Goal: Task Accomplishment & Management: Manage account settings

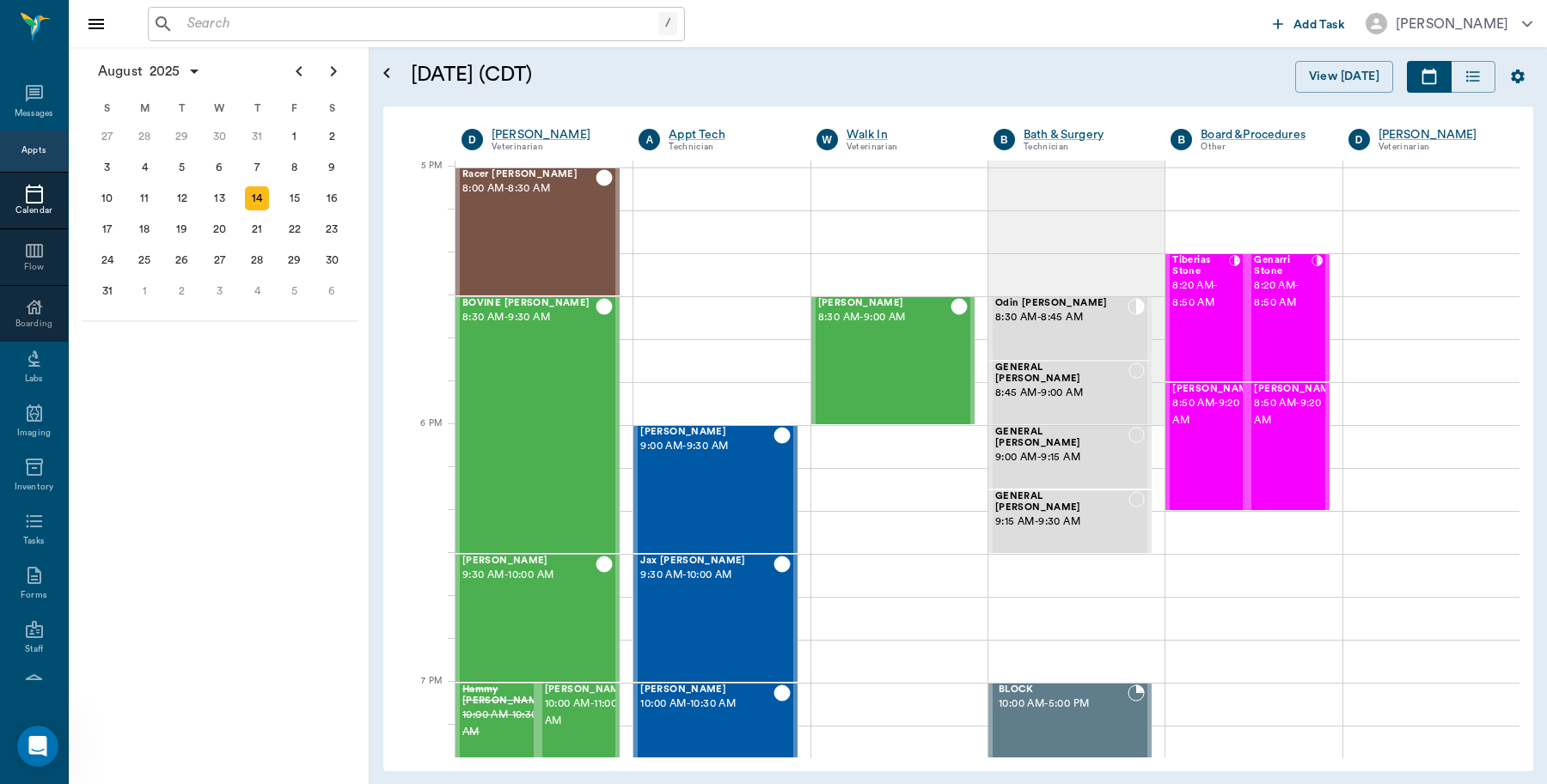
scroll to position [2321, 0]
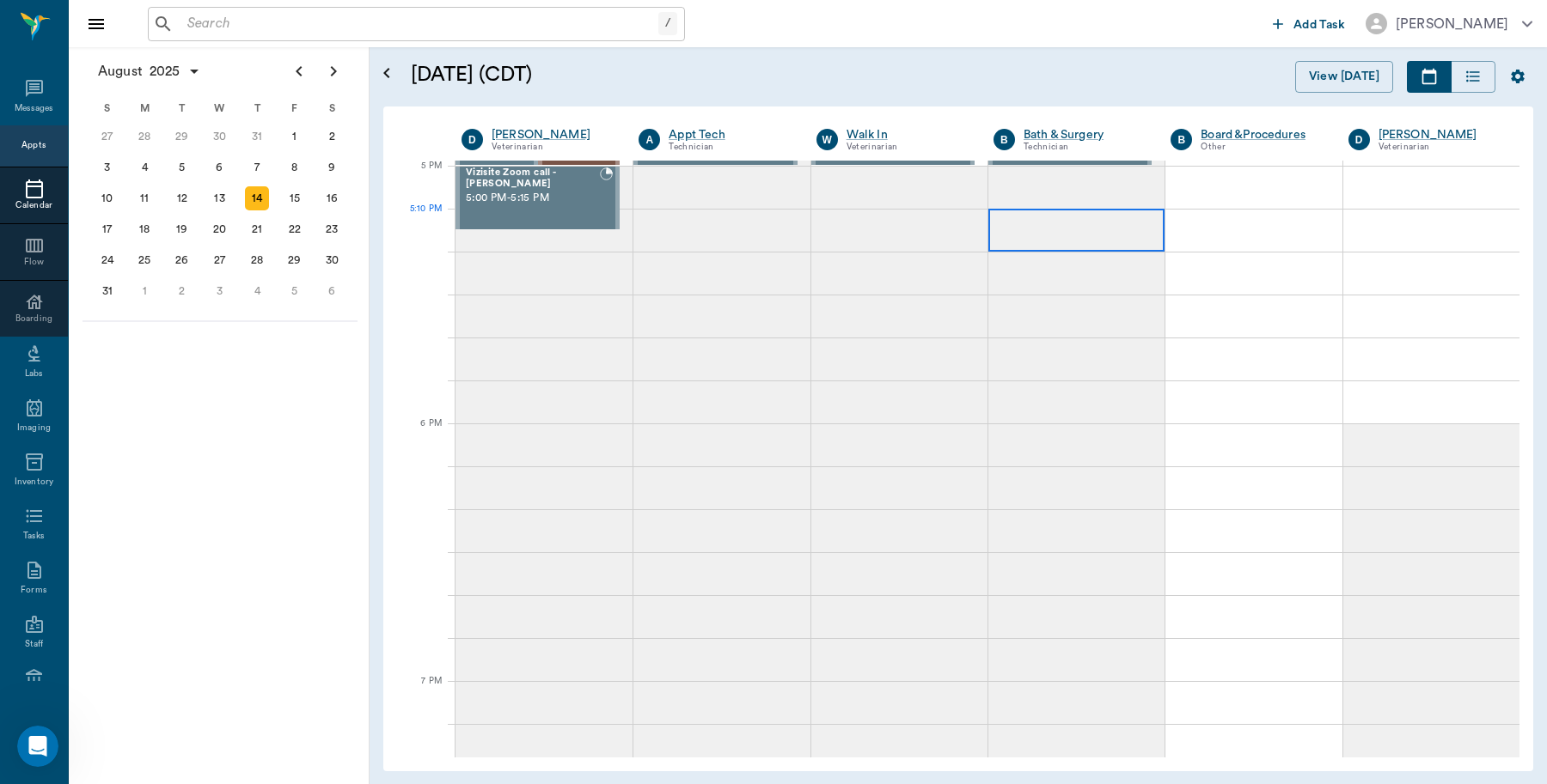
click at [1118, 217] on div at bounding box center [1076, 230] width 176 height 43
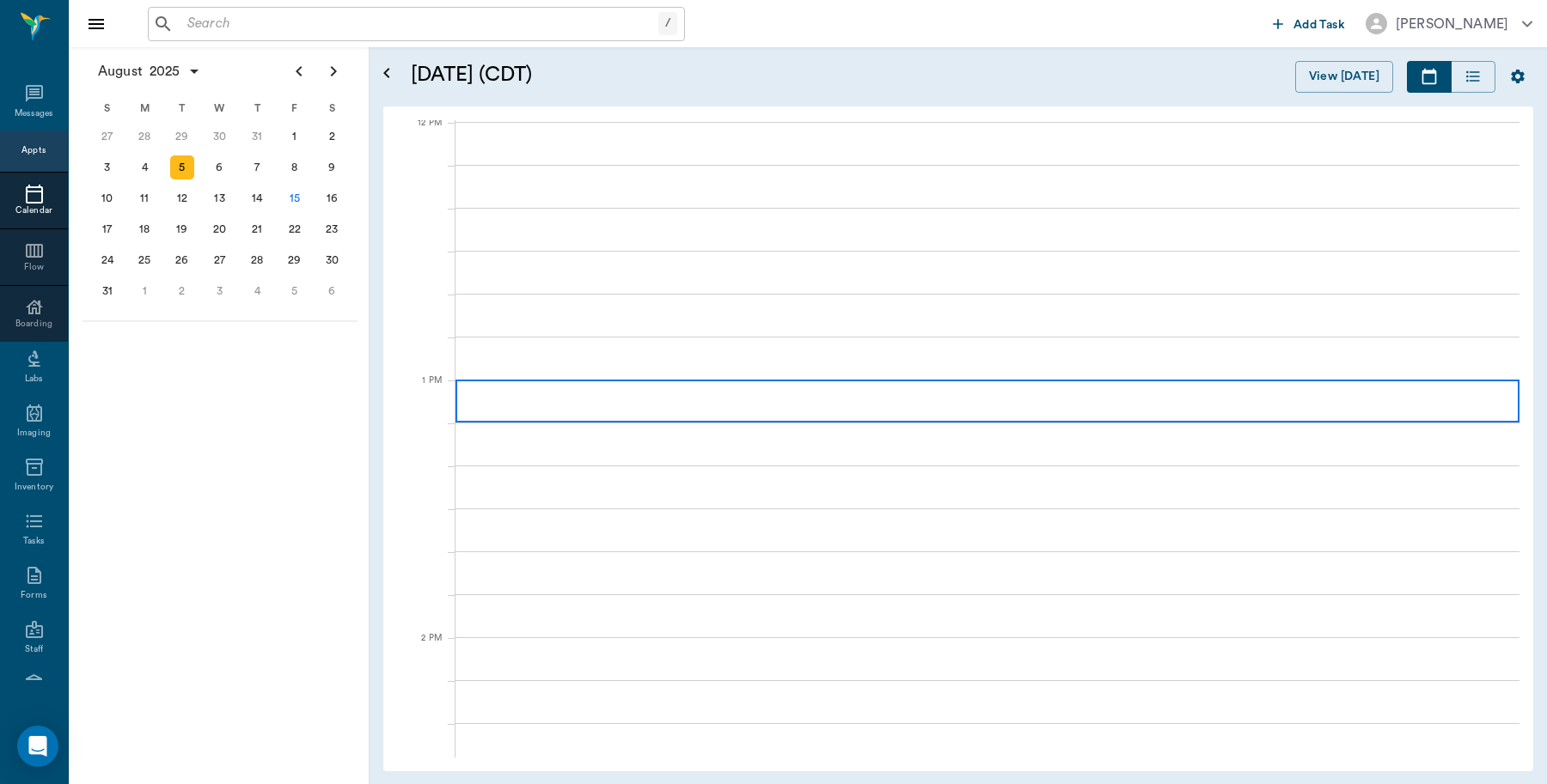
scroll to position [1033, 0]
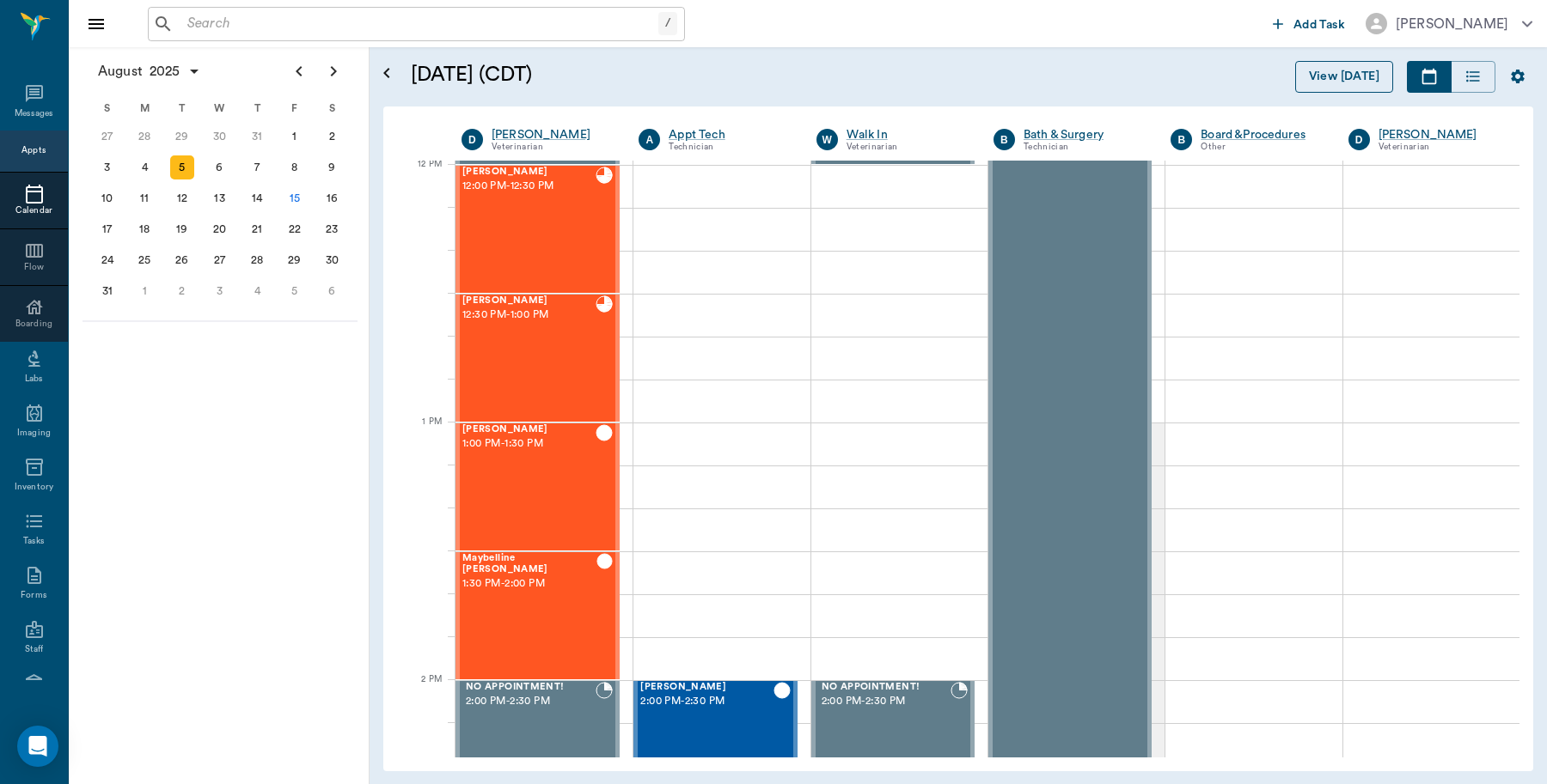
click at [1329, 68] on button "View [DATE]" at bounding box center [1343, 77] width 98 height 32
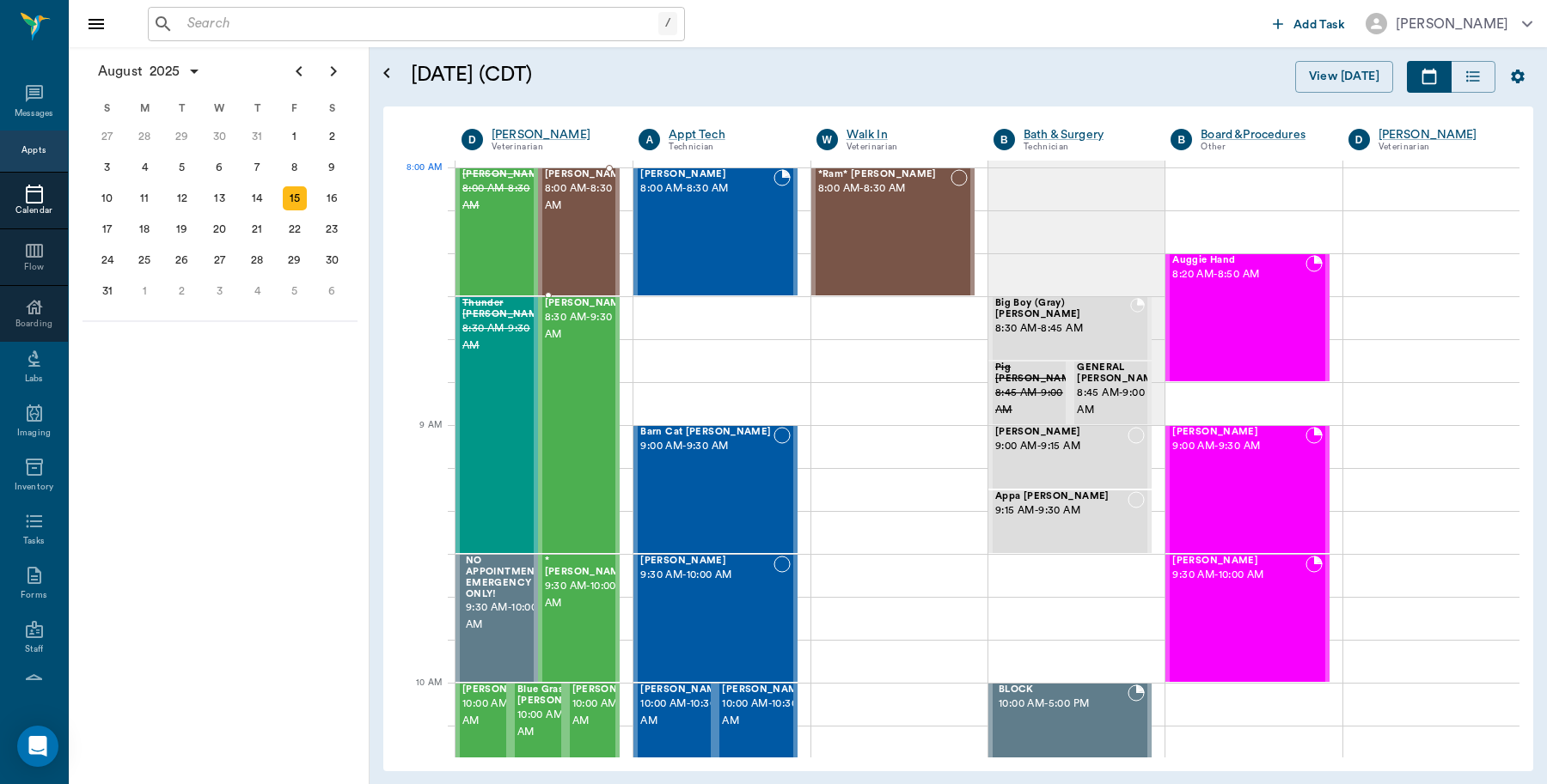
click at [565, 181] on span "[PERSON_NAME]" at bounding box center [588, 174] width 86 height 11
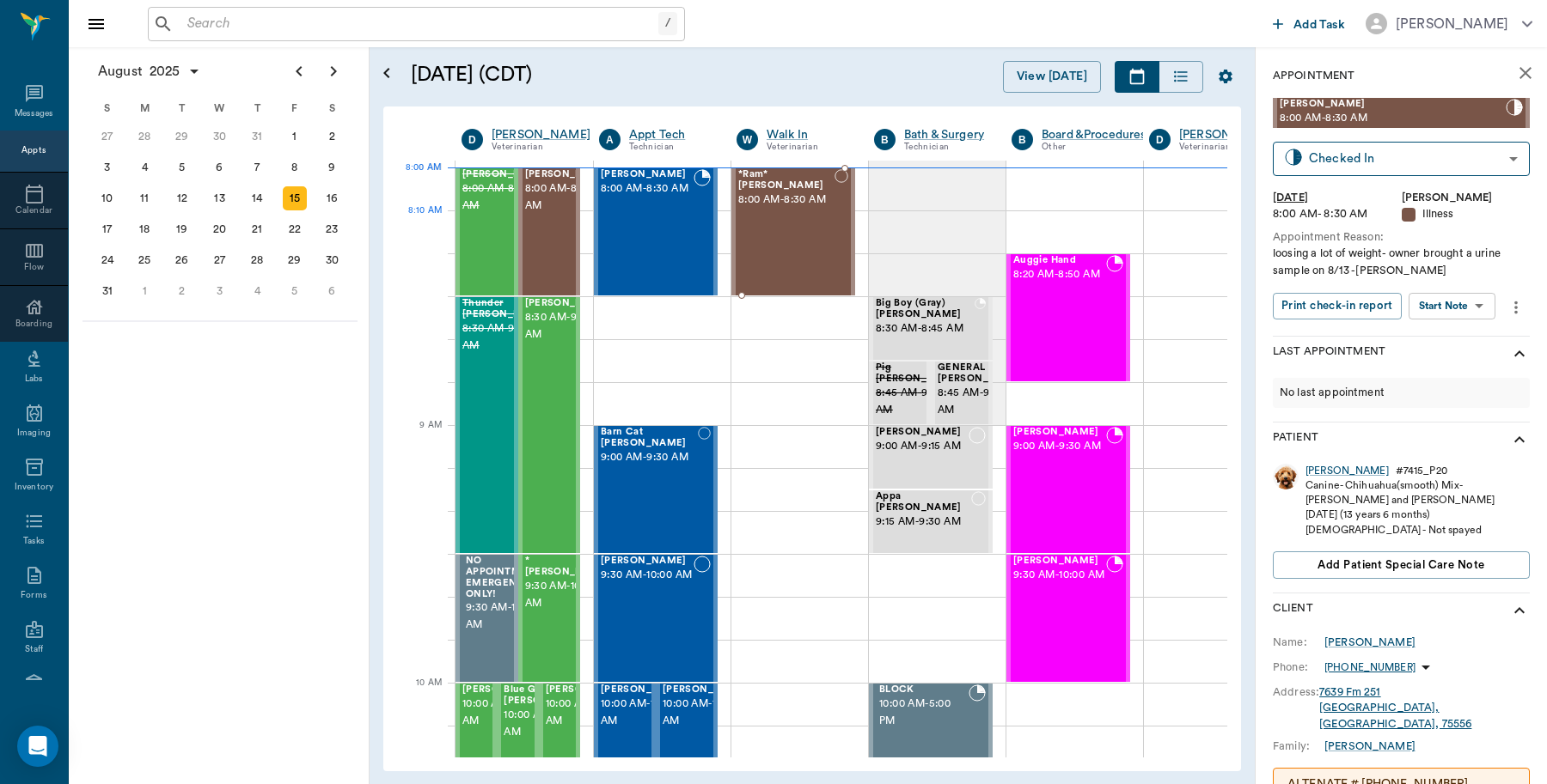
click at [808, 209] on span "8:00 AM - 8:30 AM" at bounding box center [785, 200] width 96 height 17
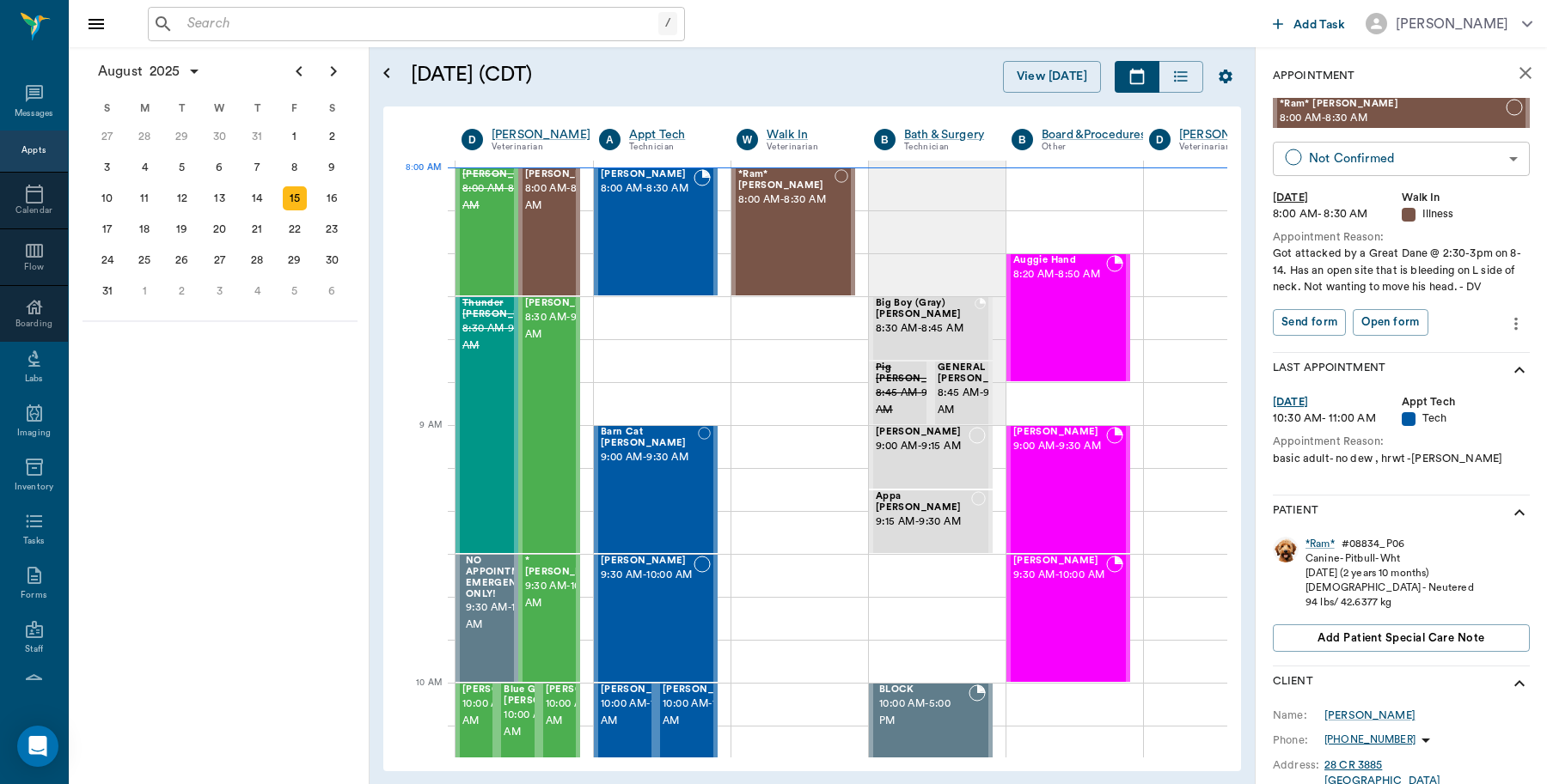
click at [1502, 161] on body "/ ​ Add Task Dr. Bert Ellsworth Nectar Messages Appts Calendar Flow Boarding La…" at bounding box center [774, 392] width 1547 height 784
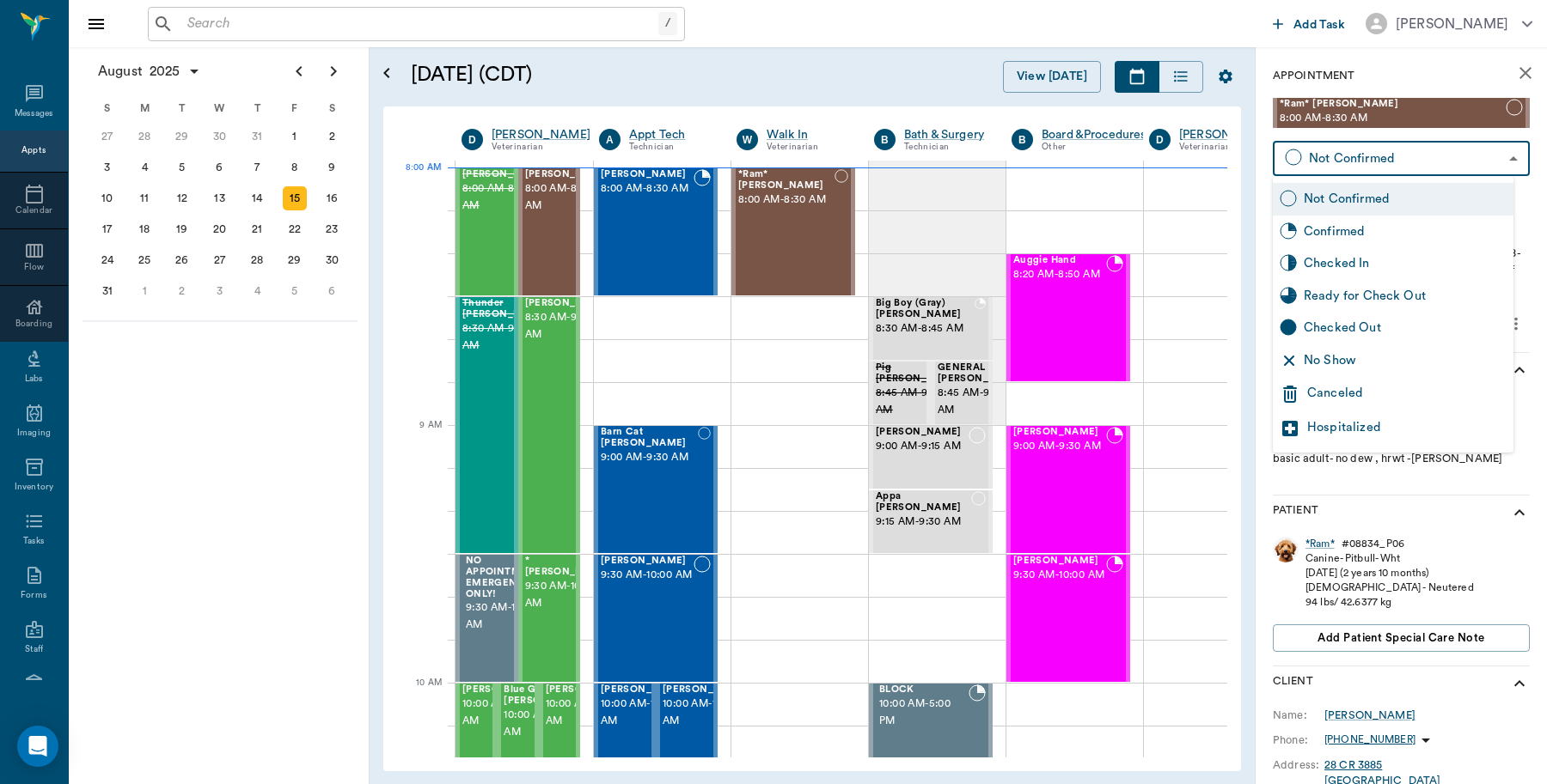
click at [1373, 263] on div "Checked In" at bounding box center [1405, 264] width 203 height 19
type input "CHECKED_IN"
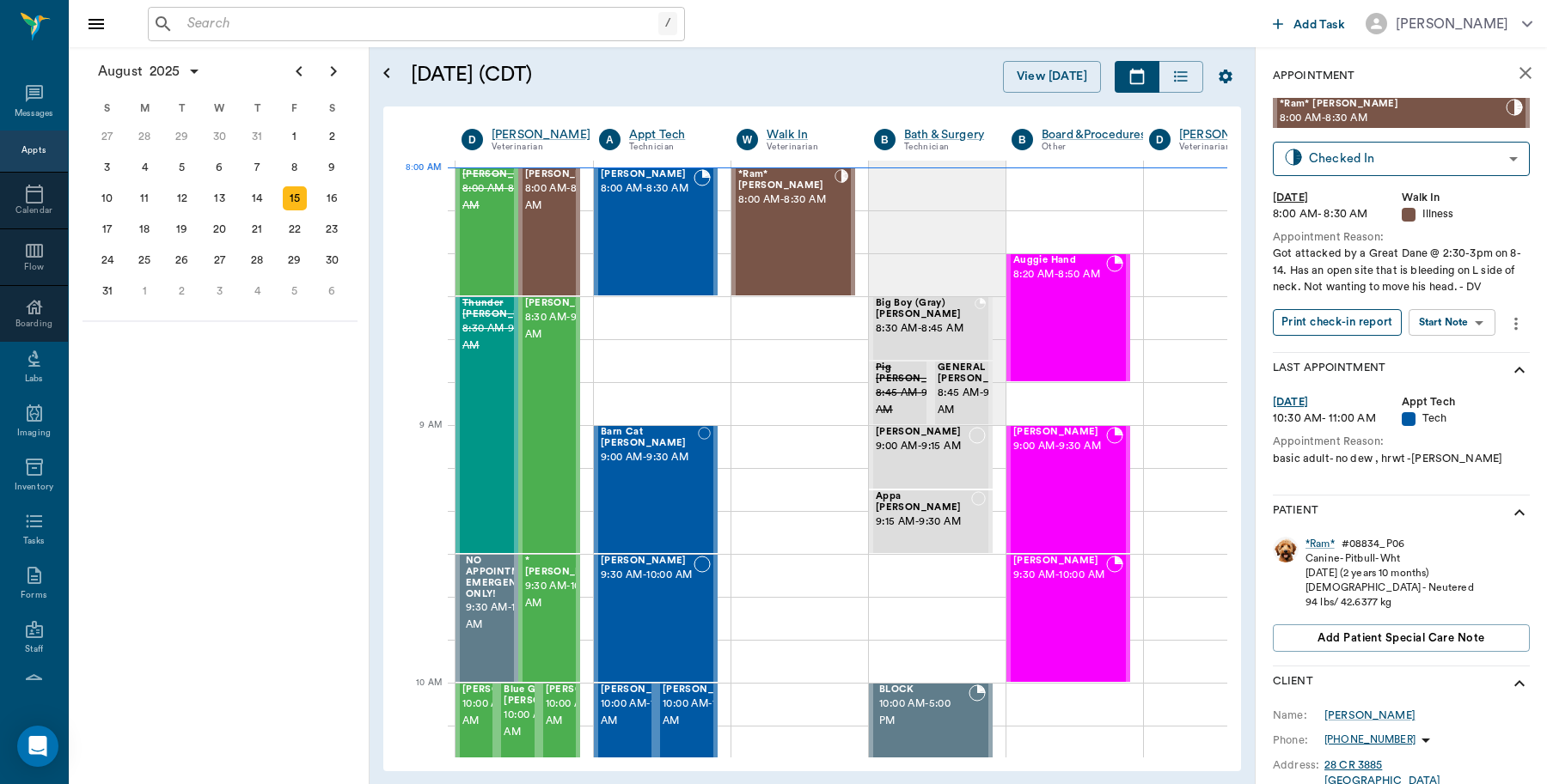
click at [1364, 324] on button "Print check-in report" at bounding box center [1337, 322] width 129 height 26
click at [632, 251] on div "Lucee Orr 8:00 AM - 8:30 AM" at bounding box center [647, 231] width 93 height 125
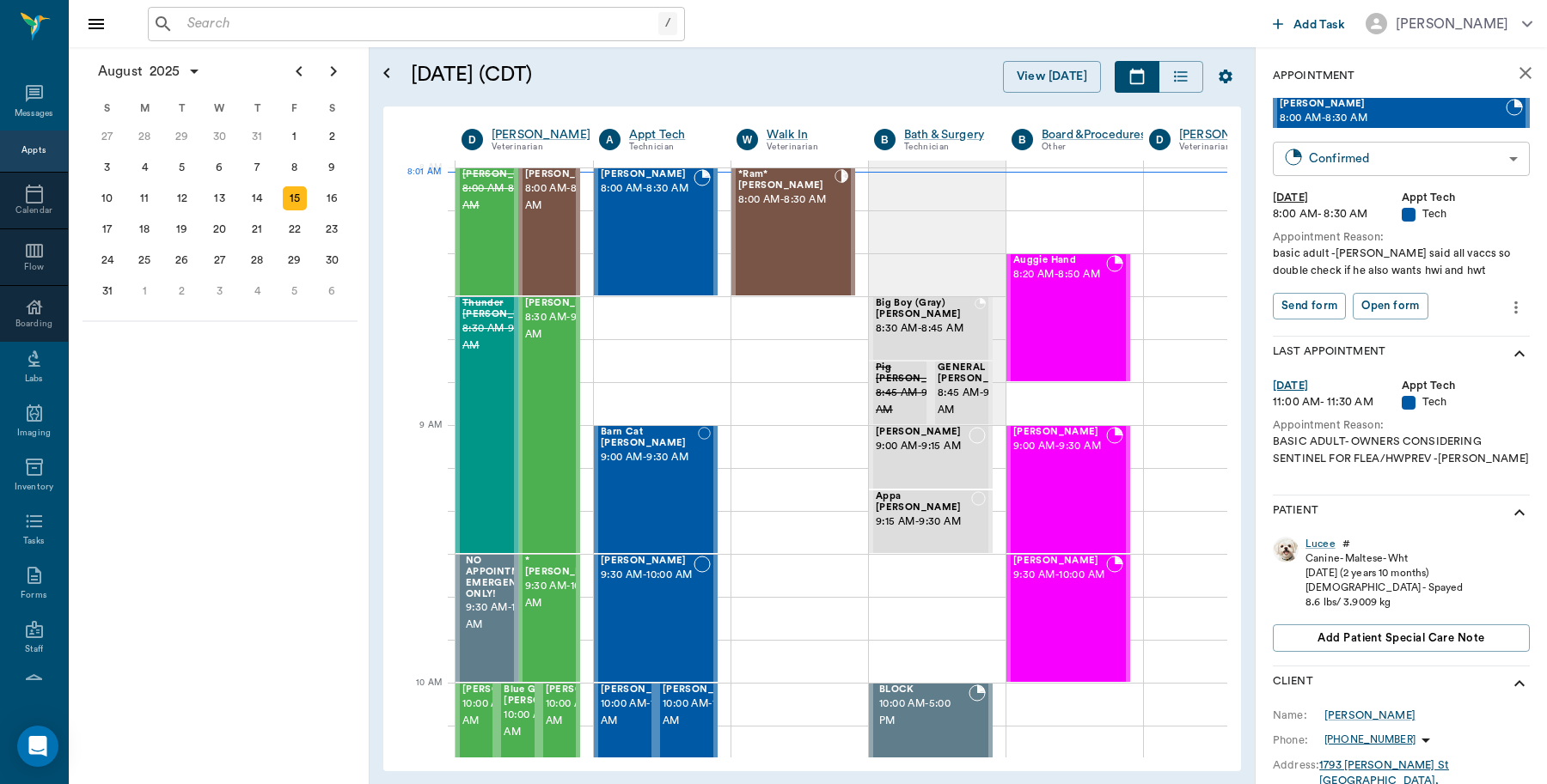
click at [1394, 160] on body "/ ​ Add Task Dr. Bert Ellsworth Nectar Messages Appts Calendar Flow Boarding La…" at bounding box center [774, 392] width 1547 height 784
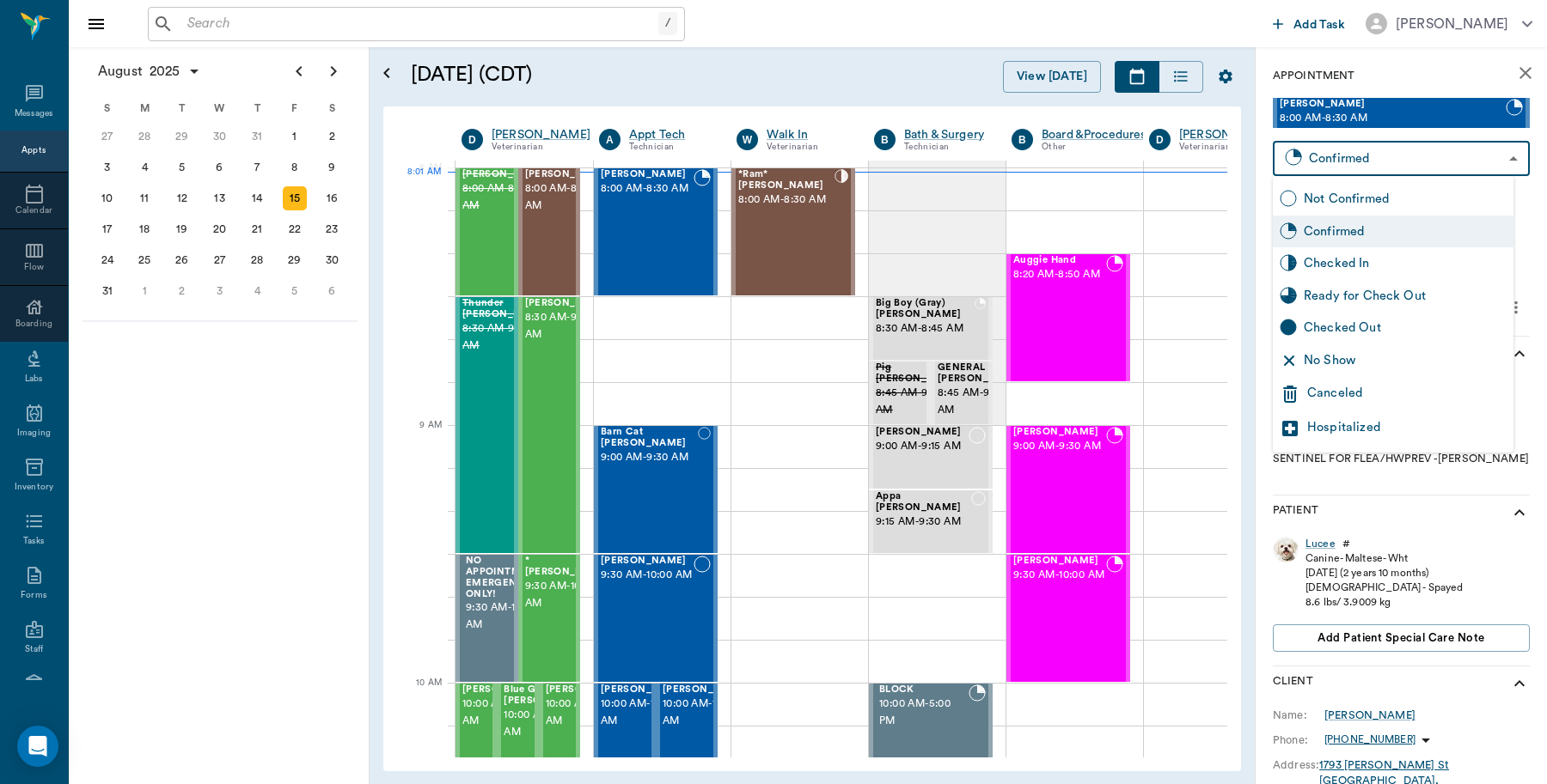
click at [1335, 257] on div "Checked In" at bounding box center [1405, 264] width 203 height 19
type input "CHECKED_IN"
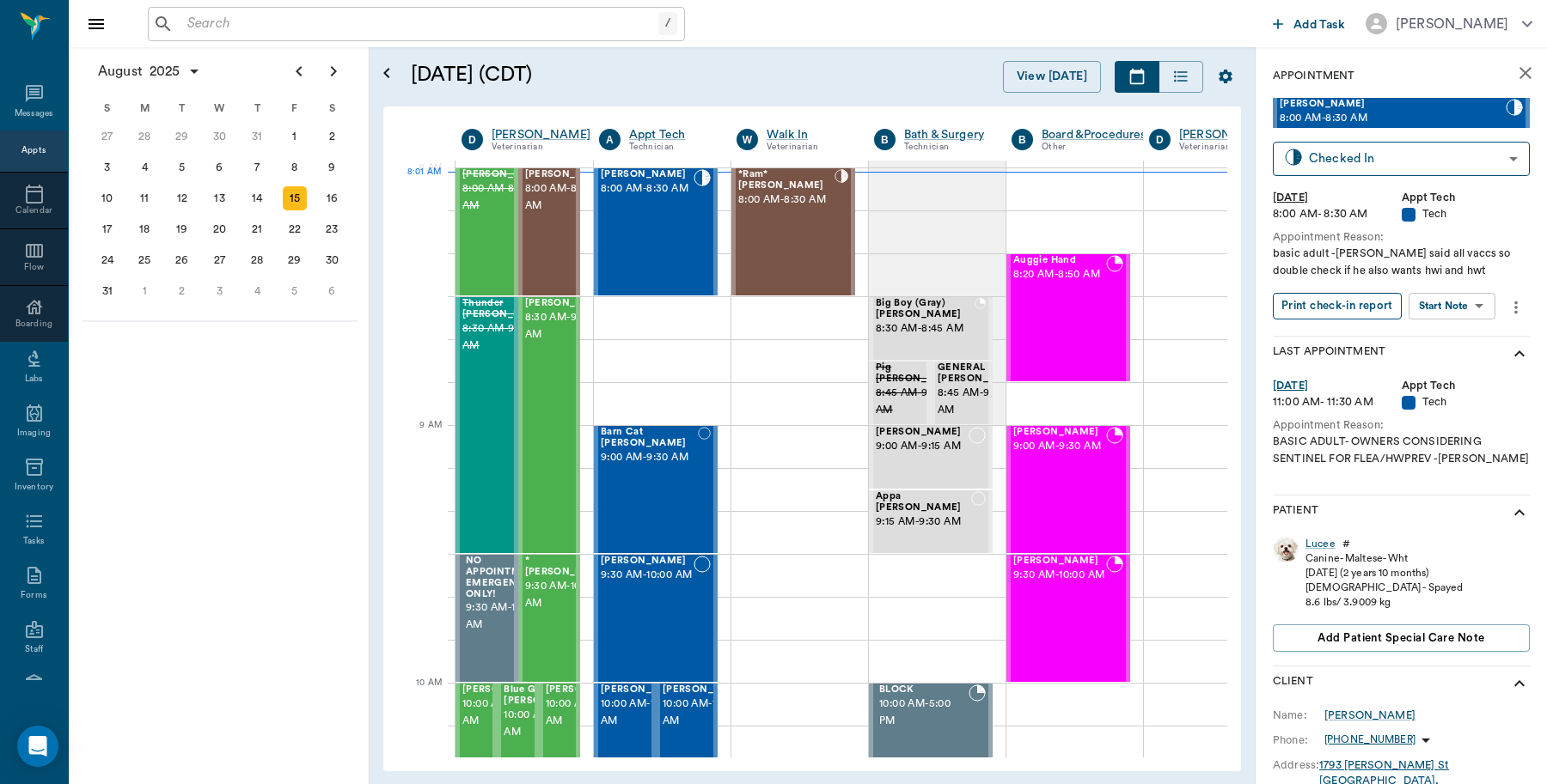
click at [1321, 309] on button "Print check-in report" at bounding box center [1337, 306] width 129 height 26
click at [462, 37] on div "/ ​" at bounding box center [416, 25] width 537 height 35
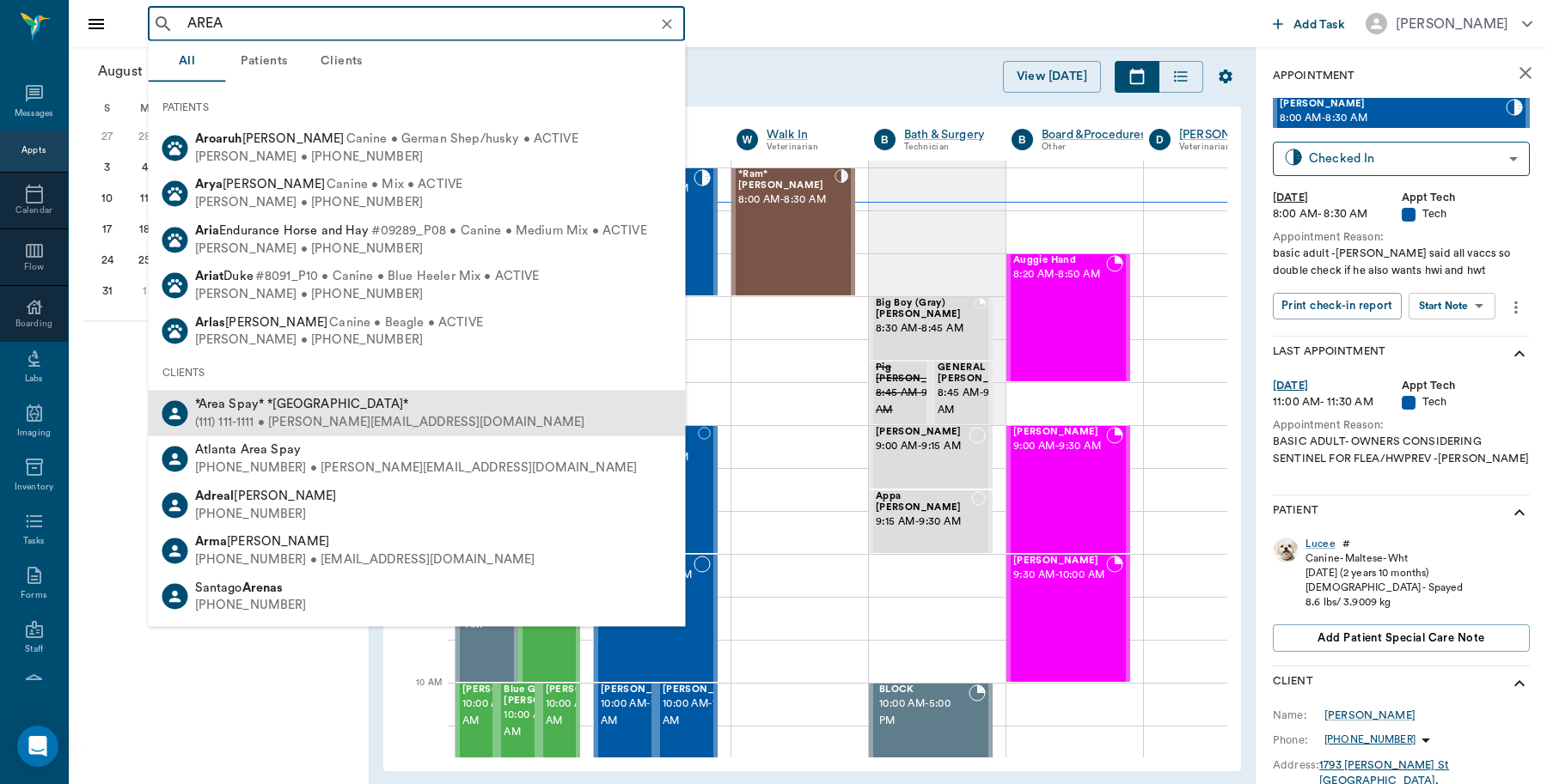
click at [267, 411] on div "*Area Spay* *Atlanta*" at bounding box center [390, 405] width 390 height 18
type input "AREA"
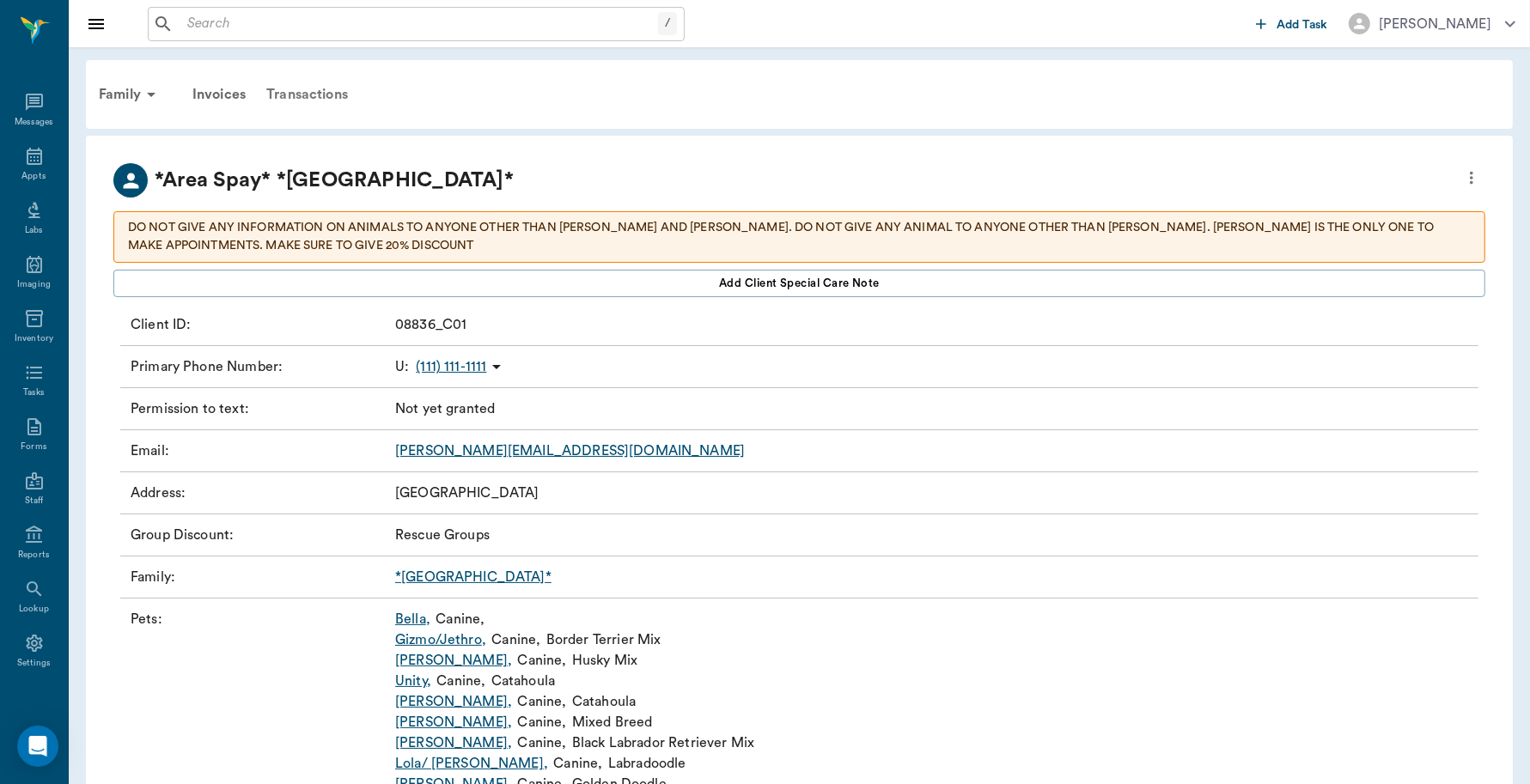
click at [299, 96] on div "Transactions" at bounding box center [307, 94] width 102 height 41
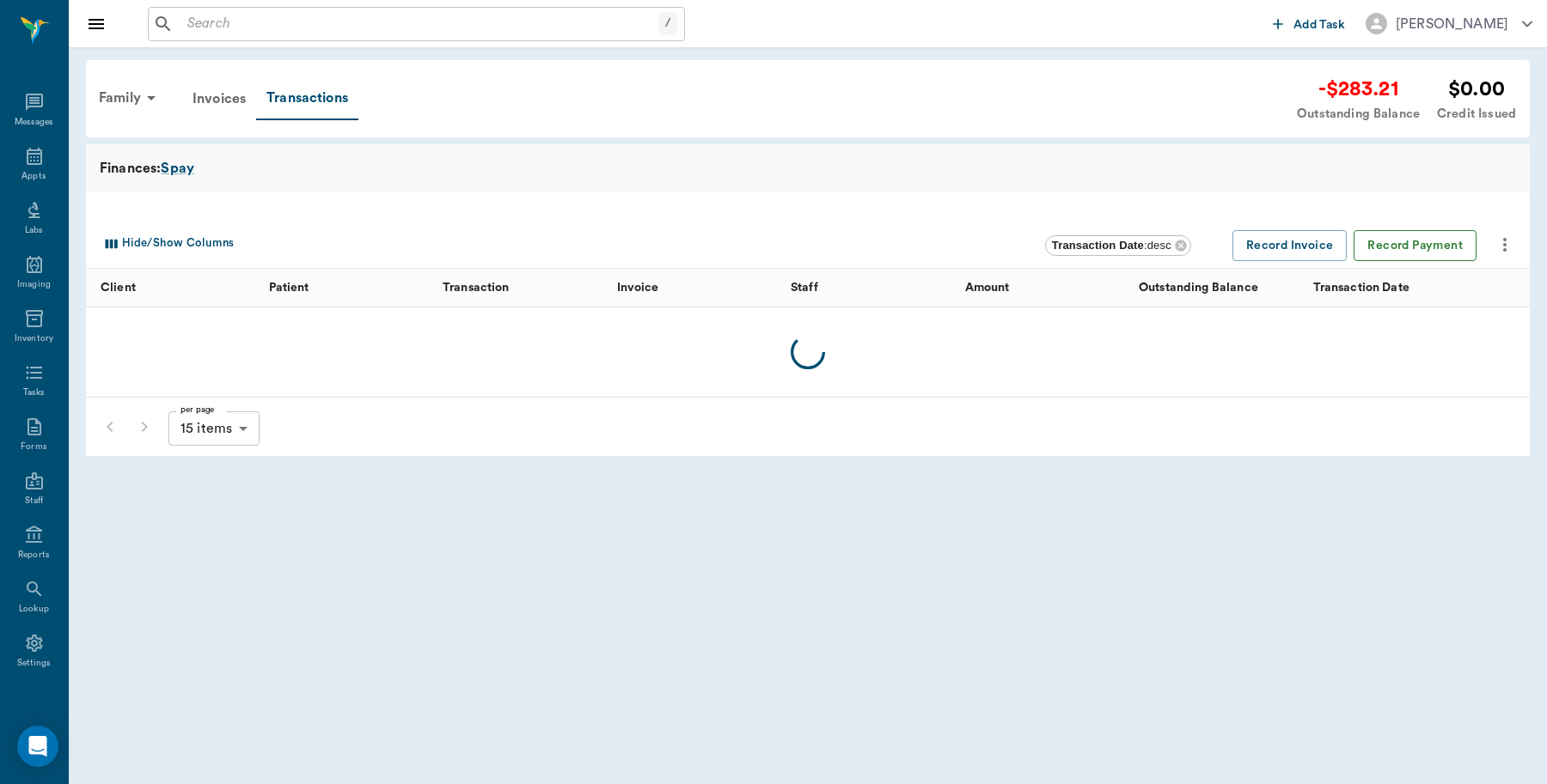
click at [1380, 247] on button "Record Payment" at bounding box center [1415, 246] width 123 height 32
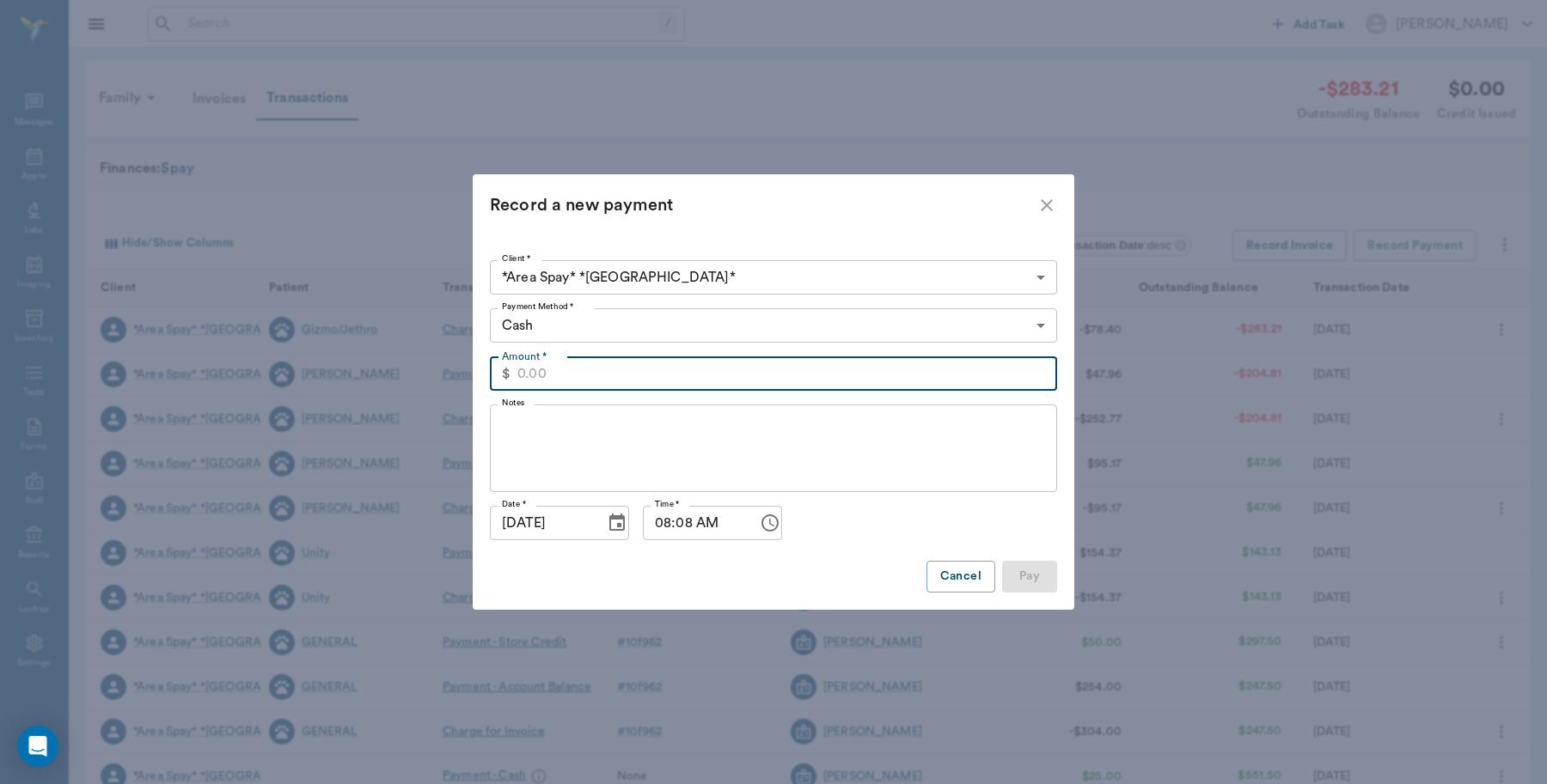
click at [578, 373] on input "Amount *" at bounding box center [787, 374] width 540 height 35
type input "25.00"
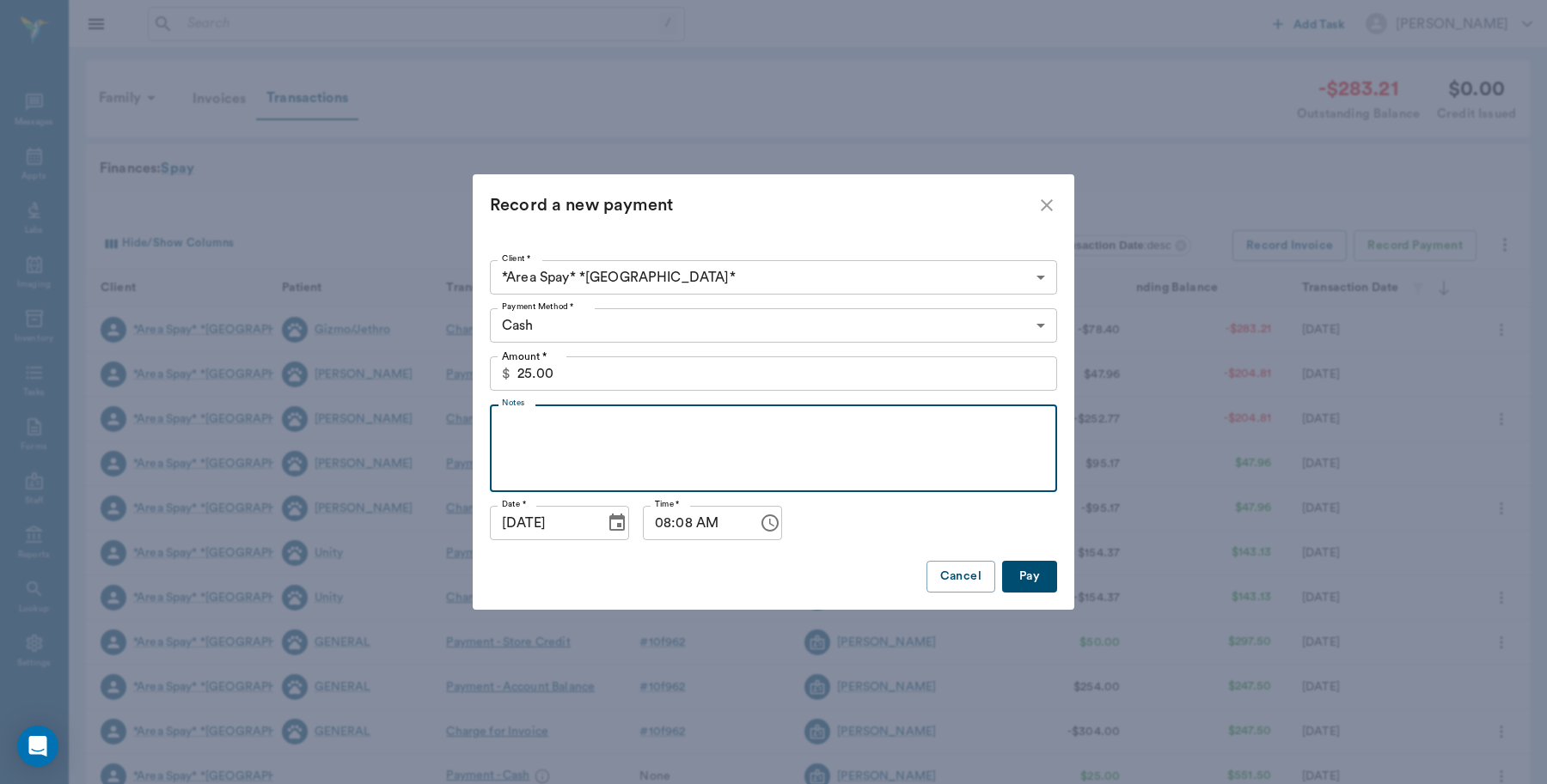
click at [608, 435] on textarea "Notes" at bounding box center [774, 448] width 543 height 59
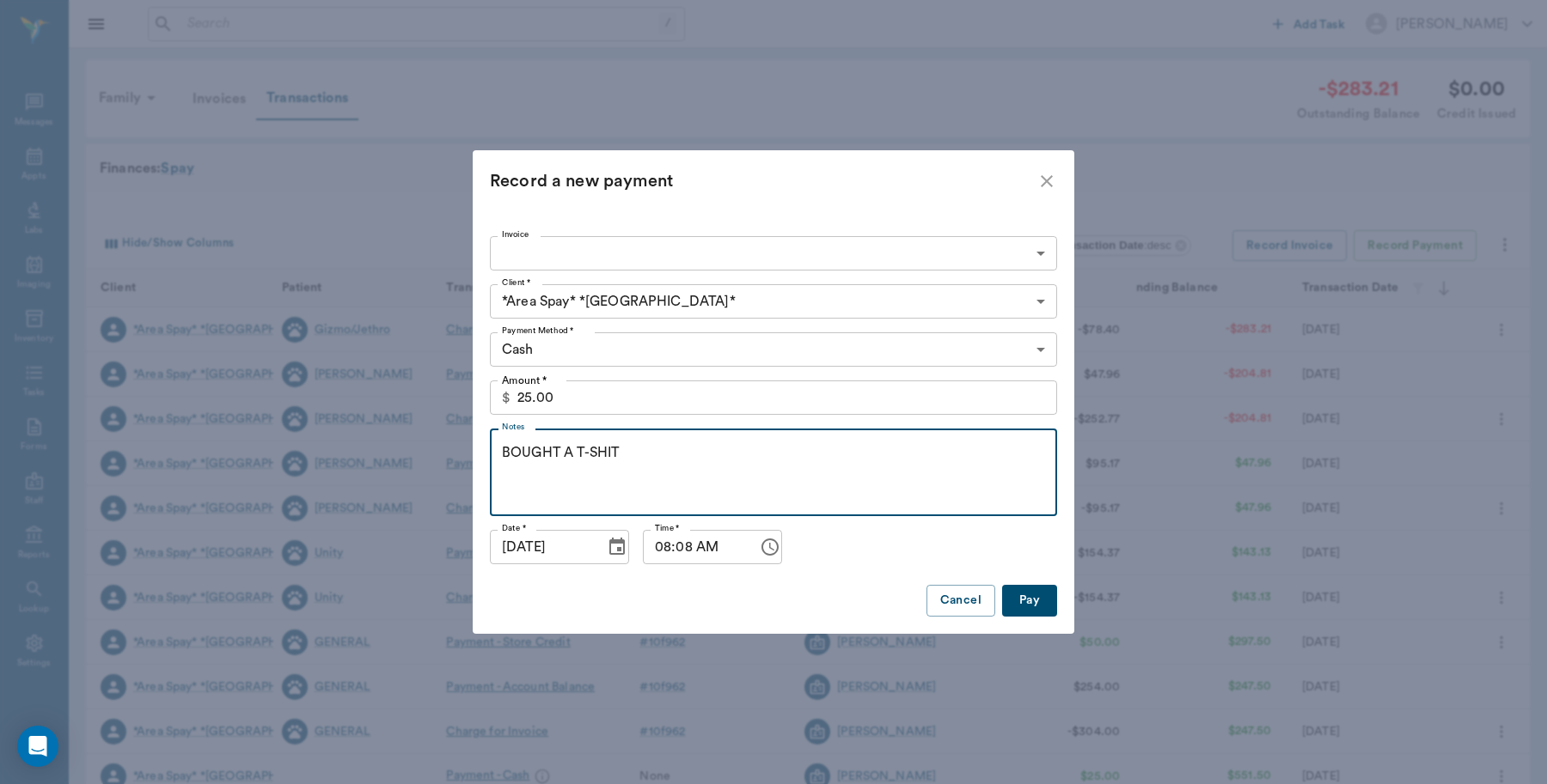
type textarea "BOUGHT A T-SHIT"
click at [1024, 595] on button "Pay" at bounding box center [1029, 601] width 55 height 32
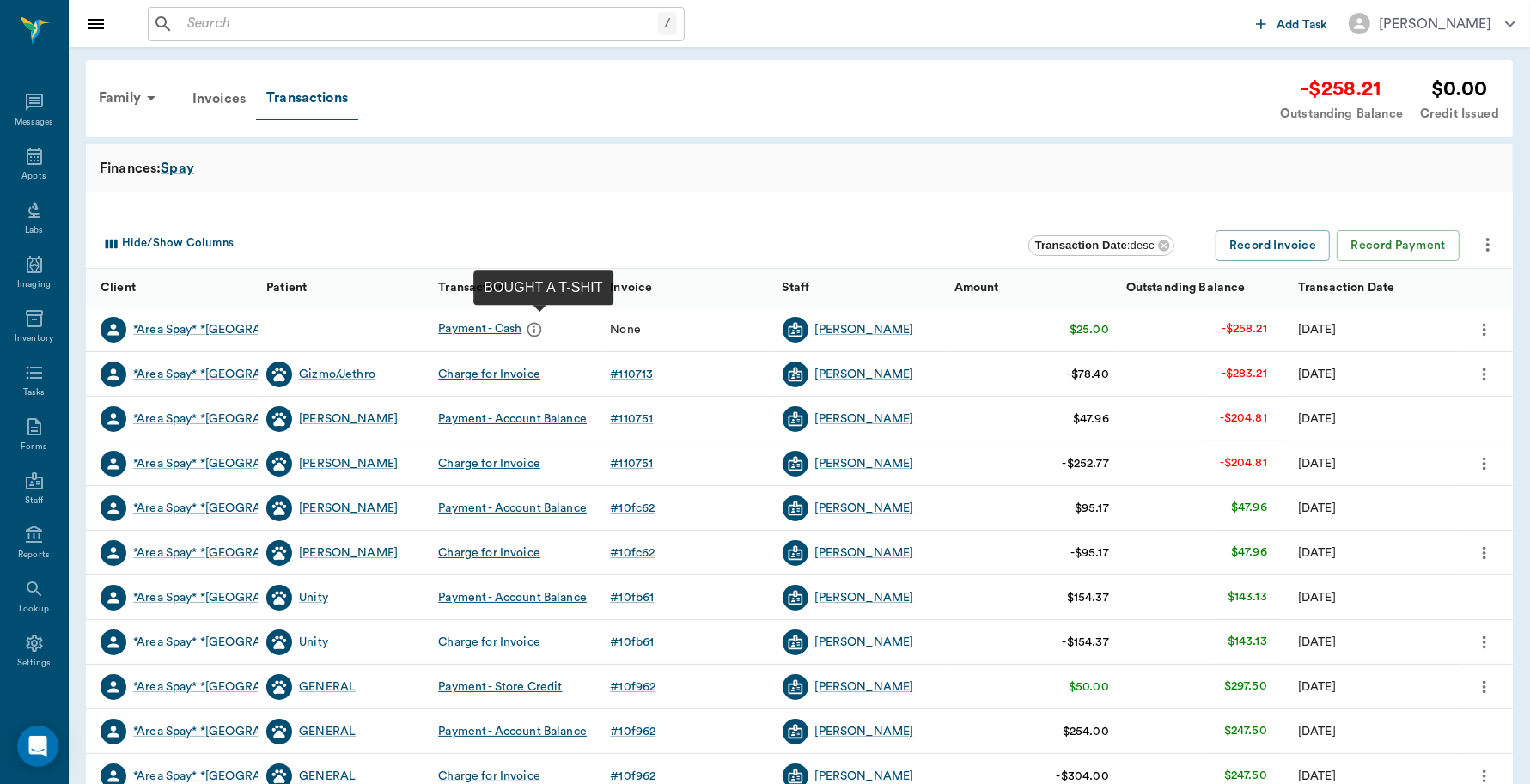
click at [540, 329] on icon "message" at bounding box center [534, 329] width 17 height 17
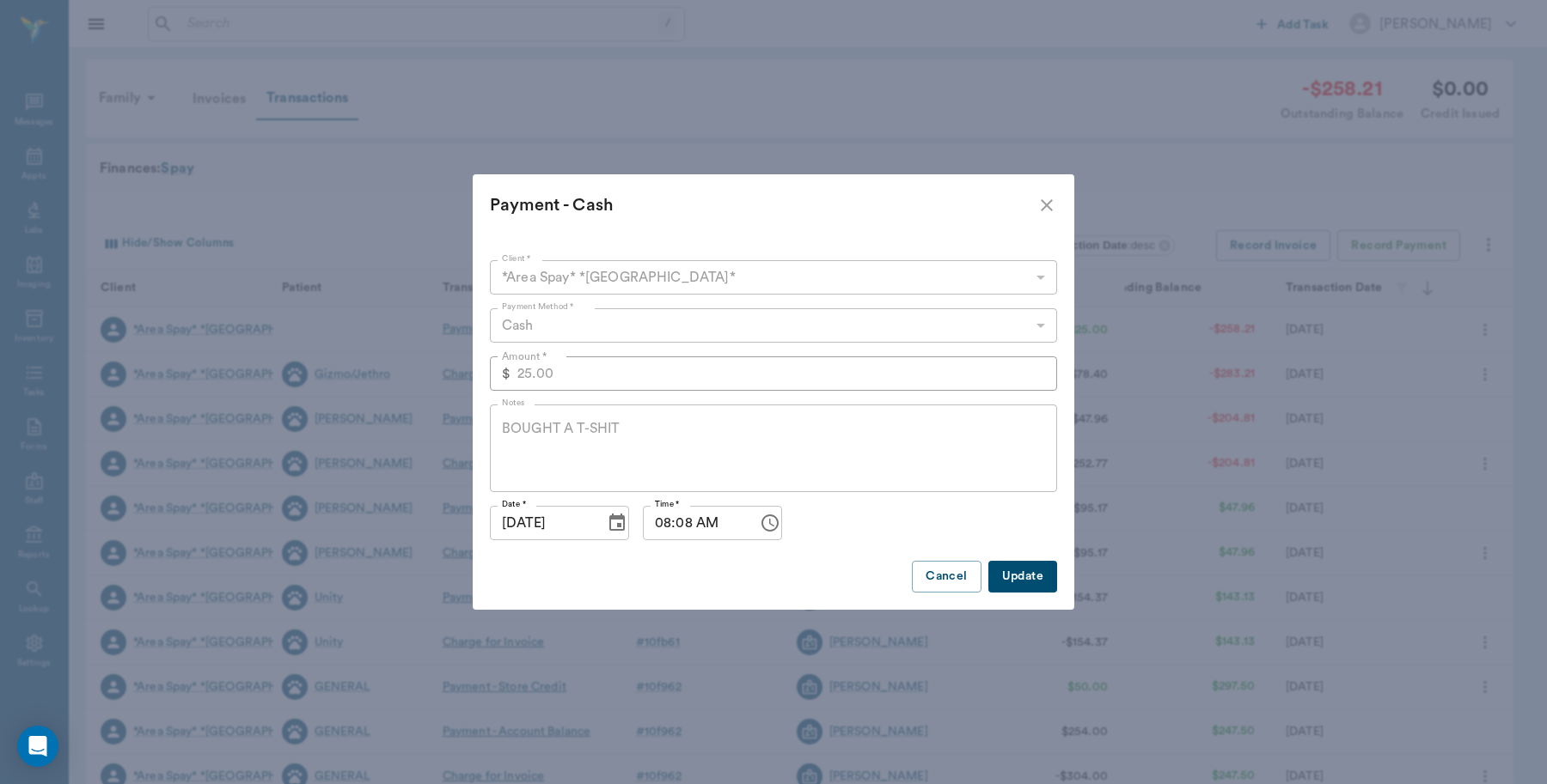
click at [1054, 212] on icon "close" at bounding box center [1047, 205] width 21 height 21
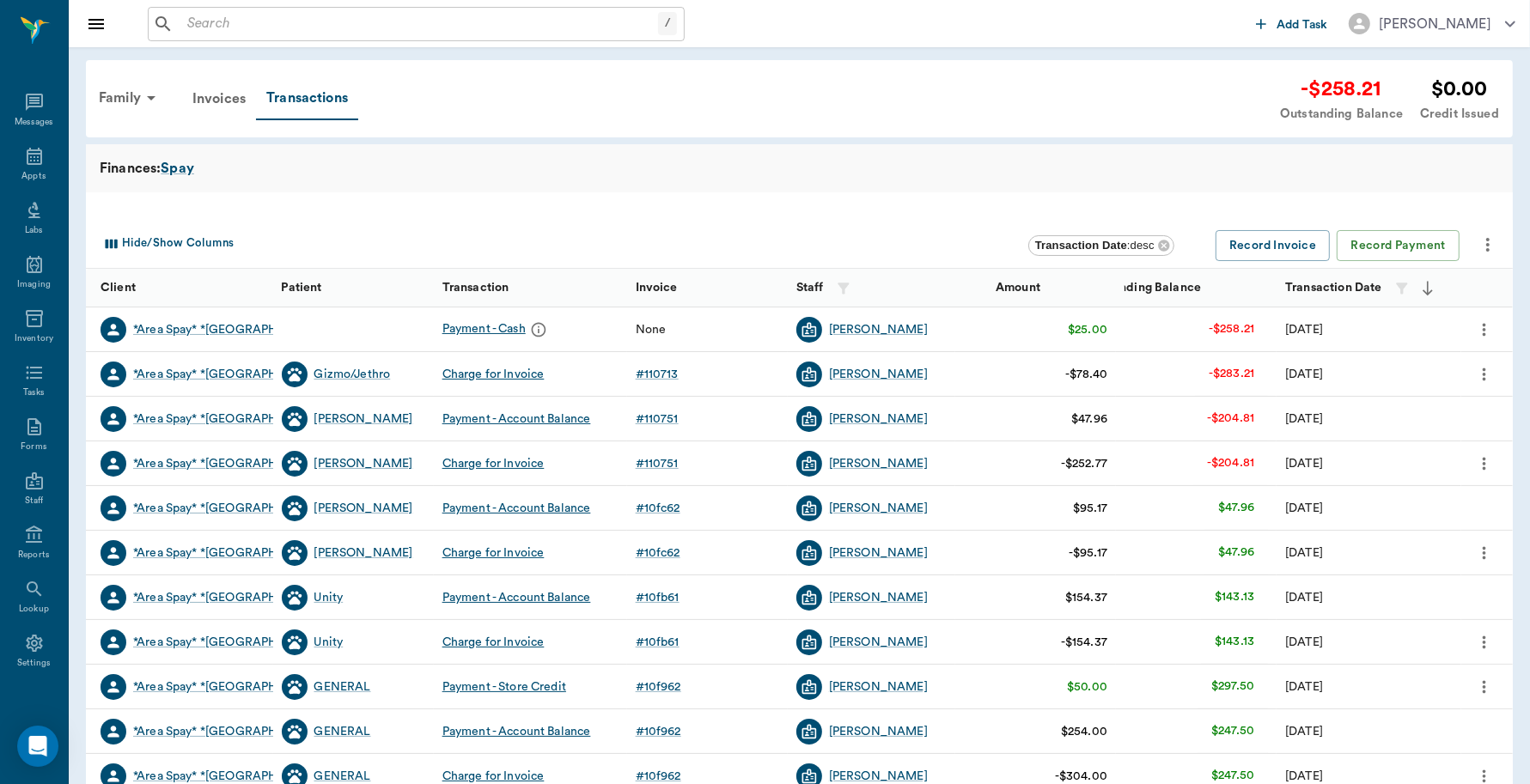
click at [1488, 324] on icon "more" at bounding box center [1484, 329] width 19 height 21
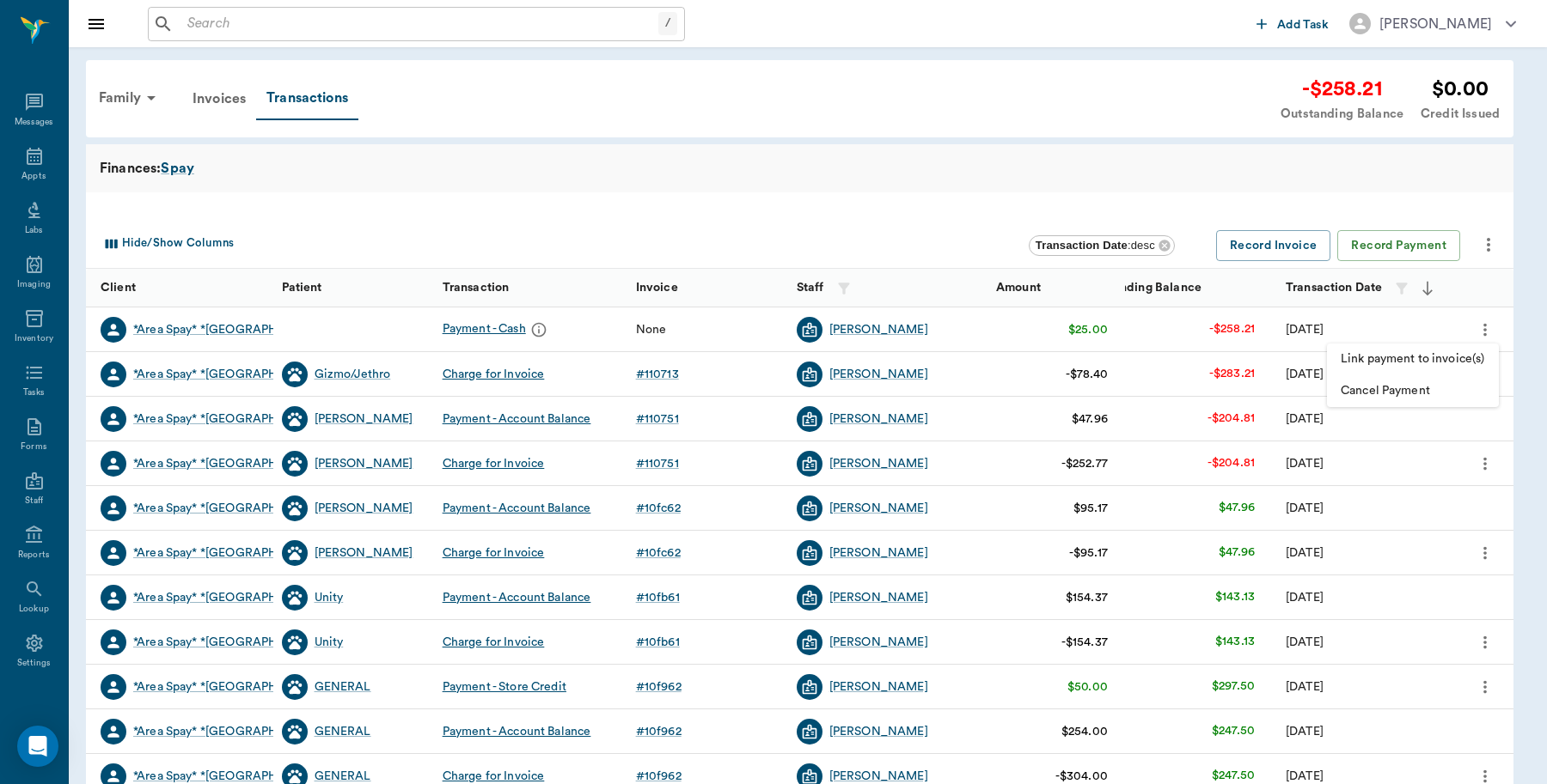
click at [1354, 387] on span "Cancel Payment" at bounding box center [1413, 392] width 144 height 18
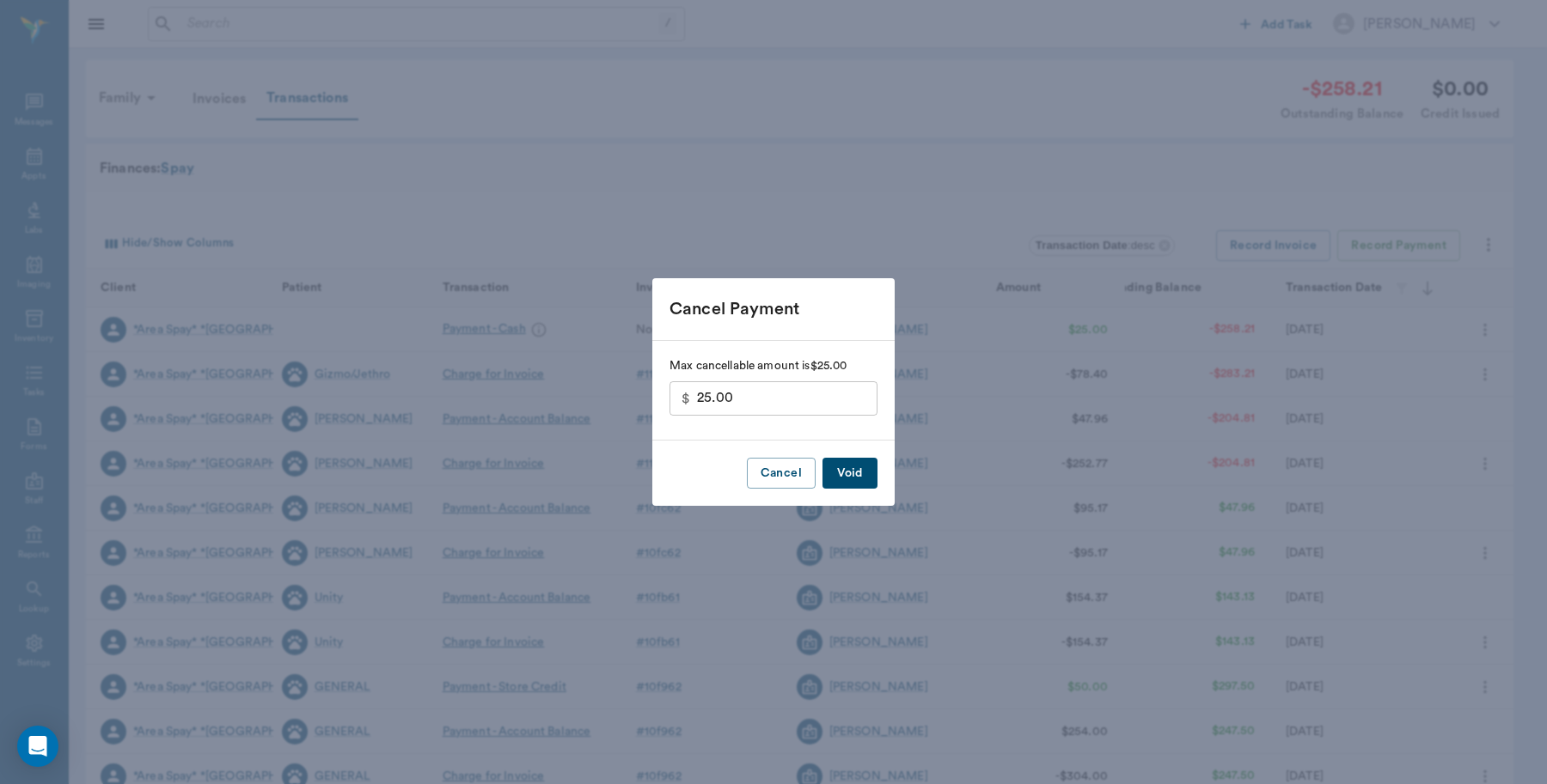
click at [851, 470] on button "Void" at bounding box center [850, 474] width 55 height 32
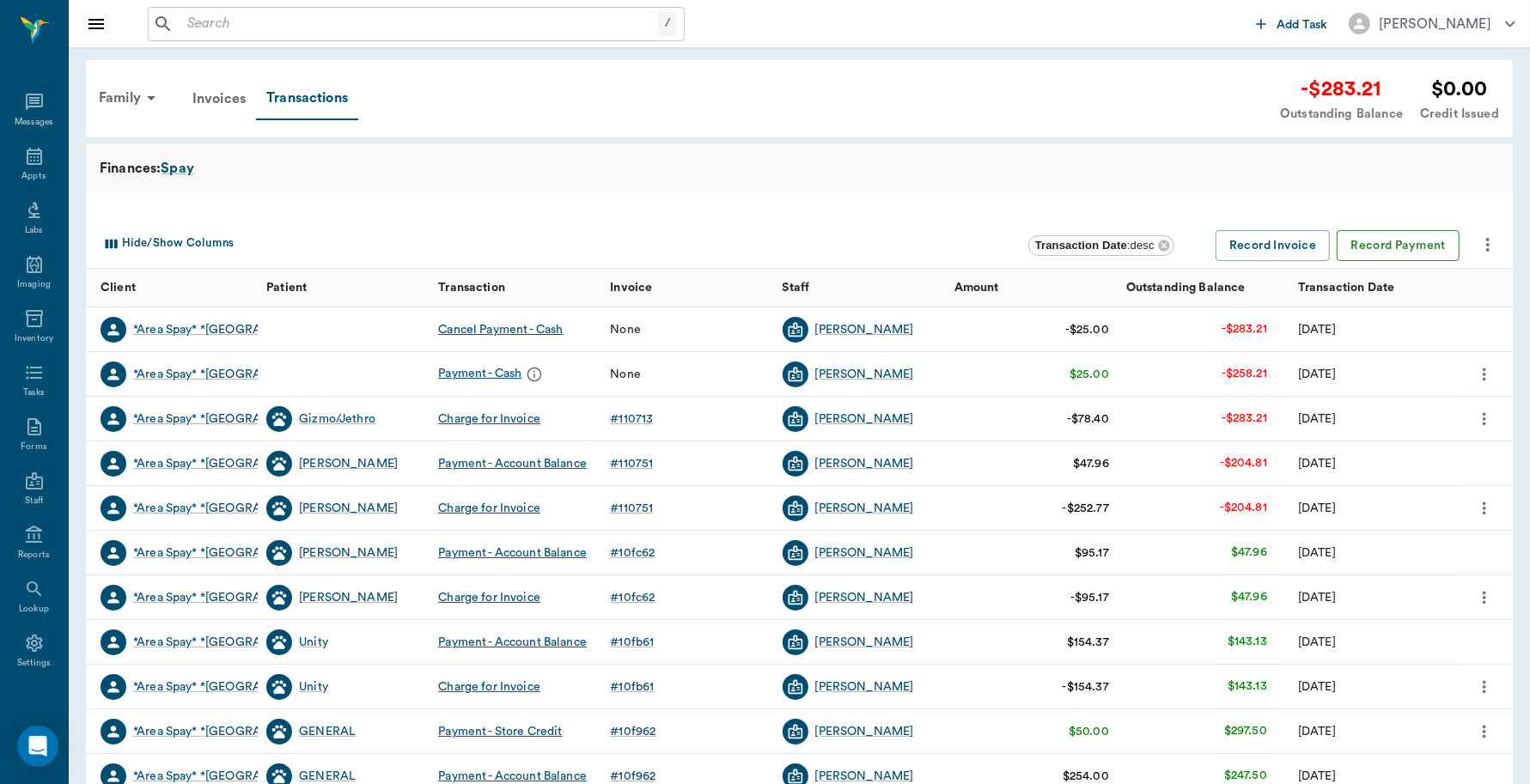
click at [1392, 247] on button "Record Payment" at bounding box center [1398, 246] width 123 height 32
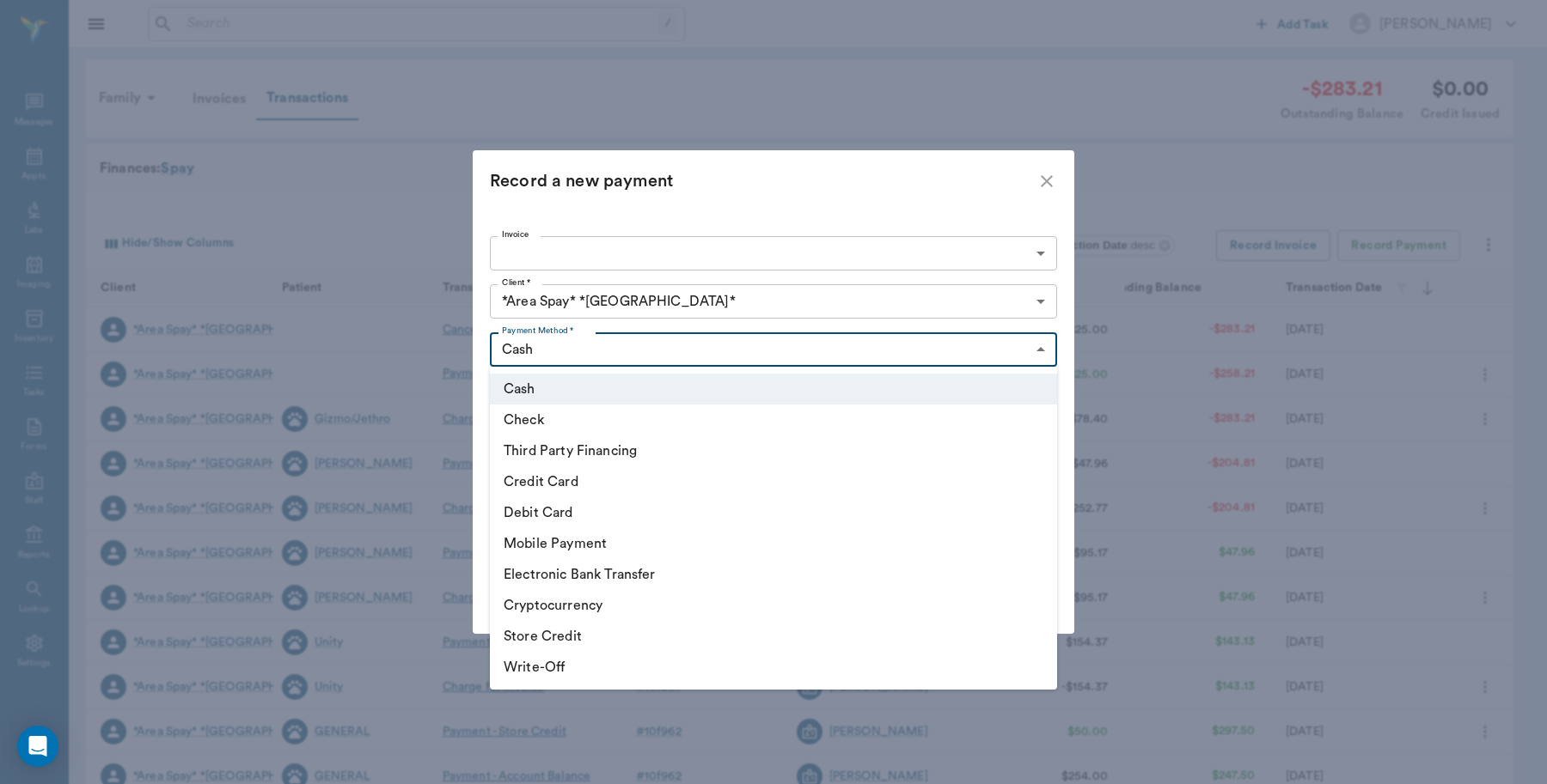
click at [555, 340] on body "/ ​ Add Task Dr. Bert Ellsworth Nectar Messages Appts Labs Imaging Inventory Ta…" at bounding box center [774, 528] width 1547 height 1057
click at [562, 393] on li "Cash" at bounding box center [773, 389] width 567 height 31
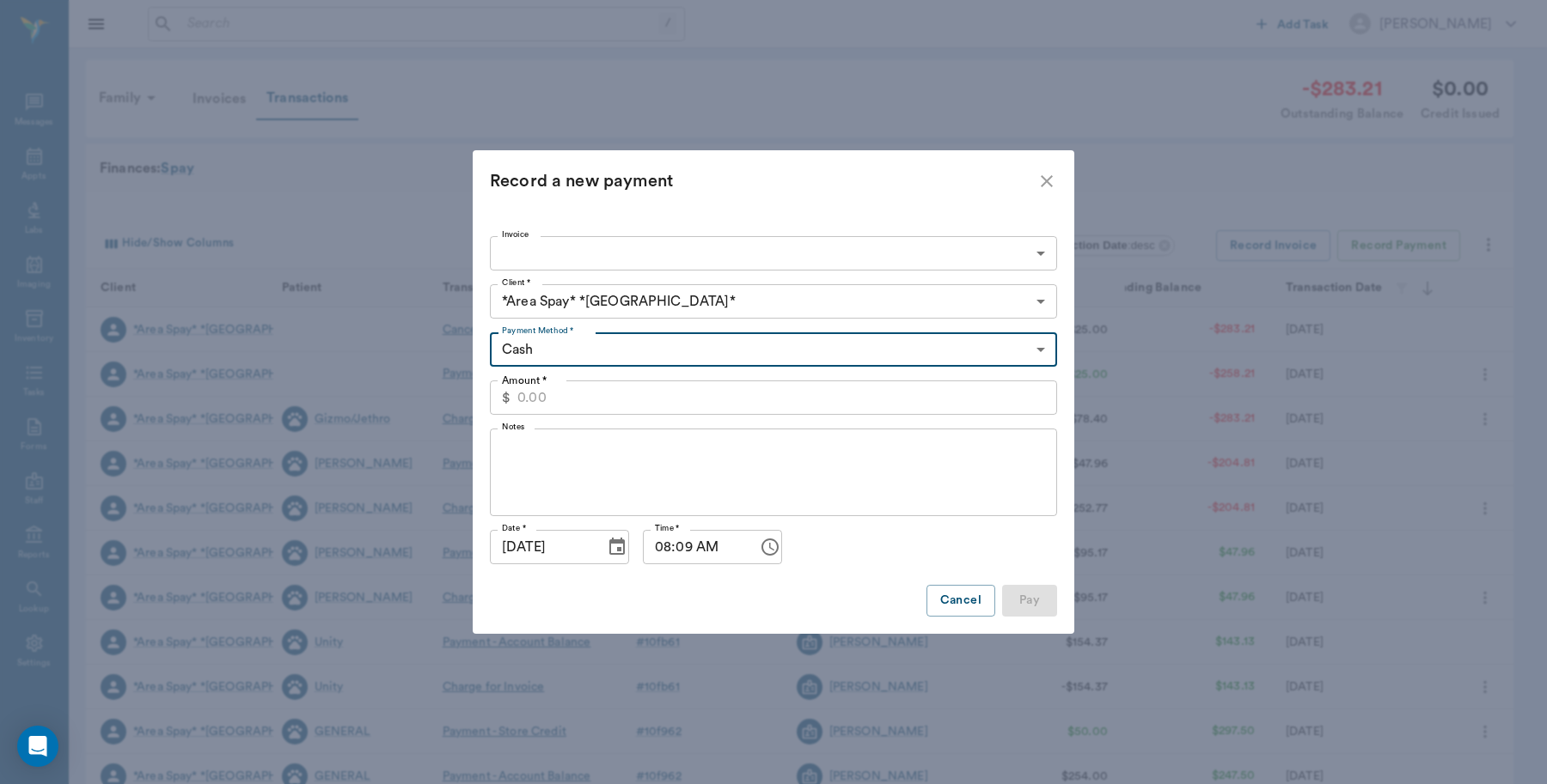
click at [577, 403] on input "Amount *" at bounding box center [787, 398] width 540 height 35
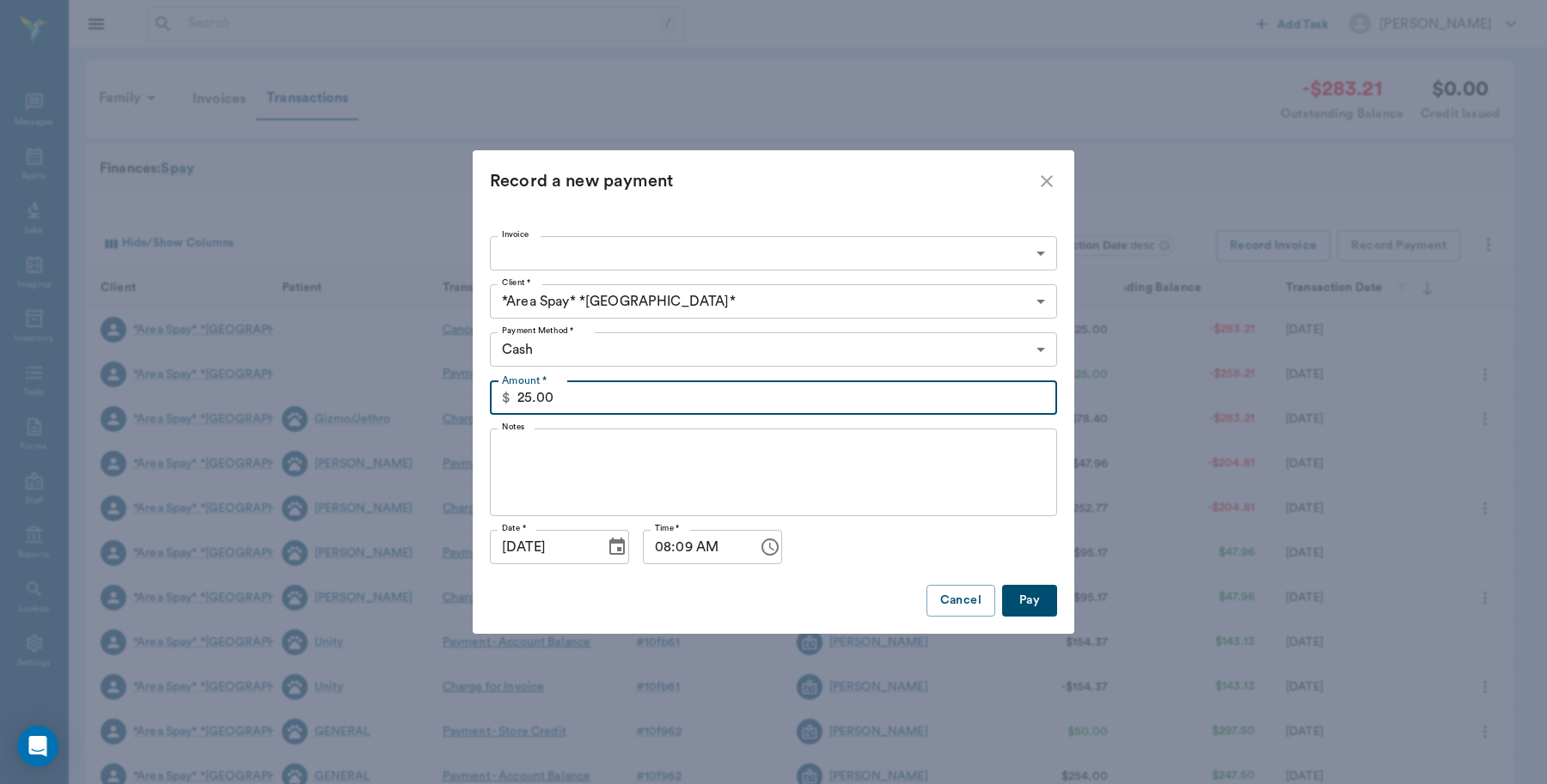
type input "25.00"
click at [570, 477] on textarea "Notes" at bounding box center [774, 473] width 543 height 59
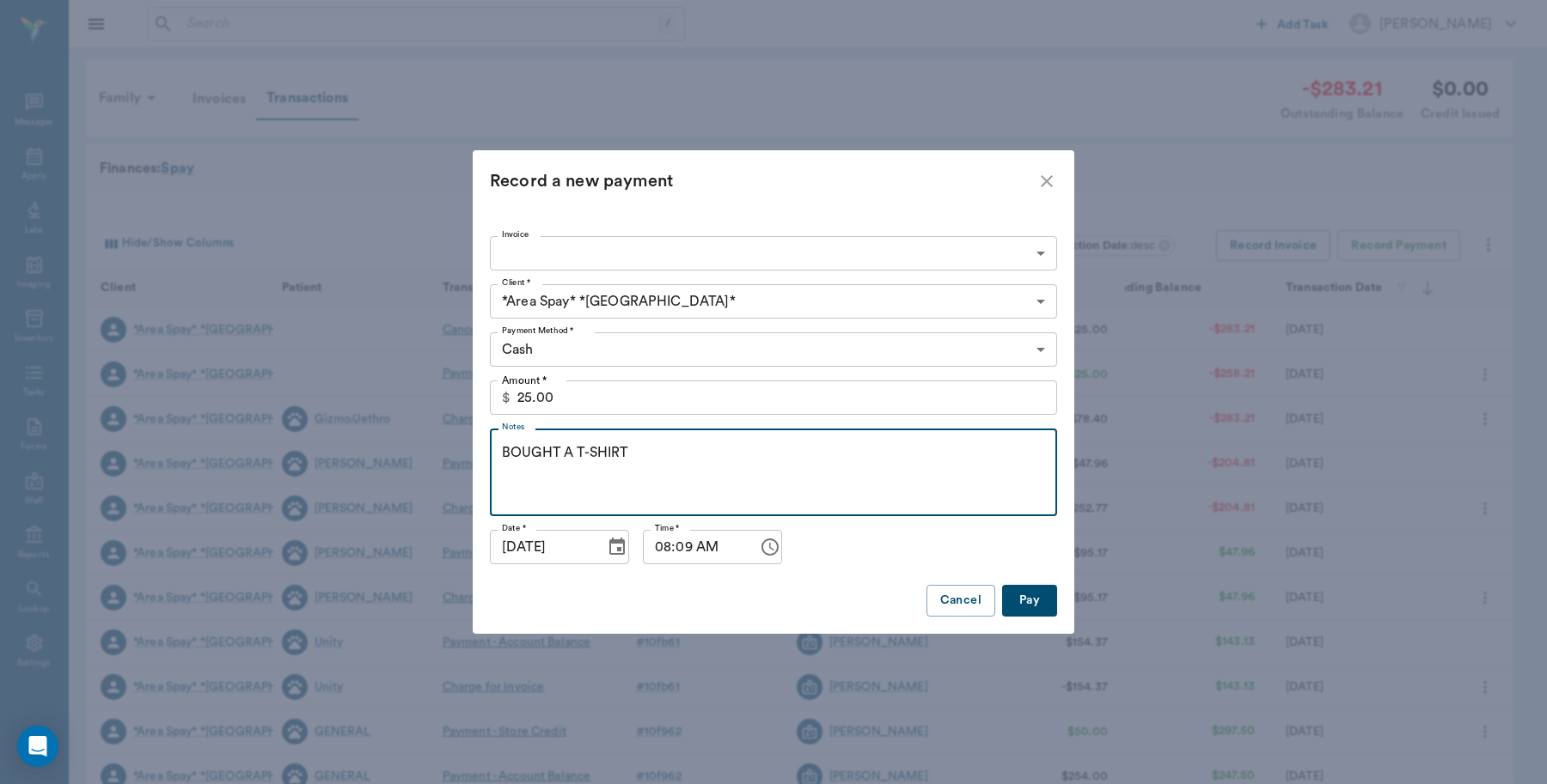
type textarea "BOUGHT A T-SHIRT"
click at [1025, 595] on button "Pay" at bounding box center [1029, 601] width 55 height 32
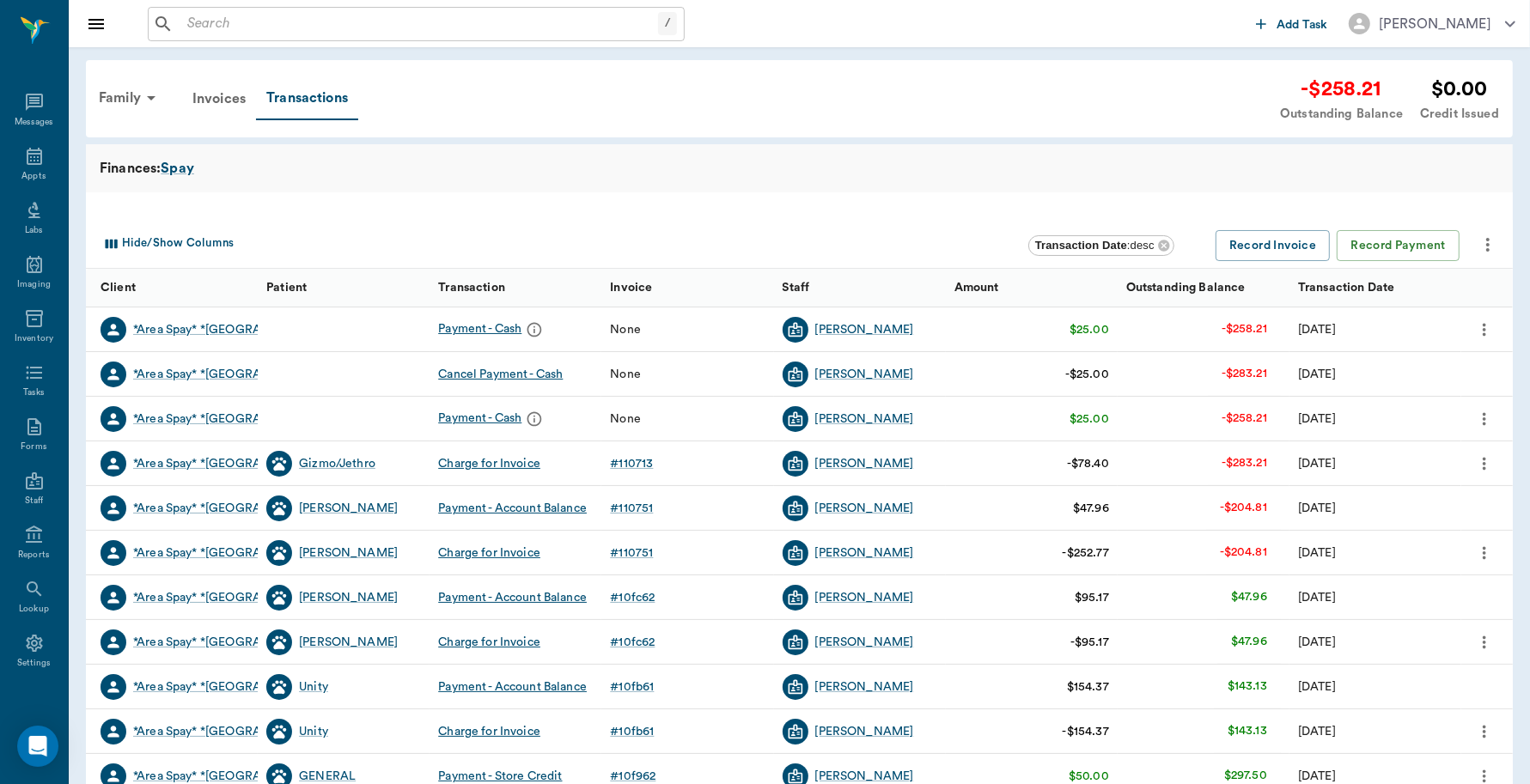
click at [1481, 410] on icon "more" at bounding box center [1484, 419] width 19 height 21
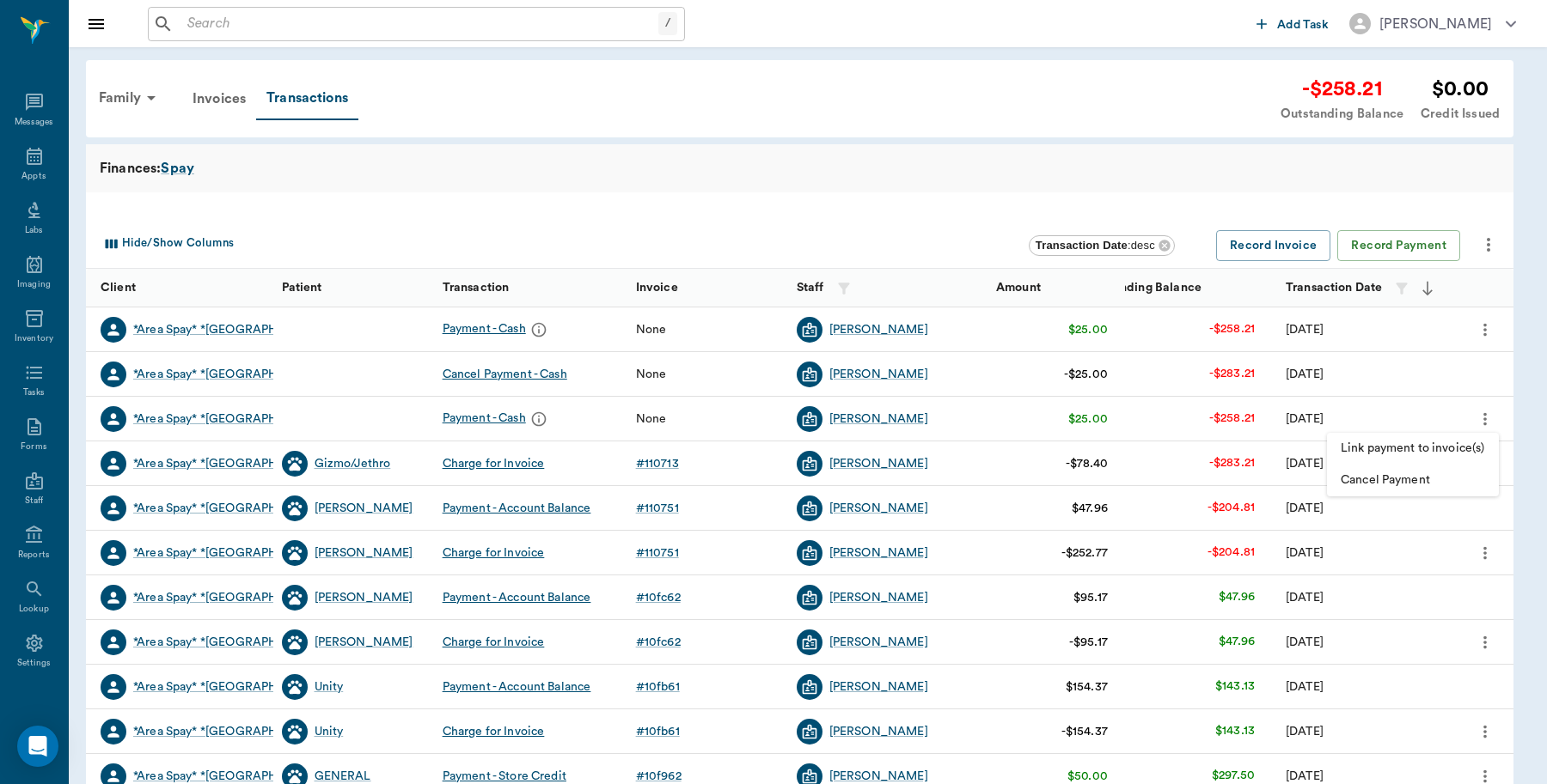
click at [885, 149] on div at bounding box center [774, 392] width 1547 height 784
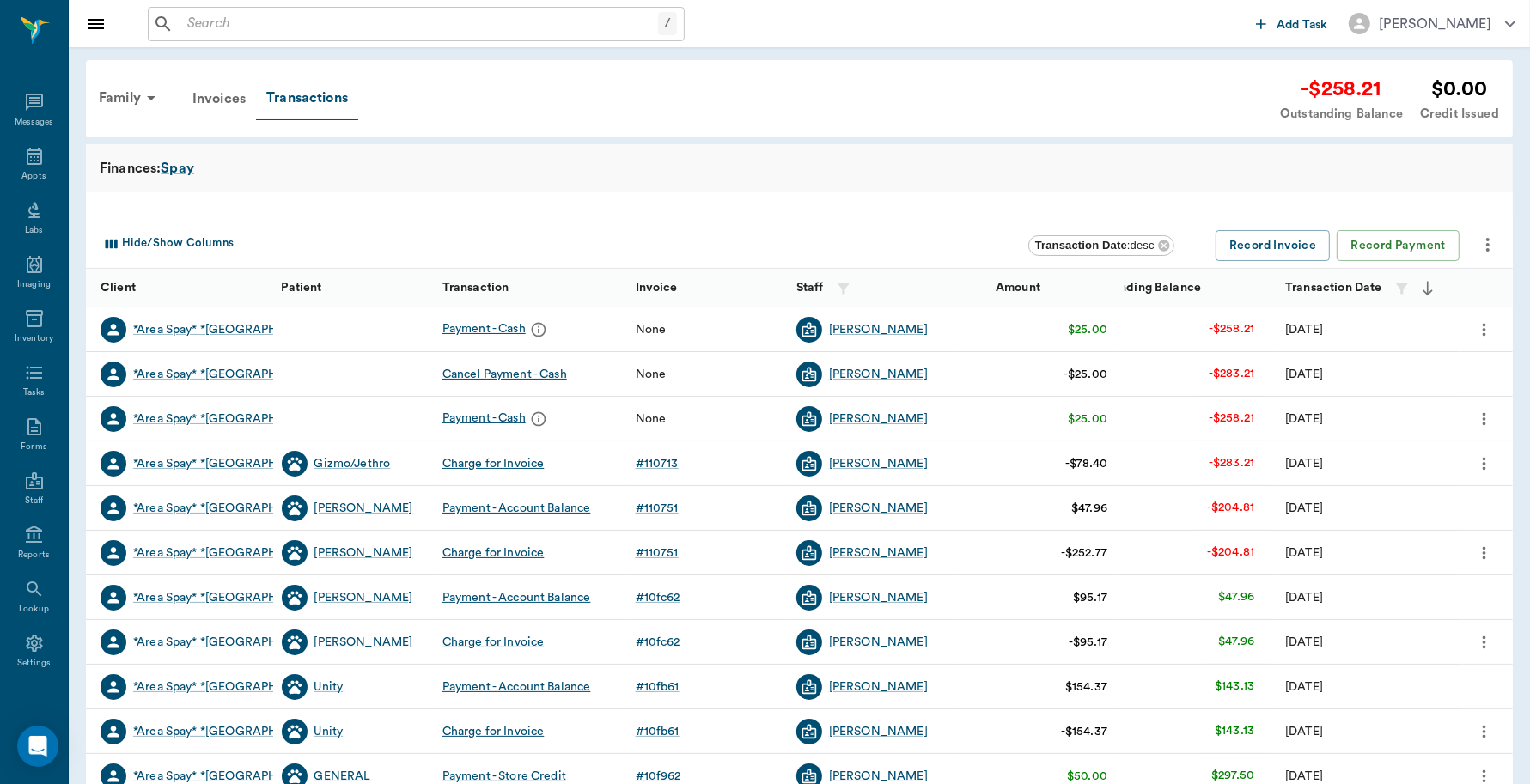
click at [1488, 421] on icon "more" at bounding box center [1484, 419] width 19 height 21
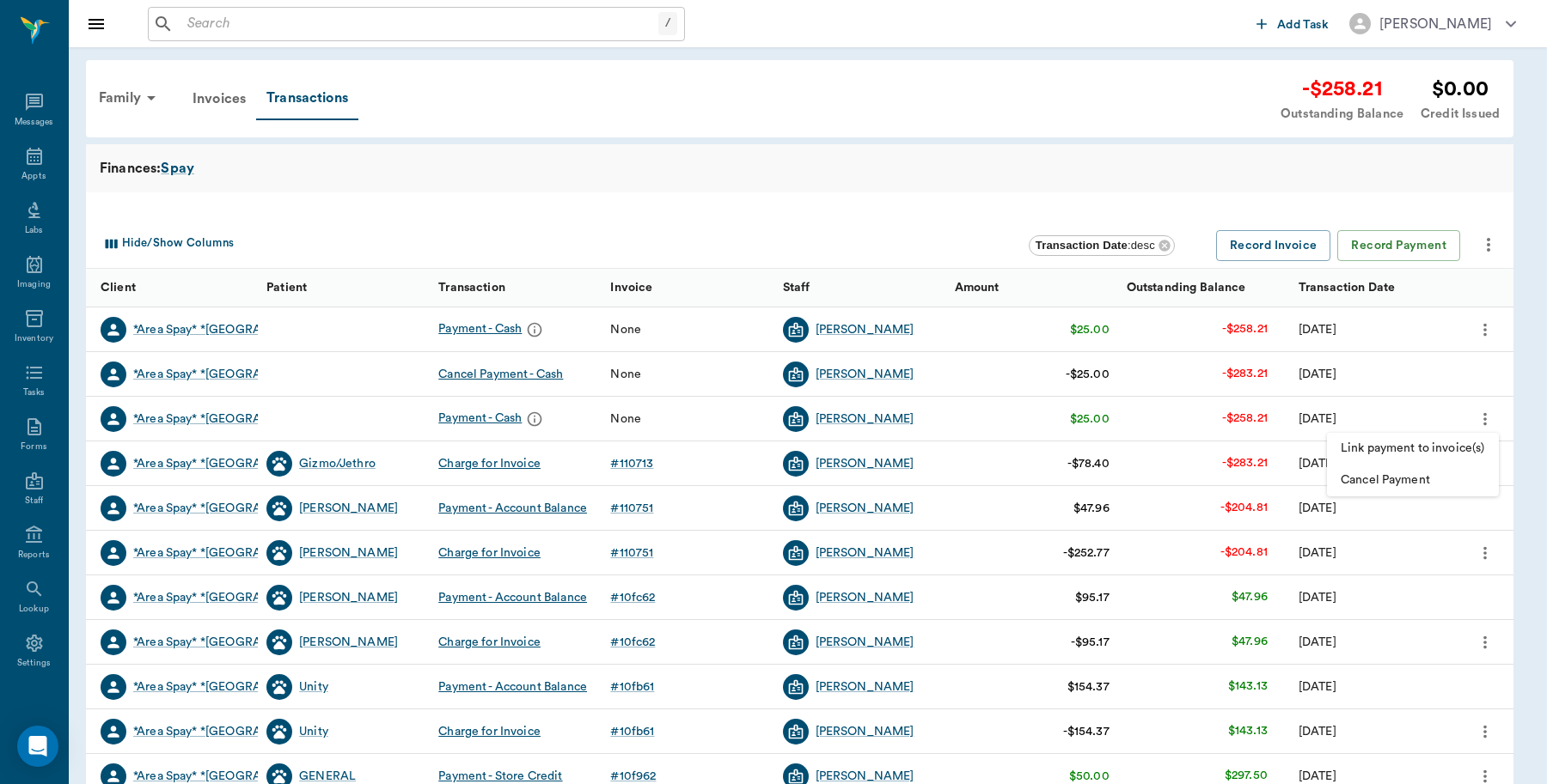
click at [786, 176] on div at bounding box center [774, 392] width 1547 height 784
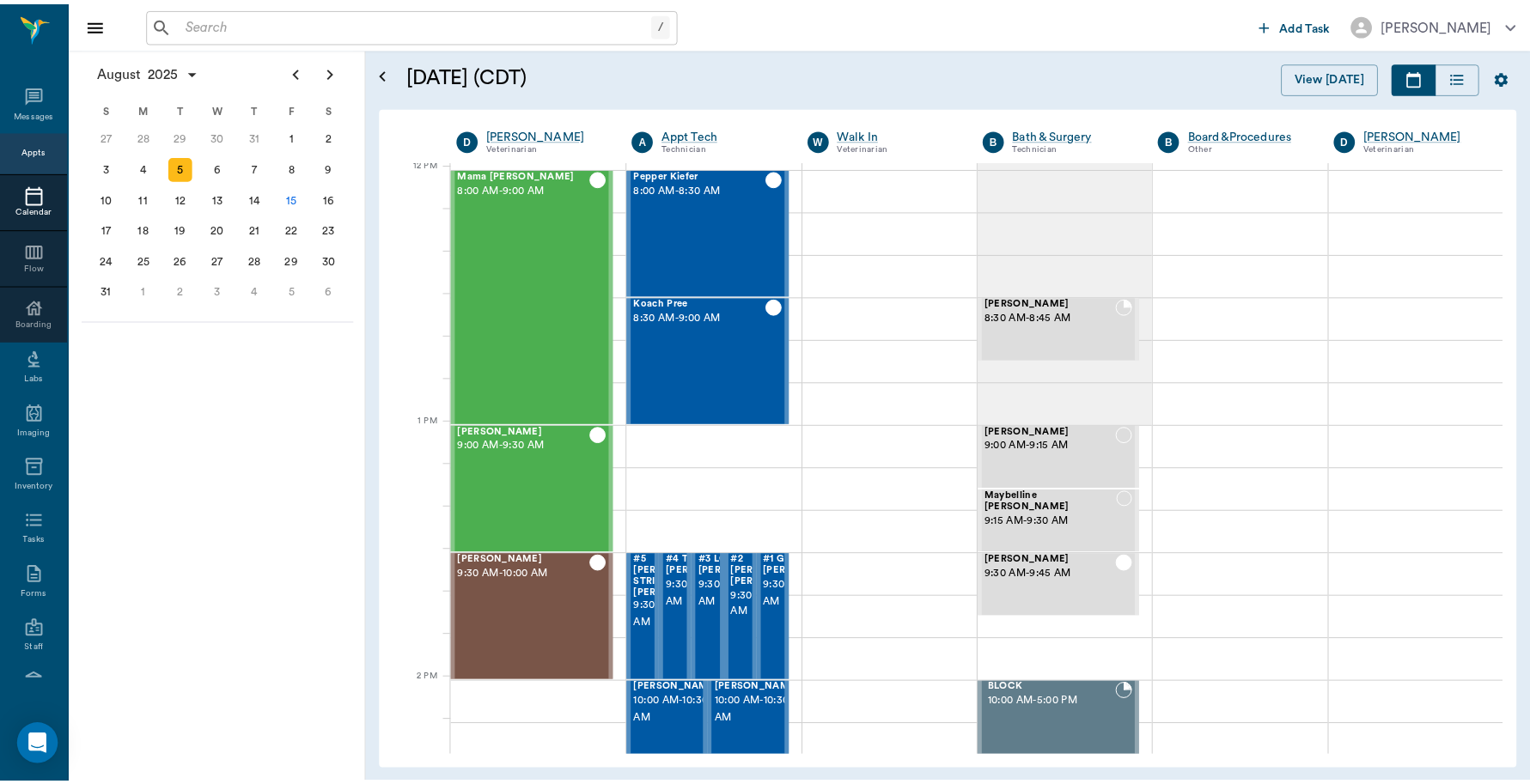
scroll to position [1033, 0]
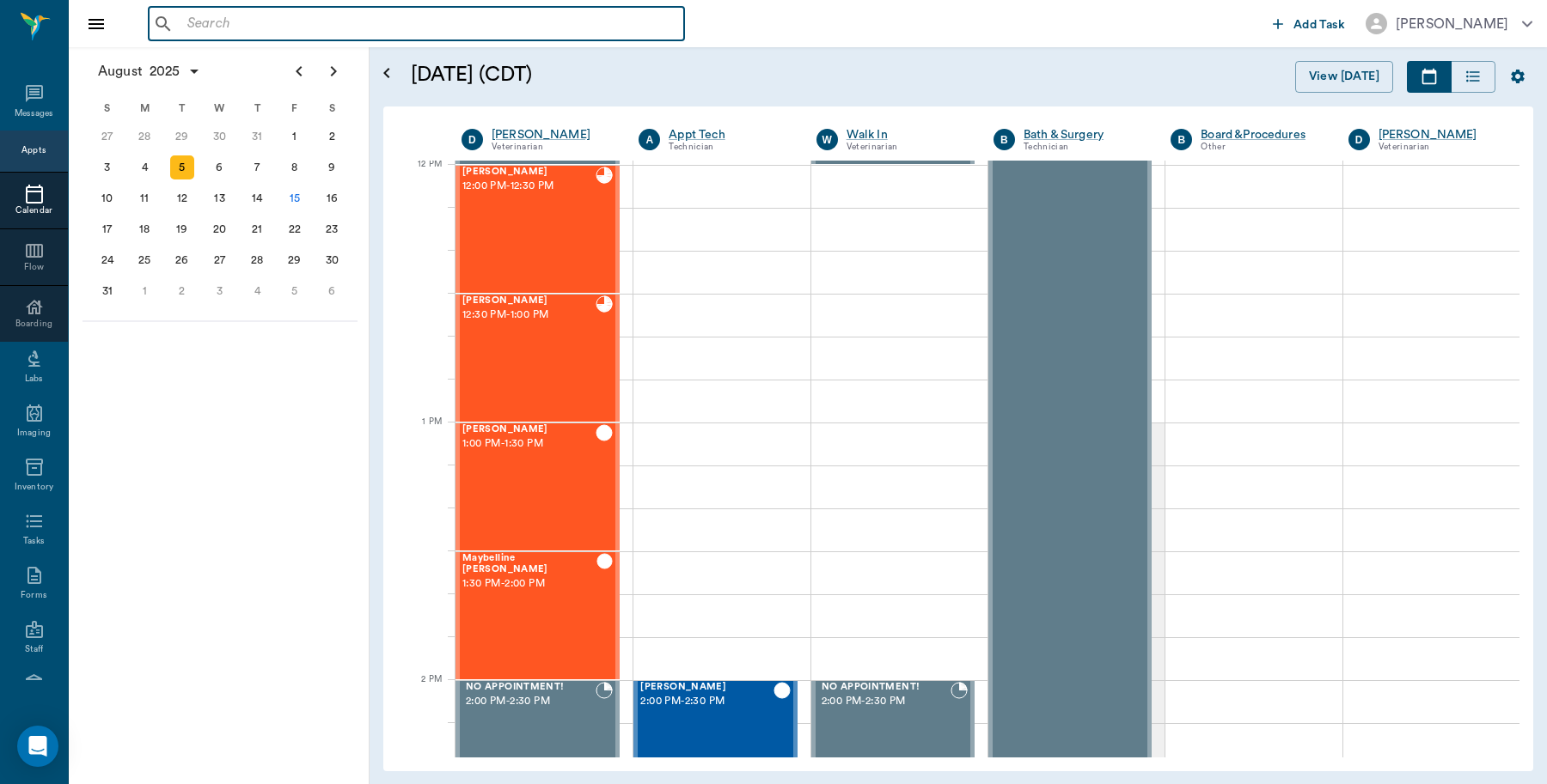
click at [398, 26] on input "text" at bounding box center [429, 24] width 497 height 24
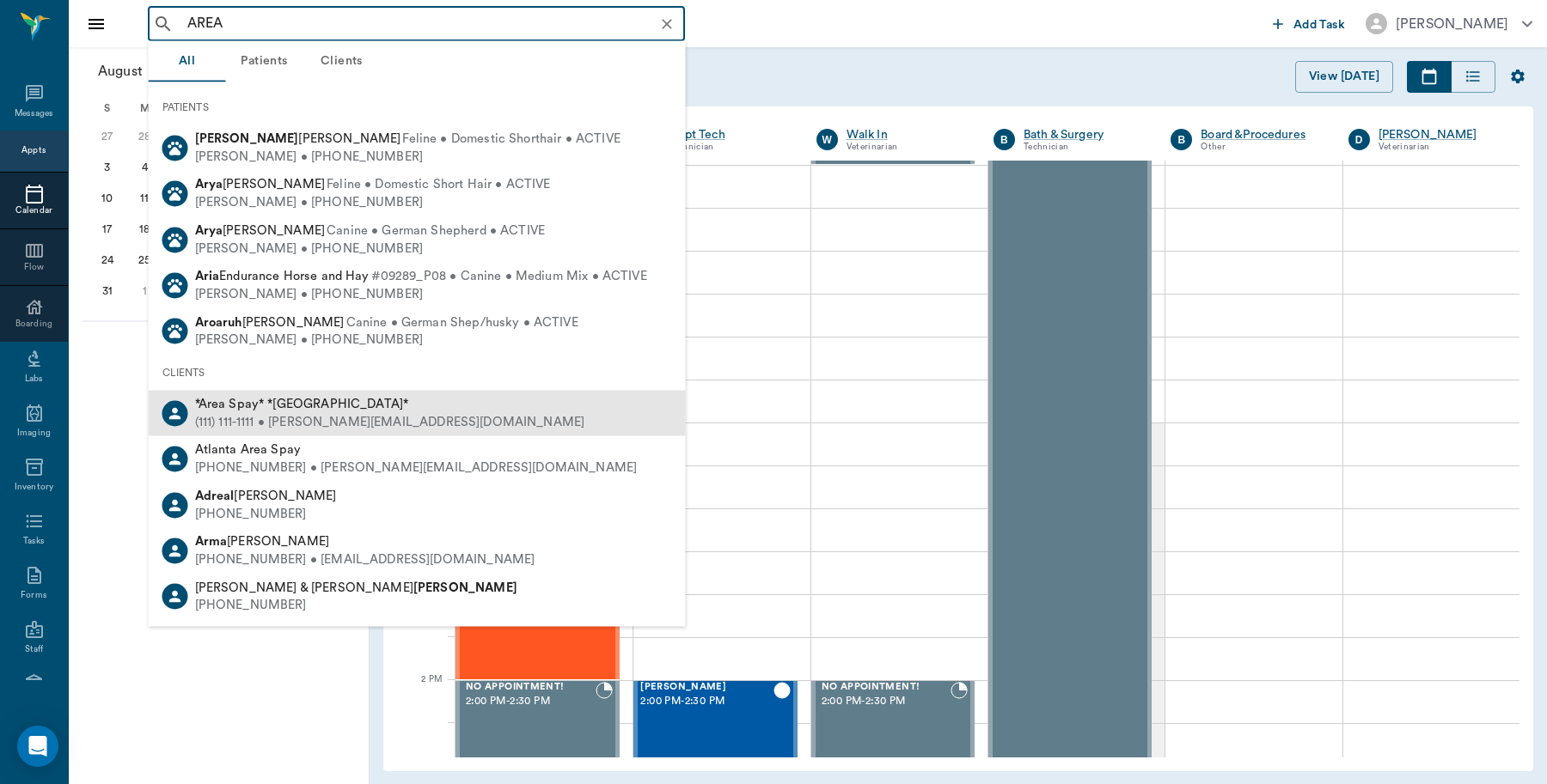
click at [239, 411] on div "*Area Spay* *[GEOGRAPHIC_DATA]*" at bounding box center [390, 405] width 390 height 18
type input "AREA"
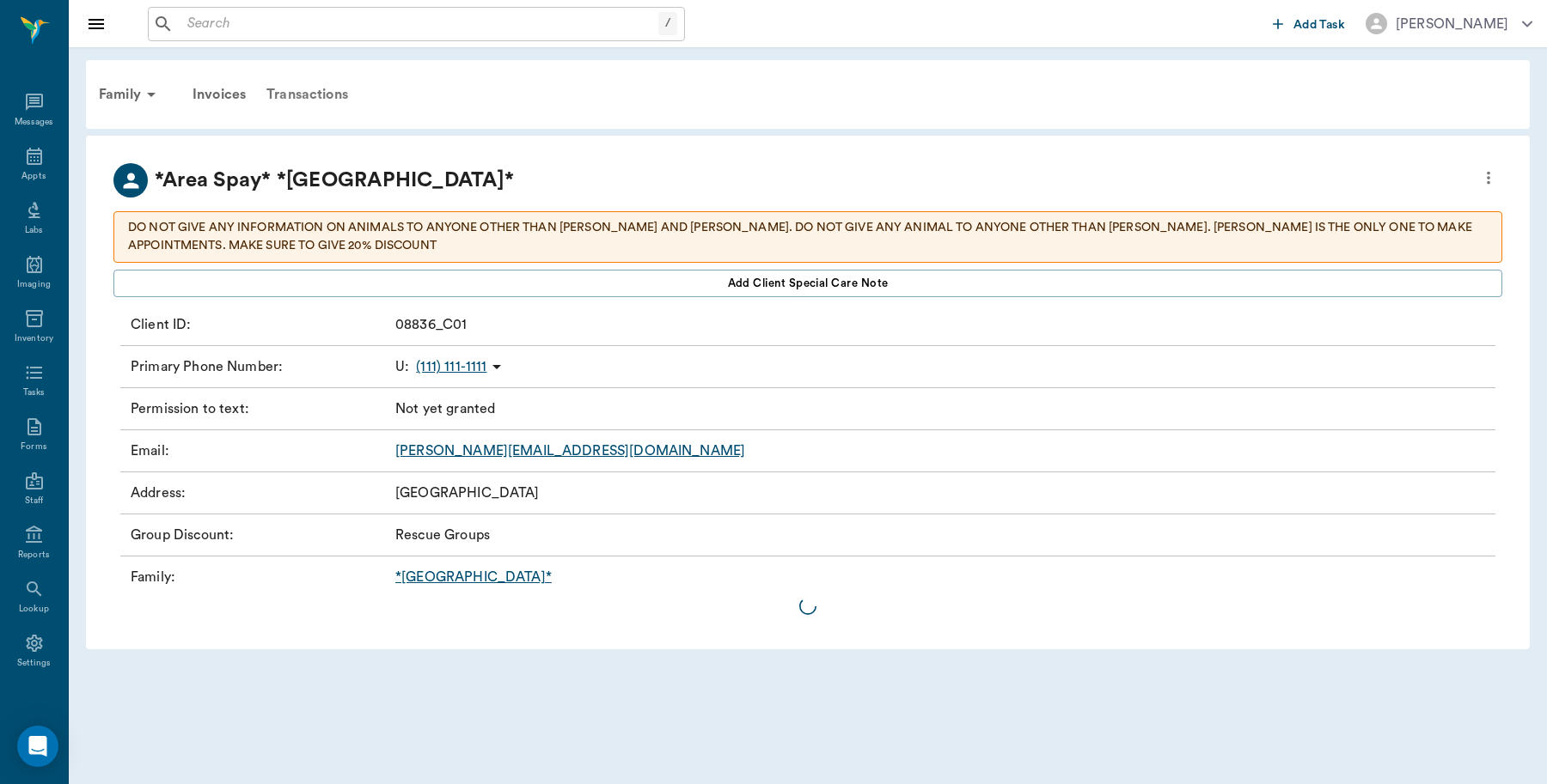
click at [331, 100] on div "Transactions" at bounding box center [307, 94] width 102 height 41
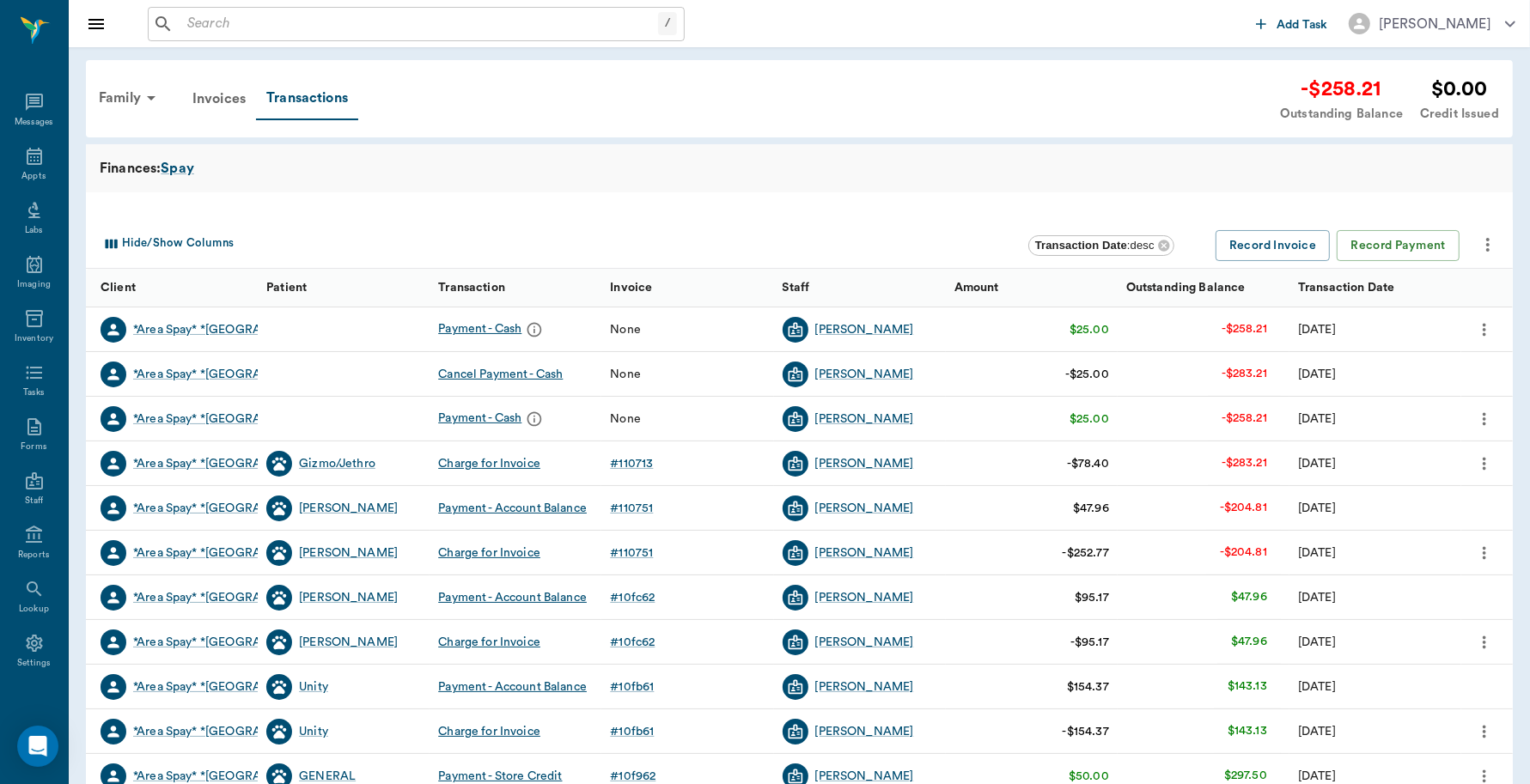
click at [1486, 413] on icon "more" at bounding box center [1484, 419] width 19 height 21
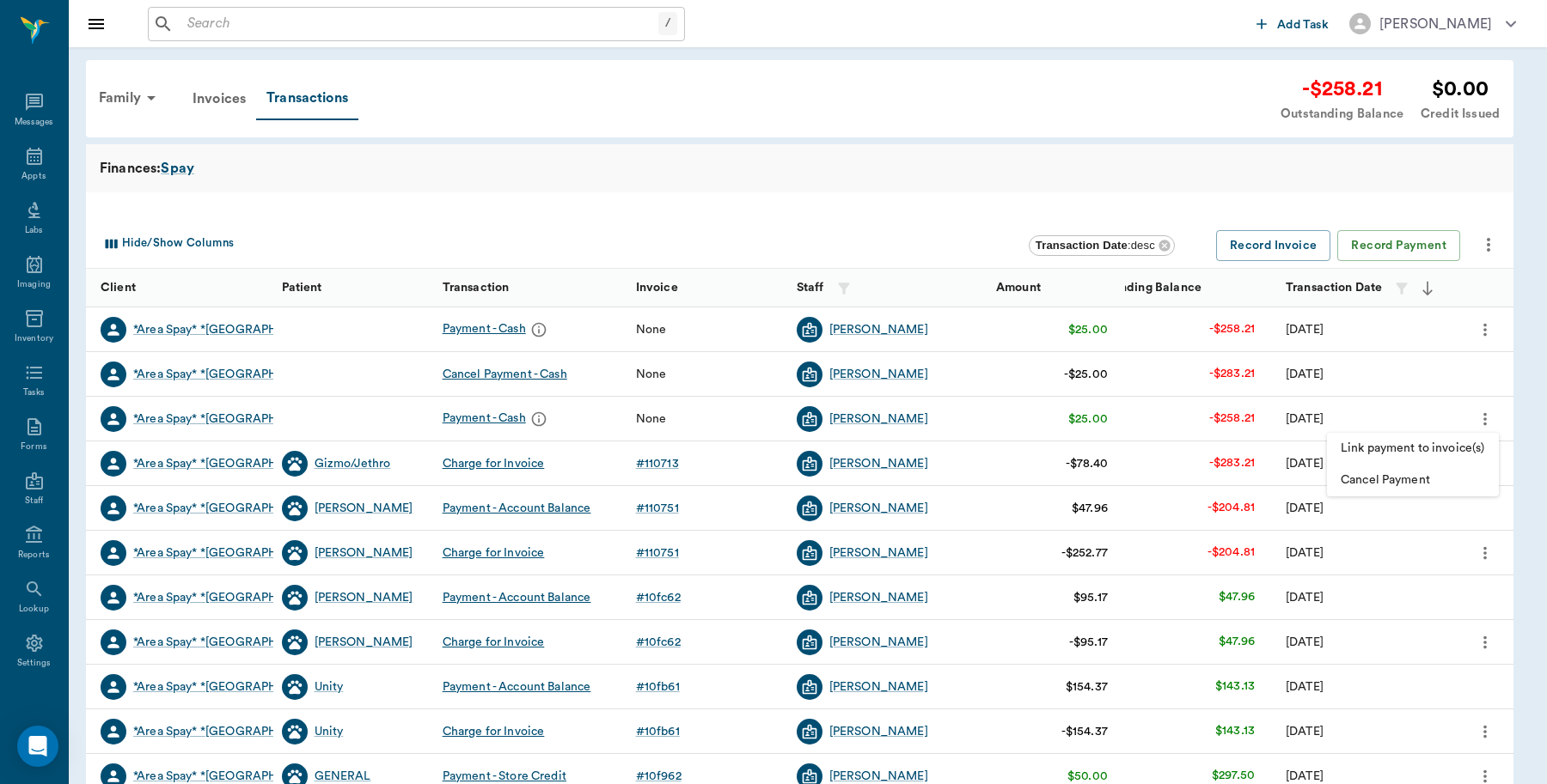
click at [1394, 476] on span "Cancel Payment" at bounding box center [1413, 481] width 144 height 18
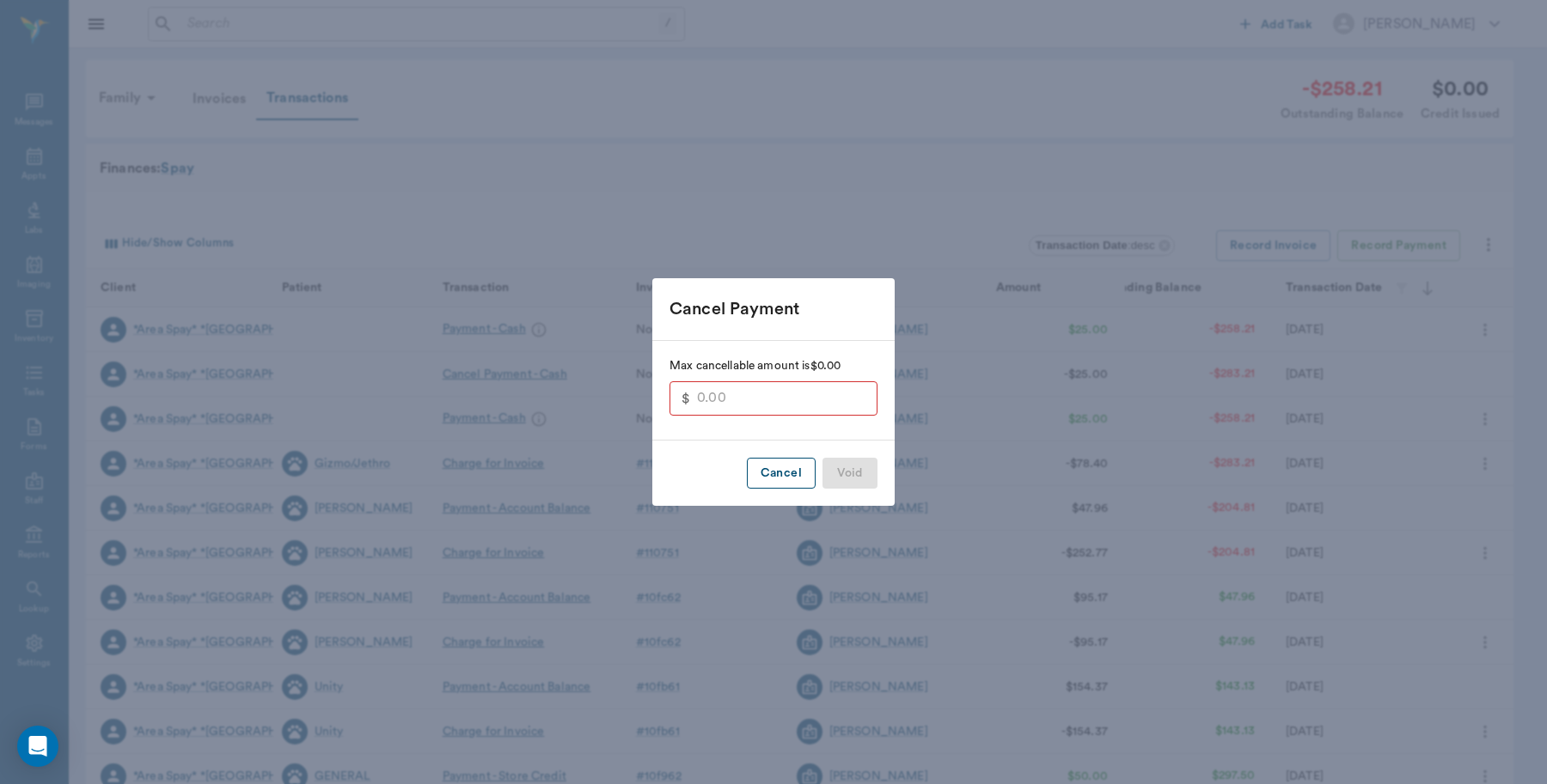
click at [796, 473] on button "Cancel" at bounding box center [781, 474] width 68 height 32
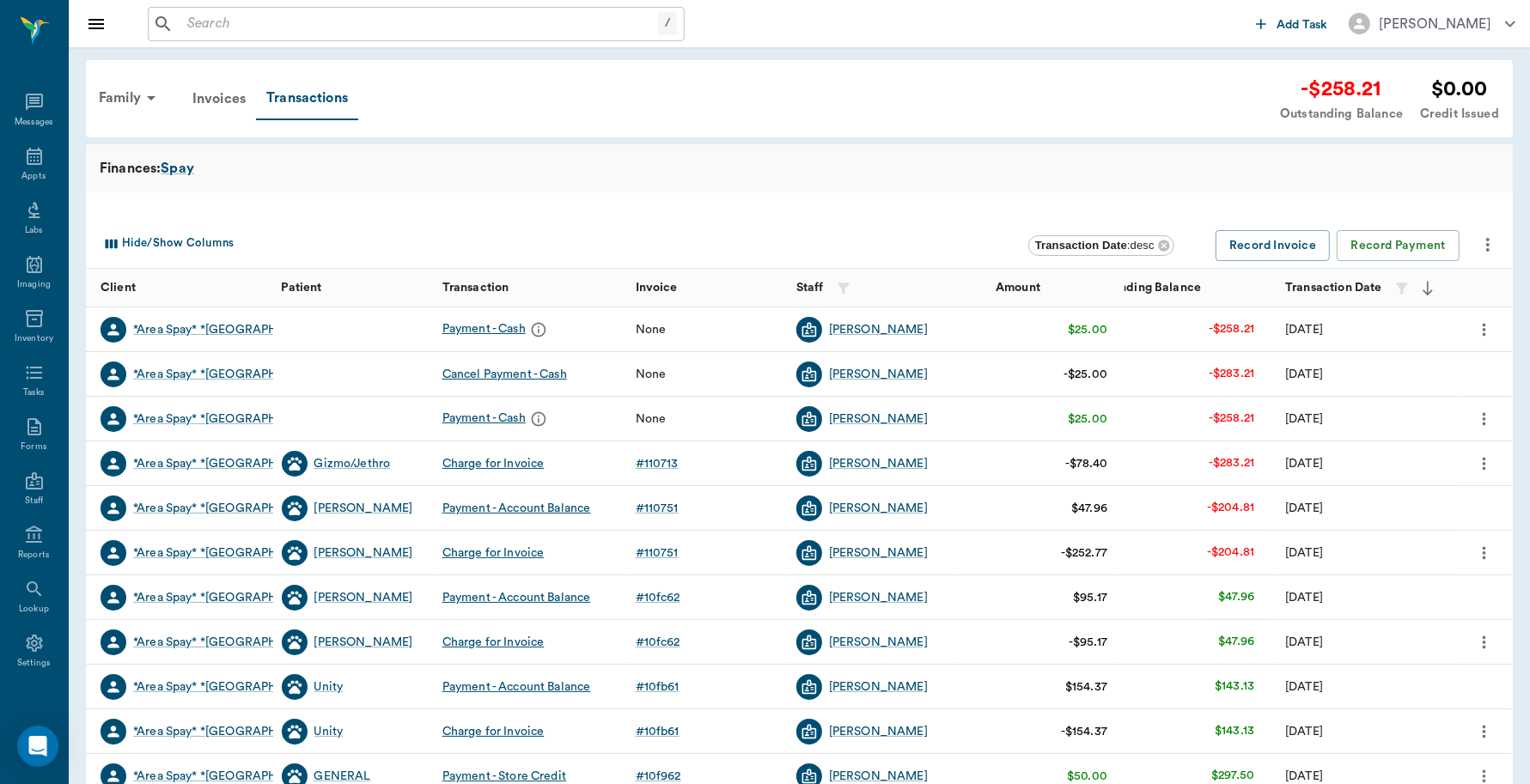
click at [512, 418] on div "Payment - Cash" at bounding box center [498, 419] width 110 height 26
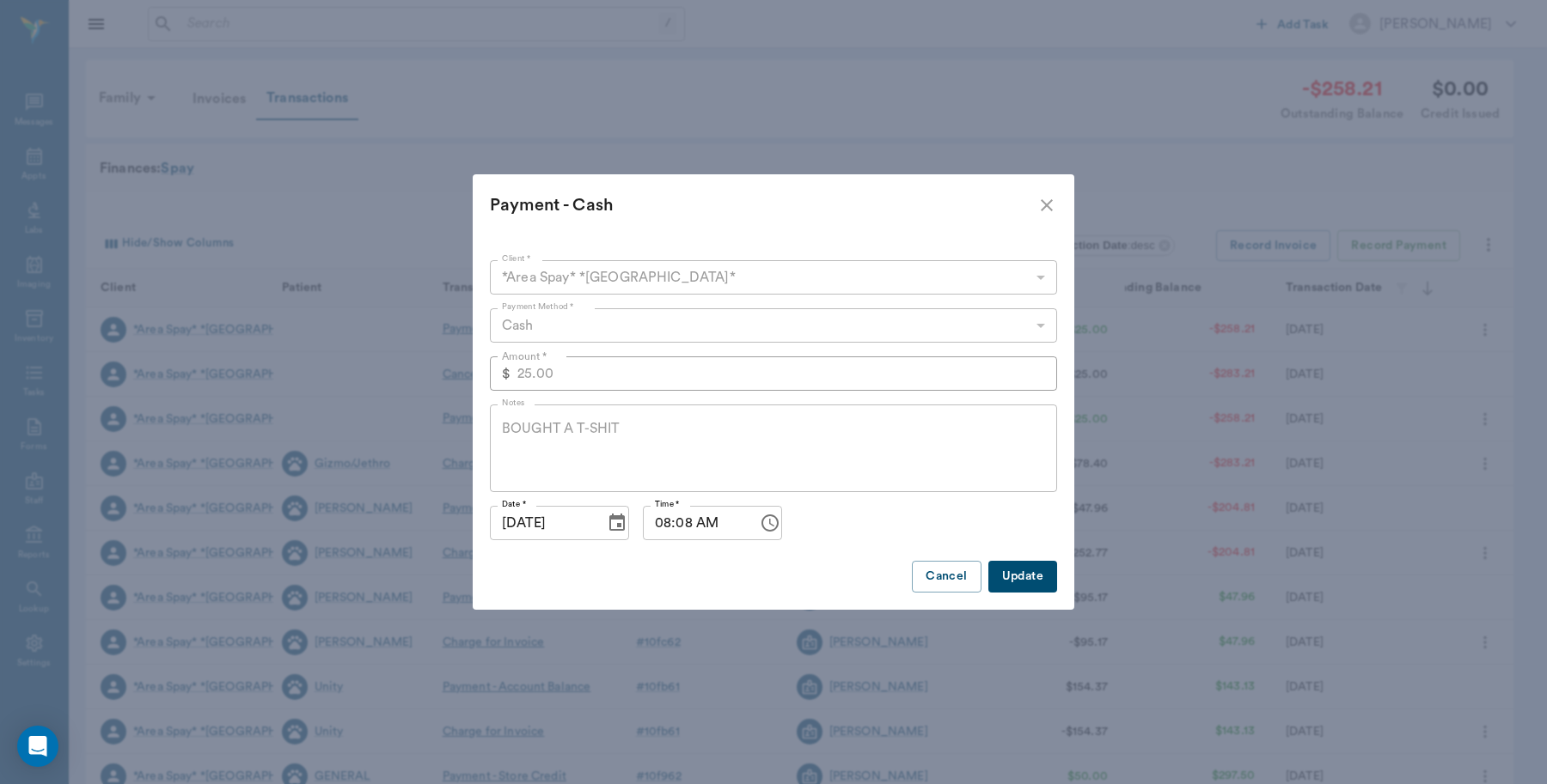
click at [1049, 209] on icon "close" at bounding box center [1047, 204] width 12 height 12
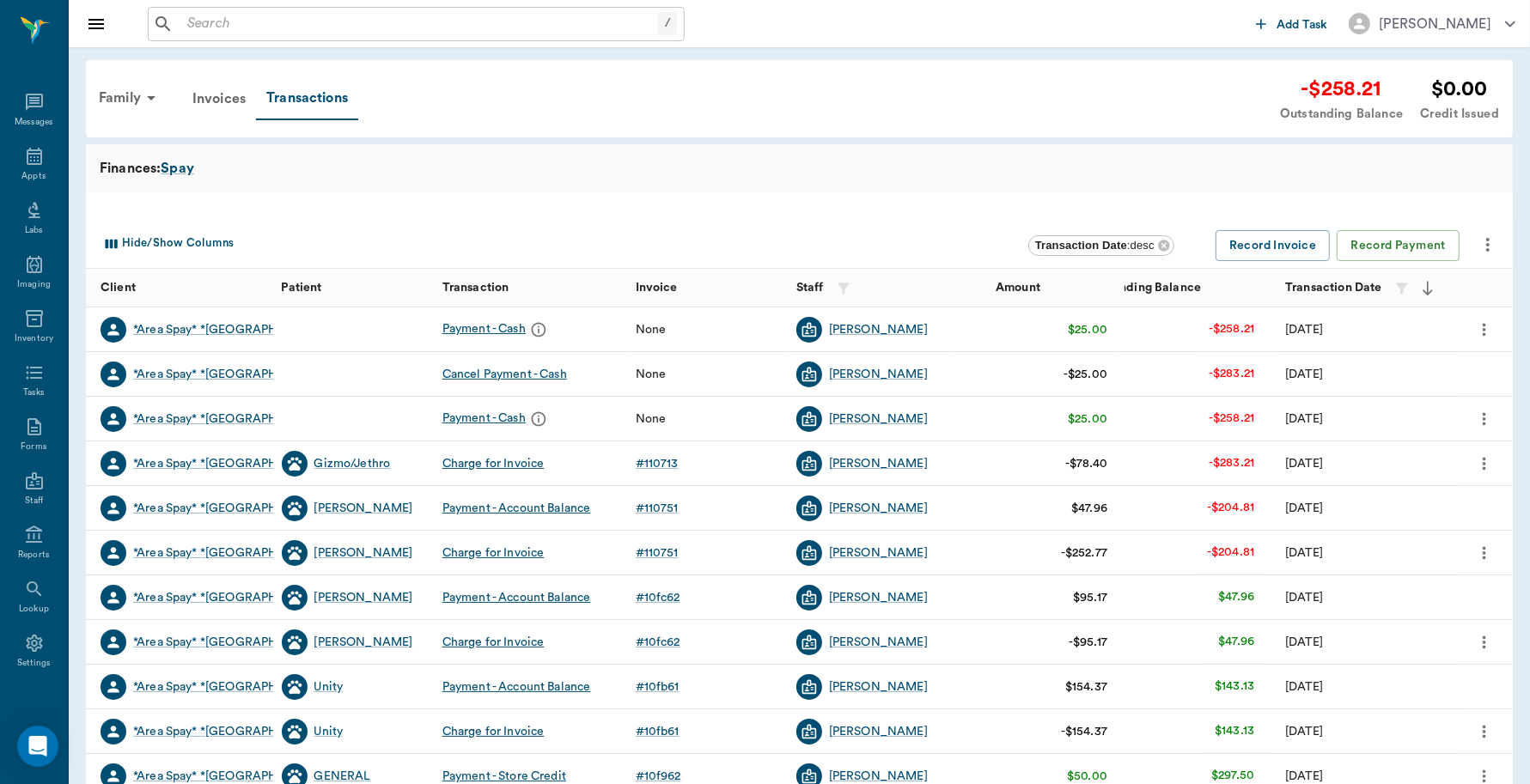
drag, startPoint x: 535, startPoint y: 421, endPoint x: 405, endPoint y: 208, distance: 249.5
click at [405, 208] on div at bounding box center [799, 206] width 1427 height 27
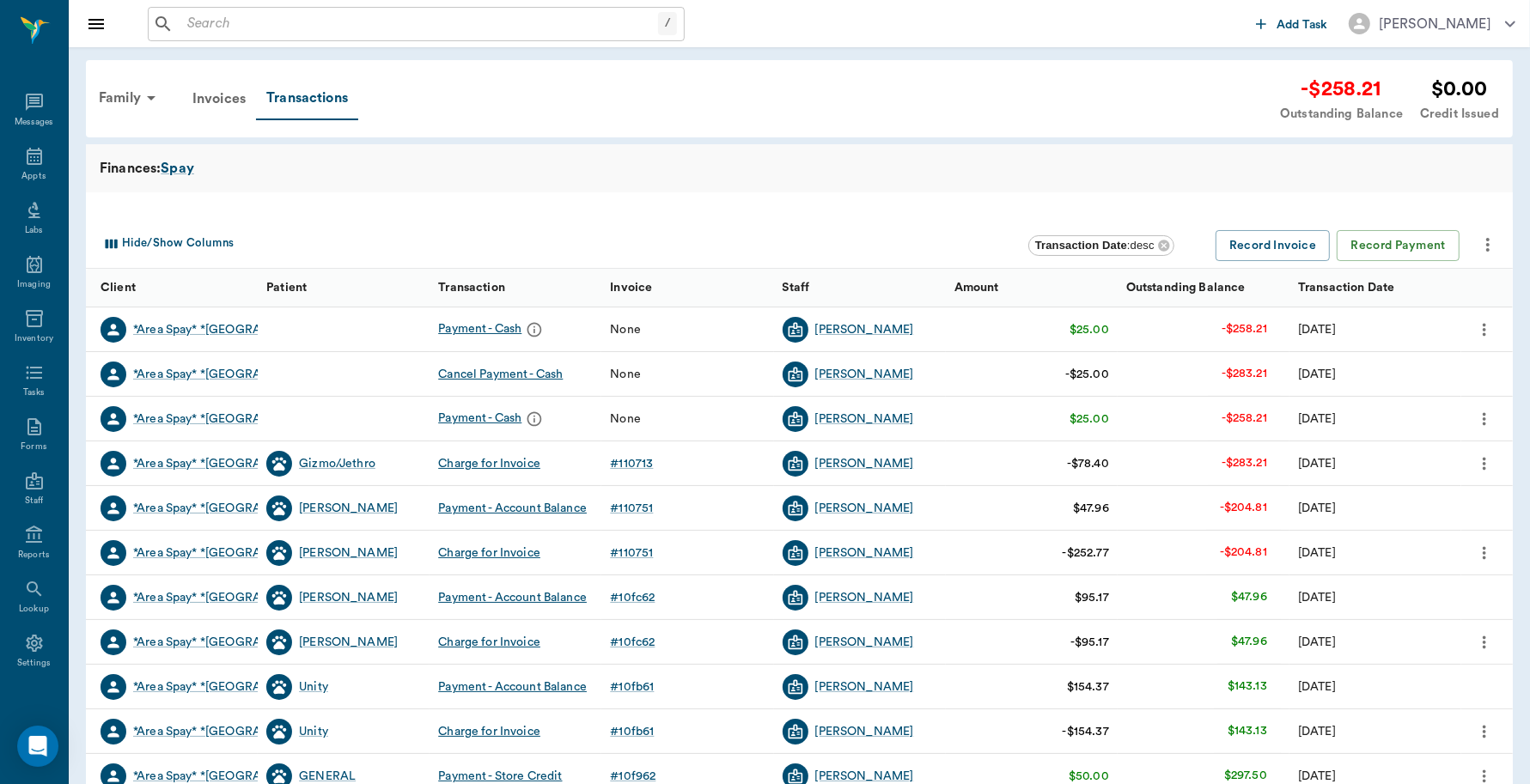
click at [567, 163] on div "Finances: Spay" at bounding box center [799, 168] width 1399 height 21
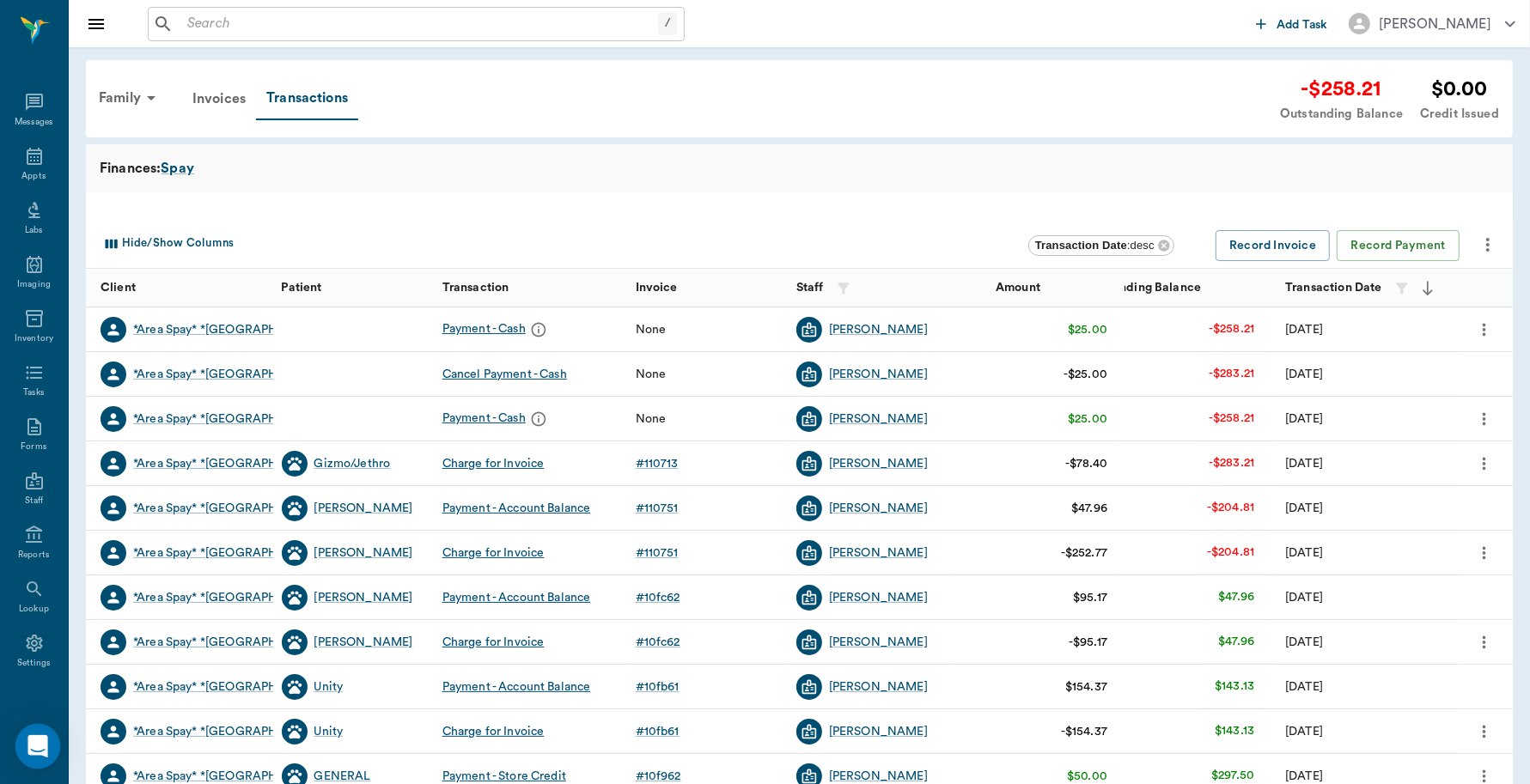
click at [27, 738] on icon "Open Intercom Messenger" at bounding box center [37, 747] width 22 height 22
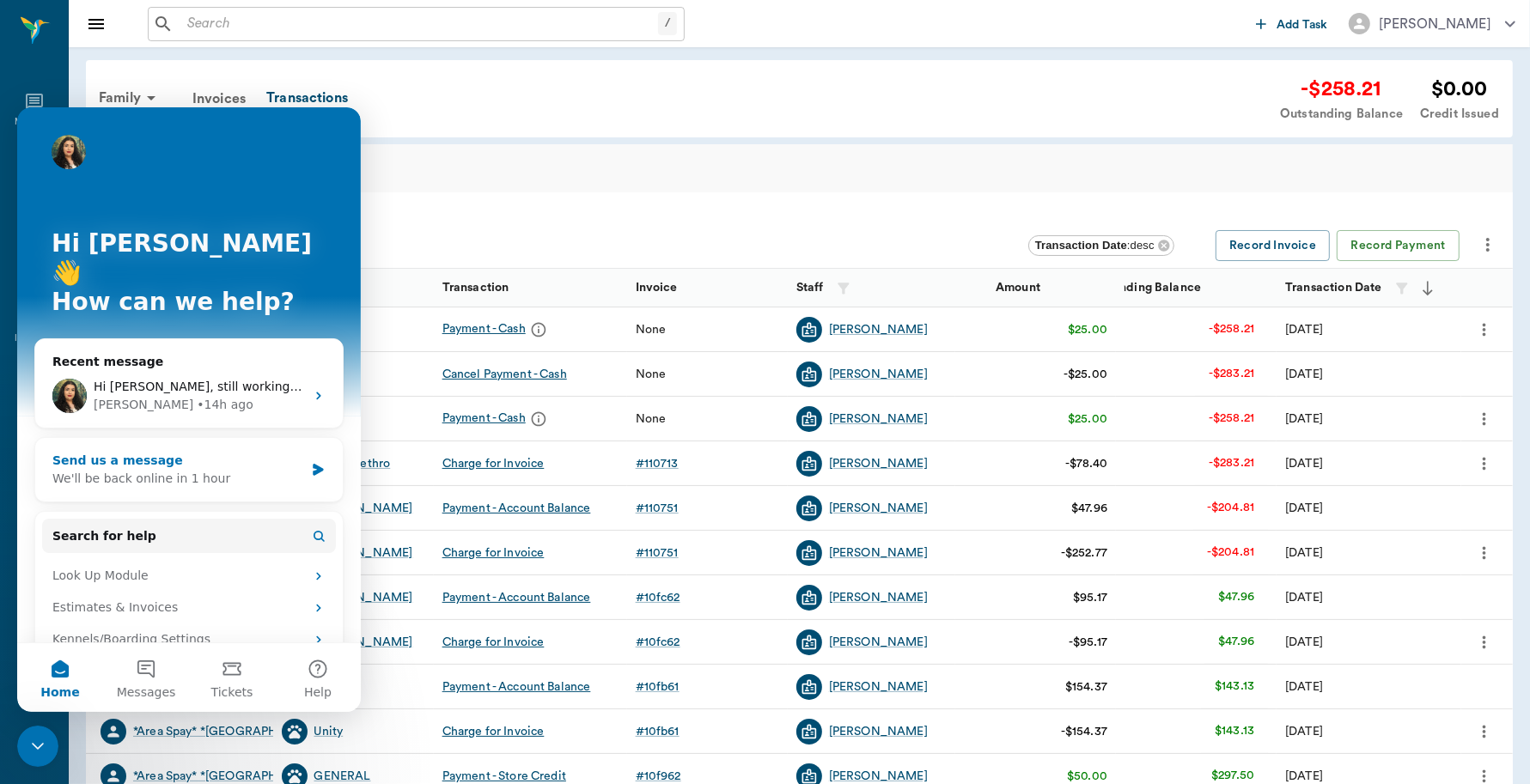
click at [236, 451] on div "Send us a message" at bounding box center [178, 460] width 252 height 18
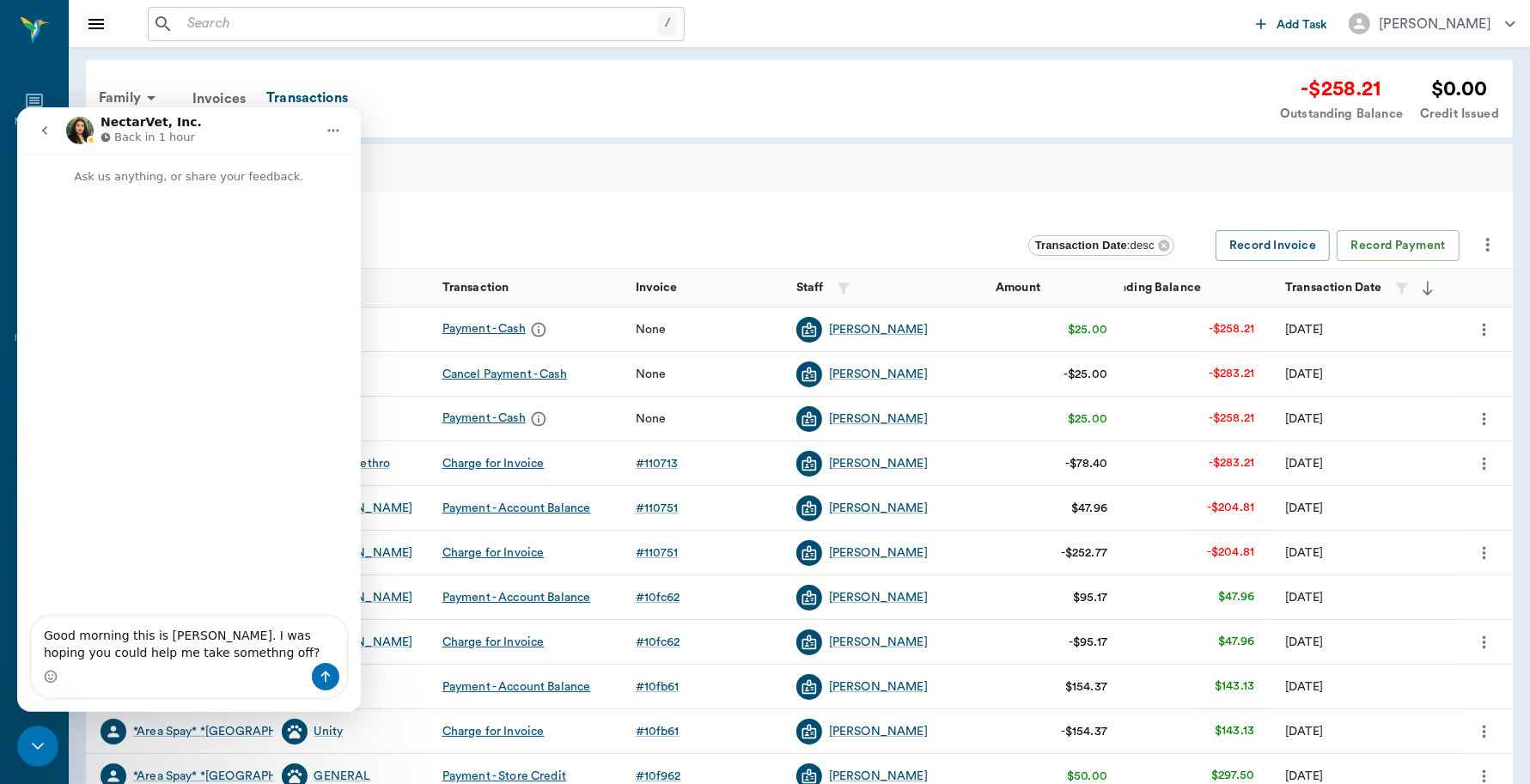
click at [126, 653] on textarea "Good morning this is Lory. I was hoping you could help me take somethng off?" at bounding box center [189, 639] width 314 height 47
click at [211, 653] on textarea "Good morning this is Lory. I was hoping you could help me take something off?" at bounding box center [189, 639] width 314 height 47
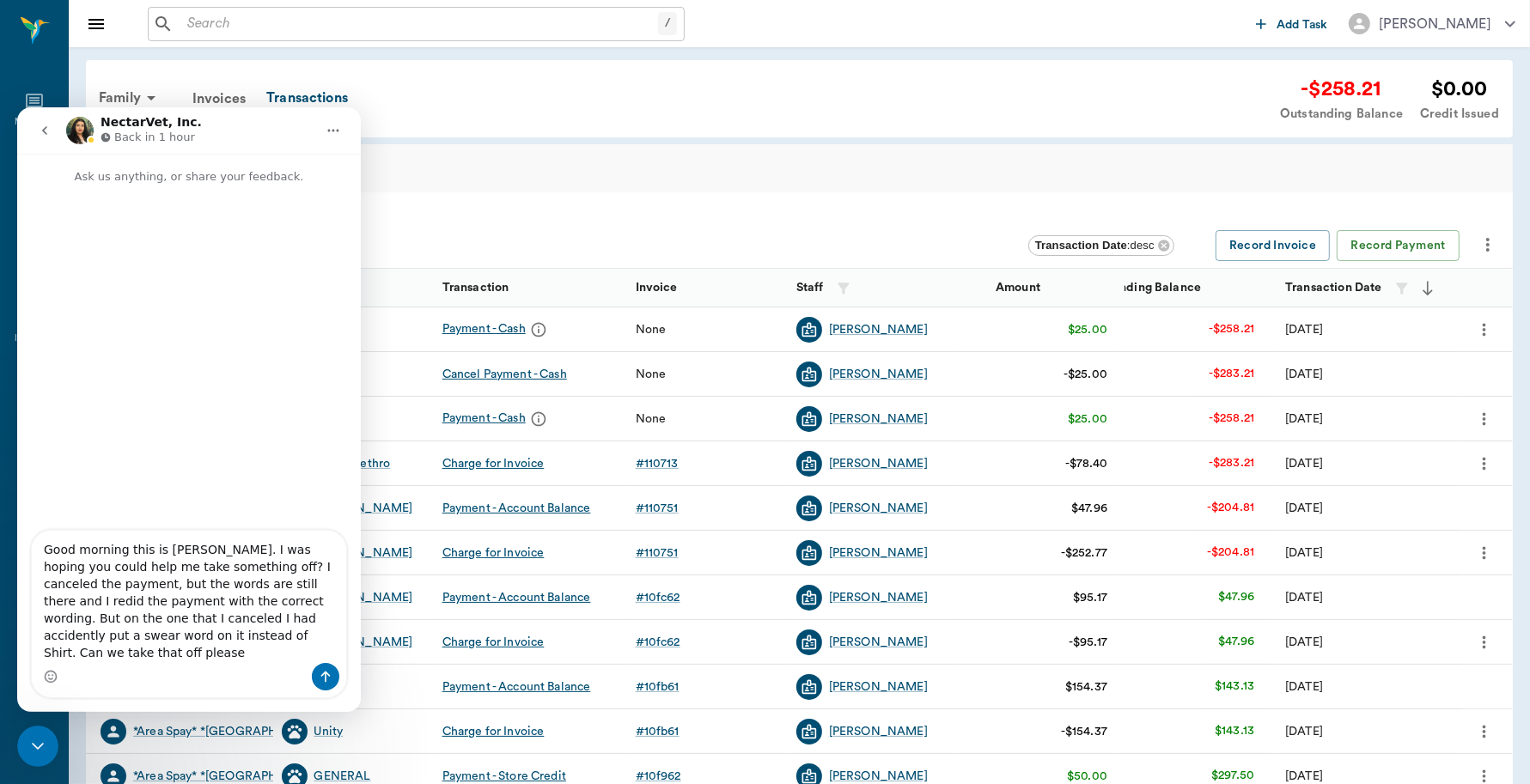
type textarea "Good morning this is Lory. I was hoping you could help me take something off? I…"
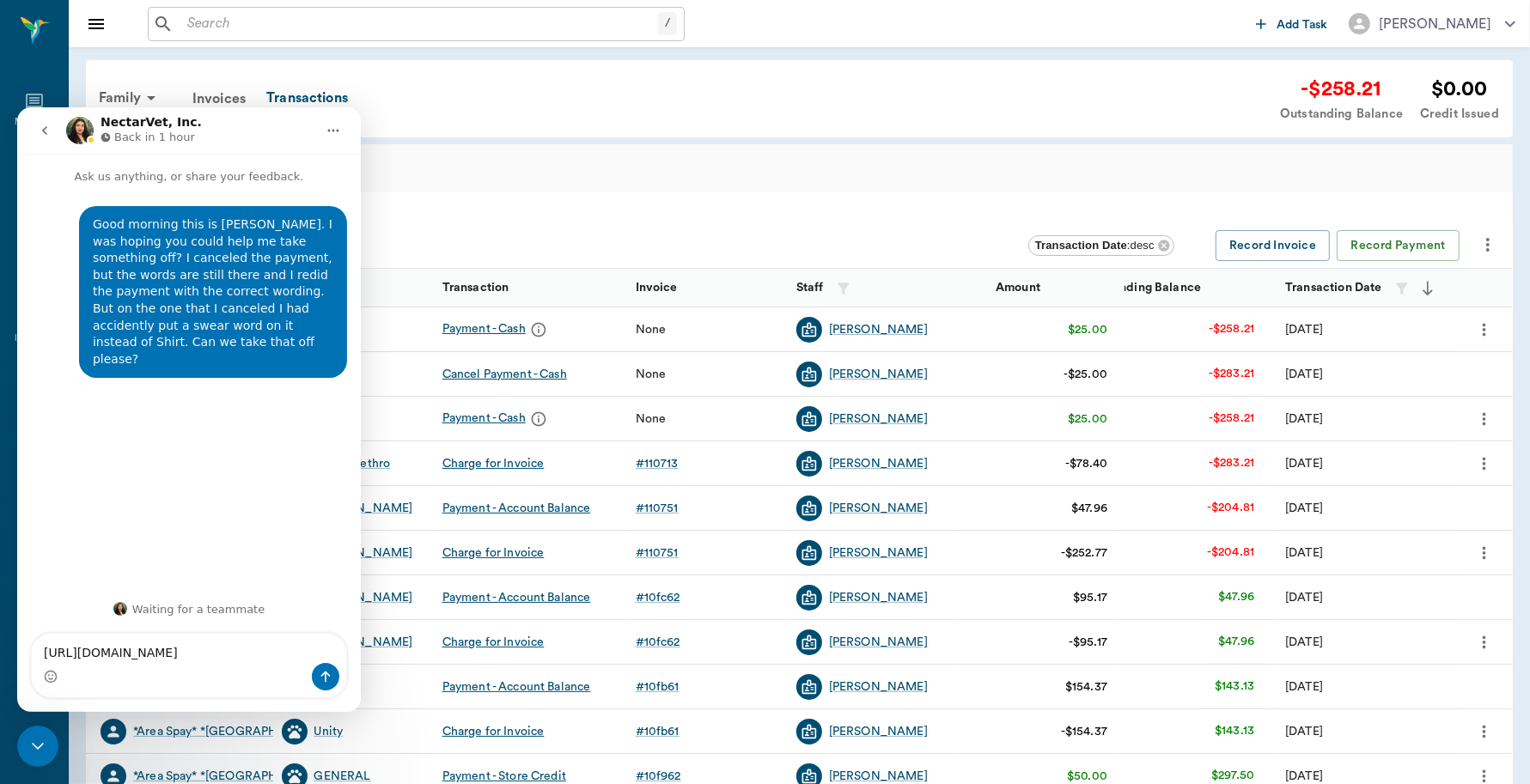
type textarea "https://casscounty.app.prod.nectar.vet/families/63f686156ac265526be36fb0/financ…"
click at [328, 687] on button "Send a message…" at bounding box center [326, 676] width 27 height 27
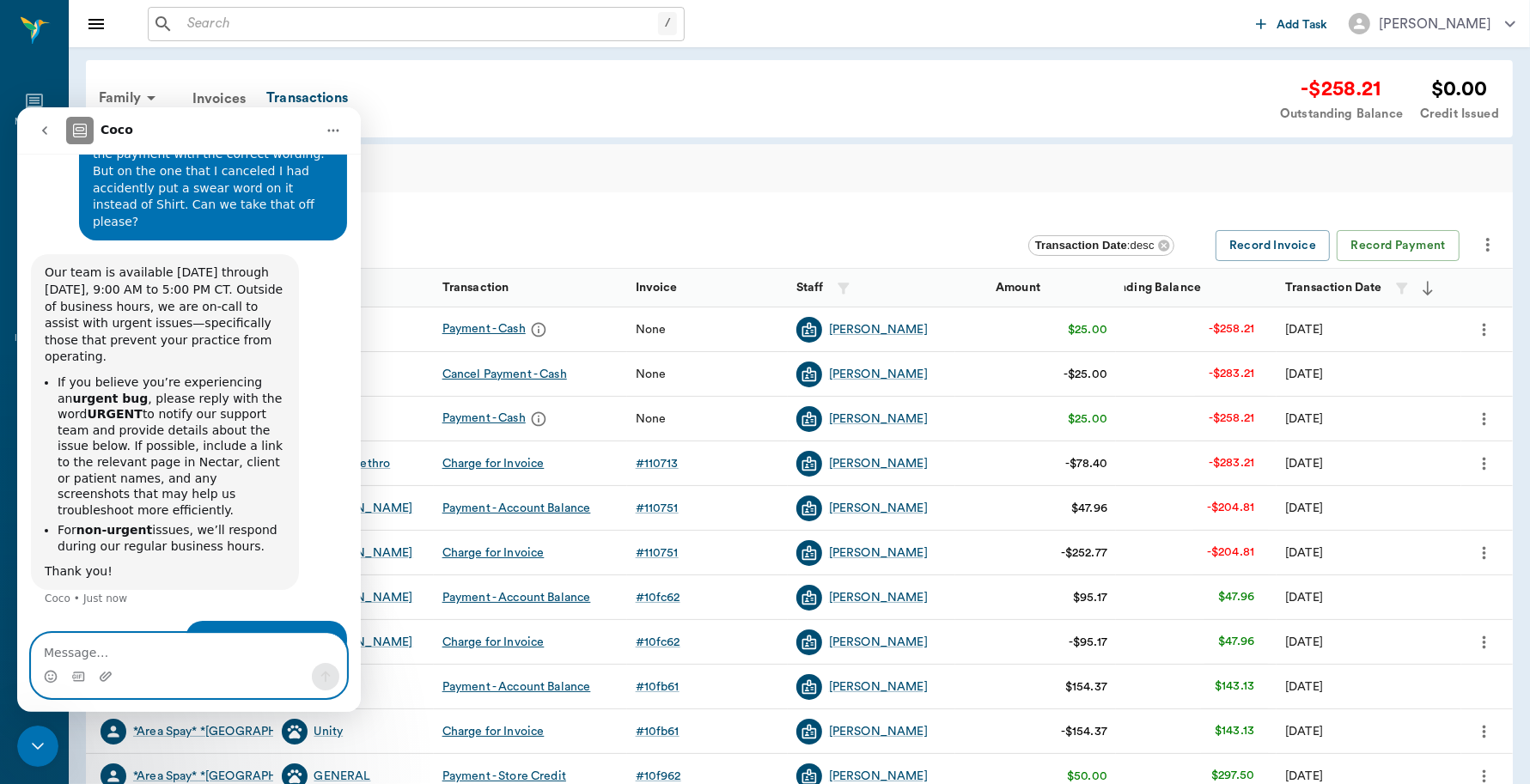
scroll to position [148, 0]
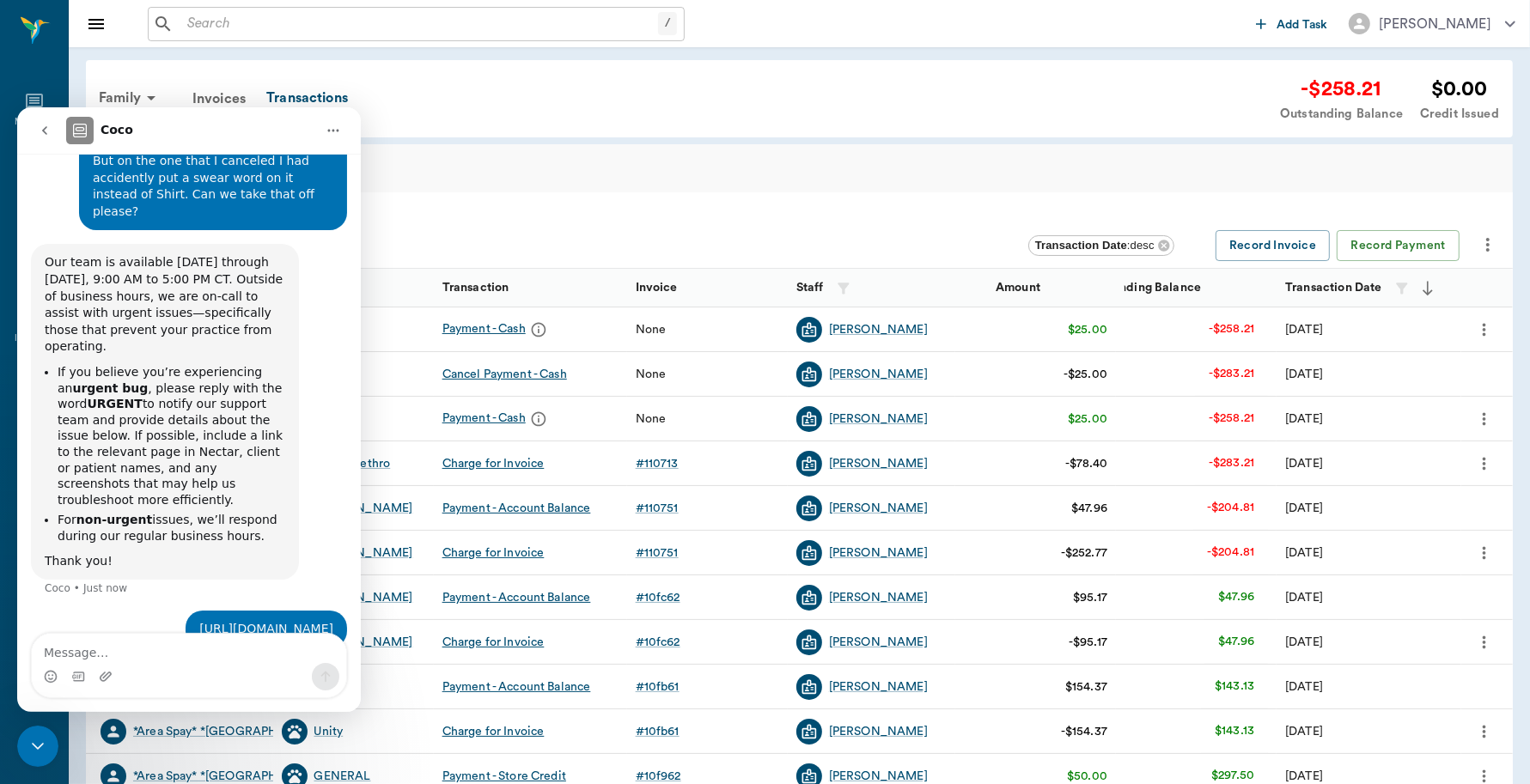
click at [27, 731] on div "Close Intercom Messenger" at bounding box center [37, 745] width 41 height 41
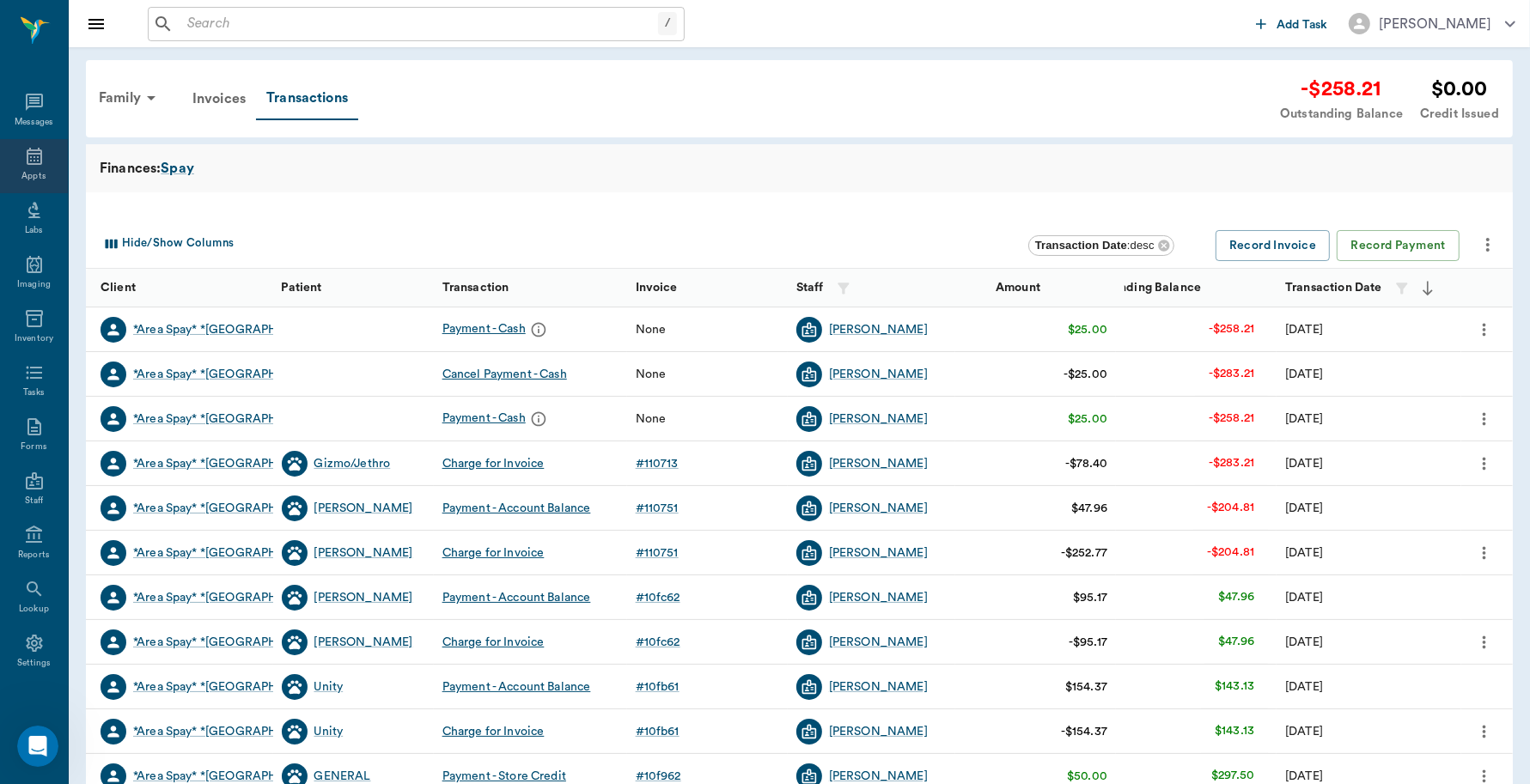
click at [30, 159] on icon at bounding box center [34, 156] width 21 height 21
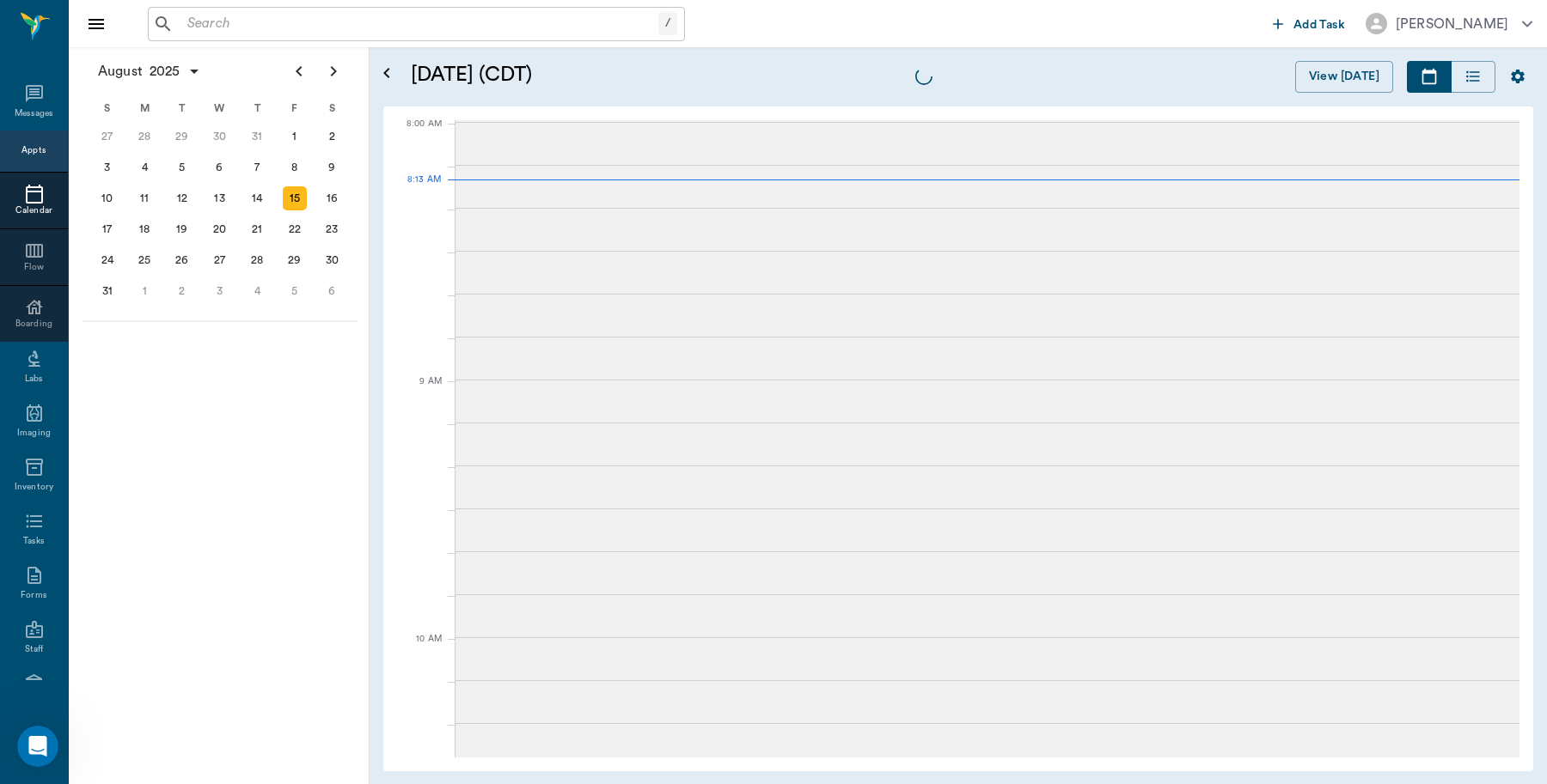
scroll to position [3, 0]
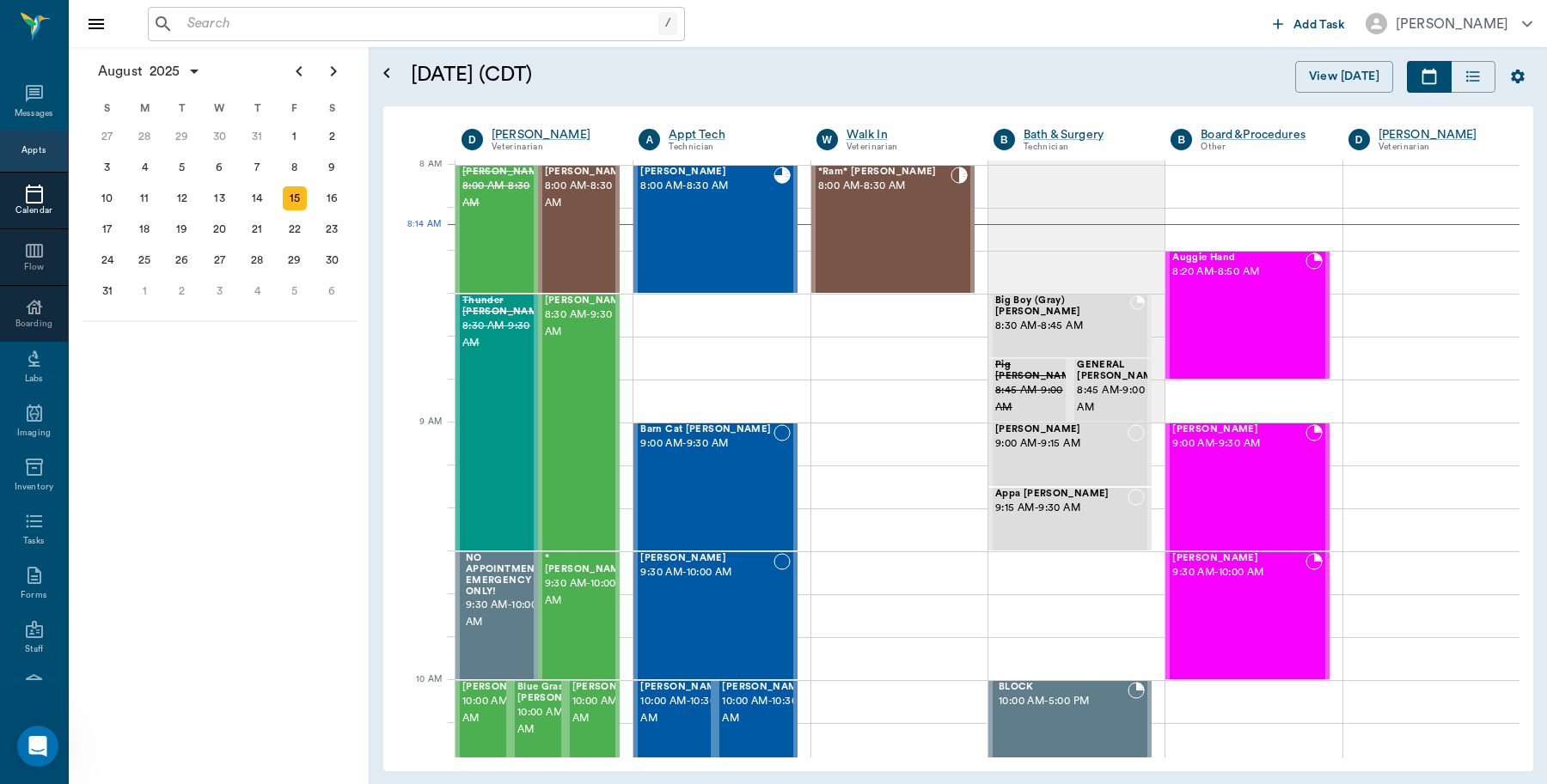
click at [50, 743] on icon "Open Intercom Messenger" at bounding box center [37, 747] width 28 height 28
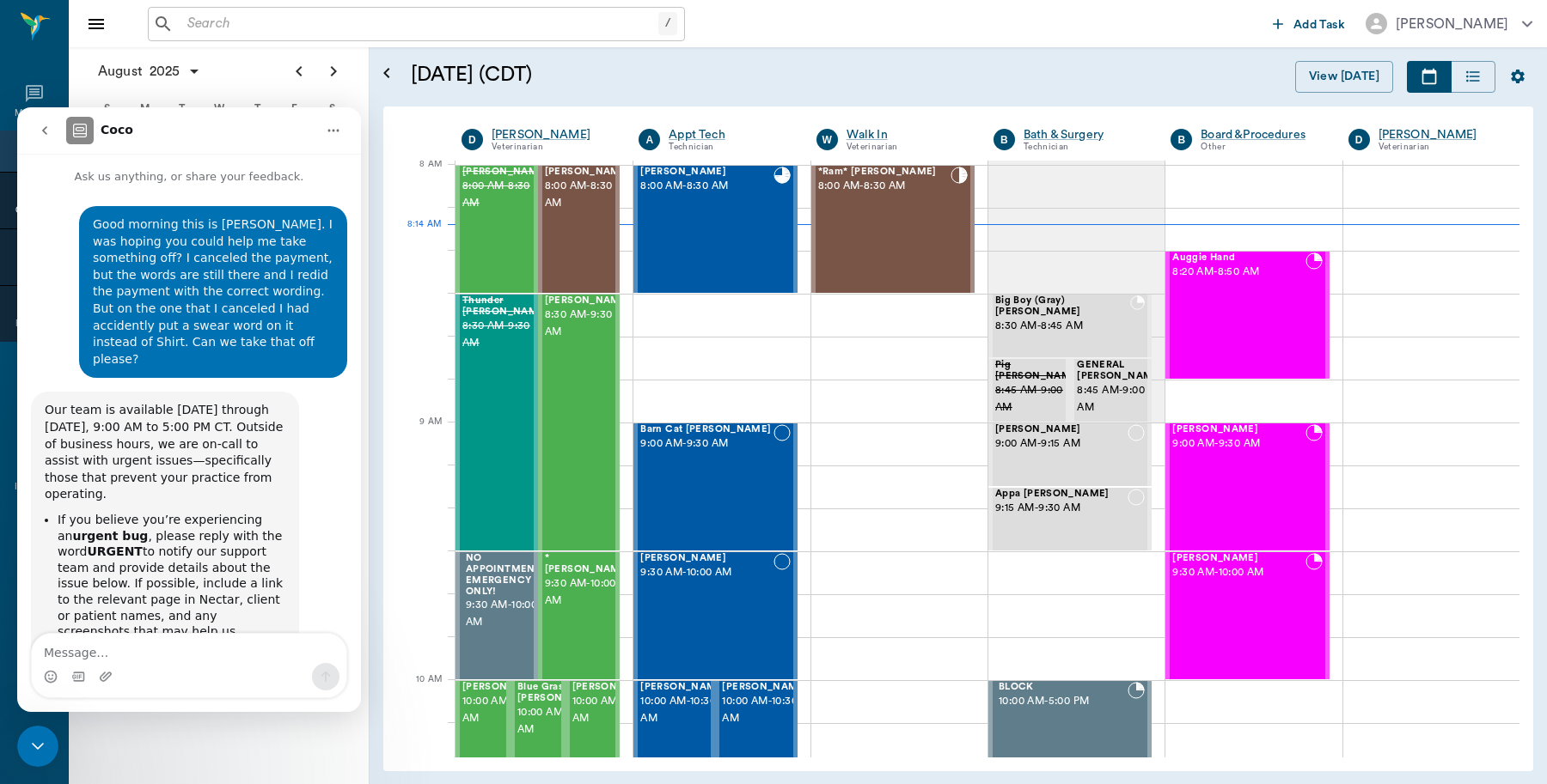
scroll to position [148, 0]
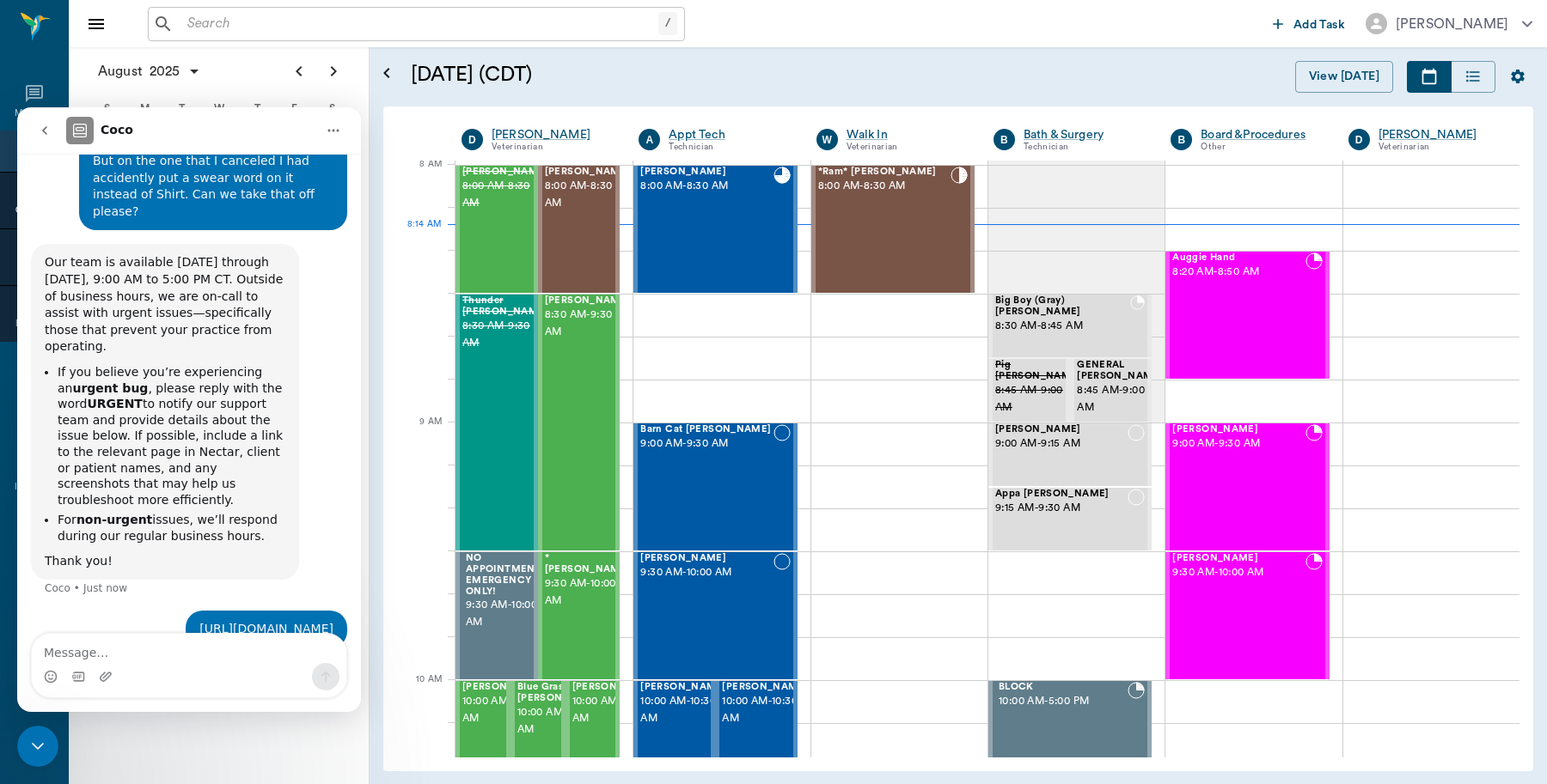
click at [49, 139] on button "go back" at bounding box center [45, 131] width 33 height 33
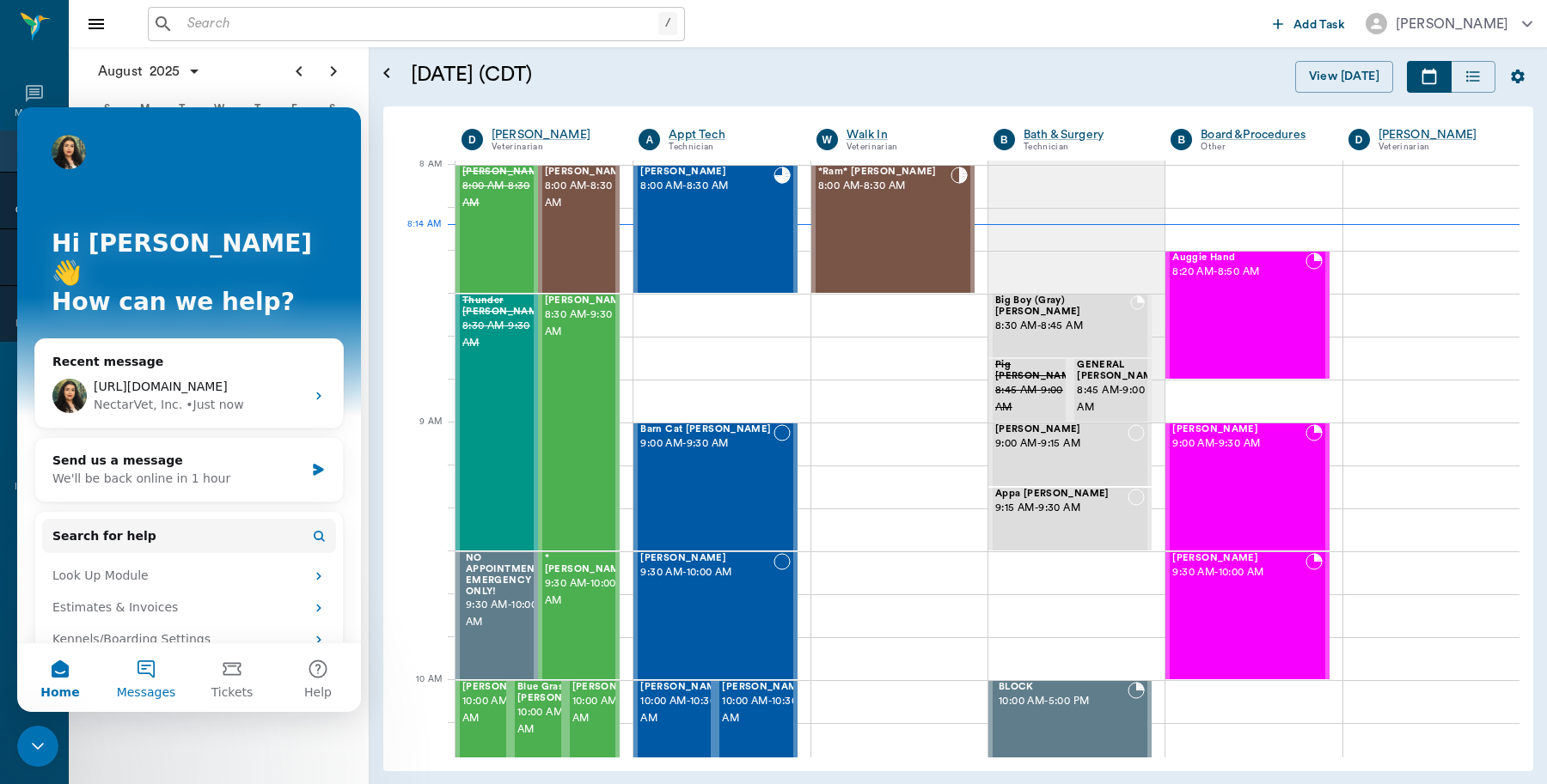
click at [153, 672] on button "Messages" at bounding box center [146, 677] width 86 height 68
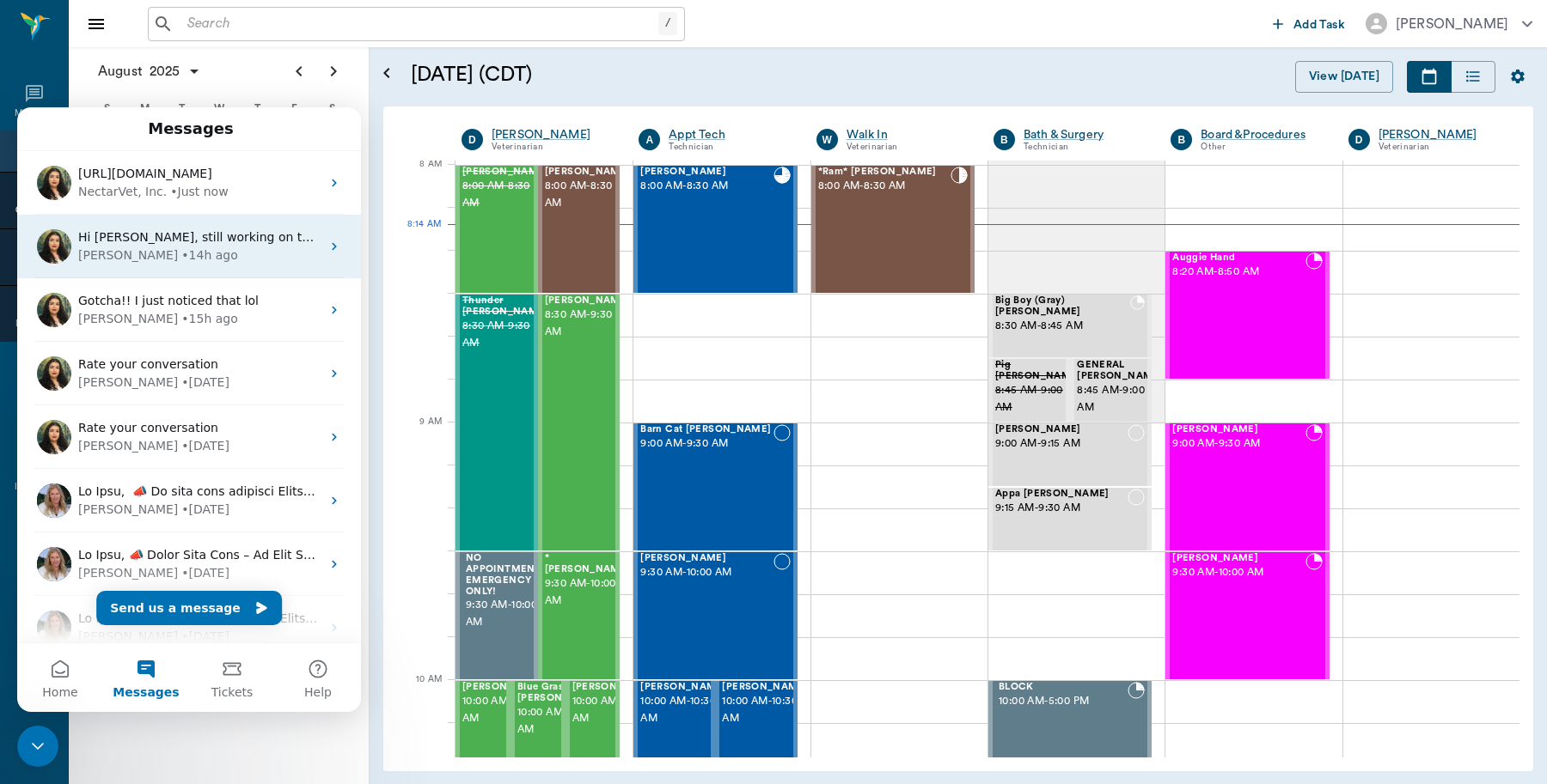
click at [235, 250] on div "Lizbeth • 14h ago" at bounding box center [199, 256] width 242 height 18
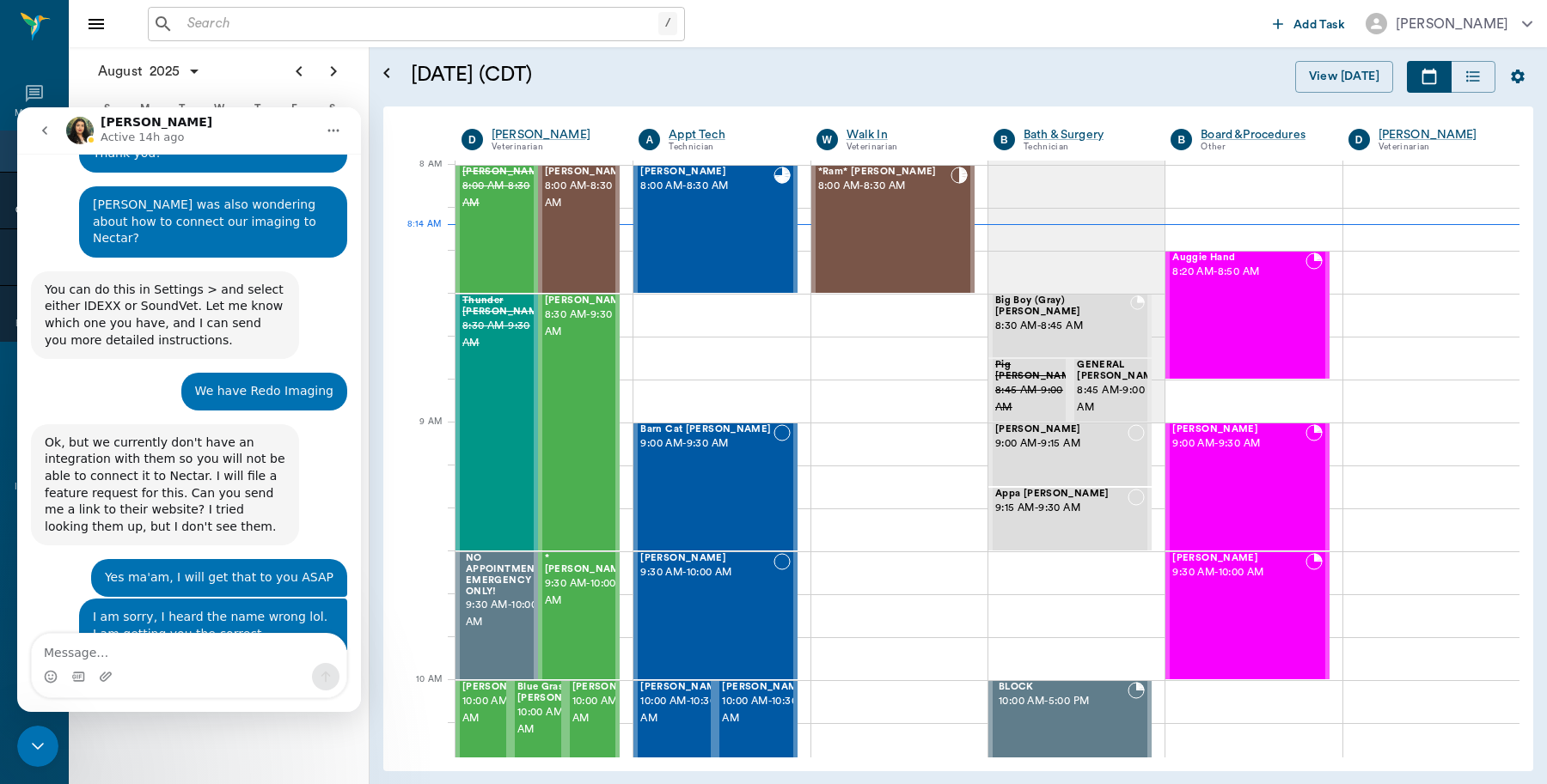
scroll to position [9897, 0]
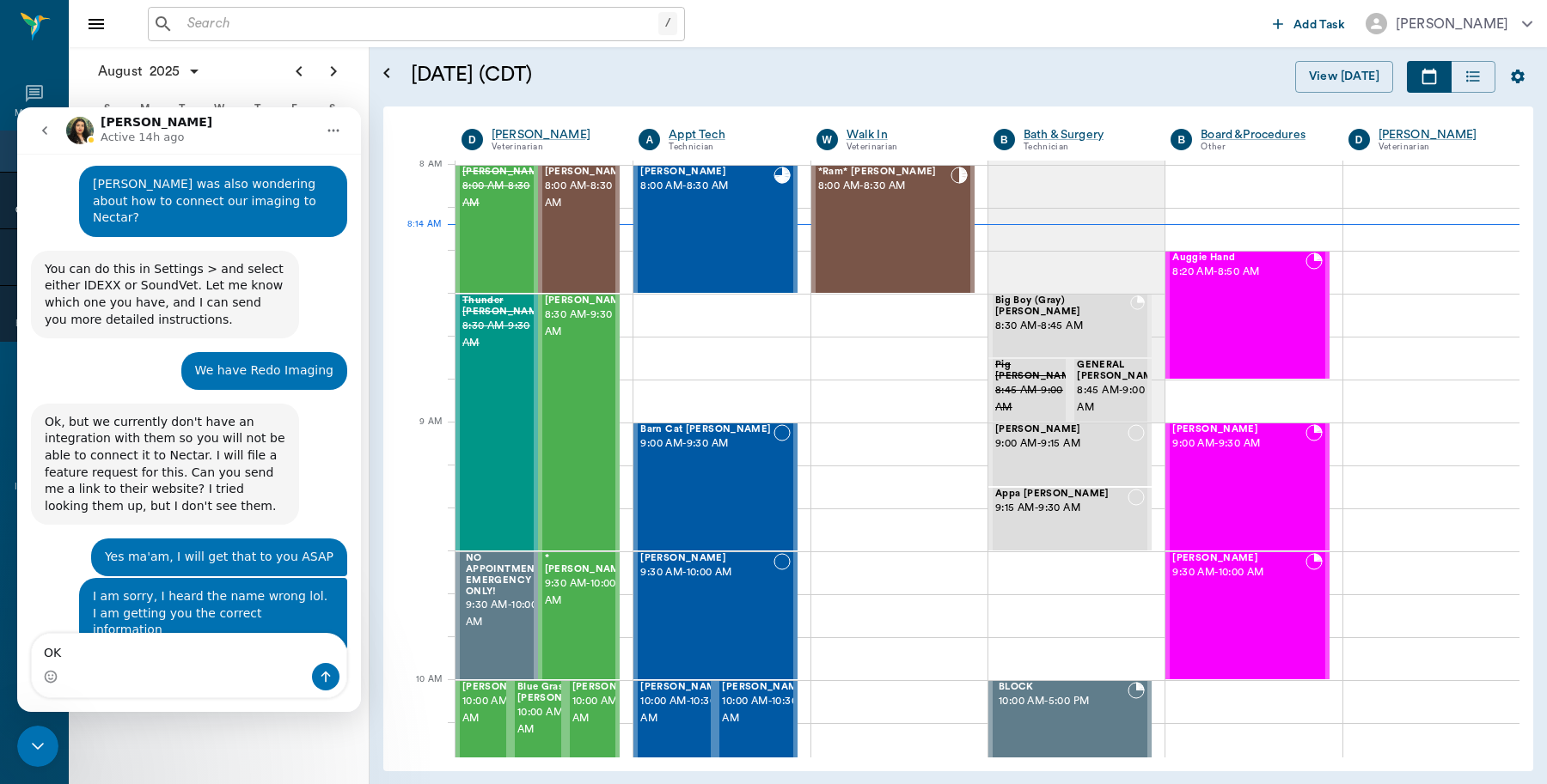
type textarea "O"
type textarea "Ok thank you!"
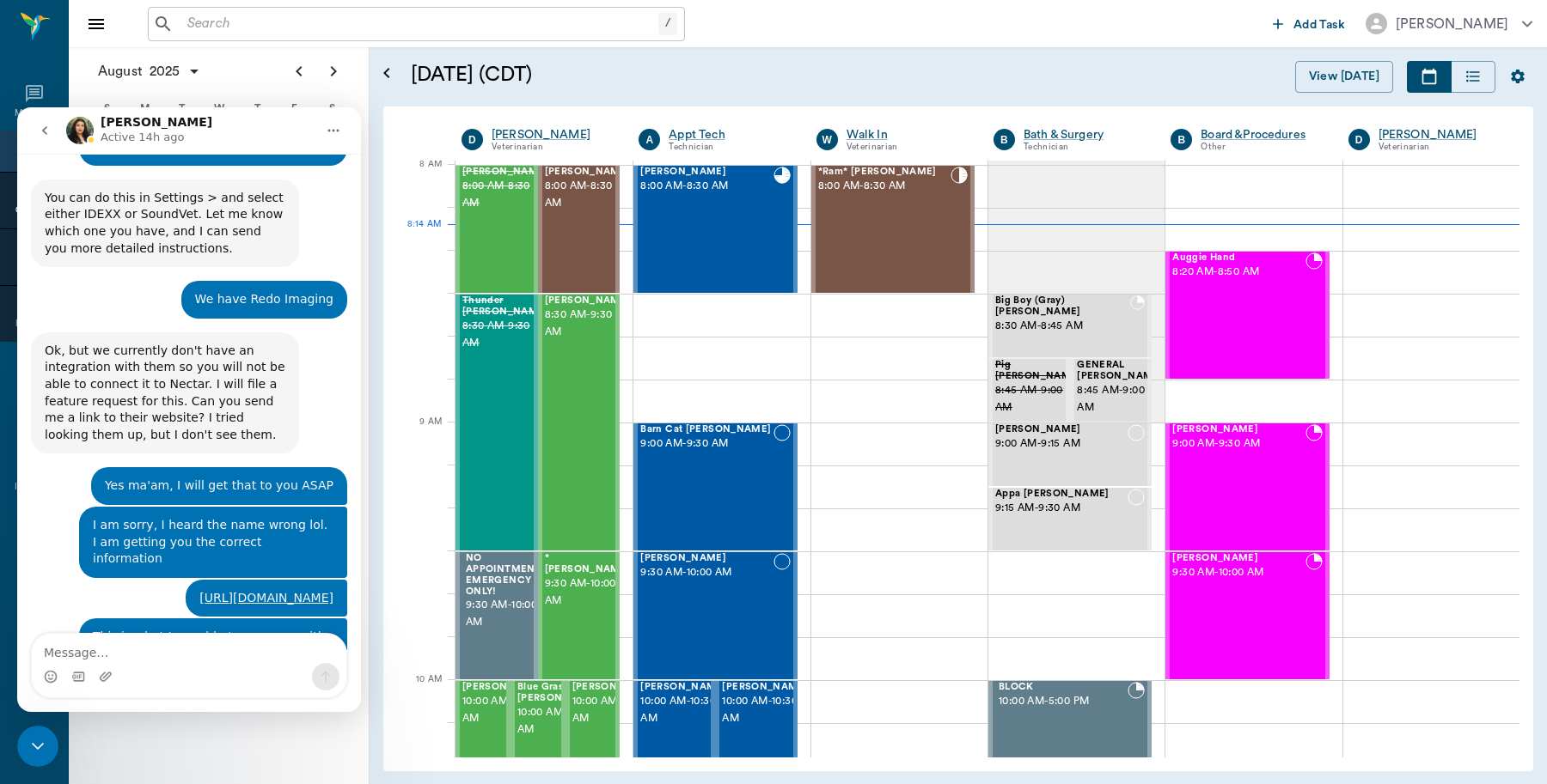
scroll to position [9971, 0]
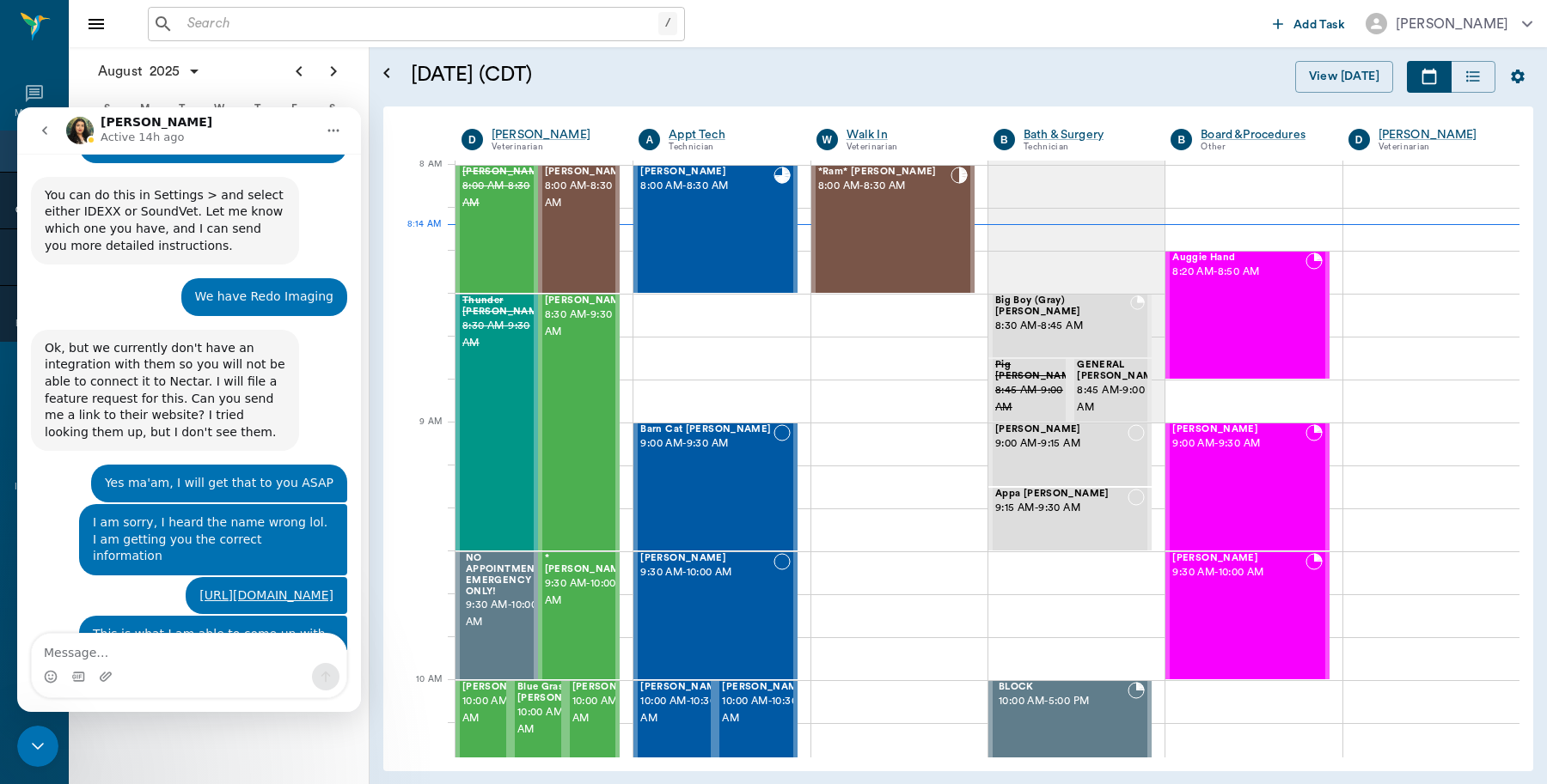
click at [37, 732] on div "Close Intercom Messenger" at bounding box center [37, 746] width 41 height 41
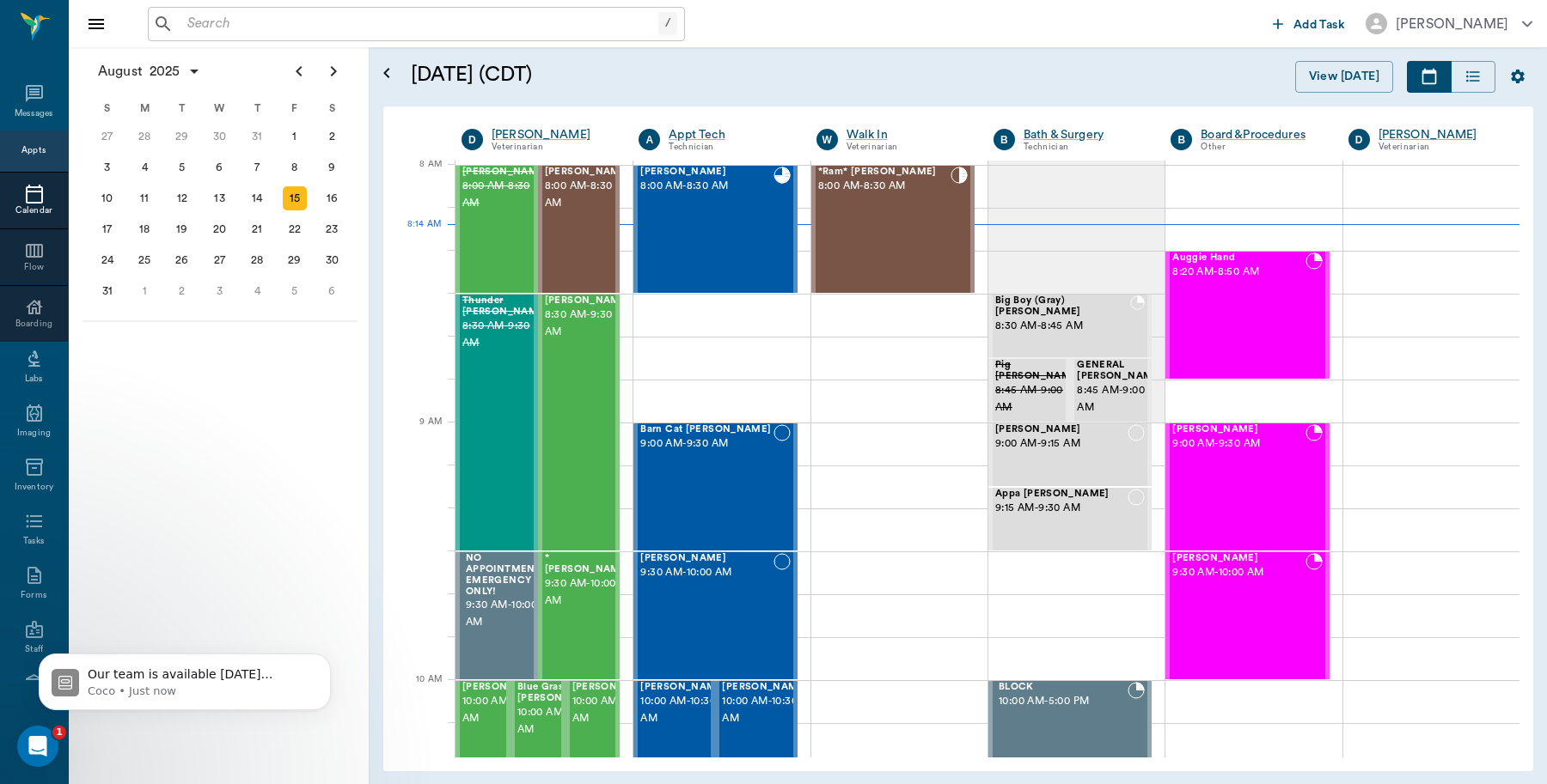
scroll to position [10288, 0]
click at [19, 743] on div "Open Intercom Messenger" at bounding box center [37, 747] width 57 height 57
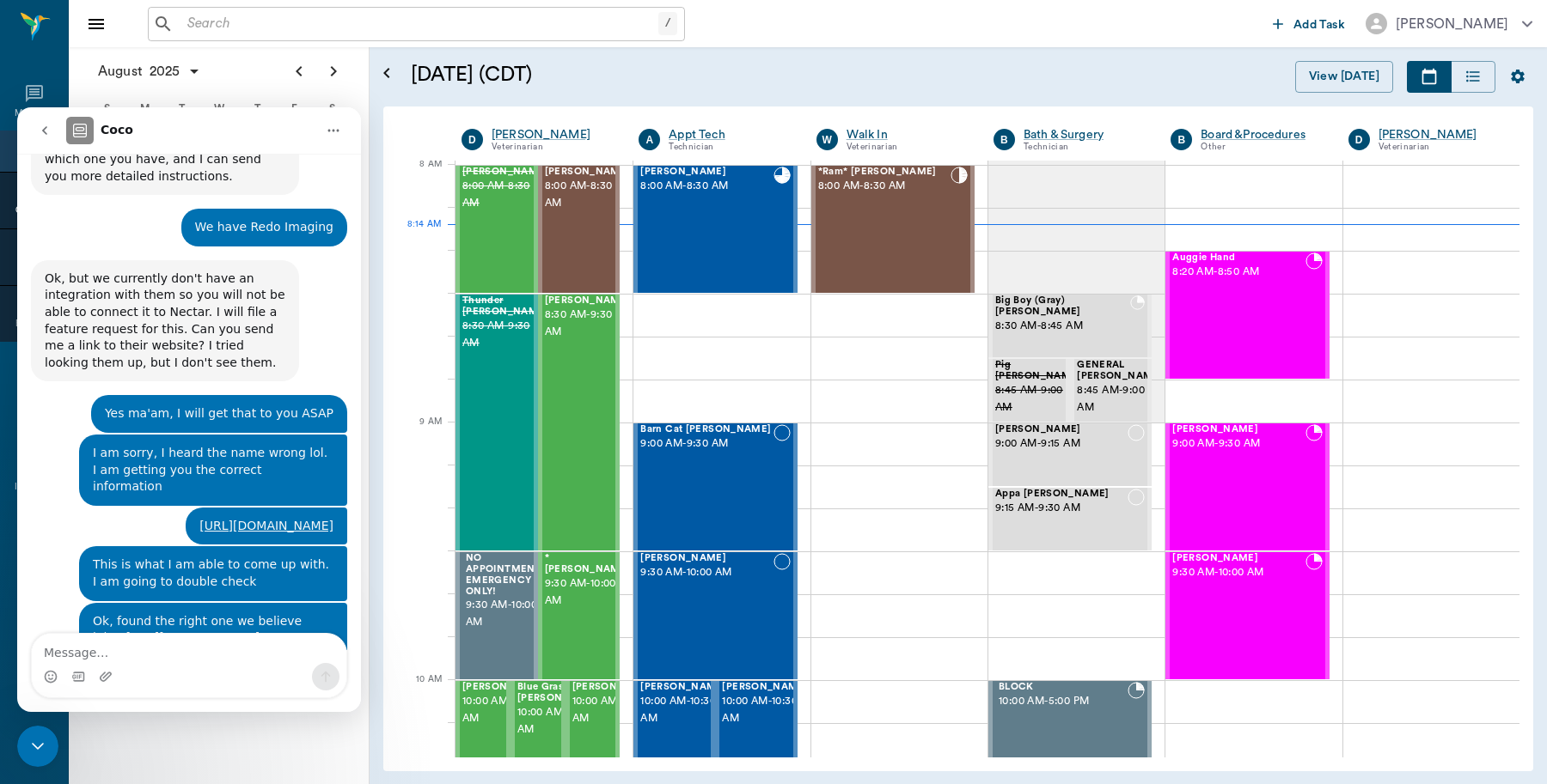
scroll to position [10317, 0]
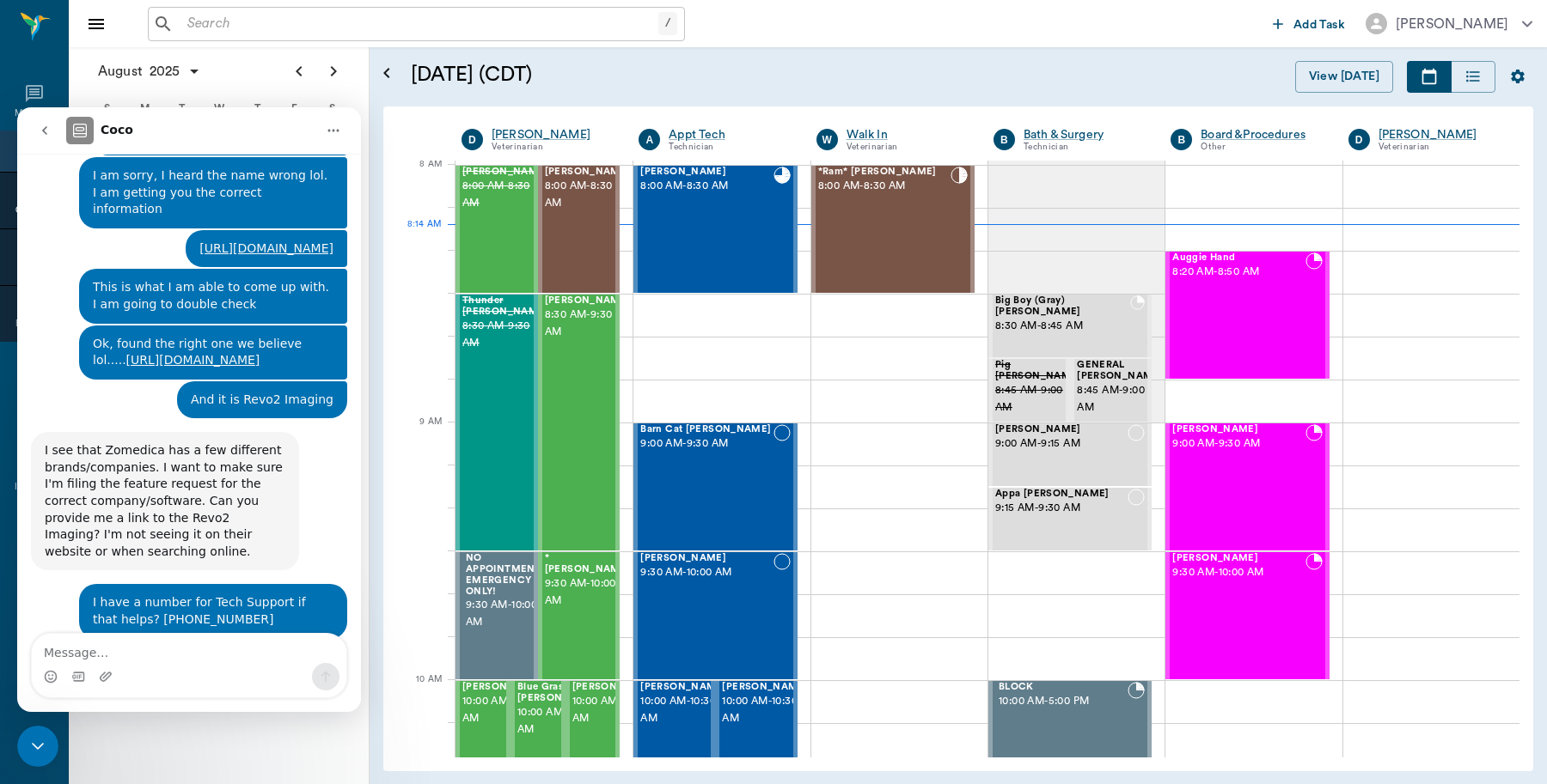
click at [44, 135] on icon "go back" at bounding box center [44, 131] width 14 height 14
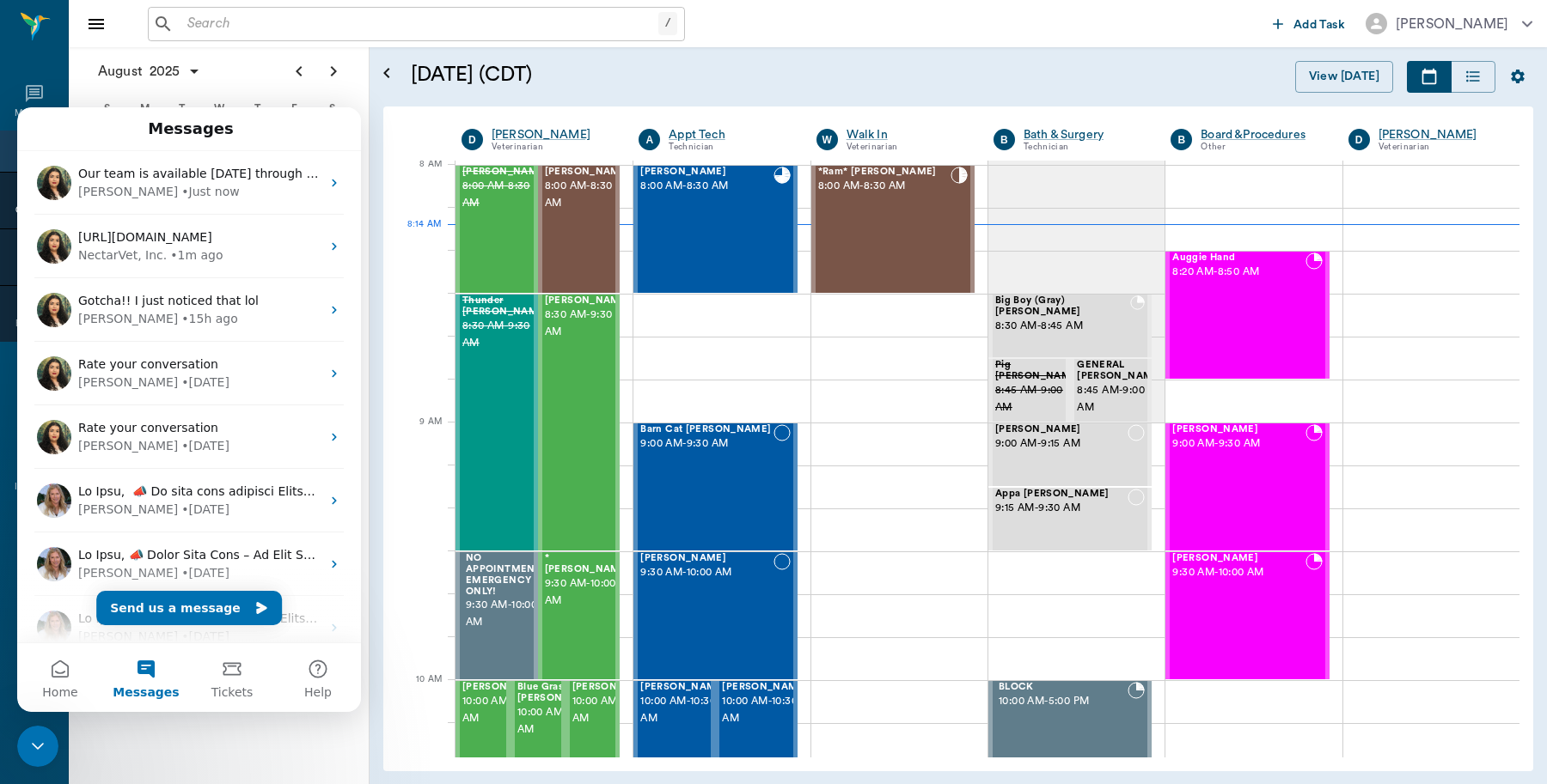
scroll to position [0, 0]
click at [31, 738] on icon "Close Intercom Messenger" at bounding box center [37, 747] width 21 height 21
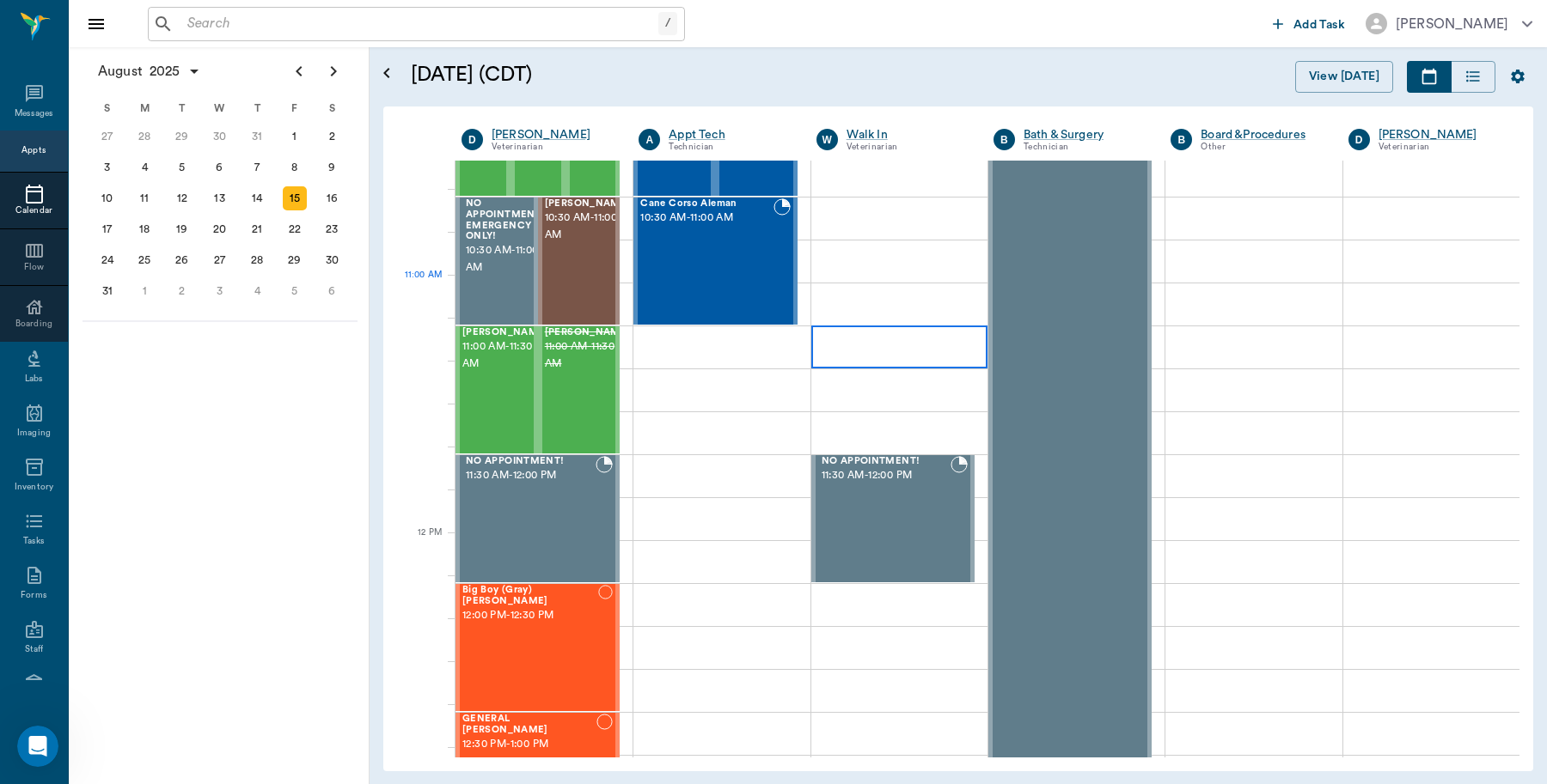
scroll to position [752, 0]
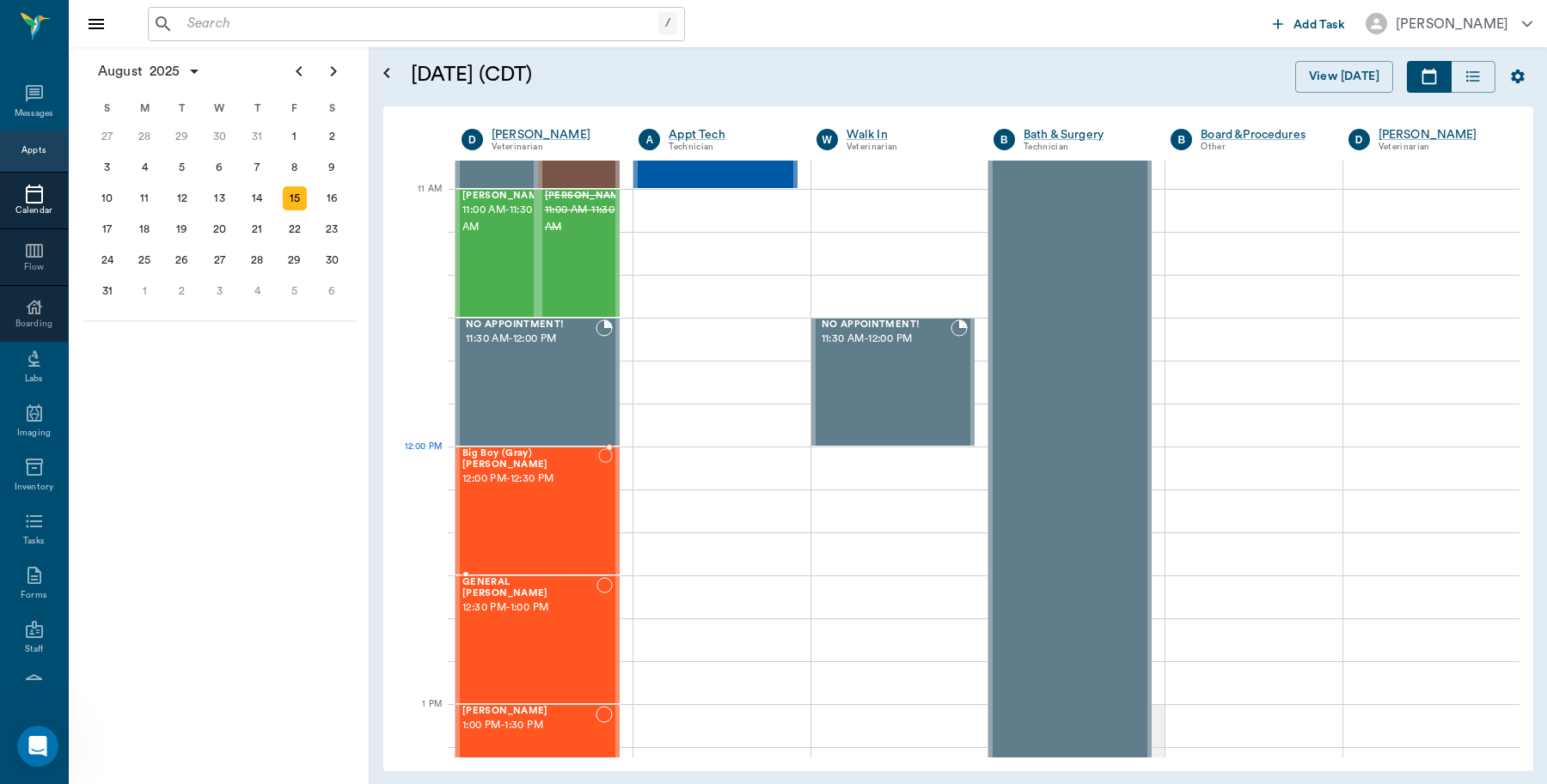
click at [552, 471] on span "12:00 PM - 12:30 PM" at bounding box center [530, 479] width 136 height 17
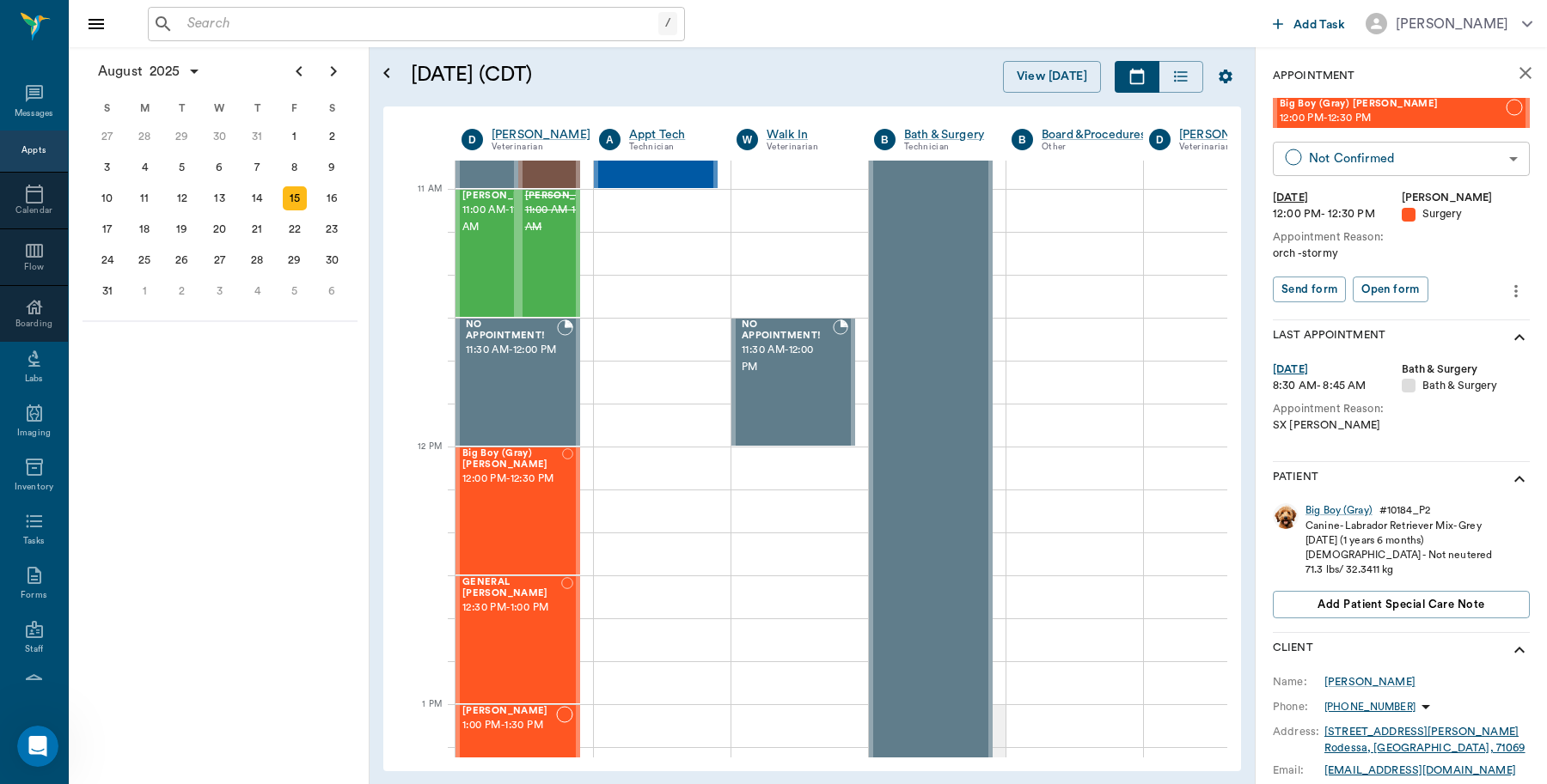
click at [1440, 157] on body "/ ​ Add Task Dr. Bert Ellsworth Nectar Messages Appts Calendar Flow Boarding La…" at bounding box center [774, 392] width 1547 height 784
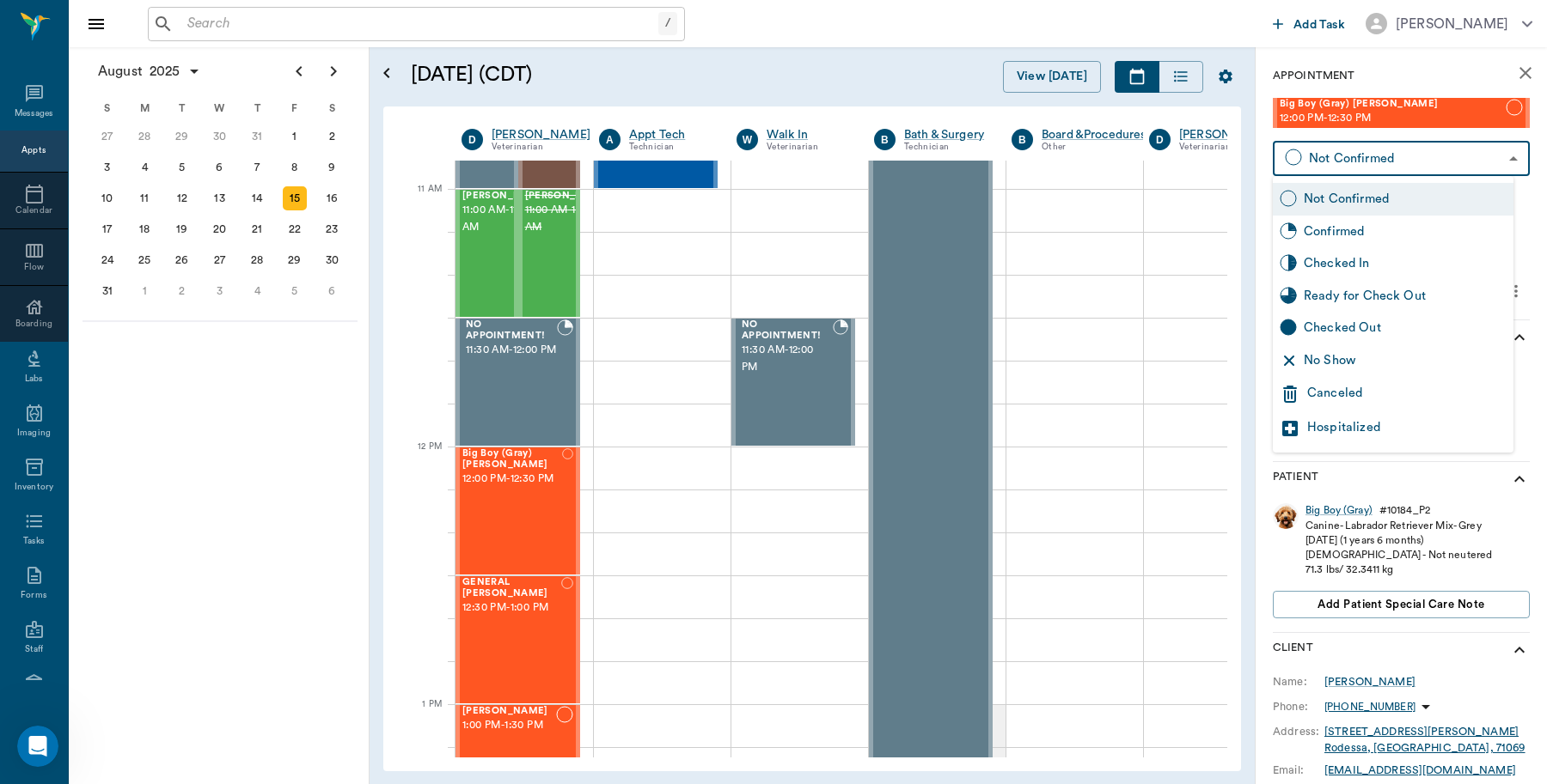
click at [1355, 267] on div "Checked In" at bounding box center [1405, 264] width 203 height 19
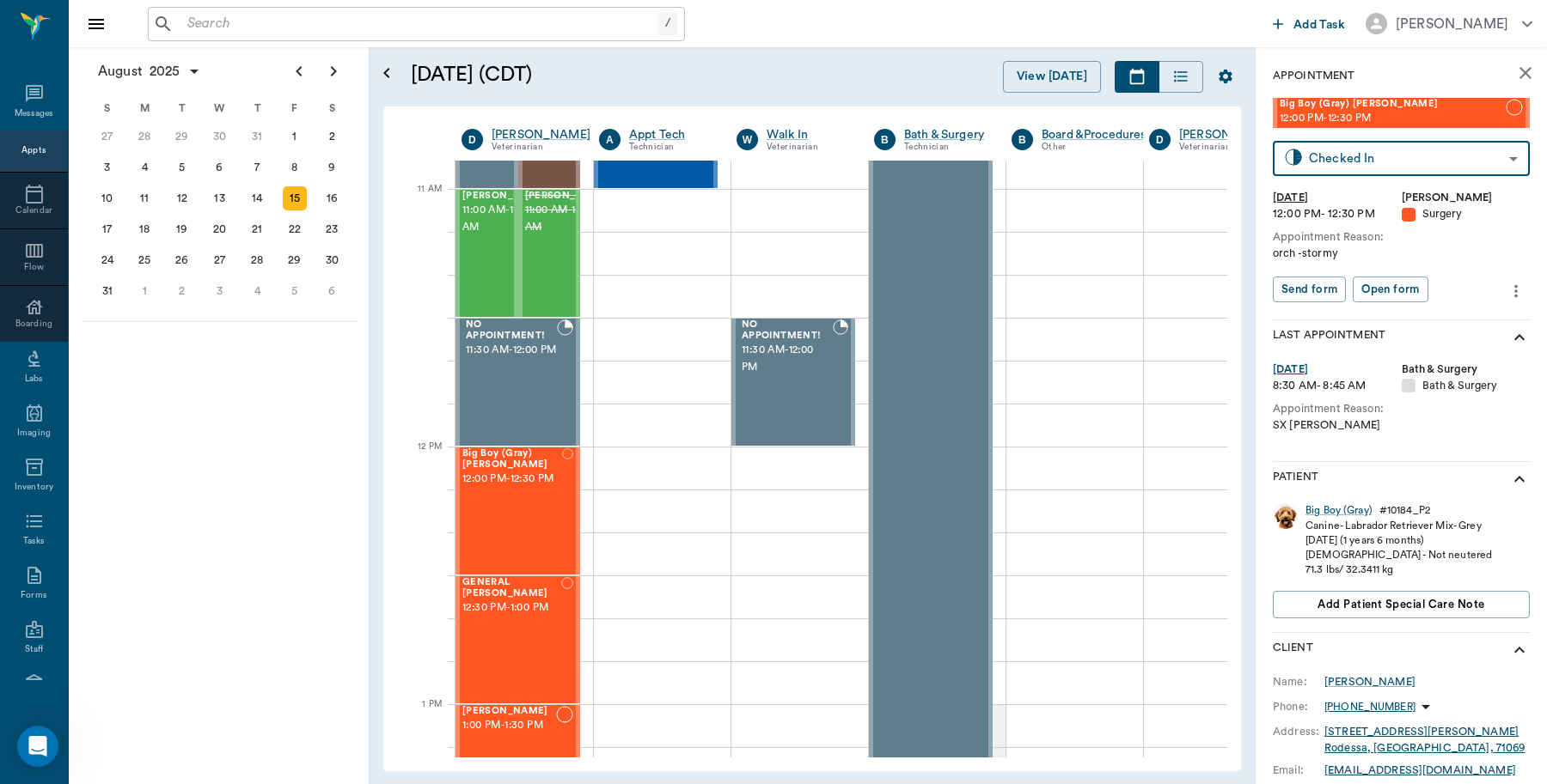
type input "CHECKED_IN"
click at [1363, 287] on button "Print check-in report" at bounding box center [1337, 289] width 129 height 26
click at [1330, 505] on div "Big Boy (Gray)" at bounding box center [1339, 511] width 67 height 15
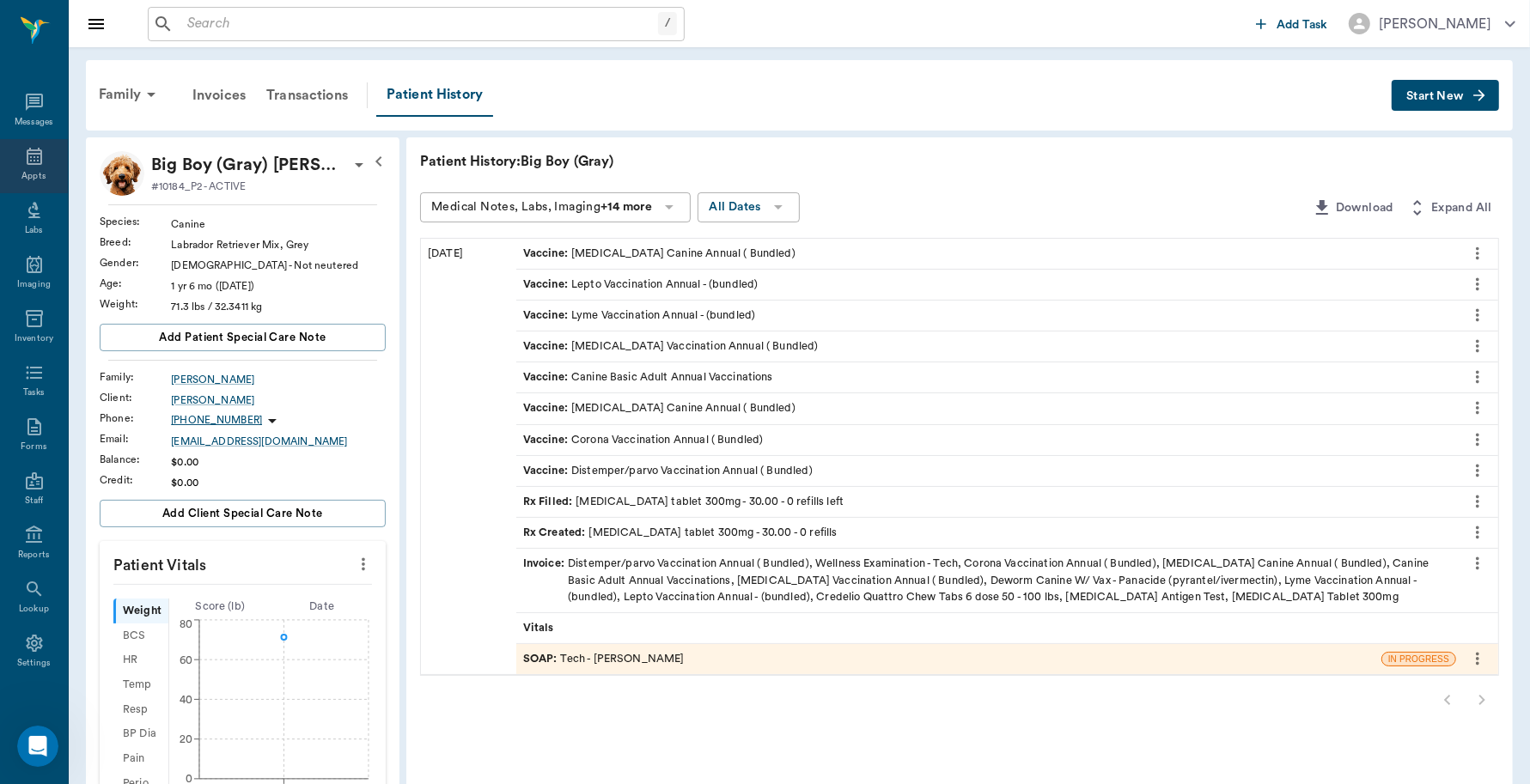
click at [35, 172] on div "Appts" at bounding box center [34, 176] width 24 height 13
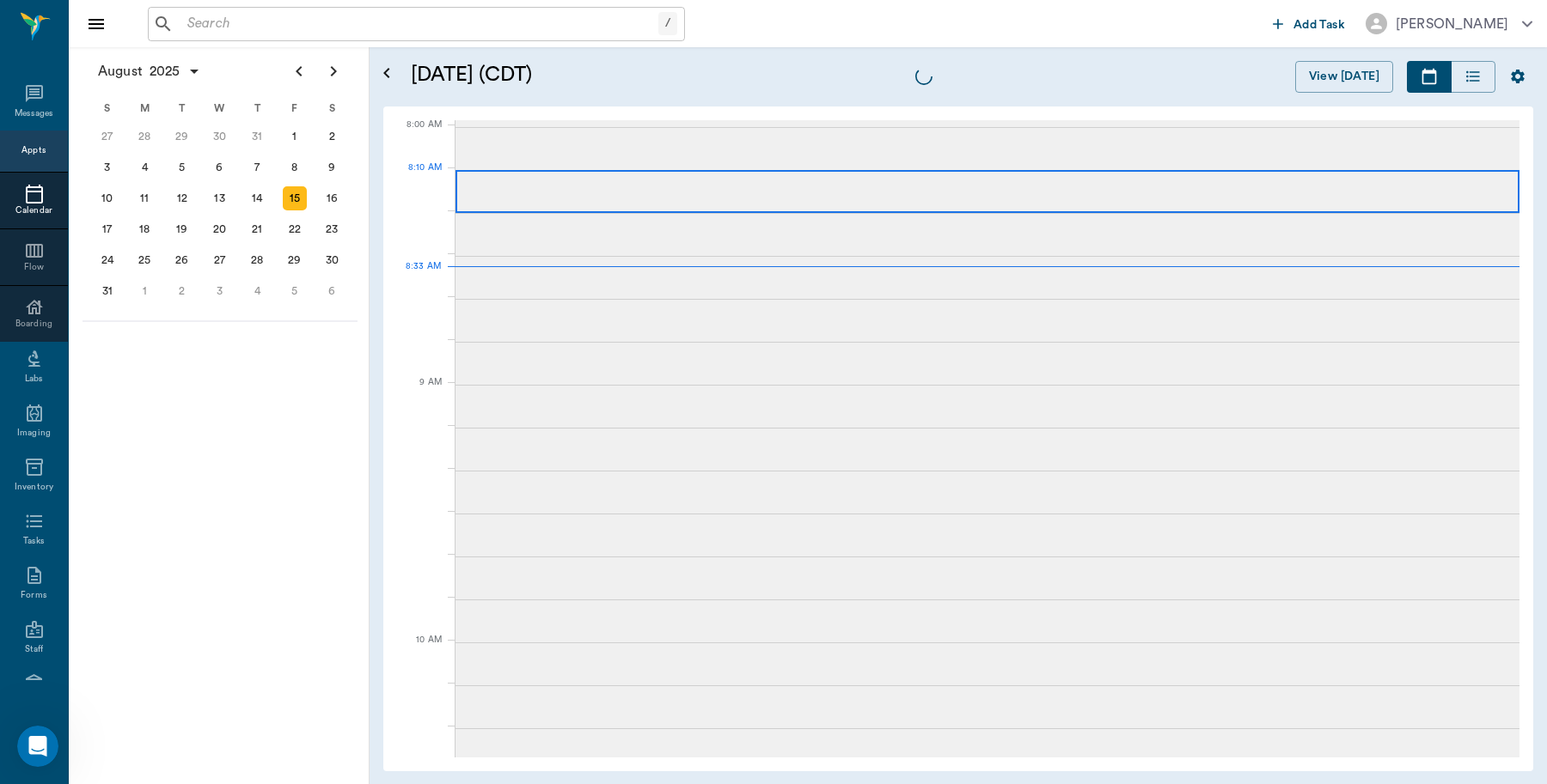
scroll to position [2, 0]
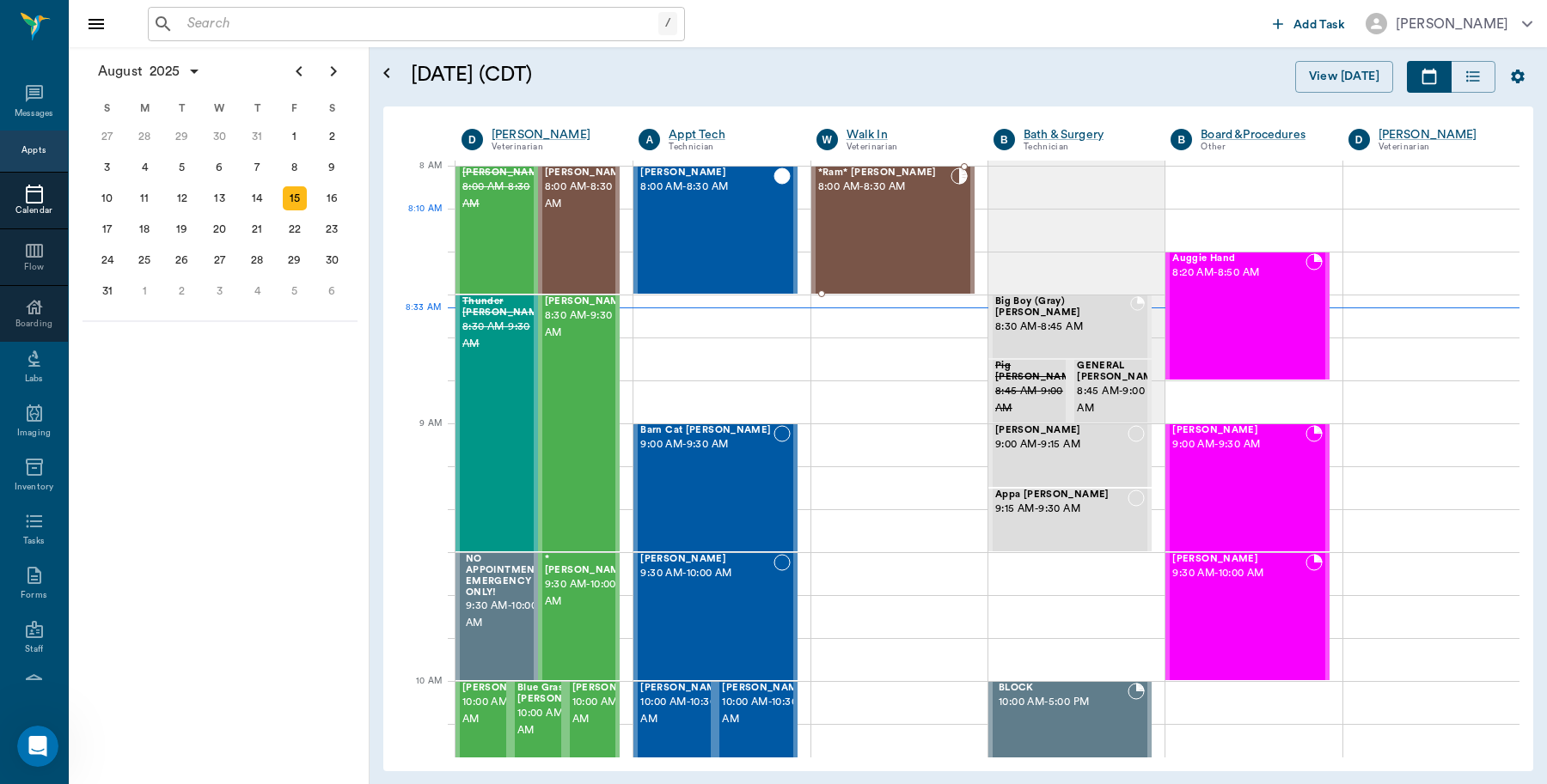
click at [830, 221] on div "*Ram* Helmick 8:00 AM - 8:30 AM" at bounding box center [884, 230] width 132 height 125
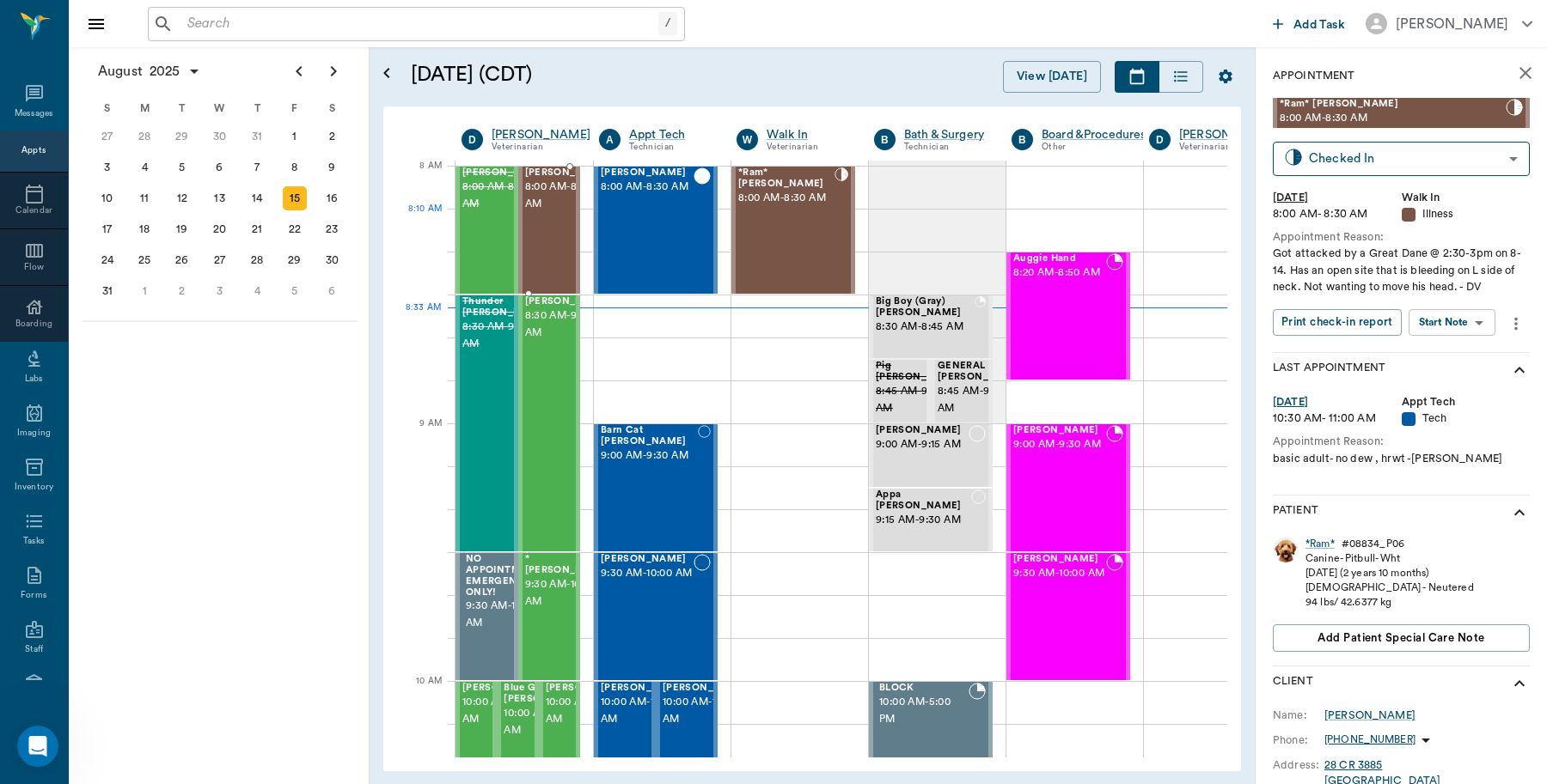
click at [542, 213] on span "8:00 AM - 8:30 AM" at bounding box center [568, 196] width 86 height 35
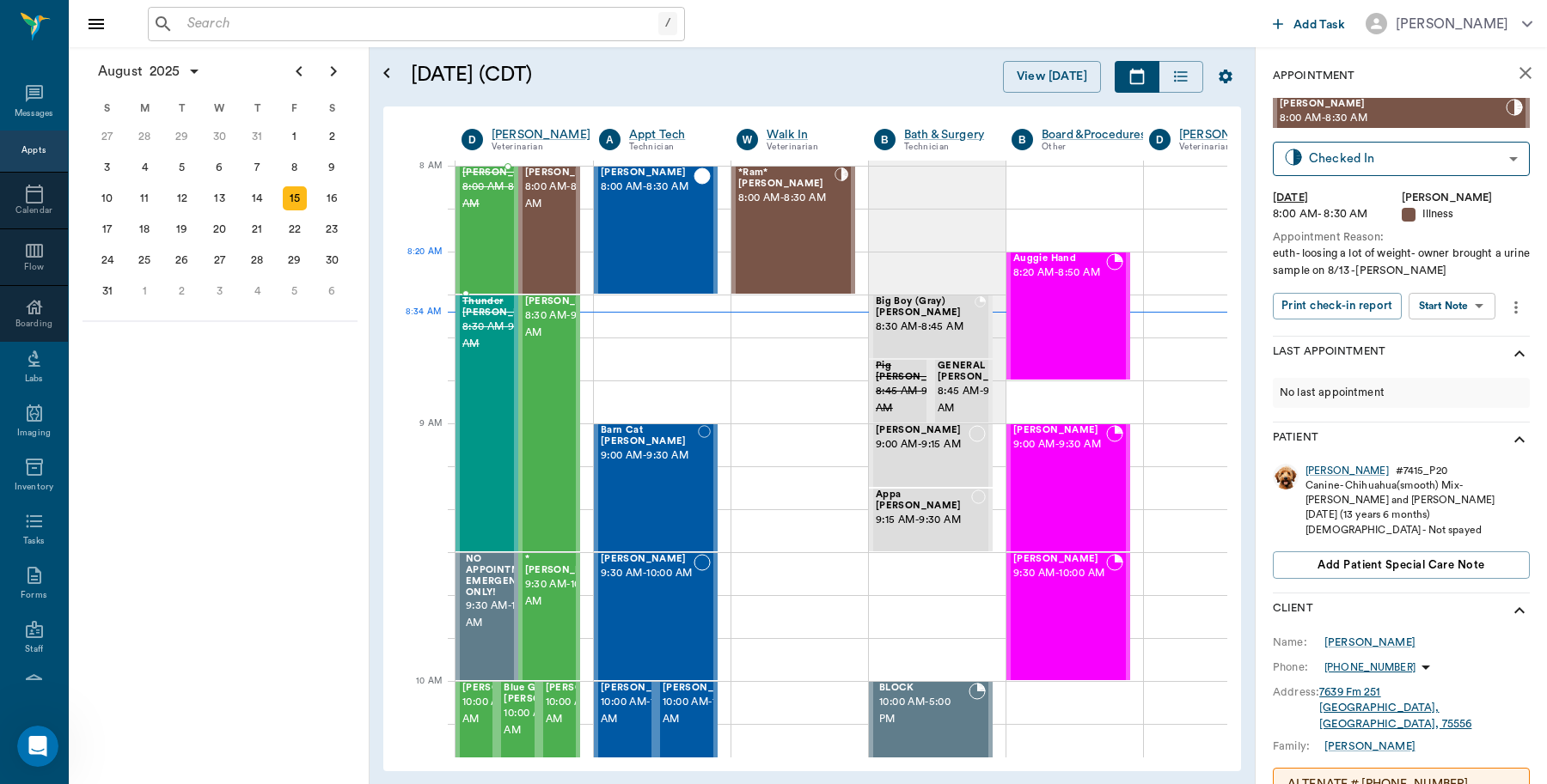
click at [489, 265] on div "Bovine Holbrook 8:00 AM - 8:30 AM" at bounding box center [505, 230] width 86 height 125
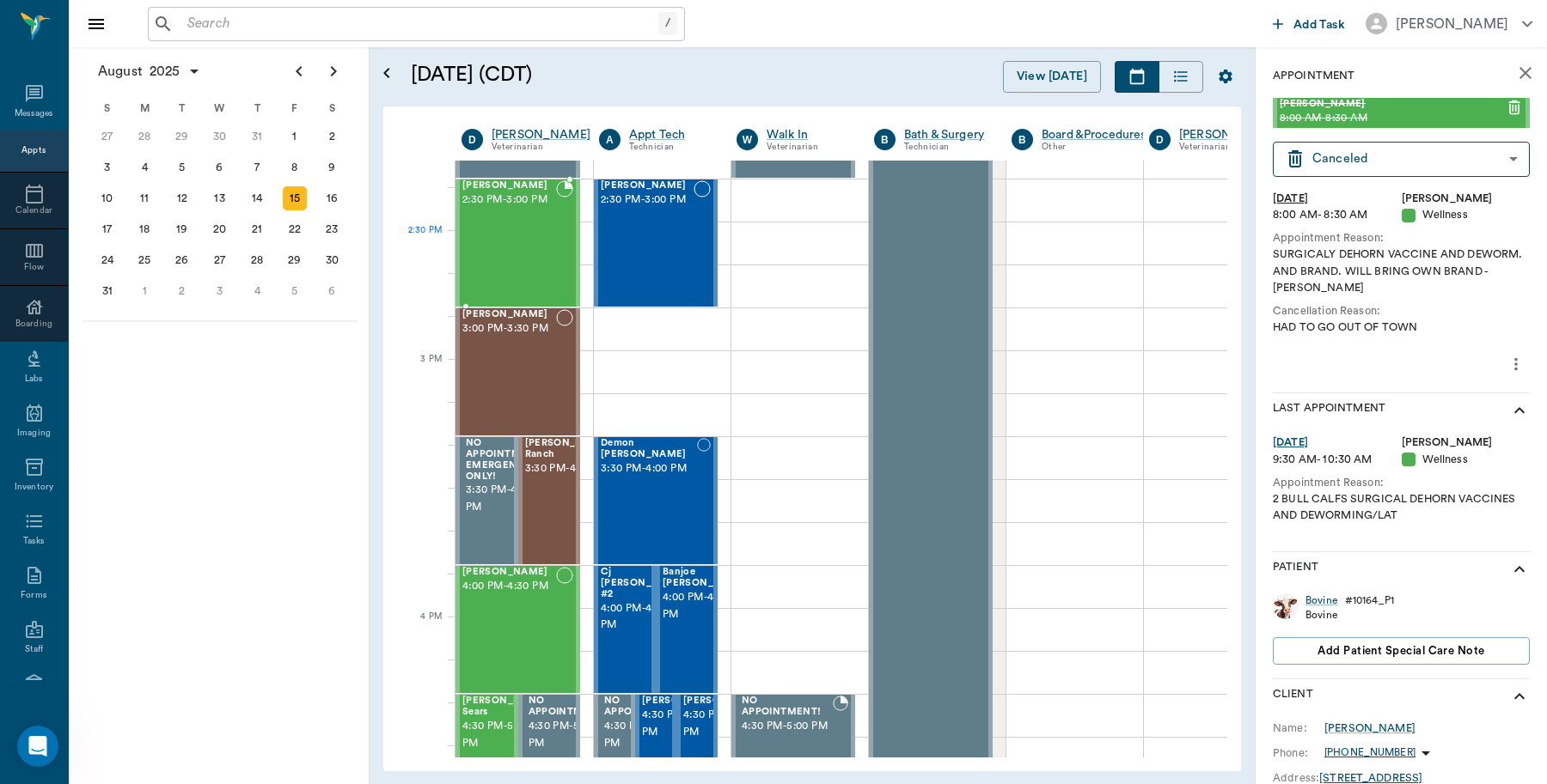
scroll to position [1613, 0]
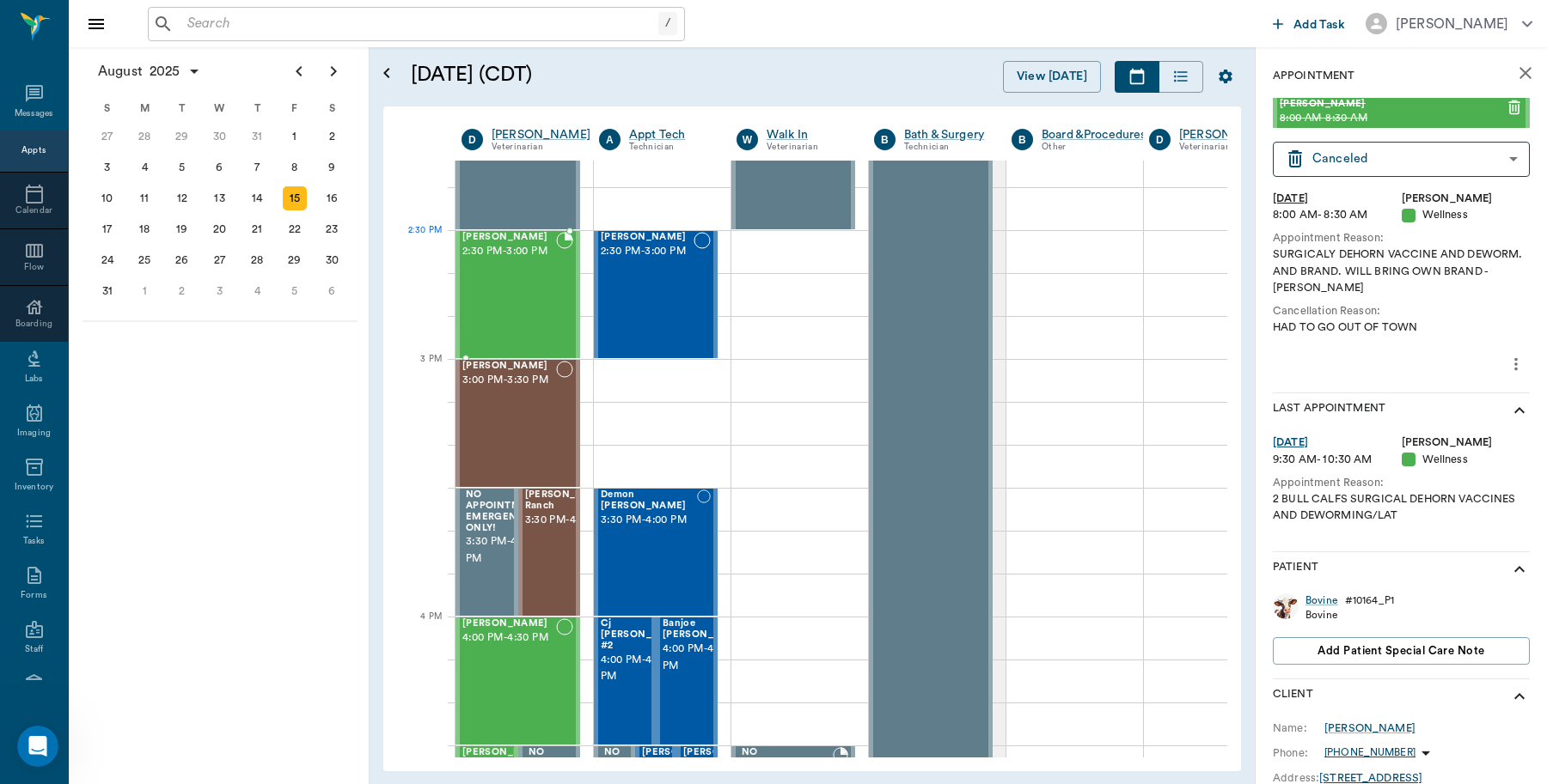
click at [508, 254] on span "2:30 PM - 3:00 PM" at bounding box center [509, 251] width 94 height 17
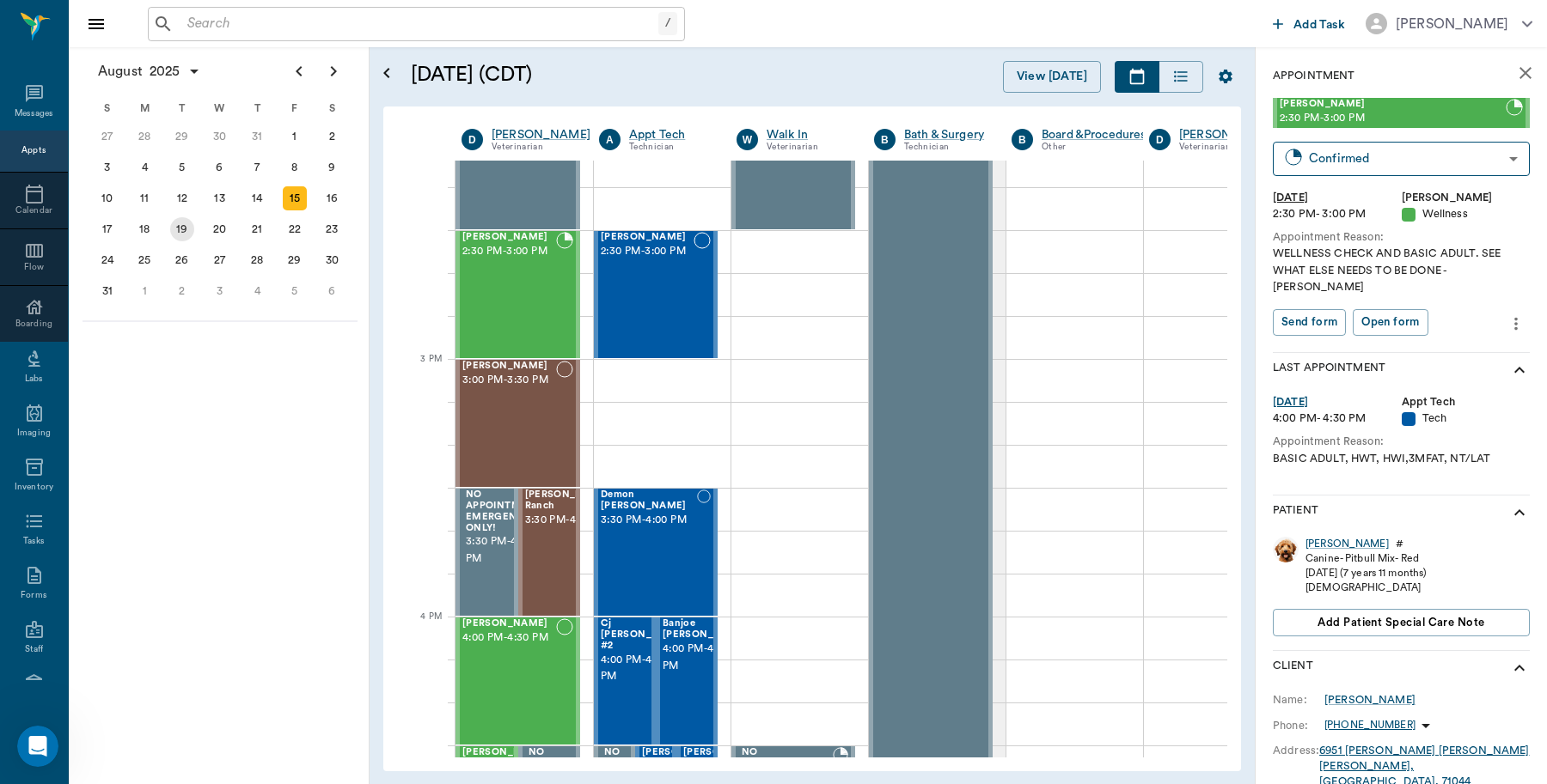
click at [187, 220] on div "19" at bounding box center [182, 229] width 24 height 24
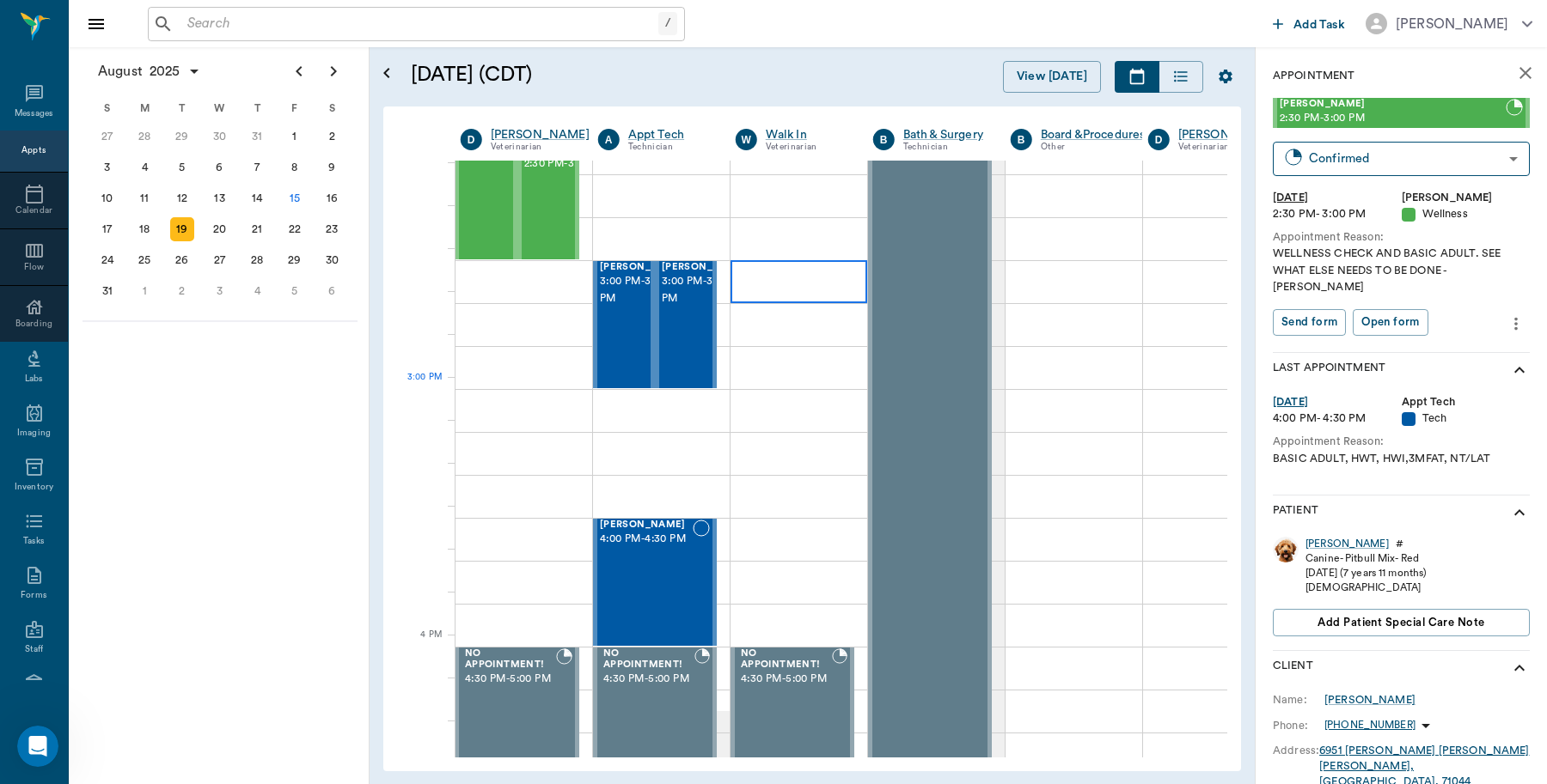
scroll to position [1718, 1]
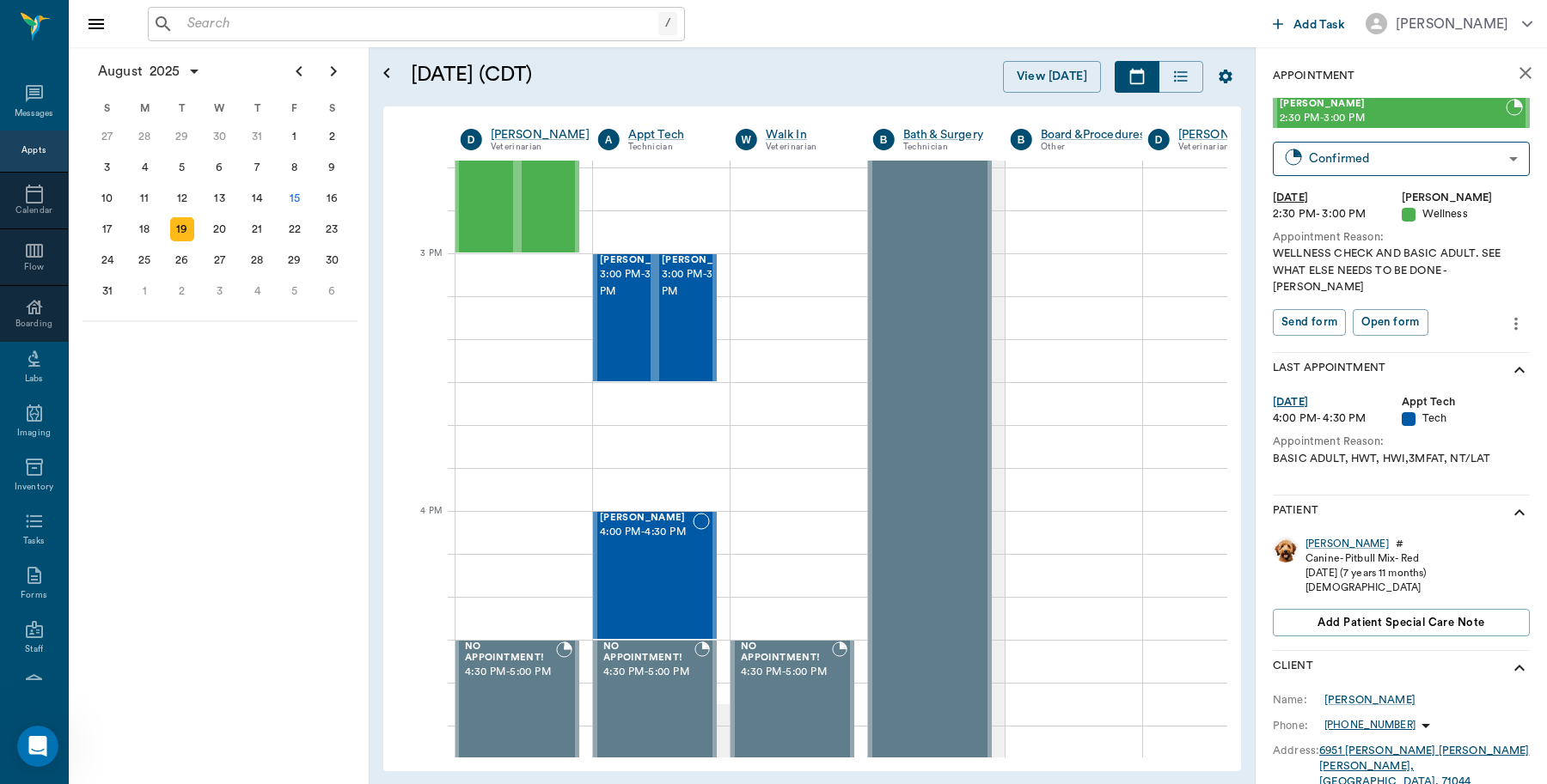
click at [1352, 118] on span "2:30 PM - 3:00 PM" at bounding box center [1393, 118] width 226 height 17
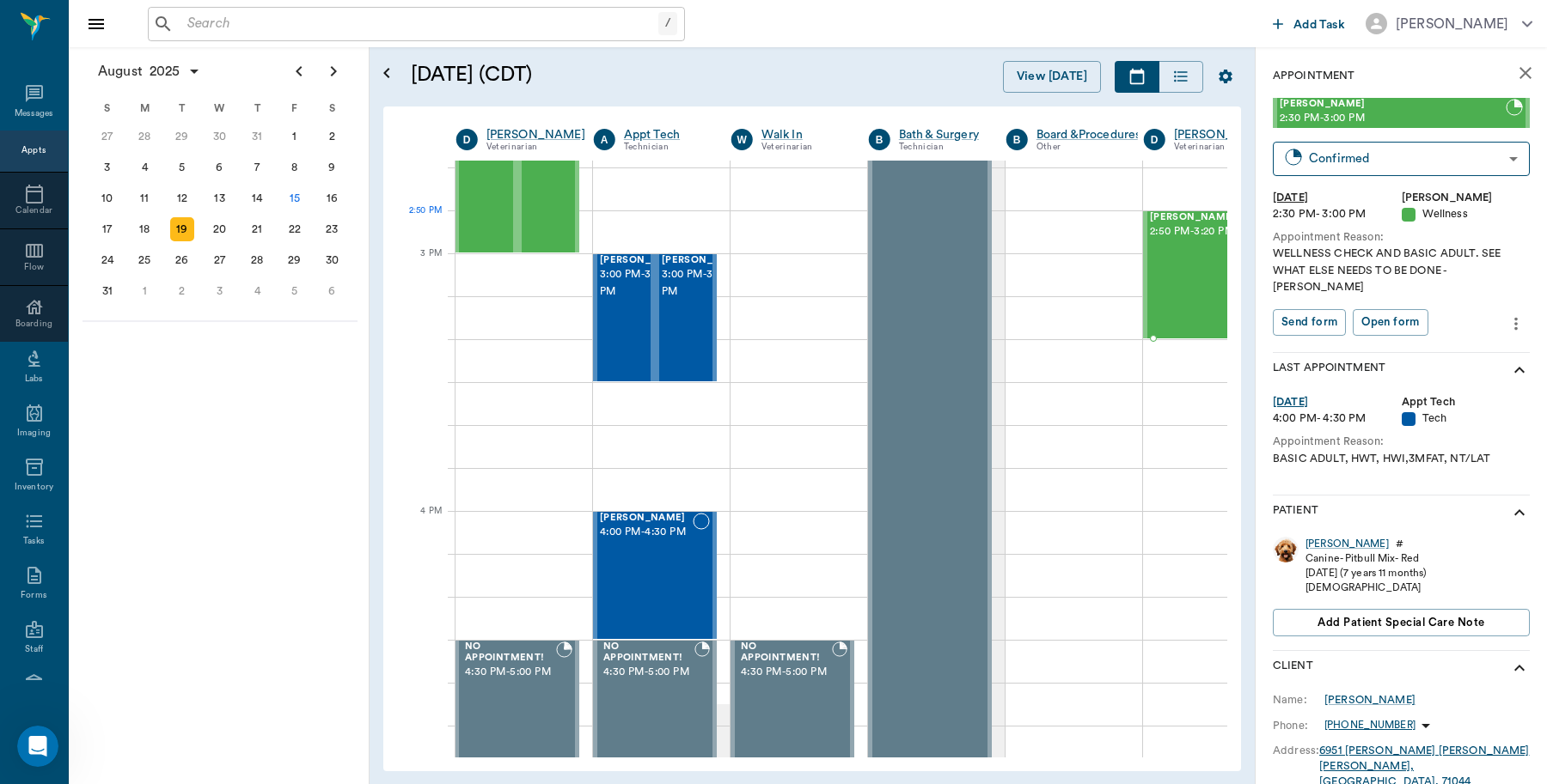
scroll to position [1718, 5]
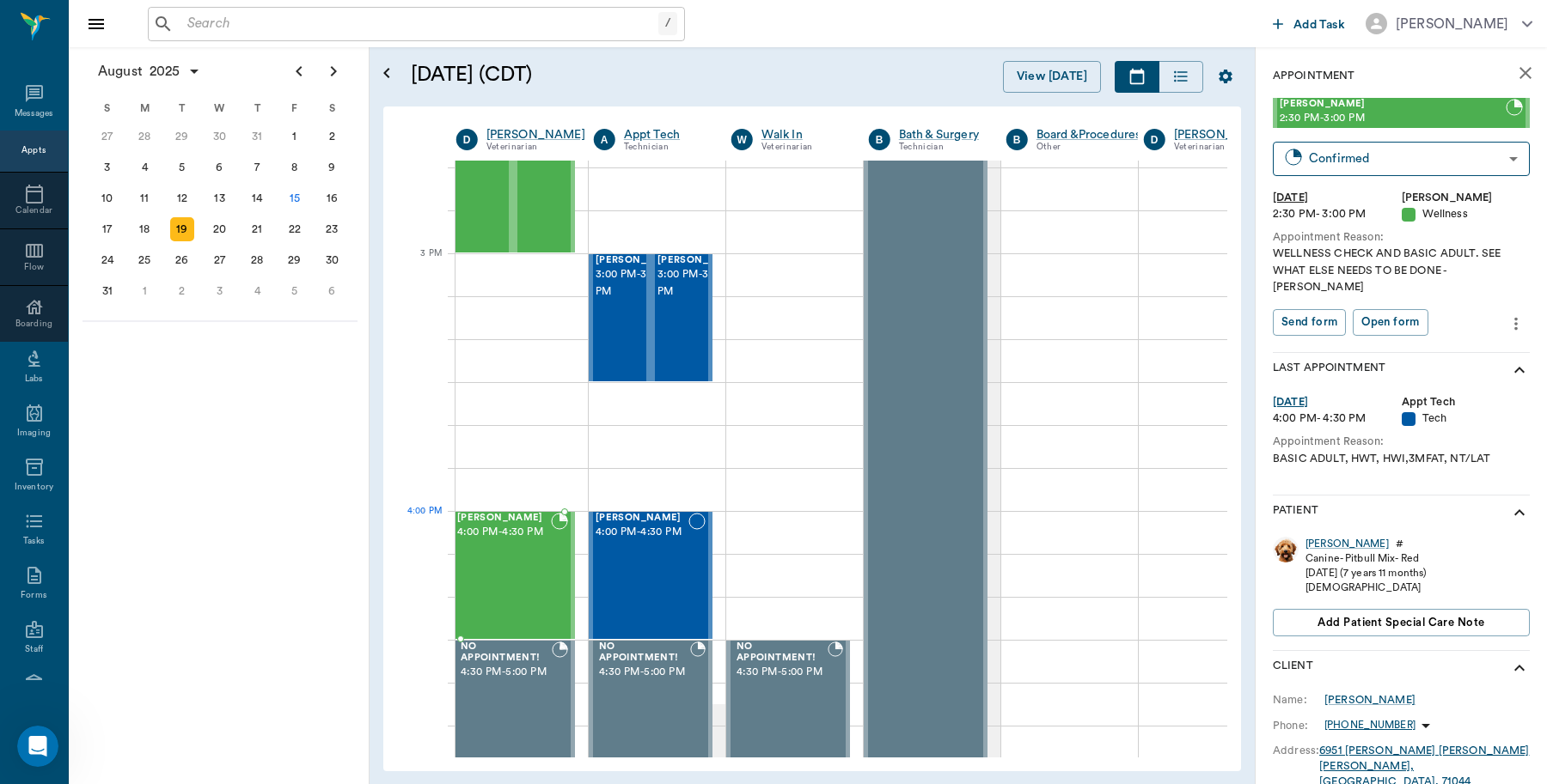
drag, startPoint x: 1352, startPoint y: 117, endPoint x: 513, endPoint y: 519, distance: 930.3
click at [294, 193] on div "15" at bounding box center [295, 198] width 24 height 24
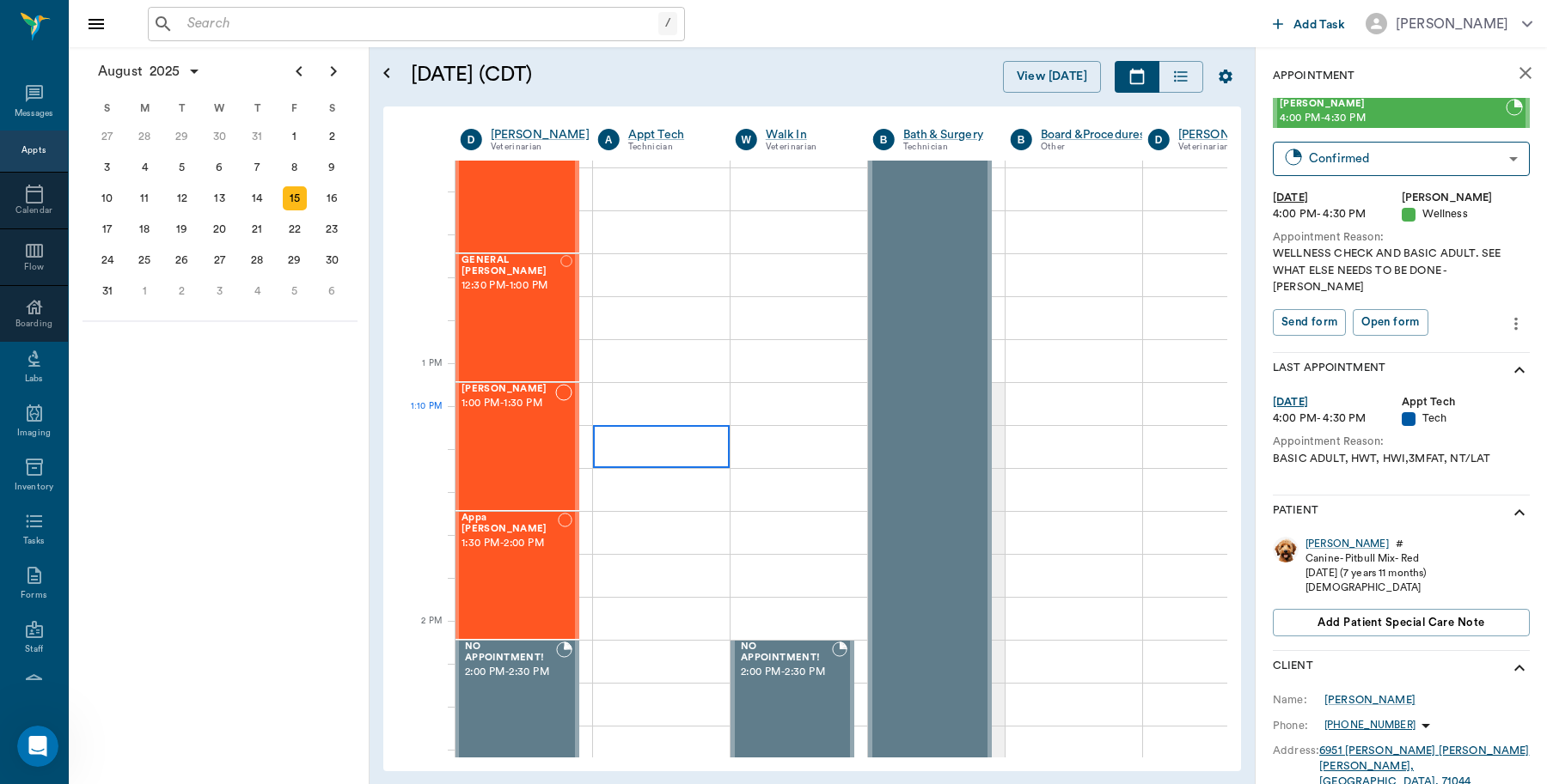
scroll to position [1503, 1]
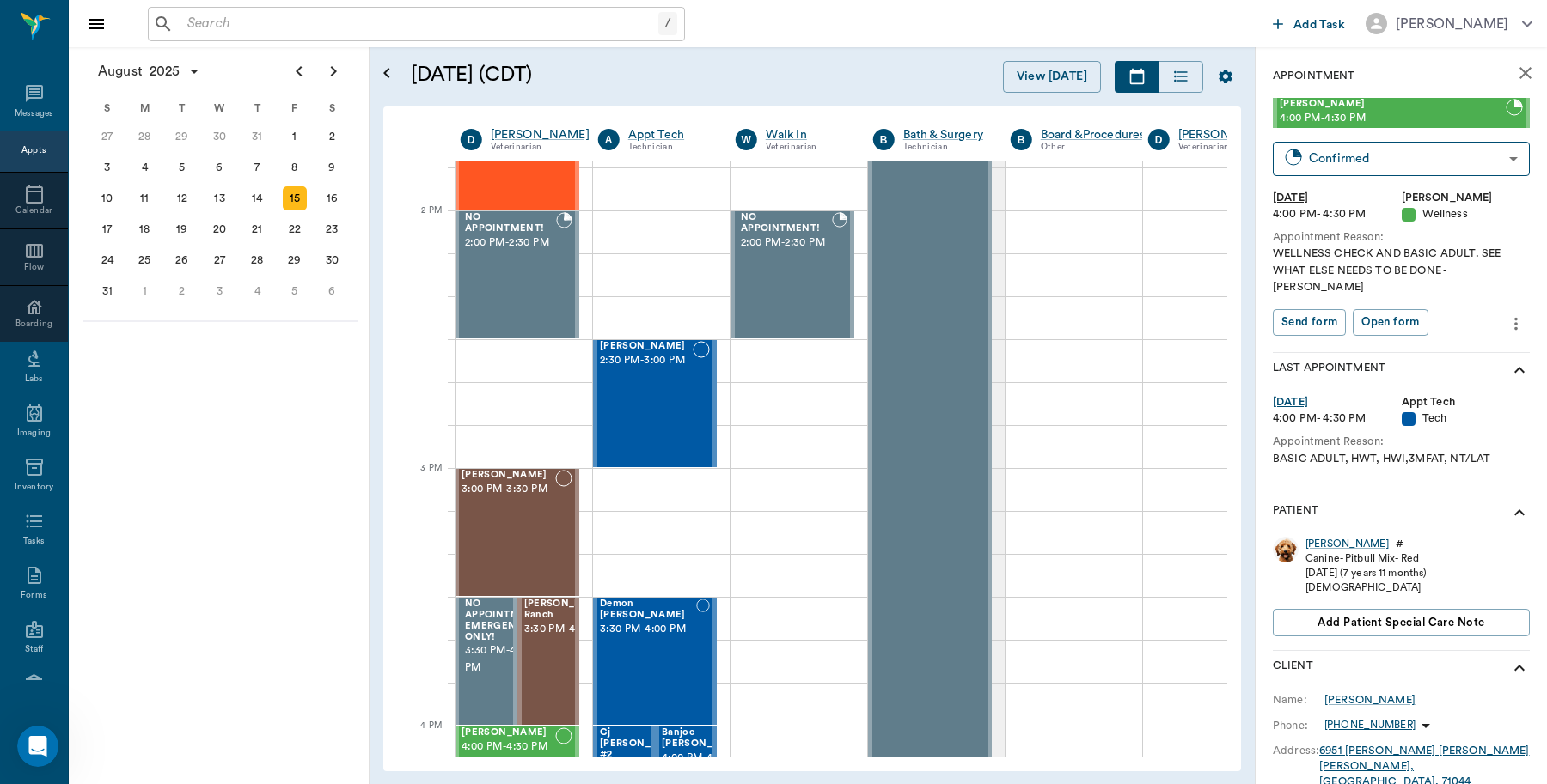
click at [1515, 70] on icon "close" at bounding box center [1525, 73] width 21 height 21
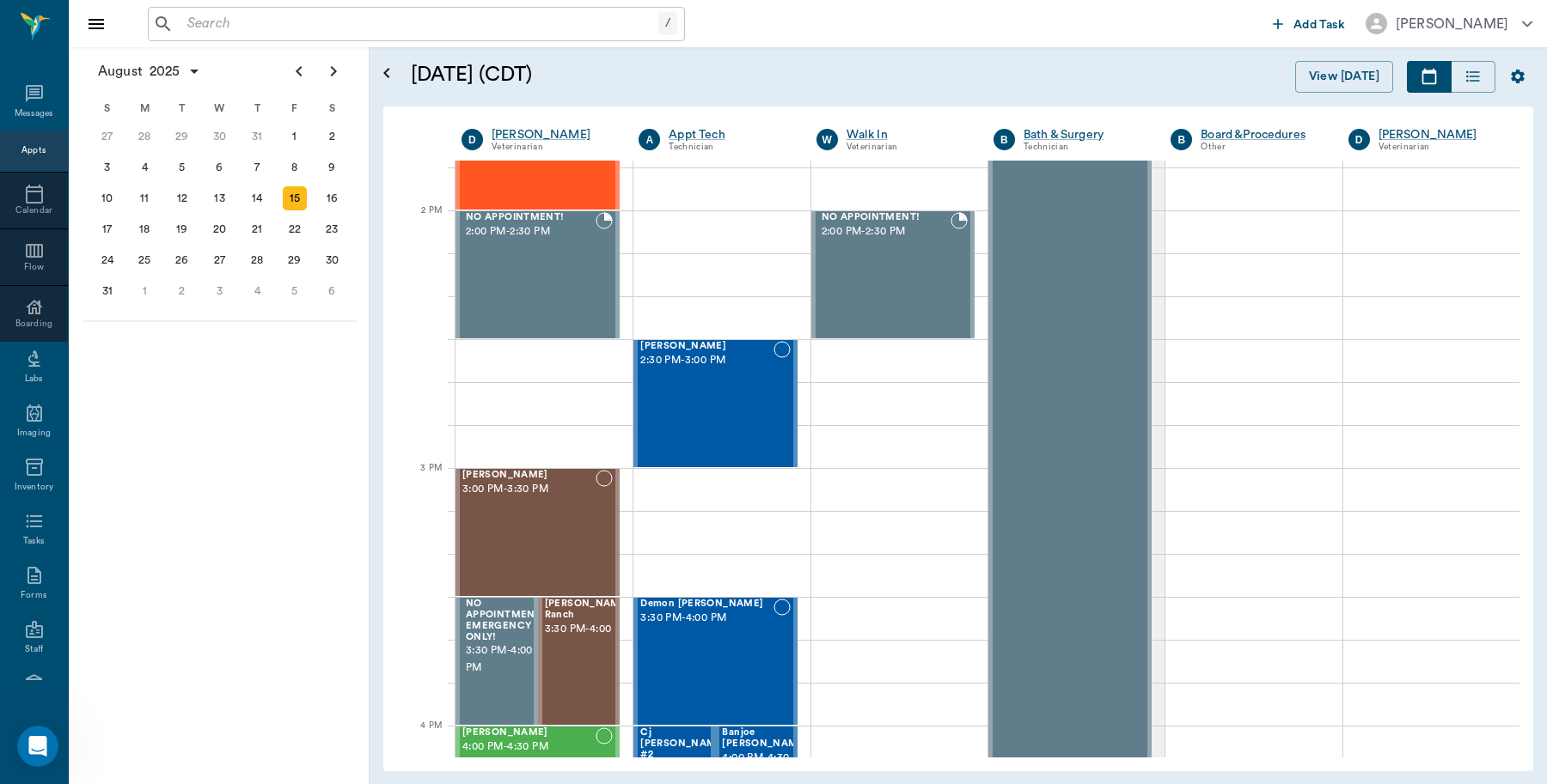
click at [276, 20] on input "text" at bounding box center [419, 24] width 478 height 24
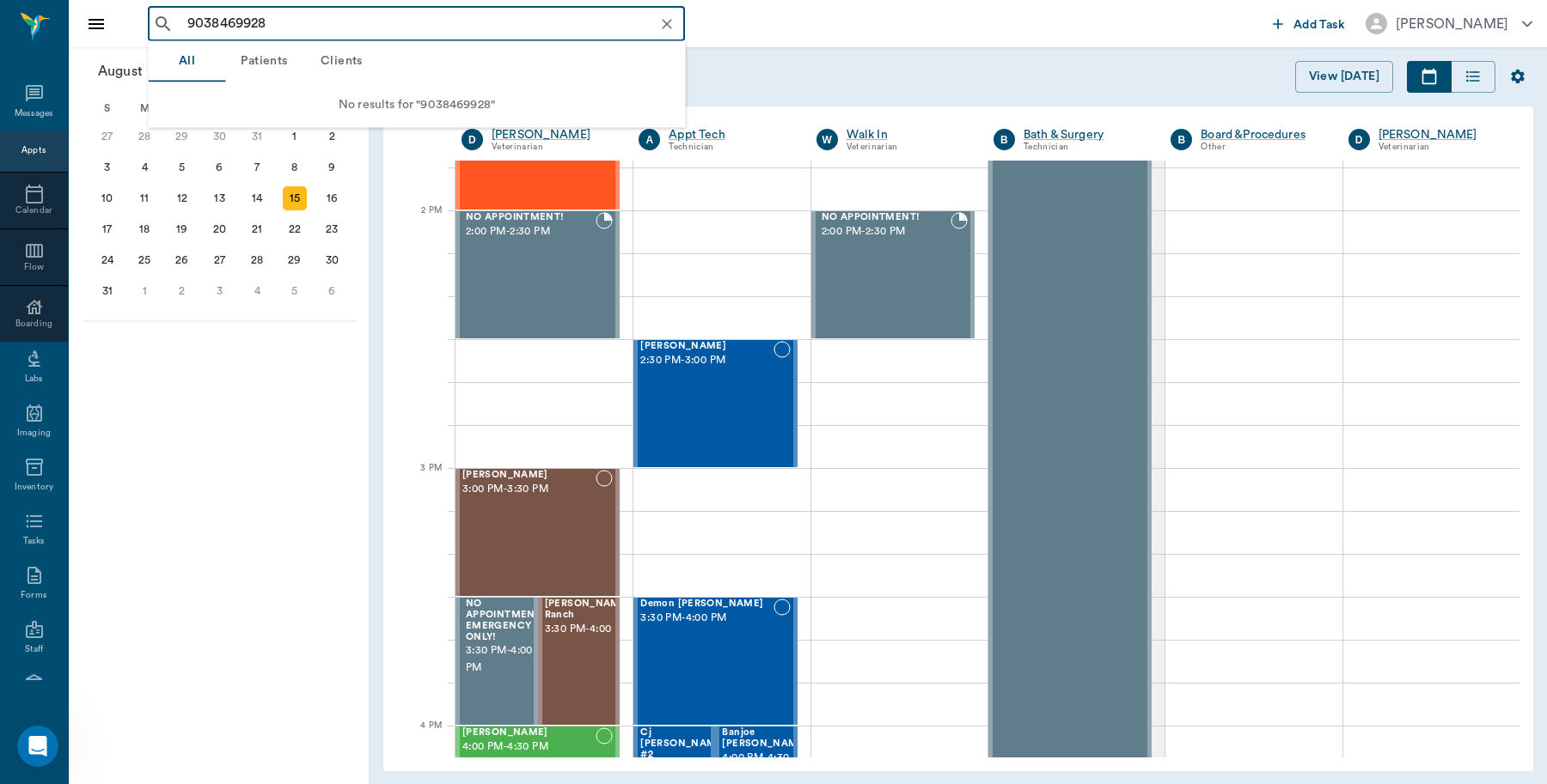
type input "9038469928"
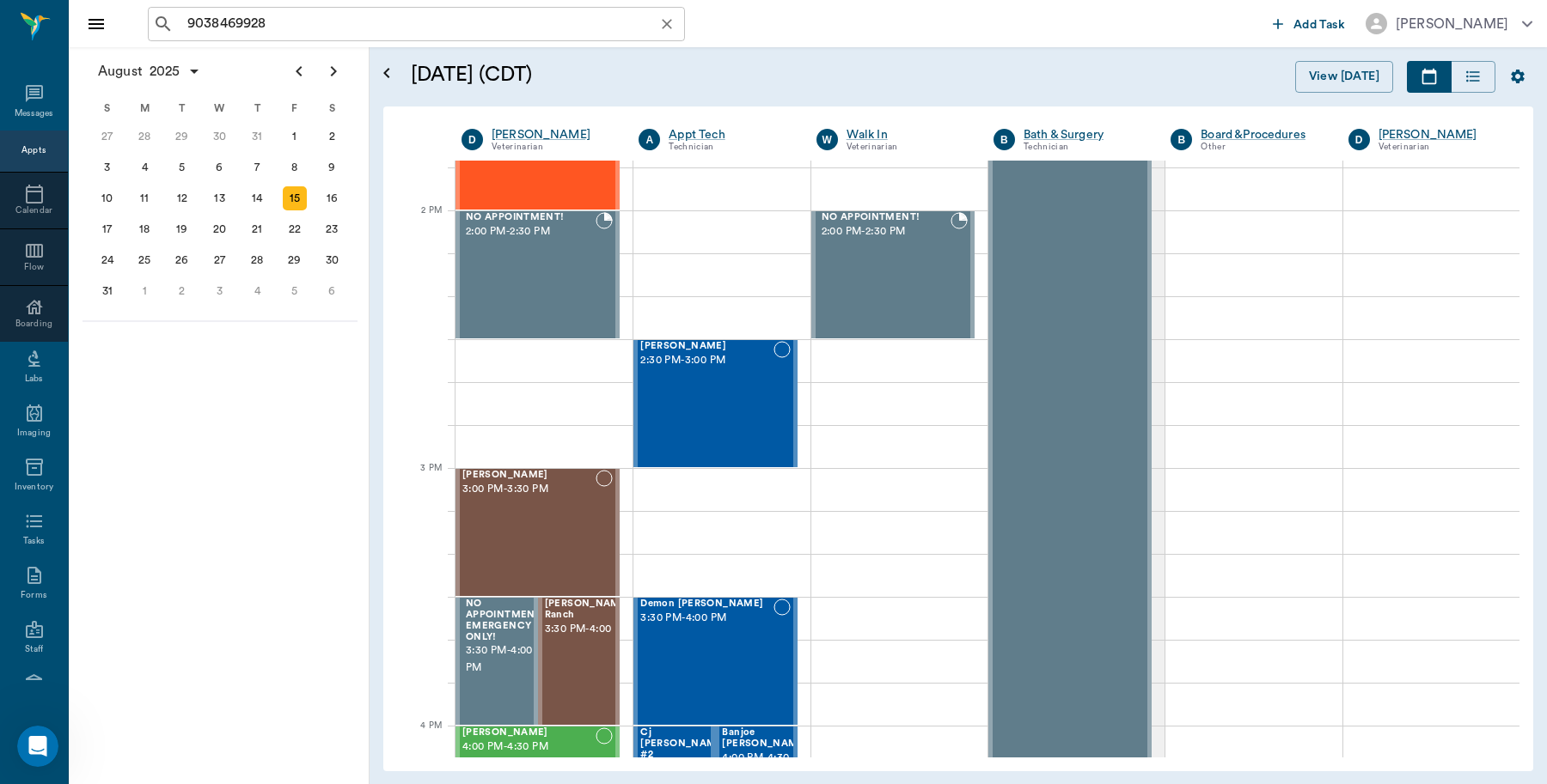
click at [276, 17] on input "9038469928" at bounding box center [430, 24] width 500 height 24
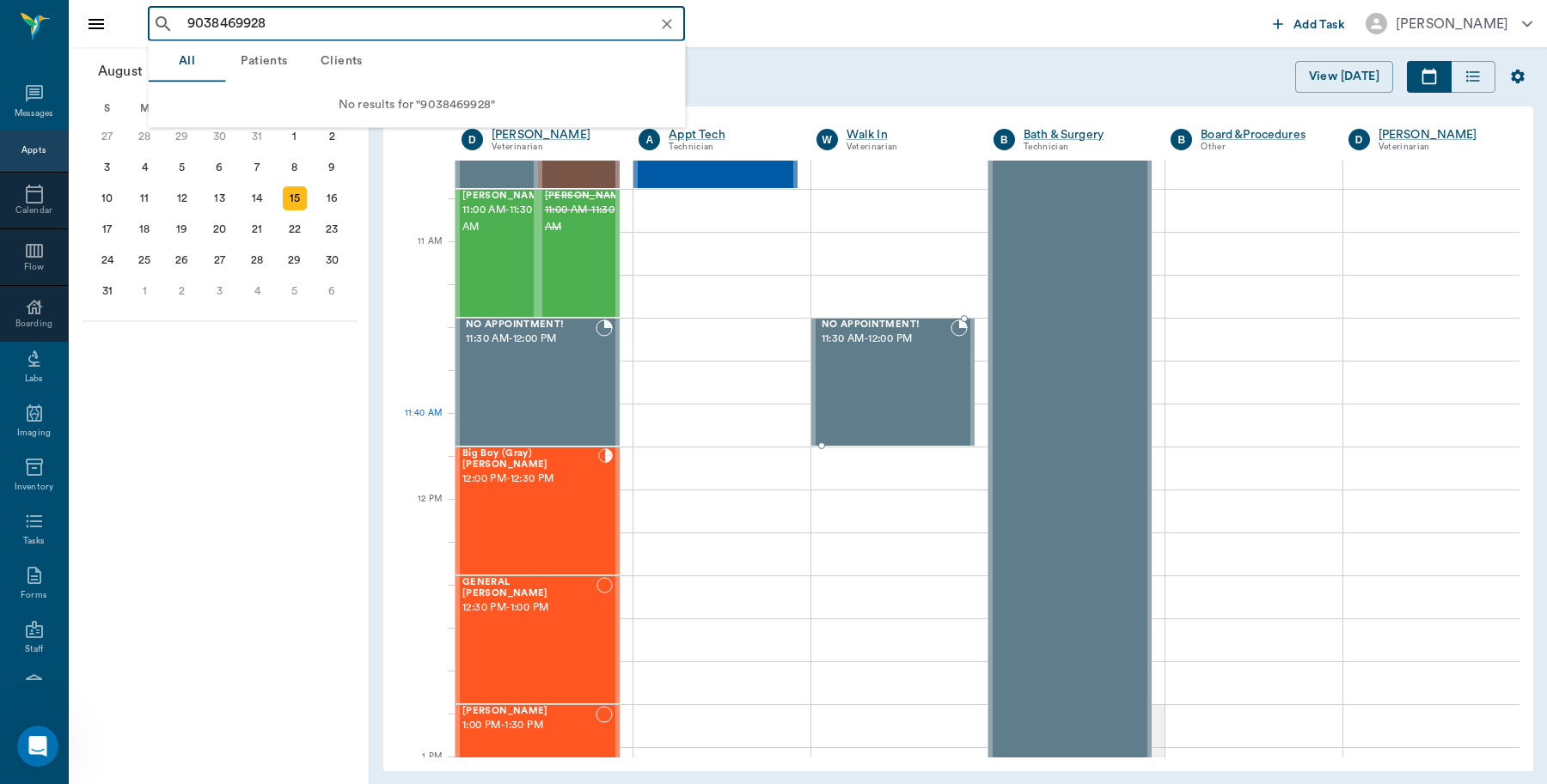
scroll to position [430, 0]
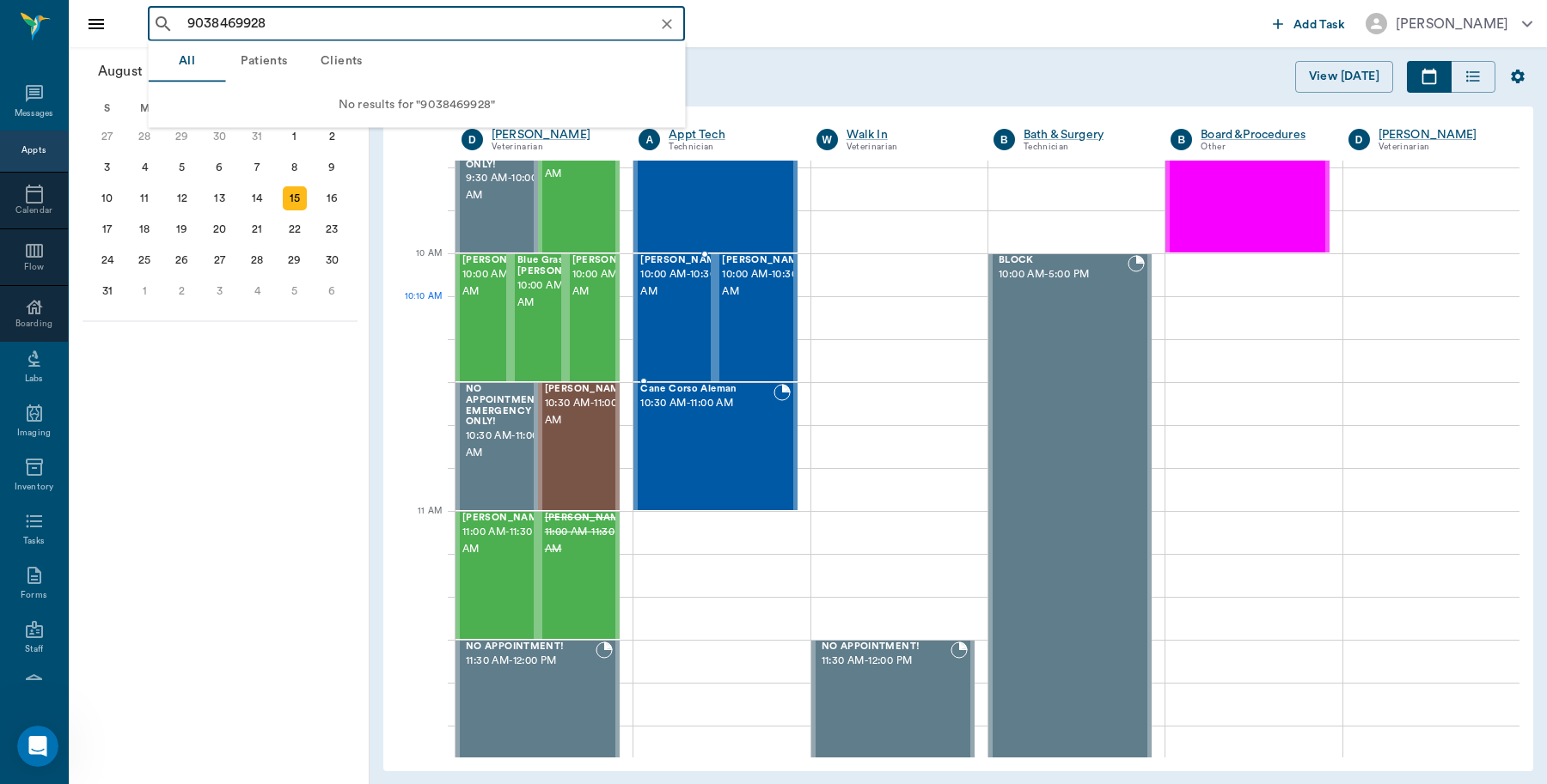
click at [675, 333] on div "[PERSON_NAME] 10:00 AM - 10:30 AM" at bounding box center [683, 318] width 86 height 125
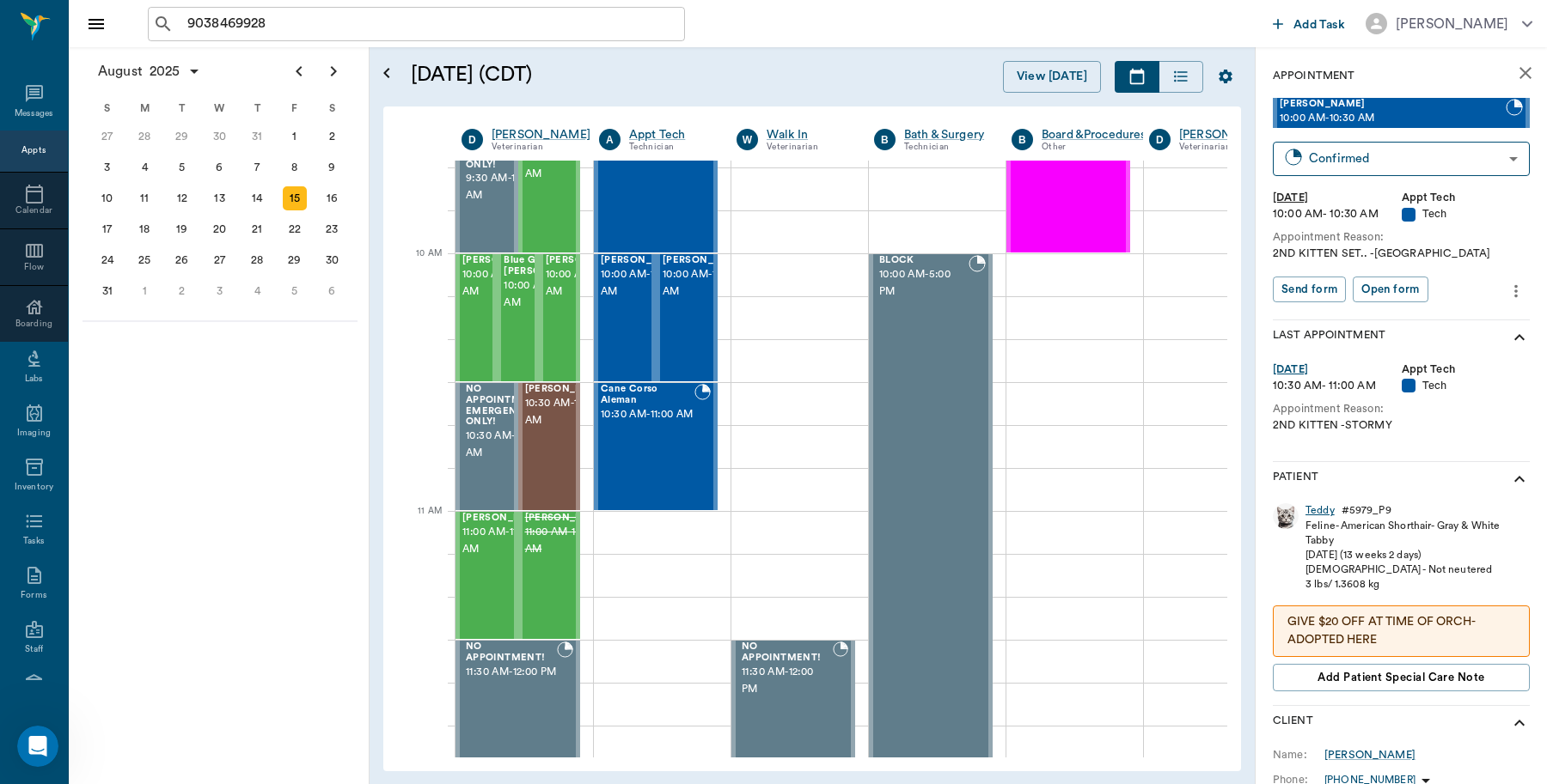
click at [1321, 514] on div "Teddy" at bounding box center [1321, 511] width 29 height 15
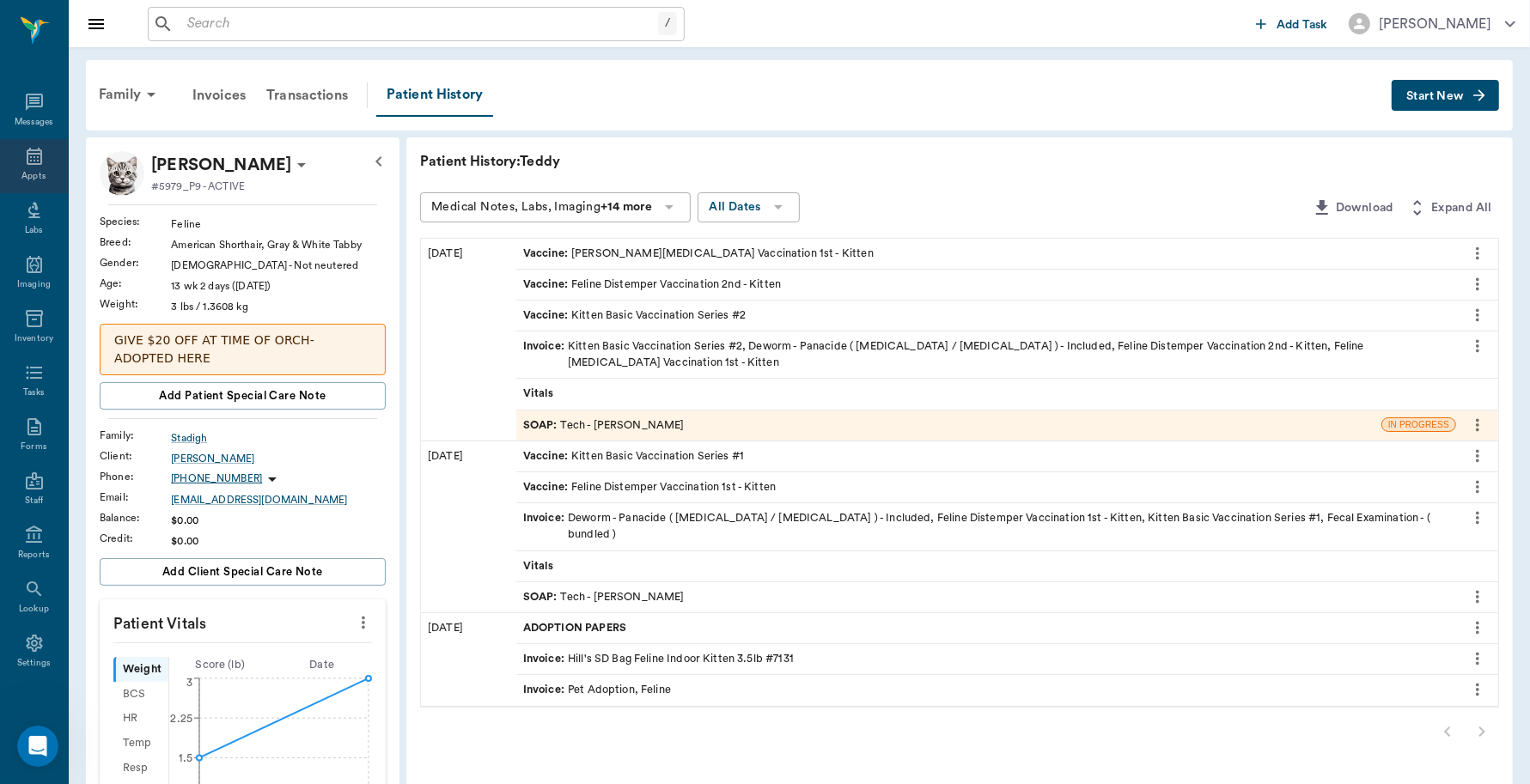
click at [30, 177] on div "Appts" at bounding box center [34, 176] width 24 height 13
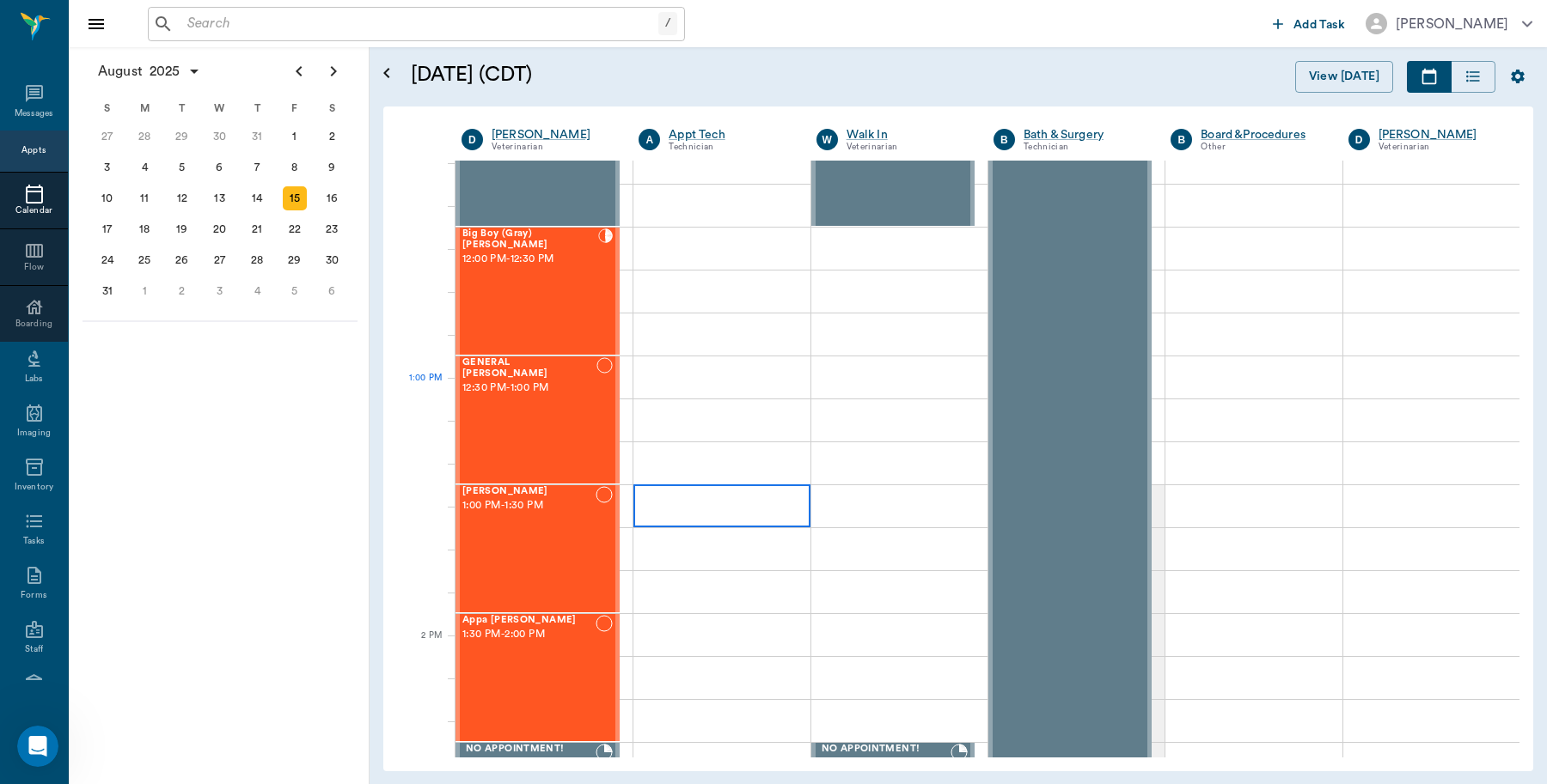
scroll to position [967, 0]
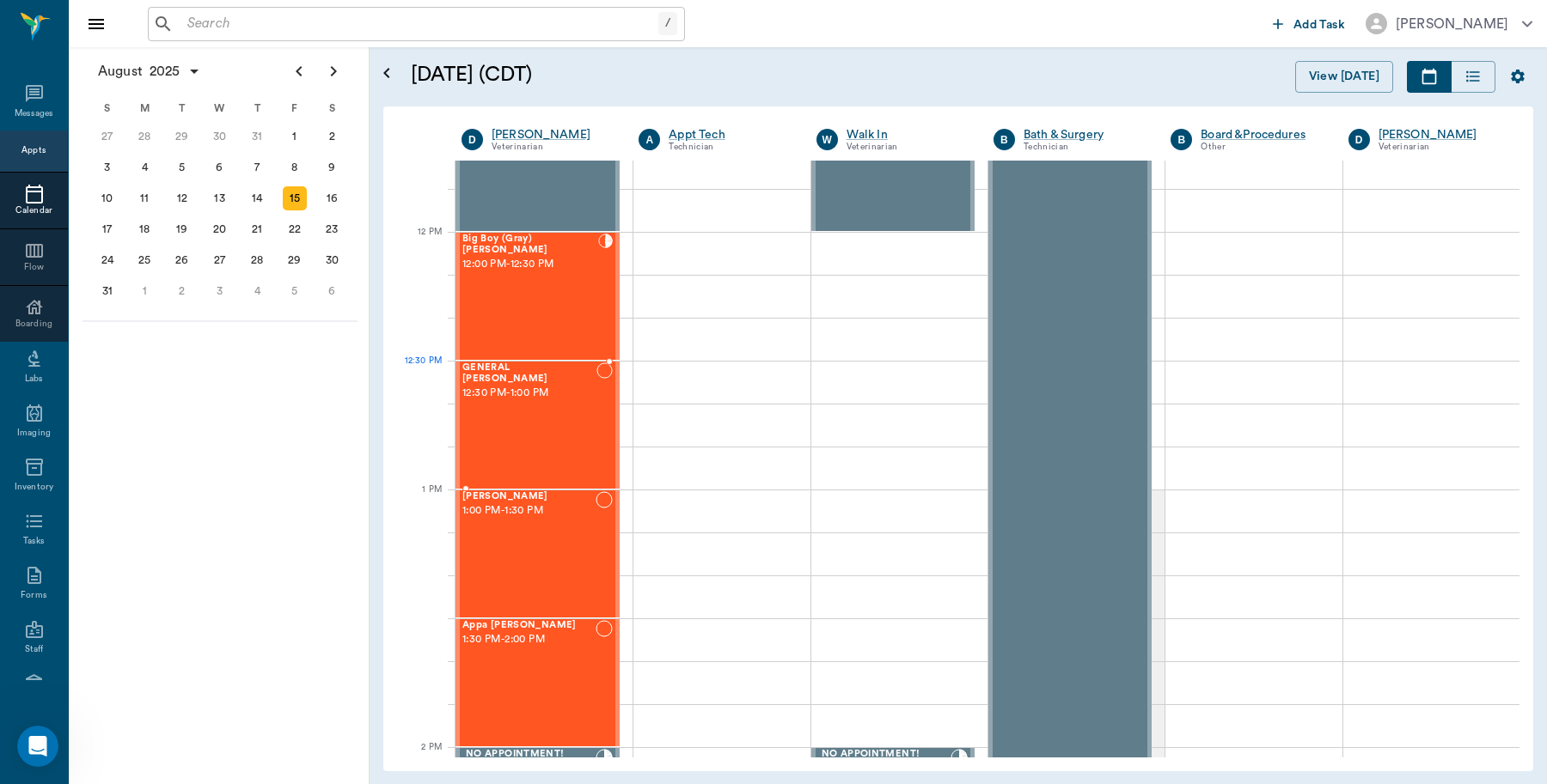
click at [552, 391] on span "12:30 PM - 1:00 PM" at bounding box center [529, 393] width 134 height 17
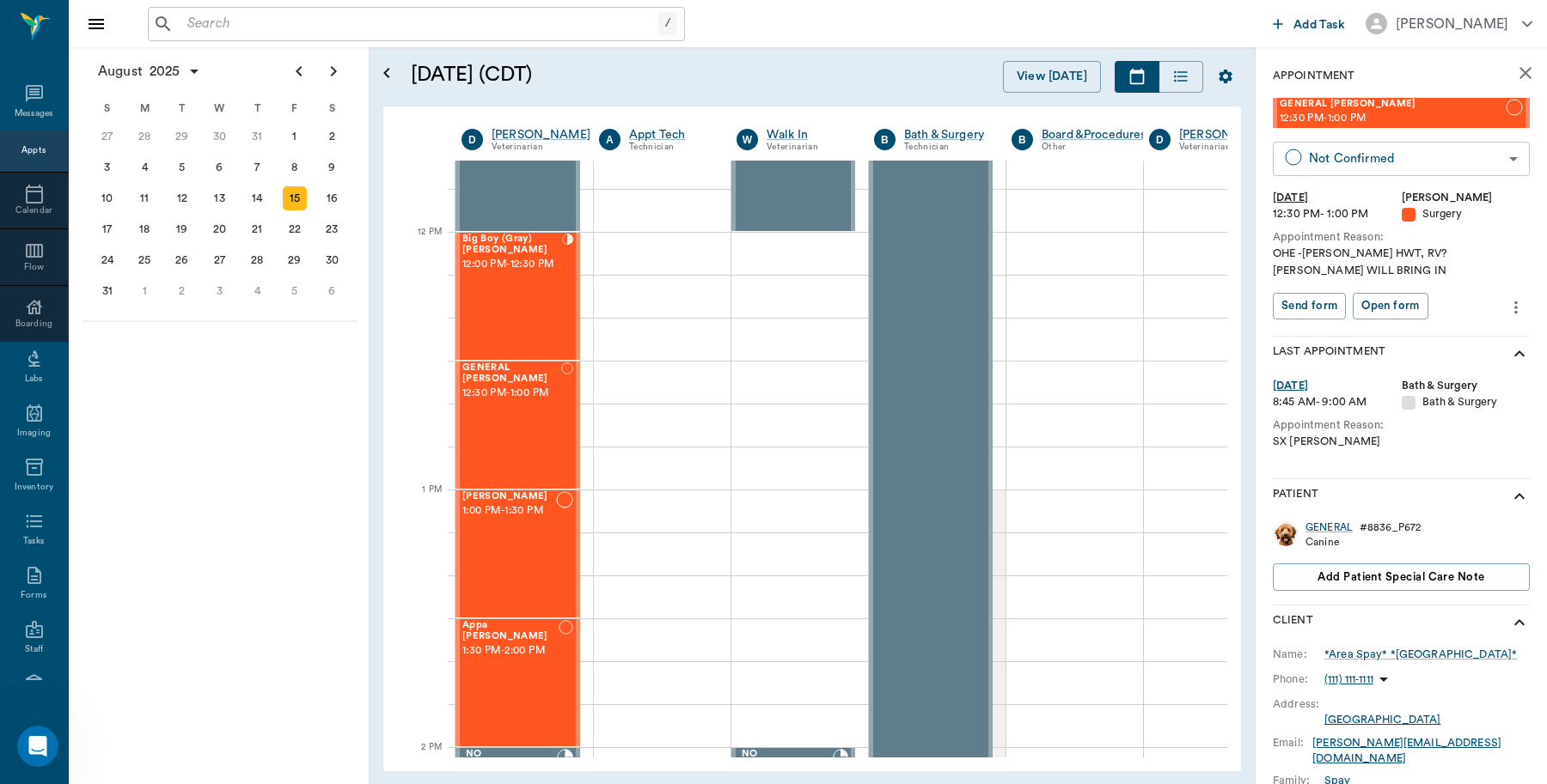
click at [1493, 161] on body "/ ​ Add Task Dr. Bert Ellsworth Nectar Messages Appts Calendar Flow Boarding La…" at bounding box center [774, 392] width 1547 height 784
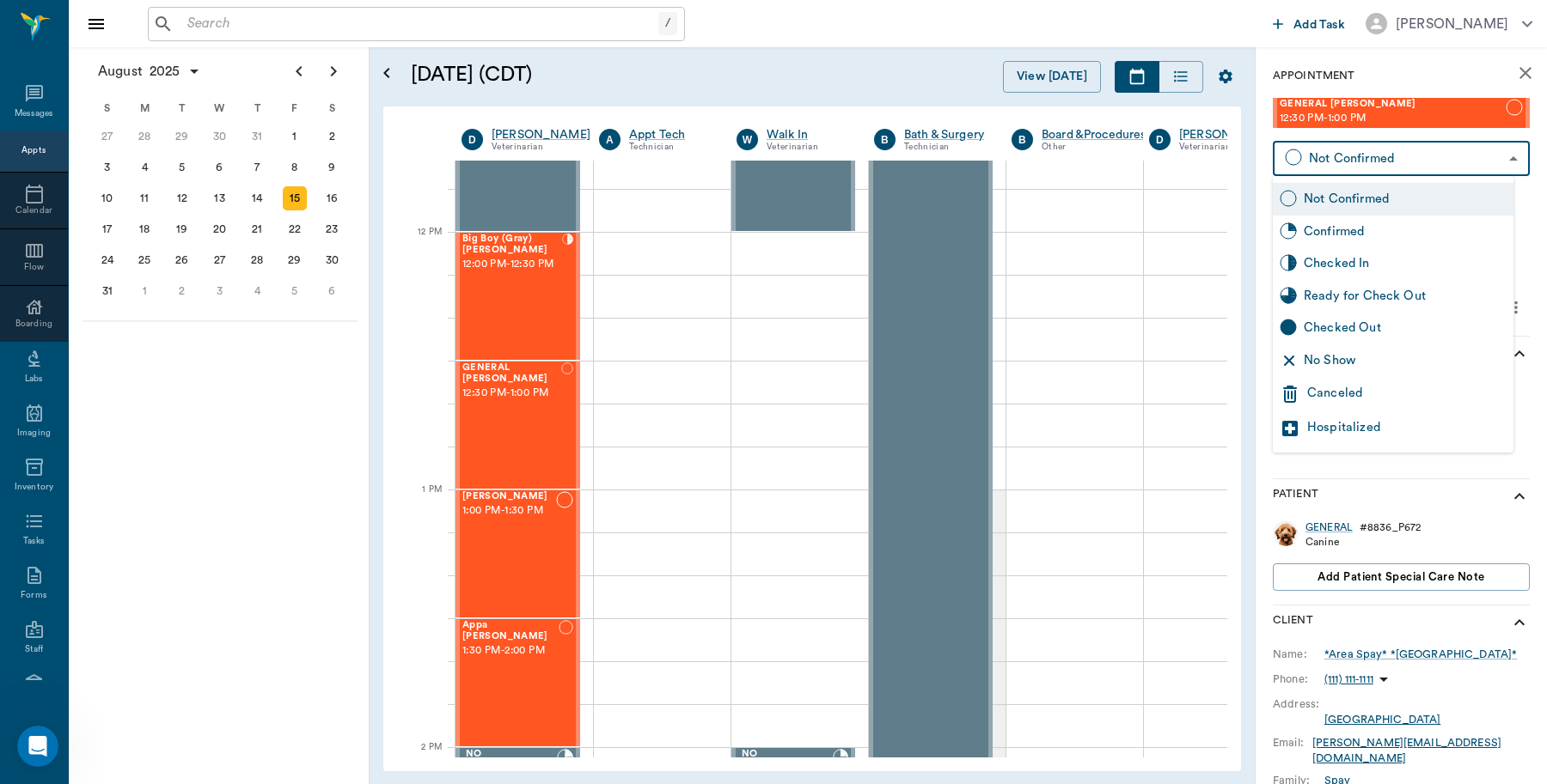
click at [1360, 265] on div "Checked In" at bounding box center [1405, 264] width 203 height 19
type input "CHECKED_IN"
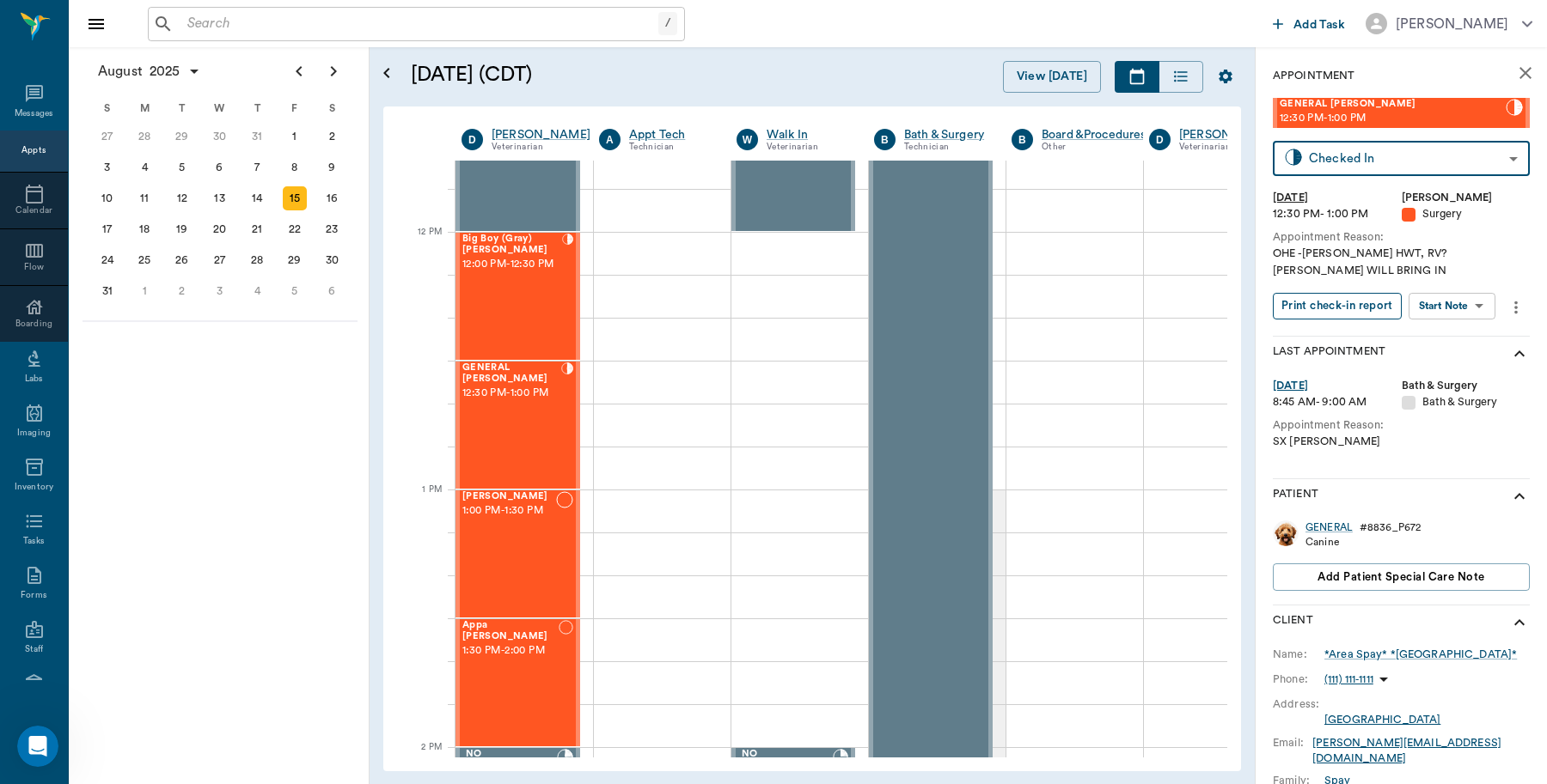
click at [1337, 308] on button "Print check-in report" at bounding box center [1337, 306] width 129 height 26
click at [1513, 295] on button "more" at bounding box center [1516, 308] width 27 height 29
click at [1421, 417] on span "Edit appointment" at bounding box center [1440, 419] width 144 height 18
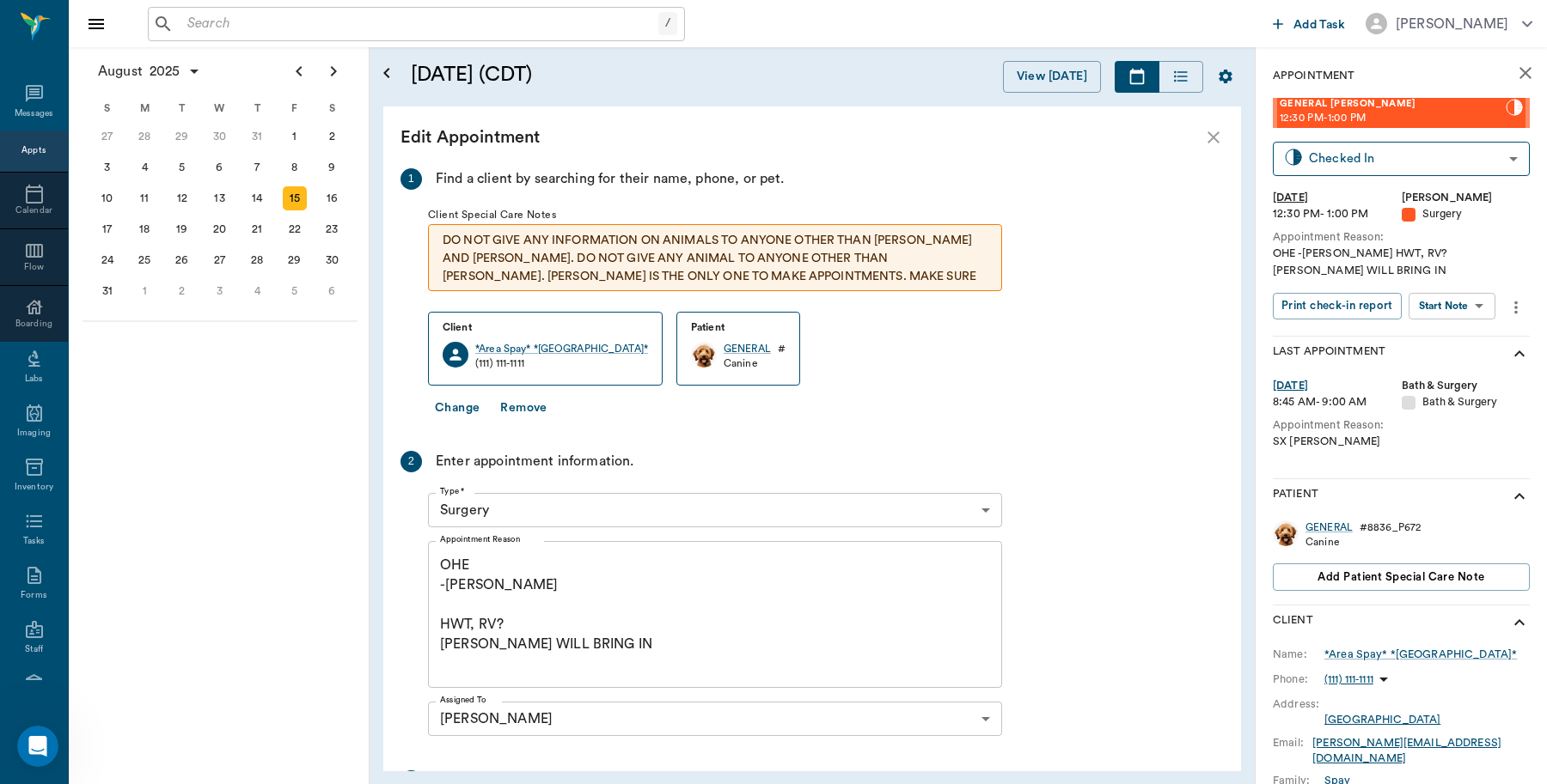
click at [467, 411] on button "Change" at bounding box center [458, 408] width 58 height 32
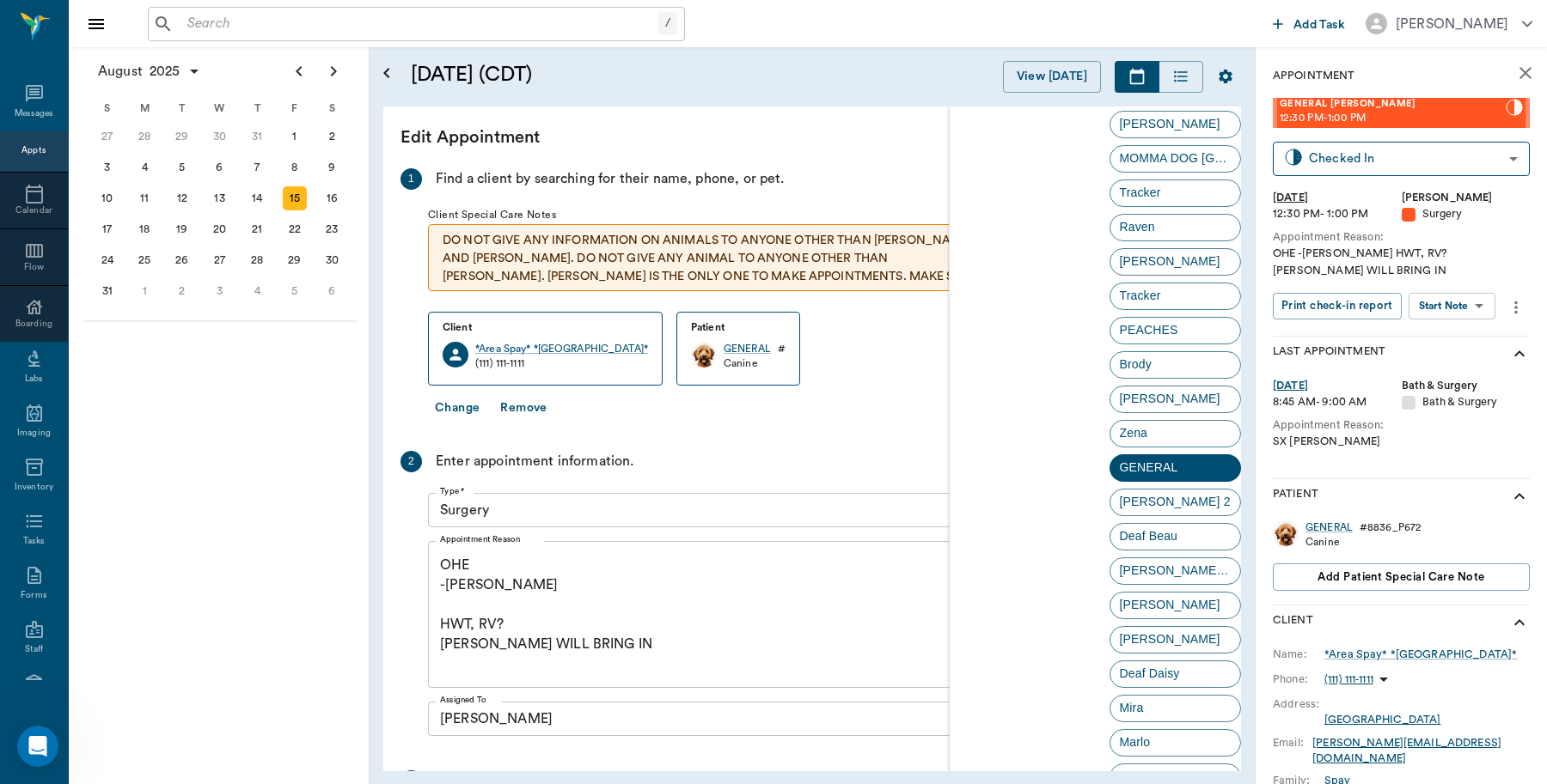
scroll to position [2943, 0]
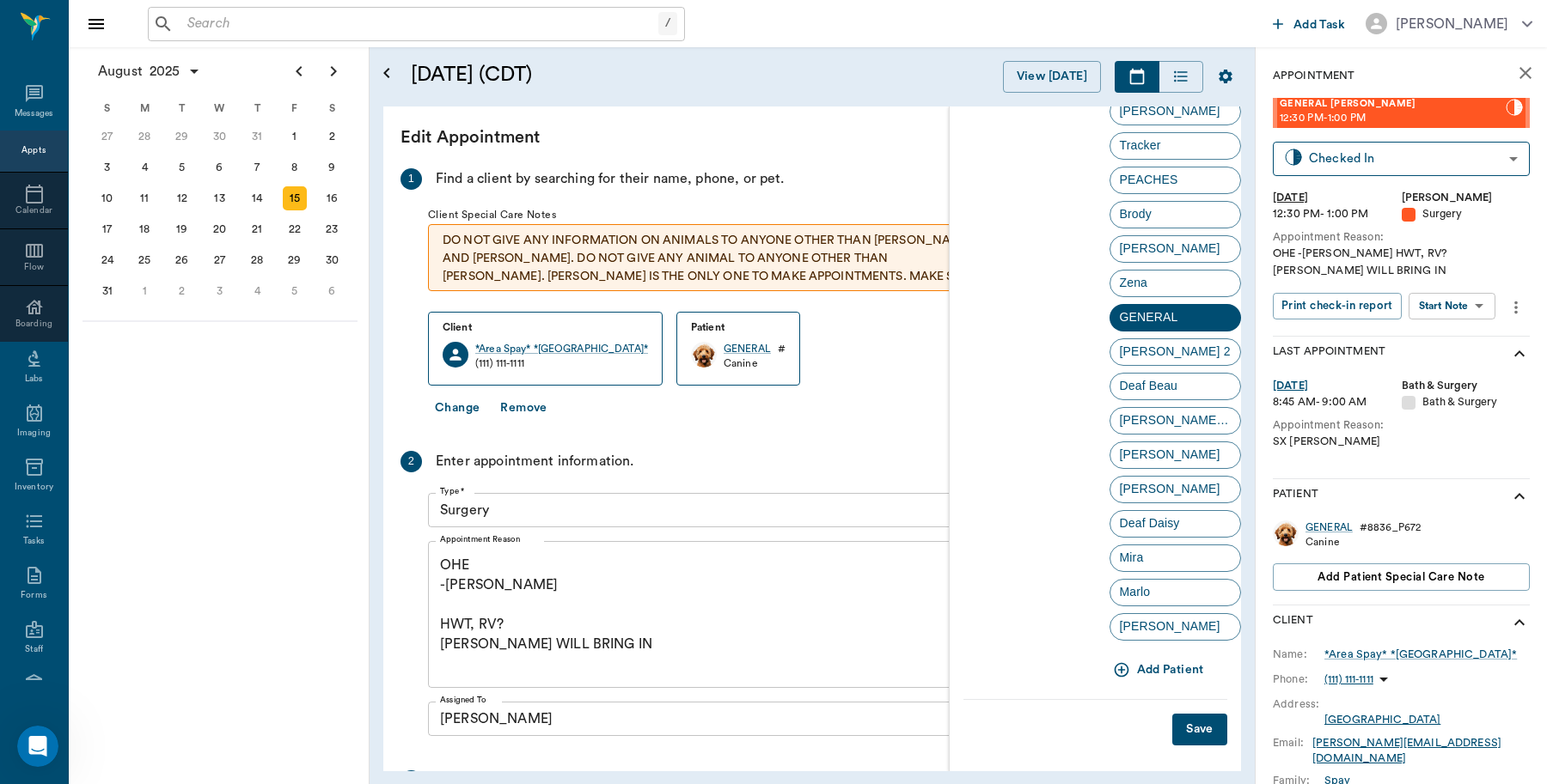
click at [1170, 664] on button "Add Patient" at bounding box center [1160, 670] width 101 height 32
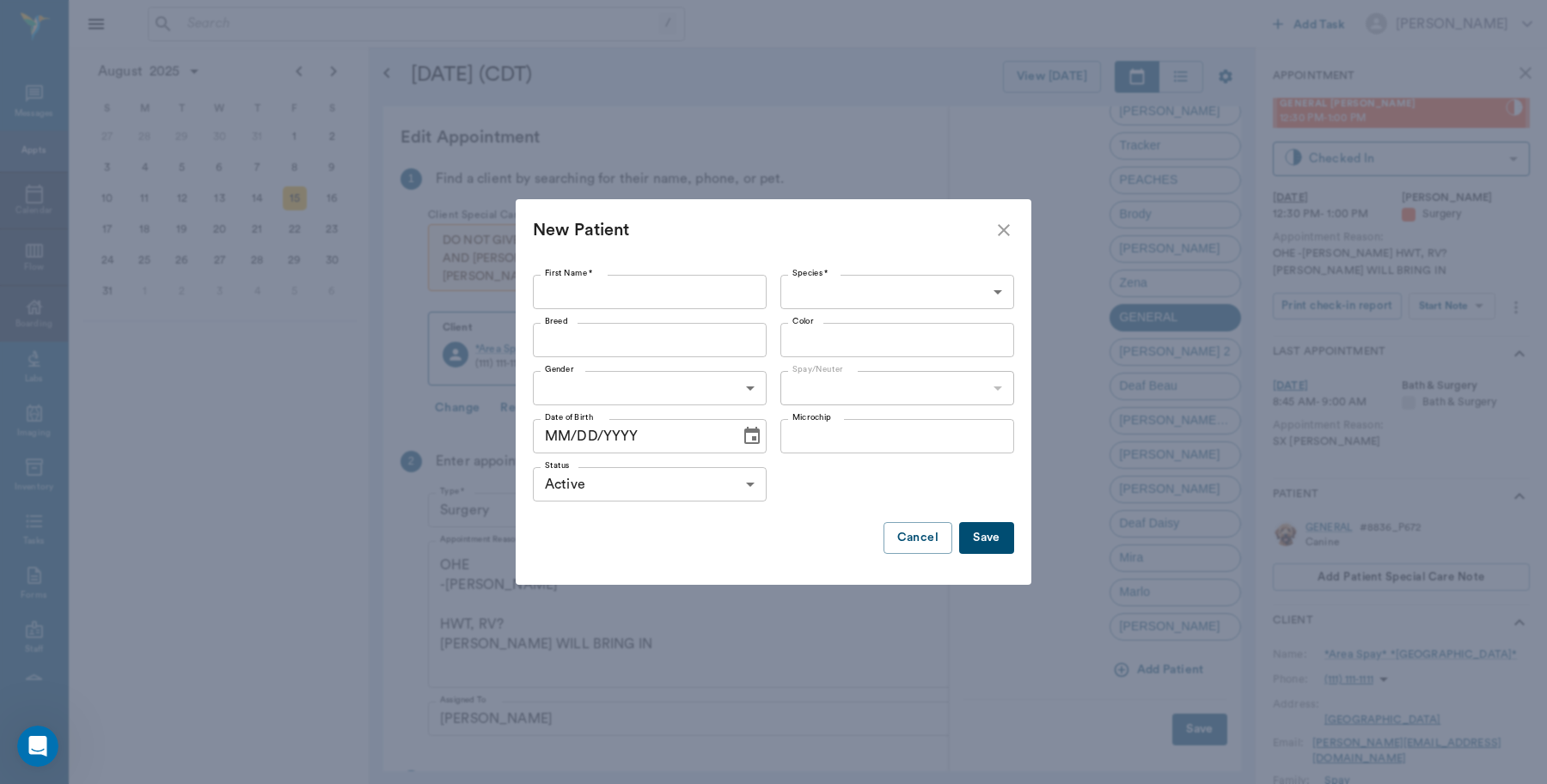
click at [568, 286] on input "First Name *" at bounding box center [650, 292] width 234 height 35
type input "Martha"
click at [988, 297] on body "/ ​ Add Task Dr. Bert Ellsworth Nectar Messages Appts Calendar Flow Boarding La…" at bounding box center [774, 392] width 1547 height 784
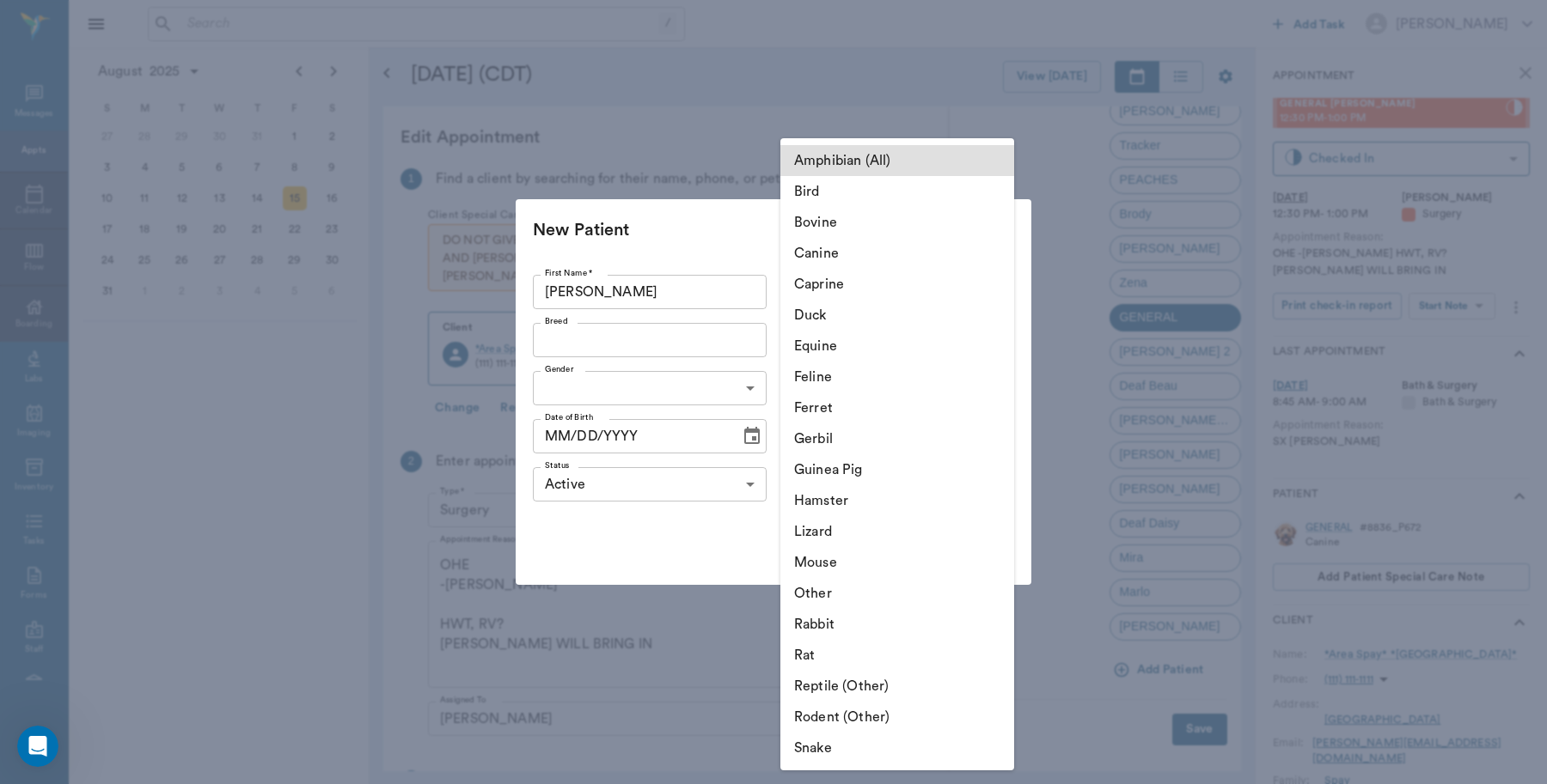
click at [937, 256] on li "Canine" at bounding box center [898, 254] width 234 height 31
type input "Canine"
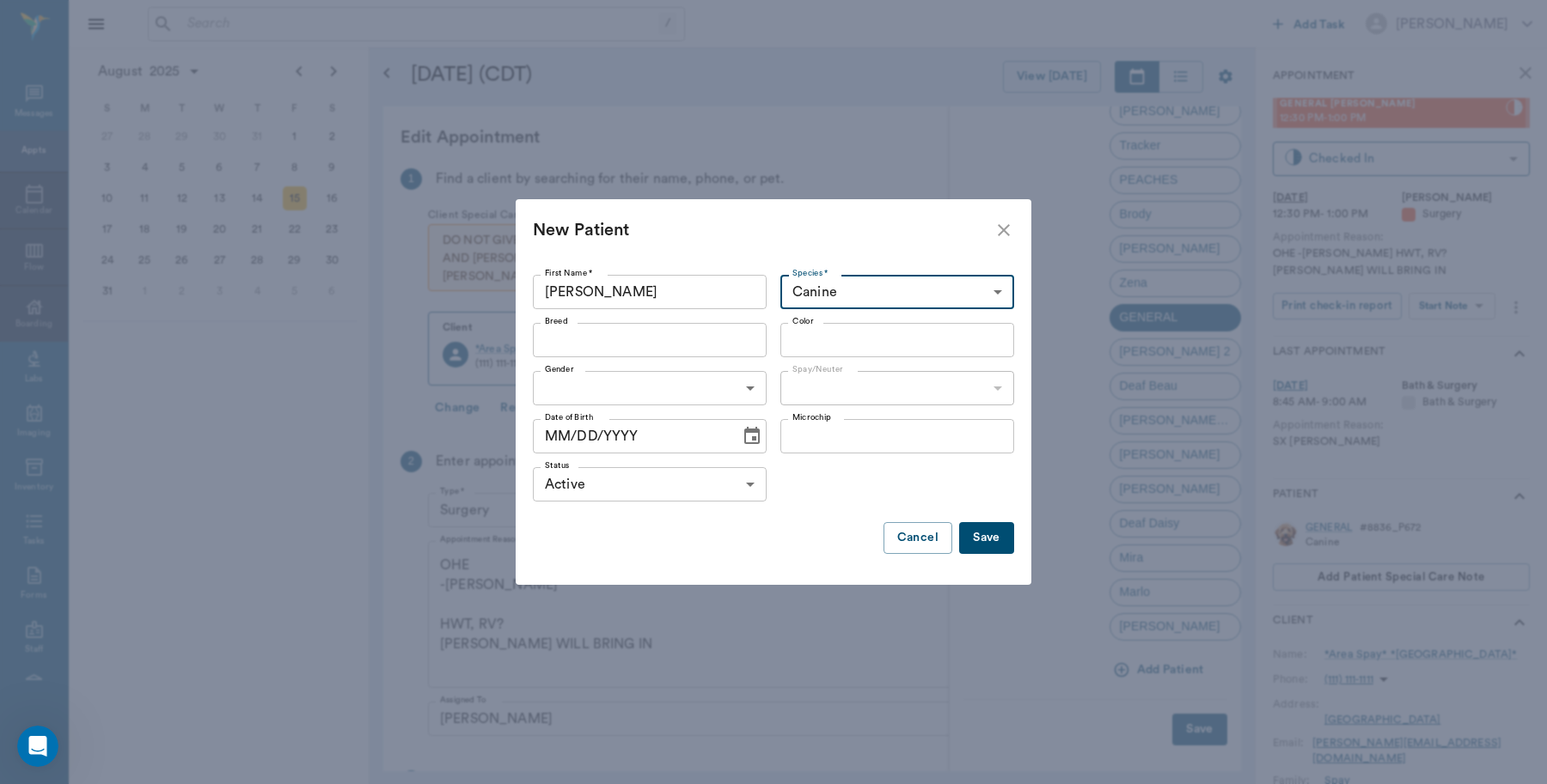
click at [713, 345] on input "Breed" at bounding box center [636, 340] width 195 height 24
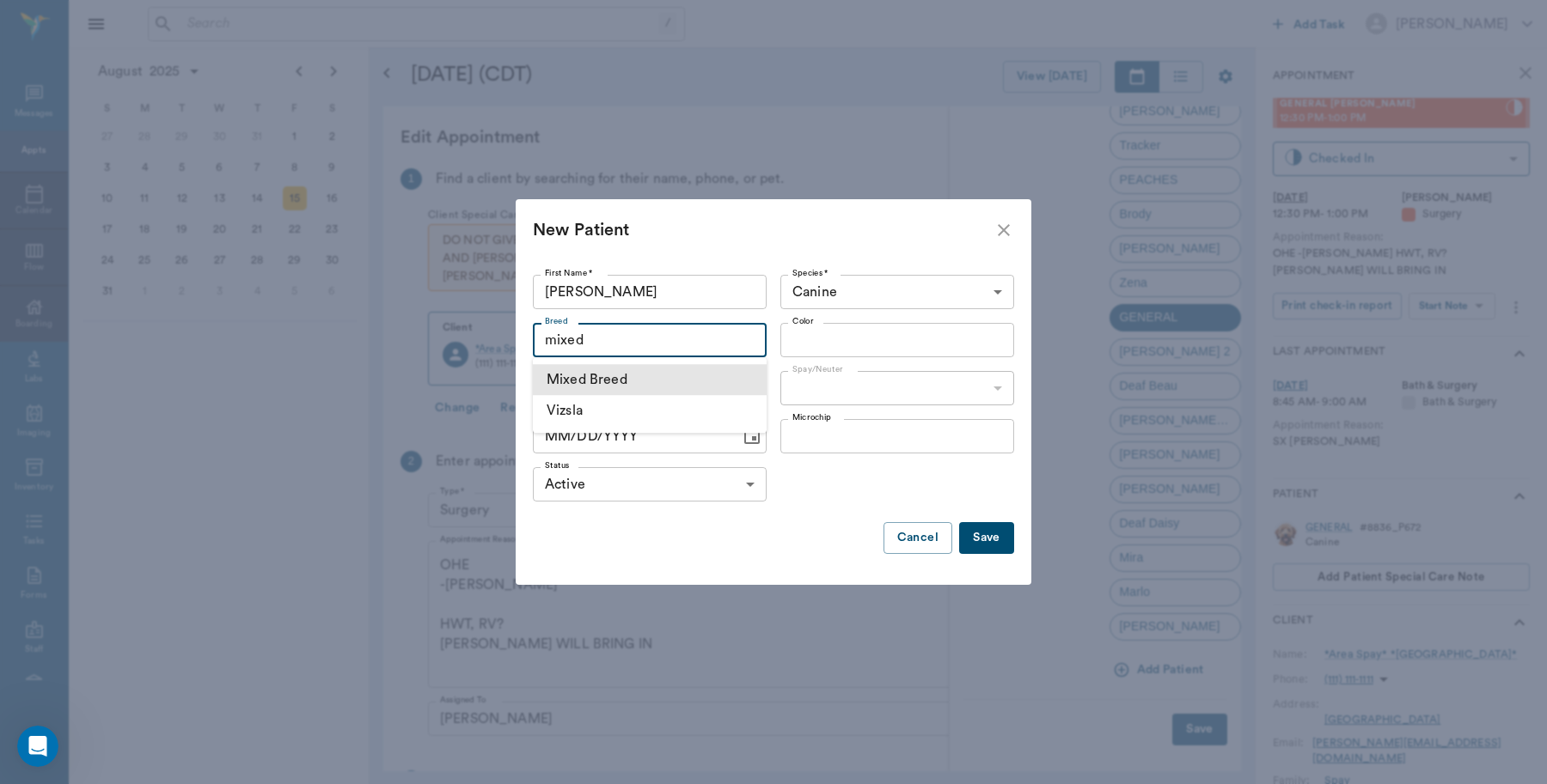
click at [649, 374] on li "Mixed Breed" at bounding box center [650, 380] width 234 height 31
type input "Mixed Breed"
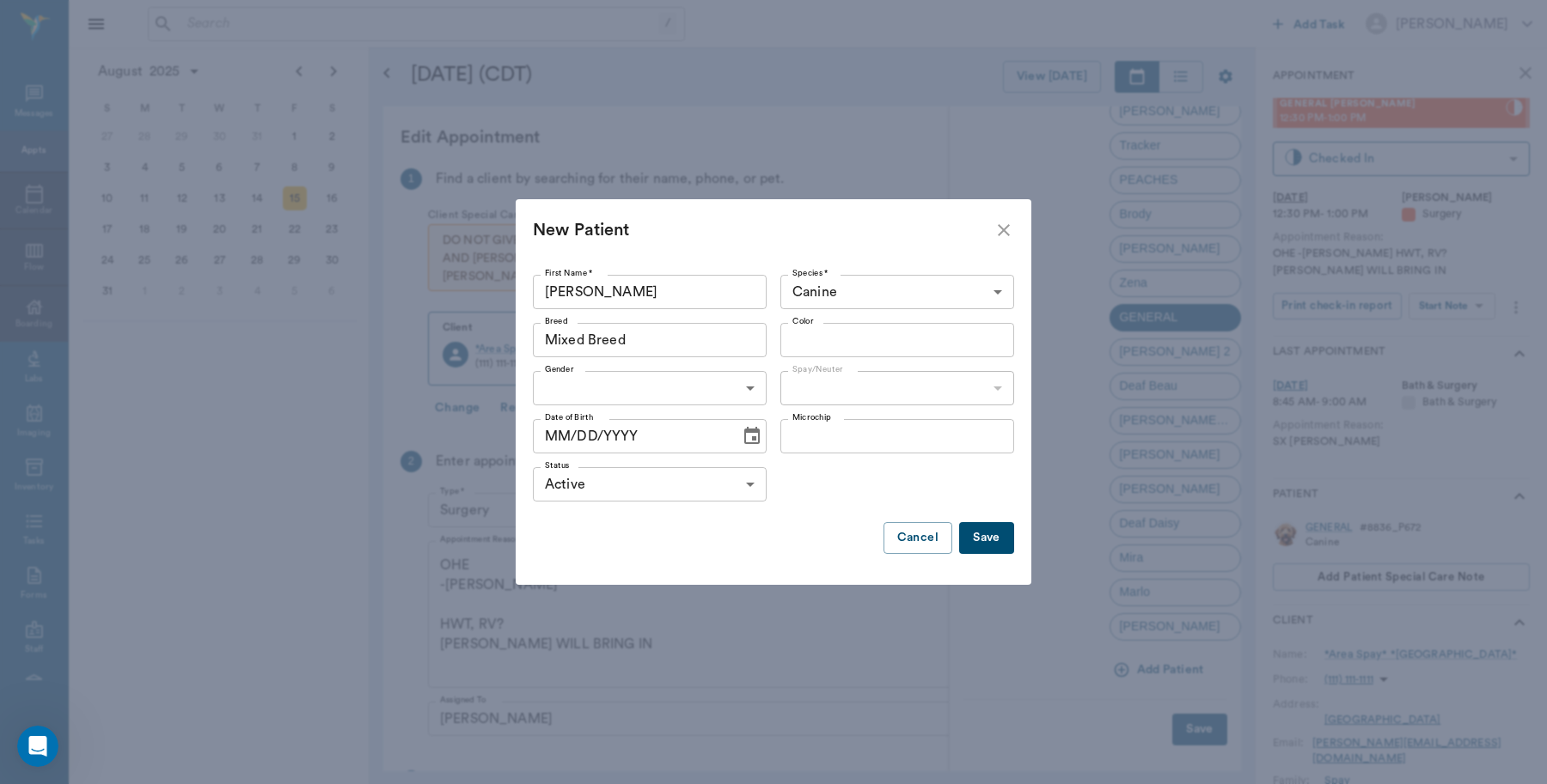
click at [856, 337] on input "Color" at bounding box center [883, 340] width 195 height 24
click at [867, 342] on input "Color" at bounding box center [883, 340] width 195 height 24
type input "c"
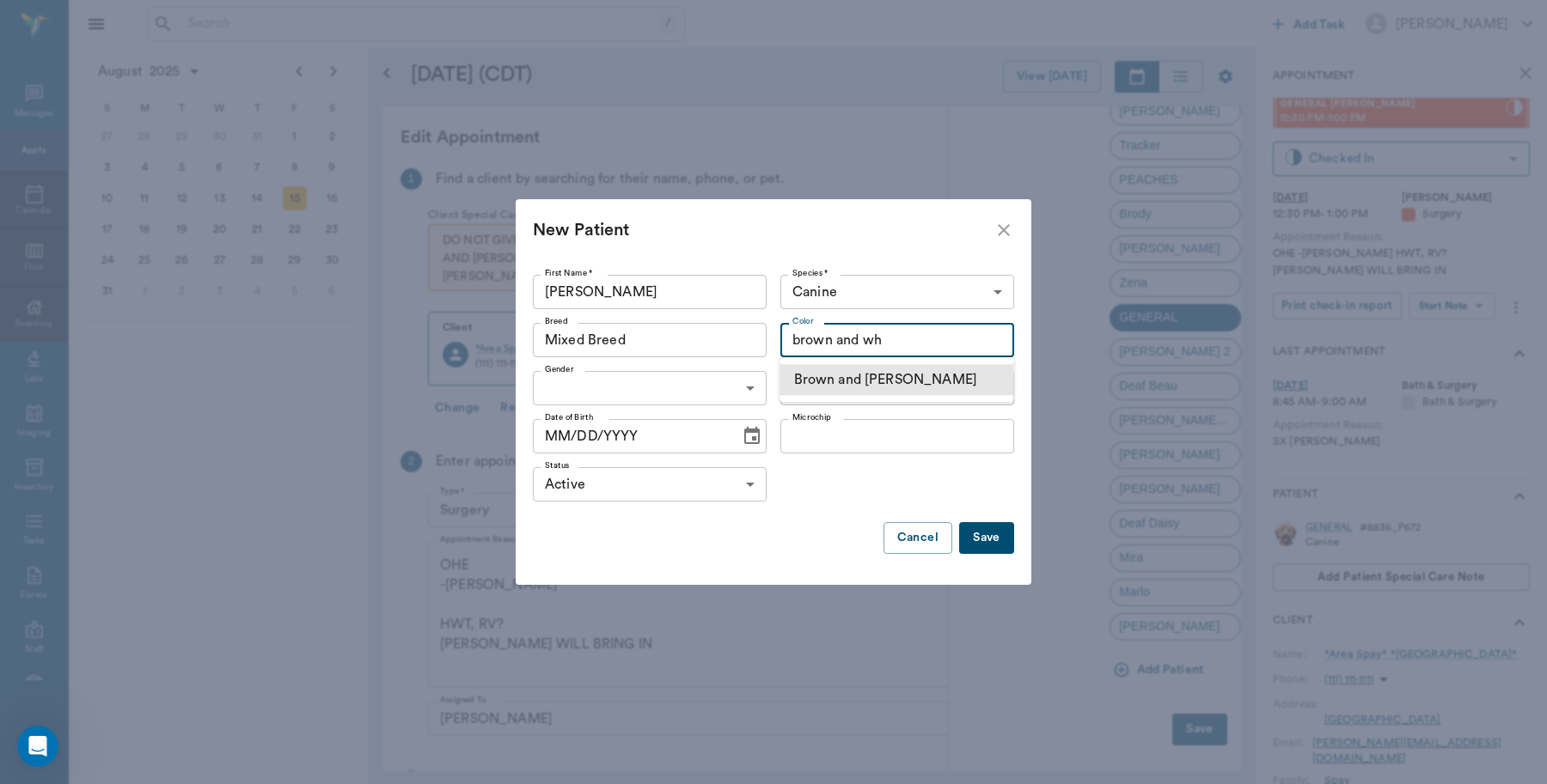
click at [869, 383] on li "Brown and White" at bounding box center [898, 380] width 234 height 31
type input "Brown and White"
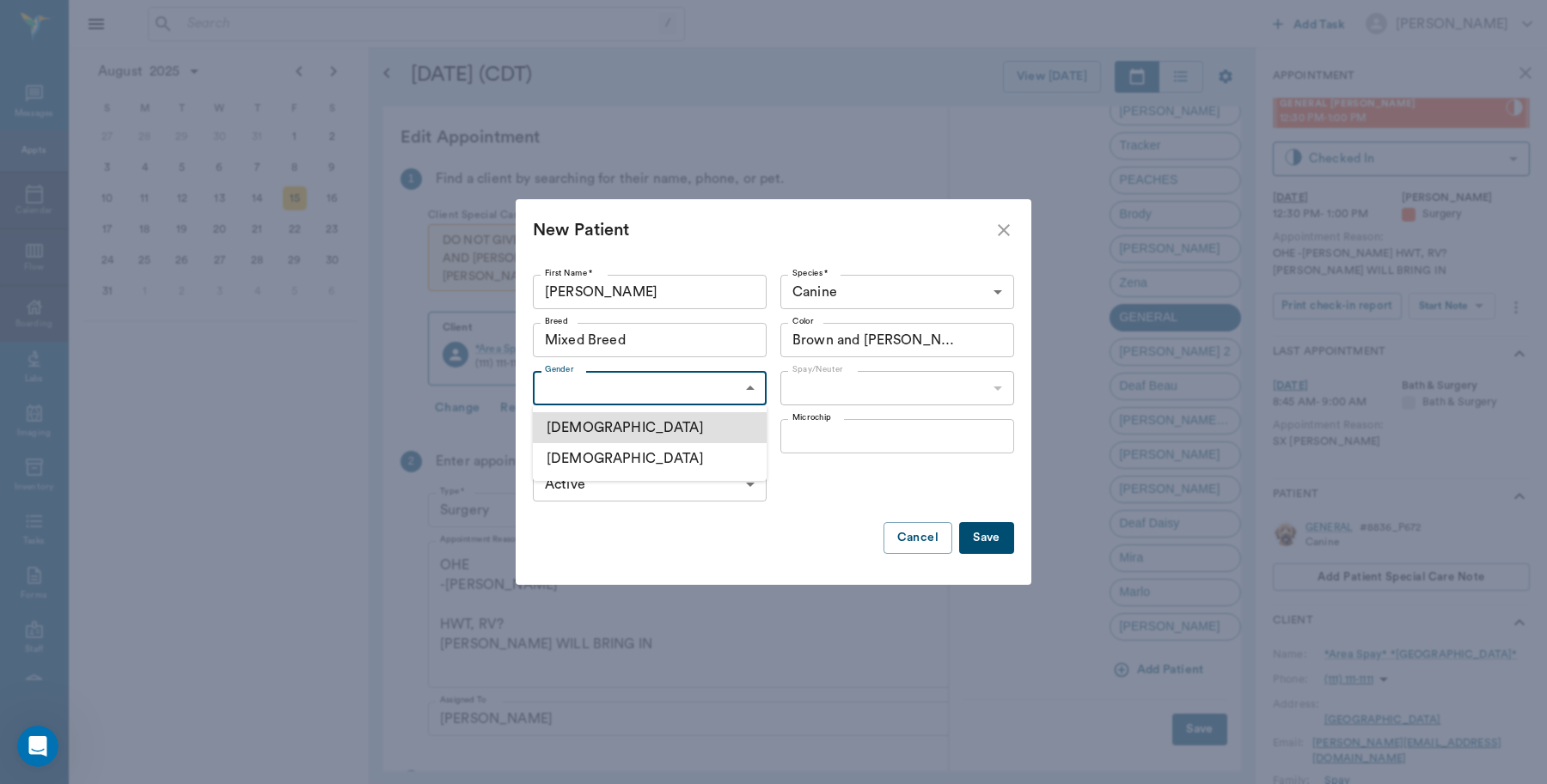
click at [739, 389] on body "/ ​ Add Task Dr. Bert Ellsworth Nectar Messages Appts Calendar Flow Boarding La…" at bounding box center [774, 392] width 1547 height 784
click at [573, 457] on li "Female" at bounding box center [650, 459] width 234 height 31
type input "FEMALE"
click at [990, 395] on body "/ ​ Add Task Dr. Bert Ellsworth Nectar Messages Appts Calendar Flow Boarding La…" at bounding box center [774, 392] width 1547 height 784
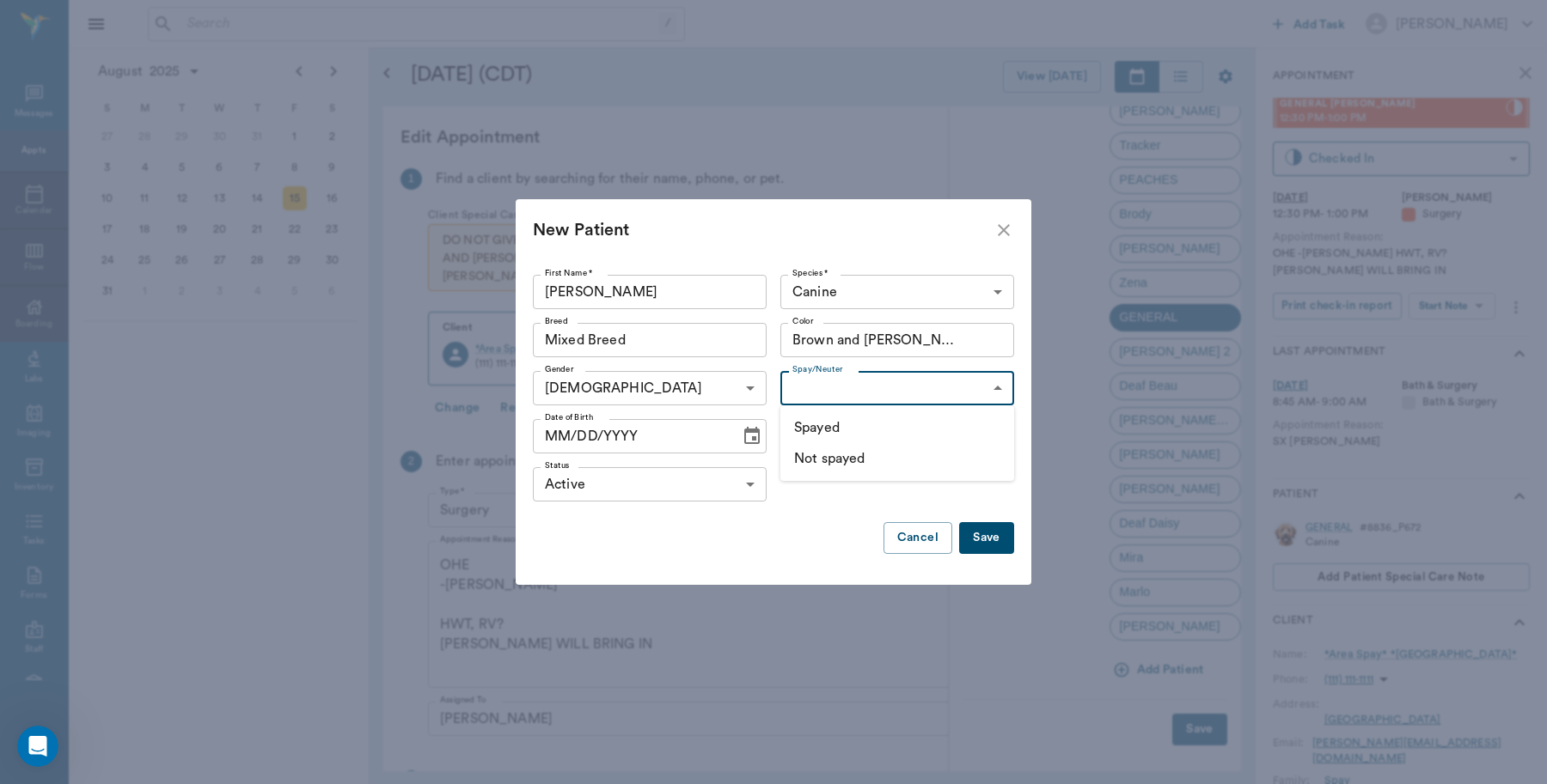
click at [913, 460] on li "Not spayed" at bounding box center [898, 459] width 234 height 31
type input "false"
click at [1011, 546] on button "Save" at bounding box center [986, 538] width 55 height 32
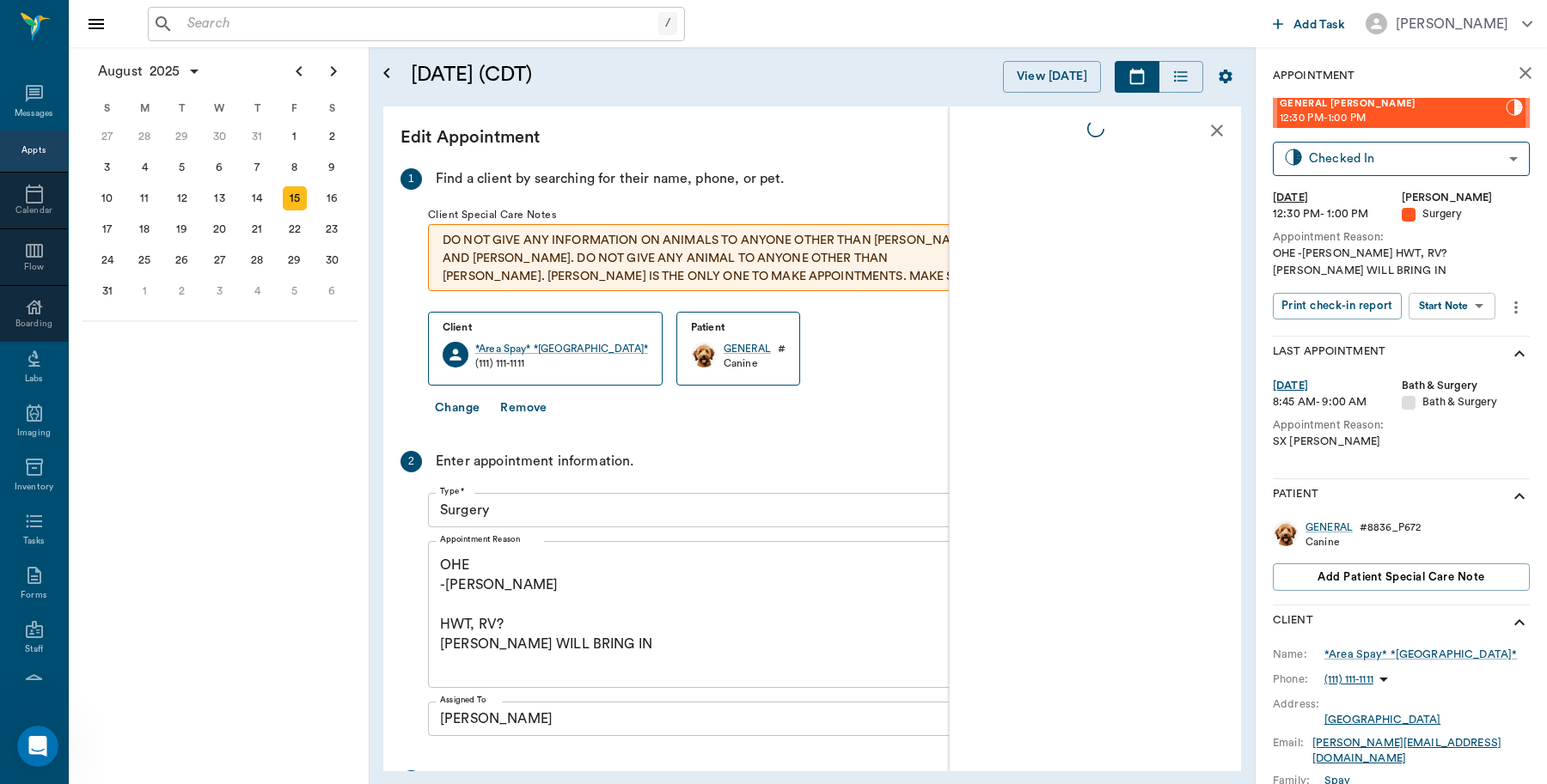
scroll to position [0, 0]
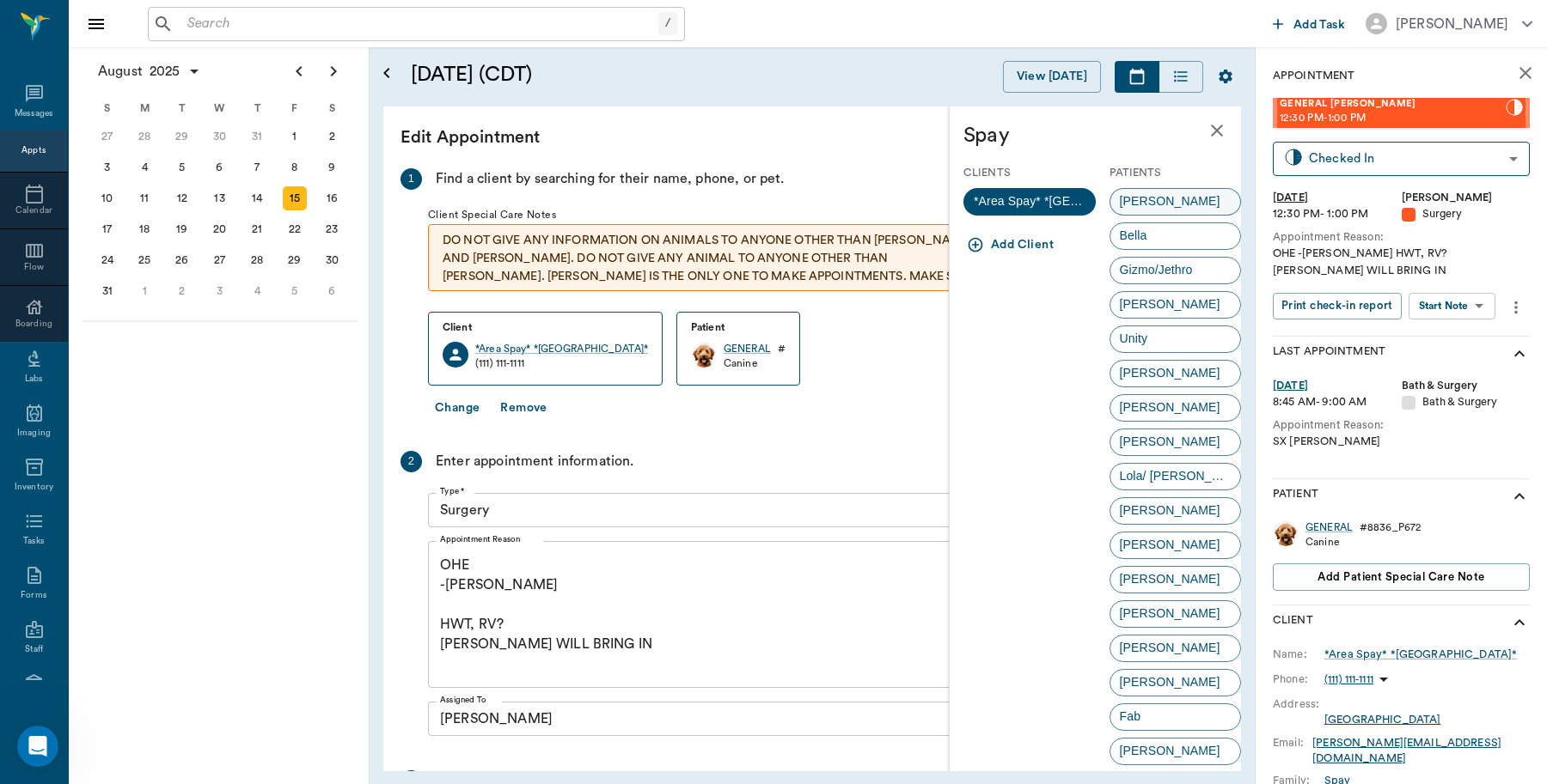
click at [1150, 203] on span "Martha" at bounding box center [1170, 202] width 120 height 18
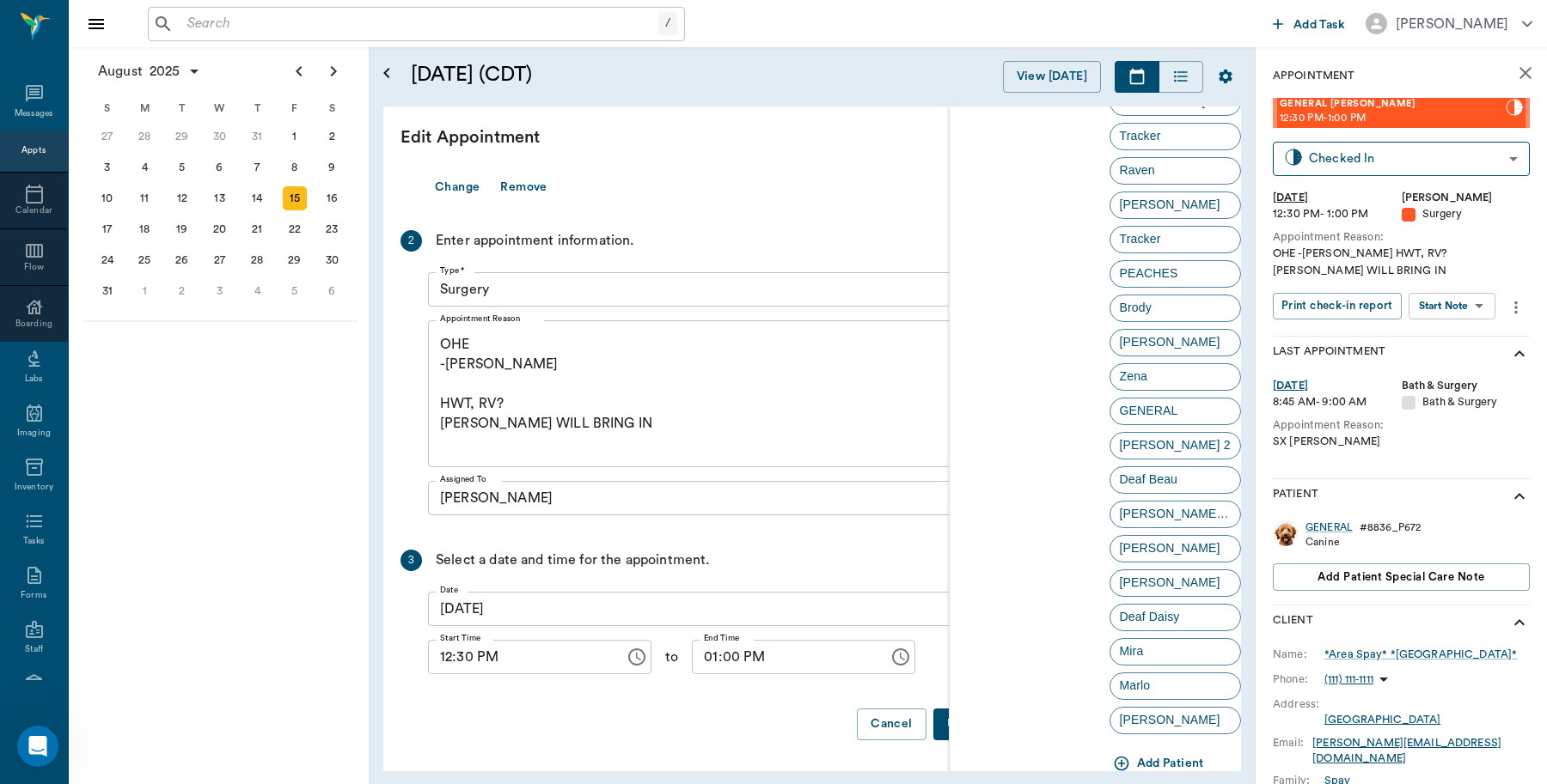
scroll to position [2976, 0]
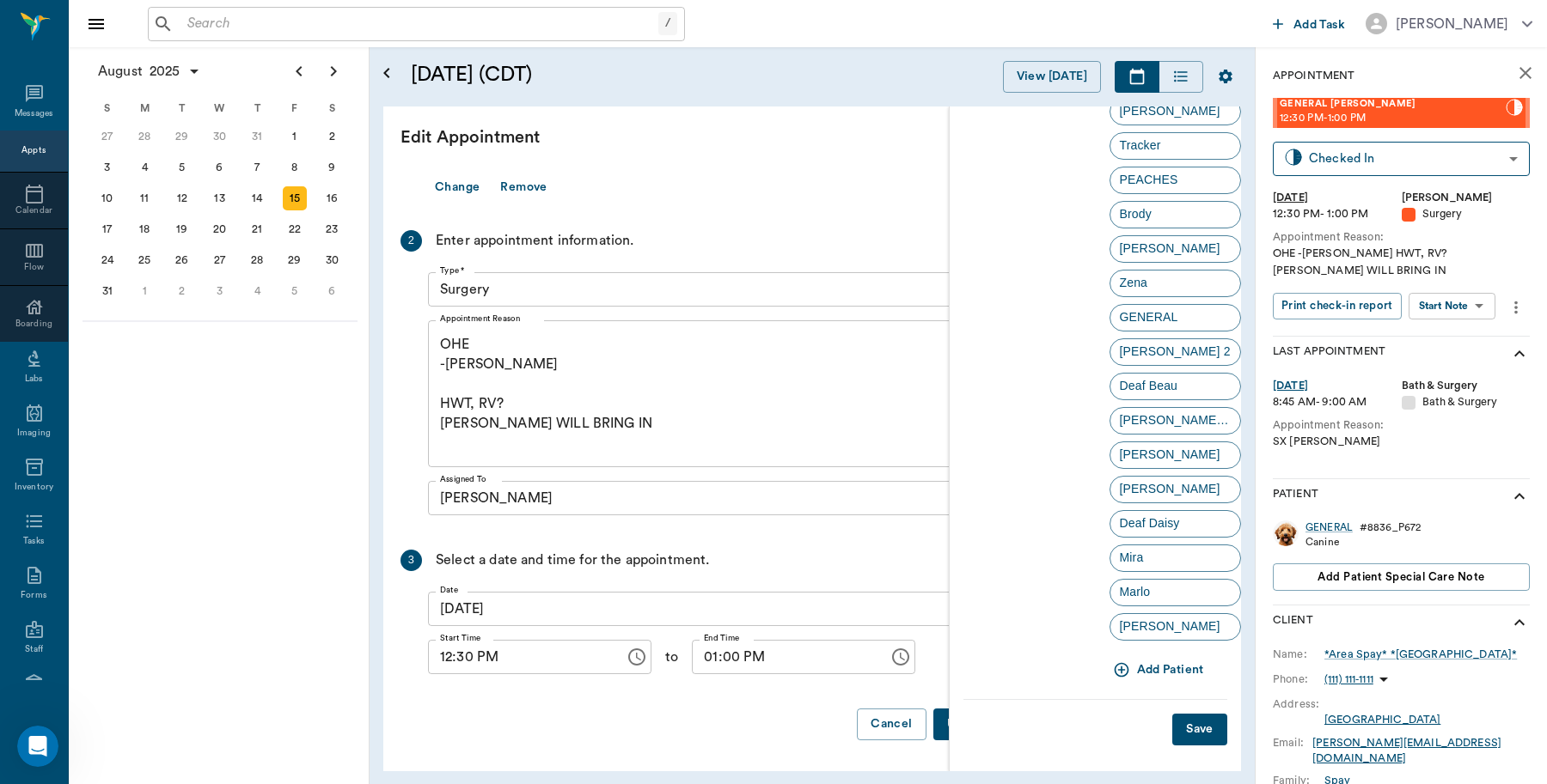
click at [1179, 737] on button "Save" at bounding box center [1200, 729] width 55 height 32
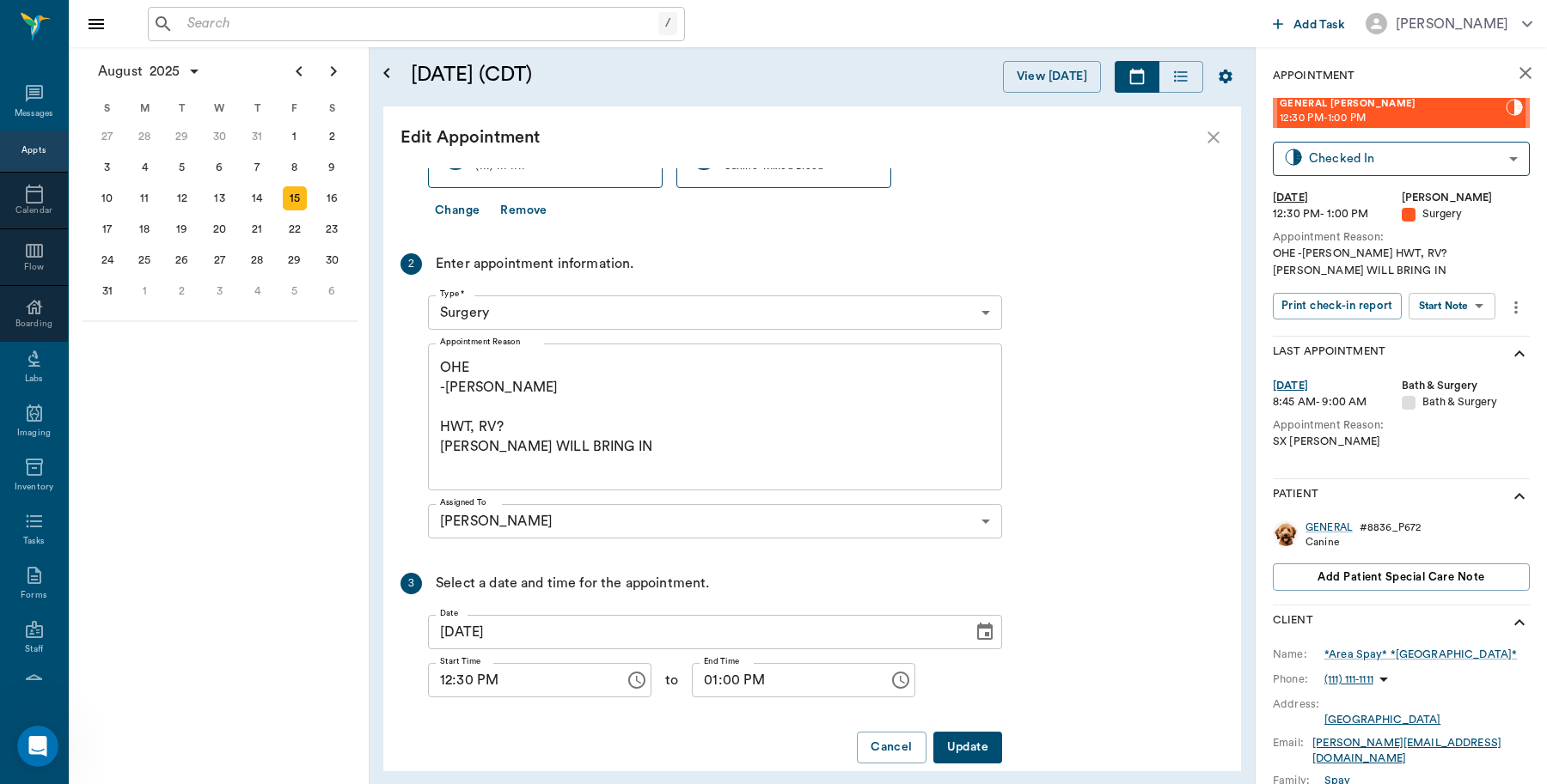
scroll to position [221, 0]
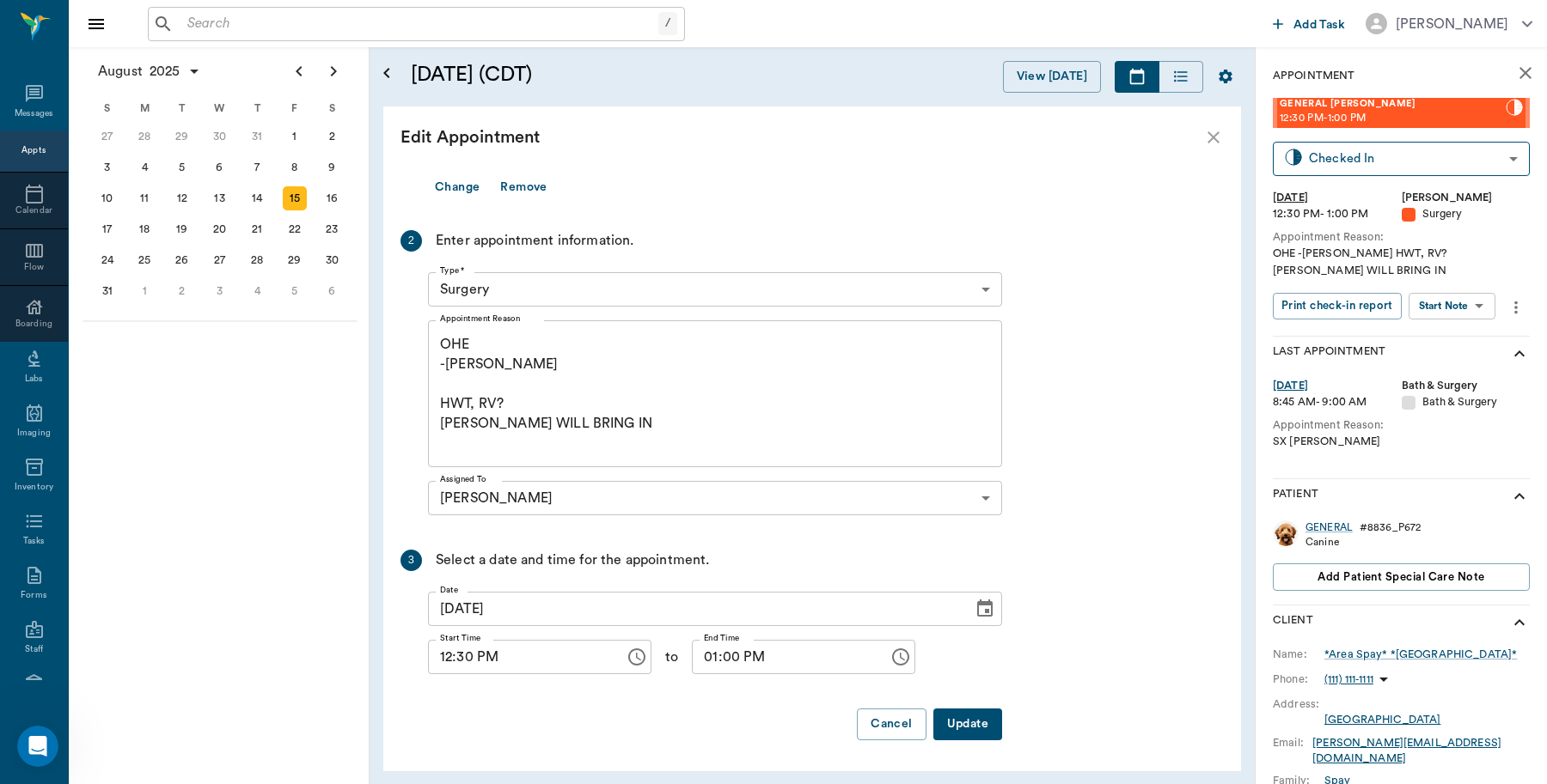
click at [958, 727] on button "Update" at bounding box center [967, 724] width 68 height 32
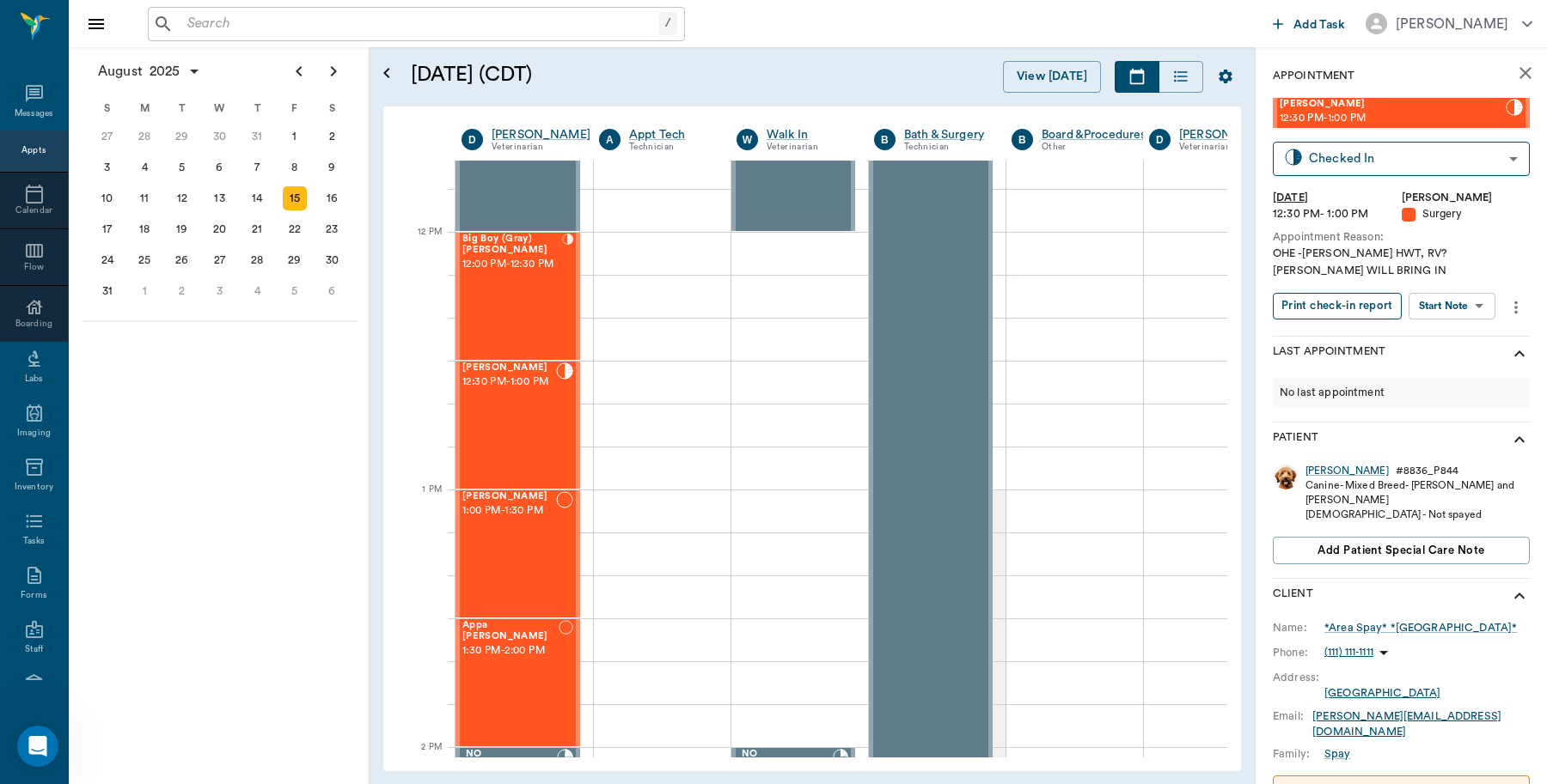
click at [1337, 311] on button "Print check-in report" at bounding box center [1337, 306] width 129 height 26
click at [1515, 71] on icon "close" at bounding box center [1525, 73] width 21 height 21
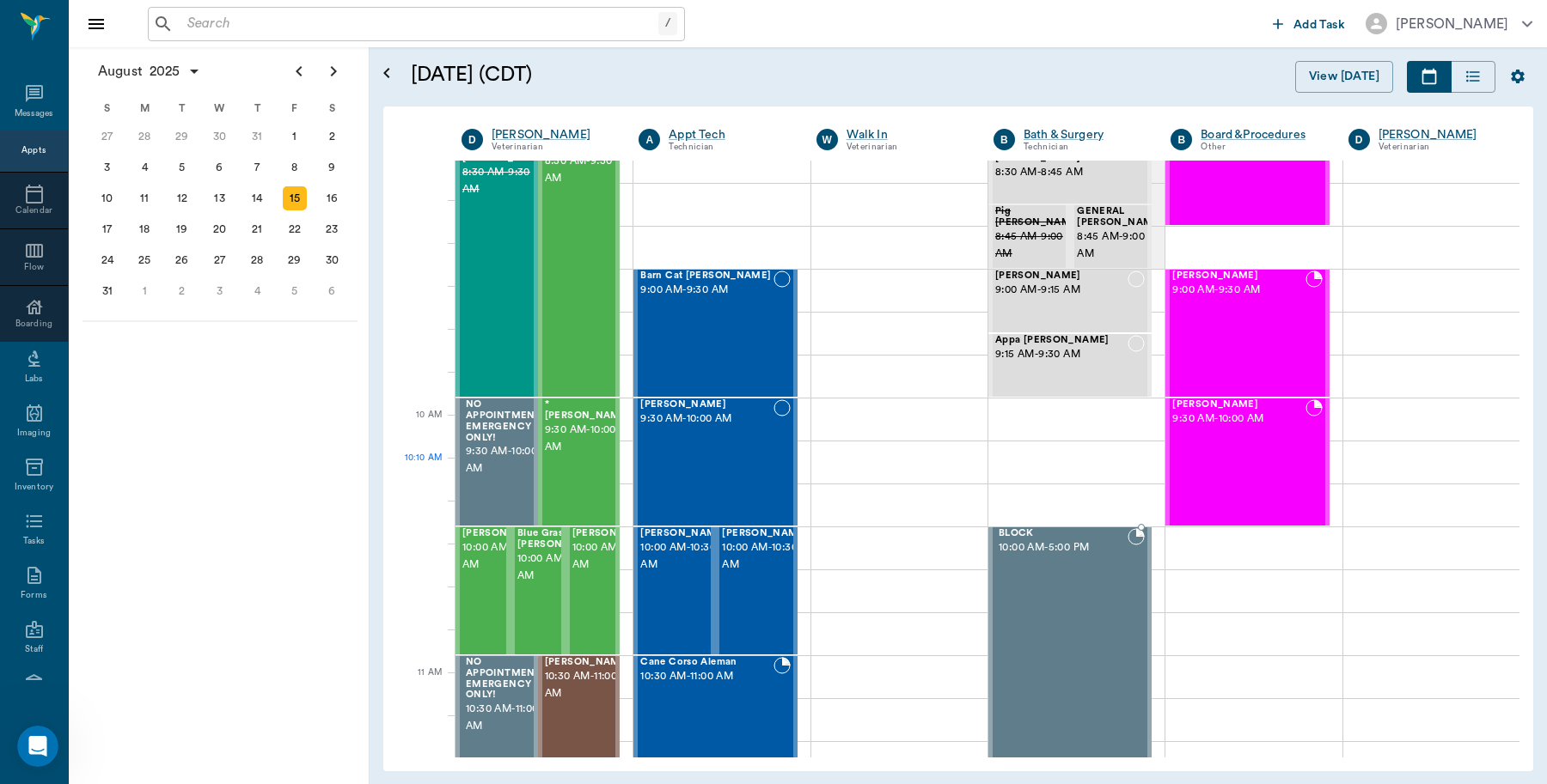
scroll to position [96, 0]
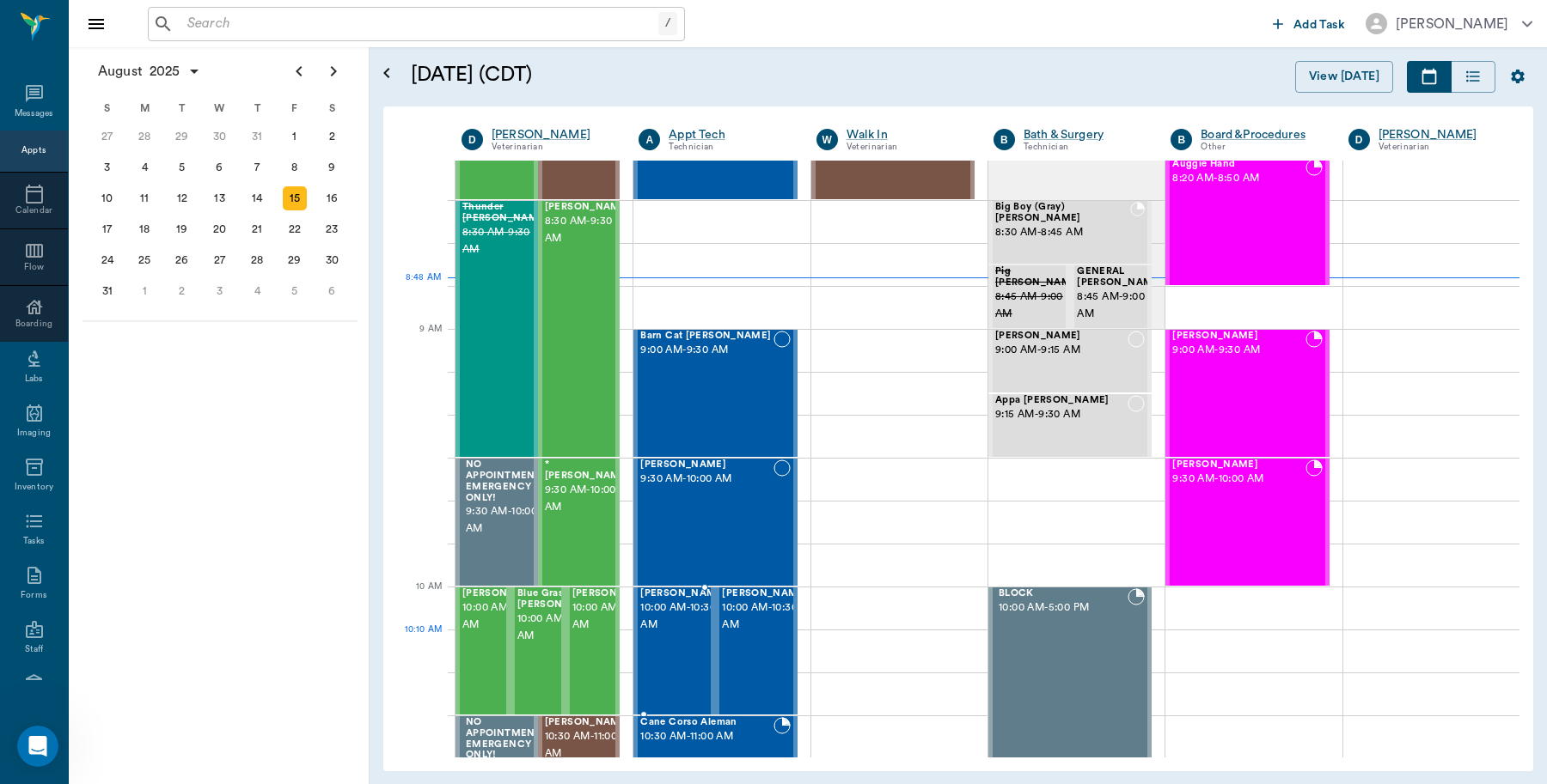
click at [668, 668] on div "Teddy Stadigh 10:00 AM - 10:30 AM" at bounding box center [683, 651] width 86 height 125
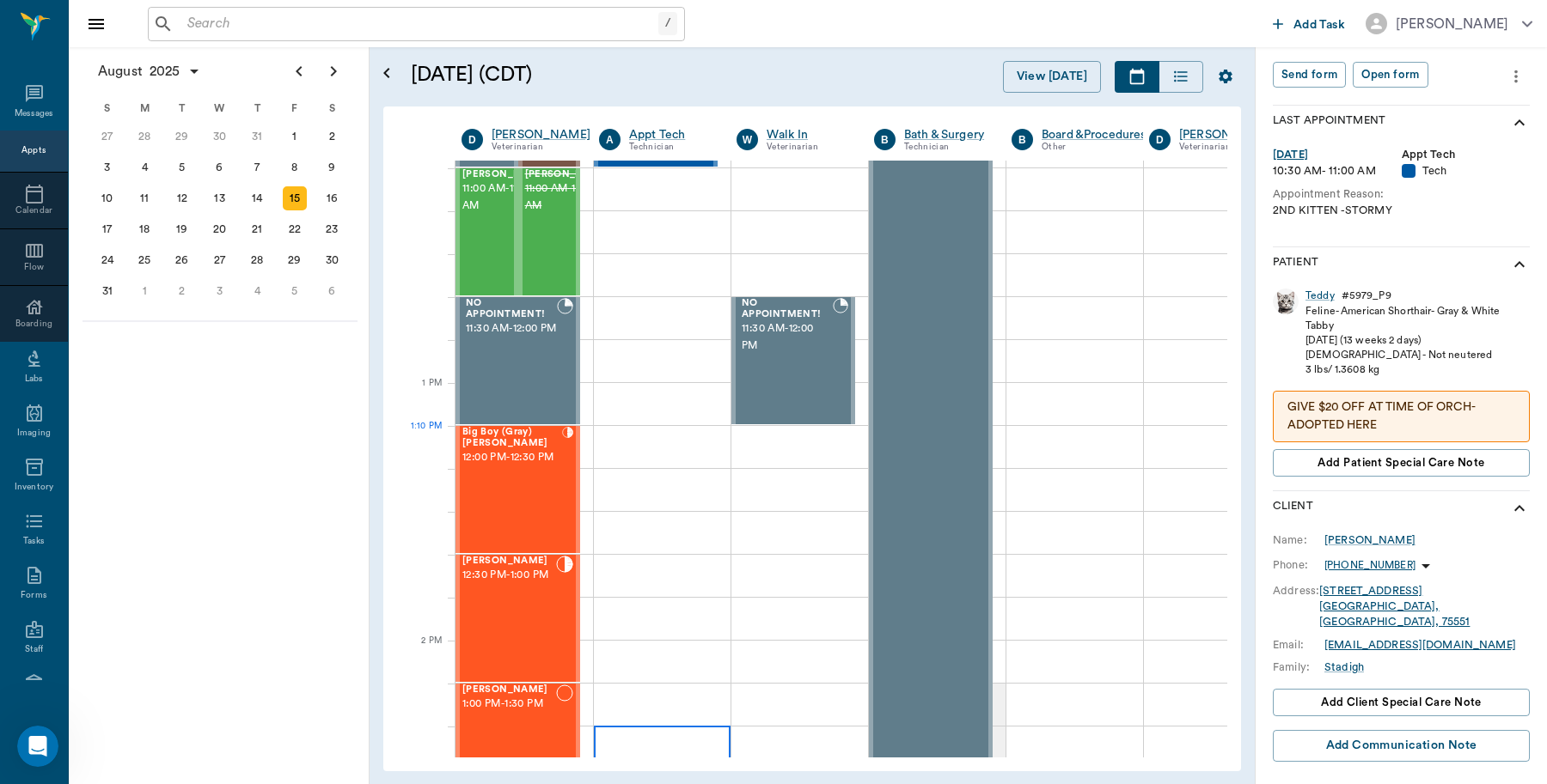
scroll to position [1073, 0]
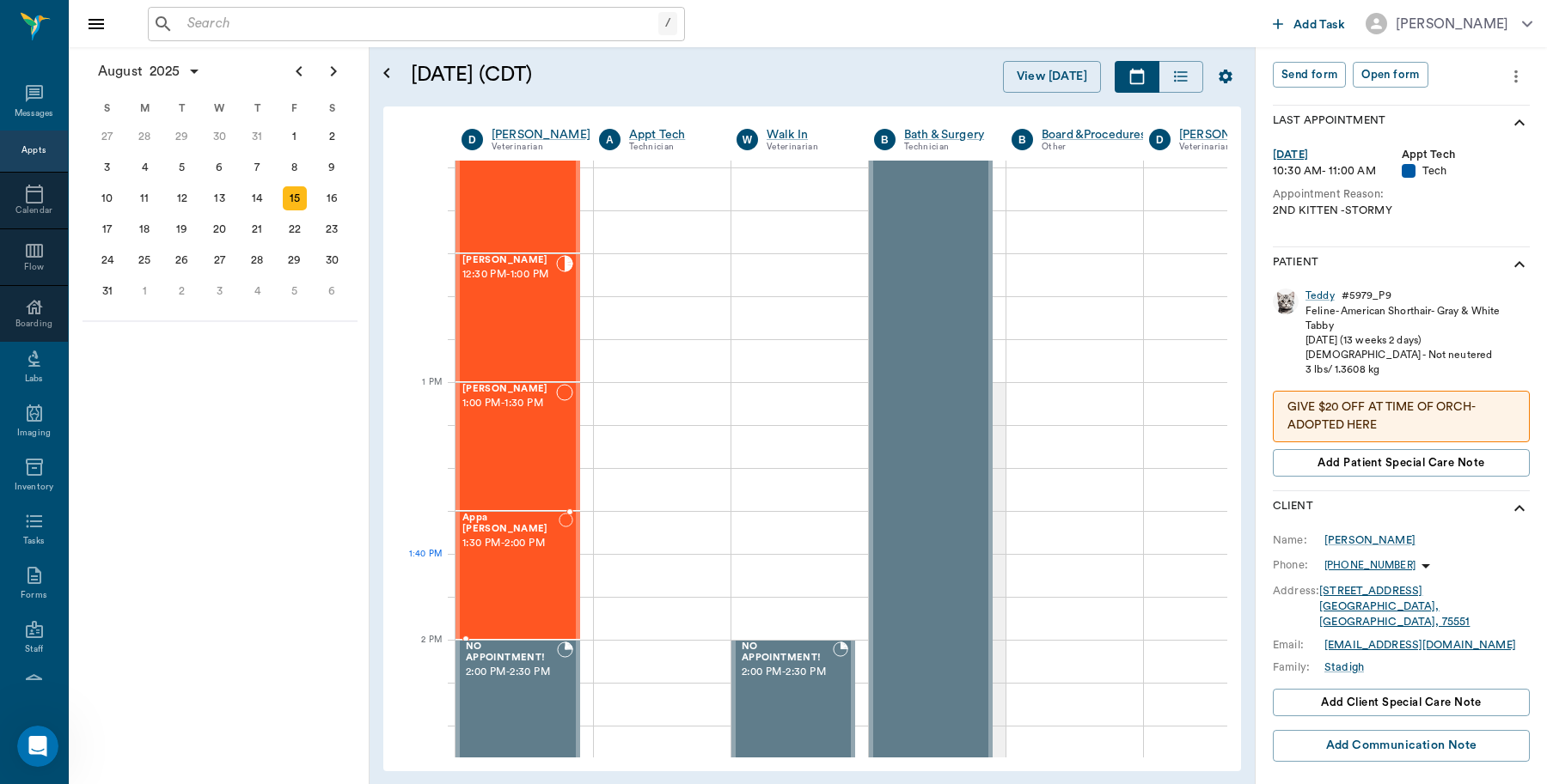
click at [500, 555] on div "Appa Jestice 1:30 PM - 2:00 PM" at bounding box center [510, 575] width 96 height 125
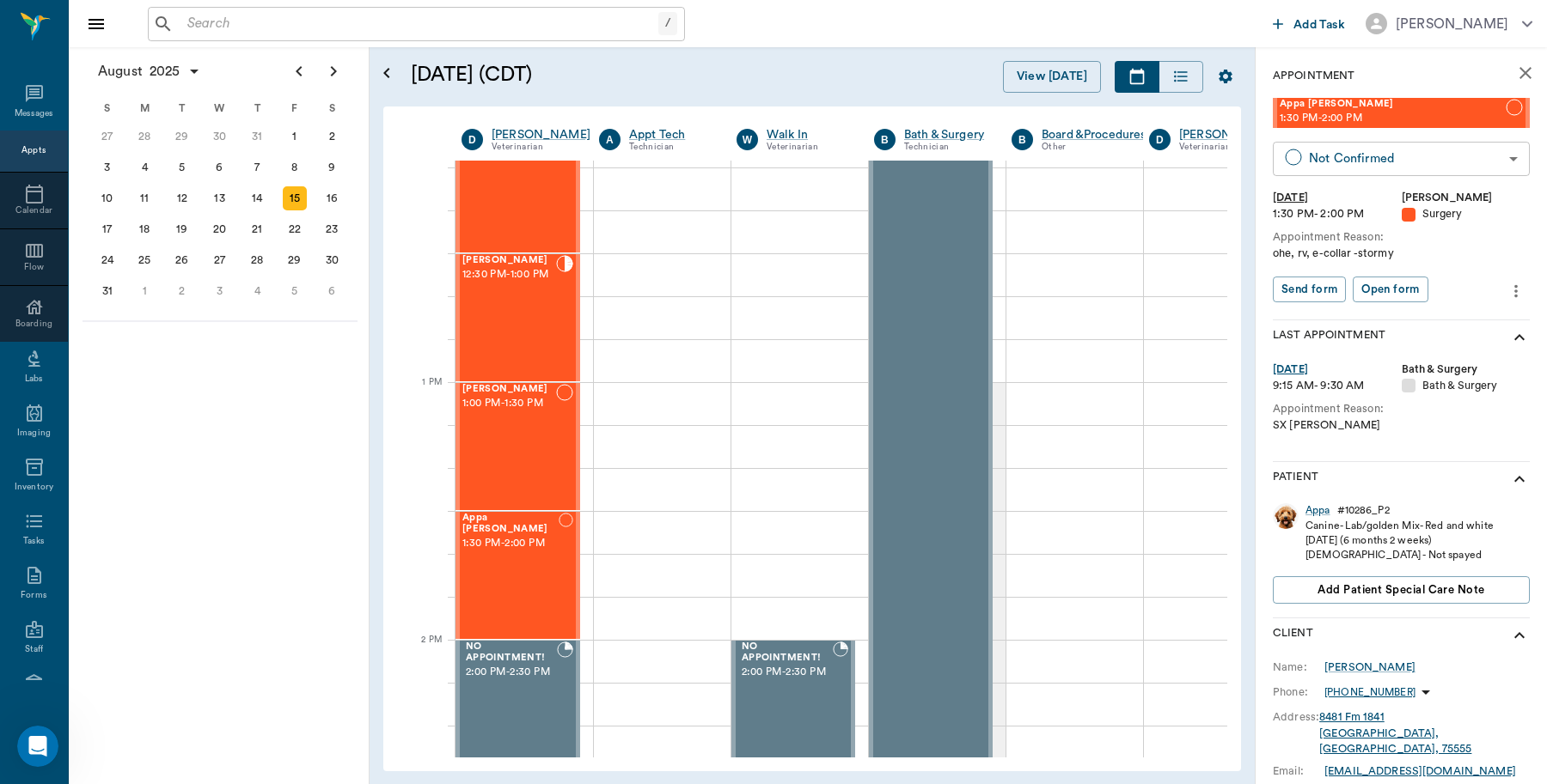
click at [1485, 163] on body "/ ​ Add Task Dr. Bert Ellsworth Nectar Messages Appts Calendar Flow Boarding La…" at bounding box center [774, 392] width 1547 height 784
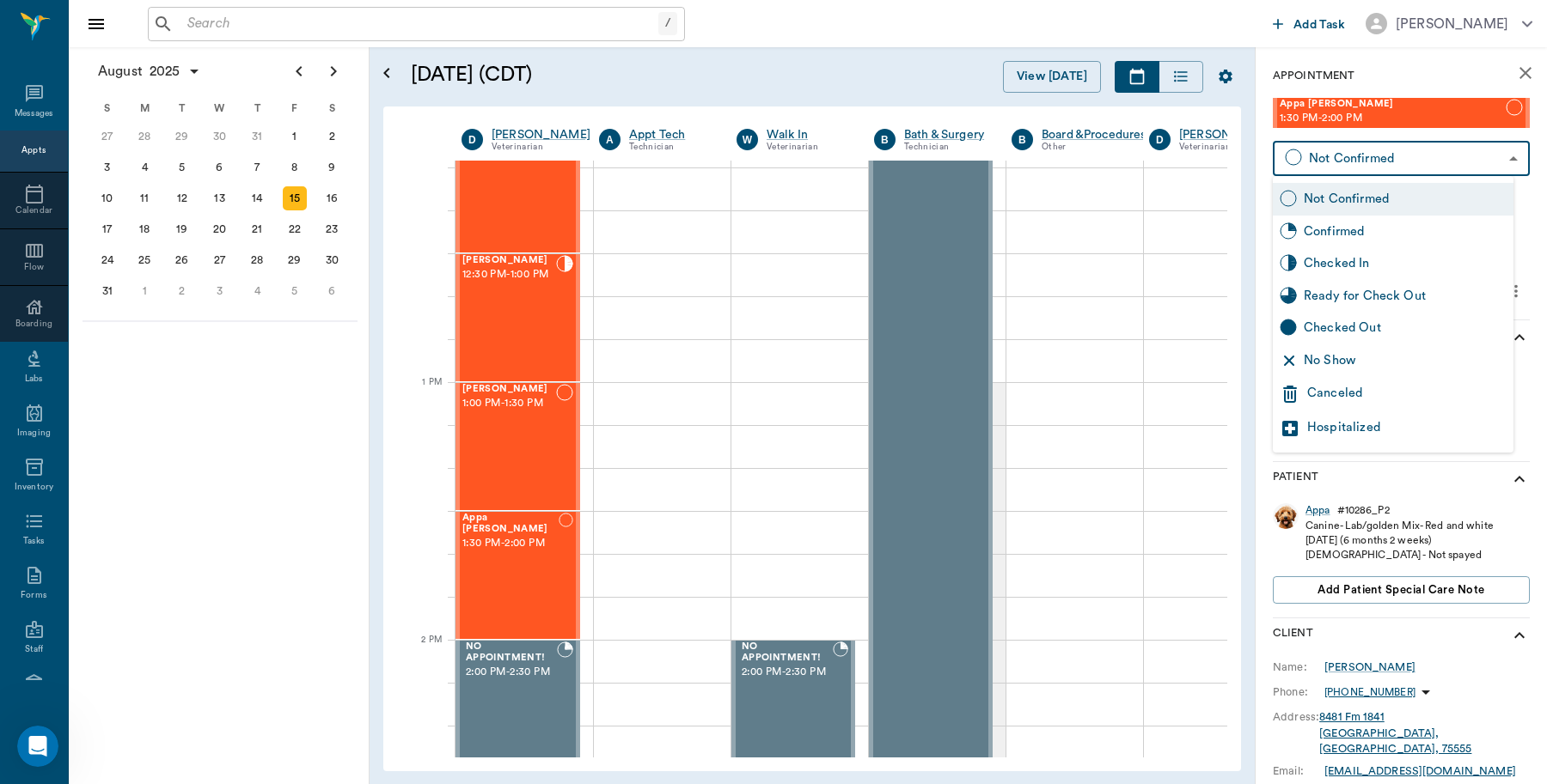
click at [1406, 256] on div "Checked In" at bounding box center [1405, 264] width 203 height 19
type input "CHECKED_IN"
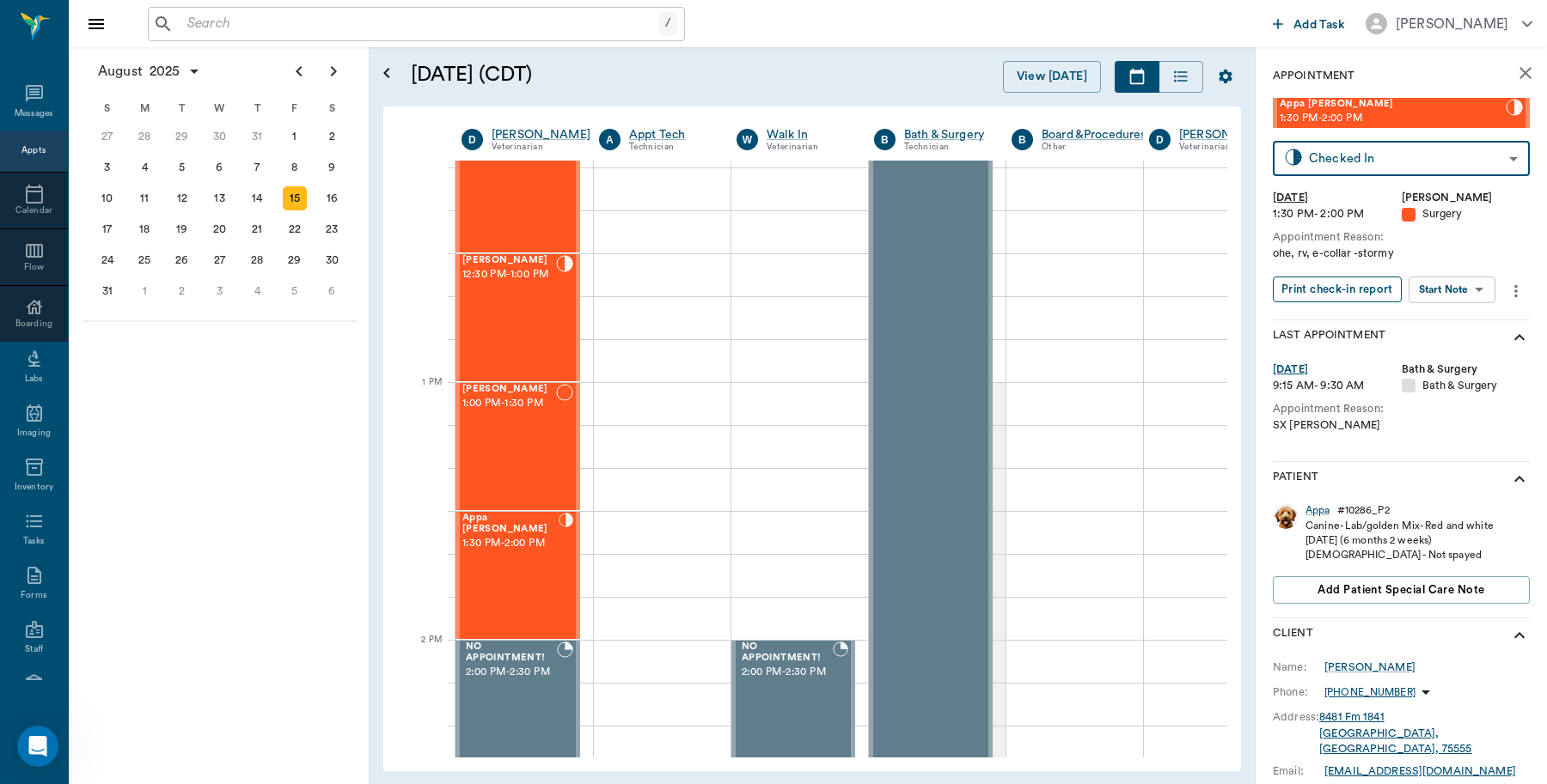
click at [1321, 294] on button "Print check-in report" at bounding box center [1337, 289] width 129 height 26
click at [1316, 511] on div "Appa" at bounding box center [1318, 511] width 25 height 15
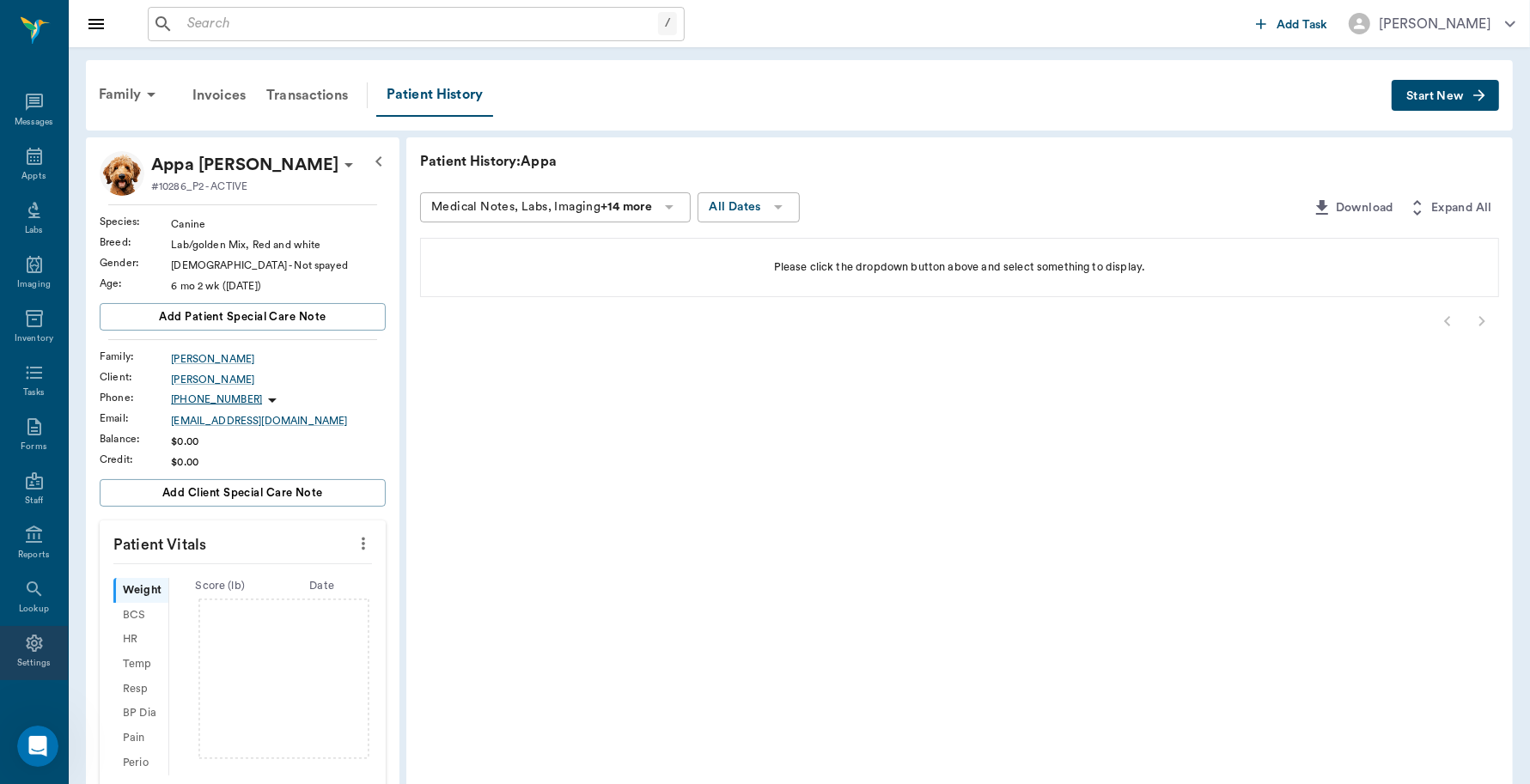
click at [24, 646] on icon at bounding box center [34, 643] width 21 height 21
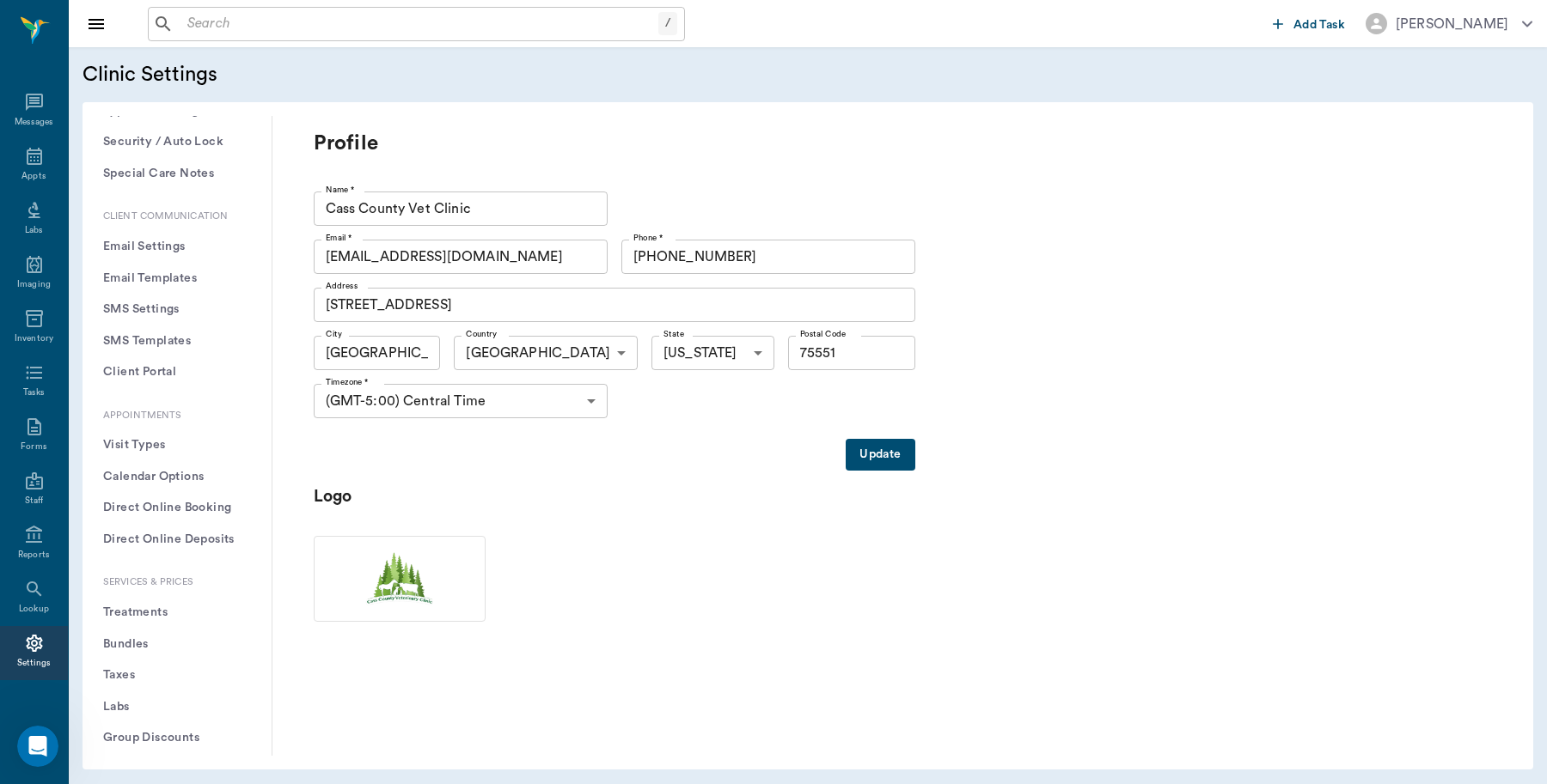
scroll to position [322, 0]
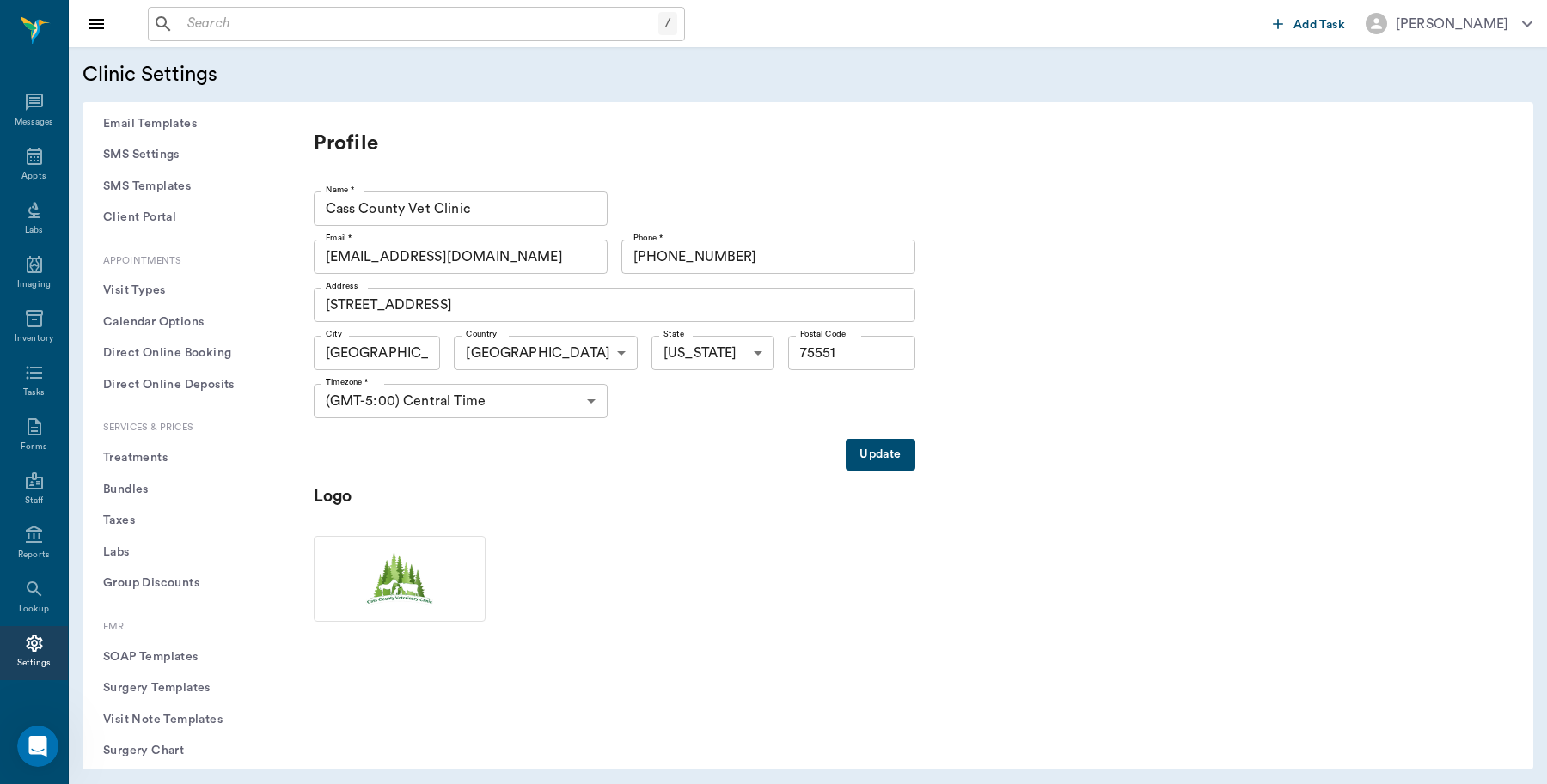
click at [160, 465] on button "Treatments" at bounding box center [176, 458] width 162 height 32
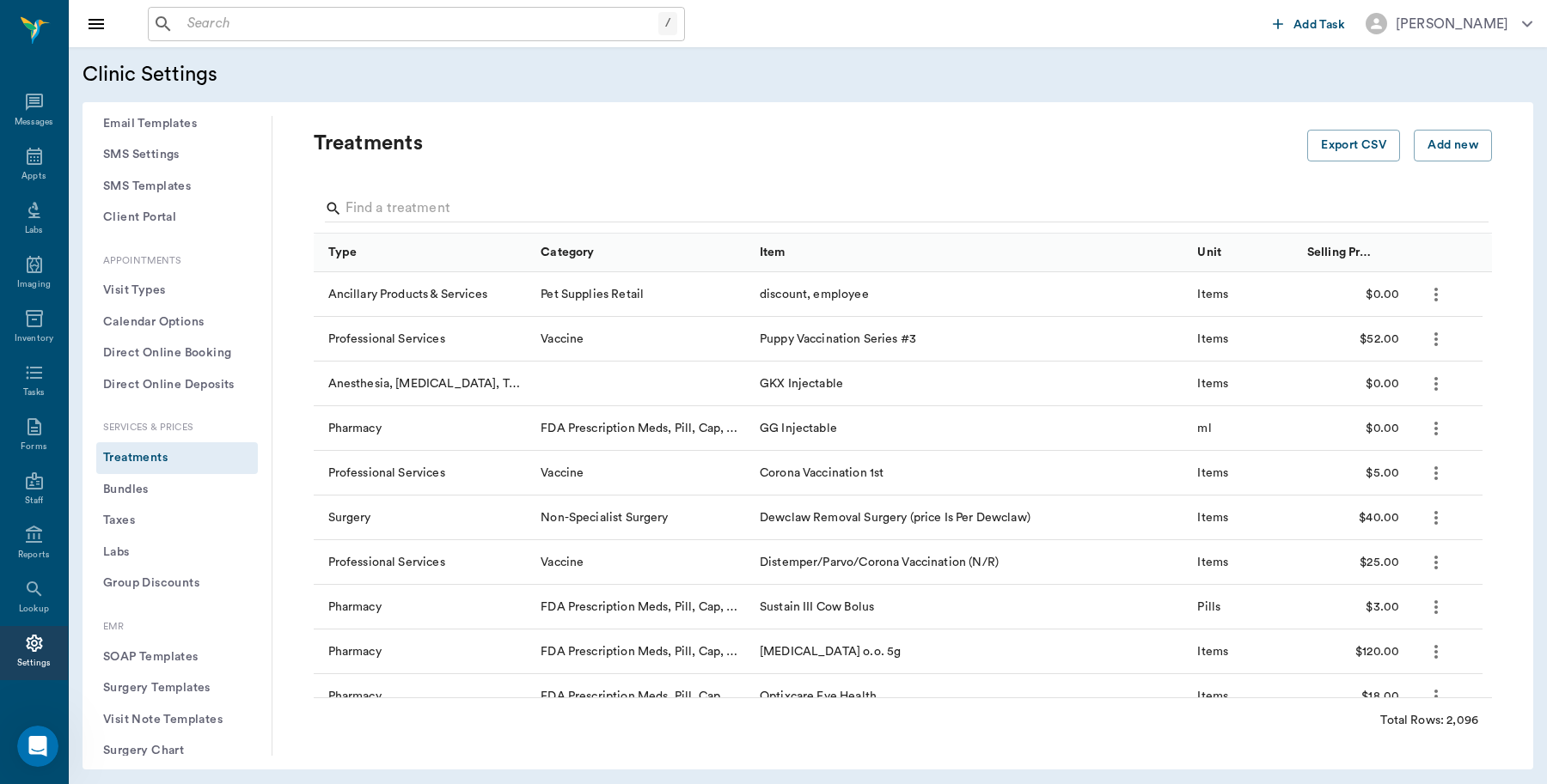
click at [518, 168] on div "Treatments" at bounding box center [811, 157] width 994 height 55
click at [500, 208] on input "Search" at bounding box center [904, 209] width 1118 height 27
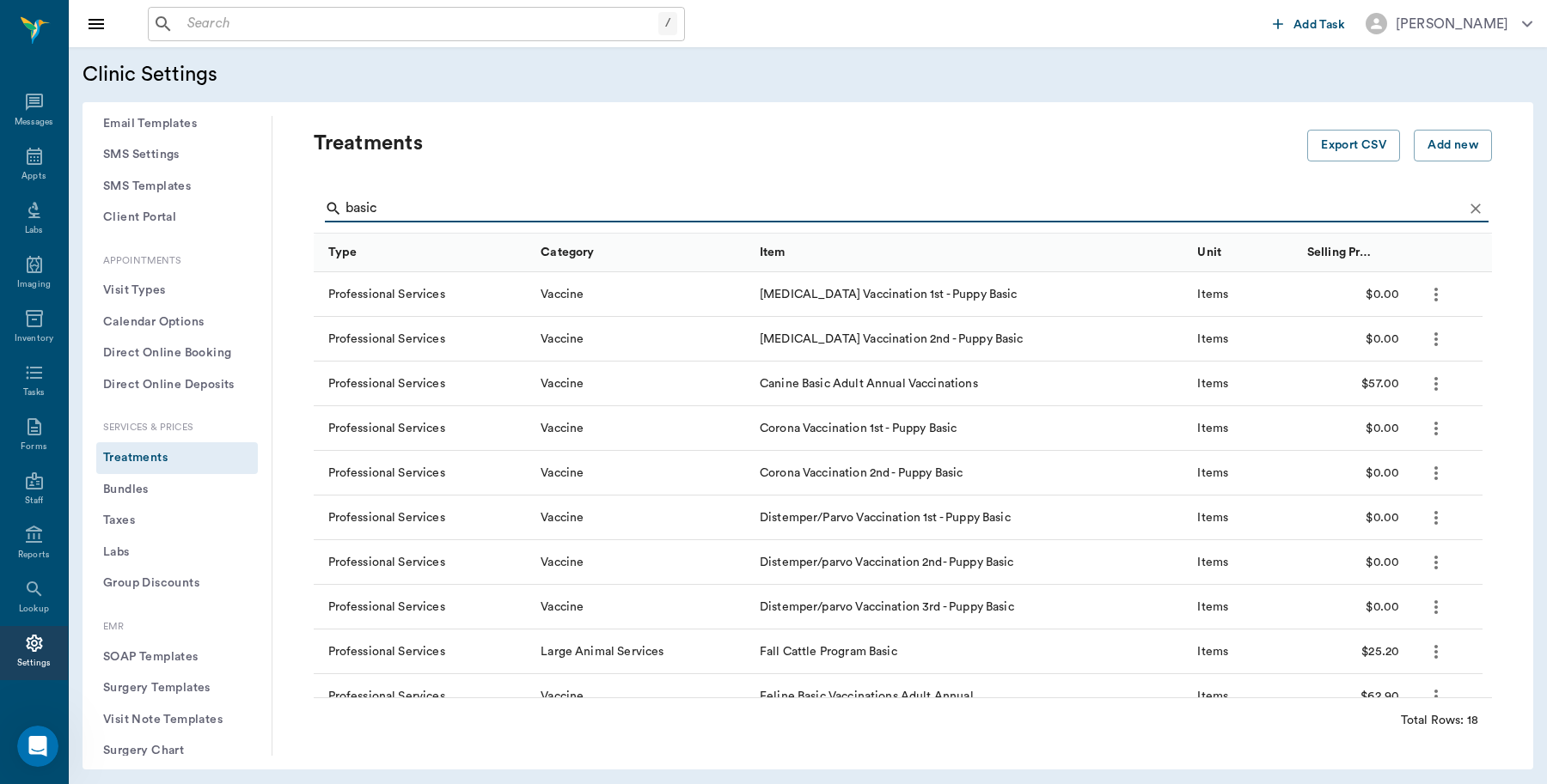
type input "basic"
click at [139, 490] on button "Bundles" at bounding box center [176, 490] width 162 height 32
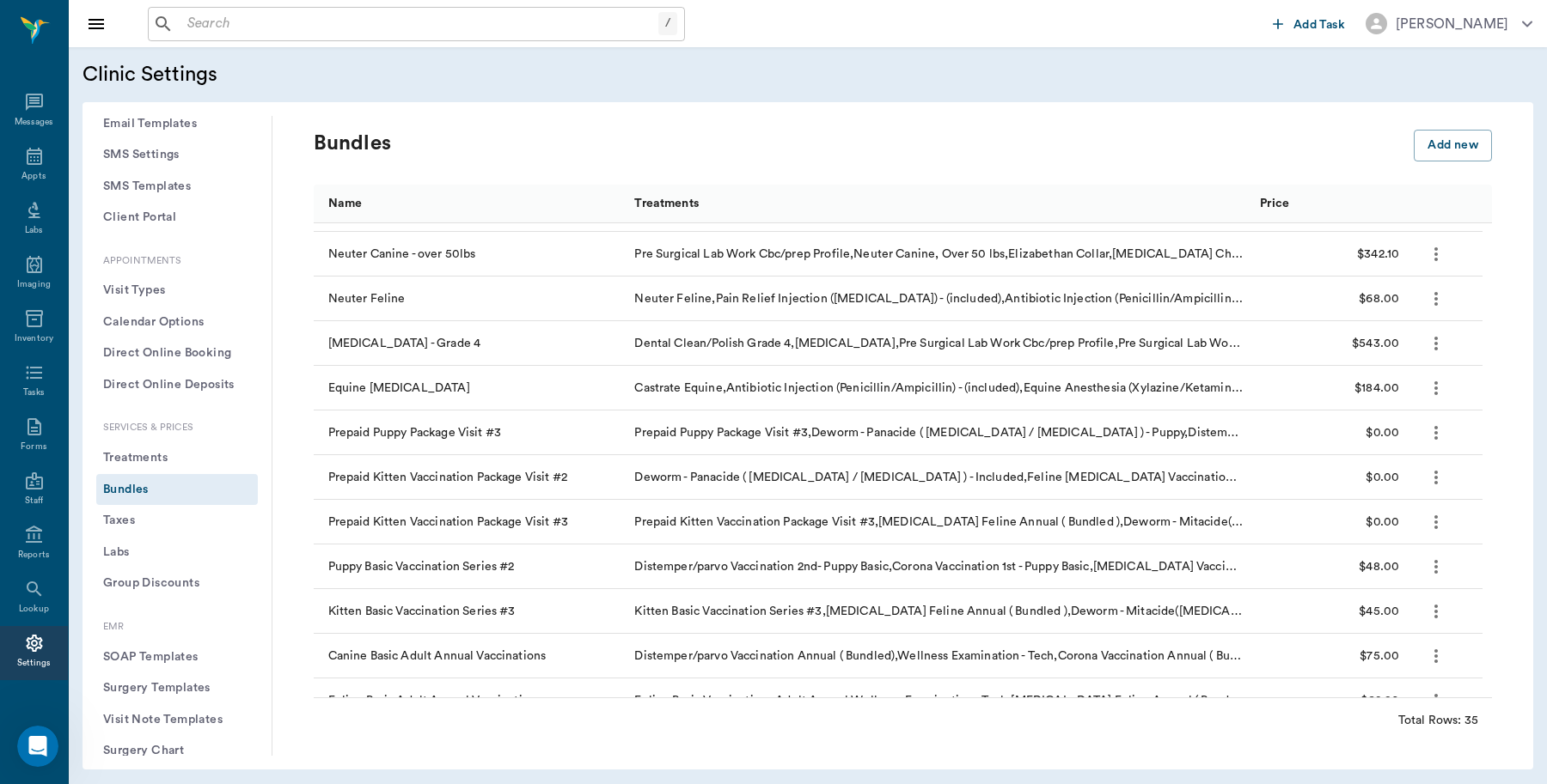
scroll to position [322, 0]
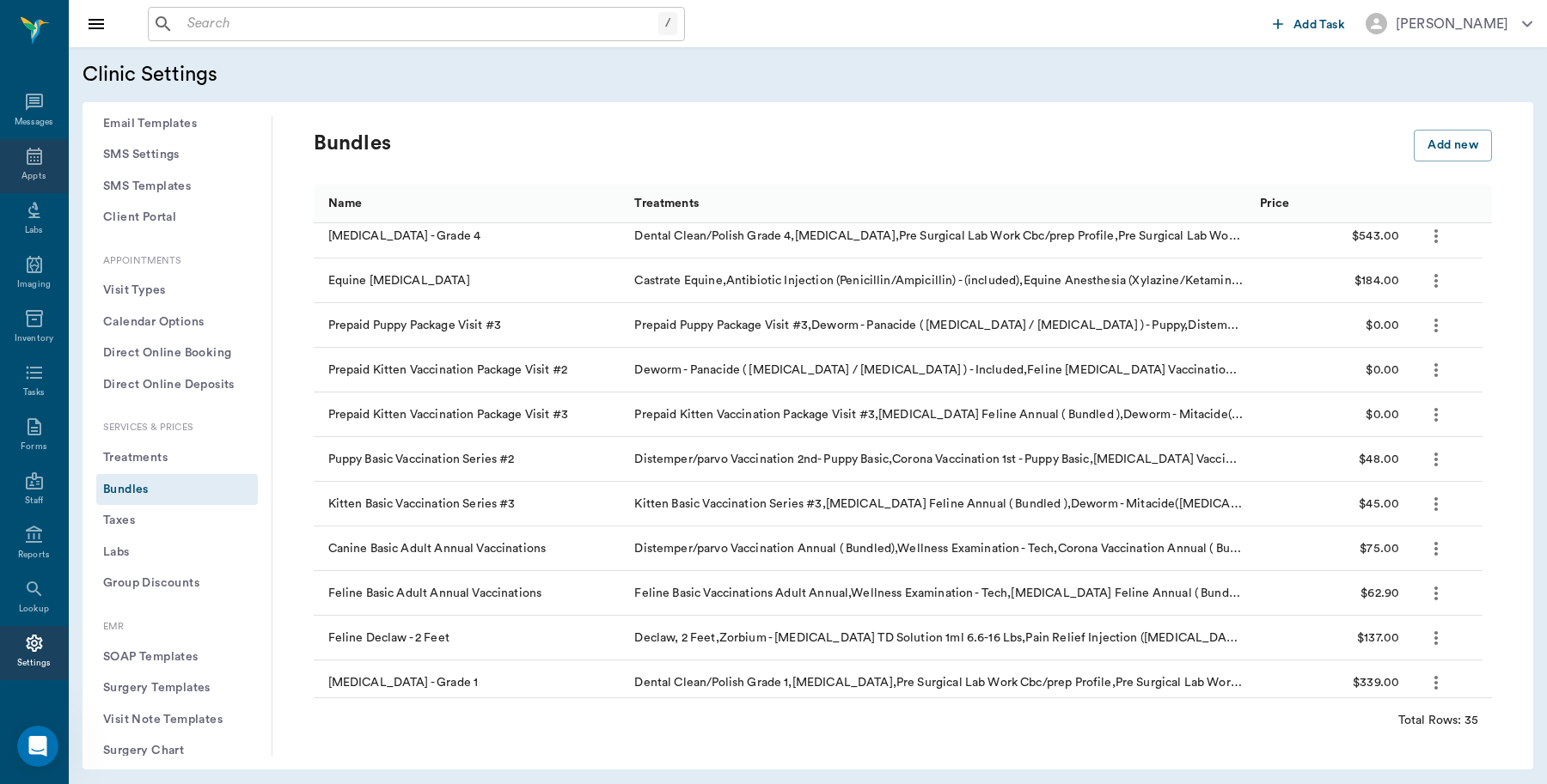
click at [24, 154] on icon at bounding box center [34, 156] width 21 height 21
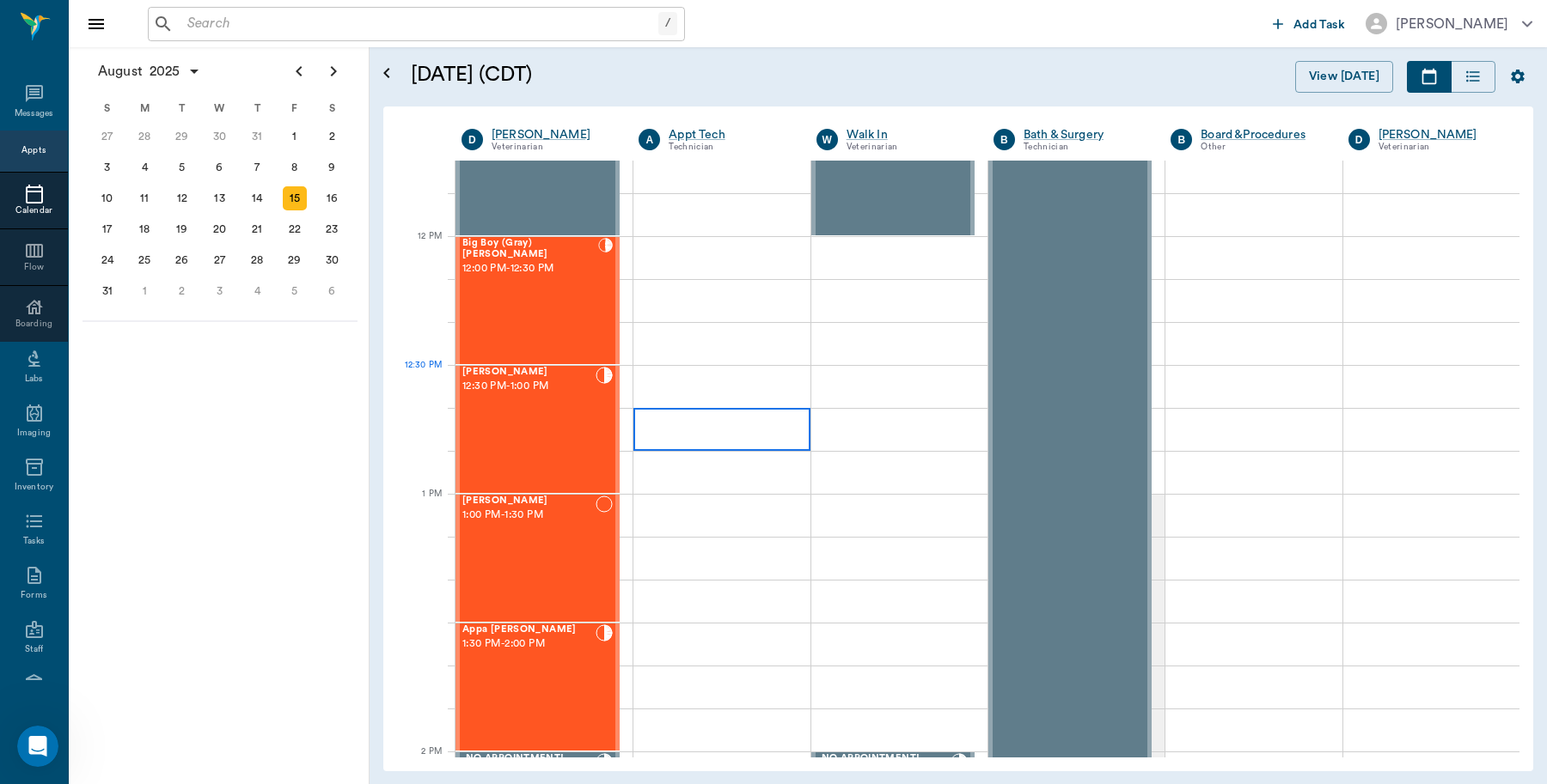
scroll to position [1073, 0]
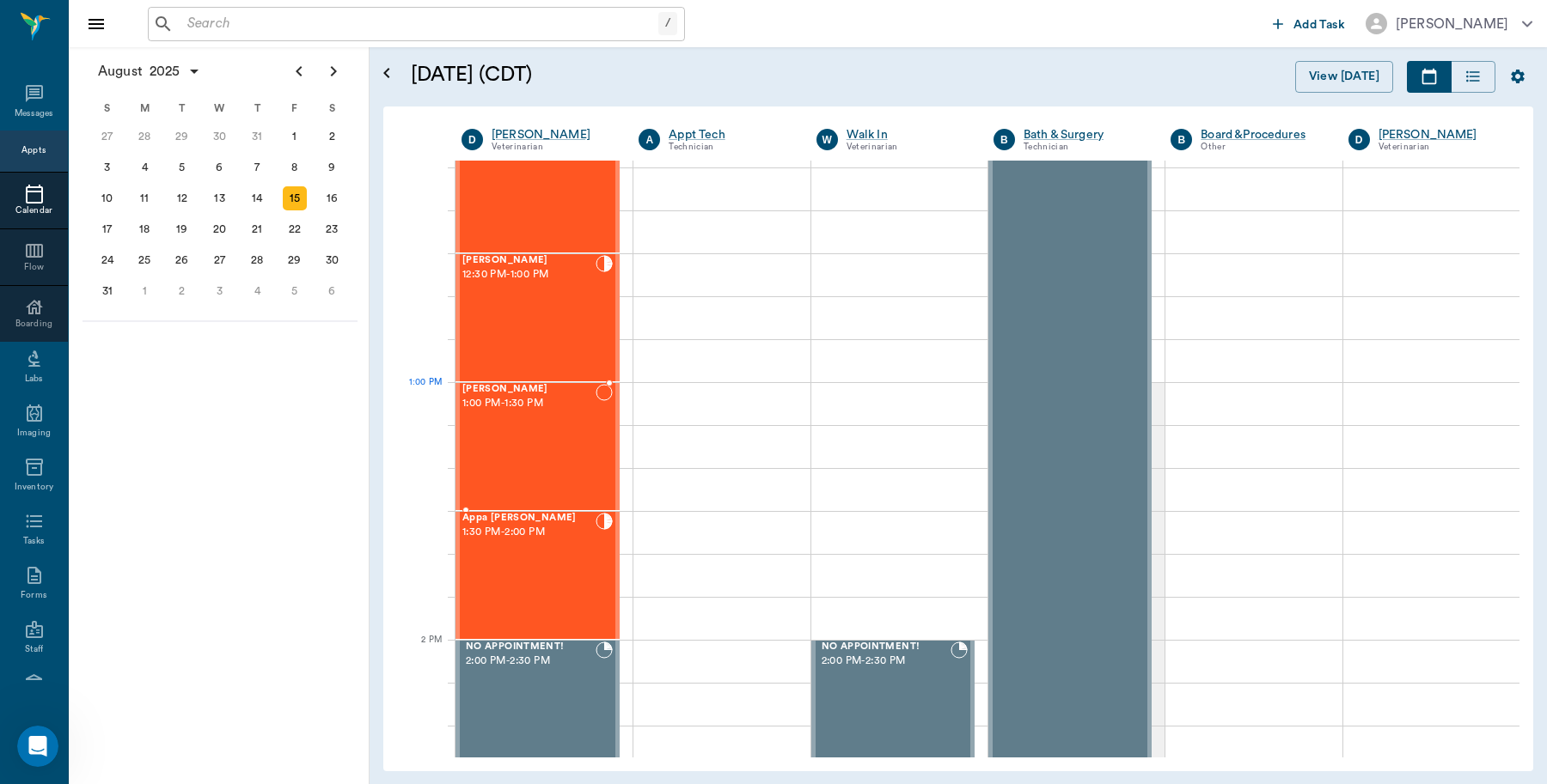
click at [563, 421] on div "BELLA Durmon 1:00 PM - 1:30 PM" at bounding box center [529, 446] width 133 height 125
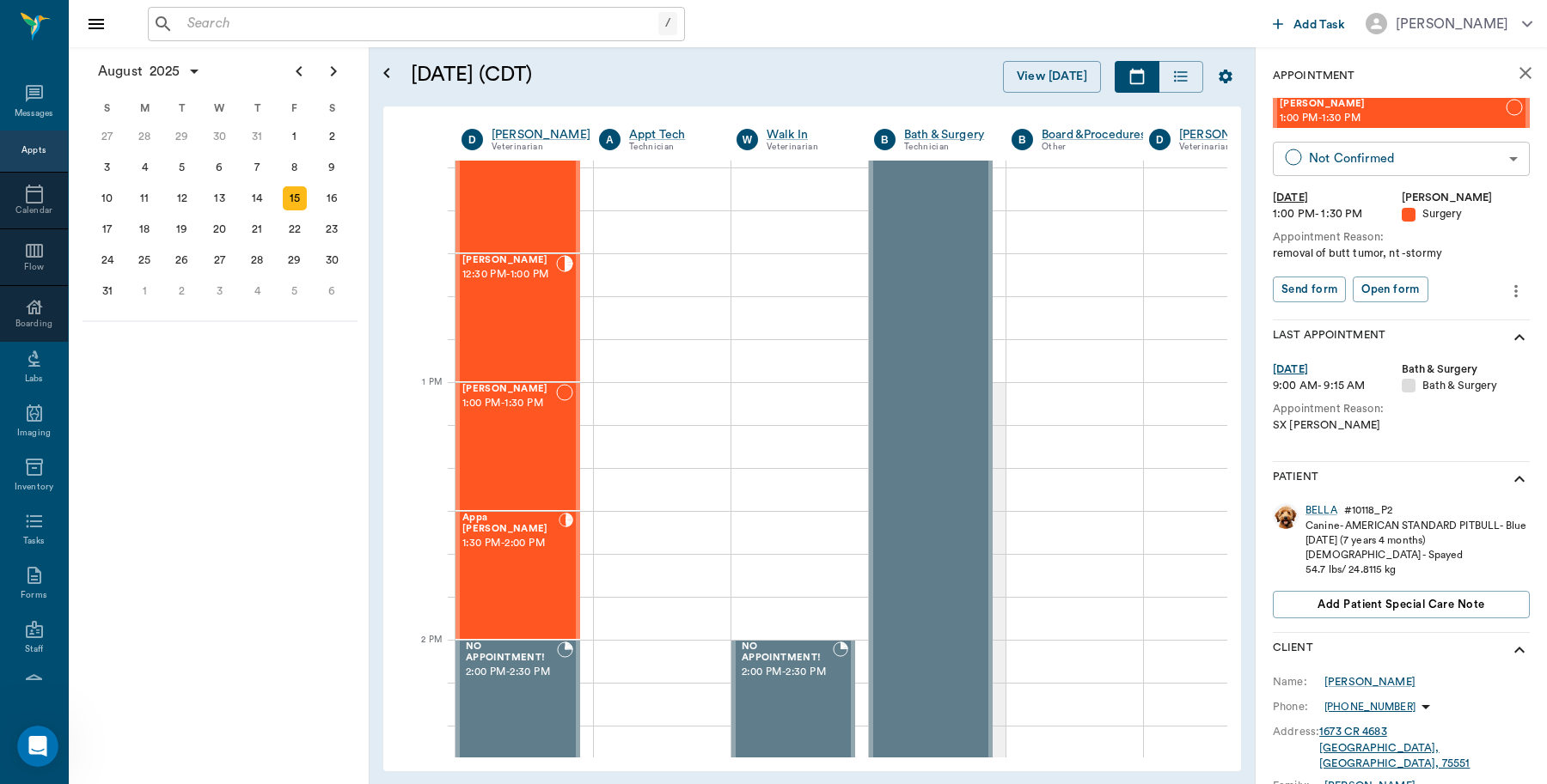
click at [1346, 165] on body "/ ​ Add Task Dr. Bert Ellsworth Nectar Messages Appts Calendar Flow Boarding La…" at bounding box center [774, 392] width 1547 height 784
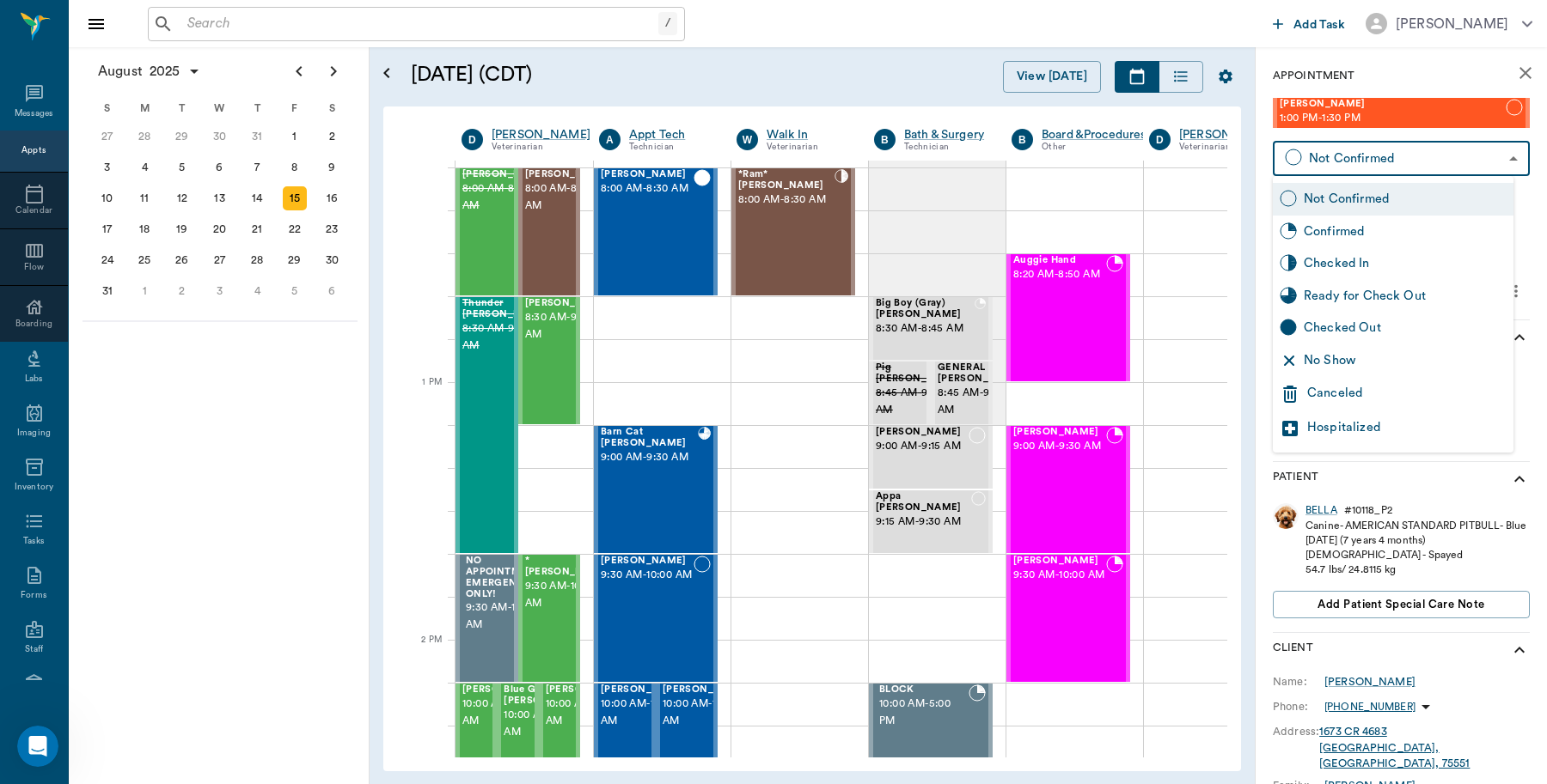
scroll to position [1073, 0]
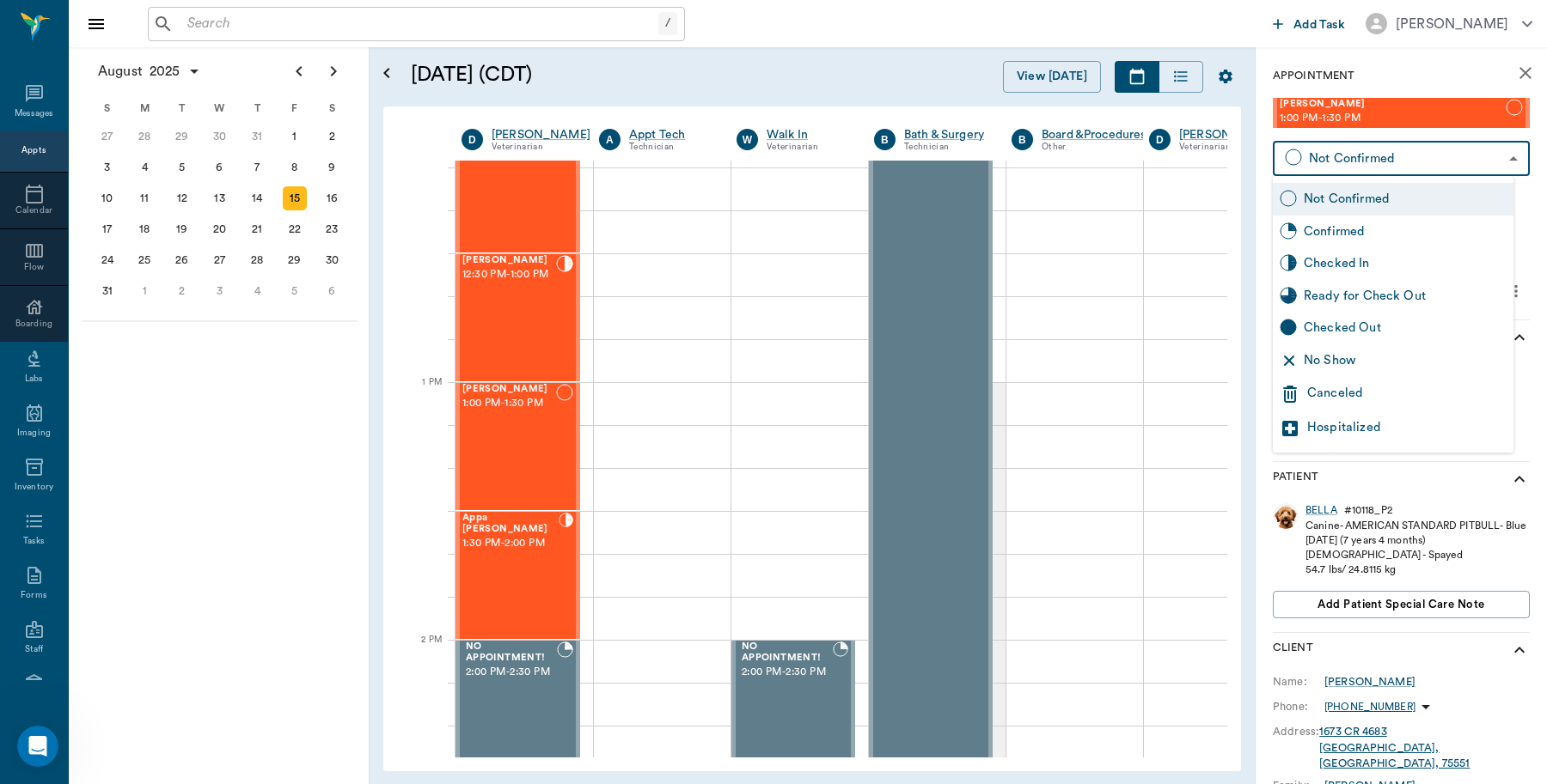
click at [1320, 256] on div "Checked In" at bounding box center [1405, 264] width 203 height 19
type input "CHECKED_IN"
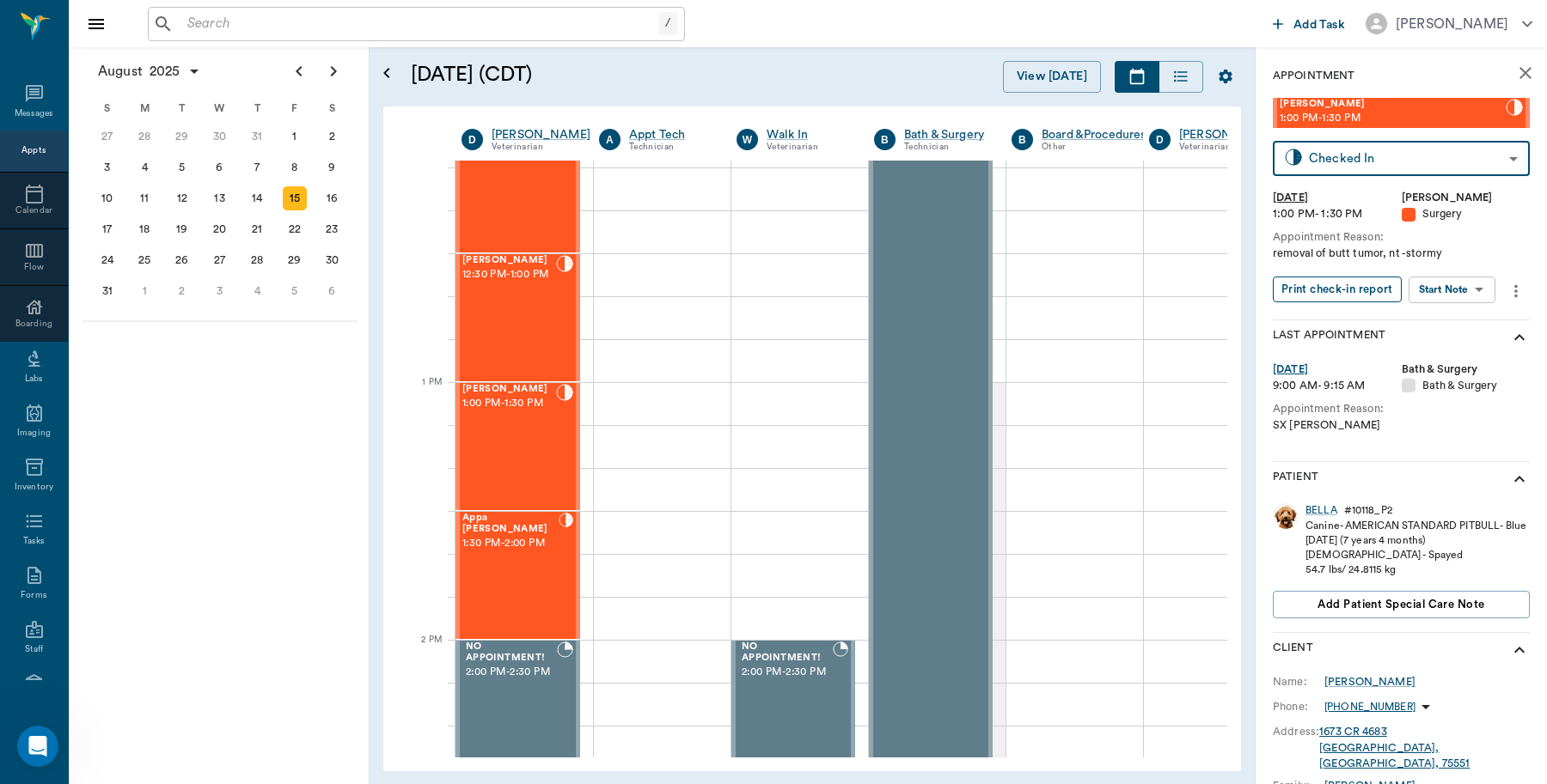
click at [1313, 285] on button "Print check-in report" at bounding box center [1337, 289] width 129 height 26
click at [524, 604] on div "Appa Jestice 1:30 PM - 2:00 PM" at bounding box center [510, 575] width 96 height 125
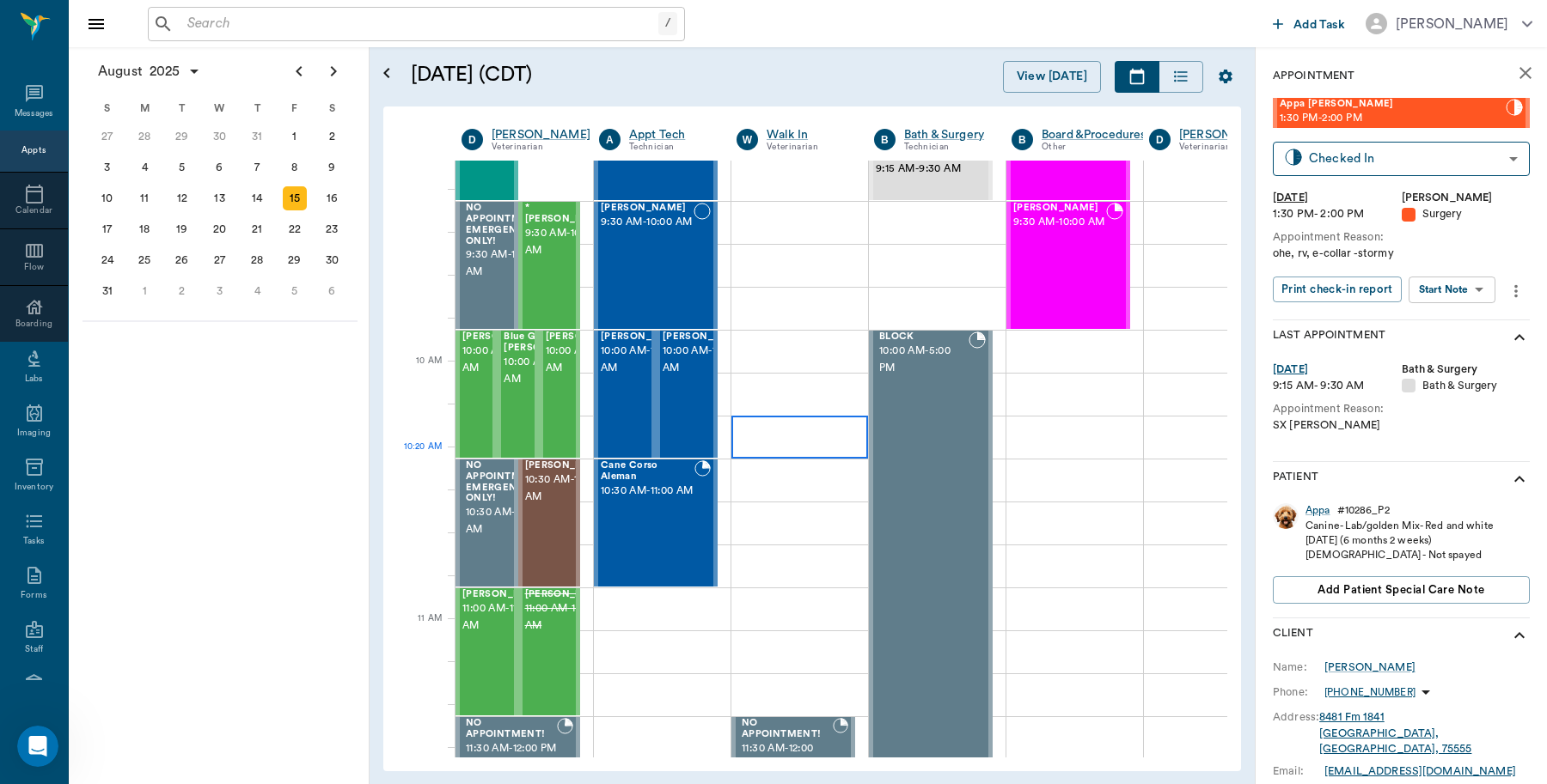
scroll to position [322, 0]
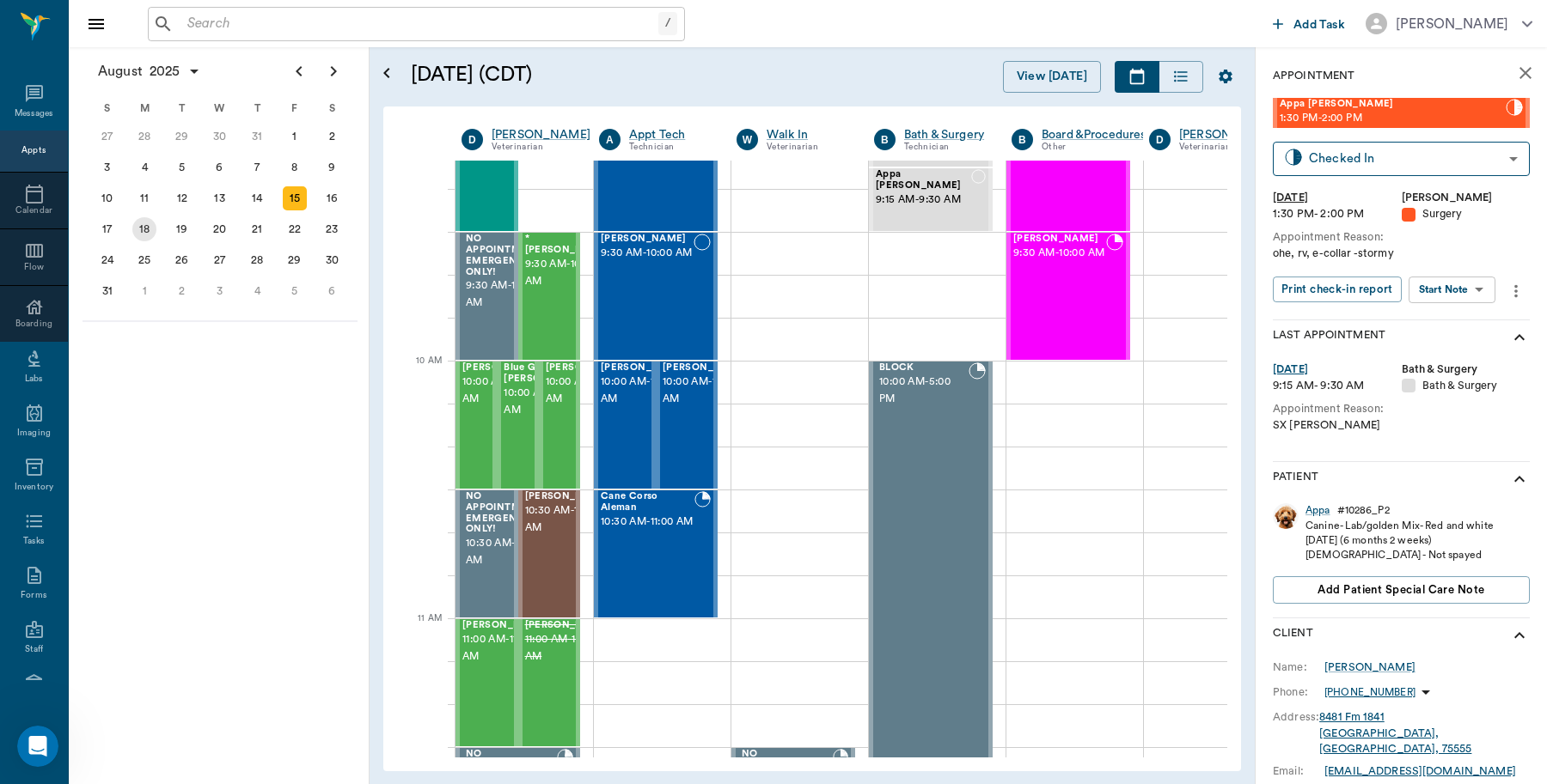
click at [140, 225] on div "18" at bounding box center [144, 229] width 24 height 24
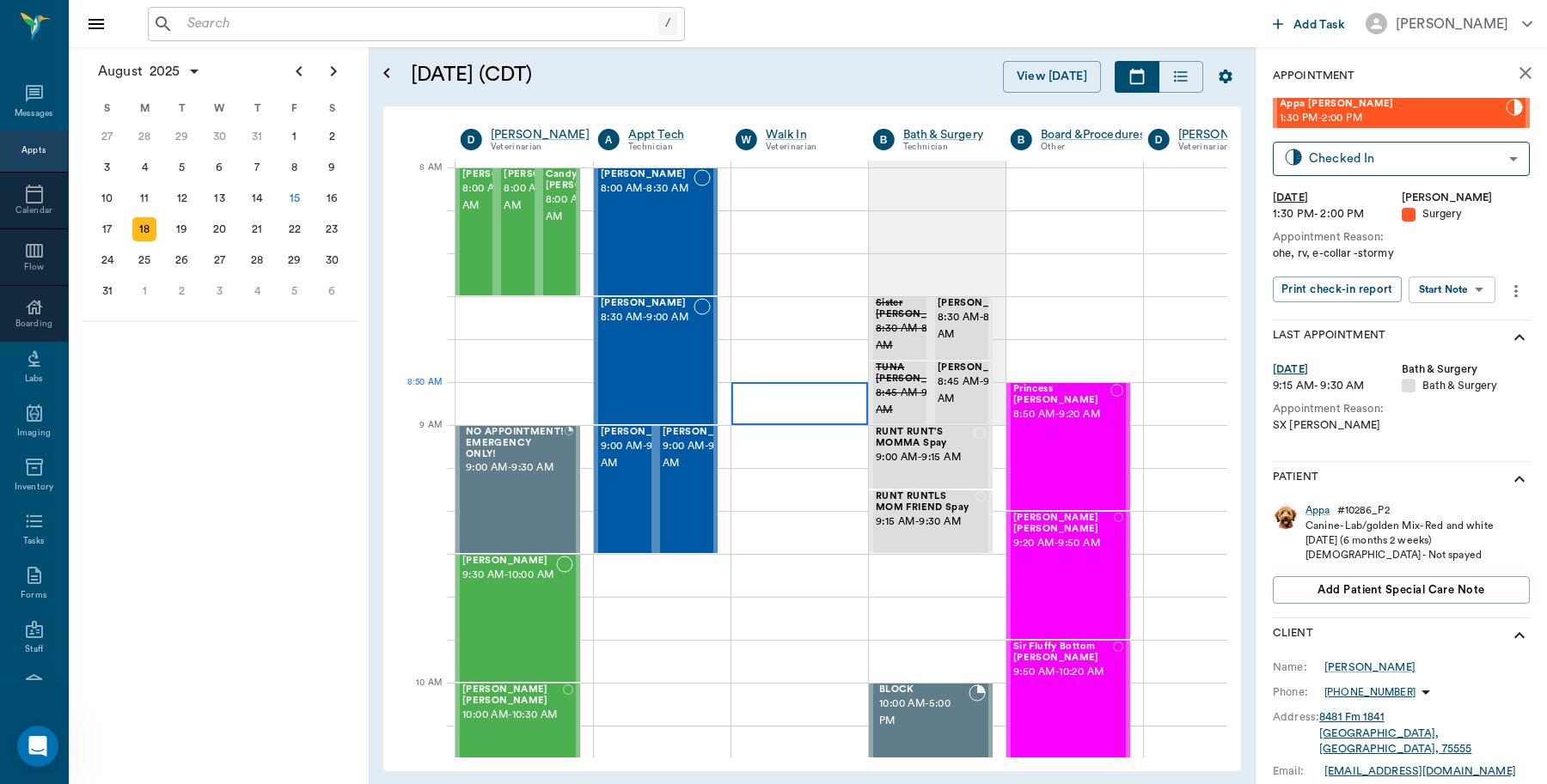
scroll to position [0, 1]
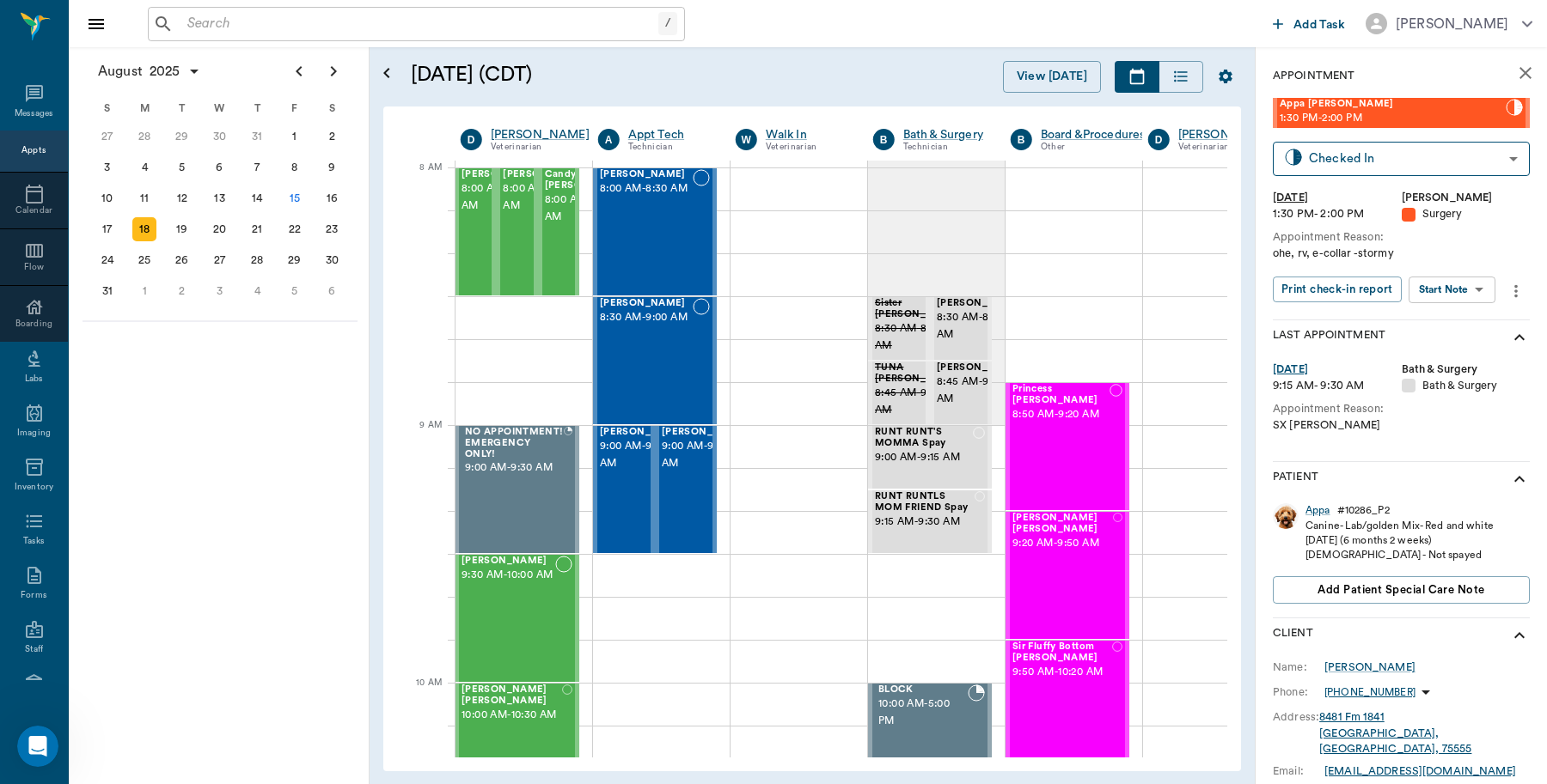
click at [333, 18] on input "text" at bounding box center [419, 24] width 478 height 24
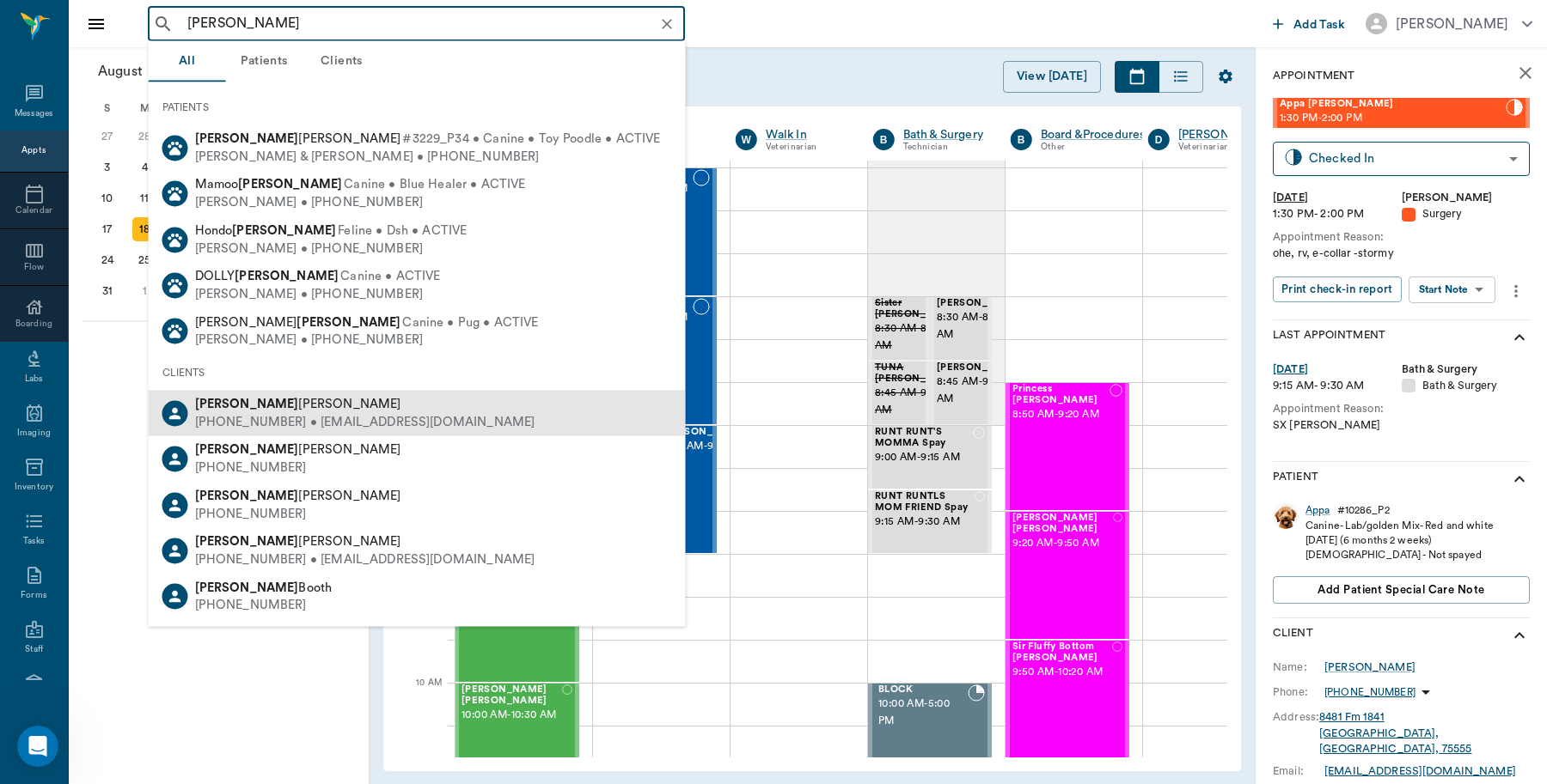
click at [239, 418] on div "(903) 650-6851 • CCVC75551@gmail.com" at bounding box center [365, 423] width 341 height 18
type input "Anthony"
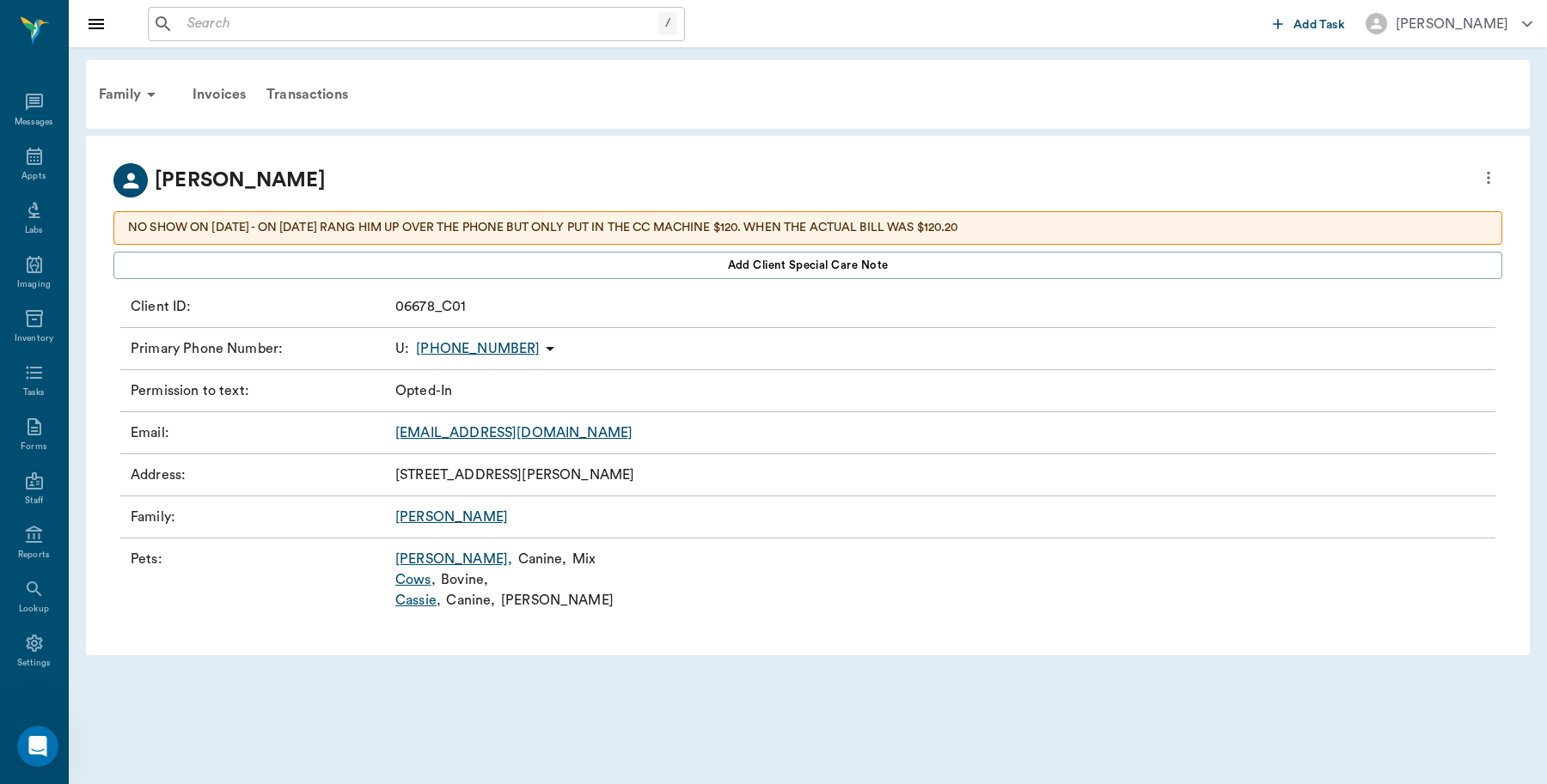
click at [411, 607] on link "Cassie ," at bounding box center [418, 601] width 46 height 21
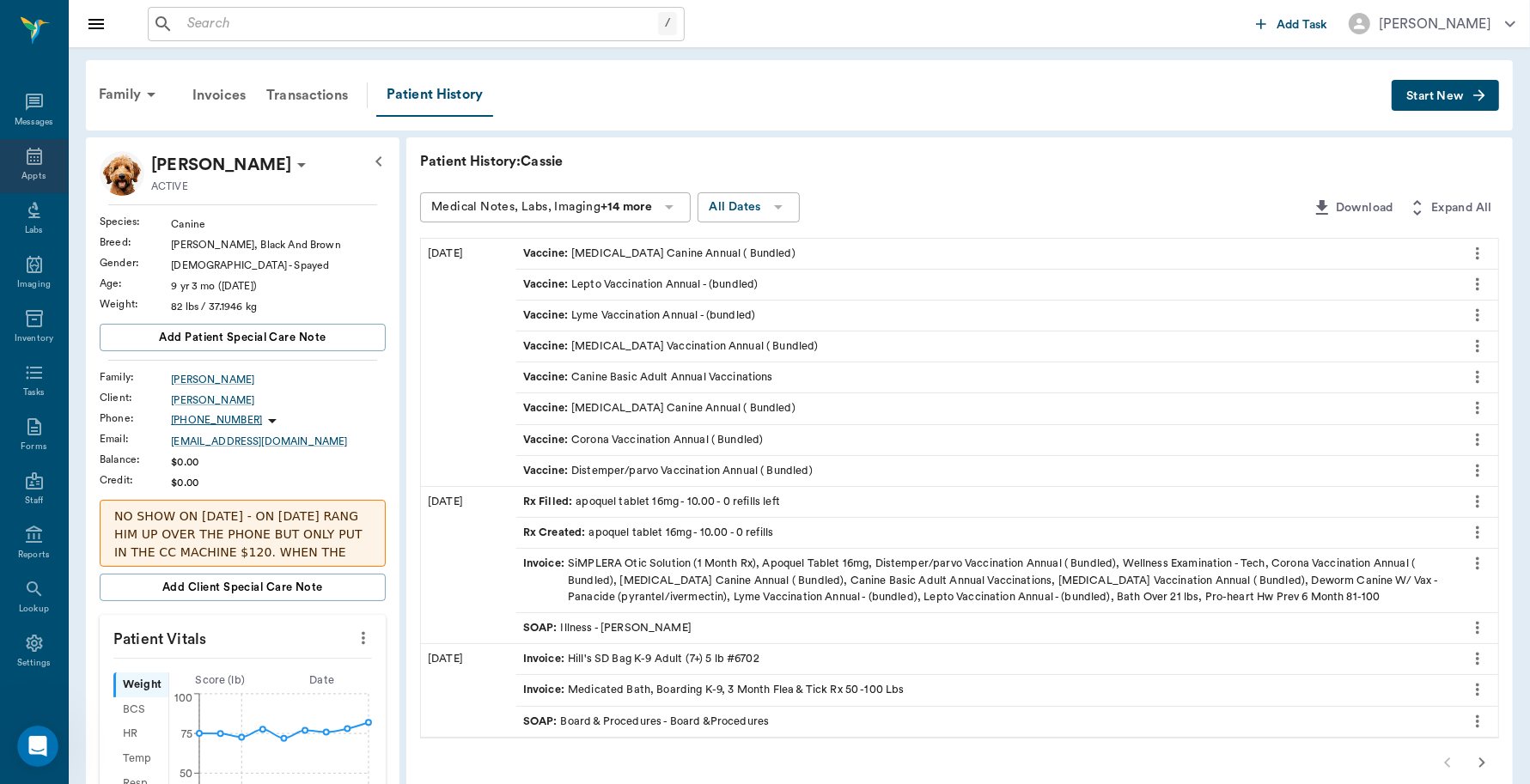
click at [27, 163] on icon at bounding box center [34, 156] width 21 height 21
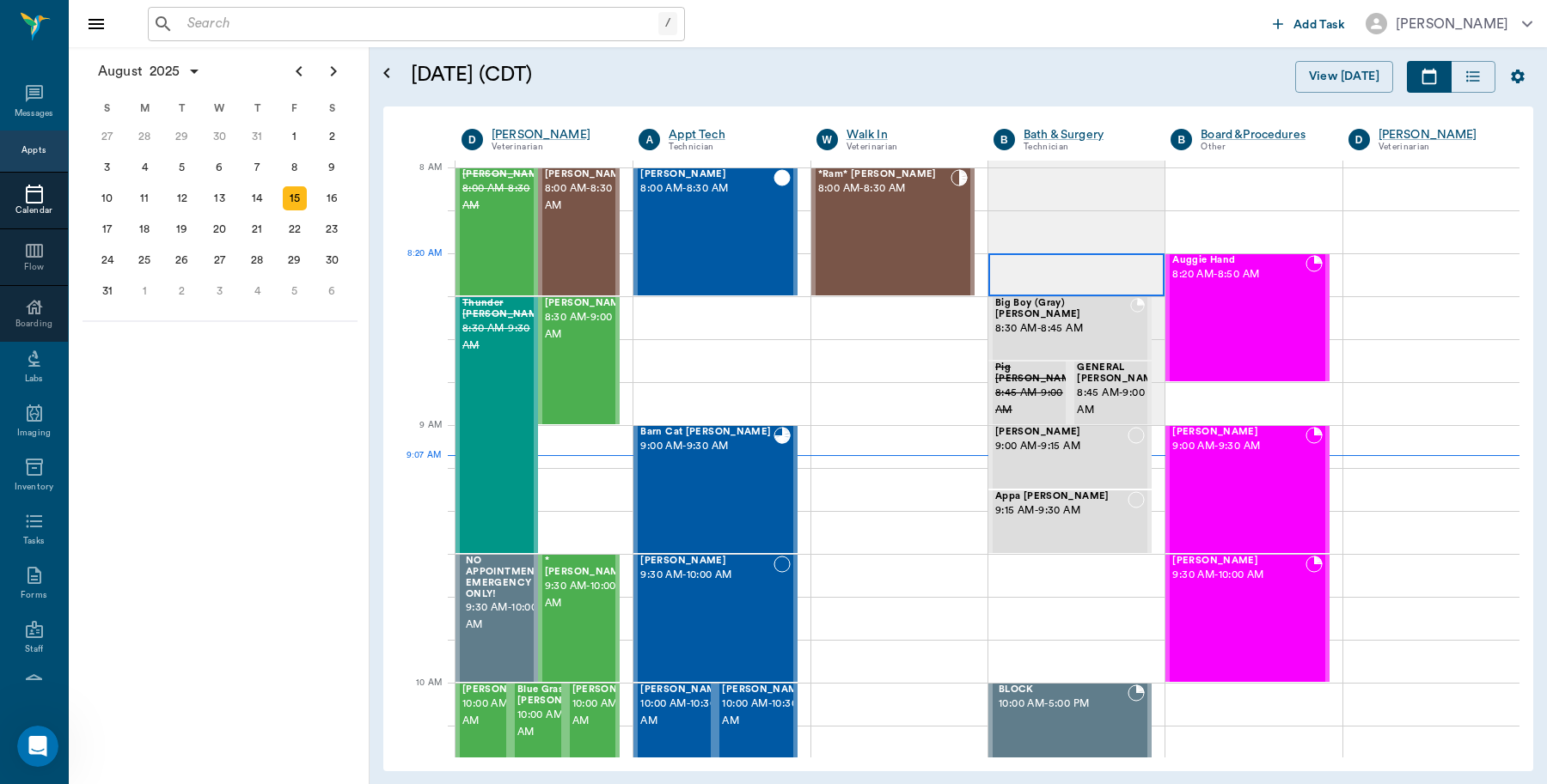
click at [1047, 268] on div at bounding box center [1076, 275] width 176 height 43
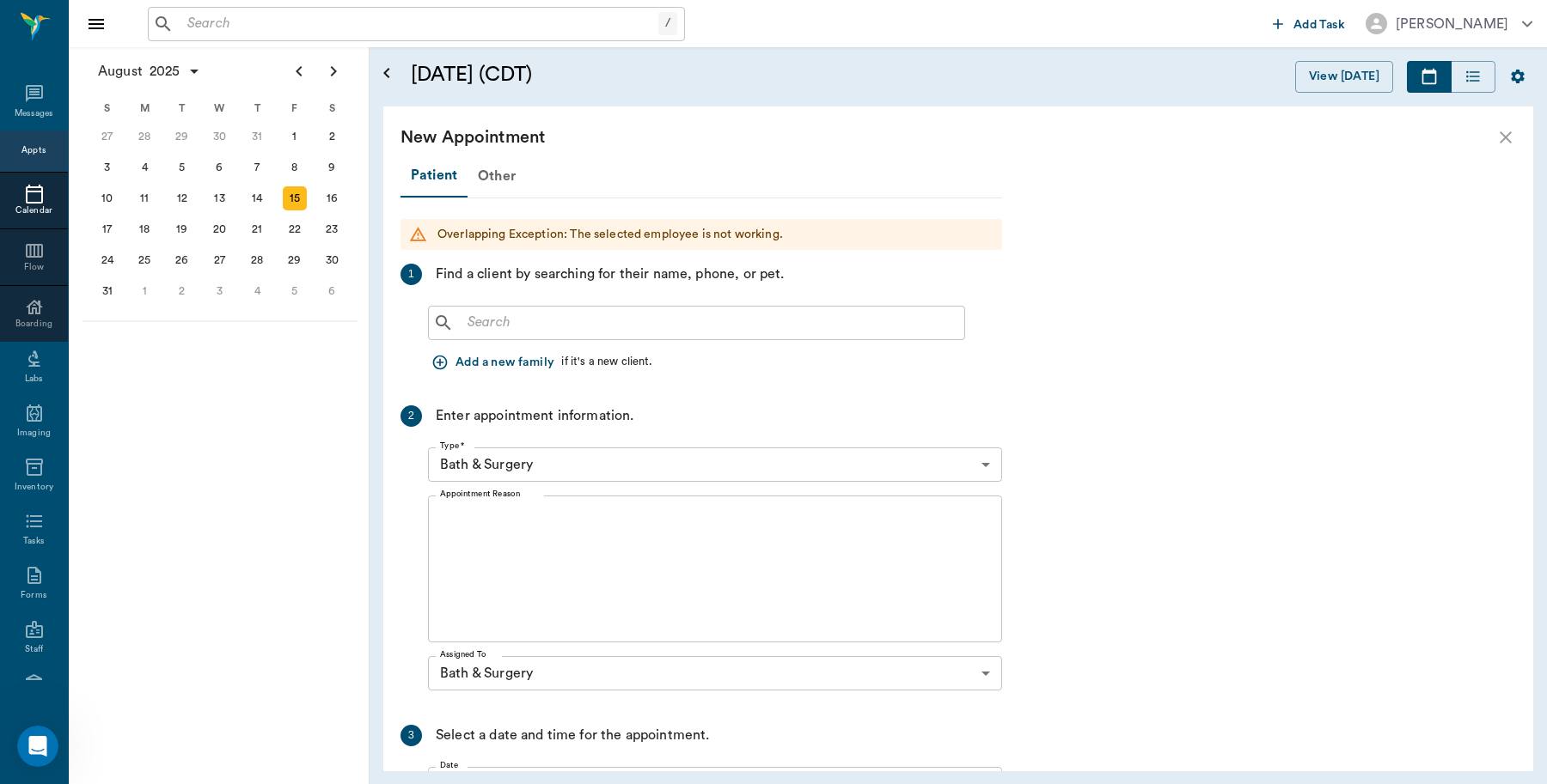
click at [632, 324] on input "text" at bounding box center [709, 323] width 497 height 24
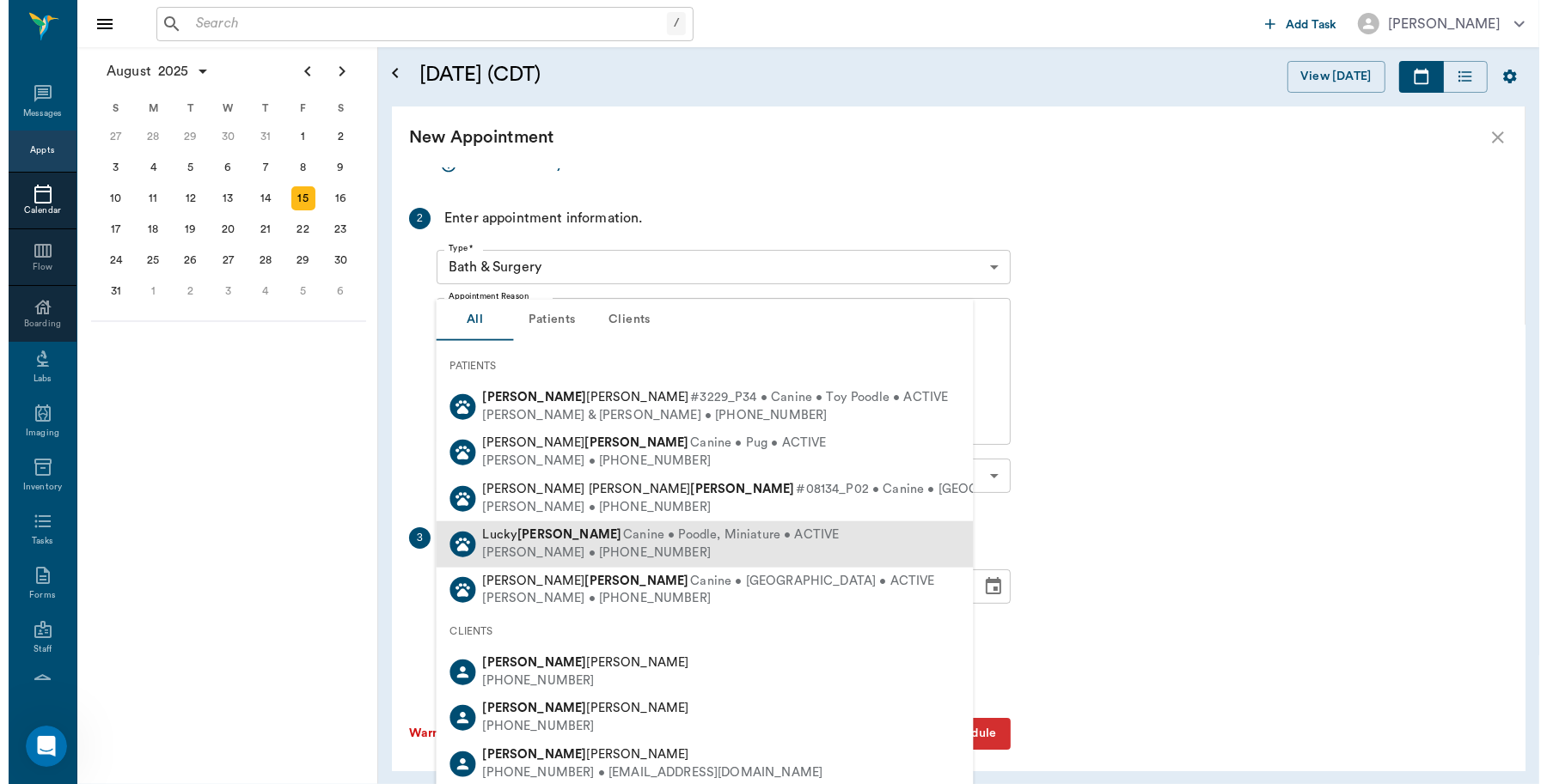
scroll to position [206, 0]
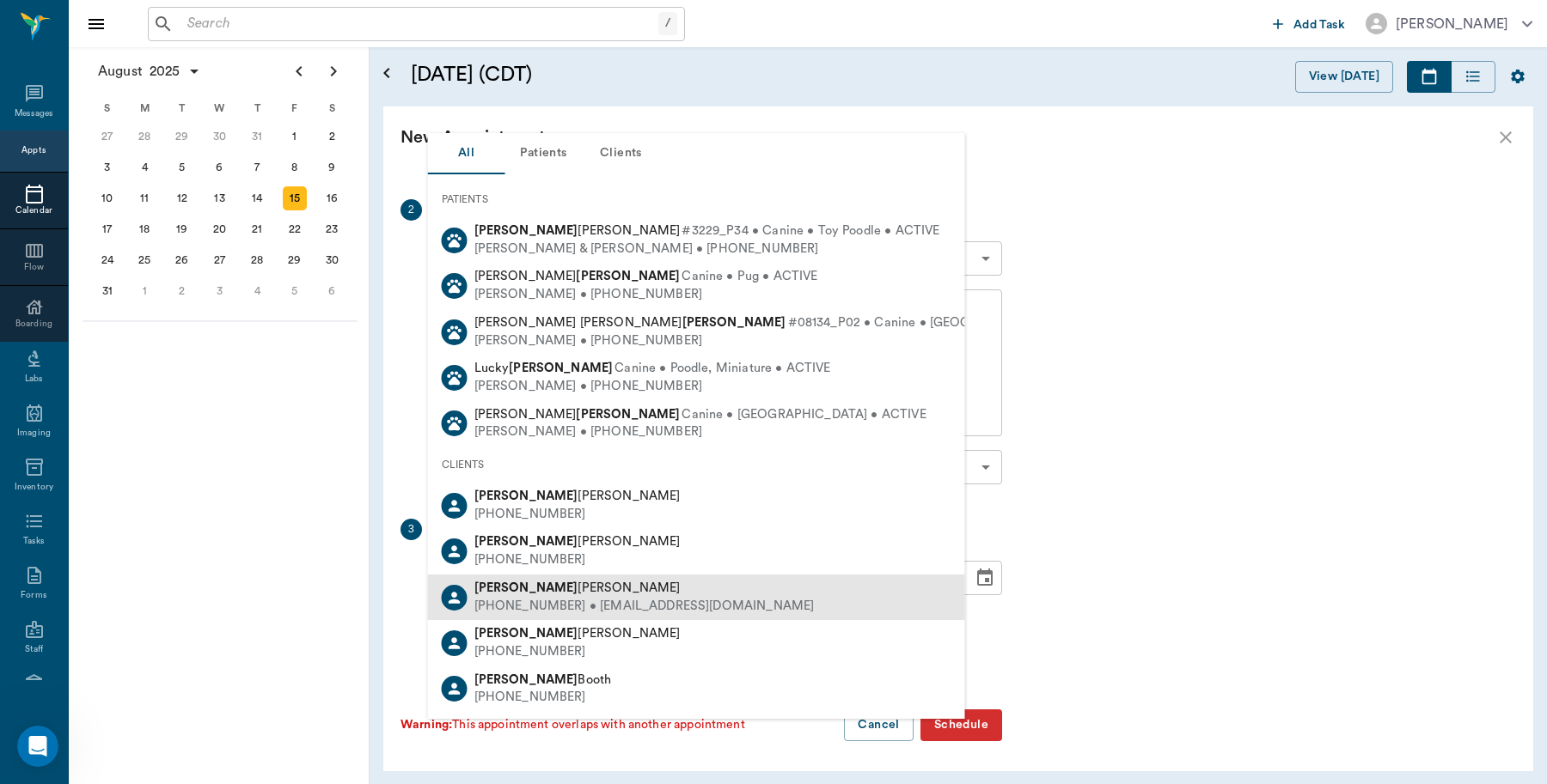
click at [594, 580] on div "Anthony Putnam" at bounding box center [645, 589] width 341 height 18
type input "Anthony"
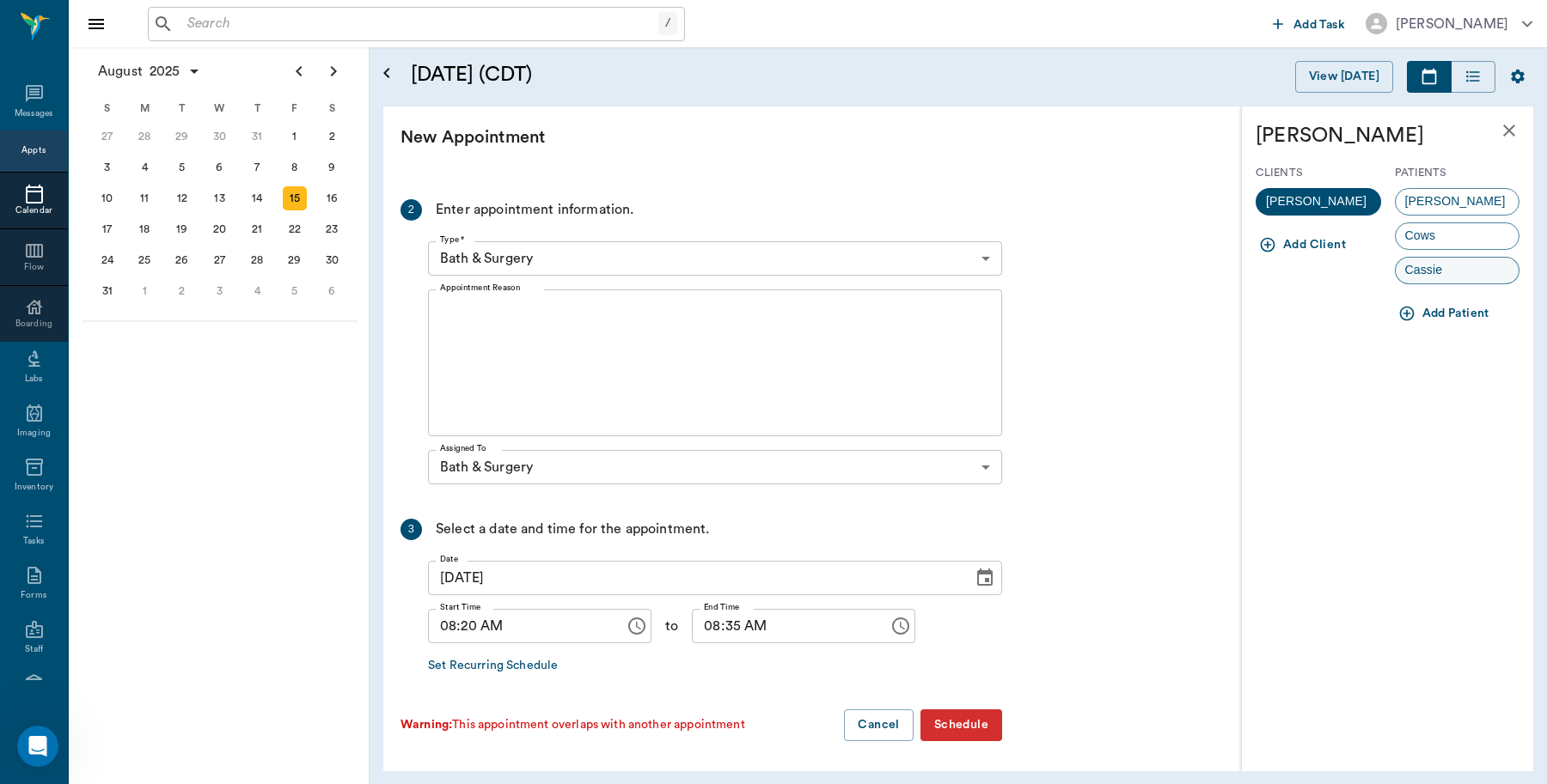
click at [1457, 267] on div "Cassie" at bounding box center [1458, 270] width 125 height 27
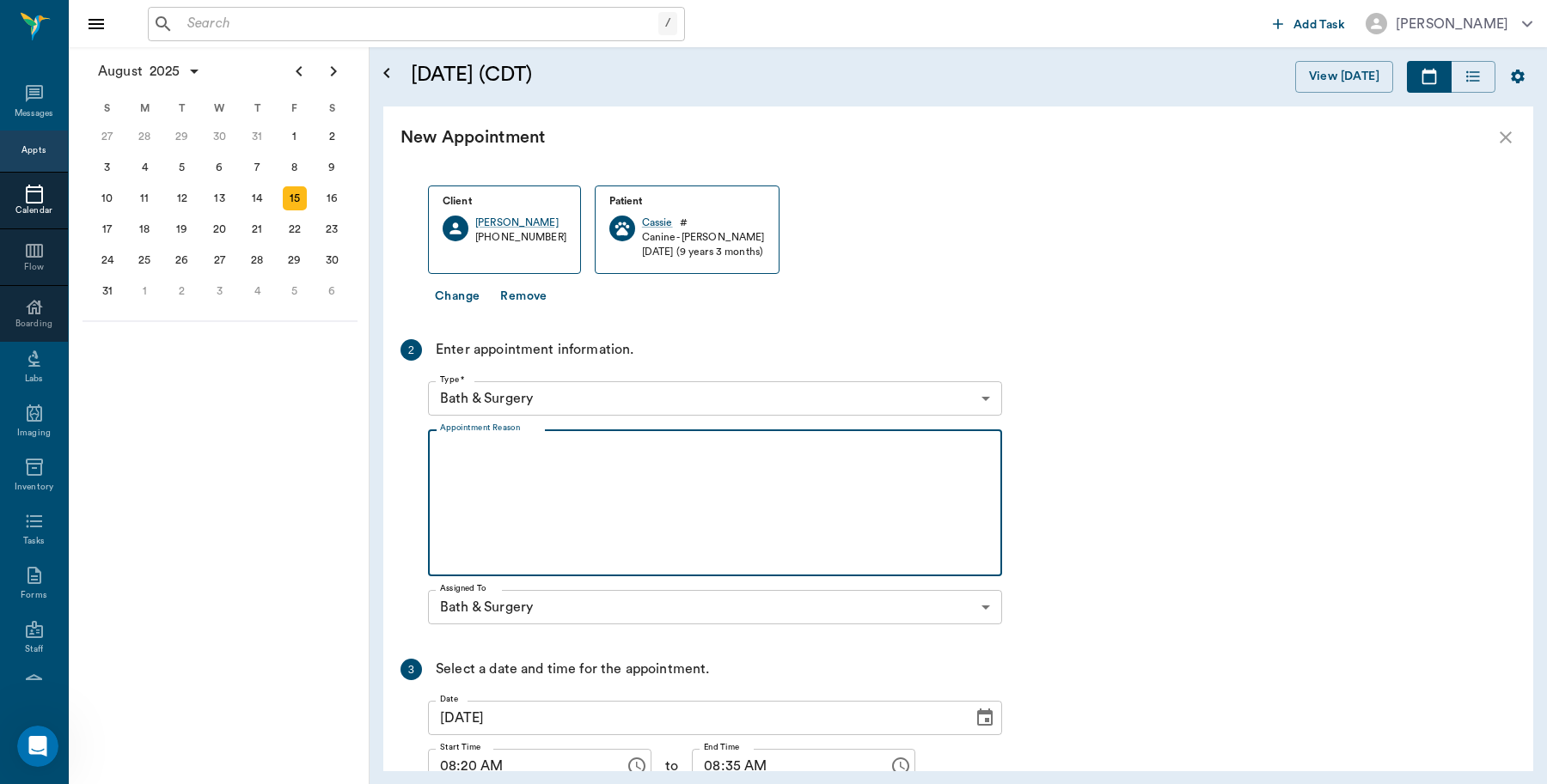
click at [540, 464] on textarea "Appointment Reason" at bounding box center [715, 504] width 550 height 119
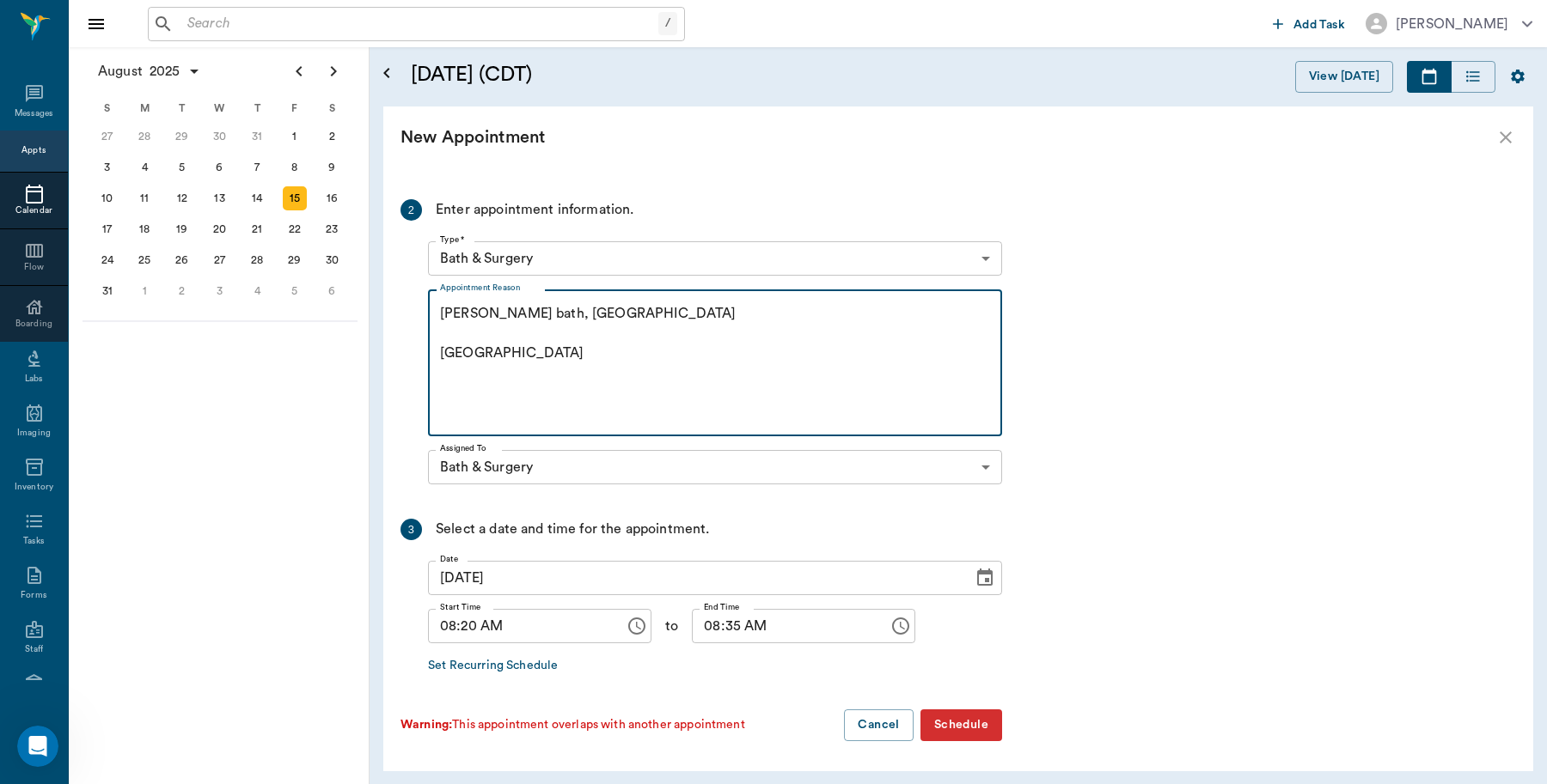
type textarea "Cherry berry bath, NT Caryn"
click at [970, 730] on button "Schedule" at bounding box center [961, 725] width 81 height 32
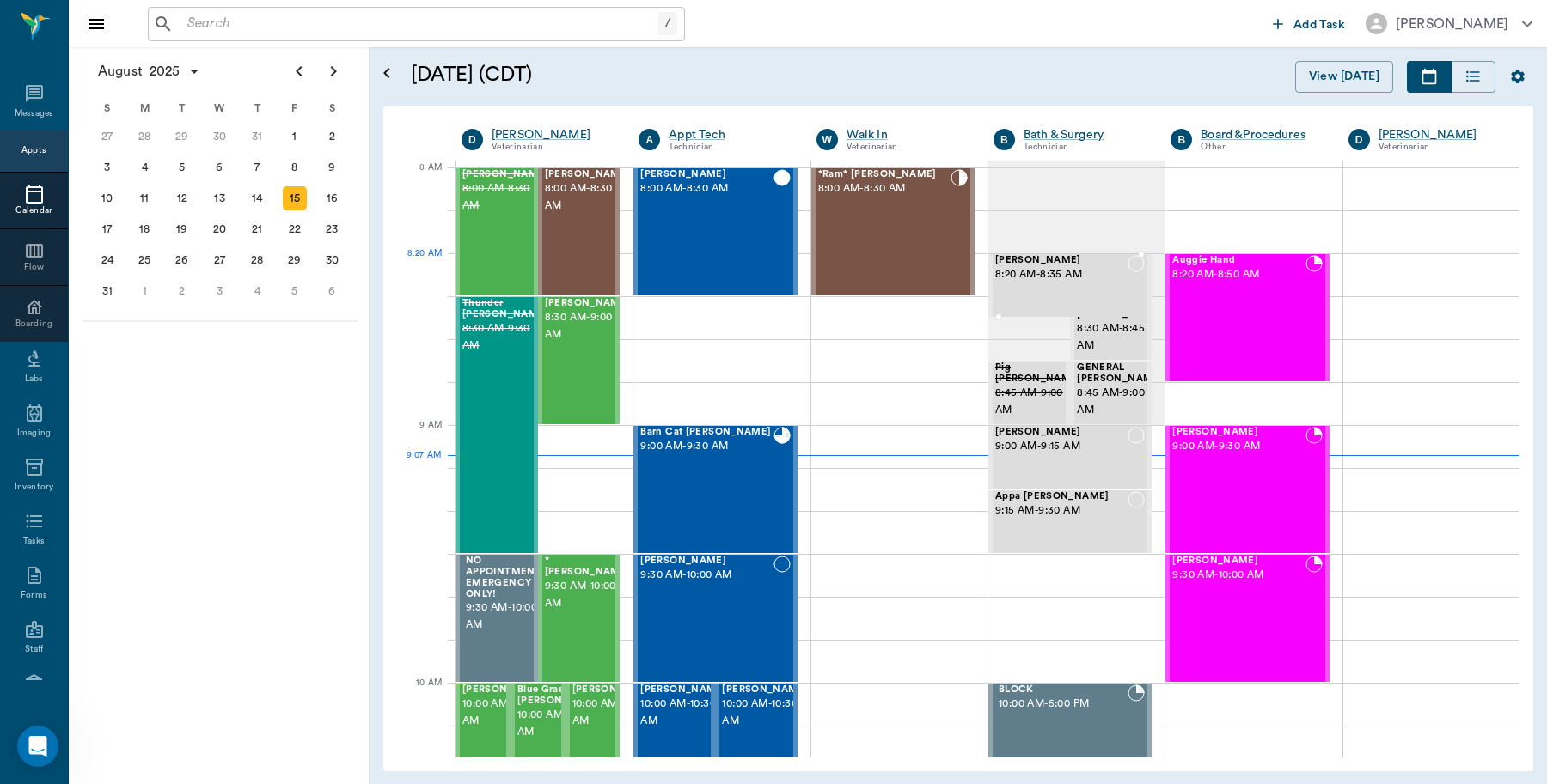
drag, startPoint x: 1028, startPoint y: 267, endPoint x: 1027, endPoint y: 249, distance: 18.0
drag, startPoint x: 1018, startPoint y: 277, endPoint x: 1045, endPoint y: 246, distance: 41.1
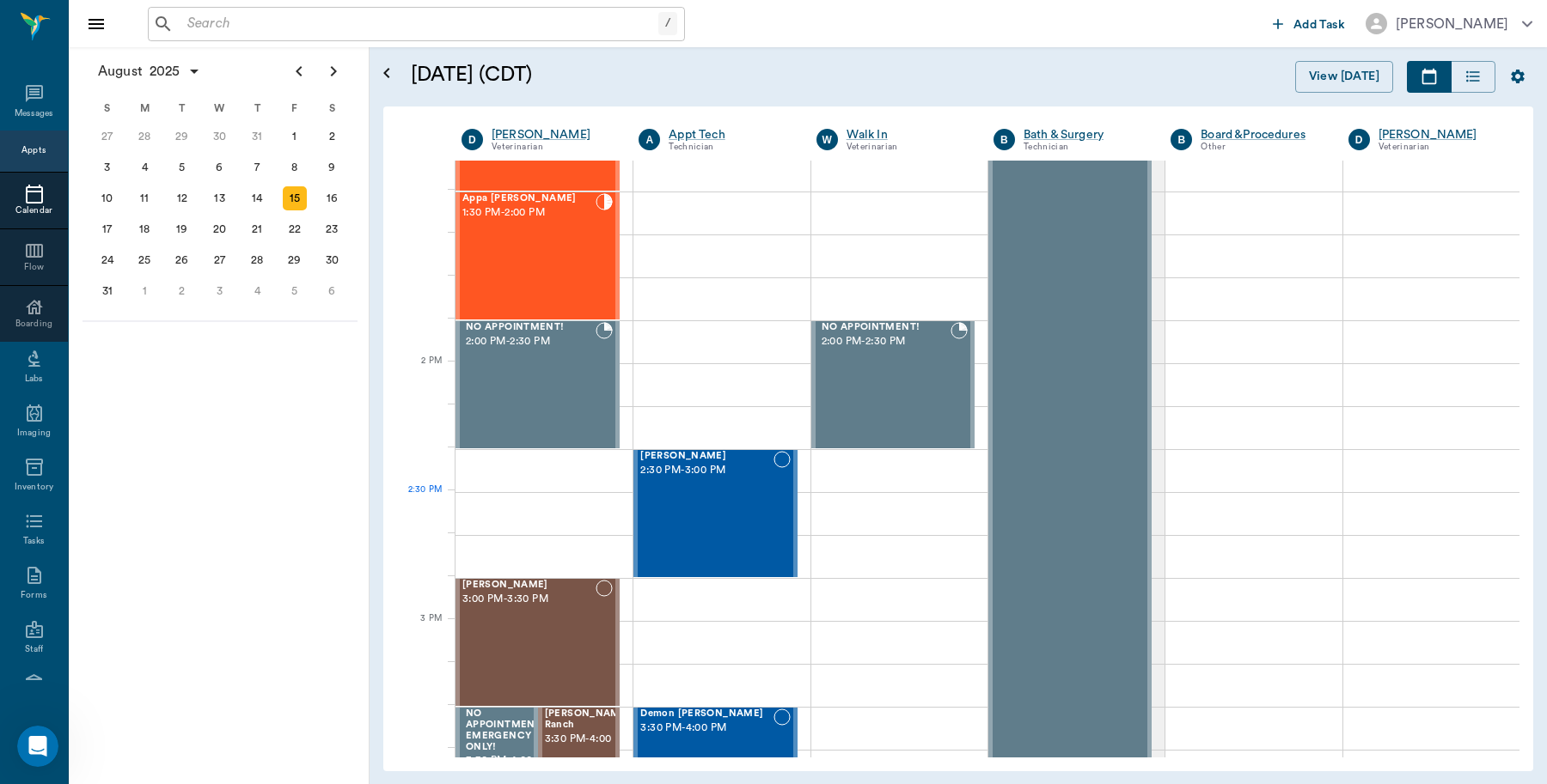
scroll to position [1396, 0]
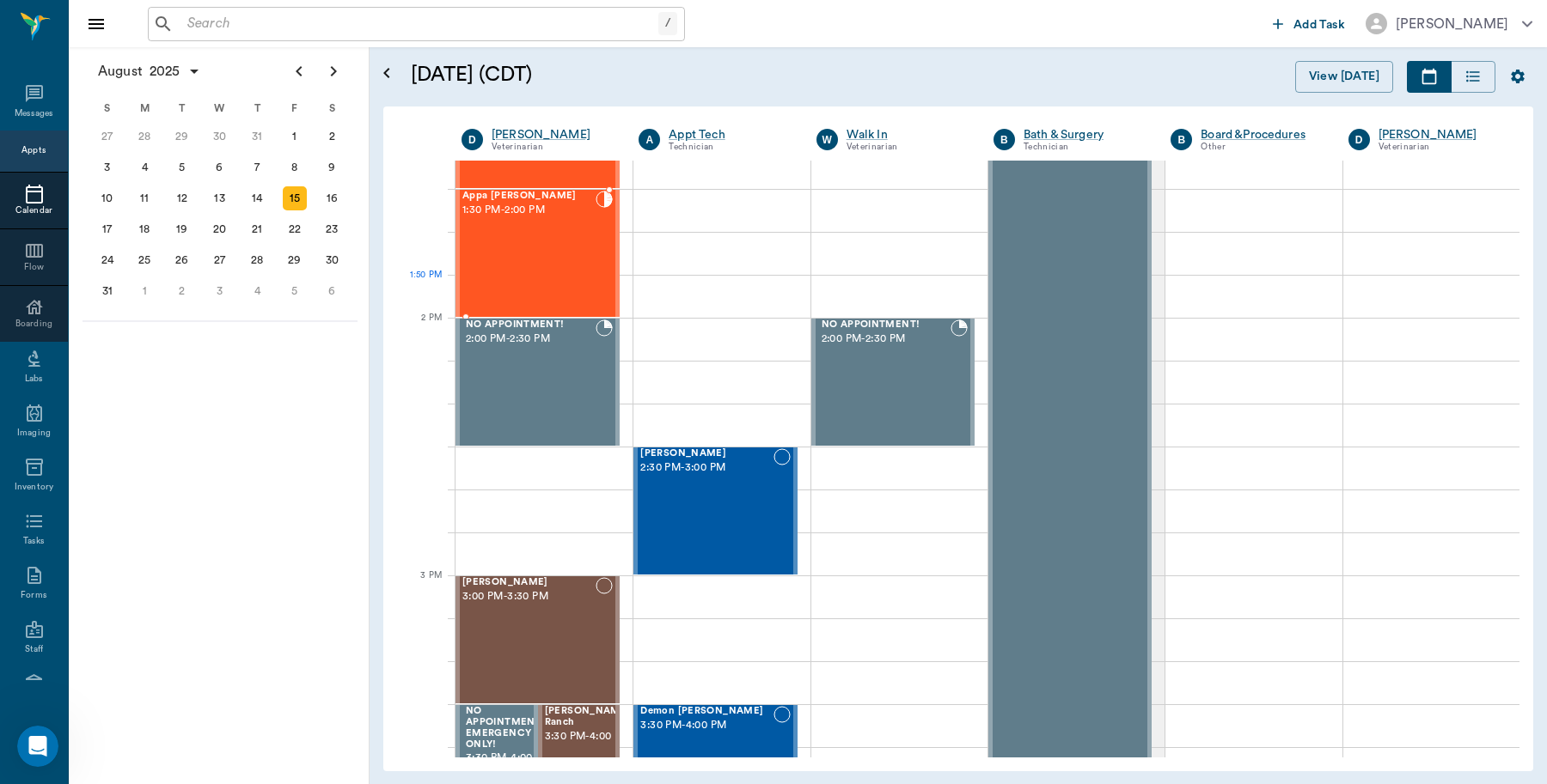
click at [527, 282] on div "Appa Jestice 1:30 PM - 2:00 PM" at bounding box center [529, 253] width 133 height 125
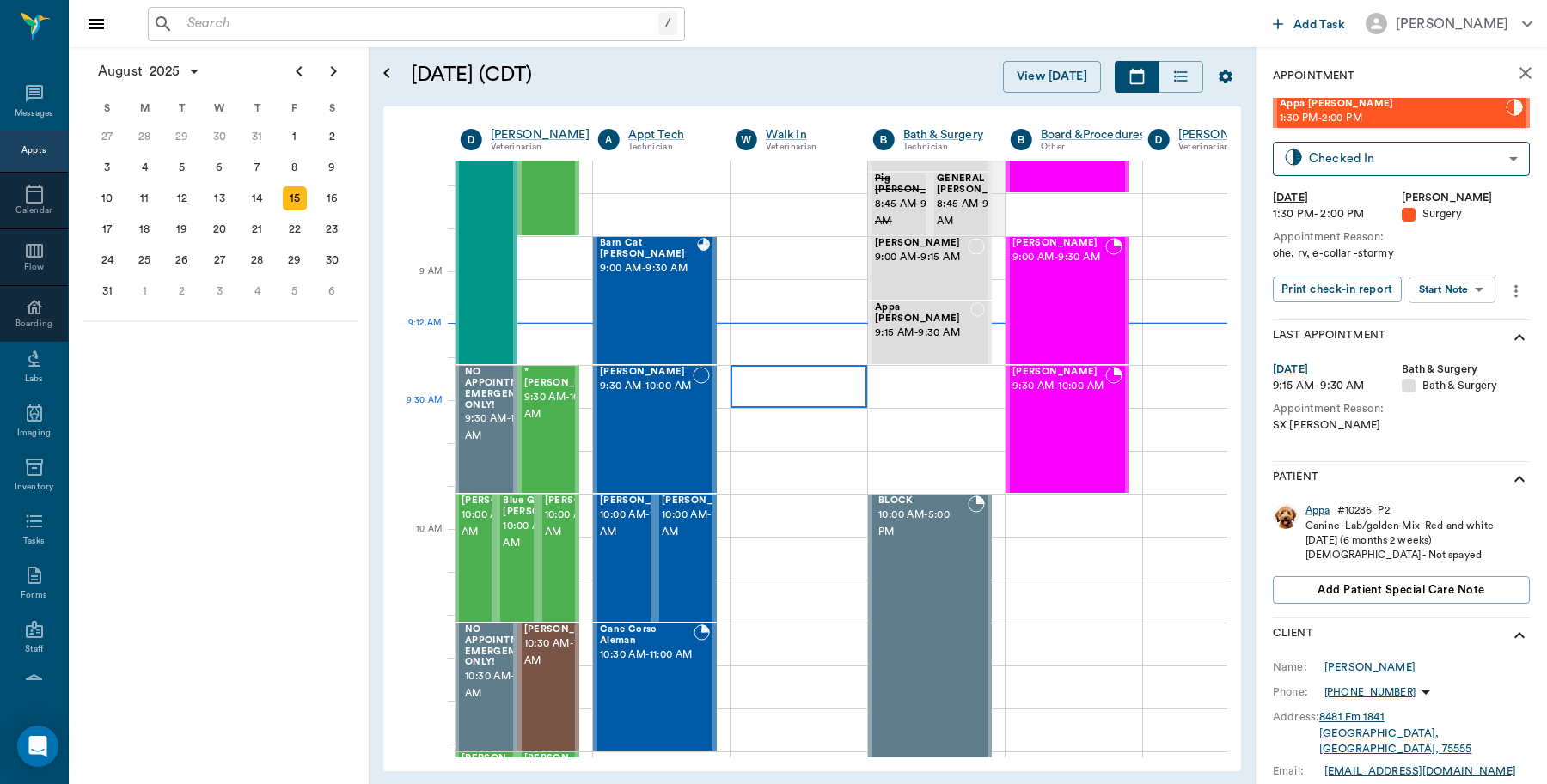
scroll to position [153, 1]
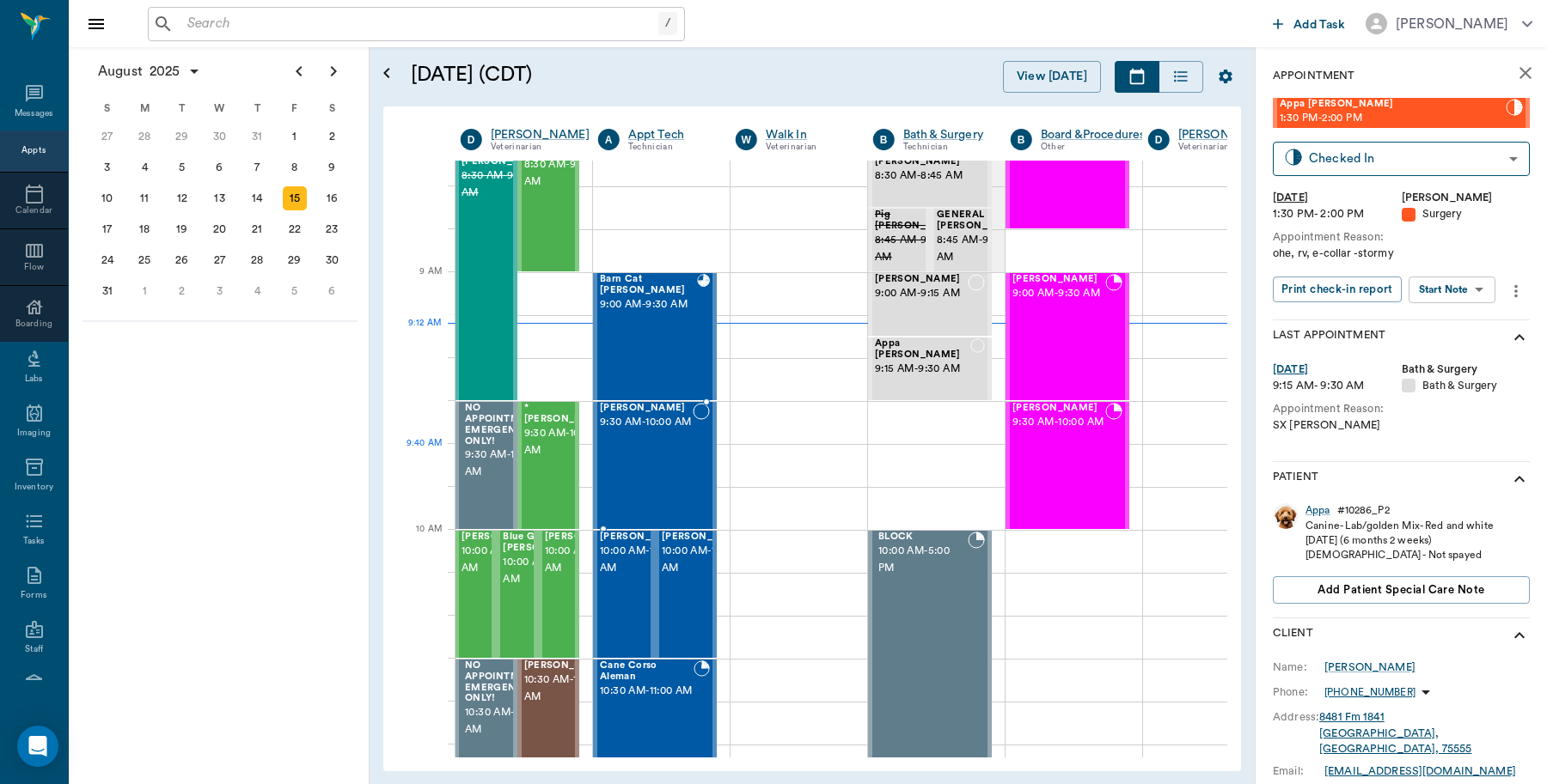
click at [679, 464] on div "[PERSON_NAME] 9:30 AM - 10:00 AM" at bounding box center [647, 465] width 93 height 125
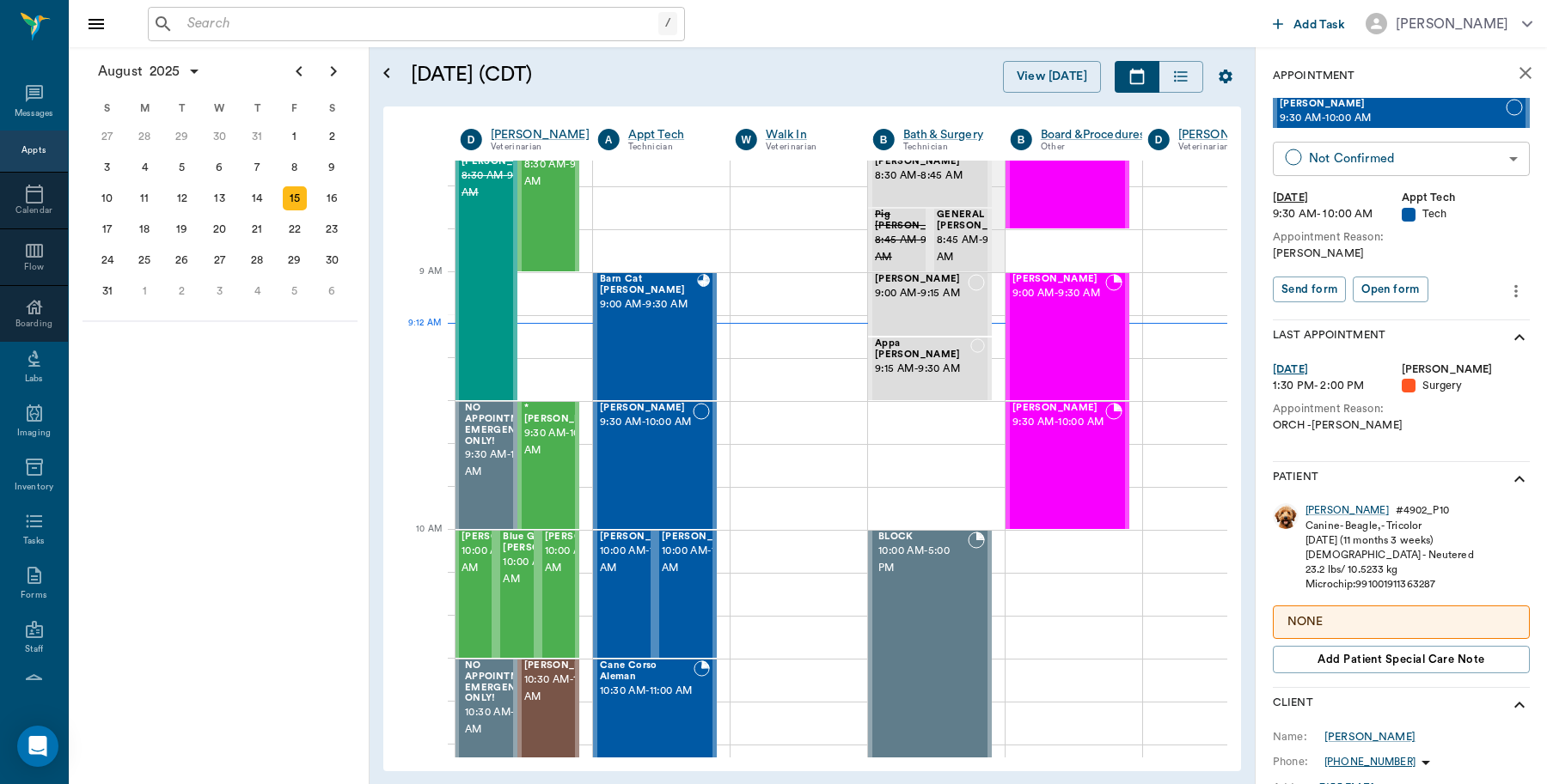
click at [1489, 155] on body "/ ​ Add Task [PERSON_NAME] Nectar Messages Appts Calendar Flow Boarding Labs Im…" at bounding box center [774, 392] width 1547 height 784
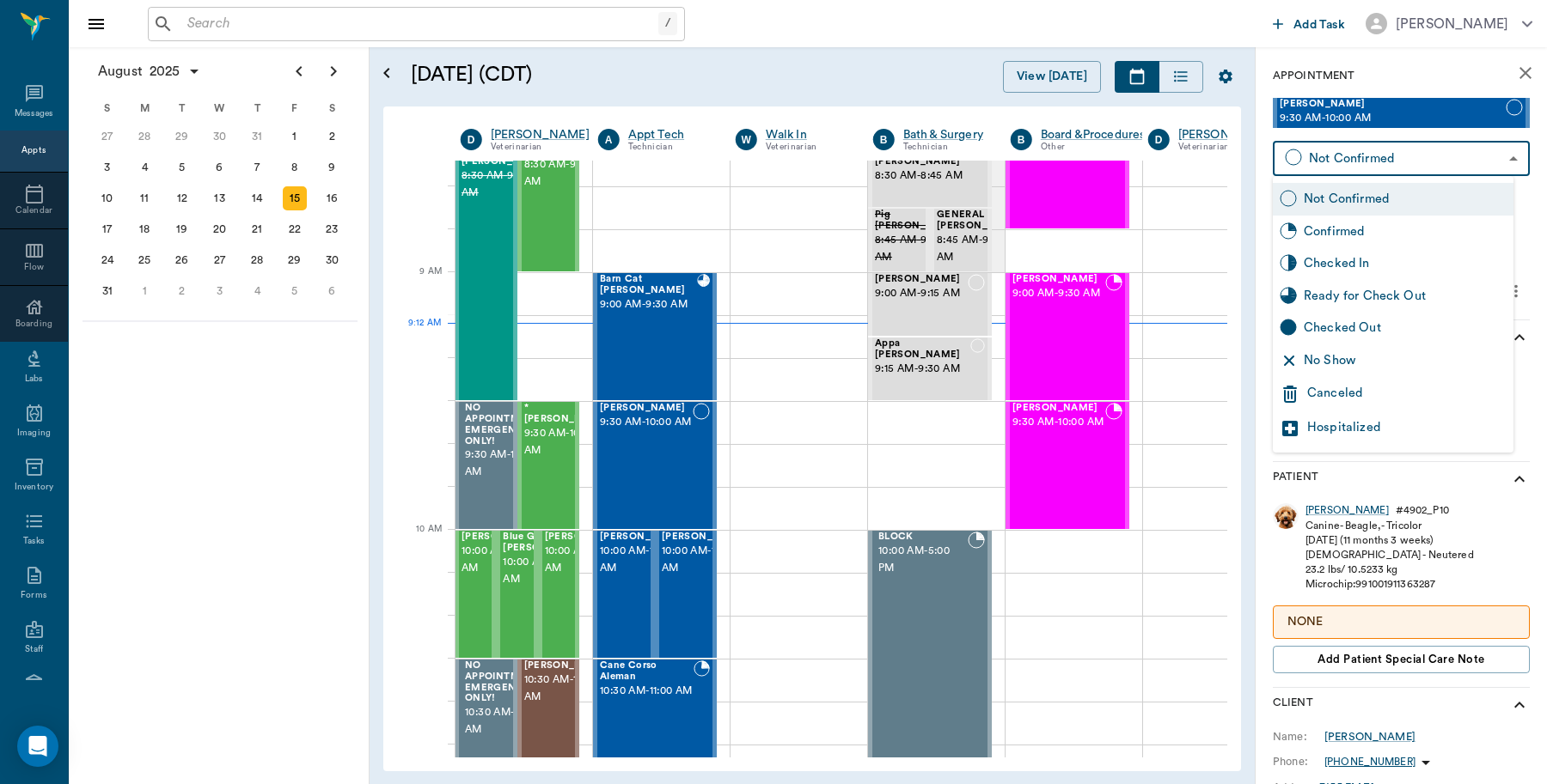
click at [1369, 256] on div "Checked In" at bounding box center [1405, 264] width 203 height 19
type input "CHECKED_IN"
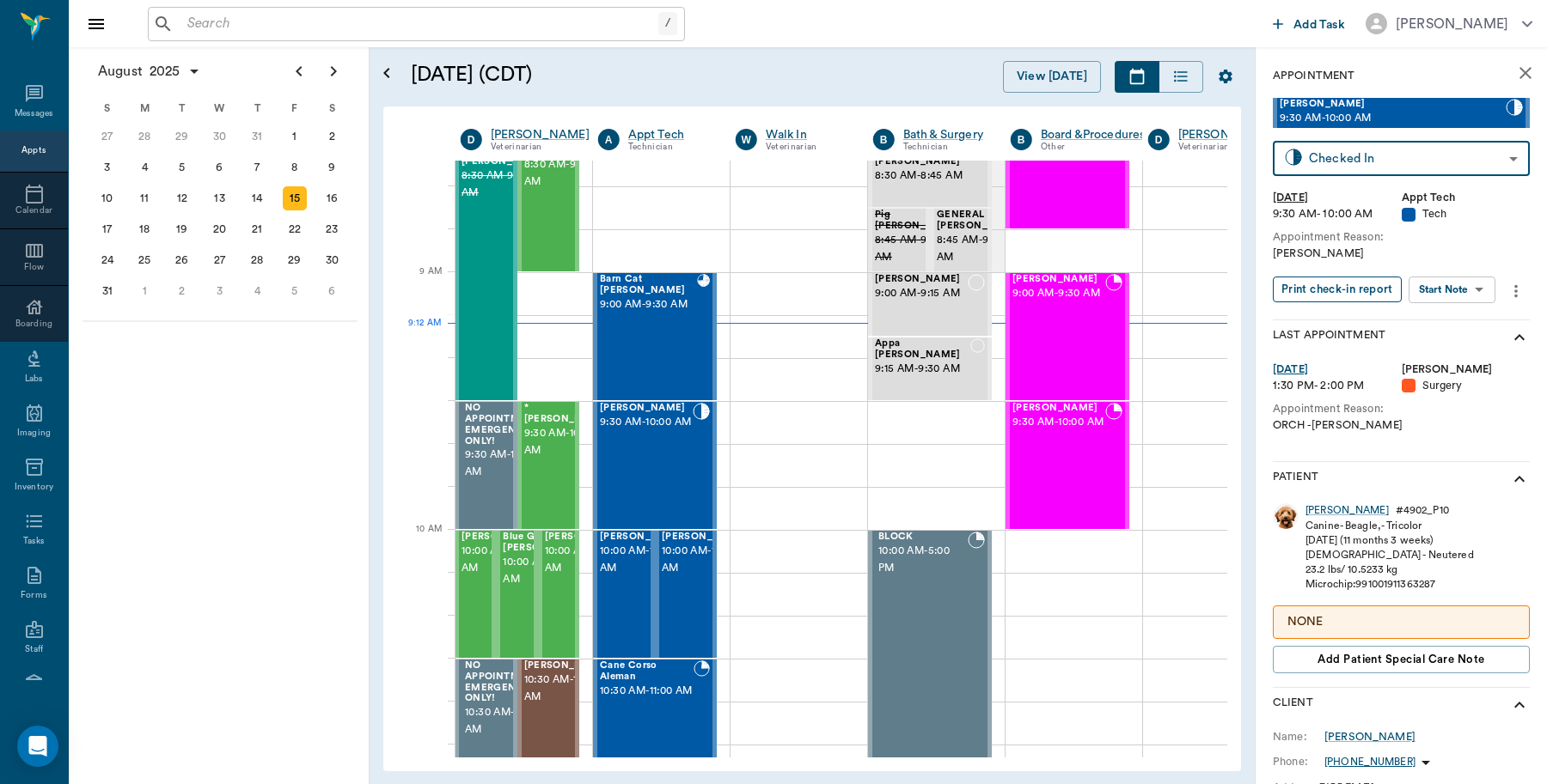
click at [1342, 294] on button "Print check-in report" at bounding box center [1337, 289] width 129 height 26
click at [1515, 82] on icon "close" at bounding box center [1525, 73] width 21 height 21
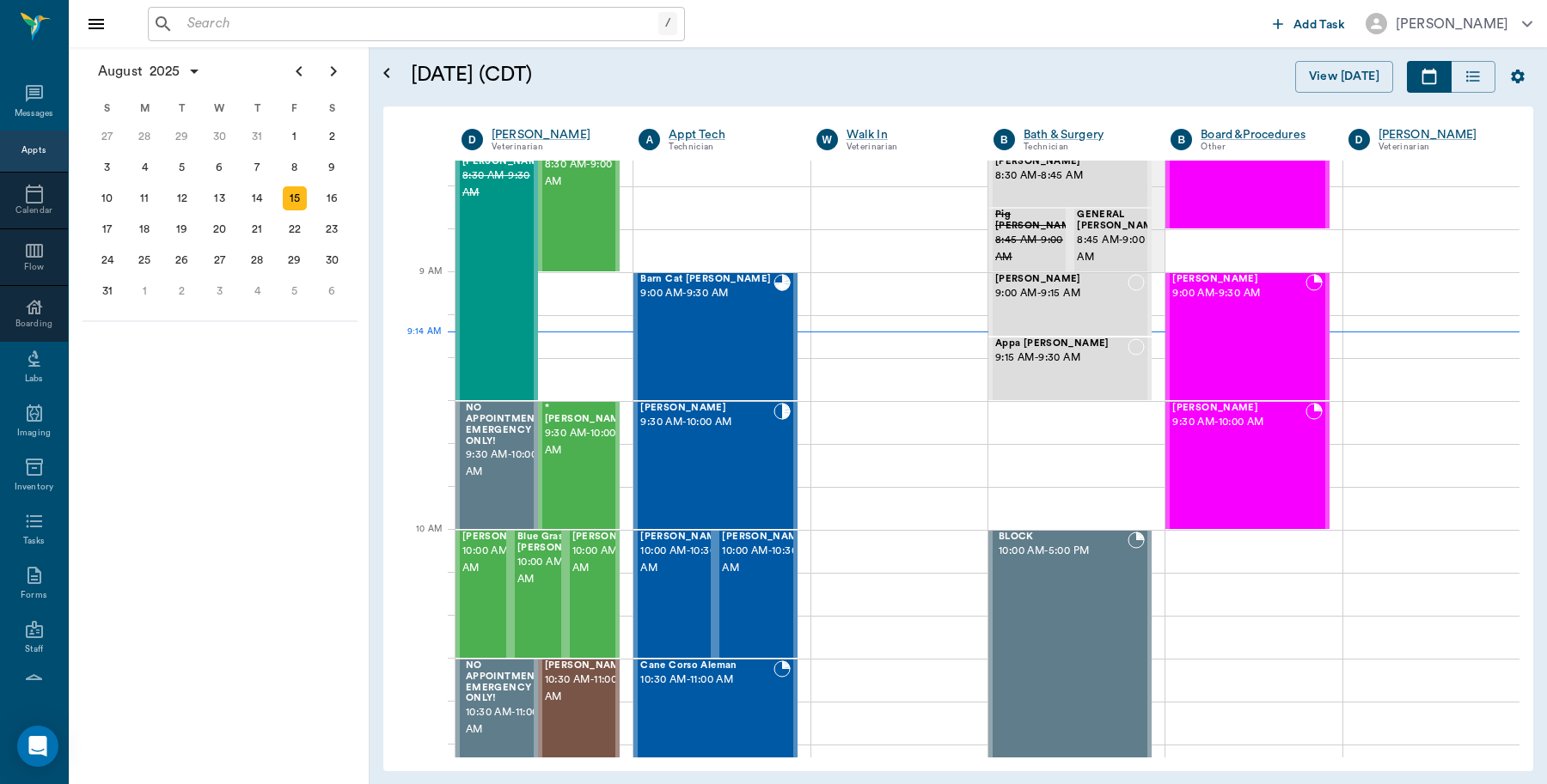
scroll to position [153, 0]
click at [268, 28] on input "text" at bounding box center [419, 24] width 478 height 24
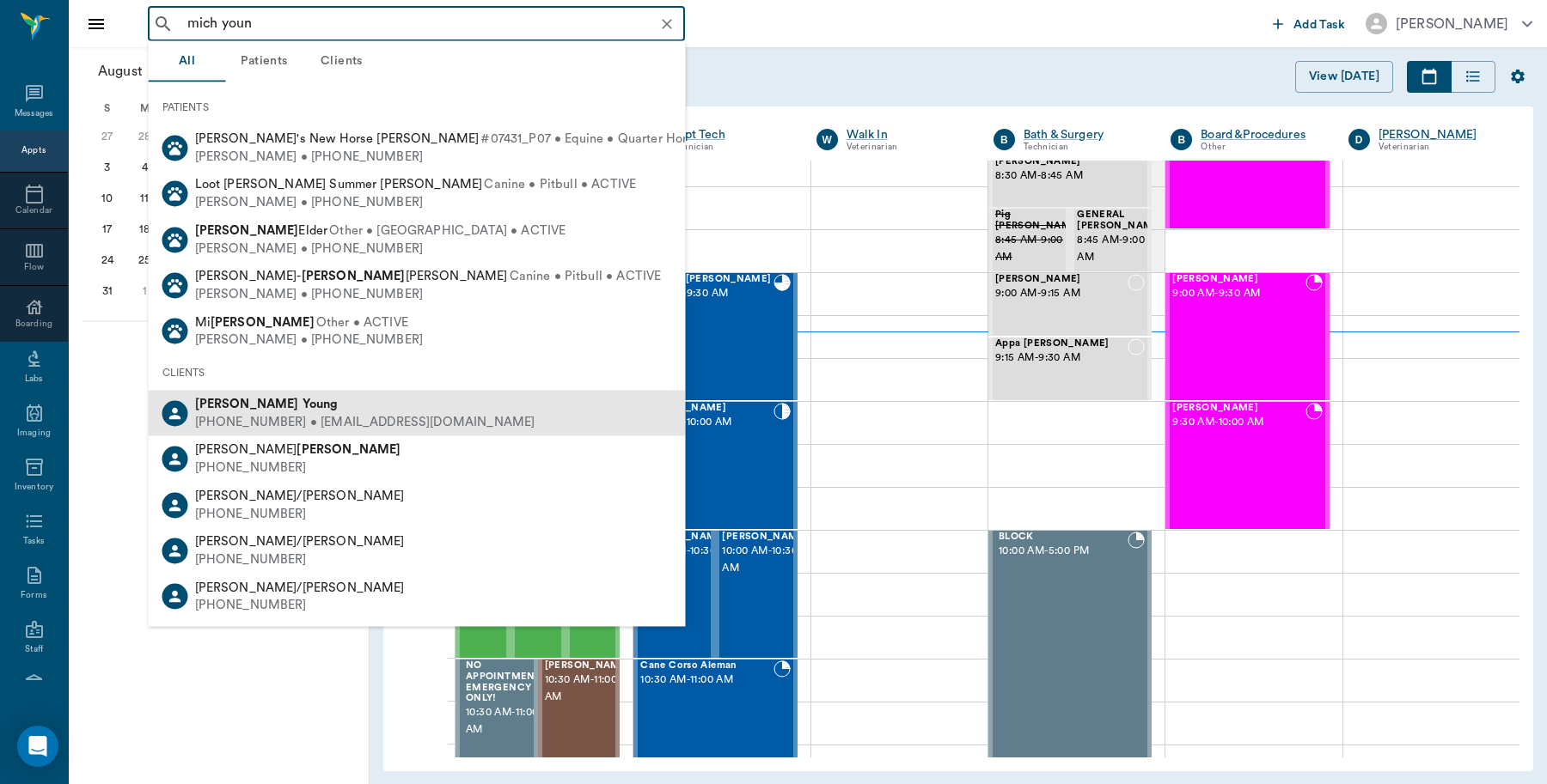
click at [205, 391] on div "[PERSON_NAME] [PHONE_NUMBER] • [EMAIL_ADDRESS][DOMAIN_NAME]" at bounding box center [417, 413] width 537 height 46
type input "mich youn"
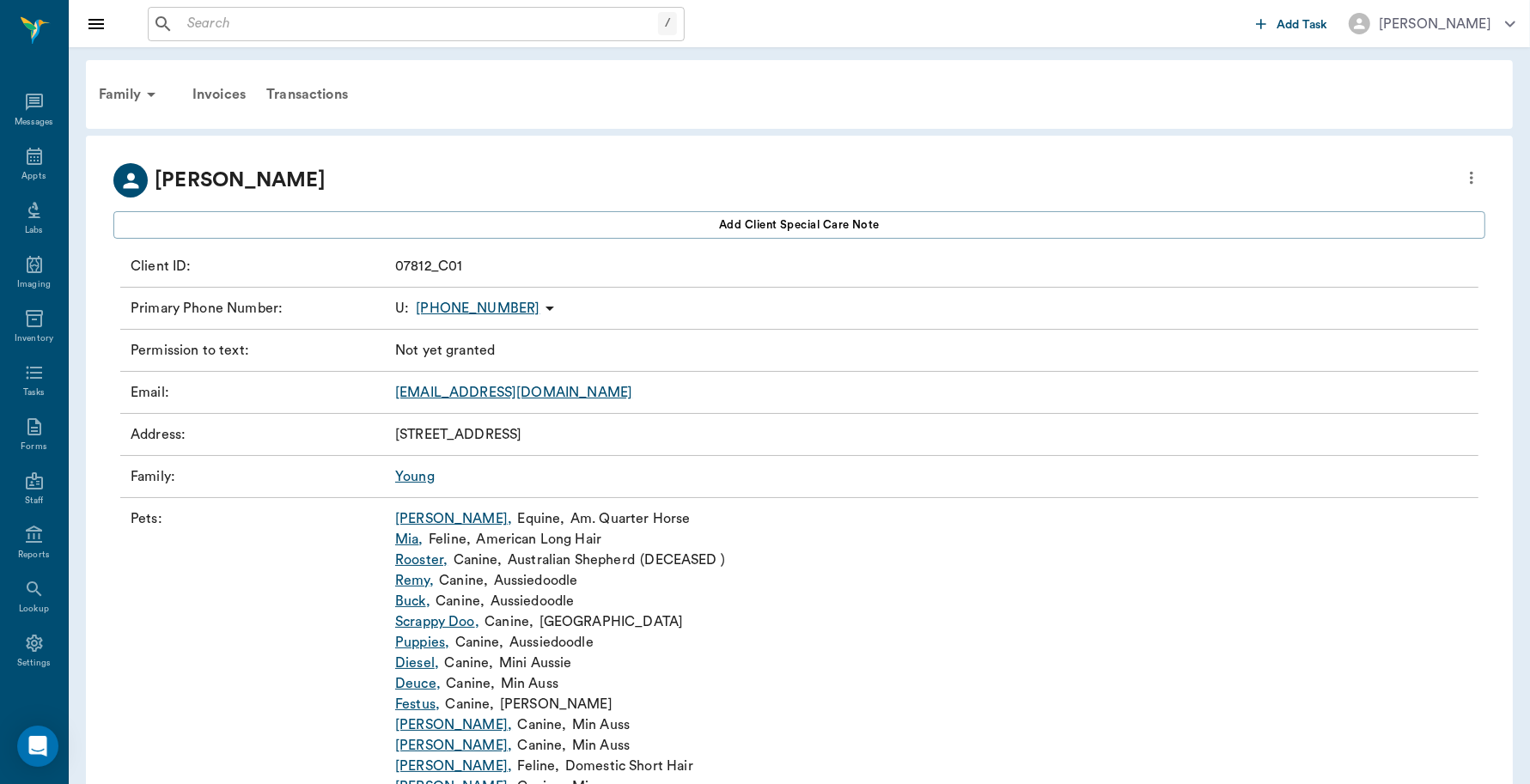
click at [302, 99] on div "Transactions" at bounding box center [307, 94] width 102 height 41
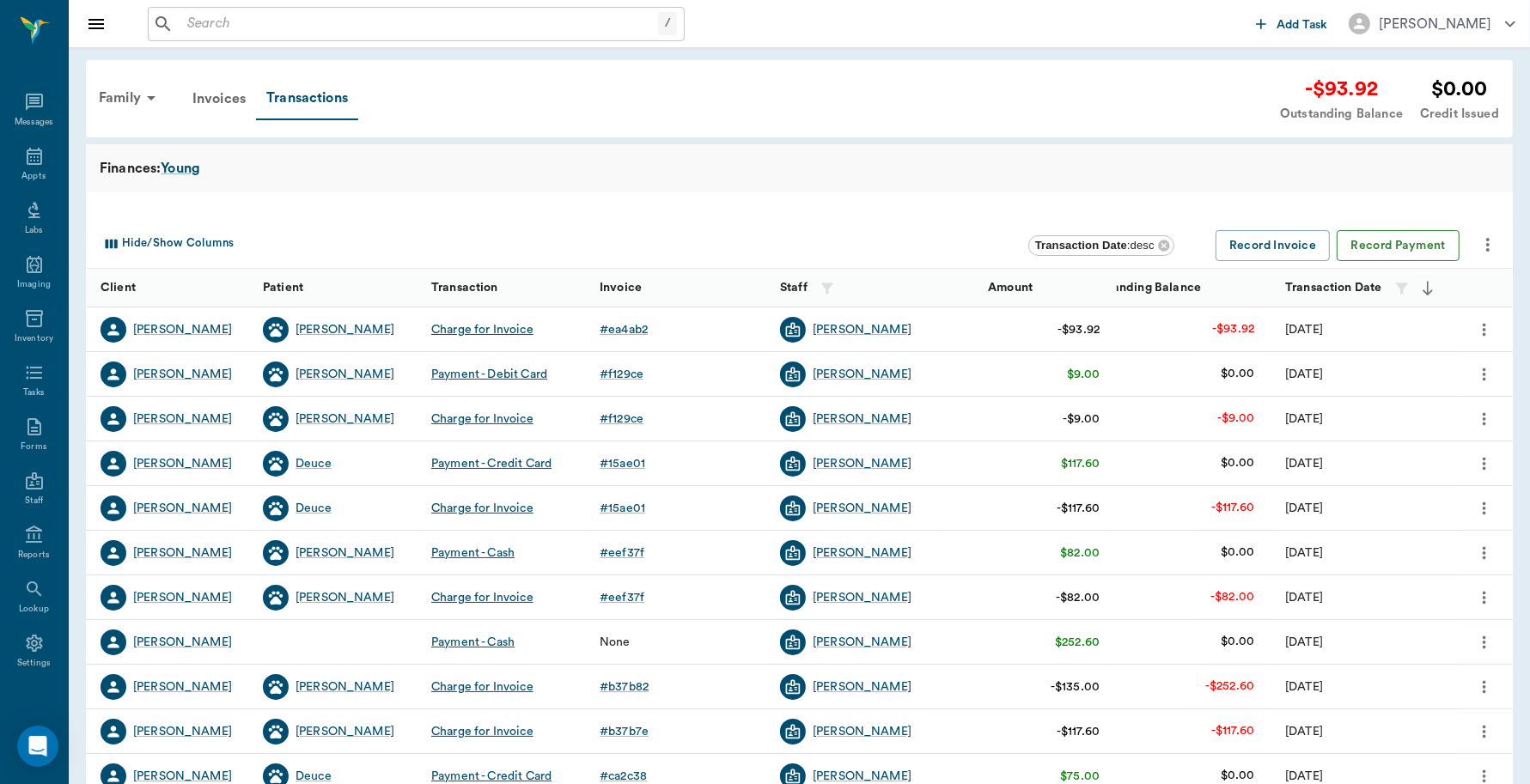
click at [1415, 254] on button "Record Payment" at bounding box center [1398, 246] width 123 height 32
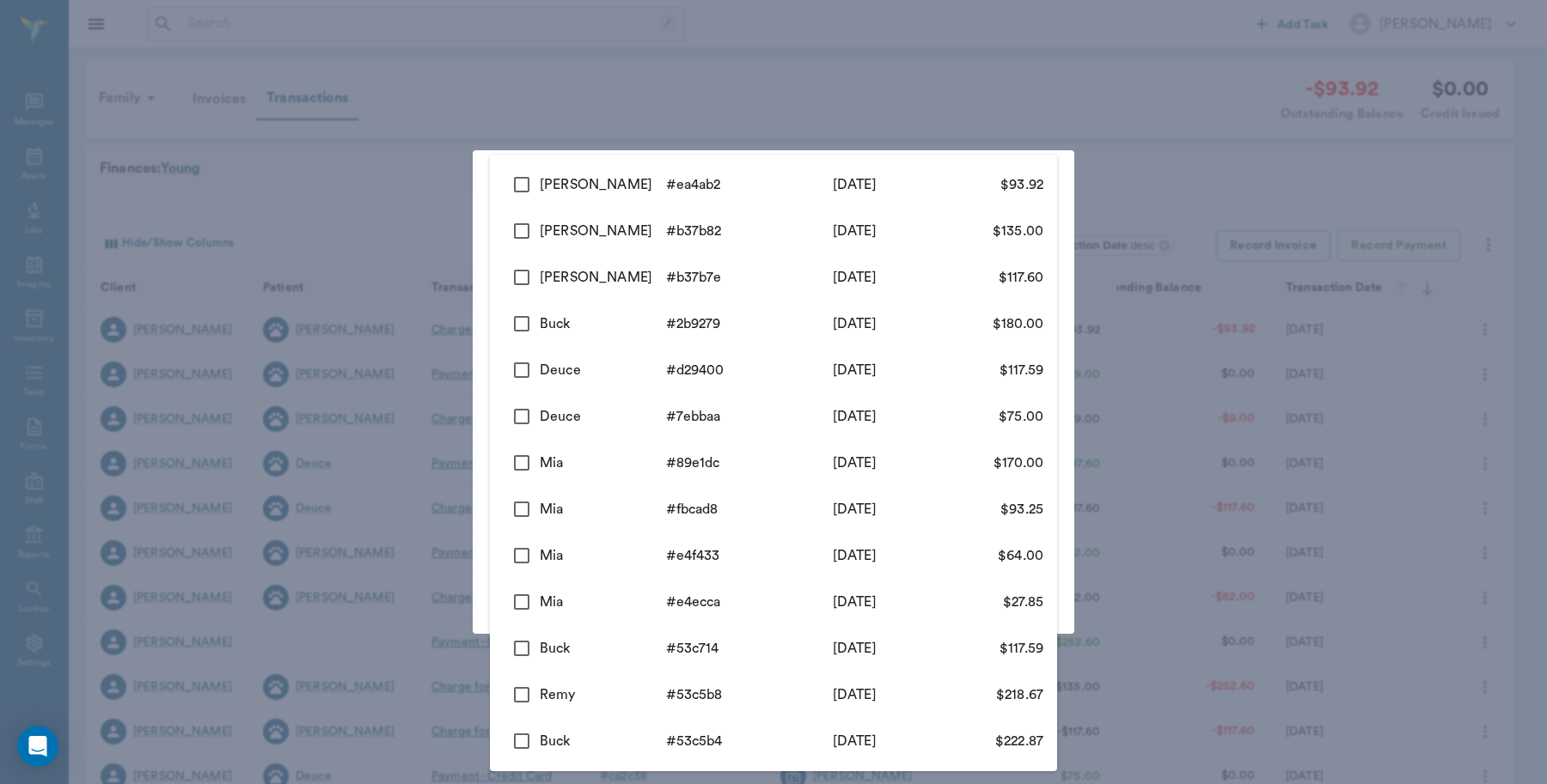
click at [600, 256] on body "/ ​ Add Task Dr. Bert Ellsworth Nectar Messages Appts Labs Imaging Inventory Ta…" at bounding box center [774, 528] width 1547 height 1057
click at [524, 187] on input "checkbox" at bounding box center [522, 185] width 37 height 37
checkbox input "true"
type input "68891a0a13d2e0b1c0ea4ab2"
type input "93.92"
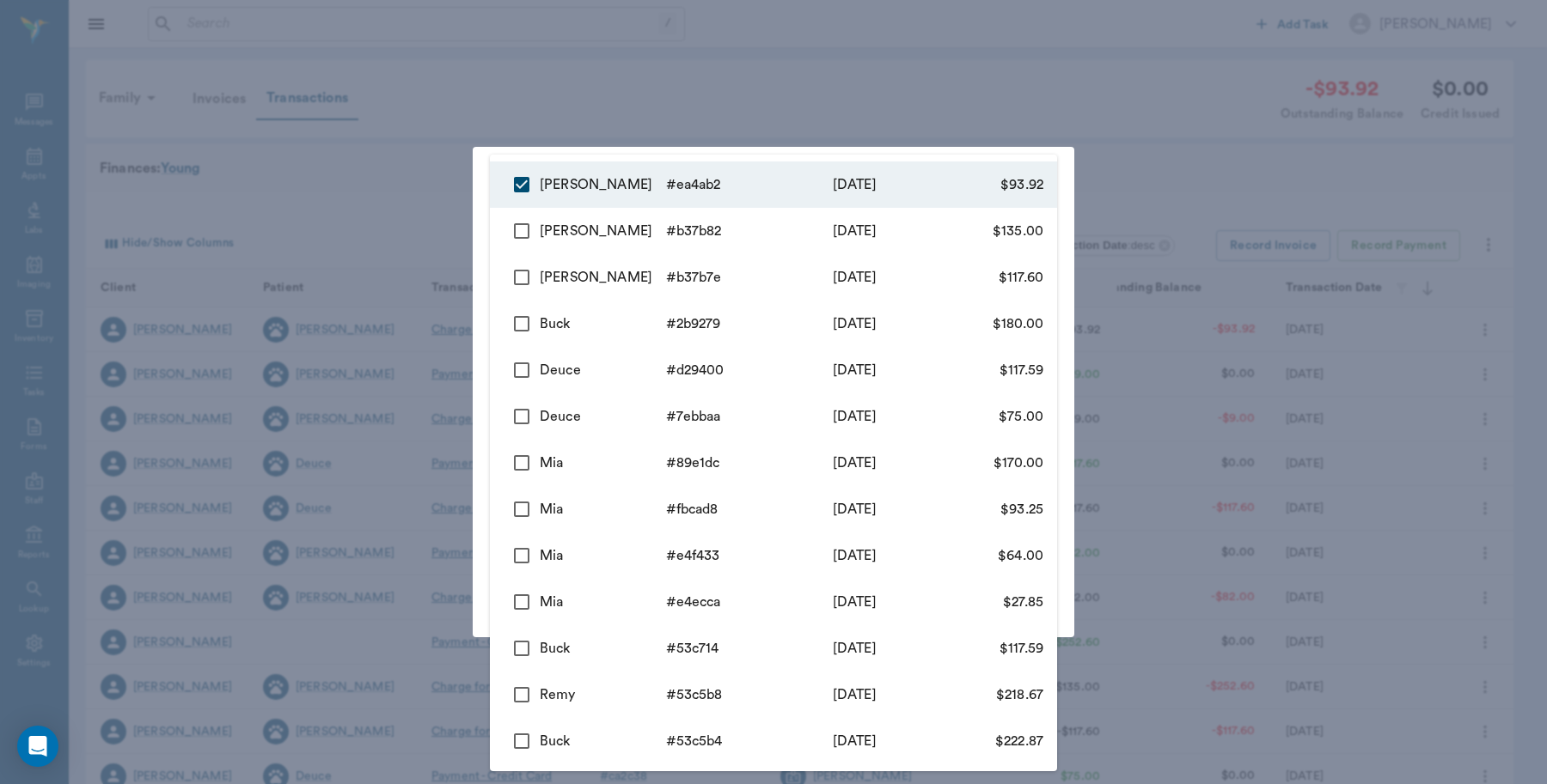
click at [452, 199] on div at bounding box center [774, 392] width 1547 height 784
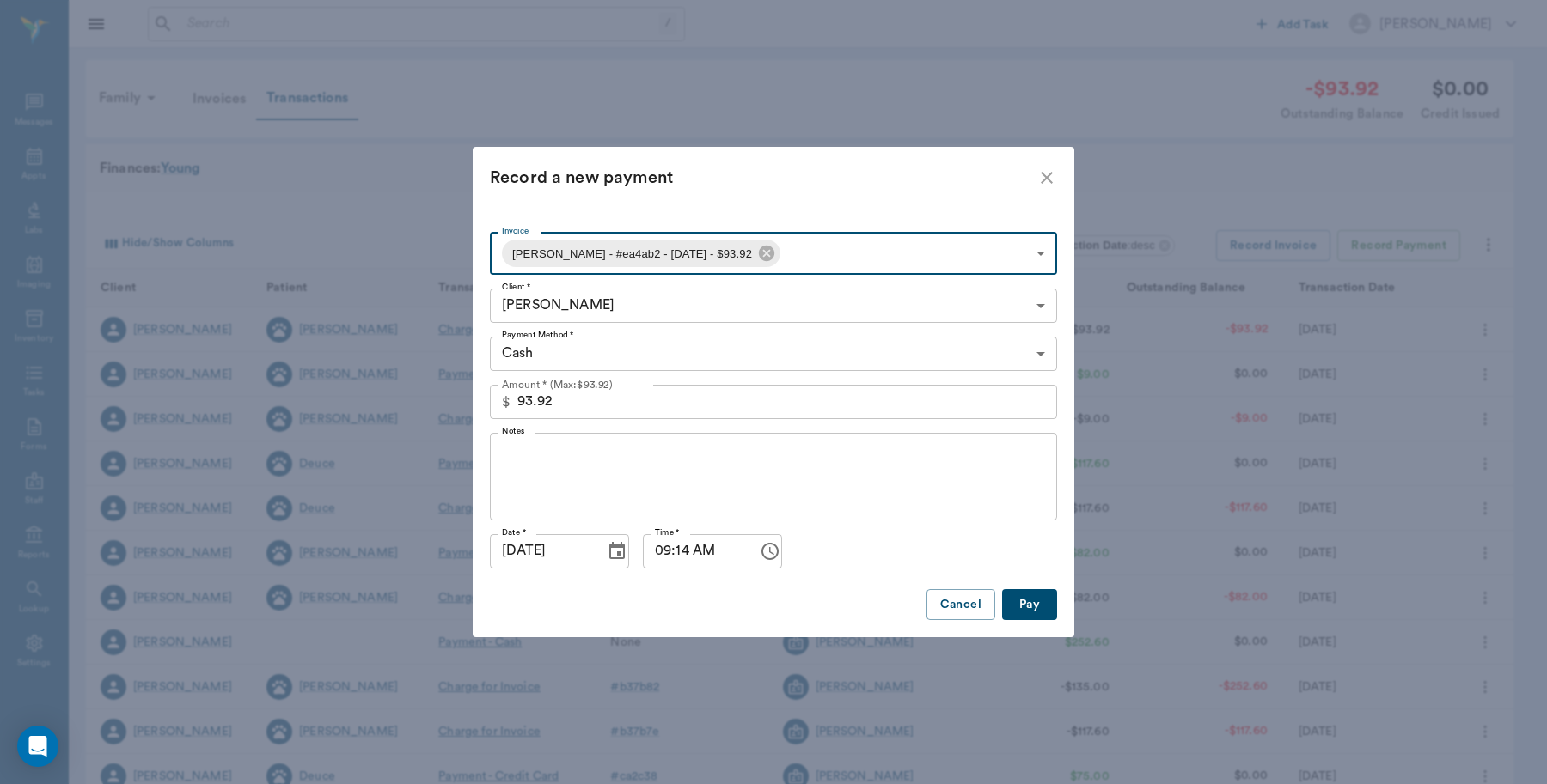
click at [587, 352] on body "/ ​ Add Task Dr. Bert Ellsworth Nectar Messages Appts Labs Imaging Inventory Ta…" at bounding box center [774, 528] width 1547 height 1057
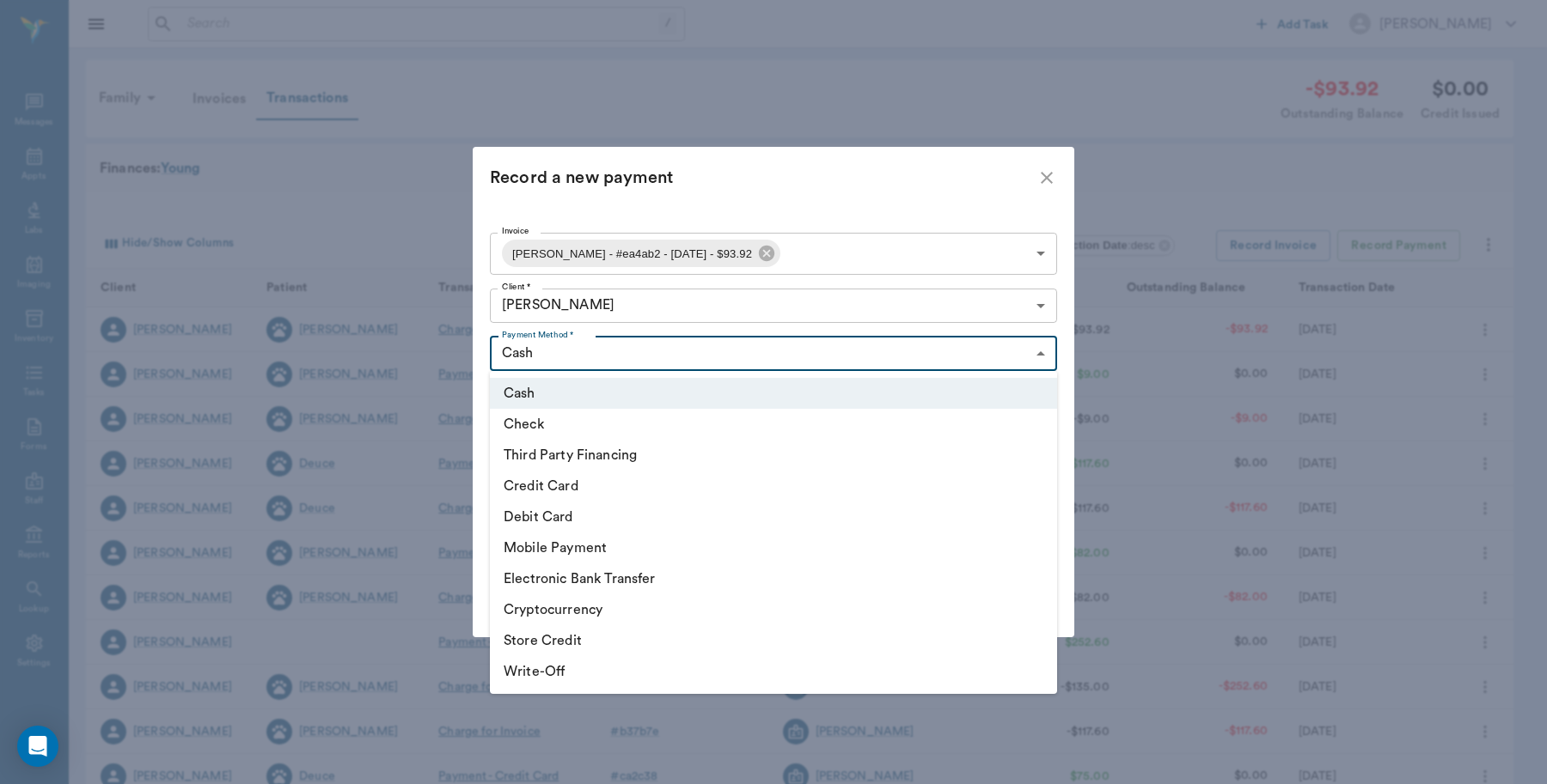
click at [570, 486] on li "Credit Card" at bounding box center [773, 486] width 567 height 31
type input "CREDIT_CARD"
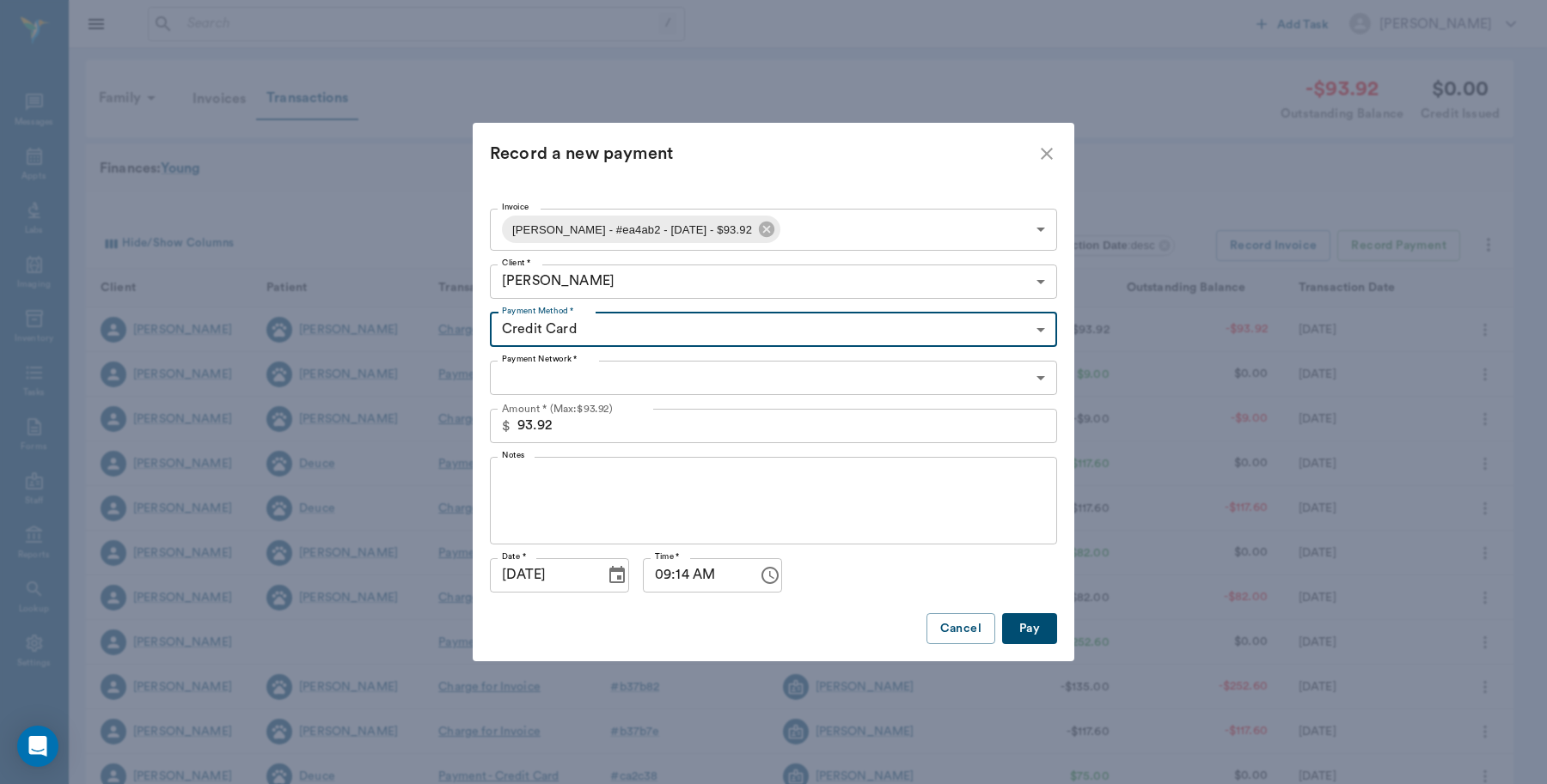
click at [587, 387] on body "/ ​ Add Task Dr. Bert Ellsworth Nectar Messages Appts Labs Imaging Inventory Ta…" at bounding box center [774, 528] width 1547 height 1057
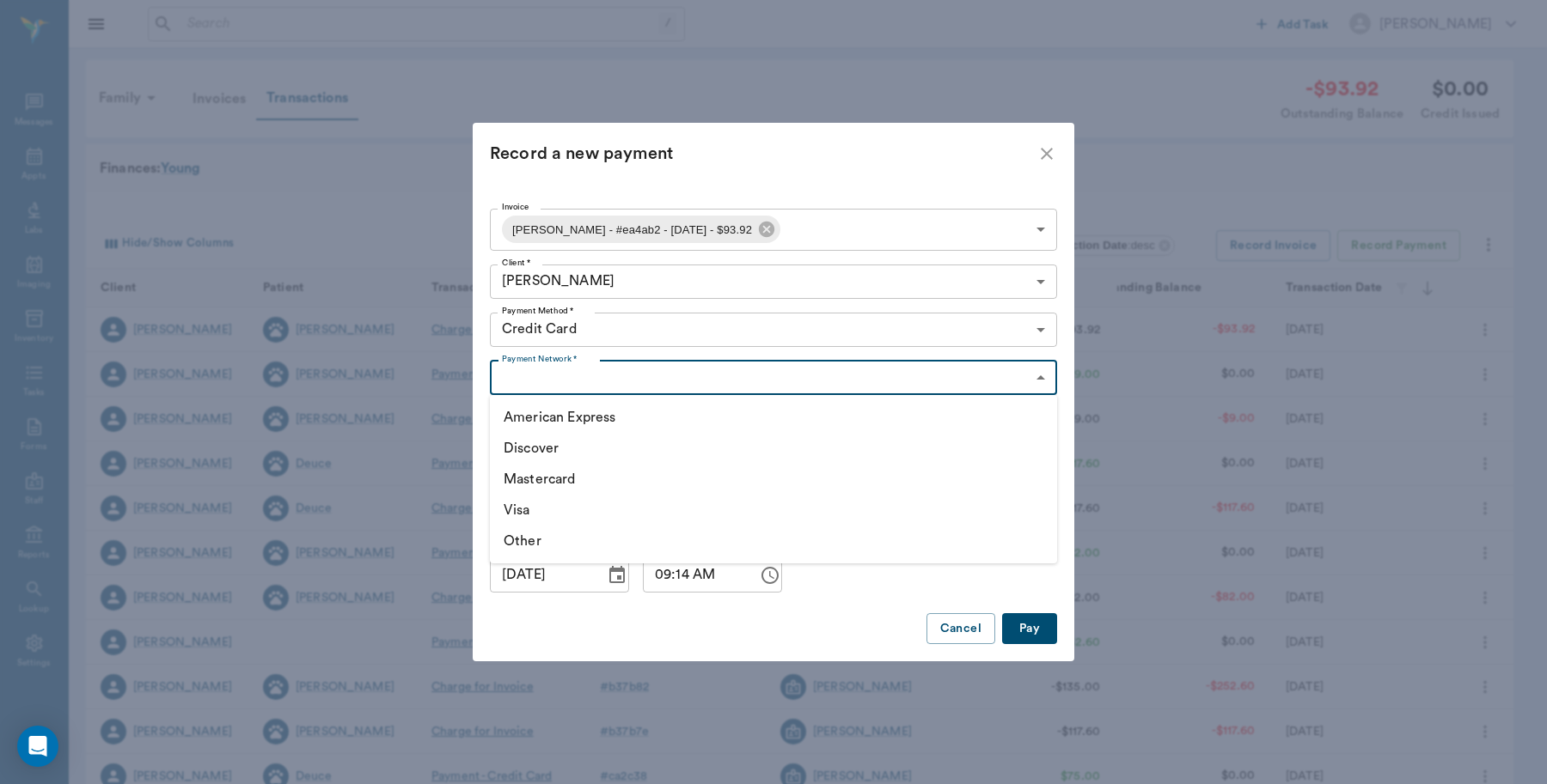
click at [521, 512] on li "Visa" at bounding box center [773, 510] width 567 height 31
type input "VISA"
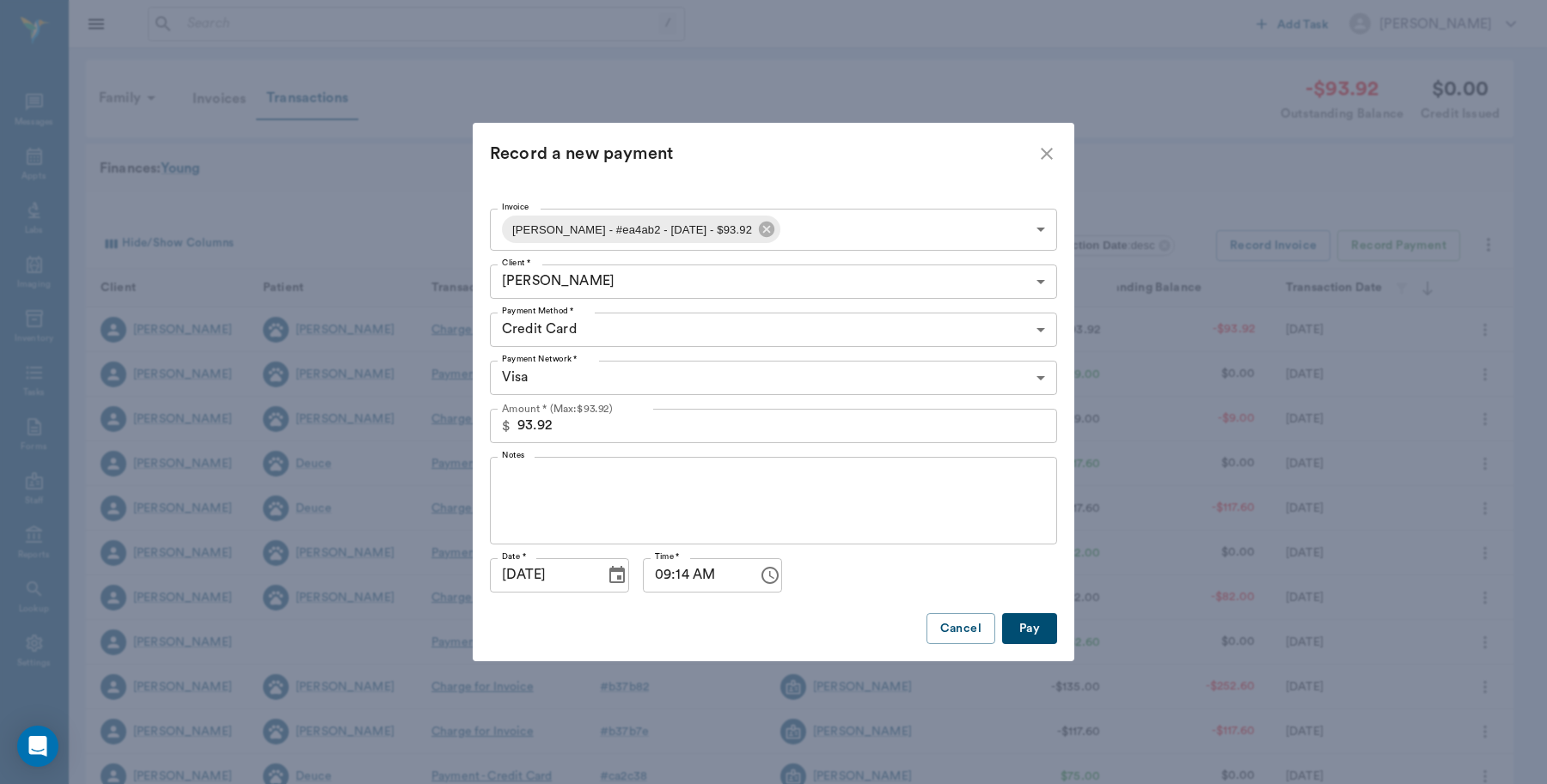
click at [1023, 619] on button "Pay" at bounding box center [1029, 629] width 55 height 32
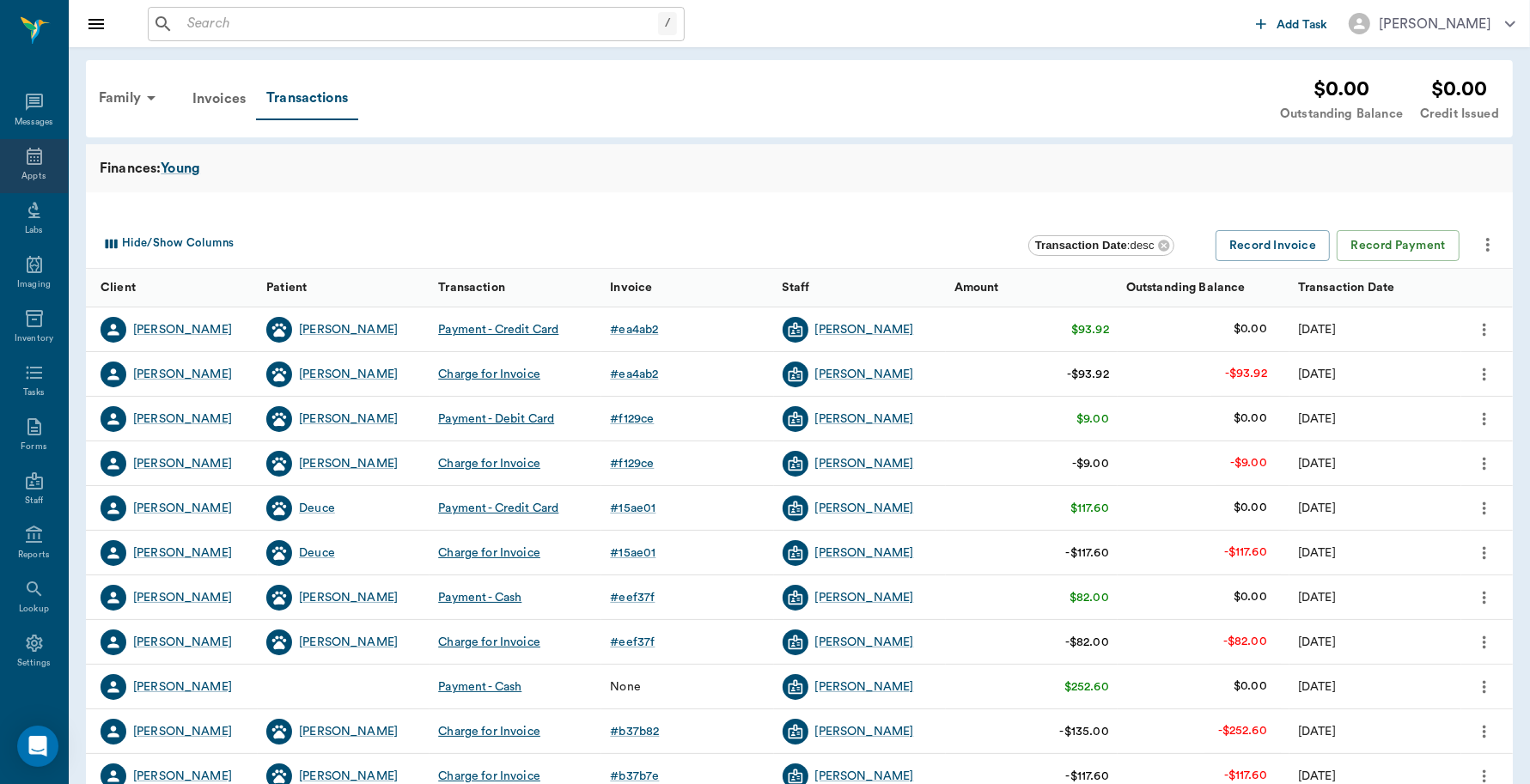
click at [6, 165] on div "Appts" at bounding box center [34, 165] width 68 height 54
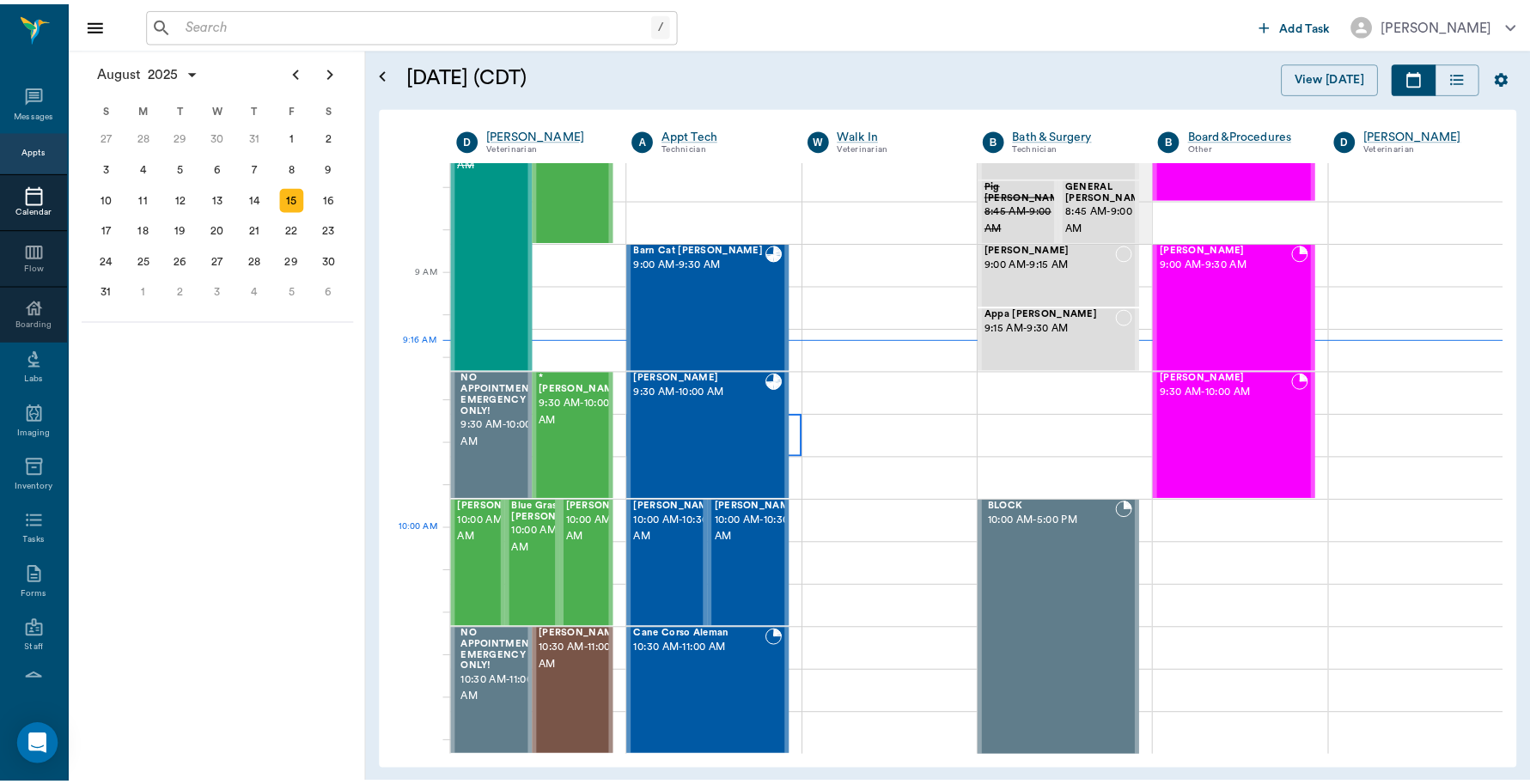
scroll to position [152, 0]
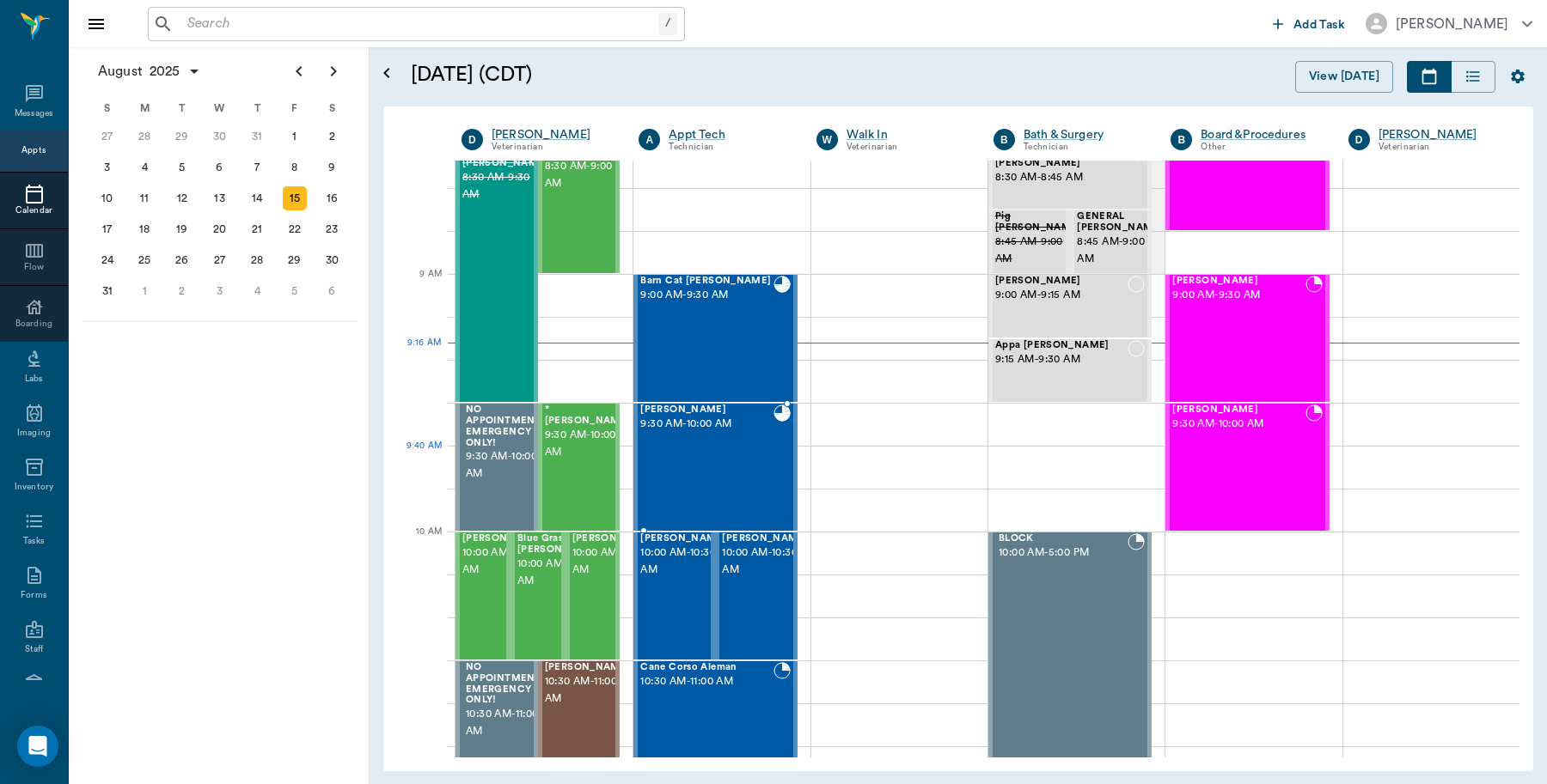
click at [718, 483] on div "Winston Brabham 9:30 AM - 10:00 AM" at bounding box center [706, 466] width 132 height 125
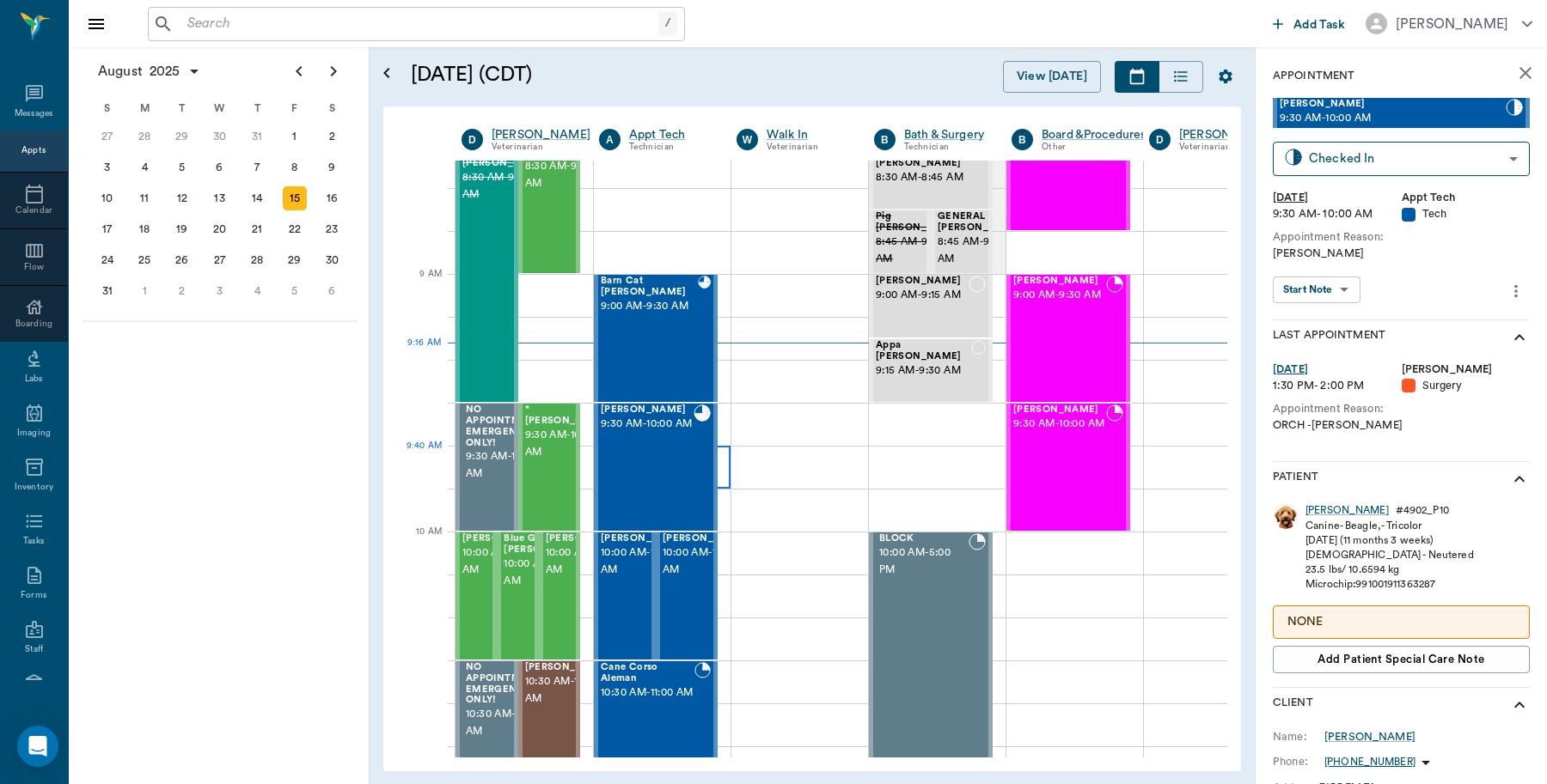
type input "READY_TO_CHECKOUT"
click at [1321, 501] on div "Winston # 4902_P10 Canine - Beagle, - Tricolor 08/26/2024 (11 months 3 weeks) M…" at bounding box center [1401, 591] width 257 height 191
click at [1321, 507] on div "Winston" at bounding box center [1347, 511] width 83 height 15
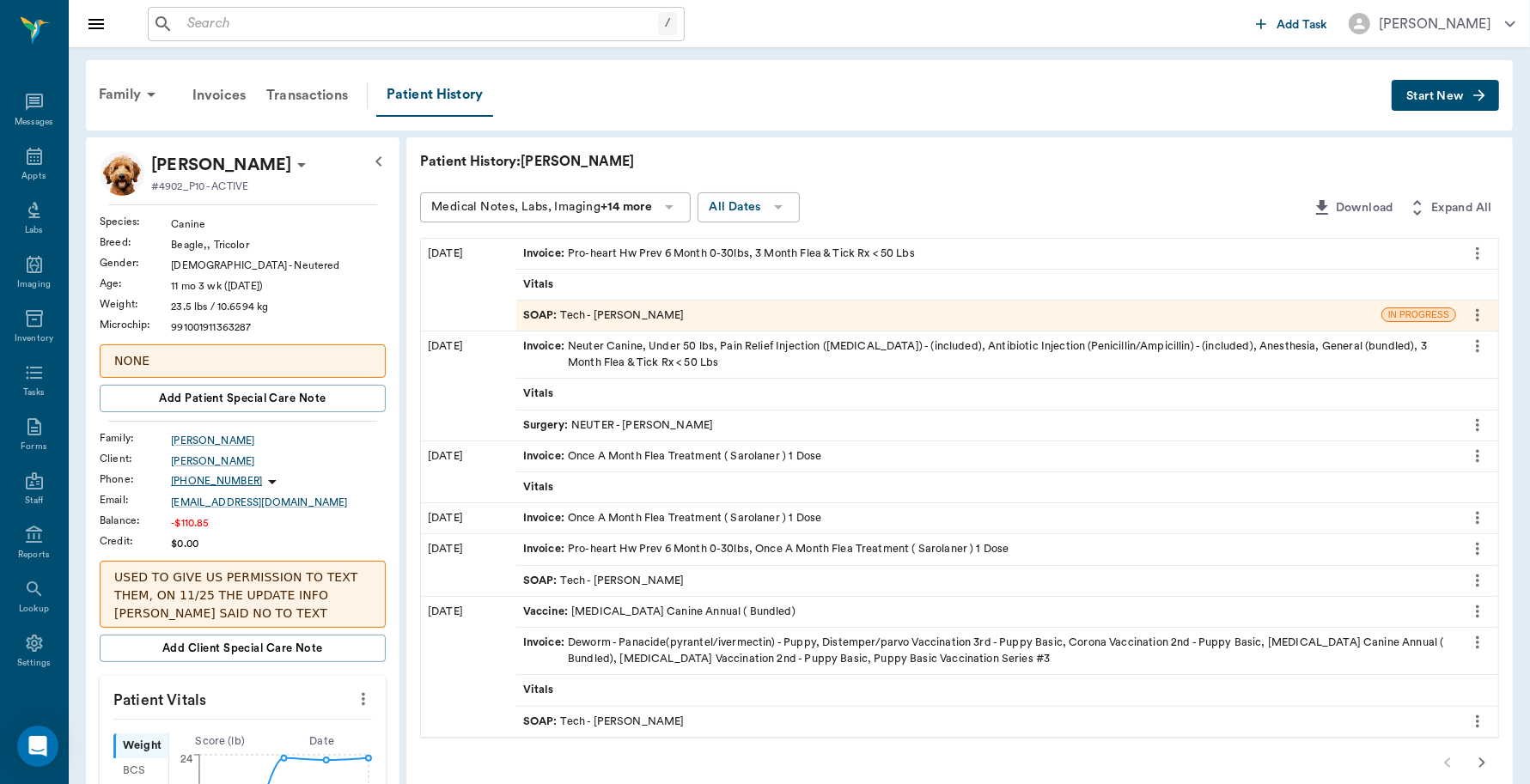
click at [728, 254] on div "Invoice : Pro-heart Hw Prev 6 Month 0-30lbs, 3 Month Flea & Tick Rx < 50 Lbs" at bounding box center [718, 254] width 392 height 16
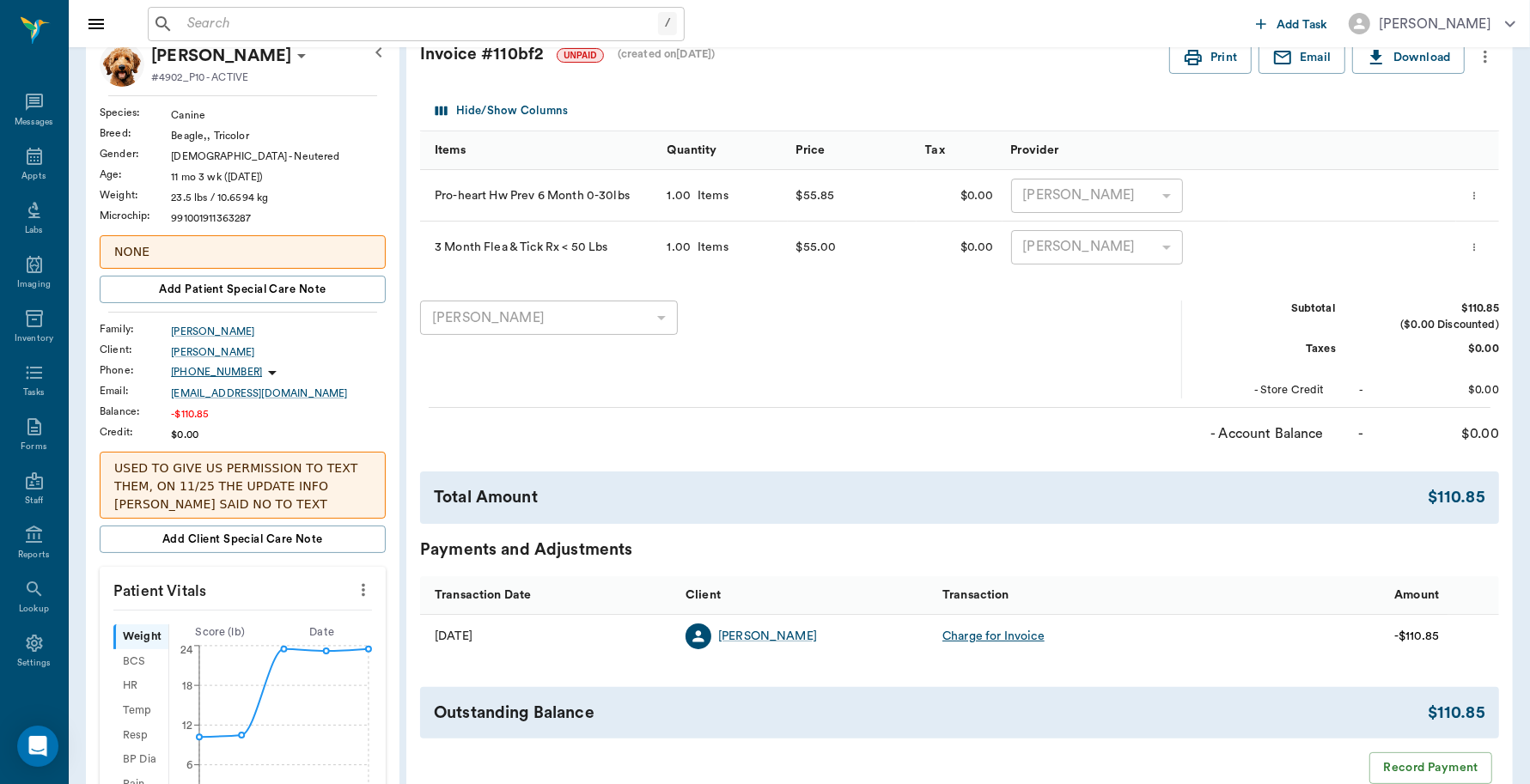
scroll to position [537, 0]
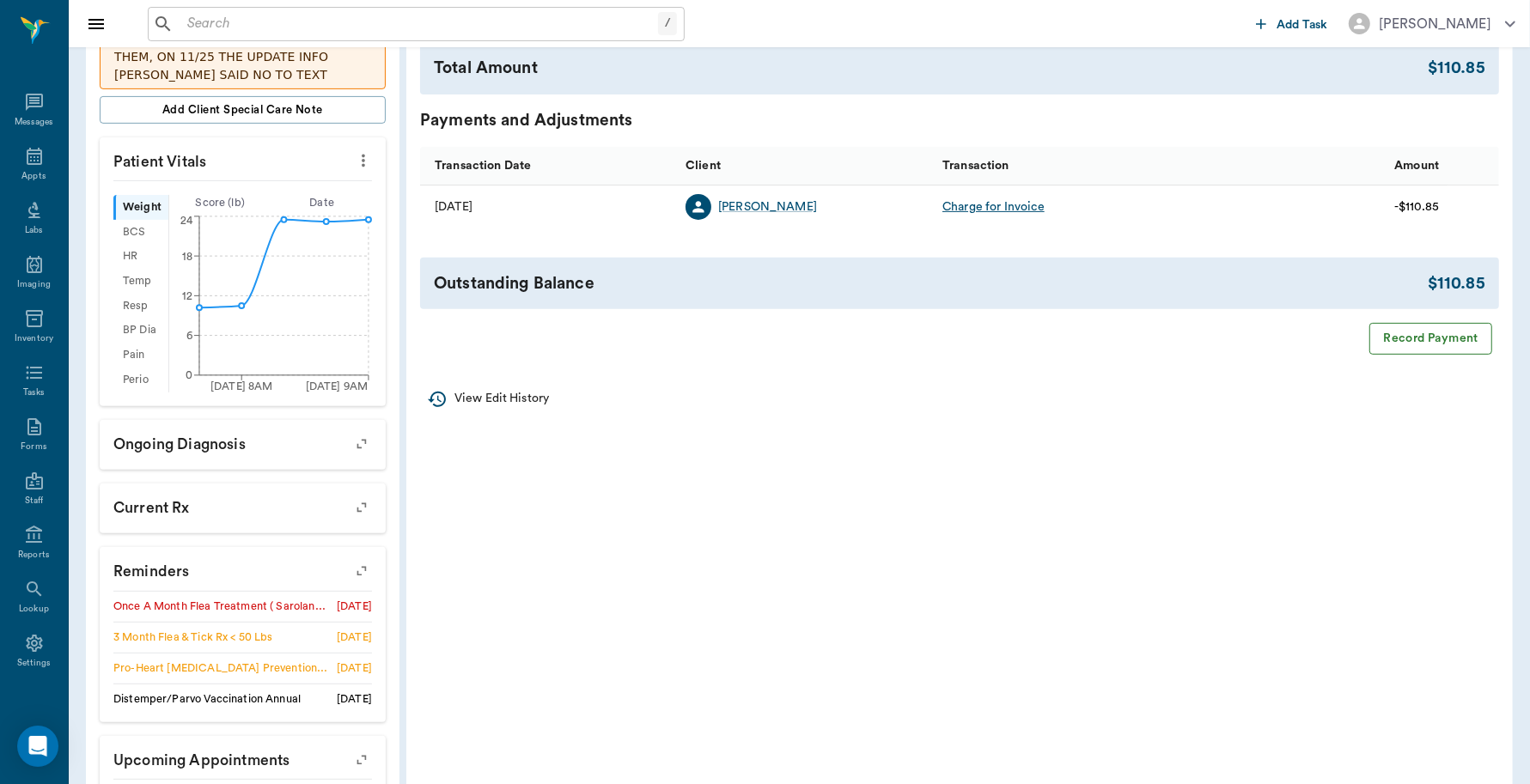
click at [1428, 337] on button "Record Payment" at bounding box center [1430, 339] width 123 height 32
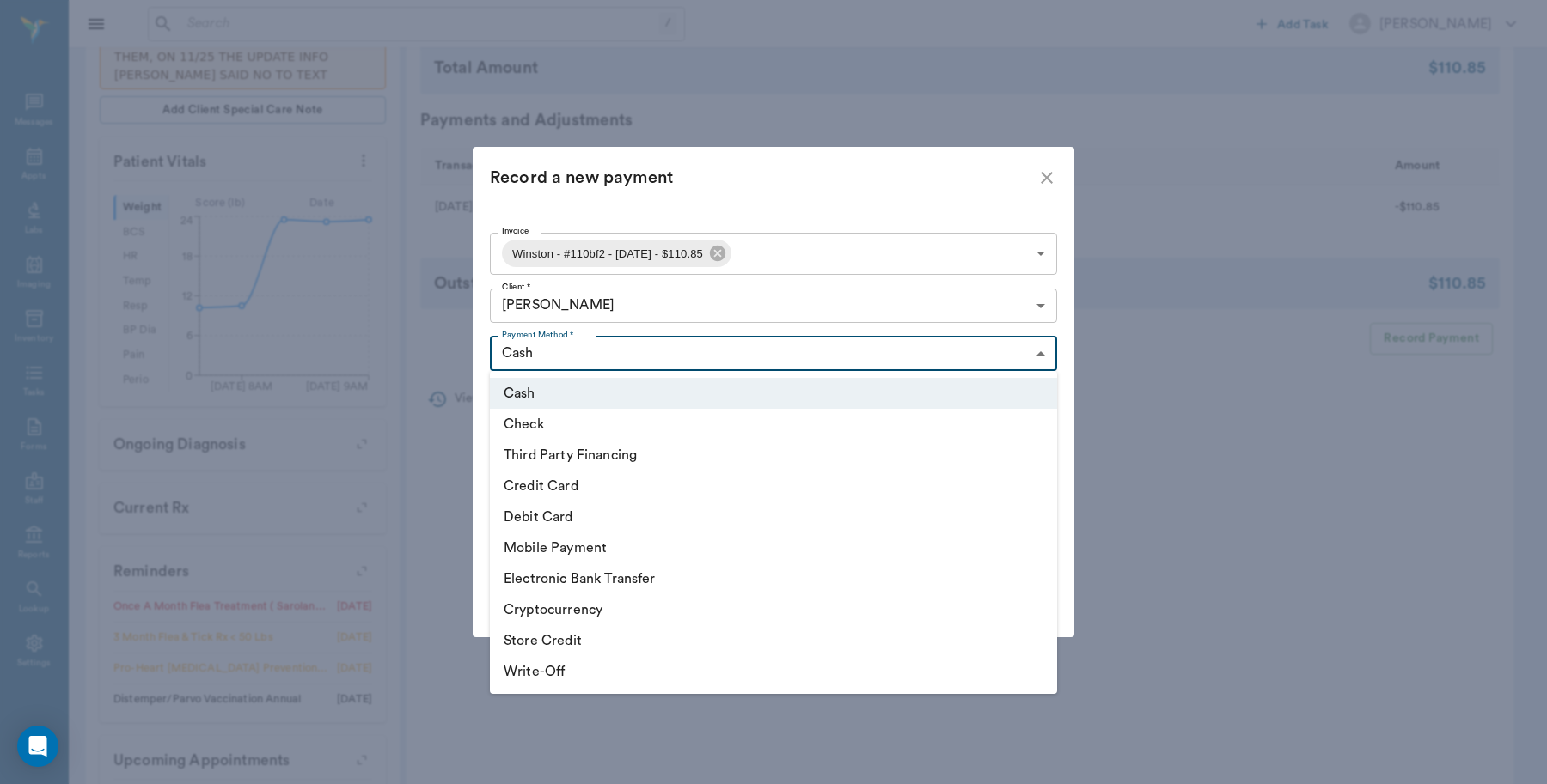
click at [1034, 358] on body "/ ​ Add Task Dr. Bert Ellsworth Nectar Messages Appts Labs Imaging Inventory Ta…" at bounding box center [774, 187] width 1547 height 1448
click at [586, 517] on li "Debit Card" at bounding box center [773, 517] width 567 height 31
type input "DEBIT_CARD"
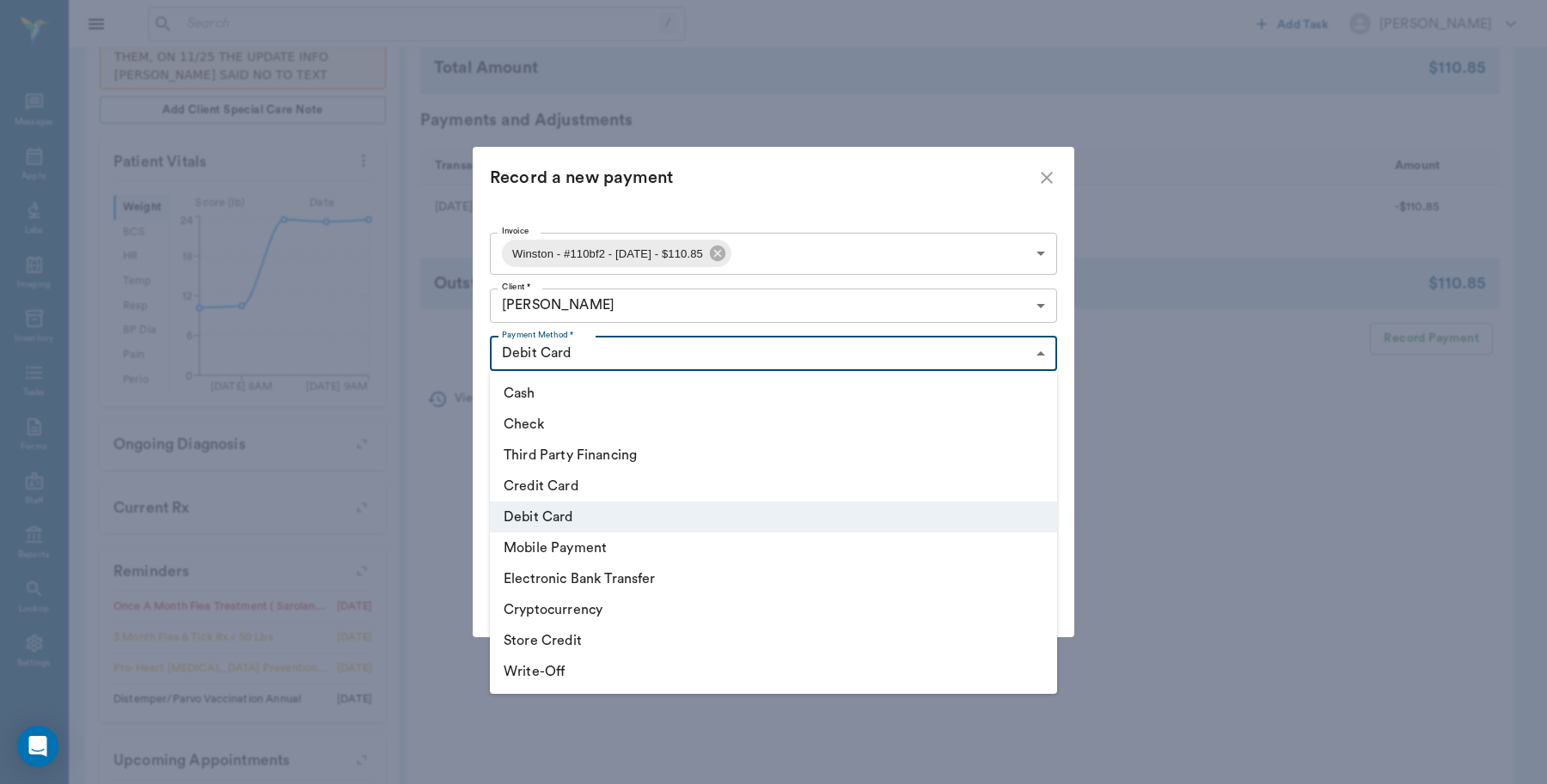
click at [534, 528] on li "Debit Card" at bounding box center [773, 517] width 567 height 31
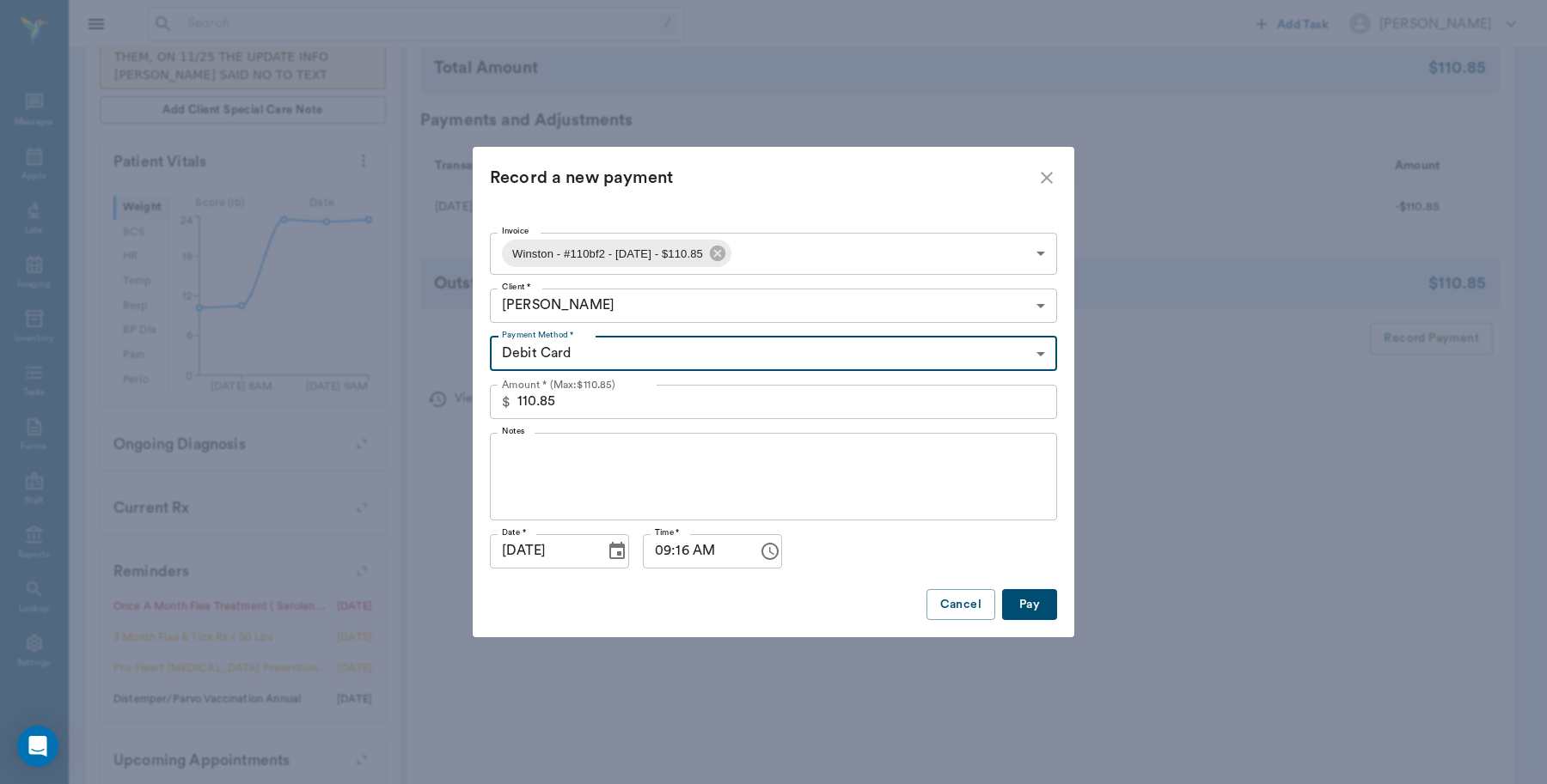
click at [1037, 616] on button "Pay" at bounding box center [1029, 605] width 55 height 32
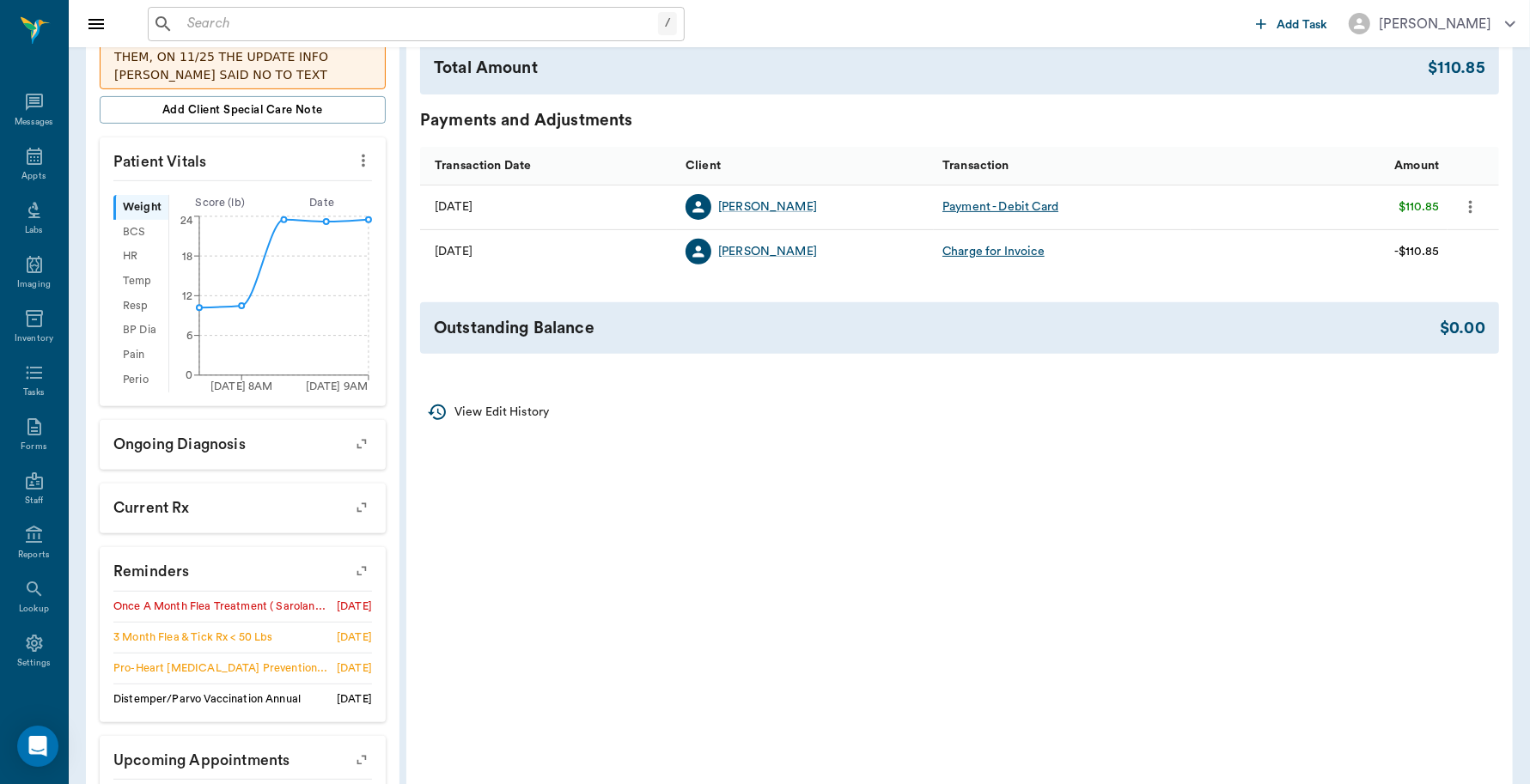
scroll to position [108, 0]
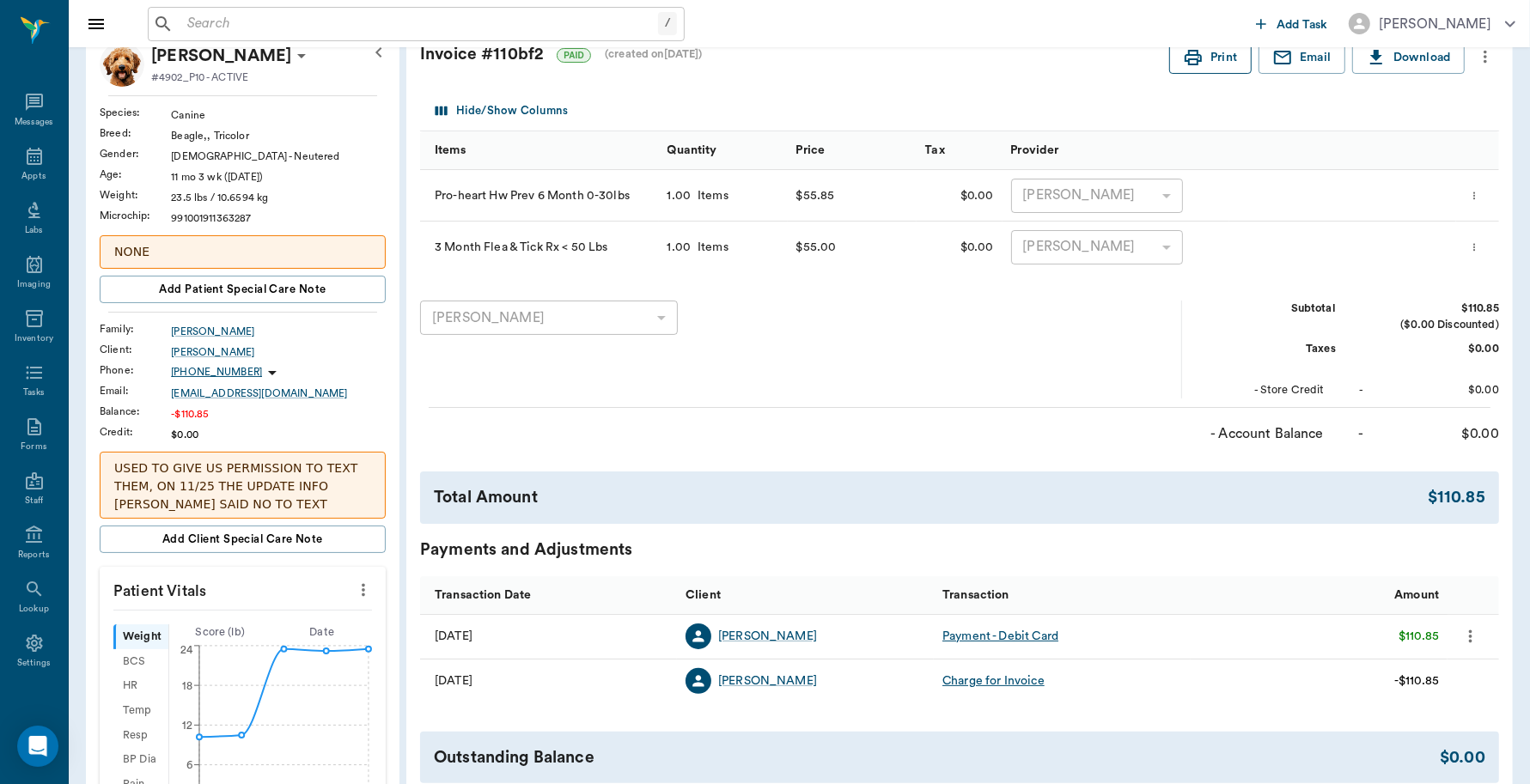
click at [1214, 61] on button "Print" at bounding box center [1210, 57] width 82 height 32
click at [315, 23] on input "text" at bounding box center [419, 24] width 477 height 24
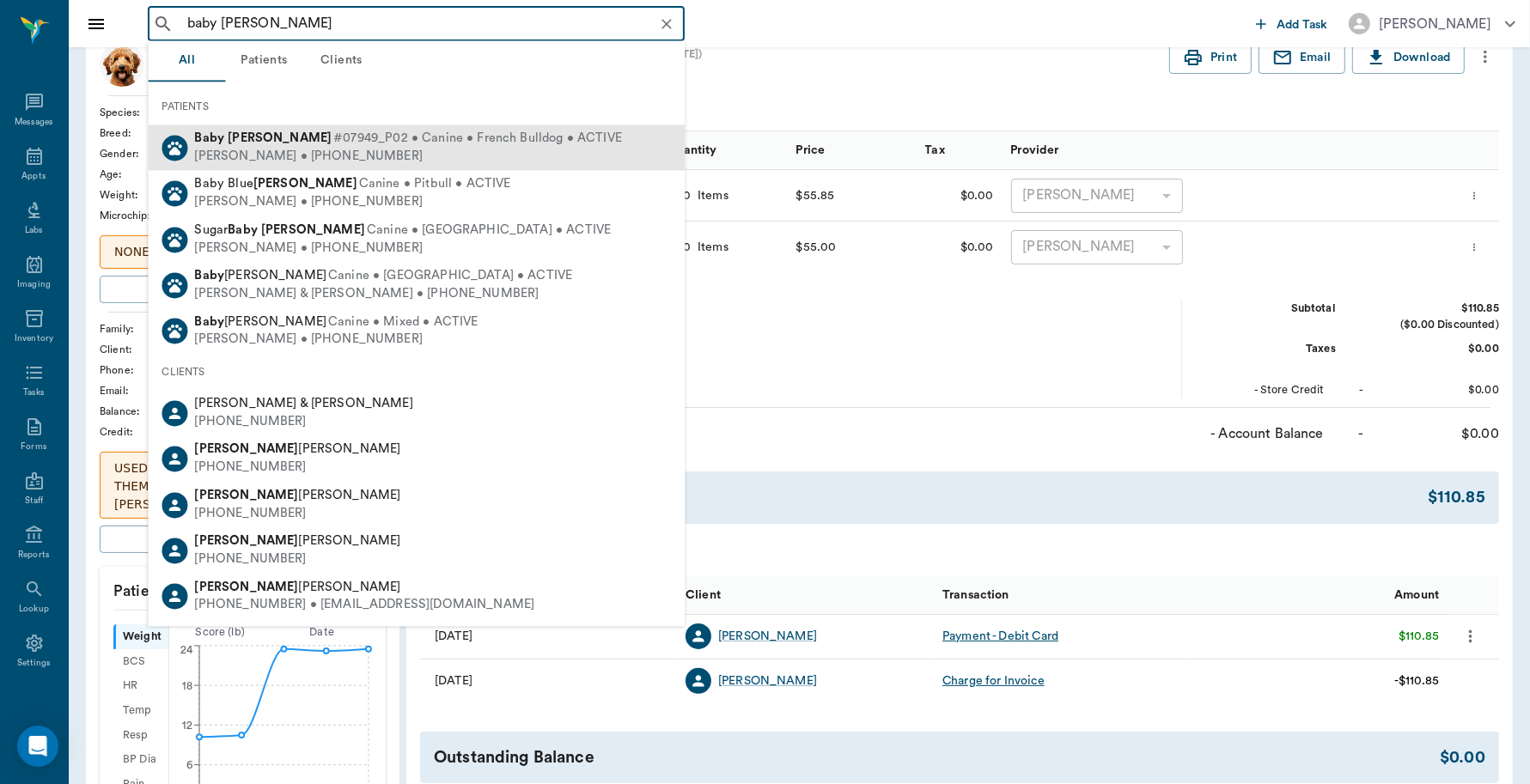
click at [255, 141] on b "Harrison" at bounding box center [279, 139] width 104 height 13
type input "baby harr"
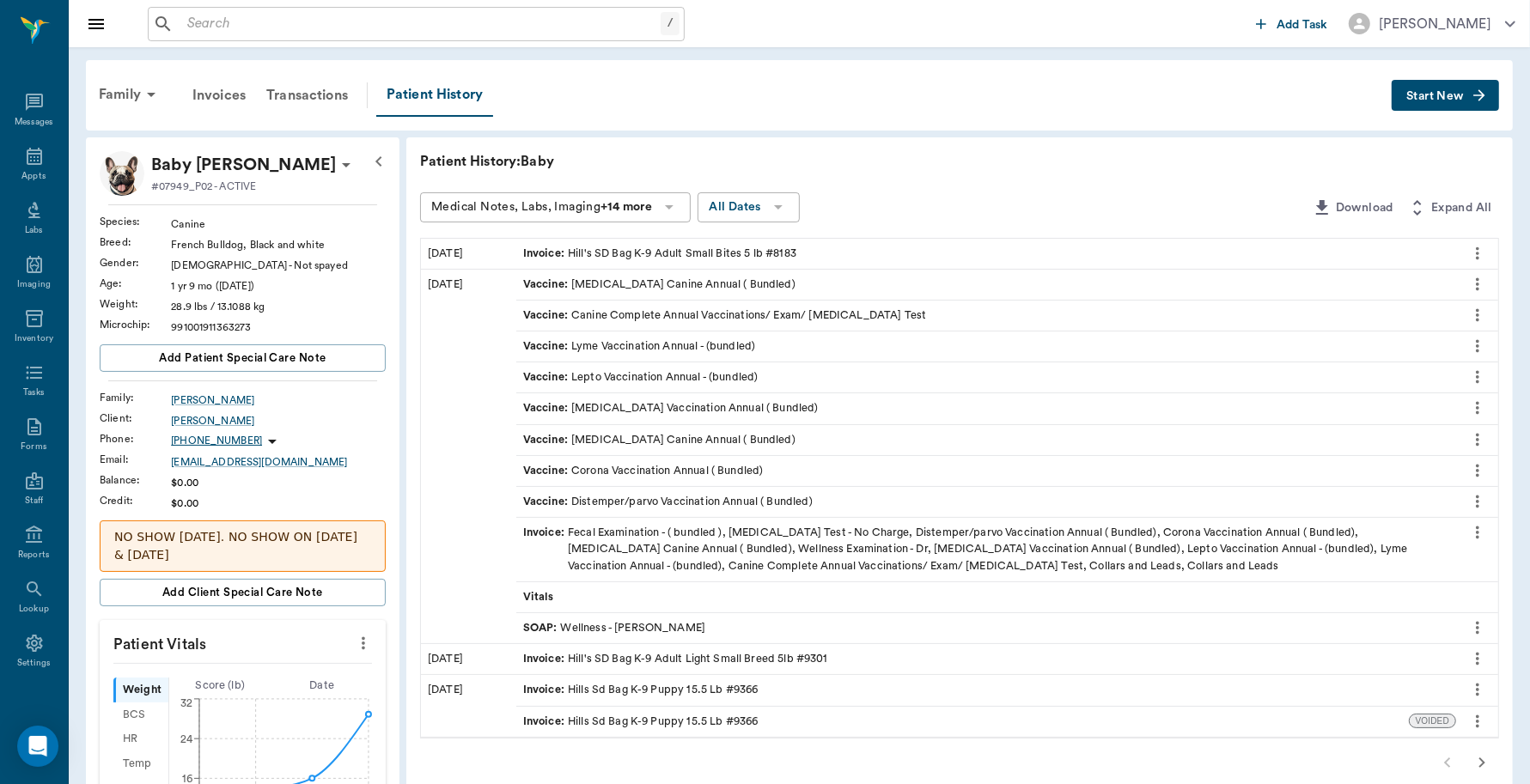
click at [1420, 100] on button "Start New" at bounding box center [1446, 96] width 108 height 32
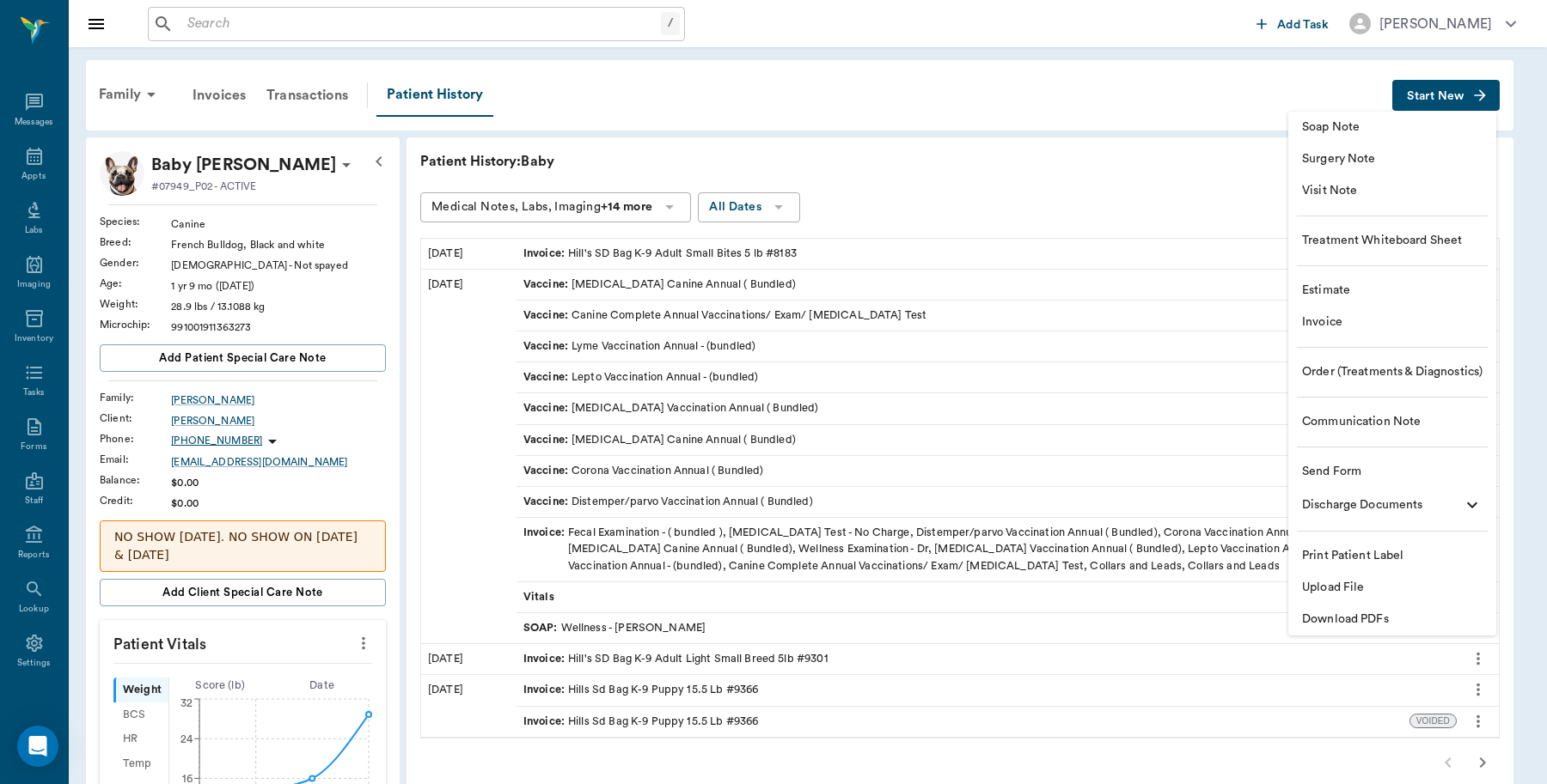
click at [1304, 312] on li "Invoice" at bounding box center [1393, 322] width 208 height 32
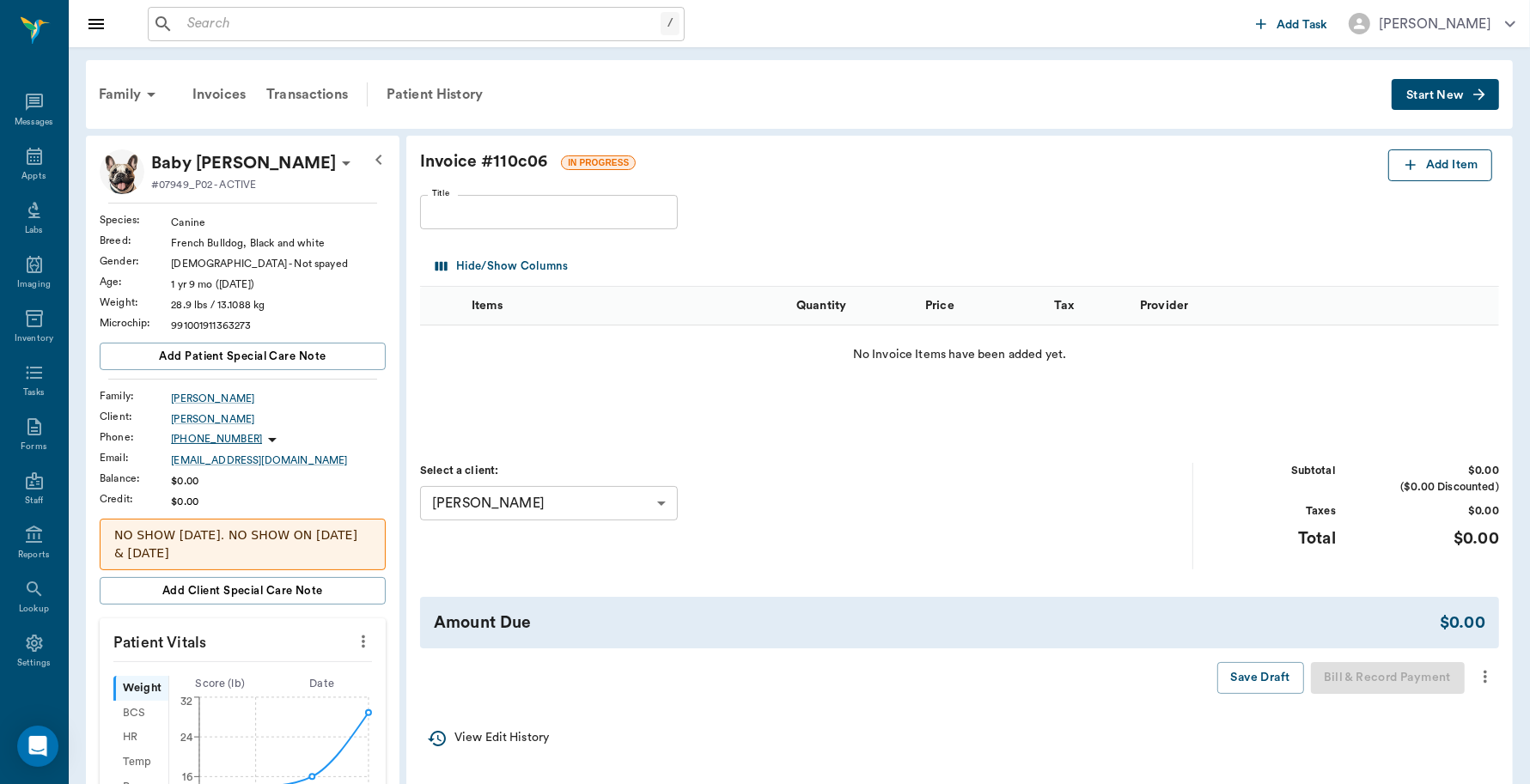
click at [1409, 162] on icon "button" at bounding box center [1410, 164] width 10 height 10
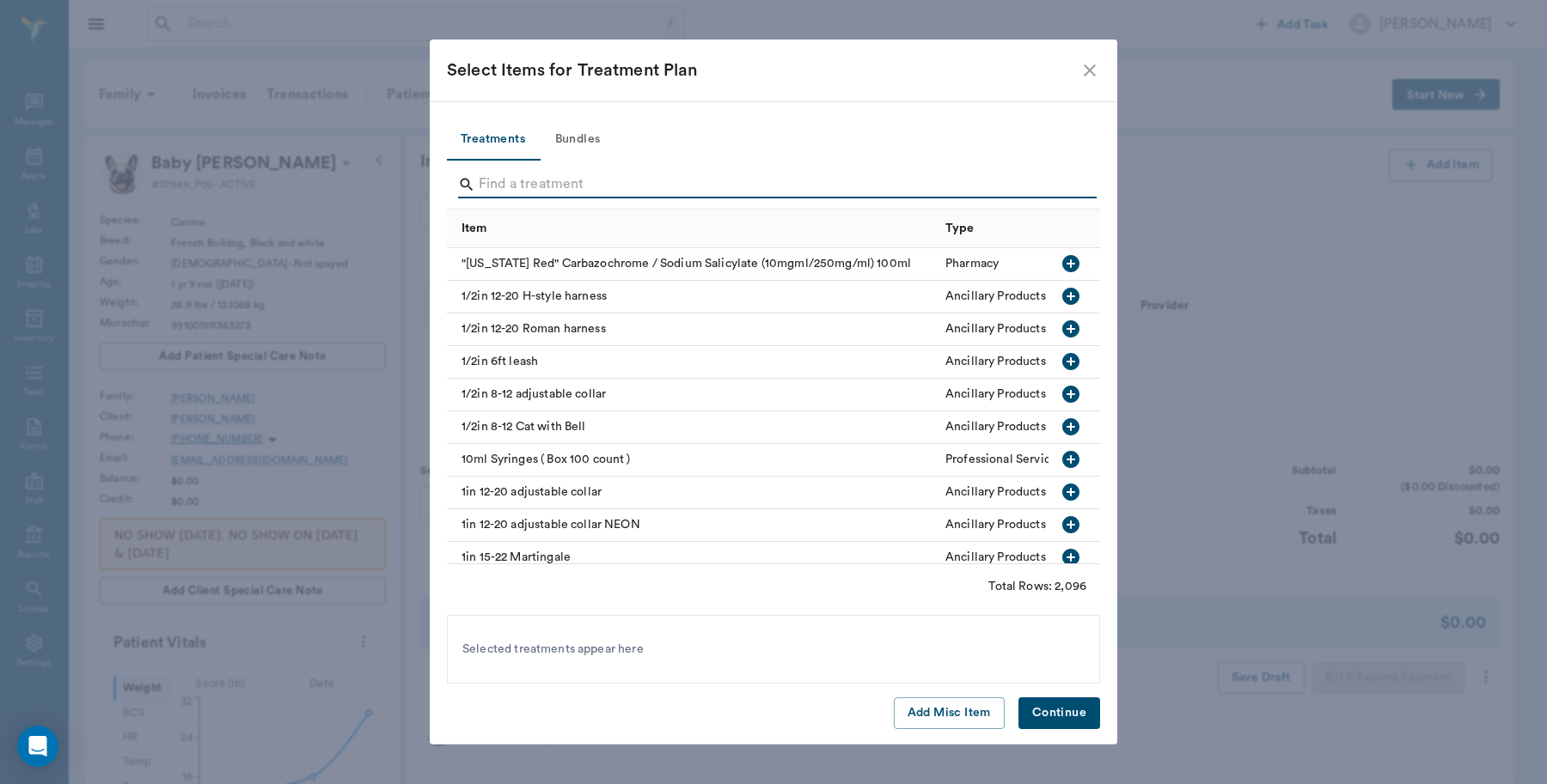
click at [514, 186] on input "Search" at bounding box center [774, 184] width 592 height 27
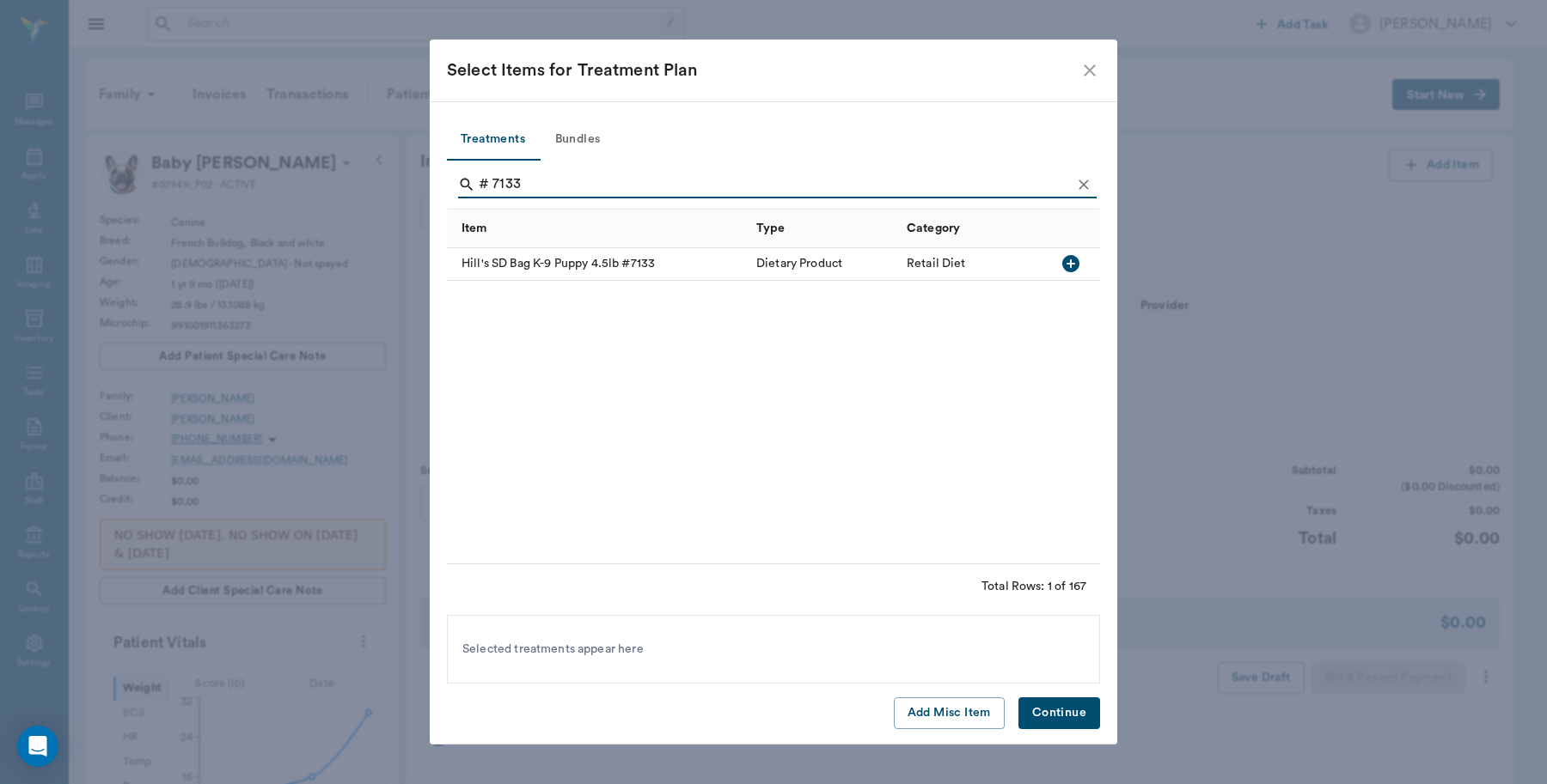
type input "# 7133"
click at [1070, 256] on icon "button" at bounding box center [1070, 264] width 17 height 17
click at [1055, 705] on button "Continue" at bounding box center [1058, 713] width 81 height 32
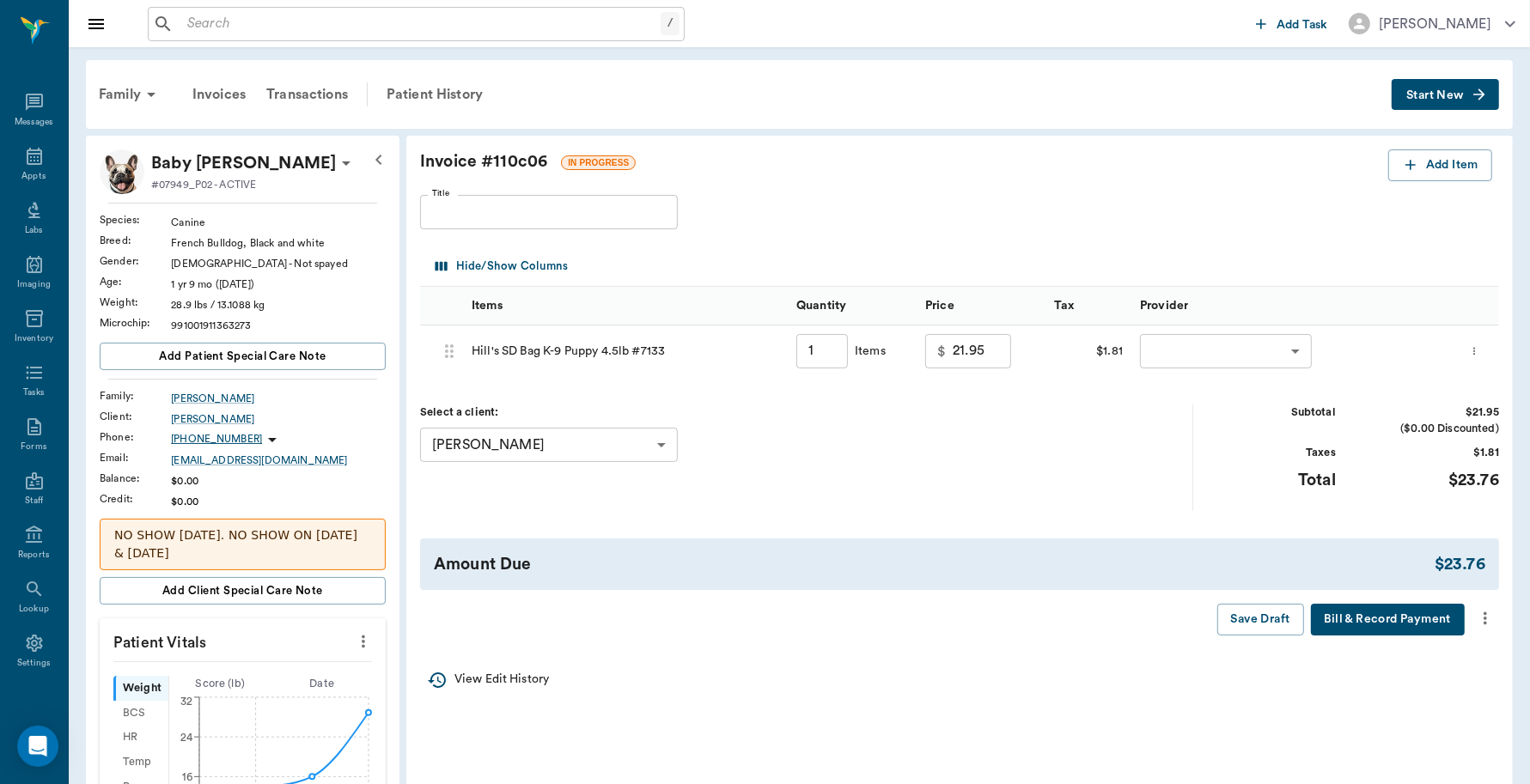
click at [1182, 350] on body "/ ​ Add Task Dr. Bert Ellsworth Nectar Messages Appts Labs Imaging Inventory Ta…" at bounding box center [765, 680] width 1530 height 1360
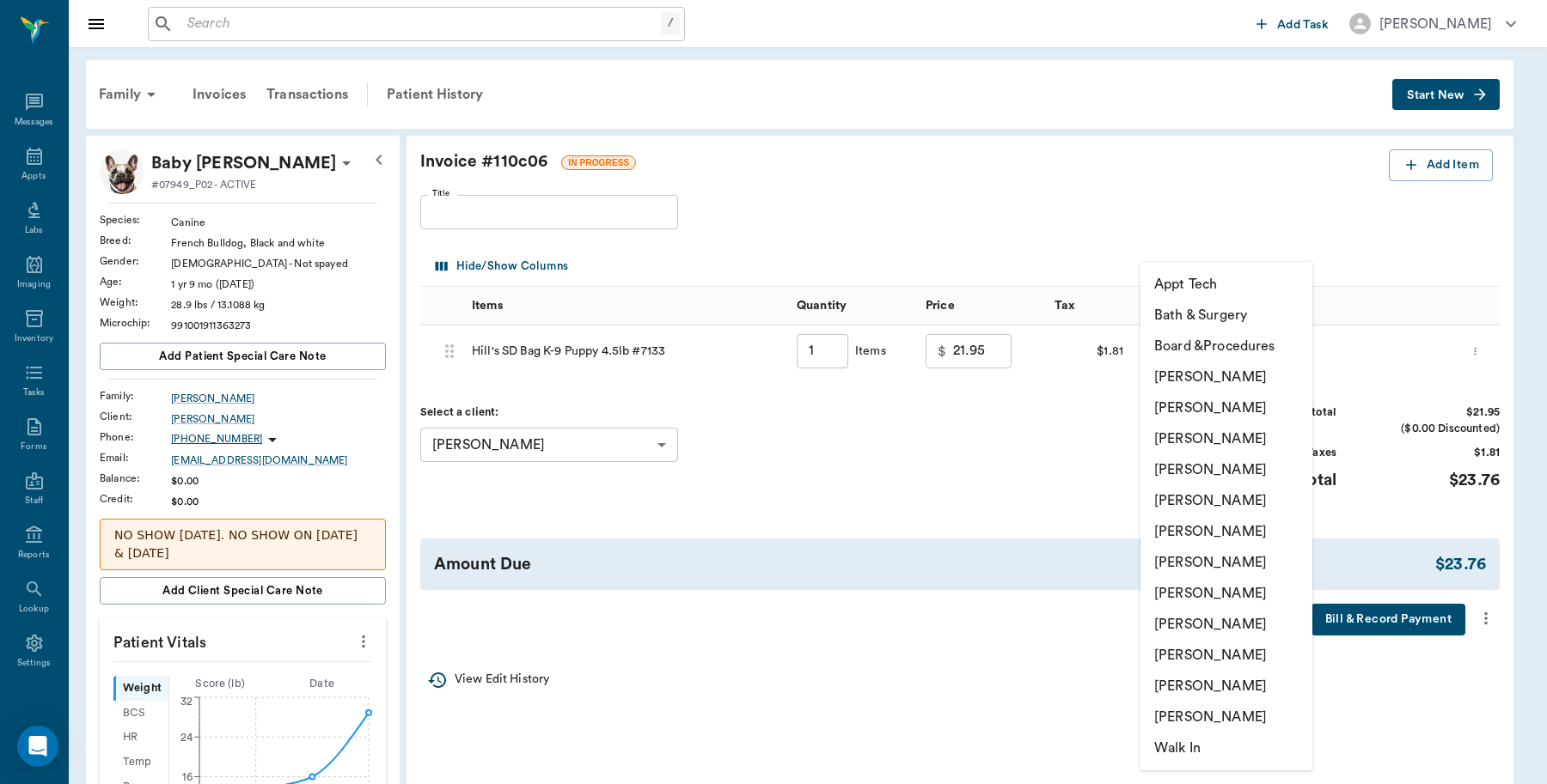
click at [1176, 655] on li "[PERSON_NAME]" at bounding box center [1226, 655] width 172 height 31
type input "none-63ec2ece52e12b0ba117cc90"
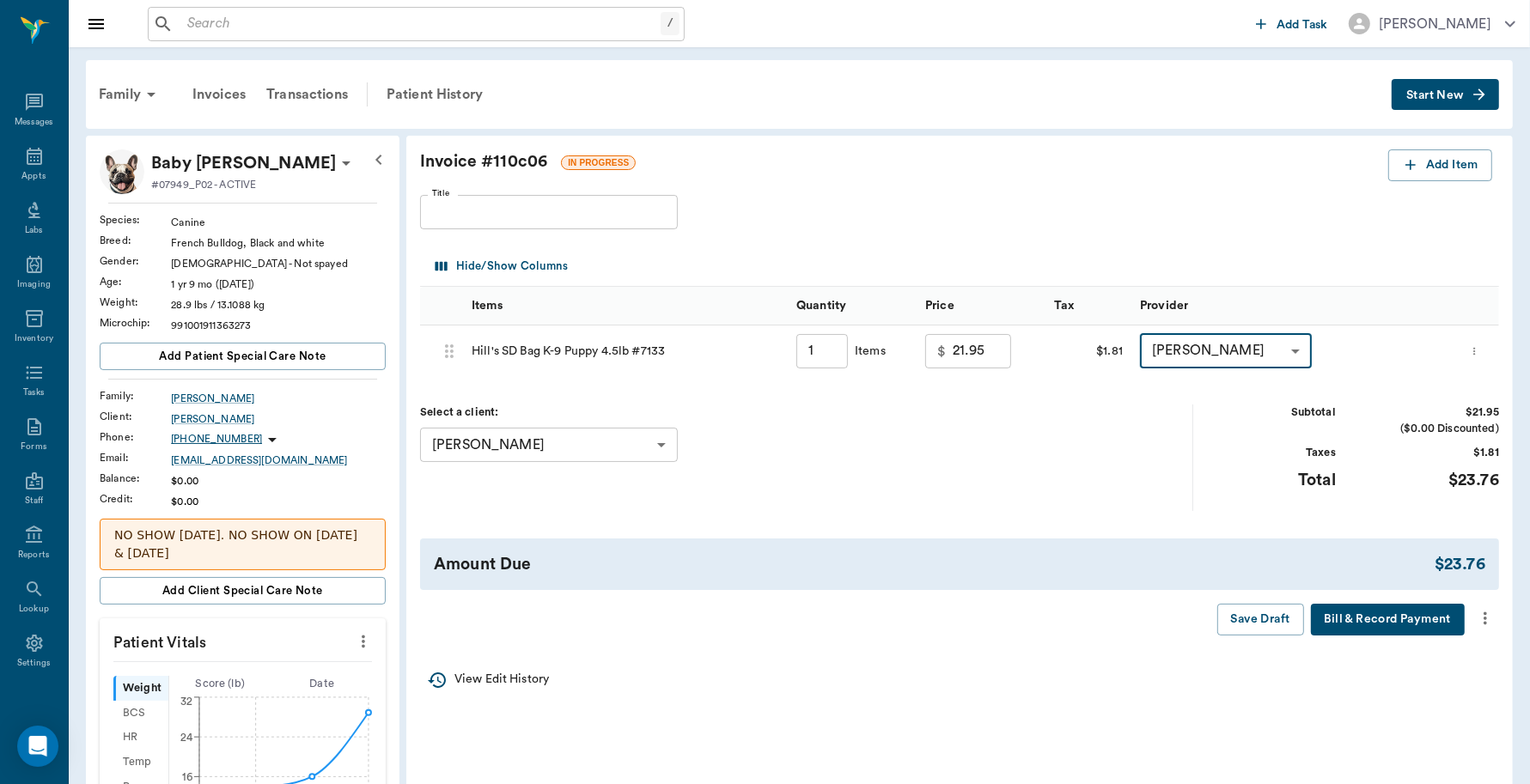
click at [1342, 616] on button "Bill & Record Payment" at bounding box center [1388, 620] width 153 height 32
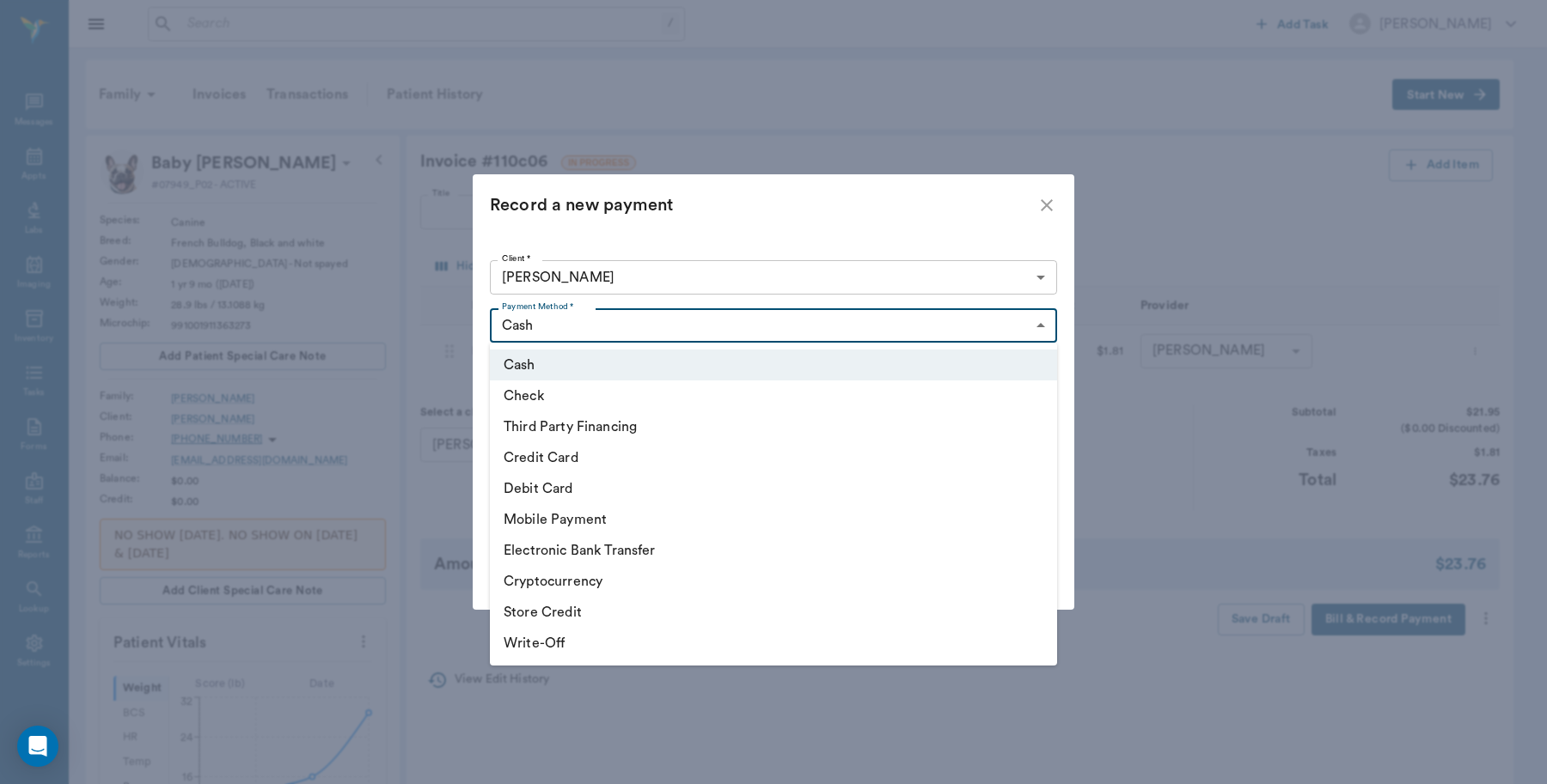
click at [724, 323] on body "/ ​ Add Task Dr. Bert Ellsworth Nectar Messages Appts Labs Imaging Inventory Ta…" at bounding box center [774, 680] width 1547 height 1360
click at [546, 484] on li "Debit Card" at bounding box center [773, 489] width 567 height 31
type input "DEBIT_CARD"
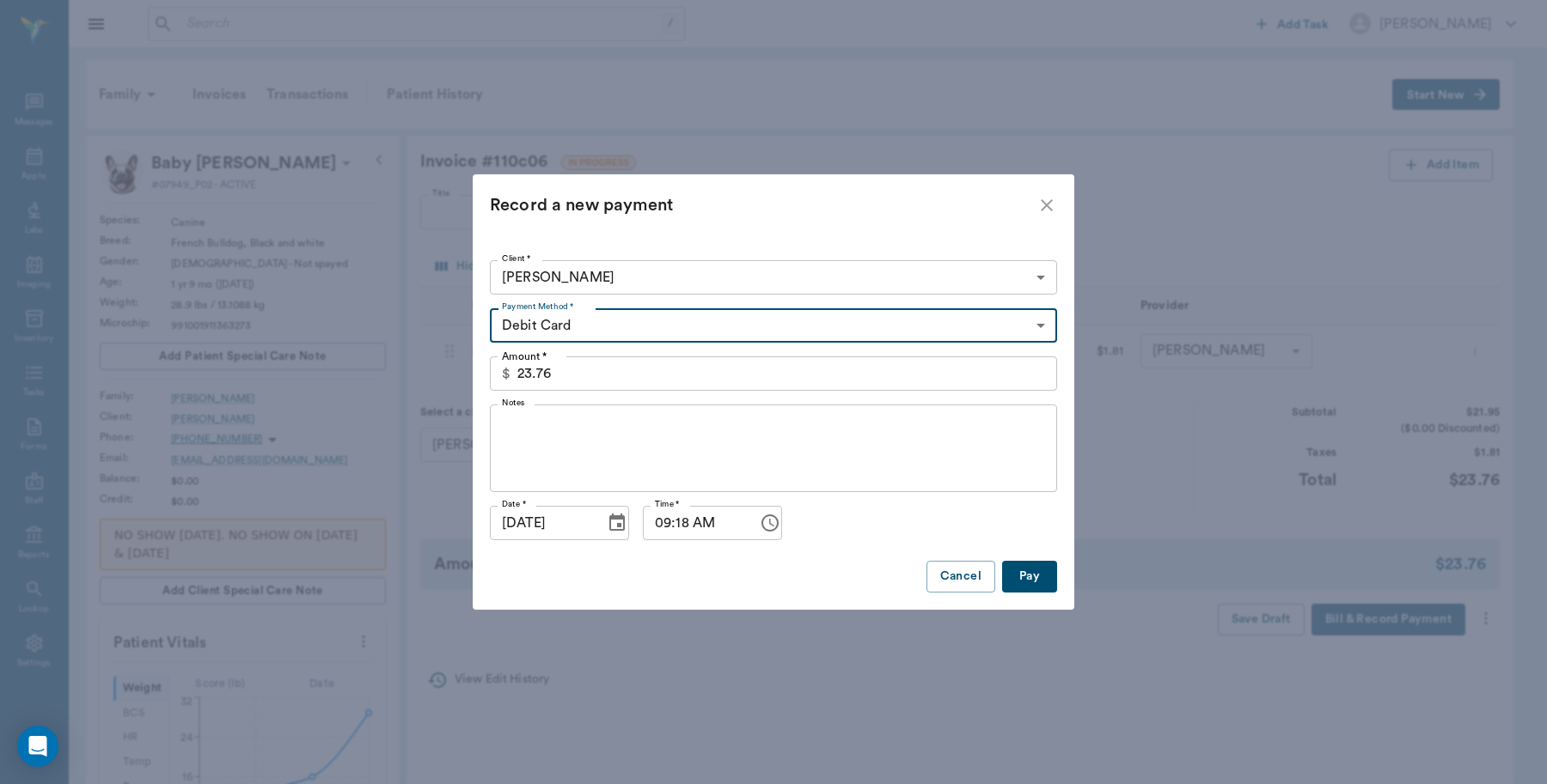
click at [1031, 576] on button "Pay" at bounding box center [1029, 577] width 55 height 32
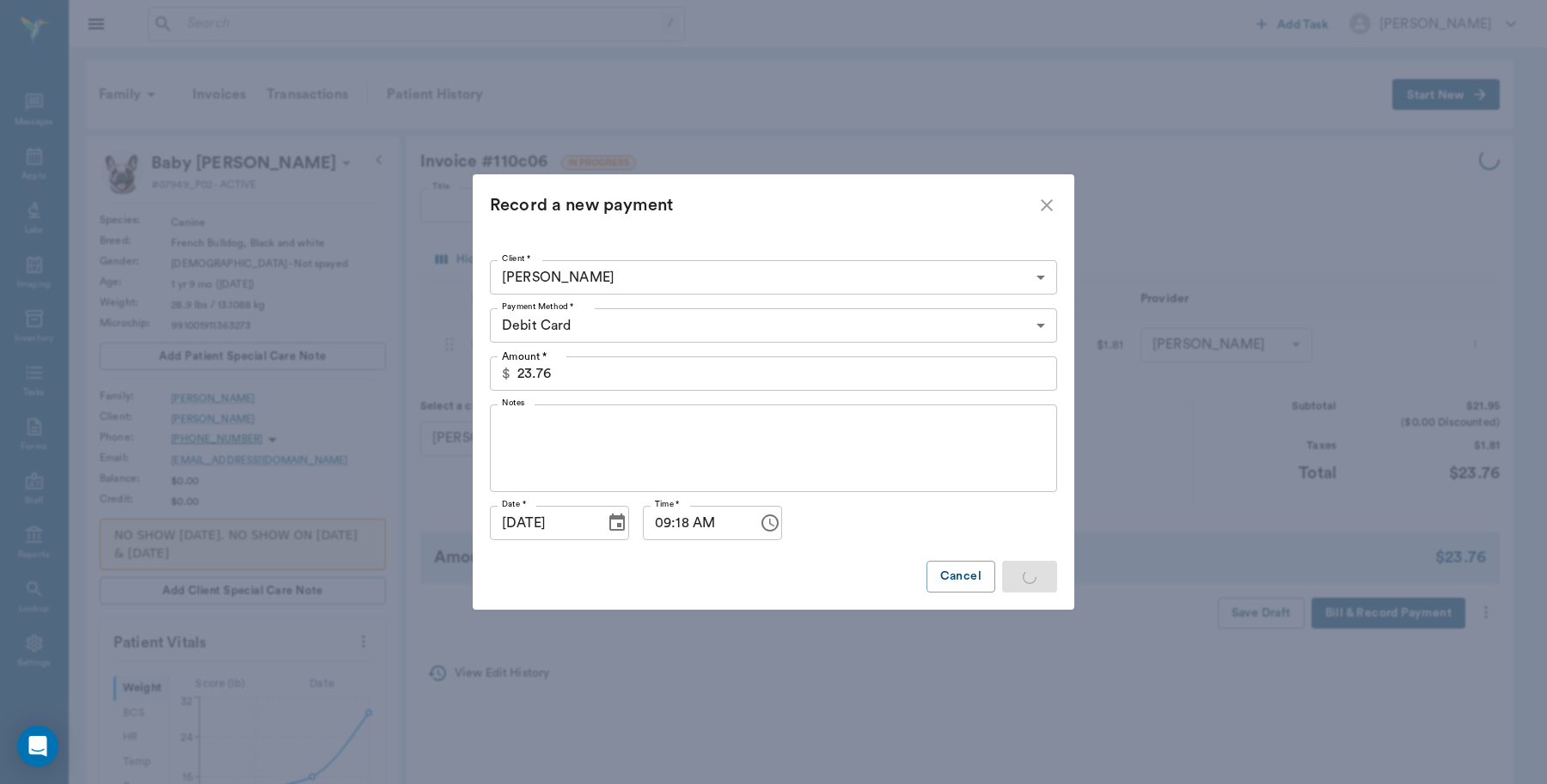
type input "1.00"
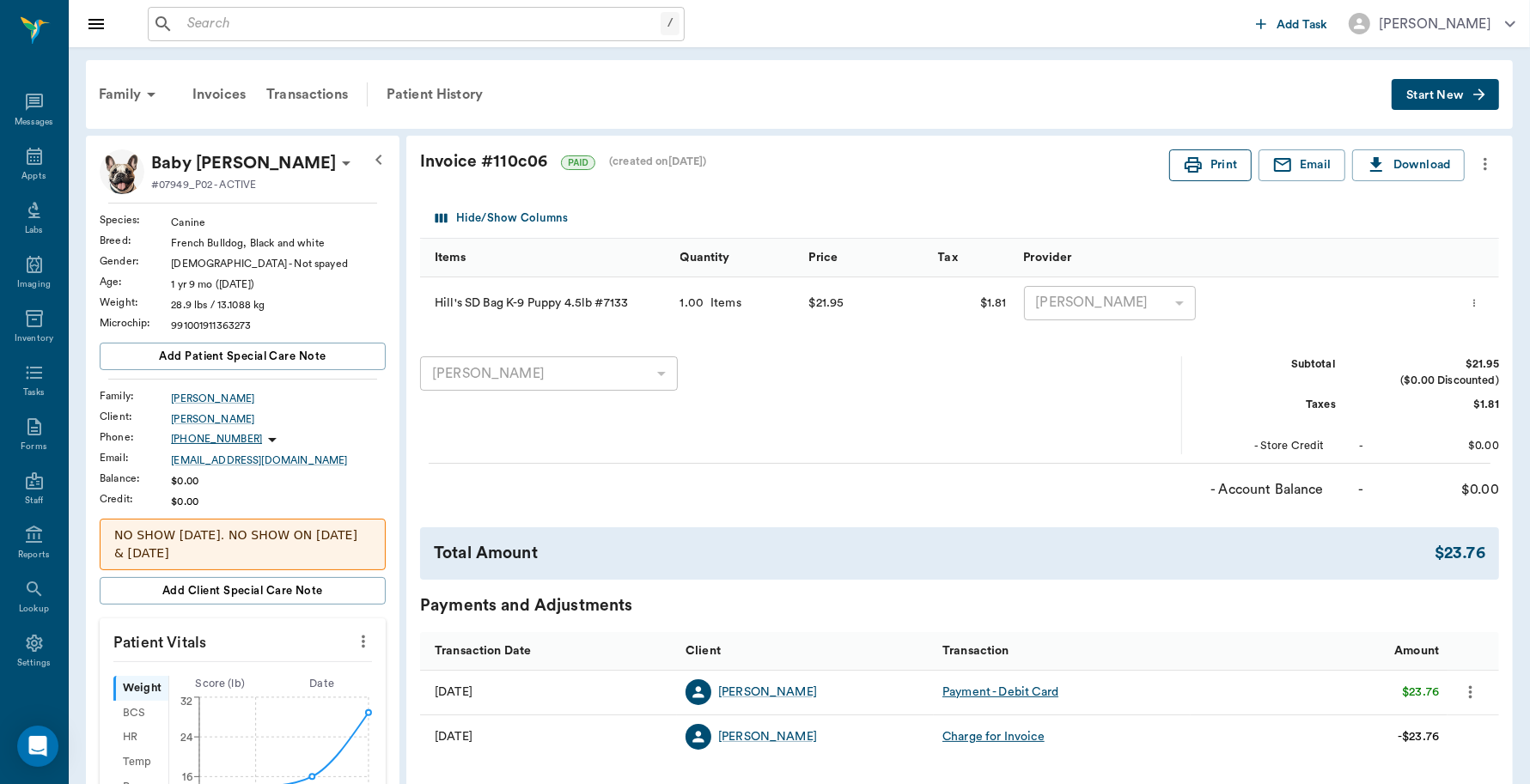
click at [1201, 169] on button "Print" at bounding box center [1210, 165] width 82 height 32
drag, startPoint x: 230, startPoint y: 22, endPoint x: 221, endPoint y: 11, distance: 14.2
click at [232, 22] on input "text" at bounding box center [421, 24] width 480 height 24
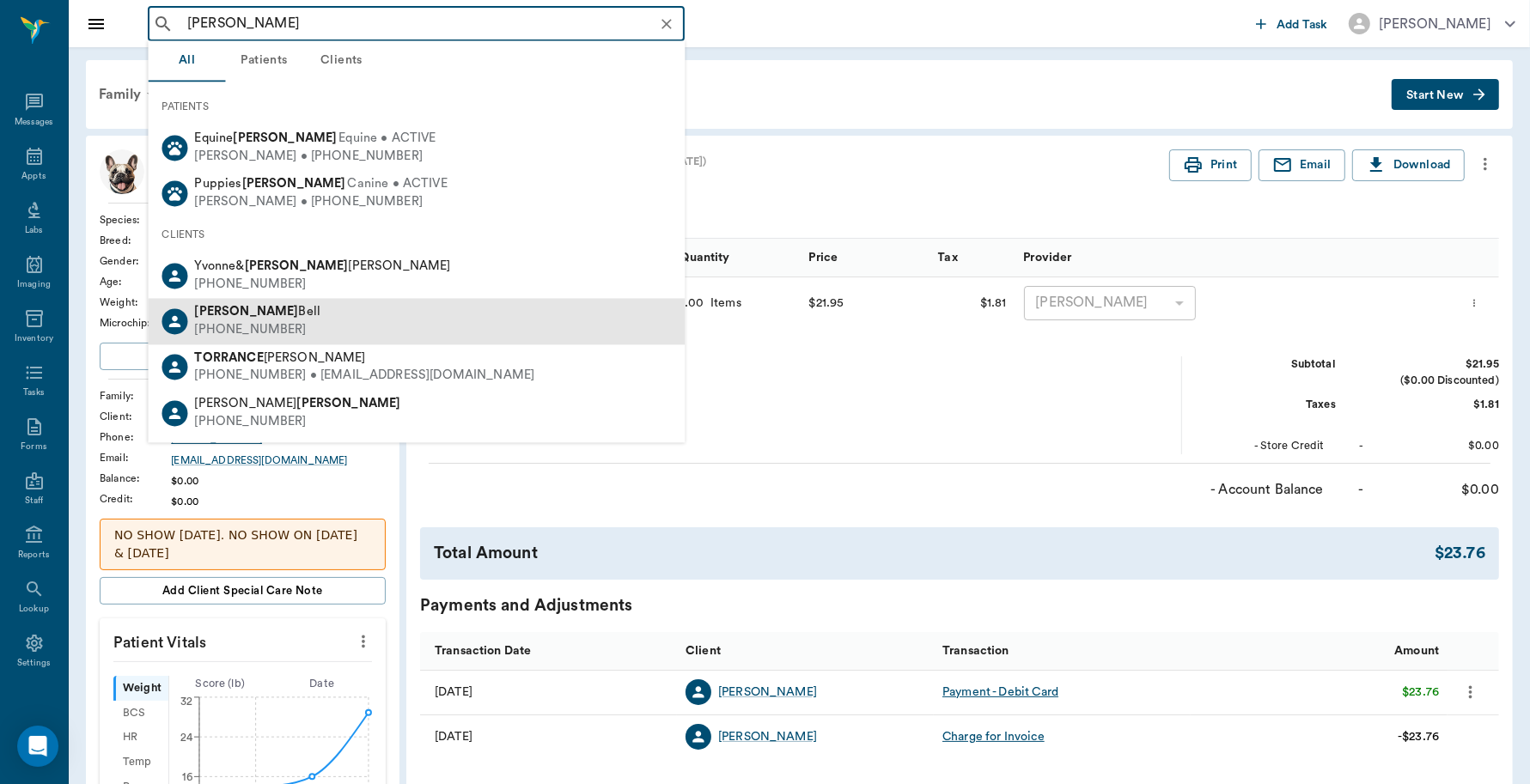
click at [292, 306] on div "Terrence Bell (903) 809-3274" at bounding box center [417, 322] width 537 height 46
type input "terrance"
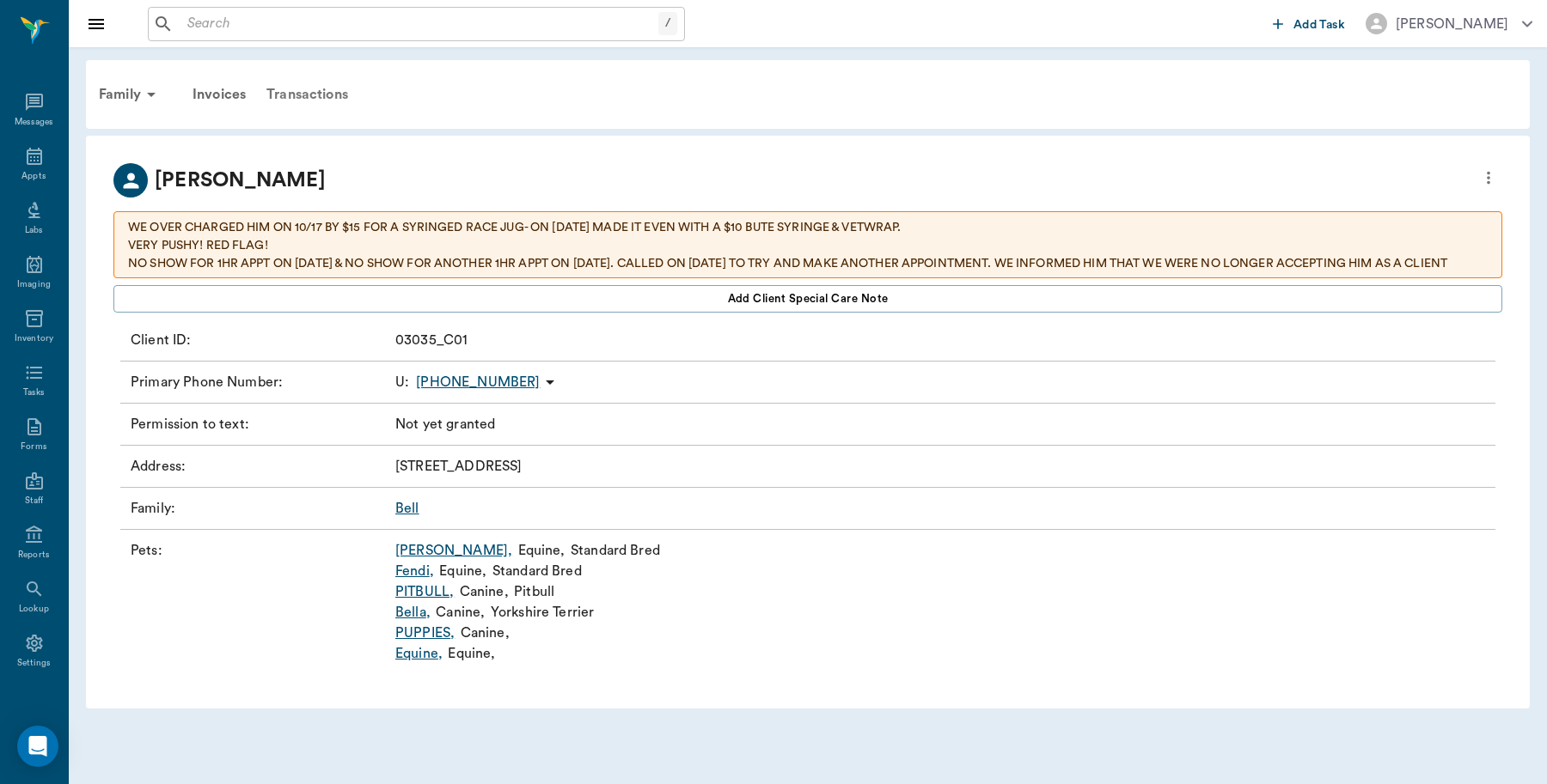
click at [310, 90] on div "Transactions" at bounding box center [307, 94] width 102 height 41
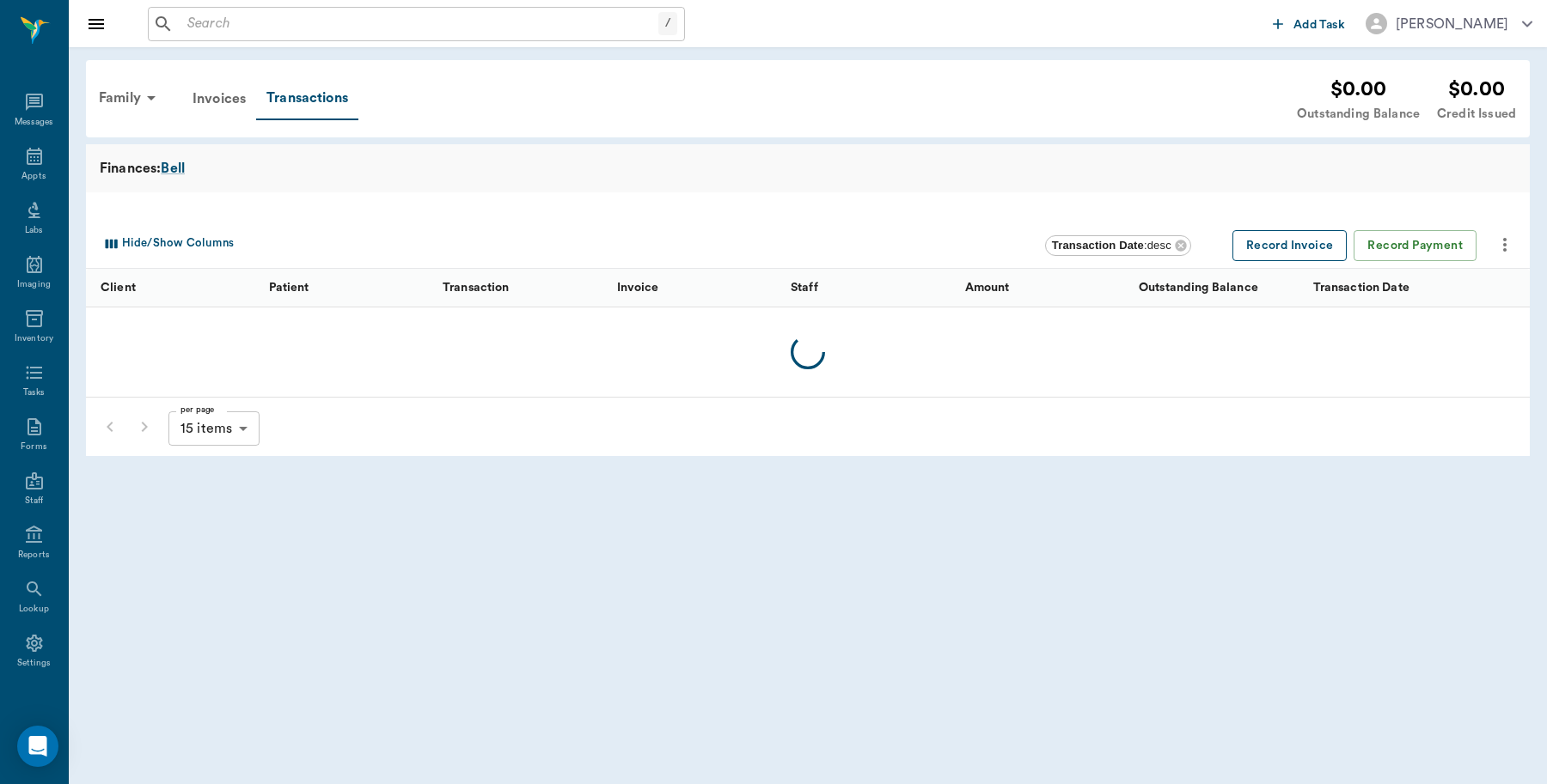
click at [1318, 247] on button "Record Invoice" at bounding box center [1290, 246] width 115 height 32
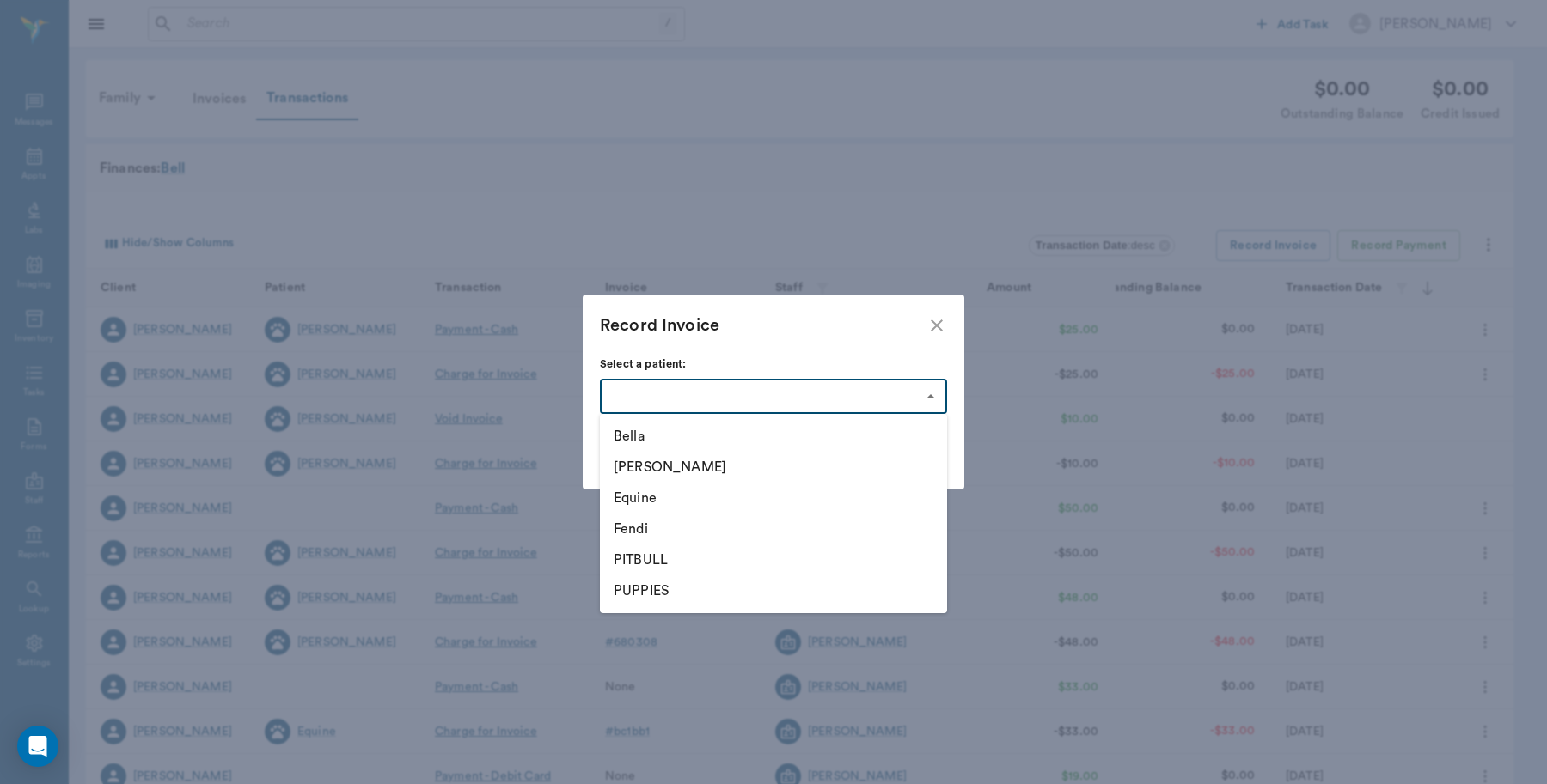
click at [878, 402] on body "/ ​ Add Task Dr. Bert Ellsworth Nectar Messages Appts Labs Imaging Inventory Ta…" at bounding box center [774, 528] width 1547 height 1057
click at [649, 492] on li "Equine" at bounding box center [774, 498] width 347 height 31
type input "63ec2ffcbf929af01c1dba61"
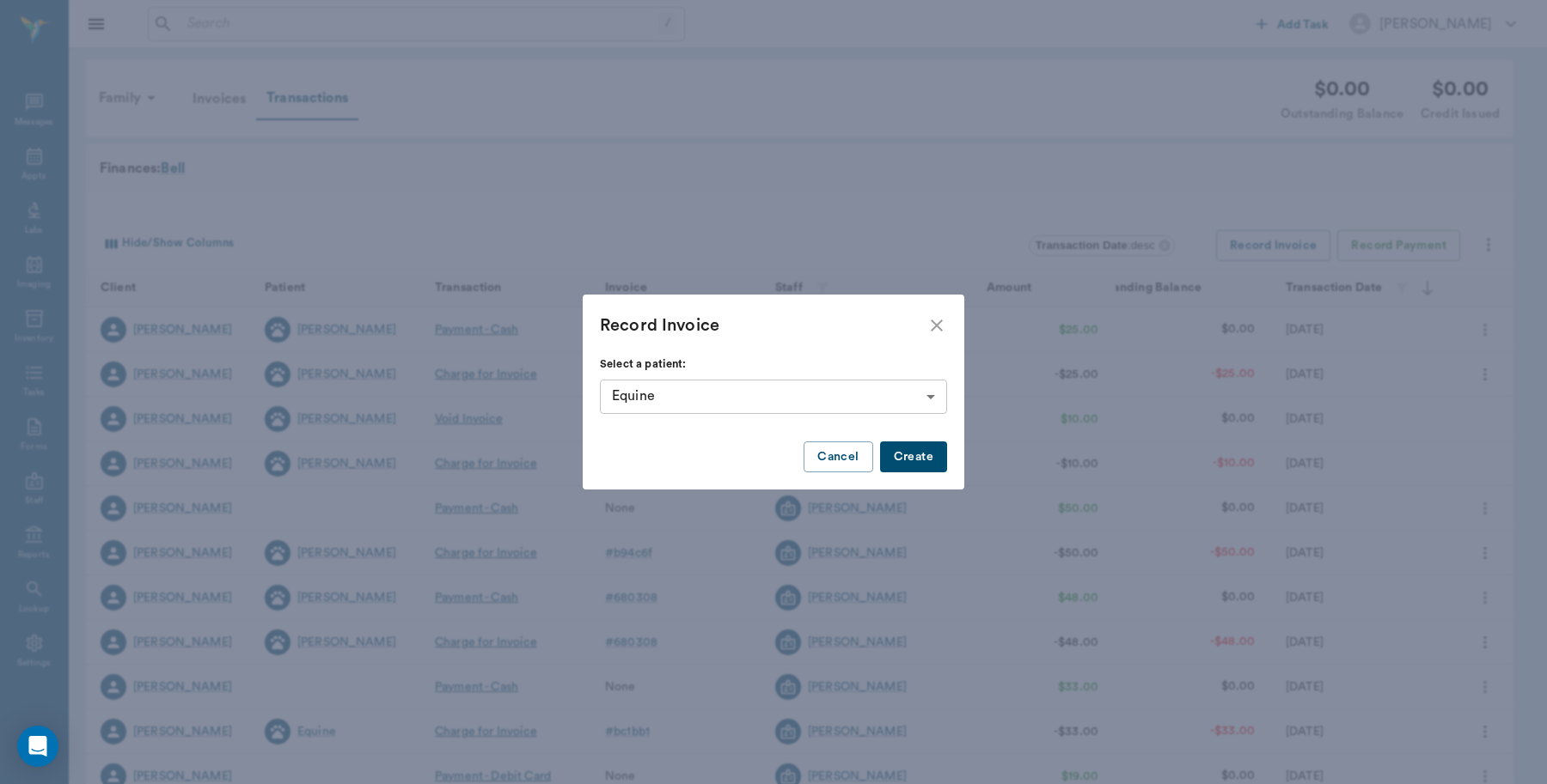
click at [908, 458] on button "Create" at bounding box center [913, 457] width 67 height 32
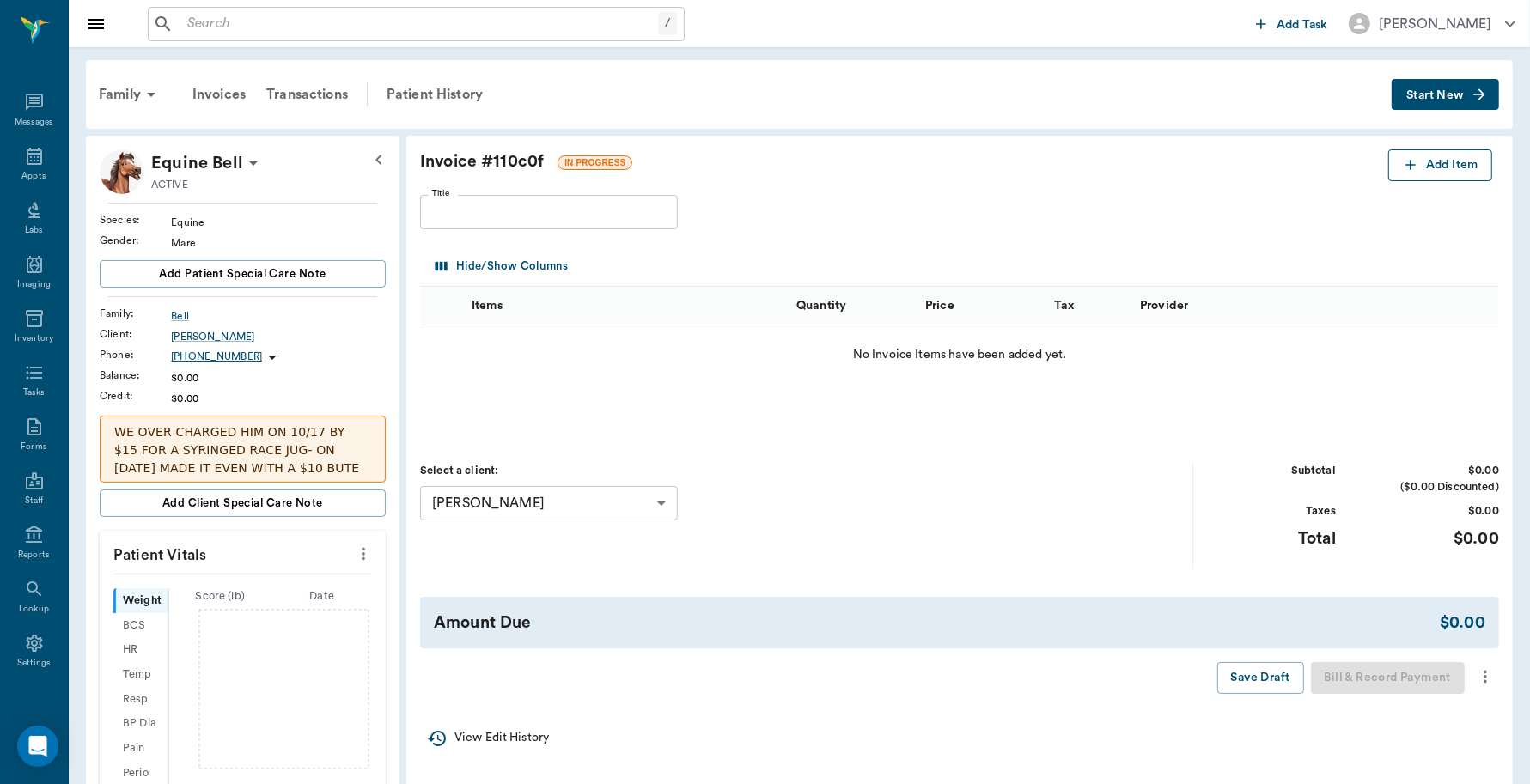
click at [1420, 163] on button "Add Item" at bounding box center [1441, 165] width 104 height 32
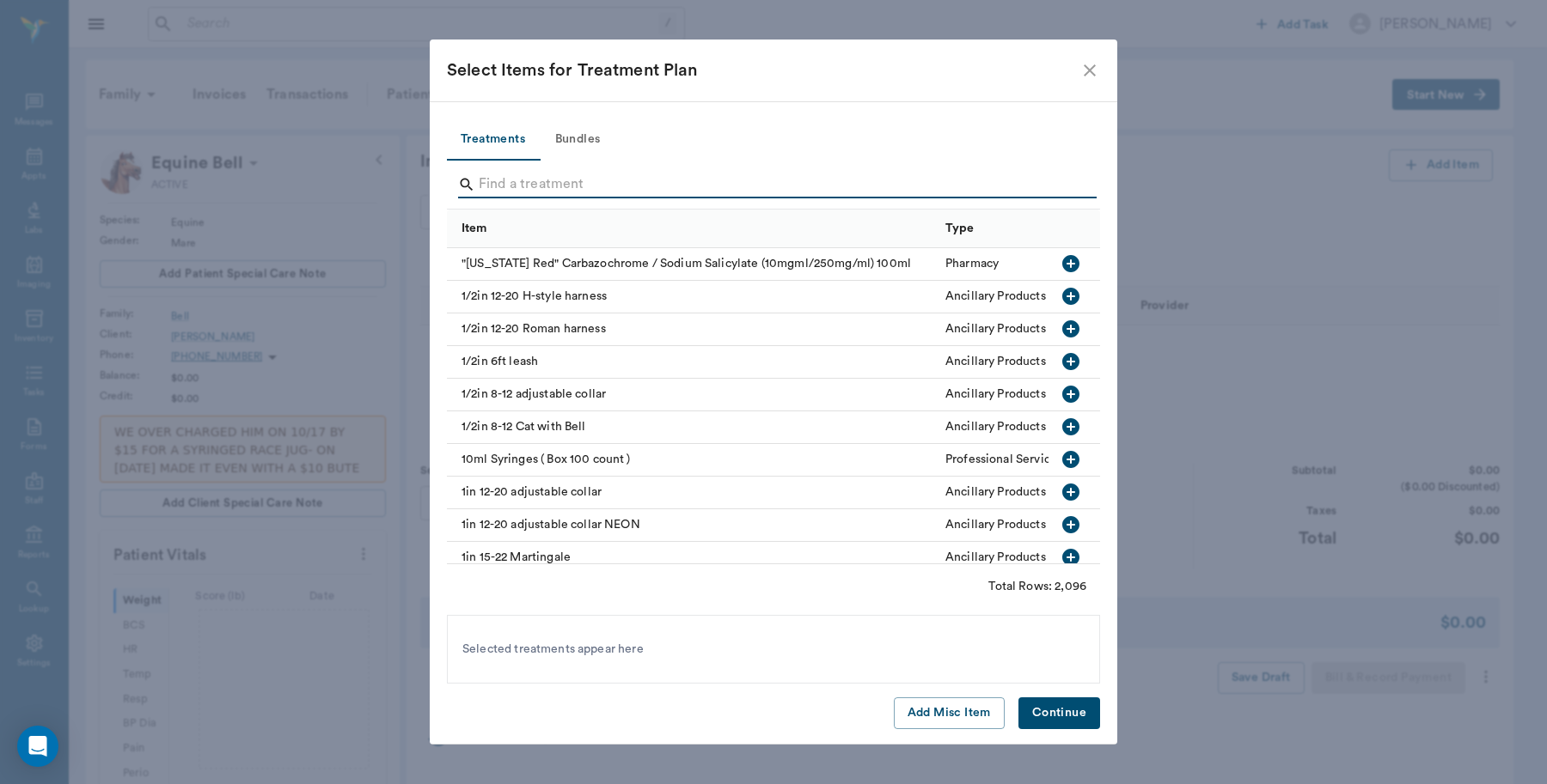
click at [604, 183] on input "Search" at bounding box center [774, 184] width 592 height 27
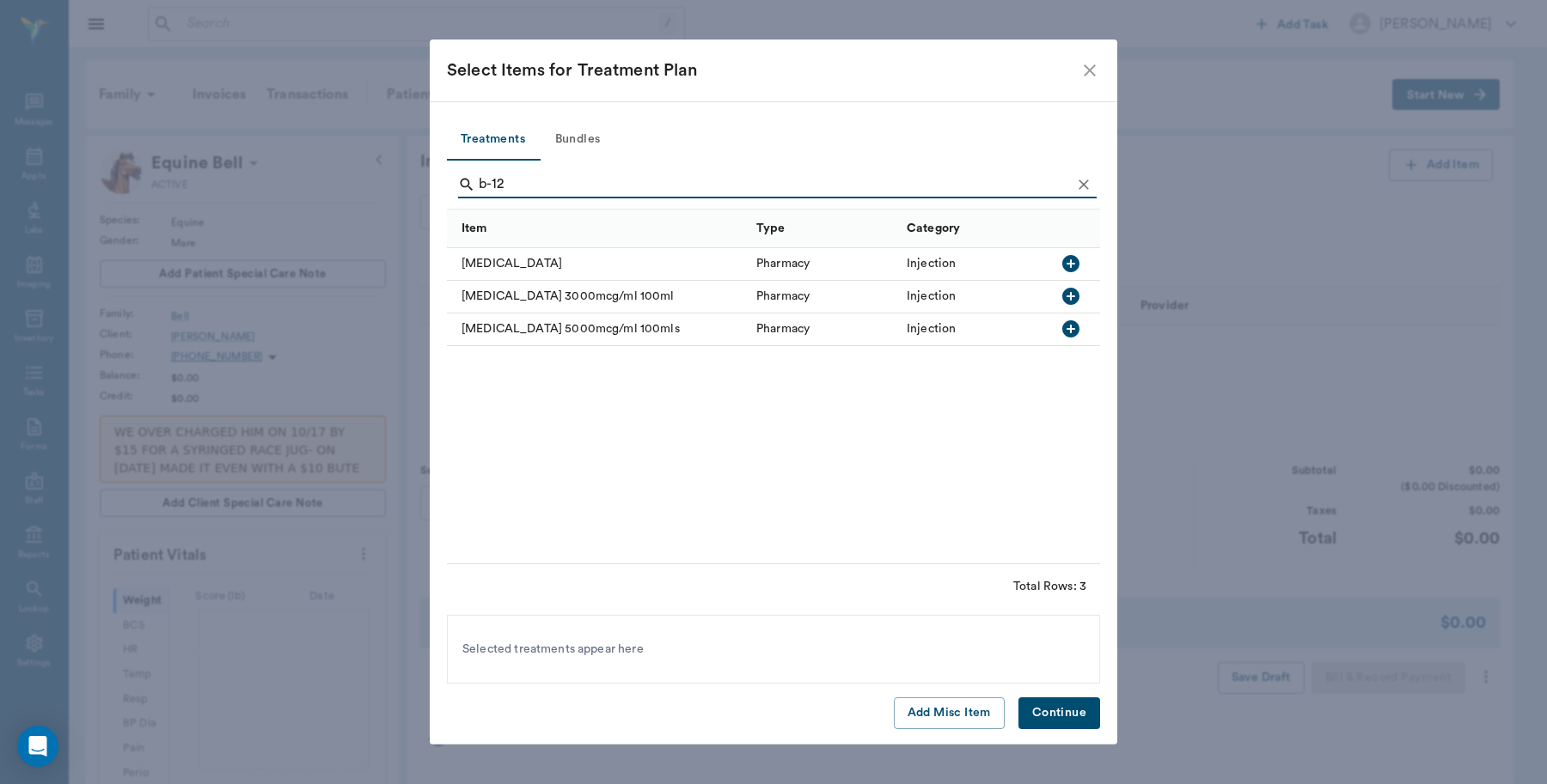
type input "b-12"
click at [1072, 264] on icon "button" at bounding box center [1070, 264] width 21 height 21
click at [1050, 707] on button "Continue" at bounding box center [1058, 713] width 81 height 32
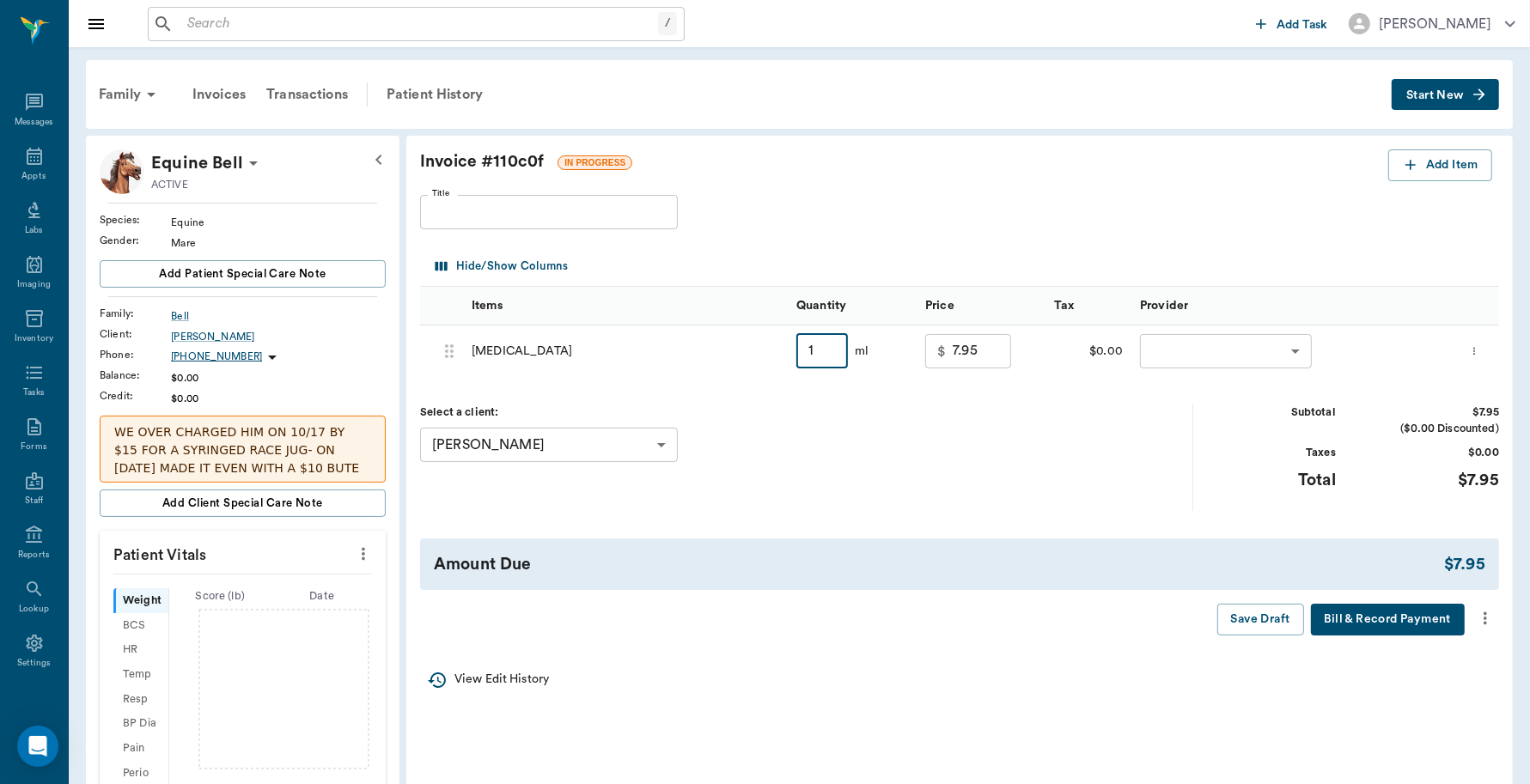
click at [819, 358] on input "1" at bounding box center [822, 351] width 51 height 35
type input "12"
type input "12.90"
type input "12"
click at [1203, 357] on body "/ ​ Add Task Dr. Bert Ellsworth Nectar Messages Appts Labs Imaging Inventory Ta…" at bounding box center [765, 574] width 1530 height 1148
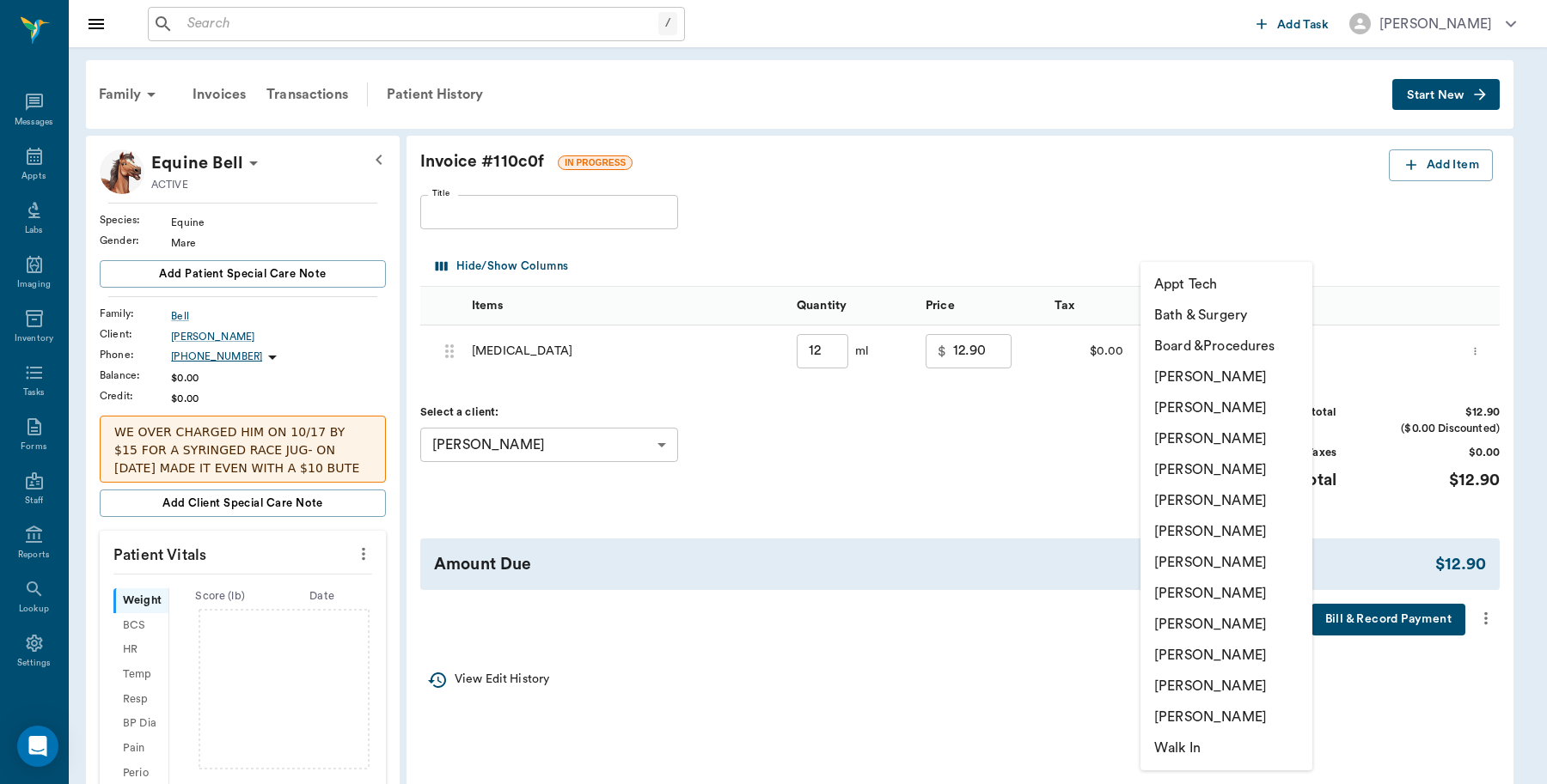
click at [1219, 646] on li "[PERSON_NAME]" at bounding box center [1226, 655] width 172 height 31
type input "none-63ec2ece52e12b0ba117cc90"
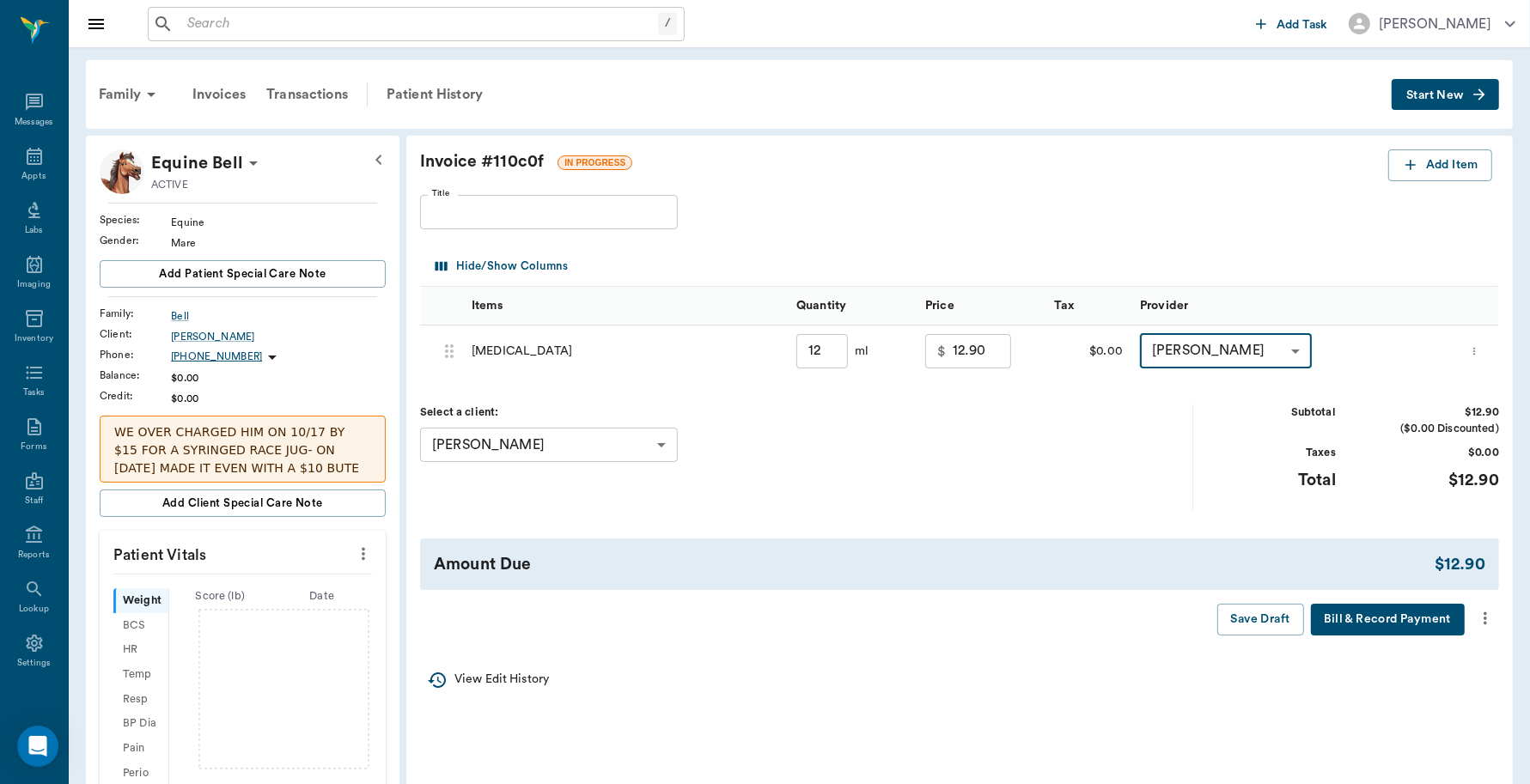
click at [1395, 623] on button "Bill & Record Payment" at bounding box center [1388, 620] width 153 height 32
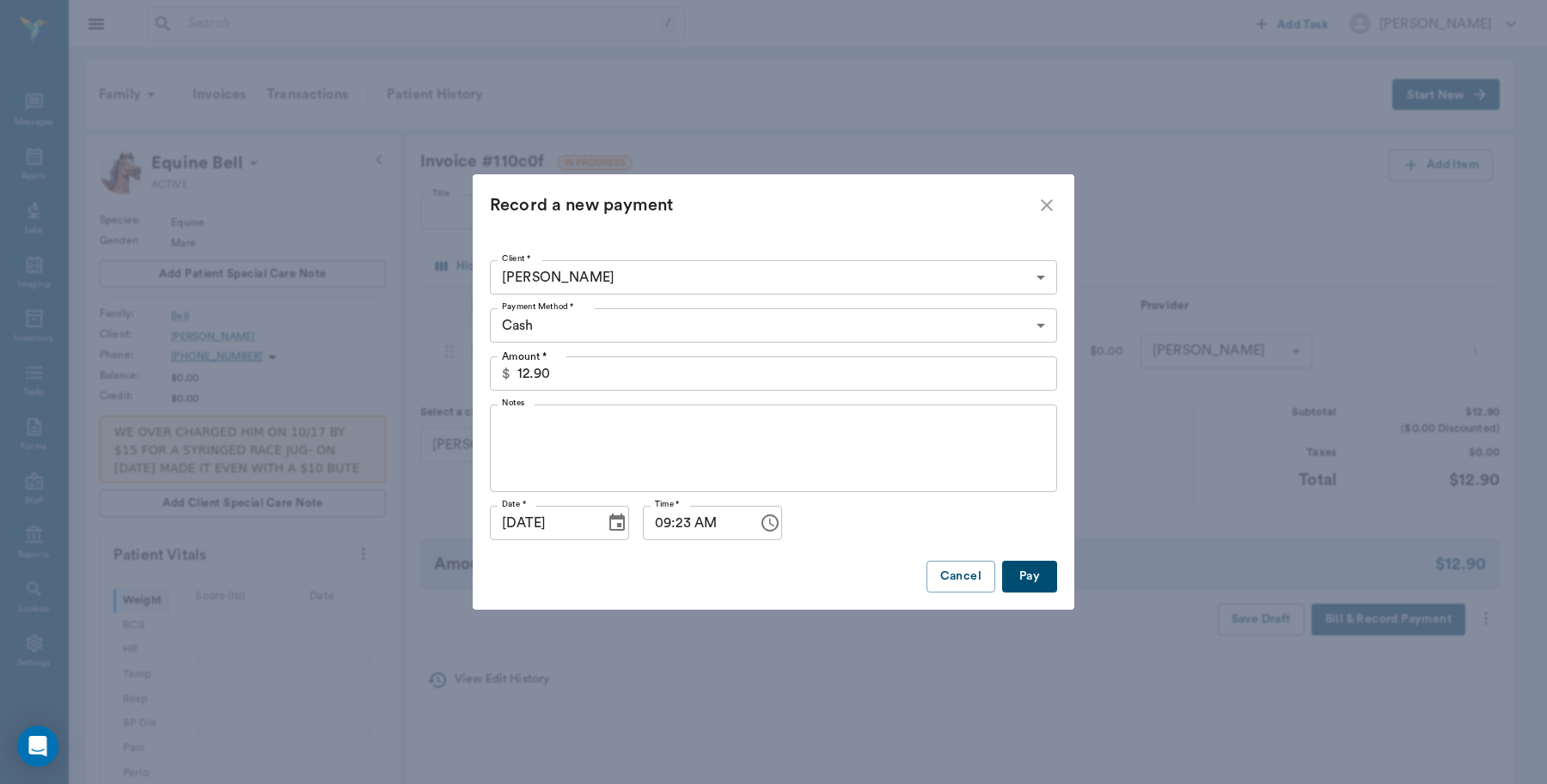
click at [1036, 573] on button "Pay" at bounding box center [1029, 577] width 55 height 32
type input "12.00"
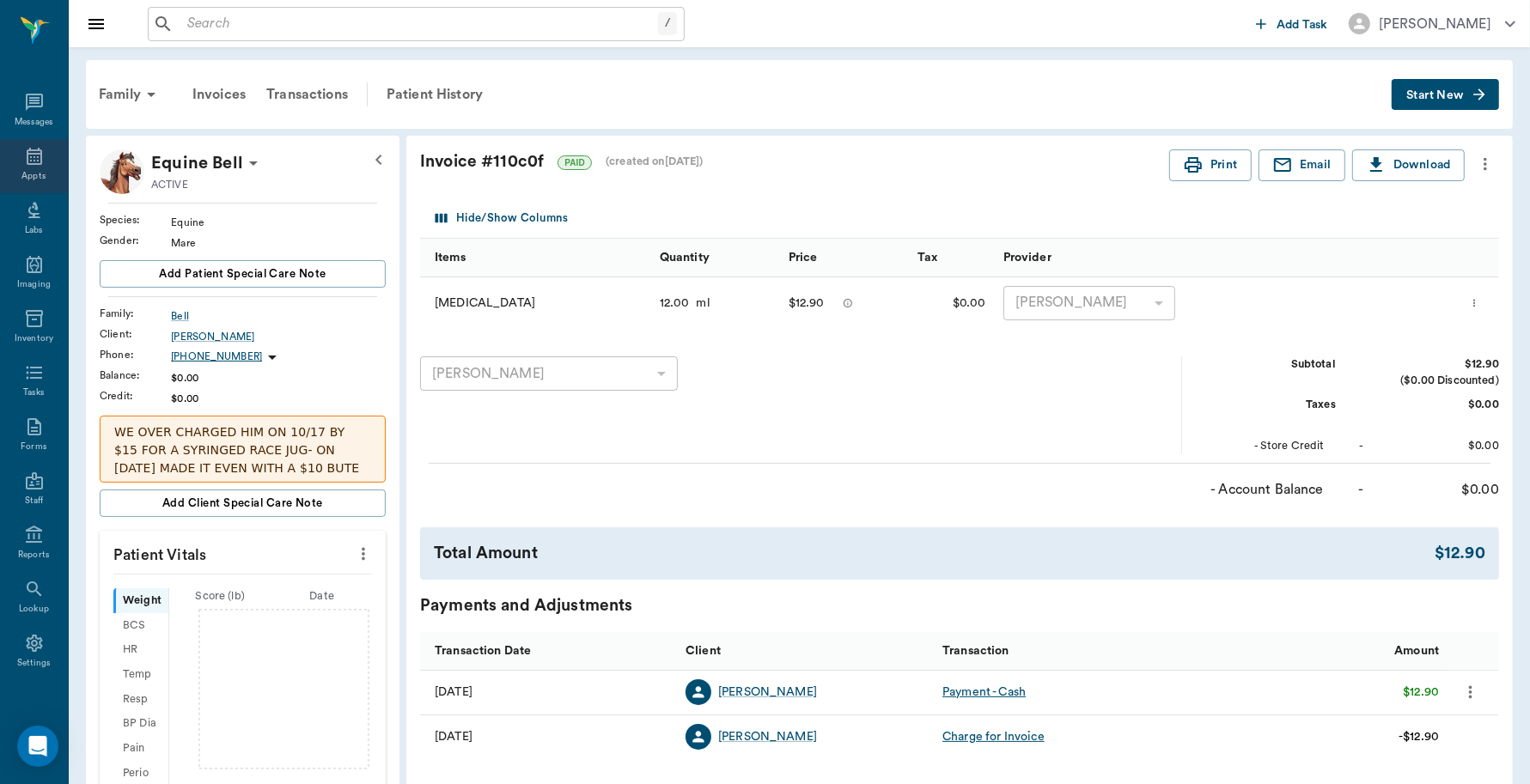
click at [27, 172] on div "Appts" at bounding box center [34, 176] width 24 height 13
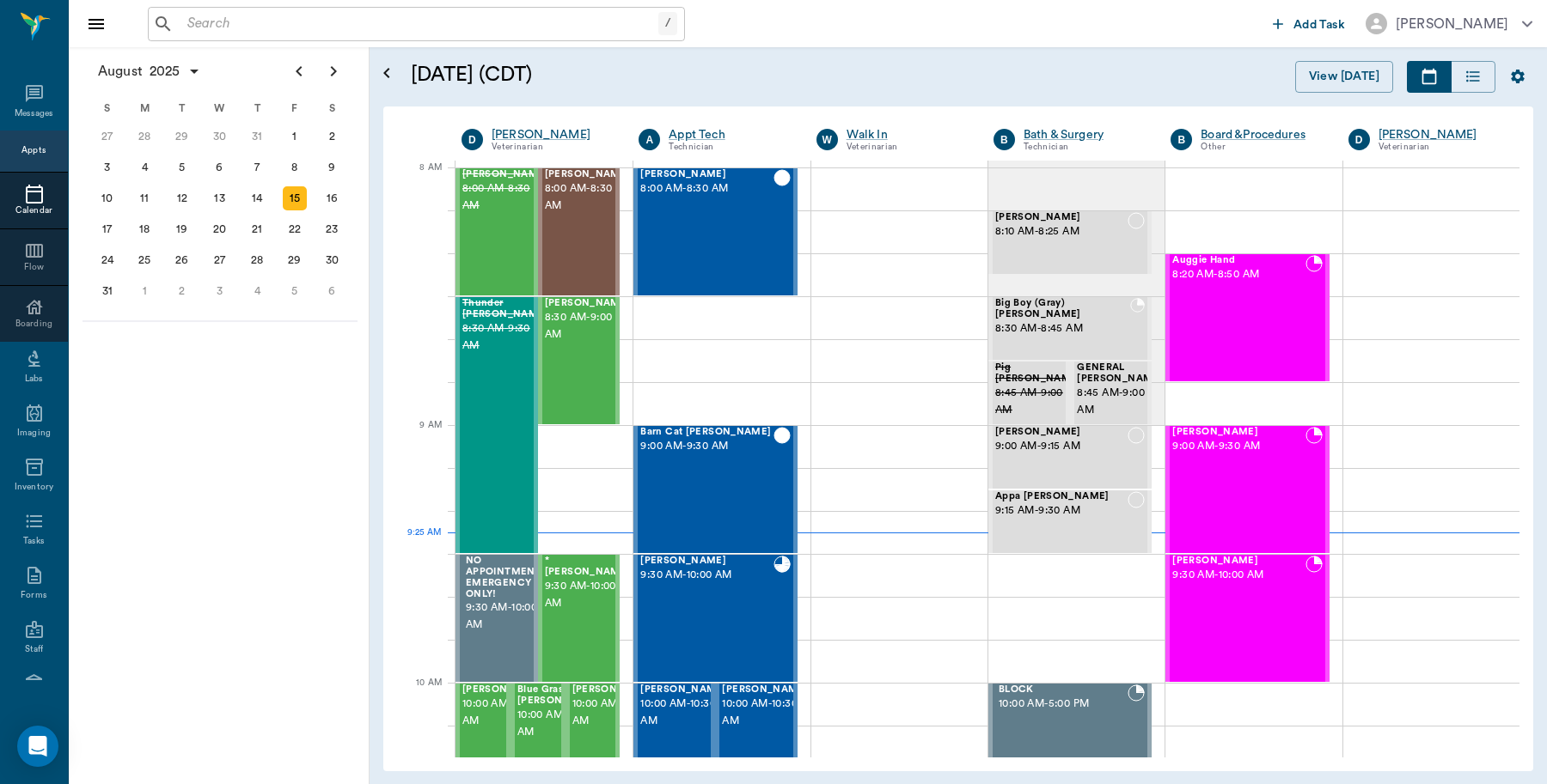
click at [348, 22] on input "text" at bounding box center [419, 24] width 478 height 24
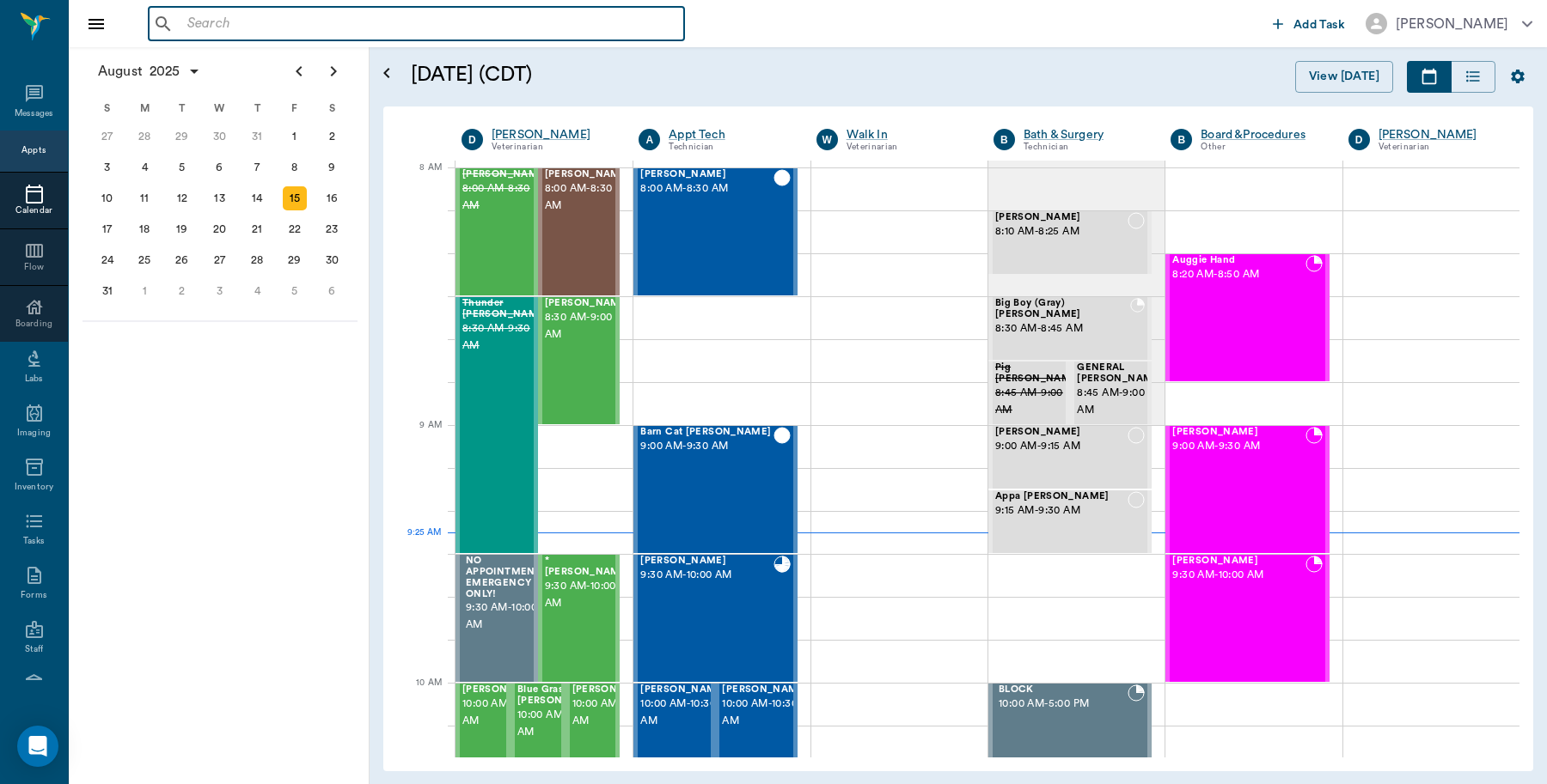
click at [243, 24] on input "text" at bounding box center [429, 24] width 497 height 24
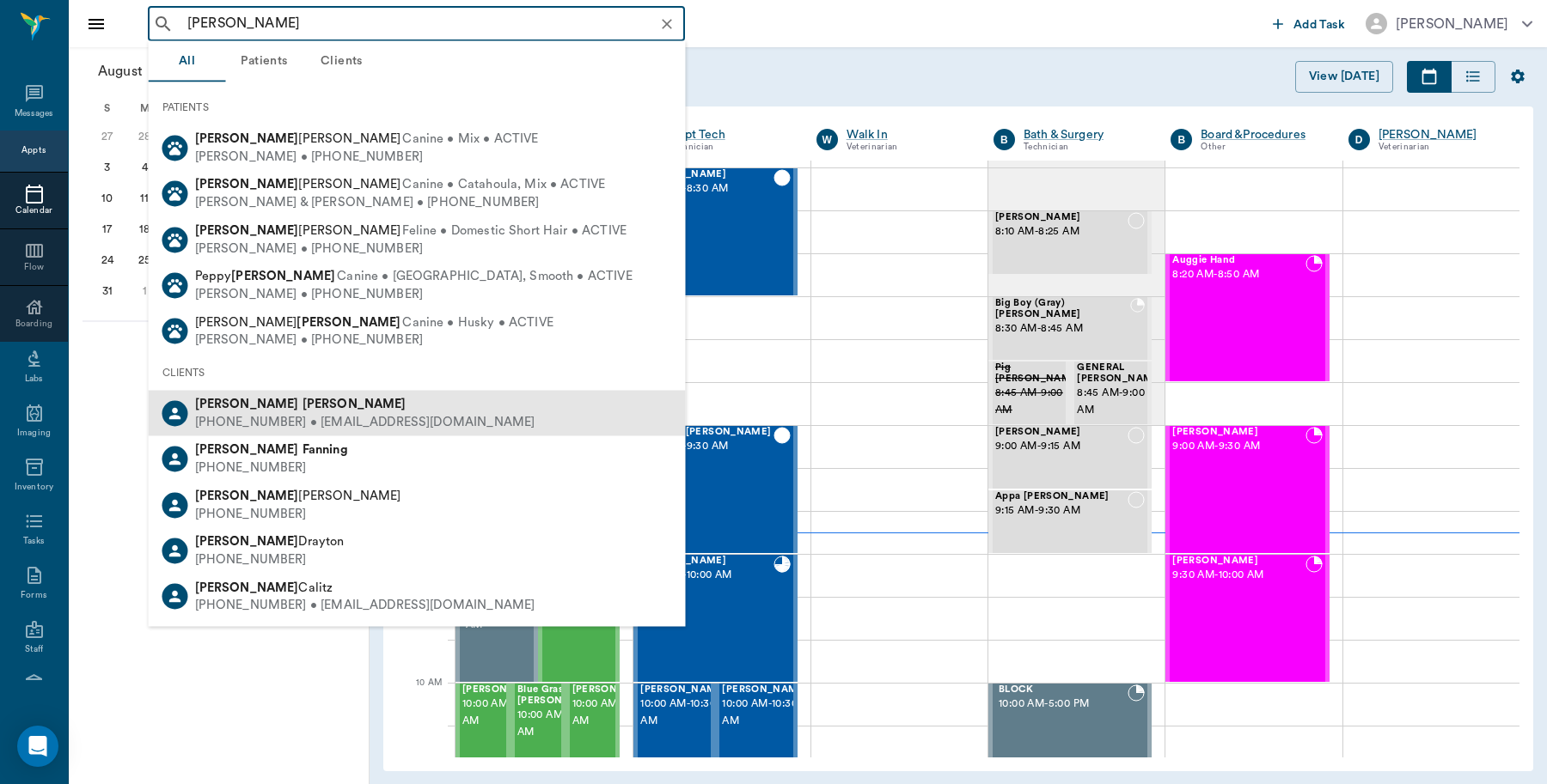
click at [298, 403] on div "Tammye Fant" at bounding box center [365, 405] width 341 height 18
type input "TAmmy Fant"
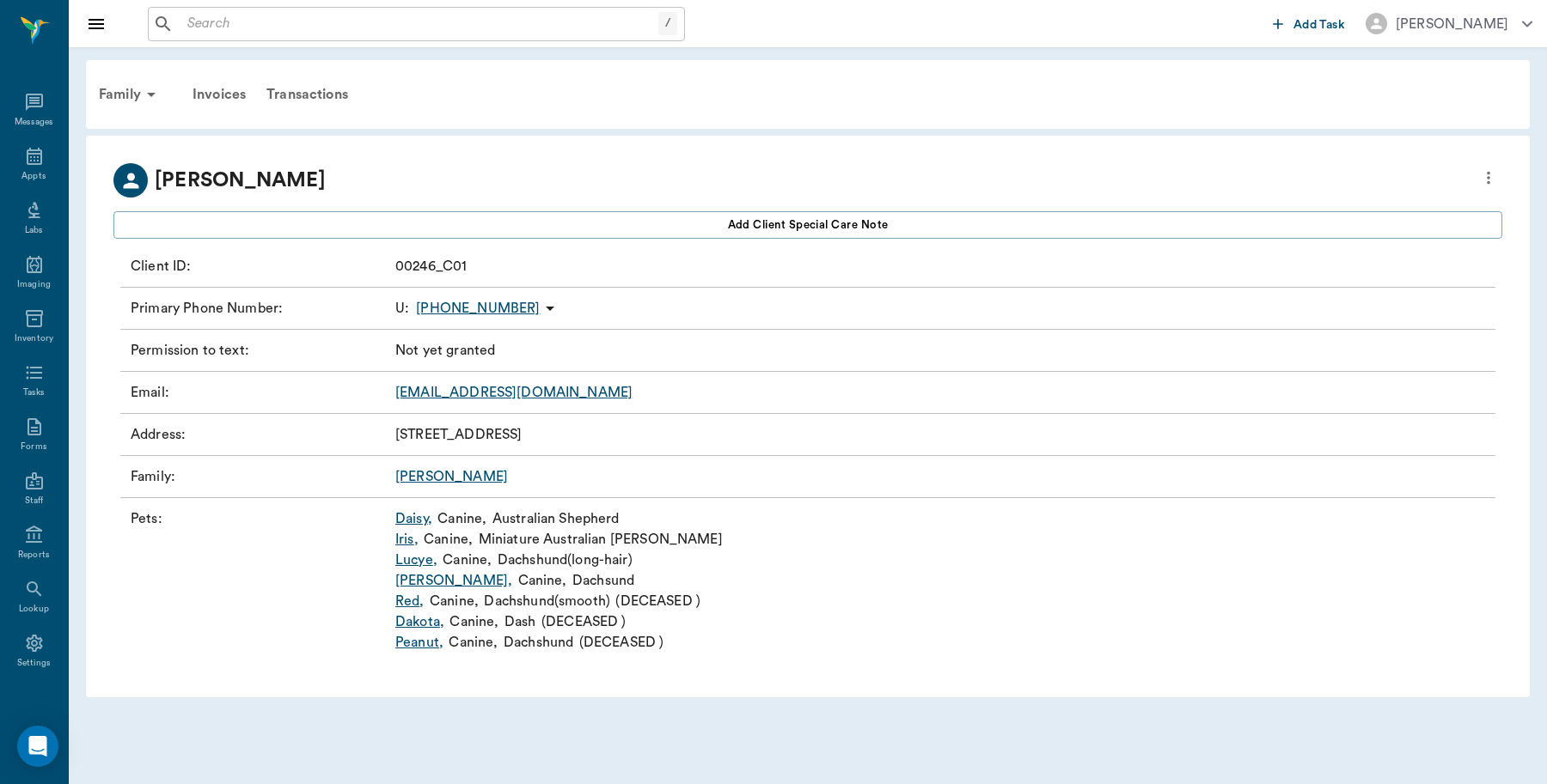
click at [418, 554] on link "Lucye ," at bounding box center [416, 559] width 42 height 21
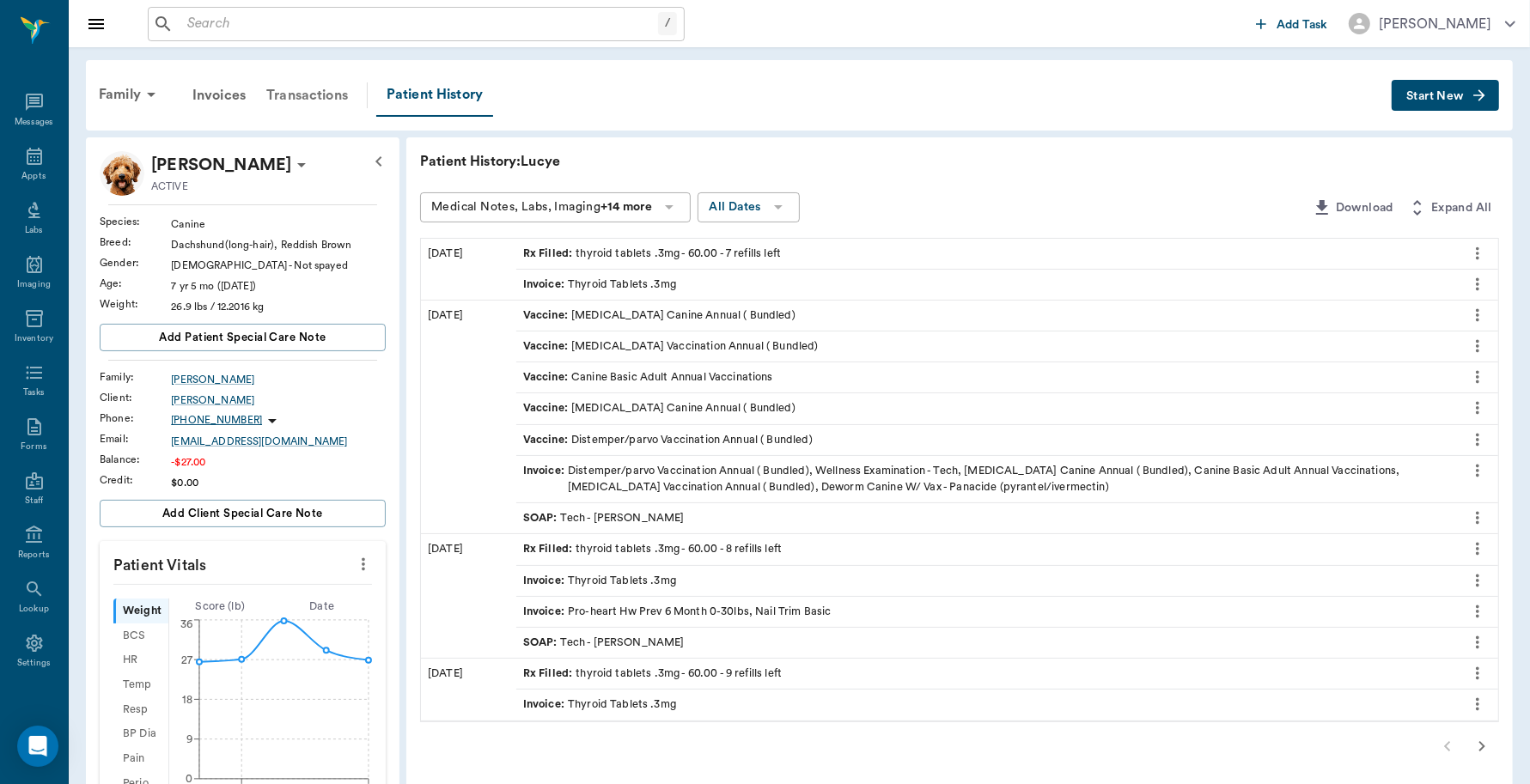
click at [288, 93] on div "Transactions" at bounding box center [307, 95] width 102 height 41
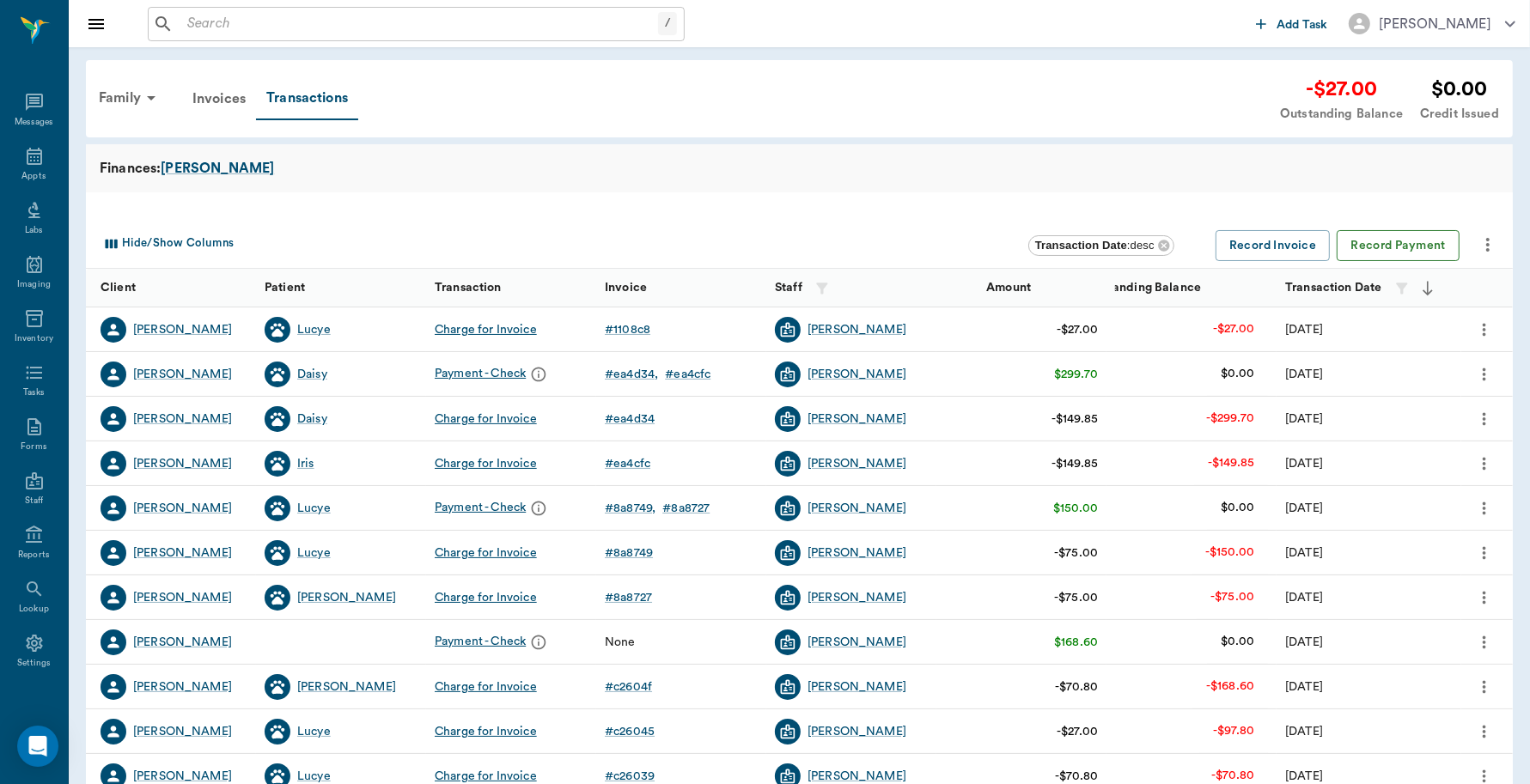
click at [1406, 242] on button "Record Payment" at bounding box center [1398, 246] width 123 height 32
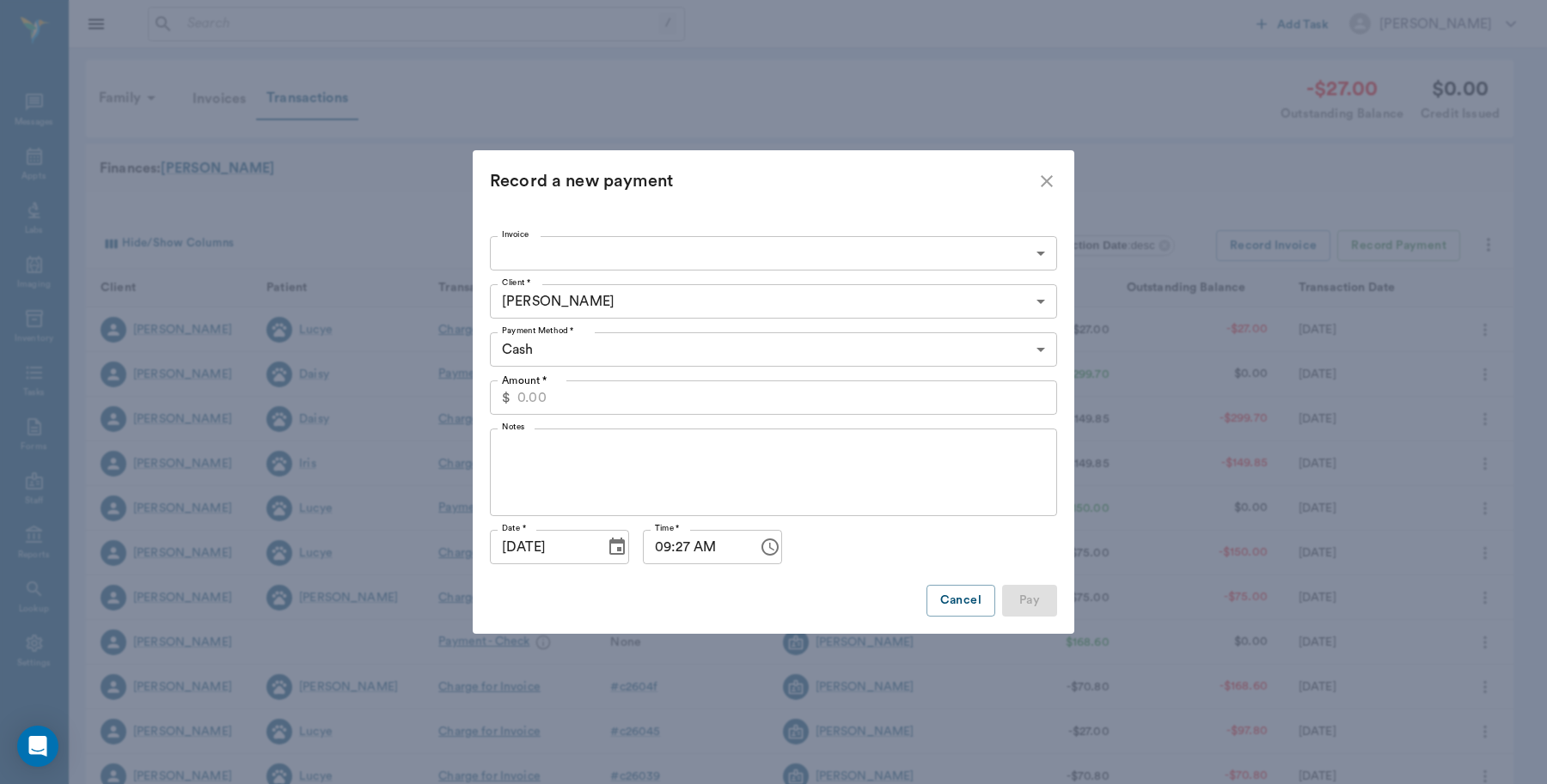
click at [1036, 246] on body "/ ​ Add Task Dr. Bert Ellsworth Nectar Messages Appts Labs Imaging Inventory Ta…" at bounding box center [774, 528] width 1547 height 1057
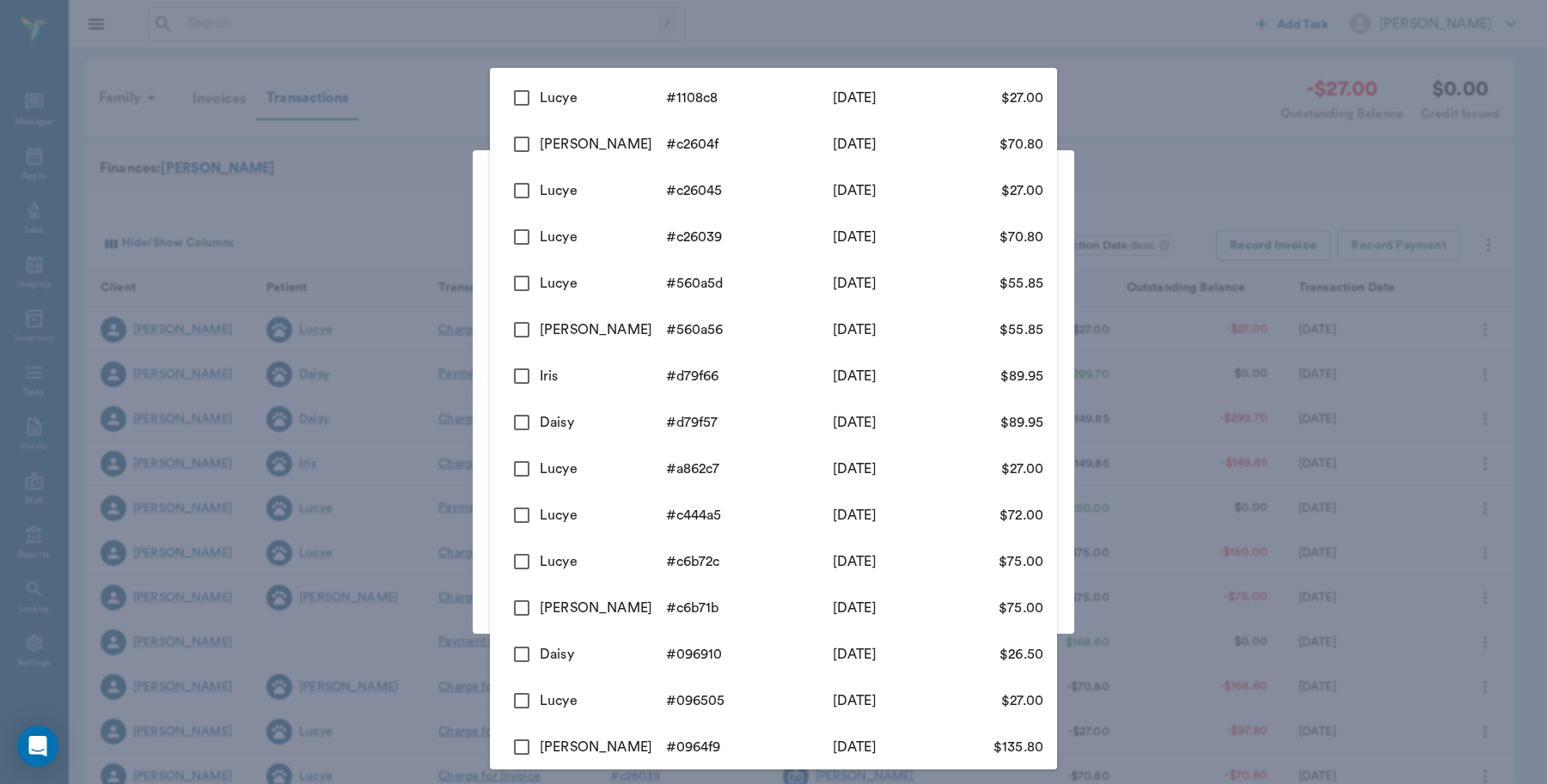
click at [573, 99] on div "Lucye" at bounding box center [603, 98] width 126 height 21
type input "689e3ad9ed37b777db1108c8"
type input "27.00"
checkbox input "true"
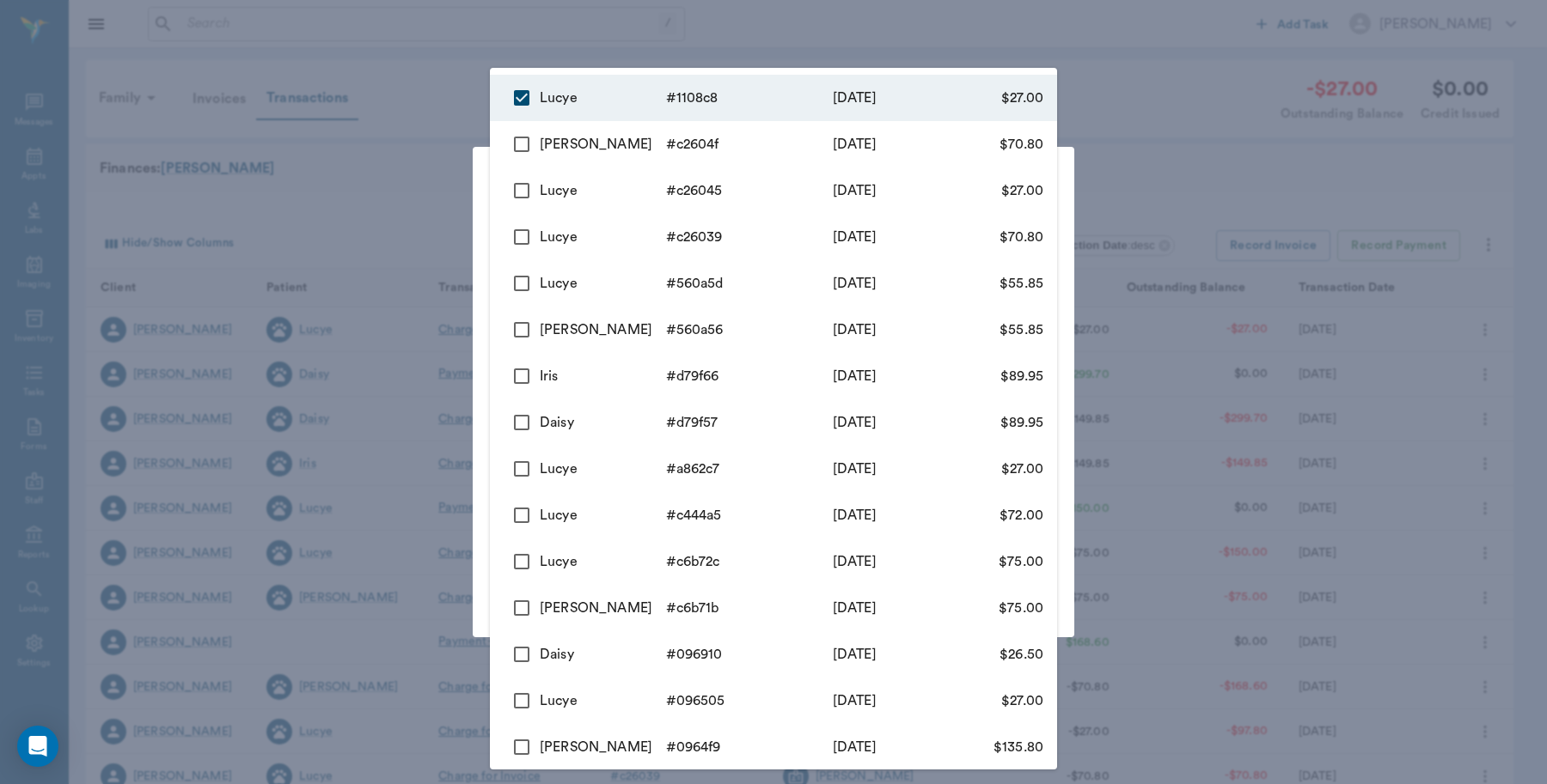
drag, startPoint x: 933, startPoint y: 7, endPoint x: 935, endPoint y: 16, distance: 9.2
click at [933, 8] on div at bounding box center [774, 392] width 1547 height 784
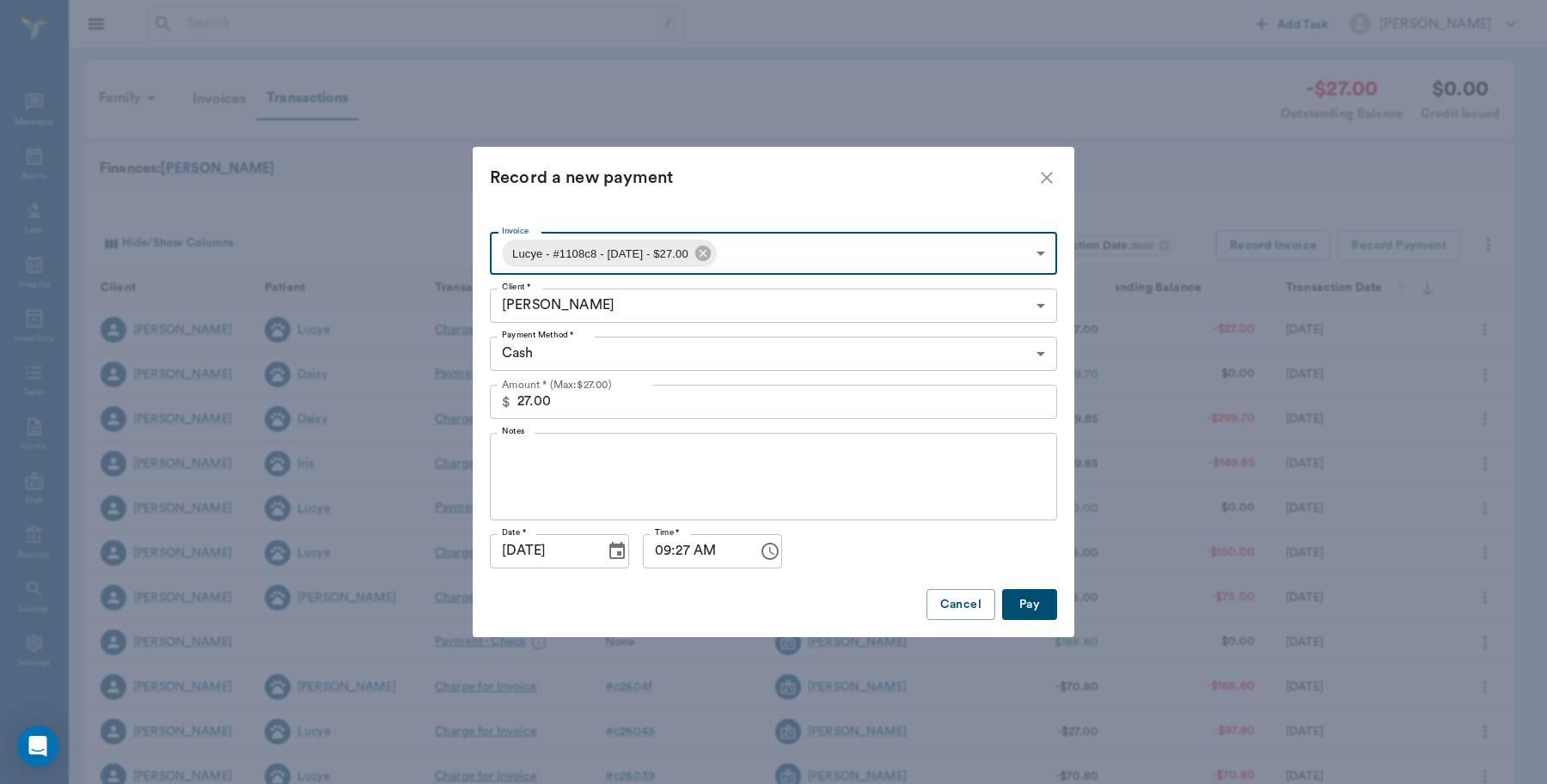
click at [1041, 606] on button "Pay" at bounding box center [1029, 605] width 55 height 32
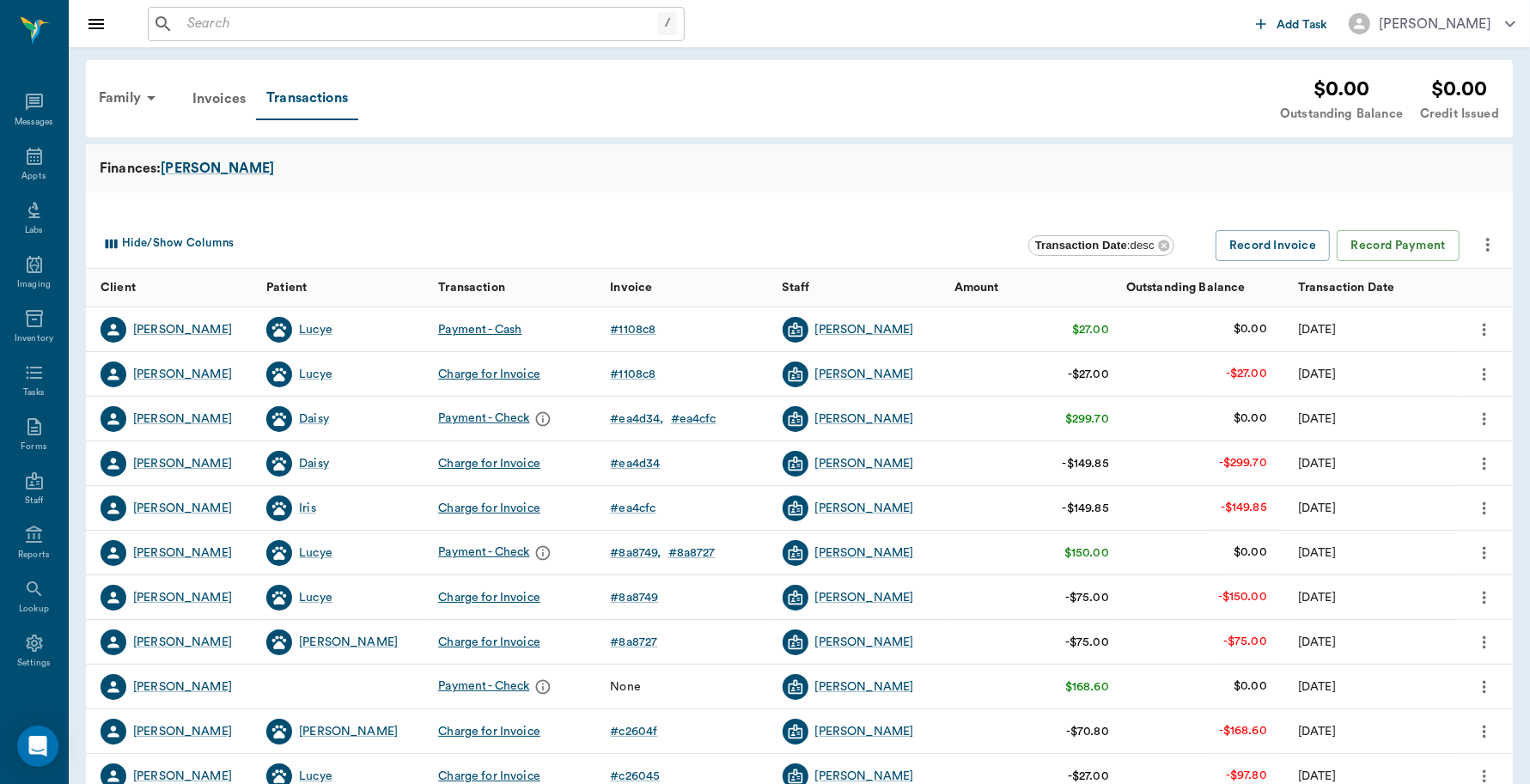
click at [530, 373] on div "Charge for Invoice" at bounding box center [489, 374] width 102 height 17
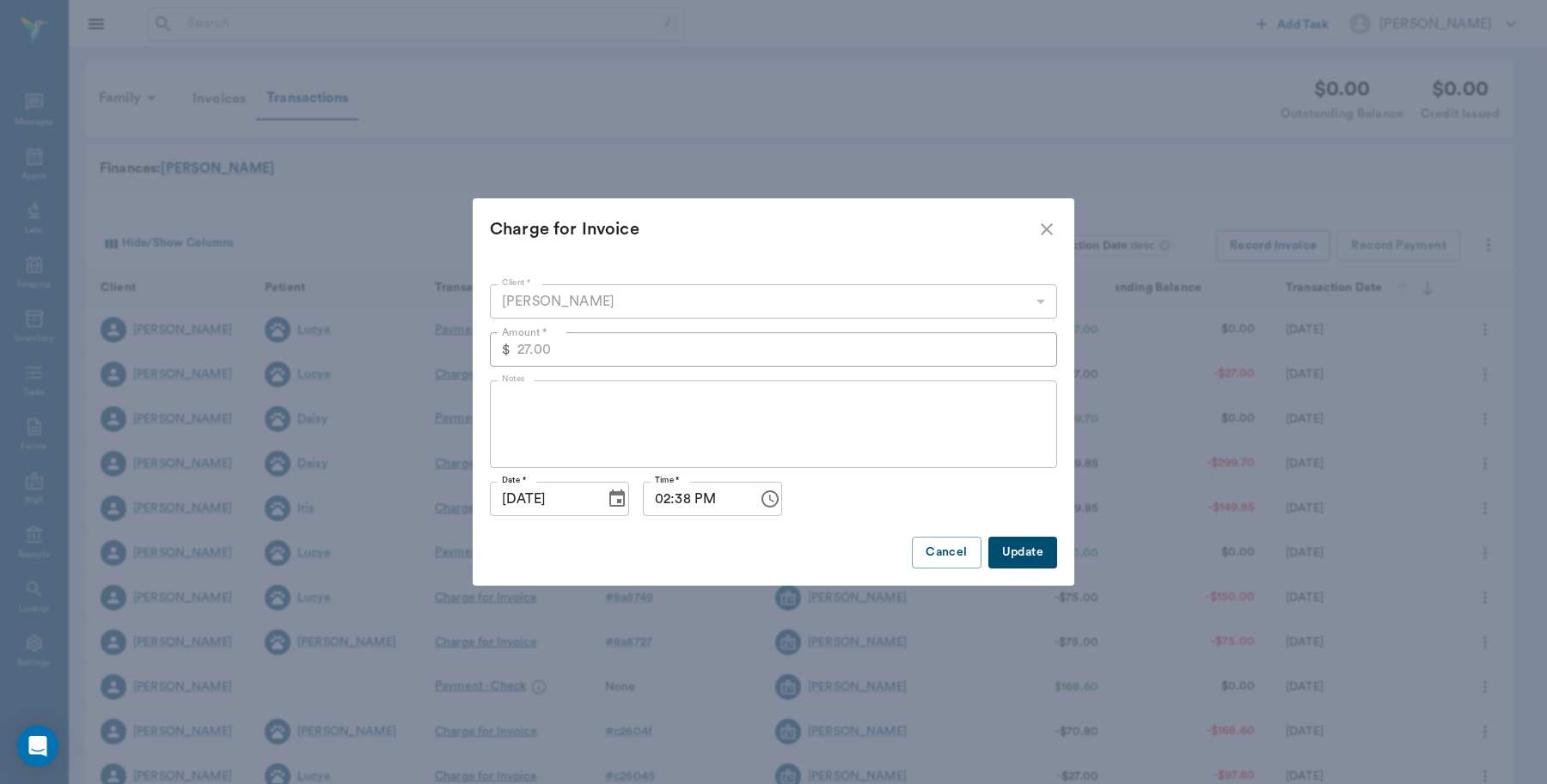
click at [1046, 226] on icon "close" at bounding box center [1047, 229] width 21 height 21
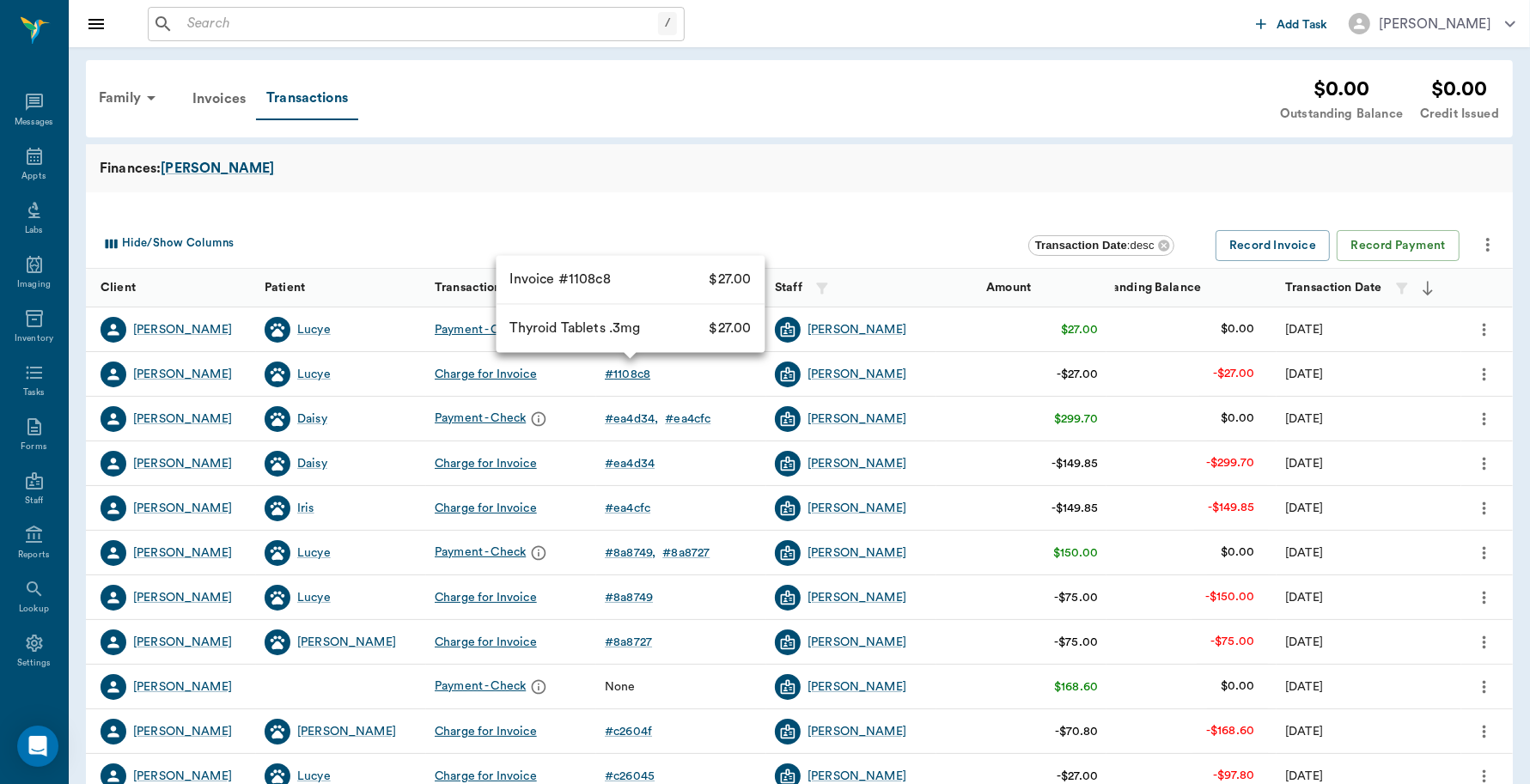
click at [645, 371] on div "# 1108c8" at bounding box center [628, 374] width 46 height 17
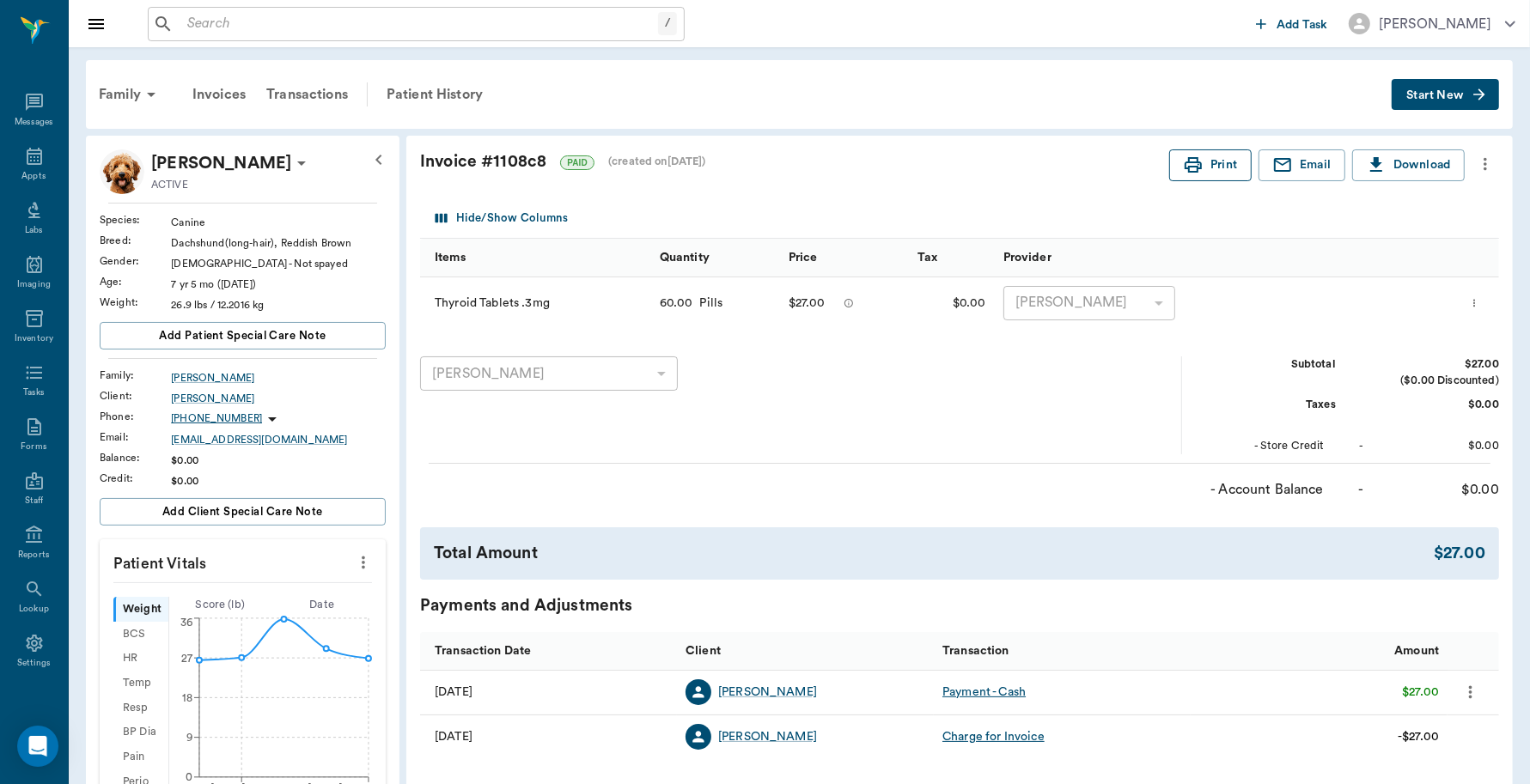
click at [1224, 172] on button "Print" at bounding box center [1210, 165] width 82 height 32
click at [30, 162] on icon at bounding box center [34, 156] width 21 height 21
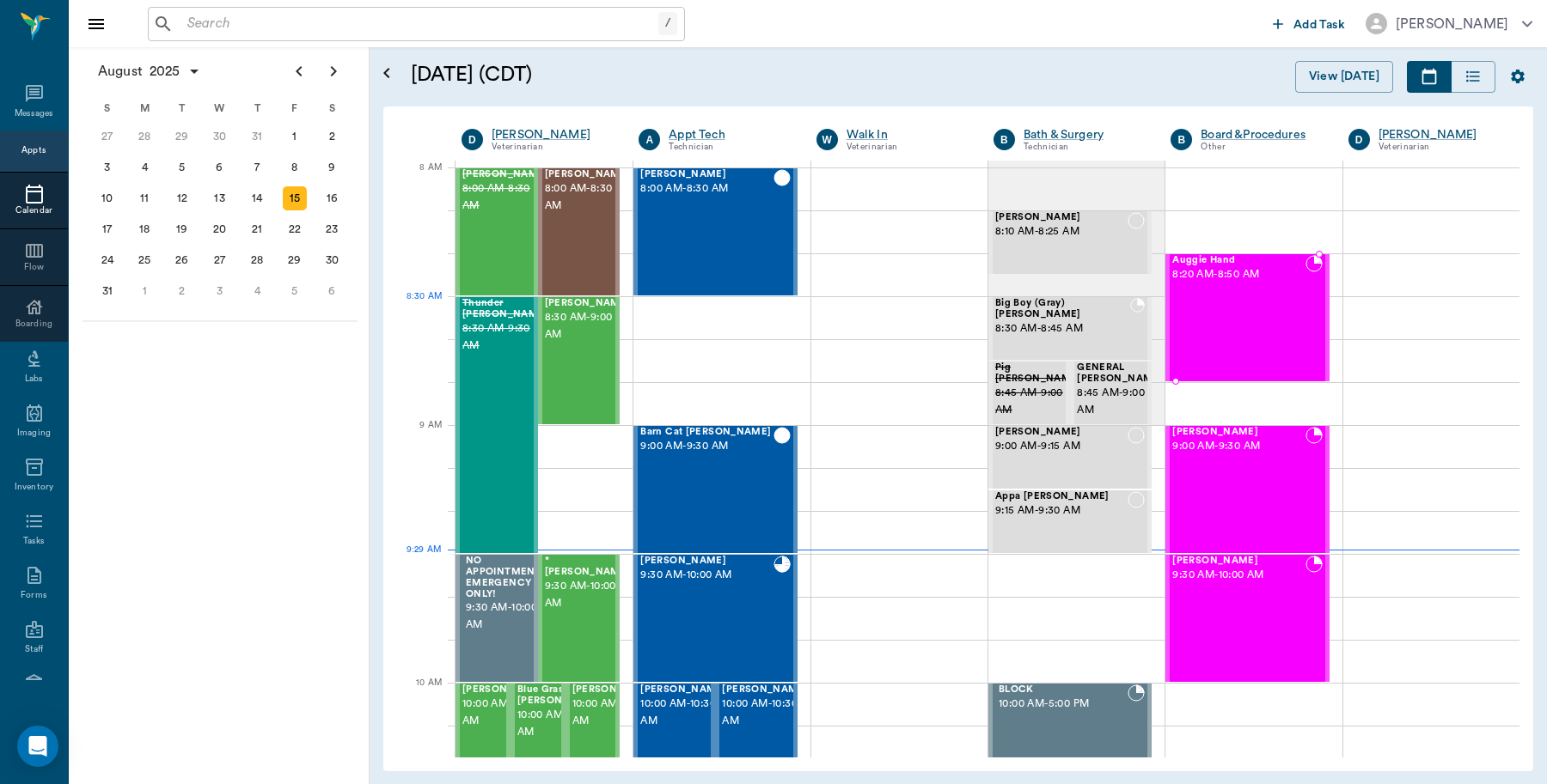
click at [1244, 331] on div "Auggie Hand 8:20 AM - 8:50 AM" at bounding box center [1238, 318] width 132 height 125
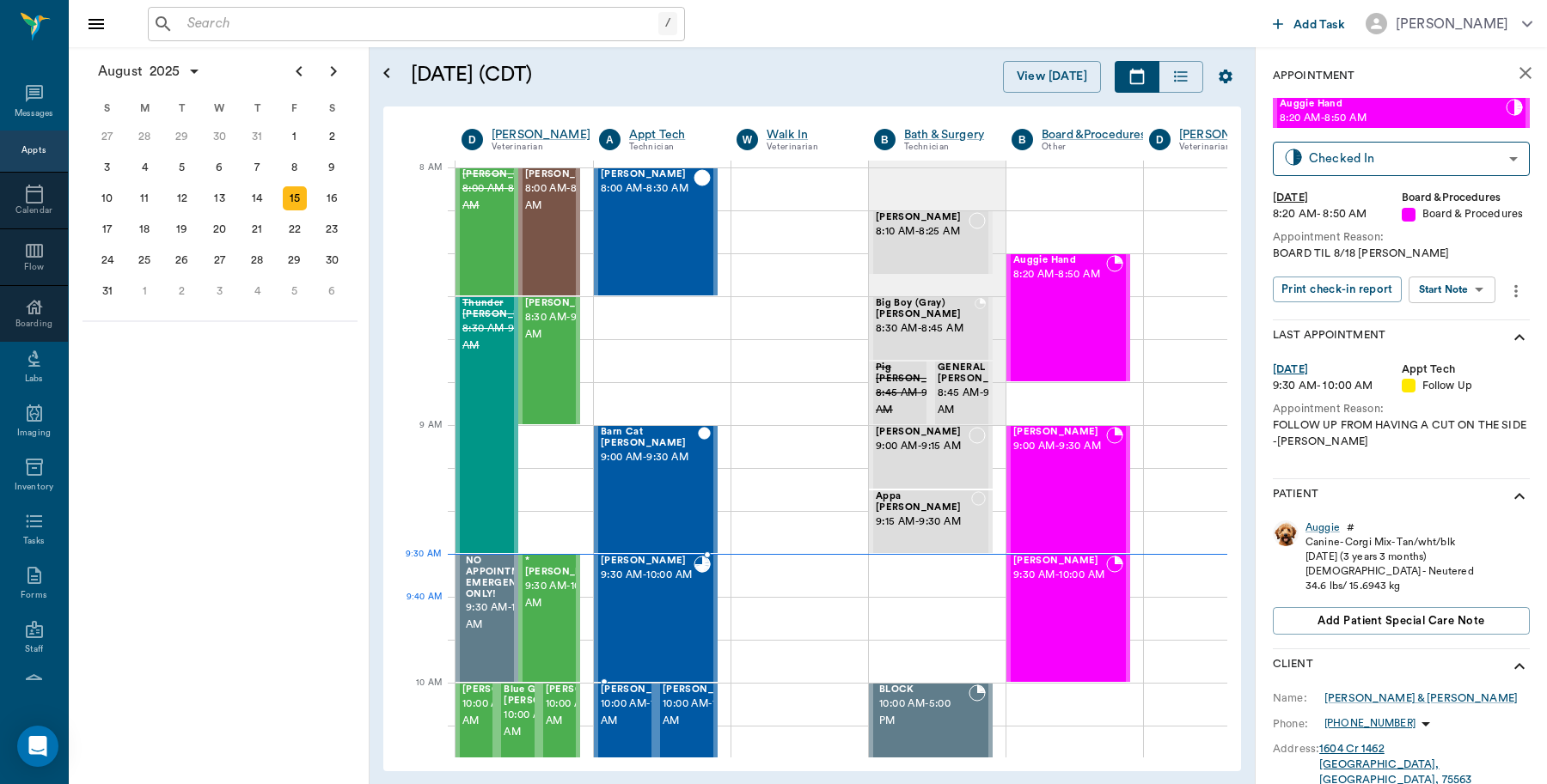
click at [658, 632] on div "Winston Brabham 9:30 AM - 10:00 AM" at bounding box center [647, 618] width 93 height 125
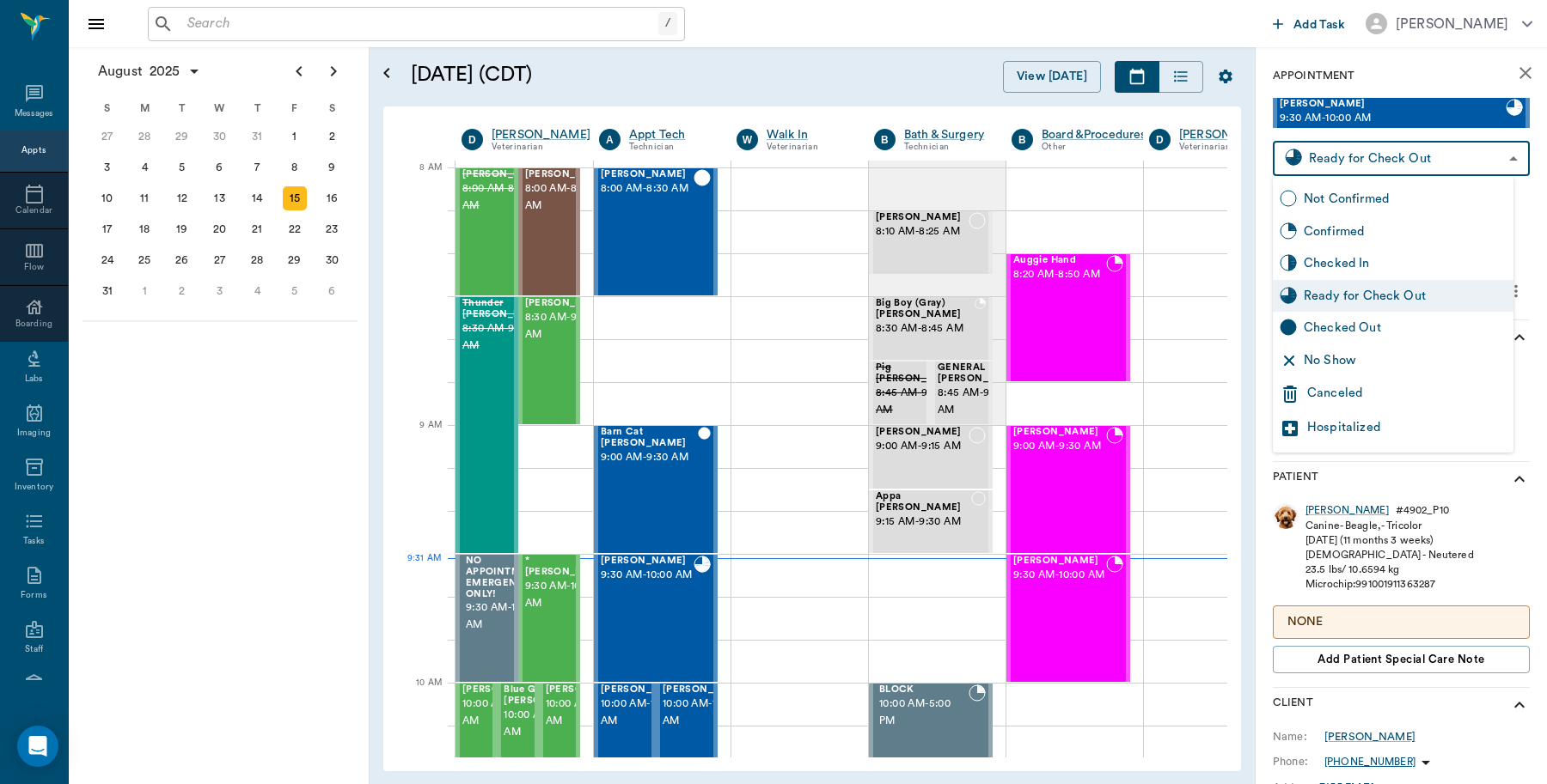
click at [1505, 164] on body "/ ​ Add Task Dr. Bert Ellsworth Nectar Messages Appts Calendar Flow Boarding La…" at bounding box center [774, 392] width 1547 height 784
click at [1354, 324] on div "Checked Out" at bounding box center [1405, 328] width 203 height 19
type input "CHECKED_OUT"
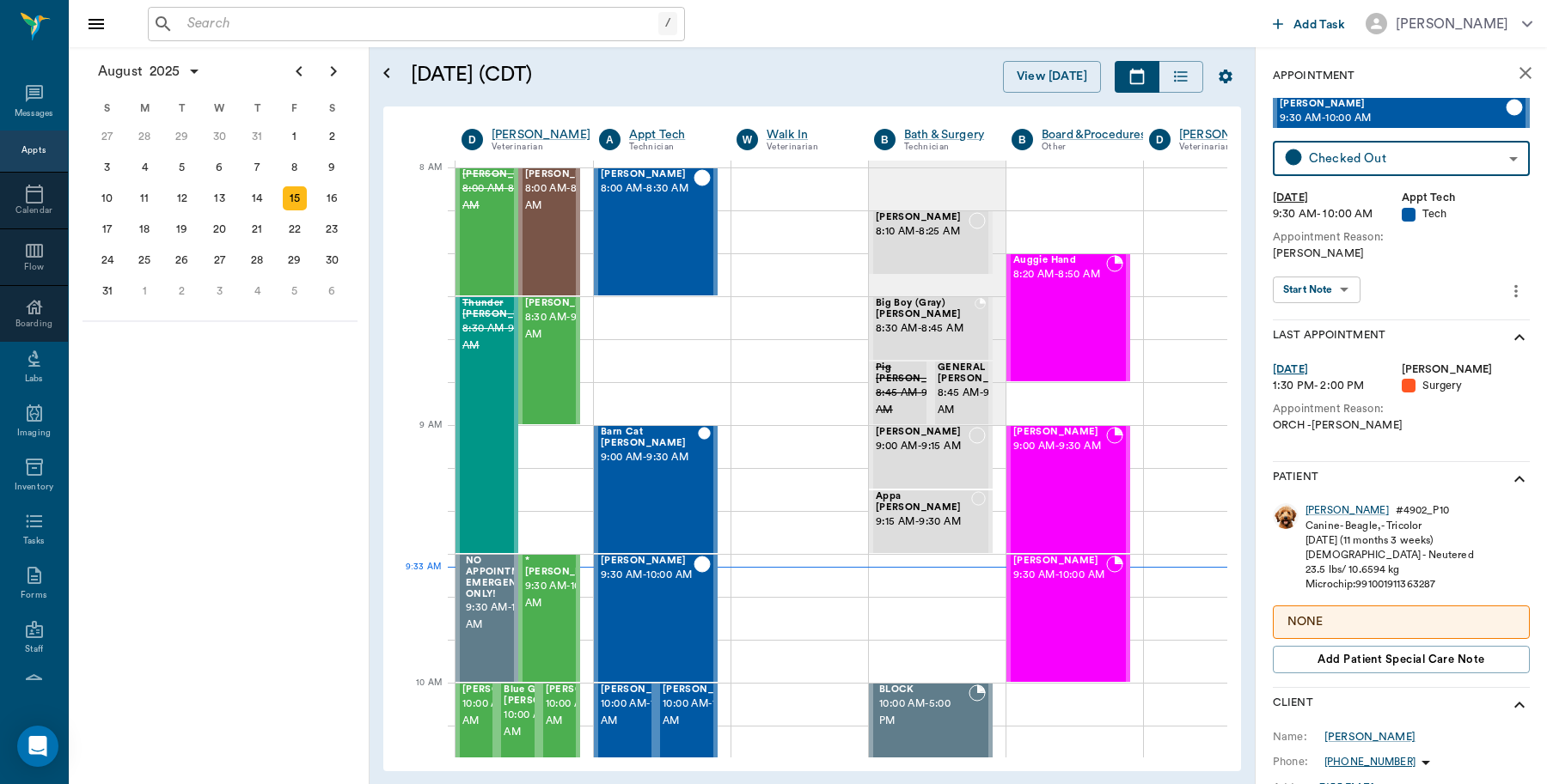
click at [1520, 70] on icon "close" at bounding box center [1525, 72] width 12 height 12
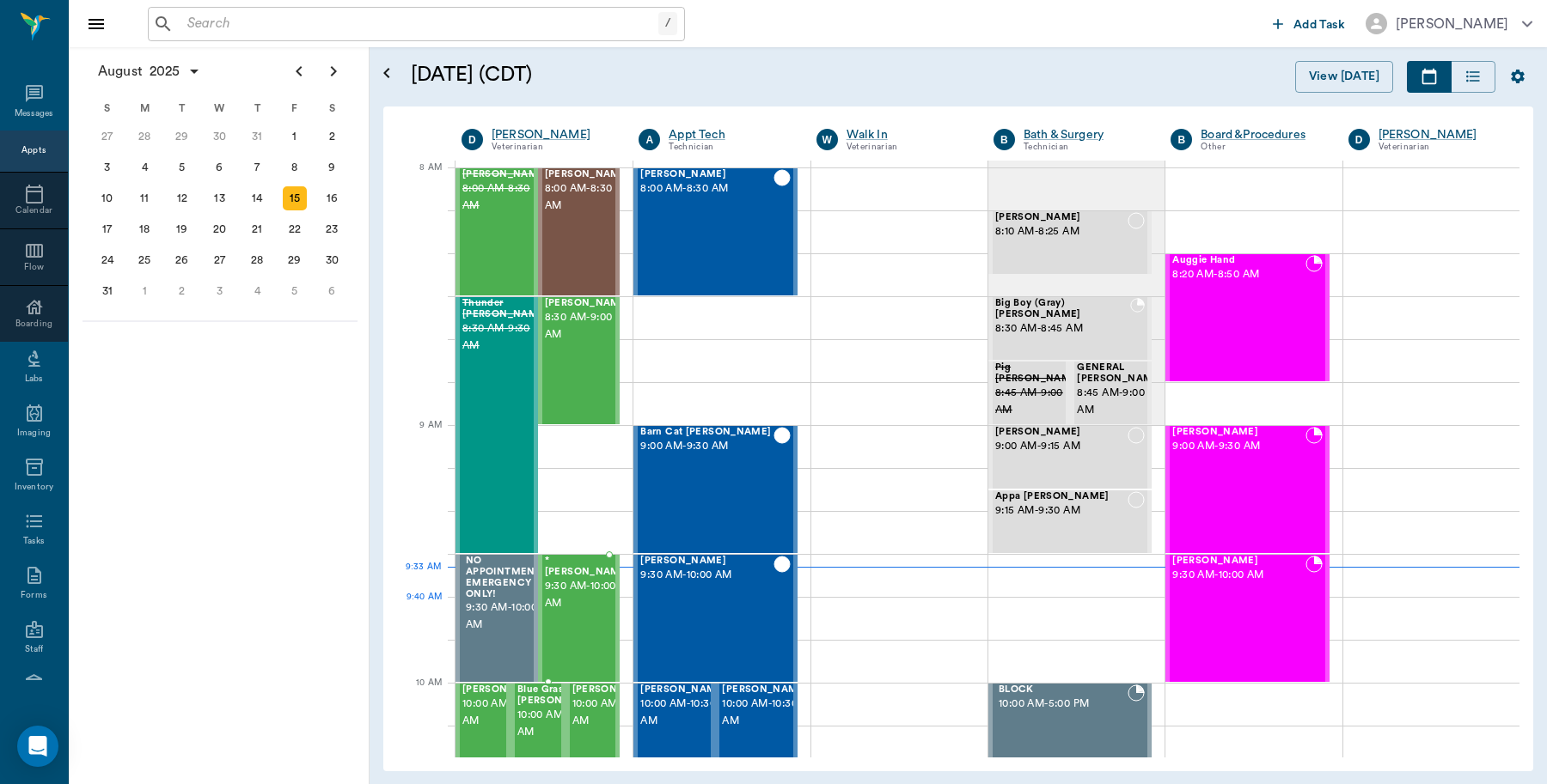
click at [597, 640] on div "*Sunny Garner 9:30 AM - 10:00 AM" at bounding box center [588, 618] width 86 height 125
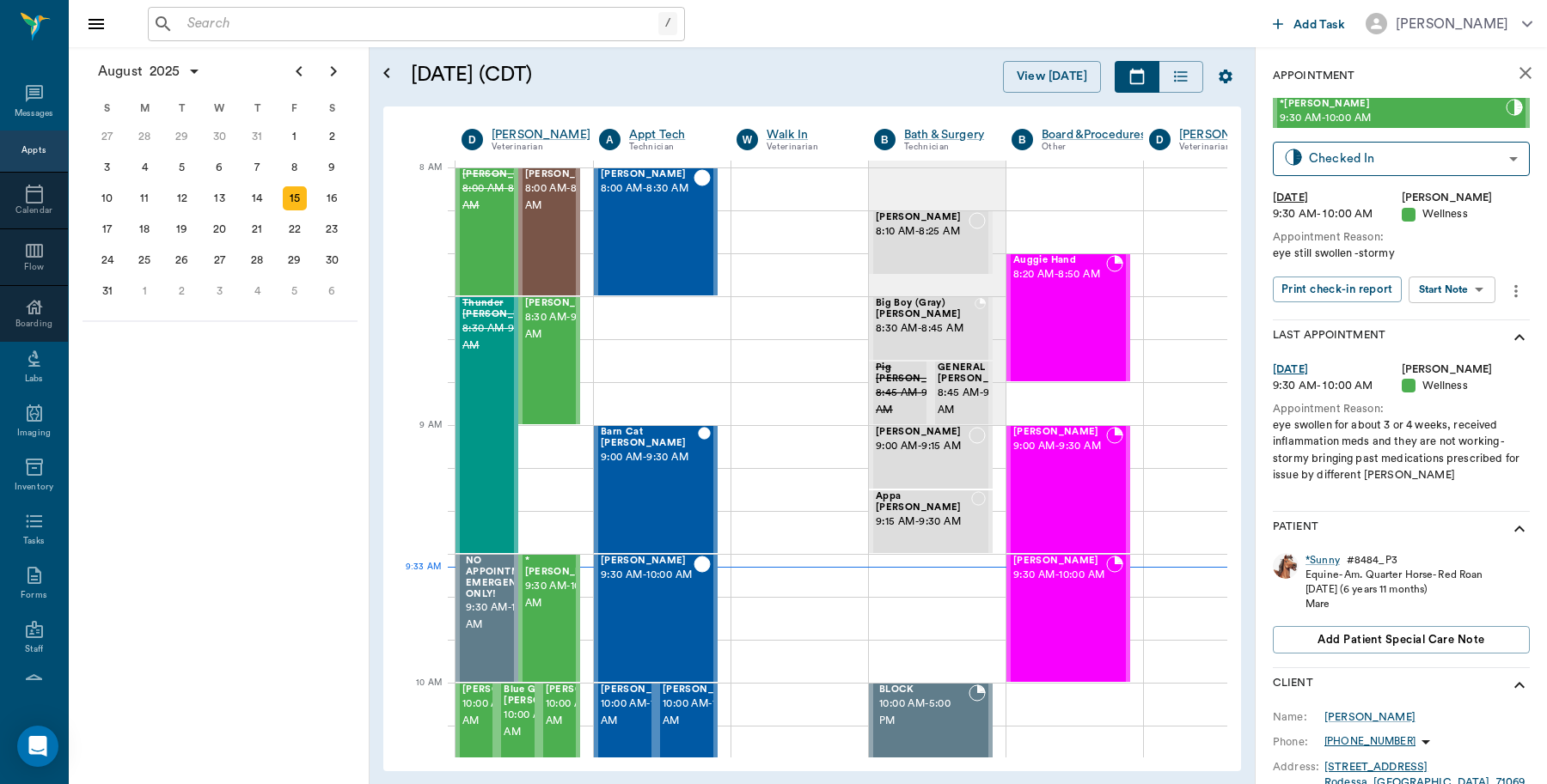
click at [1515, 68] on icon "close" at bounding box center [1525, 73] width 21 height 21
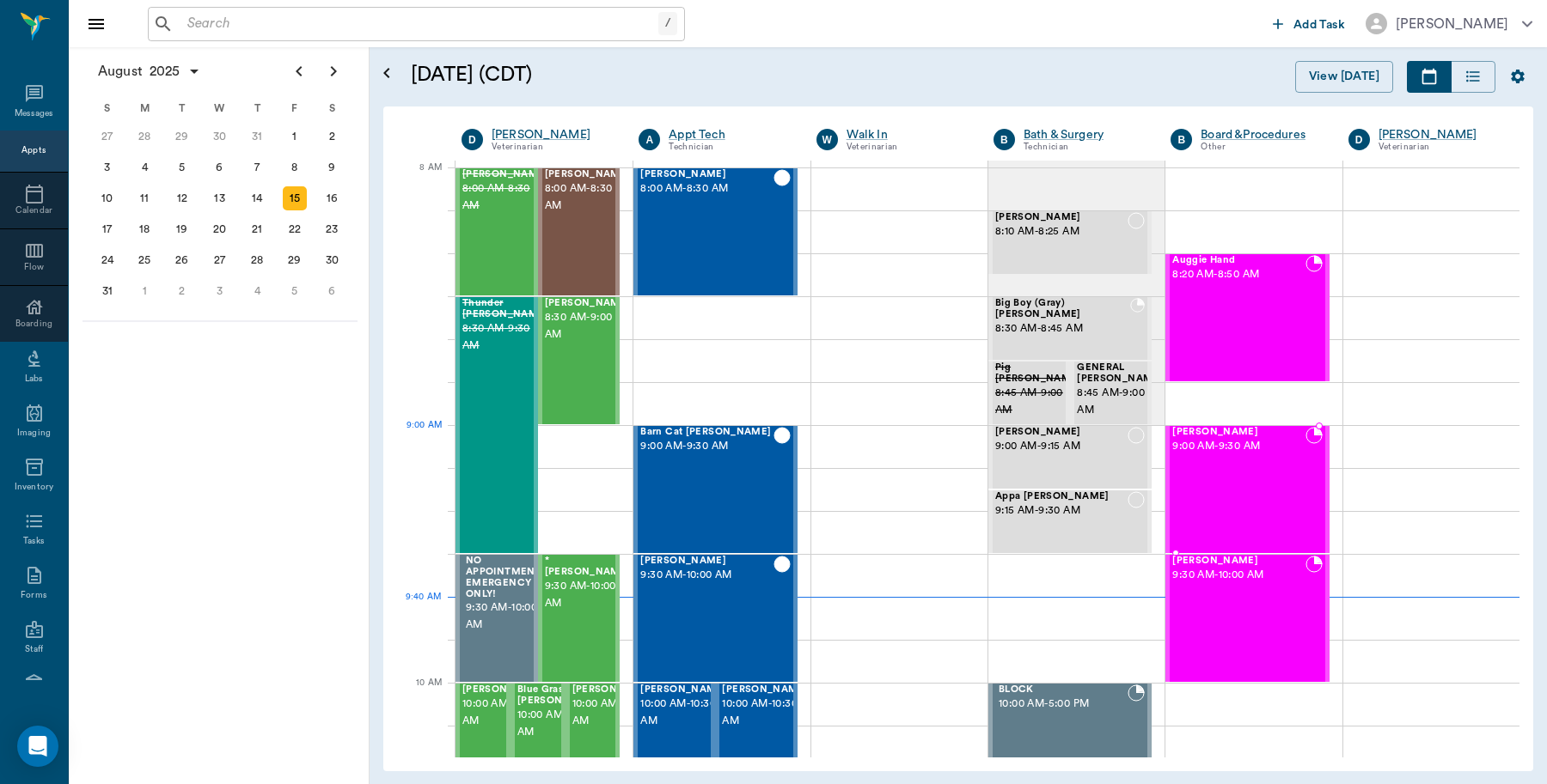
click at [1221, 462] on div "Juliette Aprile 9:00 AM - 9:30 AM" at bounding box center [1238, 489] width 132 height 125
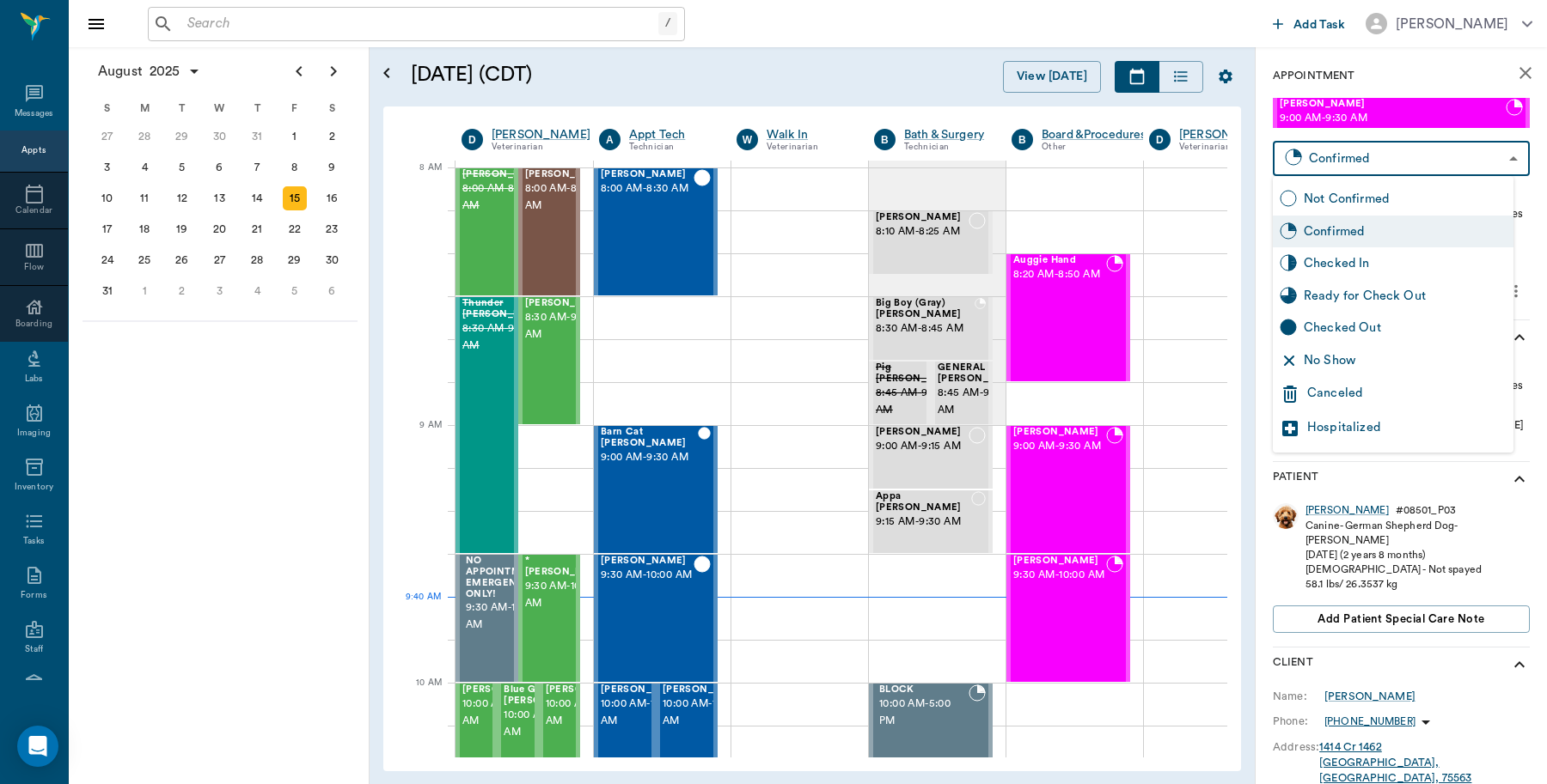
click at [1397, 153] on body "/ ​ Add Task Dr. Bert Ellsworth Nectar Messages Appts Calendar Flow Boarding La…" at bounding box center [774, 392] width 1547 height 784
click at [1367, 263] on div "Checked In" at bounding box center [1405, 264] width 203 height 19
type input "CHECKED_IN"
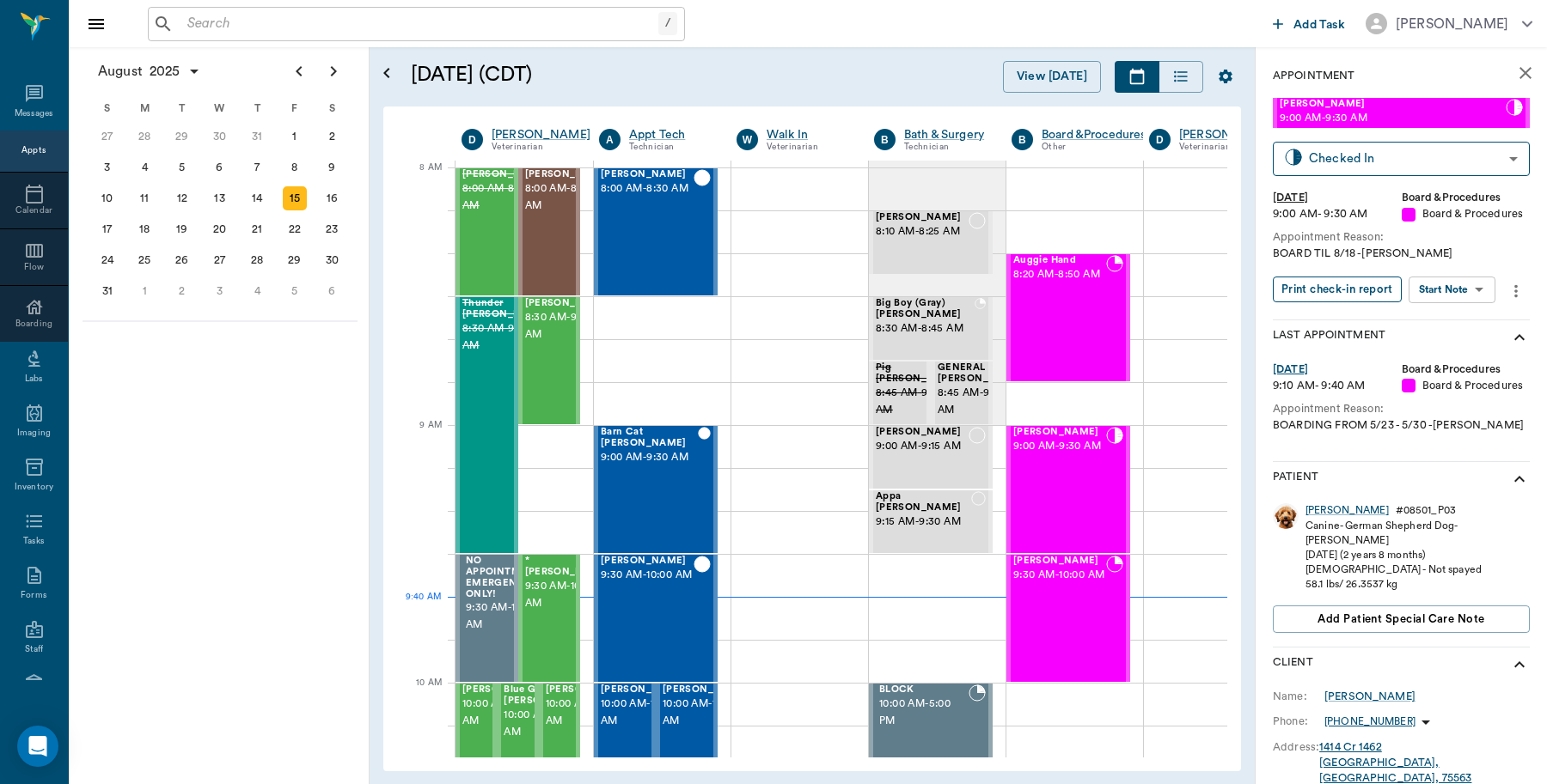
click at [1350, 303] on button "Print check-in report" at bounding box center [1337, 289] width 129 height 26
click at [1072, 584] on span "9:30 AM - 10:00 AM" at bounding box center [1060, 575] width 93 height 17
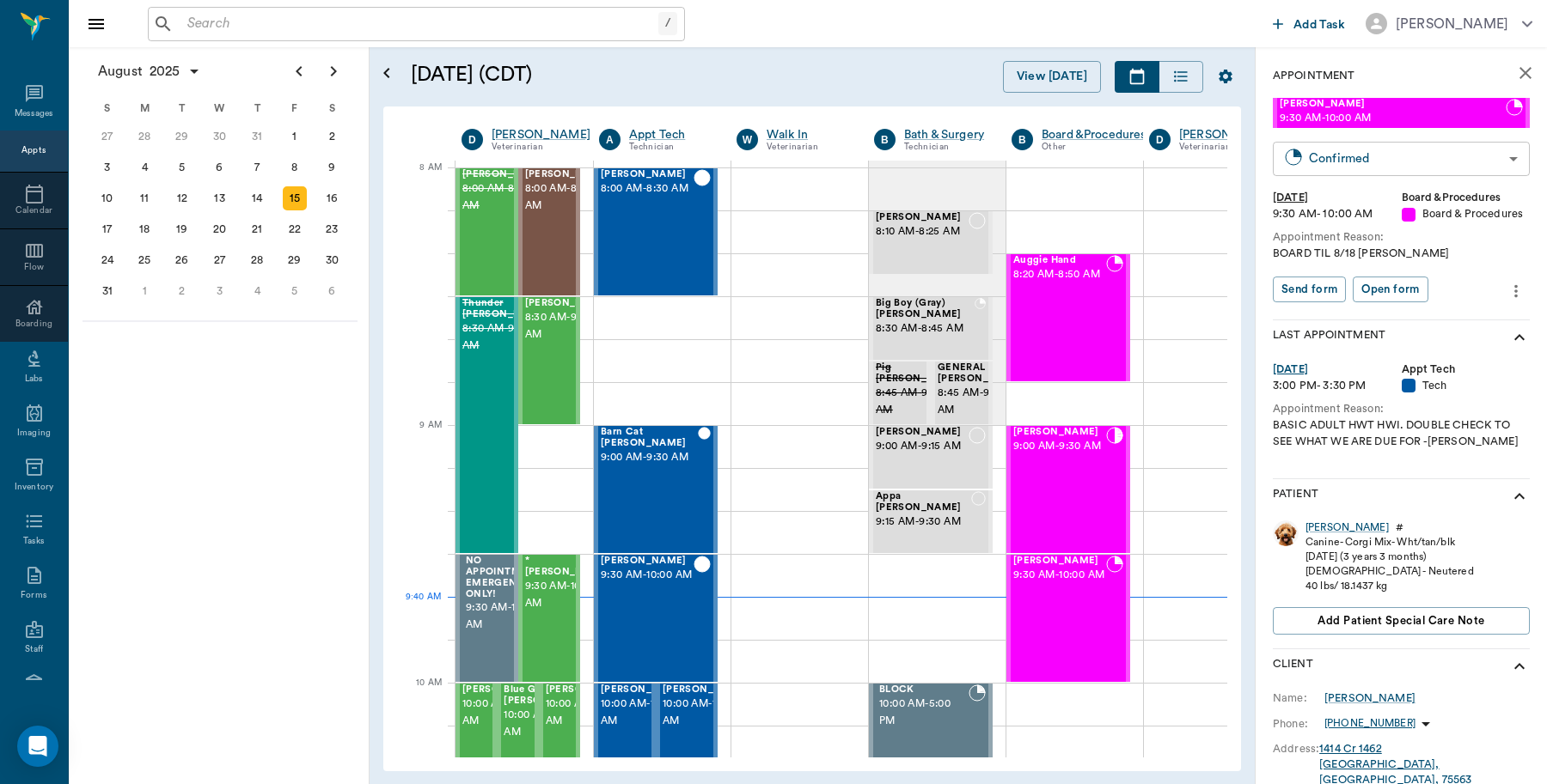
click at [1361, 161] on body "/ ​ Add Task Dr. Bert Ellsworth Nectar Messages Appts Calendar Flow Boarding La…" at bounding box center [774, 392] width 1547 height 784
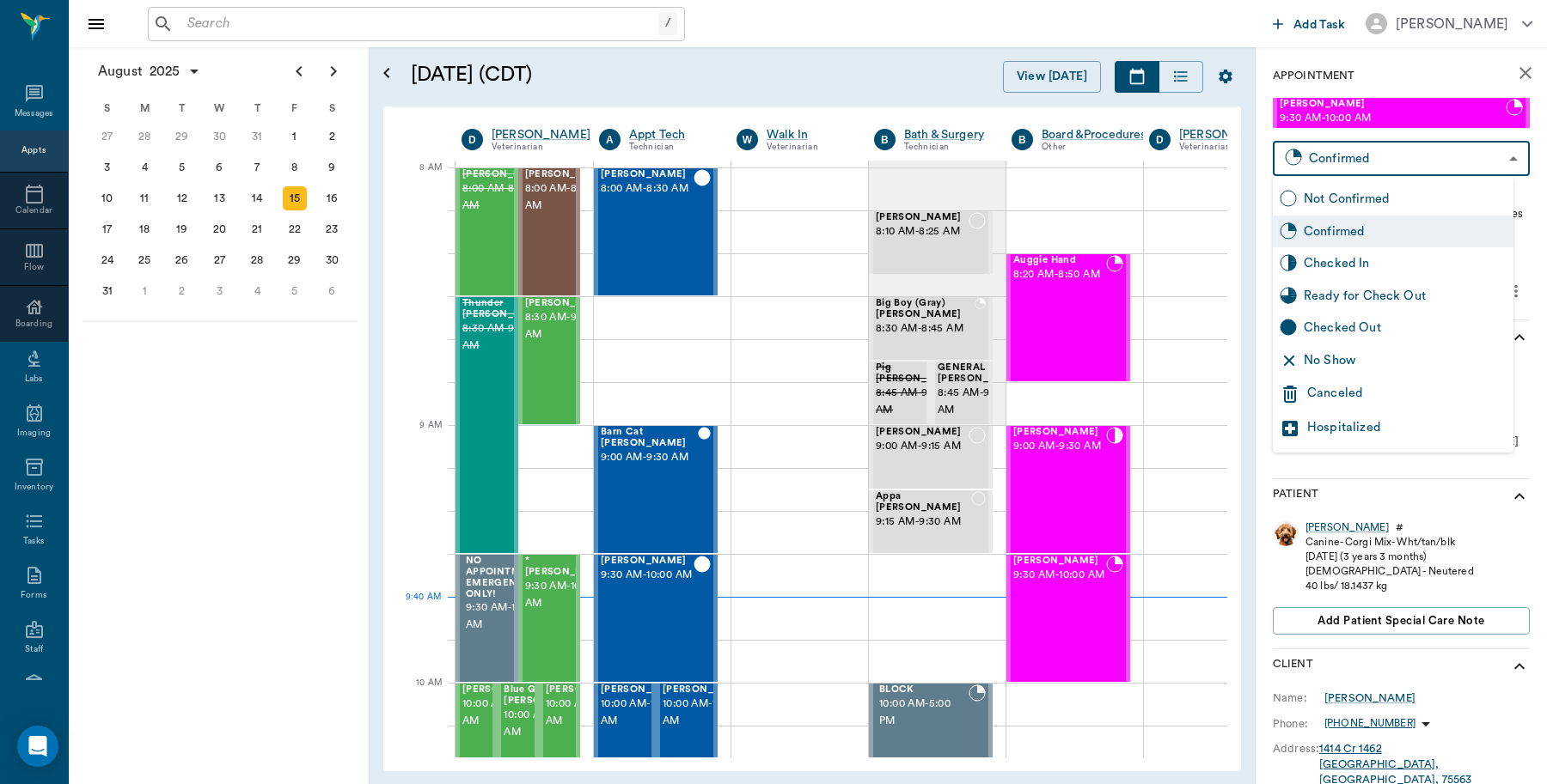
click at [1366, 260] on div "Checked In" at bounding box center [1405, 264] width 203 height 19
type input "CHECKED_IN"
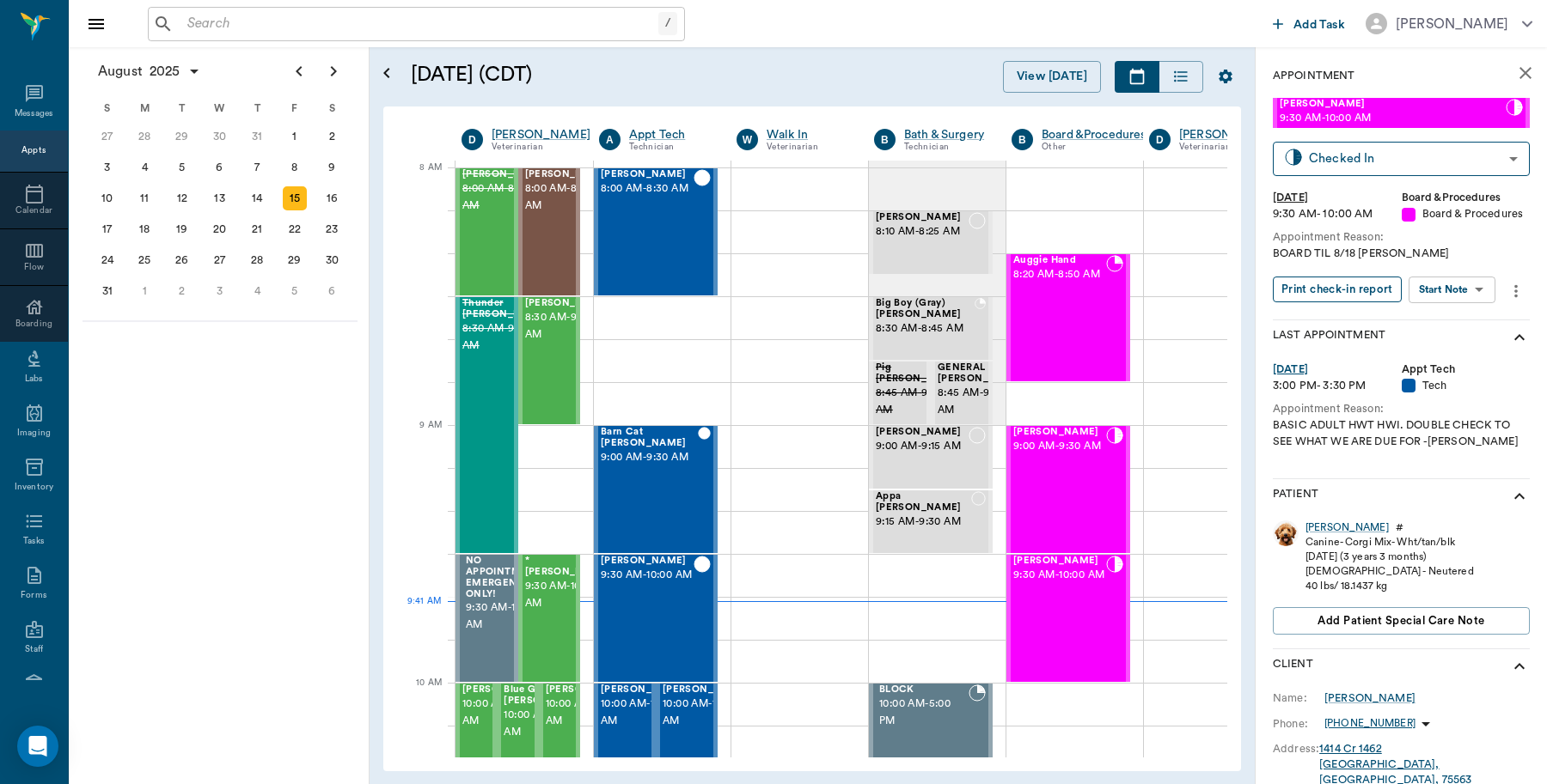
click at [1353, 300] on button "Print check-in report" at bounding box center [1337, 289] width 129 height 26
click at [1520, 69] on icon "close" at bounding box center [1525, 72] width 12 height 12
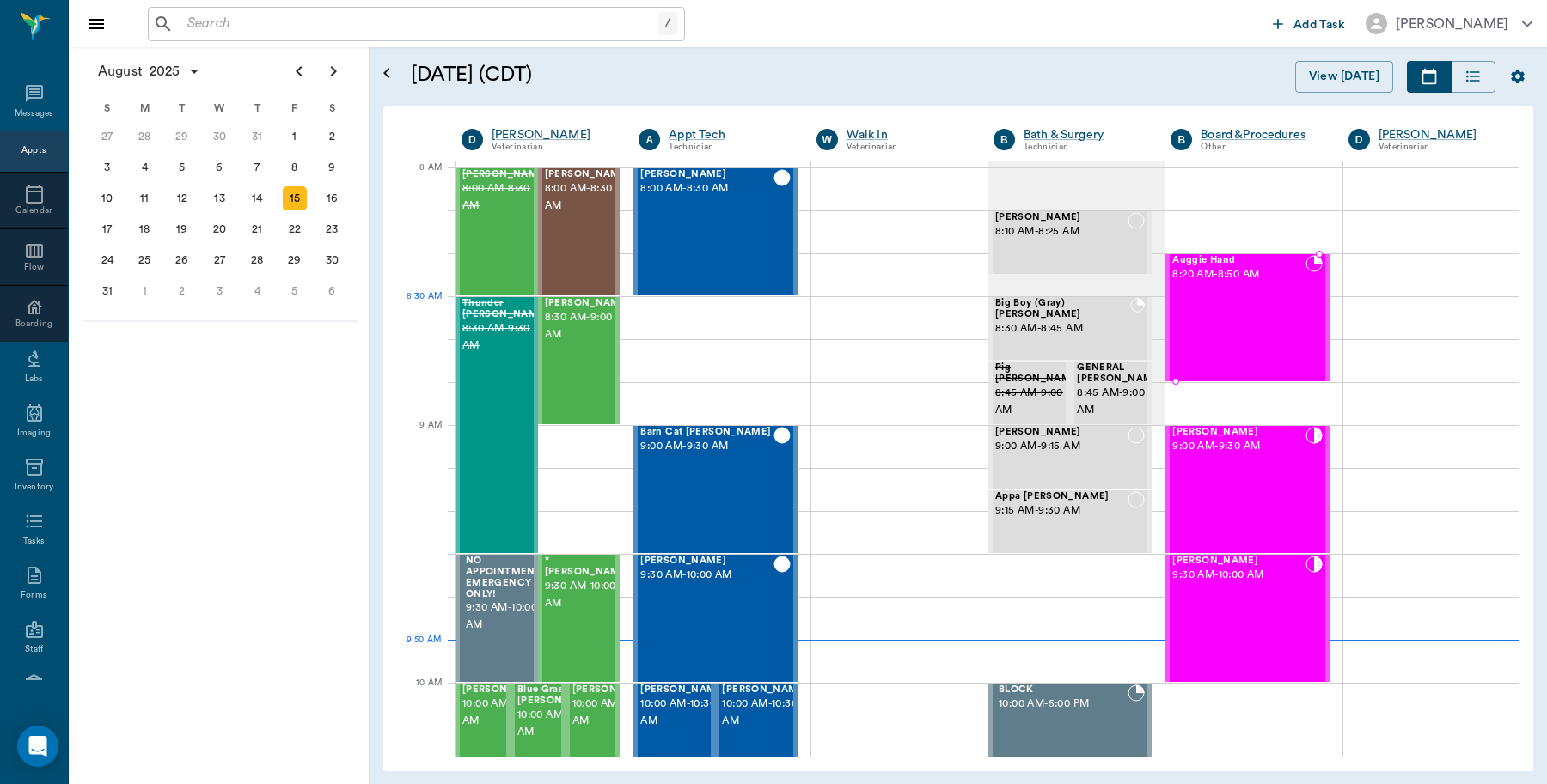
click at [1222, 335] on div "Auggie Hand 8:20 AM - 8:50 AM" at bounding box center [1238, 318] width 132 height 125
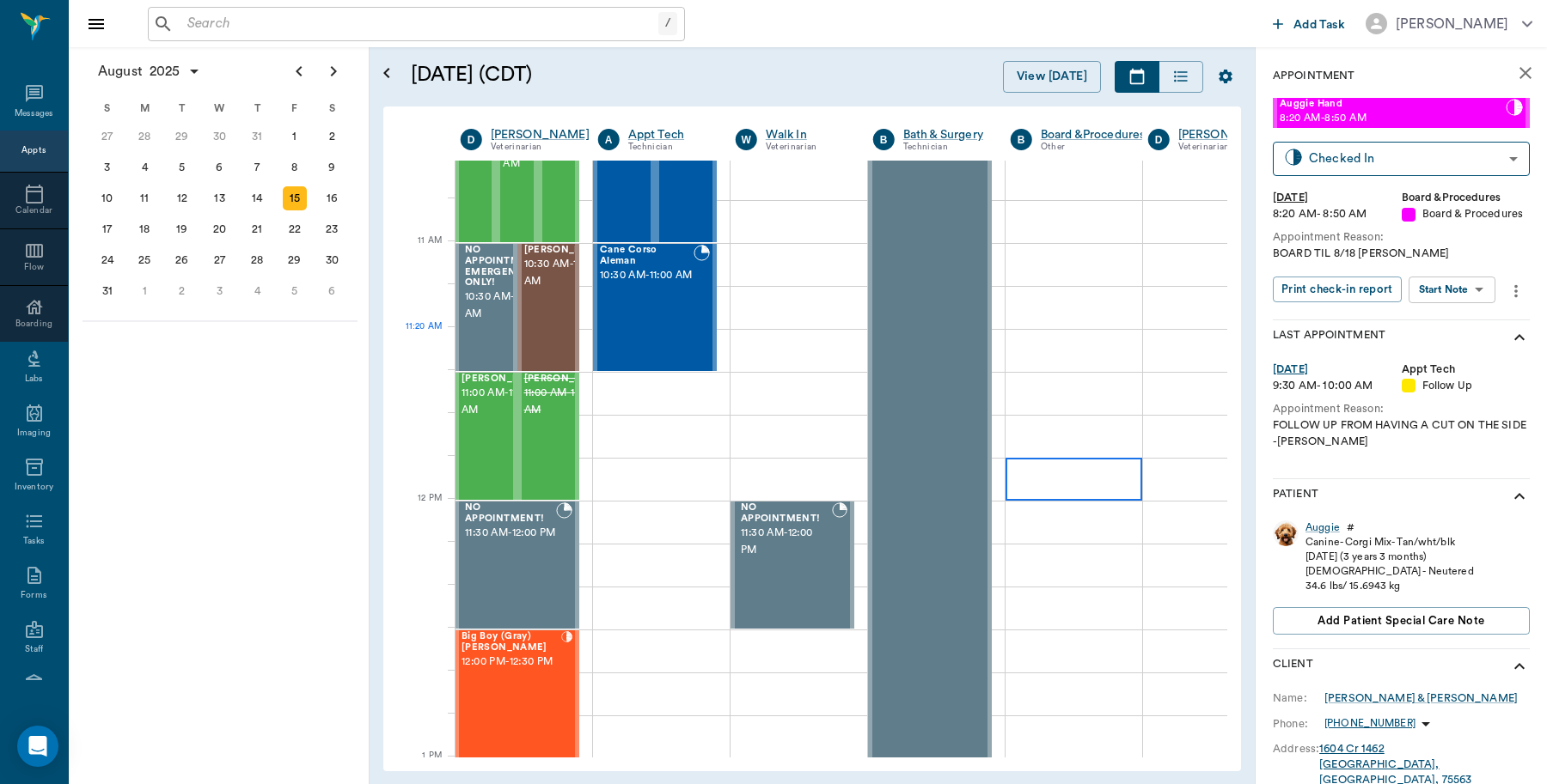
scroll to position [430, 1]
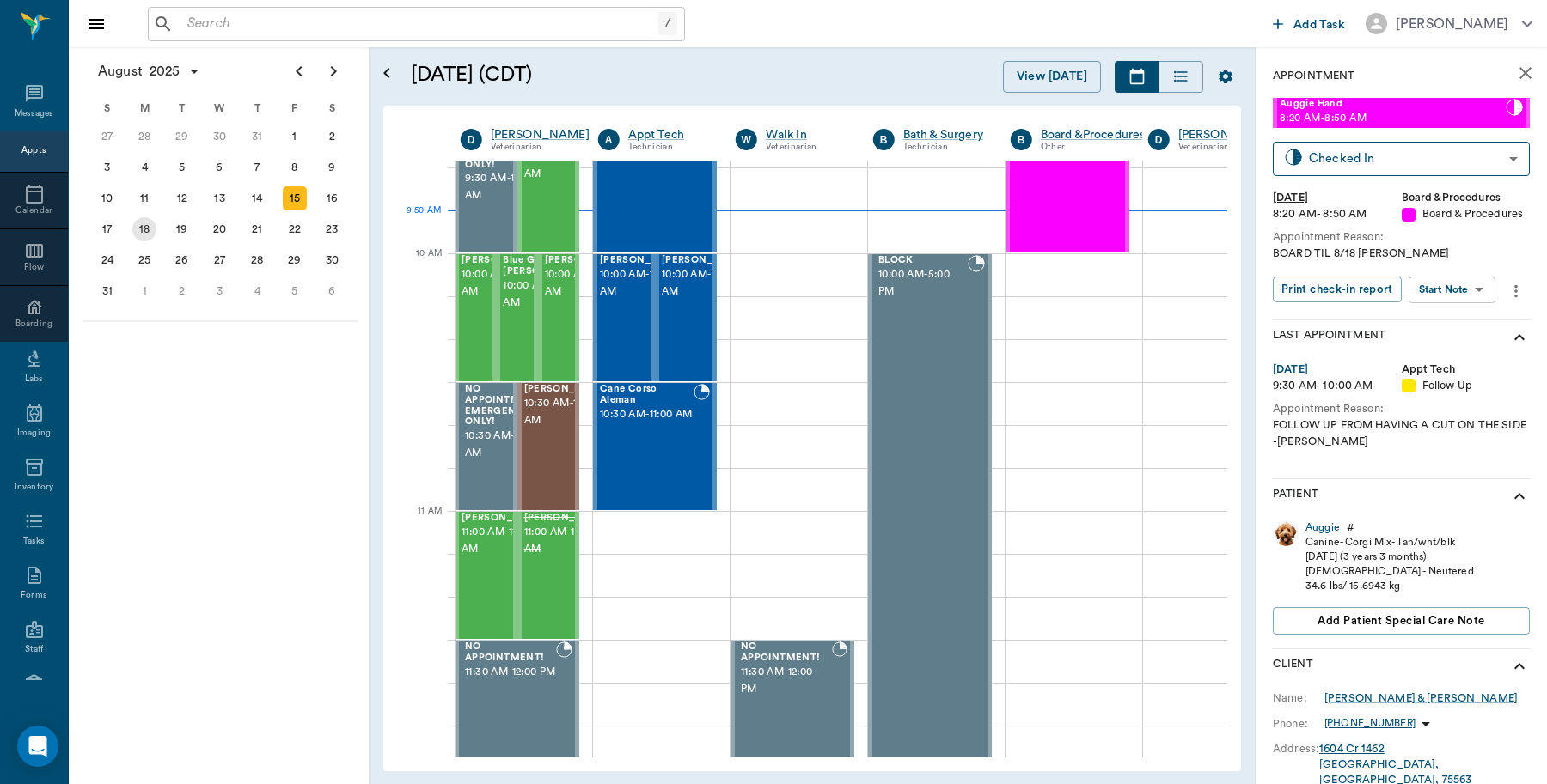
click at [144, 236] on div "18" at bounding box center [144, 229] width 24 height 24
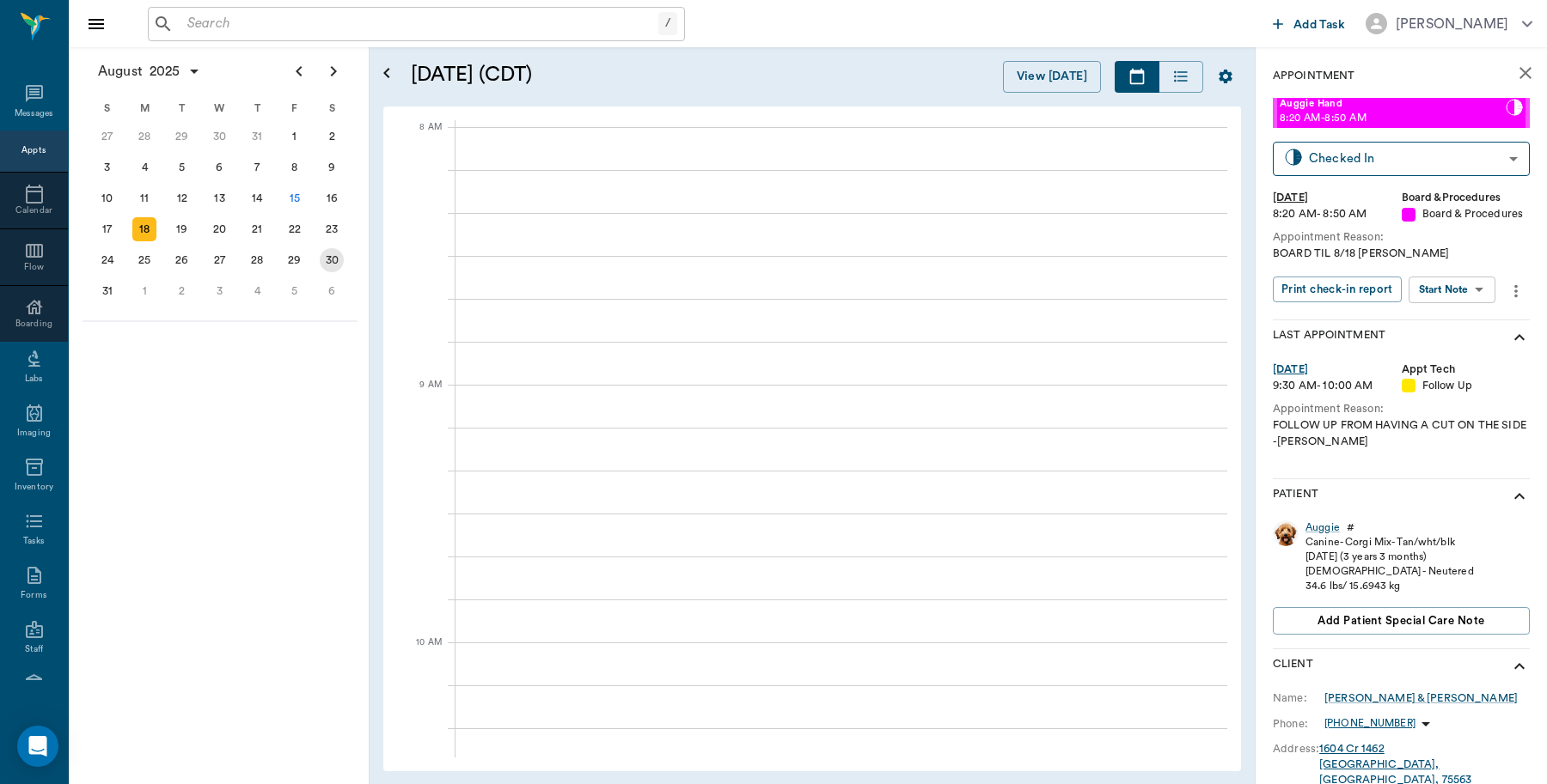
scroll to position [0, 1]
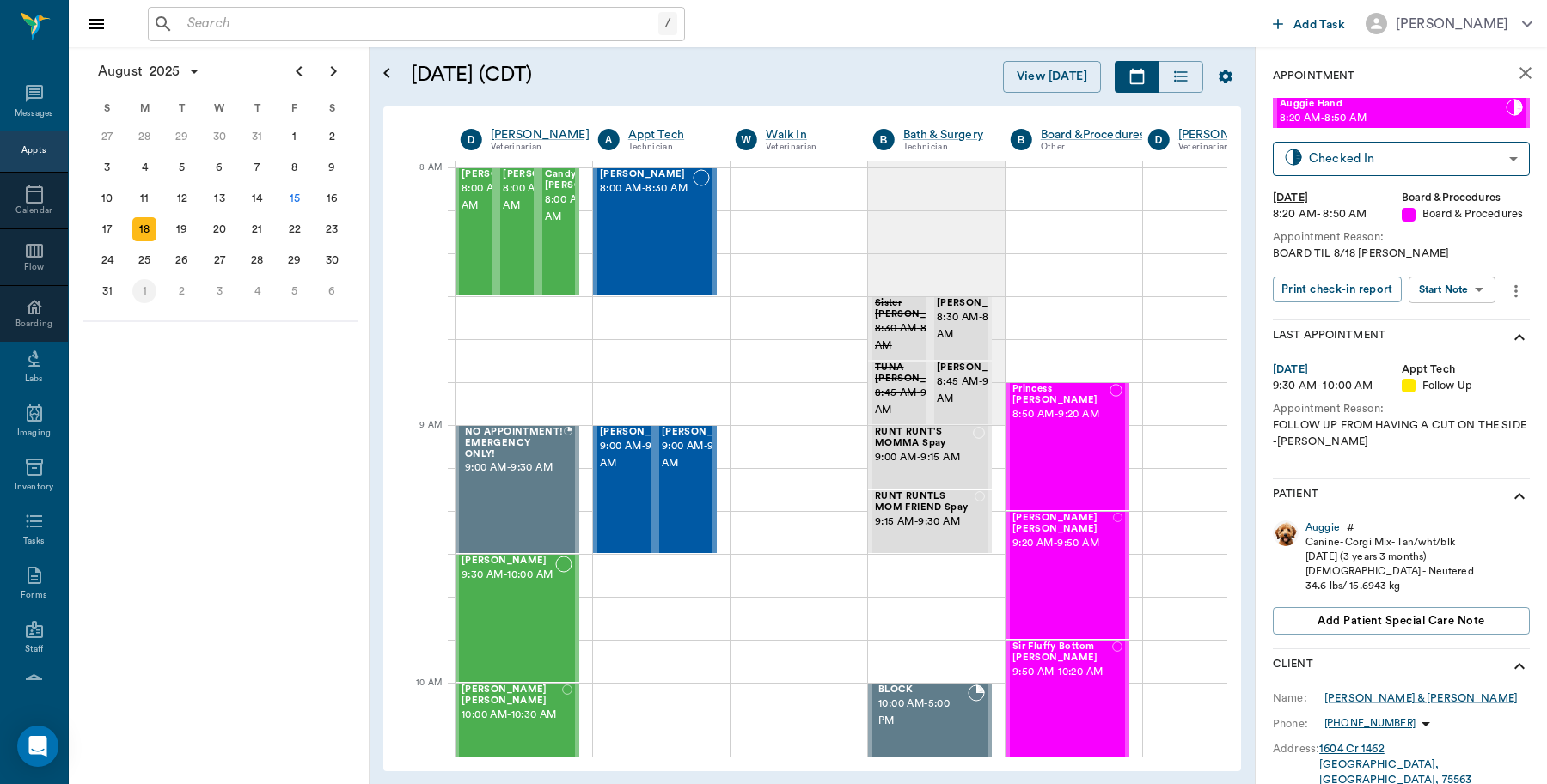
click at [140, 280] on div "1" at bounding box center [144, 291] width 24 height 24
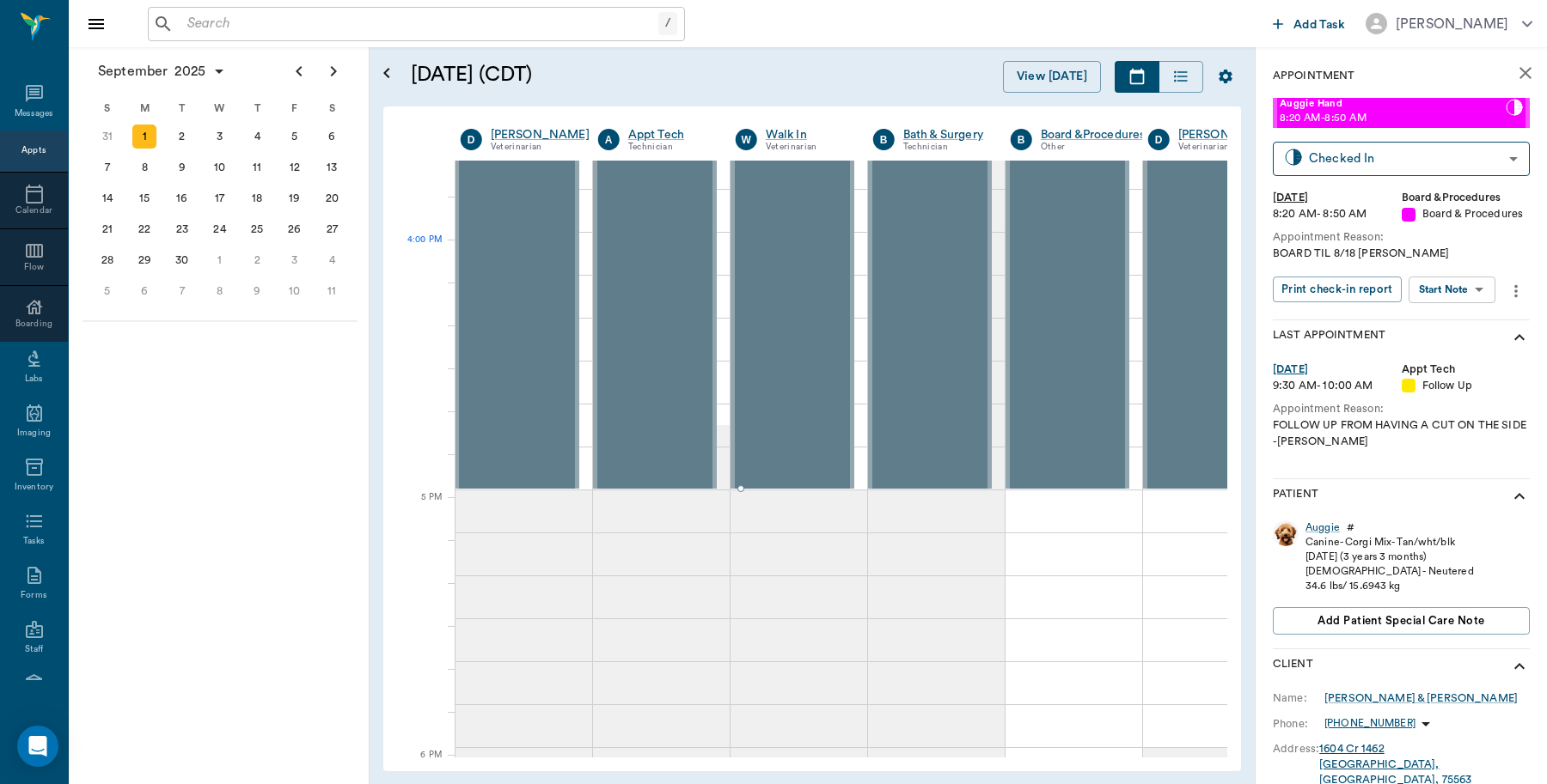
scroll to position [1989, 1]
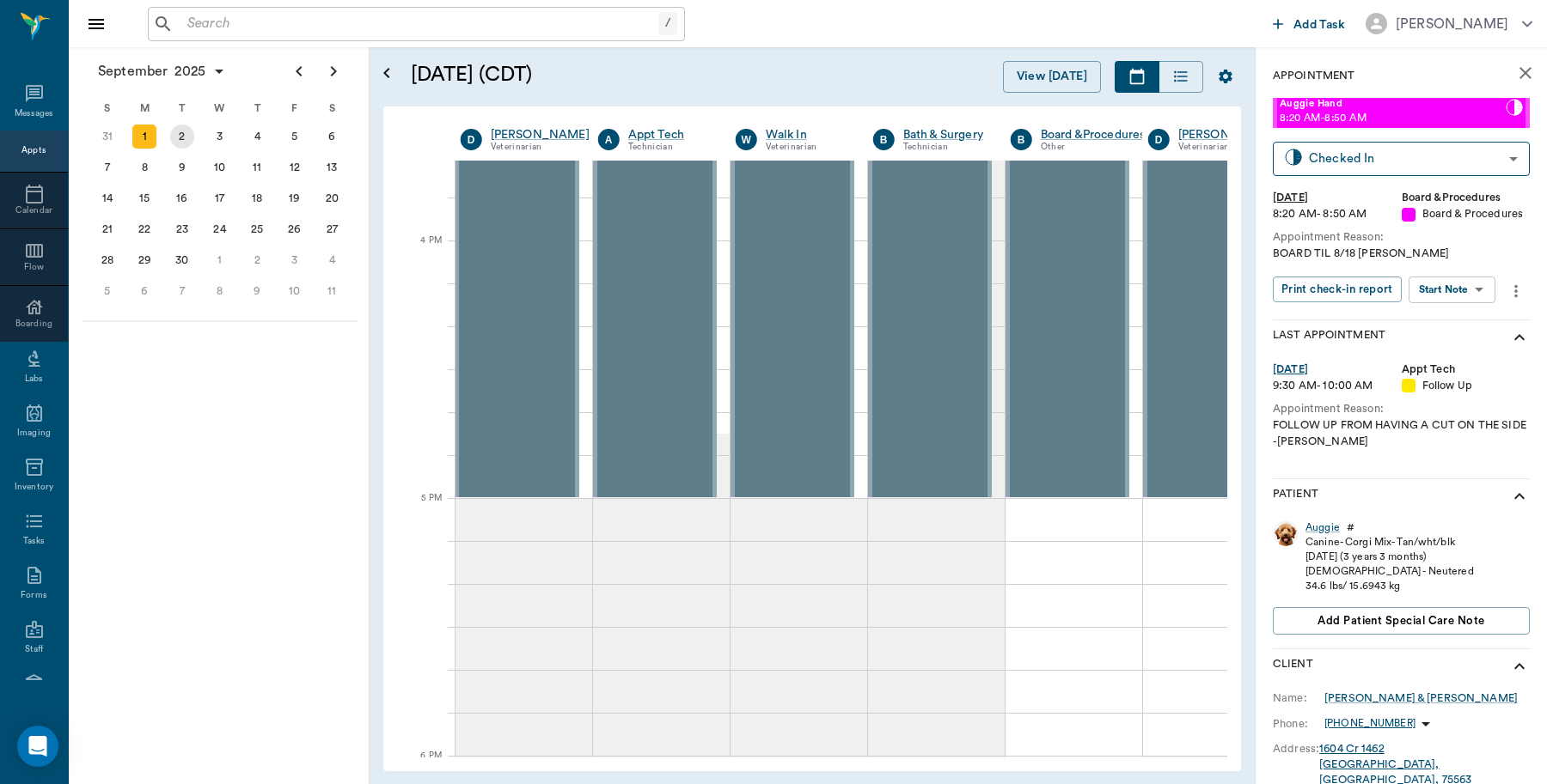
click at [178, 139] on div "2" at bounding box center [182, 136] width 24 height 24
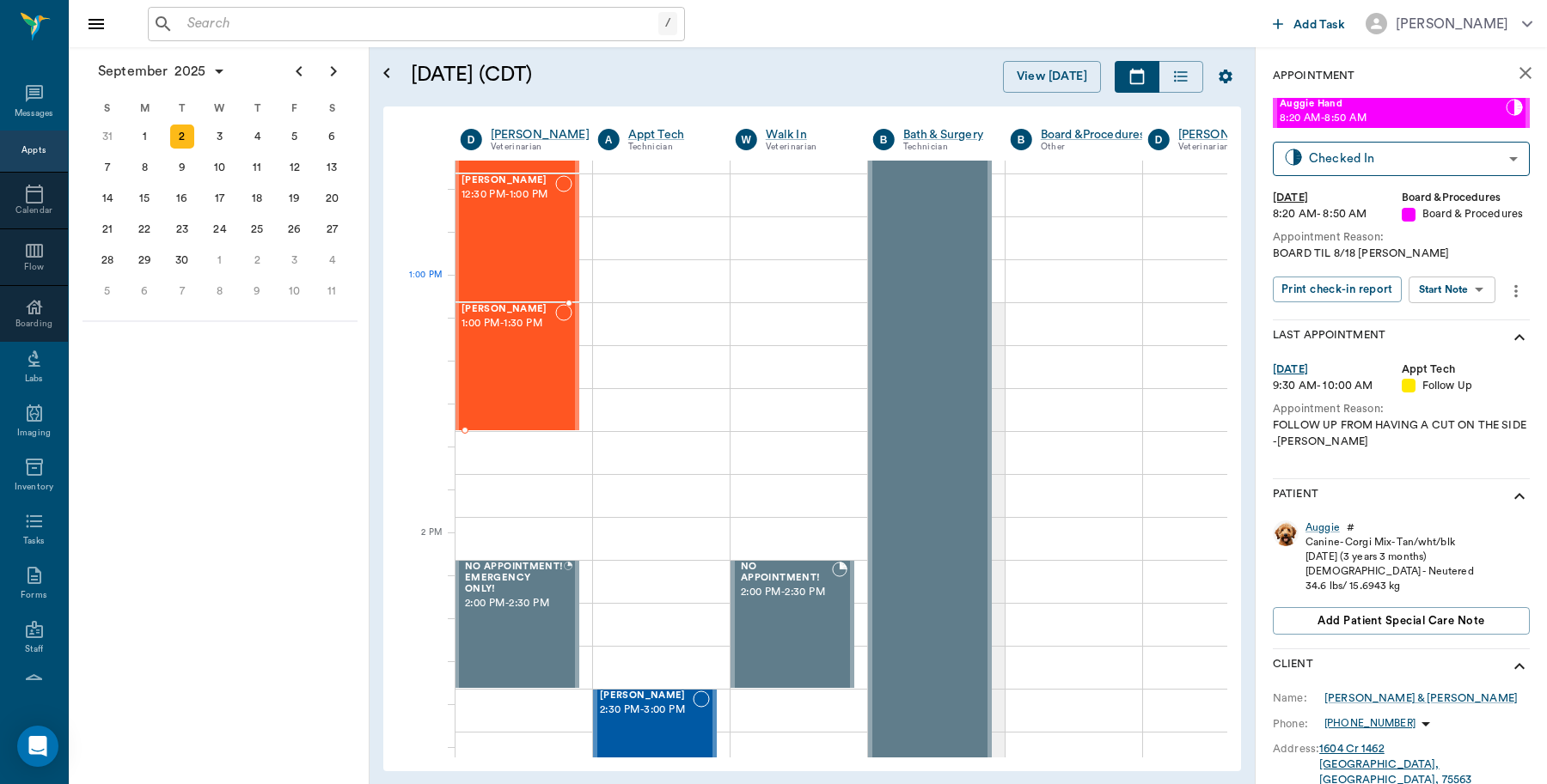
scroll to position [1181, 1]
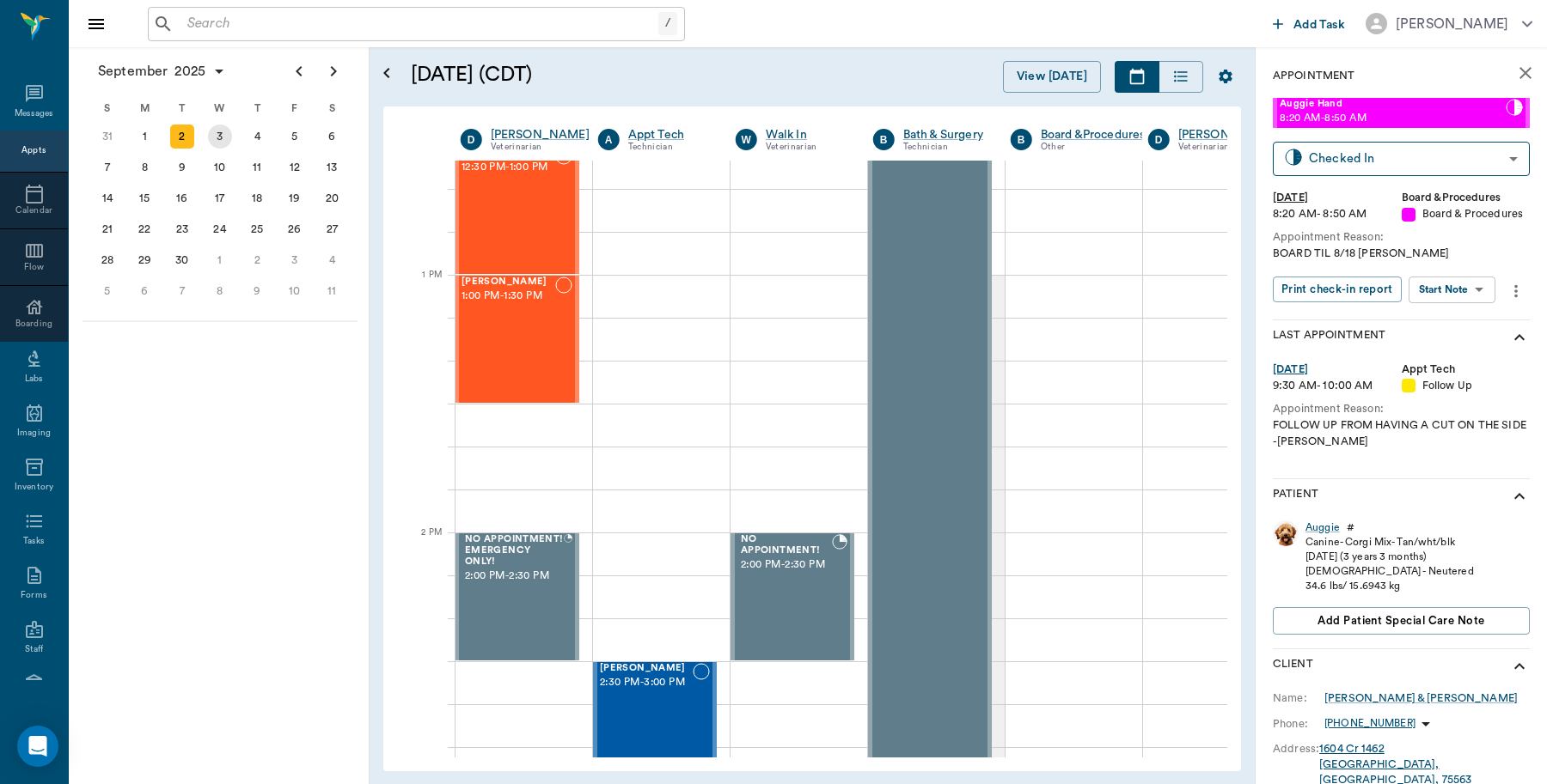
click at [224, 131] on div "3" at bounding box center [220, 136] width 24 height 24
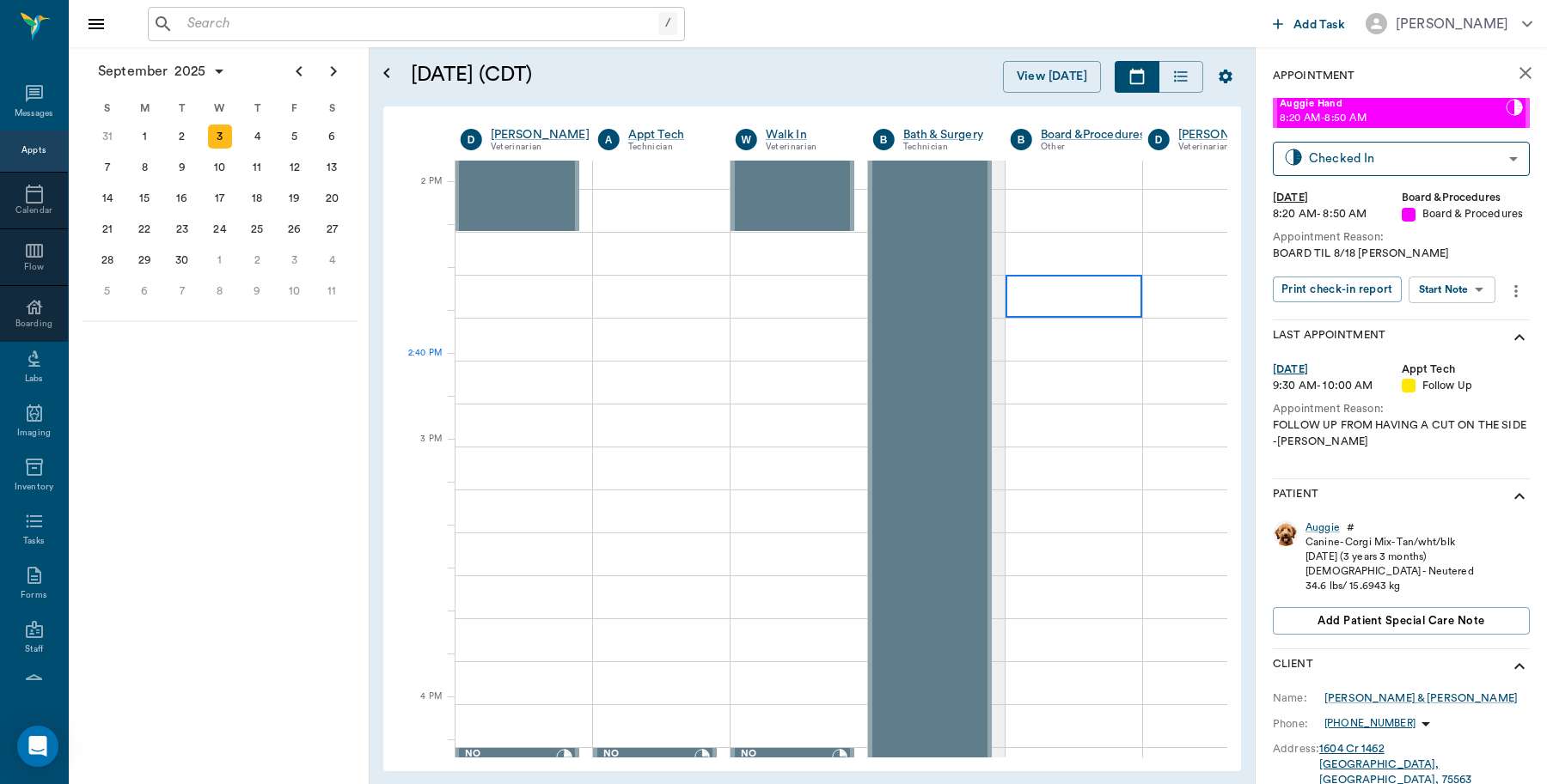
scroll to position [1181, 1]
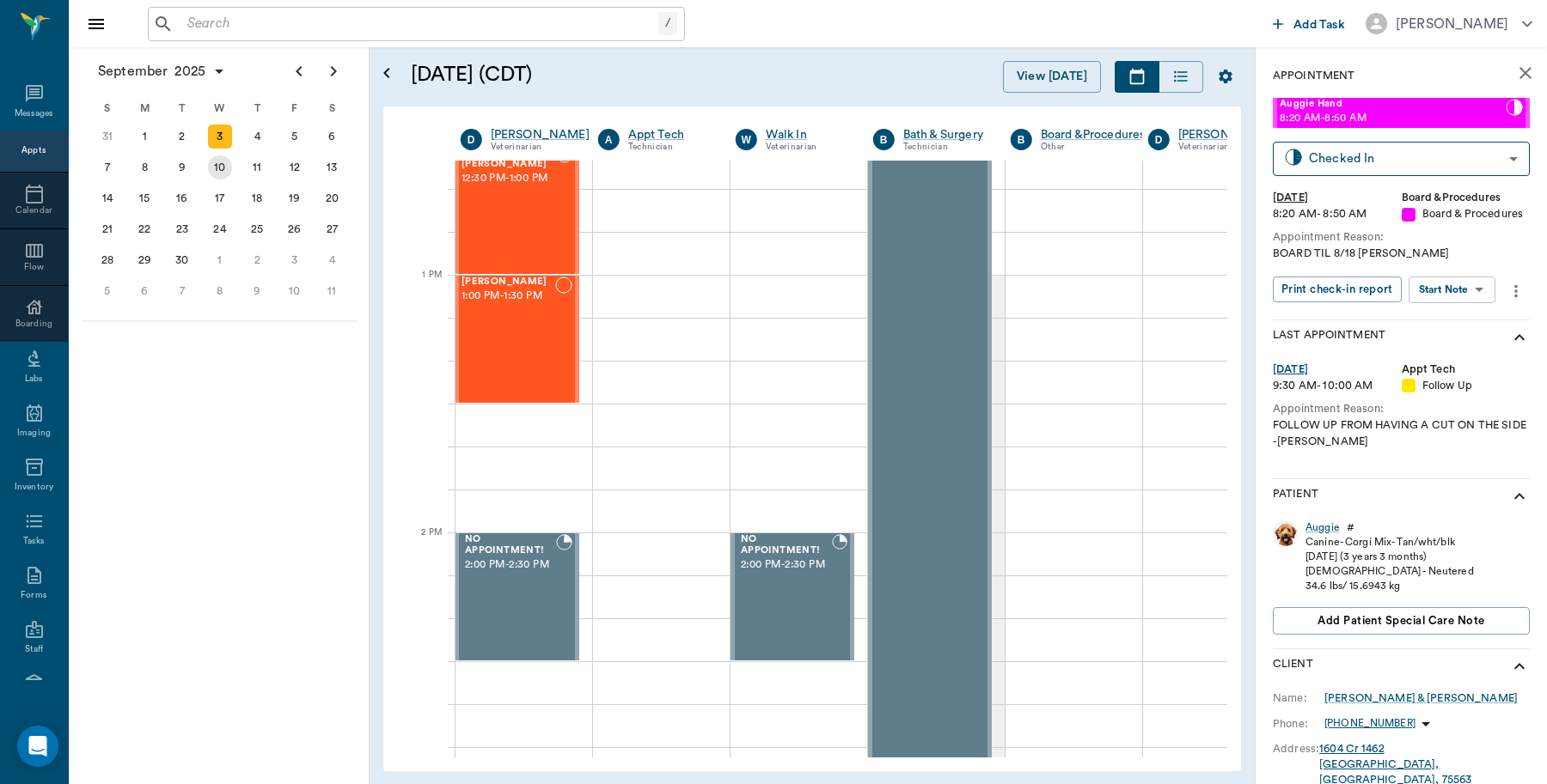
click at [222, 163] on div "10" at bounding box center [220, 167] width 24 height 24
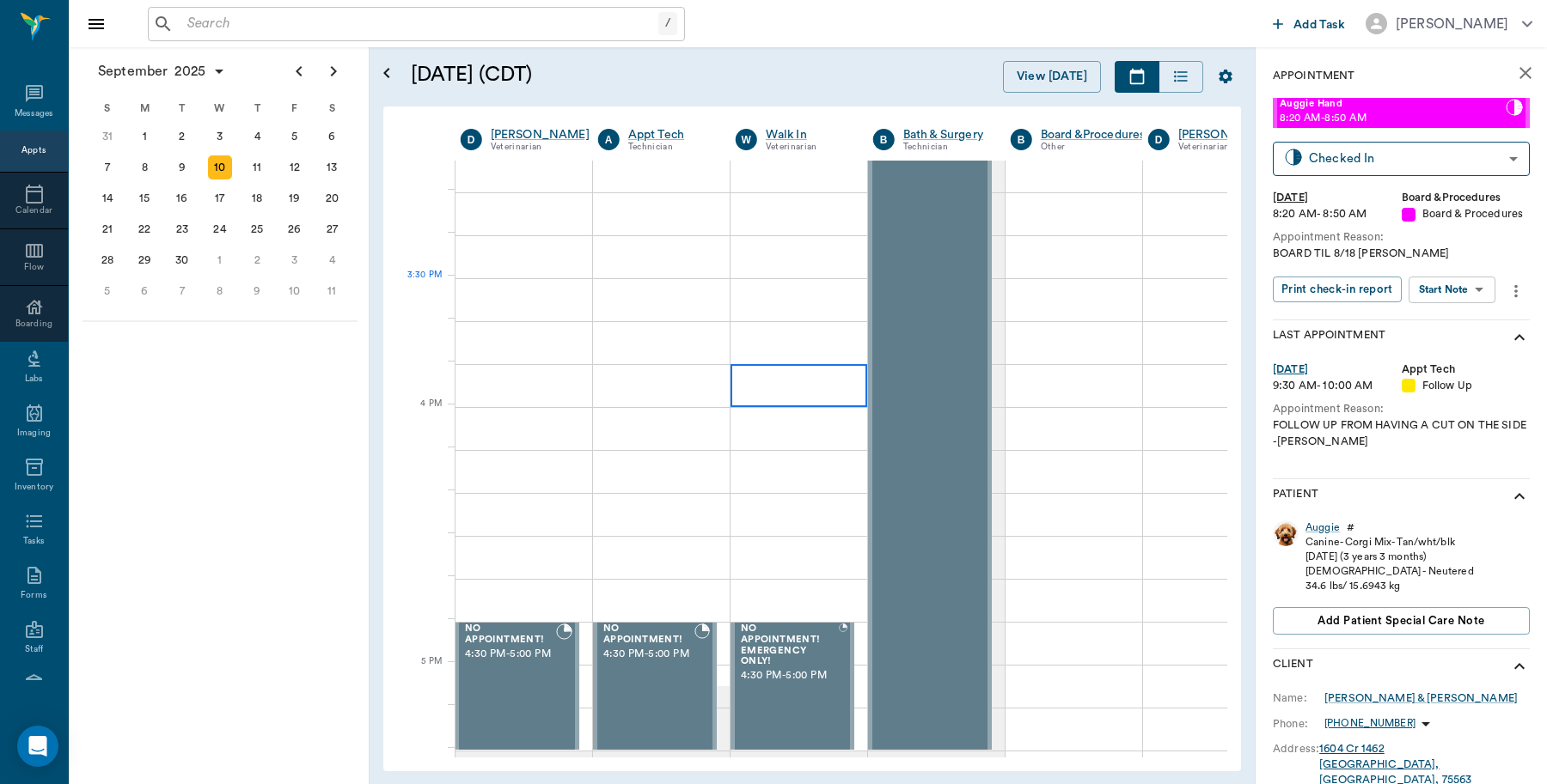
scroll to position [1825, 1]
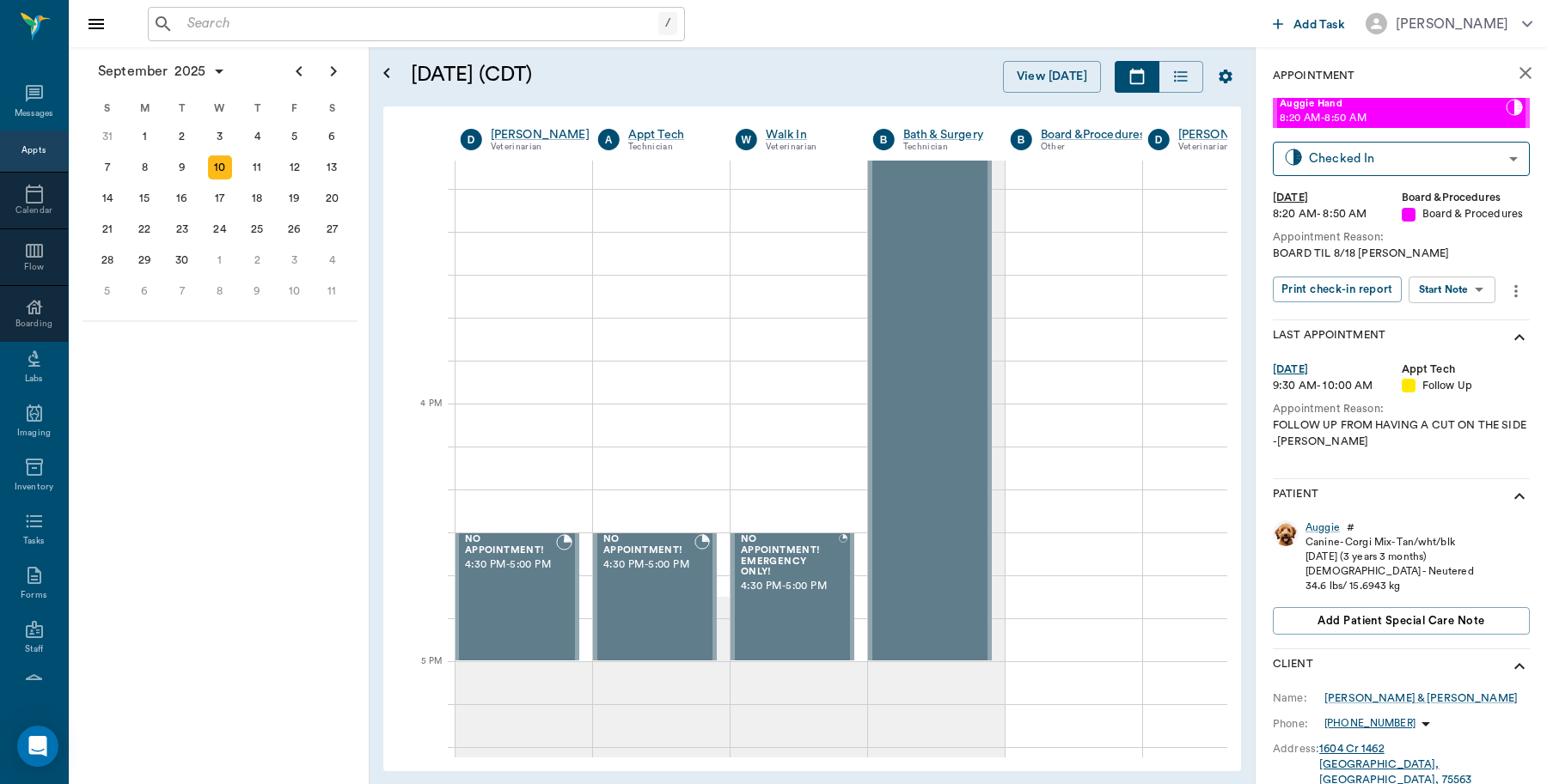
click at [1509, 67] on button "close" at bounding box center [1526, 73] width 35 height 35
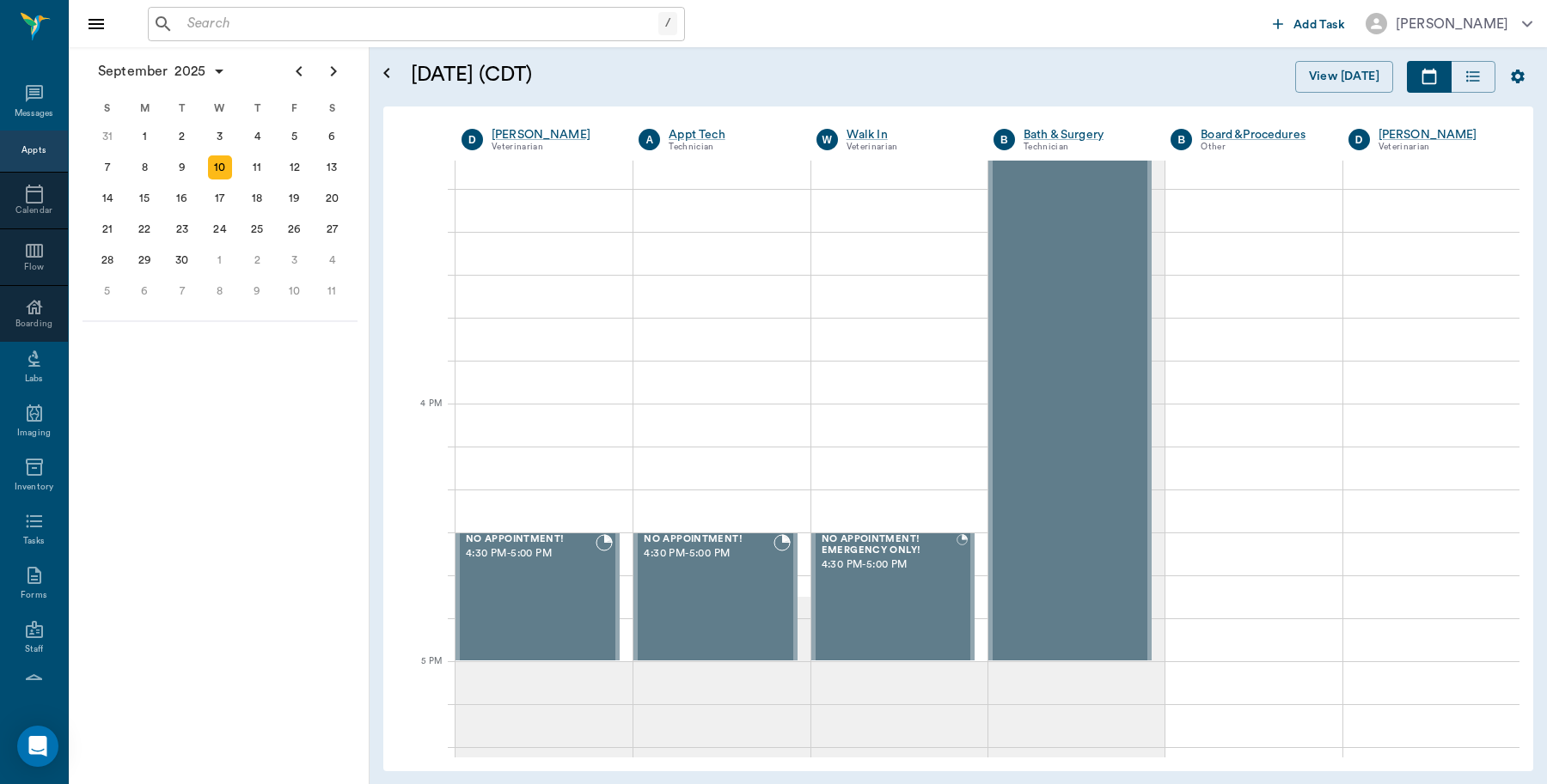
scroll to position [1825, 0]
click at [1354, 69] on button "View [DATE]" at bounding box center [1343, 77] width 98 height 32
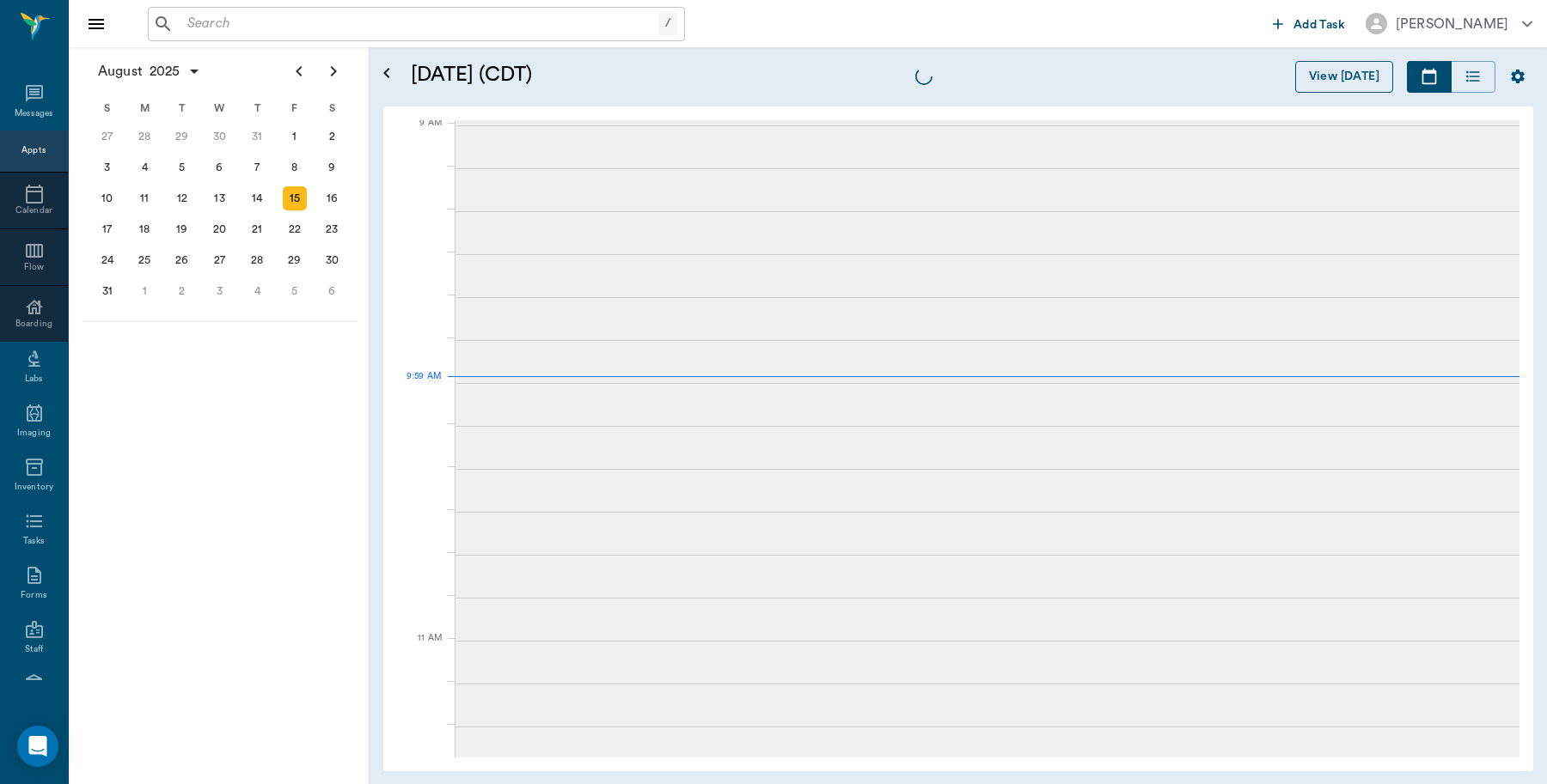
scroll to position [262, 0]
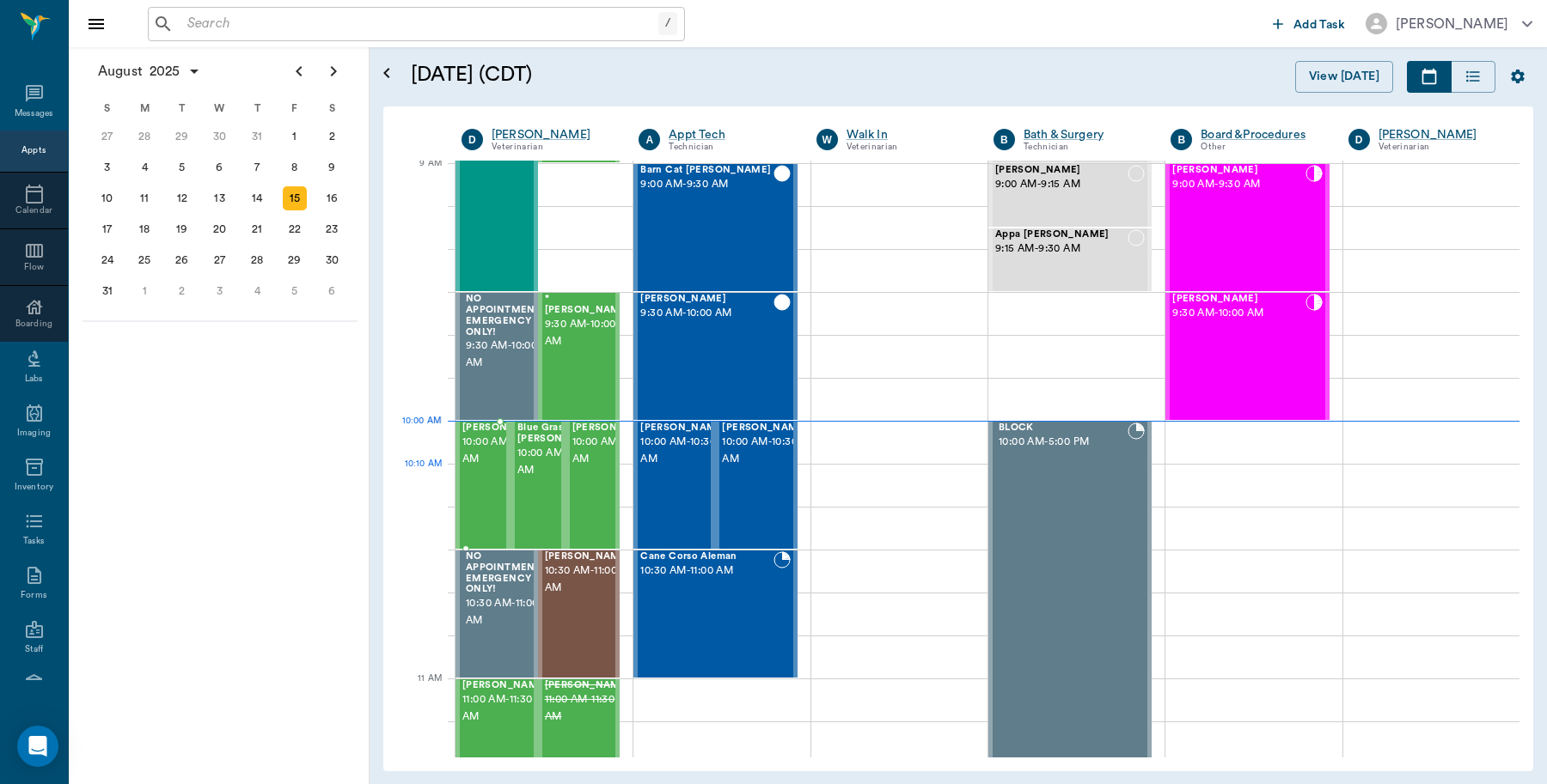
click at [488, 468] on span "10:00 AM - 10:30 AM" at bounding box center [505, 451] width 86 height 35
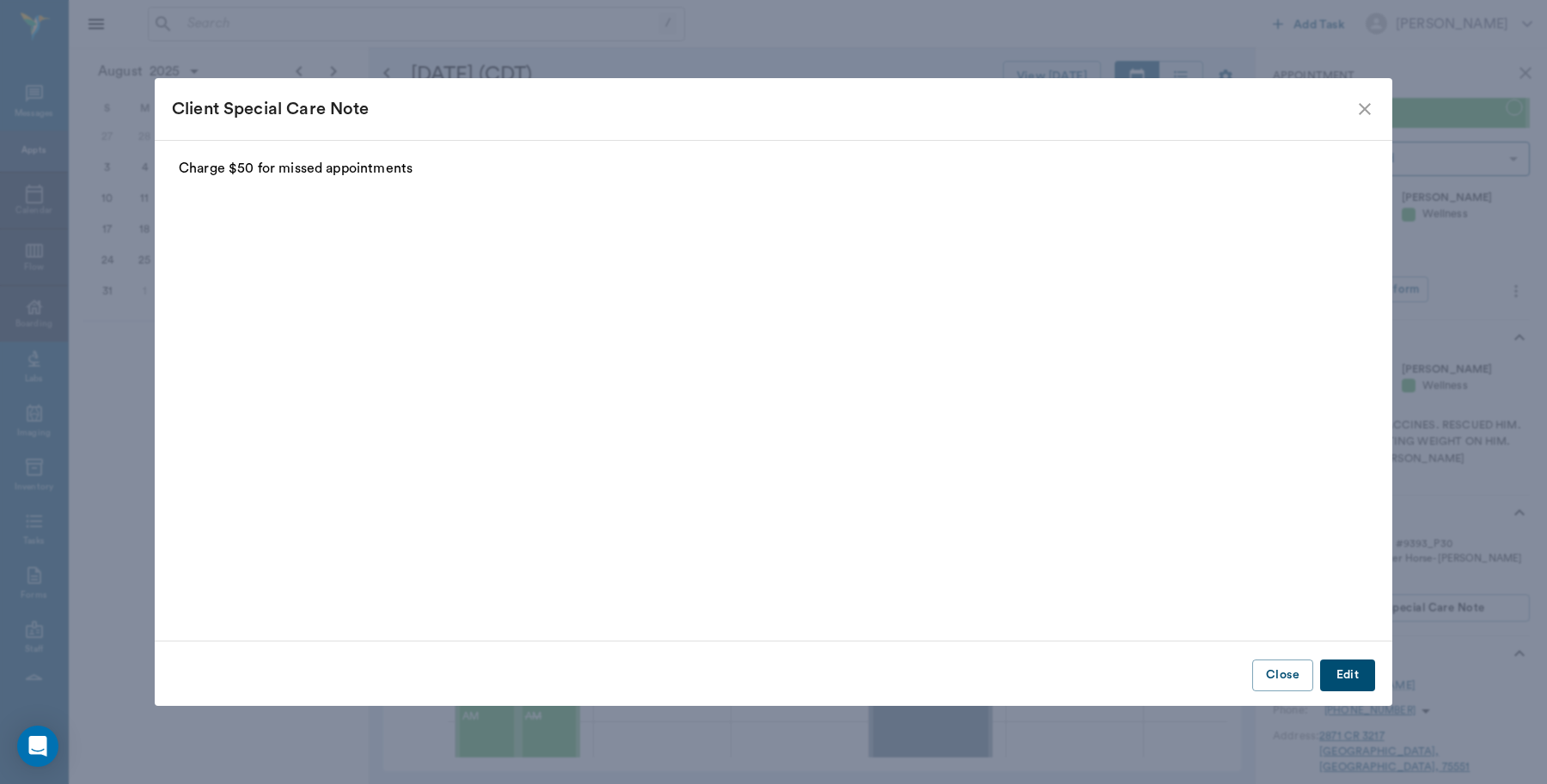
click at [1359, 110] on icon "close" at bounding box center [1364, 109] width 21 height 21
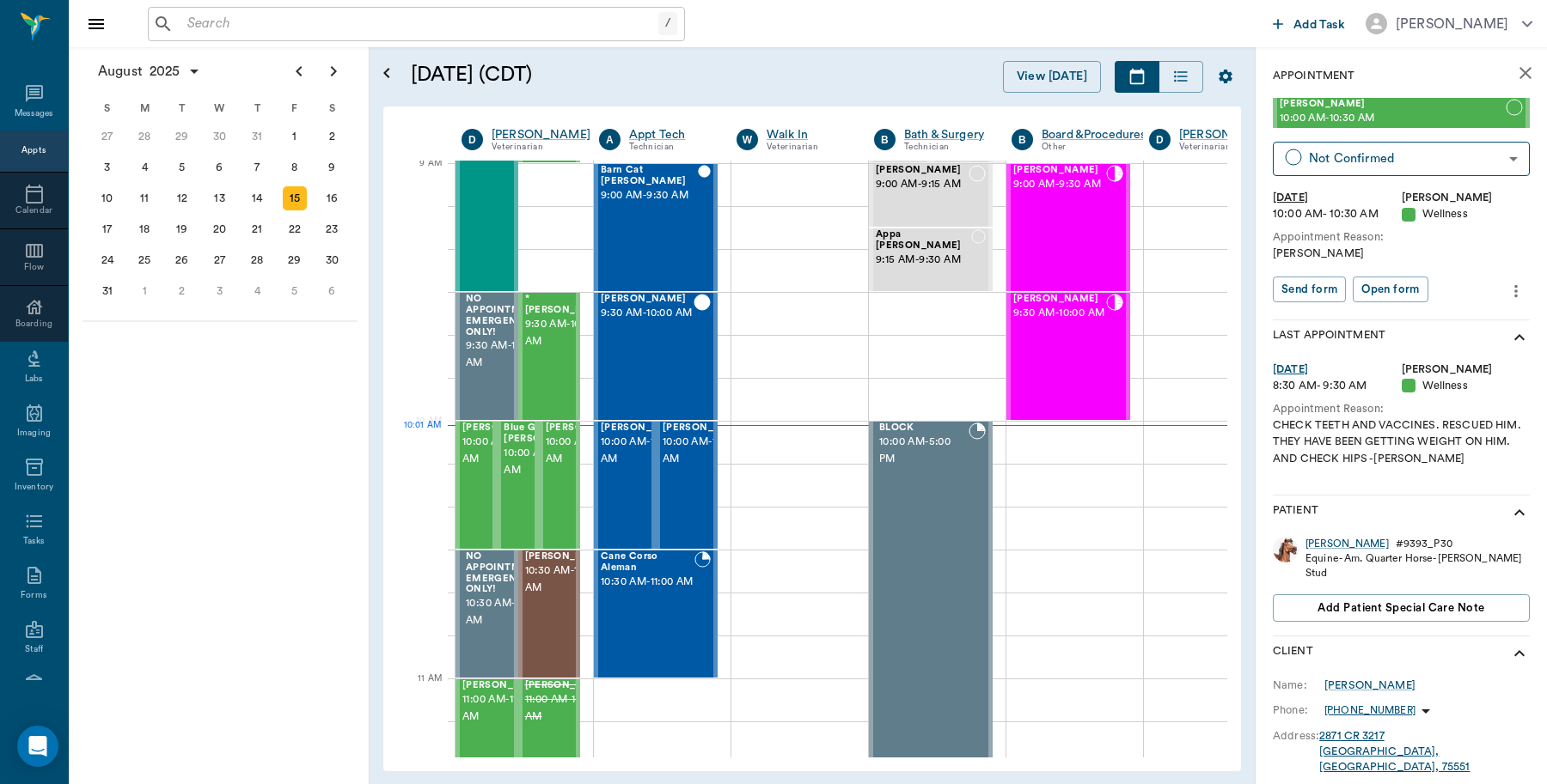
click at [247, 13] on input "text" at bounding box center [419, 24] width 478 height 24
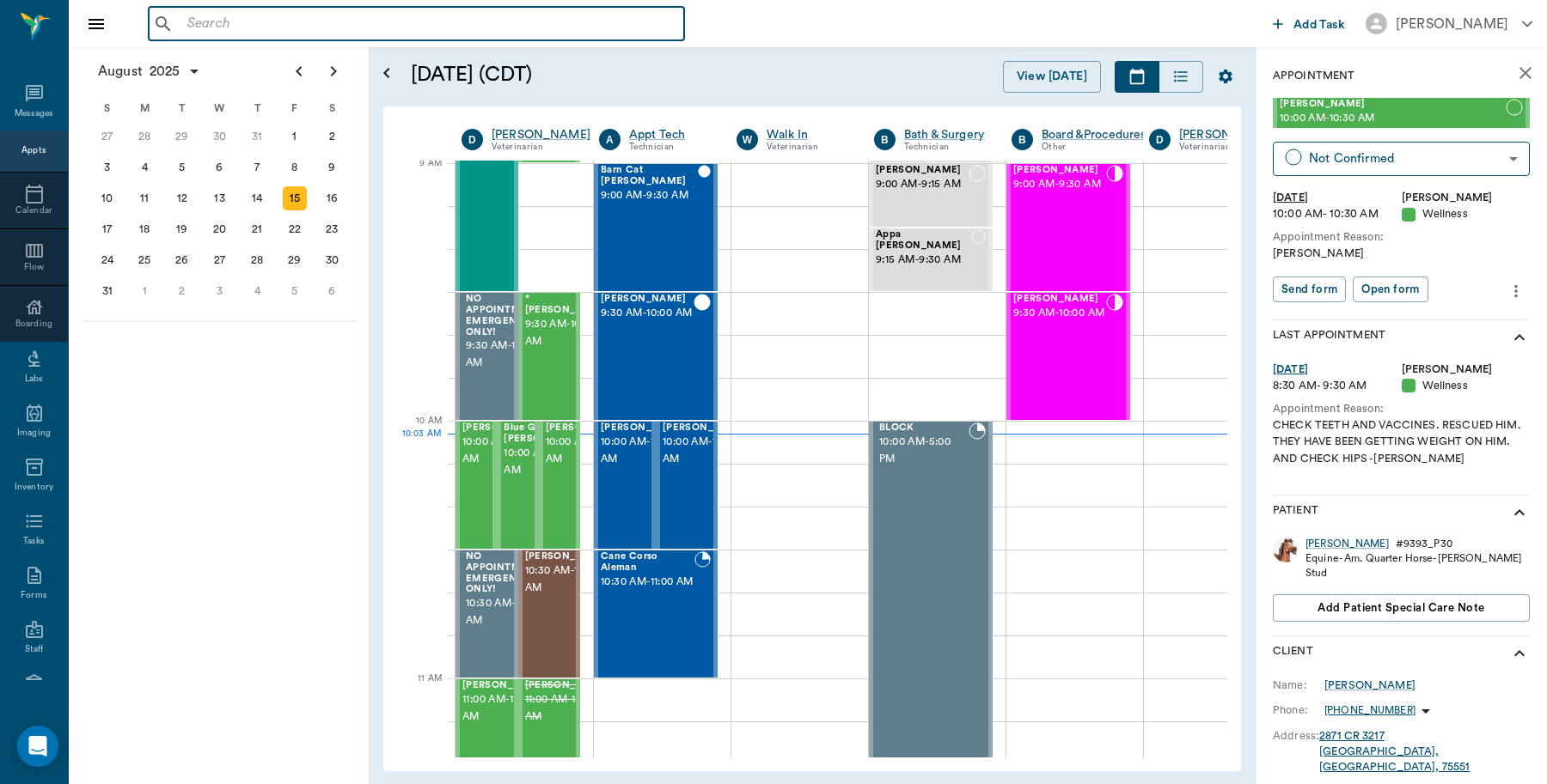
click at [1520, 74] on icon "close" at bounding box center [1525, 72] width 12 height 12
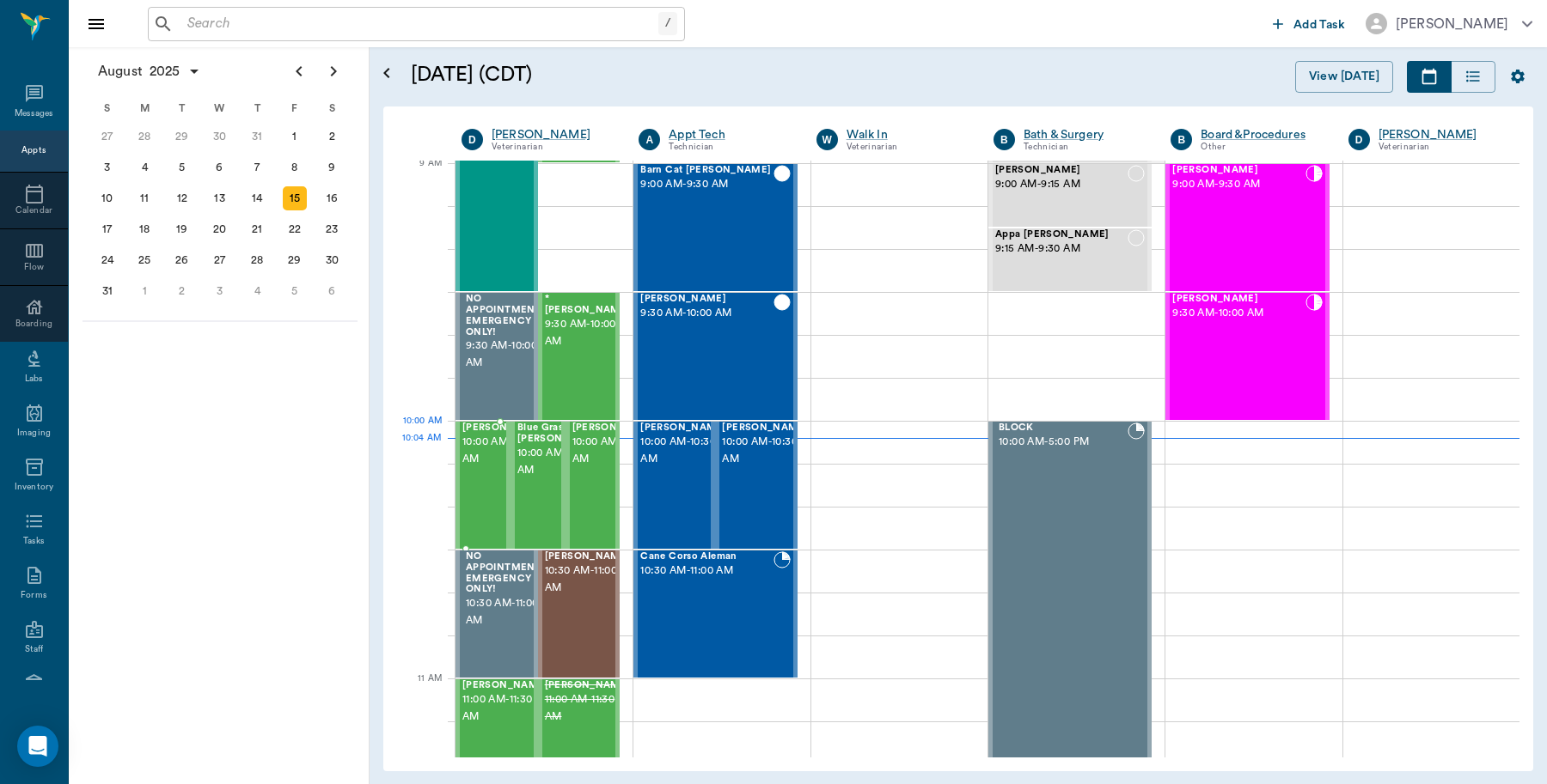
click at [474, 462] on span "10:00 AM - 10:30 AM" at bounding box center [505, 451] width 86 height 35
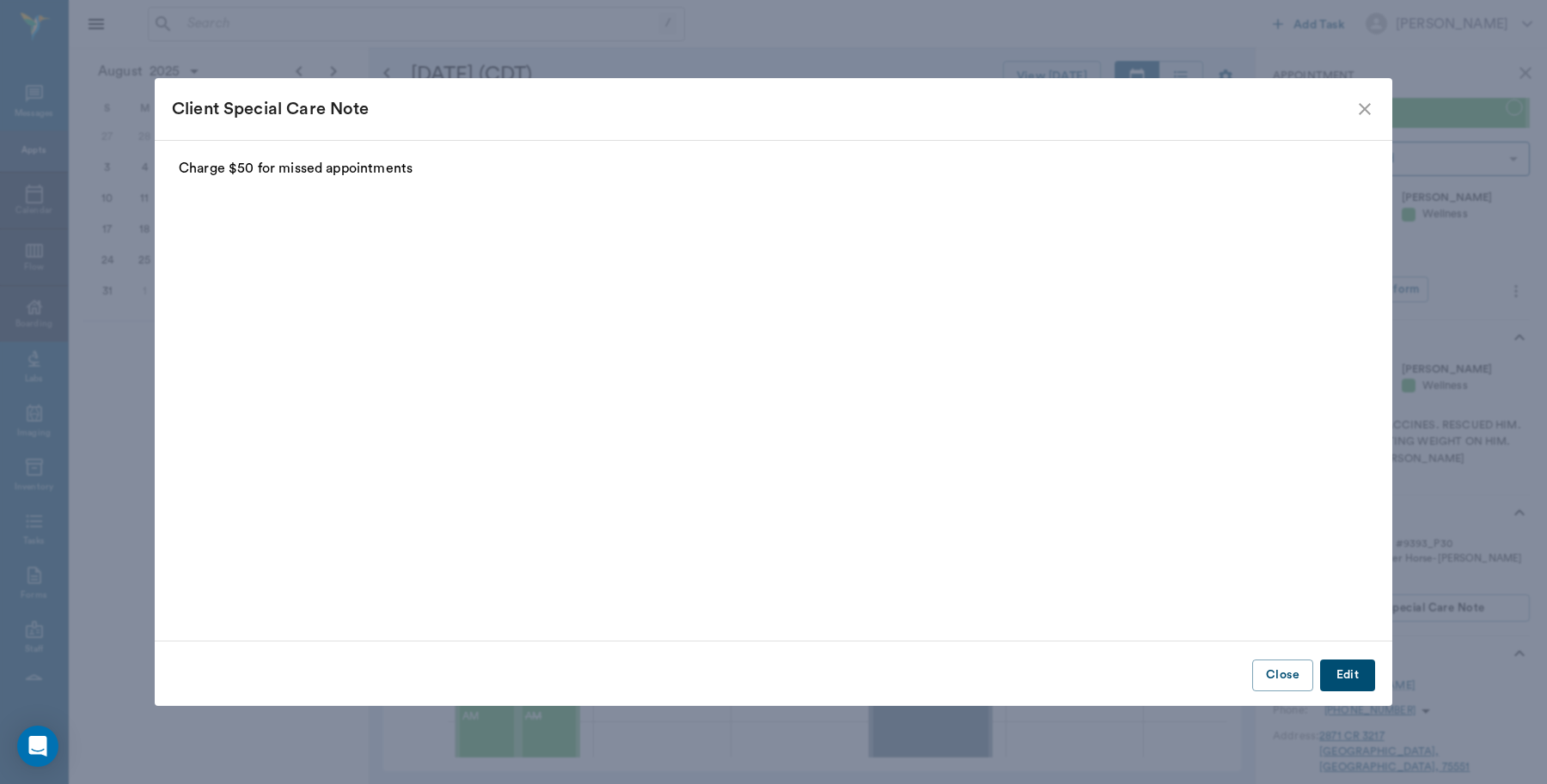
click at [1363, 103] on icon "close" at bounding box center [1364, 109] width 21 height 21
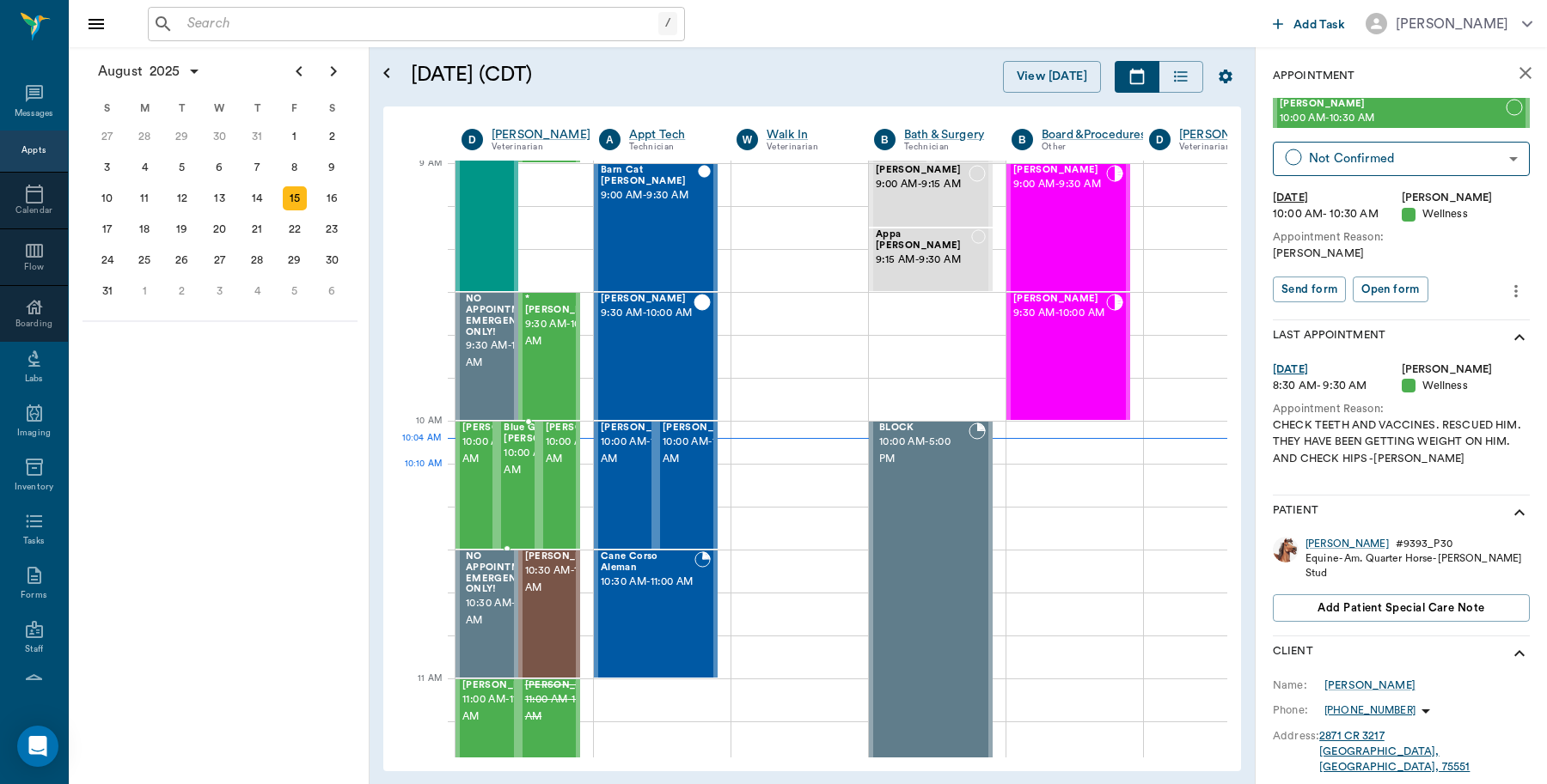
click at [533, 469] on span "10:00 AM - 10:30 AM" at bounding box center [547, 463] width 86 height 35
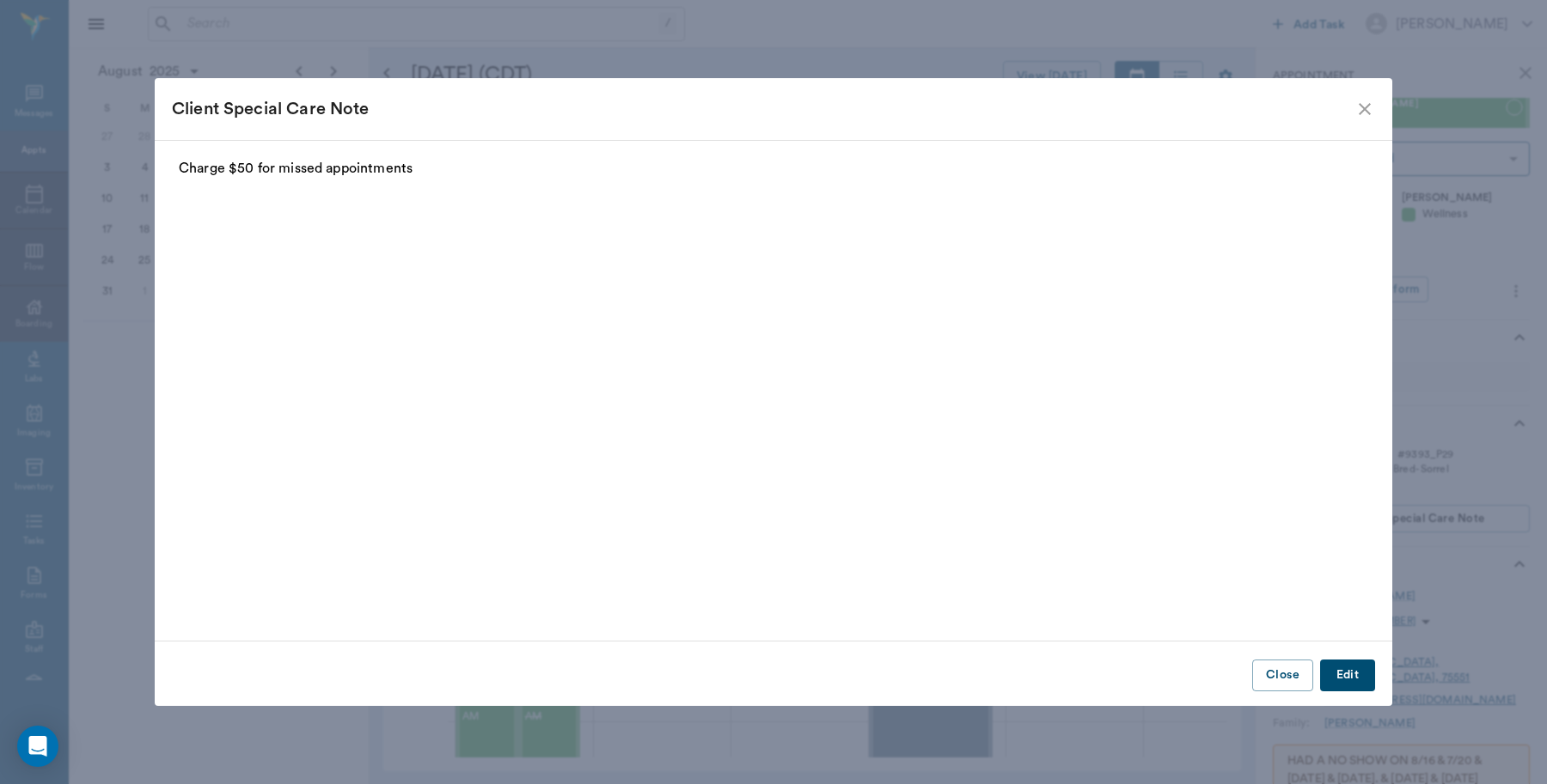
click at [1358, 118] on icon "close" at bounding box center [1364, 109] width 21 height 21
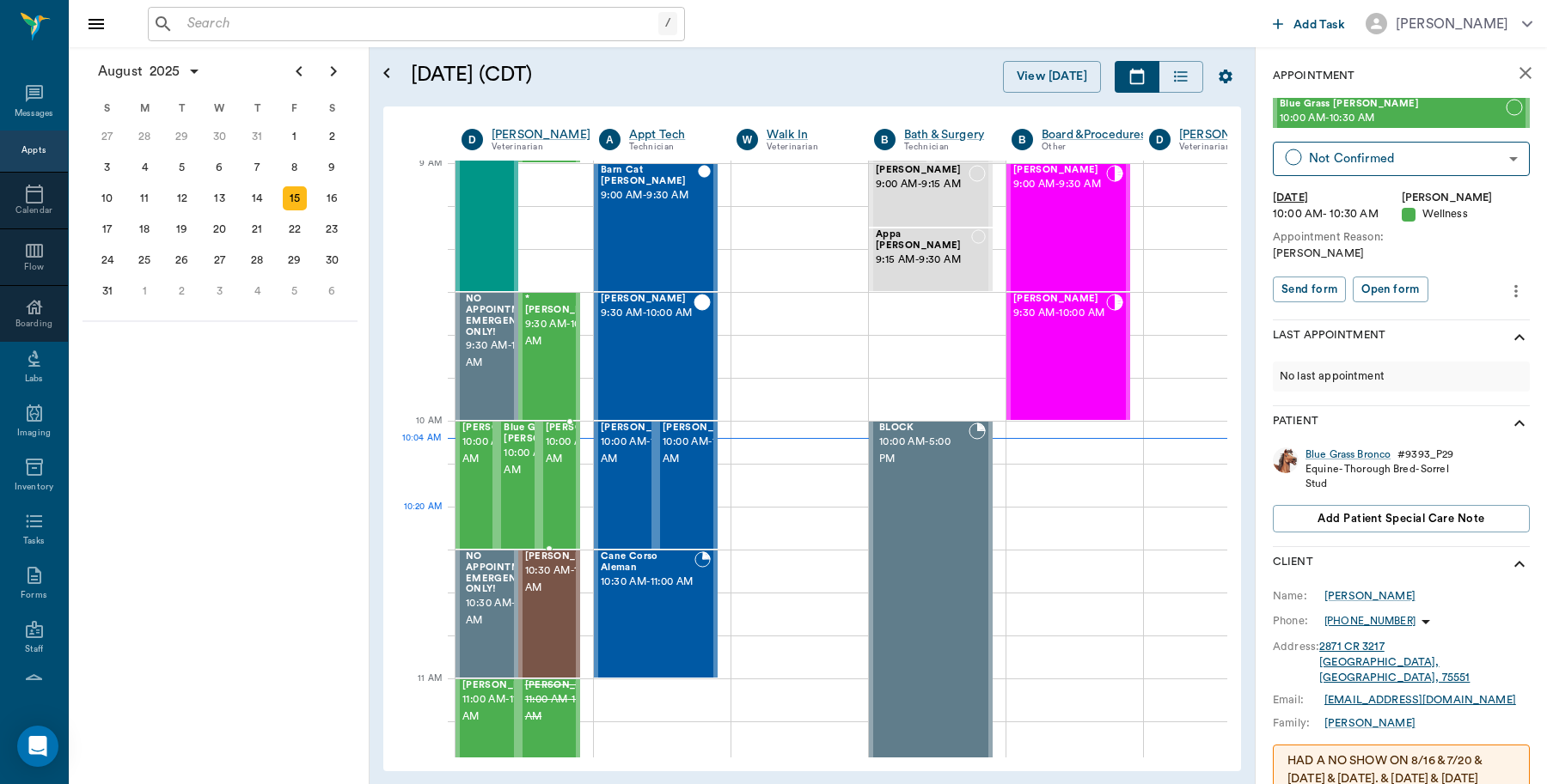
click at [550, 468] on span "10:00 AM - 10:30 AM" at bounding box center [589, 451] width 86 height 35
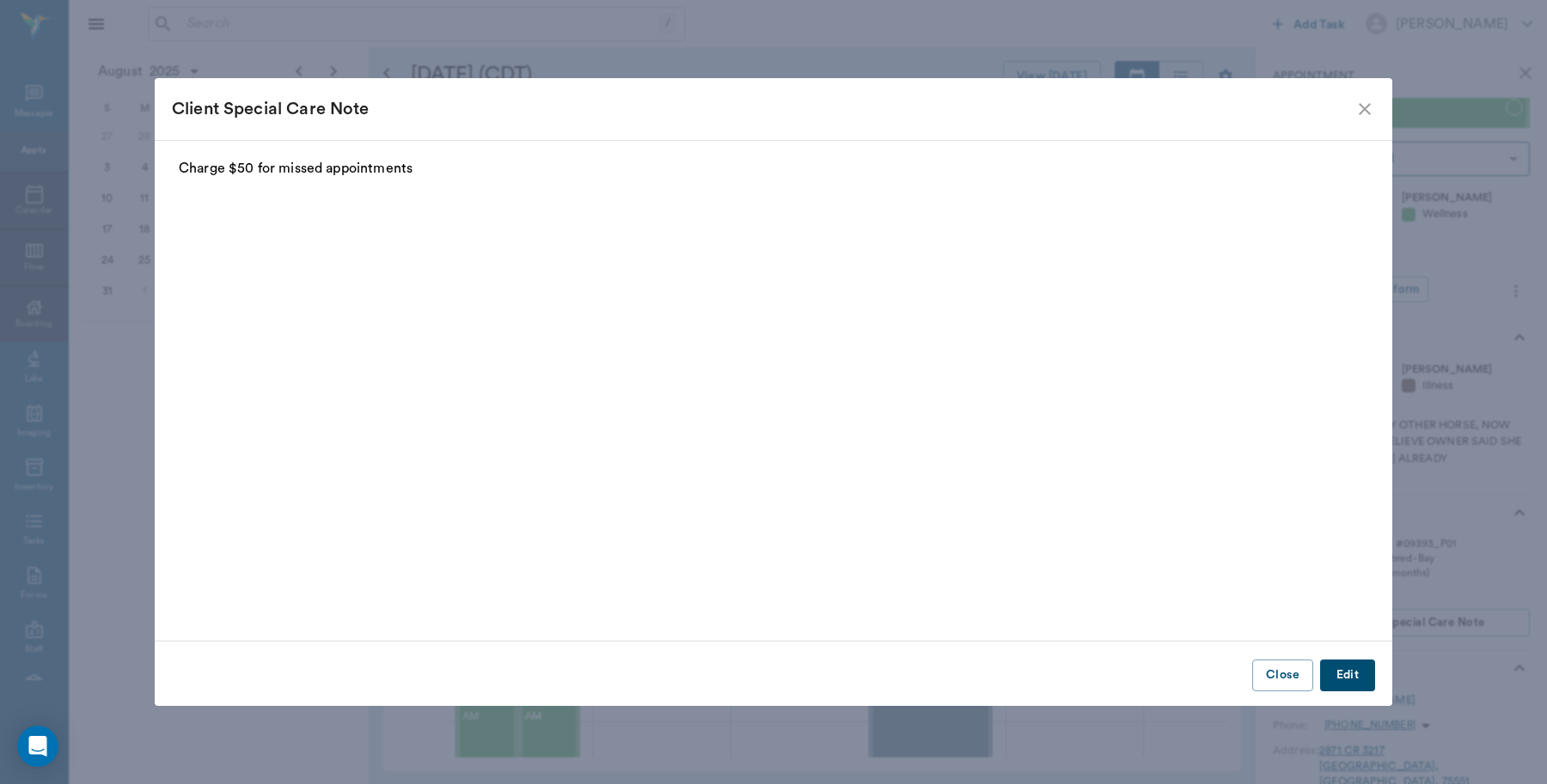
click at [1384, 105] on div "Client Special Care Note" at bounding box center [773, 110] width 1237 height 62
click at [1367, 109] on icon "close" at bounding box center [1364, 109] width 21 height 21
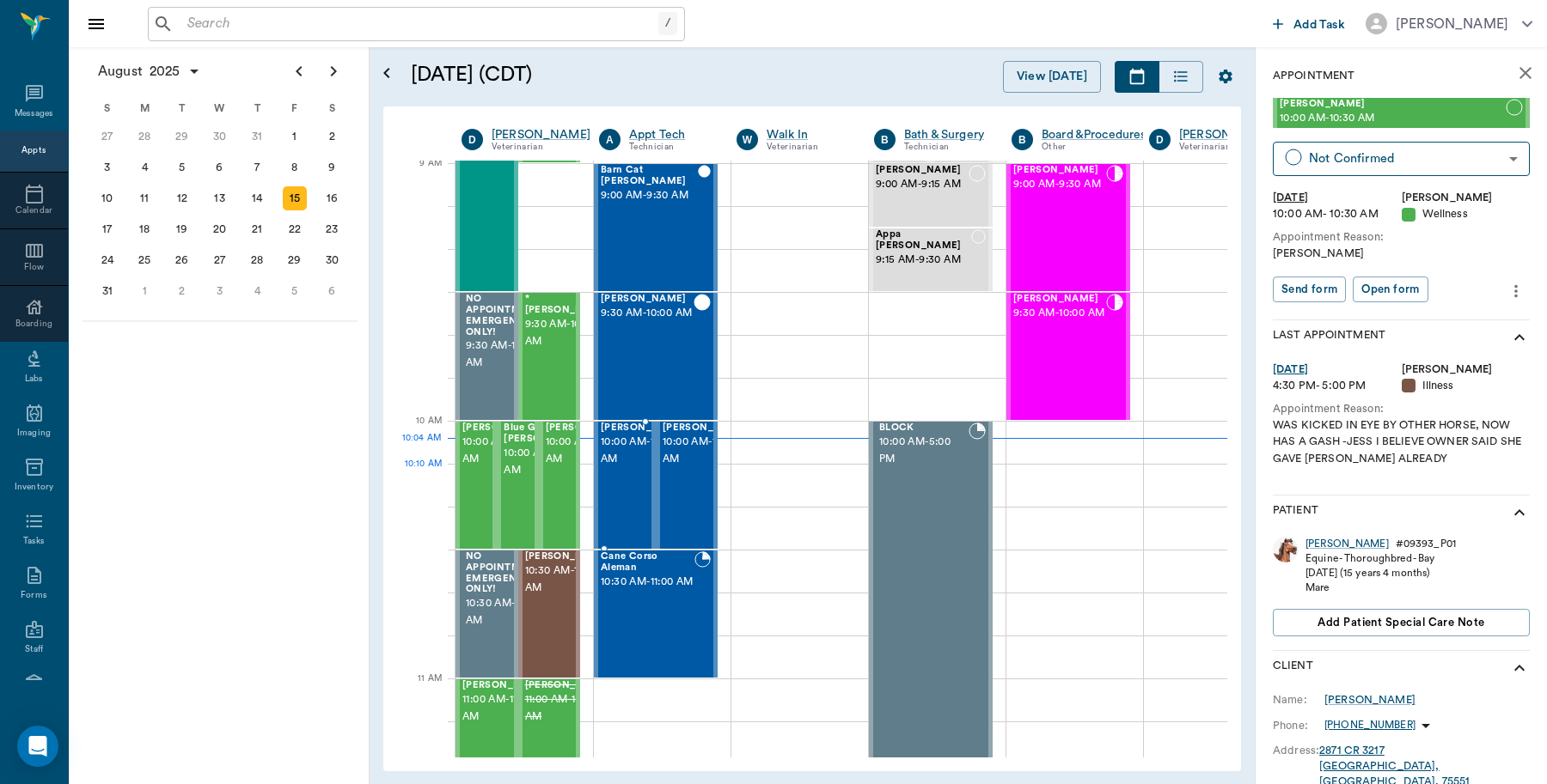
click at [630, 468] on span "10:00 AM - 10:30 AM" at bounding box center [644, 451] width 86 height 35
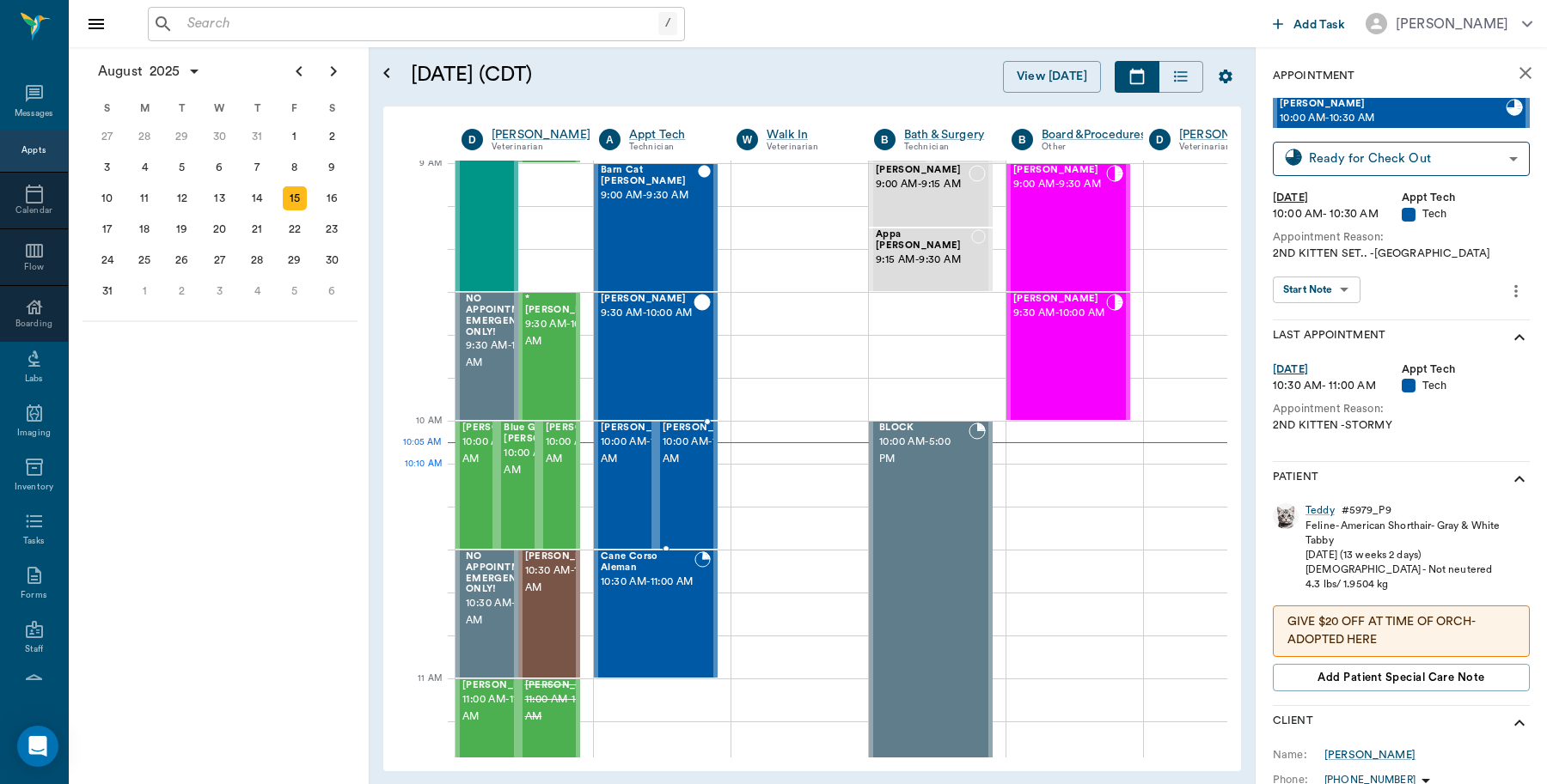
click at [749, 494] on div at bounding box center [749, 485] width 0 height 125
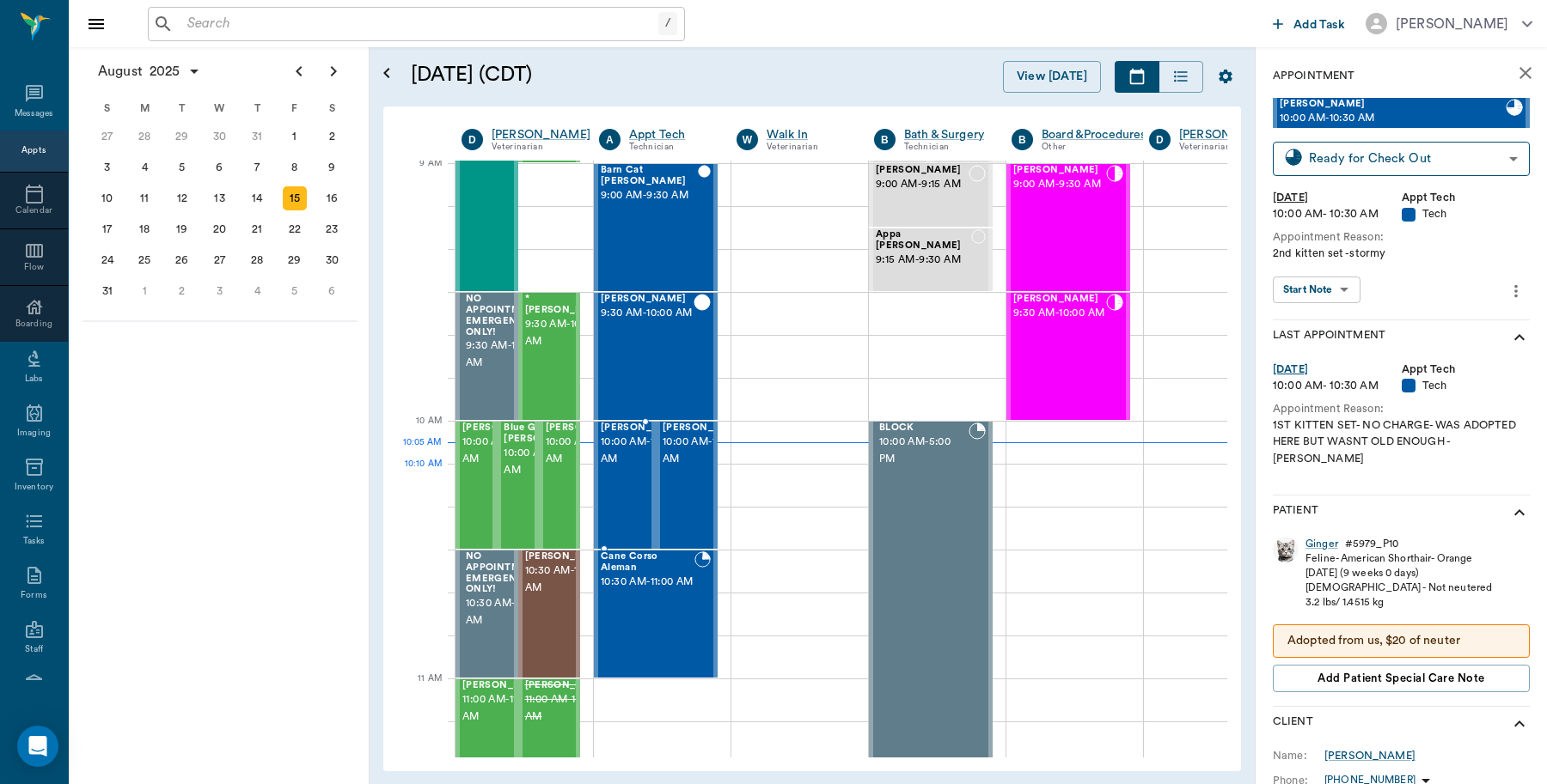
click at [634, 468] on span "10:00 AM - 10:30 AM" at bounding box center [644, 451] width 86 height 35
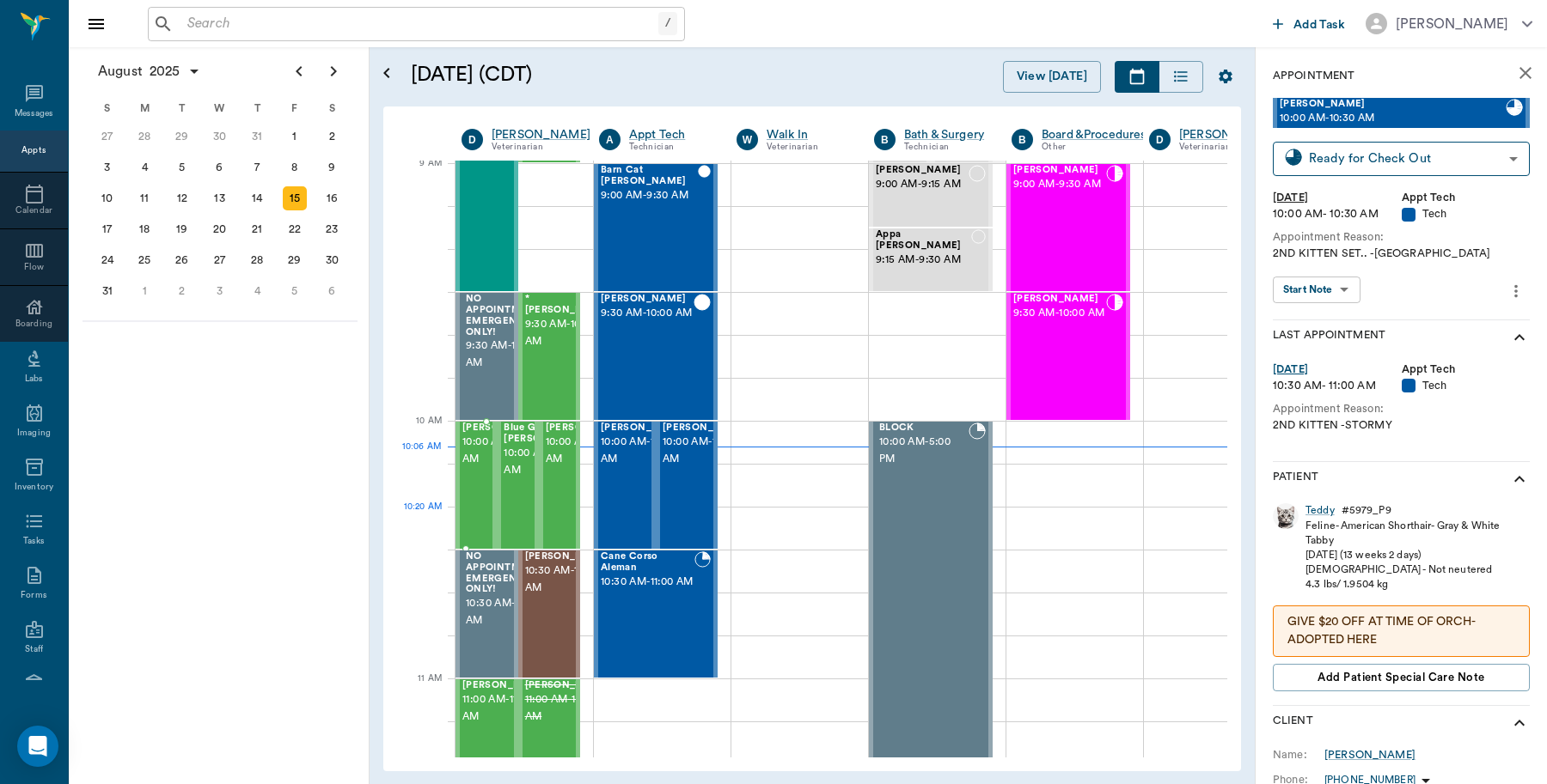
click at [469, 518] on div "Roy Ross 10:00 AM - 10:30 AM" at bounding box center [505, 485] width 86 height 125
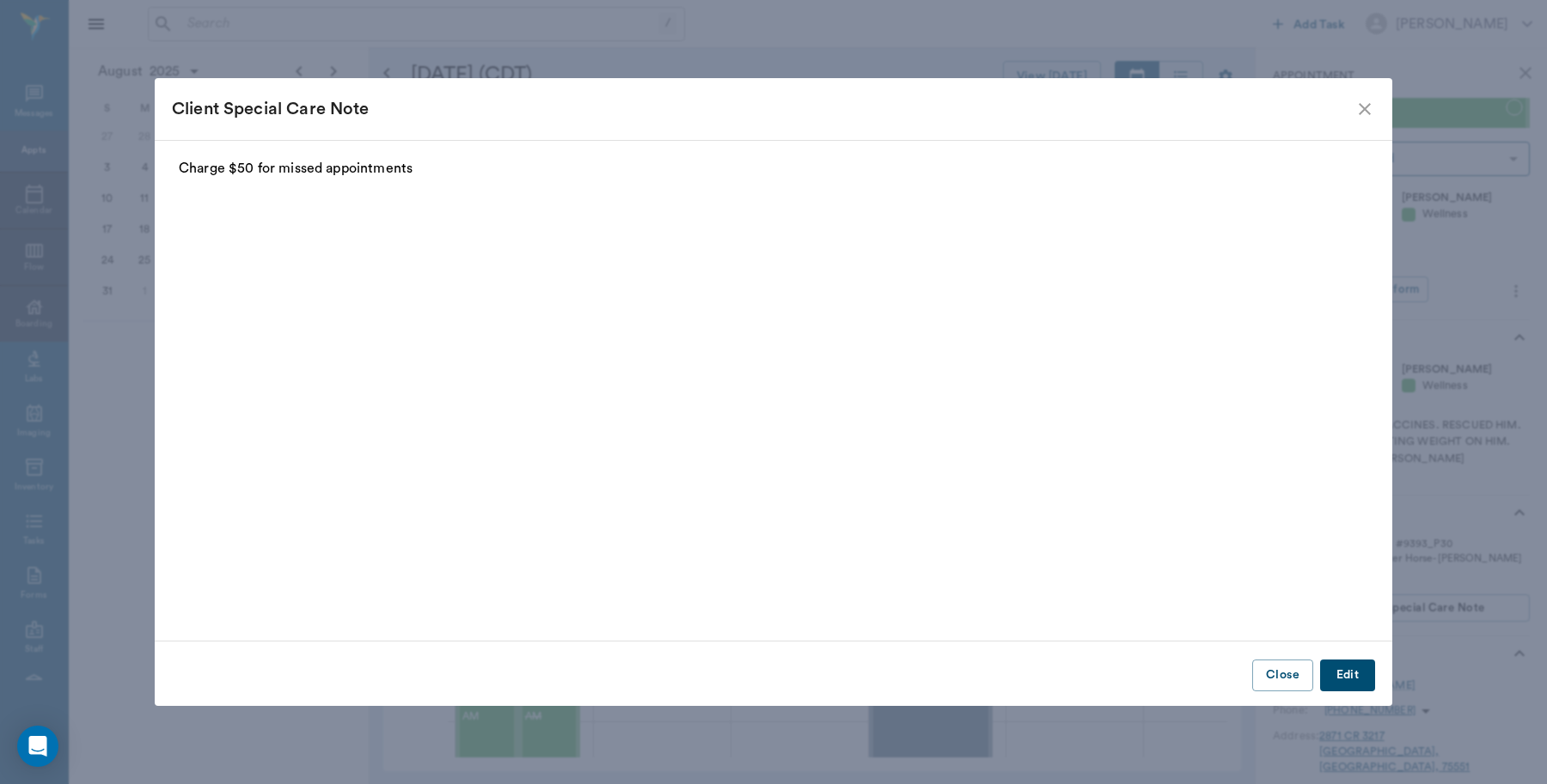
click at [1376, 116] on div "Client Special Care Note" at bounding box center [773, 110] width 1237 height 62
click at [1369, 118] on icon "close" at bounding box center [1364, 109] width 21 height 21
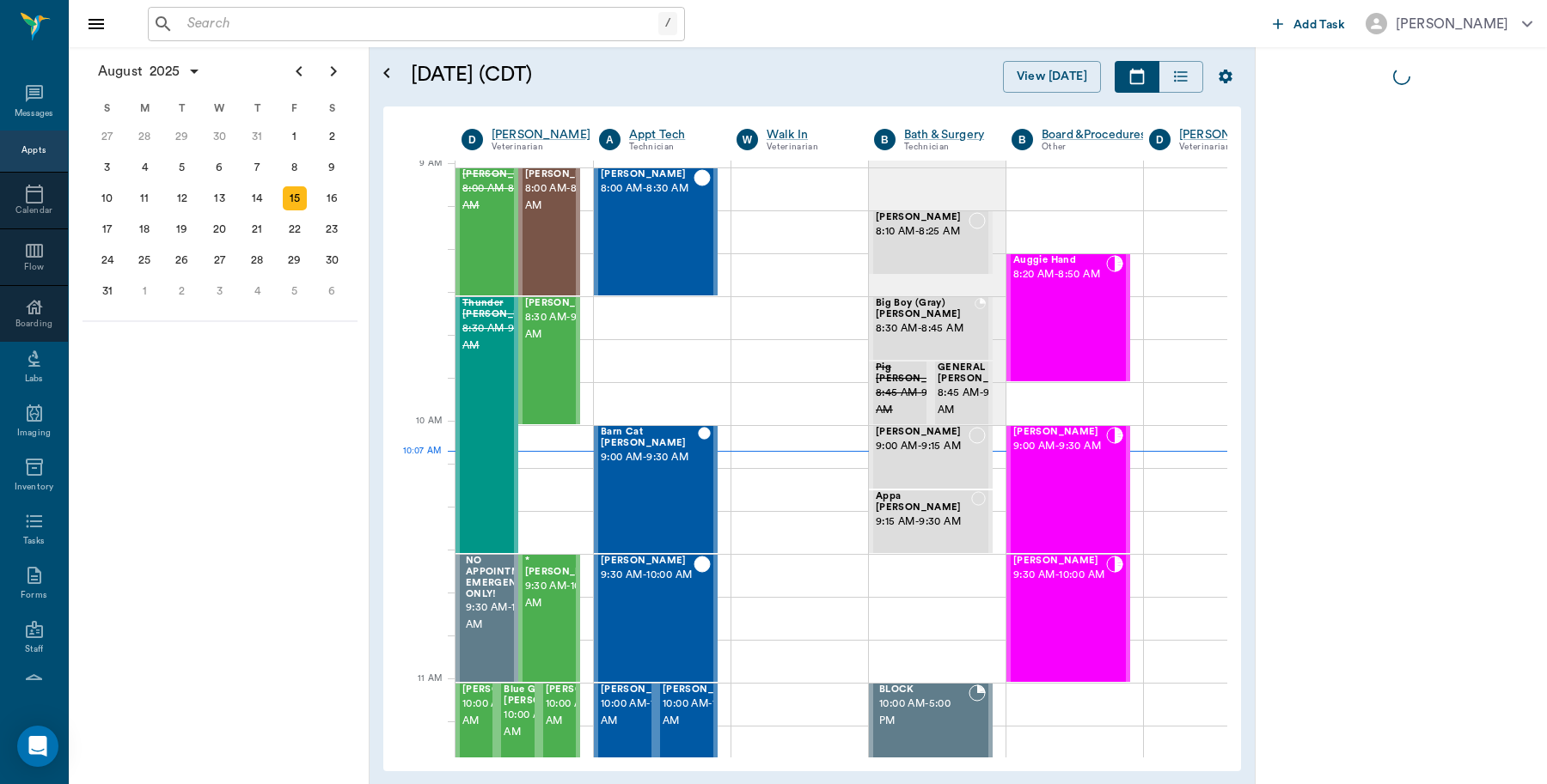
scroll to position [262, 1]
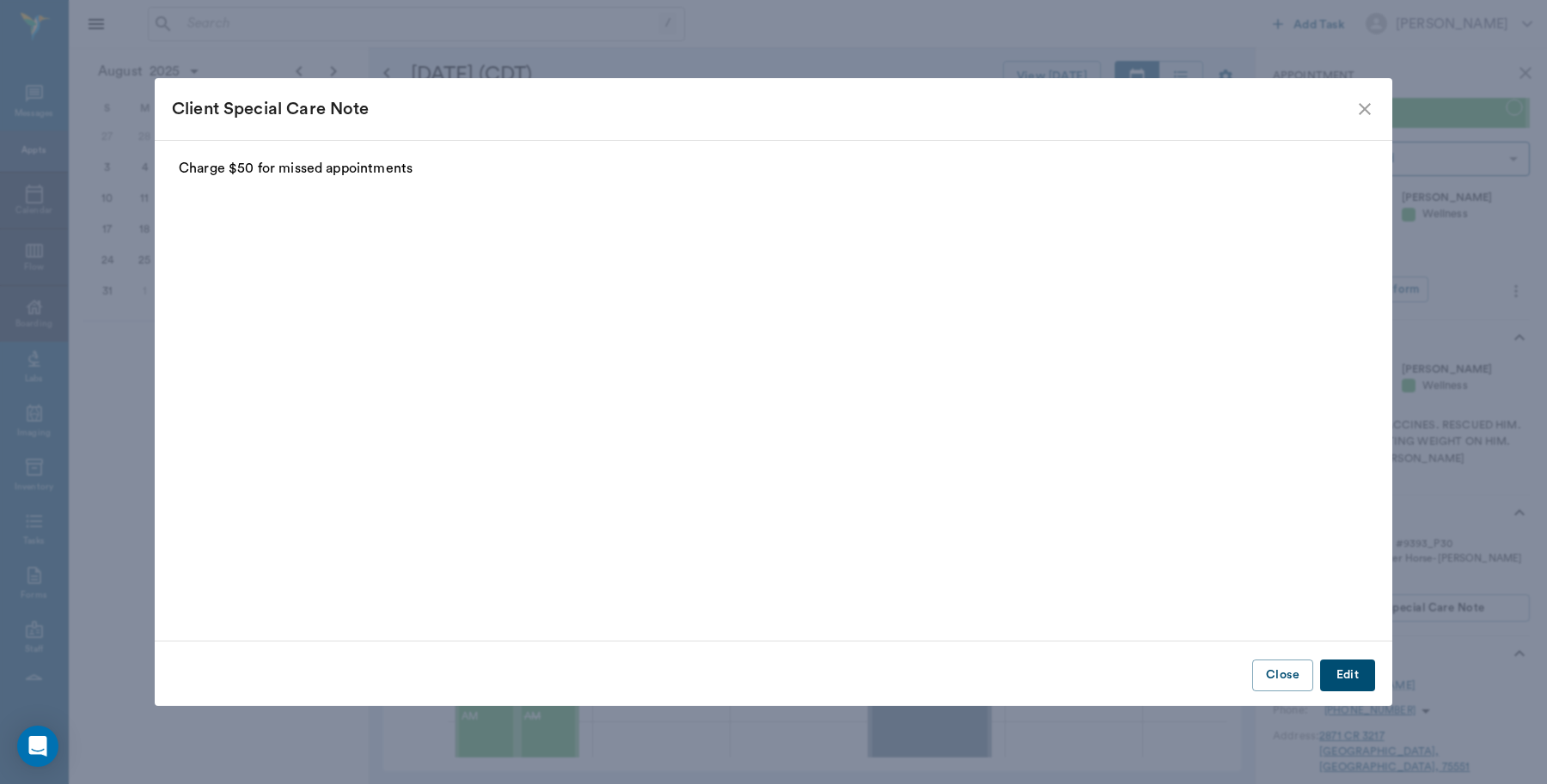
click at [1368, 104] on icon "close" at bounding box center [1364, 109] width 21 height 21
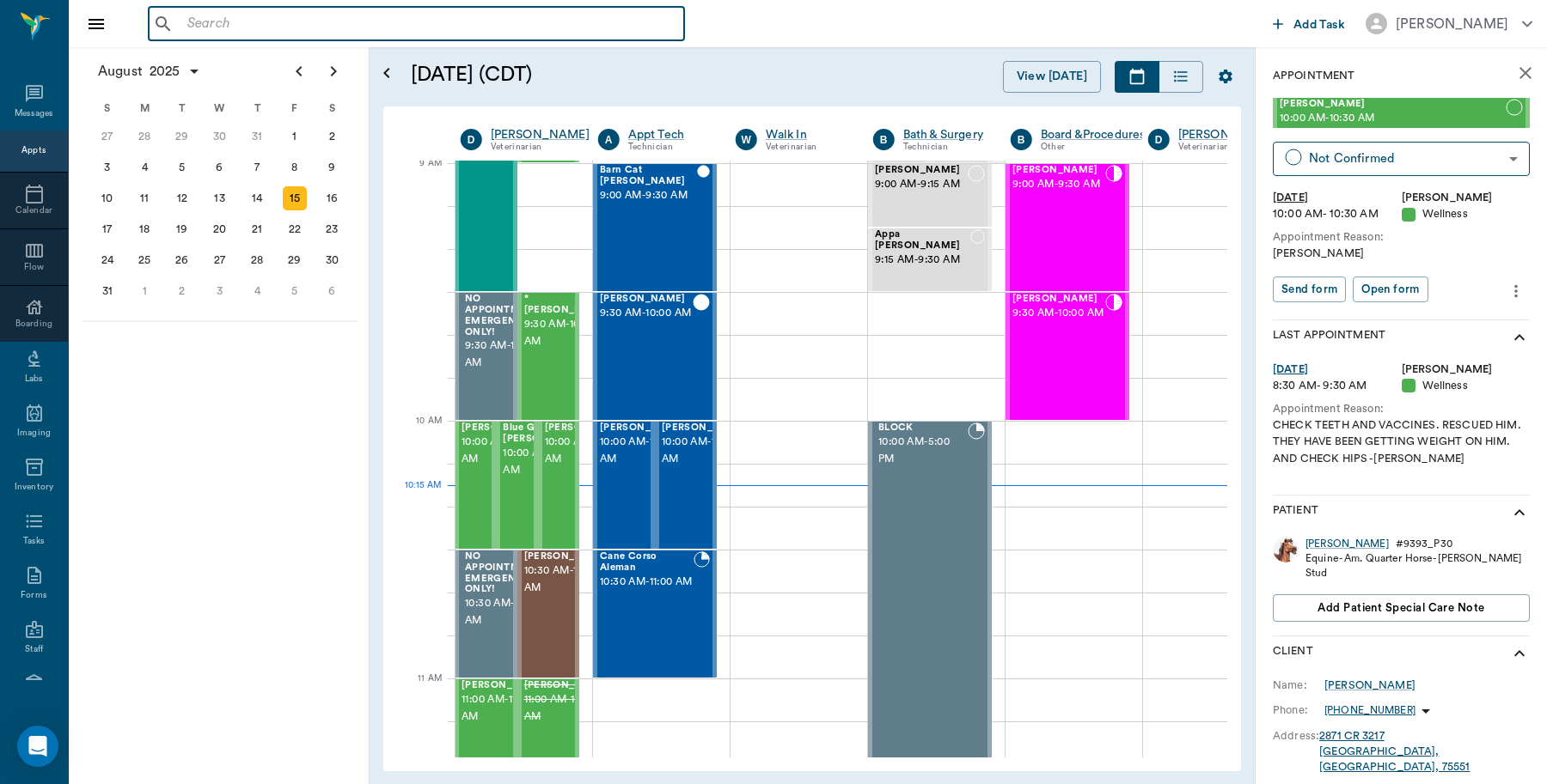
click at [260, 14] on input "text" at bounding box center [429, 24] width 497 height 24
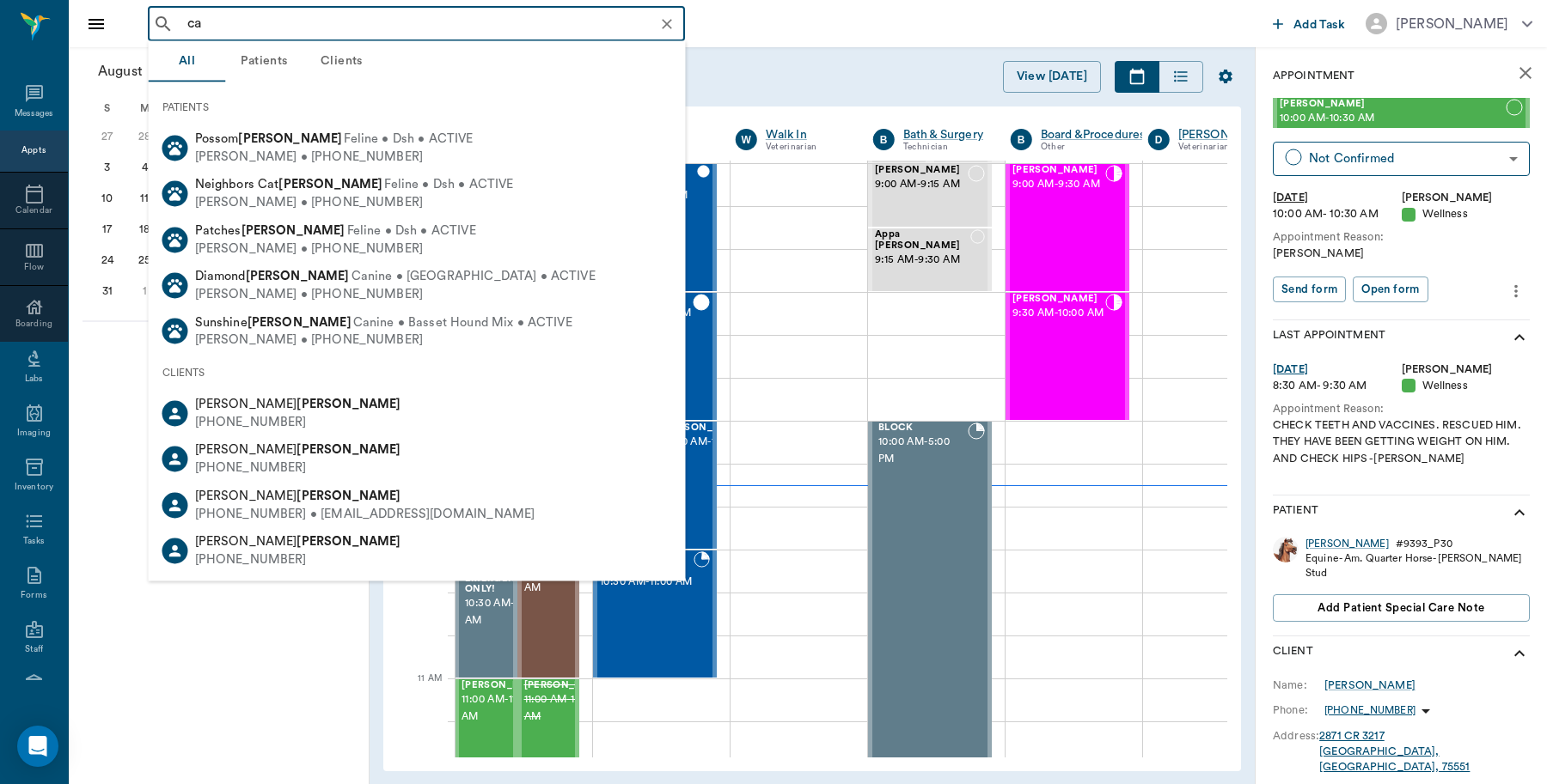
type input "c"
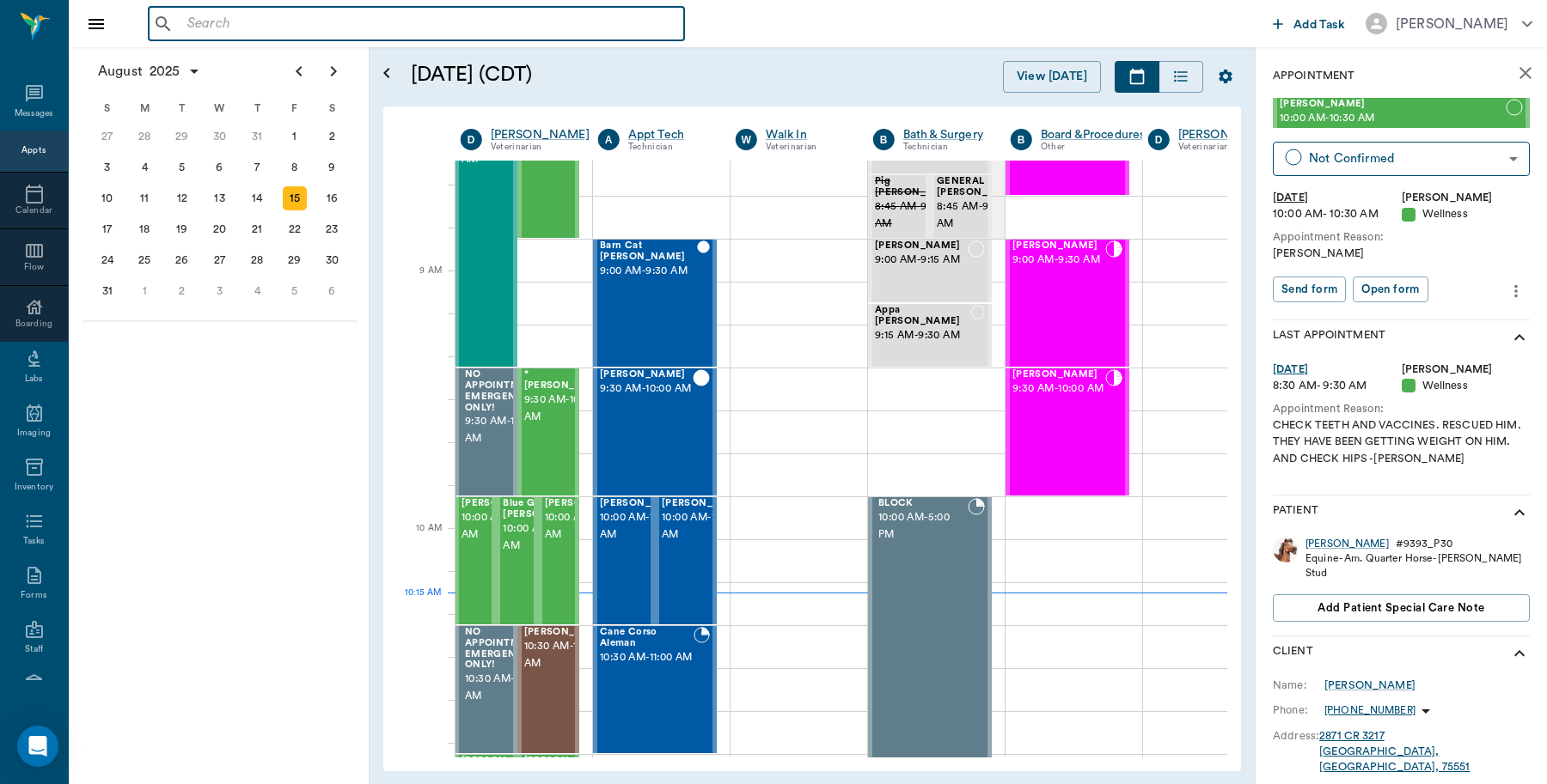
scroll to position [154, 1]
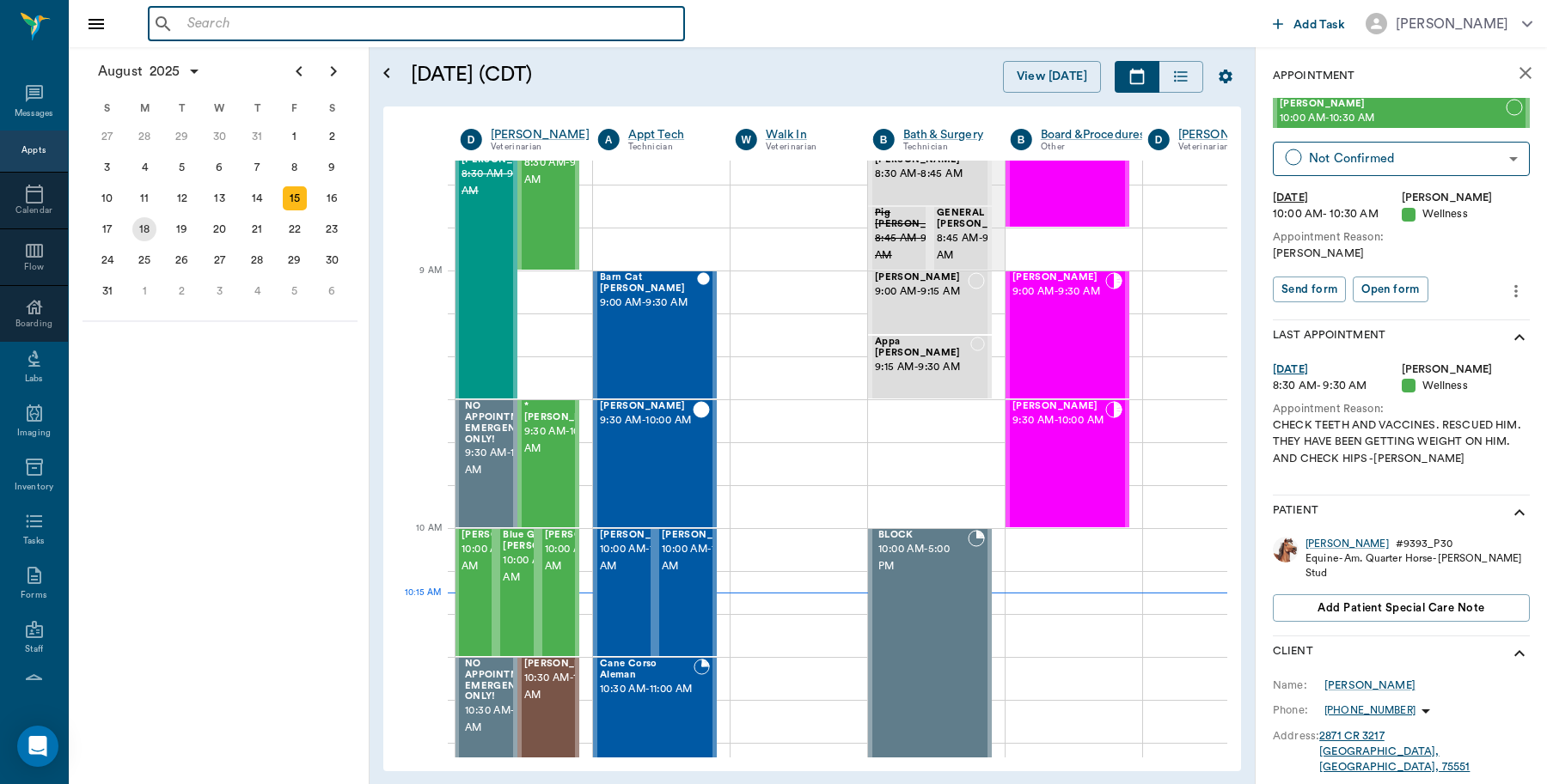
click at [147, 228] on div "18" at bounding box center [144, 229] width 24 height 24
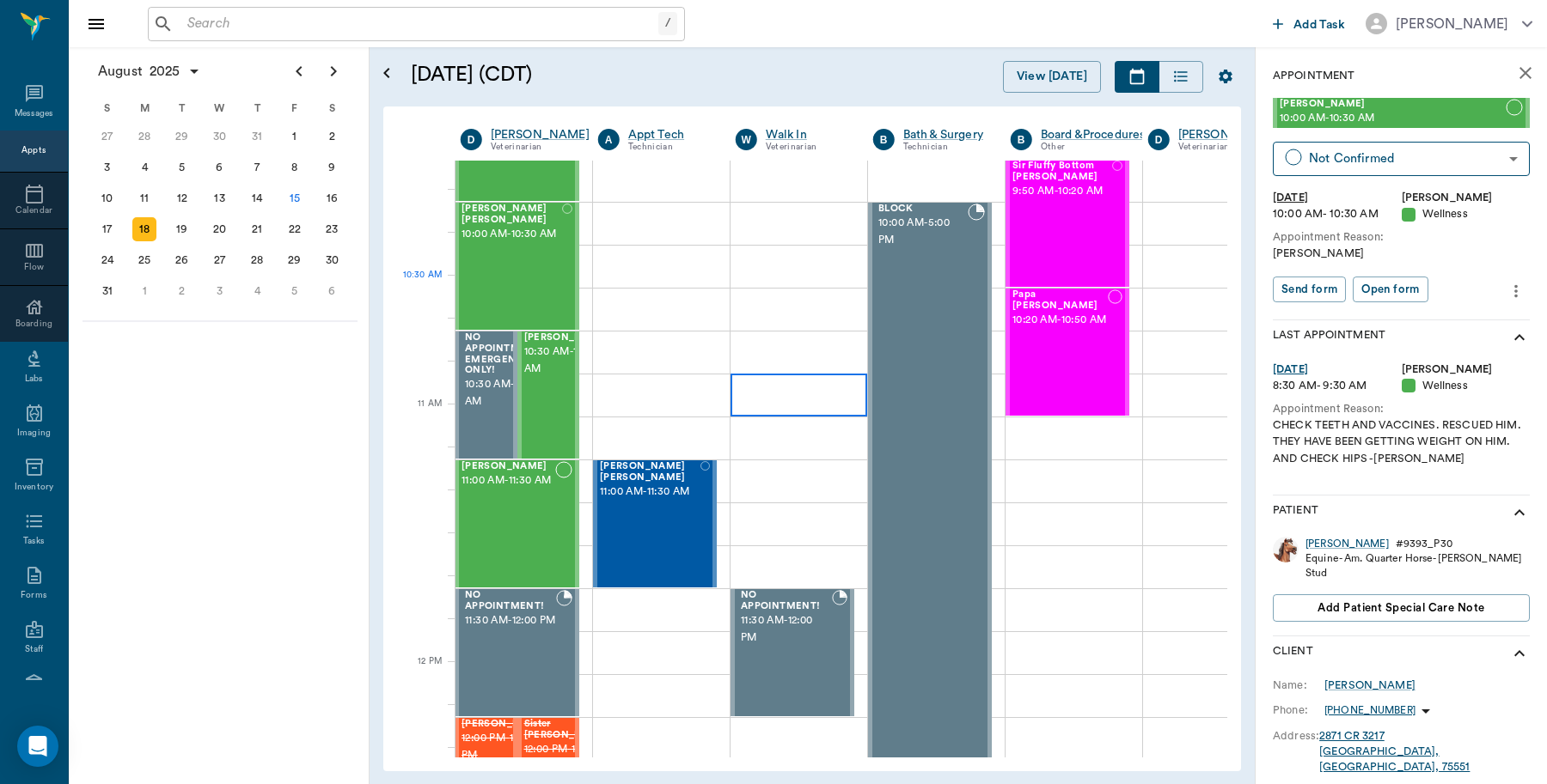
scroll to position [537, 1]
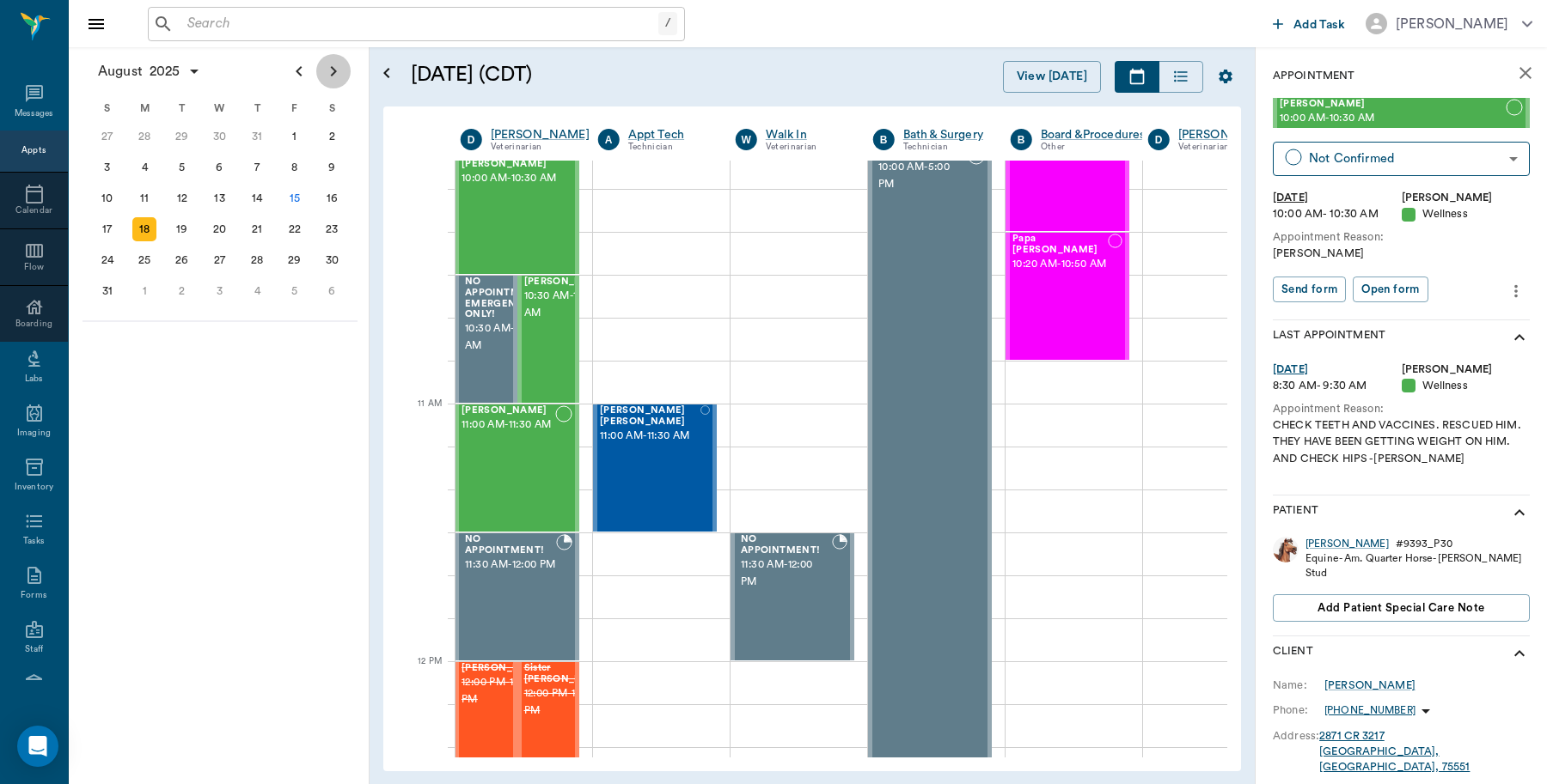
click at [344, 68] on button "Next page" at bounding box center [333, 71] width 35 height 35
click at [335, 68] on icon "Next page" at bounding box center [333, 71] width 21 height 21
click at [297, 67] on icon "Previous page" at bounding box center [299, 71] width 21 height 21
click at [183, 169] on div "9" at bounding box center [182, 167] width 24 height 24
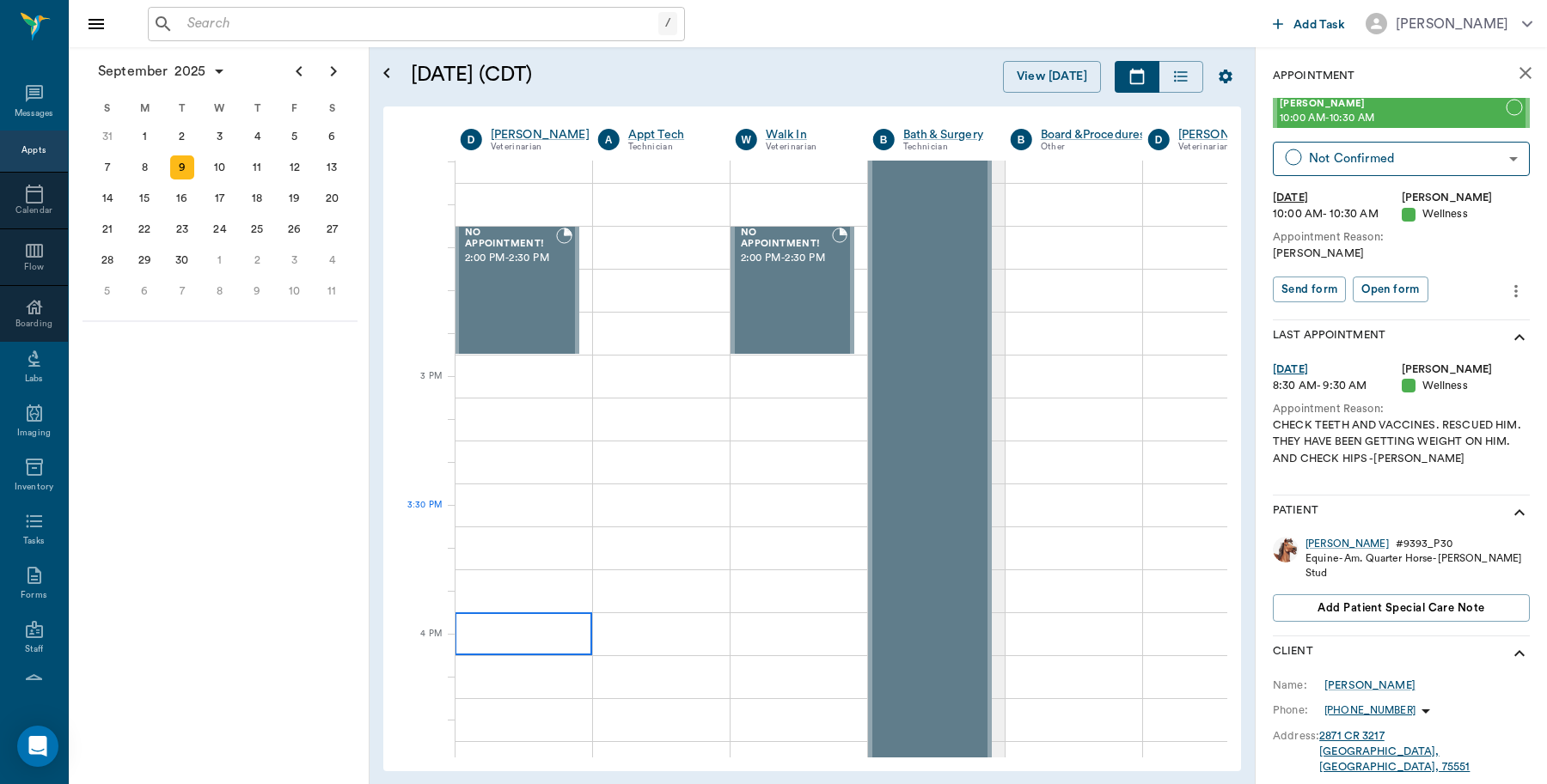
scroll to position [1611, 1]
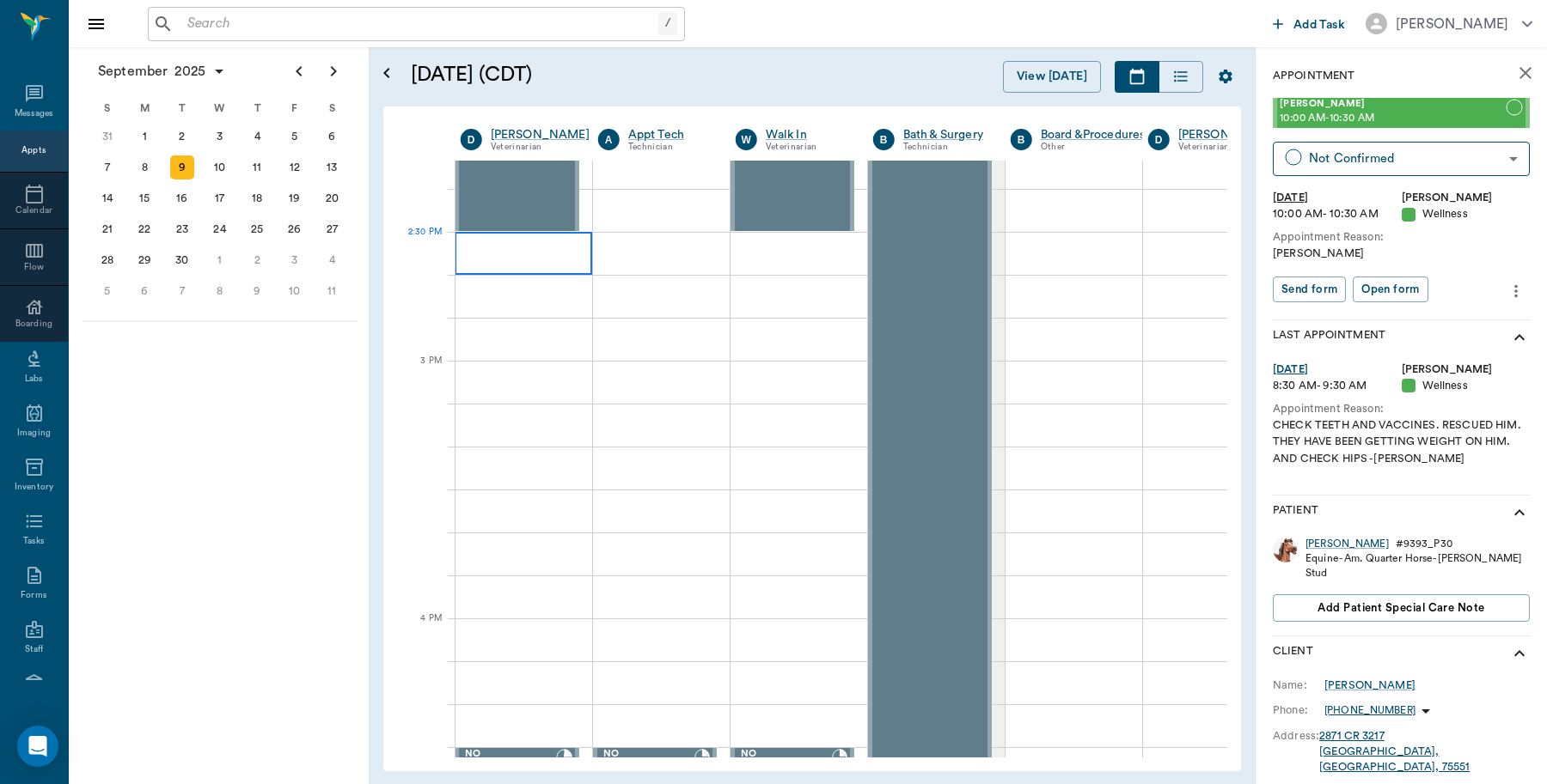
click at [537, 254] on div at bounding box center [523, 253] width 138 height 43
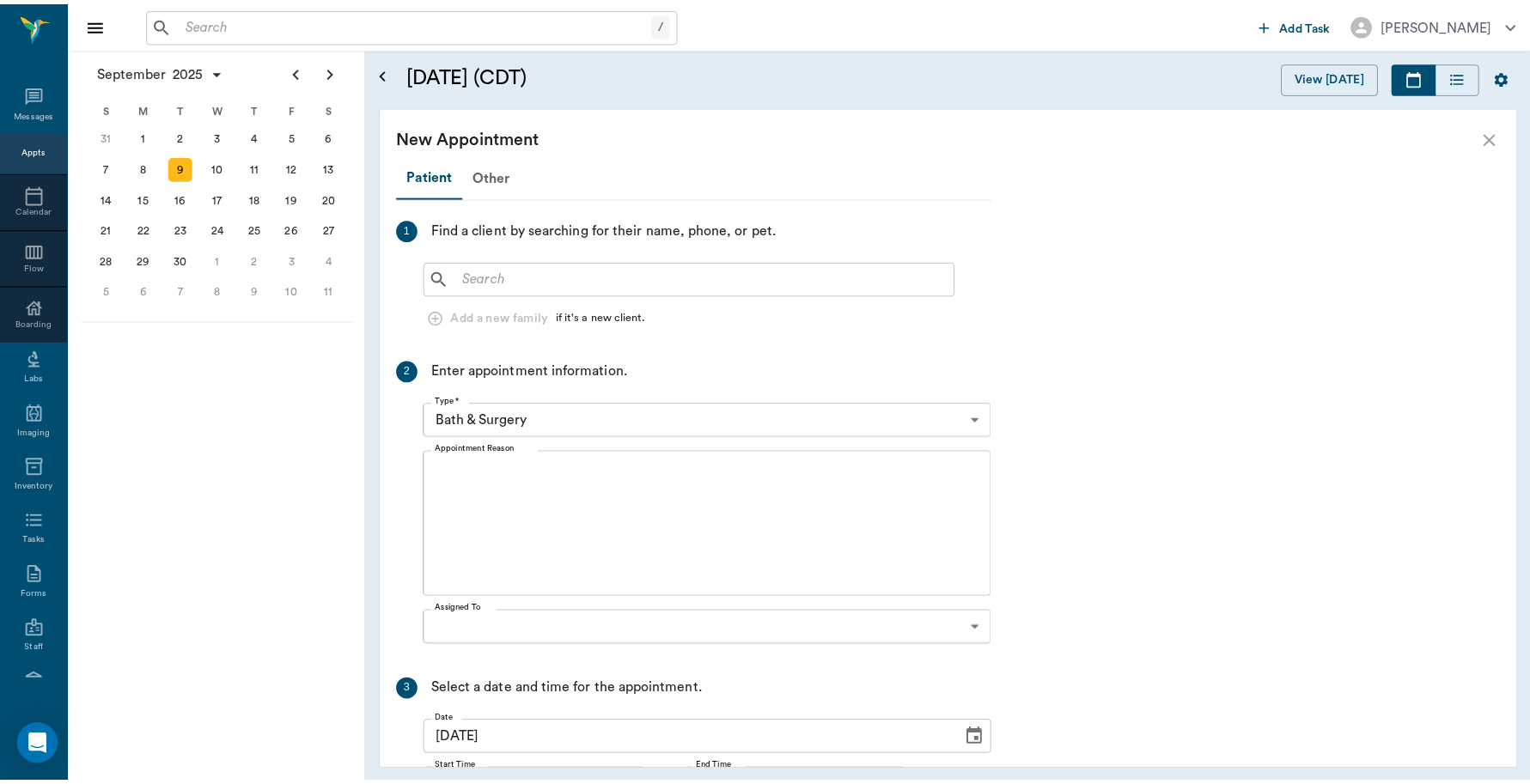
scroll to position [1599, 0]
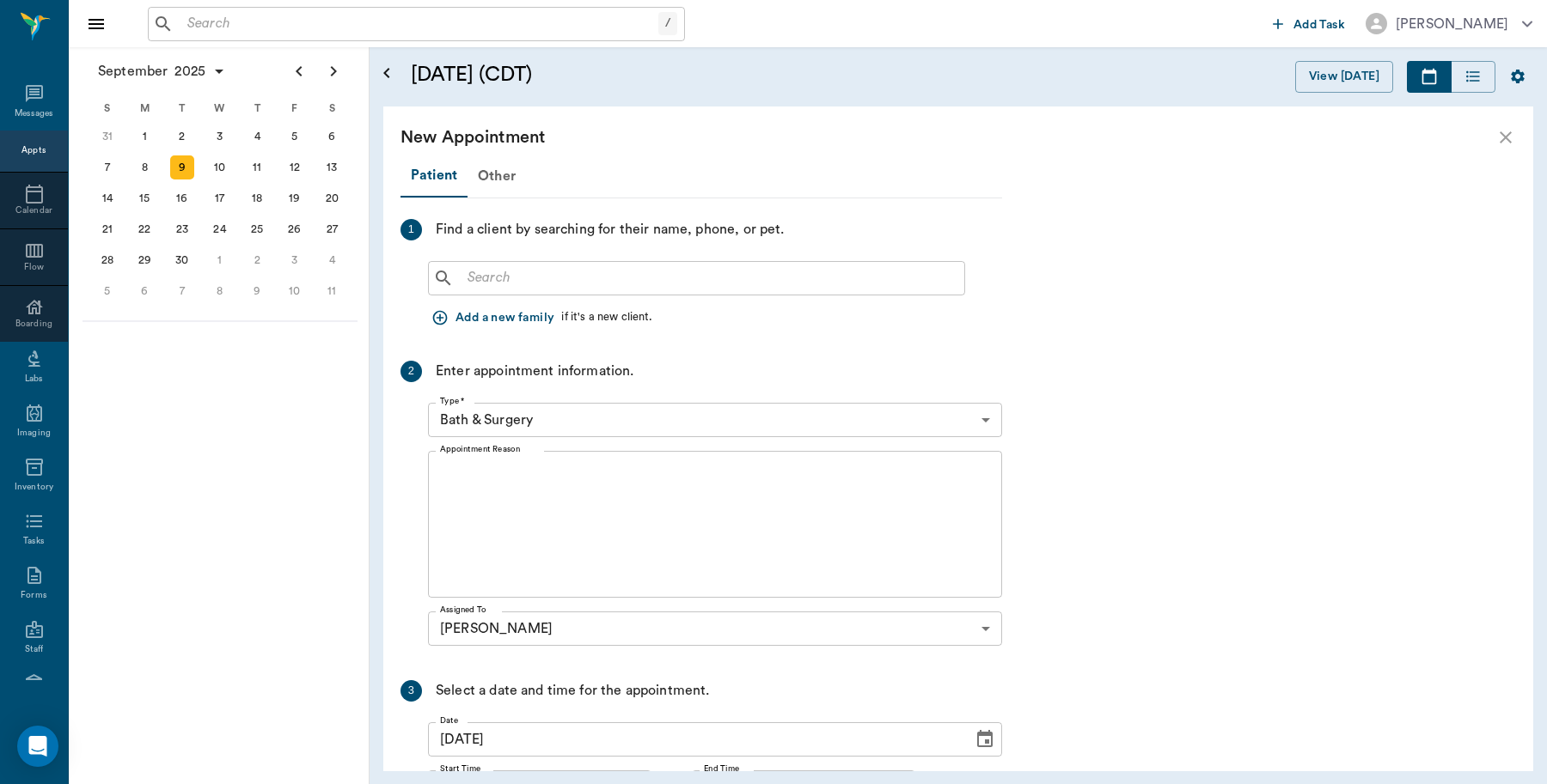
click at [990, 411] on body "/ ​ Add Task [PERSON_NAME] Nectar Messages Appts Calendar Flow Boarding Labs Im…" at bounding box center [774, 392] width 1547 height 784
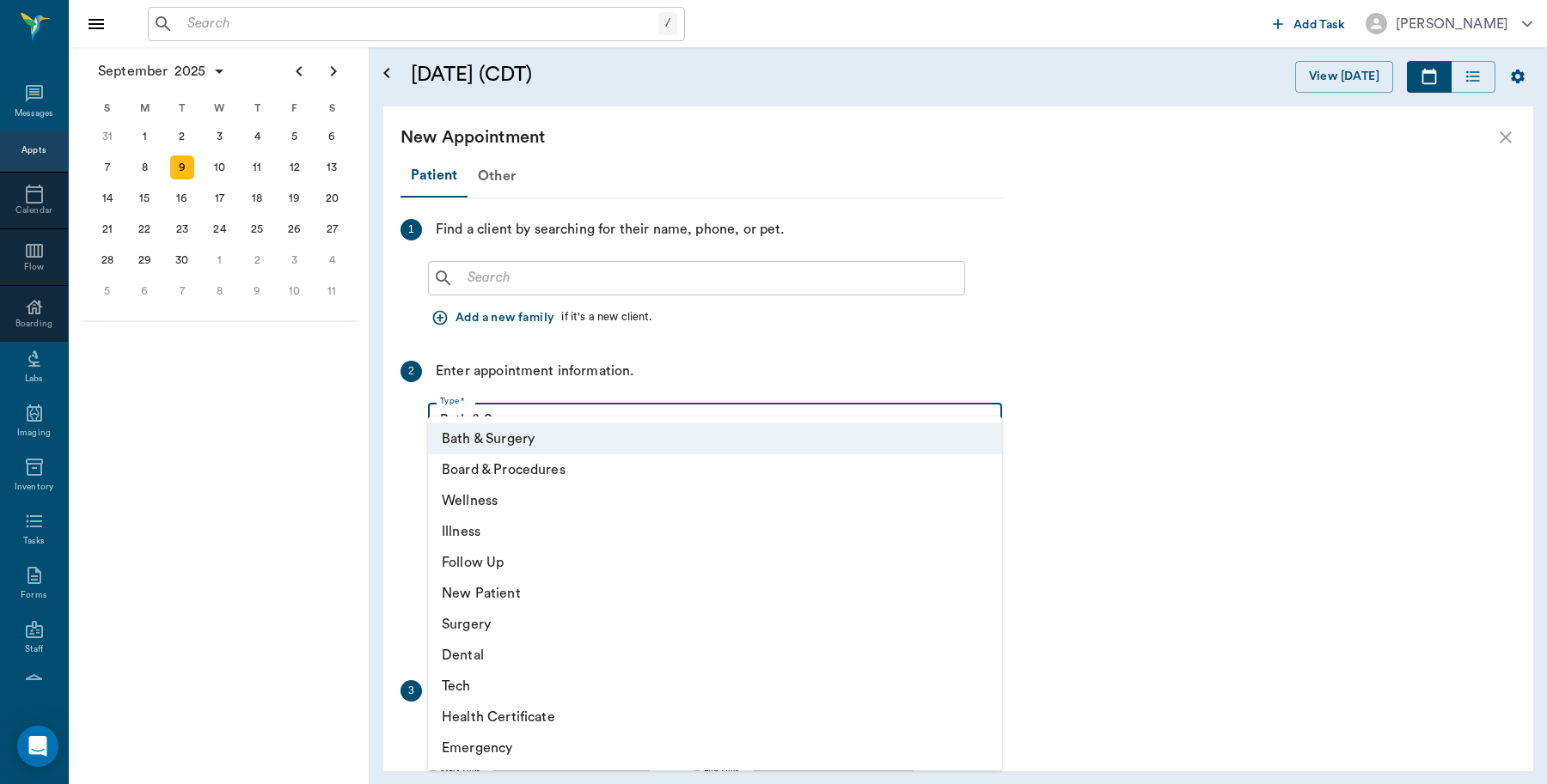
click at [496, 679] on li "Tech" at bounding box center [715, 686] width 574 height 31
type input "65d2be4f46e3a538d89b8c1a"
type input "03:00 PM"
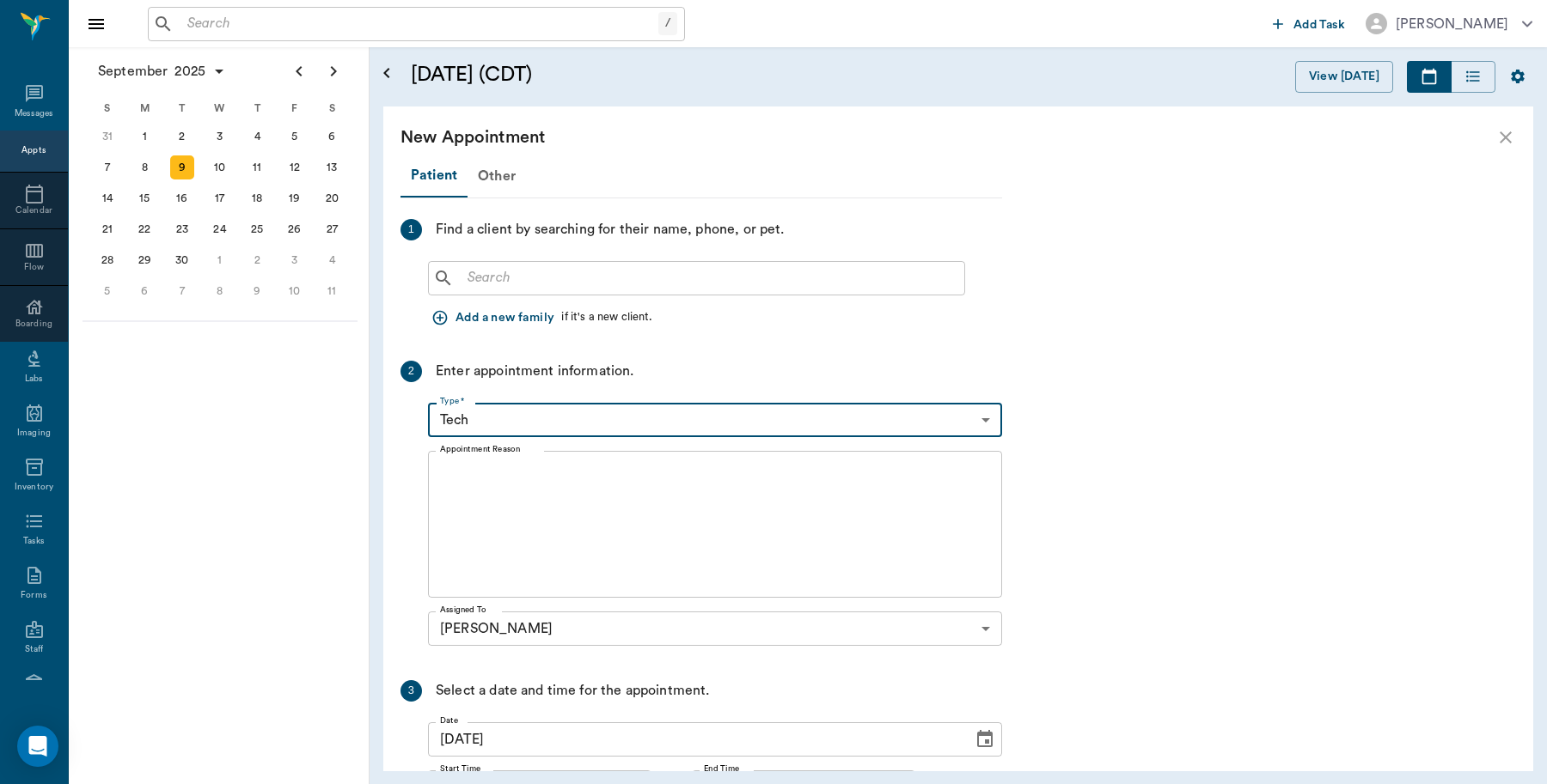
click at [594, 281] on input "text" at bounding box center [709, 278] width 497 height 24
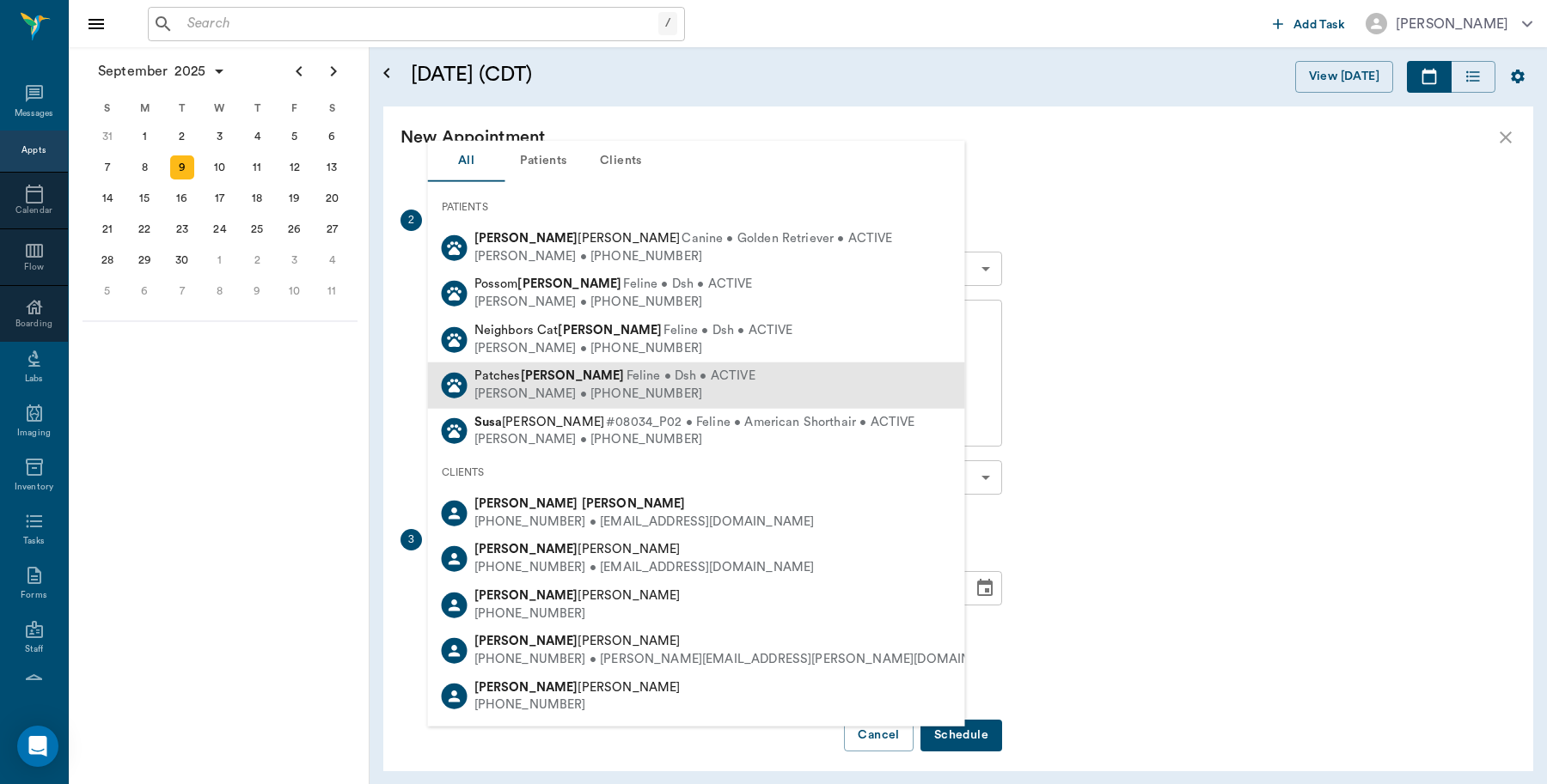
scroll to position [161, 0]
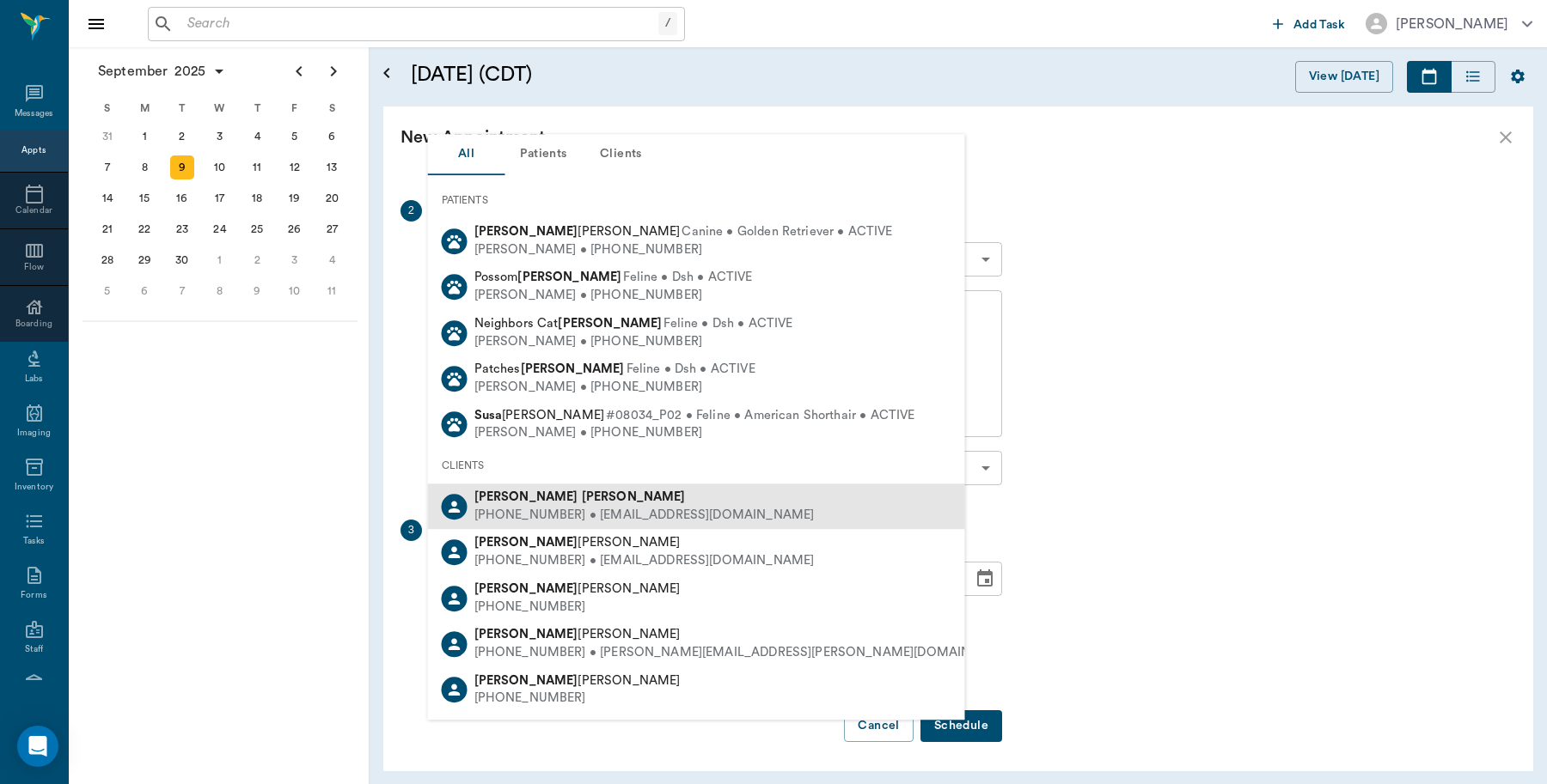
click at [582, 494] on b "[PERSON_NAME]" at bounding box center [634, 497] width 104 height 13
type input "[PERSON_NAME]"
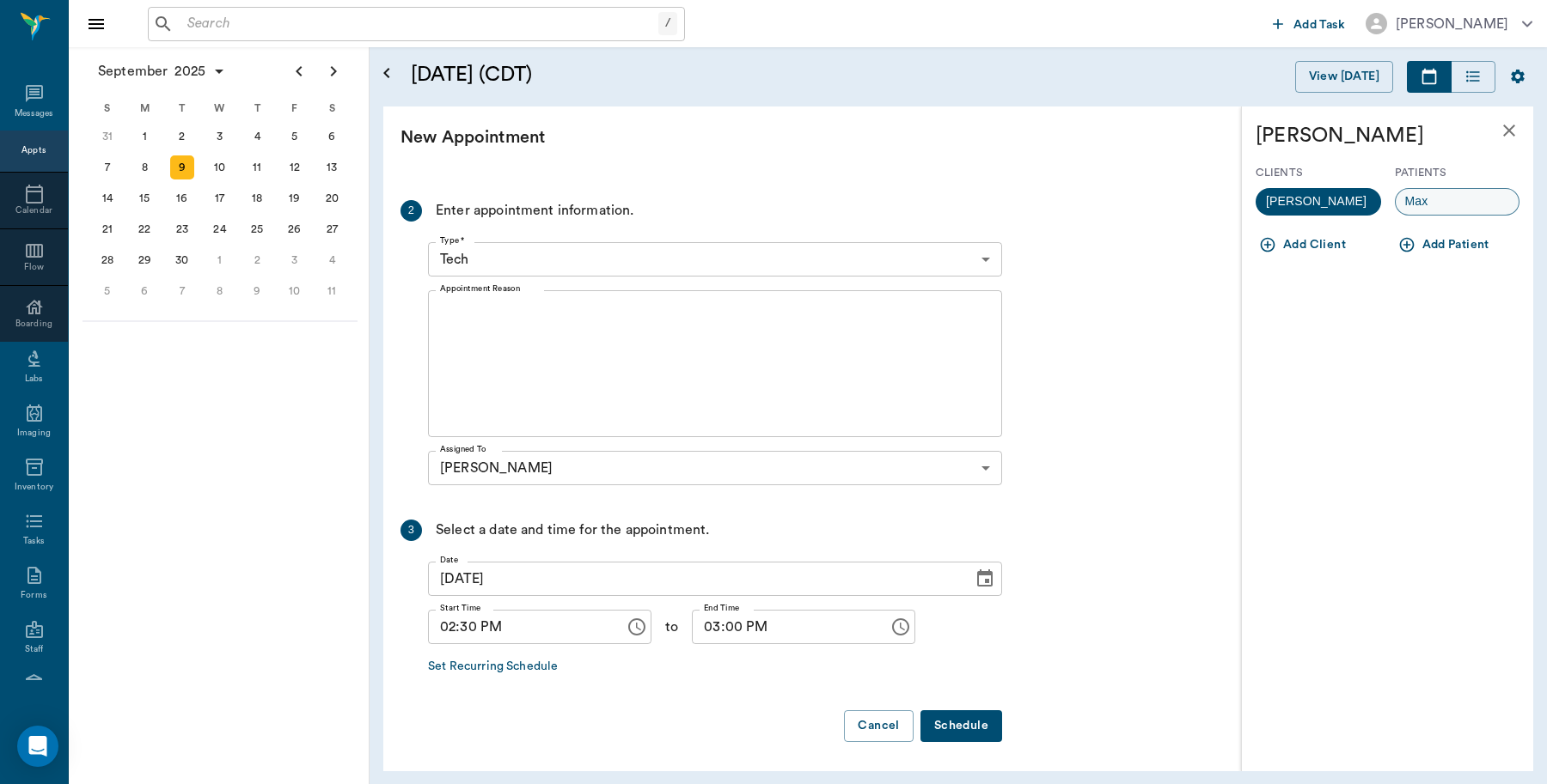
click at [1459, 204] on div "Max" at bounding box center [1458, 202] width 125 height 27
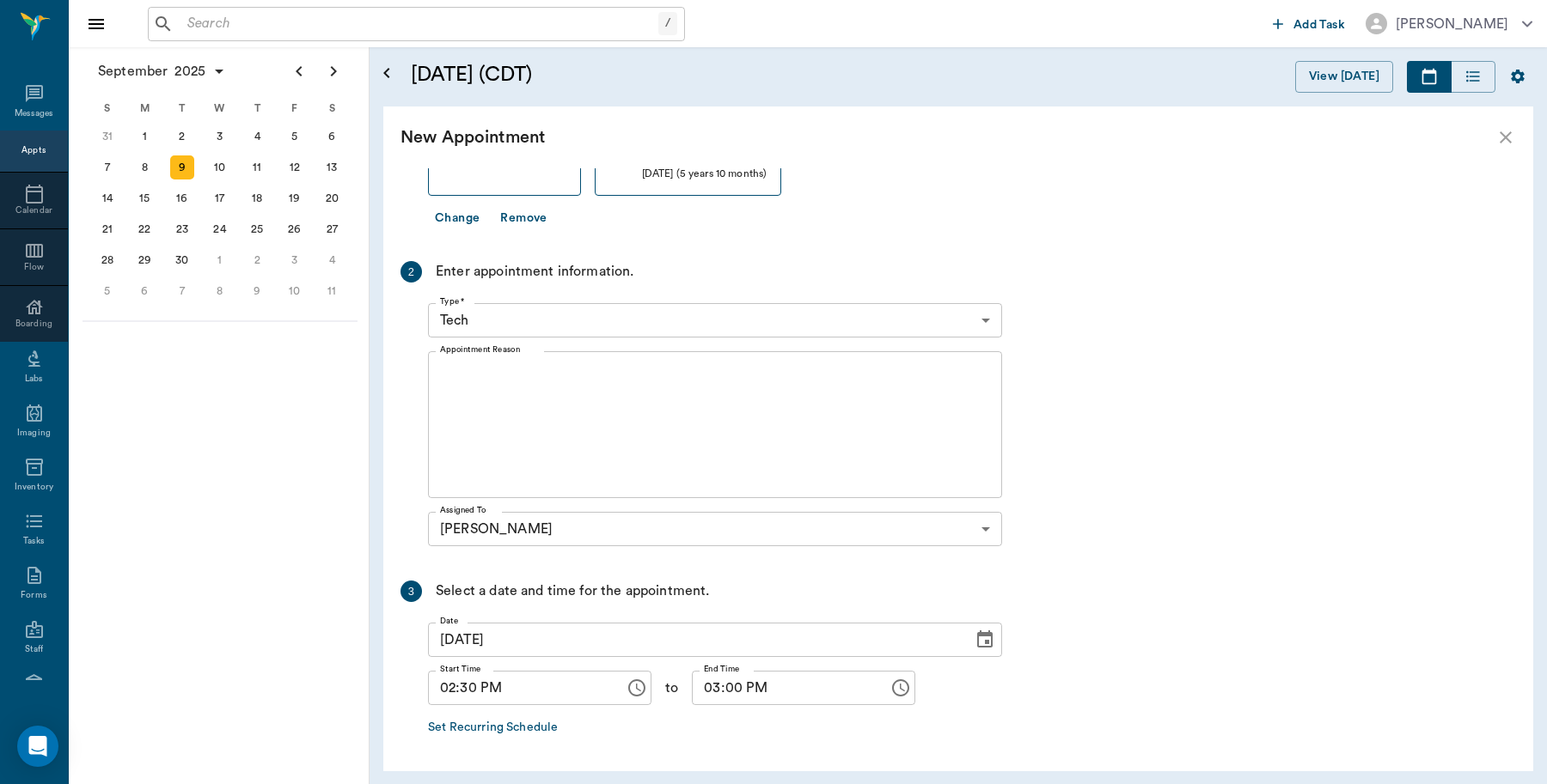
drag, startPoint x: 621, startPoint y: 406, endPoint x: 607, endPoint y: 431, distance: 28.7
click at [621, 406] on textarea "Appointment Reason" at bounding box center [715, 425] width 550 height 119
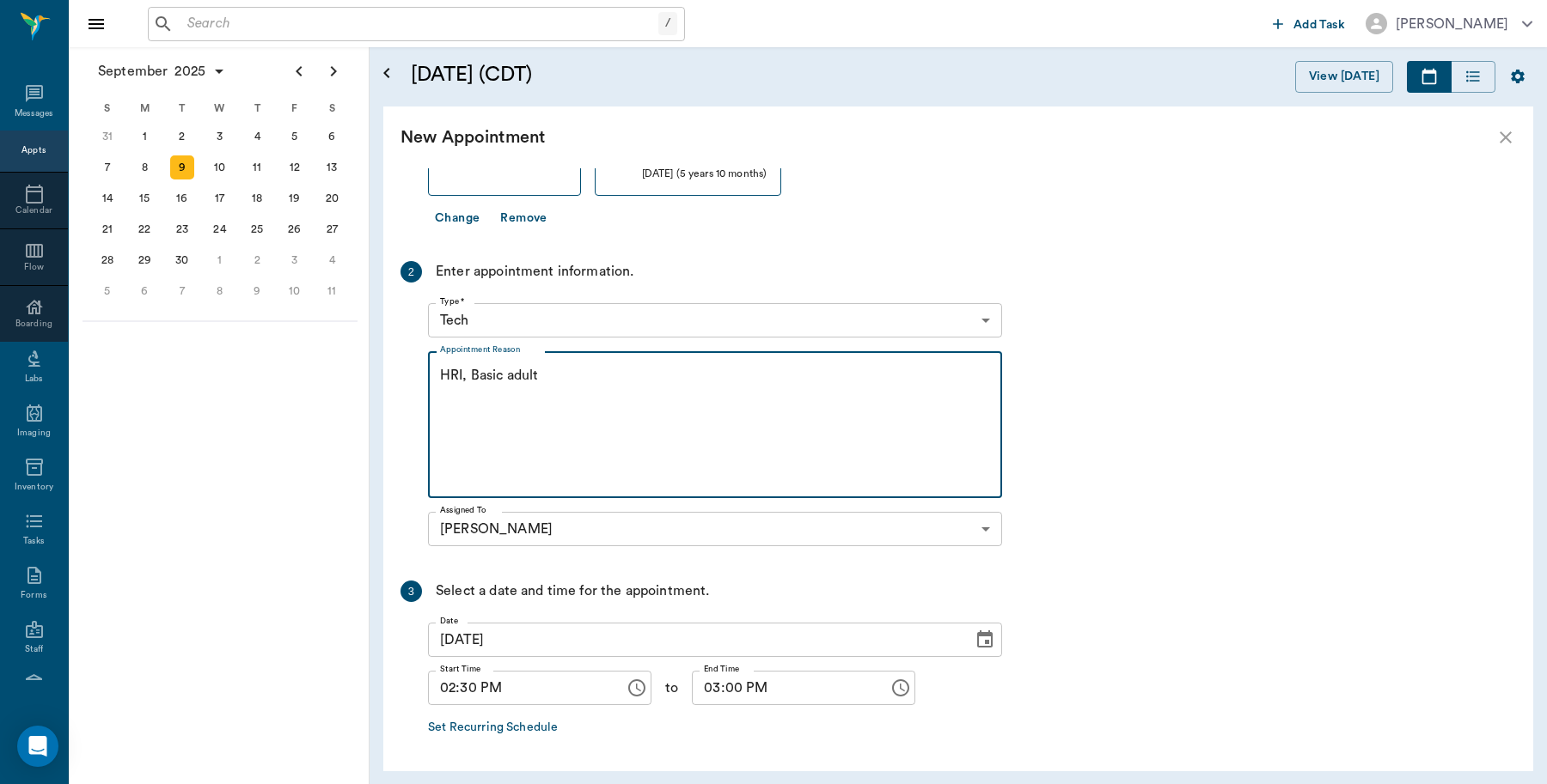
click at [467, 376] on textarea "HRI, Basic adult" at bounding box center [715, 425] width 550 height 119
click at [582, 387] on textarea "HWI Basic adult" at bounding box center [715, 425] width 550 height 119
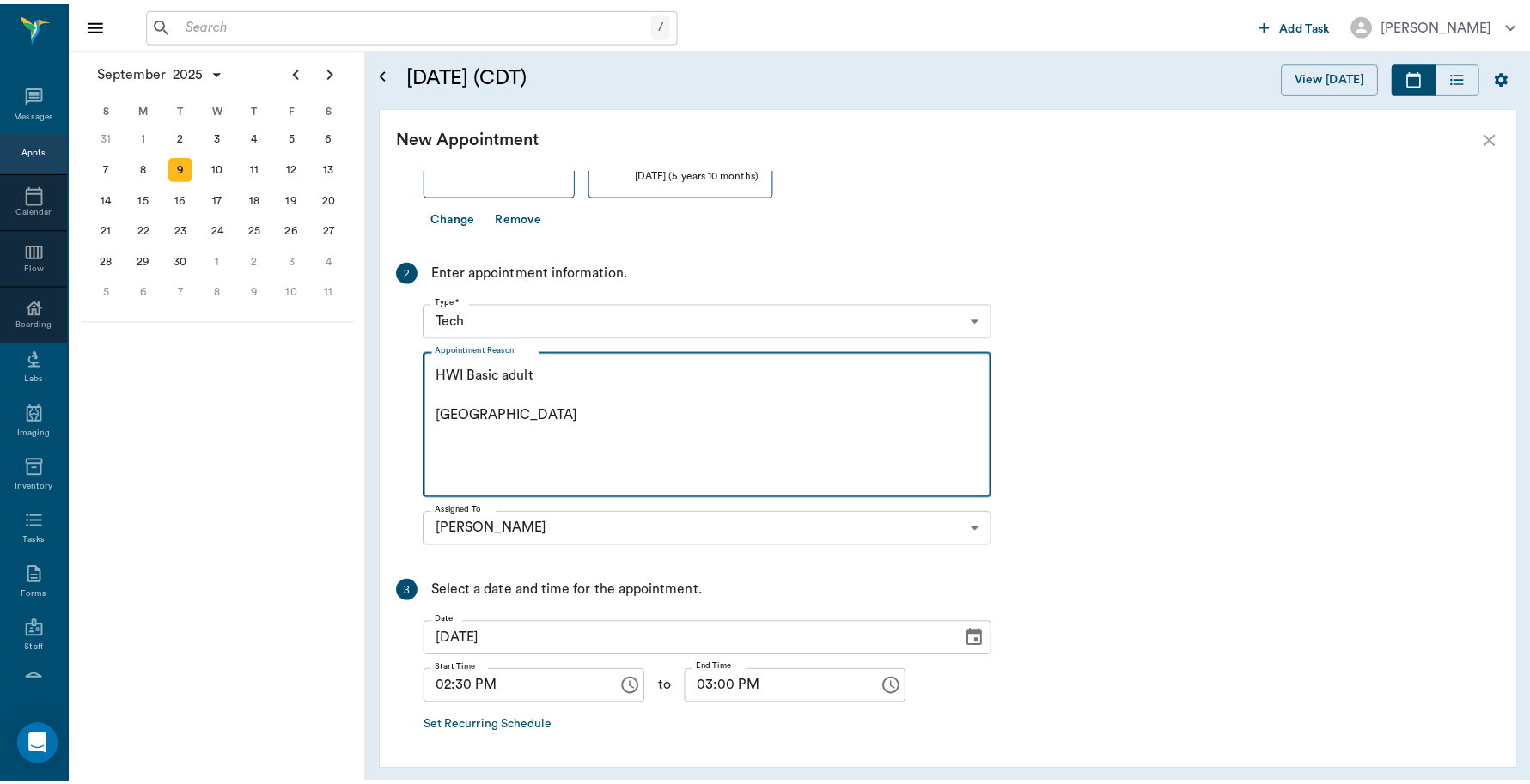
scroll to position [224, 0]
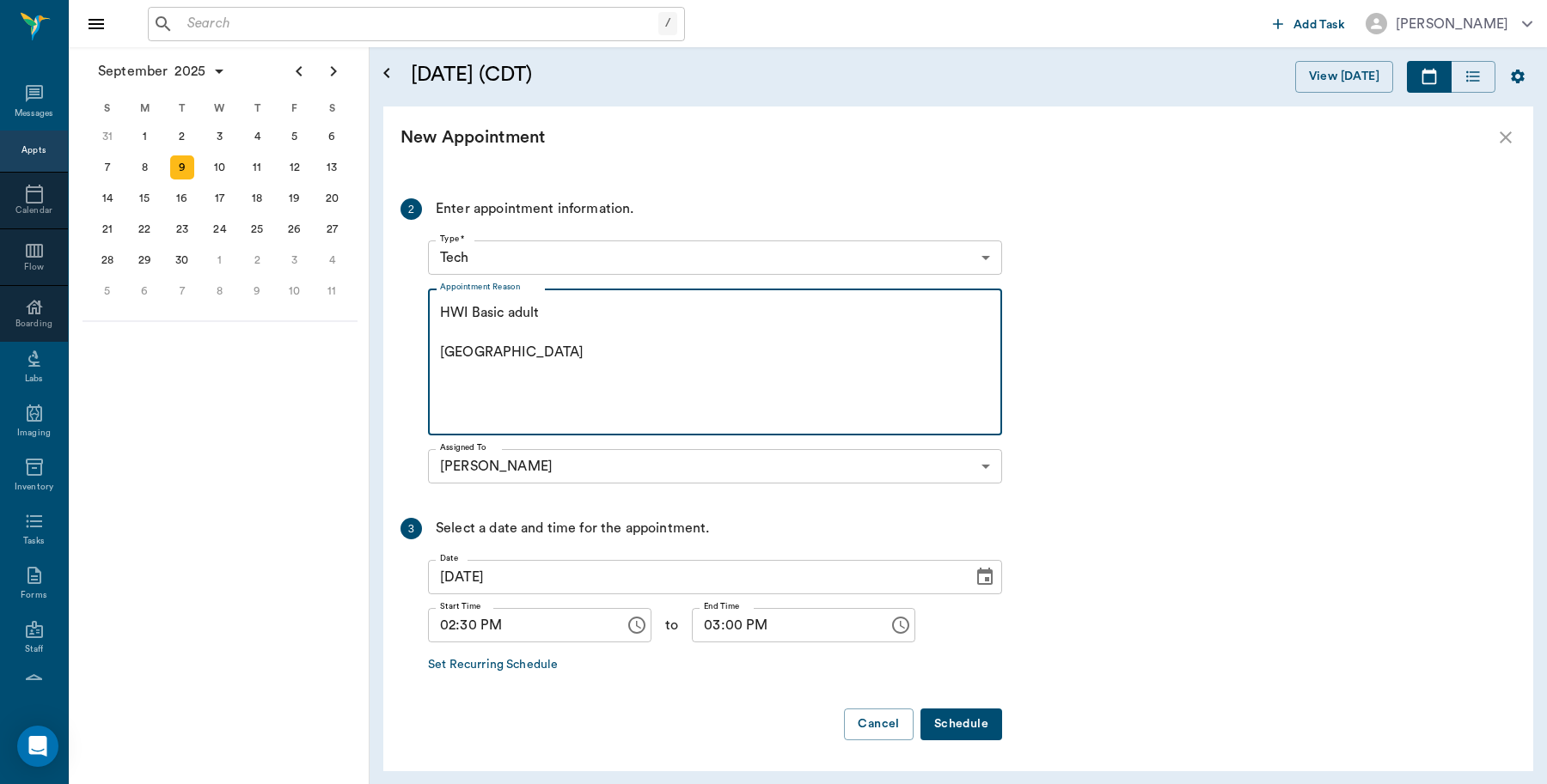
type textarea "HWI Basic adult [GEOGRAPHIC_DATA]"
click at [988, 723] on button "Schedule" at bounding box center [961, 724] width 81 height 32
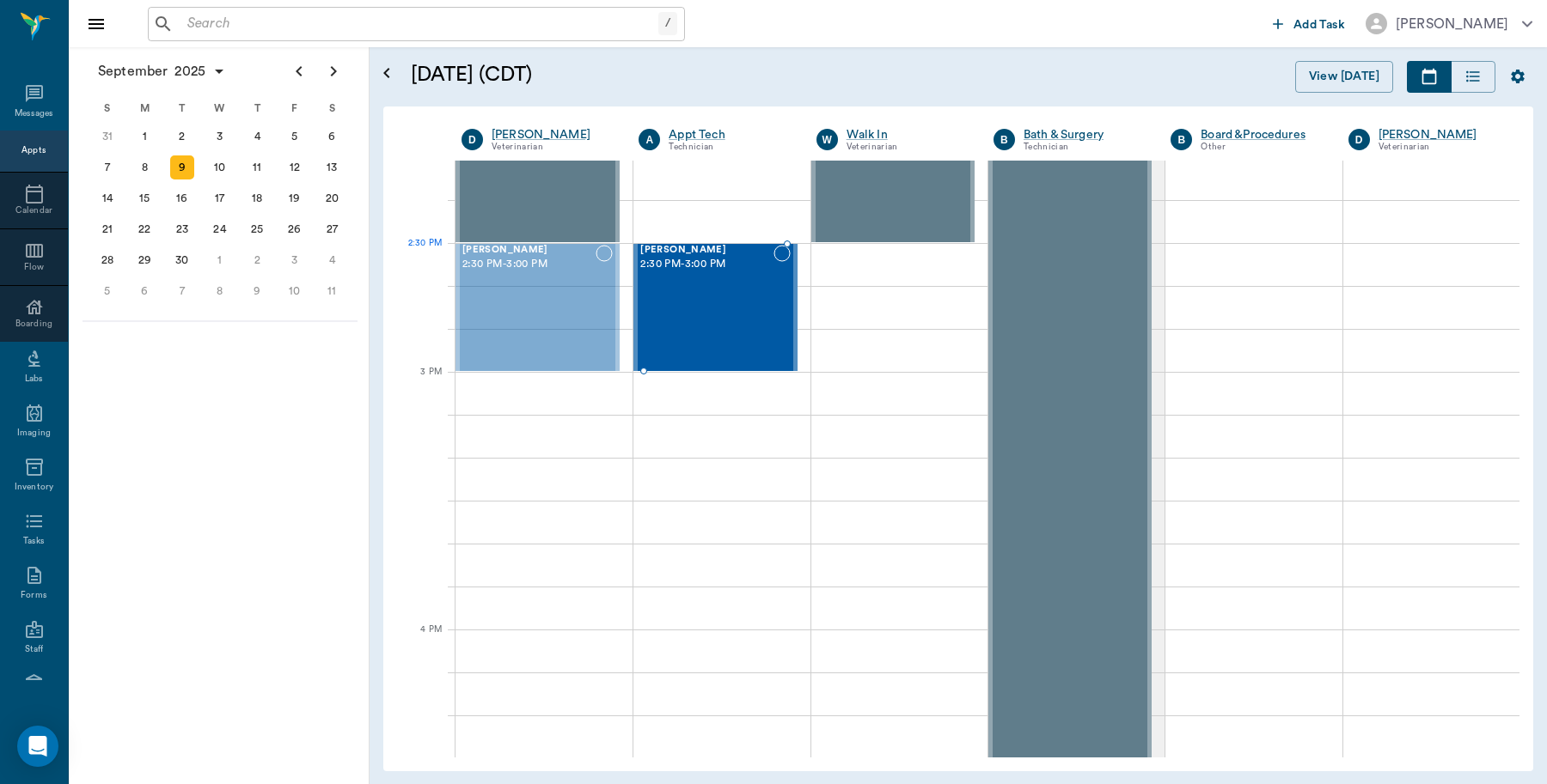
drag, startPoint x: 550, startPoint y: 264, endPoint x: 707, endPoint y: 270, distance: 157.1
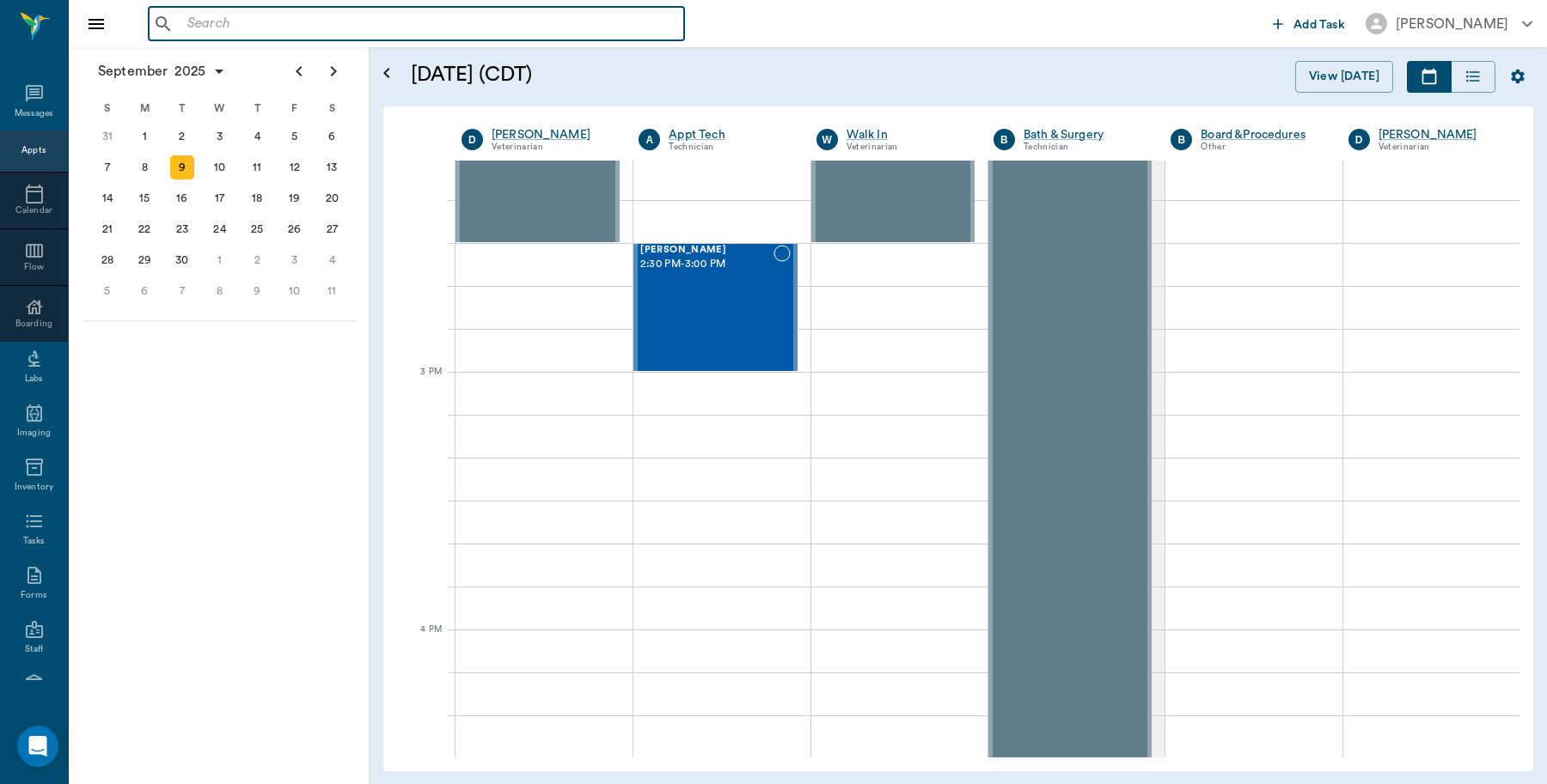
click at [232, 30] on input "text" at bounding box center [429, 24] width 497 height 24
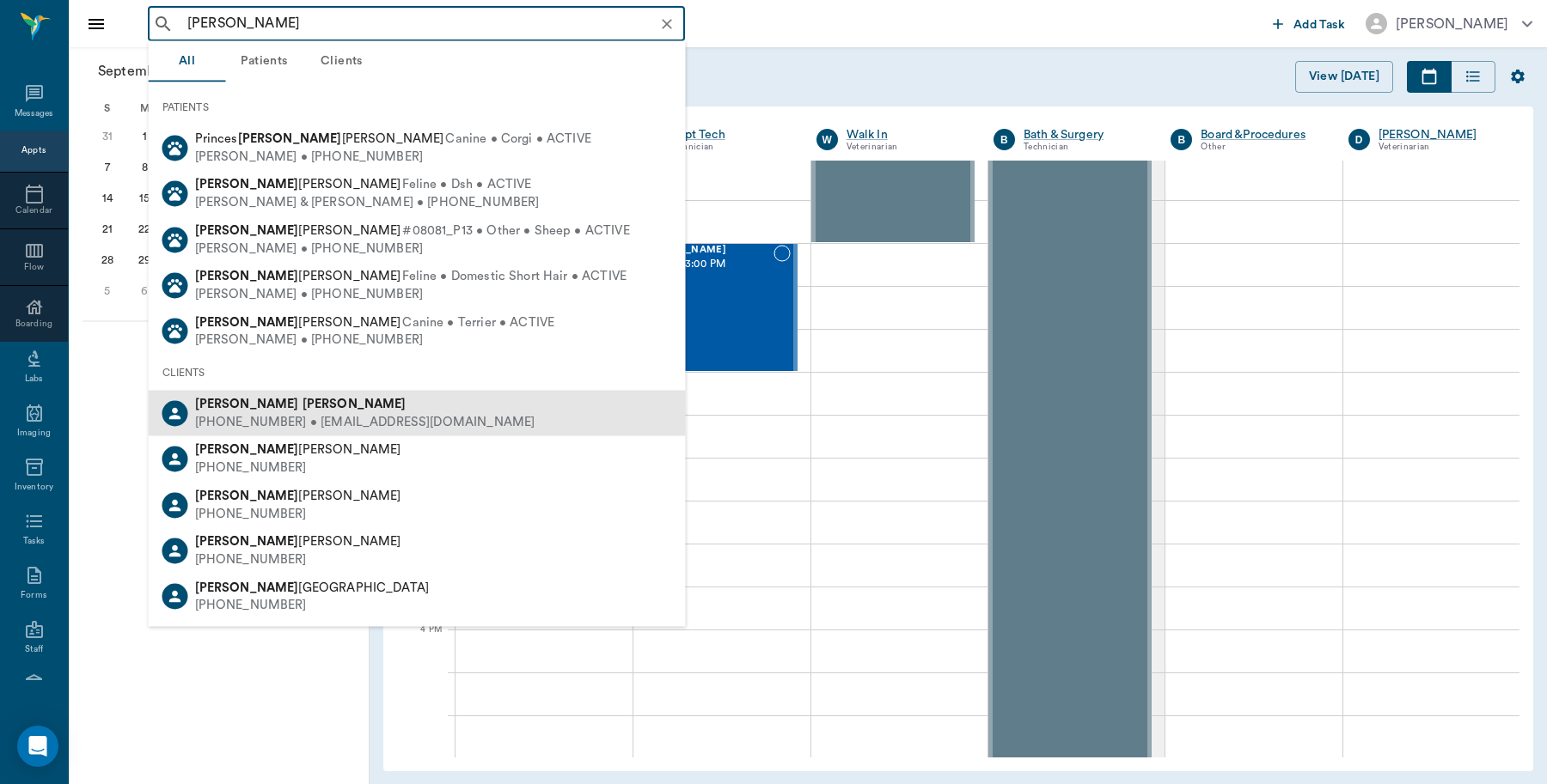
click at [302, 398] on b "[PERSON_NAME]" at bounding box center [354, 404] width 104 height 13
type input "Amy Rouse"
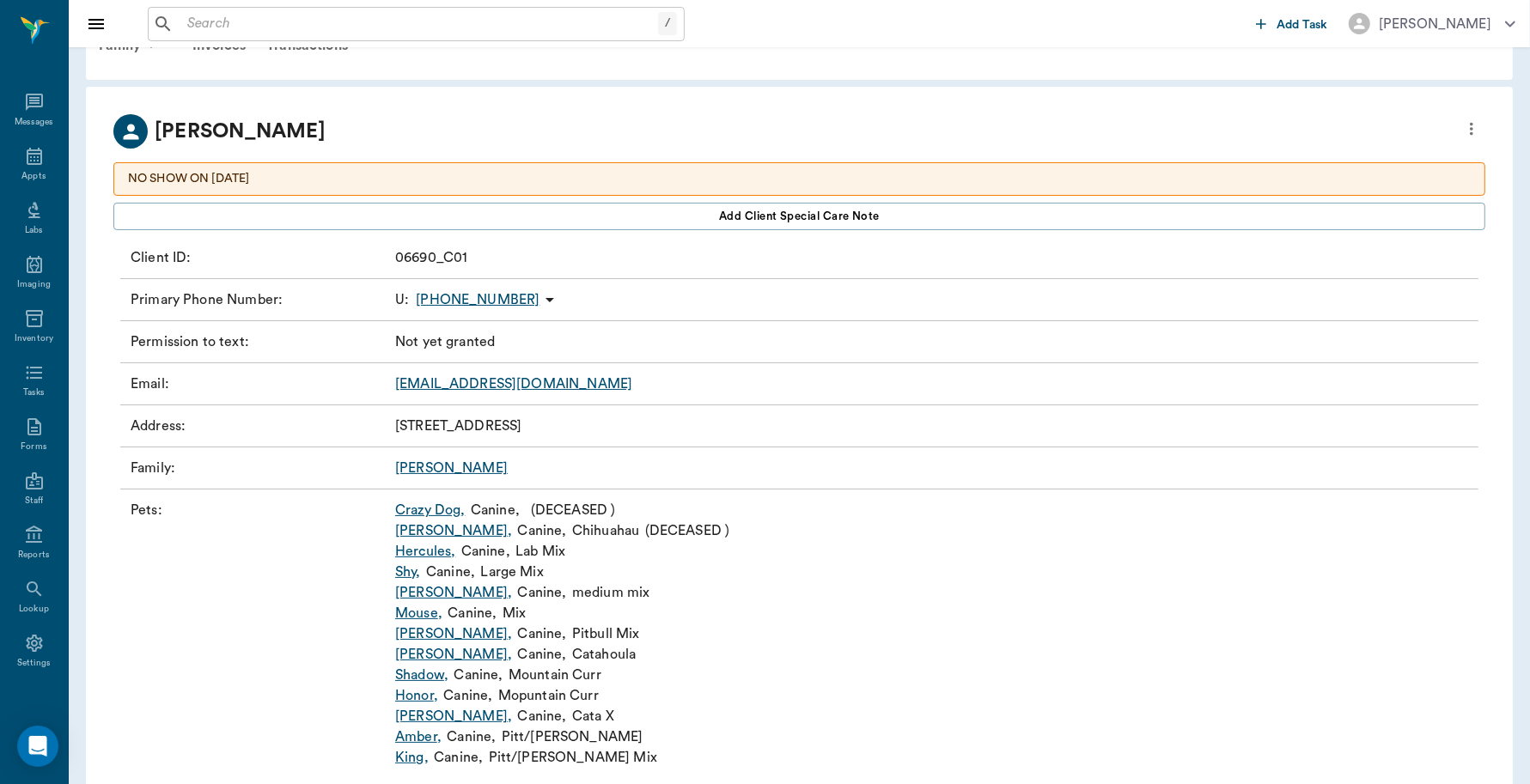
scroll to position [97, 0]
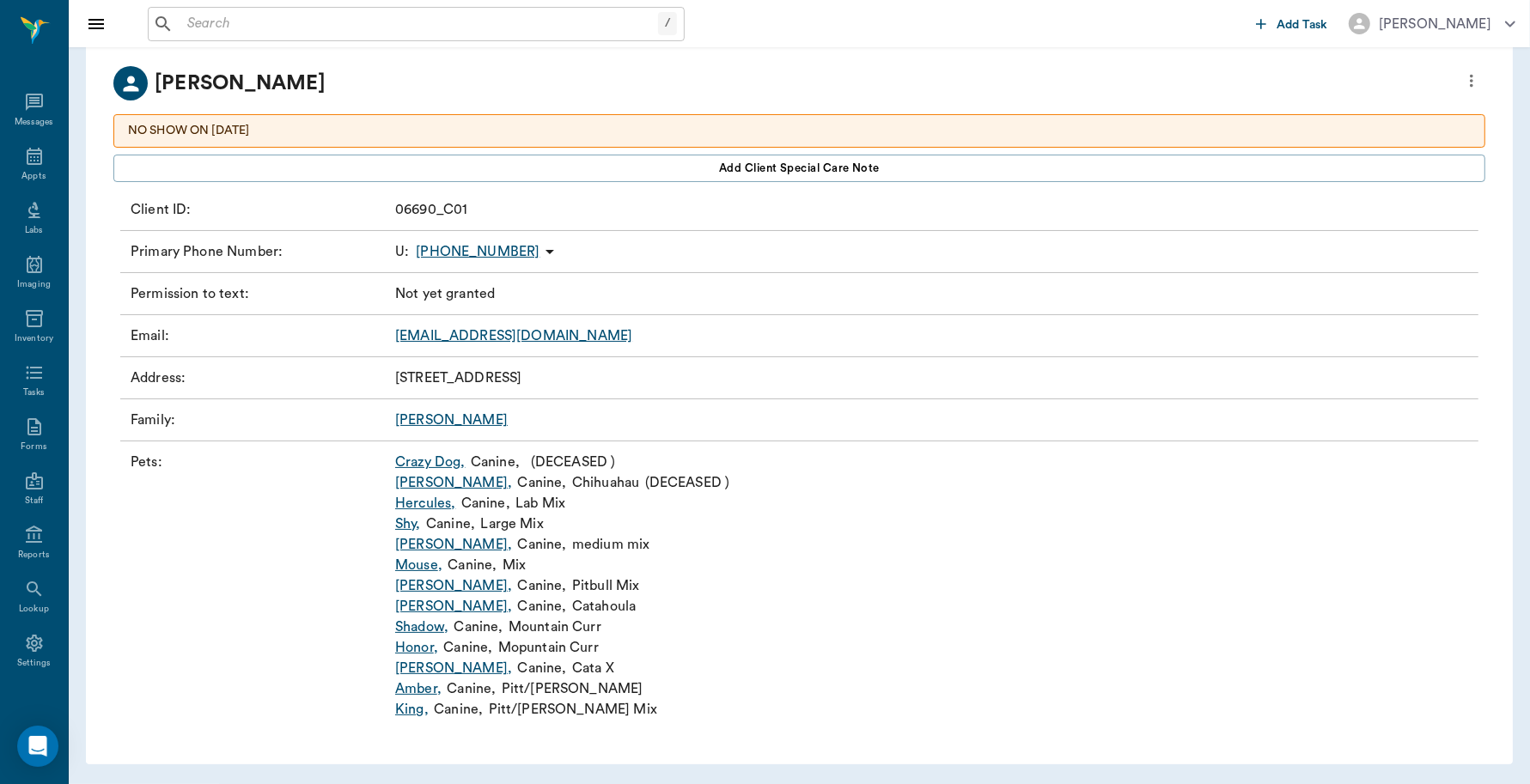
click at [416, 675] on link "Jojo ," at bounding box center [454, 668] width 117 height 21
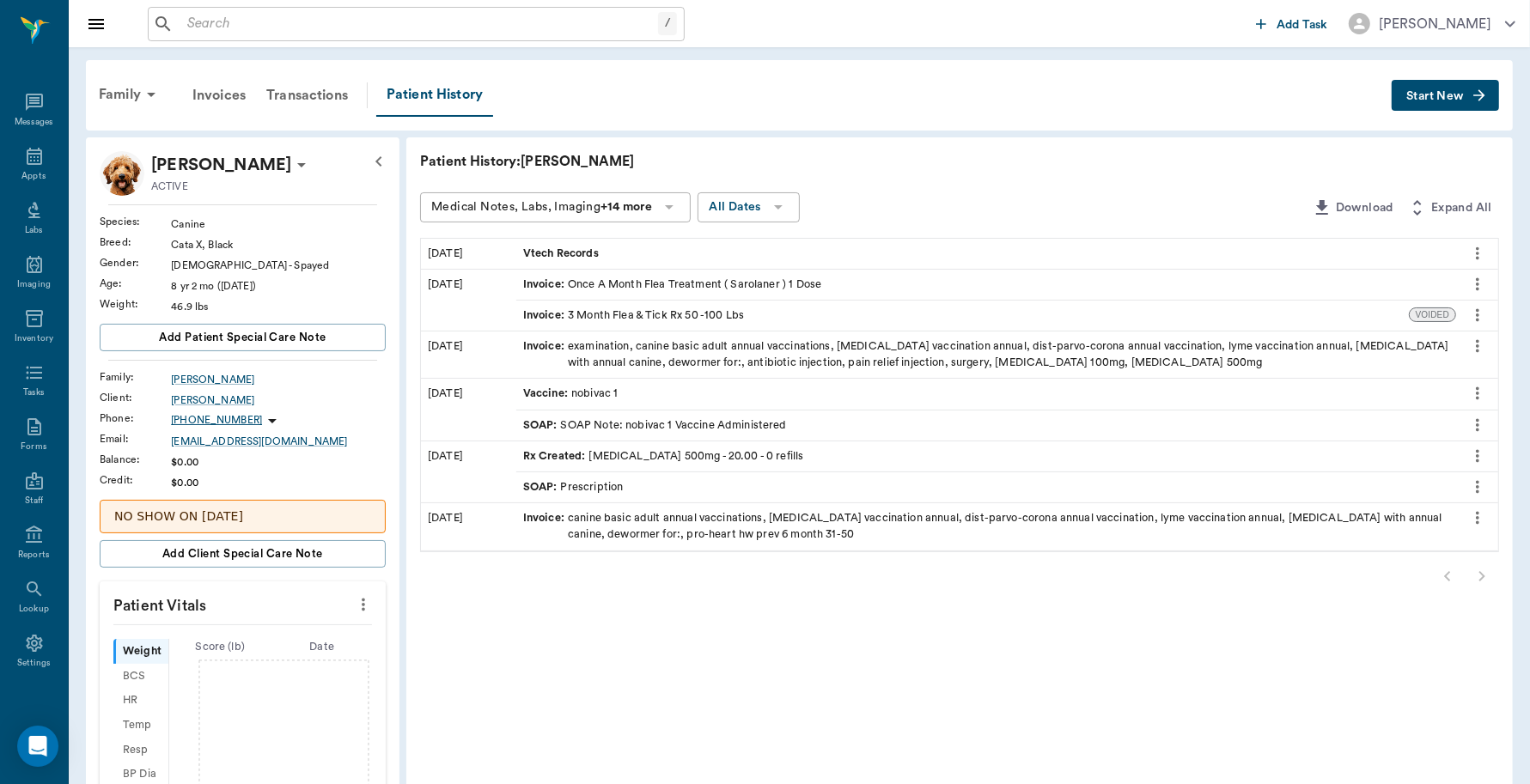
click at [1458, 96] on span "Start New" at bounding box center [1435, 96] width 58 height 0
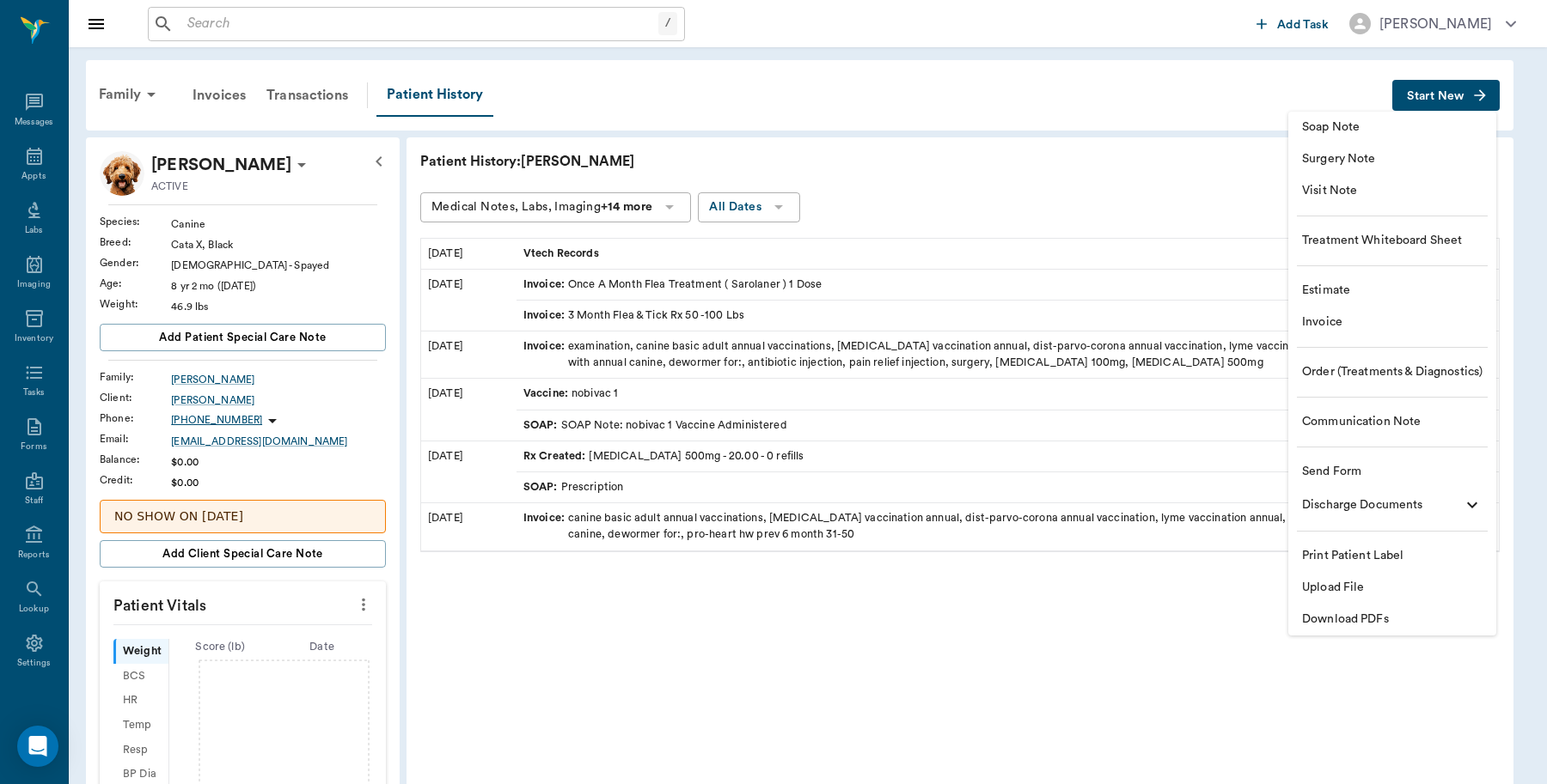
click at [1358, 316] on span "Invoice" at bounding box center [1393, 323] width 181 height 18
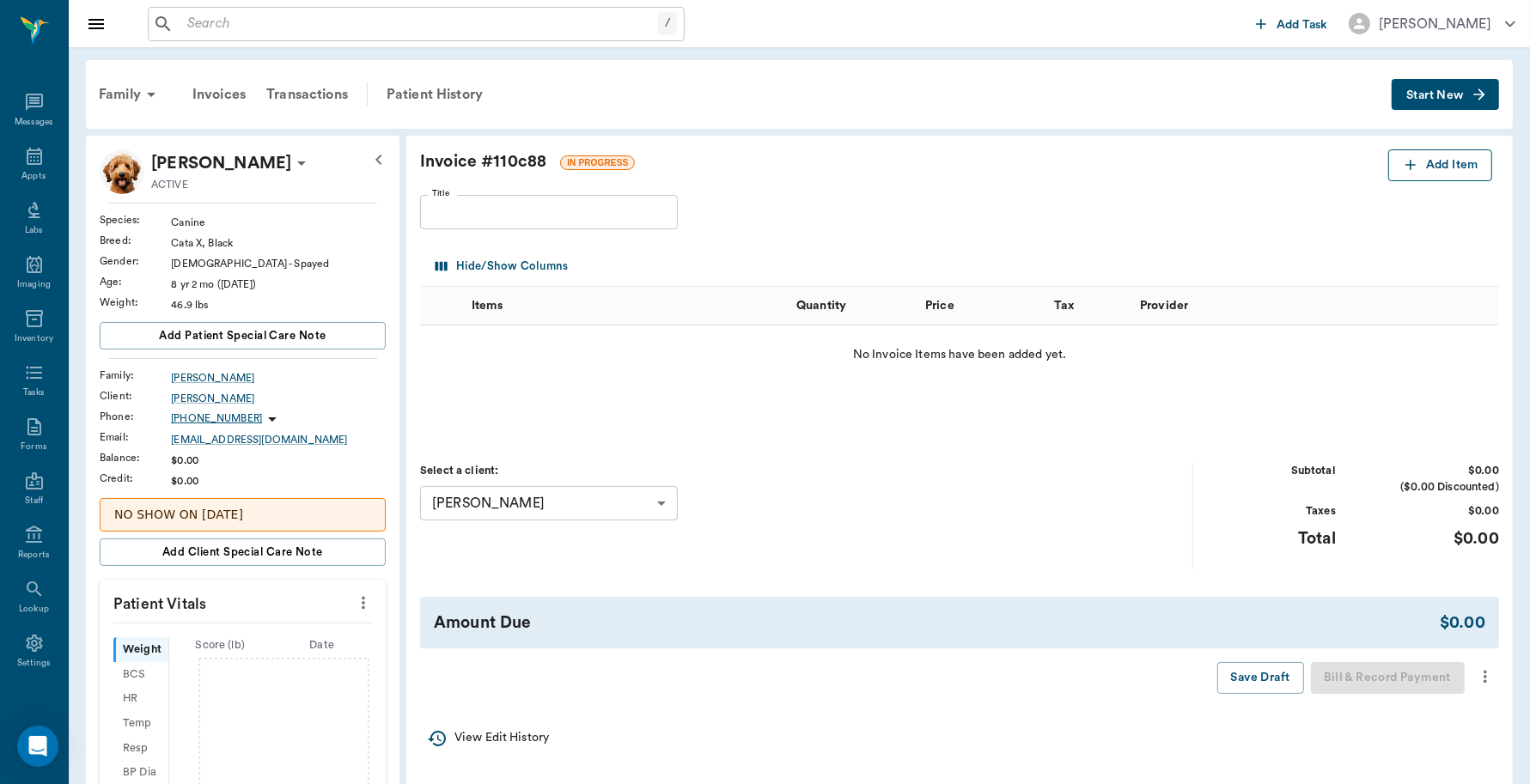
click at [1435, 156] on button "Add Item" at bounding box center [1441, 165] width 104 height 32
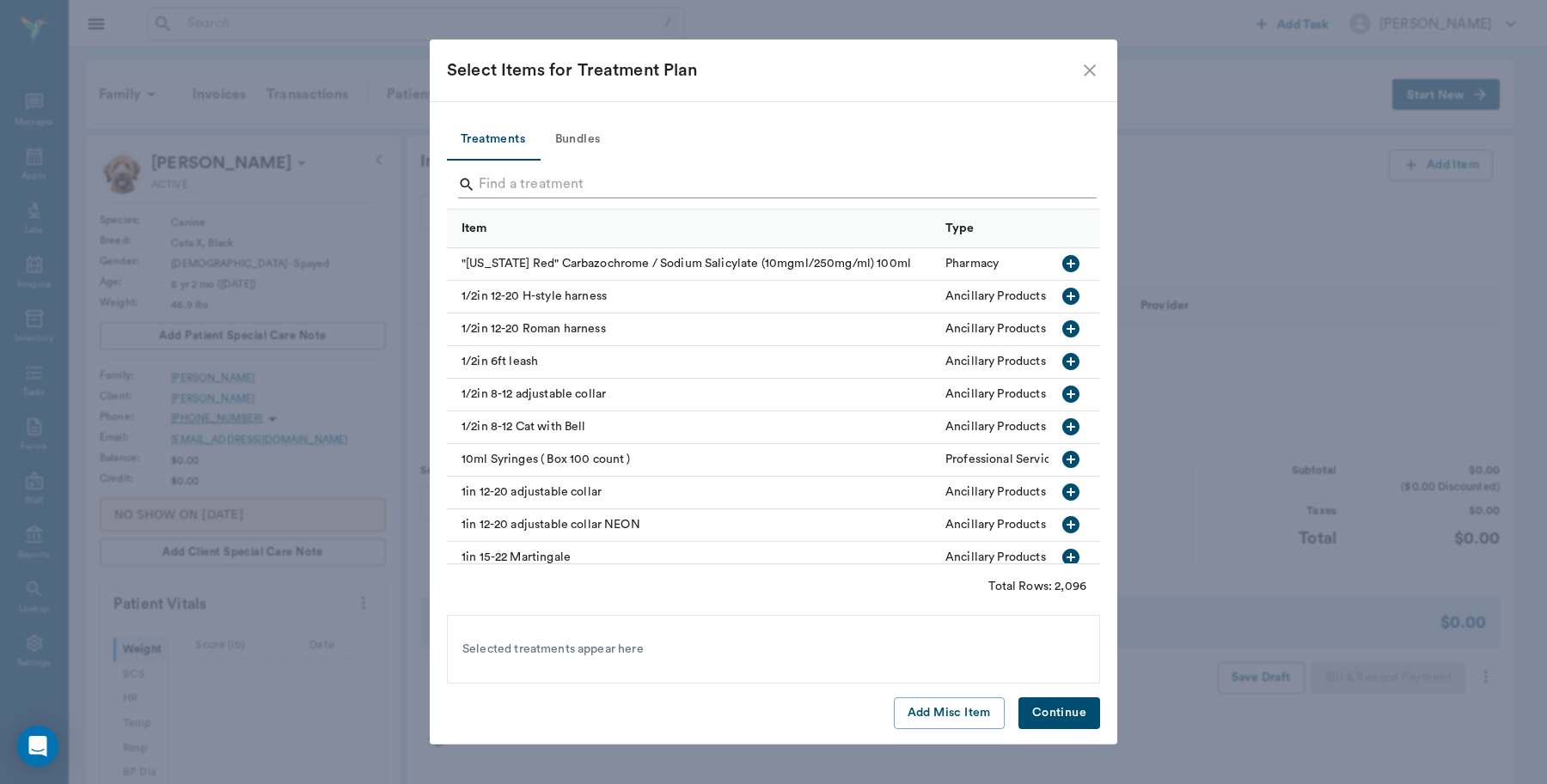
click at [546, 174] on input "Search" at bounding box center [774, 184] width 592 height 27
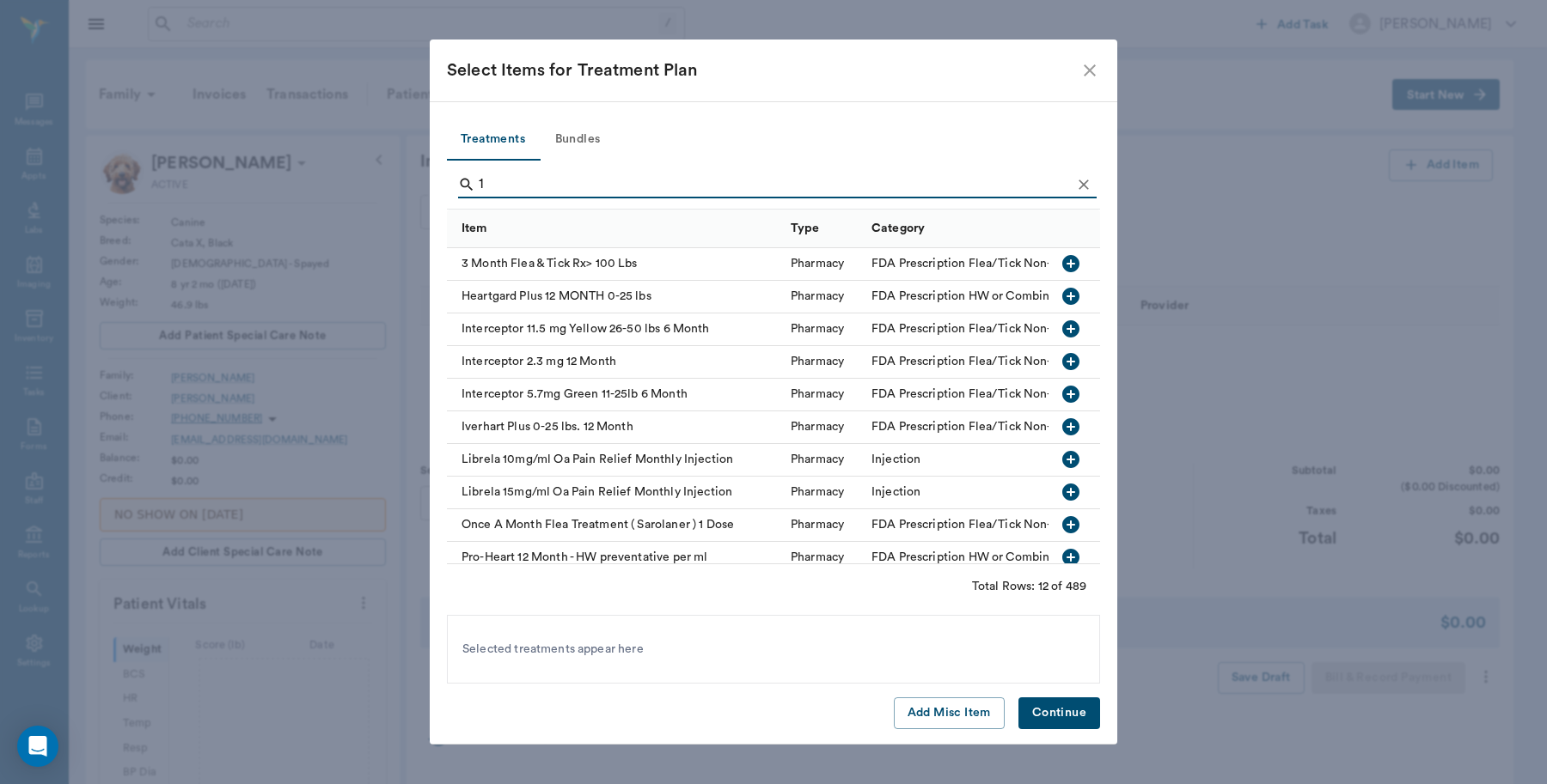
type input "1"
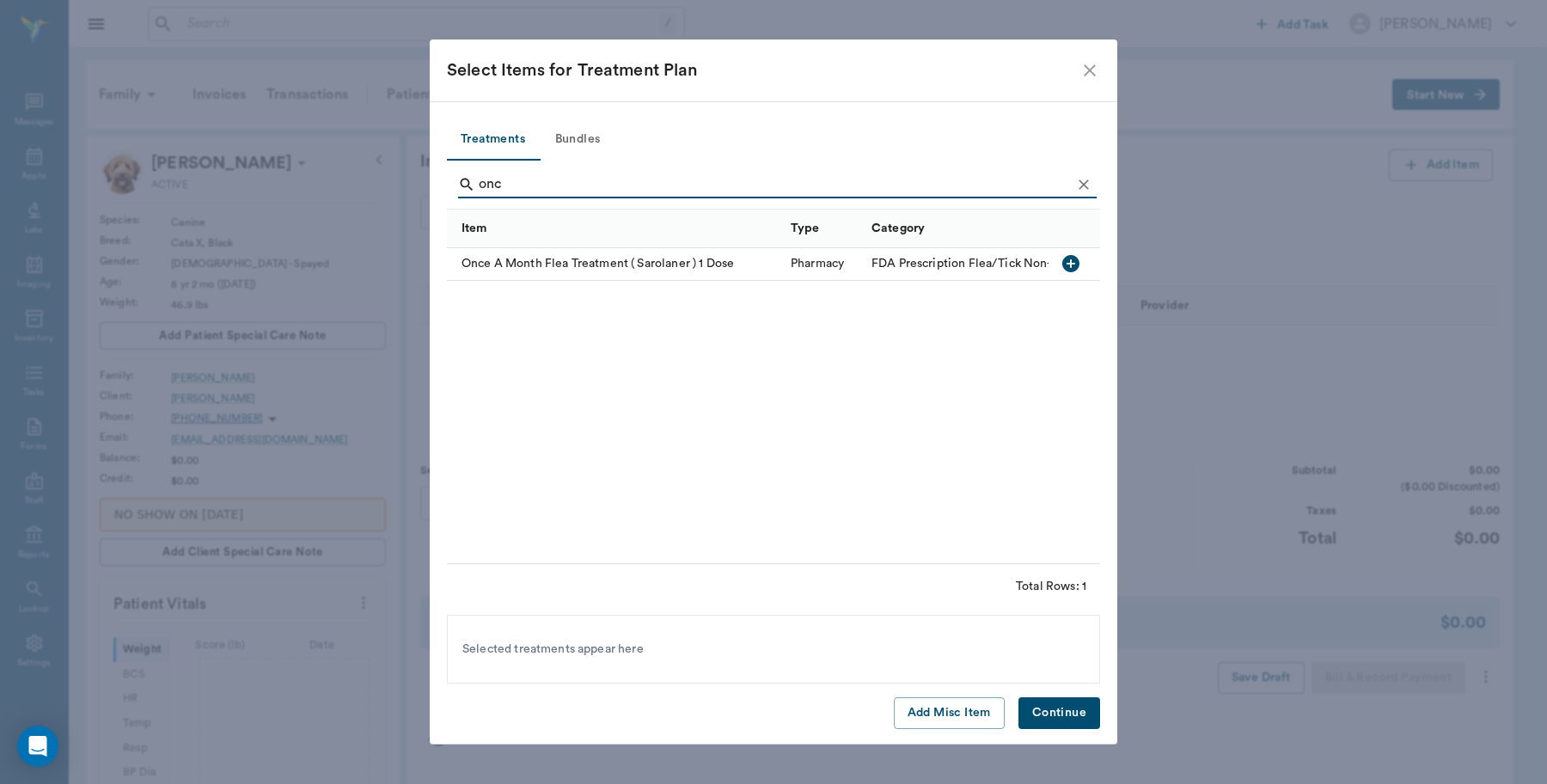
type input "onc"
click at [1068, 262] on icon "button" at bounding box center [1070, 264] width 17 height 17
click at [1072, 724] on button "Continue" at bounding box center [1058, 713] width 81 height 32
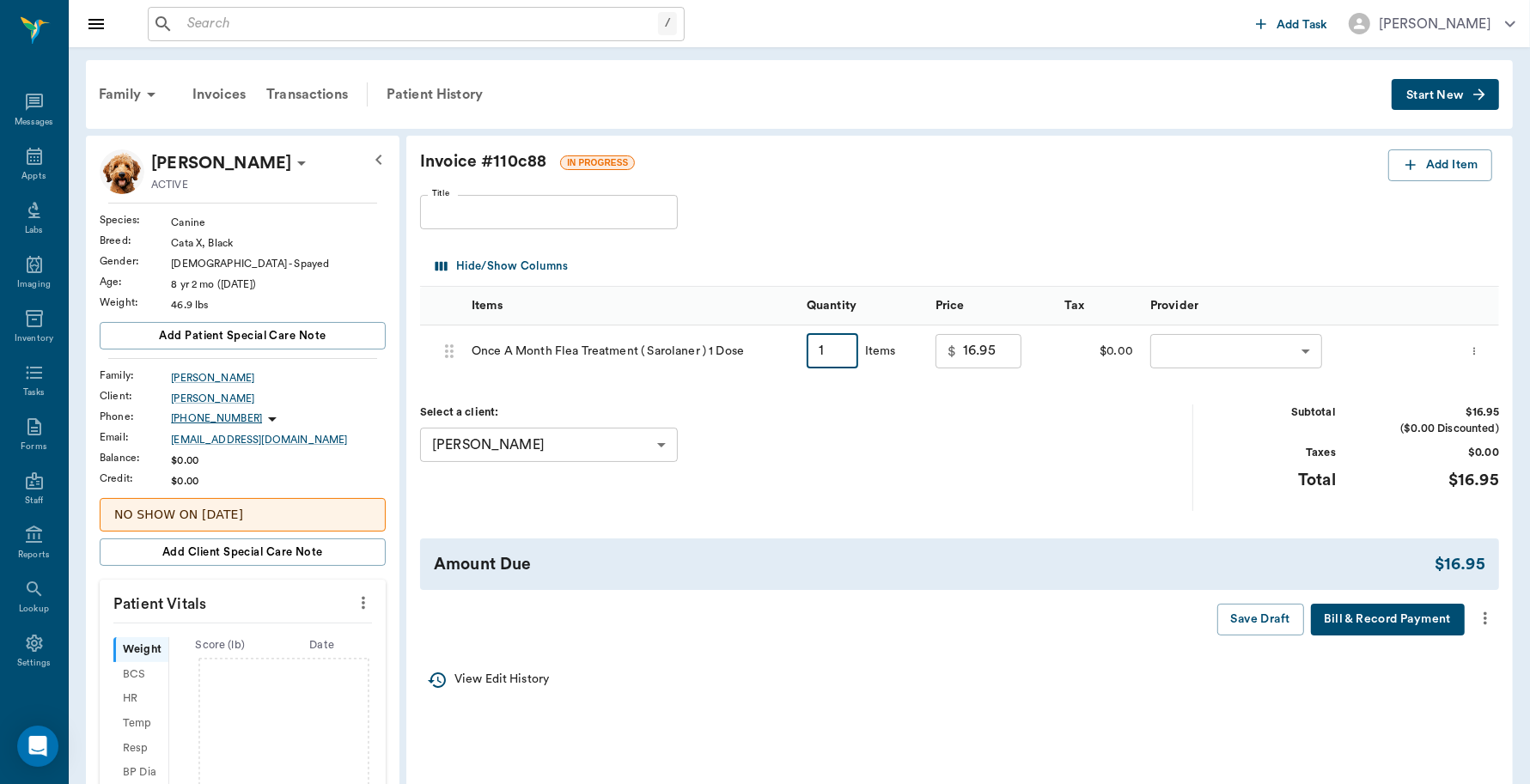
click at [847, 350] on input "1" at bounding box center [833, 351] width 51 height 35
type input "2"
type input "33.90"
type input "2"
click at [1304, 342] on body "/ ​ Add Task Dr. Bert Ellsworth Nectar Messages Appts Labs Imaging Inventory Ta…" at bounding box center [765, 630] width 1530 height 1260
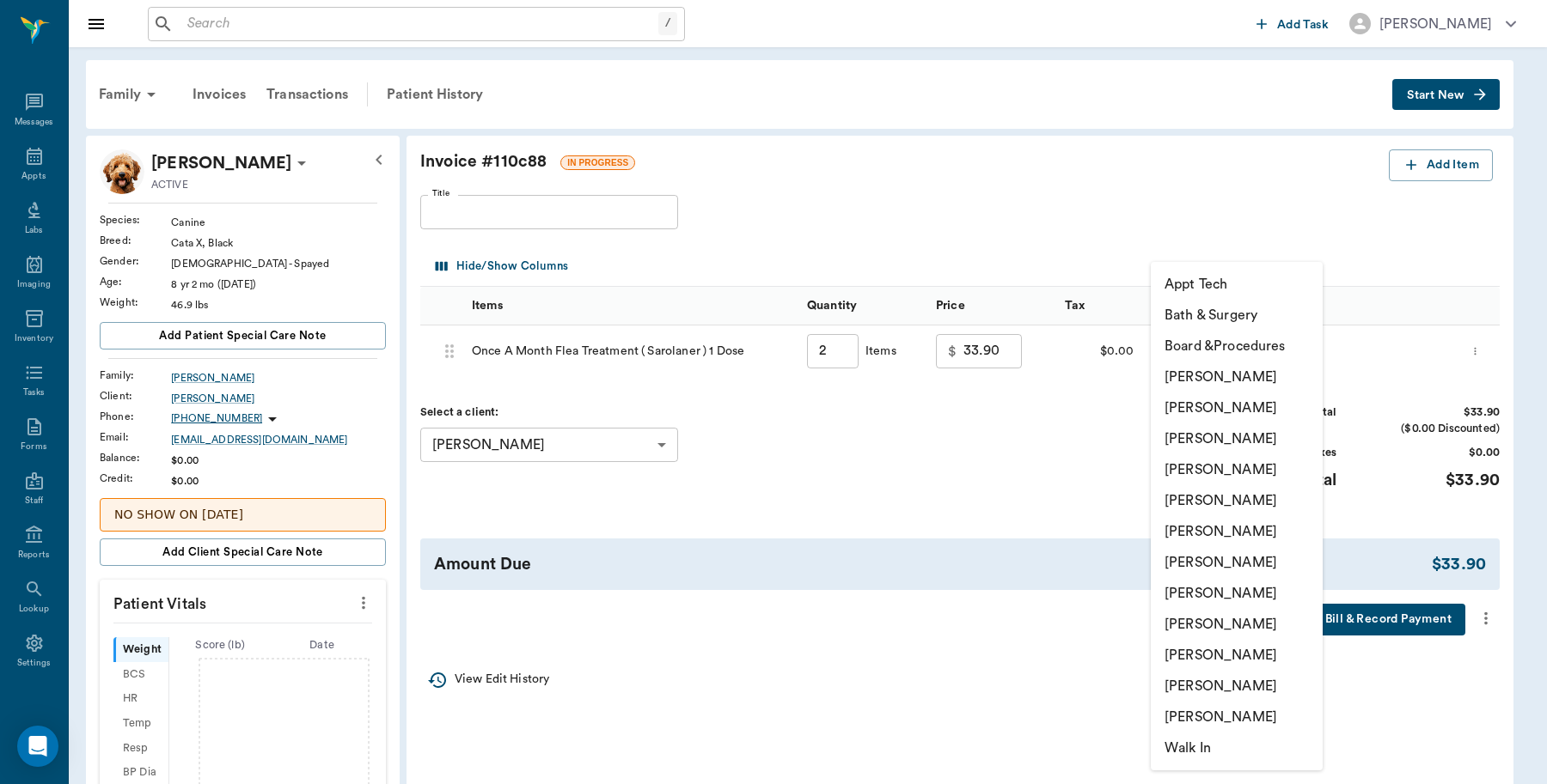
click at [1261, 372] on li "[PERSON_NAME]" at bounding box center [1237, 377] width 172 height 31
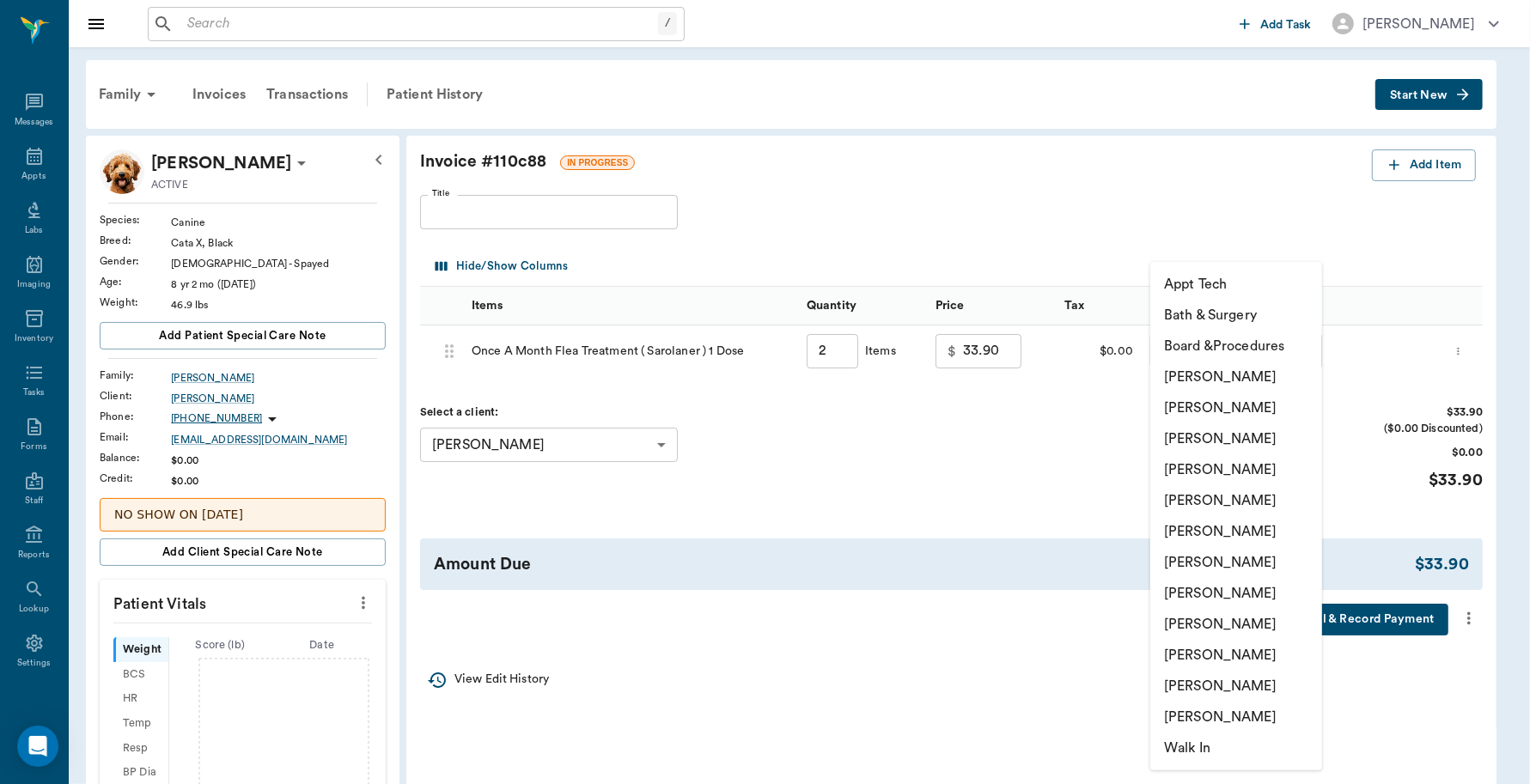
type input "none-6899ea08ed37b777db10de45"
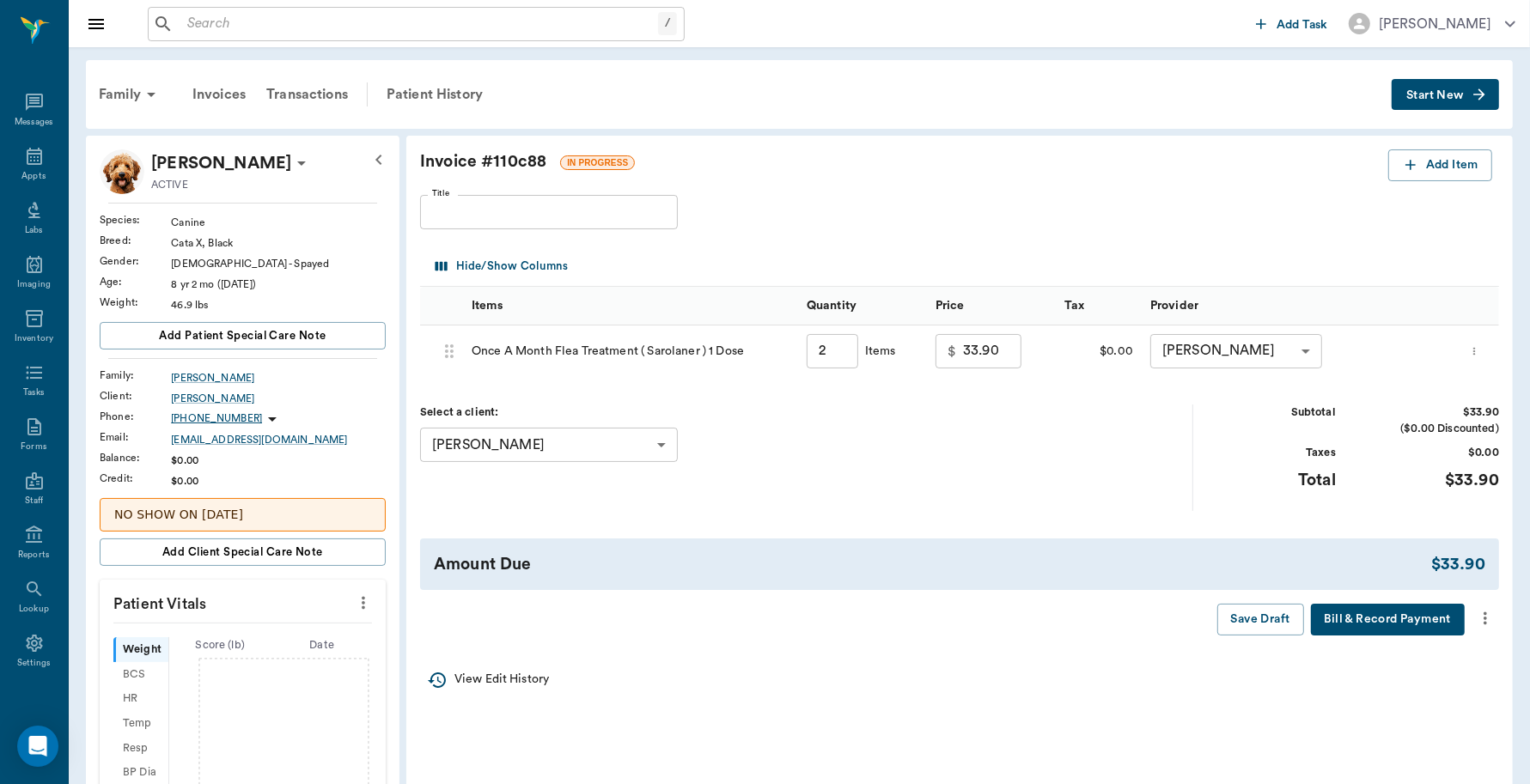
click at [1424, 615] on button "Bill & Record Payment" at bounding box center [1388, 620] width 153 height 32
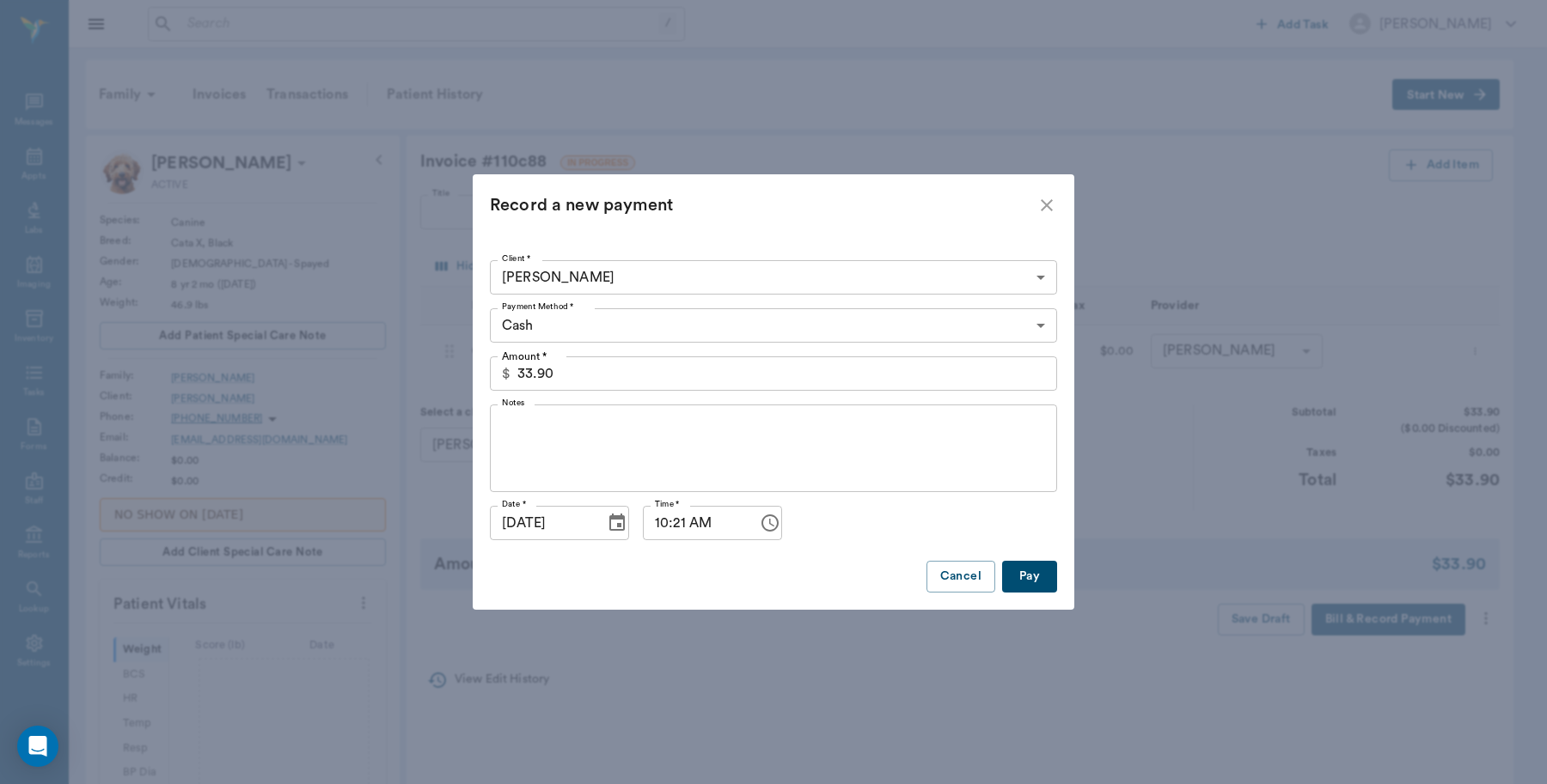
click at [1033, 568] on button "Pay" at bounding box center [1029, 577] width 55 height 32
type input "2.00"
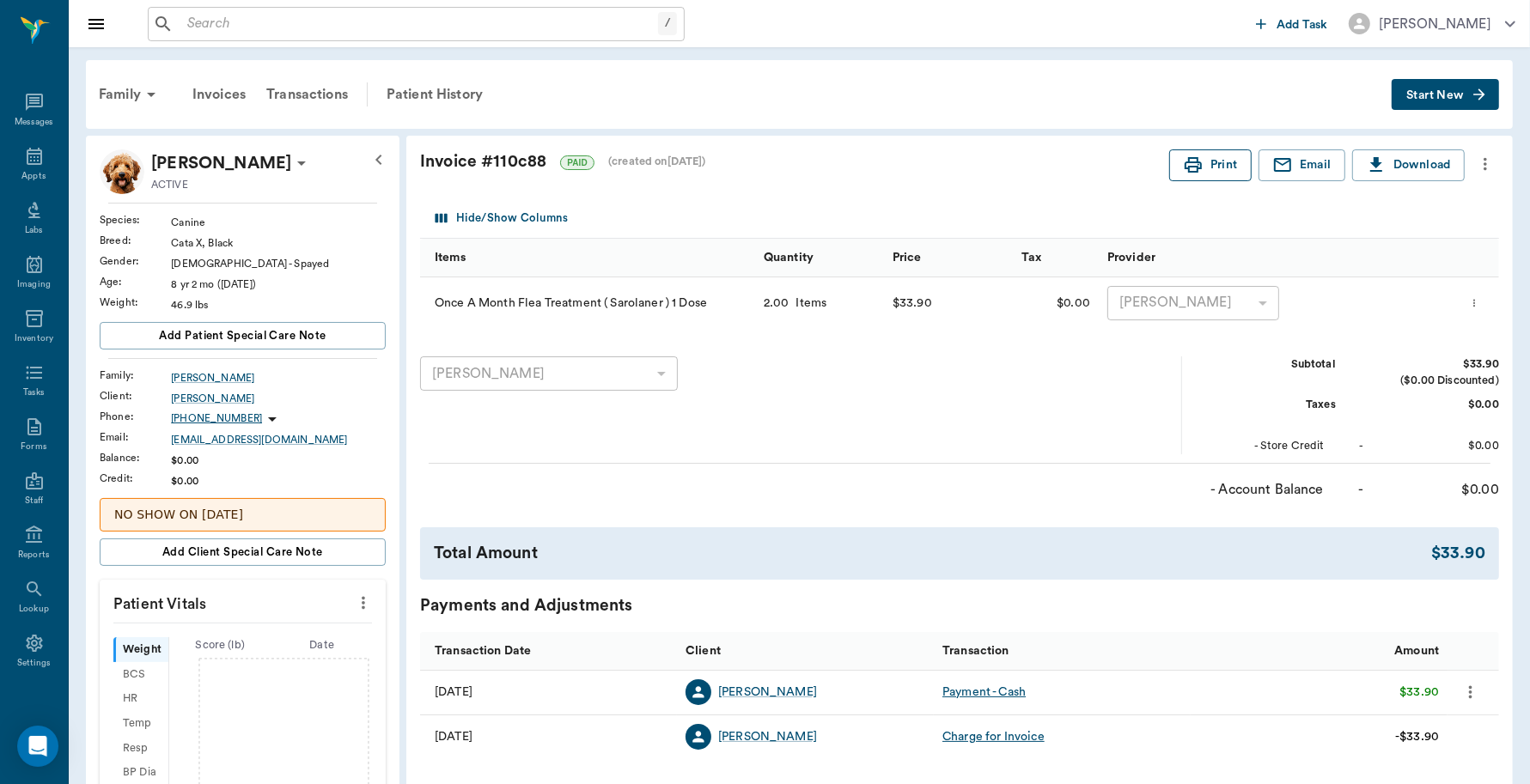
click at [1183, 170] on icon "button" at bounding box center [1193, 164] width 21 height 21
click at [1433, 95] on span "Start New" at bounding box center [1435, 95] width 58 height 0
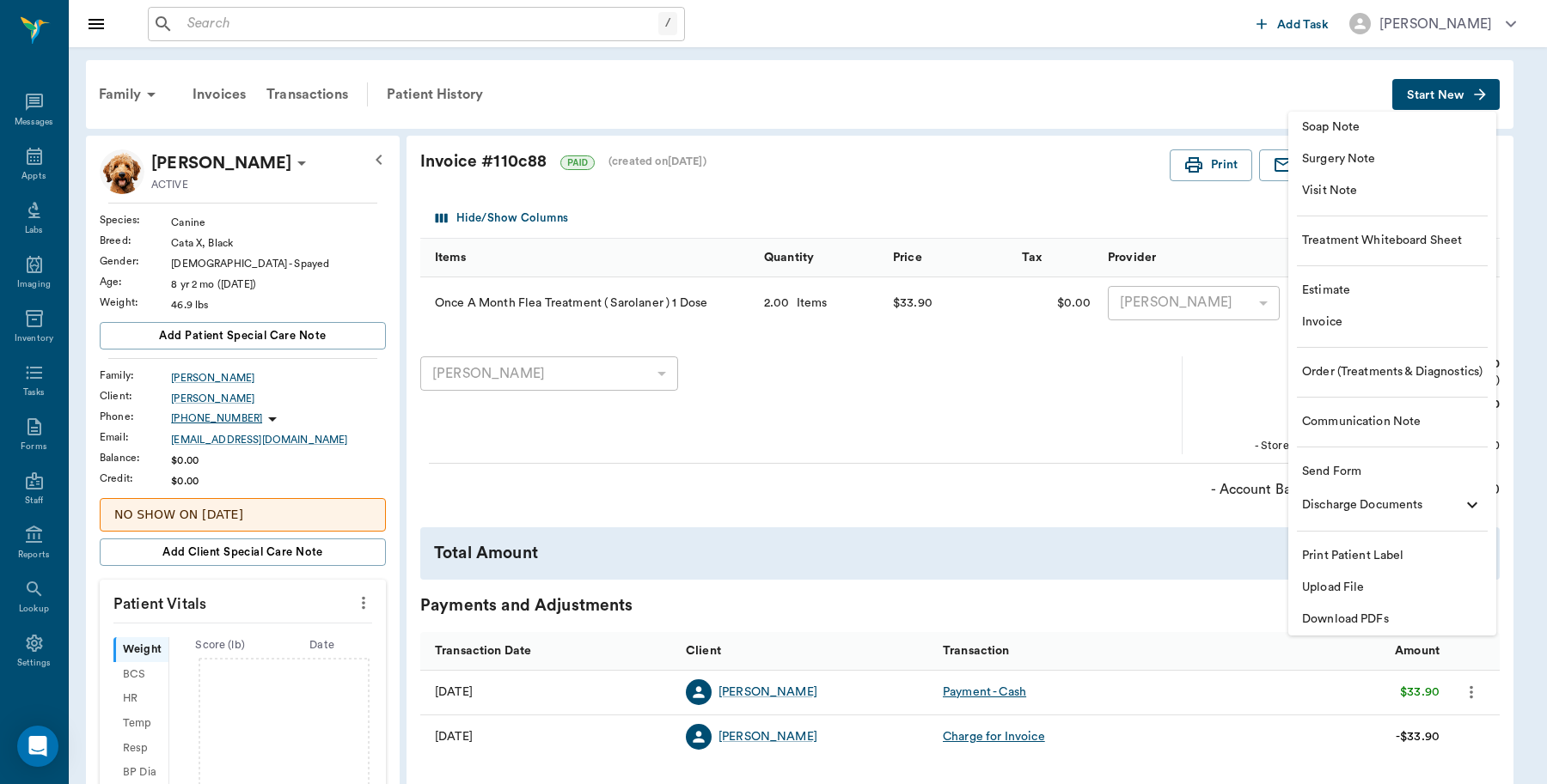
click at [1346, 330] on span "Invoice" at bounding box center [1393, 323] width 181 height 18
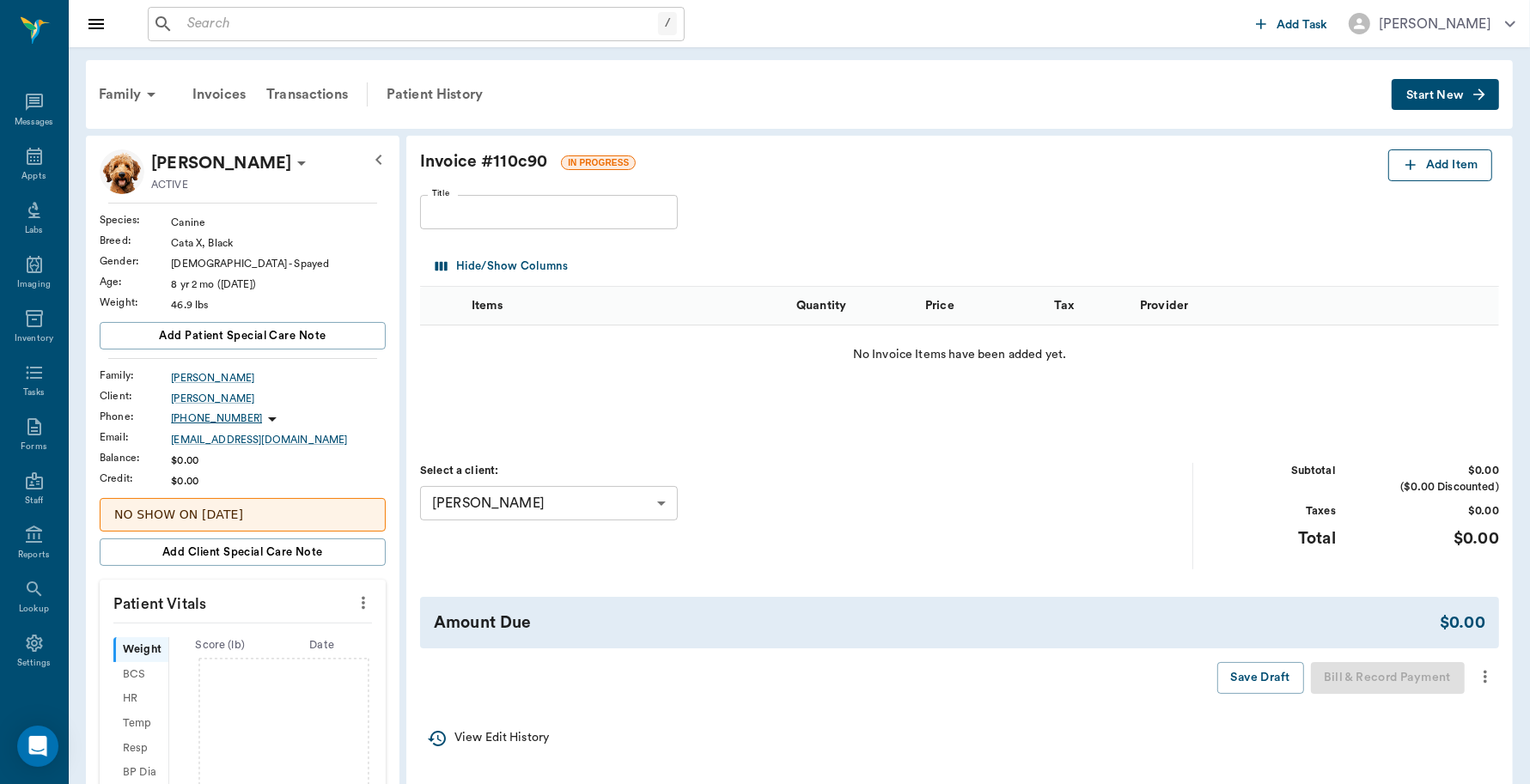
click at [1453, 170] on button "Add Item" at bounding box center [1441, 165] width 104 height 32
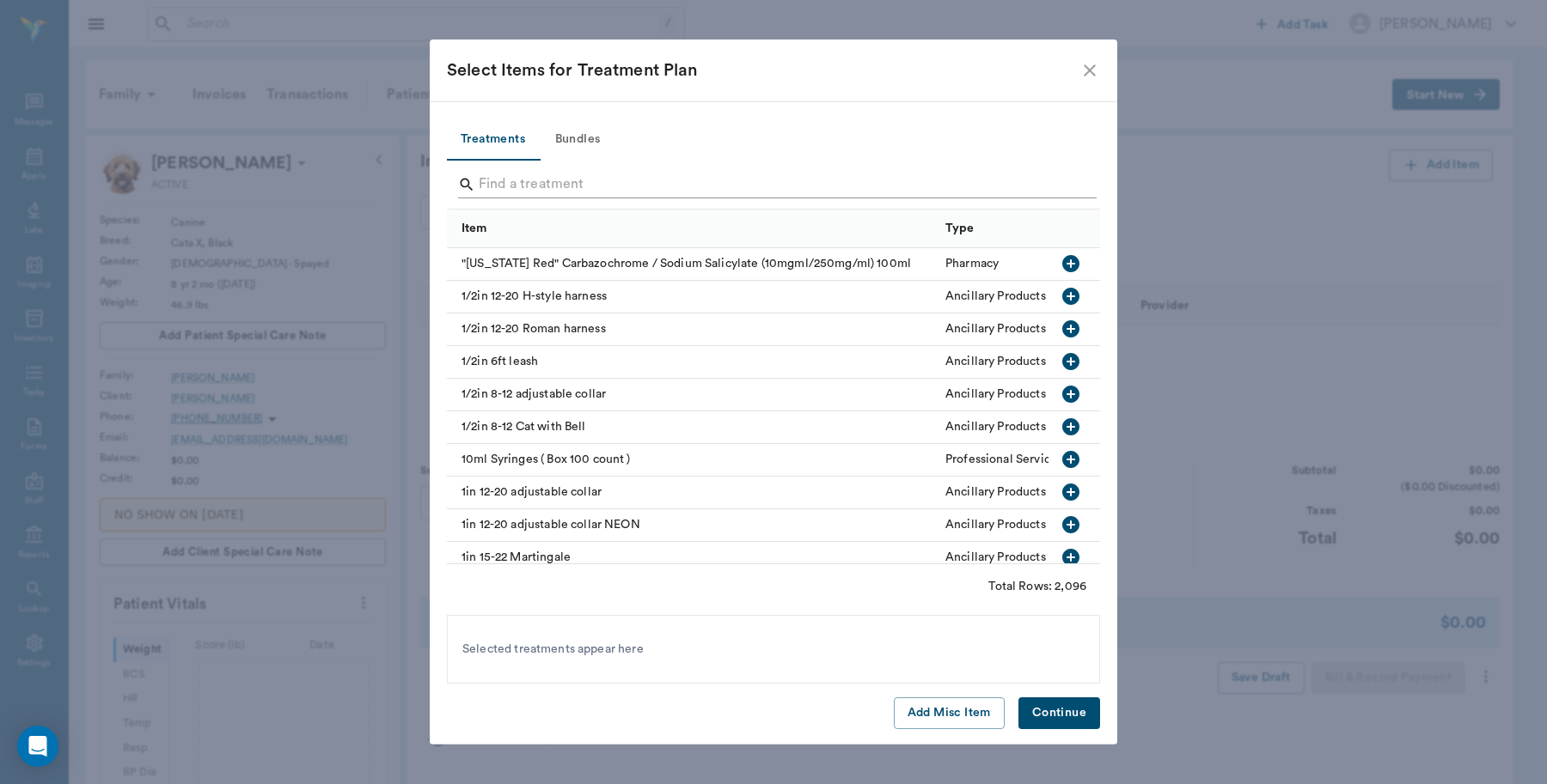
click at [640, 179] on input "Search" at bounding box center [774, 184] width 592 height 27
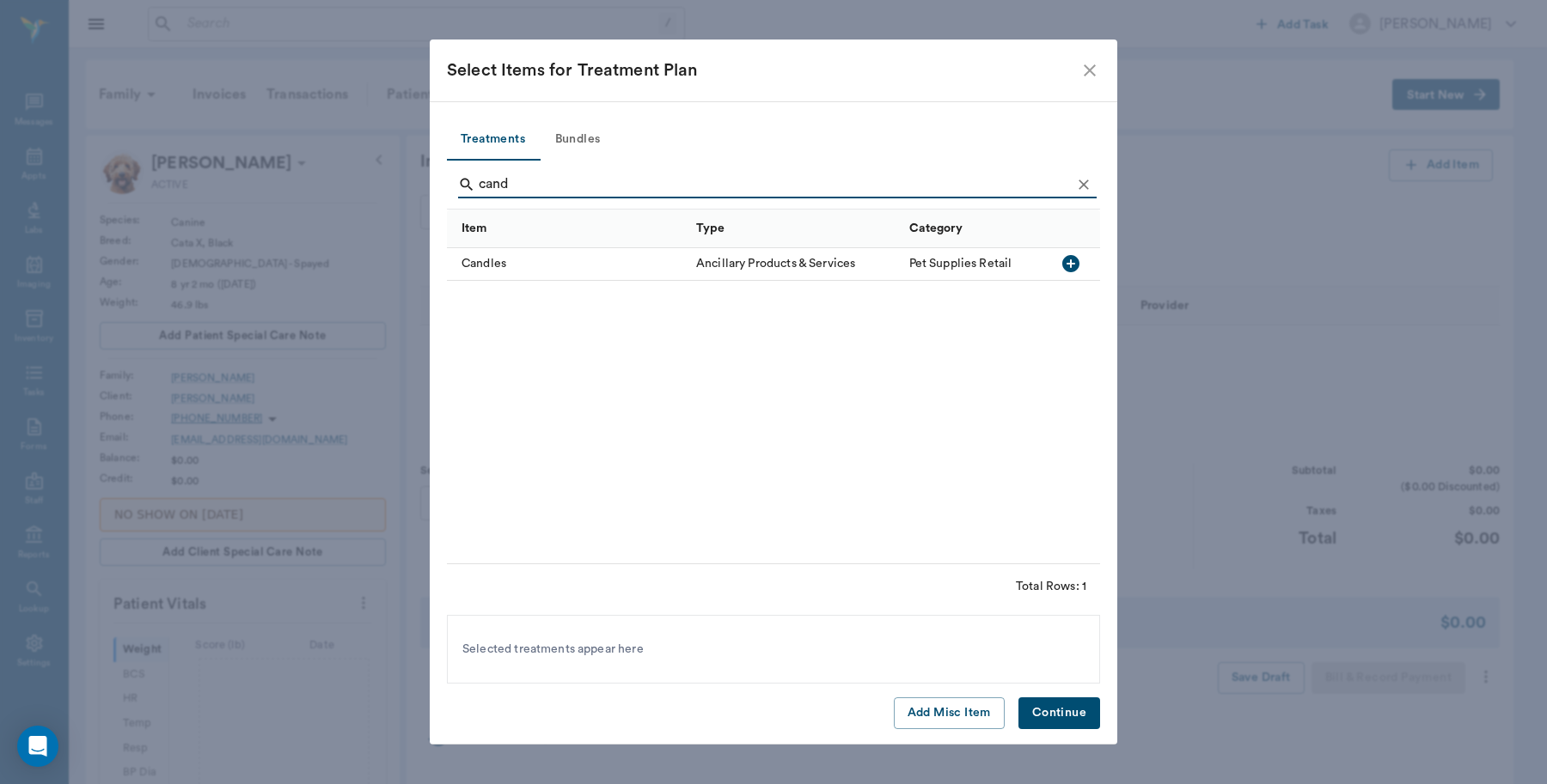
type input "cand"
click at [1074, 263] on icon "button" at bounding box center [1070, 264] width 17 height 17
click at [1064, 709] on button "Continue" at bounding box center [1058, 713] width 81 height 32
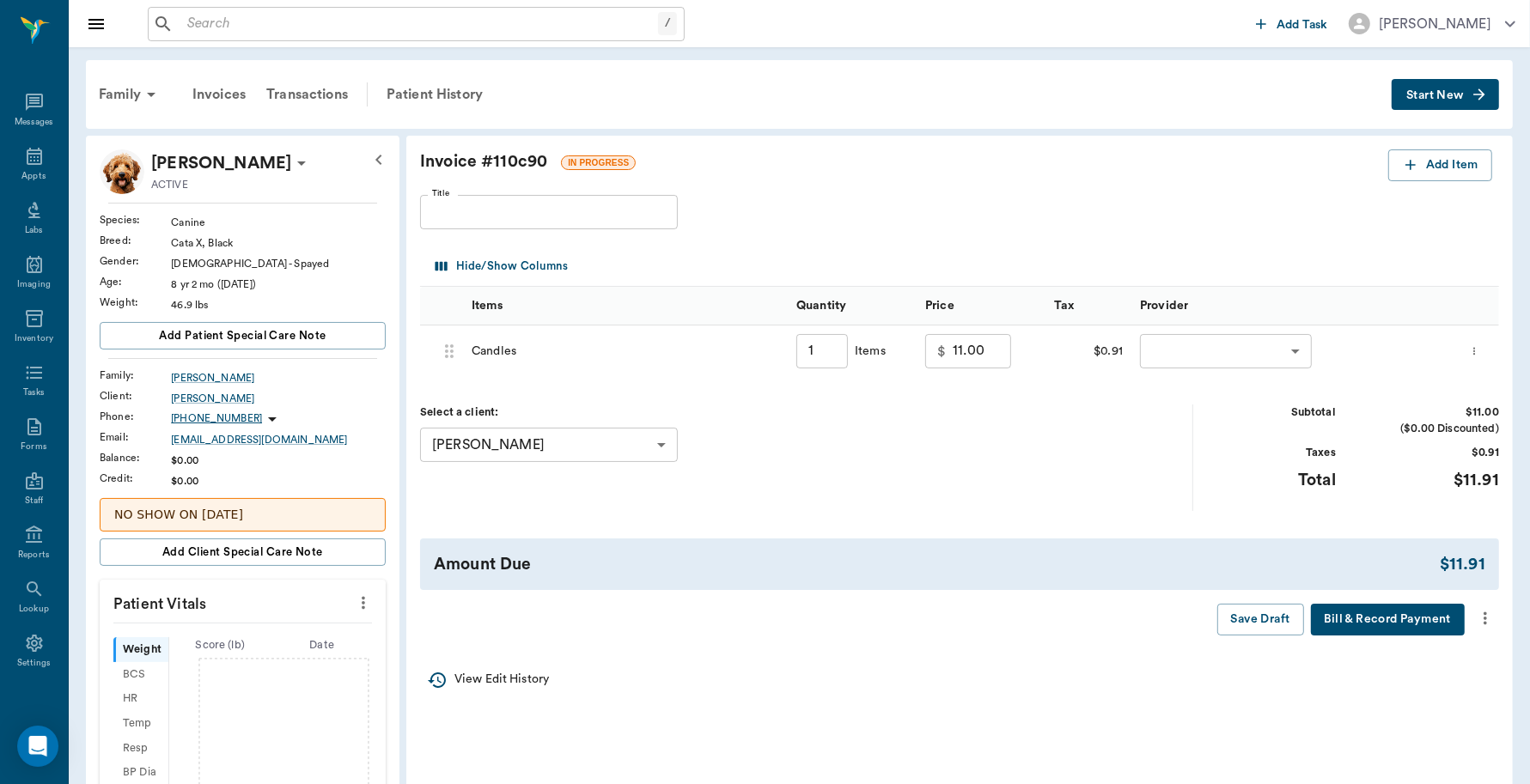
click at [1298, 361] on body "/ ​ Add Task Dr. Bert Ellsworth Nectar Messages Appts Labs Imaging Inventory Ta…" at bounding box center [765, 630] width 1530 height 1260
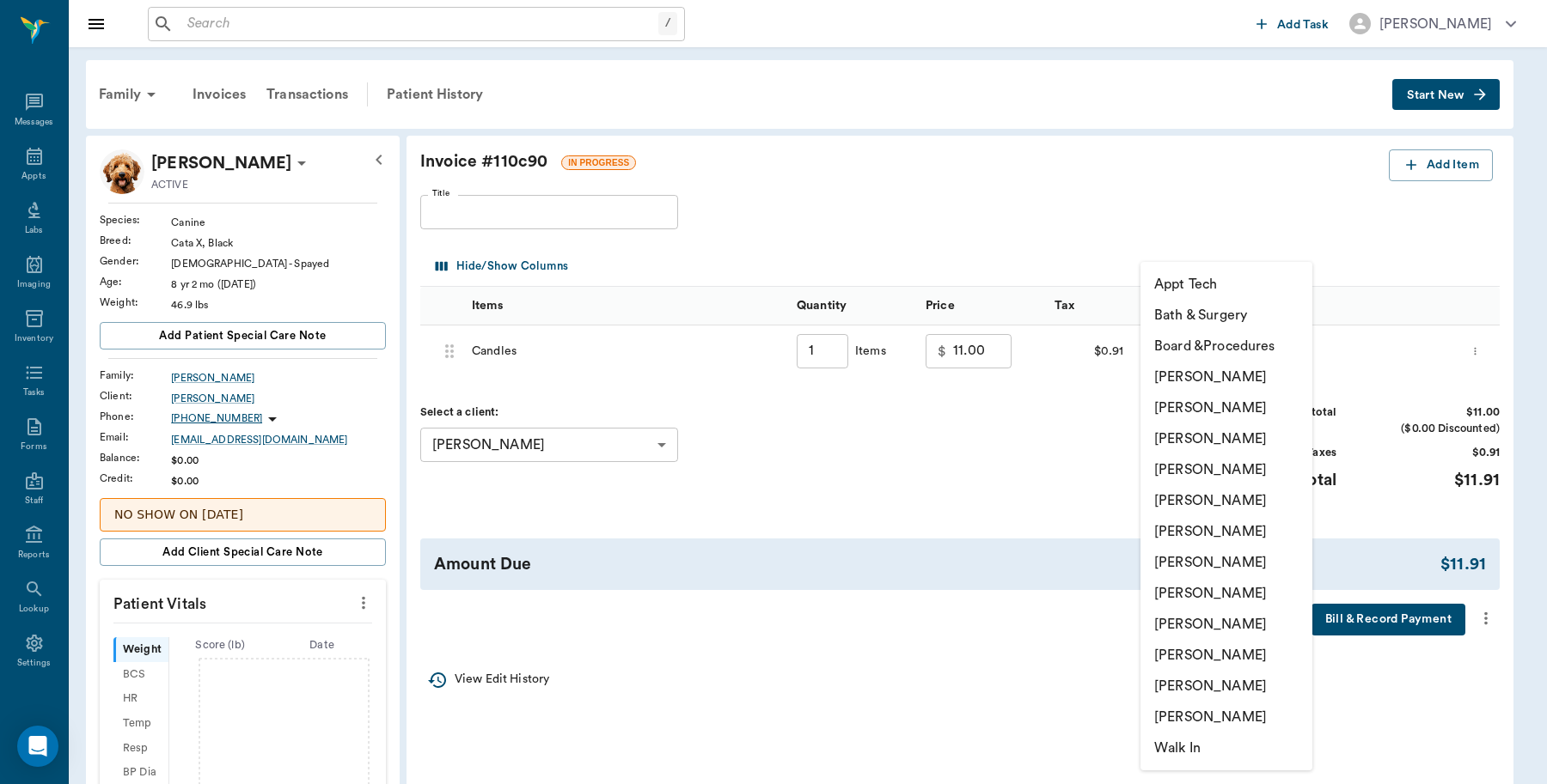
click at [1264, 382] on li "[PERSON_NAME]" at bounding box center [1226, 377] width 172 height 31
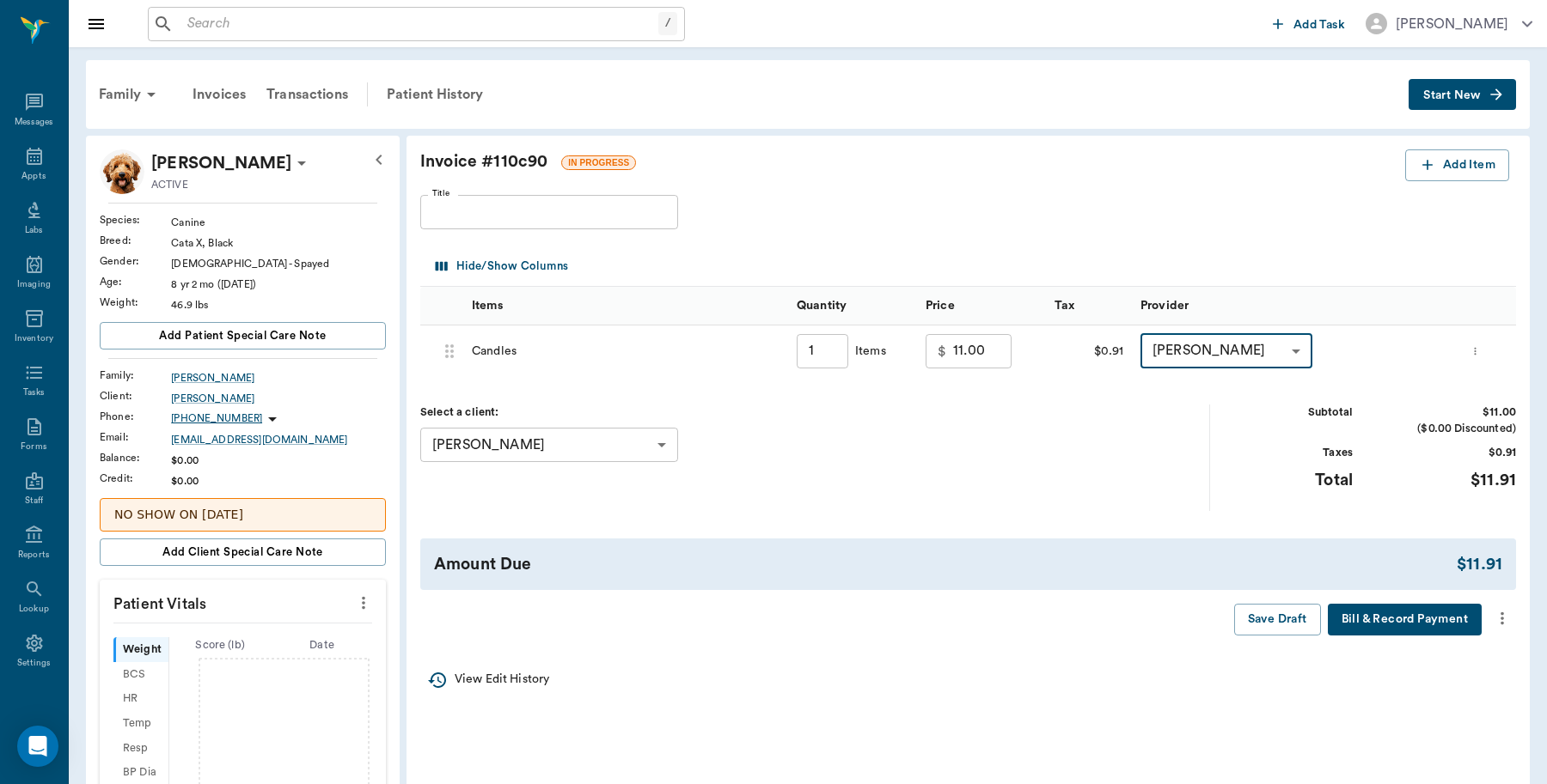
type input "none-6899ea08ed37b777db10de45"
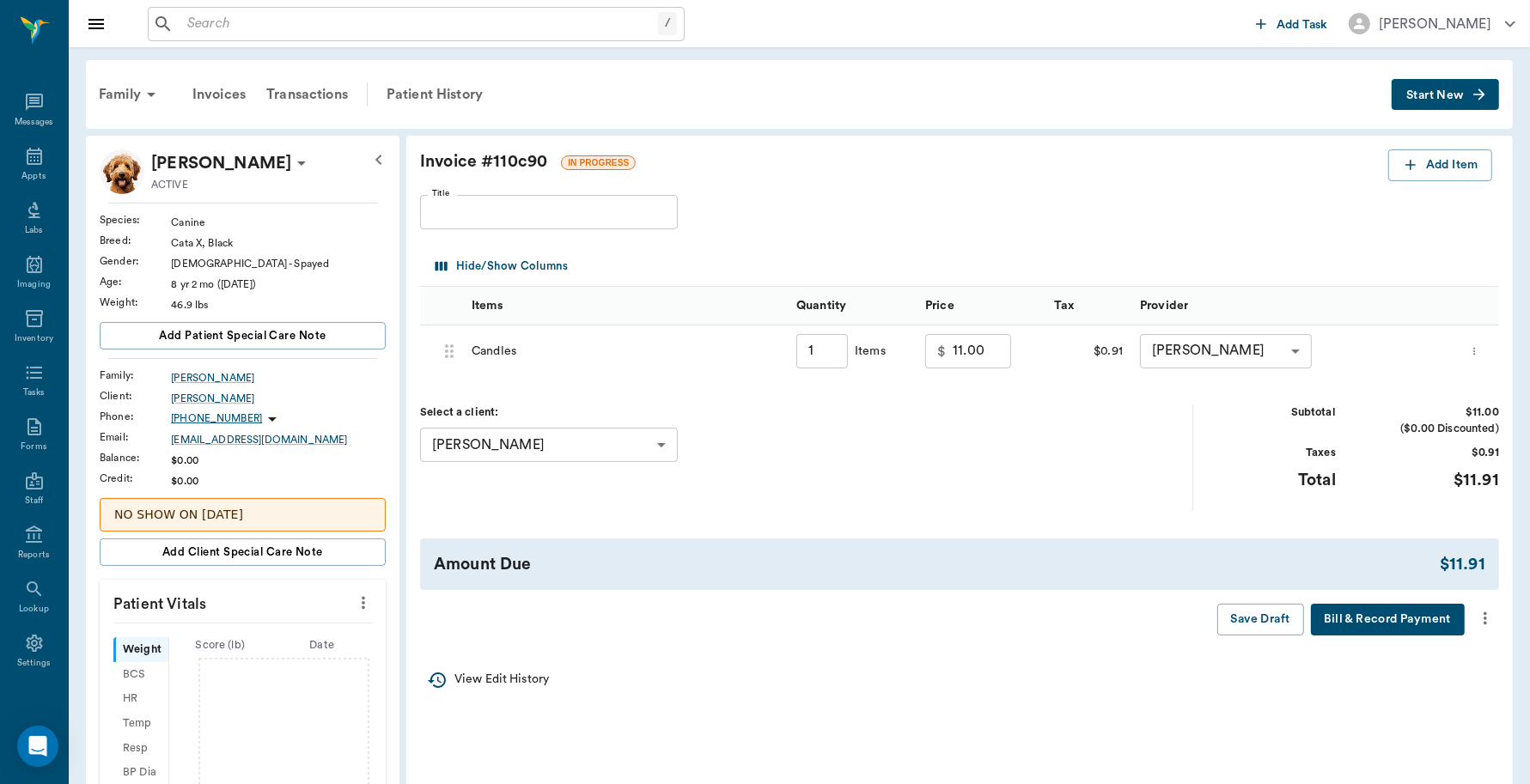
click at [1355, 630] on button "Bill & Record Payment" at bounding box center [1388, 620] width 153 height 32
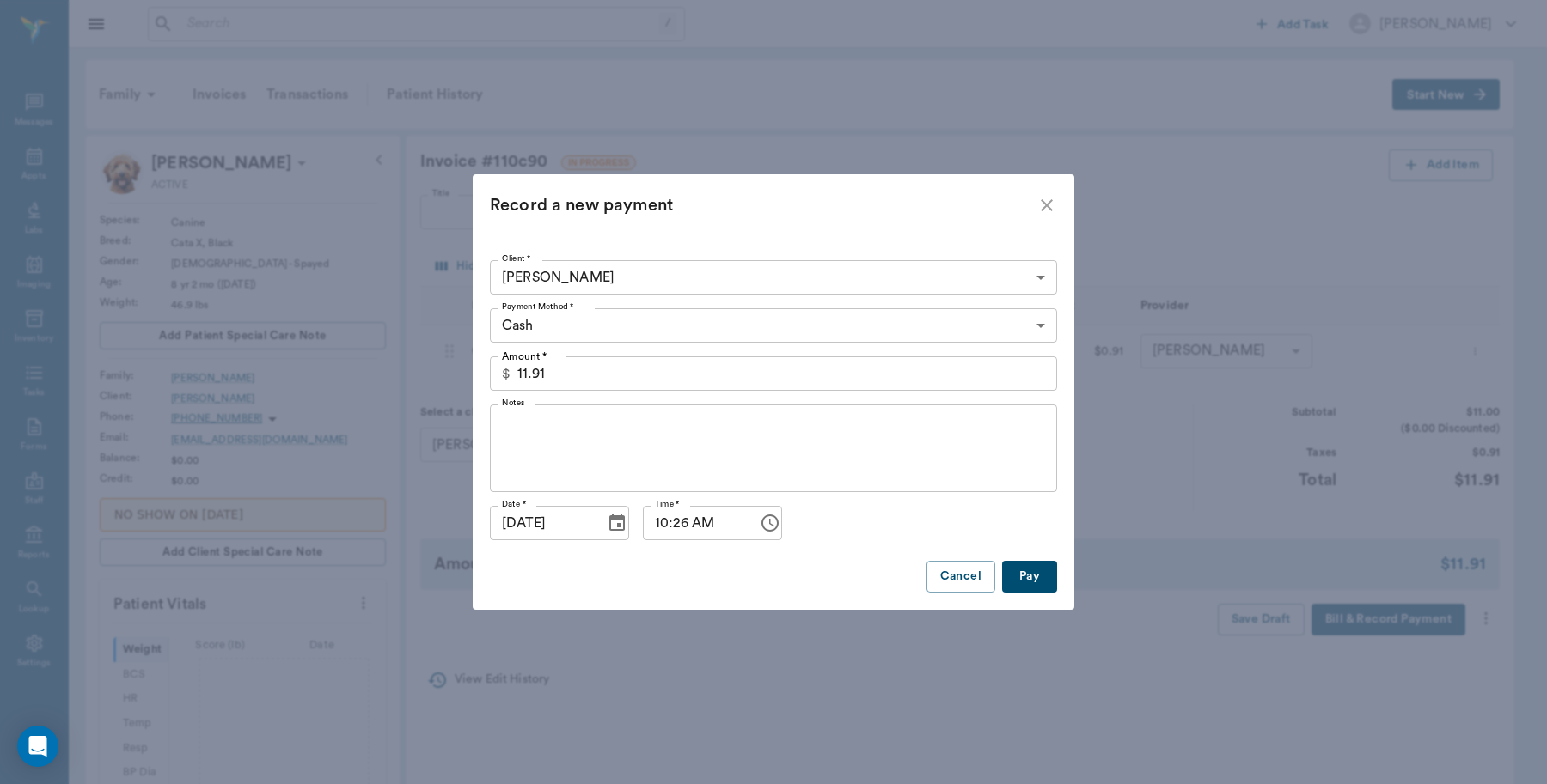
click at [1030, 576] on button "Pay" at bounding box center [1029, 577] width 55 height 32
type input "1.00"
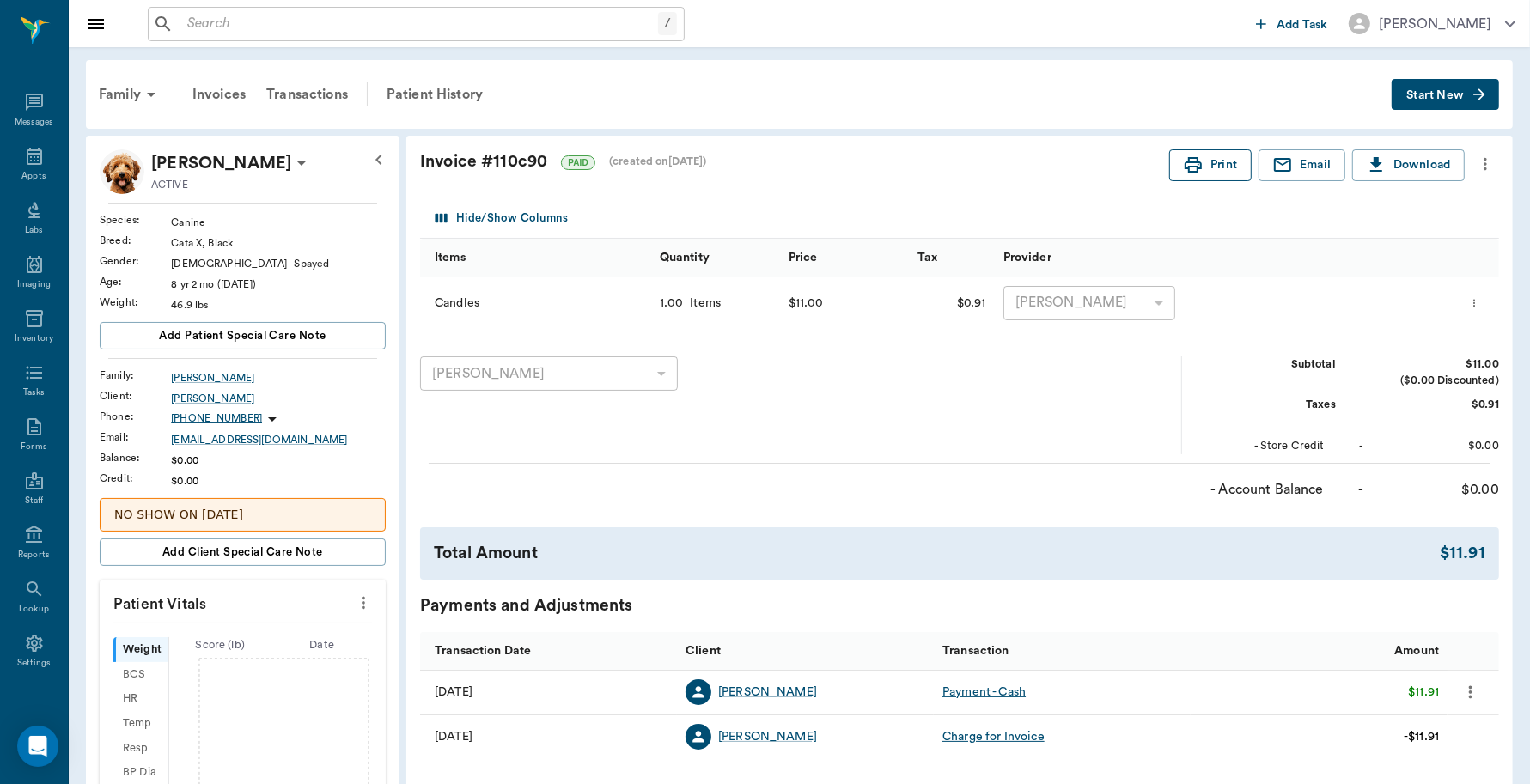
click at [1220, 166] on button "Print" at bounding box center [1210, 165] width 82 height 32
click at [932, 17] on div "/ ​" at bounding box center [698, 25] width 1102 height 35
click at [39, 160] on div "Appts" at bounding box center [34, 165] width 68 height 54
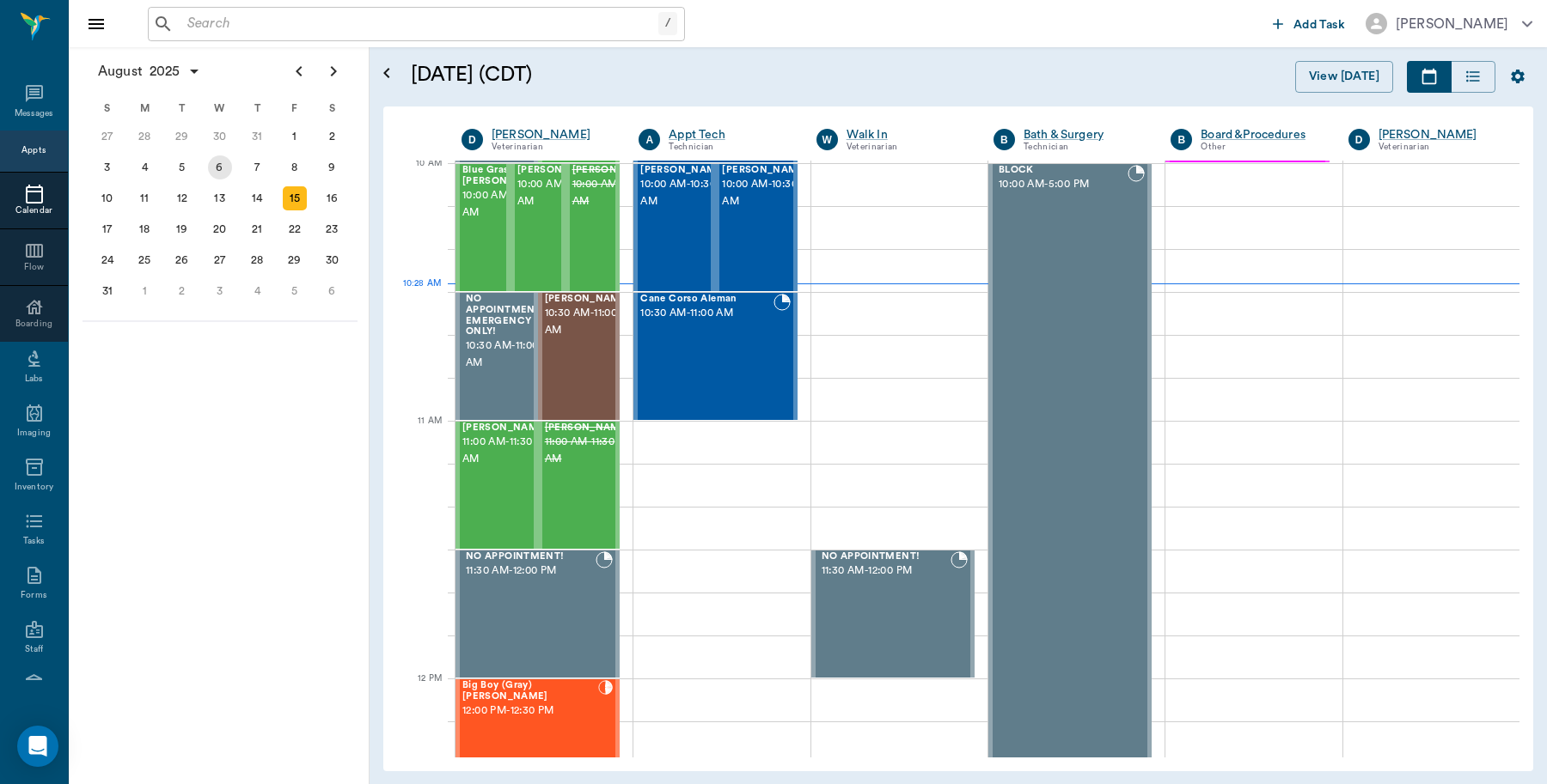
scroll to position [518, 0]
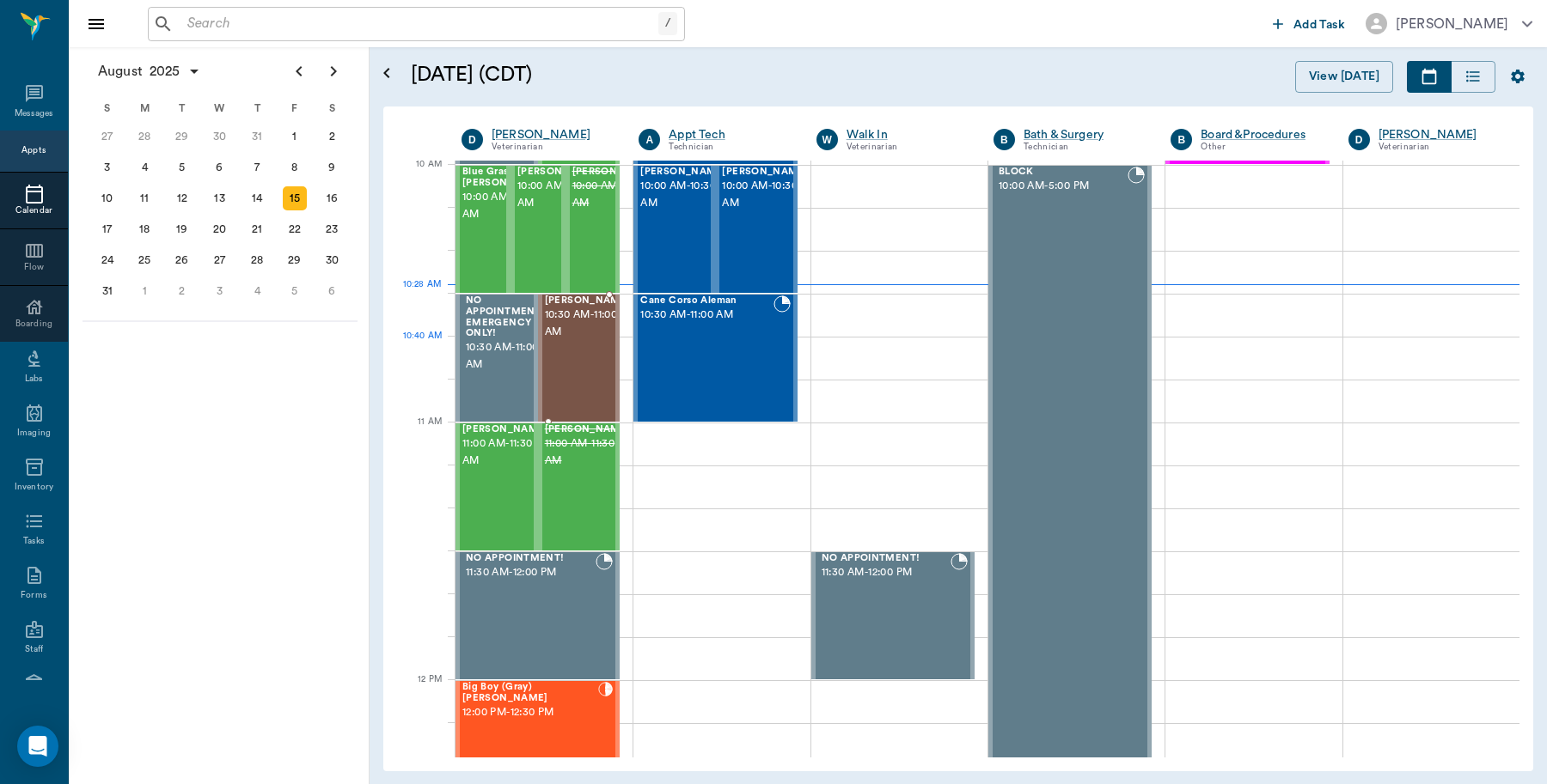
click at [567, 367] on div "twinkie Robinson 10:30 AM - 11:00 AM" at bounding box center [588, 358] width 86 height 125
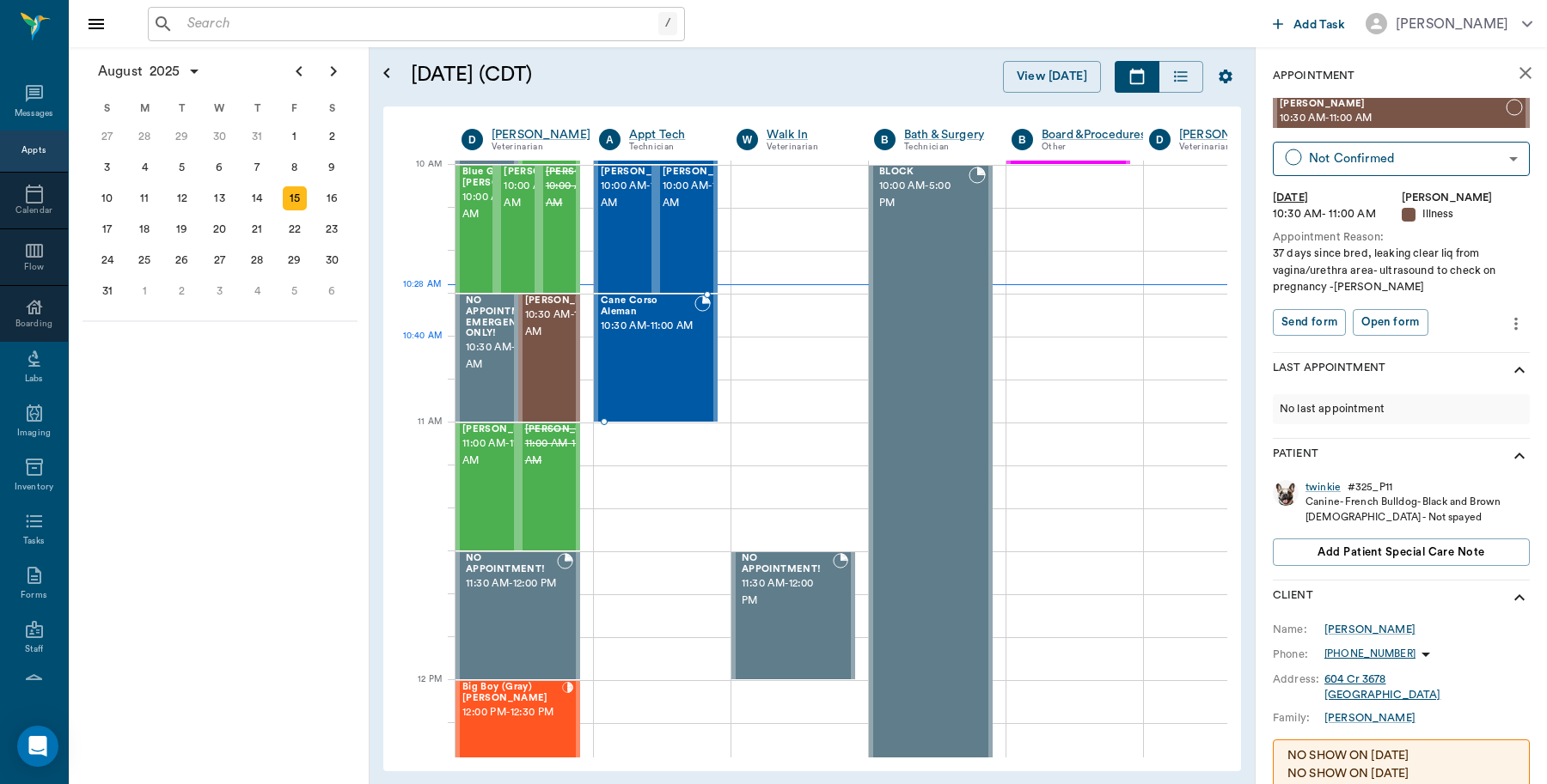
click at [664, 353] on div "Cane Corso Aleman 10:30 AM - 11:00 AM" at bounding box center [647, 358] width 94 height 125
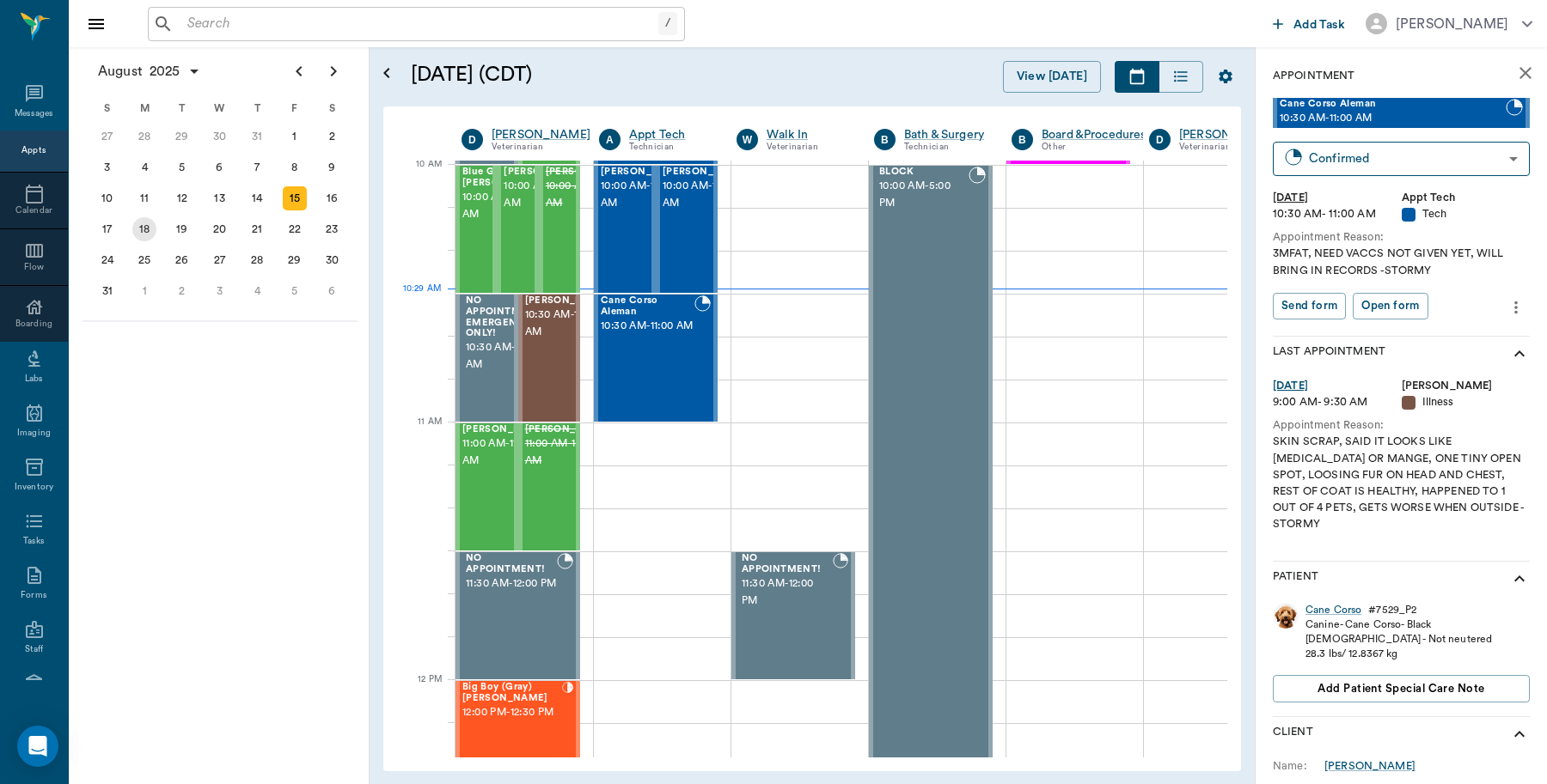
click at [148, 226] on div "18" at bounding box center [144, 229] width 24 height 24
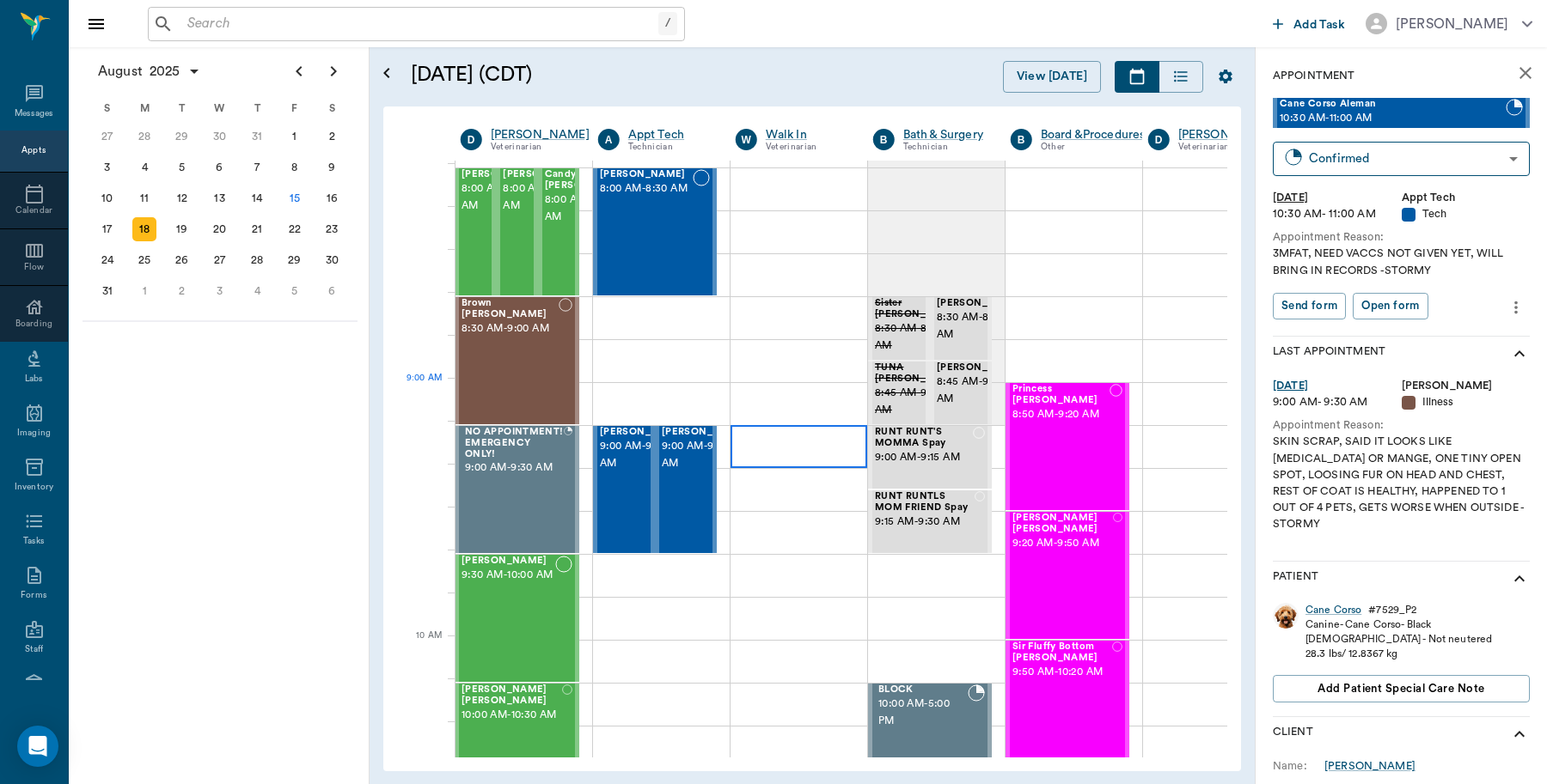
scroll to position [644, 1]
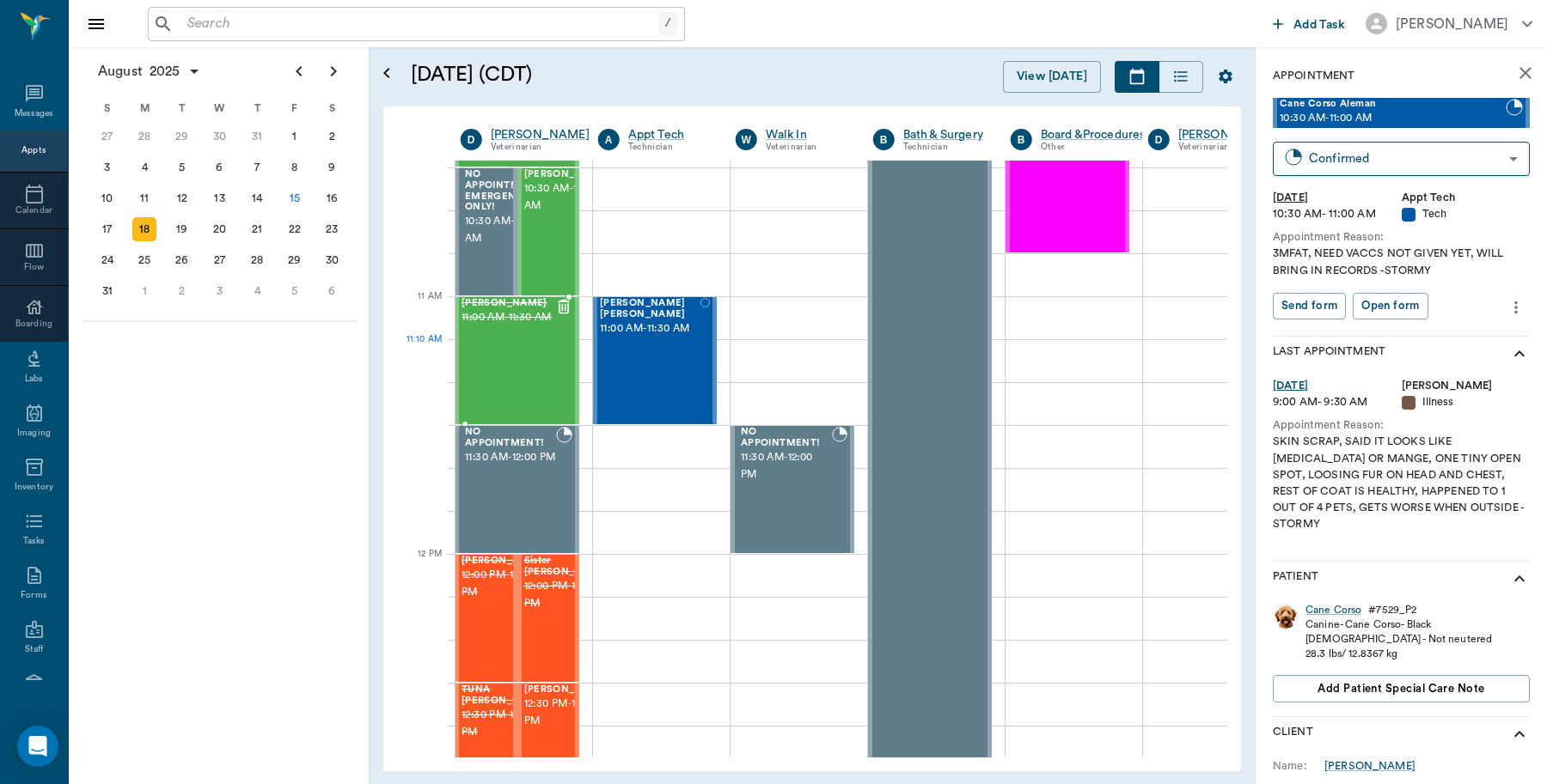
click at [497, 358] on div "Ally Anderson 11:00 AM - 11:30 AM" at bounding box center [508, 361] width 94 height 125
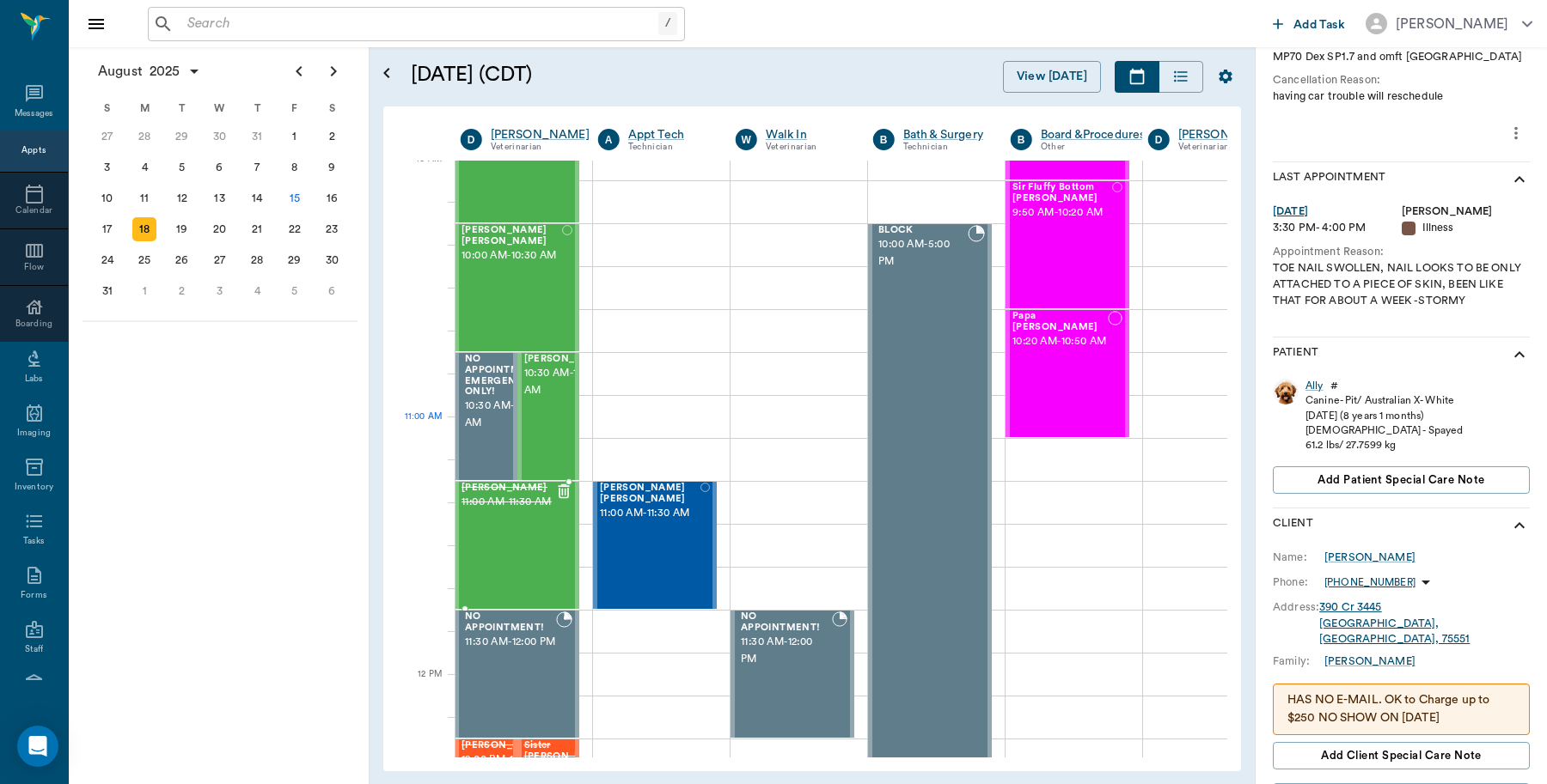
scroll to position [430, 1]
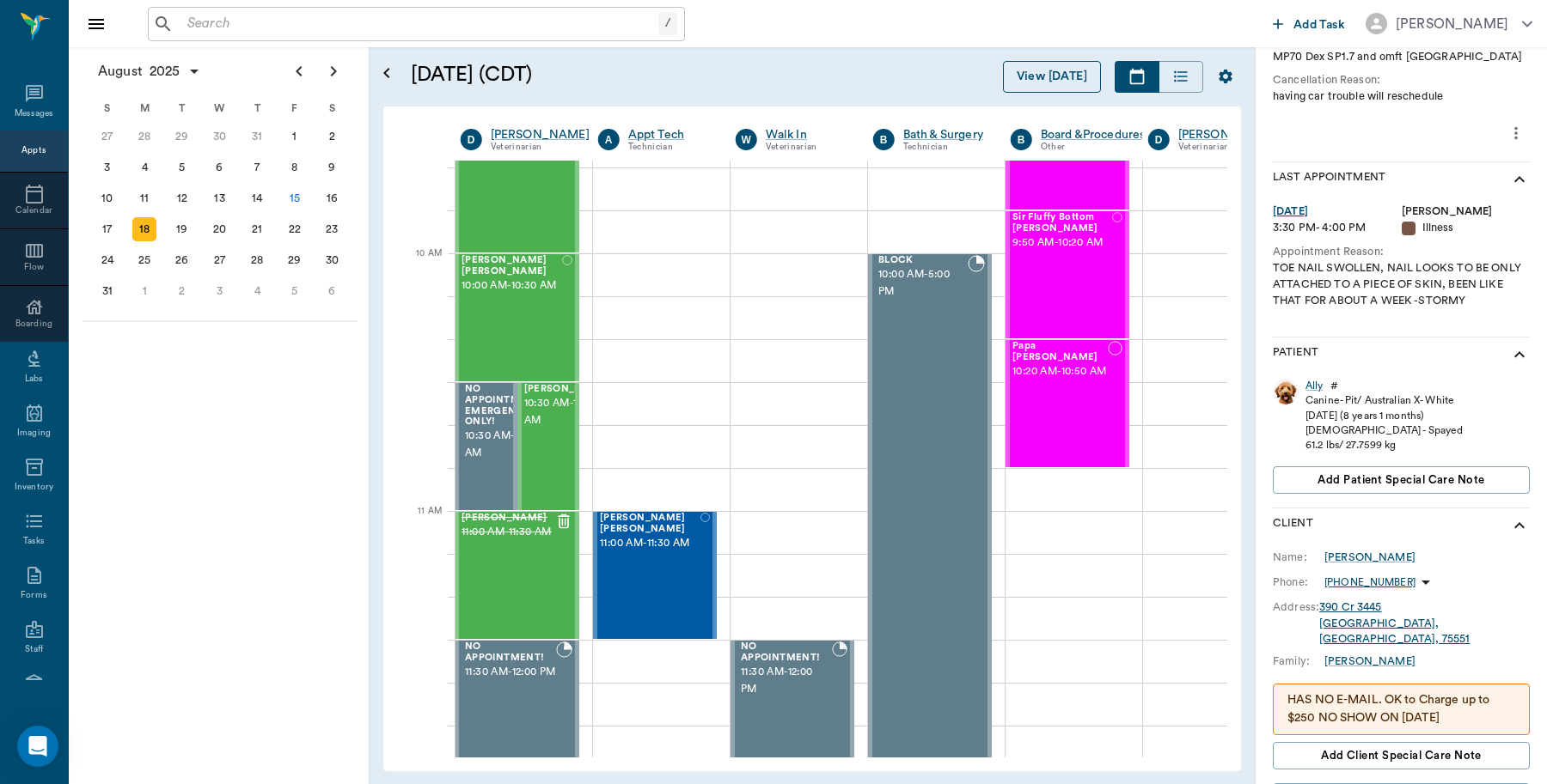
click at [1036, 68] on button "View [DATE]" at bounding box center [1051, 77] width 98 height 32
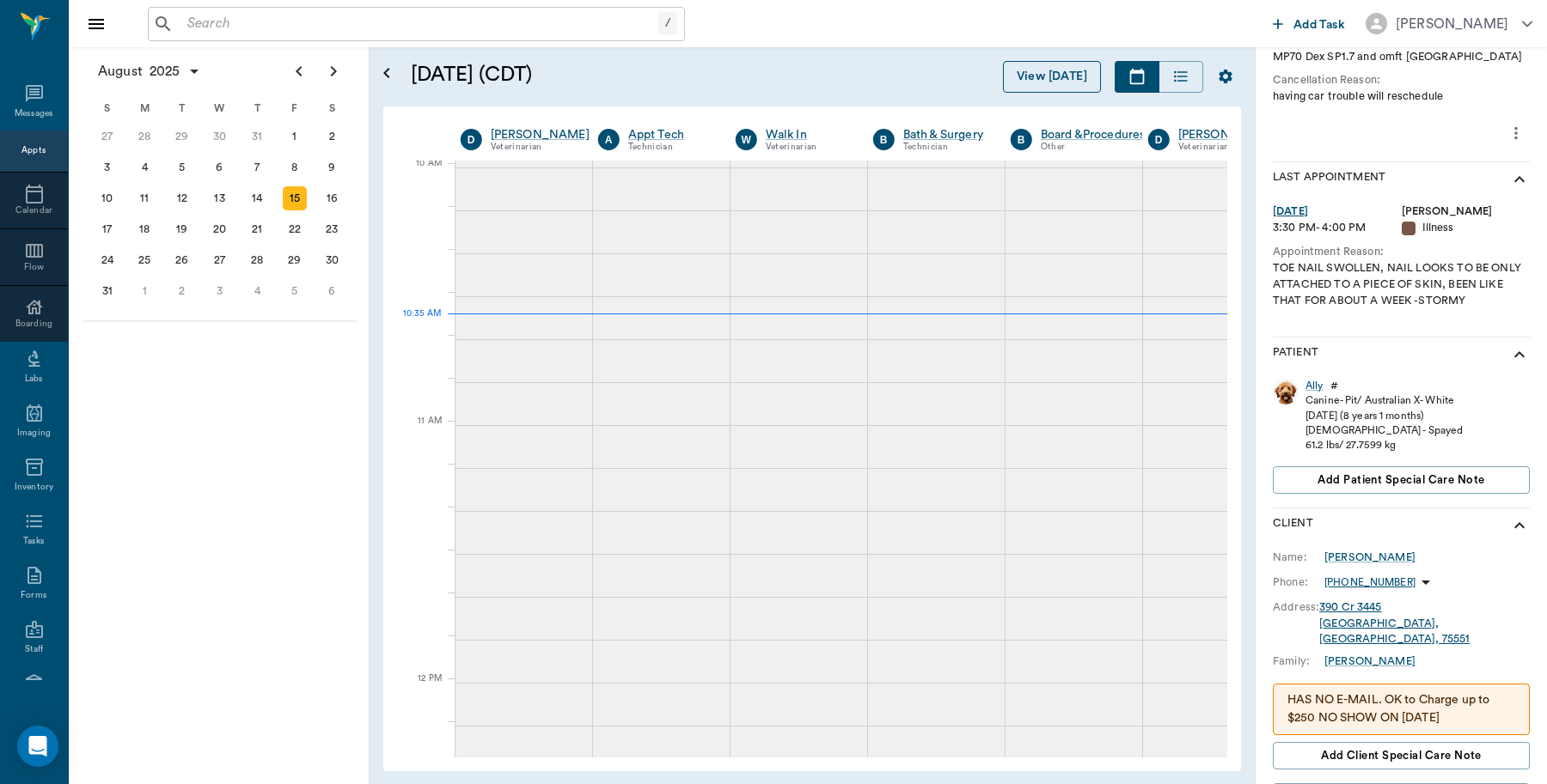
scroll to position [519, 1]
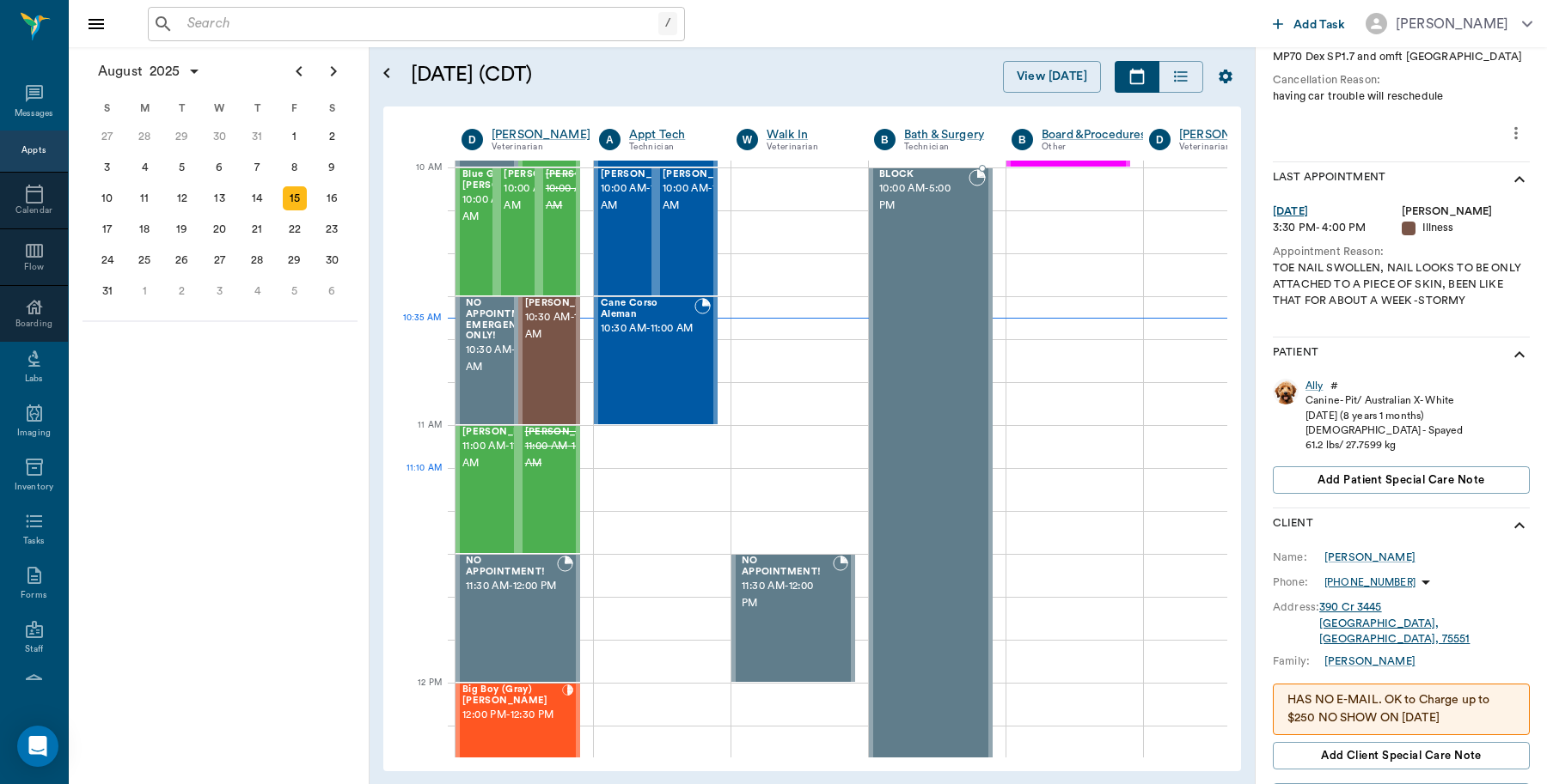
scroll to position [516, 1]
click at [621, 214] on span "10:00 AM - 10:30 AM" at bounding box center [643, 198] width 86 height 35
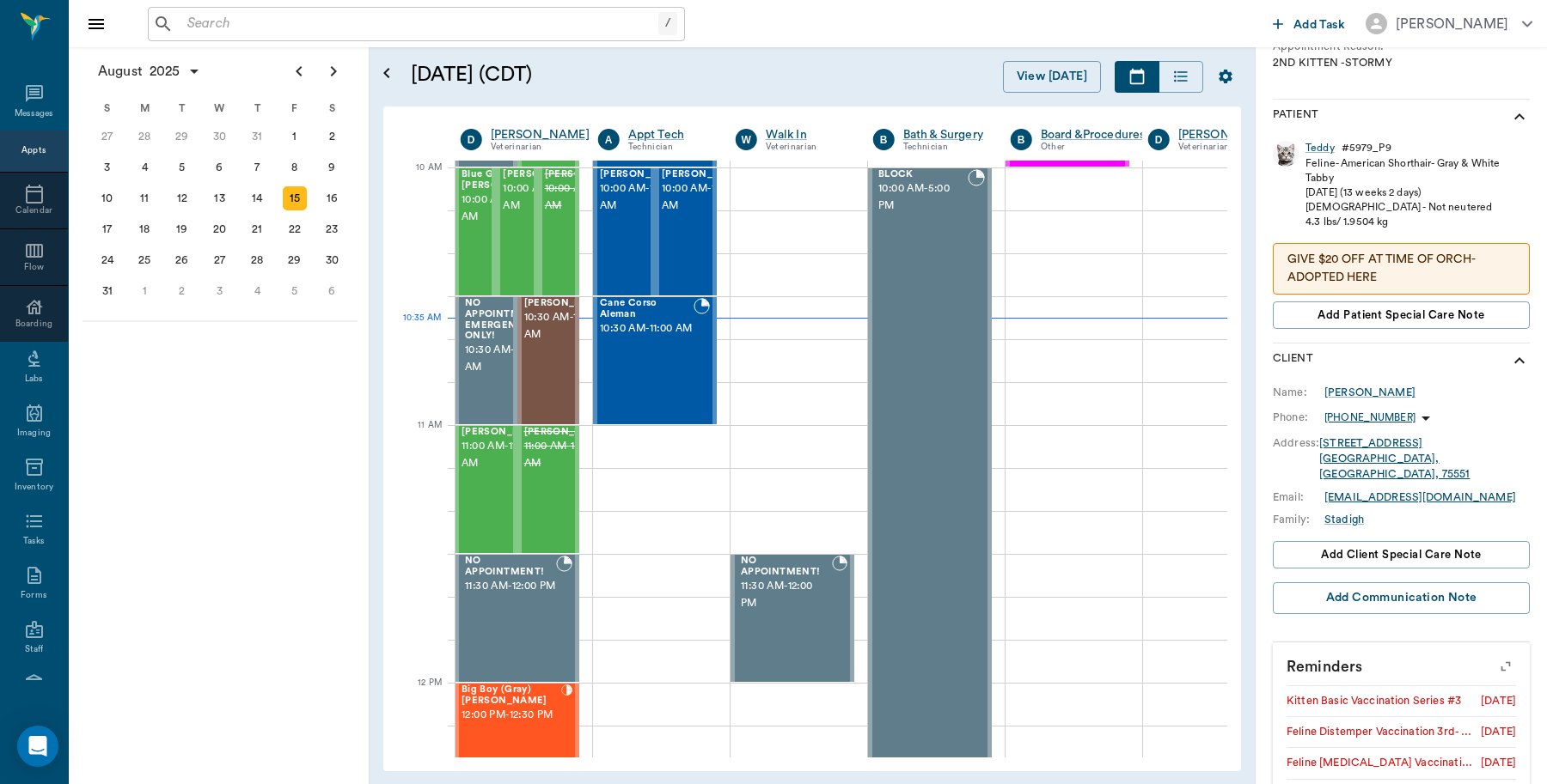
scroll to position [398, 0]
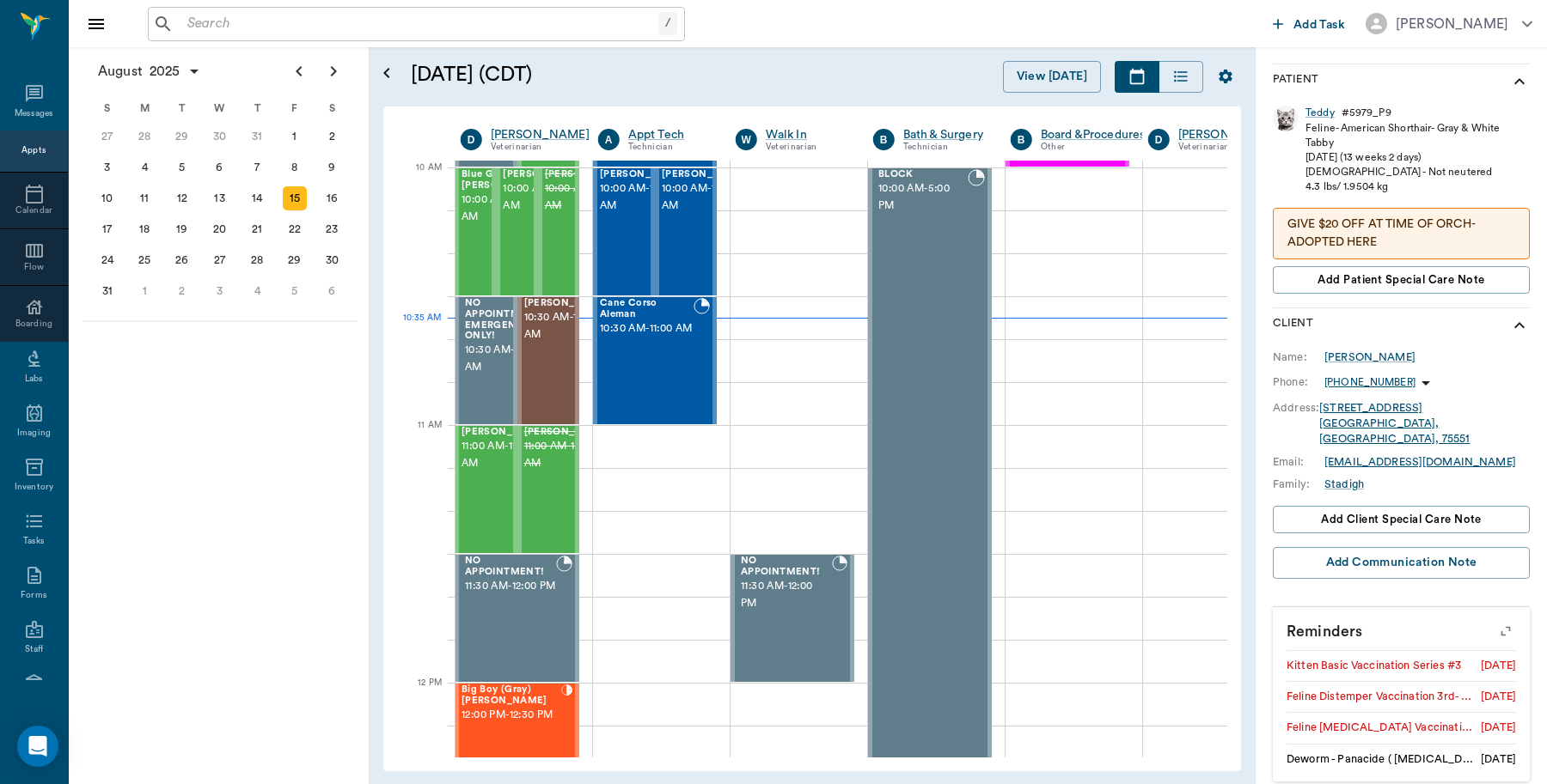
click at [1494, 622] on icon "button" at bounding box center [1506, 631] width 24 height 24
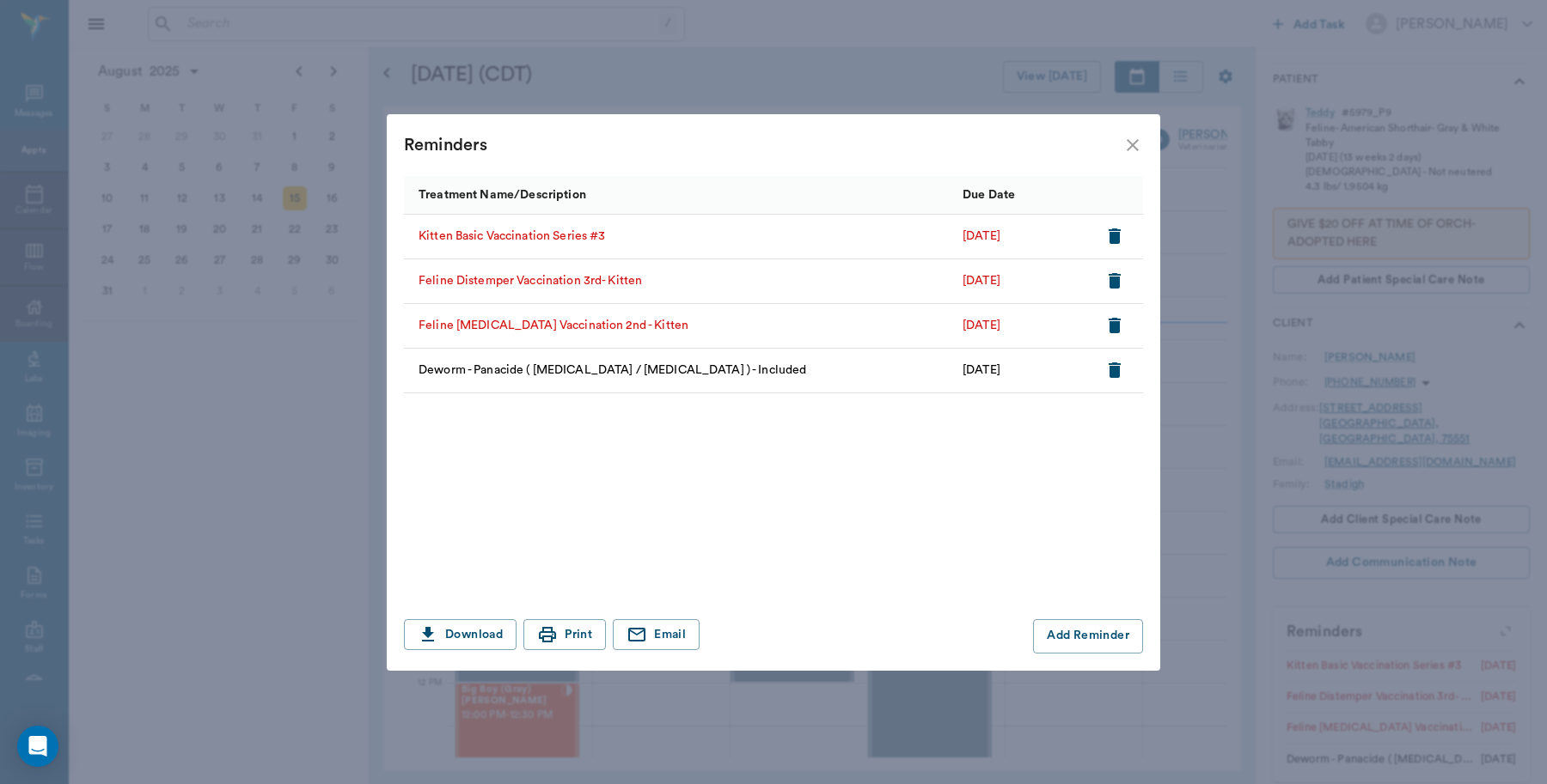
click at [1136, 142] on icon "close" at bounding box center [1132, 145] width 21 height 21
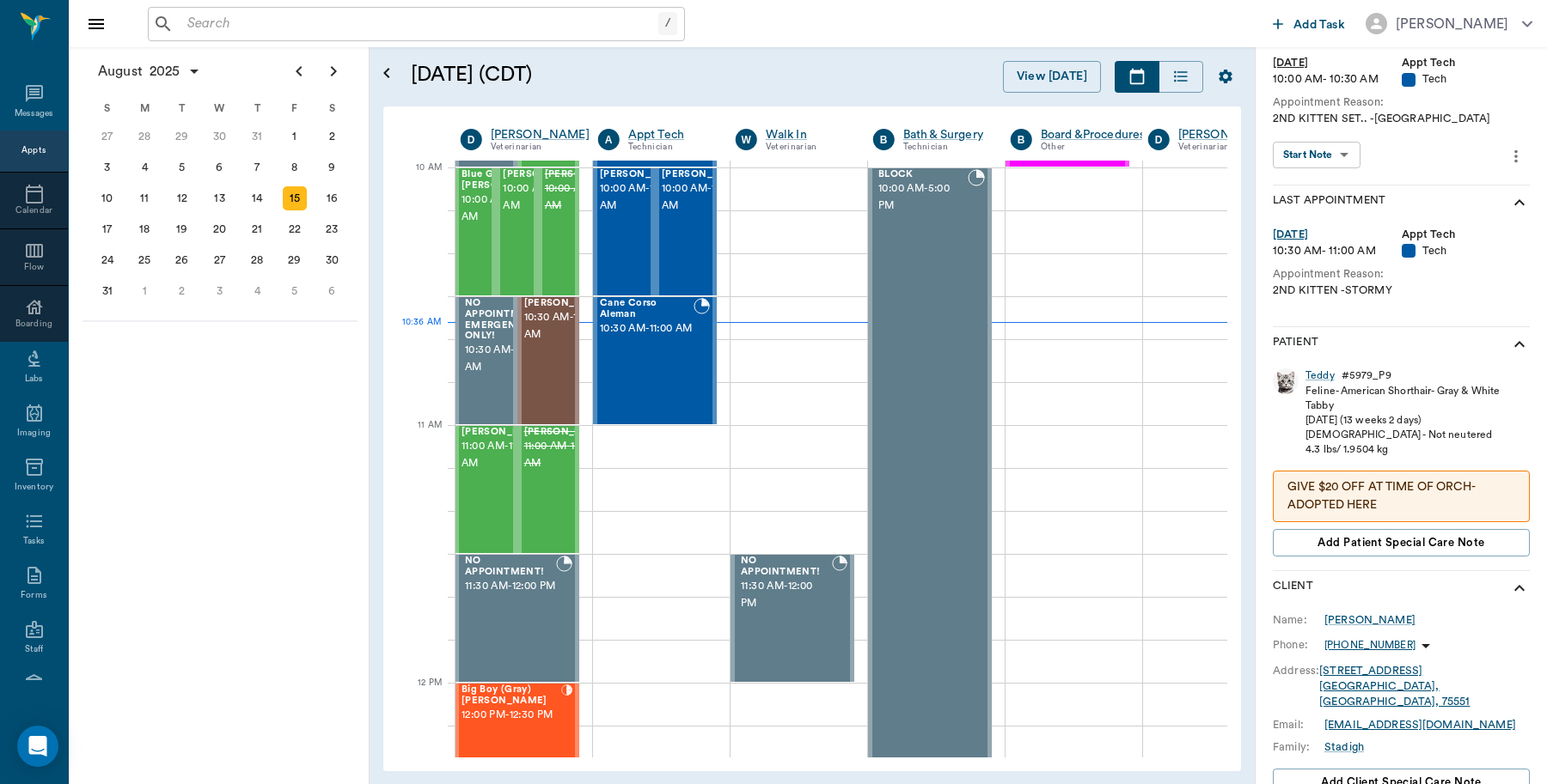
scroll to position [76, 0]
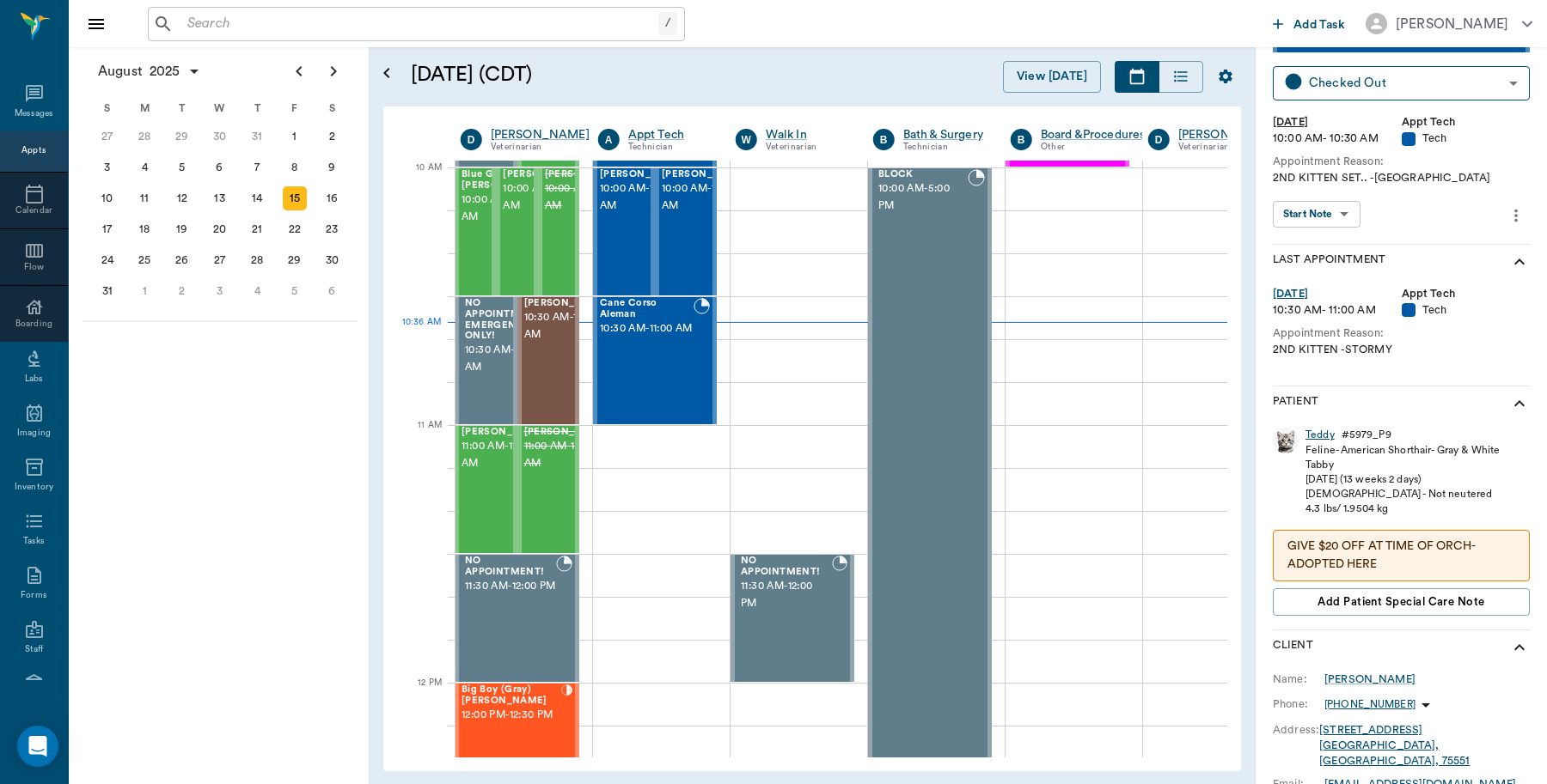
click at [1328, 436] on div "Teddy" at bounding box center [1321, 435] width 29 height 15
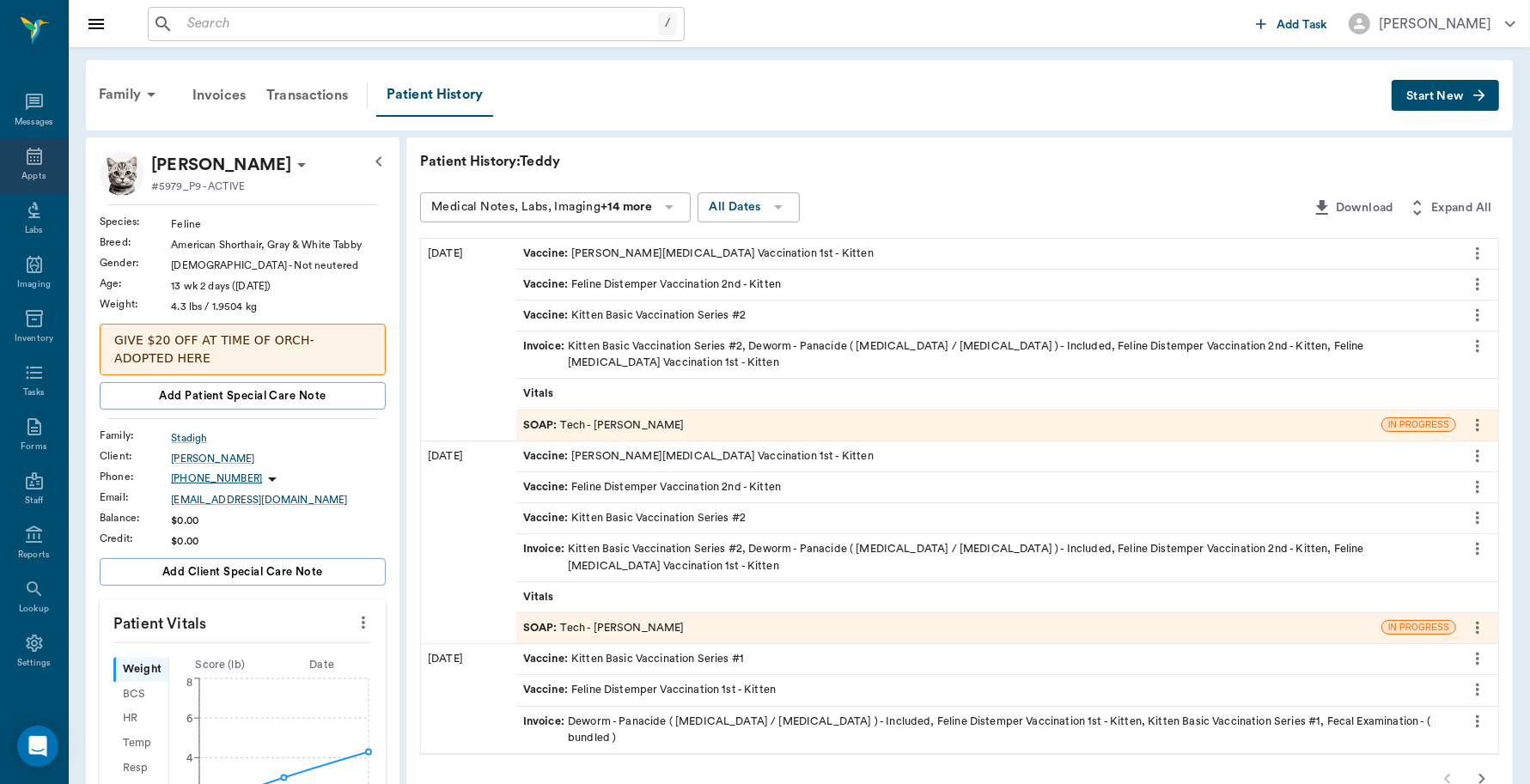
click at [26, 168] on div "Appts" at bounding box center [34, 165] width 68 height 54
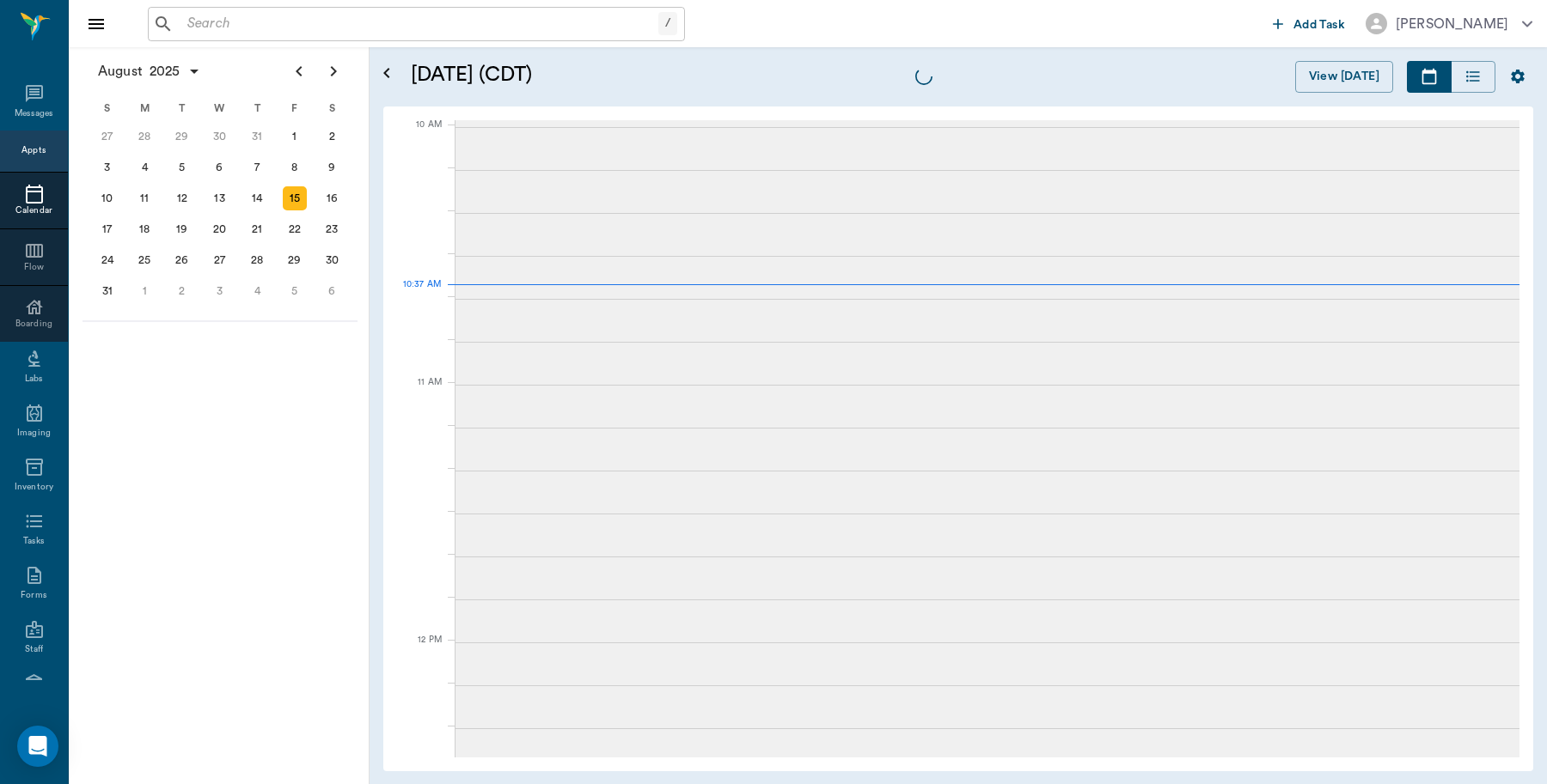
scroll to position [517, 0]
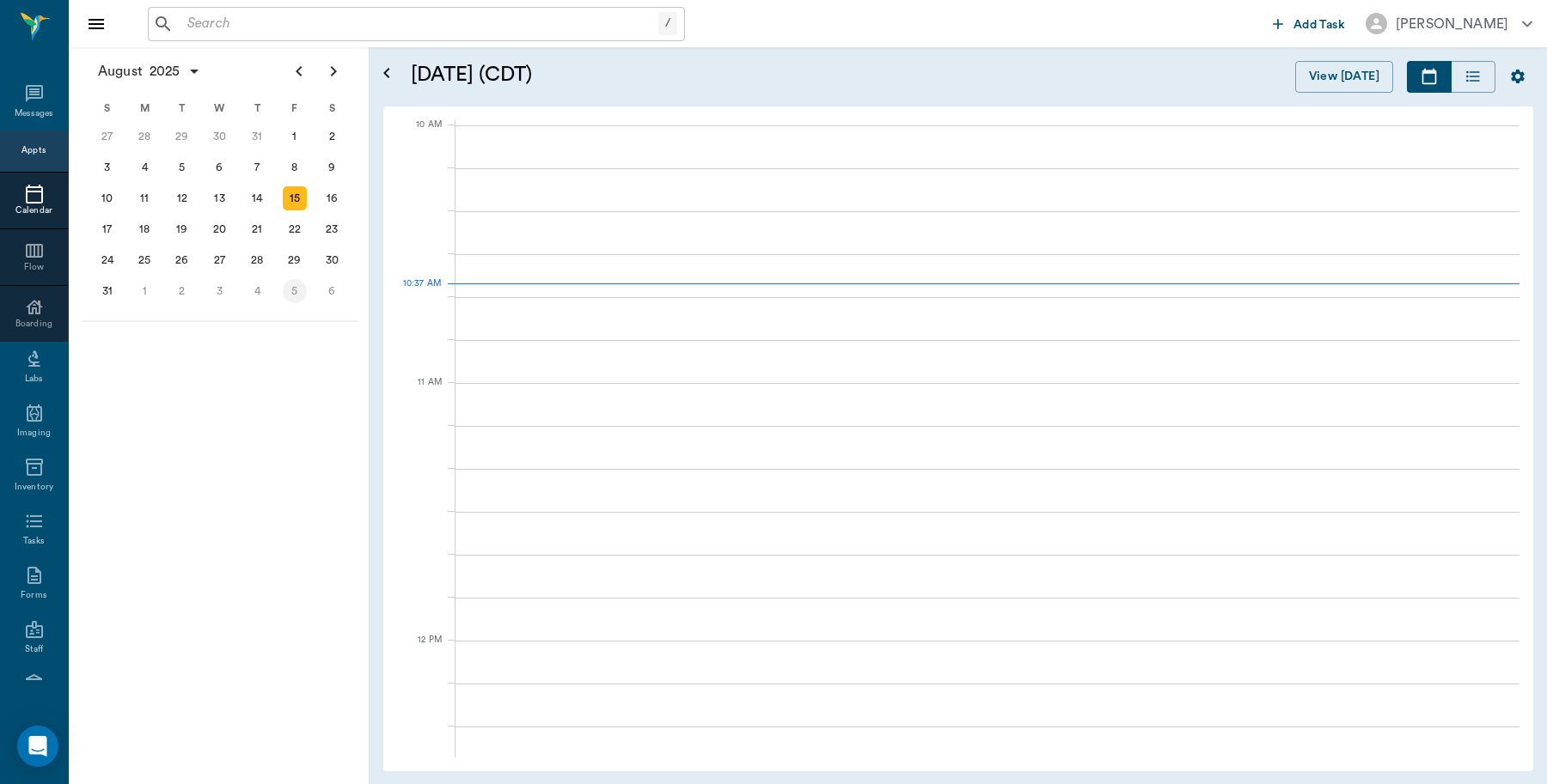
click at [292, 285] on div "5" at bounding box center [295, 291] width 24 height 24
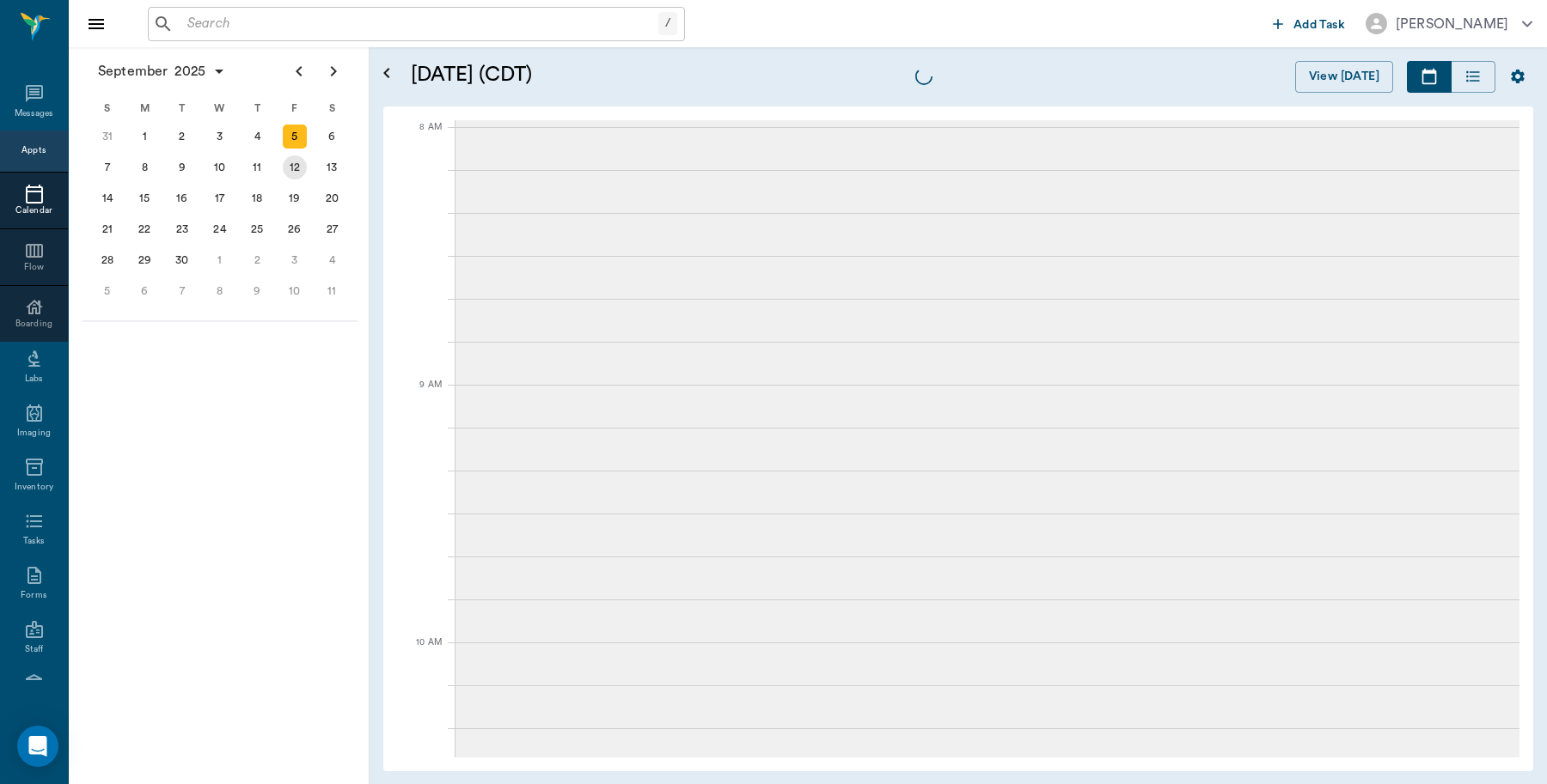
click at [298, 162] on div "12" at bounding box center [295, 167] width 24 height 24
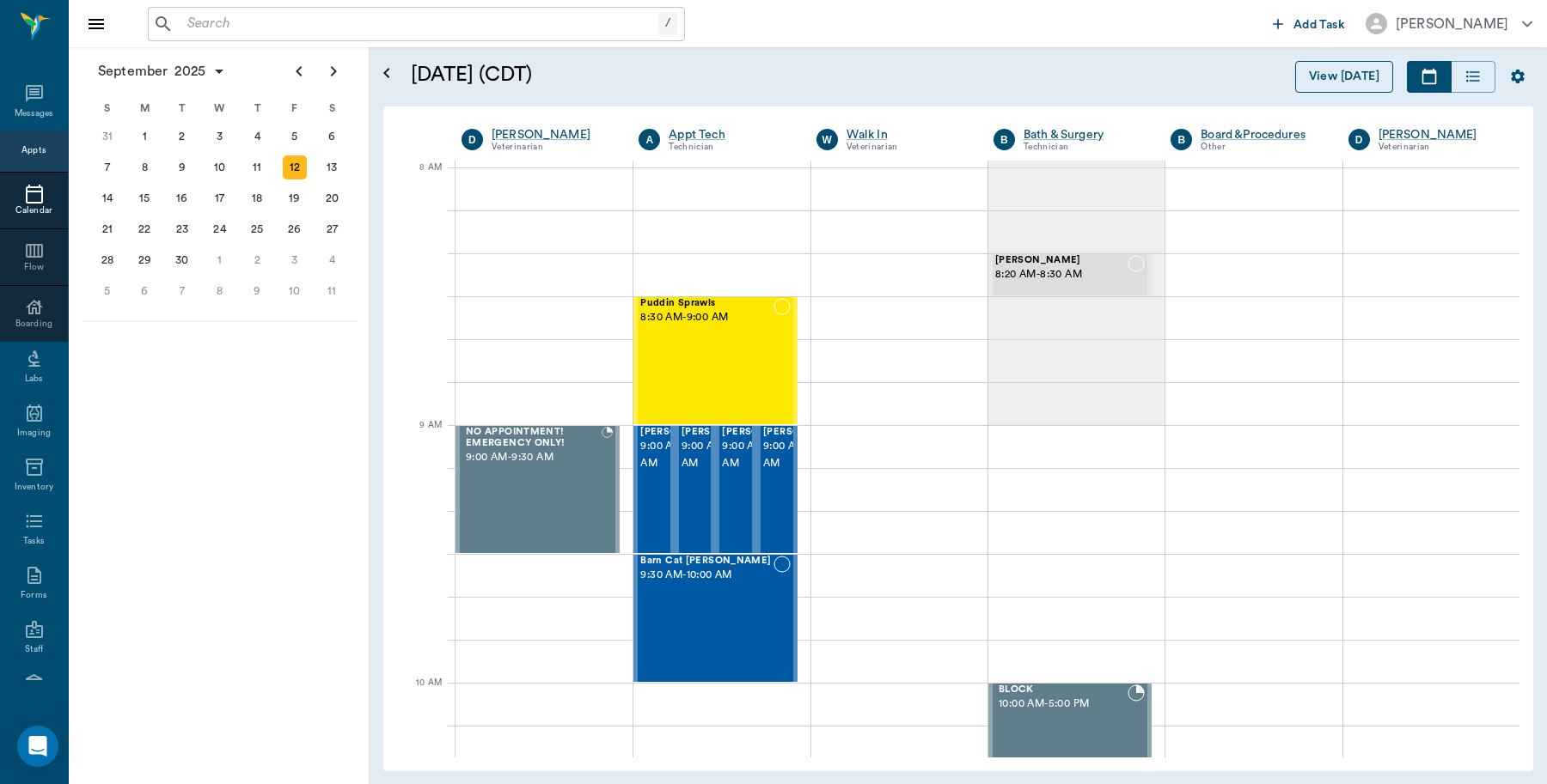
click at [1311, 67] on button "View [DATE]" at bounding box center [1343, 77] width 98 height 32
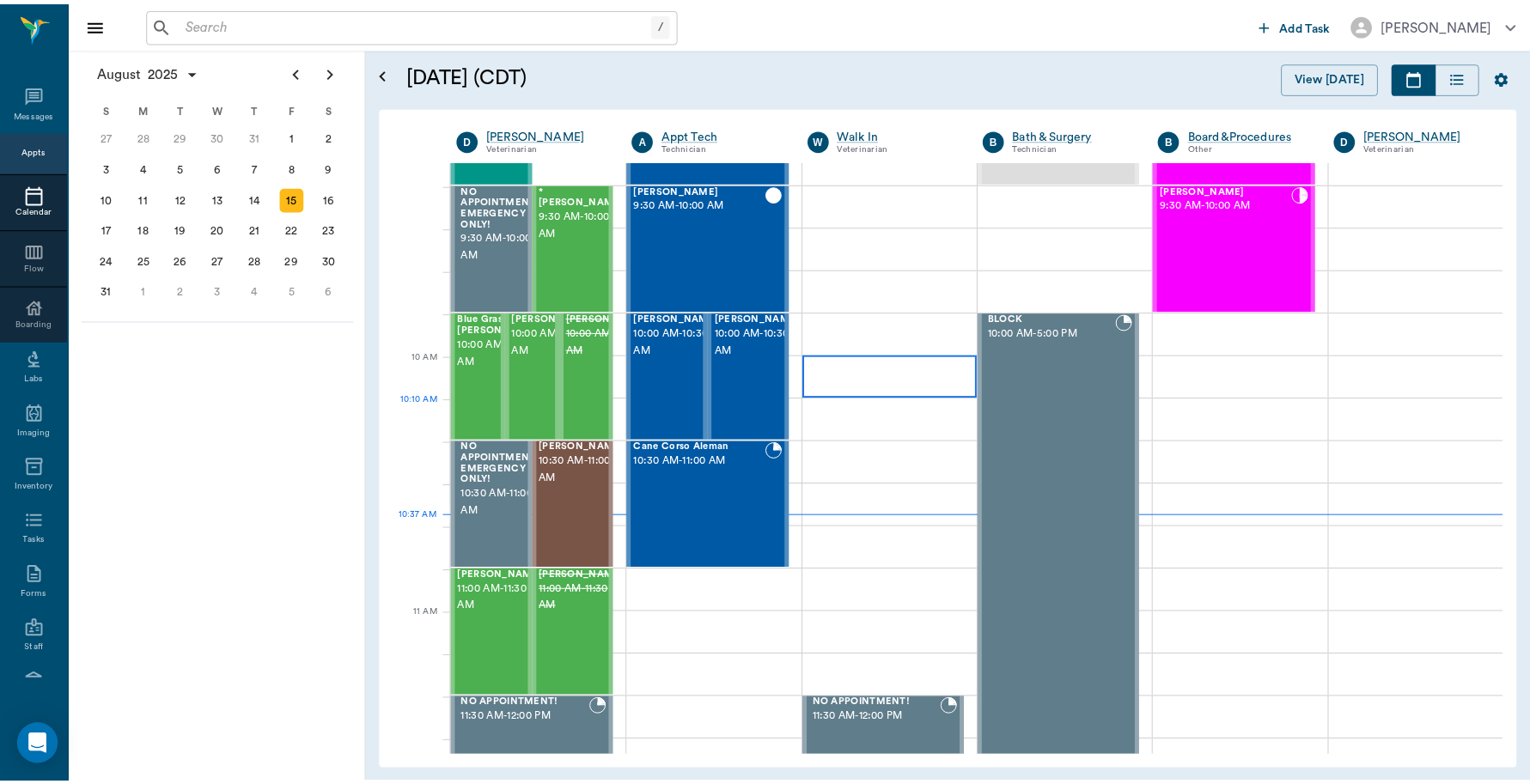
scroll to position [303, 0]
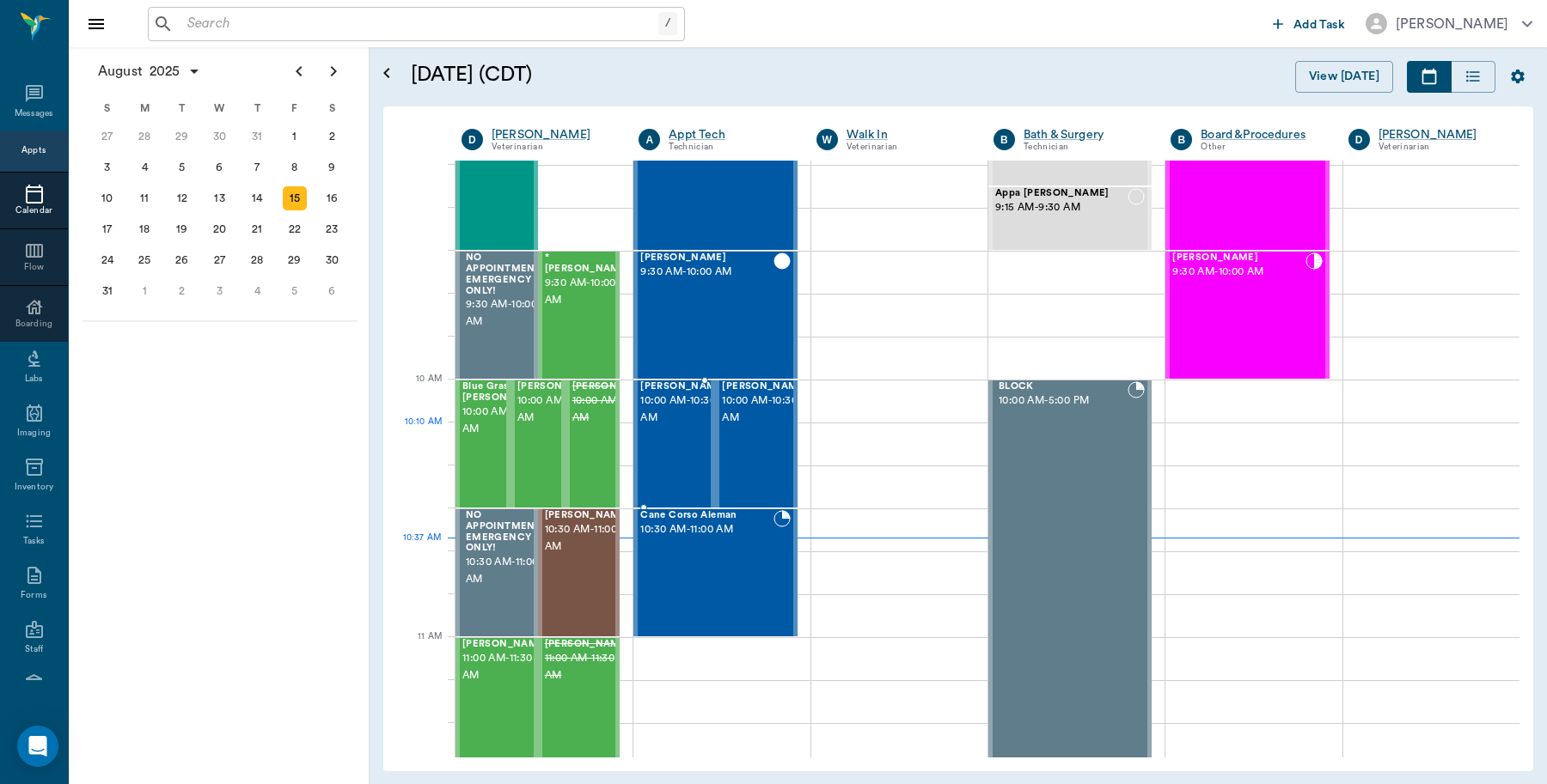
click at [673, 449] on div "Teddy Stadigh 10:00 AM - 10:30 AM" at bounding box center [683, 444] width 86 height 125
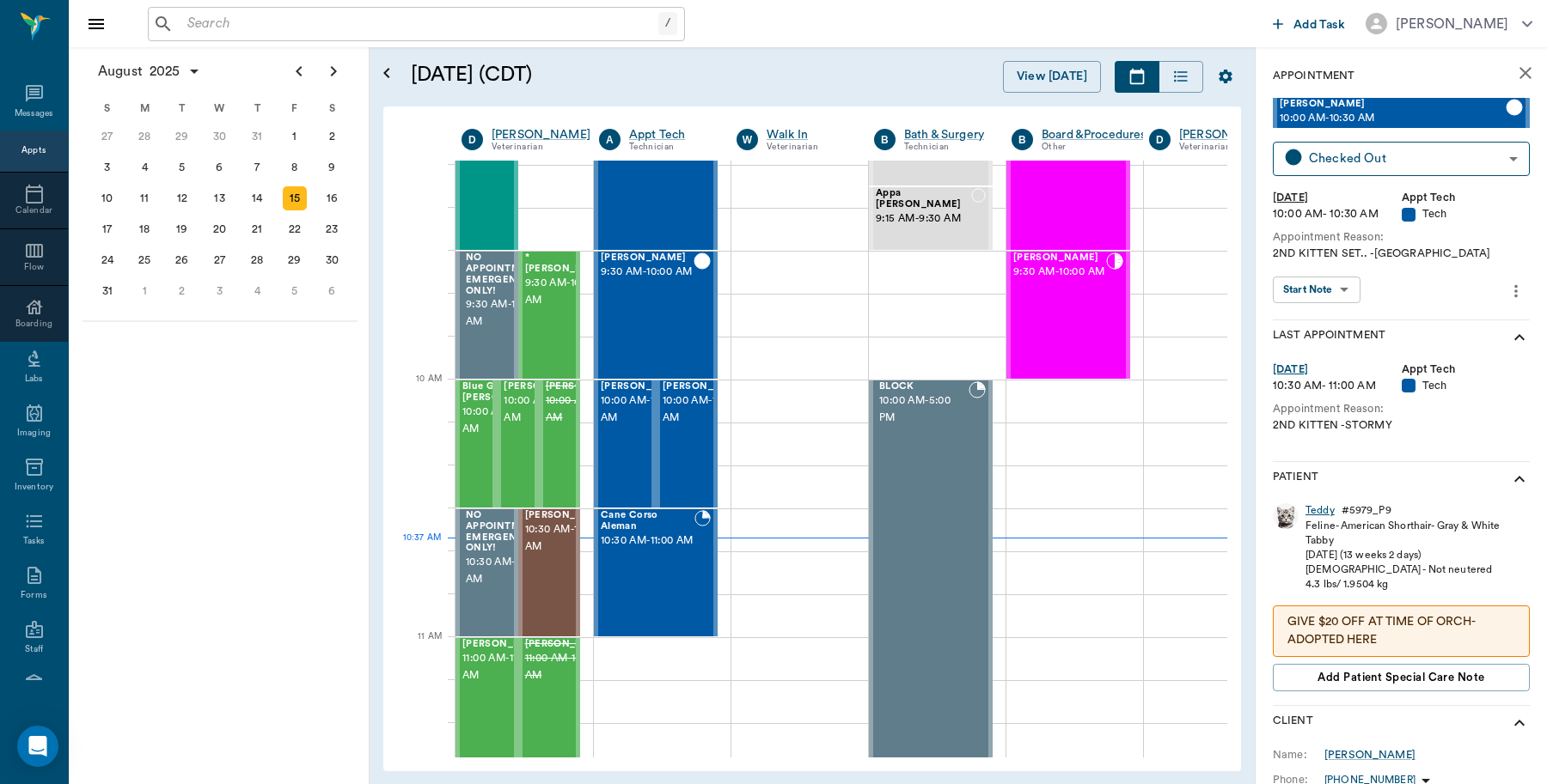
click at [1308, 504] on div "Teddy" at bounding box center [1321, 511] width 29 height 15
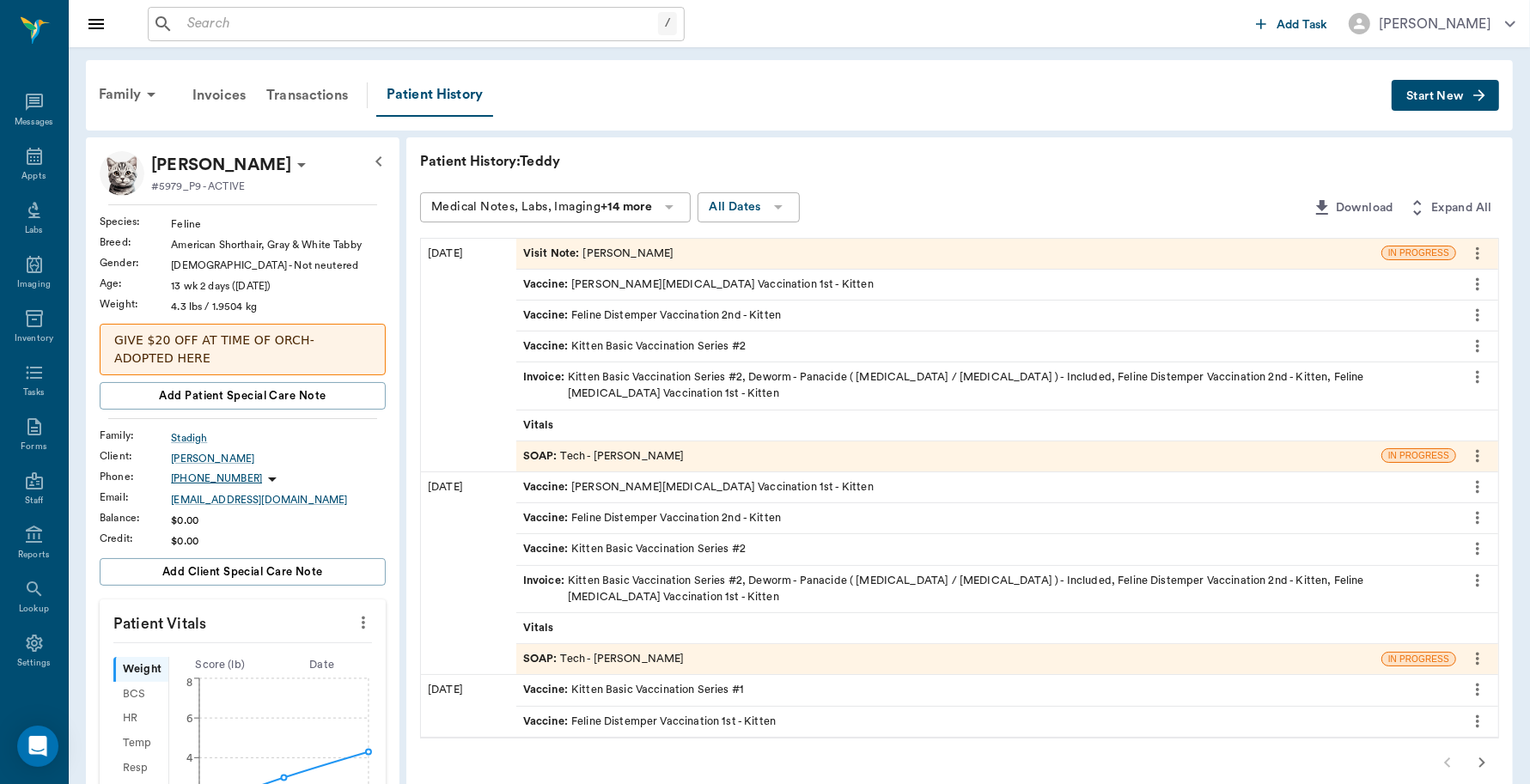
drag, startPoint x: 119, startPoint y: 90, endPoint x: 135, endPoint y: 113, distance: 28.0
click at [121, 90] on div "Family" at bounding box center [130, 94] width 83 height 41
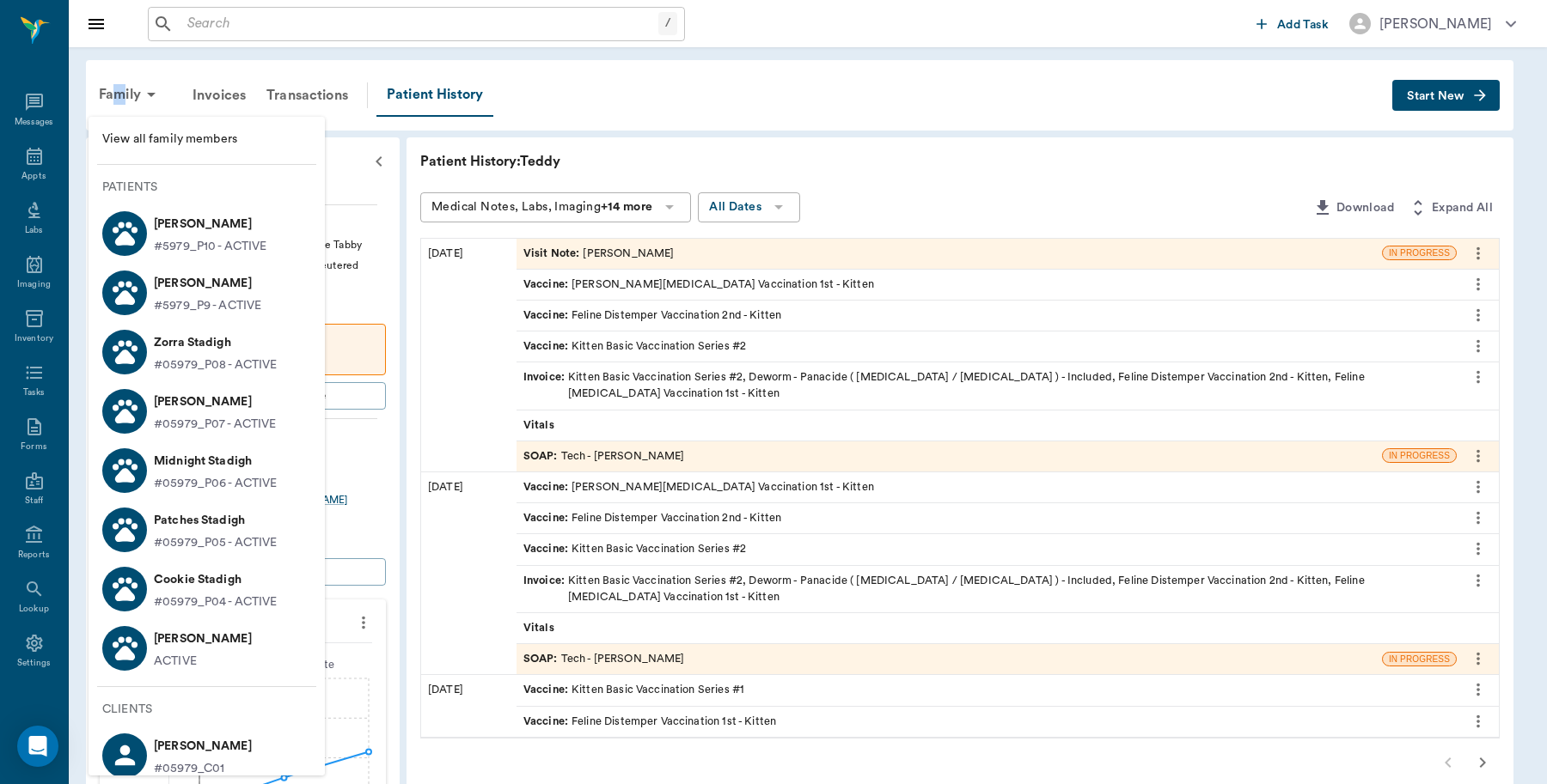
click at [220, 227] on p "[PERSON_NAME]" at bounding box center [209, 225] width 112 height 27
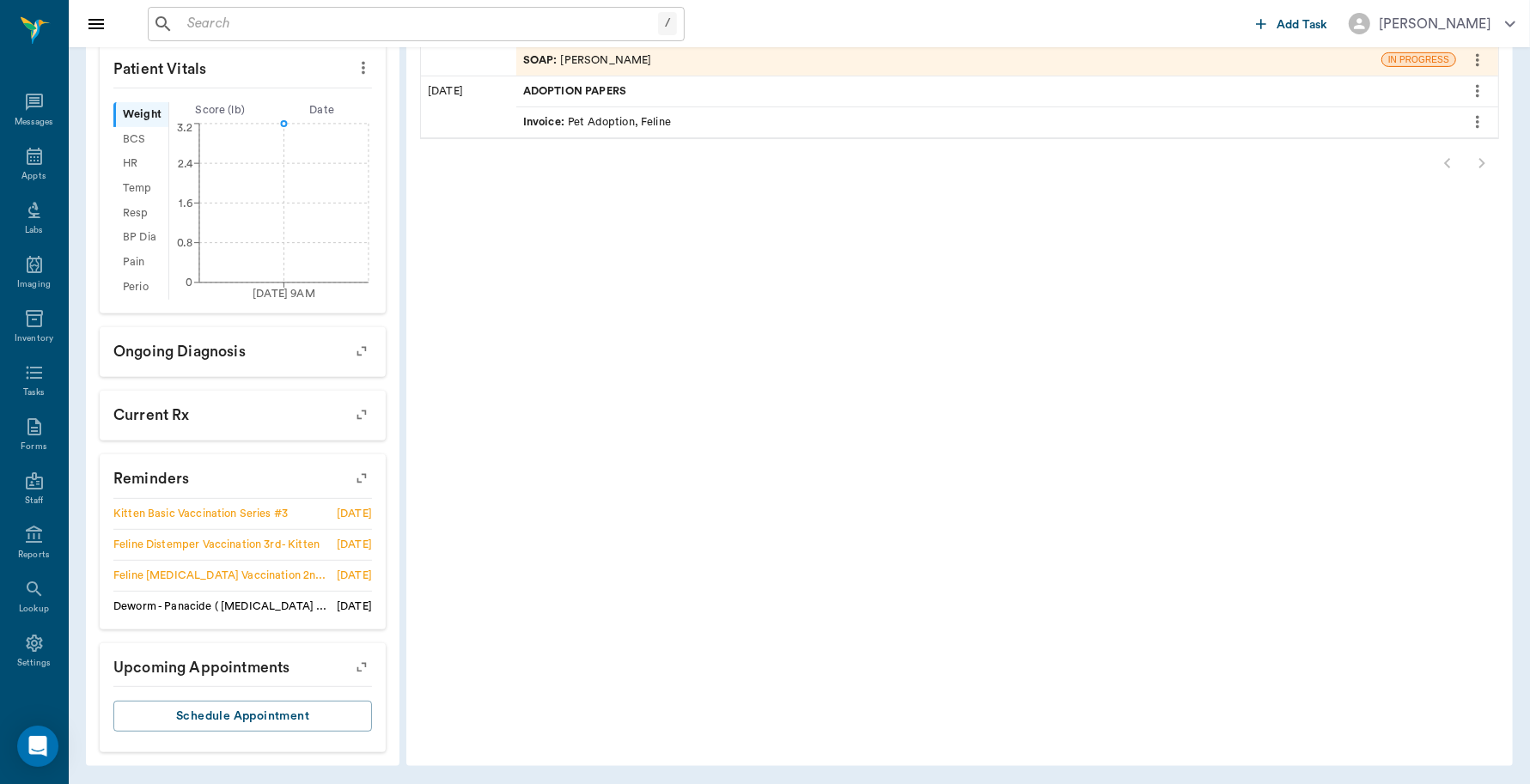
scroll to position [539, 0]
drag, startPoint x: 348, startPoint y: 672, endPoint x: 346, endPoint y: 621, distance: 51.0
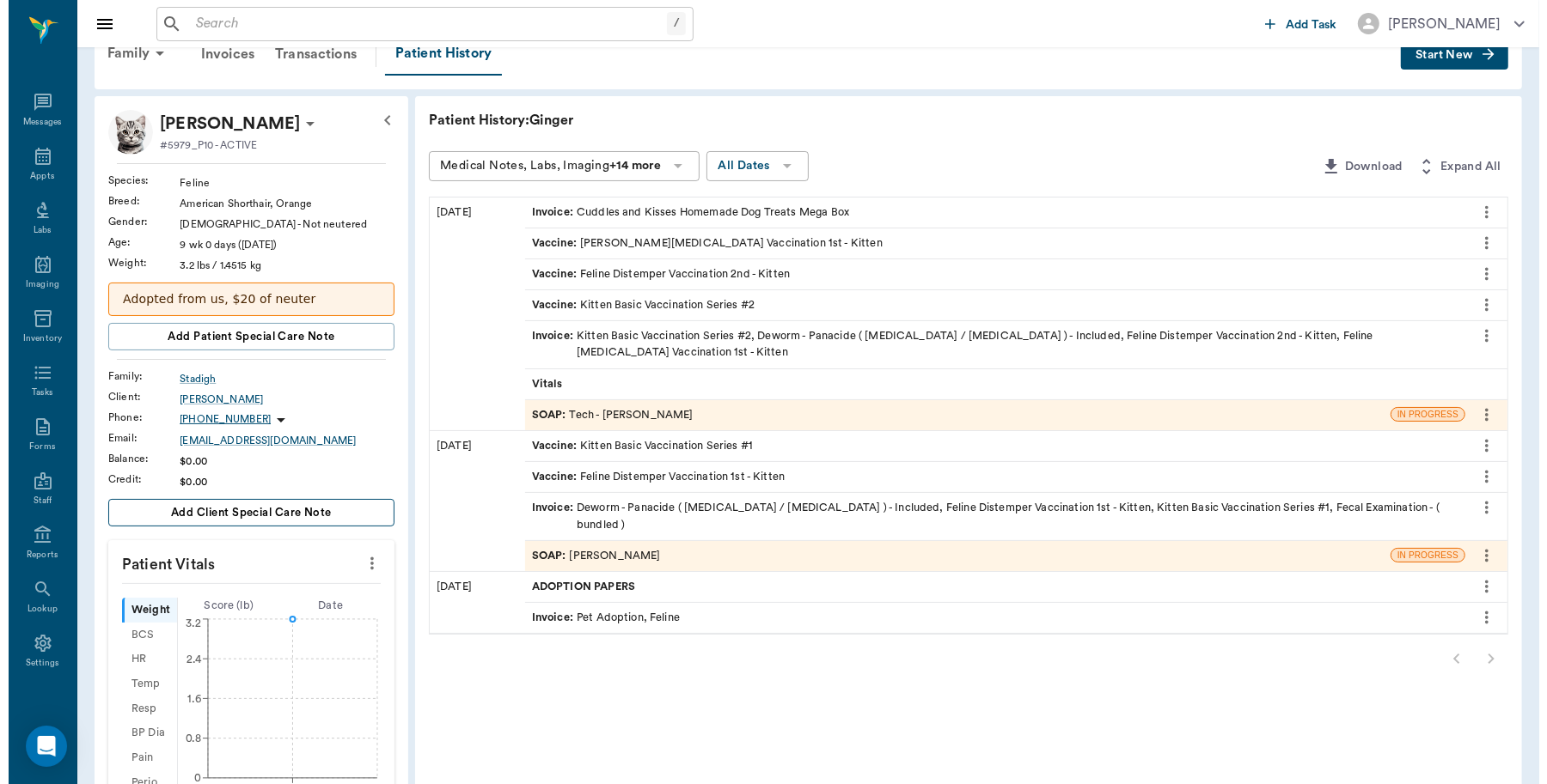
scroll to position [0, 0]
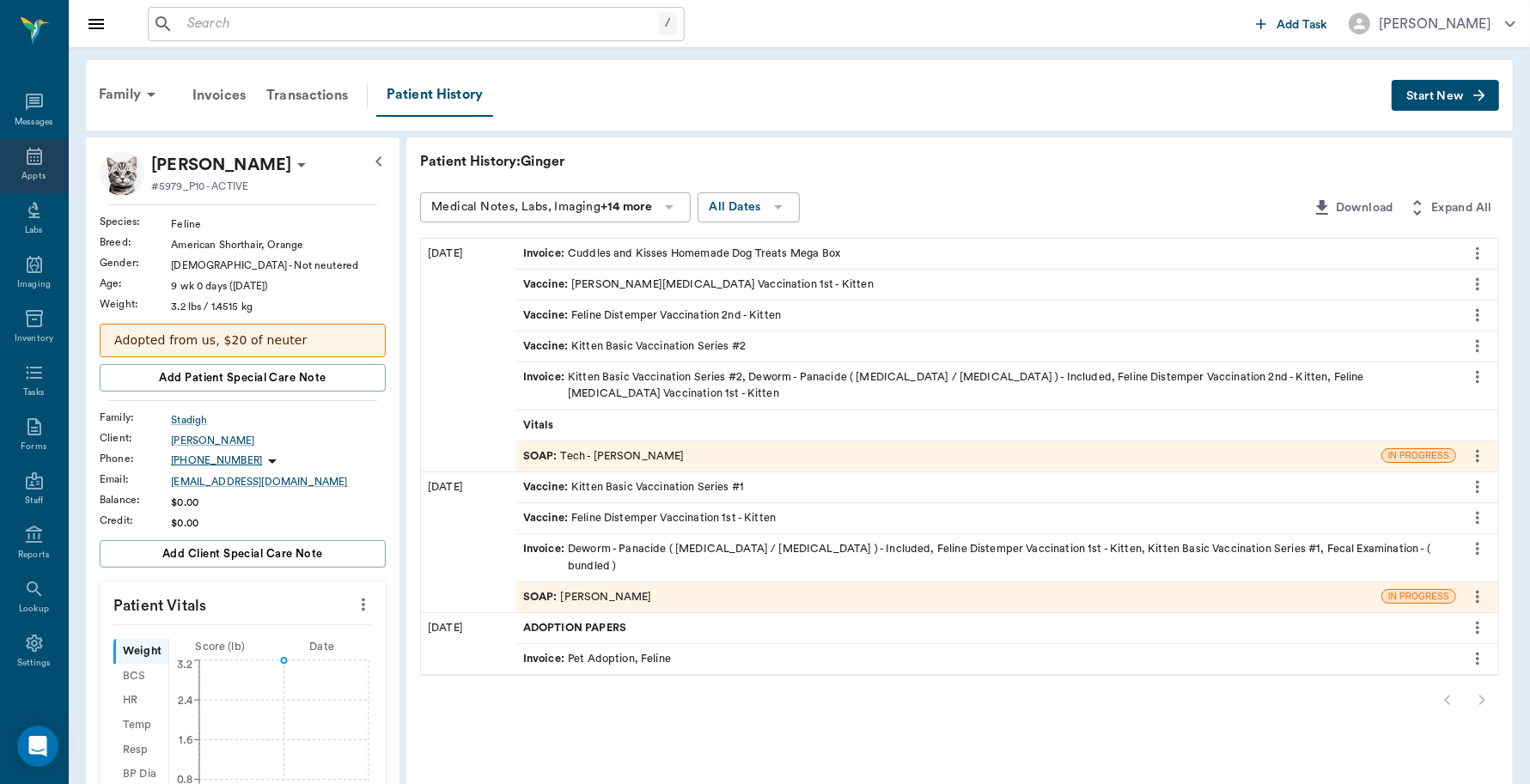
click at [28, 156] on icon at bounding box center [34, 156] width 16 height 17
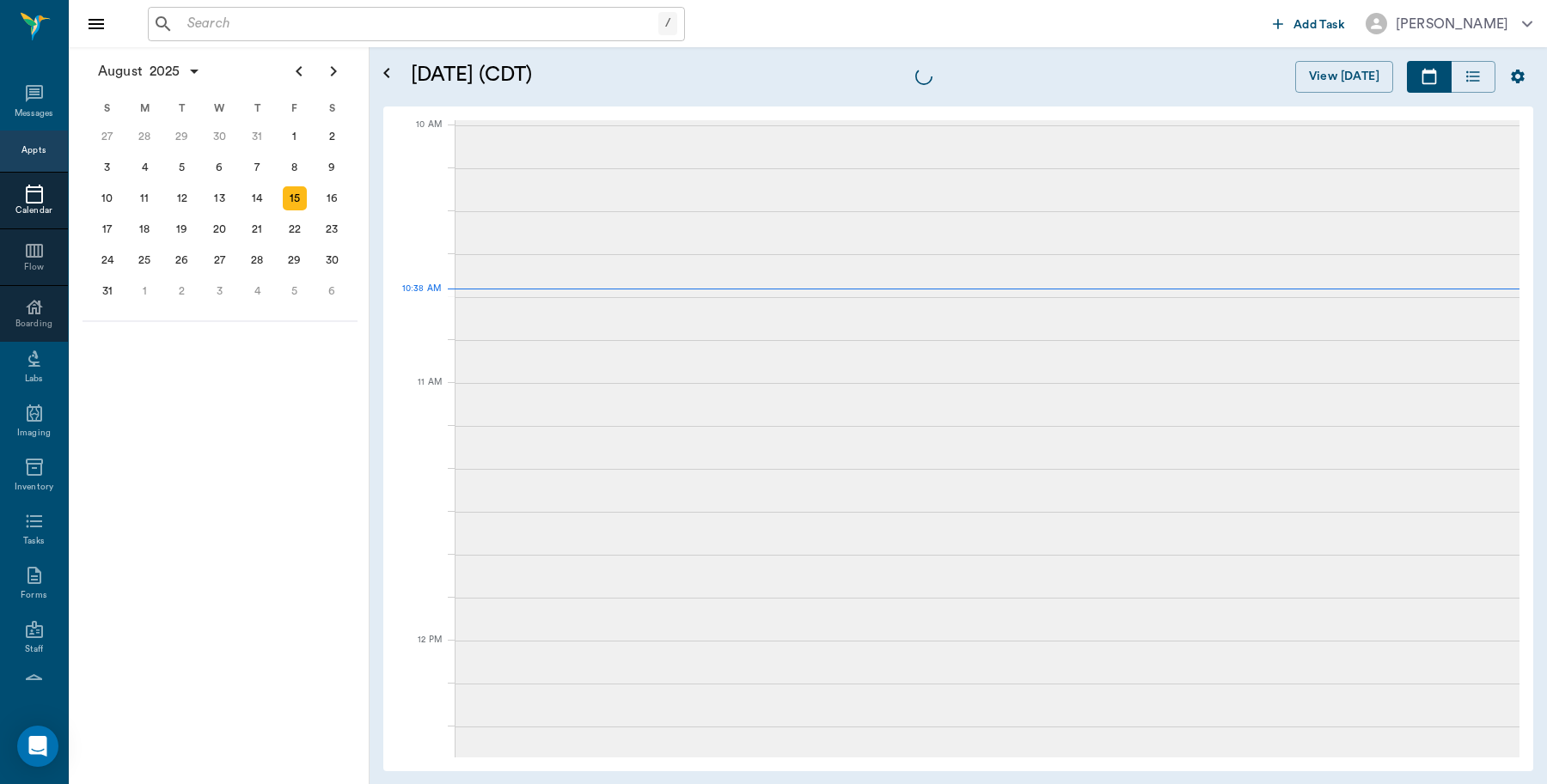
scroll to position [517, 0]
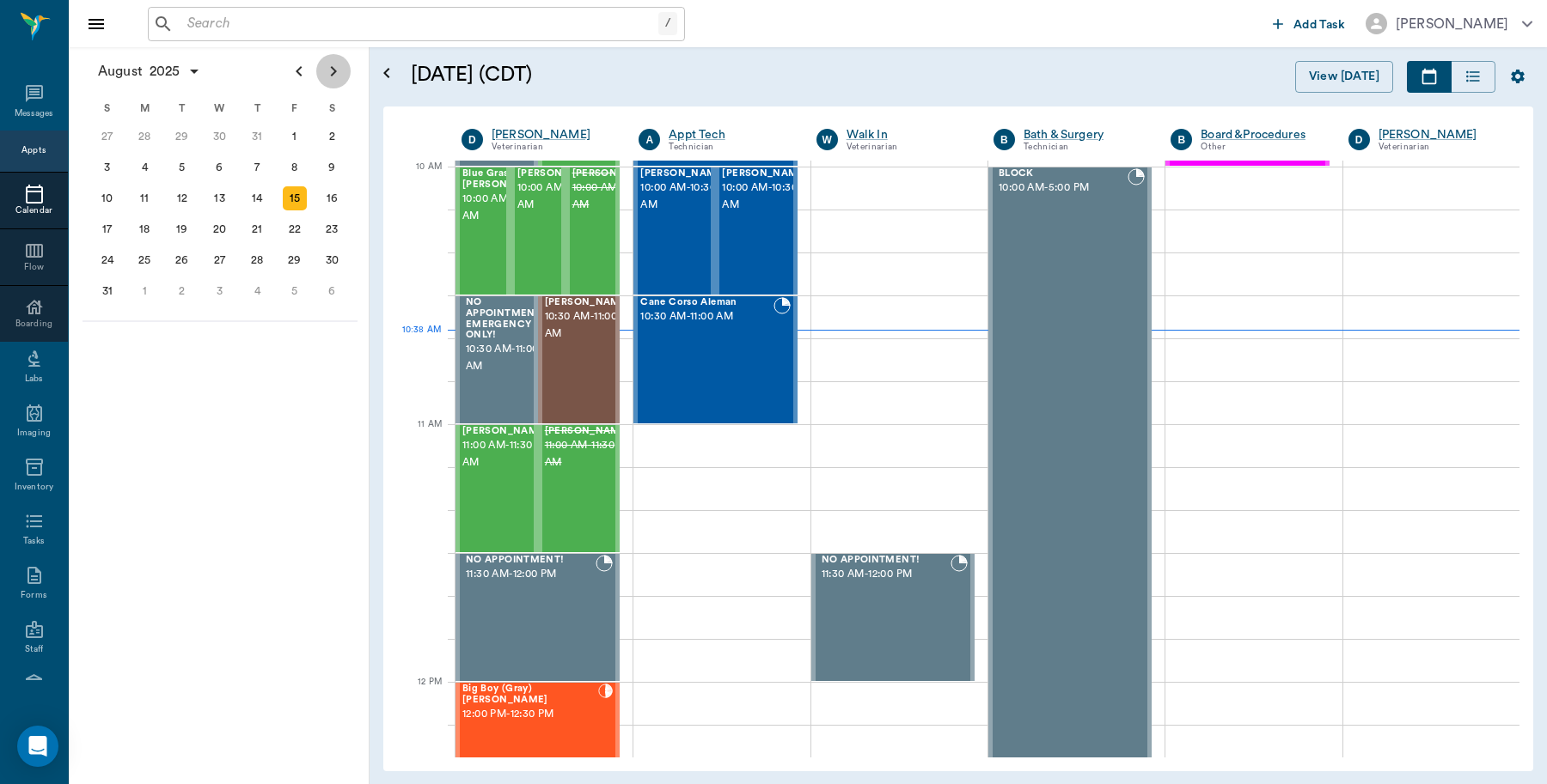
click at [337, 69] on icon "Next page" at bounding box center [333, 71] width 21 height 21
click at [678, 214] on span "10:00 AM - 10:30 AM" at bounding box center [683, 197] width 86 height 35
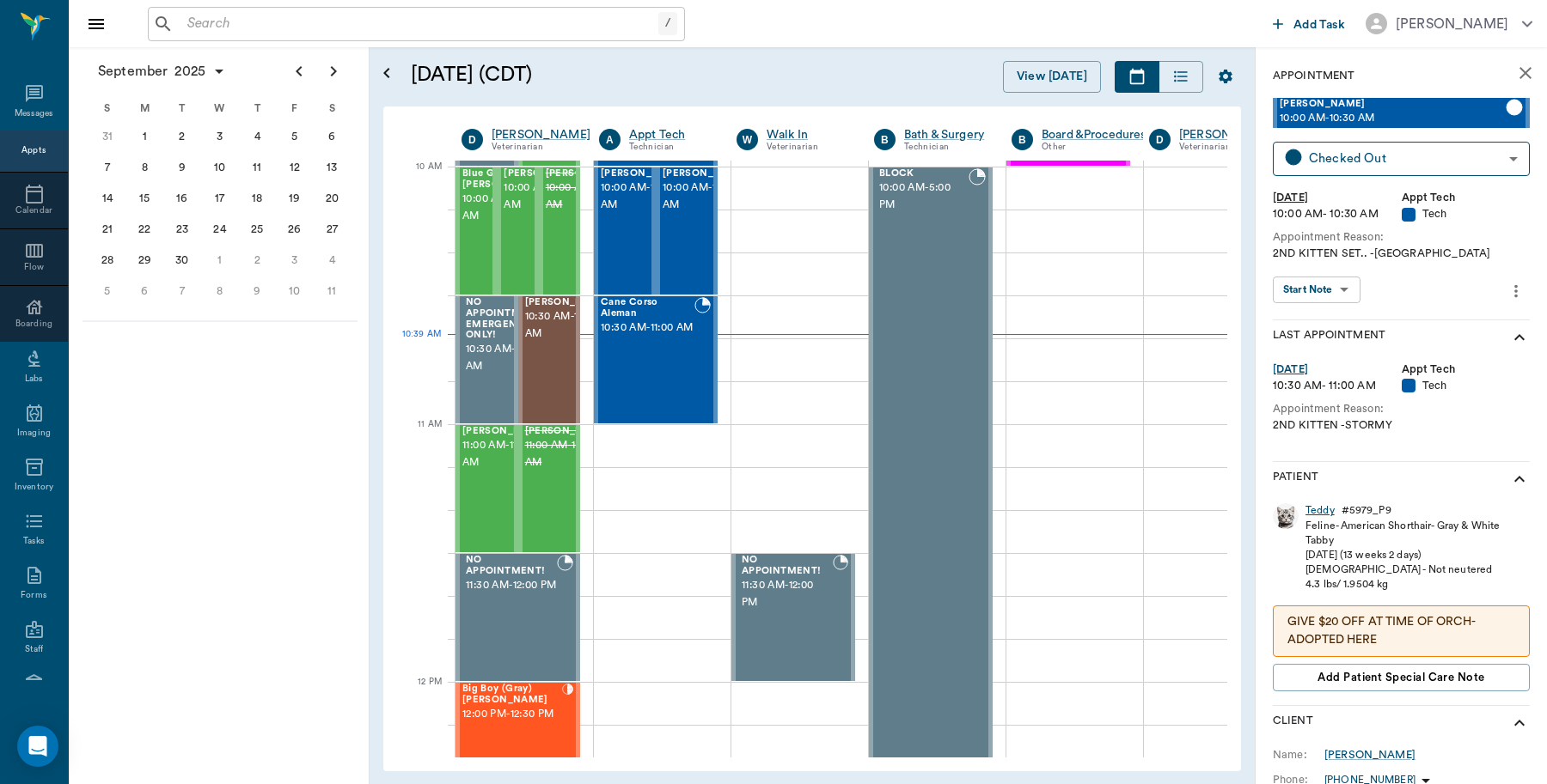
click at [1324, 507] on div "Teddy" at bounding box center [1321, 511] width 29 height 15
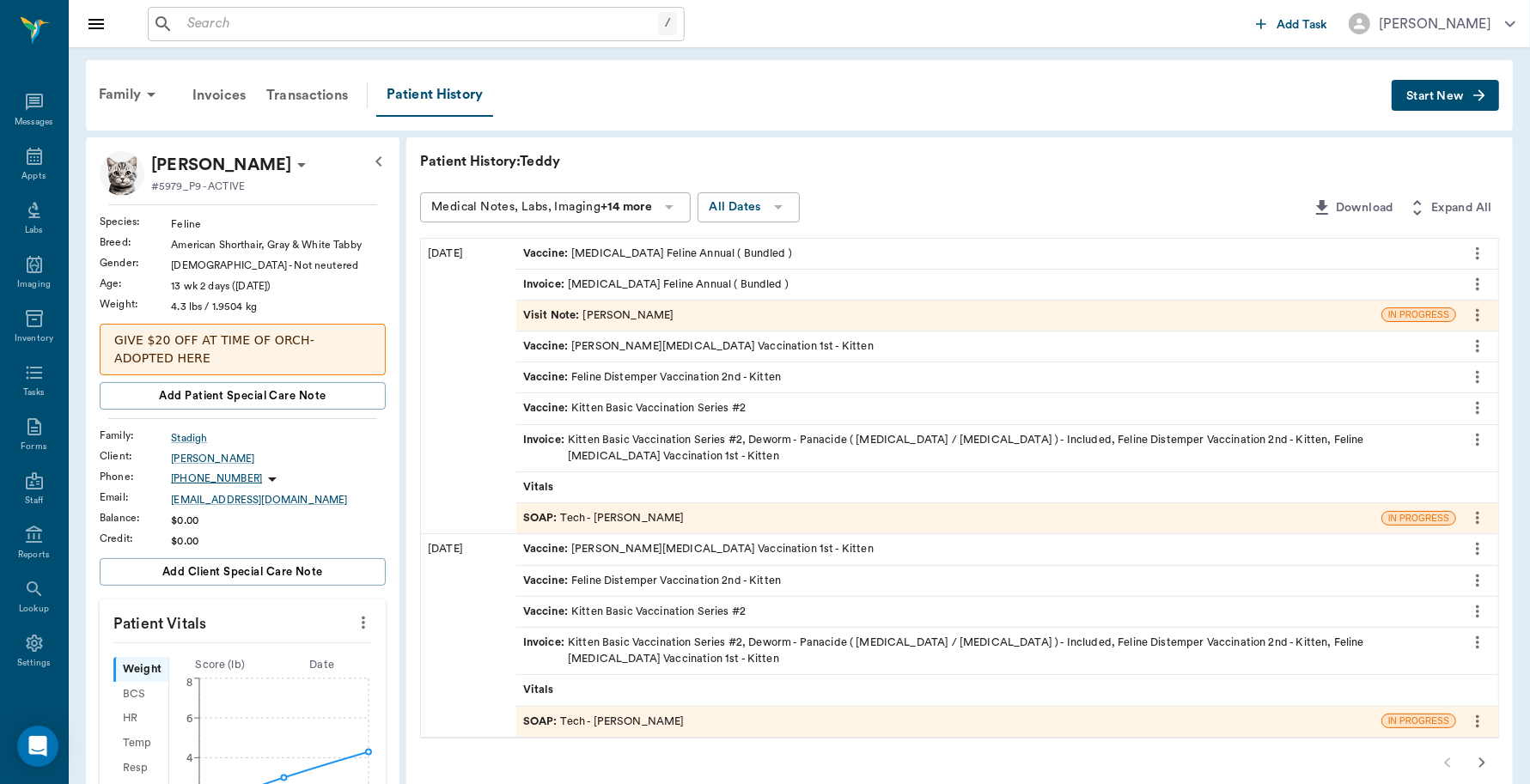
click at [705, 504] on div "SOAP : Tech - Daniel Virnala" at bounding box center [949, 518] width 865 height 30
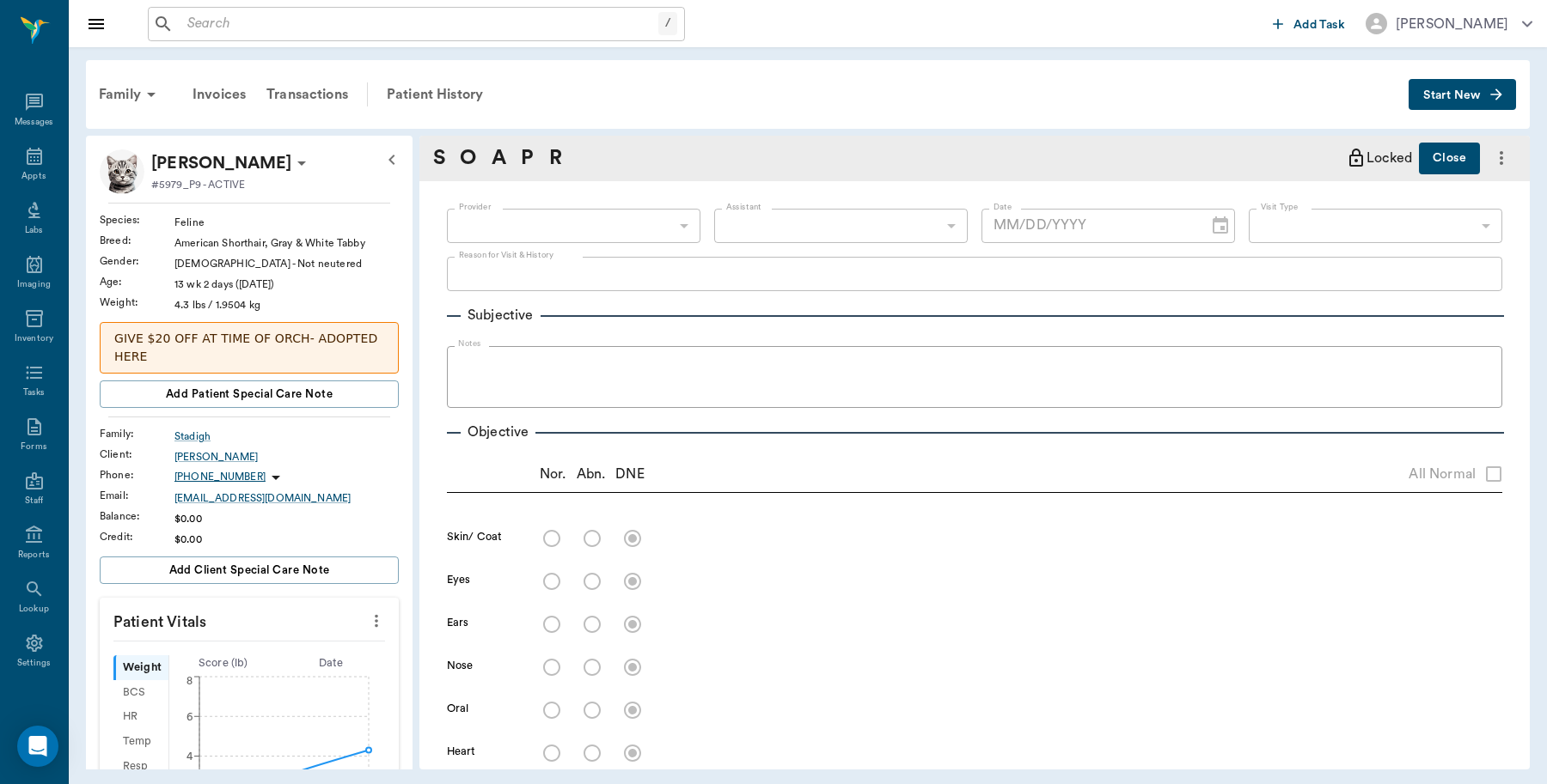
type input "642ef10e332a41444de2bad1"
type input "65d2be4f46e3a538d89b8c1a"
type textarea "2ND KITTEN SET.. -LORY"
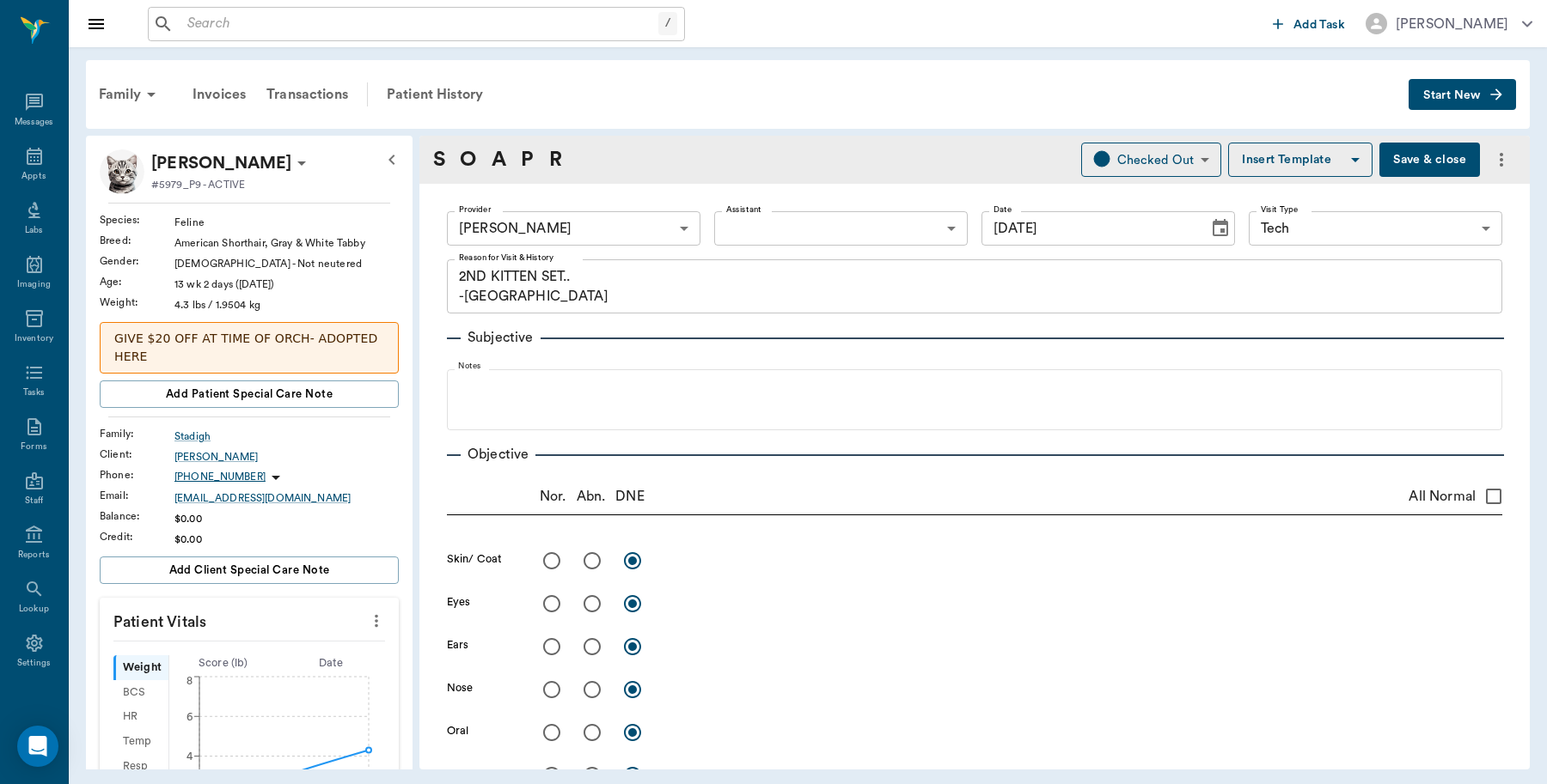
type input "[DATE]"
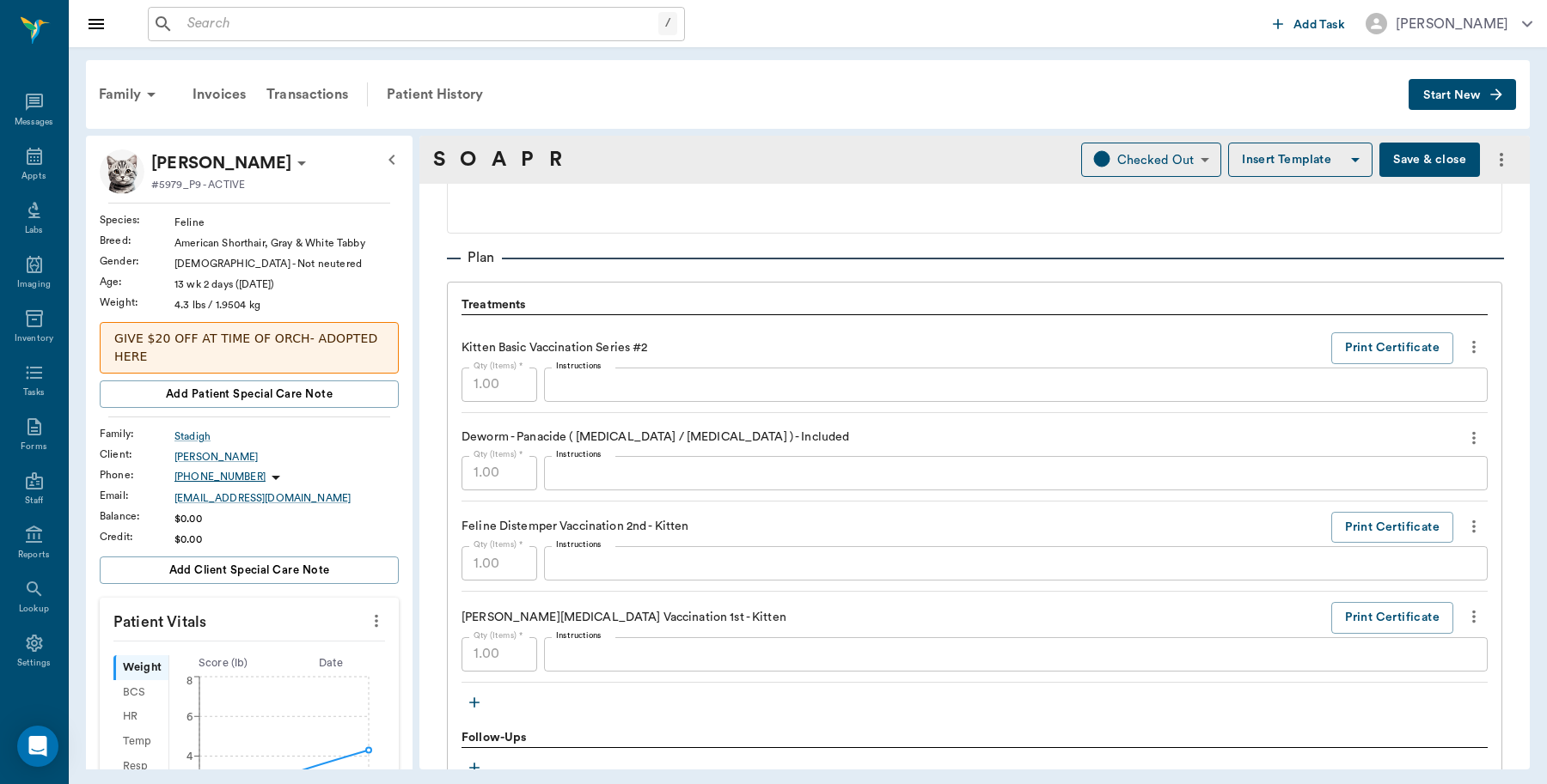
scroll to position [1196, 0]
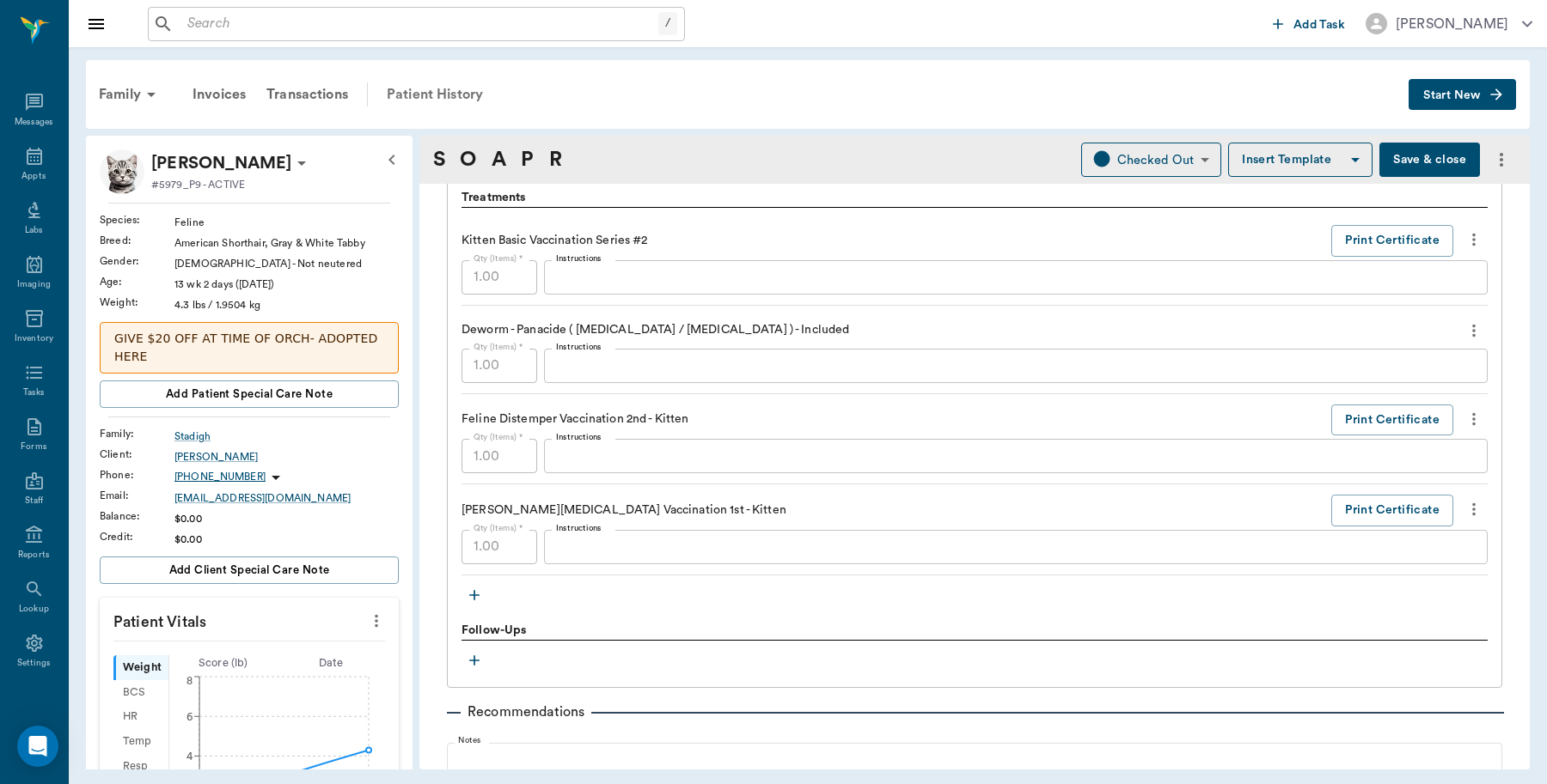
click at [475, 87] on div "Patient History" at bounding box center [435, 94] width 117 height 41
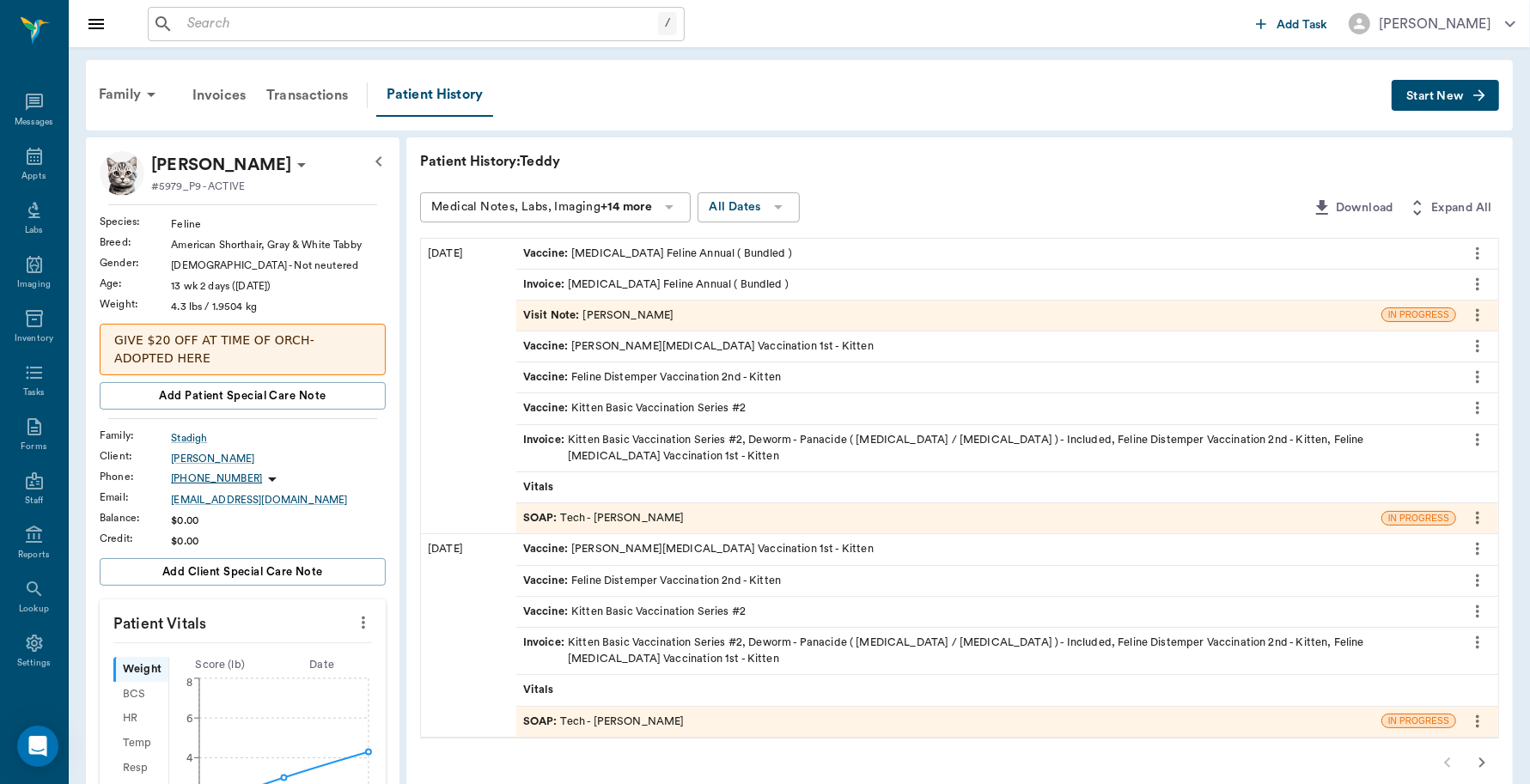
click at [1483, 247] on icon "more" at bounding box center [1477, 253] width 19 height 21
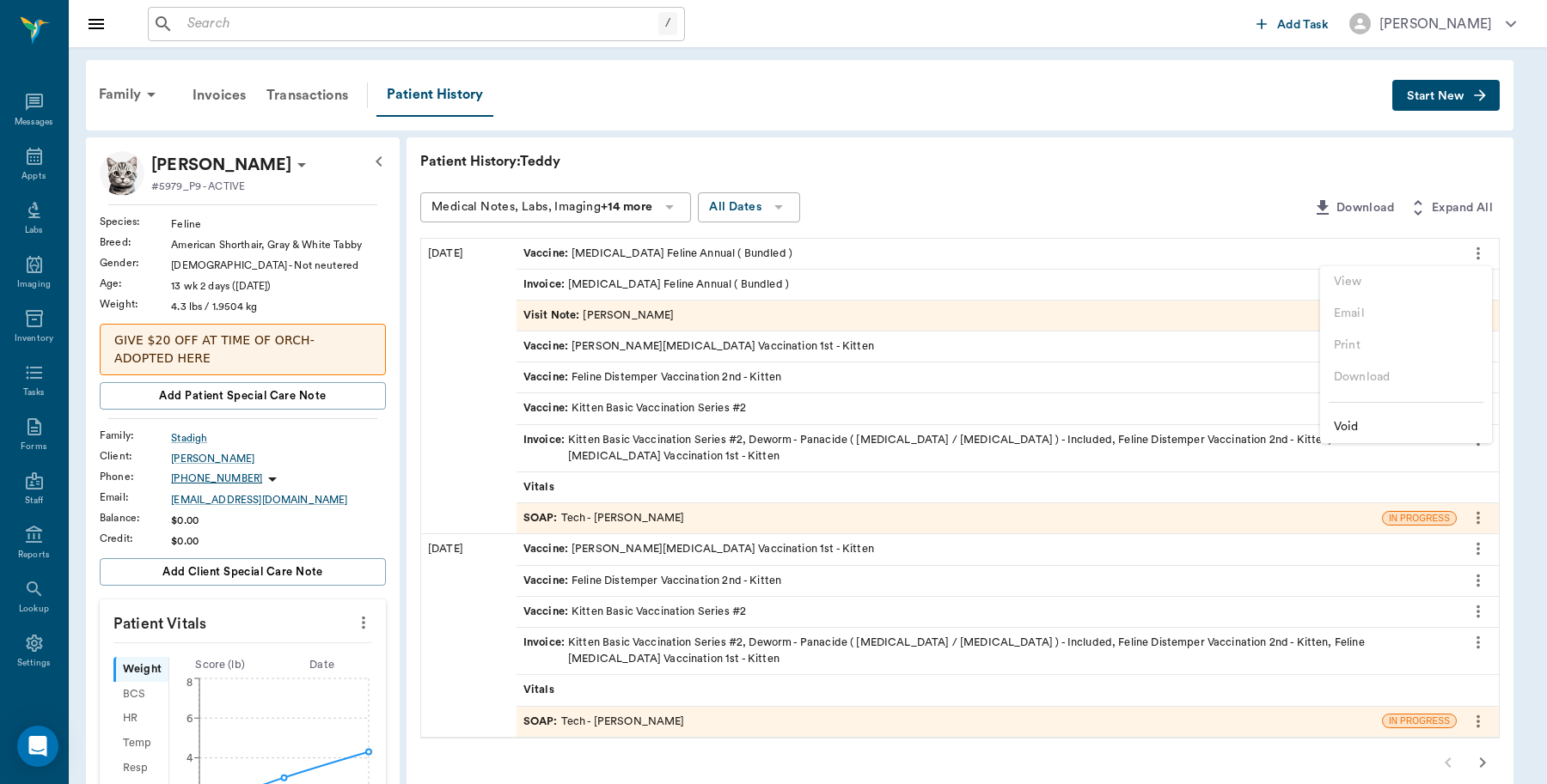
click at [805, 247] on div at bounding box center [774, 392] width 1547 height 784
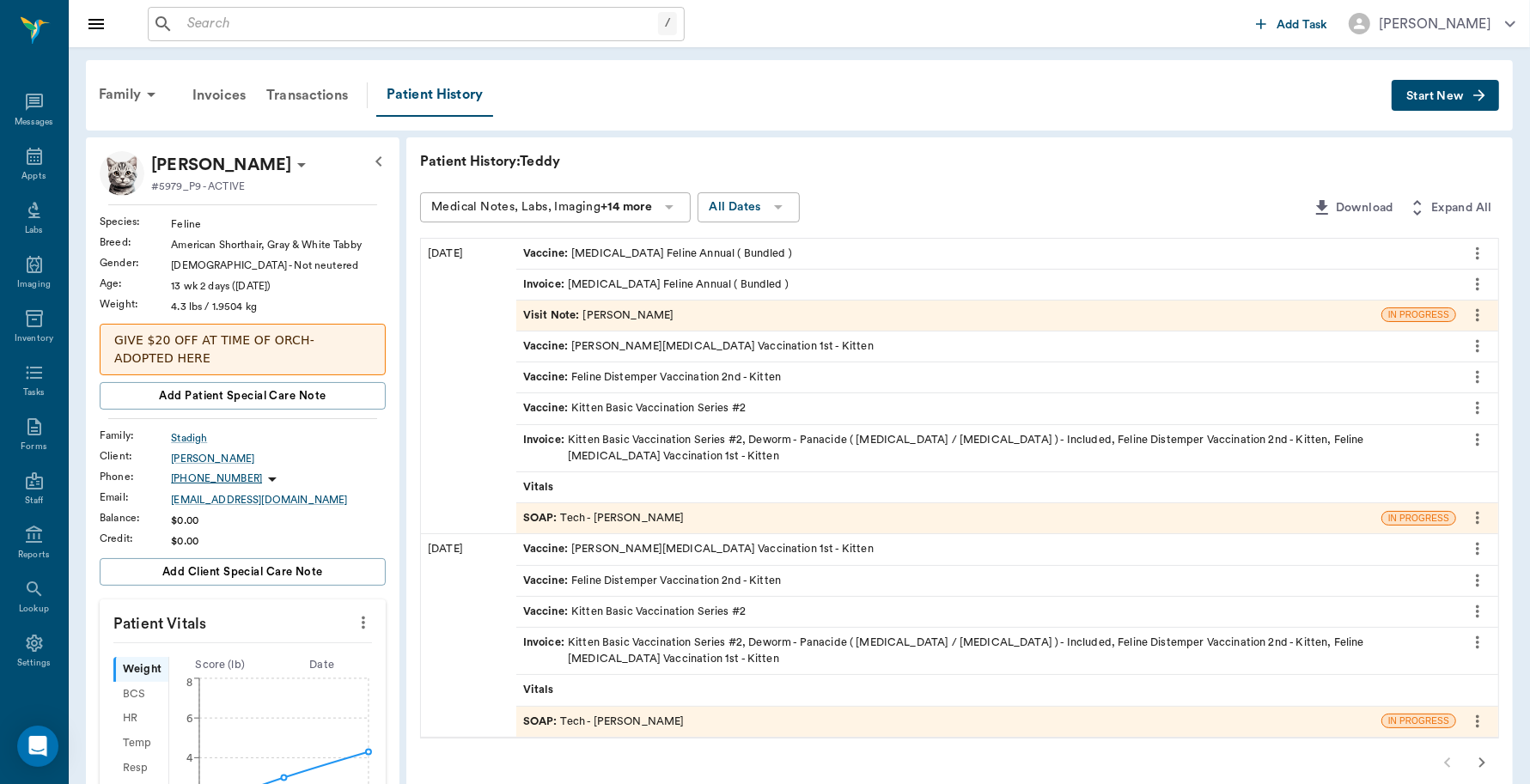
click at [690, 303] on div "Visit Note : Daniel Virnala" at bounding box center [949, 315] width 865 height 30
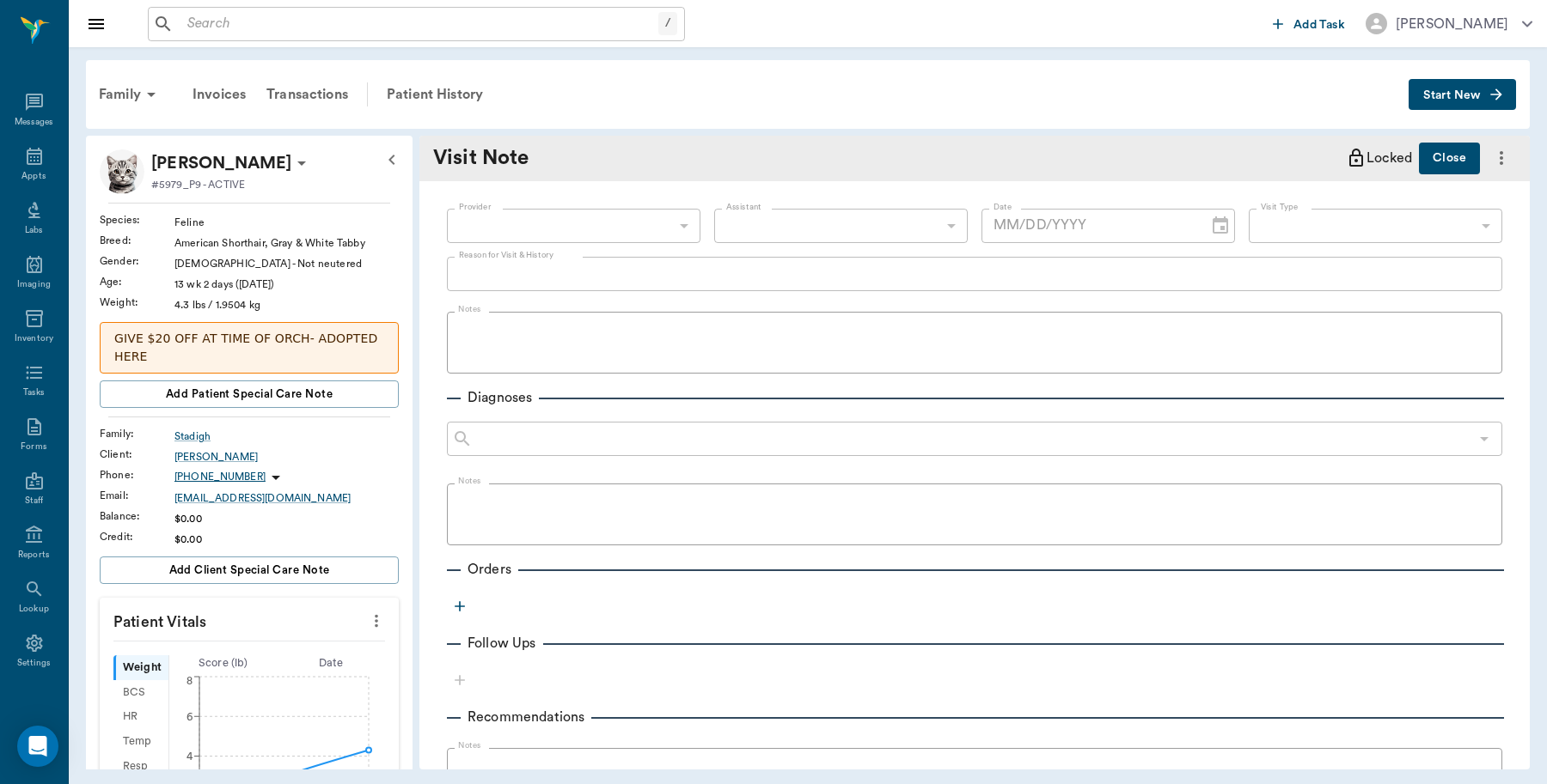
type input "642ef10e332a41444de2bad1"
type textarea "Scheduled for the wrong shots. Giving rabies NC due to clinic error."
type input "[DATE]"
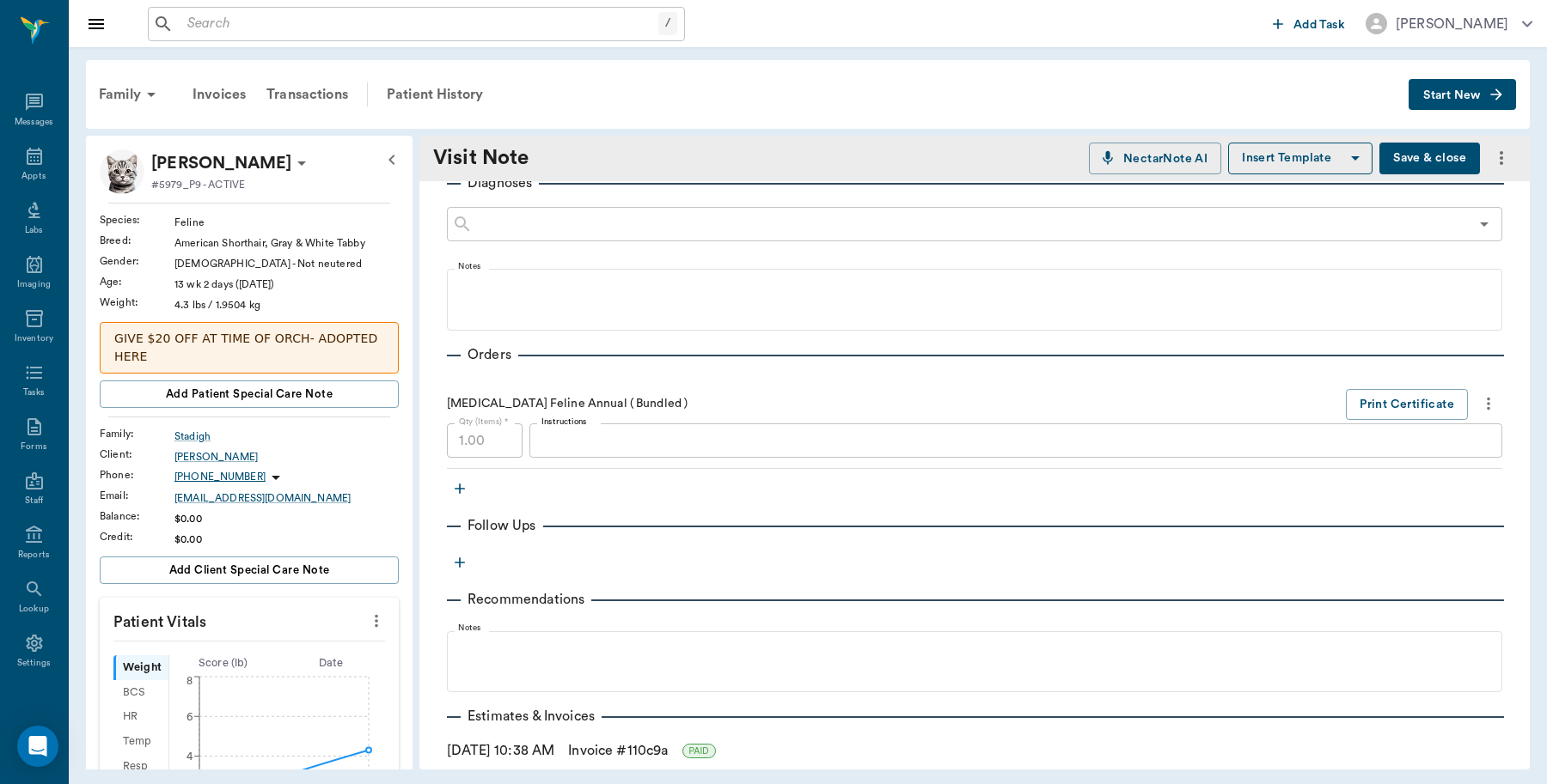
scroll to position [343, 0]
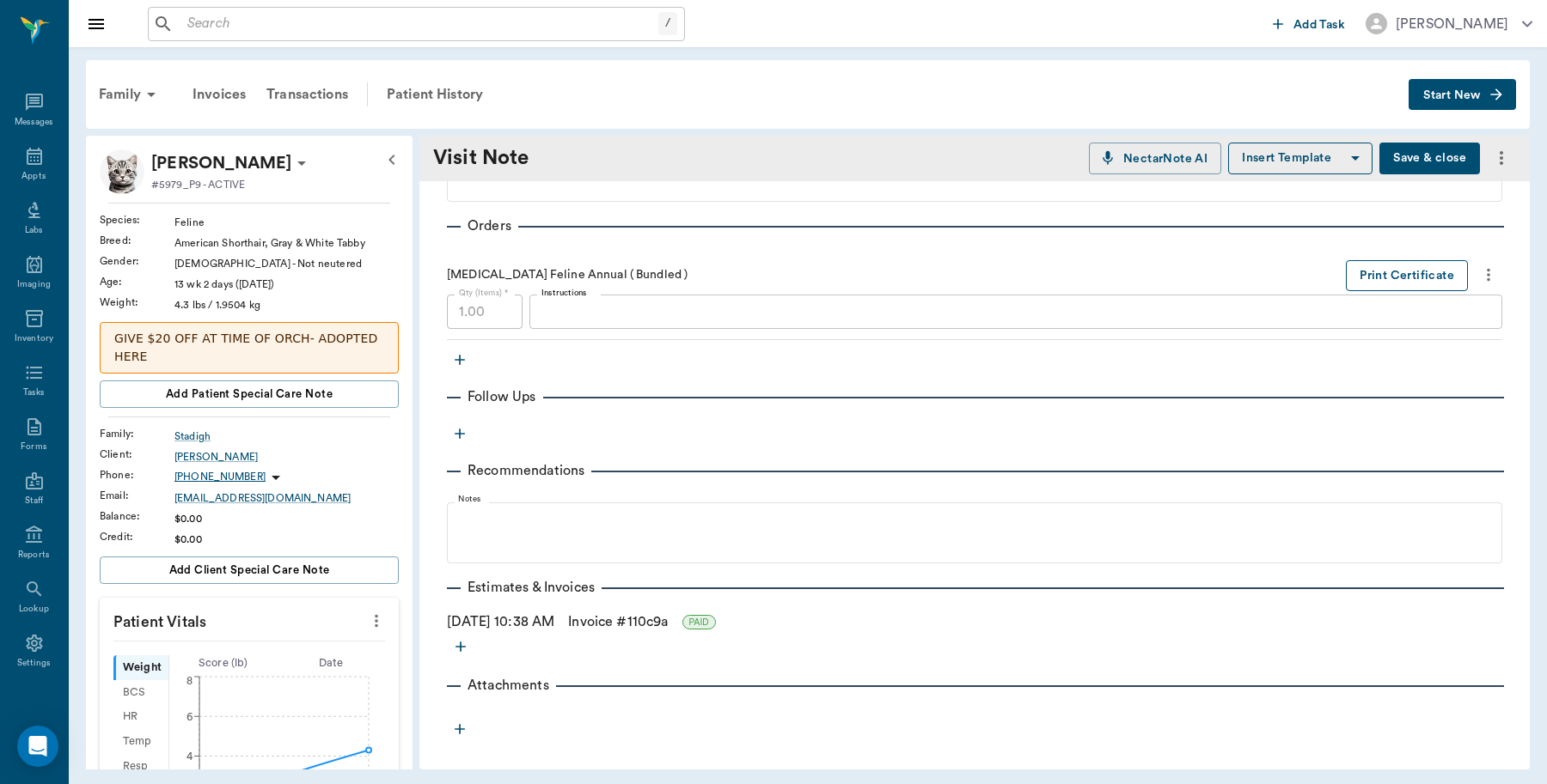
click at [1394, 270] on button "Print Certificate" at bounding box center [1407, 276] width 122 height 32
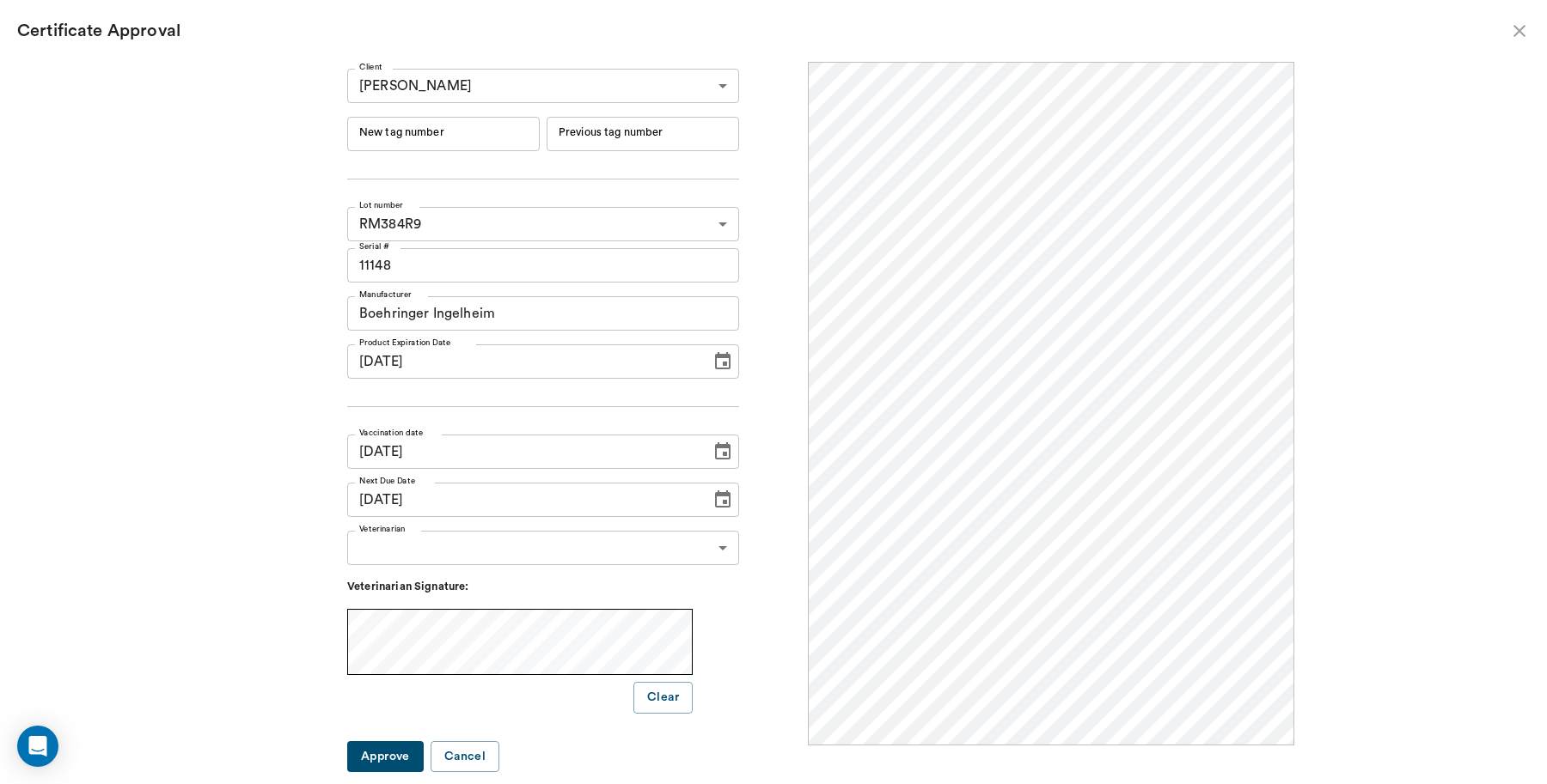
scroll to position [0, 0]
click at [497, 130] on input "New tag number" at bounding box center [443, 134] width 193 height 35
type input "251006"
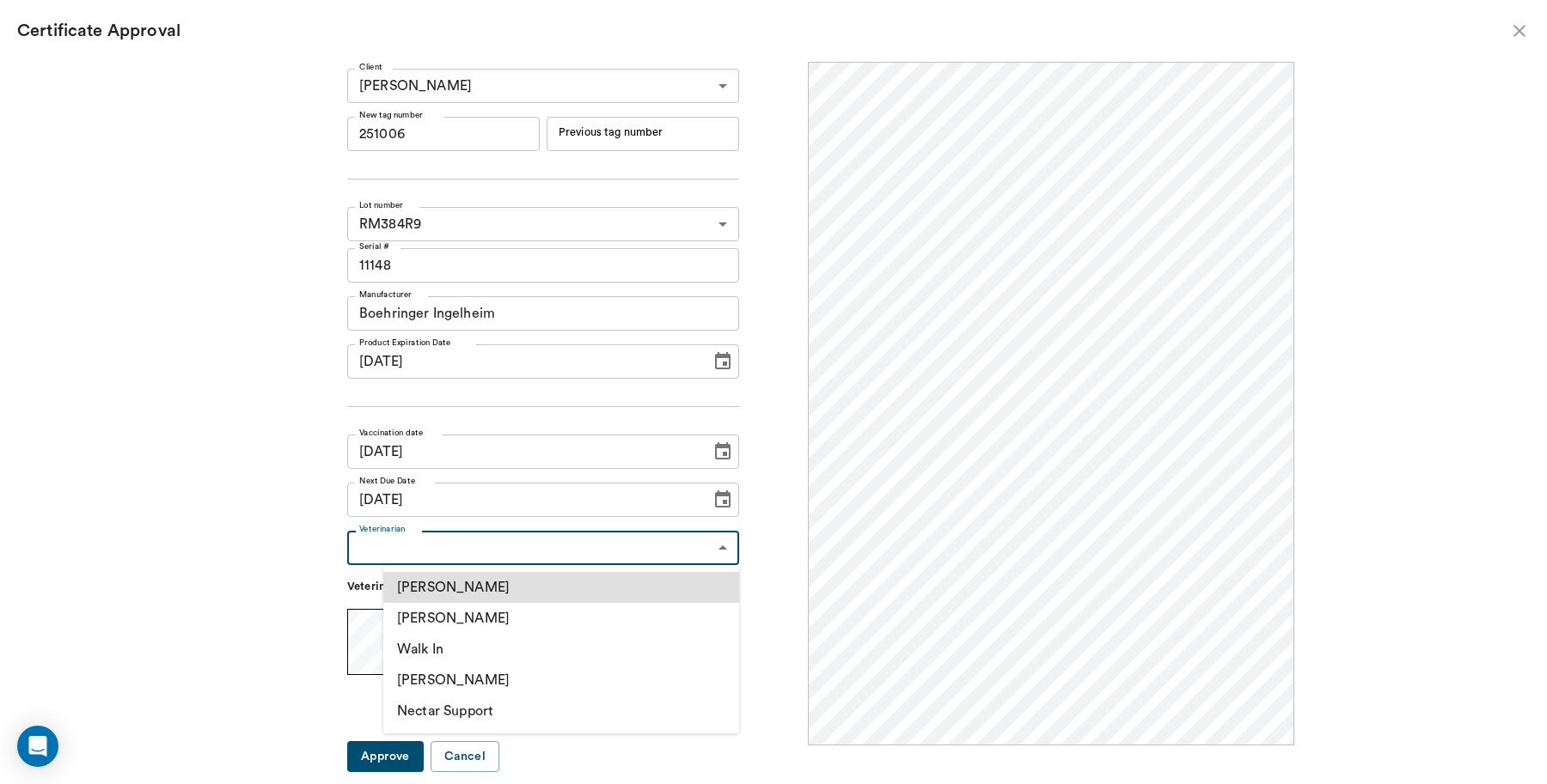
click at [731, 546] on body "/ ​ Add Task Dr. Bert Ellsworth Nectar Messages Appts Labs Imaging Inventory Ta…" at bounding box center [774, 392] width 1547 height 784
click at [519, 621] on li "[PERSON_NAME]" at bounding box center [562, 619] width 356 height 31
type input "63ec2f075fda476ae8351a4d"
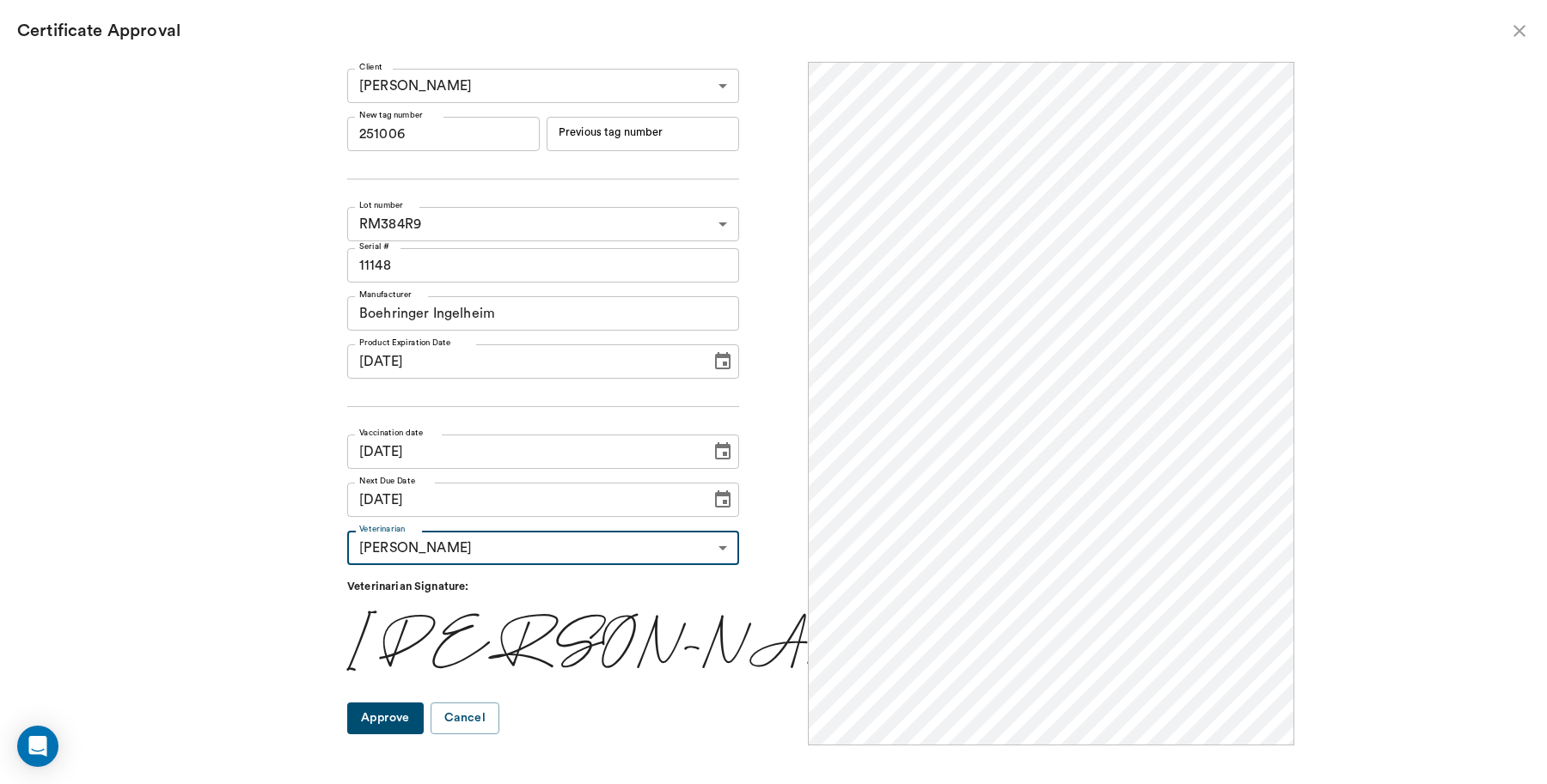
click at [419, 723] on button "Approve" at bounding box center [385, 718] width 77 height 32
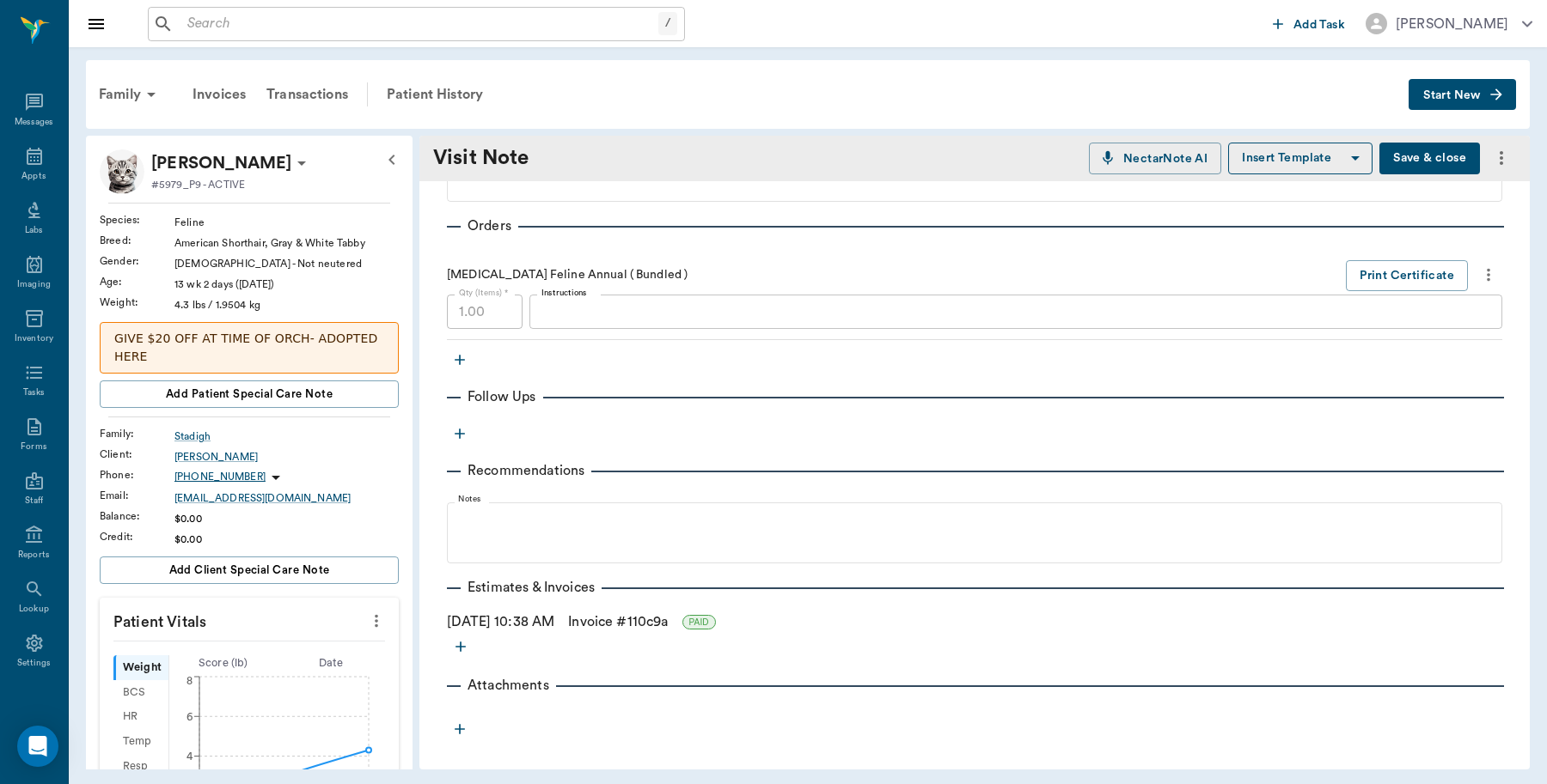
click at [1419, 163] on button "Save & close" at bounding box center [1430, 158] width 100 height 32
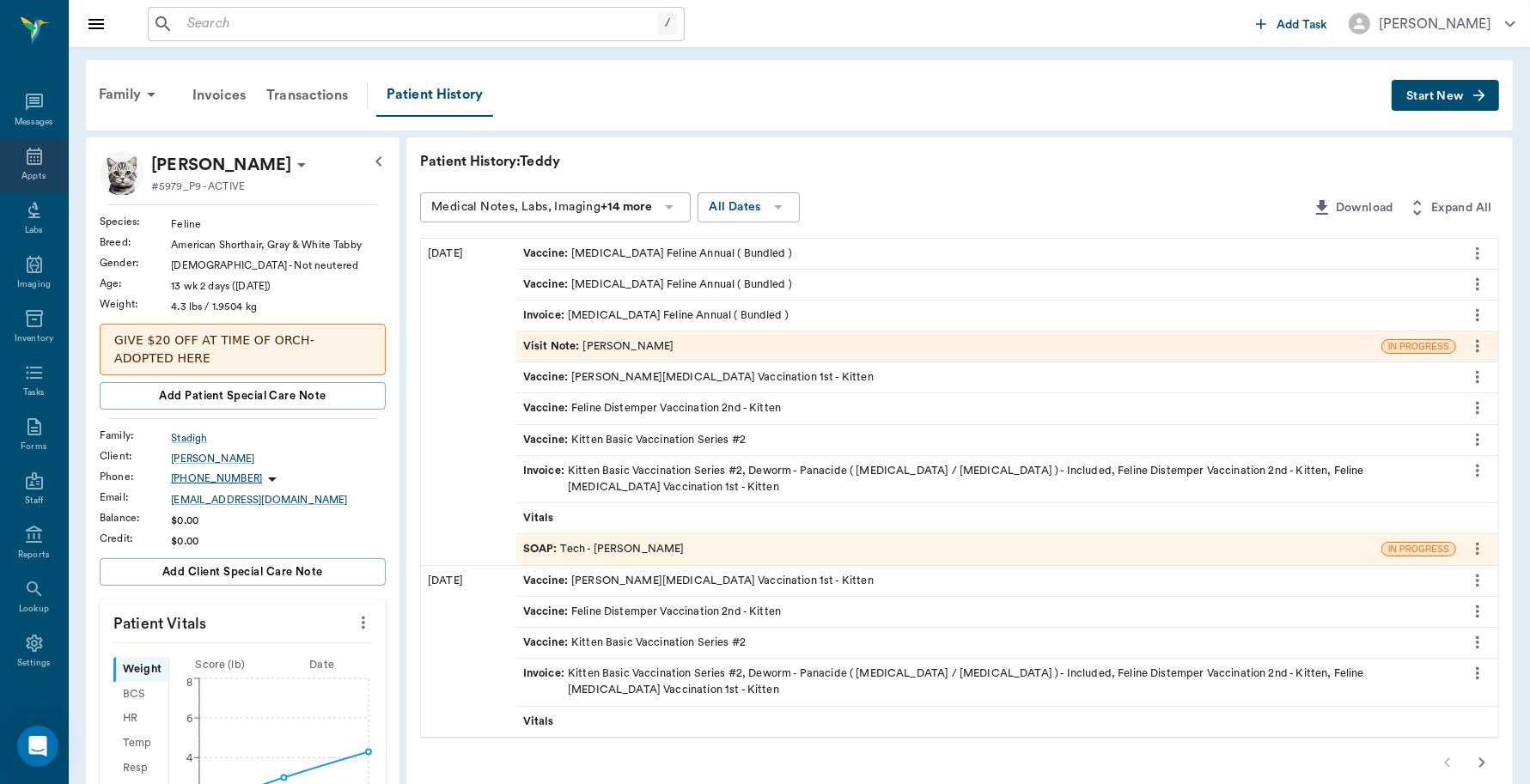
click at [28, 163] on icon at bounding box center [34, 156] width 16 height 17
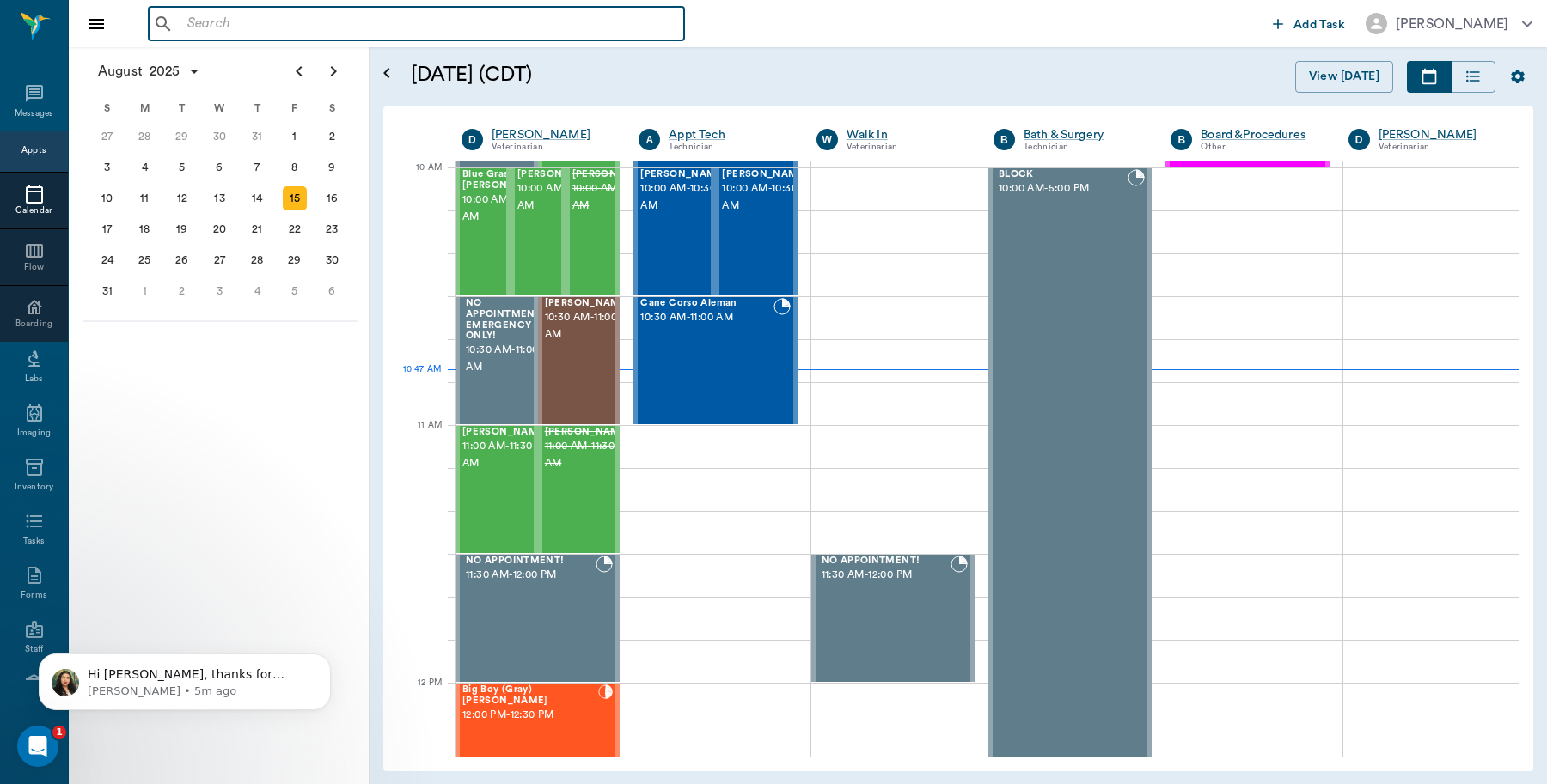
click at [315, 15] on input "text" at bounding box center [429, 24] width 497 height 24
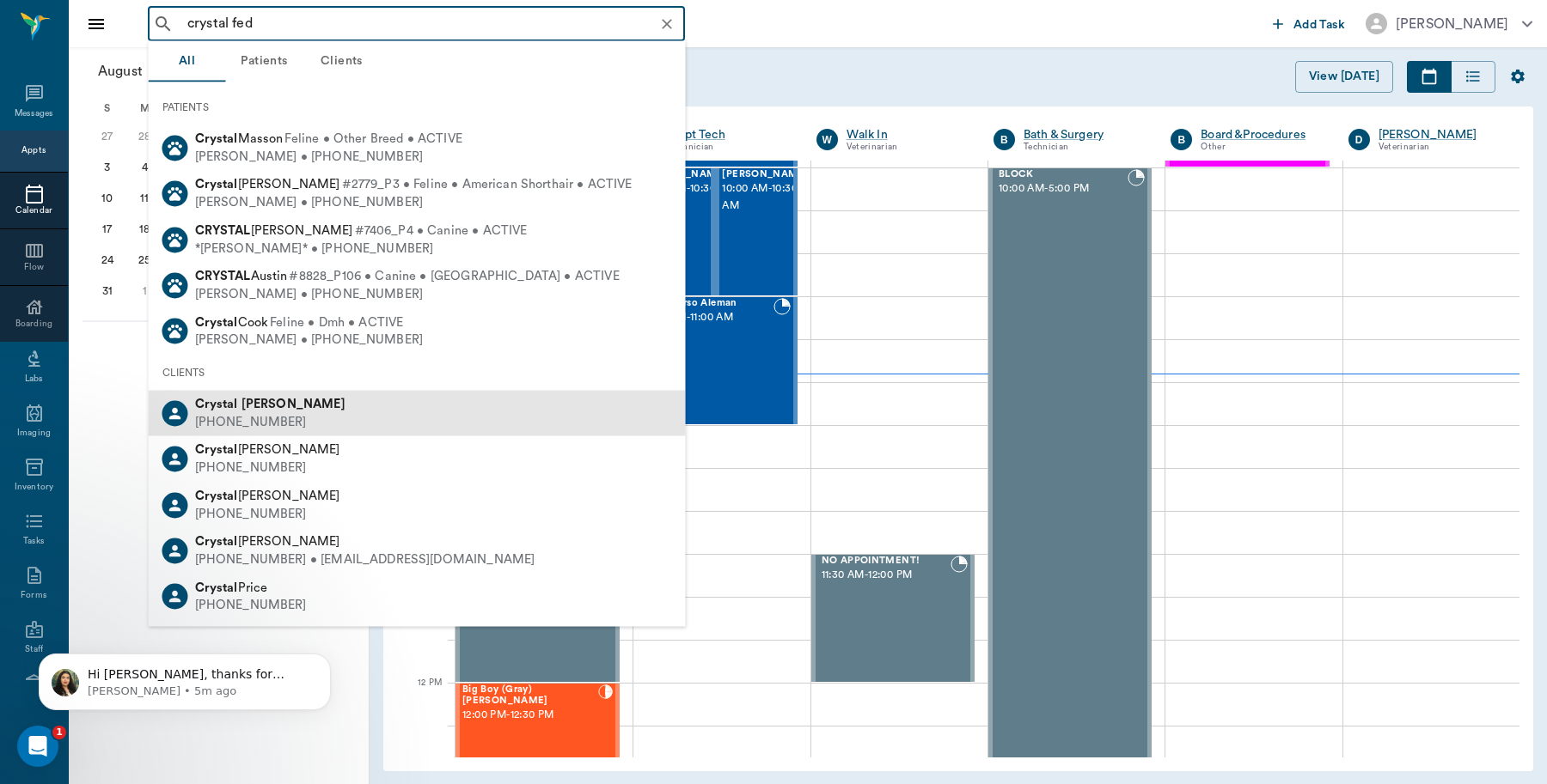
click at [269, 415] on div "(903) 203-2199" at bounding box center [270, 423] width 151 height 18
type input "crystal fed"
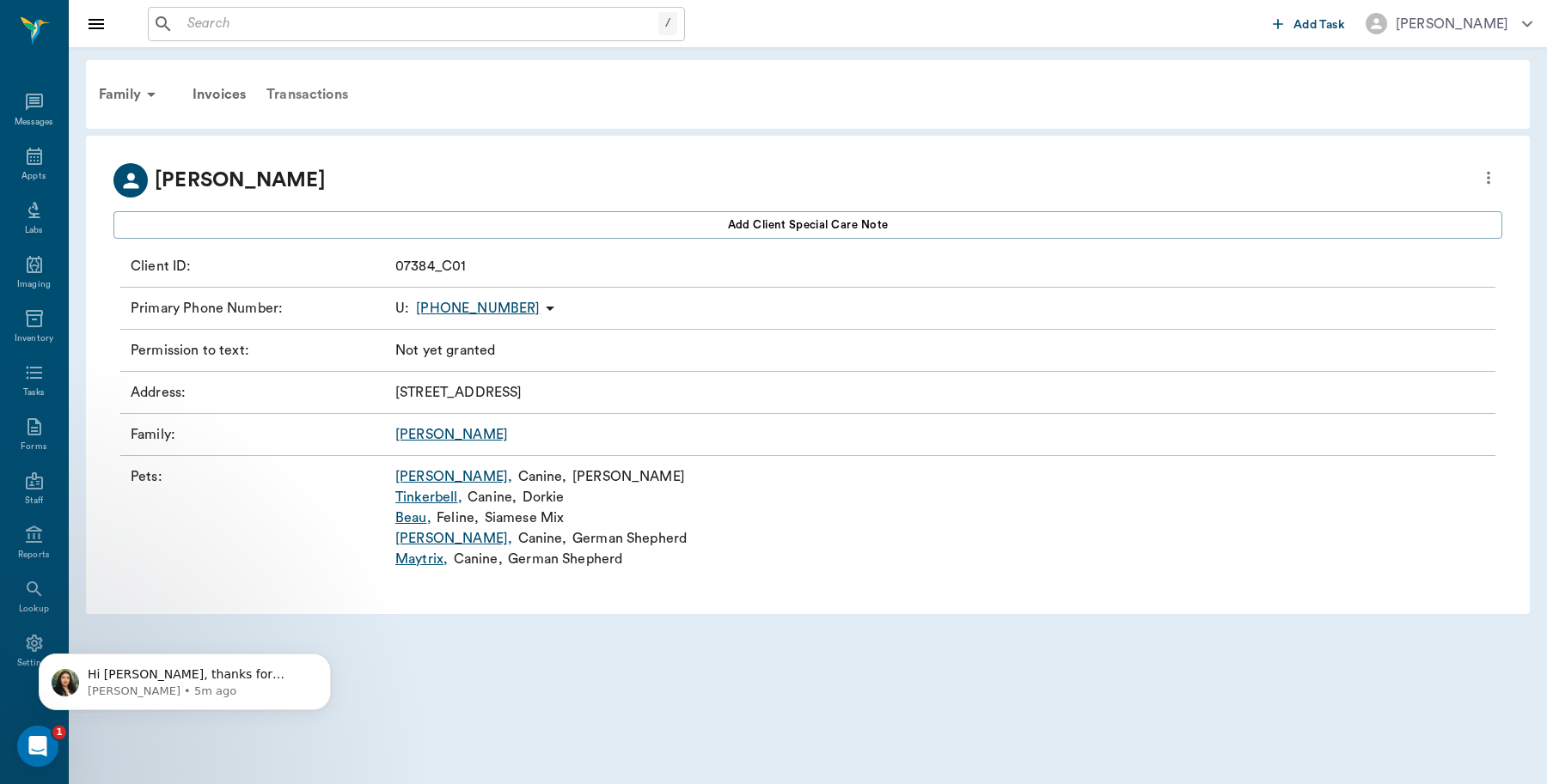
click at [310, 99] on div "Transactions" at bounding box center [307, 94] width 102 height 41
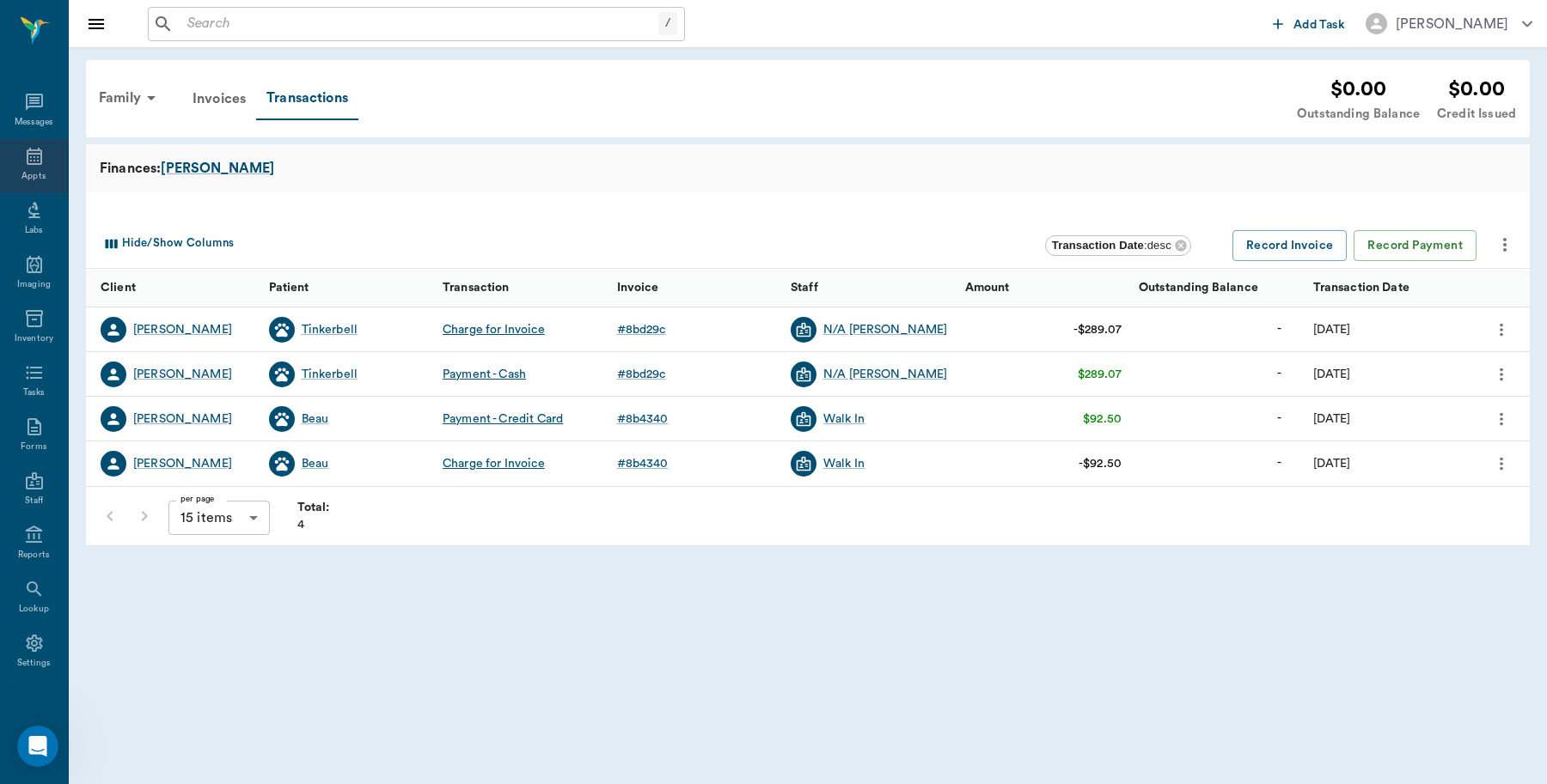
click at [32, 162] on icon at bounding box center [34, 156] width 16 height 17
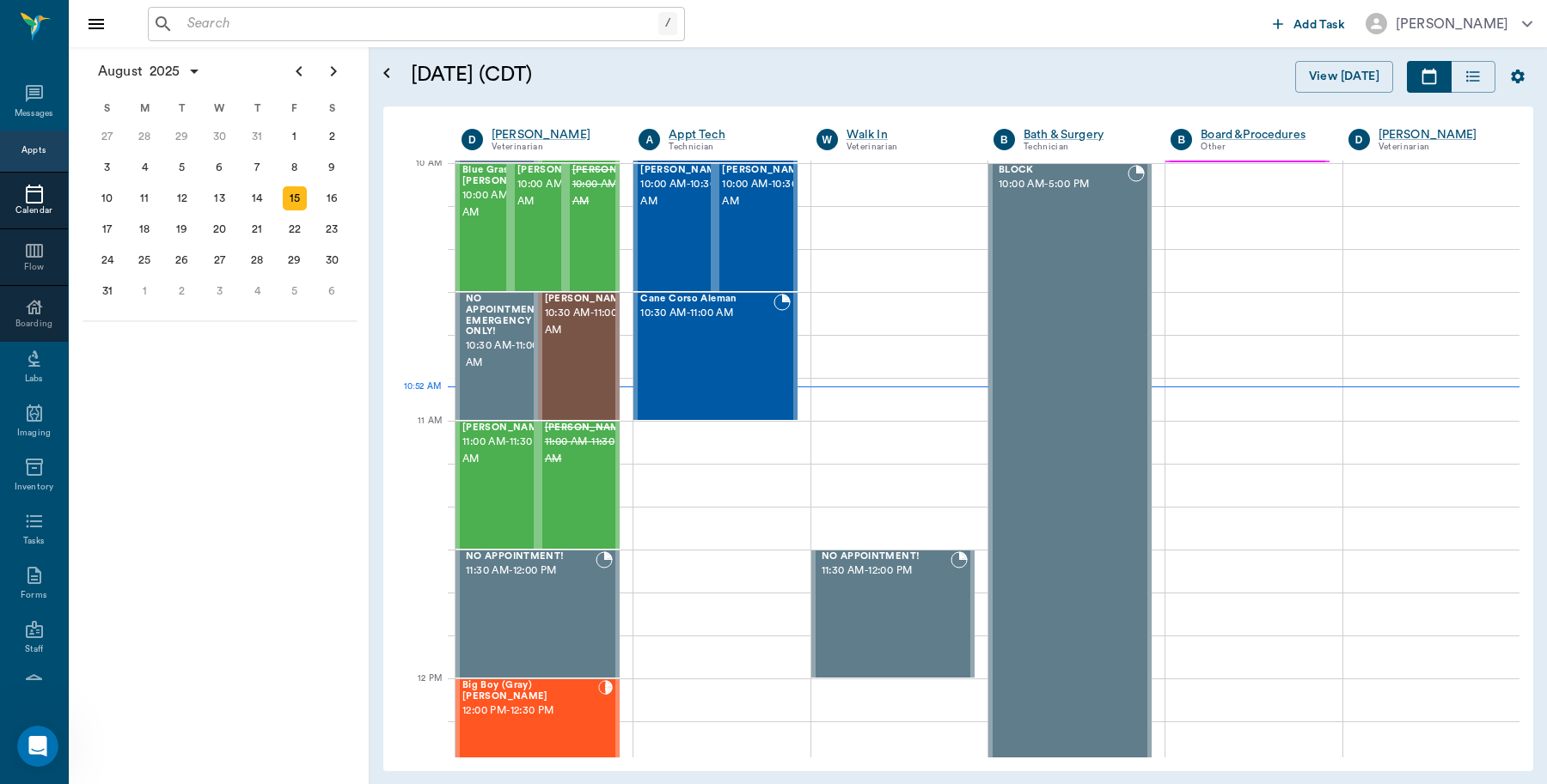
scroll to position [518, 0]
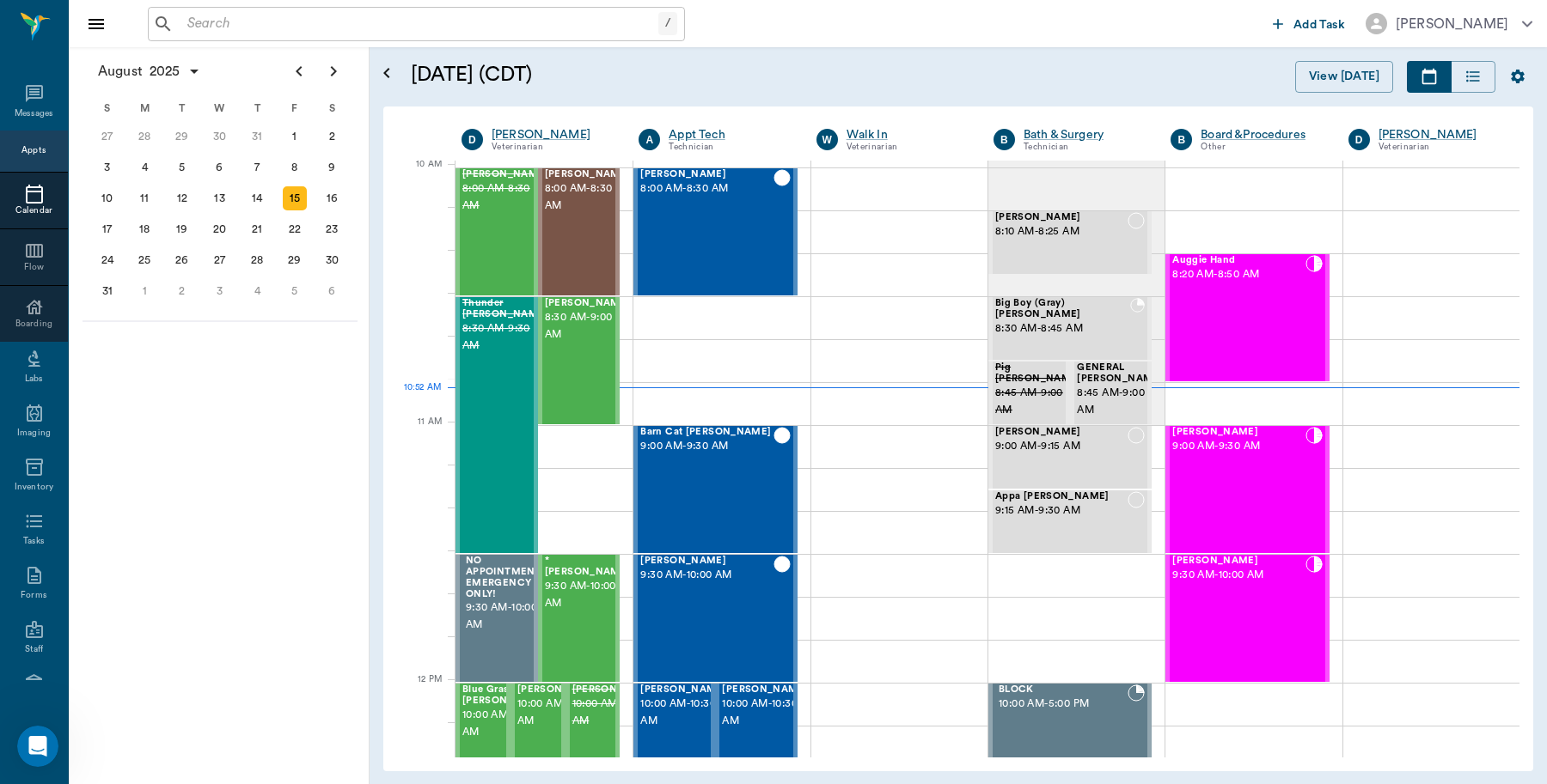
scroll to position [518, 0]
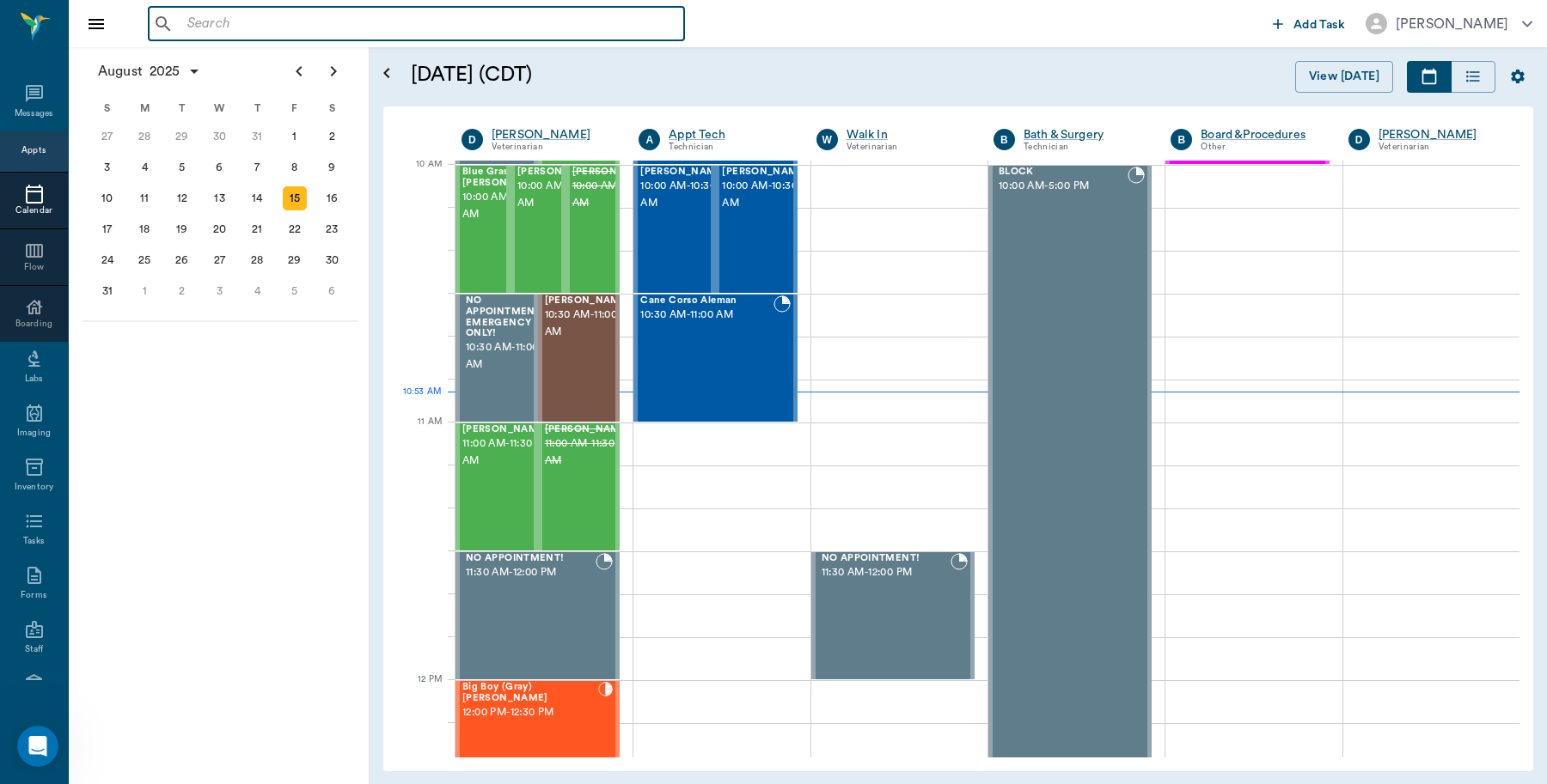
click at [336, 15] on input "text" at bounding box center [429, 24] width 497 height 24
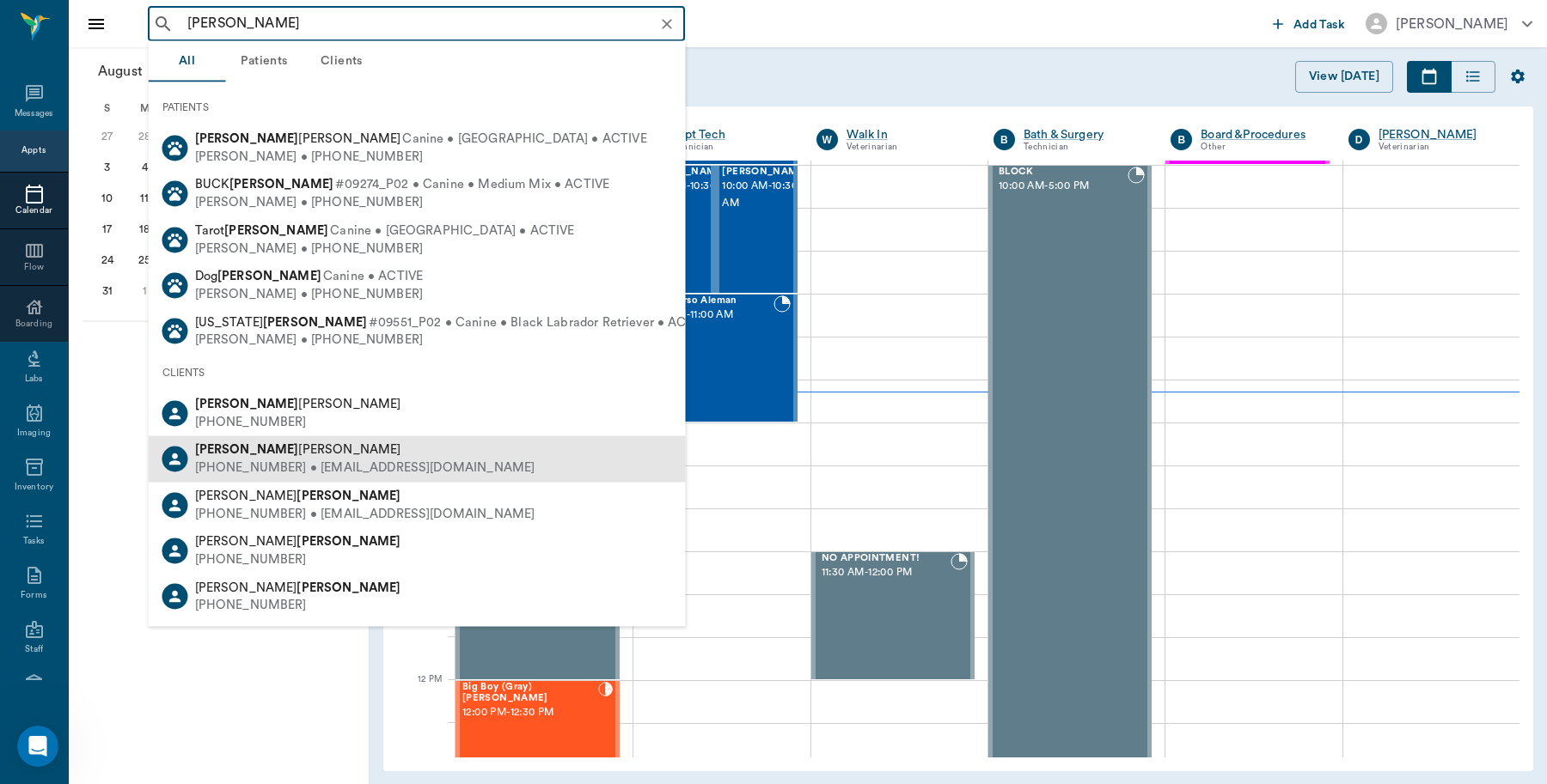
click at [318, 466] on div "[PHONE_NUMBER] • [EMAIL_ADDRESS][DOMAIN_NAME]" at bounding box center [365, 469] width 341 height 18
type input "[PERSON_NAME]"
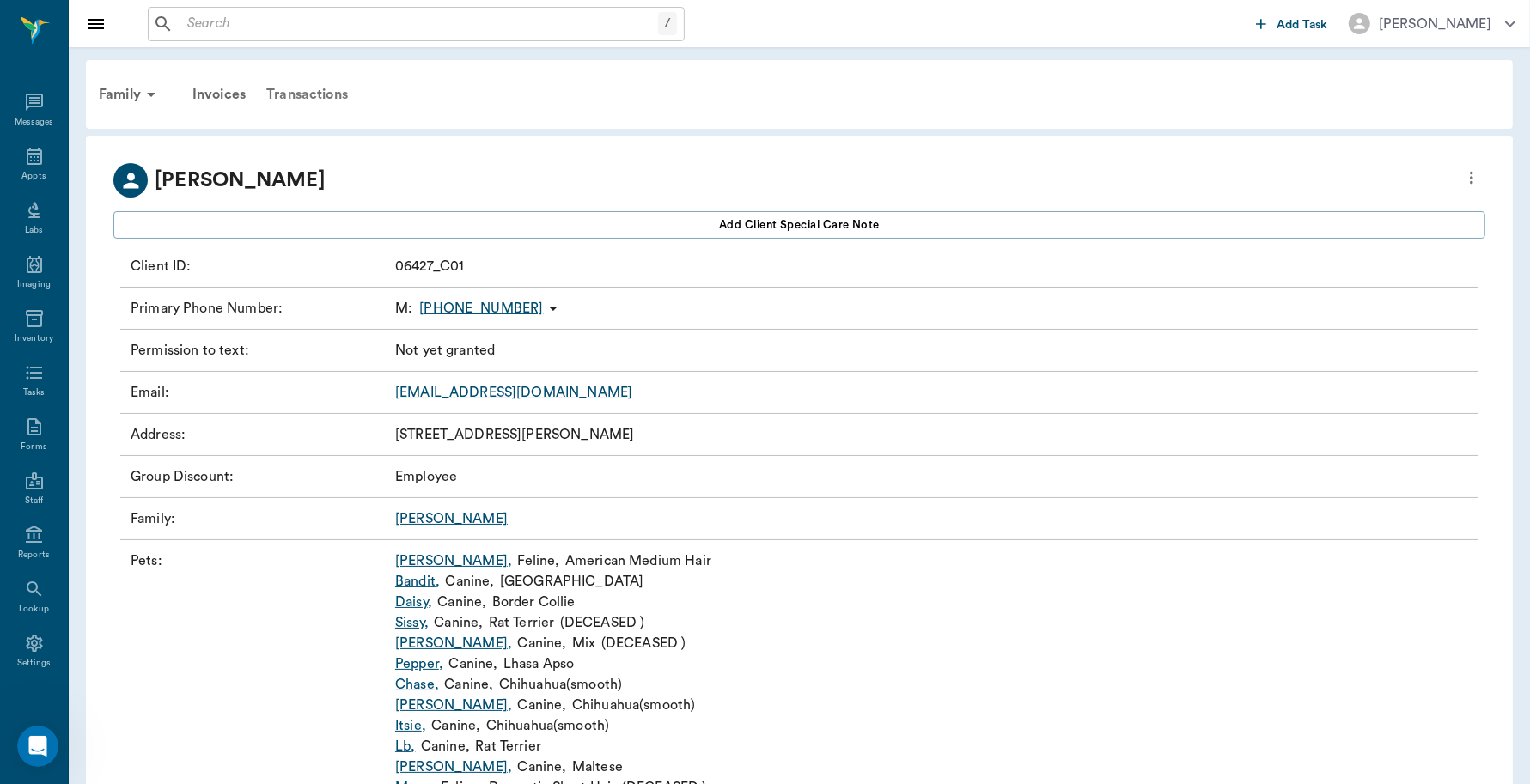
click at [318, 99] on div "Transactions" at bounding box center [307, 94] width 102 height 41
click at [130, 99] on div "Family" at bounding box center [130, 94] width 83 height 41
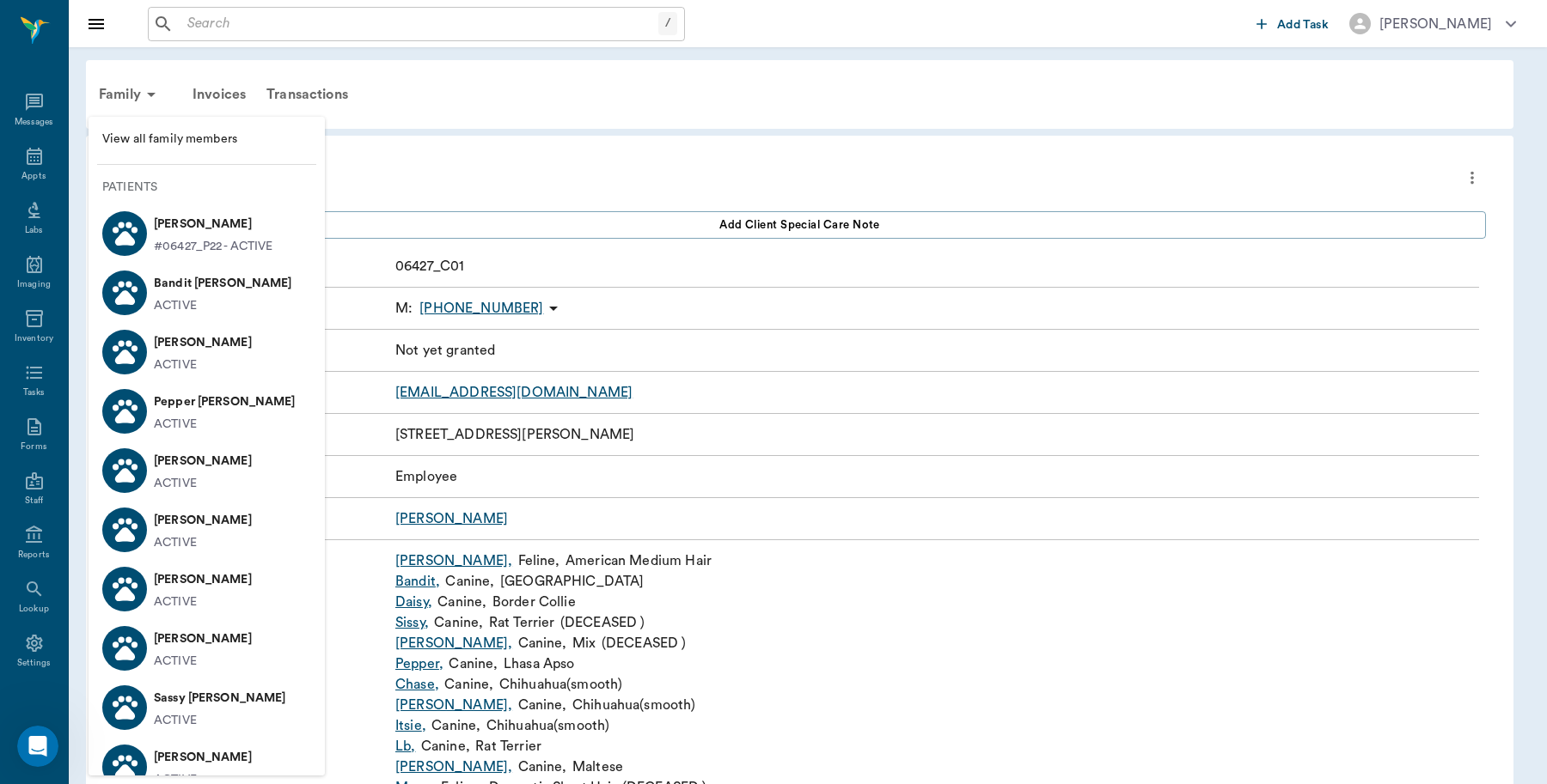
click at [200, 131] on span "View all family members" at bounding box center [206, 140] width 209 height 18
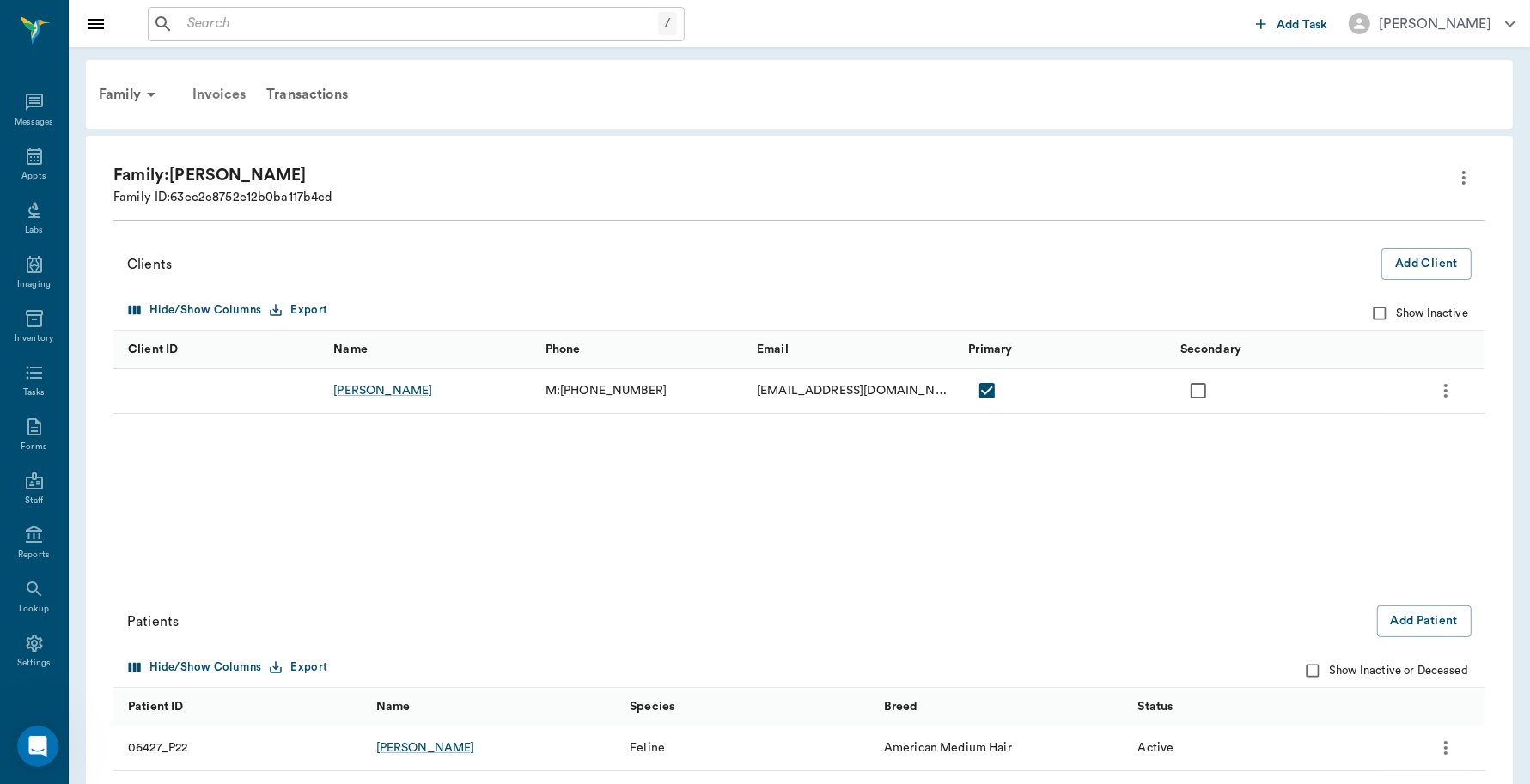
click at [234, 93] on div "Invoices" at bounding box center [219, 94] width 74 height 41
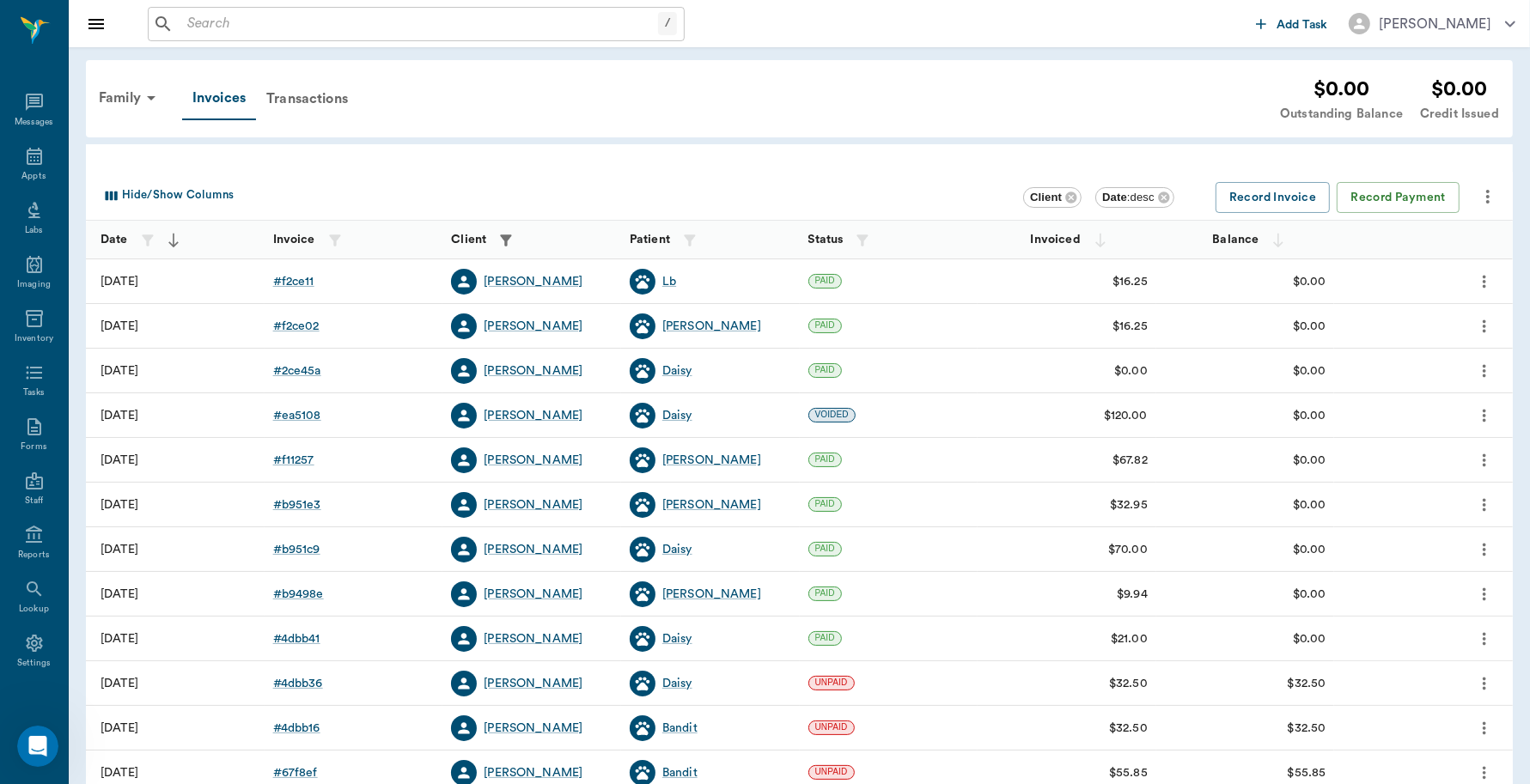
click at [1493, 203] on icon "more" at bounding box center [1488, 196] width 21 height 21
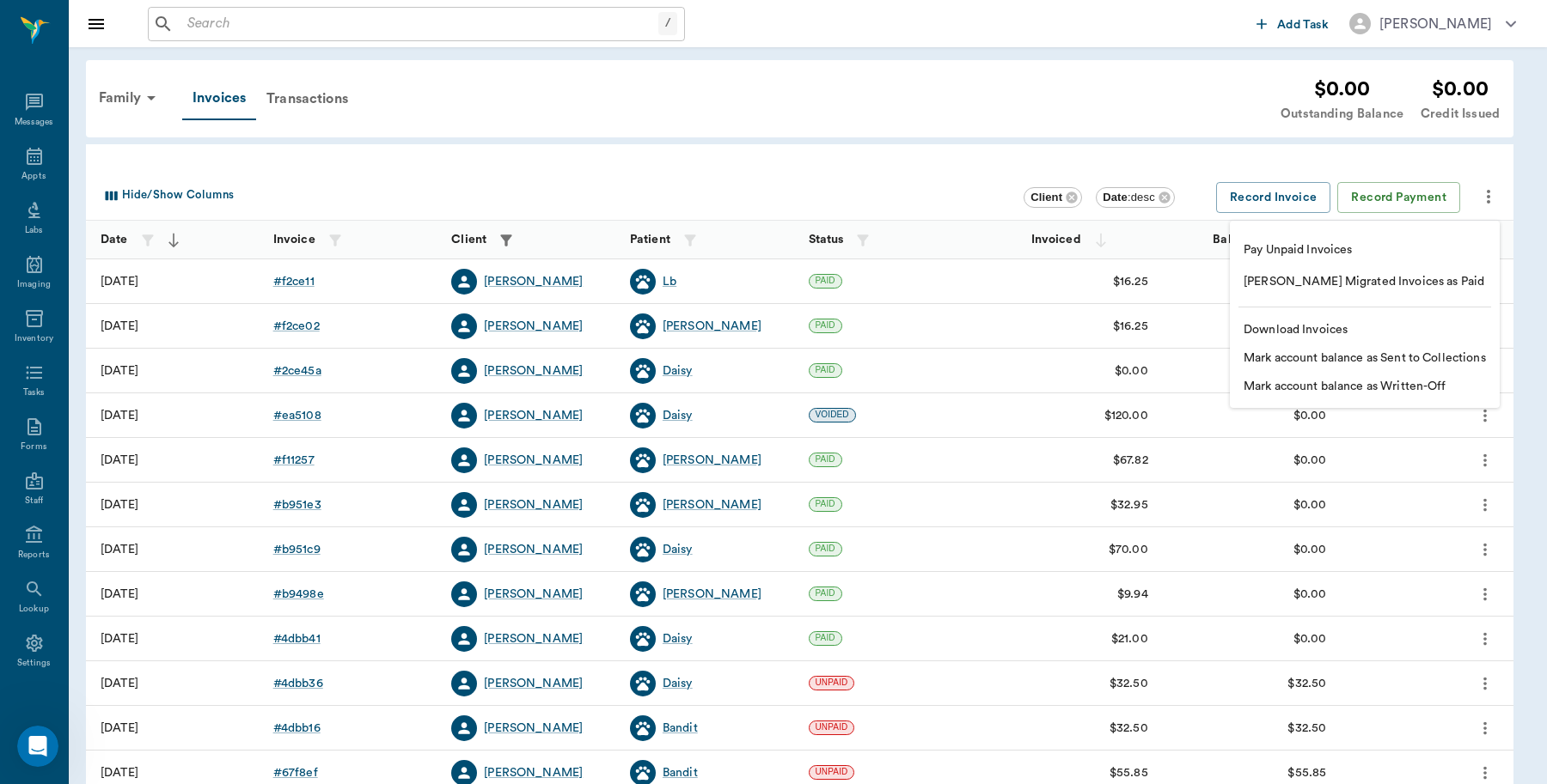
click at [690, 325] on div at bounding box center [774, 392] width 1547 height 784
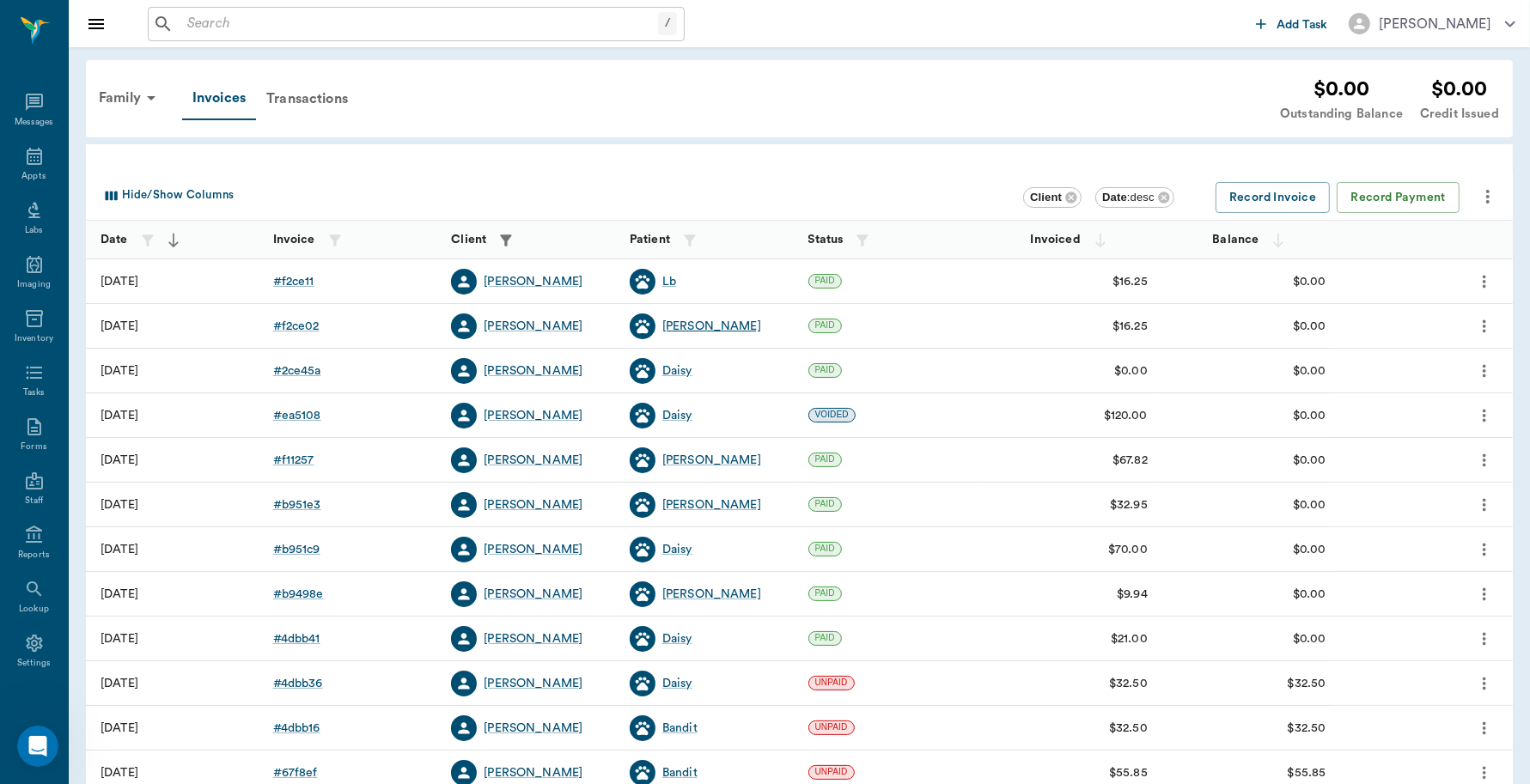
click at [703, 328] on div "[PERSON_NAME]" at bounding box center [712, 326] width 99 height 17
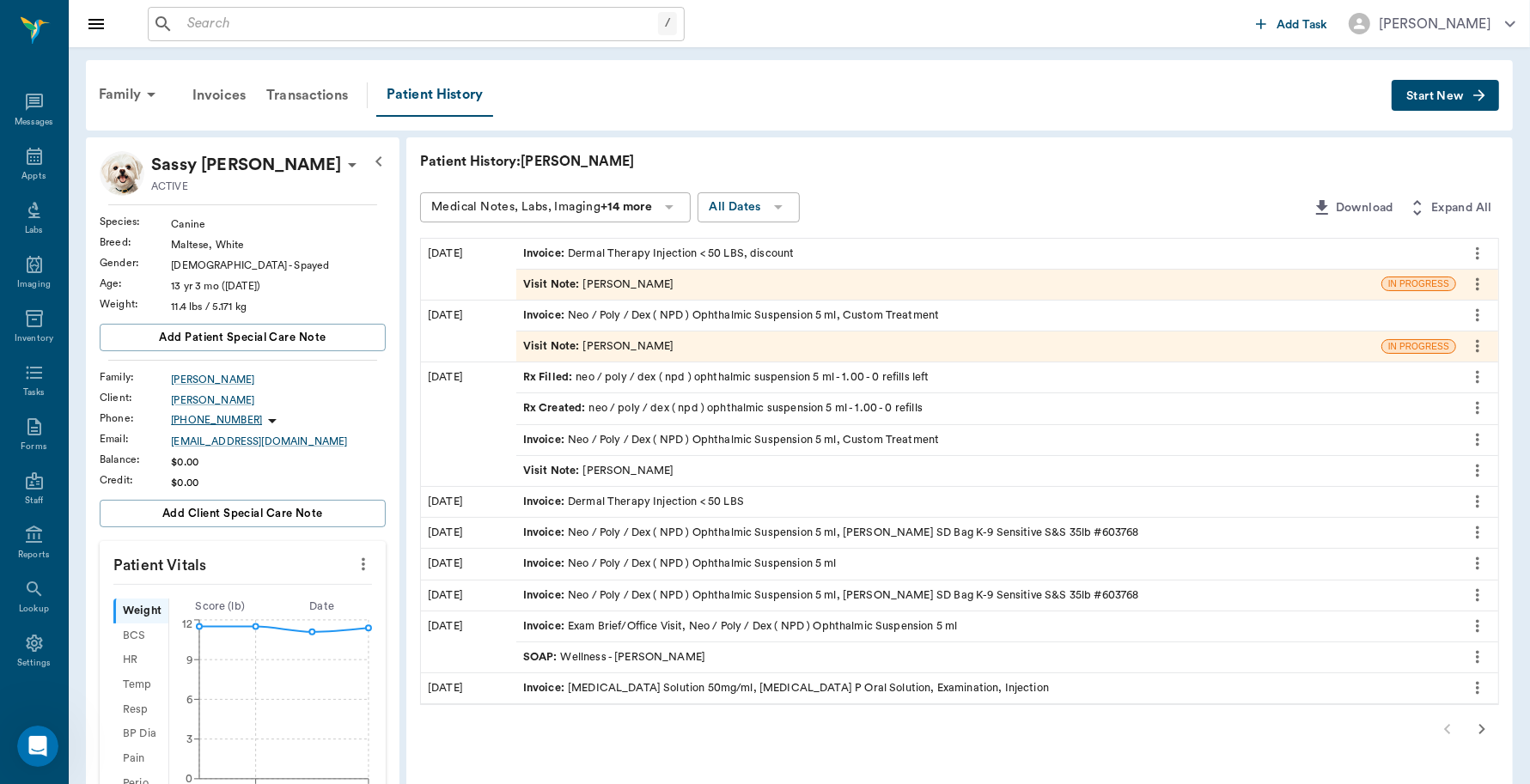
click at [1461, 96] on span "Start New" at bounding box center [1435, 96] width 58 height 0
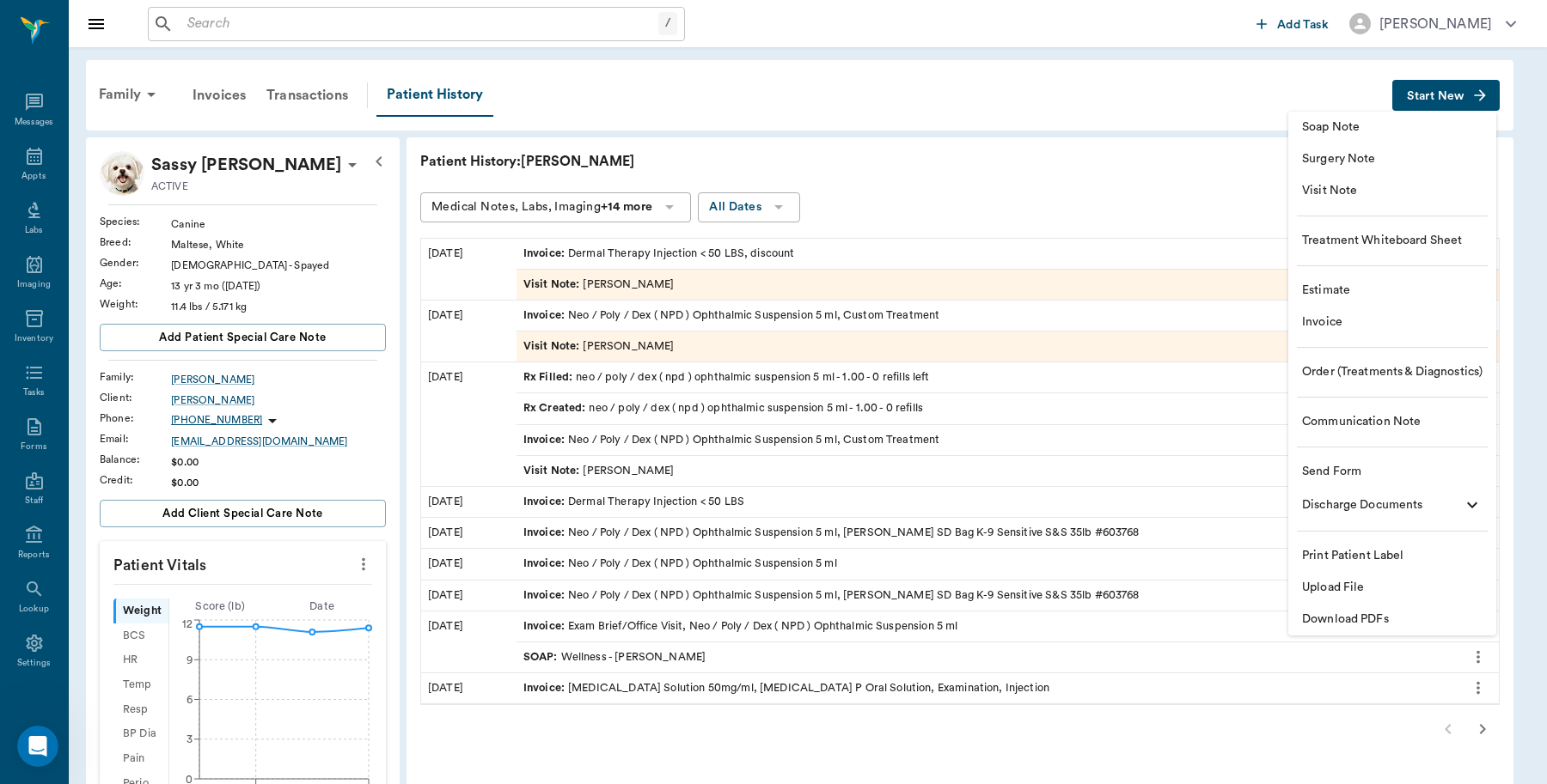
click at [1339, 319] on span "Invoice" at bounding box center [1393, 323] width 181 height 18
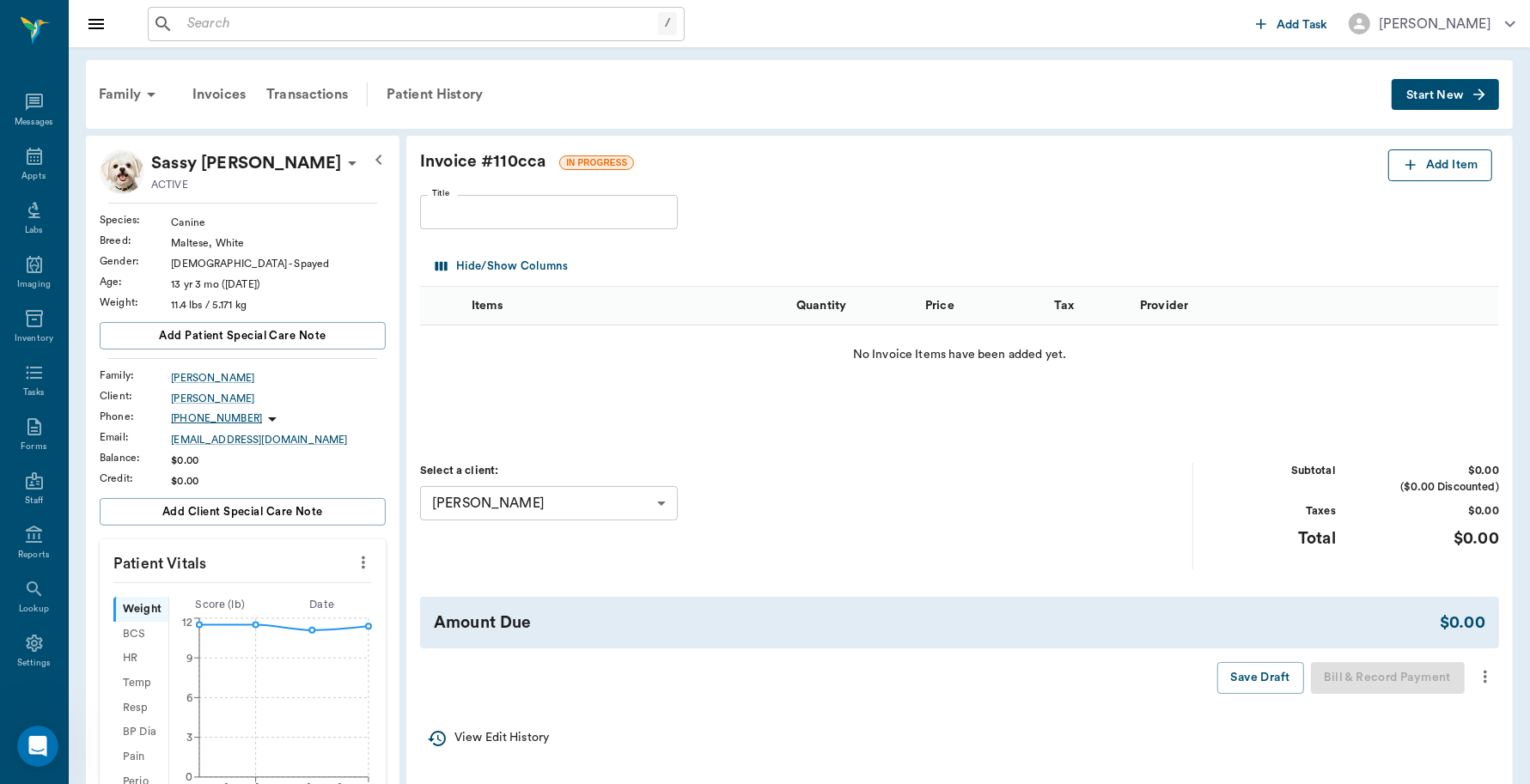
click at [1433, 157] on button "Add Item" at bounding box center [1441, 165] width 104 height 32
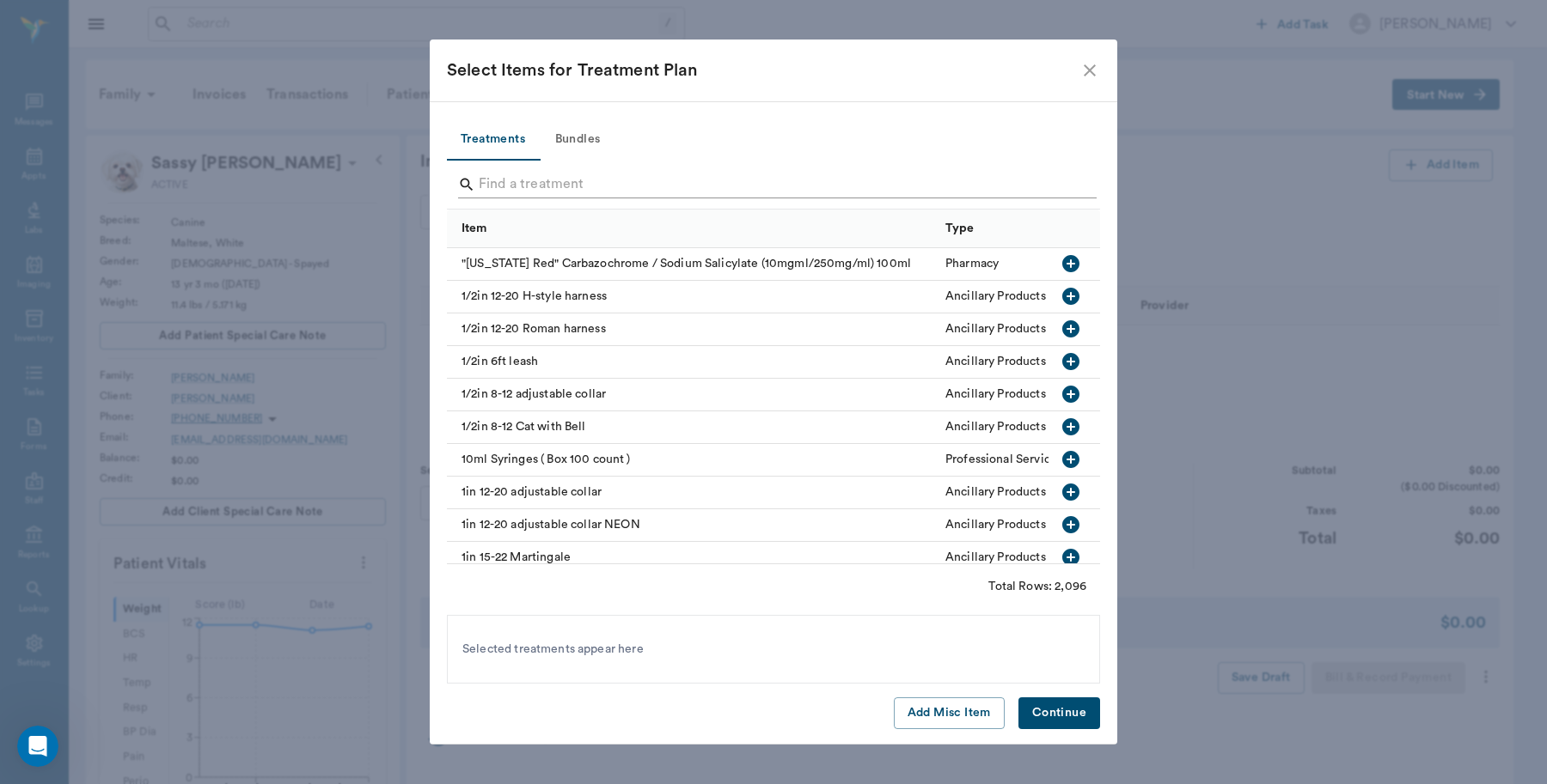
click at [698, 185] on input "Search" at bounding box center [774, 184] width 592 height 27
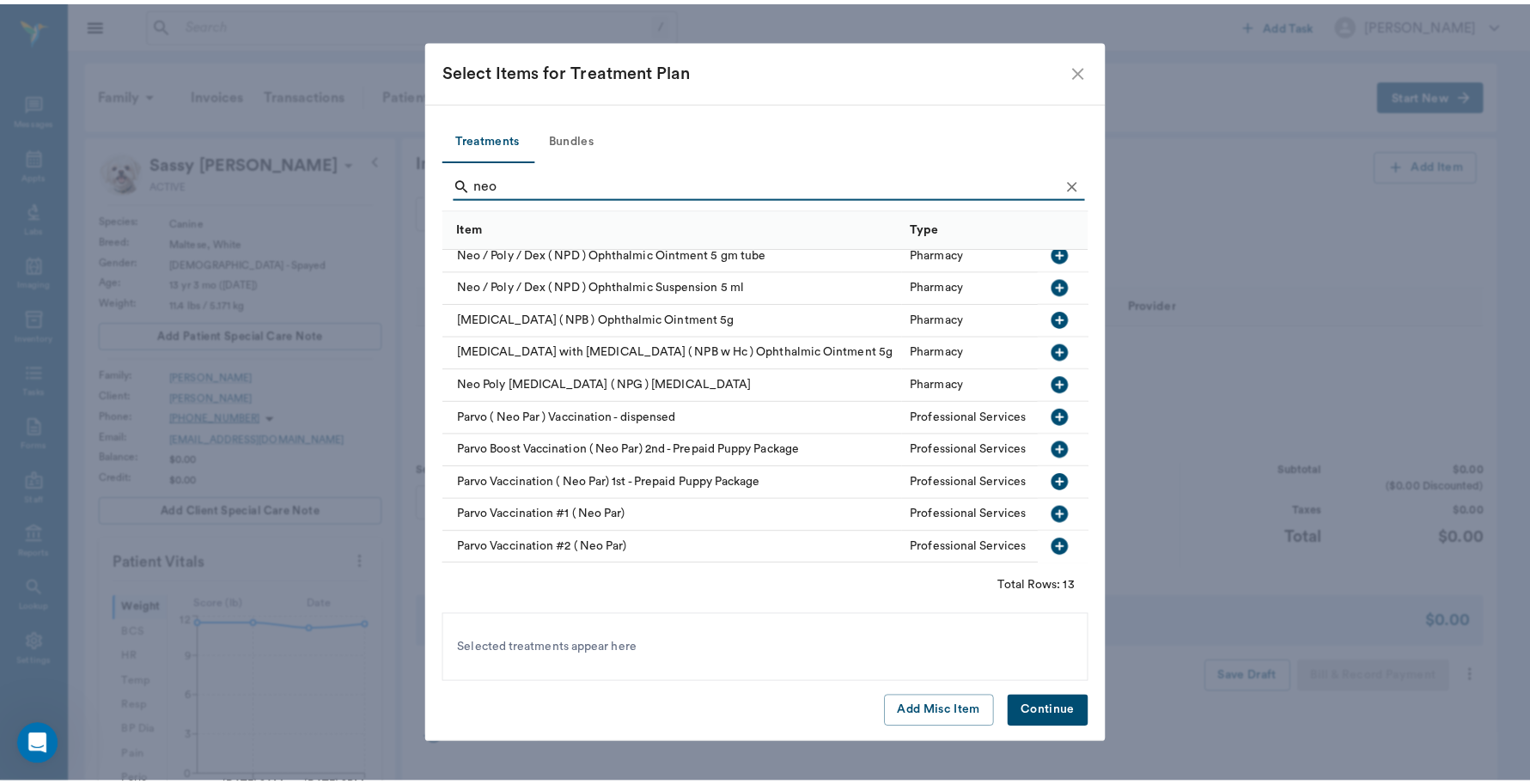
scroll to position [124, 0]
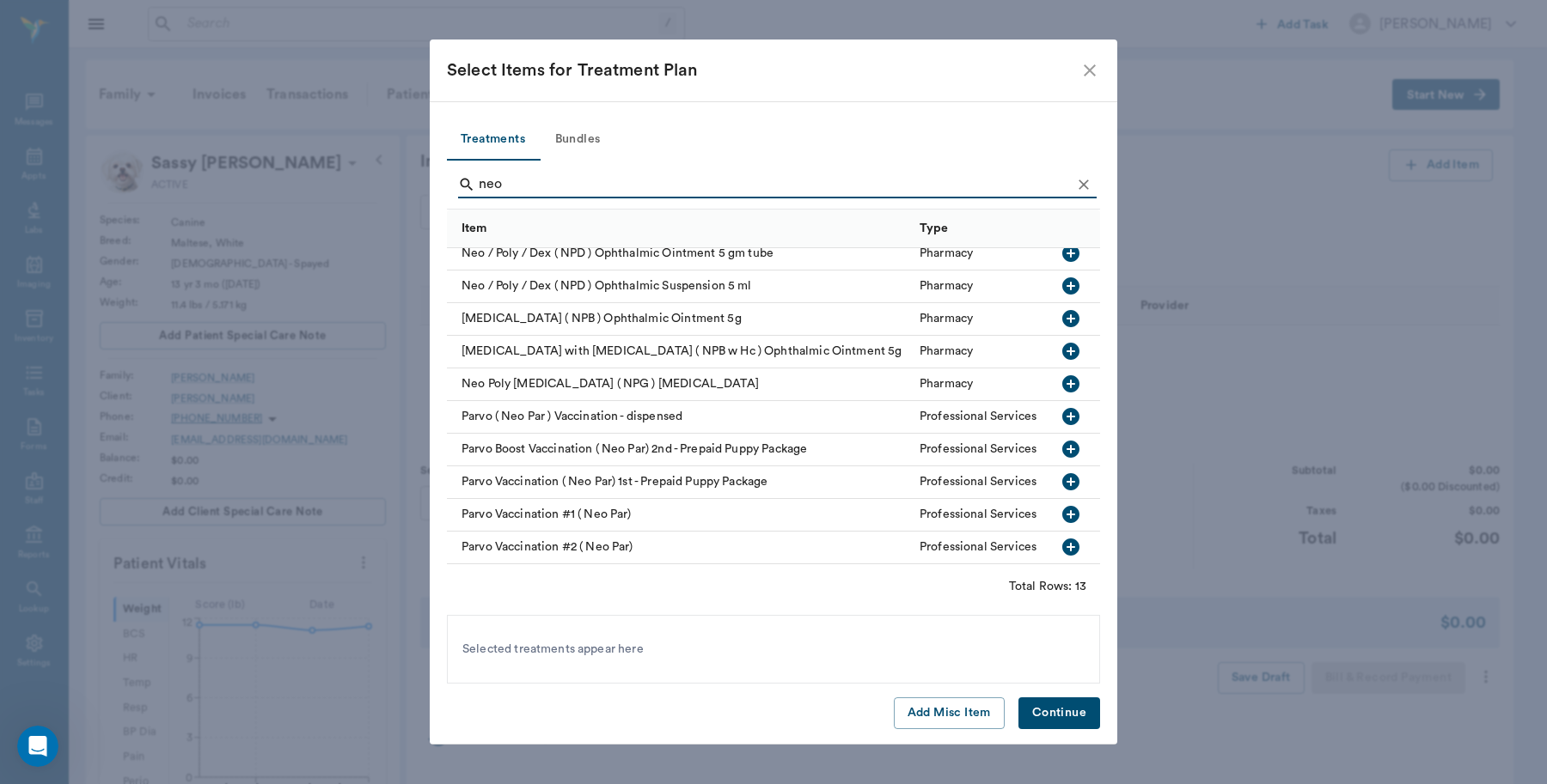
type input "neo"
click at [1060, 276] on icon "button" at bounding box center [1070, 286] width 21 height 21
click at [1046, 701] on button "Continue" at bounding box center [1058, 713] width 81 height 32
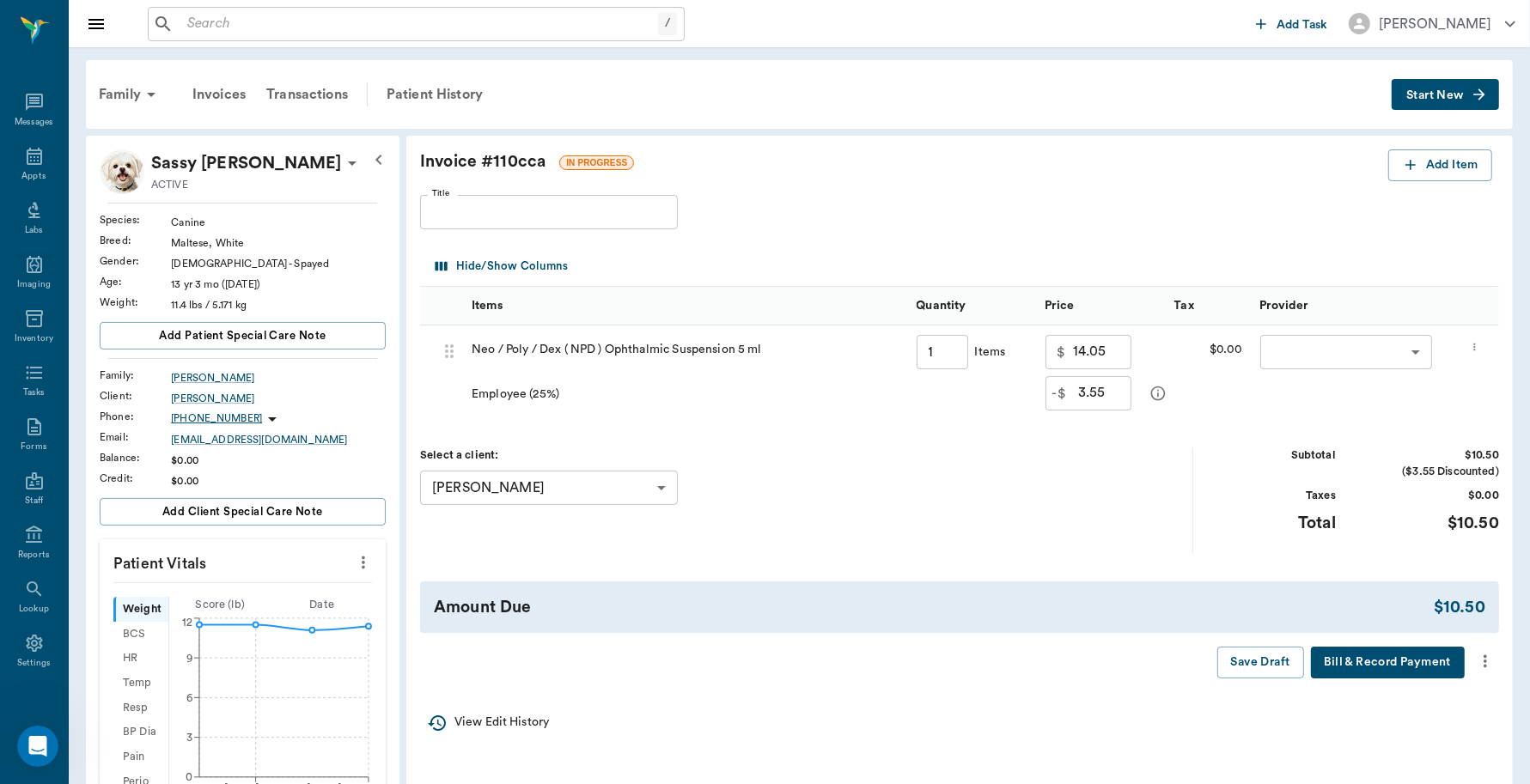
click at [1420, 353] on body "/ ​ Add Task Dr. Bert Ellsworth Nectar Messages Appts Labs Imaging Inventory Ta…" at bounding box center [765, 640] width 1530 height 1281
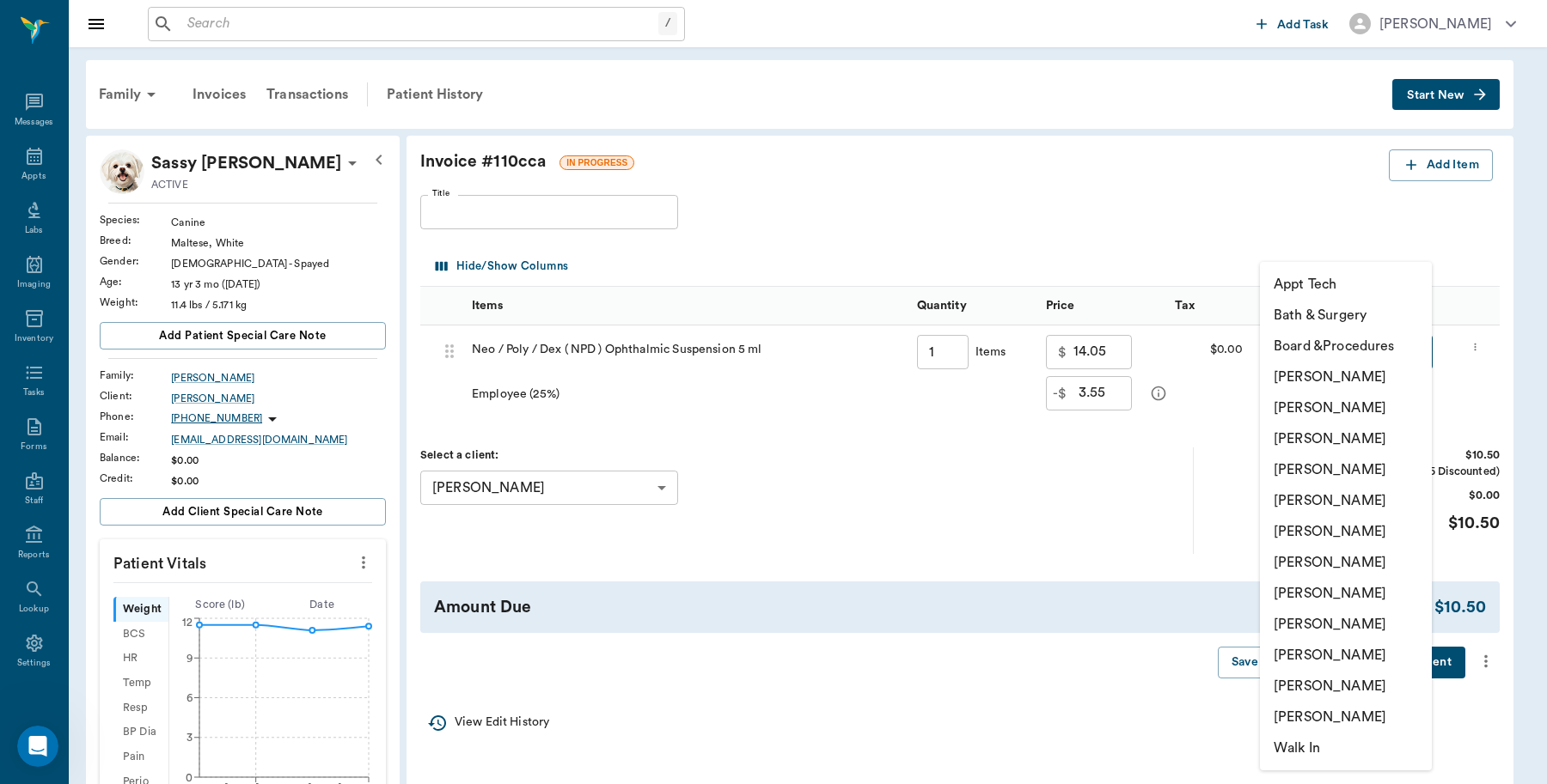
click at [1376, 382] on li "[PERSON_NAME]" at bounding box center [1346, 377] width 172 height 31
type input "none-6899ea08ed37b777db10de45"
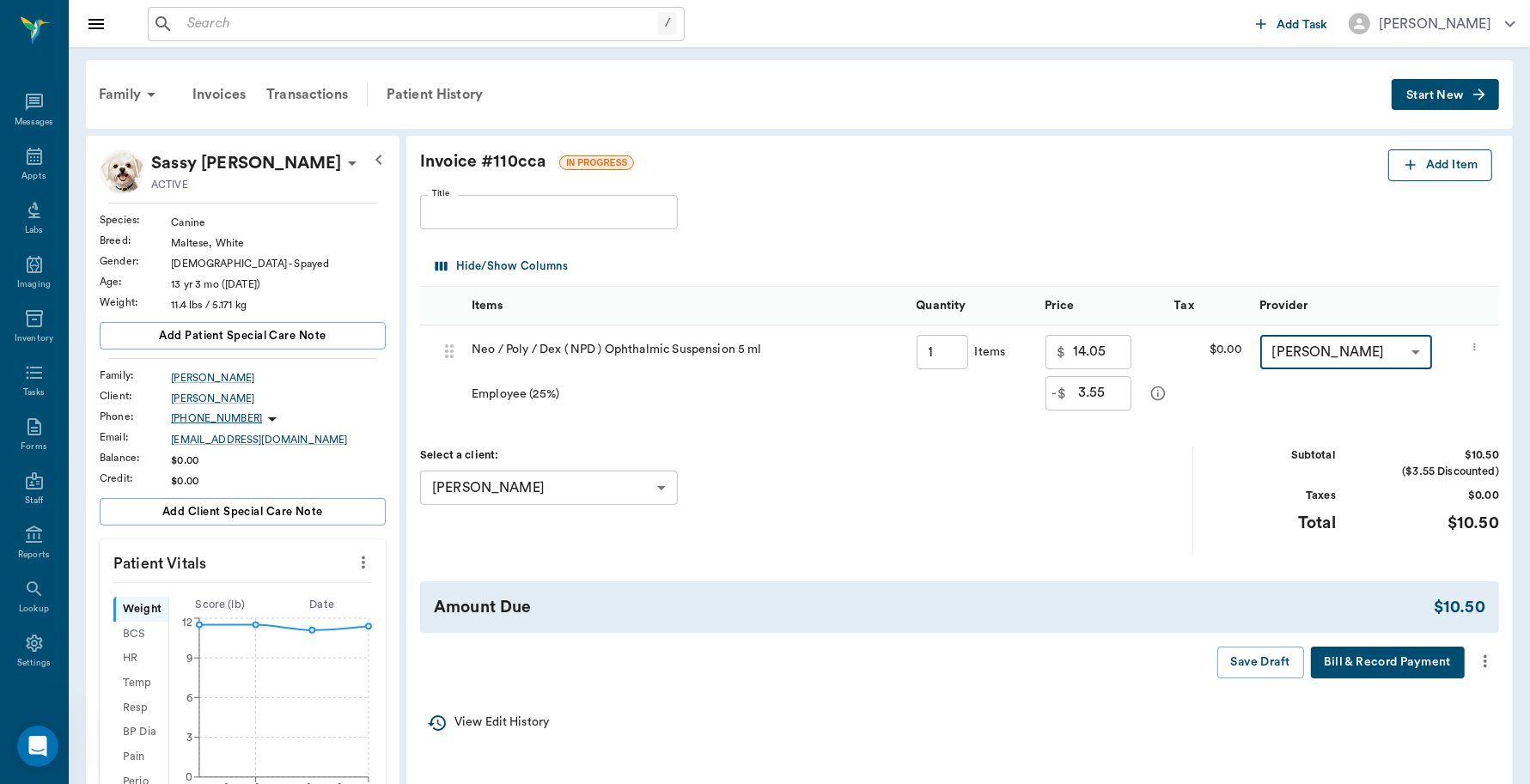
click at [1437, 170] on button "Add Item" at bounding box center [1441, 165] width 104 height 32
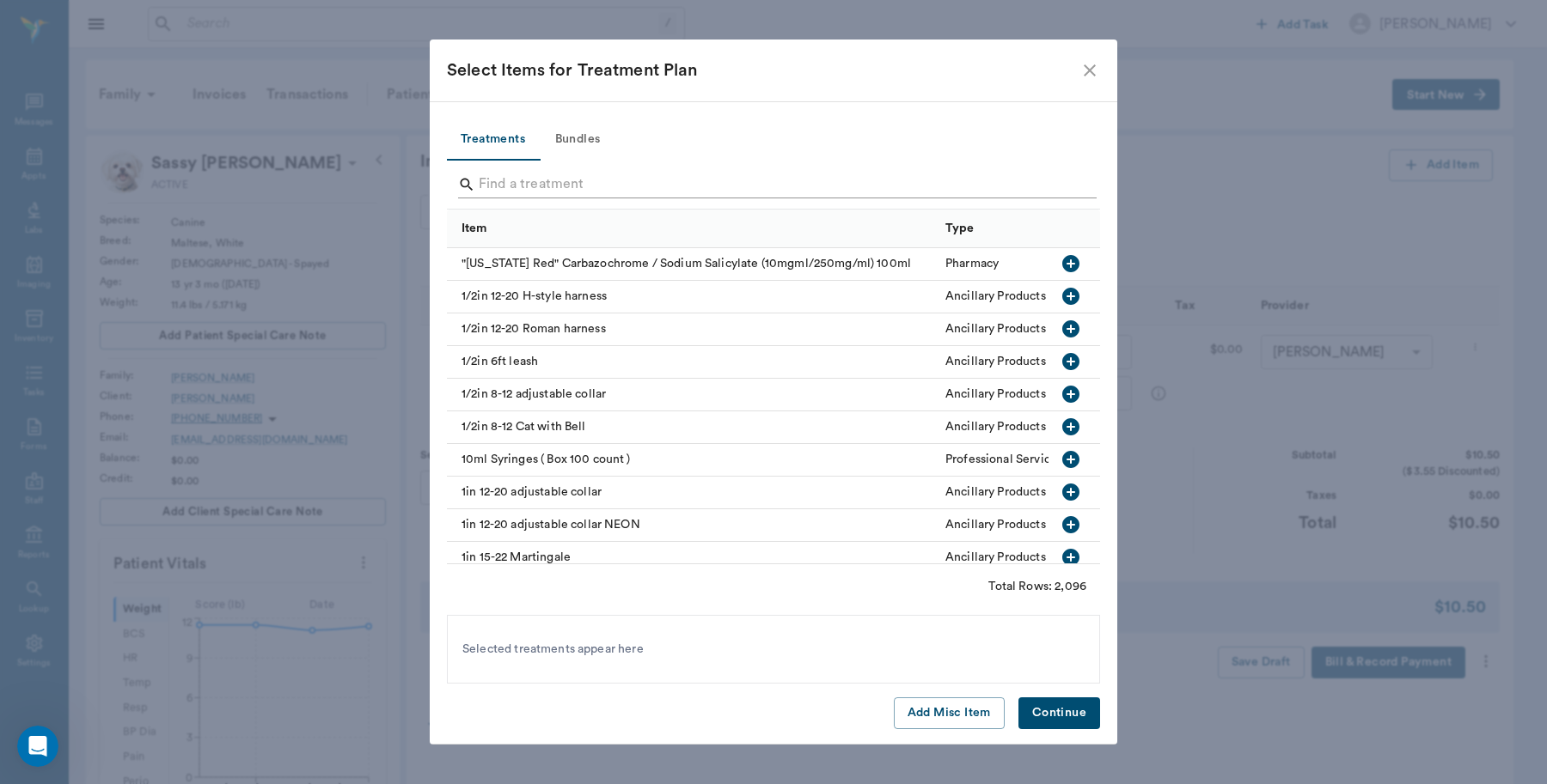
click at [654, 183] on input "Search" at bounding box center [774, 184] width 592 height 27
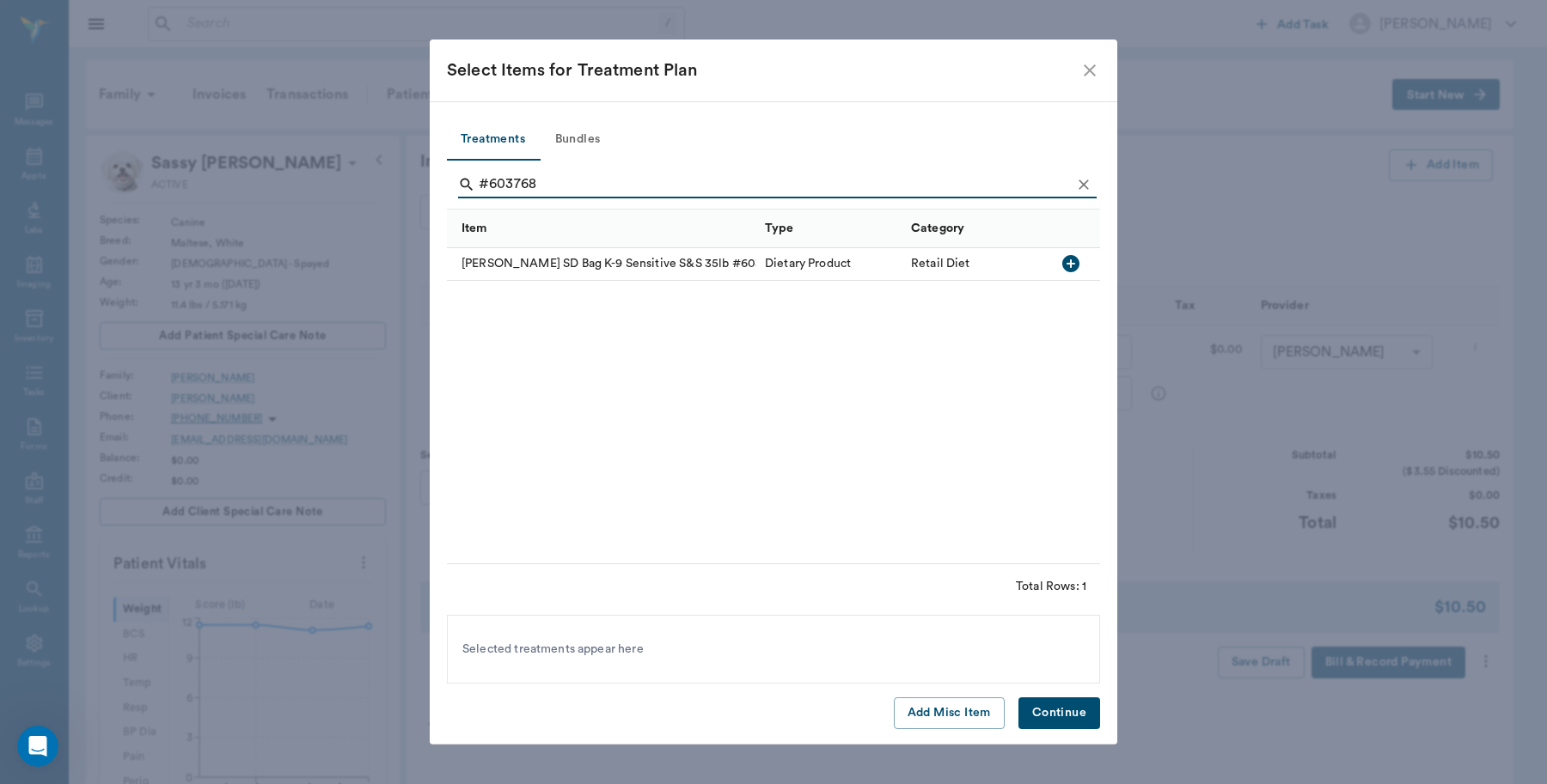
type input "#603768"
click at [1068, 260] on icon "button" at bounding box center [1070, 264] width 17 height 17
click at [1066, 708] on button "Continue" at bounding box center [1058, 713] width 81 height 32
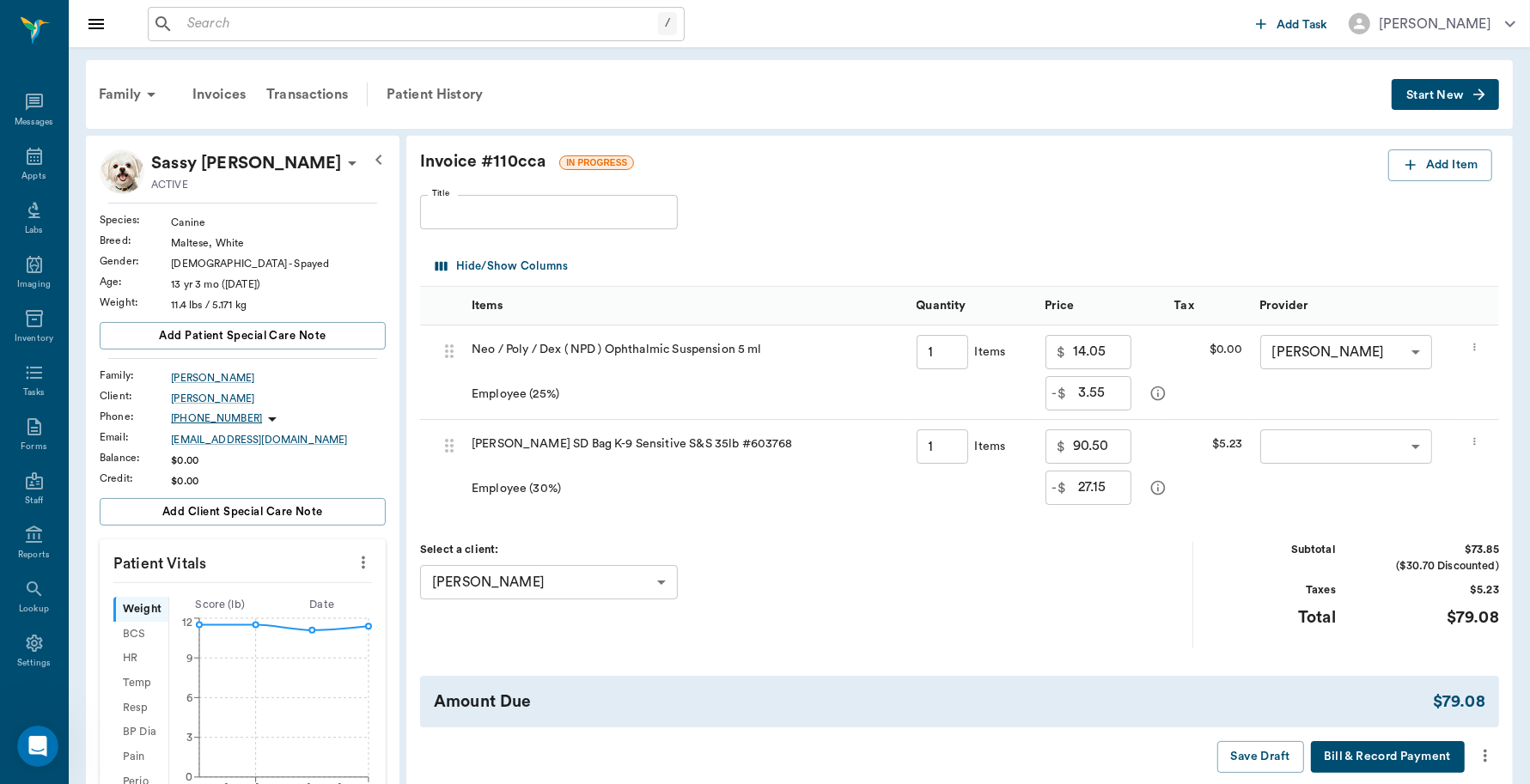
click at [1414, 445] on body "/ ​ Add Task Dr. Bert Ellsworth Nectar Messages Appts Labs Imaging Inventory Ta…" at bounding box center [765, 640] width 1530 height 1281
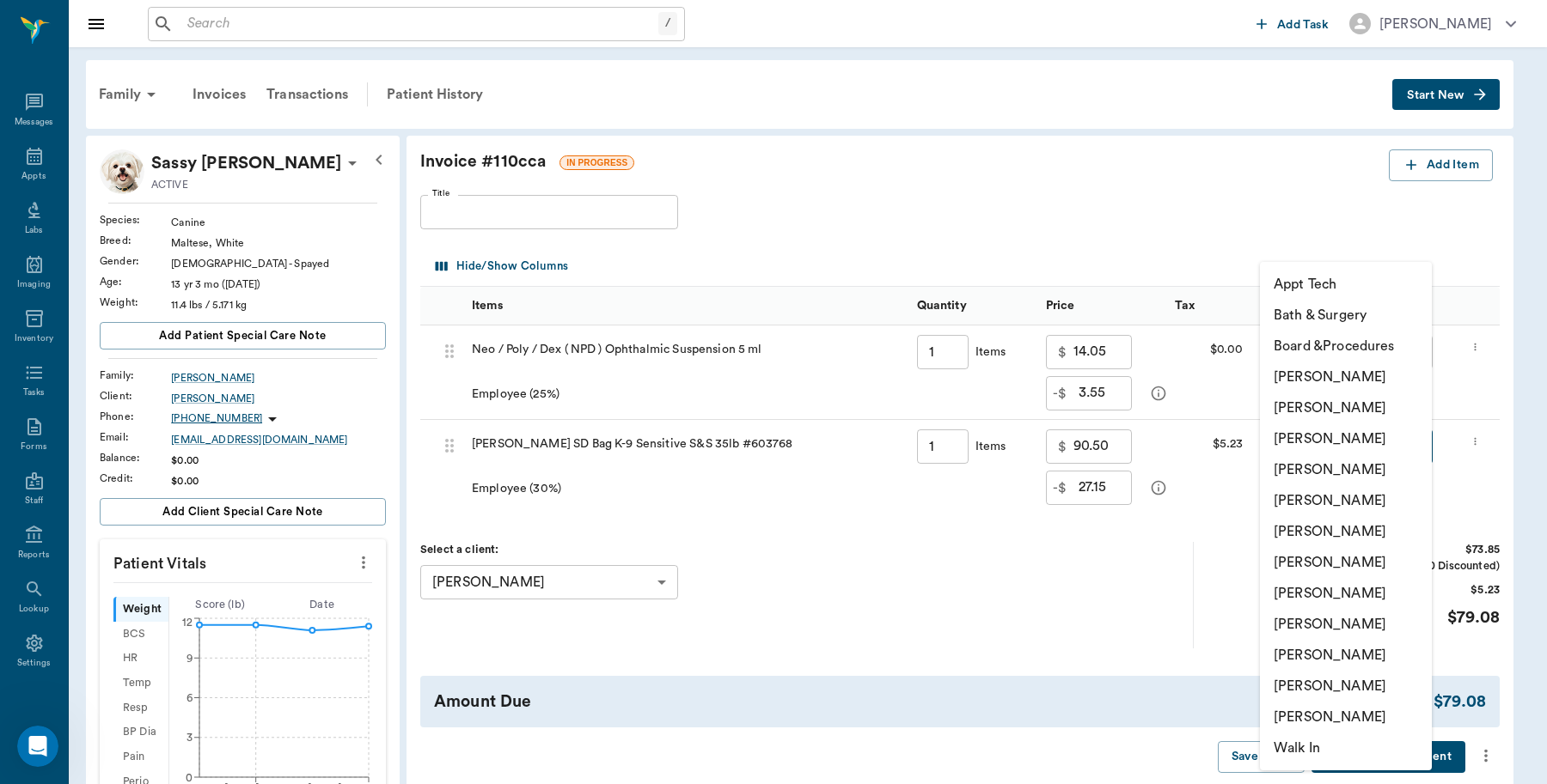
click at [1364, 379] on li "[PERSON_NAME]" at bounding box center [1346, 377] width 172 height 31
type input "none-6899ea08ed37b777db10de45"
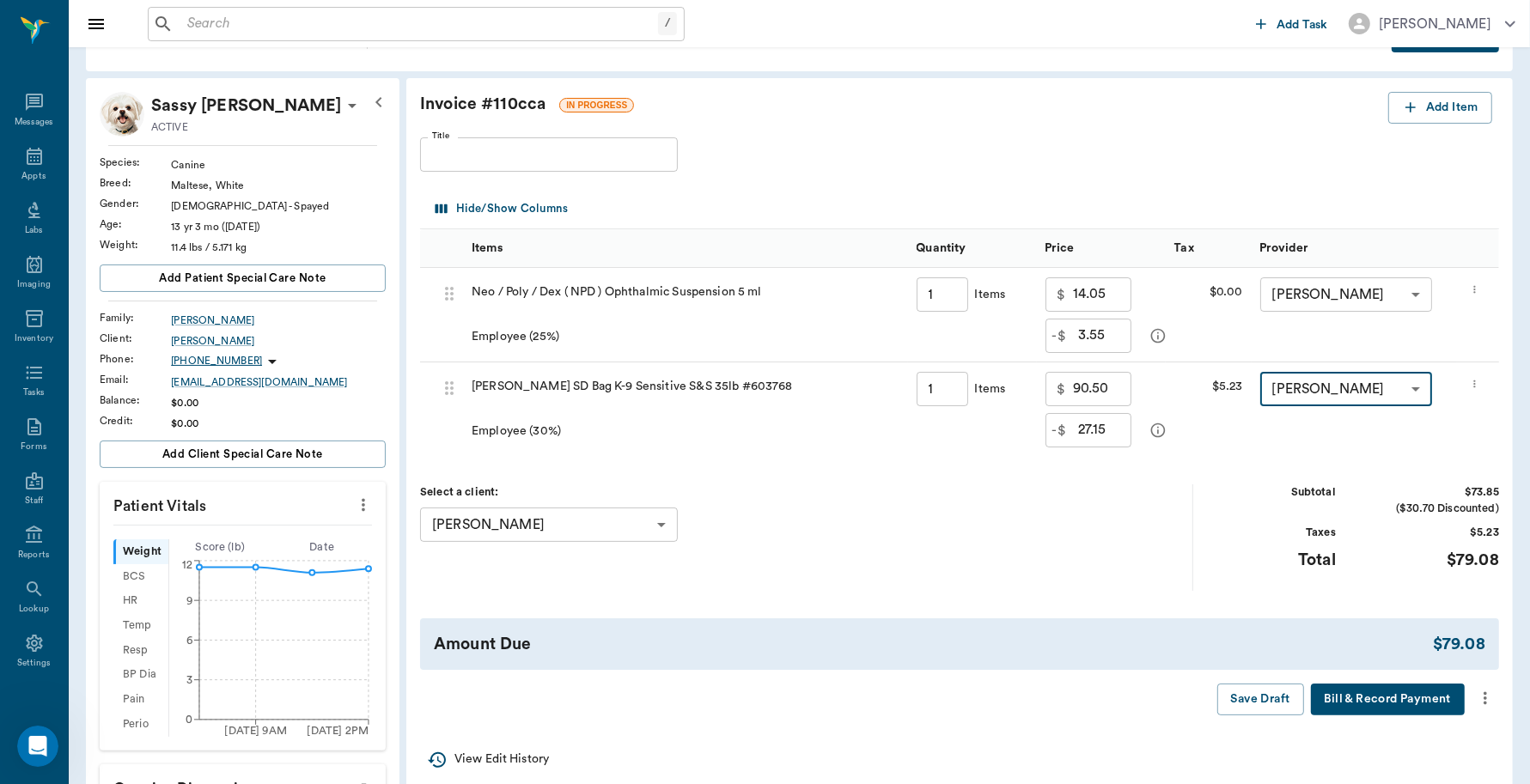
scroll to position [108, 0]
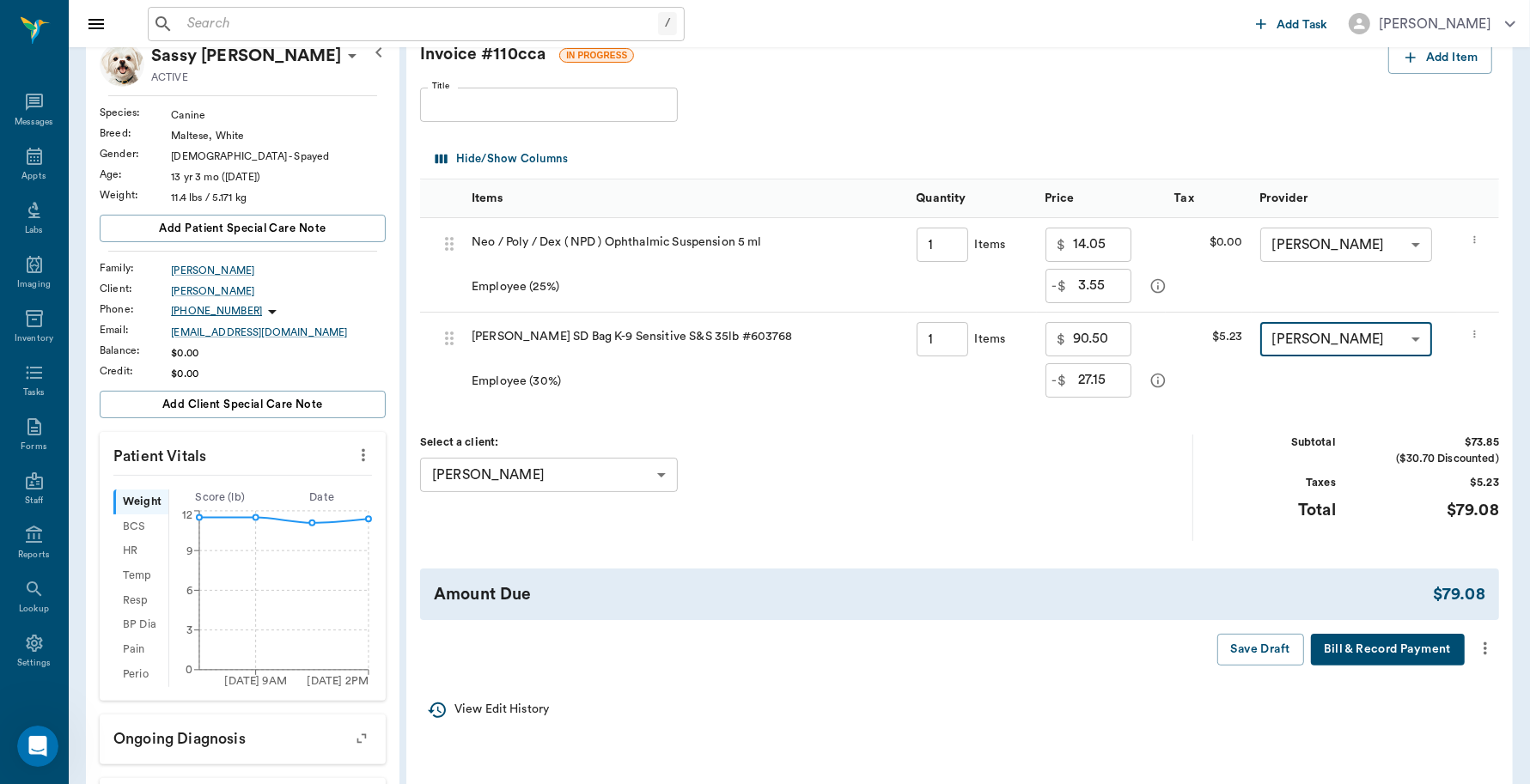
click at [1427, 665] on button "Bill & Record Payment" at bounding box center [1388, 650] width 153 height 32
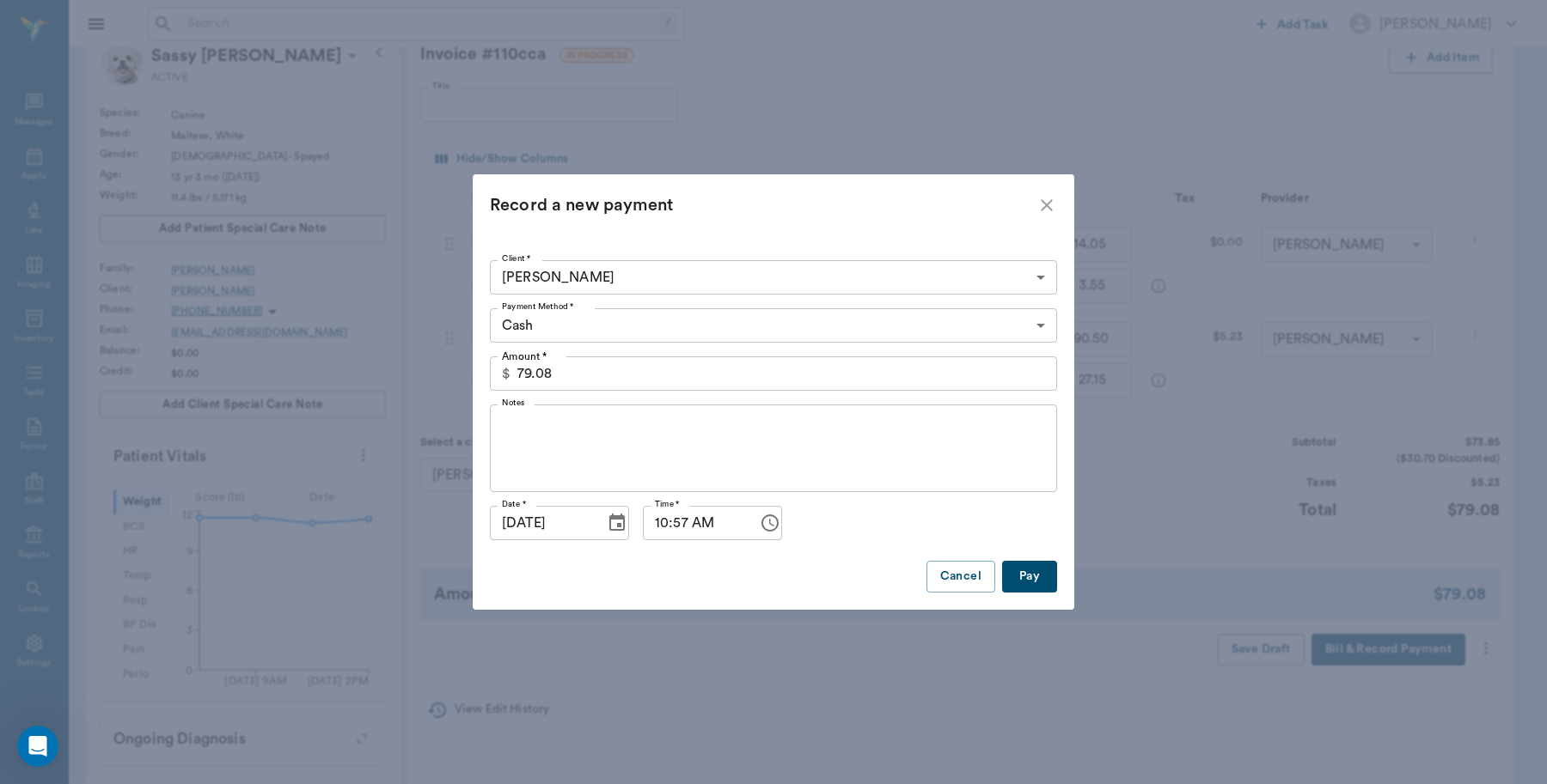
click at [1033, 581] on button "Pay" at bounding box center [1029, 577] width 55 height 32
type input "1.00"
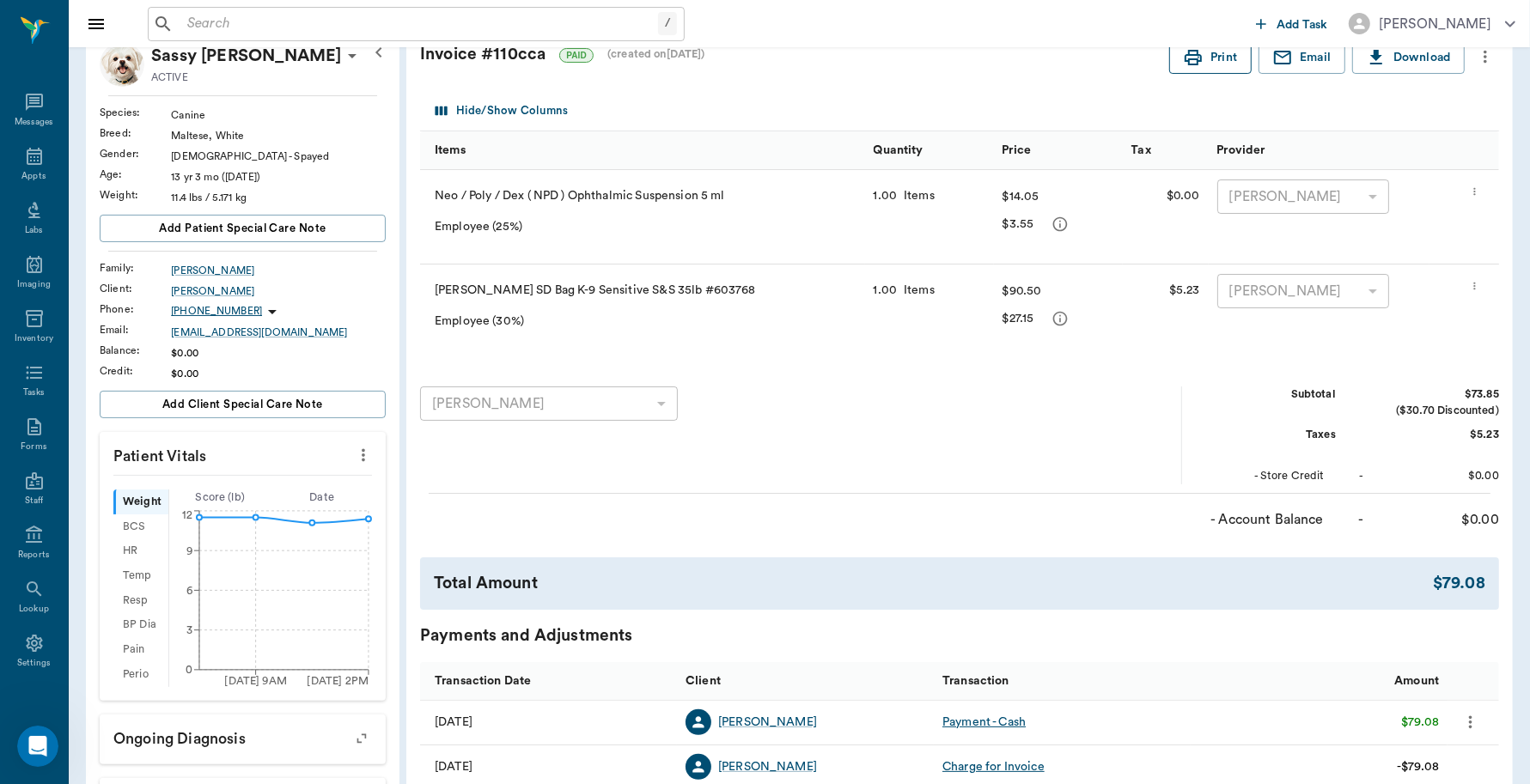
click at [1216, 71] on button "Print" at bounding box center [1210, 57] width 82 height 32
click at [26, 162] on icon at bounding box center [34, 156] width 21 height 21
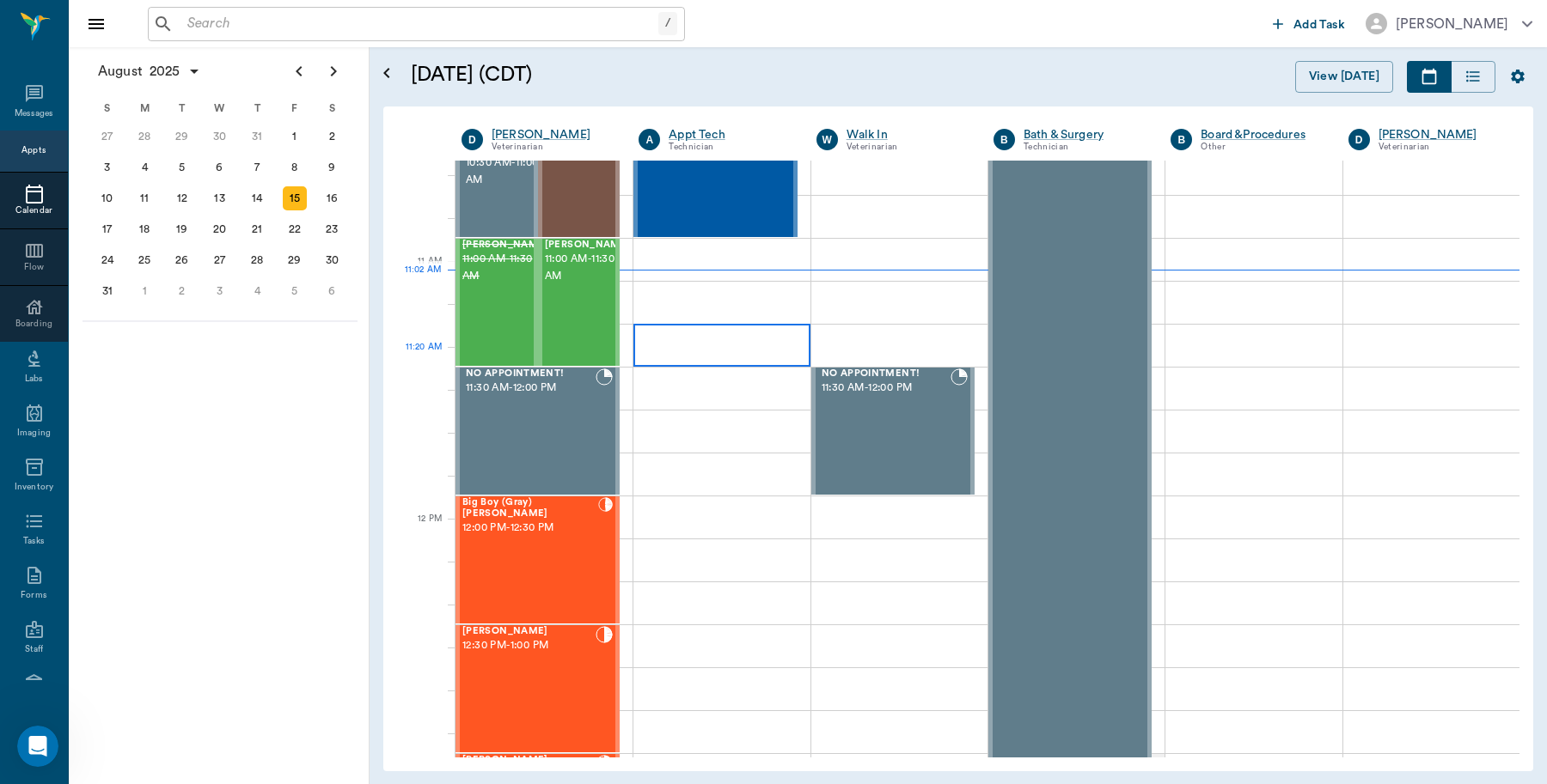
scroll to position [666, 0]
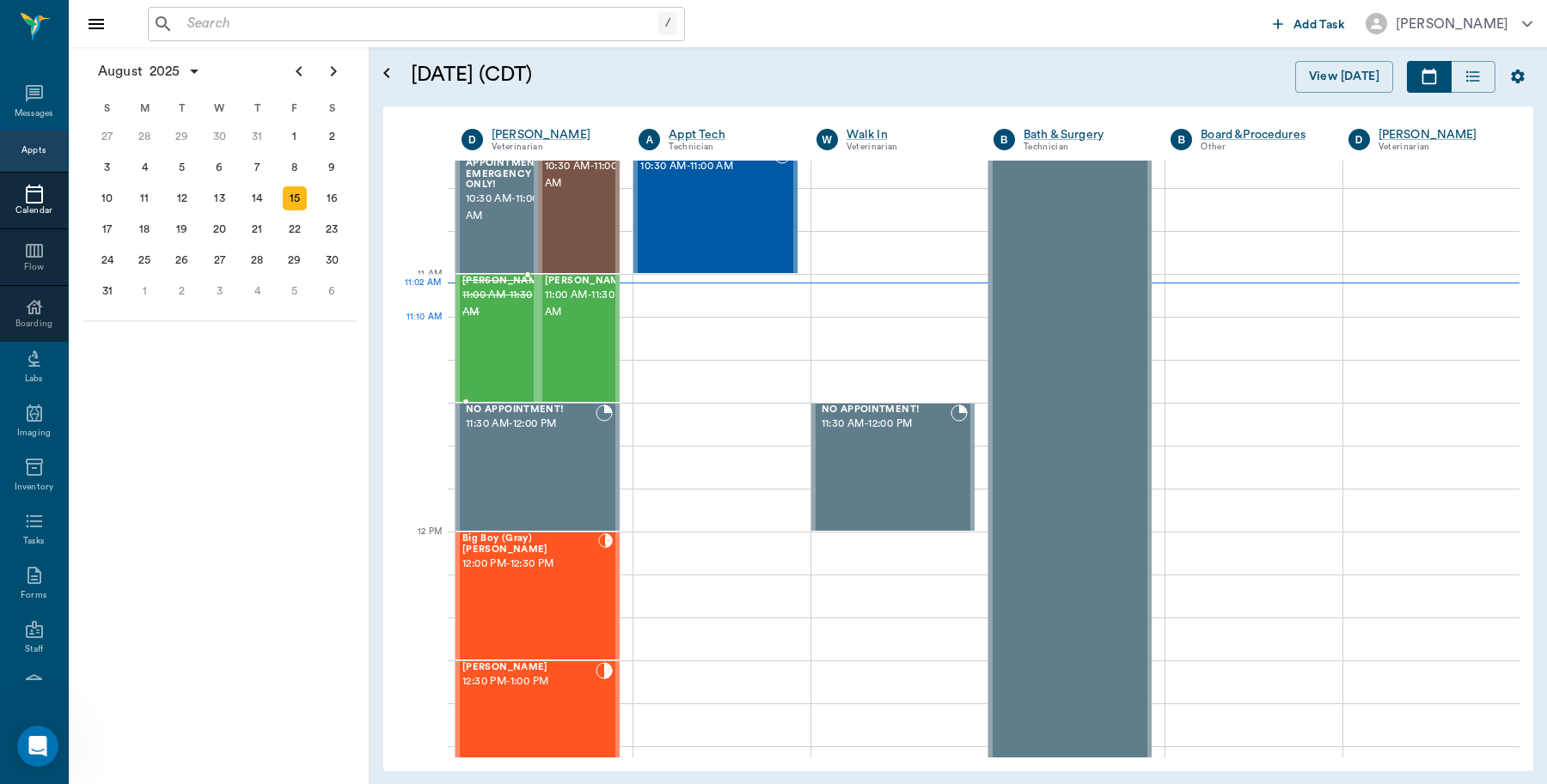
click at [470, 321] on span "11:00 AM - 11:30 AM" at bounding box center [505, 304] width 86 height 35
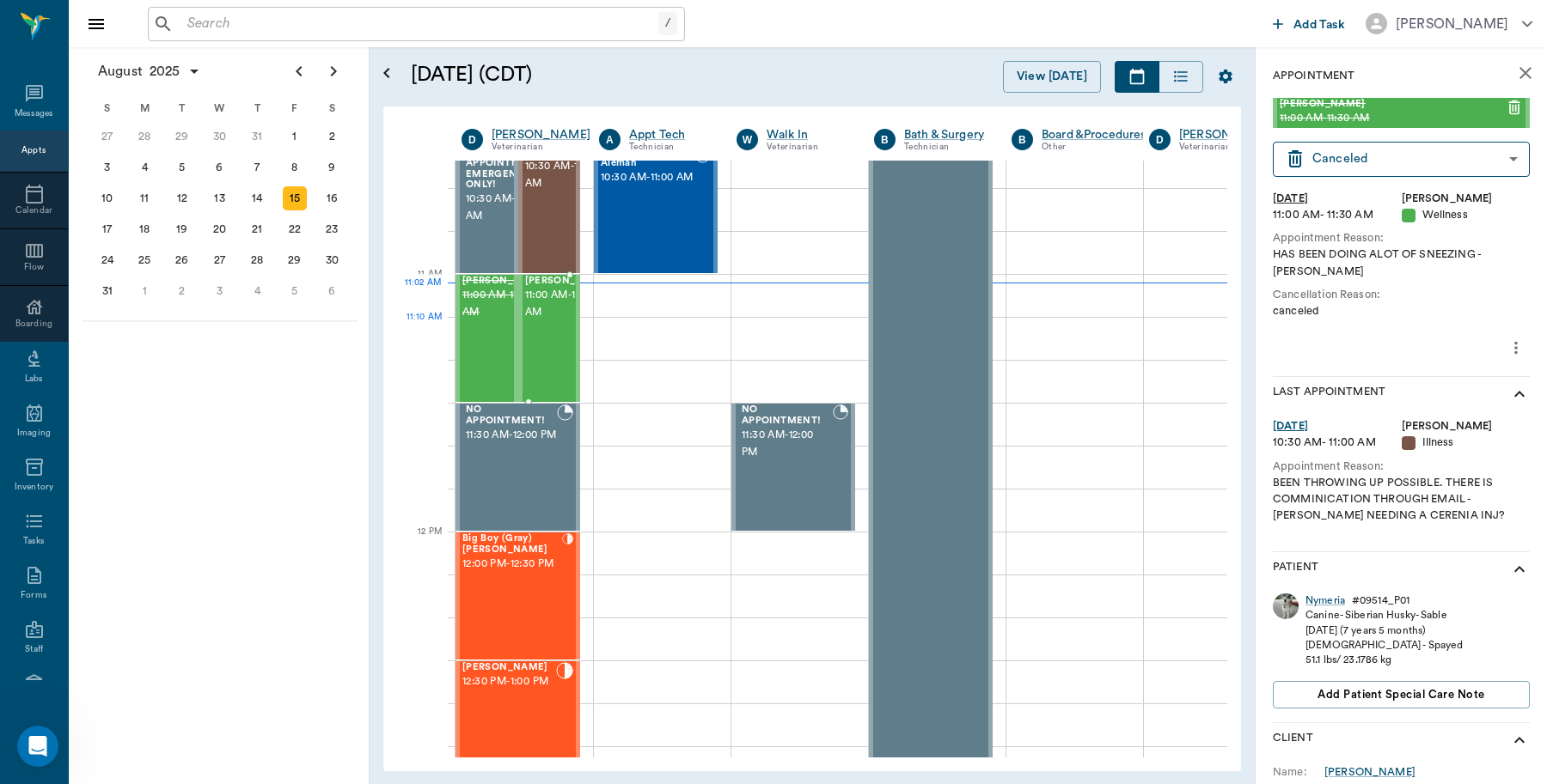
click at [559, 321] on span "11:00 AM - 11:30 AM" at bounding box center [568, 304] width 86 height 35
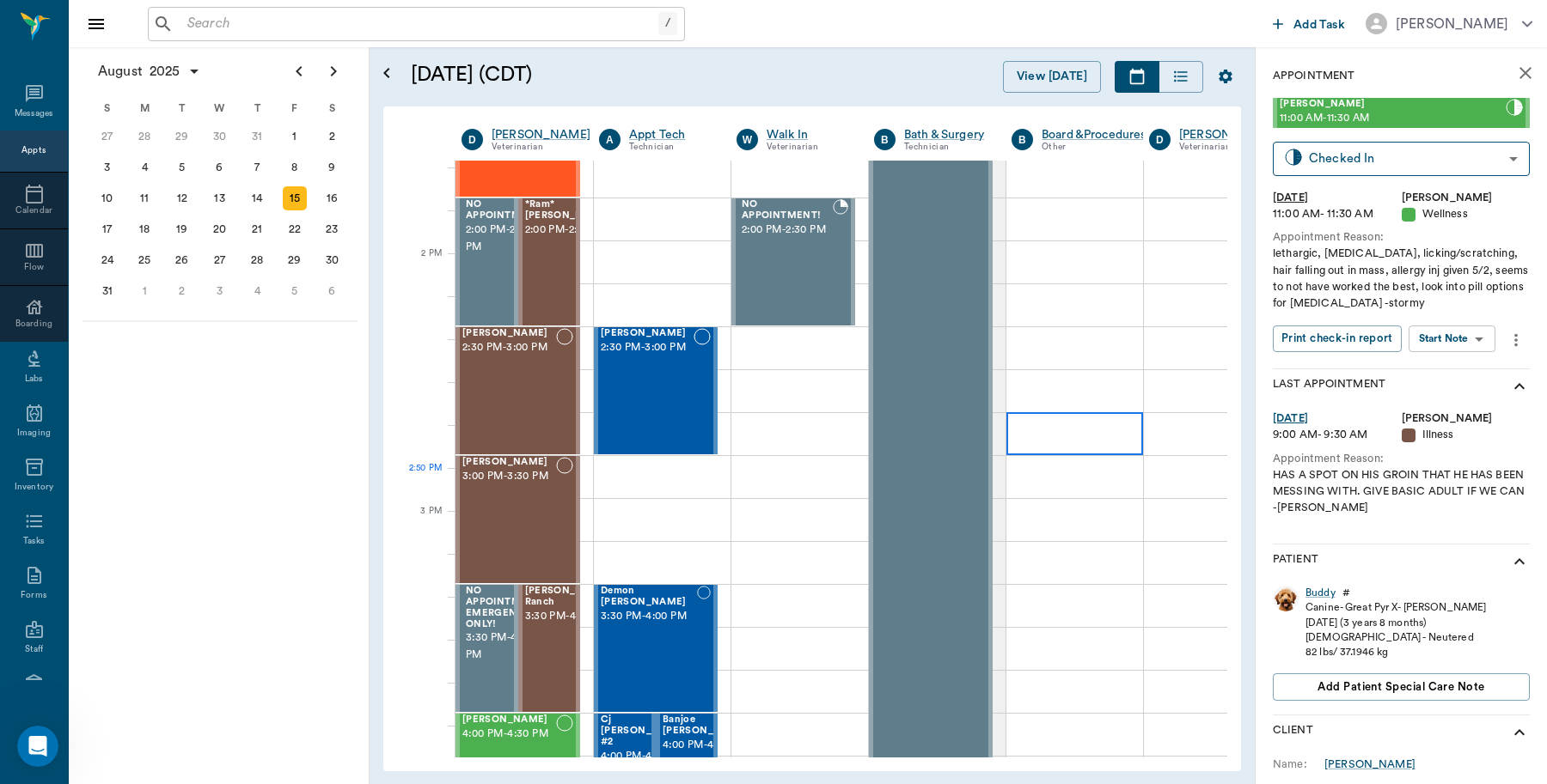
scroll to position [1526, 0]
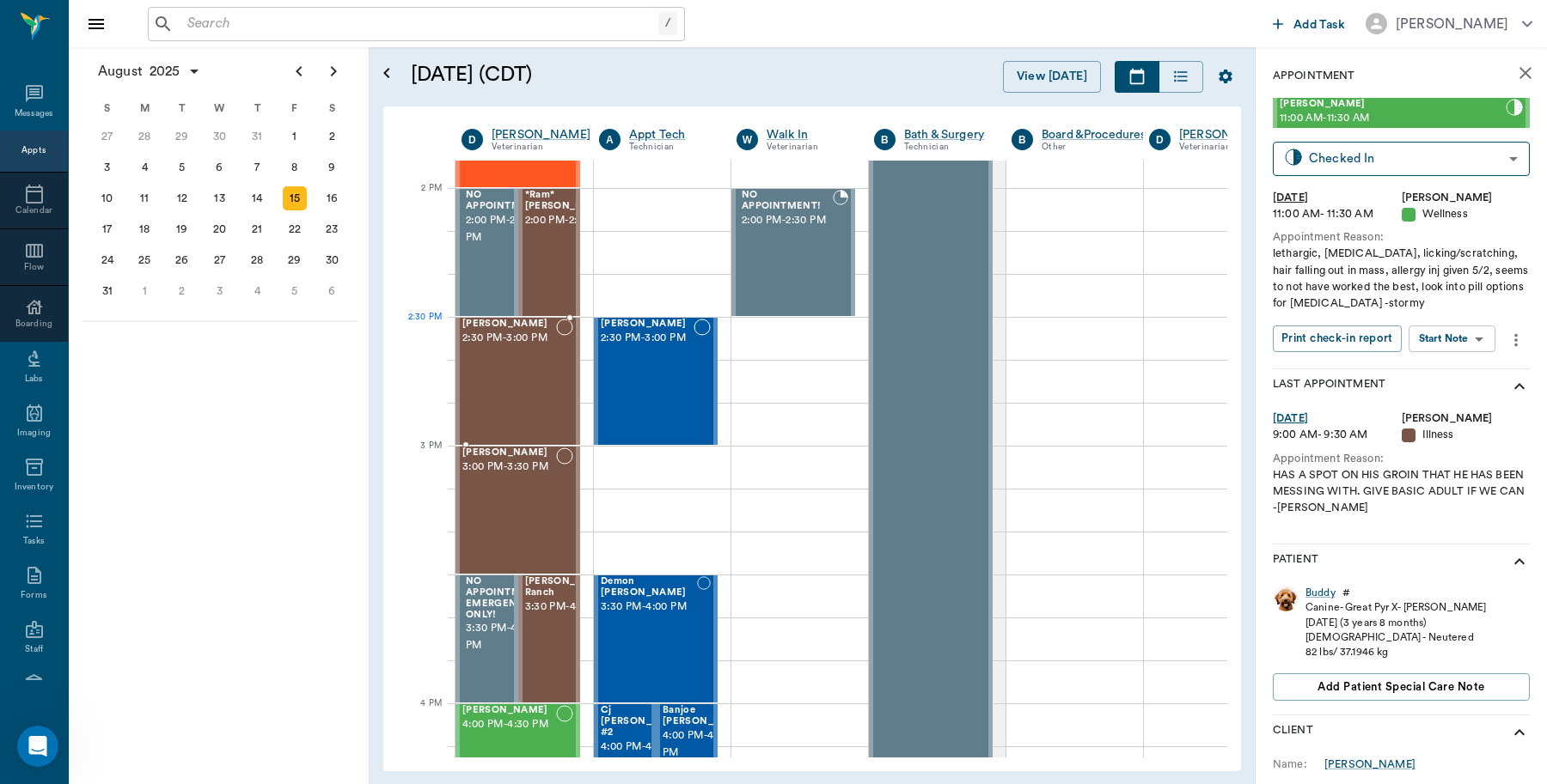
click at [474, 358] on div "stormy Deming 2:30 PM - 3:00 PM" at bounding box center [509, 381] width 94 height 125
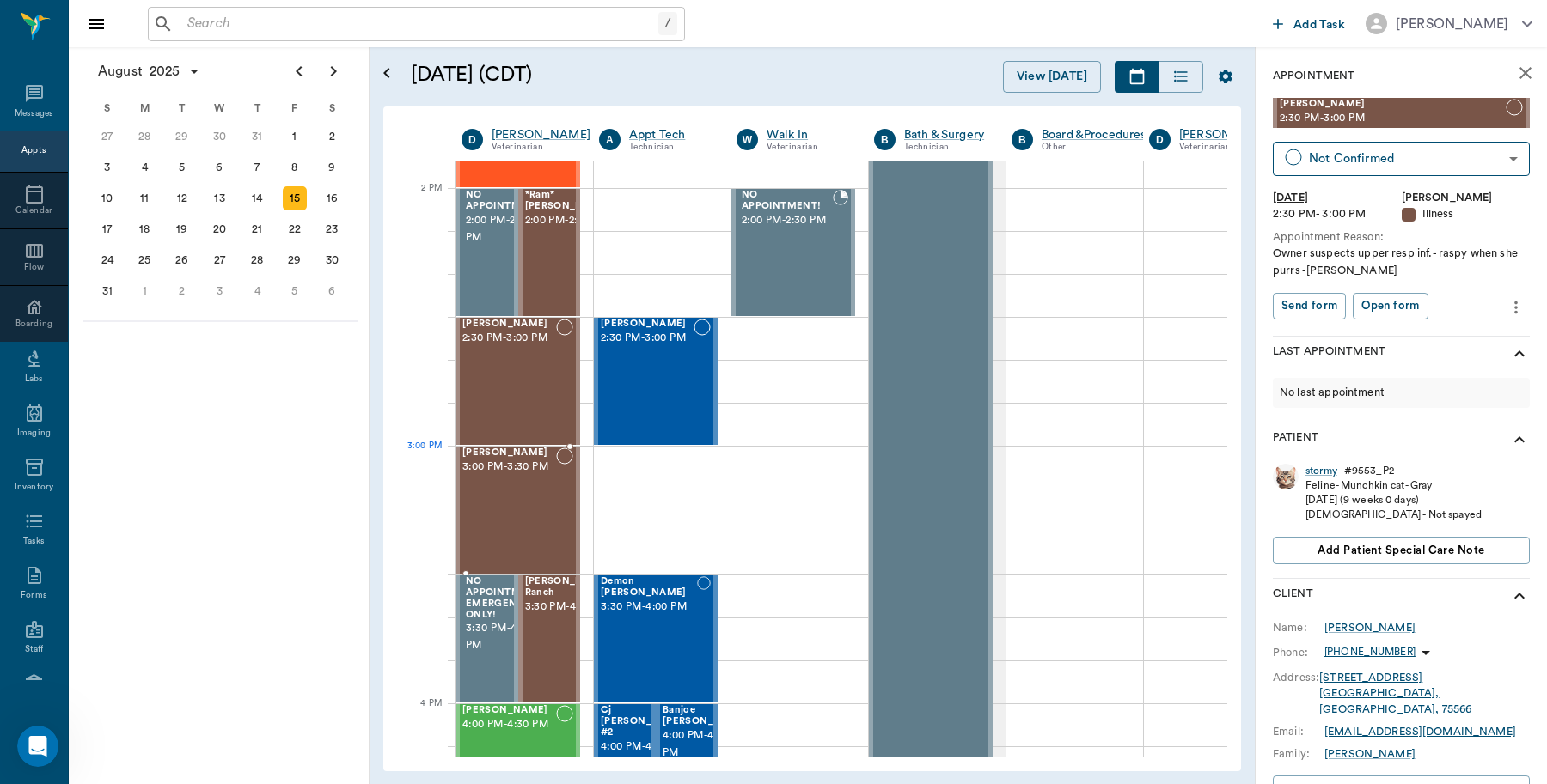
click at [488, 484] on div "[PERSON_NAME] 3:00 PM - 3:30 PM" at bounding box center [509, 509] width 94 height 125
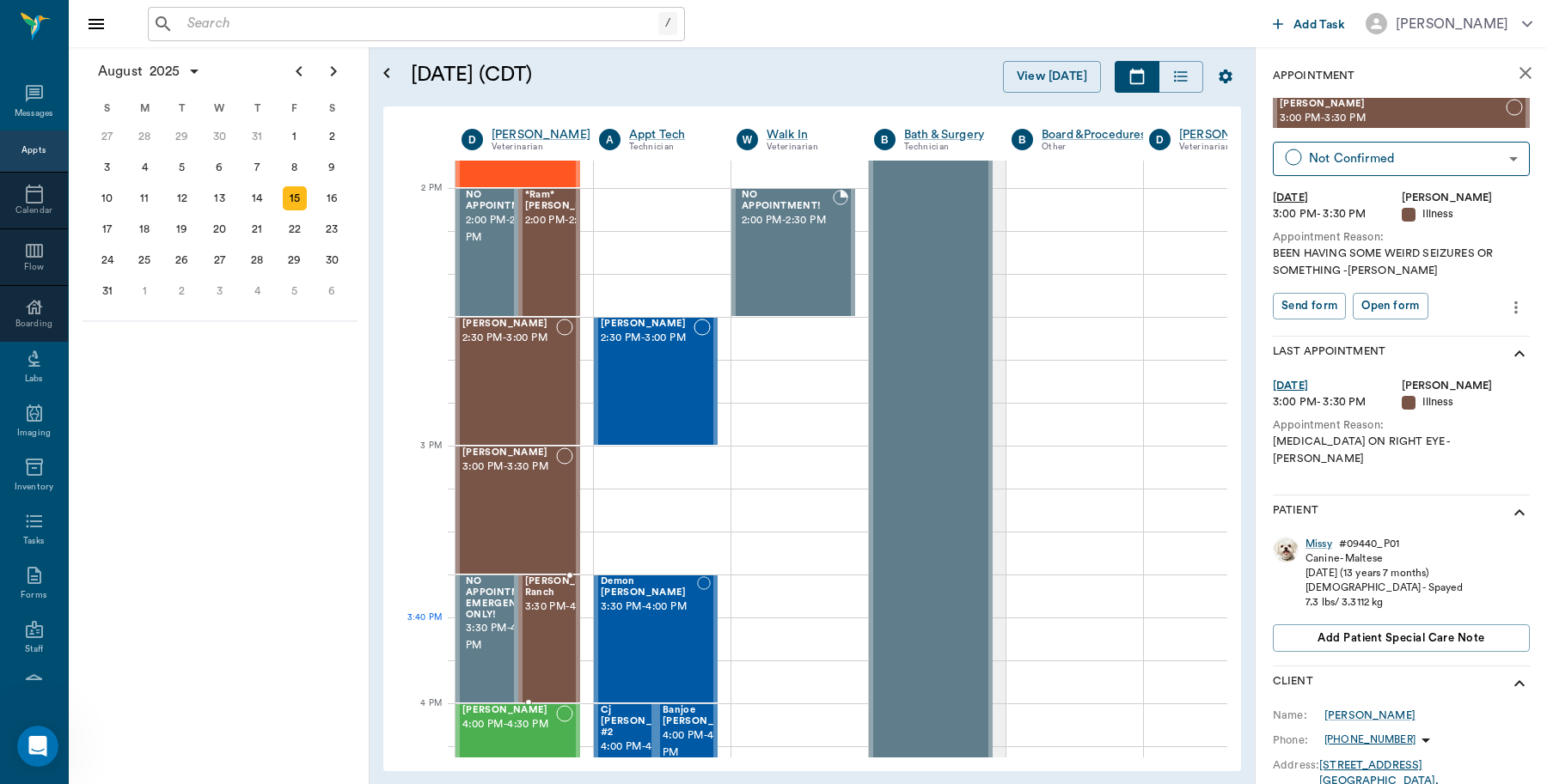
click at [540, 616] on span "3:30 PM - 4:00 PM" at bounding box center [569, 607] width 89 height 17
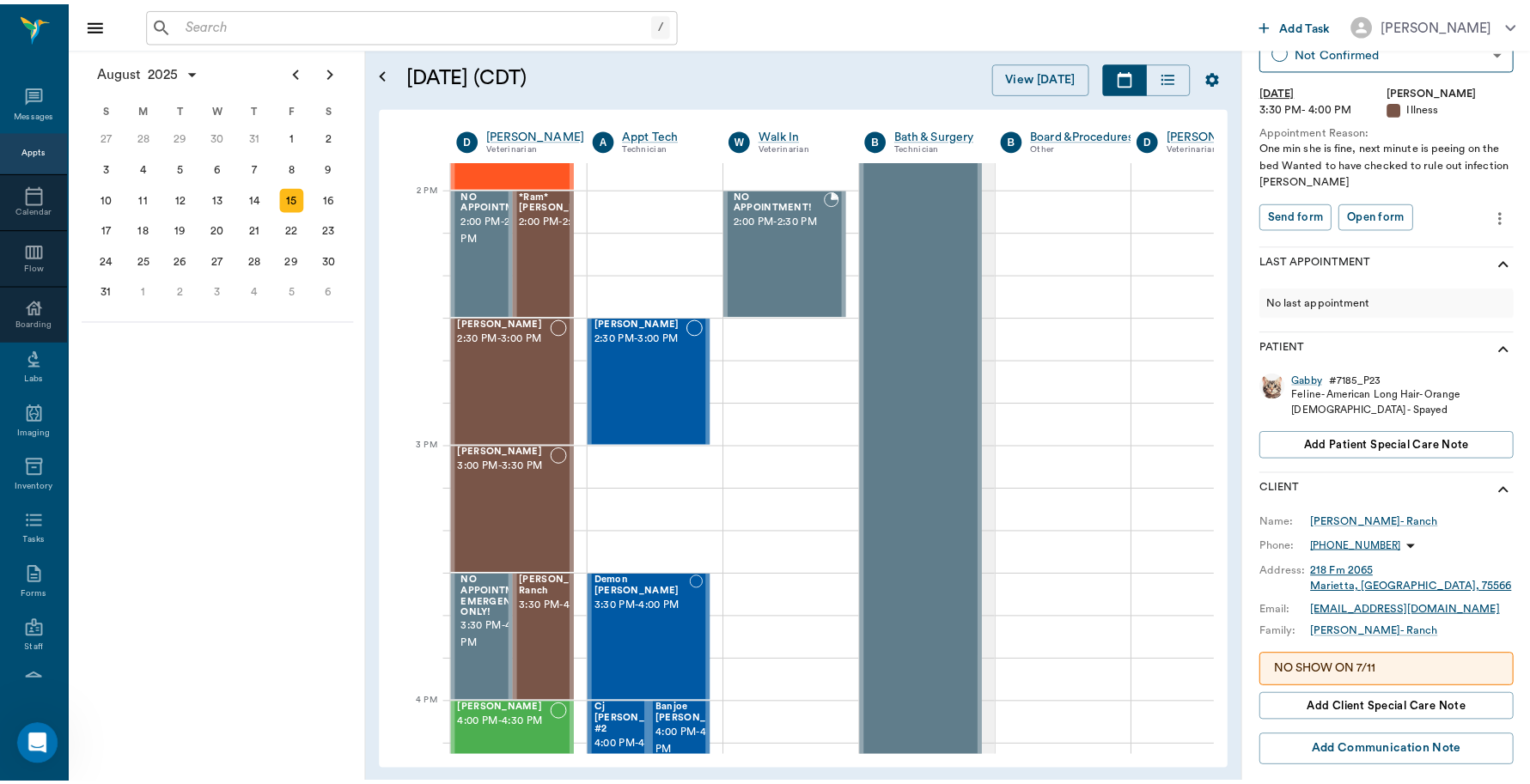
scroll to position [187, 0]
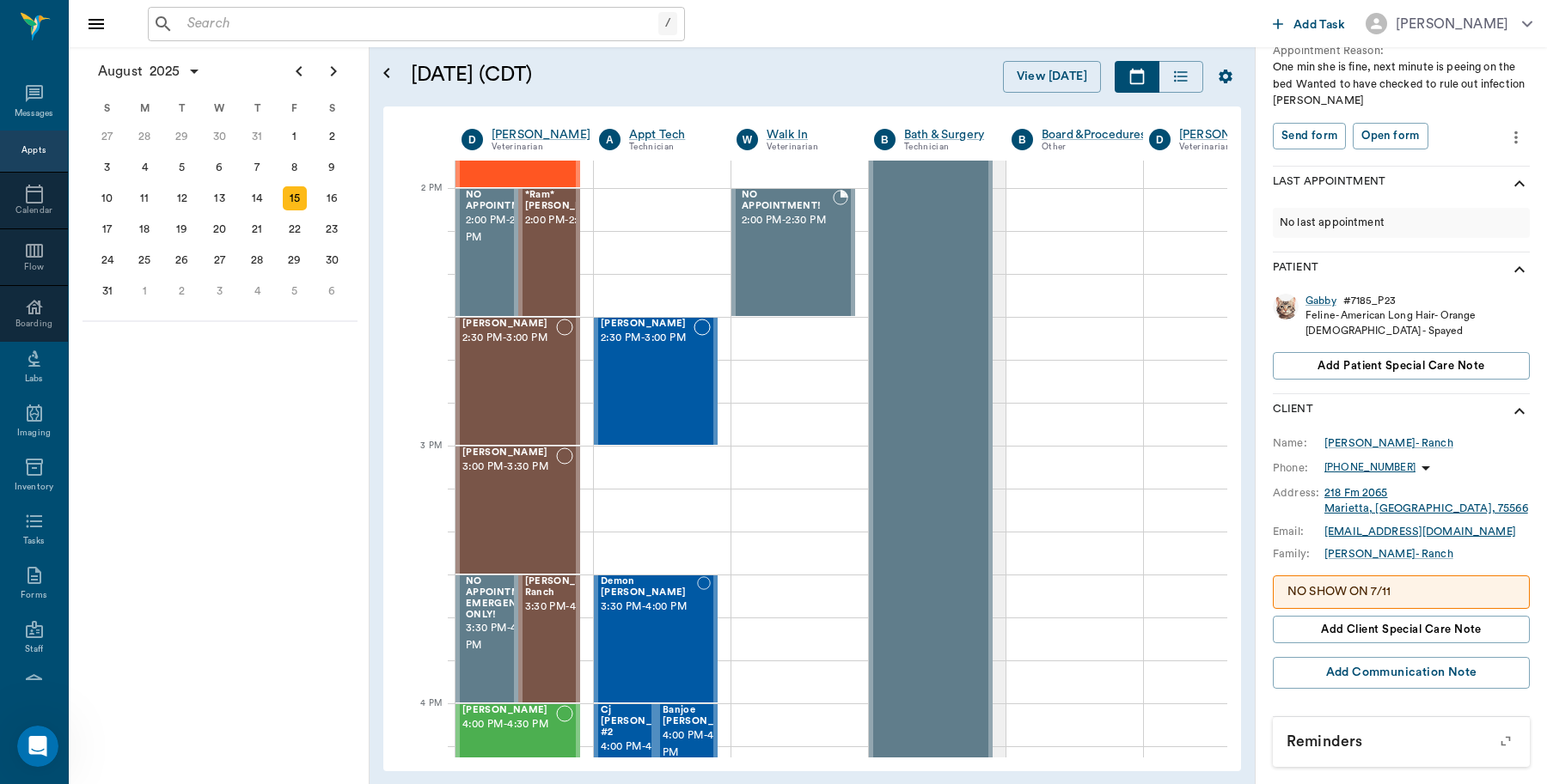
click at [238, 18] on input "text" at bounding box center [419, 24] width 478 height 24
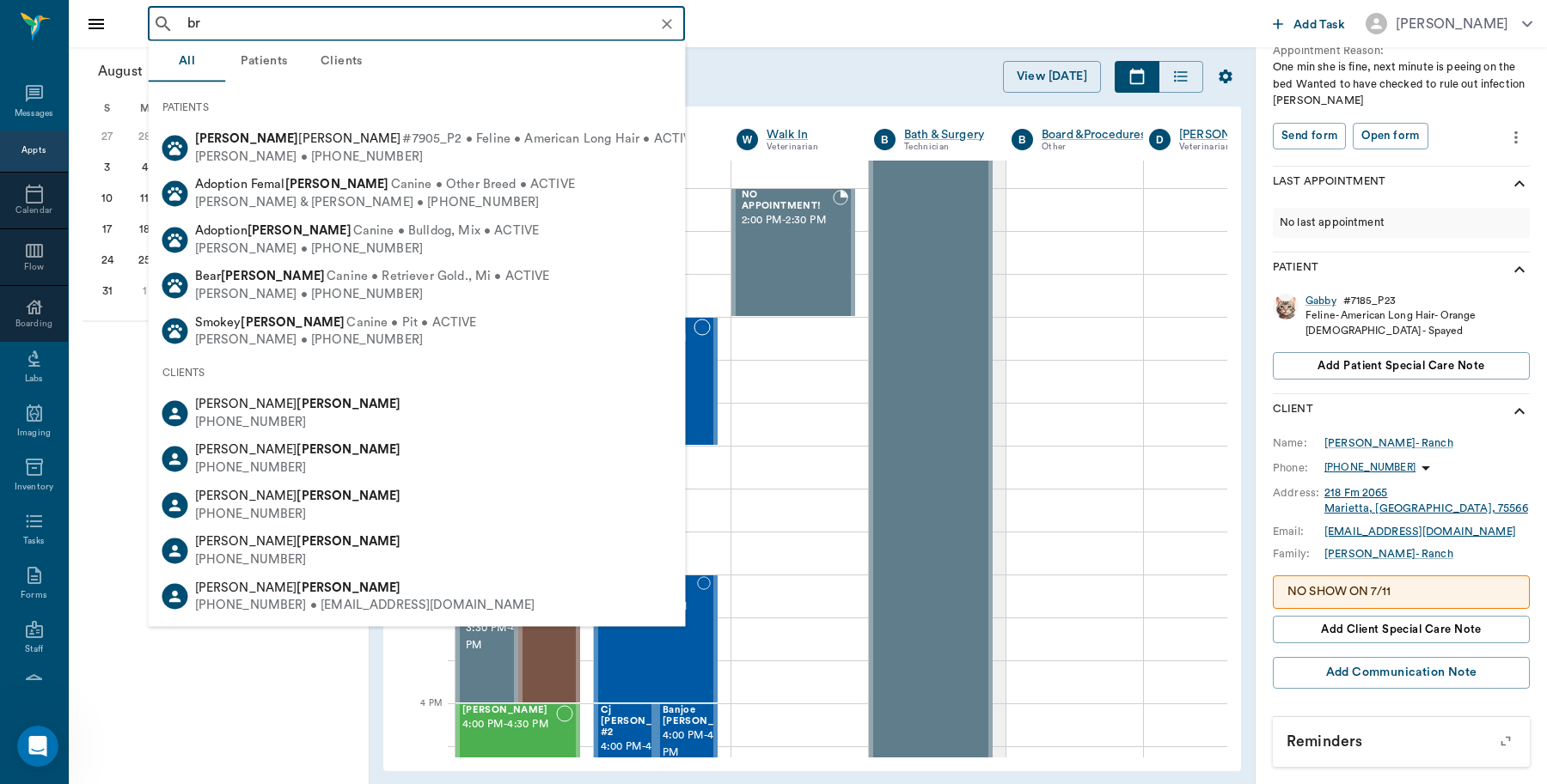
type input "b"
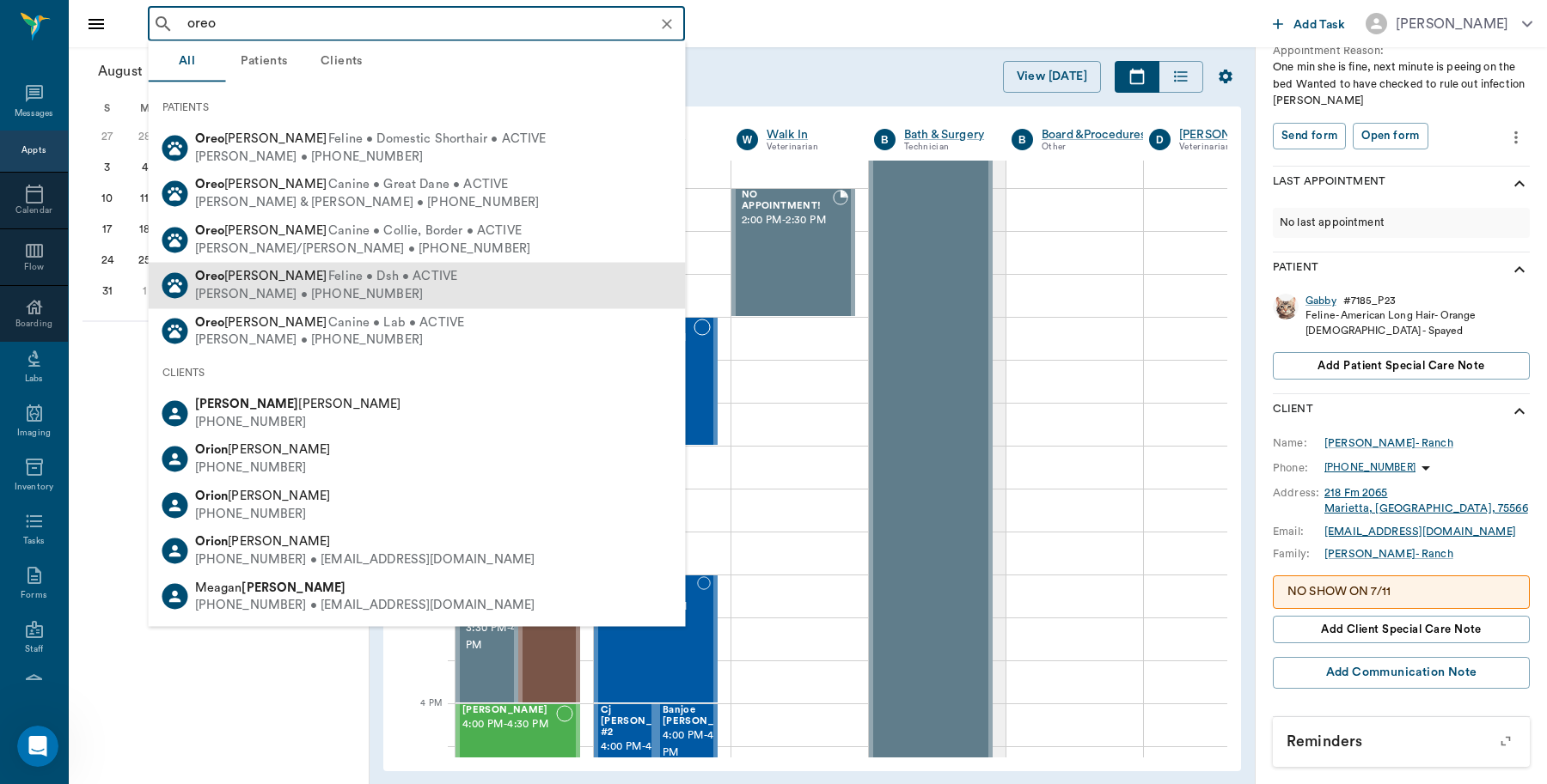
drag, startPoint x: 311, startPoint y: 322, endPoint x: 323, endPoint y: 299, distance: 25.9
click at [322, 305] on ul "Oreo Easley Feline • Domestic Shorthair • ACTIVE Karla Easley • (870) 691-2699 …" at bounding box center [417, 239] width 537 height 229
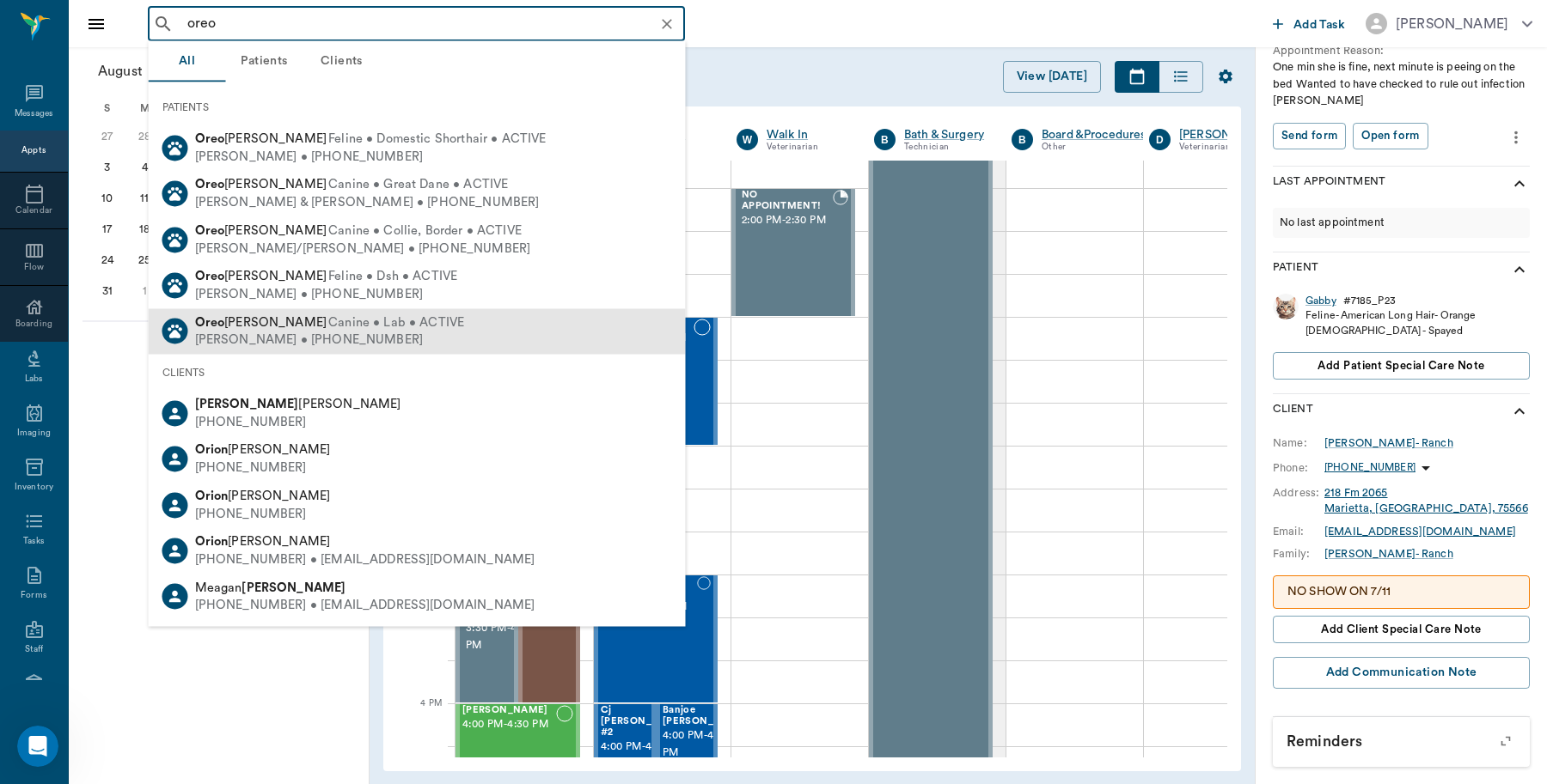
click at [315, 337] on div "Kyrissia Wilkins • (903) 691-5544" at bounding box center [331, 340] width 270 height 18
type input "oreo"
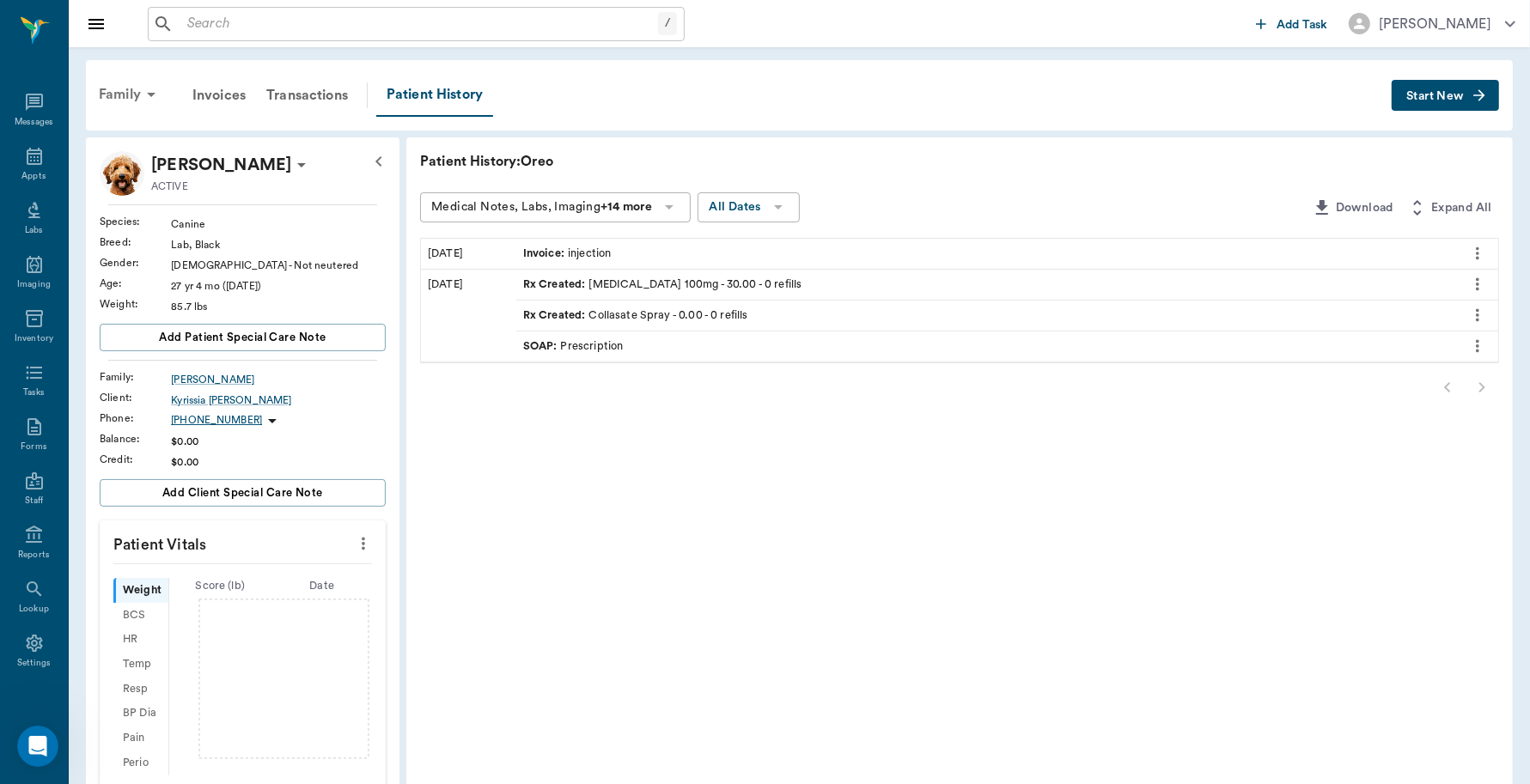
click at [125, 99] on div "Family" at bounding box center [130, 94] width 83 height 41
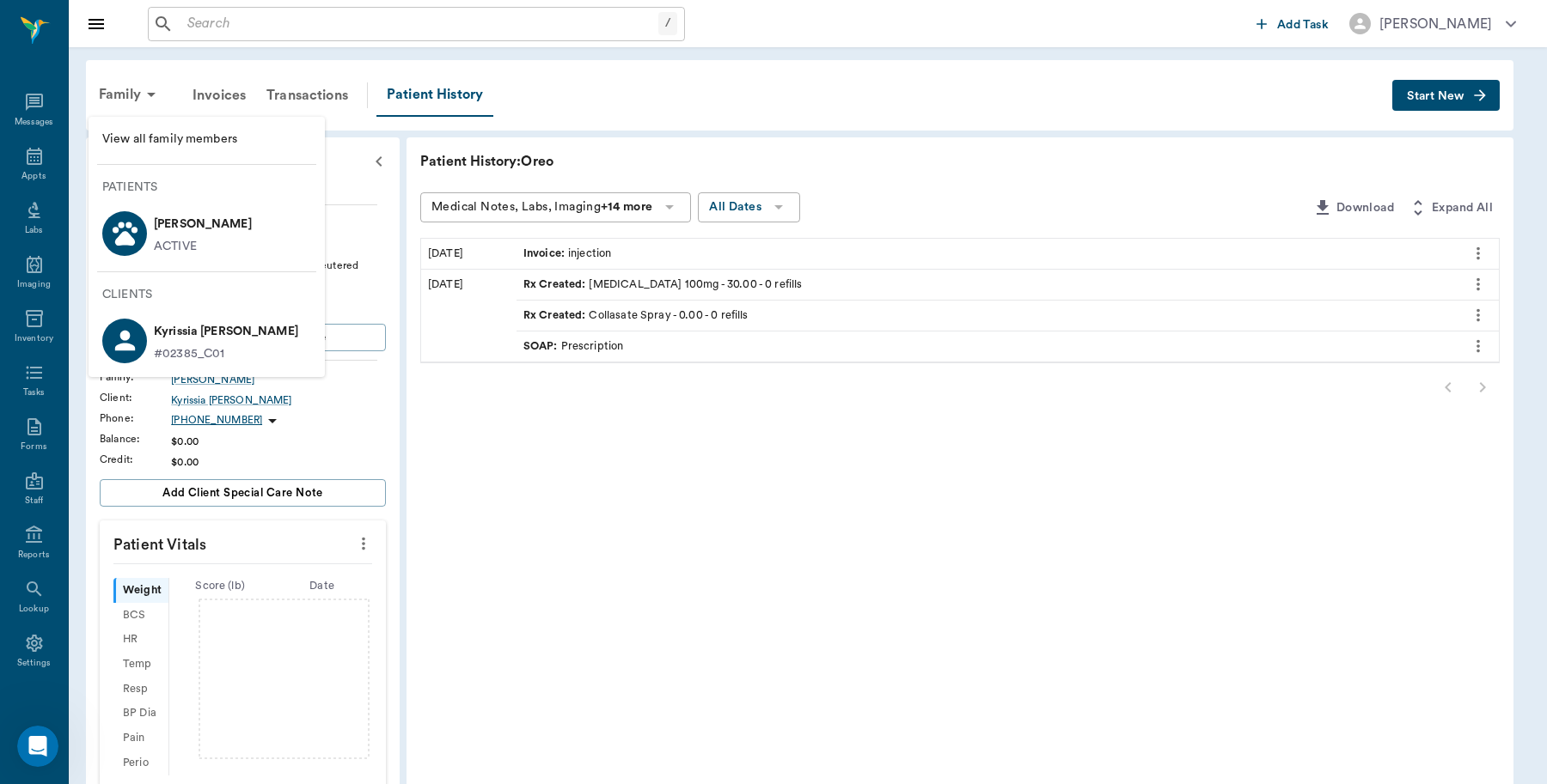
click at [177, 139] on span "View all family members" at bounding box center [206, 140] width 209 height 18
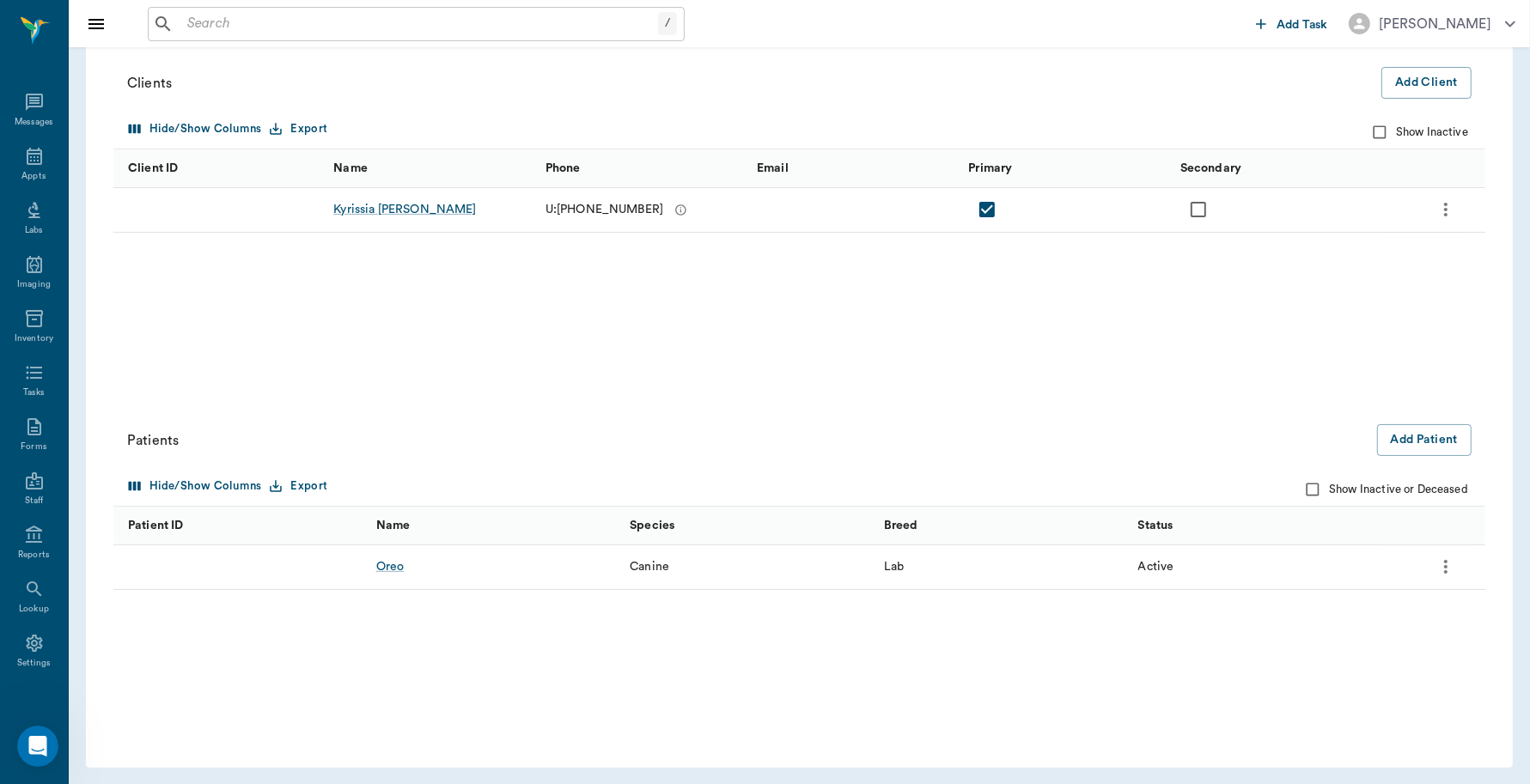
scroll to position [184, 0]
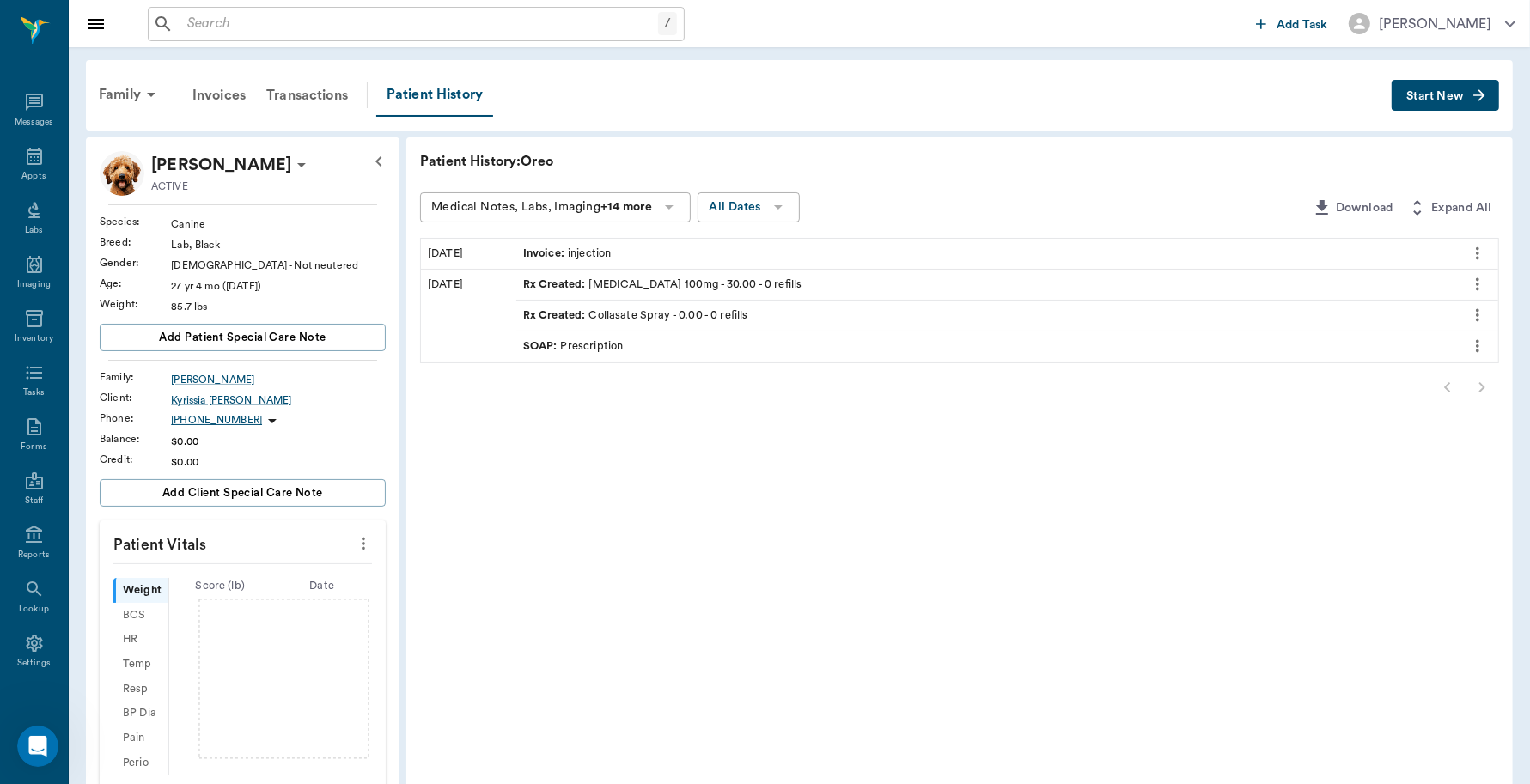
click at [269, 20] on input "text" at bounding box center [419, 24] width 477 height 24
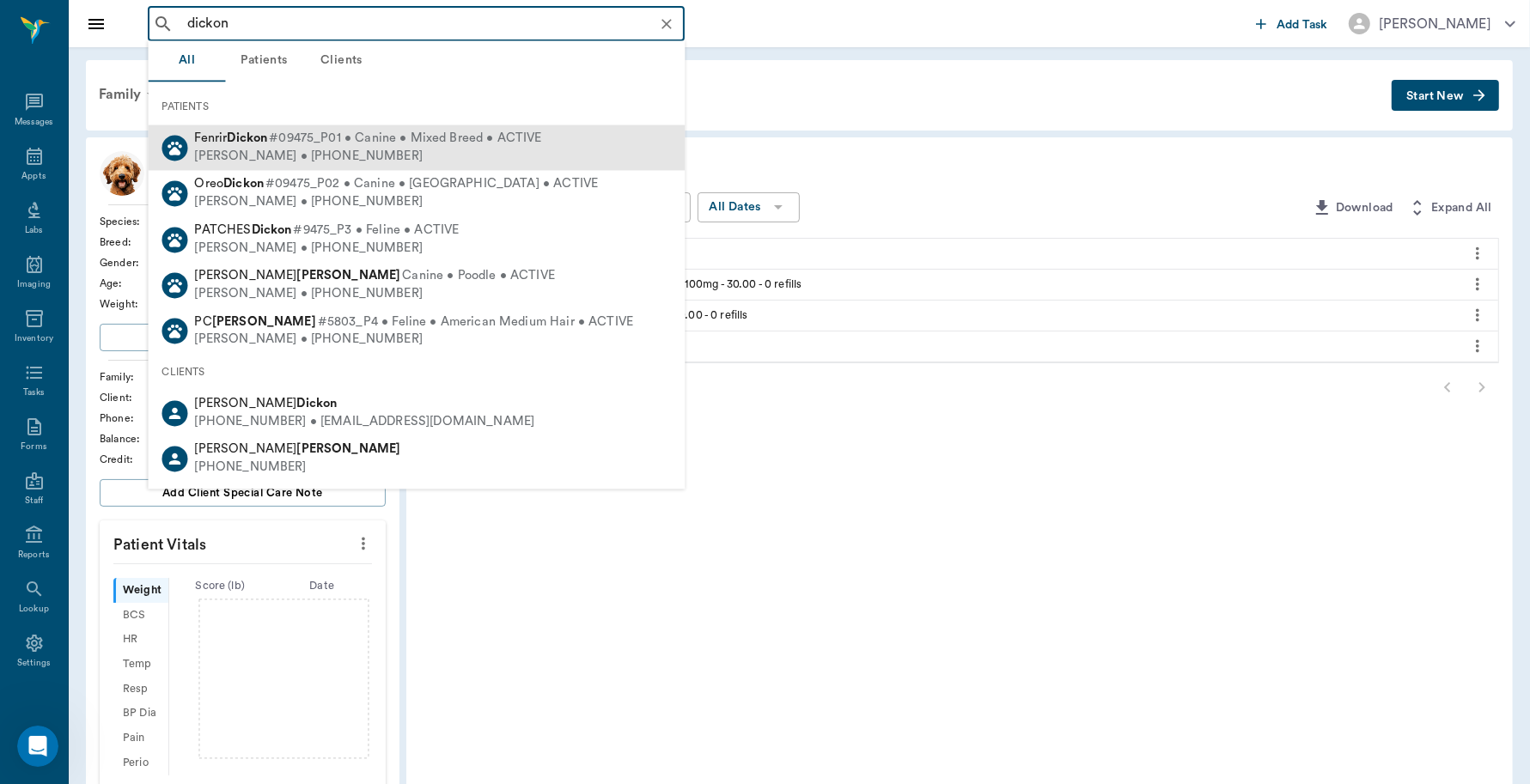
click at [272, 144] on span "#09475_P01 • Canine • Mixed Breed • ACTIVE" at bounding box center [405, 140] width 272 height 18
type input "dickon"
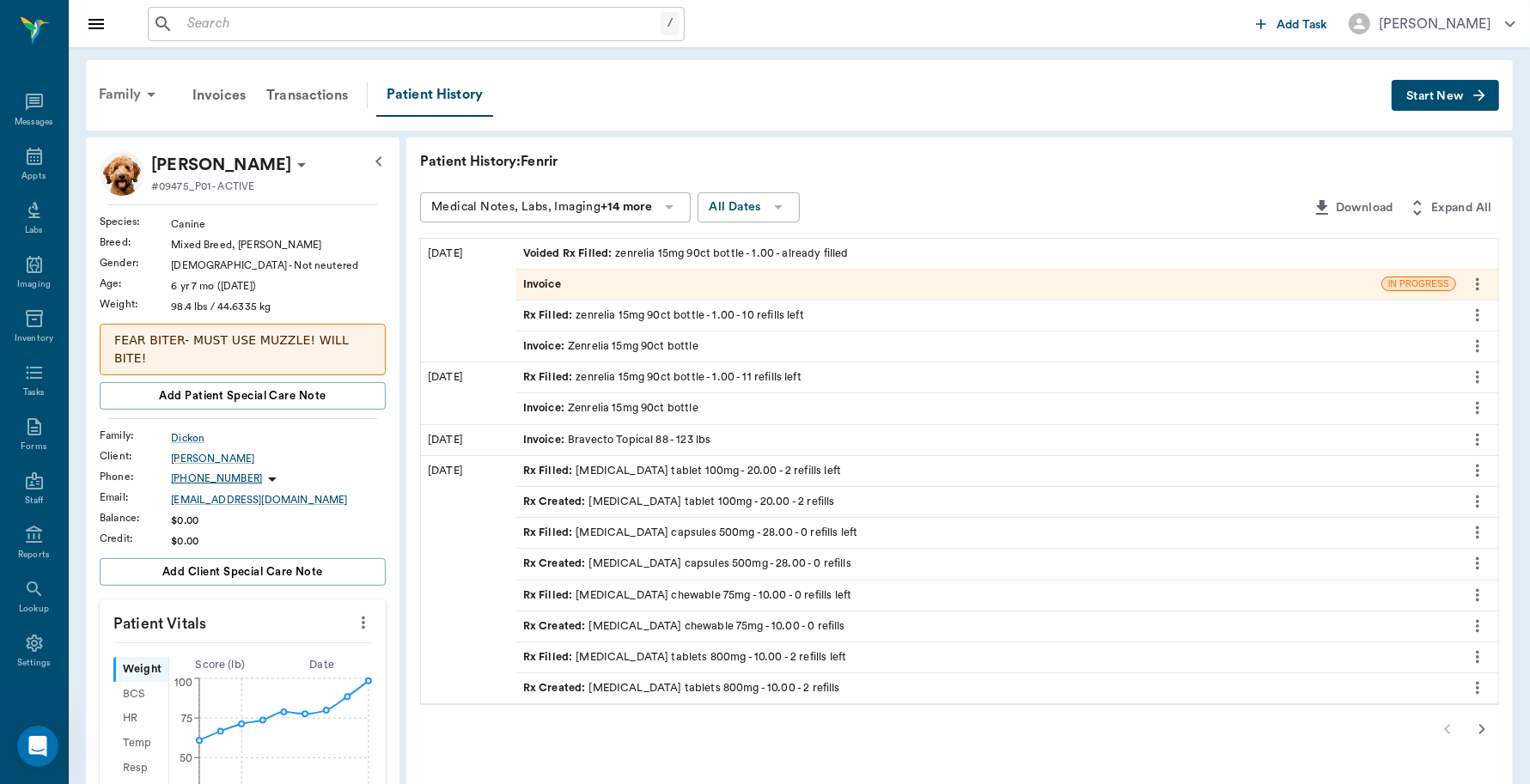
click at [124, 90] on div "Family" at bounding box center [130, 94] width 83 height 41
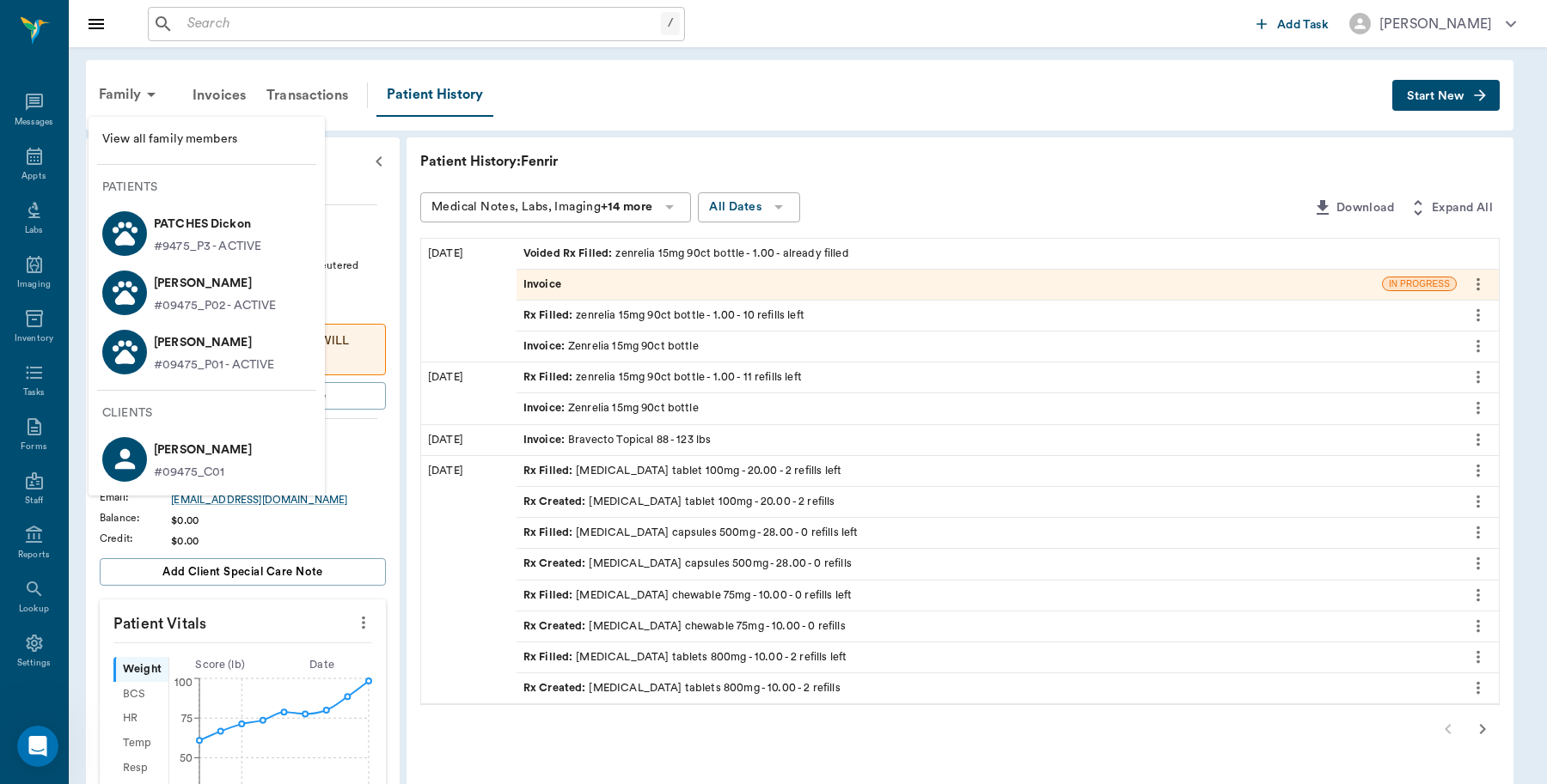
click at [142, 282] on div at bounding box center [124, 292] width 45 height 45
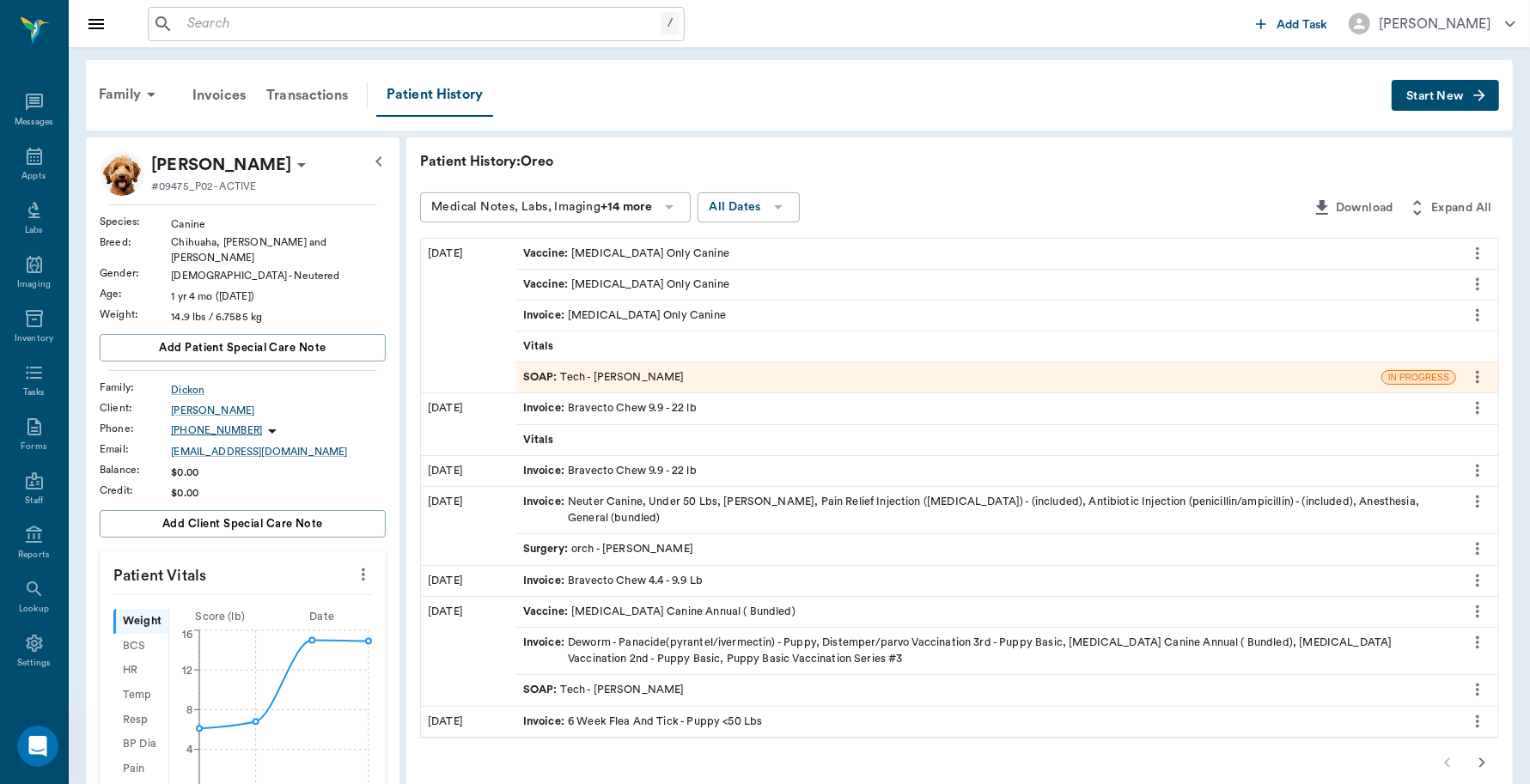
click at [1439, 84] on button "Start New" at bounding box center [1446, 96] width 108 height 32
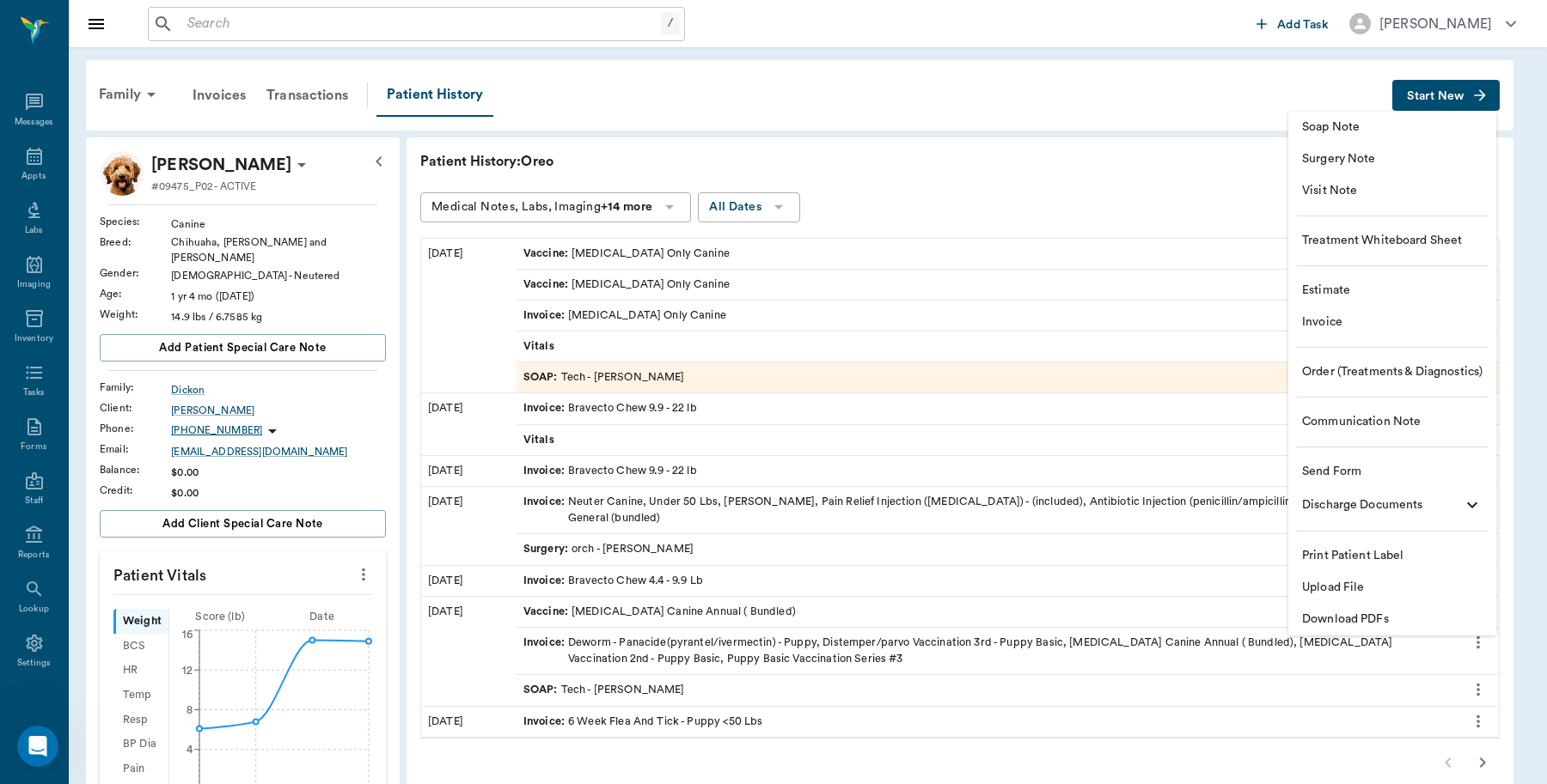
click at [1337, 332] on li "Invoice" at bounding box center [1393, 322] width 208 height 32
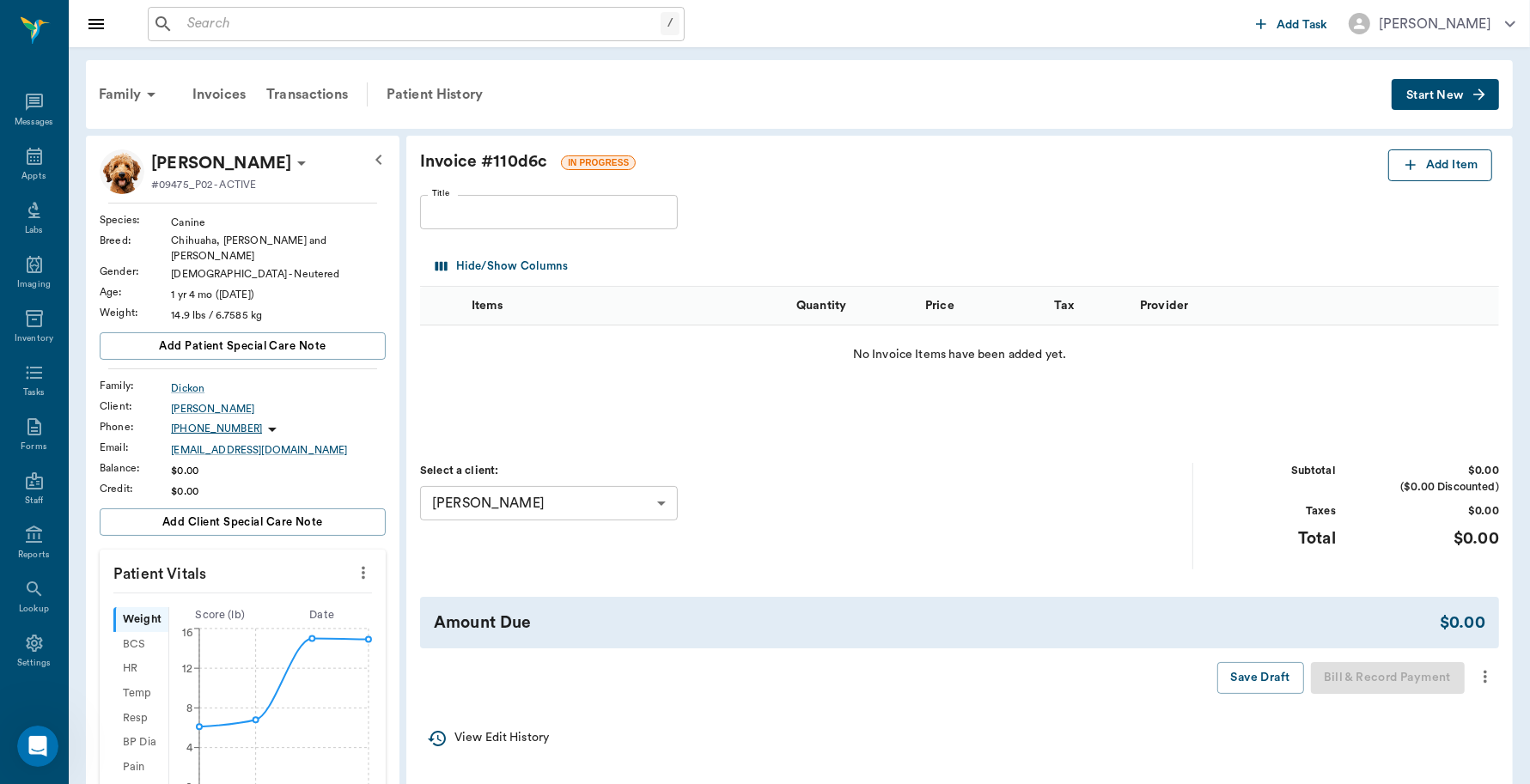
click at [1471, 172] on button "Add Item" at bounding box center [1441, 165] width 104 height 32
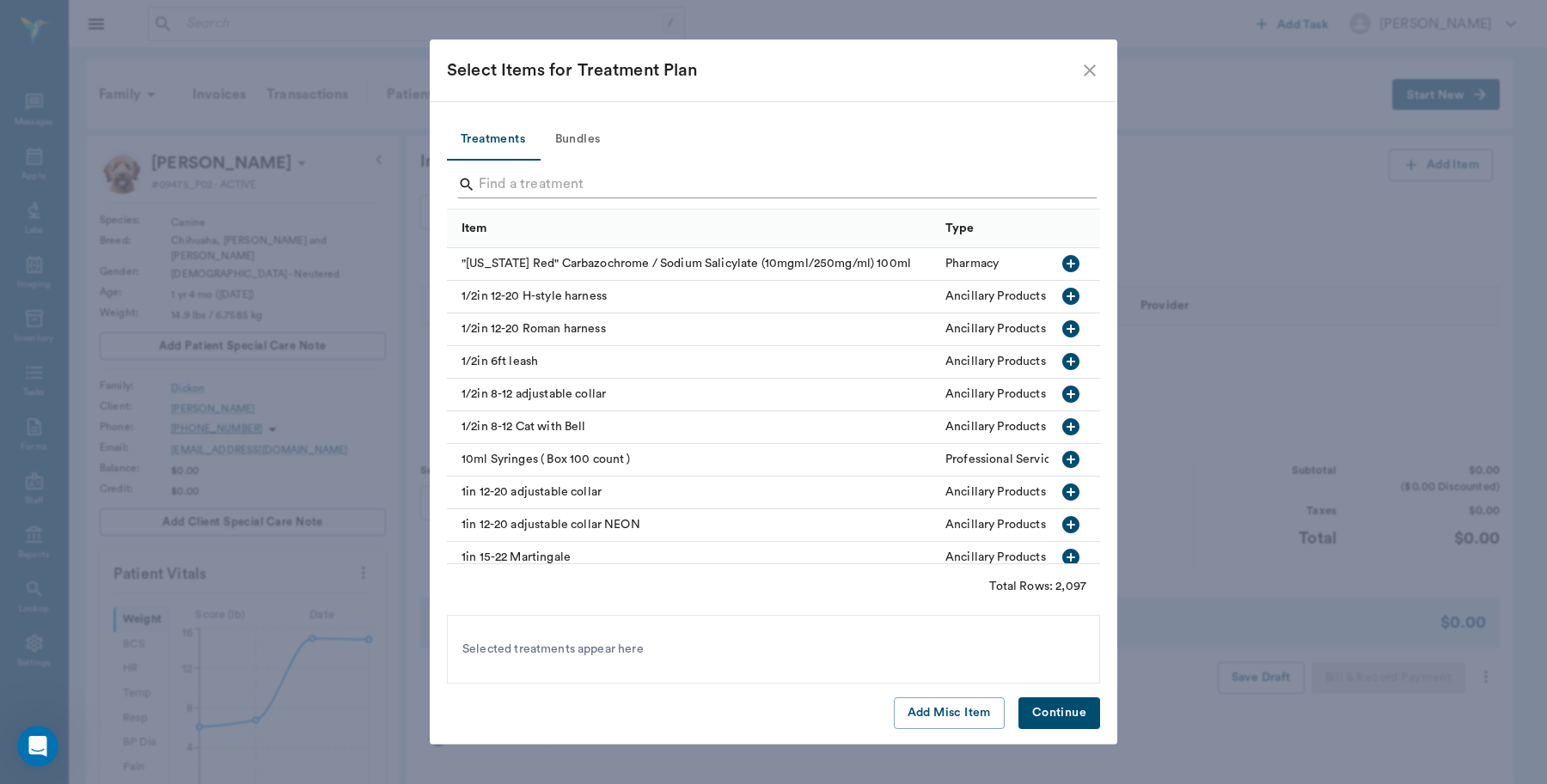
click at [655, 177] on input "Search" at bounding box center [774, 184] width 592 height 27
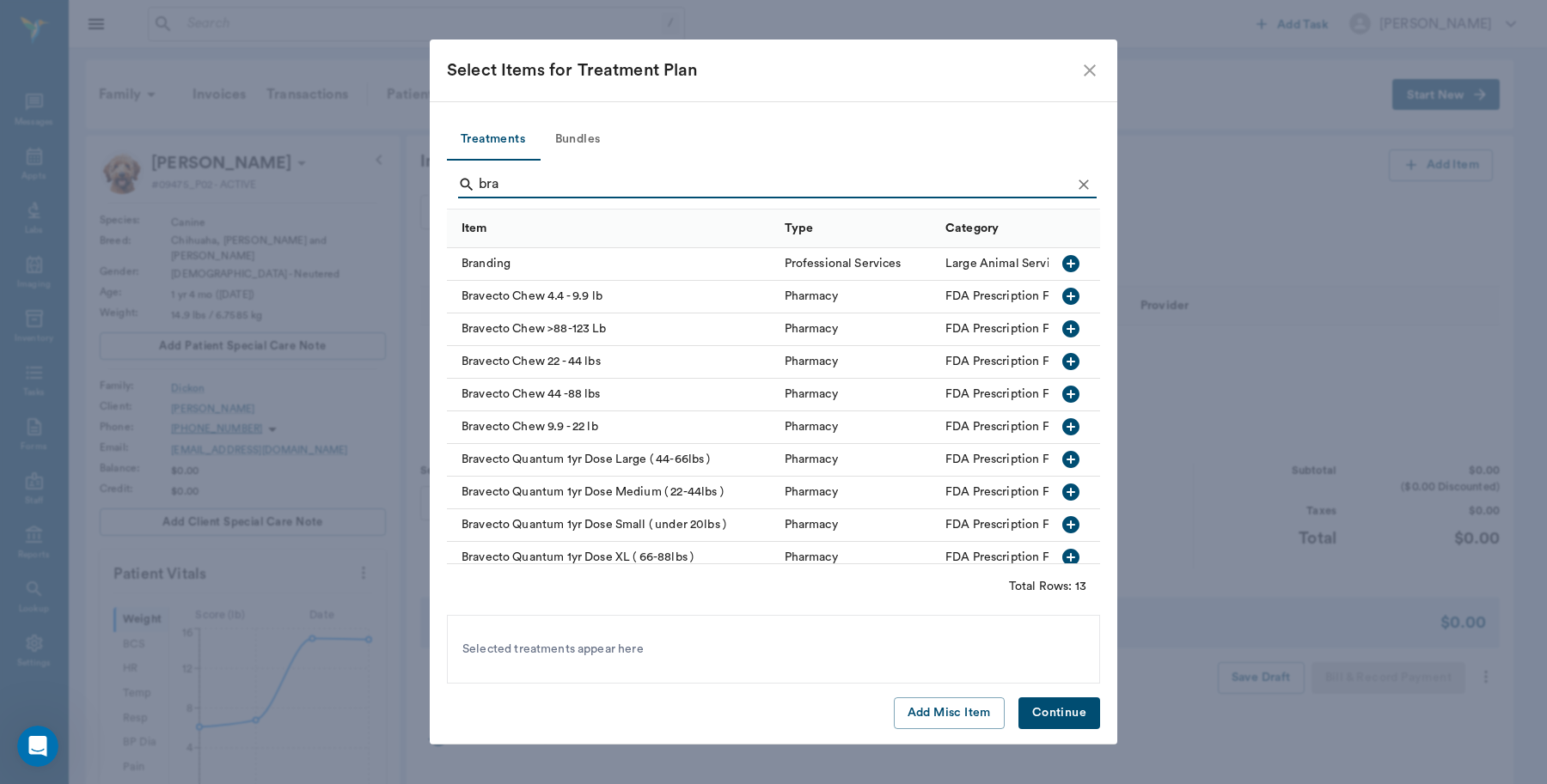
type input "bra"
click at [1060, 427] on icon "button" at bounding box center [1070, 426] width 21 height 21
click at [1061, 715] on button "Continue" at bounding box center [1058, 713] width 81 height 32
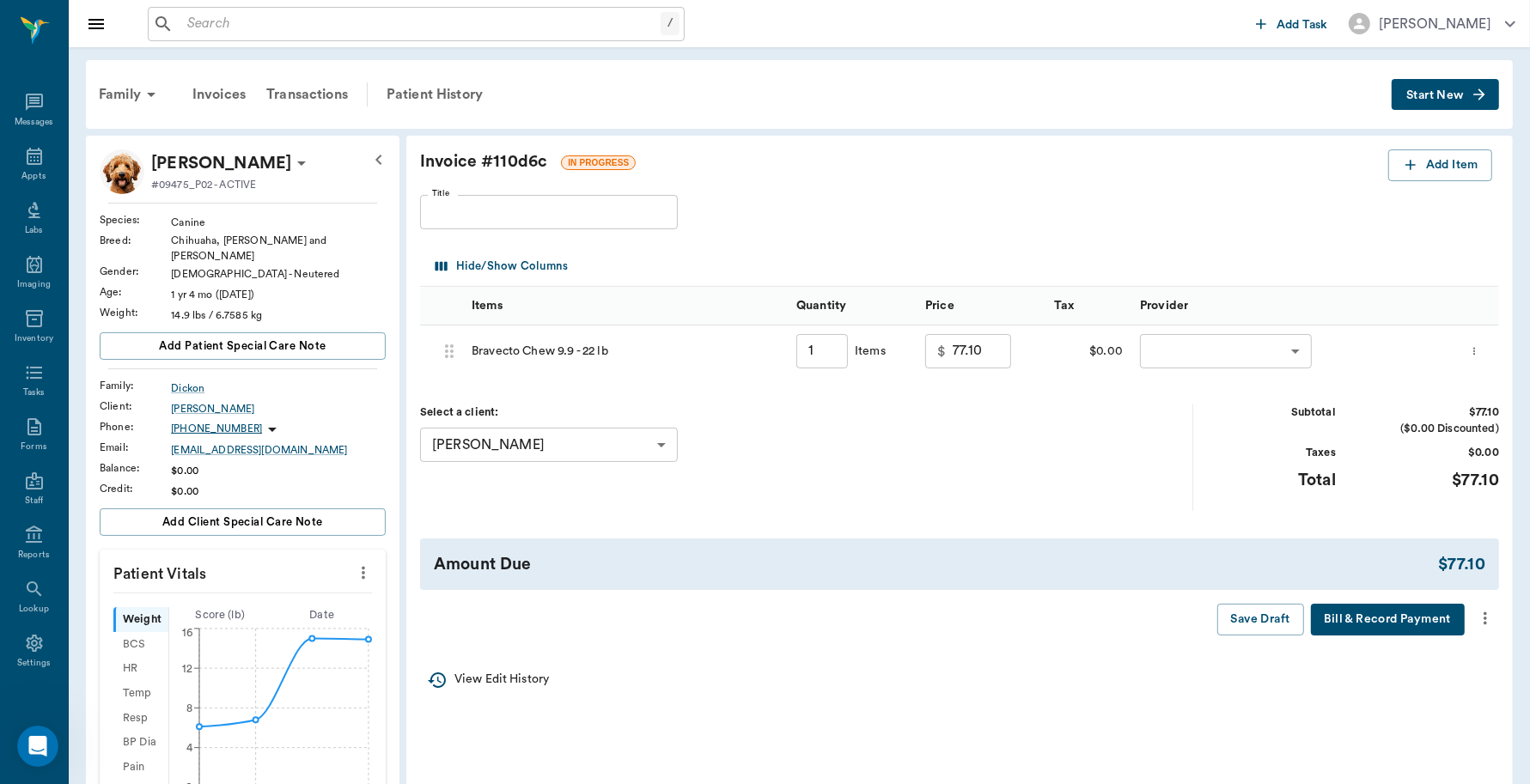
click at [1303, 348] on body "/ ​ Add Task Dr. Bert Ellsworth Nectar Messages Appts Labs Imaging Inventory Ta…" at bounding box center [765, 645] width 1530 height 1291
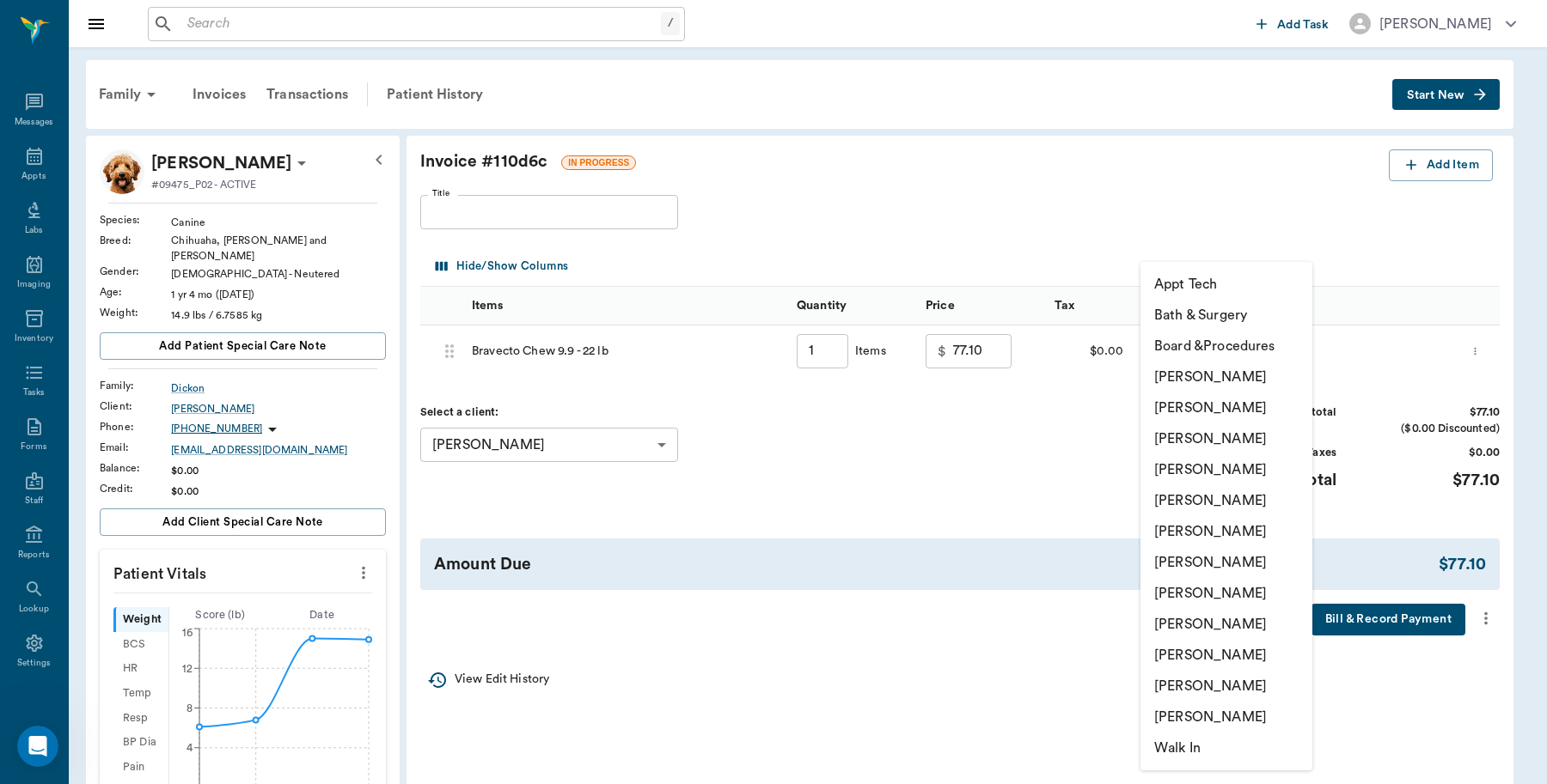
click at [1240, 381] on li "[PERSON_NAME]" at bounding box center [1226, 377] width 172 height 31
type input "none-6899ea08ed37b777db10de45"
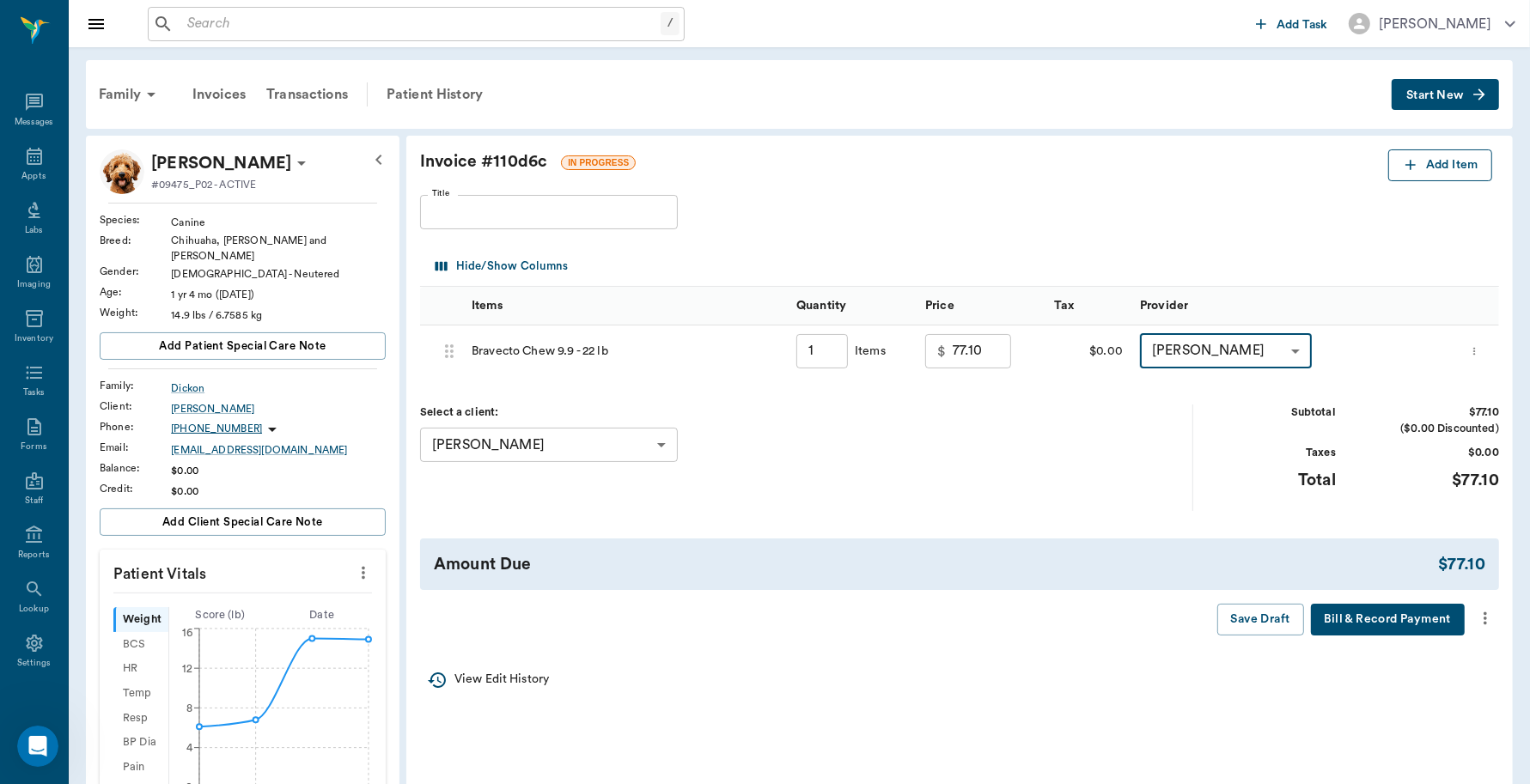
click at [1449, 153] on button "Add Item" at bounding box center [1441, 165] width 104 height 32
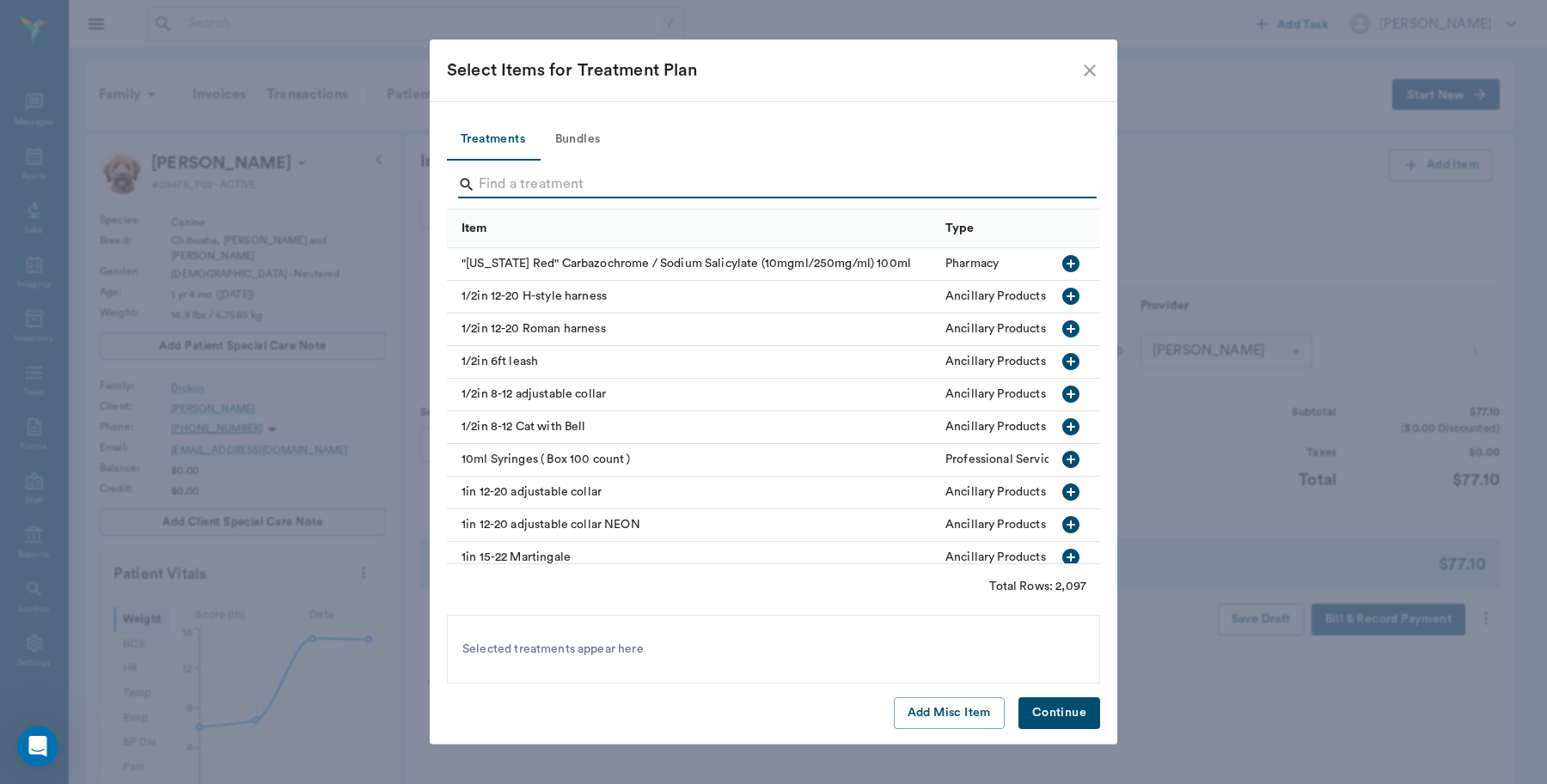
click at [561, 185] on input "Search" at bounding box center [774, 184] width 592 height 27
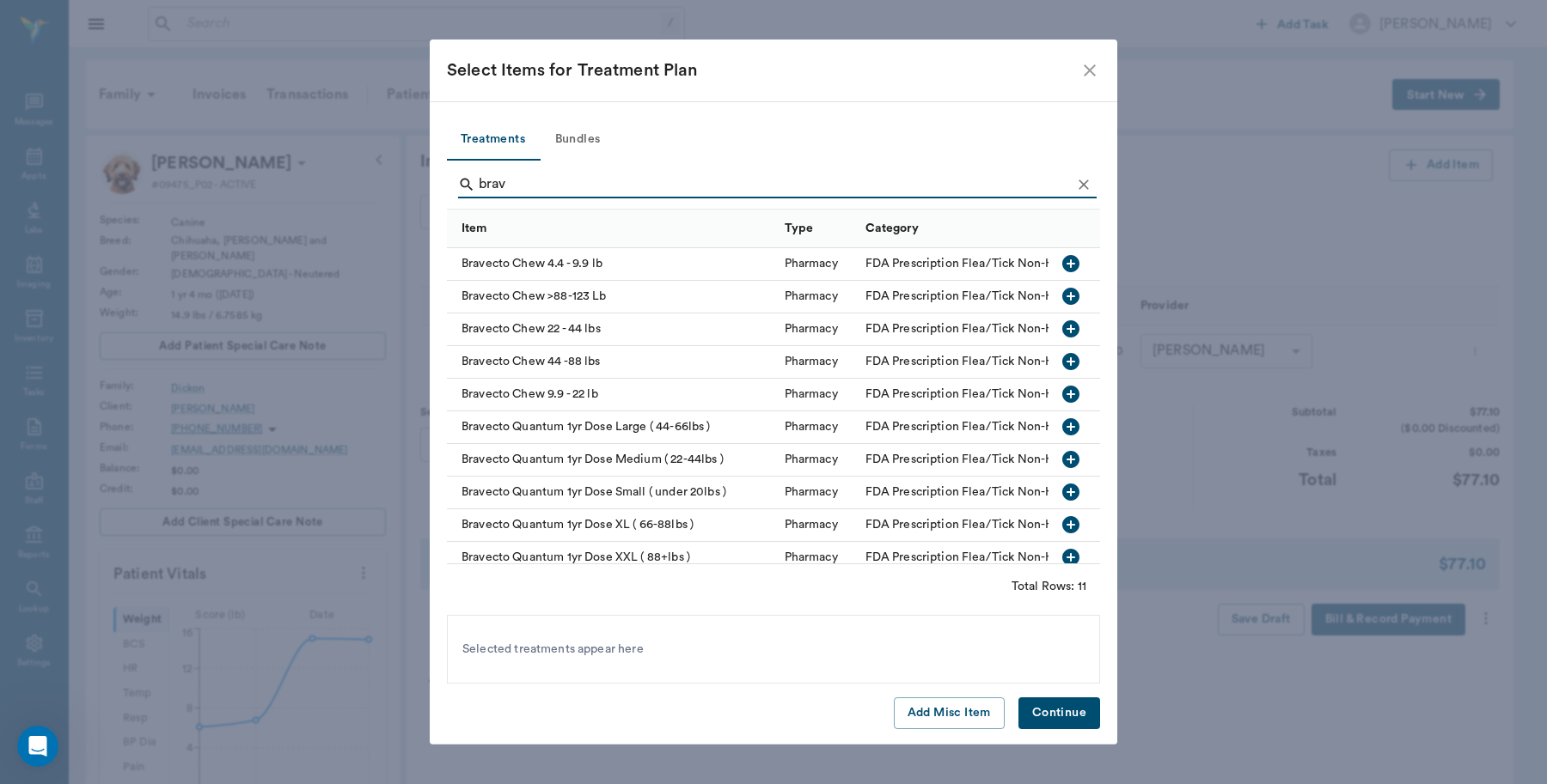
scroll to position [58, 0]
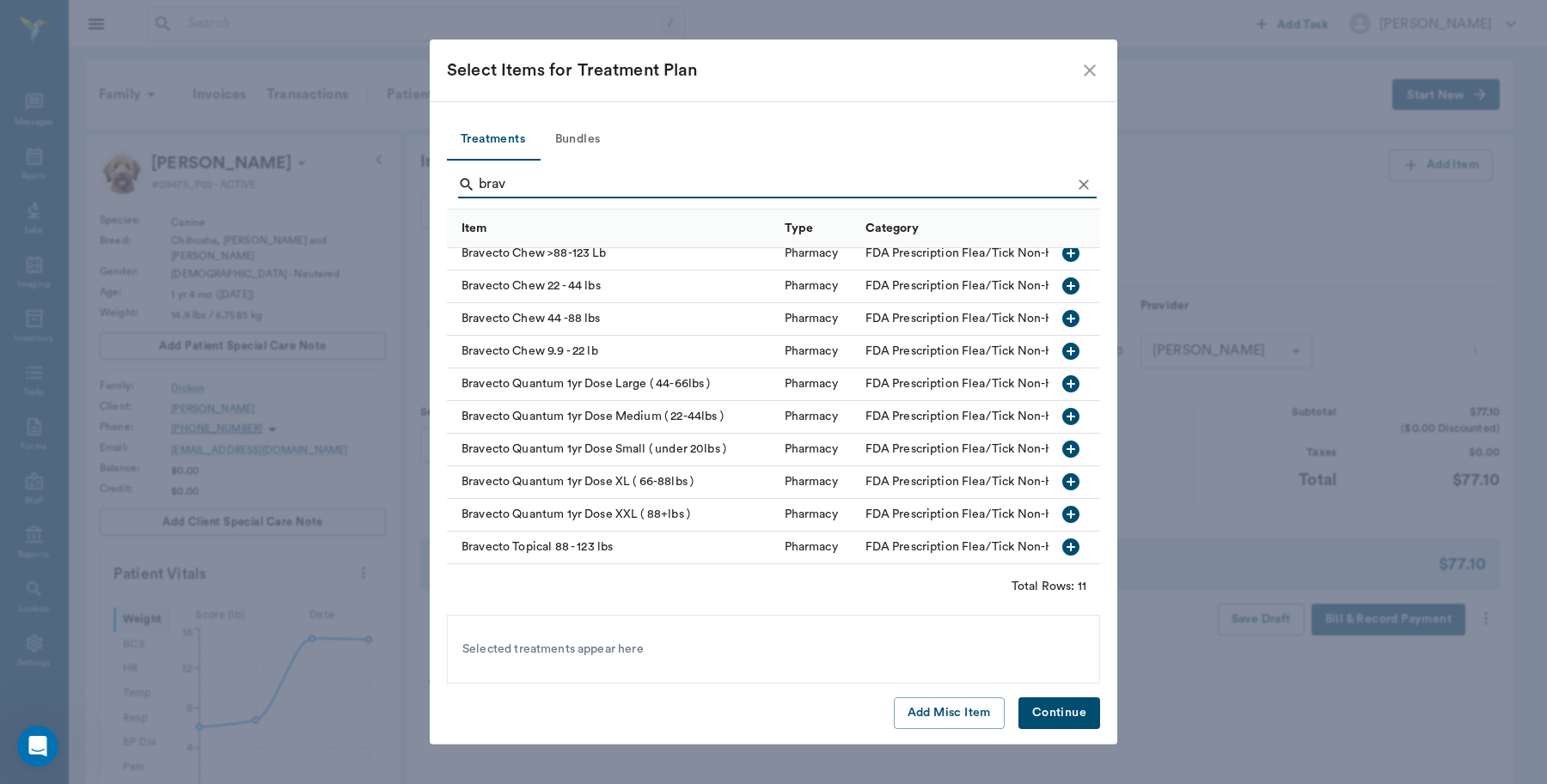
type input "brav"
click at [1062, 538] on icon "button" at bounding box center [1070, 547] width 17 height 17
click at [1056, 723] on button "Continue" at bounding box center [1058, 713] width 81 height 32
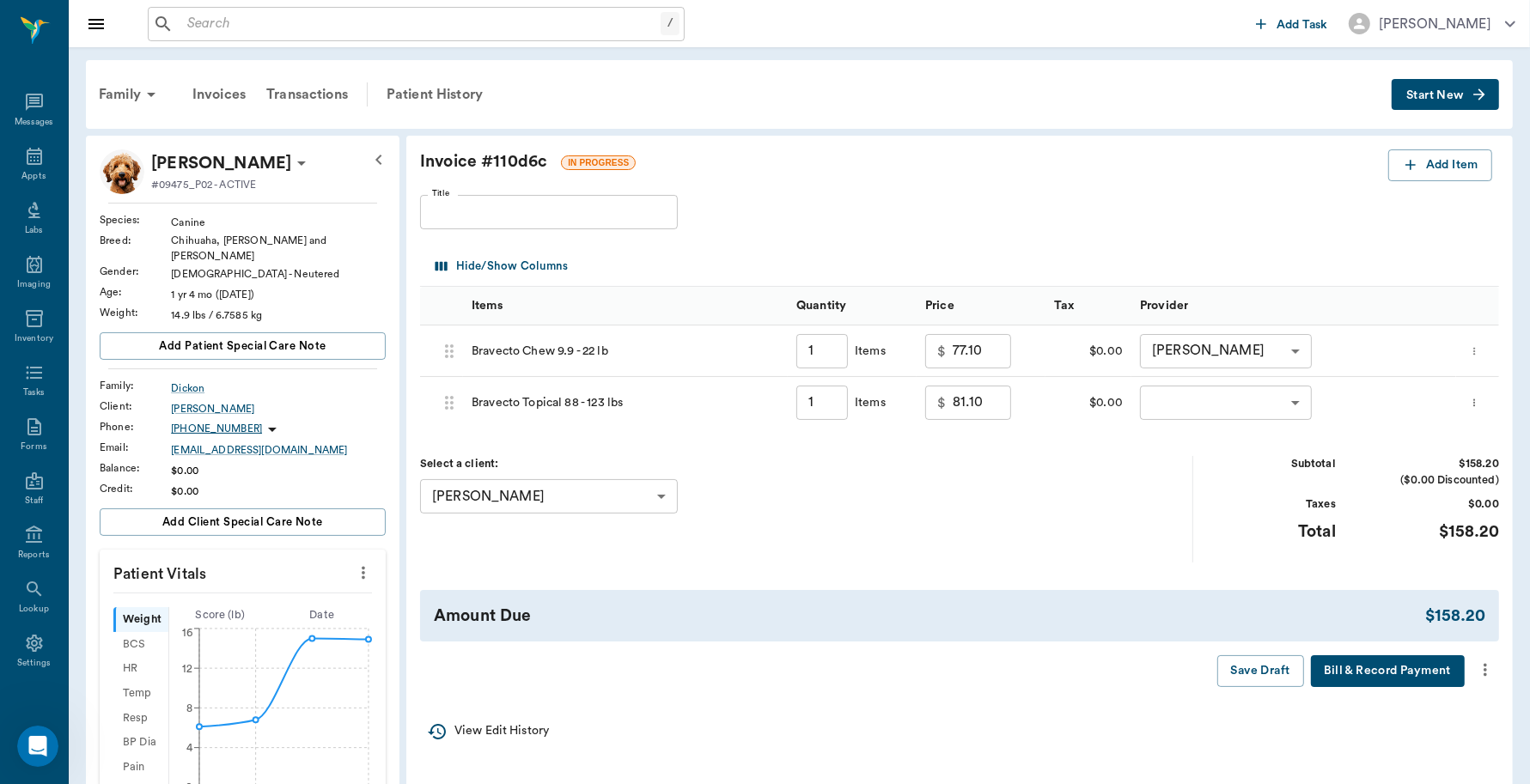
click at [1372, 672] on button "Bill & Record Payment" at bounding box center [1388, 671] width 153 height 32
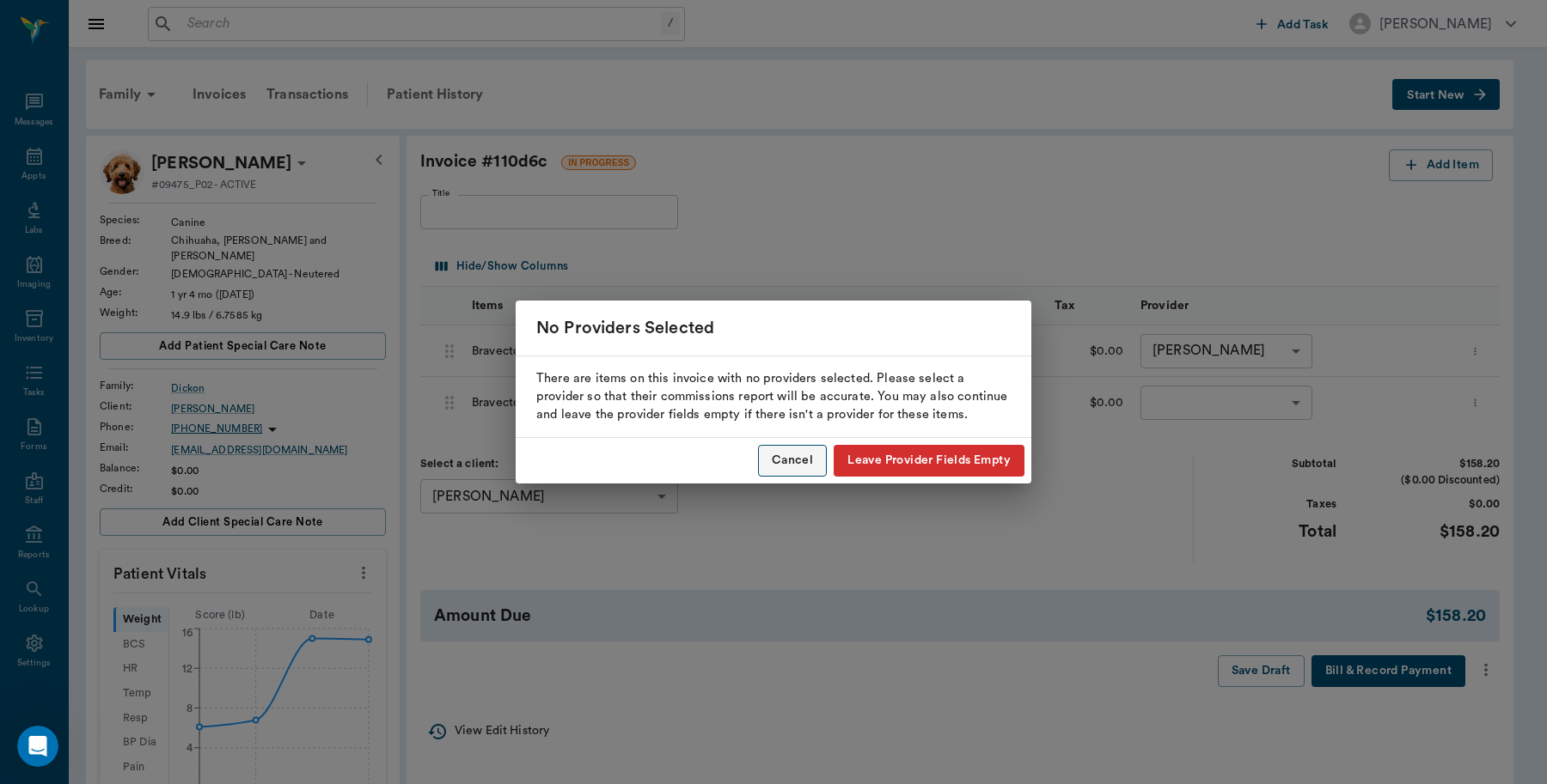
click at [801, 455] on button "Cancel" at bounding box center [792, 461] width 68 height 32
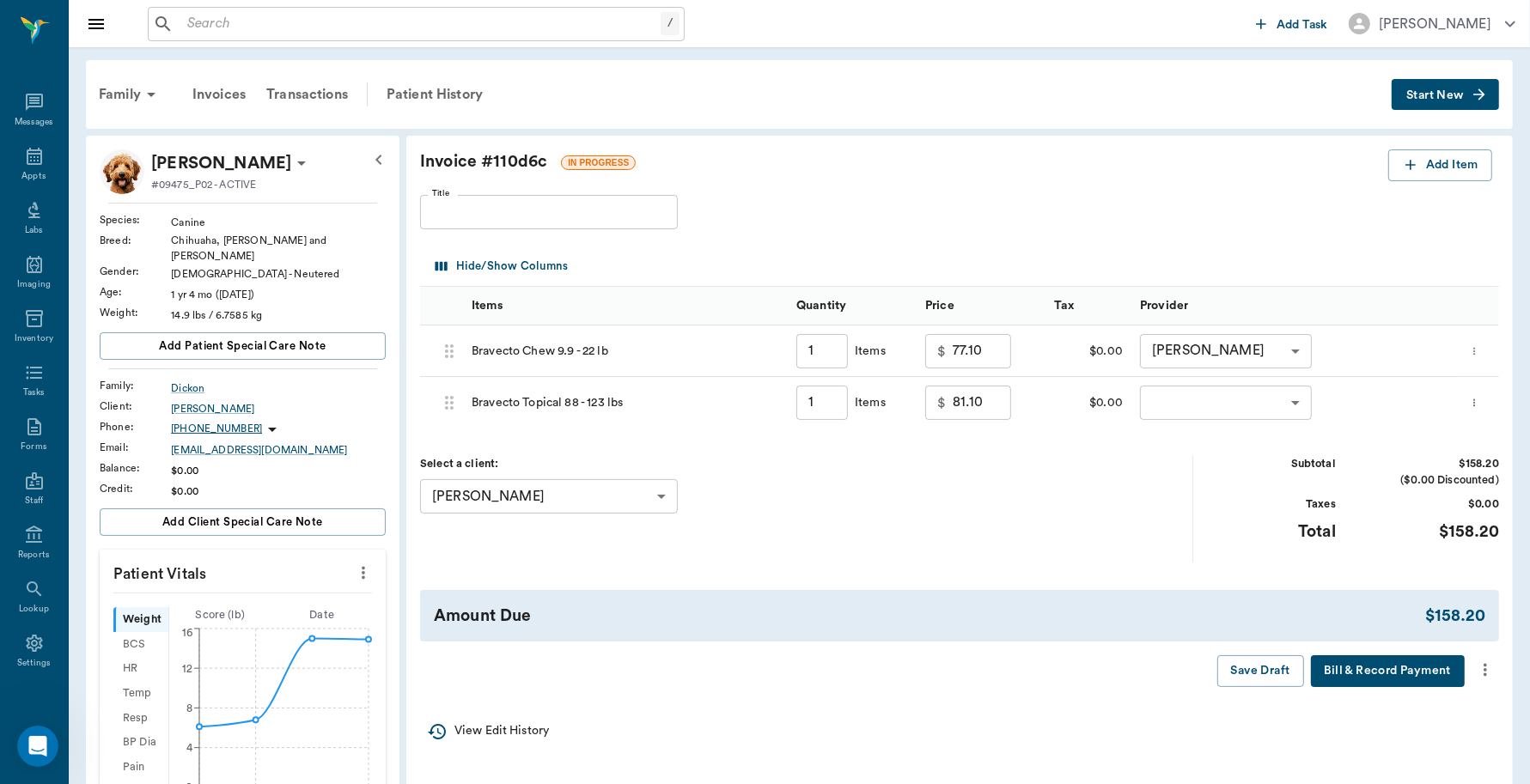
click at [1297, 396] on body "/ ​ Add Task Dr. Bert Ellsworth Nectar Messages Appts Labs Imaging Inventory Ta…" at bounding box center [765, 645] width 1530 height 1291
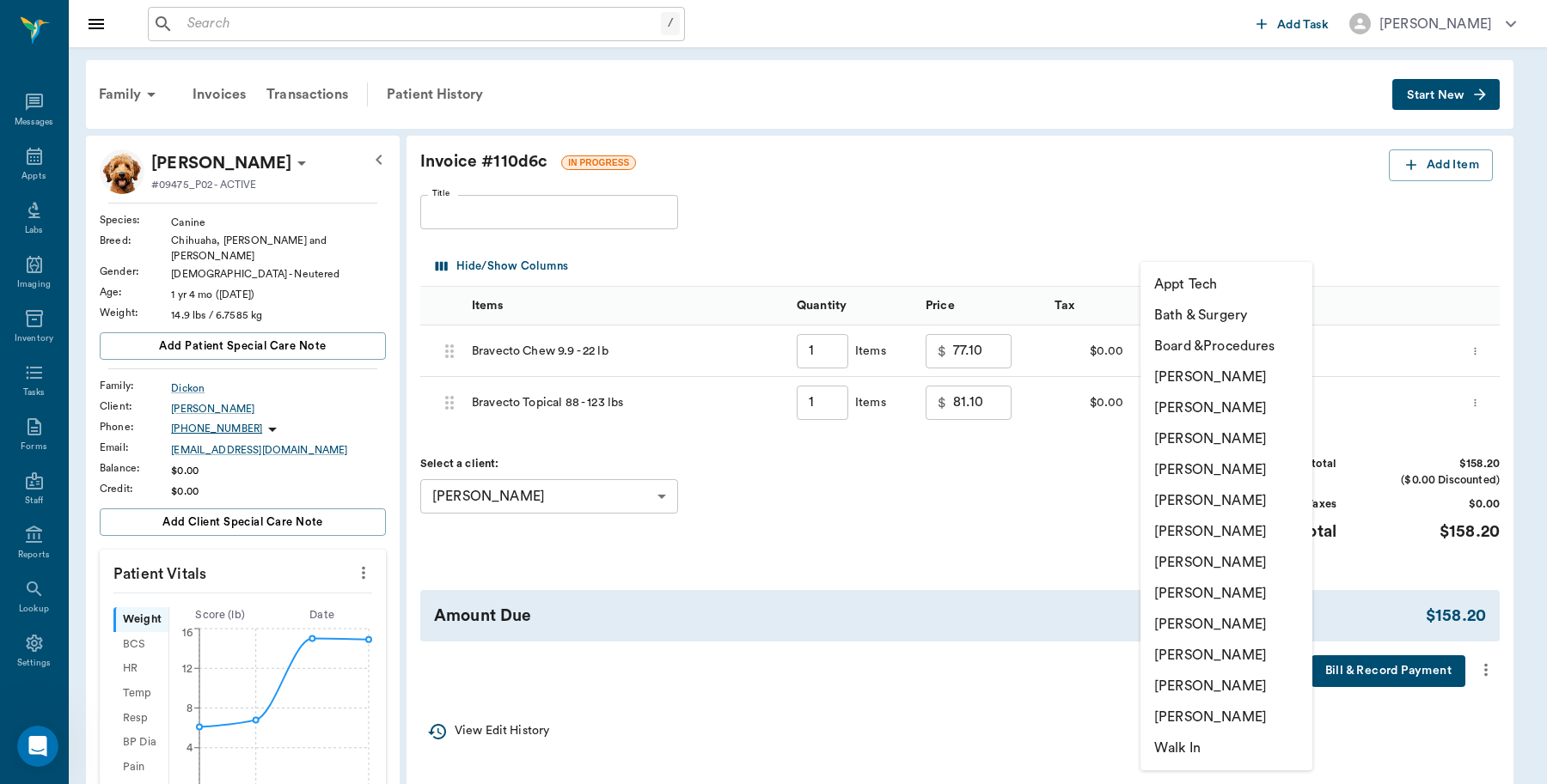
click at [1247, 376] on li "[PERSON_NAME]" at bounding box center [1226, 377] width 172 height 31
type input "none-6899ea08ed37b777db10de45"
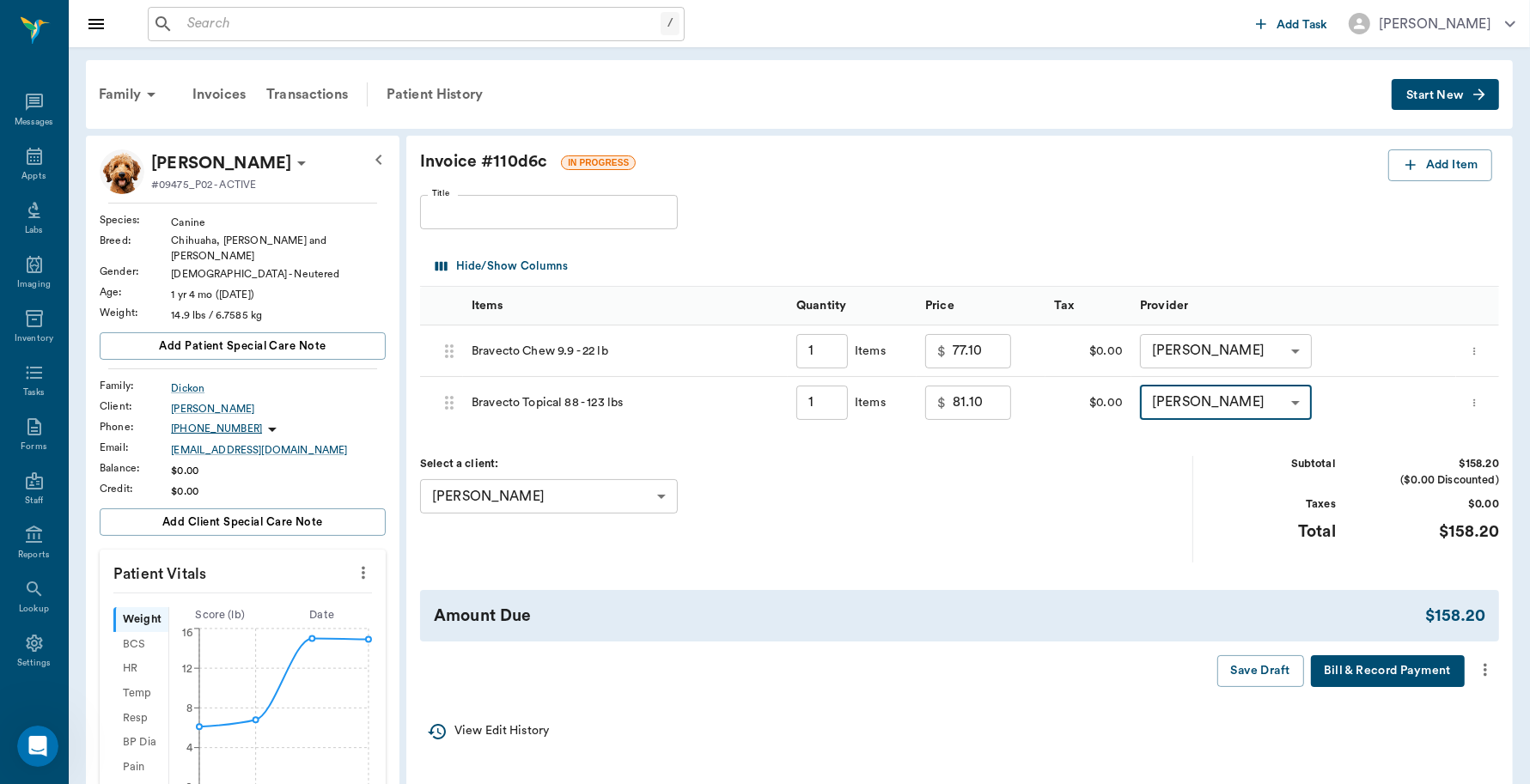
click at [1388, 675] on button "Bill & Record Payment" at bounding box center [1388, 671] width 153 height 32
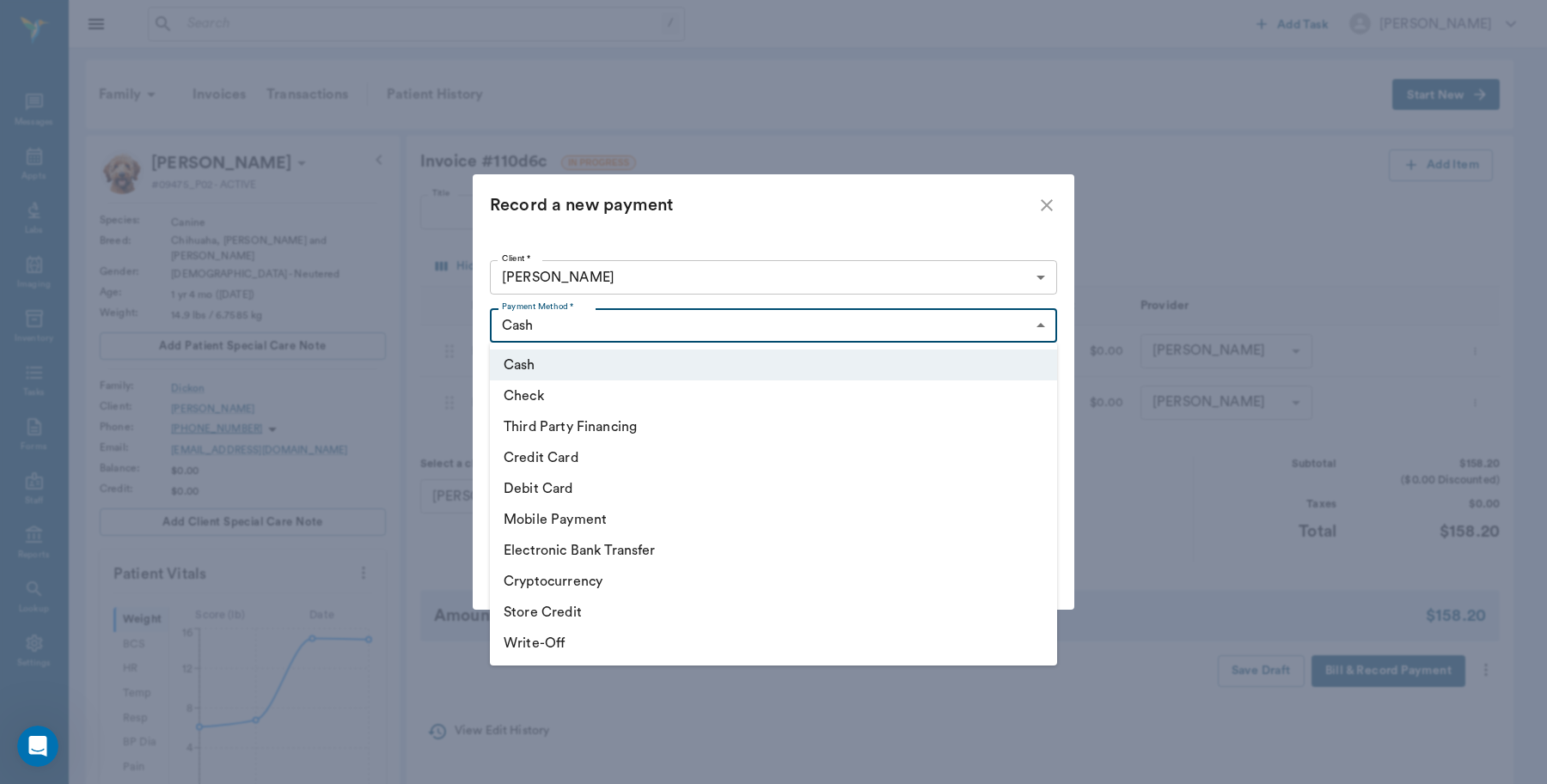
click at [1041, 316] on body "/ ​ Add Task Dr. Bert Ellsworth Nectar Messages Appts Labs Imaging Inventory Ta…" at bounding box center [774, 645] width 1547 height 1291
click at [562, 484] on li "Debit Card" at bounding box center [773, 489] width 567 height 31
type input "DEBIT_CARD"
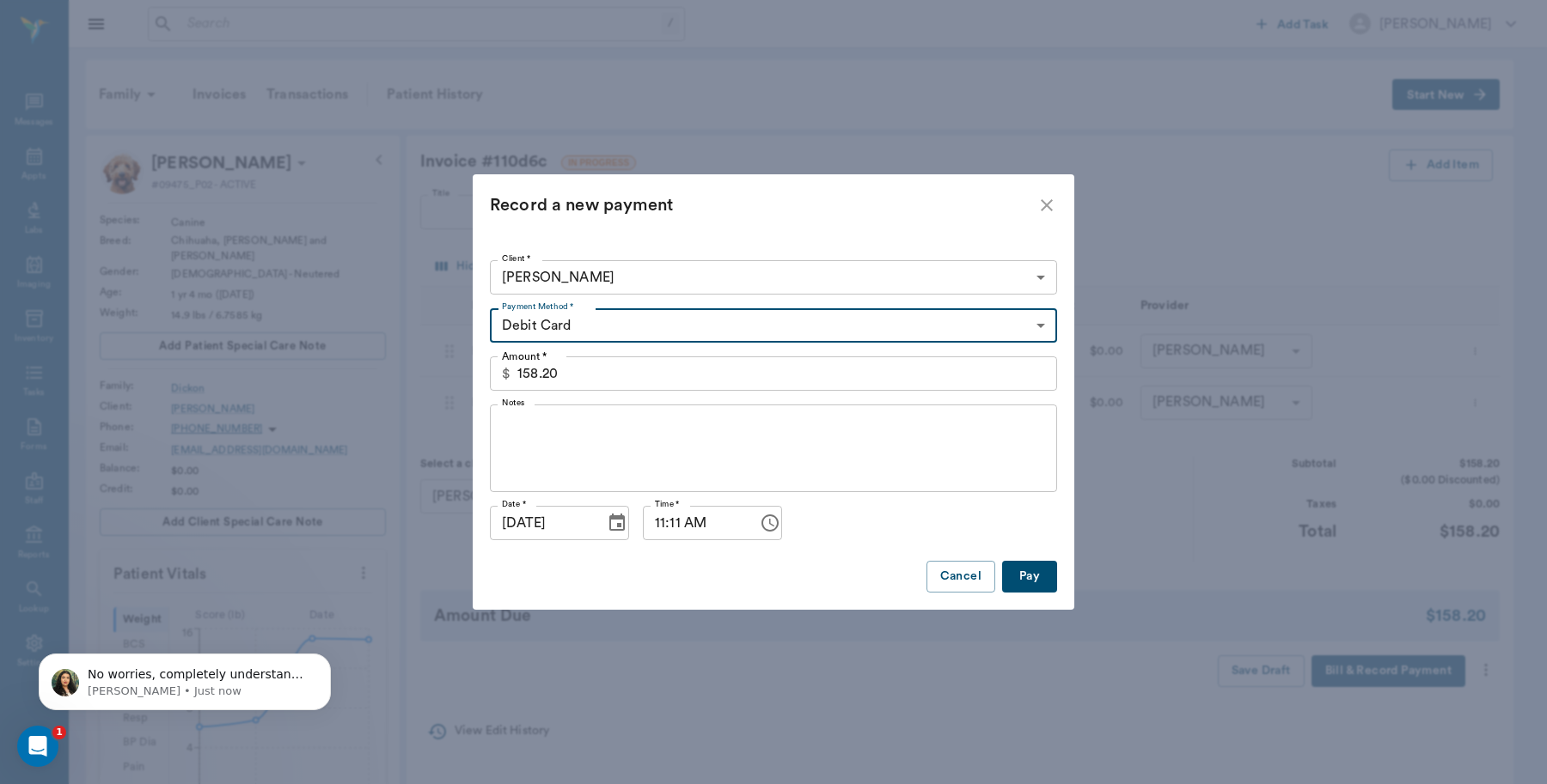
scroll to position [0, 0]
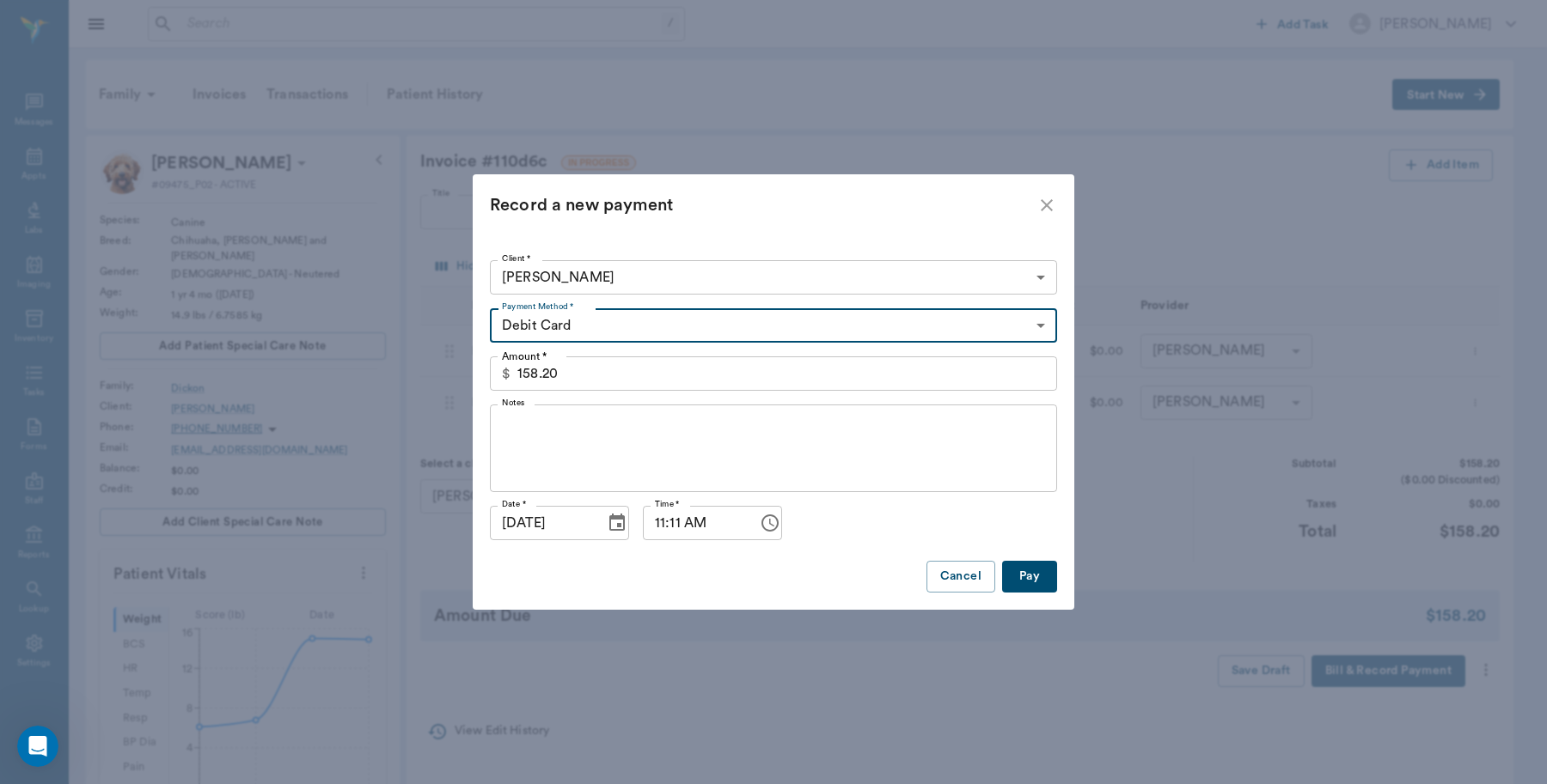
click at [1019, 578] on button "Pay" at bounding box center [1029, 577] width 55 height 32
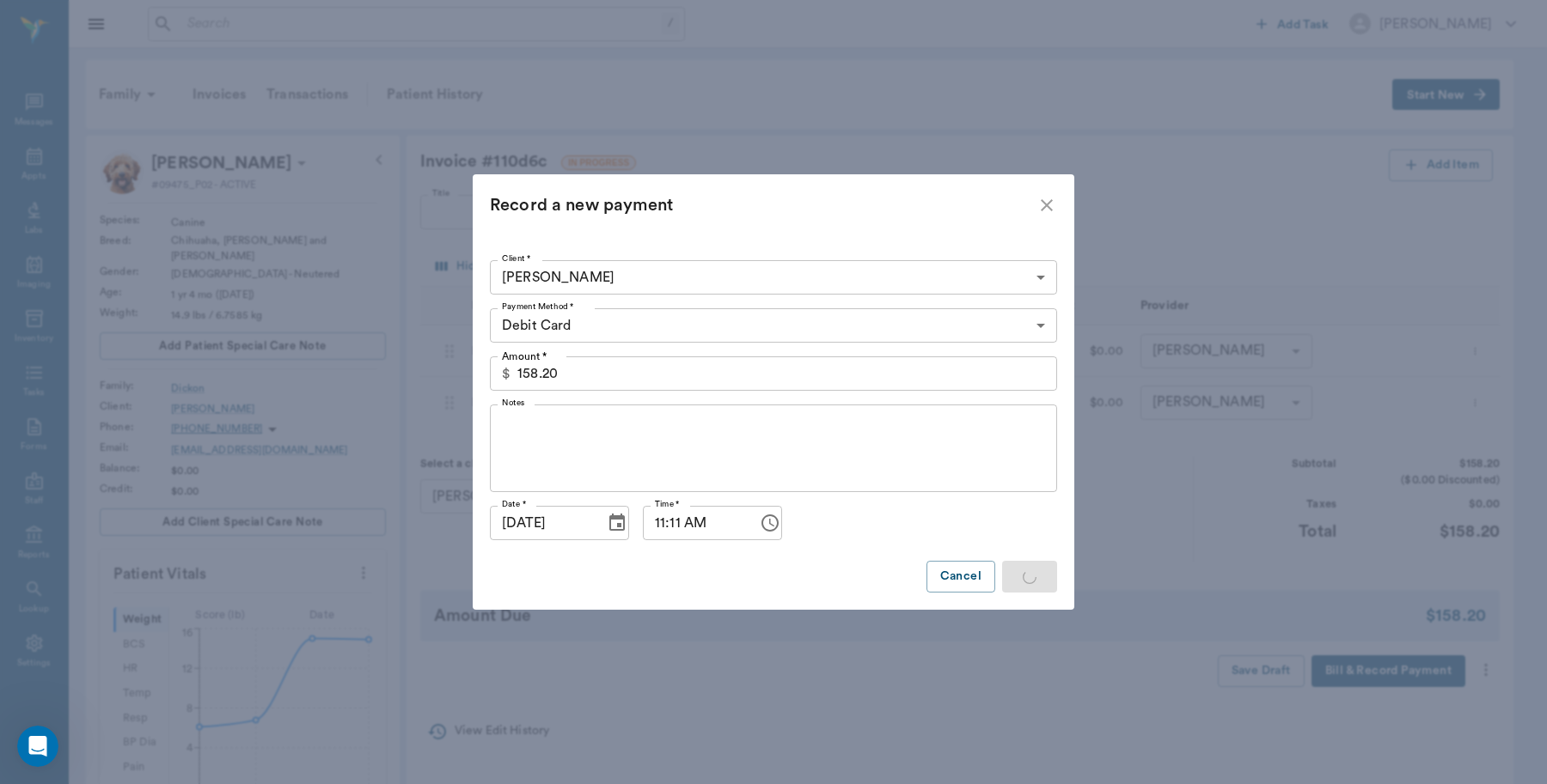
type input "1.00"
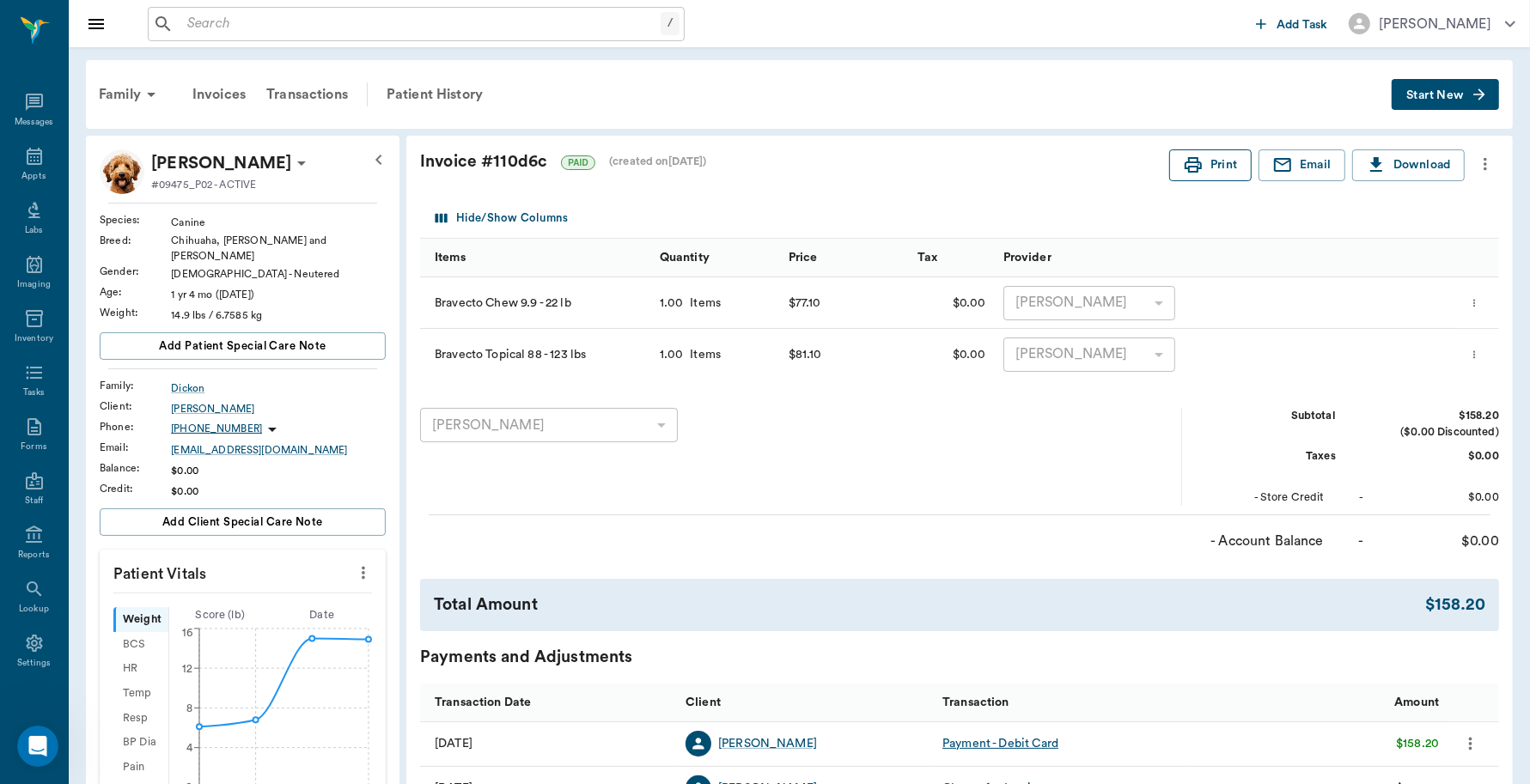
click at [1192, 162] on icon "button" at bounding box center [1193, 164] width 17 height 16
click at [24, 165] on icon at bounding box center [34, 156] width 21 height 21
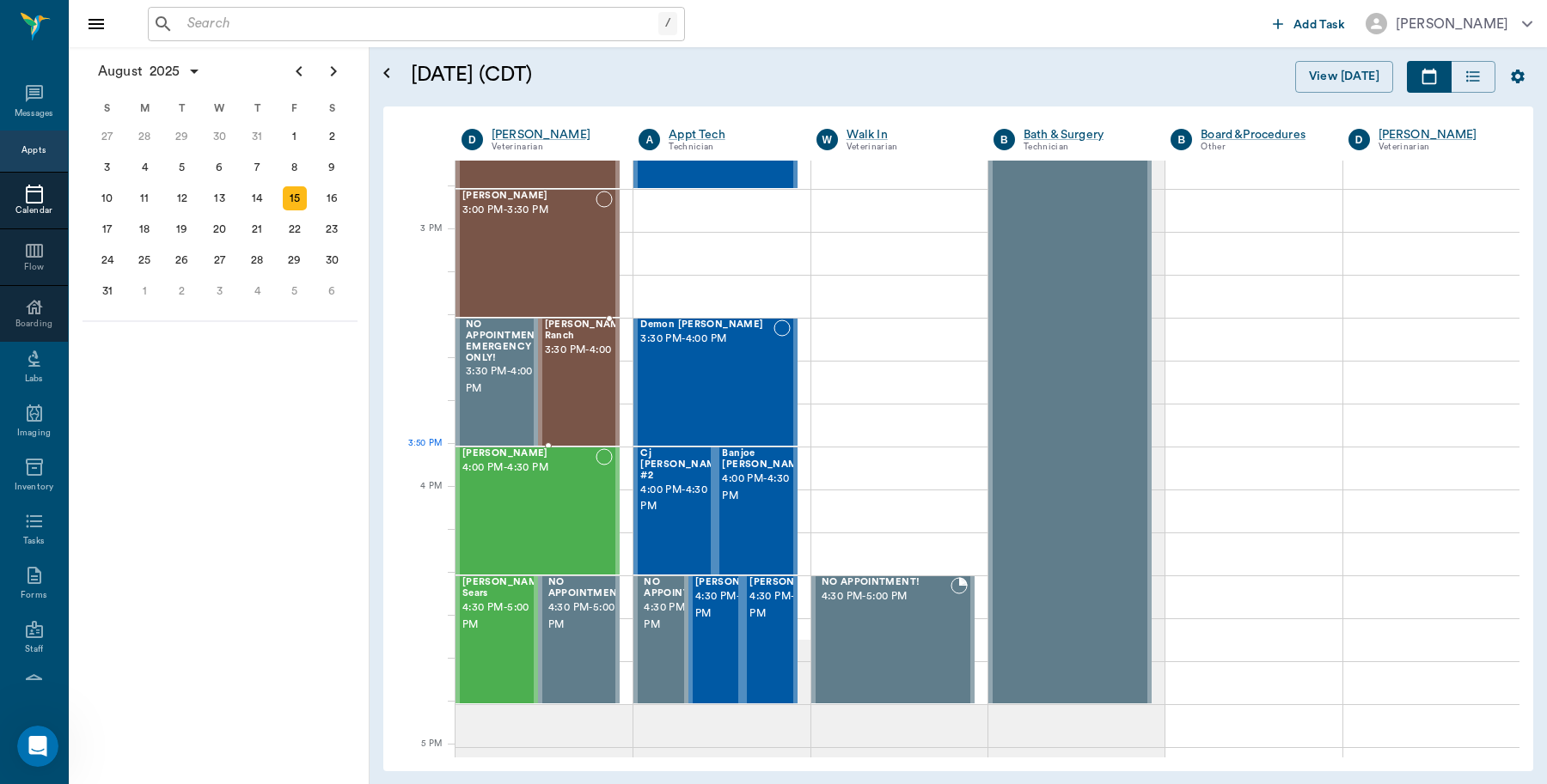
scroll to position [1848, 0]
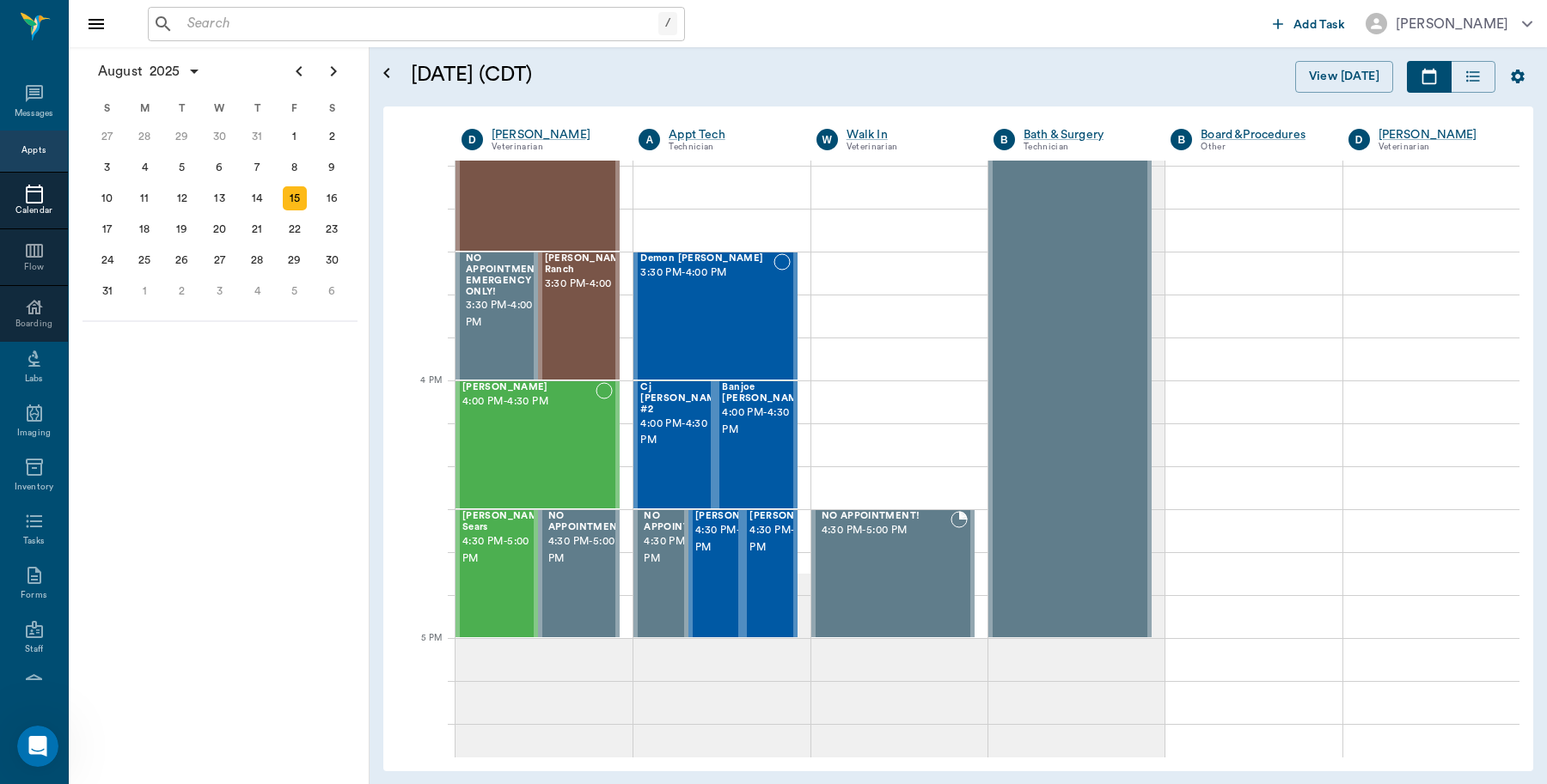
click at [414, 16] on input "text" at bounding box center [419, 24] width 478 height 24
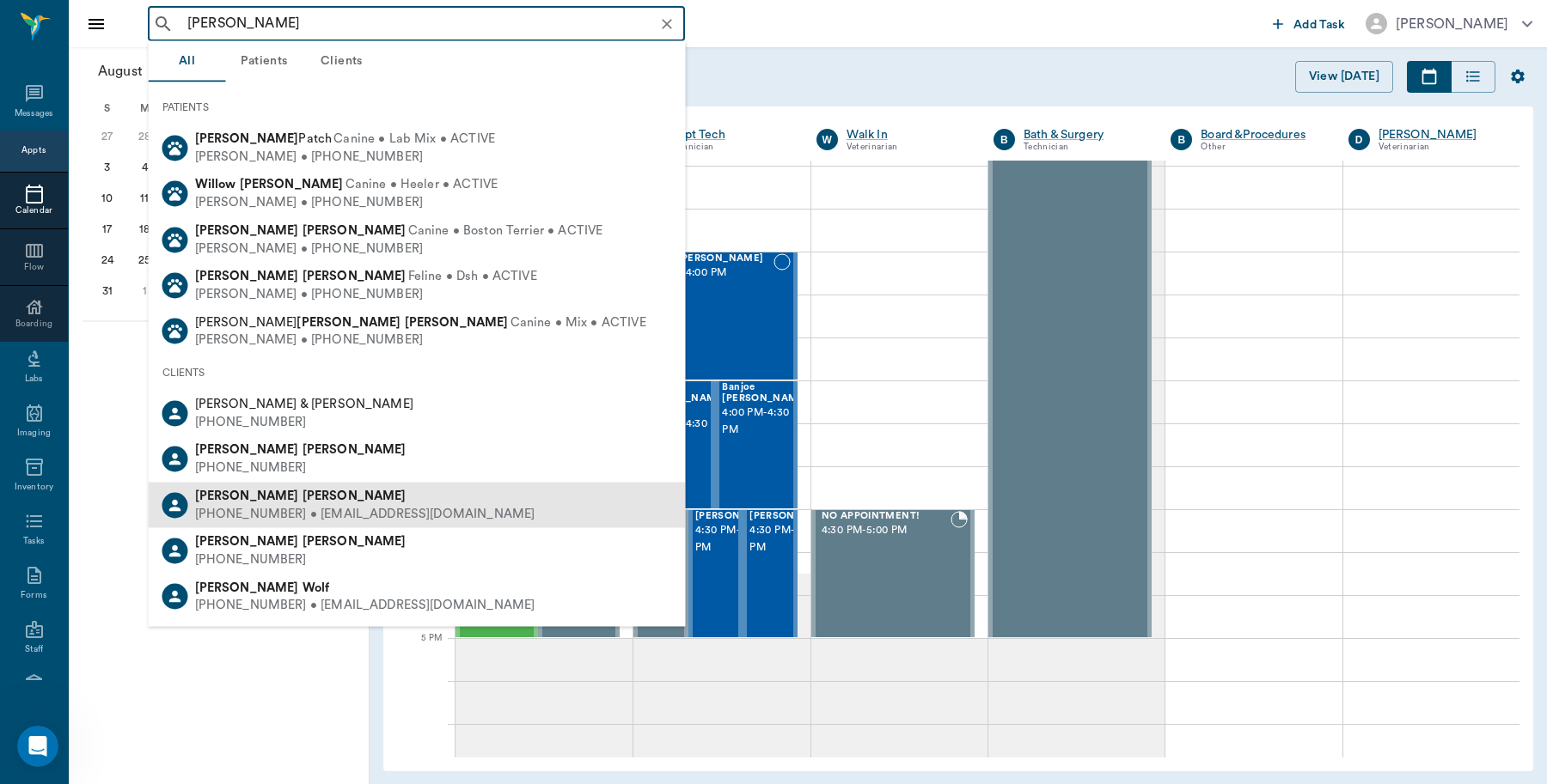
click at [302, 494] on b "Williford" at bounding box center [354, 496] width 104 height 13
type input "linda wil"
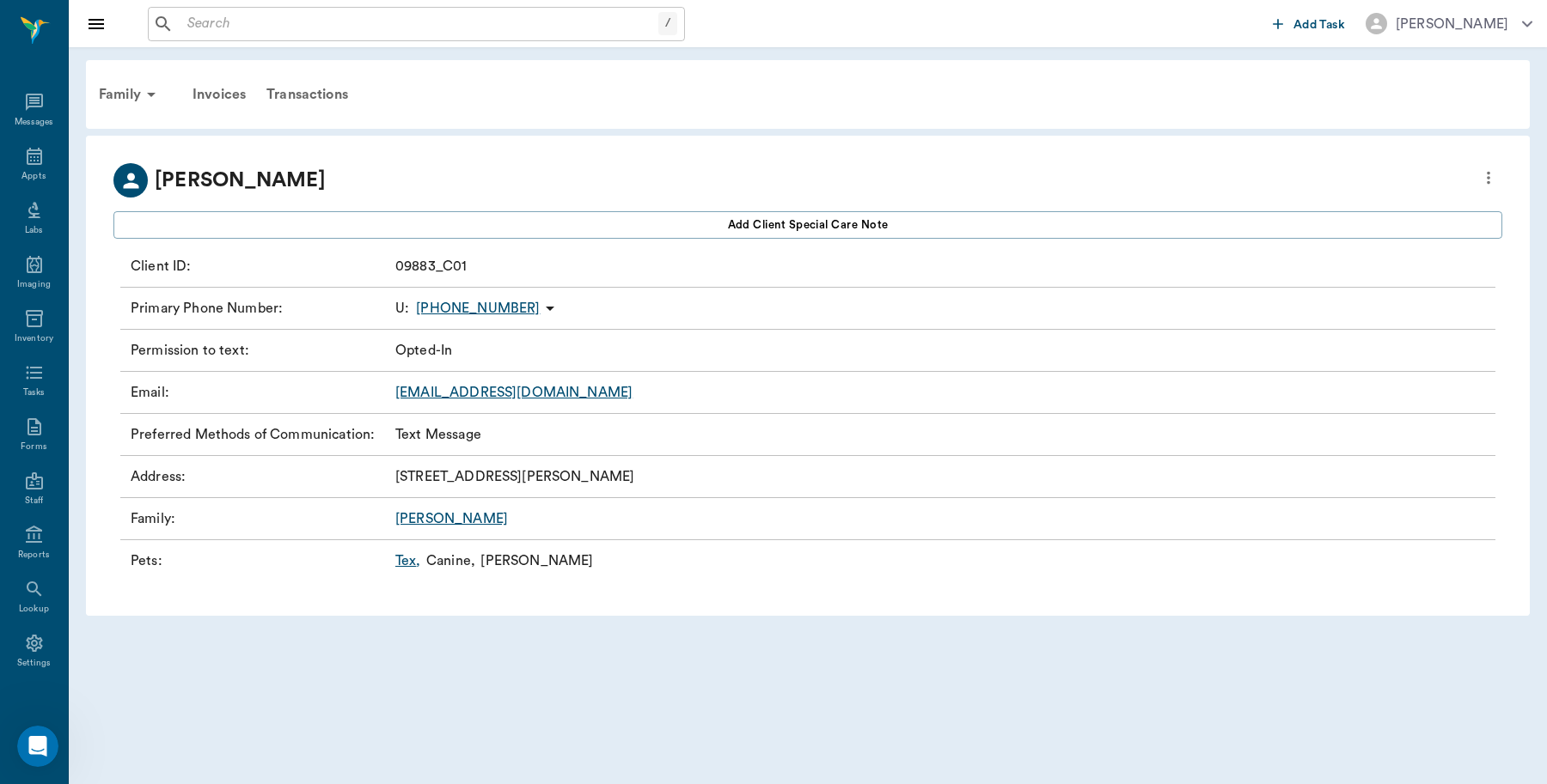
click at [405, 556] on link "Tex ," at bounding box center [408, 560] width 26 height 21
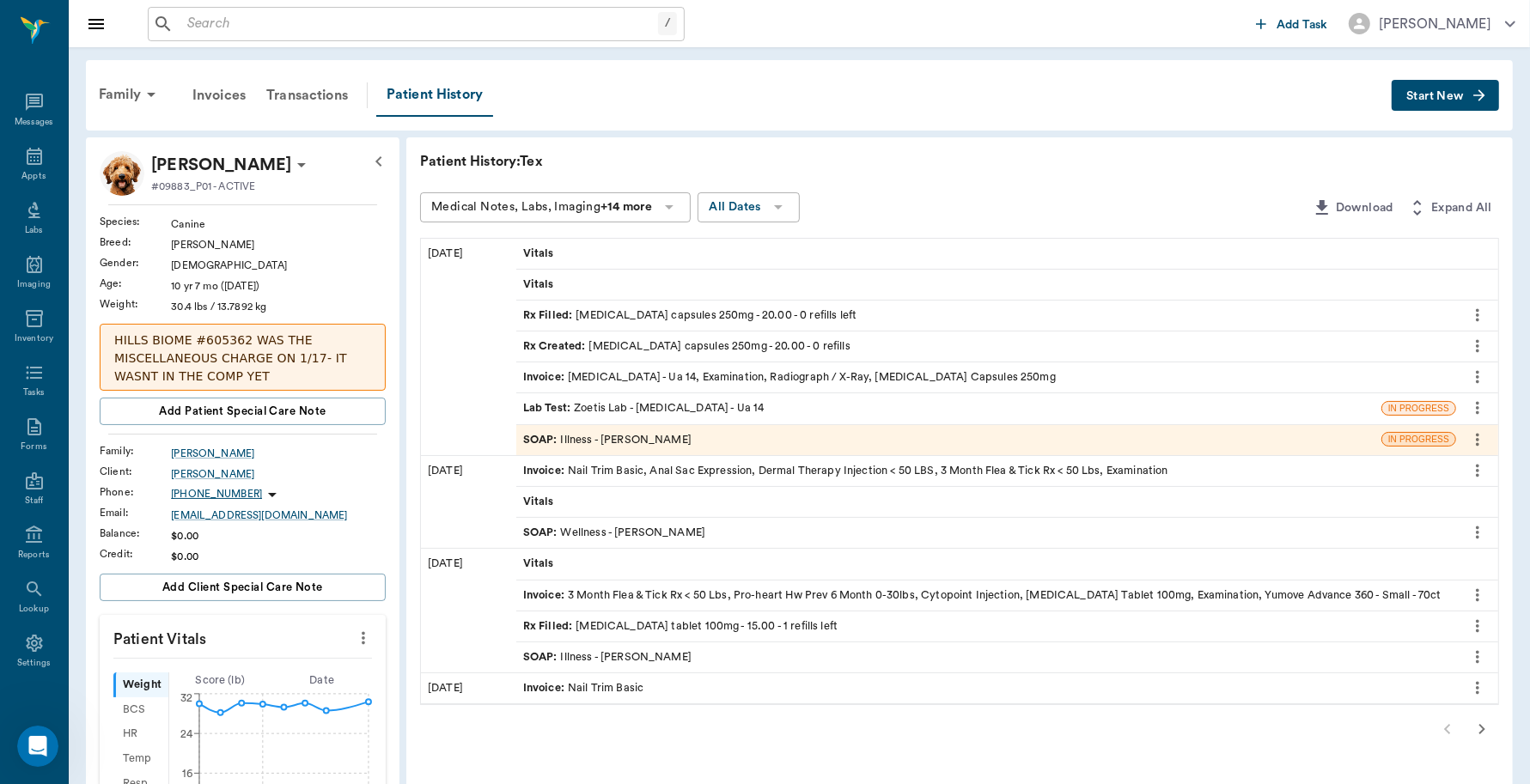
click at [576, 443] on div "SOAP : Illness - Dr. Bert Ellsworth" at bounding box center [607, 440] width 168 height 16
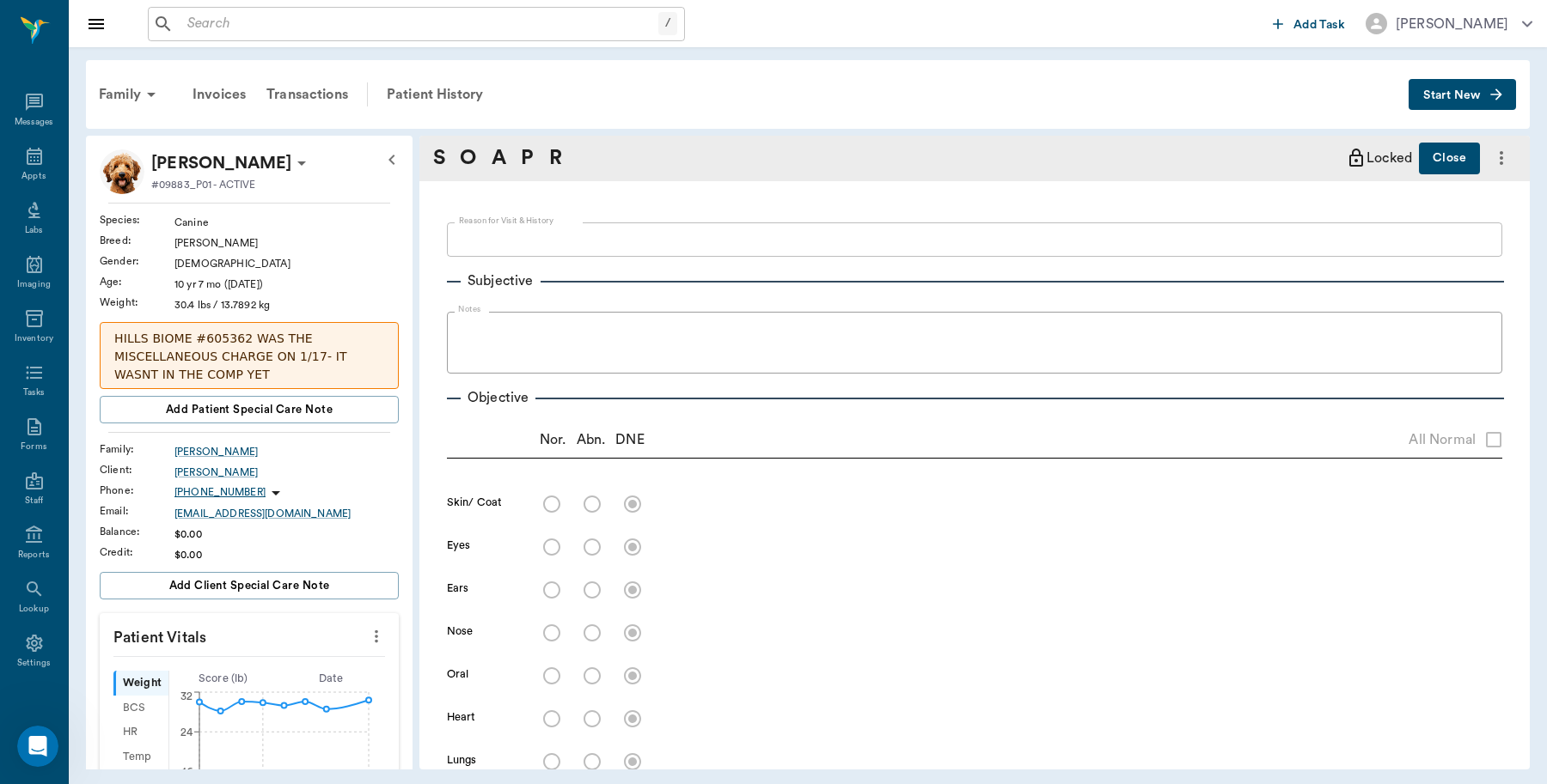
type textarea "Passing alot of blood, happened one day last week and then once again on 8/9 ab…"
radio input "true"
type textarea "US of abdomen showed normal bladder with no signs of hemorrhage inside. Prostat…"
radio input "true"
type textarea "penis appeared normal, UA normal"
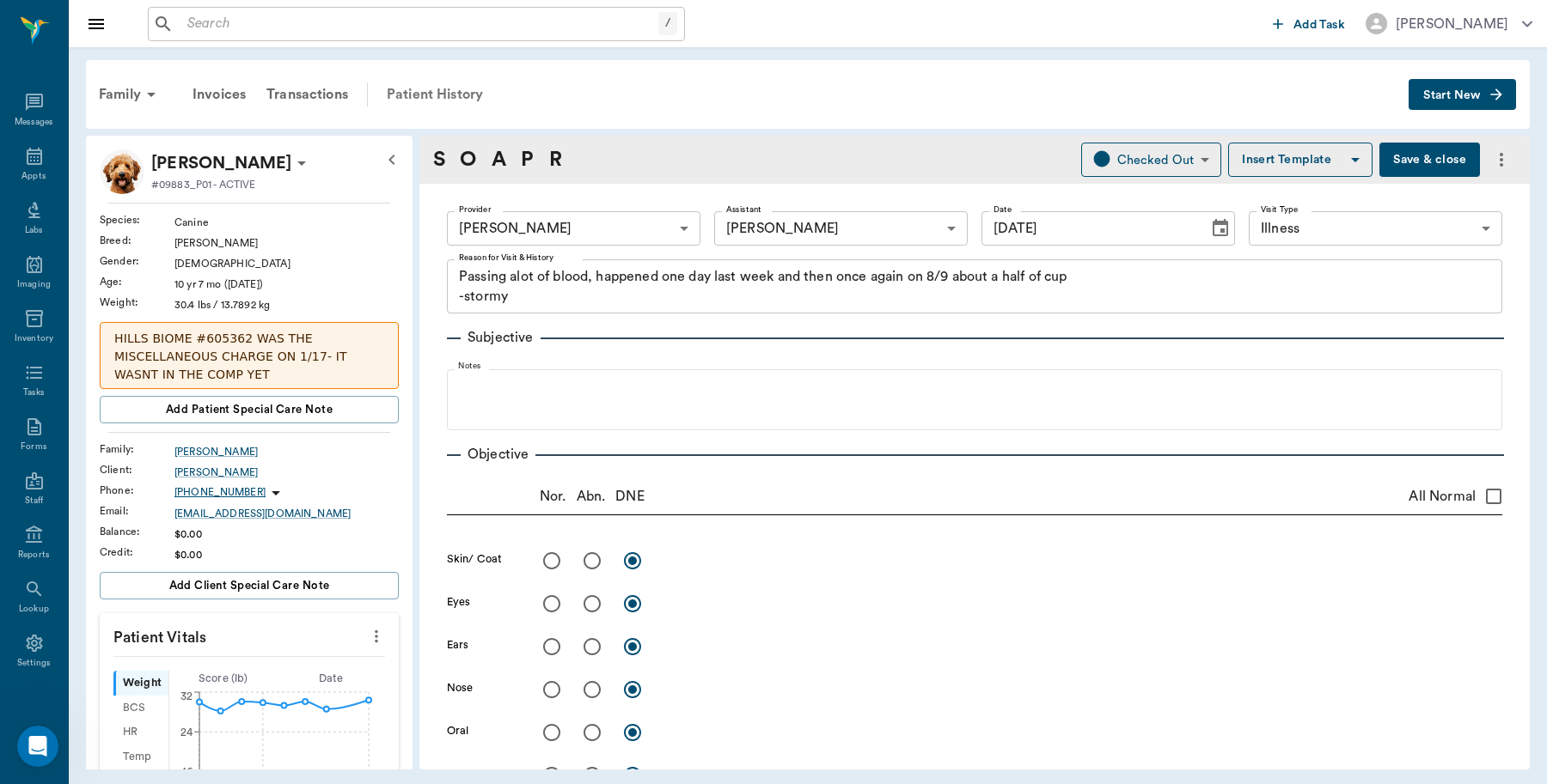
click at [411, 104] on div "Patient History" at bounding box center [435, 94] width 117 height 41
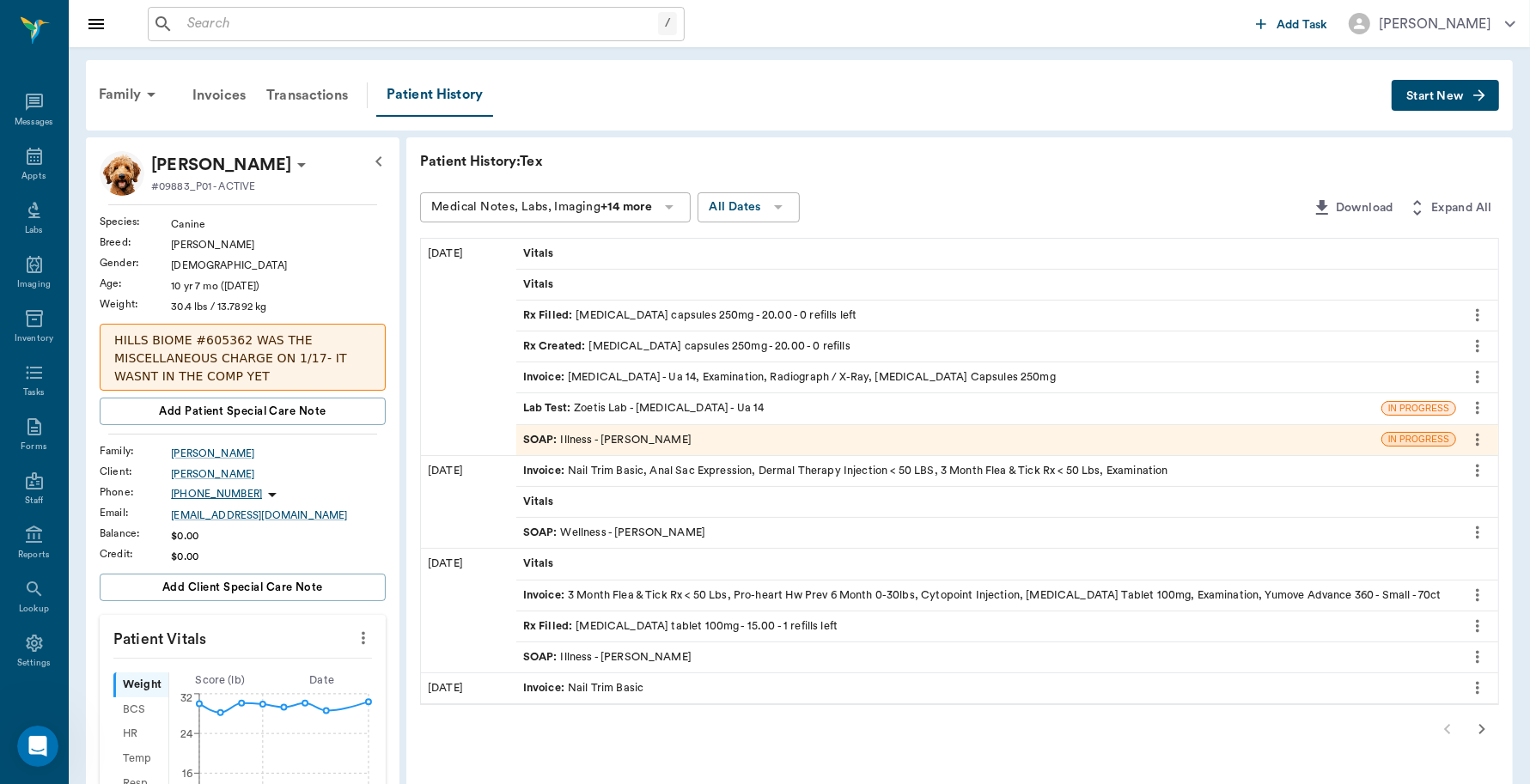
click at [547, 428] on div "SOAP : Illness - Dr. Bert Ellsworth" at bounding box center [949, 440] width 865 height 30
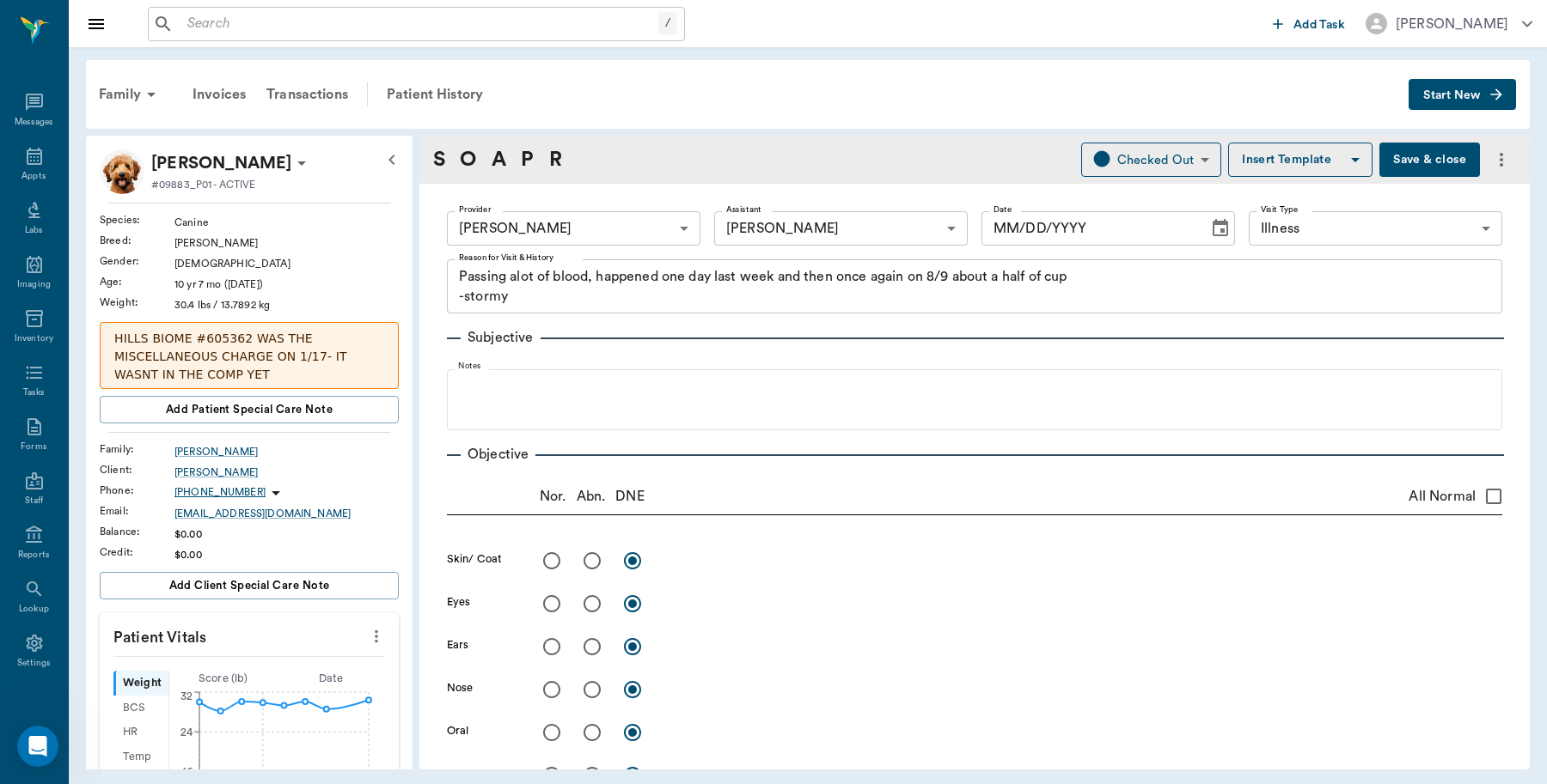
type input "63ec2f075fda476ae8351a4d"
type input "63ec2e7e52e12b0ba117b124"
type input "65d2be4f46e3a538d89b8c15"
type textarea "Passing alot of blood, happened one day last week and then once again on 8/9 ab…"
radio input "true"
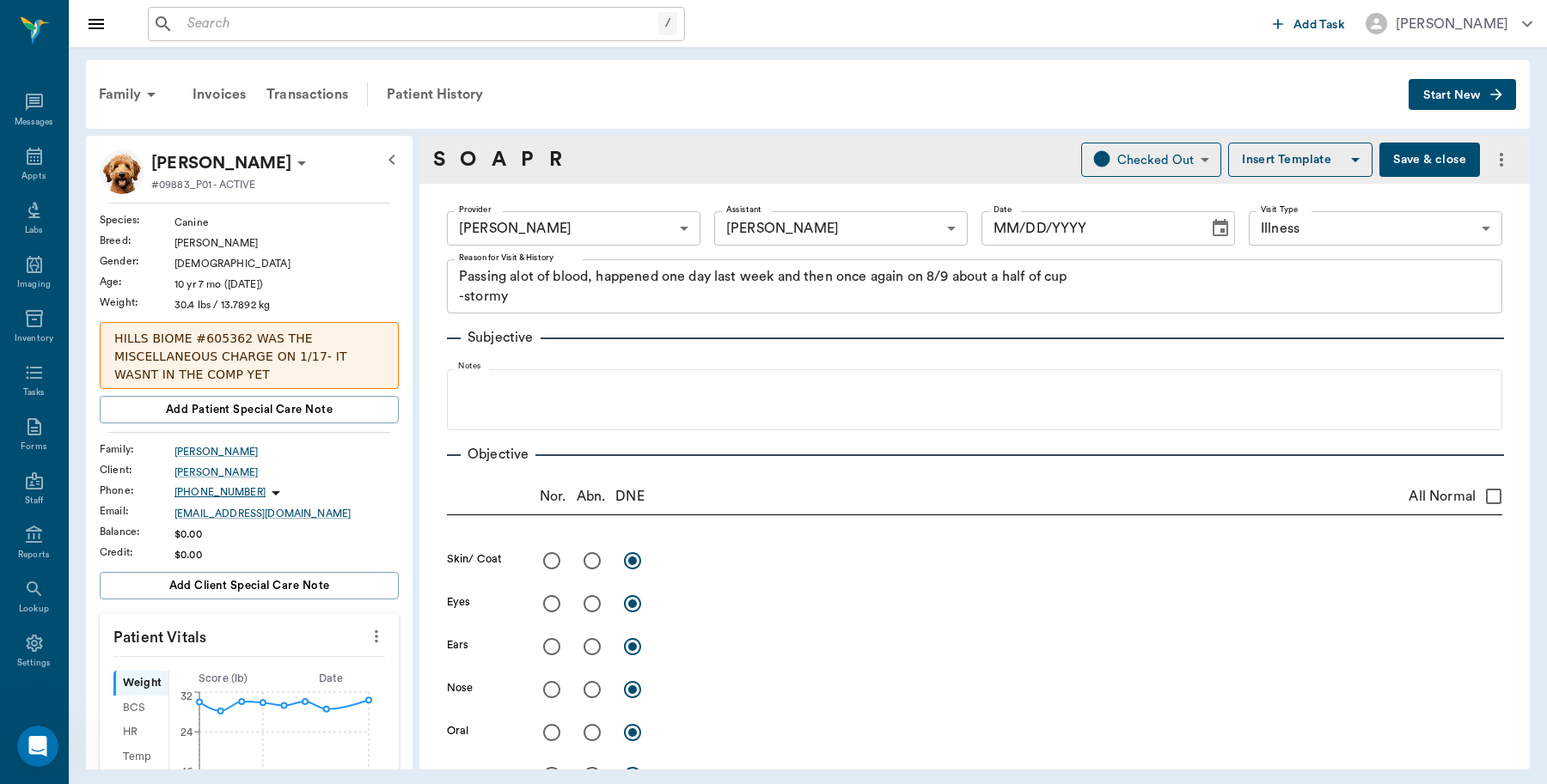
type textarea "US of abdomen showed normal bladder with no signs of hemorrhage inside. Prostat…"
radio input "true"
type textarea "penis appeared normal, UA normal"
type input "08/11/2025"
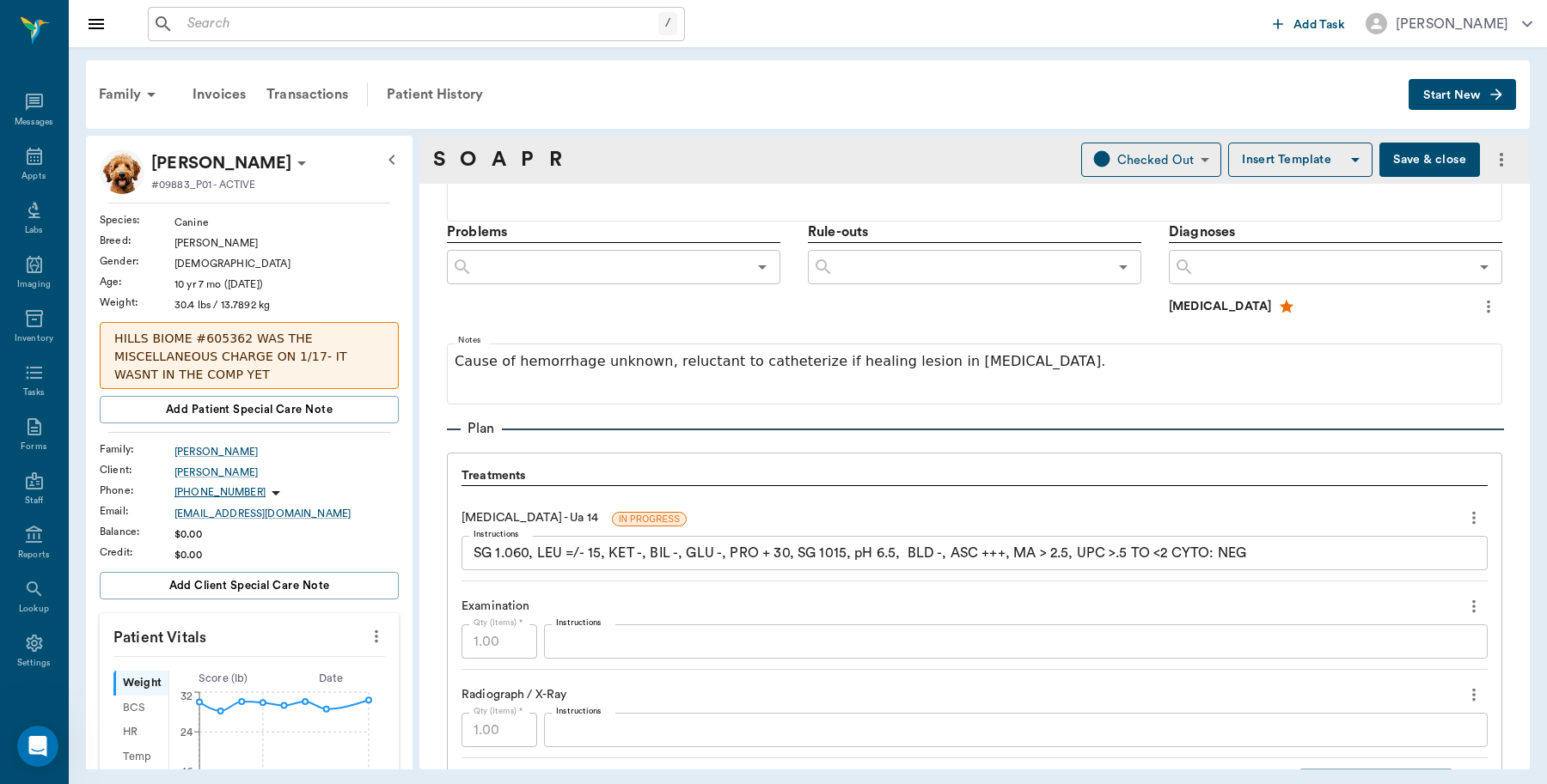
scroll to position [967, 0]
click at [11, 168] on div "Appts" at bounding box center [34, 165] width 68 height 54
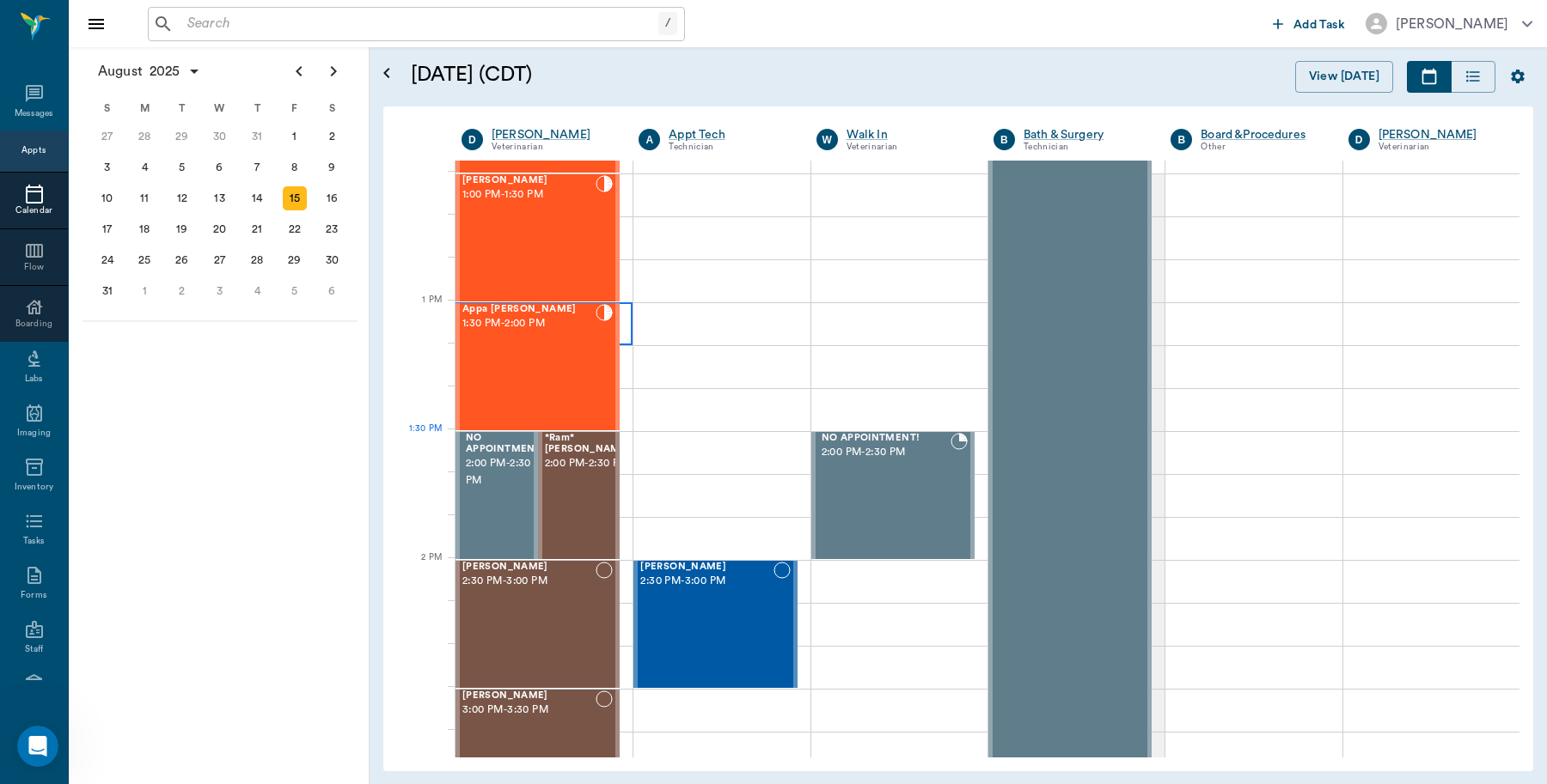
scroll to position [1312, 0]
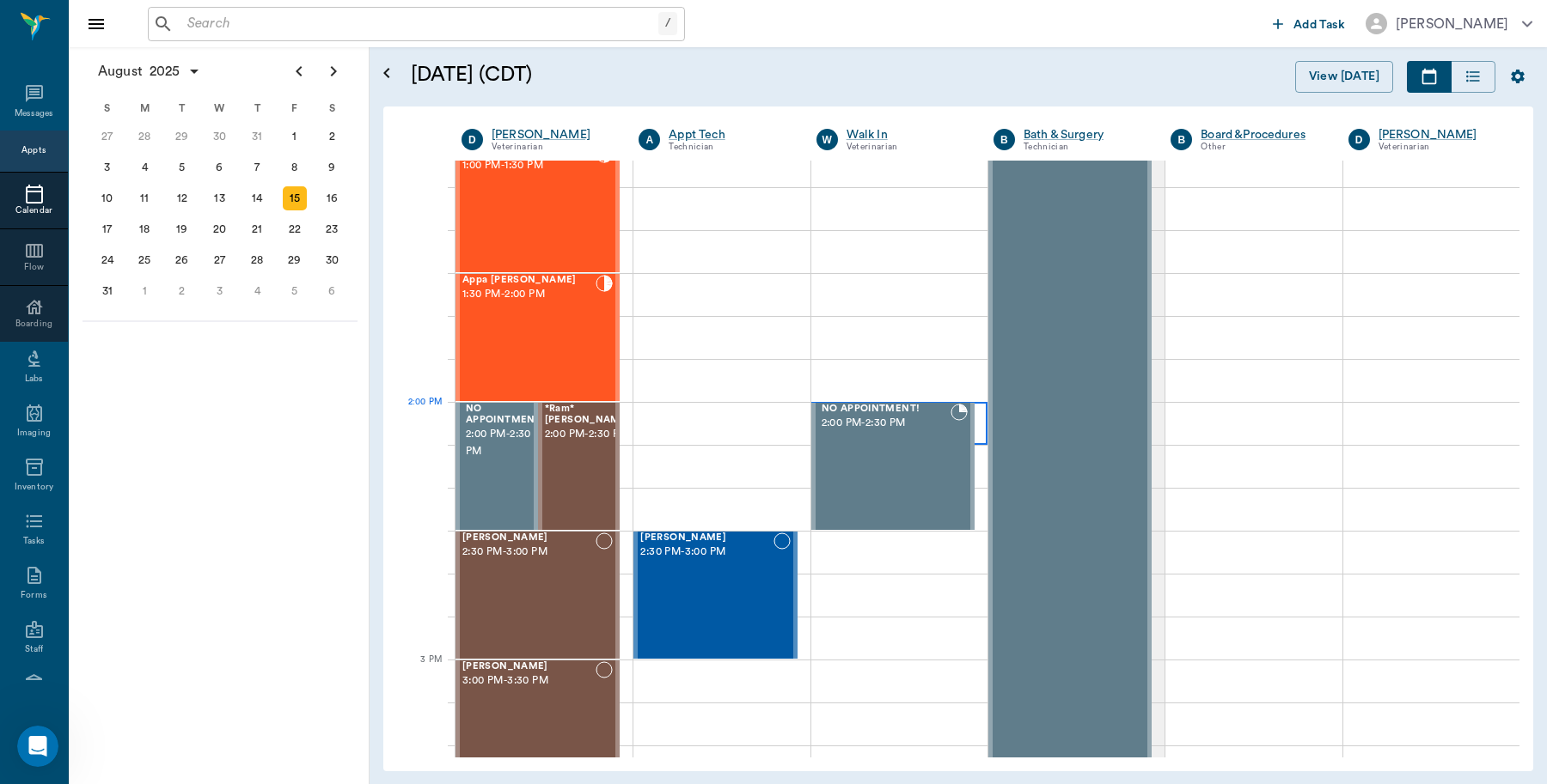
click at [973, 432] on div at bounding box center [899, 423] width 176 height 43
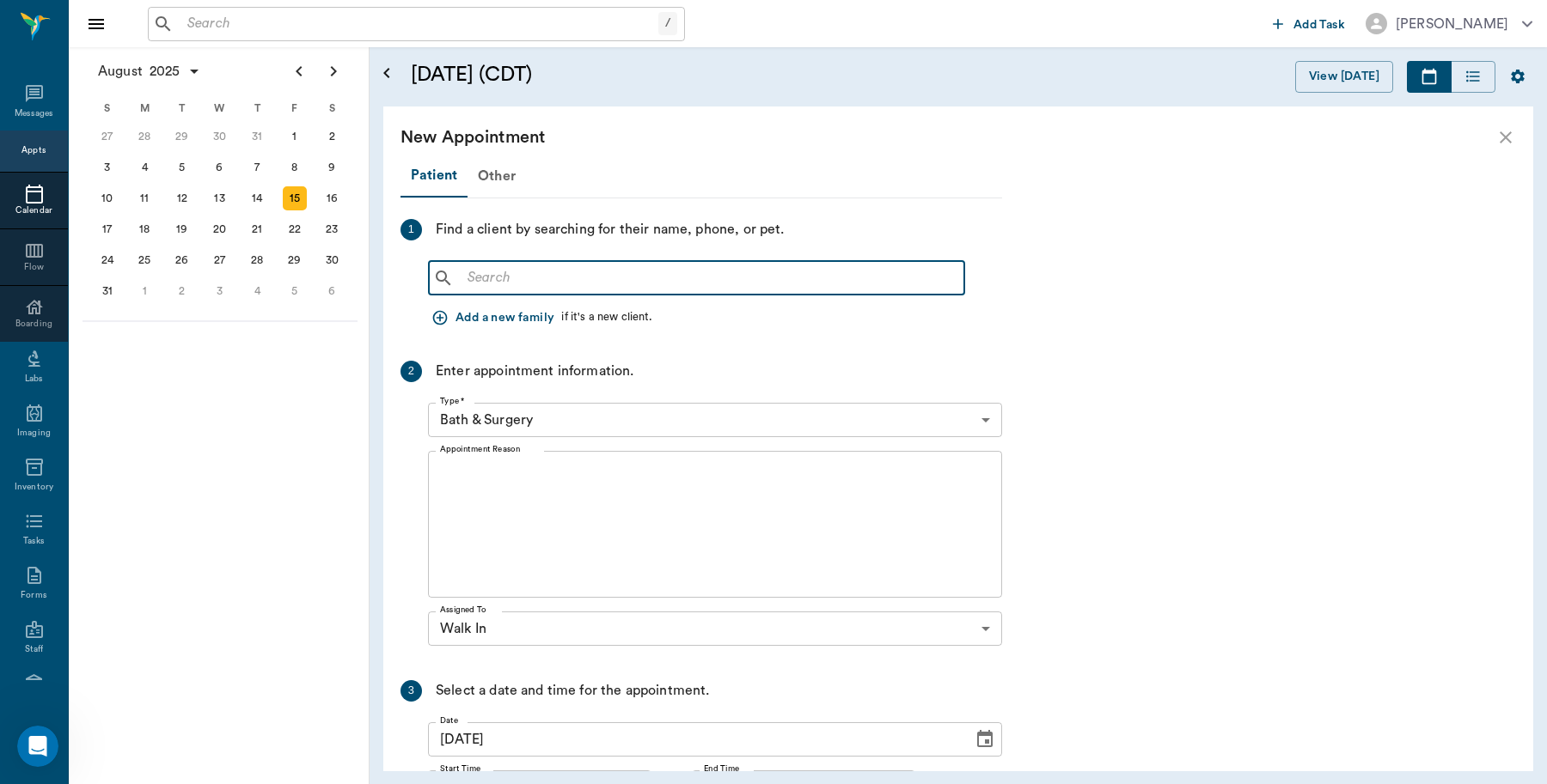
click at [552, 284] on input "text" at bounding box center [709, 278] width 497 height 24
click at [1507, 138] on icon "close" at bounding box center [1506, 137] width 21 height 21
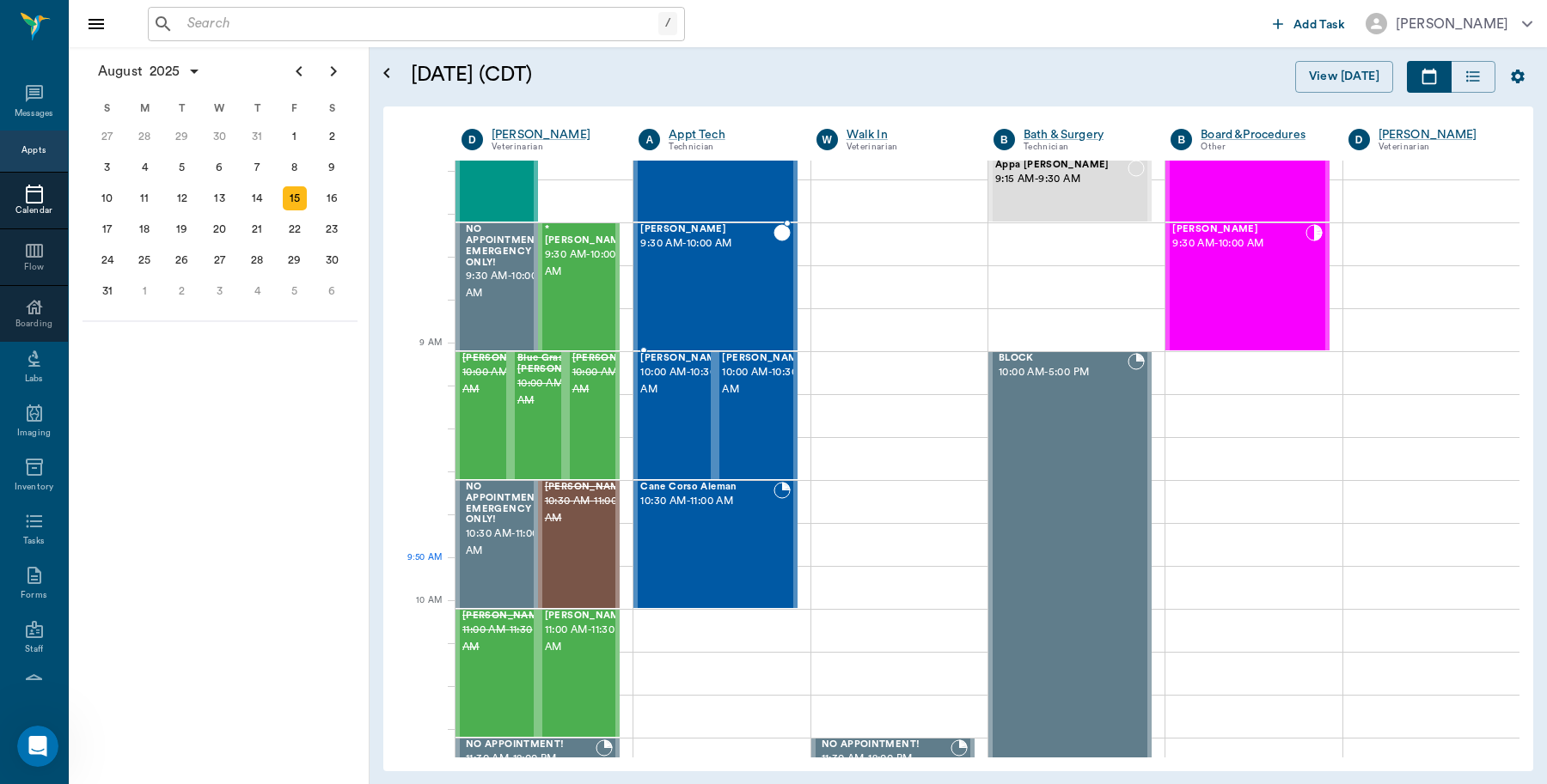
scroll to position [430, 0]
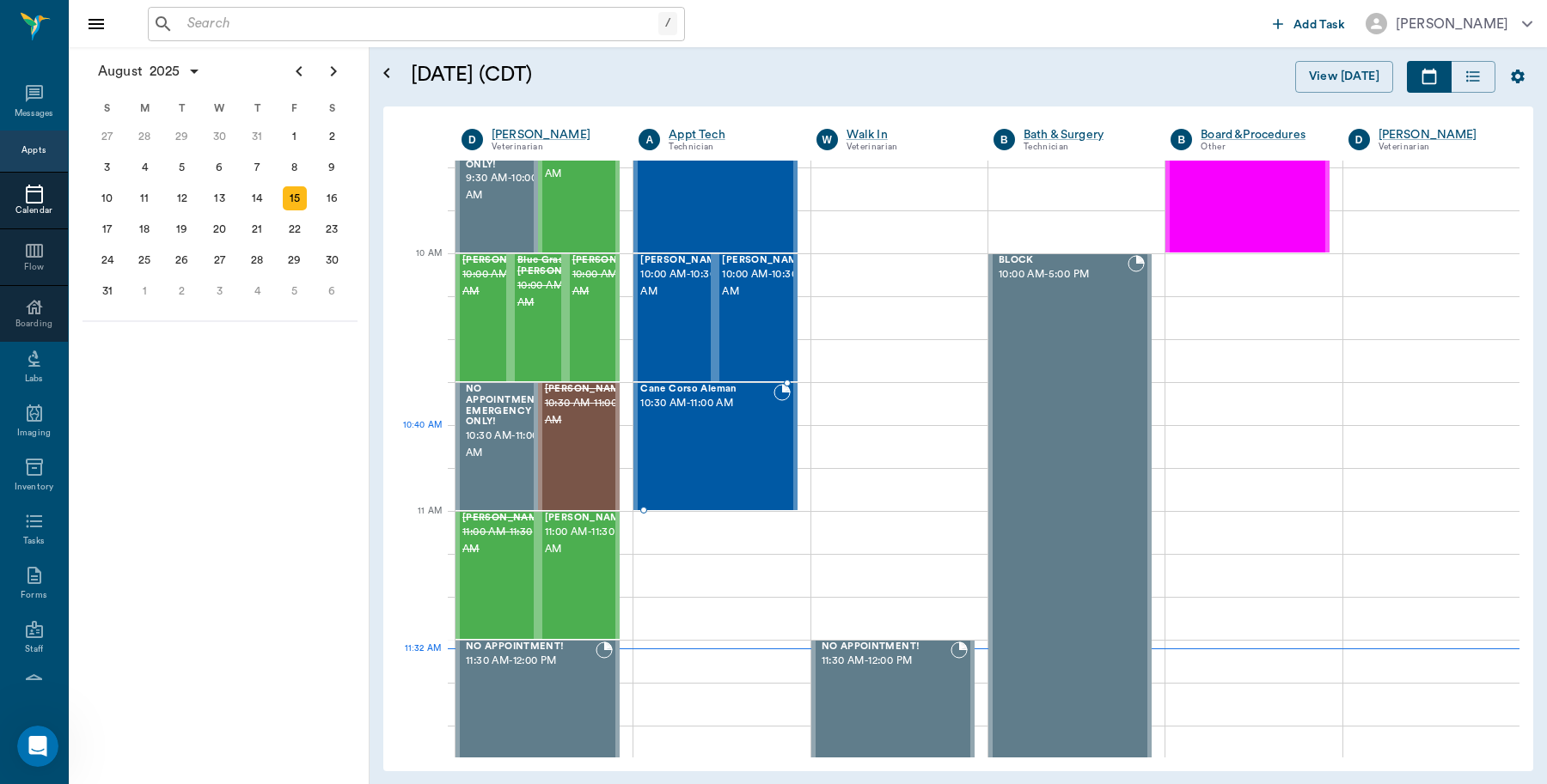
click at [735, 448] on div "Cane Corso Aleman 10:30 AM - 11:00 AM" at bounding box center [706, 446] width 132 height 125
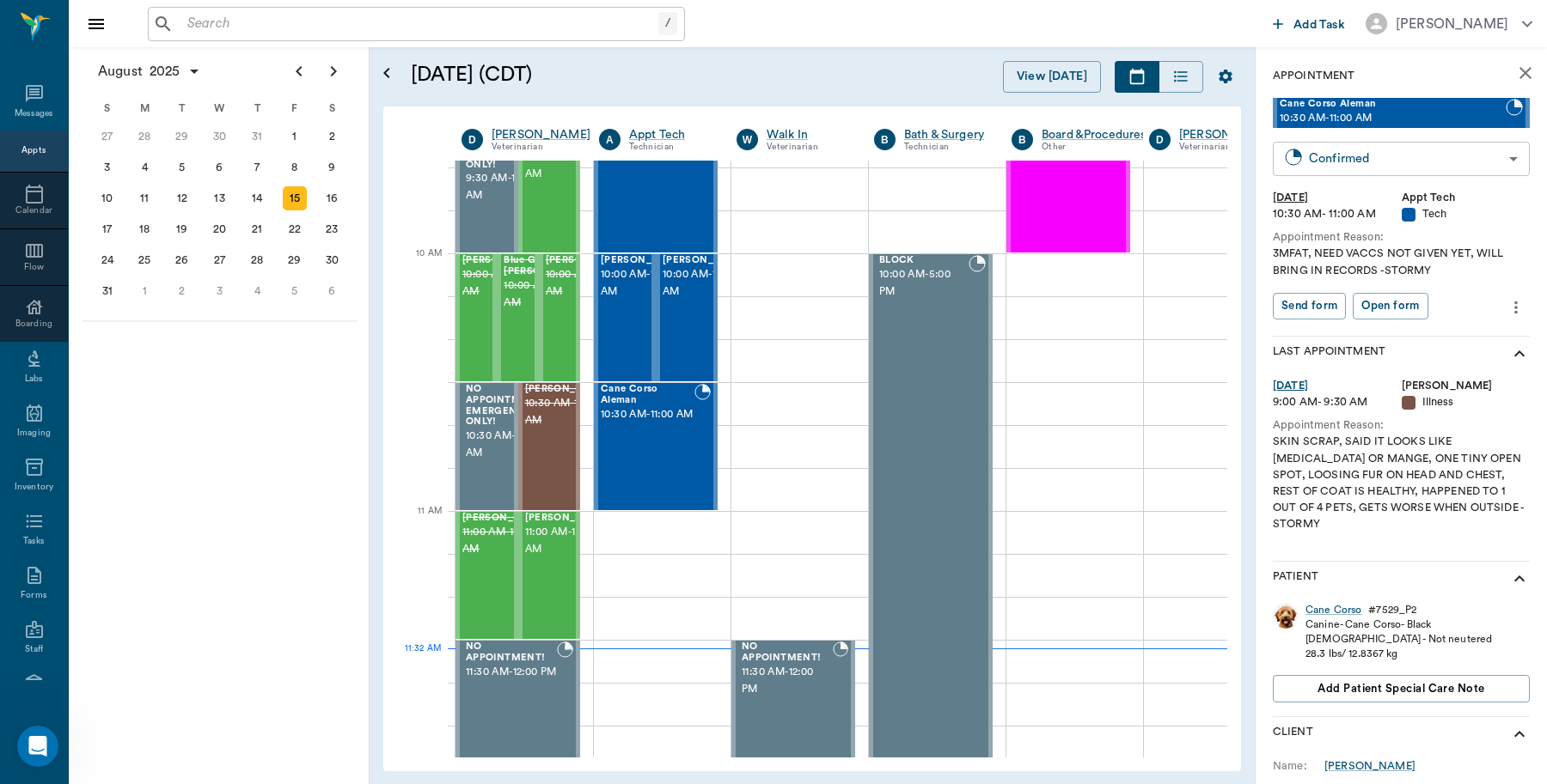
click at [1425, 168] on body "/ ​ Add Task Dr. Bert Ellsworth Nectar Messages Appts Calendar Flow Boarding La…" at bounding box center [774, 392] width 1547 height 784
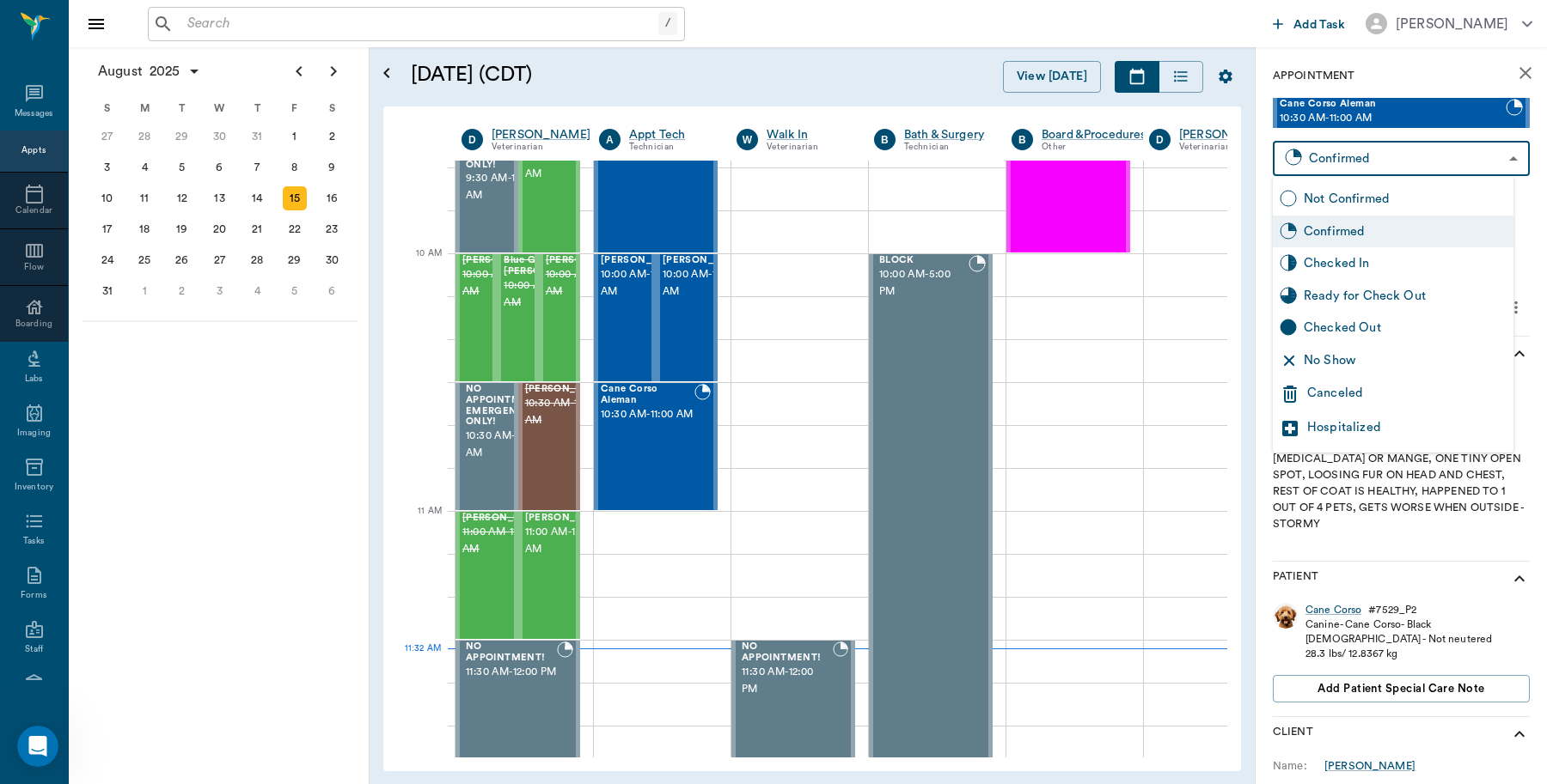
click at [1352, 352] on div "No Show" at bounding box center [1405, 361] width 203 height 19
type input "NO_SHOW"
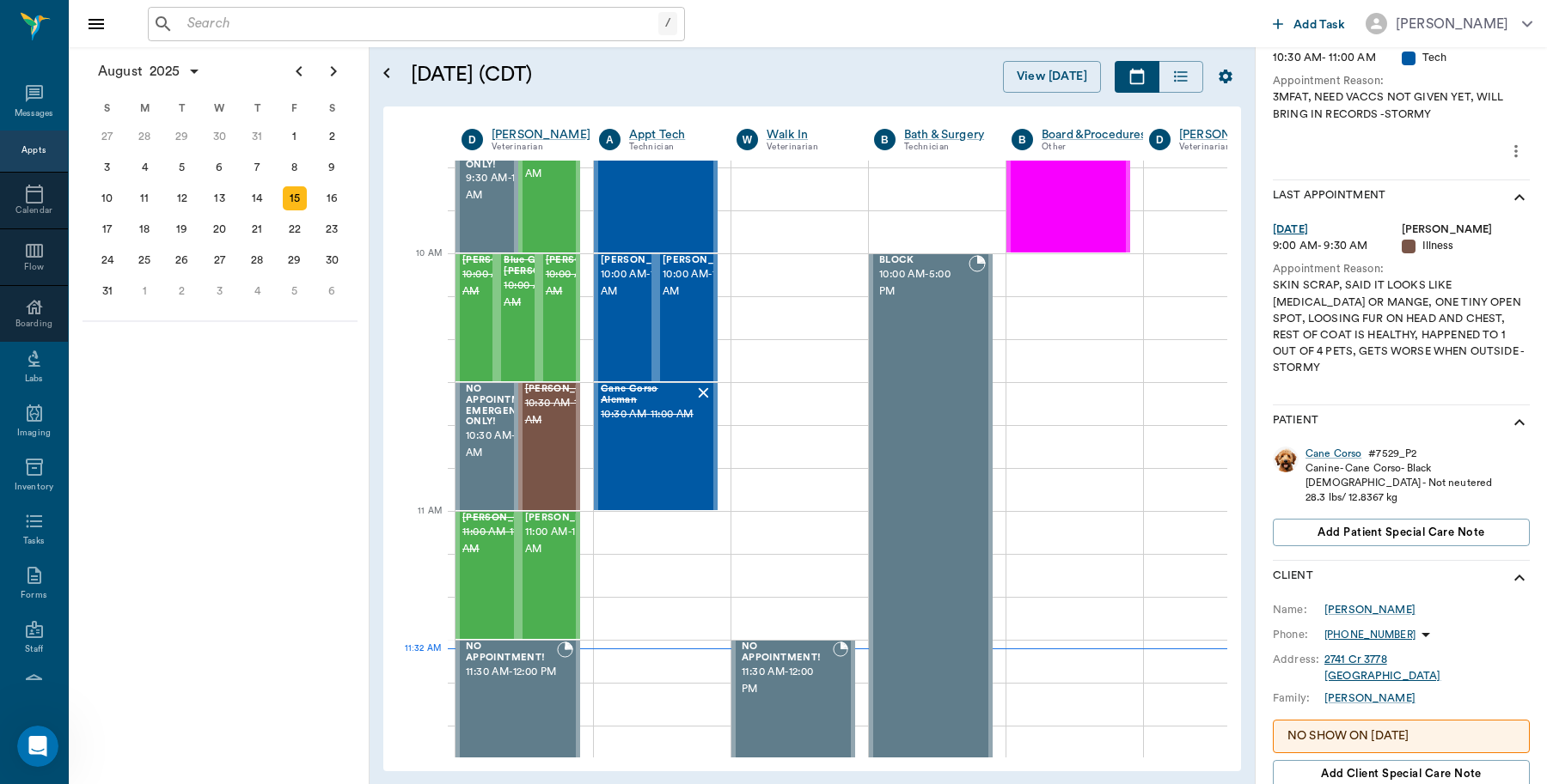
scroll to position [316, 0]
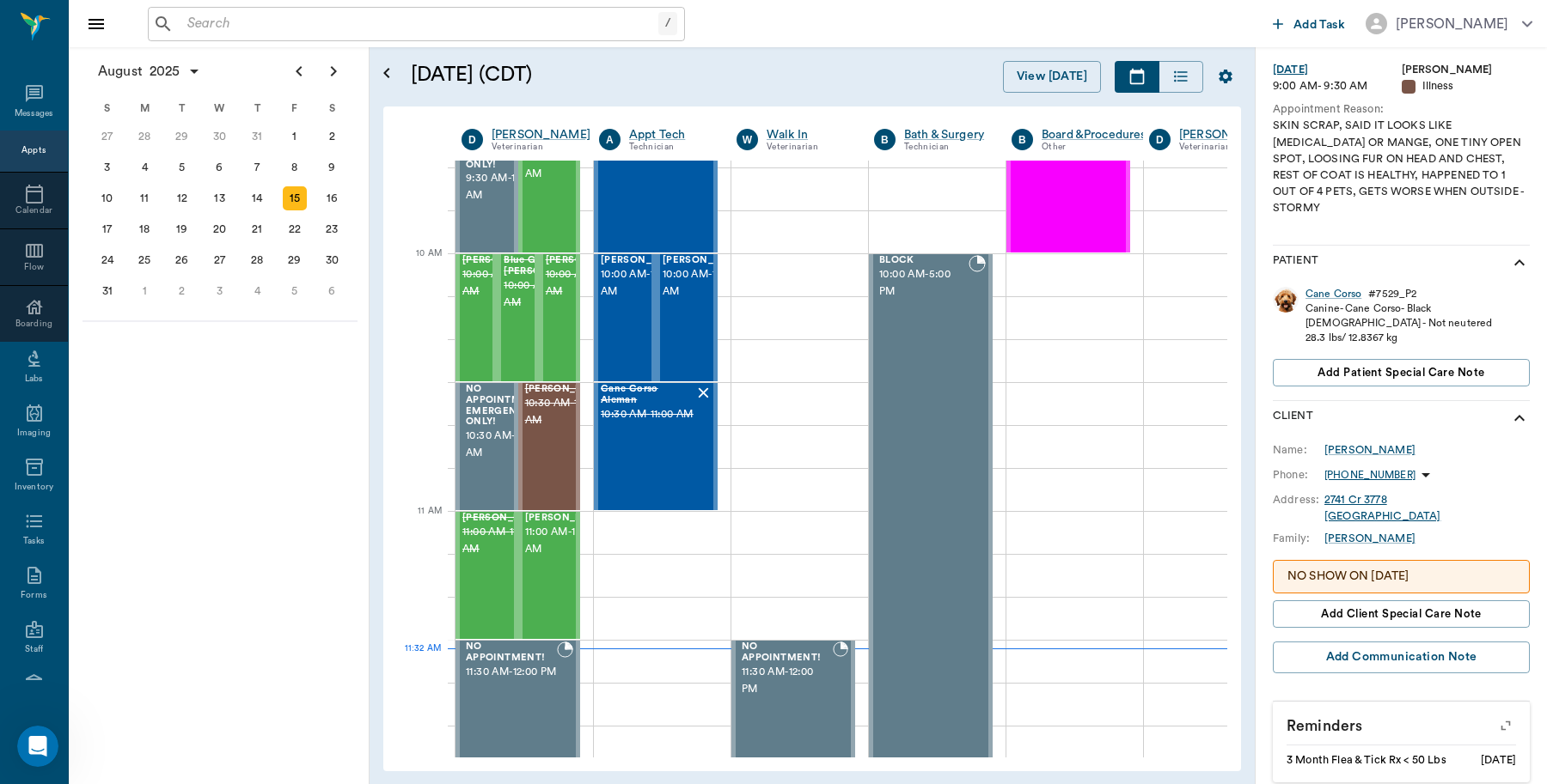
click at [1440, 568] on p "NO SHOW ON 4/29/25" at bounding box center [1401, 577] width 227 height 18
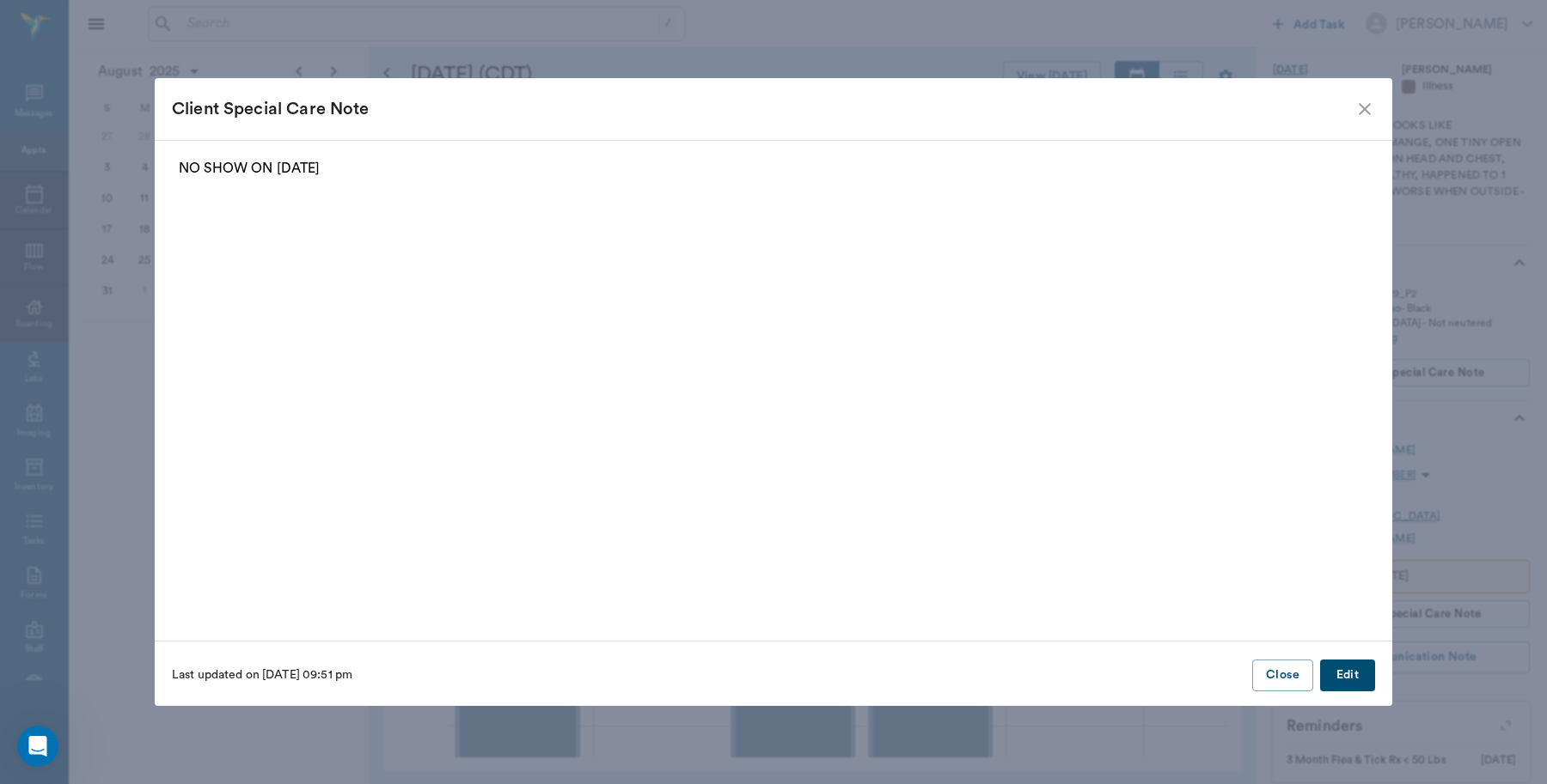
click at [1356, 676] on button "Edit" at bounding box center [1348, 675] width 55 height 32
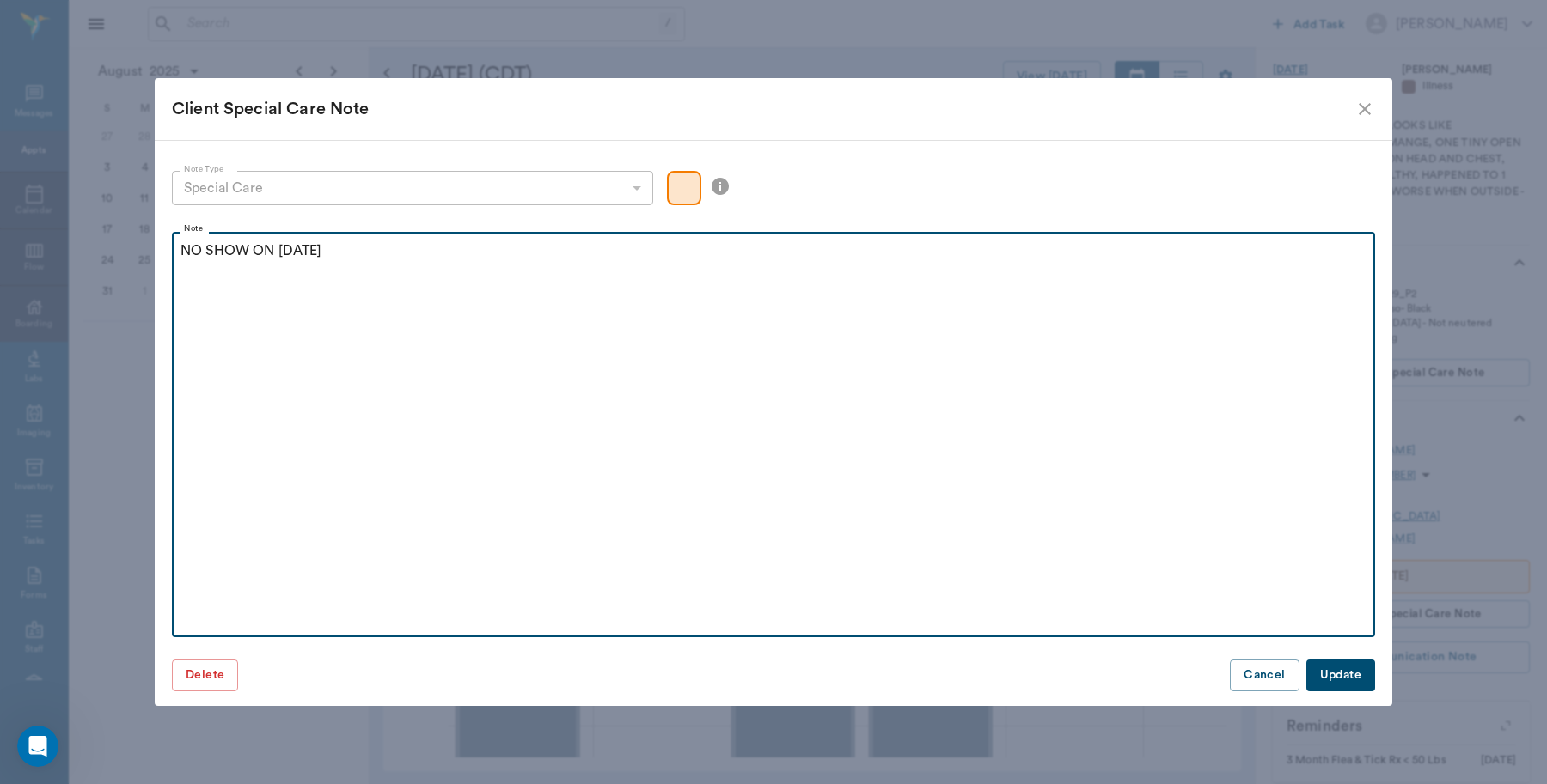
click at [342, 268] on div "NO SHOW ON 4/29/25" at bounding box center [774, 262] width 1186 height 43
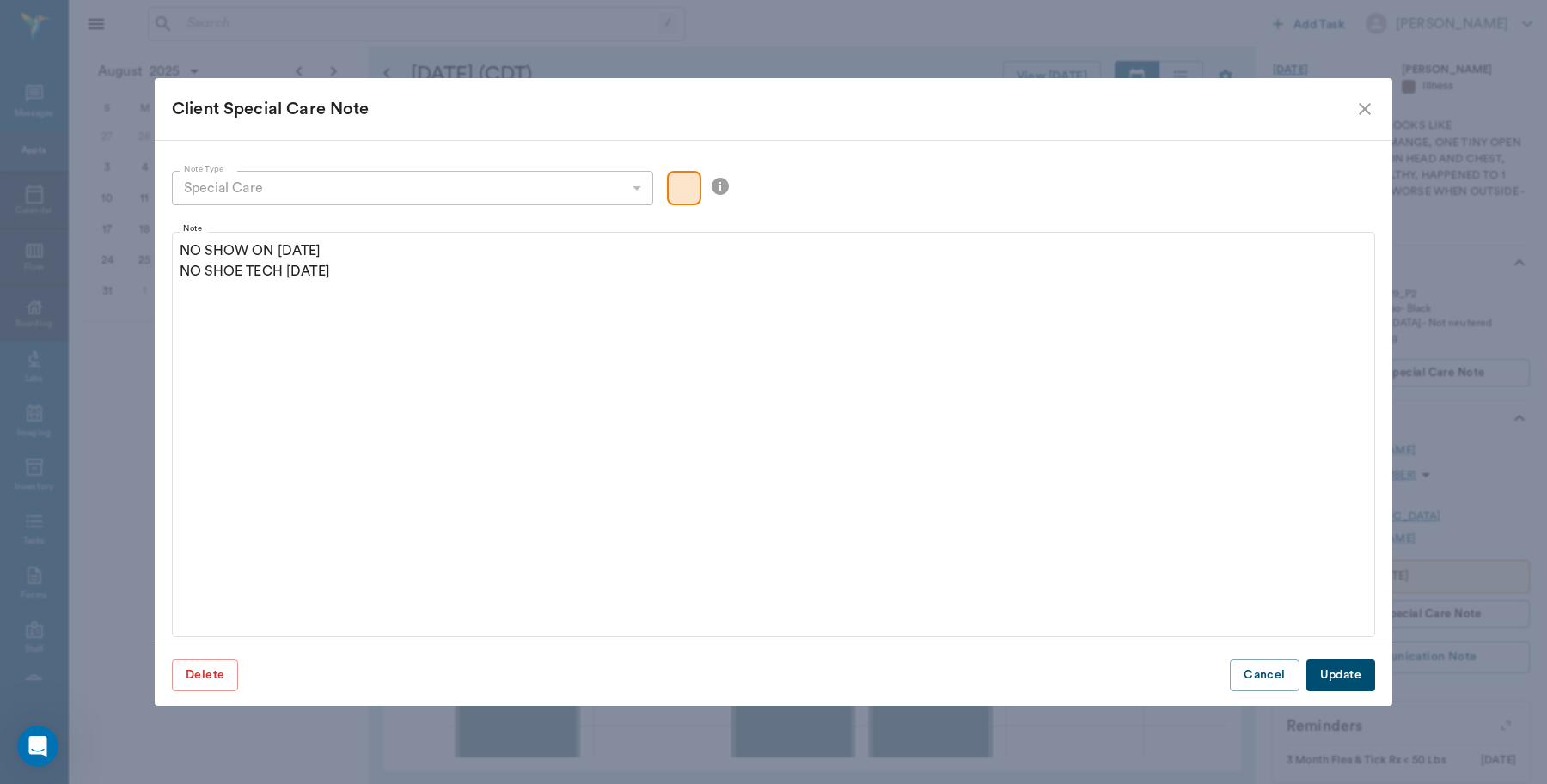
click at [1331, 666] on button "Update" at bounding box center [1341, 675] width 68 height 32
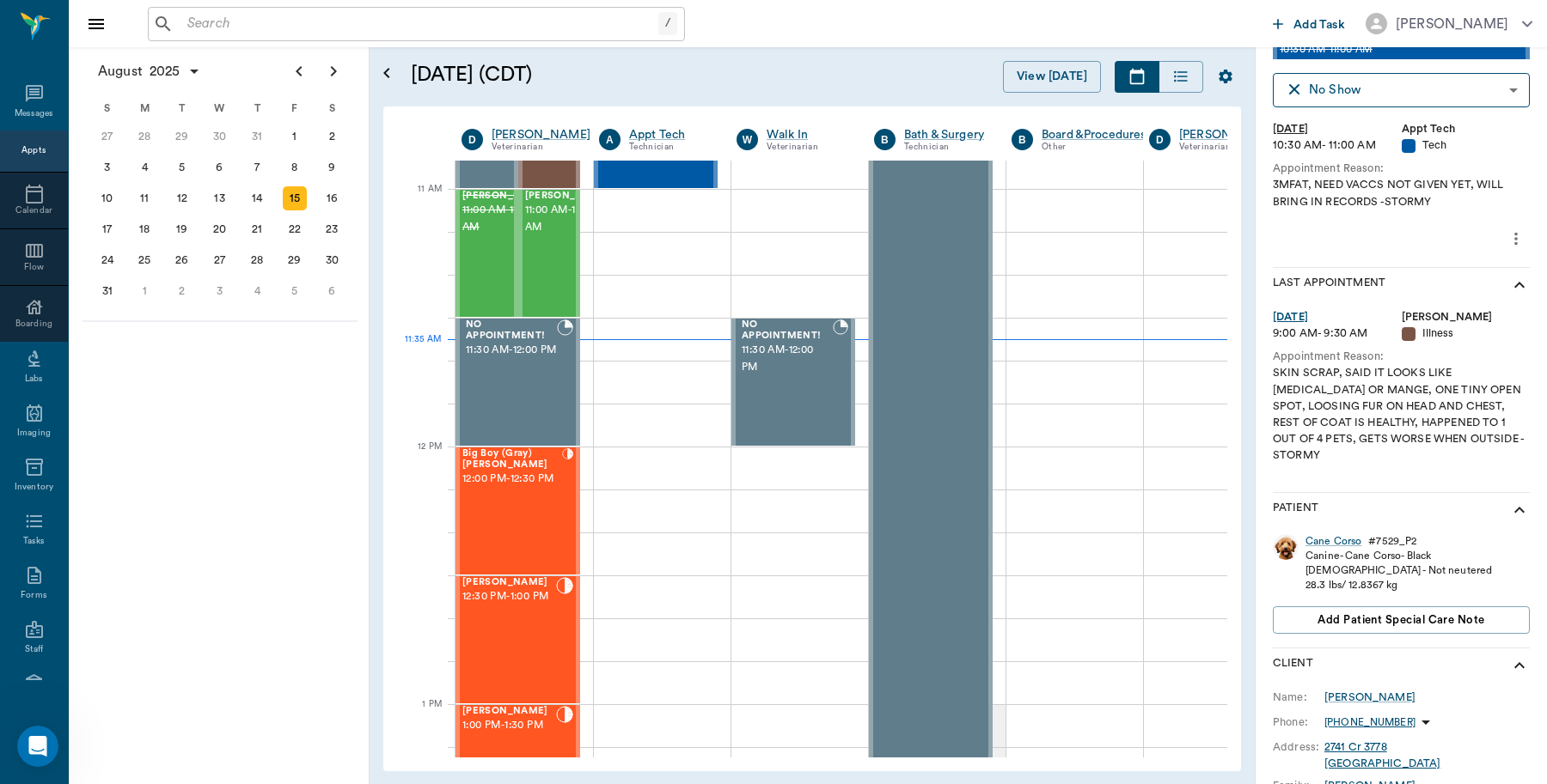
scroll to position [0, 0]
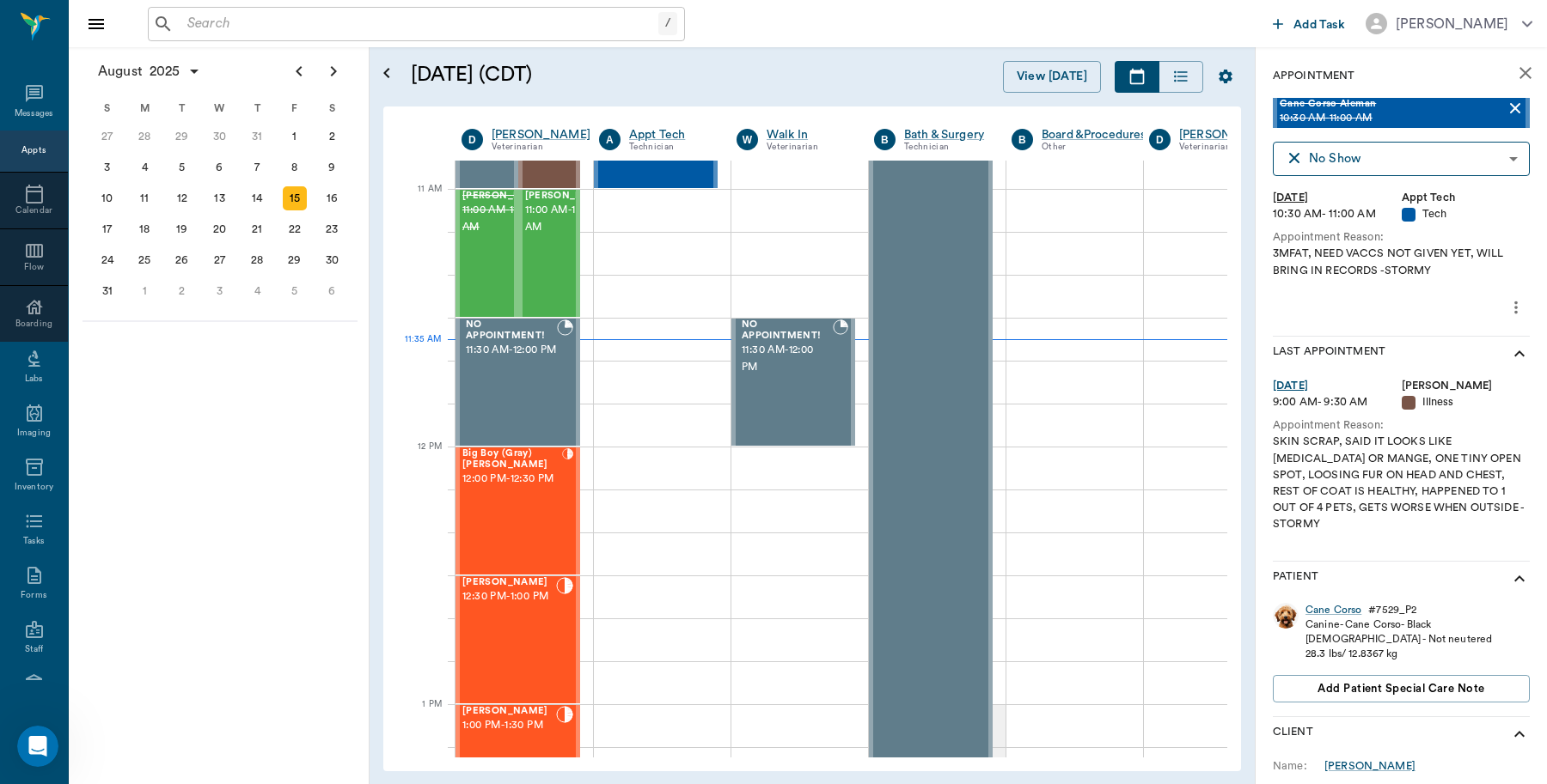
click at [1515, 67] on icon "close" at bounding box center [1525, 73] width 21 height 21
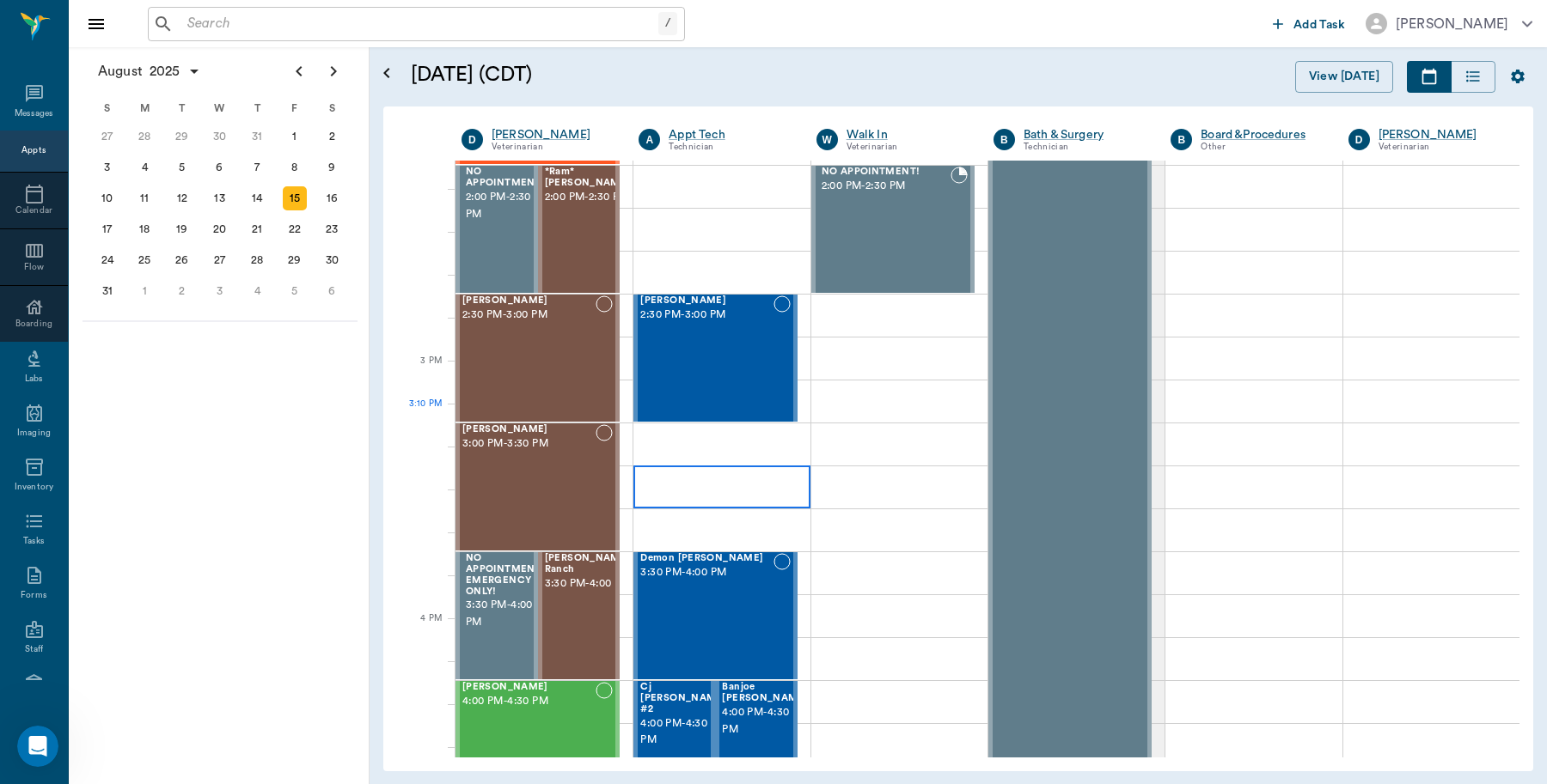
scroll to position [1611, 0]
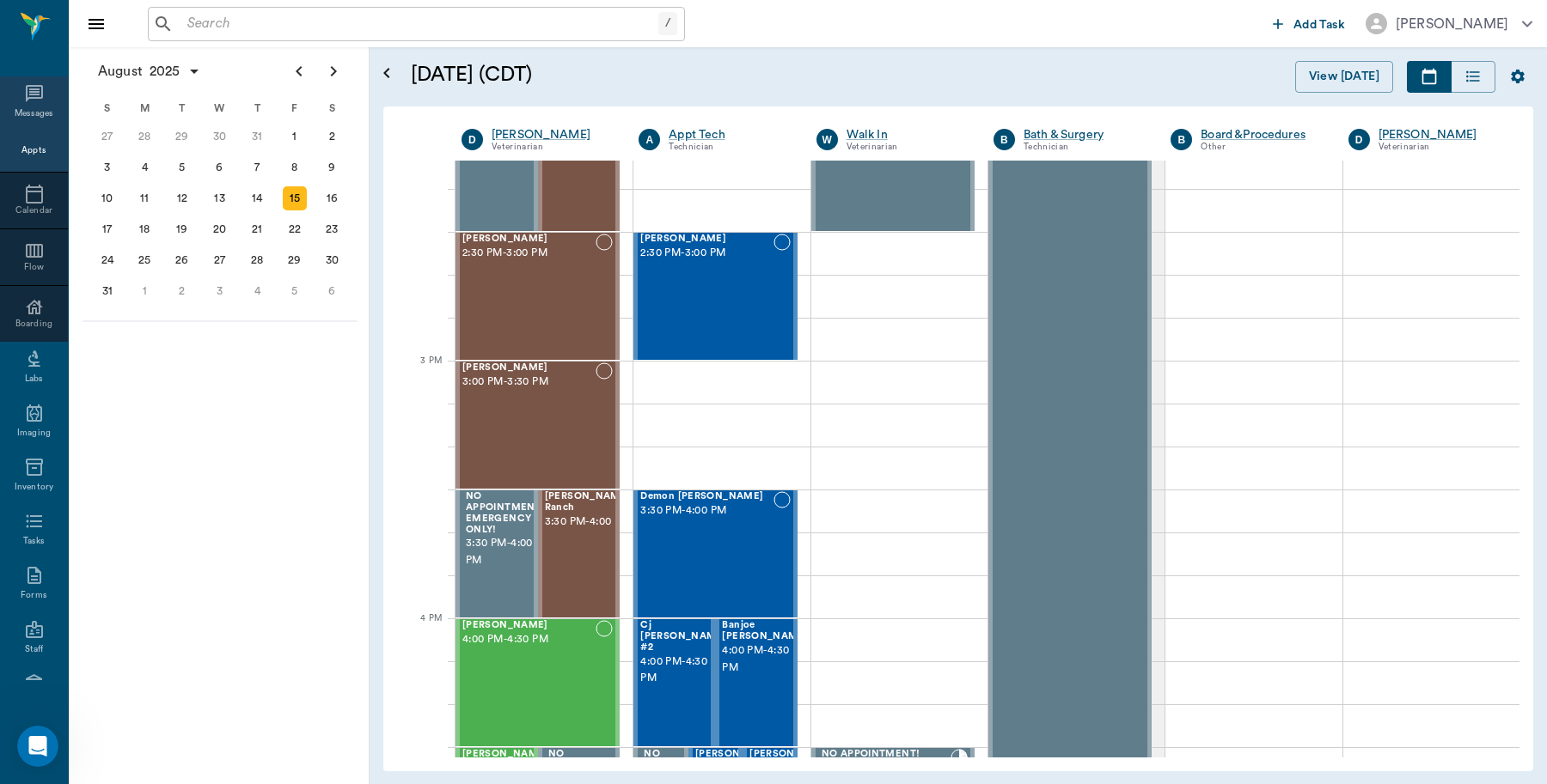
click at [24, 99] on icon at bounding box center [34, 93] width 21 height 21
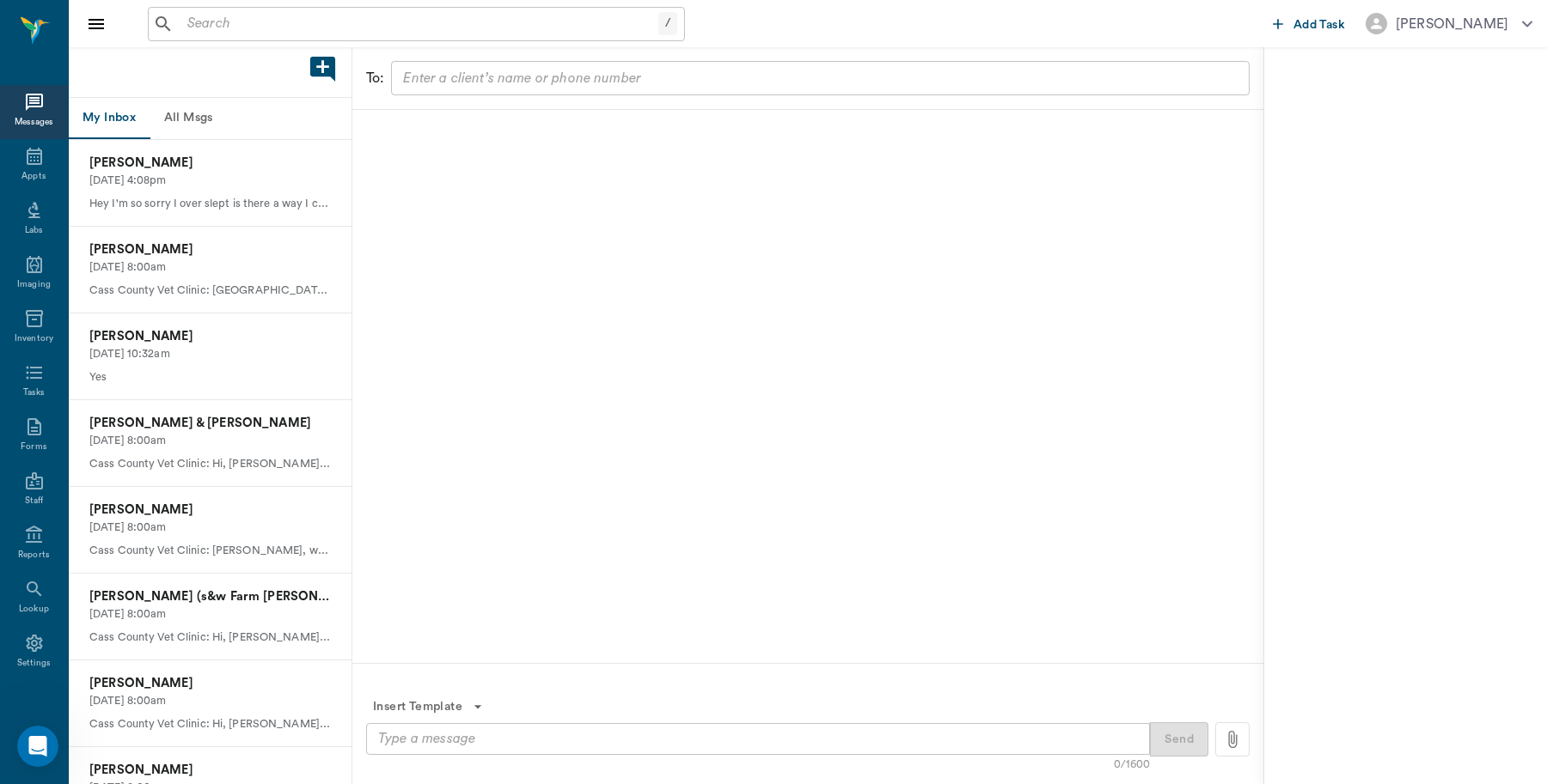
click at [195, 123] on button "All Msgs" at bounding box center [188, 118] width 78 height 41
click at [189, 249] on p "Linda Chambers" at bounding box center [210, 250] width 241 height 19
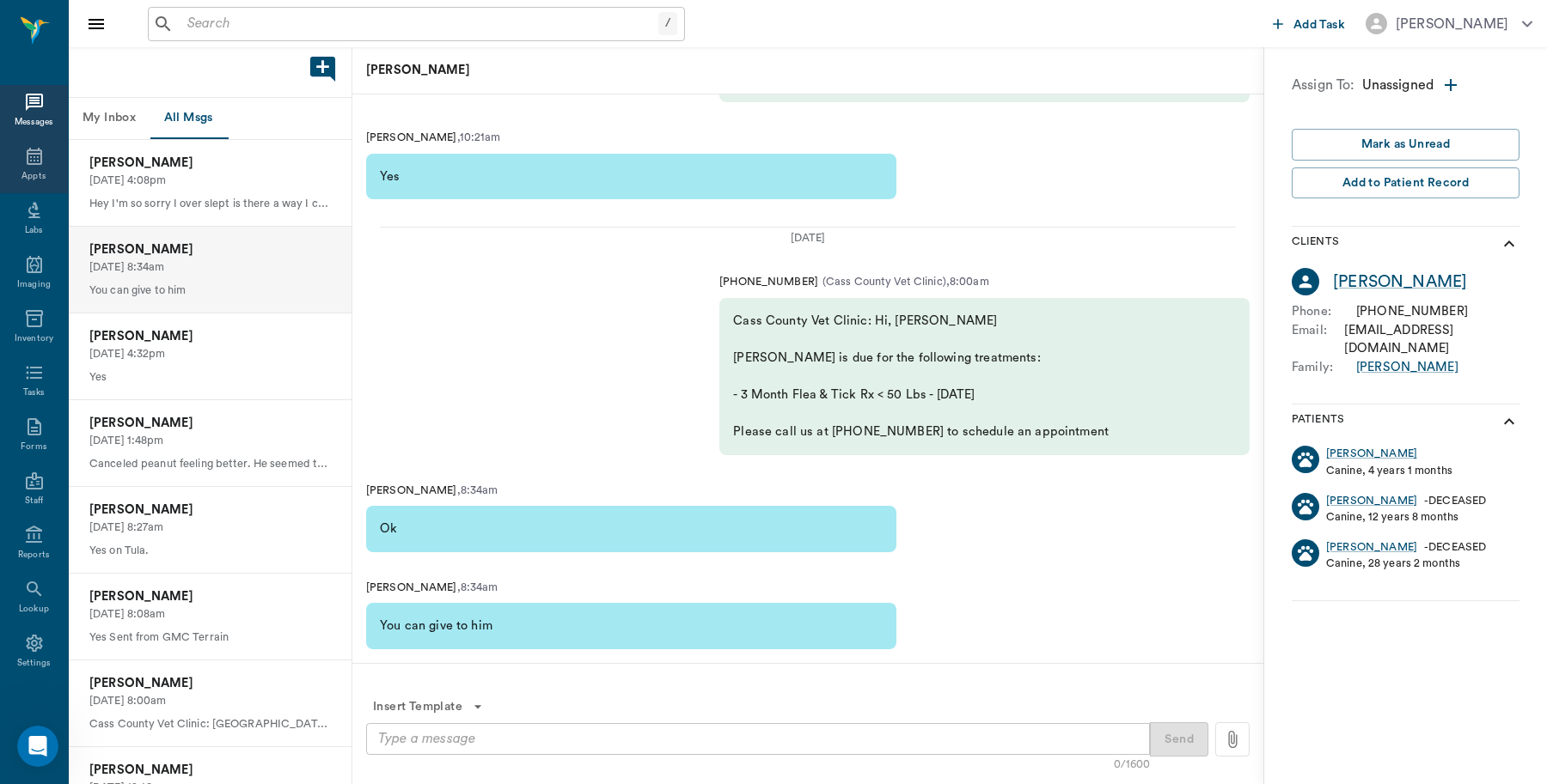
click at [10, 155] on div "Appts" at bounding box center [34, 165] width 68 height 54
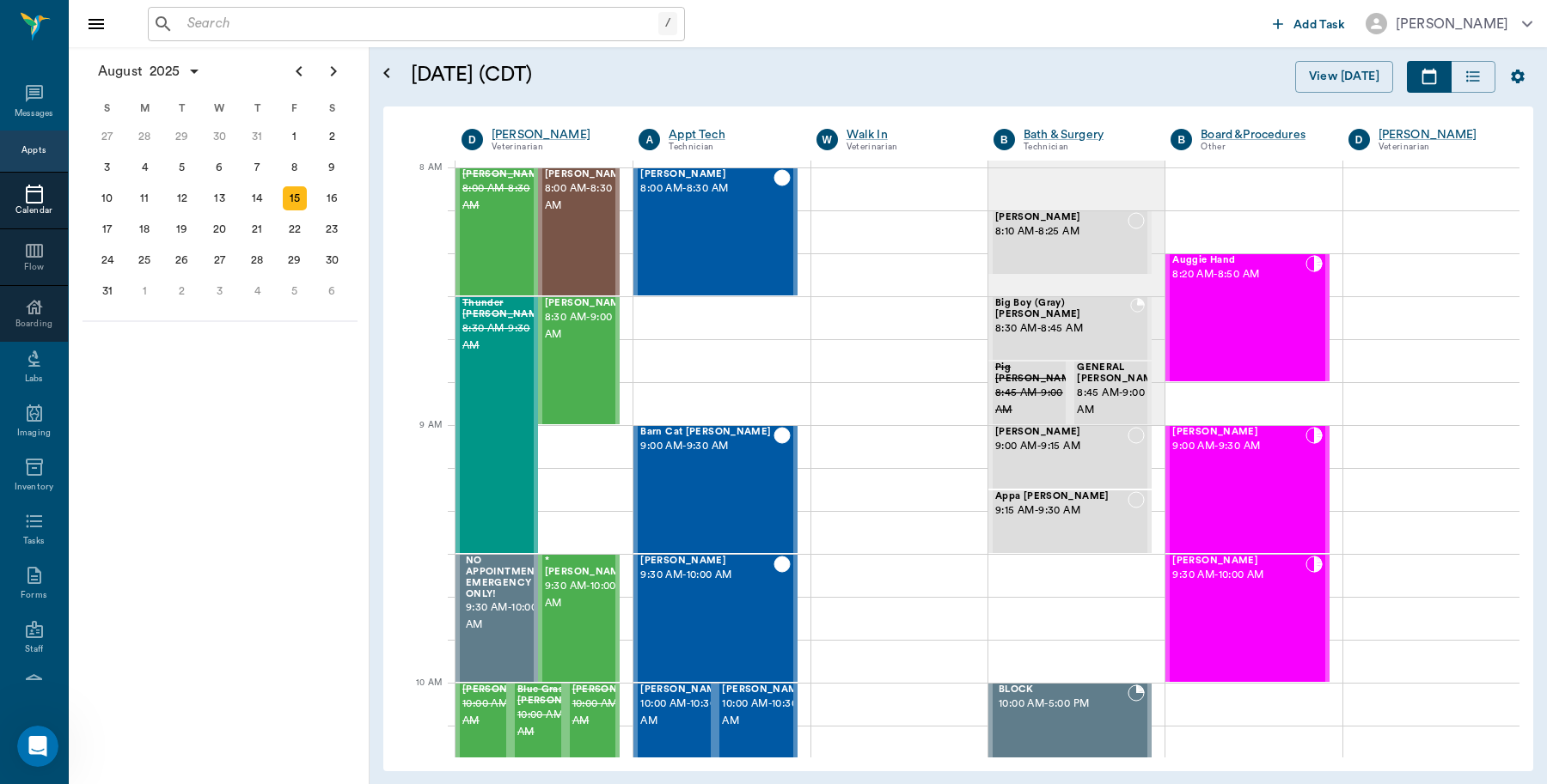
click at [285, 31] on input "text" at bounding box center [419, 24] width 478 height 24
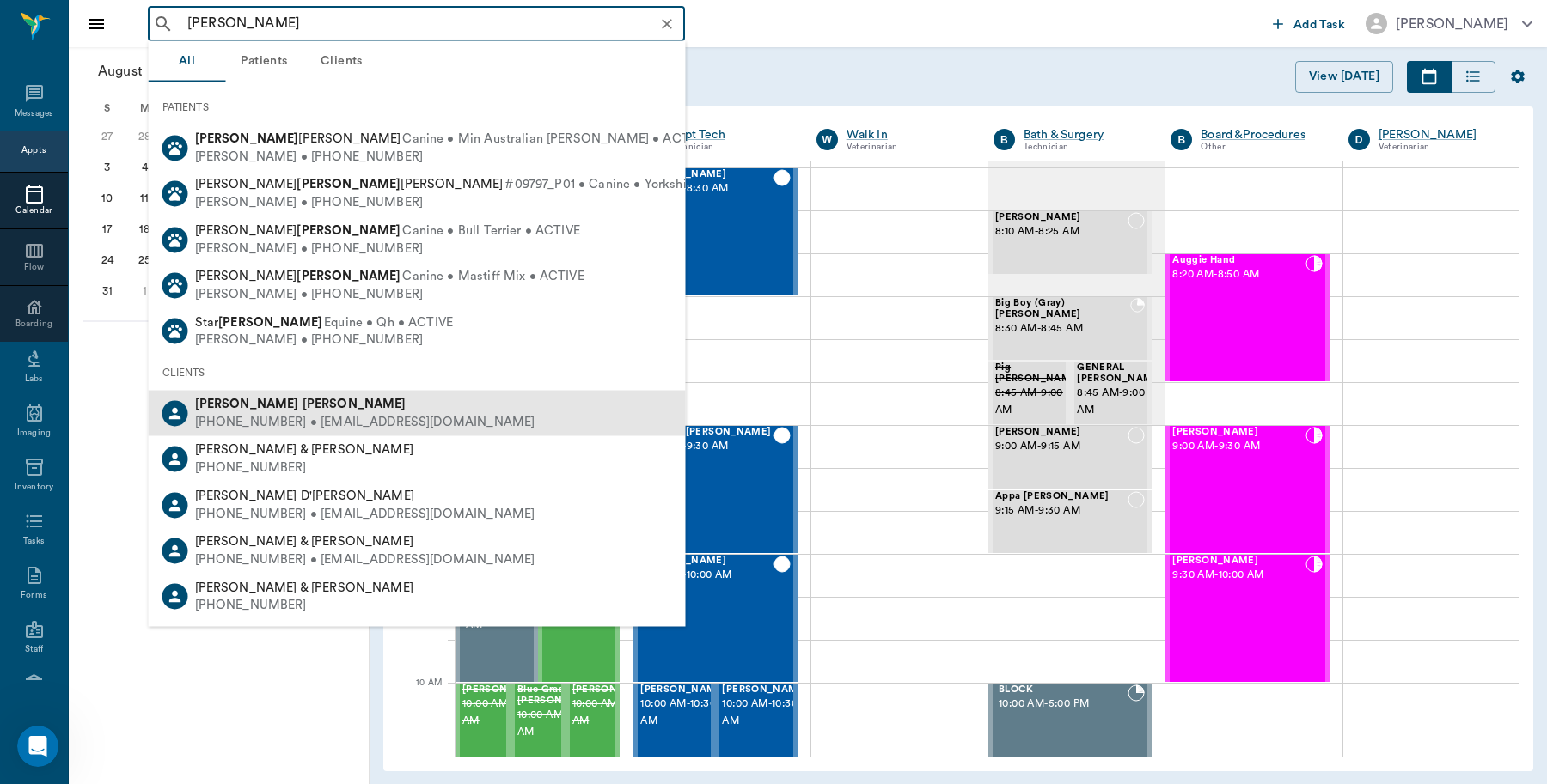
click at [222, 402] on b "Jimmy" at bounding box center [247, 404] width 104 height 13
type input "JIMM HERN"
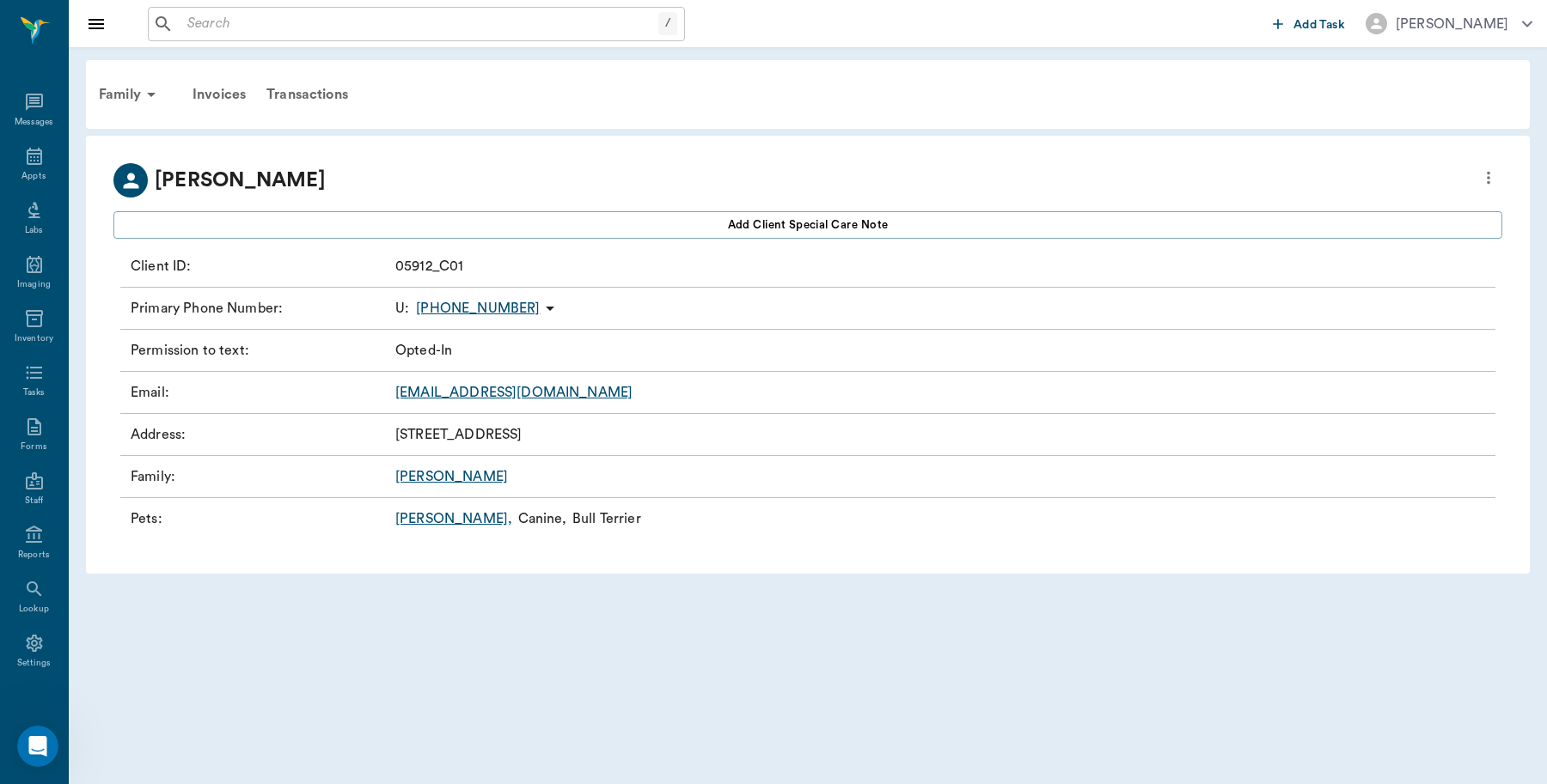
click at [406, 513] on link "Chloe ," at bounding box center [454, 518] width 117 height 21
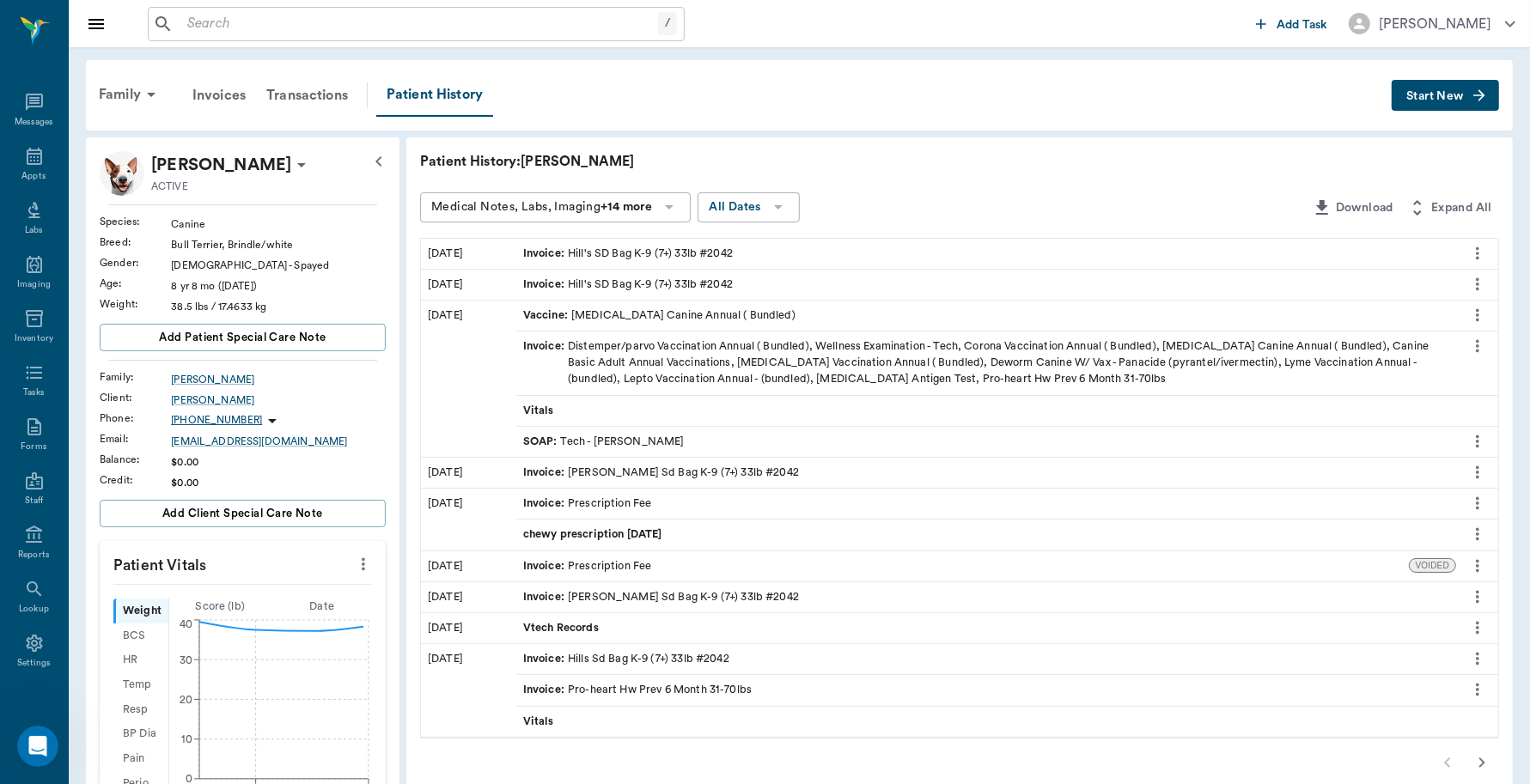
click at [1410, 96] on span "Start New" at bounding box center [1435, 96] width 58 height 0
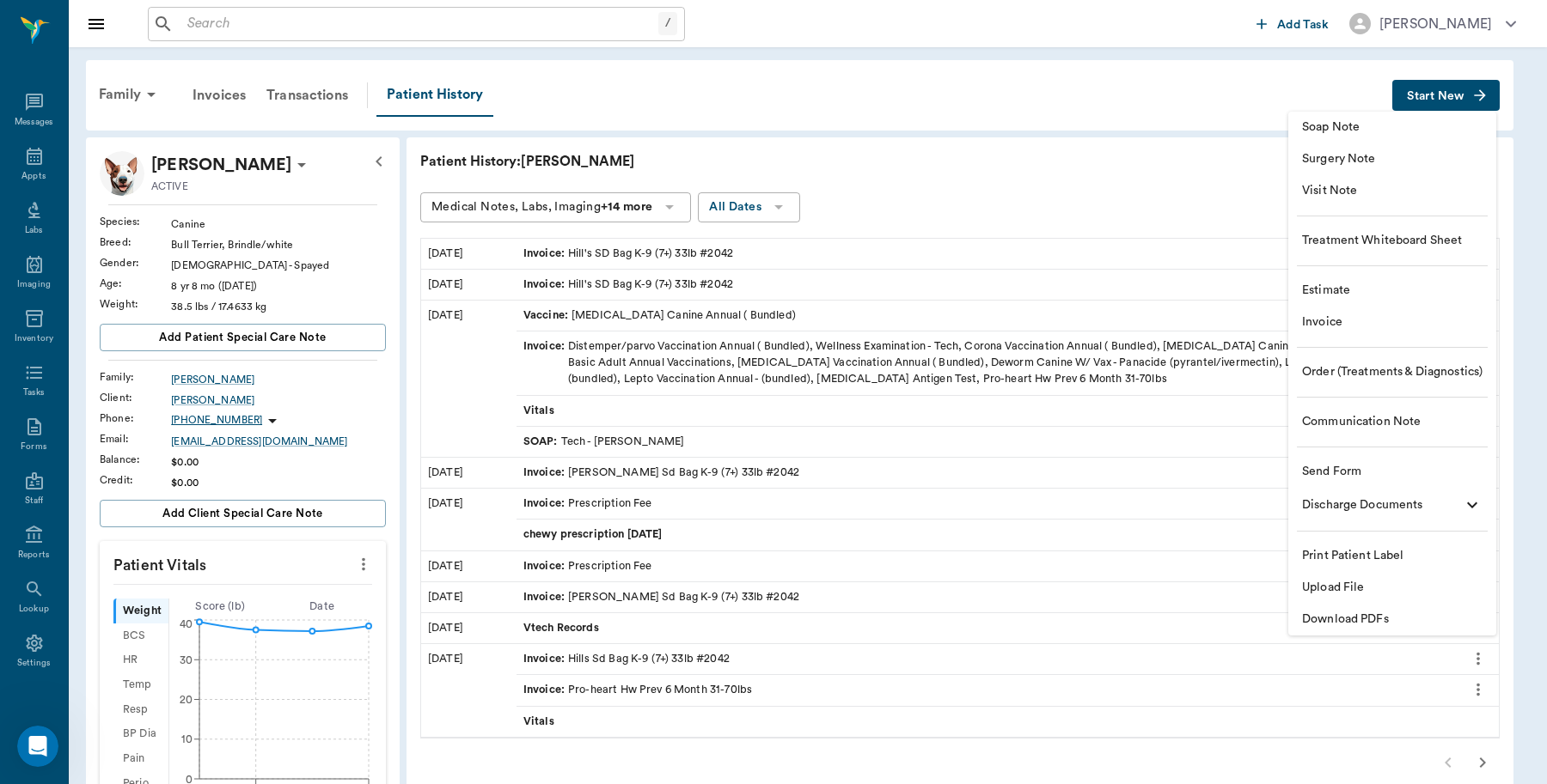
click at [1323, 316] on span "Invoice" at bounding box center [1393, 323] width 181 height 18
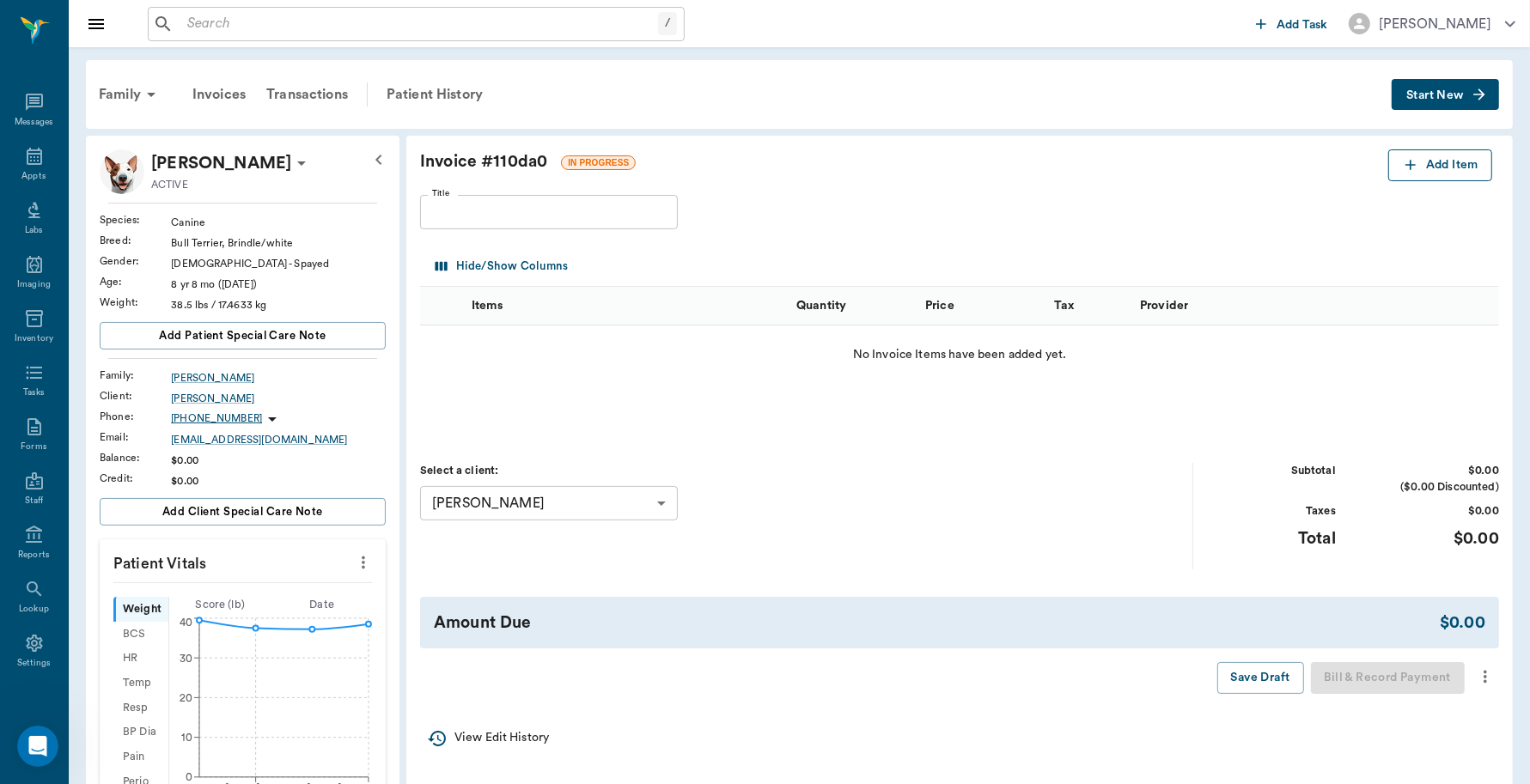
click at [1430, 166] on button "Add Item" at bounding box center [1441, 165] width 104 height 32
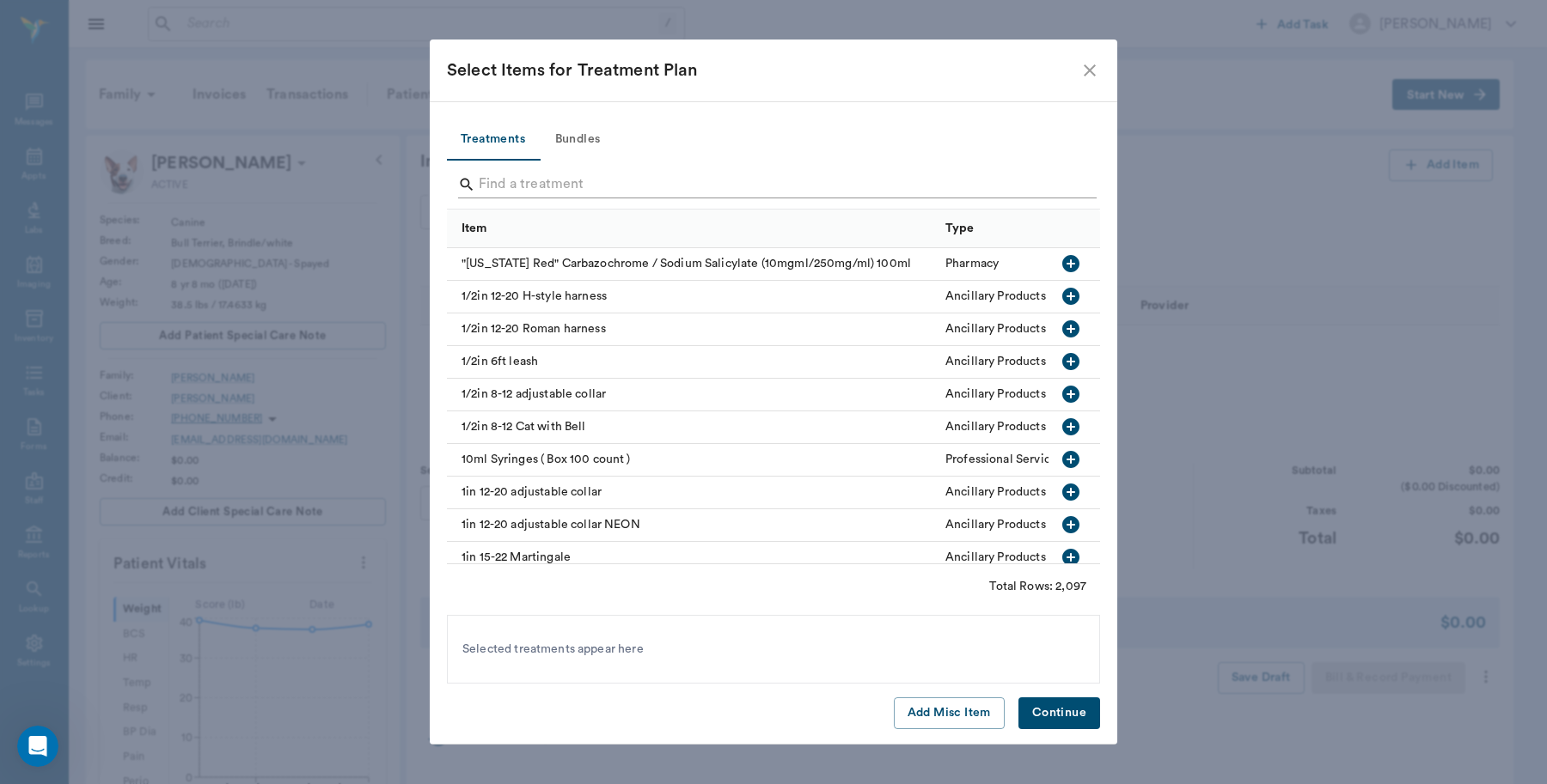
click at [688, 172] on input "Search" at bounding box center [774, 184] width 592 height 27
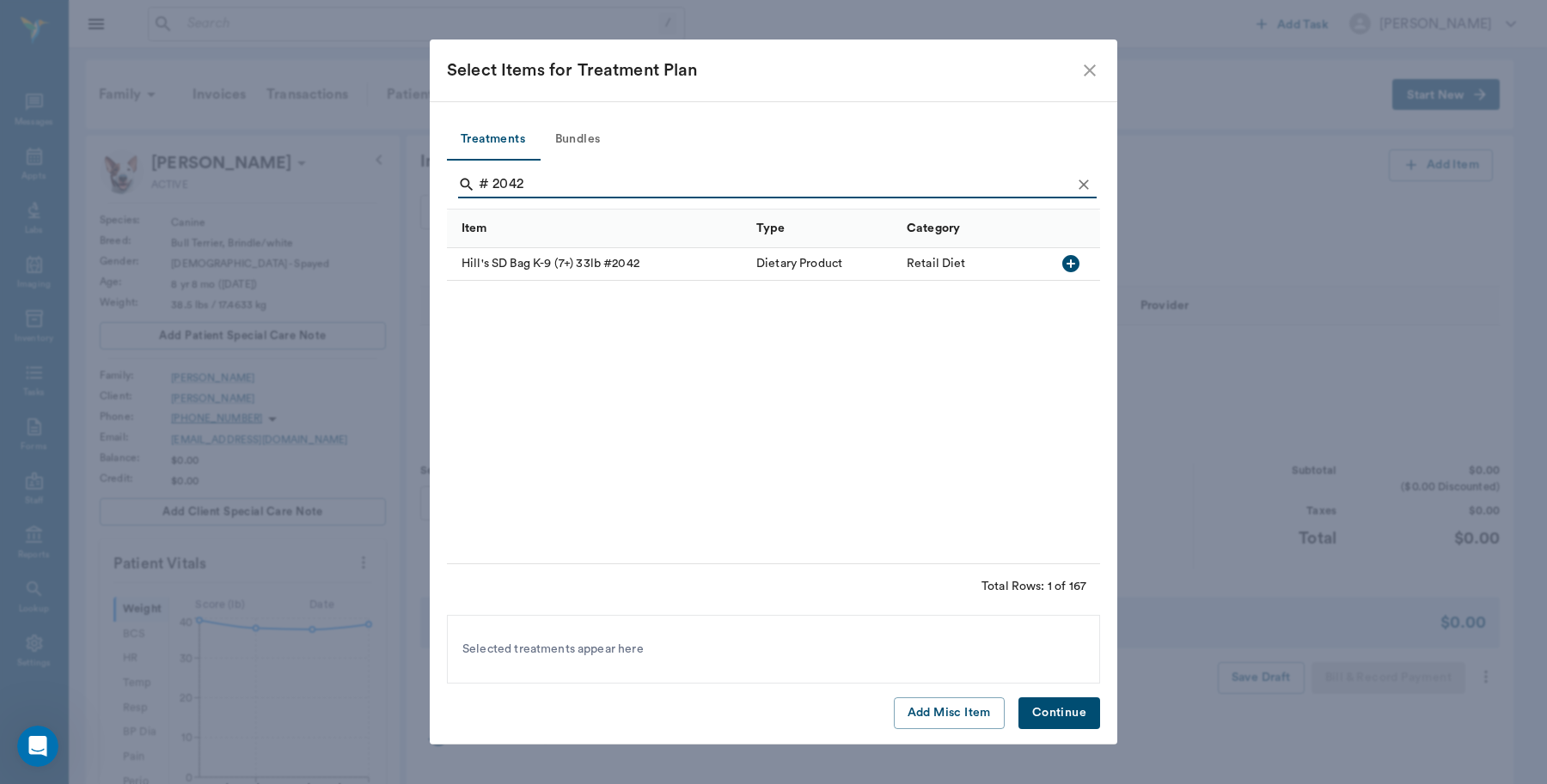
type input "# 2042"
click at [1071, 256] on icon "button" at bounding box center [1070, 264] width 17 height 17
click at [1053, 713] on button "Continue" at bounding box center [1058, 713] width 81 height 32
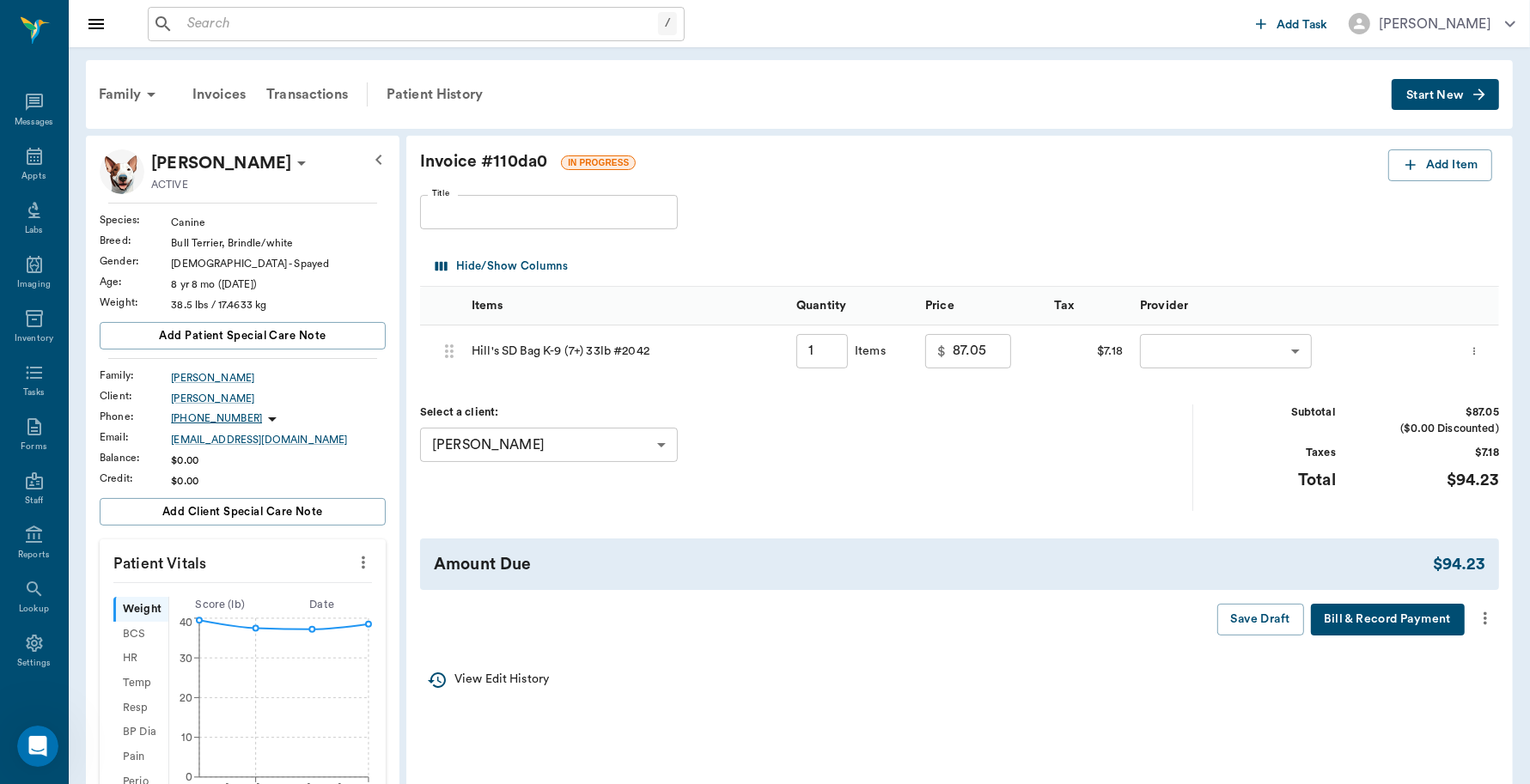
click at [1191, 358] on body "/ ​ Add Task Dr. Bert Ellsworth Nectar Messages Appts Labs Imaging Inventory Ta…" at bounding box center [765, 640] width 1530 height 1281
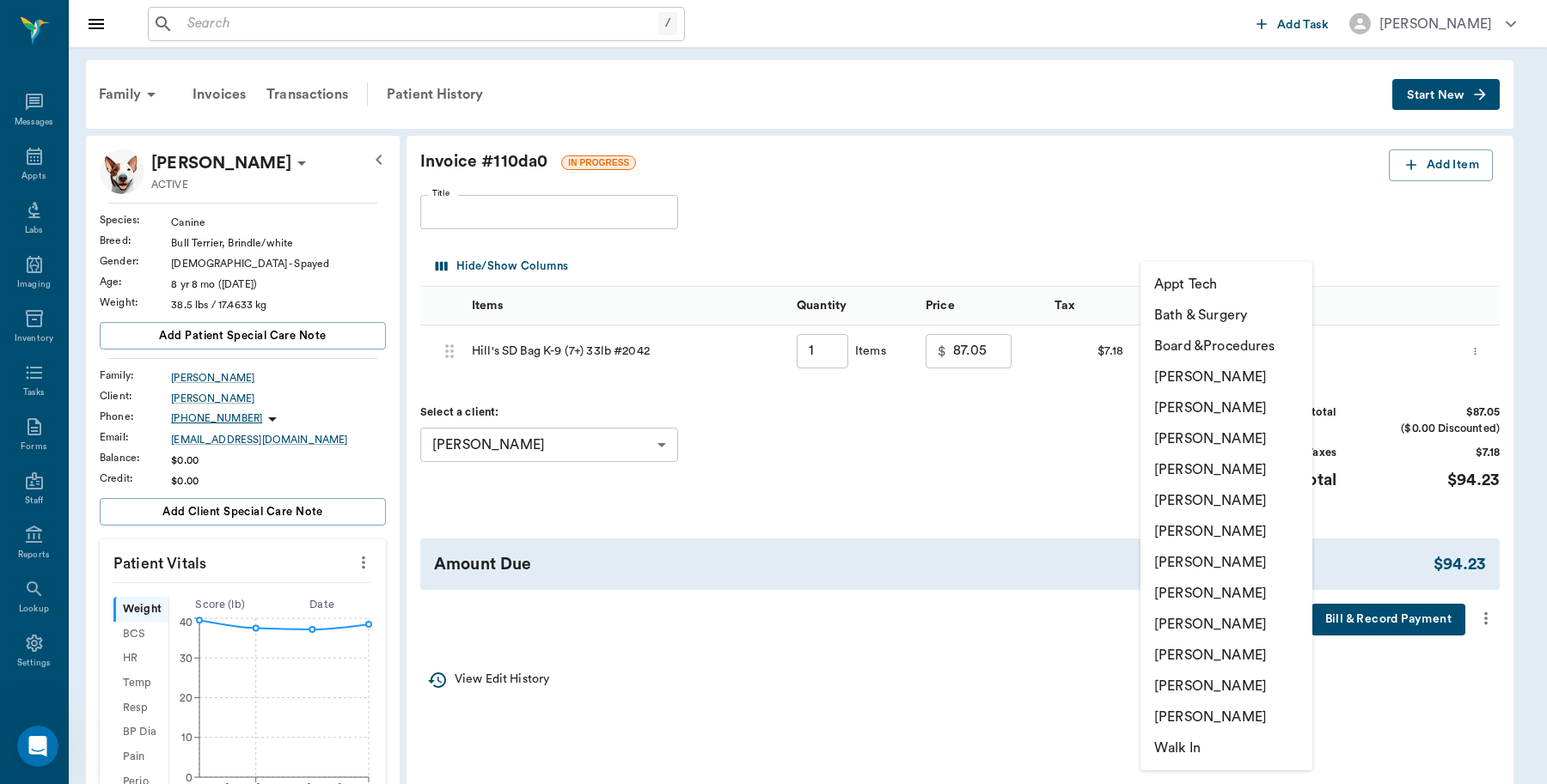
click at [1184, 647] on li "[PERSON_NAME]" at bounding box center [1226, 655] width 172 height 31
type input "none-63ec2ece52e12b0ba117cc90"
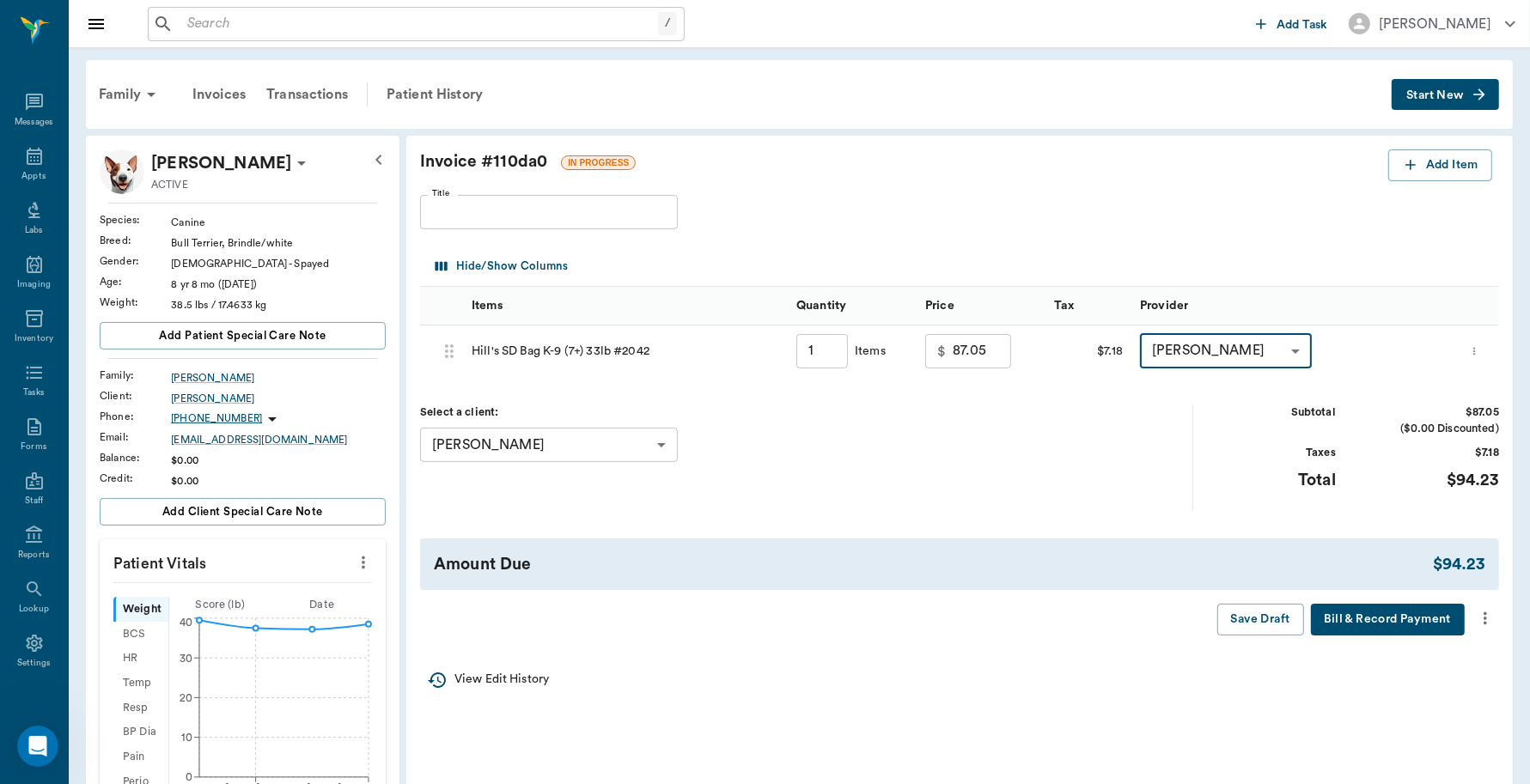
click at [1397, 627] on button "Bill & Record Payment" at bounding box center [1388, 620] width 153 height 32
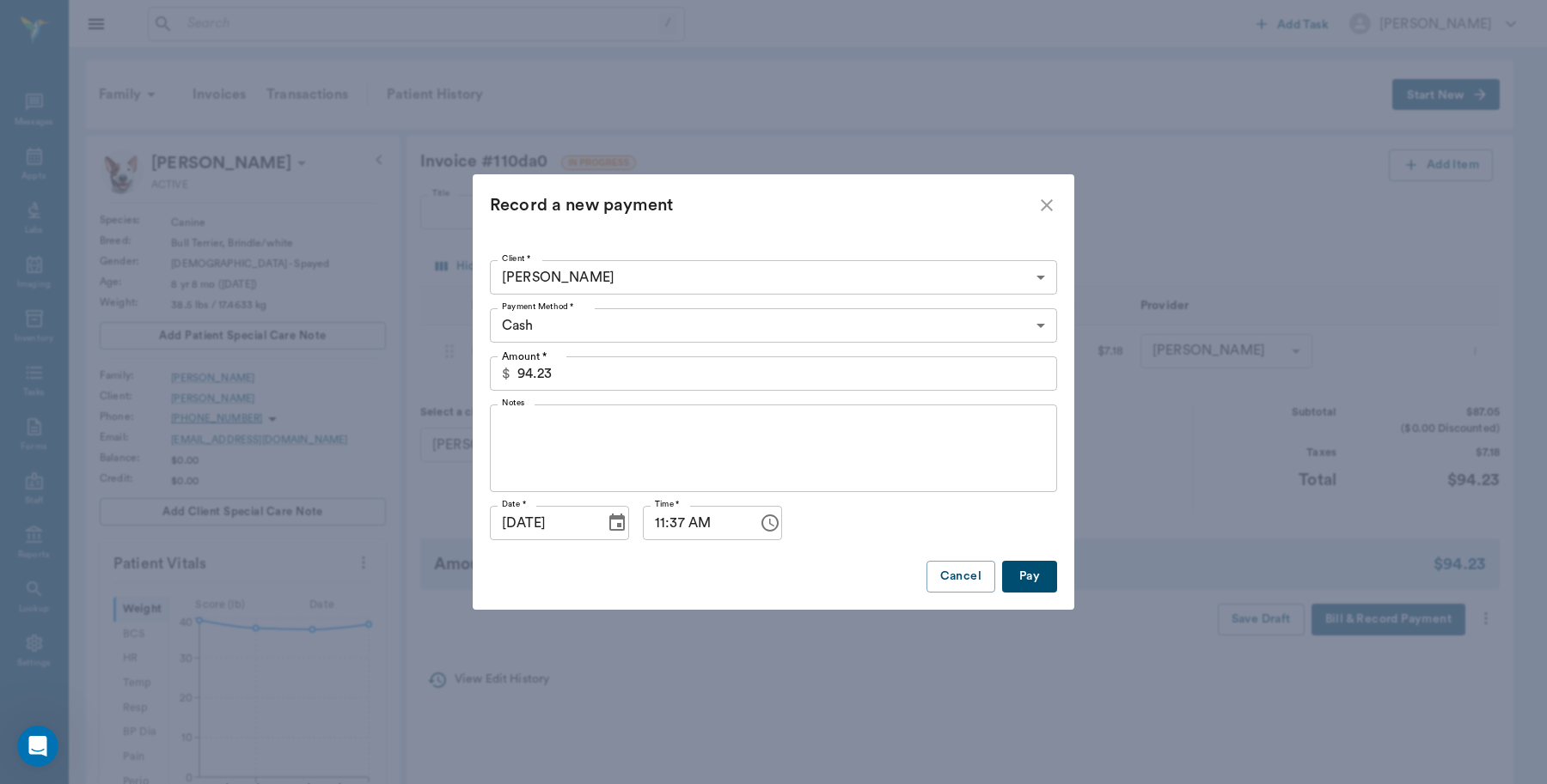
click at [668, 336] on body "/ ​ Add Task [PERSON_NAME] Nectar Messages Appts Labs Imaging Inventory Tasks F…" at bounding box center [774, 640] width 1547 height 1281
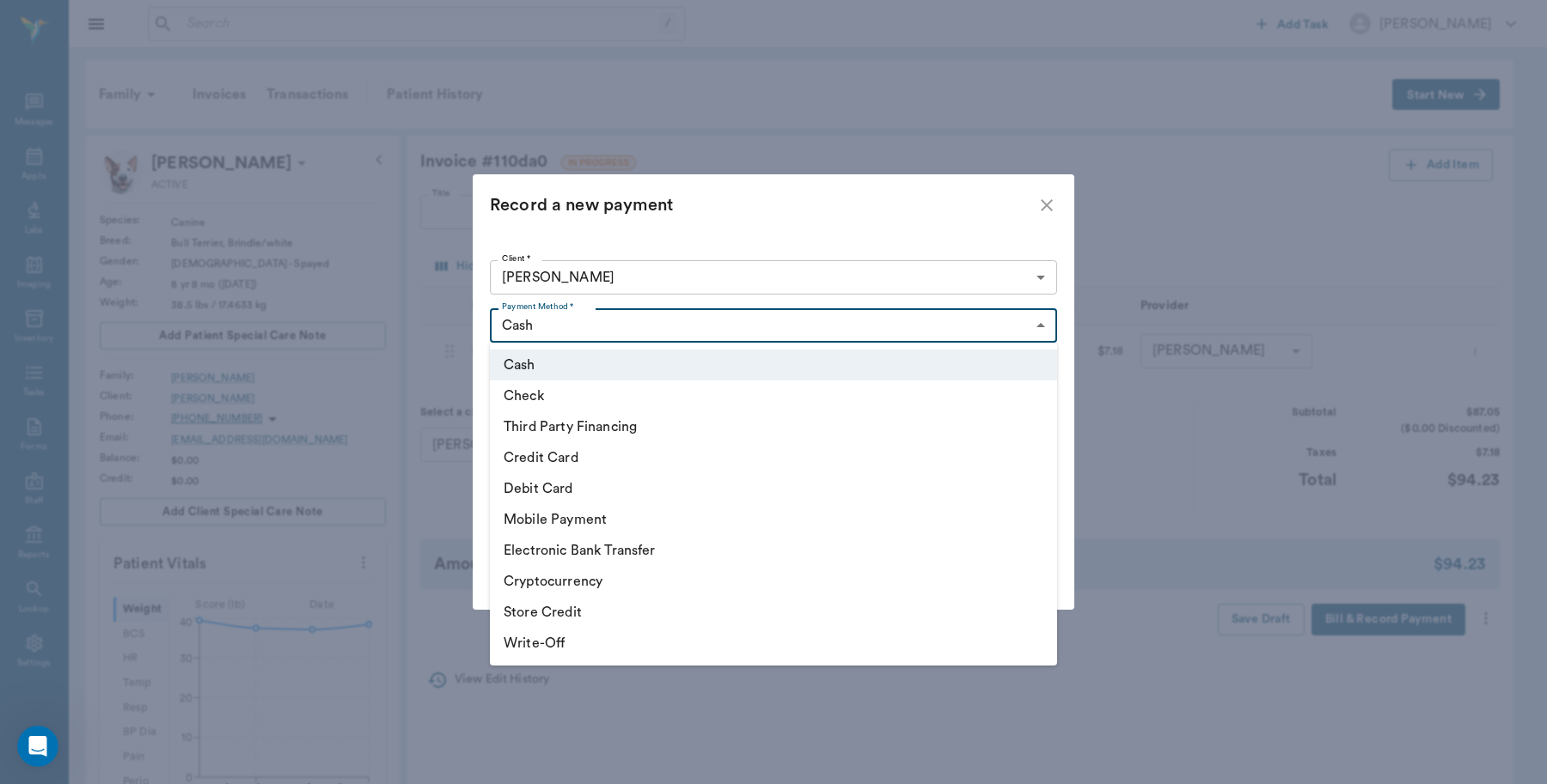
click at [564, 460] on li "Credit Card" at bounding box center [773, 458] width 567 height 31
type input "CREDIT_CARD"
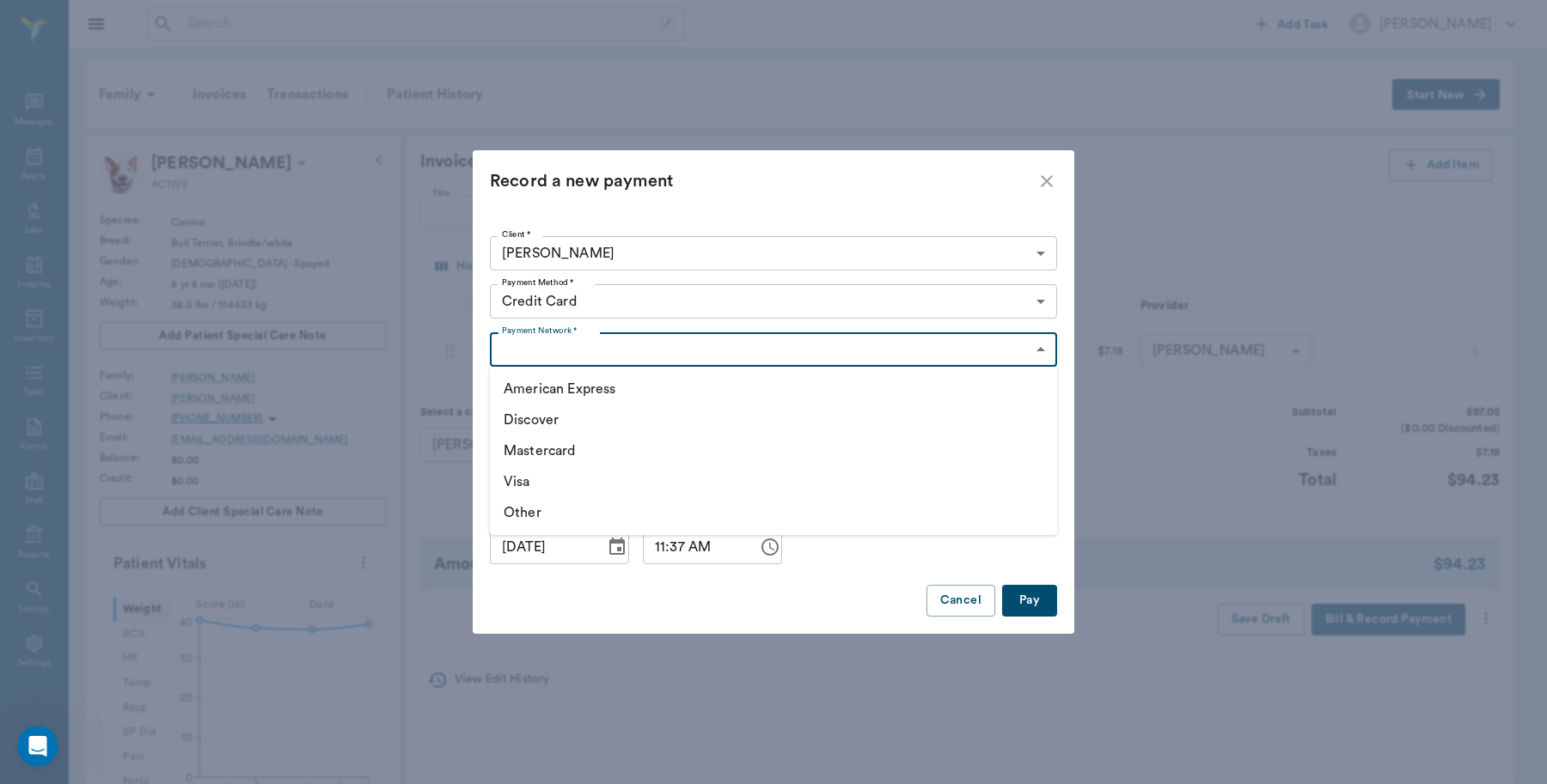
click at [574, 350] on body "/ ​ Add Task [PERSON_NAME] Nectar Messages Appts Labs Imaging Inventory Tasks F…" at bounding box center [774, 640] width 1547 height 1281
click at [522, 476] on li "Visa" at bounding box center [773, 482] width 567 height 31
type input "VISA"
click at [1032, 604] on button "Pay" at bounding box center [1029, 601] width 55 height 32
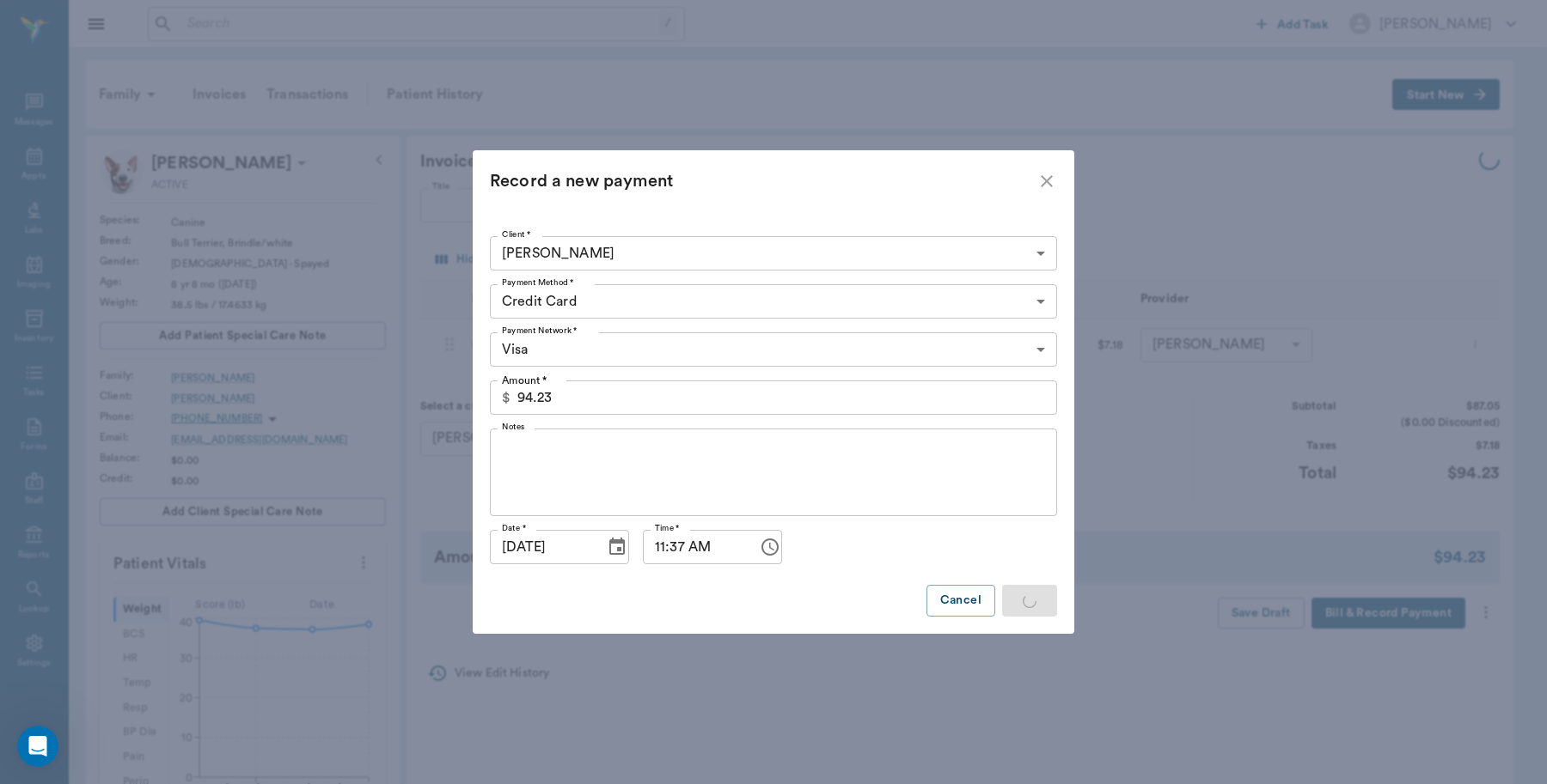
type input "1.00"
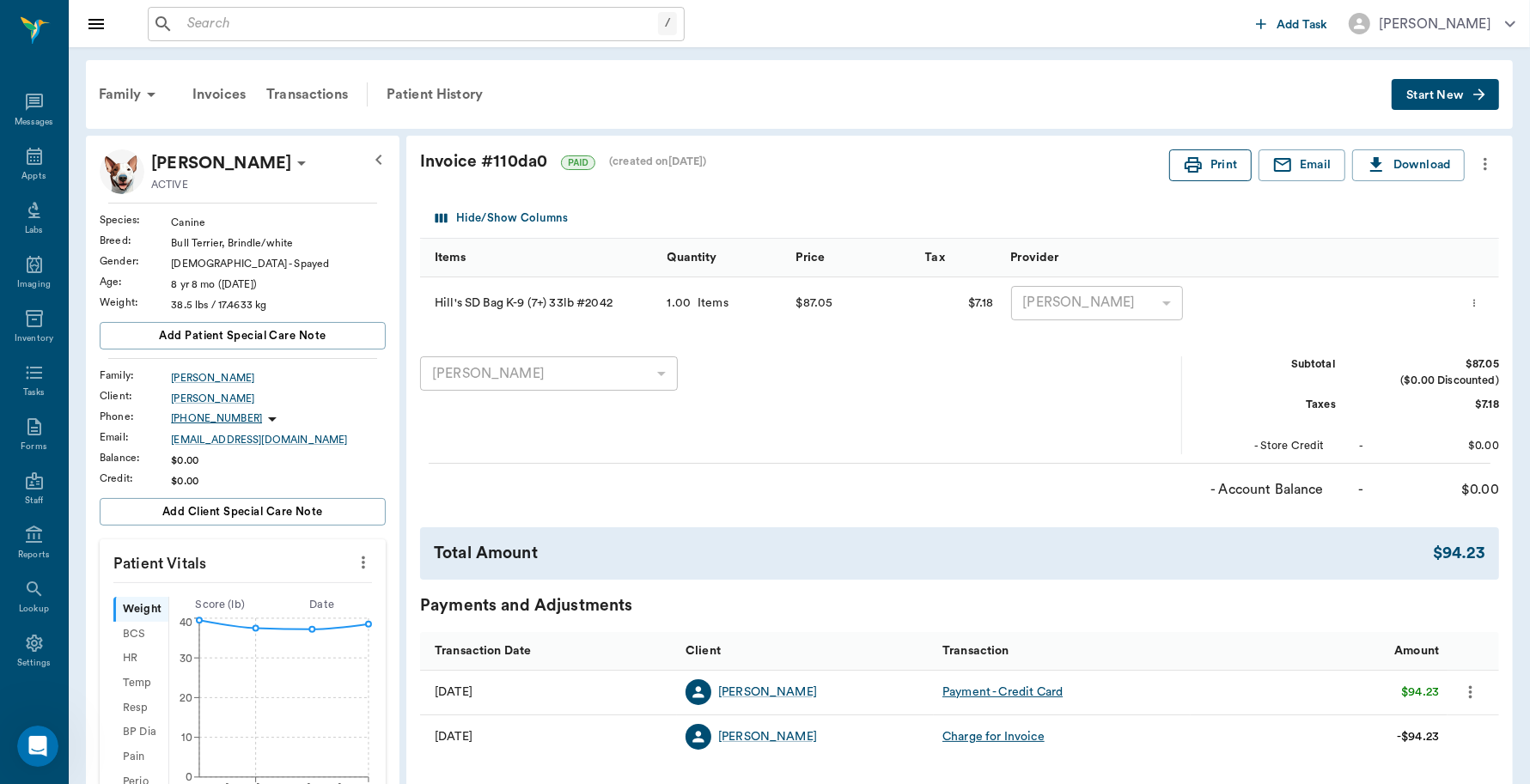
click at [1230, 157] on button "Print" at bounding box center [1210, 165] width 82 height 32
click at [31, 165] on icon at bounding box center [34, 156] width 21 height 21
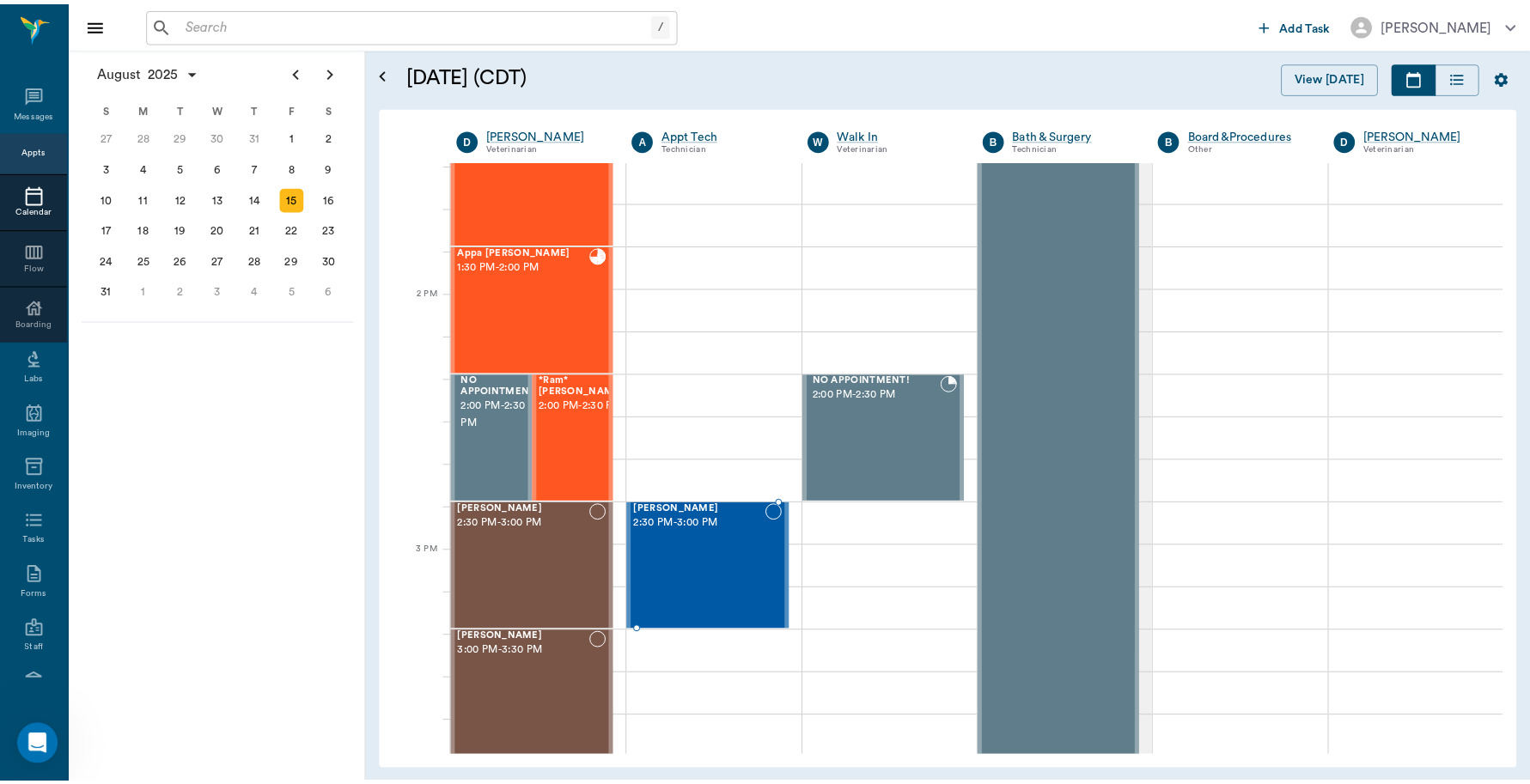
scroll to position [1422, 0]
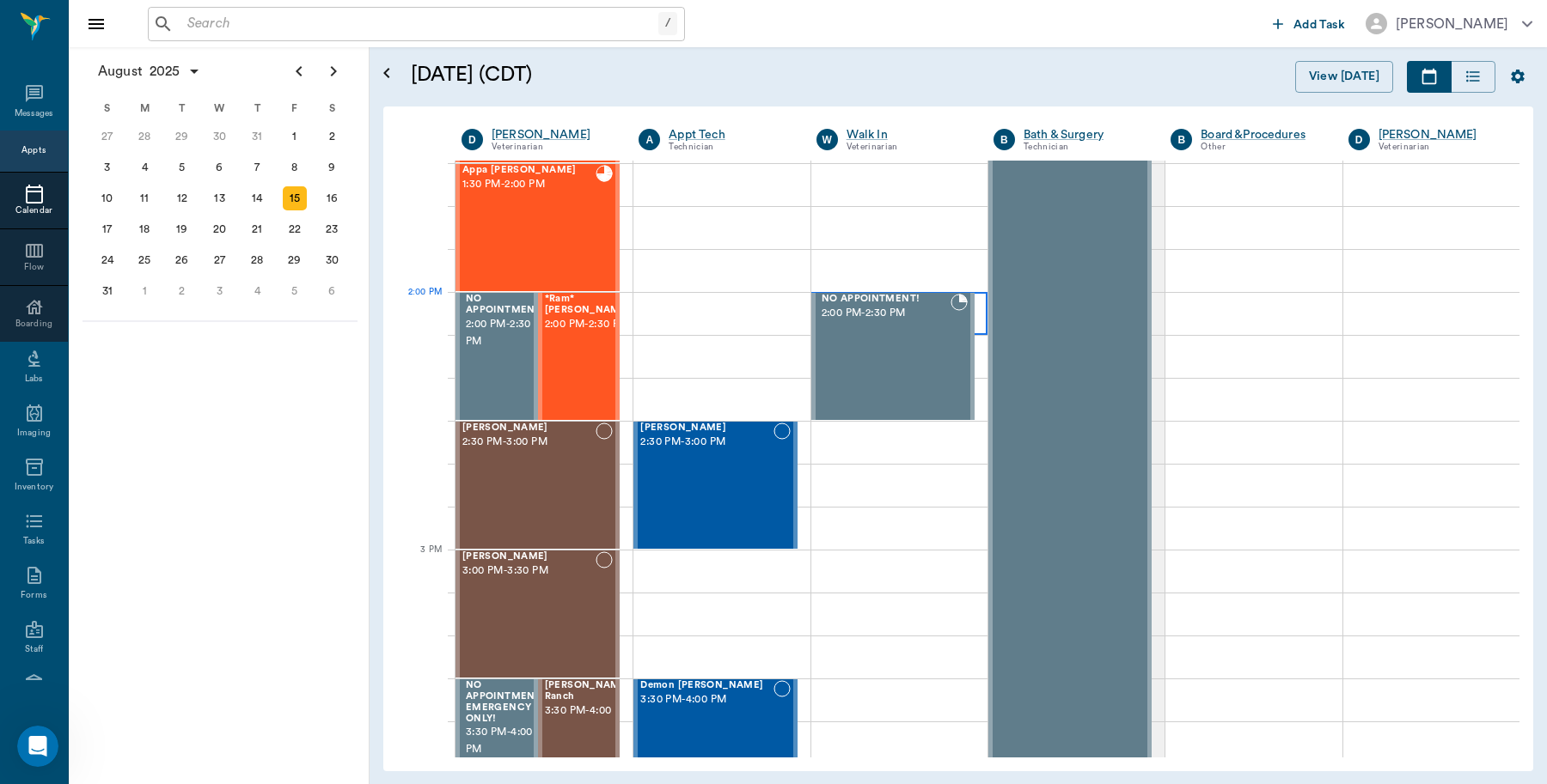
click at [973, 316] on div at bounding box center [899, 313] width 176 height 43
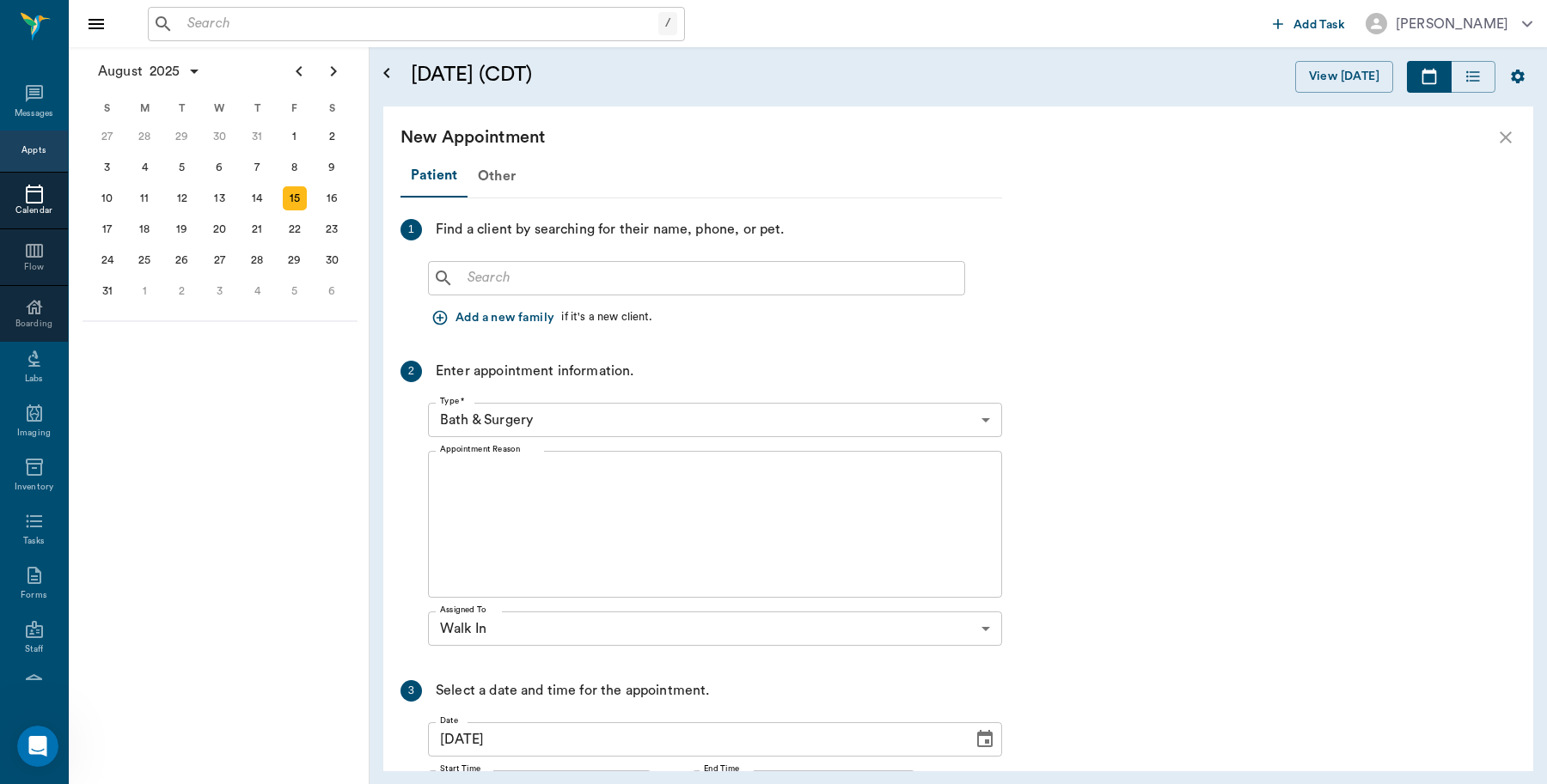
click at [550, 281] on input "text" at bounding box center [709, 278] width 497 height 24
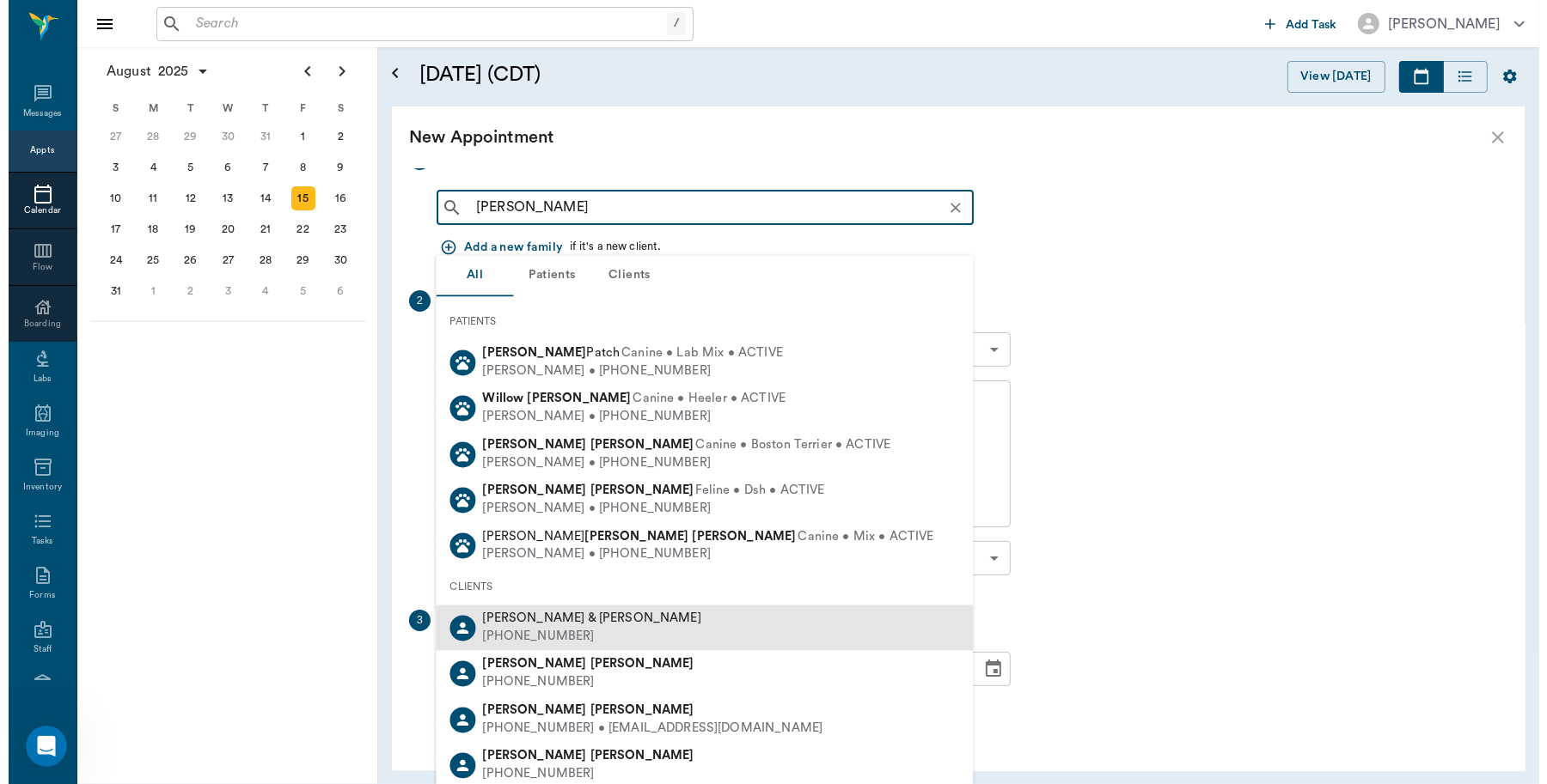
scroll to position [108, 0]
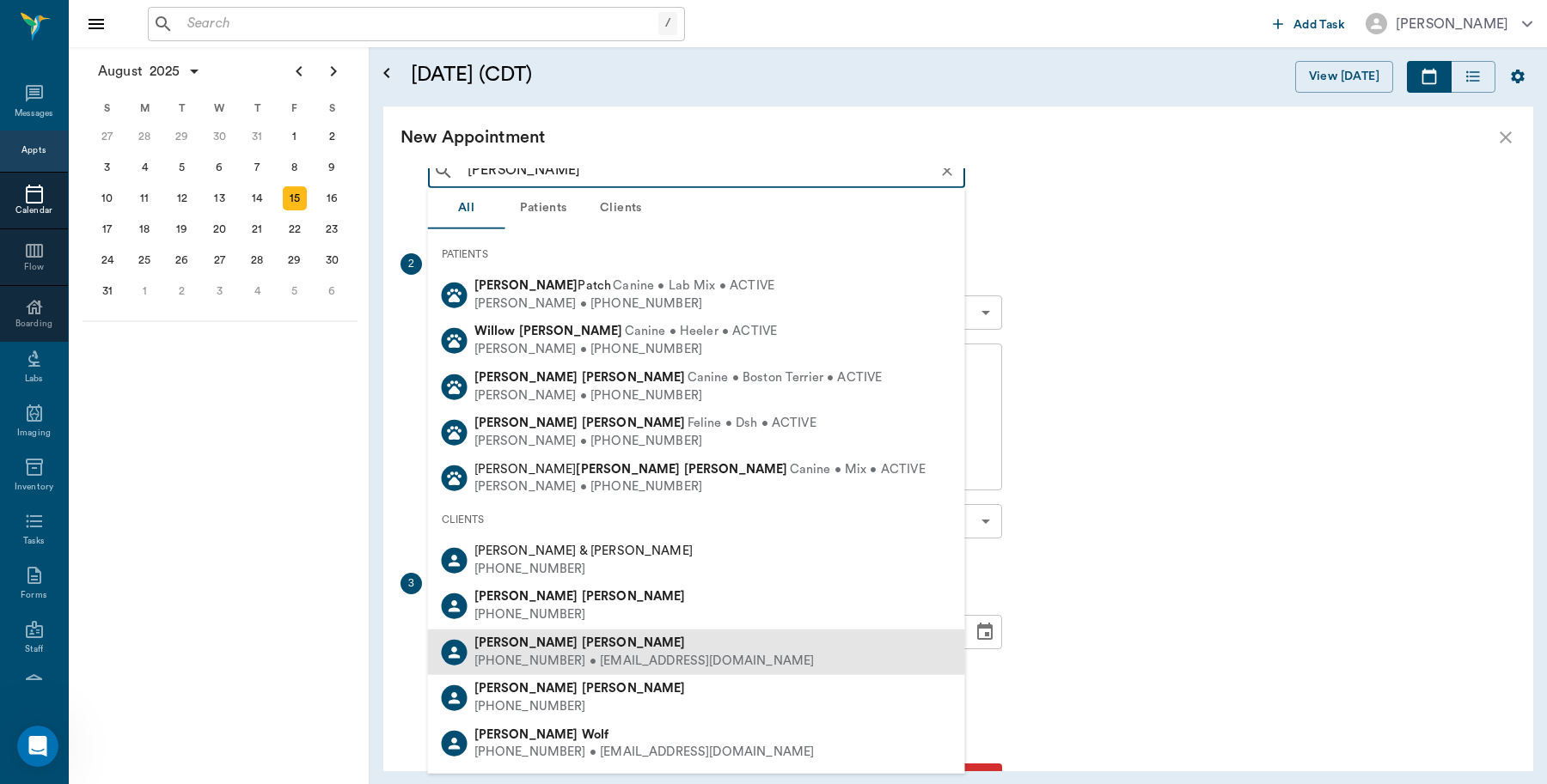
click at [544, 650] on div "Linda Williford" at bounding box center [645, 644] width 341 height 18
type input "LINDA WIL"
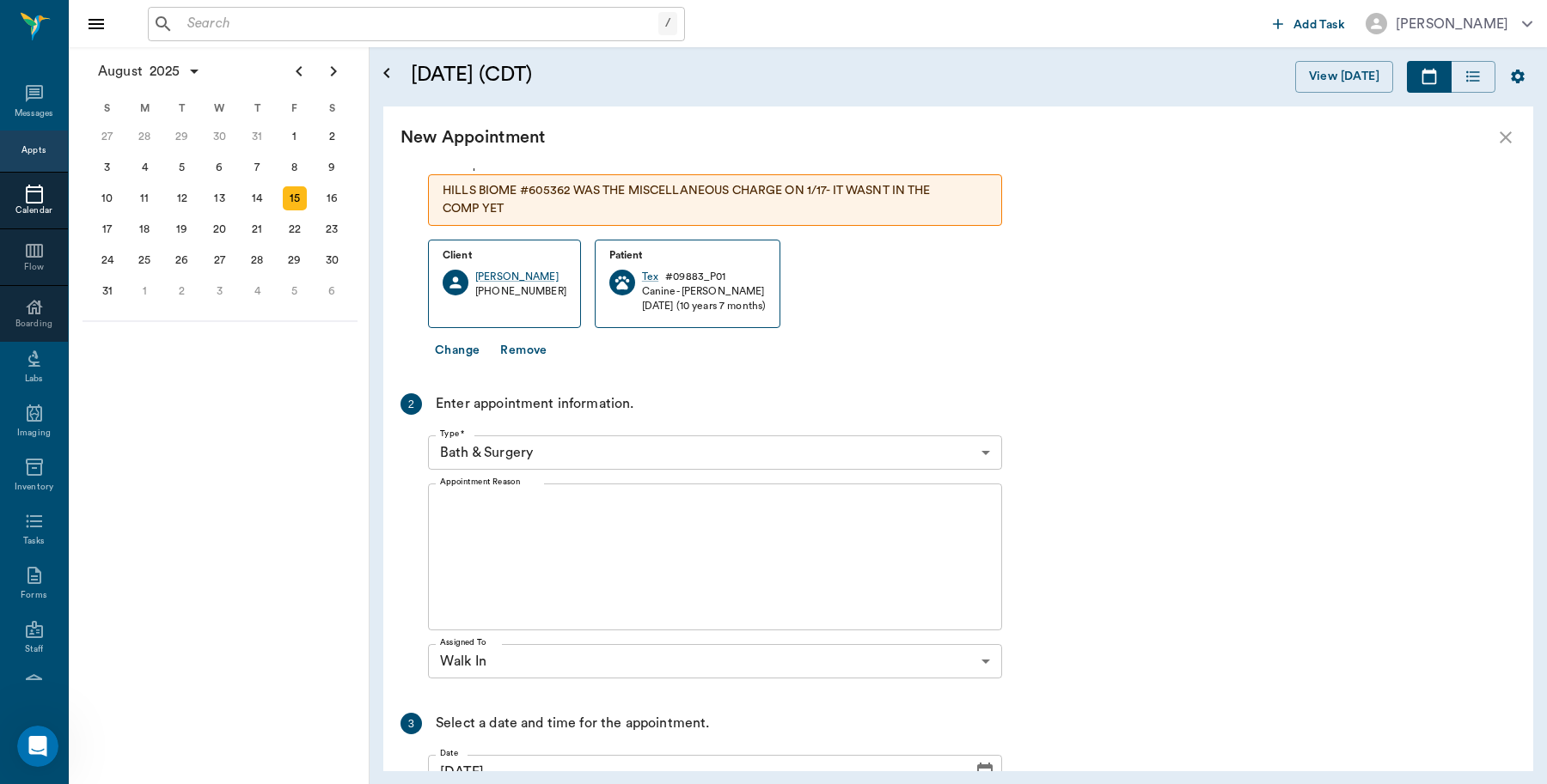
click at [574, 455] on body "/ ​ Add Task Dr. Bert Ellsworth Nectar Messages Appts Calendar Flow Boarding La…" at bounding box center [774, 392] width 1547 height 784
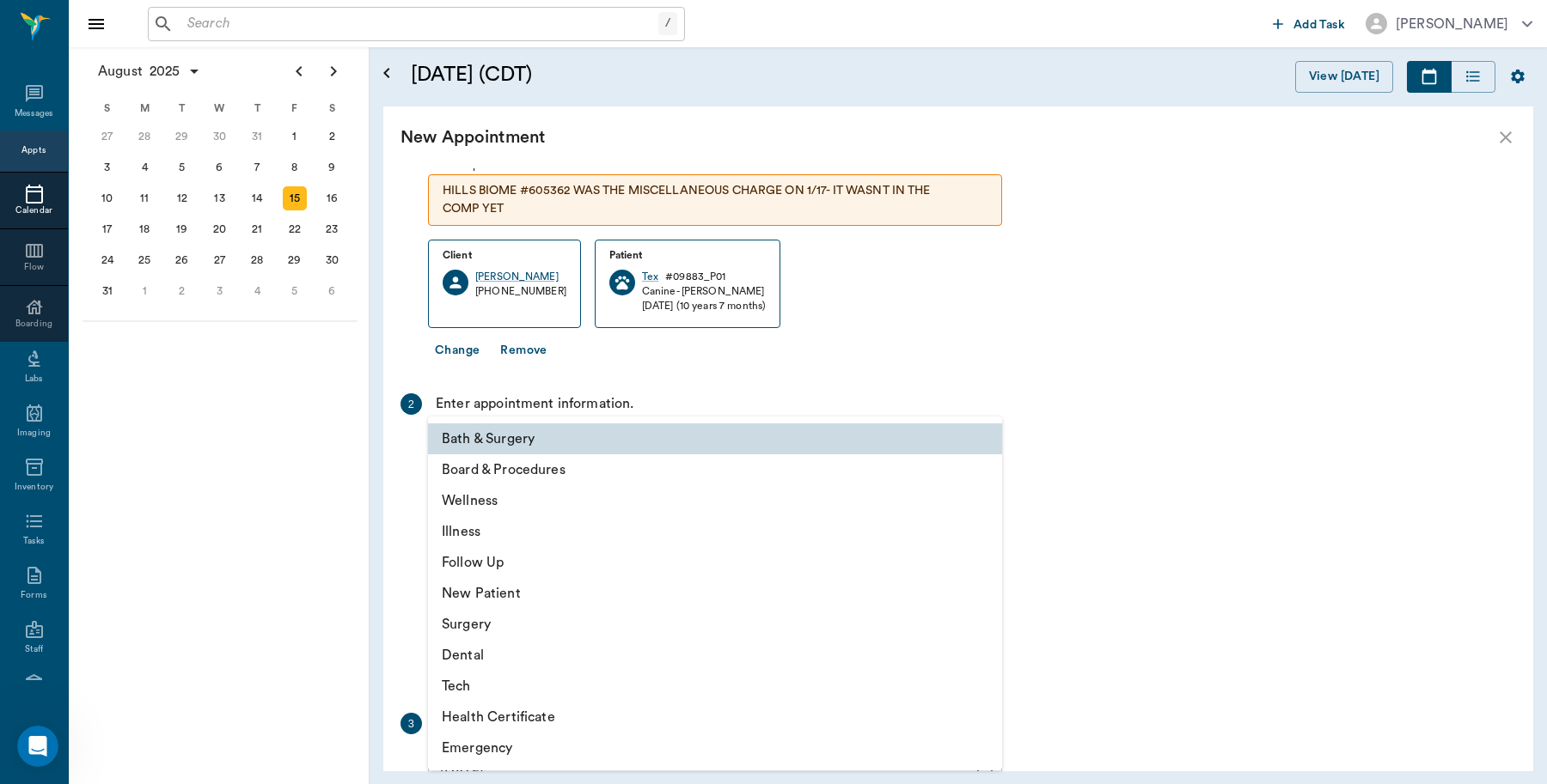
click at [475, 535] on li "Illness" at bounding box center [715, 532] width 574 height 31
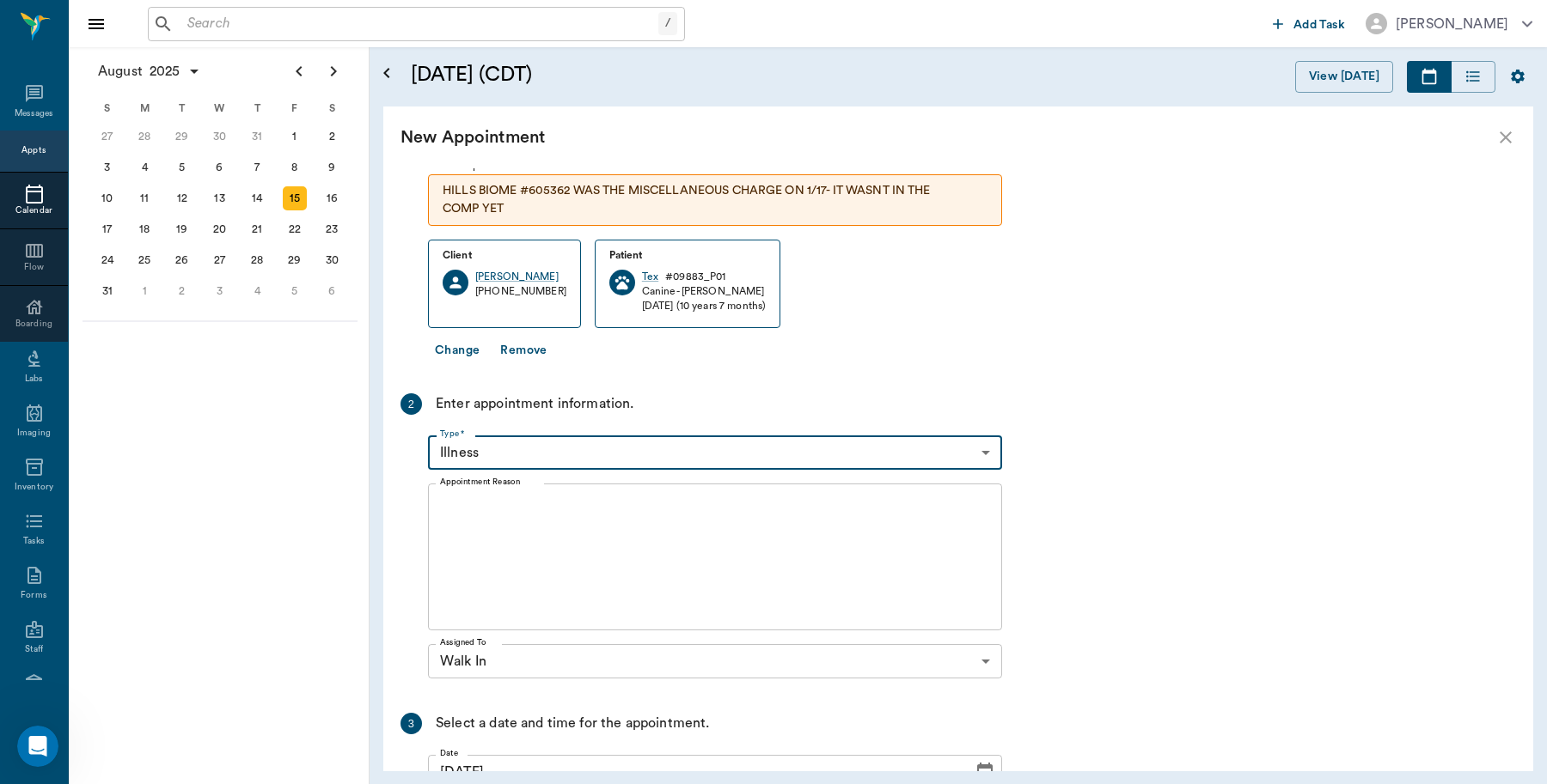
type input "65d2be4f46e3a538d89b8c15"
type input "02:30 PM"
click at [573, 513] on textarea "Appointment Reason" at bounding box center [715, 558] width 550 height 119
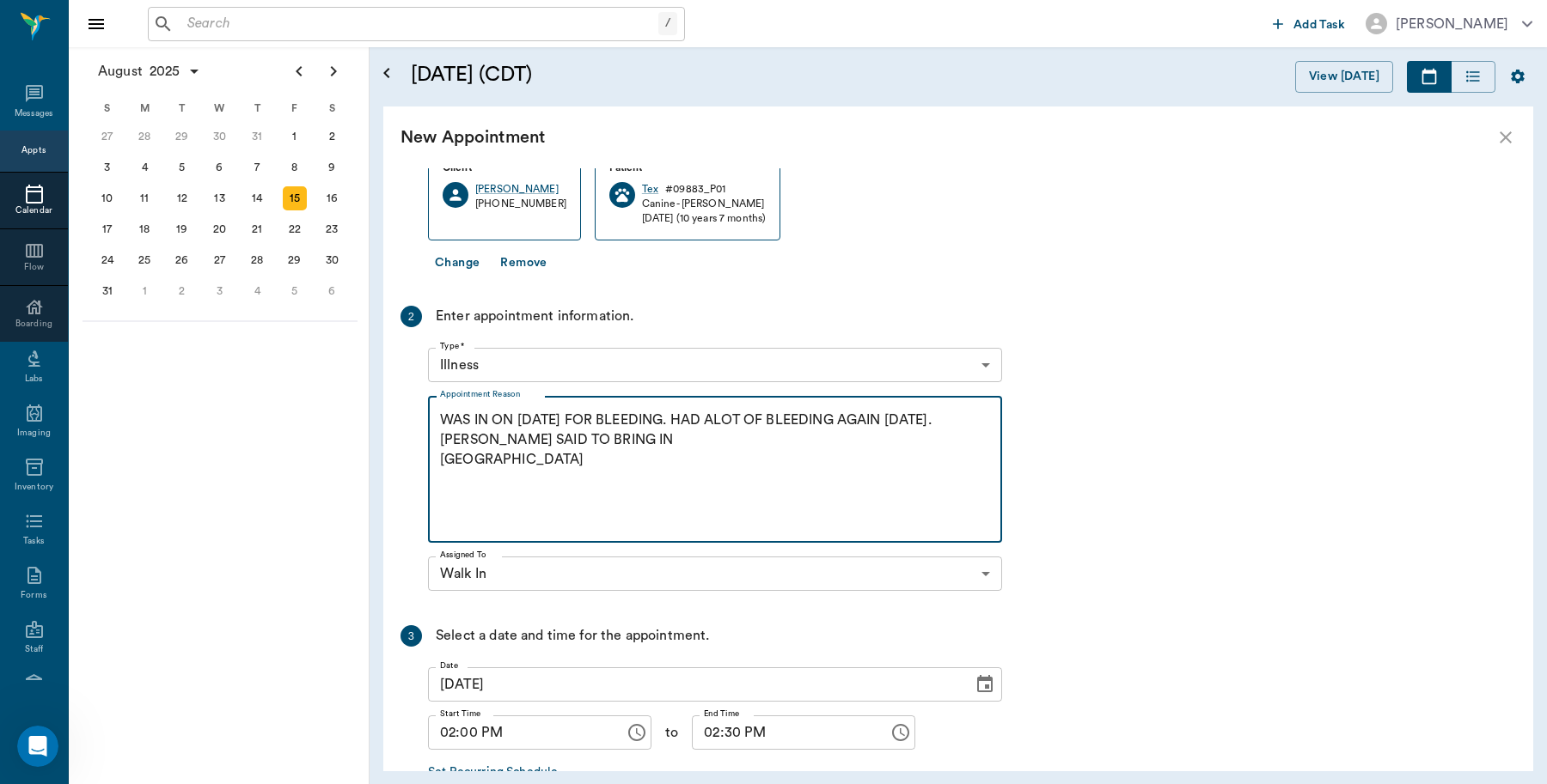
scroll to position [302, 0]
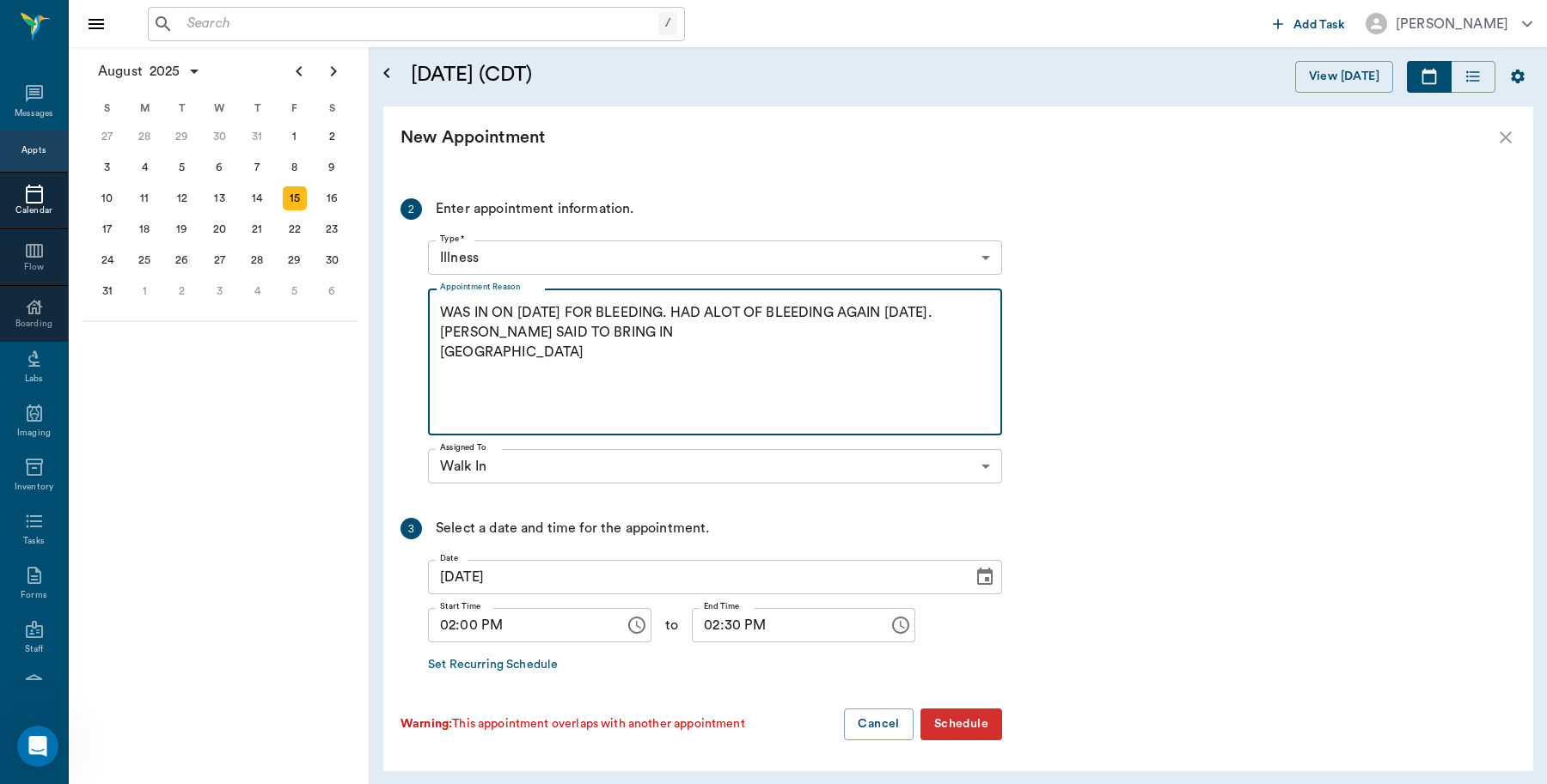
type textarea "WAS IN ON [DATE] FOR BLEEDING. HAD ALOT OF BLEEDING AGAIN [DATE]. [PERSON_NAME]…"
click at [965, 716] on button "Schedule" at bounding box center [961, 724] width 81 height 32
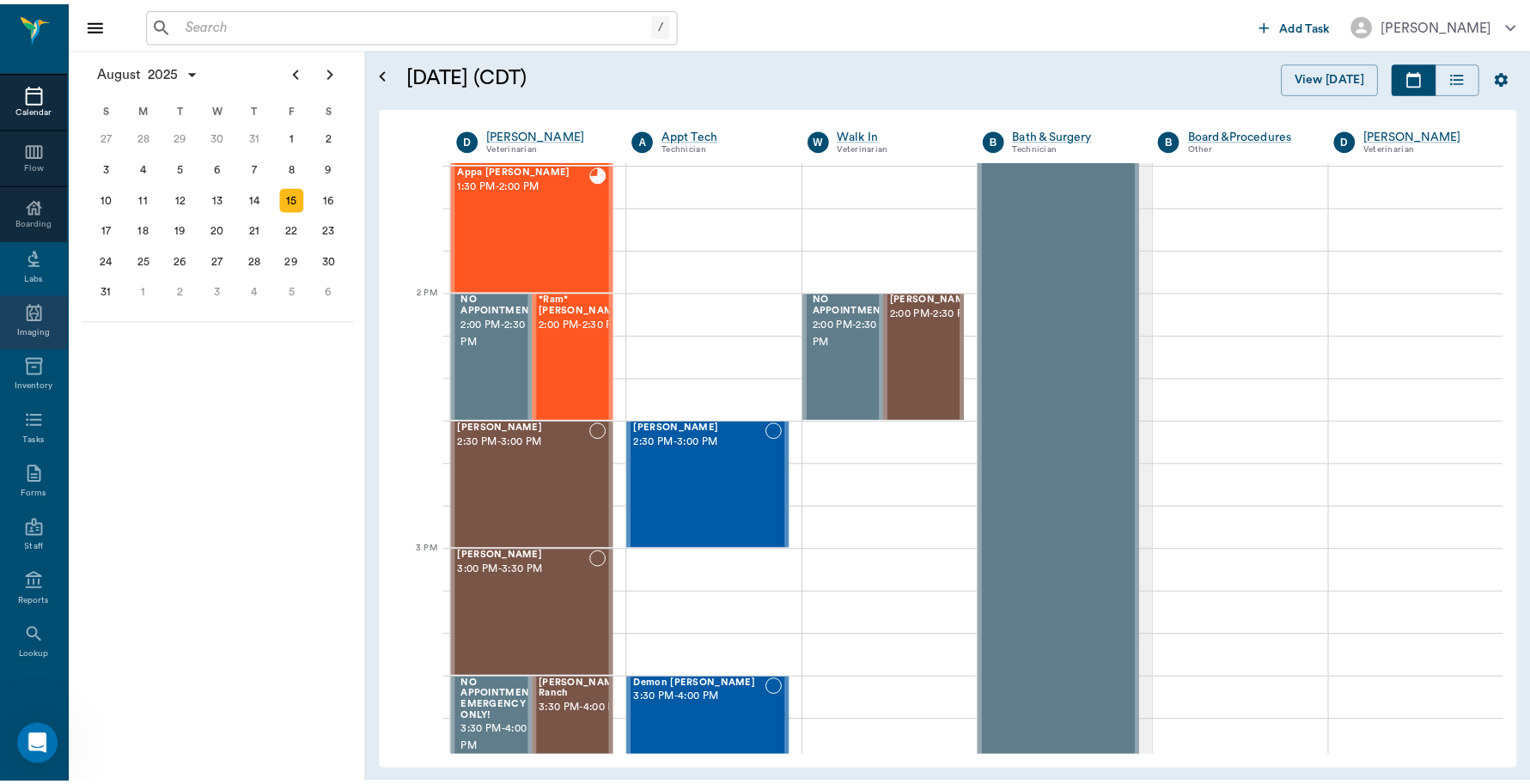
scroll to position [108, 0]
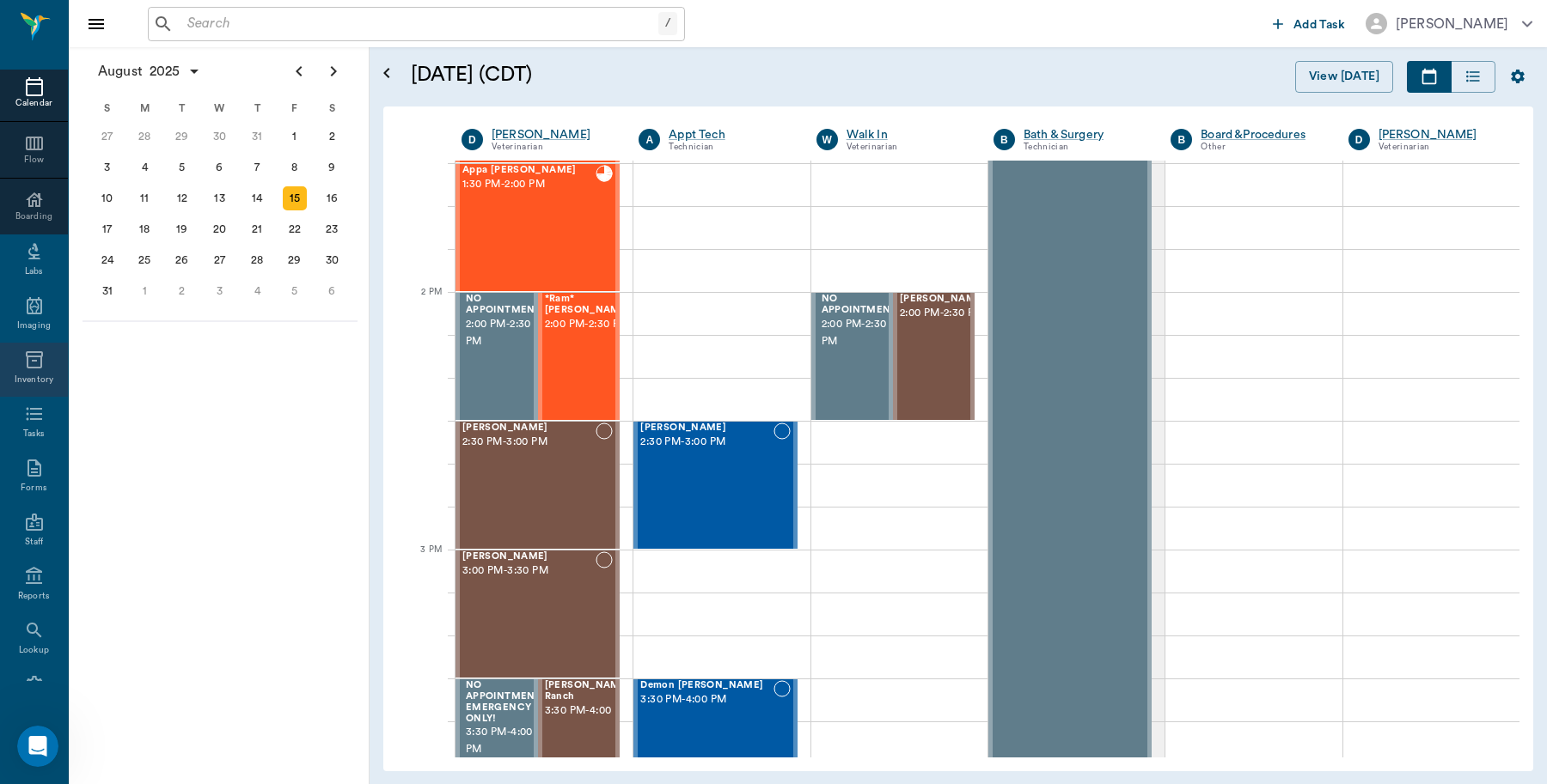
click at [27, 373] on div "Inventory" at bounding box center [34, 380] width 38 height 13
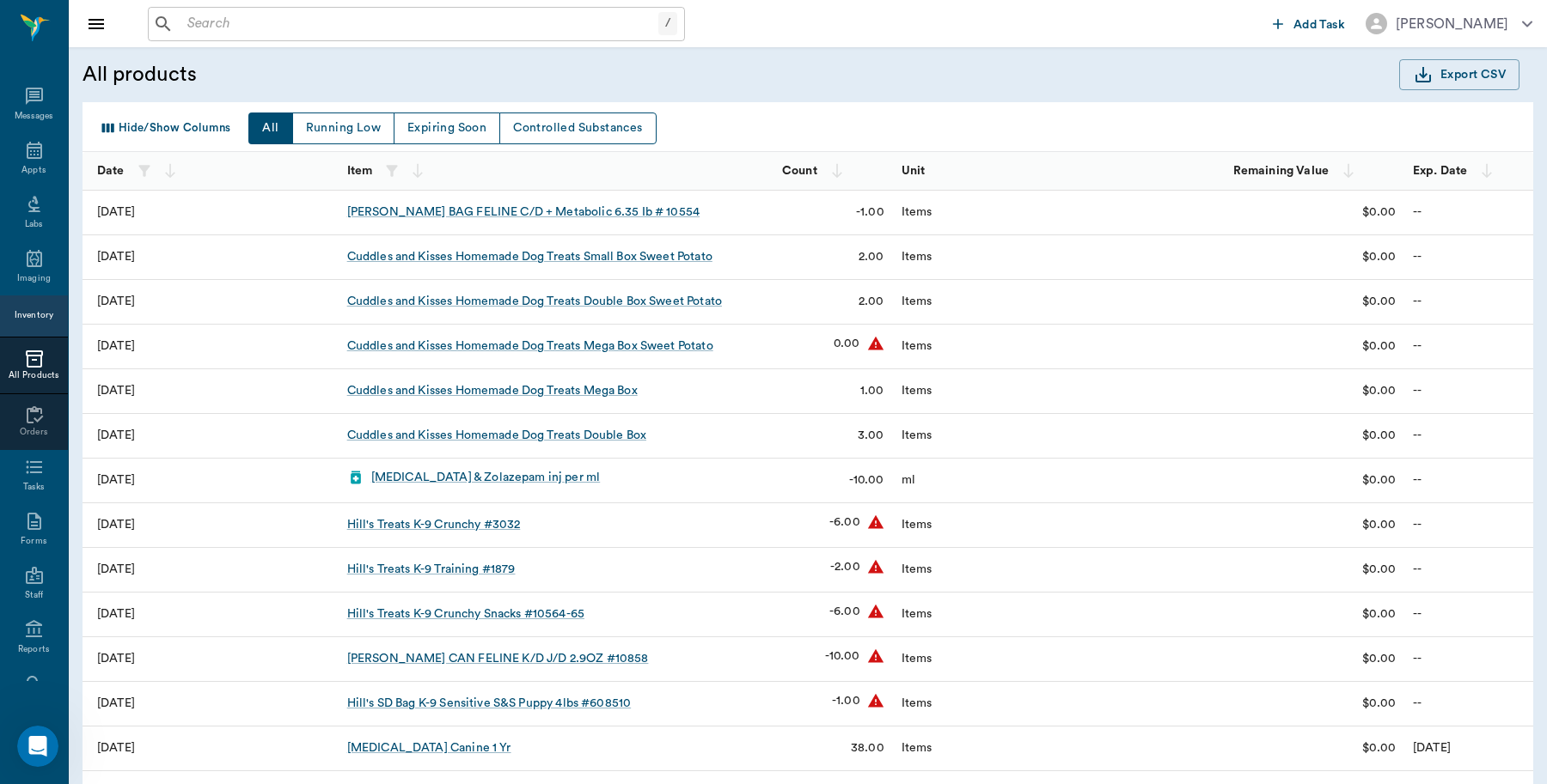
scroll to position [99, 0]
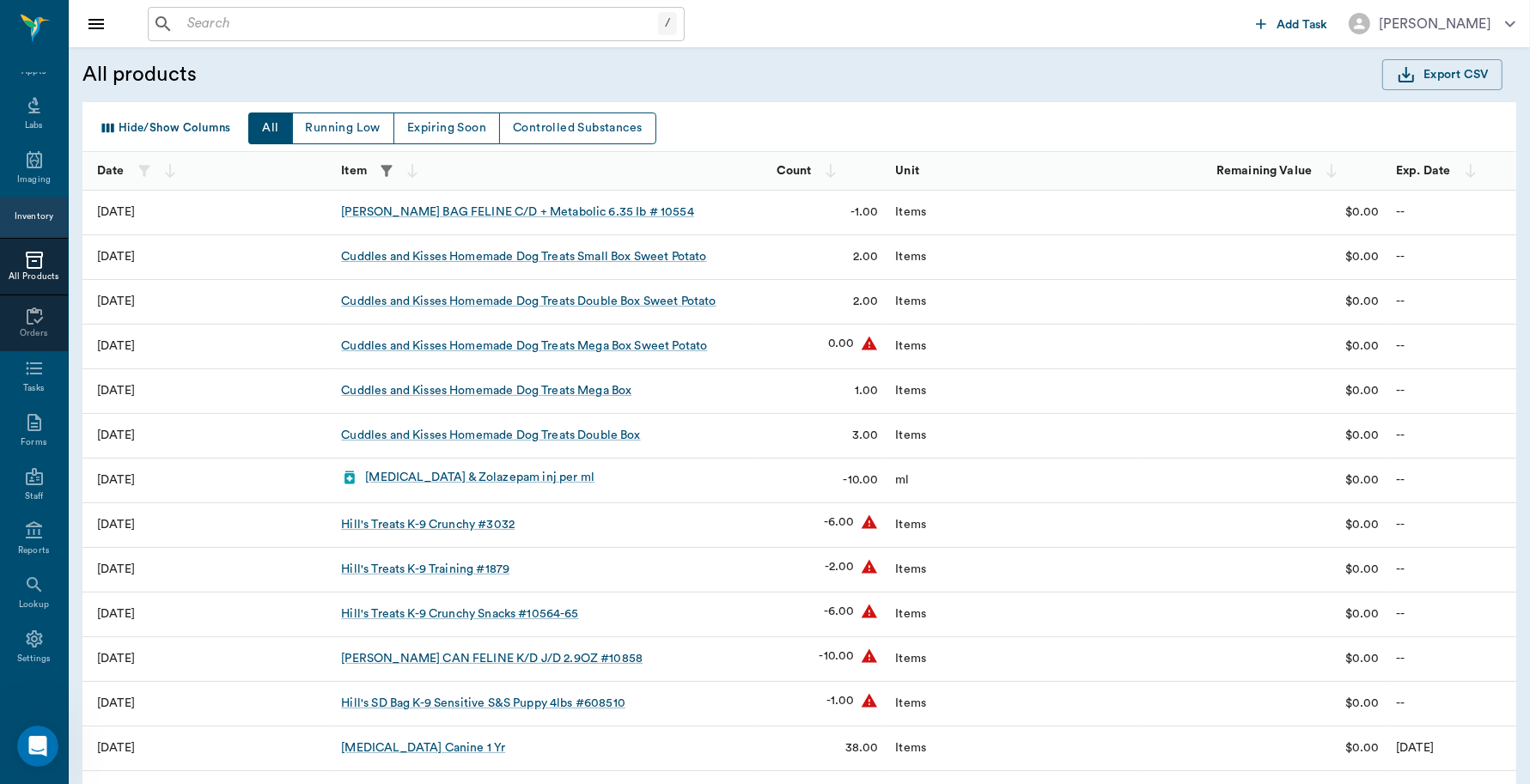
click at [385, 162] on icon "button" at bounding box center [386, 171] width 17 height 17
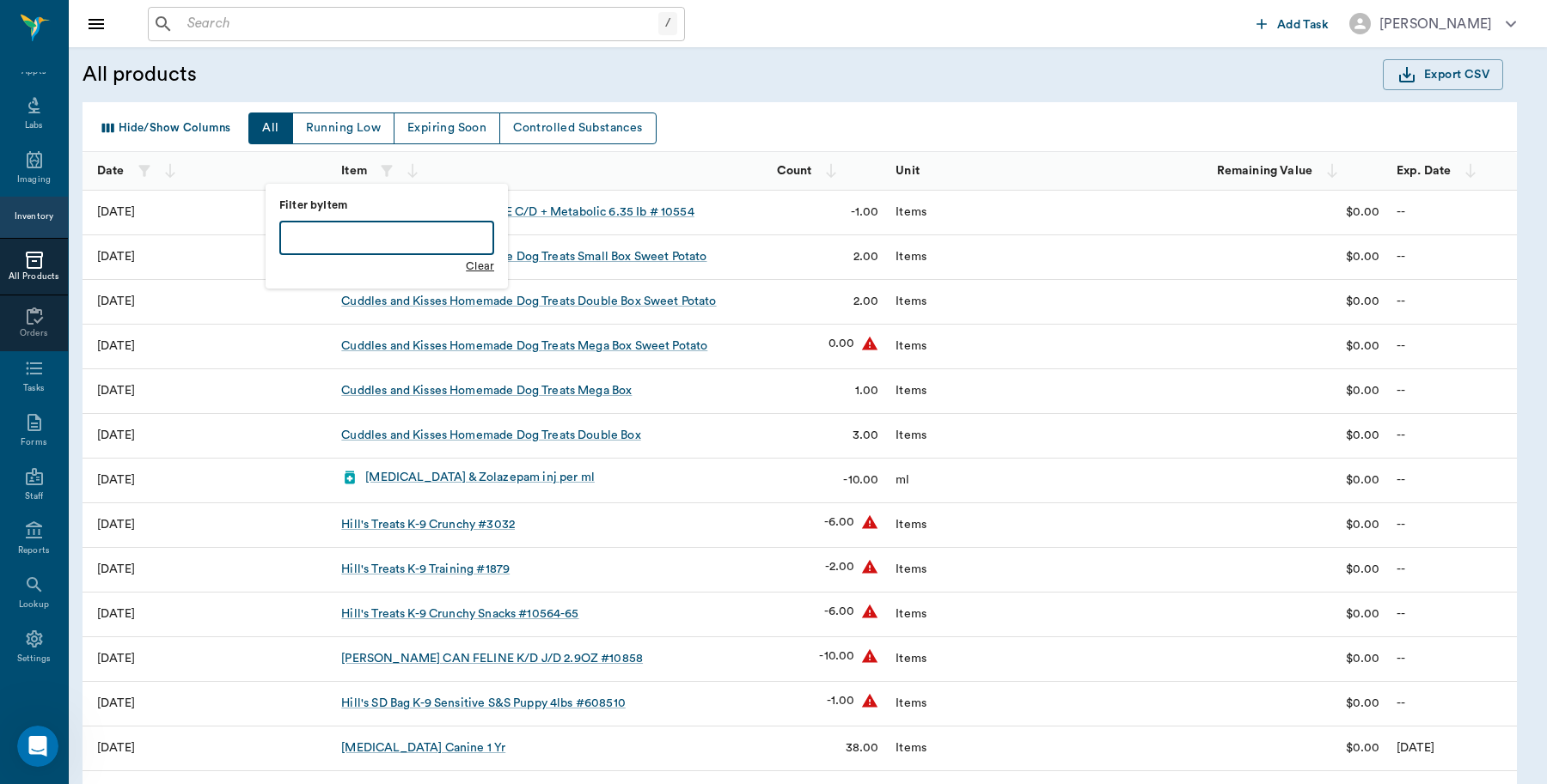
click at [378, 225] on input "text" at bounding box center [386, 238] width 215 height 35
type input "RABIES"
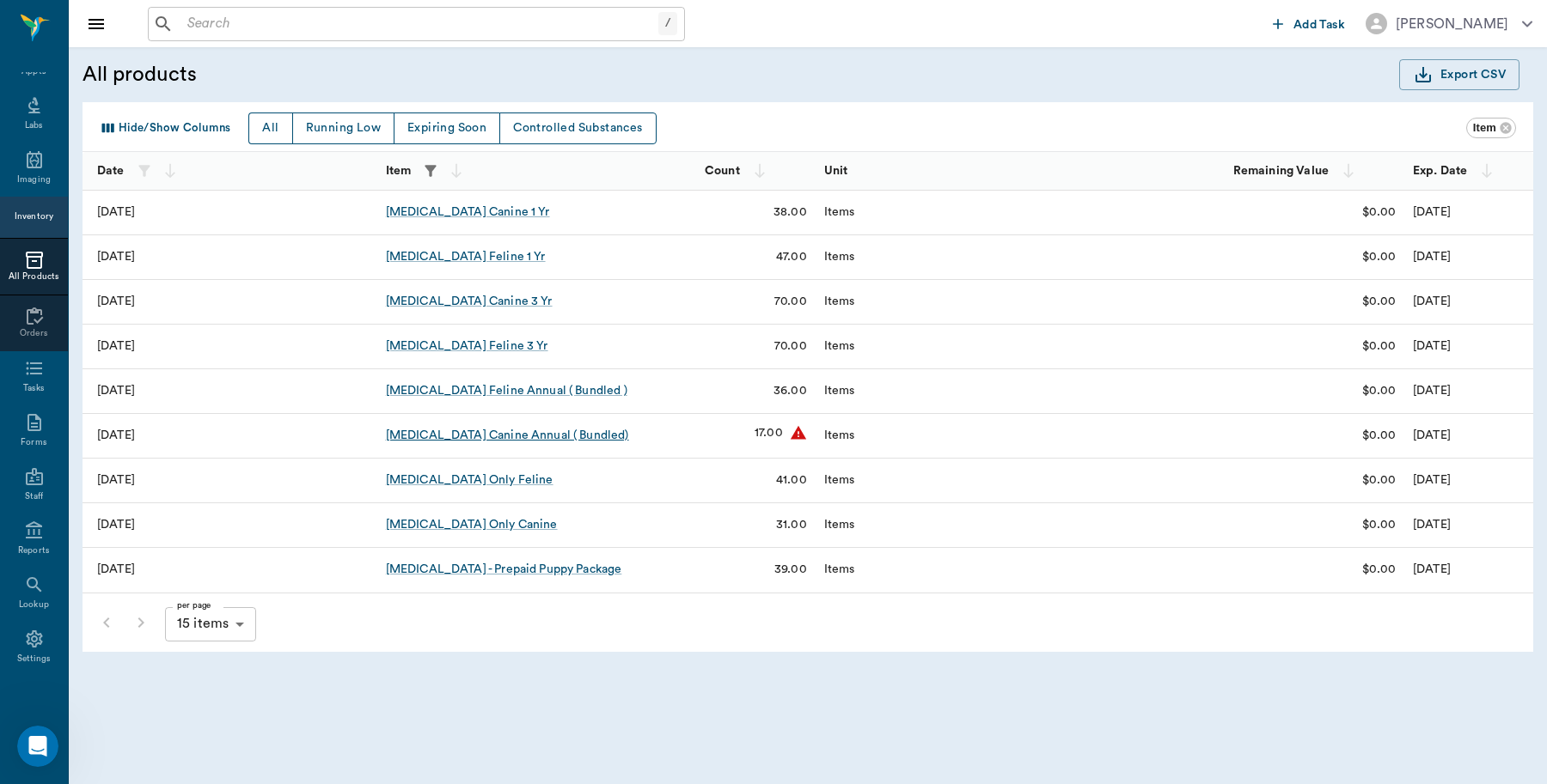
click at [599, 438] on div "[MEDICAL_DATA] Canine Annual ( Bundled)" at bounding box center [508, 435] width 243 height 17
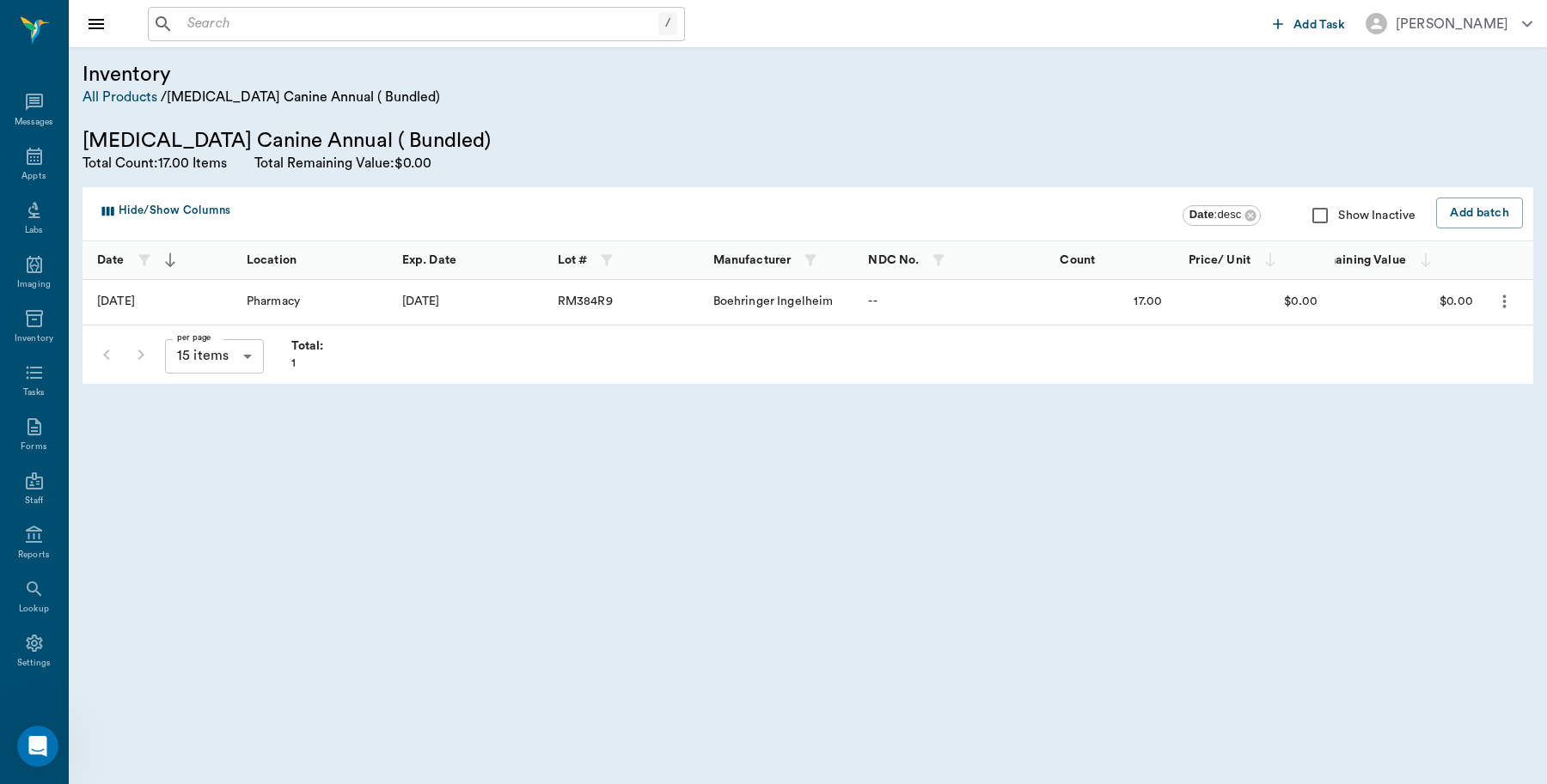
scroll to position [5, 0]
click at [1510, 301] on icon "more" at bounding box center [1505, 301] width 20 height 21
click at [1458, 341] on p "Edit Batch" at bounding box center [1453, 348] width 65 height 21
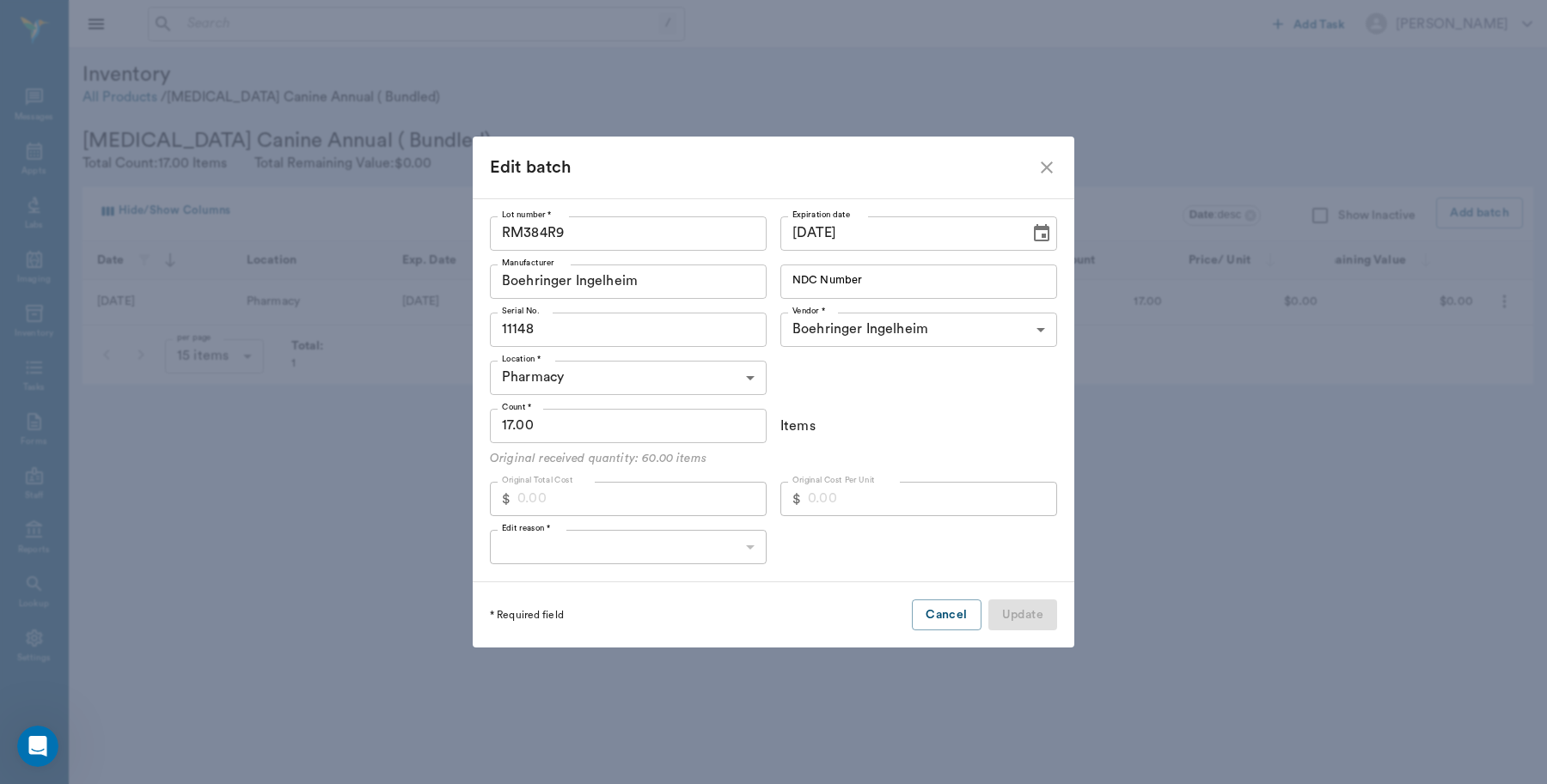
click at [659, 432] on input "17.00" at bounding box center [627, 426] width 277 height 35
type input "50"
click at [663, 538] on body "/ ​ Add Task Dr. Bert Ellsworth Nectar Messages Appts Labs Imaging Inventory Ta…" at bounding box center [774, 392] width 1547 height 784
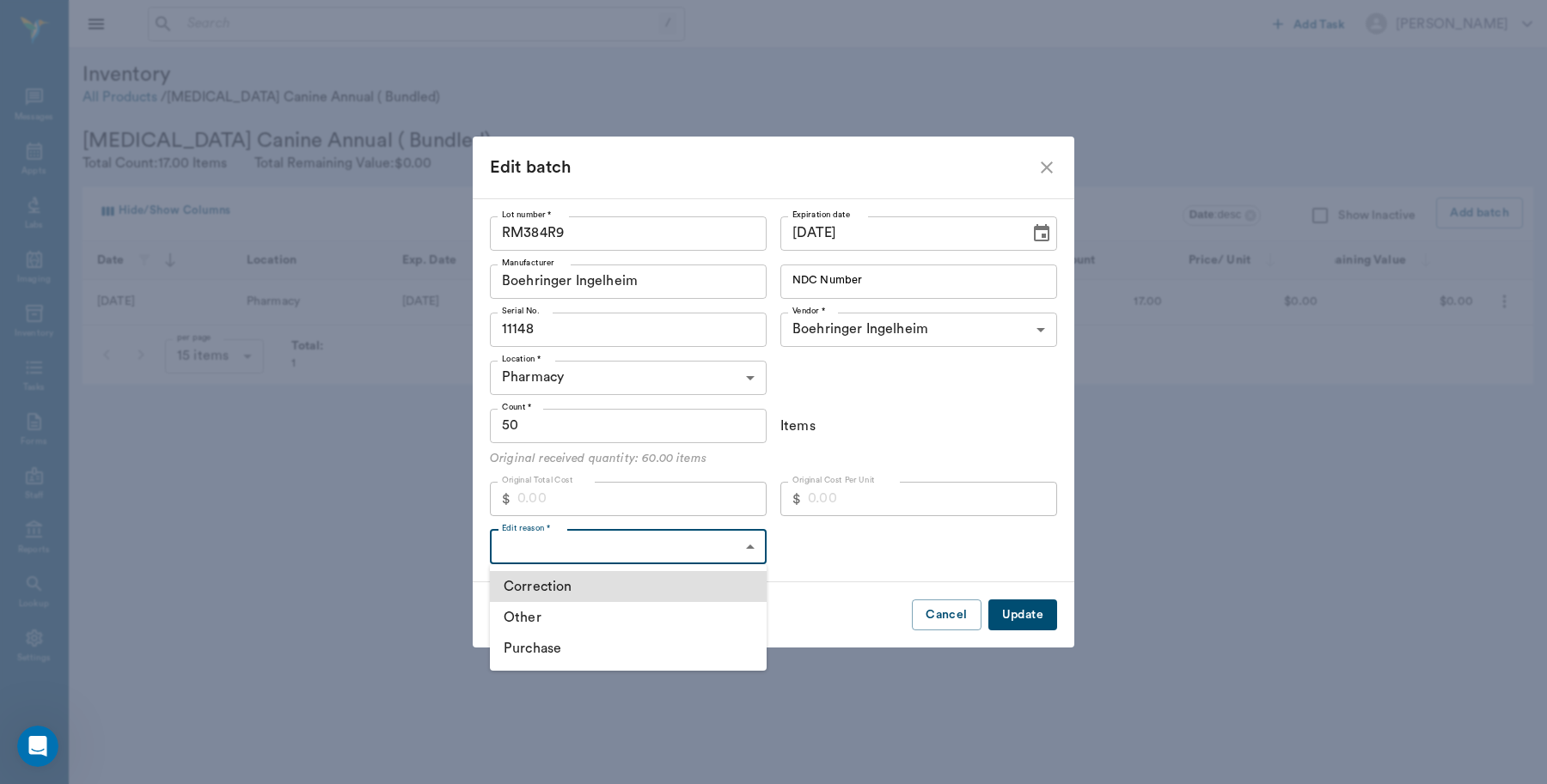
click at [573, 584] on li "Correction" at bounding box center [627, 587] width 277 height 31
type input "CORRECTION"
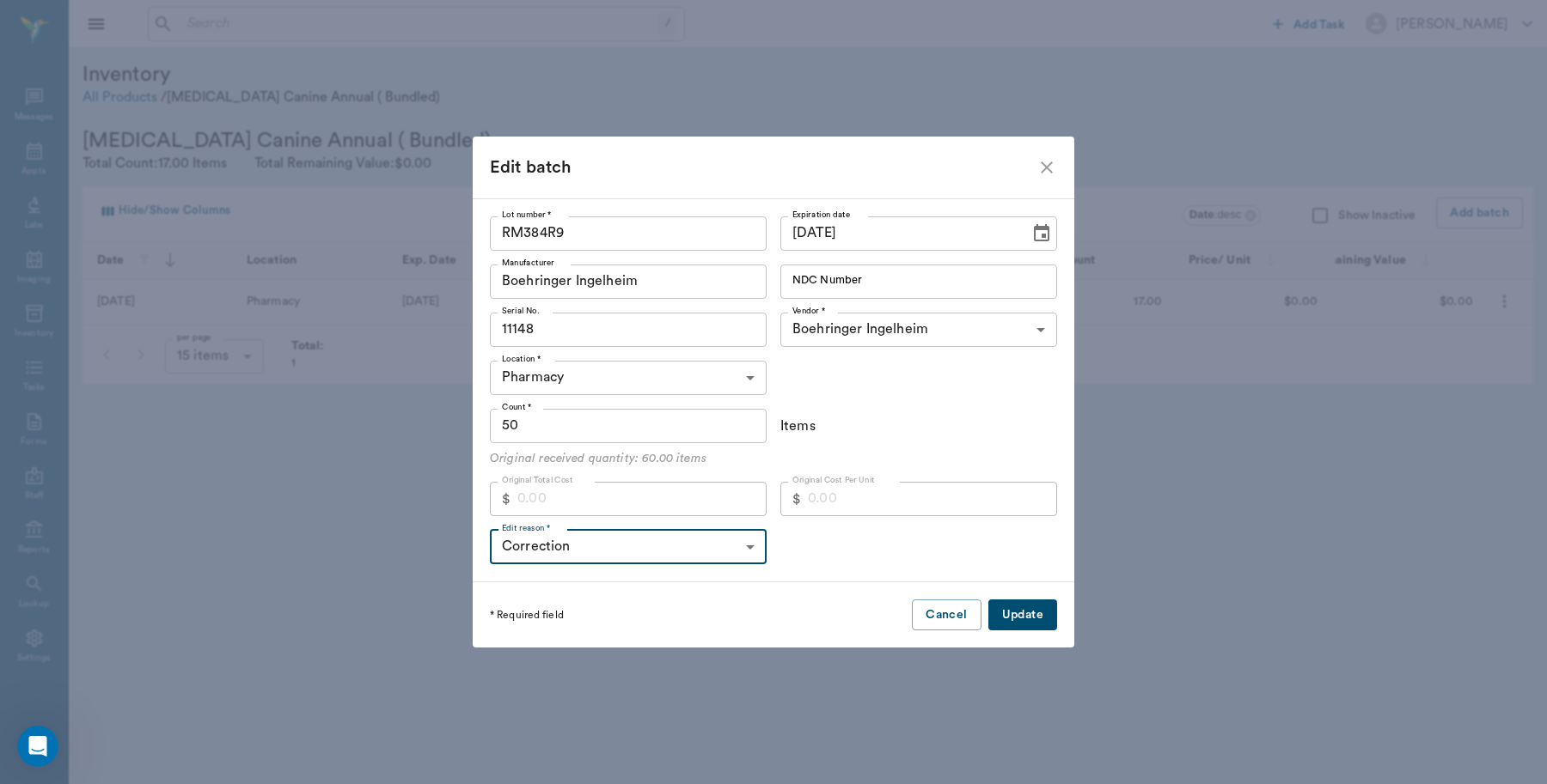
click at [1016, 604] on button "Update" at bounding box center [1022, 615] width 68 height 32
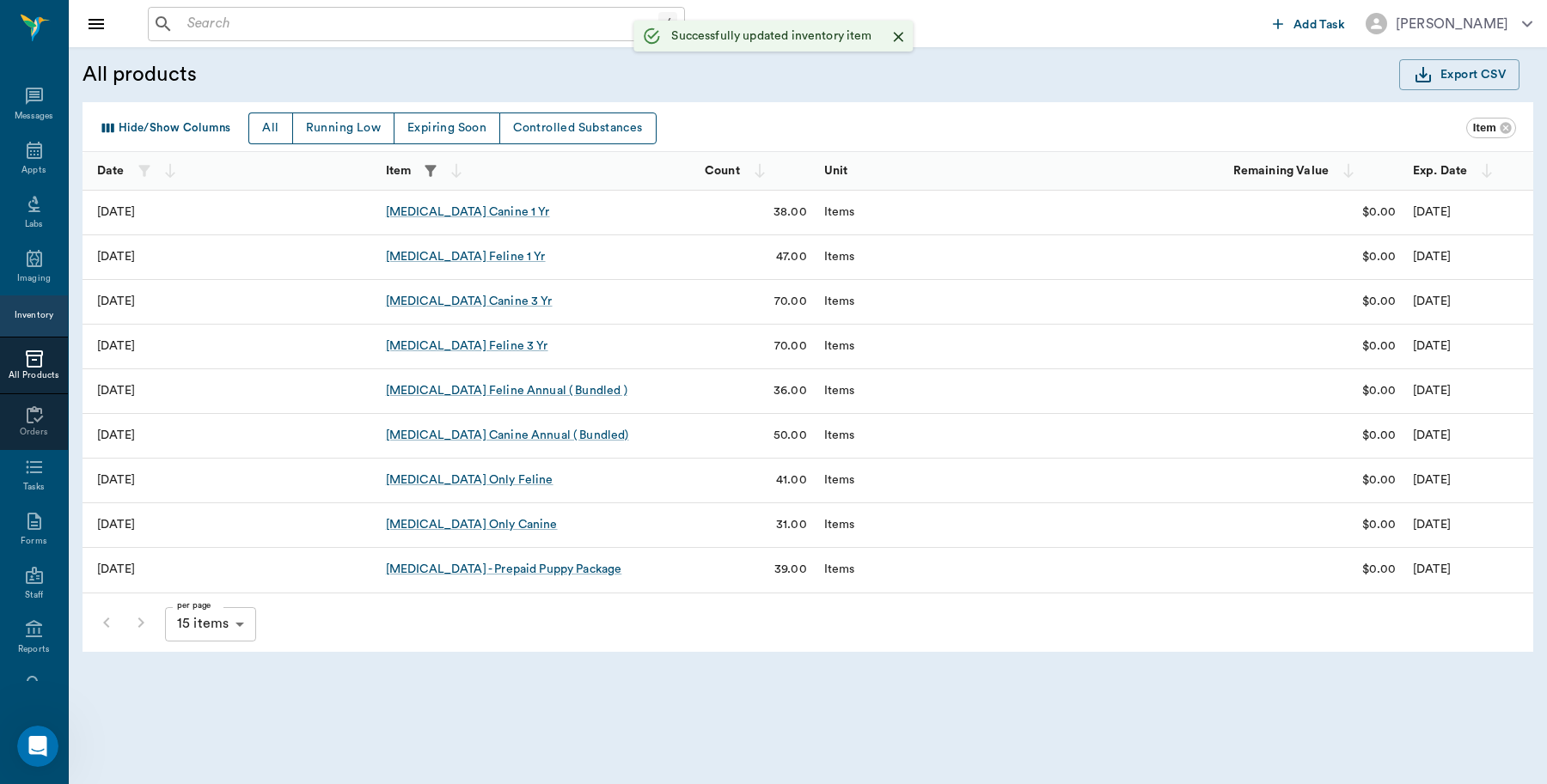
scroll to position [5, 0]
click at [22, 161] on div "Appts" at bounding box center [34, 165] width 24 height 13
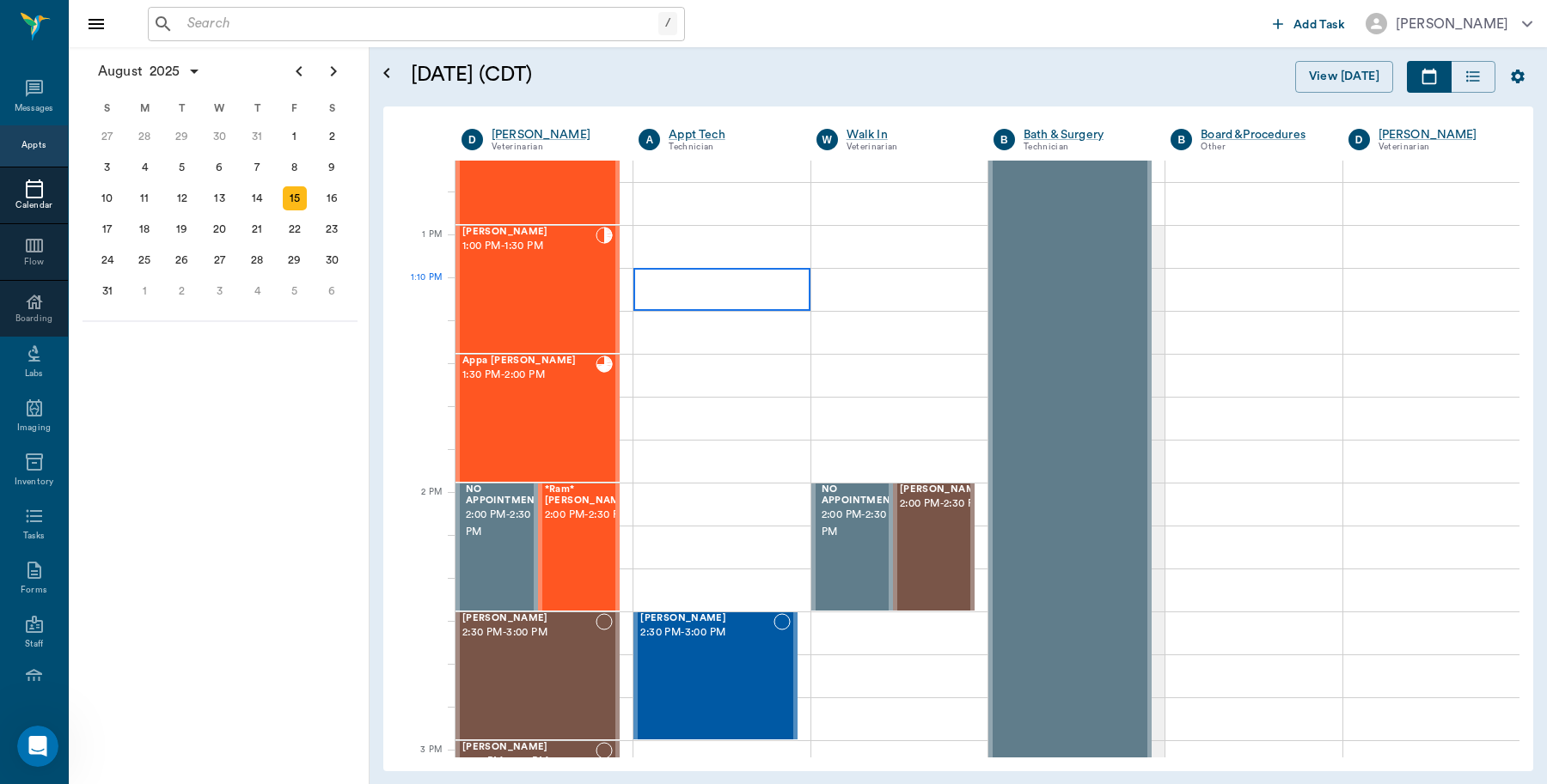
scroll to position [1246, 0]
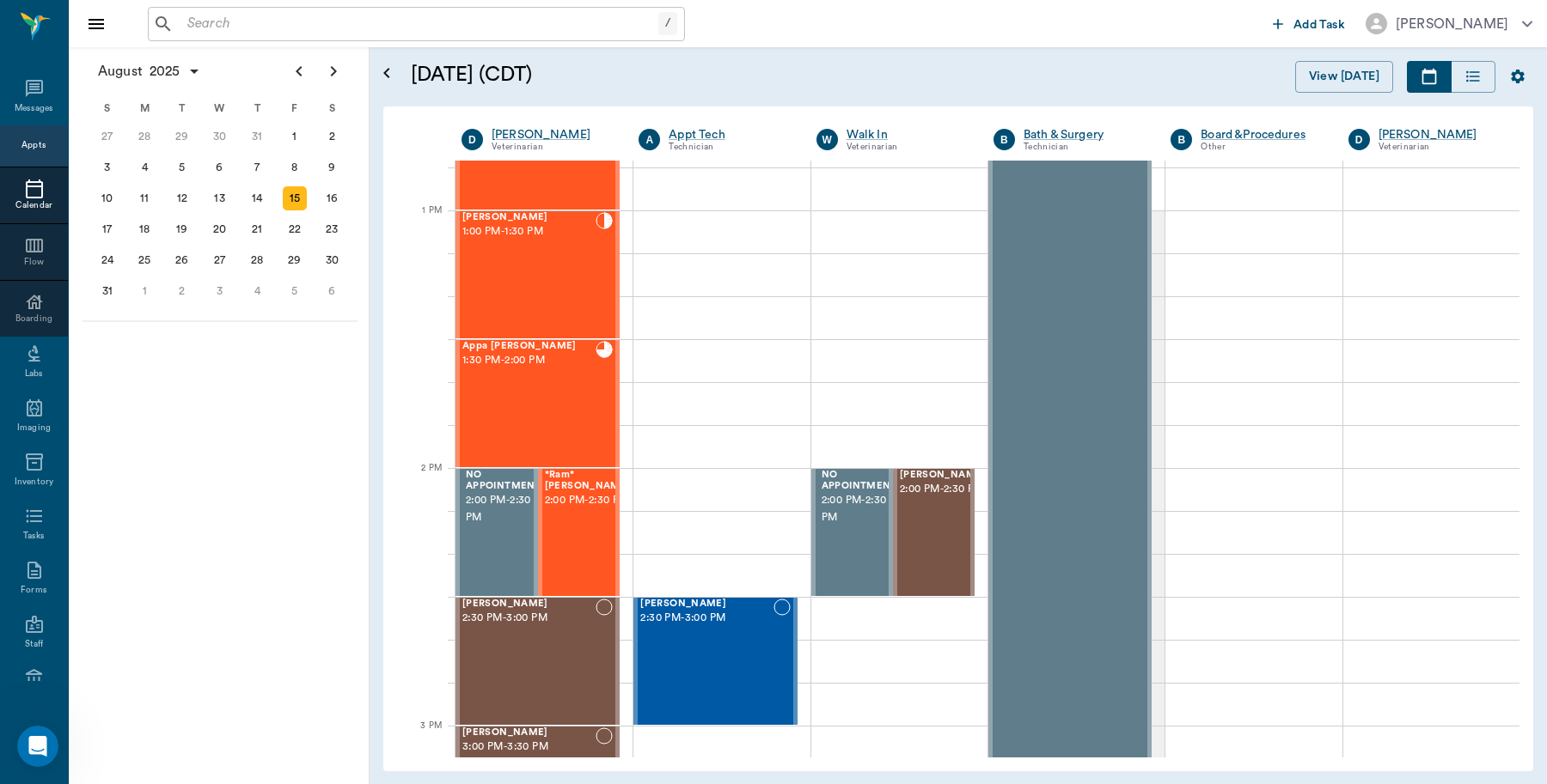
click at [359, 14] on input "text" at bounding box center [419, 24] width 478 height 24
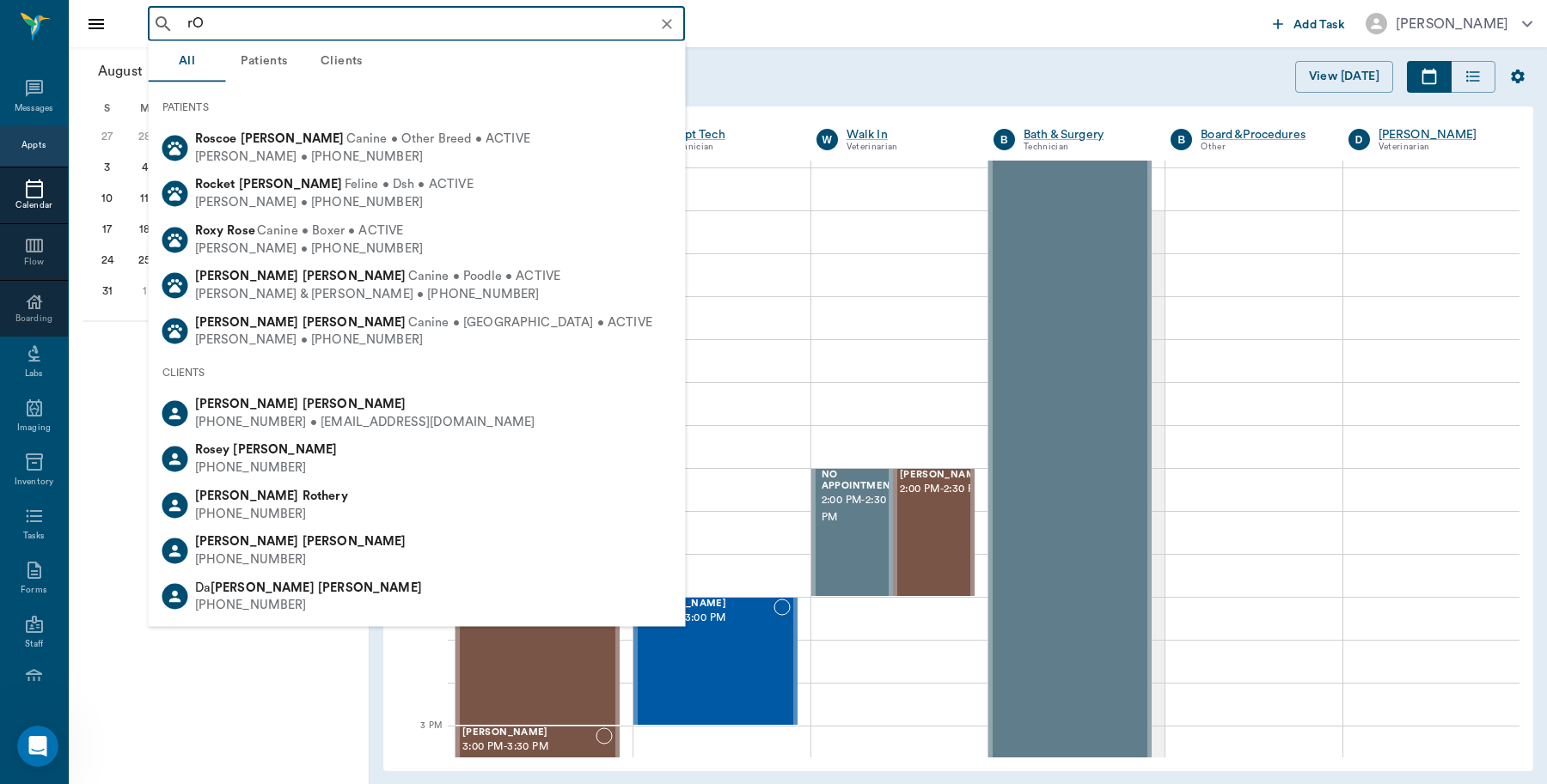
type input "r"
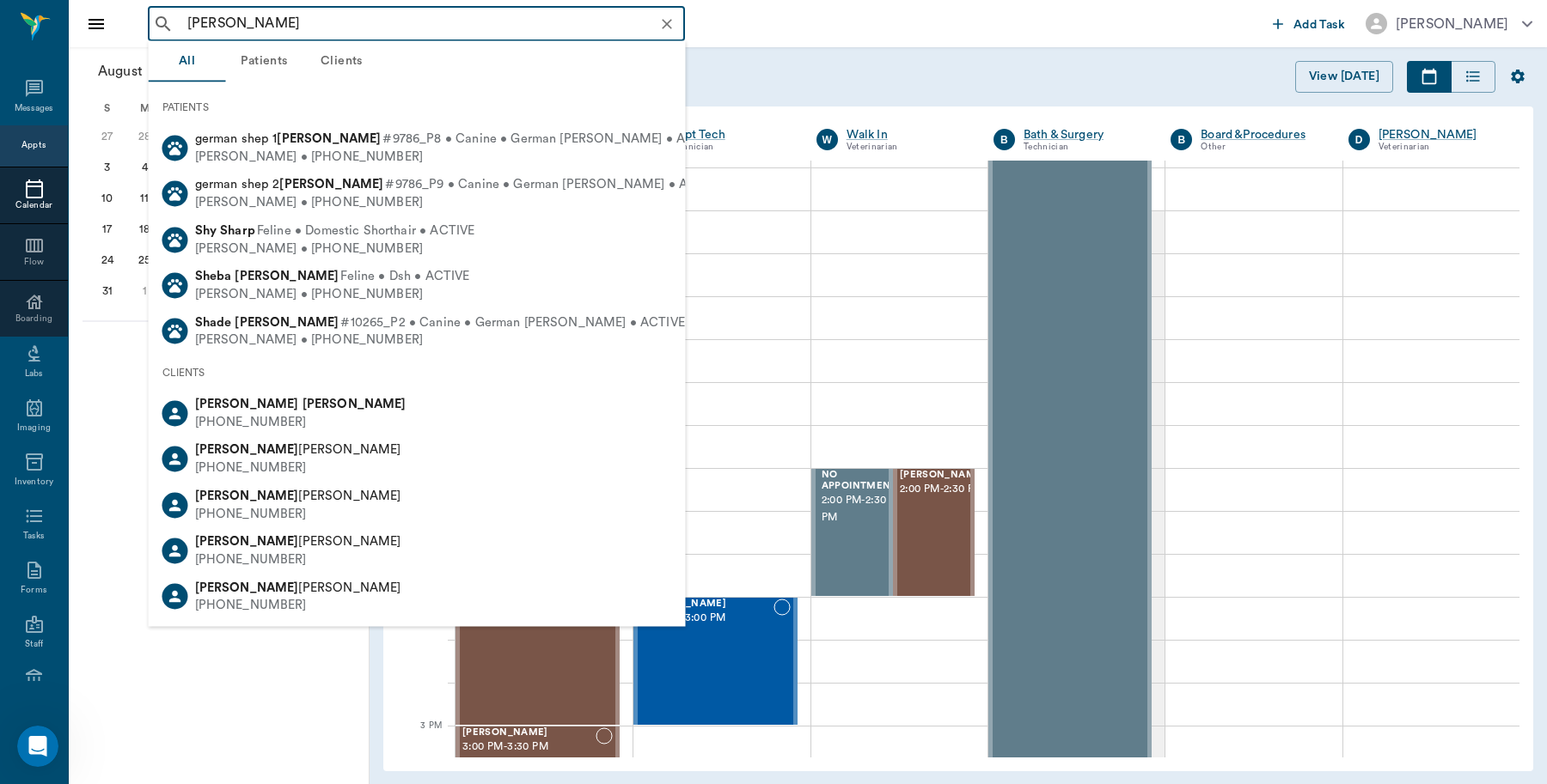
click at [302, 398] on b "Shepard" at bounding box center [354, 404] width 104 height 13
type input "Rodney Sh"
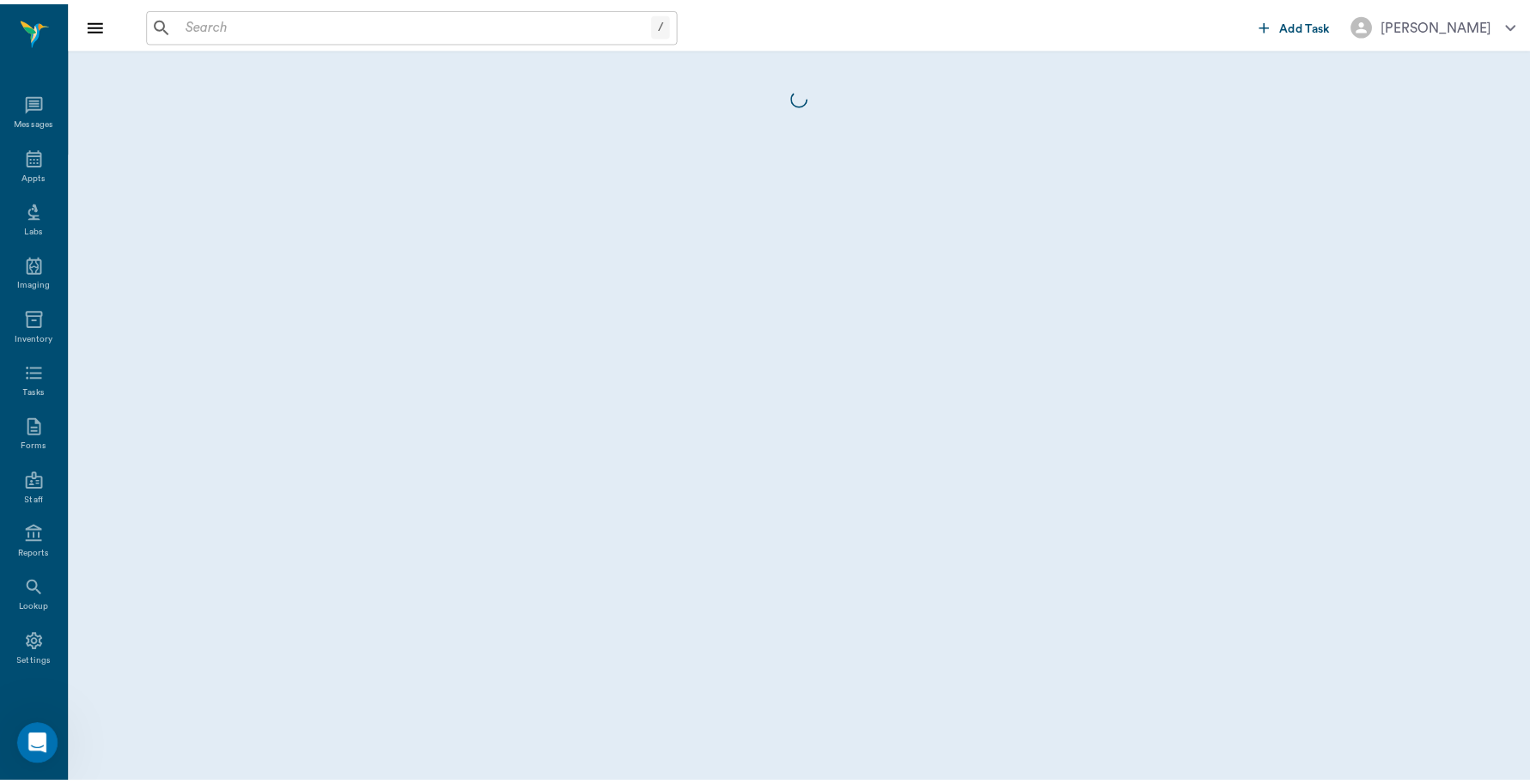
scroll to position [5, 0]
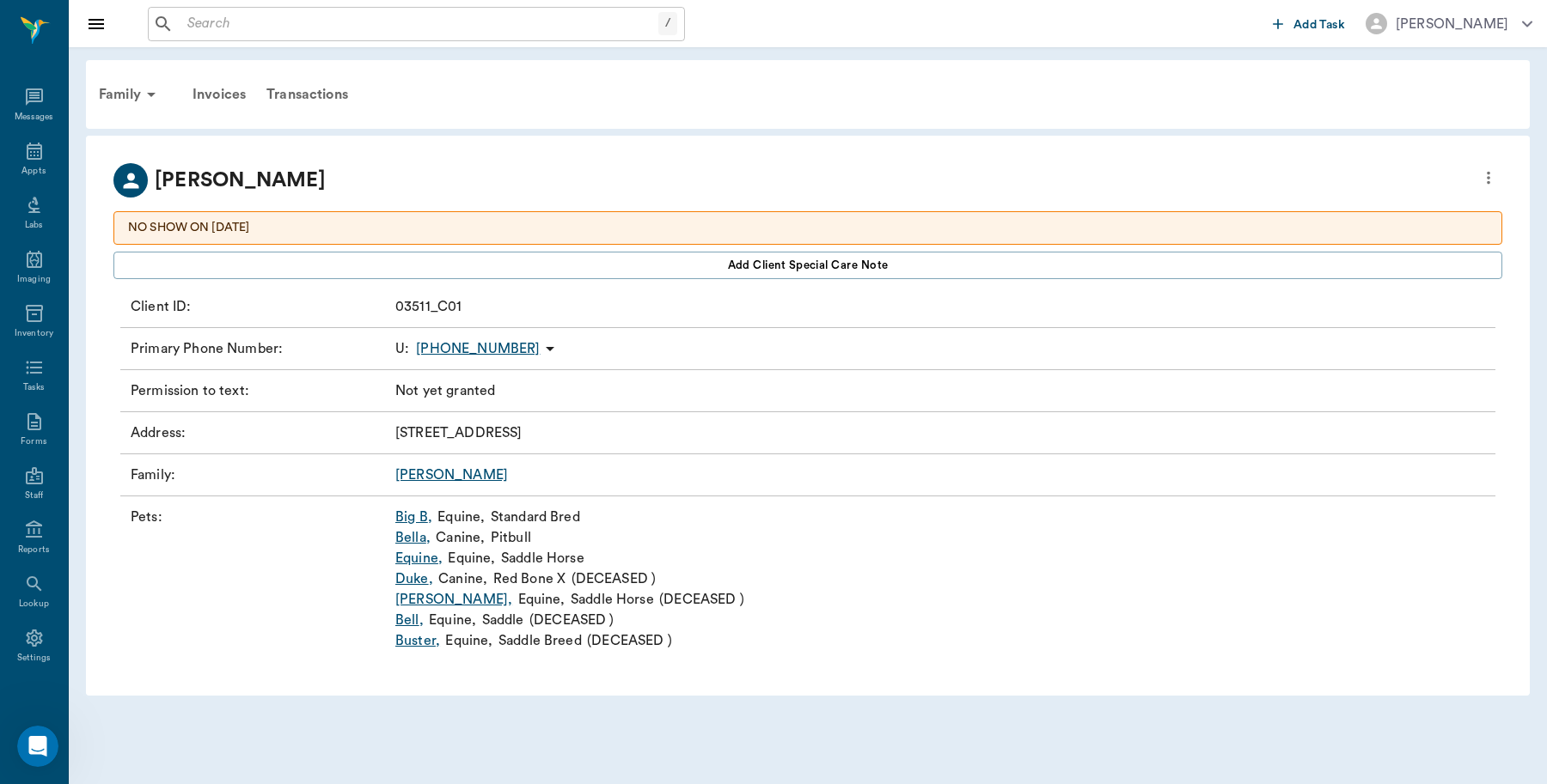
click at [417, 541] on link "Bella ," at bounding box center [413, 538] width 36 height 21
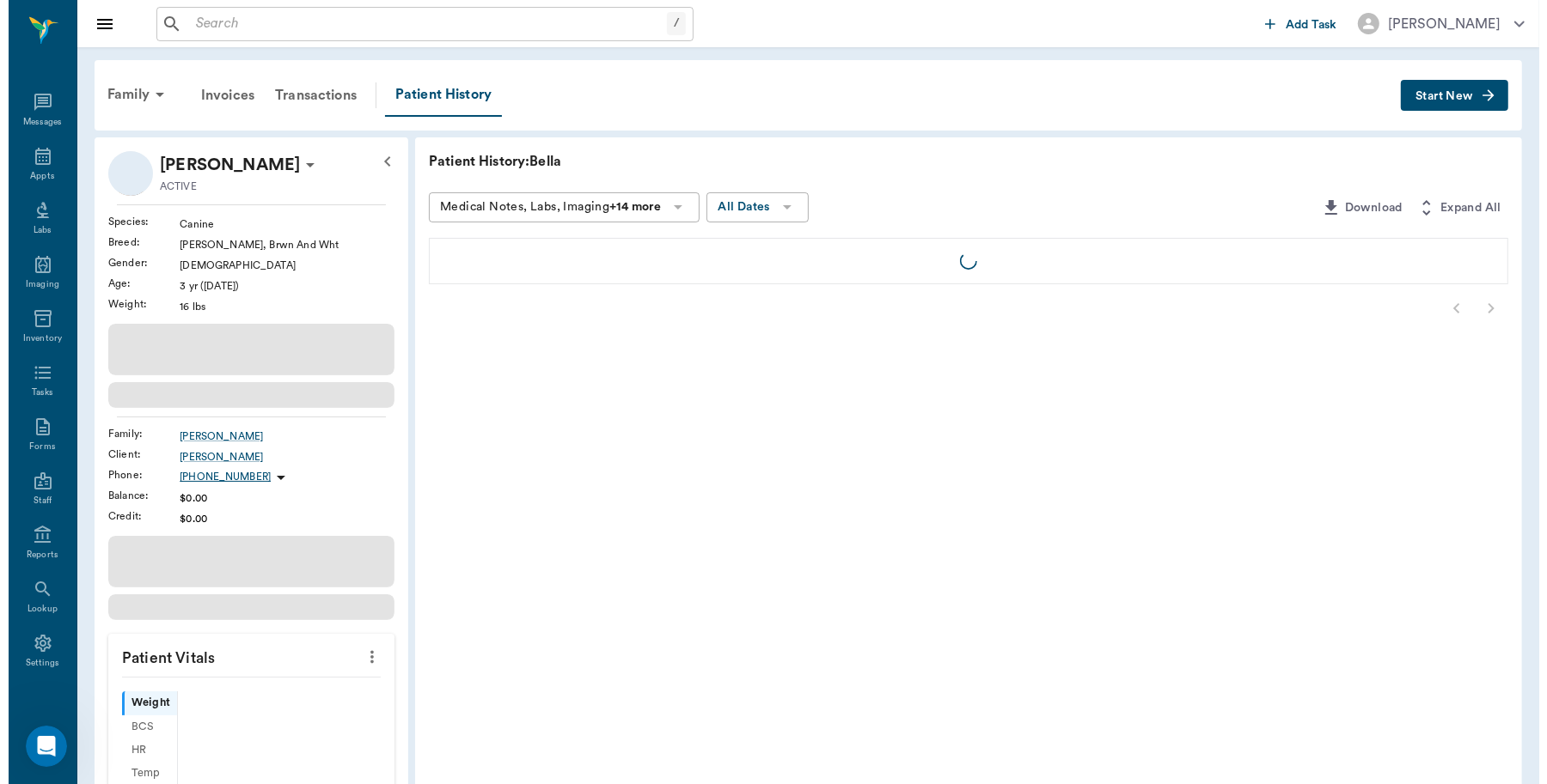
scroll to position [5, 0]
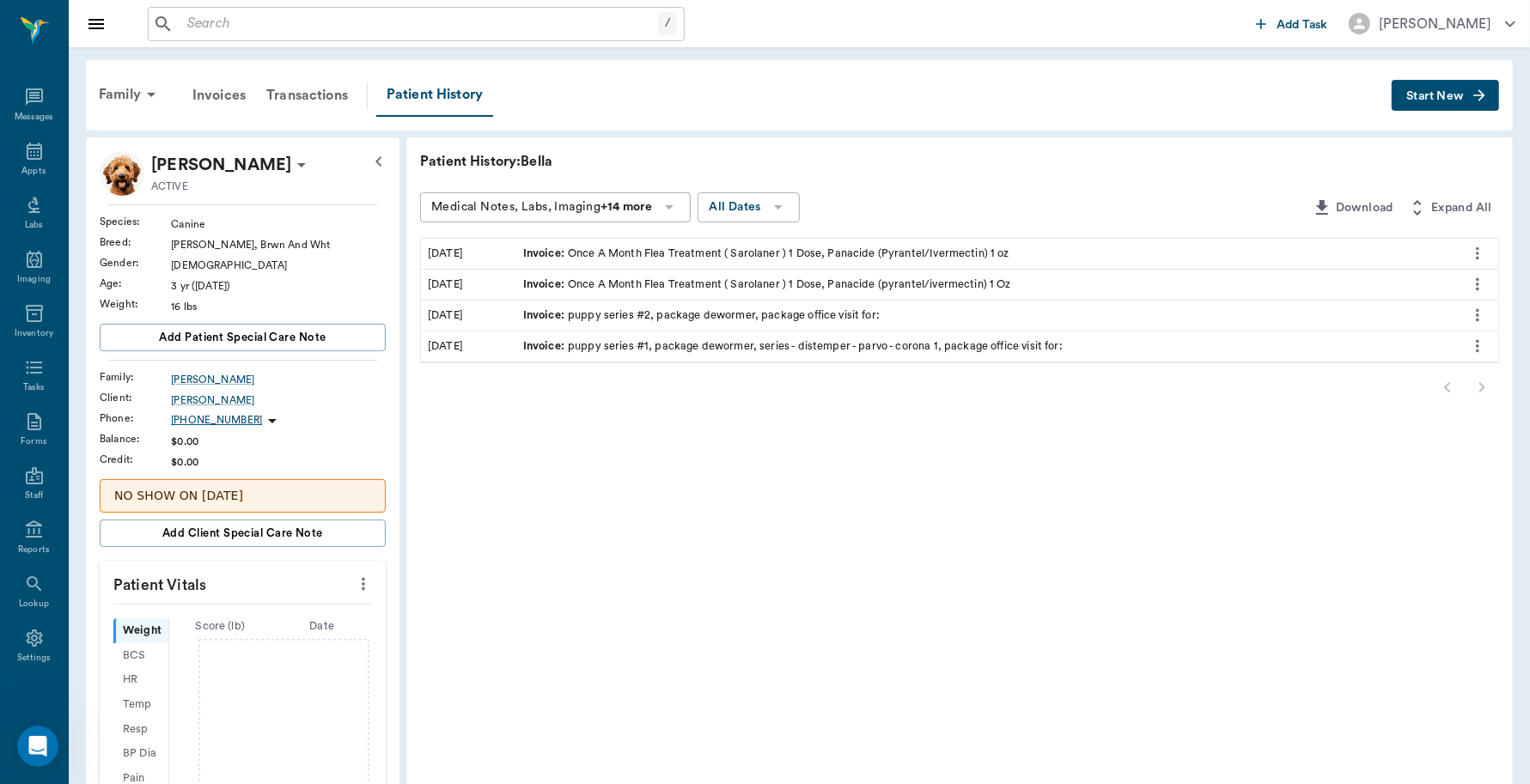
click at [318, 19] on input "text" at bounding box center [419, 24] width 477 height 24
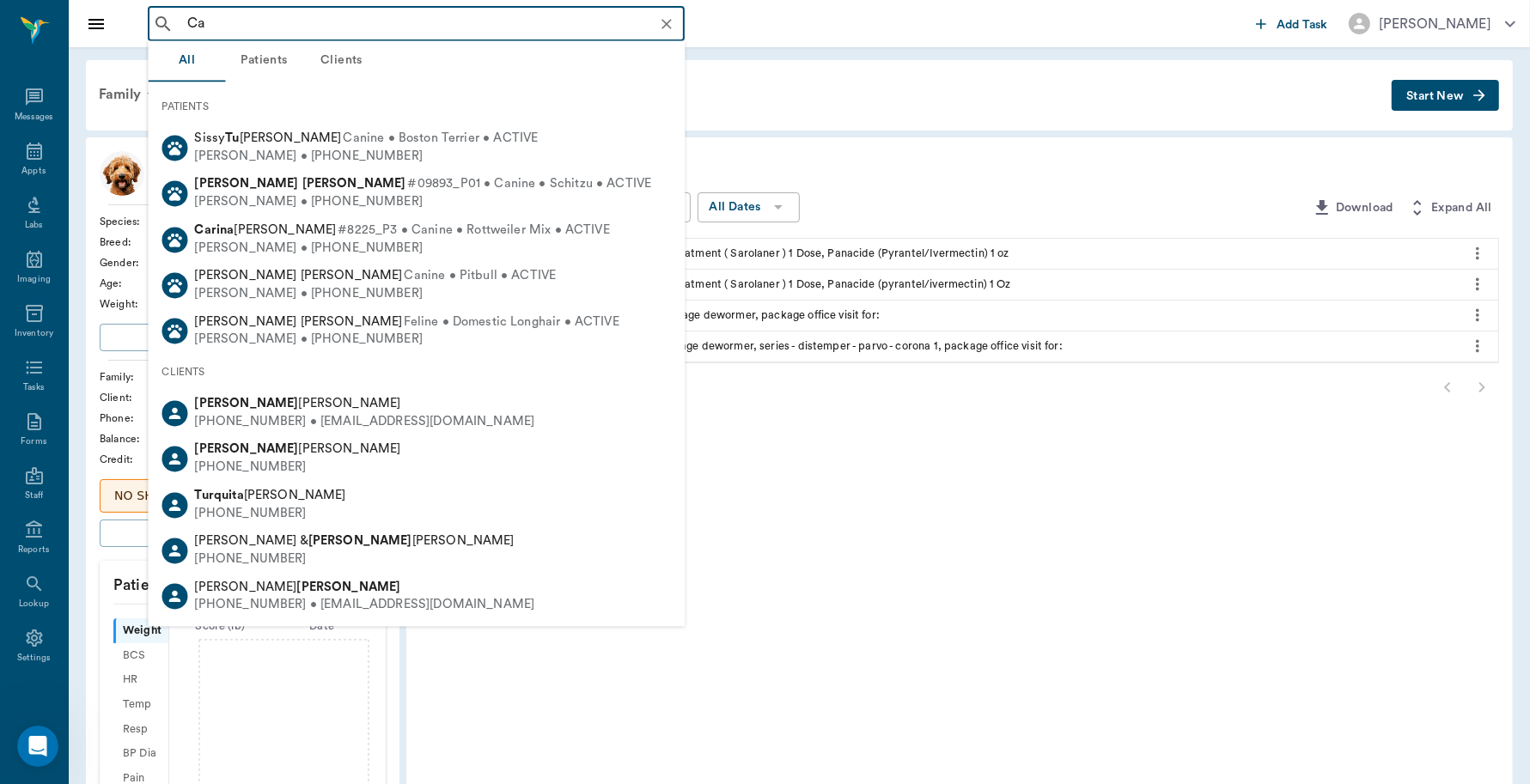
type input "C"
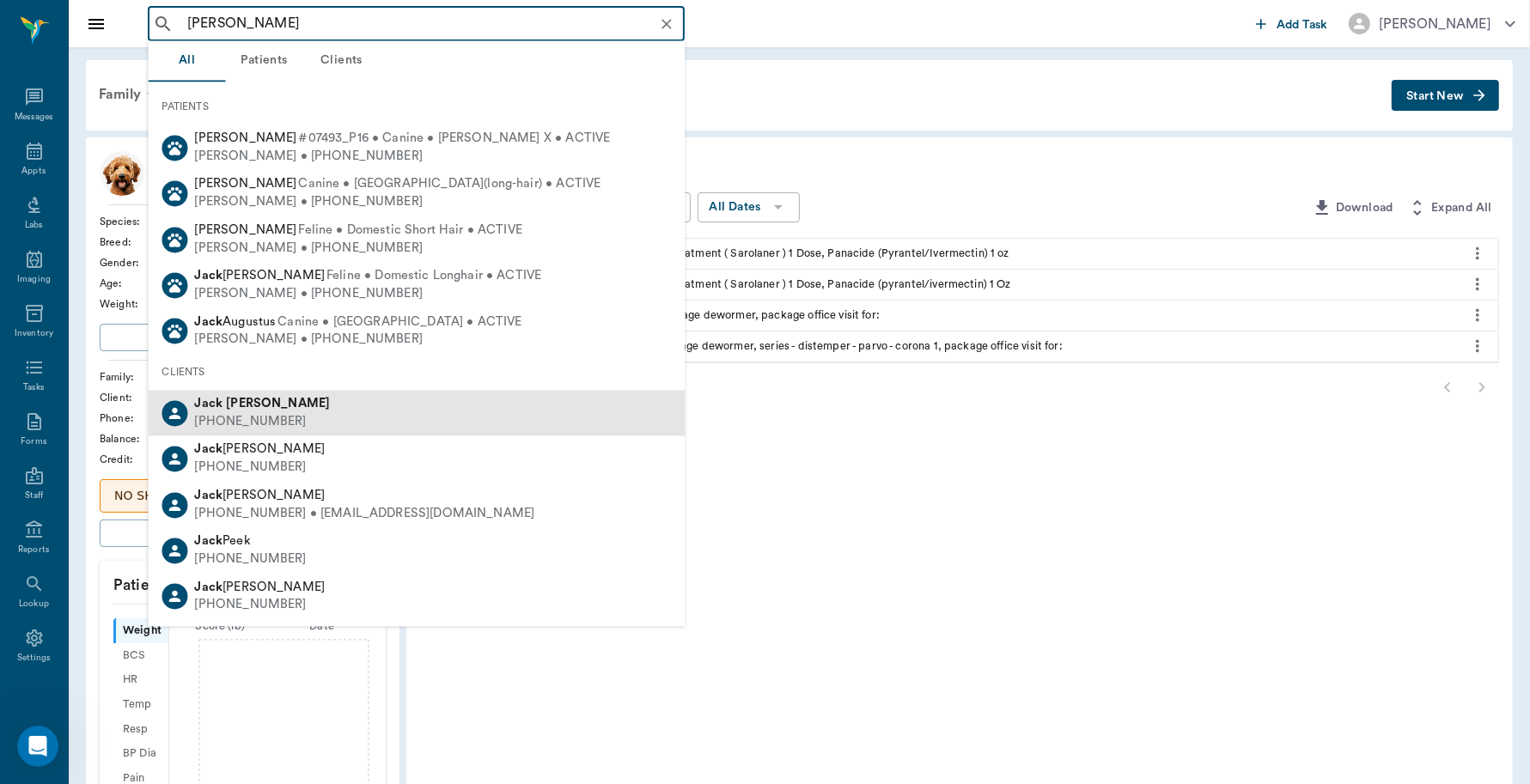
click at [262, 413] on div "(430) 324-1074" at bounding box center [263, 423] width 136 height 18
type input "Jack Talber"
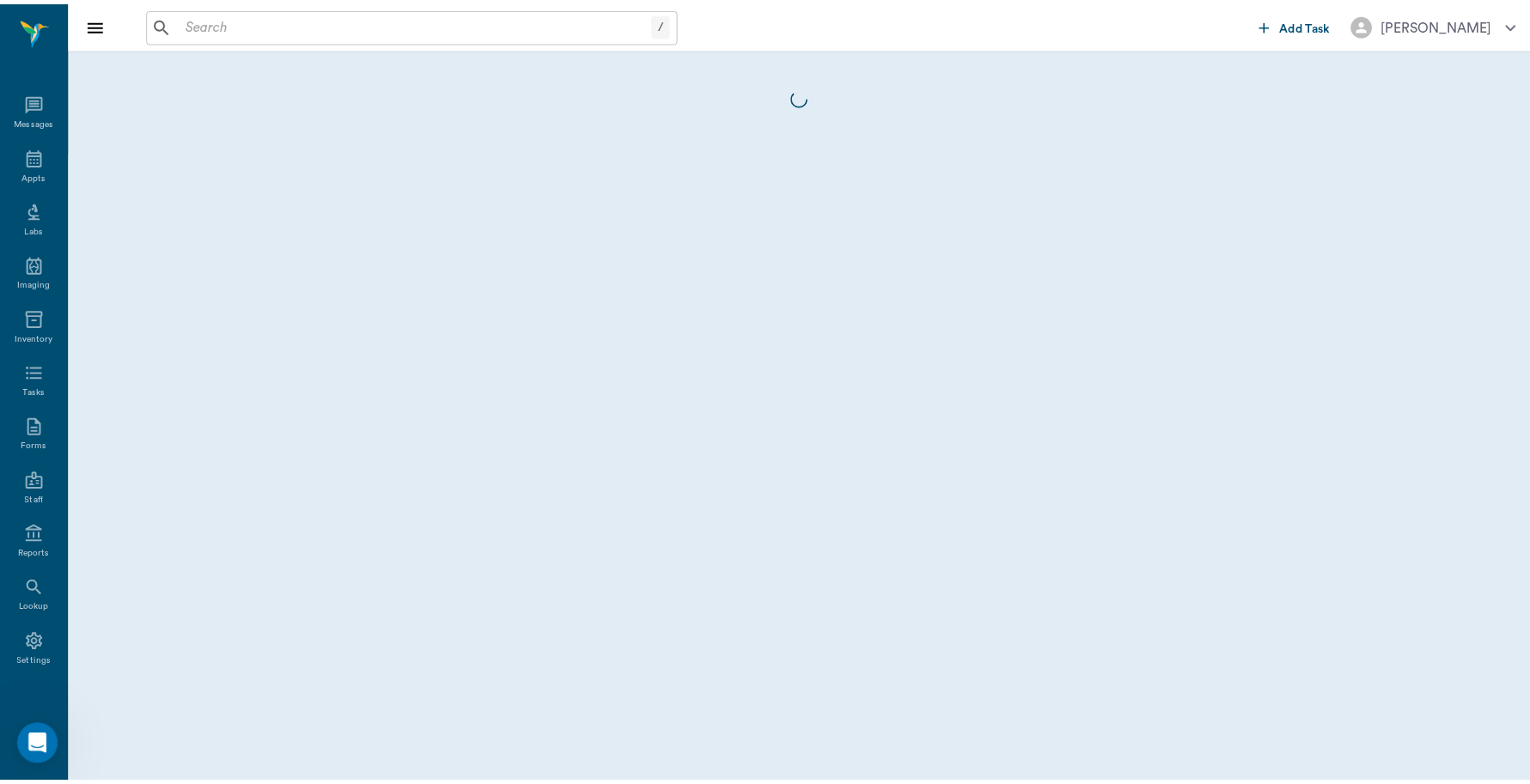
scroll to position [5, 0]
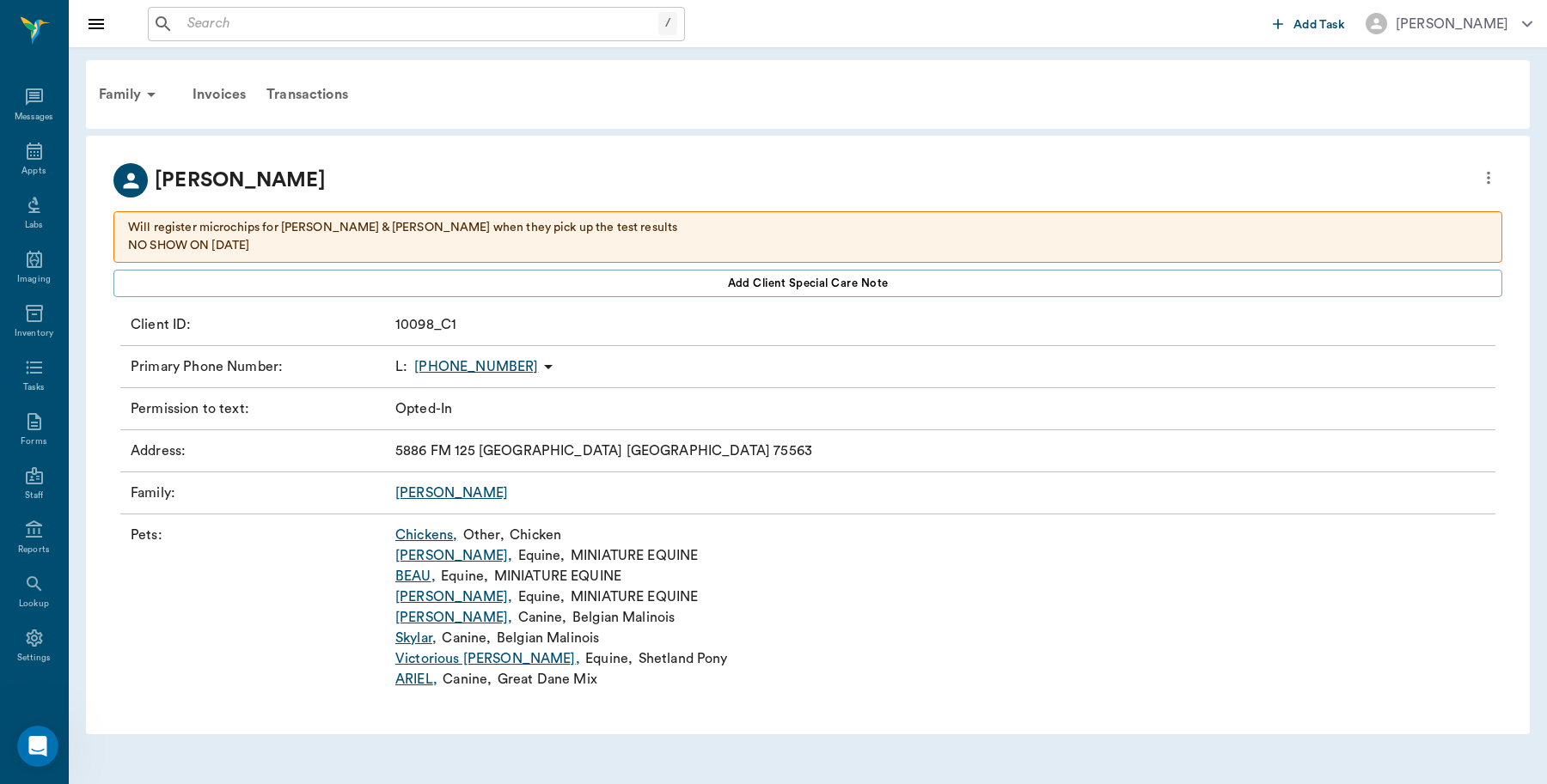
click at [110, 93] on div "Family" at bounding box center [130, 94] width 83 height 41
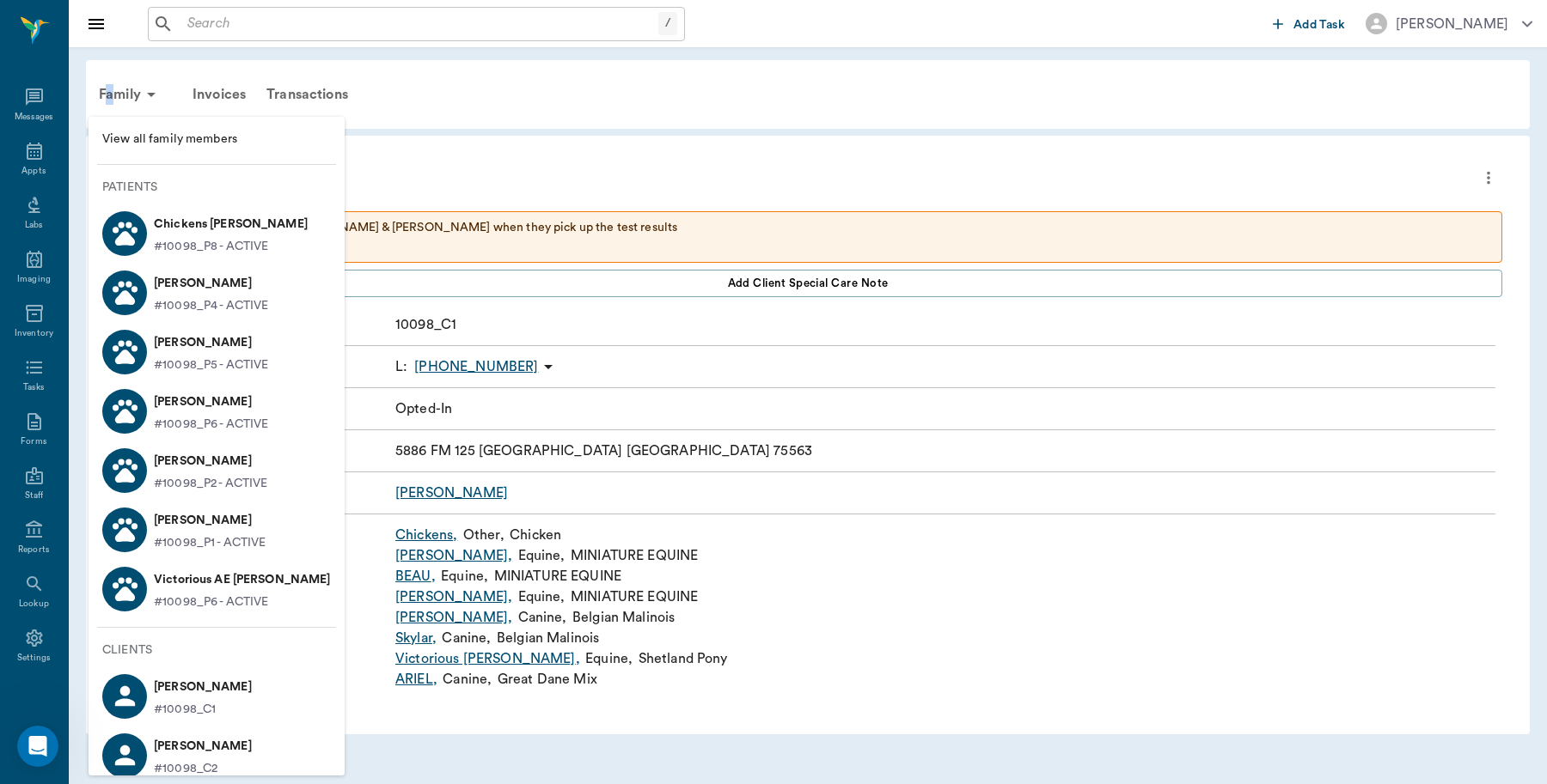
click at [224, 138] on span "View all family members" at bounding box center [216, 140] width 228 height 18
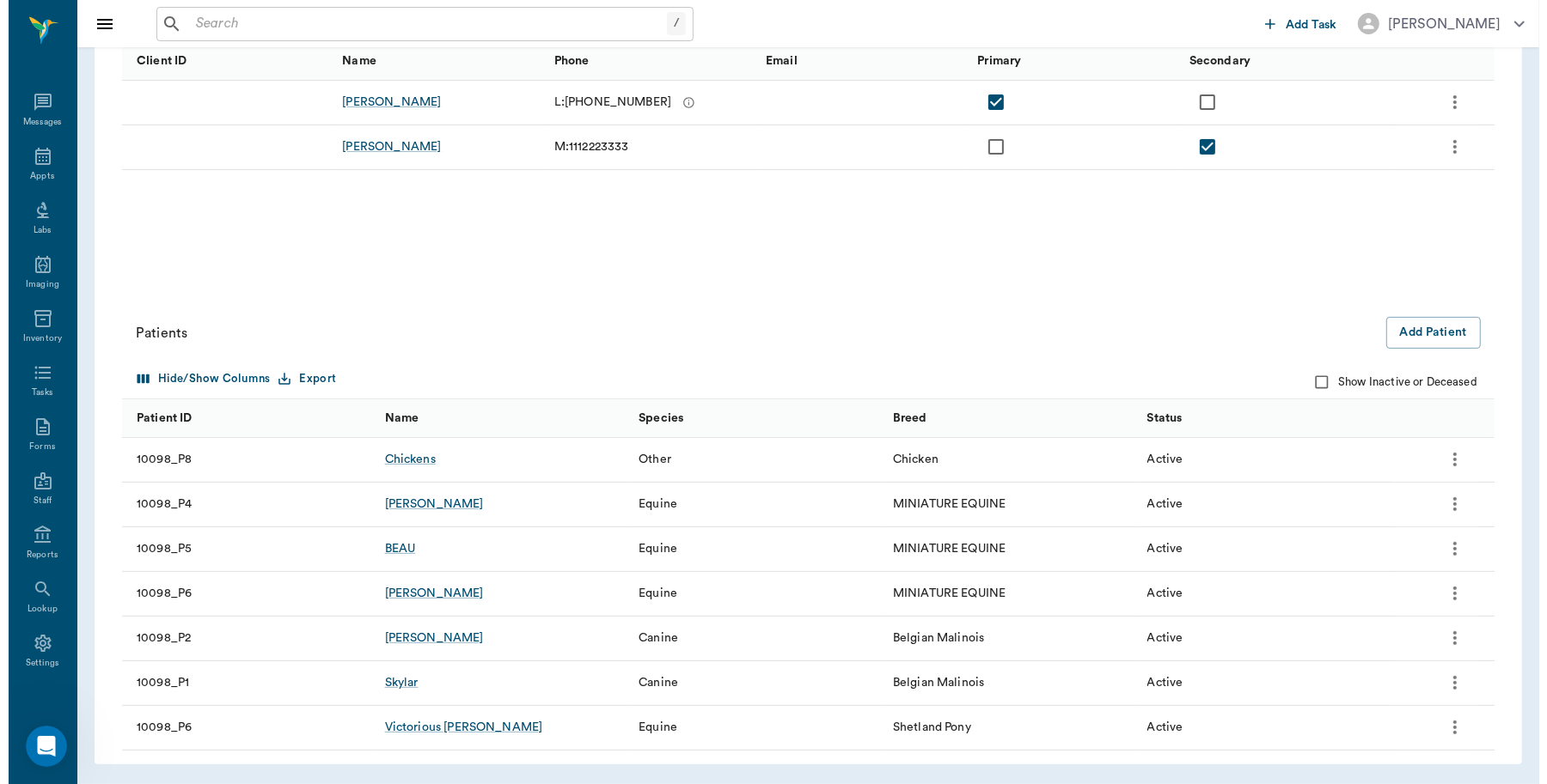
scroll to position [5, 0]
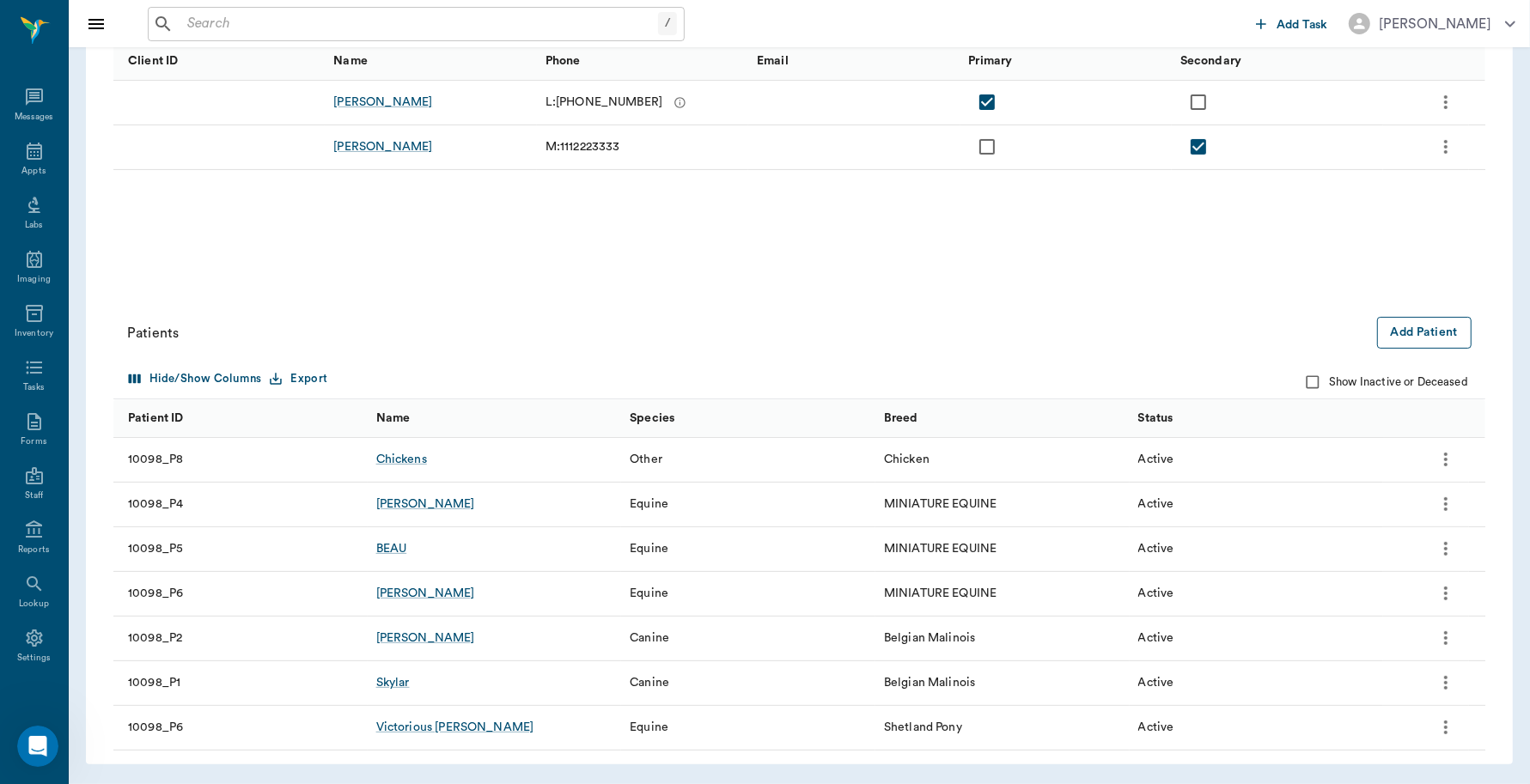
click at [1452, 322] on button "Add Patient" at bounding box center [1425, 332] width 95 height 32
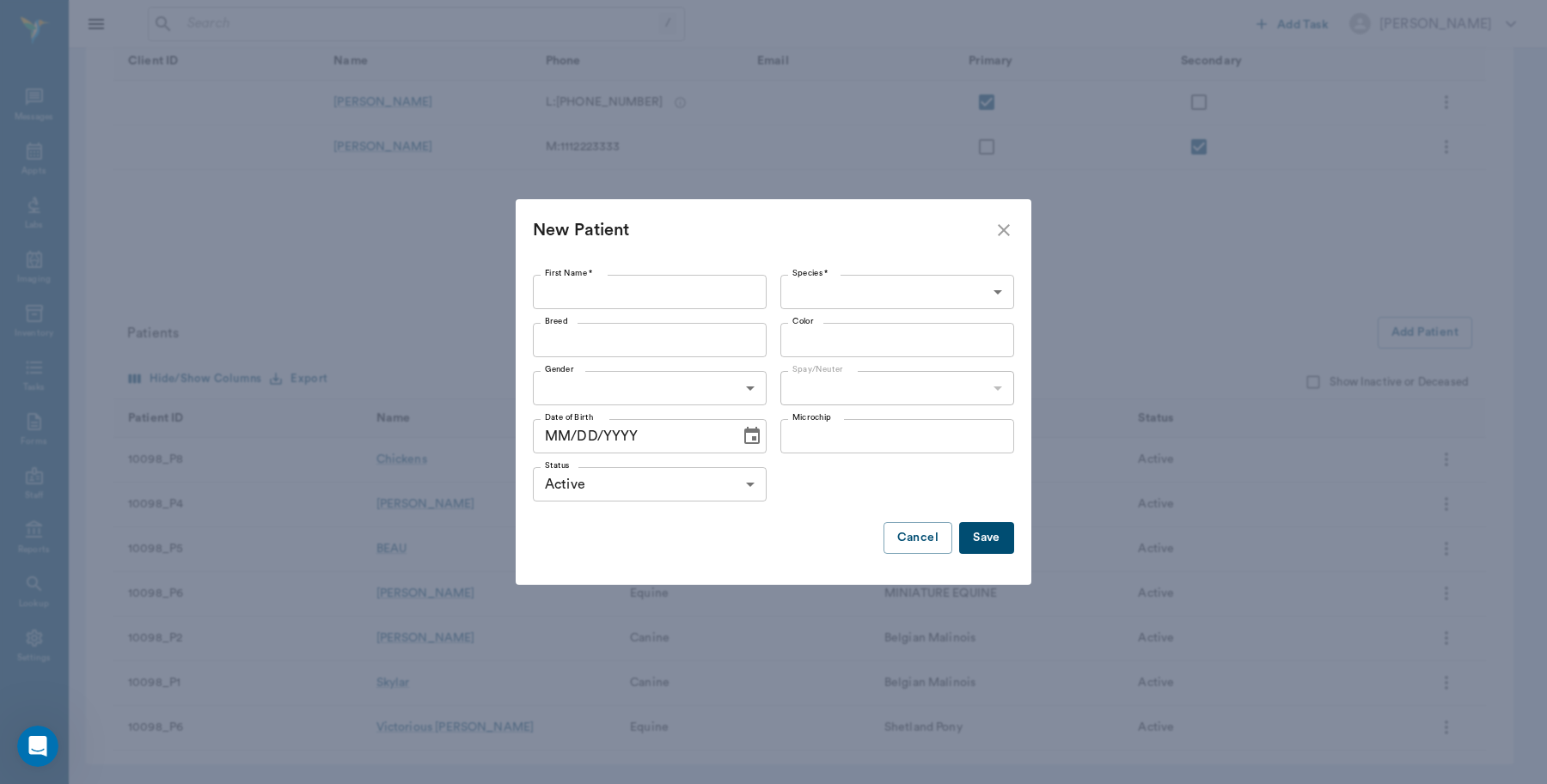
click at [649, 293] on input "First Name *" at bounding box center [650, 292] width 234 height 35
type input "Envy"
click at [972, 290] on body "/ ​ Add Task Dr. Bert Ellsworth Nectar Messages Appts Labs Imaging Inventory Ta…" at bounding box center [774, 248] width 1547 height 1073
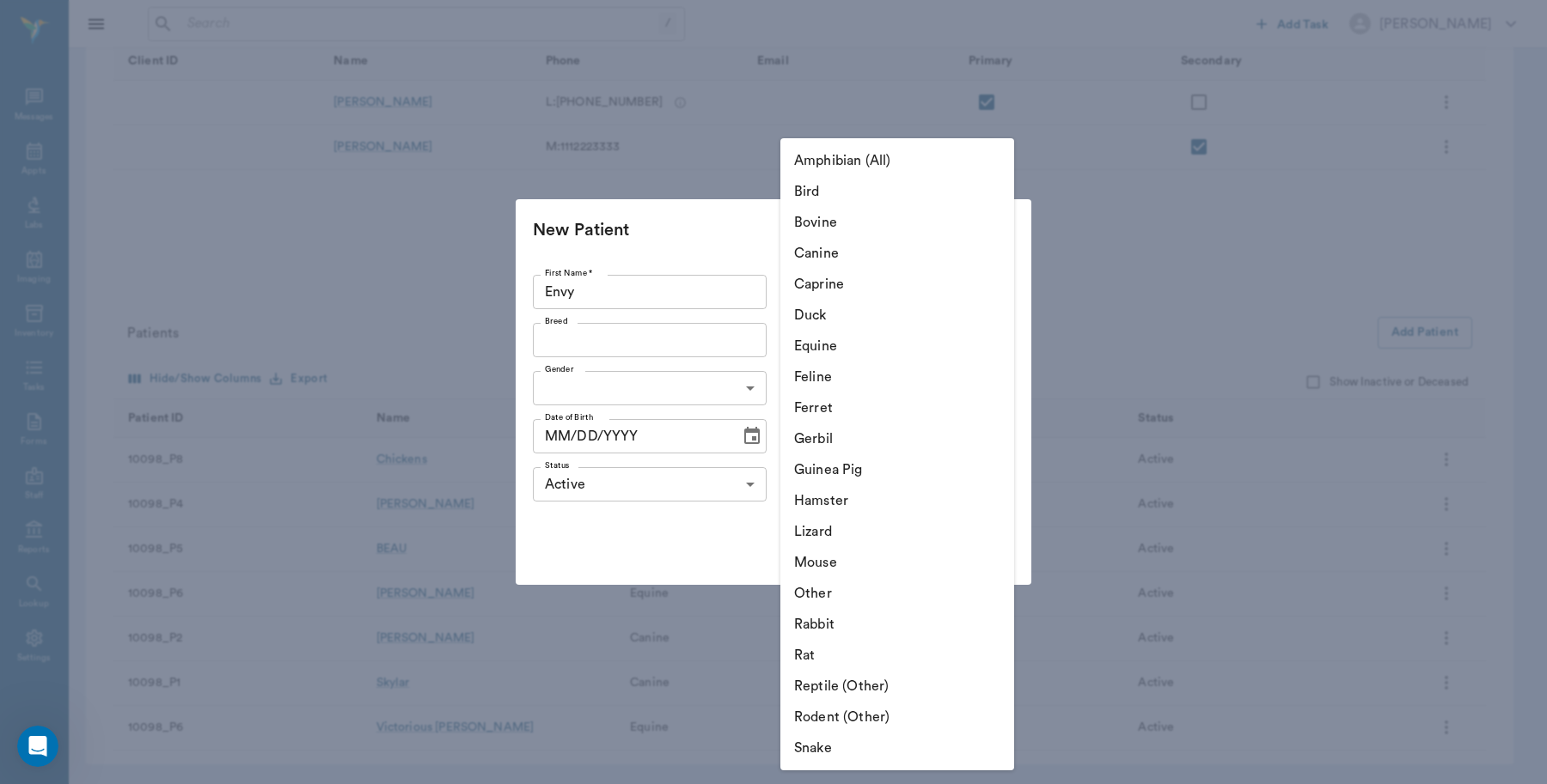
click at [870, 251] on li "Canine" at bounding box center [898, 254] width 234 height 31
type input "Canine"
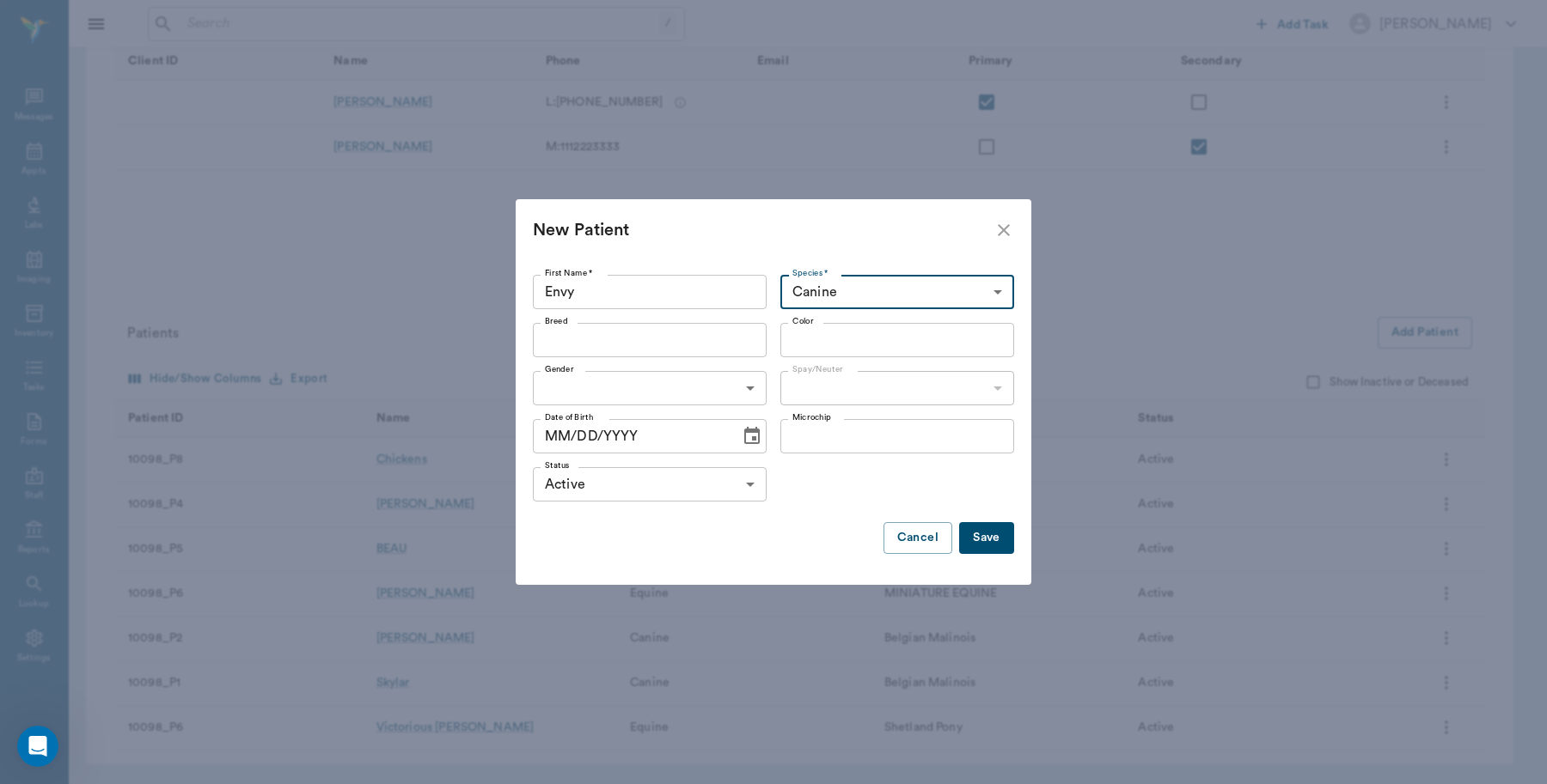
click at [711, 340] on input "Breed" at bounding box center [636, 340] width 195 height 24
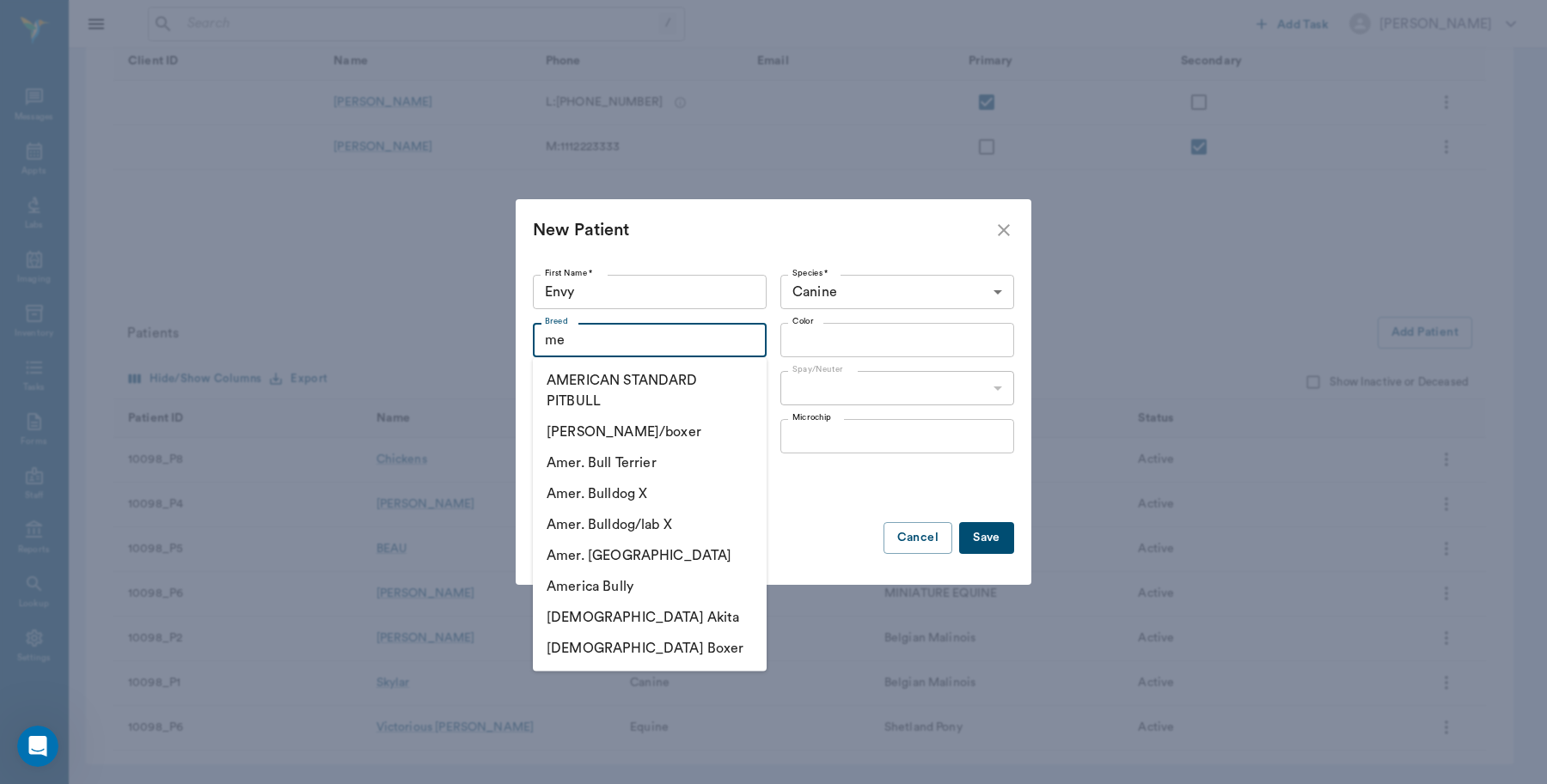
type input "m"
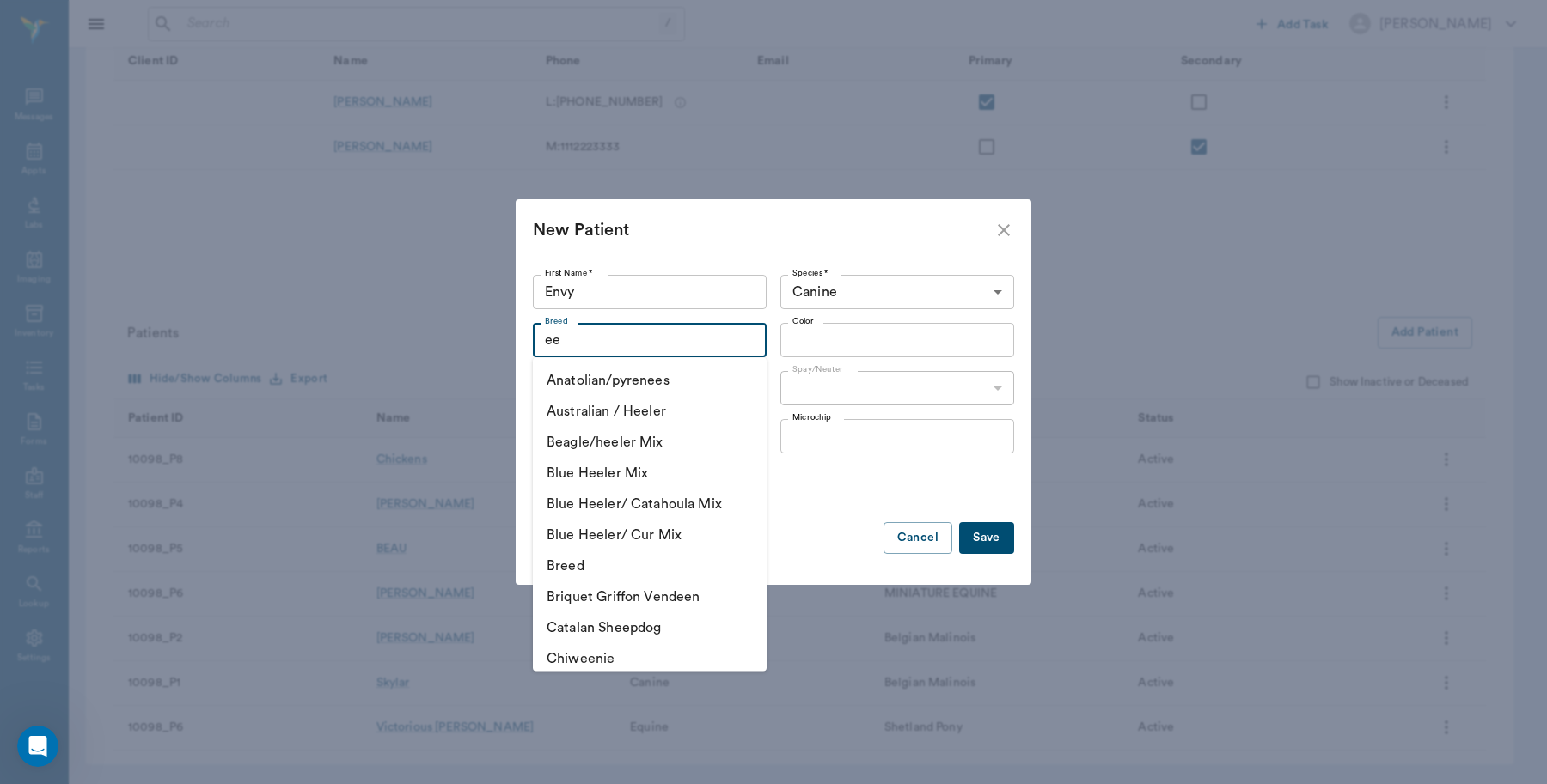
type input "e"
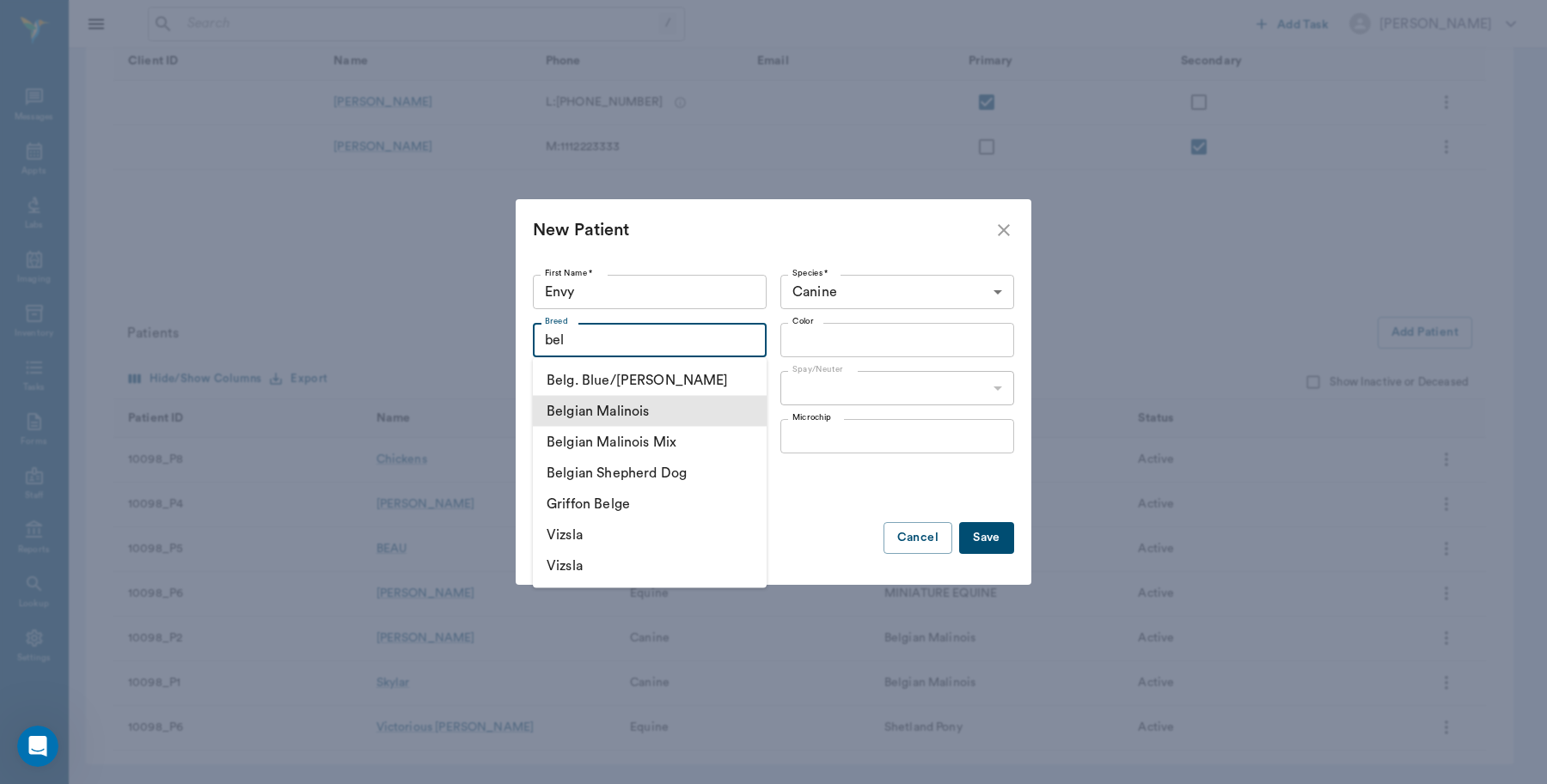
click at [680, 400] on li "Belgian Malinois" at bounding box center [650, 412] width 234 height 31
type input "Belgian Malinois"
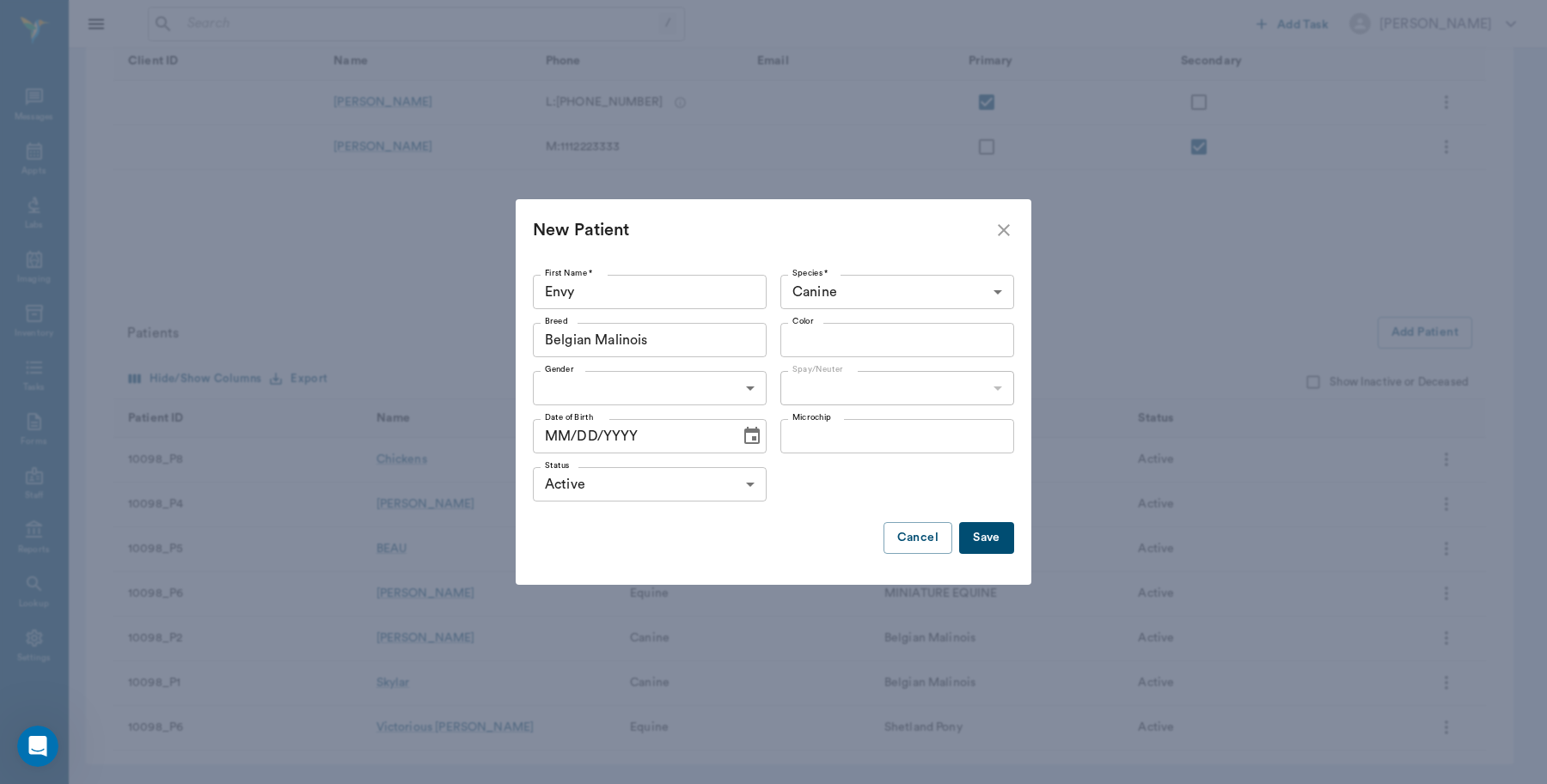
click at [909, 338] on input "Color" at bounding box center [883, 340] width 195 height 24
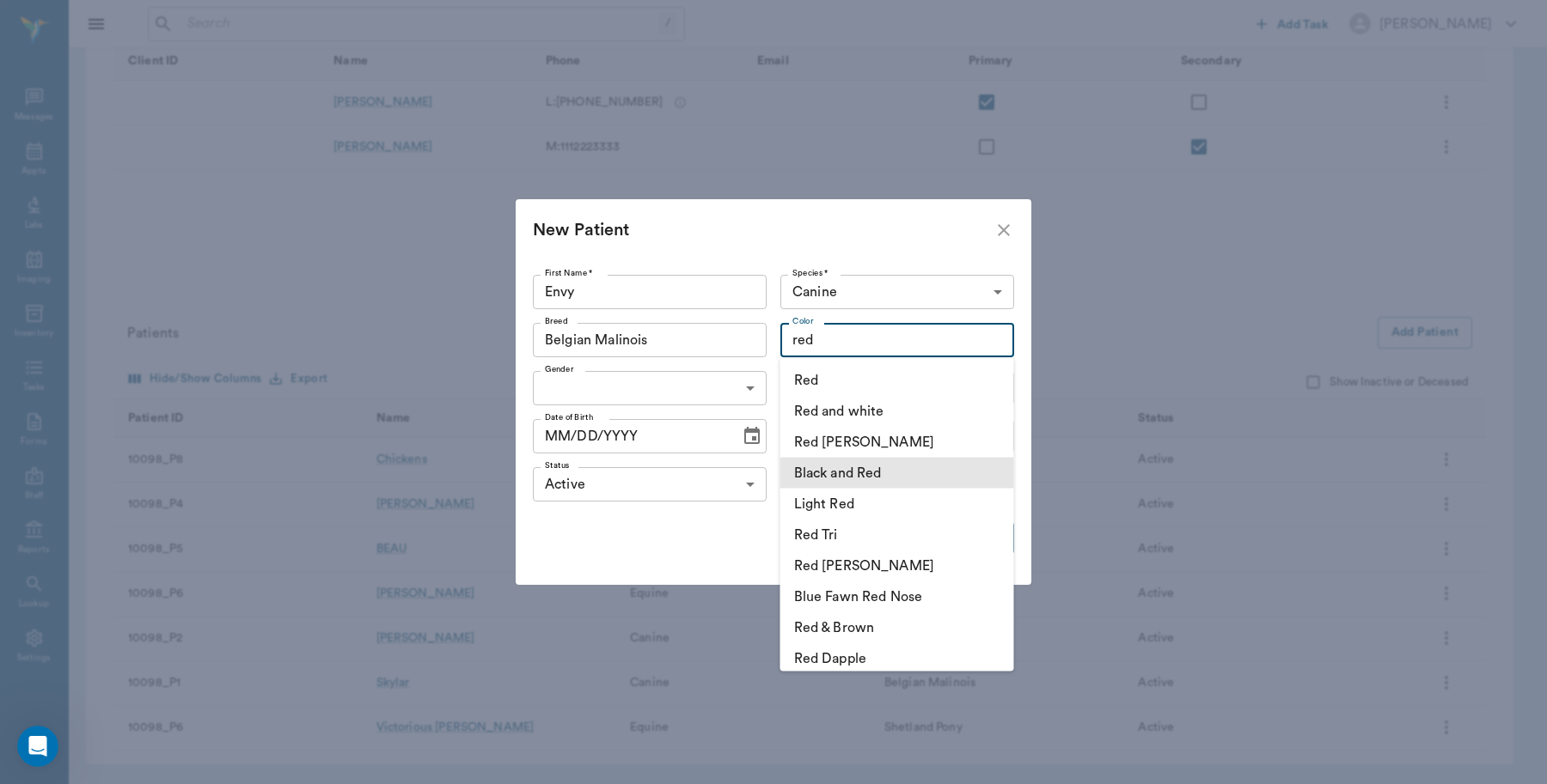
click at [927, 478] on li "Black and Red" at bounding box center [898, 474] width 234 height 31
type input "Black and Red"
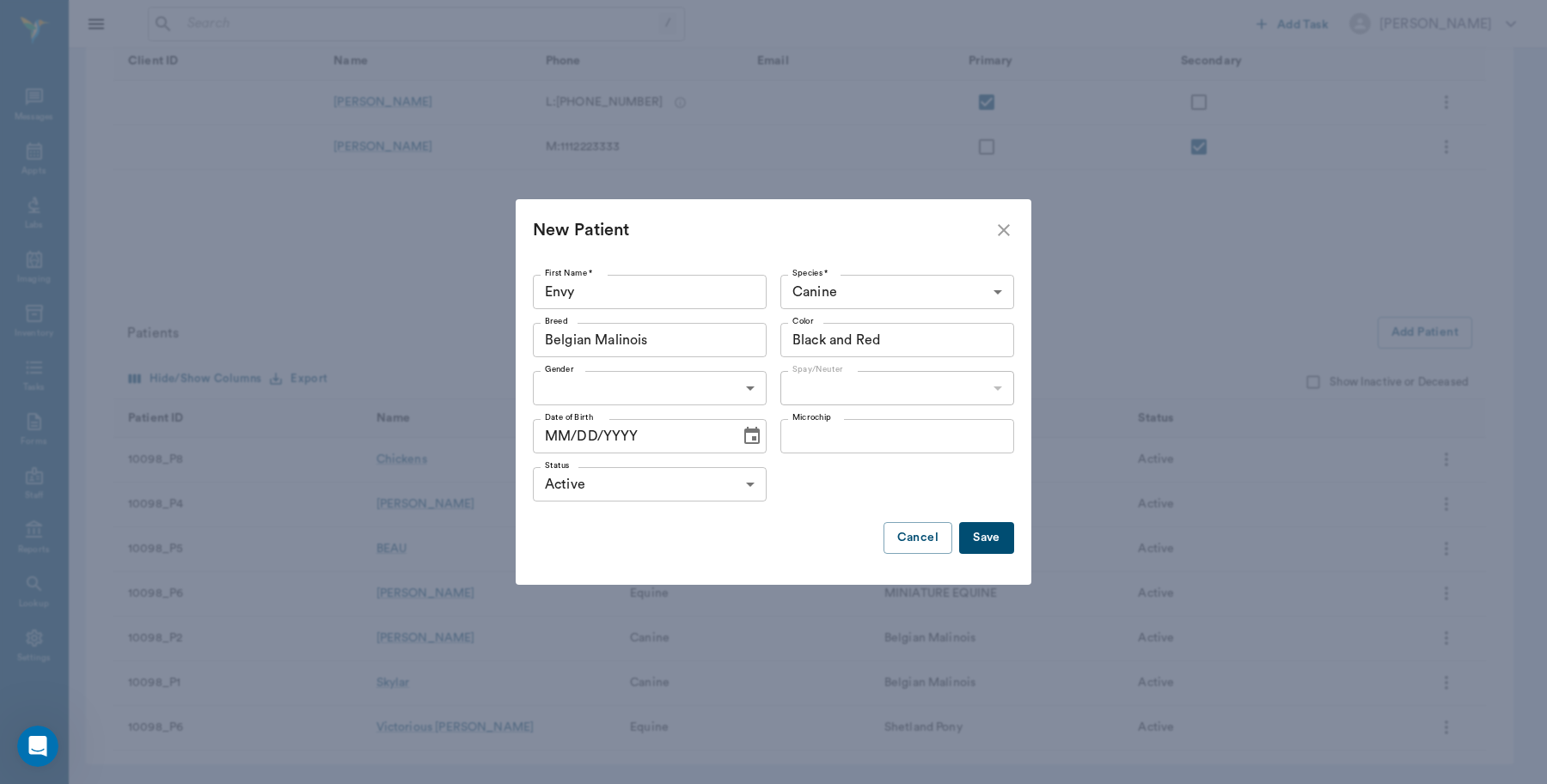
click at [744, 387] on body "/ ​ Add Task Dr. Bert Ellsworth Nectar Messages Appts Labs Imaging Inventory Ta…" at bounding box center [774, 248] width 1547 height 1073
click at [653, 465] on li "Female" at bounding box center [650, 459] width 234 height 31
type input "FEMALE"
click at [1008, 392] on body "/ ​ Add Task Dr. Bert Ellsworth Nectar Messages Appts Labs Imaging Inventory Ta…" at bounding box center [774, 248] width 1547 height 1073
click at [926, 455] on li "Not spayed" at bounding box center [898, 459] width 234 height 31
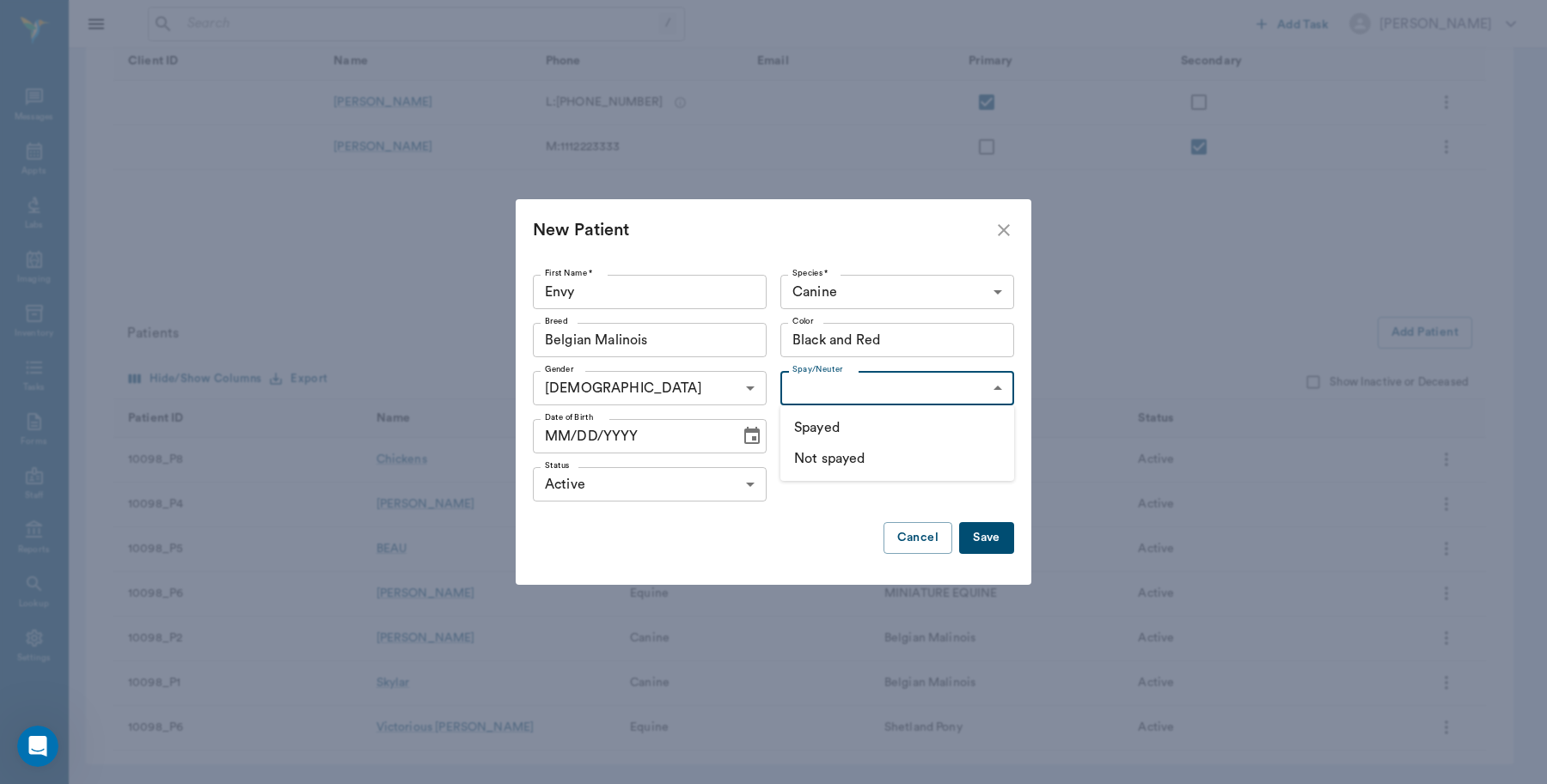
type input "false"
click at [746, 443] on icon "Choose date" at bounding box center [752, 436] width 21 height 21
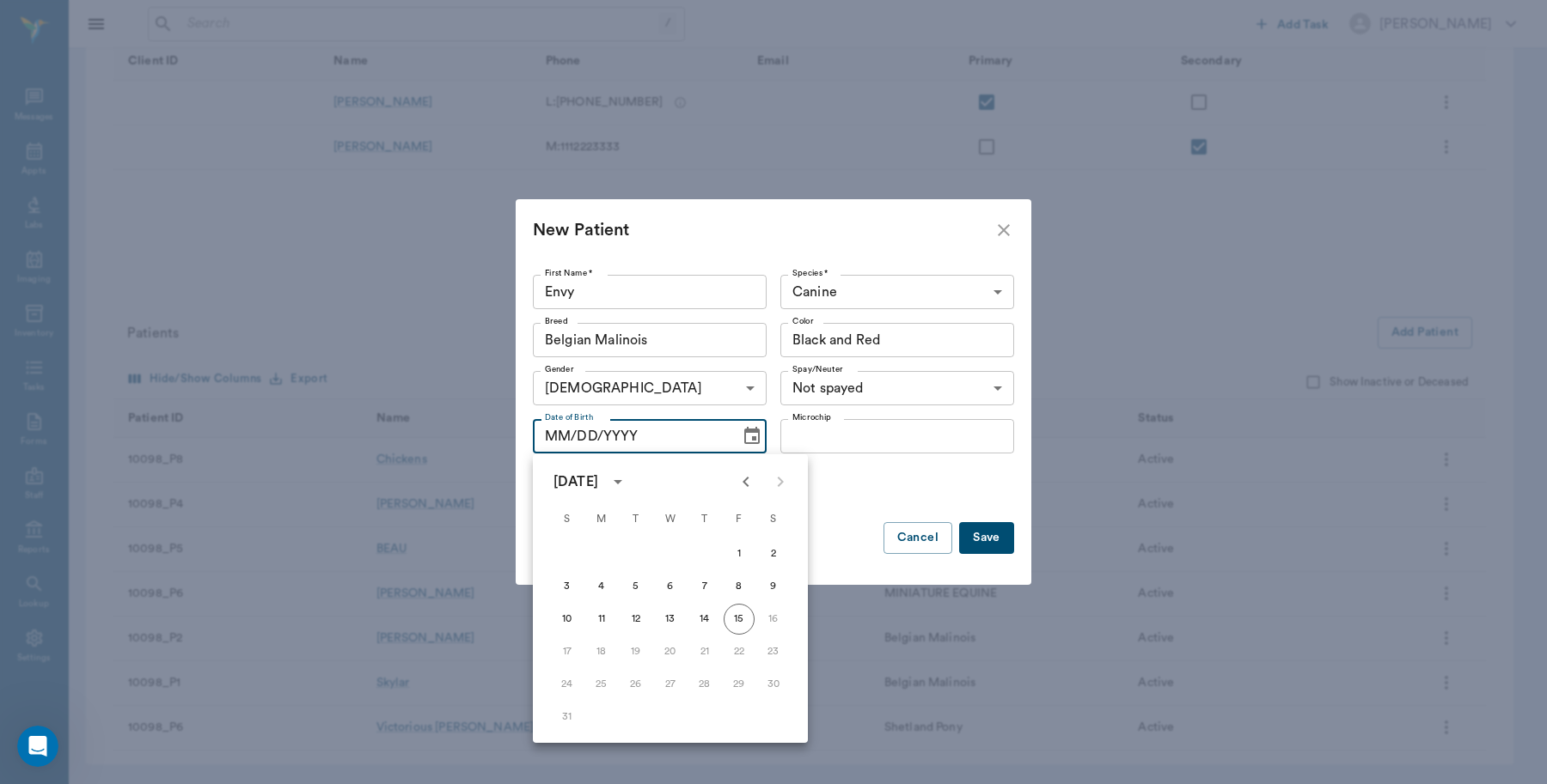
click at [897, 475] on div "Status Active ACTIVE Status" at bounding box center [774, 484] width 481 height 48
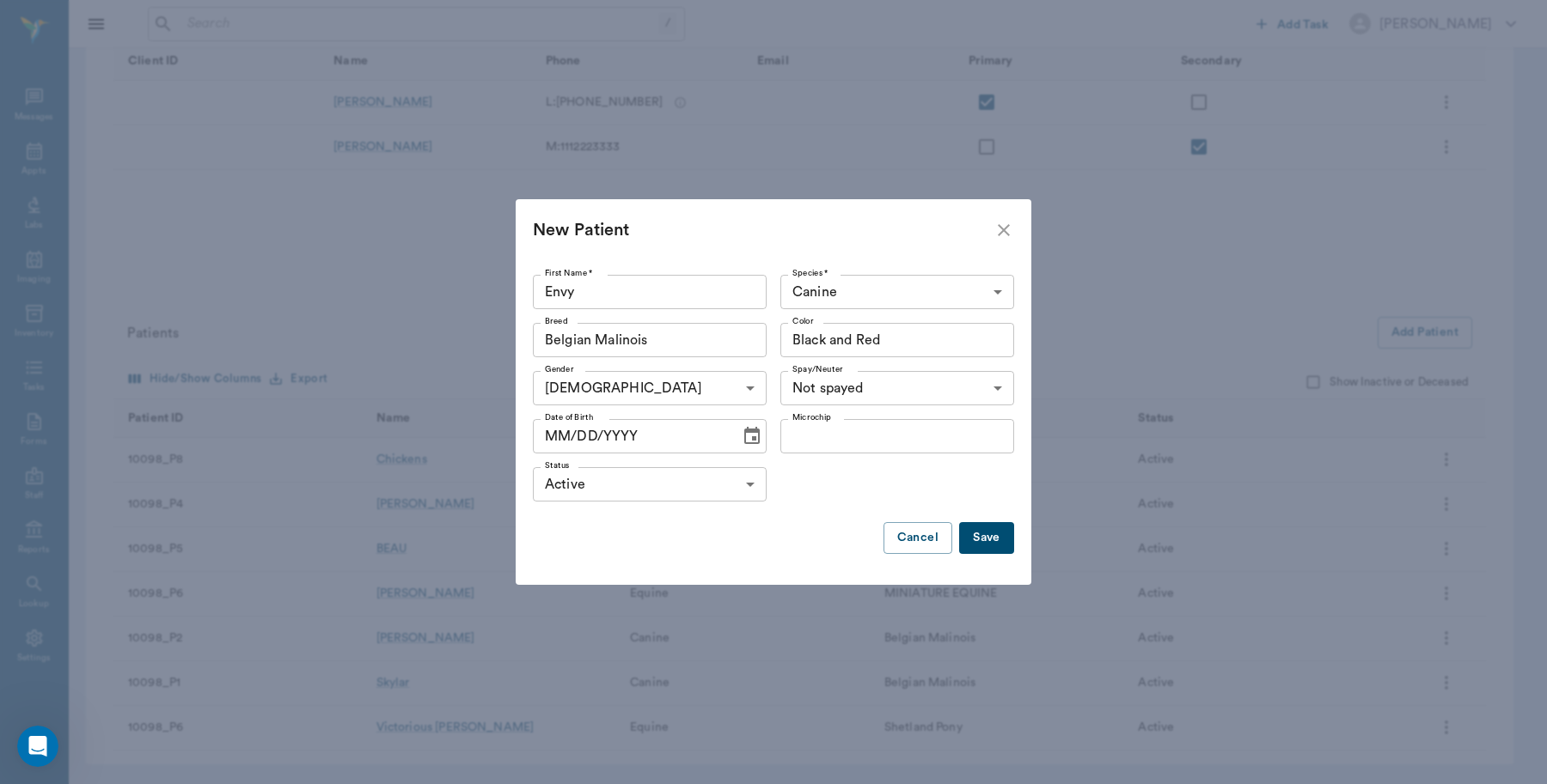
click at [752, 444] on icon "Choose date" at bounding box center [752, 436] width 21 height 21
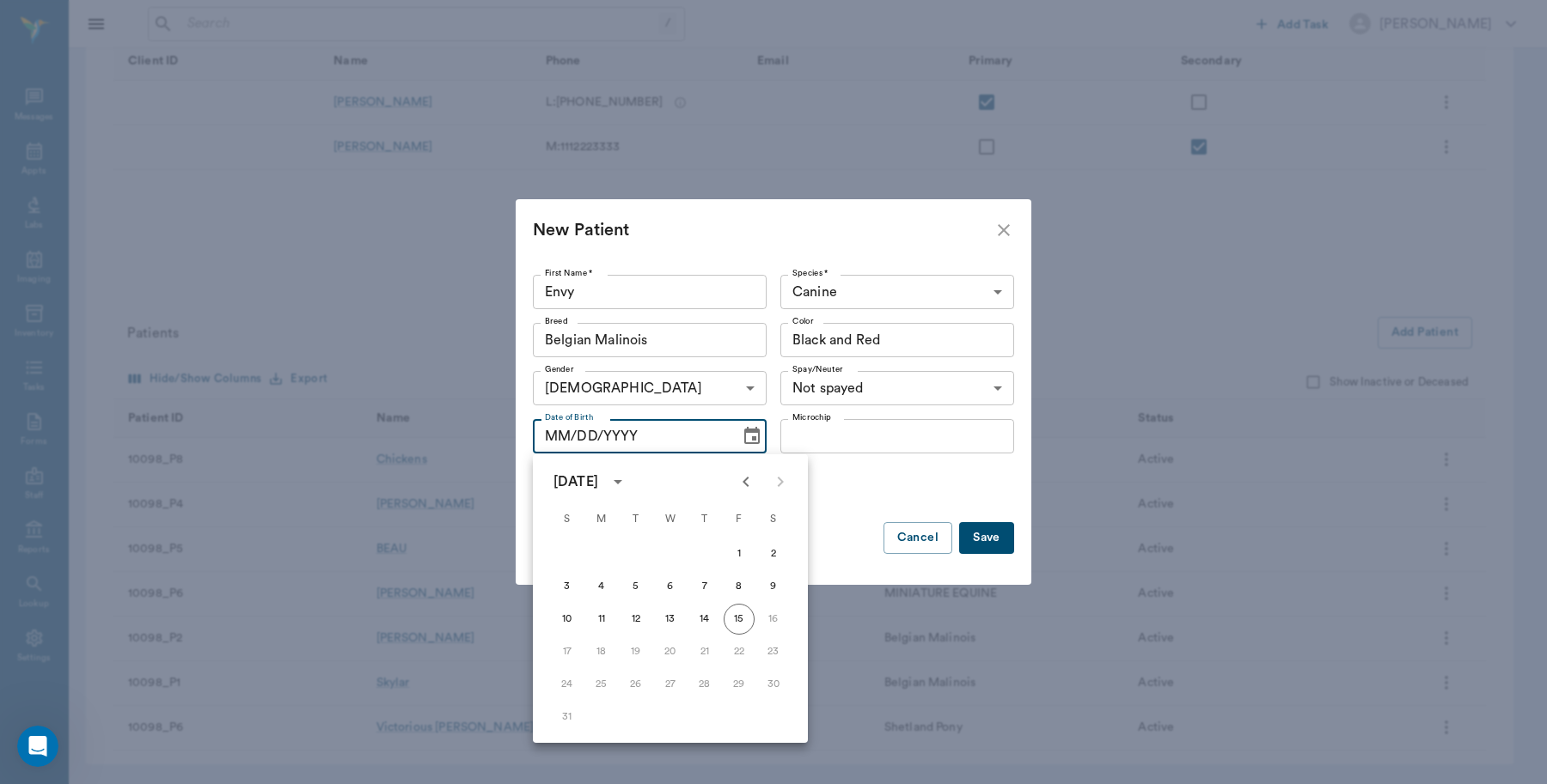
click at [622, 480] on icon "calendar view is open, switch to year view" at bounding box center [617, 482] width 8 height 5
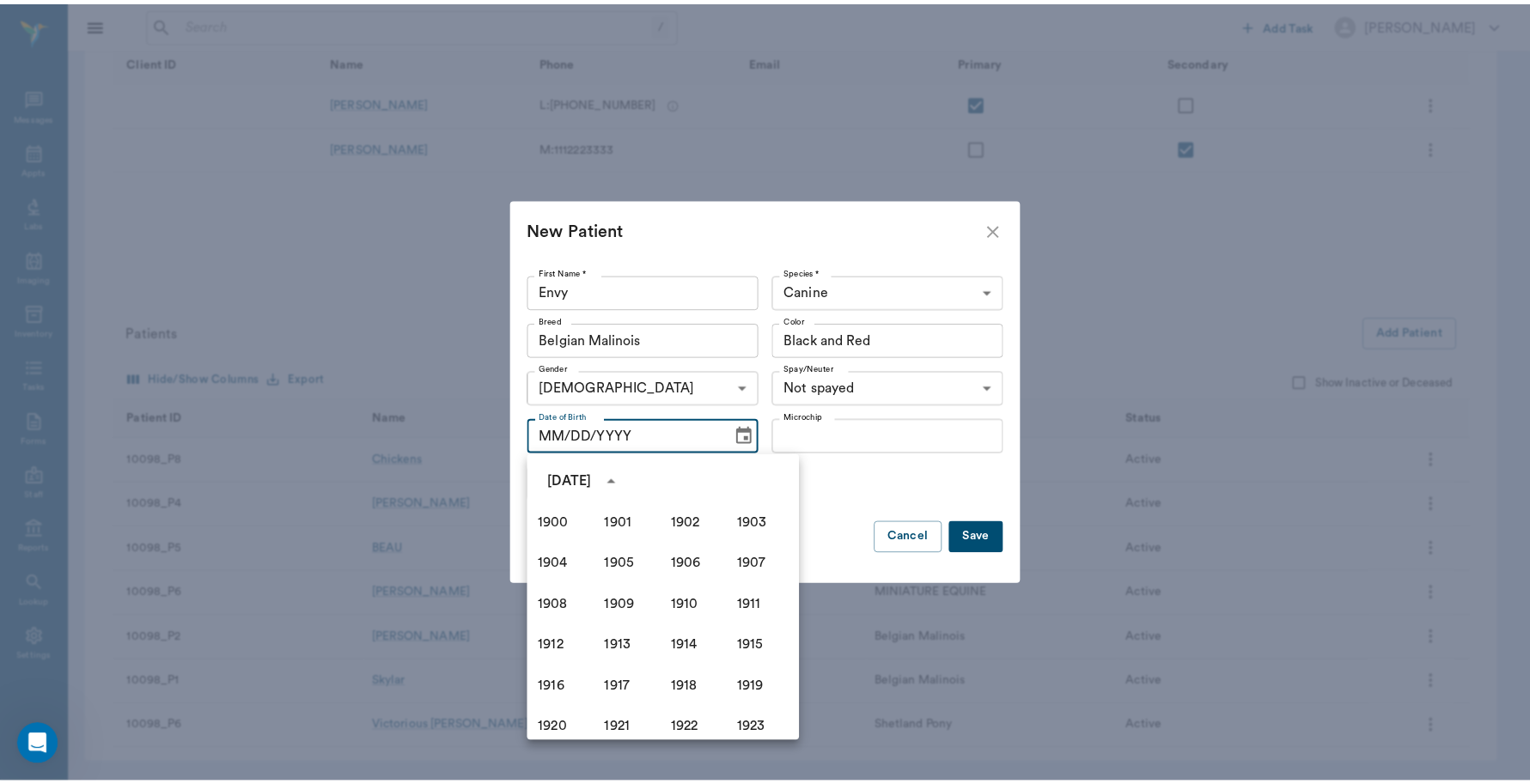
scroll to position [1178, 0]
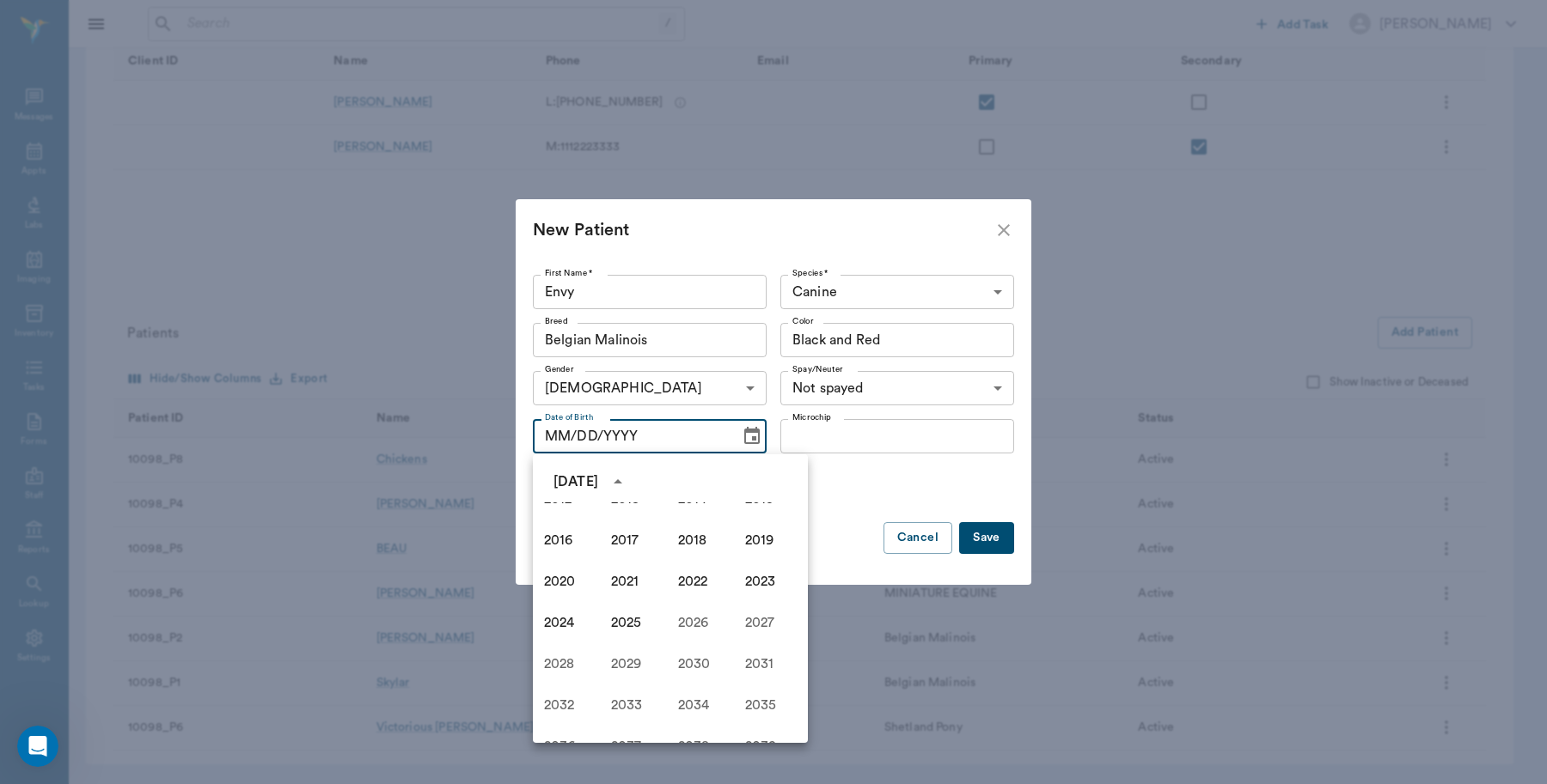
click at [689, 434] on input "MM/DD/YYYY" at bounding box center [631, 436] width 195 height 35
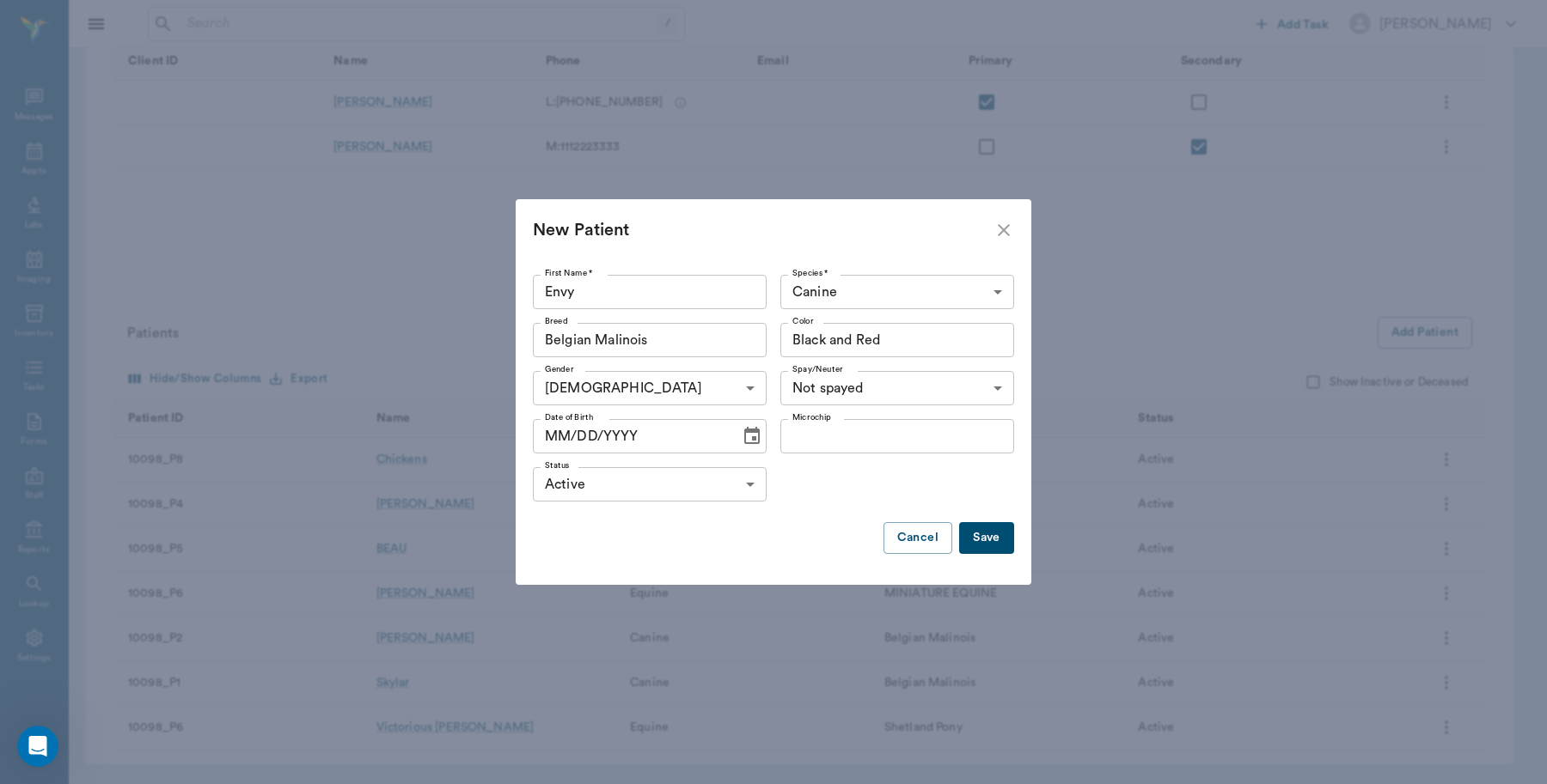
click at [753, 443] on icon "Choose date" at bounding box center [752, 435] width 16 height 17
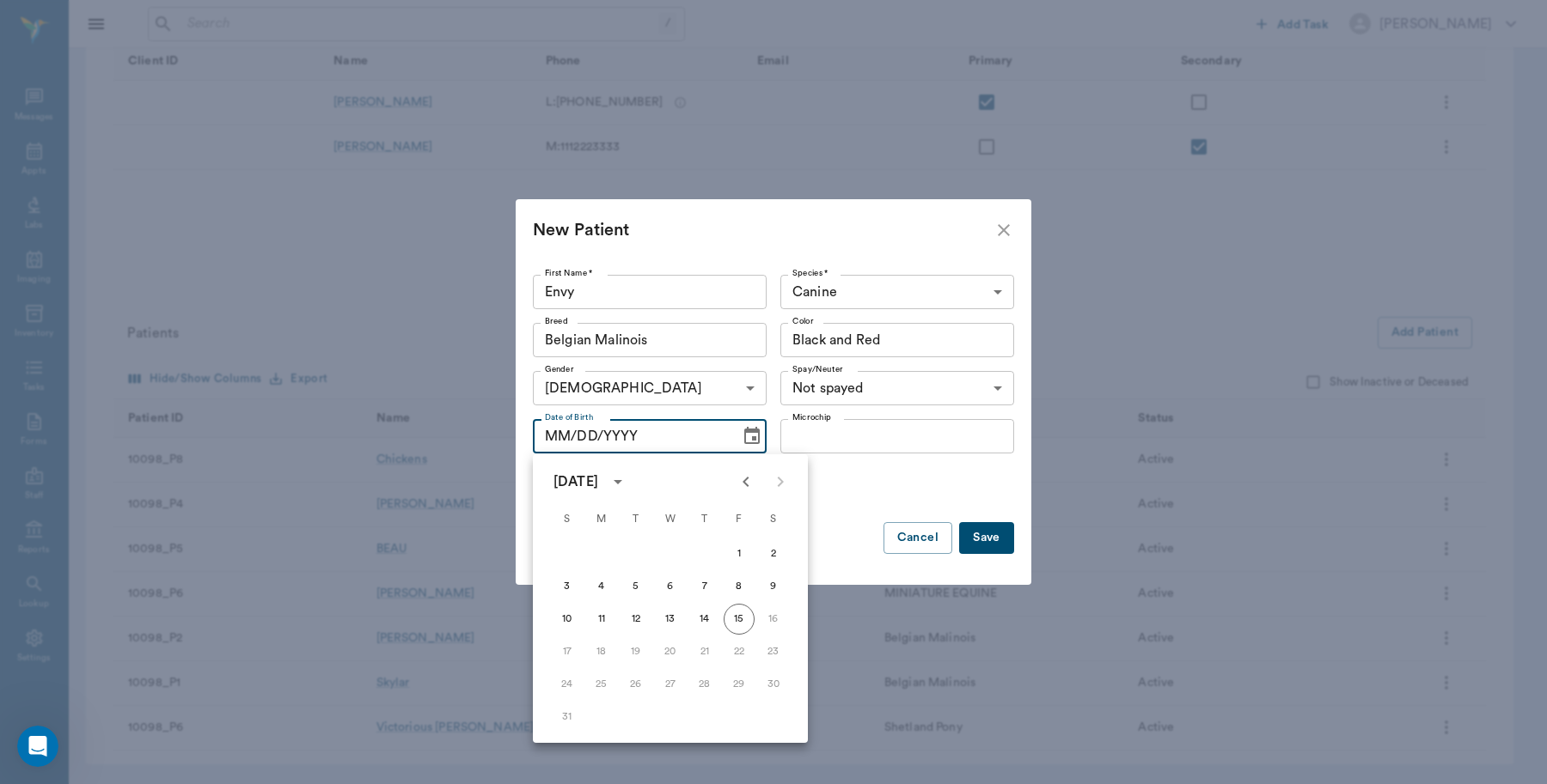
click at [750, 484] on icon "Previous month" at bounding box center [746, 482] width 21 height 21
click at [751, 484] on icon "Previous month" at bounding box center [746, 482] width 21 height 21
click at [752, 484] on icon "Previous month" at bounding box center [746, 482] width 21 height 21
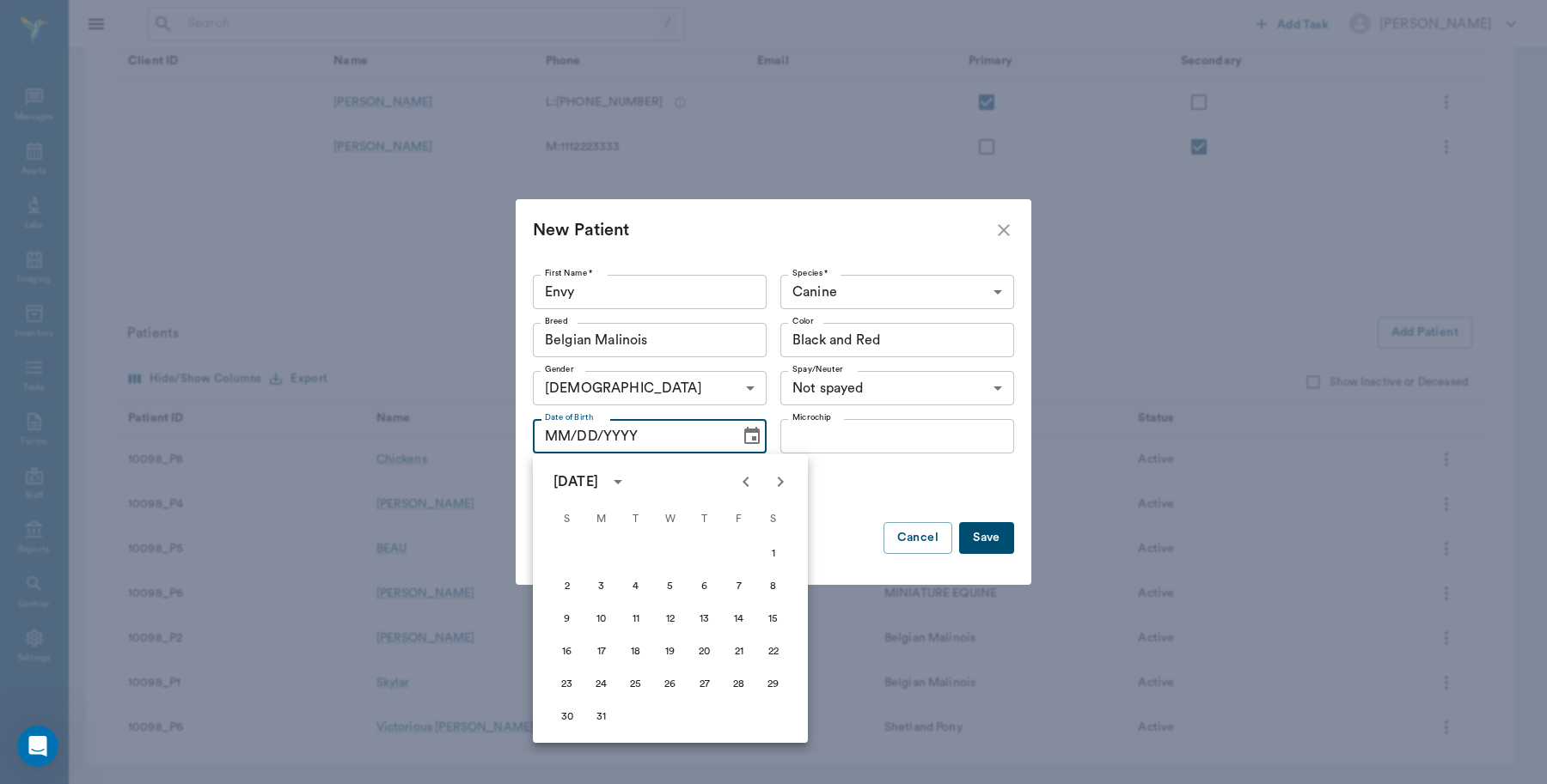
click at [752, 486] on icon "Previous month" at bounding box center [746, 482] width 21 height 21
click at [594, 651] on button "17" at bounding box center [602, 652] width 31 height 31
type input "02/17/2025"
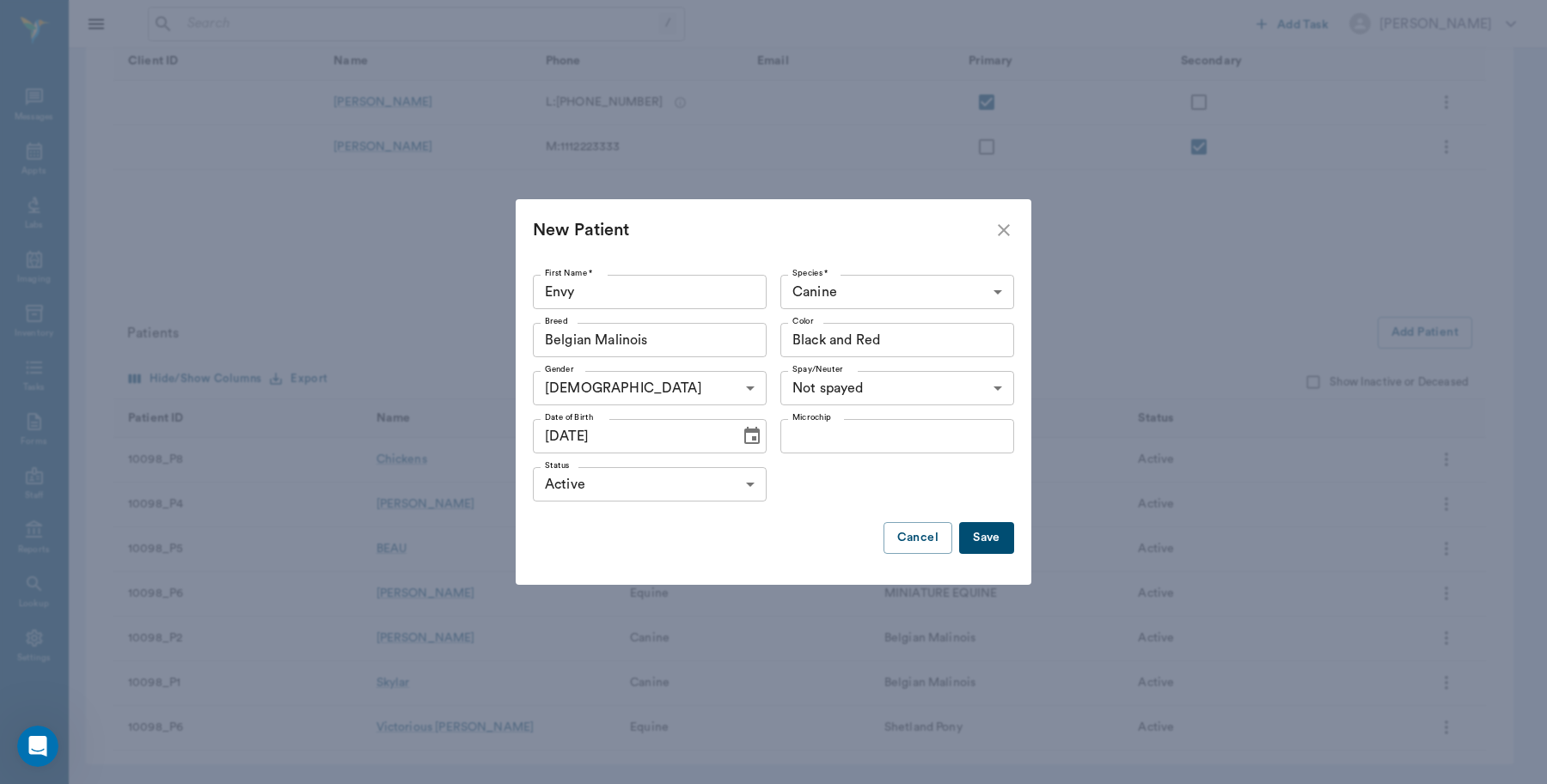
click at [994, 542] on button "Save" at bounding box center [986, 538] width 55 height 32
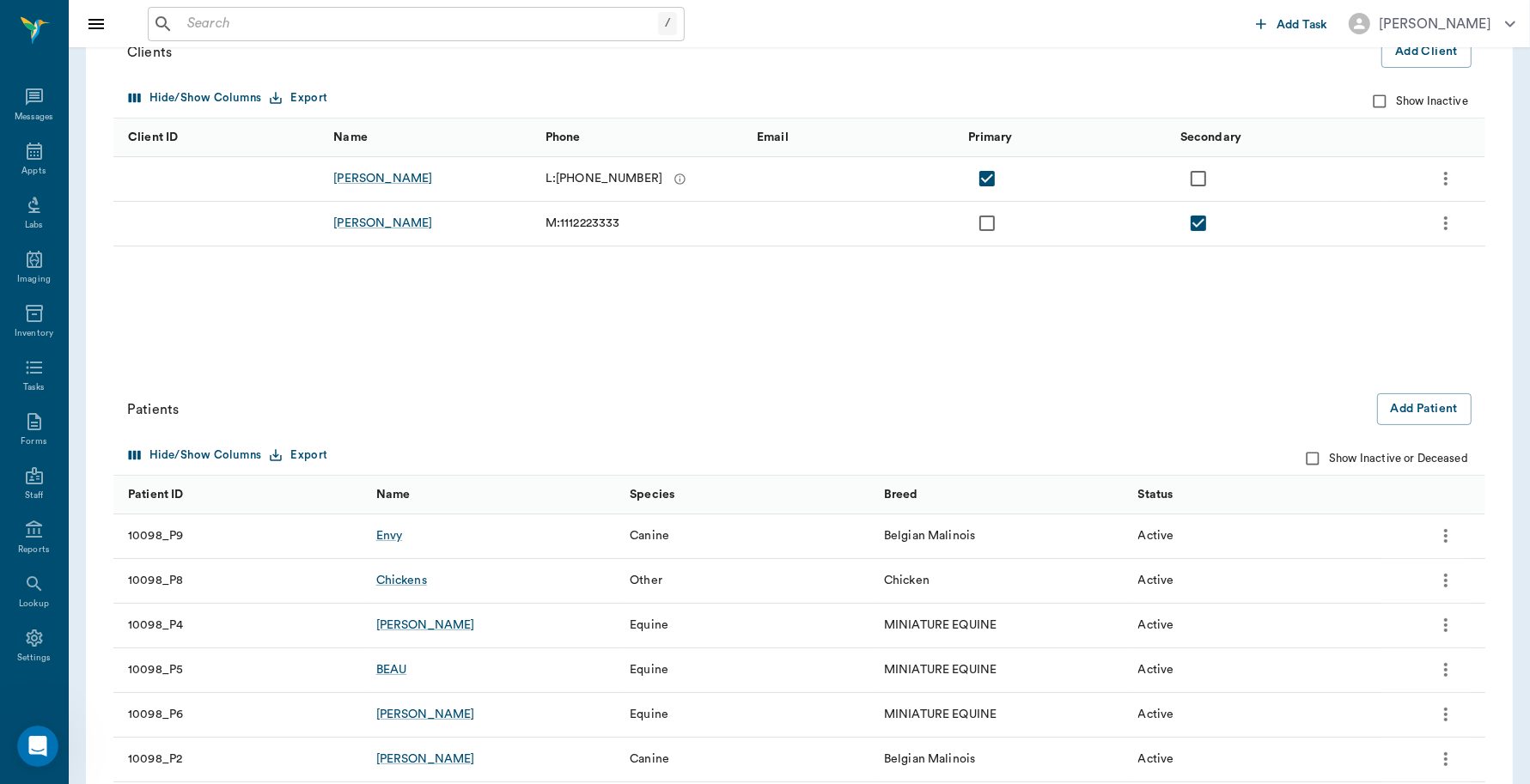
scroll to position [332, 0]
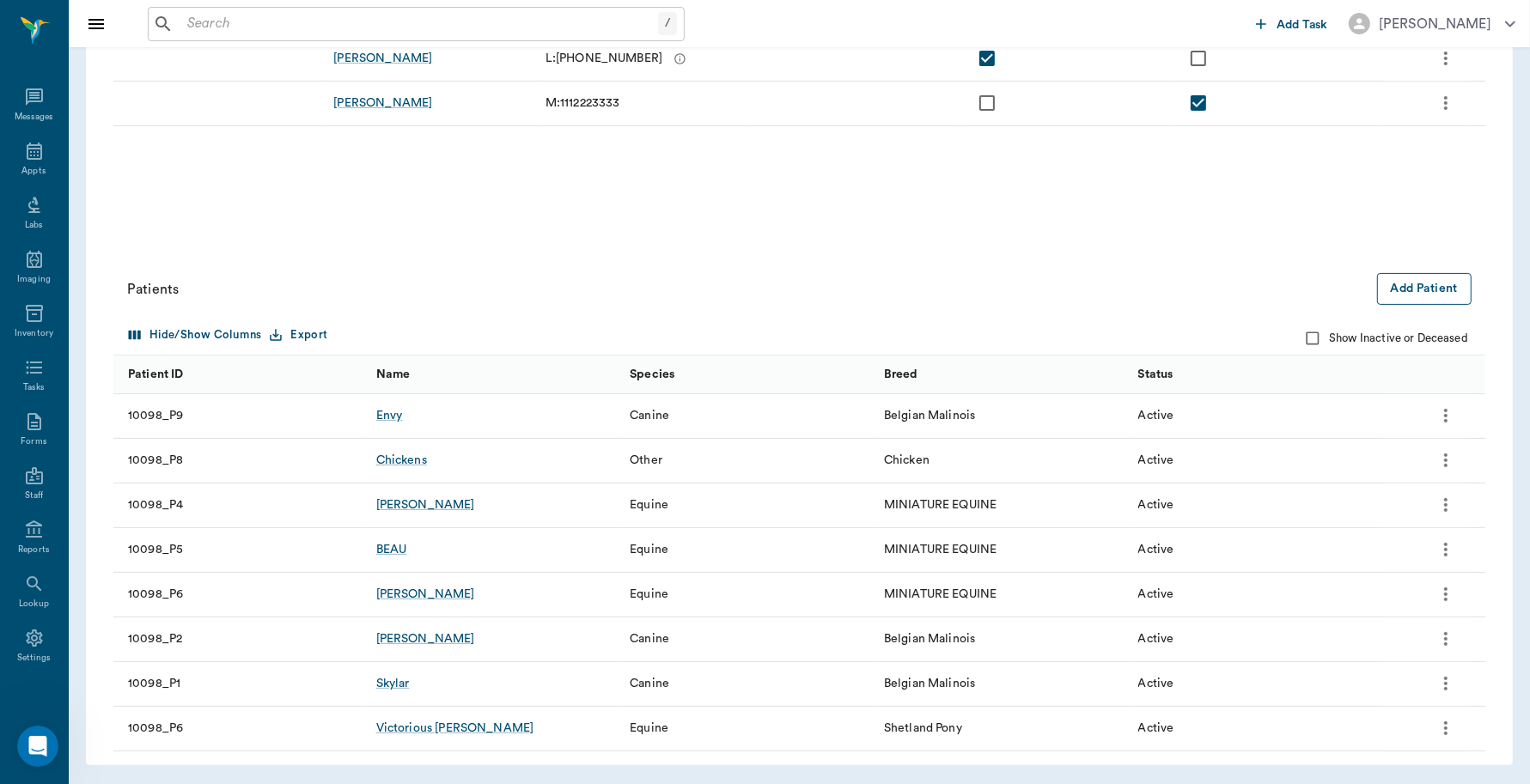
click at [1457, 297] on button "Add Patient" at bounding box center [1425, 288] width 95 height 32
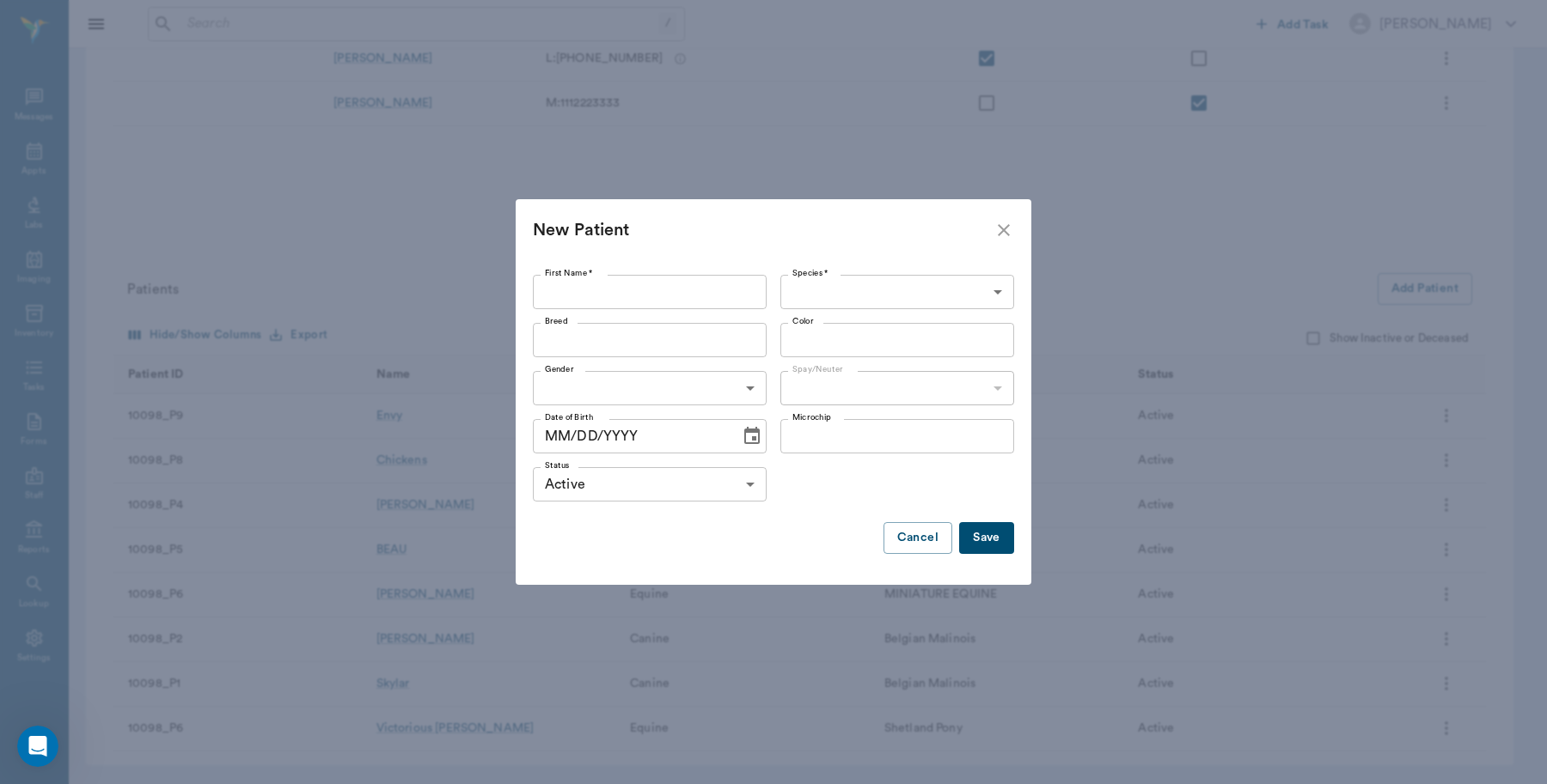
click at [635, 286] on input "First Name *" at bounding box center [650, 292] width 234 height 35
type input "Raven"
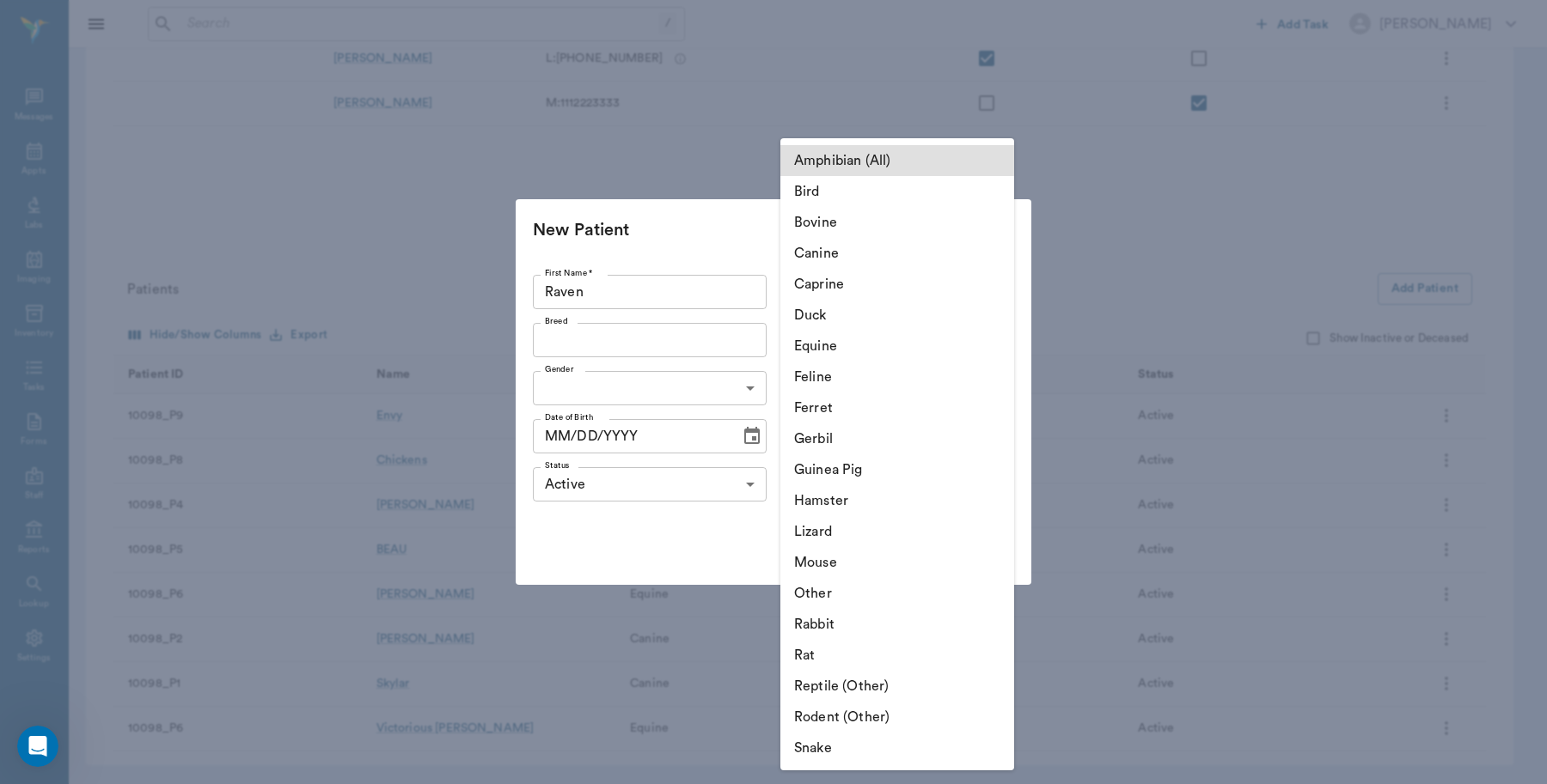
click at [983, 289] on body "/ ​ Add Task Dr. Bert Ellsworth Nectar Messages Appts Labs Imaging Inventory Ta…" at bounding box center [774, 226] width 1547 height 1117
click at [878, 257] on li "Canine" at bounding box center [898, 254] width 234 height 31
type input "Canine"
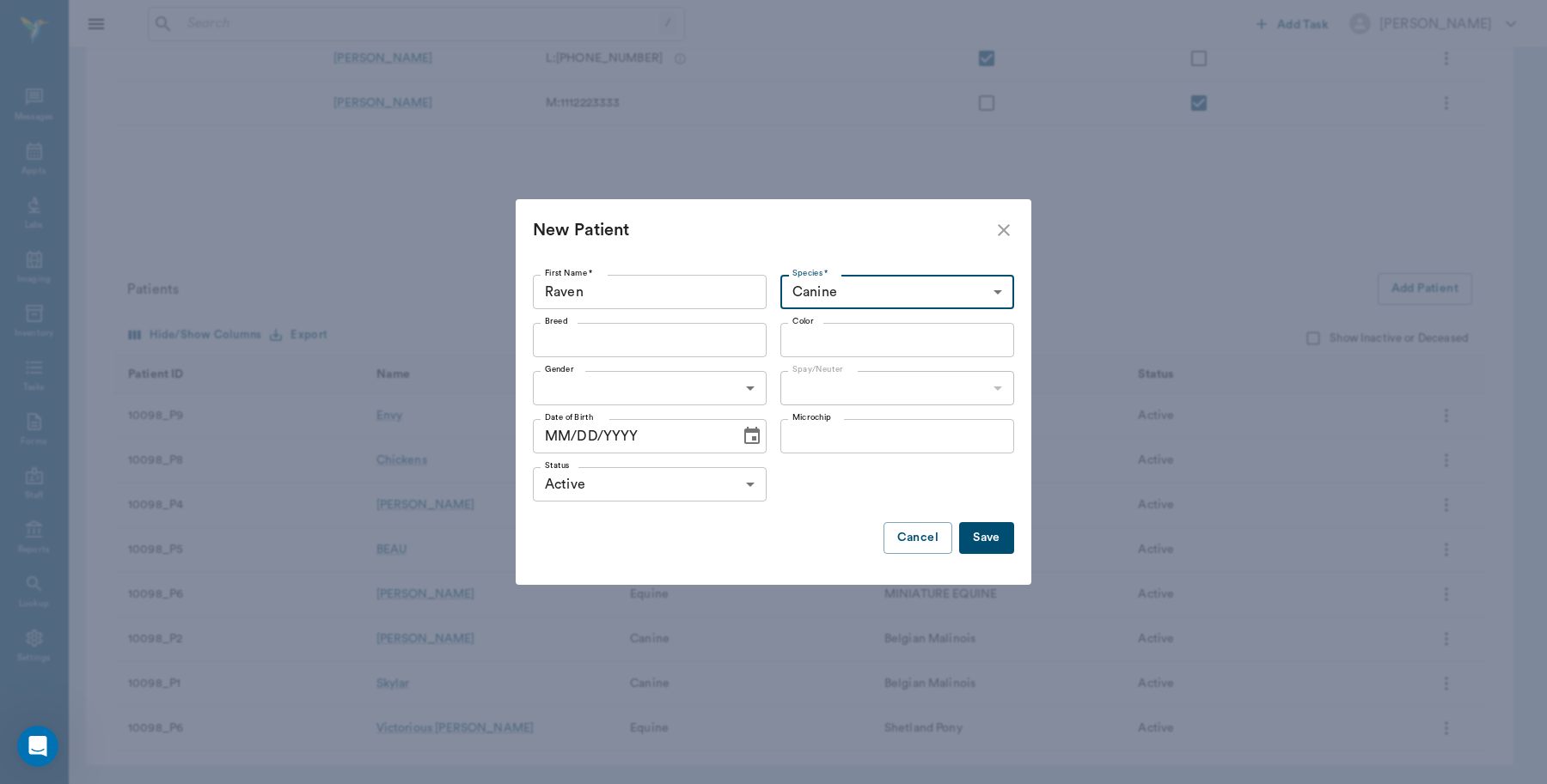
click at [645, 345] on input "Breed" at bounding box center [636, 340] width 195 height 24
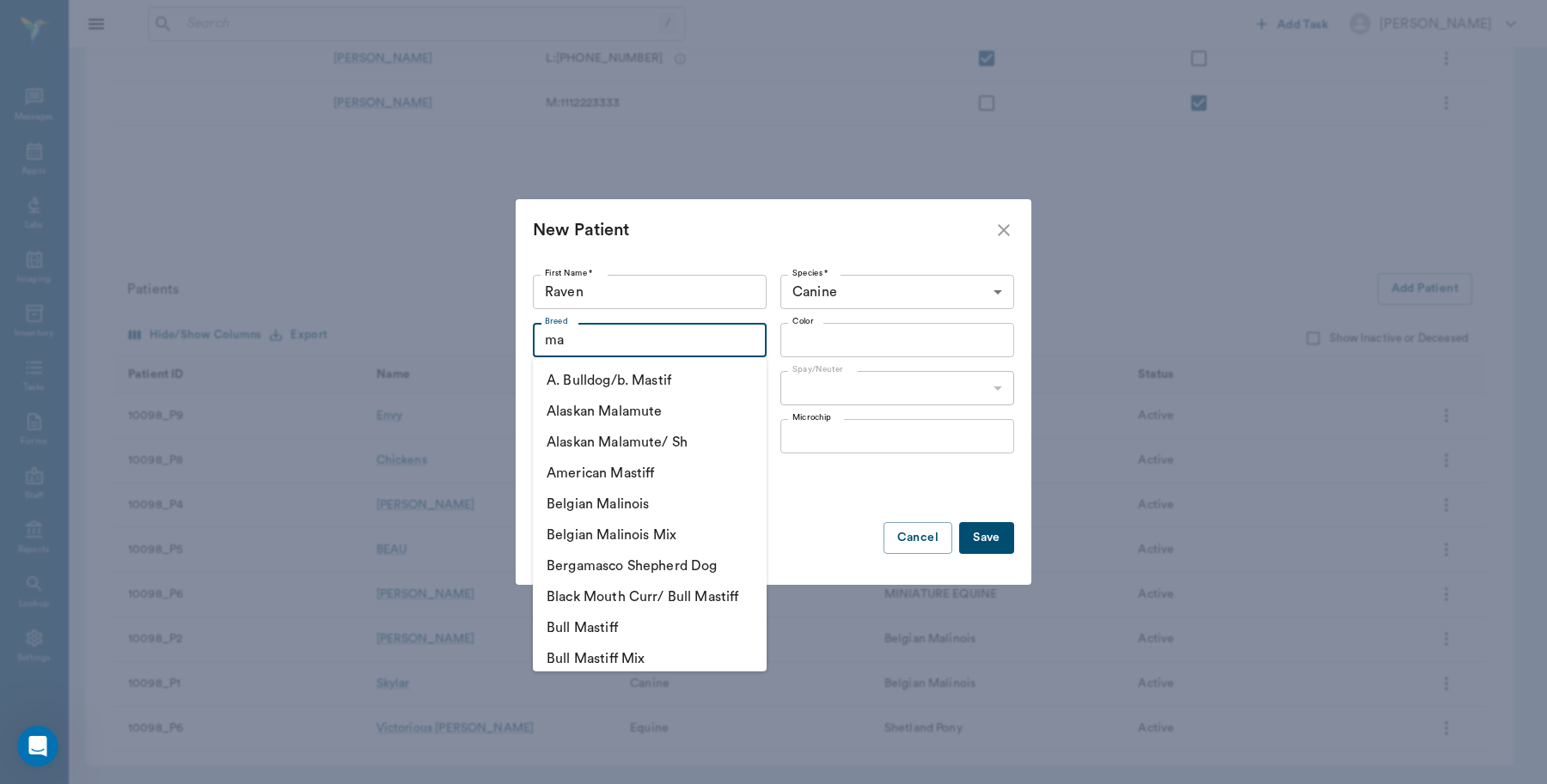
type input "m"
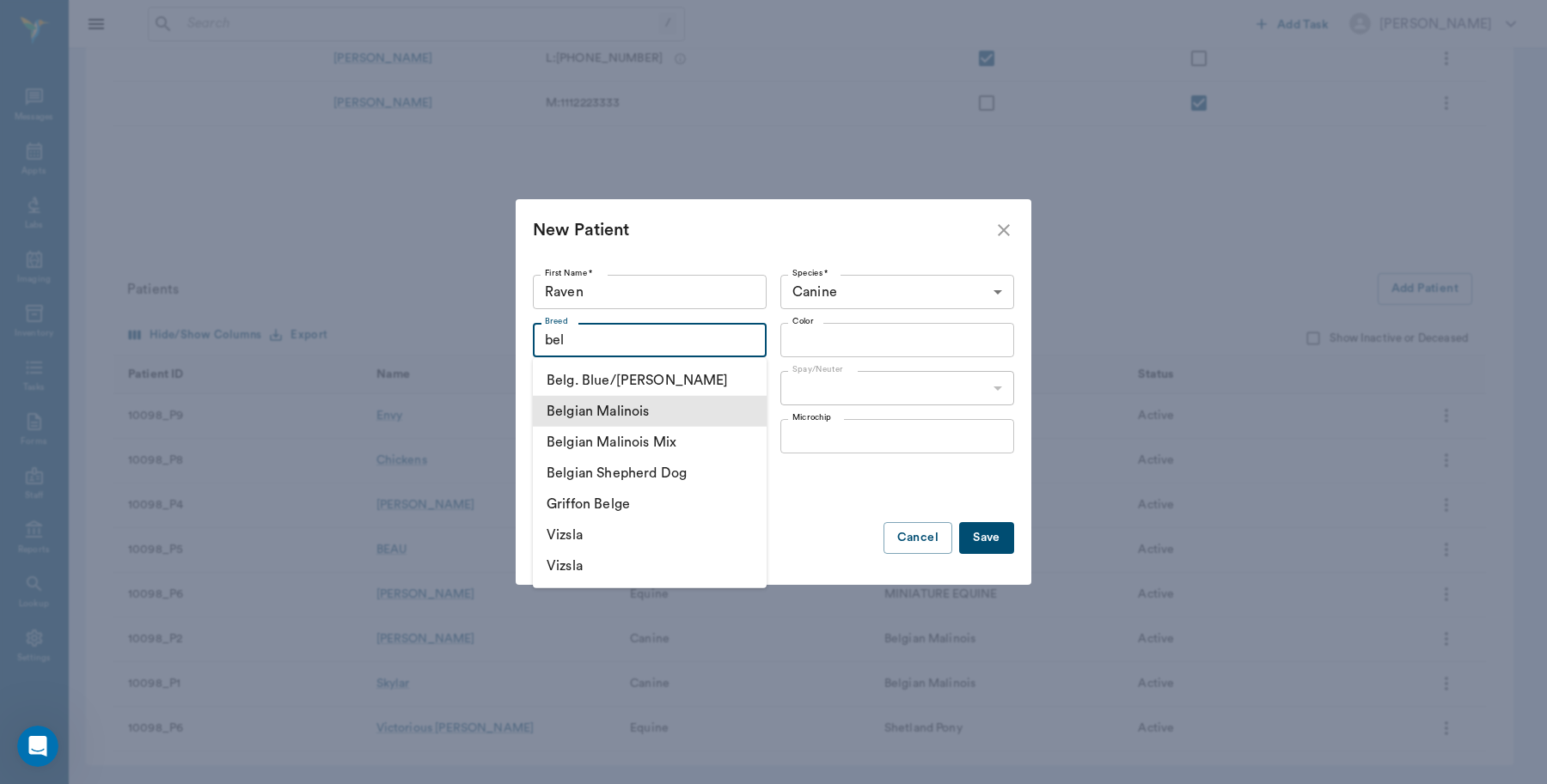
click at [635, 408] on li "Belgian Malinois" at bounding box center [650, 412] width 234 height 31
type input "Belgian Malinois"
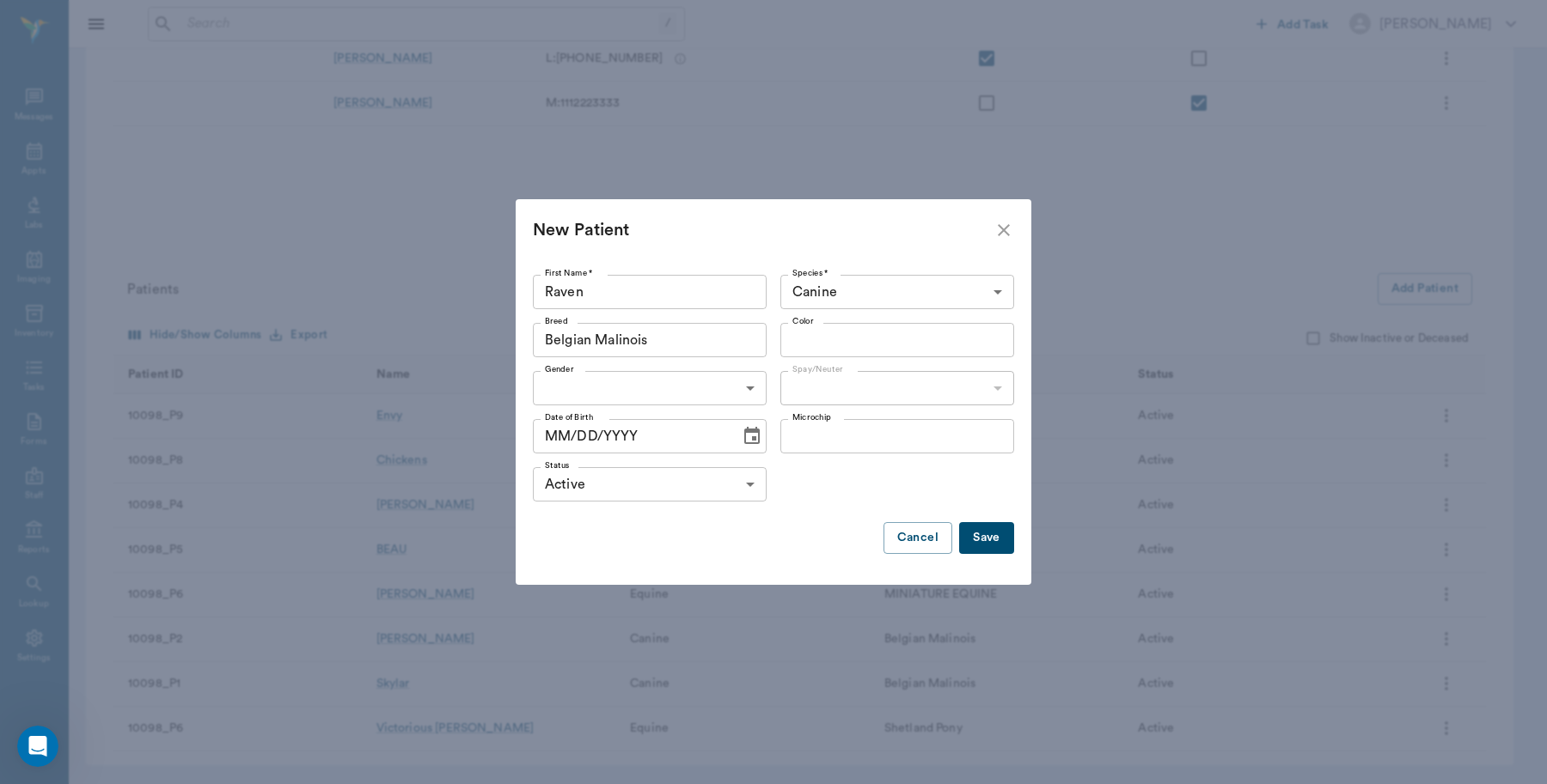
click at [978, 338] on input "Color" at bounding box center [883, 340] width 195 height 24
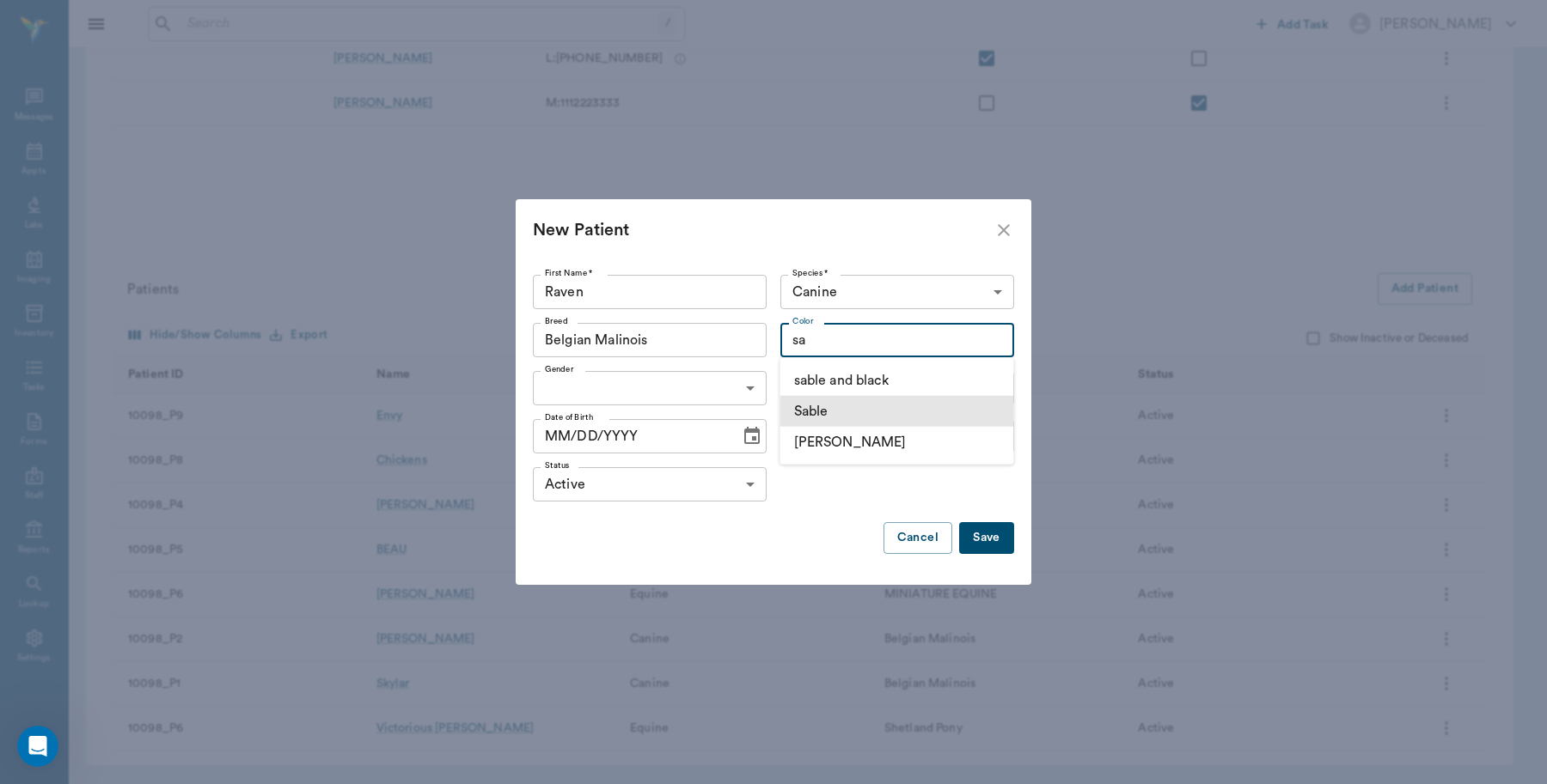
click at [840, 419] on li "Sable" at bounding box center [898, 412] width 234 height 31
type input "Sable"
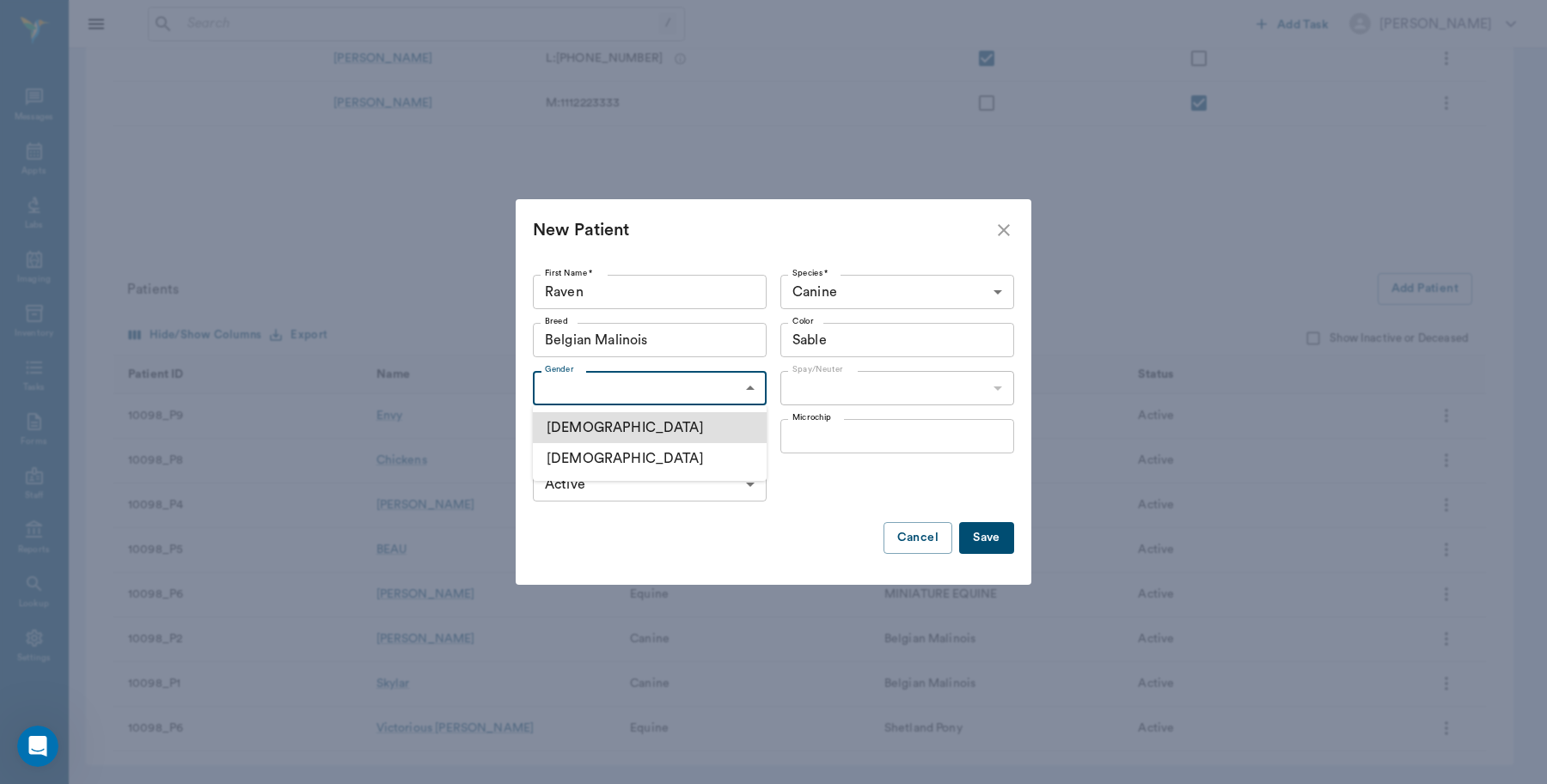
click at [754, 397] on body "/ ​ Add Task Dr. Bert Ellsworth Nectar Messages Appts Labs Imaging Inventory Ta…" at bounding box center [774, 226] width 1547 height 1117
click at [617, 469] on li "Female" at bounding box center [650, 459] width 234 height 31
type input "FEMALE"
click at [977, 389] on body "/ ​ Add Task Dr. Bert Ellsworth Nectar Messages Appts Labs Imaging Inventory Ta…" at bounding box center [774, 226] width 1547 height 1117
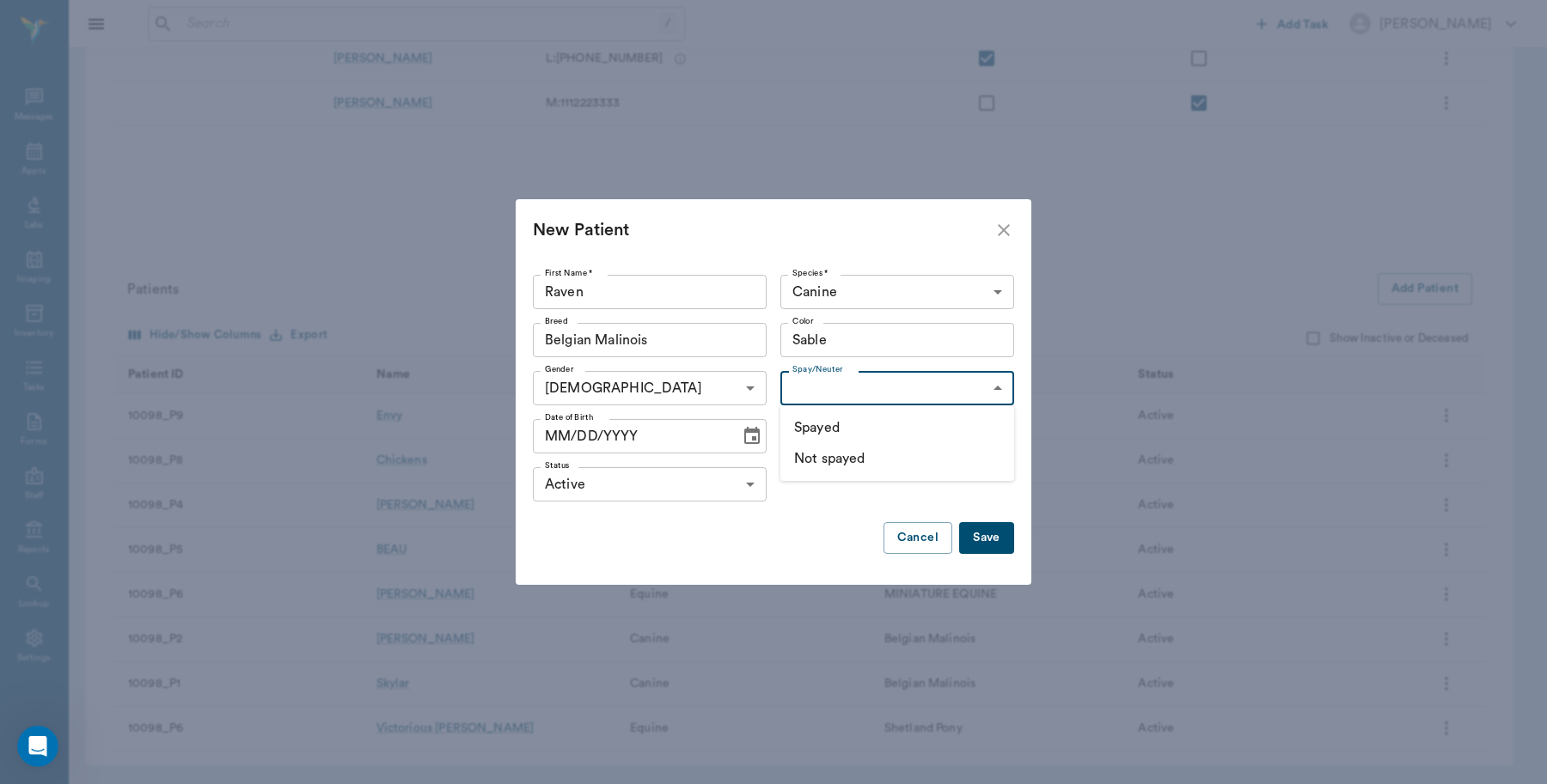
click at [911, 457] on li "Not spayed" at bounding box center [898, 459] width 234 height 31
type input "false"
click at [742, 438] on icon "Choose date" at bounding box center [752, 436] width 21 height 21
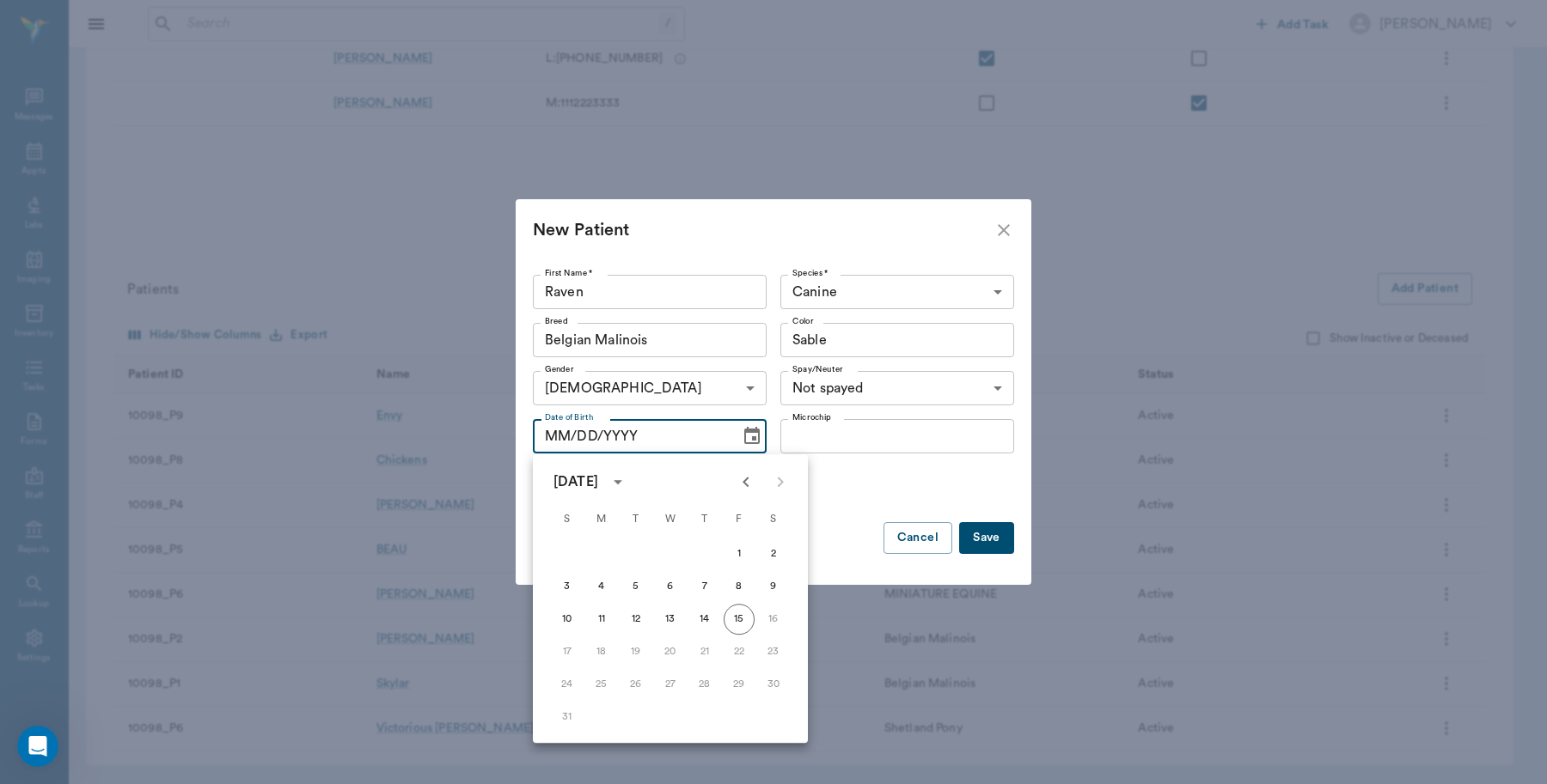
click at [746, 484] on icon "Previous month" at bounding box center [745, 481] width 6 height 10
click at [745, 484] on icon "Previous month" at bounding box center [745, 481] width 6 height 10
click at [745, 486] on icon "Previous month" at bounding box center [746, 482] width 21 height 21
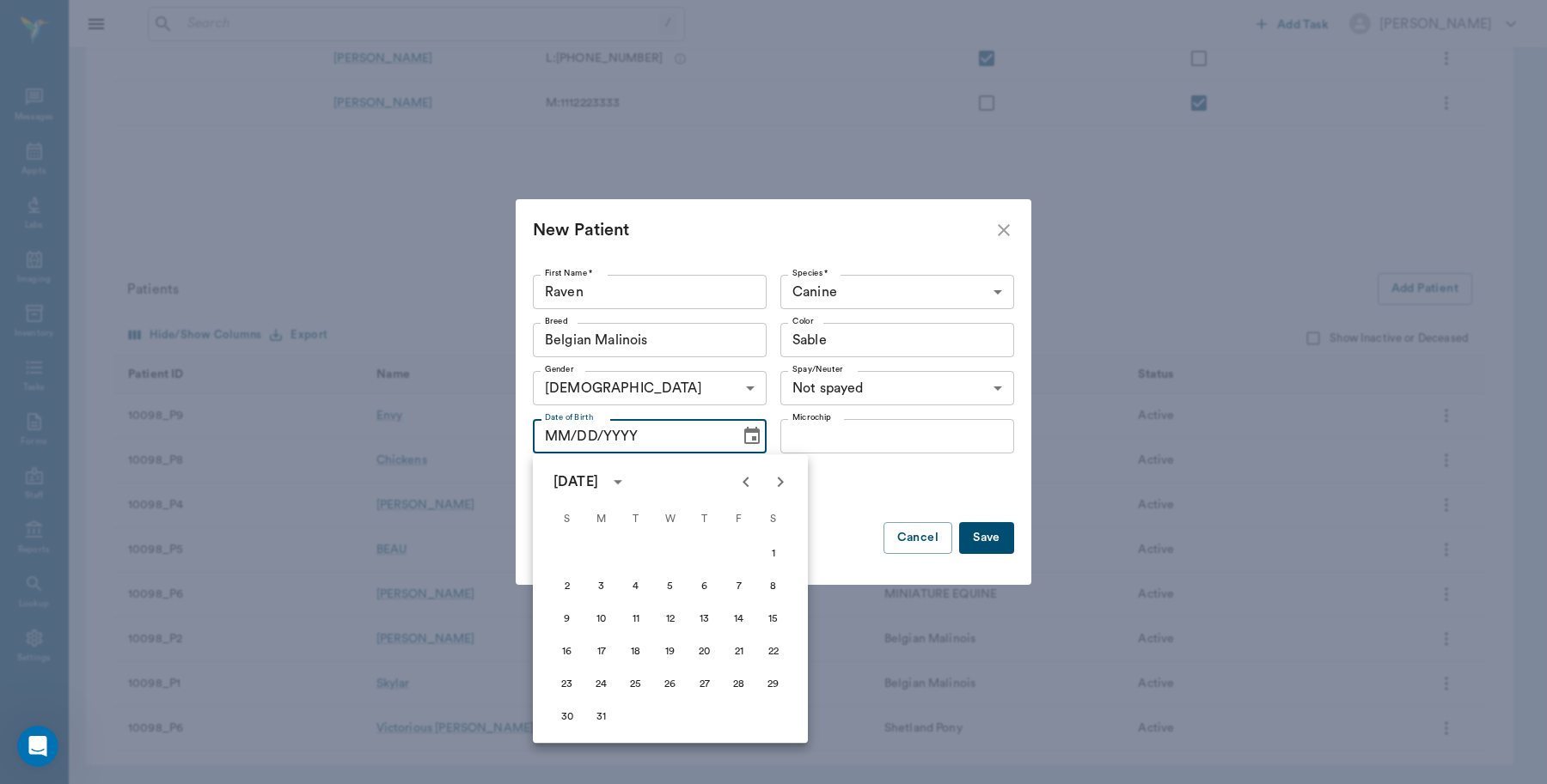
click at [746, 488] on icon "Previous month" at bounding box center [746, 482] width 21 height 21
click at [595, 645] on button "17" at bounding box center [602, 652] width 31 height 31
type input "02/17/2025"
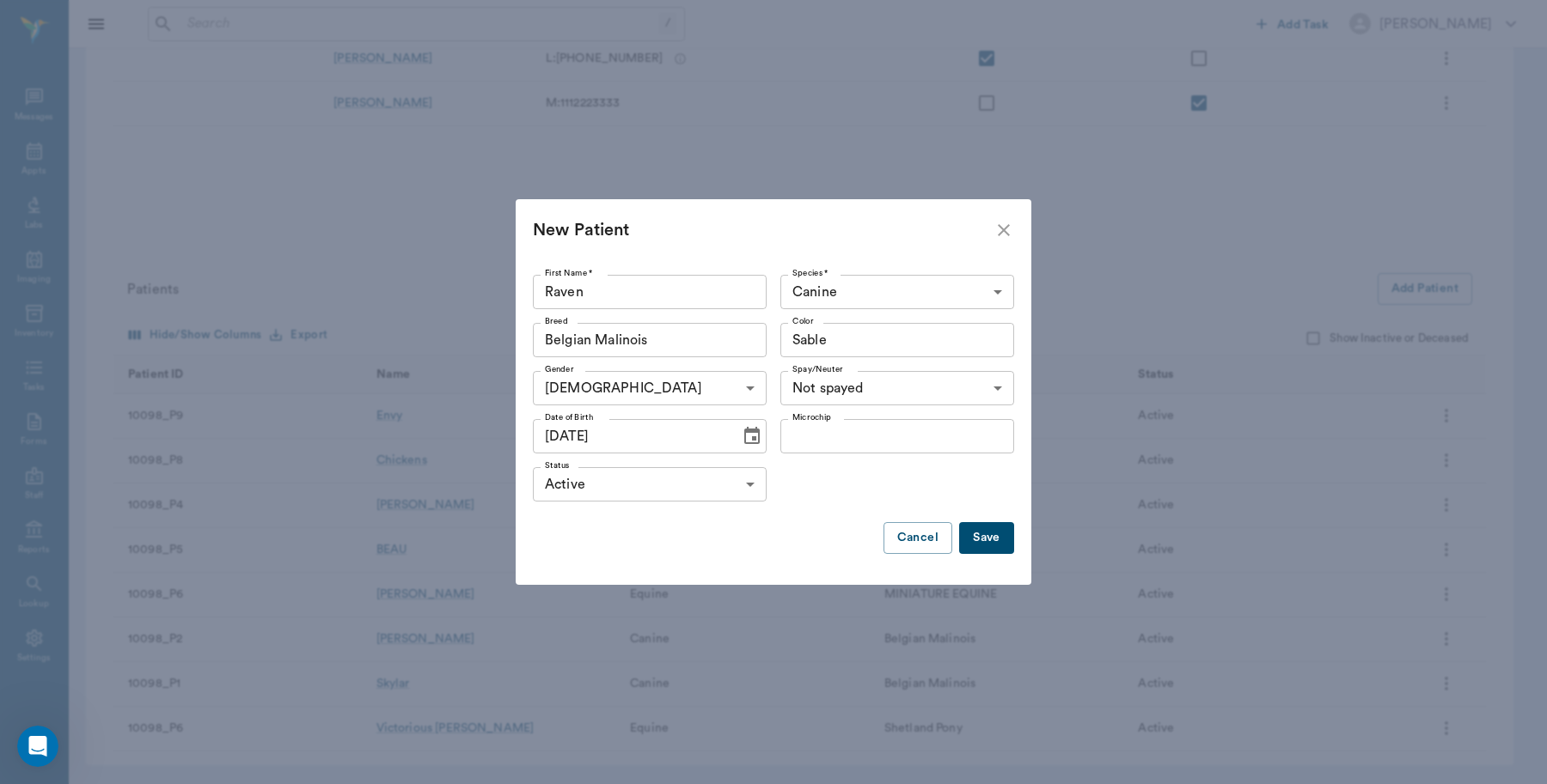
click at [977, 539] on button "Save" at bounding box center [986, 538] width 55 height 32
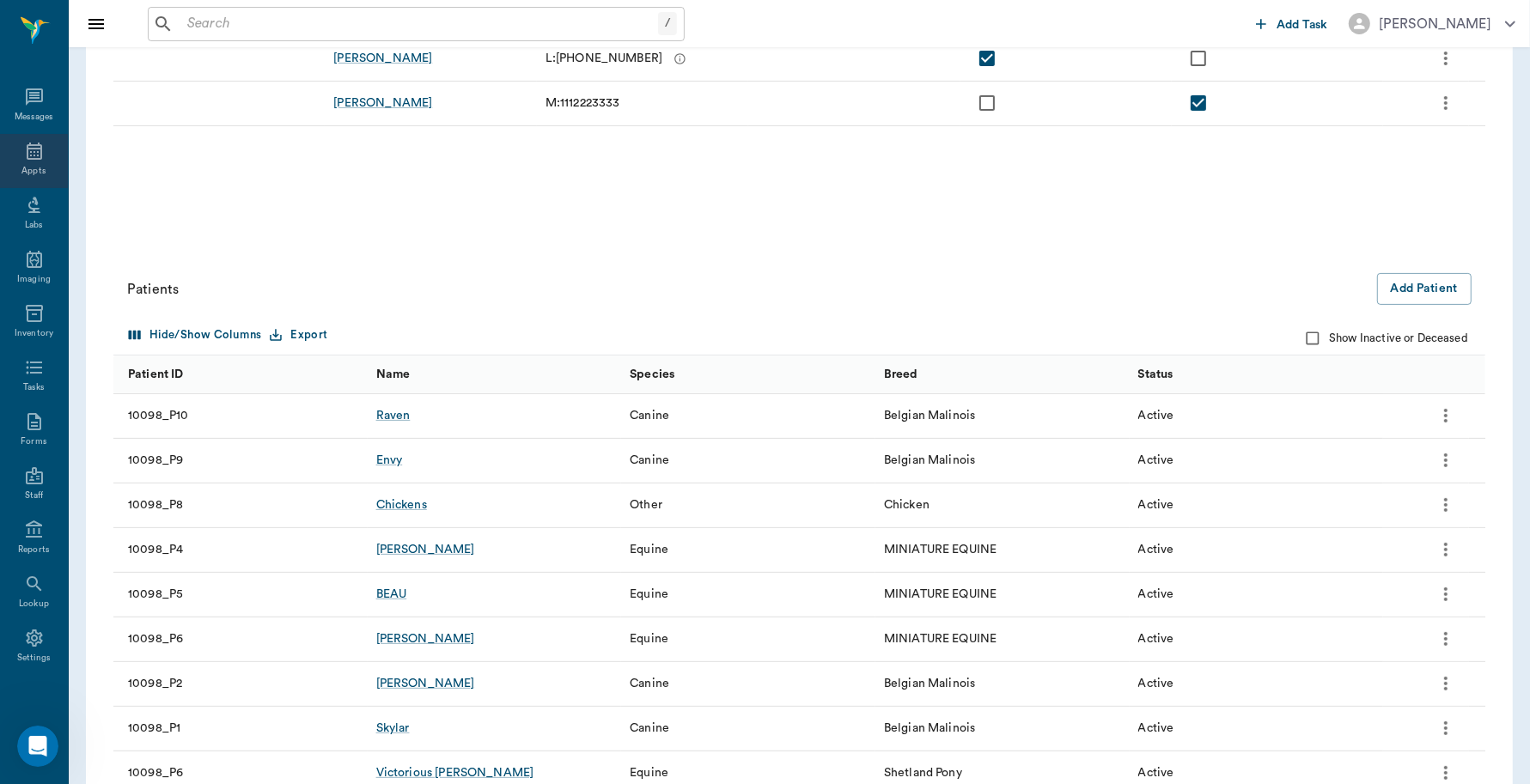
click at [14, 178] on div "Appts" at bounding box center [34, 161] width 68 height 54
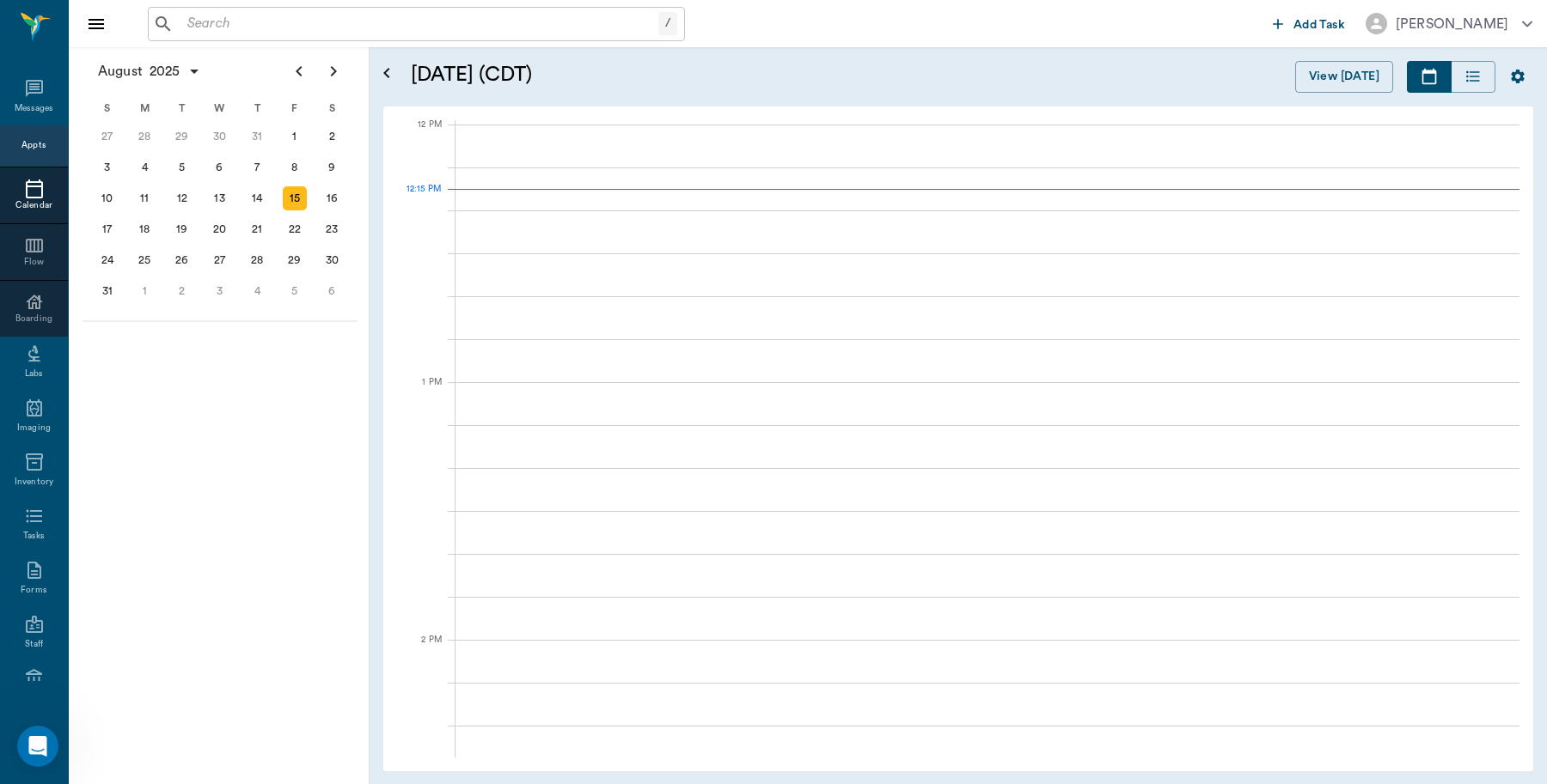
scroll to position [1032, 0]
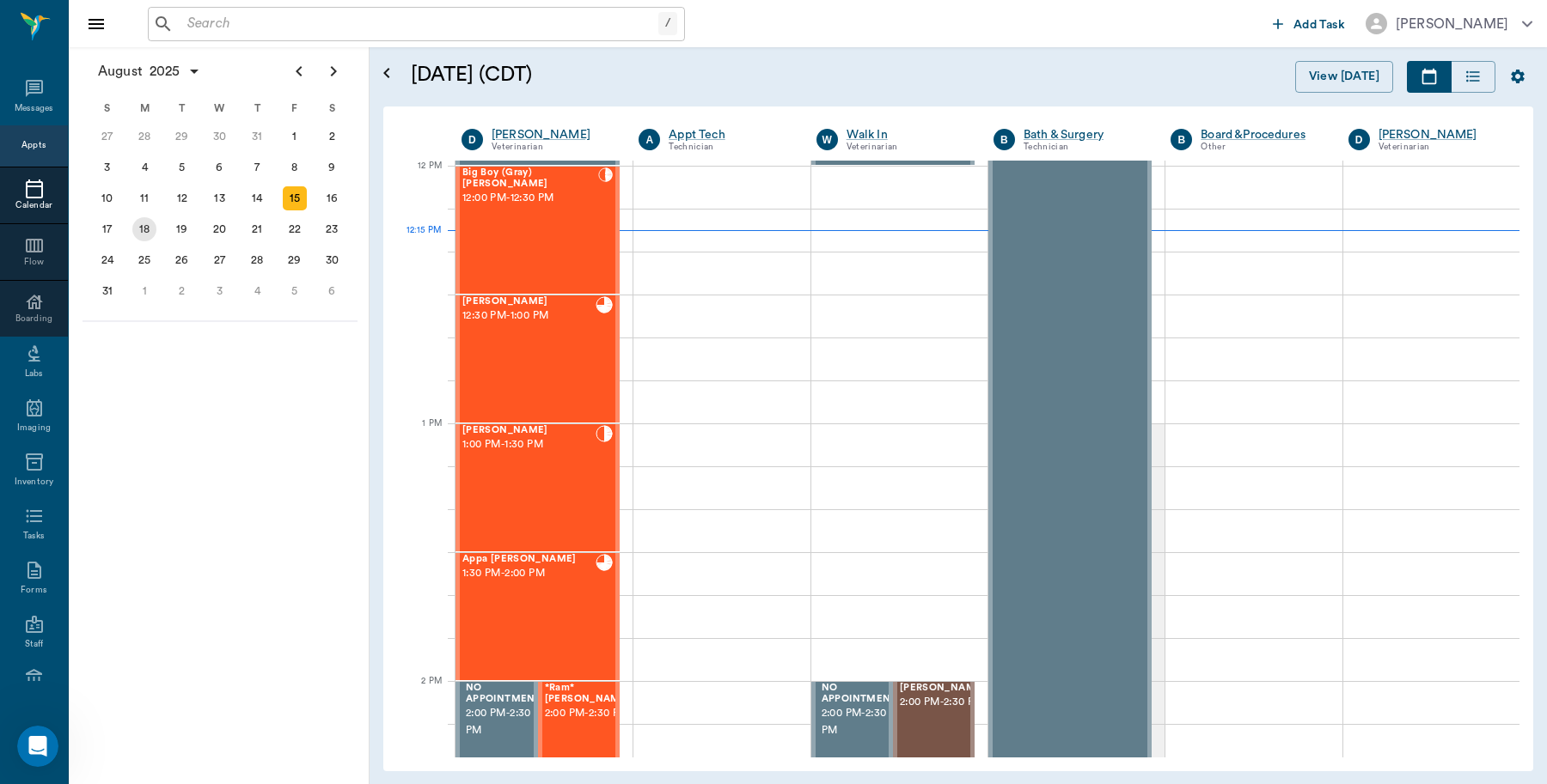
click at [148, 225] on div "18" at bounding box center [144, 229] width 24 height 24
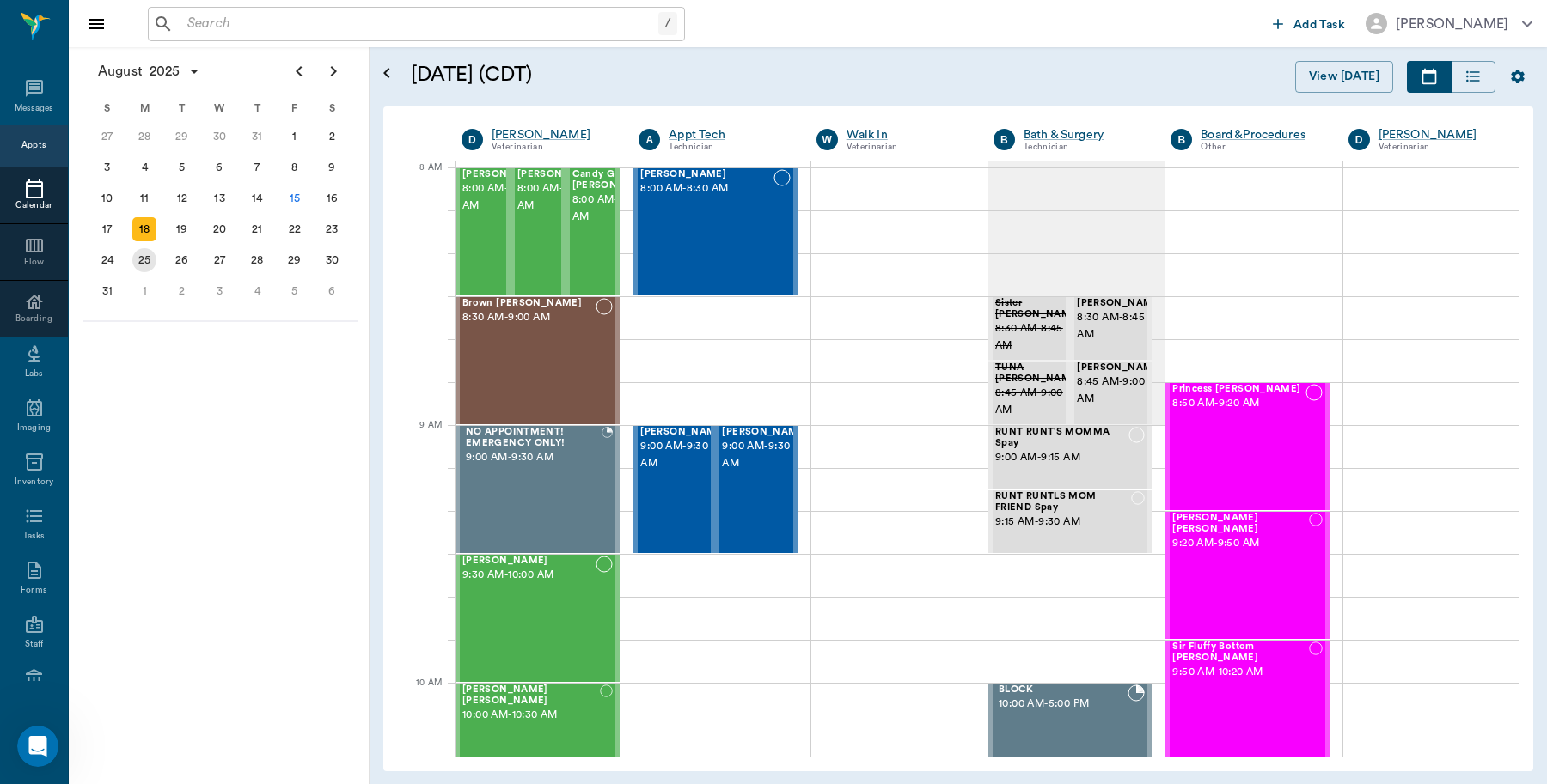
click at [136, 258] on div "25" at bounding box center [144, 260] width 24 height 24
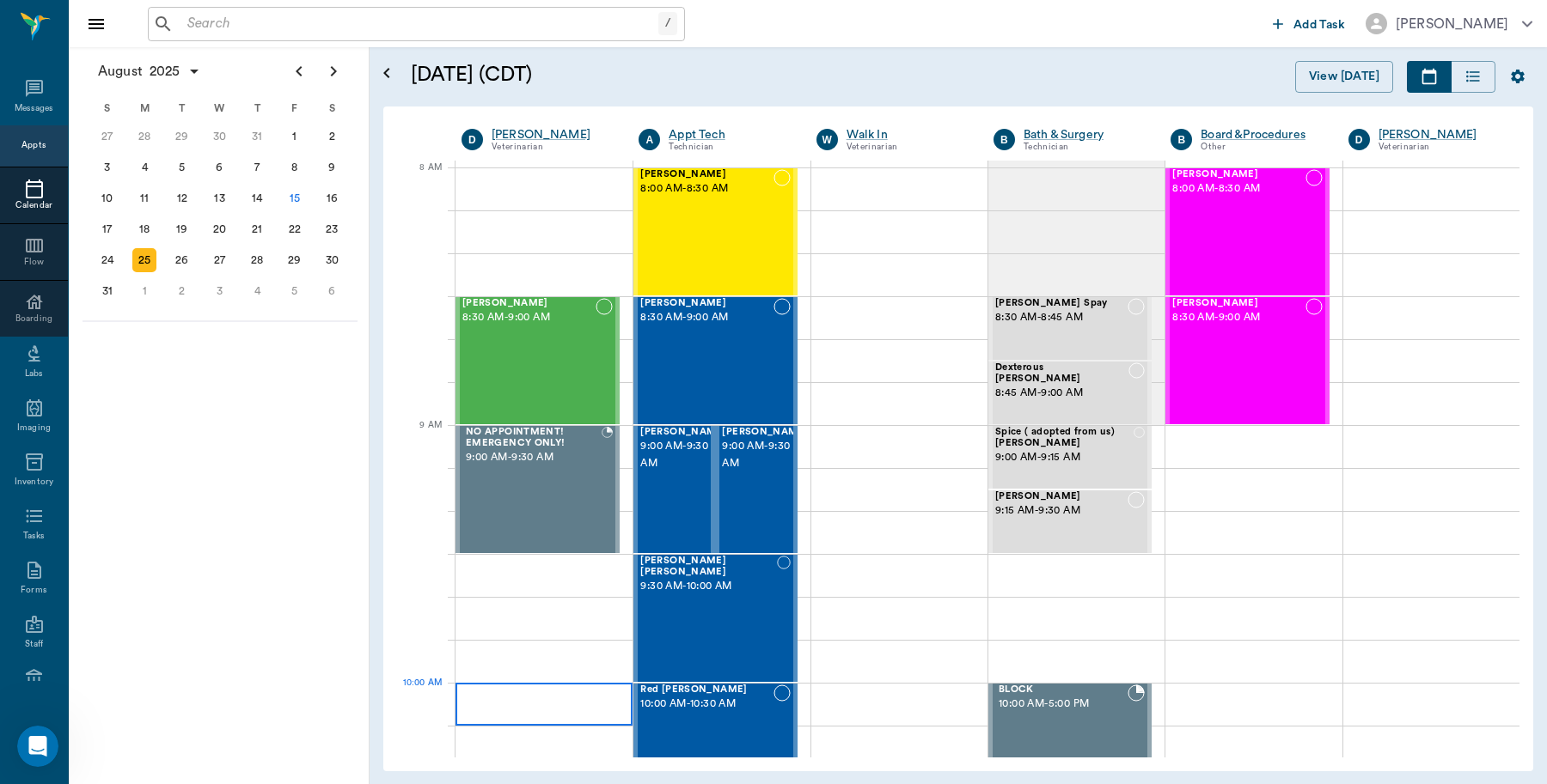
click at [488, 707] on div at bounding box center [544, 704] width 177 height 43
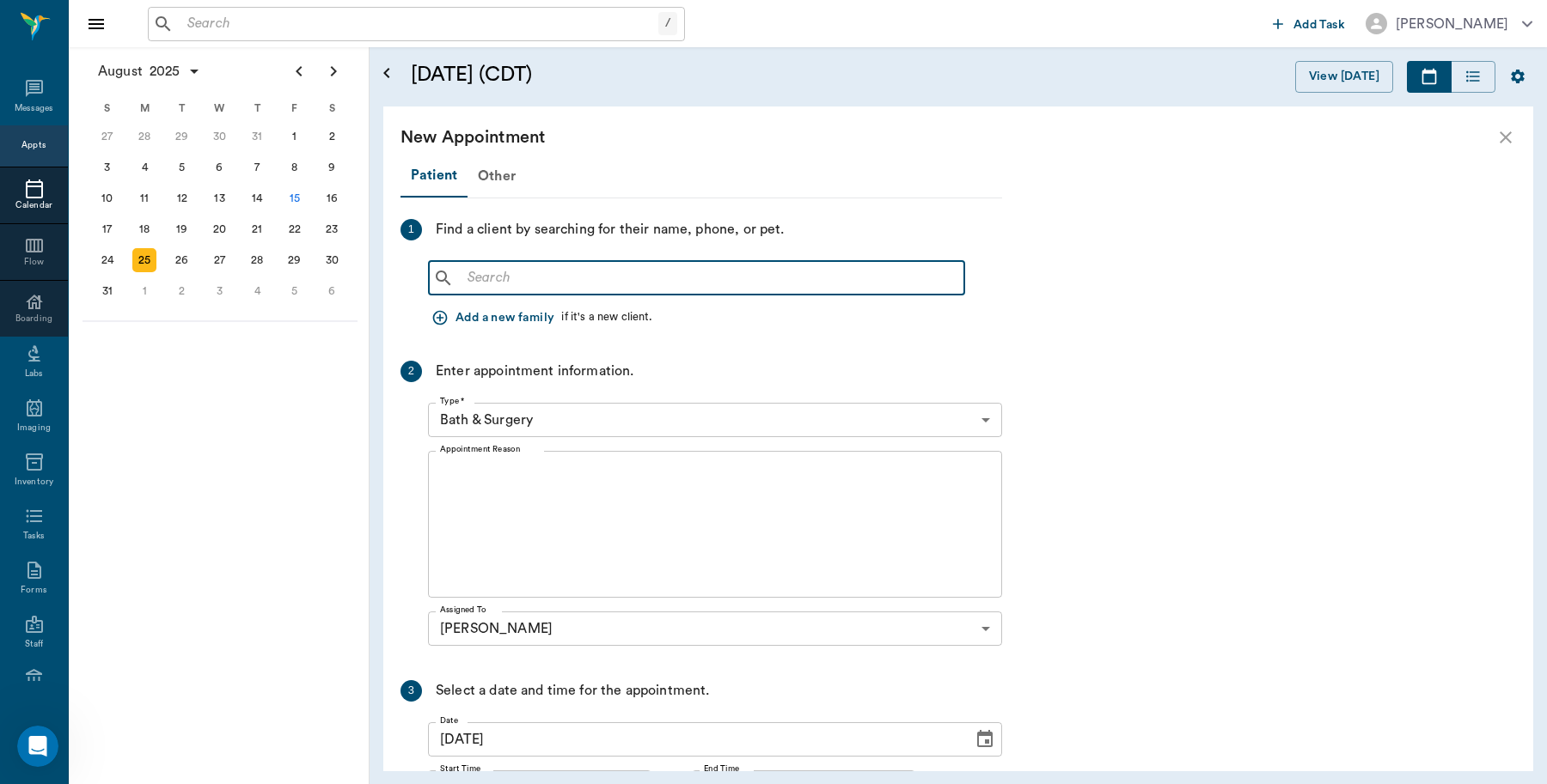
click at [852, 277] on input "text" at bounding box center [709, 278] width 497 height 24
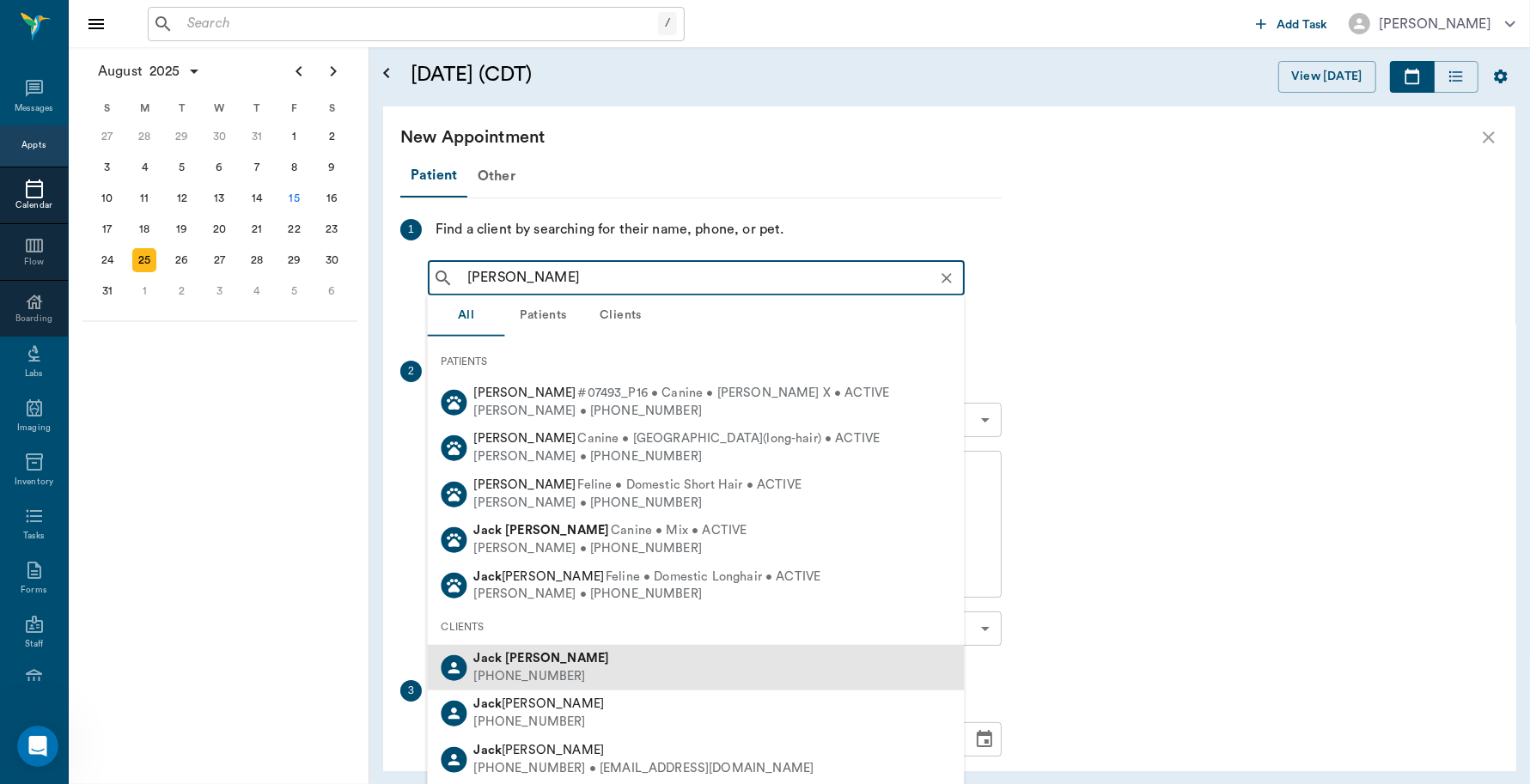
click at [538, 664] on b "Tolbert" at bounding box center [557, 658] width 104 height 13
type input "Jack Tul"
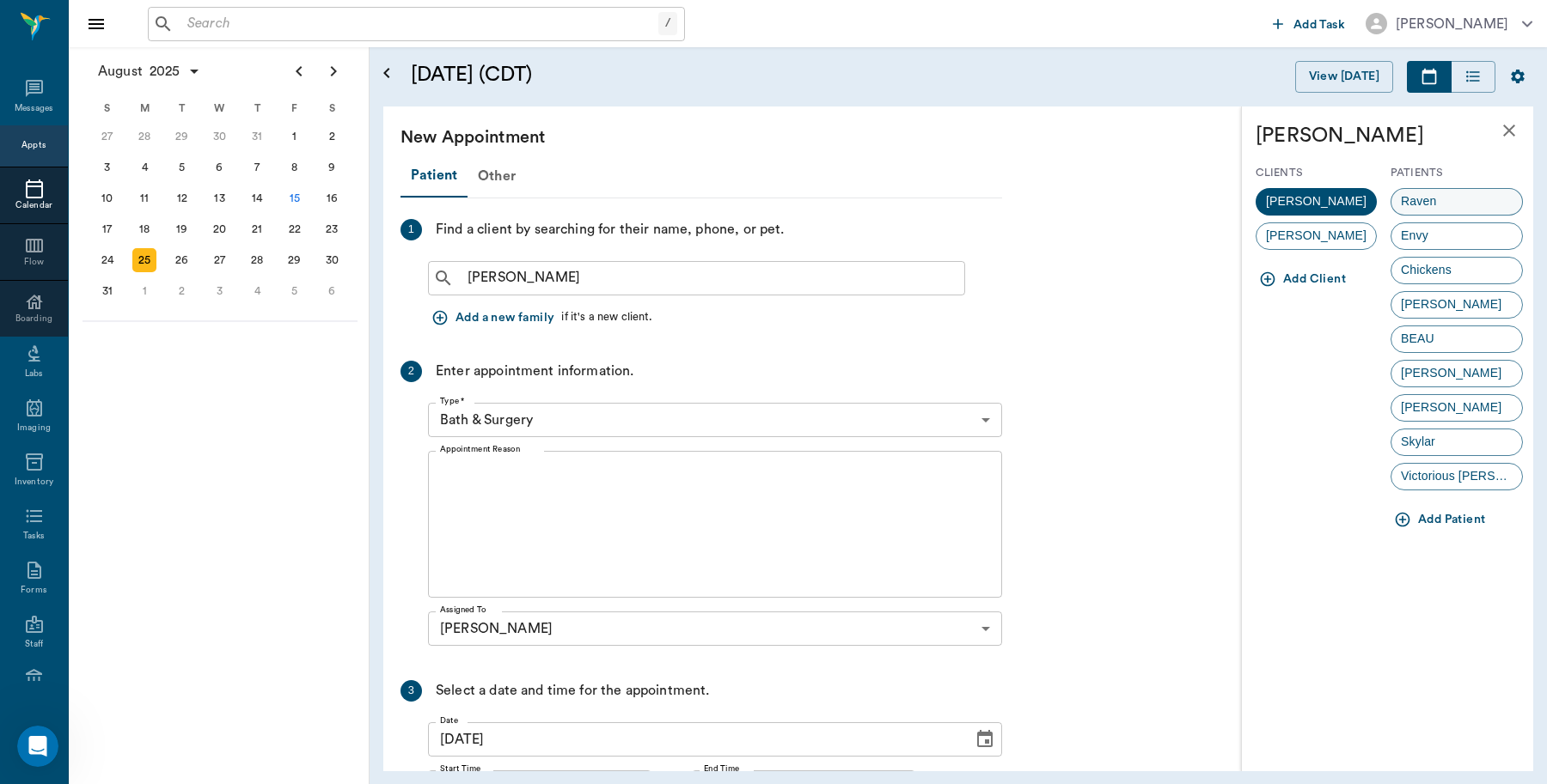
click at [1455, 197] on div "Raven" at bounding box center [1457, 202] width 132 height 27
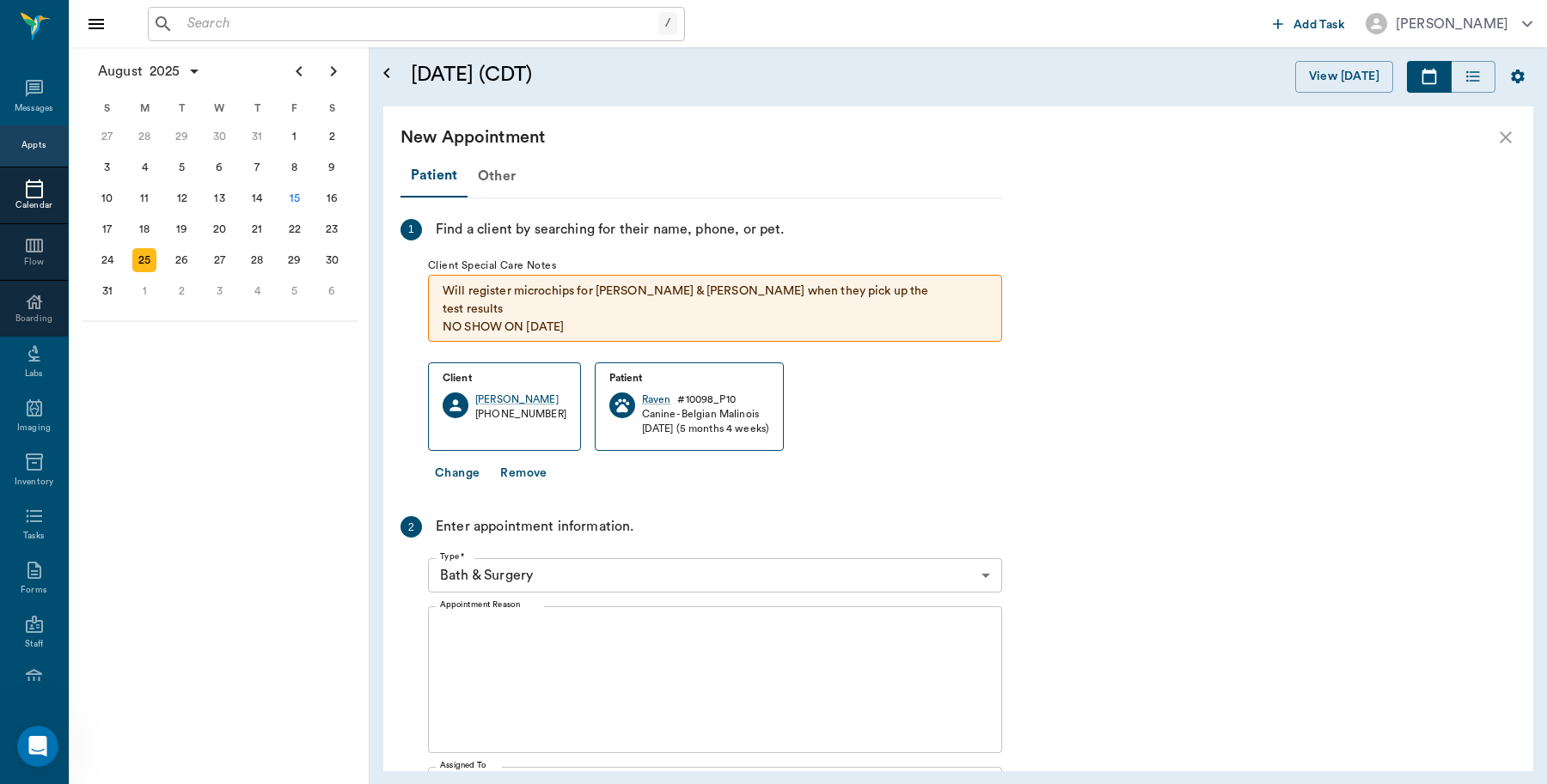
click at [693, 647] on textarea "Appointment Reason" at bounding box center [715, 680] width 550 height 119
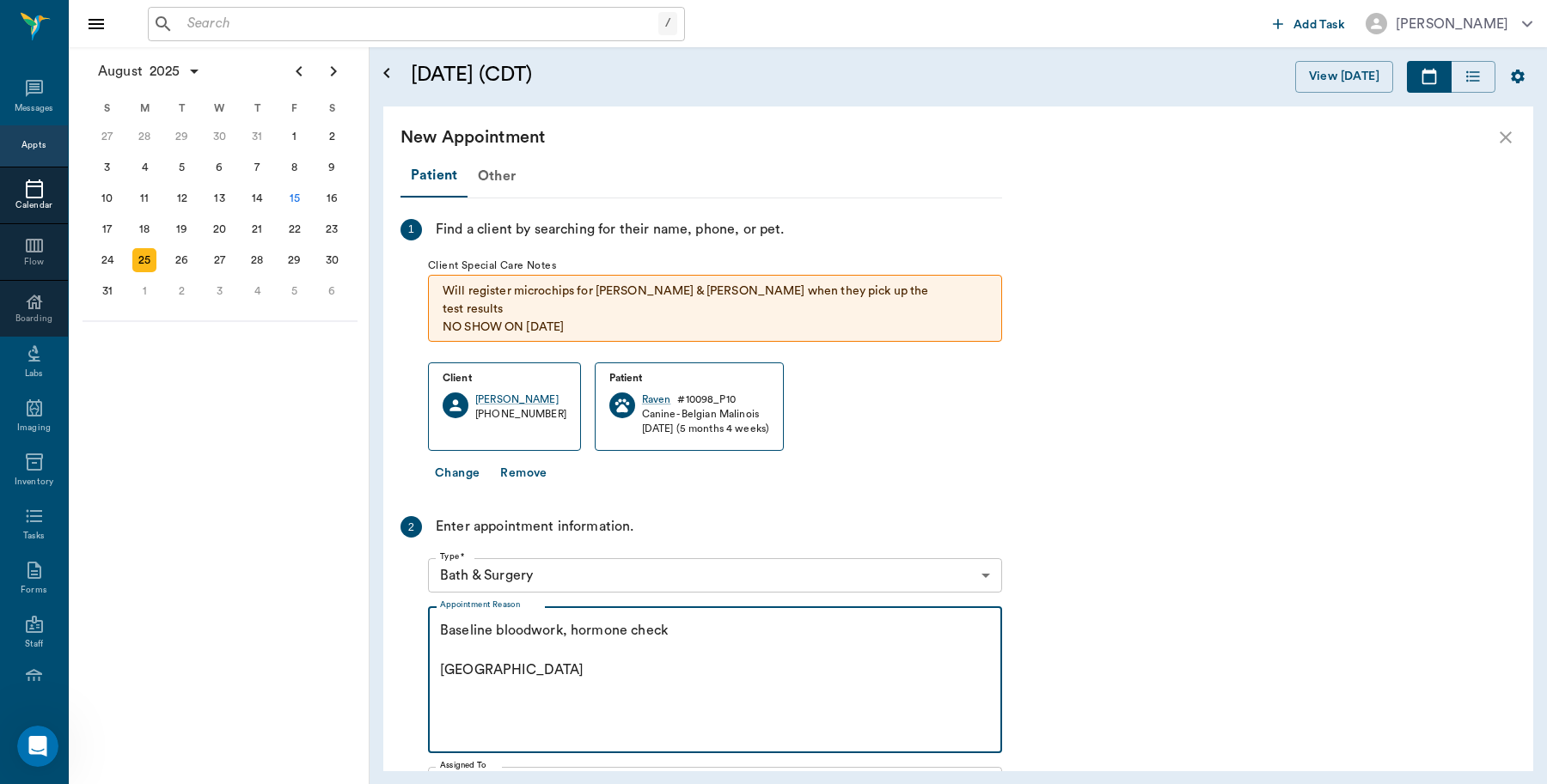
type textarea "Baseline bloodwork, hormone check Caryn"
click at [980, 562] on body "/ ​ Add Task Dr. Bert Ellsworth Nectar Messages Appts Calendar Flow Boarding La…" at bounding box center [774, 392] width 1547 height 784
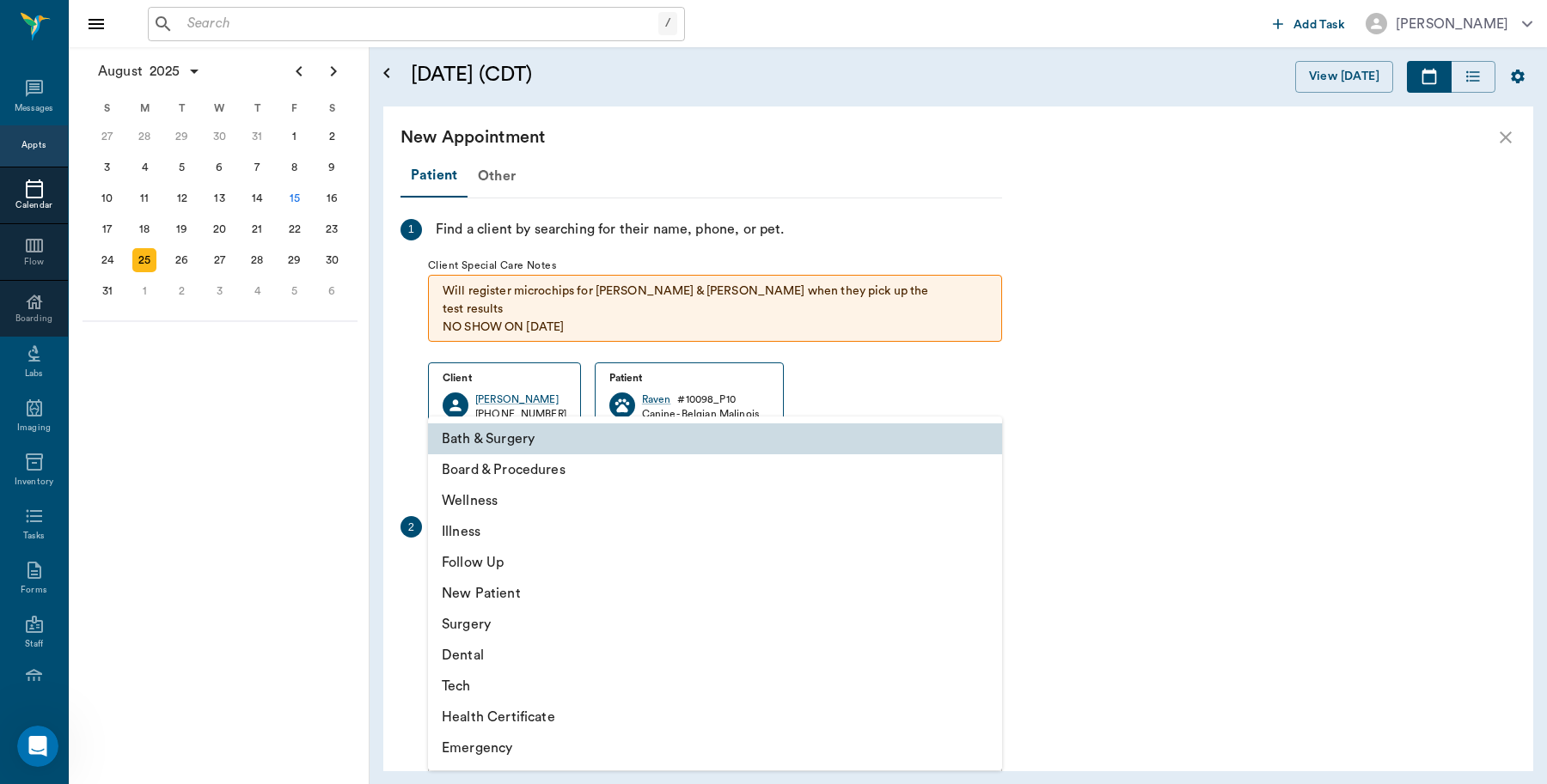
click at [606, 500] on li "Wellness" at bounding box center [715, 501] width 574 height 31
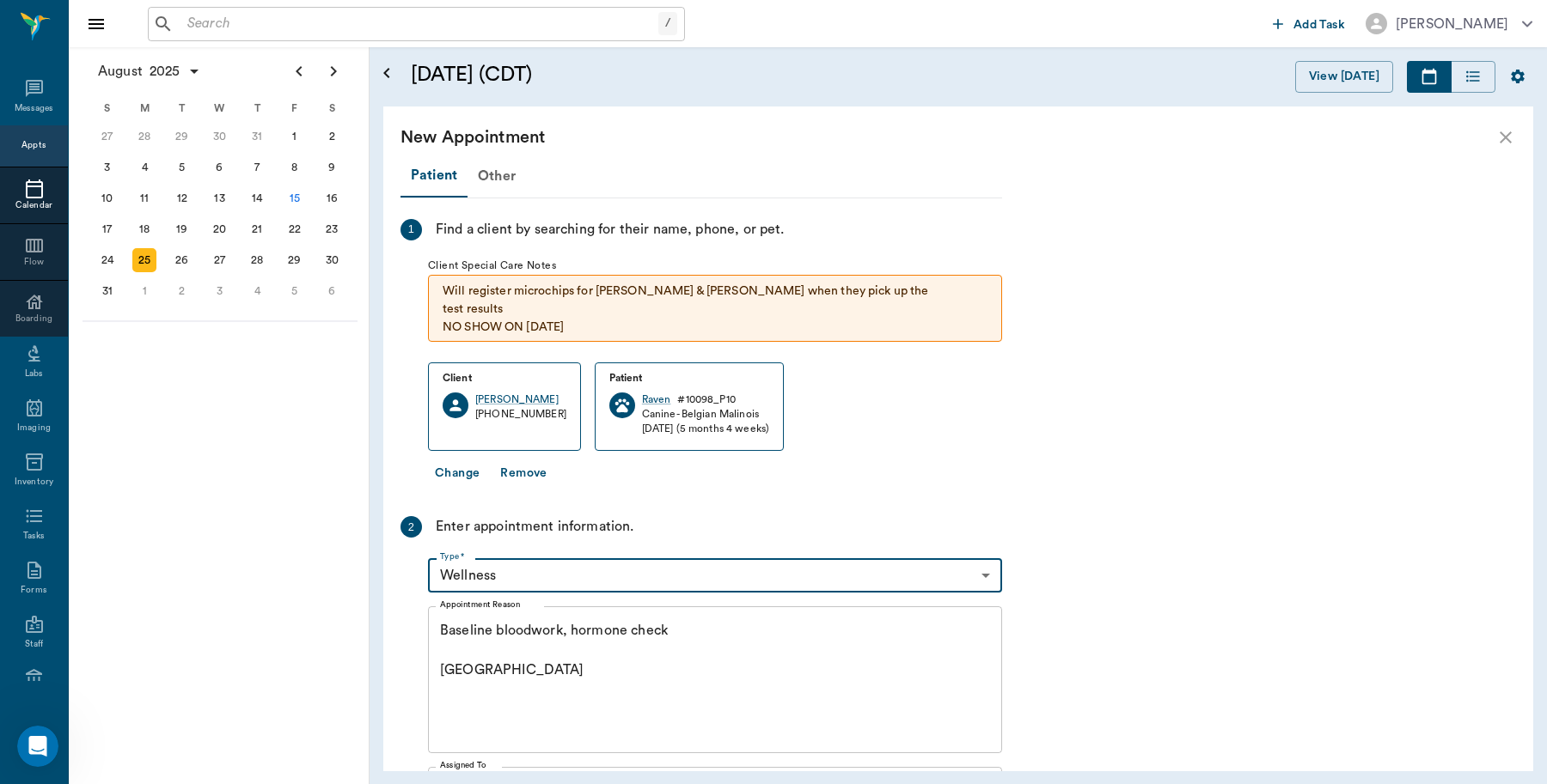
type input "65d2be4f46e3a538d89b8c14"
type input "10:30 AM"
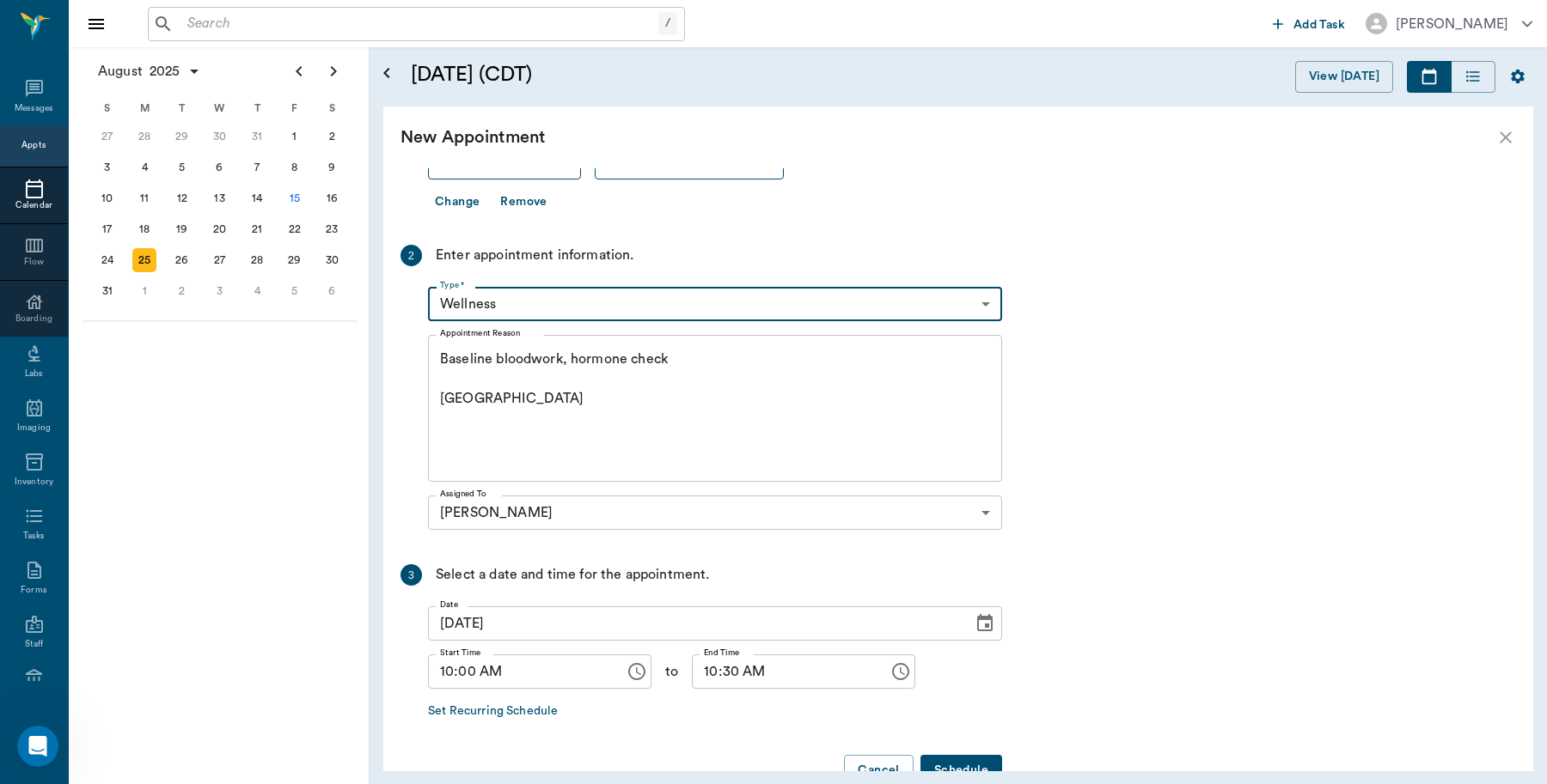
scroll to position [302, 0]
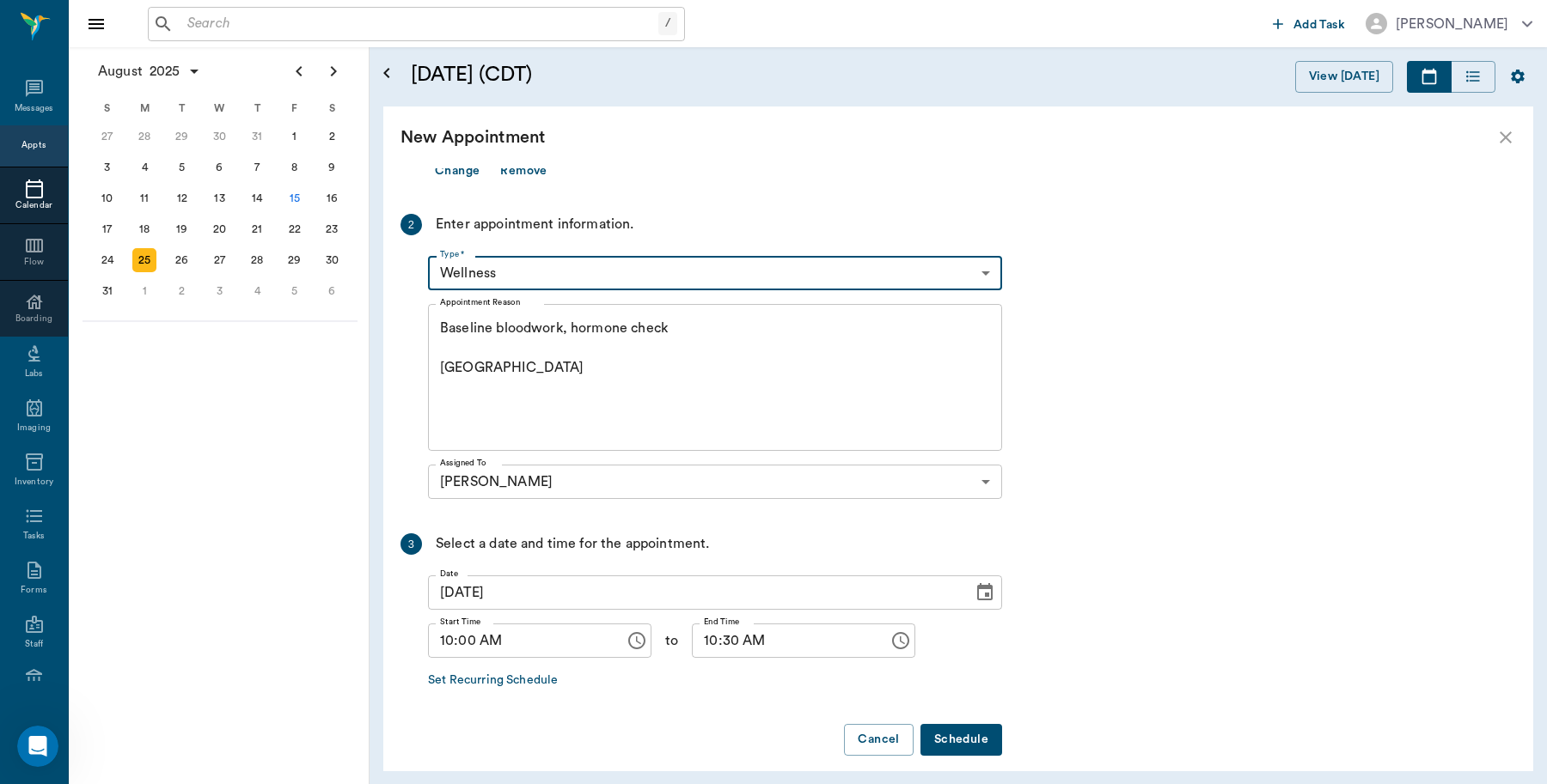
click at [955, 724] on button "Schedule" at bounding box center [961, 739] width 81 height 32
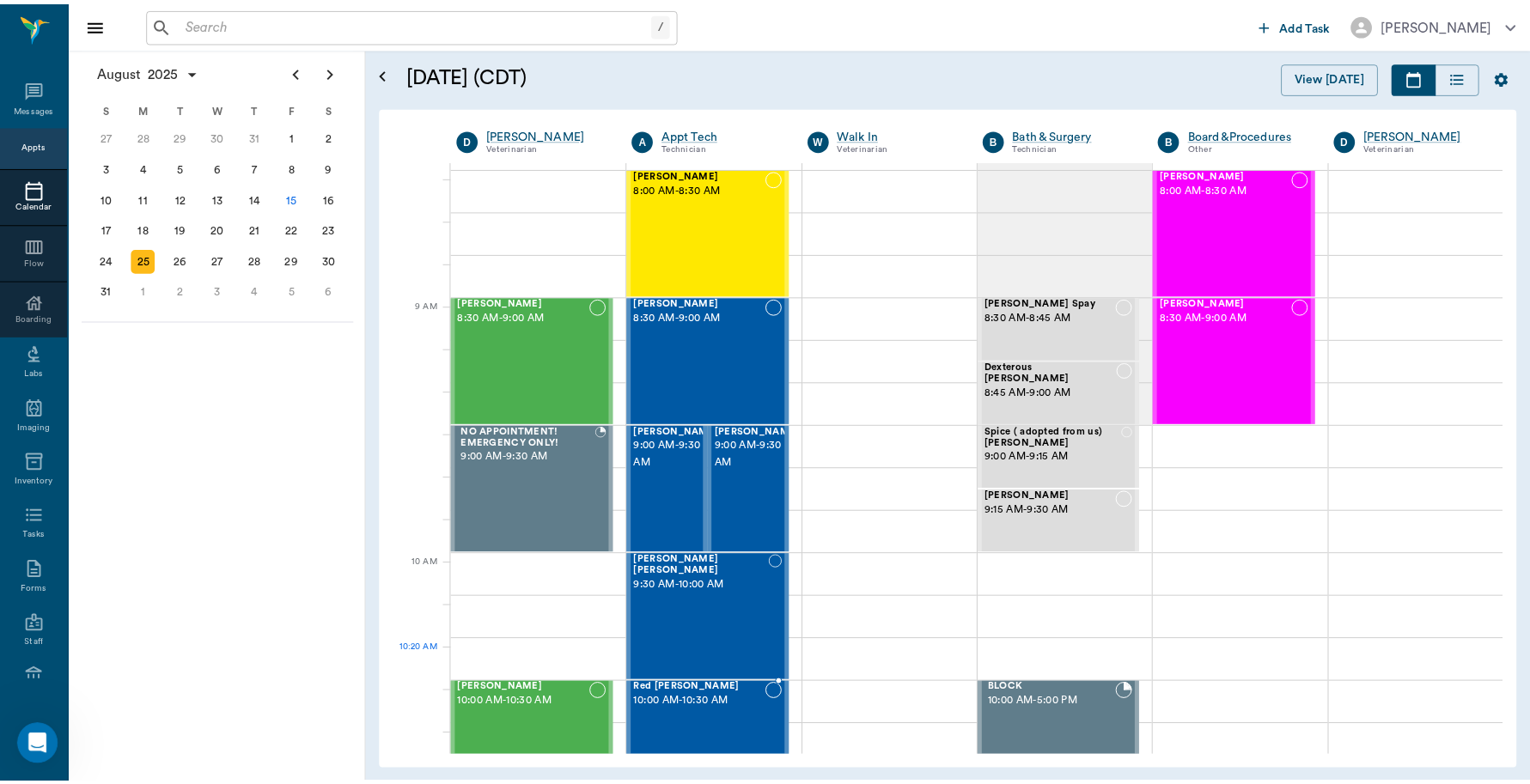
scroll to position [322, 0]
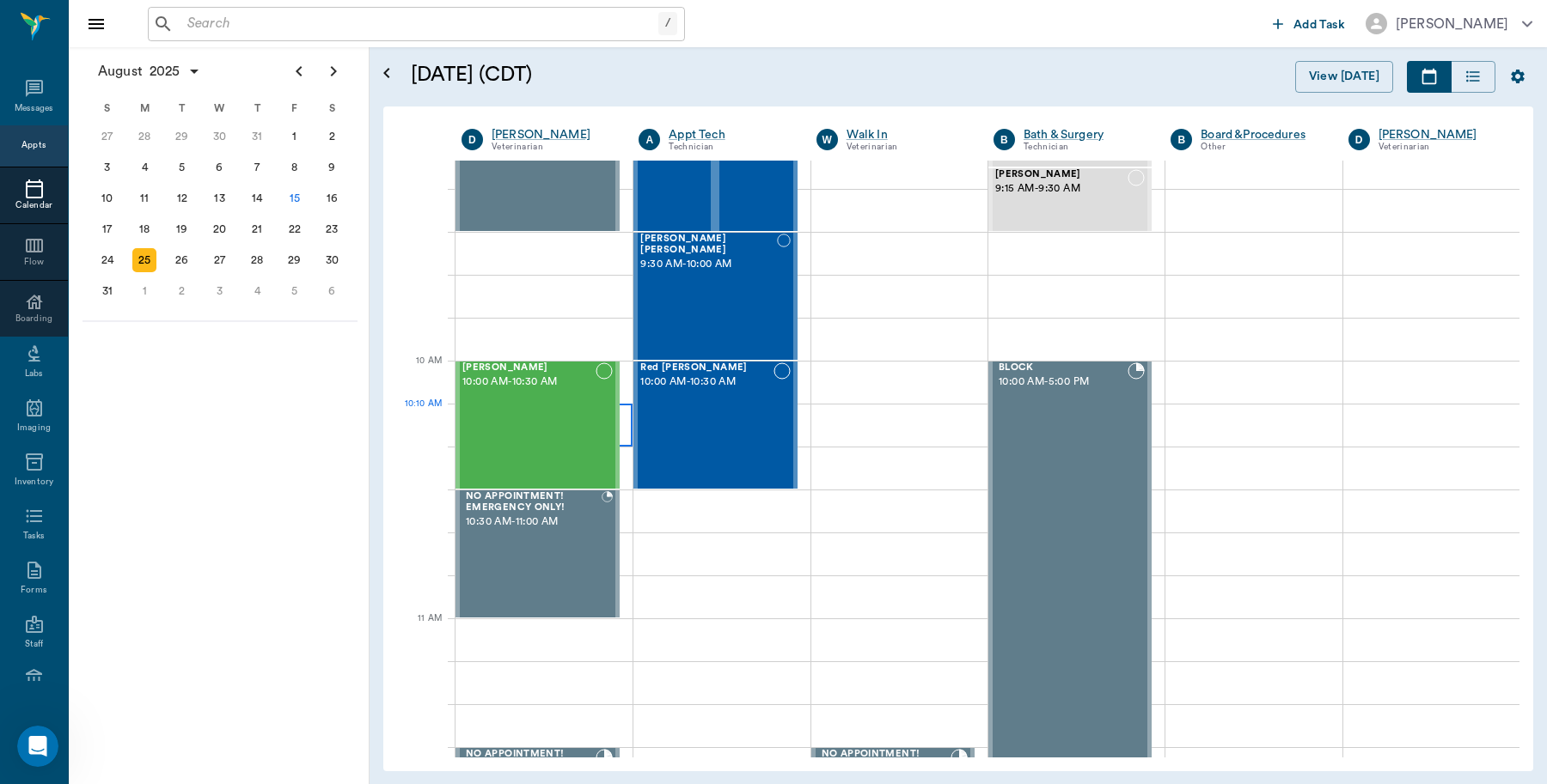
click at [619, 422] on div at bounding box center [544, 424] width 177 height 43
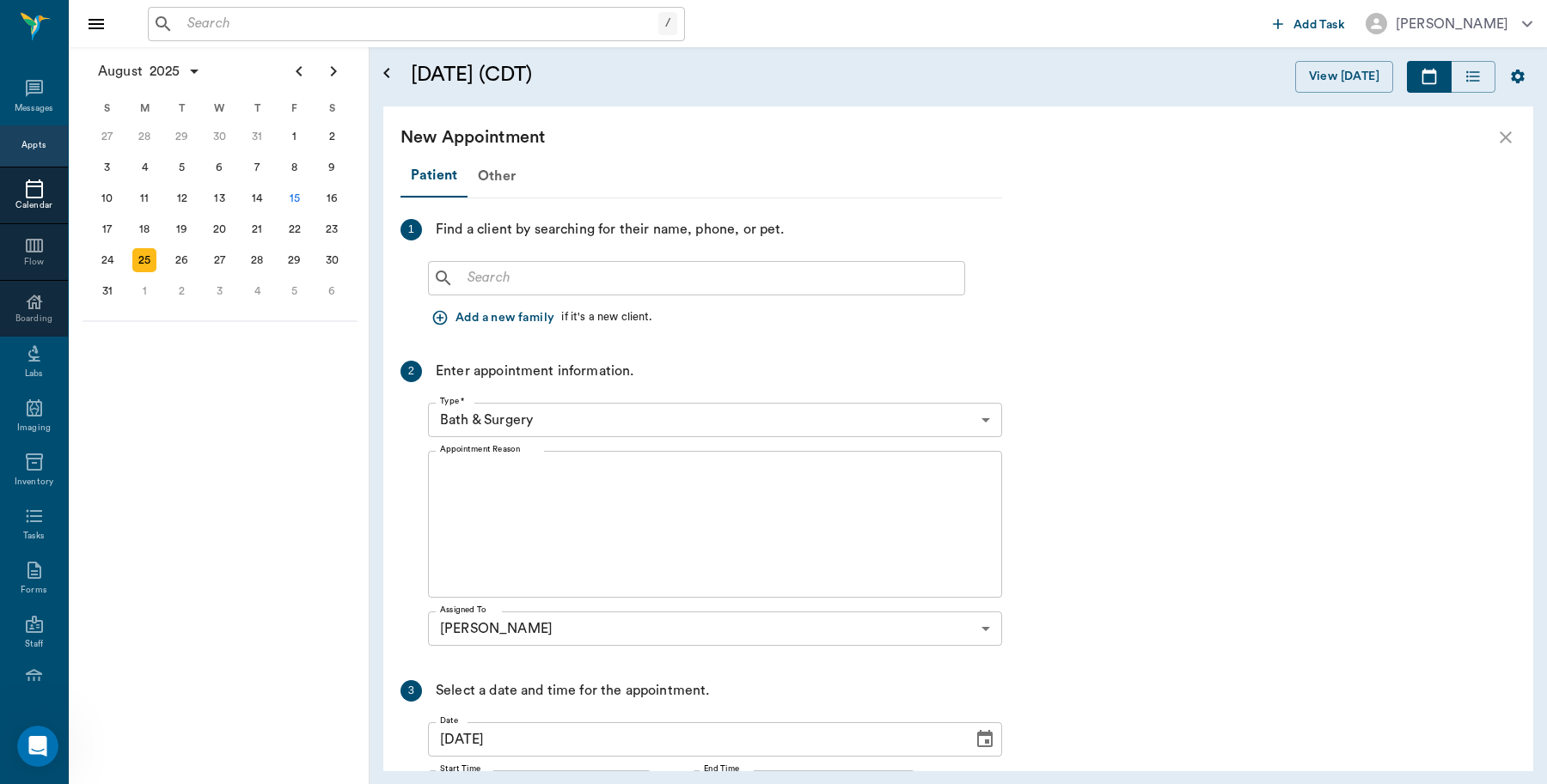
click at [637, 273] on input "text" at bounding box center [709, 278] width 497 height 24
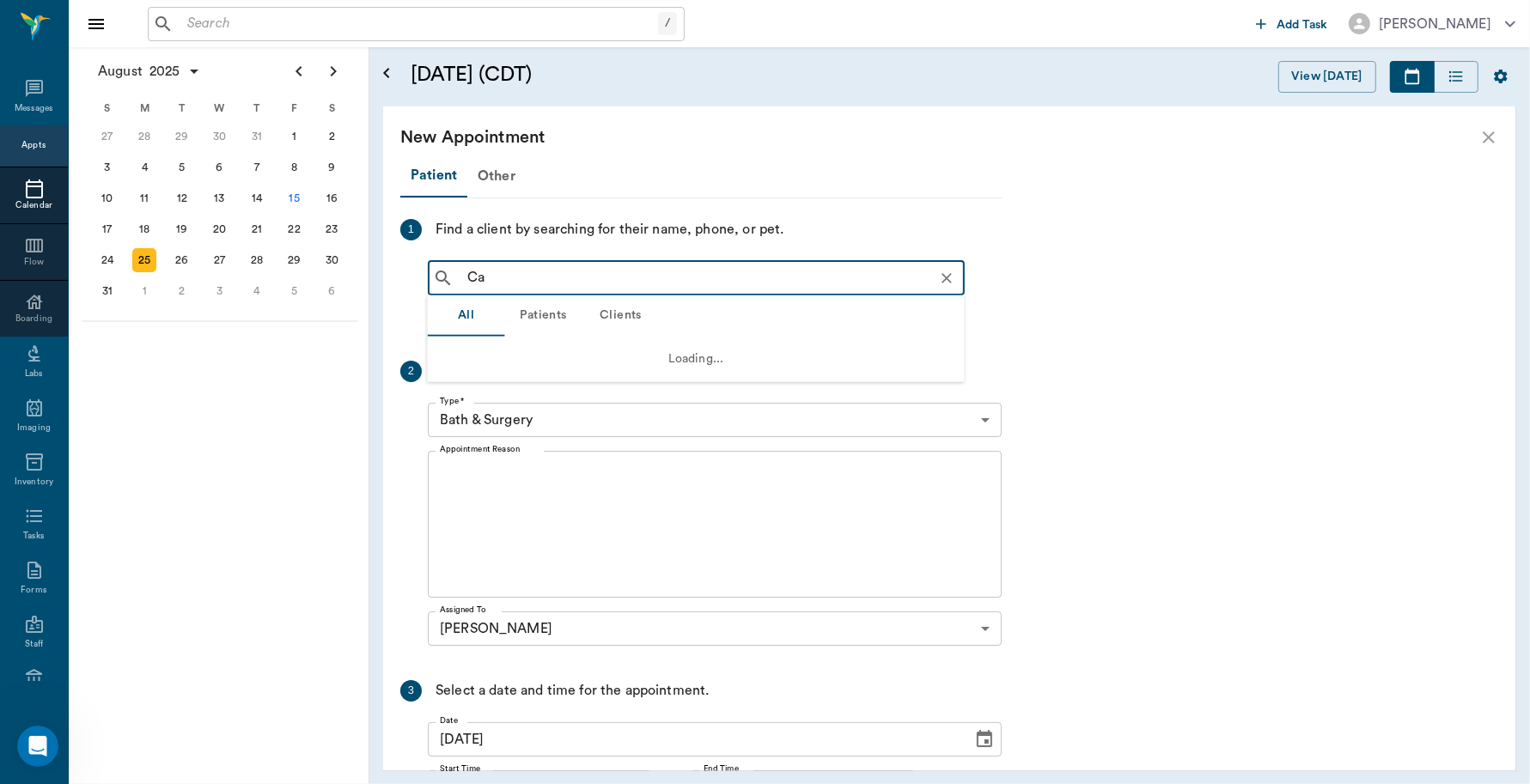
type input "C"
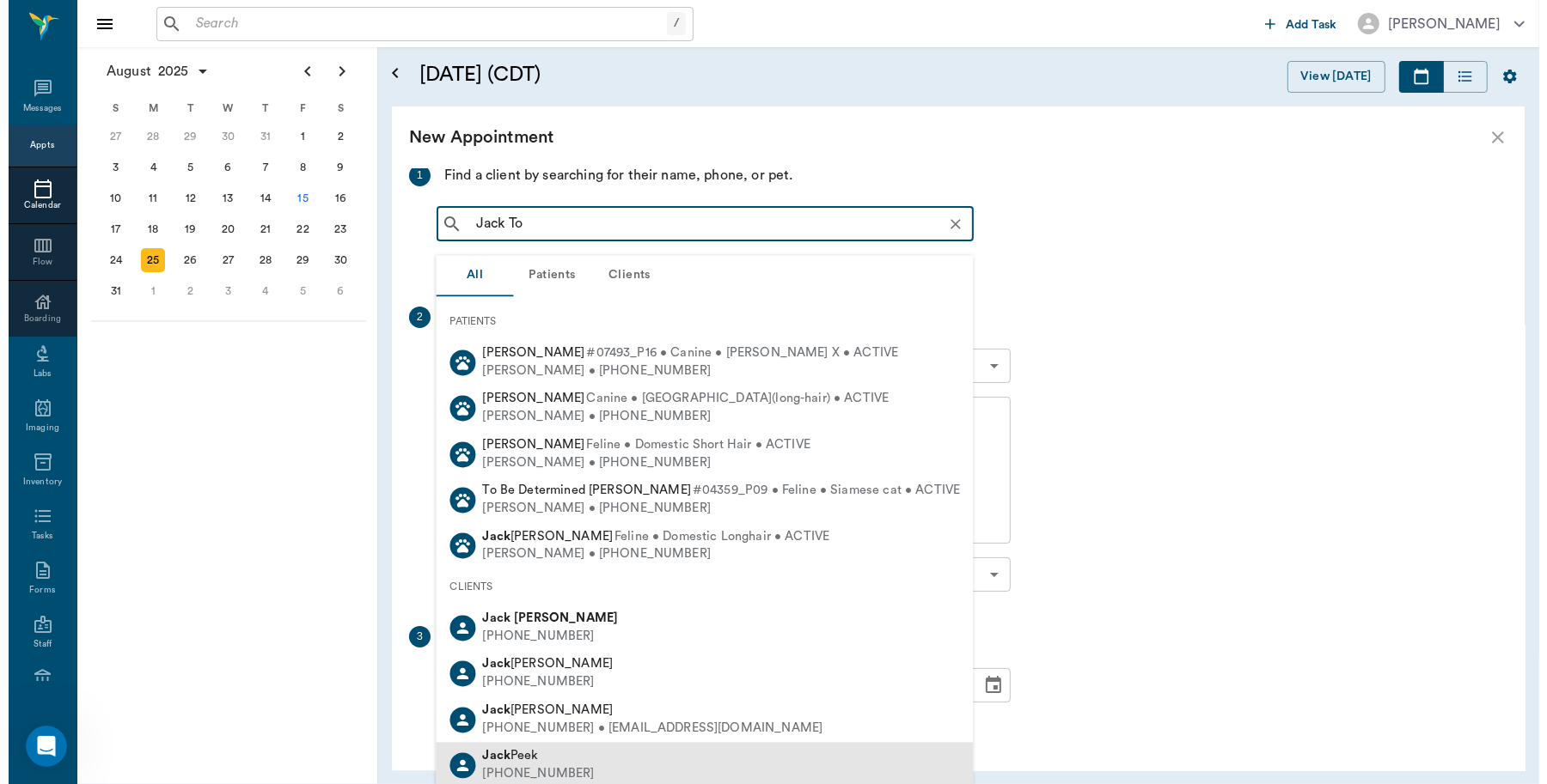
scroll to position [108, 0]
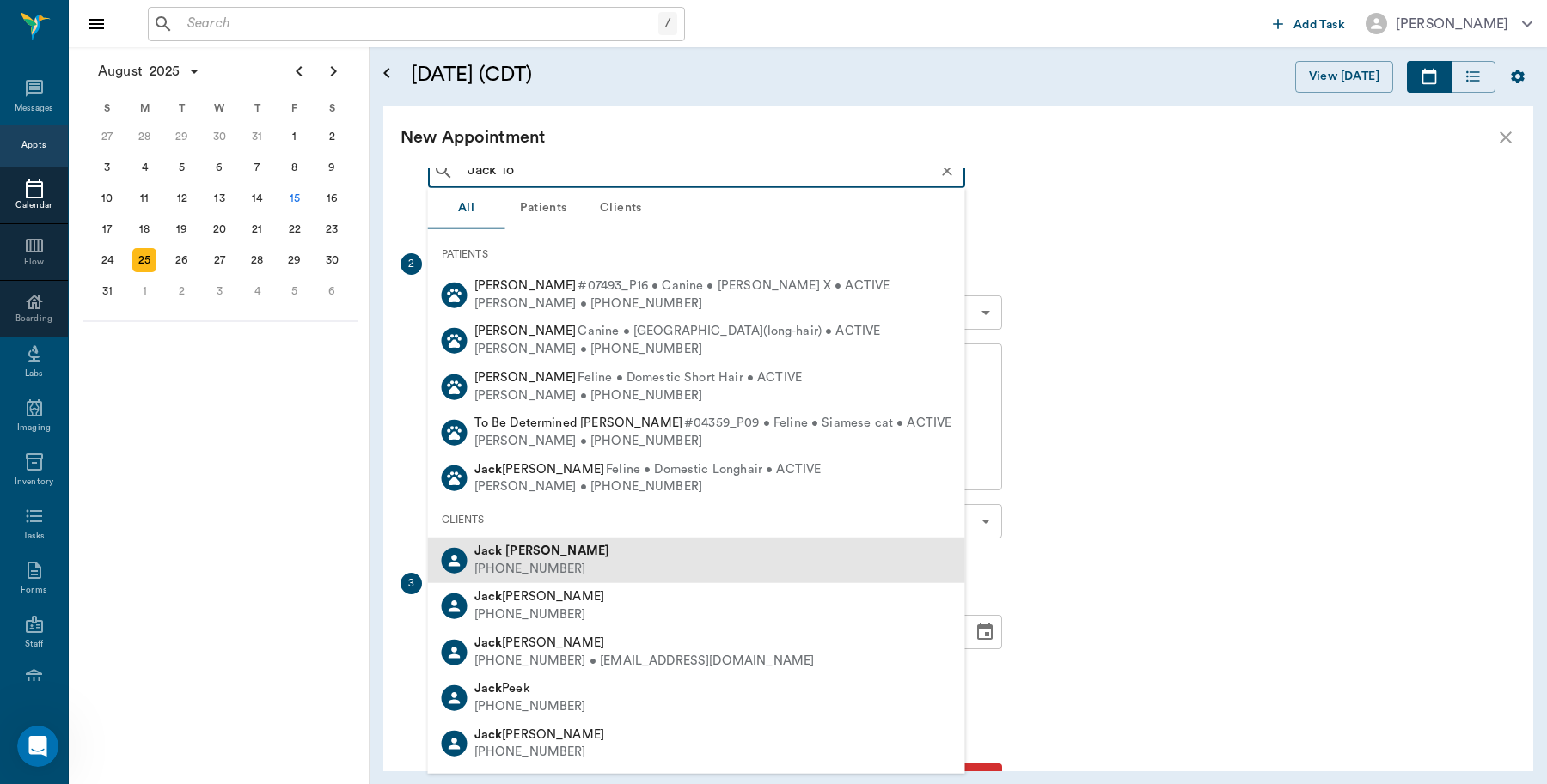
click at [551, 561] on div "(430) 324-1074" at bounding box center [542, 570] width 136 height 18
type input "Jack To"
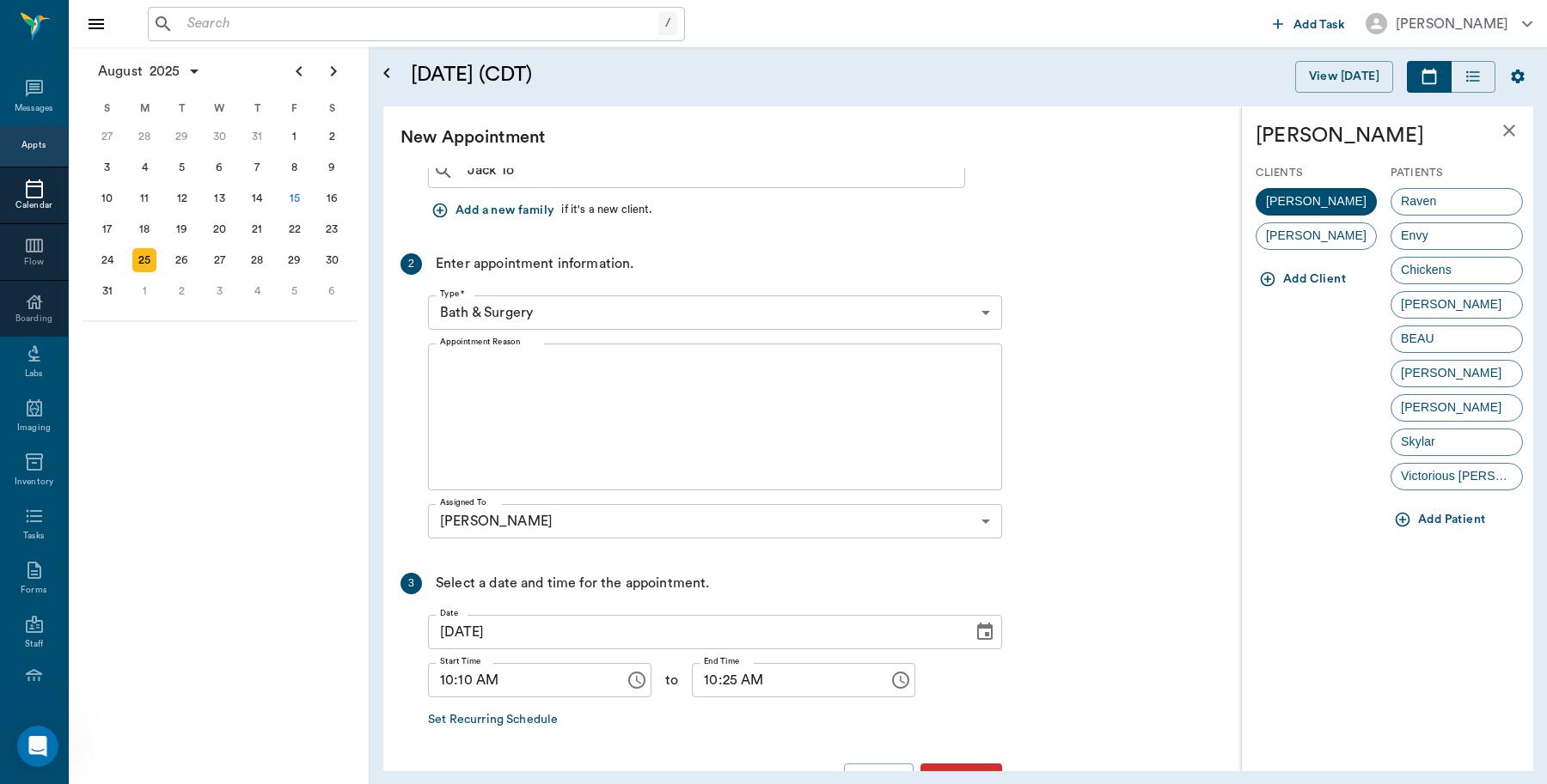
click at [999, 303] on body "/ ​ Add Task Dr. Bert Ellsworth Nectar Messages Appts Calendar Flow Boarding La…" at bounding box center [774, 392] width 1547 height 784
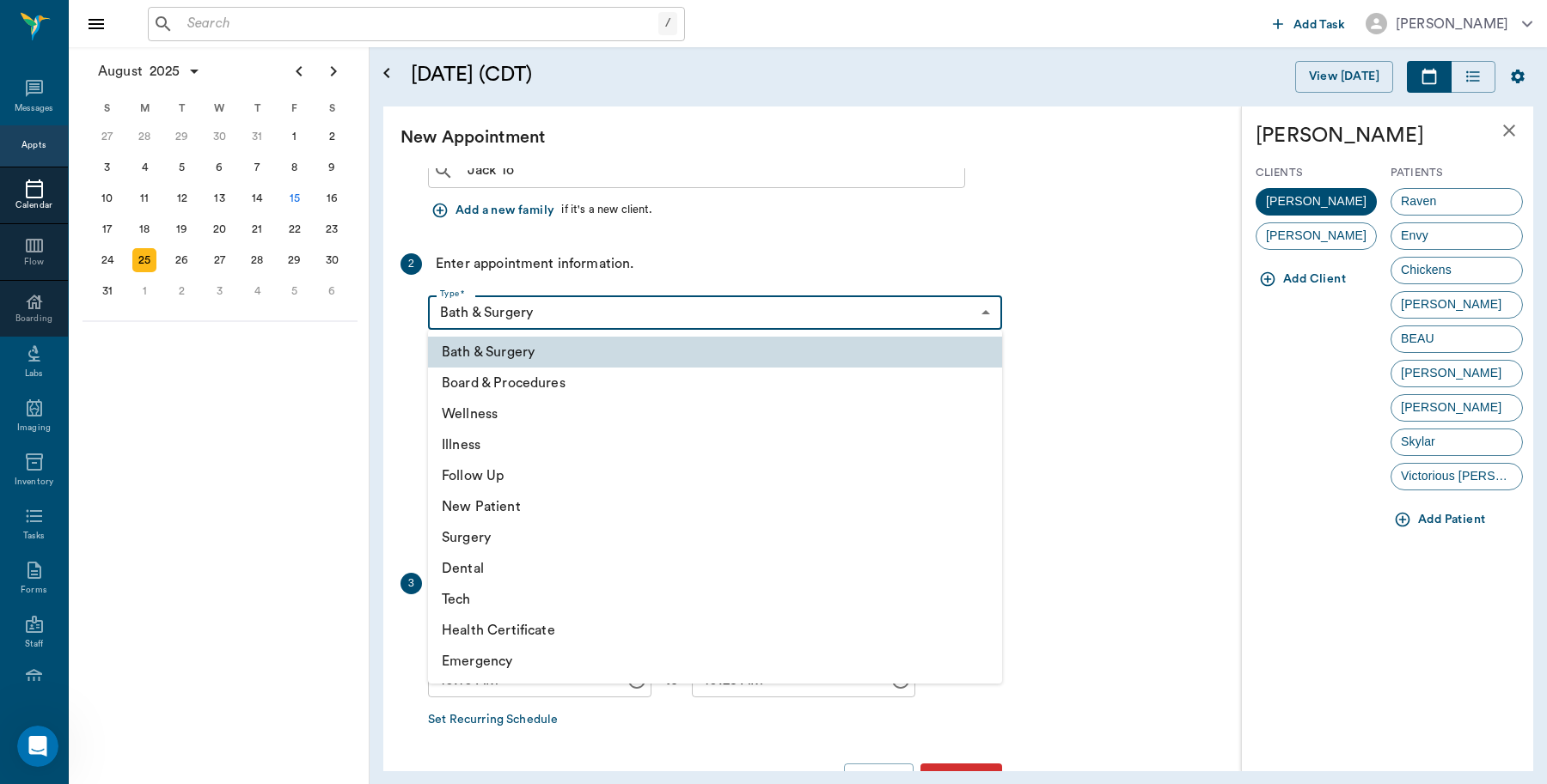
click at [533, 418] on li "Wellness" at bounding box center [715, 414] width 574 height 31
type input "65d2be4f46e3a538d89b8c14"
type input "10:40 AM"
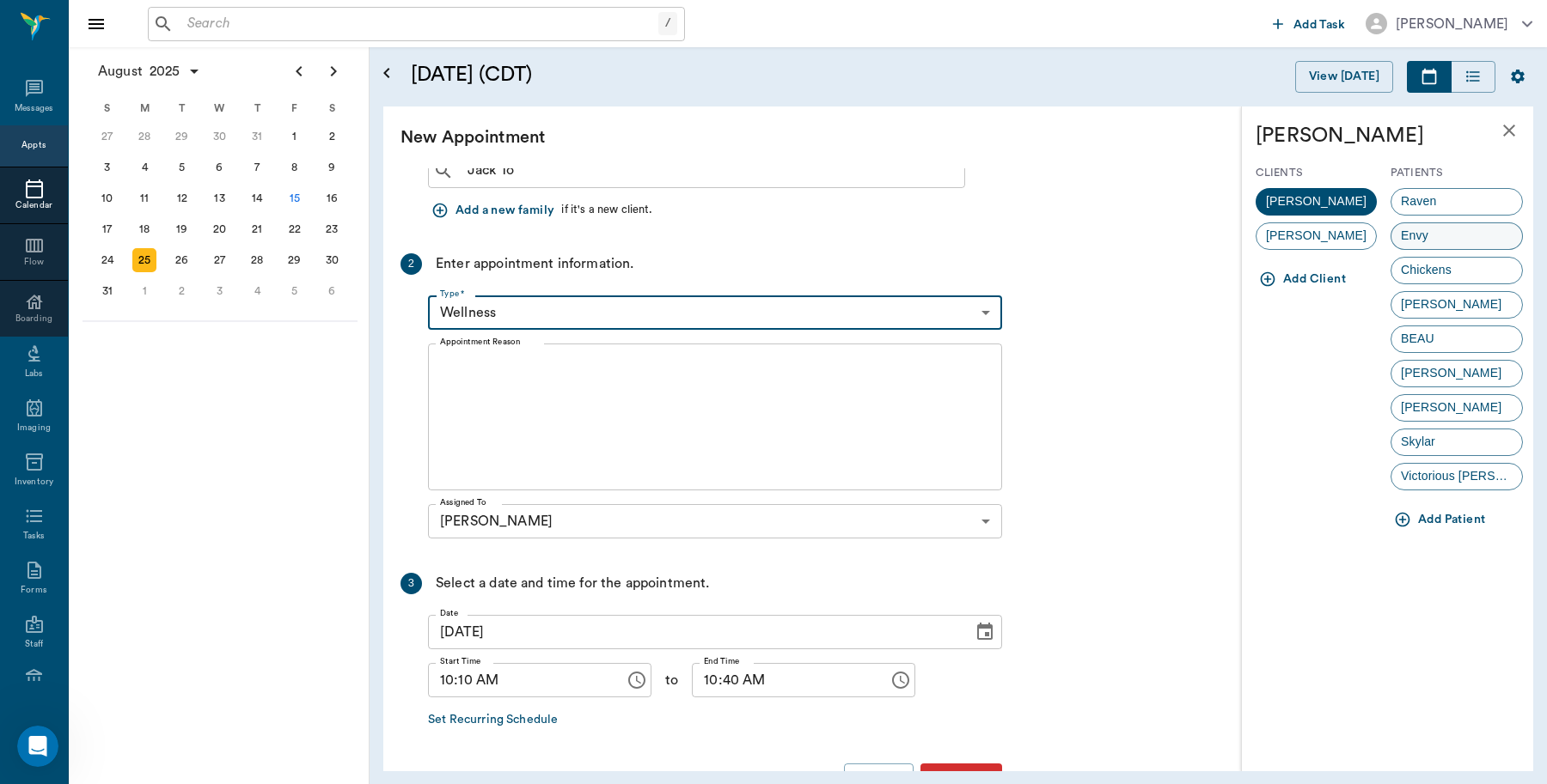
click at [1437, 242] on div "Envy" at bounding box center [1457, 236] width 132 height 27
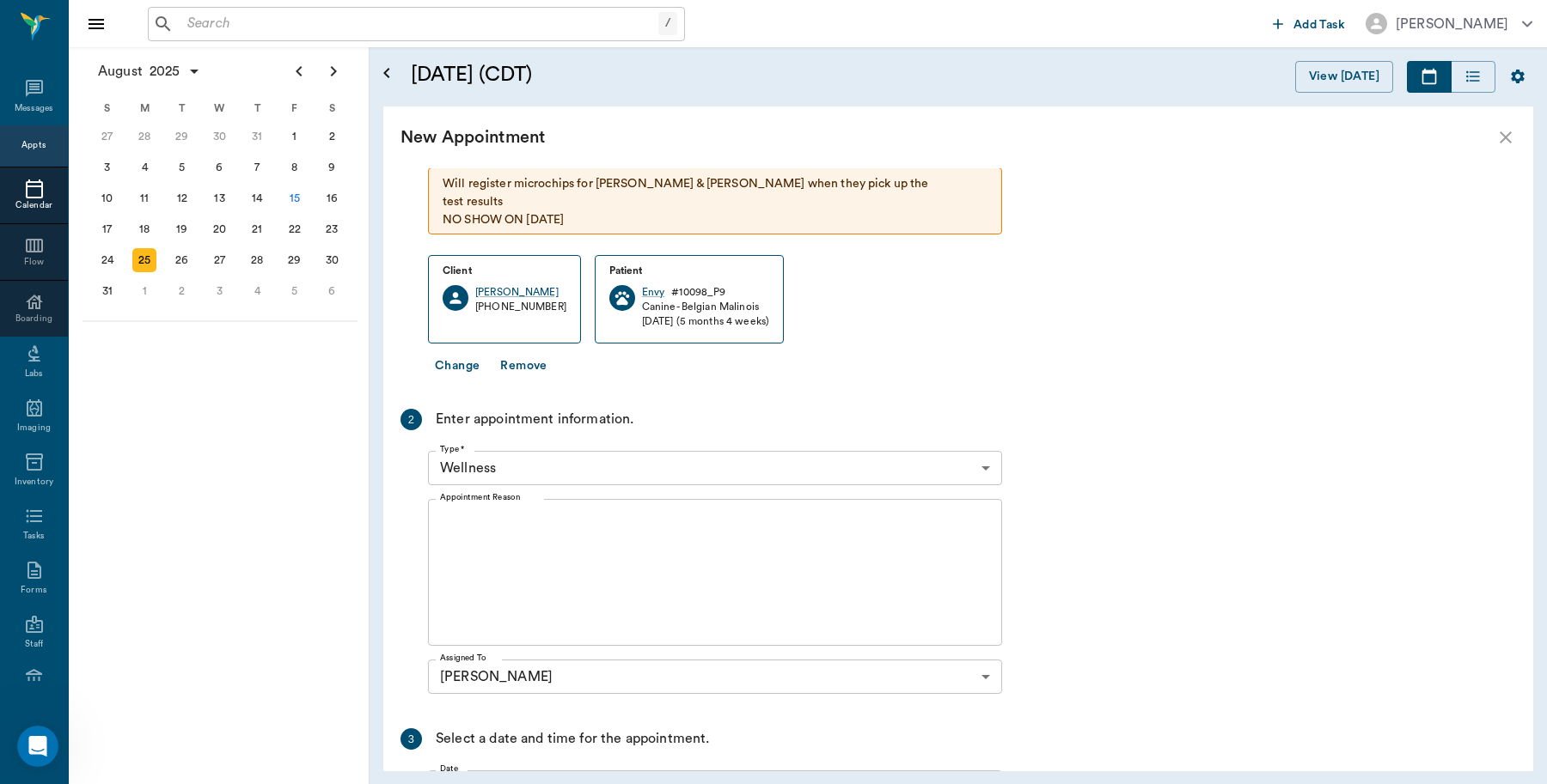
click at [593, 514] on textarea "Appointment Reason" at bounding box center [715, 573] width 550 height 119
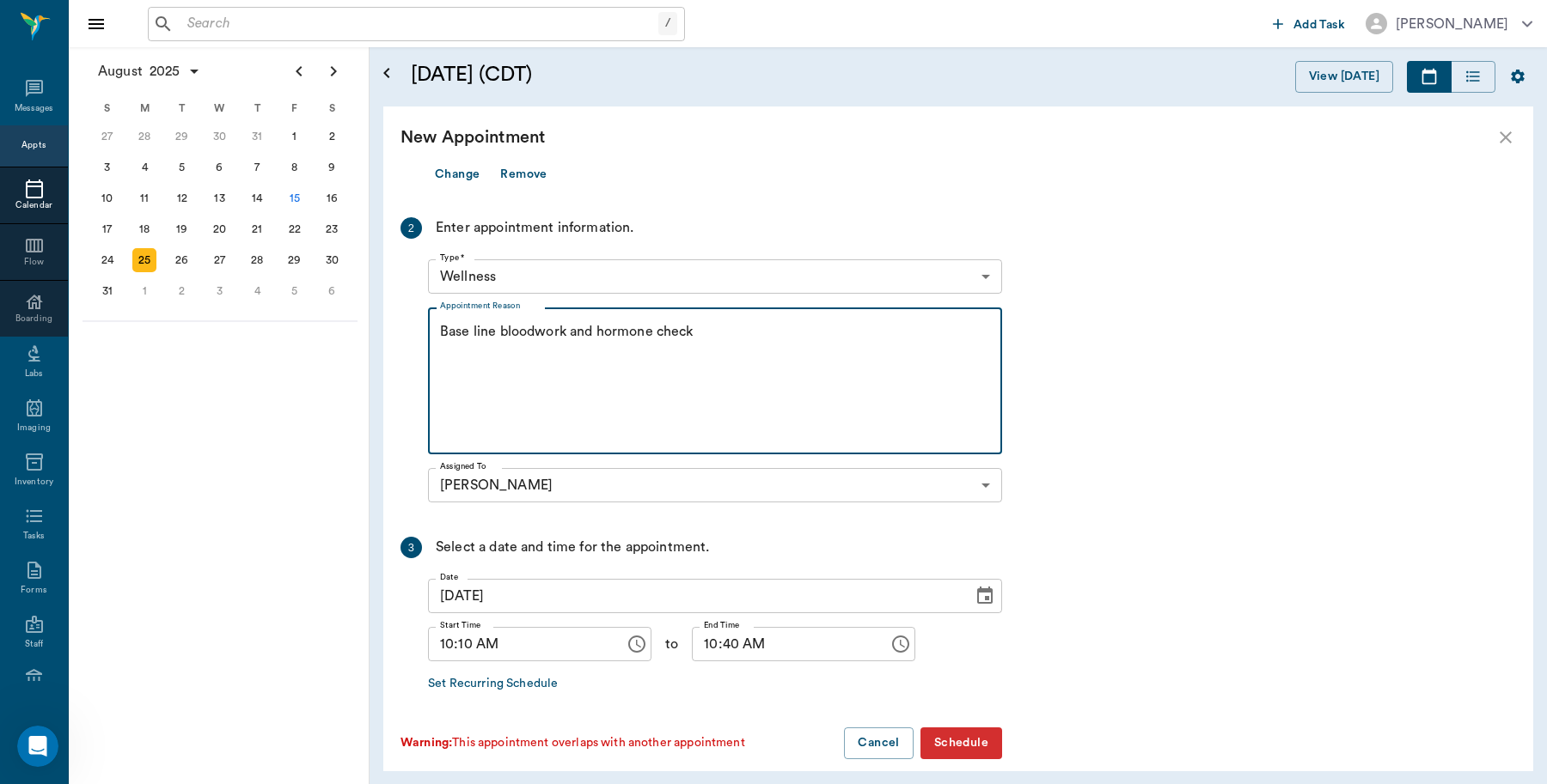
scroll to position [302, 0]
type textarea "Base line bloodwork and hormone check"
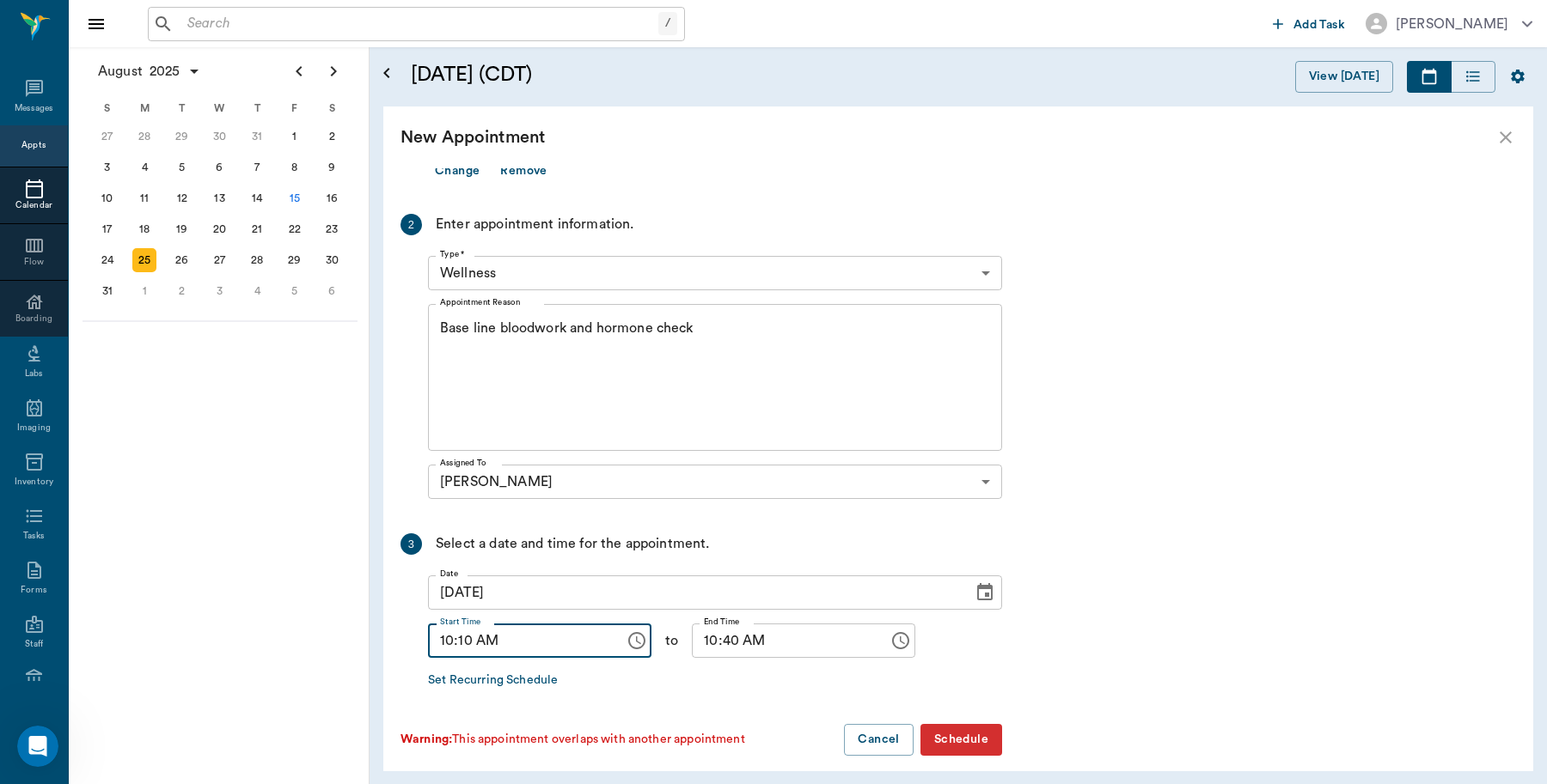
drag, startPoint x: 471, startPoint y: 620, endPoint x: 461, endPoint y: 624, distance: 10.8
click at [461, 624] on input "10:10 AM" at bounding box center [521, 641] width 184 height 35
type input "10:00 AM"
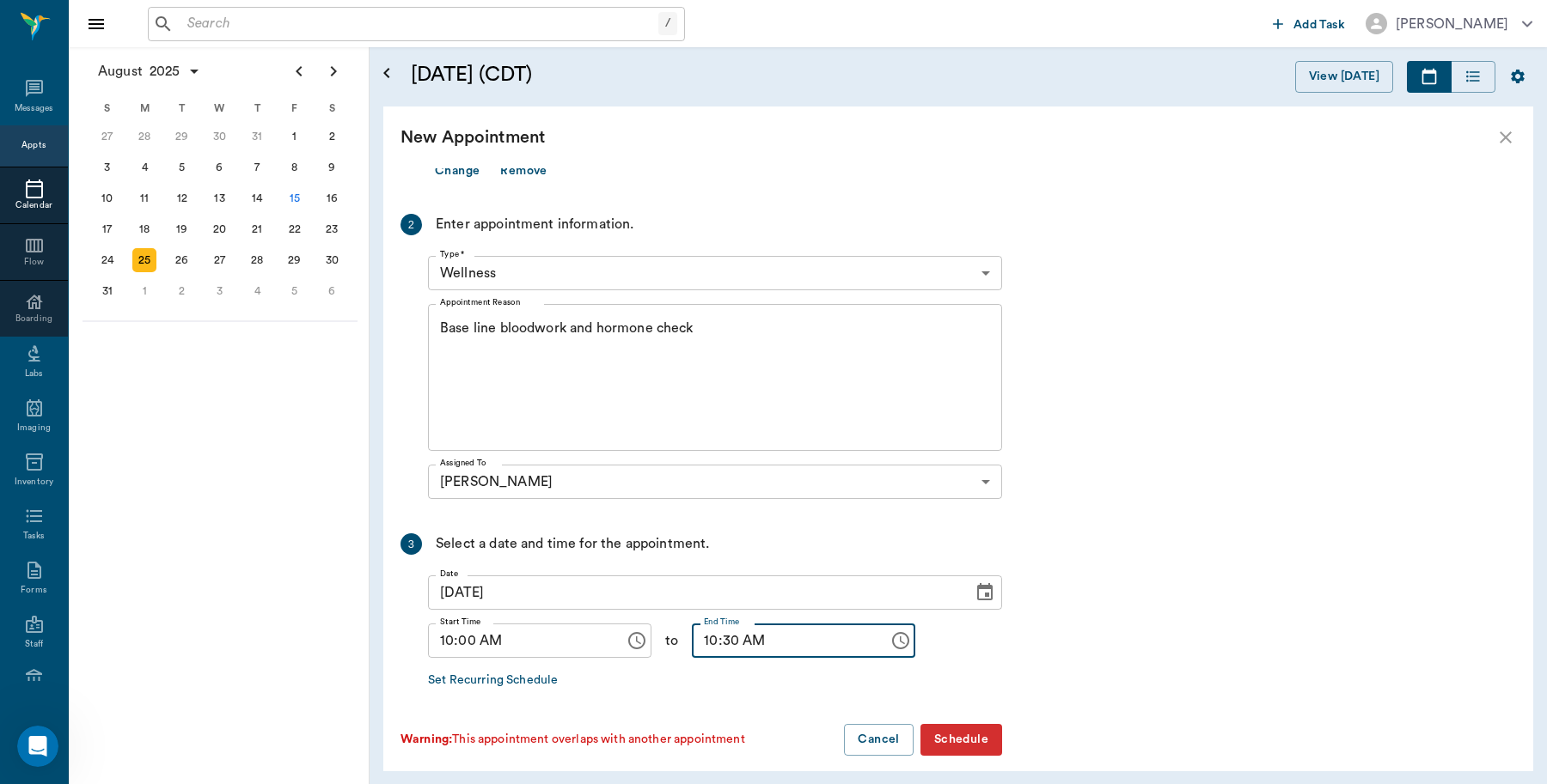
type input "10:30 AM"
click at [468, 353] on textarea "Base line bloodwork and hormone check" at bounding box center [715, 378] width 550 height 119
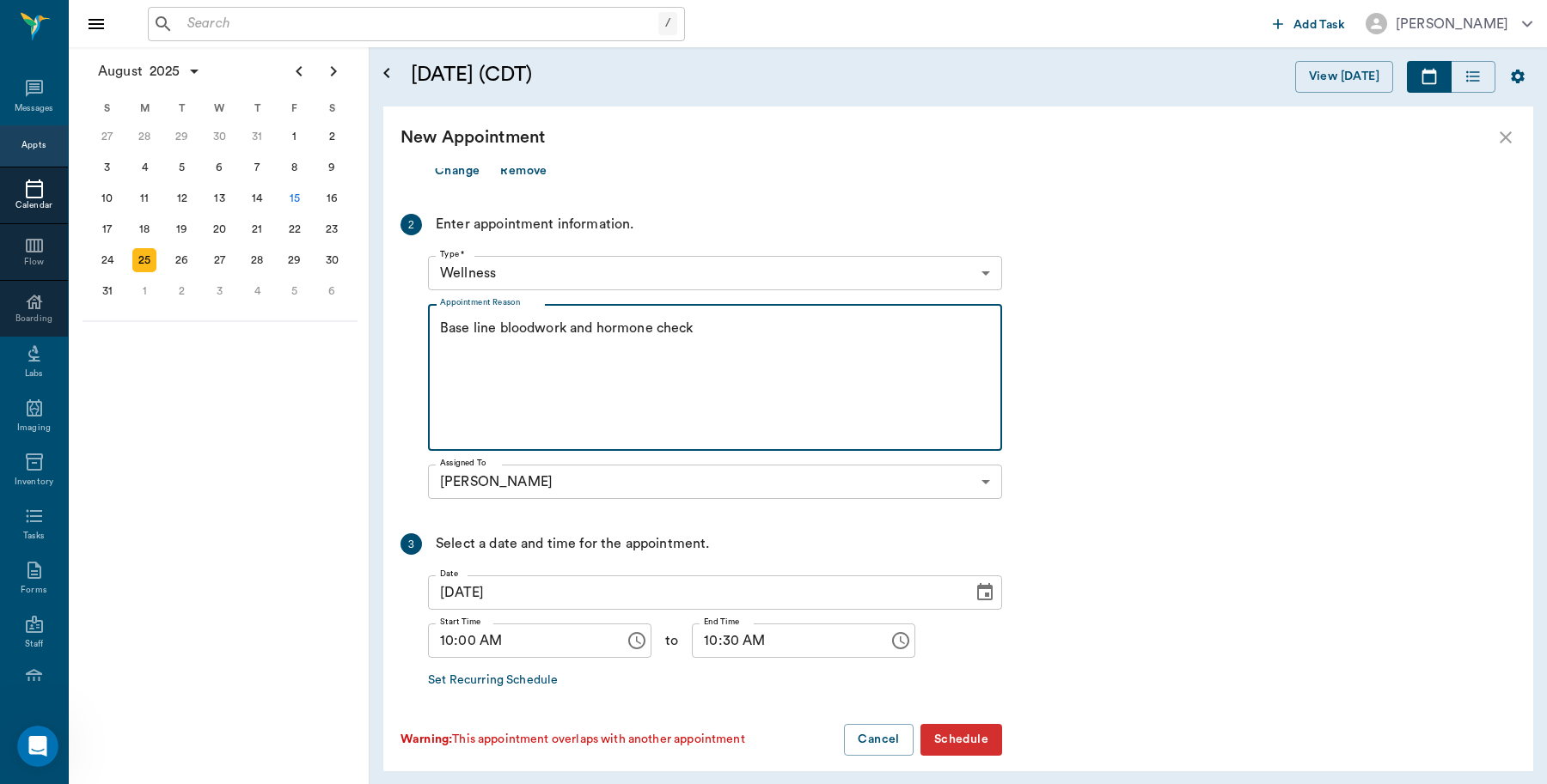
click at [728, 319] on textarea "Base line bloodwork and hormone check" at bounding box center [715, 378] width 550 height 119
type textarea "Base line bloodwork and hormone check Caryn"
click at [972, 724] on button "Schedule" at bounding box center [961, 739] width 81 height 32
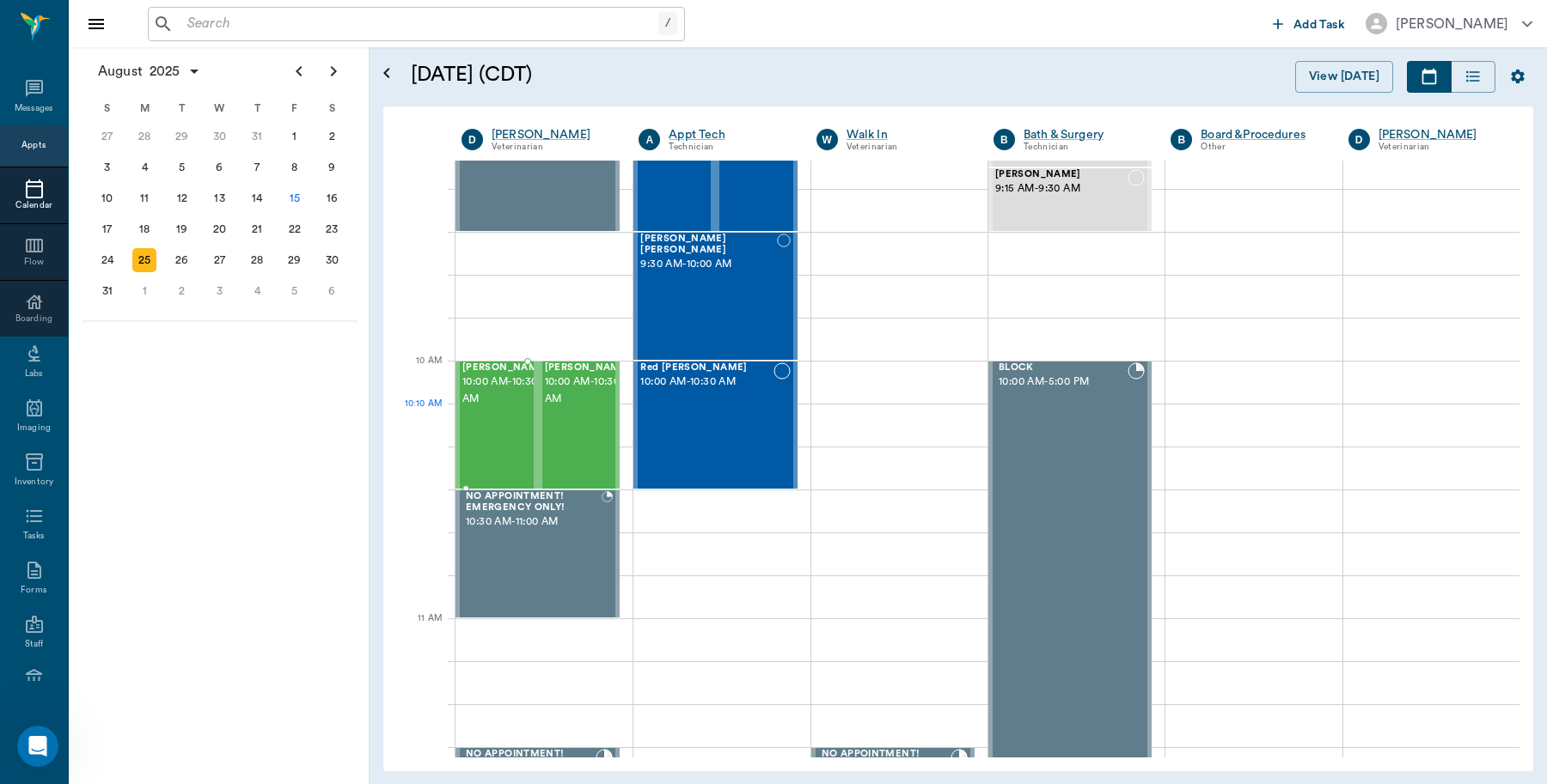
click at [477, 422] on div "Envy Tolbert 10:00 AM - 10:30 AM" at bounding box center [505, 424] width 86 height 125
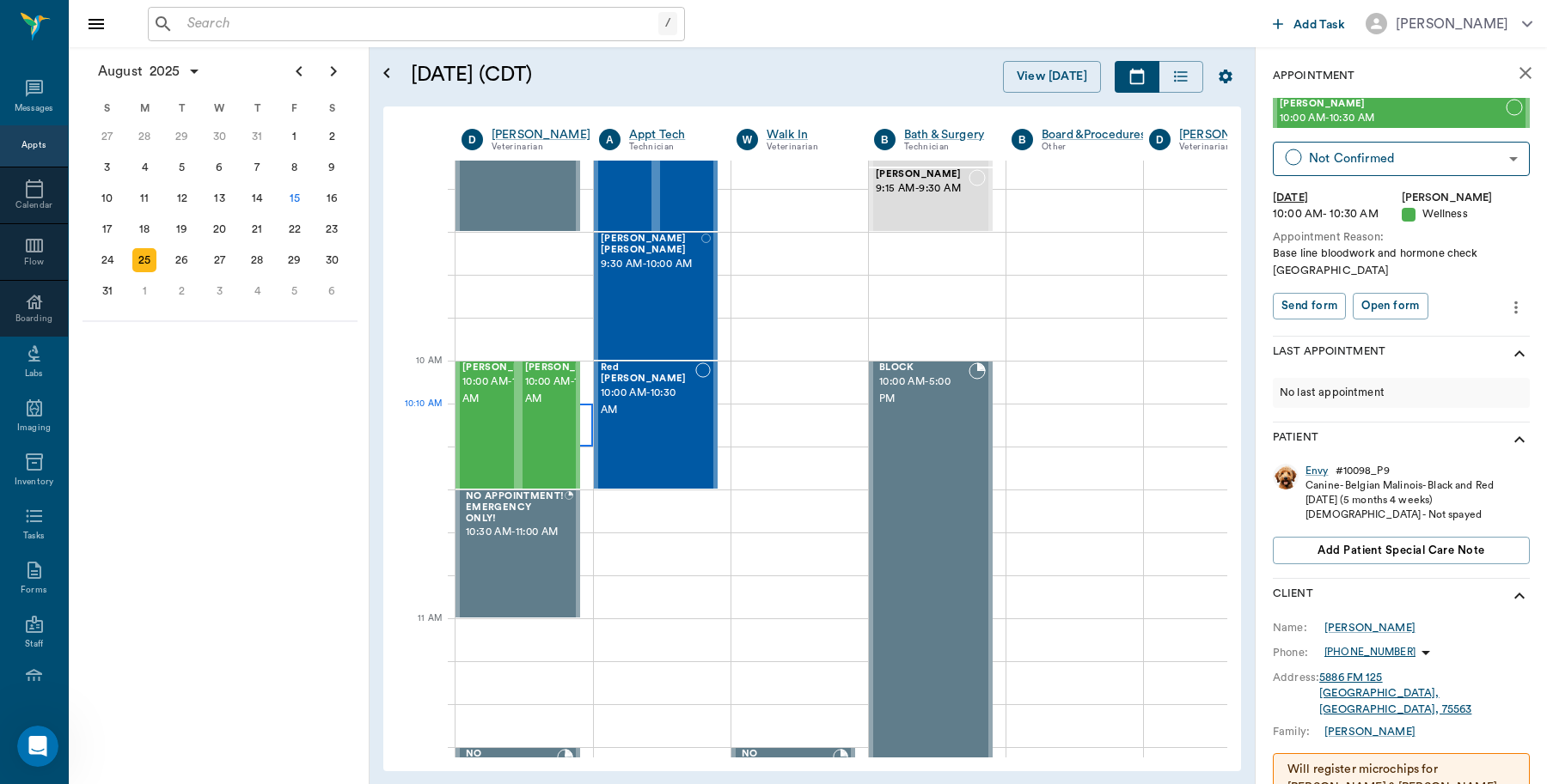
click at [586, 421] on div at bounding box center [524, 424] width 138 height 43
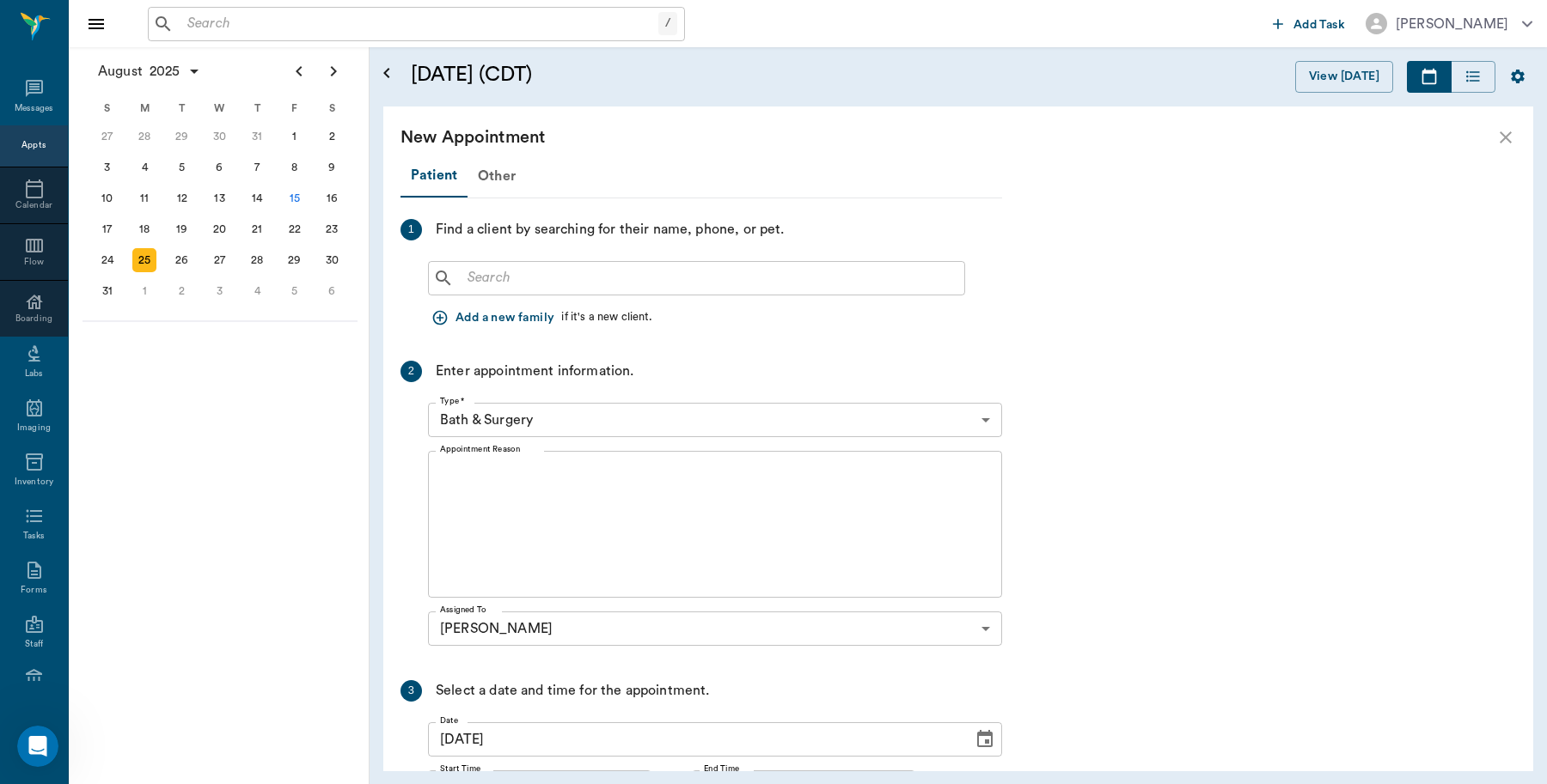
click at [555, 275] on input "text" at bounding box center [709, 278] width 497 height 24
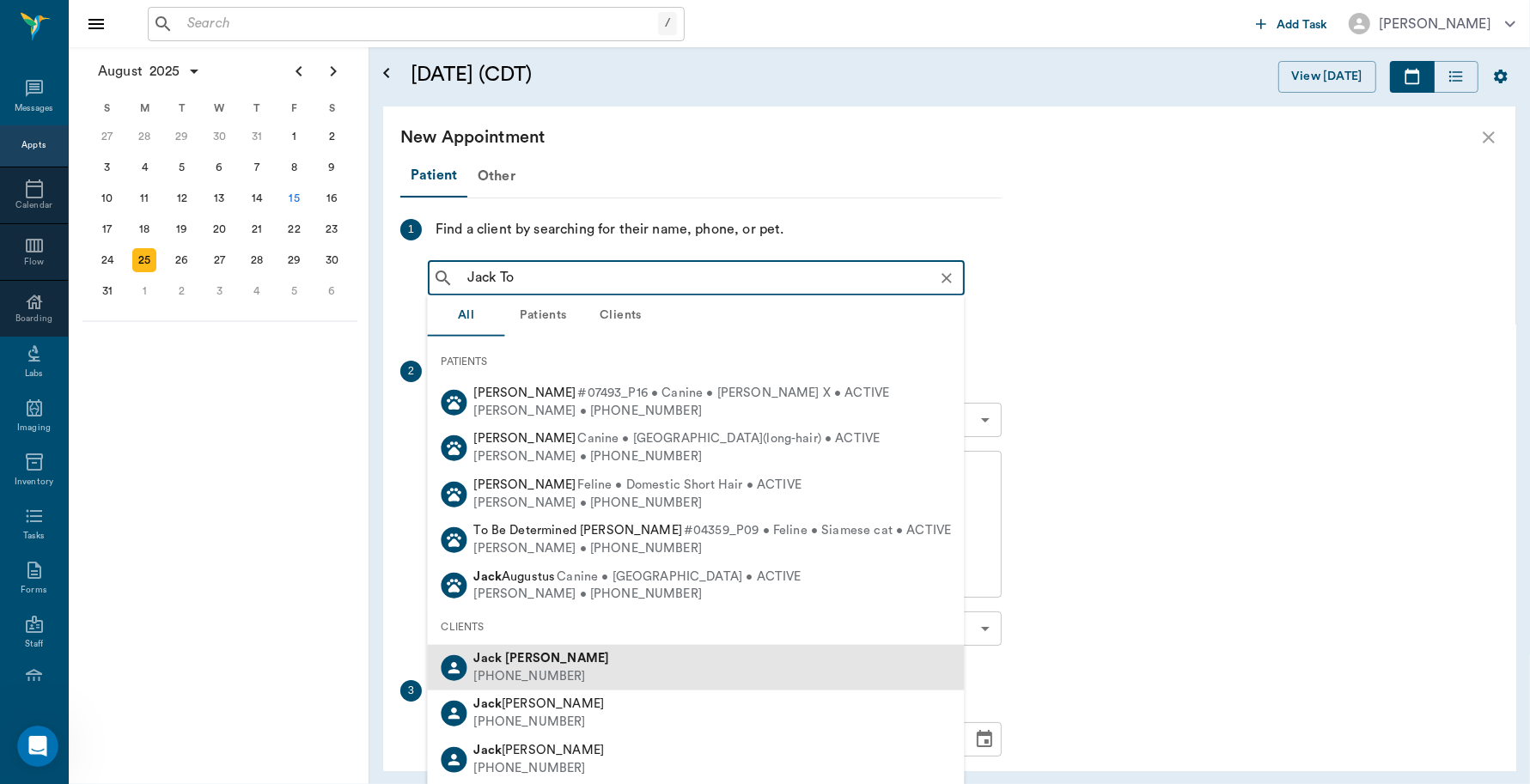
click at [533, 673] on div "(430) 324-1074" at bounding box center [542, 676] width 136 height 18
type input "Jack To"
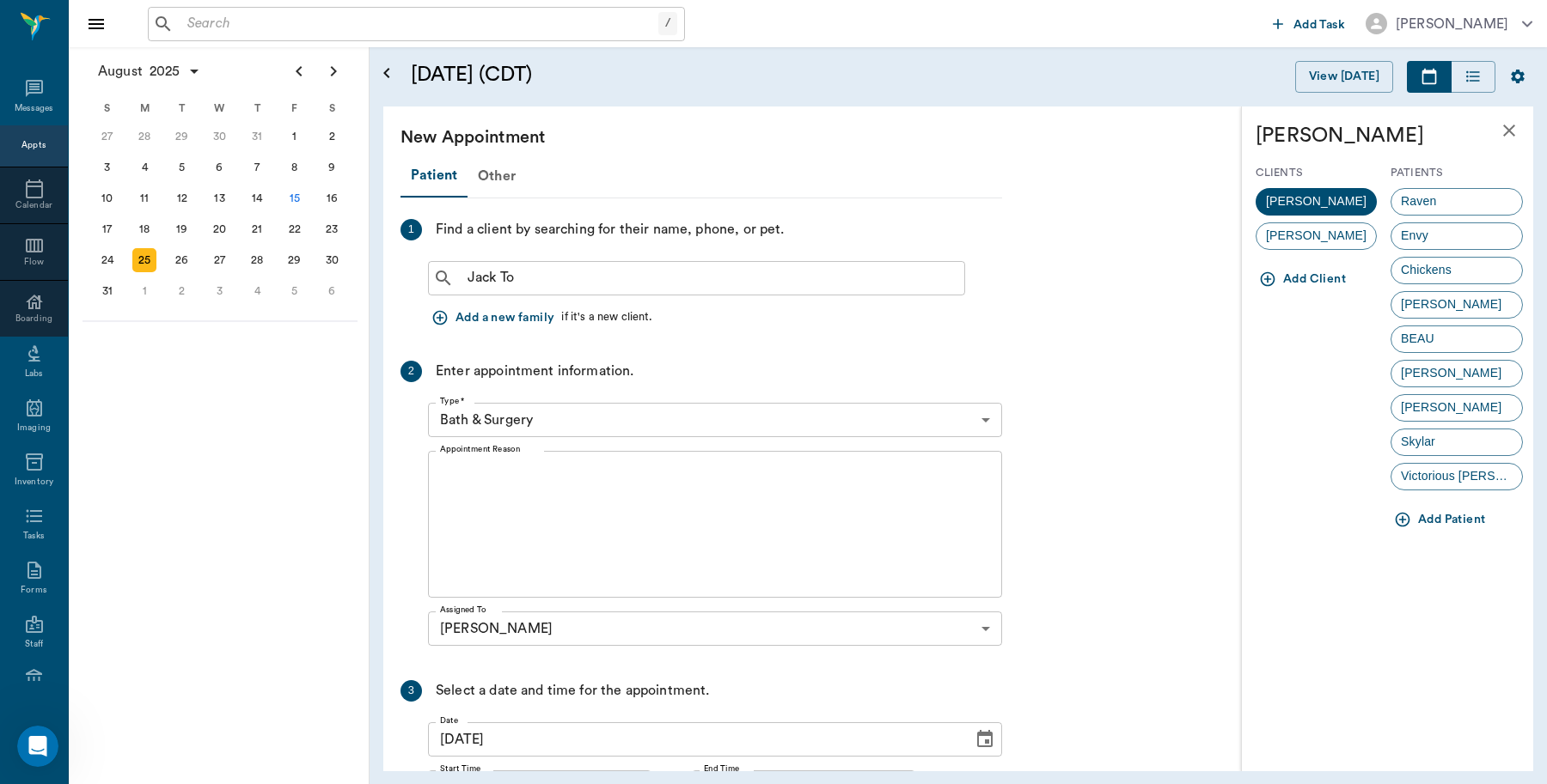
click at [964, 423] on body "/ ​ Add Task Dr. Bert Ellsworth Nectar Messages Appts Calendar Flow Boarding La…" at bounding box center [774, 392] width 1547 height 784
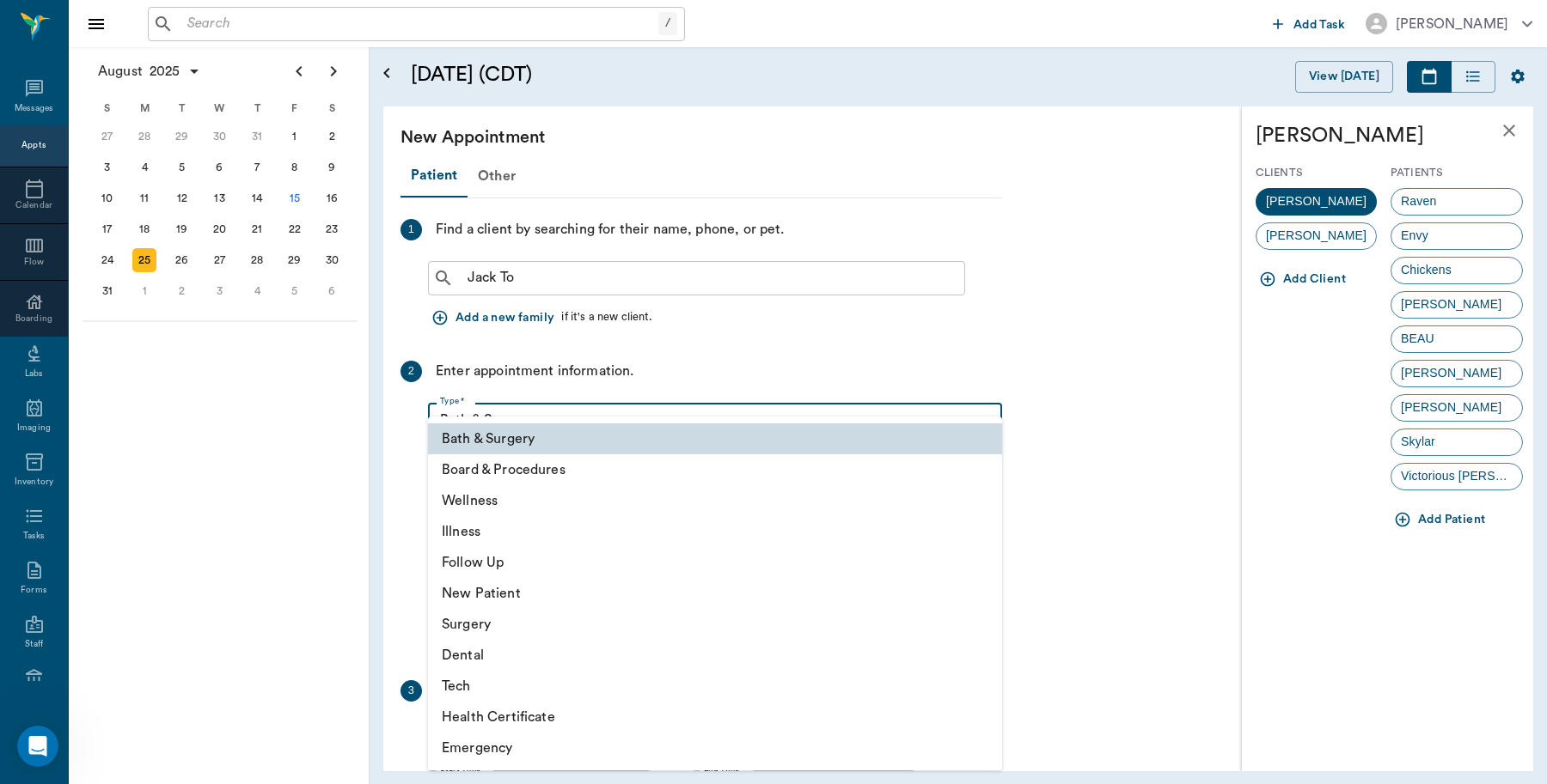
click at [460, 496] on li "Wellness" at bounding box center [715, 501] width 574 height 31
type input "65d2be4f46e3a538d89b8c14"
type input "10:40 AM"
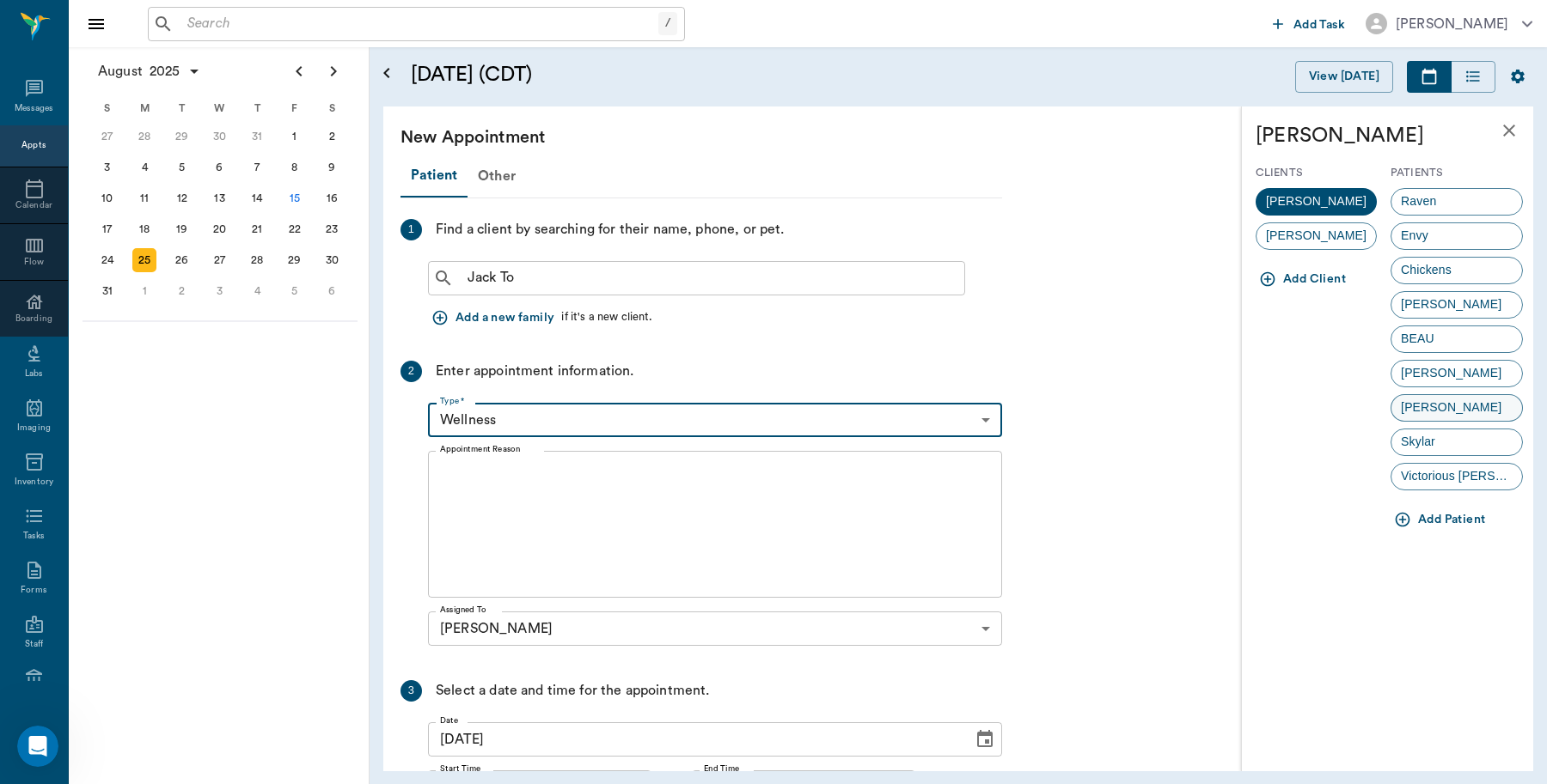
click at [1445, 409] on div "Jude" at bounding box center [1457, 408] width 132 height 27
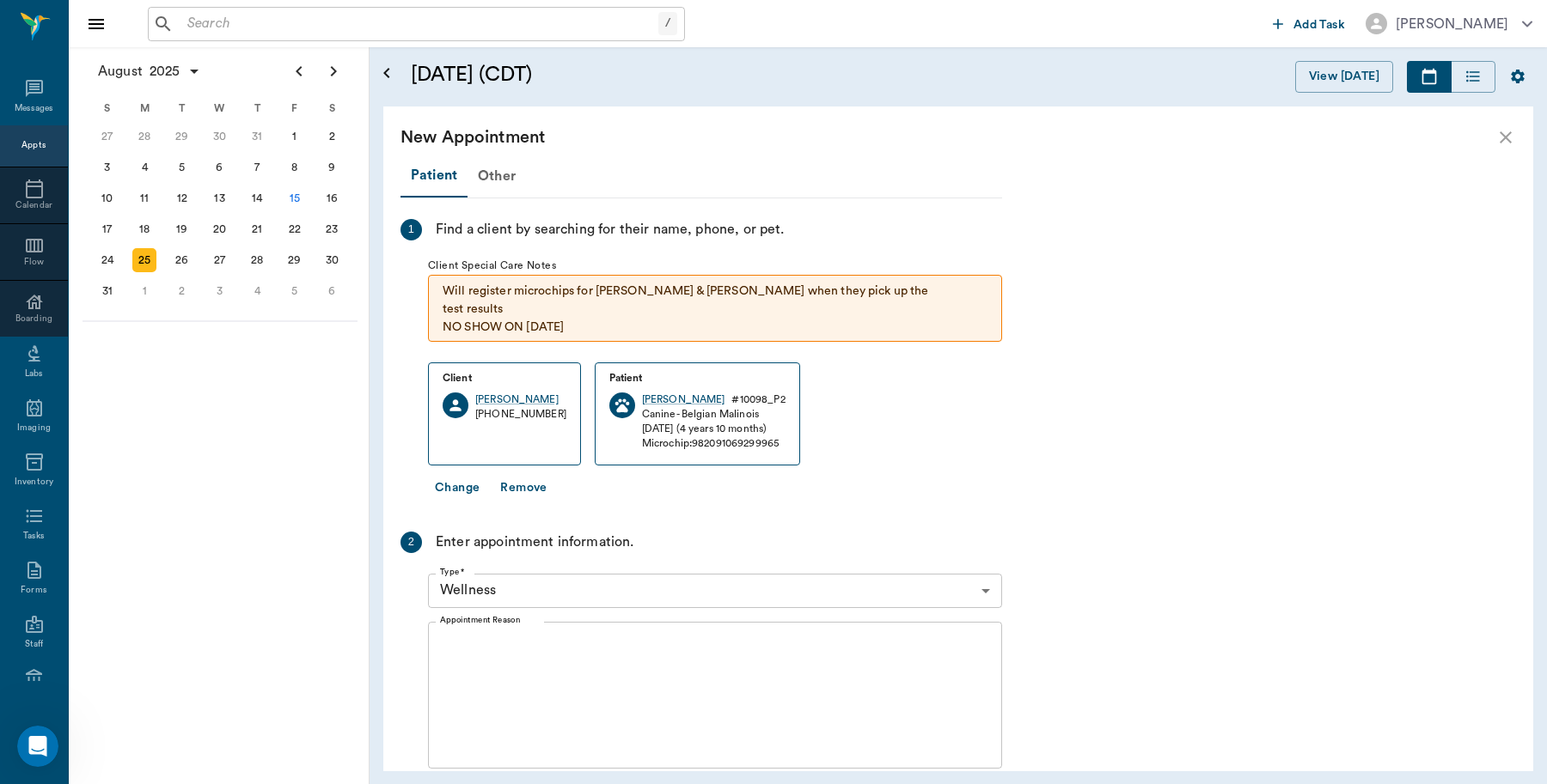
click at [557, 664] on textarea "Appointment Reason" at bounding box center [715, 695] width 550 height 119
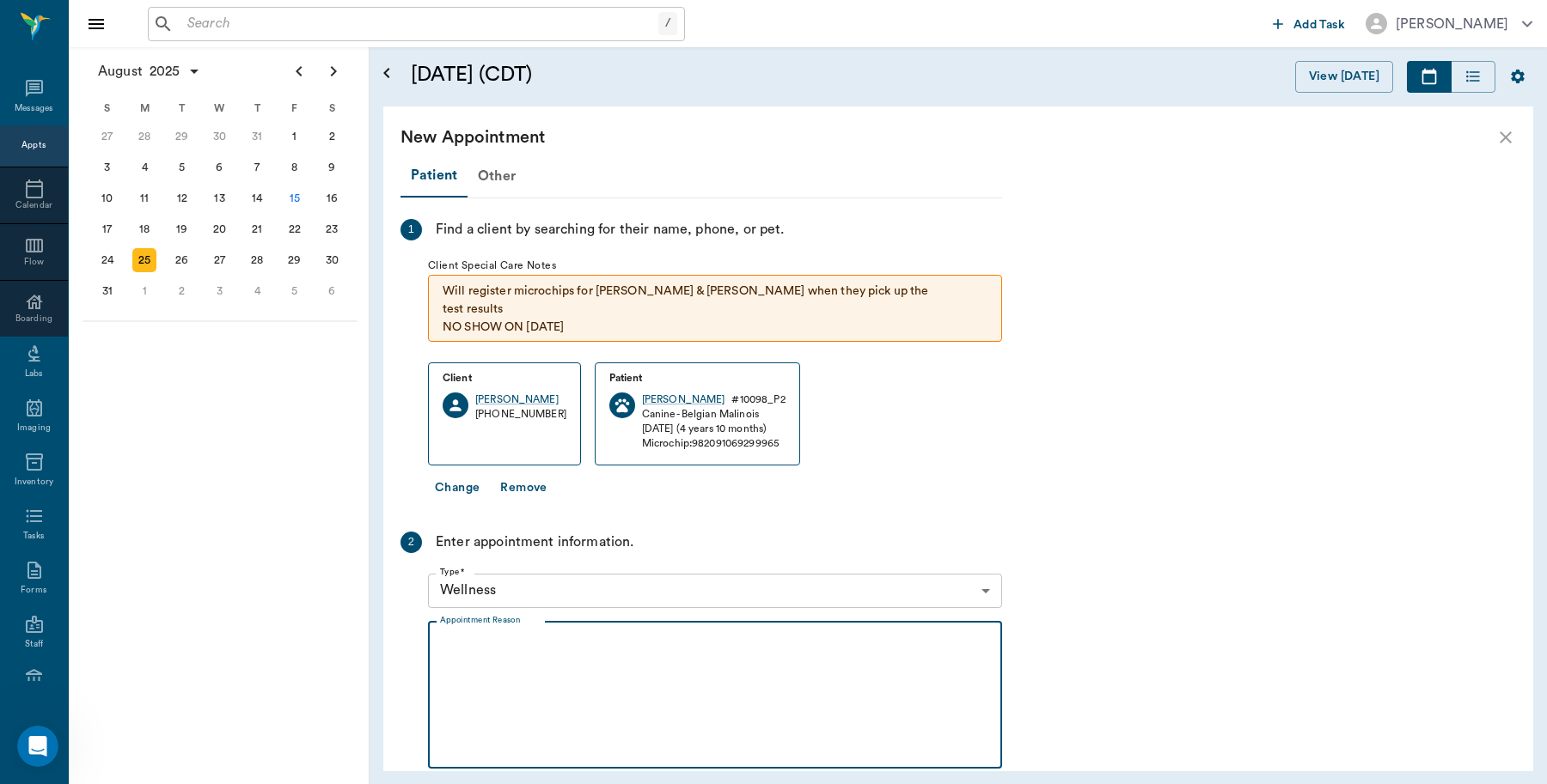
type textarea "h"
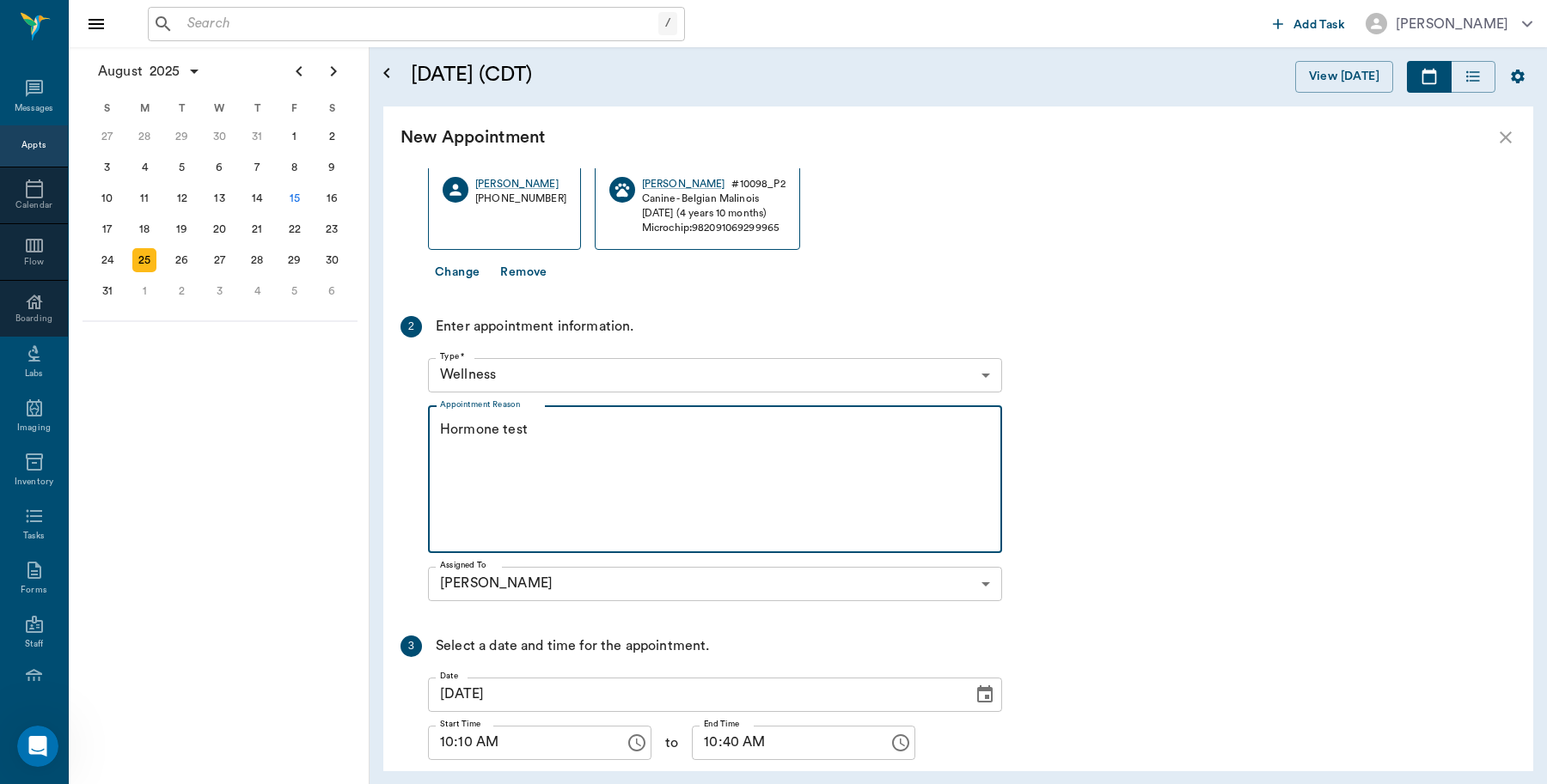
scroll to position [316, 0]
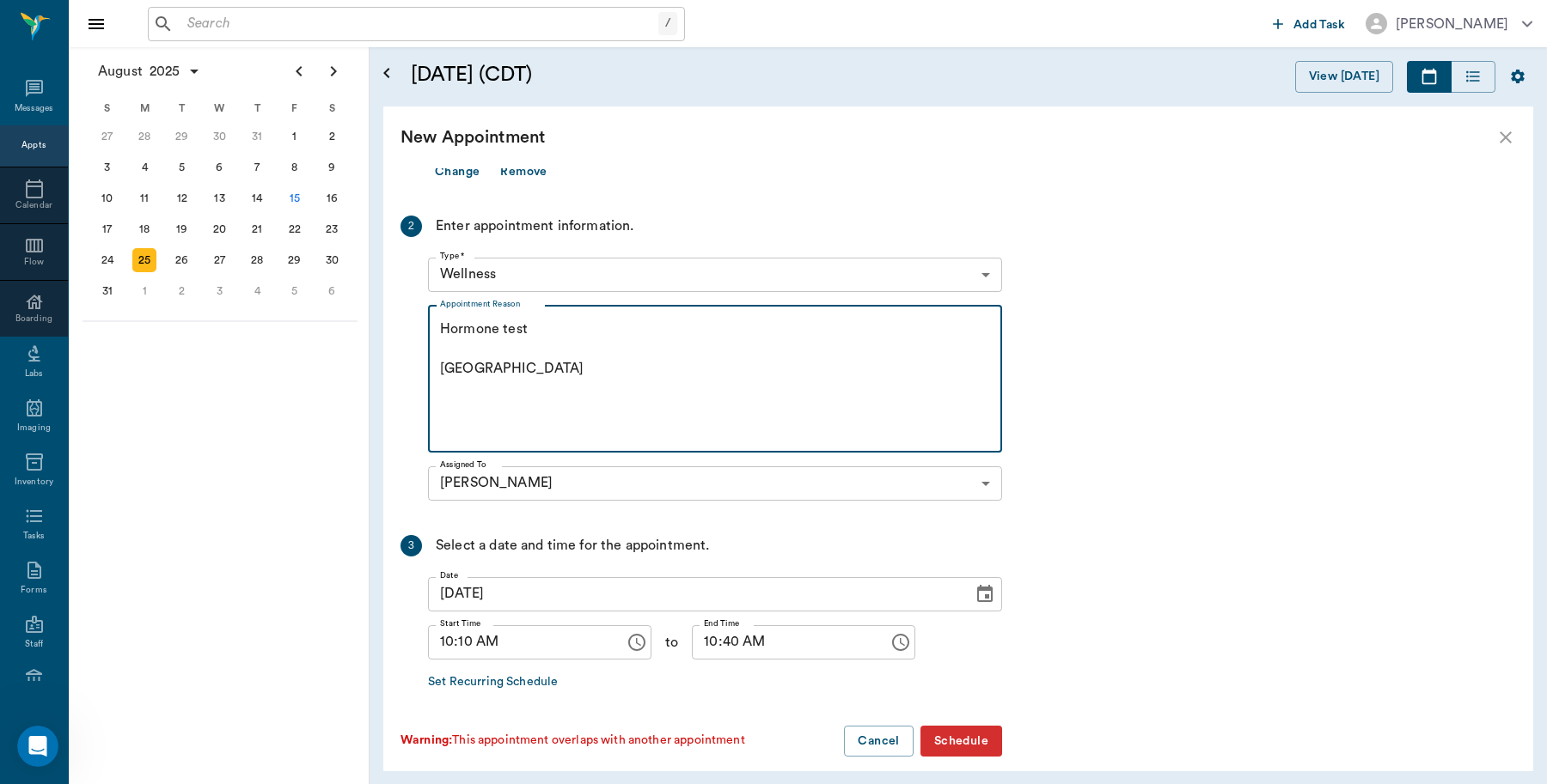
type textarea "Hormone test Caryn"
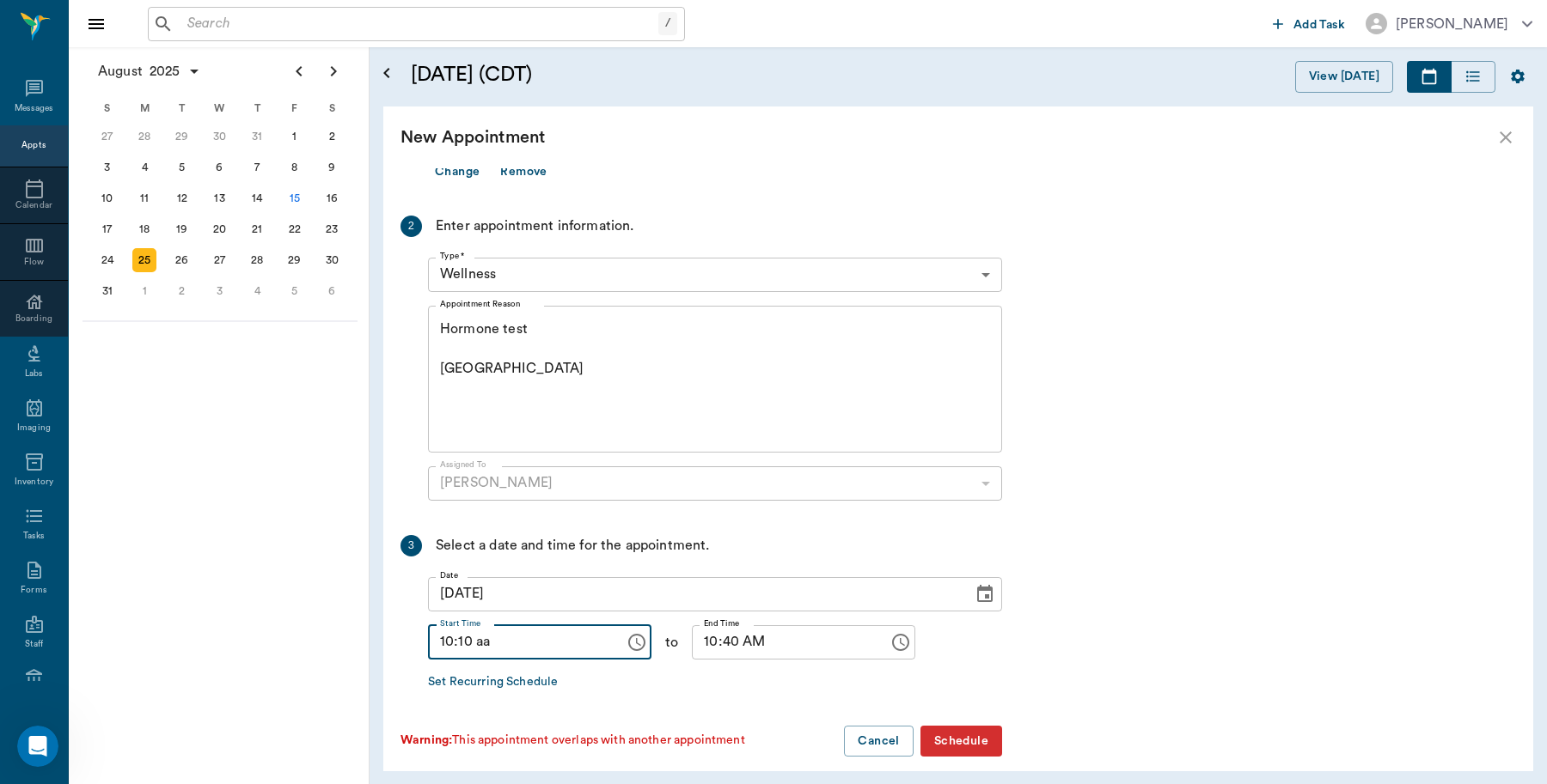
click at [462, 625] on input "10:10 aa" at bounding box center [521, 643] width 184 height 35
click at [514, 632] on input "10:00 aa" at bounding box center [521, 643] width 184 height 35
click at [508, 625] on input "10:00 aa" at bounding box center [521, 643] width 184 height 35
type input "10:00 aa"
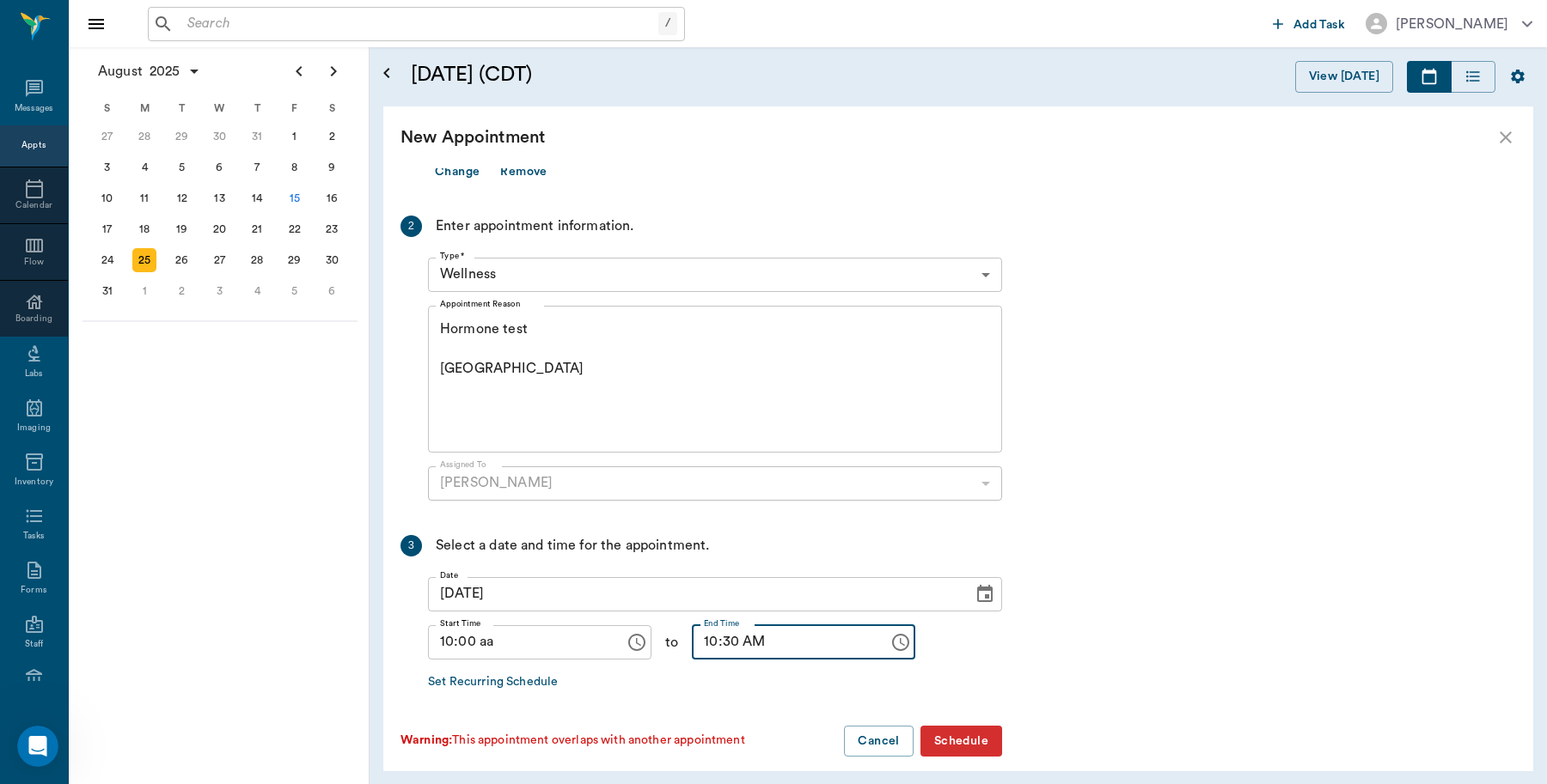
type input "10:30 AM"
click at [945, 726] on button "Schedule" at bounding box center [961, 741] width 81 height 32
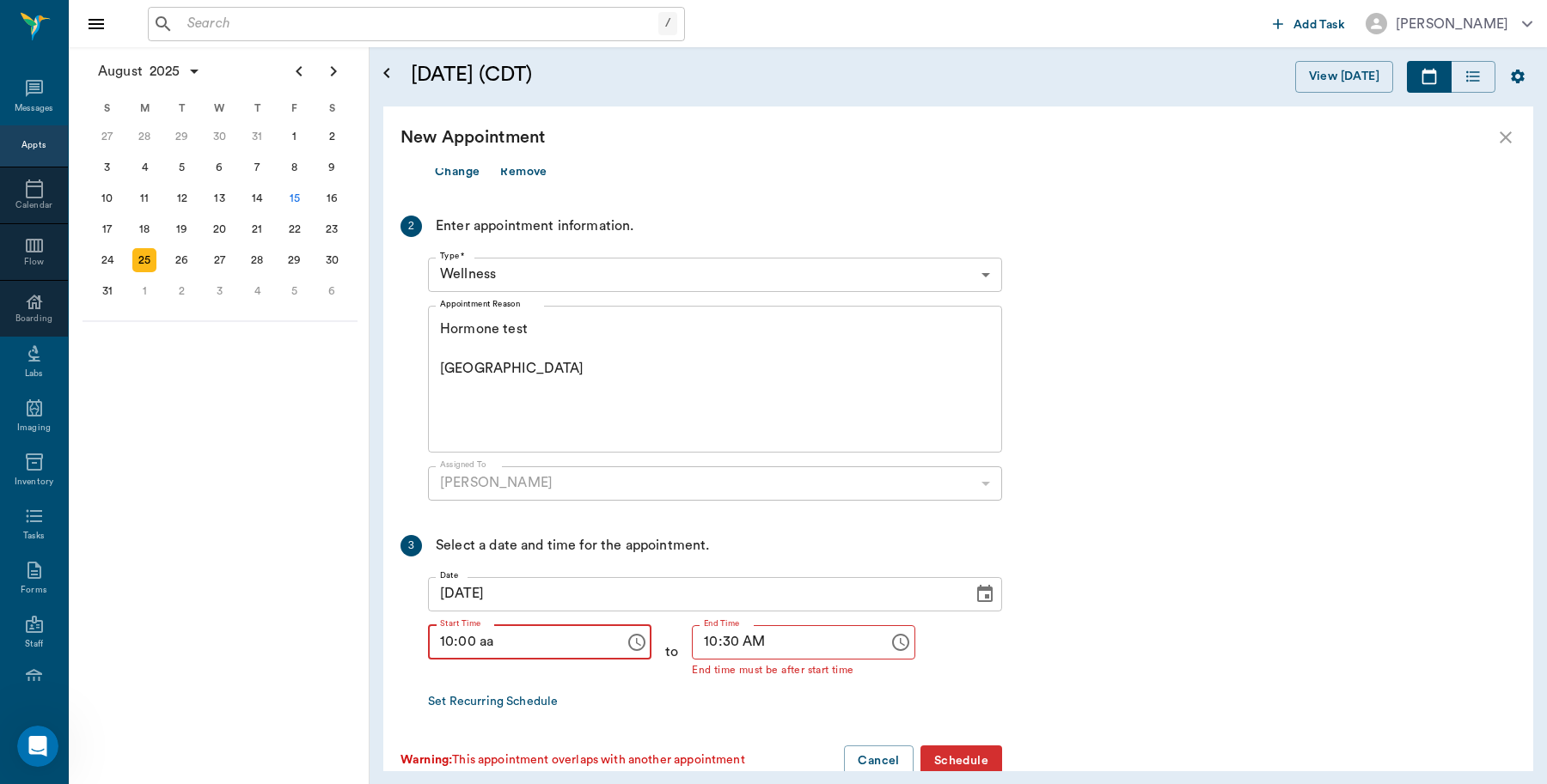
click at [507, 633] on input "10:00 aa" at bounding box center [521, 643] width 184 height 35
click at [504, 629] on input "10:00 aa" at bounding box center [521, 643] width 184 height 35
click at [490, 625] on input "10:00 aa" at bounding box center [521, 643] width 184 height 35
click at [626, 632] on icon "Choose time" at bounding box center [637, 643] width 21 height 21
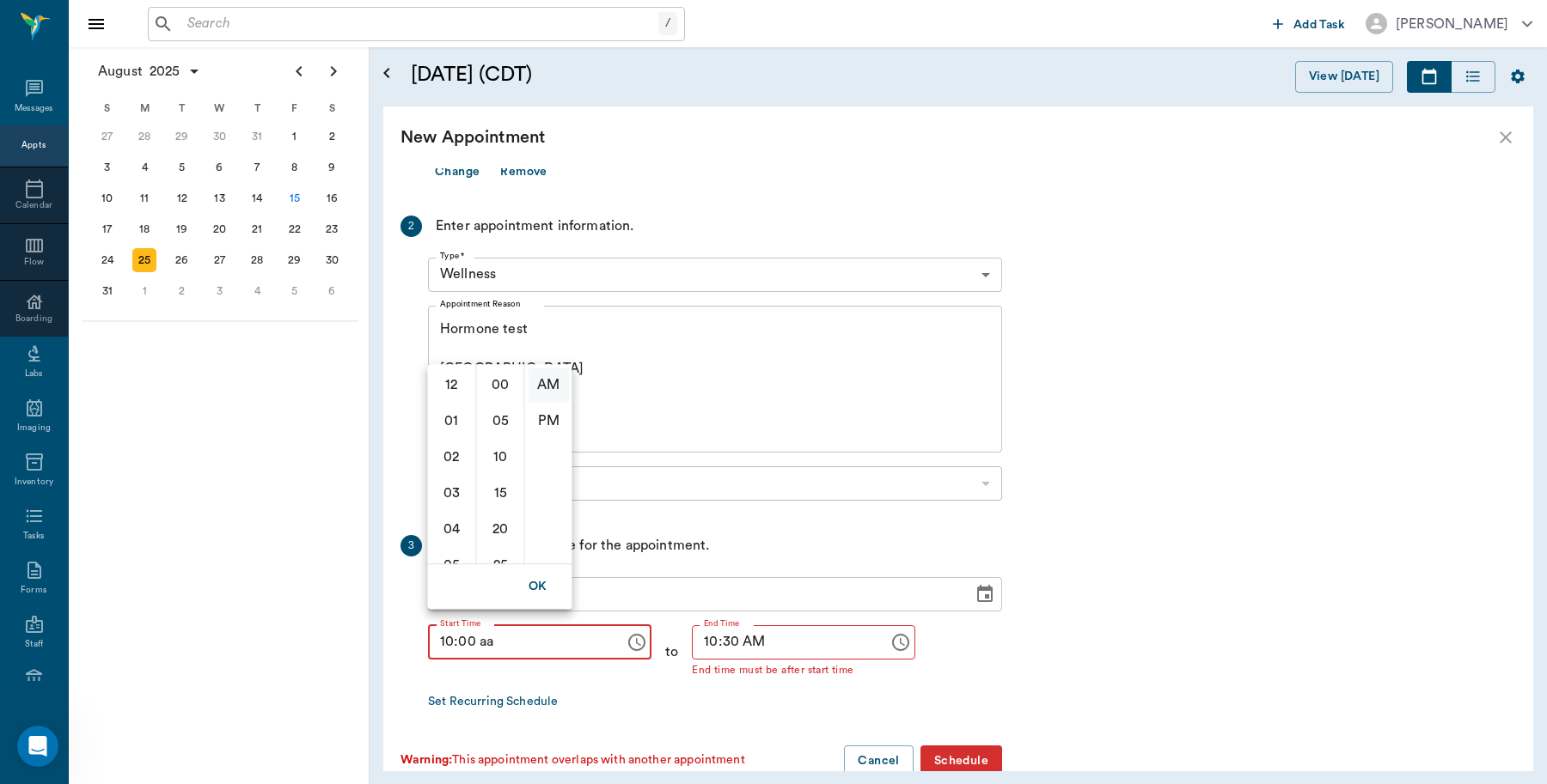
click at [550, 378] on li "AM" at bounding box center [549, 385] width 41 height 35
type input "12:00 AM"
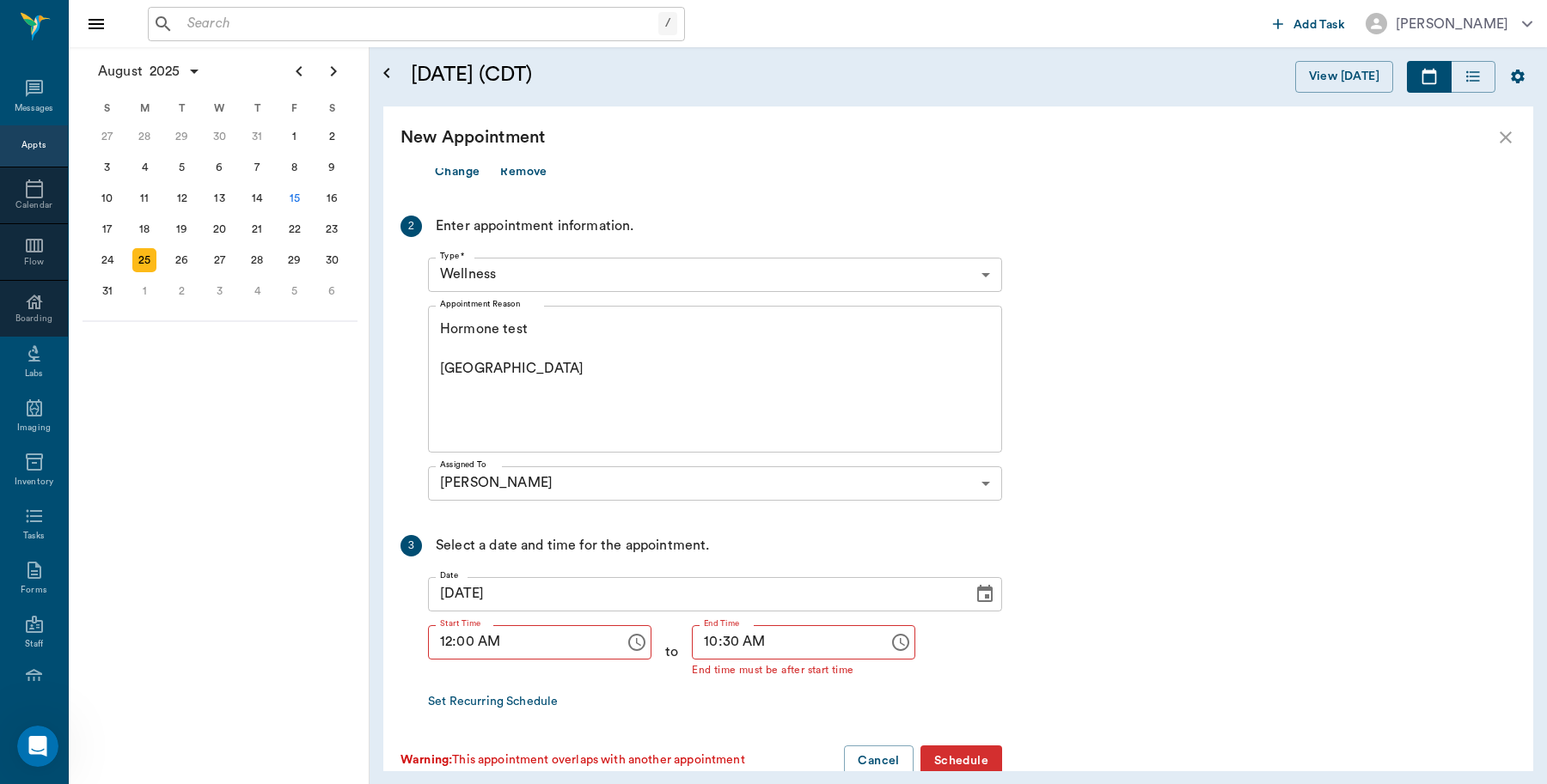
scroll to position [361, 0]
click at [981, 746] on button "Schedule" at bounding box center [961, 761] width 81 height 32
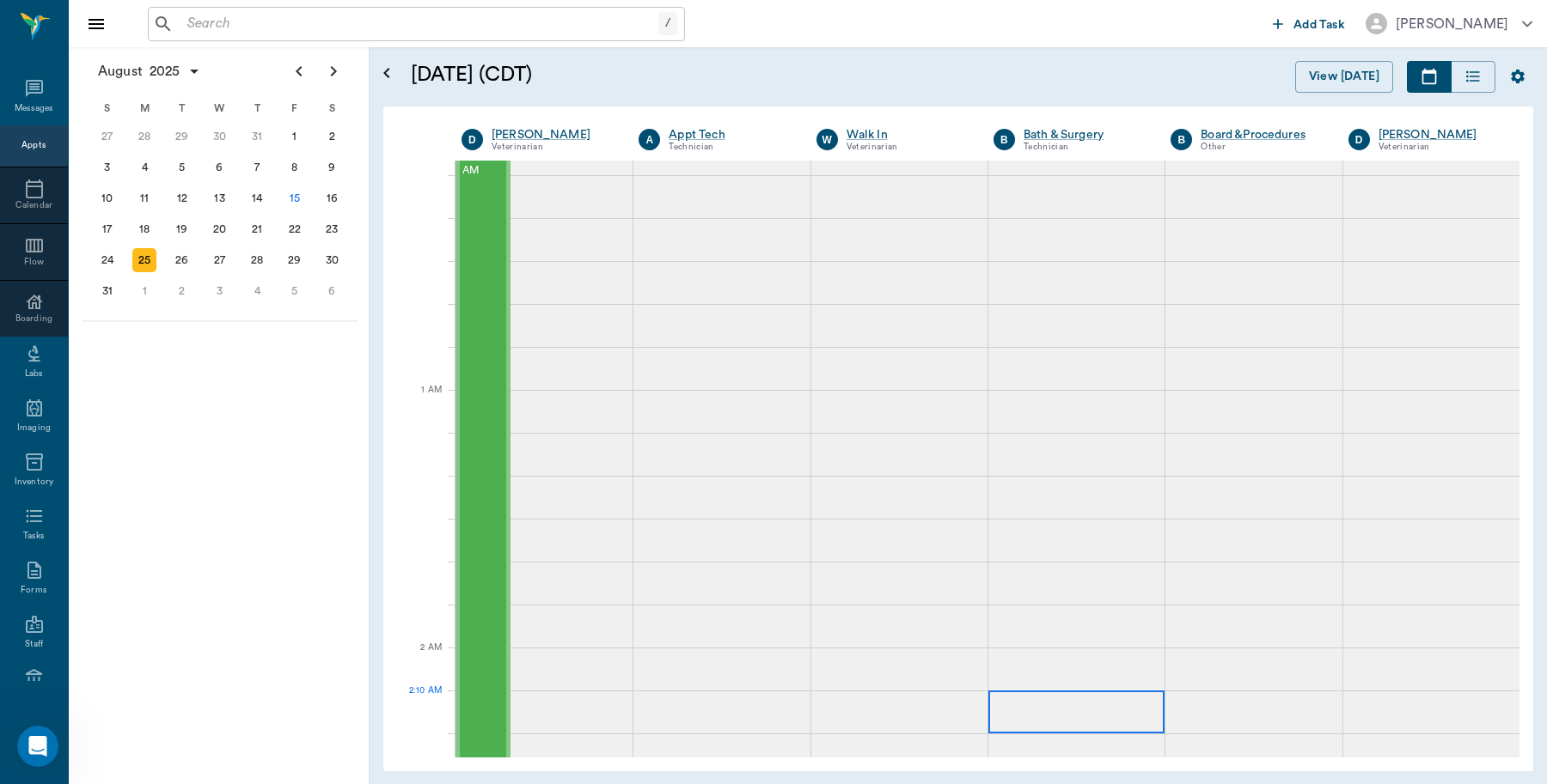
scroll to position [0, 0]
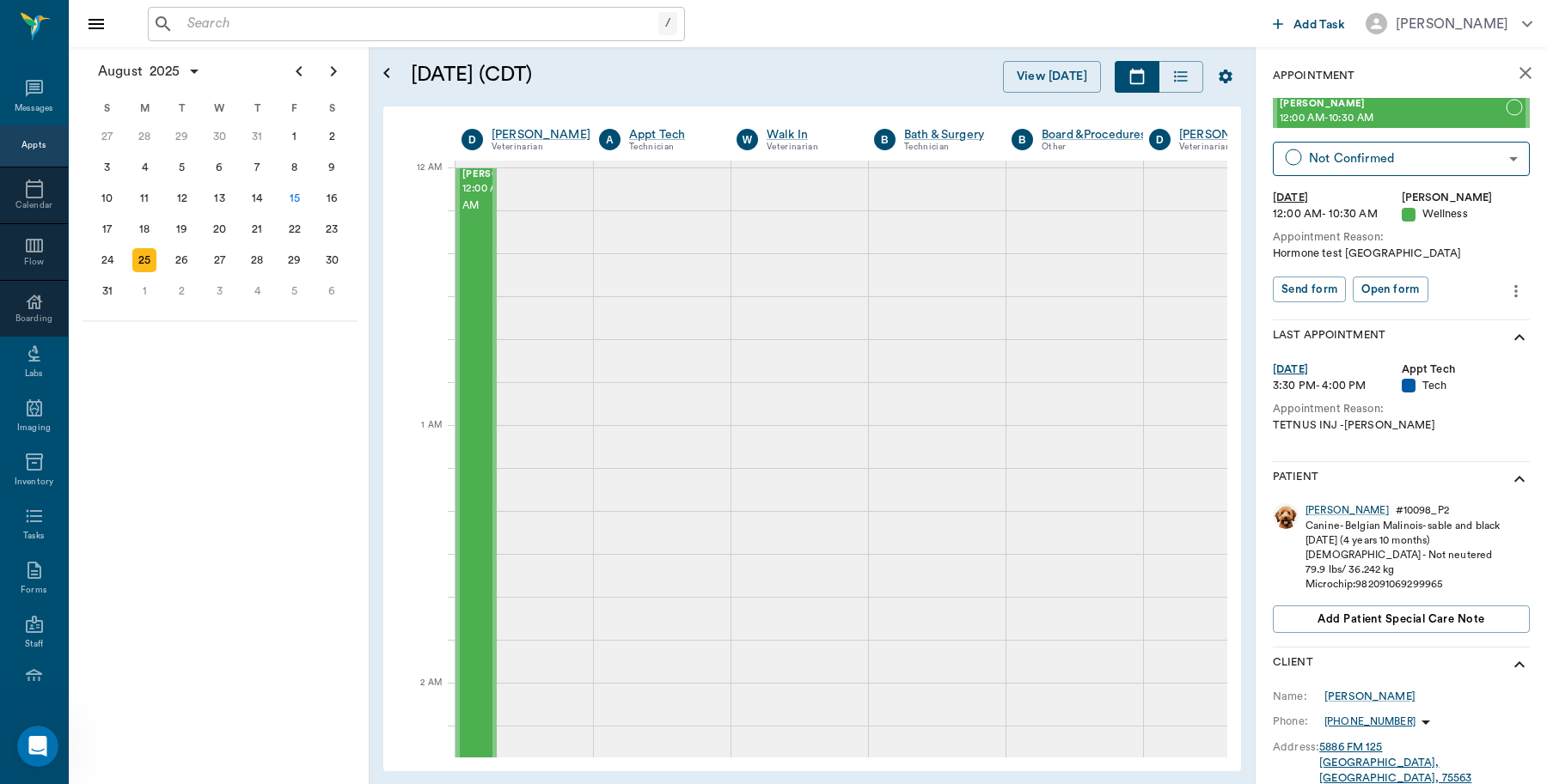
click at [1507, 290] on icon "more" at bounding box center [1516, 291] width 19 height 21
click at [1453, 327] on span "Edit appointment" at bounding box center [1427, 321] width 144 height 18
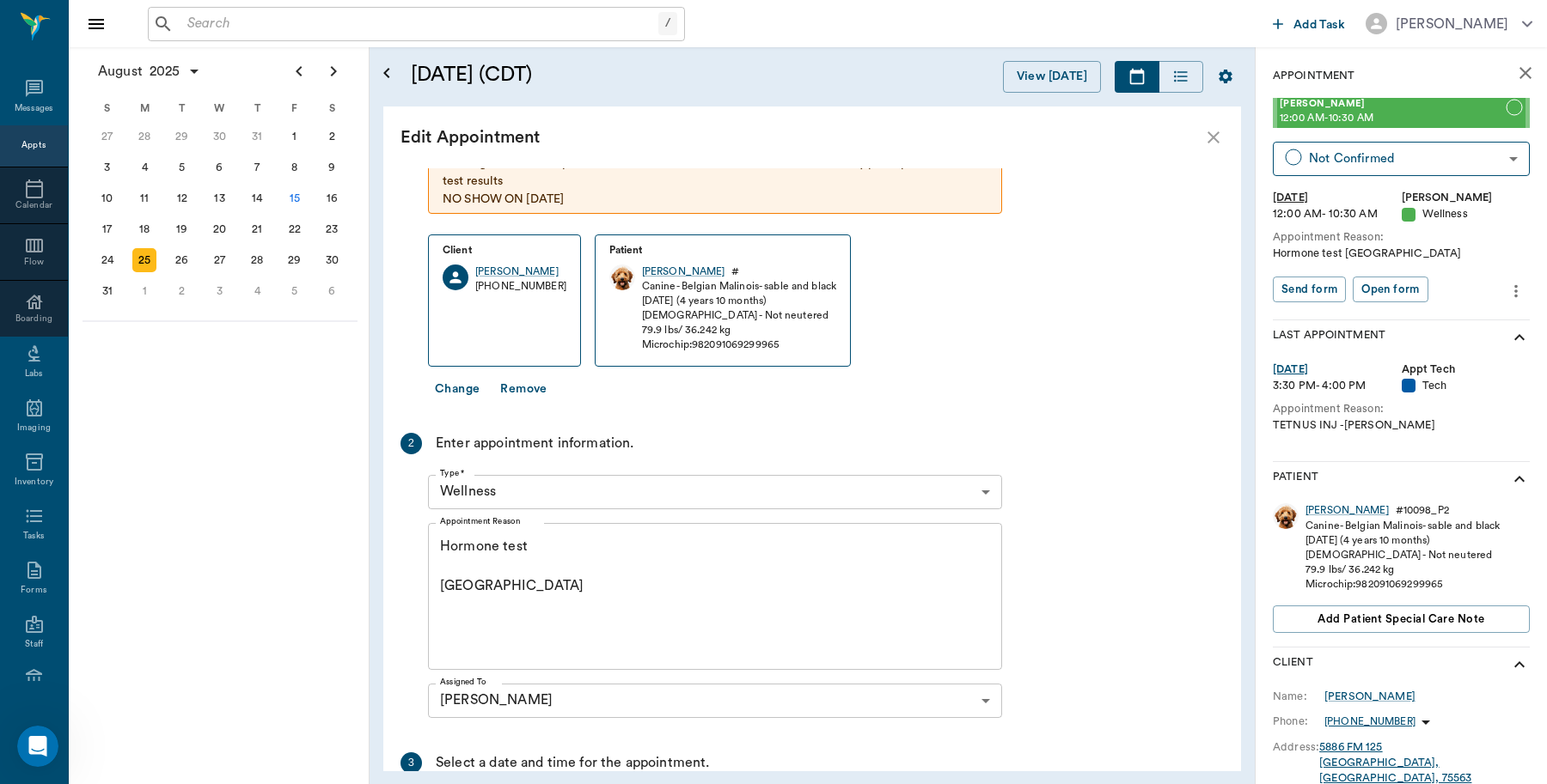
scroll to position [309, 0]
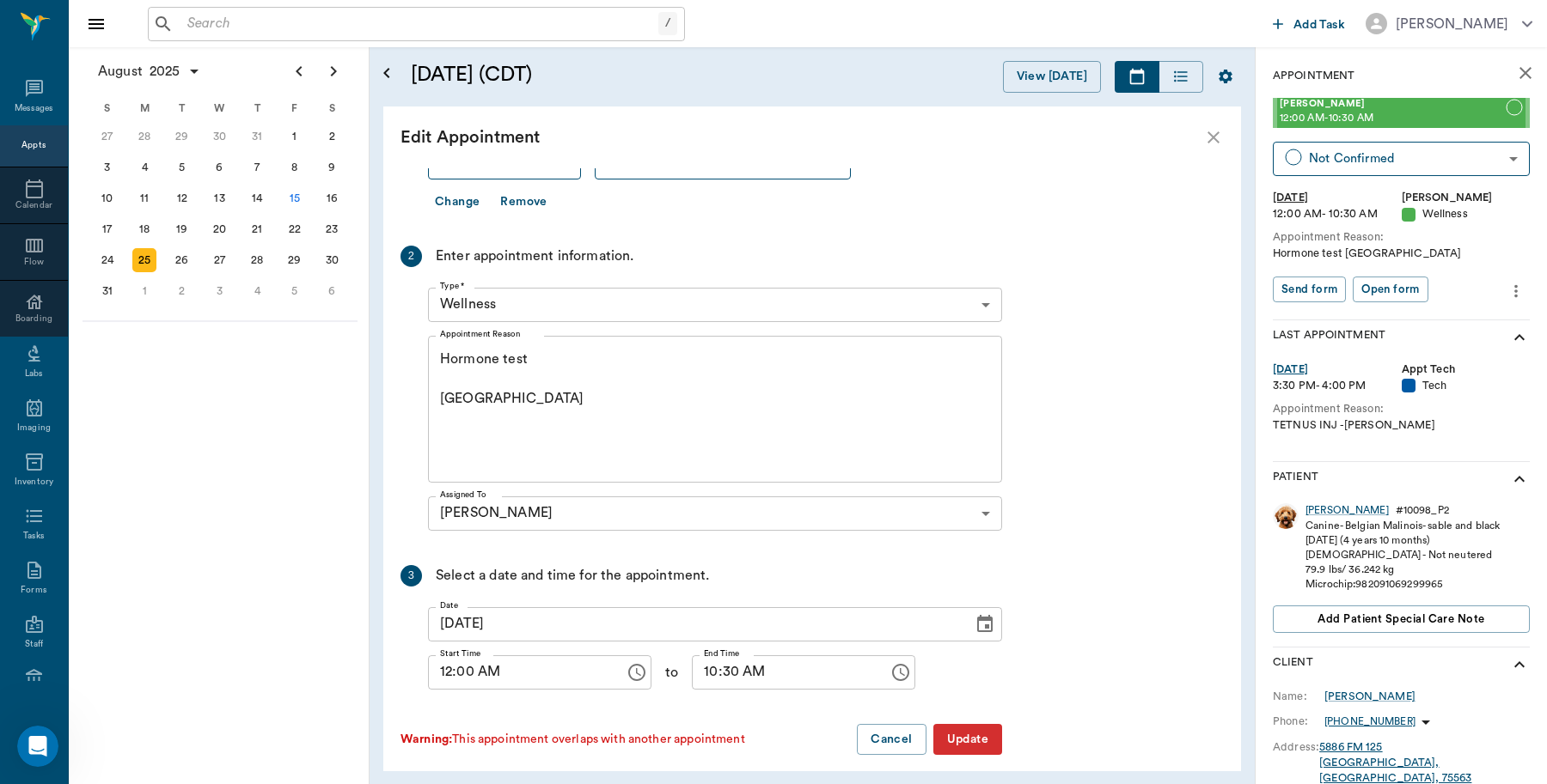
click at [447, 657] on input "12:00 AM" at bounding box center [521, 673] width 184 height 35
type input "10:00 AM"
click at [977, 735] on button "Update" at bounding box center [967, 739] width 68 height 32
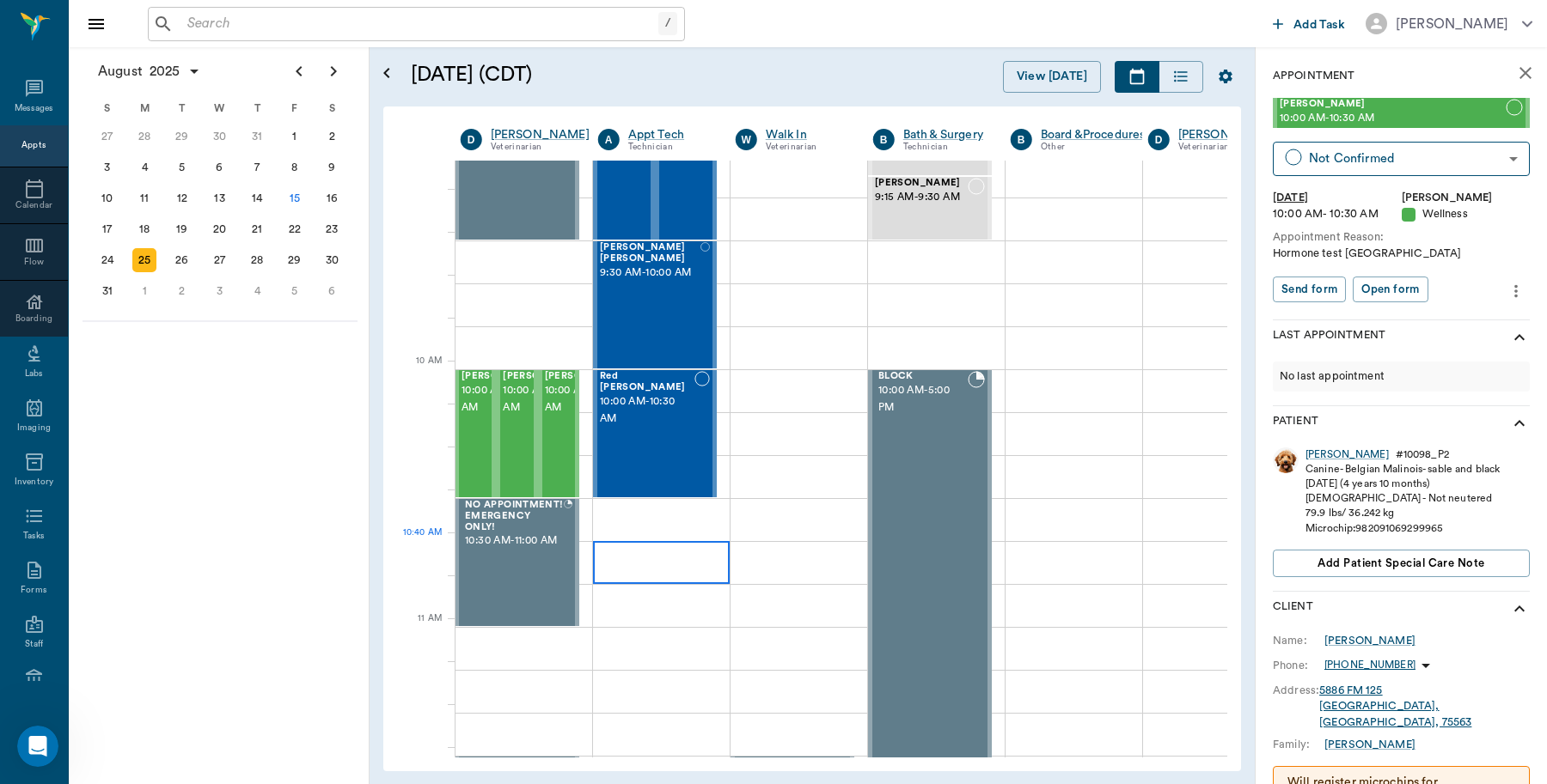
scroll to position [322, 1]
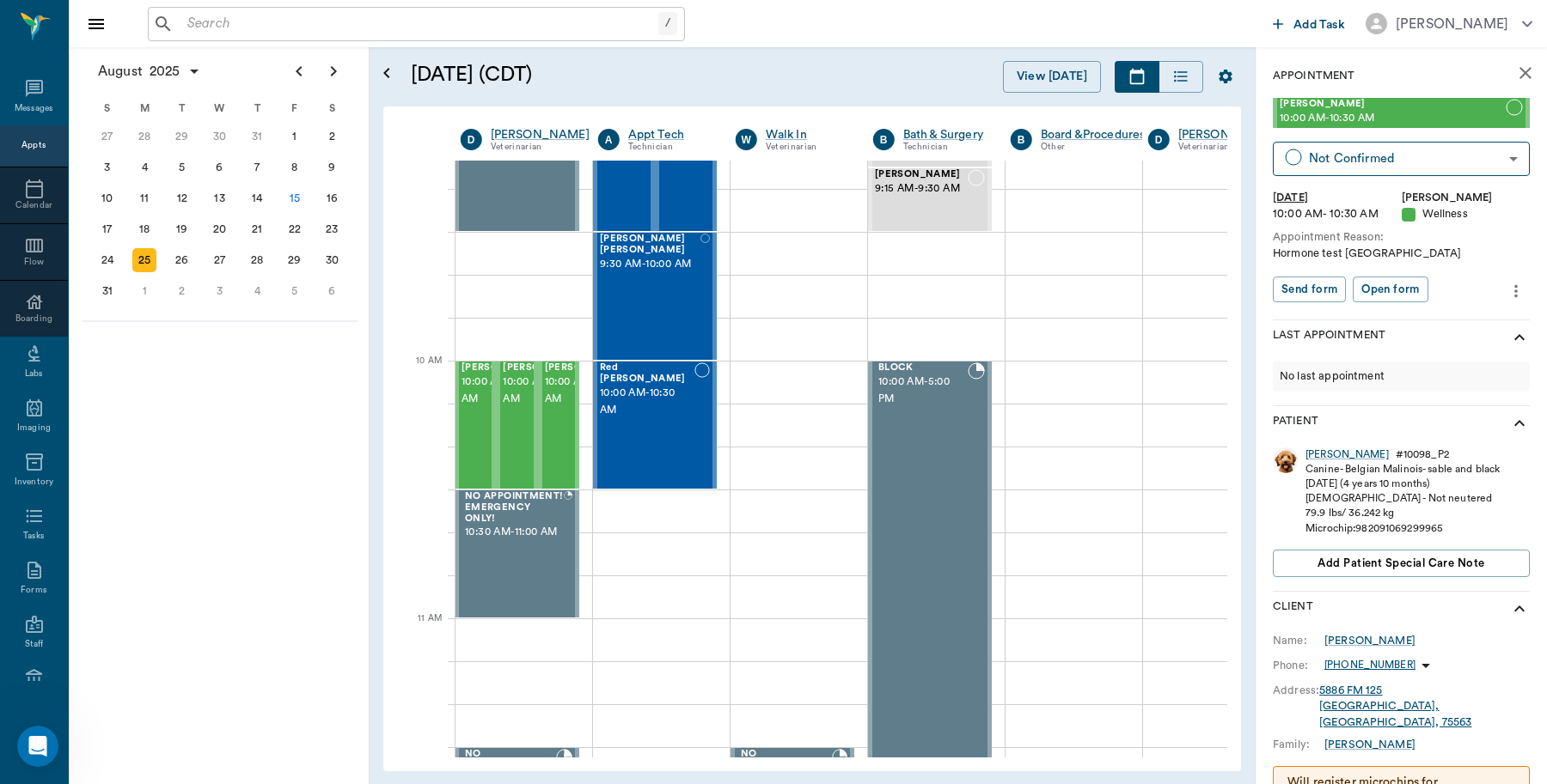
click at [307, 18] on input "text" at bounding box center [419, 24] width 478 height 24
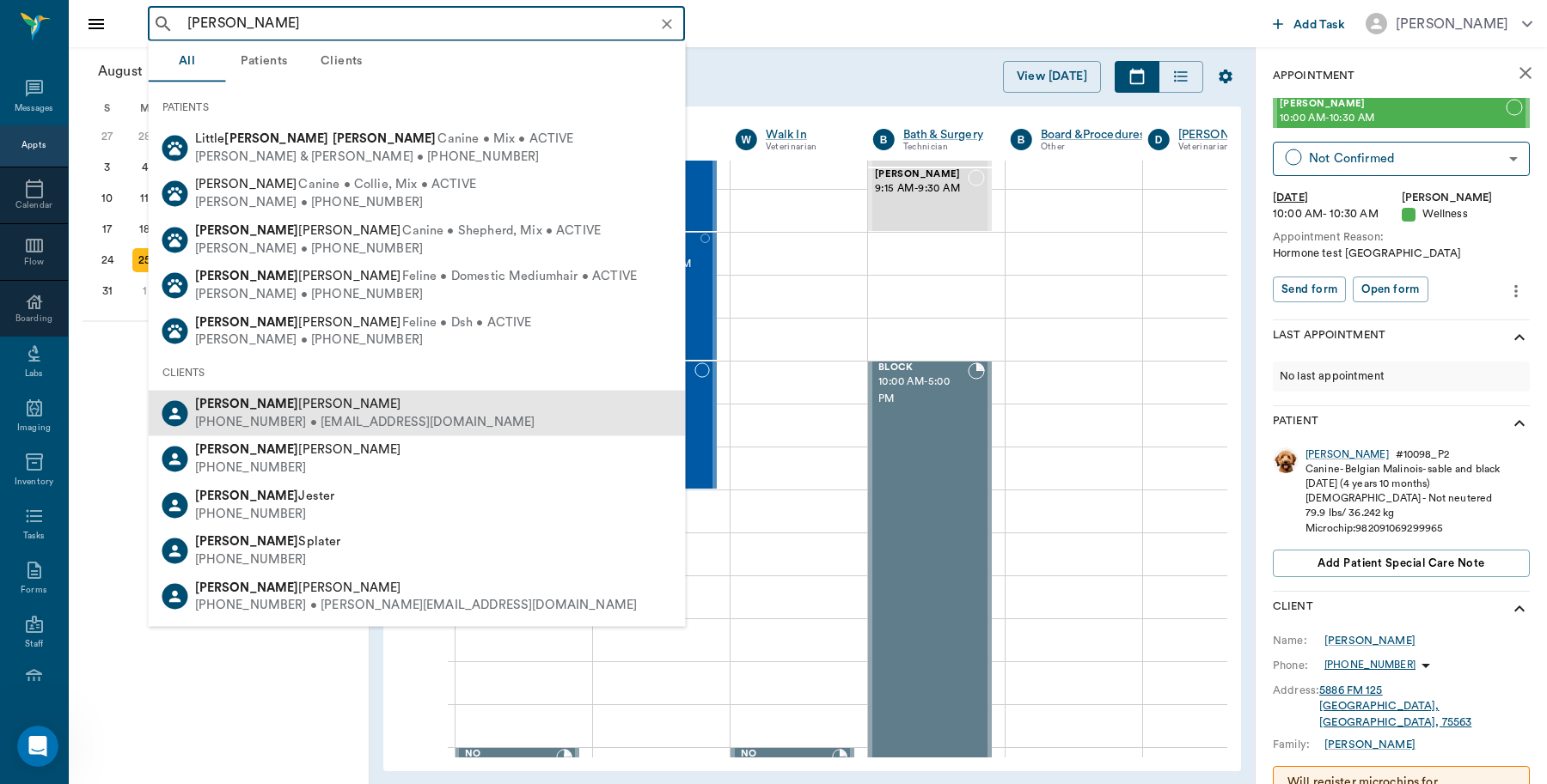
click at [329, 410] on div "Josh Howard" at bounding box center [365, 405] width 341 height 18
type input "josh"
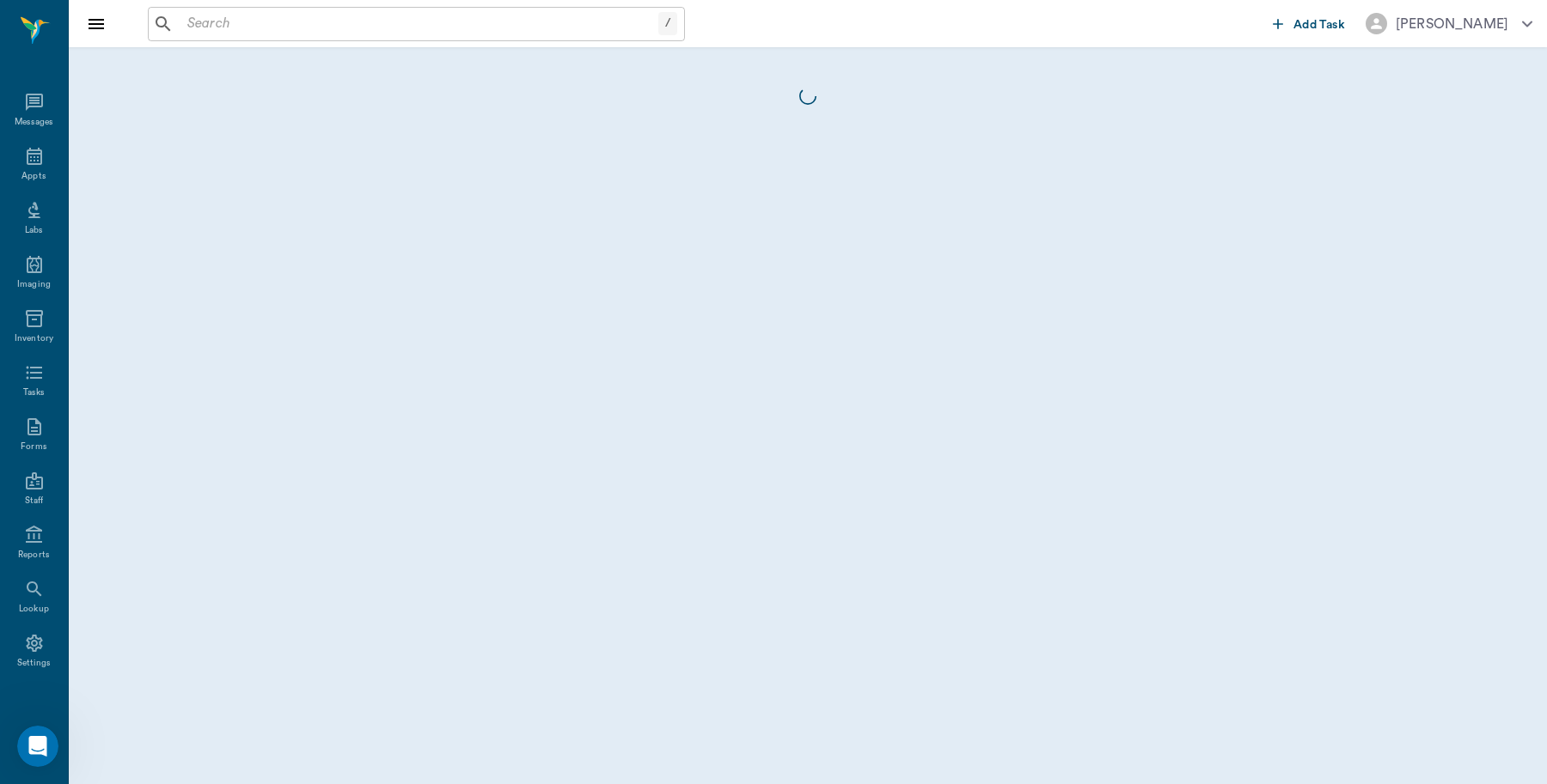
scroll to position [5, 0]
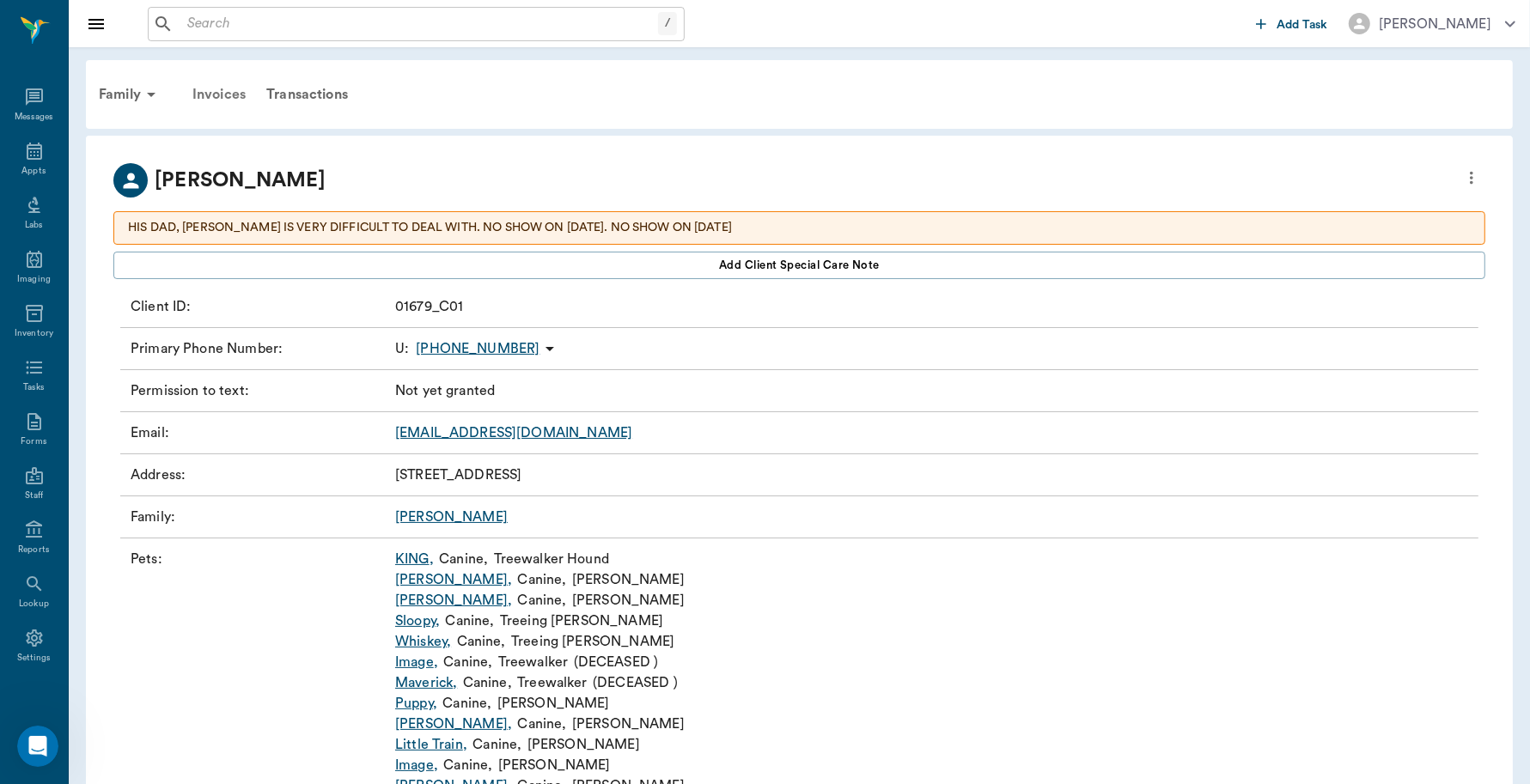
click at [234, 104] on div "Invoices" at bounding box center [219, 94] width 74 height 41
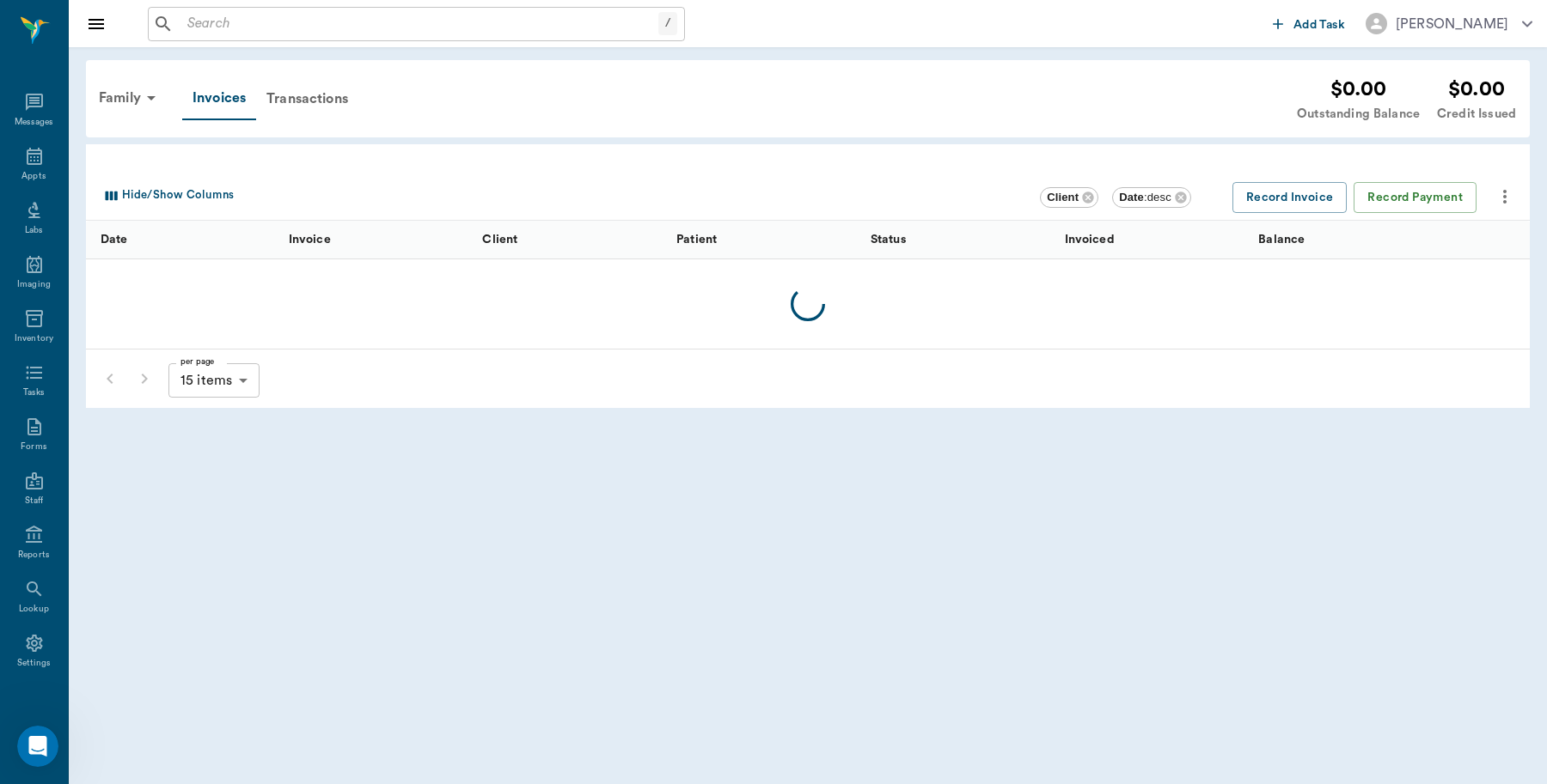
scroll to position [5, 0]
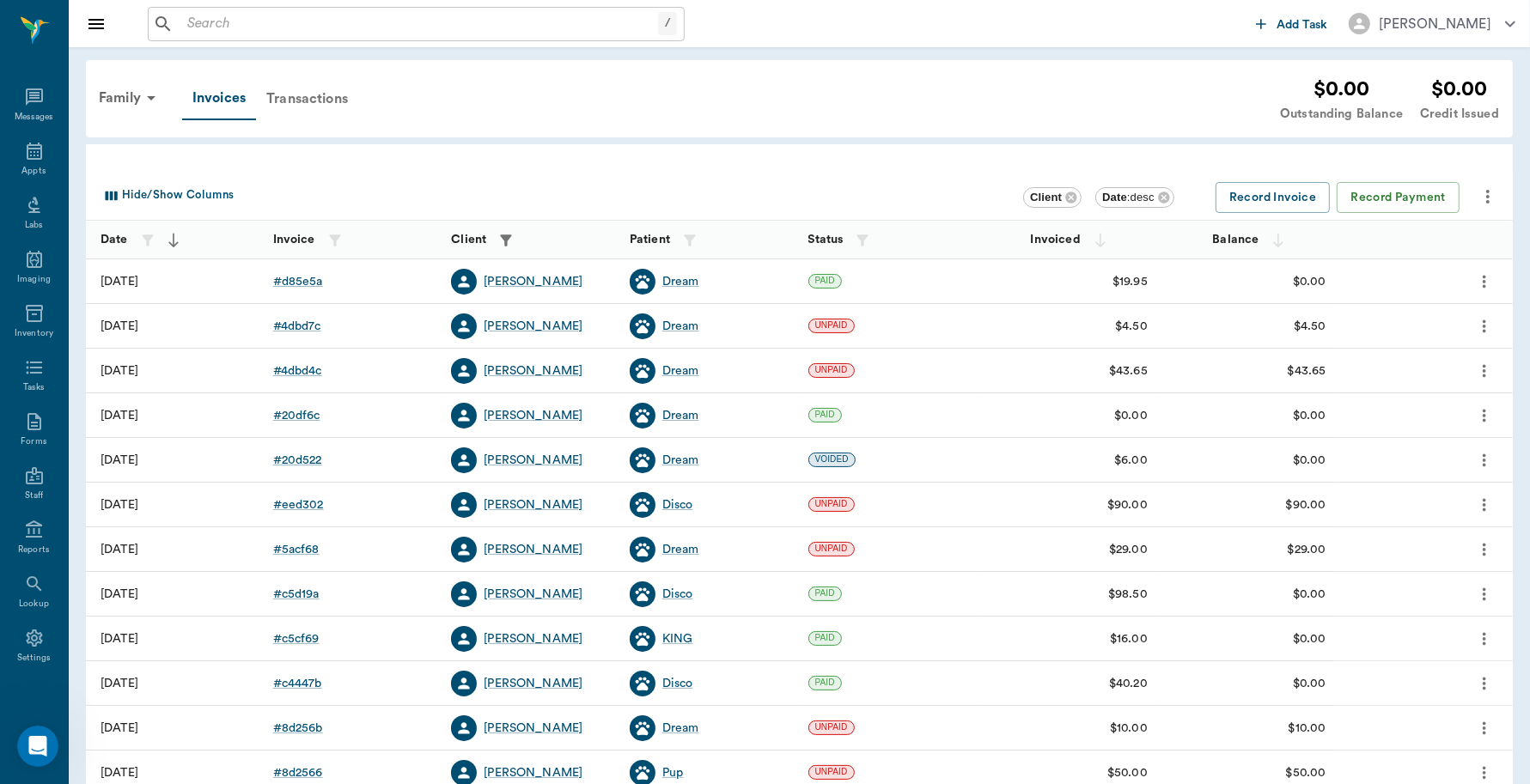
click at [298, 88] on div "Transactions" at bounding box center [307, 99] width 102 height 41
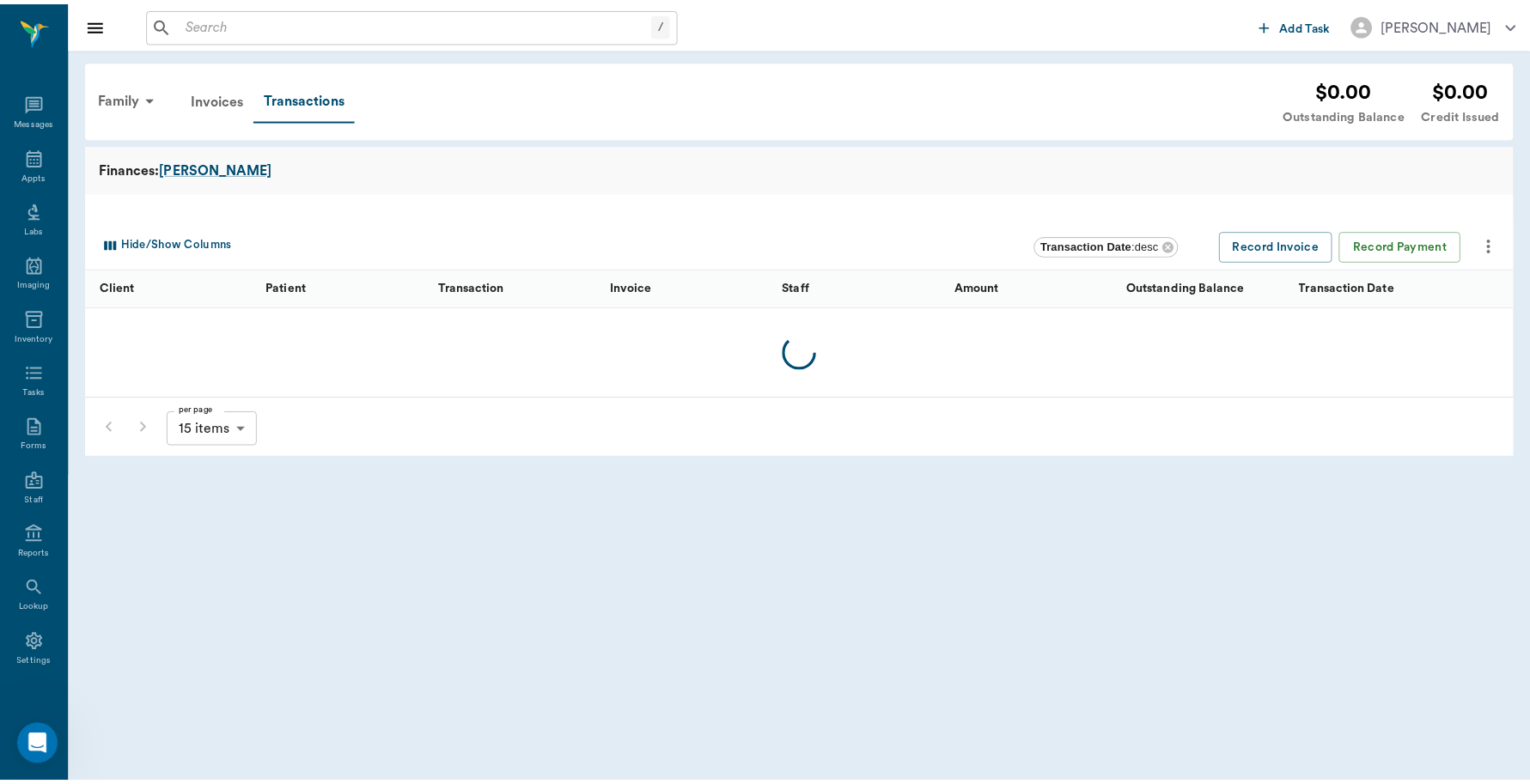
scroll to position [5, 0]
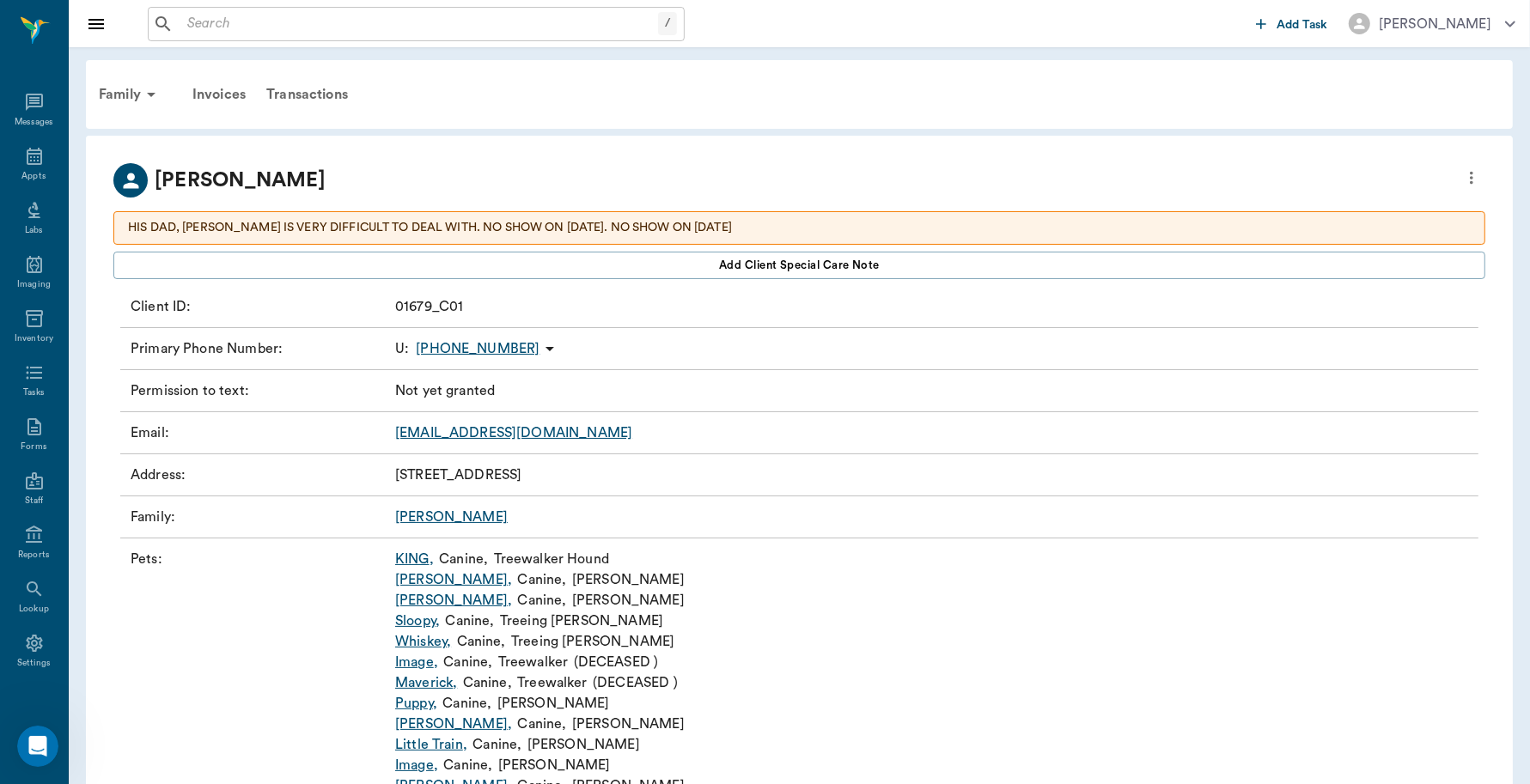
scroll to position [5, 0]
click at [1472, 177] on icon "more" at bounding box center [1472, 178] width 4 height 13
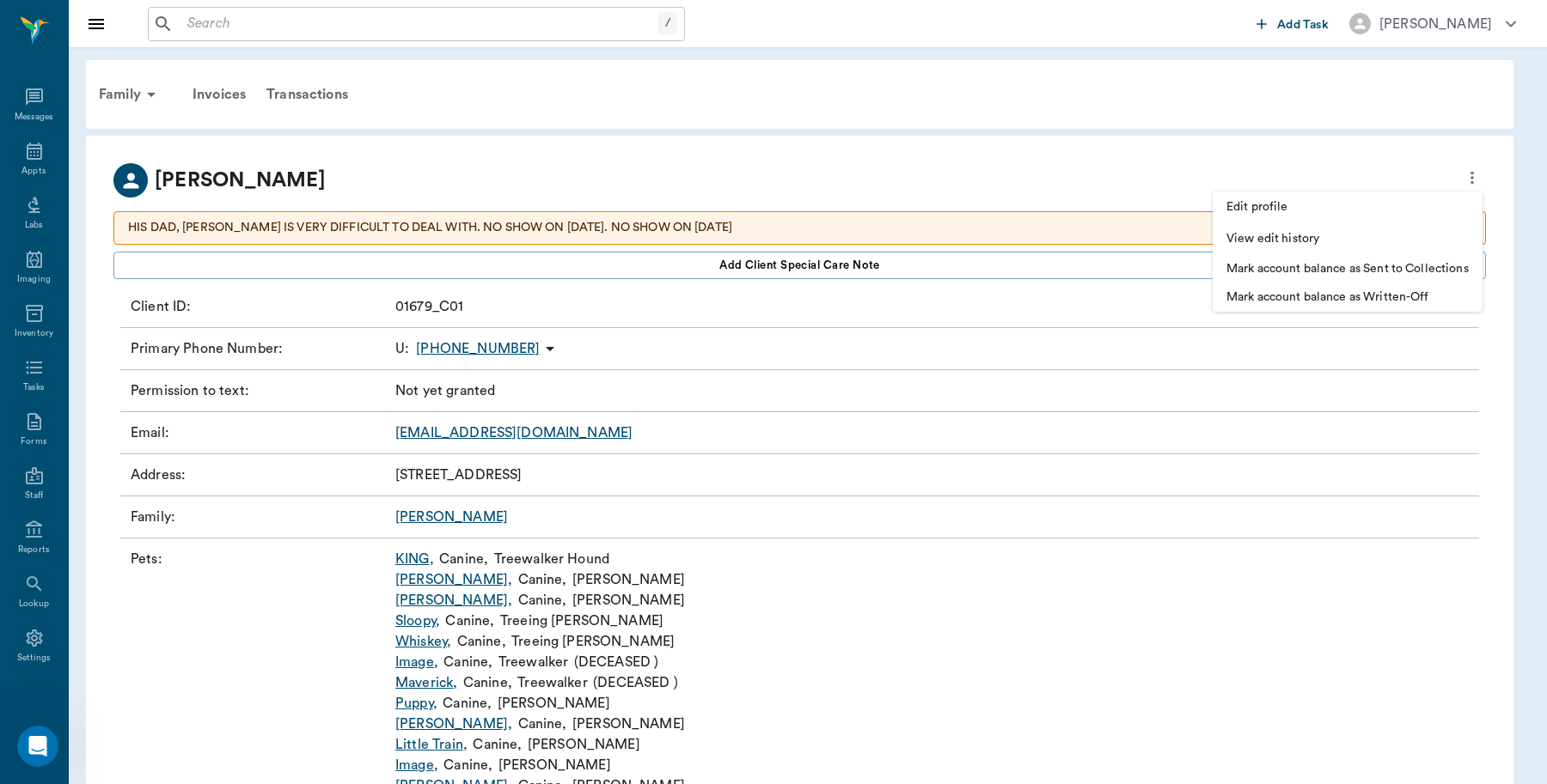
click at [642, 71] on div at bounding box center [774, 392] width 1547 height 784
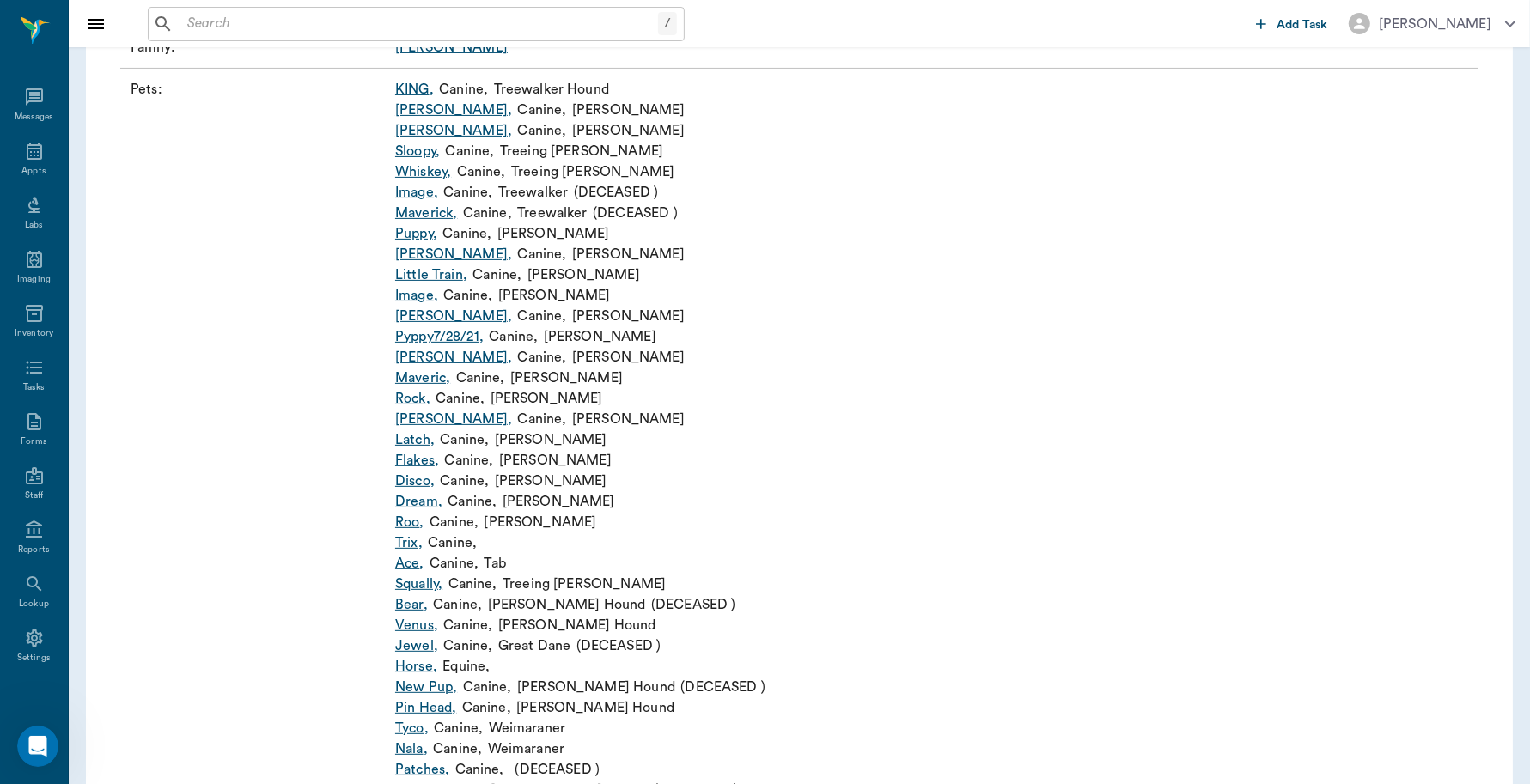
scroll to position [473, 0]
click at [418, 507] on link "Dream ," at bounding box center [419, 499] width 47 height 21
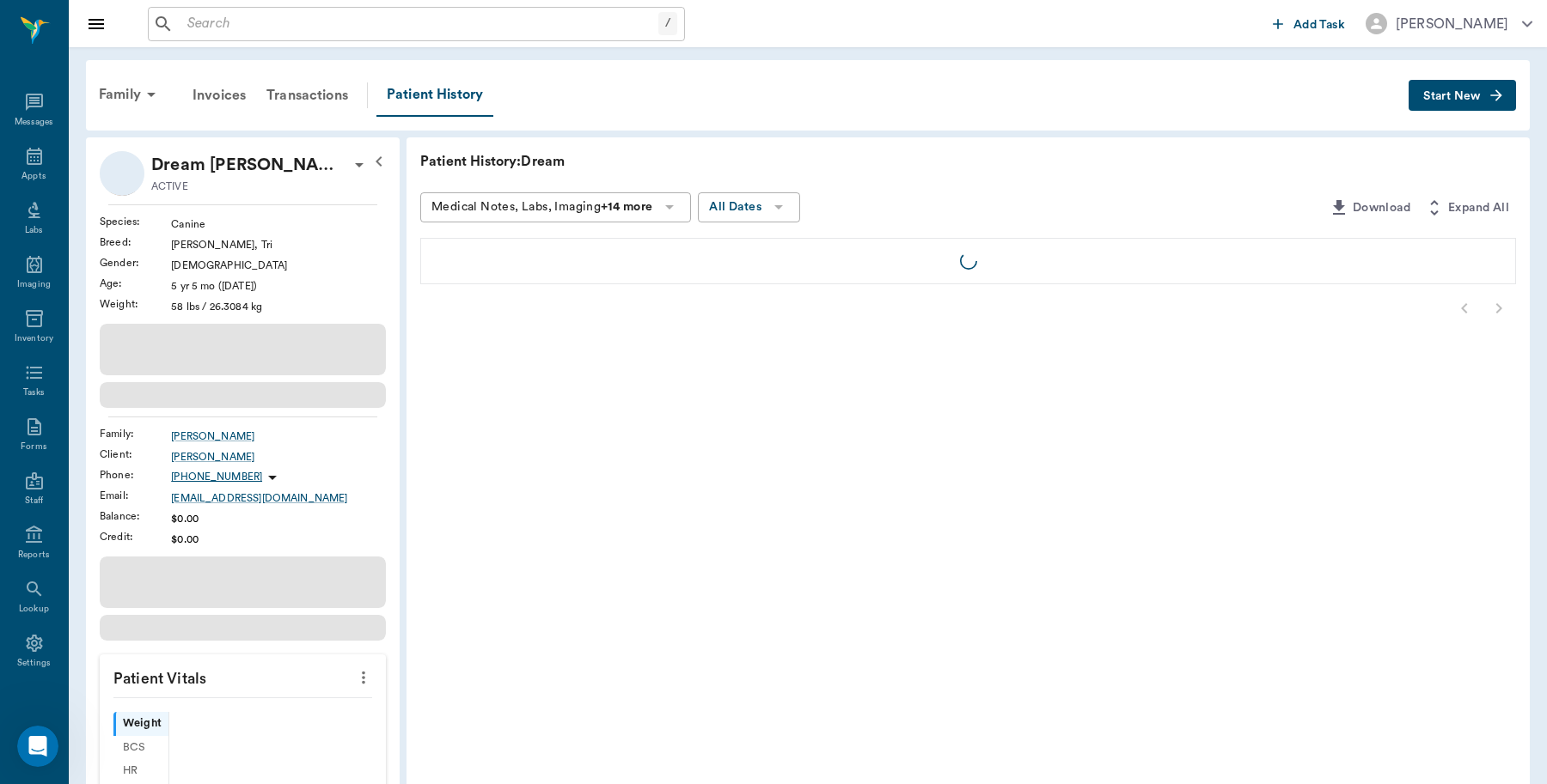
scroll to position [5, 0]
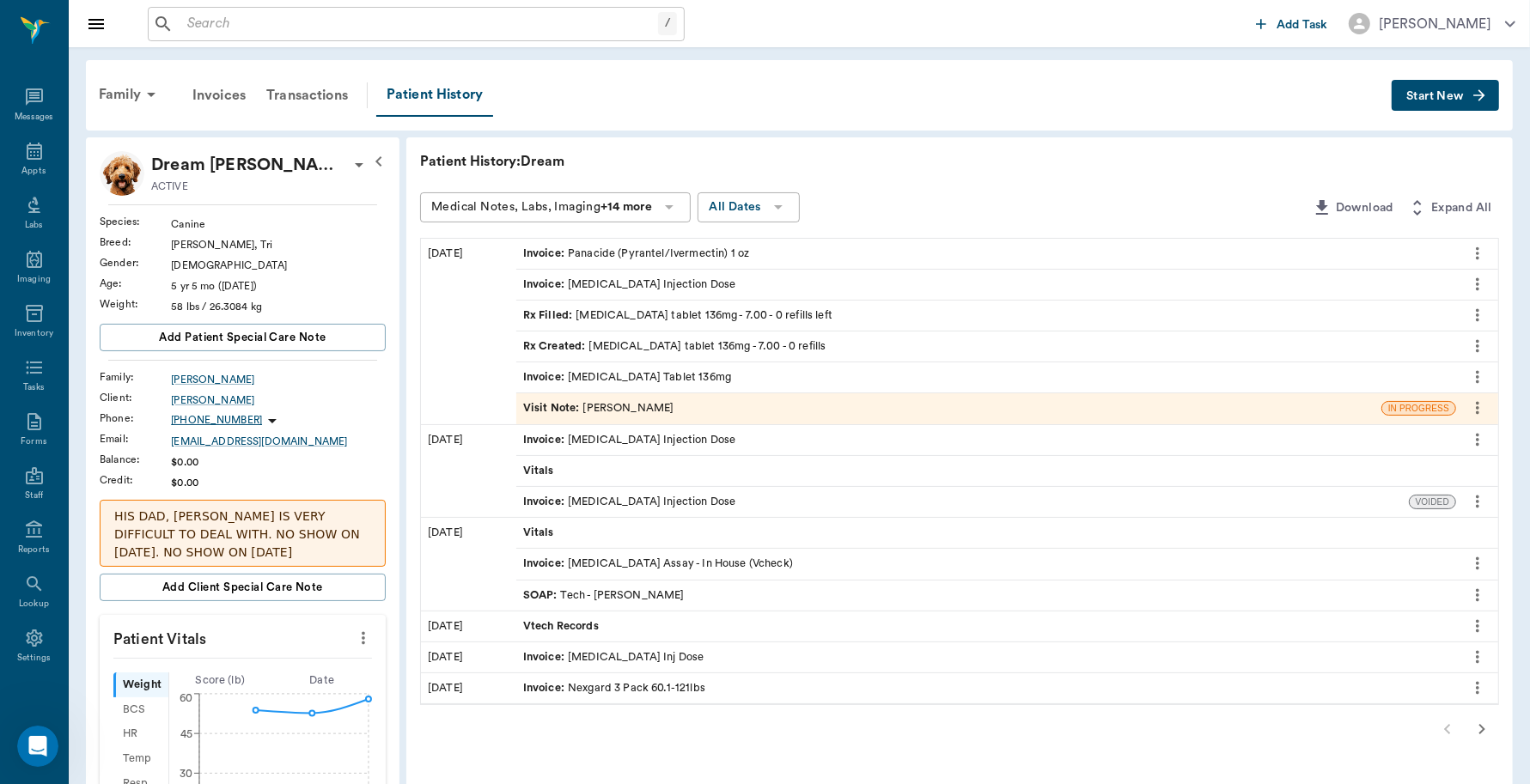
click at [1427, 96] on span "Start New" at bounding box center [1435, 96] width 58 height 0
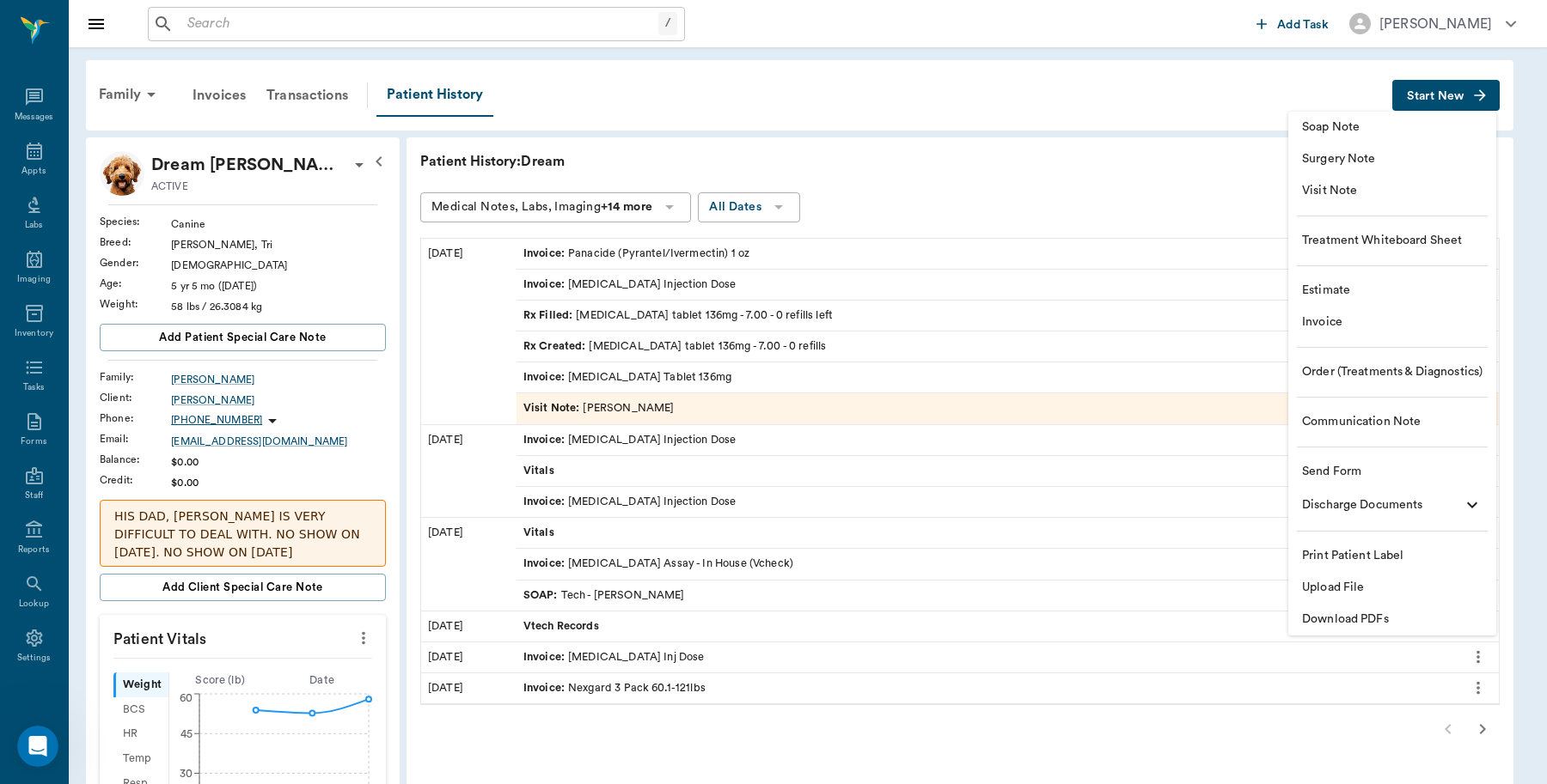
click at [1338, 327] on span "Invoice" at bounding box center [1393, 323] width 181 height 18
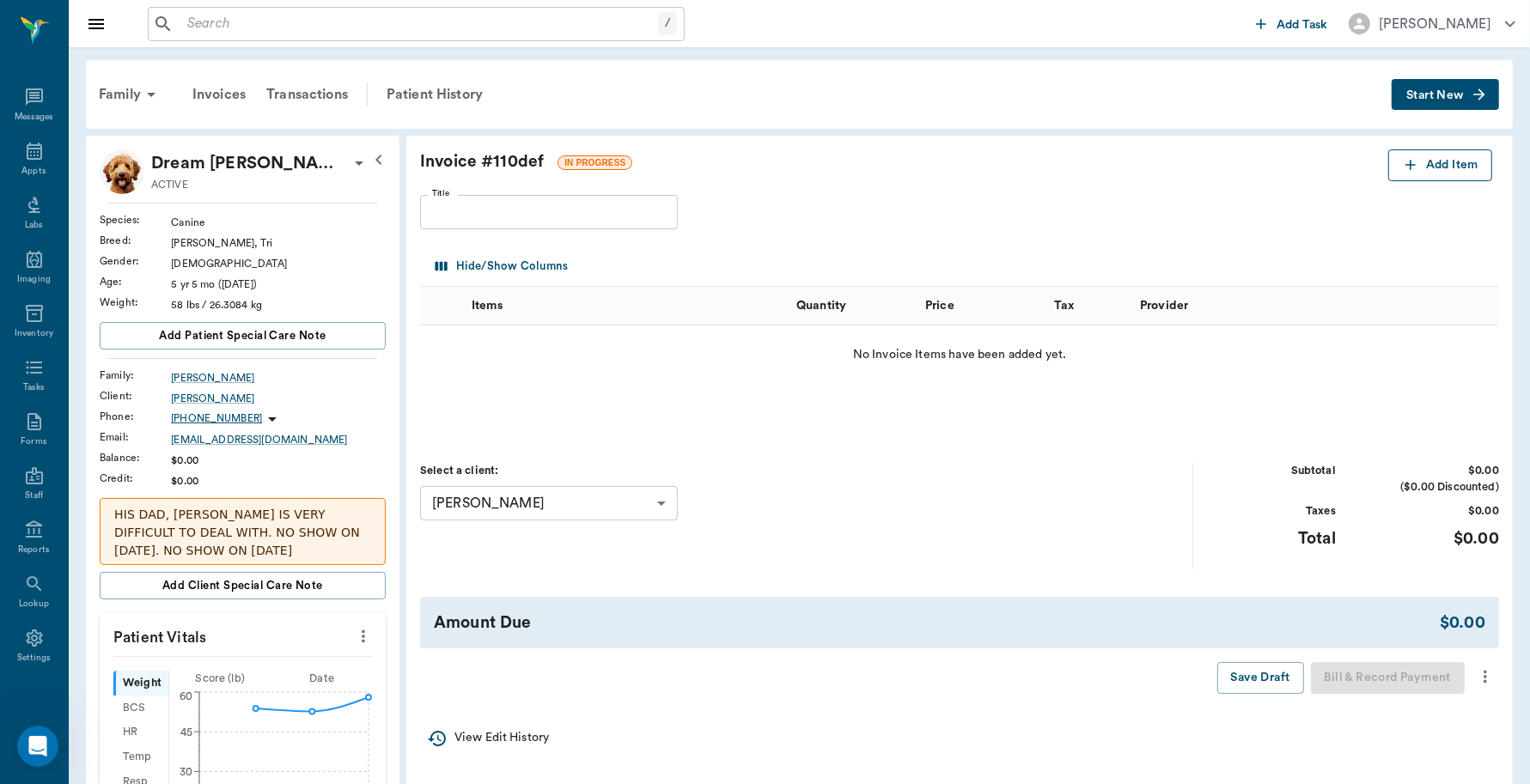
click at [1479, 166] on button "Add Item" at bounding box center [1441, 165] width 104 height 32
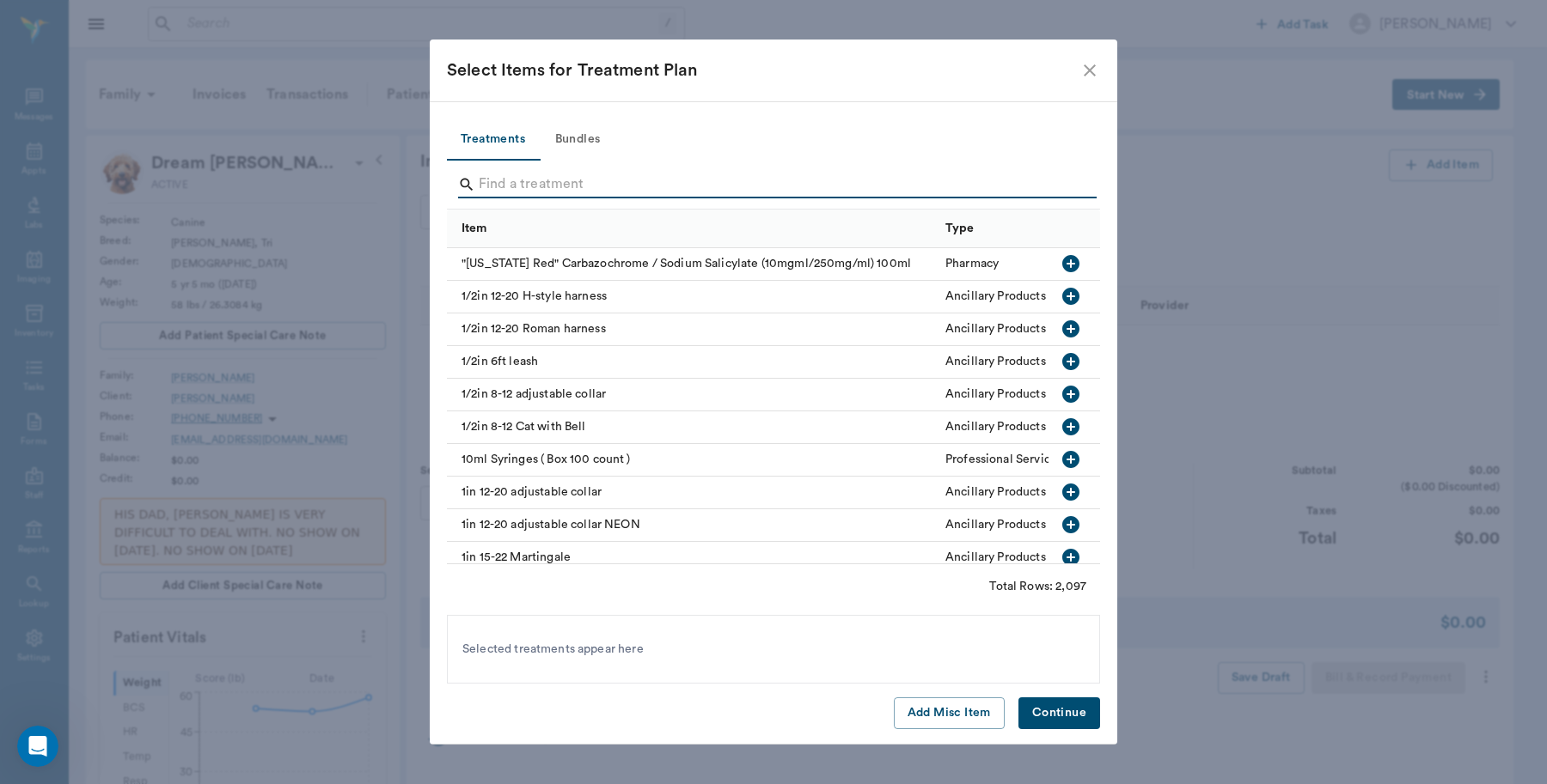
click at [565, 183] on input "Search" at bounding box center [774, 184] width 592 height 27
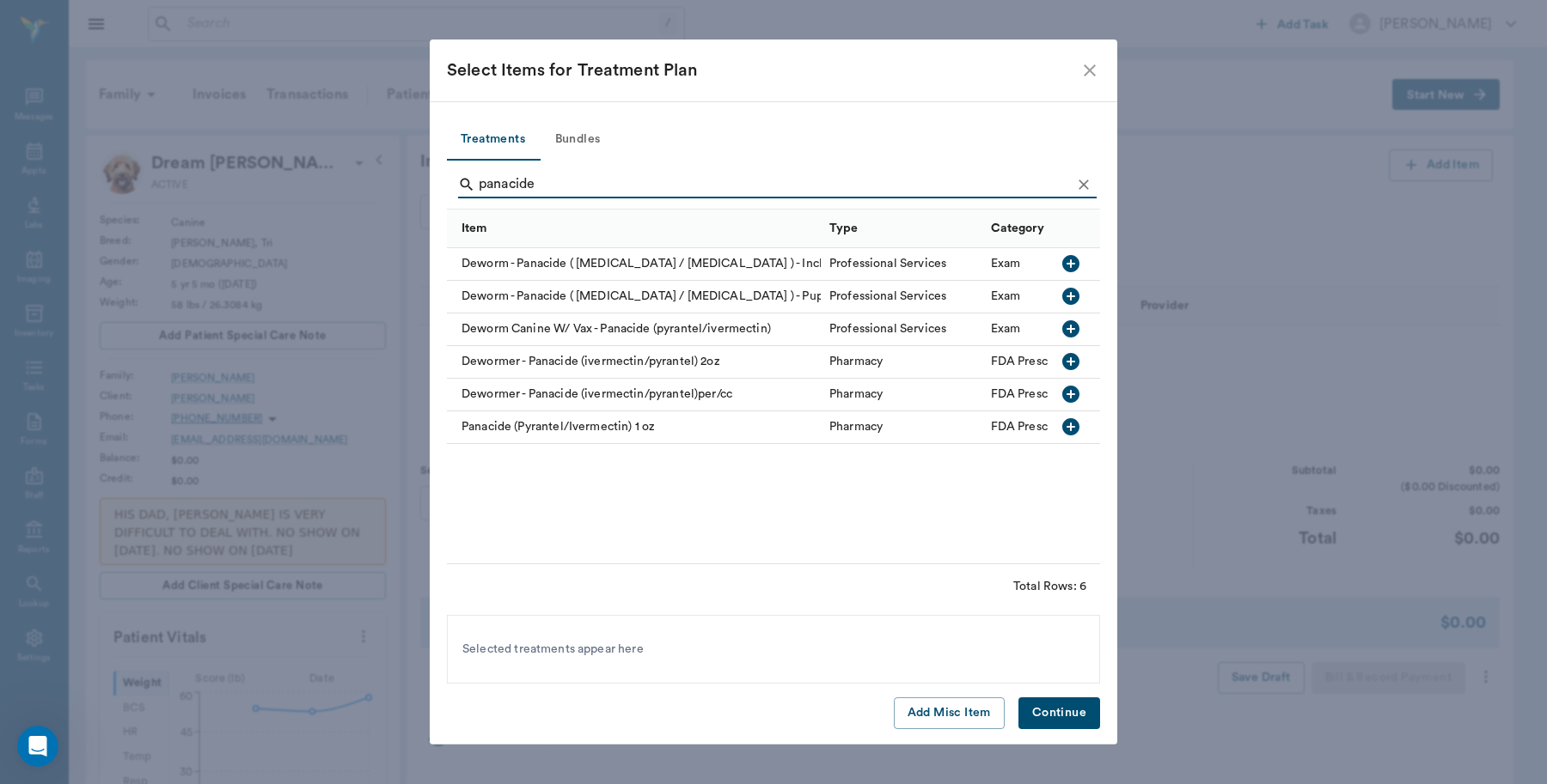
type input "panacide"
click at [1068, 426] on icon "button" at bounding box center [1070, 426] width 17 height 17
click at [1067, 713] on button "Continue" at bounding box center [1058, 713] width 81 height 32
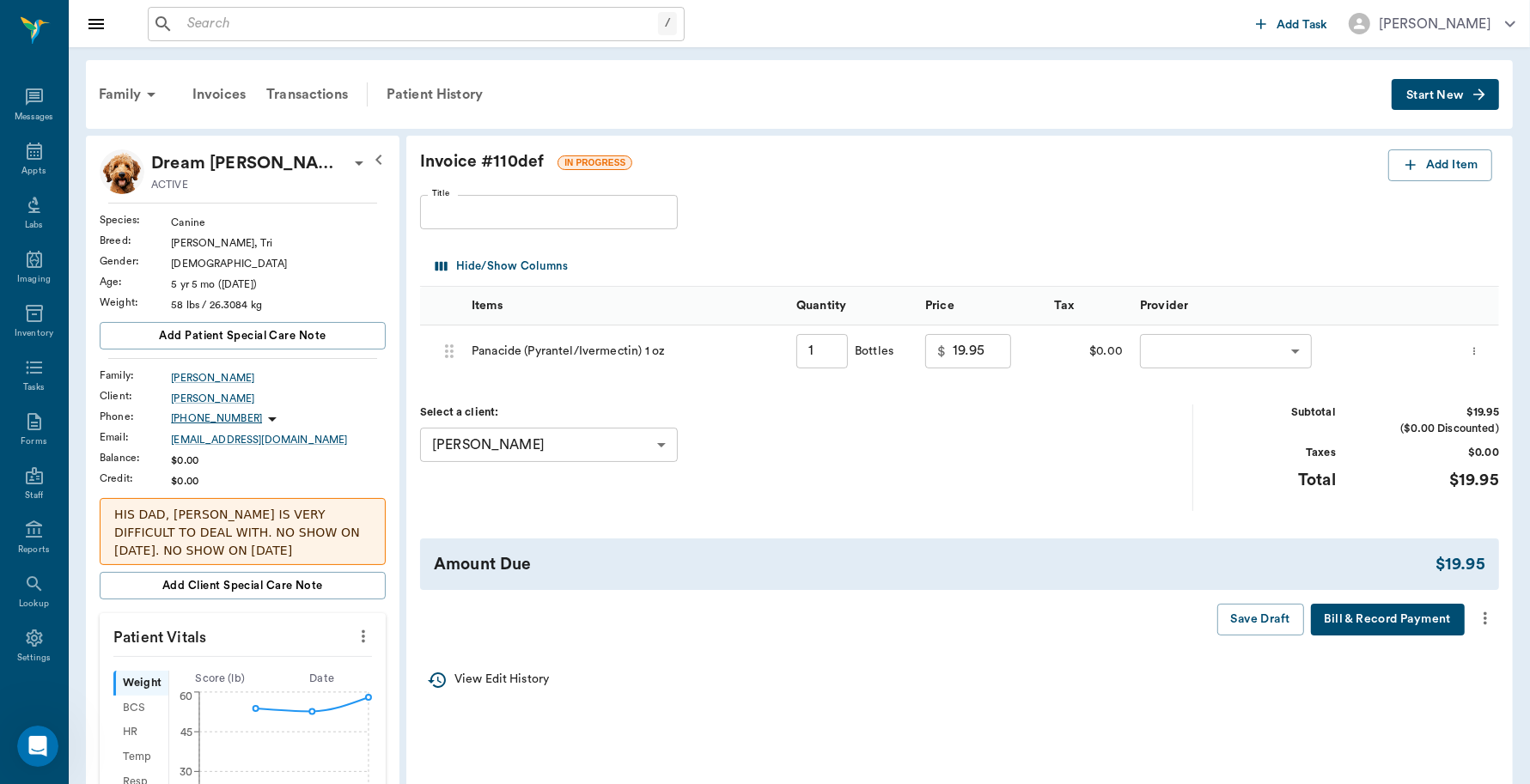
click at [1291, 358] on body "/ ​ Add Task Dr. Bert Ellsworth Nectar Messages Appts Labs Imaging Inventory Ta…" at bounding box center [765, 646] width 1530 height 1292
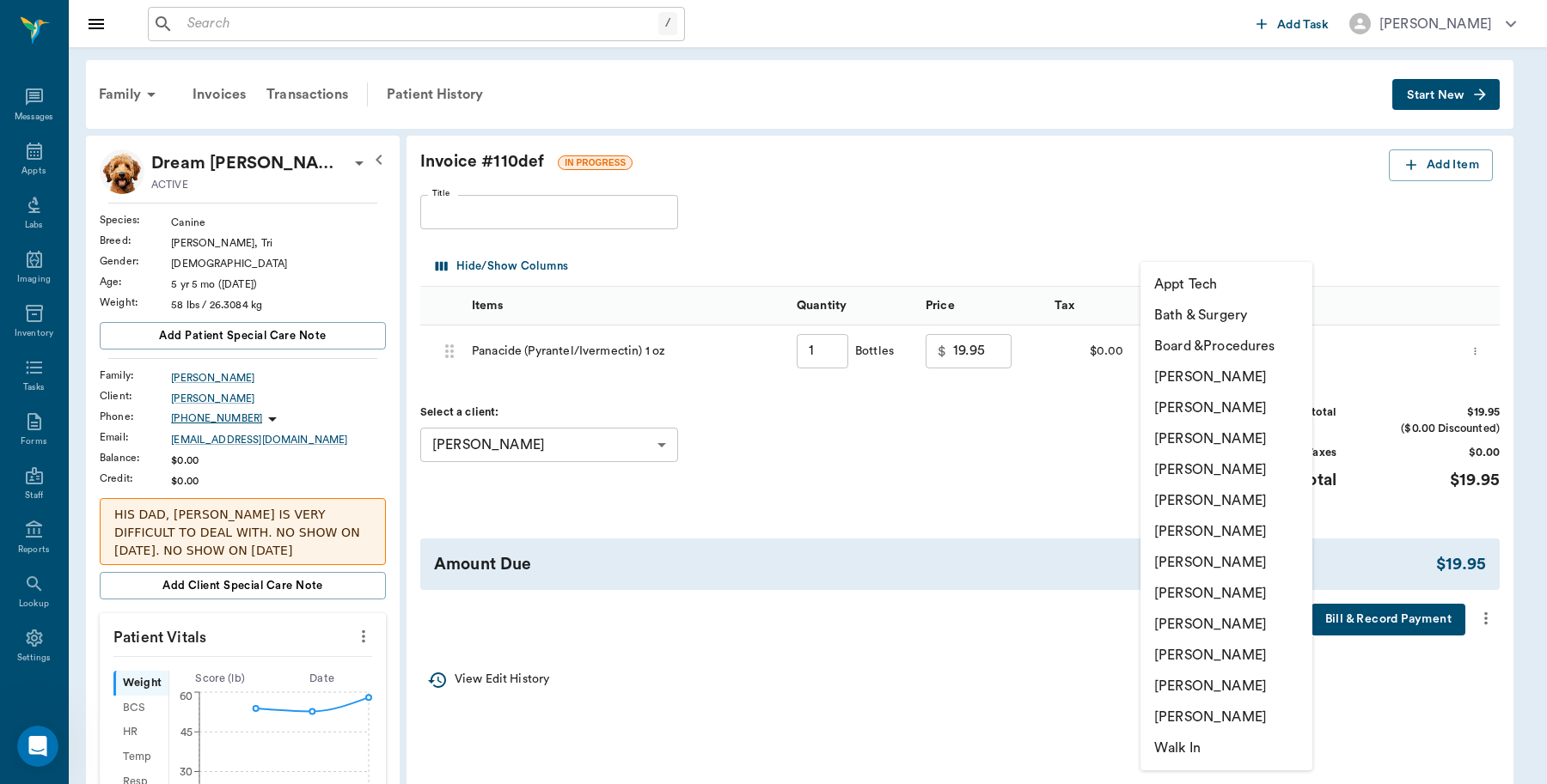
click at [1236, 381] on li "[PERSON_NAME]" at bounding box center [1226, 377] width 172 height 31
type input "none-6899ea08ed37b777db10de45"
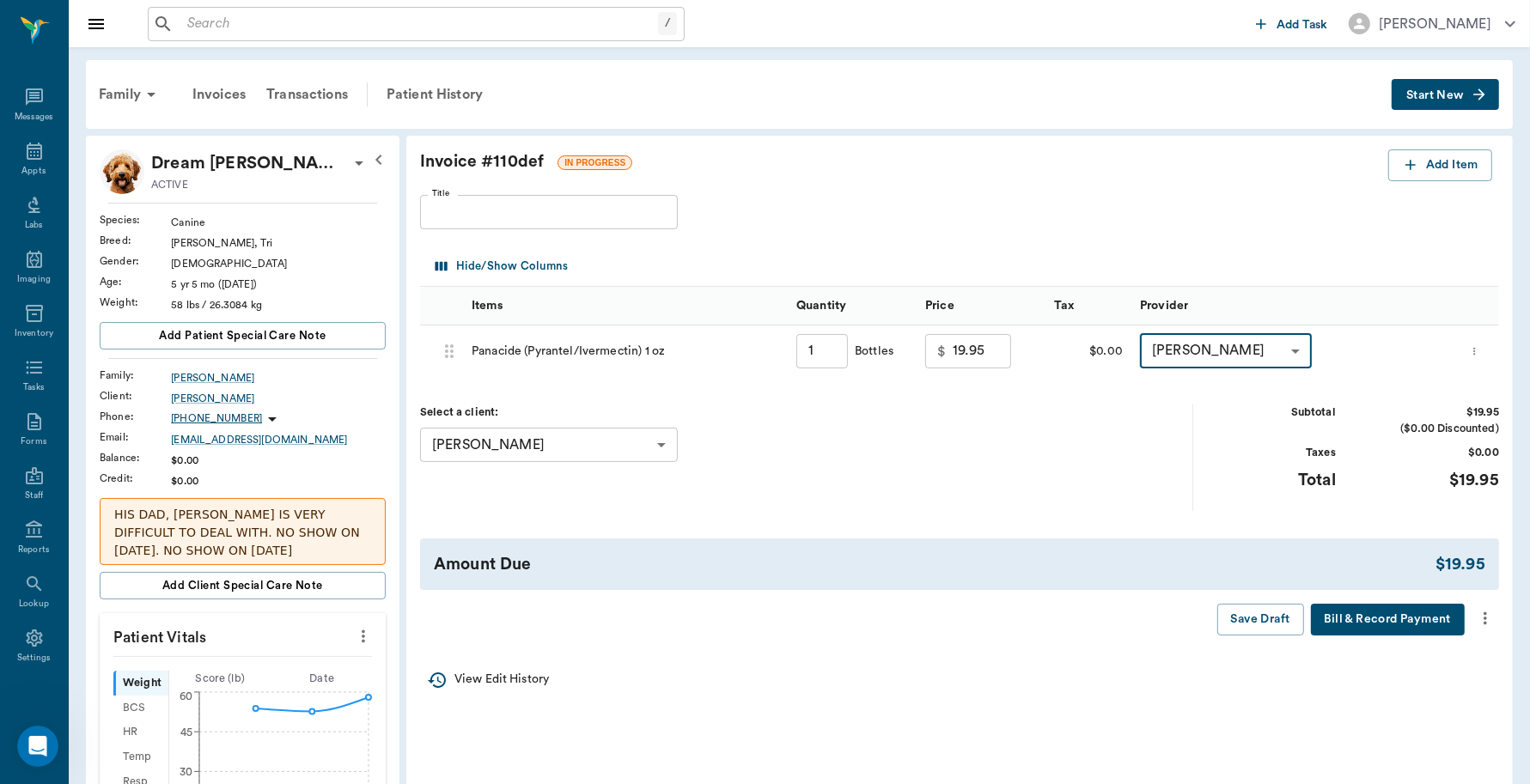
click at [1373, 620] on button "Bill & Record Payment" at bounding box center [1388, 620] width 153 height 32
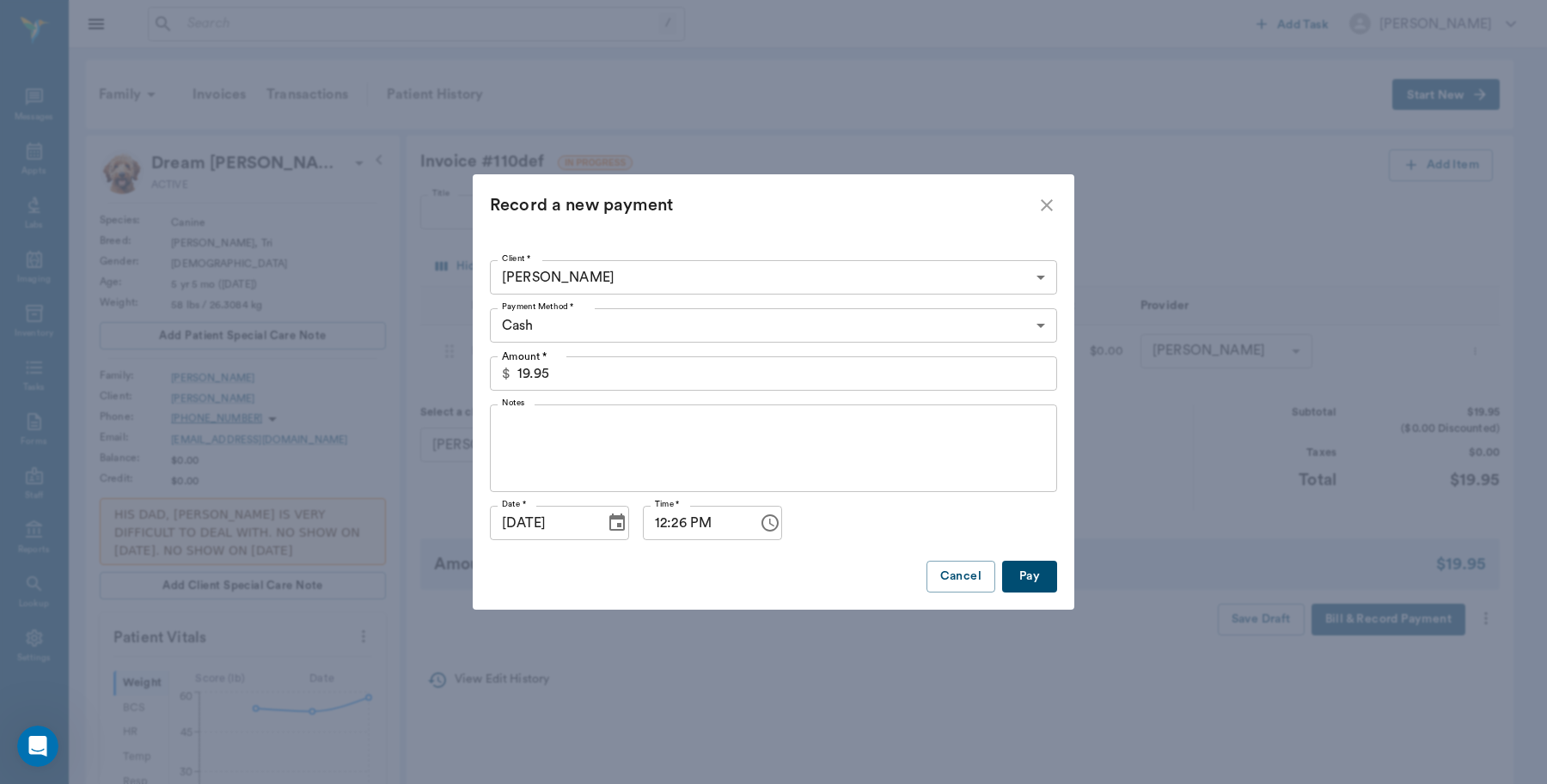
click at [1034, 567] on button "Pay" at bounding box center [1029, 577] width 55 height 32
type input "1.00"
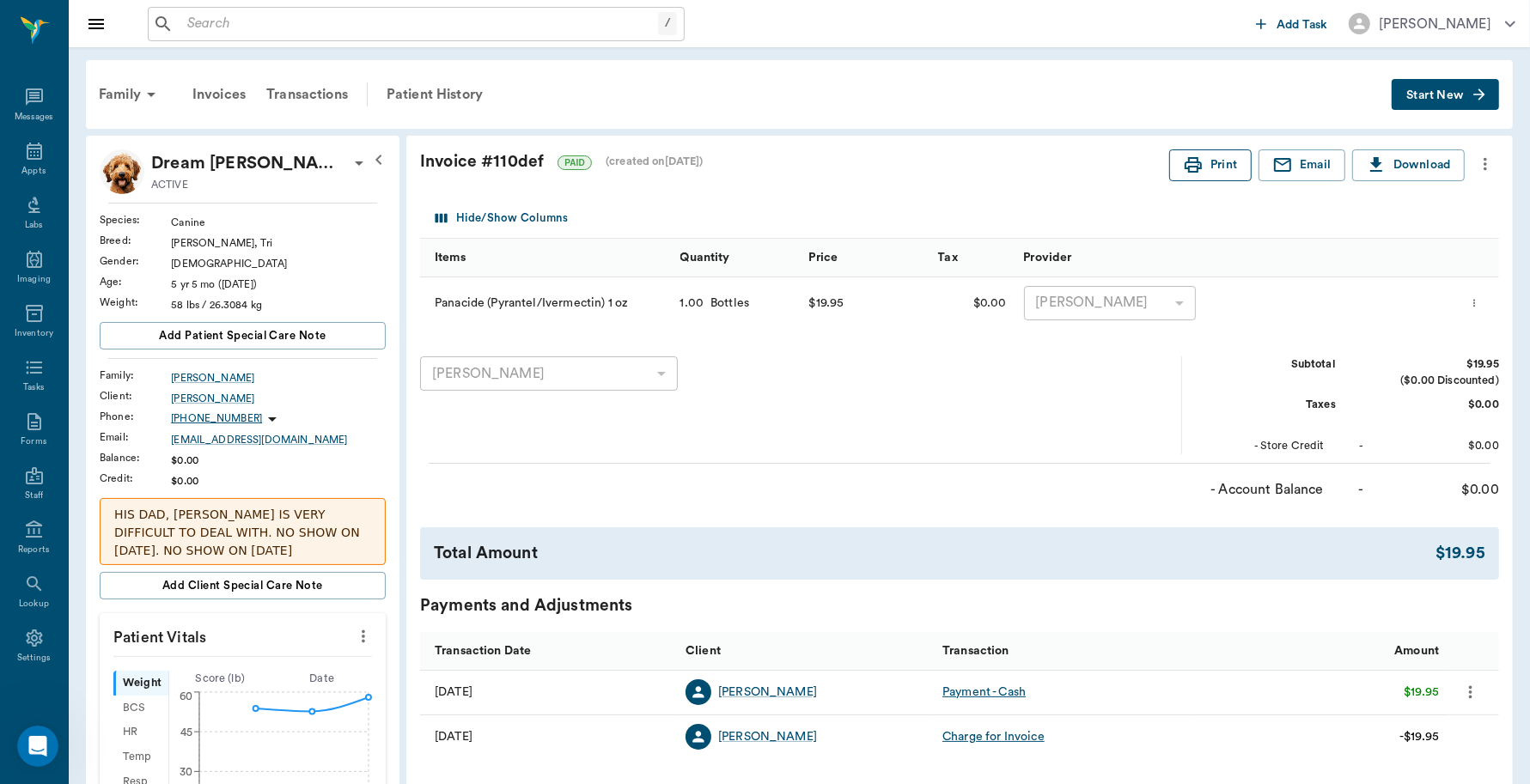
click at [1226, 155] on button "Print" at bounding box center [1210, 165] width 82 height 32
click at [26, 161] on div "Appts" at bounding box center [34, 161] width 68 height 54
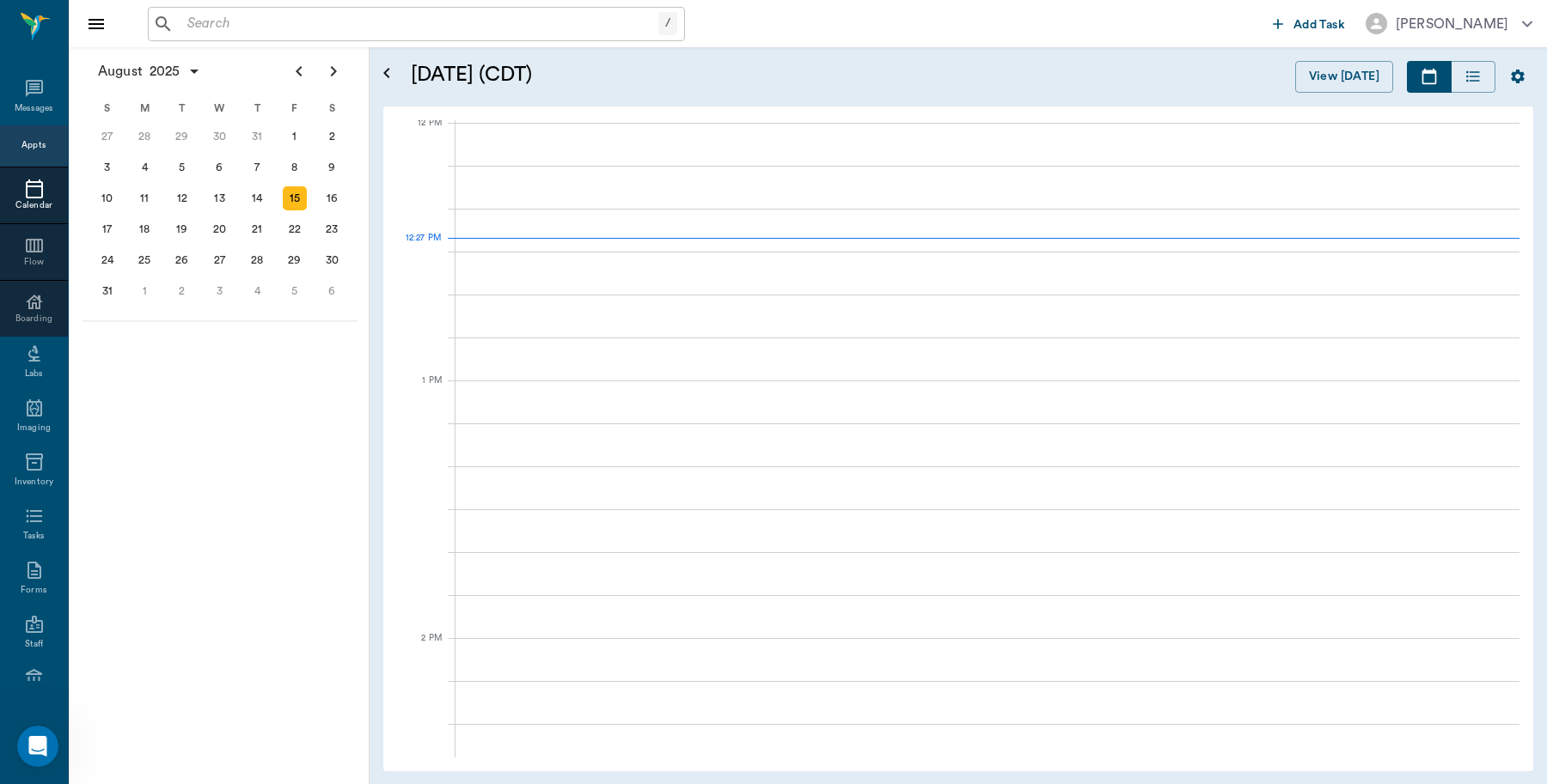
scroll to position [1032, 0]
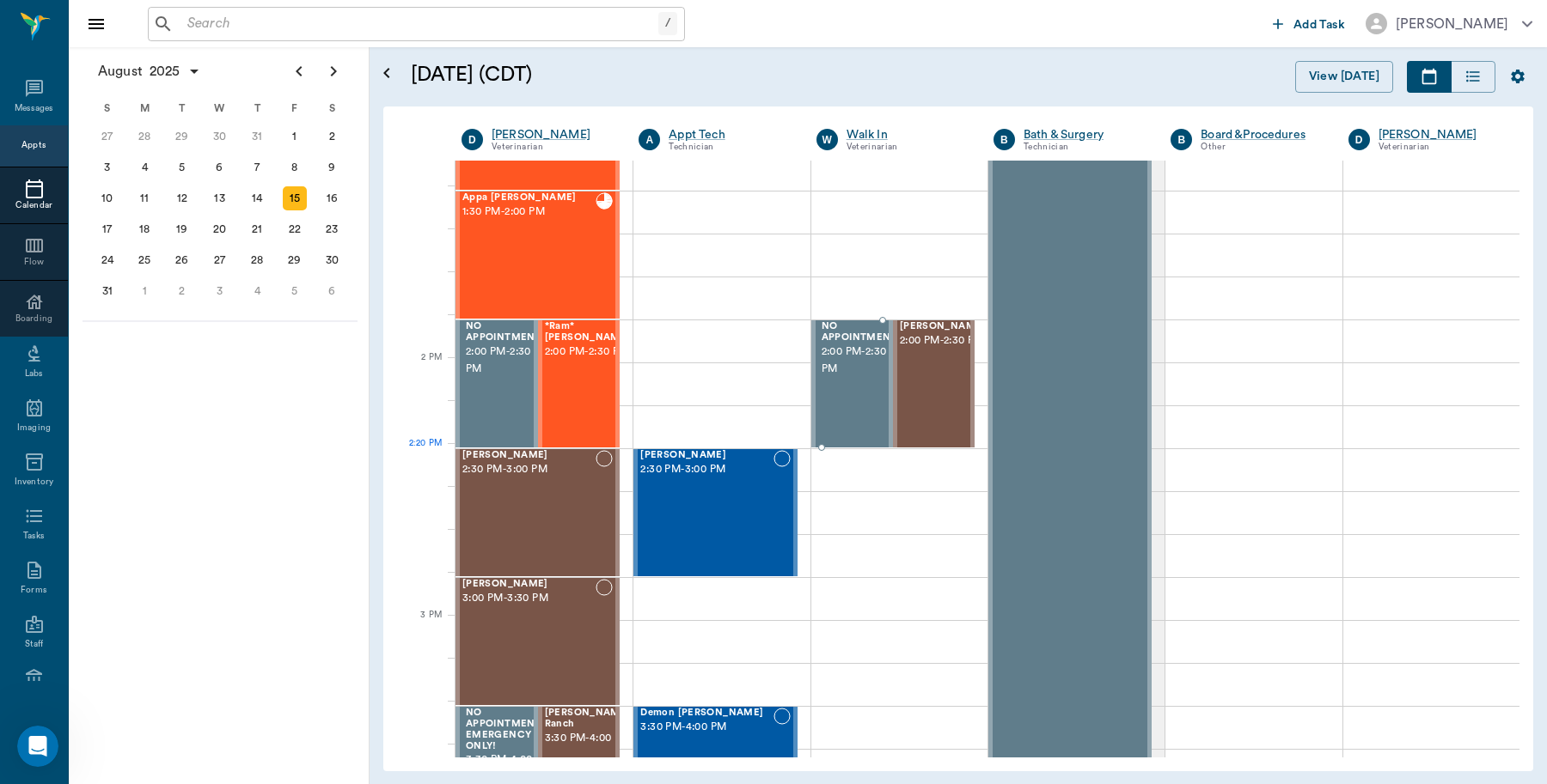
scroll to position [1354, 0]
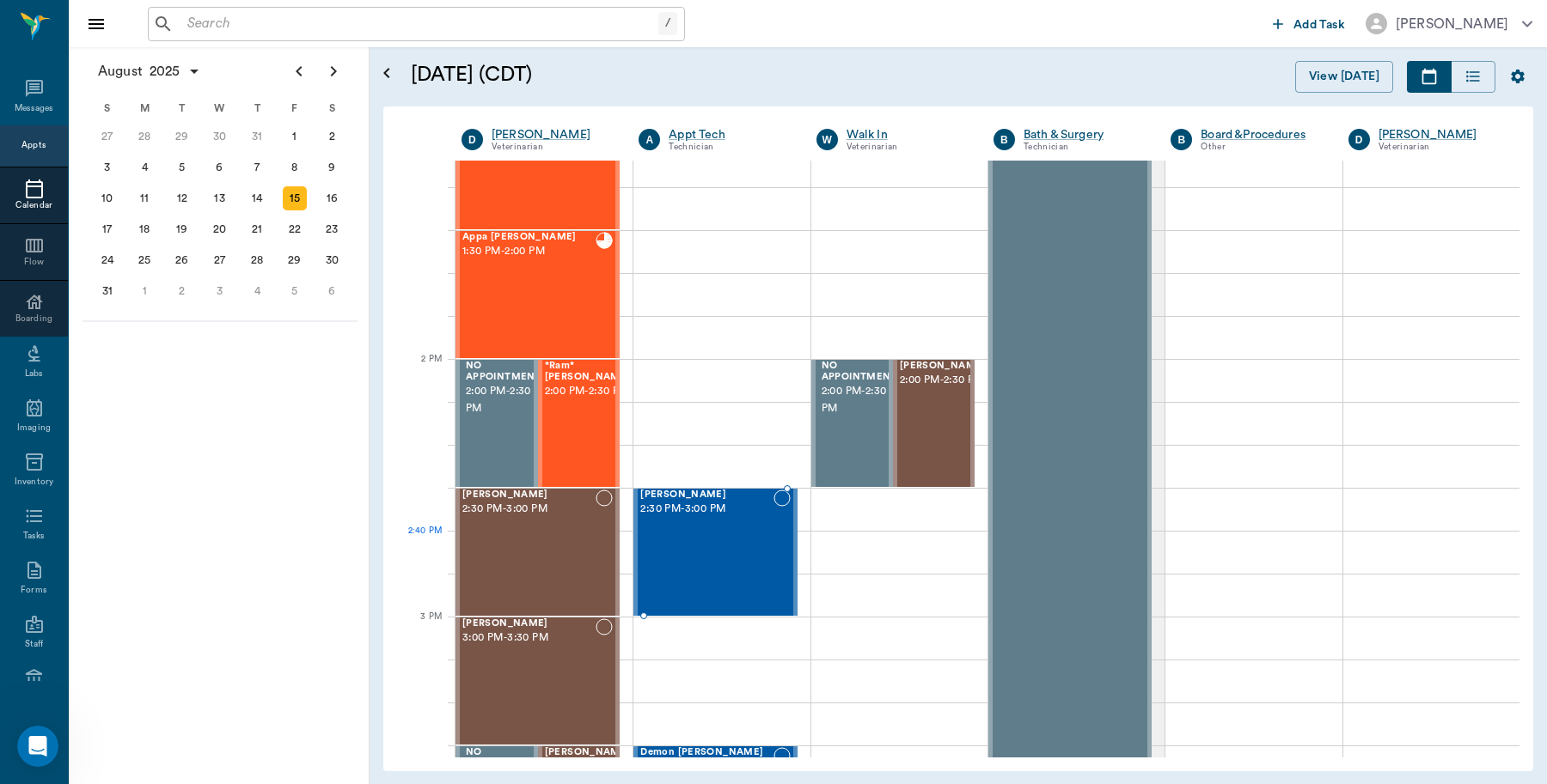
click at [680, 538] on div "Bella Spay 2:30 PM - 3:00 PM" at bounding box center [706, 551] width 132 height 125
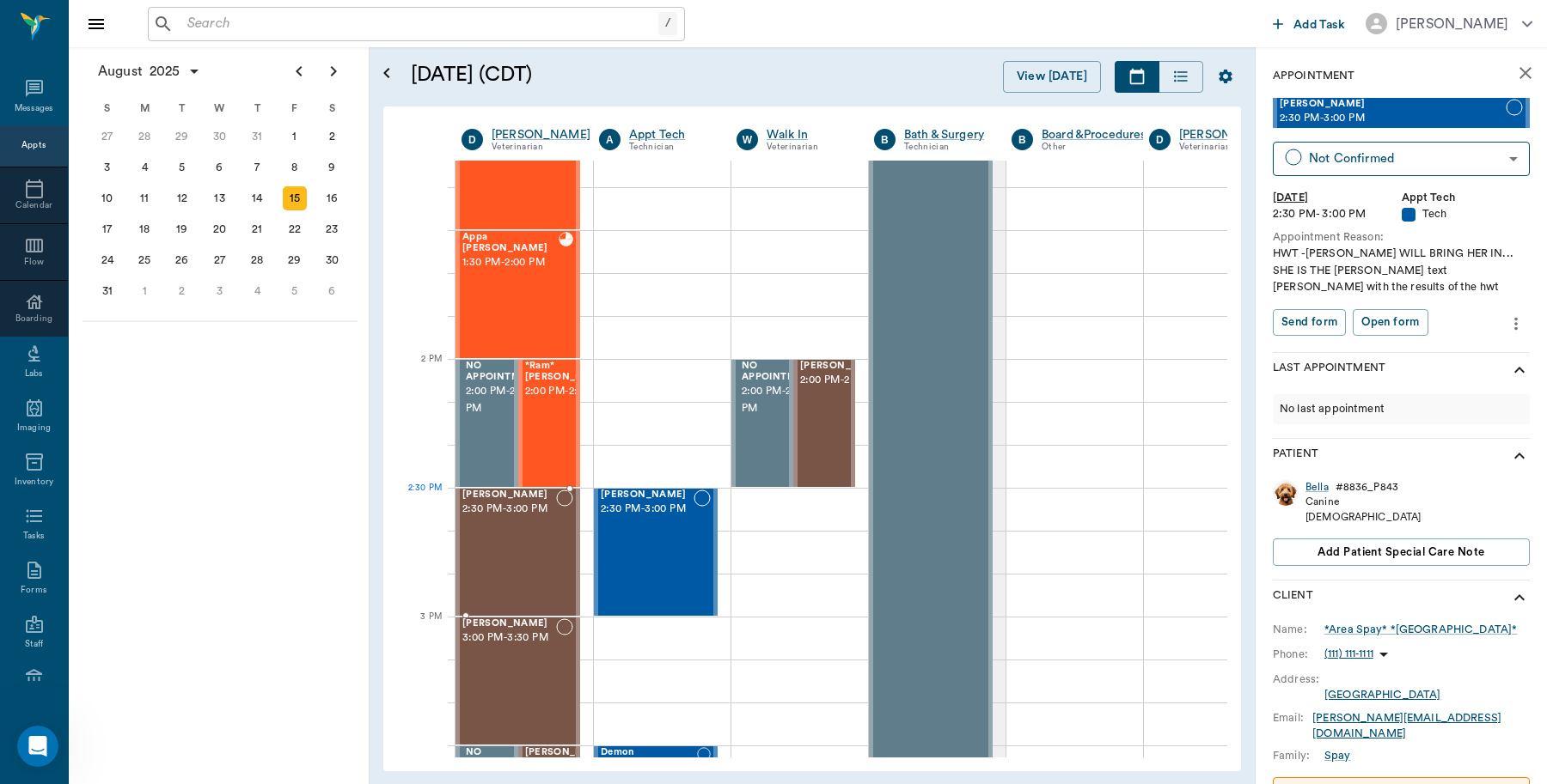
click at [531, 526] on div "[PERSON_NAME] 2:30 PM - 3:00 PM" at bounding box center [509, 551] width 94 height 125
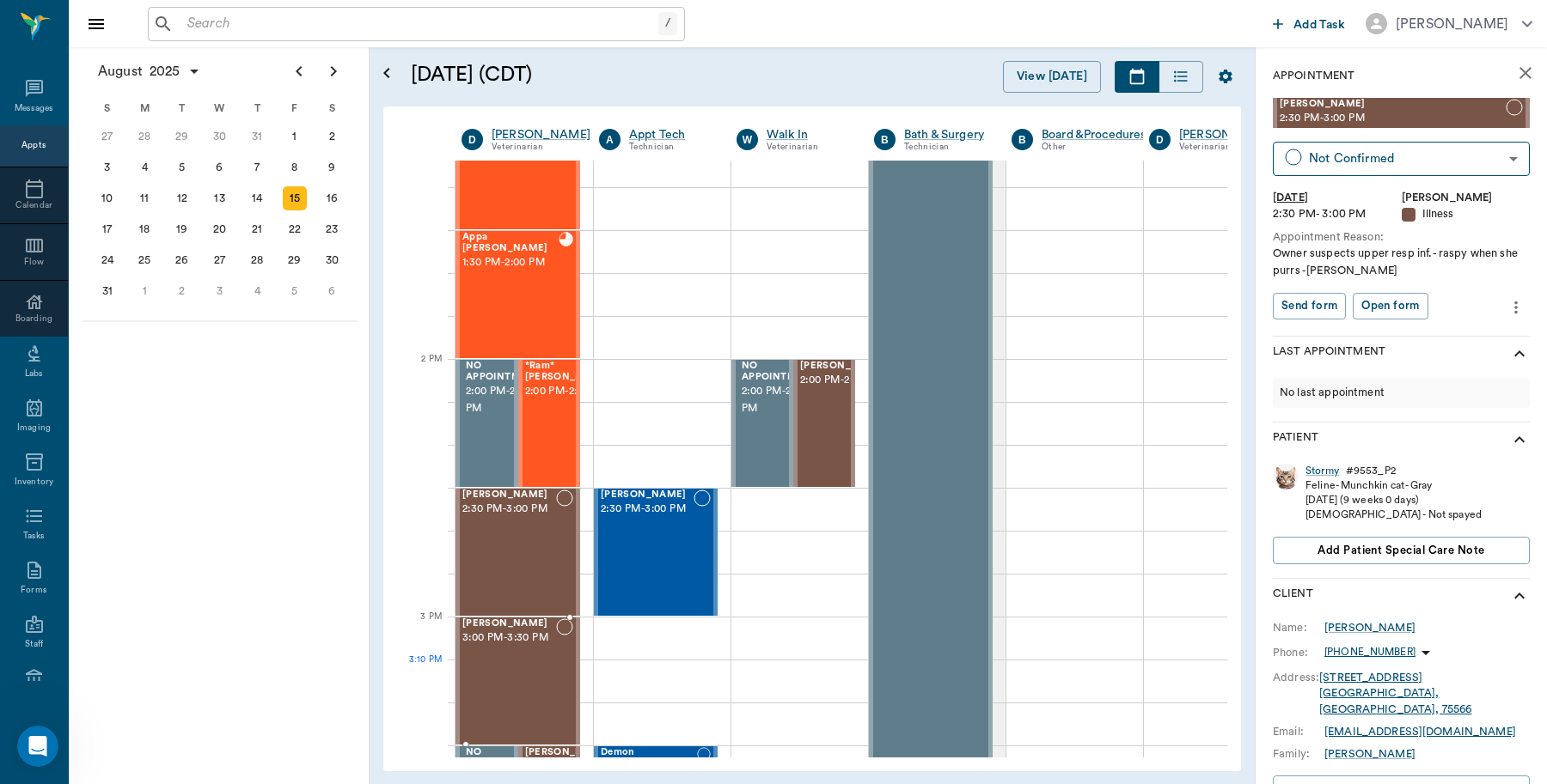
click at [531, 677] on div "Missy Martin 3:00 PM - 3:30 PM" at bounding box center [509, 681] width 94 height 125
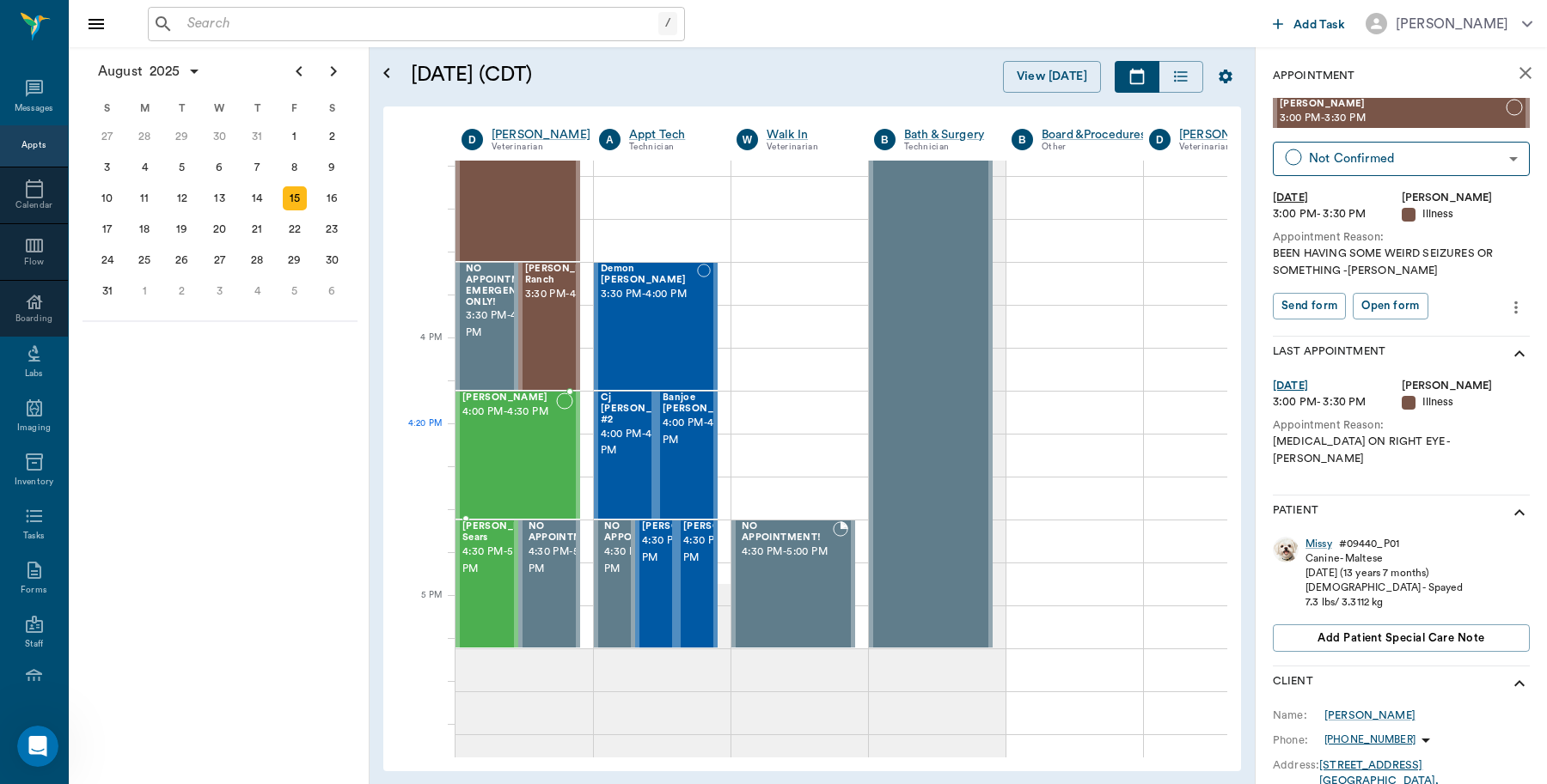
scroll to position [1891, 0]
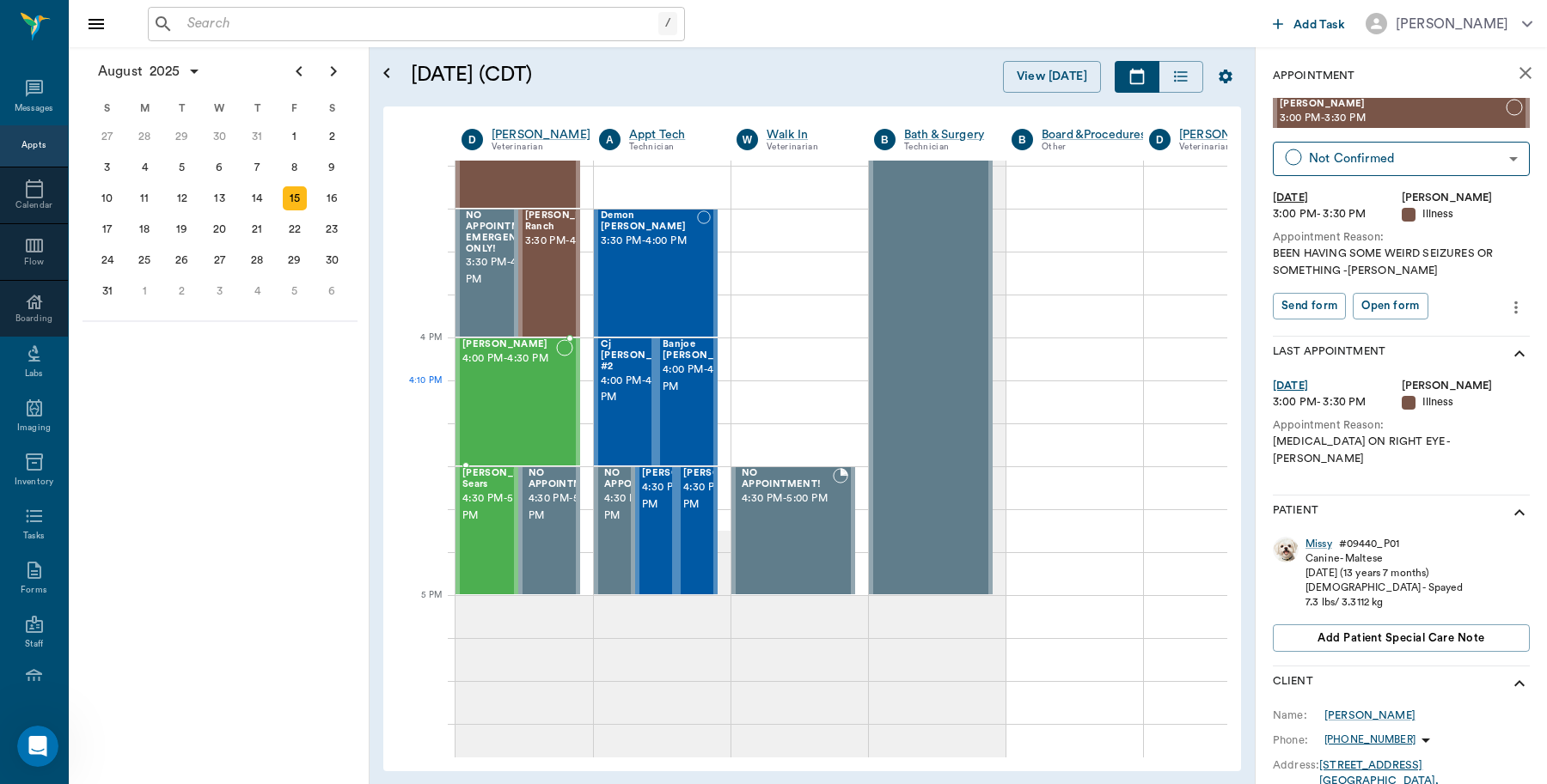
click at [535, 392] on div "Lilly Boyd 4:00 PM - 4:30 PM" at bounding box center [509, 402] width 94 height 125
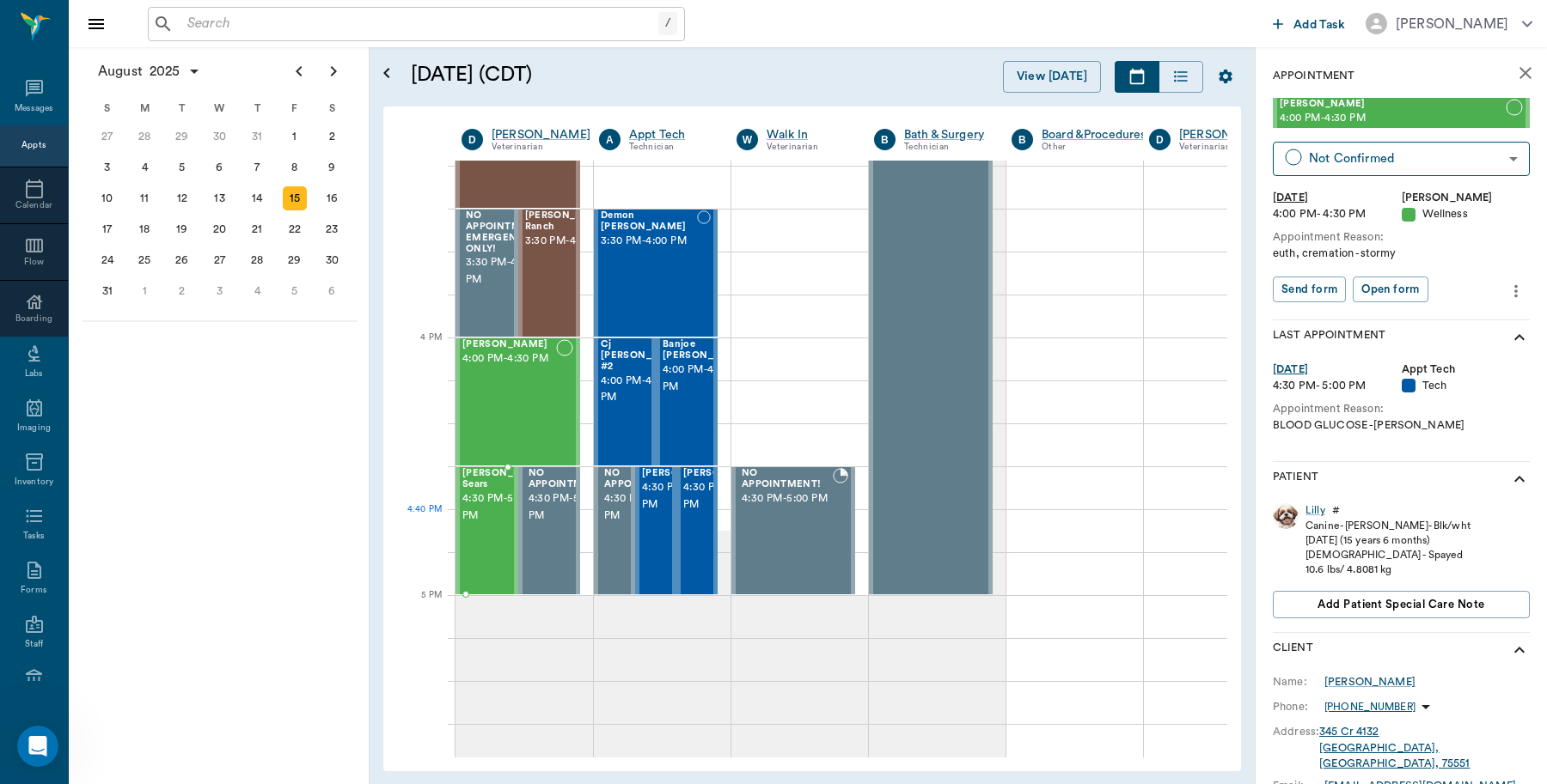
click at [479, 525] on span "4:30 PM - 5:00 PM" at bounding box center [505, 507] width 86 height 35
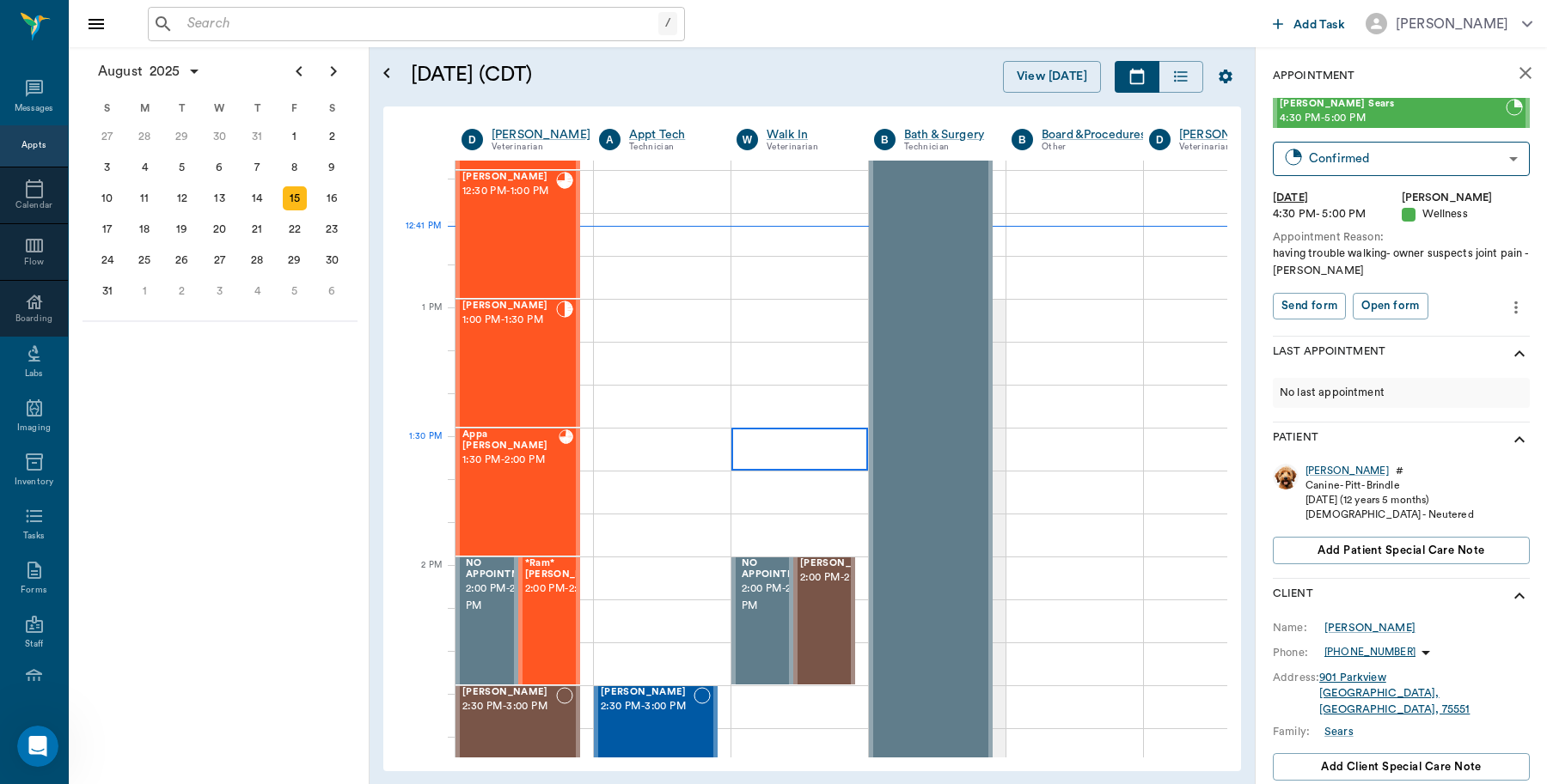
scroll to position [1140, 0]
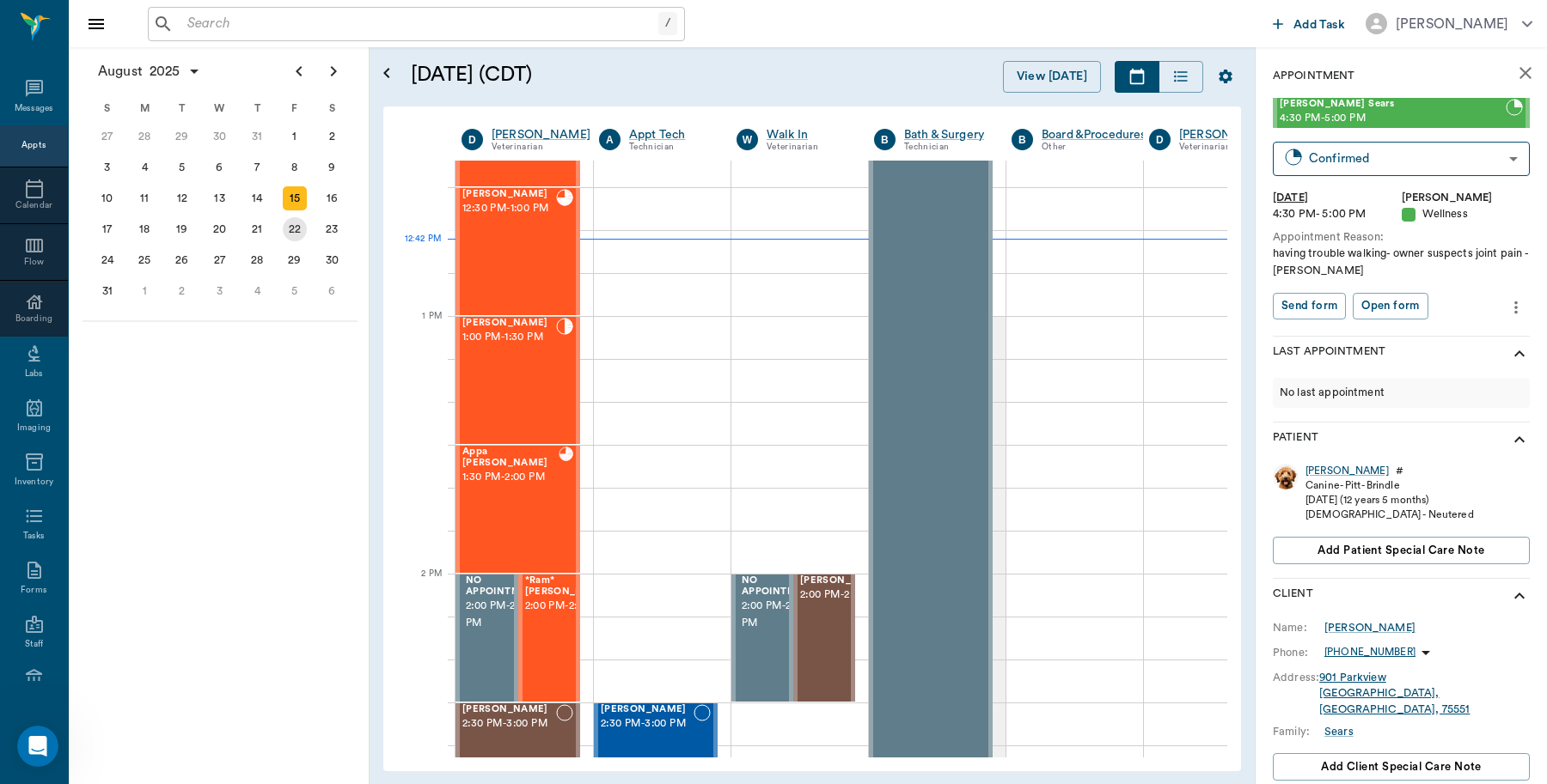
click at [294, 233] on div "22" at bounding box center [295, 229] width 24 height 24
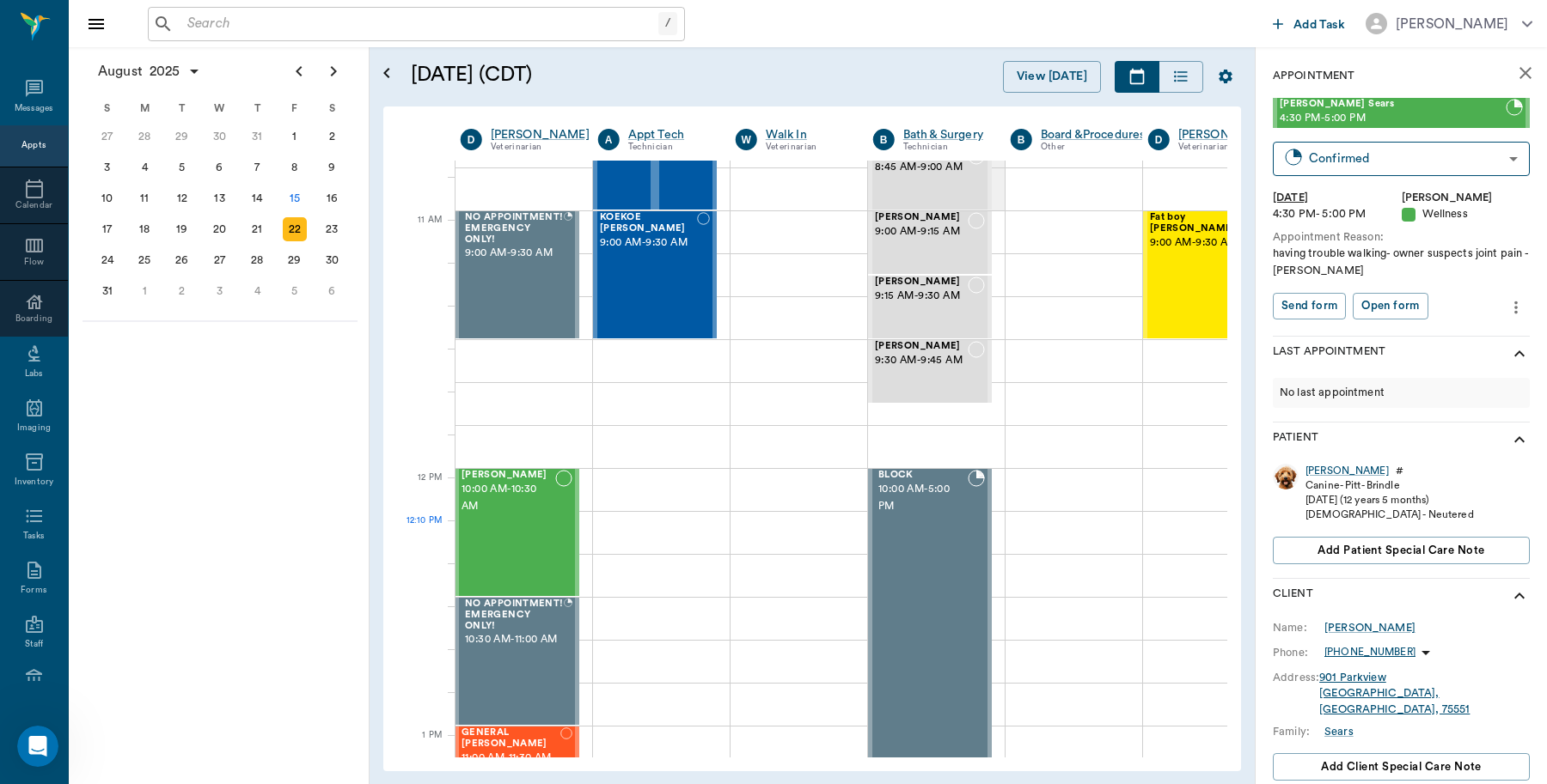
scroll to position [752, 1]
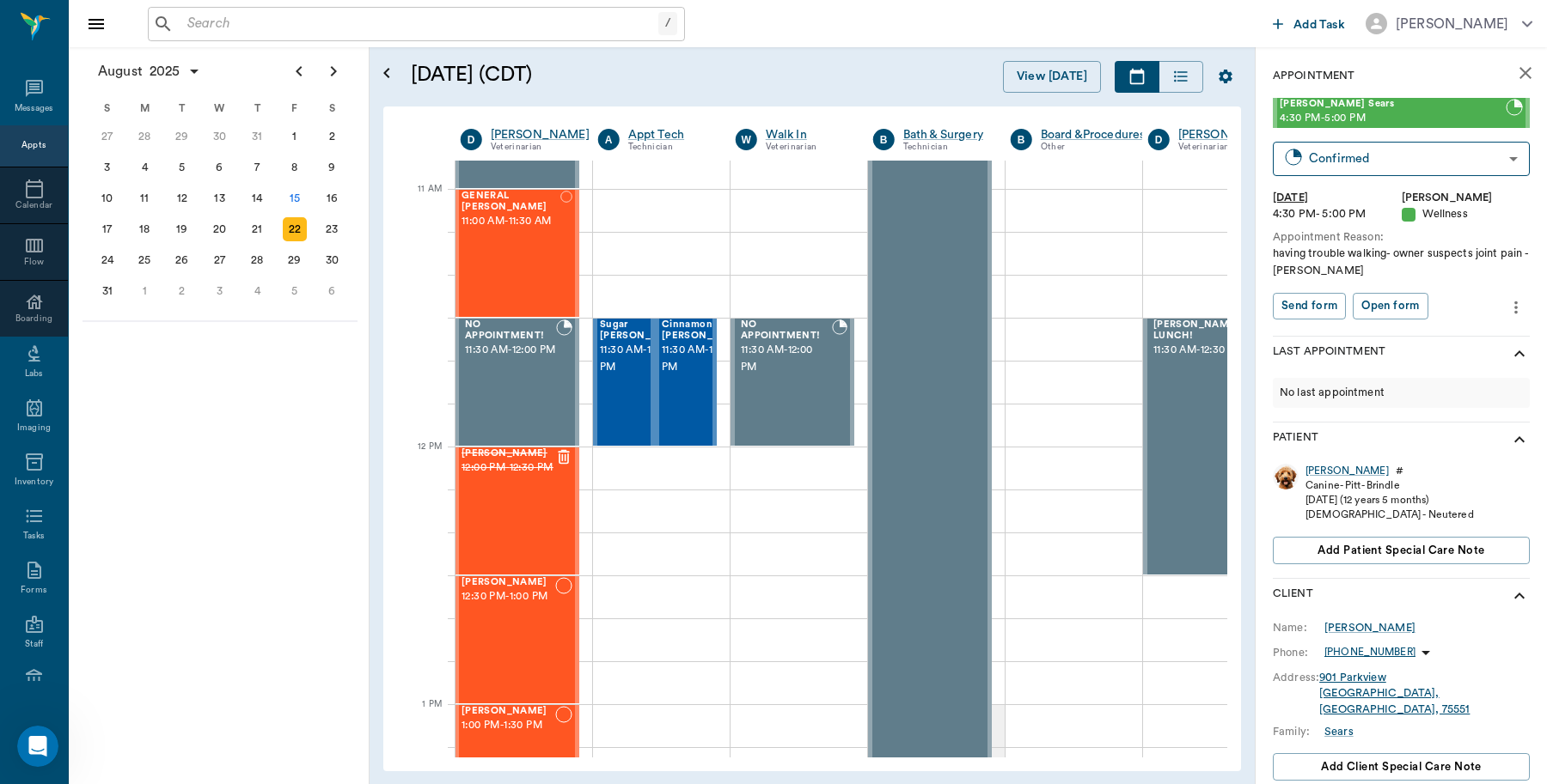
click at [427, 16] on input "text" at bounding box center [419, 24] width 478 height 24
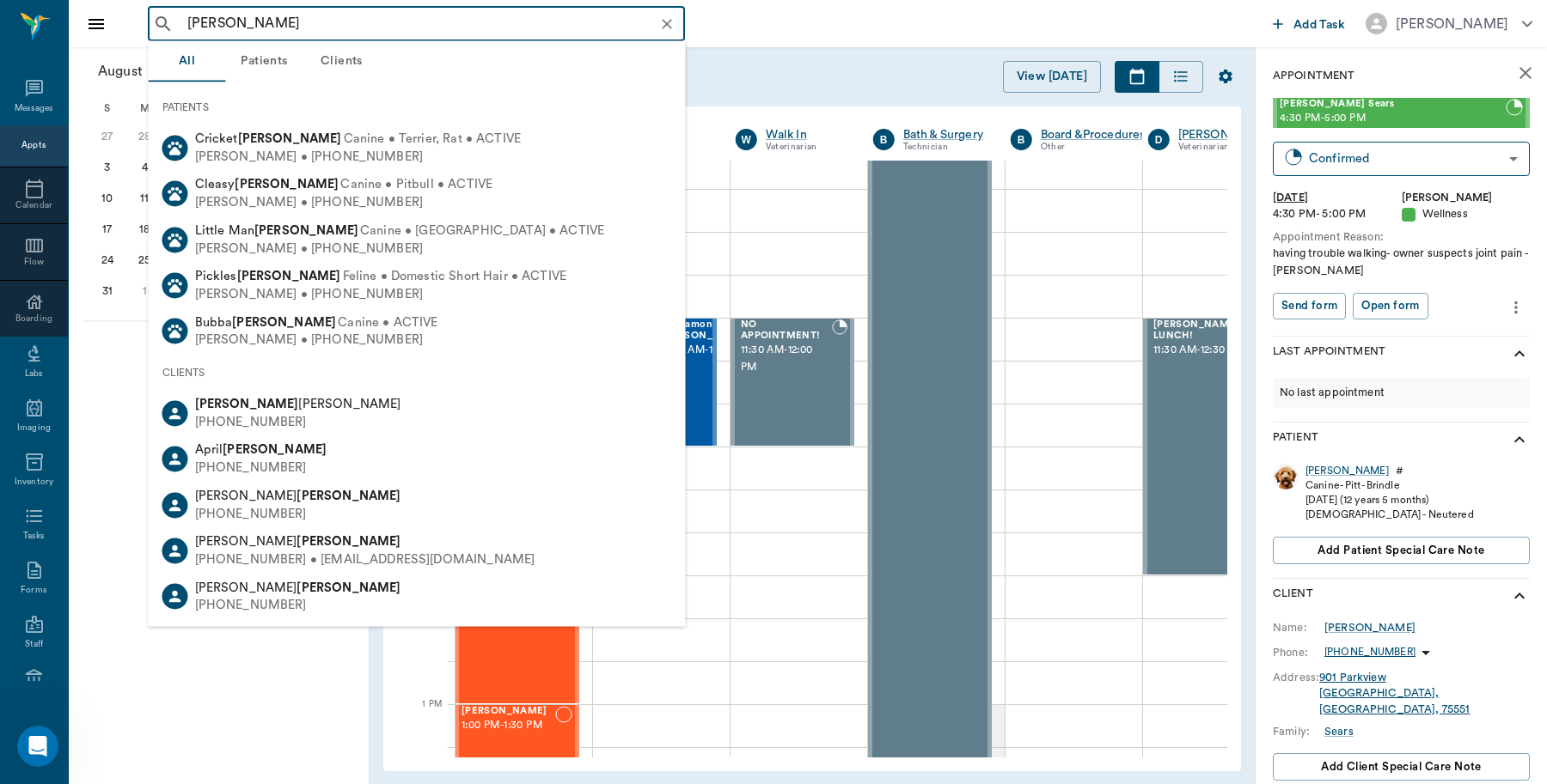
click at [392, 491] on div "Betty Kenward (903) 756-7742" at bounding box center [417, 505] width 537 height 46
type input "krista kenward"
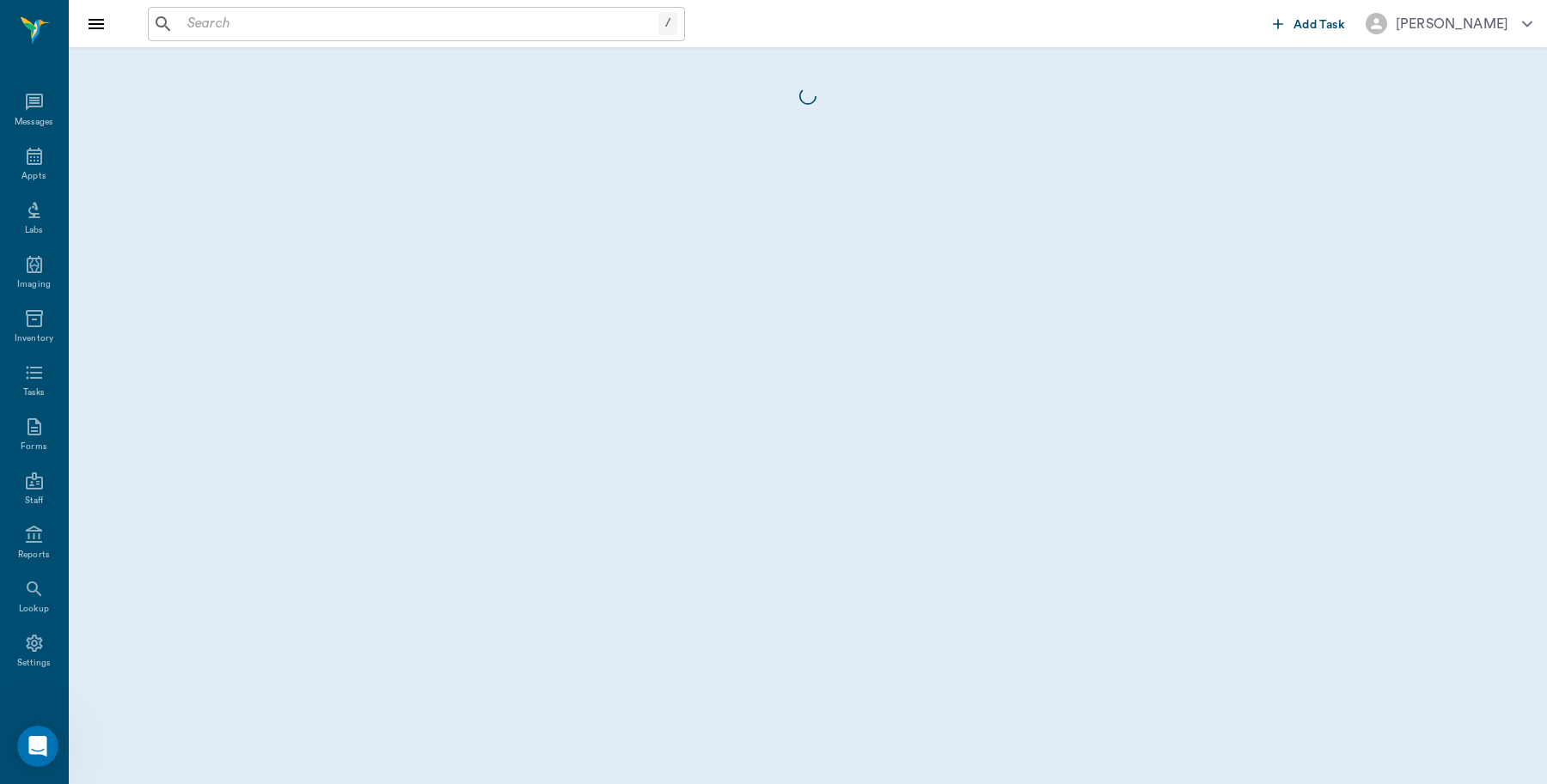
scroll to position [5, 0]
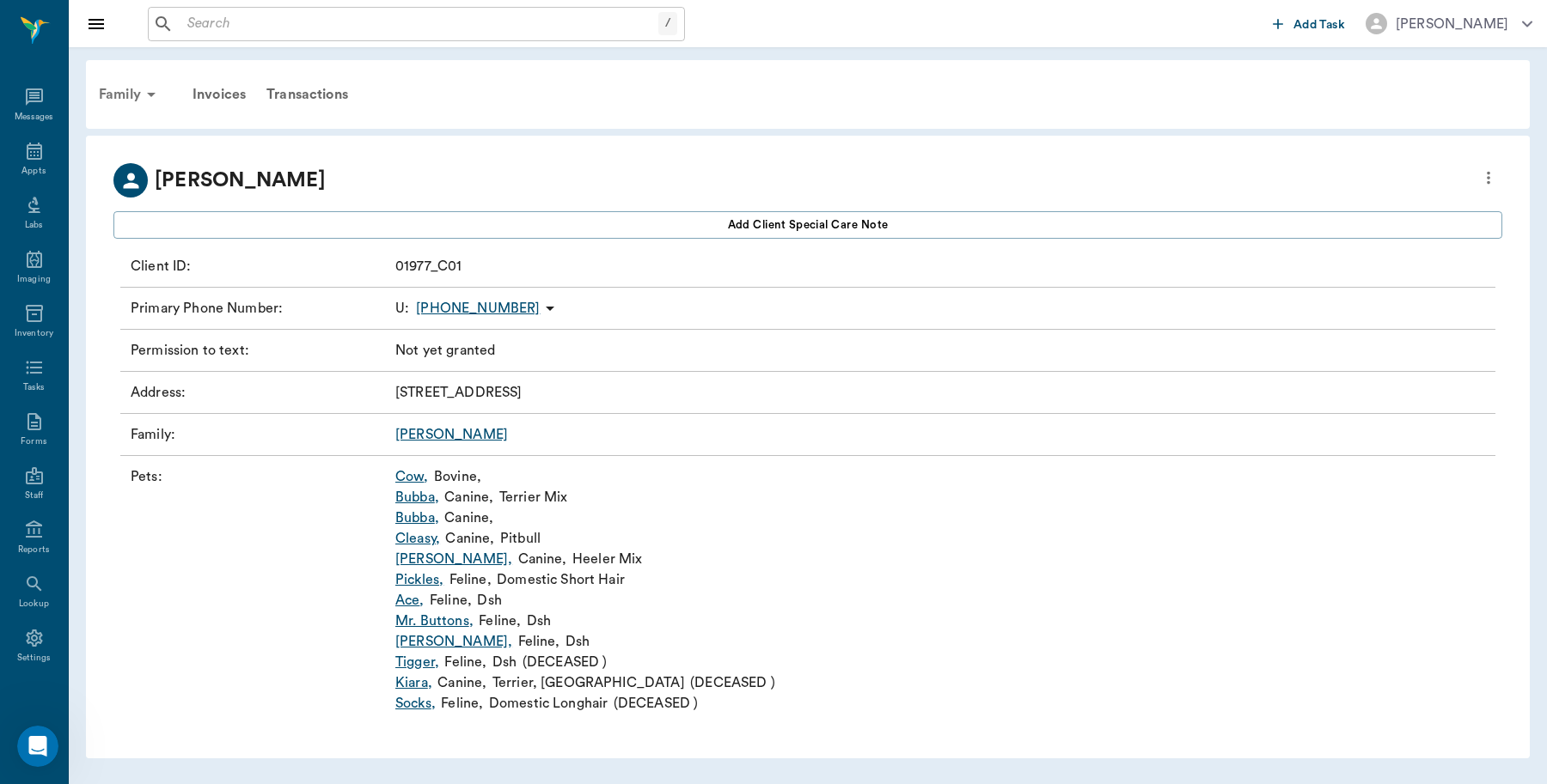
click at [111, 100] on div "Family" at bounding box center [130, 94] width 83 height 41
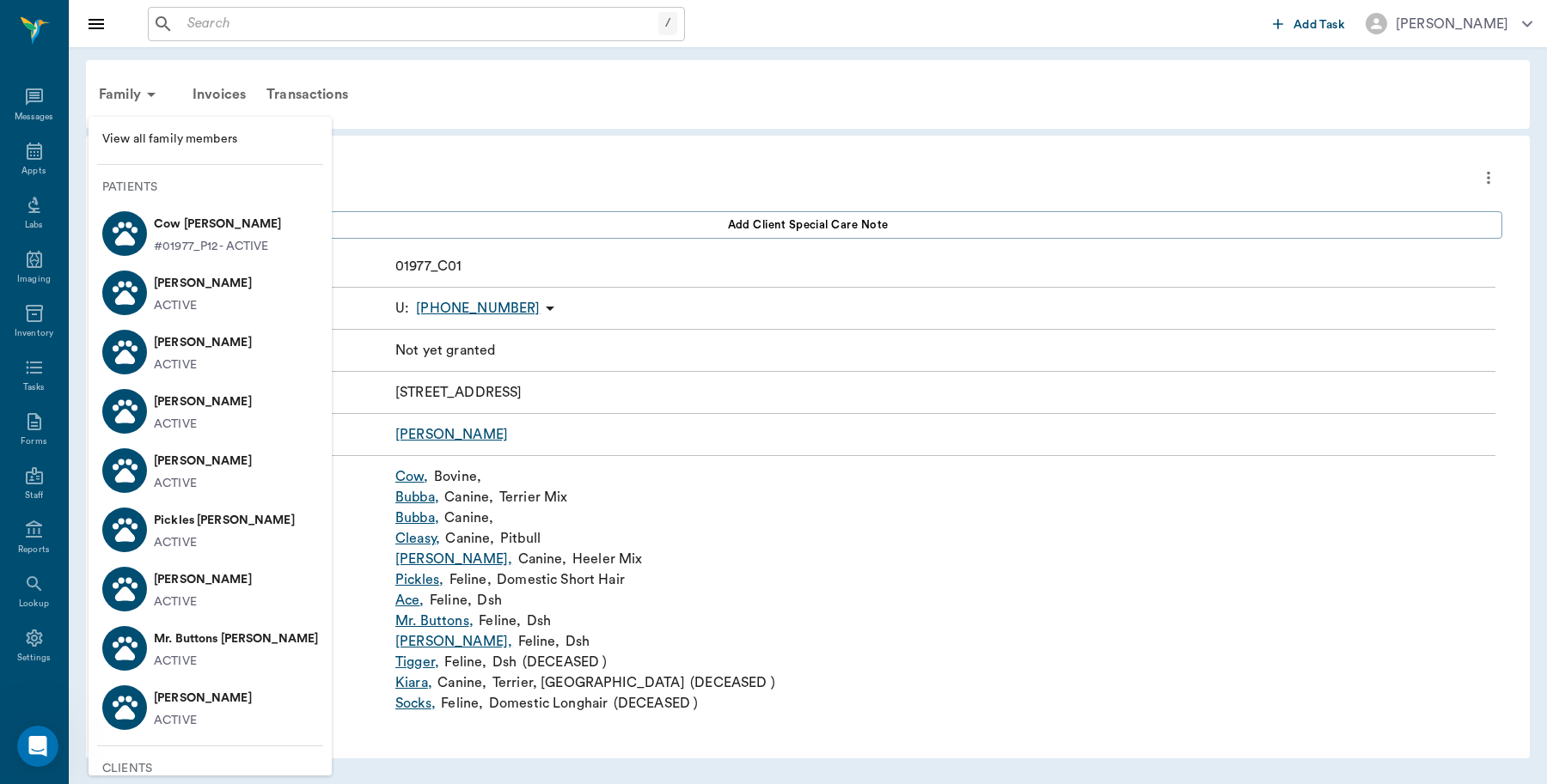
click at [24, 152] on div at bounding box center [774, 392] width 1547 height 784
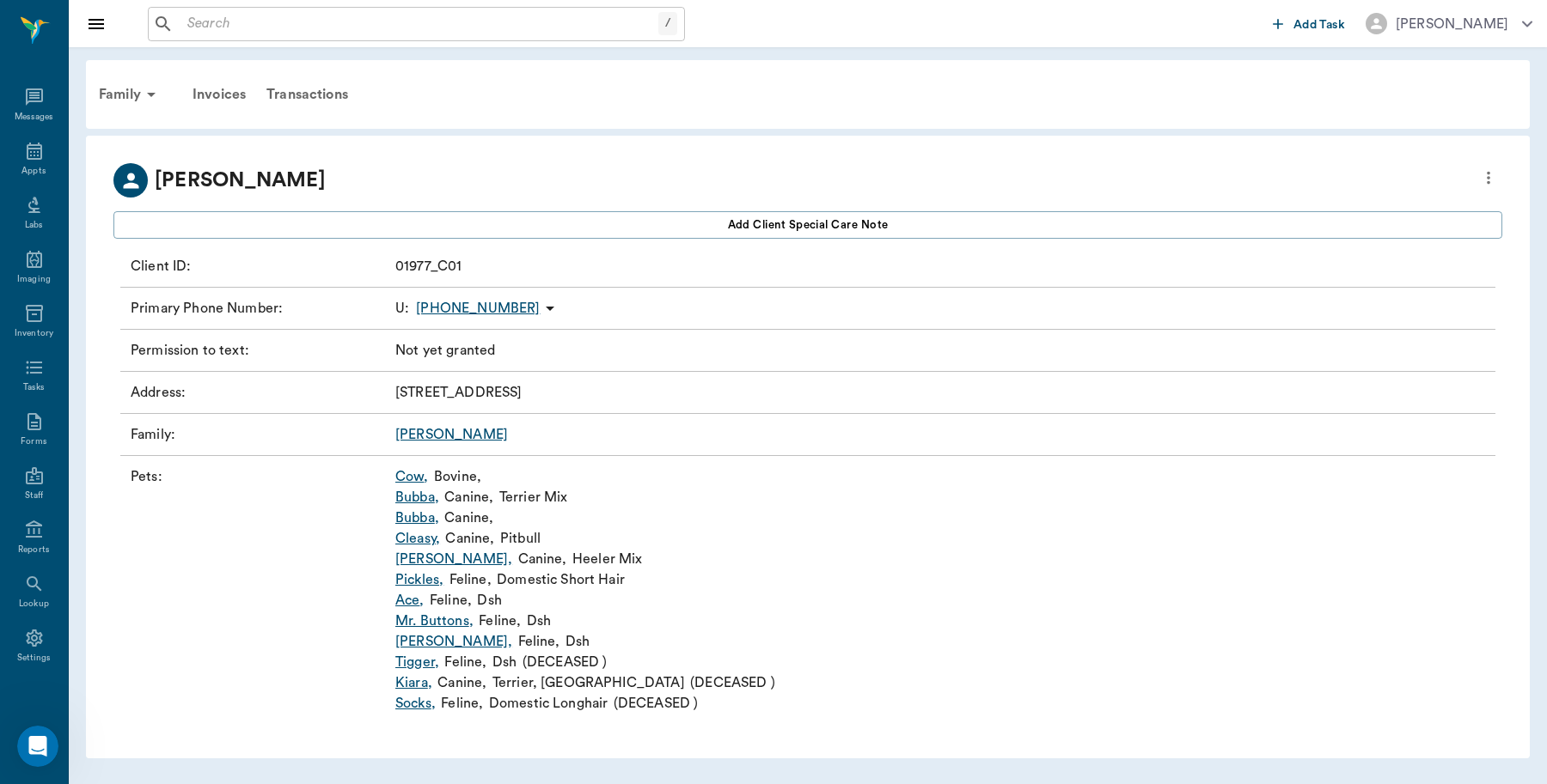
click at [24, 149] on icon at bounding box center [34, 151] width 21 height 21
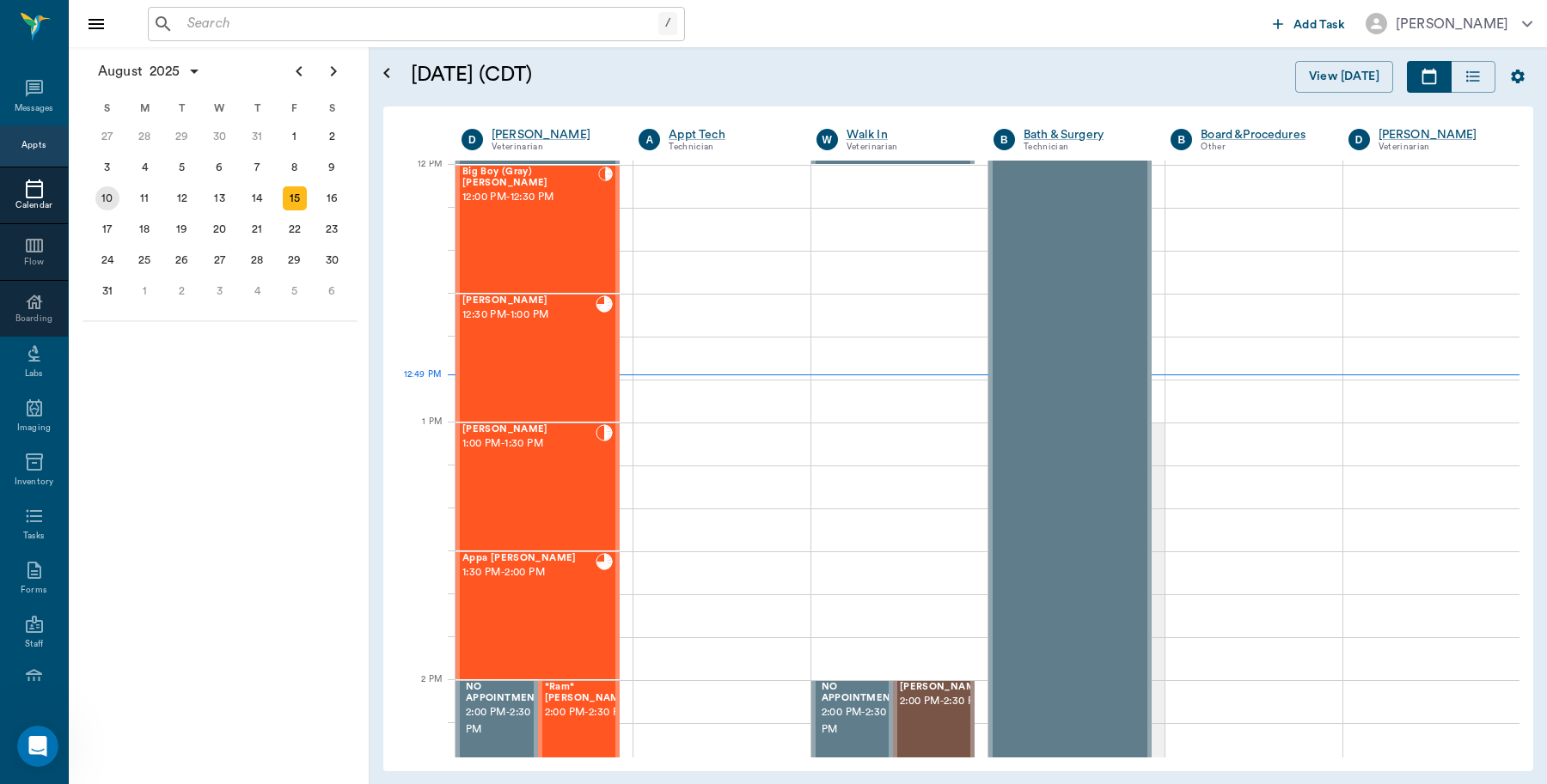
scroll to position [1032, 0]
click at [226, 217] on div "20" at bounding box center [220, 229] width 24 height 24
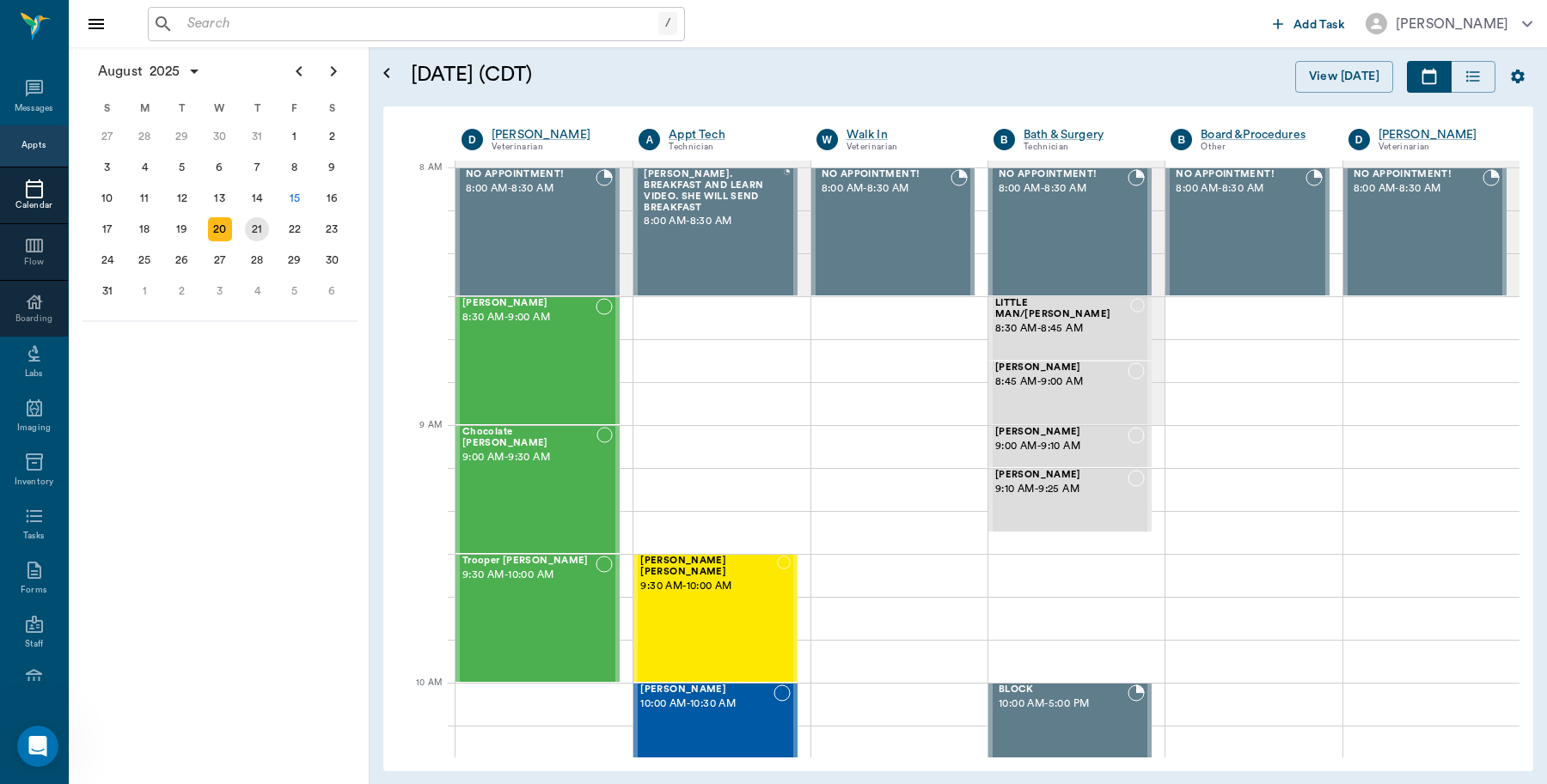
click at [262, 235] on div "21" at bounding box center [257, 229] width 24 height 24
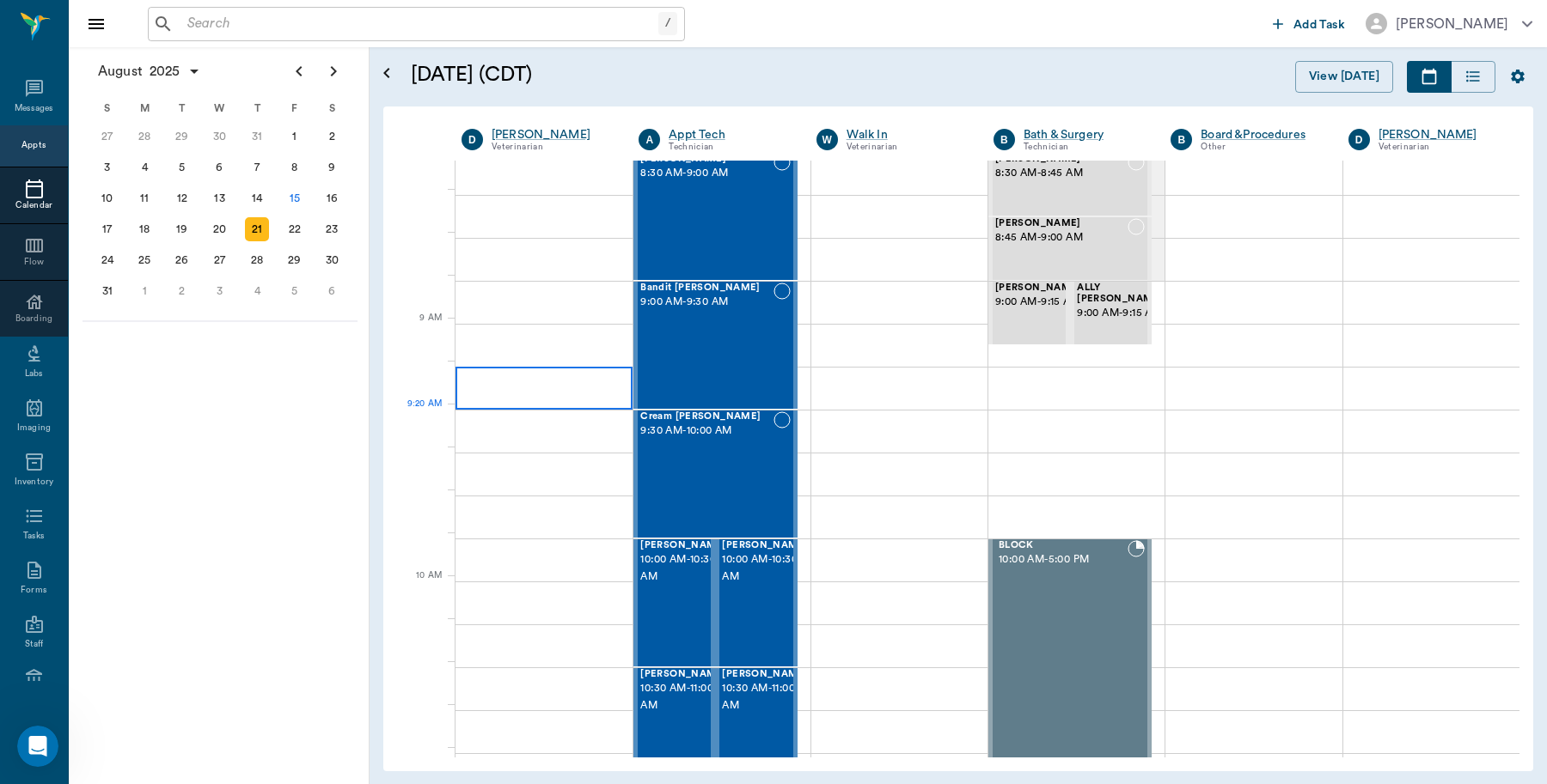
scroll to position [108, 0]
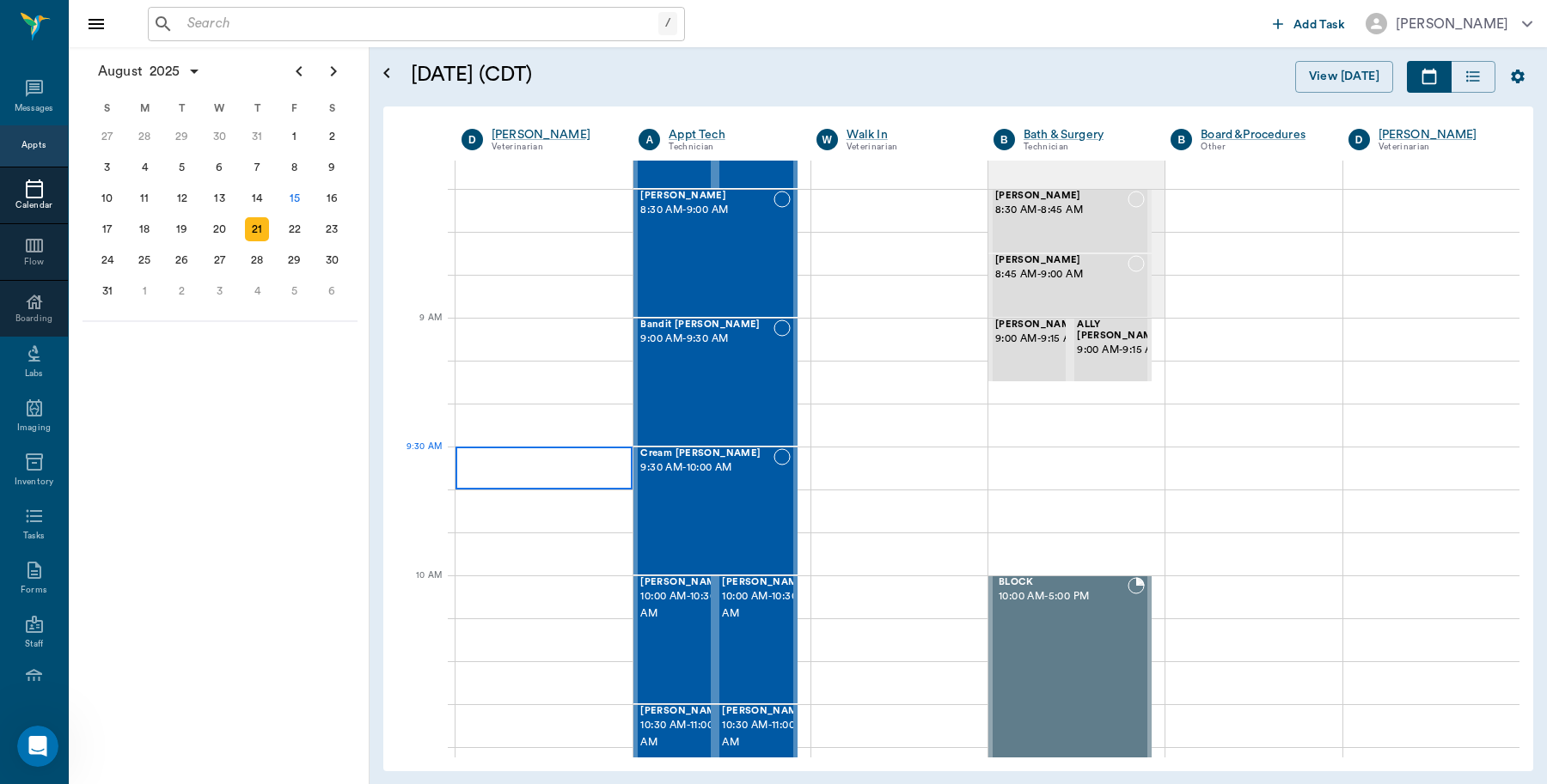
click at [510, 476] on div at bounding box center [544, 467] width 177 height 43
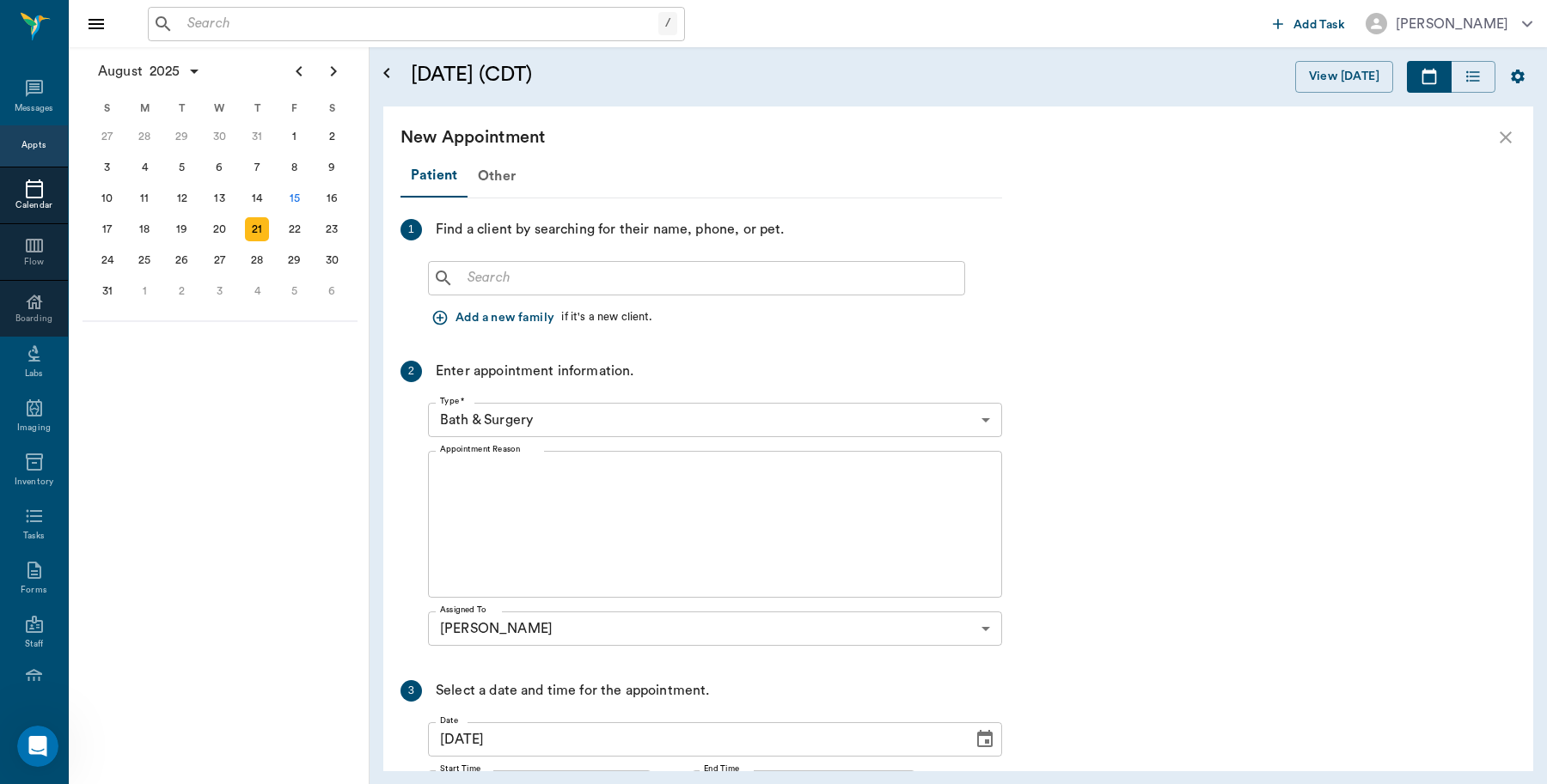
click at [624, 270] on input "text" at bounding box center [709, 278] width 497 height 24
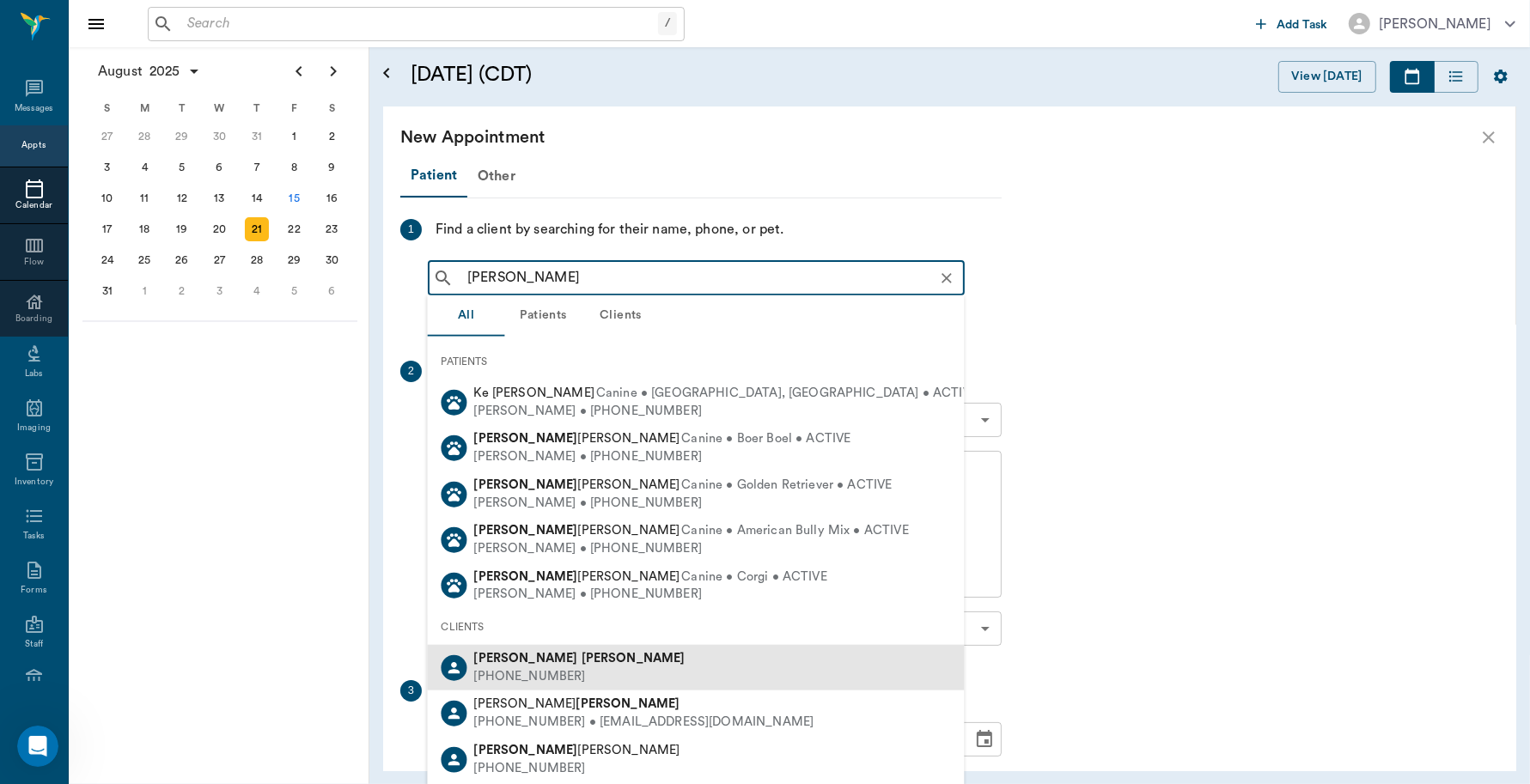
click at [547, 670] on div "(903) 756-7742" at bounding box center [581, 676] width 212 height 18
type input "Betty Ke"
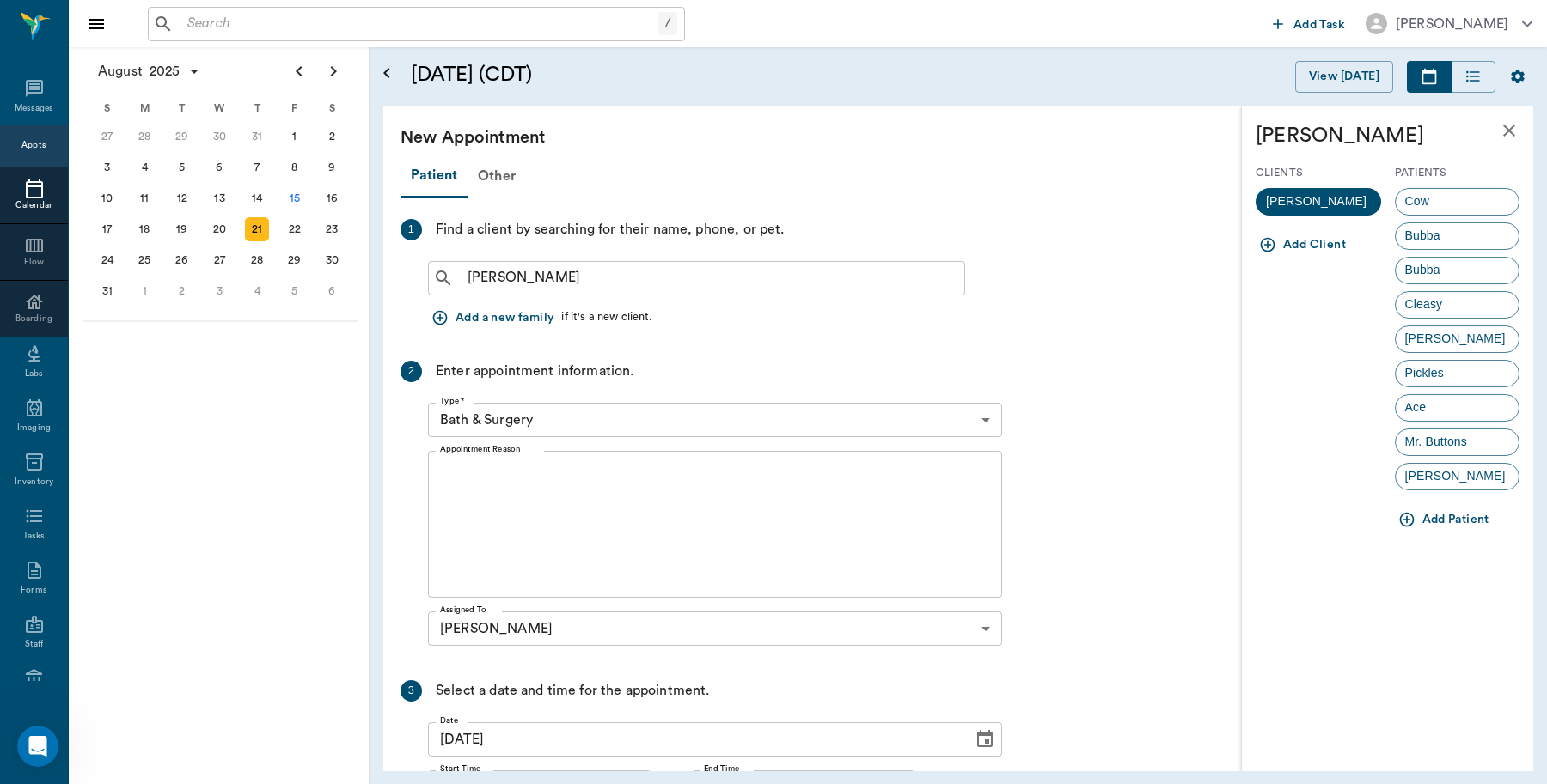
click at [978, 417] on body "/ ​ Add Task Dr. Bert Ellsworth Nectar Messages Appts Calendar Flow Boarding La…" at bounding box center [774, 392] width 1547 height 784
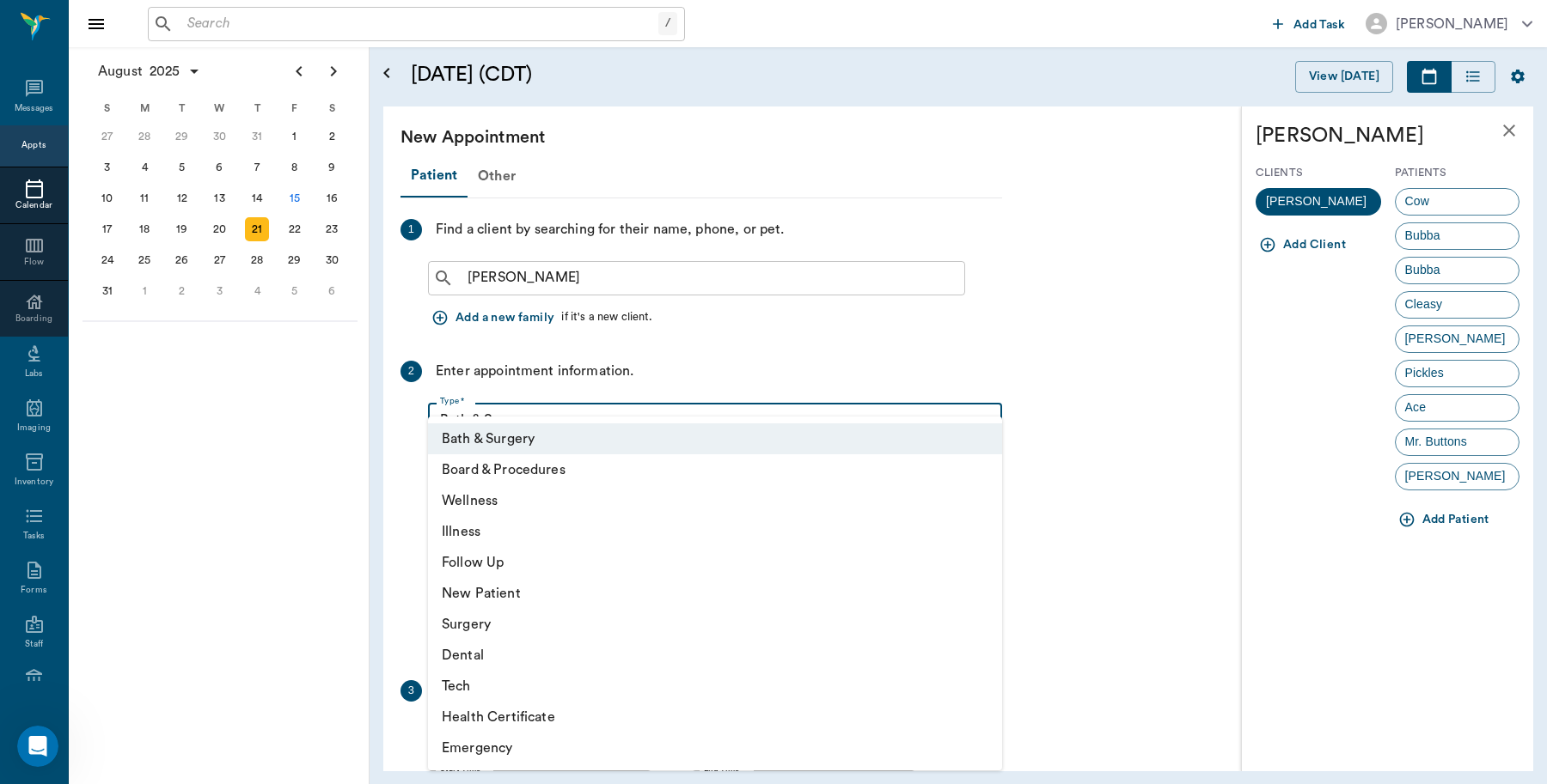
click at [547, 504] on li "Wellness" at bounding box center [715, 501] width 574 height 31
type input "65d2be4f46e3a538d89b8c14"
type input "10:00 AM"
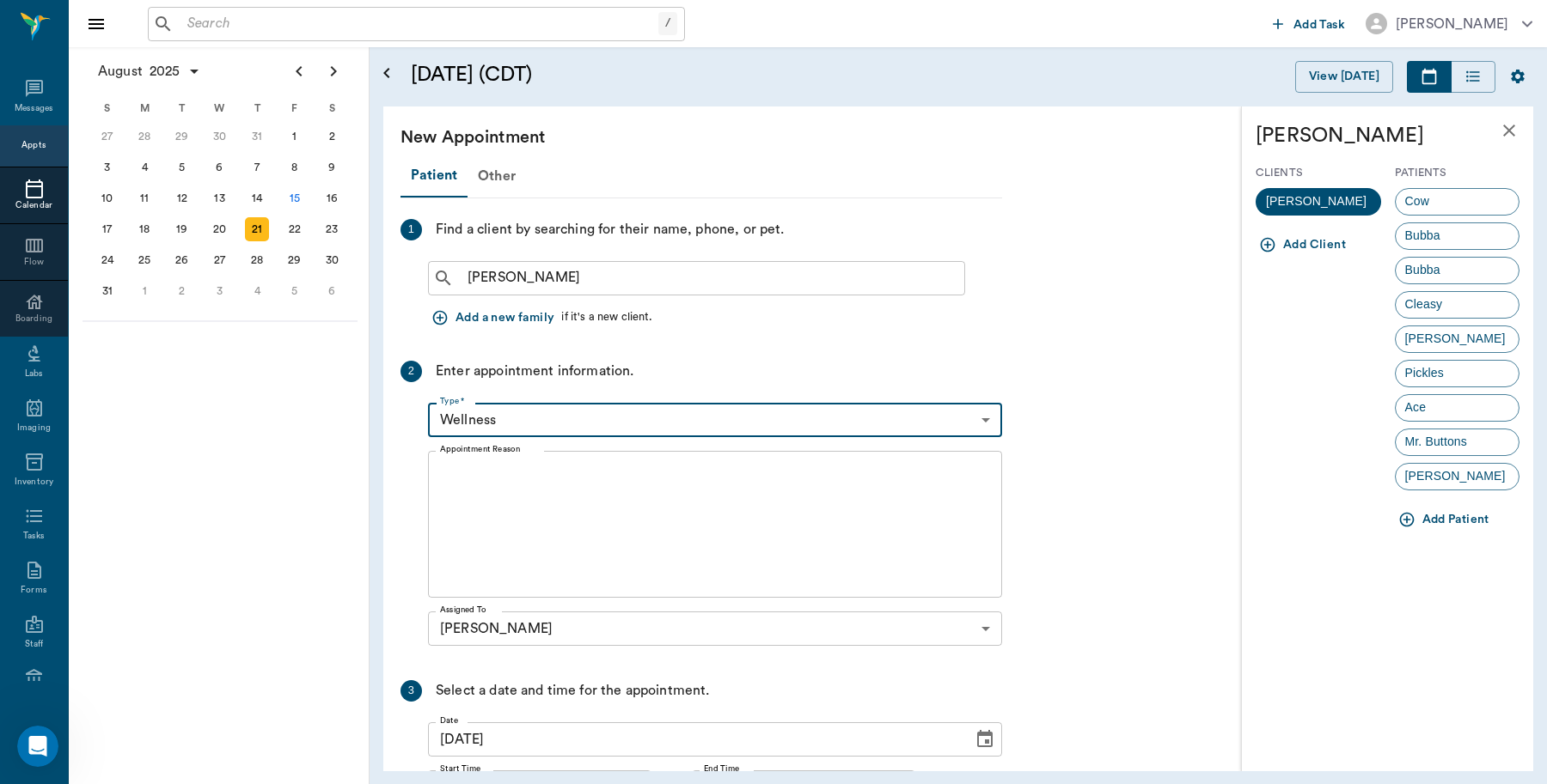
click at [1464, 521] on button "Add Patient" at bounding box center [1446, 519] width 101 height 32
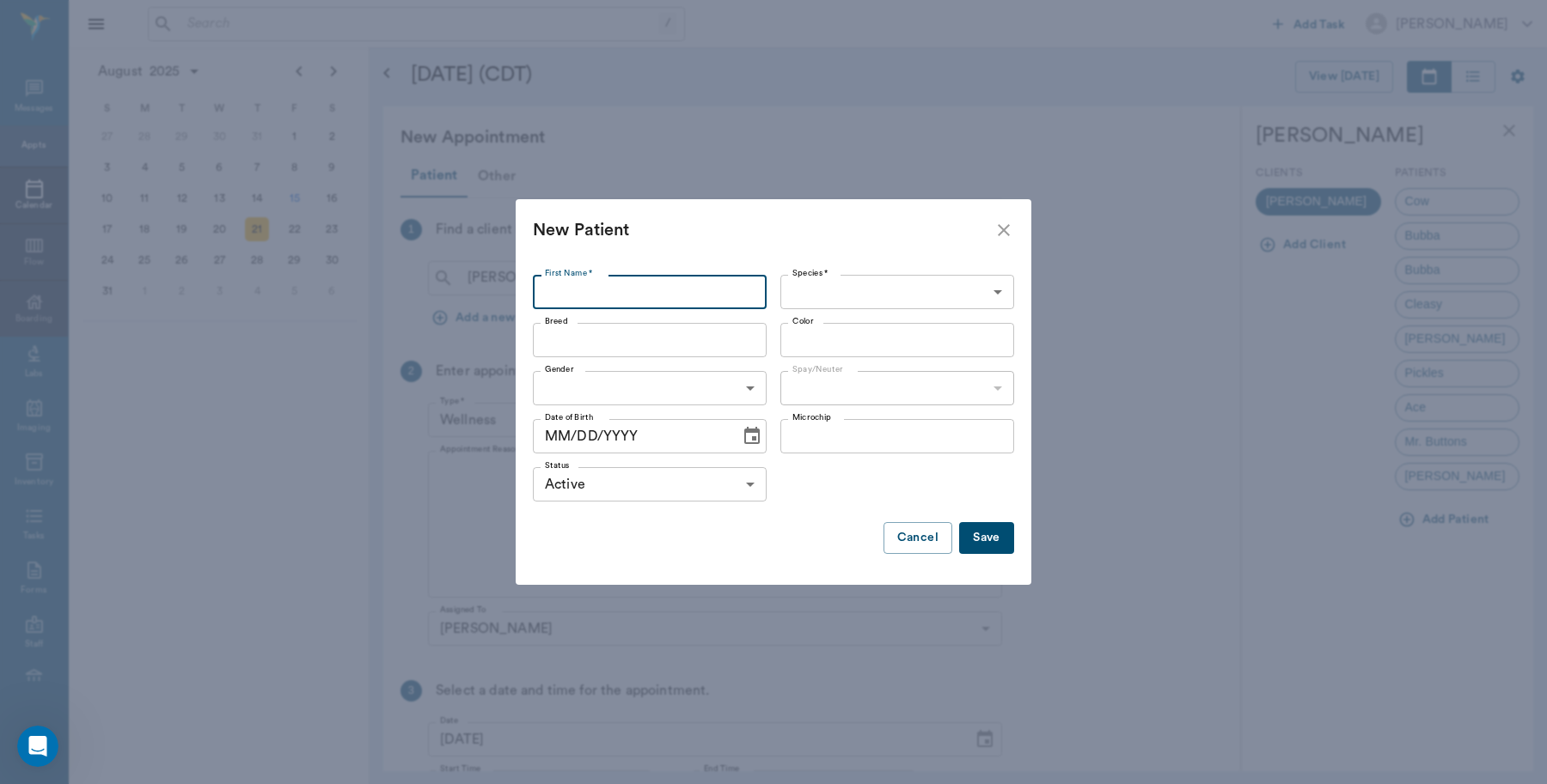
click at [641, 286] on input "First Name *" at bounding box center [650, 292] width 234 height 35
type input "Coors"
click at [997, 295] on body "/ ​ Add Task Dr. Bert Ellsworth Nectar Messages Appts Calendar Flow Boarding La…" at bounding box center [774, 392] width 1547 height 784
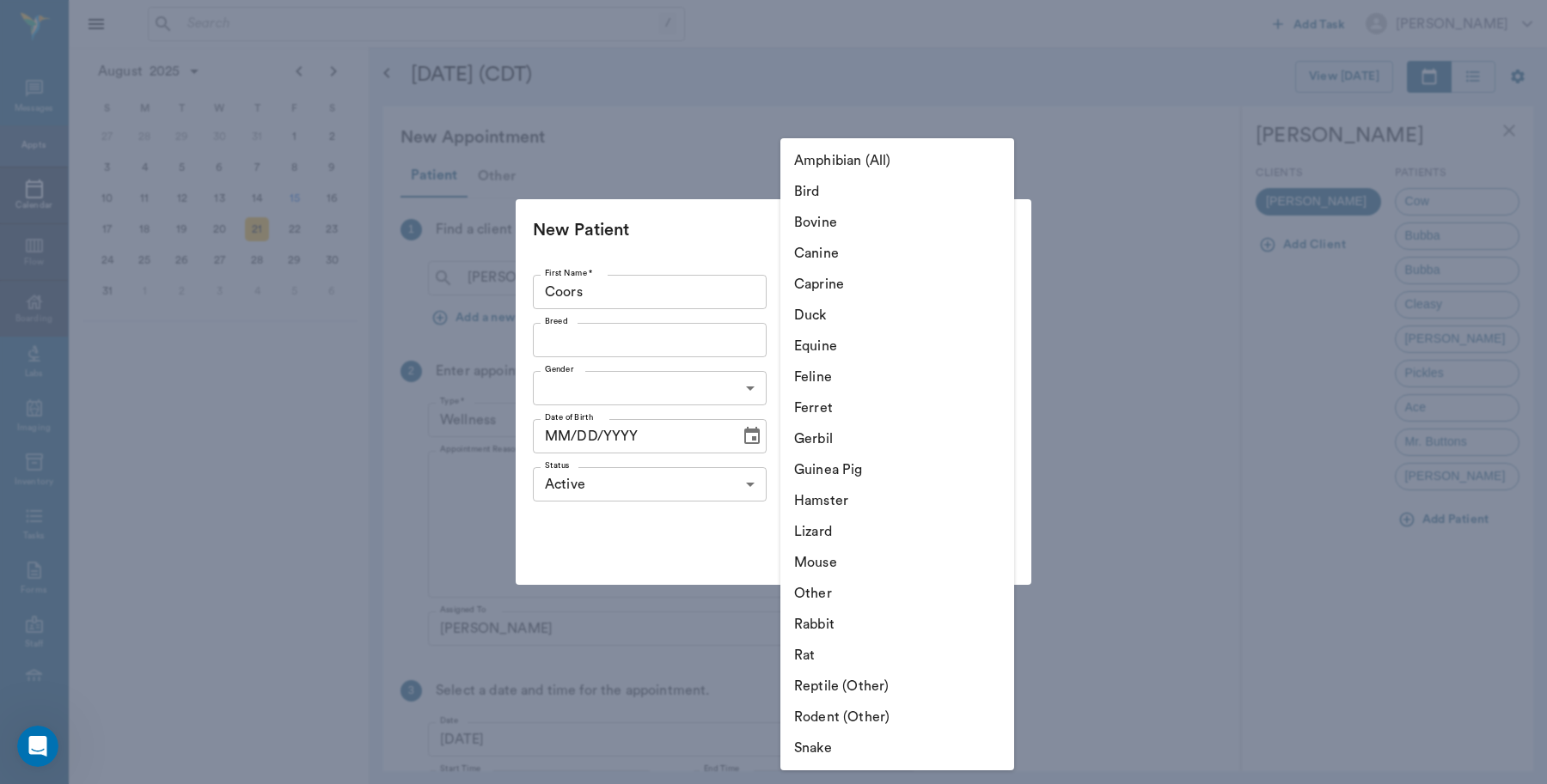
drag, startPoint x: 834, startPoint y: 368, endPoint x: 826, endPoint y: 373, distance: 9.4
click at [836, 374] on li "Feline" at bounding box center [898, 377] width 234 height 31
type input "Feline"
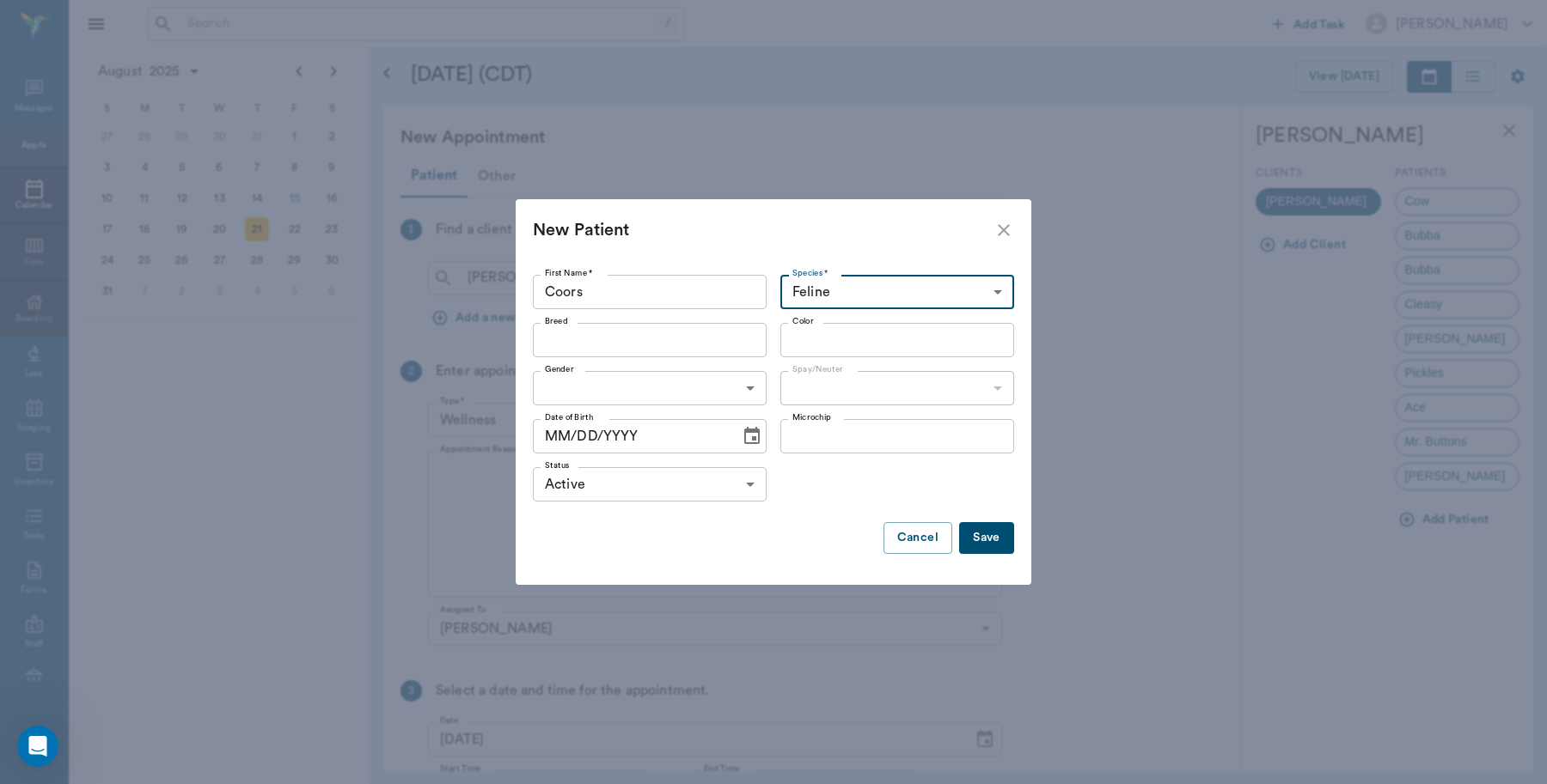
click at [714, 335] on input "Breed" at bounding box center [636, 340] width 195 height 24
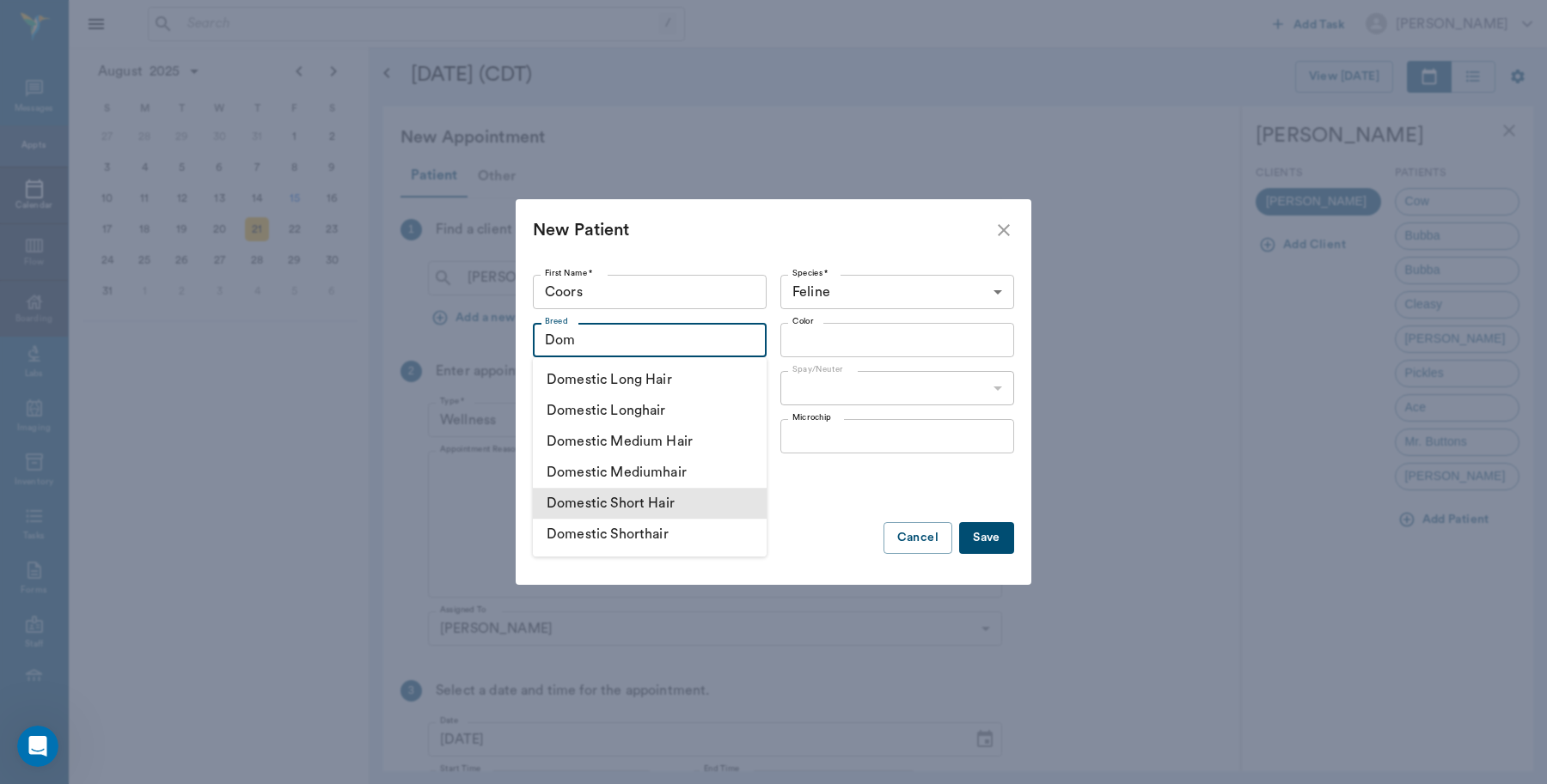
click at [698, 517] on li "Domestic Short Hair" at bounding box center [650, 504] width 234 height 31
type input "Domestic Short Hair"
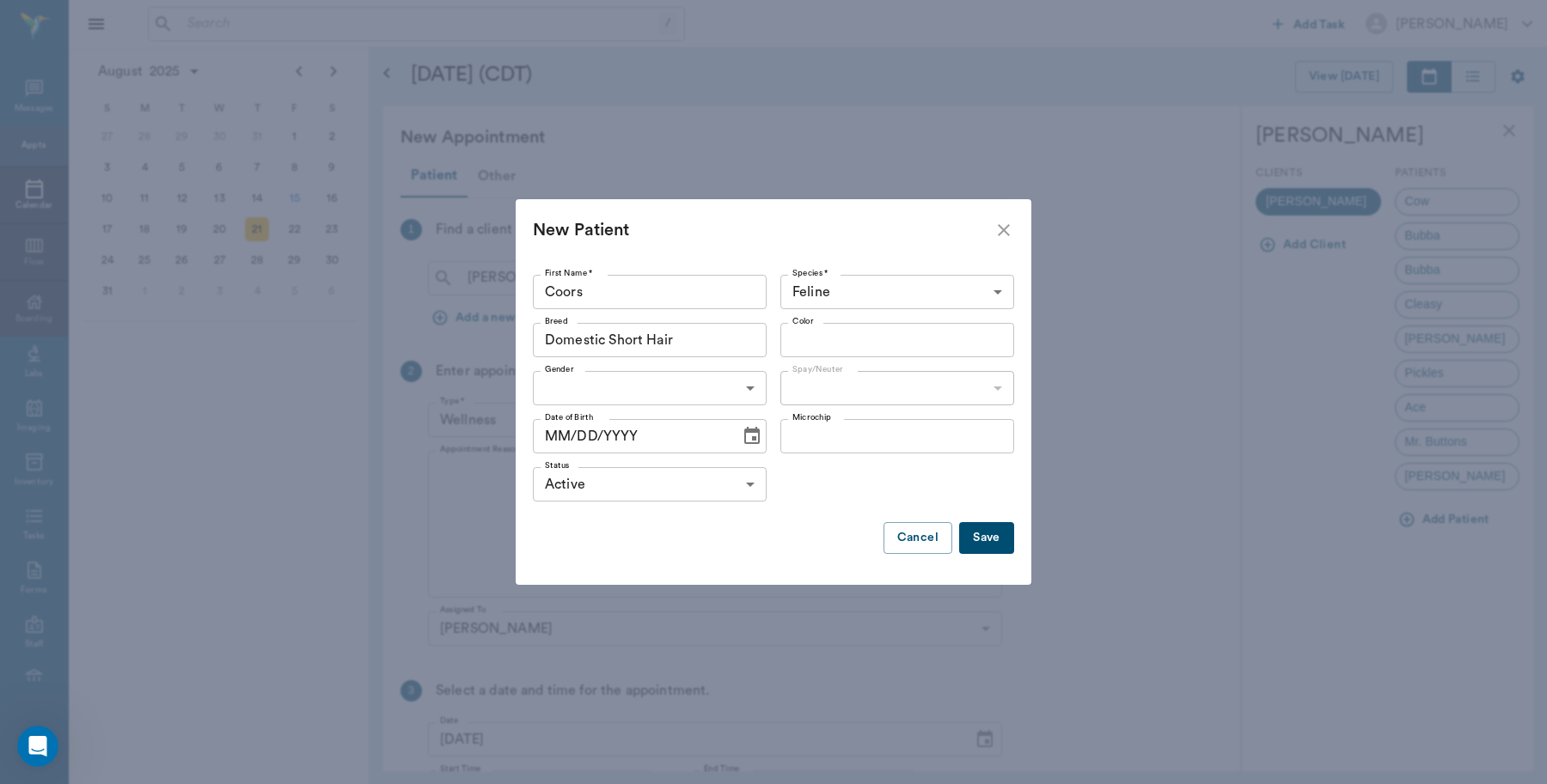
click at [869, 337] on input "Color" at bounding box center [883, 340] width 195 height 24
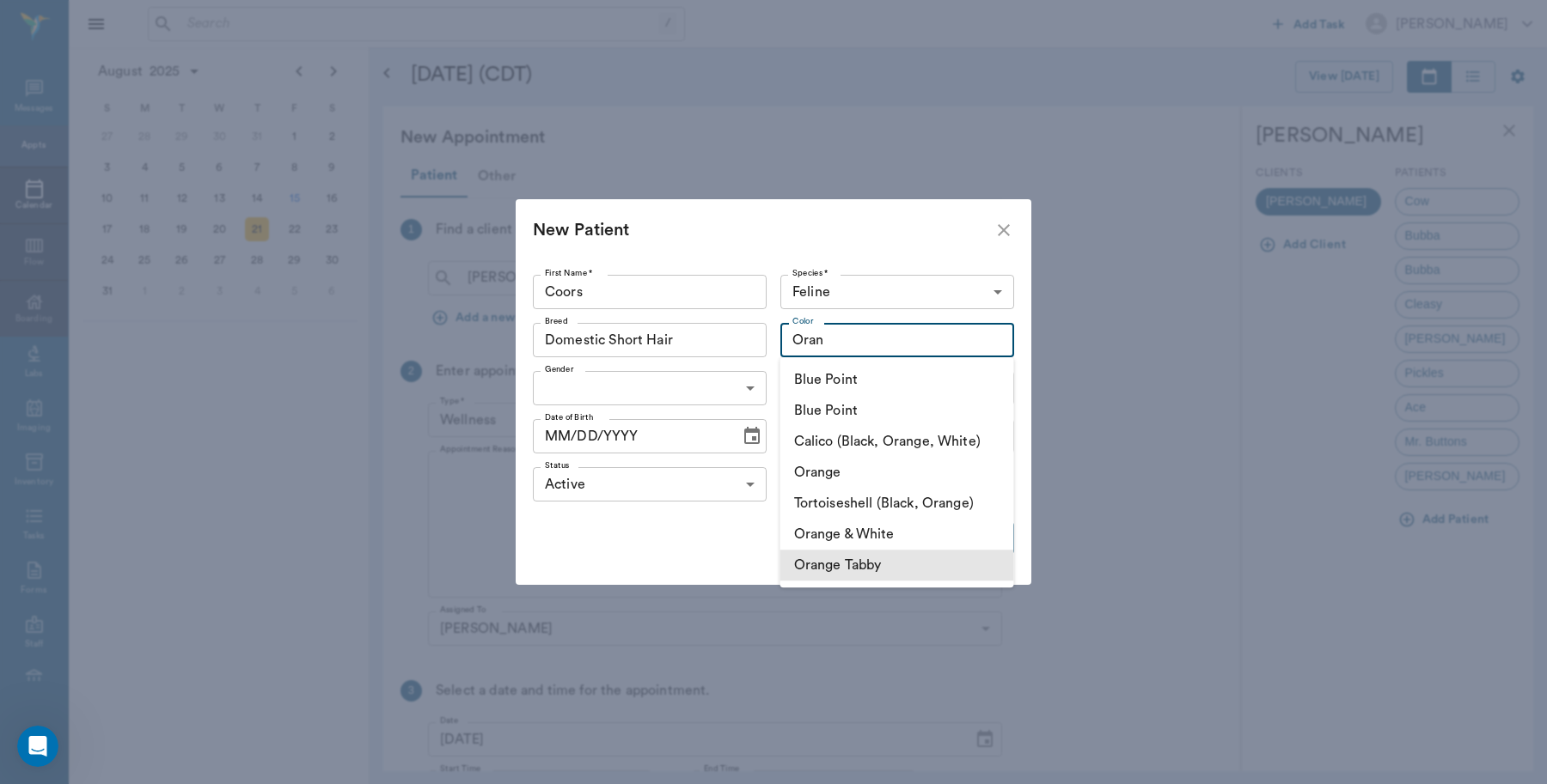
click at [881, 556] on li "Orange Tabby" at bounding box center [898, 565] width 234 height 31
type input "Orange Tabby"
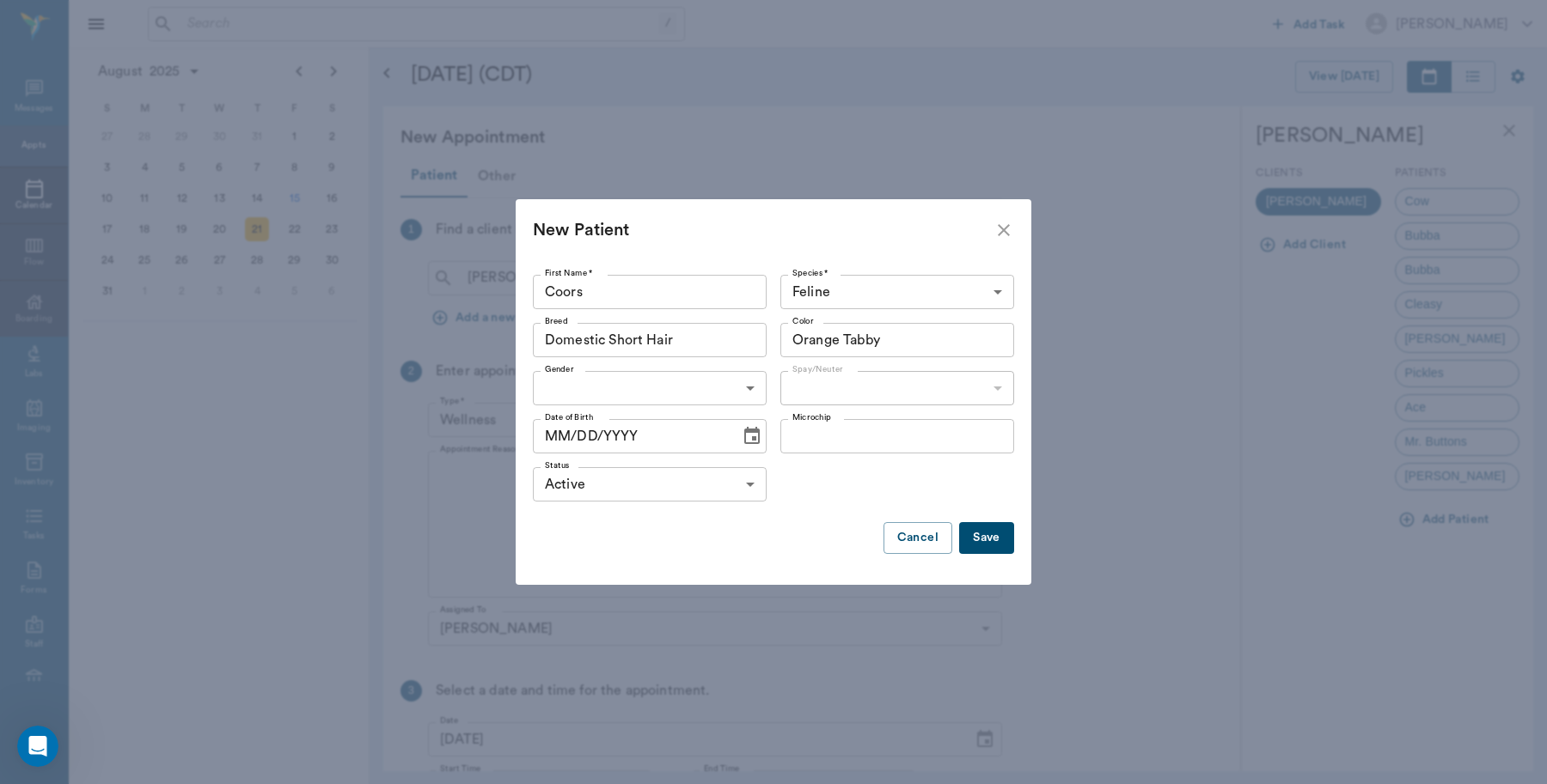
click at [688, 387] on body "/ ​ Add Task Dr. Bert Ellsworth Nectar Messages Appts Calendar Flow Boarding La…" at bounding box center [774, 392] width 1547 height 784
click at [600, 431] on li "Male" at bounding box center [650, 428] width 234 height 31
type input "MALE"
click at [917, 387] on body "/ ​ Add Task Dr. Bert Ellsworth Nectar Messages Appts Calendar Flow Boarding La…" at bounding box center [774, 392] width 1547 height 784
click at [872, 456] on li "Not neutered" at bounding box center [898, 459] width 234 height 31
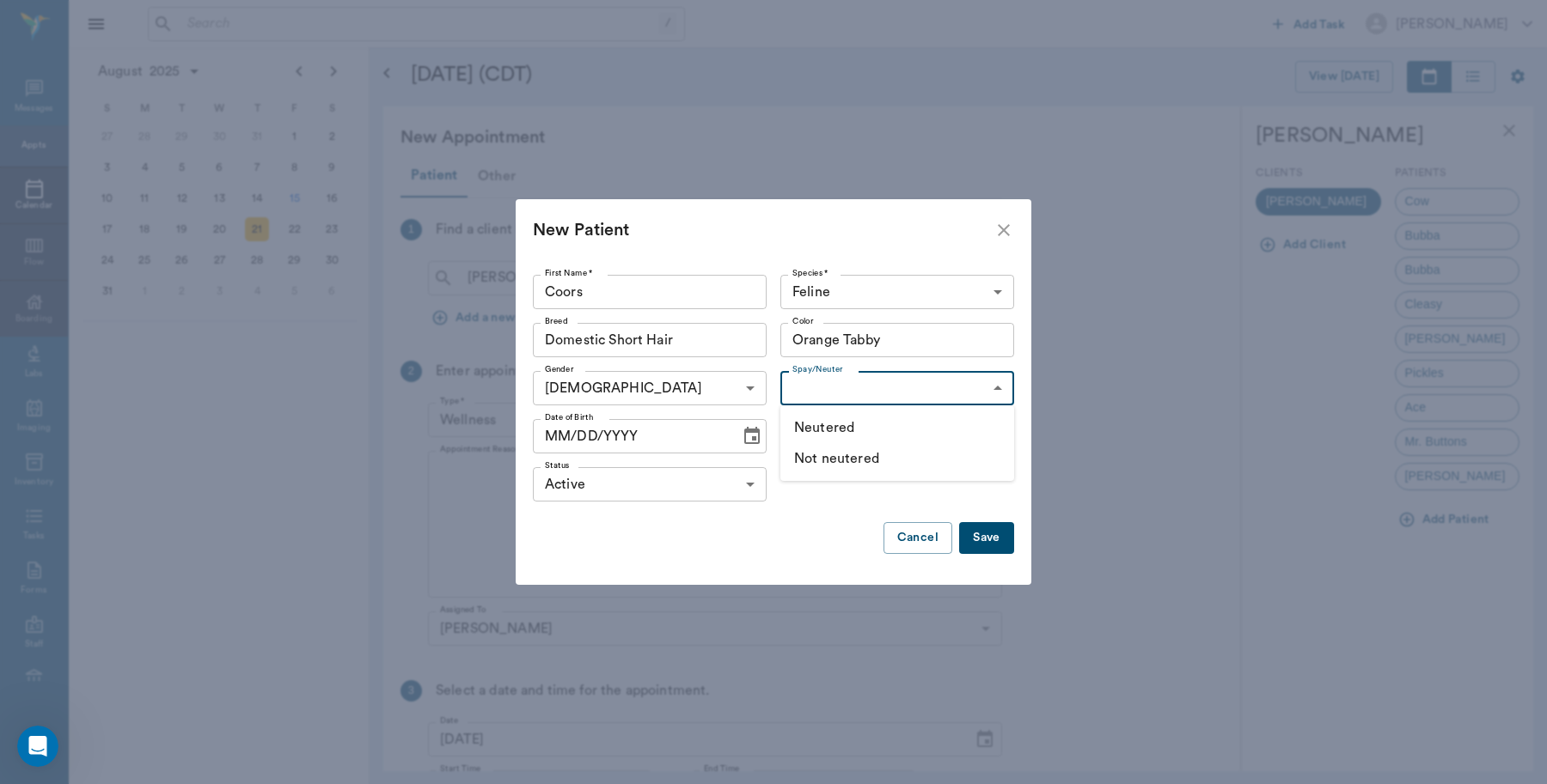
type input "false"
click at [746, 434] on icon "Choose date" at bounding box center [752, 436] width 21 height 21
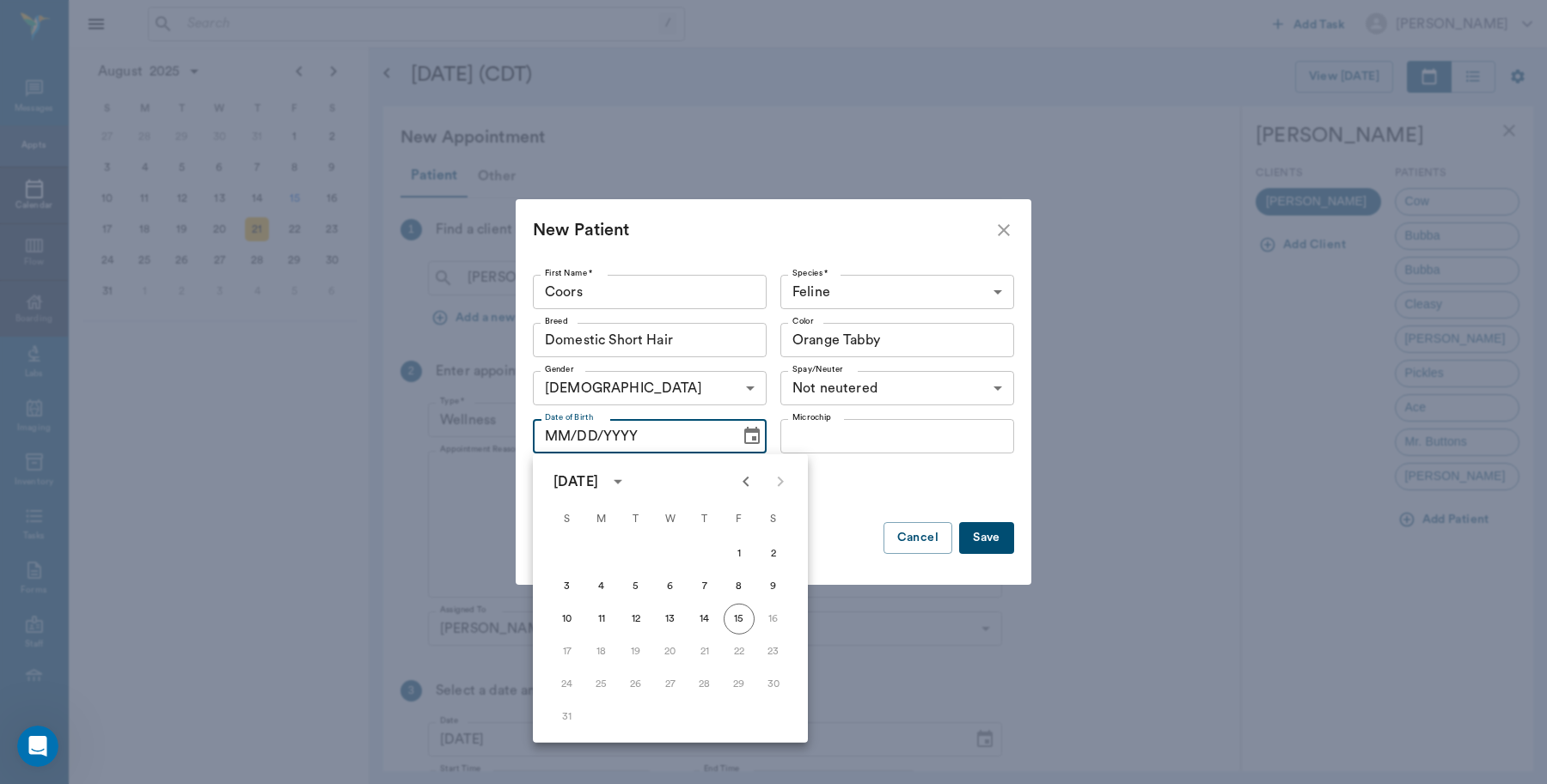
click at [743, 486] on icon "Previous month" at bounding box center [746, 482] width 21 height 21
click at [745, 486] on icon "Previous month" at bounding box center [746, 482] width 21 height 21
click at [710, 549] on button "5" at bounding box center [705, 554] width 31 height 31
type input "06/05/2025"
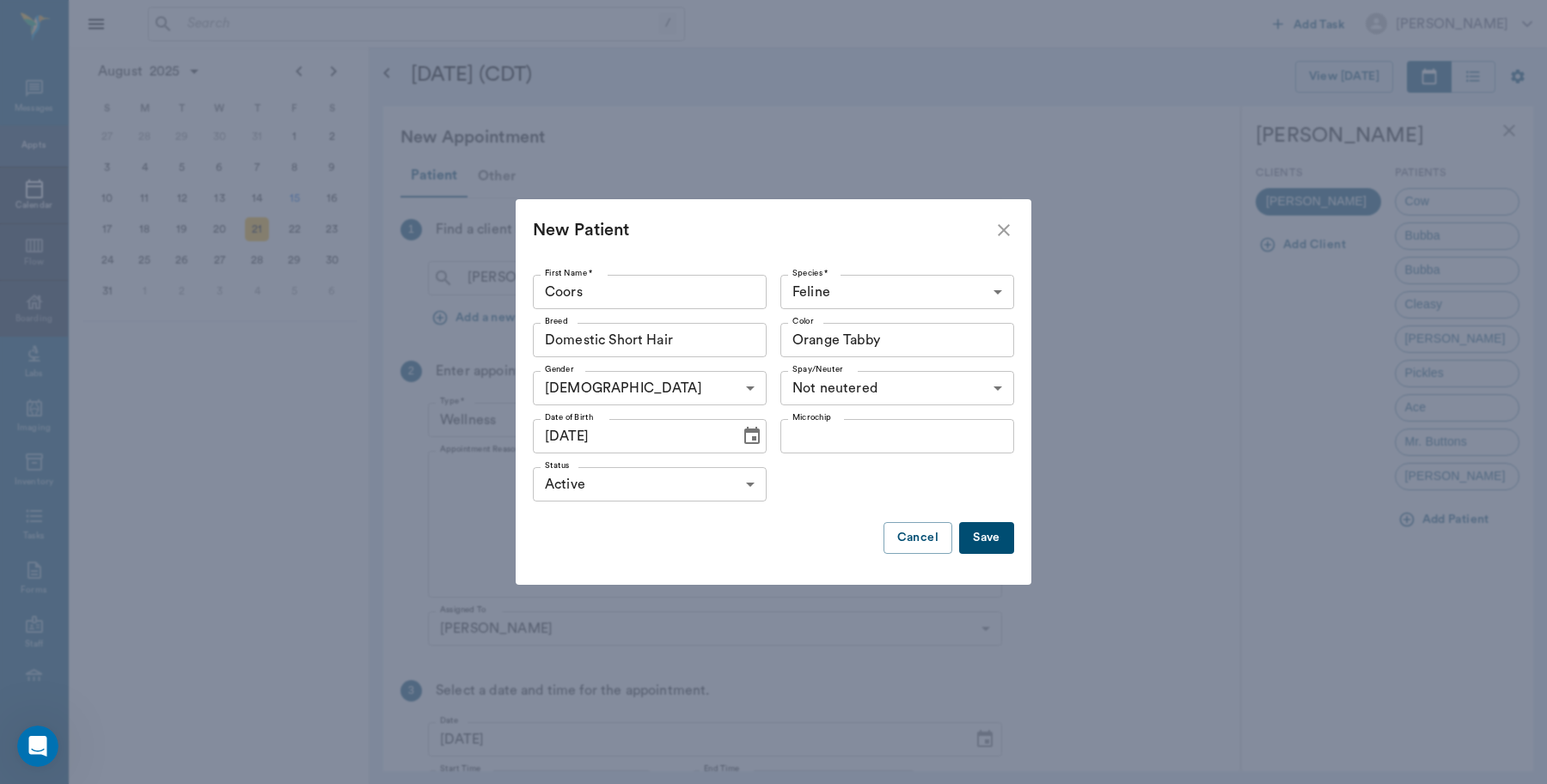
click at [993, 538] on button "Save" at bounding box center [986, 538] width 55 height 32
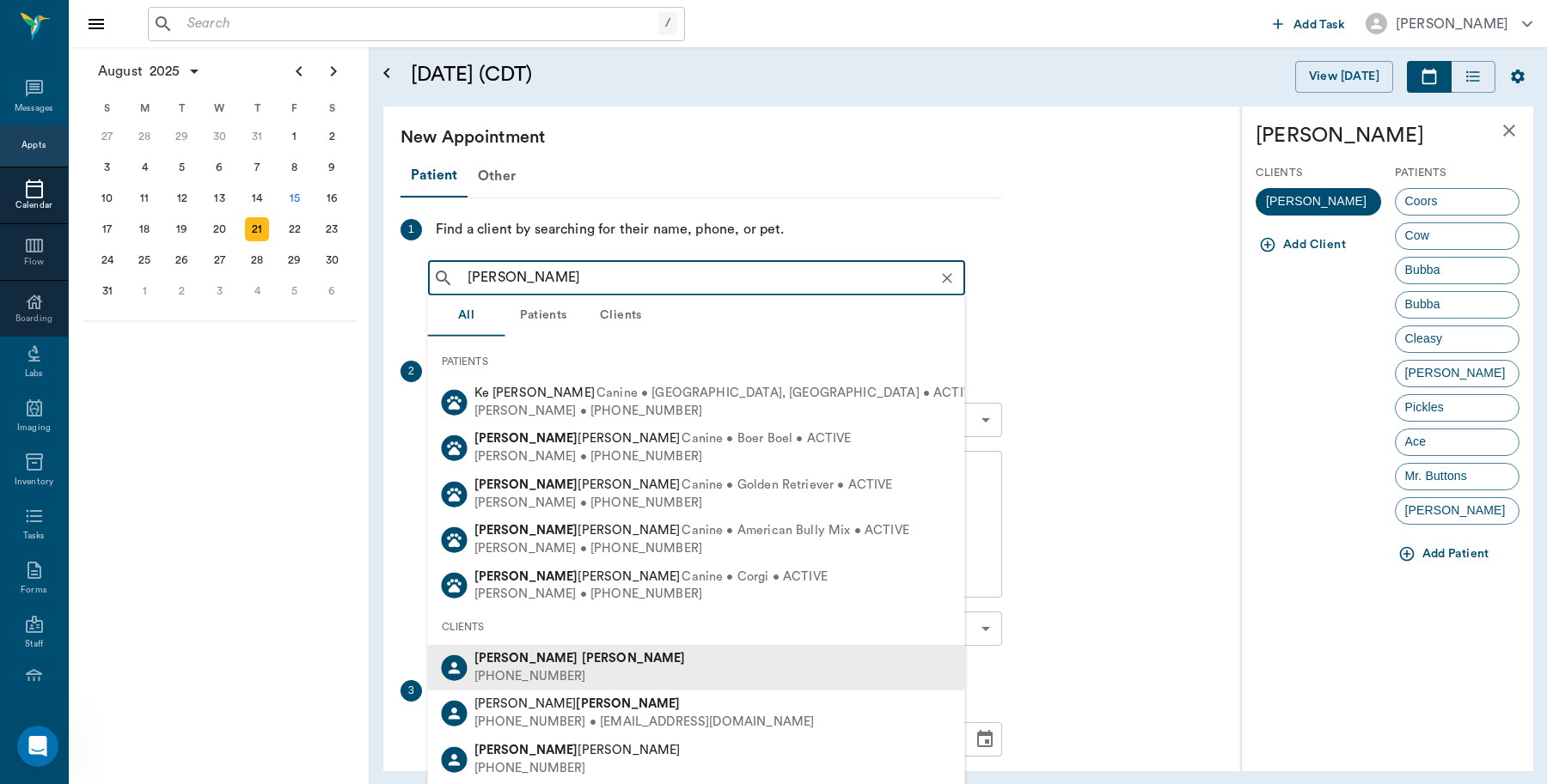
click at [534, 284] on input "Betty Ke" at bounding box center [710, 278] width 500 height 24
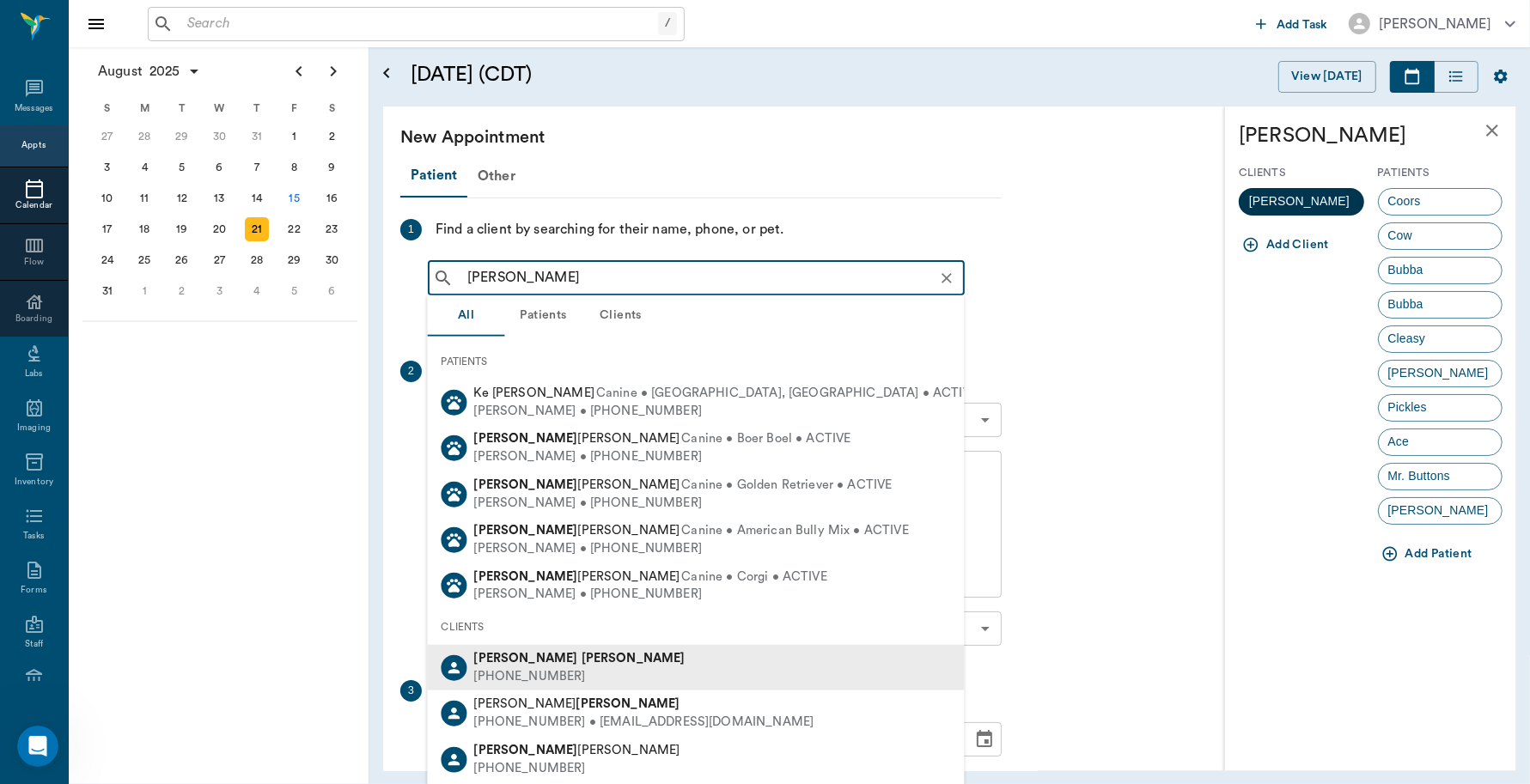
click at [1282, 199] on span "Betty Kenward" at bounding box center [1299, 202] width 121 height 18
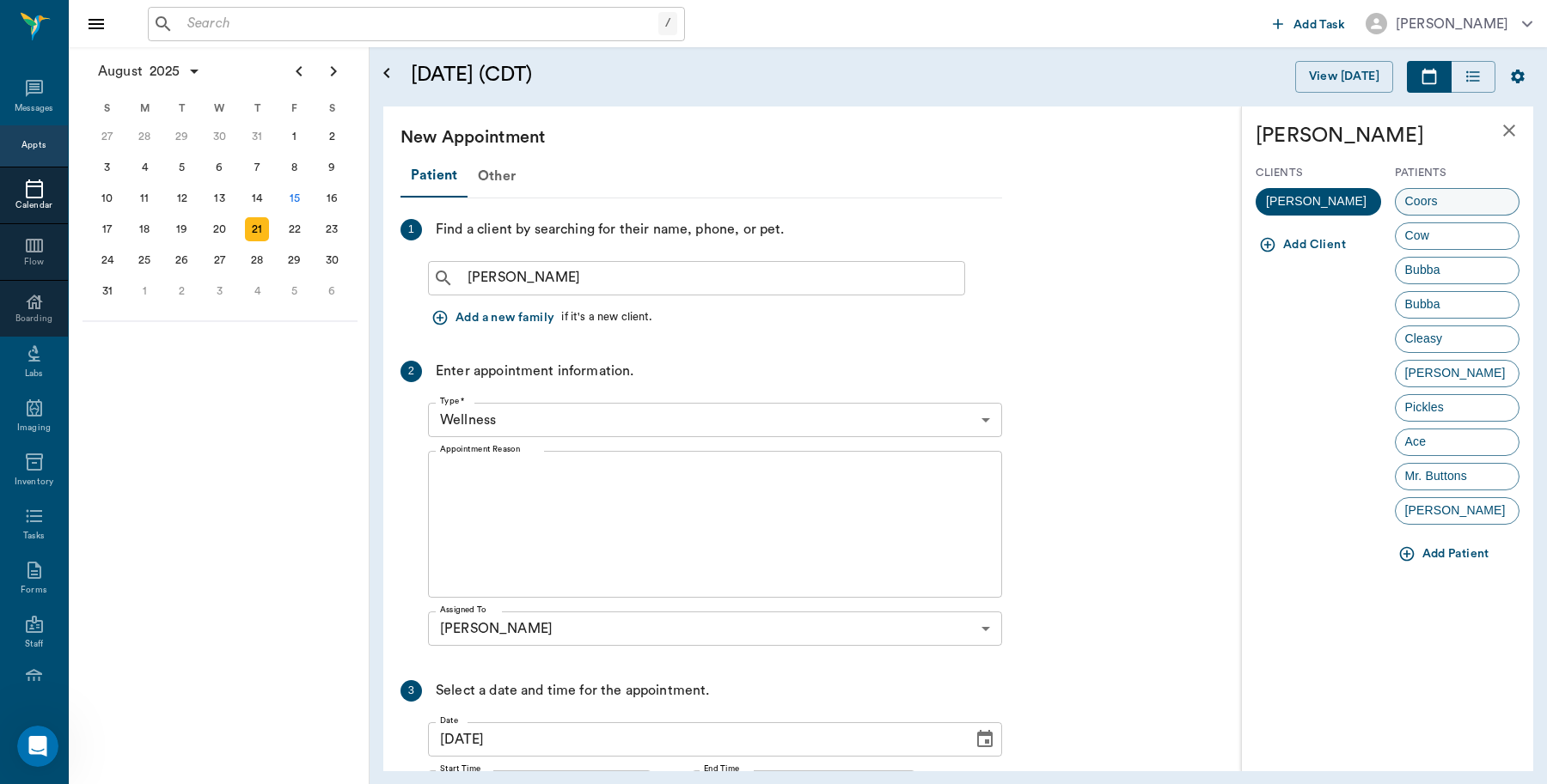
click at [1425, 204] on span "Coors" at bounding box center [1421, 202] width 51 height 18
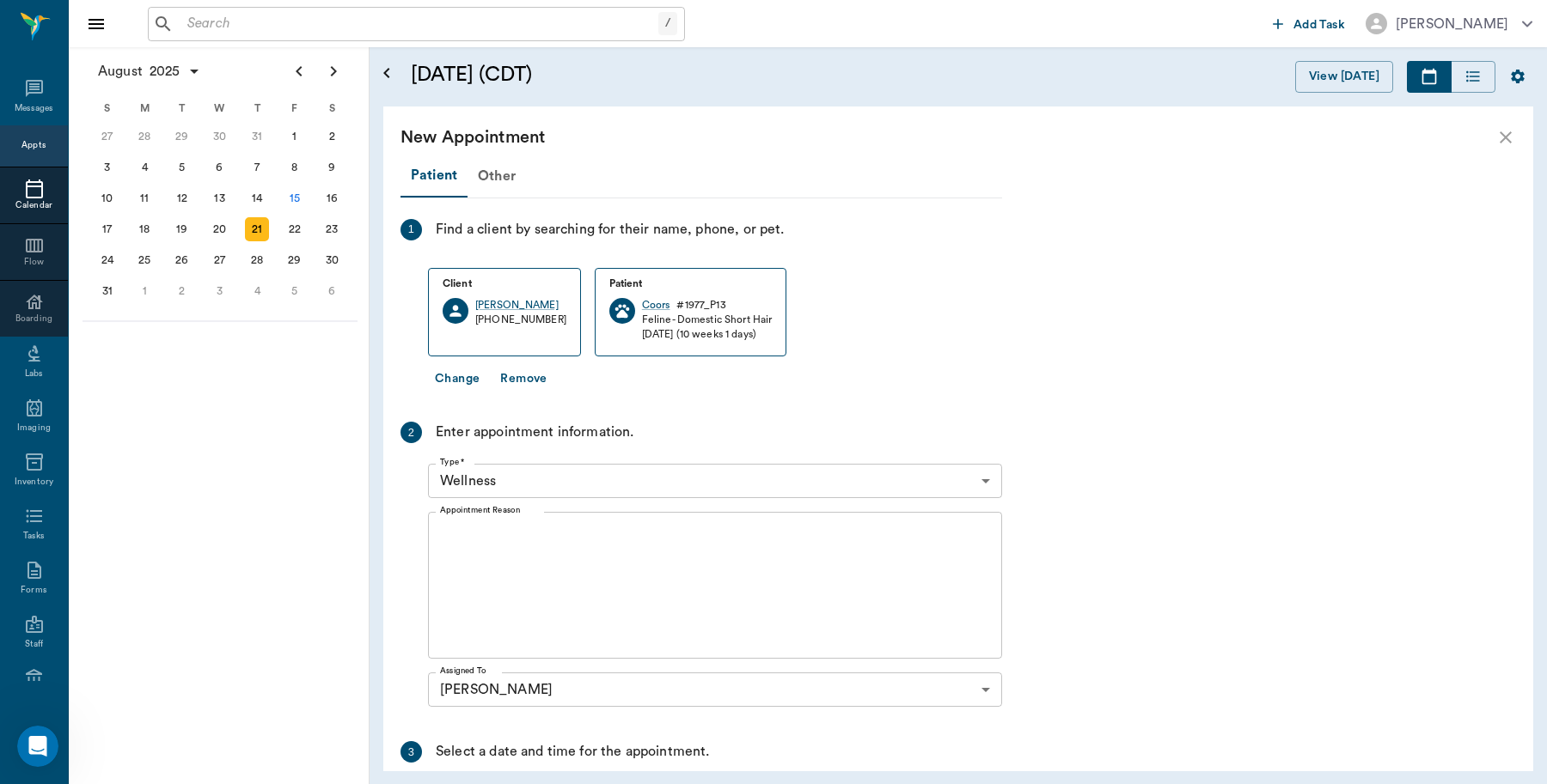
click at [582, 573] on textarea "Appointment Reason" at bounding box center [715, 586] width 550 height 119
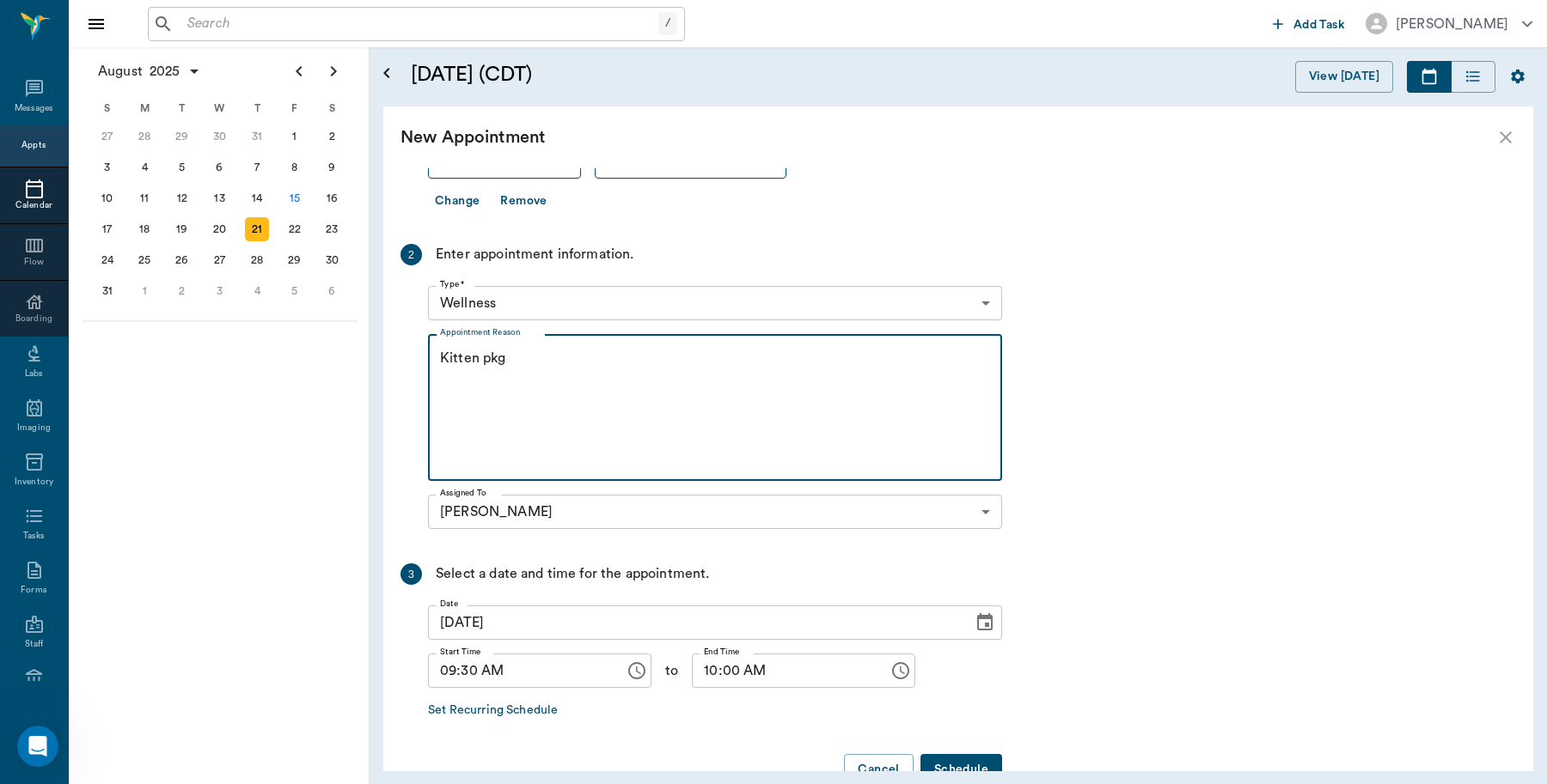
scroll to position [214, 0]
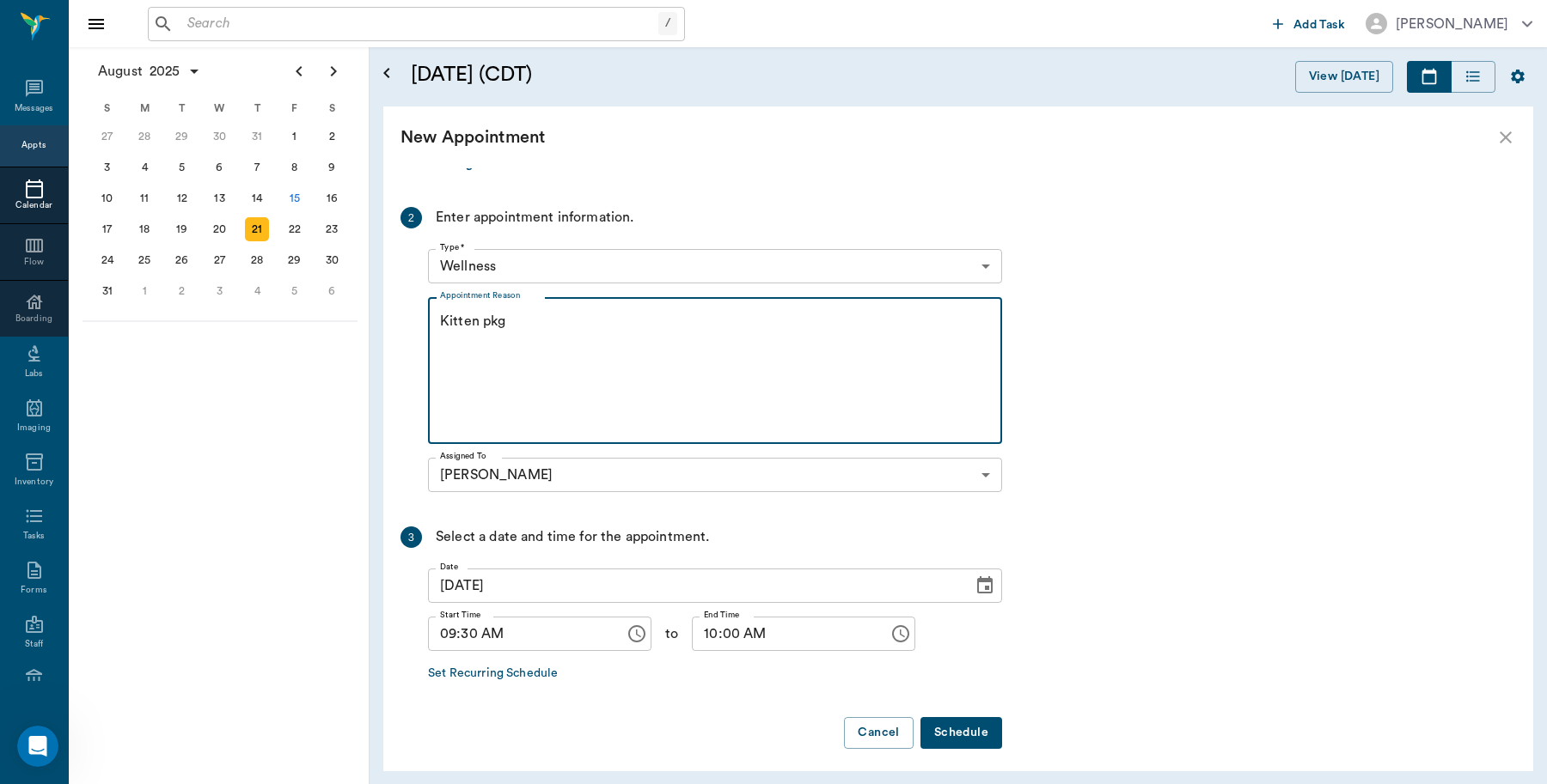
click at [548, 333] on textarea "Kitten pkg" at bounding box center [715, 371] width 550 height 119
type textarea "Kitten pkg Caryn"
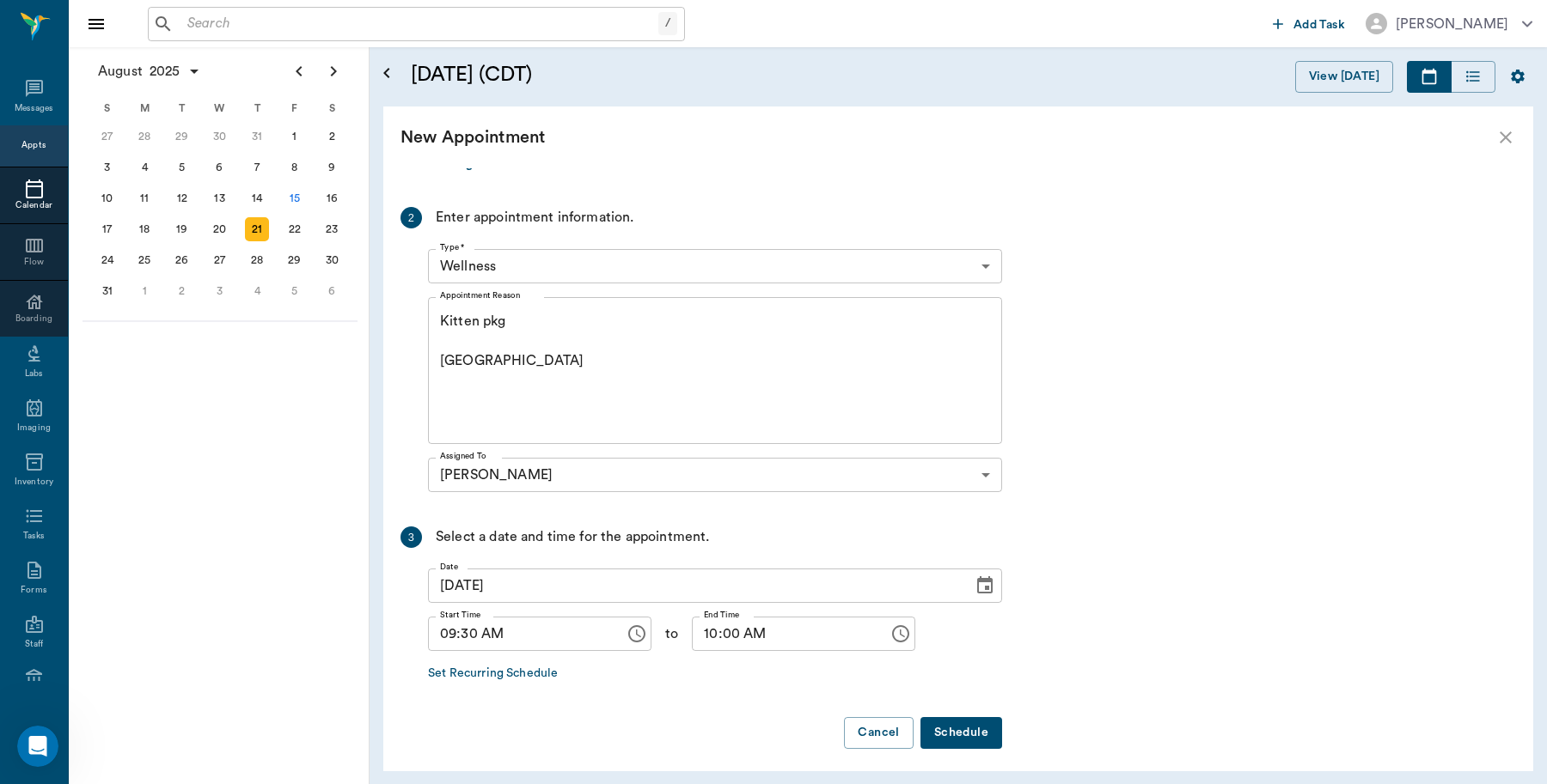
click at [956, 733] on button "Schedule" at bounding box center [961, 733] width 81 height 32
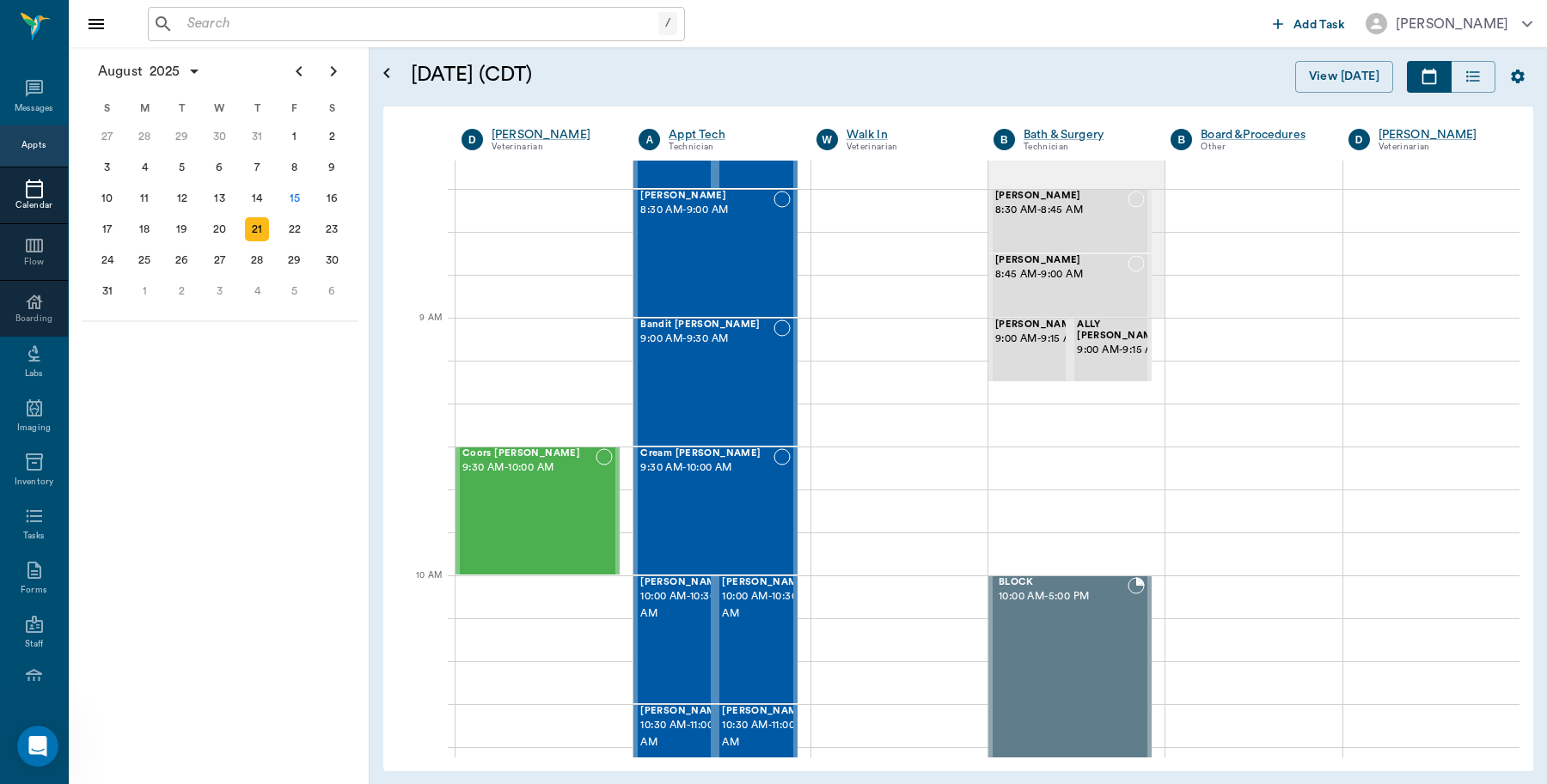
click at [384, 26] on input "text" at bounding box center [419, 24] width 478 height 24
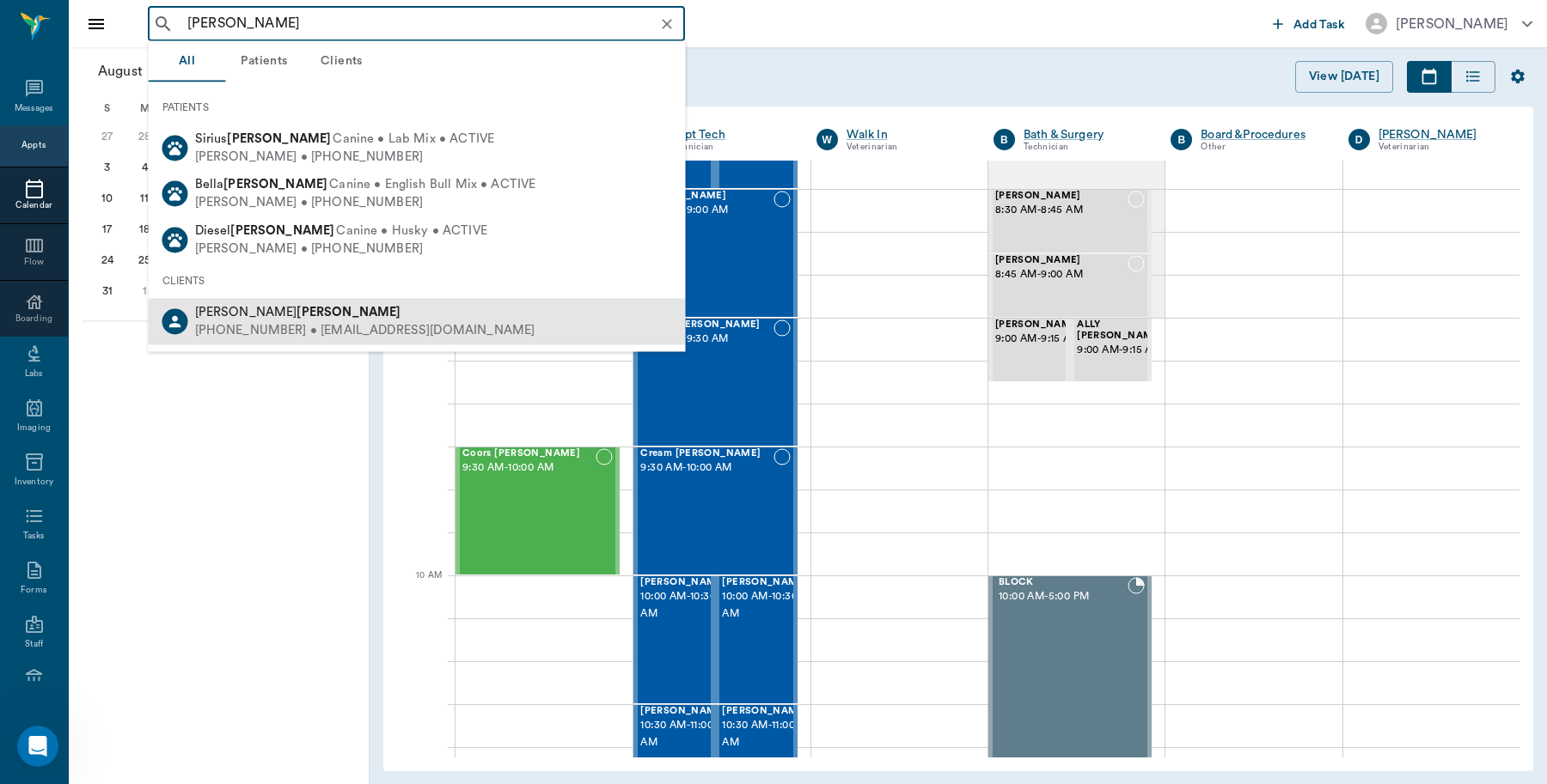
click at [282, 322] on div "(520) 508-6507 • ashleyhopfinger@gmail.com" at bounding box center [365, 330] width 341 height 18
type input "hopfinger"
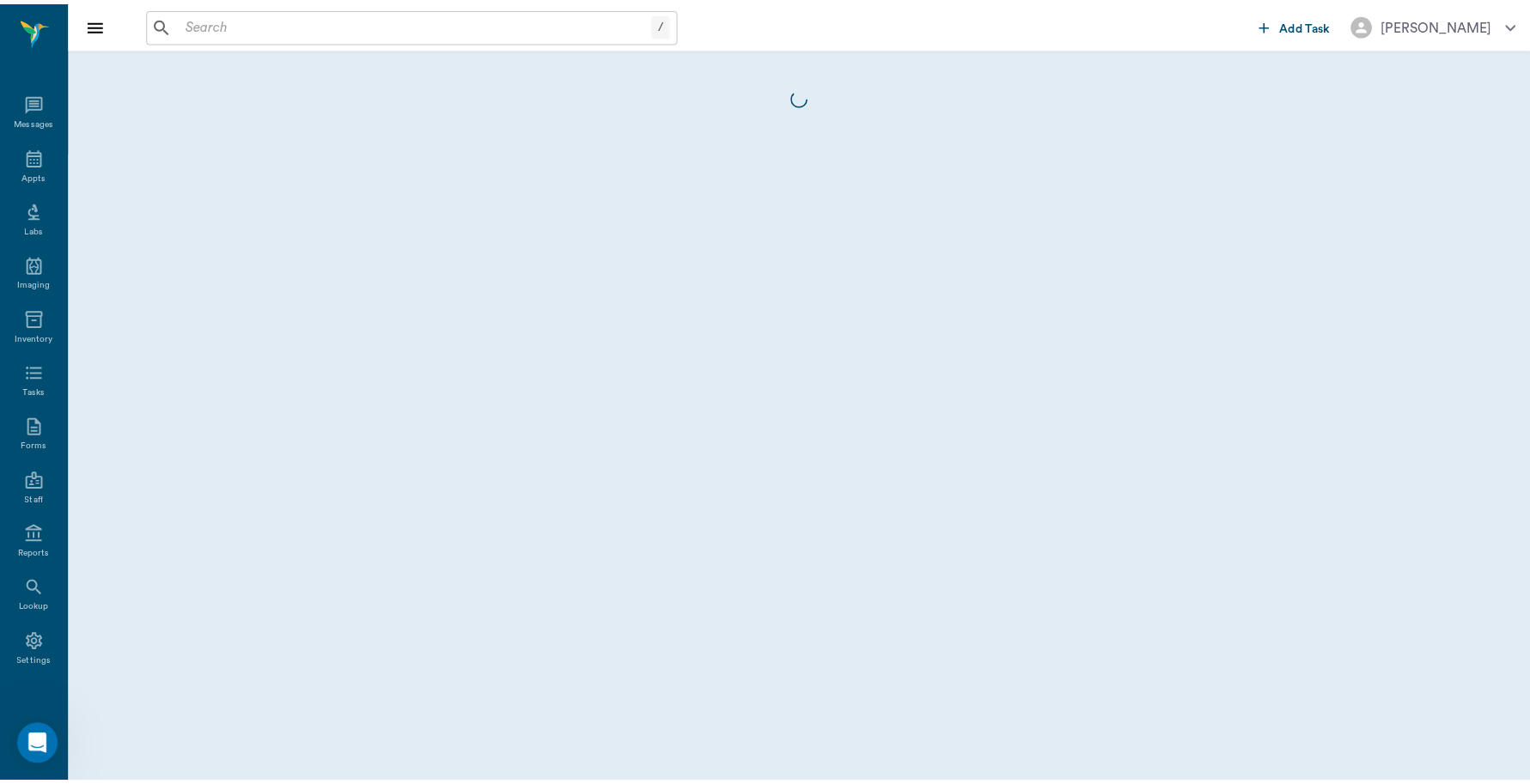
scroll to position [5, 0]
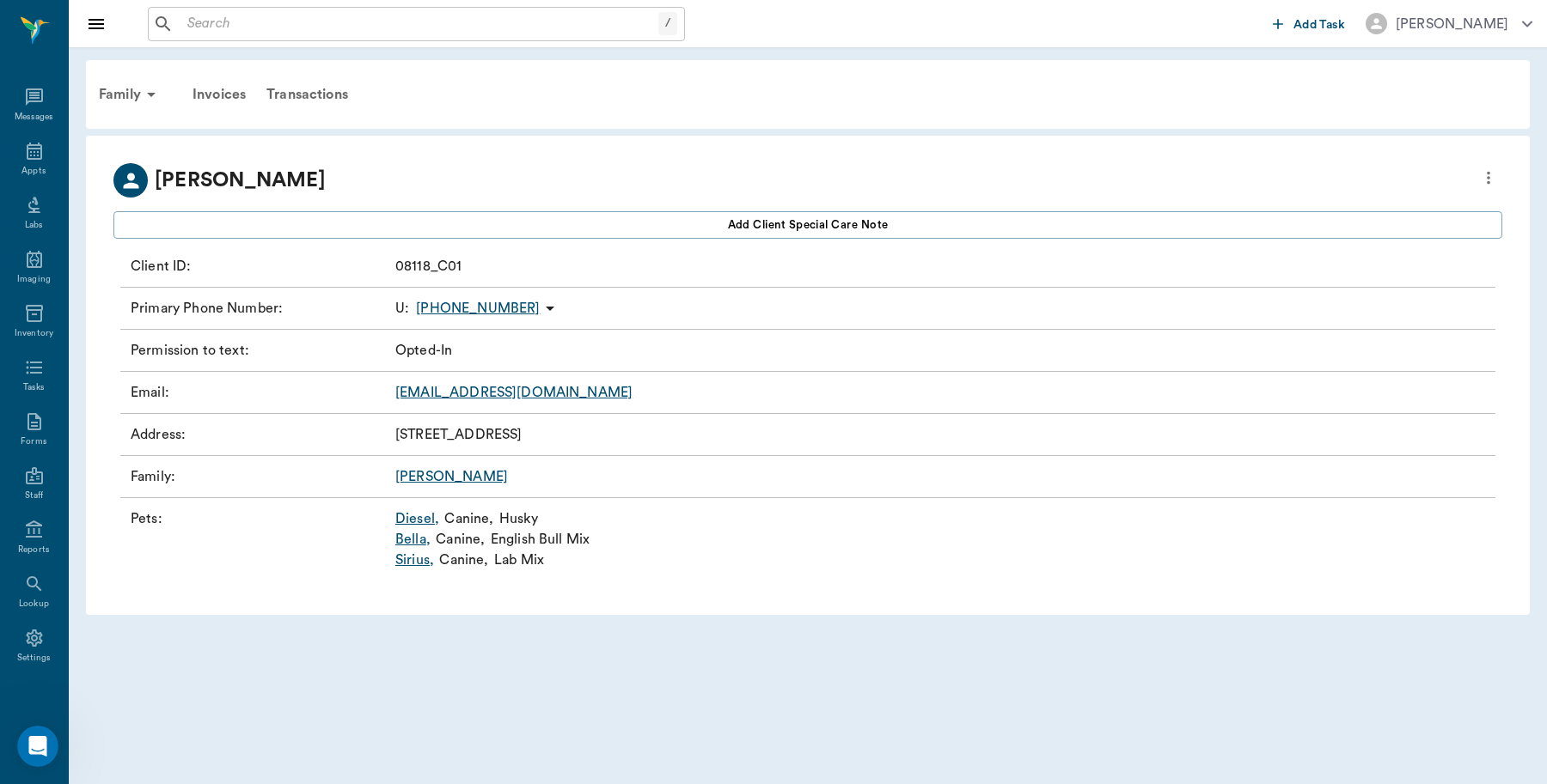
click at [416, 521] on link "Diesel ," at bounding box center [417, 518] width 44 height 21
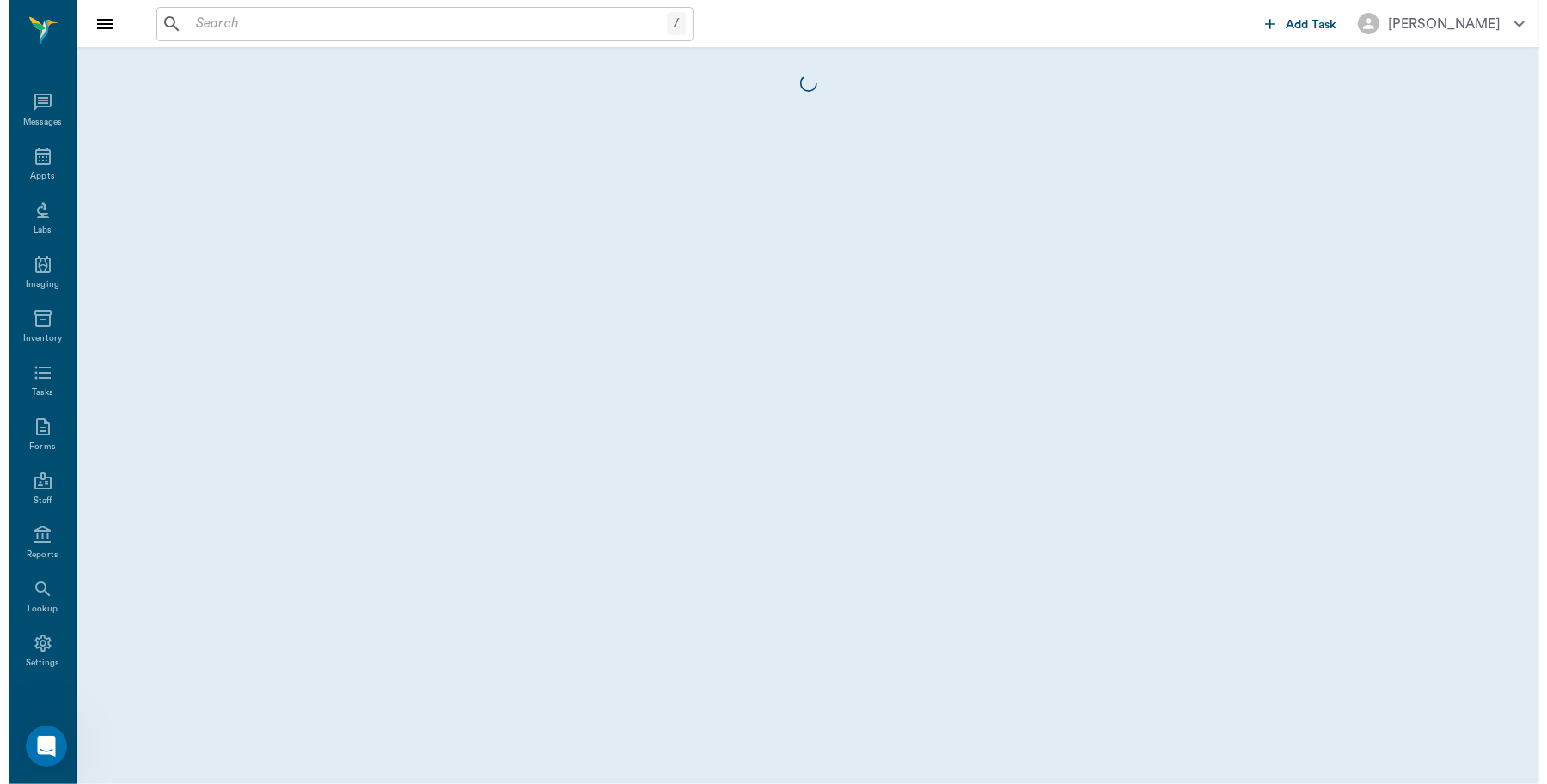
scroll to position [5, 0]
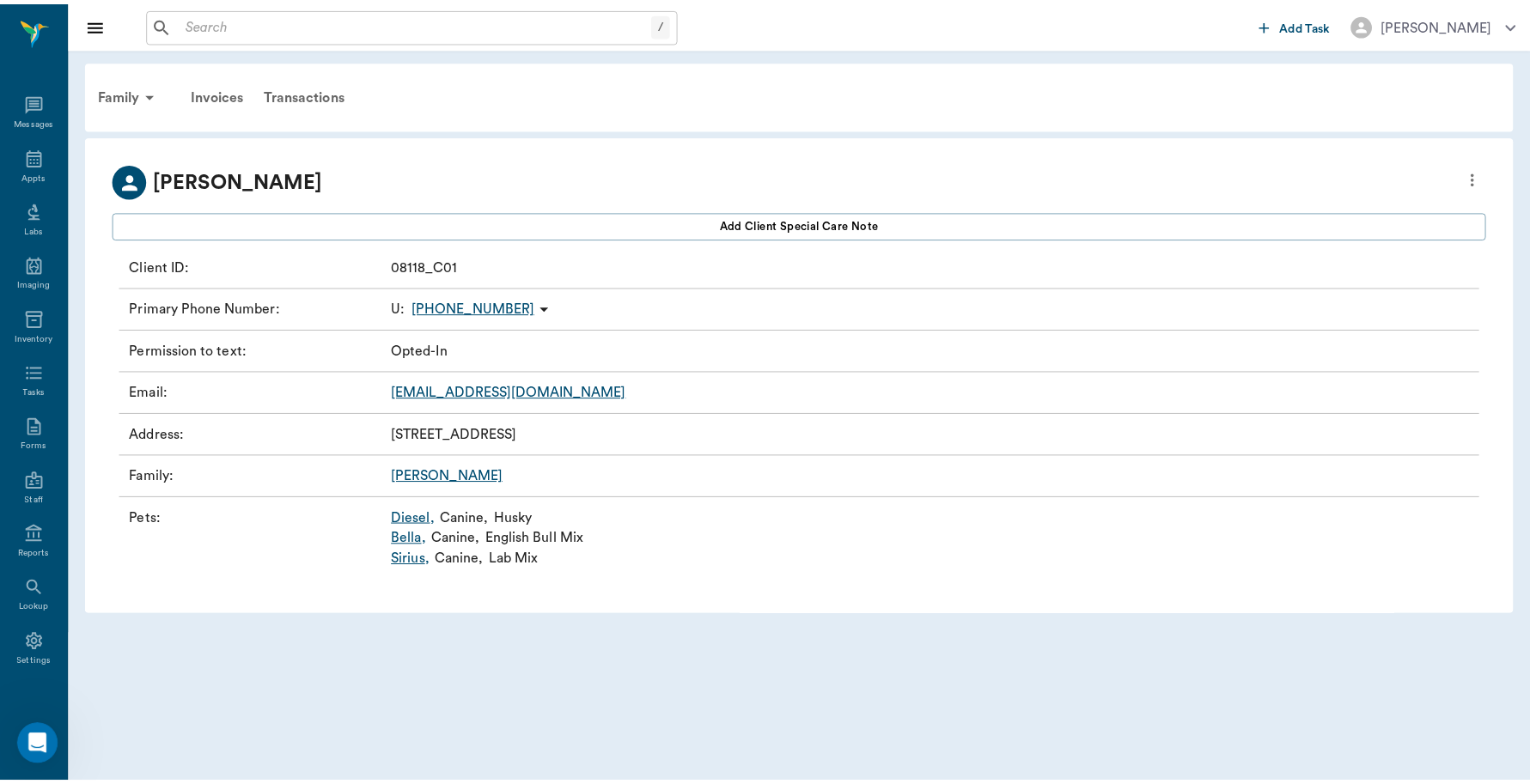
scroll to position [5, 0]
click at [414, 538] on link "Bella ," at bounding box center [413, 539] width 36 height 21
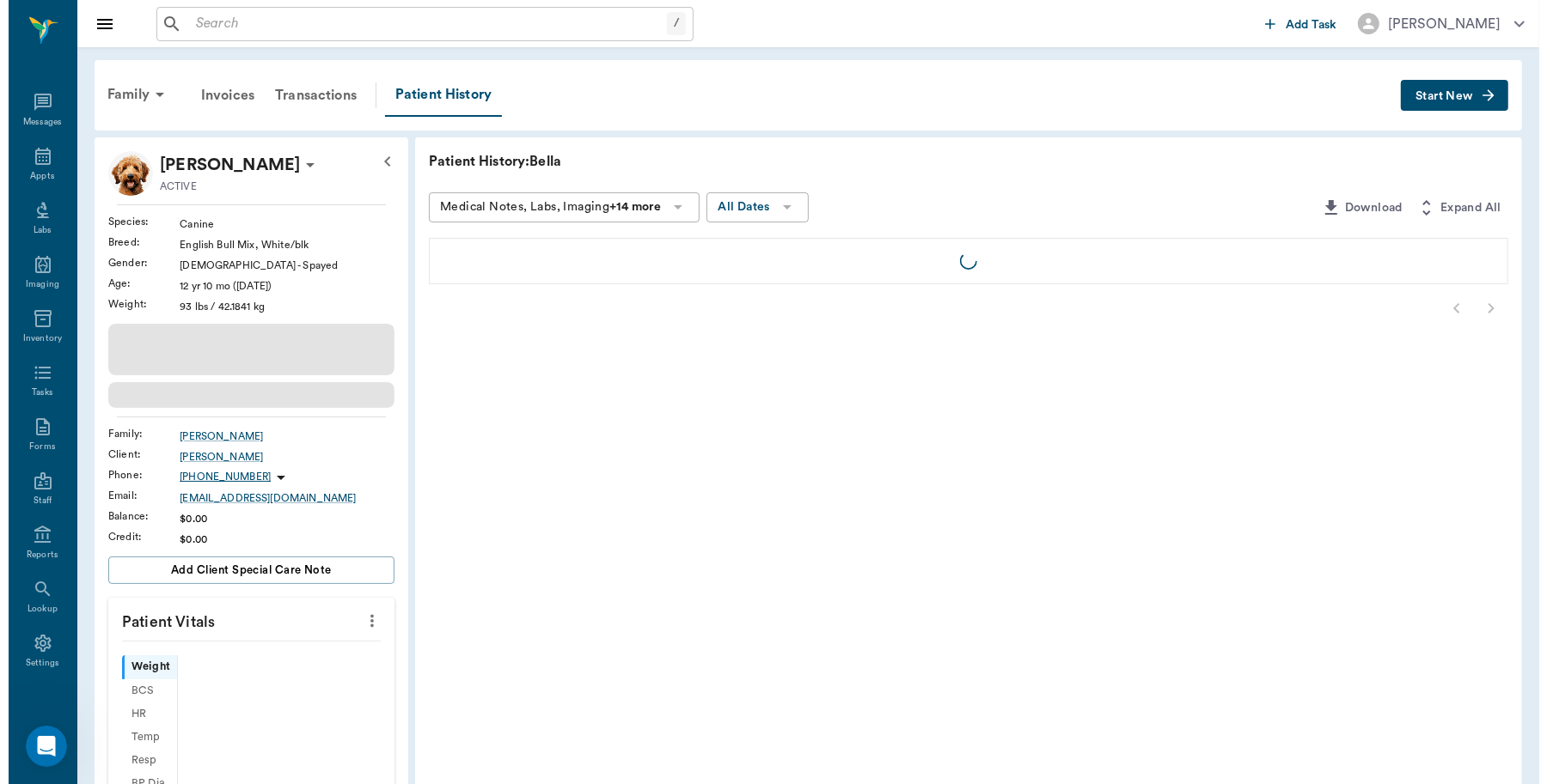
scroll to position [5, 0]
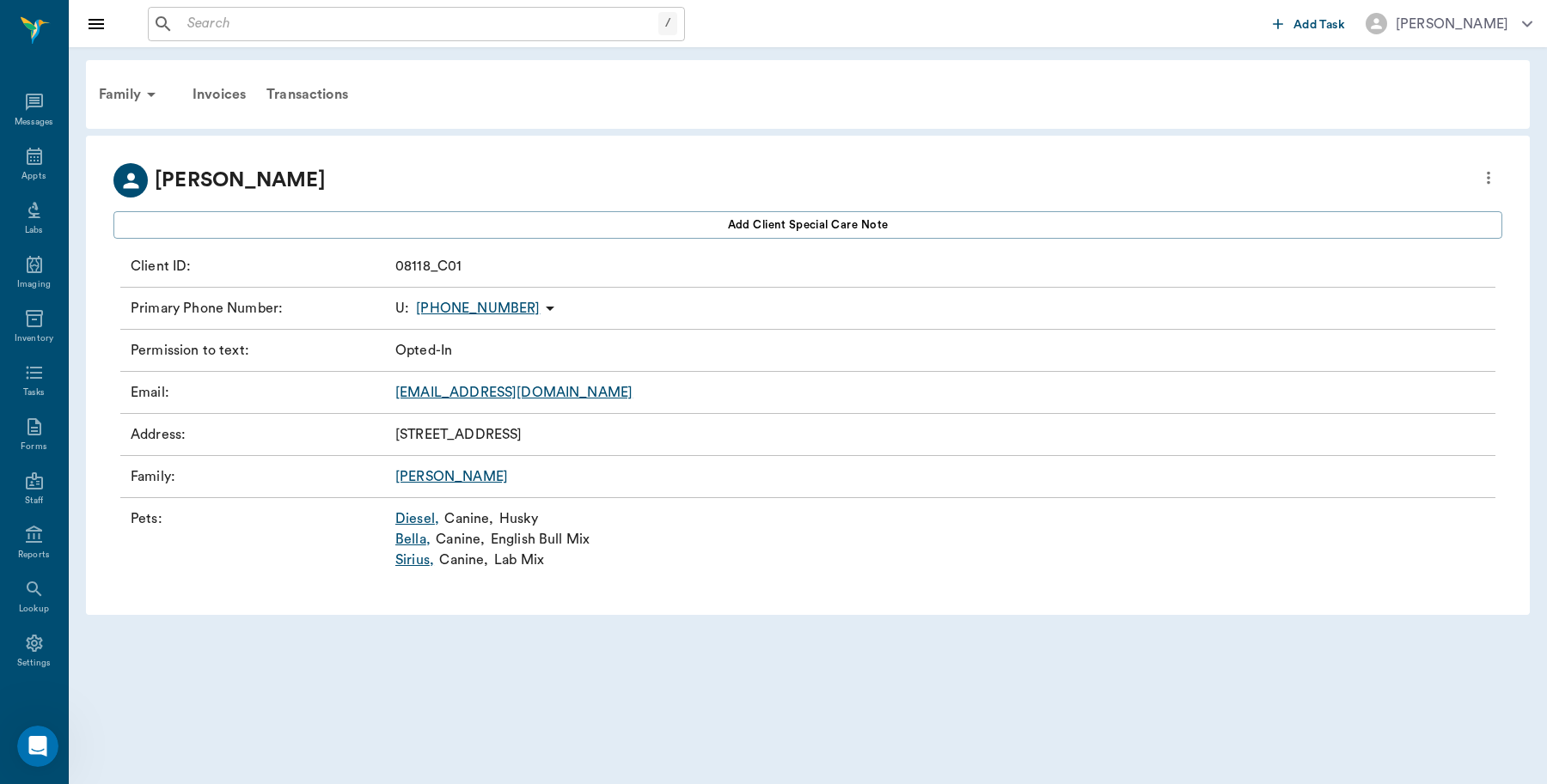
click at [416, 557] on link "Sirius ," at bounding box center [415, 559] width 38 height 21
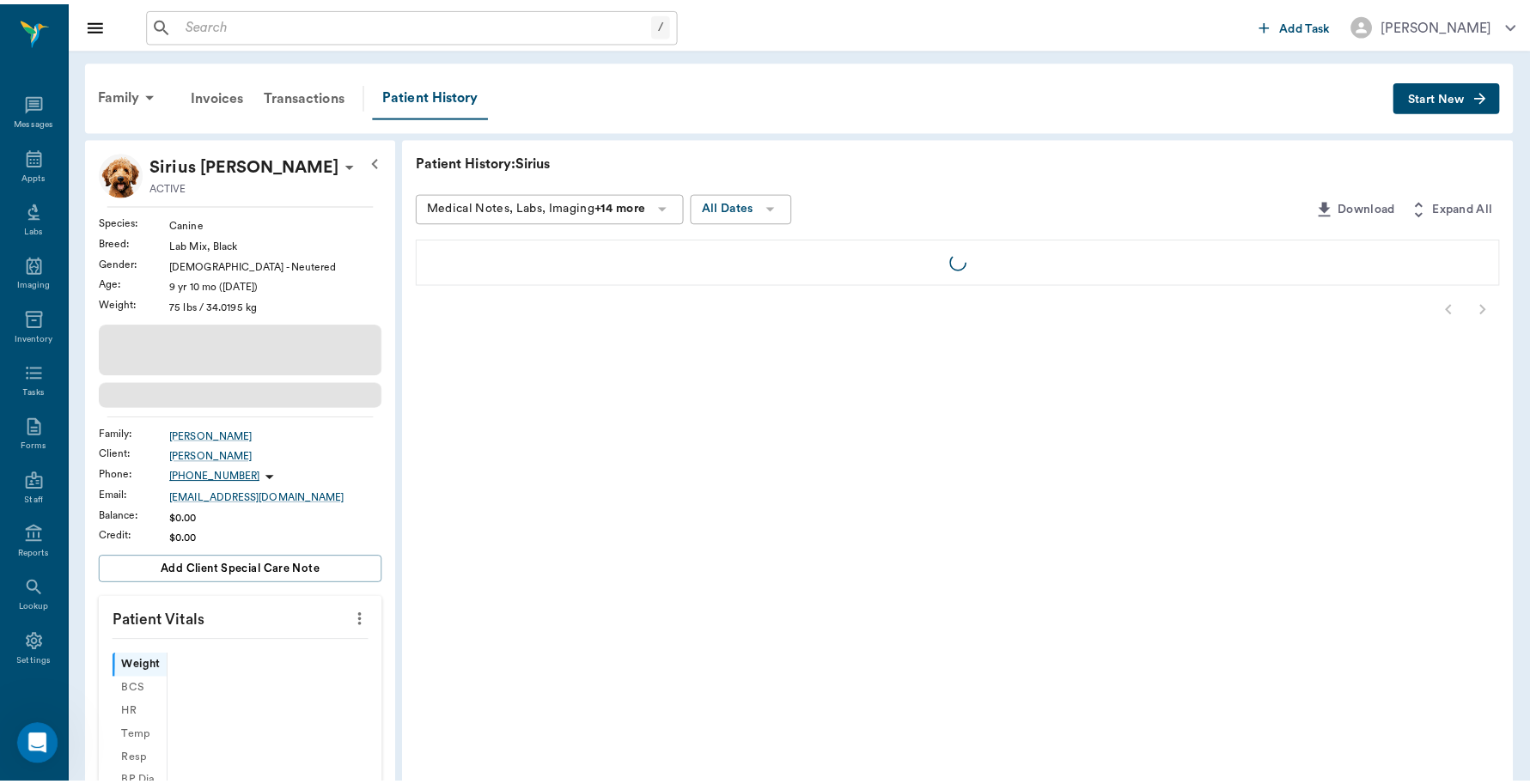
scroll to position [5, 0]
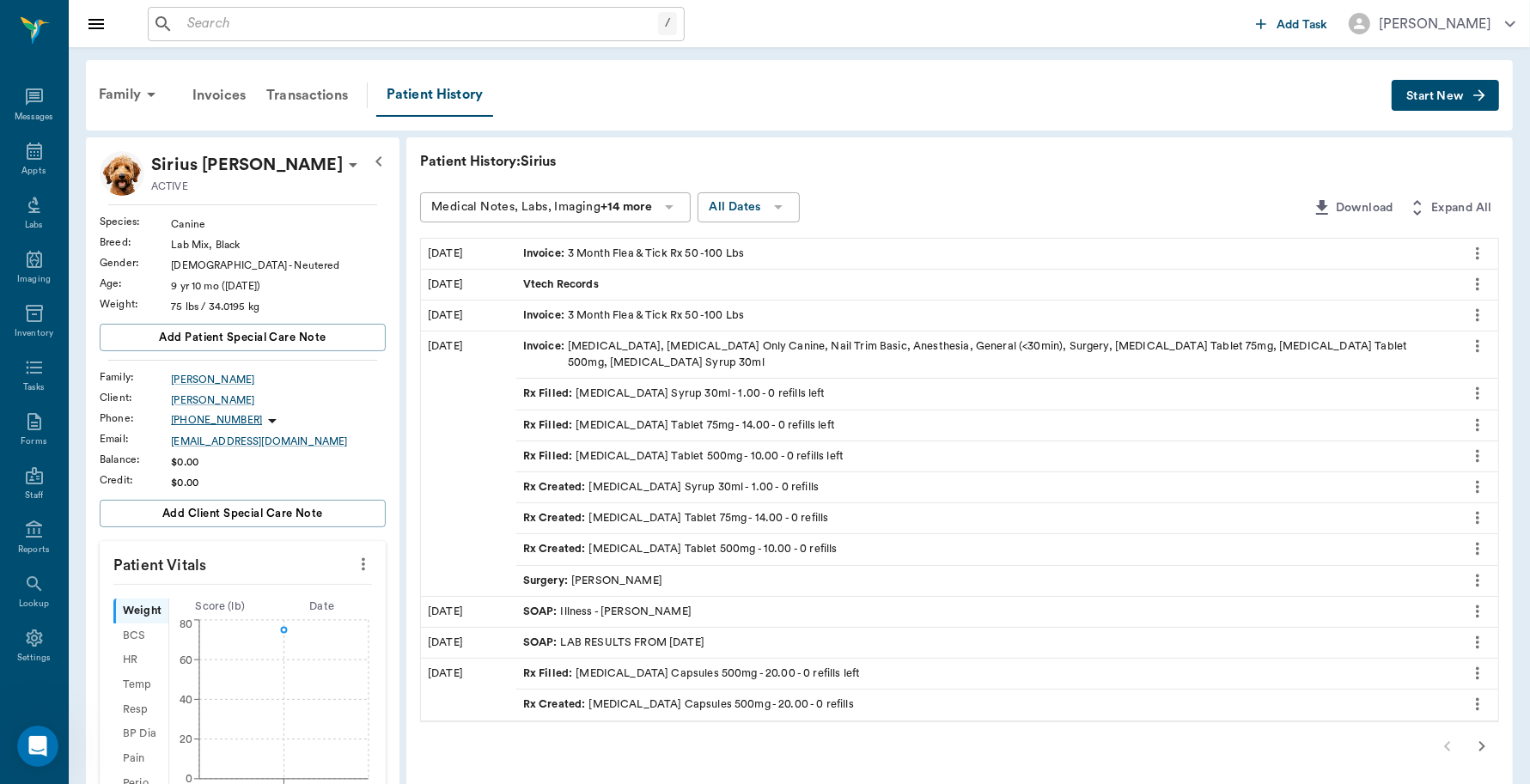
click at [1444, 82] on button "Start New" at bounding box center [1446, 96] width 108 height 32
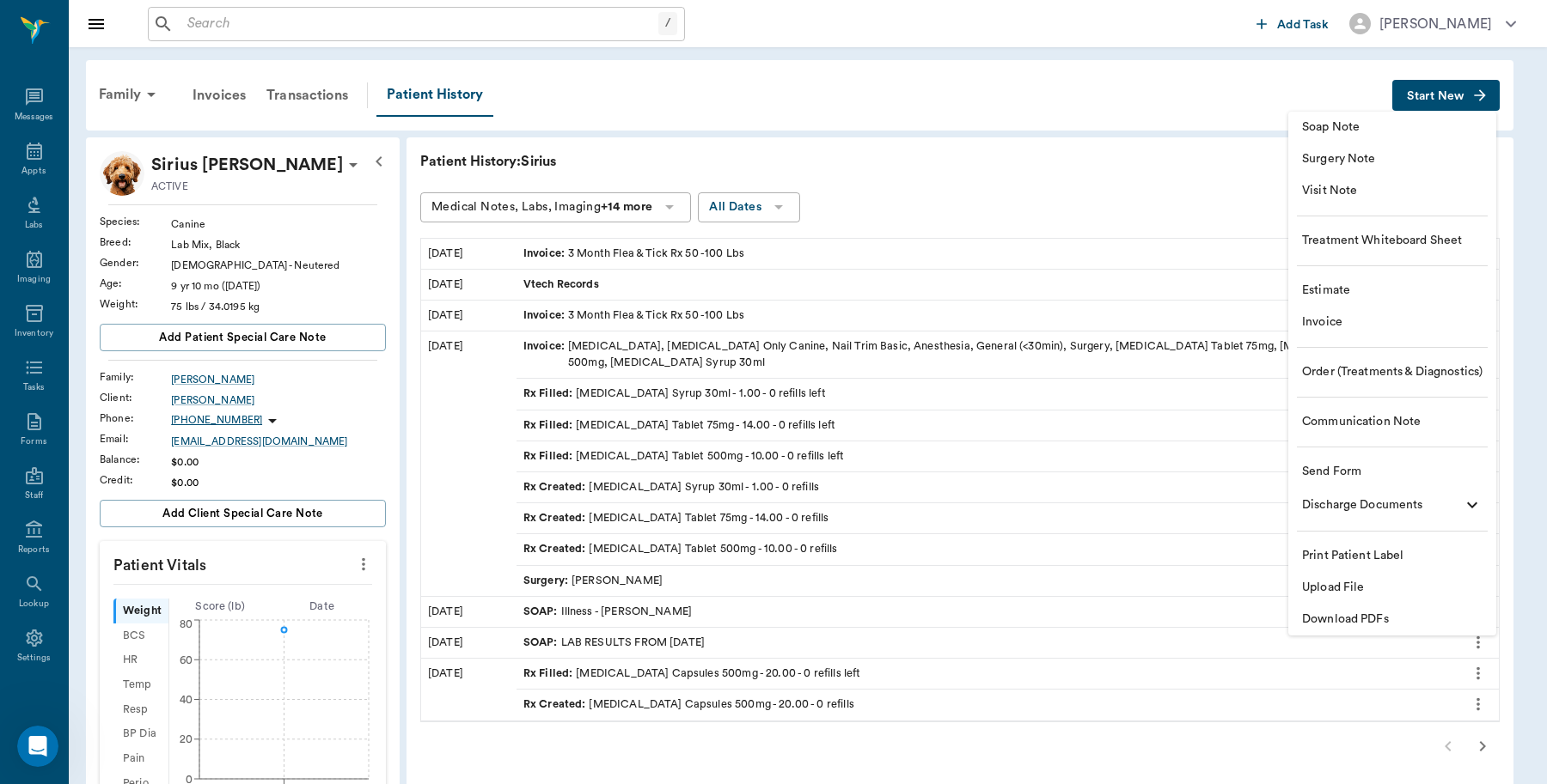
click at [1331, 328] on span "Invoice" at bounding box center [1393, 323] width 181 height 18
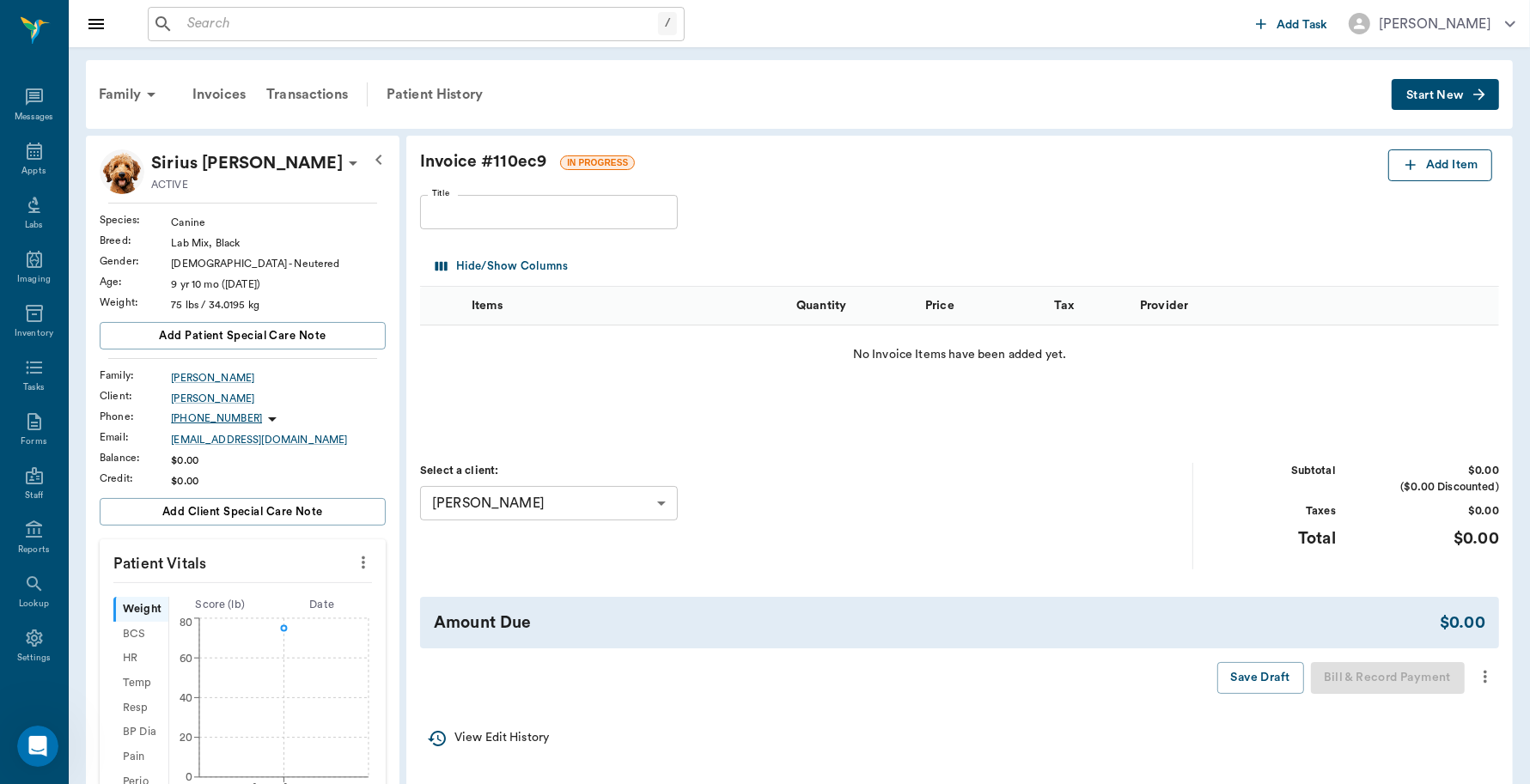
click at [1424, 177] on button "Add Item" at bounding box center [1441, 165] width 104 height 32
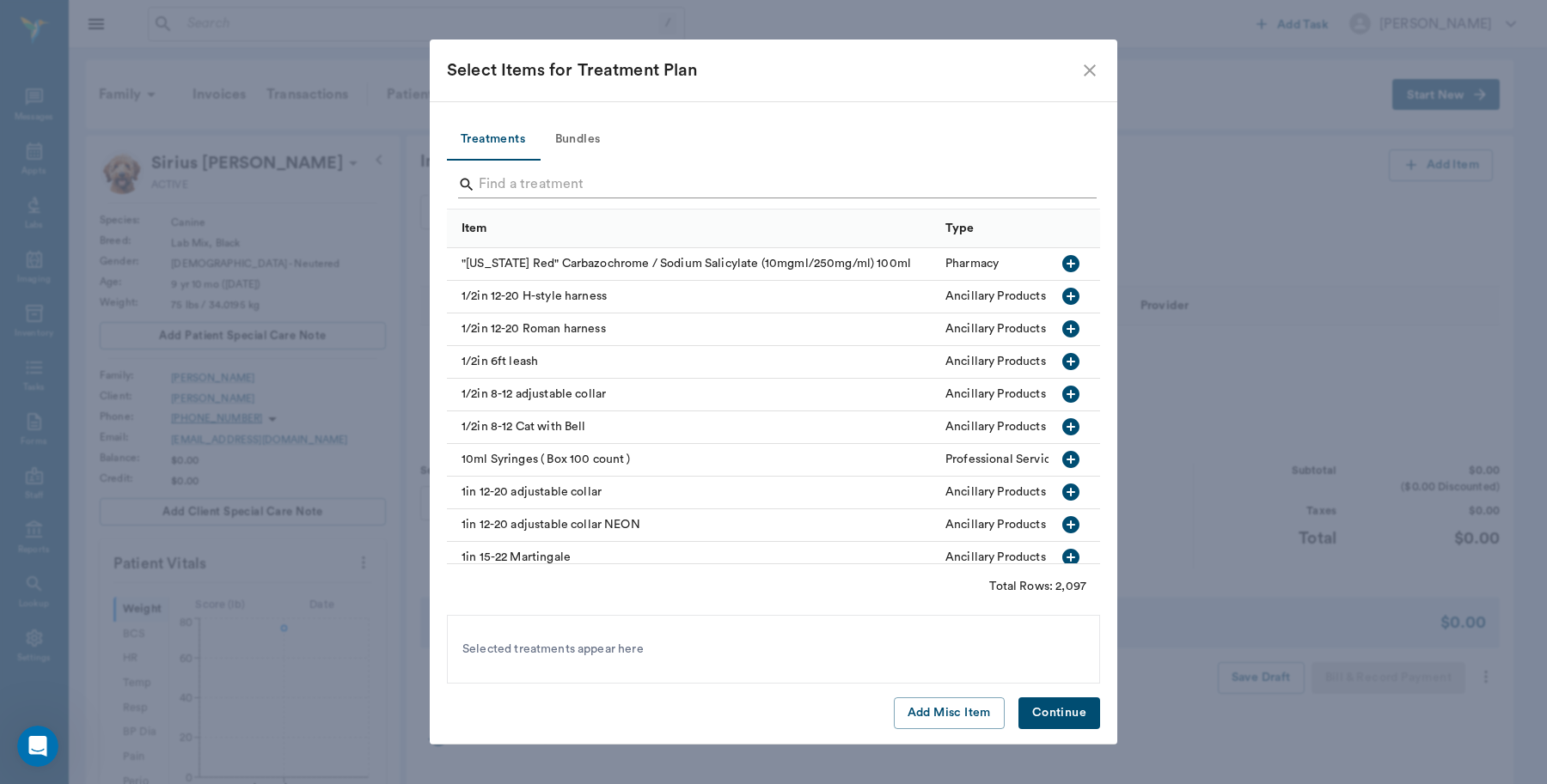
click at [504, 178] on input "Search" at bounding box center [774, 184] width 592 height 27
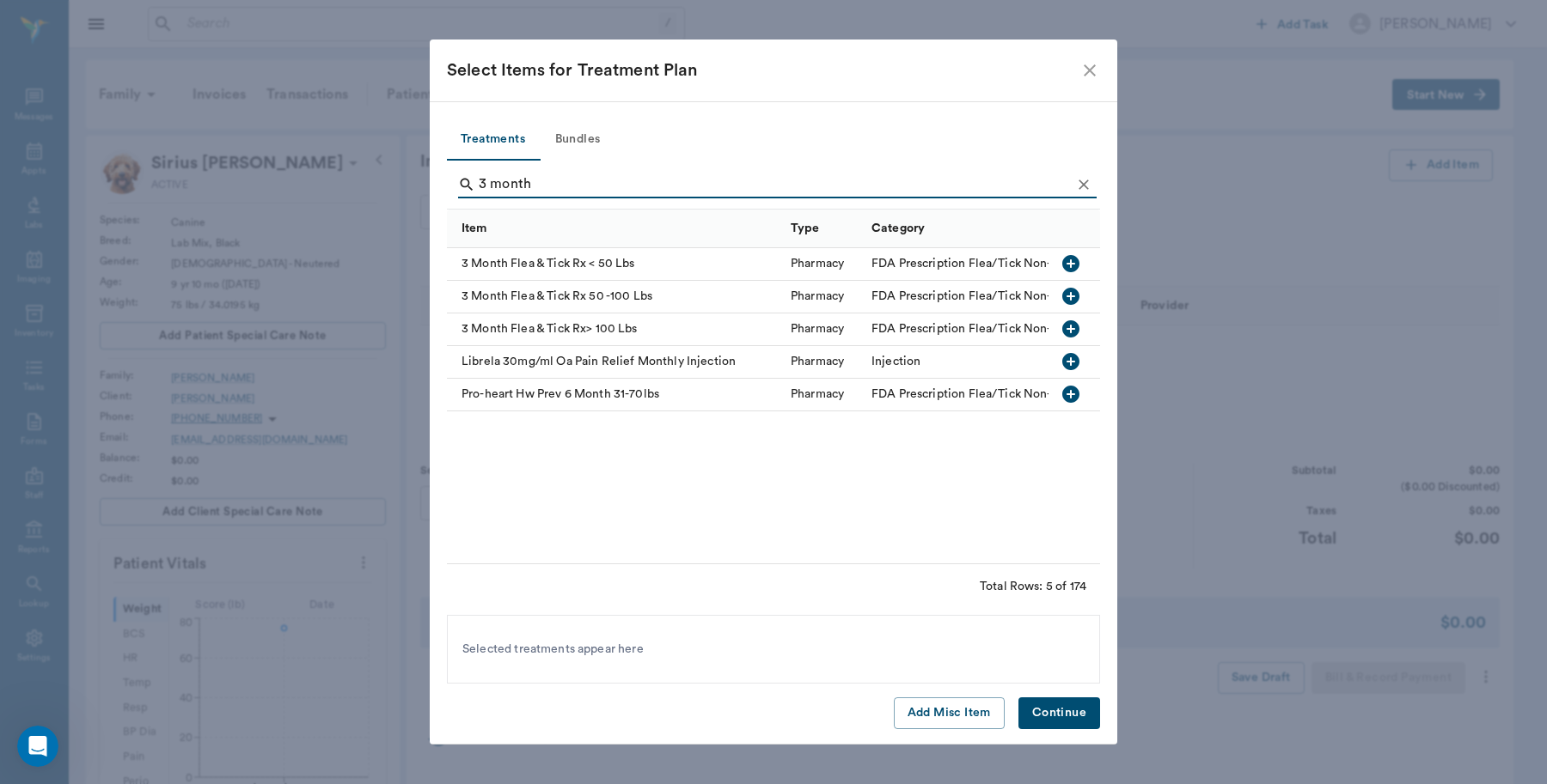
type input "3 month"
click at [649, 298] on div "3 Month Flea & Tick Rx 50 -100 Lbs" at bounding box center [614, 298] width 335 height 33
click at [1058, 708] on button "Continue" at bounding box center [1058, 713] width 81 height 32
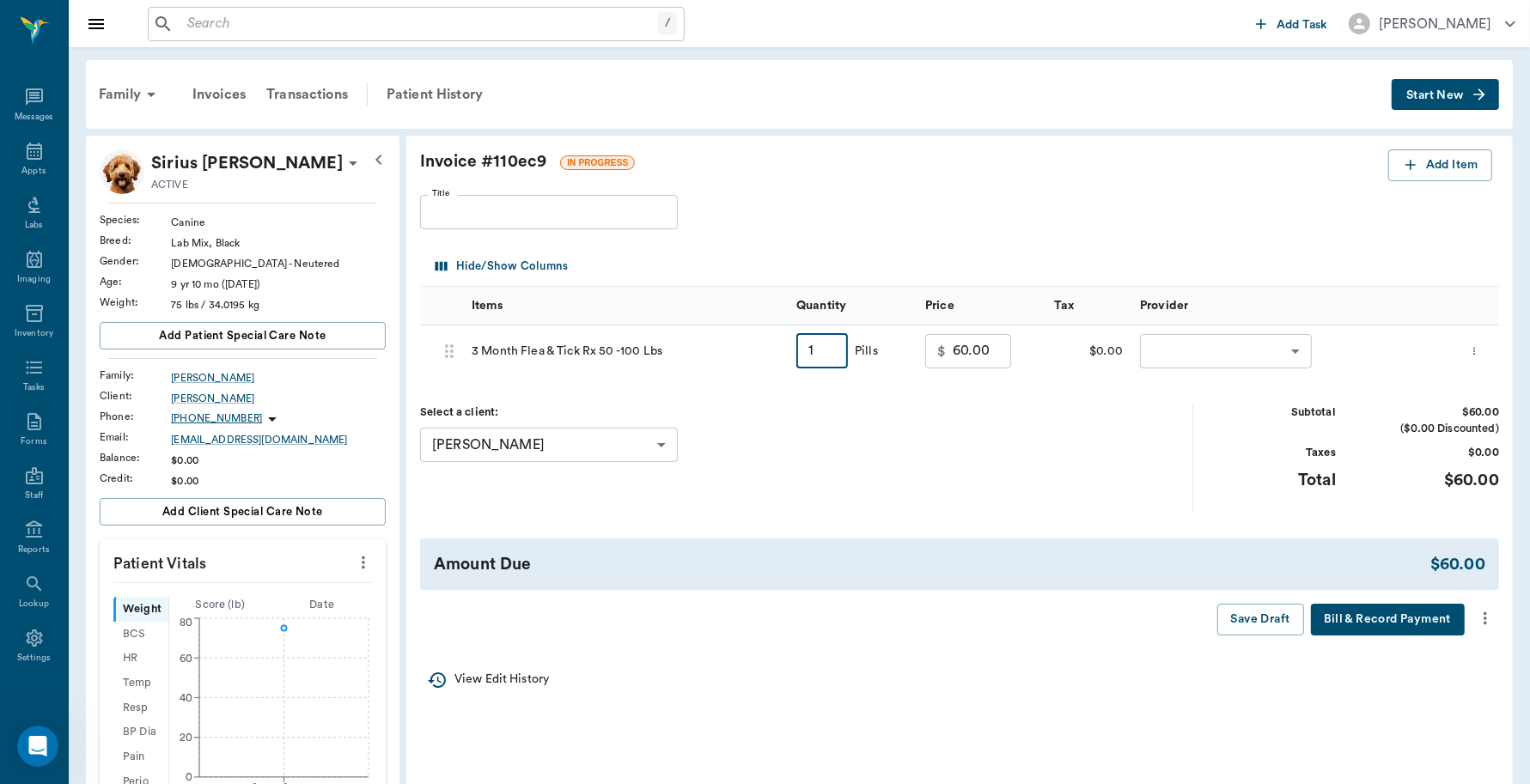
type input "3"
type input "180.00"
type input "3"
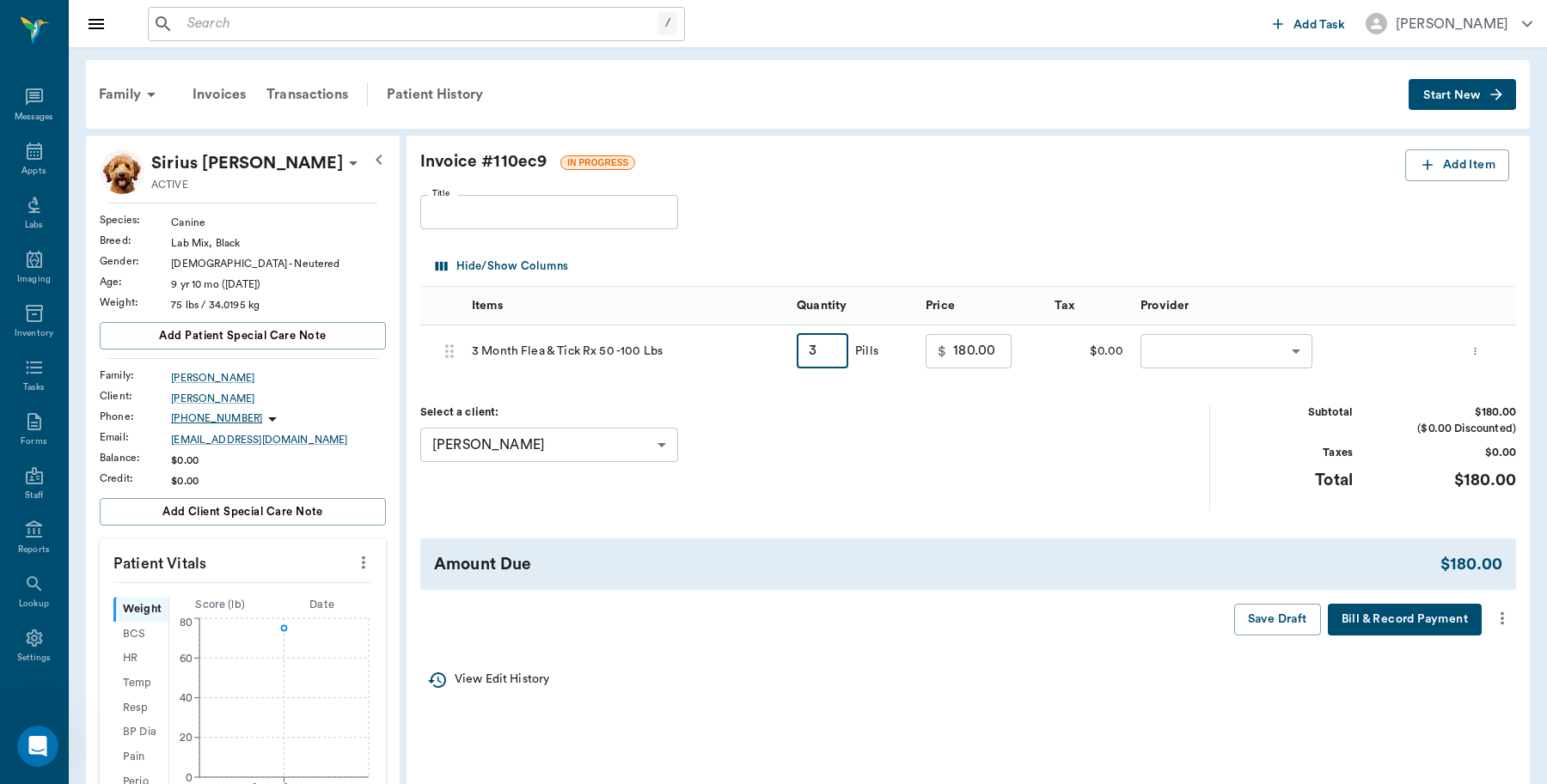
click at [1287, 354] on body "/ ​ Add Task Dr. Bert Ellsworth Nectar Messages Appts Labs Imaging Inventory Ta…" at bounding box center [774, 610] width 1547 height 1219
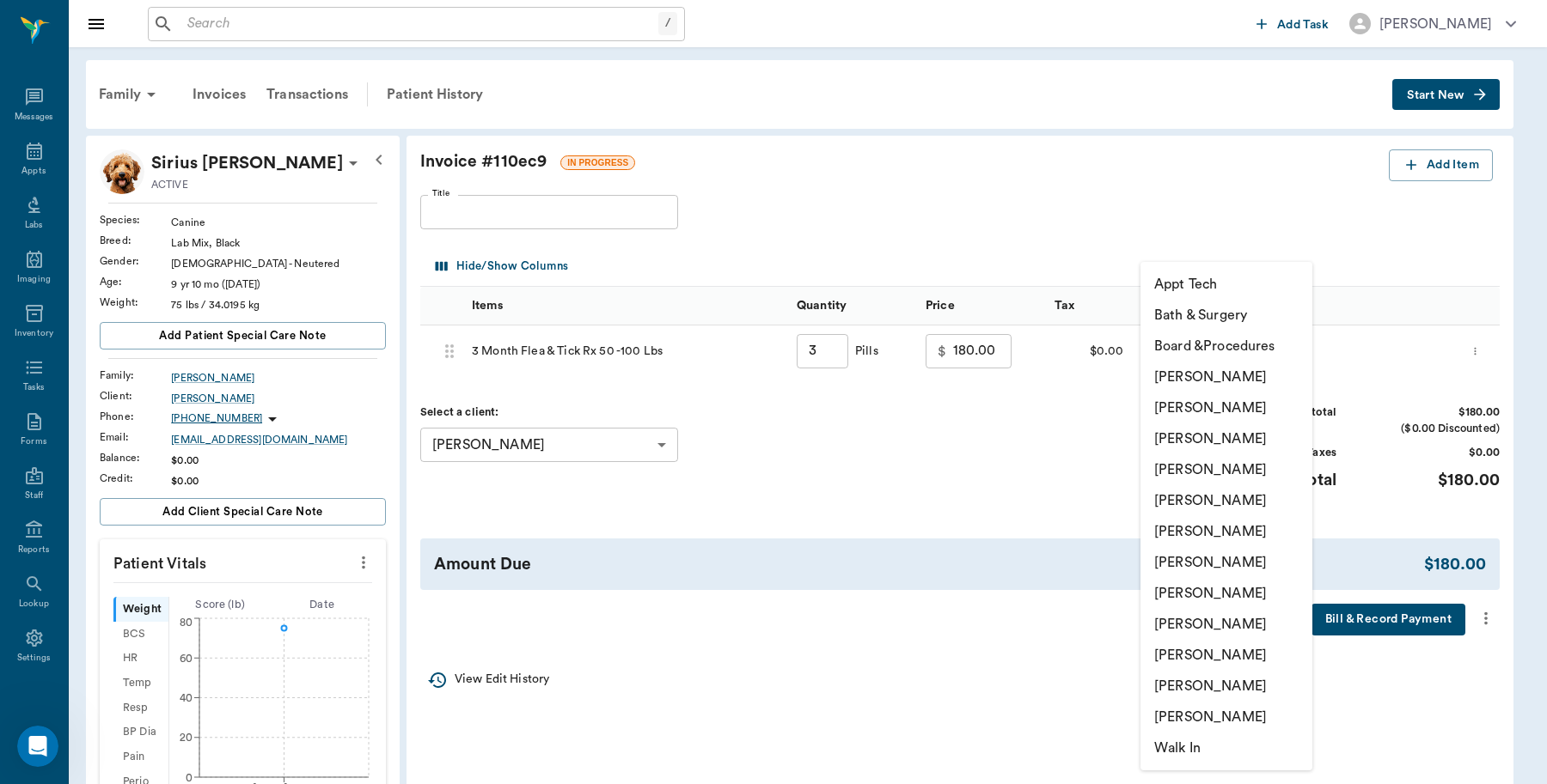
click at [1265, 372] on li "[PERSON_NAME]" at bounding box center [1226, 377] width 172 height 31
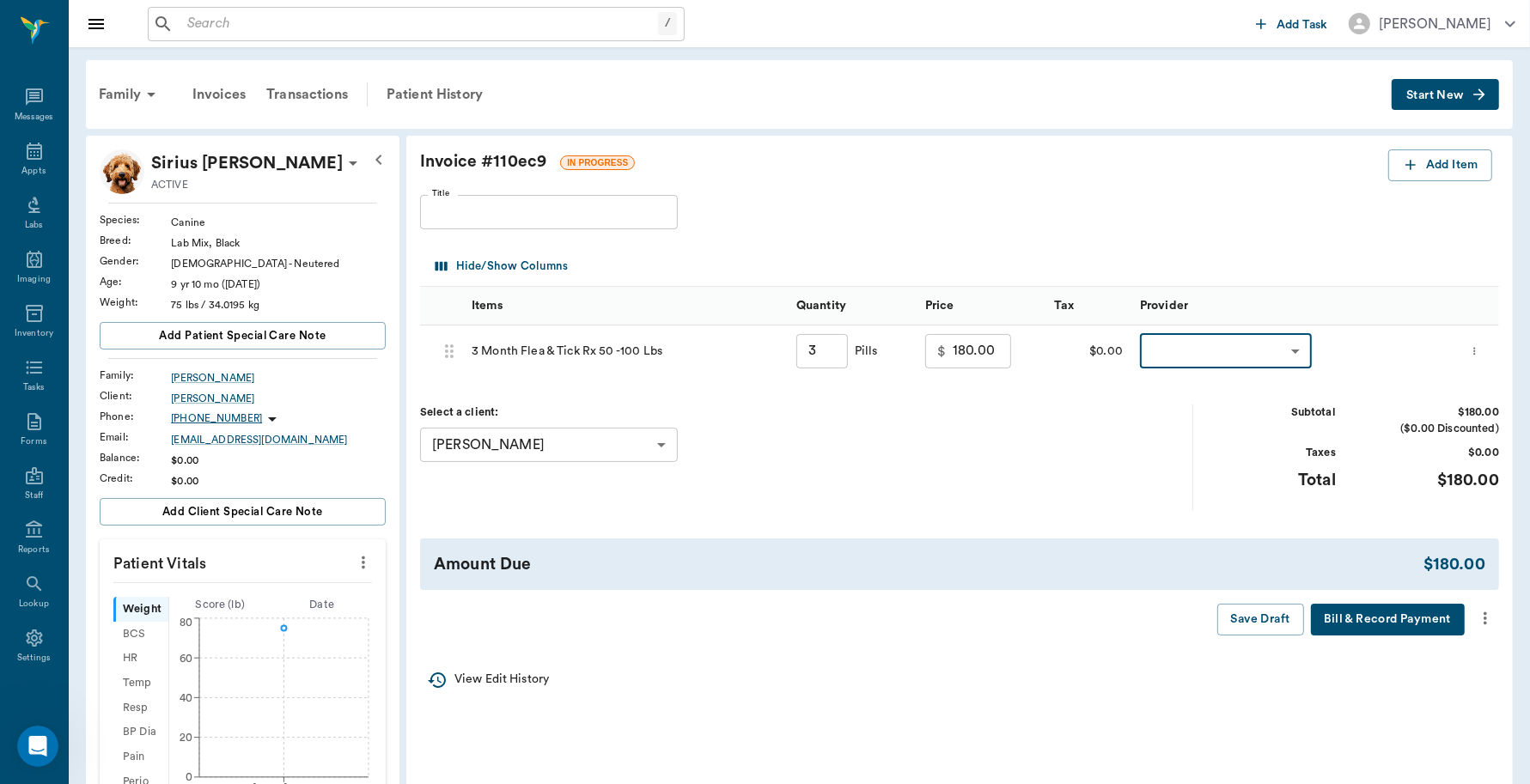
type input "none-6899ea08ed37b777db10de45"
click at [1393, 625] on button "Bill & Record Payment" at bounding box center [1388, 620] width 153 height 32
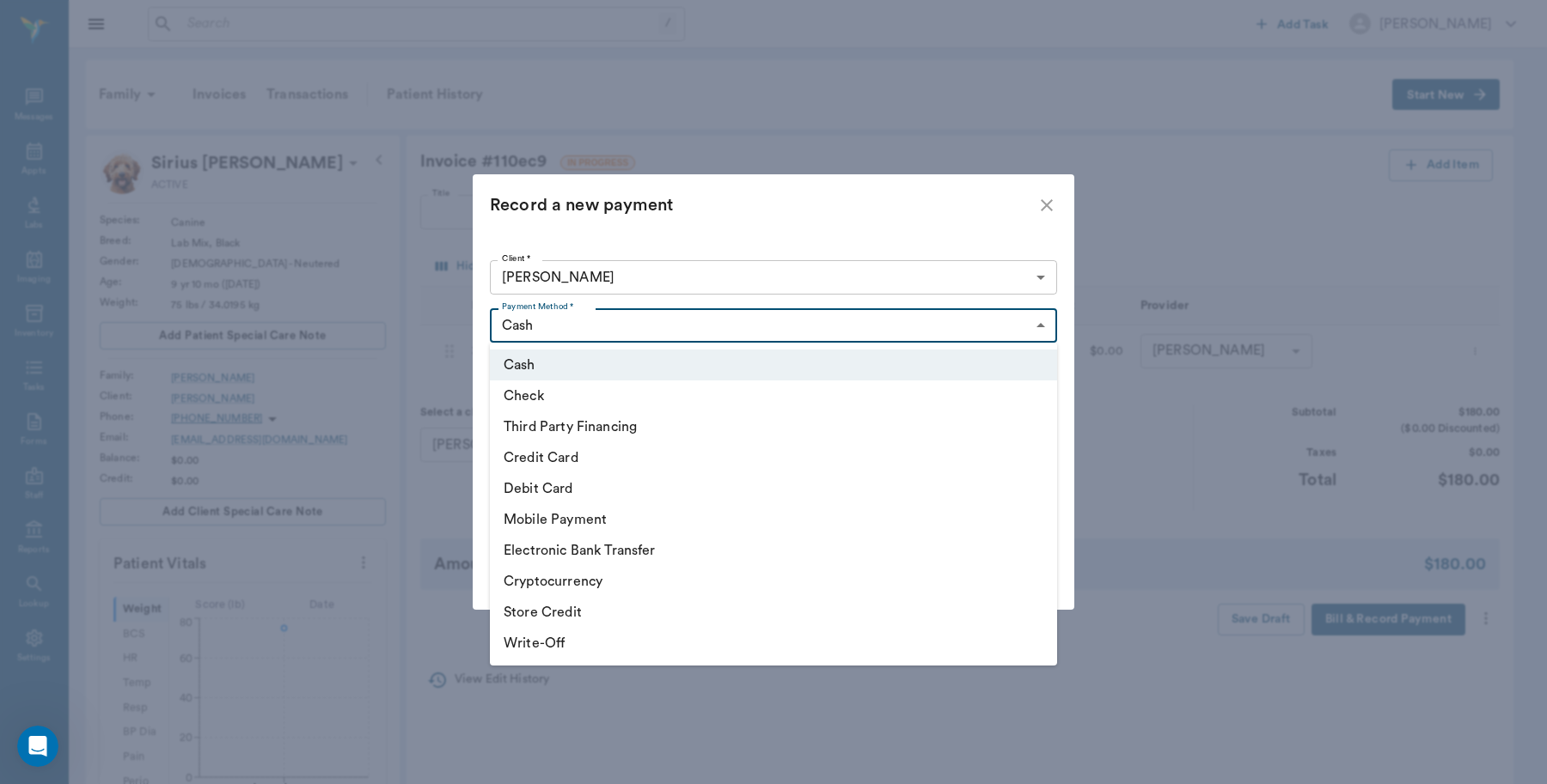
click at [1042, 329] on body "/ ​ Add Task Dr. Bert Ellsworth Nectar Messages Appts Labs Imaging Inventory Ta…" at bounding box center [774, 610] width 1547 height 1219
click at [570, 494] on li "Debit Card" at bounding box center [773, 489] width 567 height 31
type input "DEBIT_CARD"
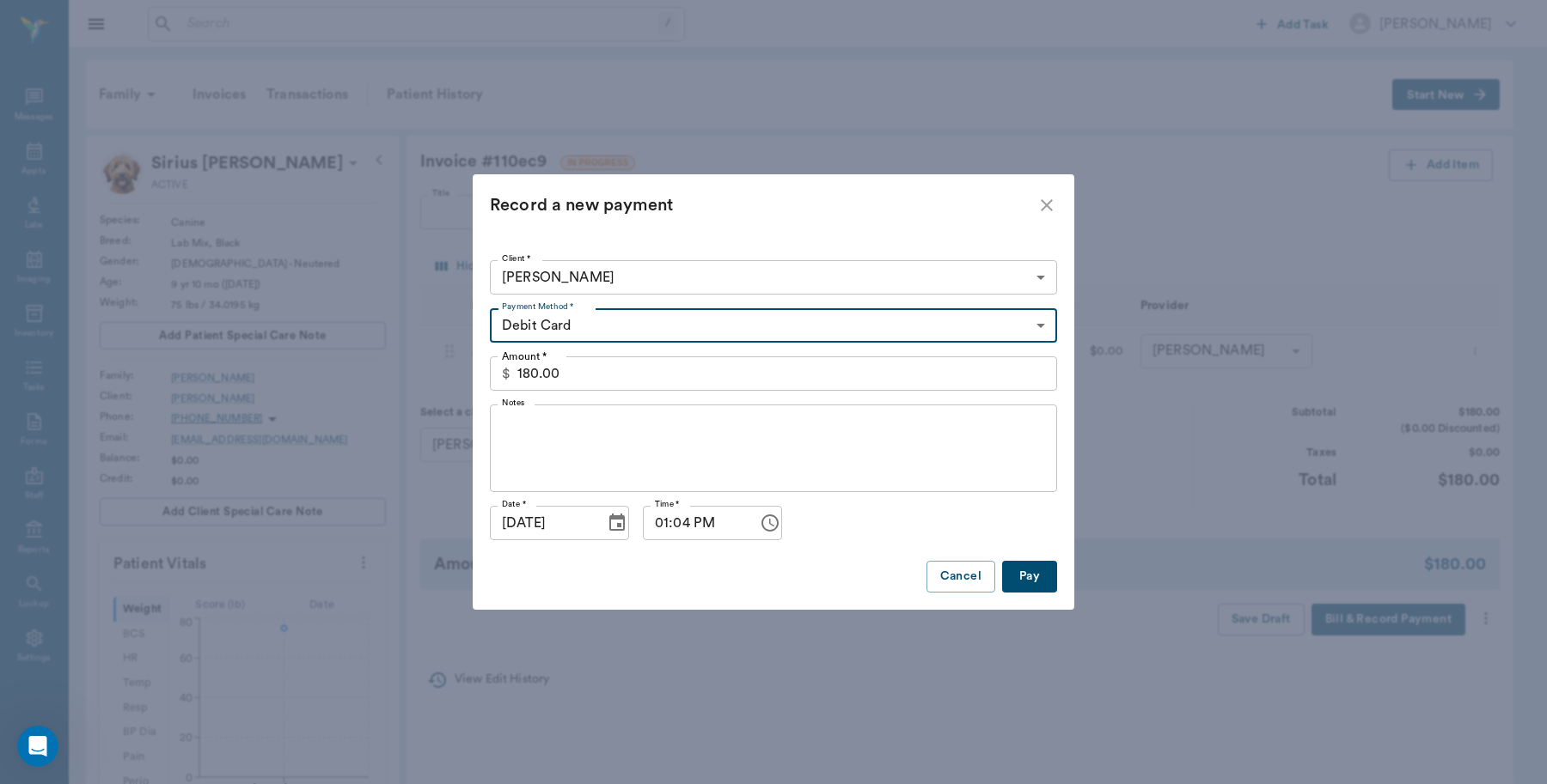
click at [1037, 585] on button "Pay" at bounding box center [1029, 577] width 55 height 32
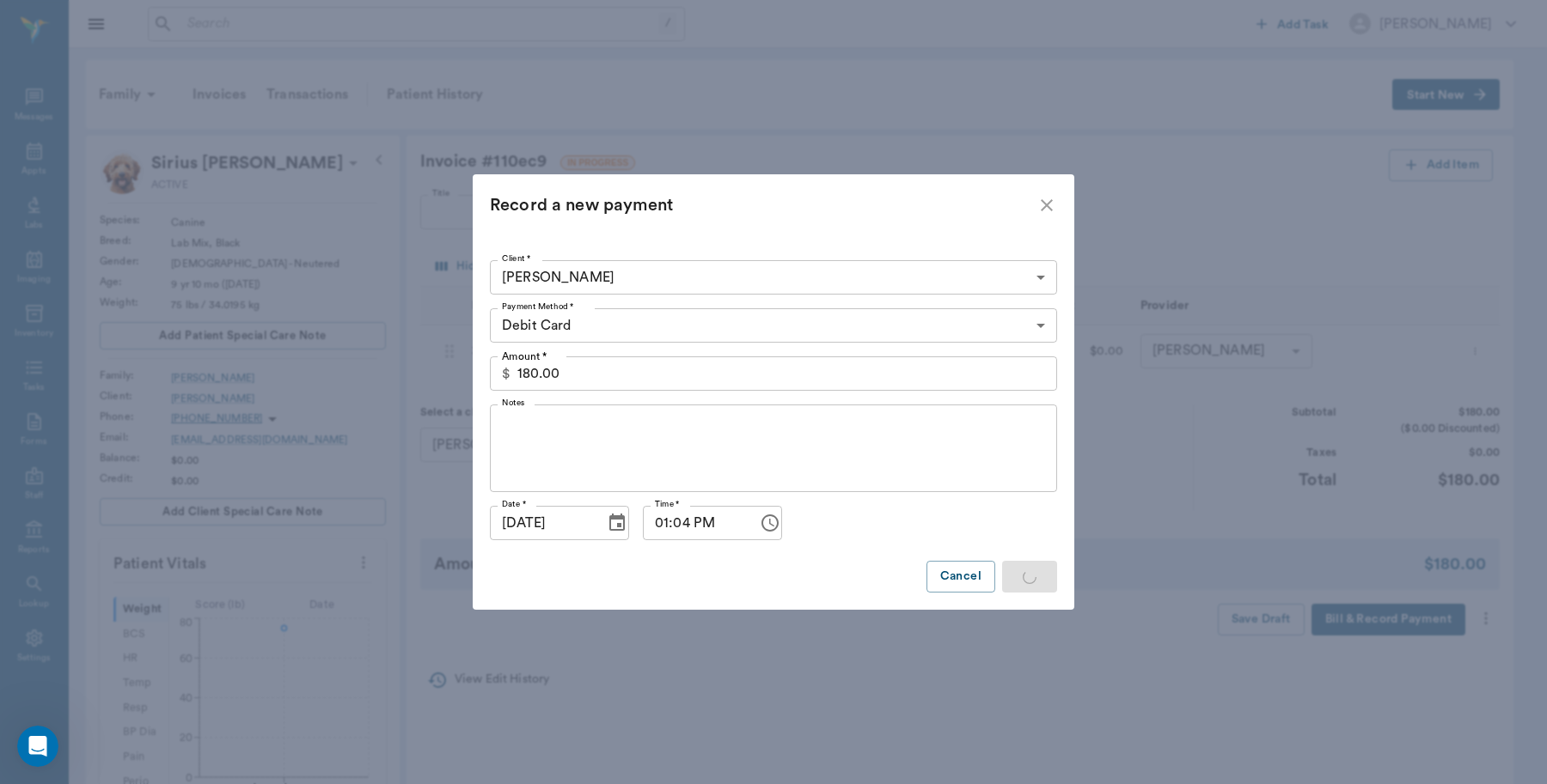
type input "3.00"
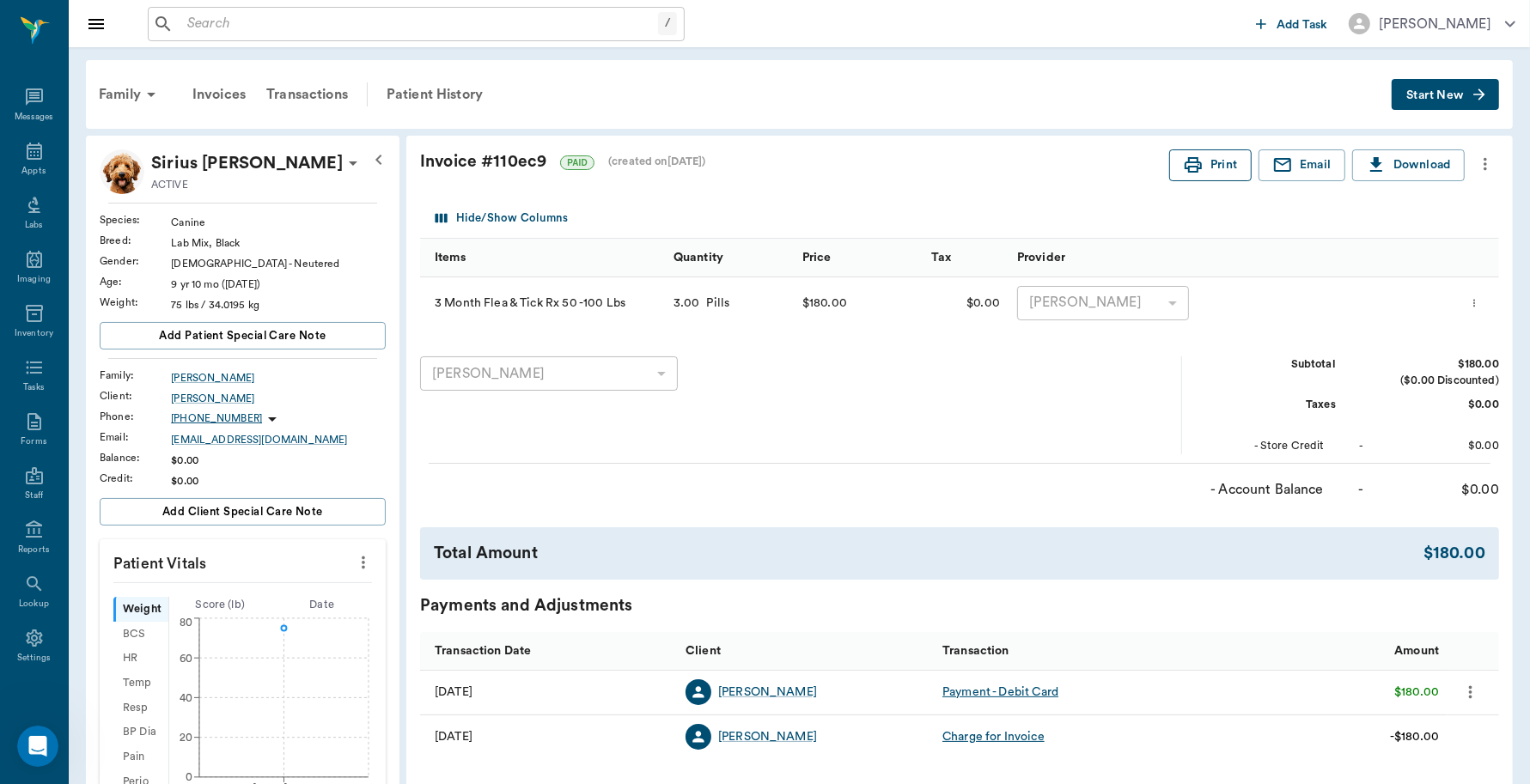
click at [1221, 163] on button "Print" at bounding box center [1210, 165] width 82 height 32
click at [370, 22] on input "text" at bounding box center [419, 24] width 477 height 24
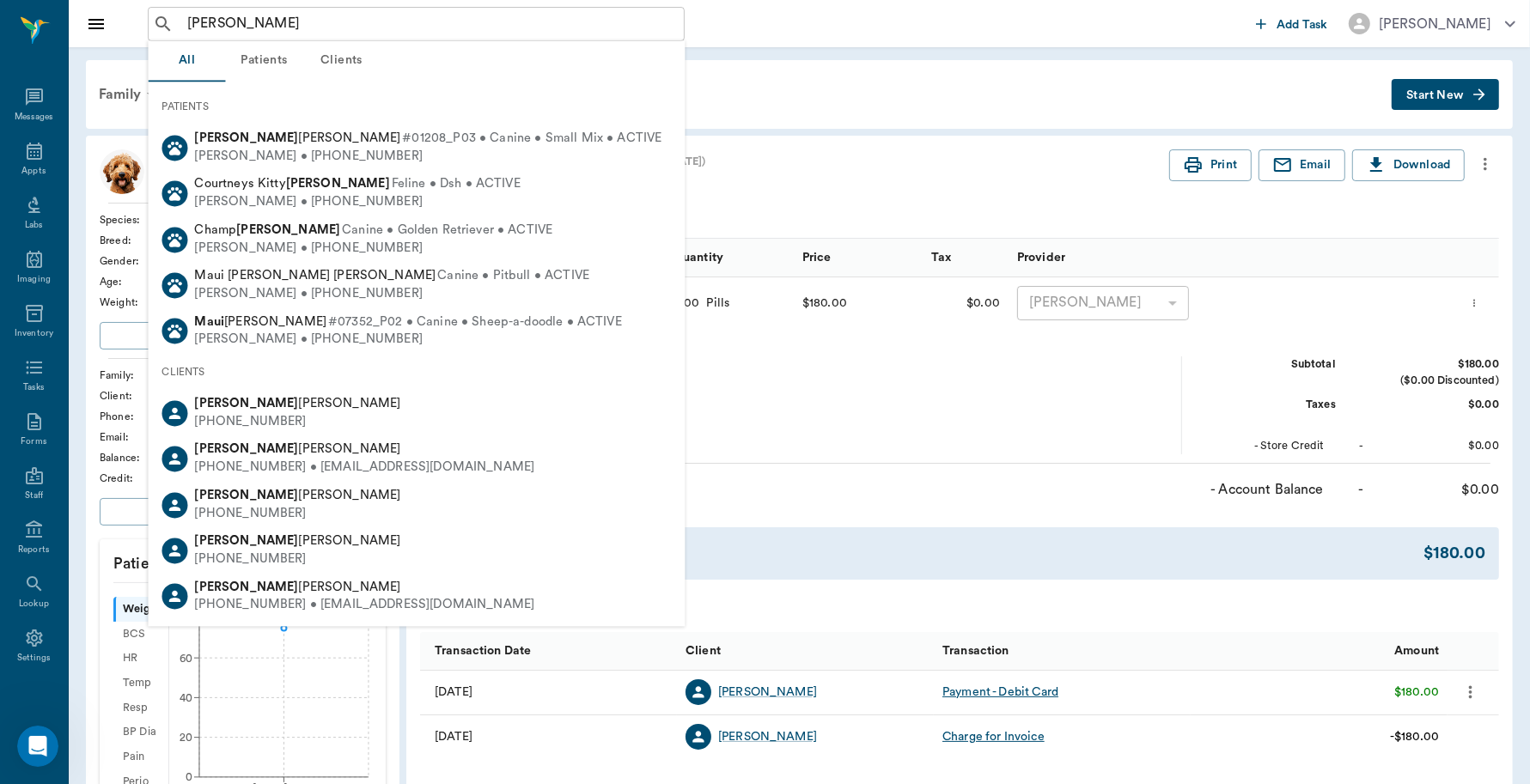
click at [348, 63] on button "Clients" at bounding box center [341, 61] width 78 height 41
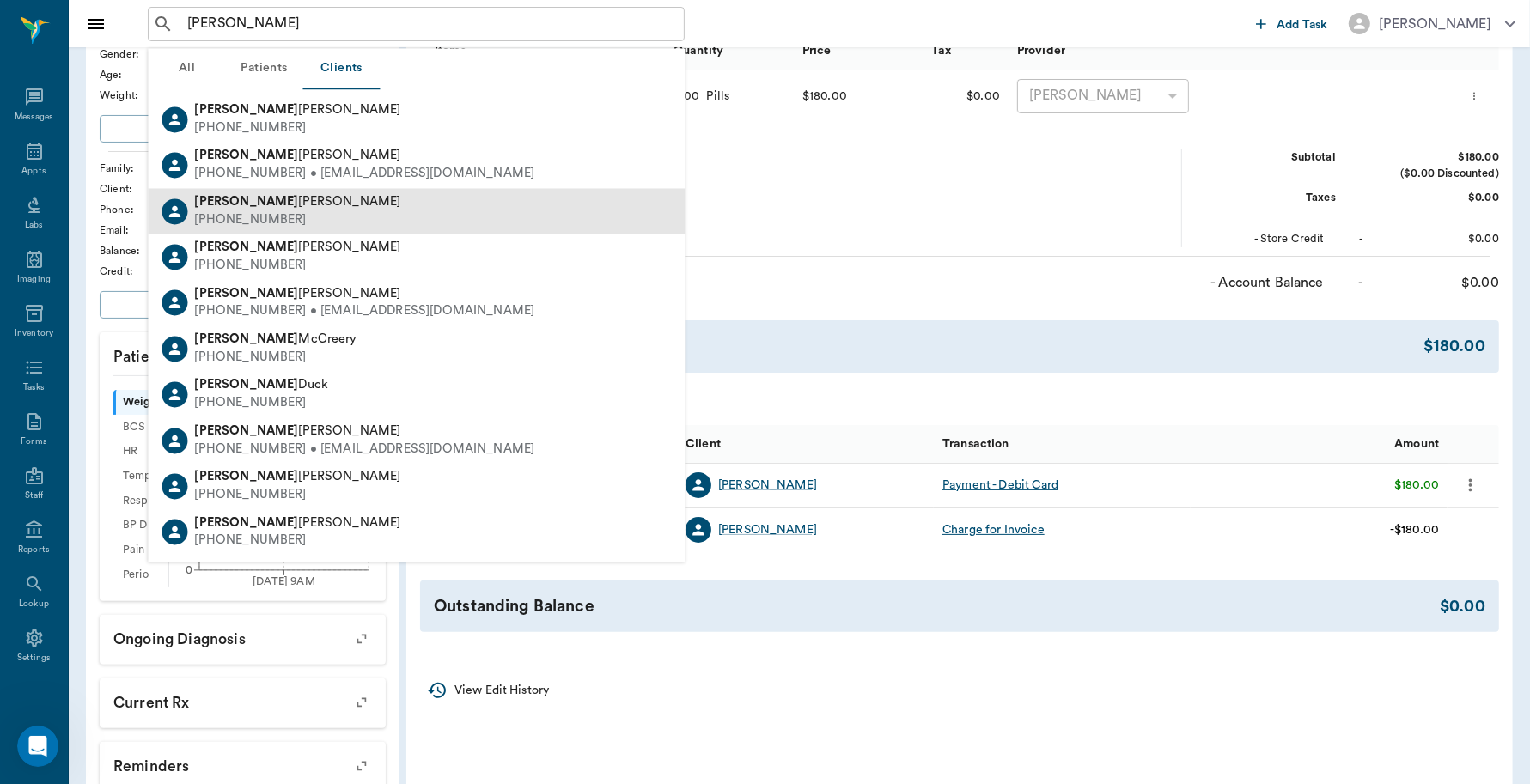
scroll to position [214, 0]
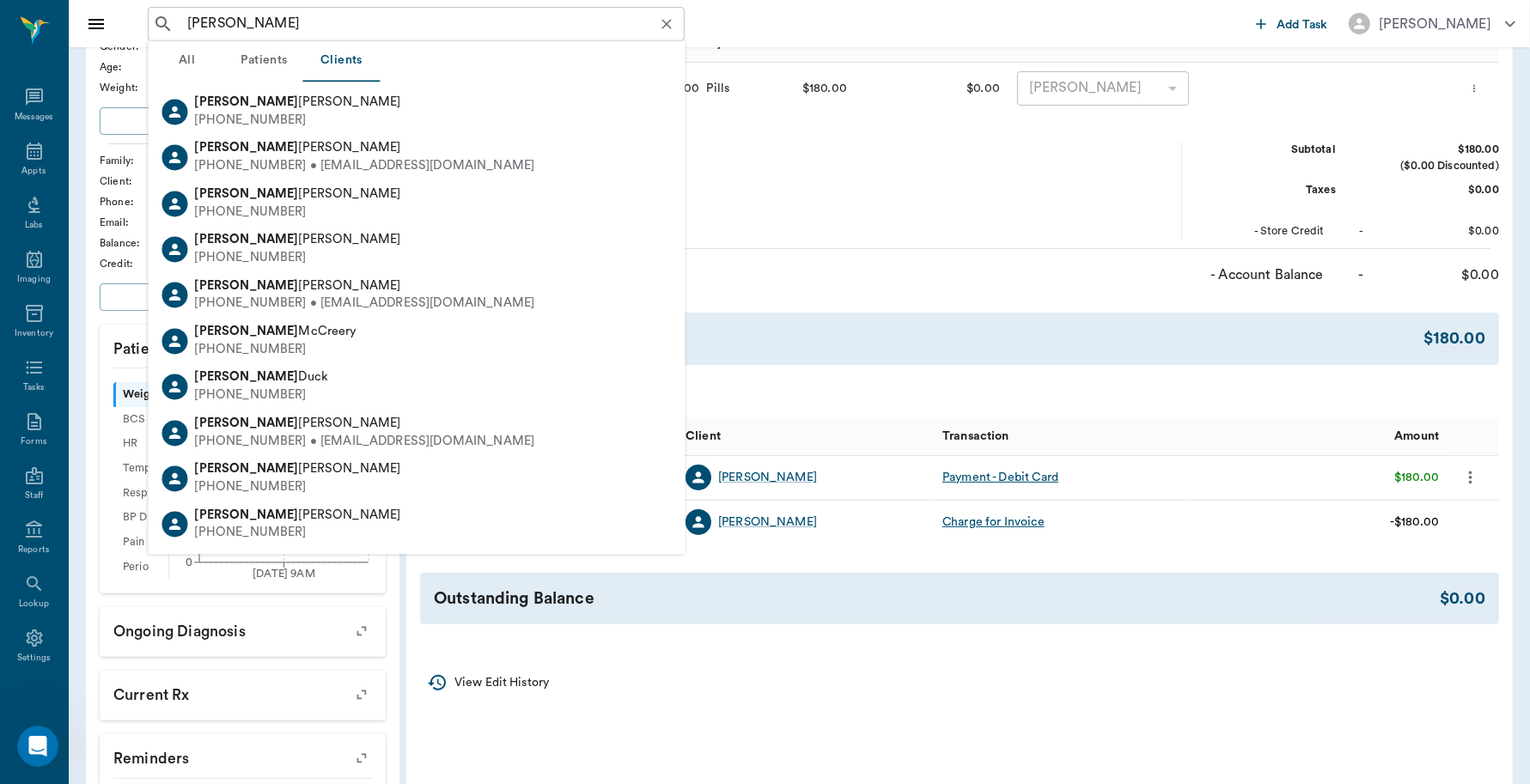
click at [293, 18] on input "courtney mau" at bounding box center [430, 24] width 499 height 24
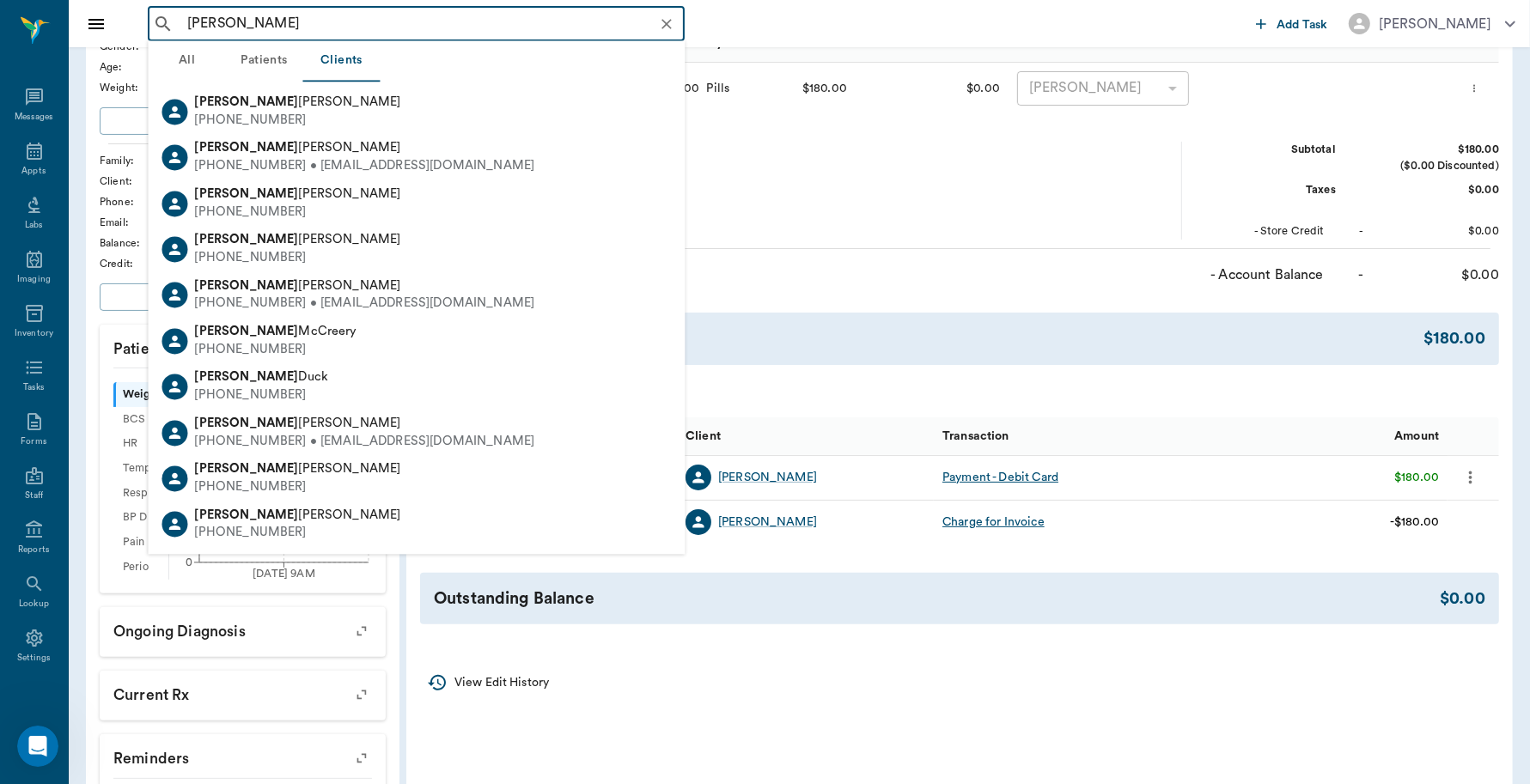
click at [293, 18] on input "courtney mau" at bounding box center [430, 24] width 499 height 24
type input "c"
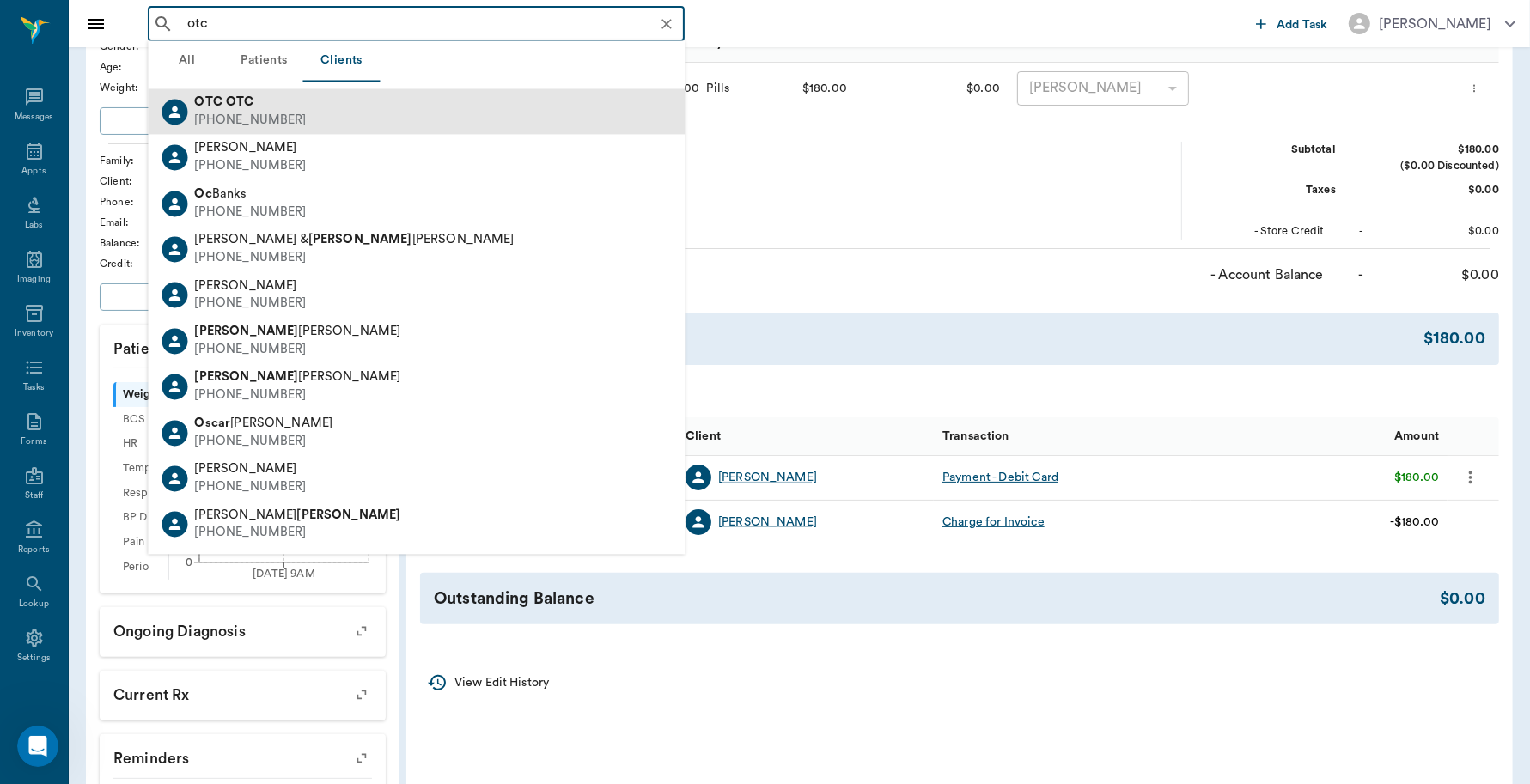
click at [212, 106] on b "OTC" at bounding box center [209, 102] width 27 height 13
type input "otc"
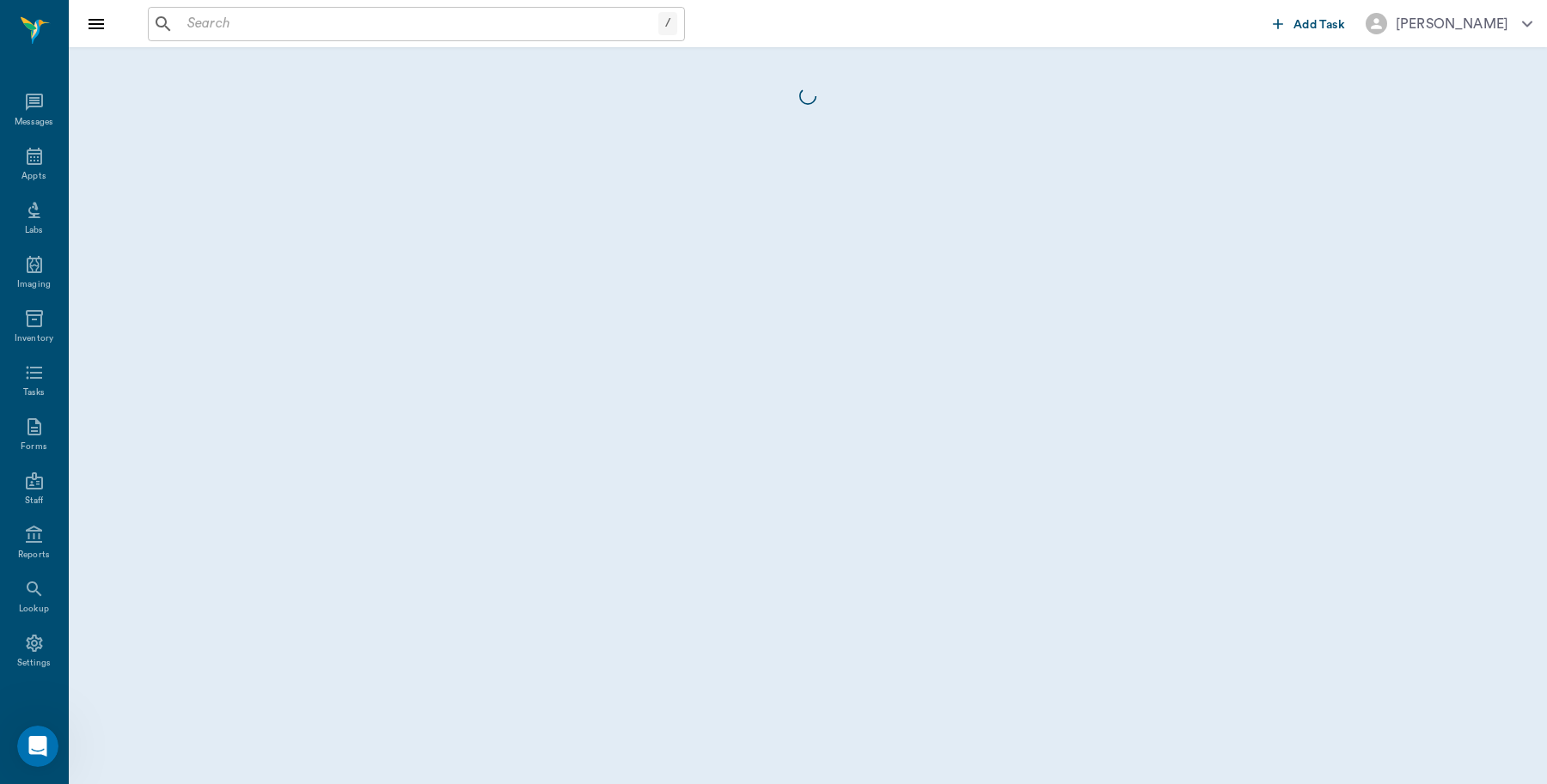
scroll to position [5, 0]
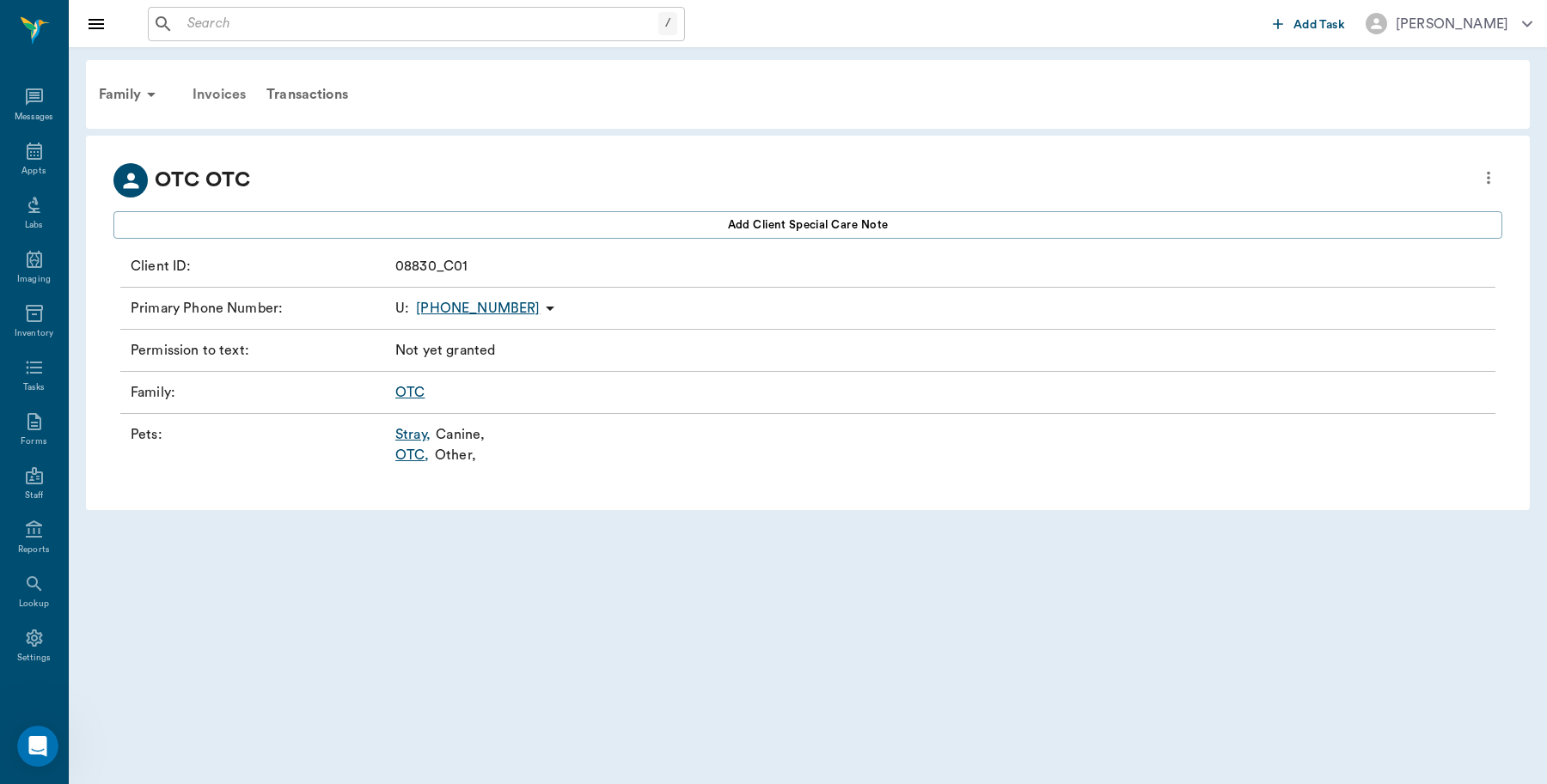
click at [230, 92] on div "Invoices" at bounding box center [219, 94] width 74 height 41
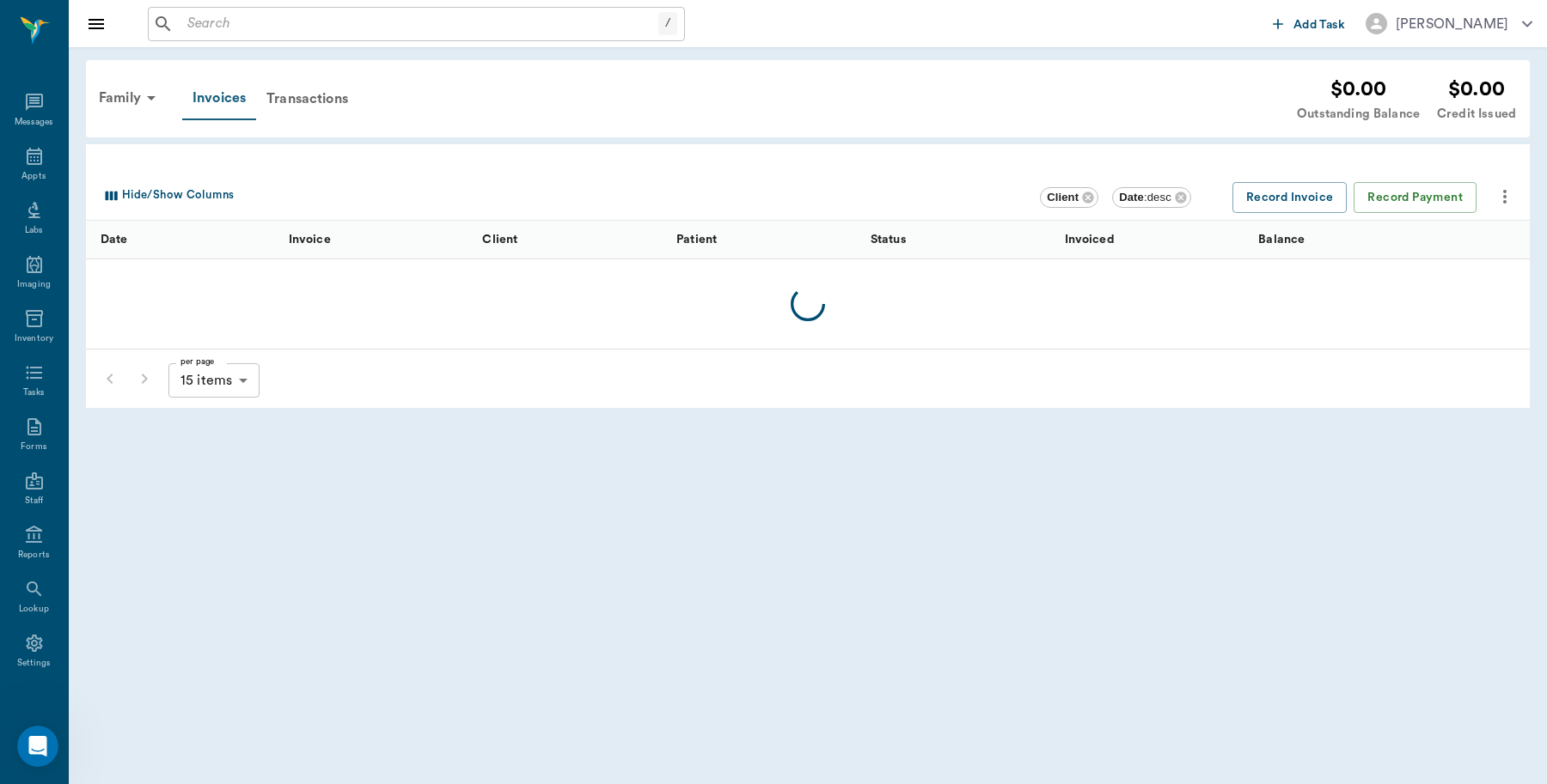
scroll to position [5, 0]
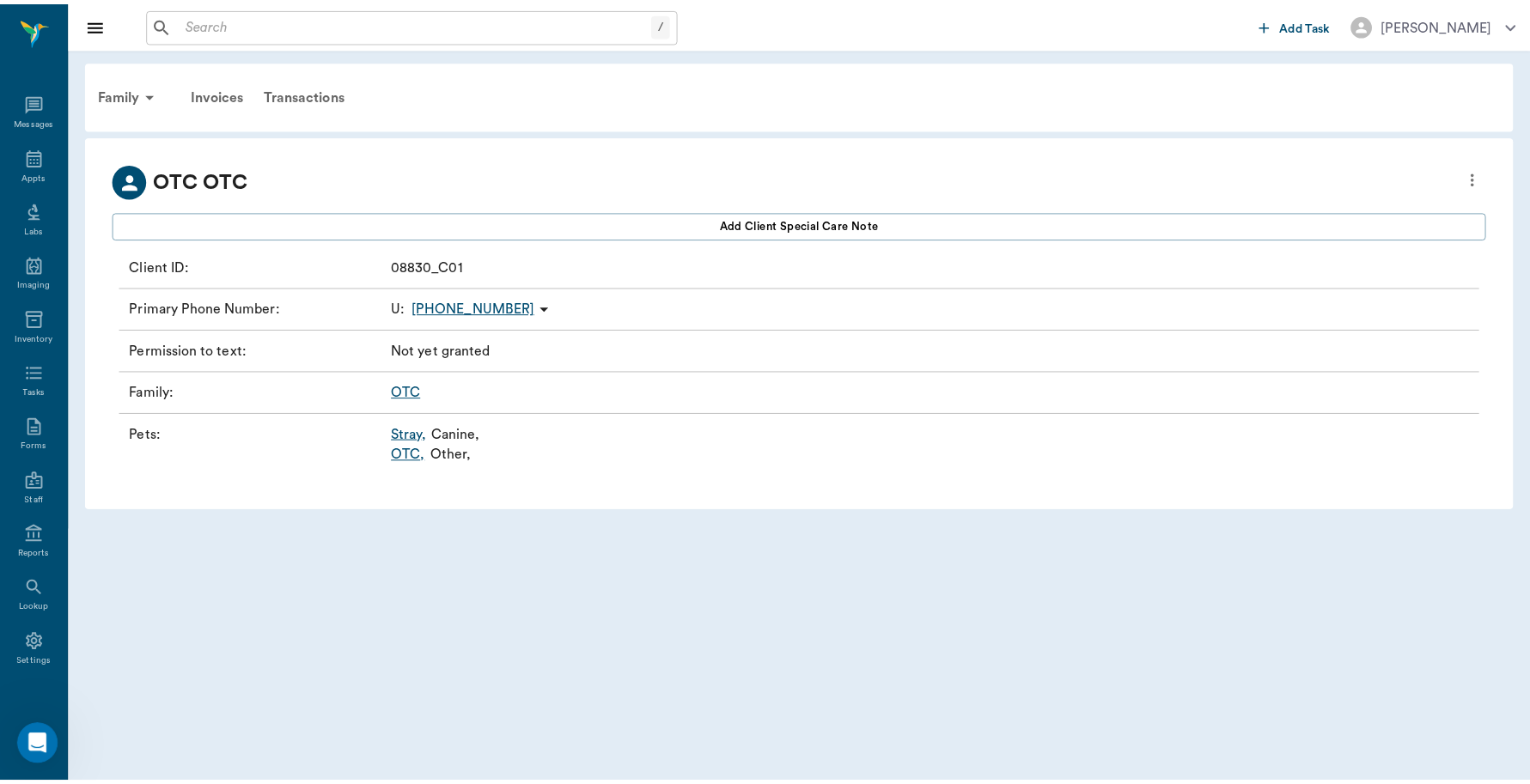
scroll to position [5, 0]
click at [401, 455] on link "OTC ," at bounding box center [413, 455] width 35 height 21
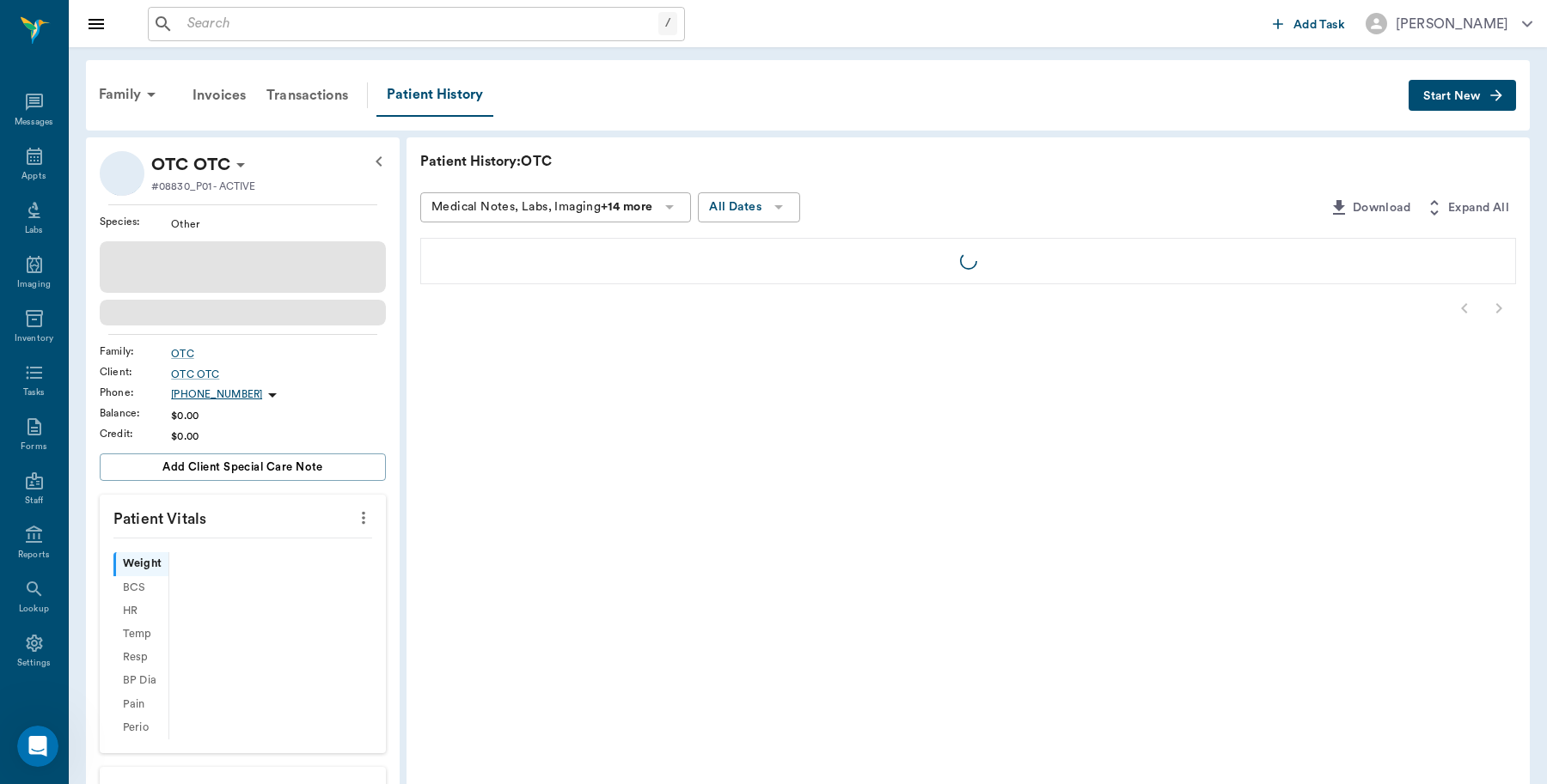
scroll to position [5, 0]
click at [1434, 96] on span "Start New" at bounding box center [1436, 96] width 58 height 0
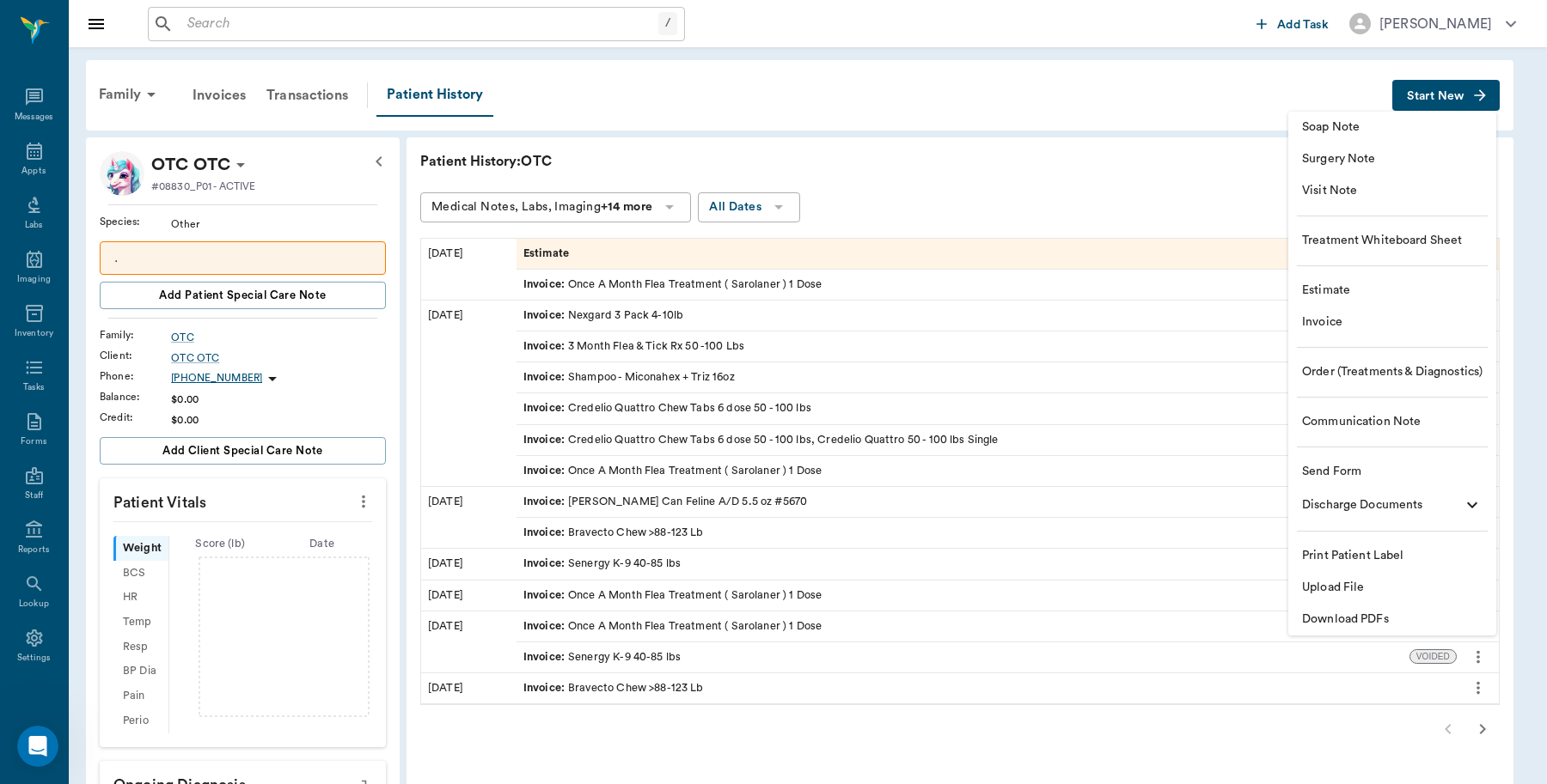
click at [1323, 330] on span "Invoice" at bounding box center [1393, 323] width 181 height 18
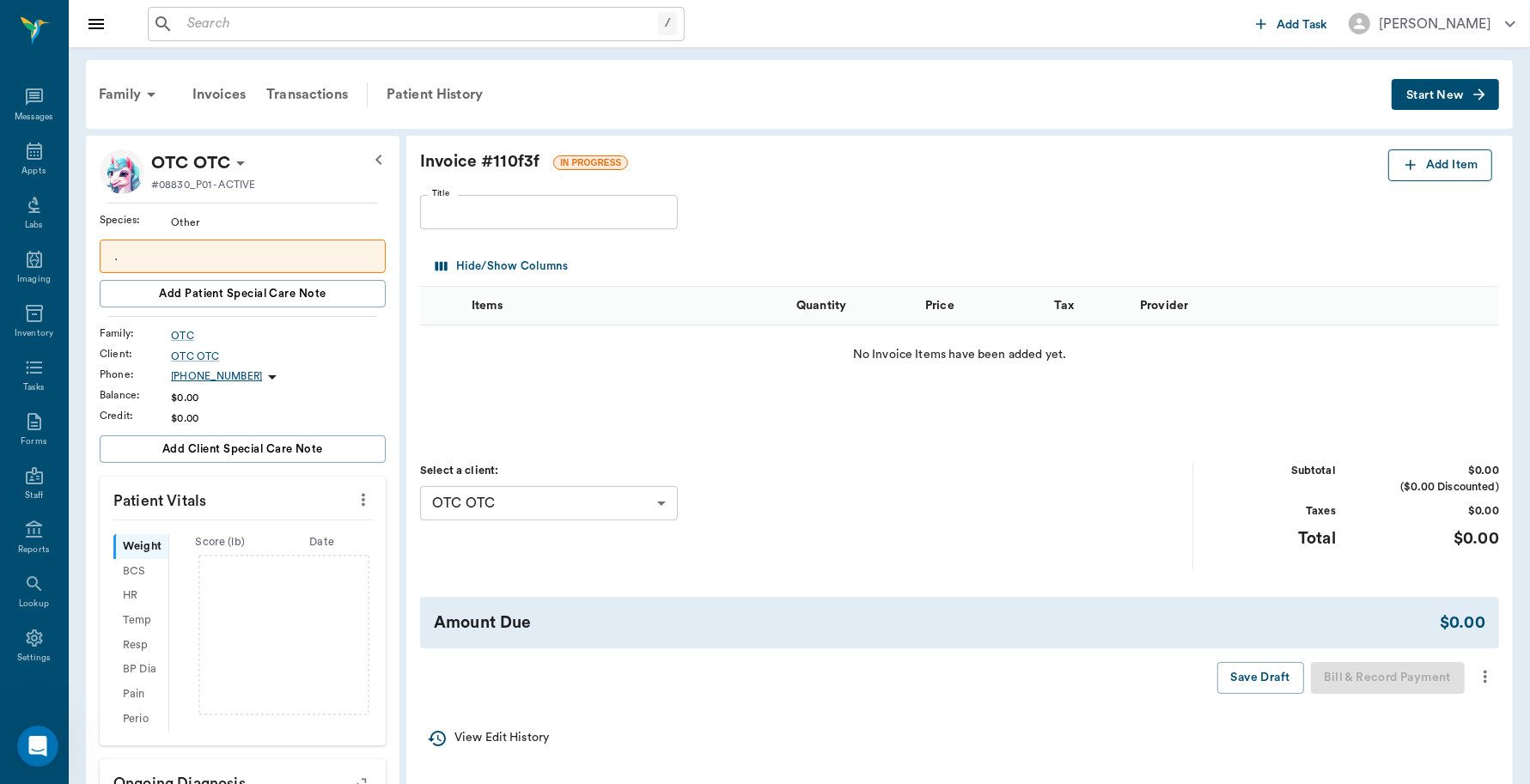
click at [1451, 164] on button "Add Item" at bounding box center [1441, 165] width 104 height 32
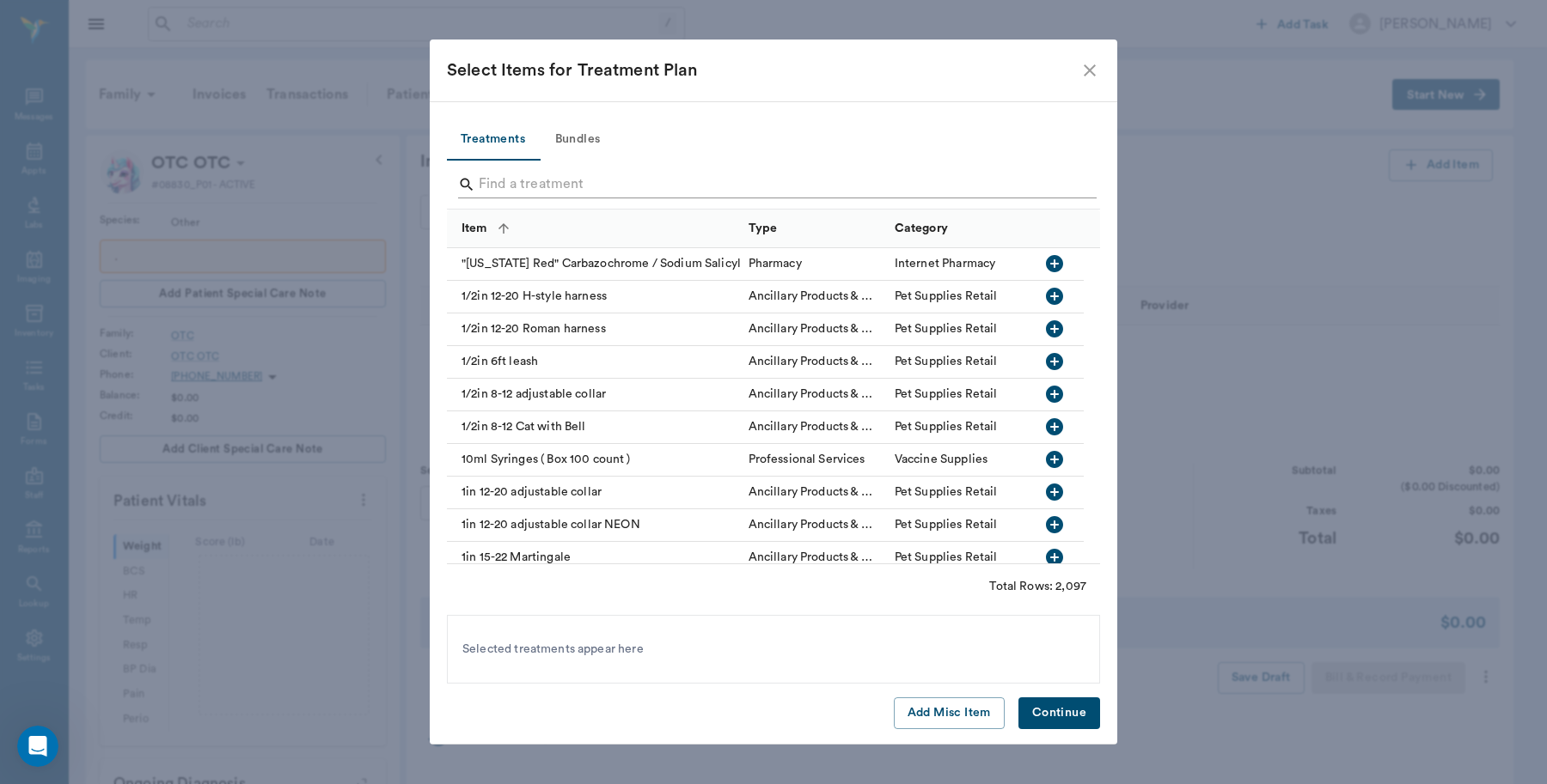
click at [577, 183] on input "Search" at bounding box center [774, 184] width 592 height 27
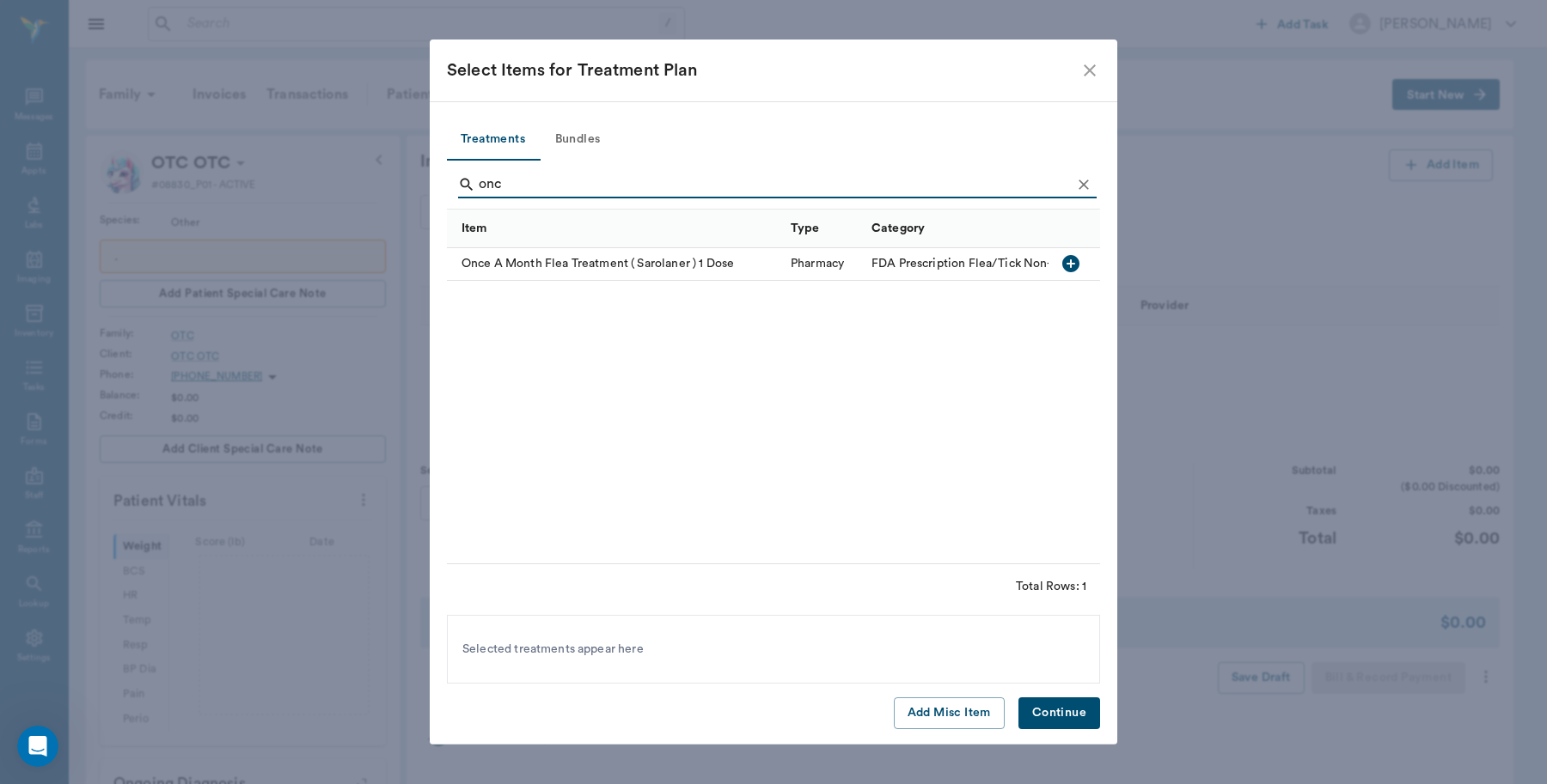
type input "onc"
click at [1070, 258] on icon "button" at bounding box center [1070, 264] width 17 height 17
click at [1051, 716] on button "Continue" at bounding box center [1058, 713] width 81 height 32
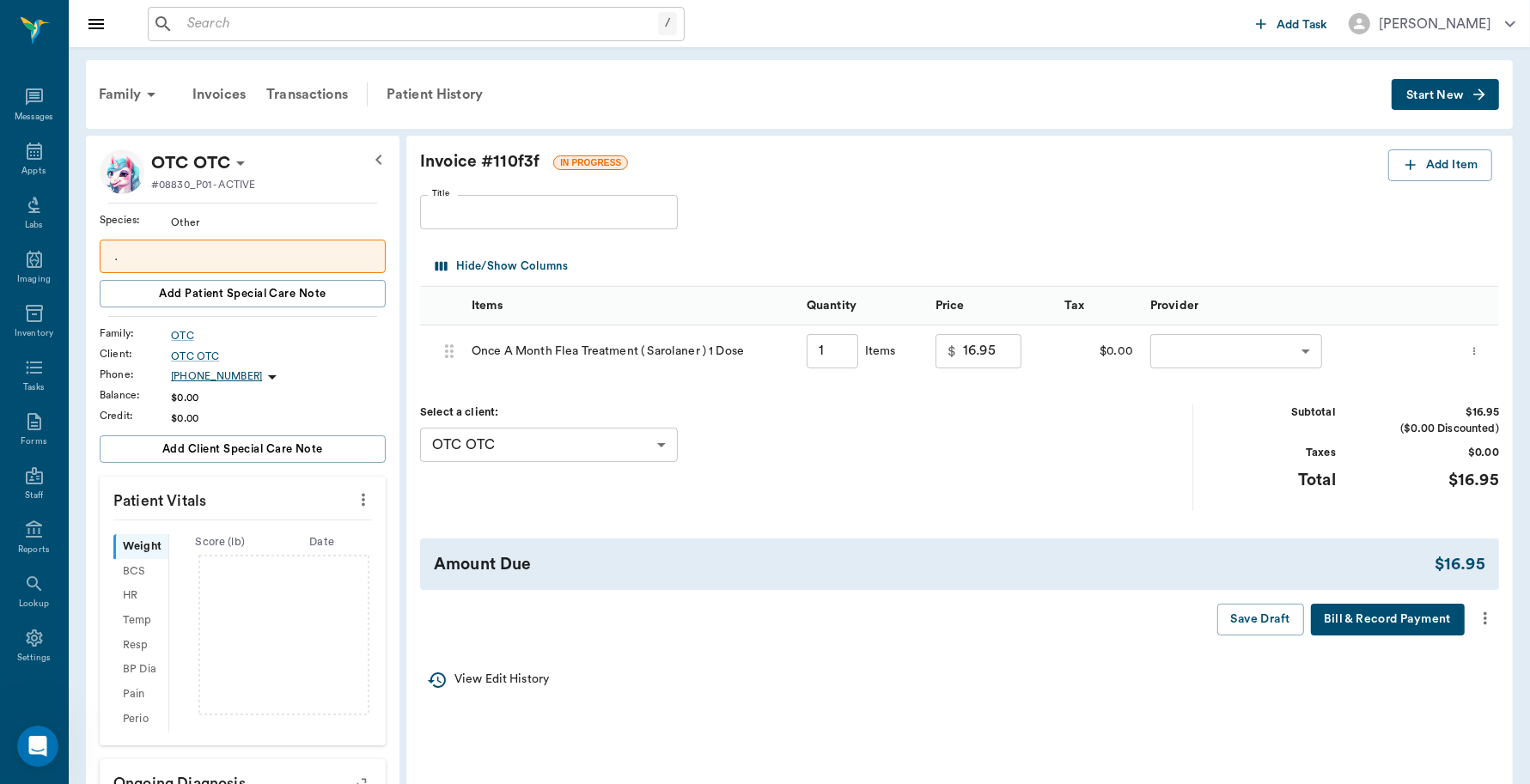
click at [1372, 615] on button "Bill & Record Payment" at bounding box center [1388, 620] width 153 height 32
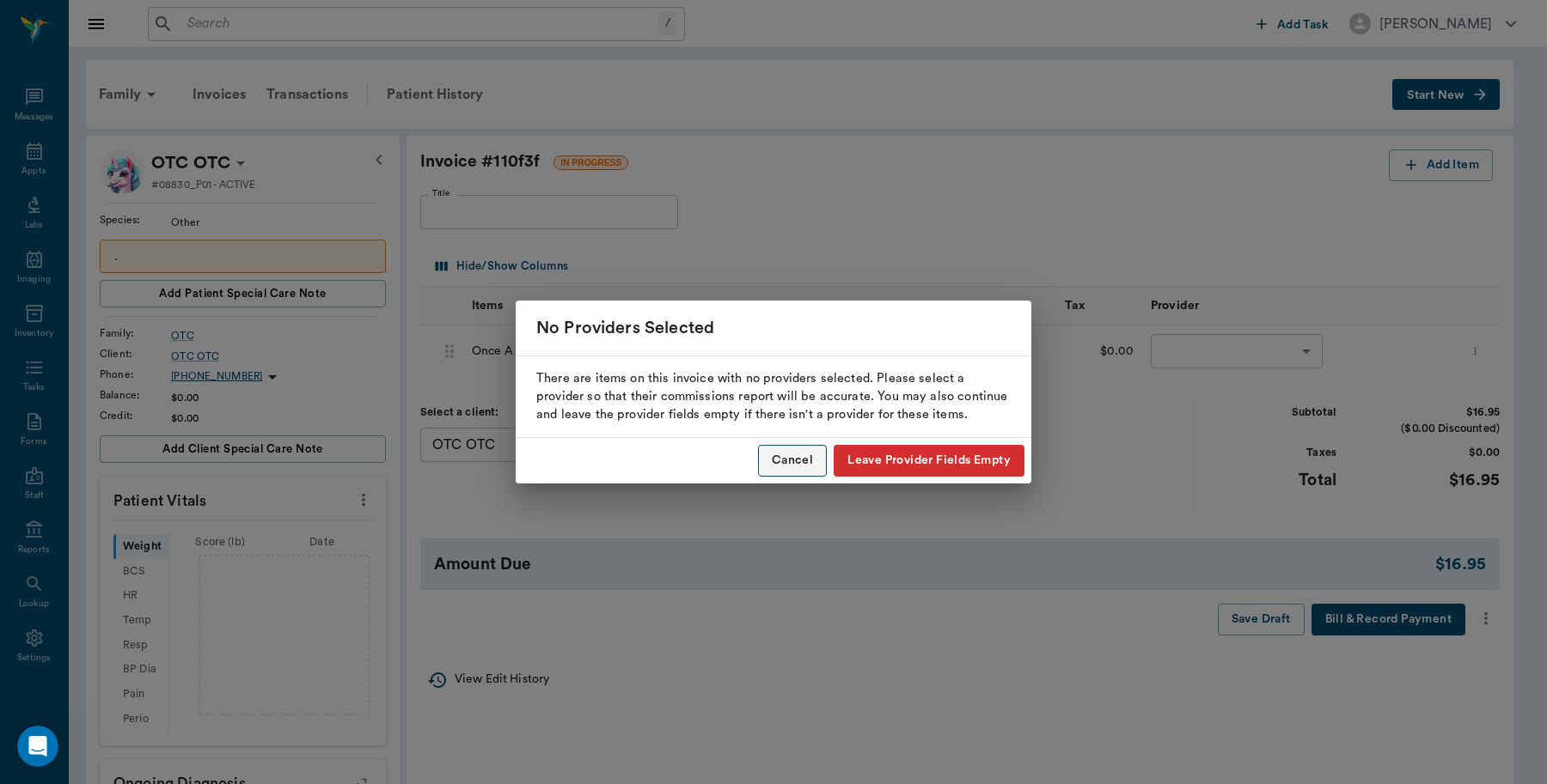
click at [796, 461] on button "Cancel" at bounding box center [792, 461] width 68 height 32
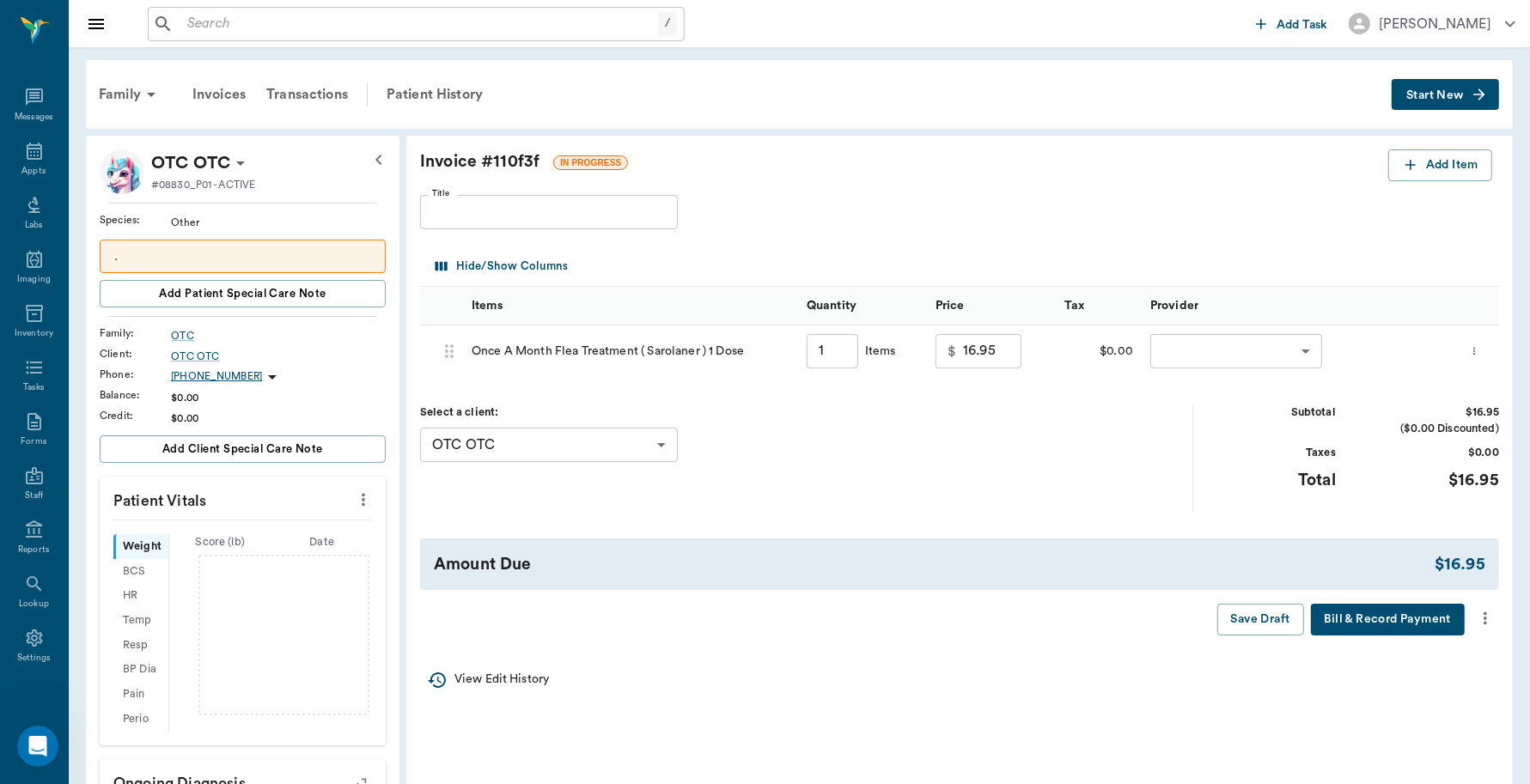
click at [1312, 349] on body "/ ​ Add Task Dr. Bert Ellsworth Nectar Messages Appts Labs Imaging Inventory Ta…" at bounding box center [765, 624] width 1530 height 1249
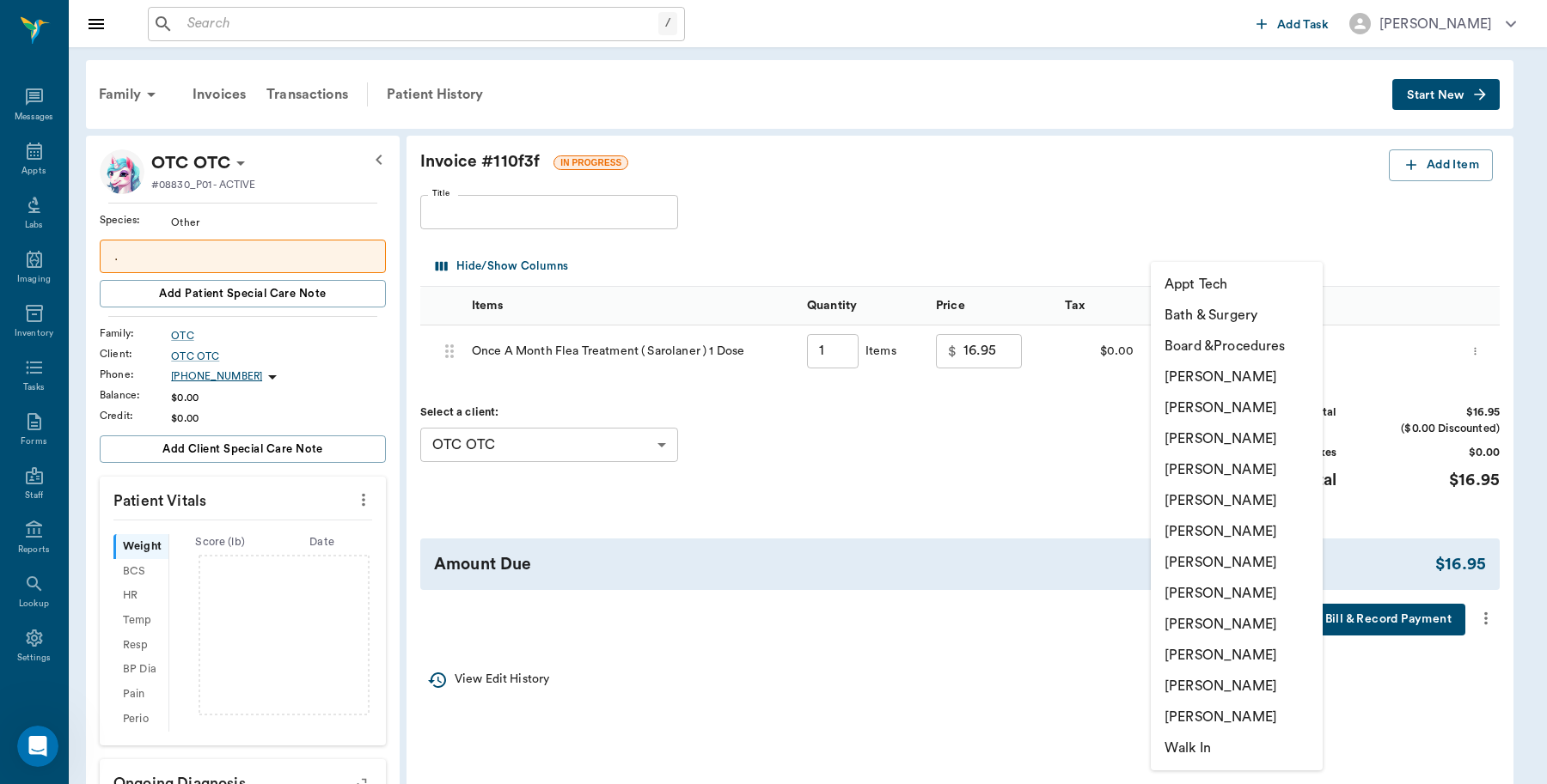
click at [1222, 370] on li "Caryn Watson" at bounding box center [1237, 377] width 172 height 31
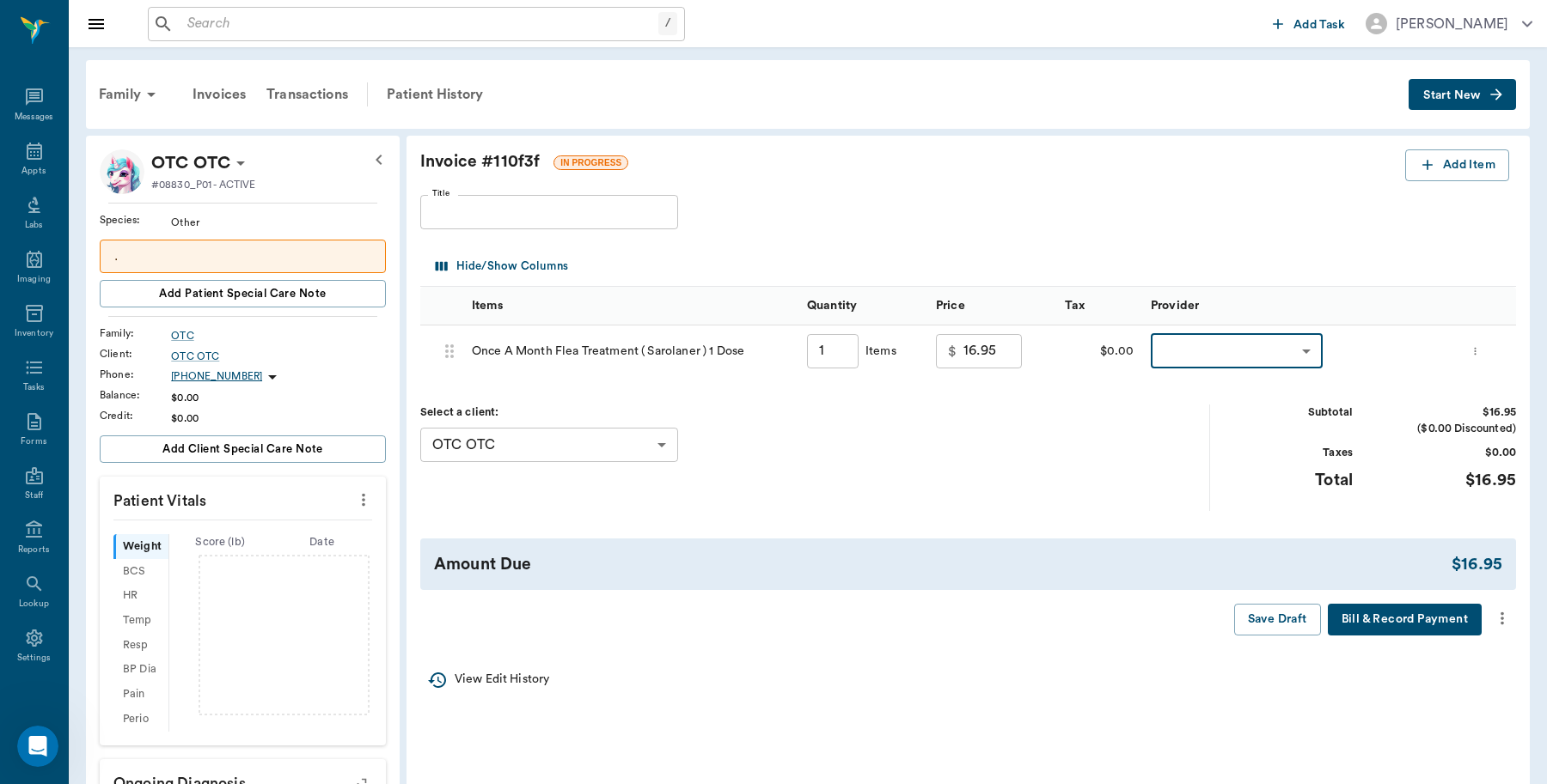
type input "none-6899ea08ed37b777db10de45"
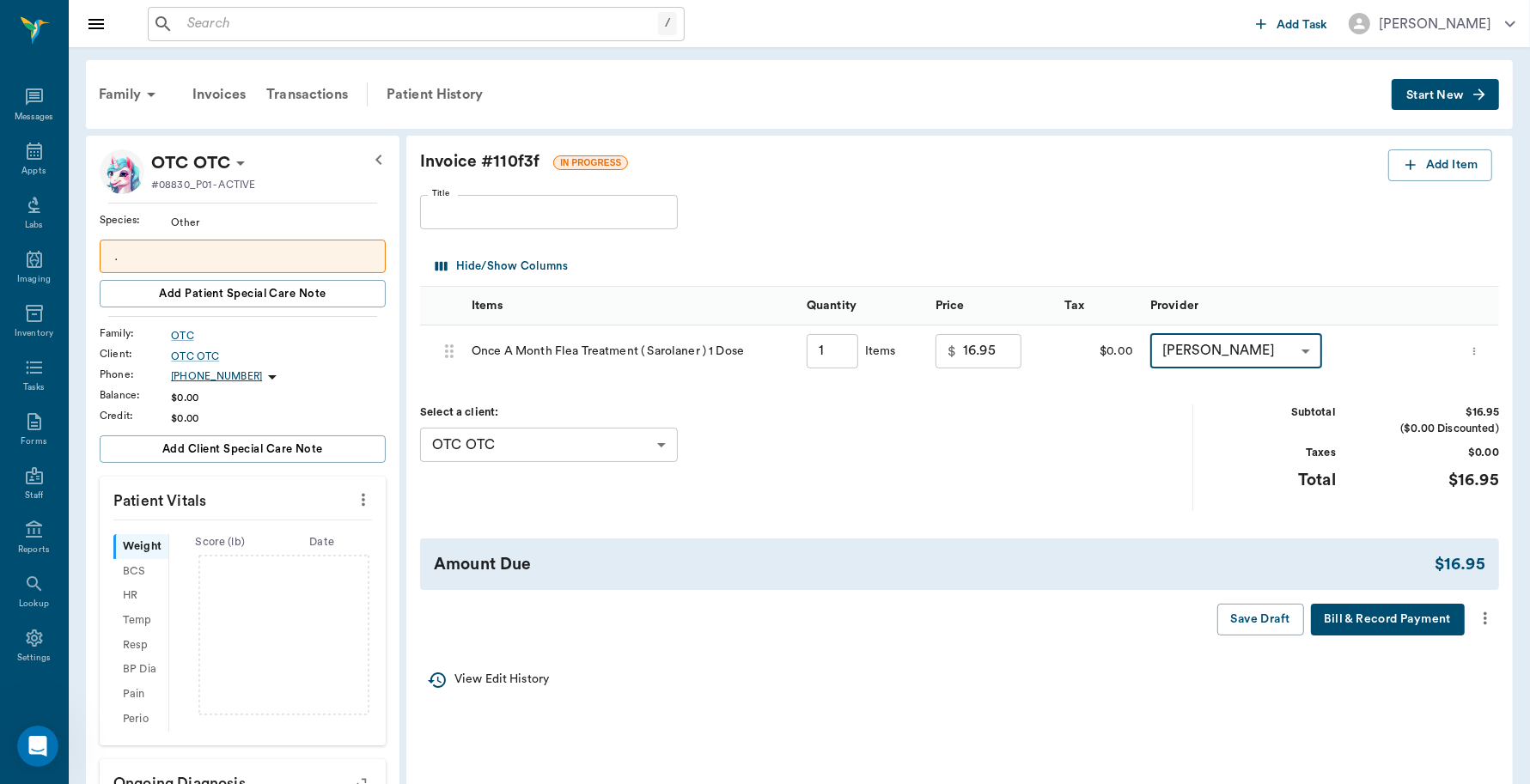
click at [1385, 621] on button "Bill & Record Payment" at bounding box center [1388, 620] width 153 height 32
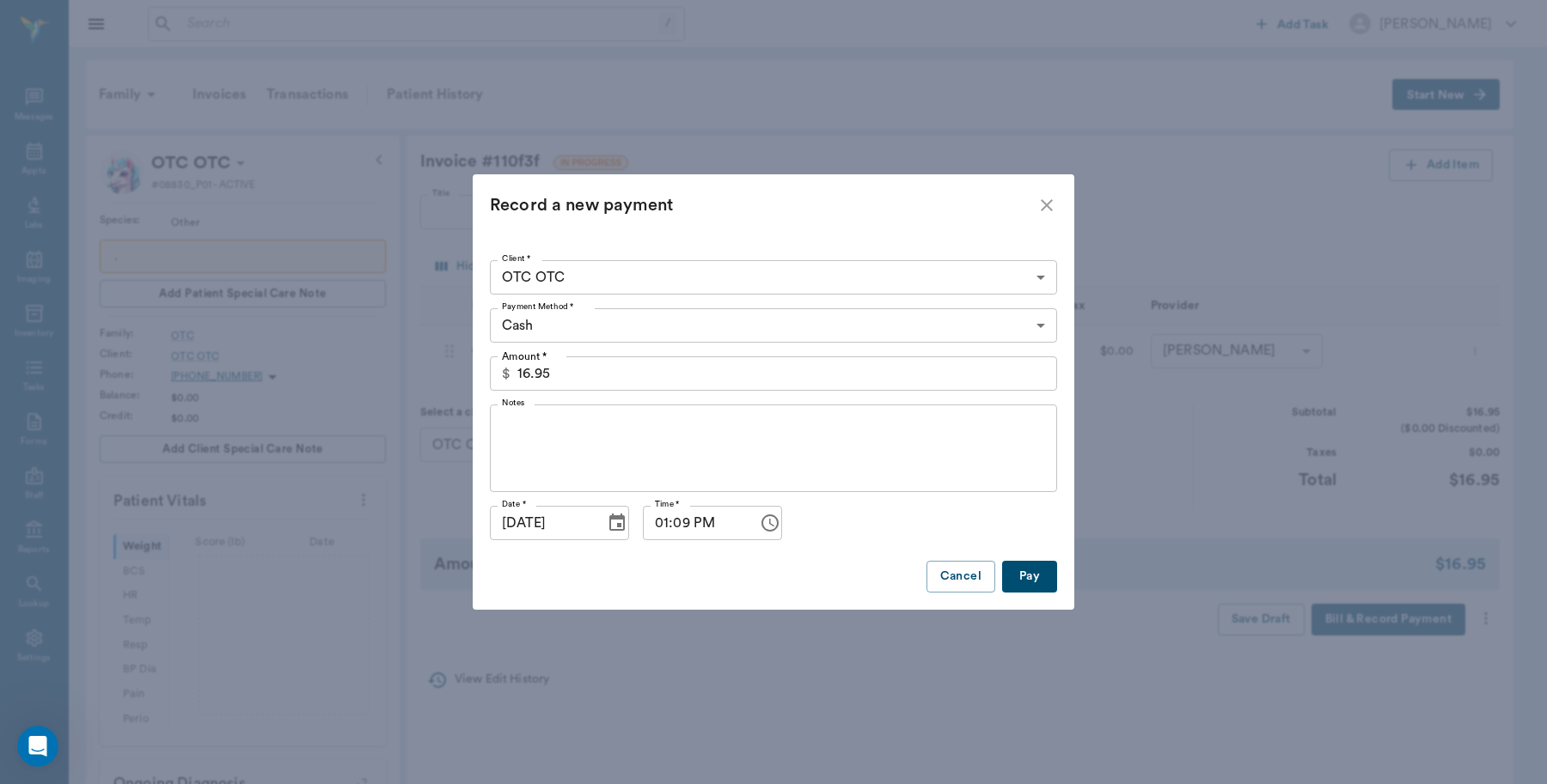
click at [1027, 571] on button "Pay" at bounding box center [1029, 577] width 55 height 32
type input "1.00"
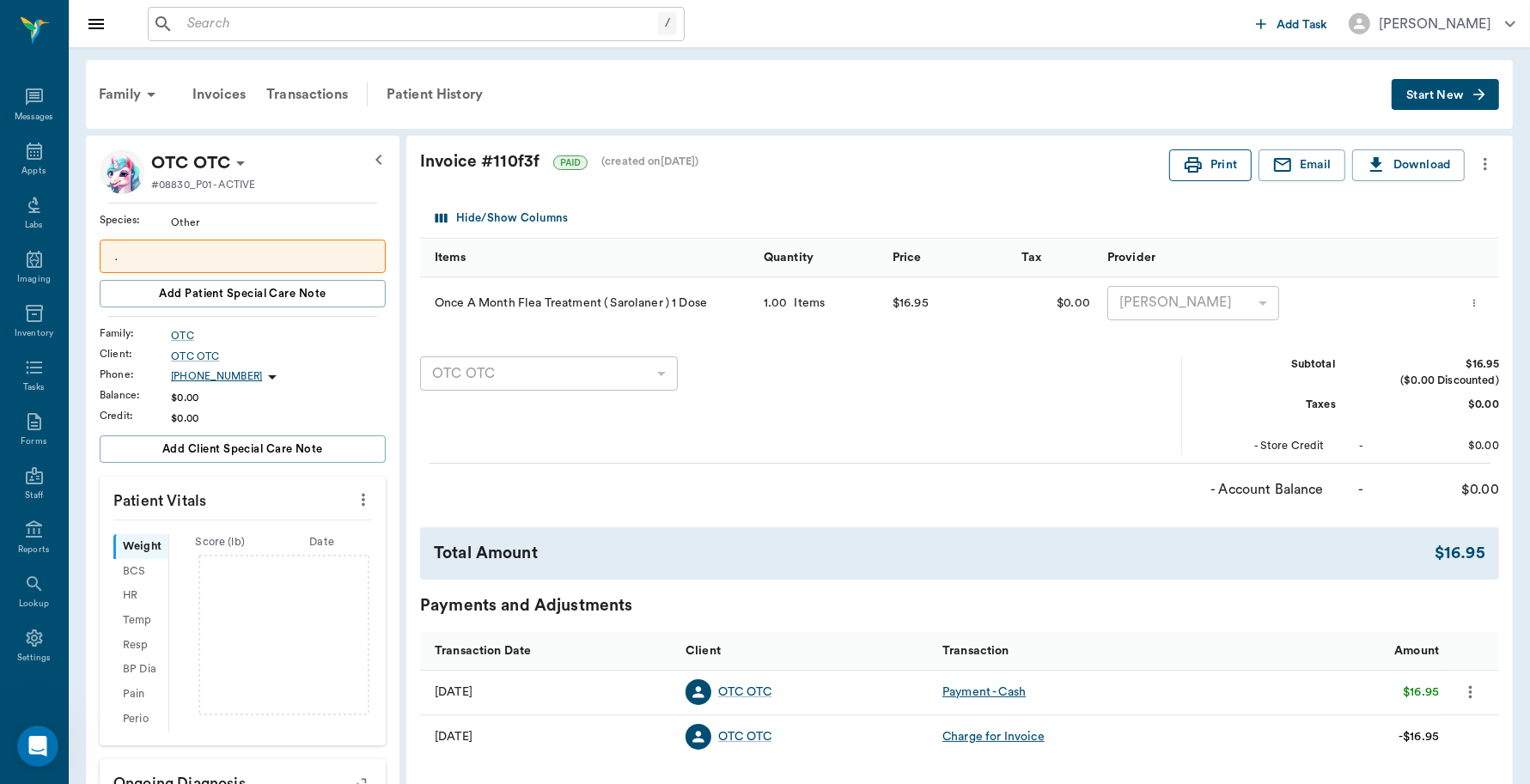
click at [1214, 170] on button "Print" at bounding box center [1210, 165] width 82 height 32
click at [26, 162] on div "Appts" at bounding box center [34, 161] width 68 height 54
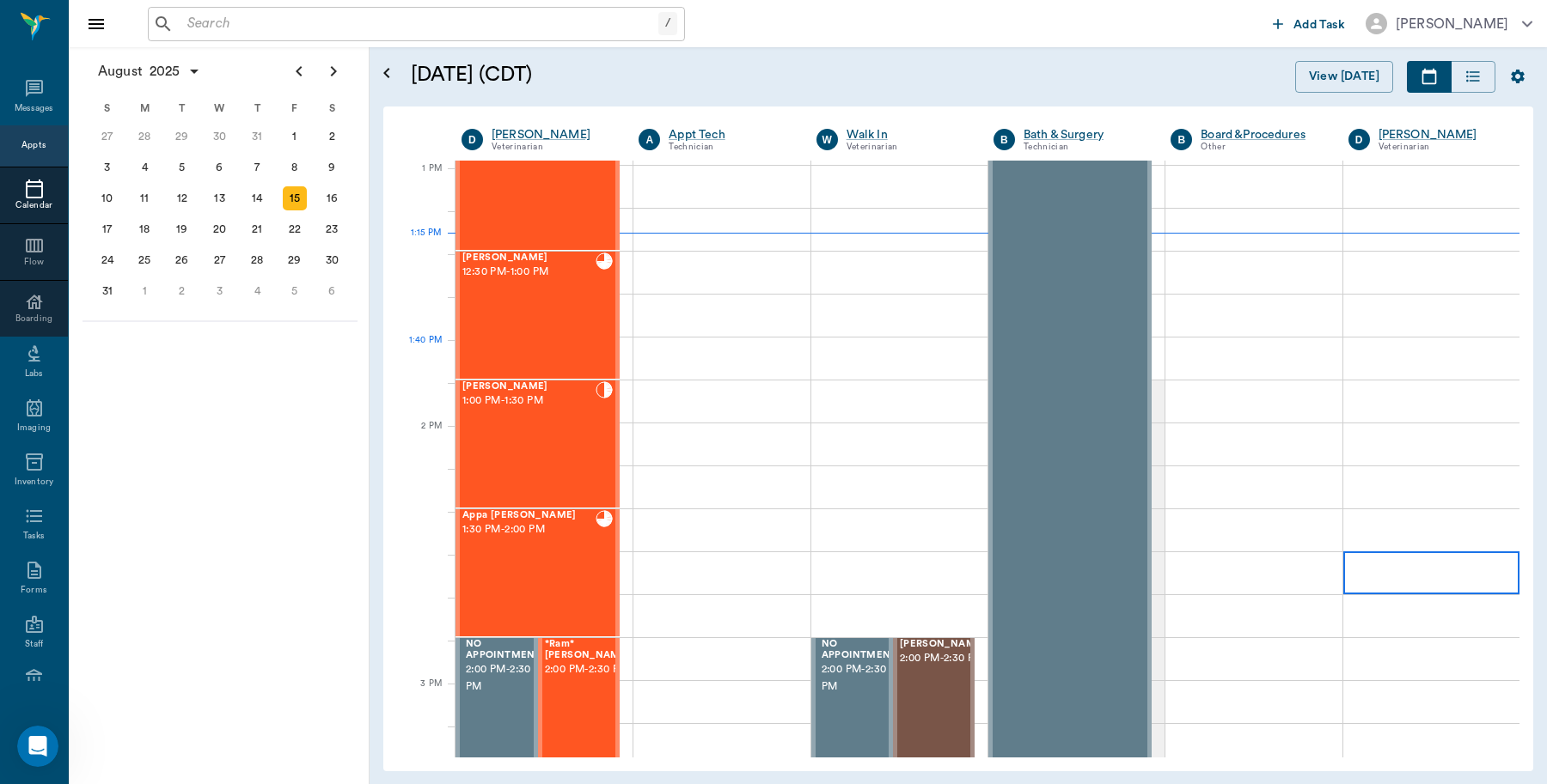
scroll to position [1398, 0]
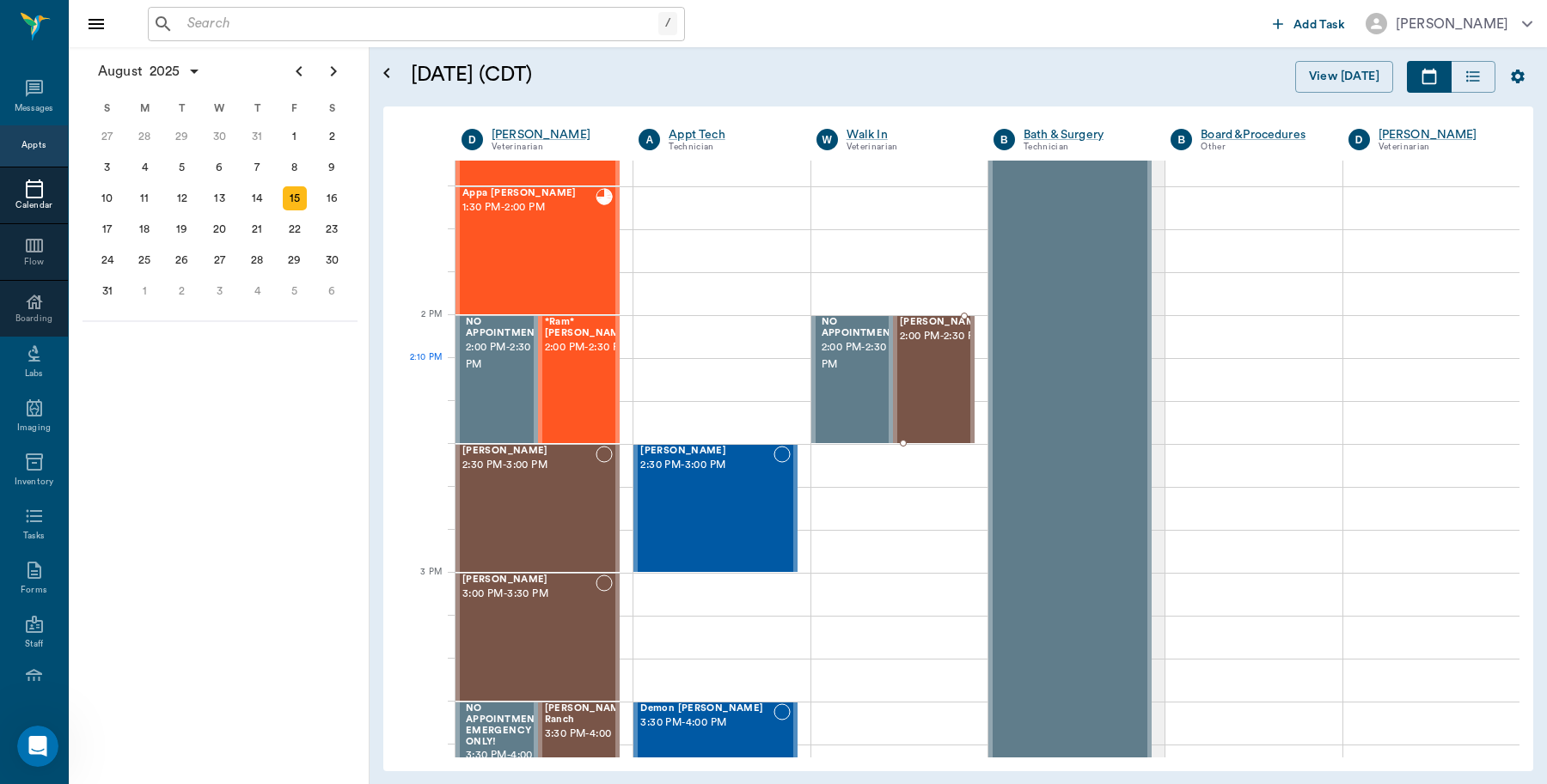
click at [928, 345] on span "2:00 PM - 2:30 PM" at bounding box center [942, 337] width 86 height 17
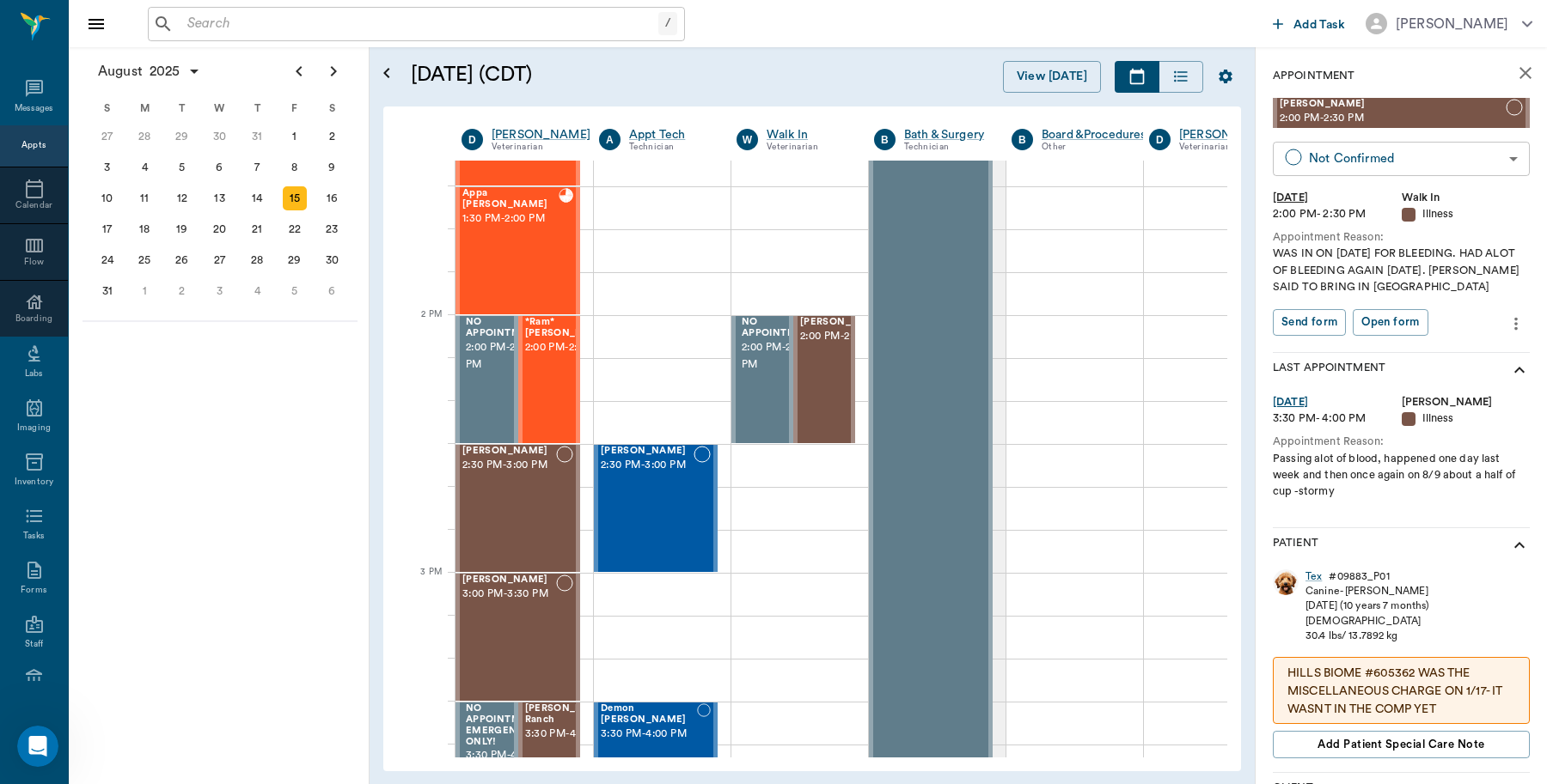
click at [1498, 162] on body "/ ​ Add Task Dr. Bert Ellsworth Nectar Messages Appts Calendar Flow Boarding La…" at bounding box center [774, 392] width 1547 height 784
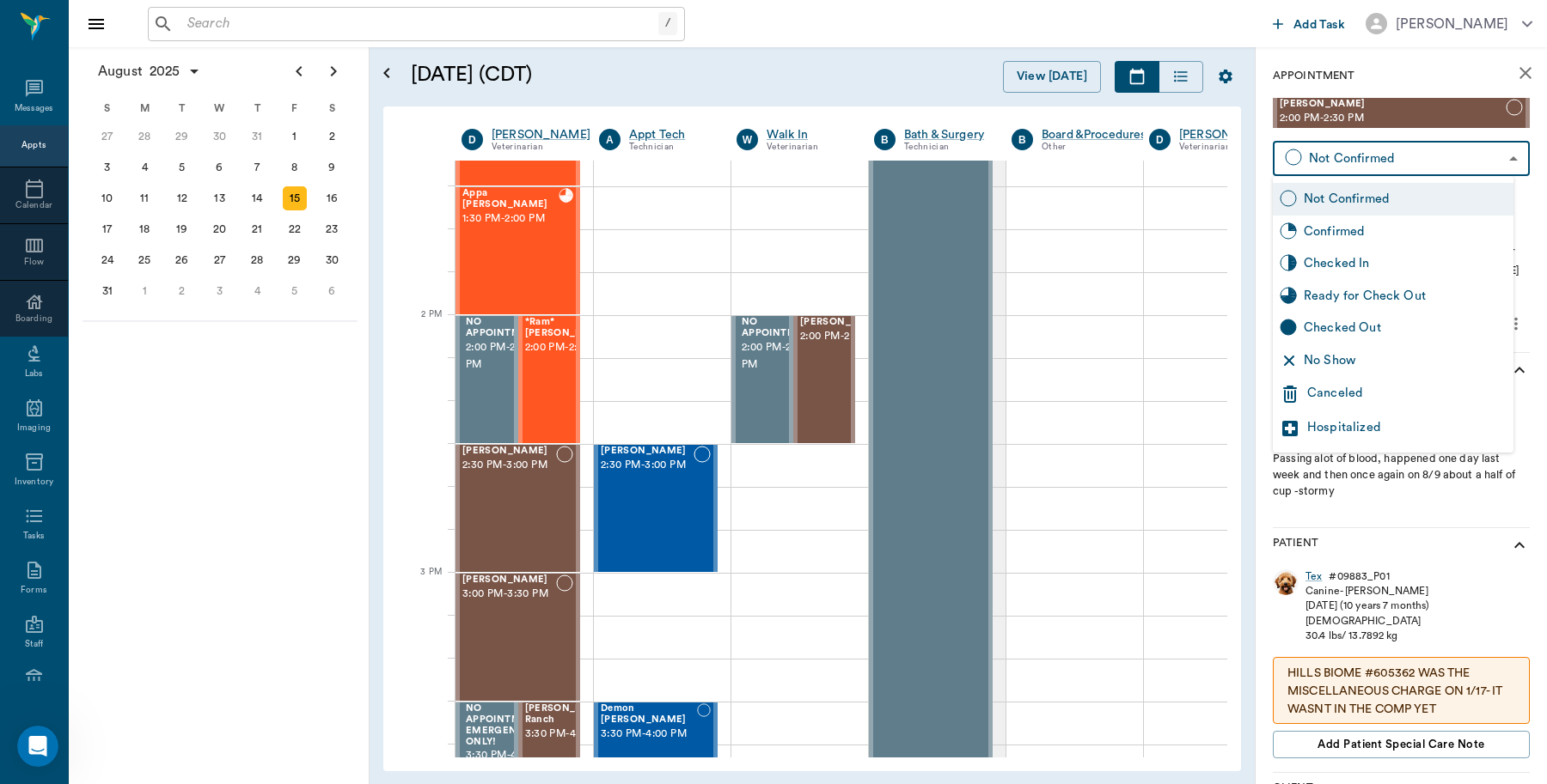
click at [1376, 258] on div "Checked In" at bounding box center [1405, 264] width 203 height 19
type input "CHECKED_IN"
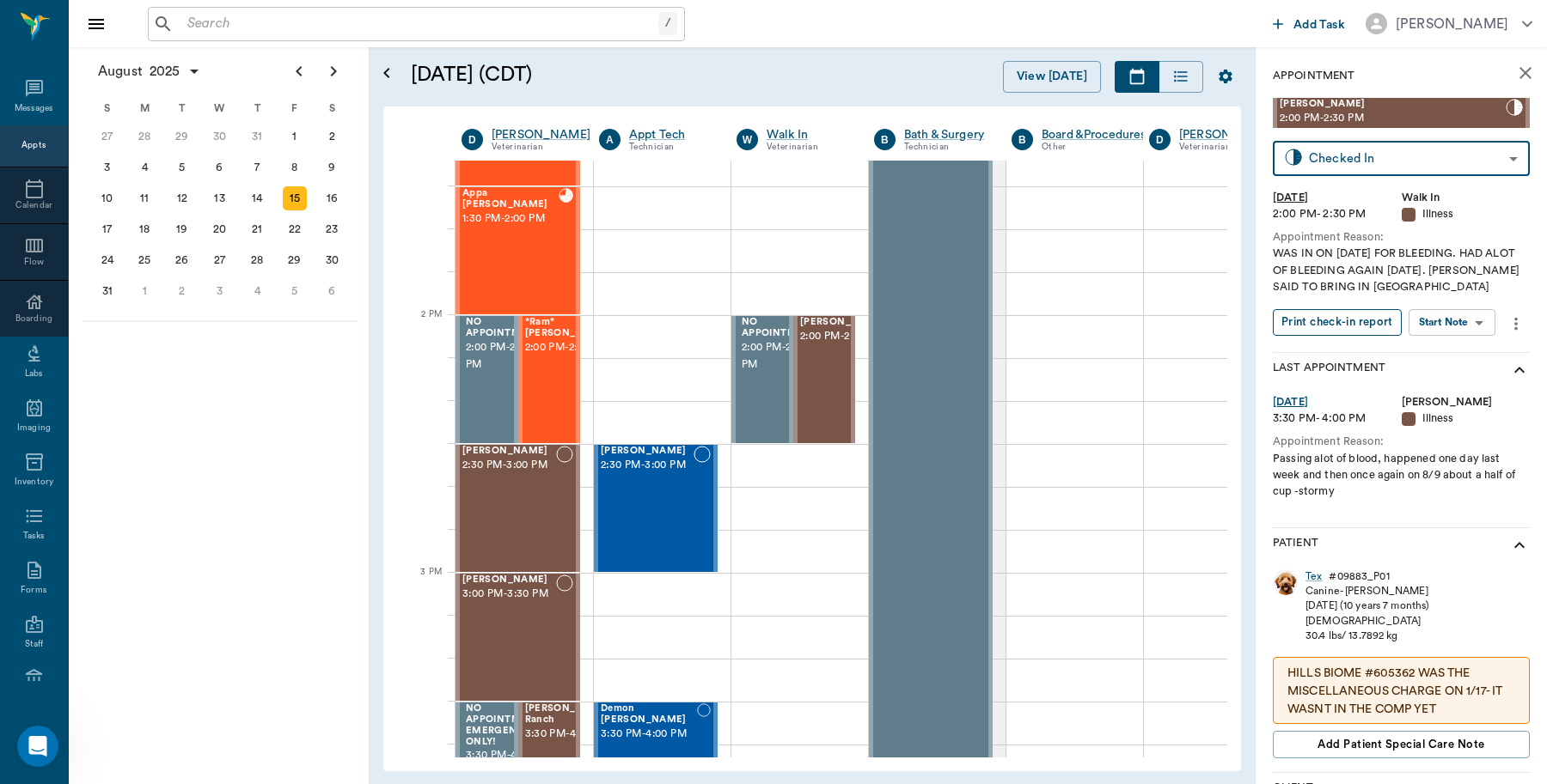
click at [1341, 325] on button "Print check-in report" at bounding box center [1337, 322] width 129 height 26
click at [260, 15] on input "text" at bounding box center [419, 24] width 478 height 24
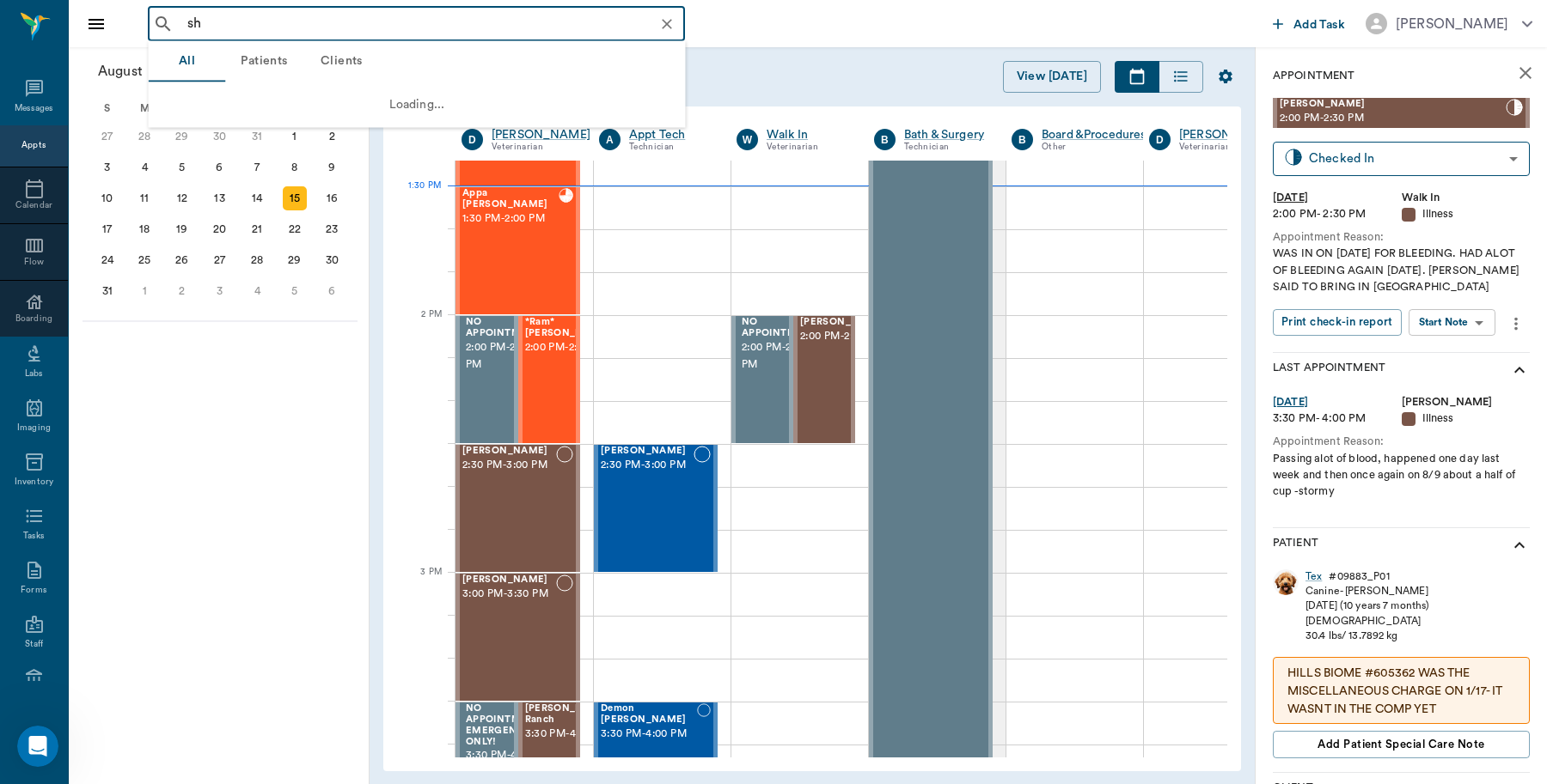
type input "s"
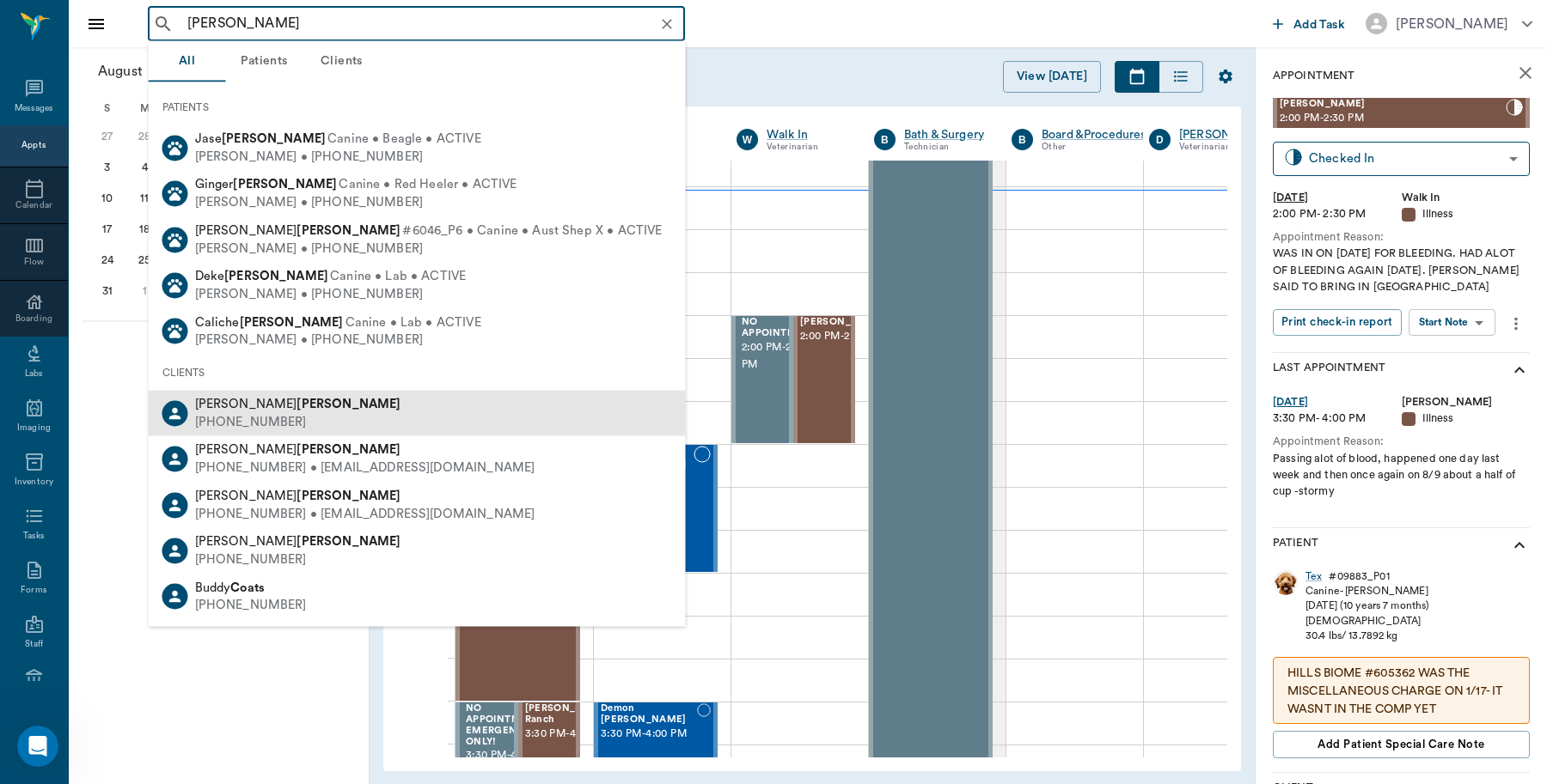
click at [297, 403] on b "Choat" at bounding box center [349, 404] width 104 height 13
type input "choat"
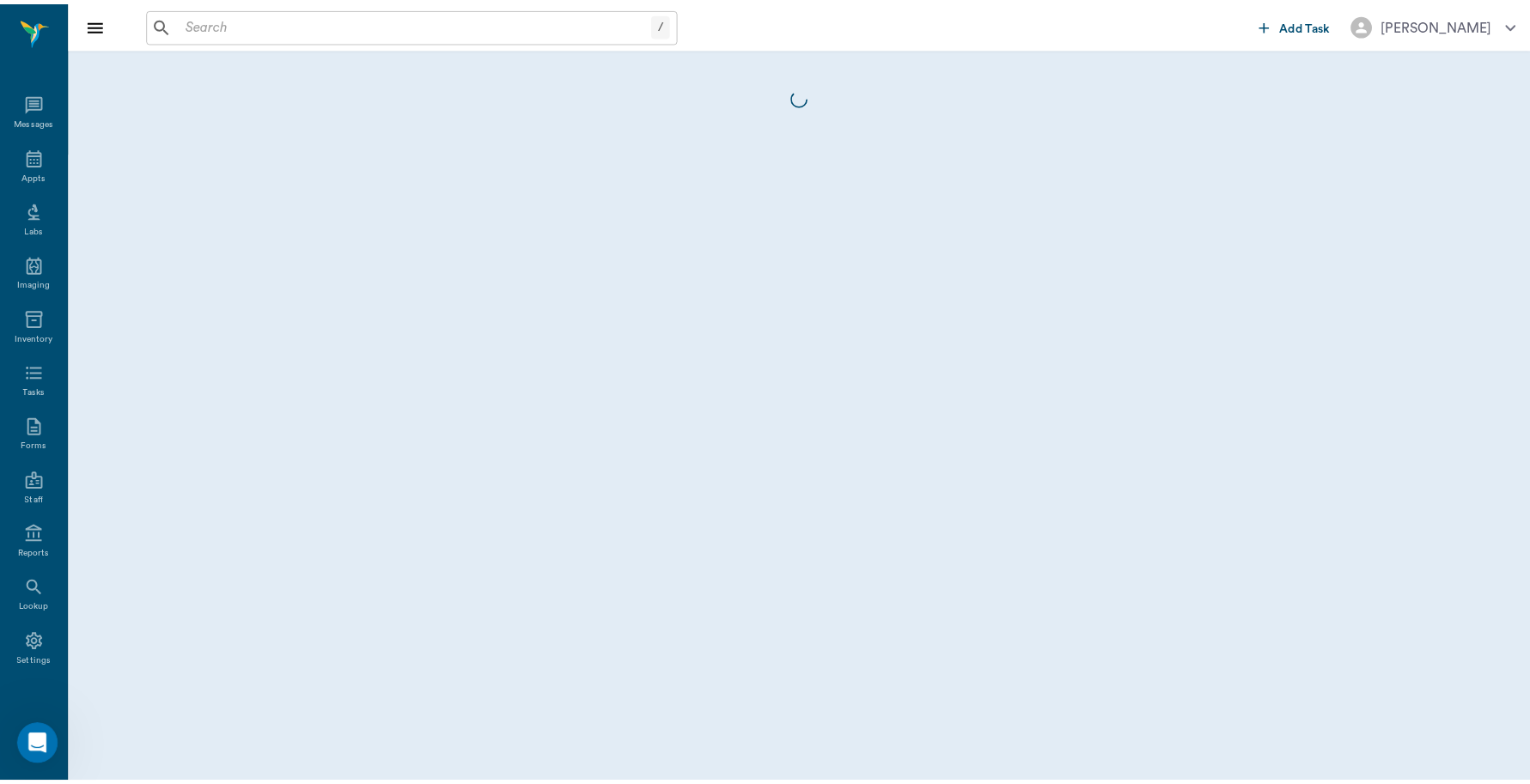
scroll to position [5, 0]
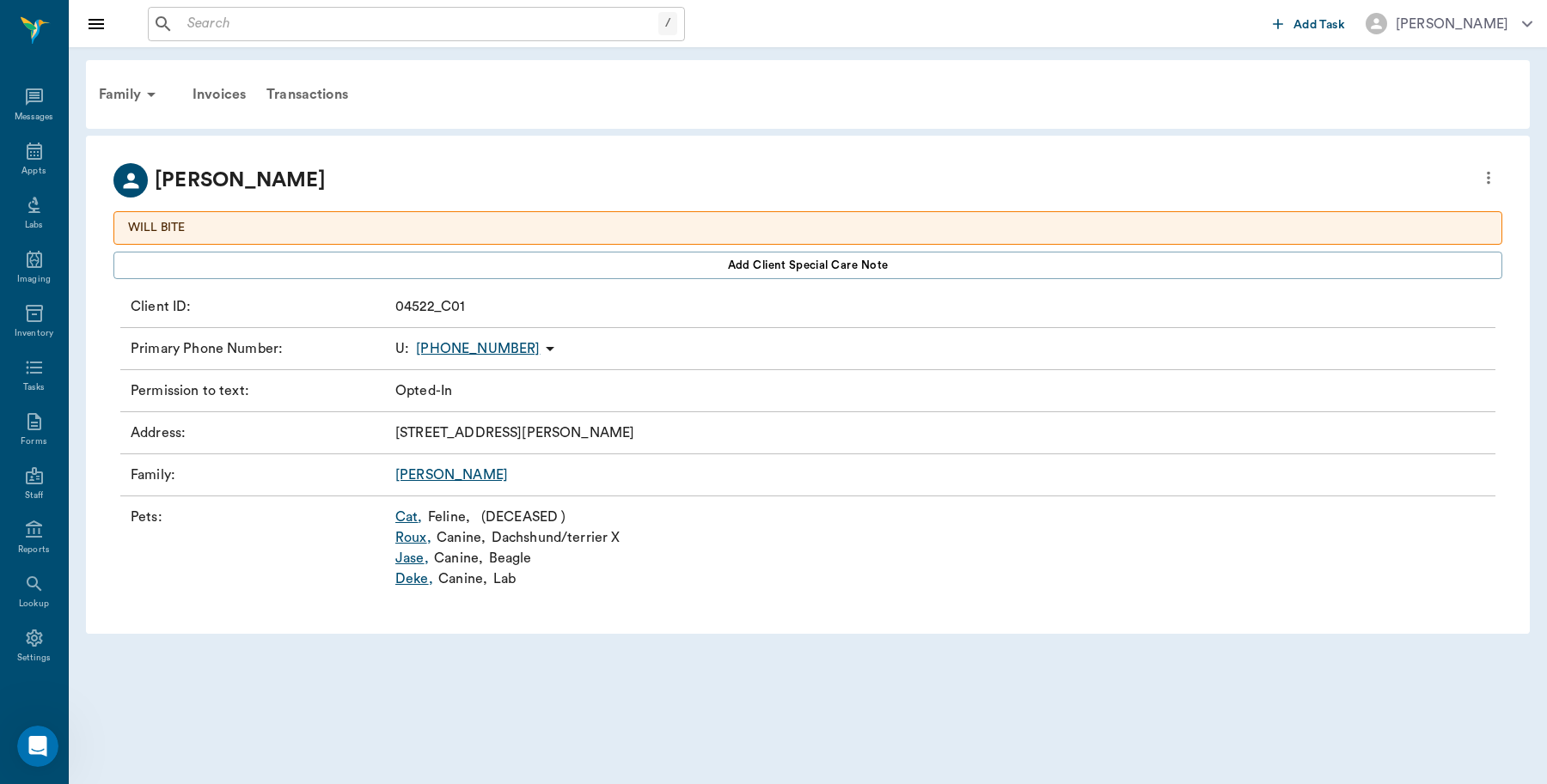
click at [413, 538] on link "Roux ," at bounding box center [414, 538] width 37 height 21
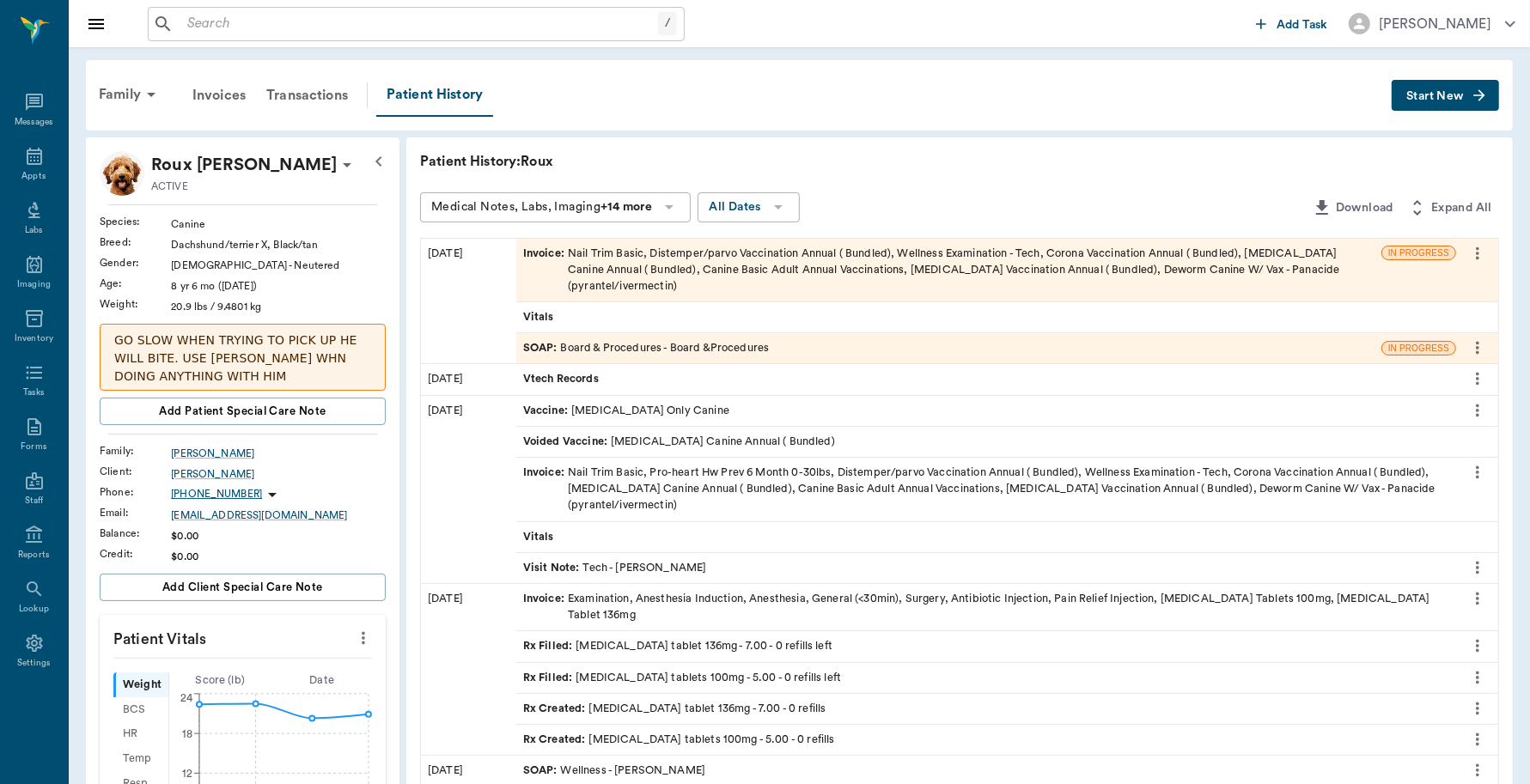
click at [833, 268] on div "Invoice : Nail Trim Basic, Distemper/parvo Vaccination Annual ( Bundled), Welln…" at bounding box center [948, 270] width 852 height 50
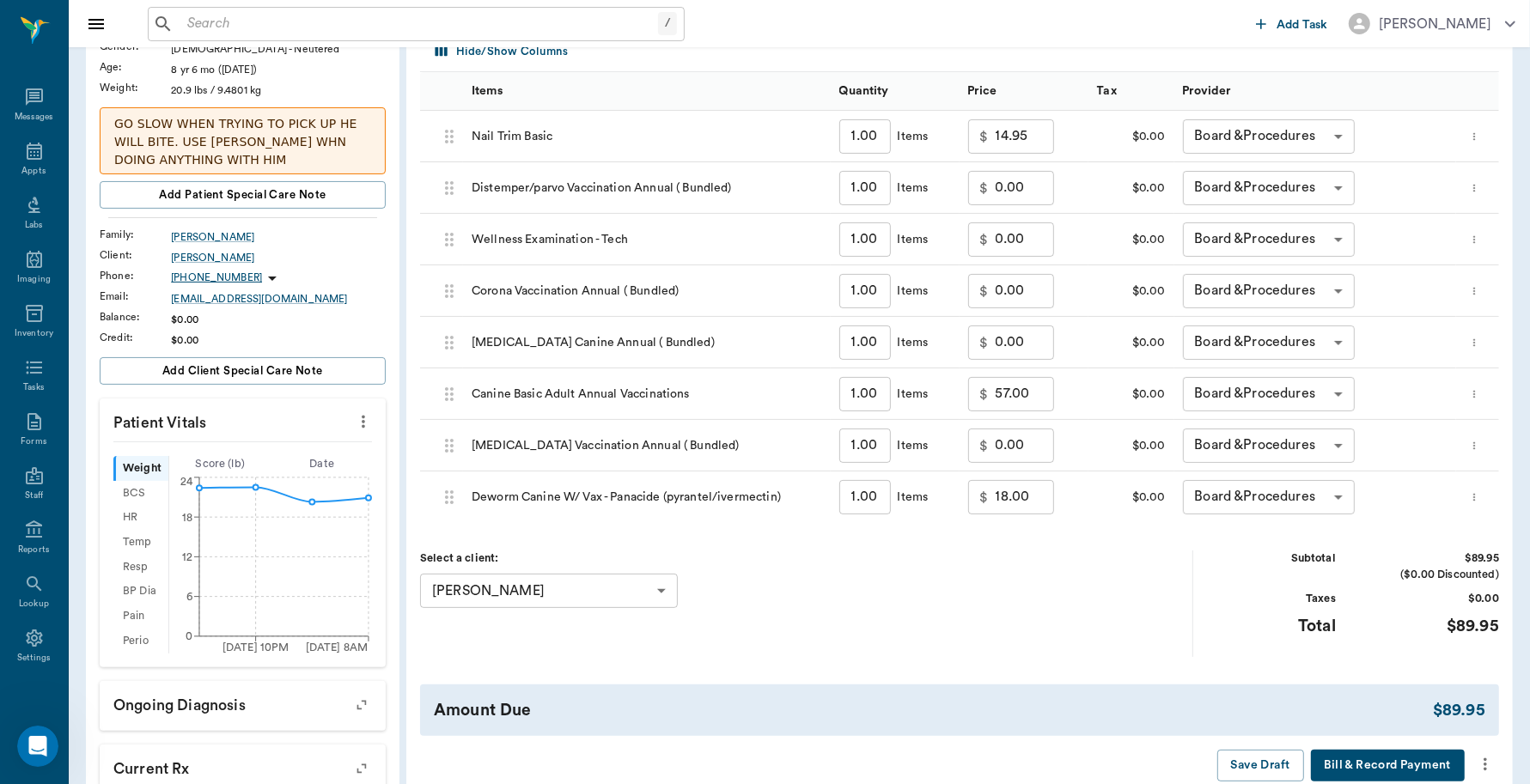
scroll to position [108, 0]
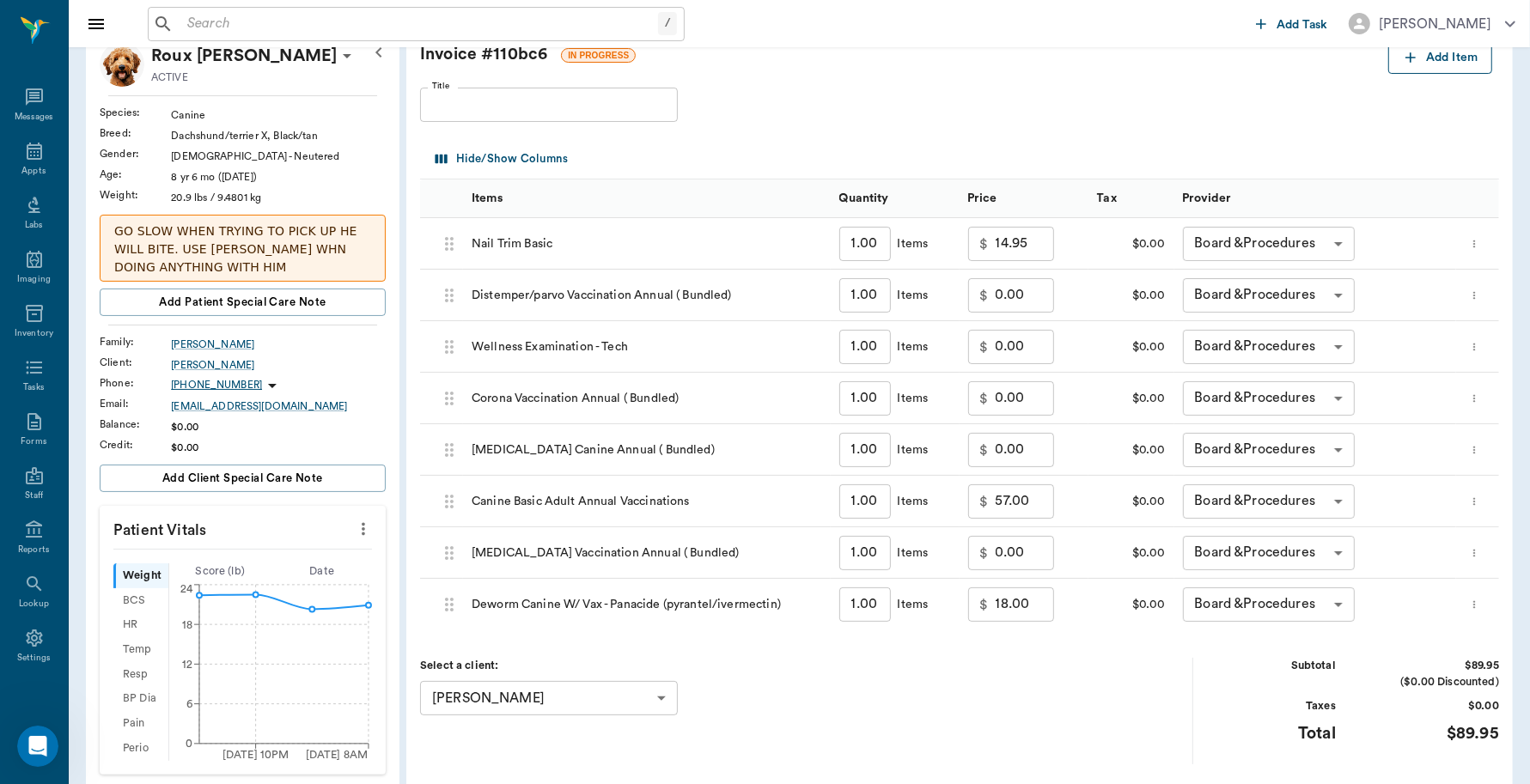
click at [1415, 62] on icon "button" at bounding box center [1410, 57] width 17 height 17
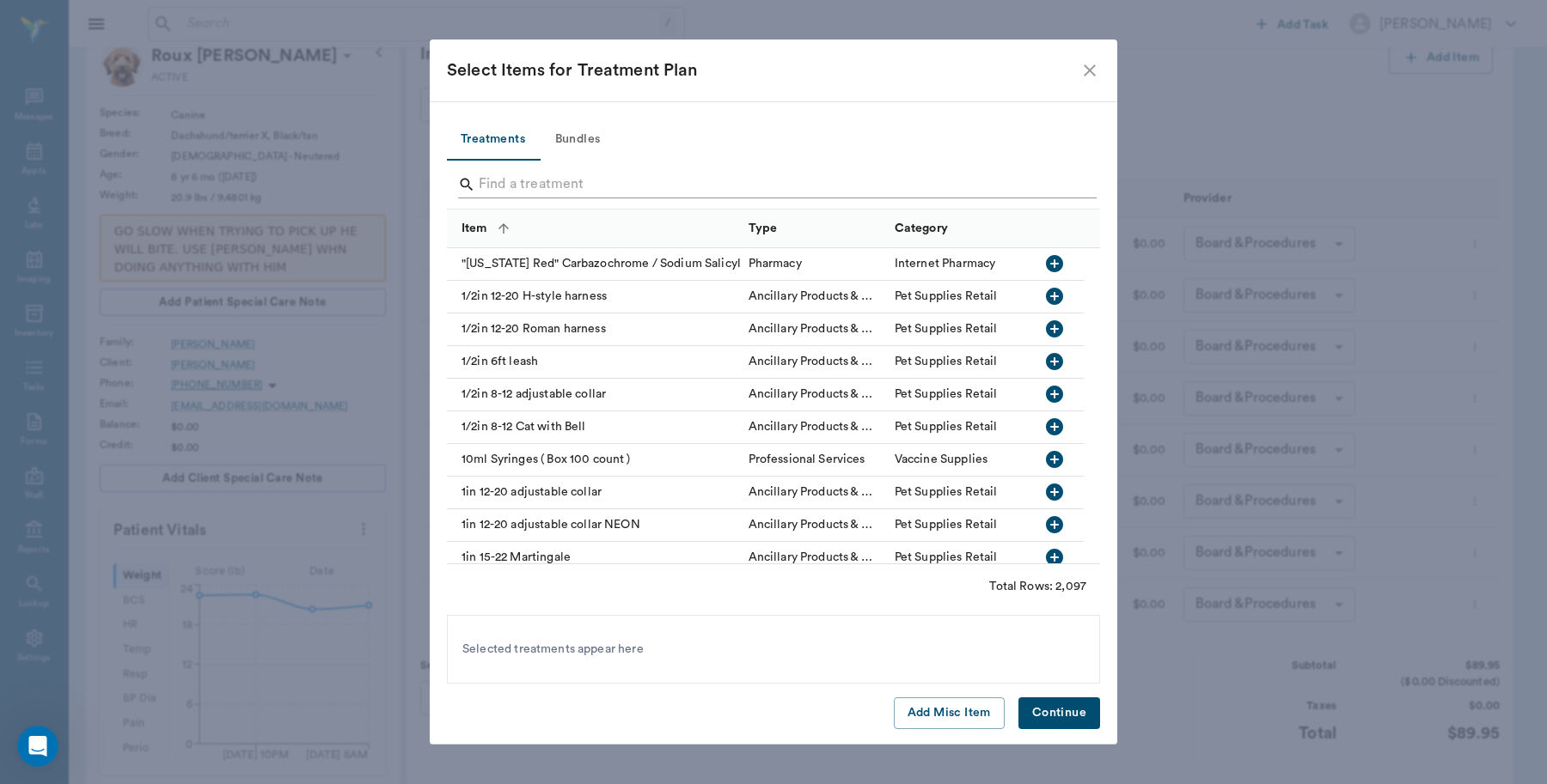
click at [647, 190] on input "Search" at bounding box center [774, 184] width 592 height 27
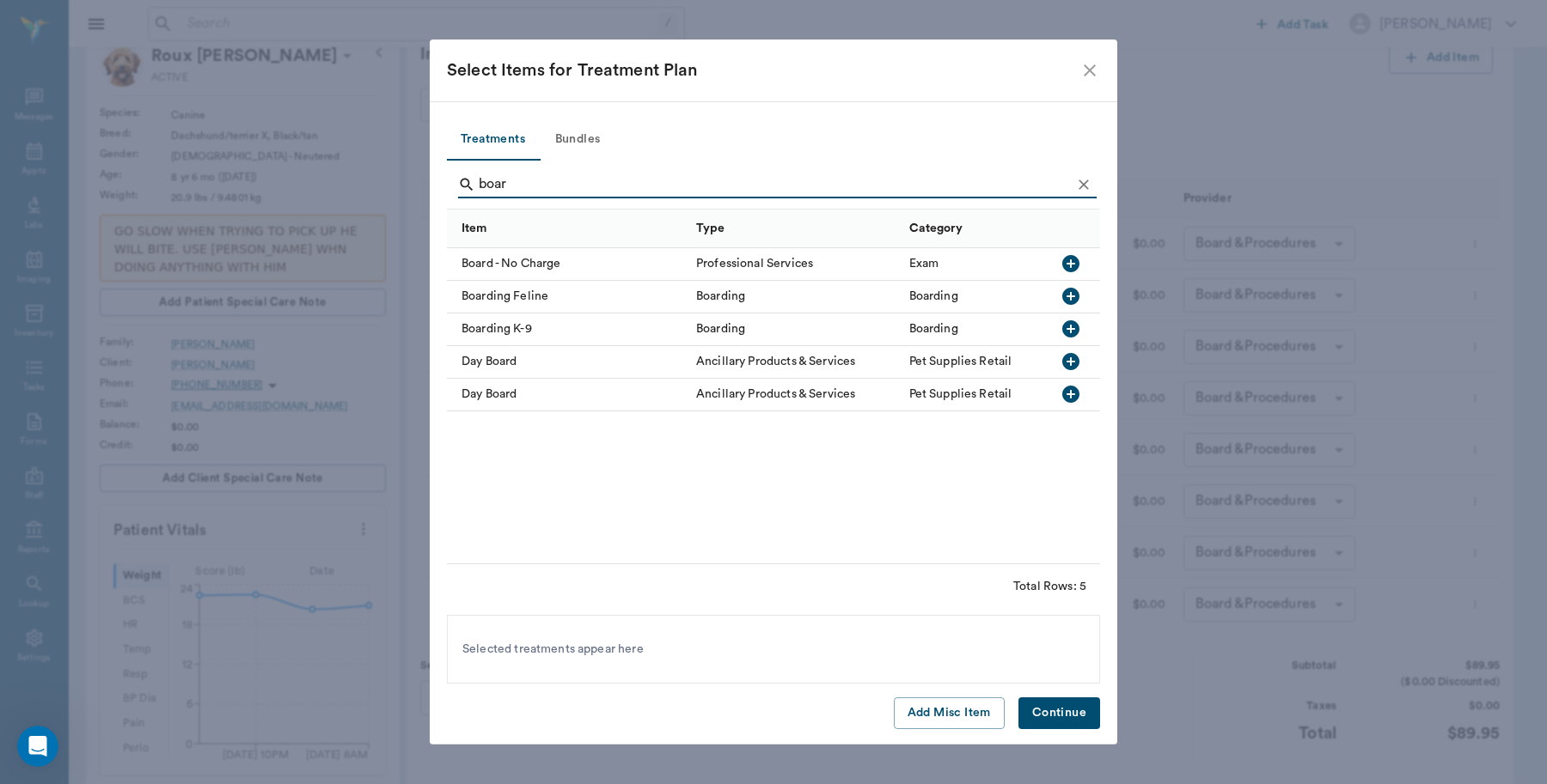
type input "boar"
click at [1074, 324] on icon "button" at bounding box center [1070, 329] width 17 height 17
click at [1073, 722] on button "Continue" at bounding box center [1058, 713] width 81 height 32
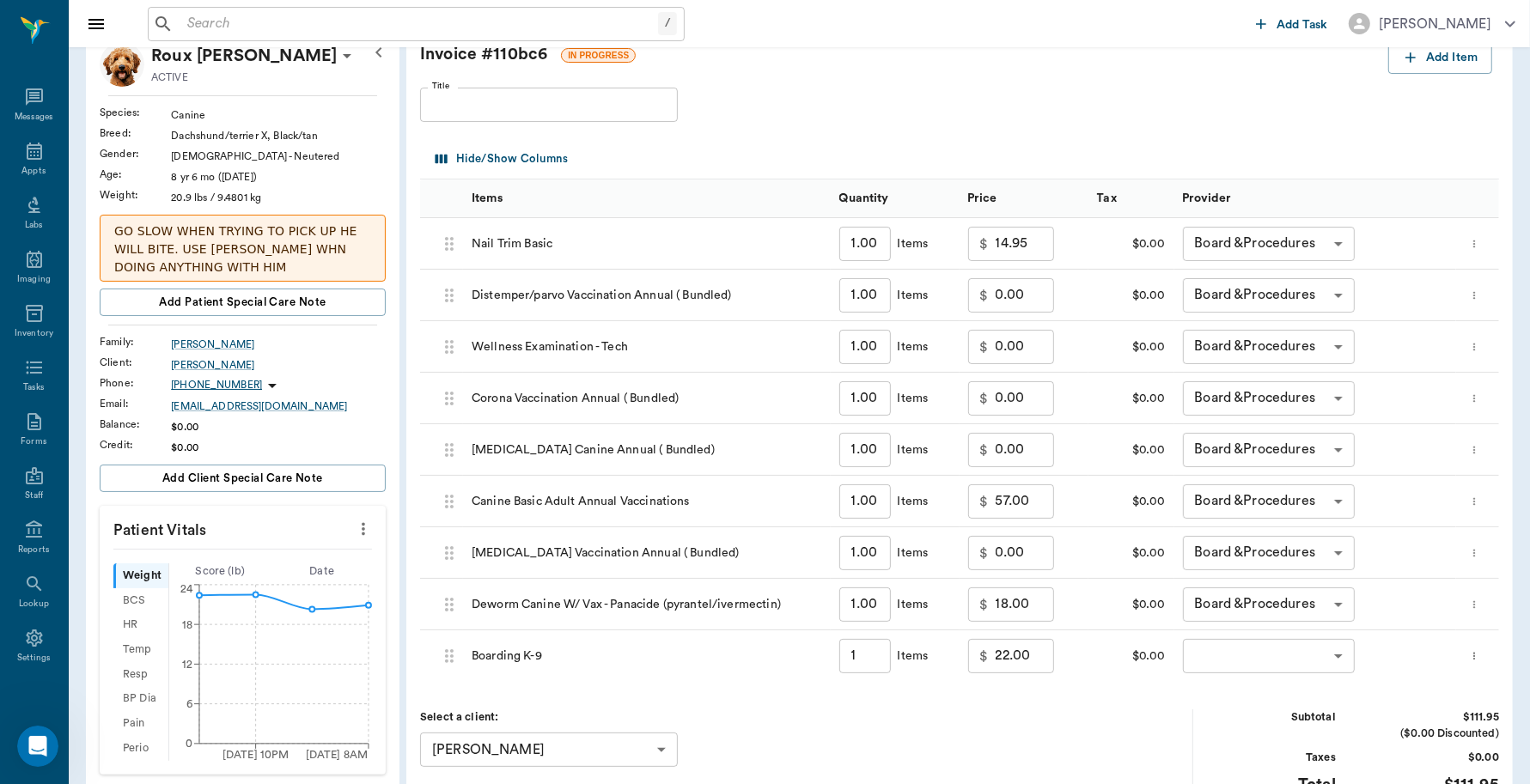
click at [856, 242] on input "1.00" at bounding box center [865, 244] width 51 height 35
click at [859, 657] on input "1" at bounding box center [865, 656] width 51 height 35
type input "3"
type input "66.00"
type input "3"
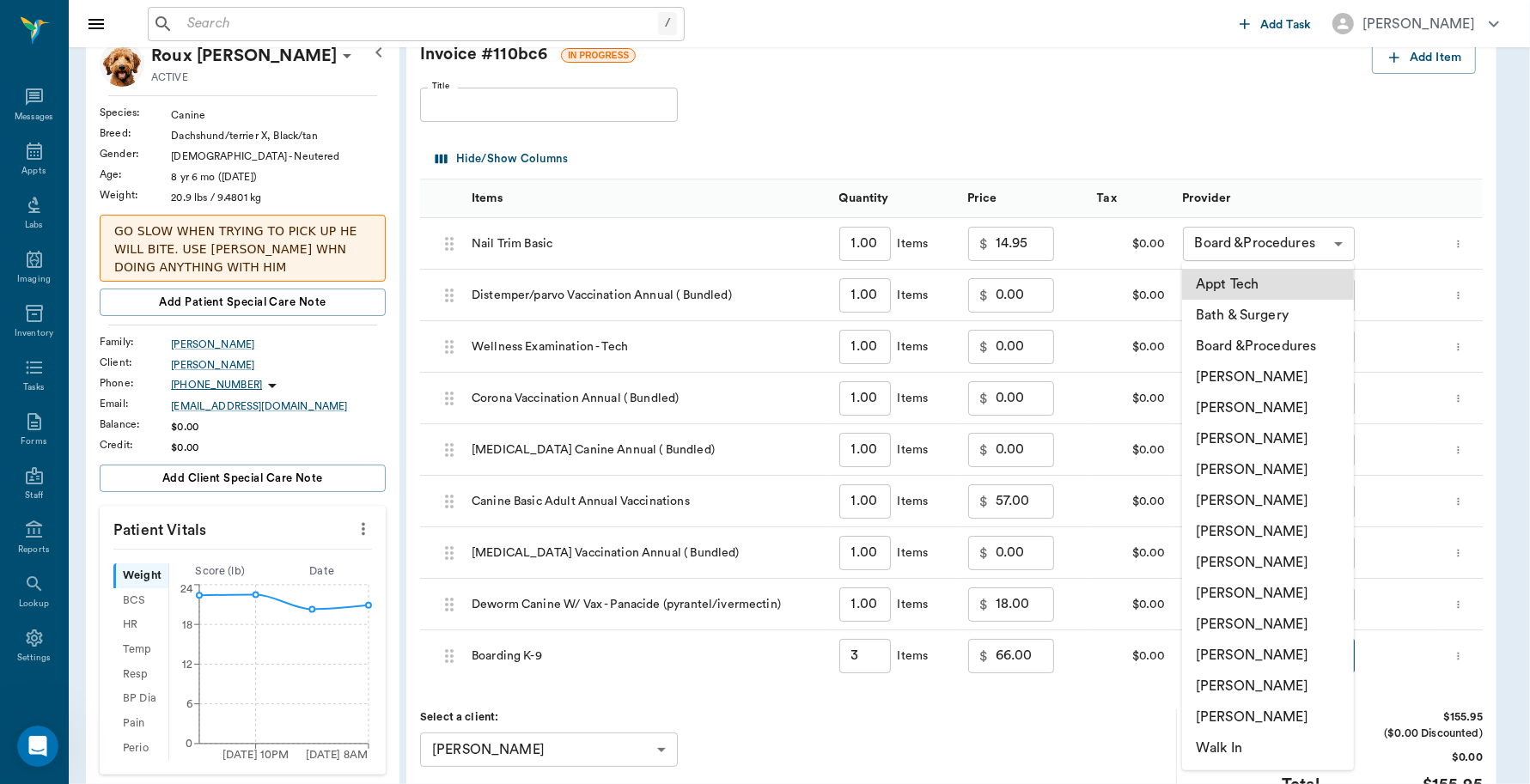
click at [1343, 650] on body "/ ​ Add Task [PERSON_NAME] Nectar Messages Appts Labs Imaging Inventory Tasks F…" at bounding box center [765, 570] width 1530 height 1354
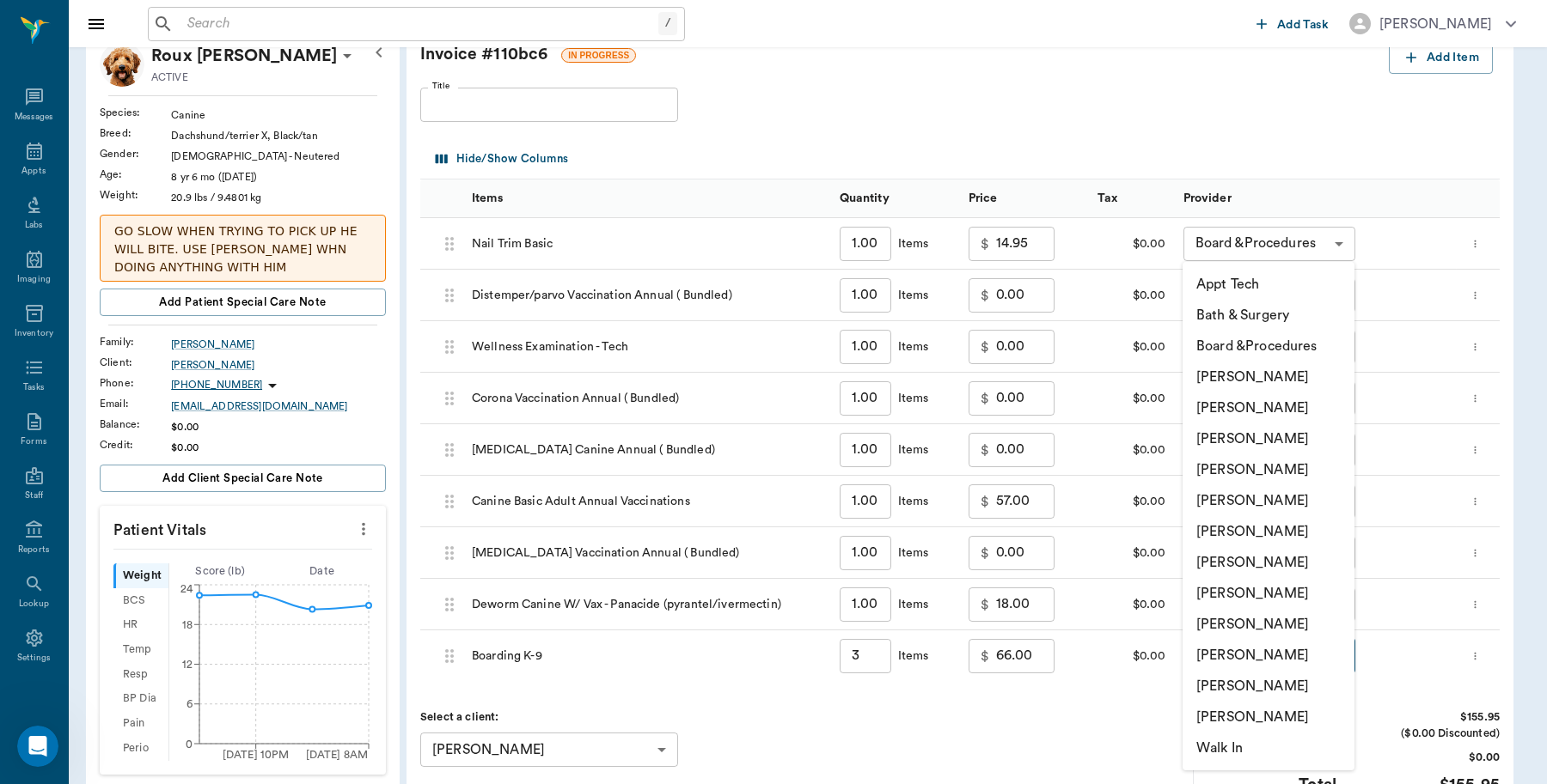
click at [1253, 379] on li "[PERSON_NAME]" at bounding box center [1268, 377] width 172 height 31
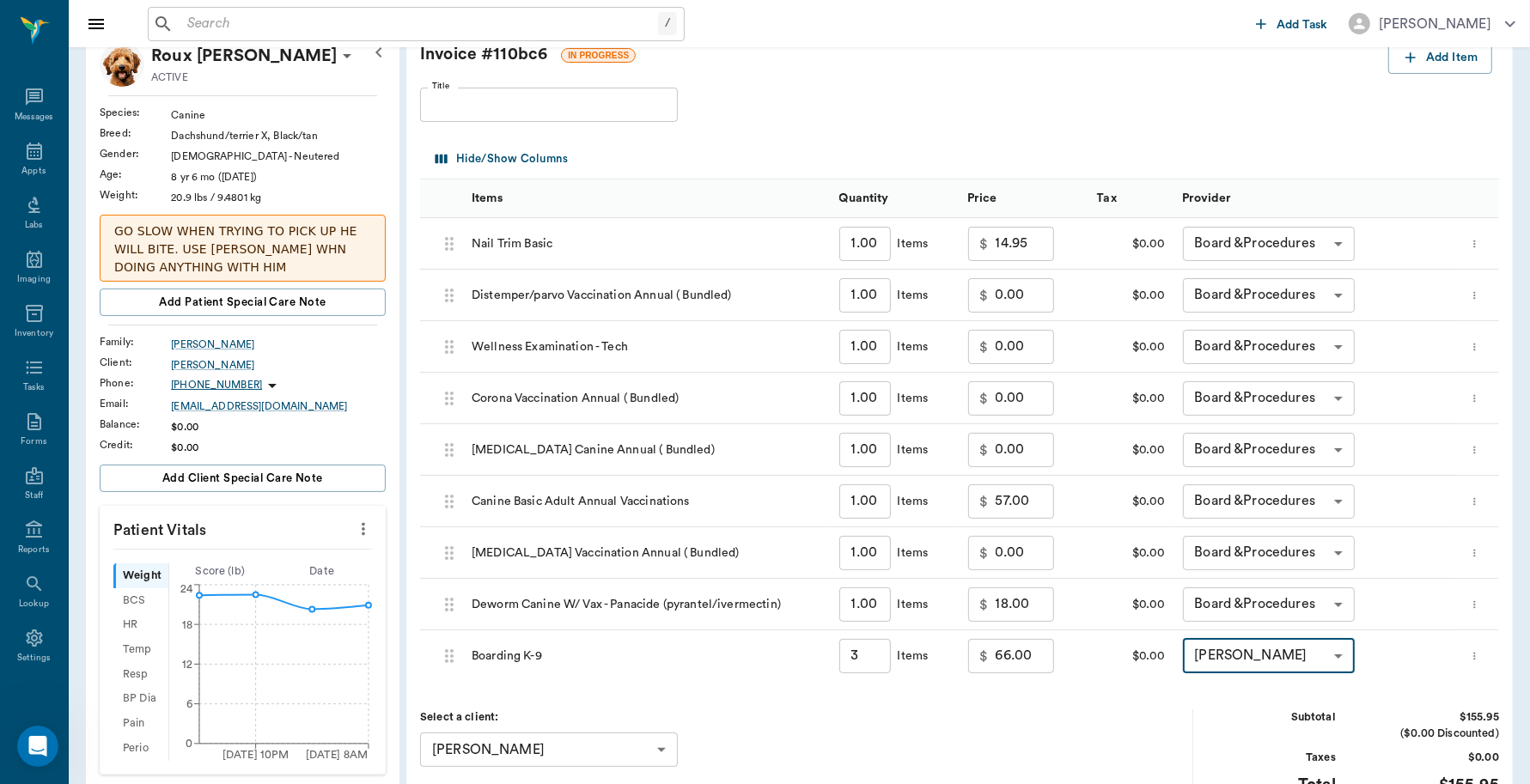
type input "none-6899ea08ed37b777db10de45"
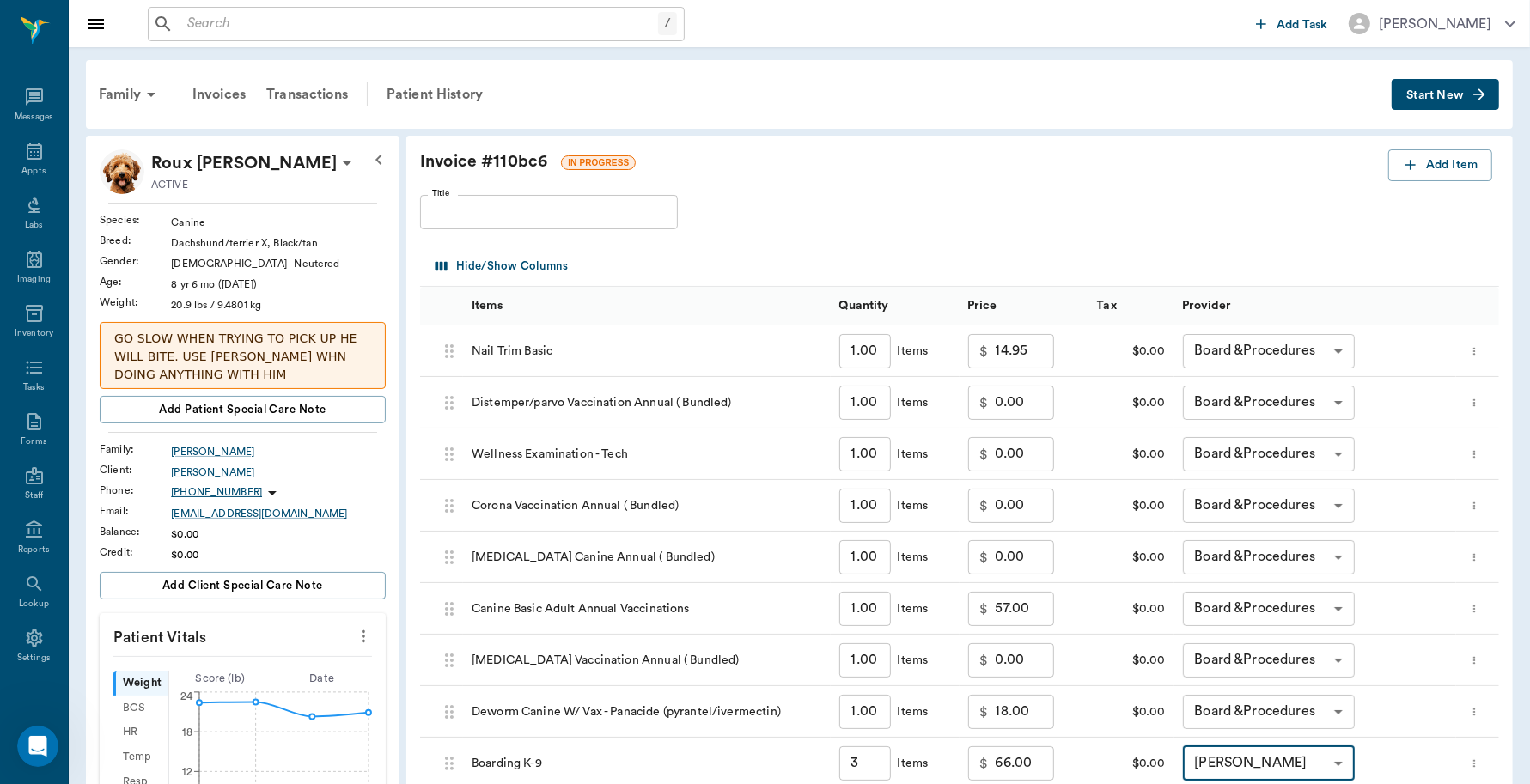
scroll to position [430, 0]
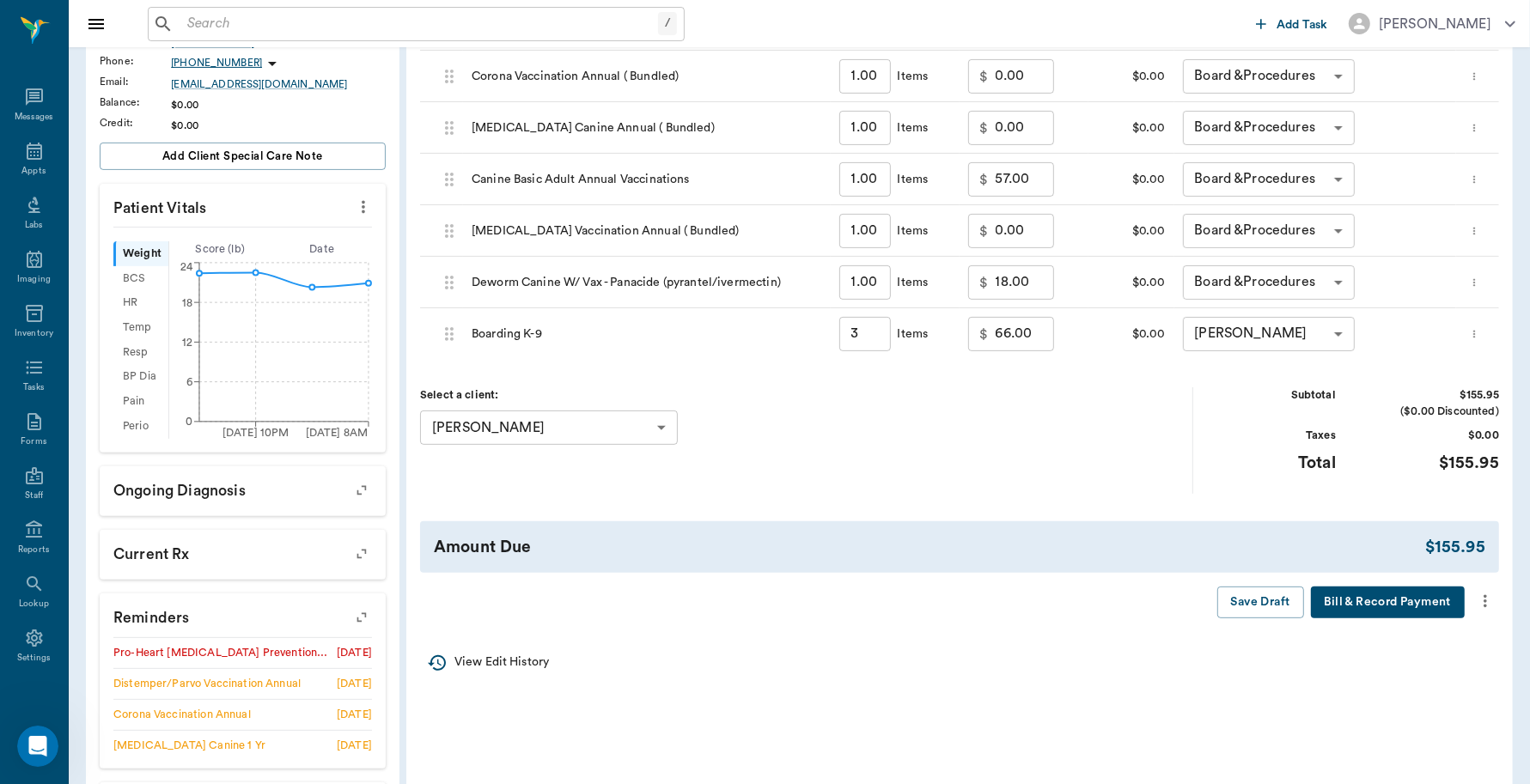
click at [1420, 607] on button "Bill & Record Payment" at bounding box center [1388, 602] width 153 height 32
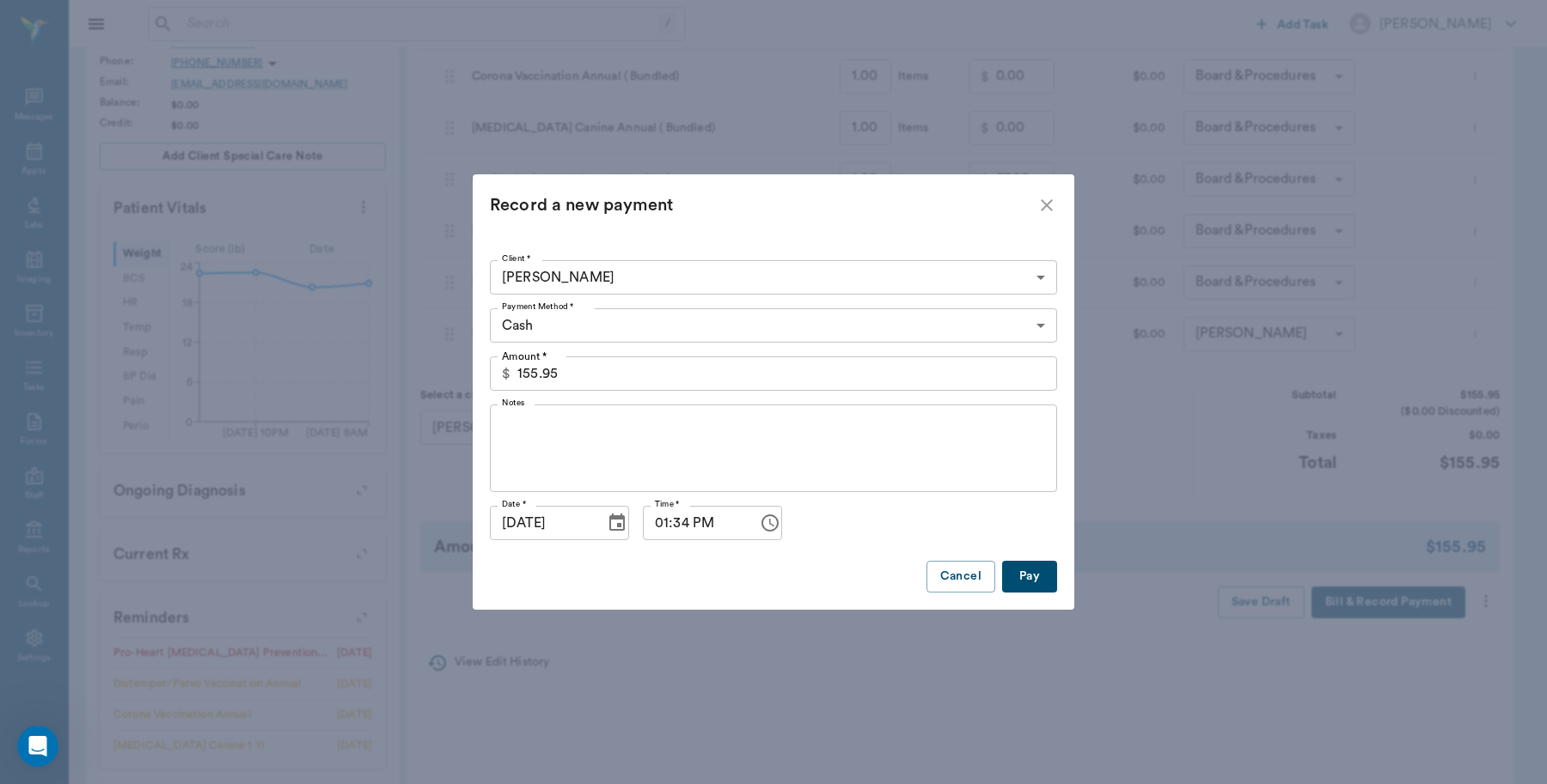
click at [1033, 328] on body "/ ​ Add Task [PERSON_NAME] Nectar Messages Appts Labs Imaging Inventory Tasks F…" at bounding box center [774, 247] width 1547 height 1354
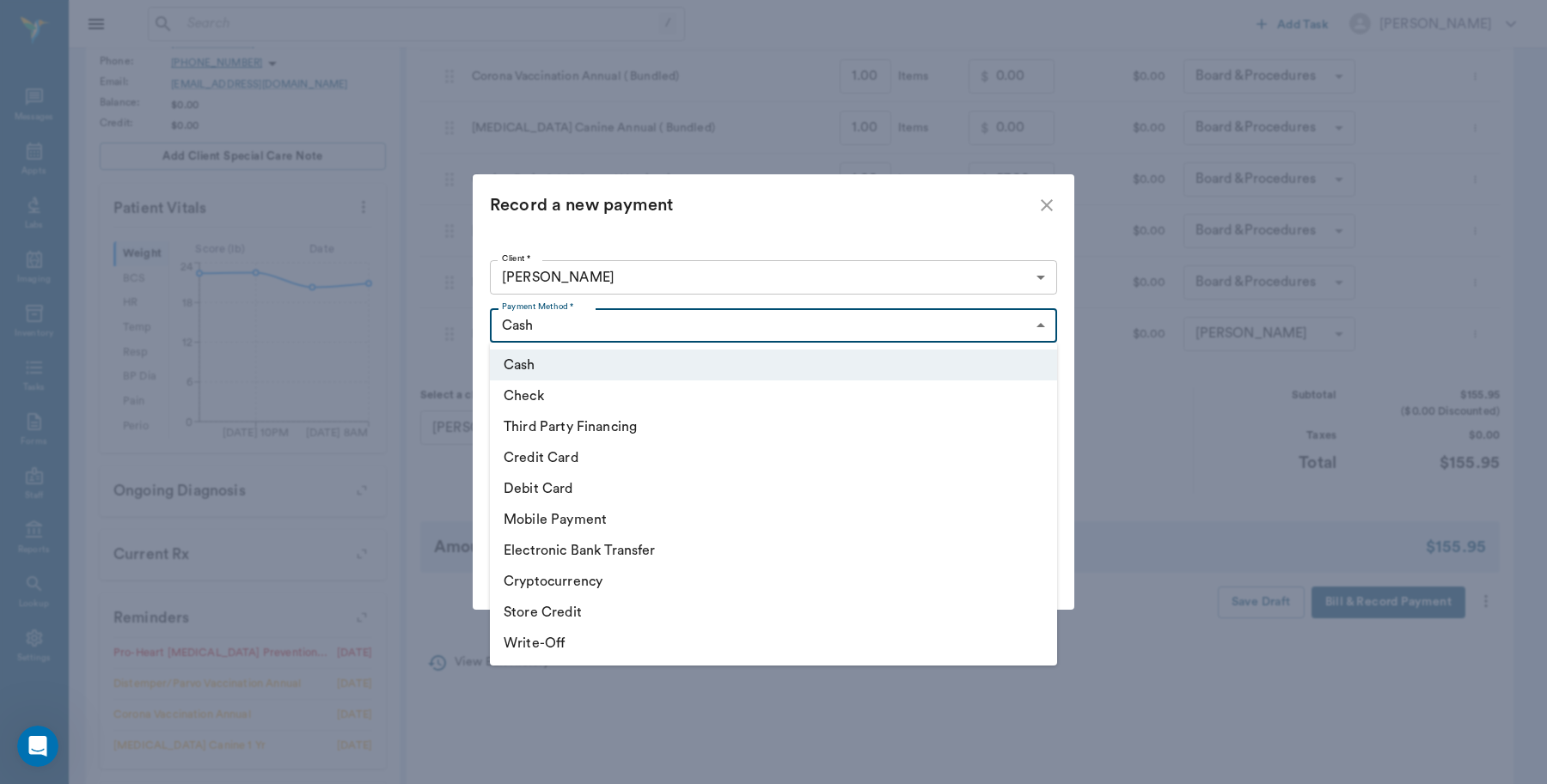
click at [595, 460] on li "Credit Card" at bounding box center [773, 458] width 567 height 31
type input "CREDIT_CARD"
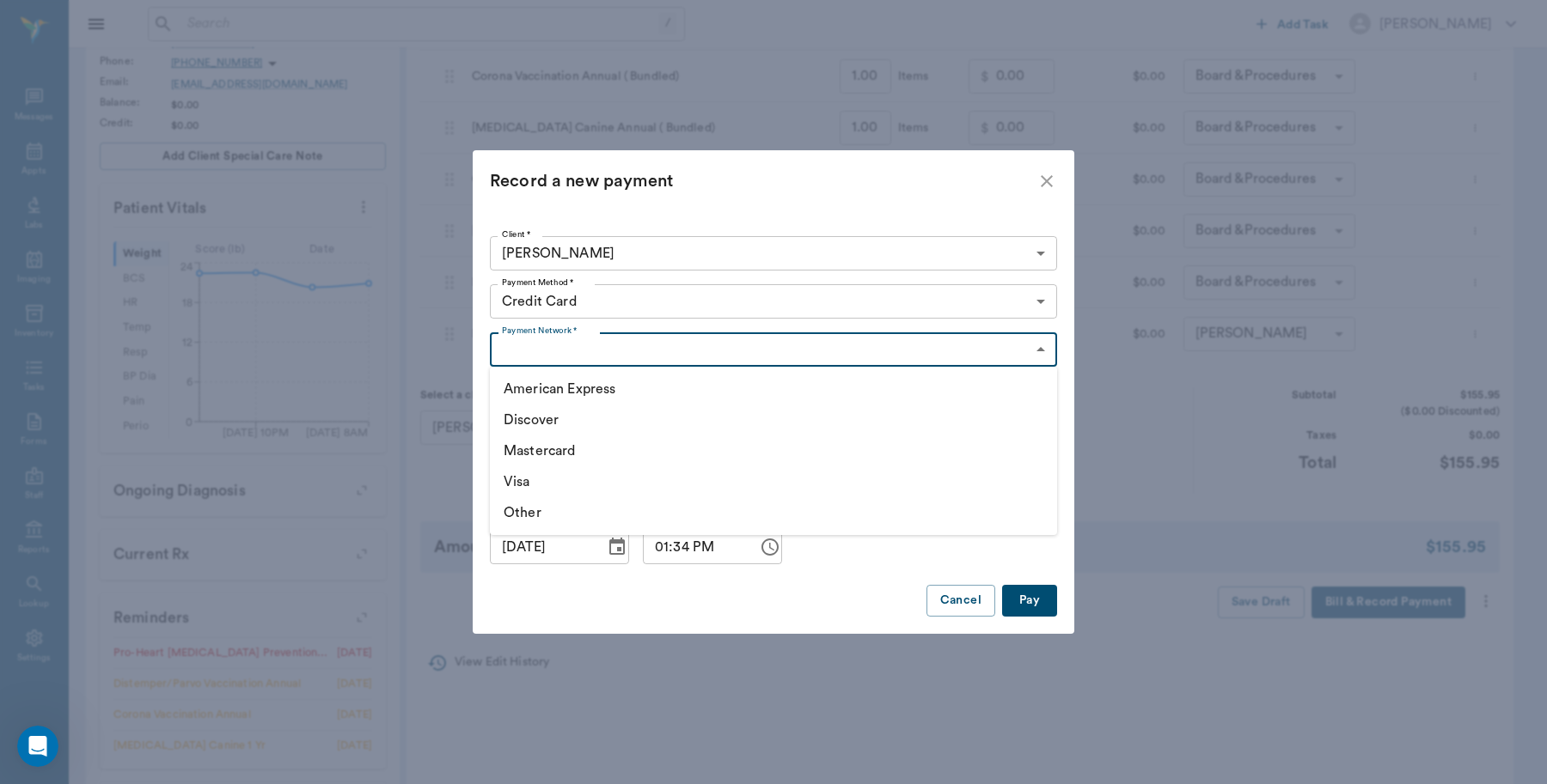
click at [1034, 354] on body "/ ​ Add Task [PERSON_NAME] Nectar Messages Appts Labs Imaging Inventory Tasks F…" at bounding box center [774, 247] width 1547 height 1354
click at [548, 490] on li "Visa" at bounding box center [773, 482] width 567 height 31
type input "VISA"
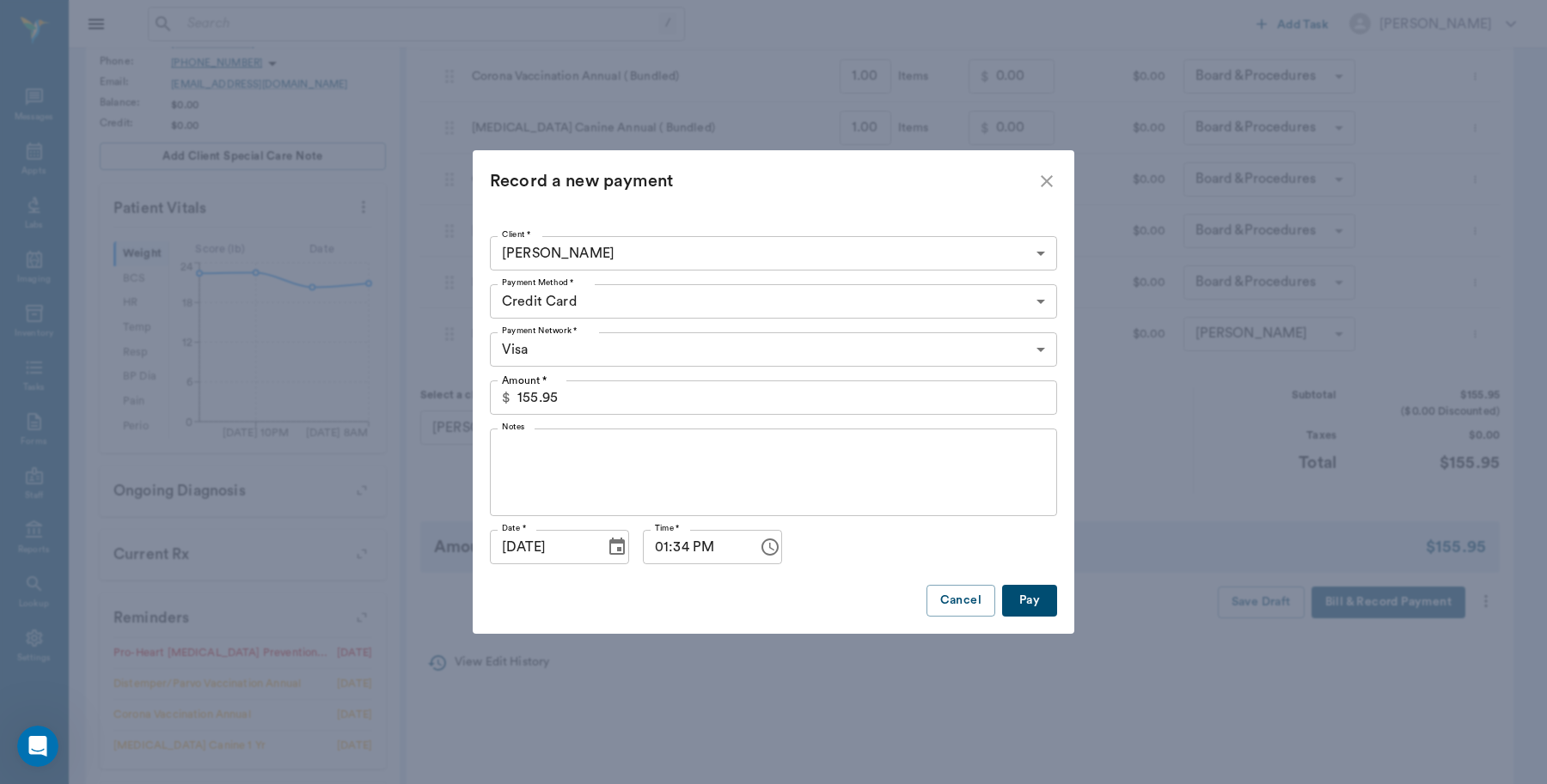
click at [1024, 591] on button "Pay" at bounding box center [1029, 601] width 55 height 32
type input "3.00"
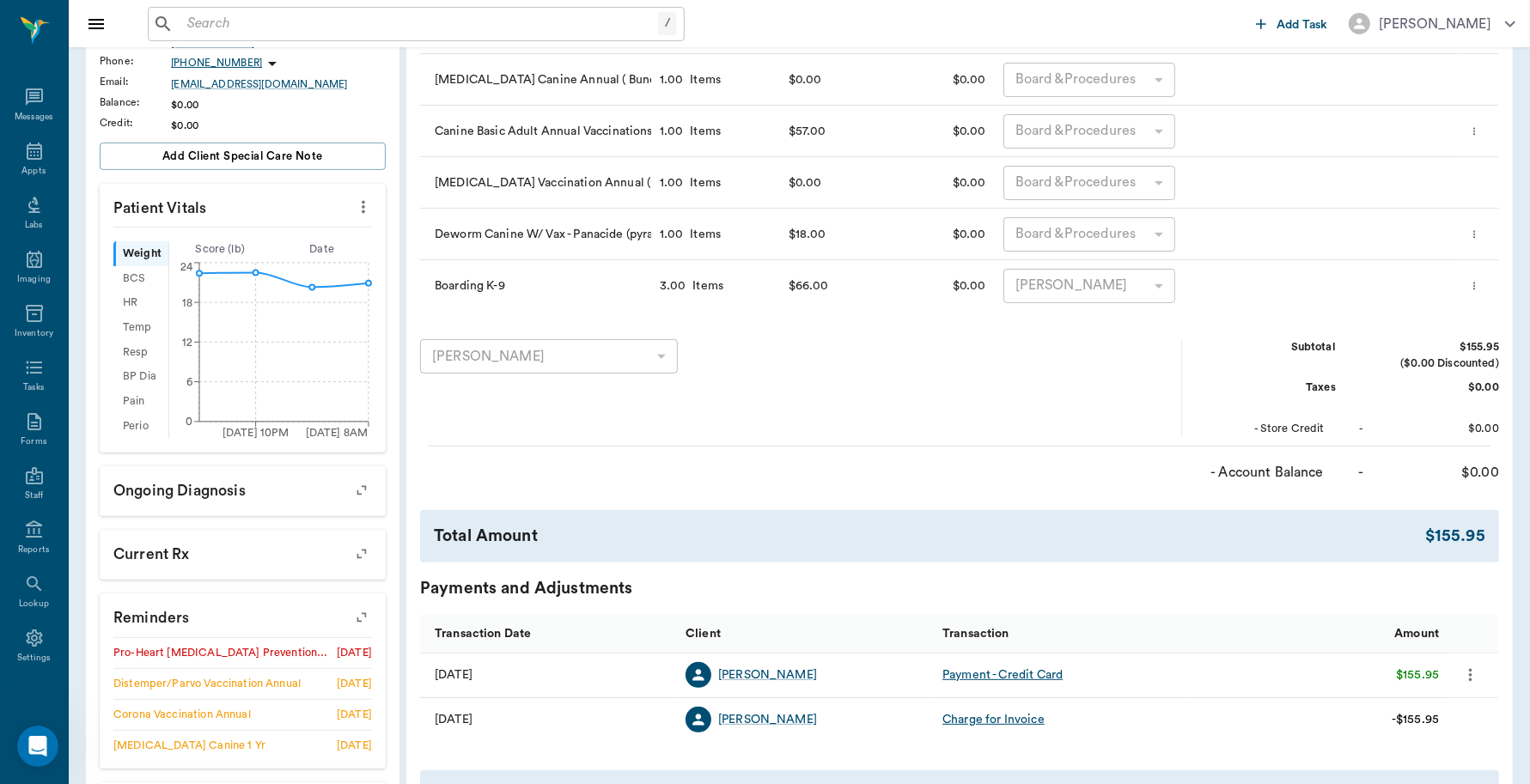
scroll to position [0, 0]
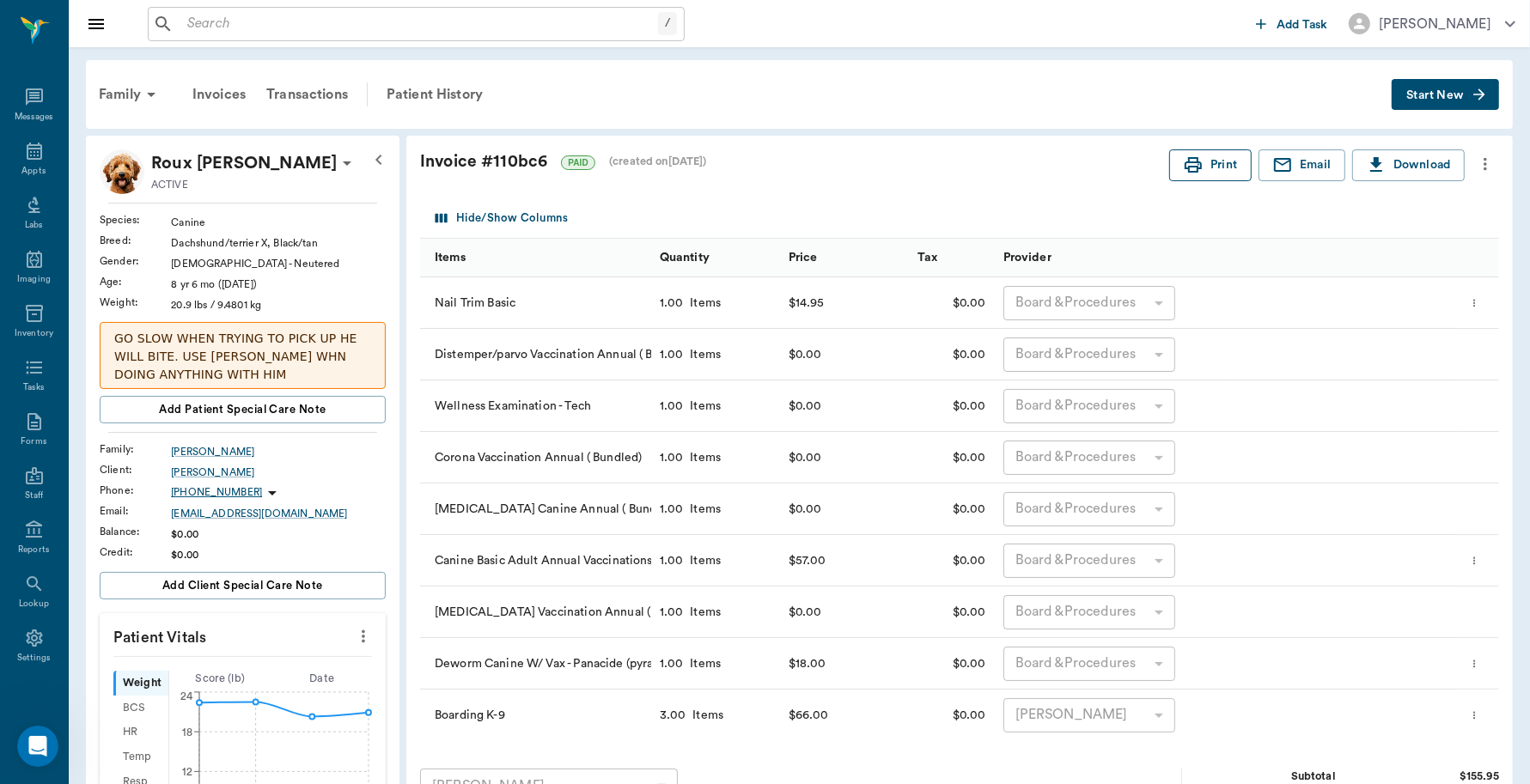
click at [1221, 169] on button "Print" at bounding box center [1210, 165] width 82 height 32
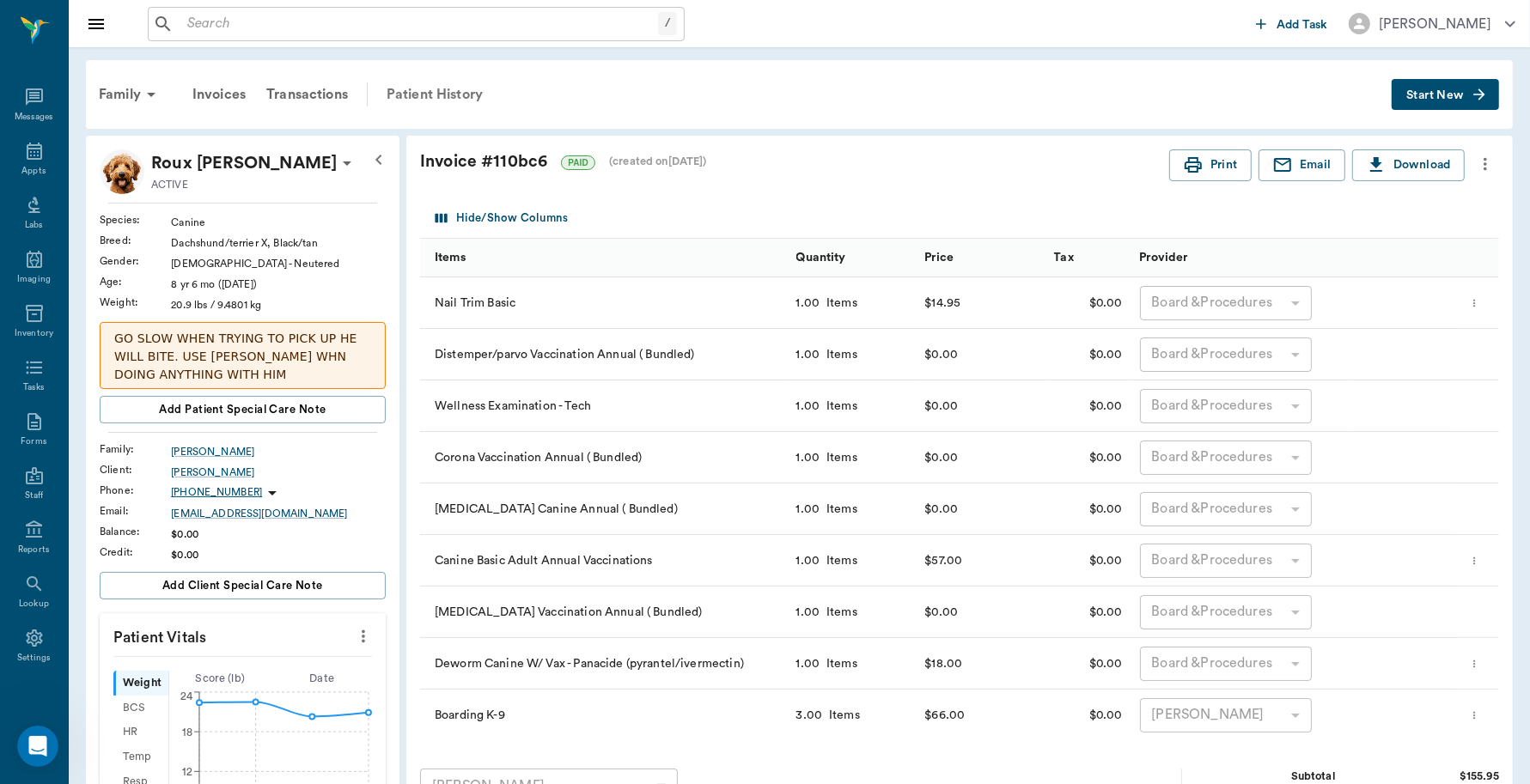
click at [436, 83] on div "Patient History" at bounding box center [435, 94] width 117 height 41
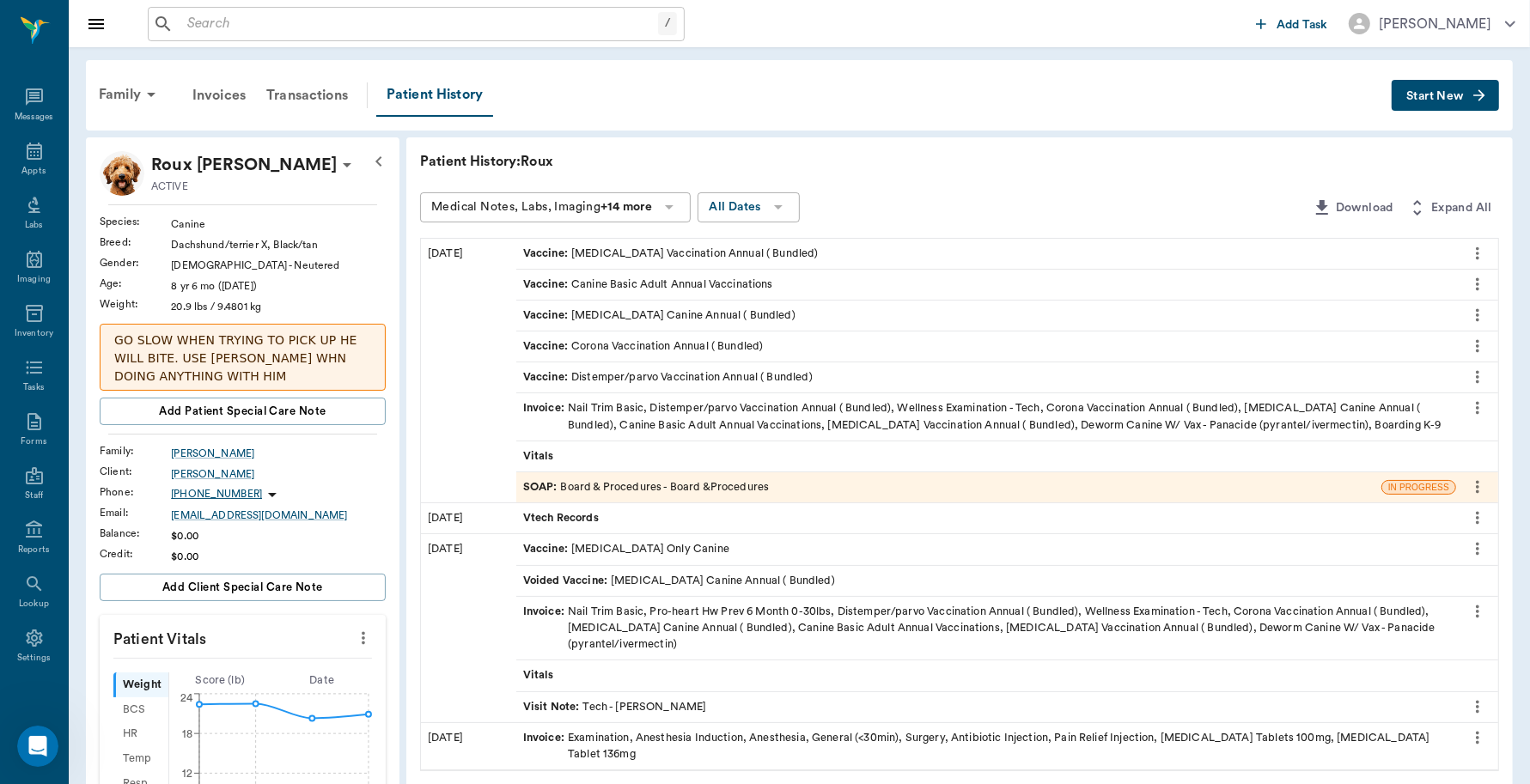
click at [986, 494] on div "SOAP : Board & Procedures - Board &Procedures" at bounding box center [949, 487] width 865 height 30
click at [706, 494] on div "SOAP : Board & Procedures - Board &Procedures" at bounding box center [645, 487] width 246 height 16
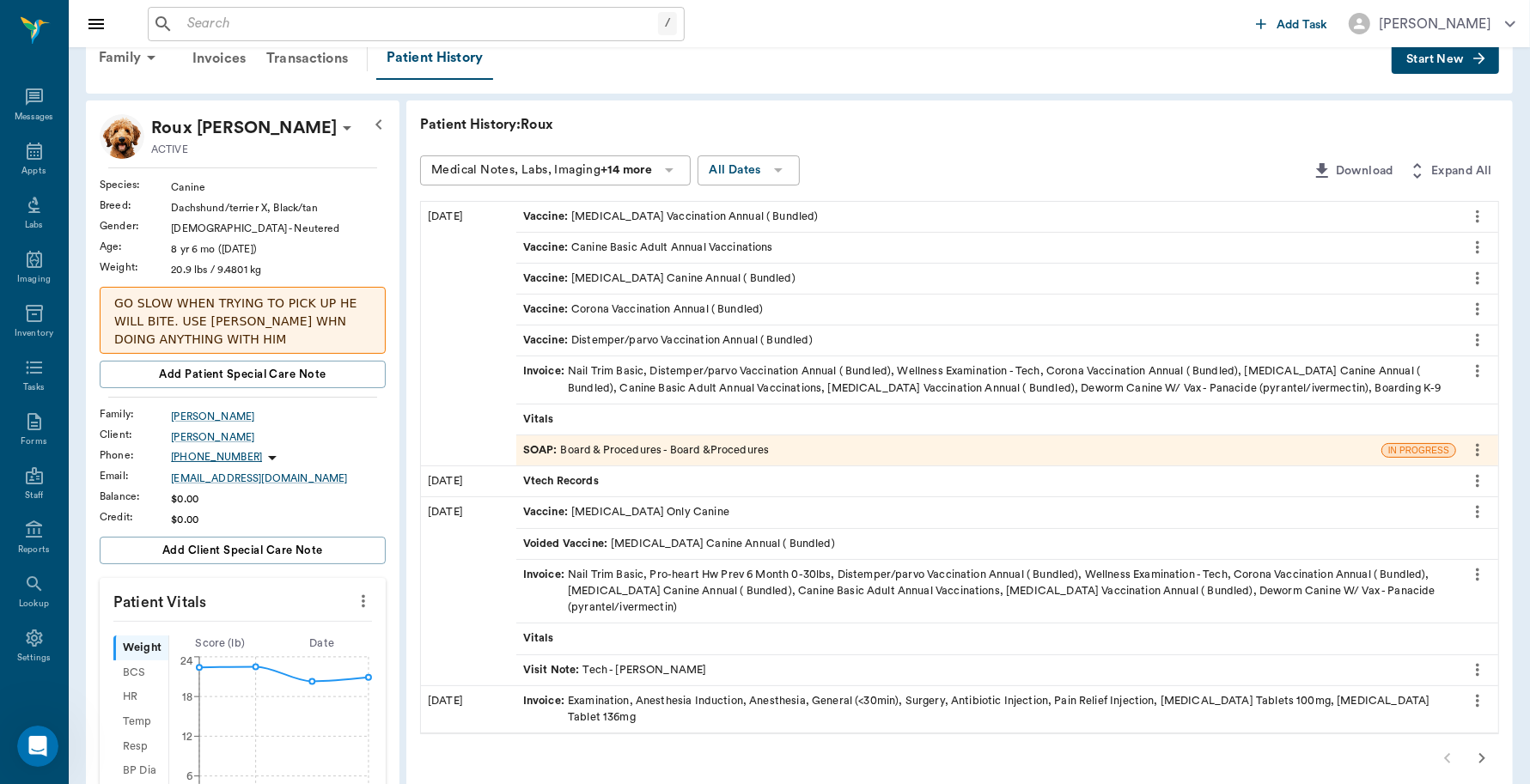
click at [629, 454] on div "SOAP : Board & Procedures - Board &Procedures" at bounding box center [645, 451] width 246 height 16
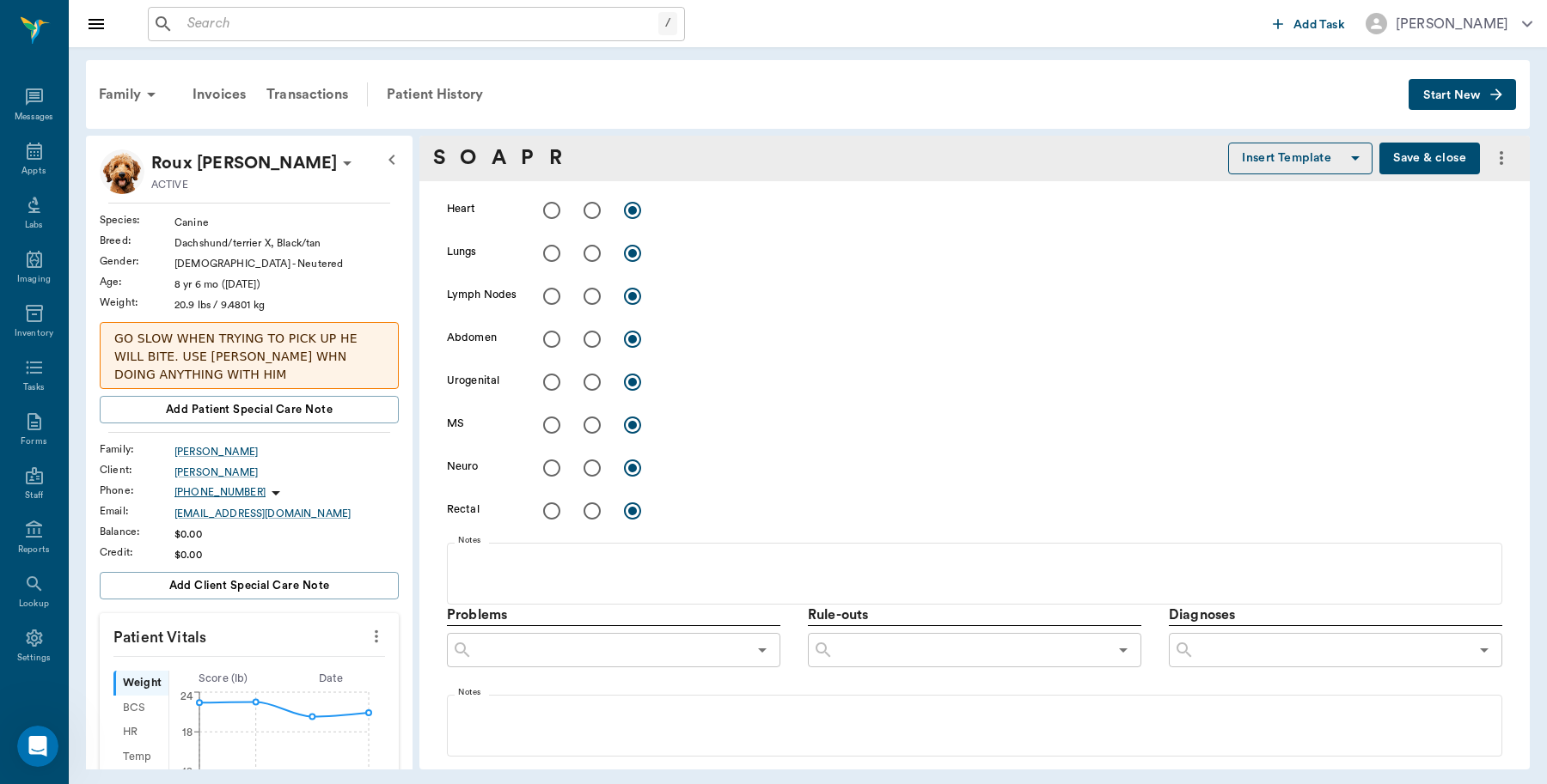
scroll to position [752, 0]
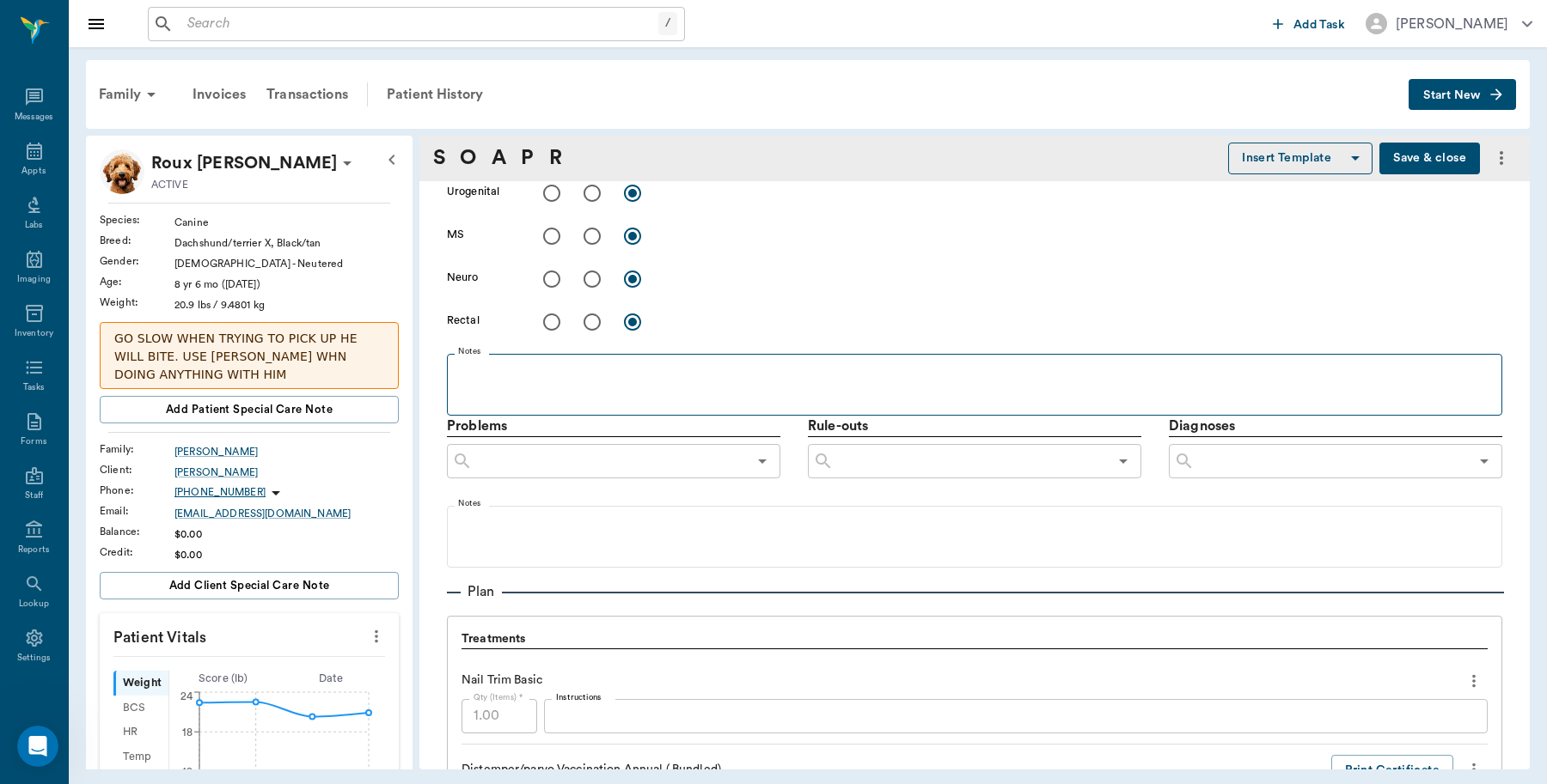
type input "63ec2f075fda476ae8351a51"
type input "67816c1cf444b6f7d0a603e8"
type textarea "boarding 8/12-8/15, nt, basic adult -stormy"
type input "[DATE]"
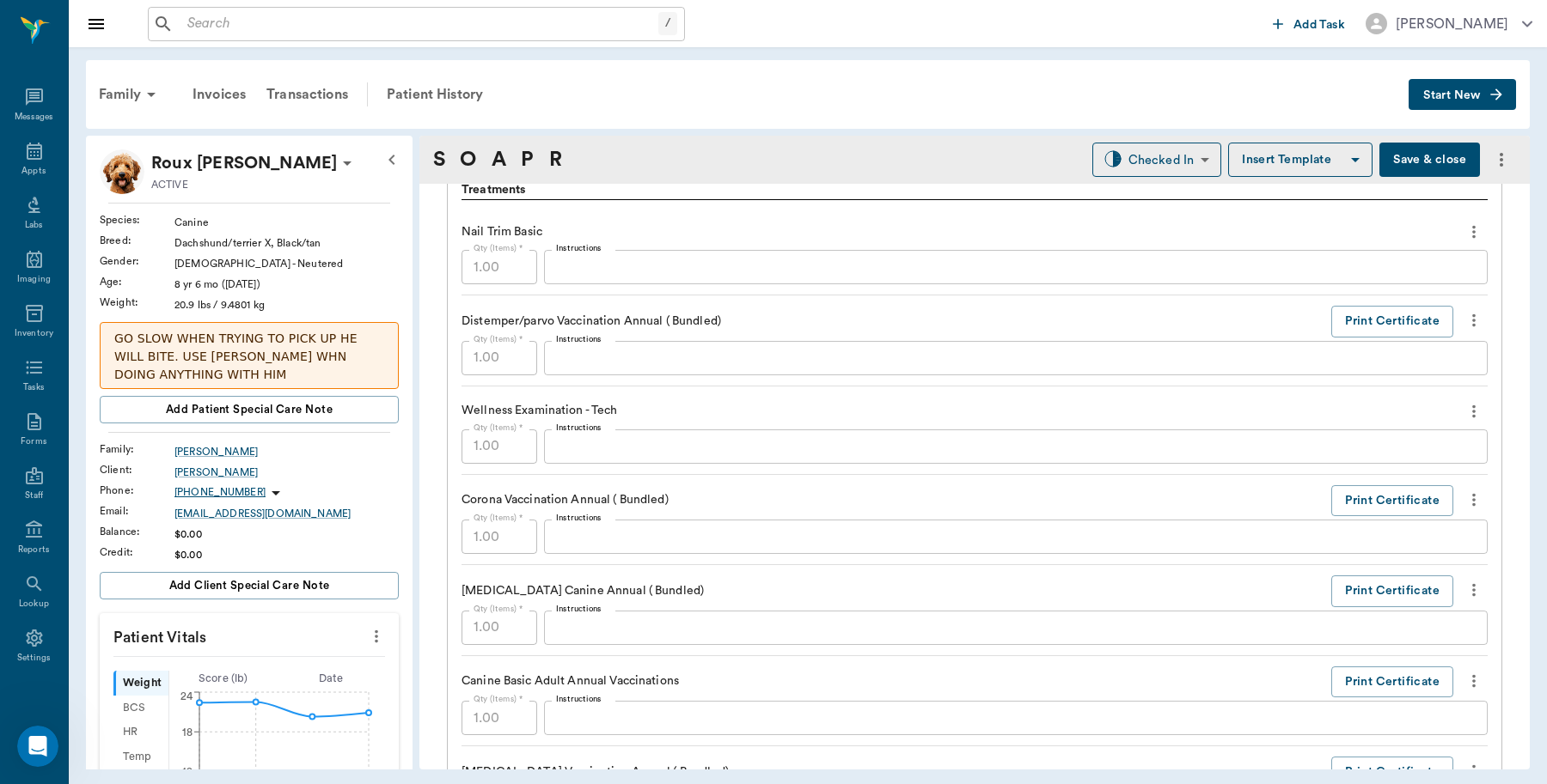
scroll to position [1418, 0]
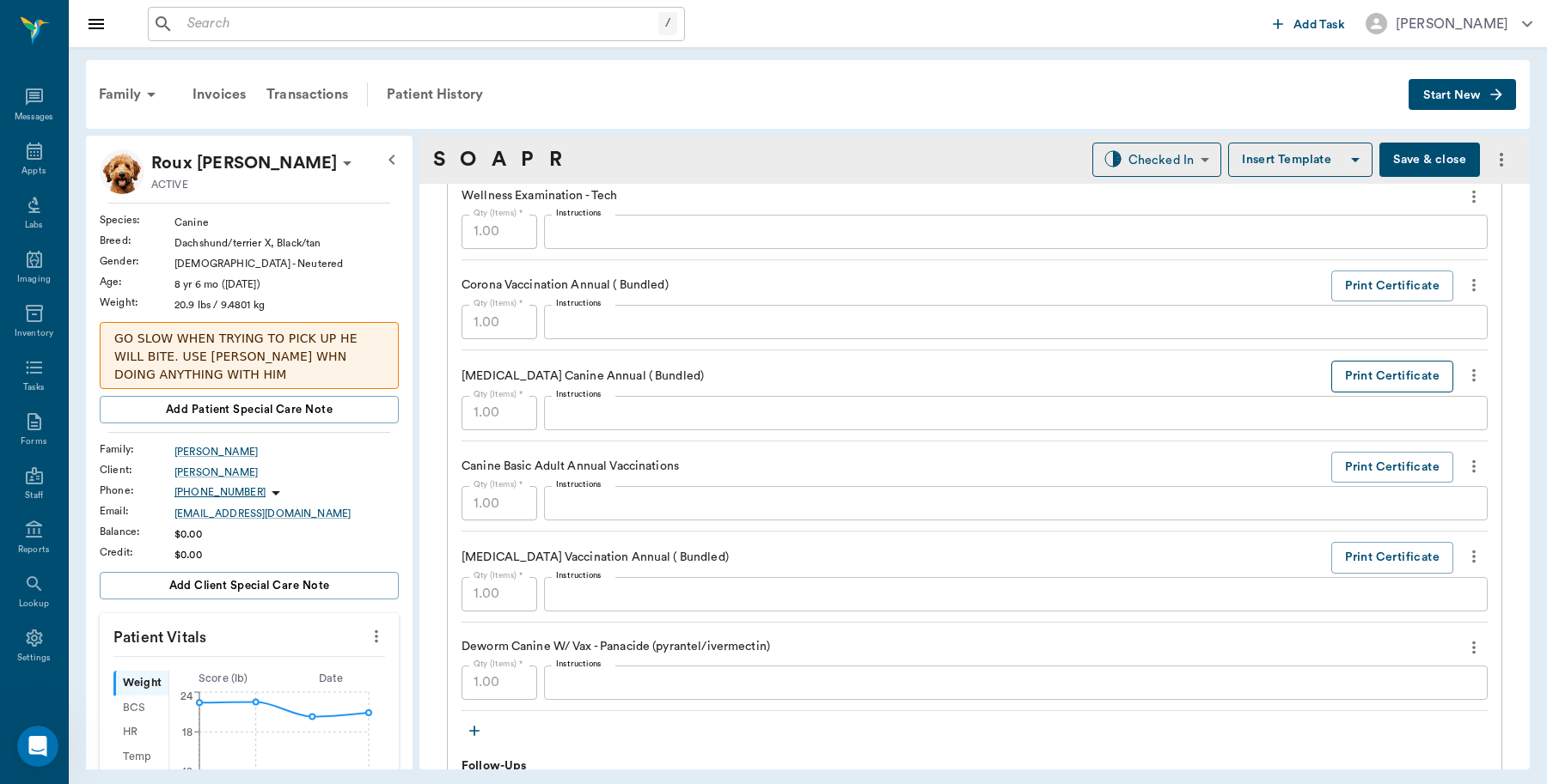
click at [1331, 376] on button "Print Certificate" at bounding box center [1393, 376] width 122 height 32
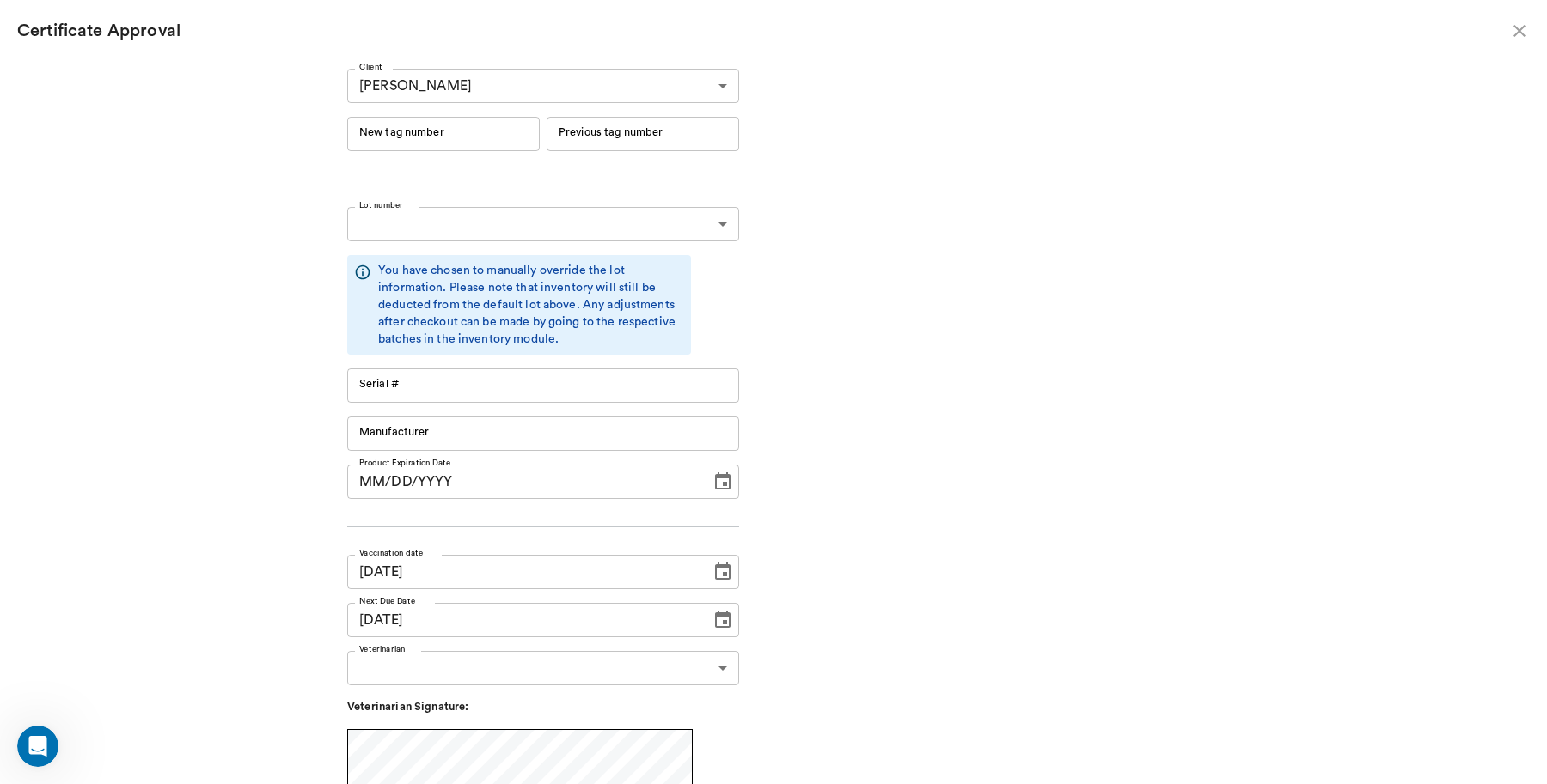
type input "RM384R9"
type input "11148"
type input "Boehringer Ingelheim"
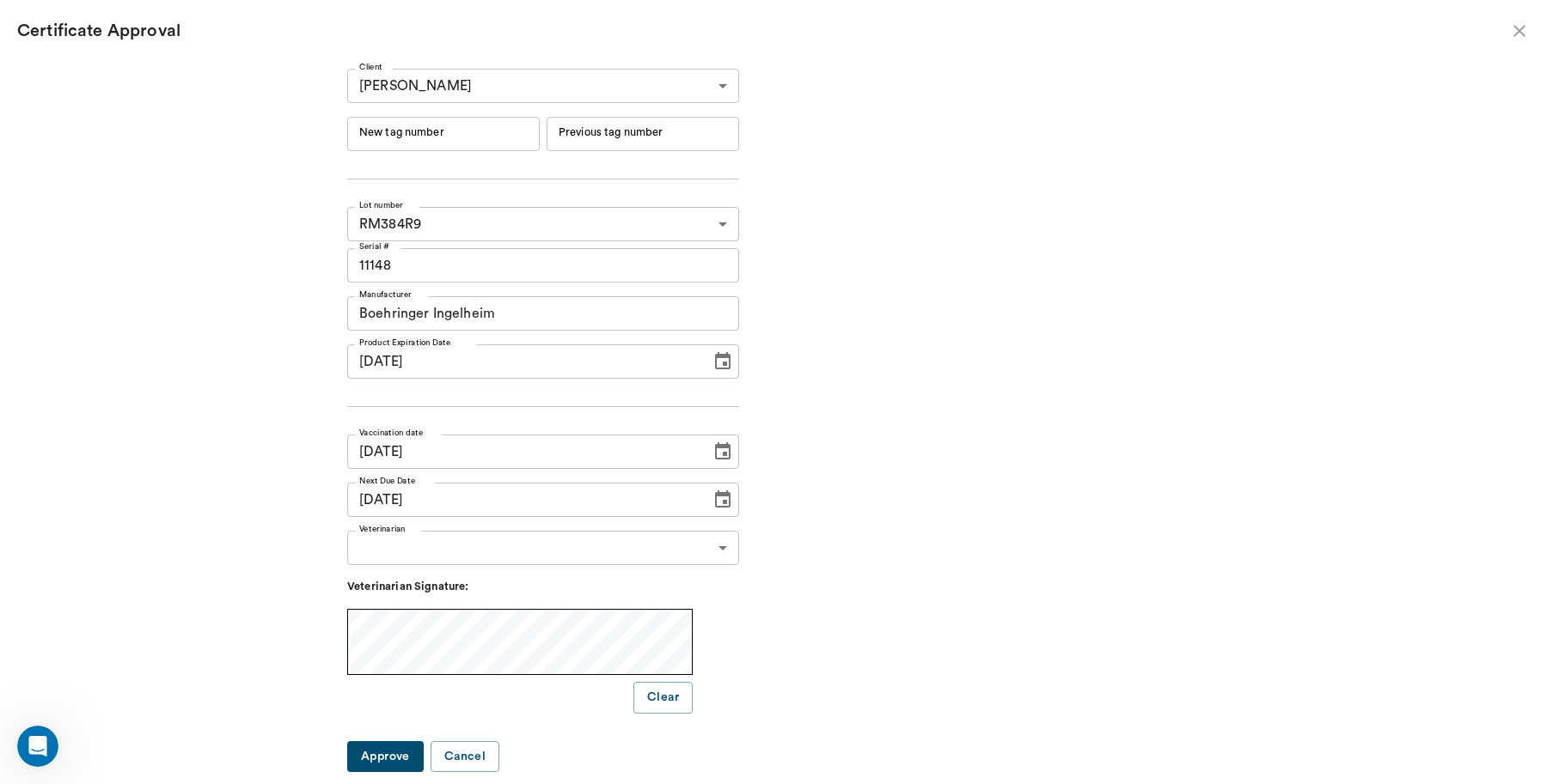
type input "[DATE]"
click at [471, 129] on input "New tag number" at bounding box center [443, 134] width 193 height 35
type input "251007"
click at [714, 549] on body "/ ​ Add Task [PERSON_NAME] Nectar Messages Appts Labs Imaging Inventory Tasks F…" at bounding box center [774, 392] width 1547 height 784
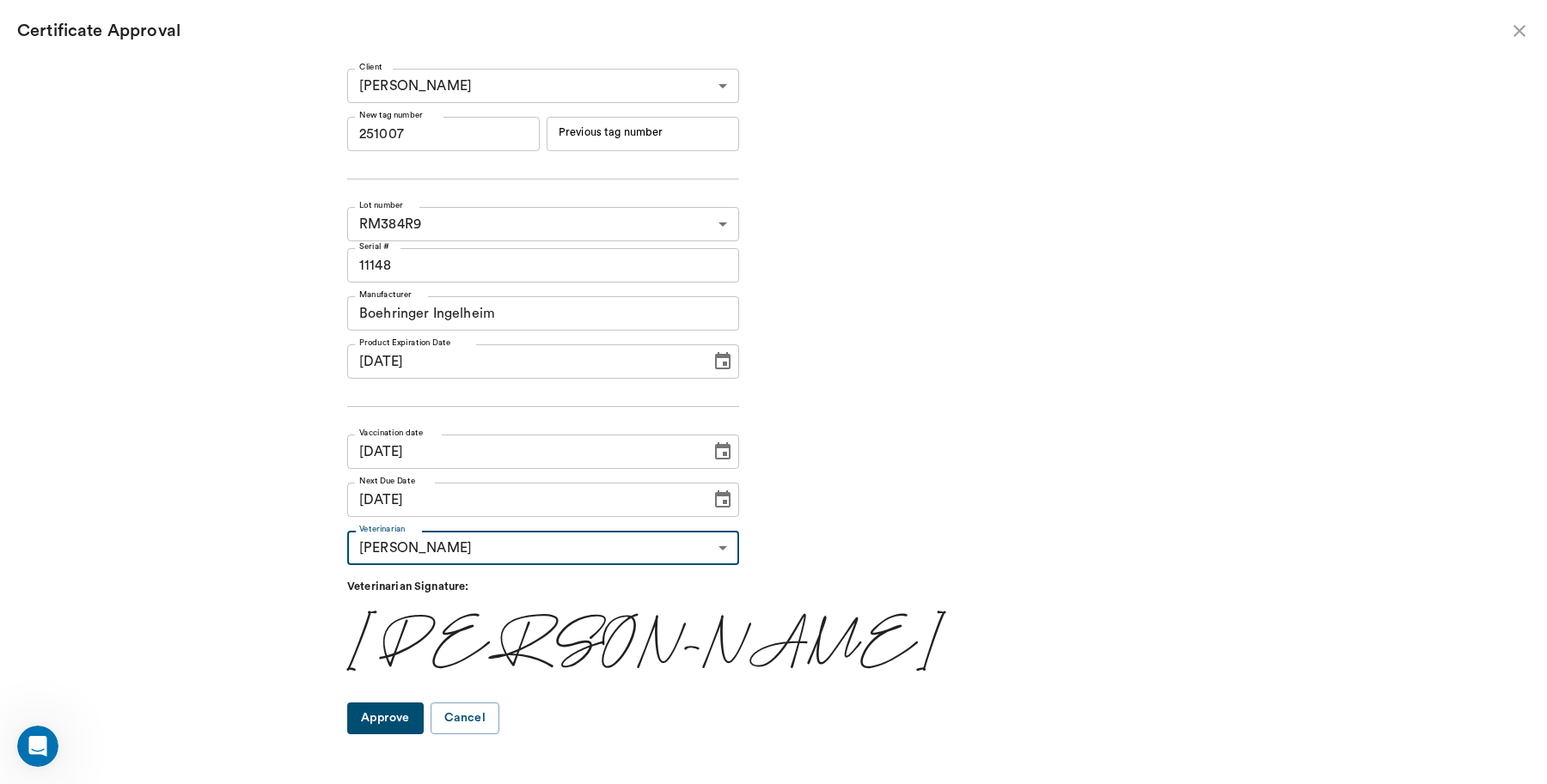
type input "63ec2f075fda476ae8351a4d"
click at [418, 723] on div at bounding box center [774, 392] width 1547 height 784
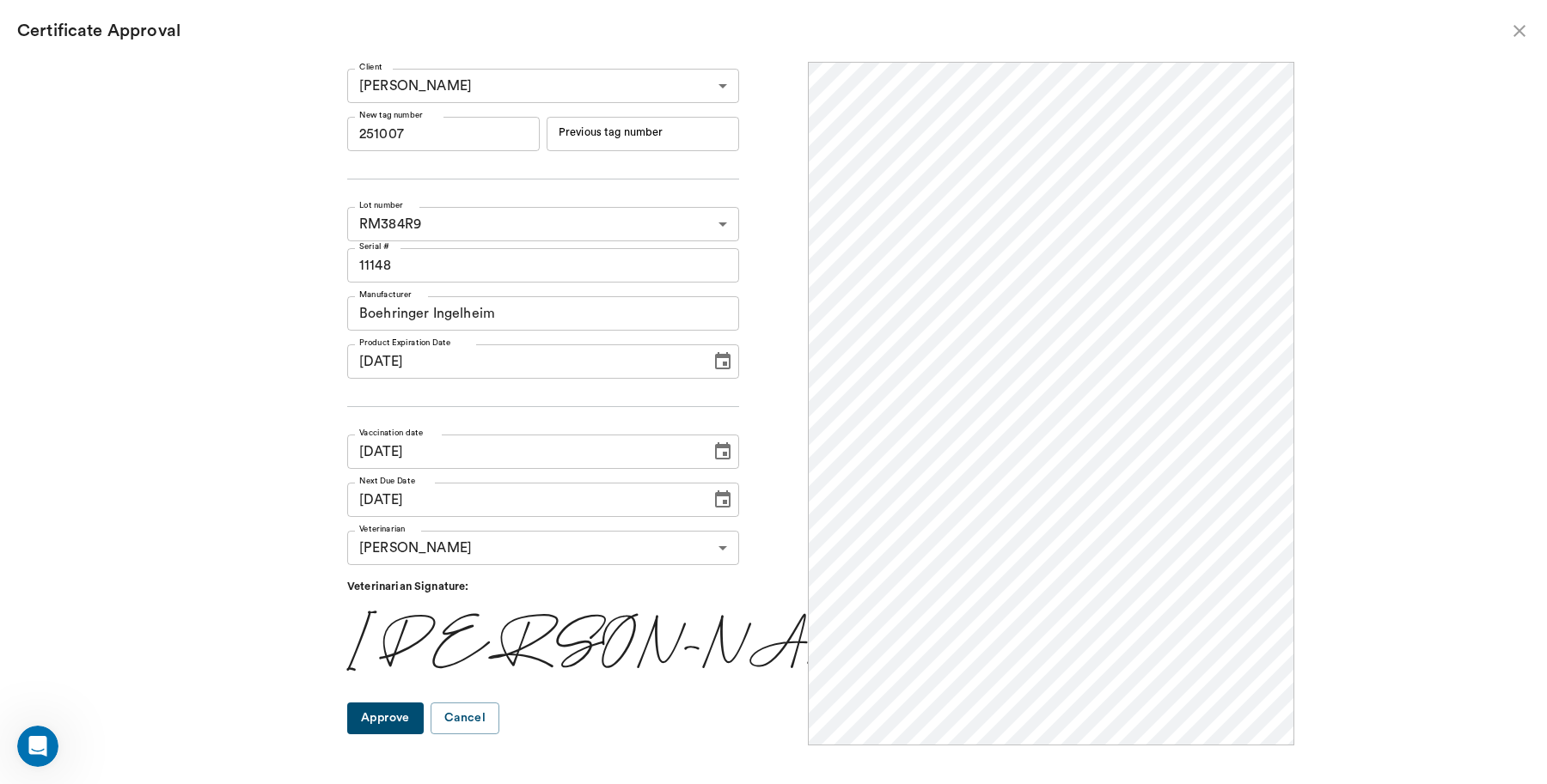
click at [424, 717] on button "Approve" at bounding box center [385, 718] width 77 height 32
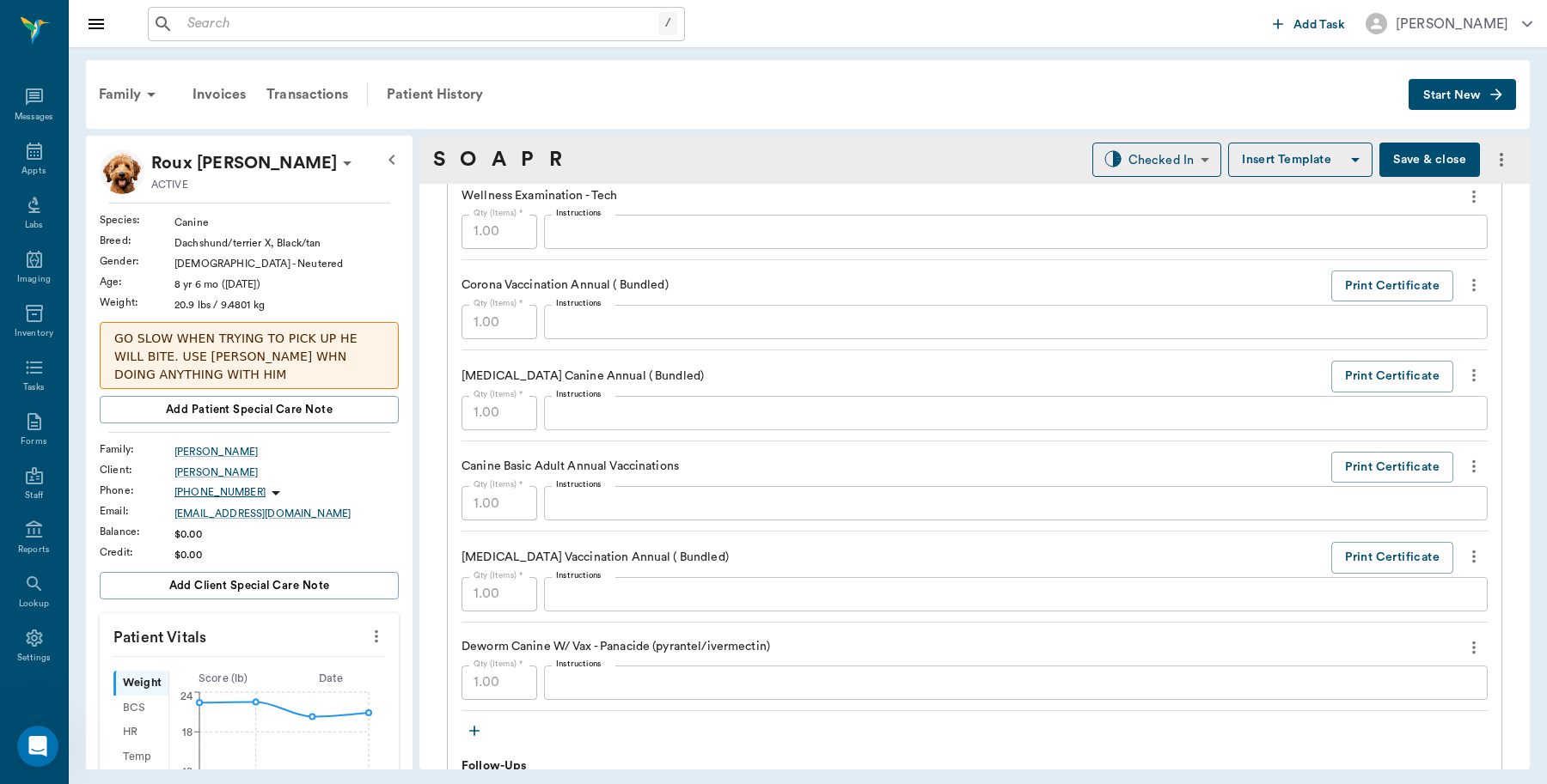
click at [1403, 163] on button "Save & close" at bounding box center [1430, 160] width 100 height 35
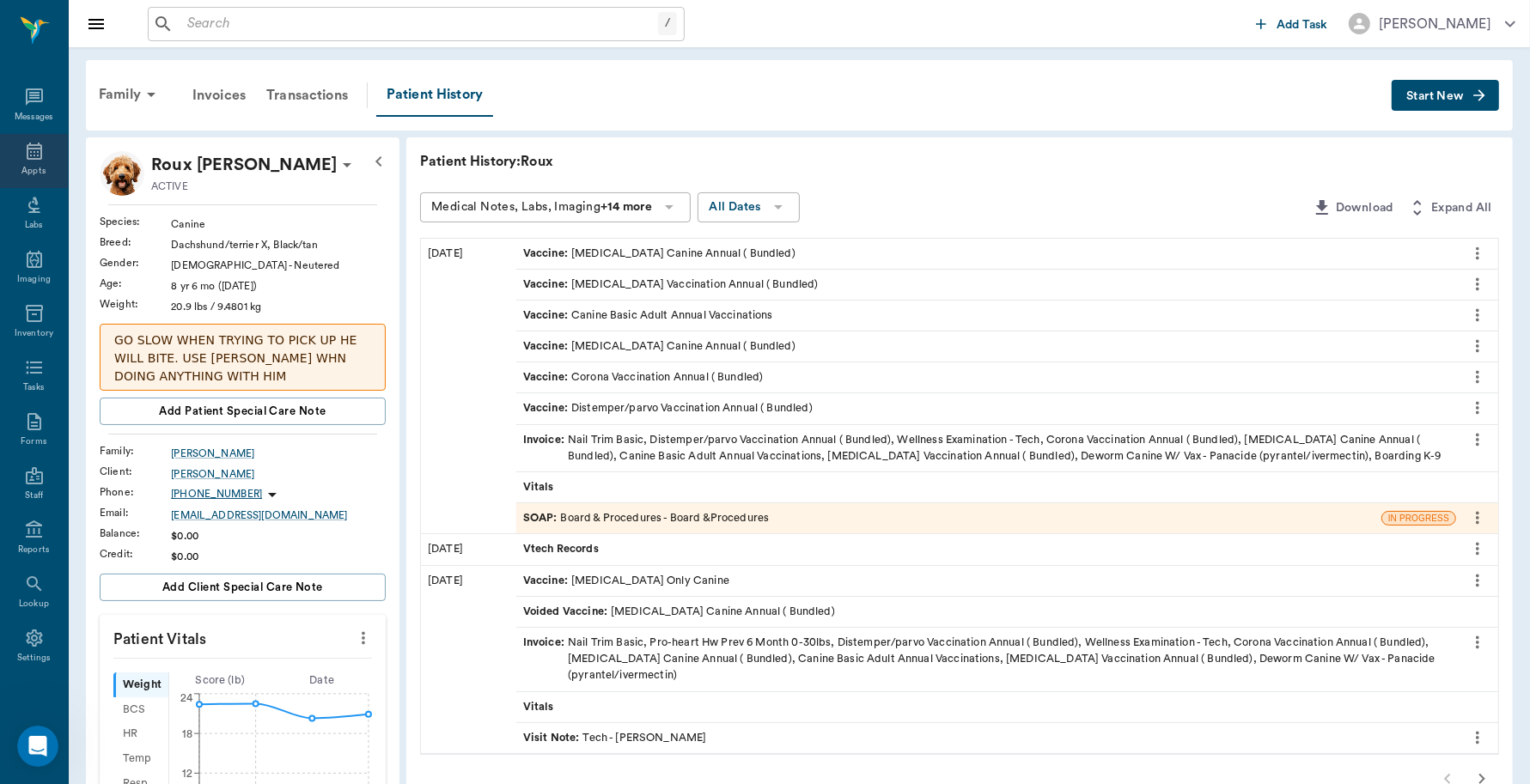
click at [26, 144] on icon at bounding box center [34, 151] width 16 height 17
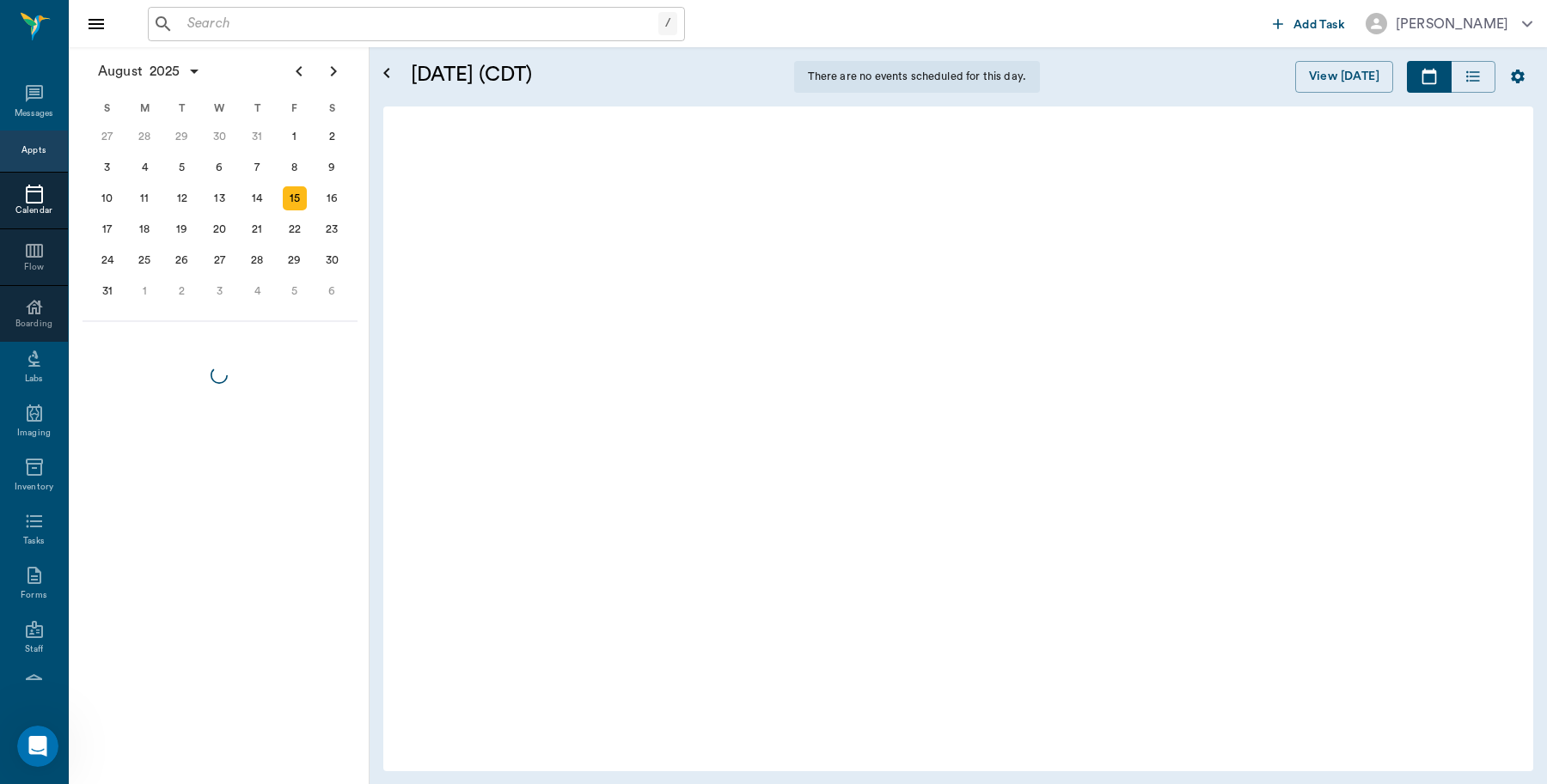
click at [26, 781] on icon at bounding box center [34, 791] width 21 height 21
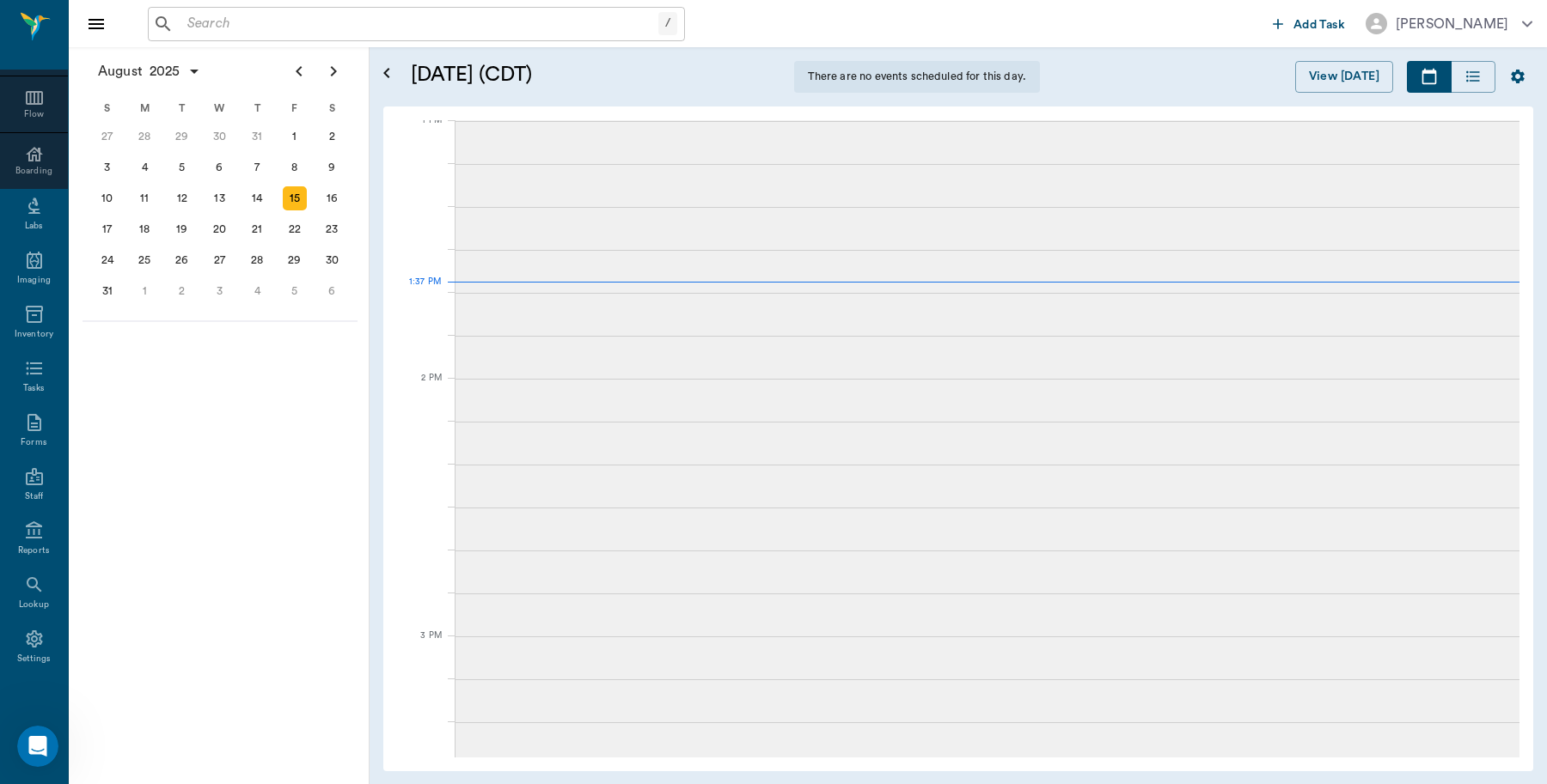
scroll to position [1294, 0]
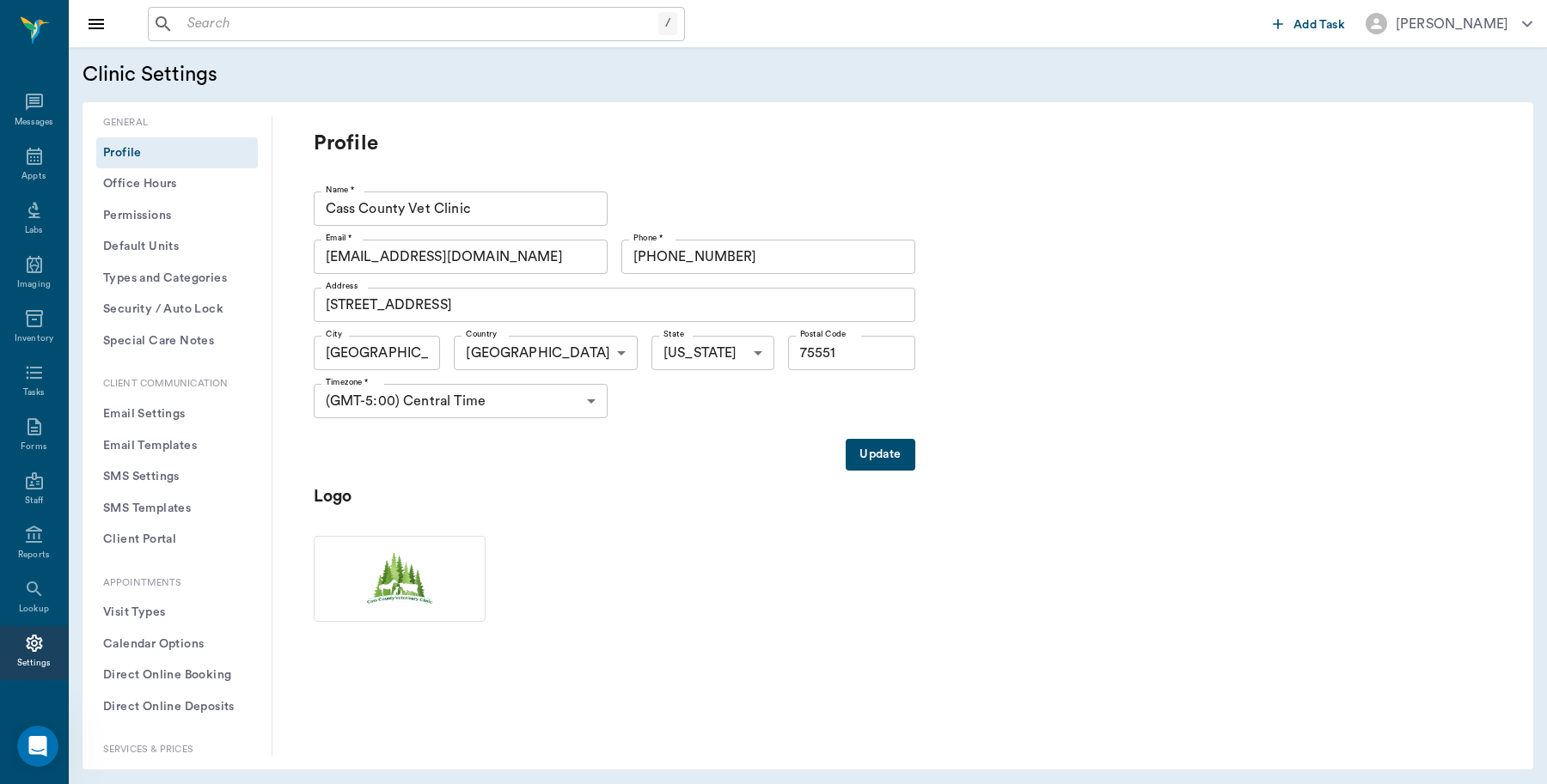
type input "75551"
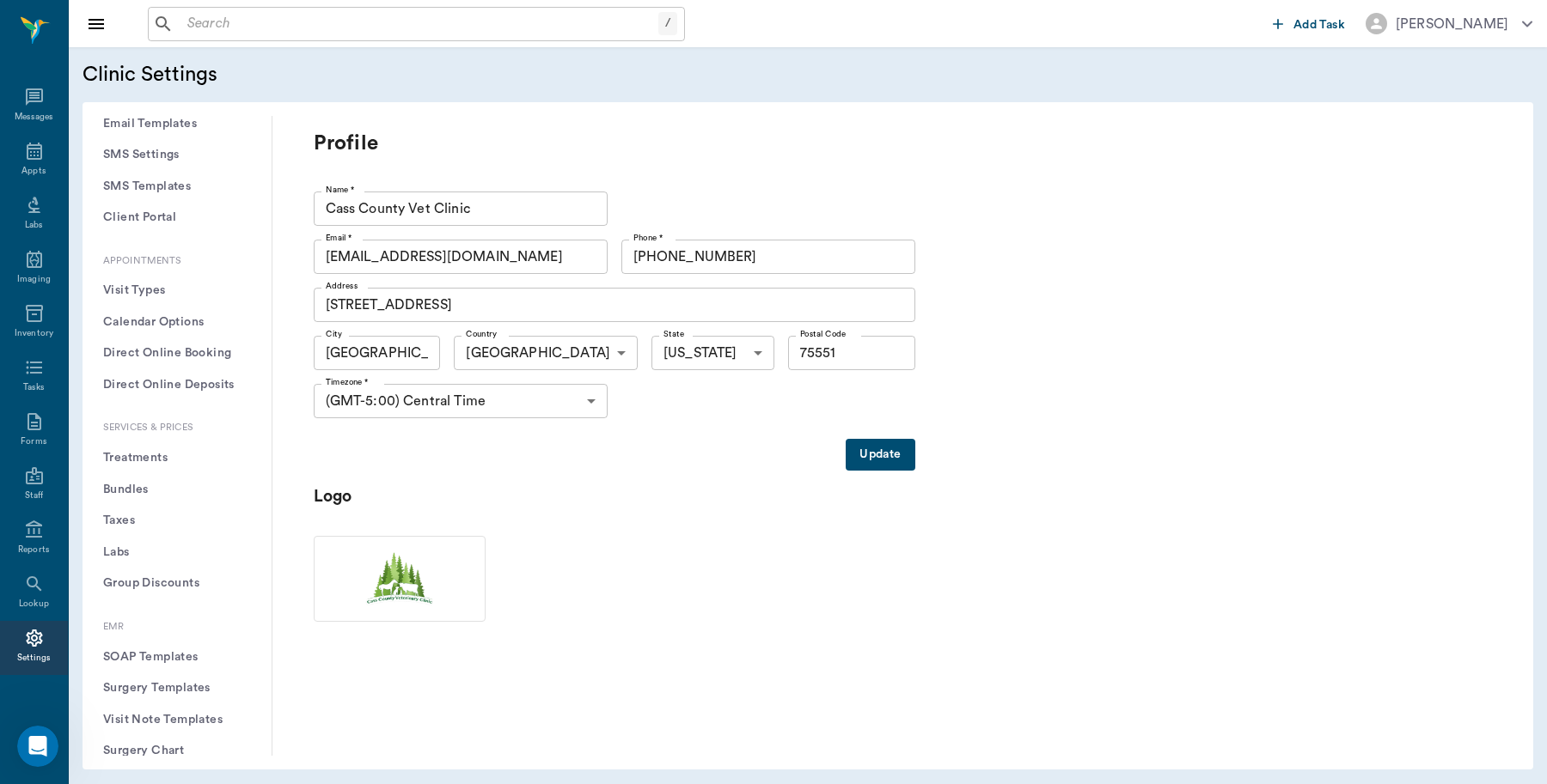
click at [142, 460] on button "Treatments" at bounding box center [176, 458] width 162 height 32
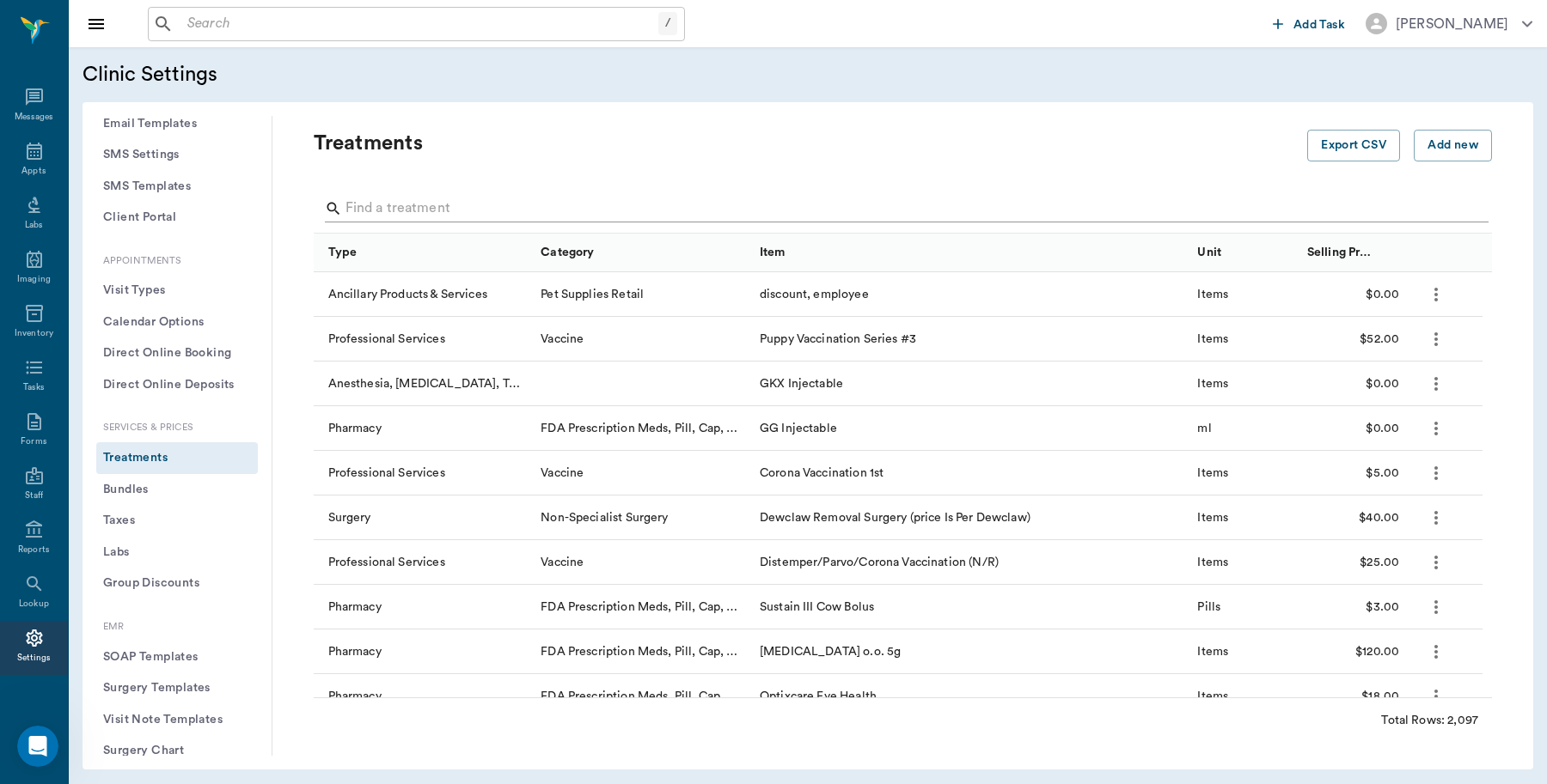
click at [436, 208] on input "Search" at bounding box center [904, 209] width 1118 height 27
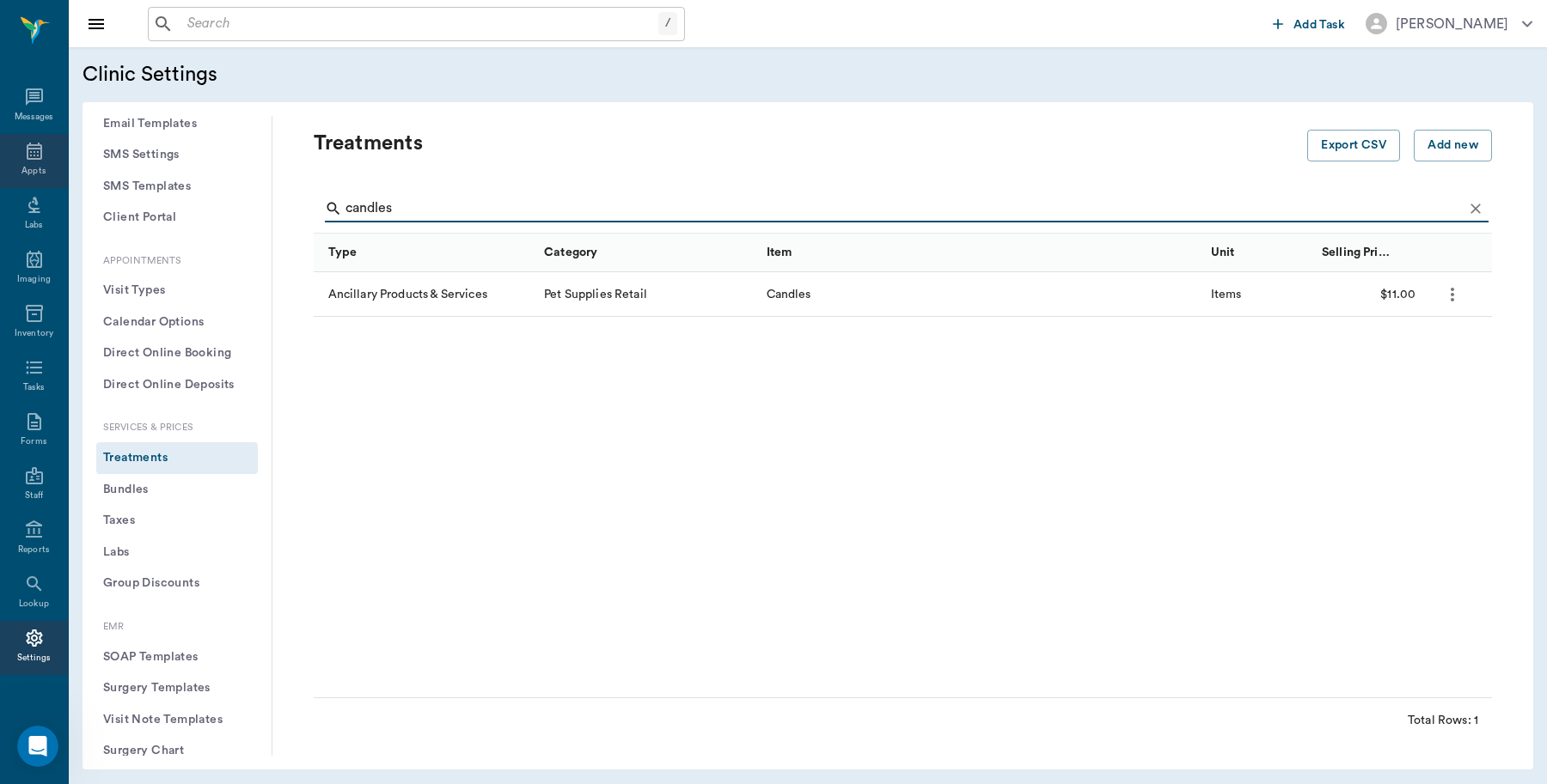
type input "candles"
drag, startPoint x: 26, startPoint y: 162, endPoint x: 39, endPoint y: 168, distance: 14.3
click at [26, 162] on div "Appts" at bounding box center [34, 161] width 68 height 54
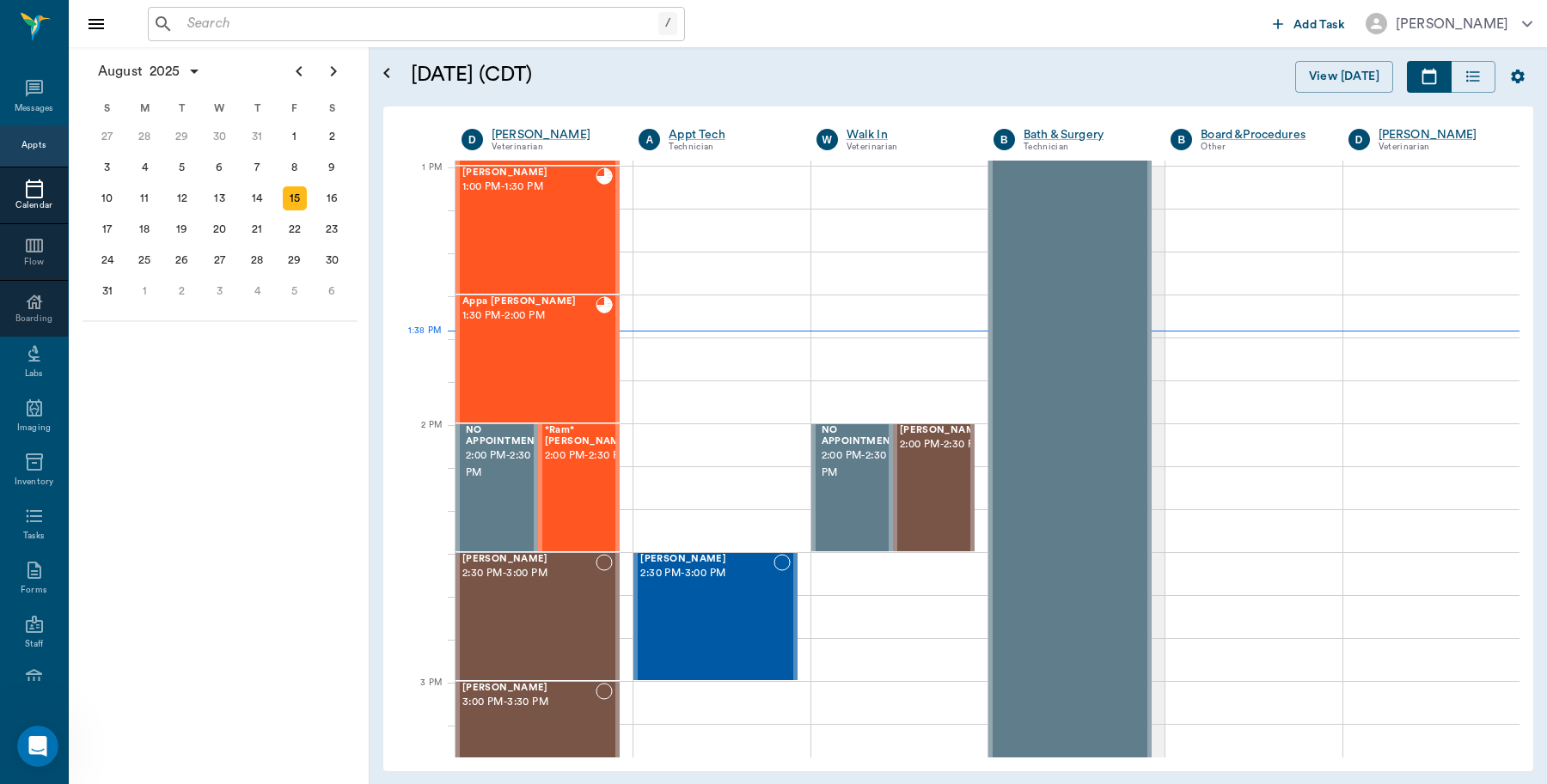
scroll to position [1289, 0]
click at [243, 31] on input "text" at bounding box center [419, 24] width 478 height 24
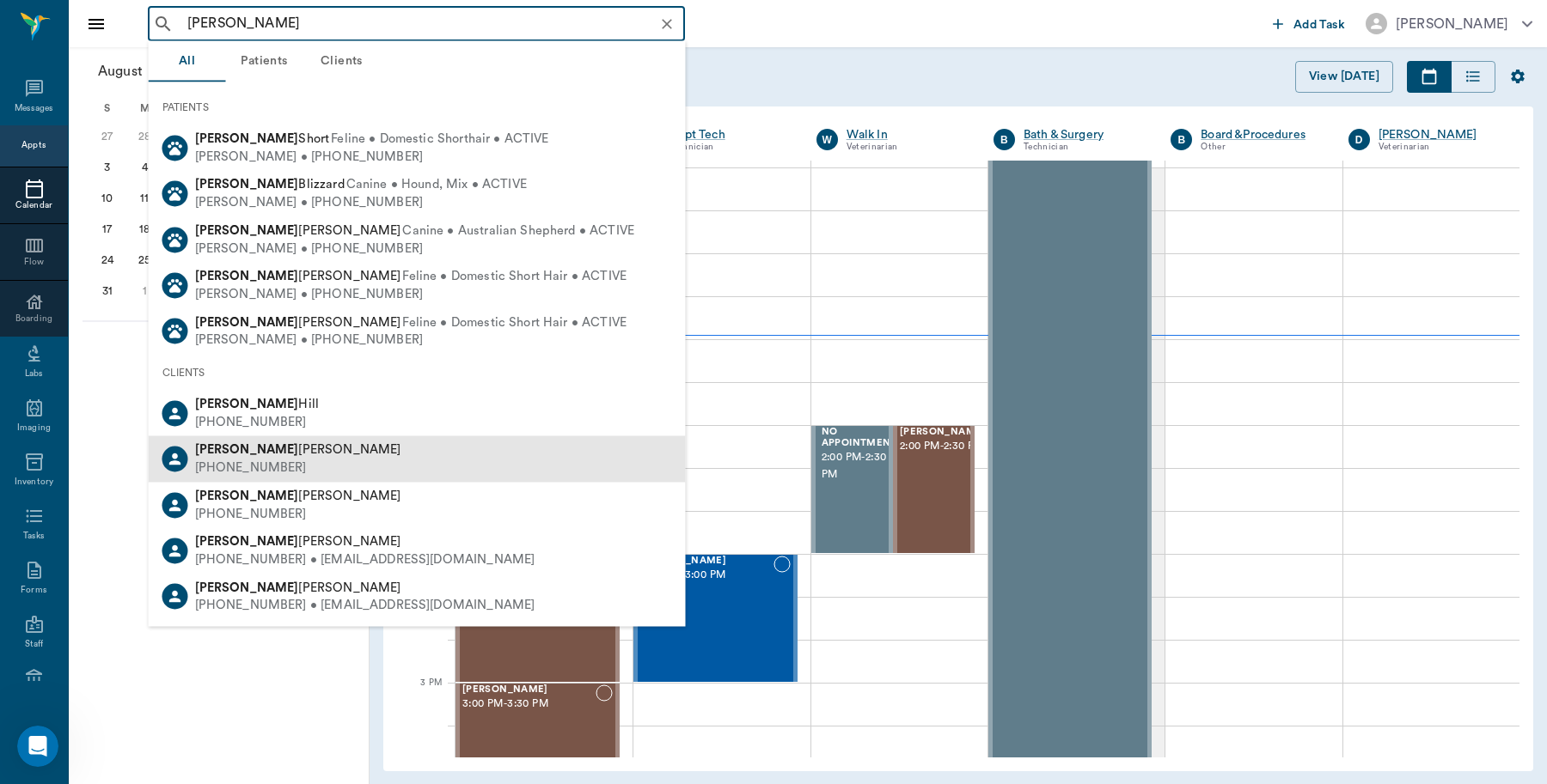
click at [336, 449] on div "[PERSON_NAME] [PHONE_NUMBER]" at bounding box center [417, 459] width 537 height 46
type input "[PERSON_NAME]"
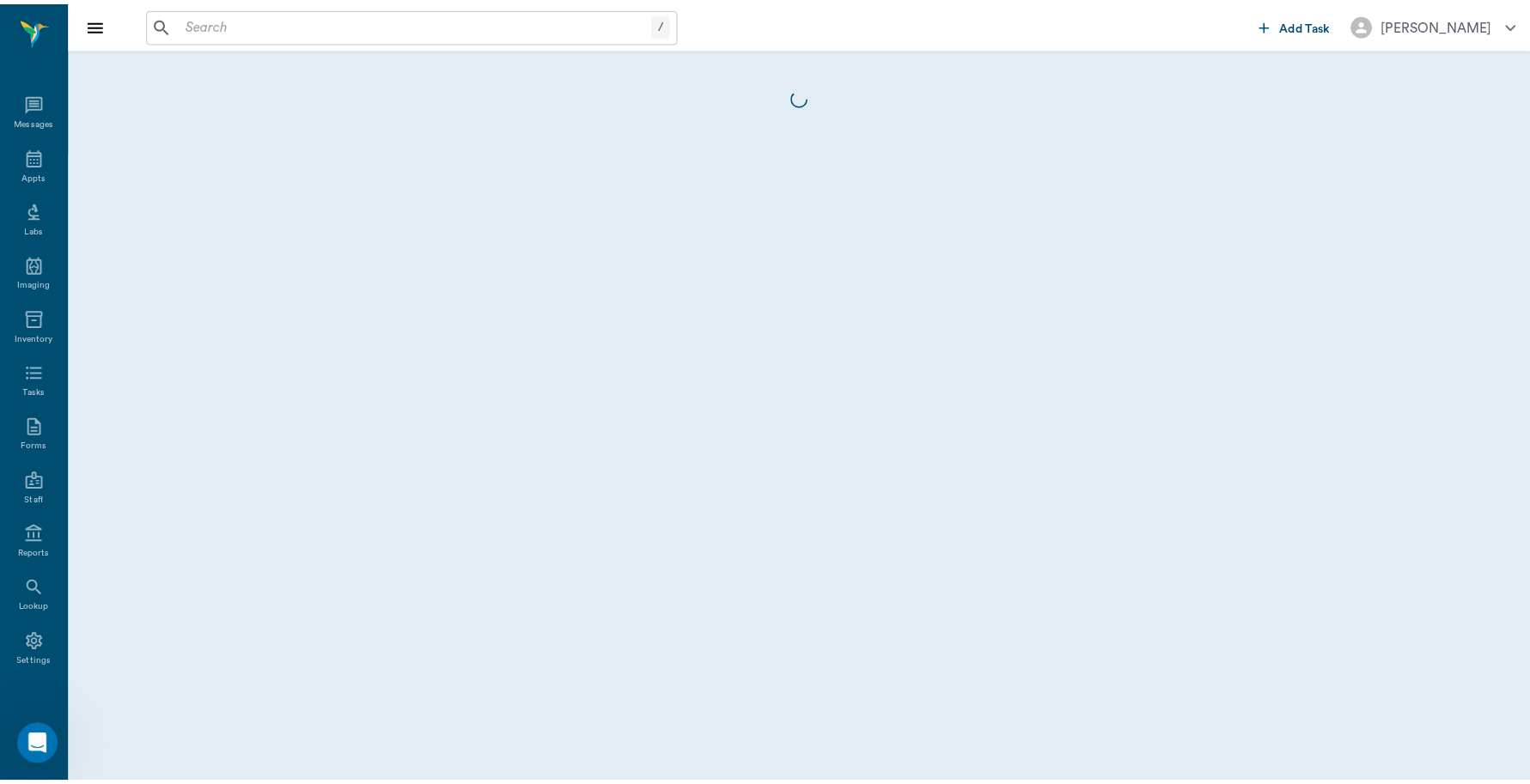
scroll to position [5, 0]
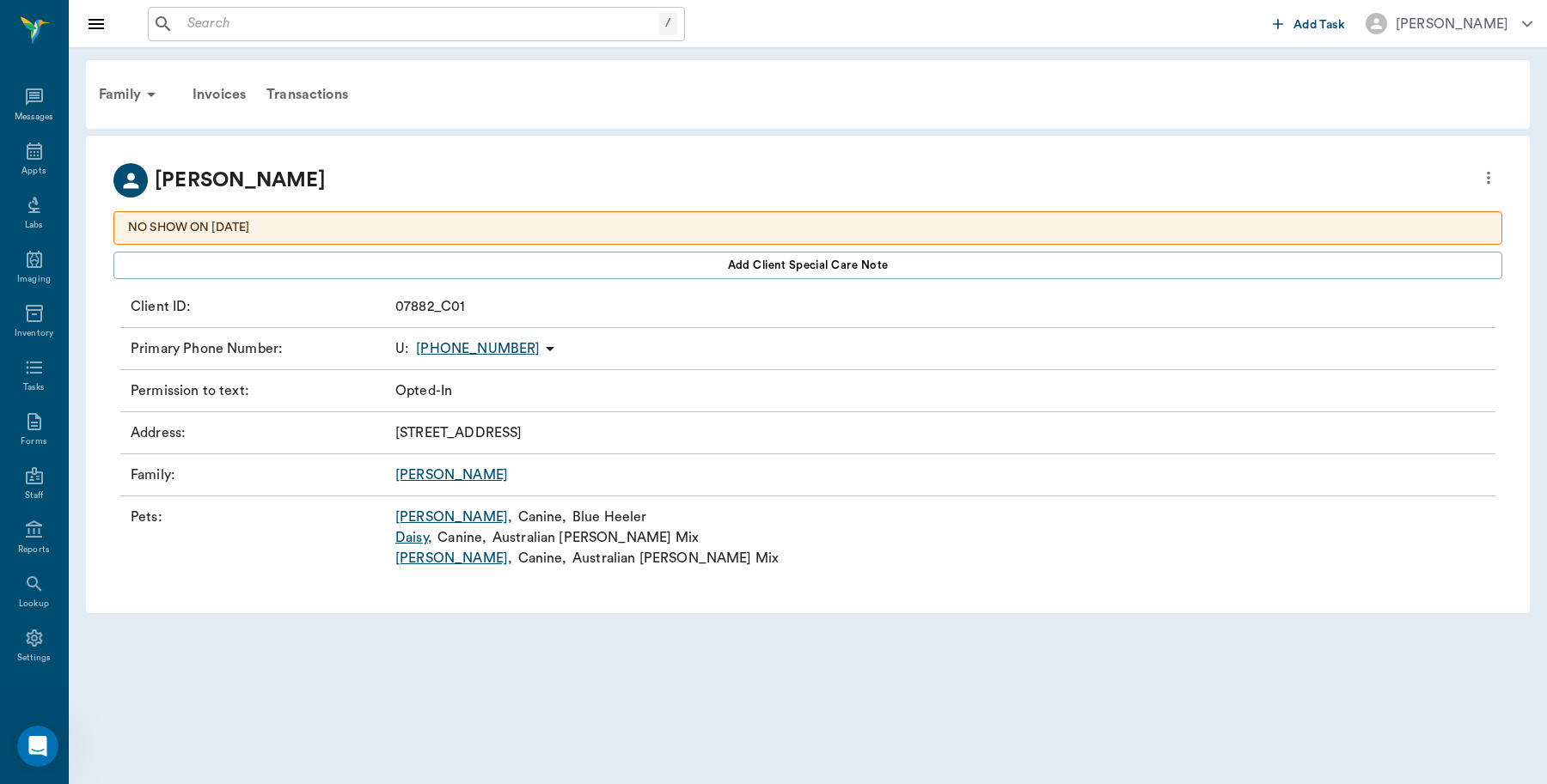
click at [405, 525] on link "[PERSON_NAME] ," at bounding box center [454, 517] width 117 height 21
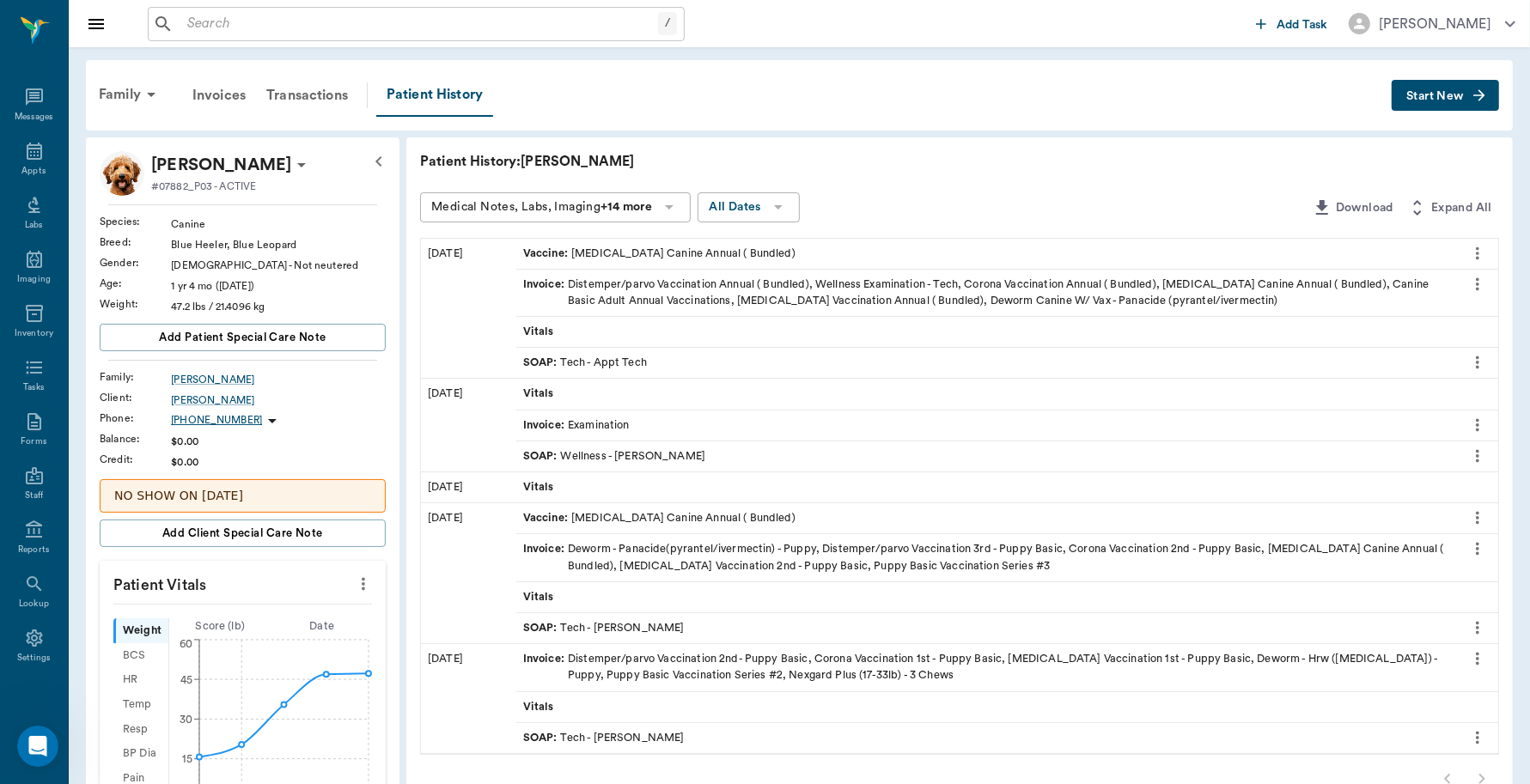
click at [1469, 91] on button "Start New" at bounding box center [1446, 96] width 108 height 32
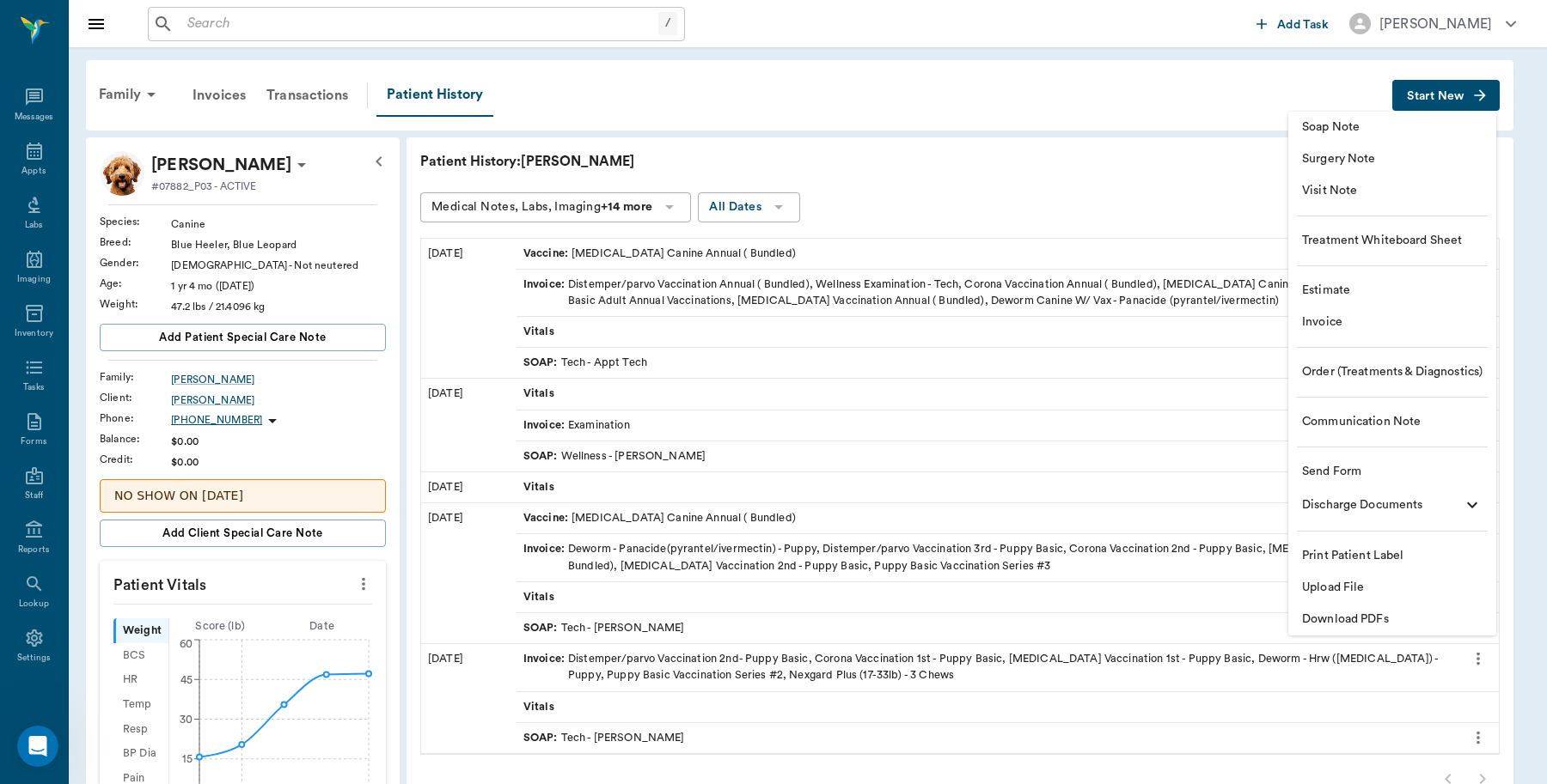
click at [1345, 315] on span "Invoice" at bounding box center [1393, 323] width 181 height 18
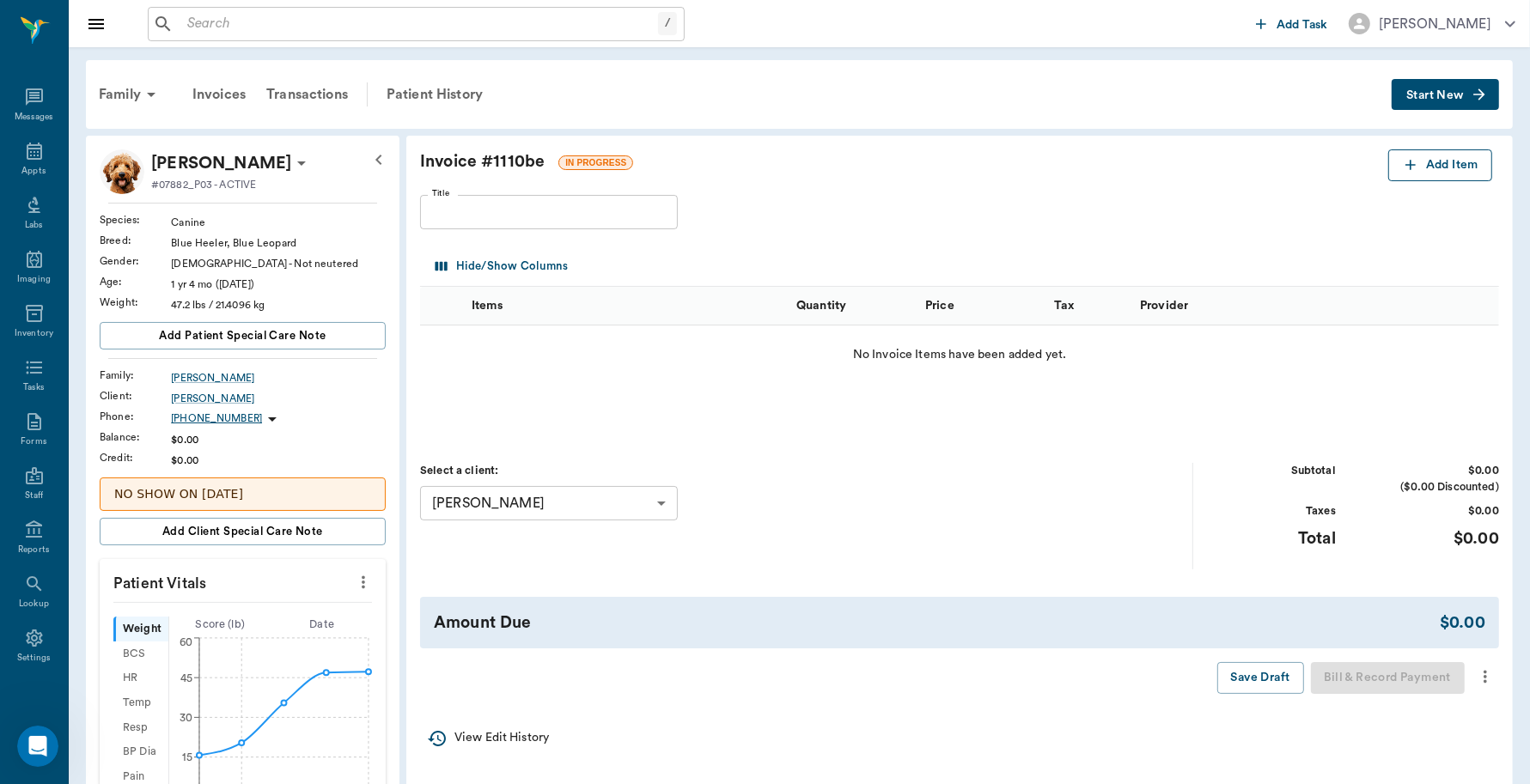
click at [1408, 168] on icon "button" at bounding box center [1410, 164] width 17 height 17
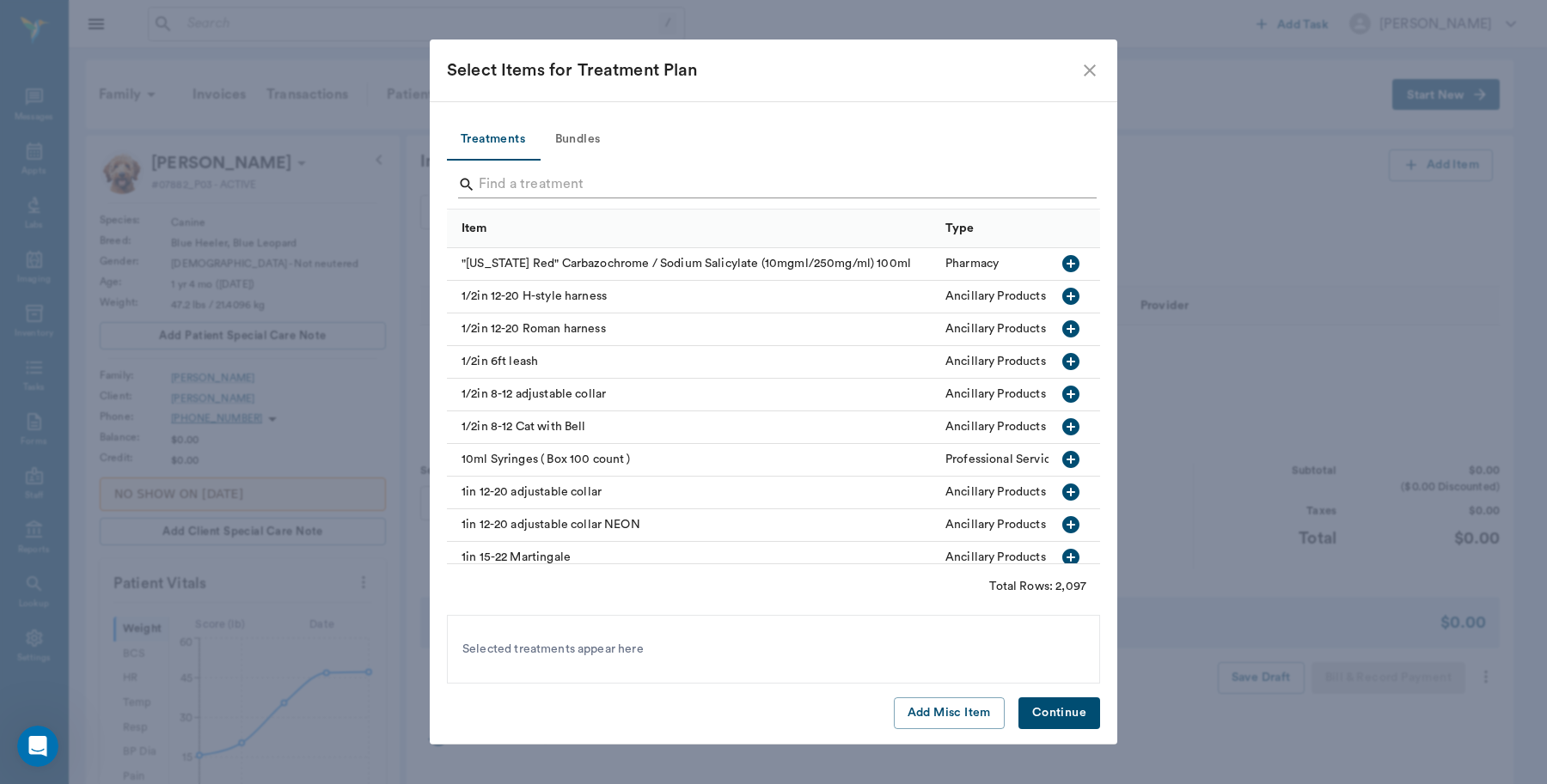
click at [585, 181] on input "Search" at bounding box center [774, 184] width 592 height 27
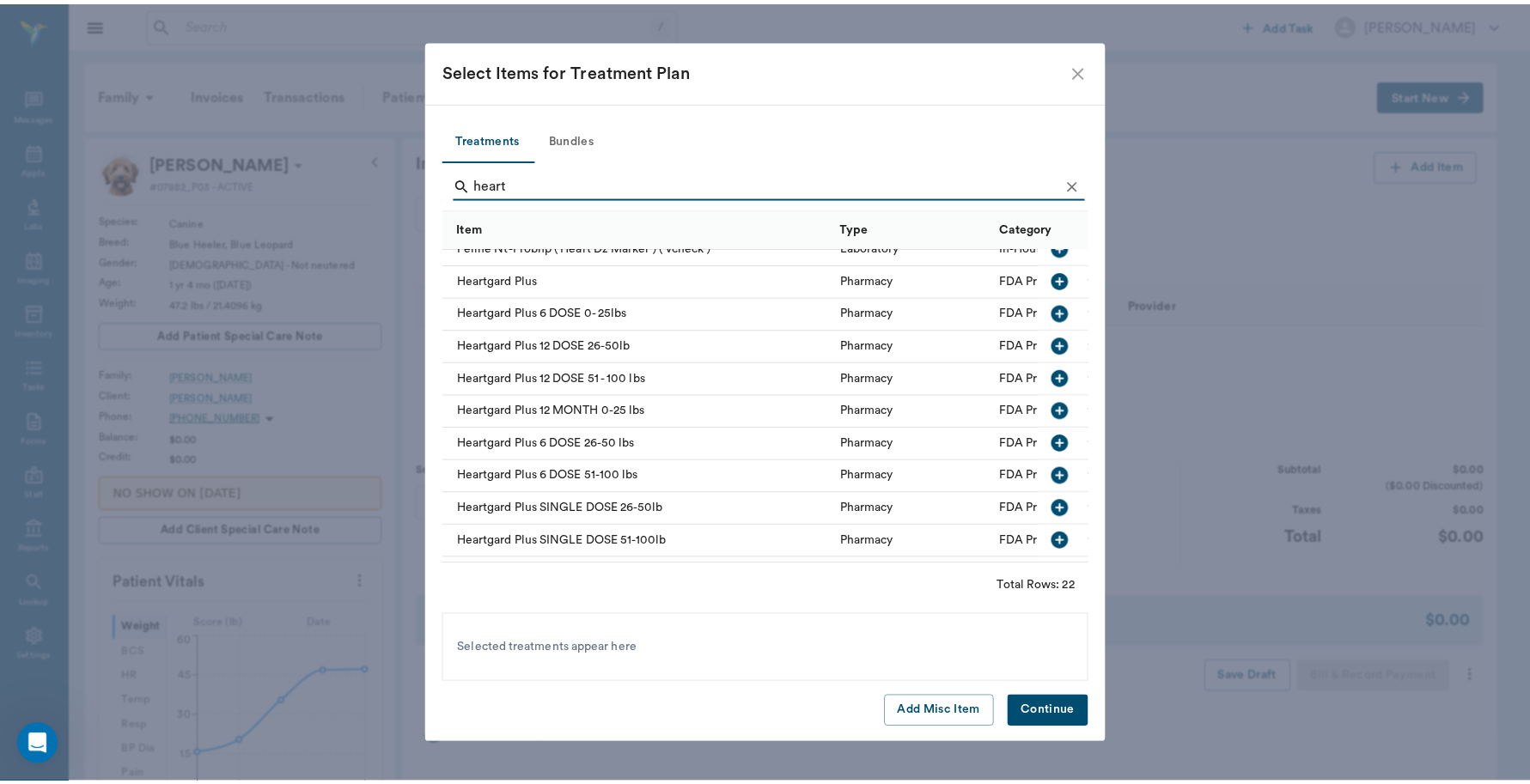
scroll to position [214, 0]
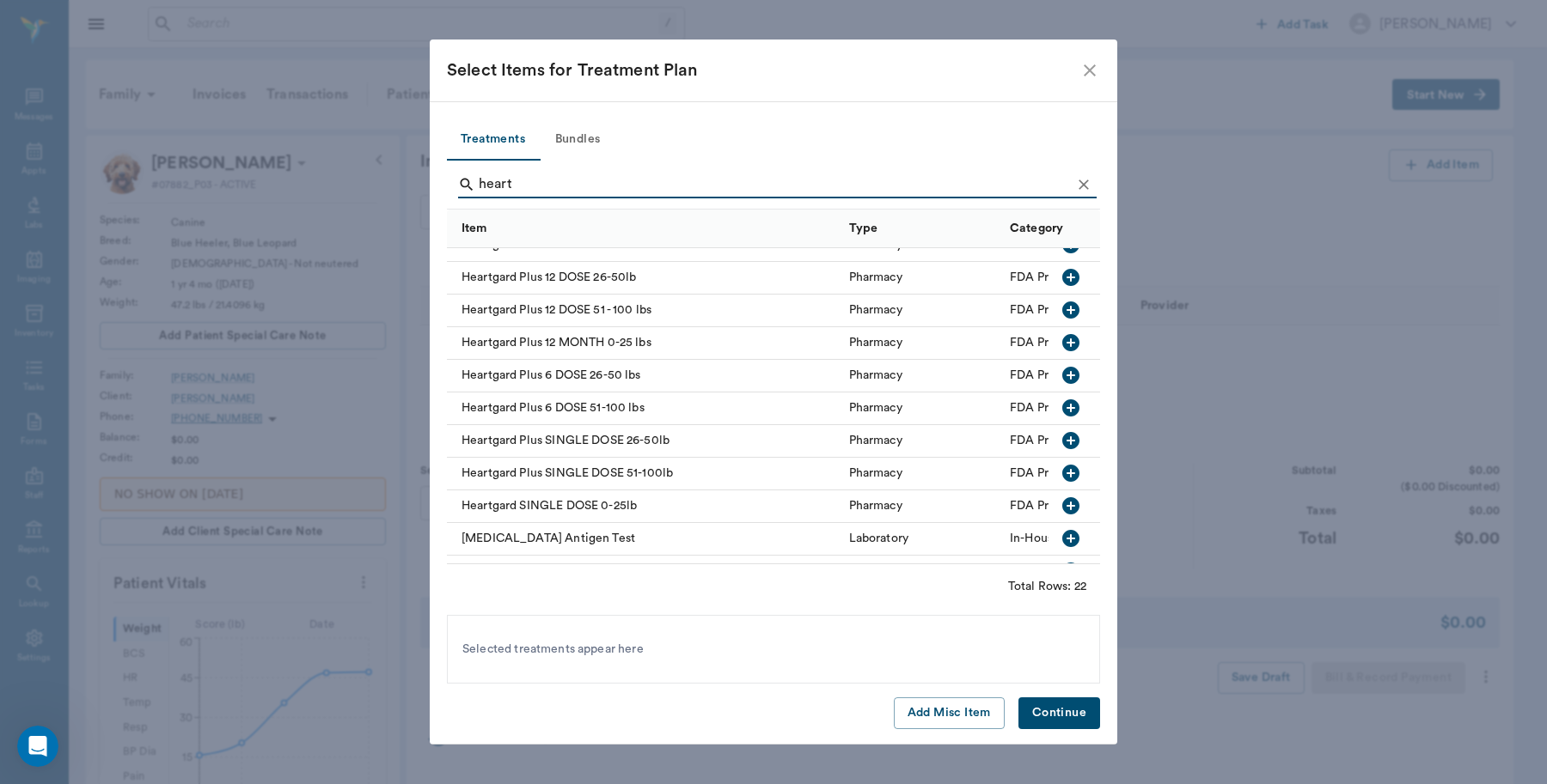
type input "heart"
click at [1062, 373] on icon "button" at bounding box center [1070, 375] width 17 height 17
click at [1067, 715] on button "Continue" at bounding box center [1058, 713] width 81 height 32
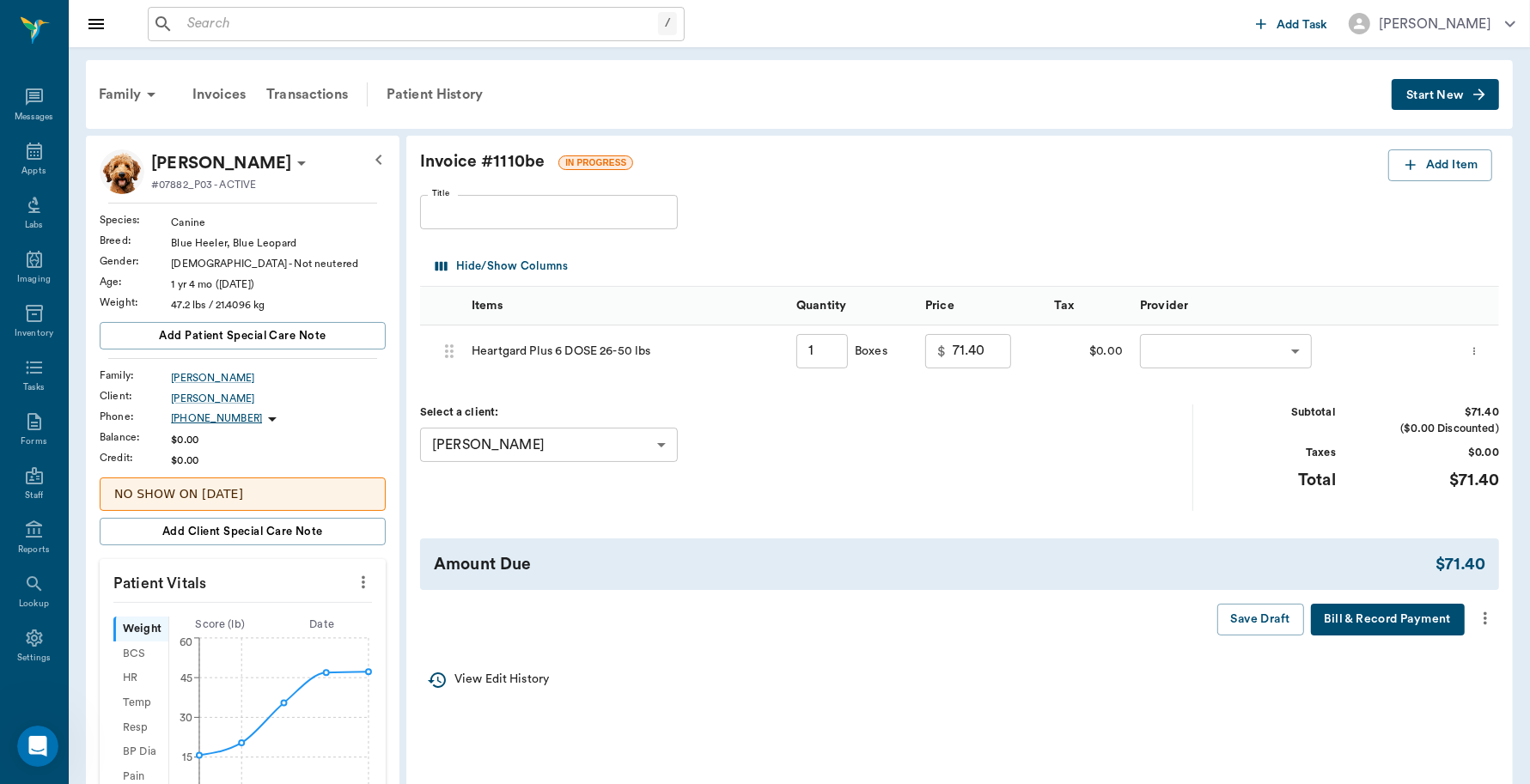
click at [1292, 358] on body "/ ​ Add Task [PERSON_NAME] Nectar Messages Appts Labs Imaging Inventory Tasks F…" at bounding box center [765, 682] width 1530 height 1364
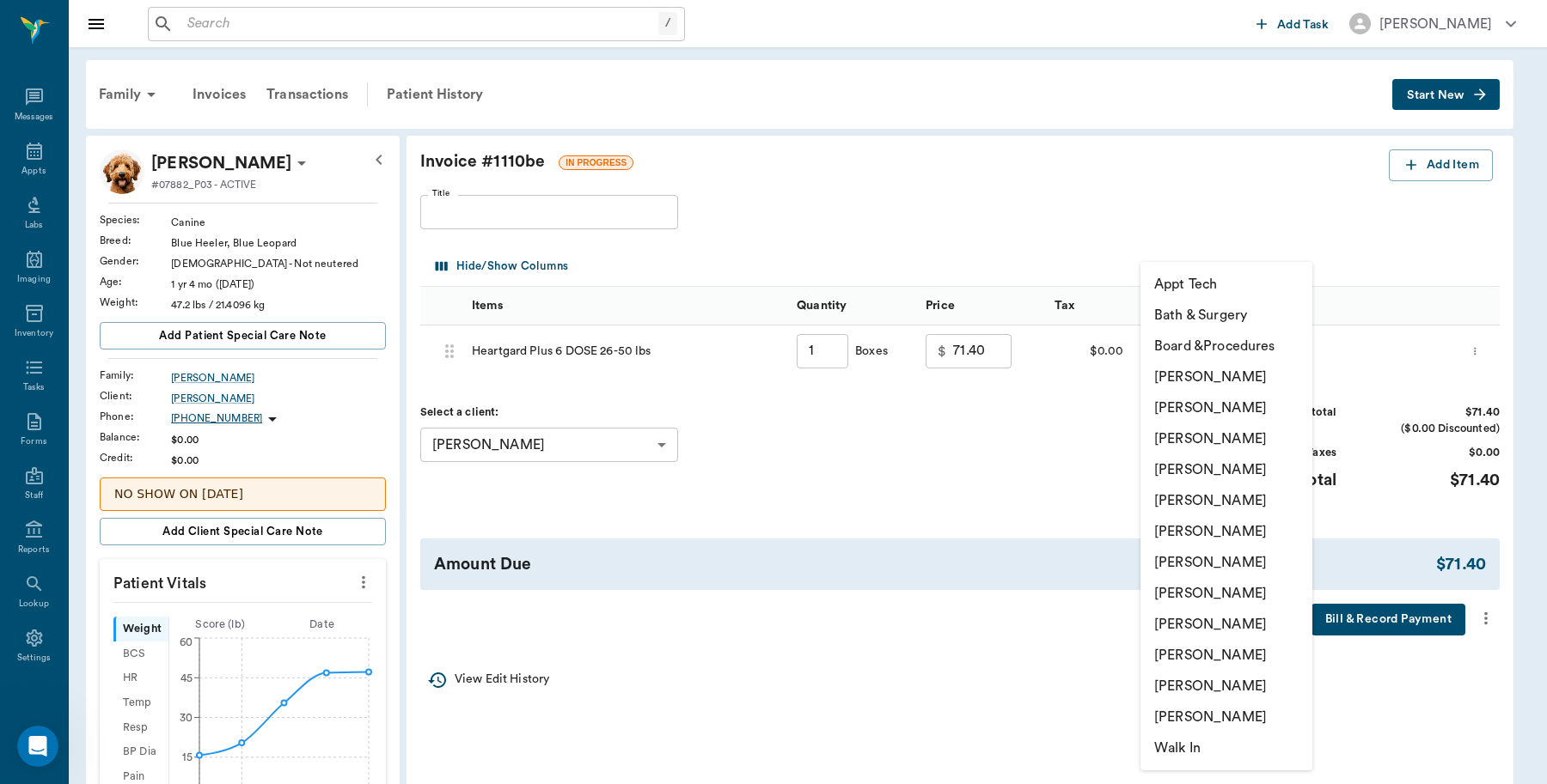
click at [1270, 379] on li "[PERSON_NAME]" at bounding box center [1226, 377] width 172 height 31
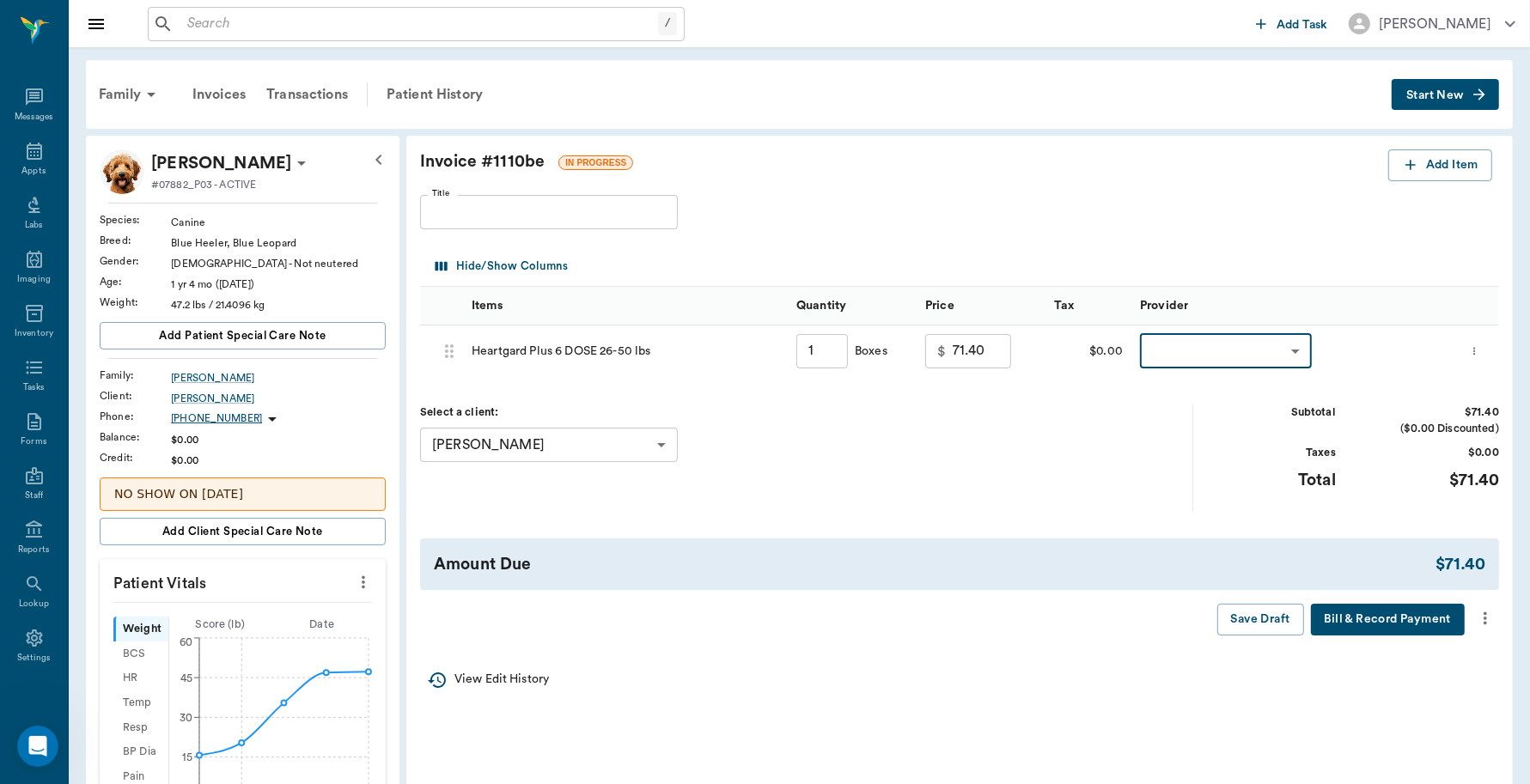
type input "none-6899ea08ed37b777db10de45"
click at [1439, 628] on button "Bill & Record Payment" at bounding box center [1388, 620] width 153 height 32
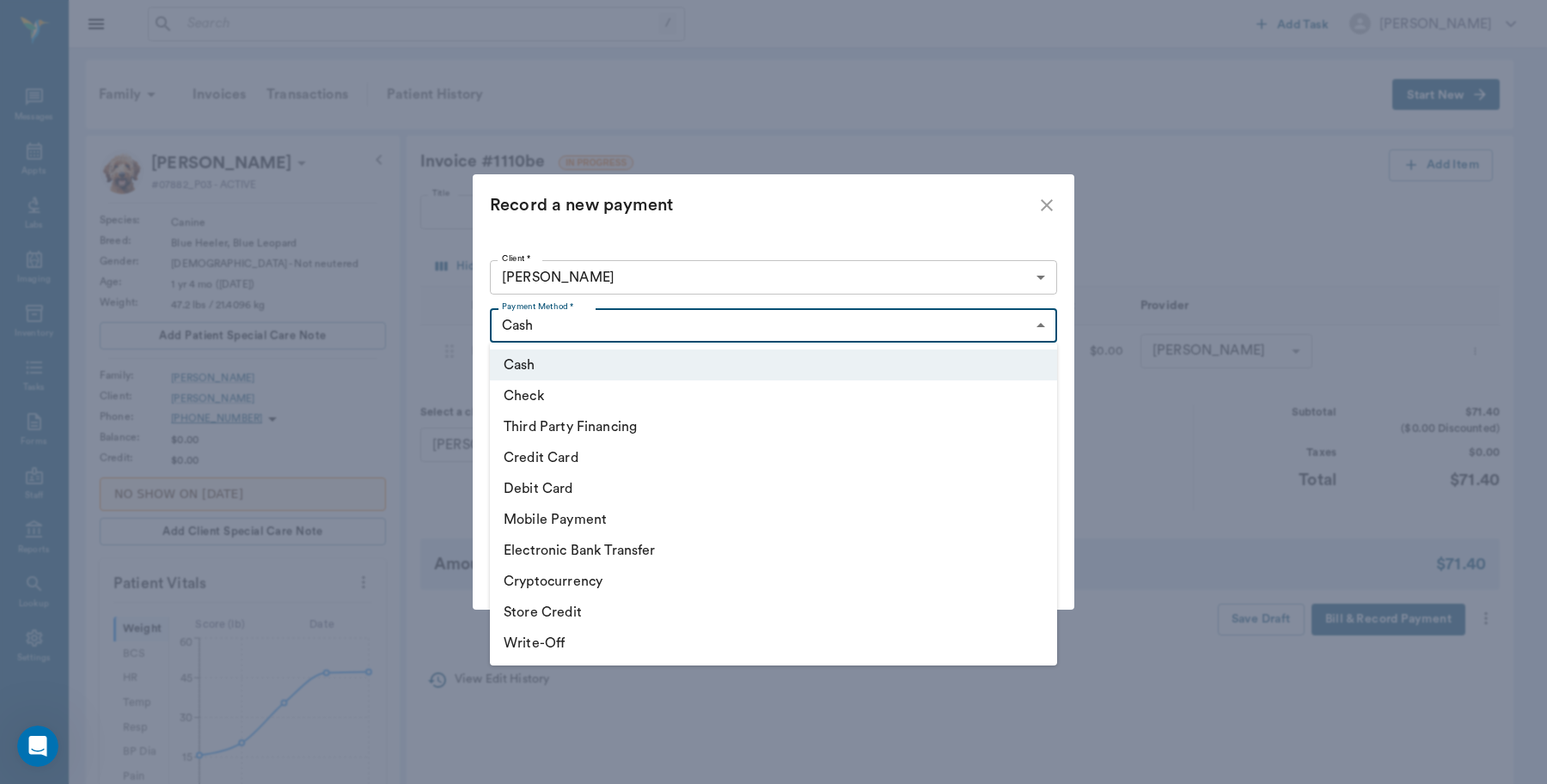
click at [1032, 331] on body "/ ​ Add Task [PERSON_NAME] Nectar Messages Appts Labs Imaging Inventory Tasks F…" at bounding box center [774, 682] width 1547 height 1364
click at [551, 489] on li "Debit Card" at bounding box center [773, 489] width 567 height 31
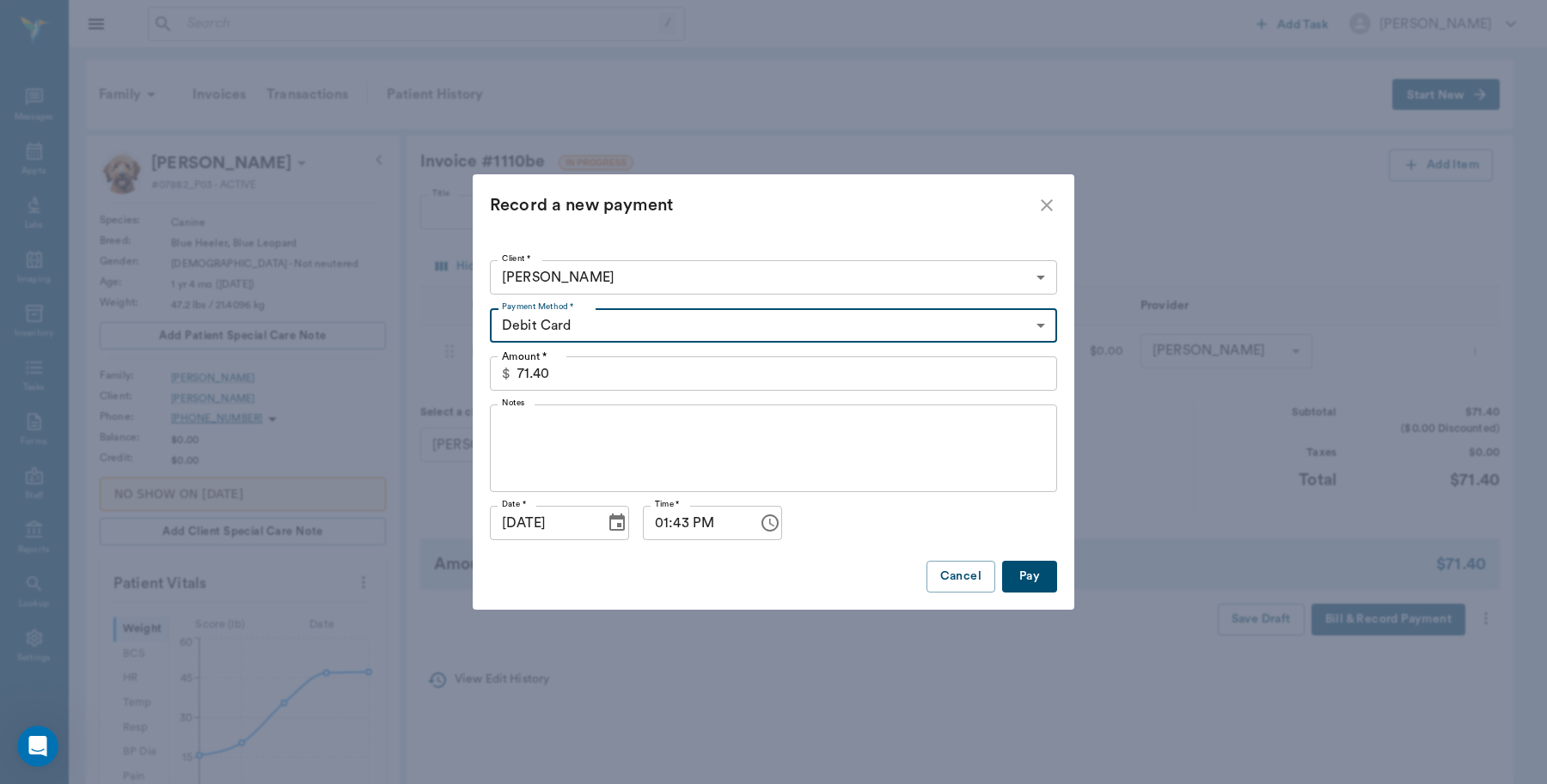
type input "DEBIT_CARD"
click at [1033, 573] on button "Pay" at bounding box center [1029, 577] width 55 height 32
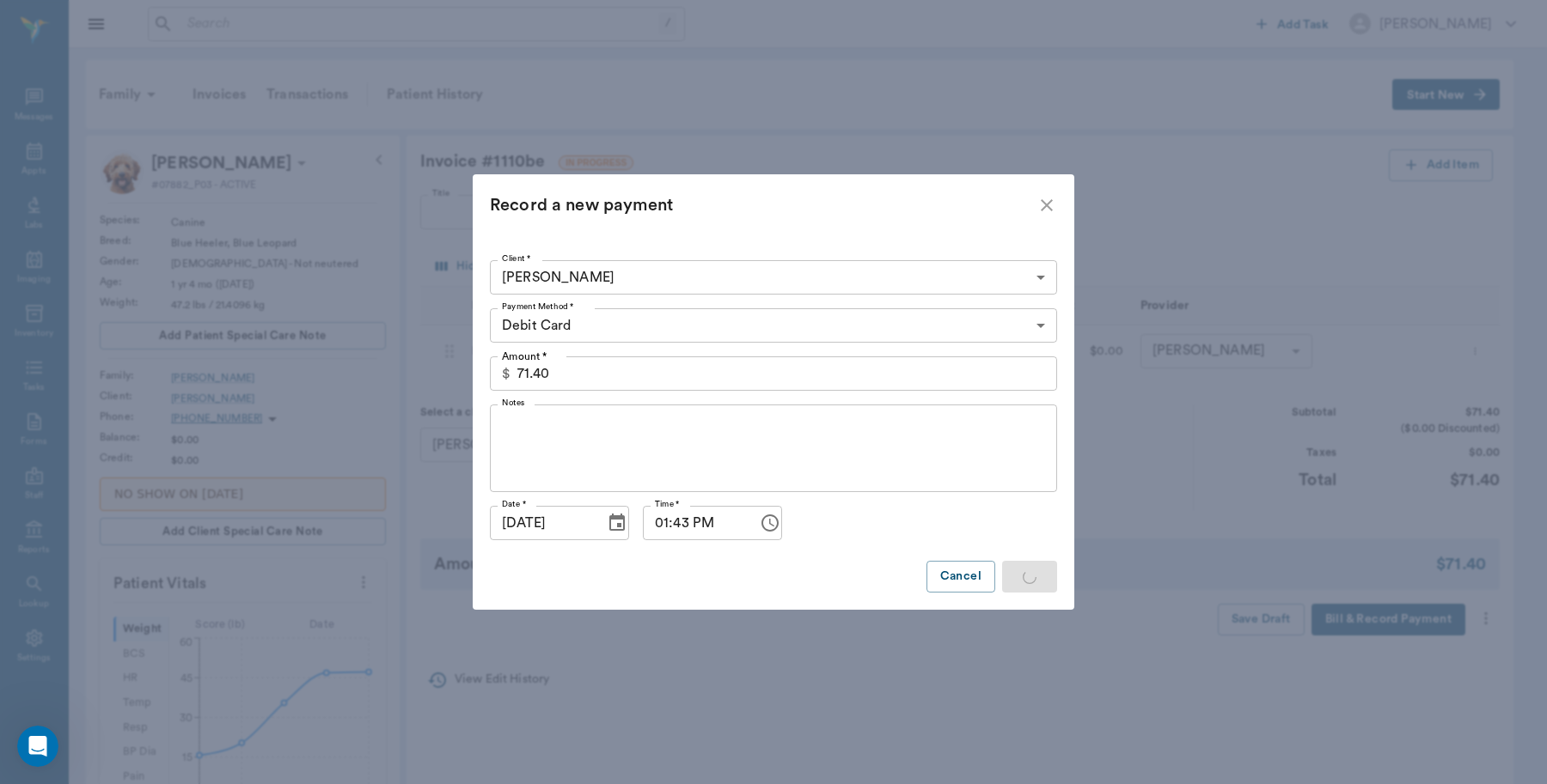
type input "1.00"
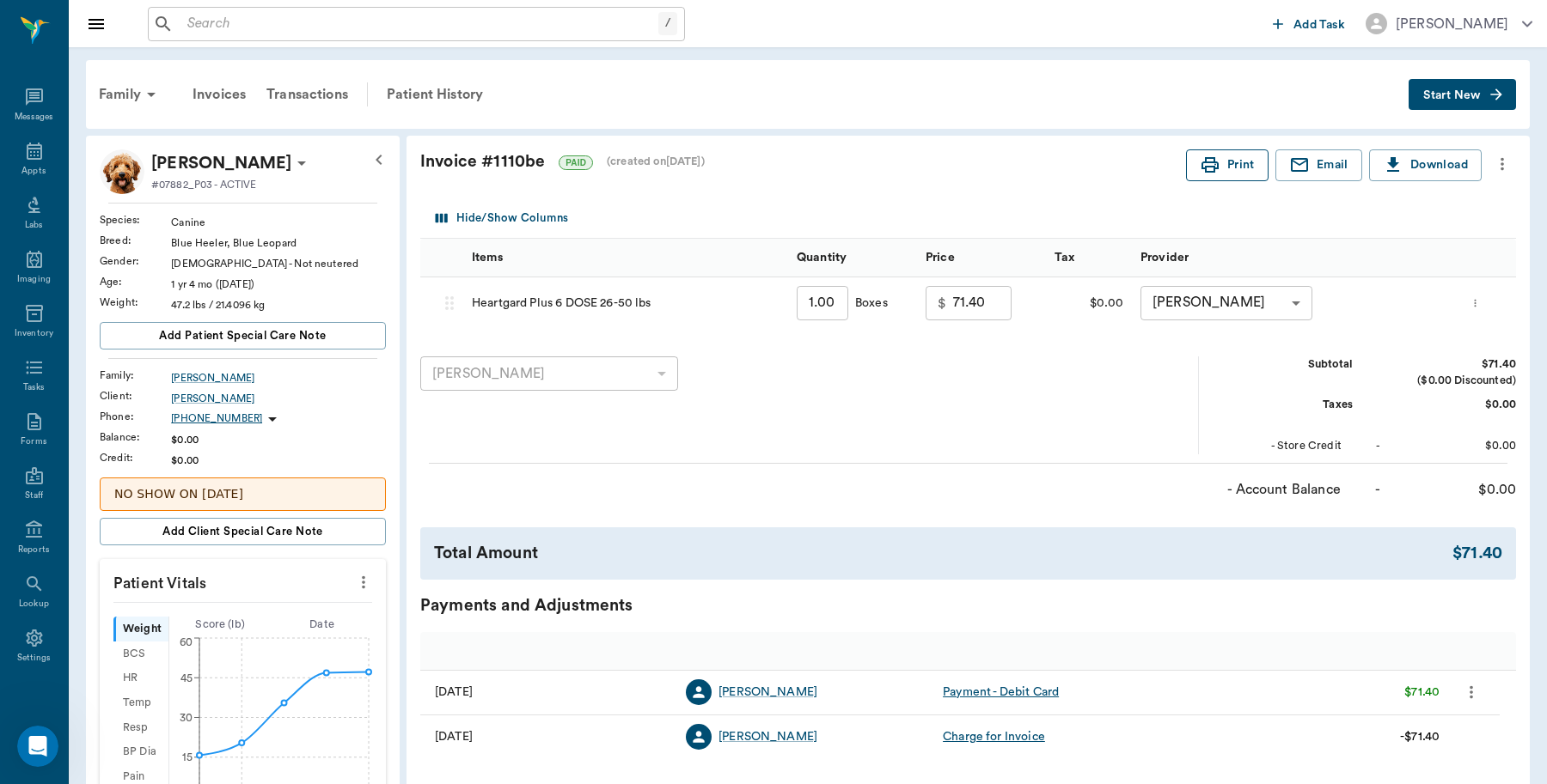
click at [1235, 159] on button "Print" at bounding box center [1227, 165] width 82 height 32
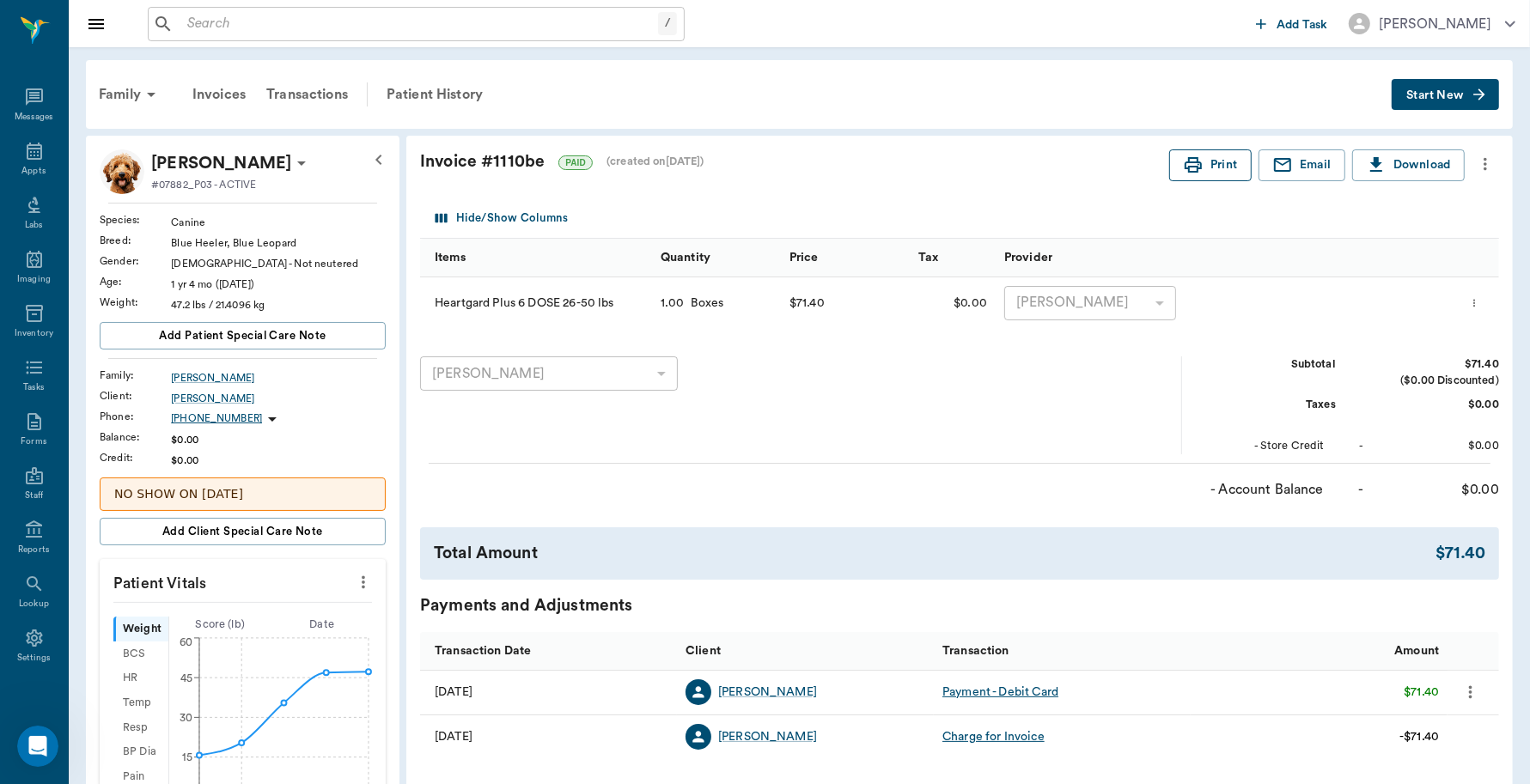
click at [1207, 168] on button "Print" at bounding box center [1210, 165] width 82 height 32
click at [1191, 172] on icon "button" at bounding box center [1193, 164] width 17 height 16
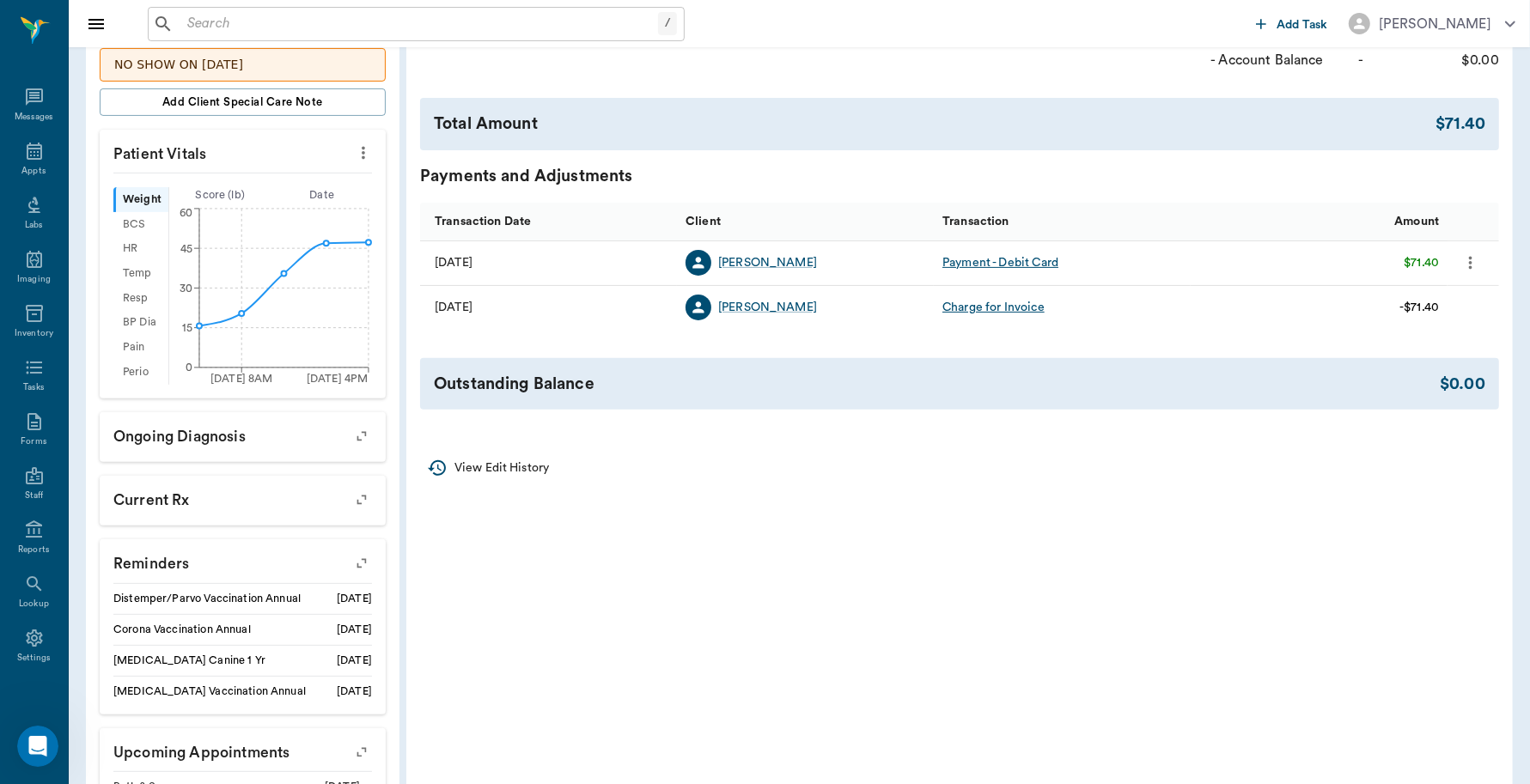
scroll to position [537, 0]
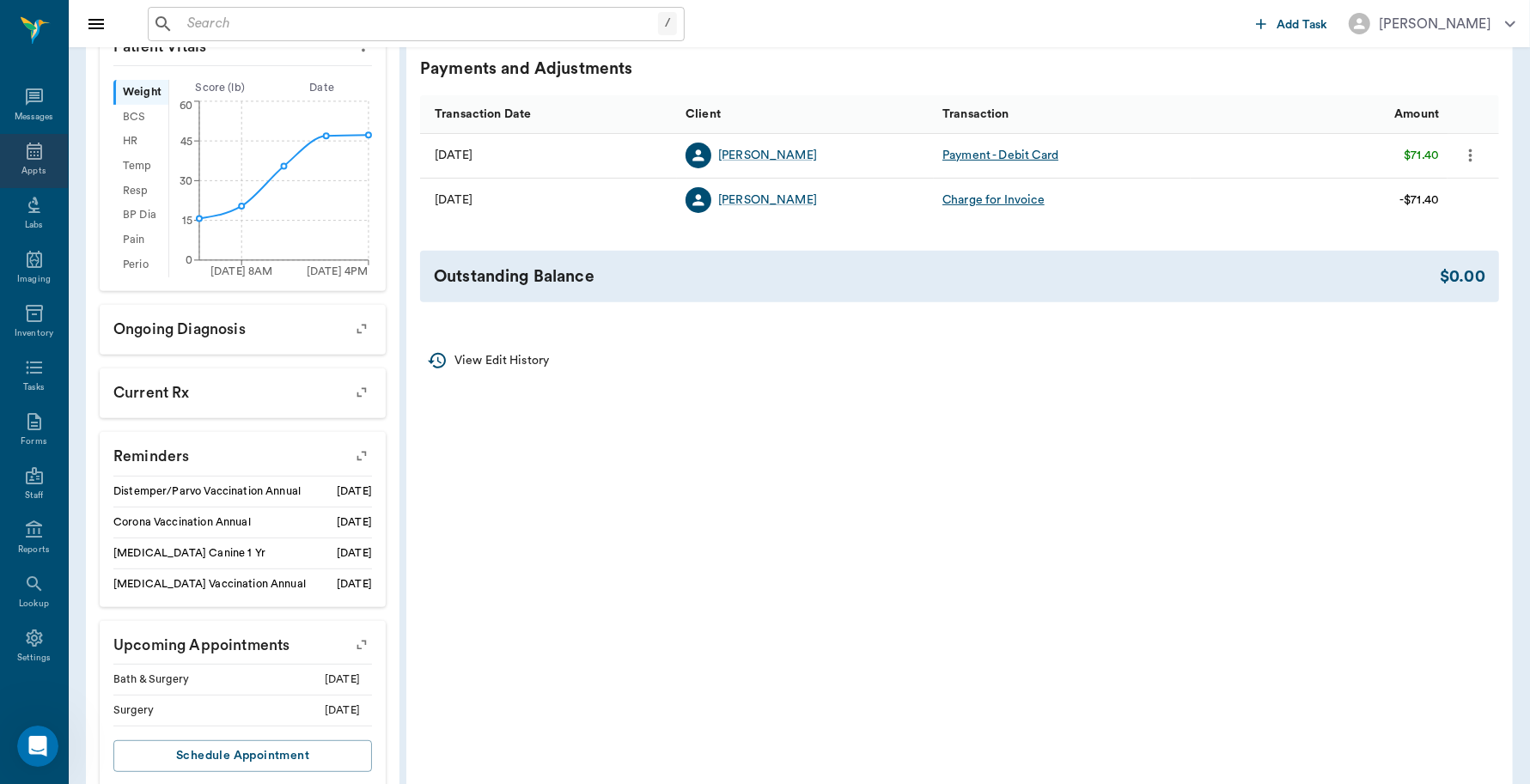
click at [26, 163] on div "Appts" at bounding box center [34, 161] width 68 height 54
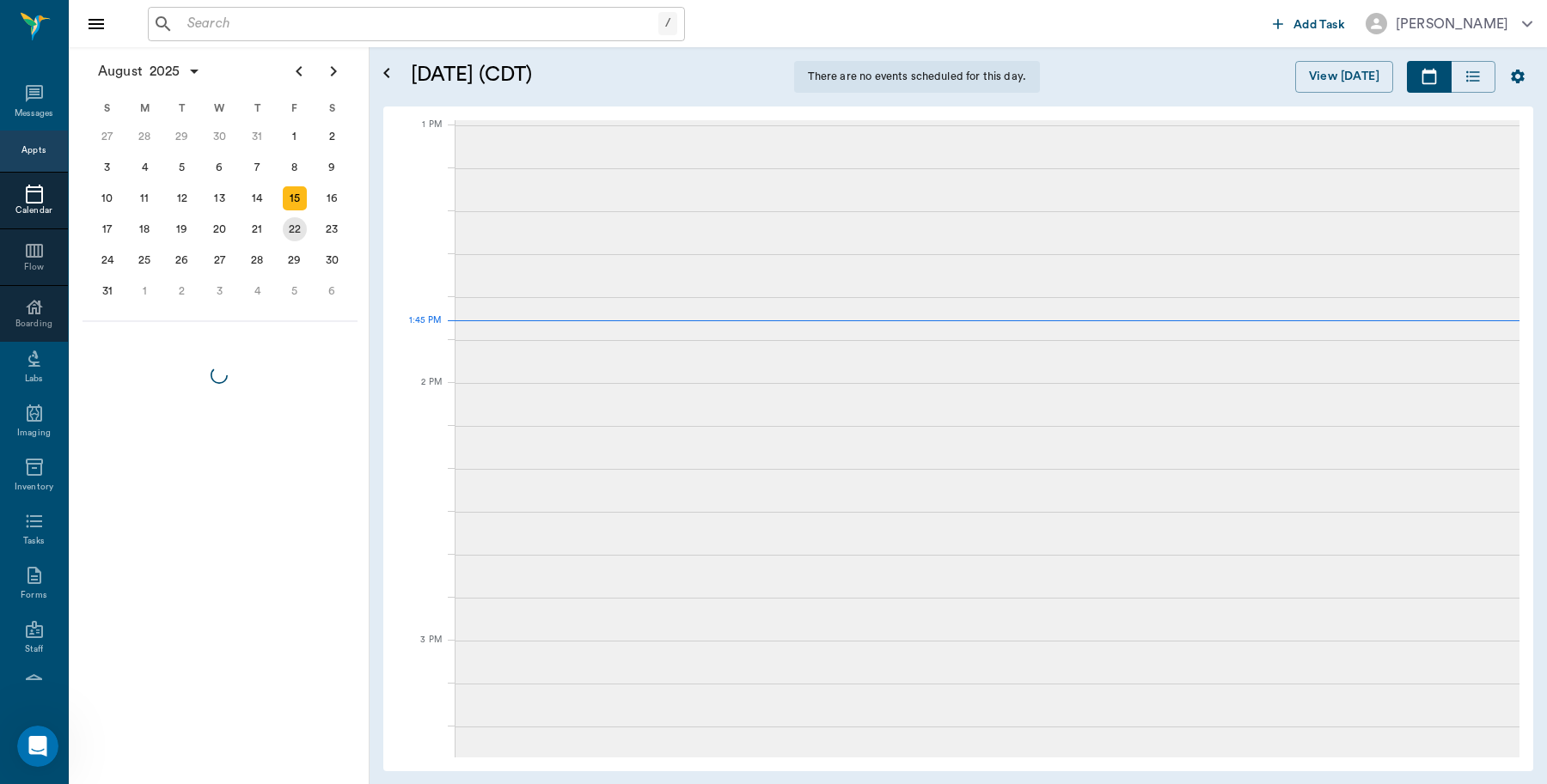
scroll to position [5, 0]
click at [219, 225] on div "20" at bounding box center [220, 229] width 24 height 24
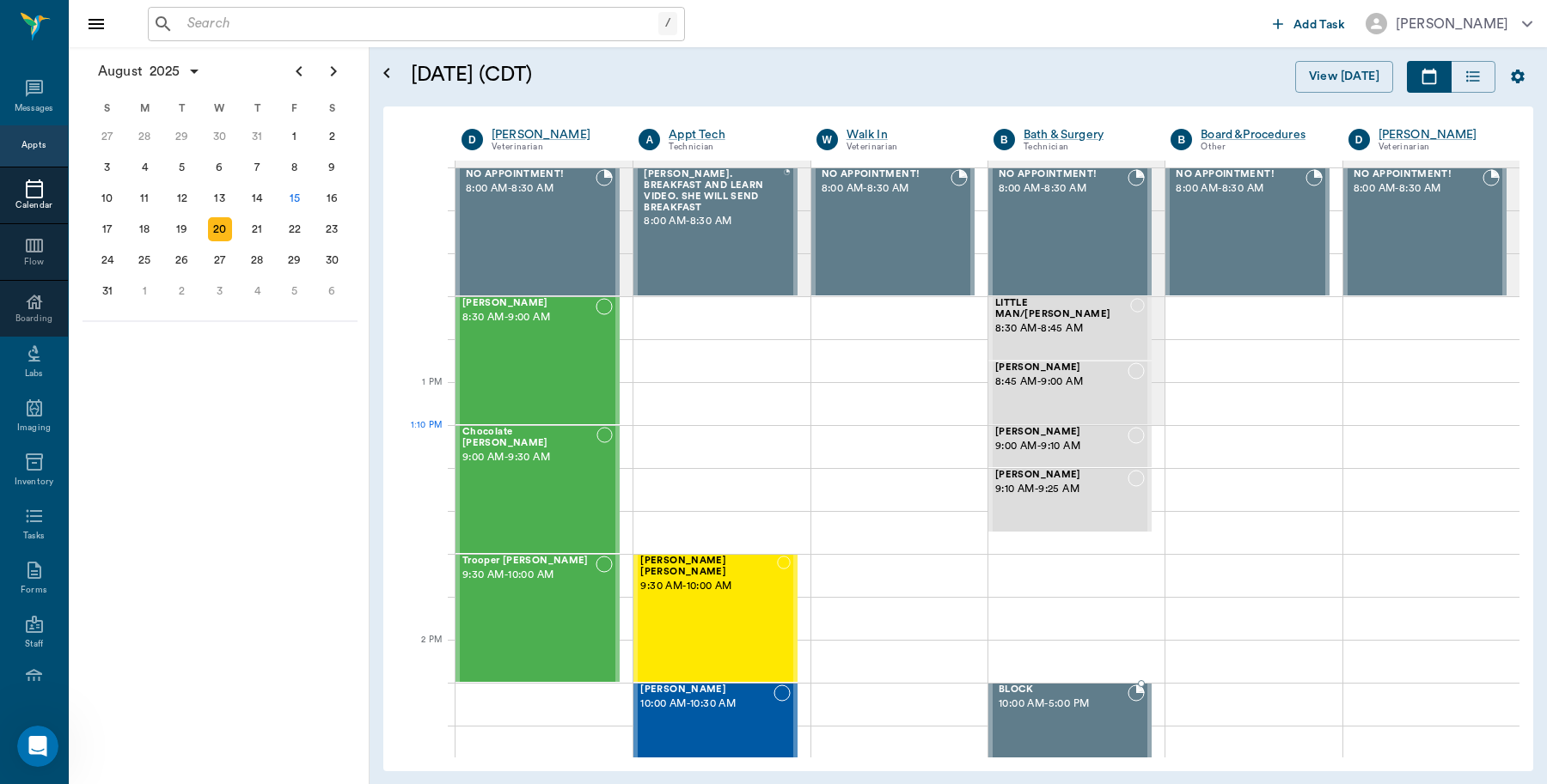
scroll to position [1073, 0]
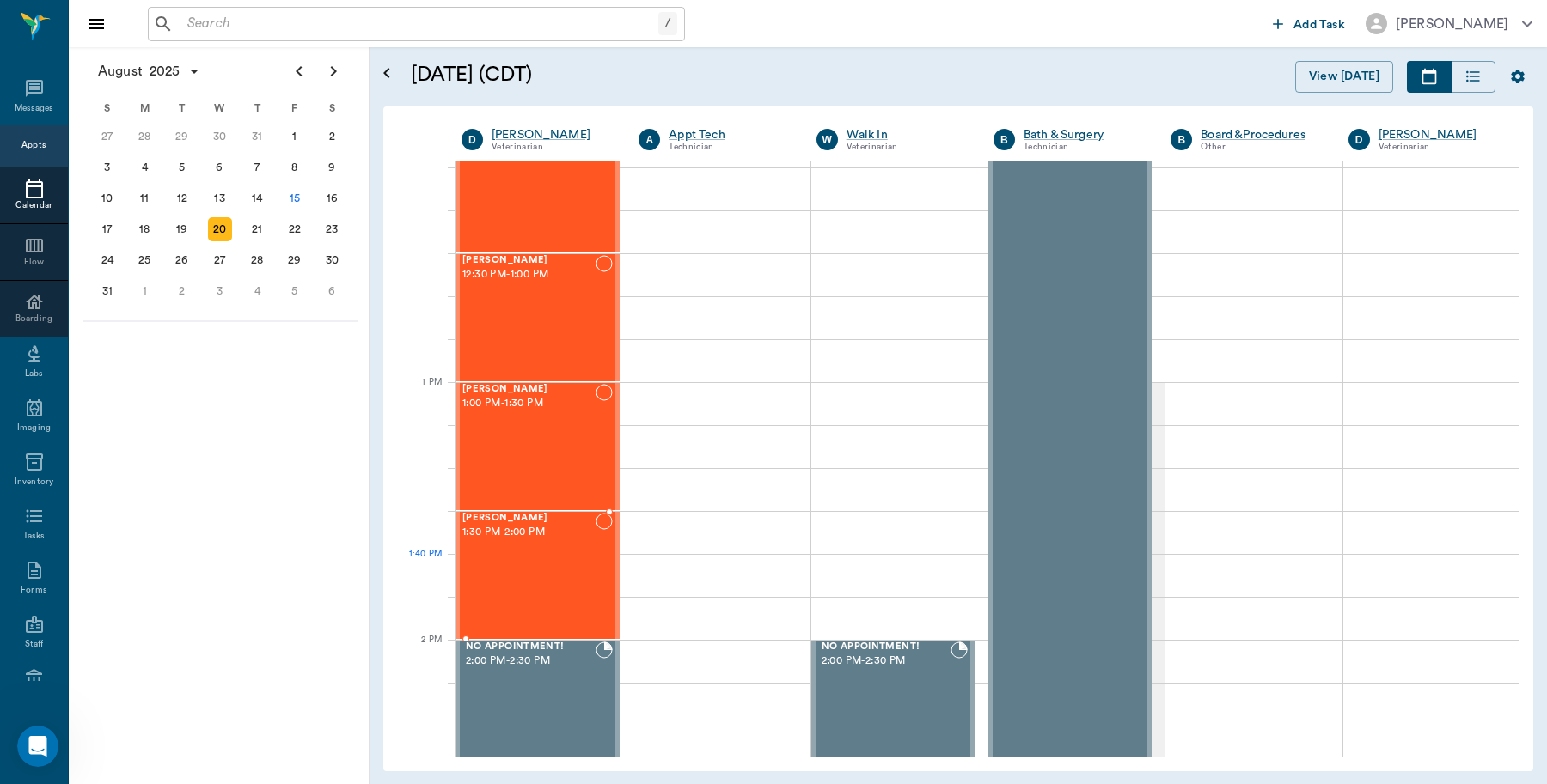
click at [560, 562] on div "[PERSON_NAME] 1:30 PM - 2:00 PM" at bounding box center [529, 575] width 133 height 125
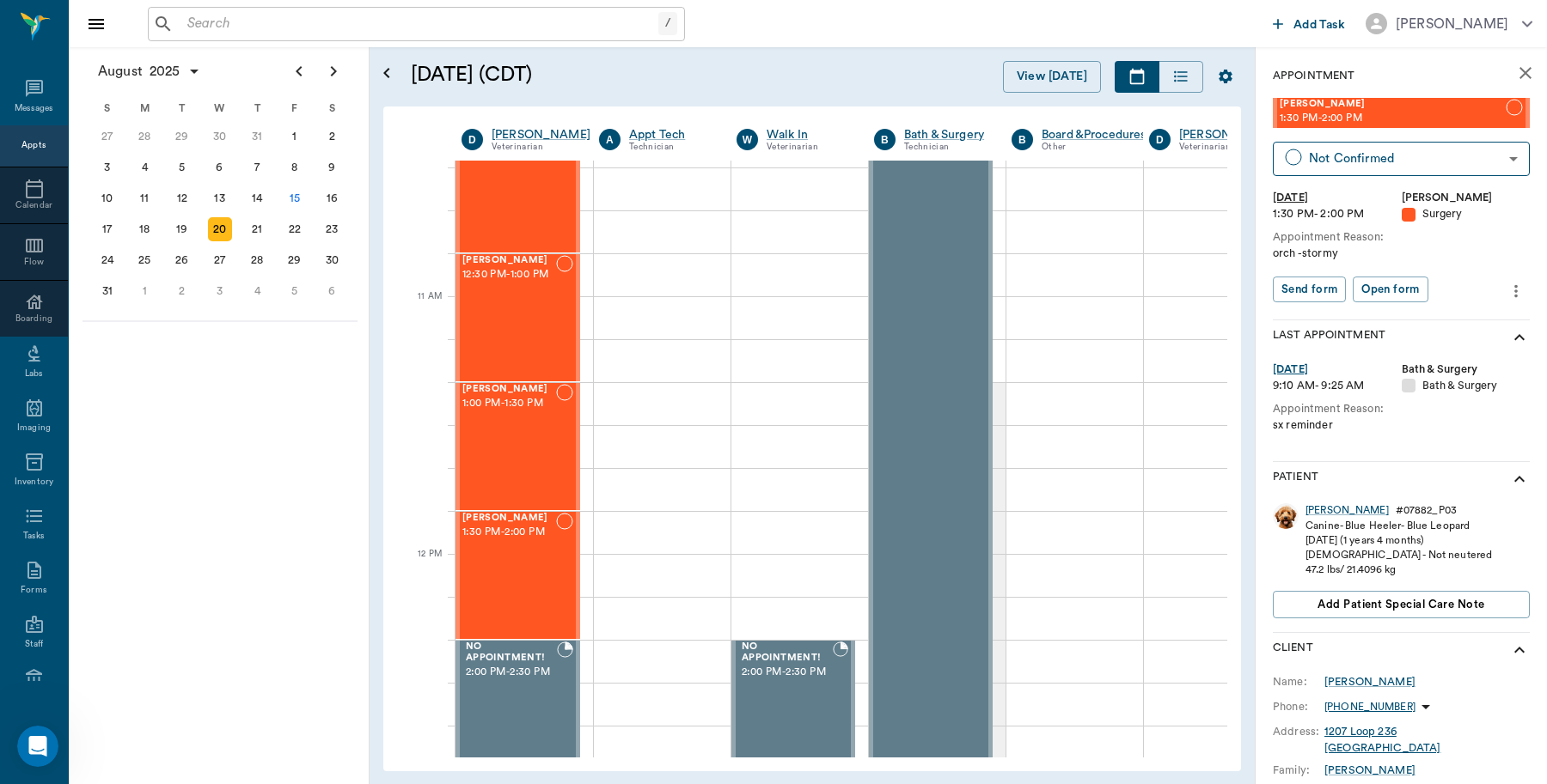
scroll to position [644, 0]
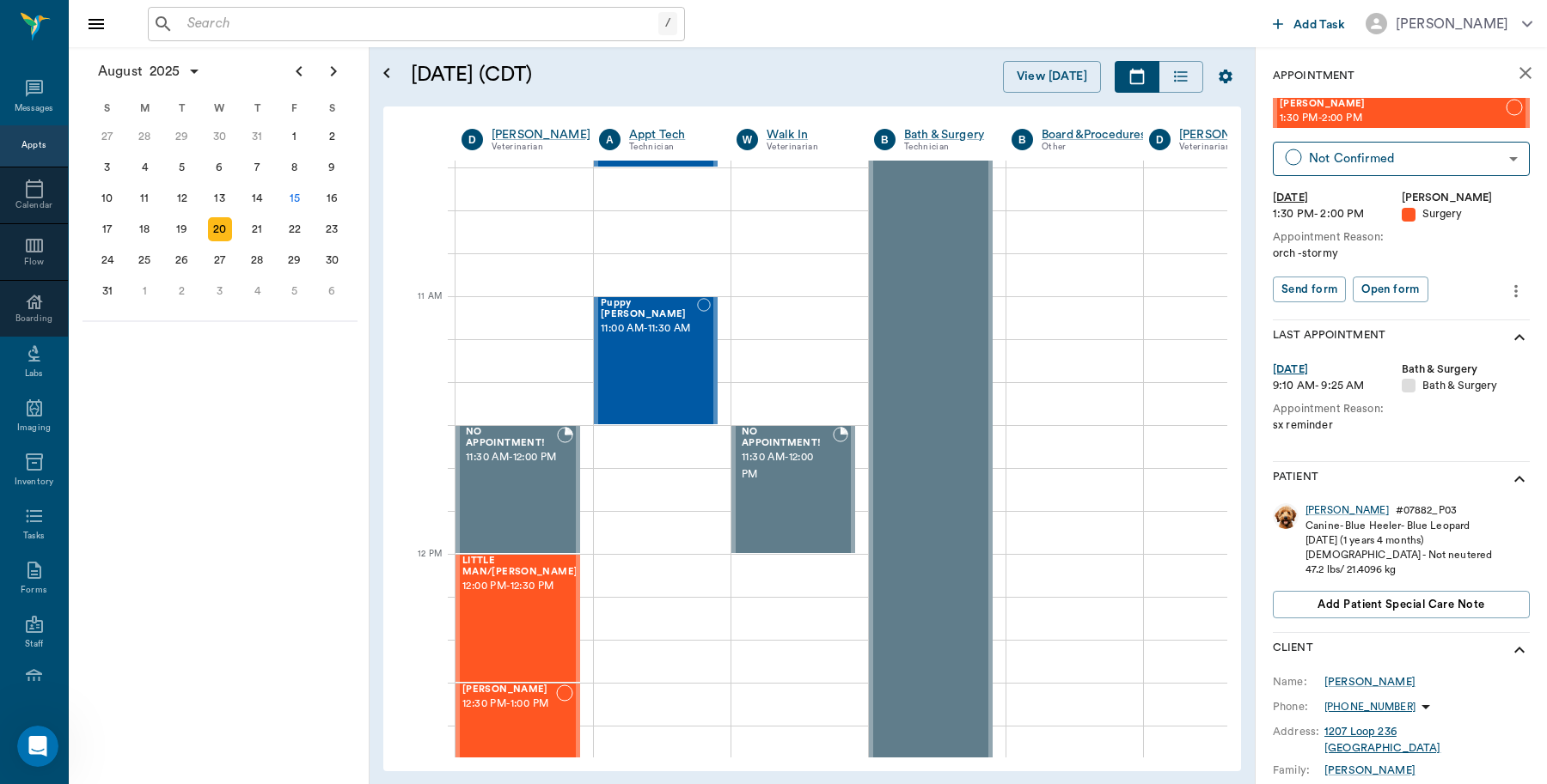
click at [1515, 74] on icon "close" at bounding box center [1525, 73] width 21 height 21
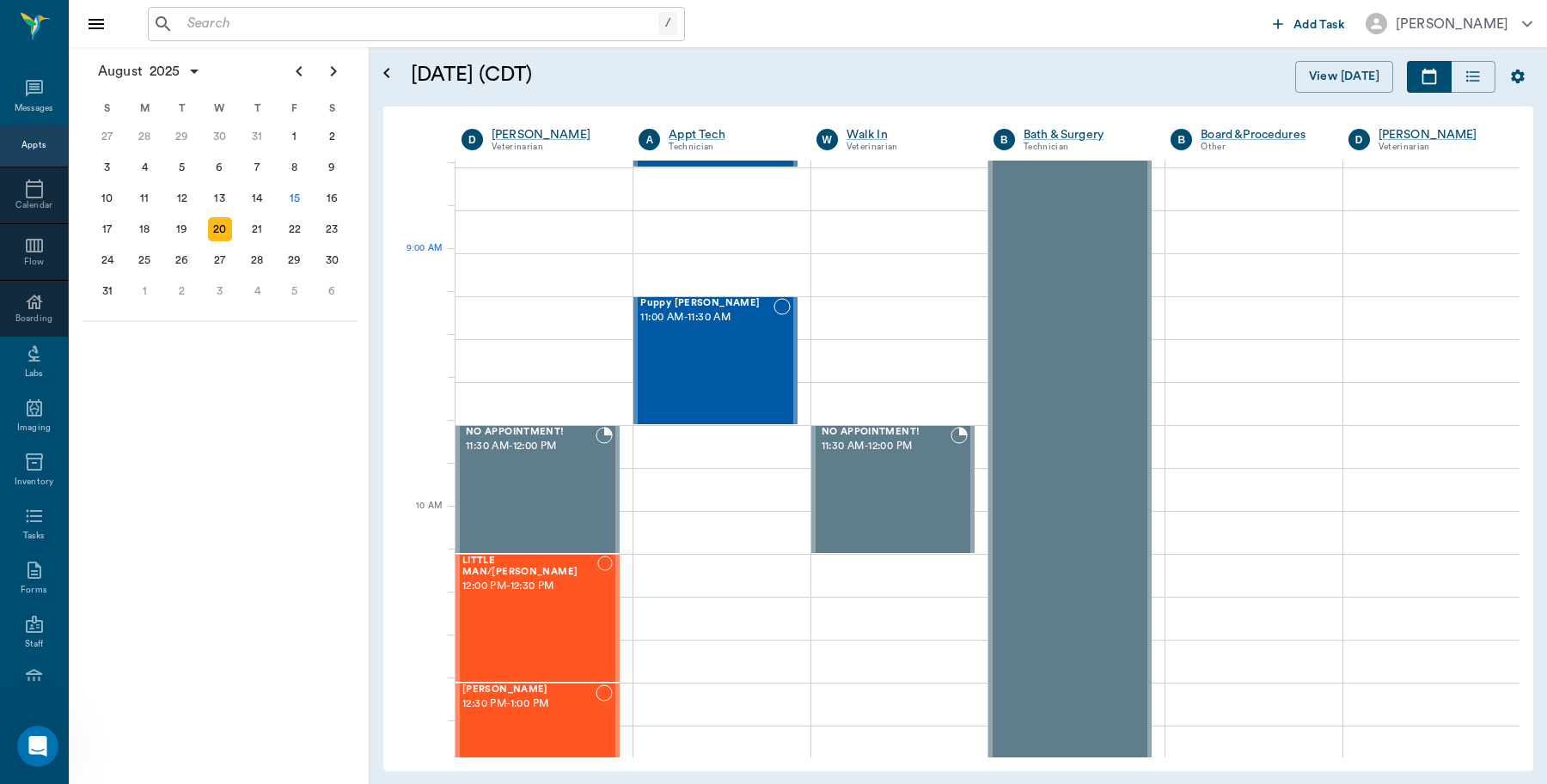
scroll to position [144, 0]
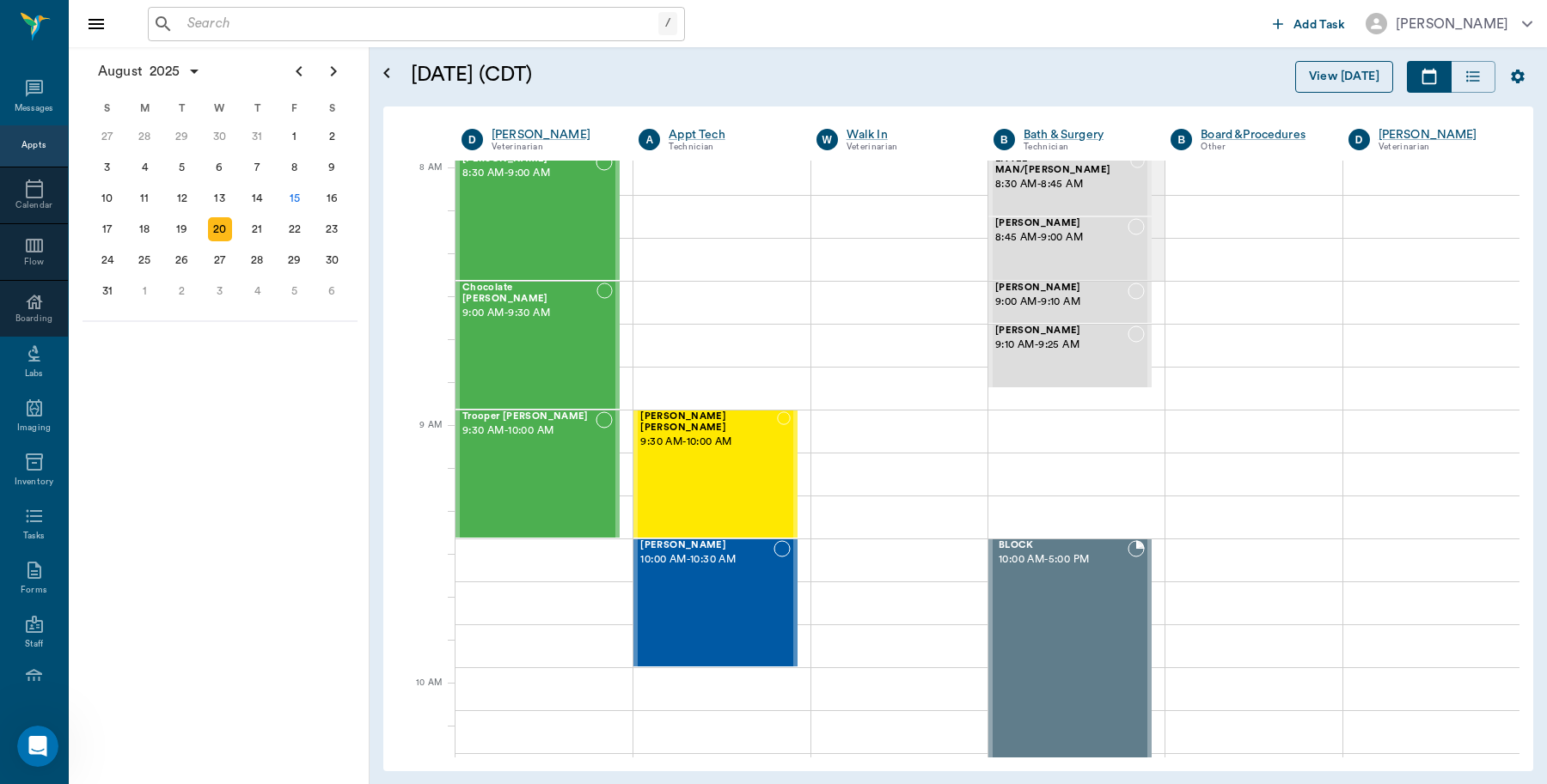
click at [1345, 65] on button "View [DATE]" at bounding box center [1343, 77] width 98 height 32
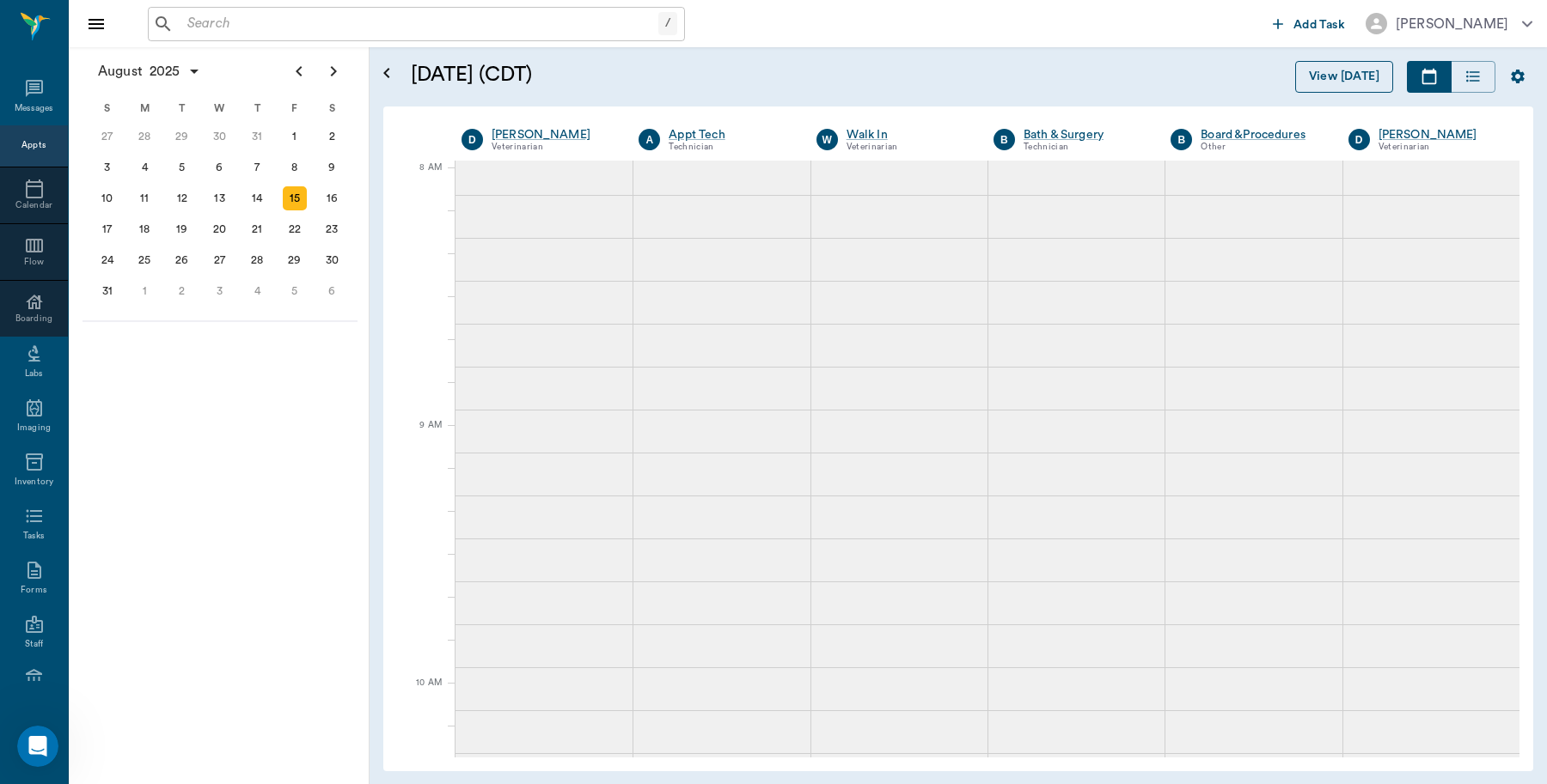
scroll to position [0, 0]
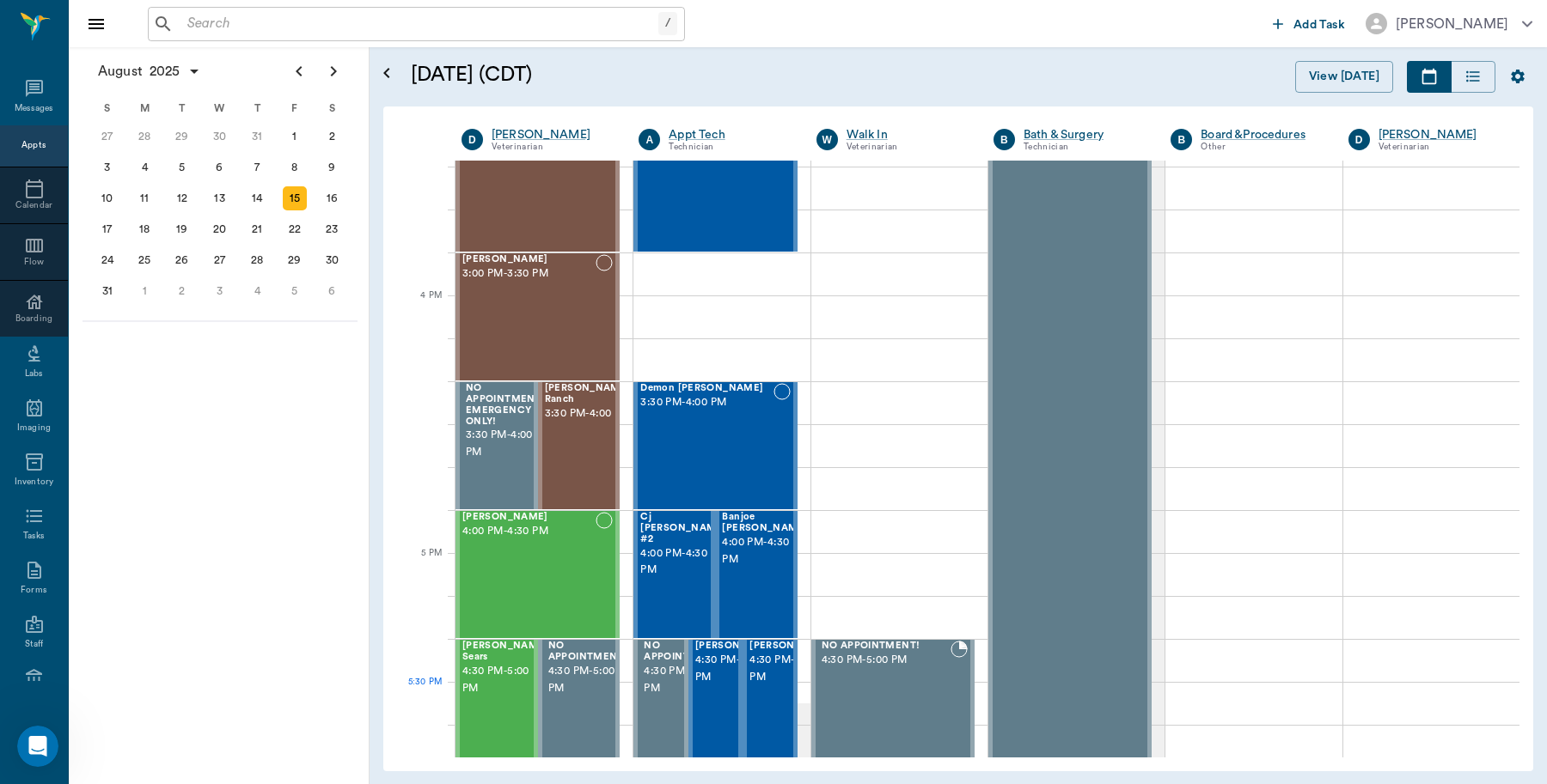
scroll to position [1934, 0]
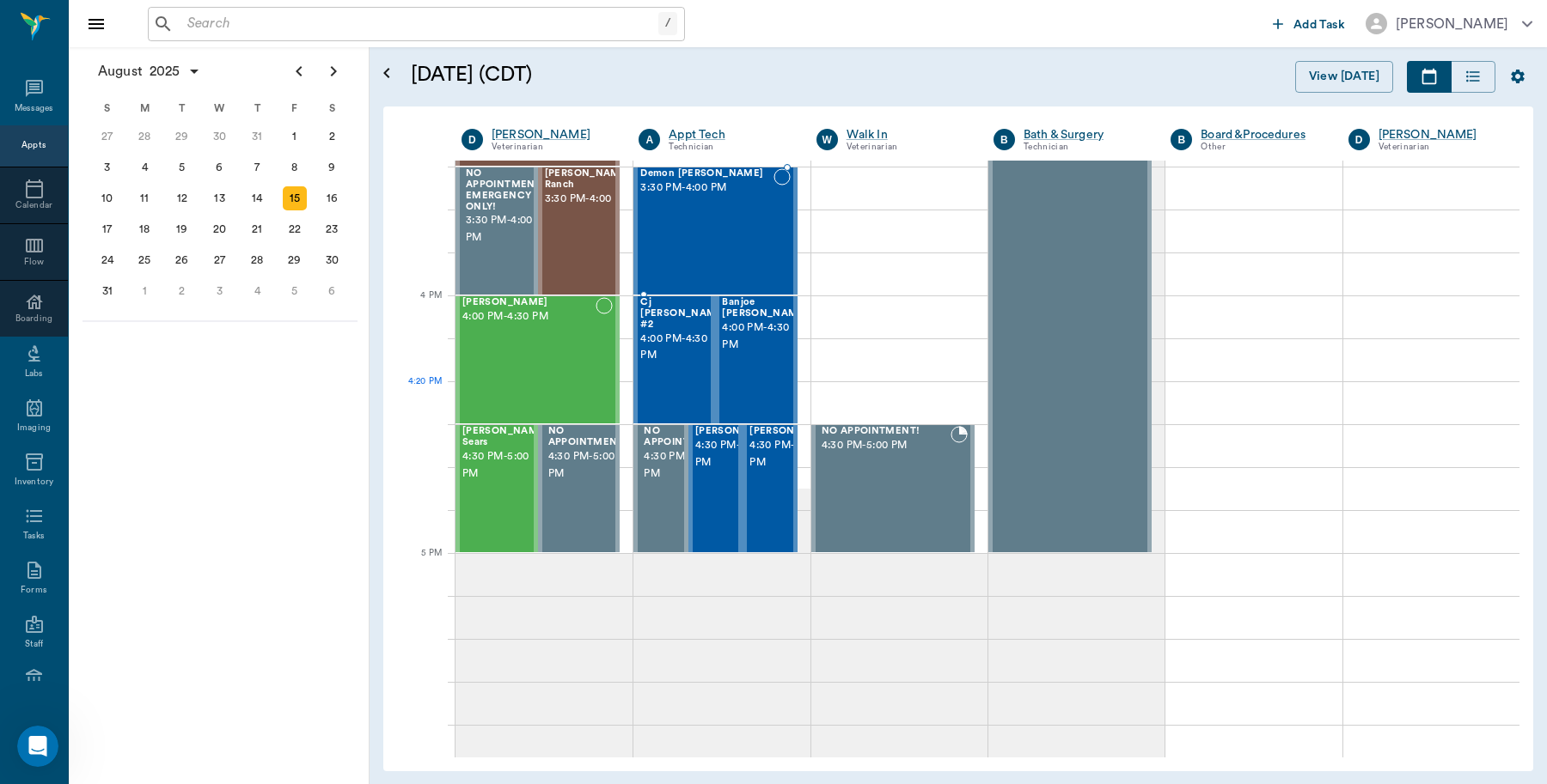
click at [509, 363] on div "[PERSON_NAME] 4:00 PM - 4:30 PM" at bounding box center [529, 360] width 133 height 125
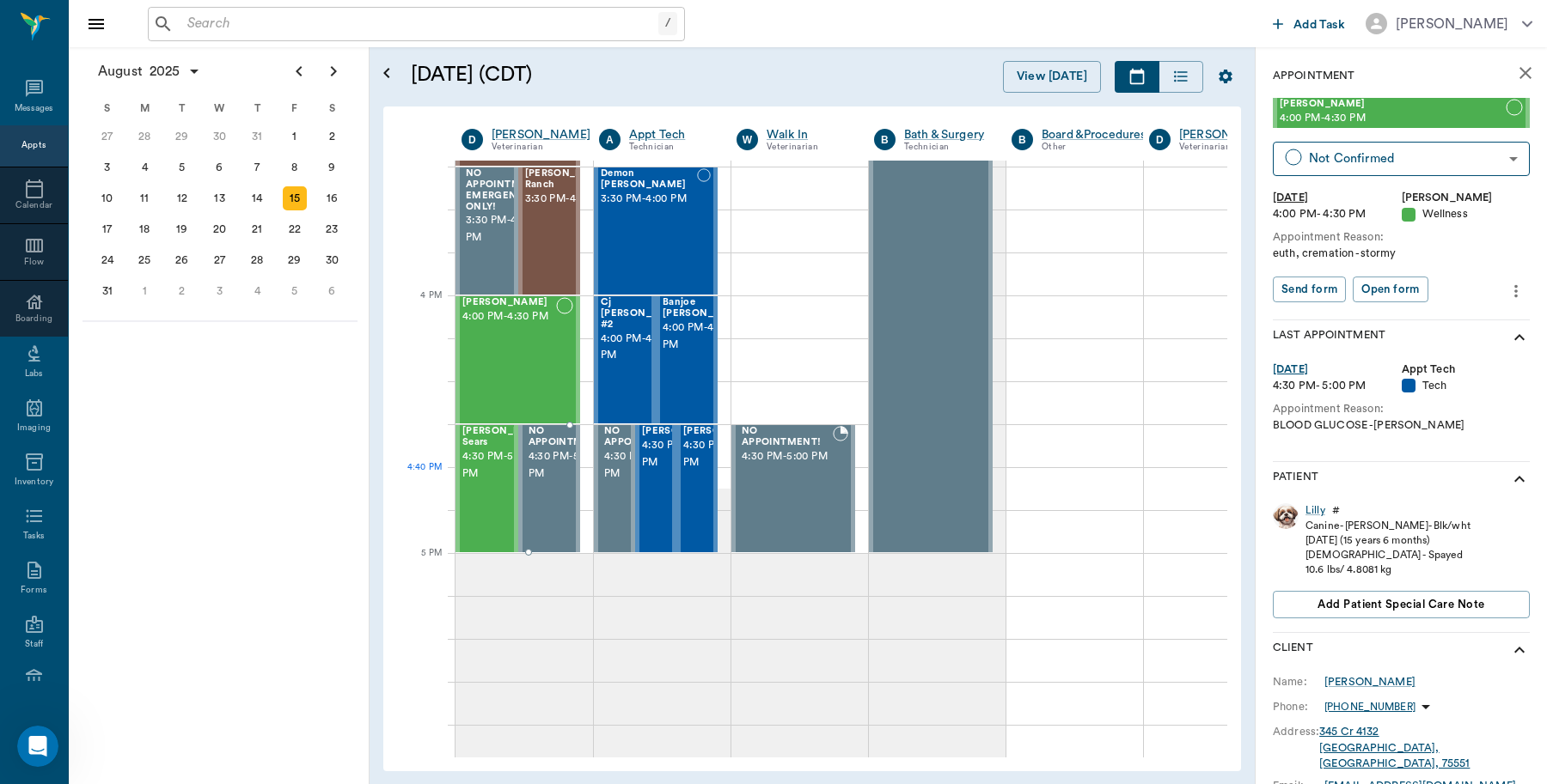
click at [548, 474] on div at bounding box center [548, 488] width 0 height 125
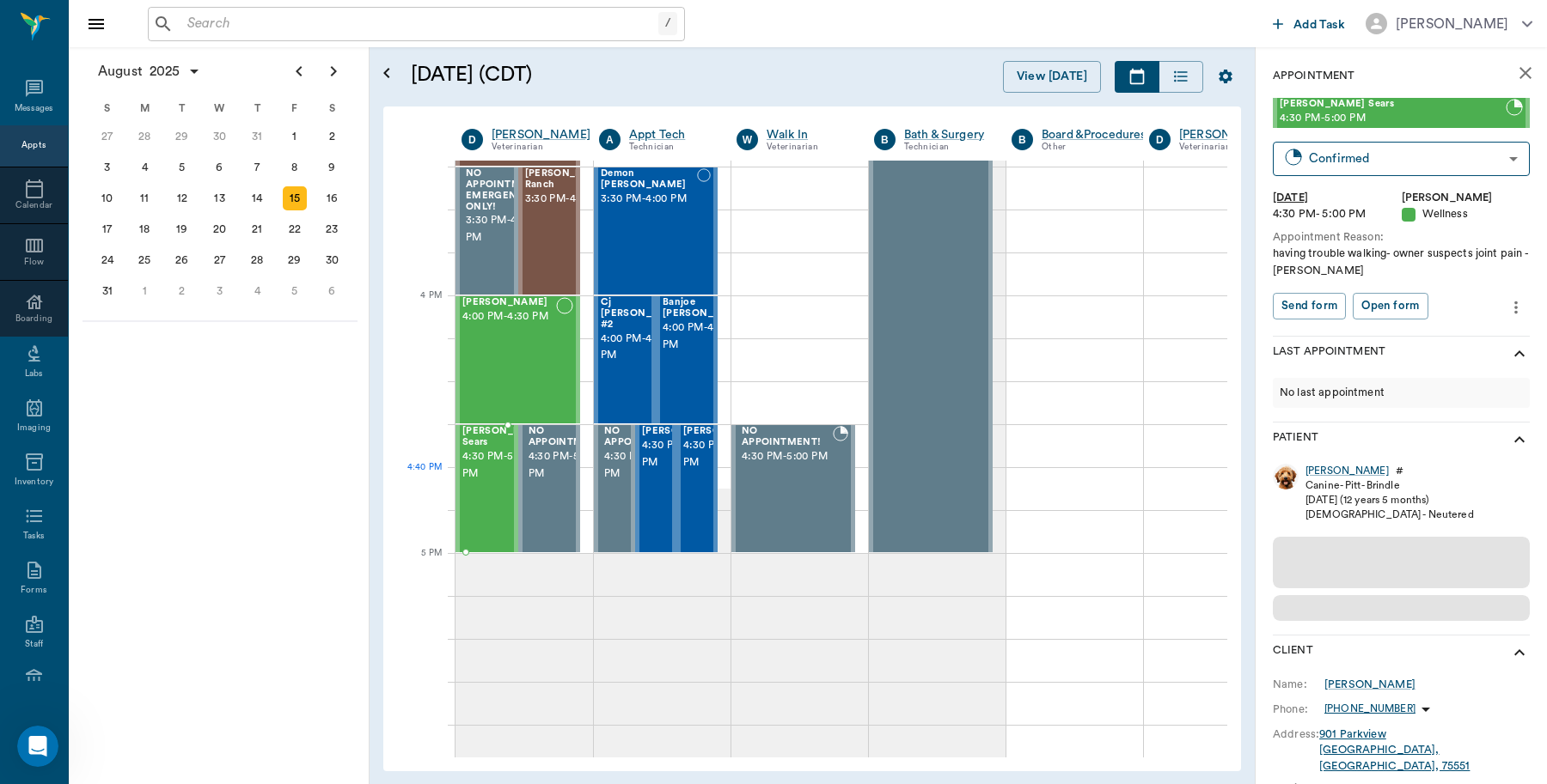
drag, startPoint x: 500, startPoint y: 475, endPoint x: 402, endPoint y: 511, distance: 104.4
click at [500, 475] on span "4:30 PM - 5:00 PM" at bounding box center [505, 465] width 86 height 35
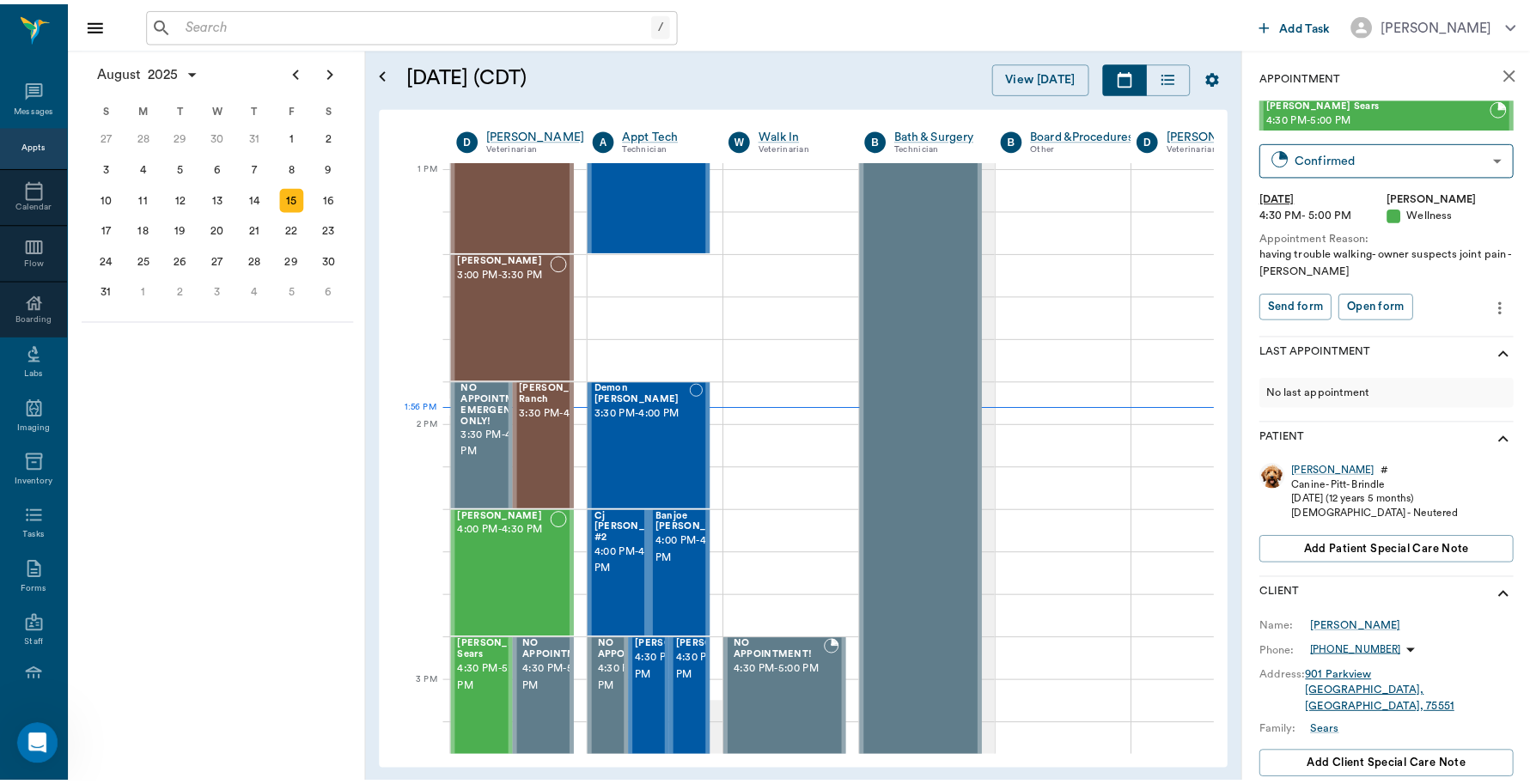
scroll to position [1290, 0]
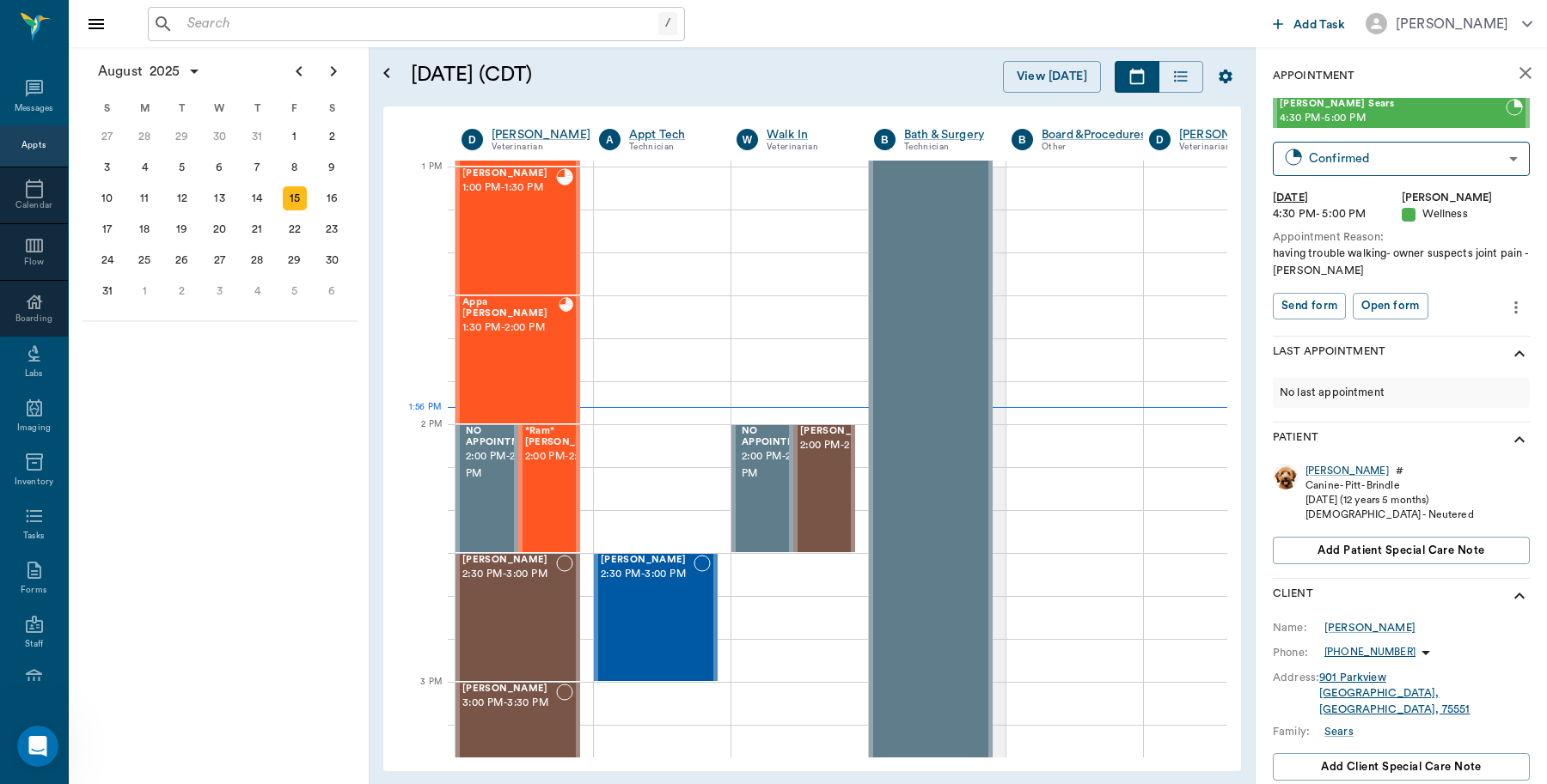
click at [1515, 81] on icon "close" at bounding box center [1525, 73] width 21 height 21
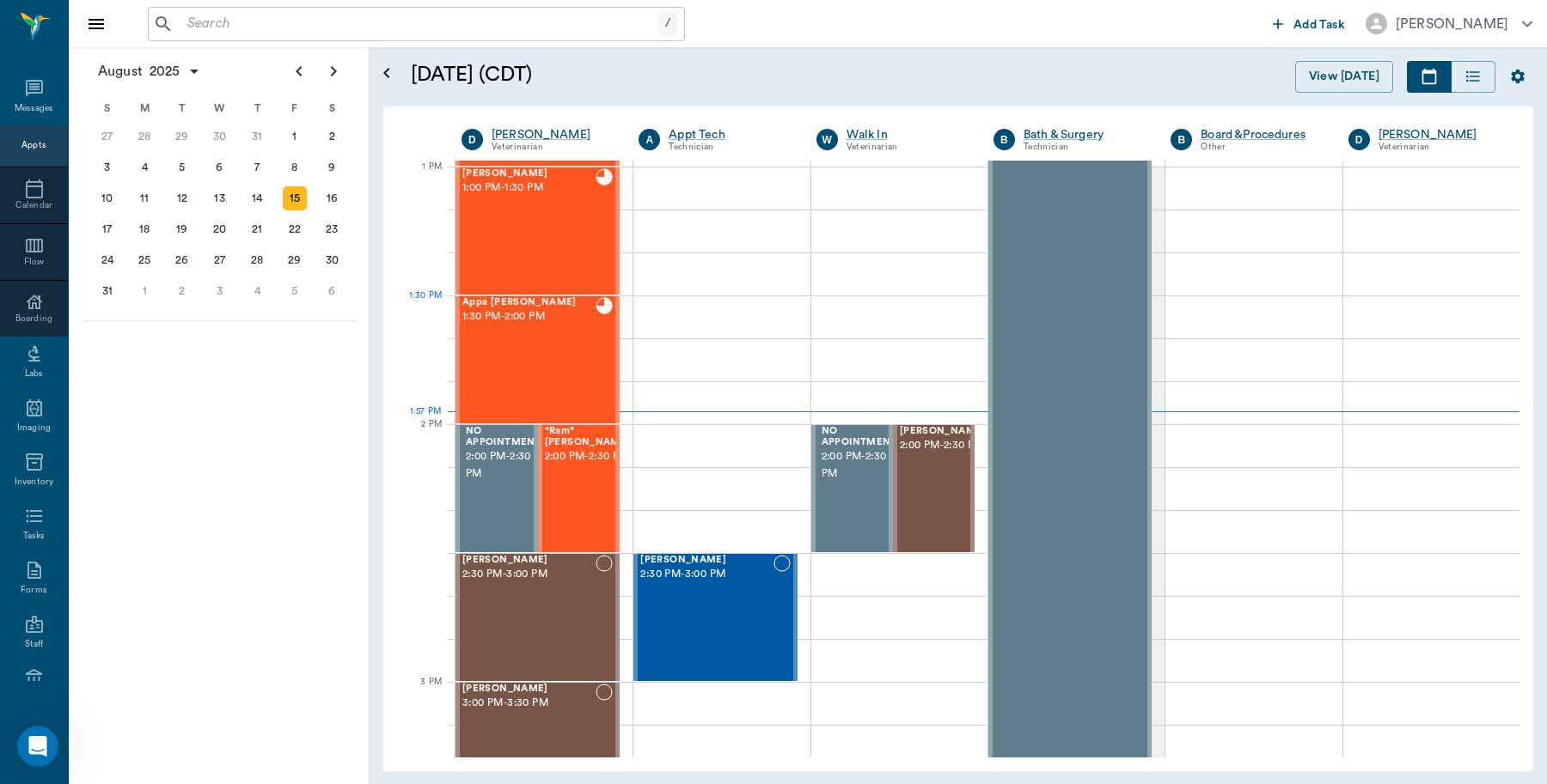
click at [584, 328] on div "Appa [PERSON_NAME] 1:30 PM - 2:00 PM" at bounding box center [529, 360] width 133 height 125
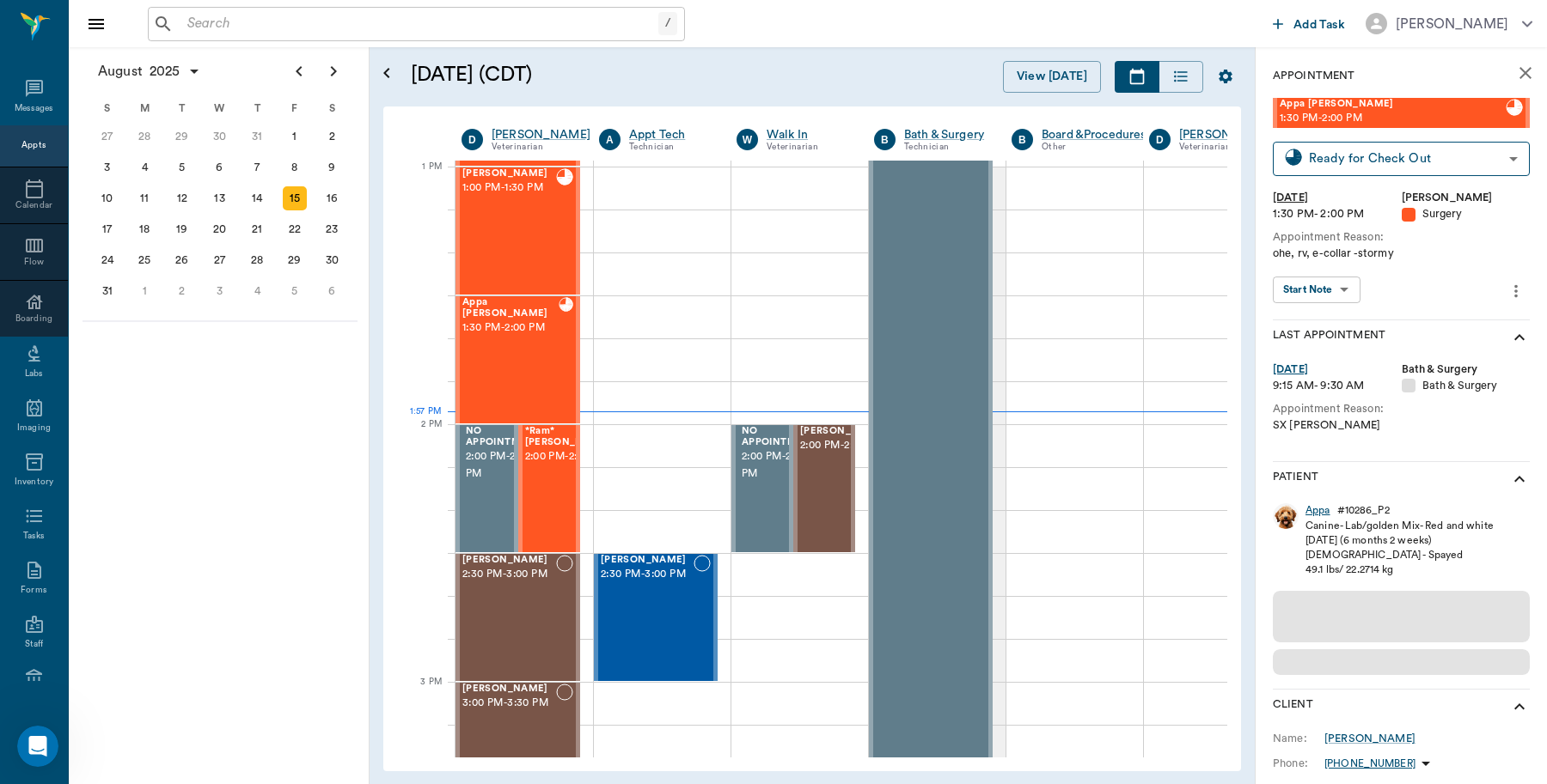
click at [1316, 516] on div "Appa" at bounding box center [1318, 511] width 25 height 15
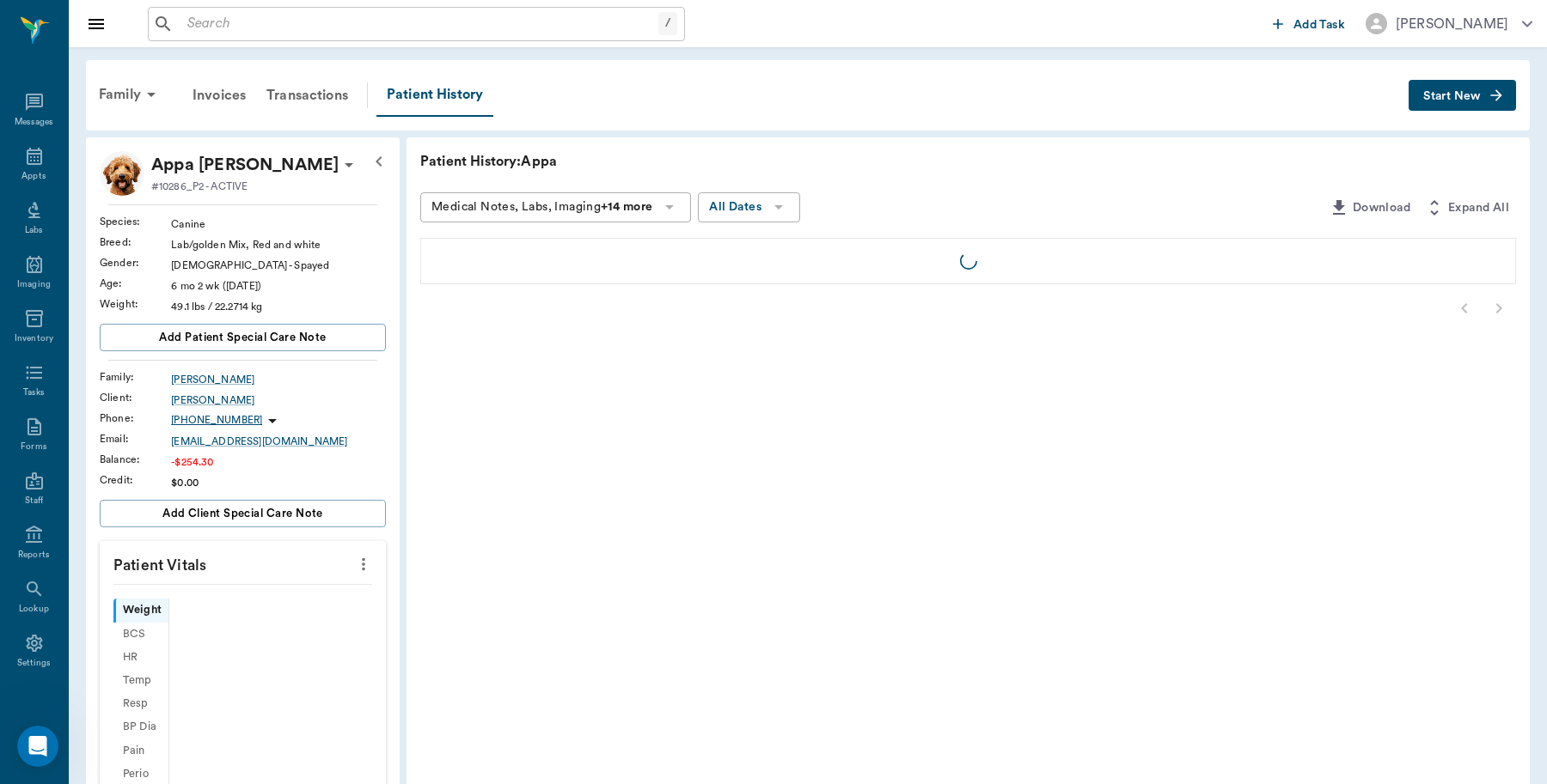
scroll to position [5, 0]
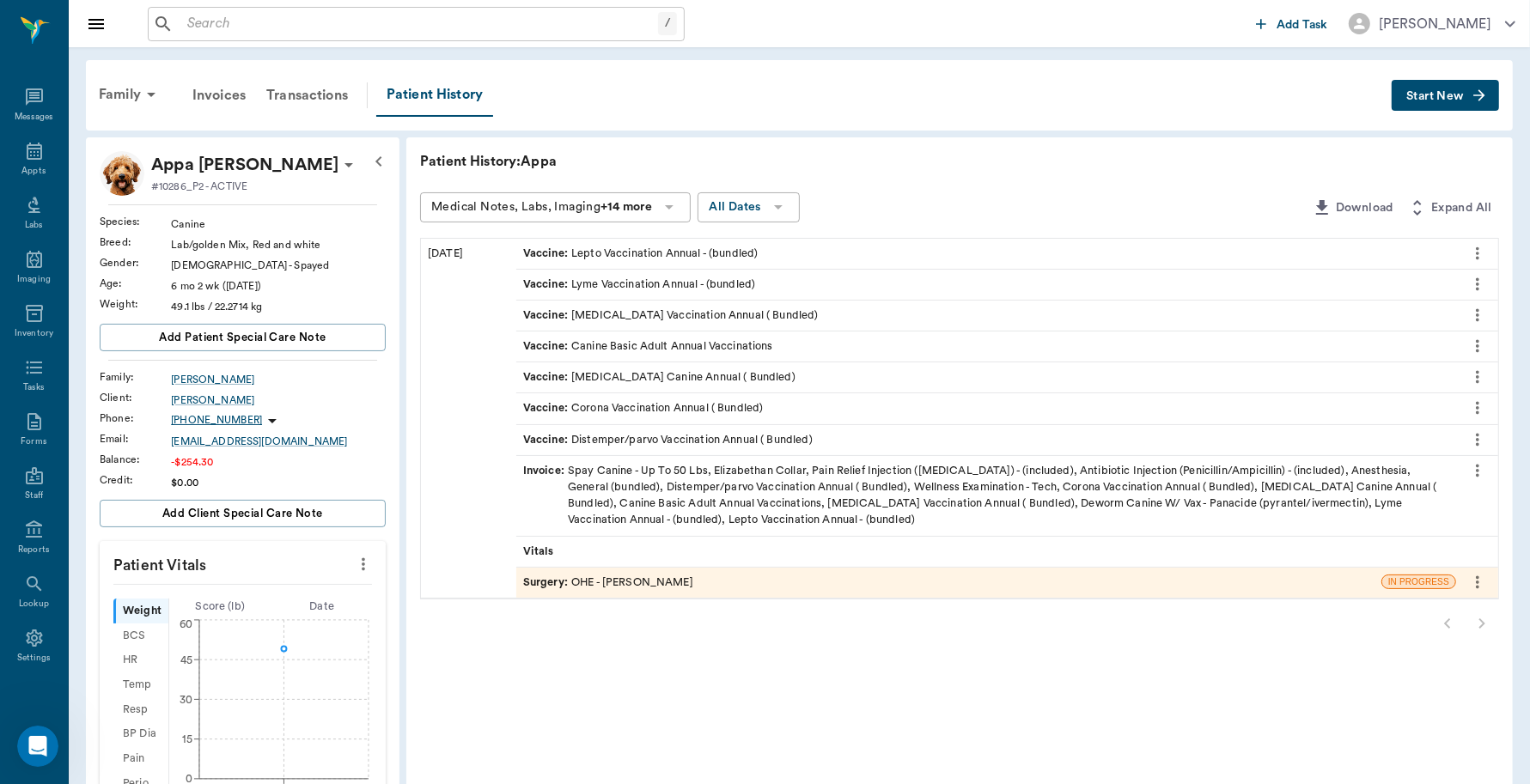
click at [697, 590] on div "Surgery : OHE - [PERSON_NAME]" at bounding box center [949, 582] width 865 height 30
click at [663, 585] on div "Surgery : OHE - [PERSON_NAME]" at bounding box center [608, 583] width 170 height 16
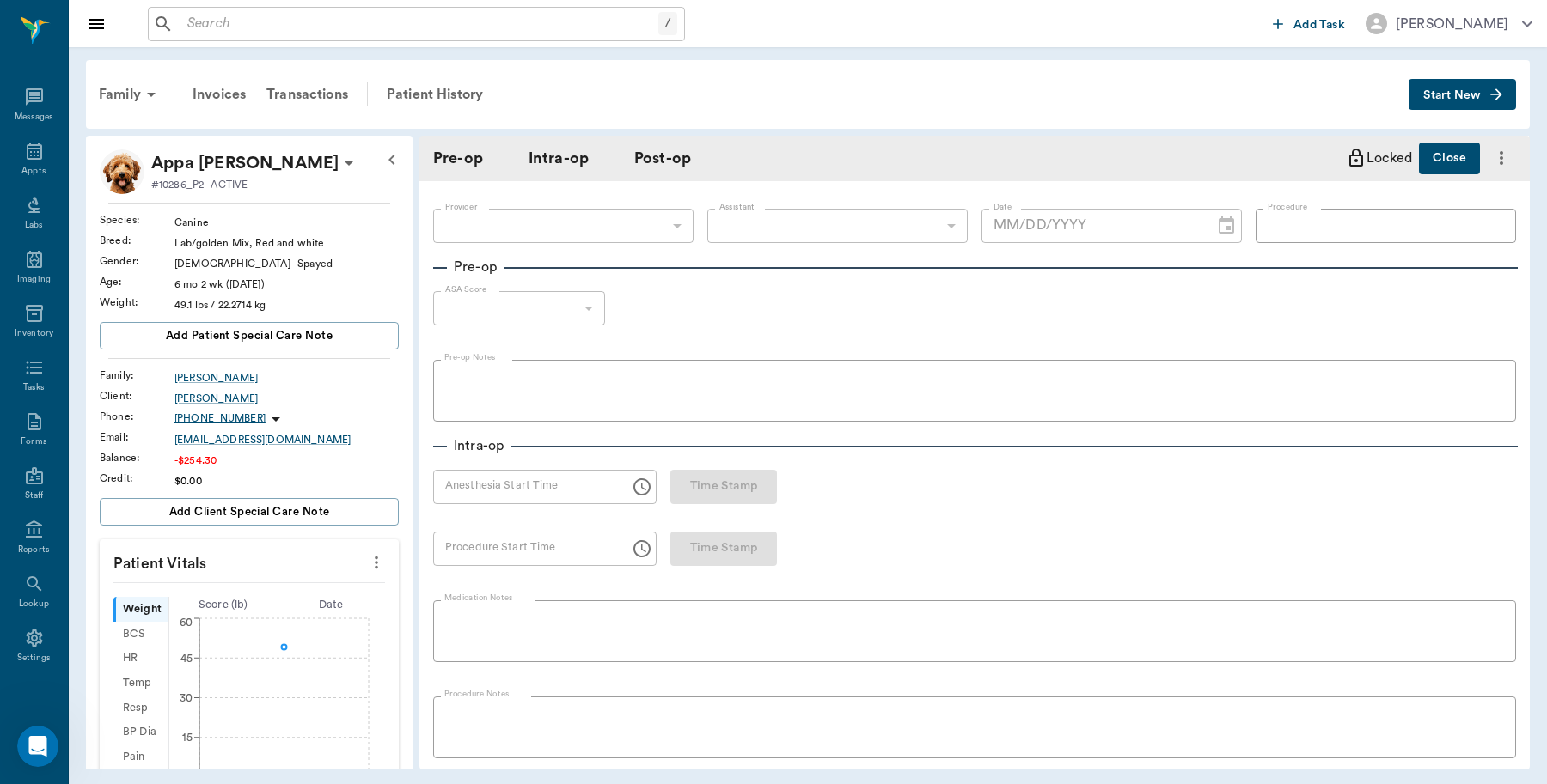
scroll to position [537, 0]
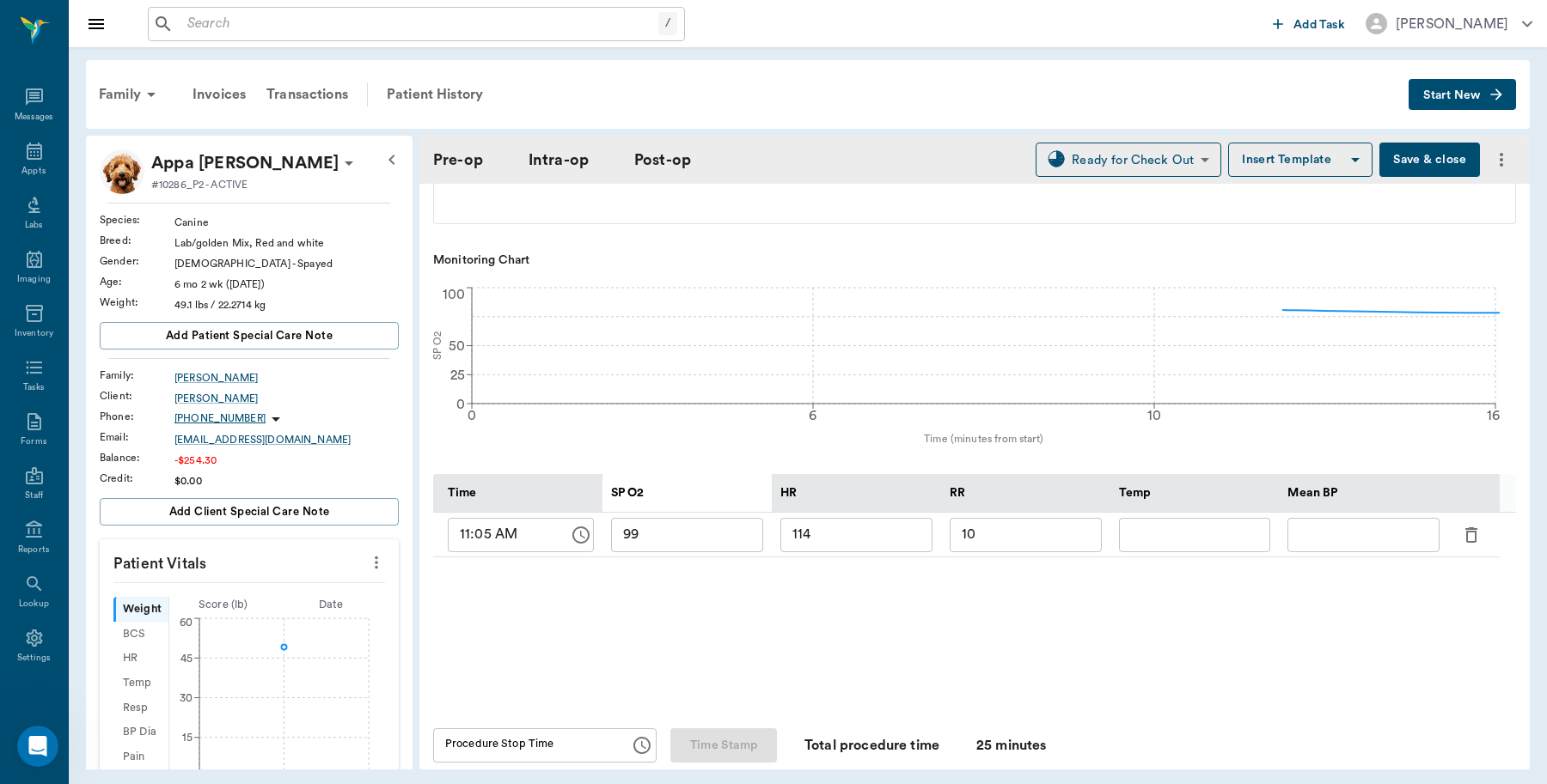
type input "63ec2f075fda476ae8351a4d"
type input "63ec2e7e52e12b0ba117b124"
type input "OHE"
type input "1"
radio input "true"
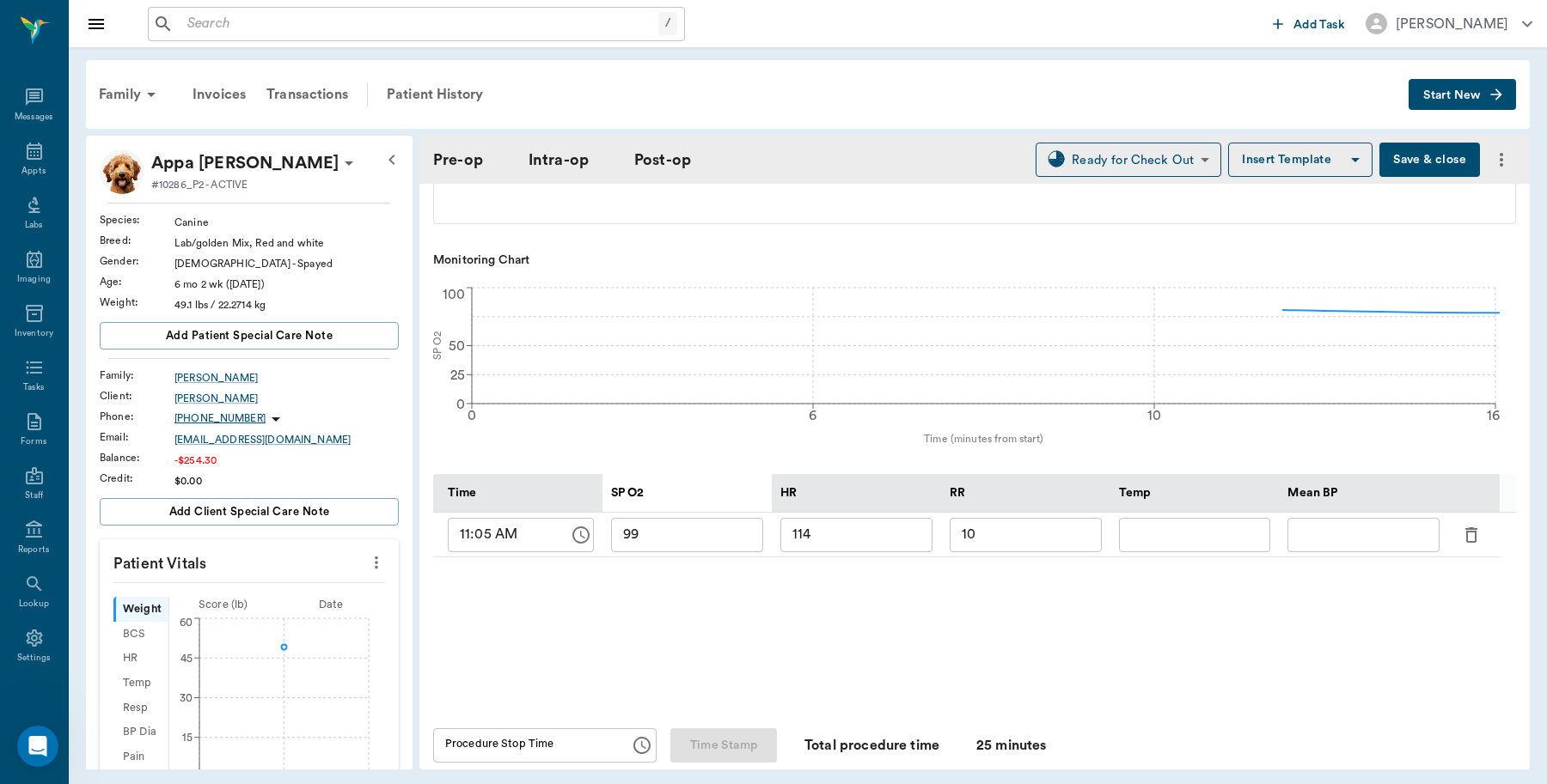
scroll to position [539, 0]
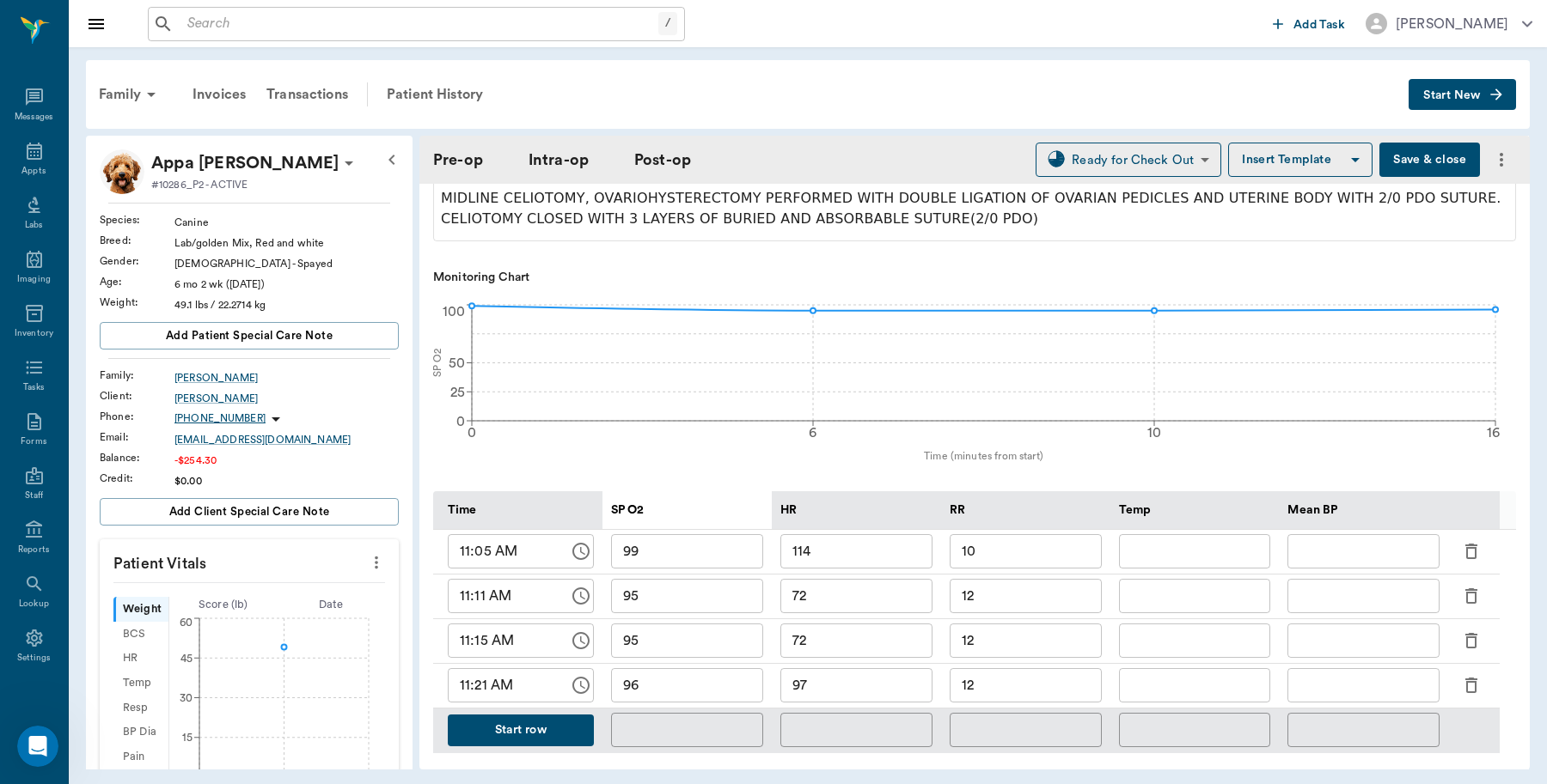
type input "[DATE]"
type input "10:49 AM"
type input "11:03 AM"
type input "11:27 AM"
type input "11:28 AM"
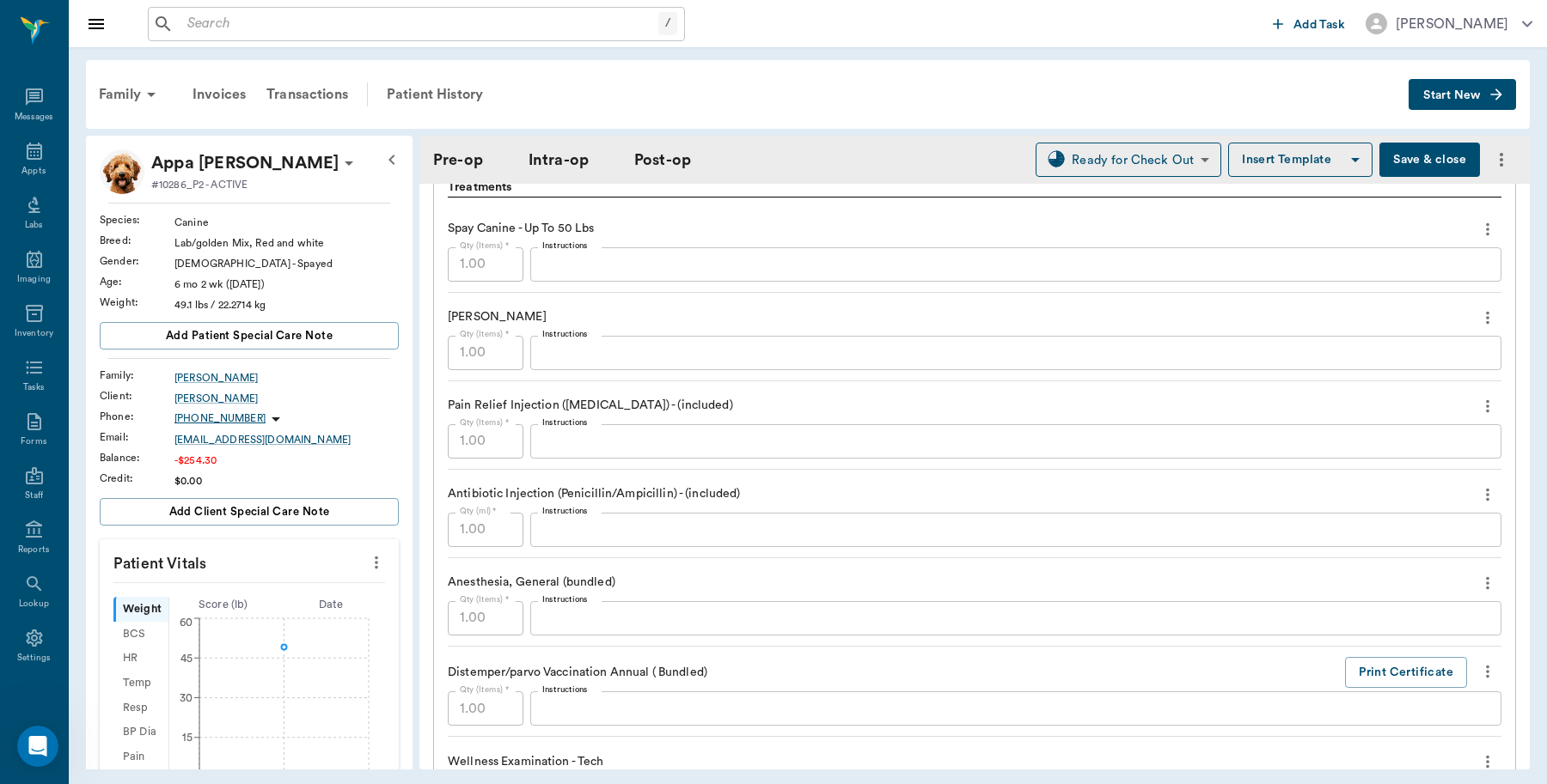
scroll to position [1956, 0]
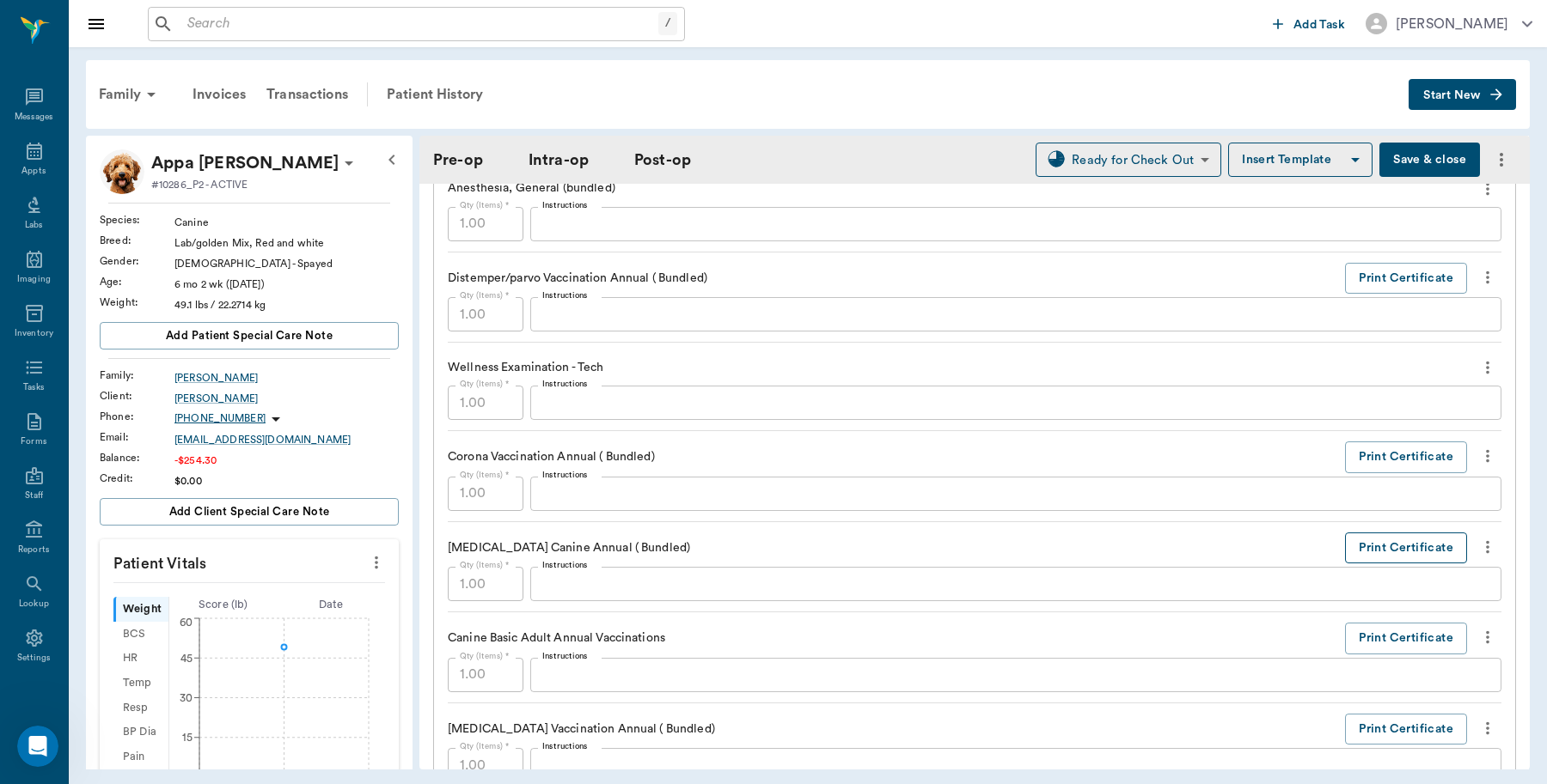
click at [1402, 556] on button "Print Certificate" at bounding box center [1406, 549] width 122 height 32
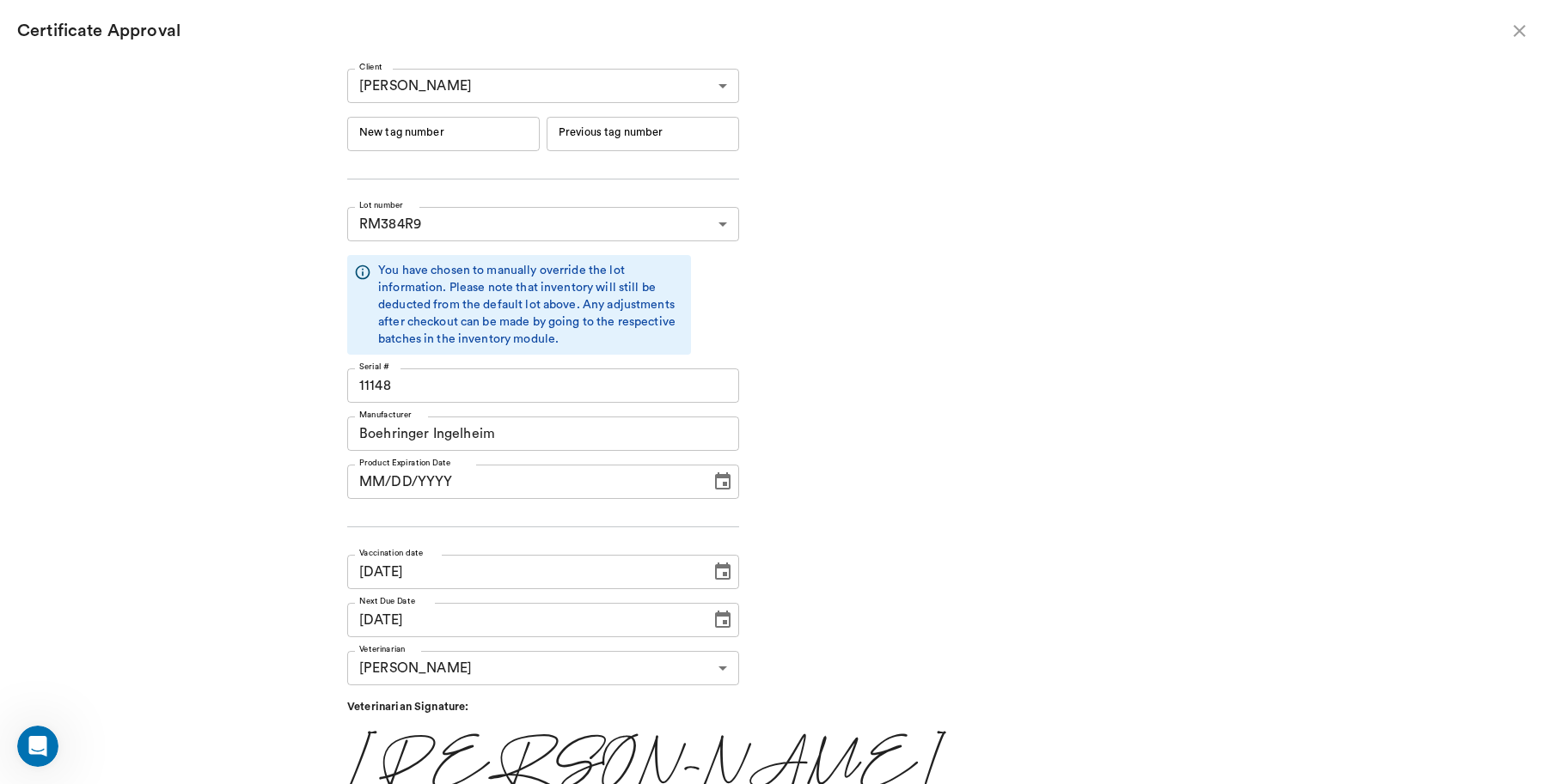
type input "[DATE]"
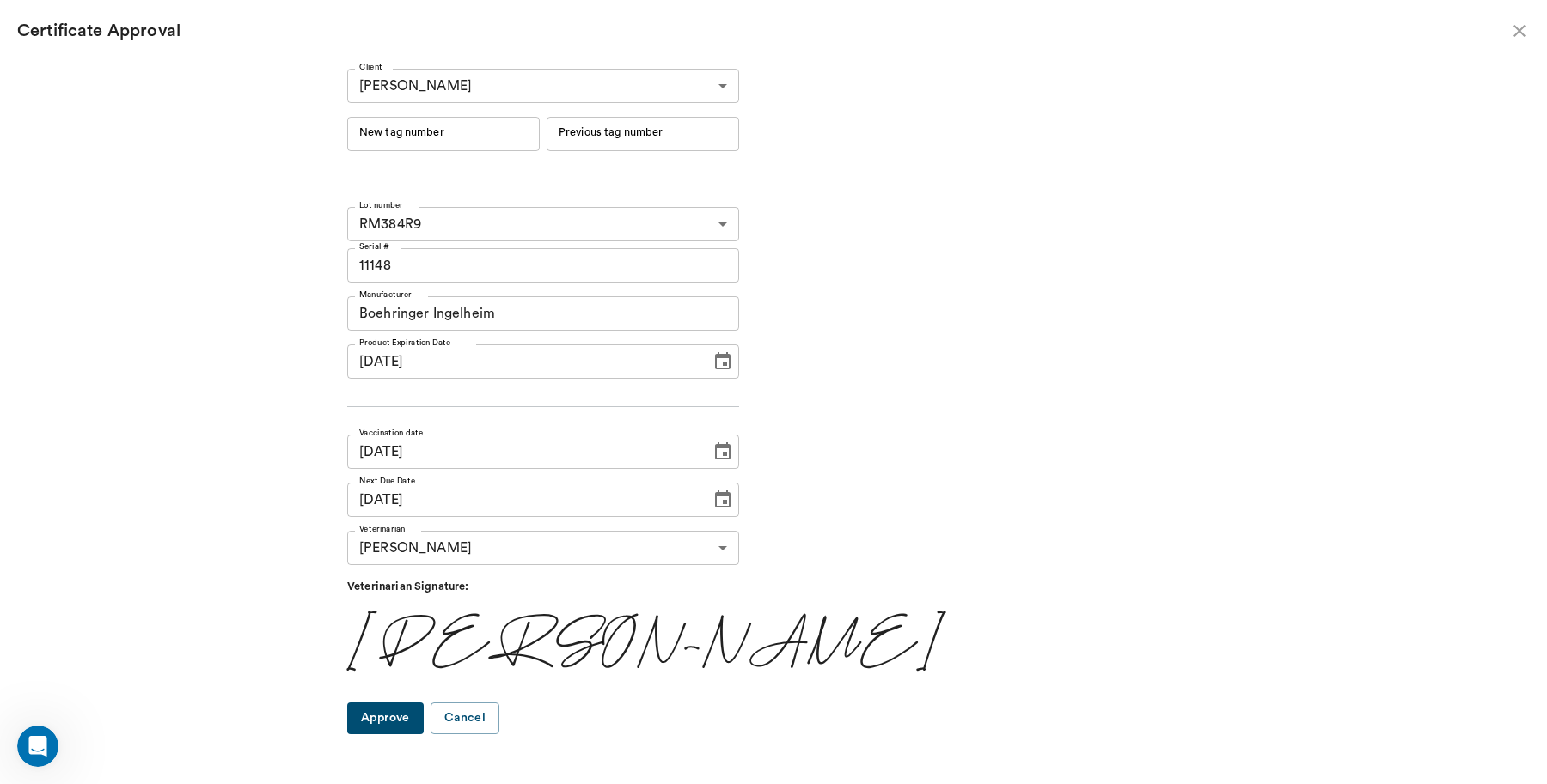
click at [519, 124] on input "New tag number" at bounding box center [443, 134] width 193 height 35
type input "2510"
click at [460, 134] on input "2510" at bounding box center [443, 134] width 193 height 35
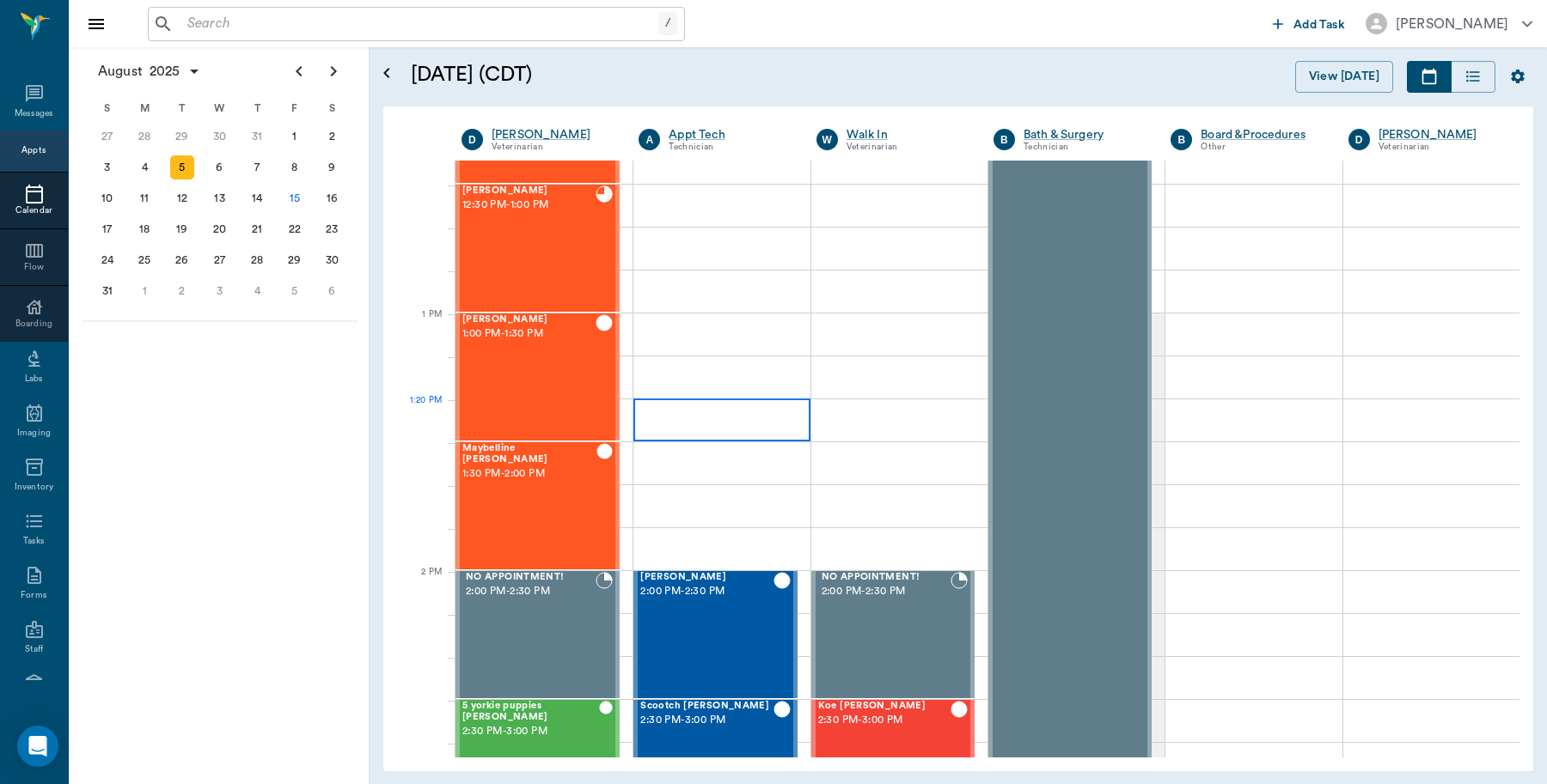
scroll to position [1141, 0]
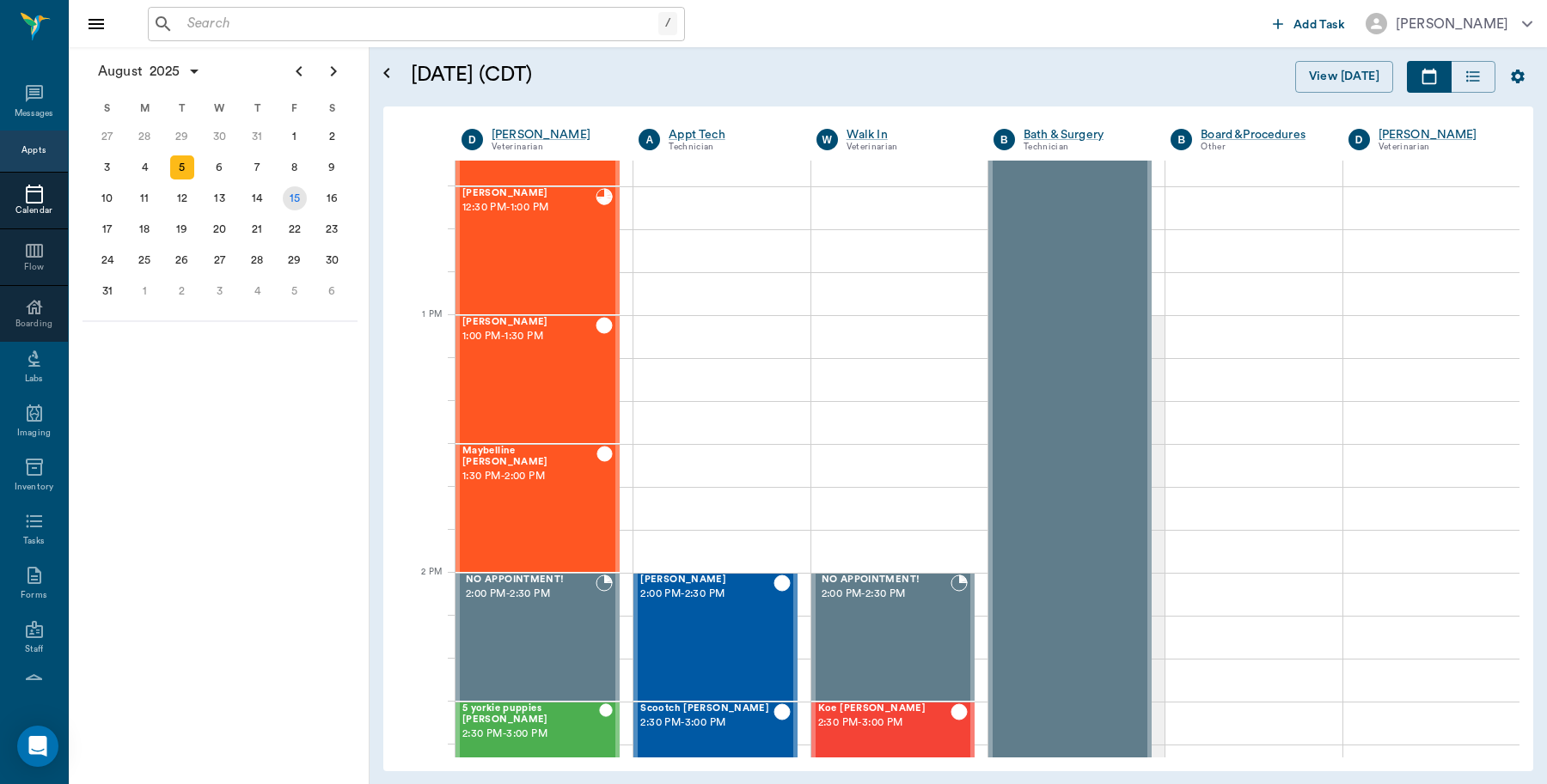
click at [292, 203] on div "15" at bounding box center [295, 198] width 24 height 24
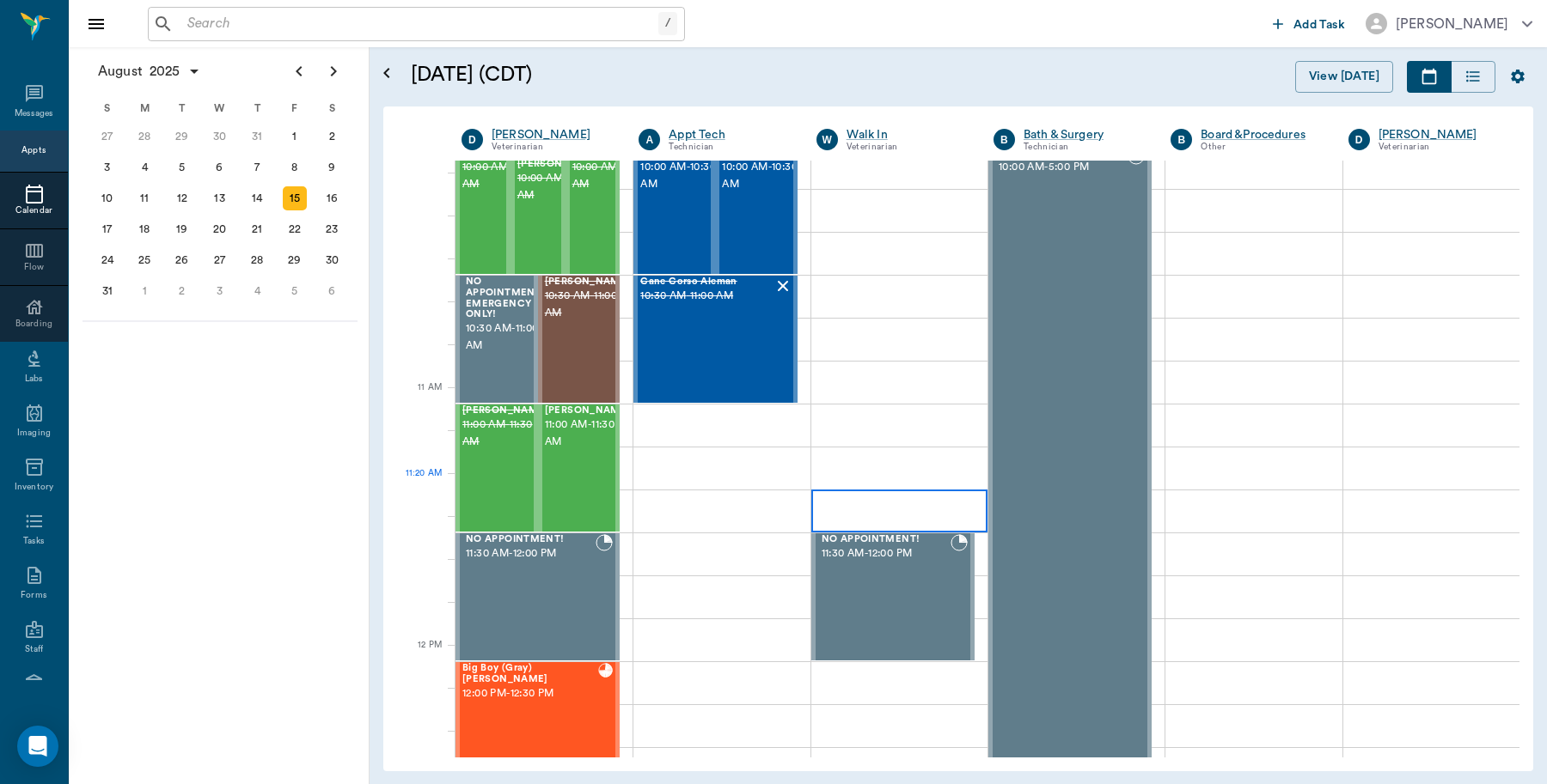
scroll to position [1073, 0]
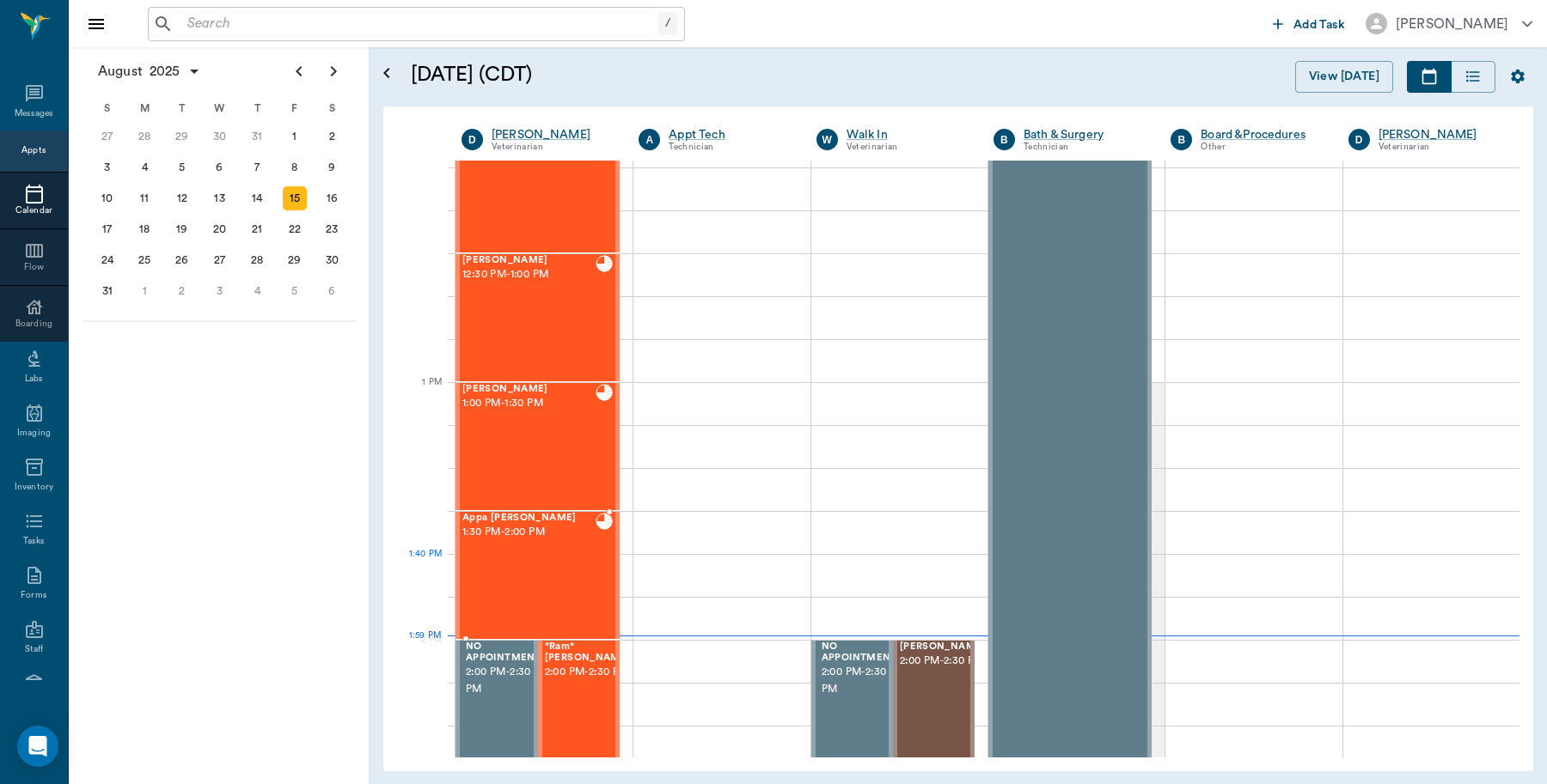
click at [584, 559] on div "Appa [PERSON_NAME] 1:30 PM - 2:00 PM" at bounding box center [529, 575] width 133 height 125
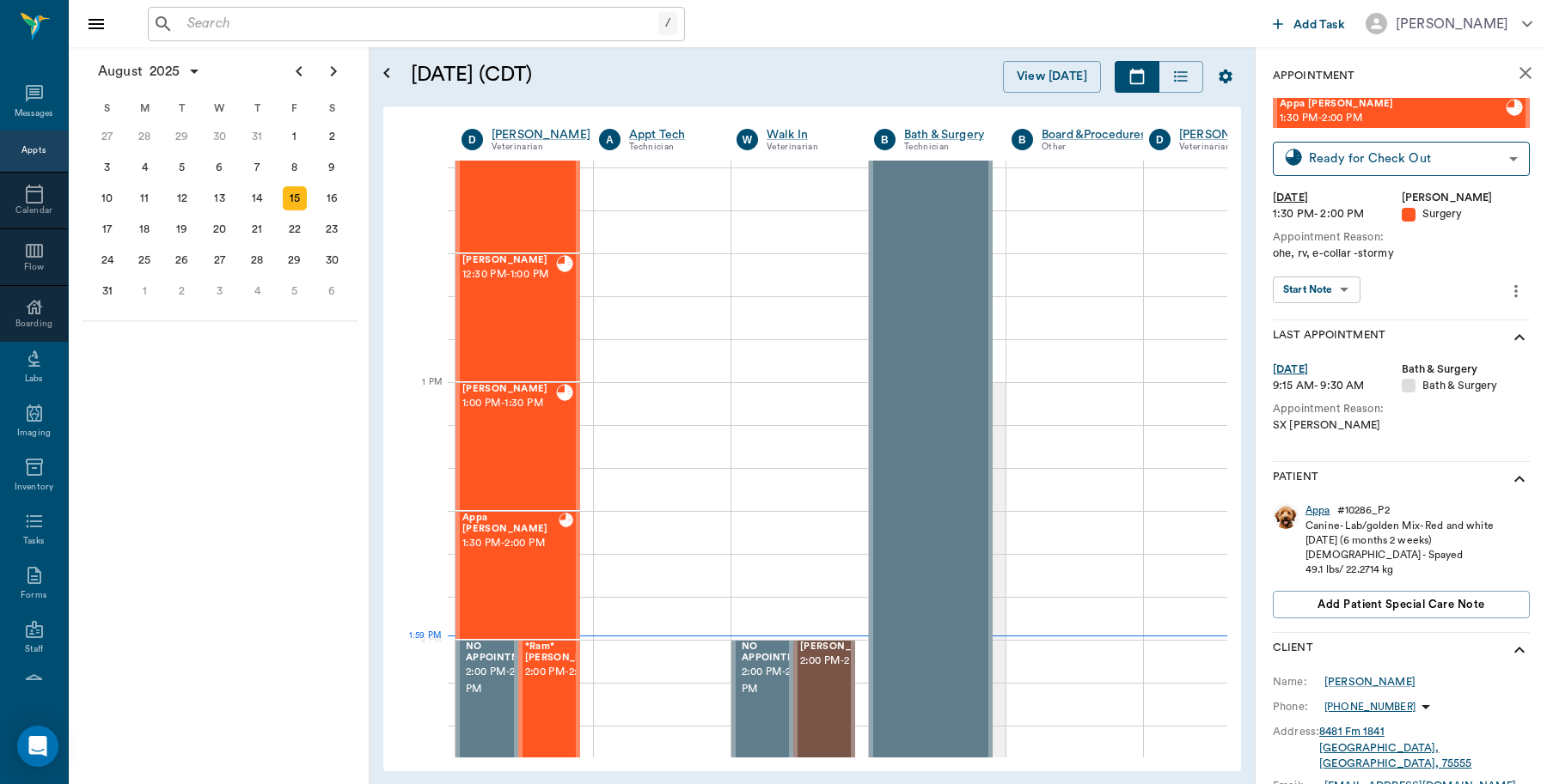
click at [1316, 513] on div "Appa" at bounding box center [1318, 511] width 25 height 15
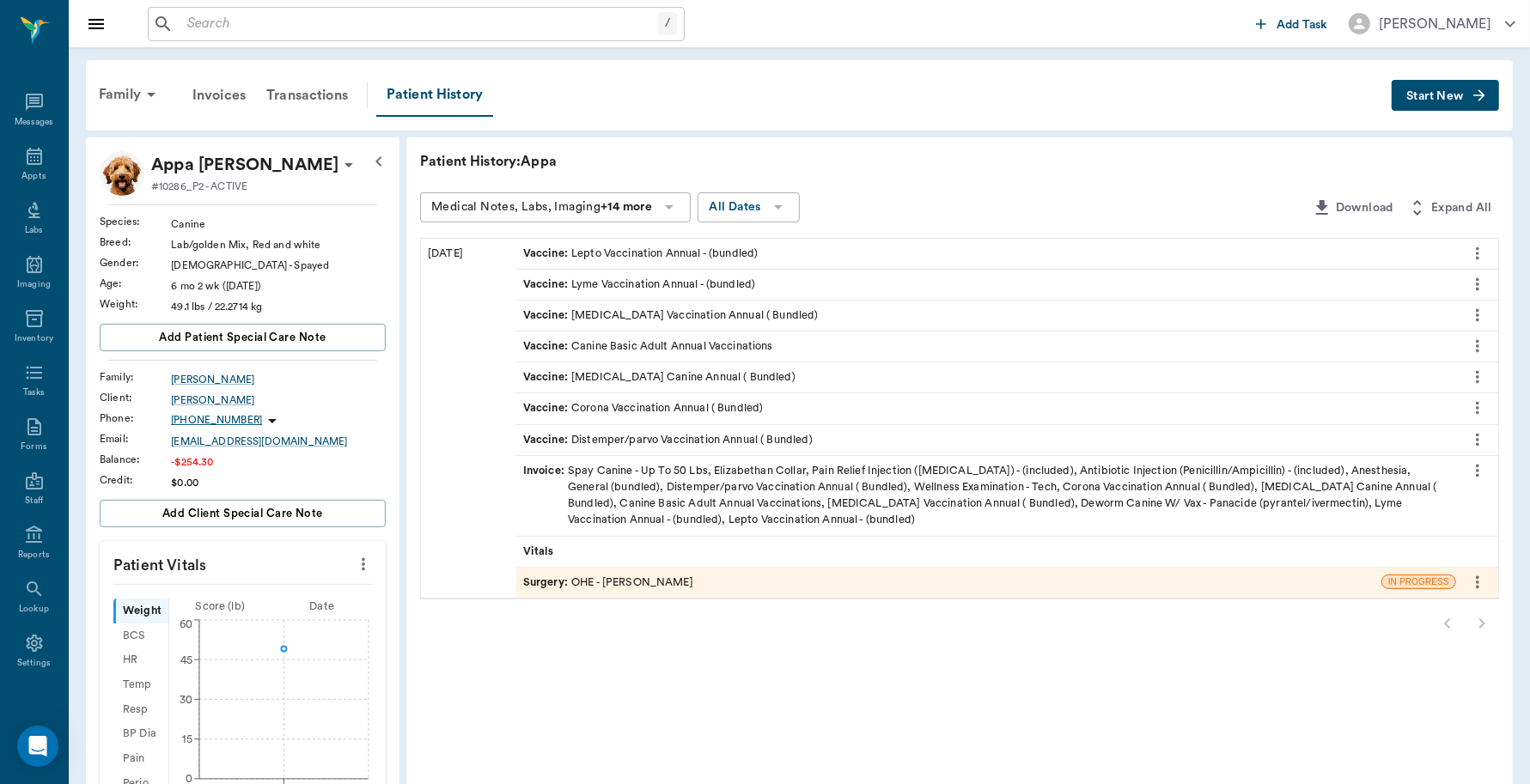
click at [660, 582] on div "Surgery : OHE - [PERSON_NAME]" at bounding box center [608, 583] width 170 height 16
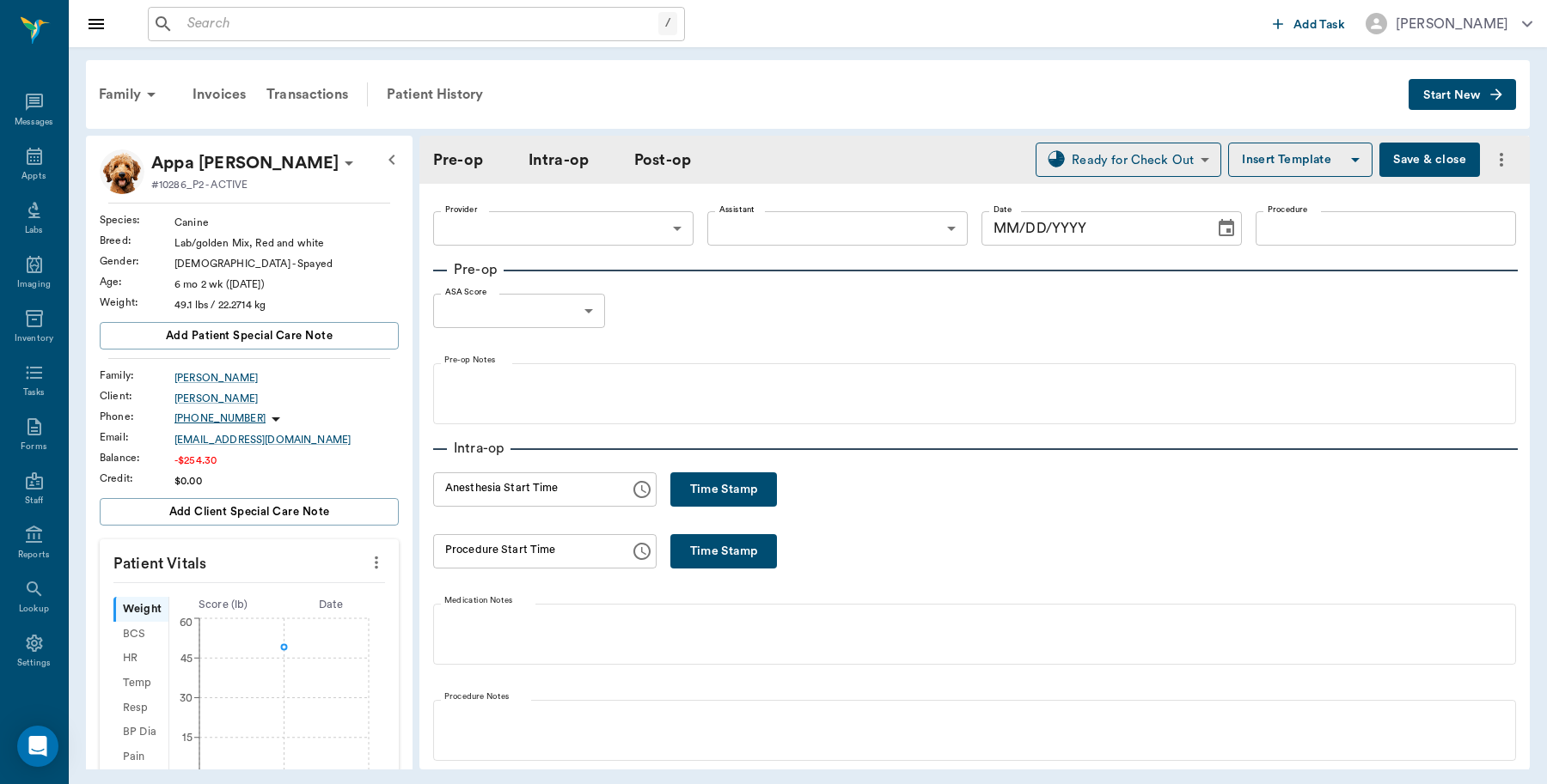
type input "63ec2f075fda476ae8351a4d"
type input "63ec2e7e52e12b0ba117b124"
type input "OHE"
type input "1"
radio input "true"
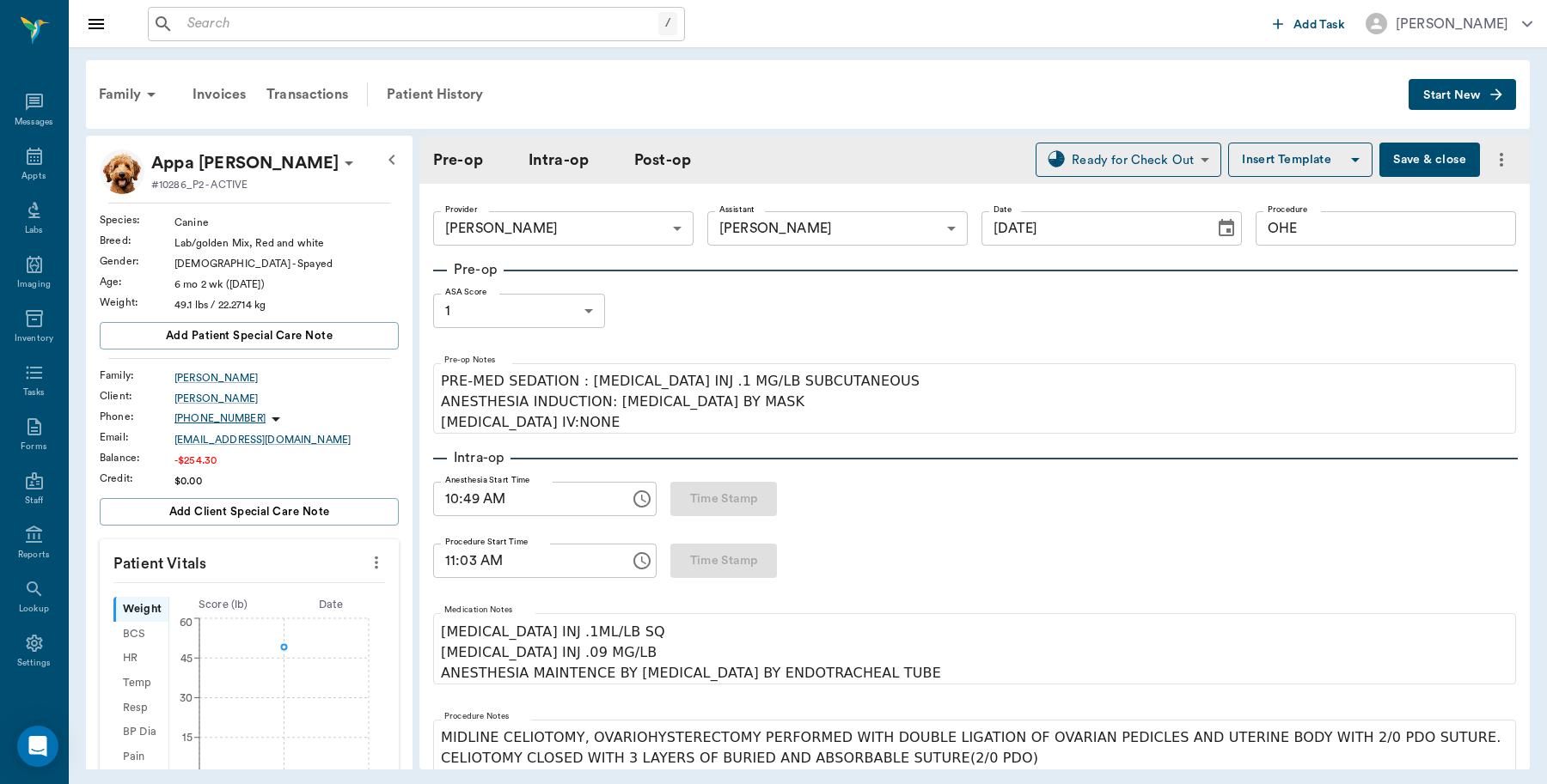
type input "[DATE]"
type input "10:49 AM"
type input "11:03 AM"
type input "11:27 AM"
type input "11:28 AM"
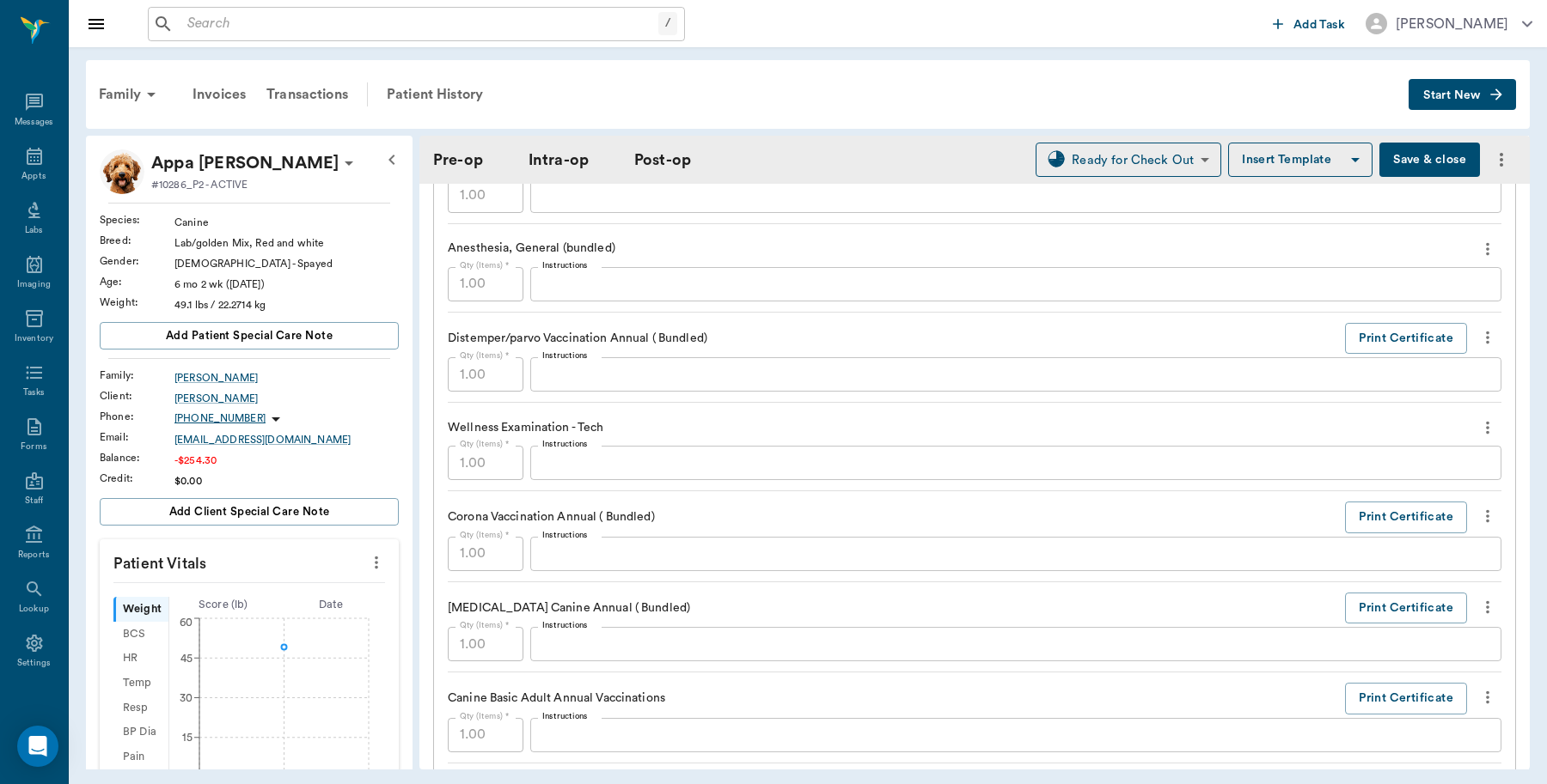
scroll to position [1933, 0]
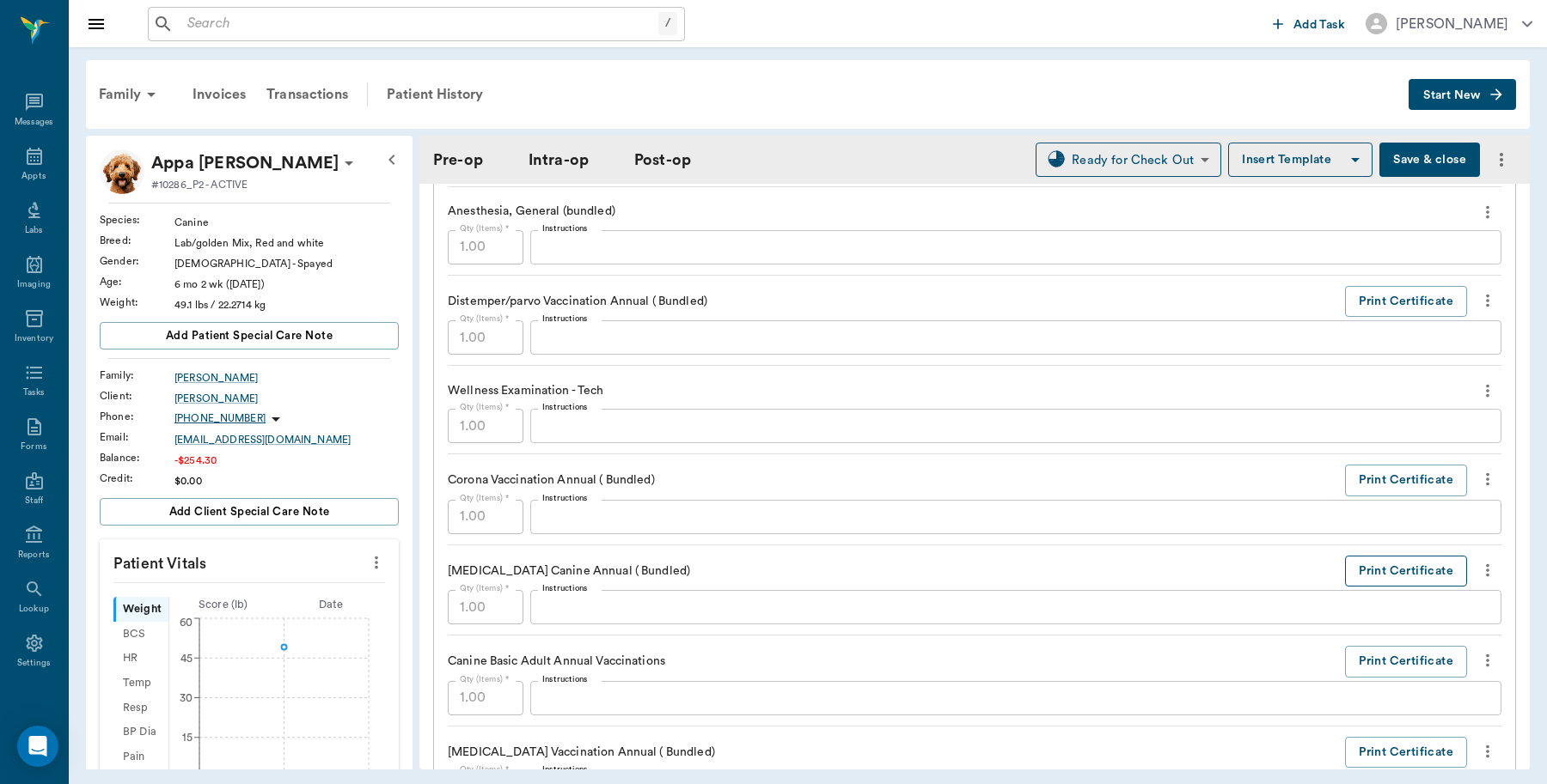
click at [1415, 581] on button "Print Certificate" at bounding box center [1406, 571] width 122 height 32
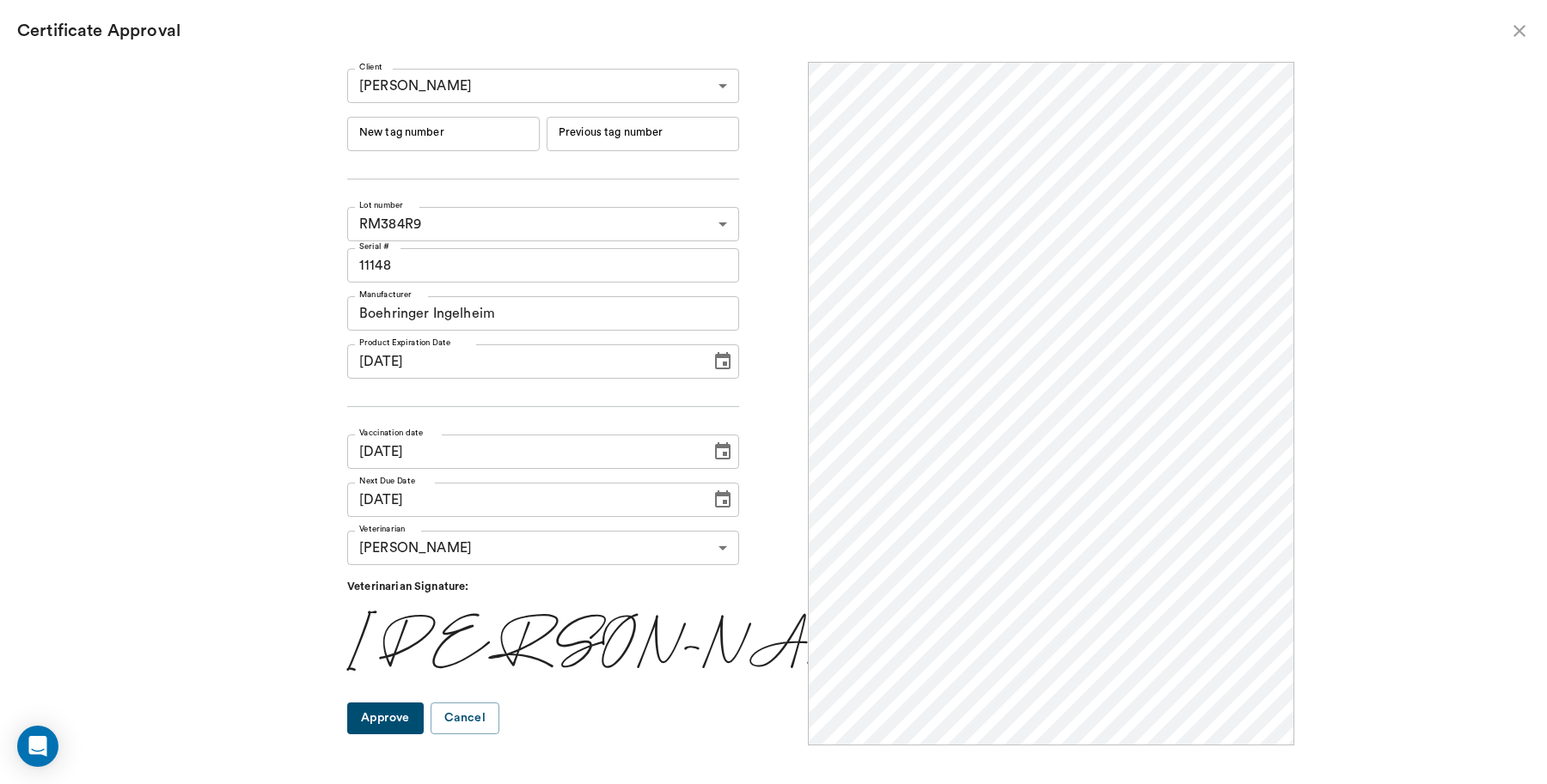
scroll to position [0, 0]
click at [468, 141] on input "New tag number" at bounding box center [443, 134] width 193 height 35
type input "251008"
click at [416, 719] on button "Approve" at bounding box center [385, 718] width 77 height 32
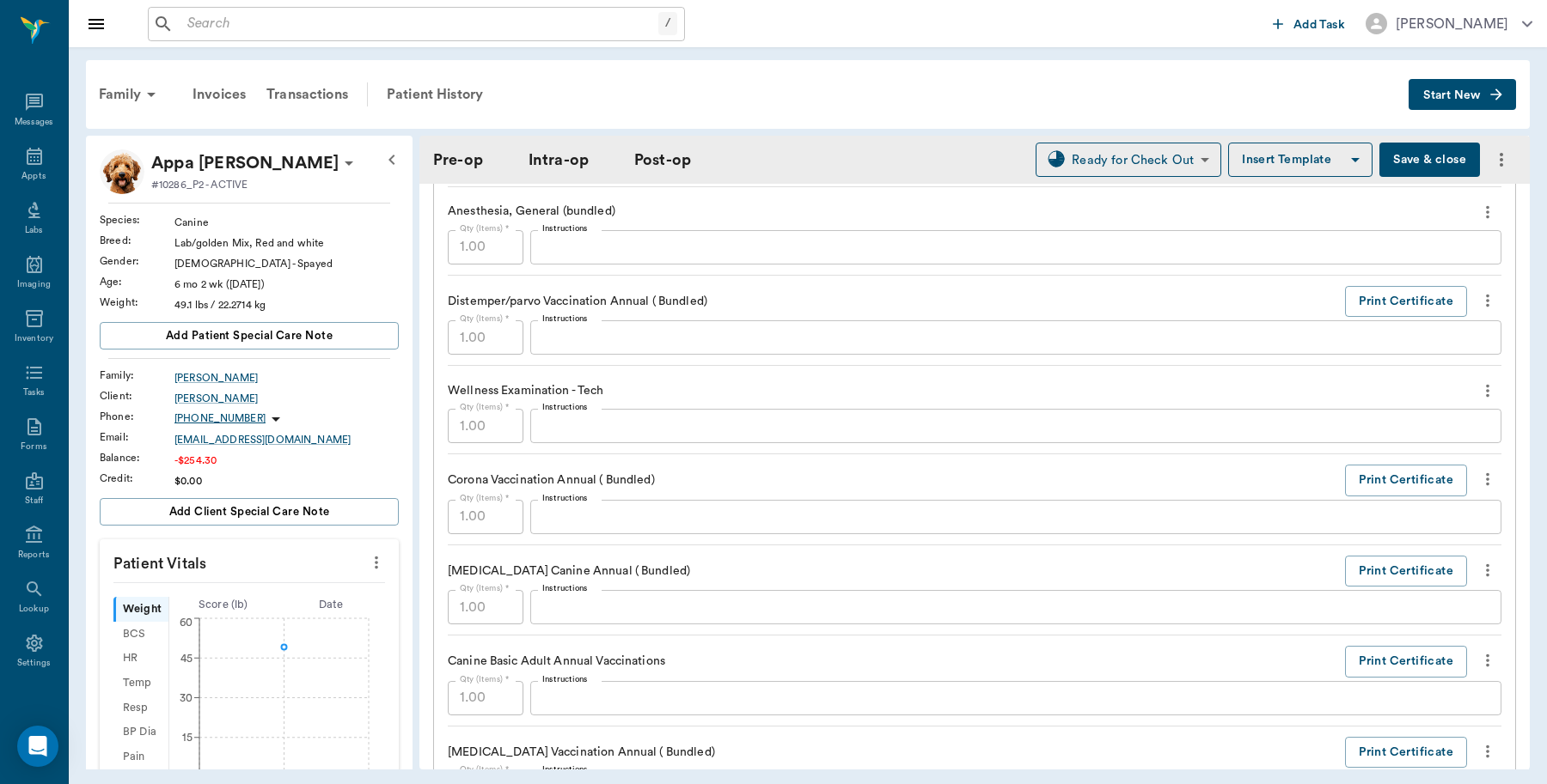
click at [1394, 151] on button "Save & close" at bounding box center [1430, 160] width 100 height 35
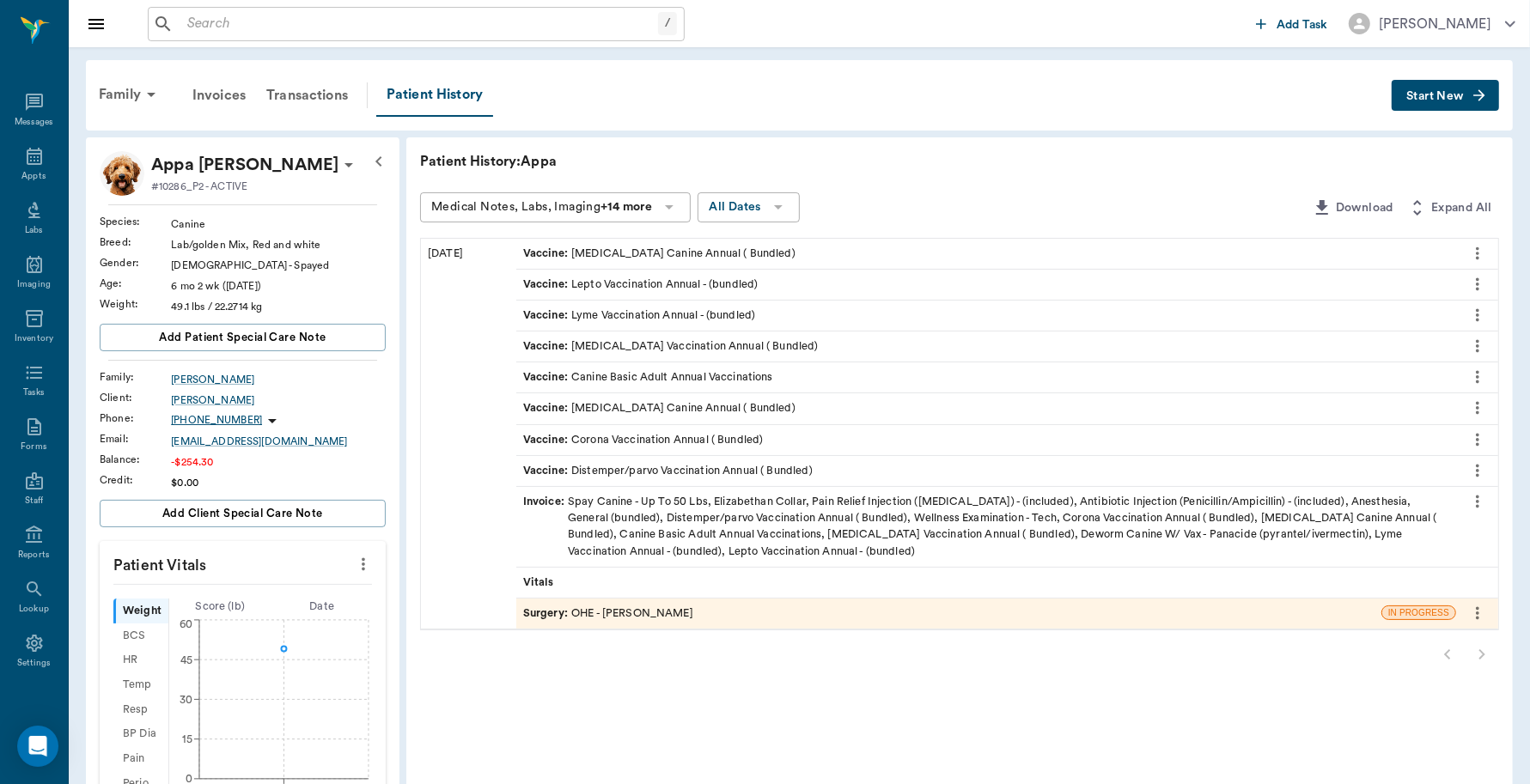
click at [665, 511] on div "Invoice : Spay Canine - Up To 50 Lbs, Elizabethan Collar, Pain Relief Injection…" at bounding box center [986, 527] width 927 height 66
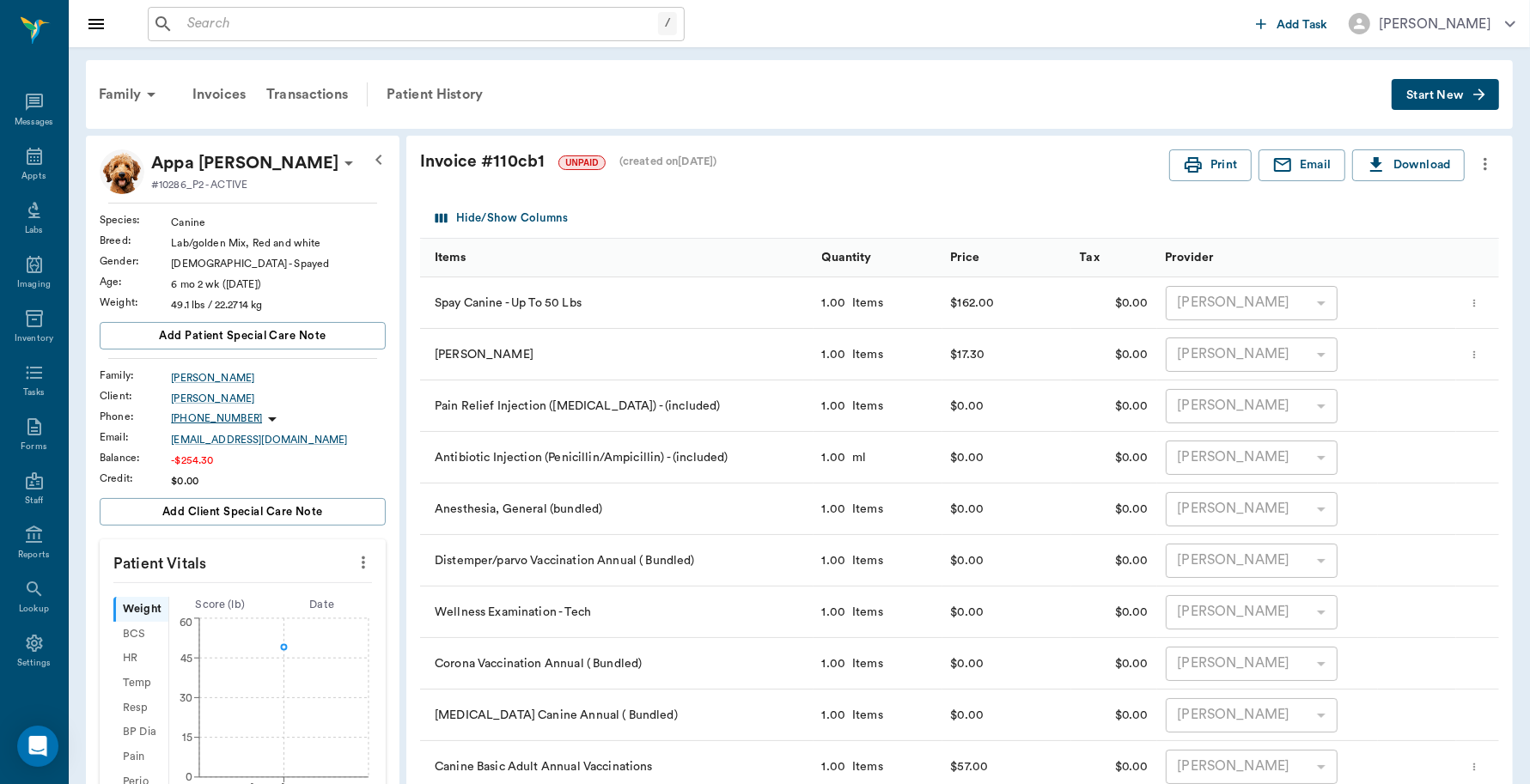
click at [1428, 95] on span "Start New" at bounding box center [1435, 95] width 58 height 0
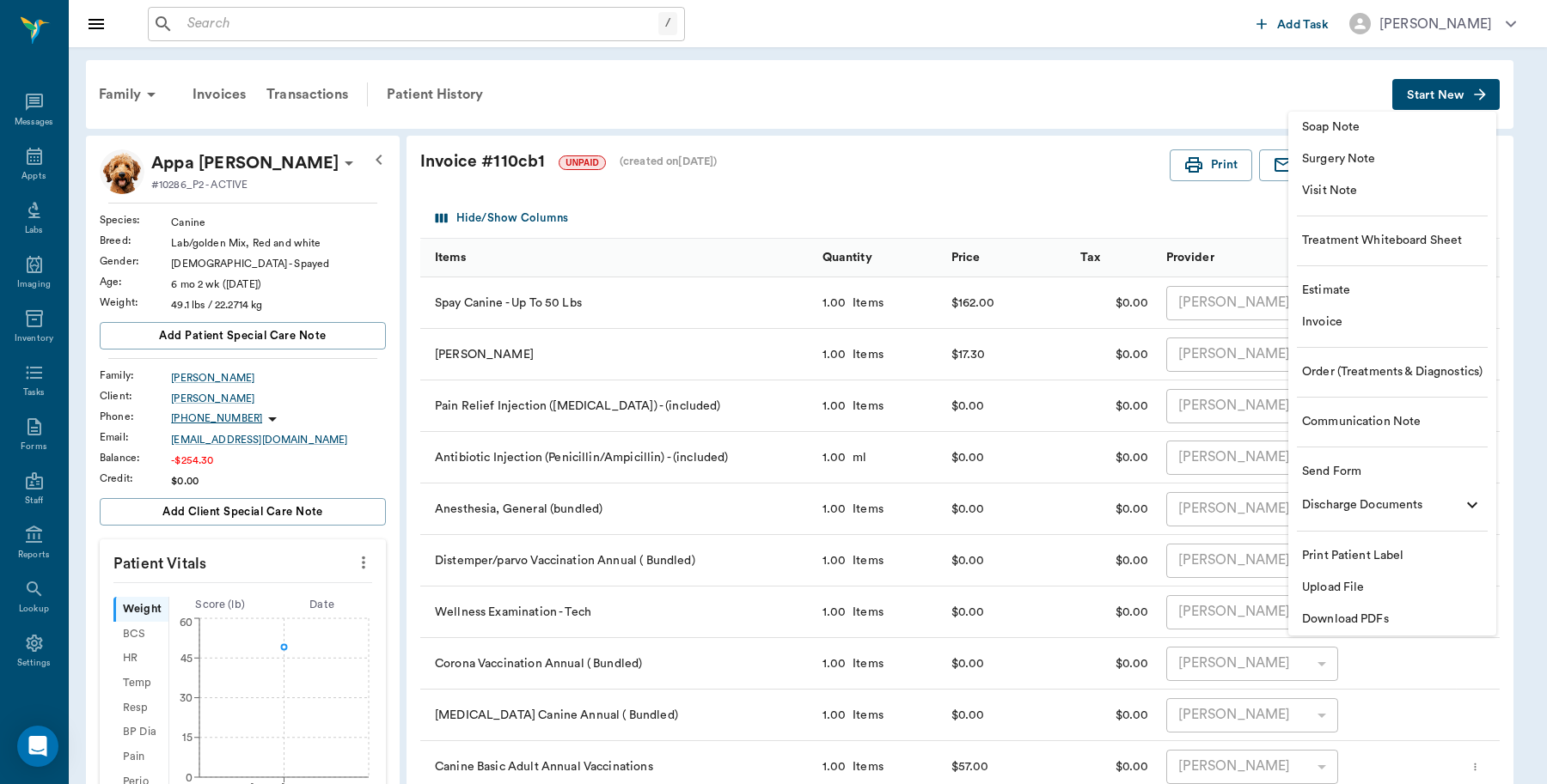
click at [1351, 325] on span "Invoice" at bounding box center [1393, 323] width 181 height 18
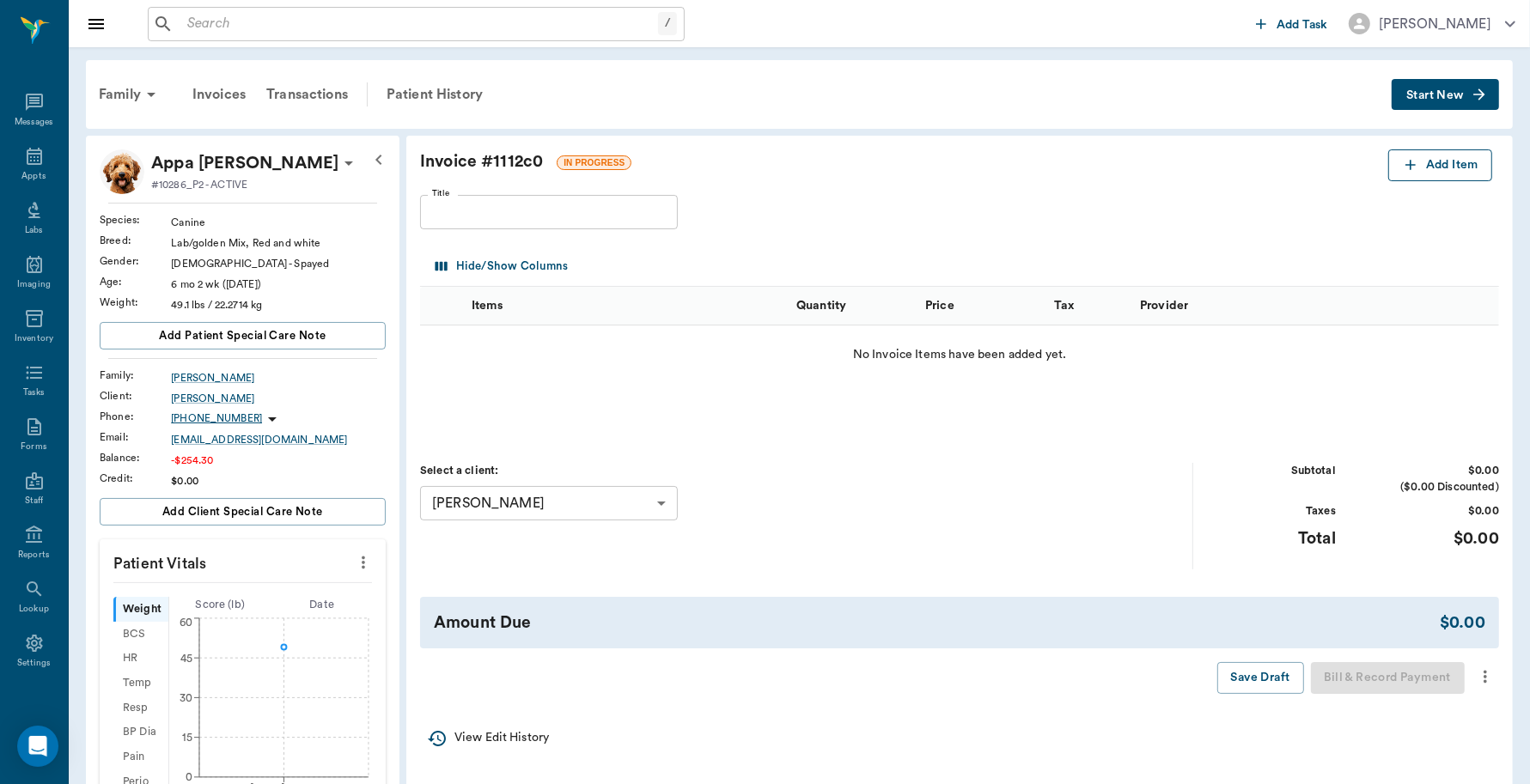
click at [1430, 174] on button "Add Item" at bounding box center [1441, 165] width 104 height 32
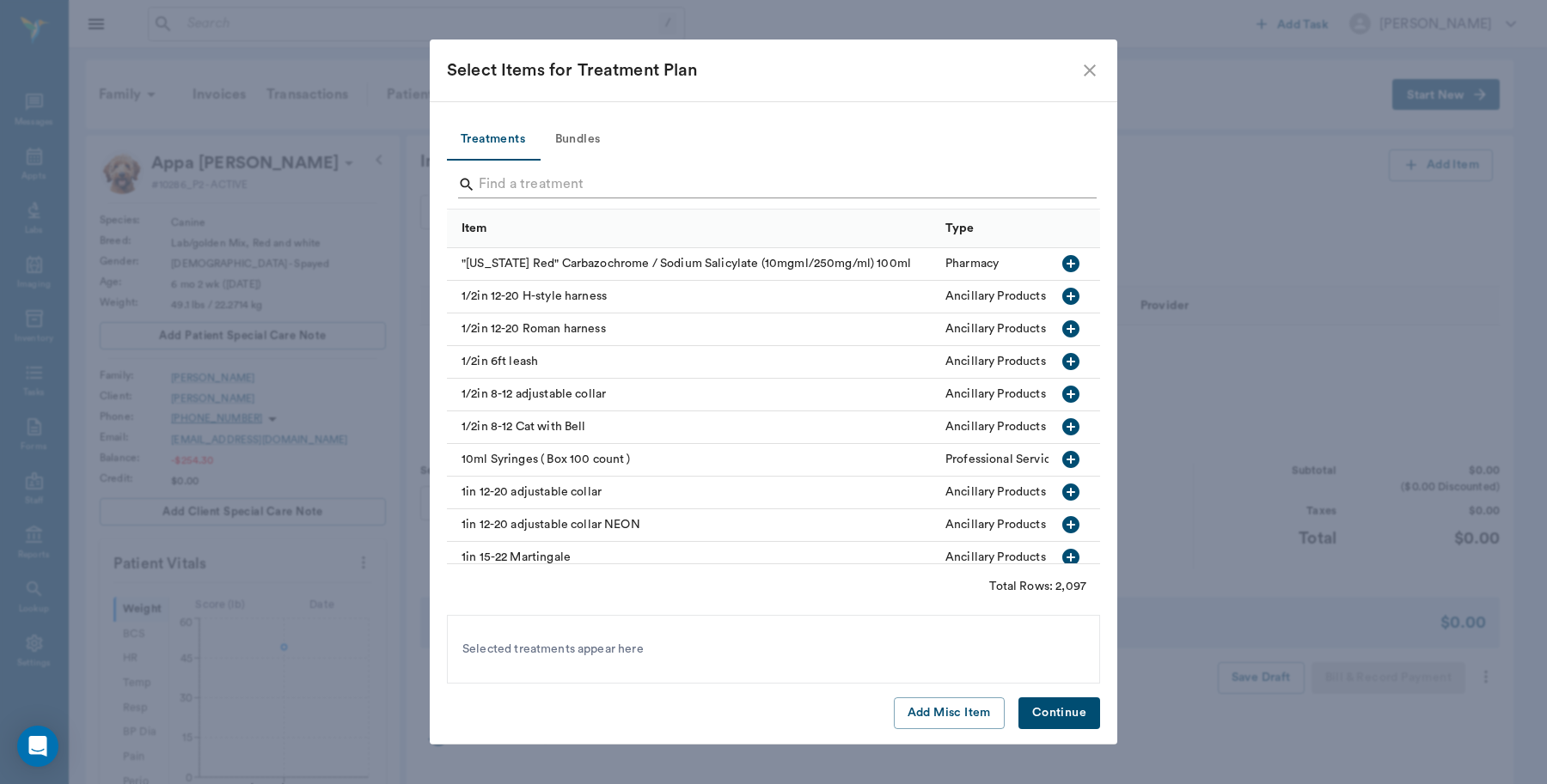
click at [587, 192] on input "Search" at bounding box center [774, 184] width 592 height 27
type input "6"
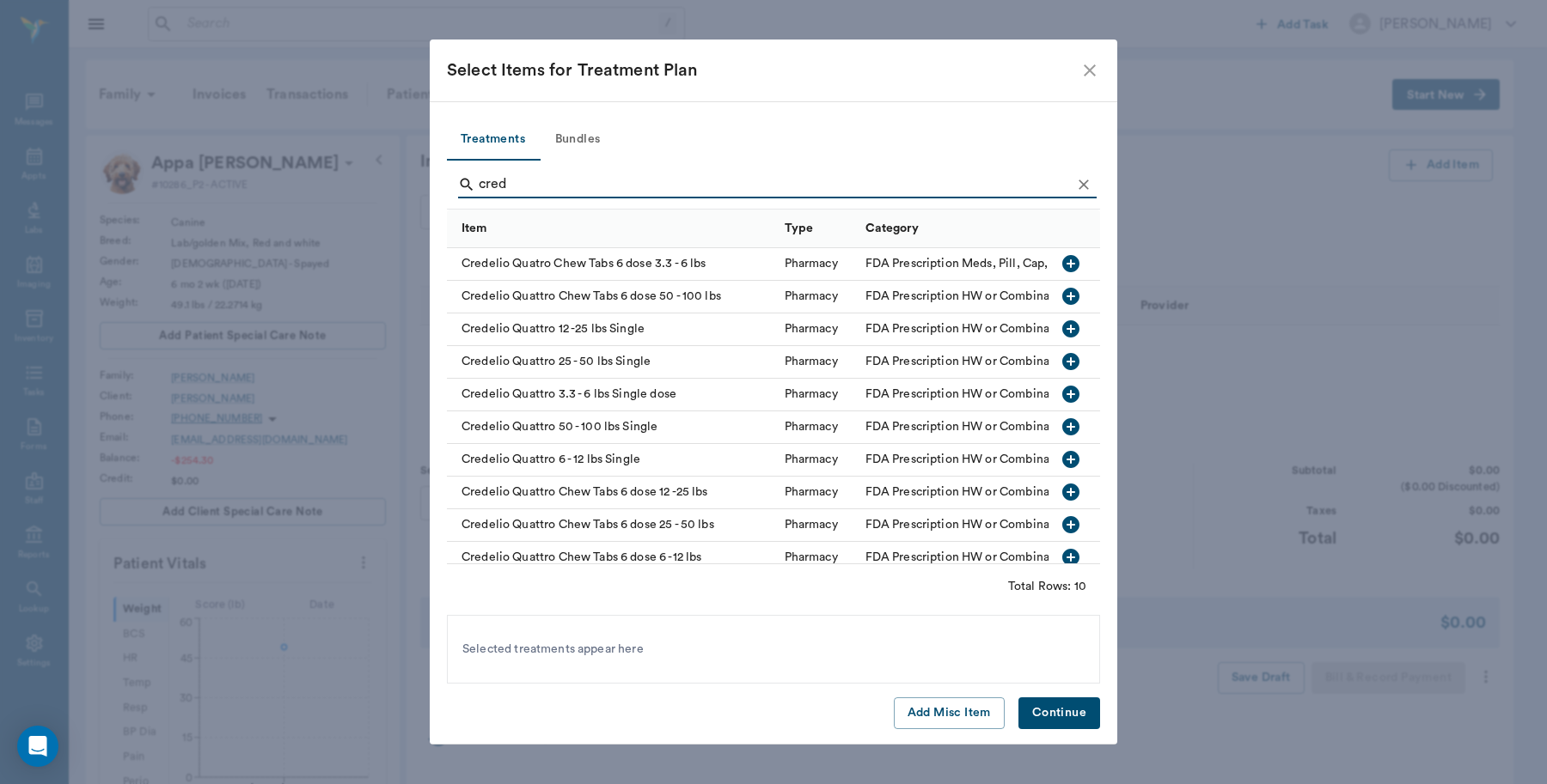
type input "cred"
click at [1096, 75] on icon "close" at bounding box center [1089, 70] width 21 height 21
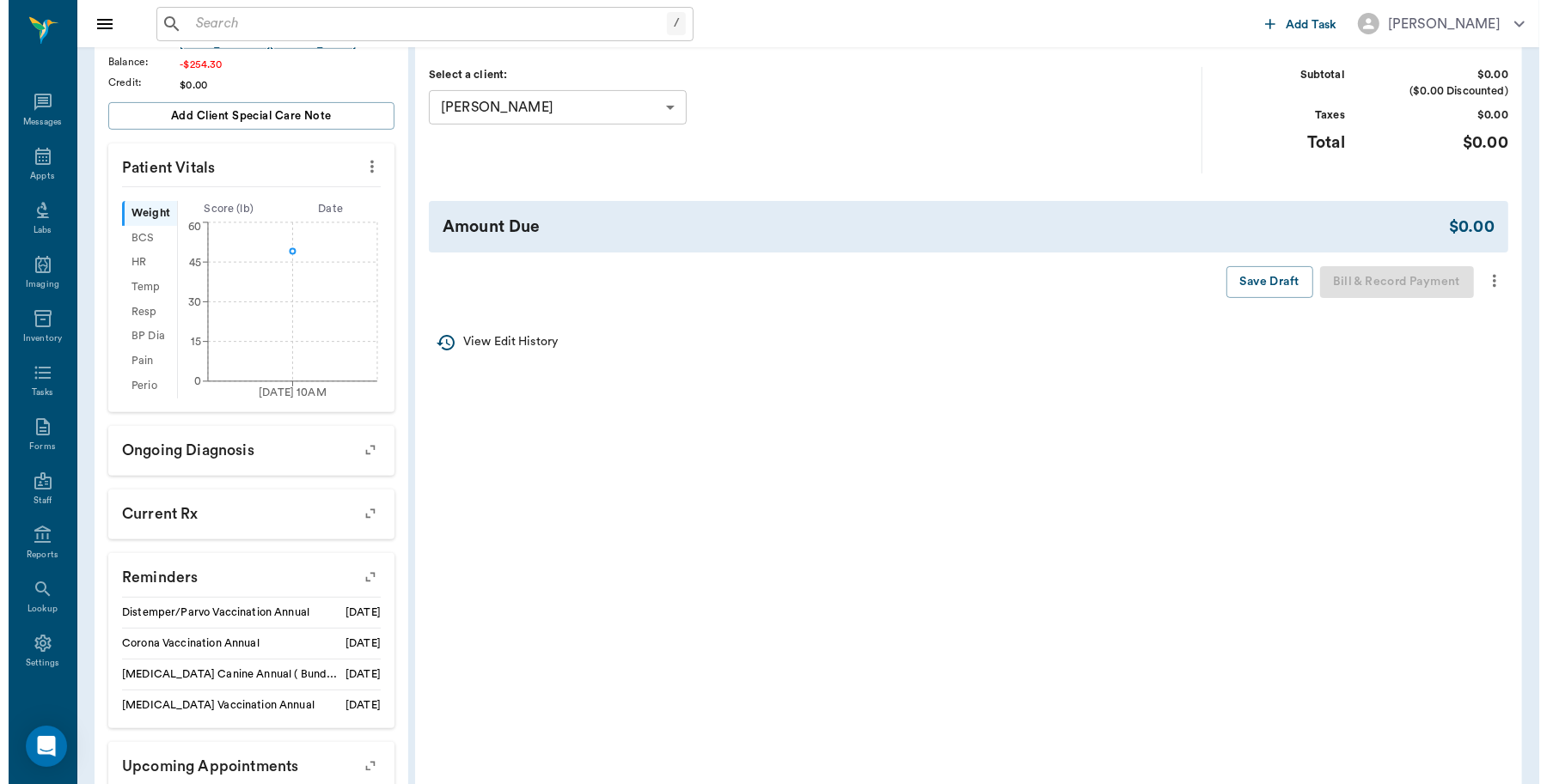
scroll to position [498, 0]
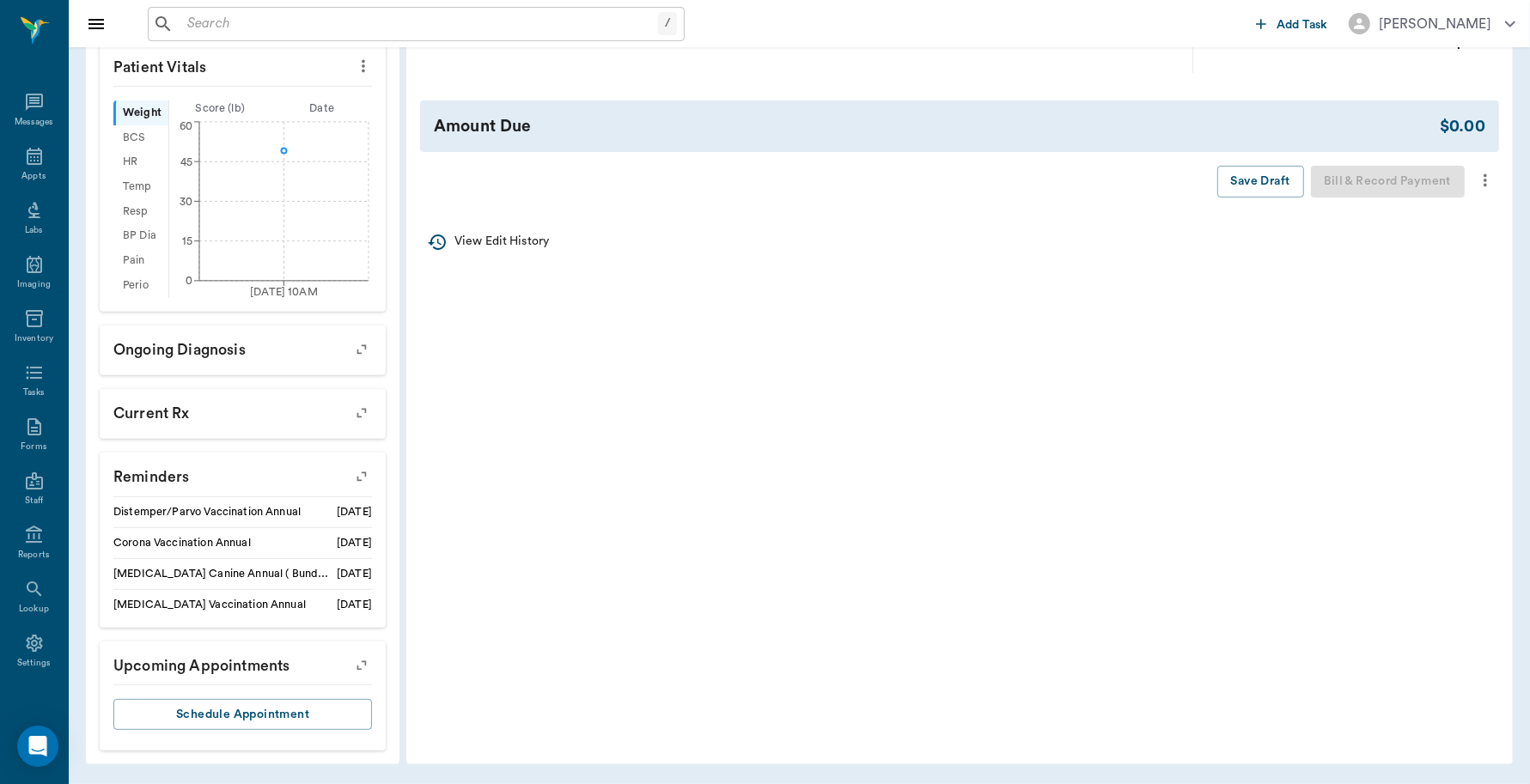
click at [1487, 181] on icon "more" at bounding box center [1485, 180] width 19 height 21
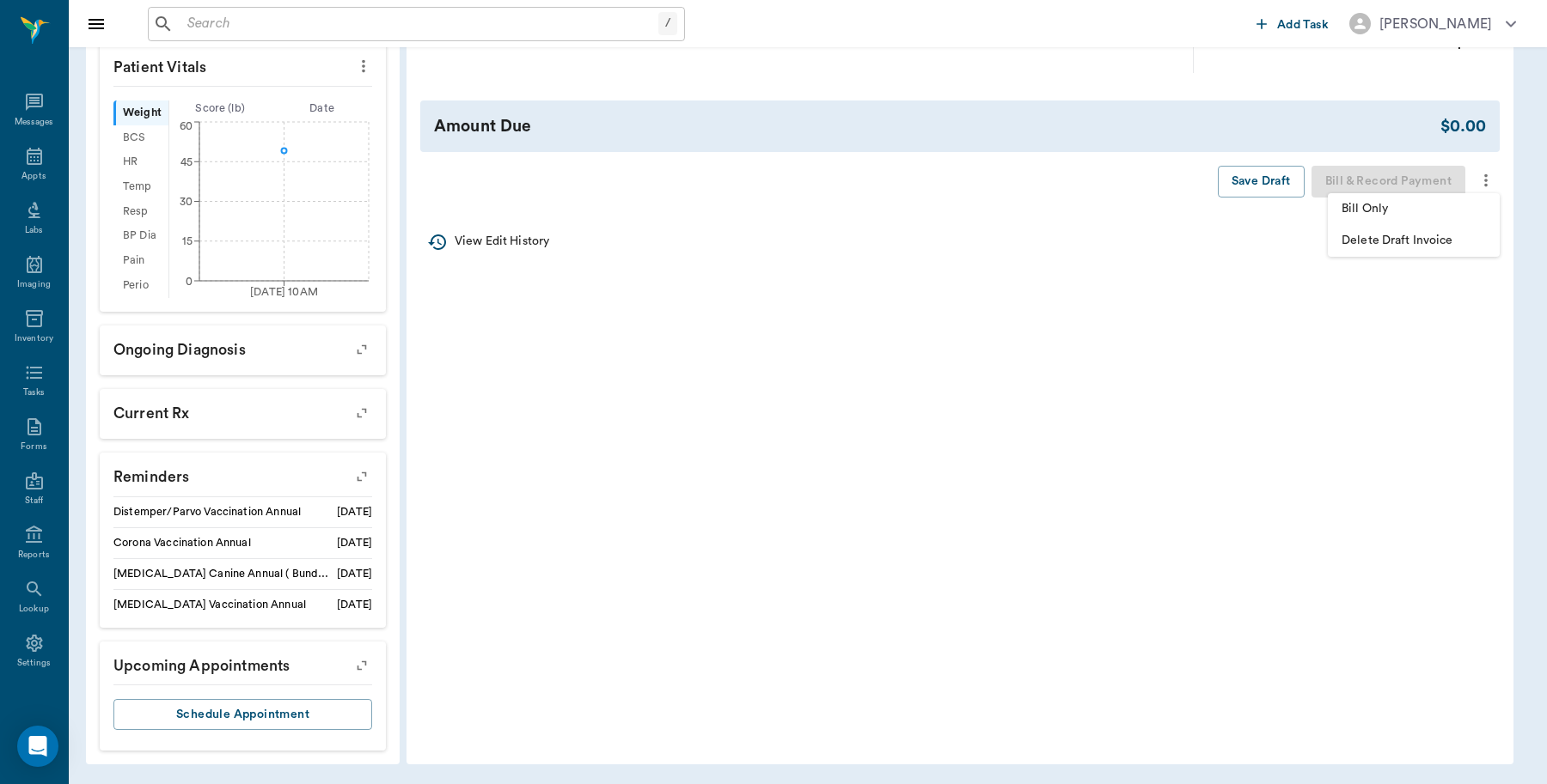
click at [1467, 239] on span "Delete Draft Invoice" at bounding box center [1414, 241] width 144 height 18
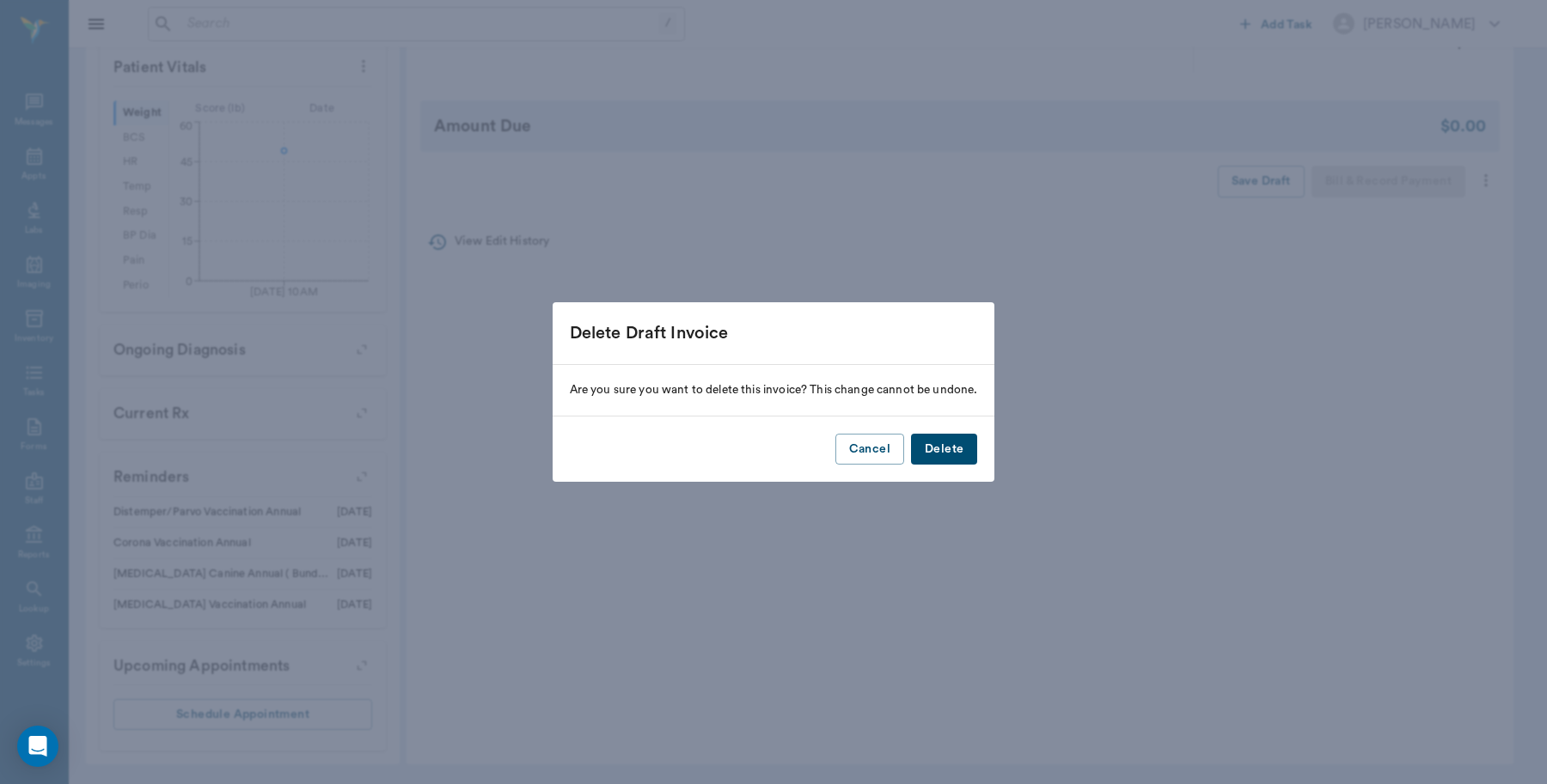
click at [942, 454] on button "Delete" at bounding box center [944, 449] width 66 height 32
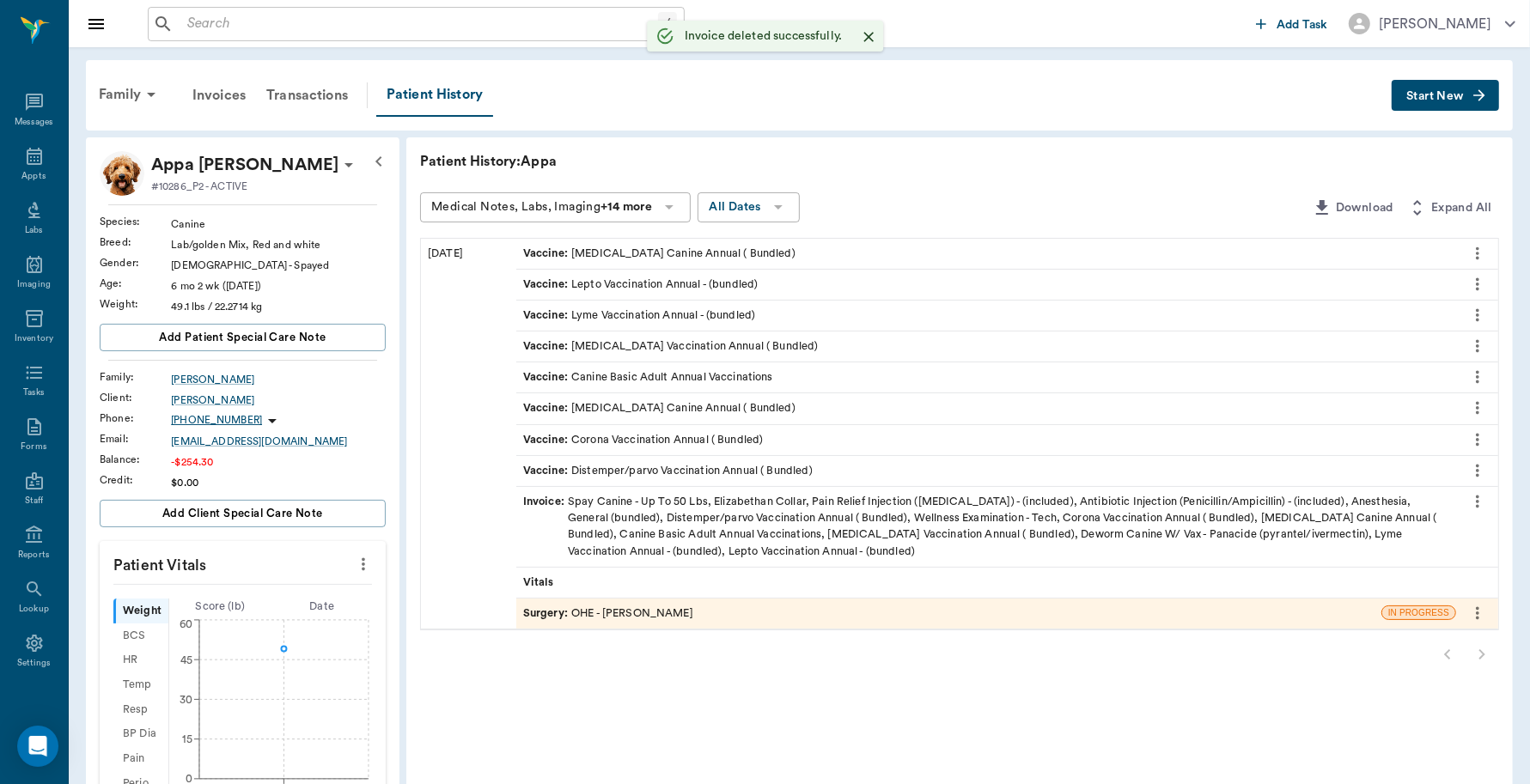
click at [643, 514] on div "Invoice : Spay Canine - Up To 50 Lbs, Elizabethan Collar, Pain Relief Injection…" at bounding box center [986, 527] width 927 height 66
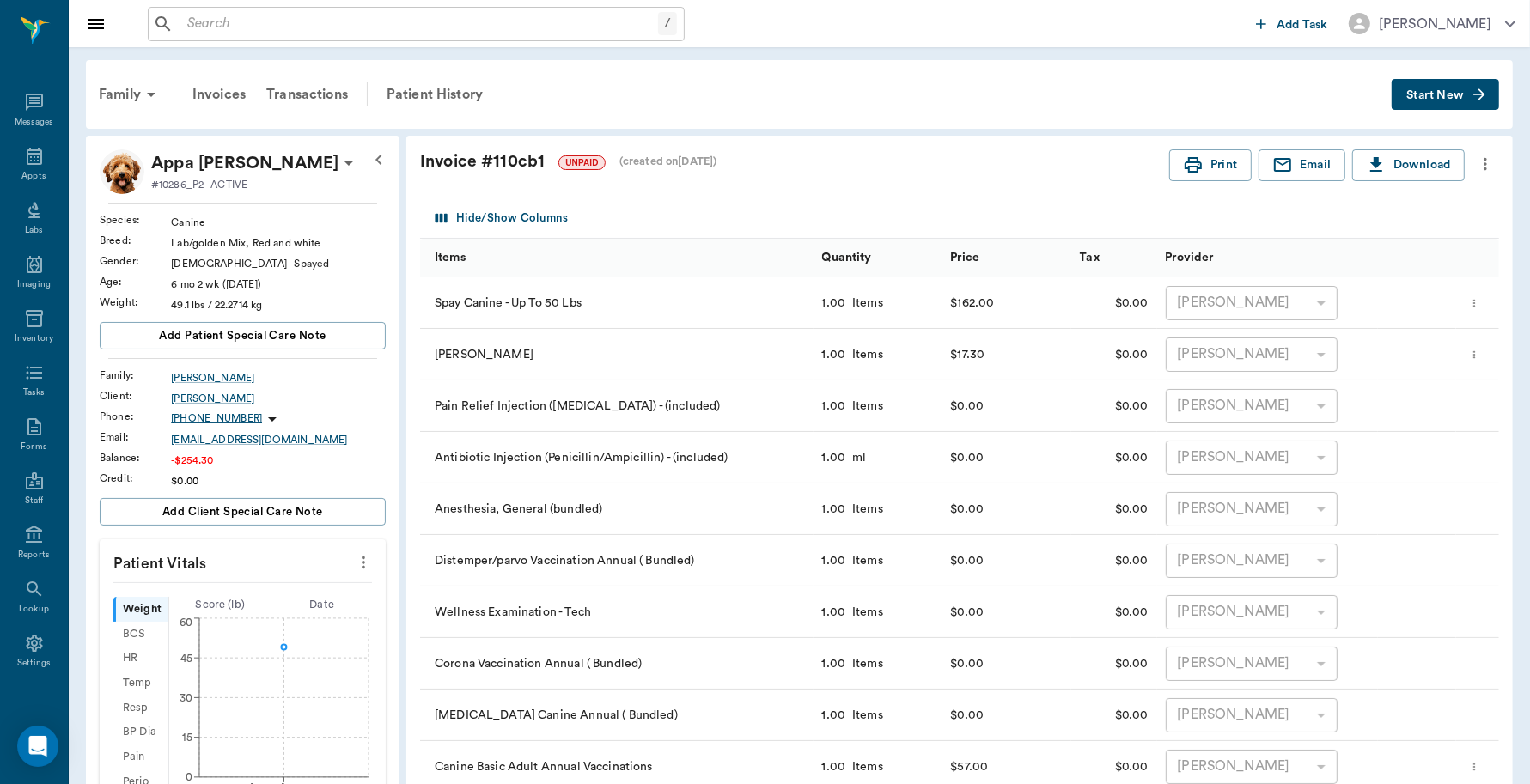
click at [1483, 168] on icon "more" at bounding box center [1485, 164] width 4 height 13
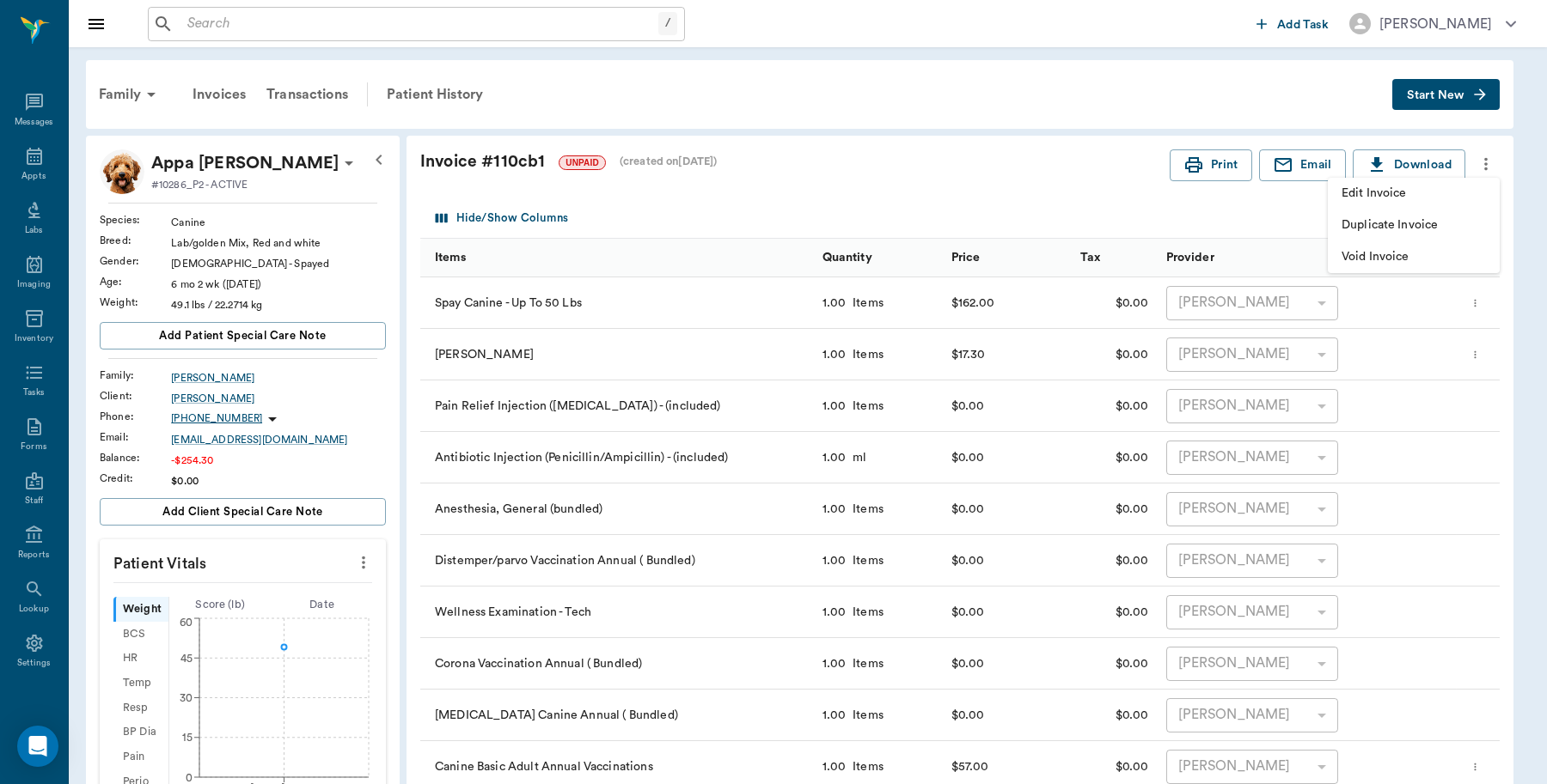
click at [1434, 200] on span "Edit Invoice" at bounding box center [1414, 193] width 144 height 18
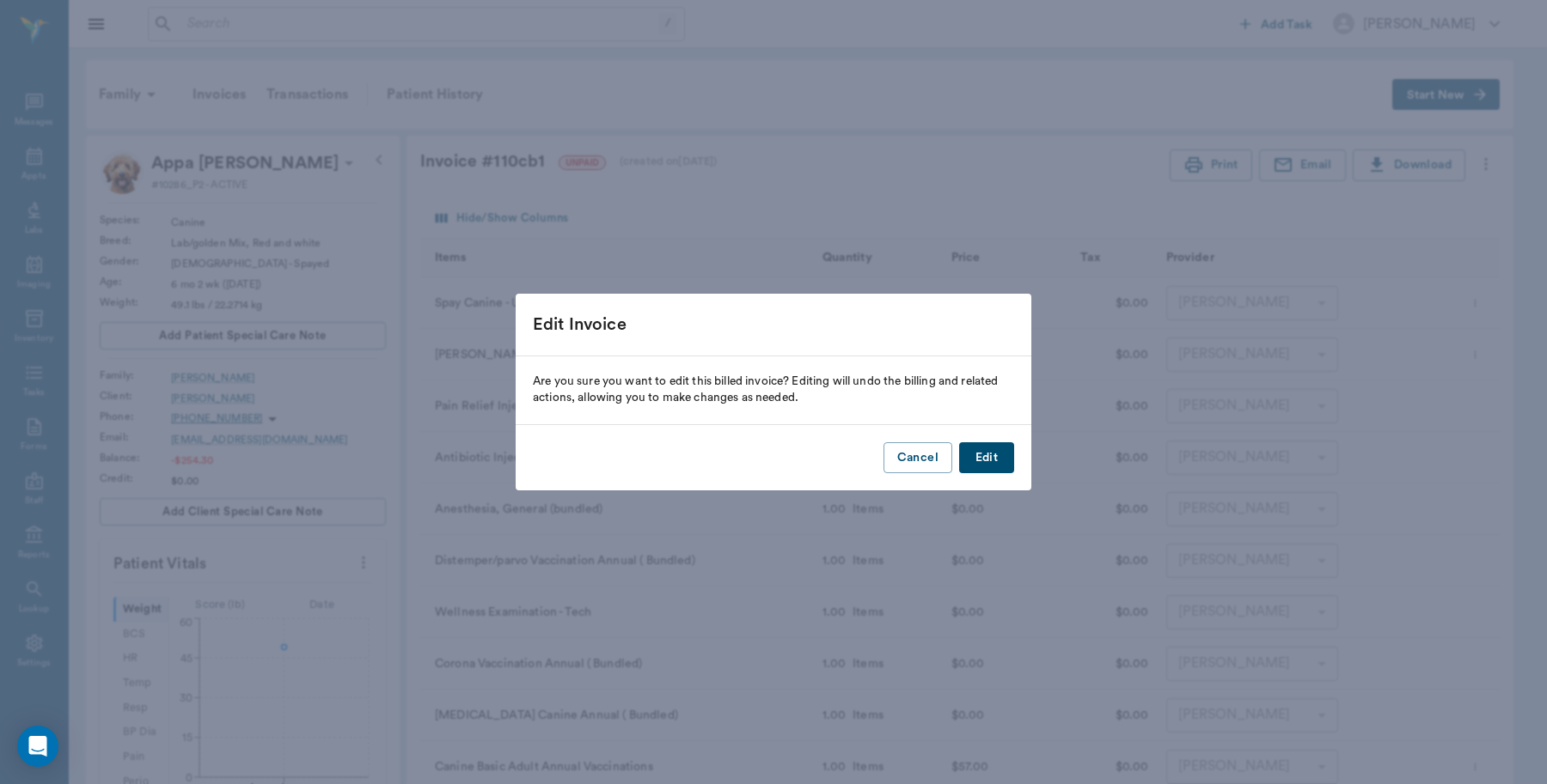
click at [994, 457] on button "Edit" at bounding box center [986, 458] width 55 height 32
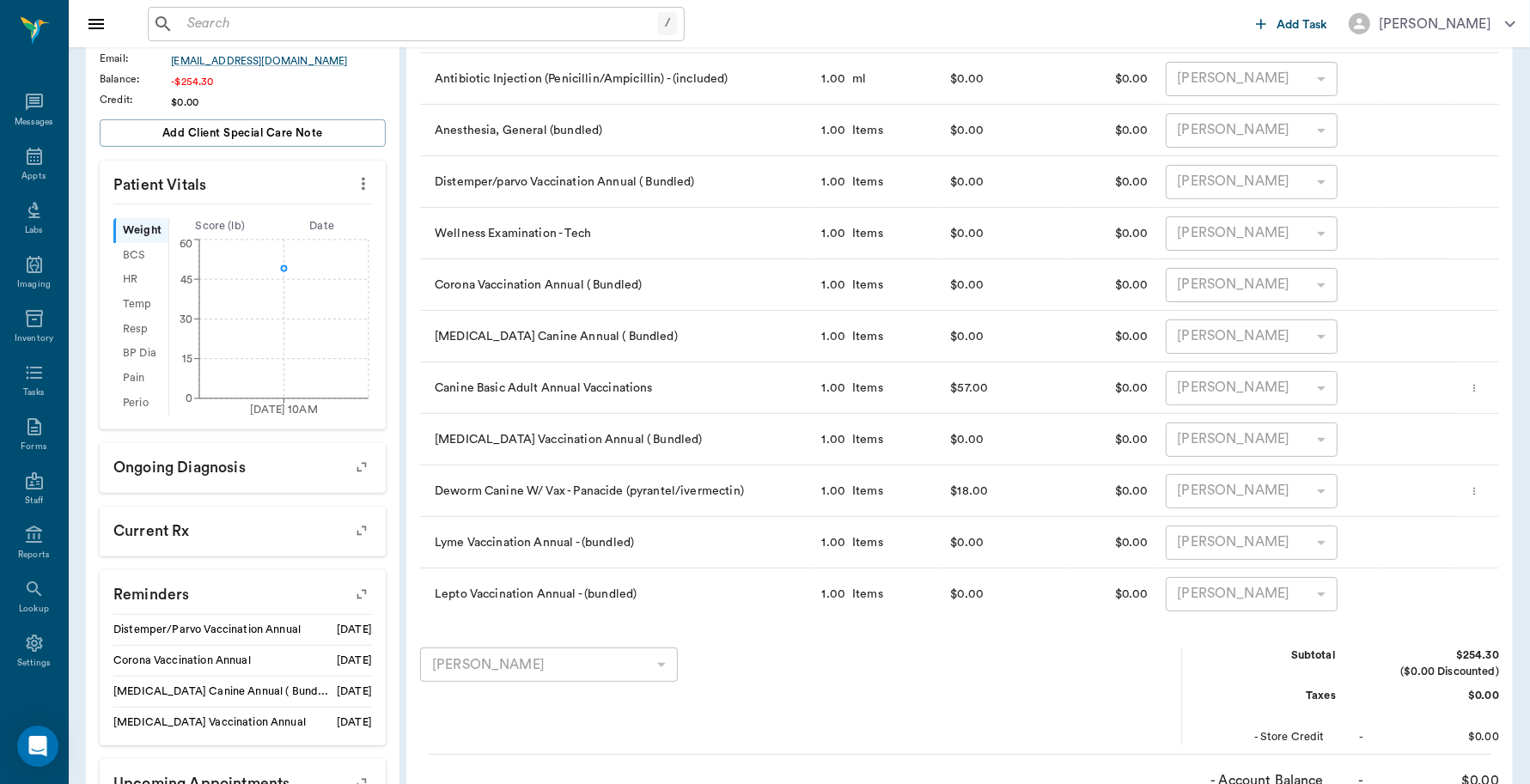
scroll to position [430, 0]
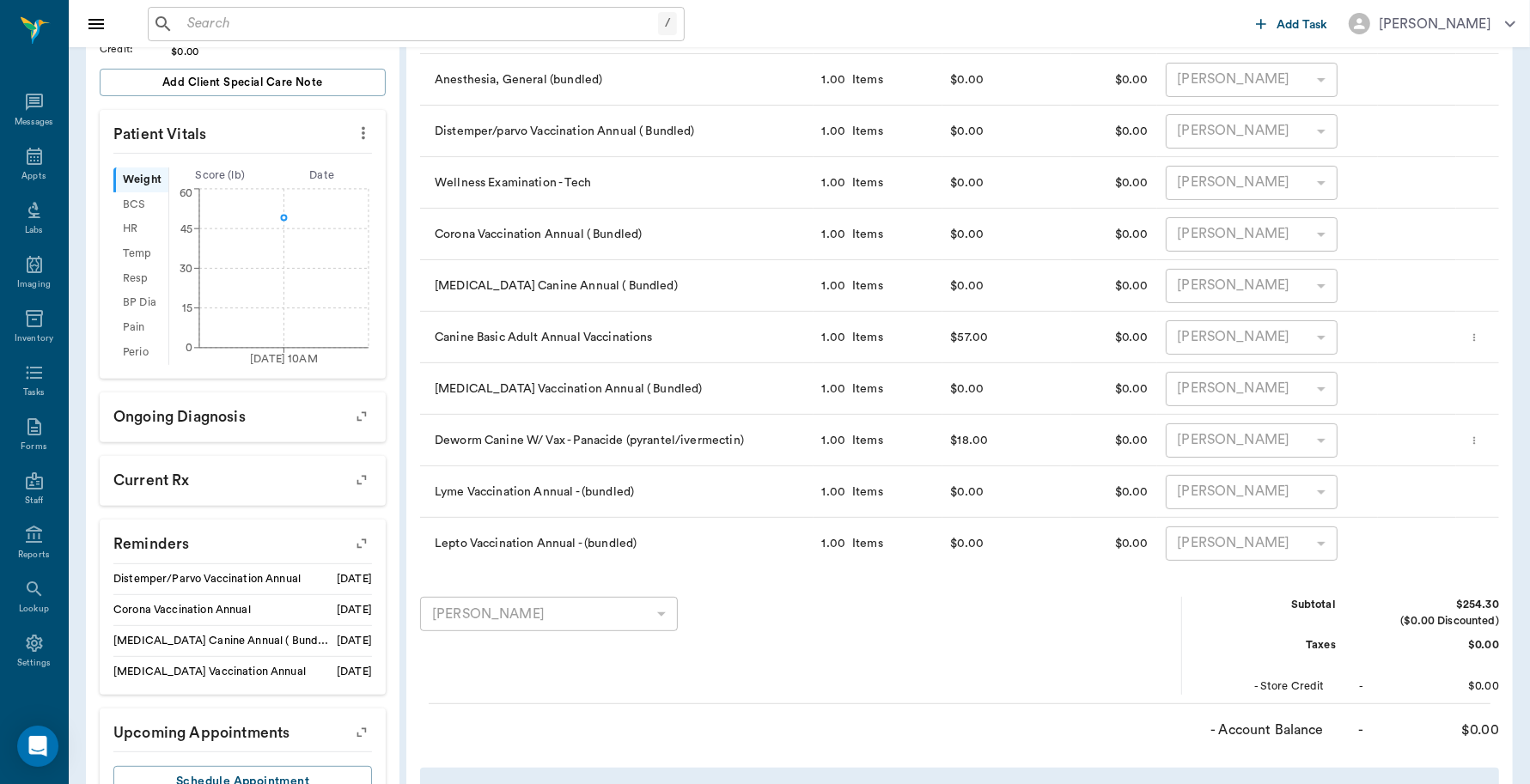
click at [1475, 443] on icon "more" at bounding box center [1474, 440] width 2 height 7
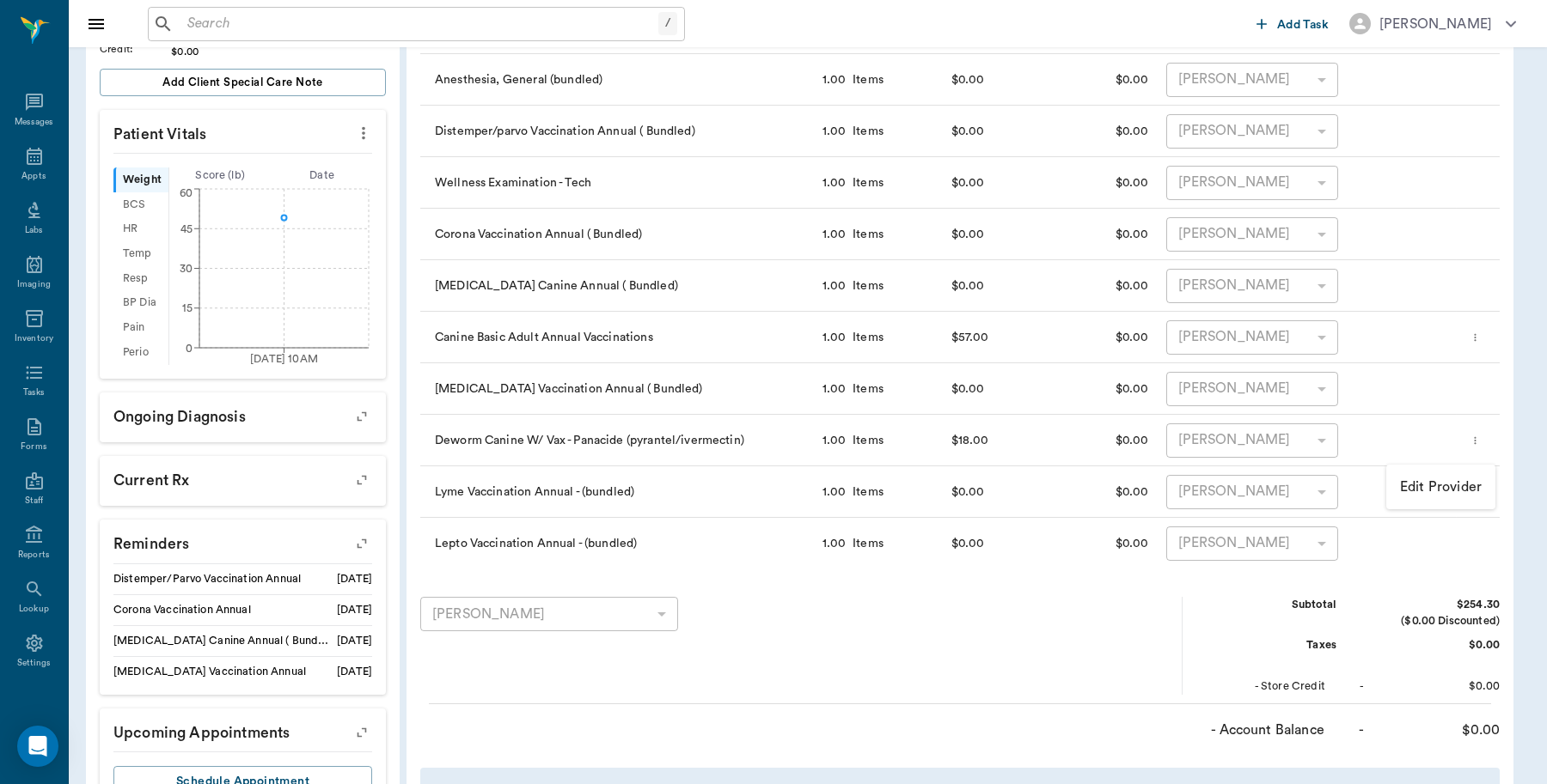
click at [1476, 489] on p "Edit Provider" at bounding box center [1440, 486] width 81 height 21
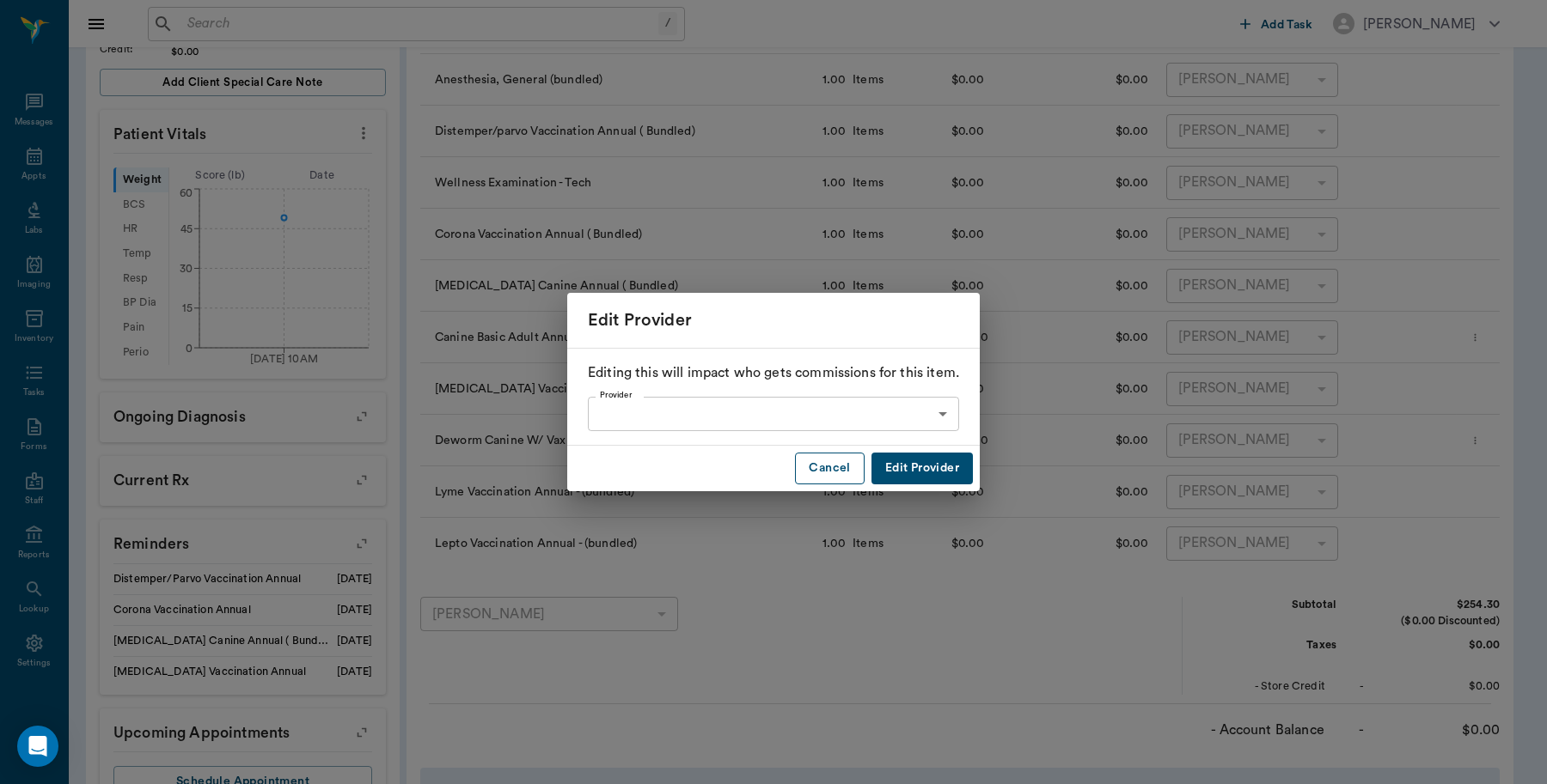
click at [842, 474] on button "Cancel" at bounding box center [829, 468] width 68 height 32
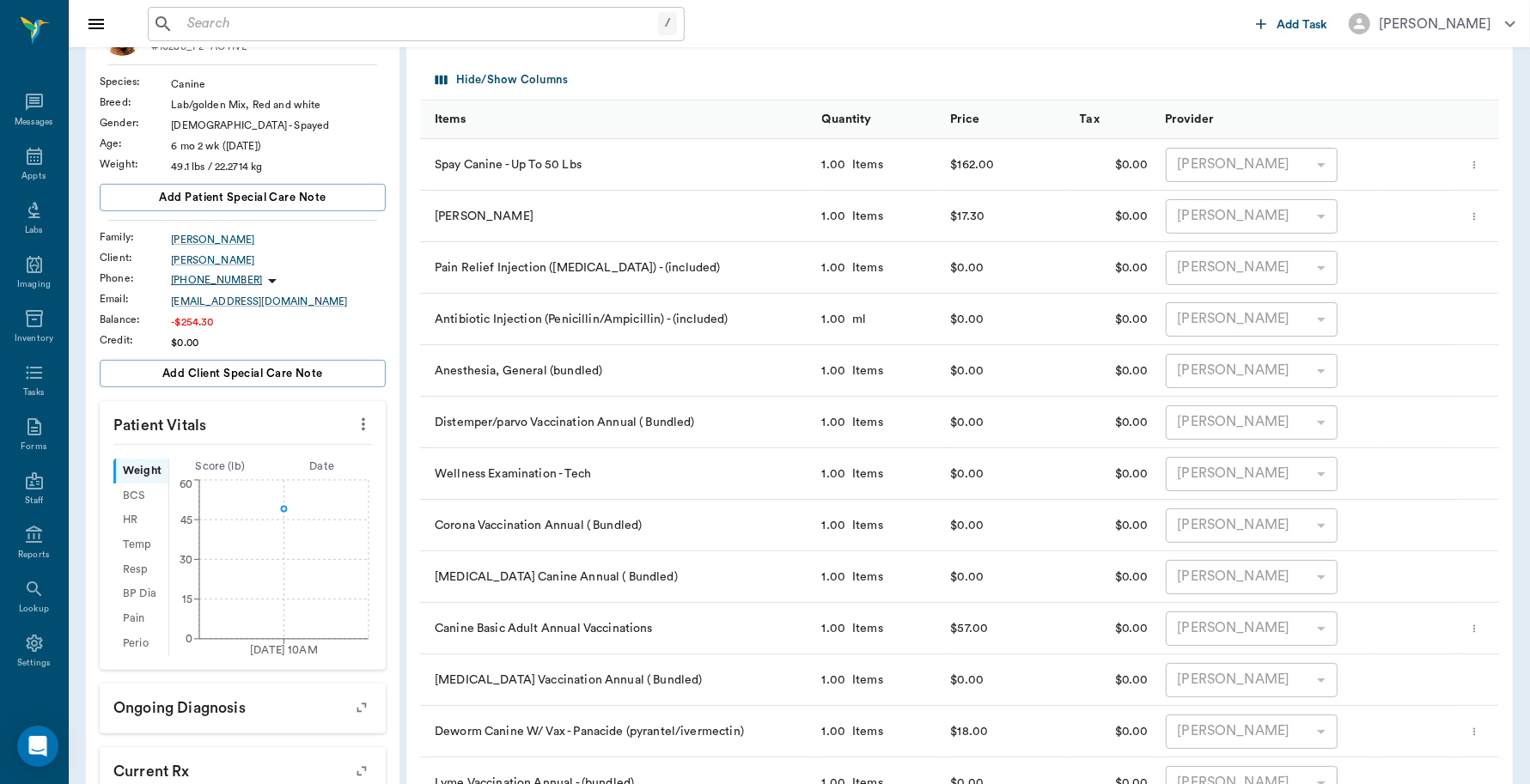
scroll to position [108, 0]
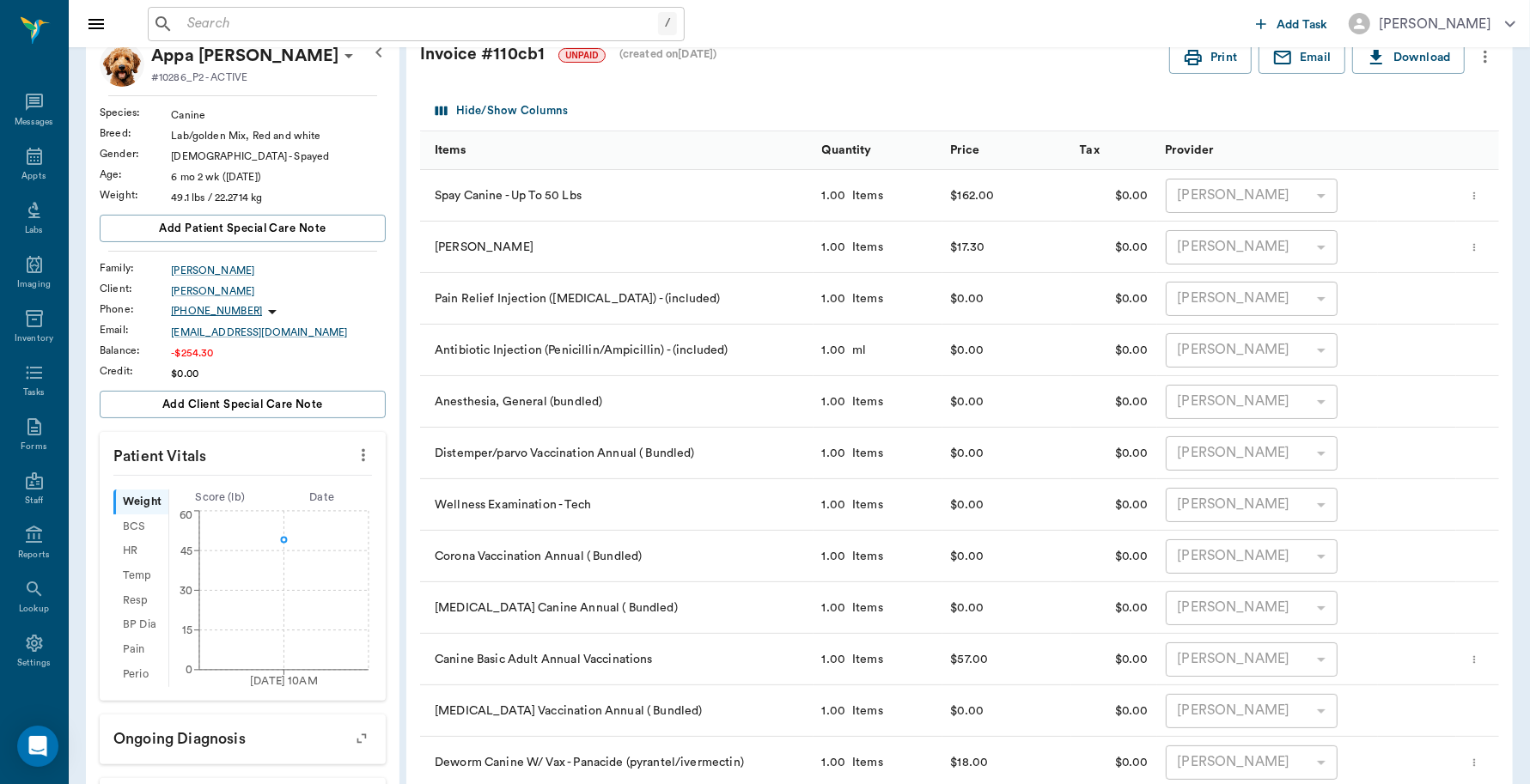
click at [976, 100] on div "Hide/Show Columns" at bounding box center [963, 111] width 1064 height 40
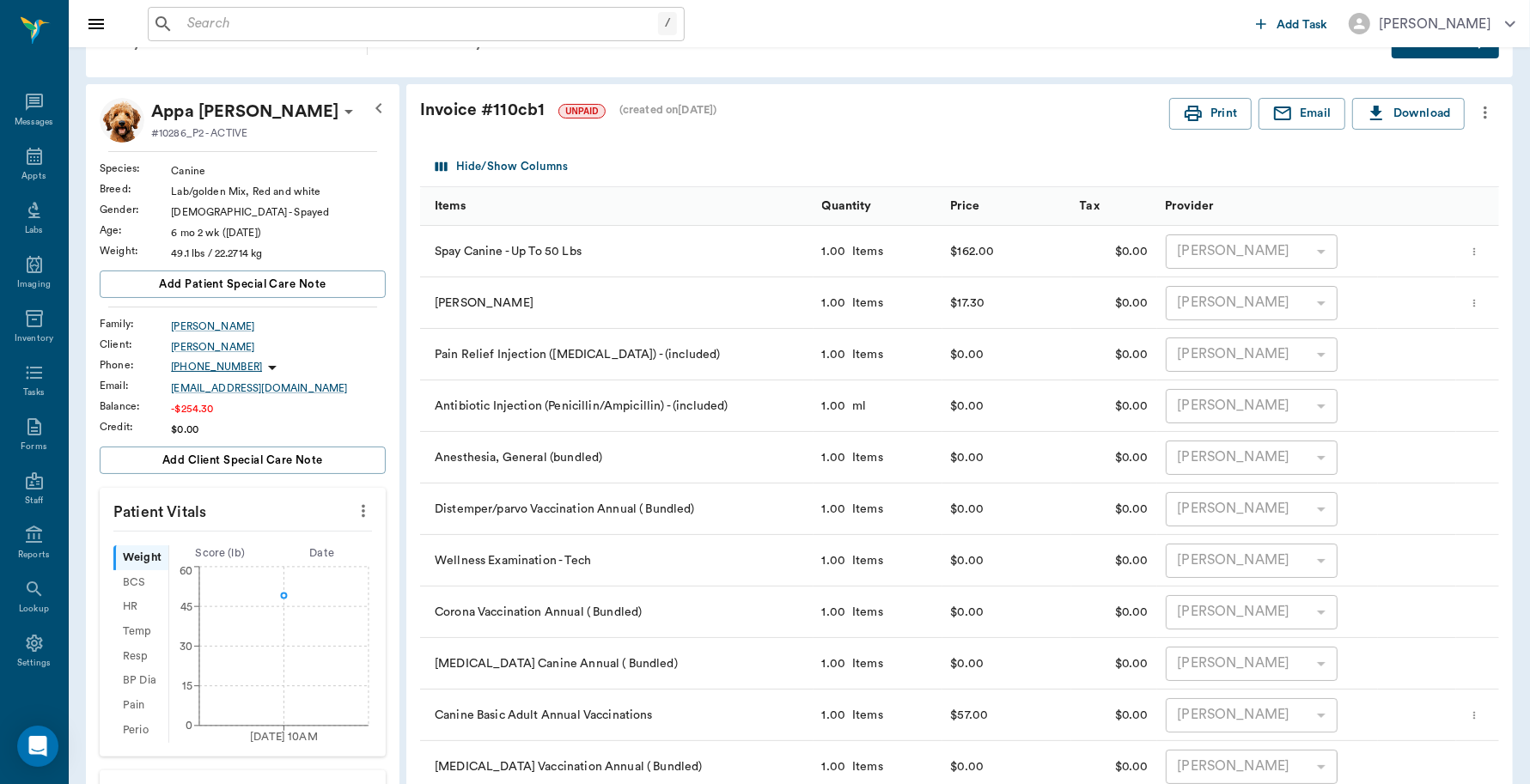
scroll to position [0, 0]
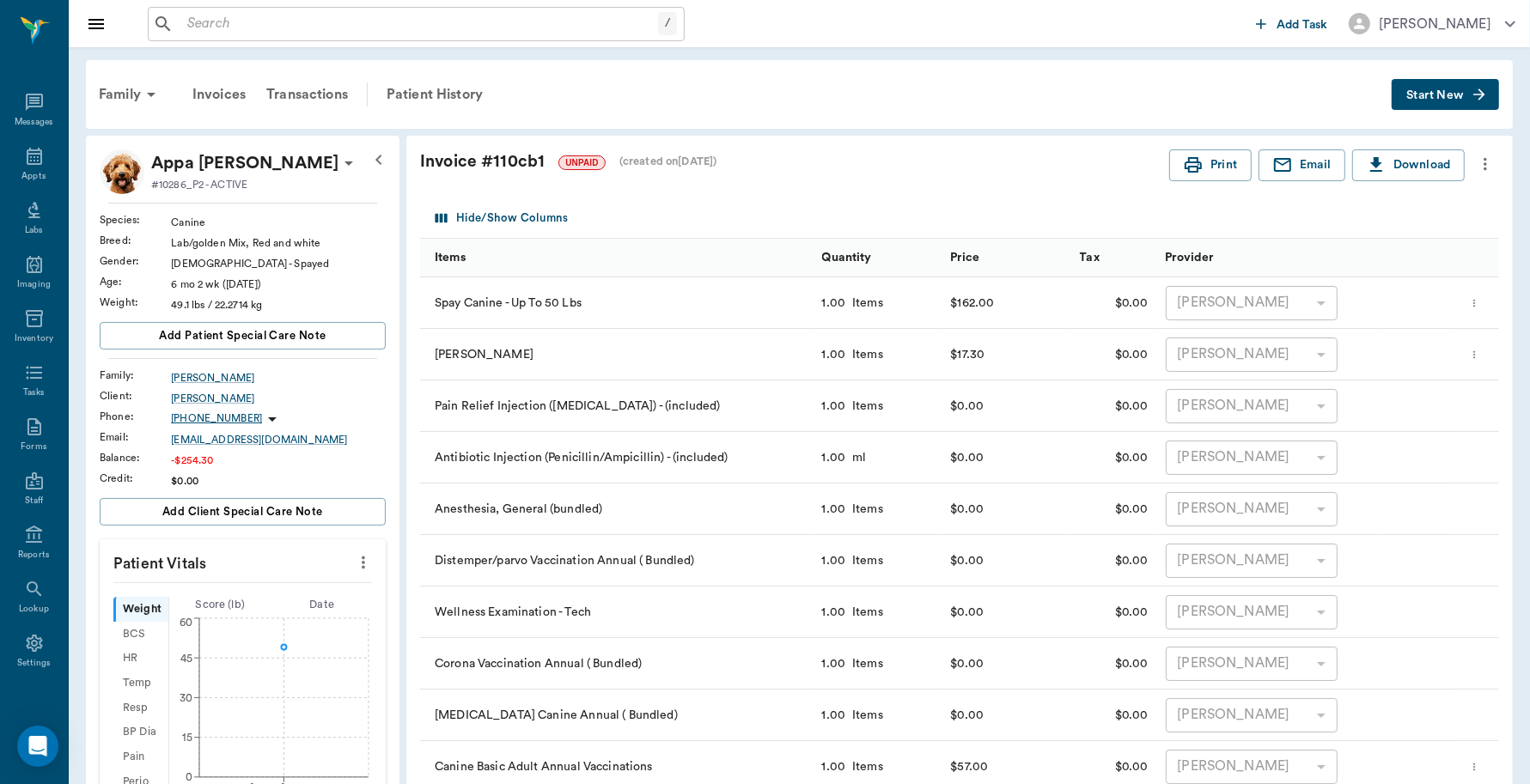
click at [1491, 166] on icon "more" at bounding box center [1485, 163] width 19 height 21
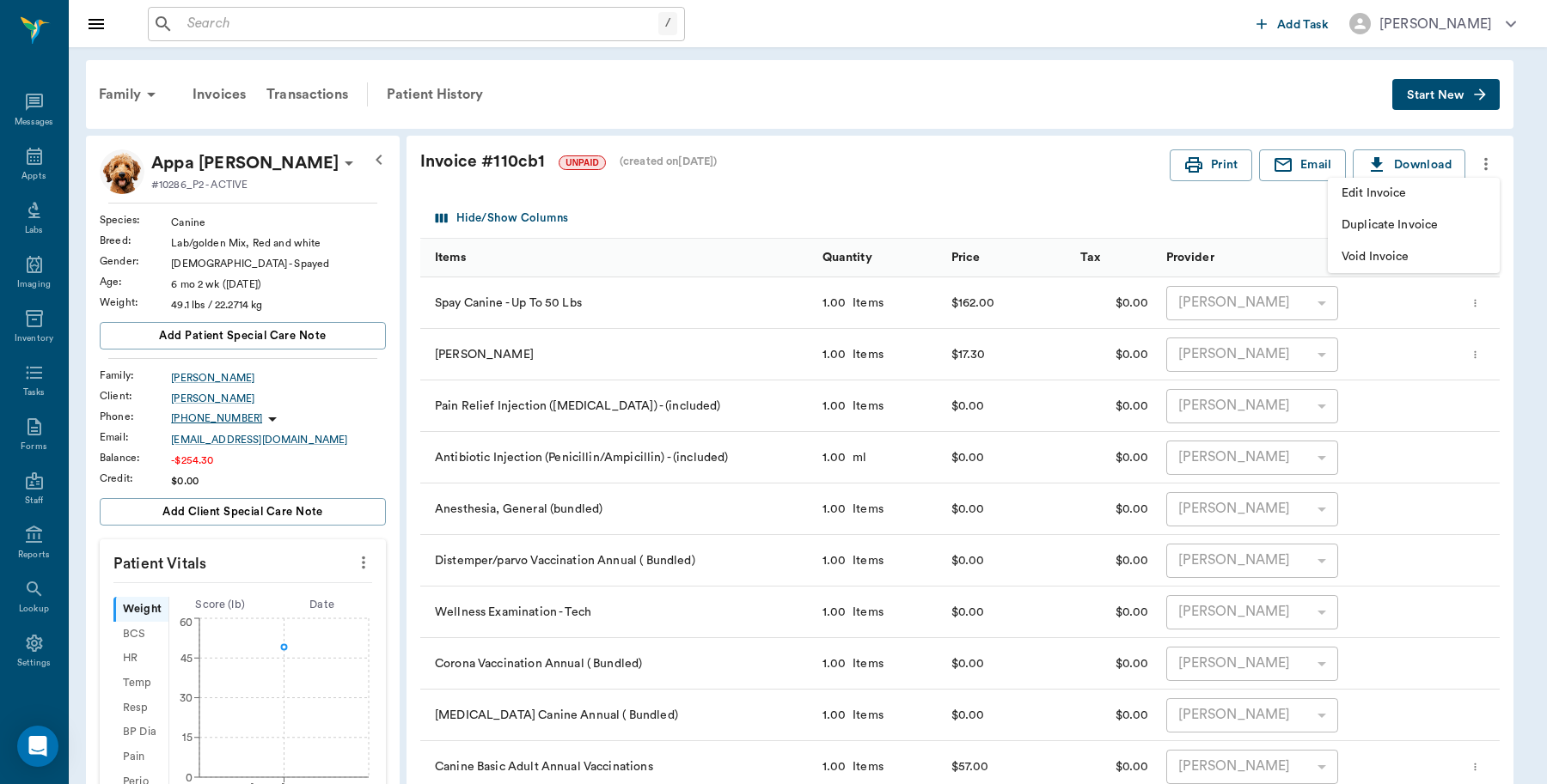
click at [1434, 192] on span "Edit Invoice" at bounding box center [1414, 193] width 144 height 18
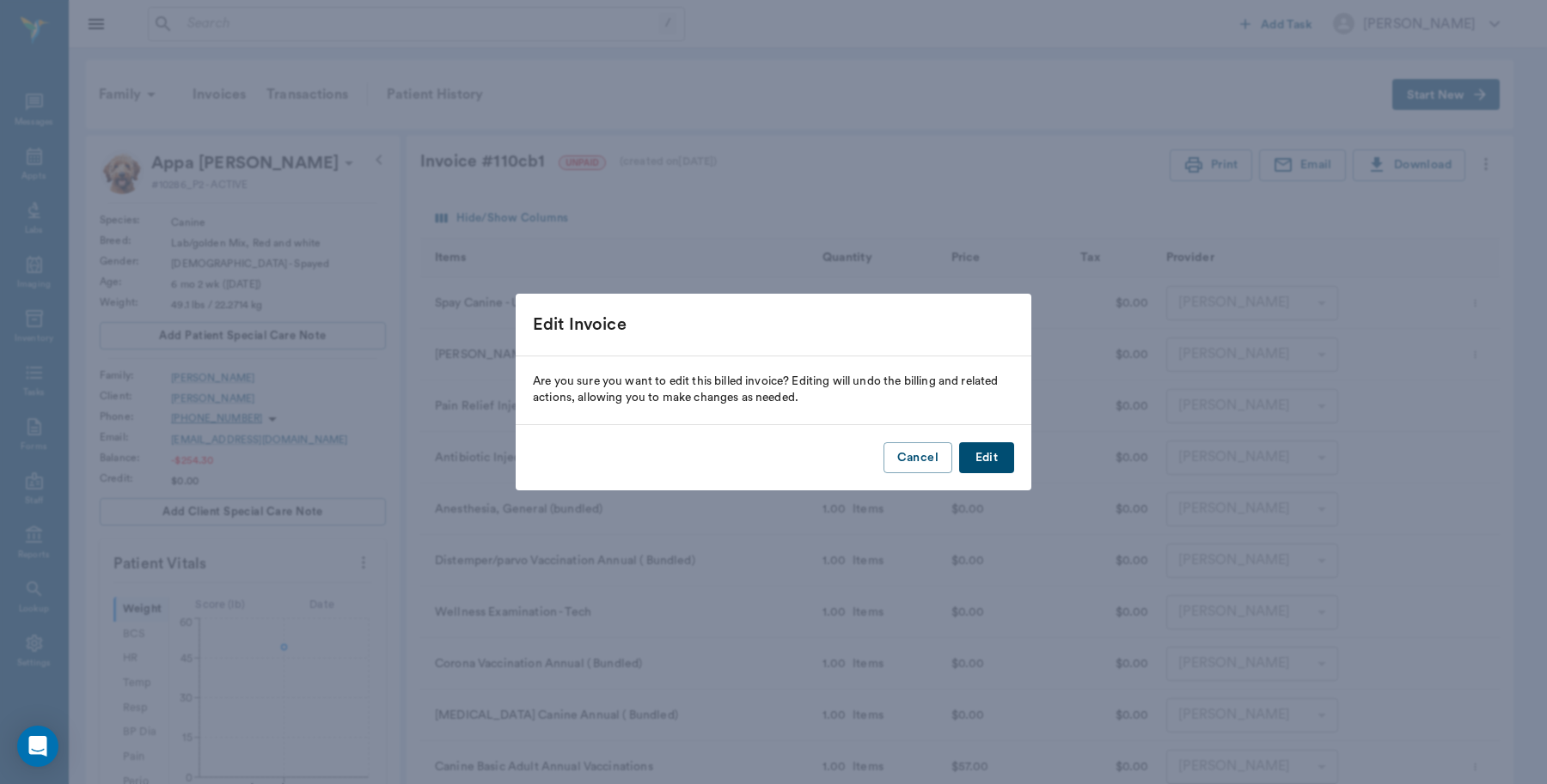
click at [1002, 444] on button "Edit" at bounding box center [986, 458] width 55 height 32
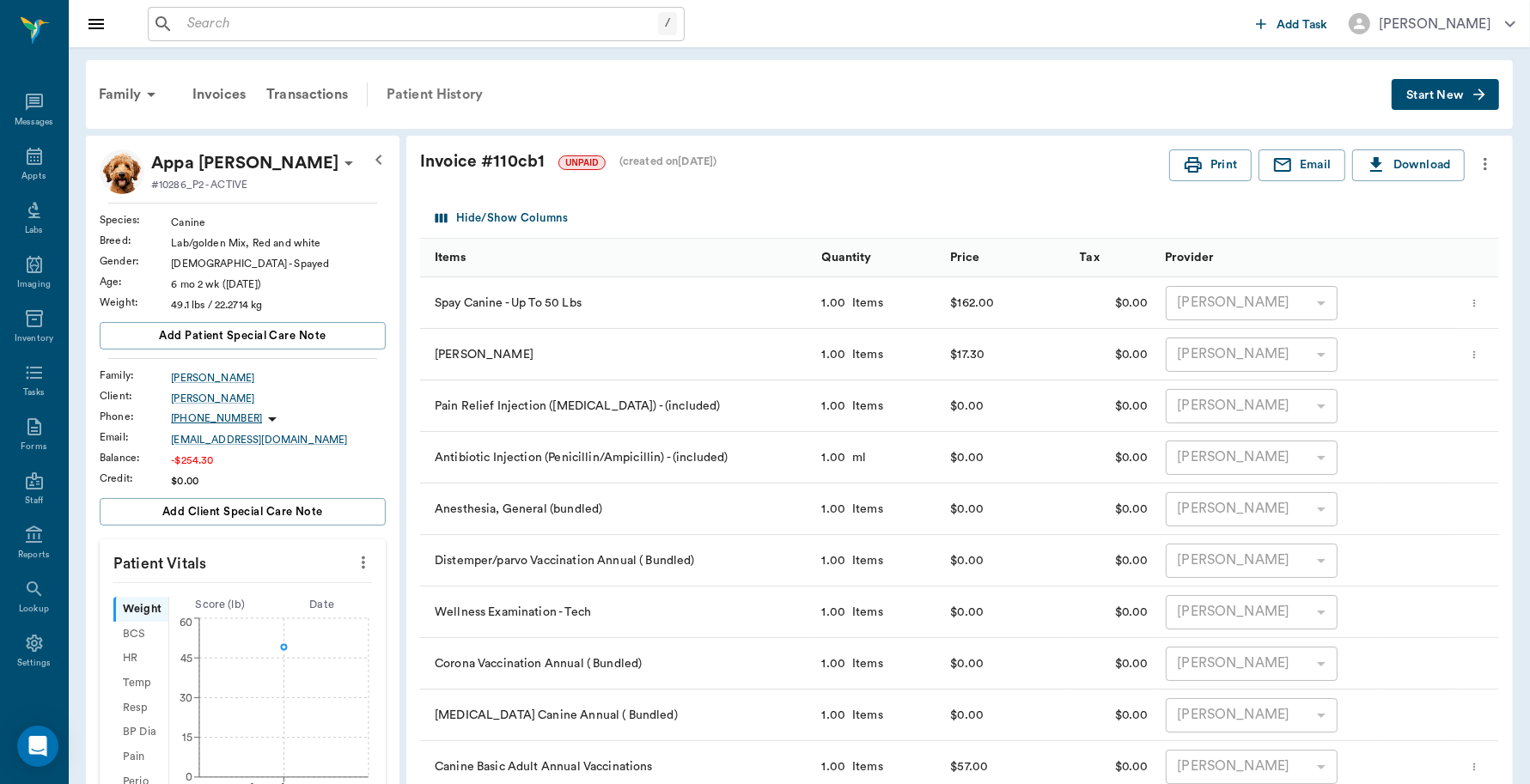
click at [418, 90] on div "Patient History" at bounding box center [435, 94] width 117 height 41
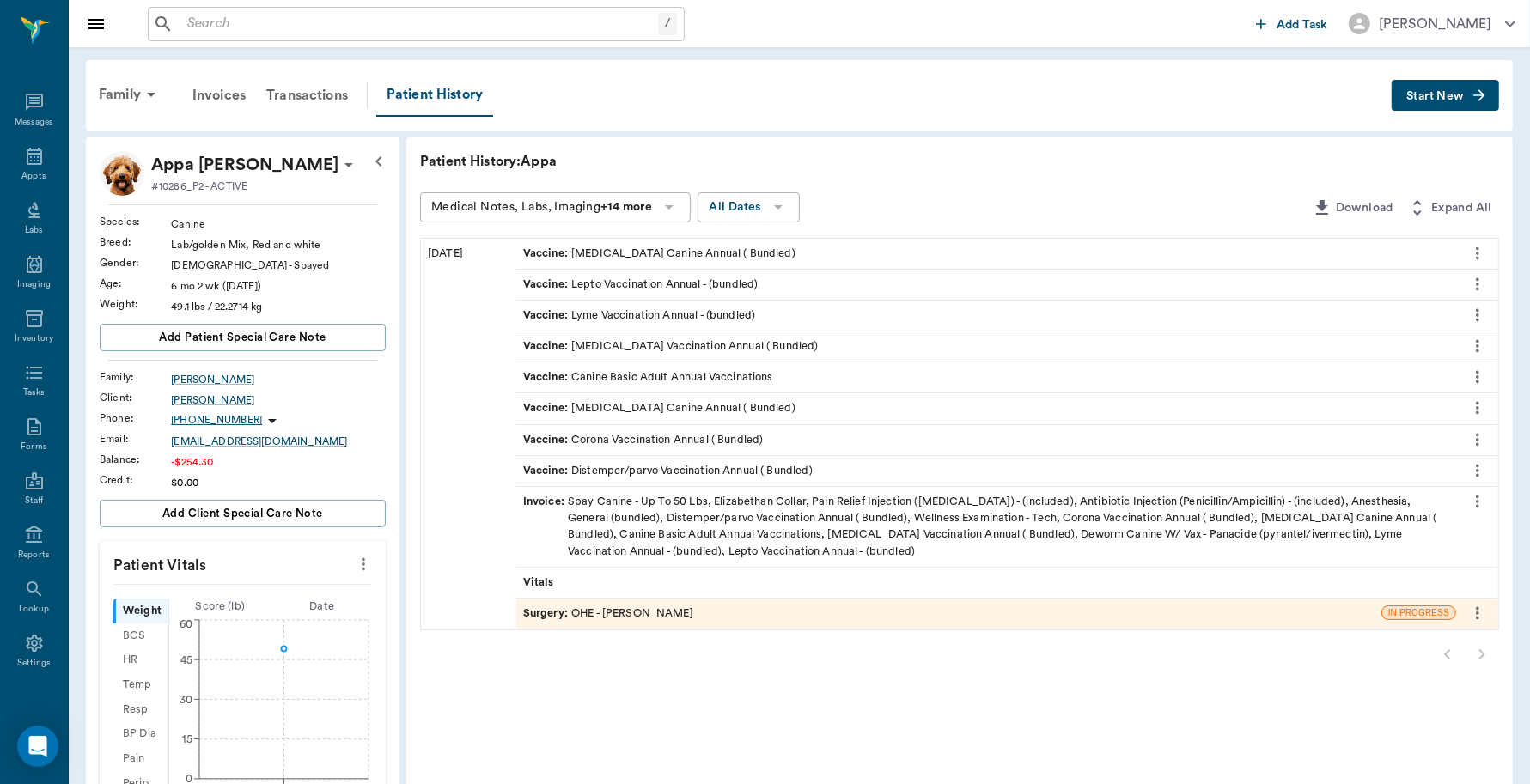
click at [803, 524] on div "Invoice : Spay Canine - Up To 50 Lbs, Elizabethan Collar, Pain Relief Injection…" at bounding box center [986, 527] width 927 height 66
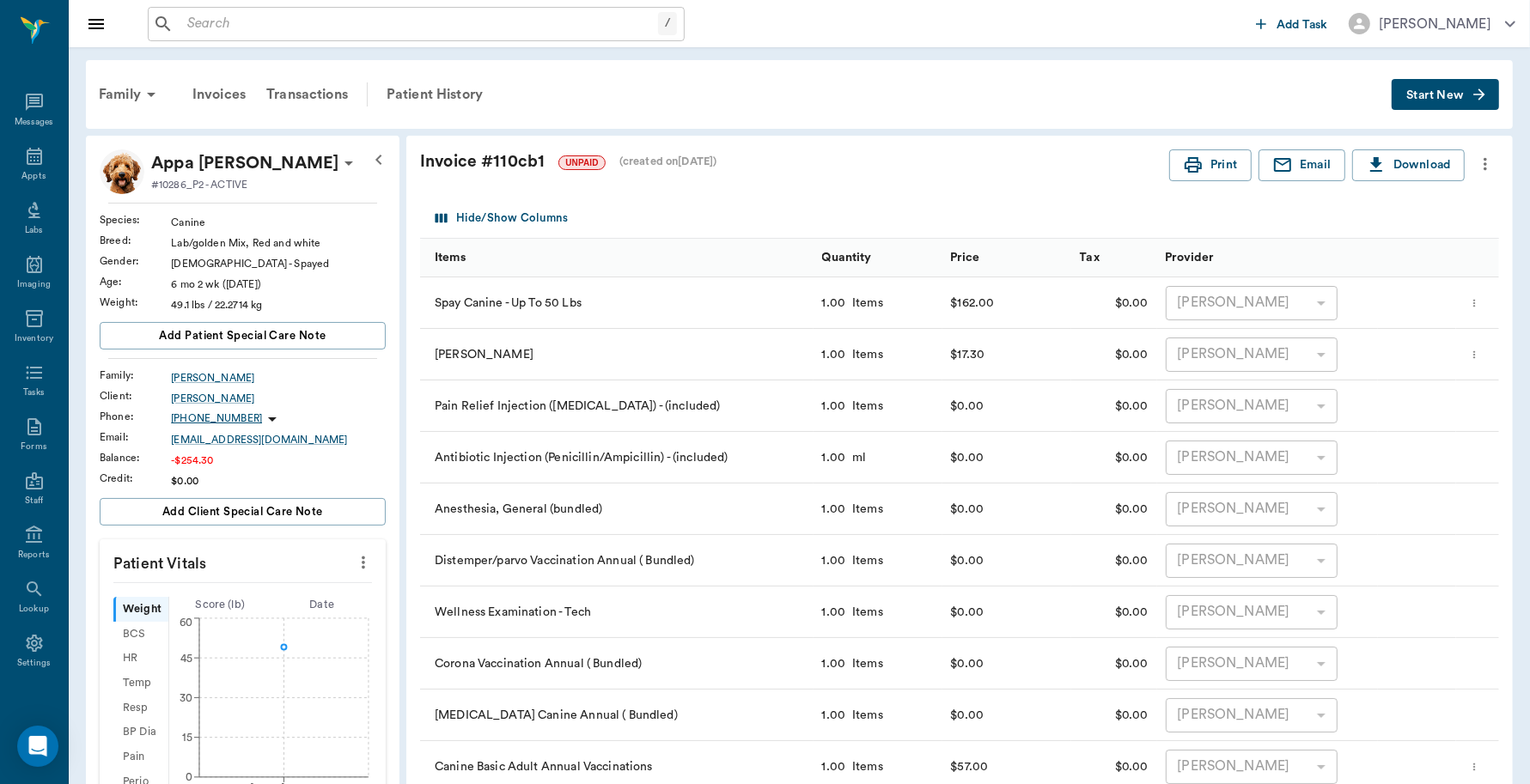
click at [1489, 168] on icon "more" at bounding box center [1485, 163] width 19 height 21
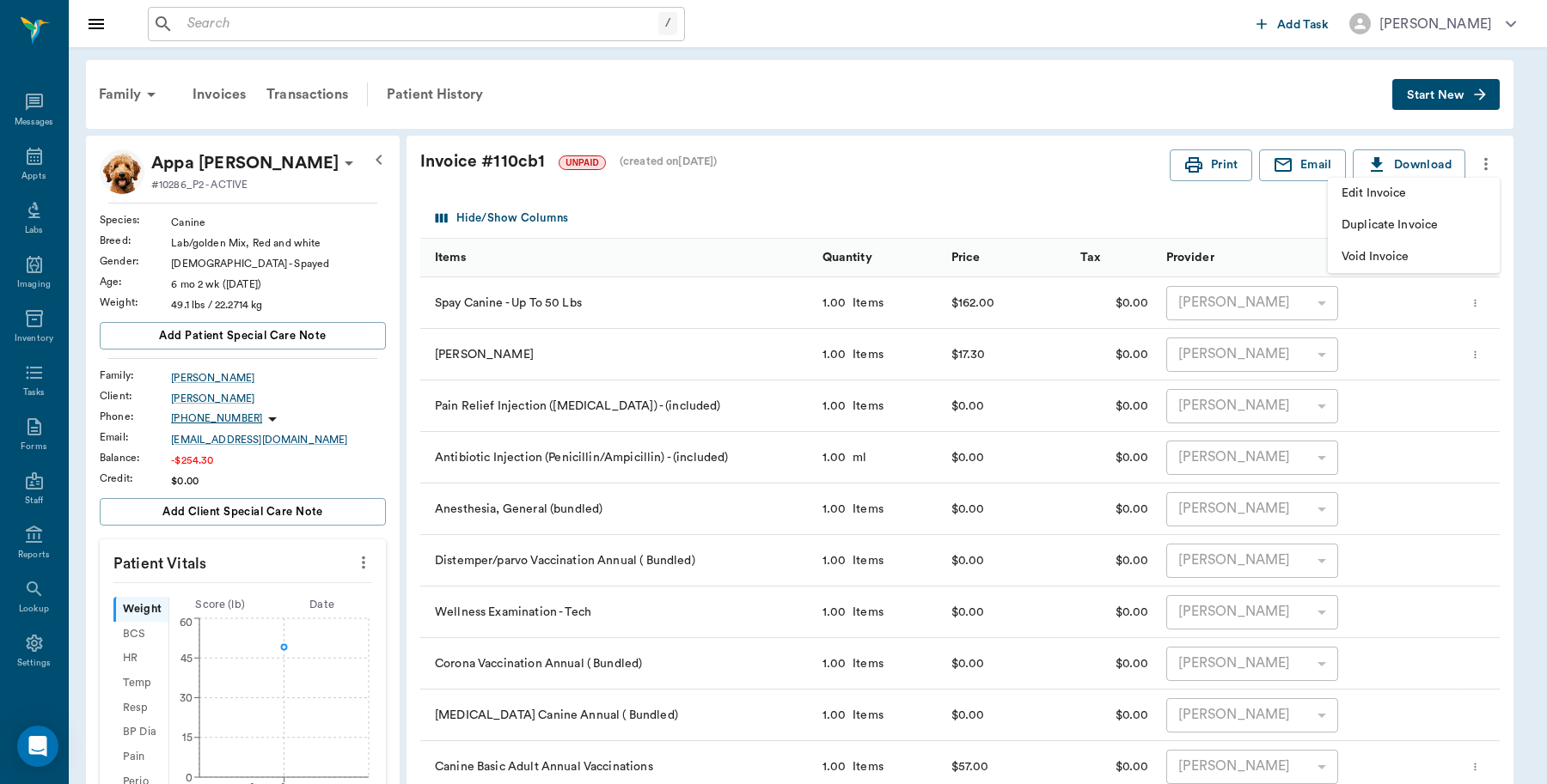
click at [1410, 187] on span "Edit Invoice" at bounding box center [1414, 193] width 144 height 18
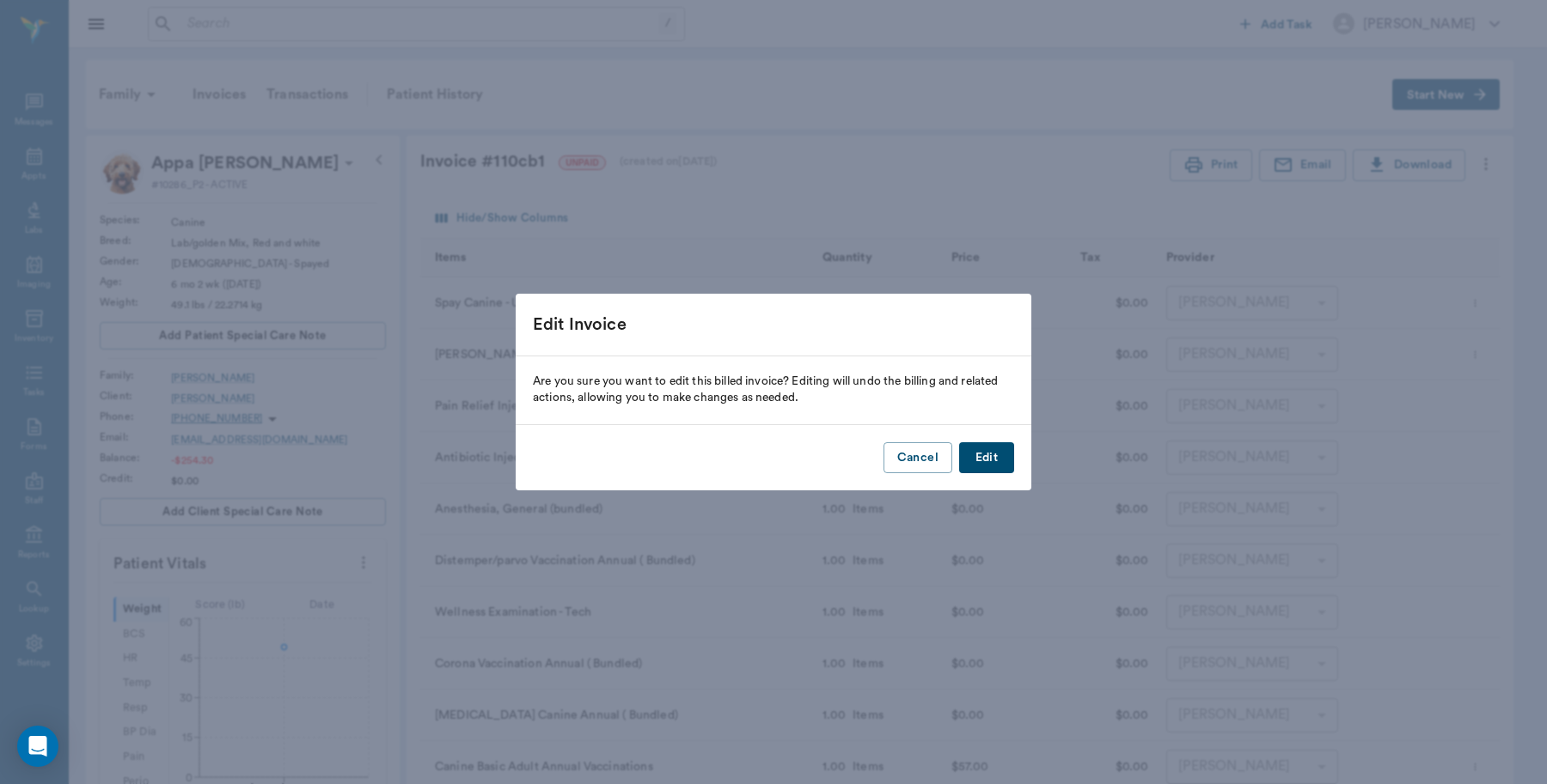
click at [993, 468] on button "Edit" at bounding box center [986, 458] width 55 height 32
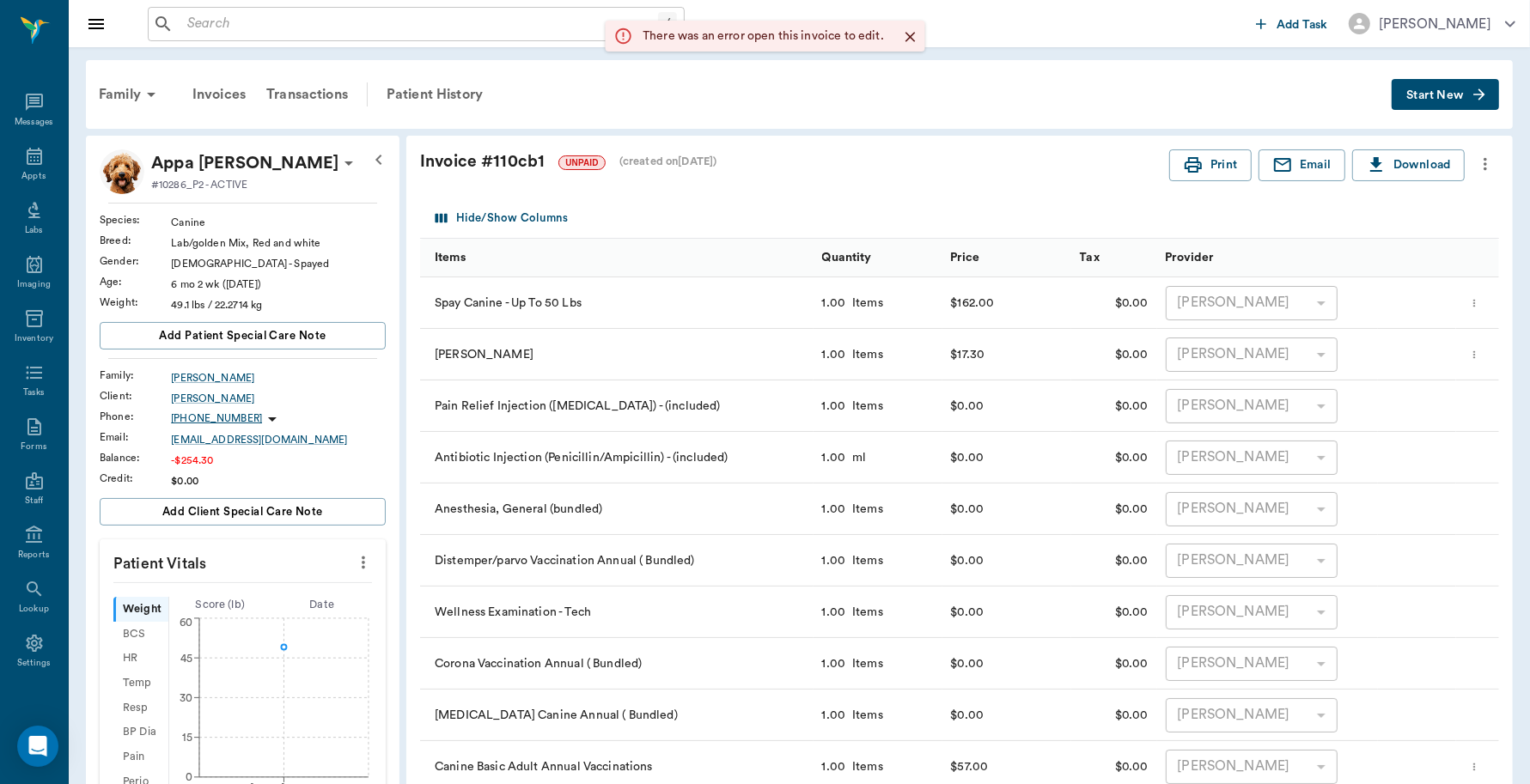
click at [1480, 163] on icon "more" at bounding box center [1485, 163] width 19 height 21
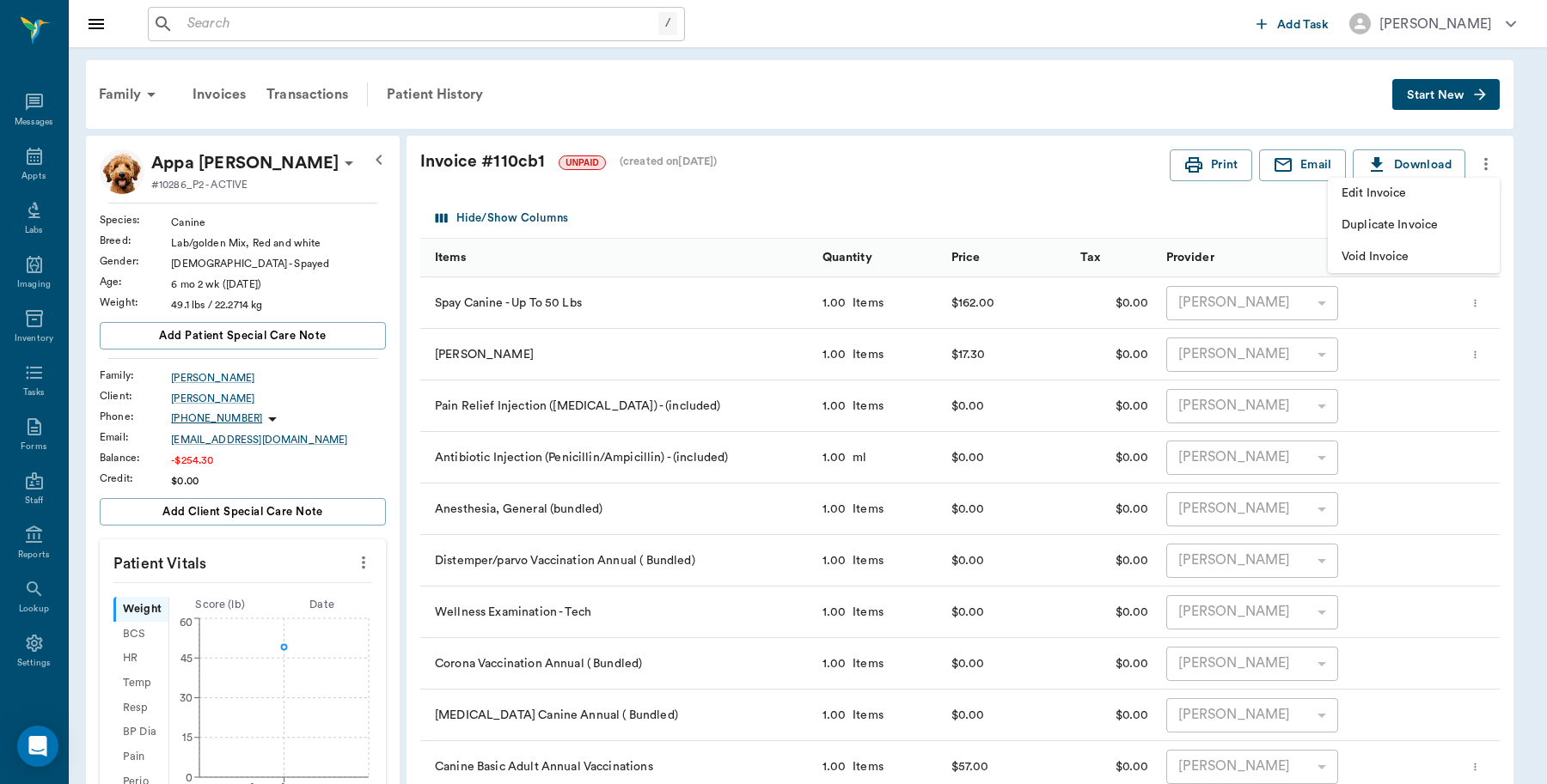
click at [1390, 222] on span "Duplicate Invoice" at bounding box center [1414, 225] width 144 height 18
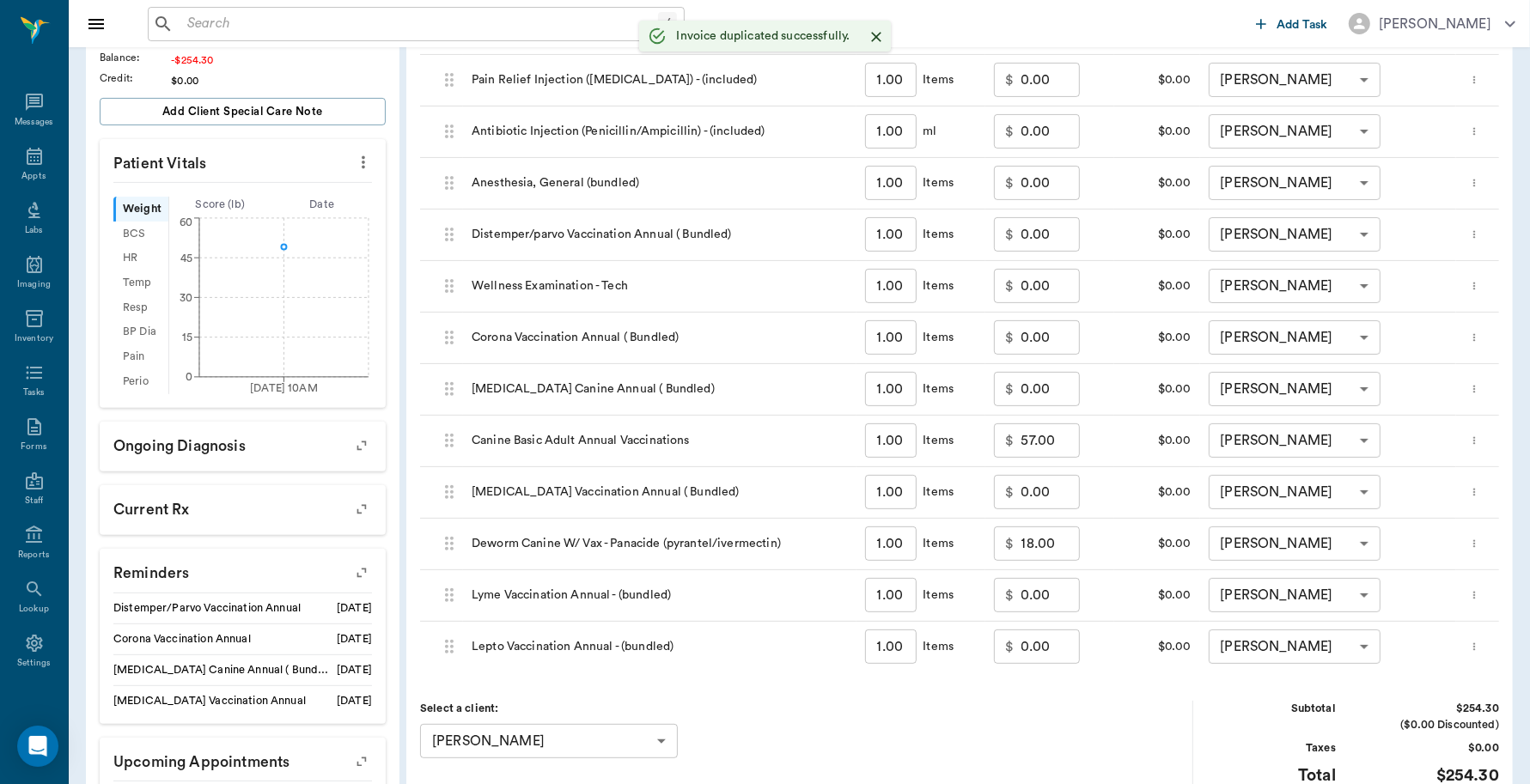
scroll to position [430, 0]
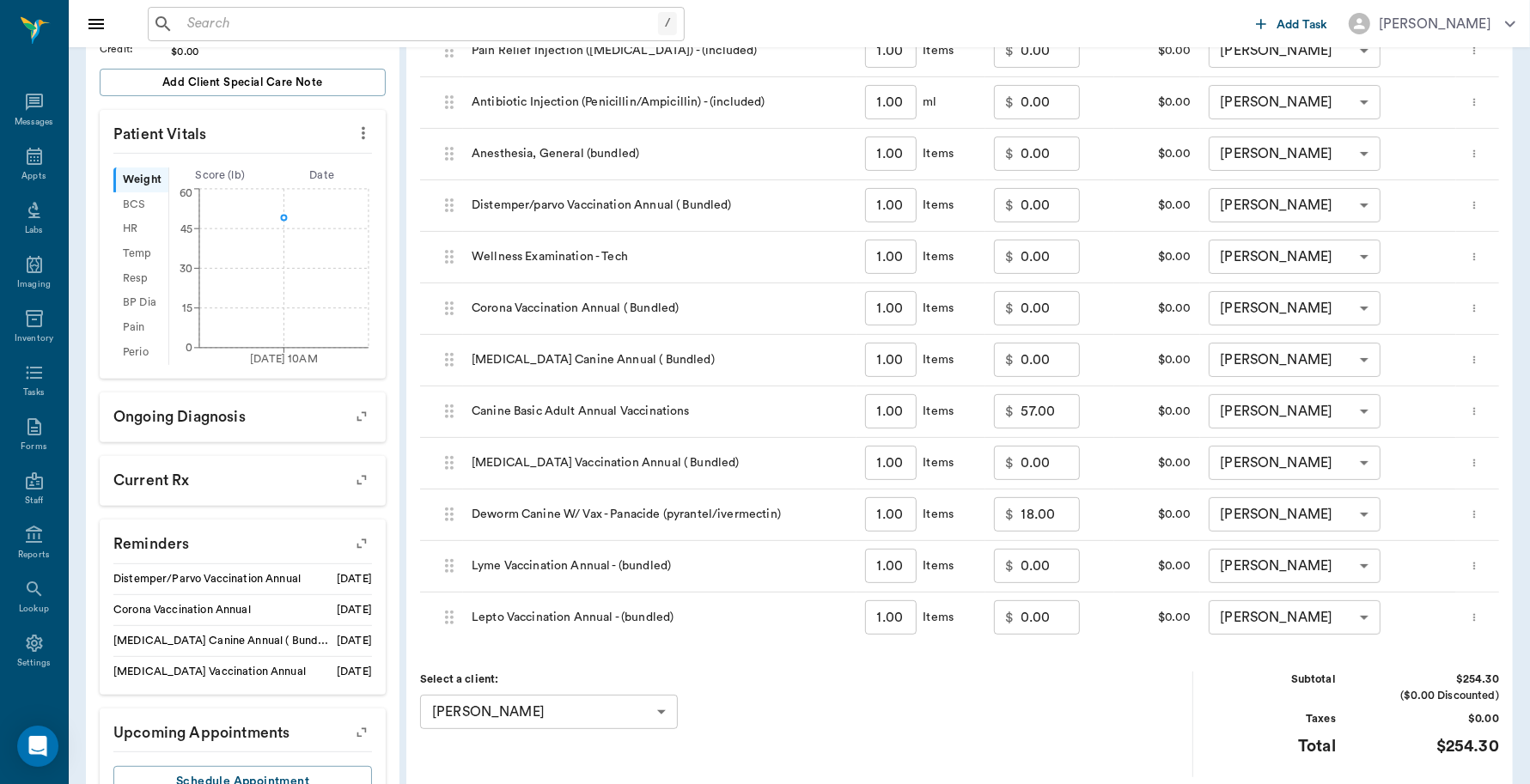
click at [1474, 517] on icon "more" at bounding box center [1474, 514] width 11 height 21
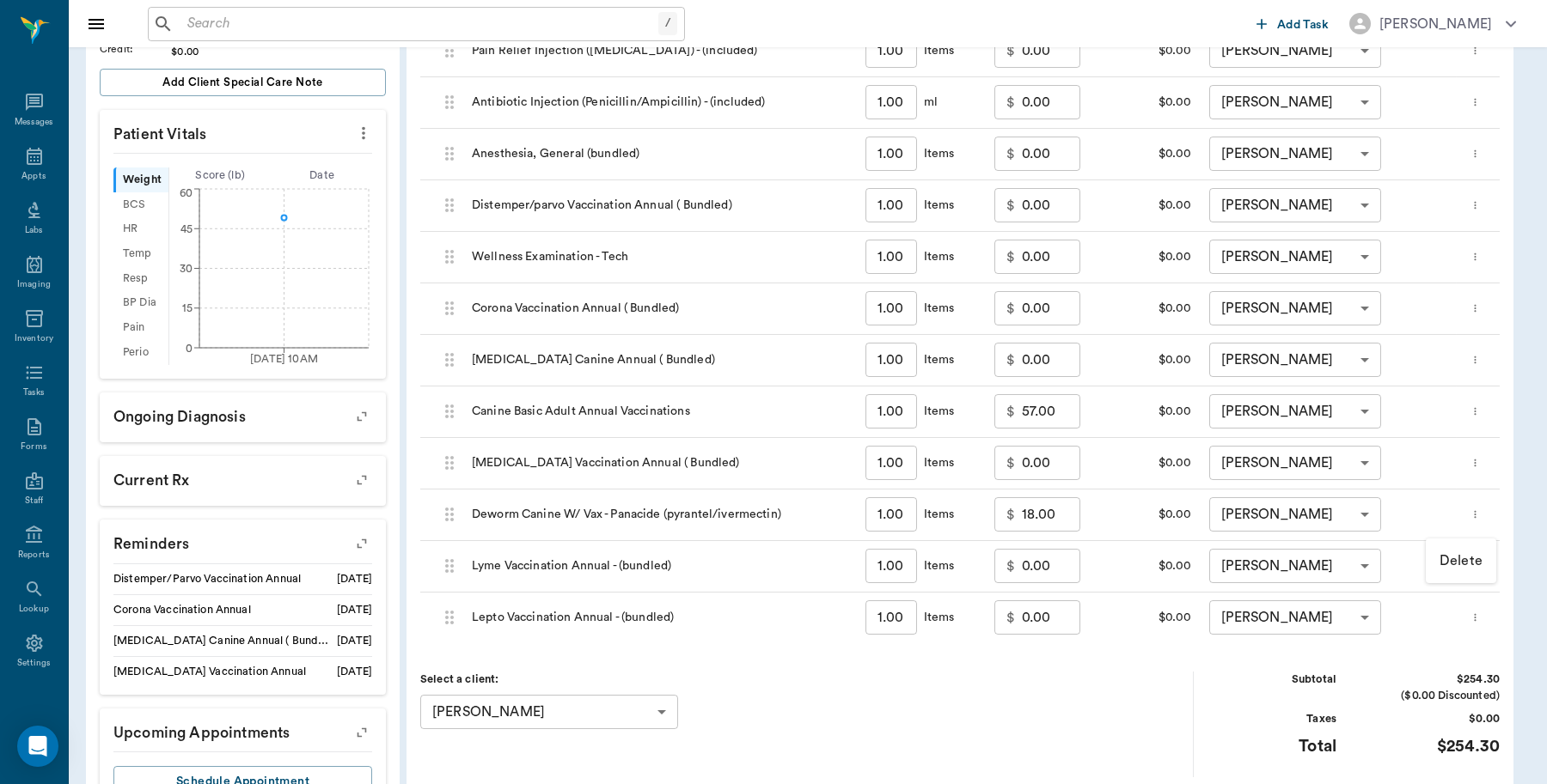
click at [1458, 563] on p "Delete" at bounding box center [1460, 560] width 43 height 21
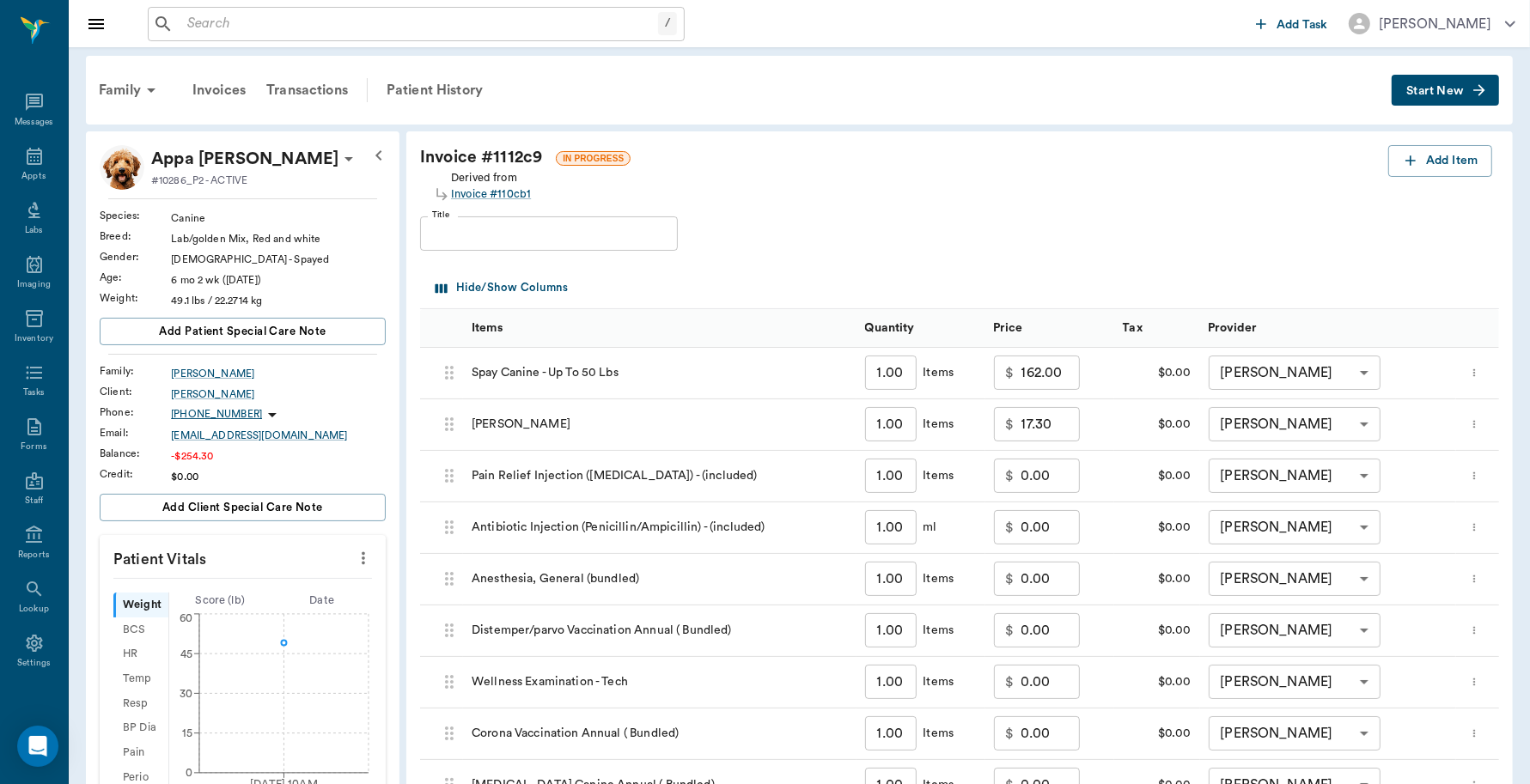
scroll to position [0, 0]
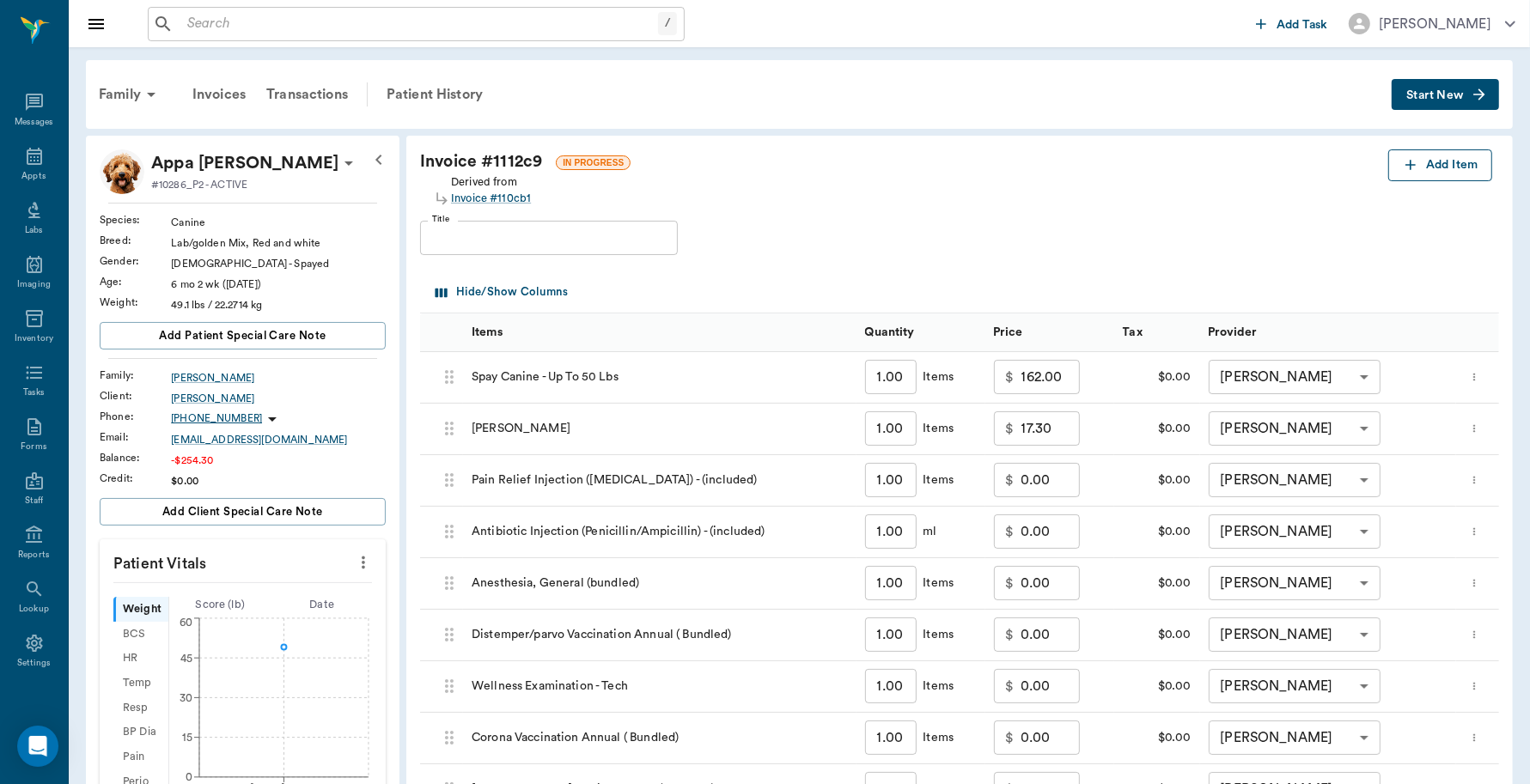
click at [1446, 157] on button "Add Item" at bounding box center [1441, 165] width 104 height 32
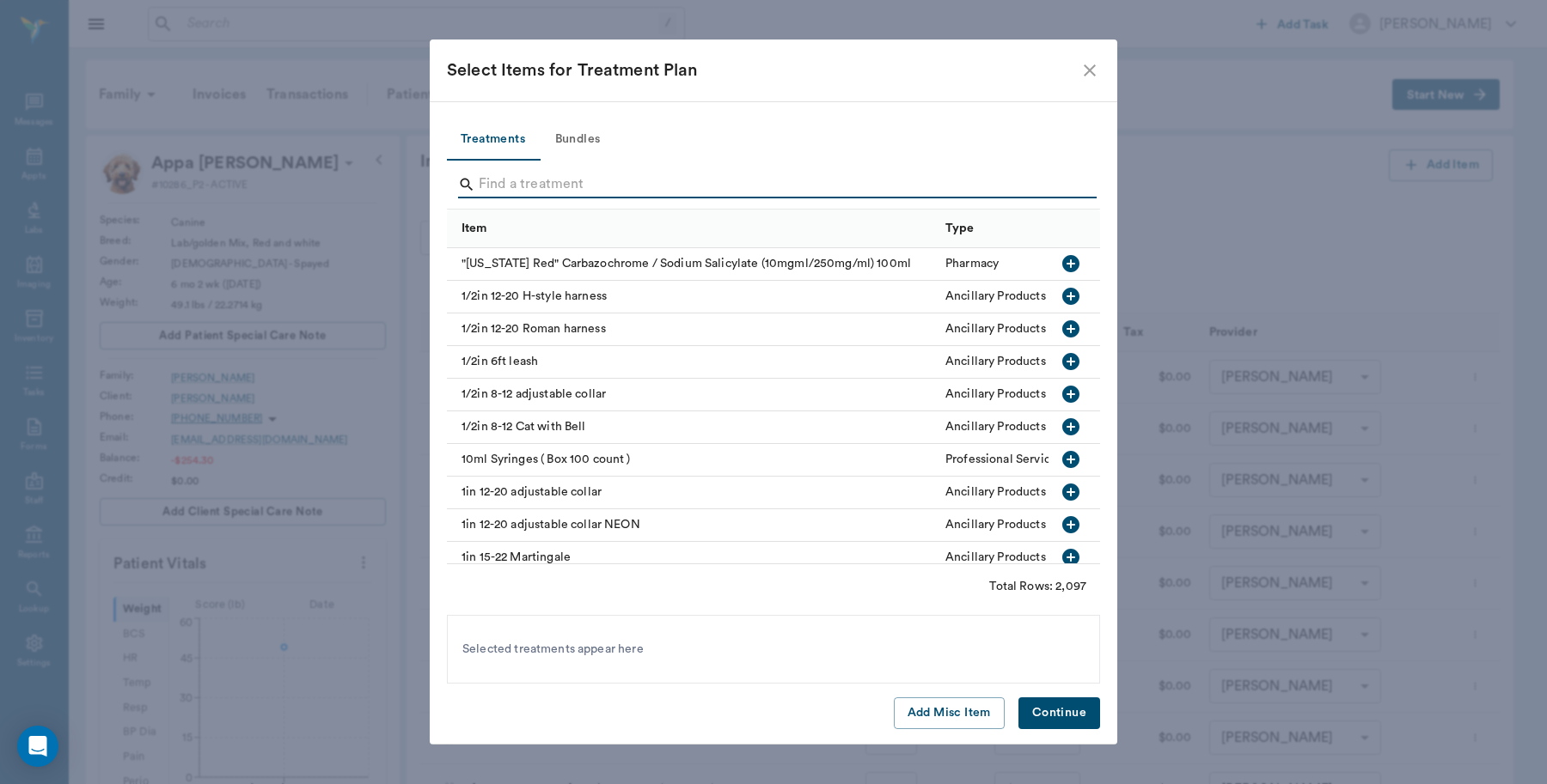
click at [655, 177] on input "Search" at bounding box center [774, 184] width 592 height 27
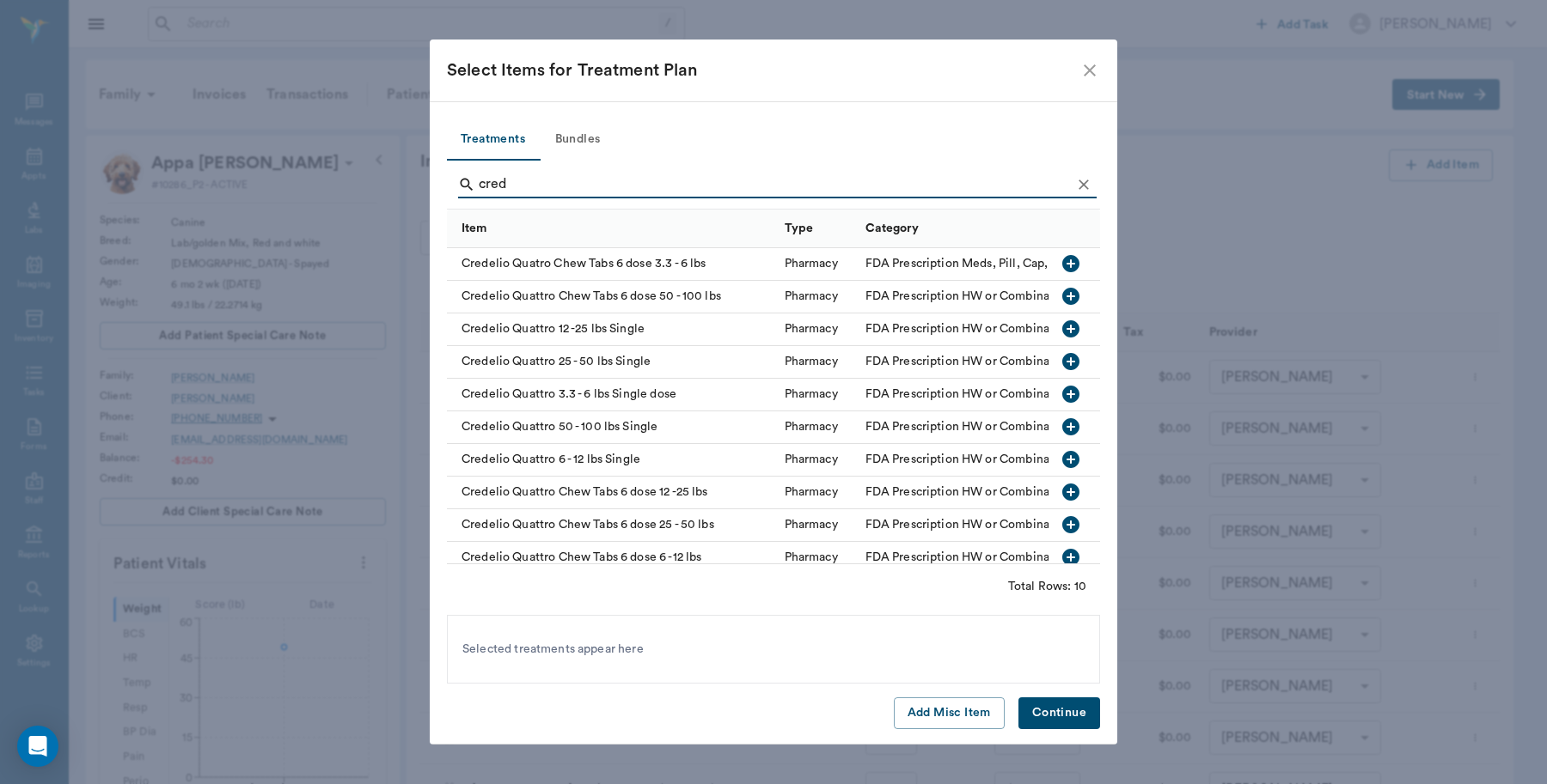
type input "cred"
click at [1062, 366] on icon "button" at bounding box center [1070, 361] width 17 height 17
click at [1067, 718] on button "Continue" at bounding box center [1058, 713] width 81 height 32
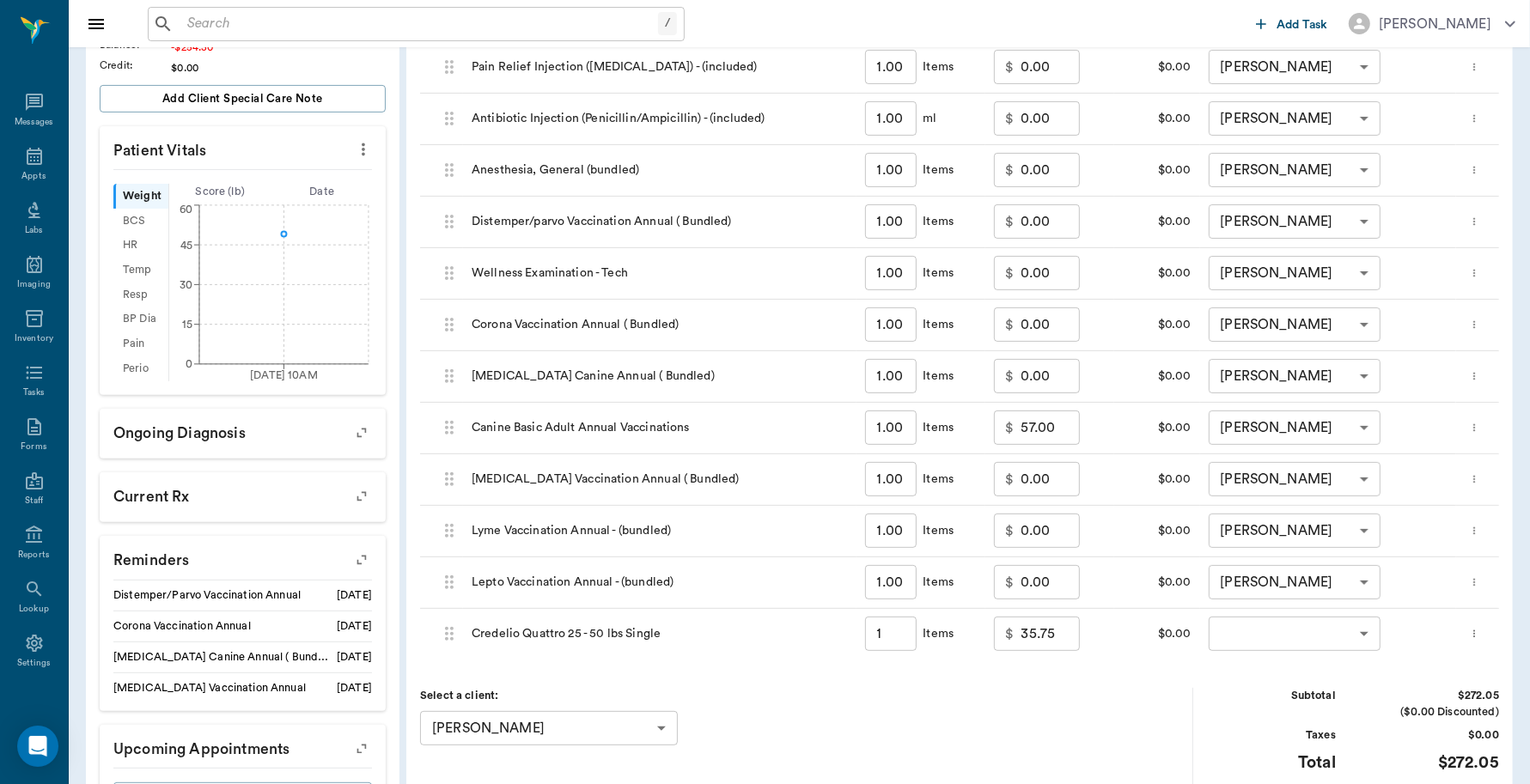
scroll to position [537, 0]
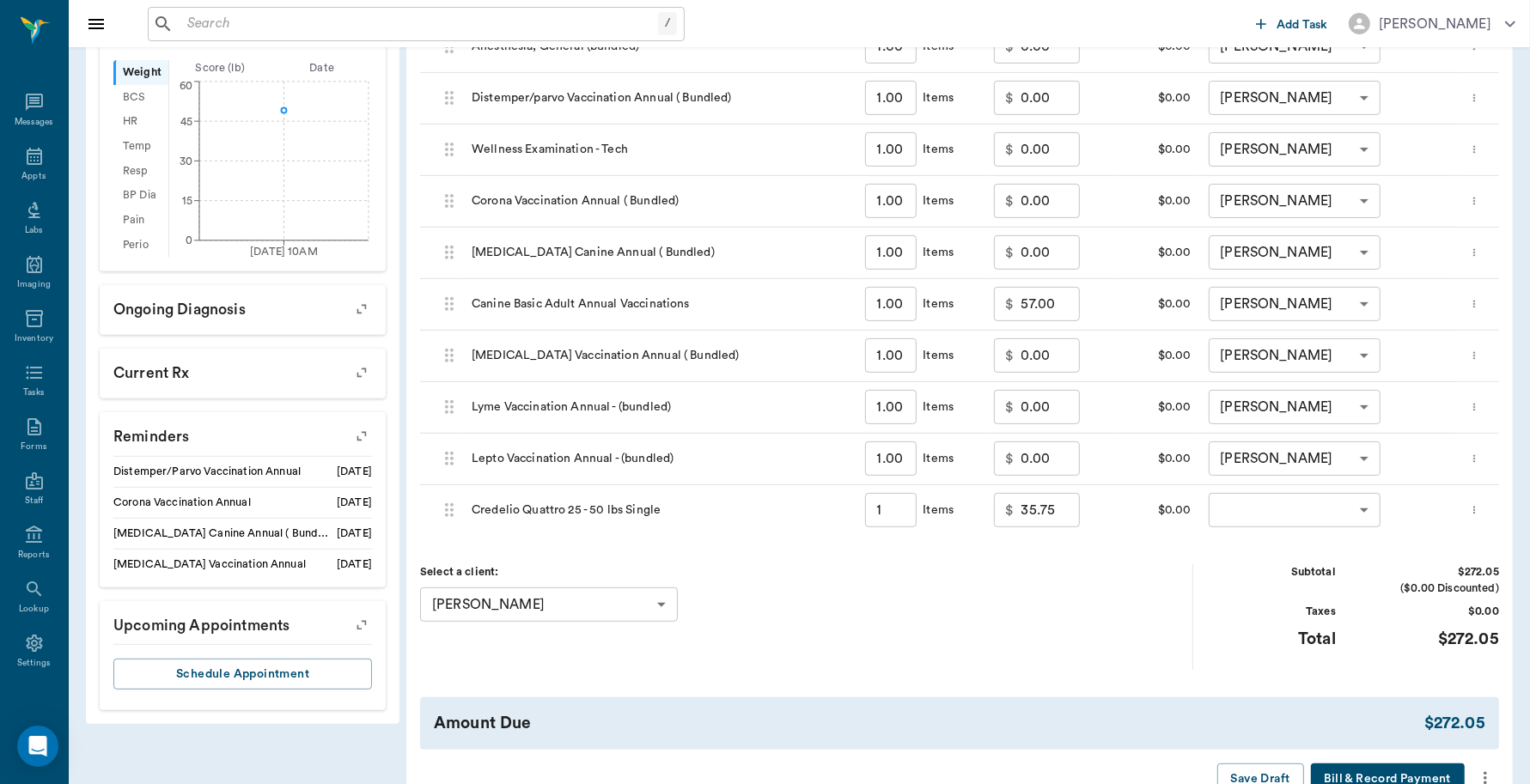
click at [900, 514] on input "1" at bounding box center [891, 510] width 51 height 35
type input "2"
type input "71.50"
type input "2"
click at [1240, 507] on body "/ ​ Add Task [PERSON_NAME] Nectar Messages Appts Labs Imaging Inventory Tasks F…" at bounding box center [765, 177] width 1530 height 1427
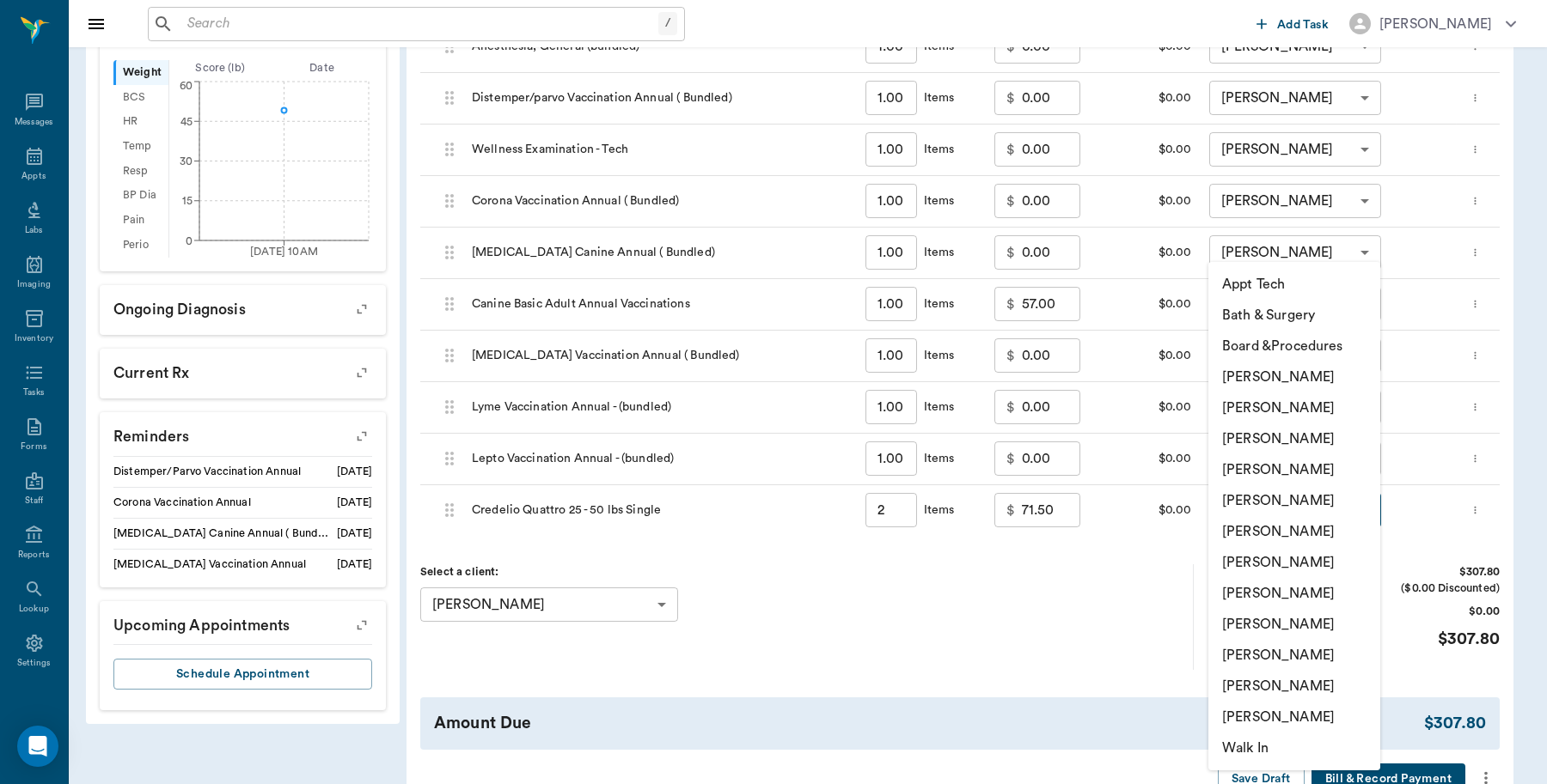
click at [1260, 651] on li "[PERSON_NAME]" at bounding box center [1294, 655] width 172 height 31
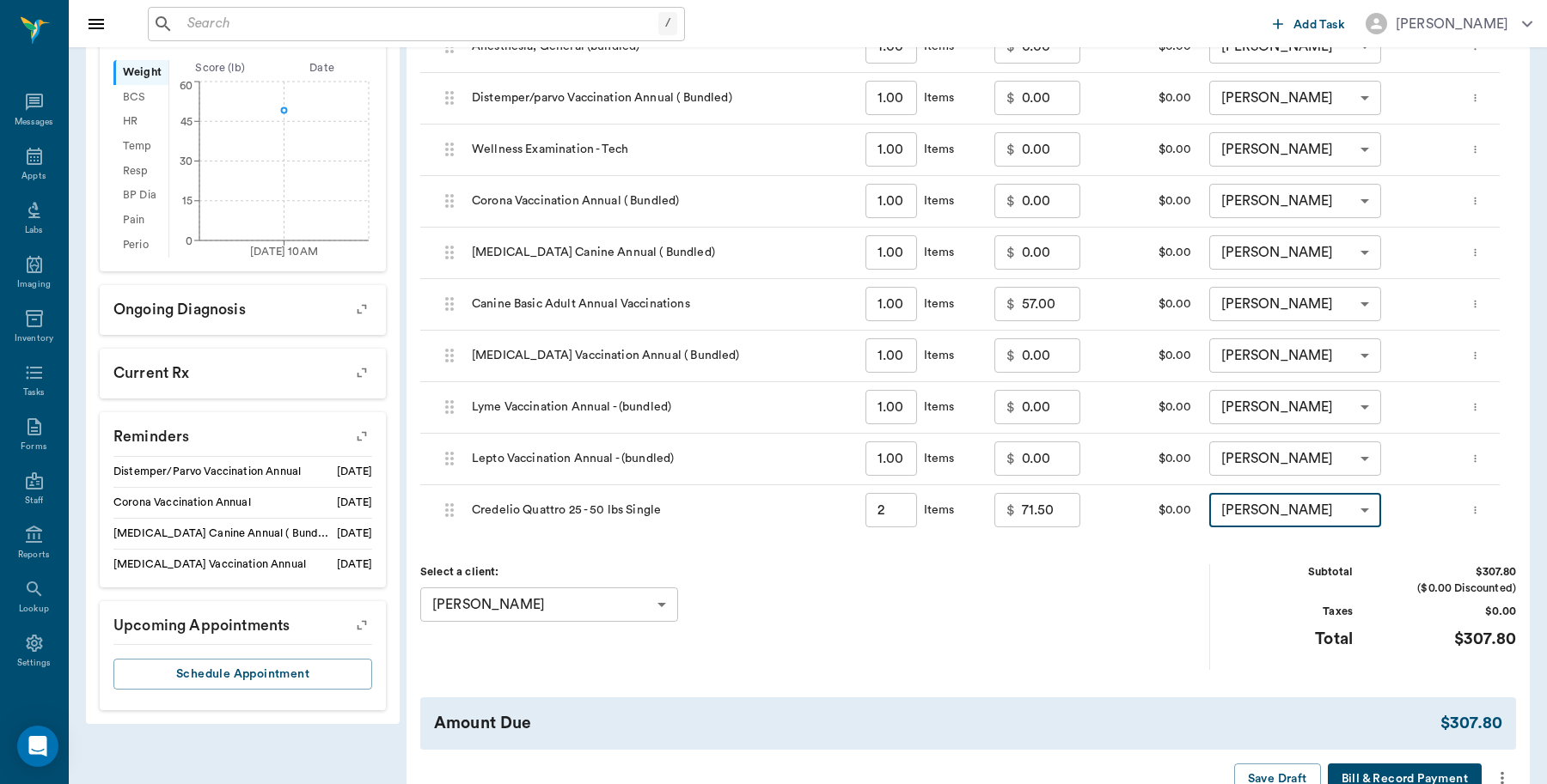
type input "none-63ec2ece52e12b0ba117cc90"
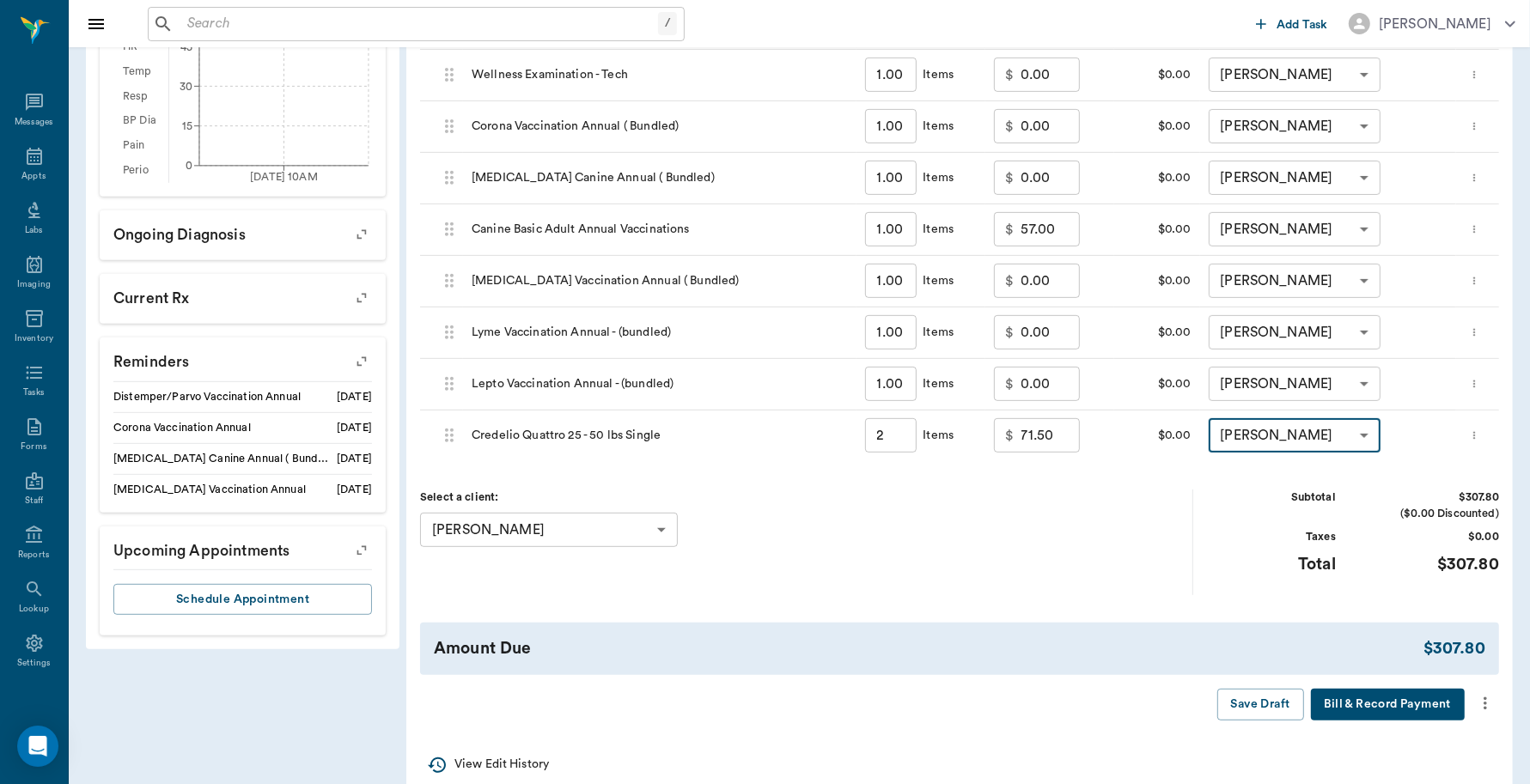
scroll to position [643, 0]
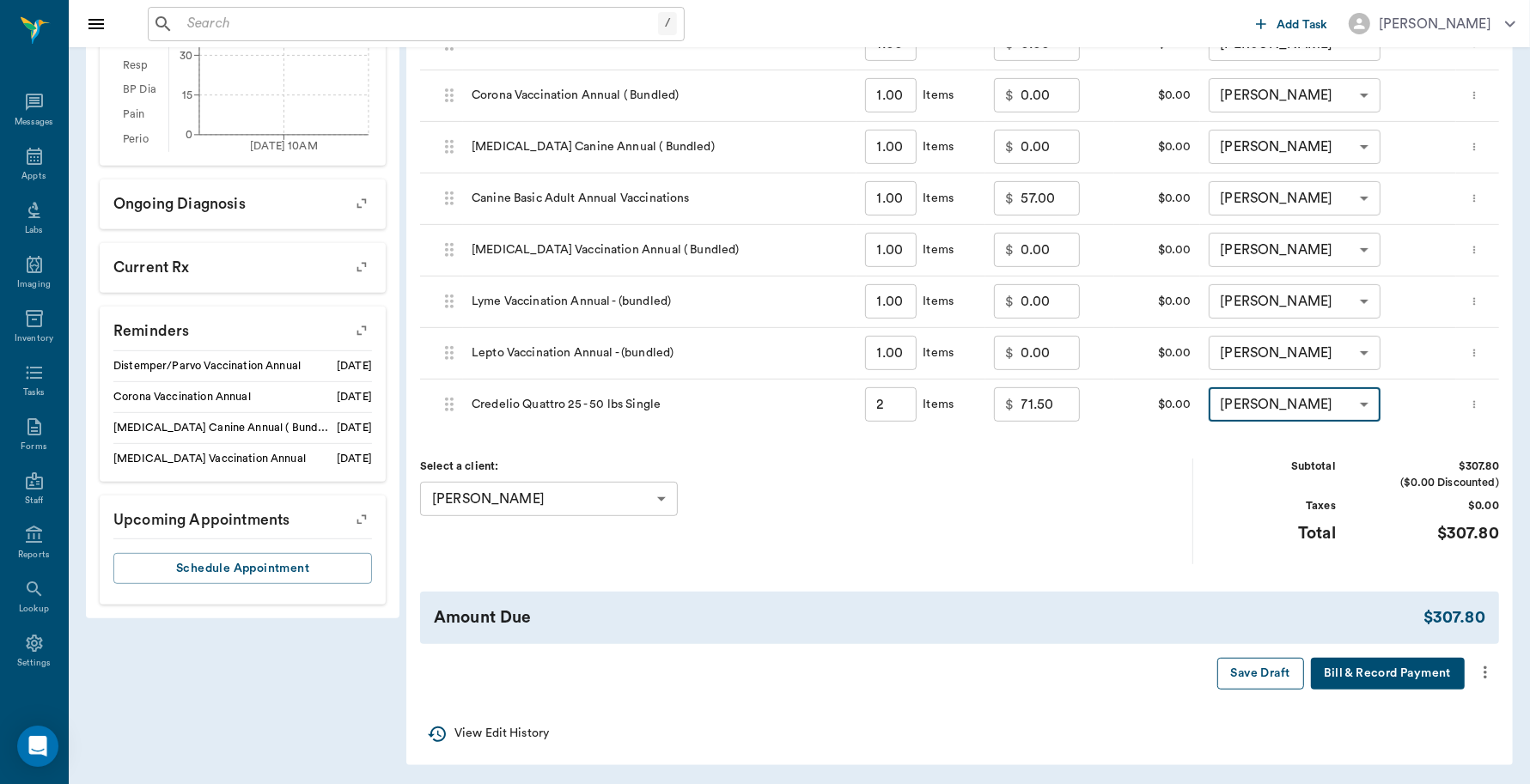
click at [1252, 668] on button "Save Draft" at bounding box center [1261, 674] width 87 height 32
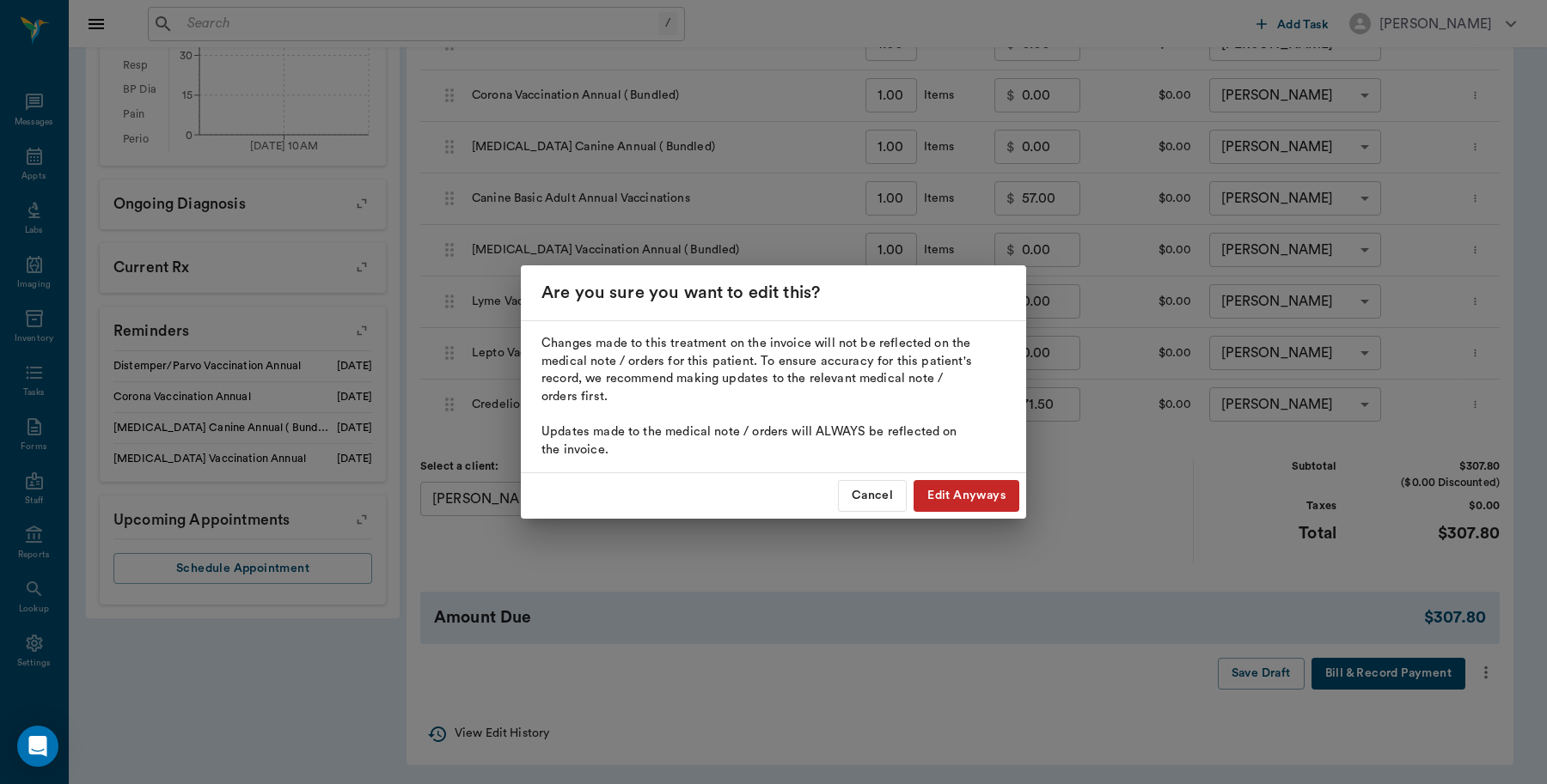
click at [981, 503] on button "Edit Anyways" at bounding box center [966, 496] width 106 height 32
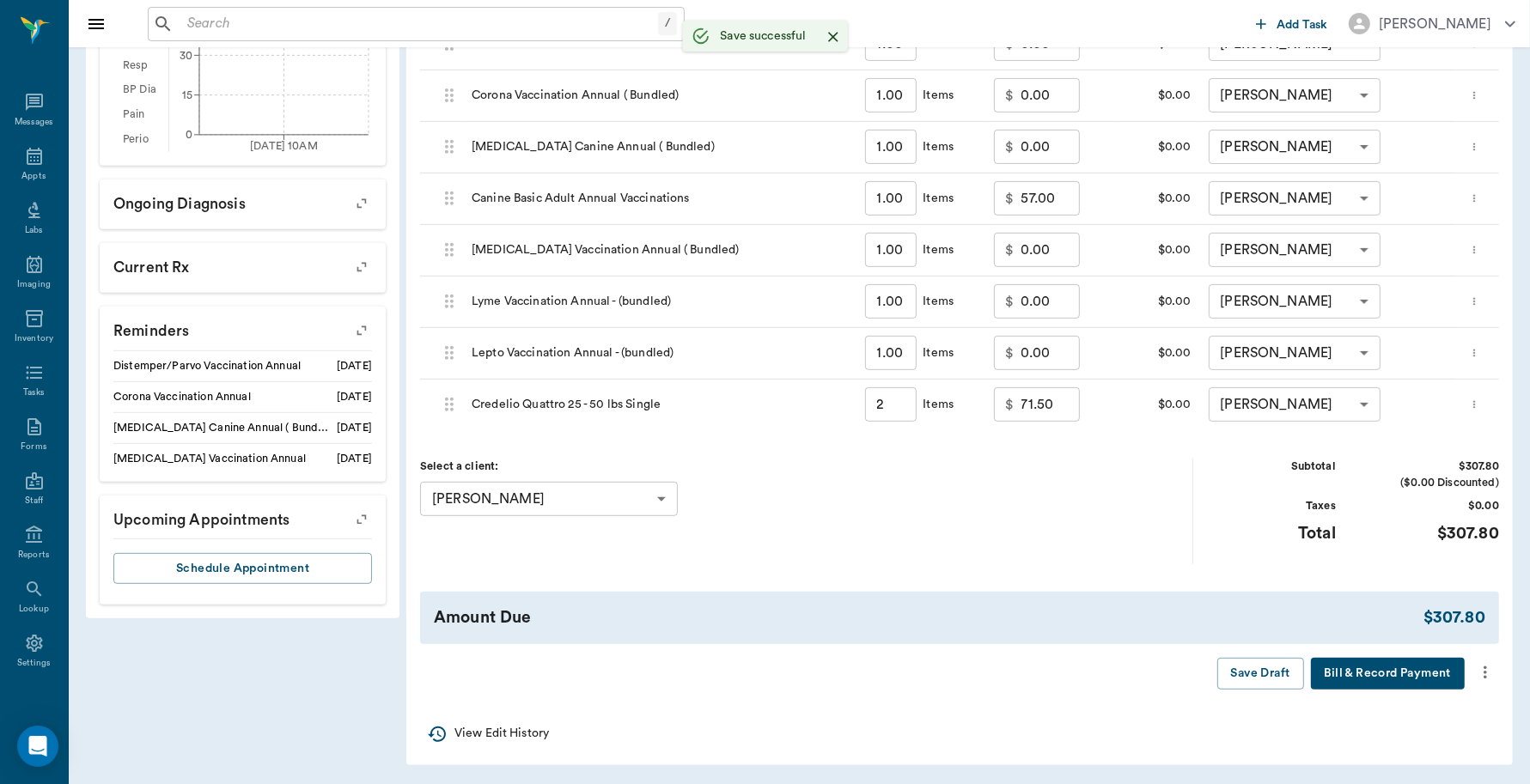
type input "2.00"
click at [1240, 675] on button "Save Draft" at bounding box center [1261, 674] width 87 height 32
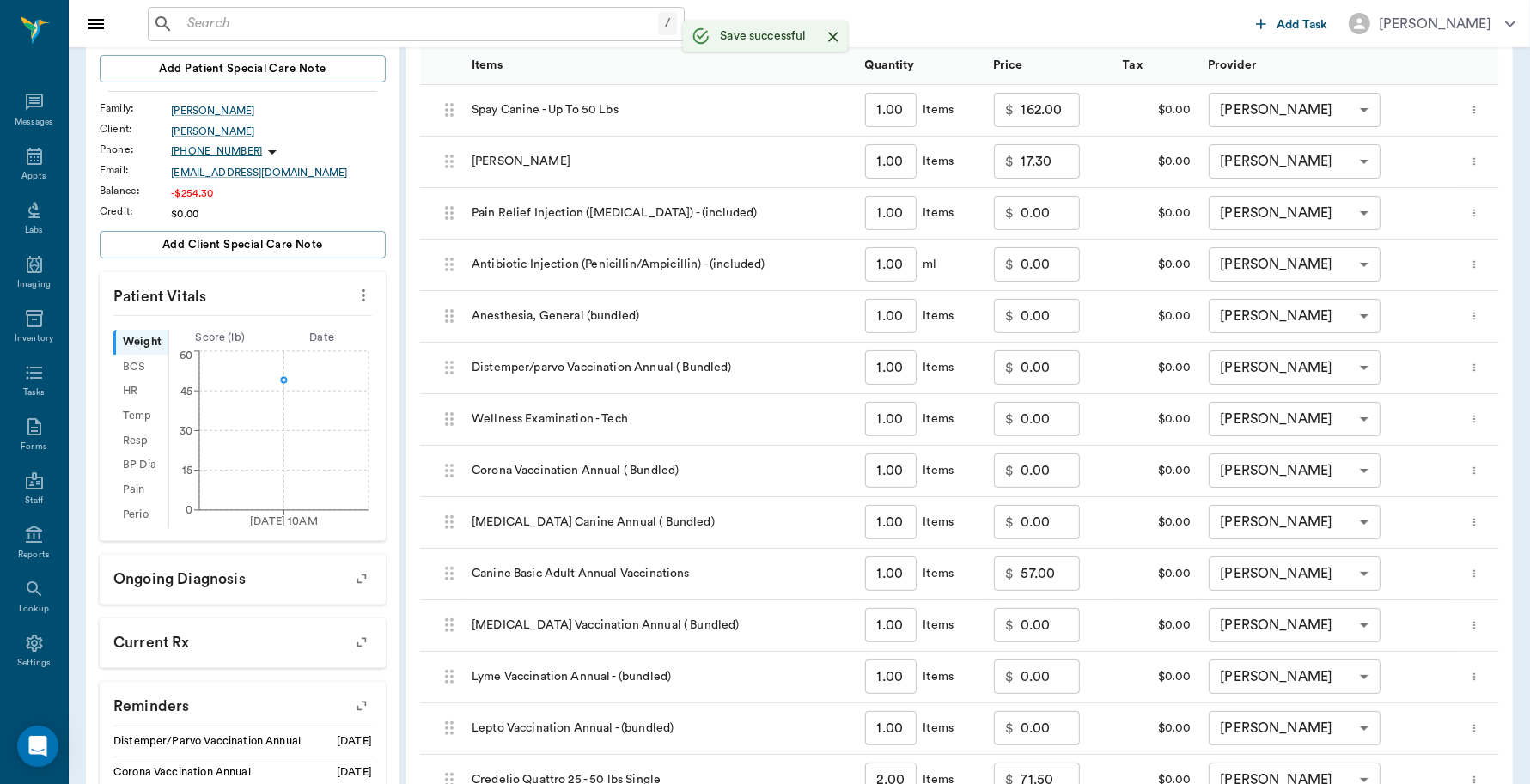
scroll to position [0, 0]
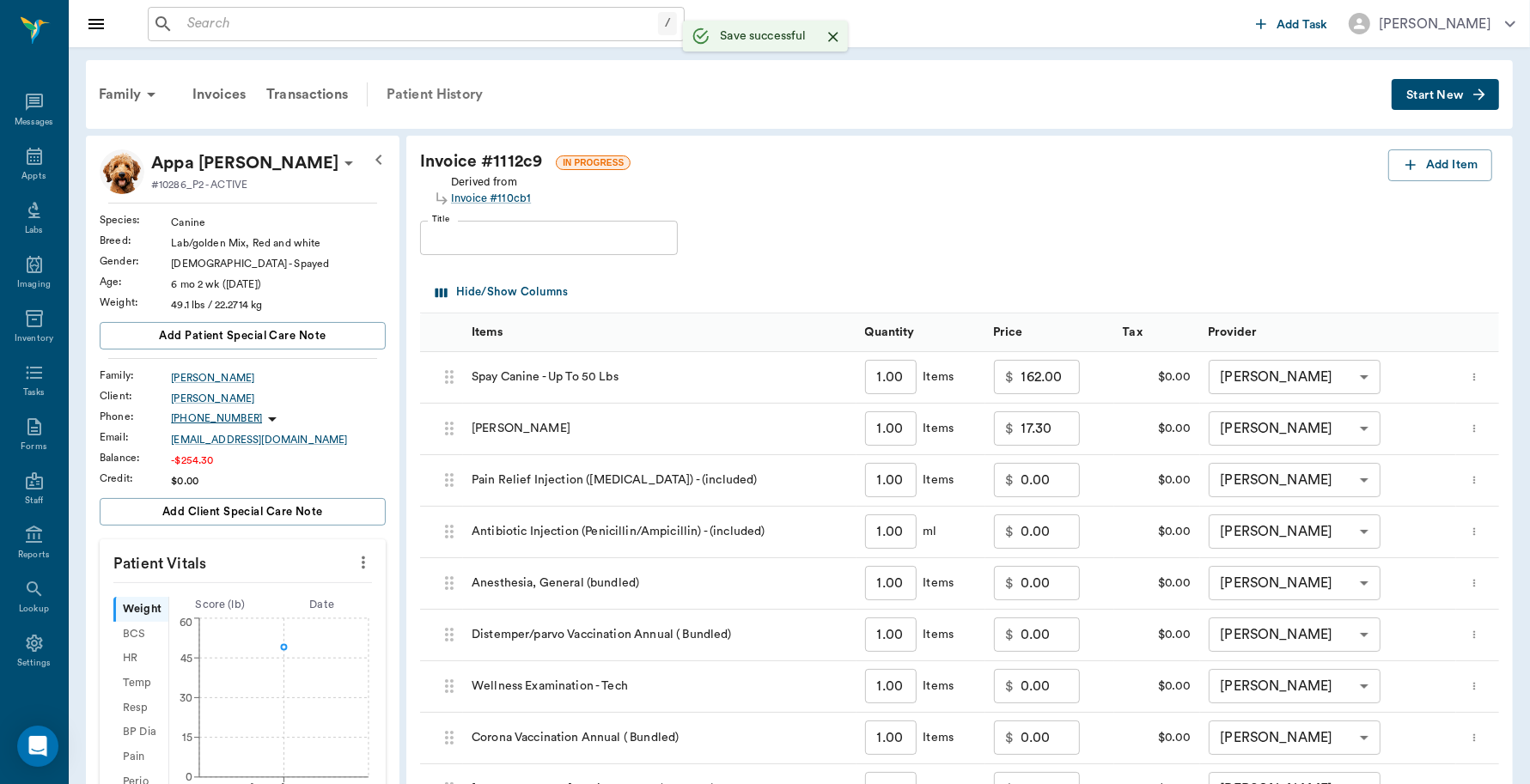
click at [421, 99] on div "Patient History" at bounding box center [435, 94] width 117 height 41
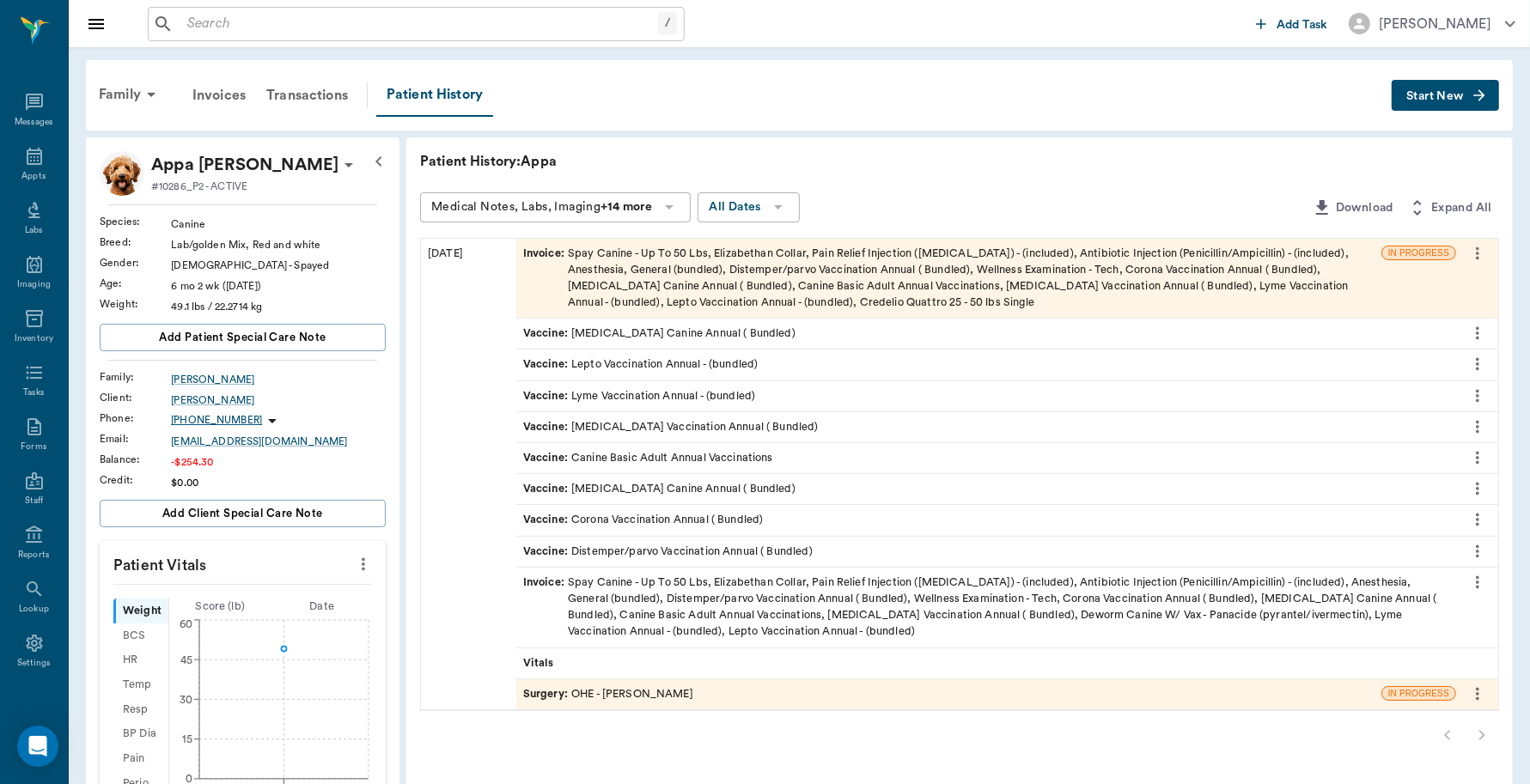
click at [718, 593] on div "Invoice : Spay Canine - Up To 50 Lbs, Elizabethan Collar, Pain Relief Injection…" at bounding box center [986, 608] width 927 height 66
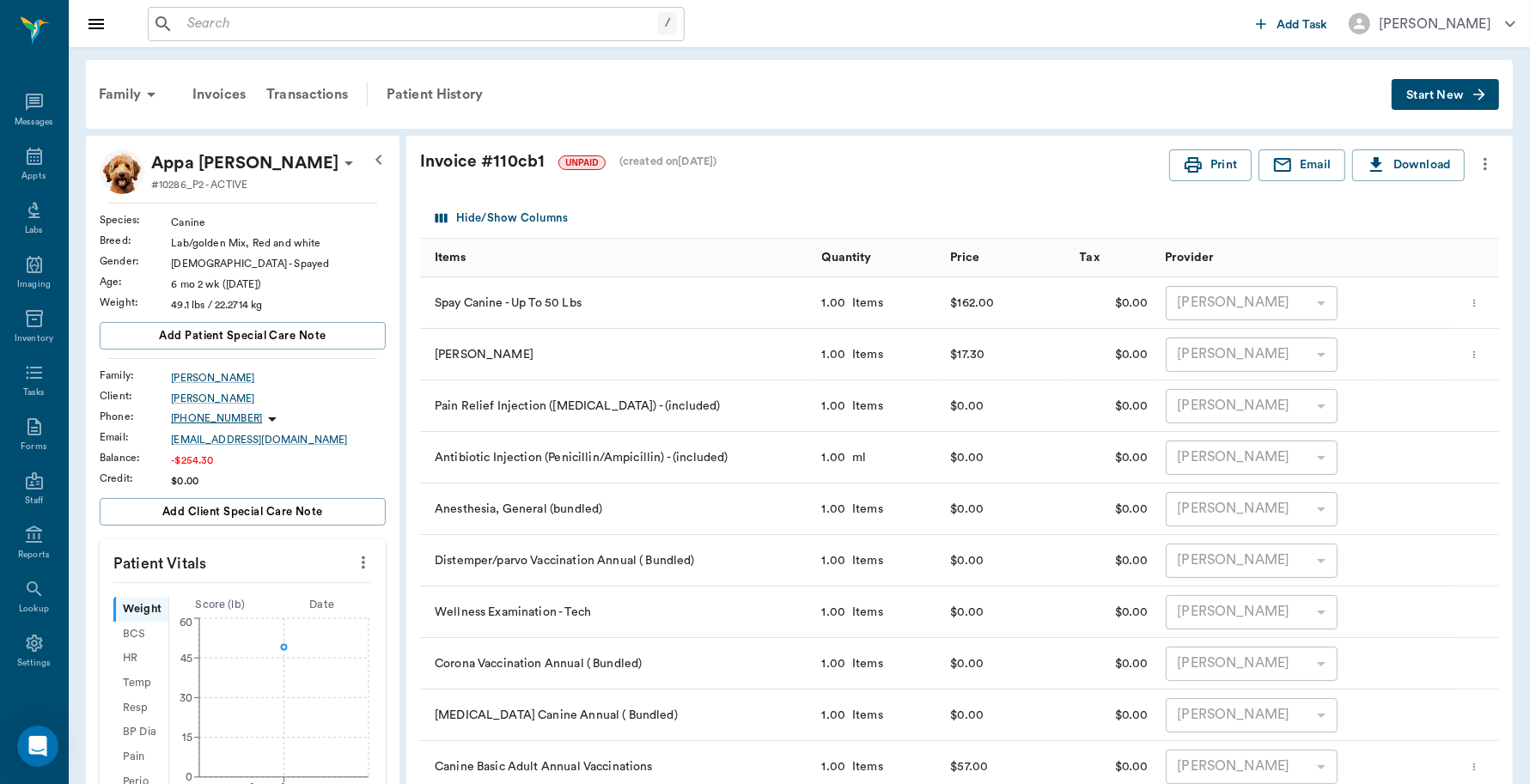
click at [1483, 165] on icon "more" at bounding box center [1485, 163] width 19 height 21
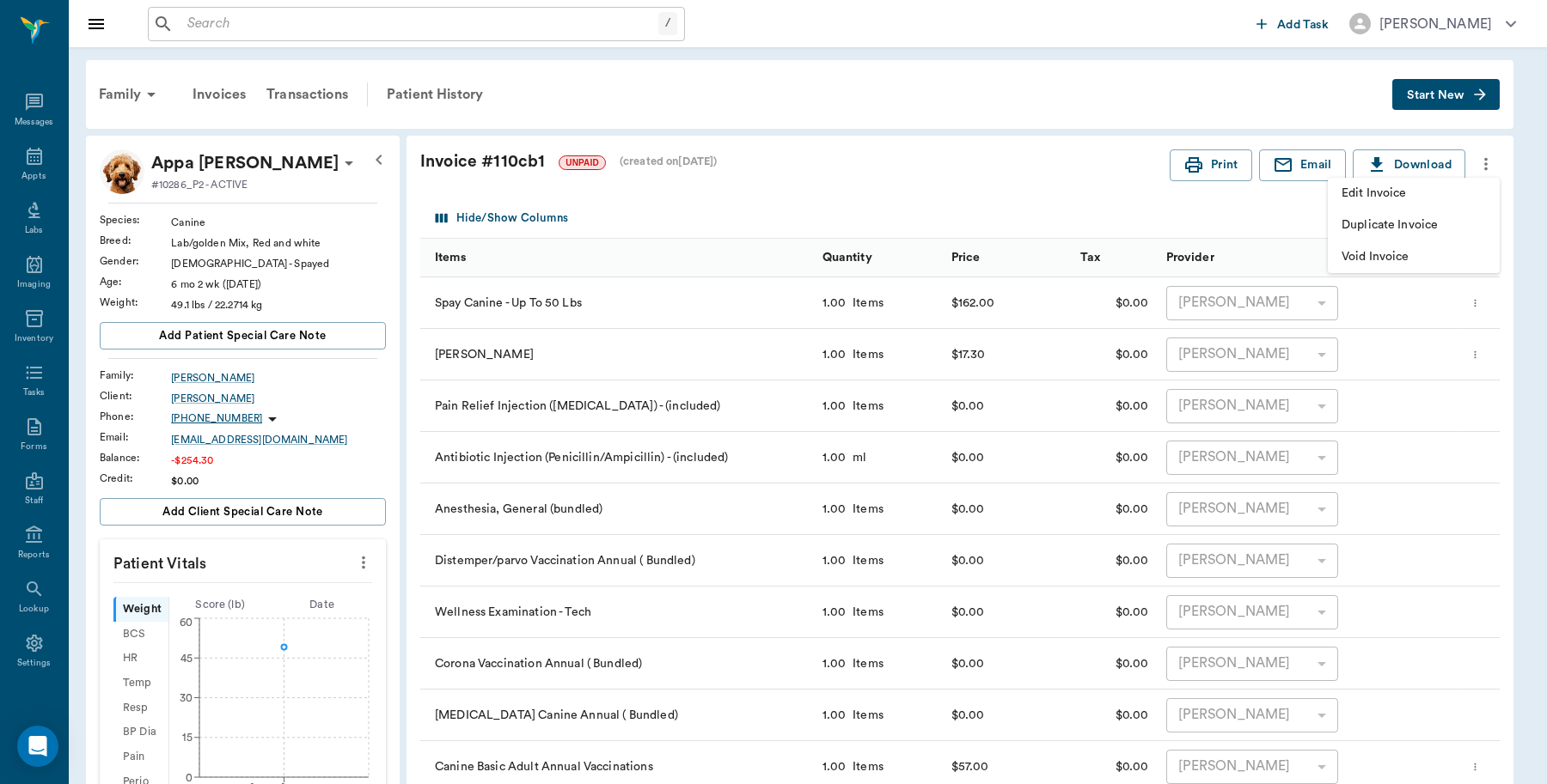
click at [1408, 251] on span "Void Invoice" at bounding box center [1414, 257] width 144 height 18
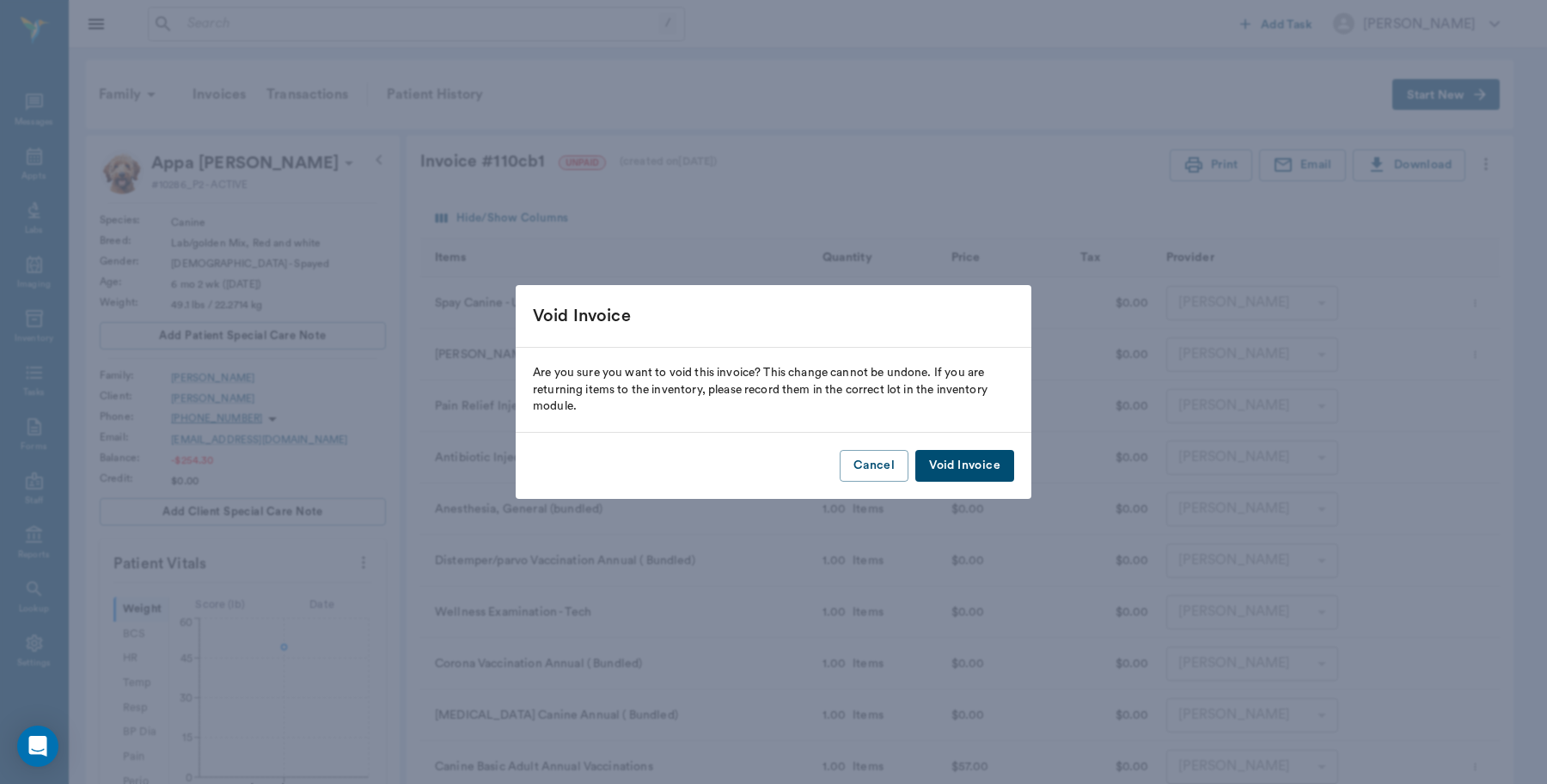
click at [983, 456] on button "Void Invoice" at bounding box center [964, 465] width 99 height 32
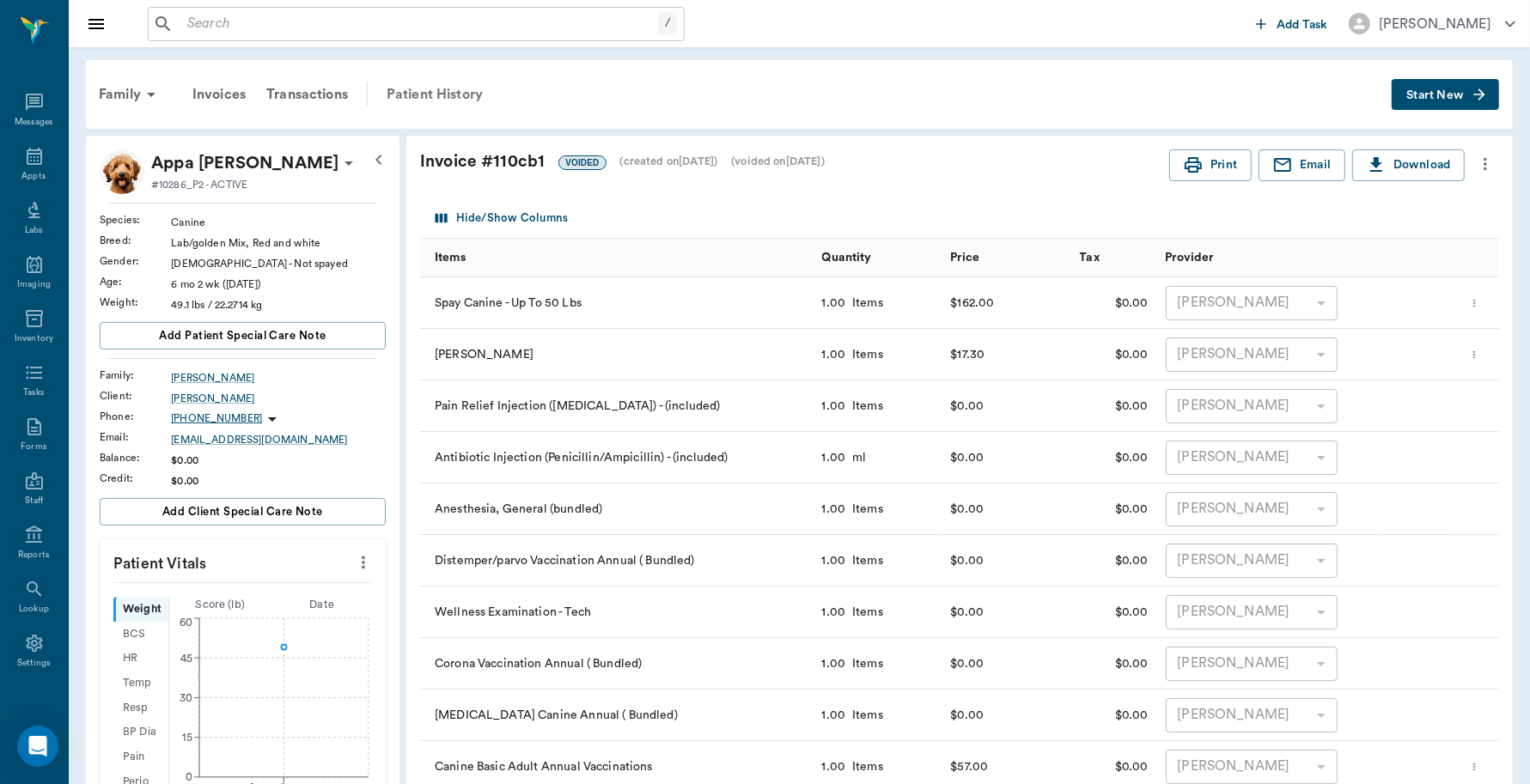
click at [445, 89] on div "Patient History" at bounding box center [435, 94] width 117 height 41
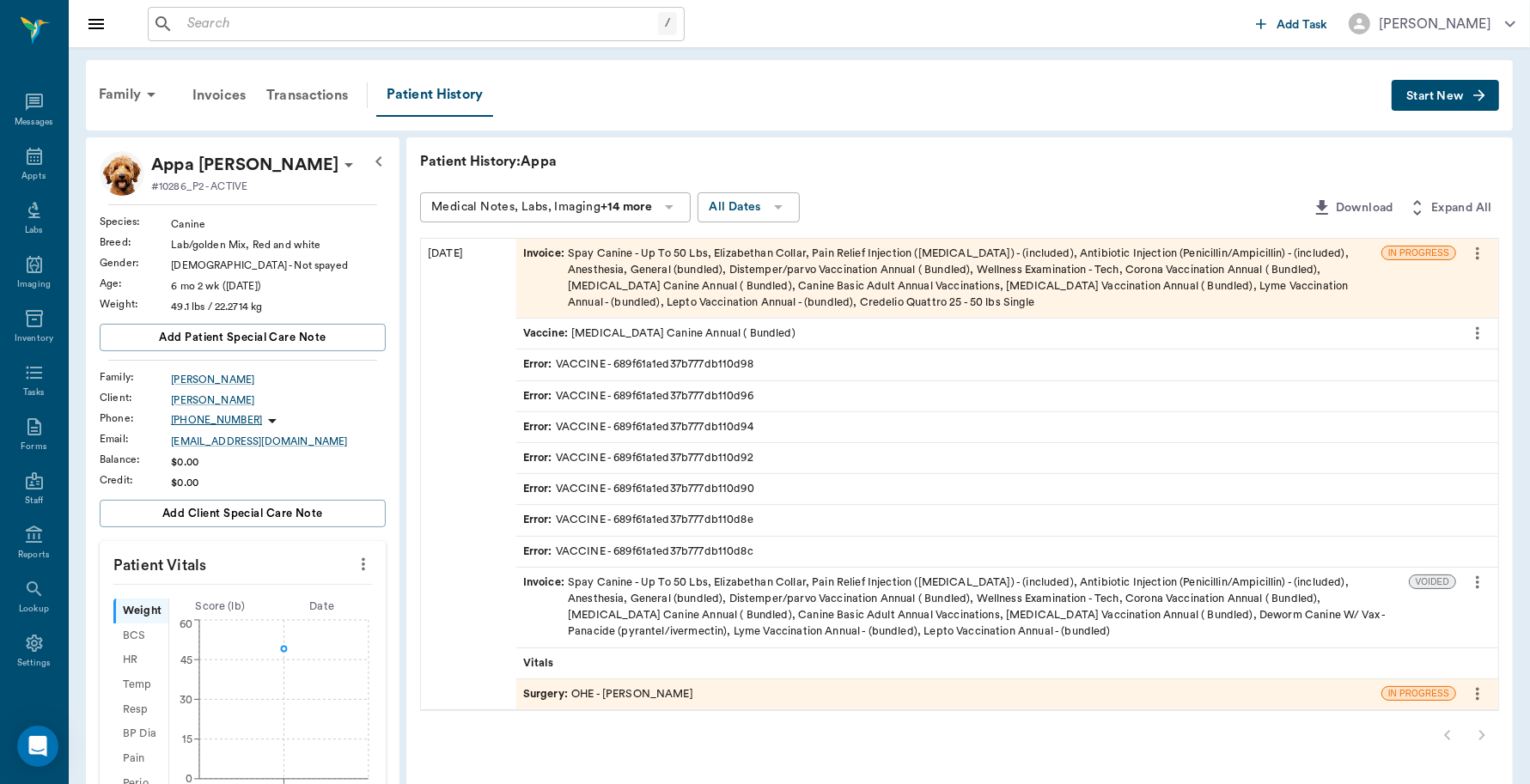
click at [783, 284] on div "Invoice : Spay Canine - Up To 50 Lbs, Elizabethan Collar, Pain Relief Injection…" at bounding box center [948, 278] width 852 height 66
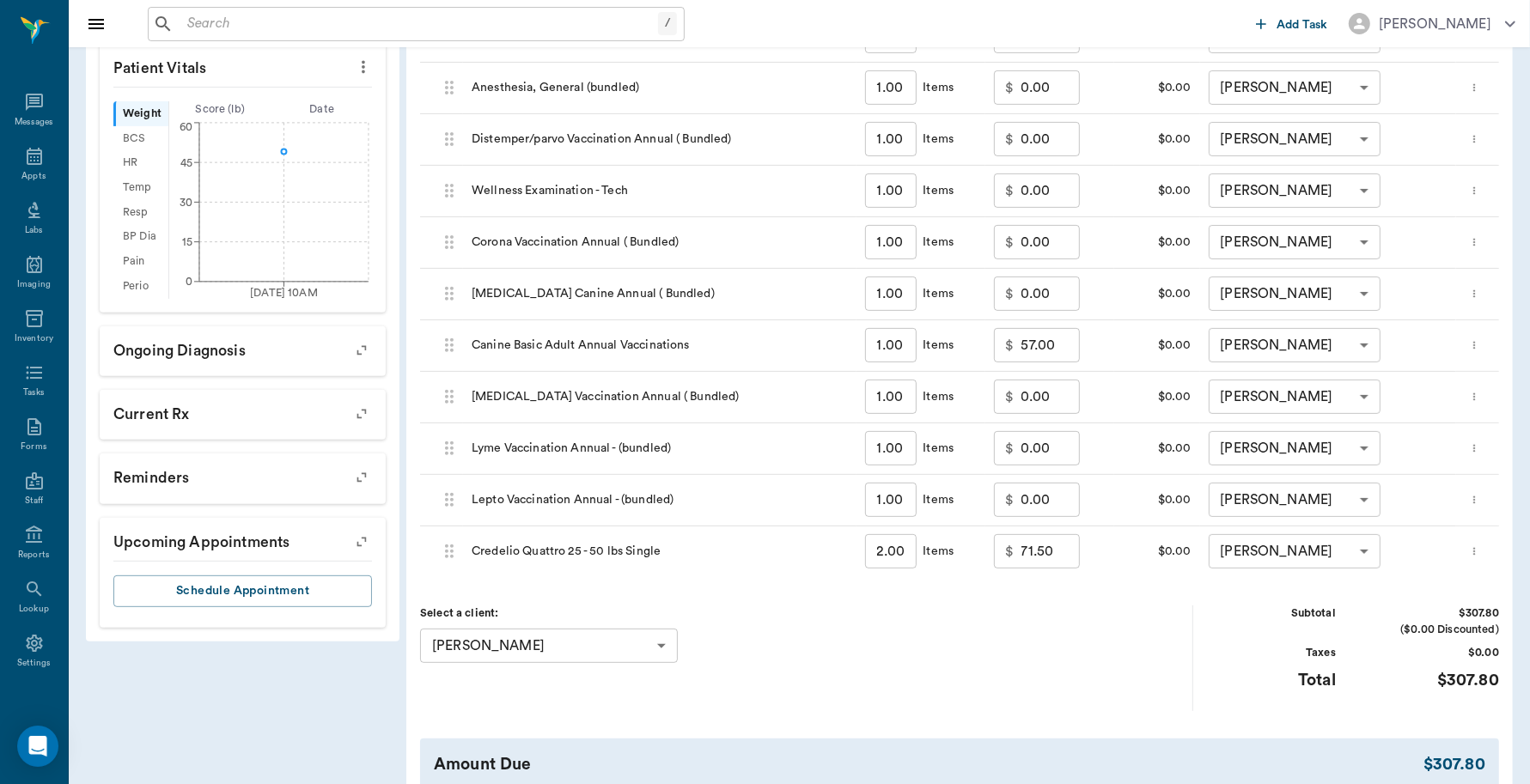
scroll to position [643, 0]
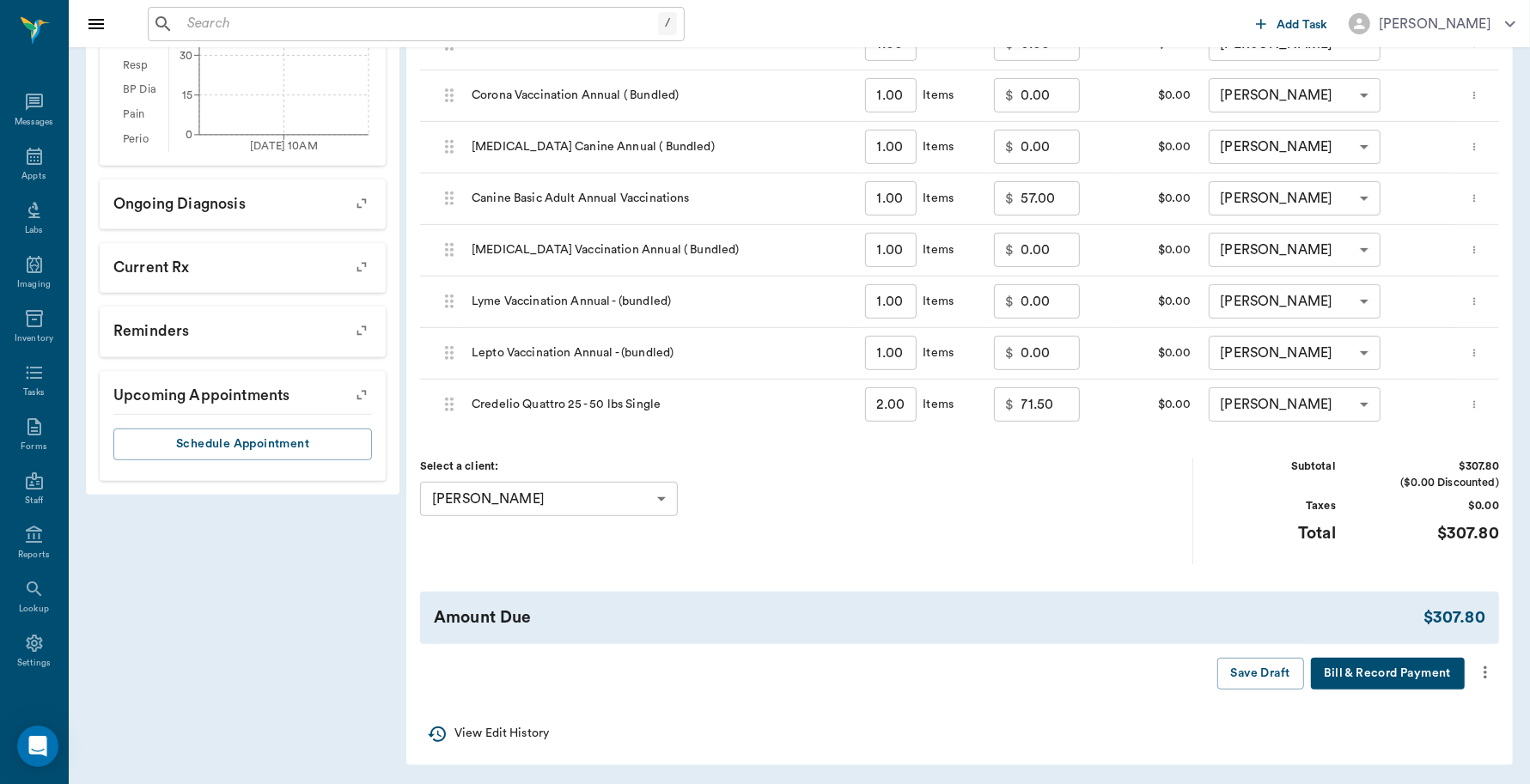
click at [1389, 675] on button "Bill & Record Payment" at bounding box center [1388, 674] width 153 height 32
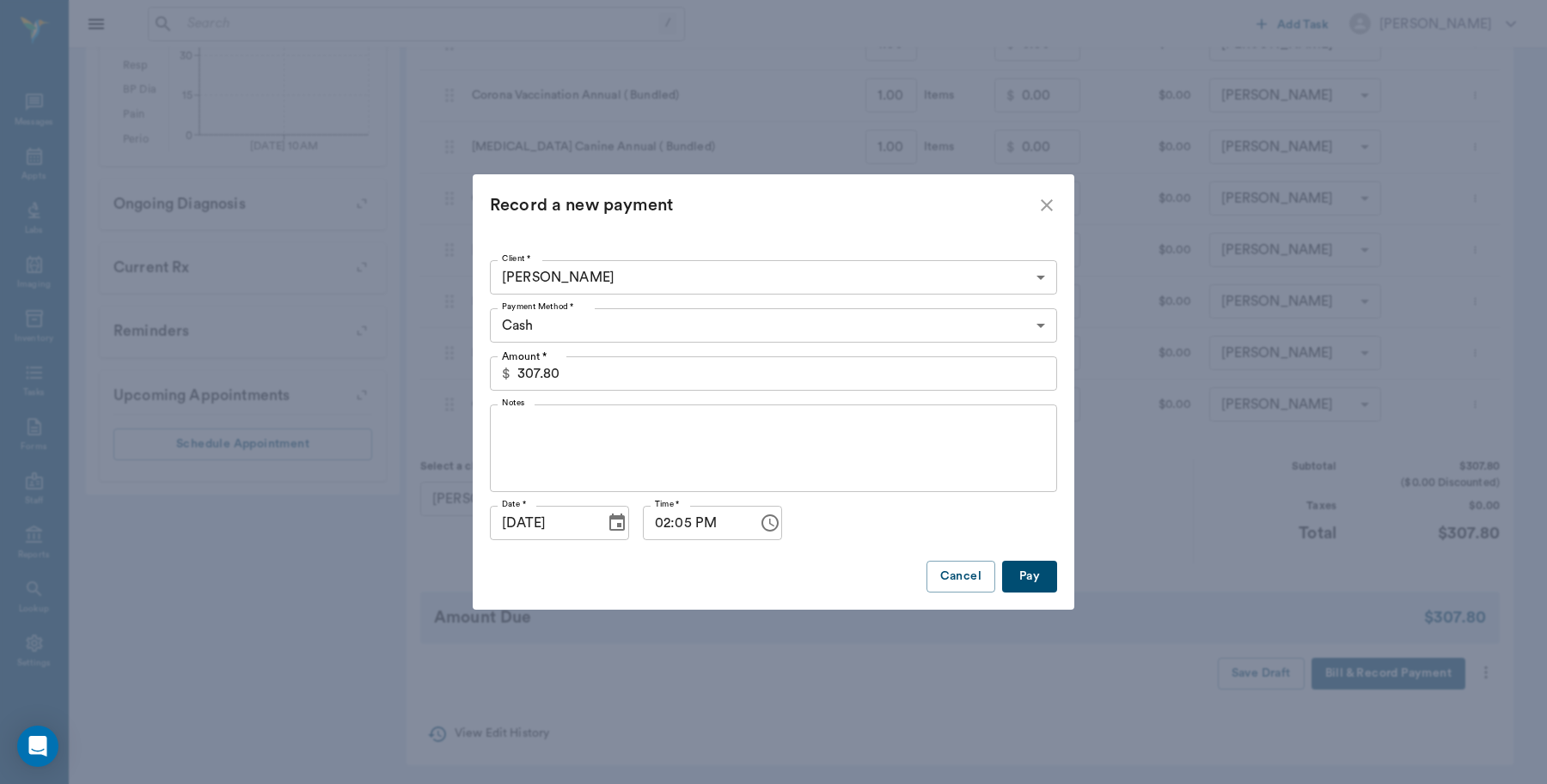
click at [1036, 328] on body "/ ​ Add Task [PERSON_NAME] Nectar Messages Appts Labs Imaging Inventory Tasks F…" at bounding box center [774, 71] width 1547 height 1427
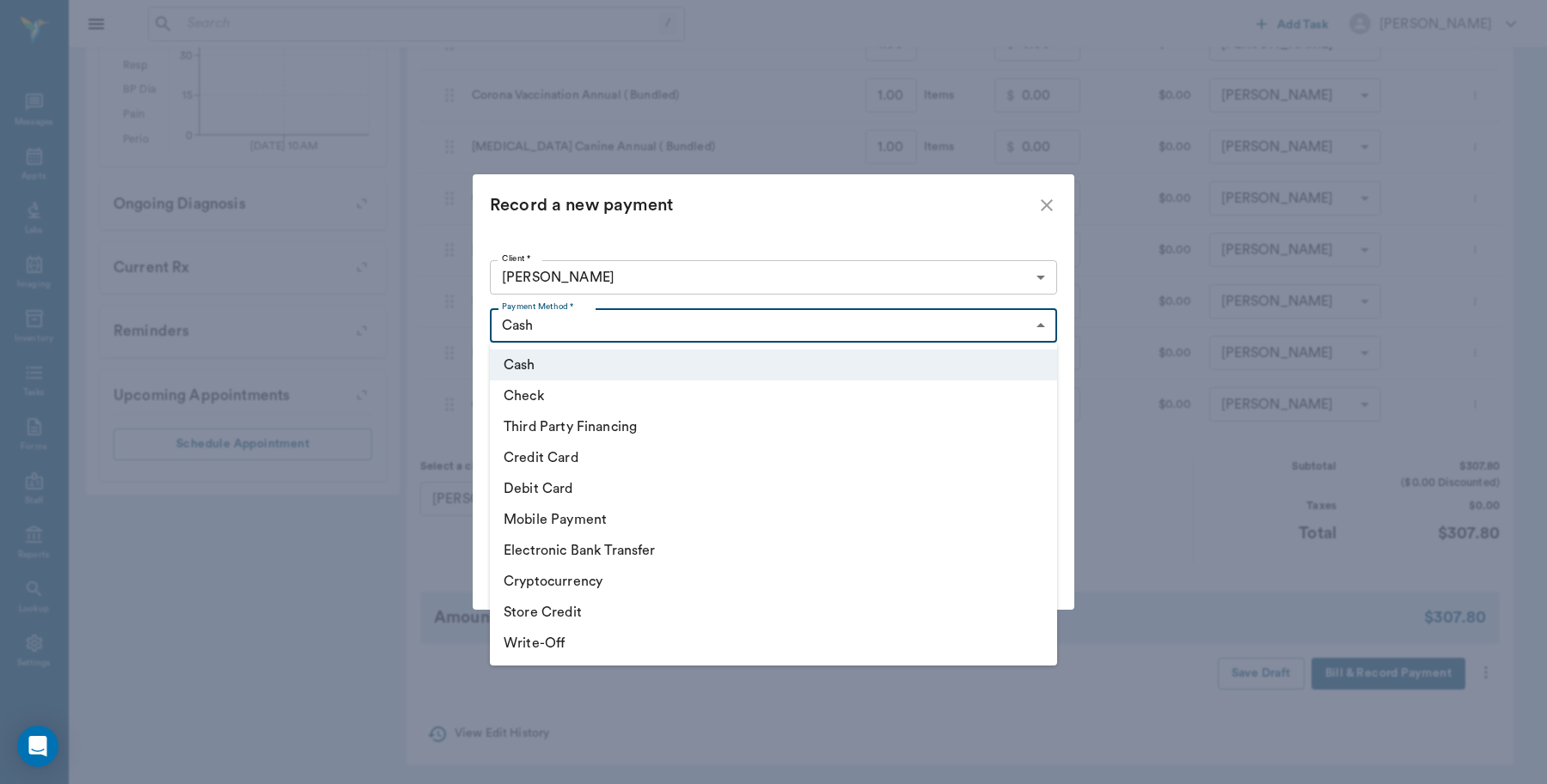
click at [637, 499] on li "Debit Card" at bounding box center [773, 489] width 567 height 31
type input "DEBIT_CARD"
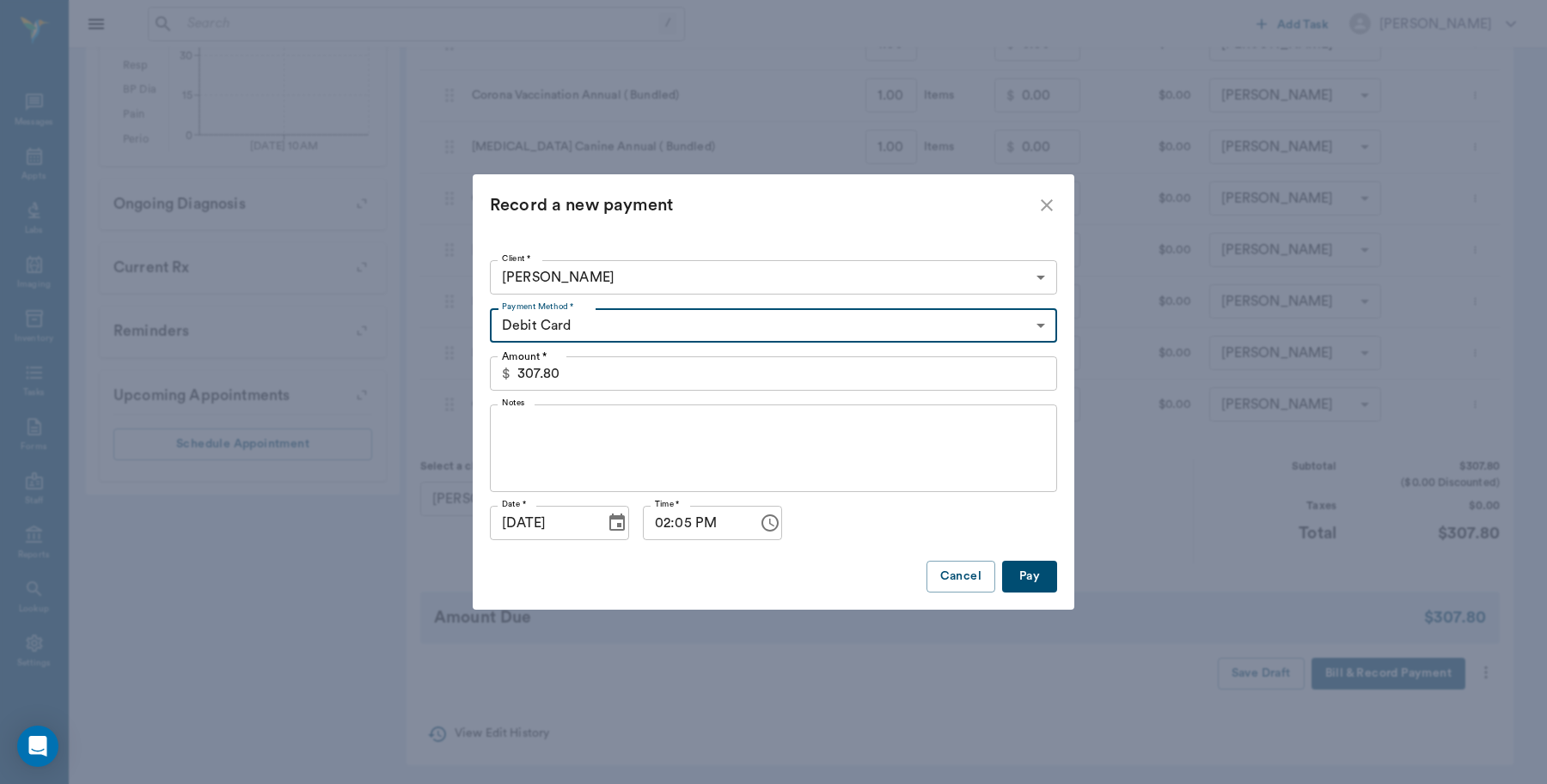
click at [1028, 580] on button "Pay" at bounding box center [1029, 577] width 55 height 32
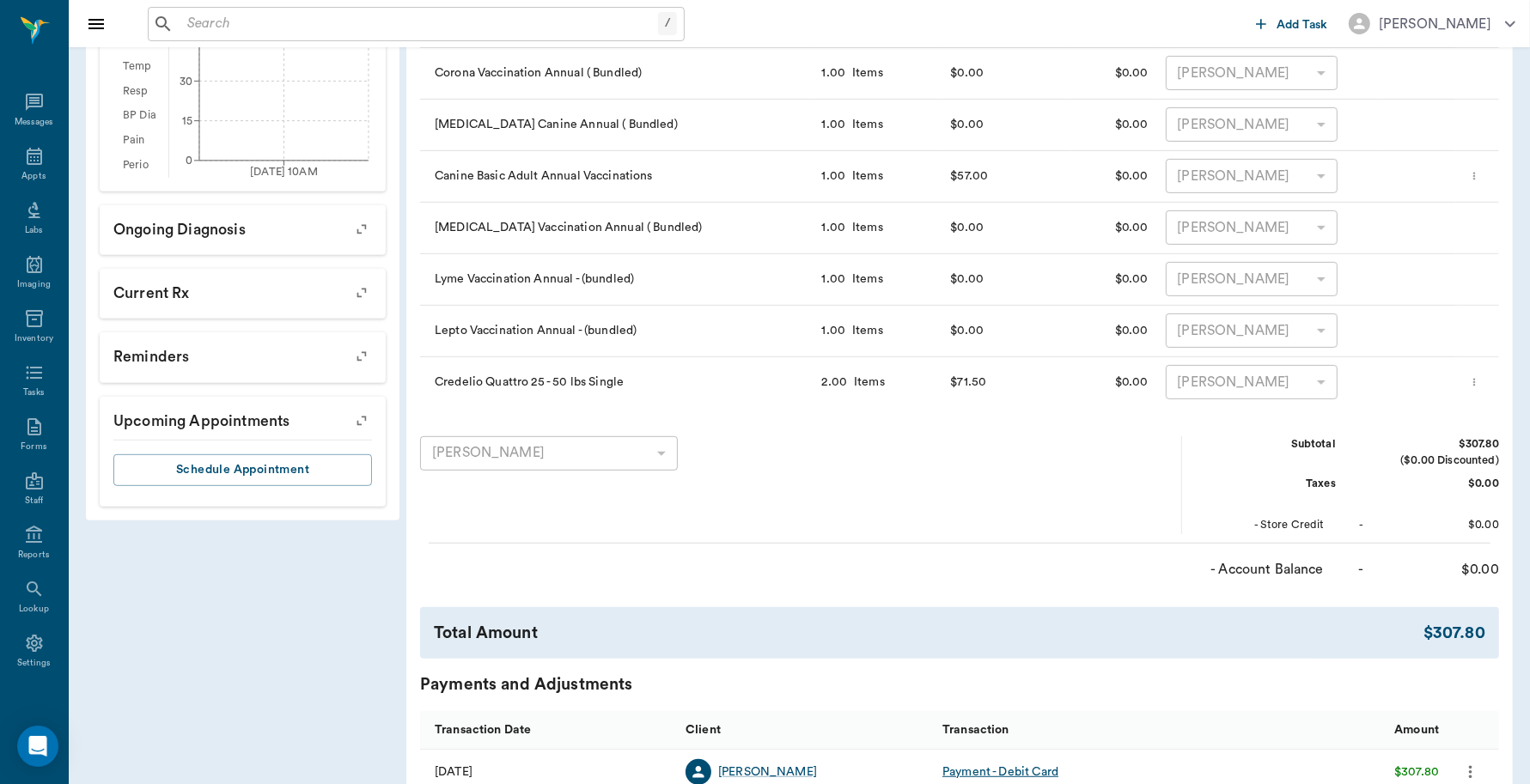
drag, startPoint x: 1195, startPoint y: 387, endPoint x: 1203, endPoint y: 378, distance: 12.0
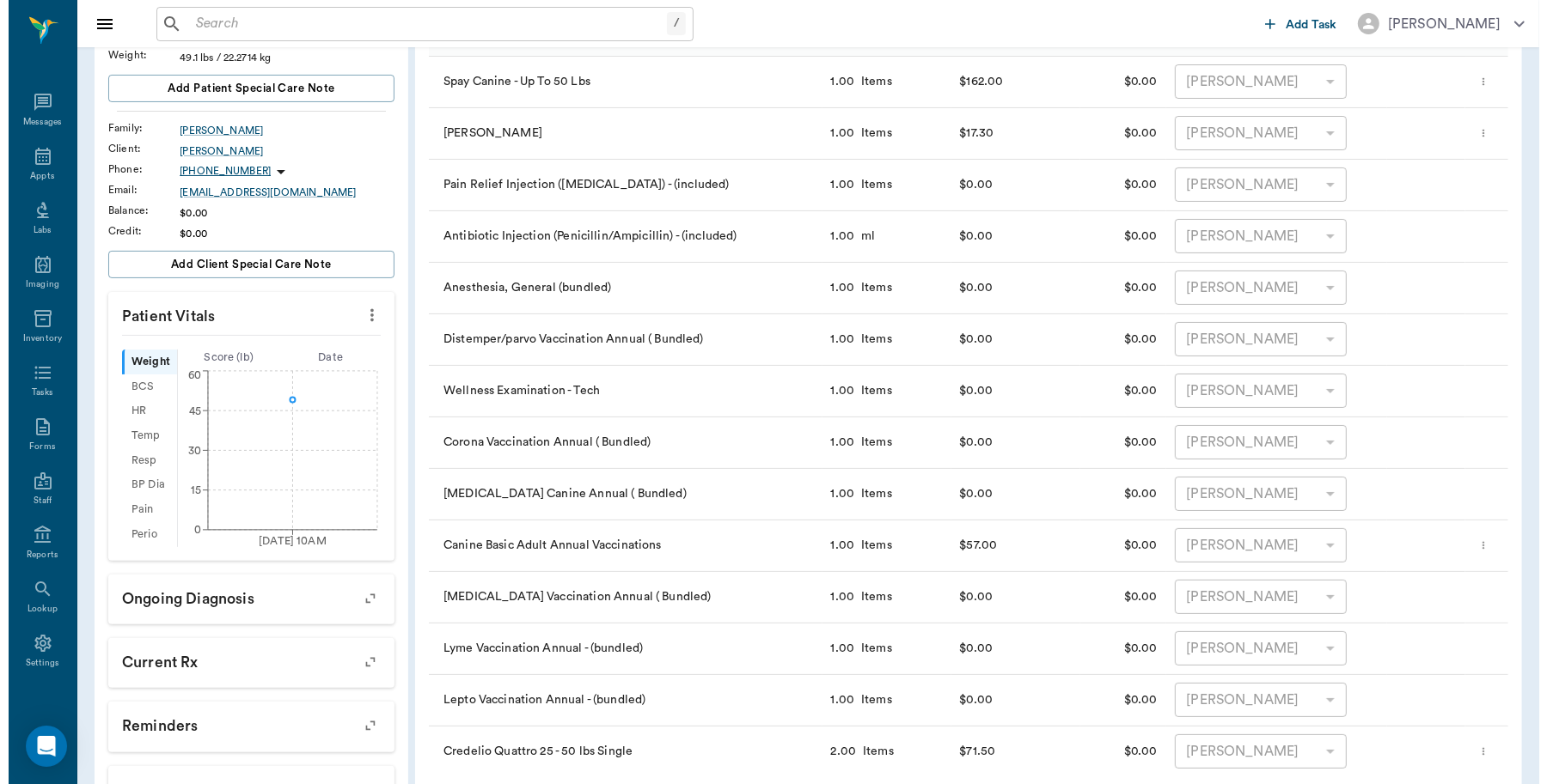
scroll to position [0, 0]
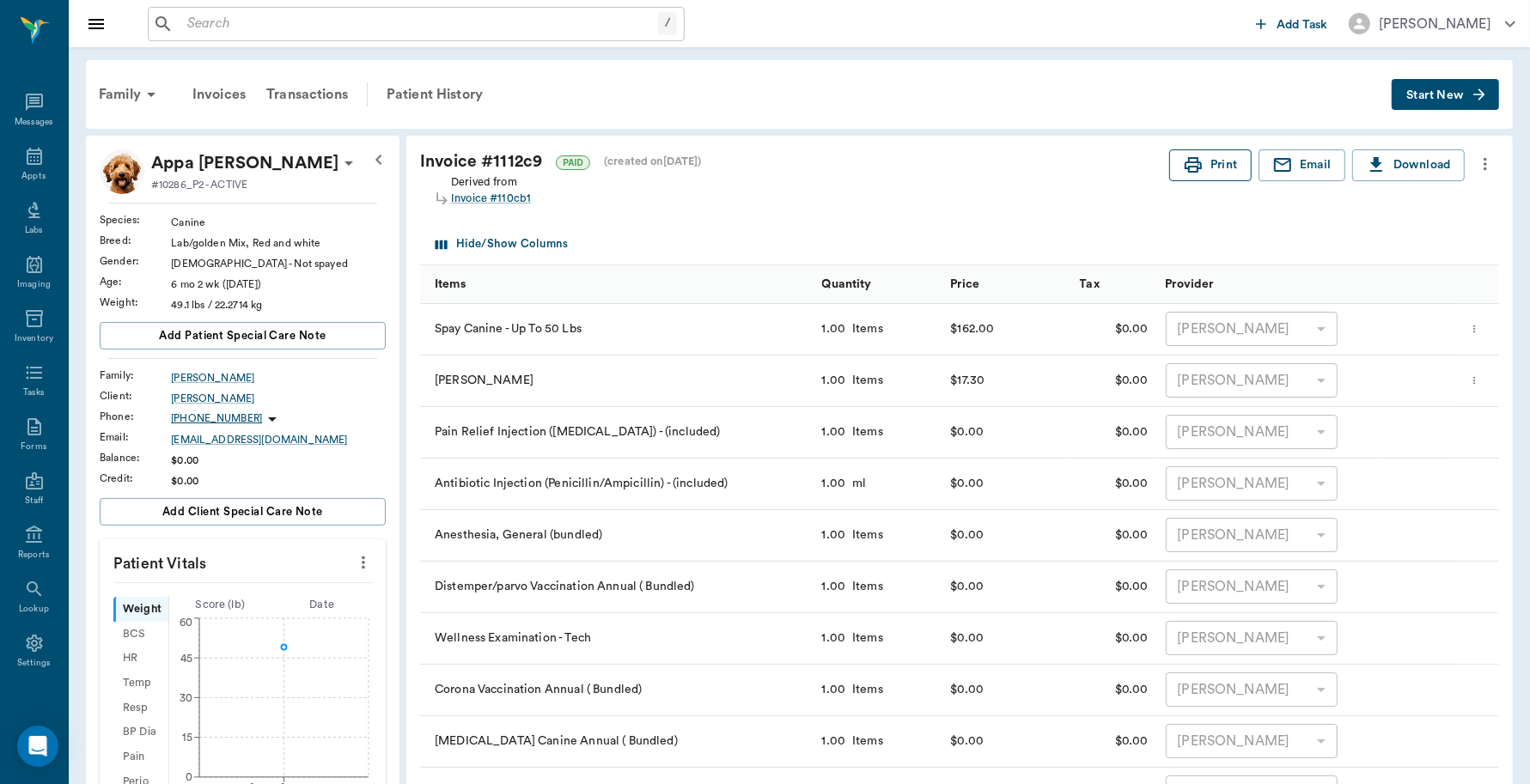
click at [1219, 156] on button "Print" at bounding box center [1210, 165] width 82 height 32
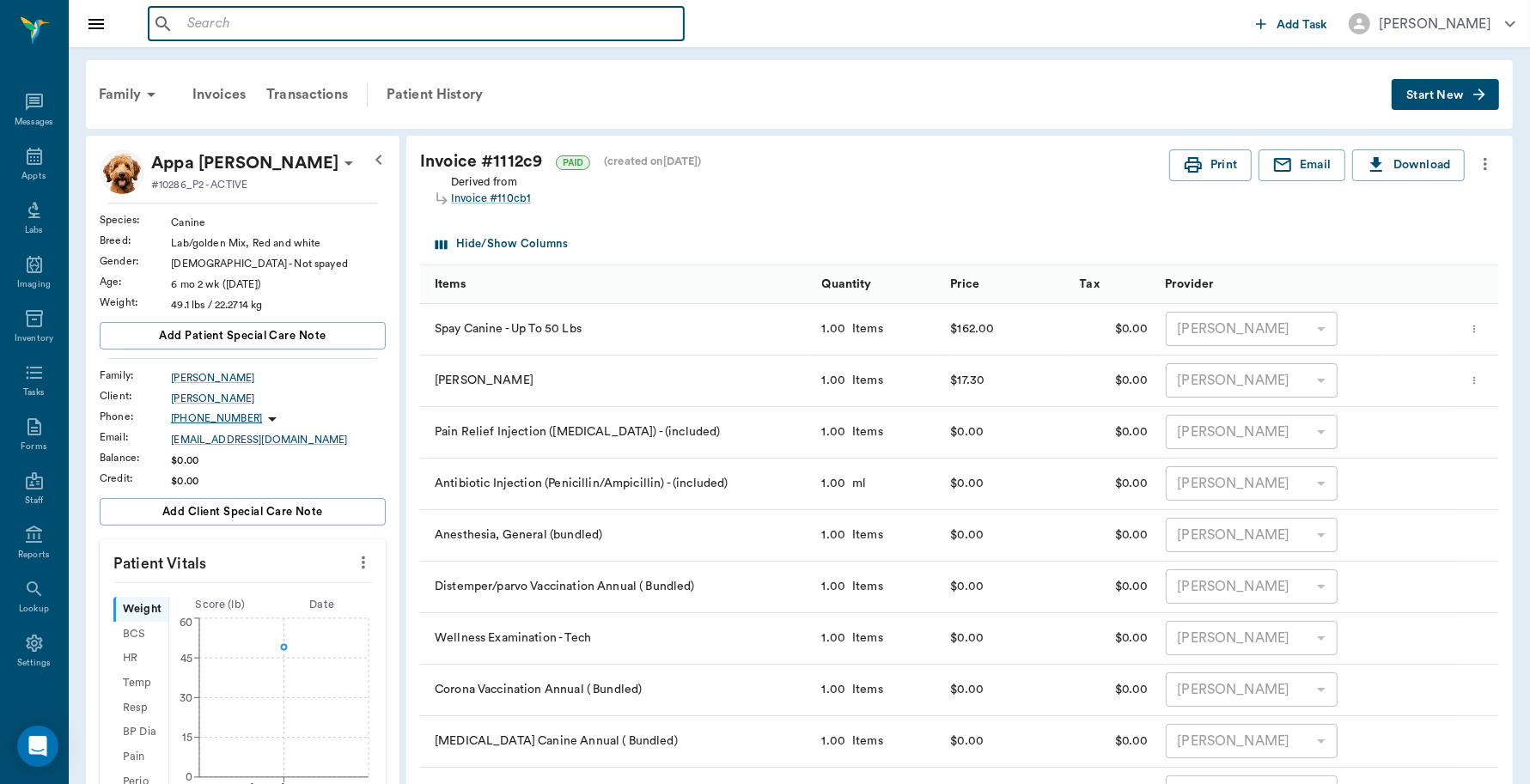
click at [273, 27] on input "text" at bounding box center [429, 24] width 497 height 24
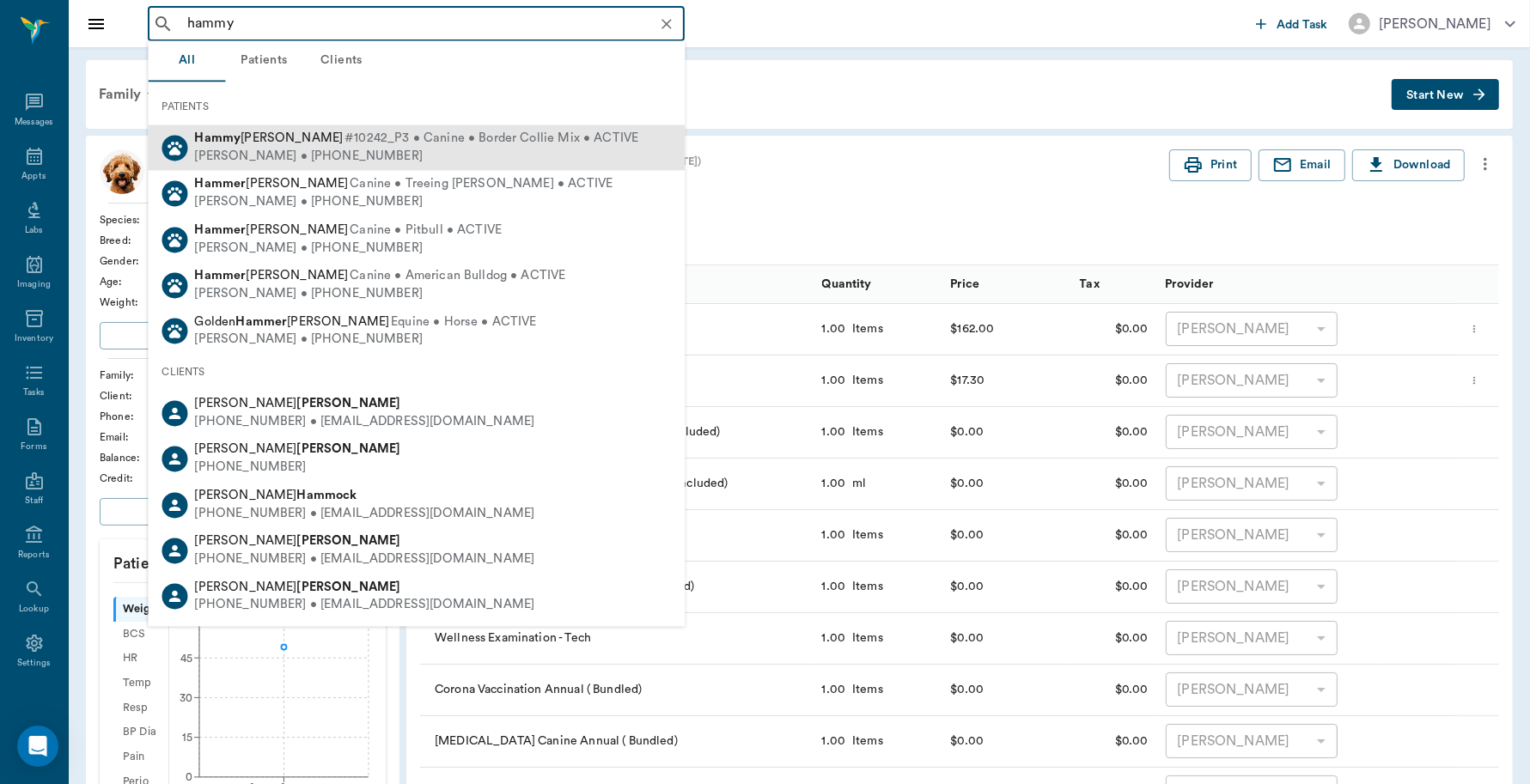
click at [239, 134] on span "Hammy [PERSON_NAME]" at bounding box center [269, 139] width 149 height 13
type input "hammy"
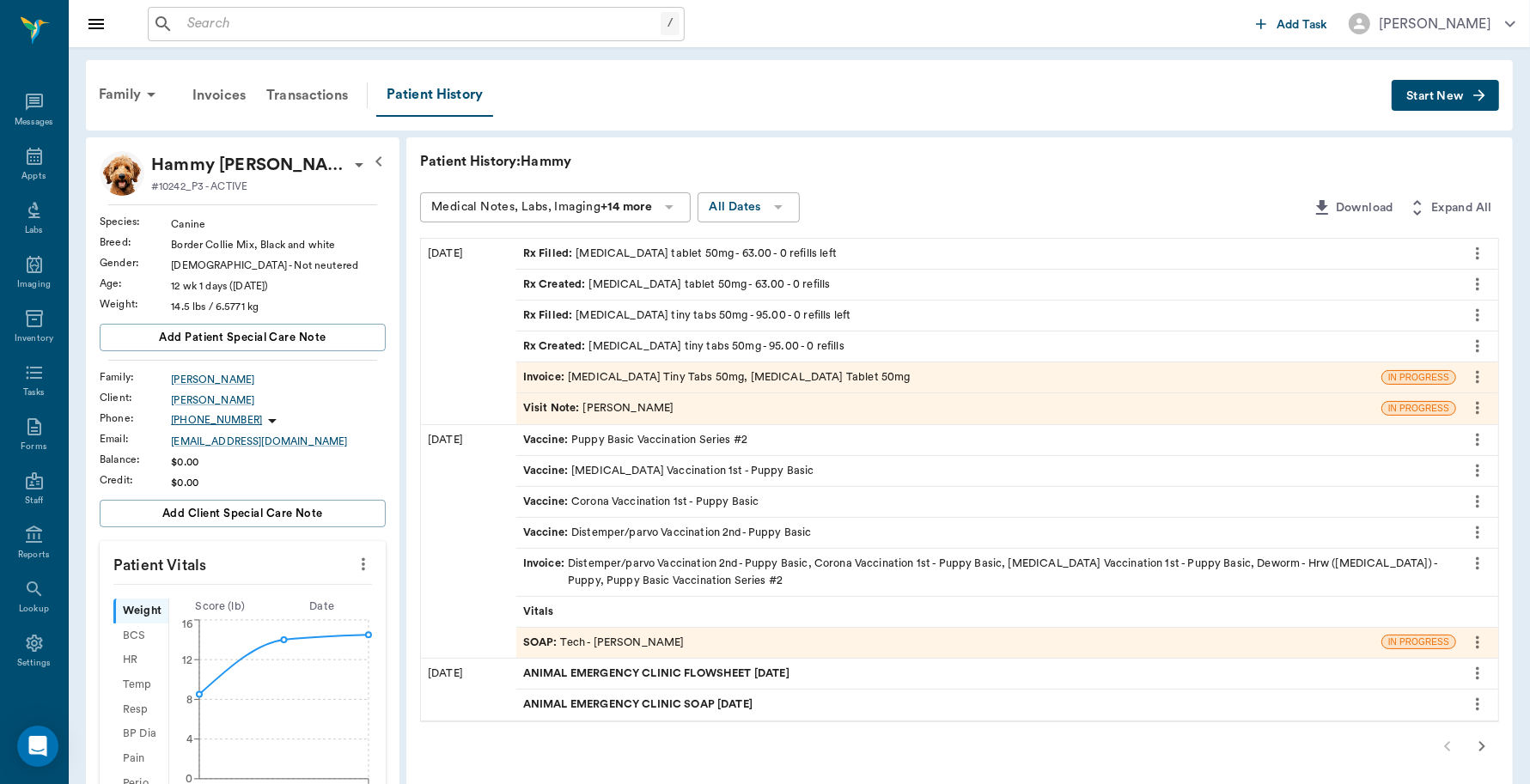
click at [853, 375] on div "Invoice : [MEDICAL_DATA] Tiny Tabs 50mg, [MEDICAL_DATA] Tablet 50mg" at bounding box center [949, 377] width 865 height 30
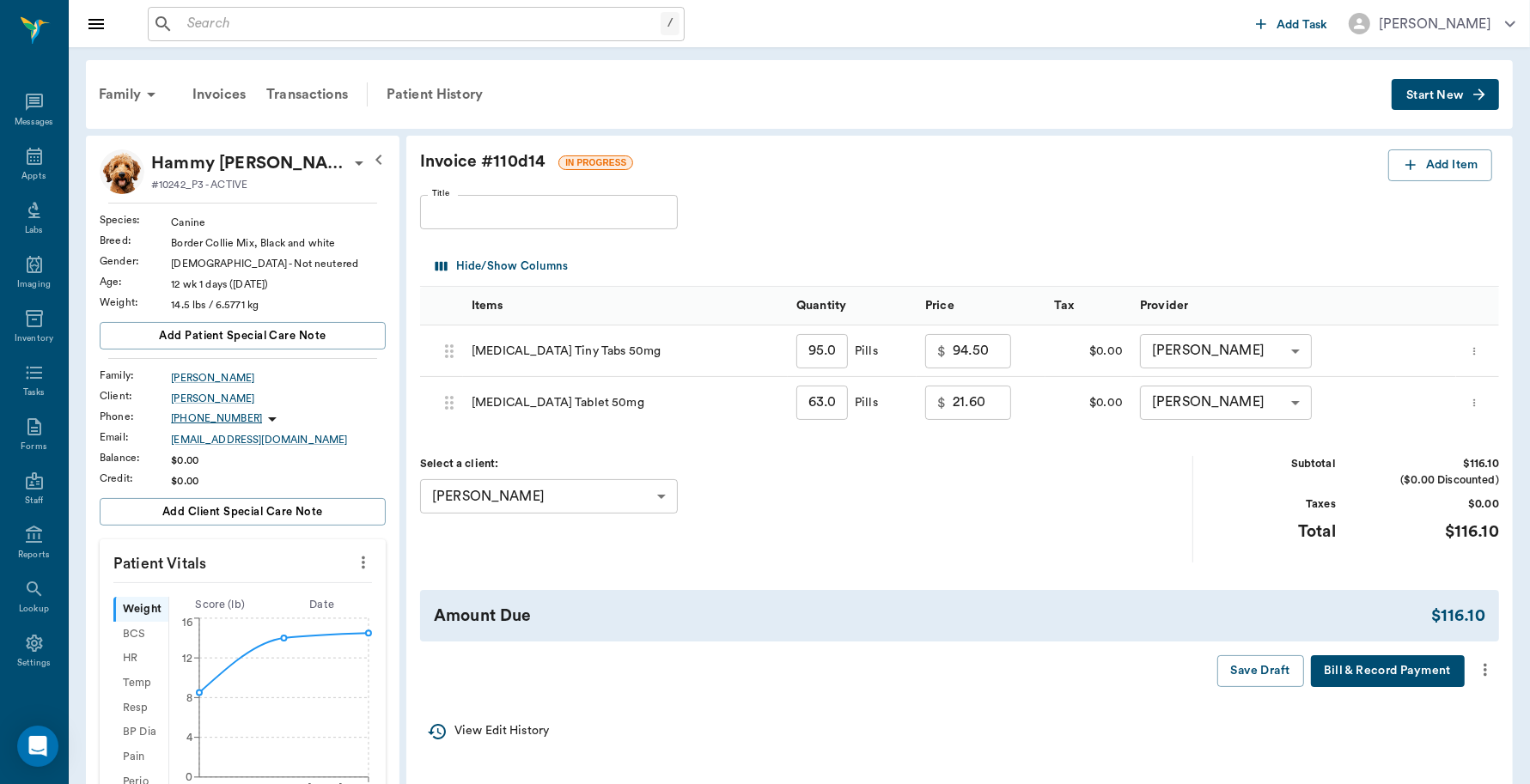
click at [1424, 668] on button "Bill & Record Payment" at bounding box center [1388, 671] width 153 height 32
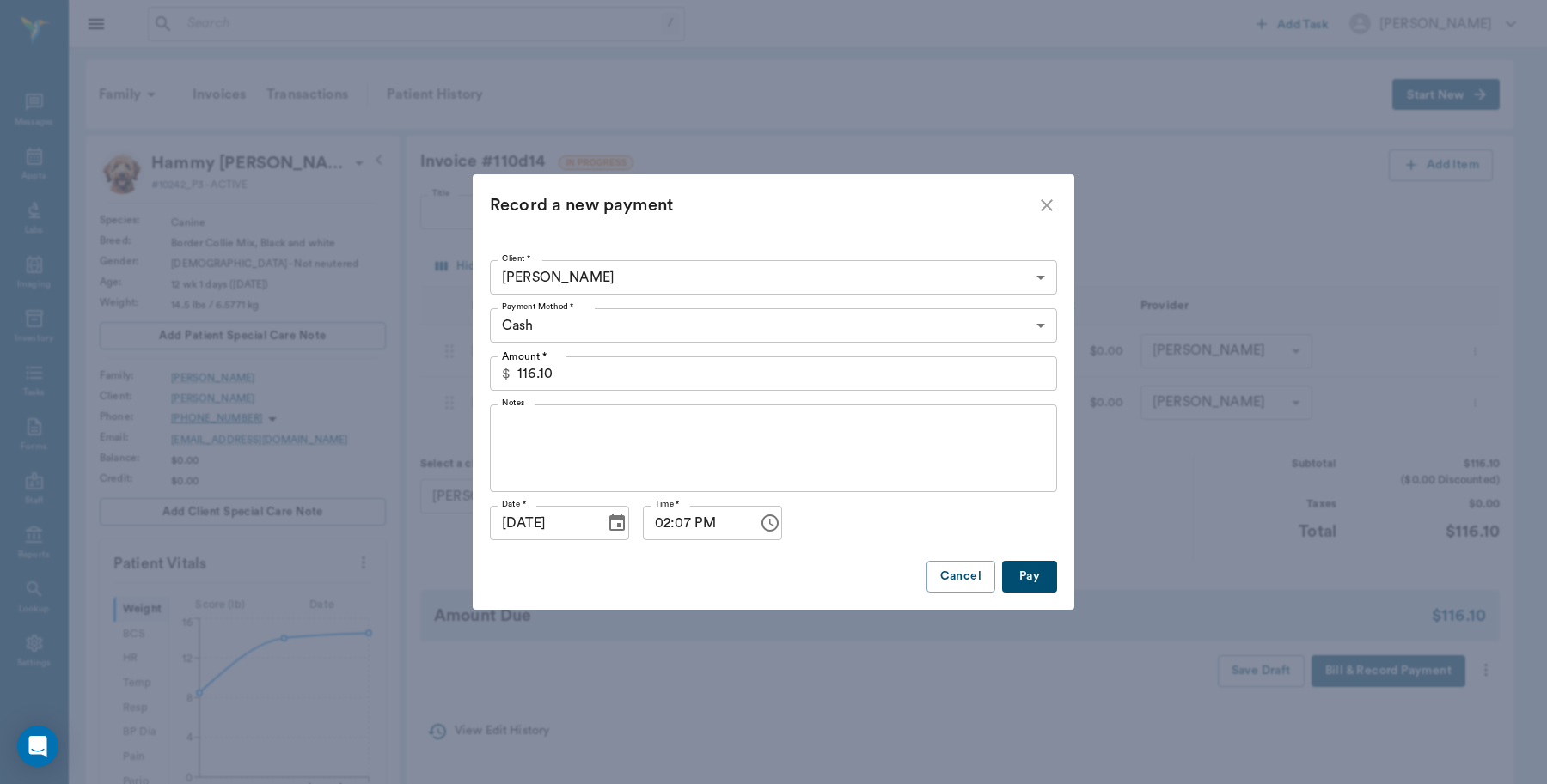
click at [1033, 335] on body "/ ​ Add Task [PERSON_NAME] Nectar Messages Appts Labs Imaging Inventory Tasks F…" at bounding box center [774, 703] width 1547 height 1406
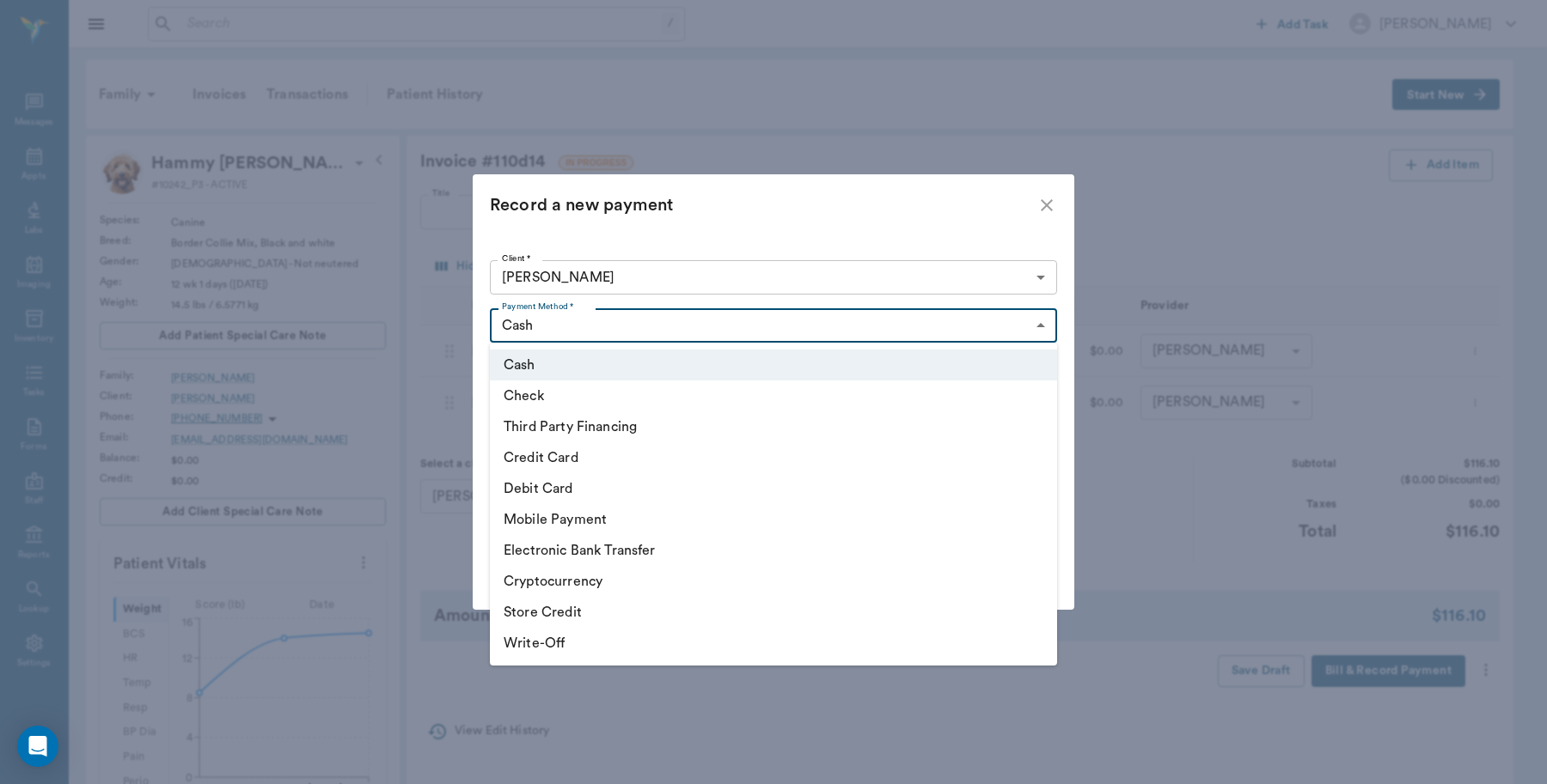
click at [573, 487] on li "Debit Card" at bounding box center [773, 489] width 567 height 31
type input "DEBIT_CARD"
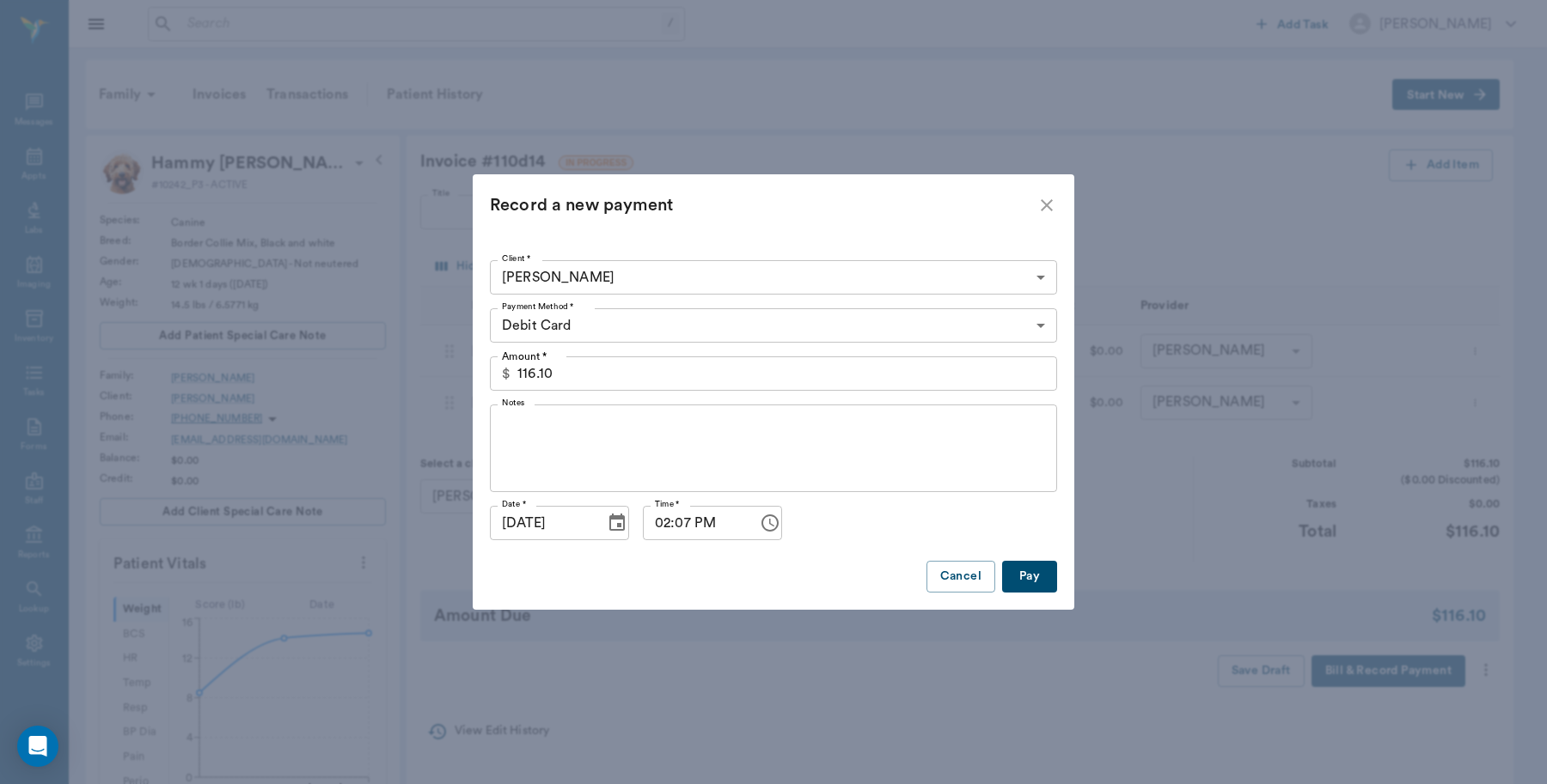
click at [1025, 578] on button "Pay" at bounding box center [1029, 577] width 55 height 32
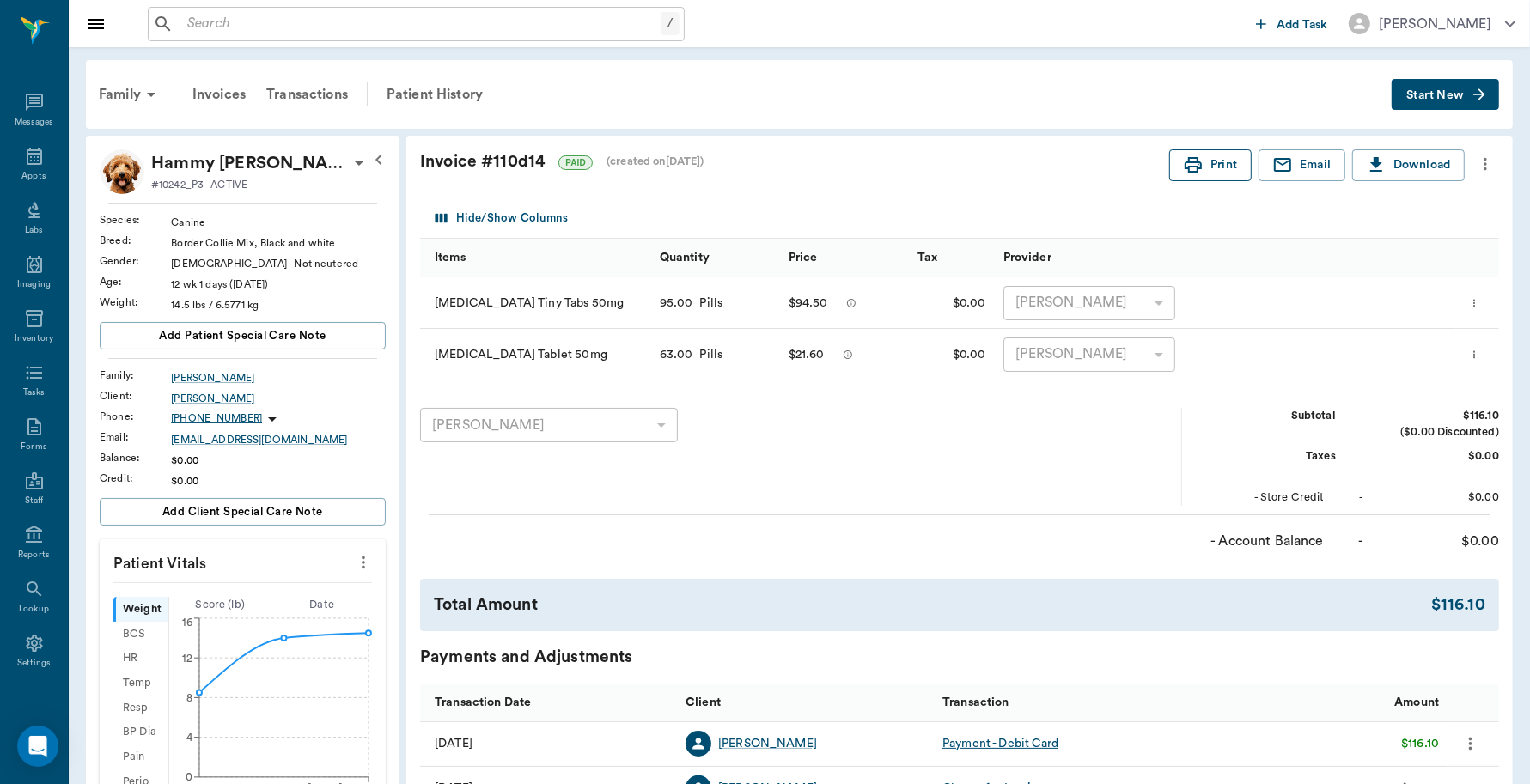
click at [1216, 163] on button "Print" at bounding box center [1210, 165] width 82 height 32
click at [27, 154] on icon at bounding box center [34, 156] width 21 height 21
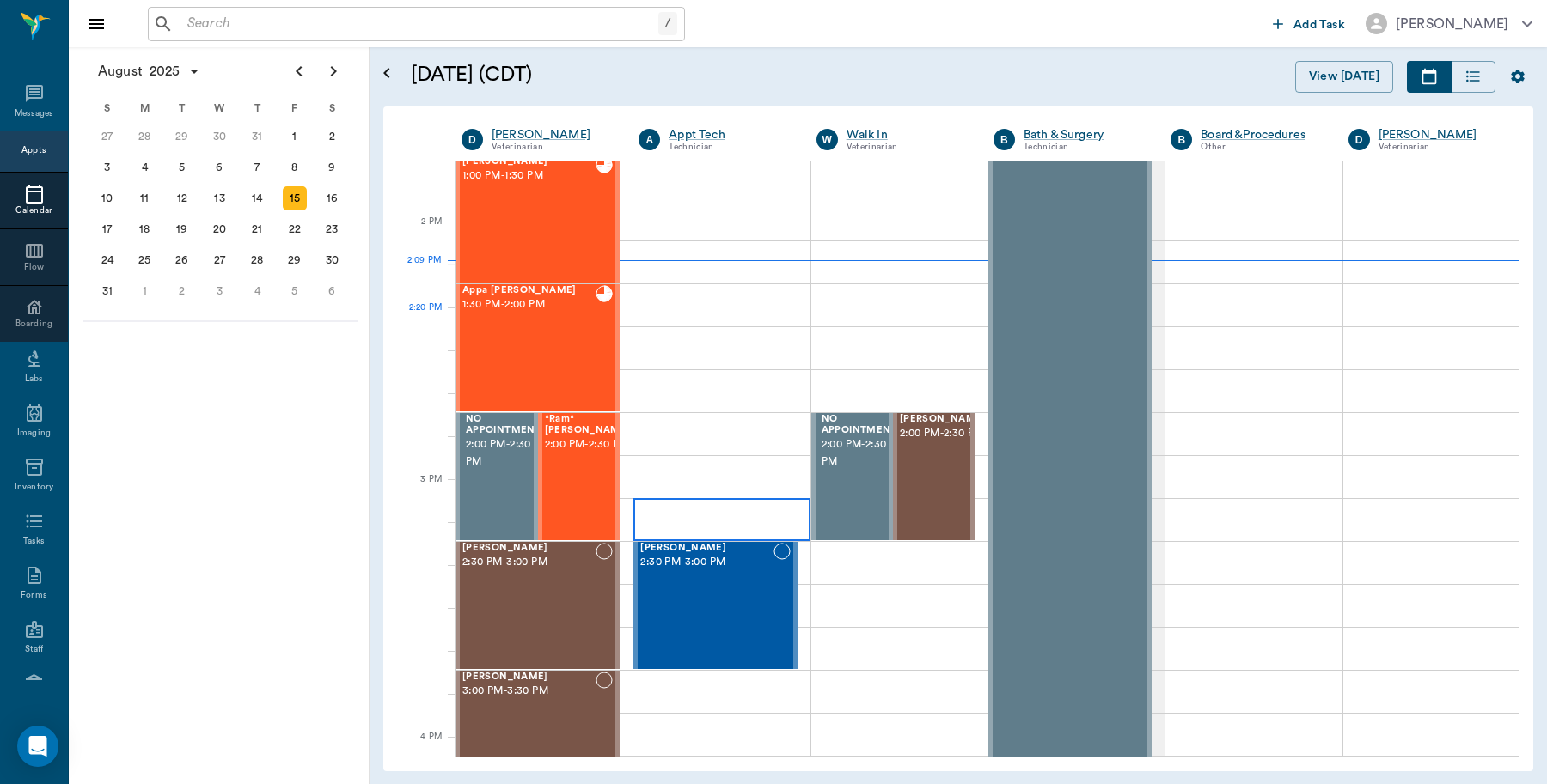
scroll to position [1227, 0]
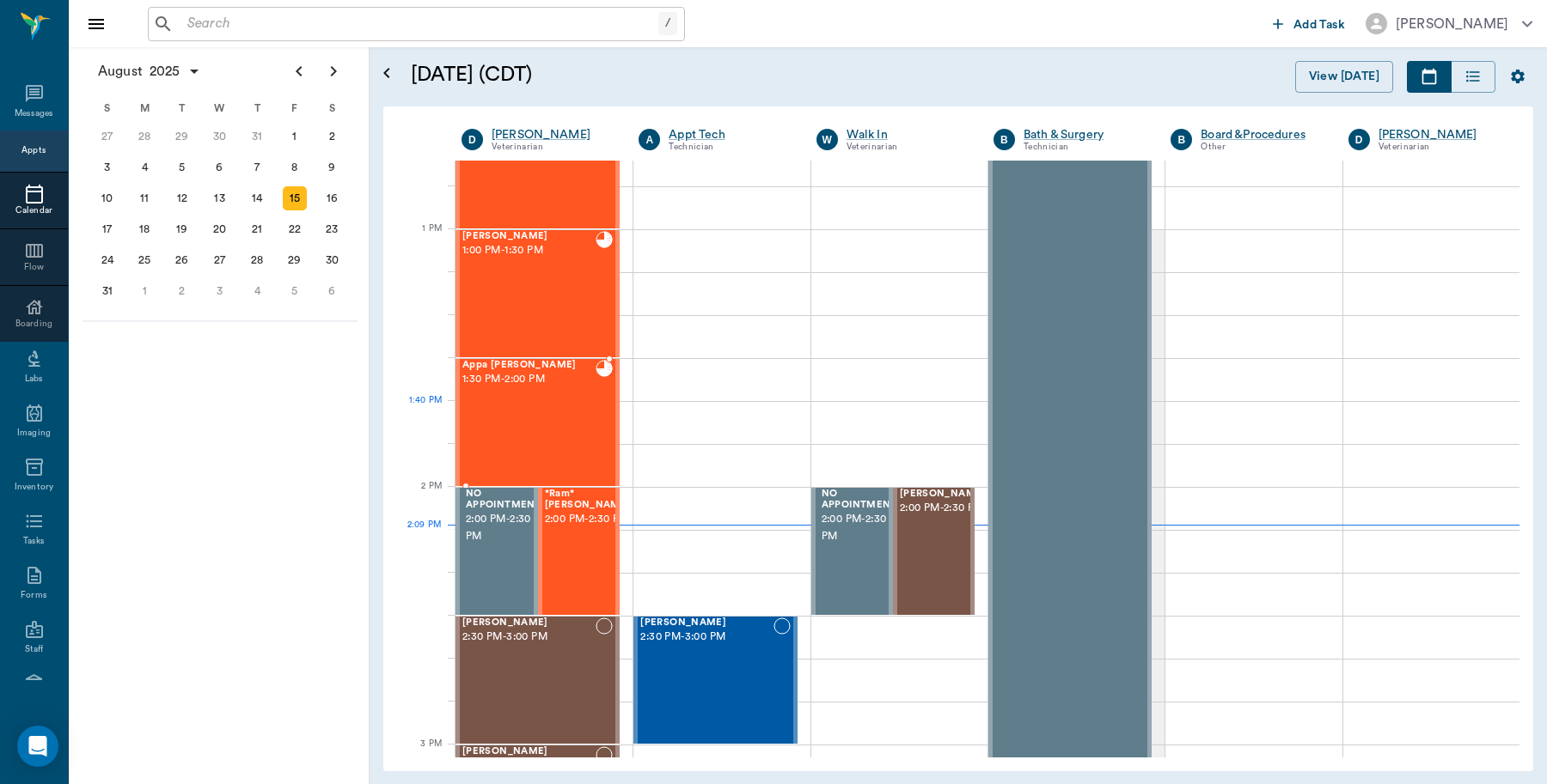
click at [565, 418] on div "Appa [PERSON_NAME] 1:30 PM - 2:00 PM" at bounding box center [529, 422] width 133 height 125
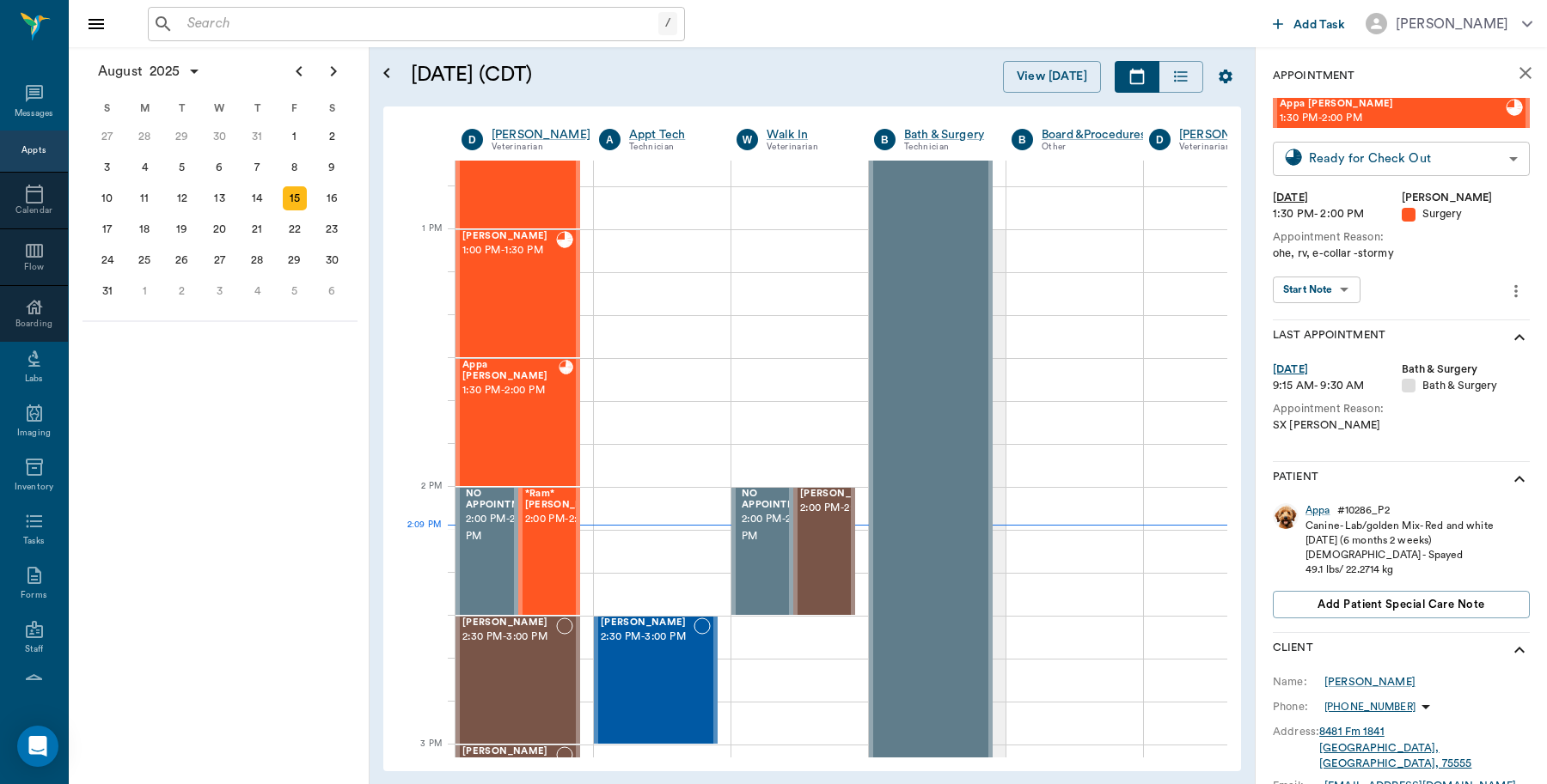
click at [1496, 164] on body "/ ​ Add Task [PERSON_NAME] Nectar Messages Appts Calendar Flow Boarding Labs Im…" at bounding box center [774, 392] width 1547 height 784
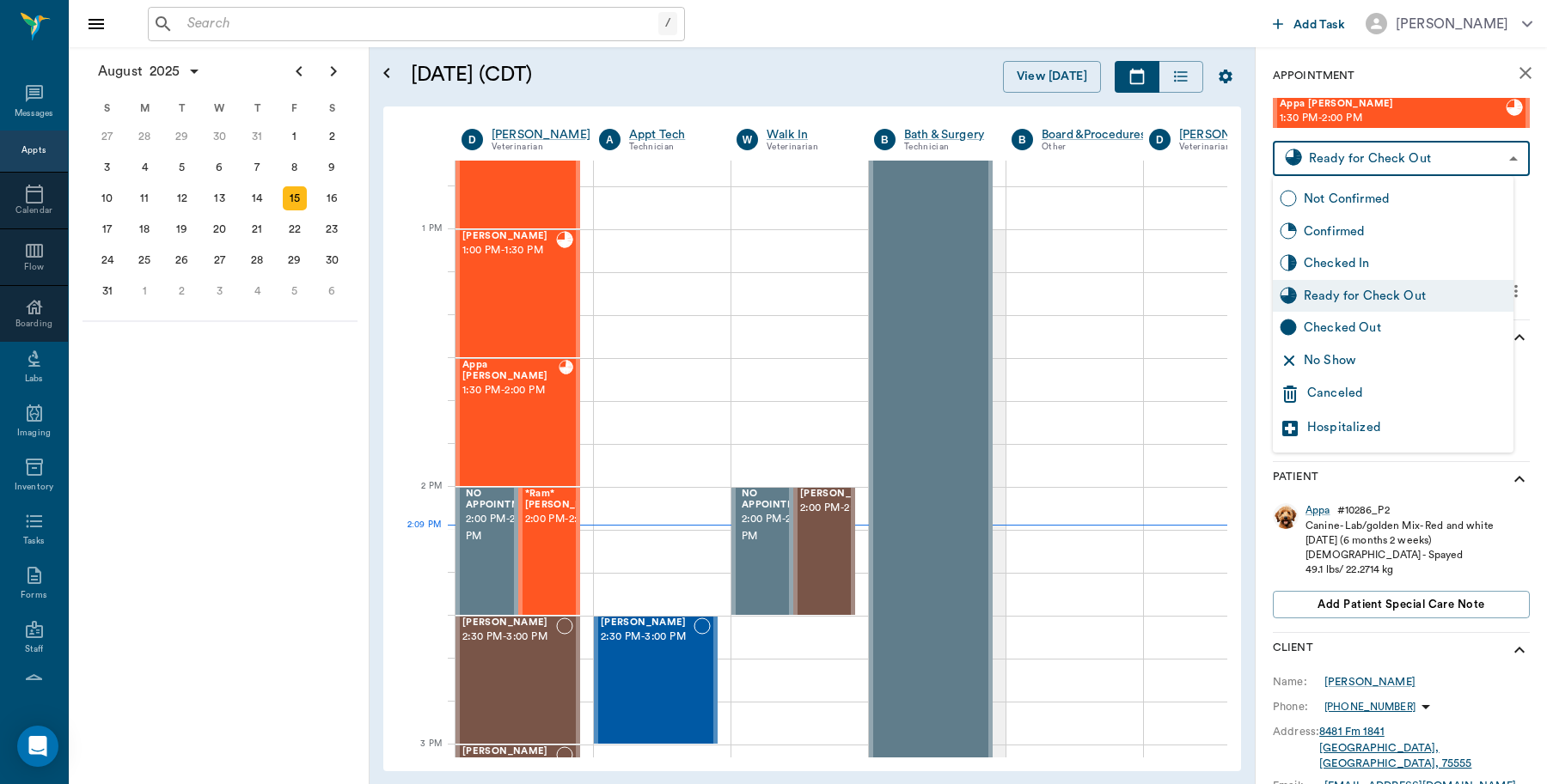
click at [1397, 324] on div "Checked Out" at bounding box center [1405, 328] width 203 height 19
type input "CHECKED_OUT"
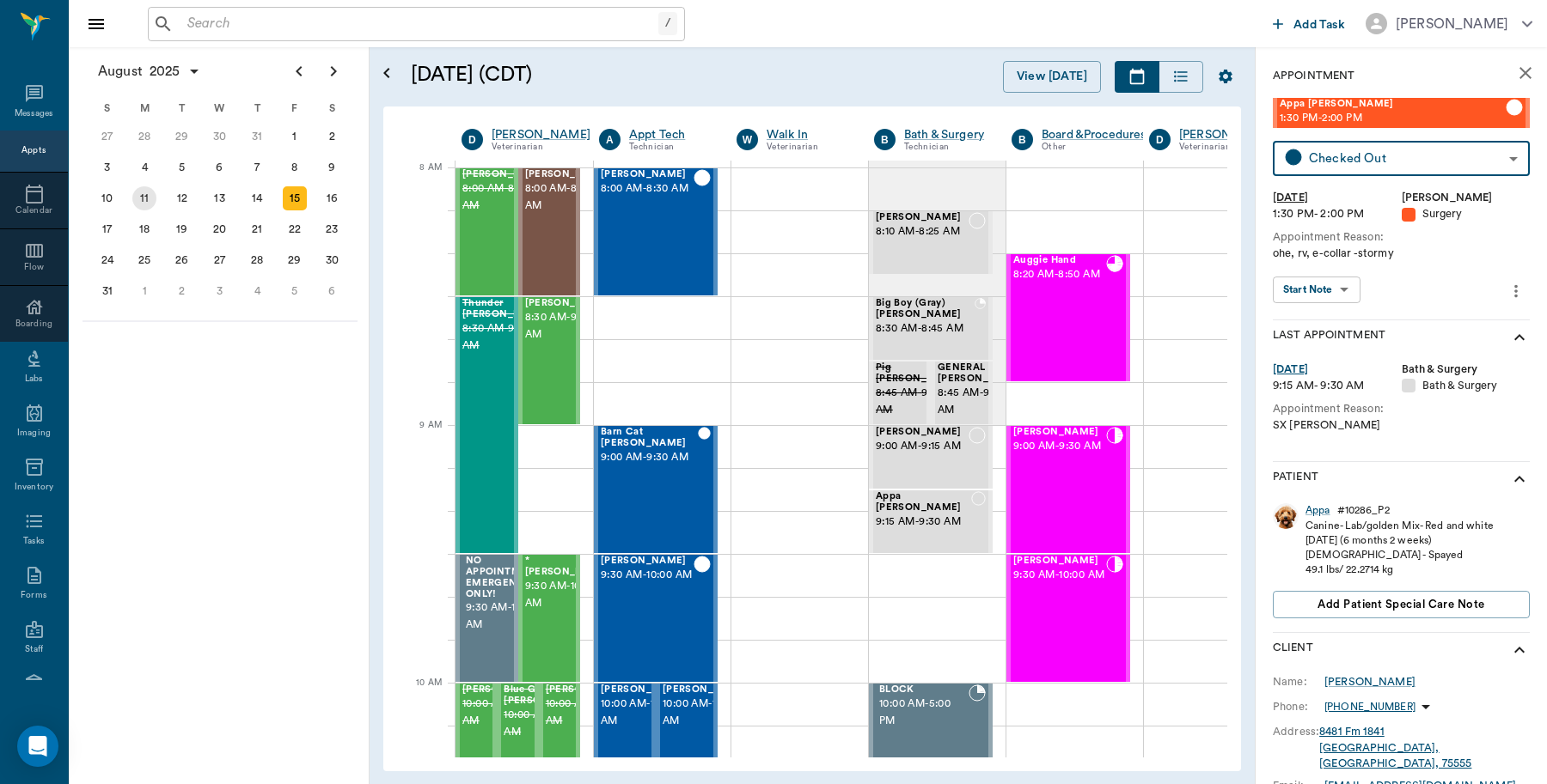
click at [144, 198] on div "11" at bounding box center [144, 198] width 24 height 24
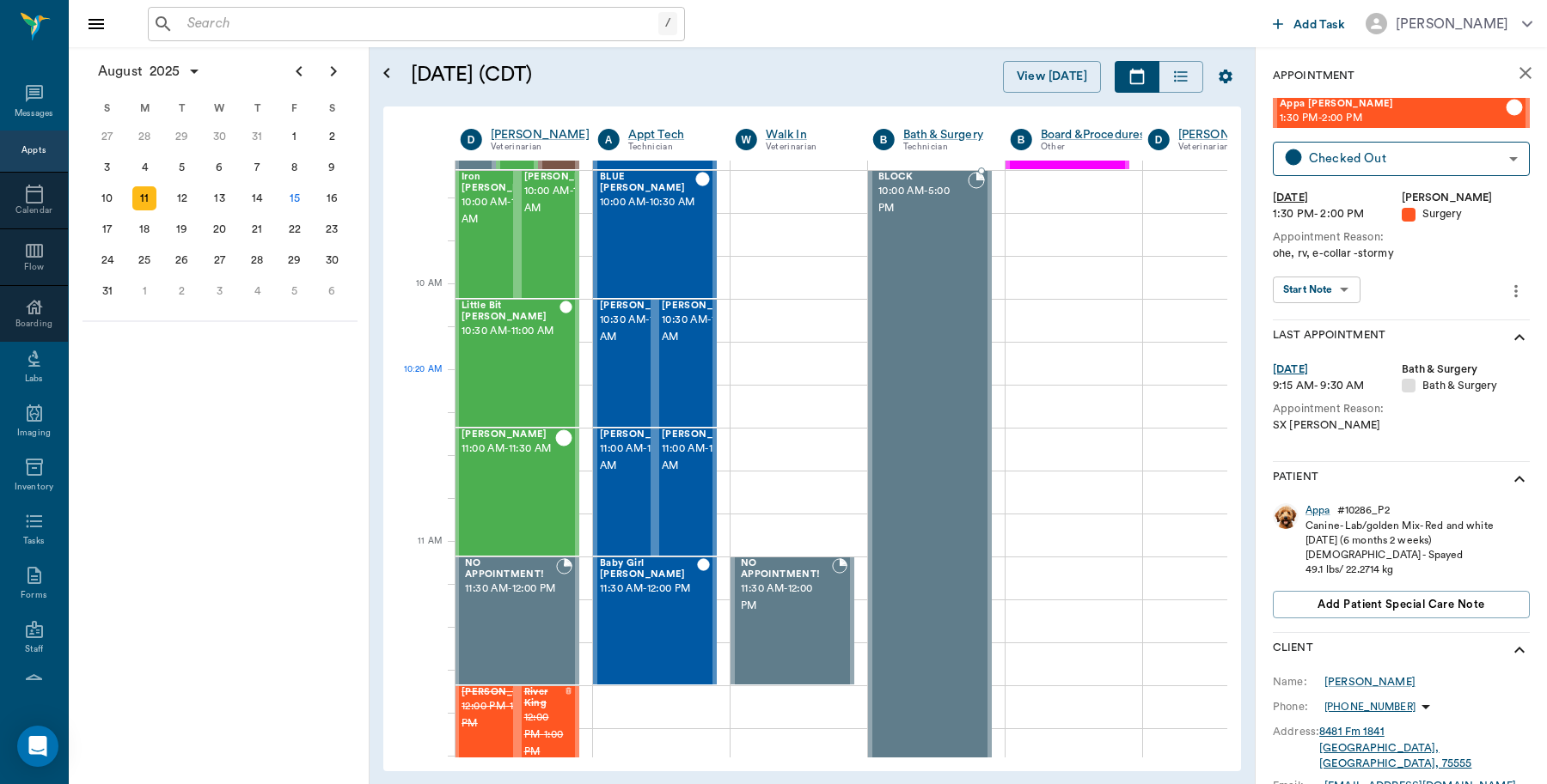
scroll to position [537, 1]
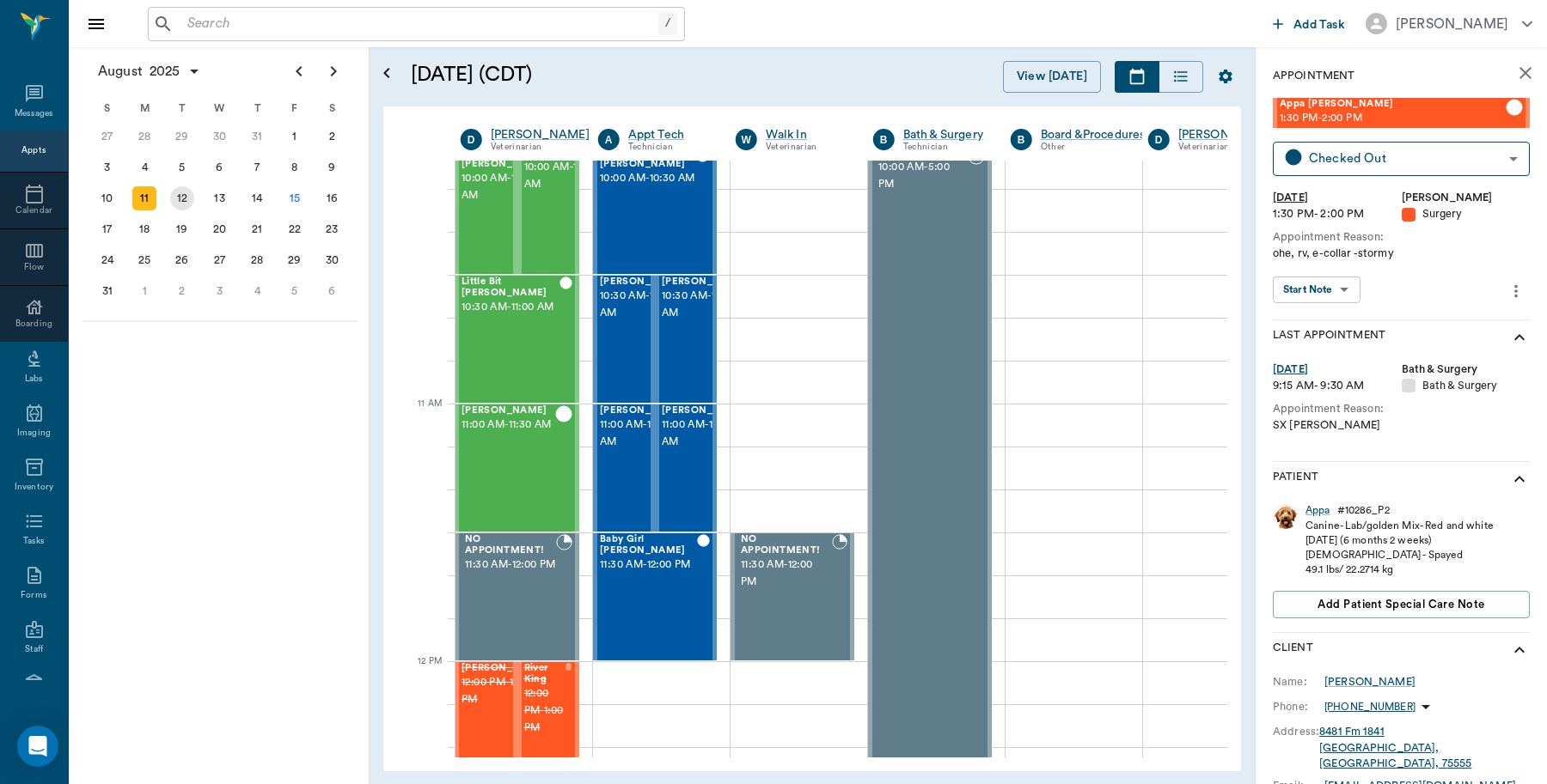
click at [181, 189] on div "12" at bounding box center [182, 198] width 24 height 24
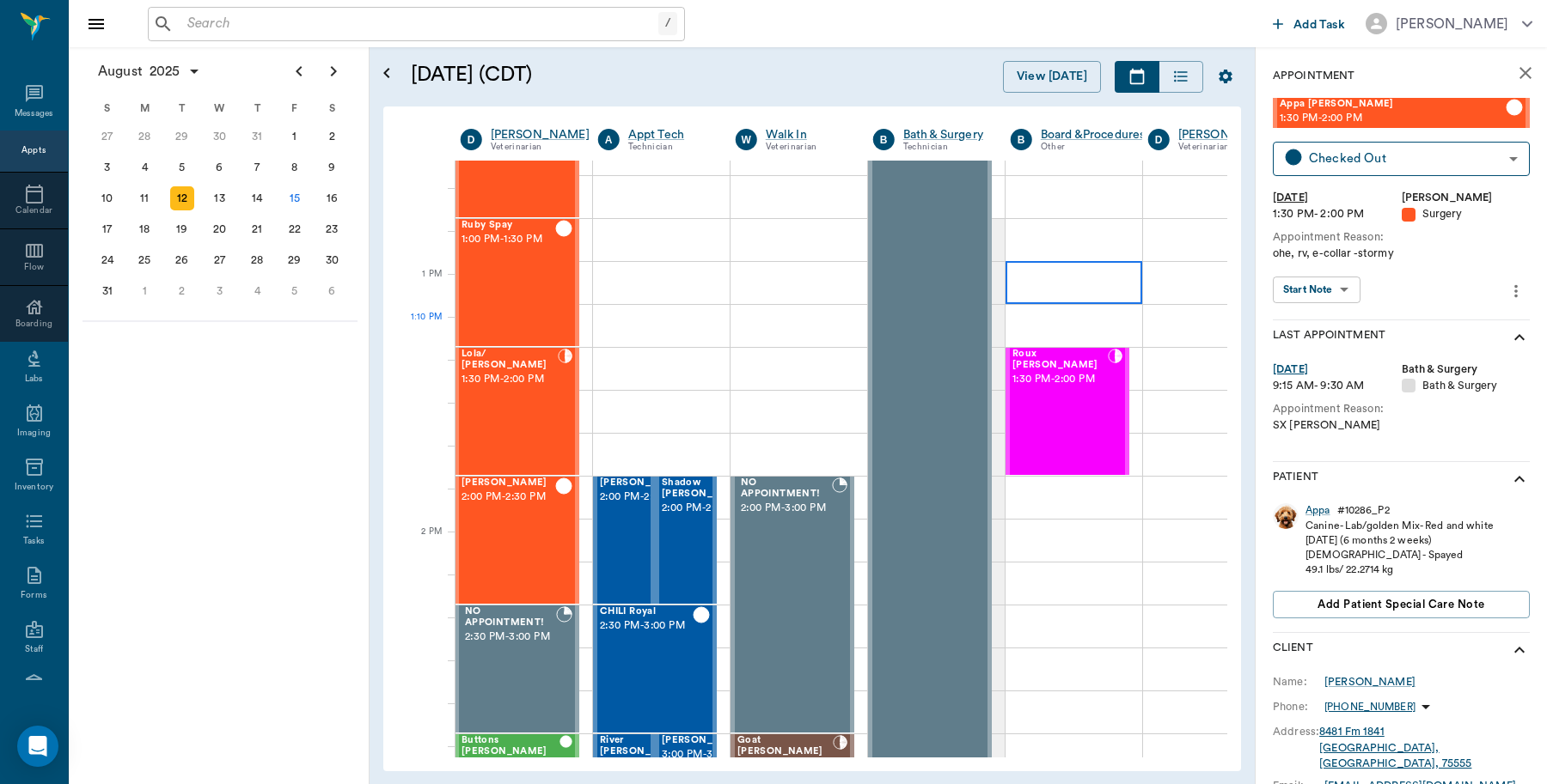
scroll to position [1181, 1]
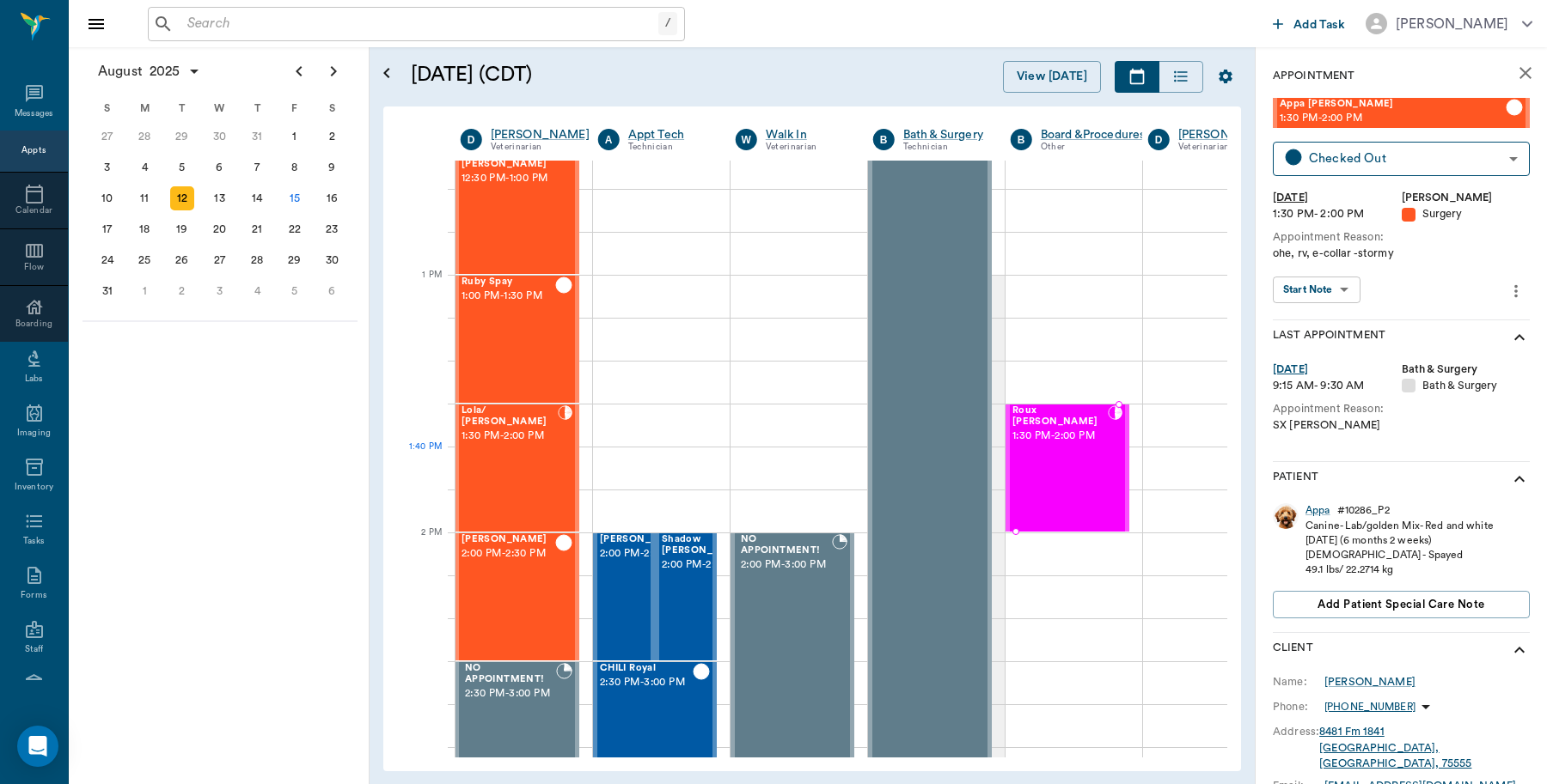
click at [1070, 464] on div "Roux [PERSON_NAME] 1:30 PM - 2:00 PM" at bounding box center [1060, 467] width 95 height 125
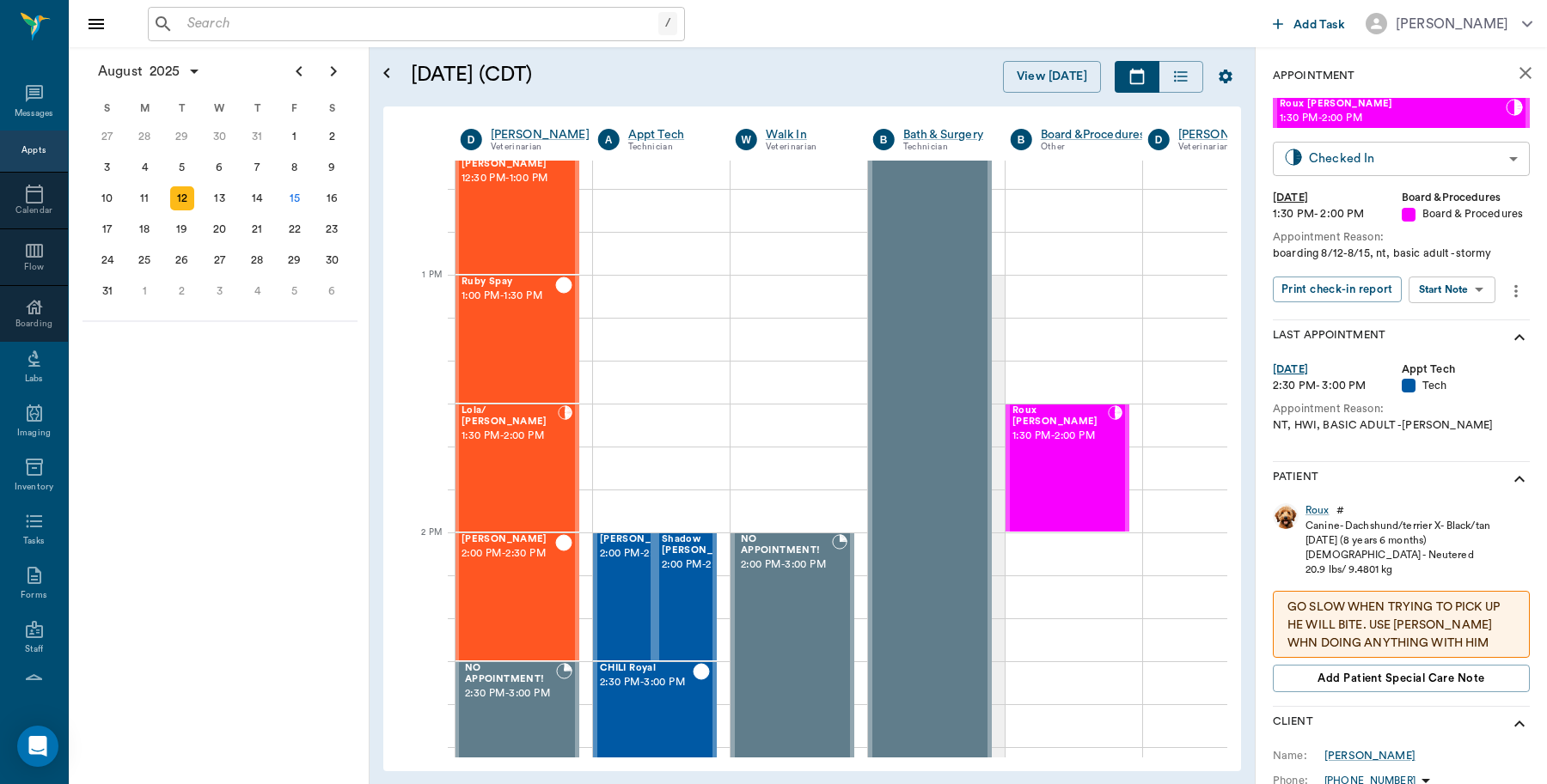
click at [1488, 163] on body "/ ​ Add Task [PERSON_NAME] Nectar Messages Appts Calendar Flow Boarding Labs Im…" at bounding box center [774, 392] width 1547 height 784
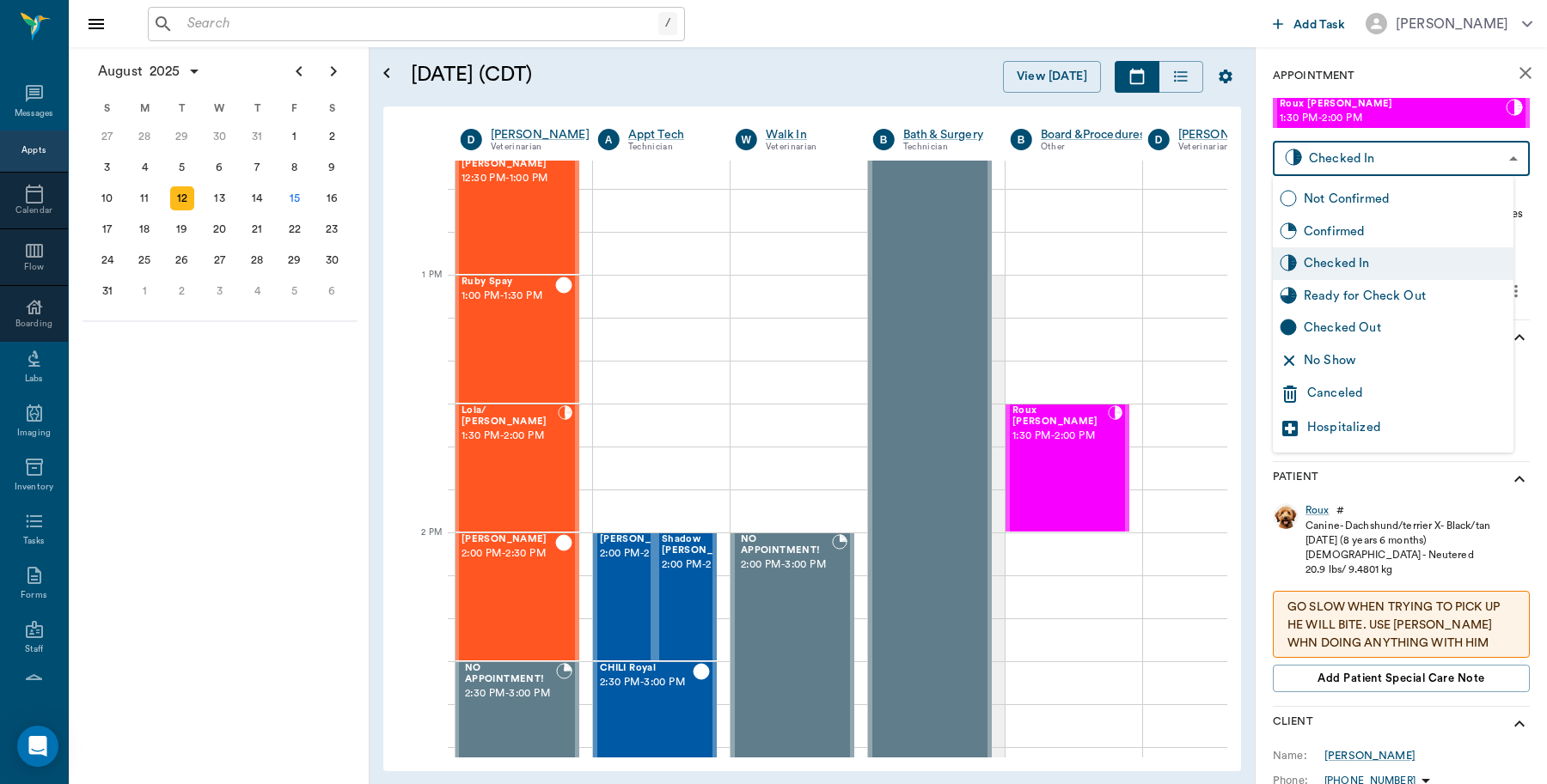
click at [1415, 320] on div "Checked Out" at bounding box center [1405, 328] width 203 height 19
type input "CHECKED_OUT"
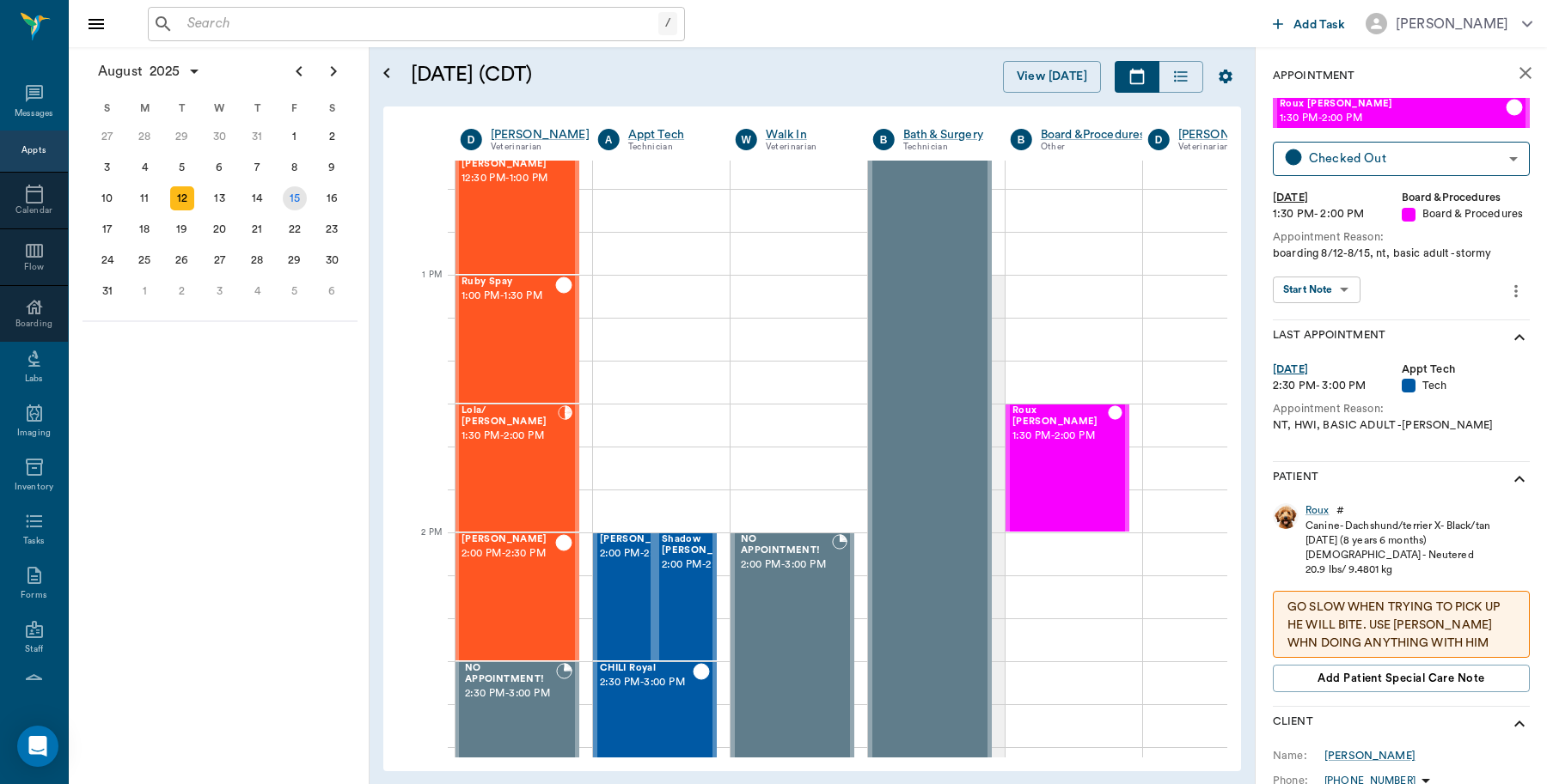
click at [294, 190] on div "15" at bounding box center [295, 198] width 24 height 24
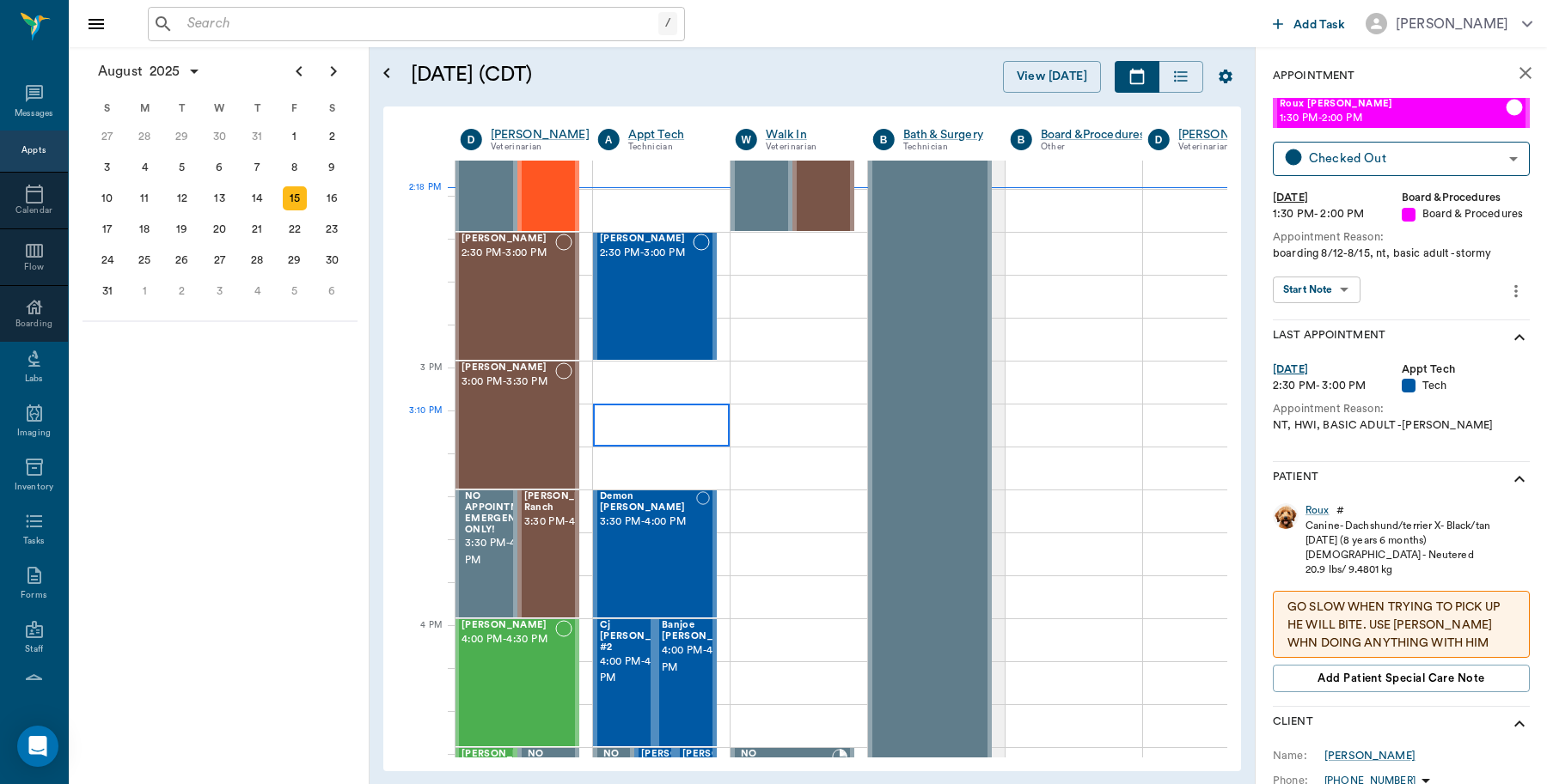
scroll to position [1503, 1]
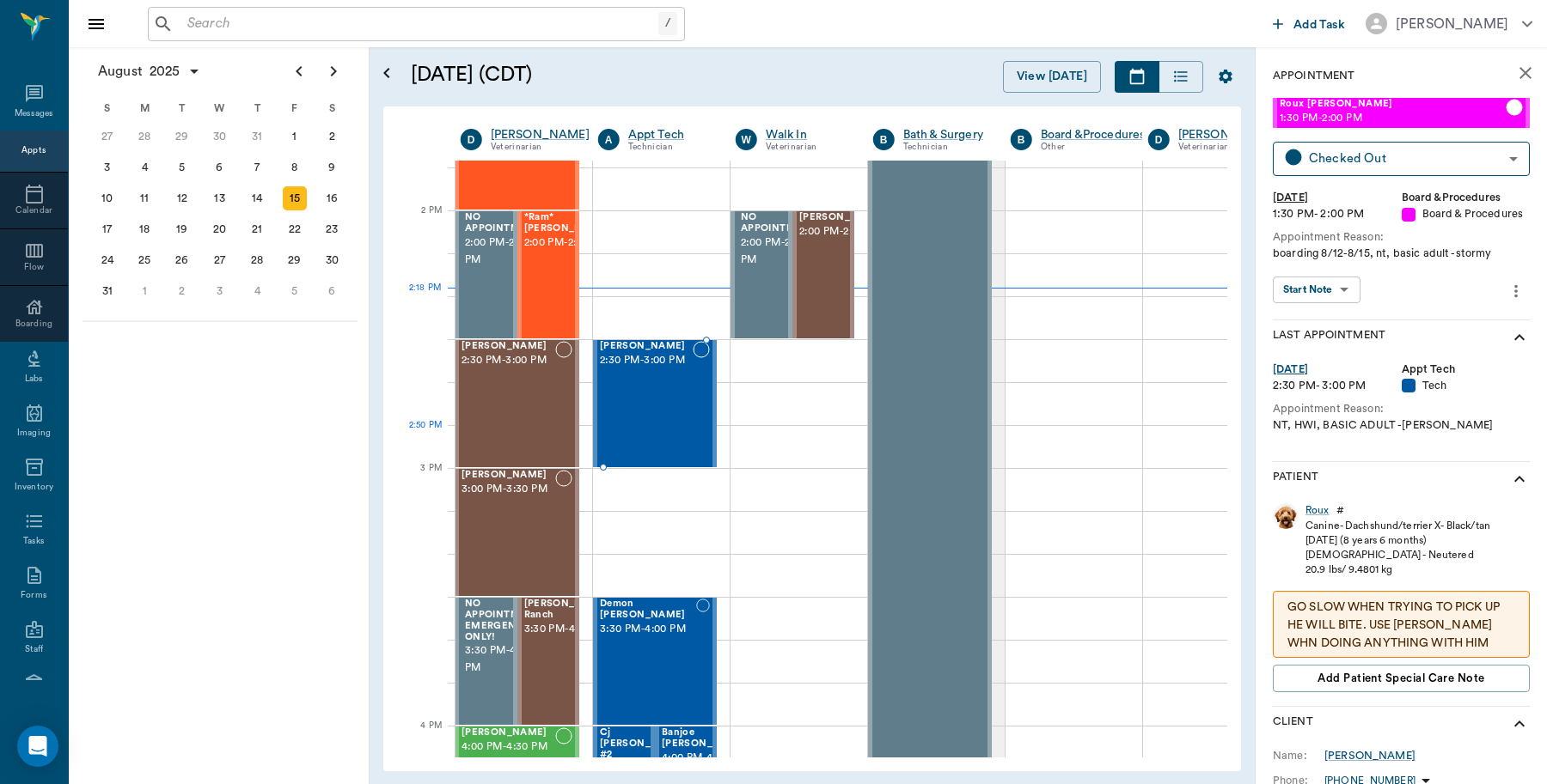
click at [672, 434] on div "Bella Spay 2:30 PM - 3:00 PM" at bounding box center [647, 403] width 93 height 125
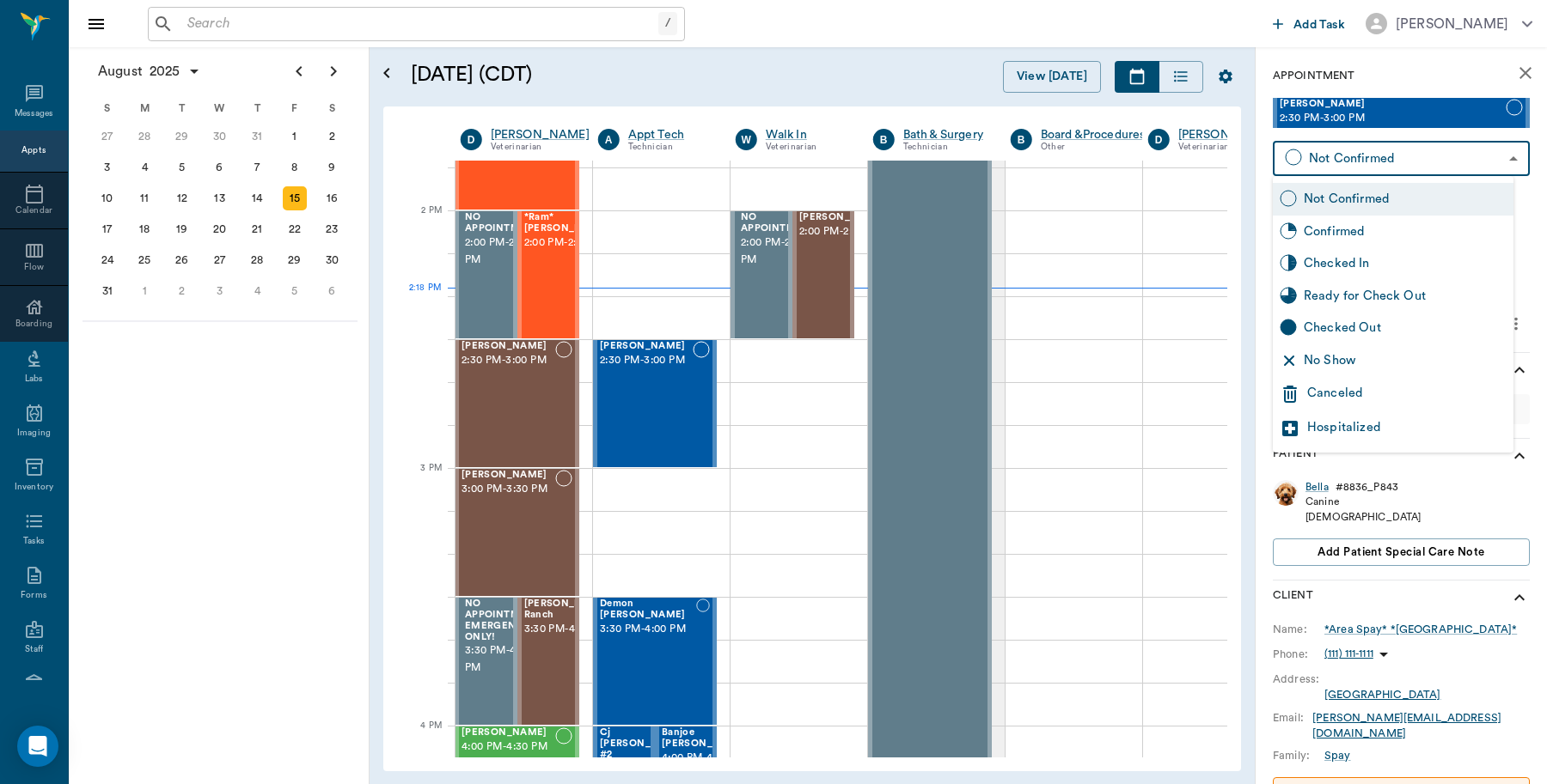
click at [1439, 157] on body "/ ​ Add Task [PERSON_NAME] Nectar Messages Appts Calendar Flow Boarding Labs Im…" at bounding box center [774, 392] width 1547 height 784
click at [1369, 263] on div "Checked In" at bounding box center [1405, 264] width 203 height 19
type input "CHECKED_IN"
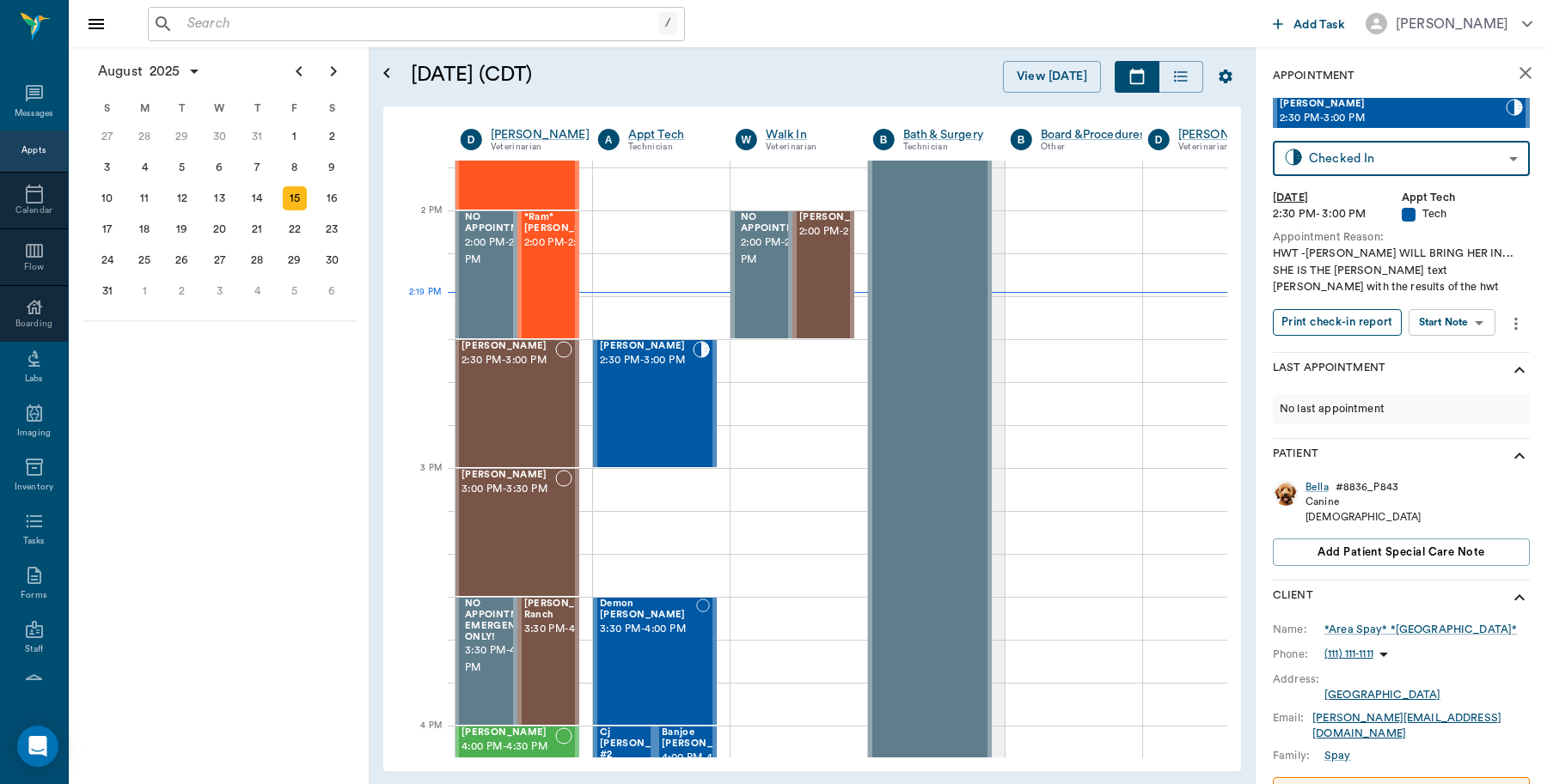
click at [1358, 322] on button "Print check-in report" at bounding box center [1337, 322] width 129 height 26
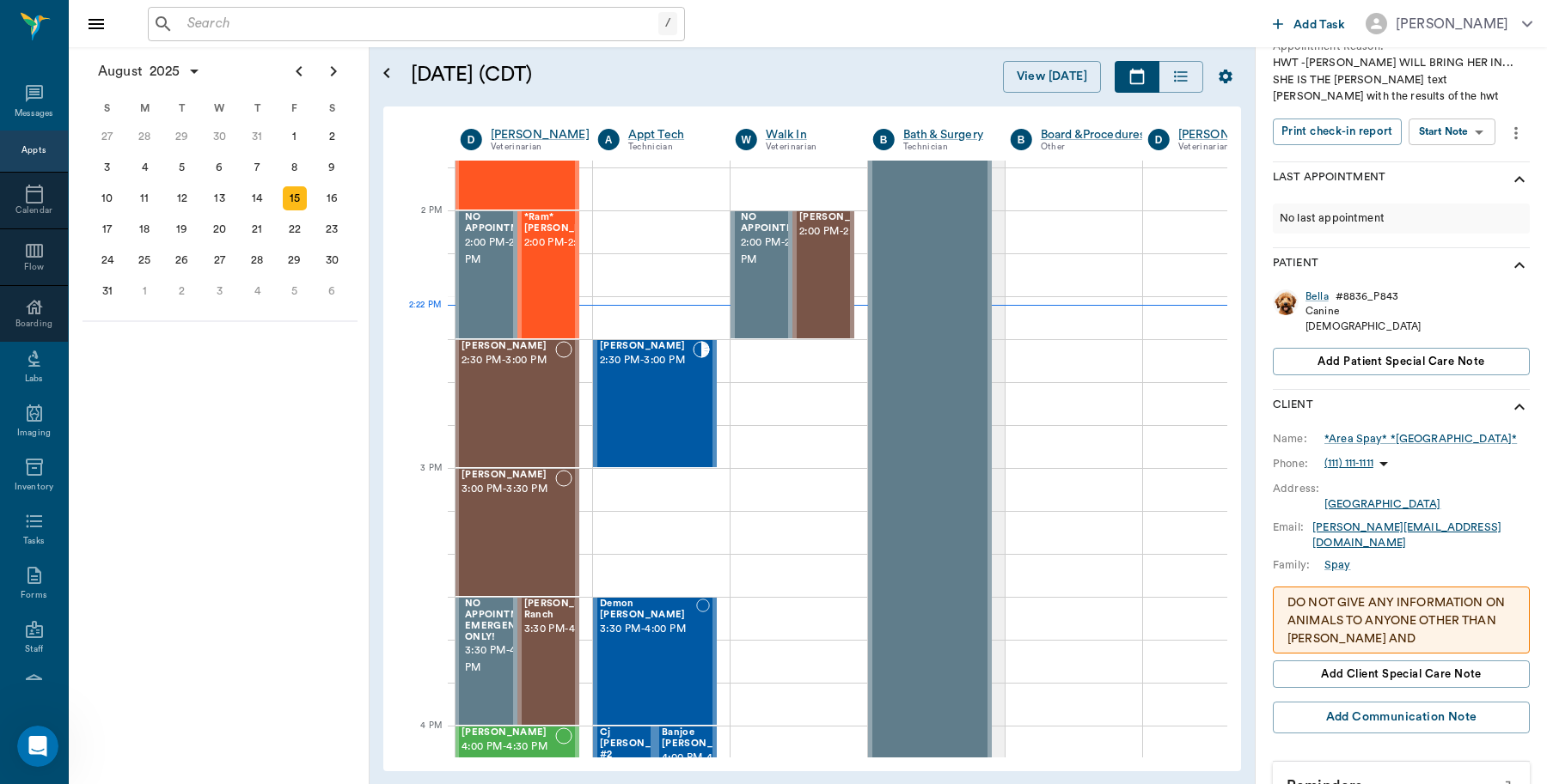
scroll to position [221, 0]
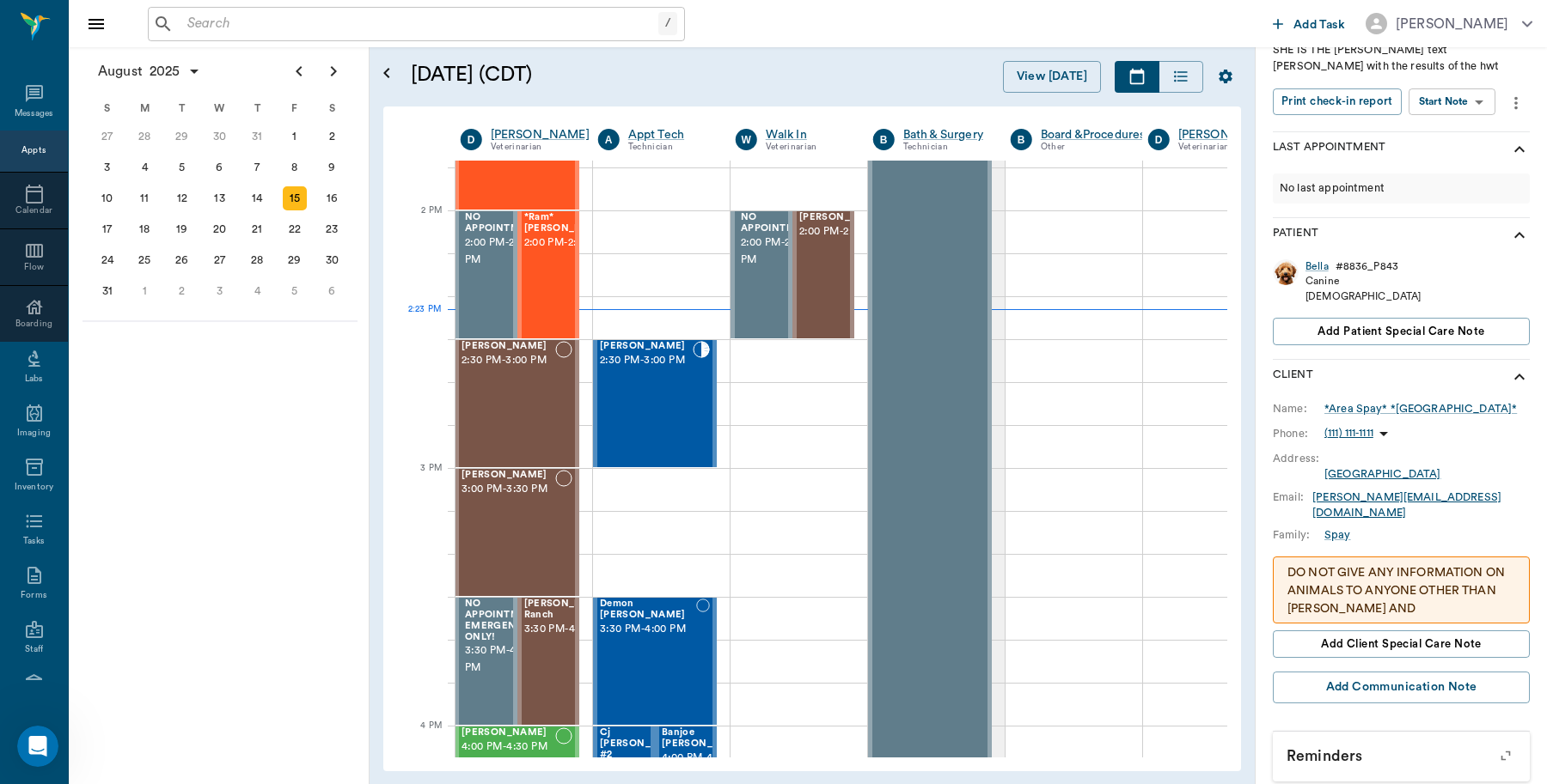
click at [1403, 591] on p "DO NOT GIVE ANY INFORMATION ON ANIMALS TO ANYONE OTHER THAN [PERSON_NAME] AND […" at bounding box center [1401, 645] width 227 height 162
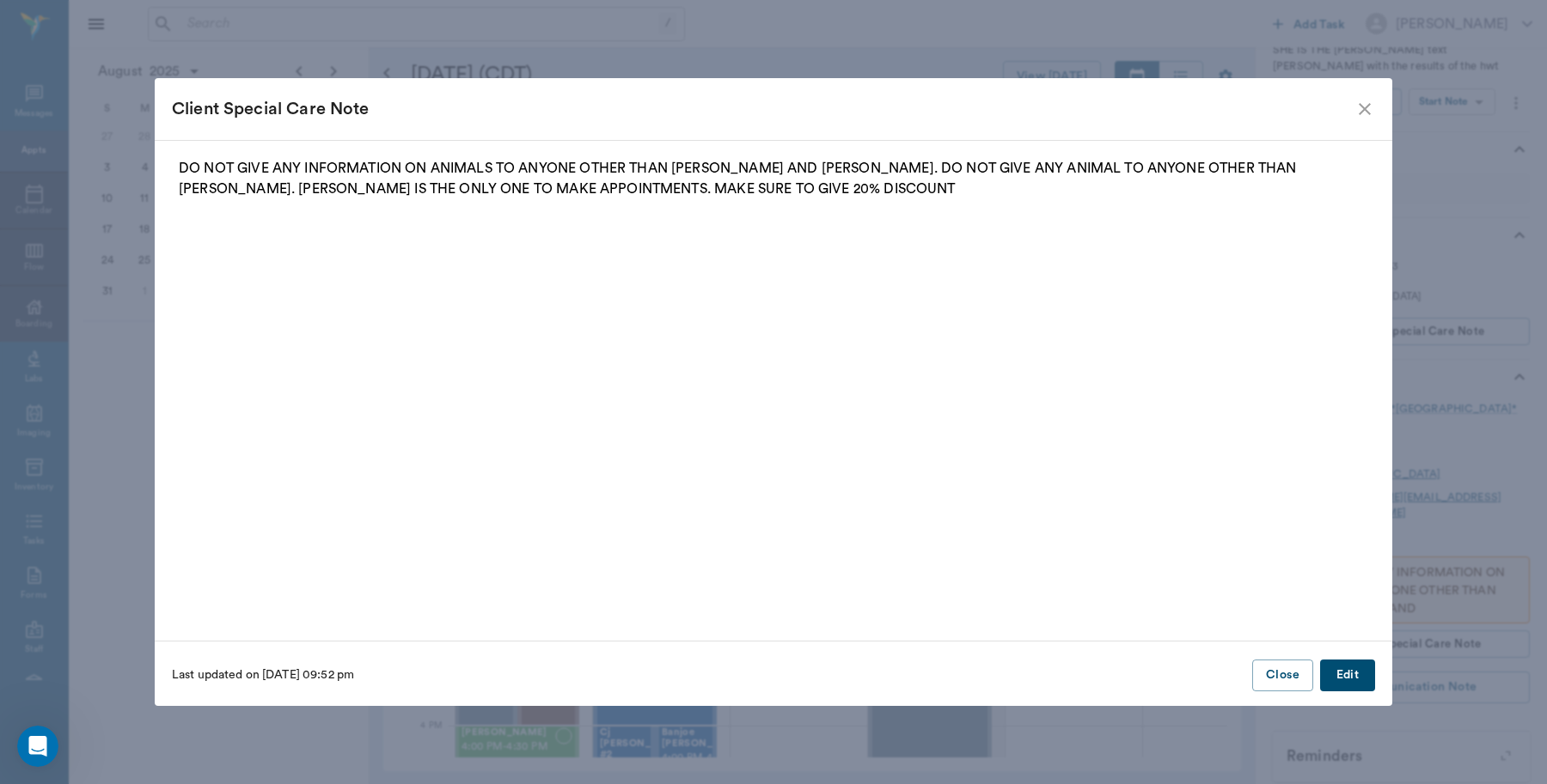
click at [1361, 112] on icon "close" at bounding box center [1364, 109] width 12 height 12
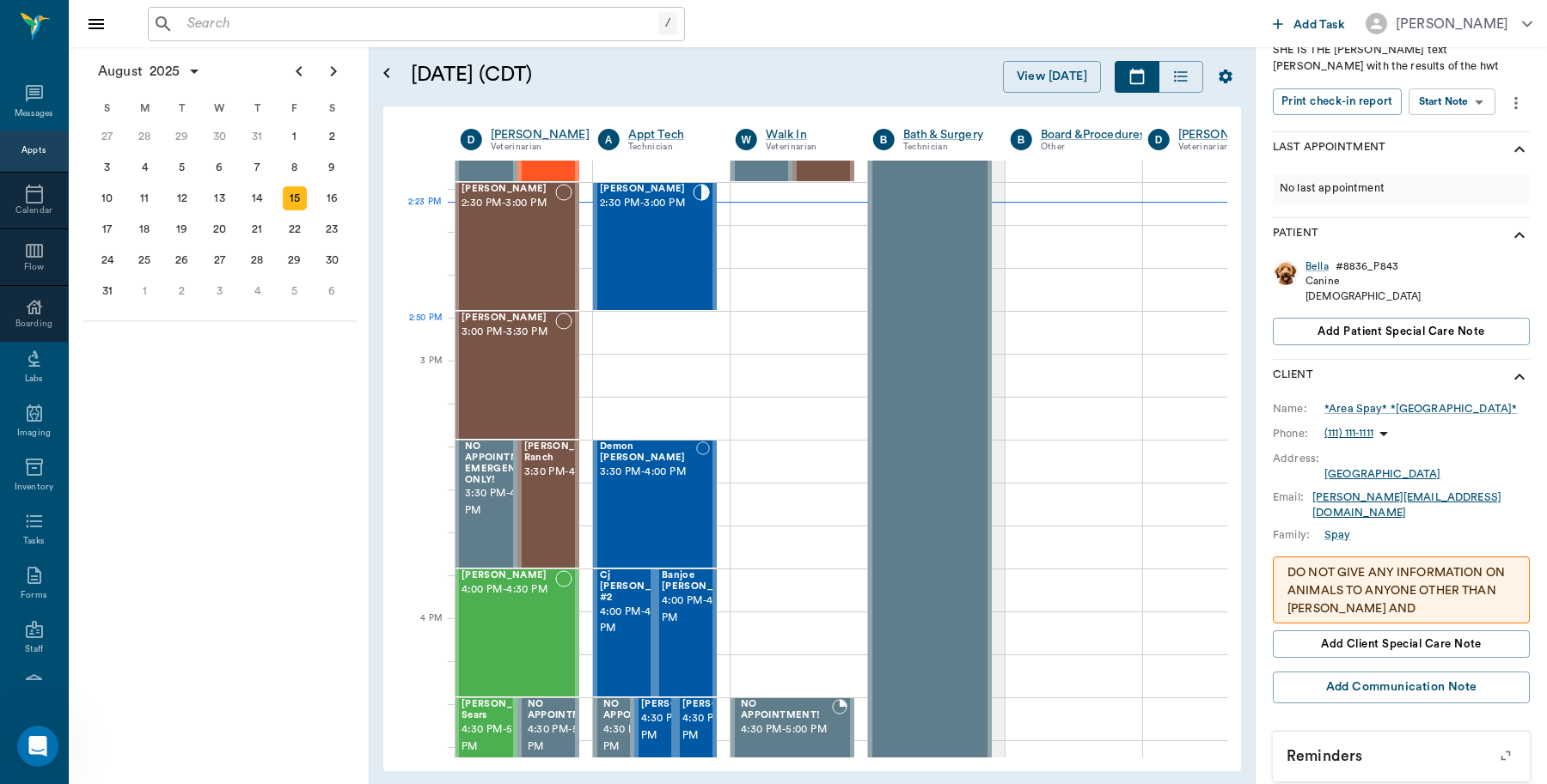
scroll to position [1611, 1]
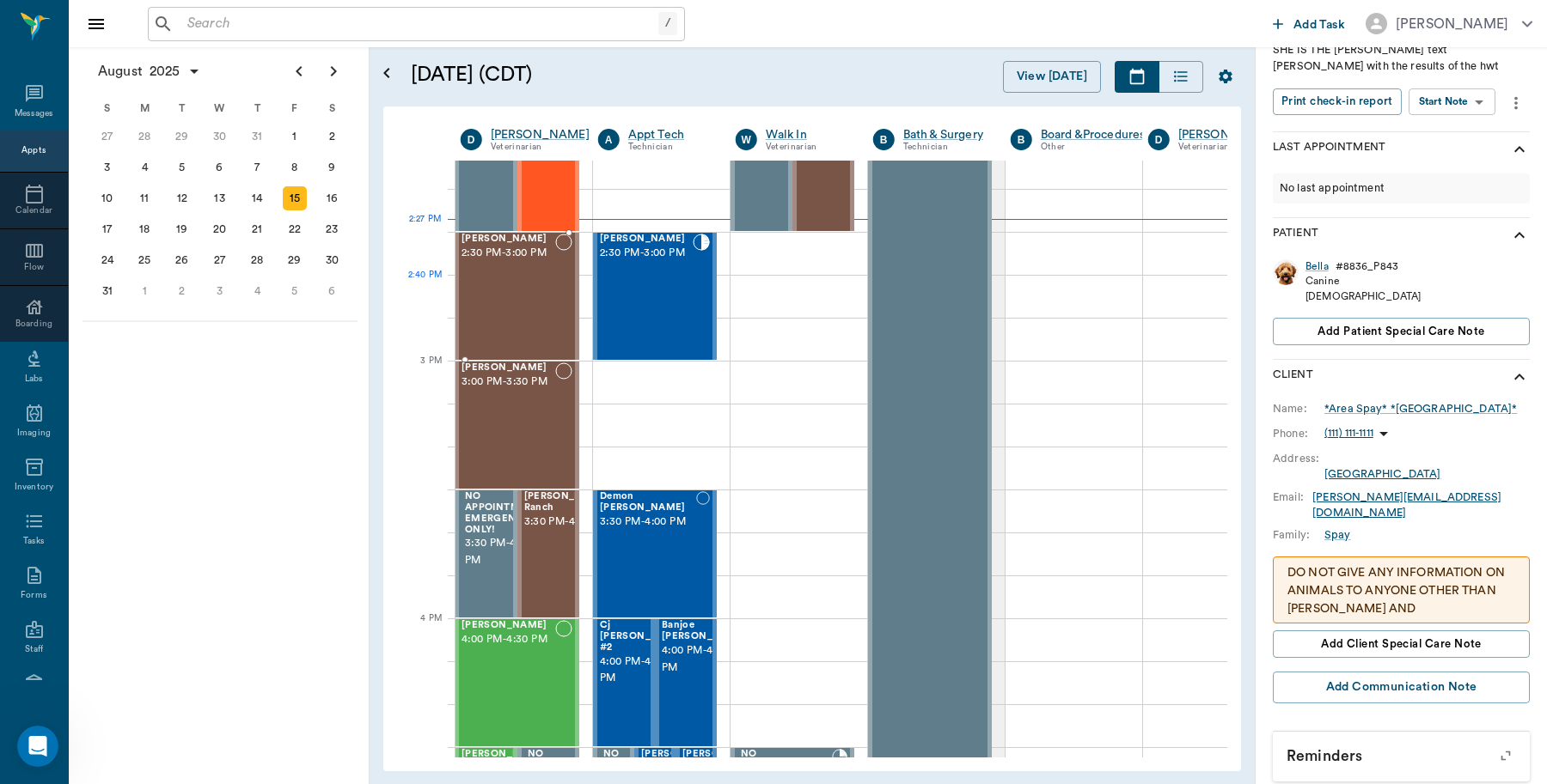
click at [492, 315] on div "[PERSON_NAME] 2:30 PM - 3:00 PM" at bounding box center [508, 296] width 94 height 125
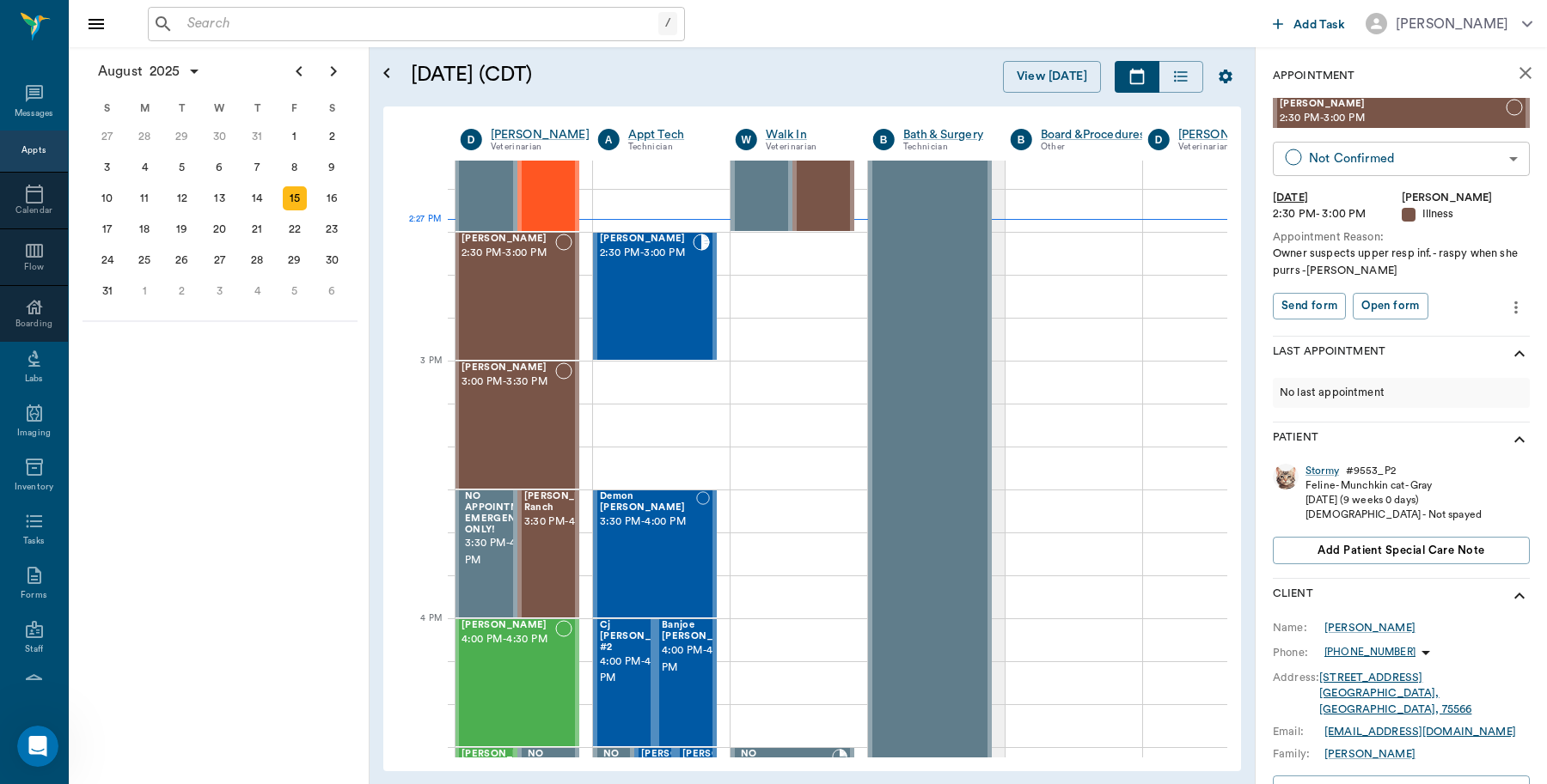
click at [1382, 149] on body "/ ​ Add Task [PERSON_NAME] Nectar Messages Appts Calendar Flow Boarding Labs Im…" at bounding box center [774, 392] width 1547 height 784
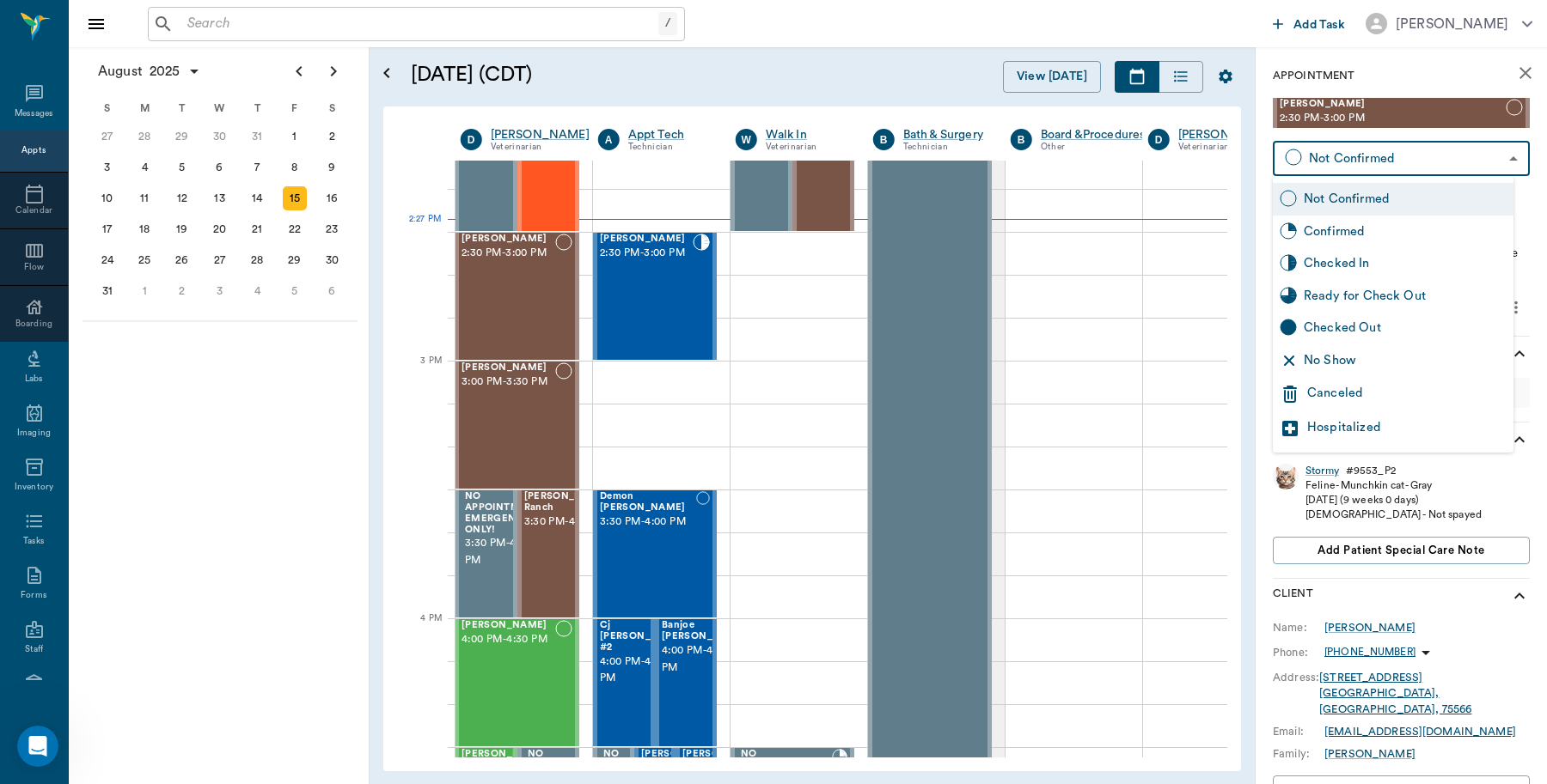
click at [1365, 265] on div "Checked In" at bounding box center [1405, 264] width 203 height 19
type input "CHECKED_IN"
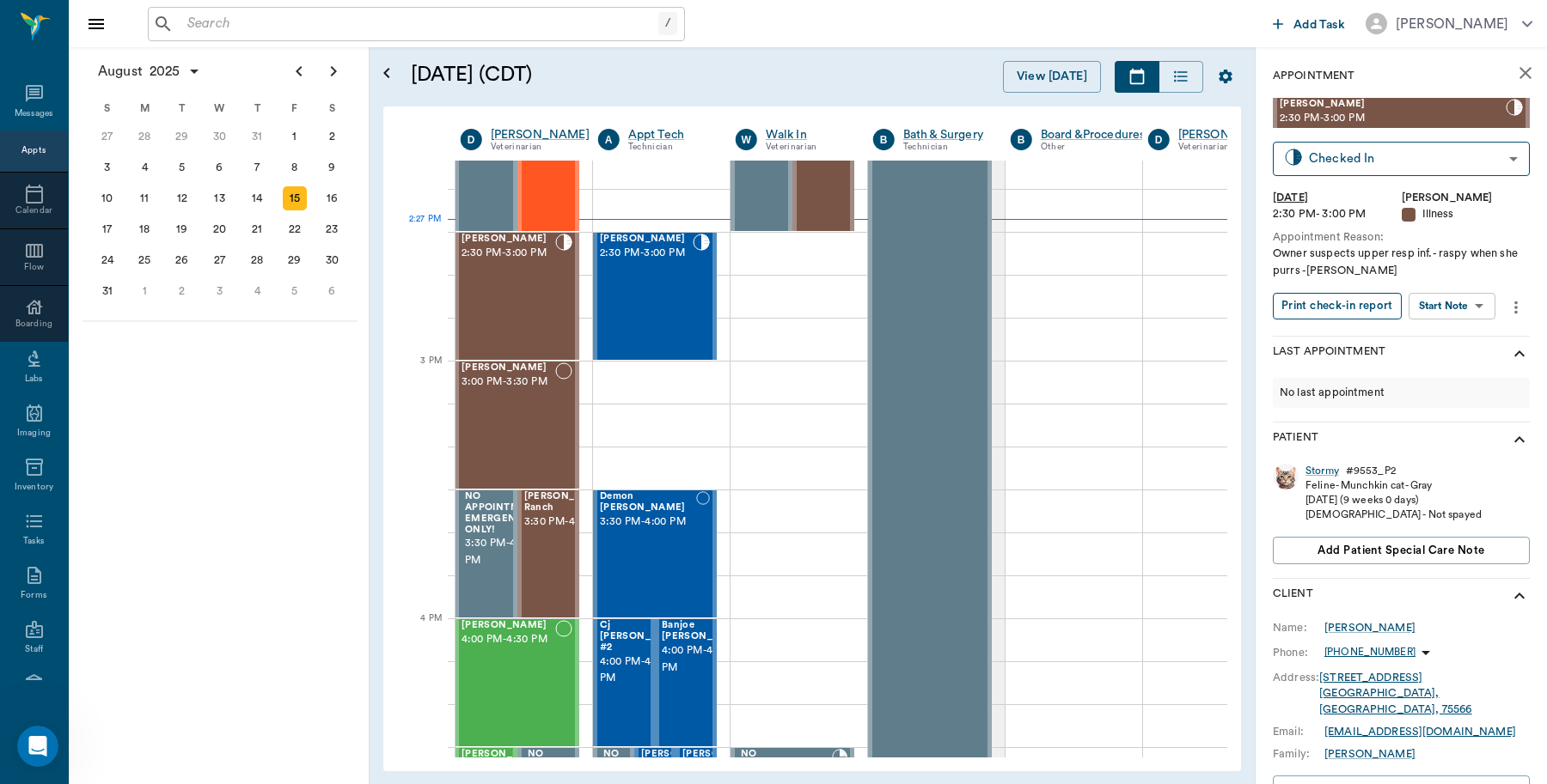
drag, startPoint x: 1312, startPoint y: 306, endPoint x: 1331, endPoint y: 300, distance: 19.9
click at [1315, 303] on button "Print check-in report" at bounding box center [1337, 306] width 129 height 26
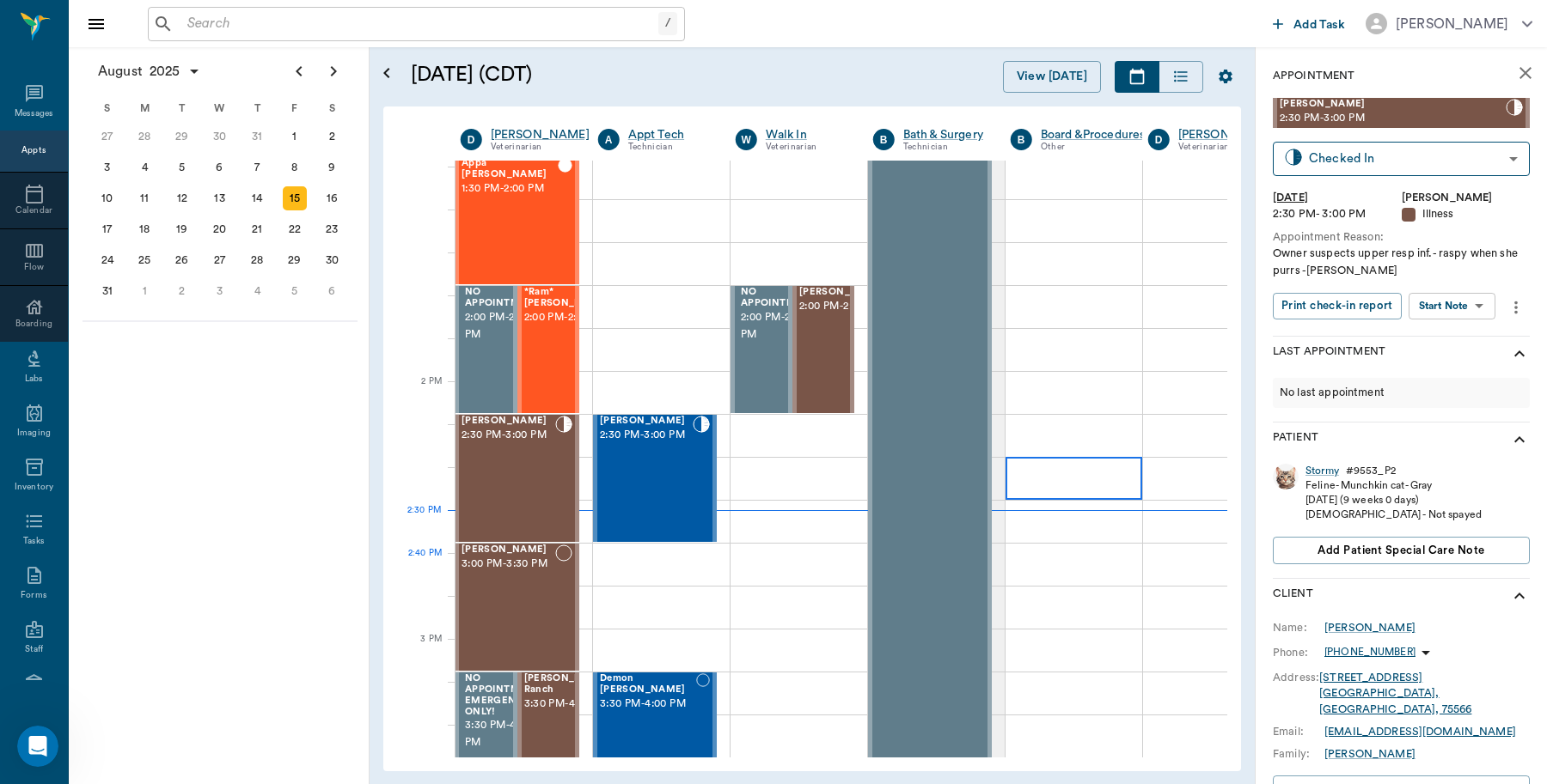
scroll to position [1289, 1]
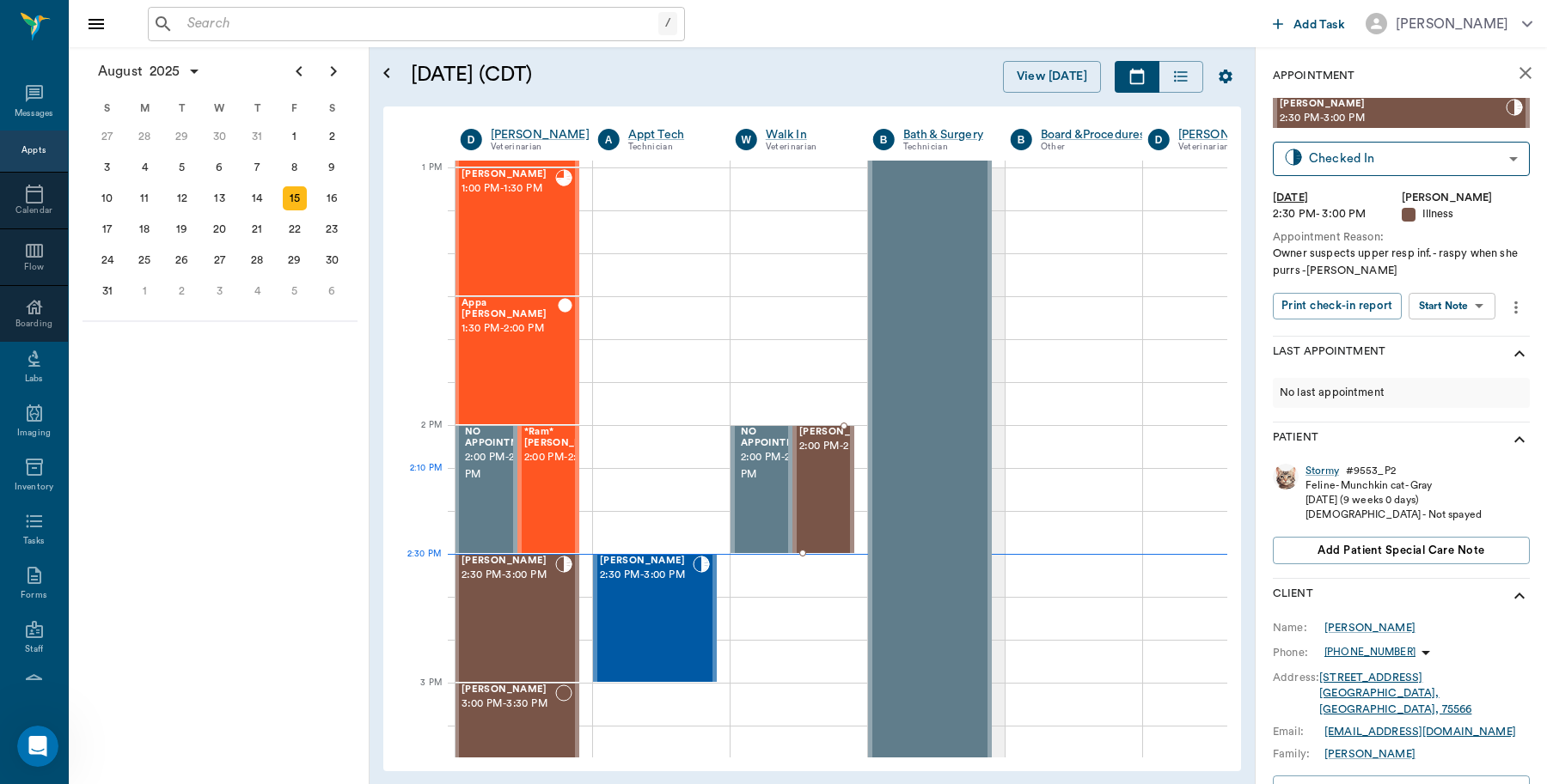
click at [817, 455] on span "2:00 PM - 2:30 PM" at bounding box center [842, 446] width 86 height 17
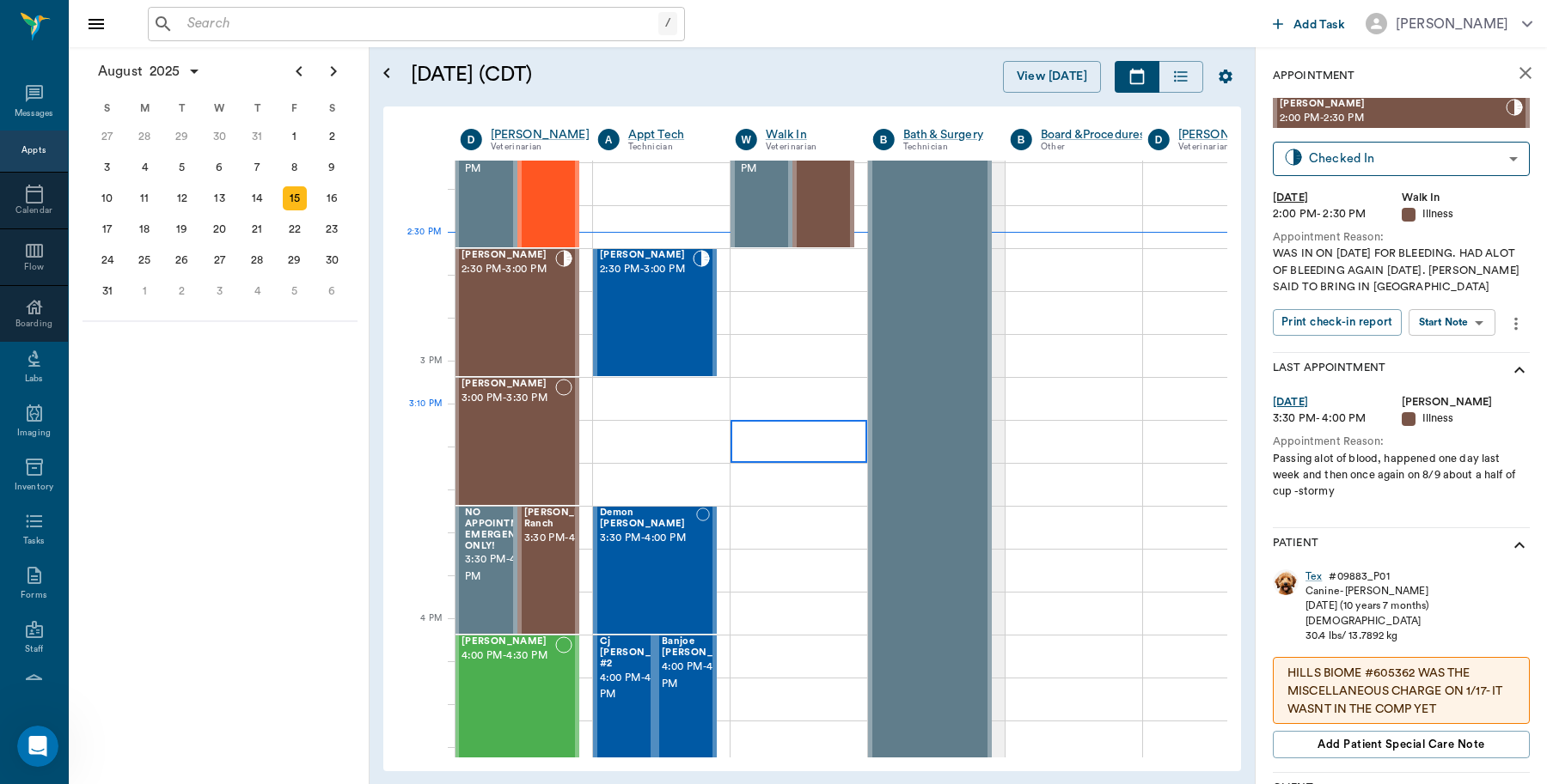
scroll to position [1611, 1]
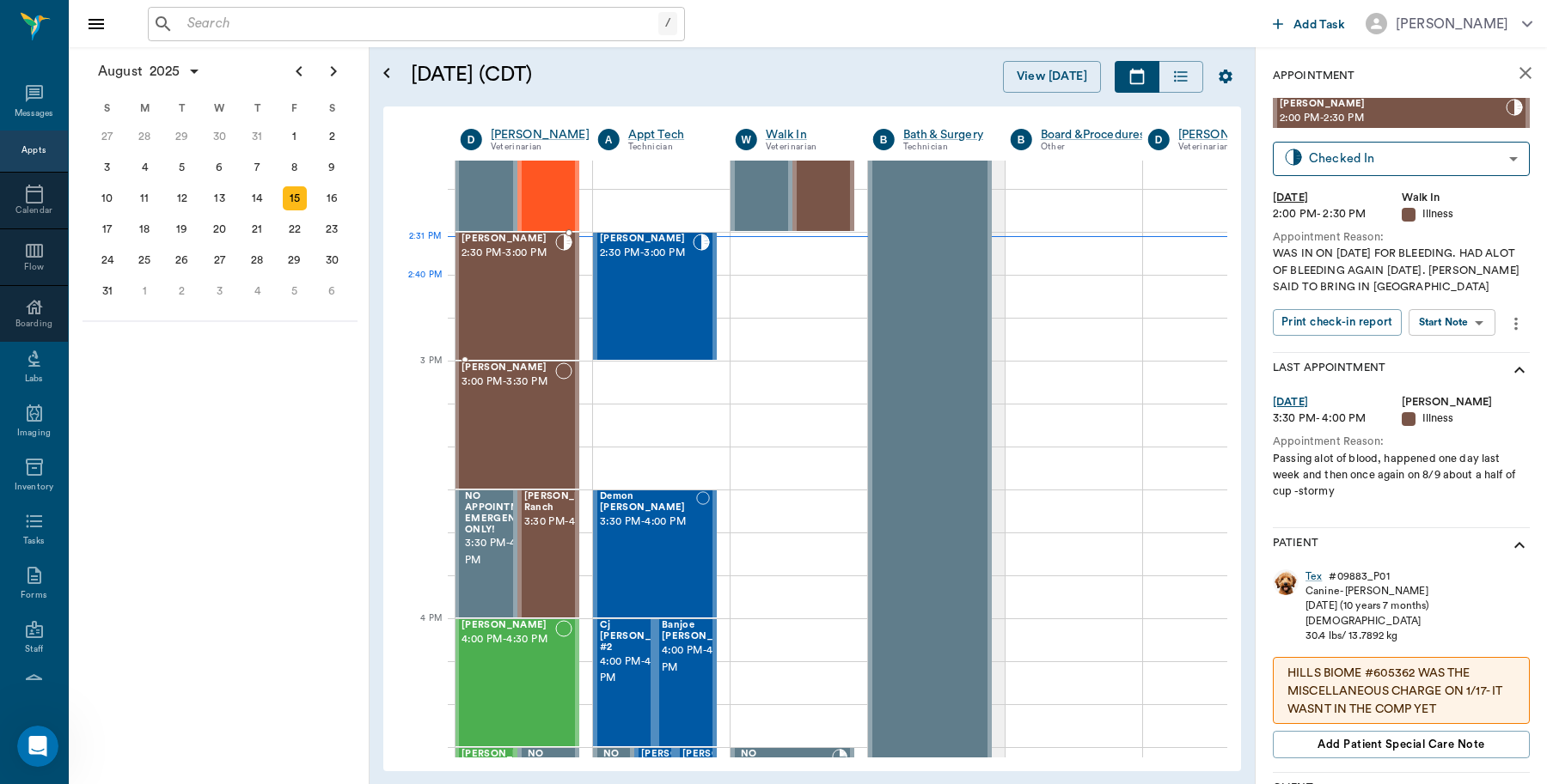
click at [522, 298] on div "[PERSON_NAME] 2:30 PM - 3:00 PM" at bounding box center [508, 296] width 94 height 125
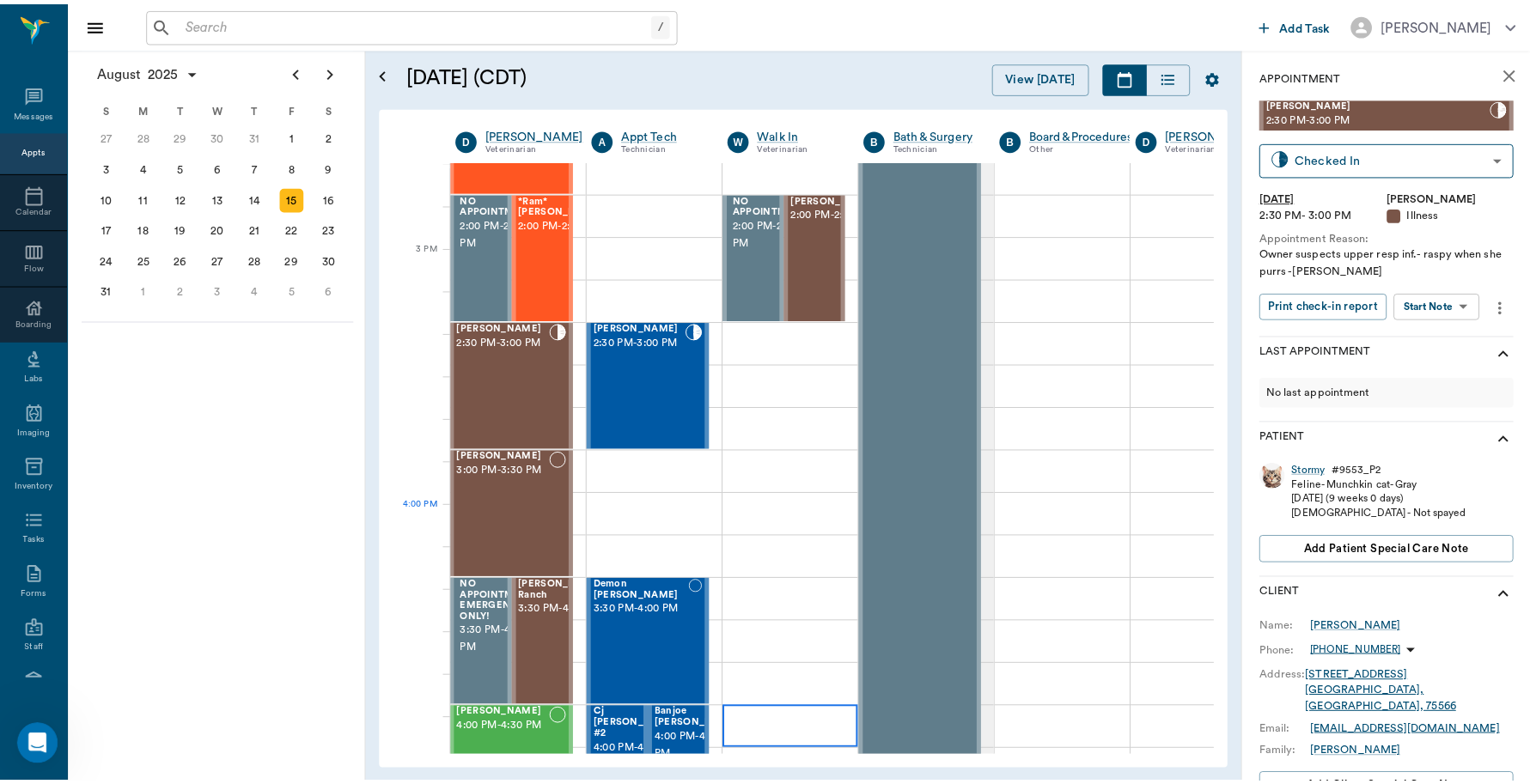
scroll to position [1396, 1]
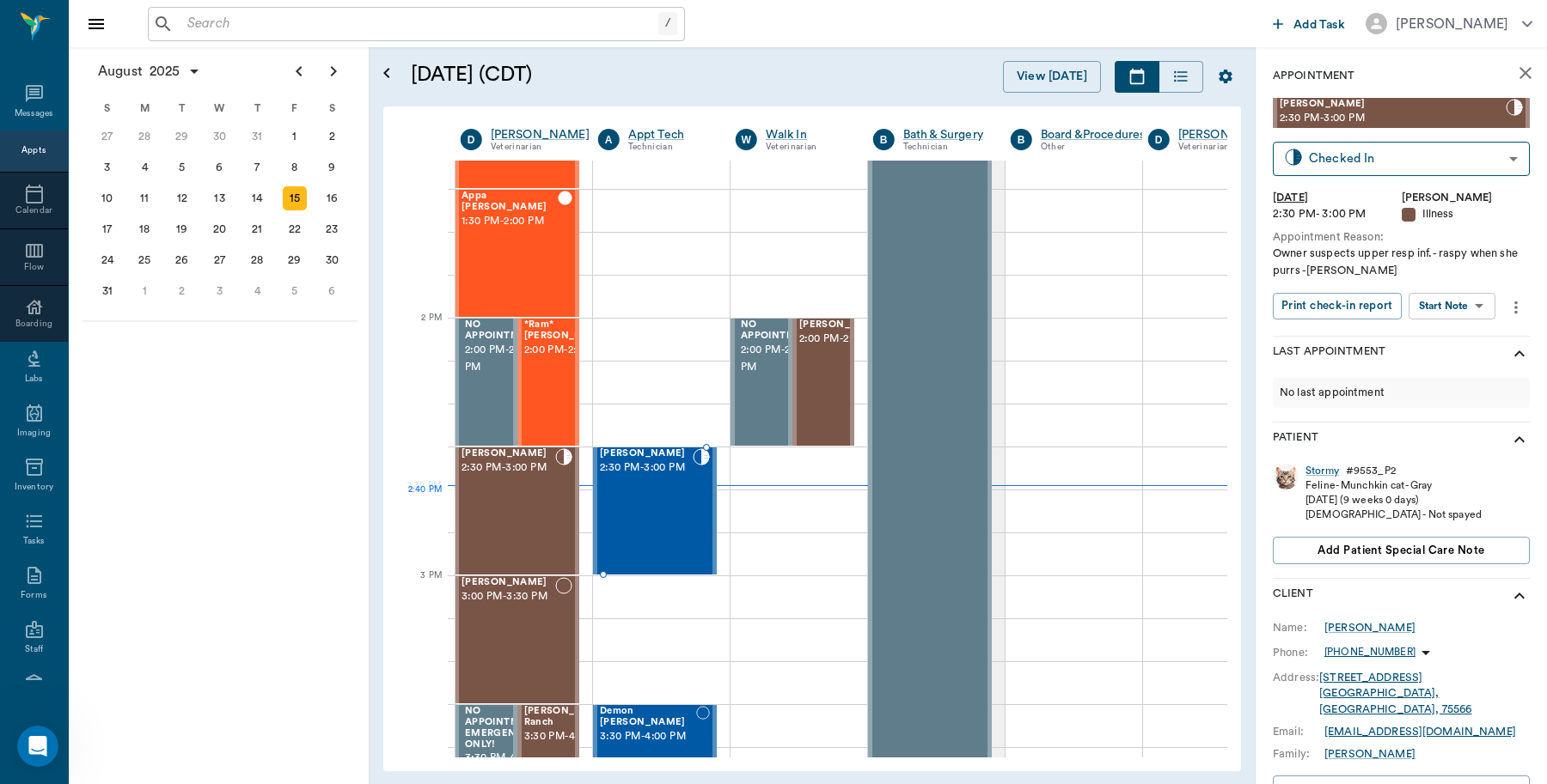
click at [679, 524] on div "Bella Spay 2:30 PM - 3:00 PM" at bounding box center [647, 510] width 93 height 125
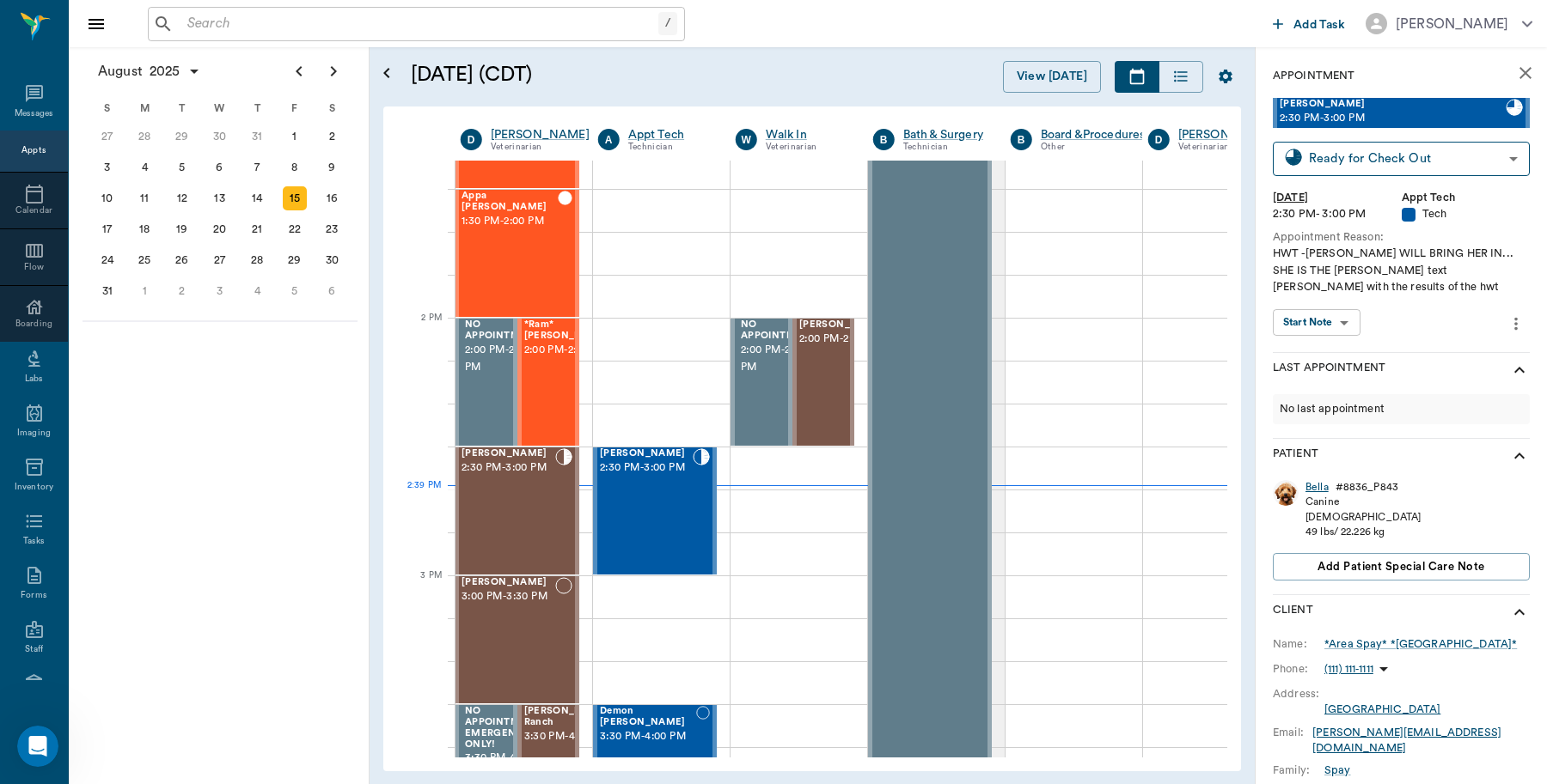
click at [1310, 492] on div "Bella" at bounding box center [1317, 487] width 23 height 15
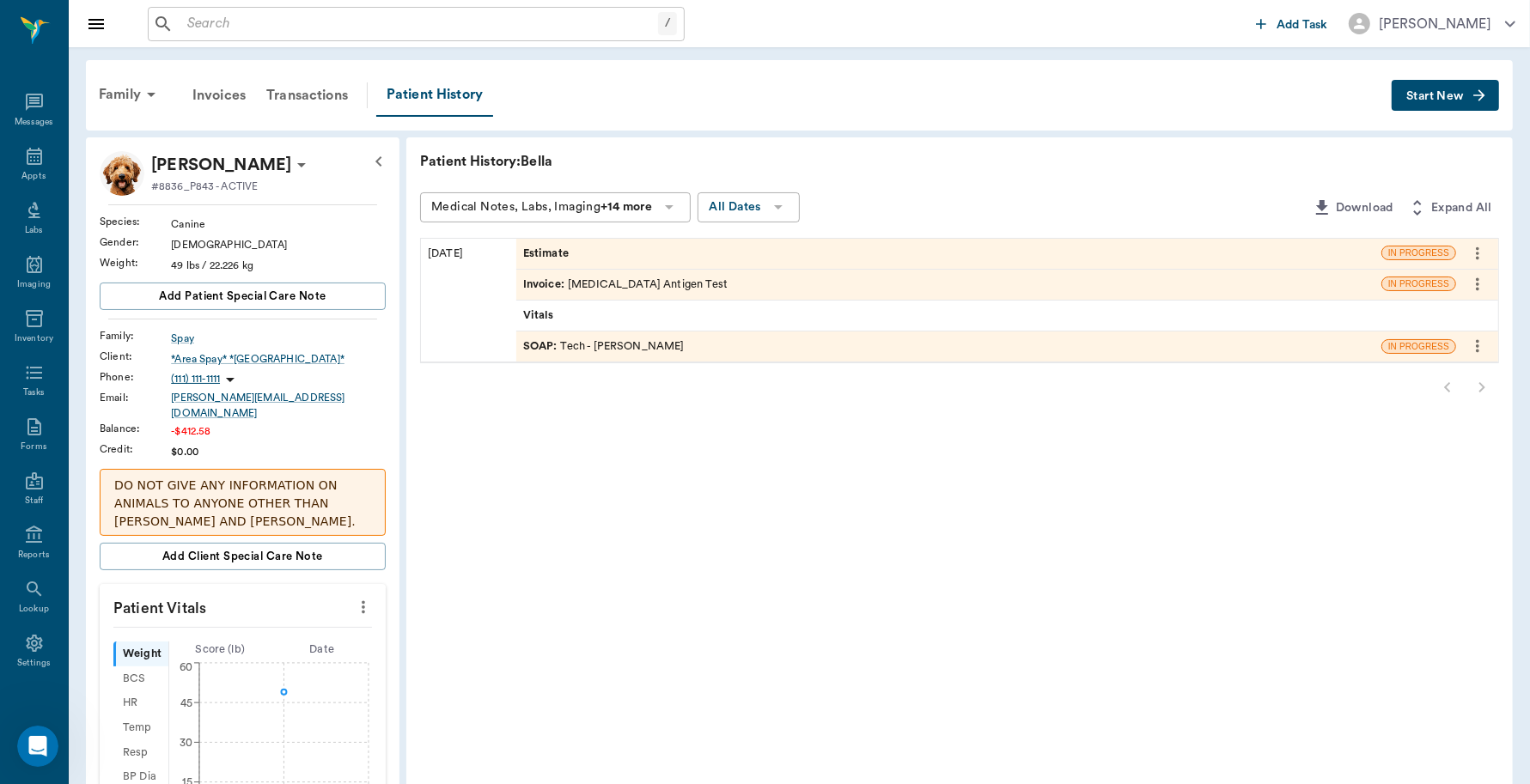
click at [689, 282] on div "Invoice : [MEDICAL_DATA] Antigen Test" at bounding box center [625, 285] width 204 height 16
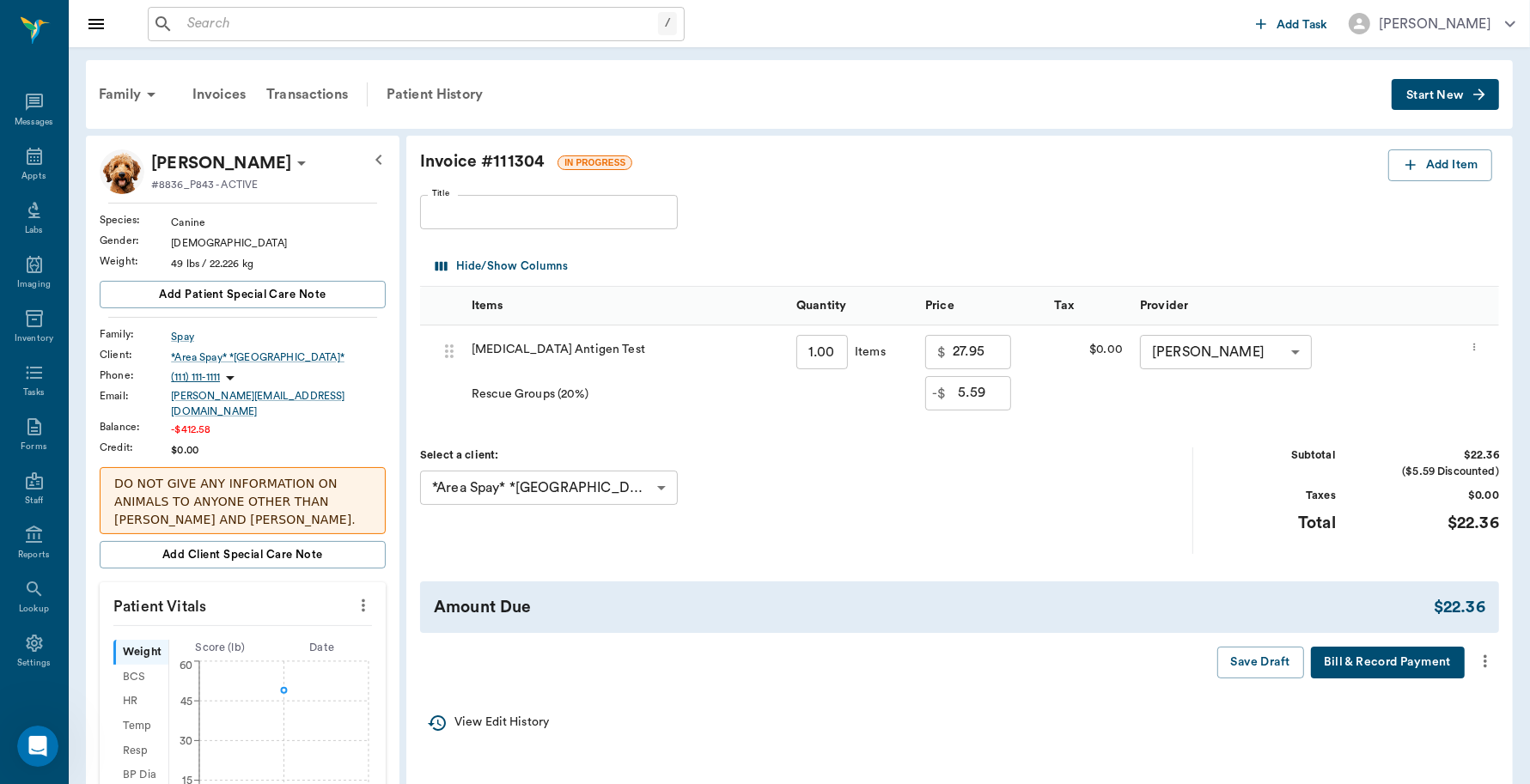
click at [1487, 667] on icon "more" at bounding box center [1485, 661] width 19 height 21
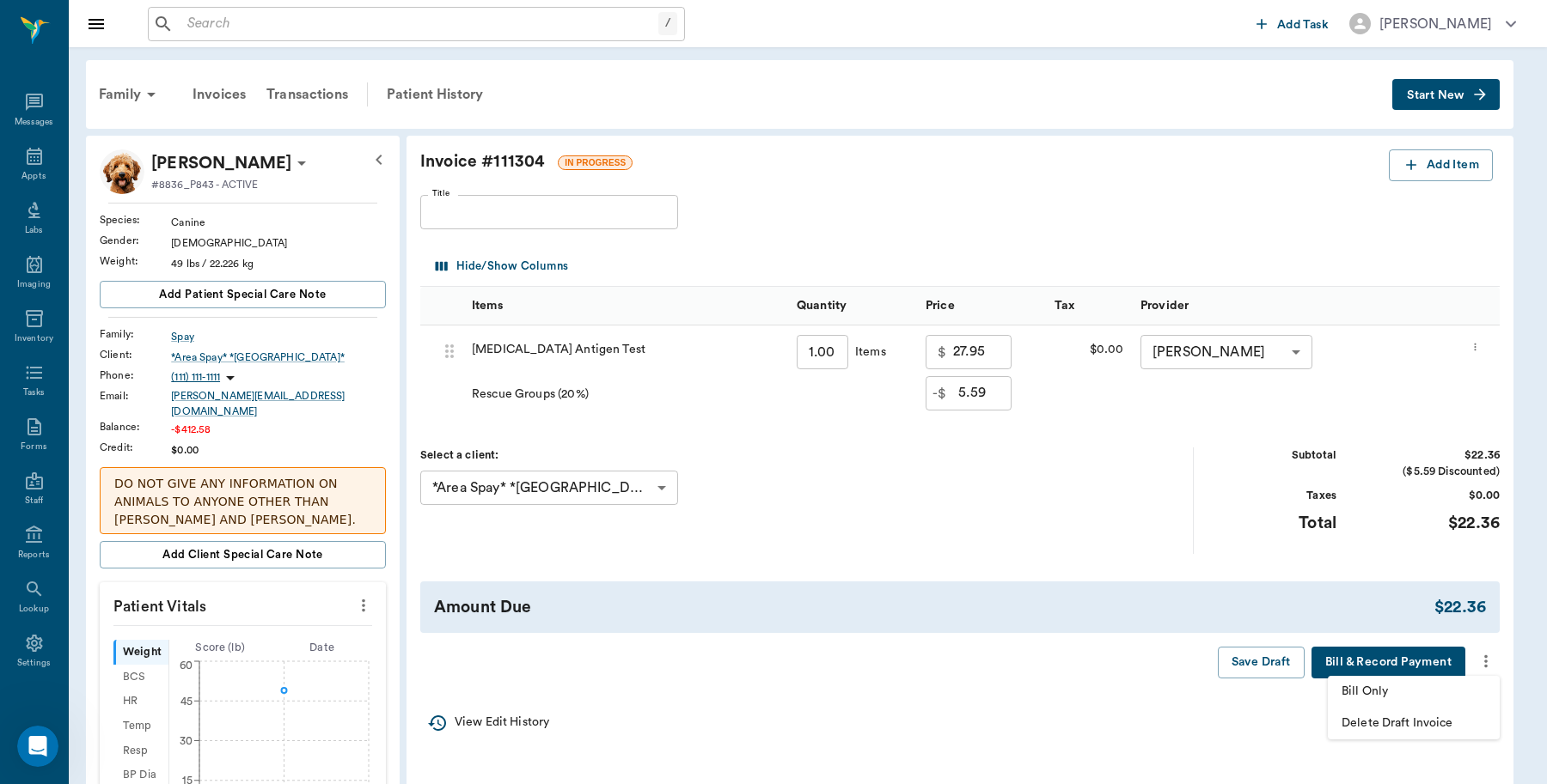
click at [1381, 694] on span "Bill Only" at bounding box center [1414, 692] width 144 height 18
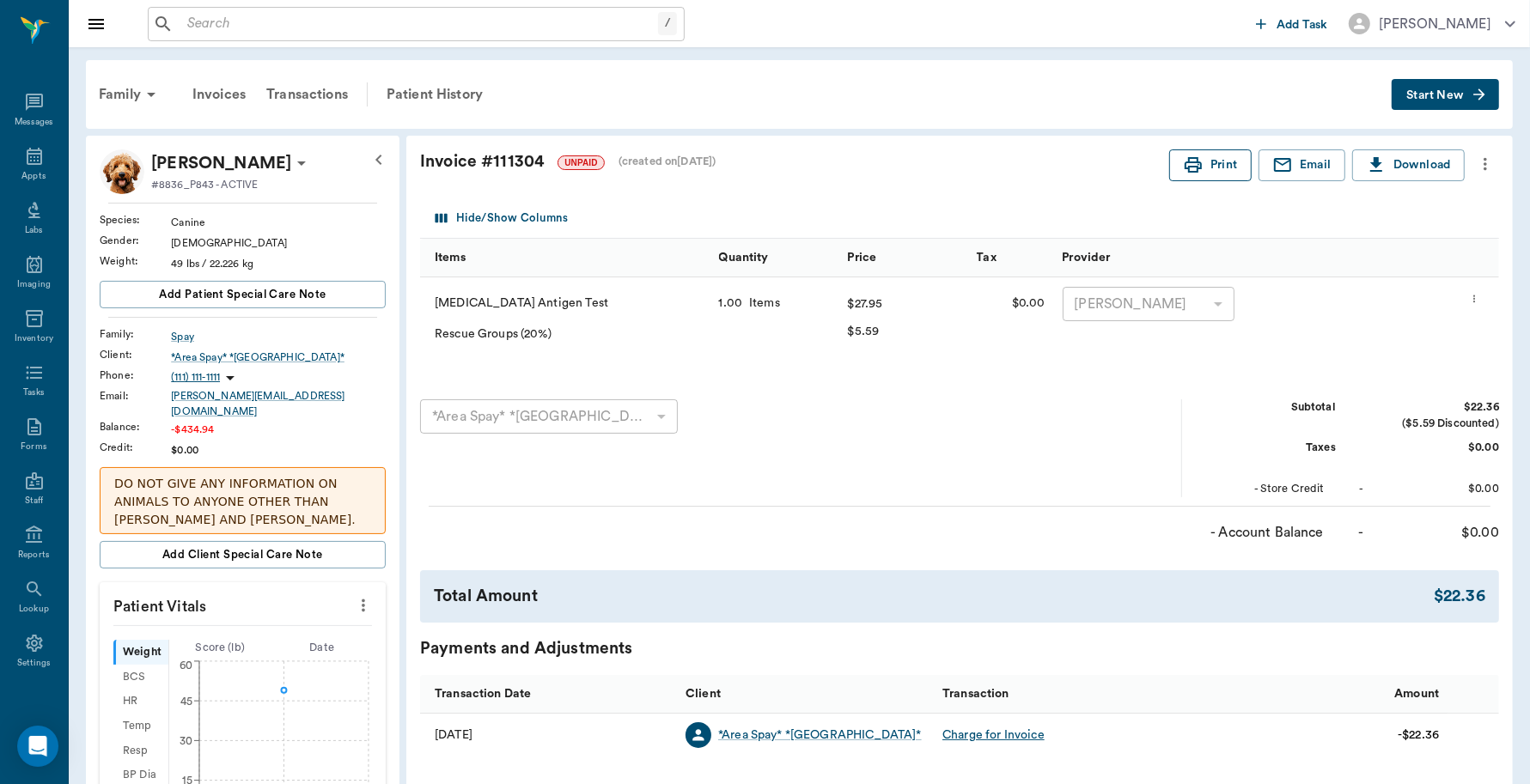
click at [1211, 164] on button "Print" at bounding box center [1210, 165] width 82 height 32
click at [22, 172] on div "Appts" at bounding box center [34, 176] width 24 height 13
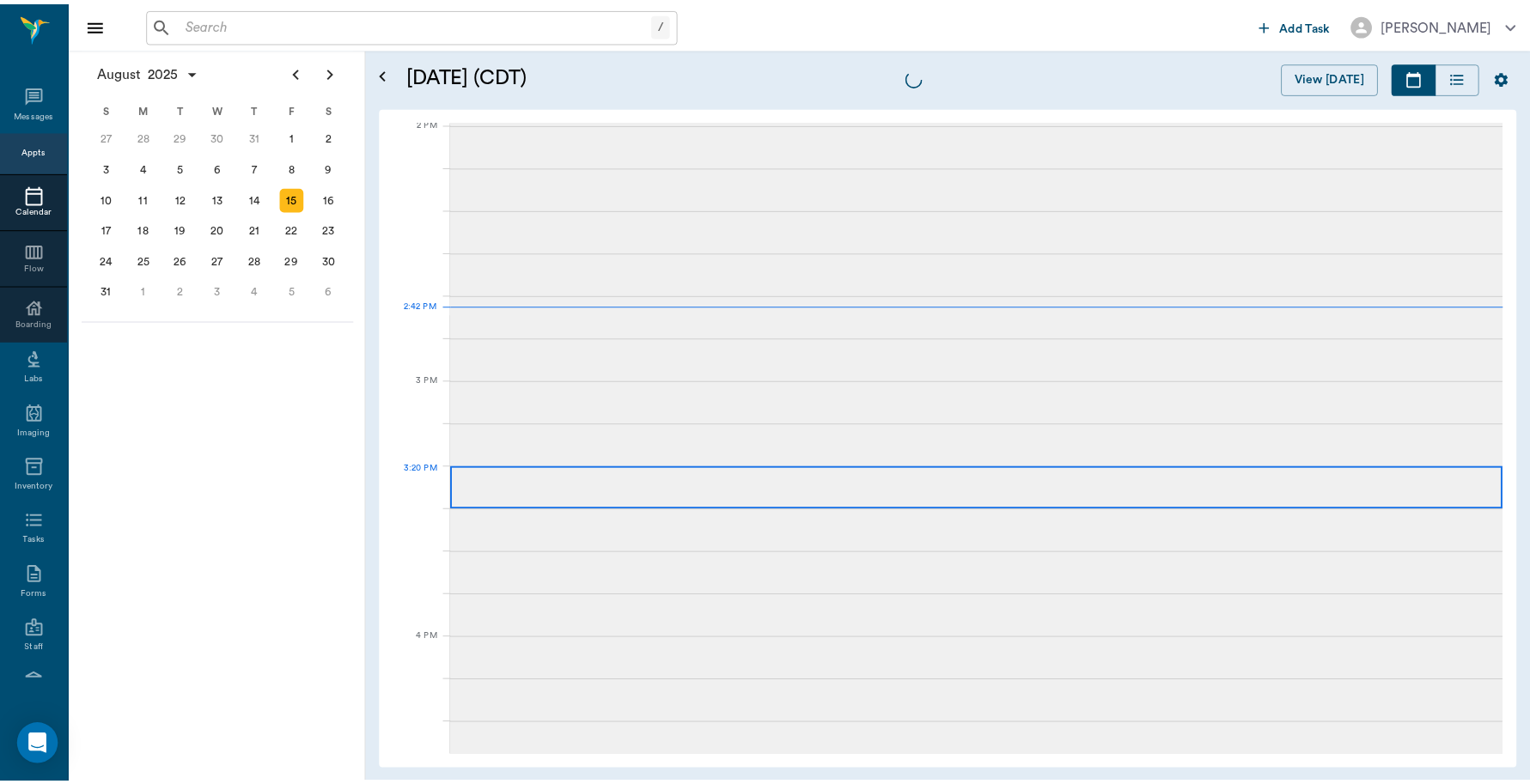
scroll to position [1548, 0]
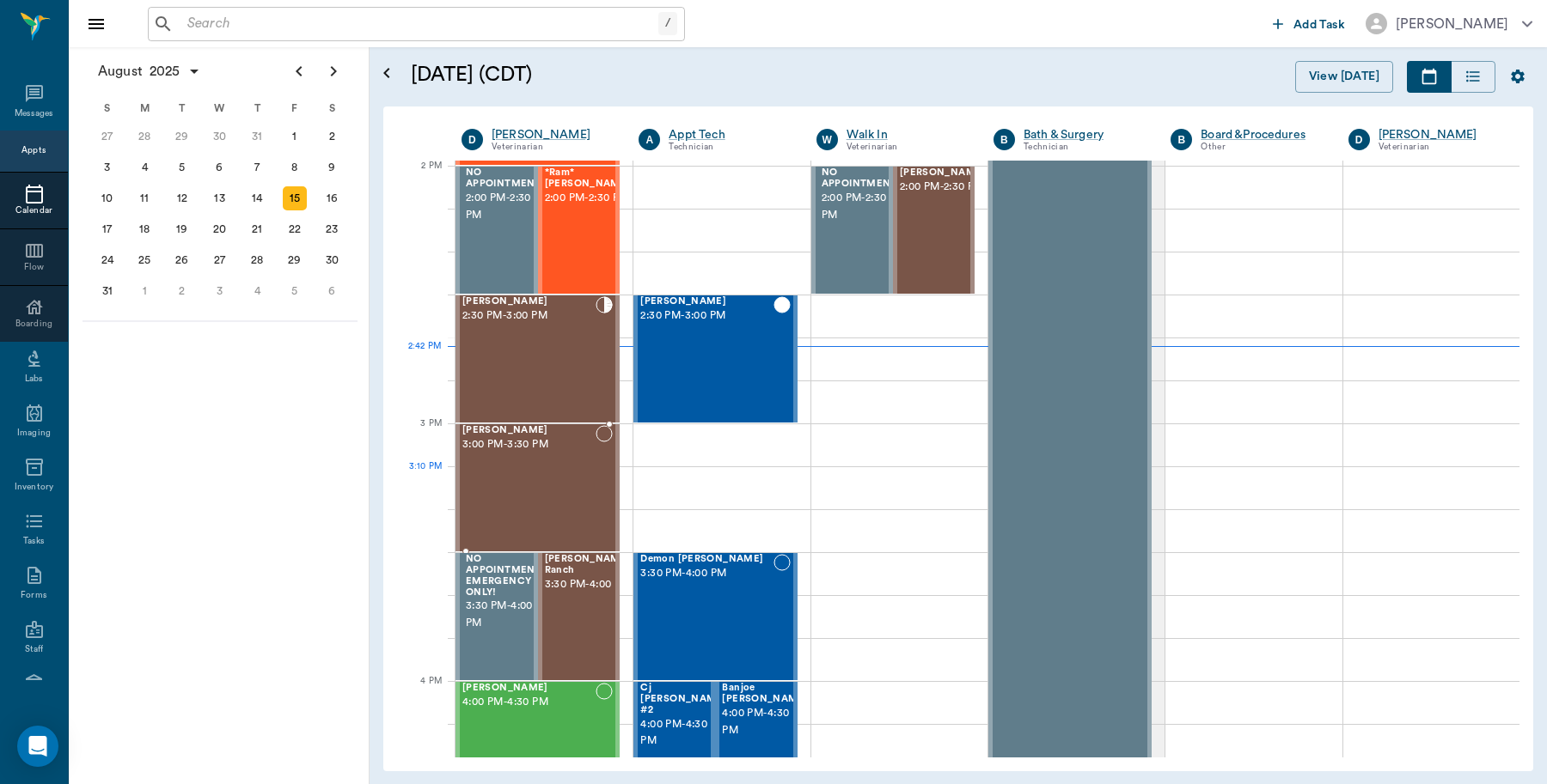
click at [527, 477] on div "[PERSON_NAME] 3:00 PM - 3:30 PM" at bounding box center [529, 487] width 133 height 125
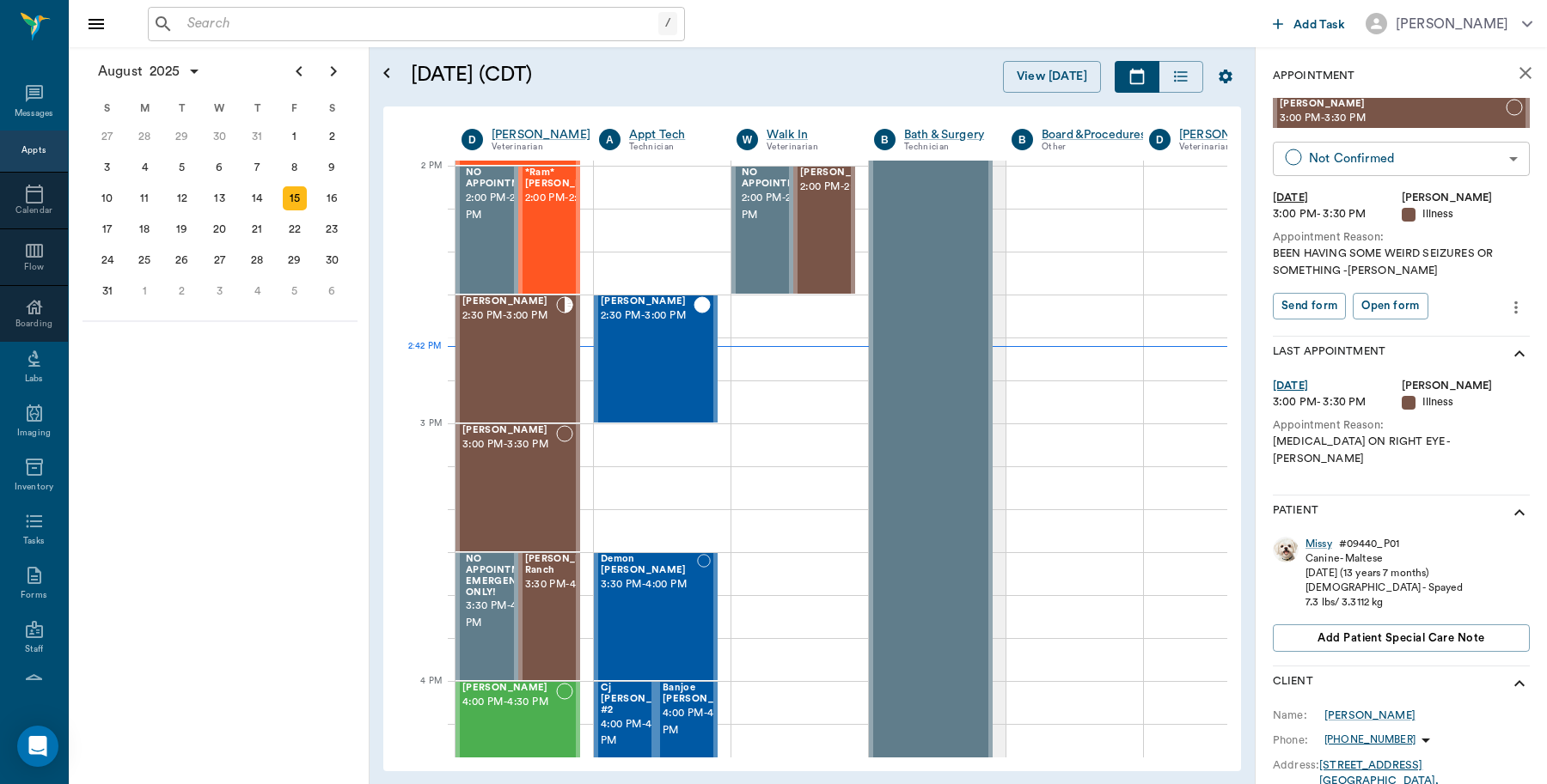
click at [1484, 168] on body "/ ​ Add Task [PERSON_NAME] Nectar Messages Appts Calendar Flow Boarding Labs Im…" at bounding box center [774, 392] width 1547 height 784
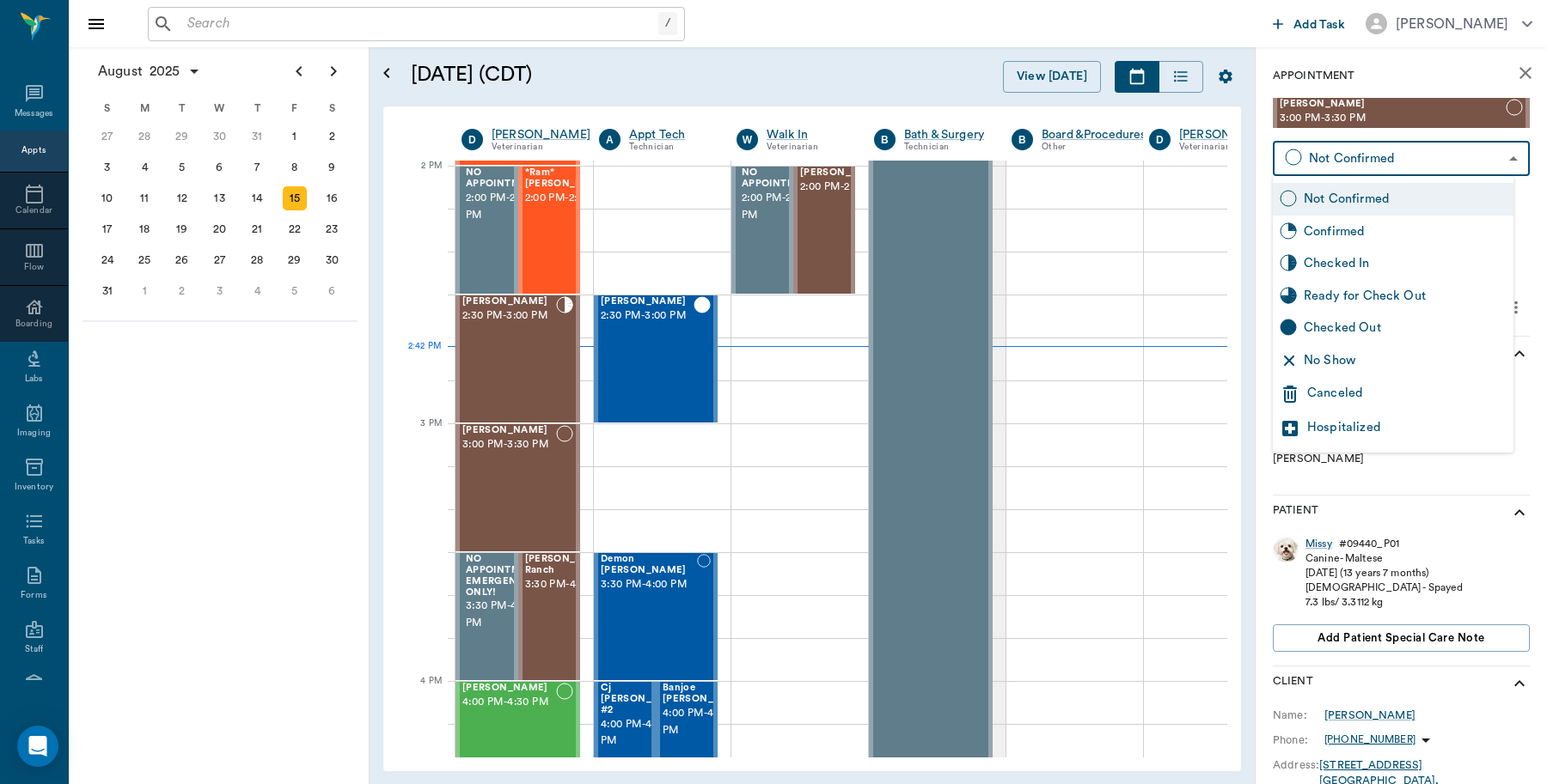
click at [1367, 267] on div "Checked In" at bounding box center [1405, 264] width 203 height 19
type input "CHECKED_IN"
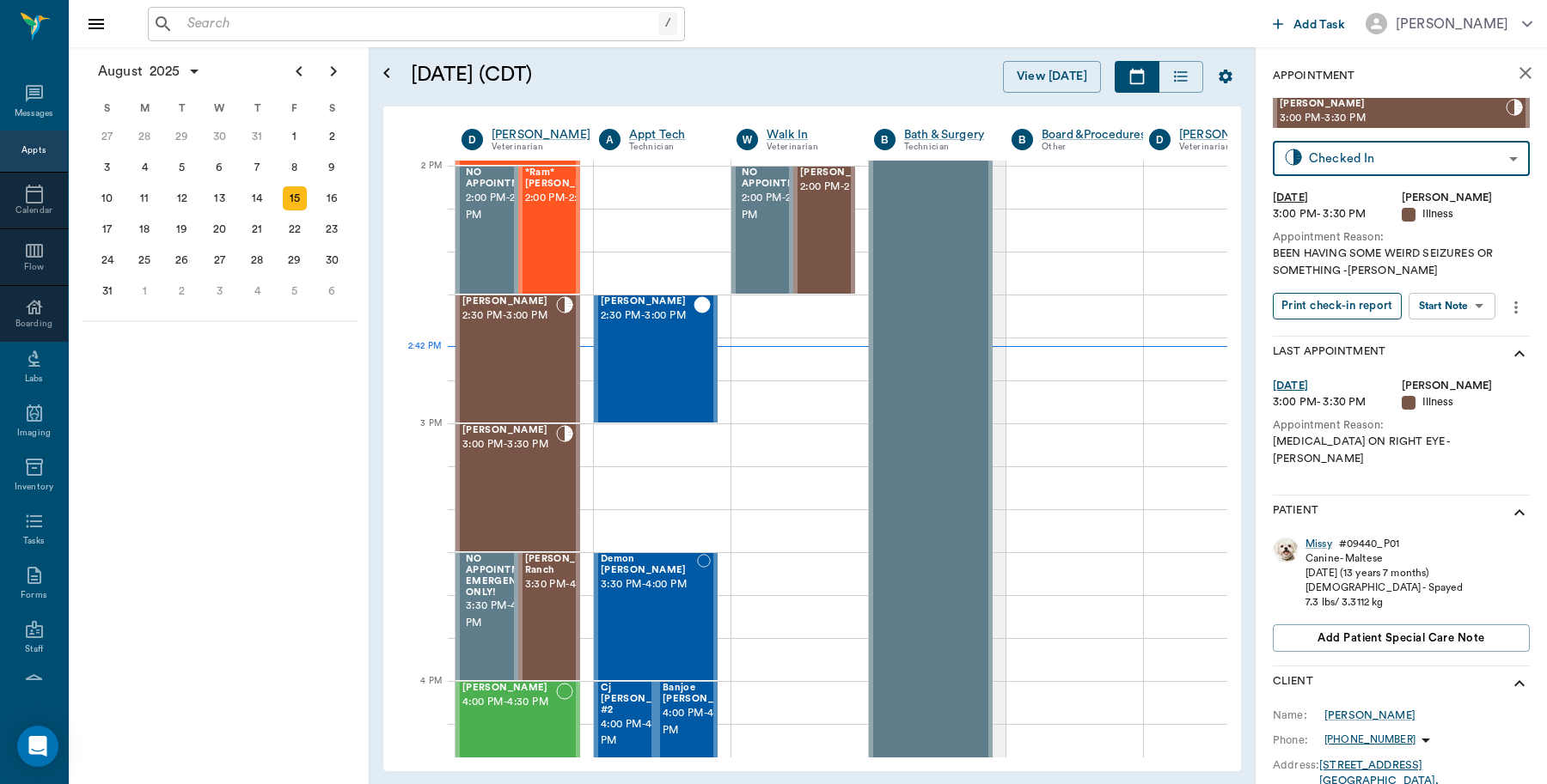
click at [1381, 309] on button "Print check-in report" at bounding box center [1337, 306] width 129 height 26
click at [610, 275] on div at bounding box center [610, 230] width 0 height 125
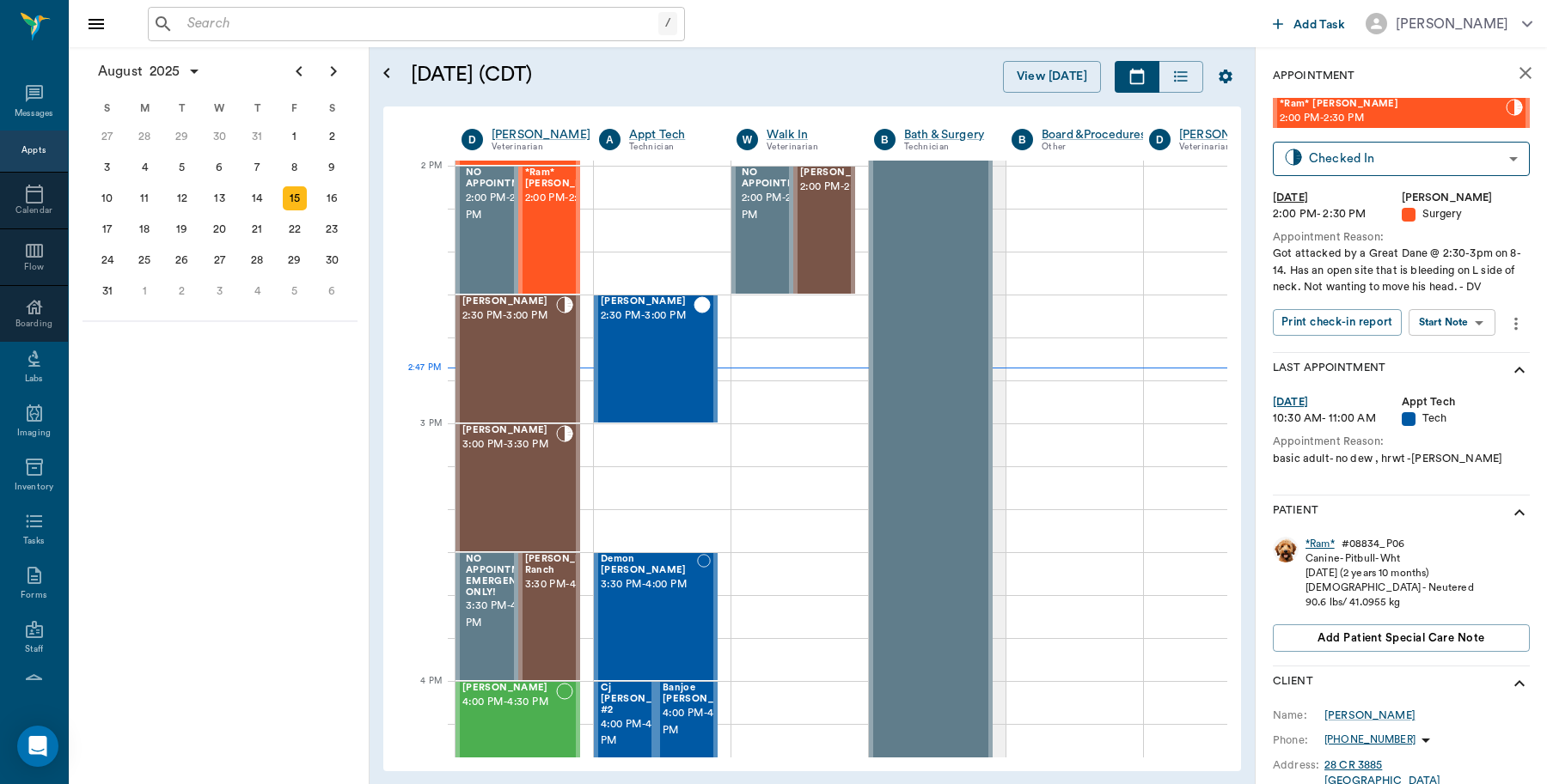
click at [1318, 546] on div "*Ram*" at bounding box center [1321, 544] width 29 height 15
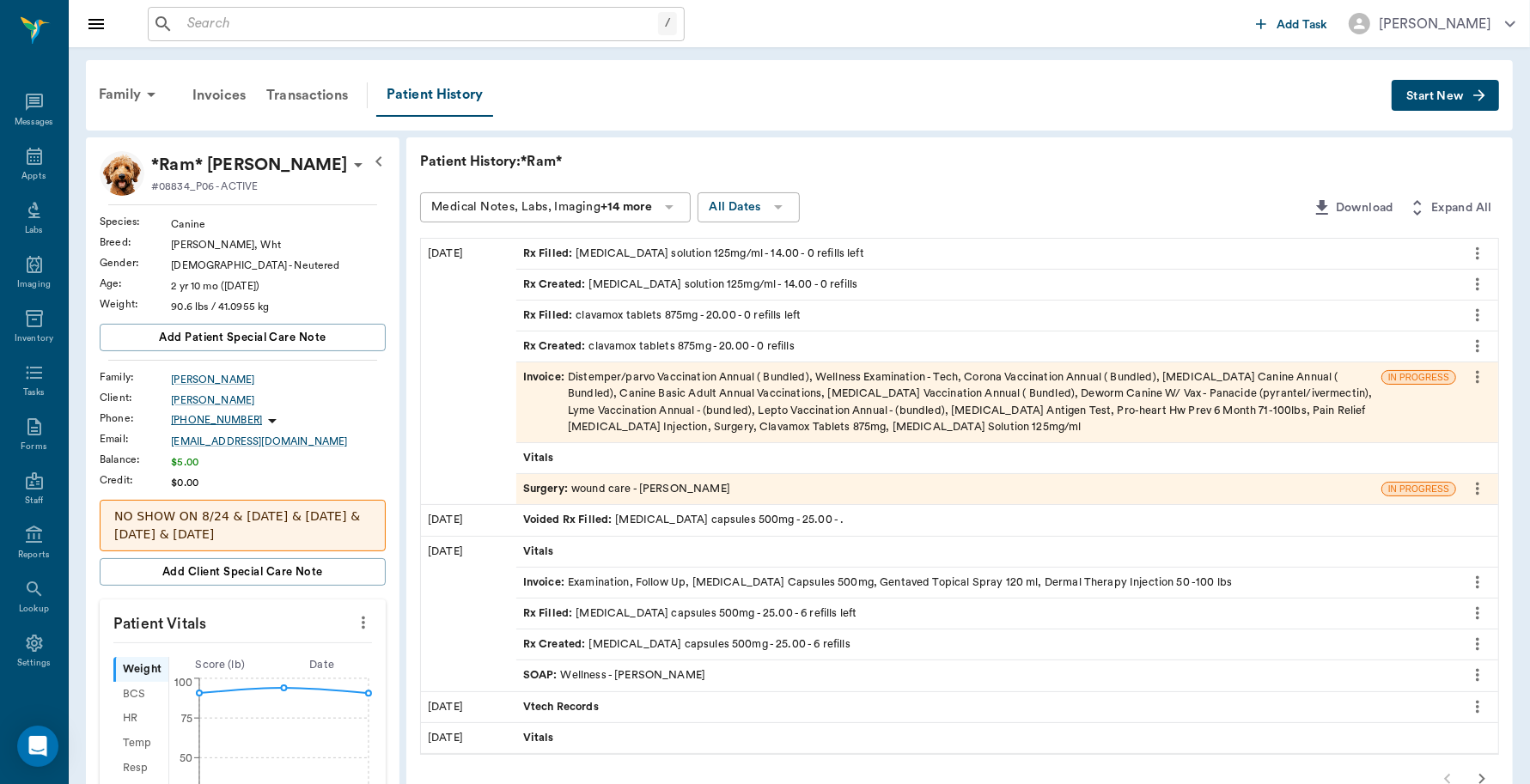
click at [904, 387] on div "Invoice : Distemper/parvo Vaccination Annual ( Bundled), Wellness Examination -…" at bounding box center [948, 402] width 852 height 66
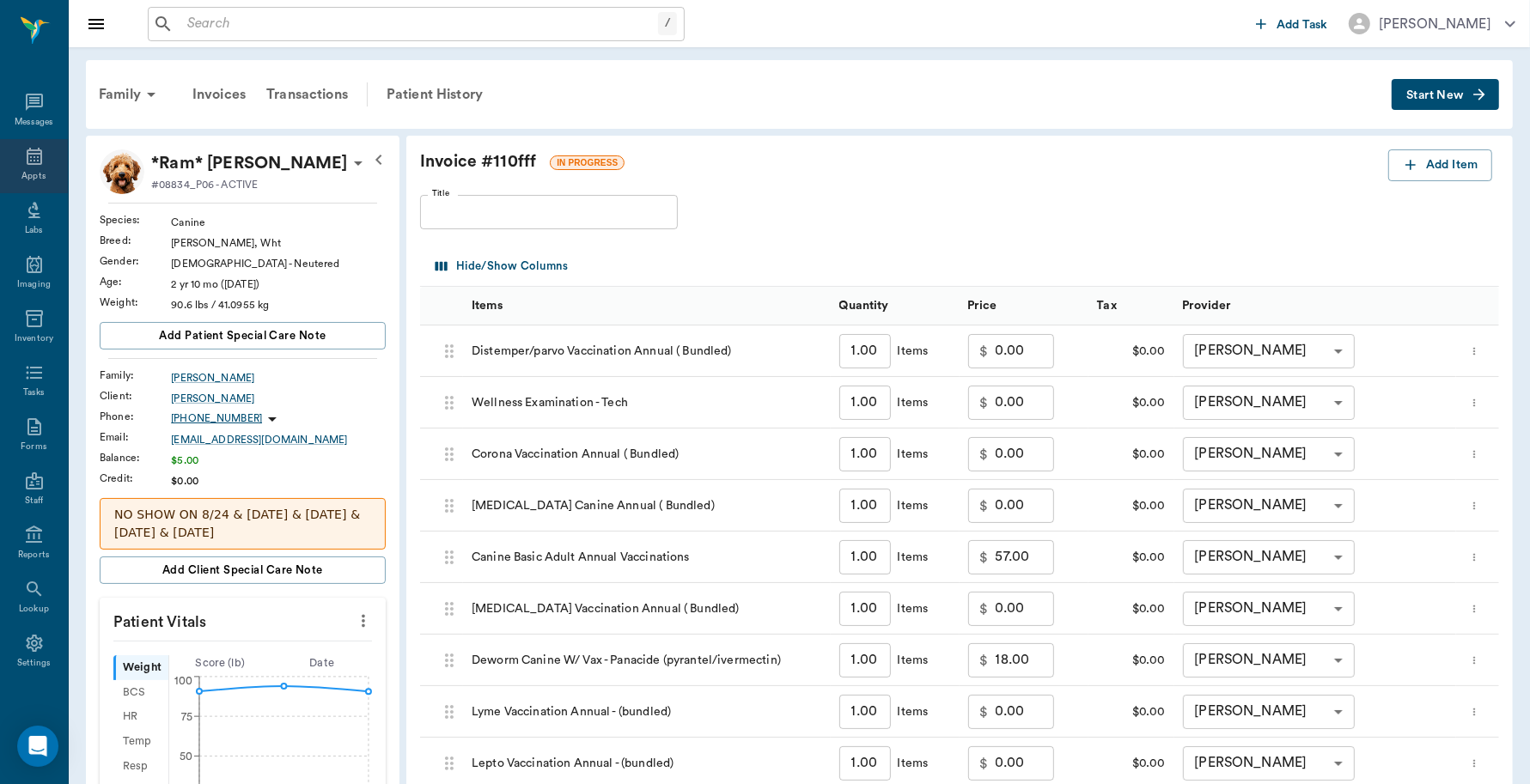
click at [44, 164] on div "Appts" at bounding box center [34, 165] width 68 height 54
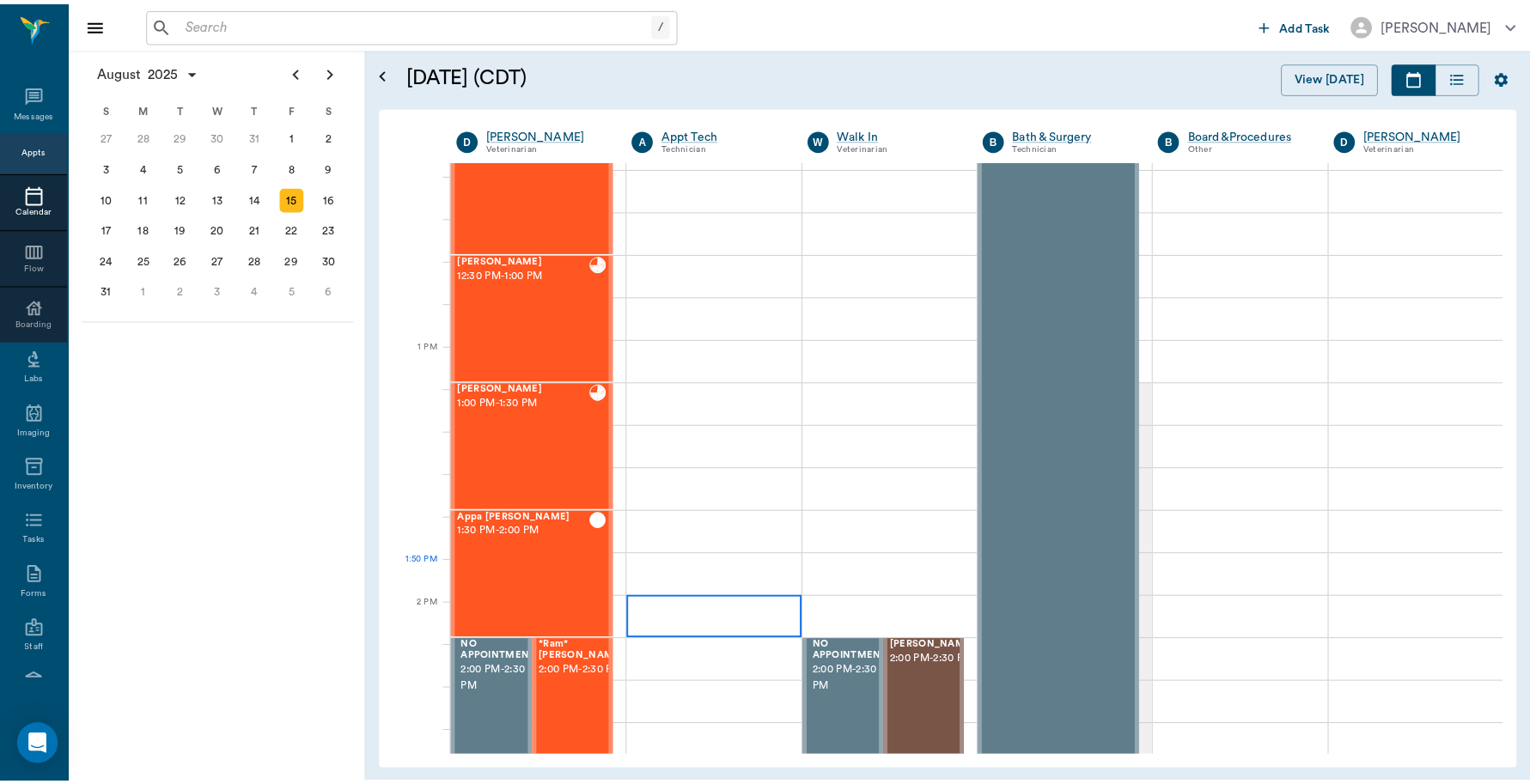
scroll to position [1009, 0]
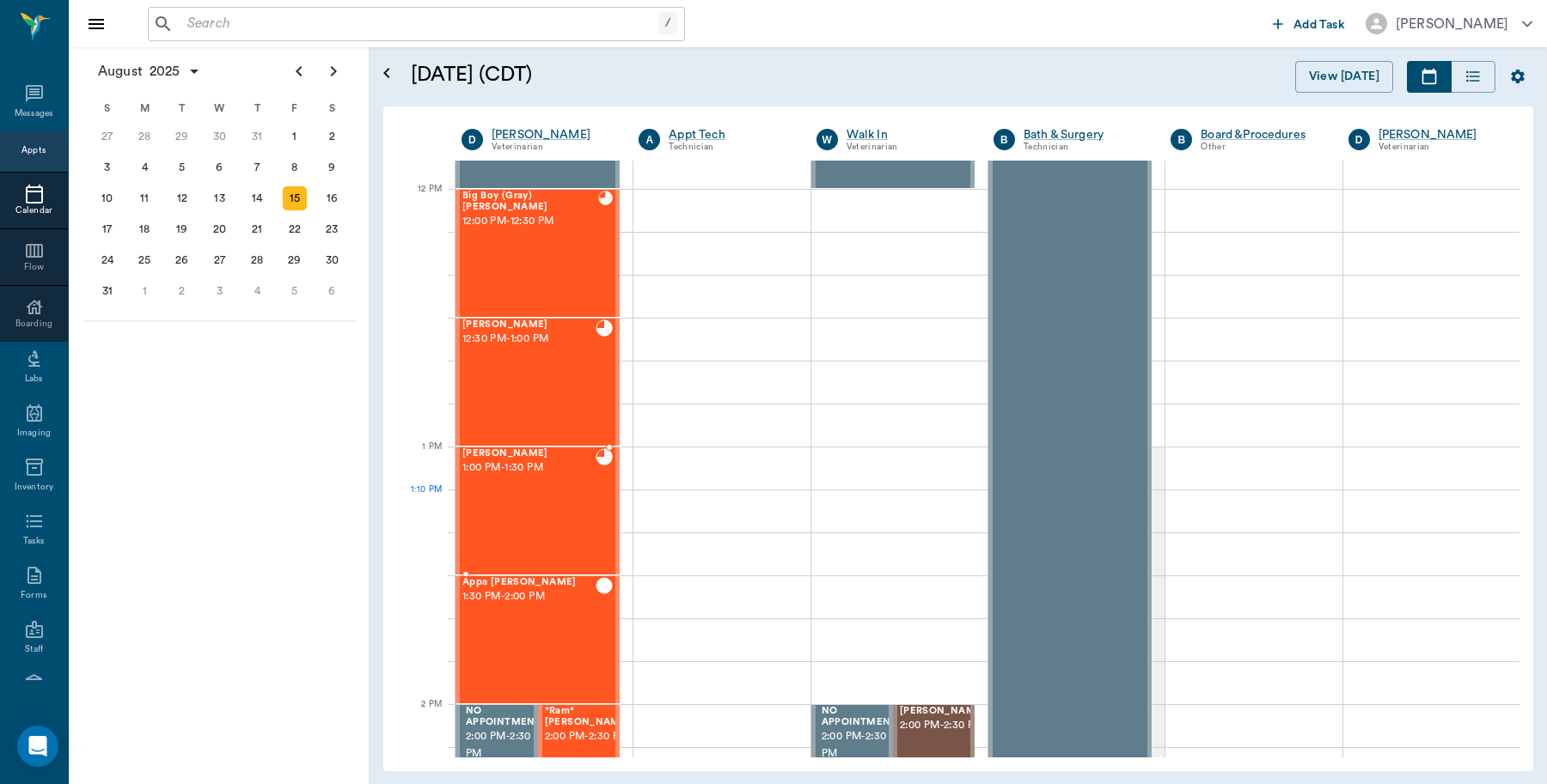
click at [573, 505] on div "[PERSON_NAME] 1:00 PM - 1:30 PM" at bounding box center [529, 510] width 133 height 125
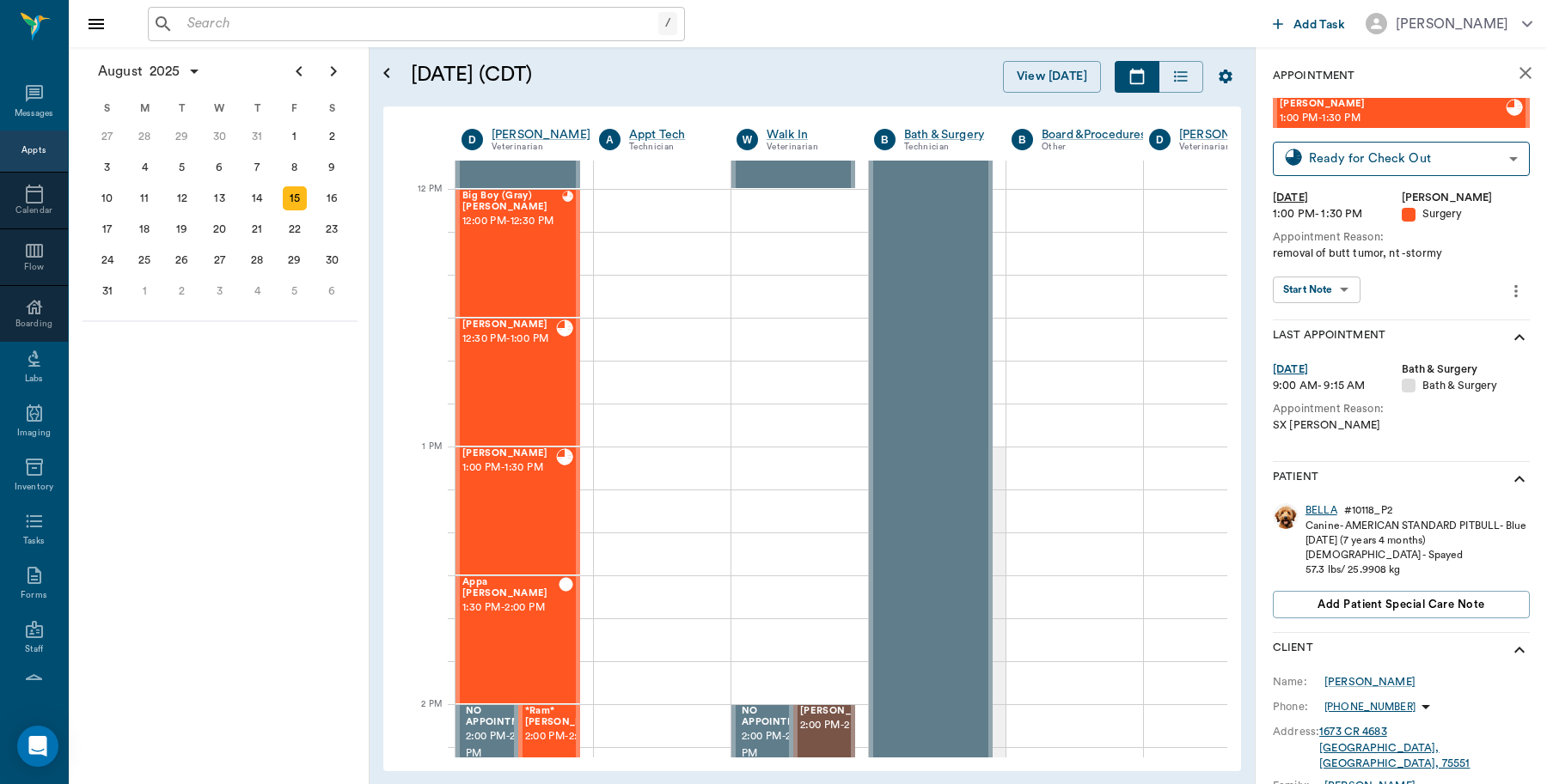
click at [1325, 507] on div "BELLA" at bounding box center [1321, 511] width 32 height 15
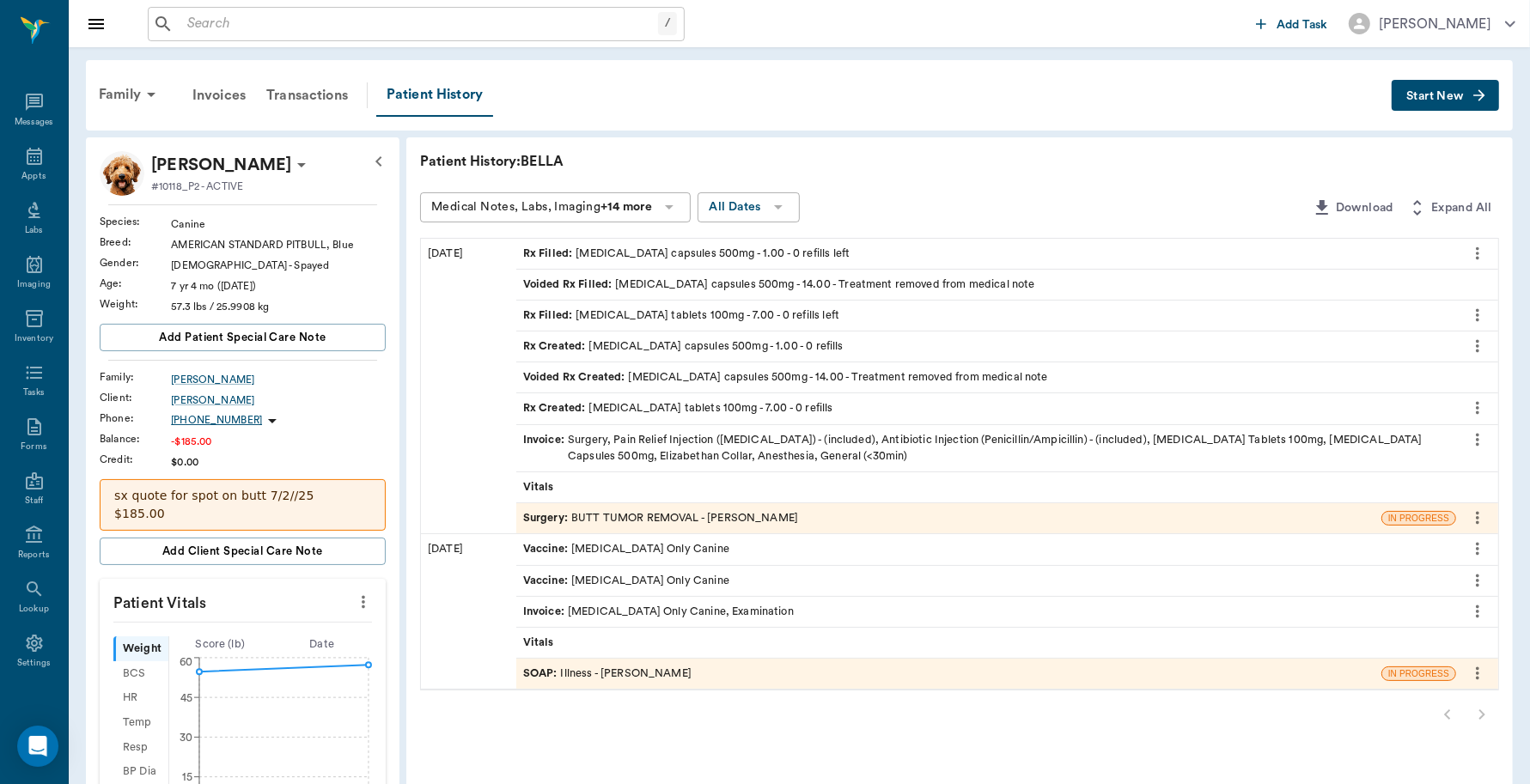
click at [829, 443] on div "Invoice : Surgery, Pain Relief Injection ([MEDICAL_DATA]) - (included), Antibio…" at bounding box center [986, 448] width 927 height 33
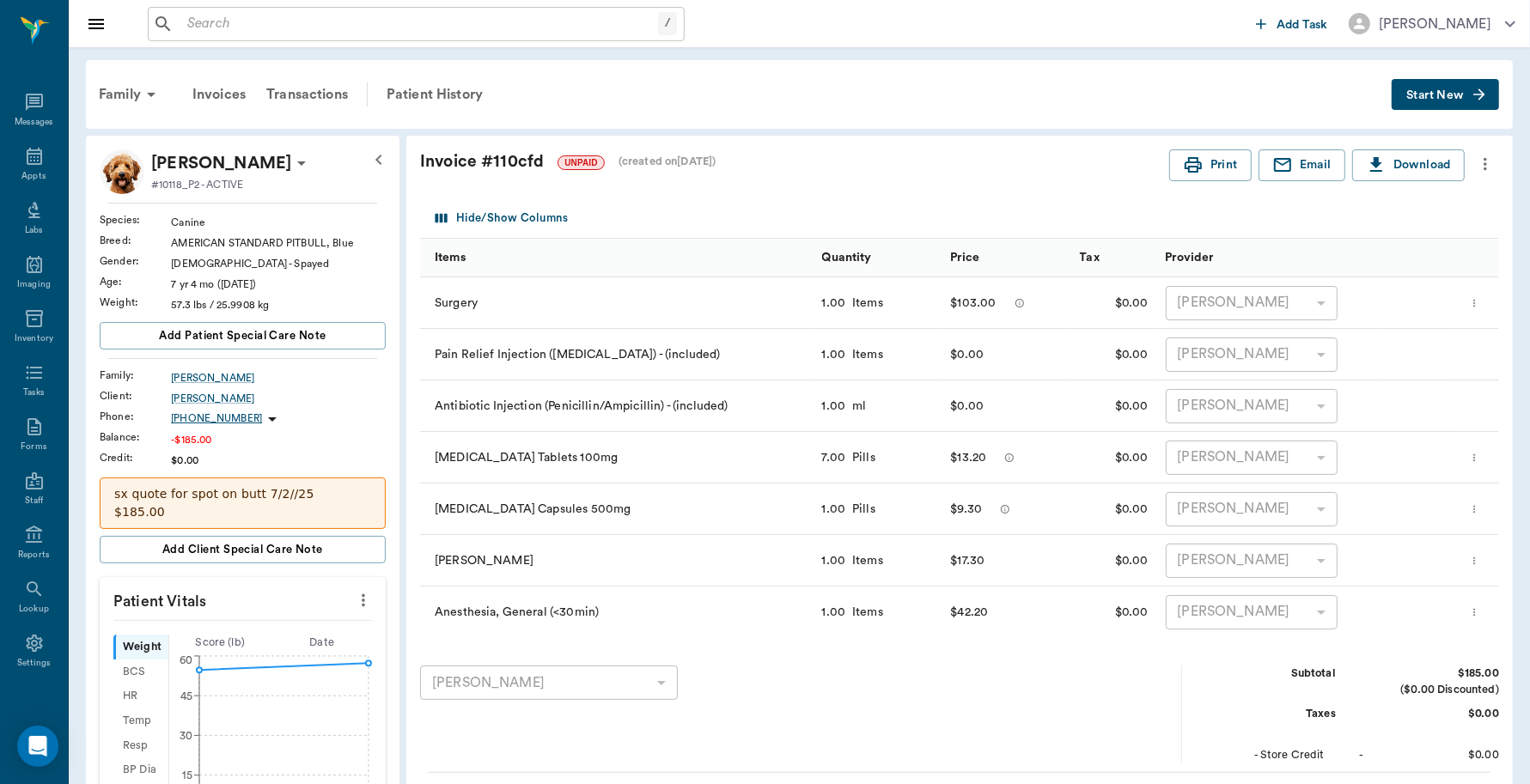
click at [1476, 507] on icon "more" at bounding box center [1474, 509] width 11 height 21
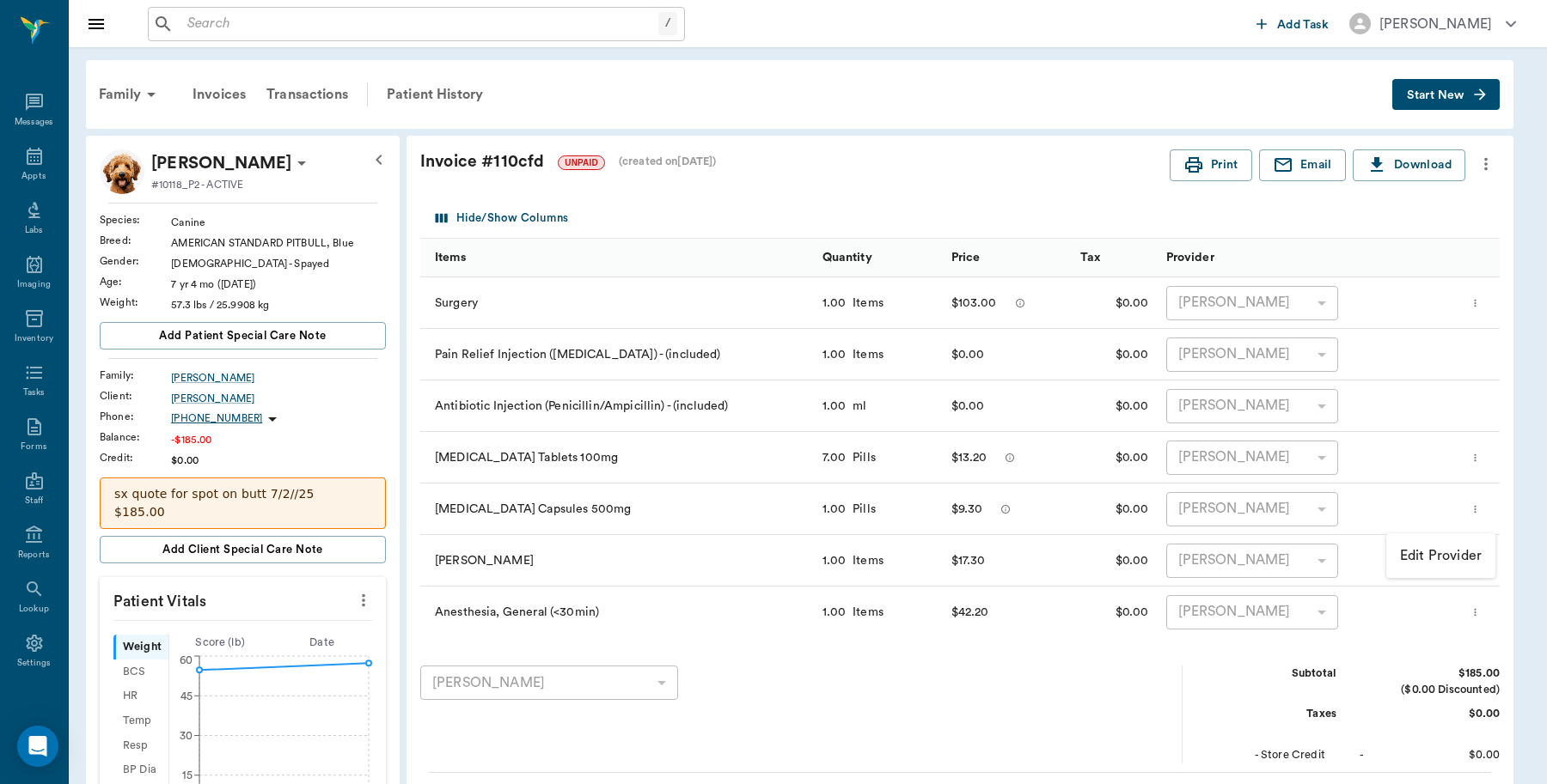
click at [431, 497] on div at bounding box center [774, 392] width 1547 height 784
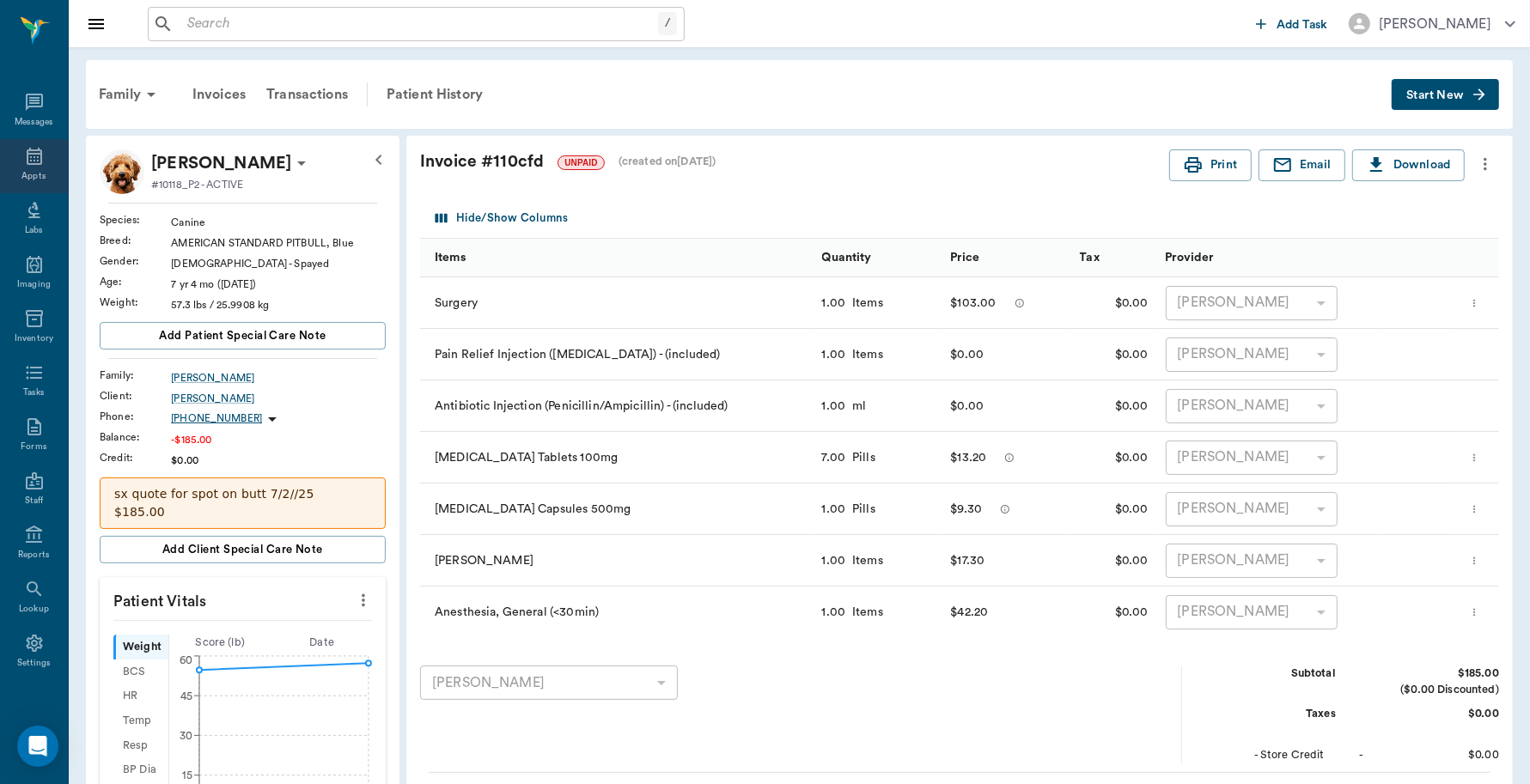
click at [26, 163] on icon at bounding box center [34, 156] width 16 height 17
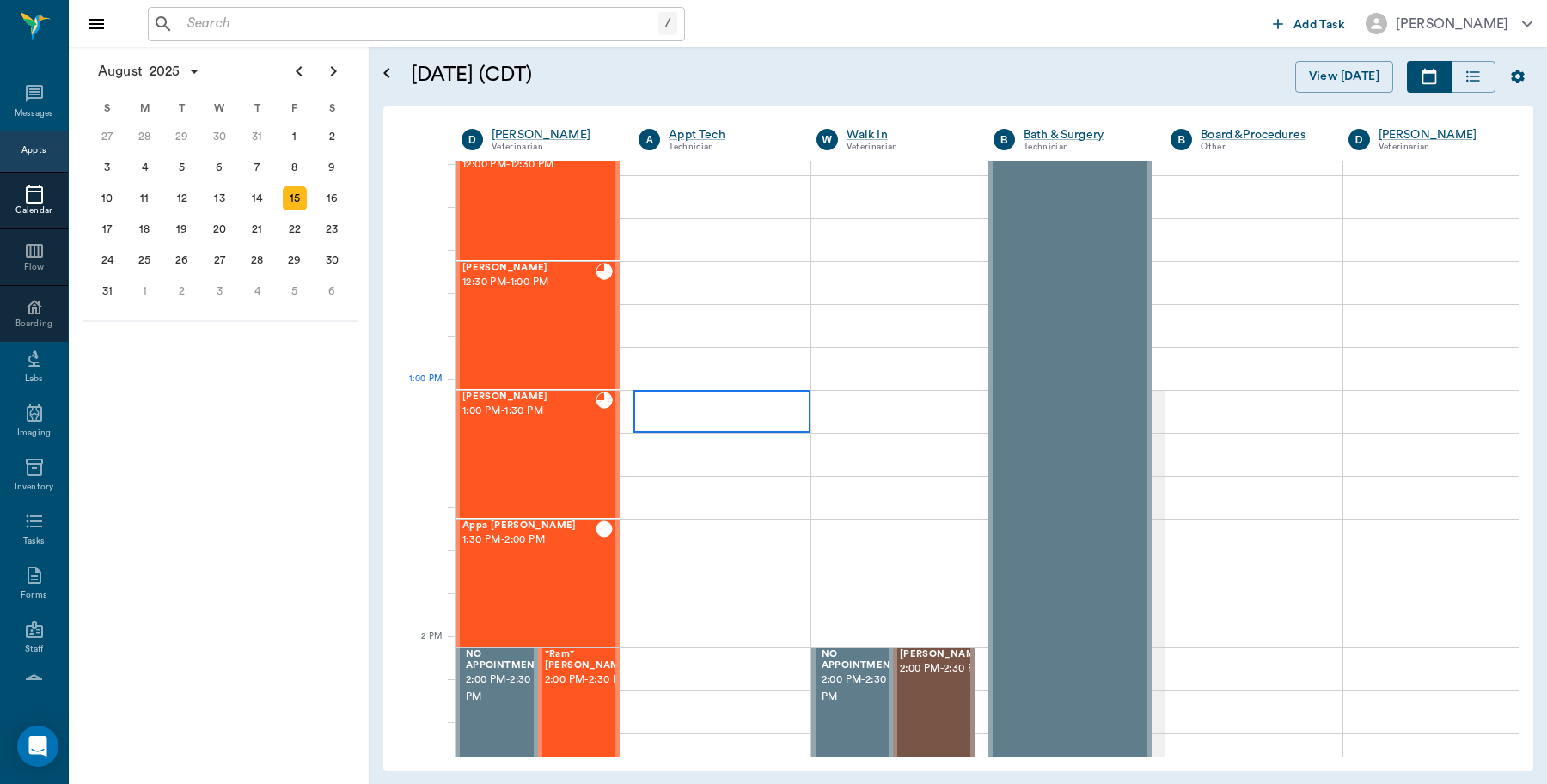
scroll to position [1054, 0]
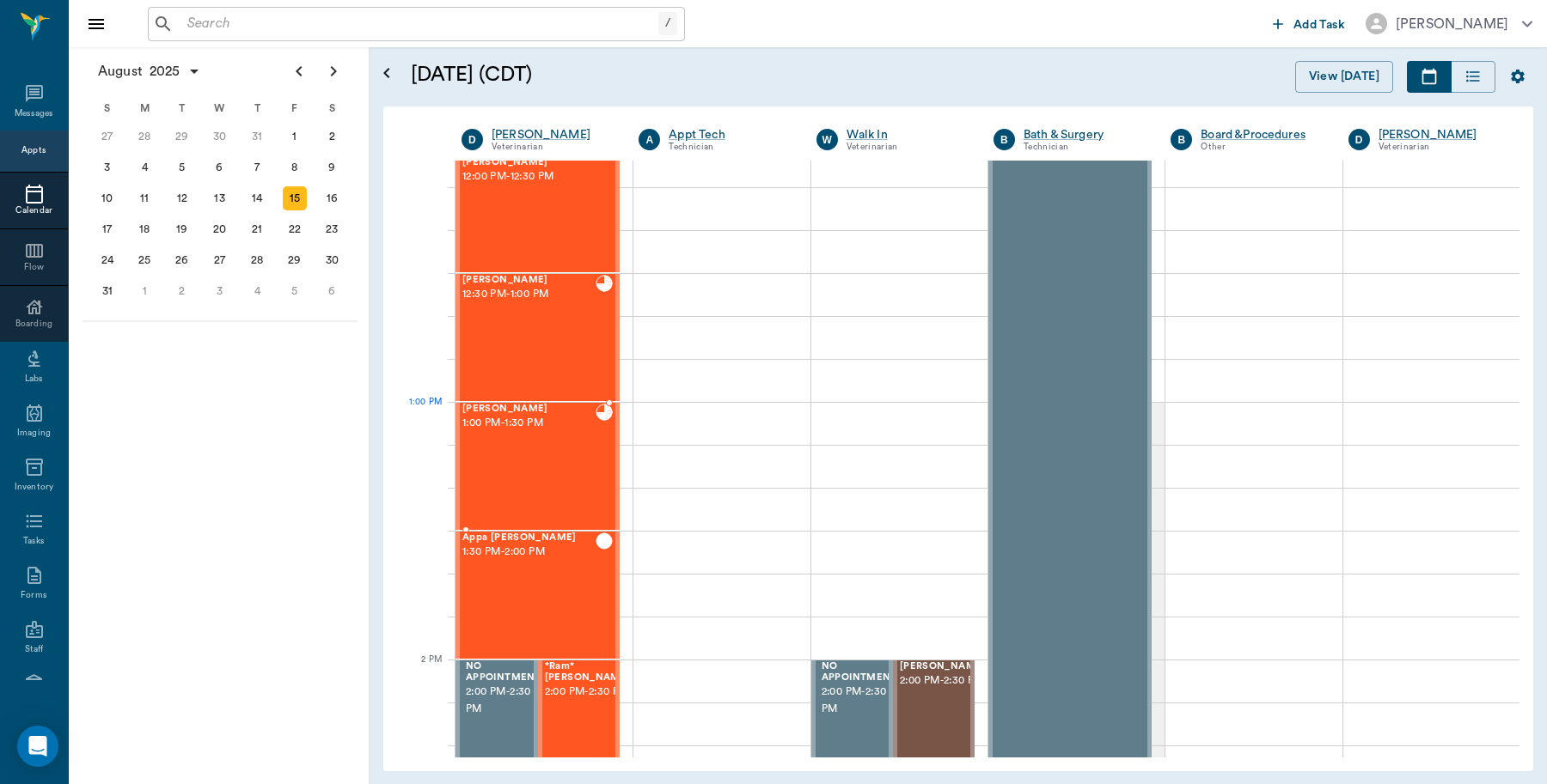
drag, startPoint x: 504, startPoint y: 440, endPoint x: 514, endPoint y: 453, distance: 16.4
click at [504, 440] on div "[PERSON_NAME] 1:00 PM - 1:30 PM" at bounding box center [529, 465] width 133 height 125
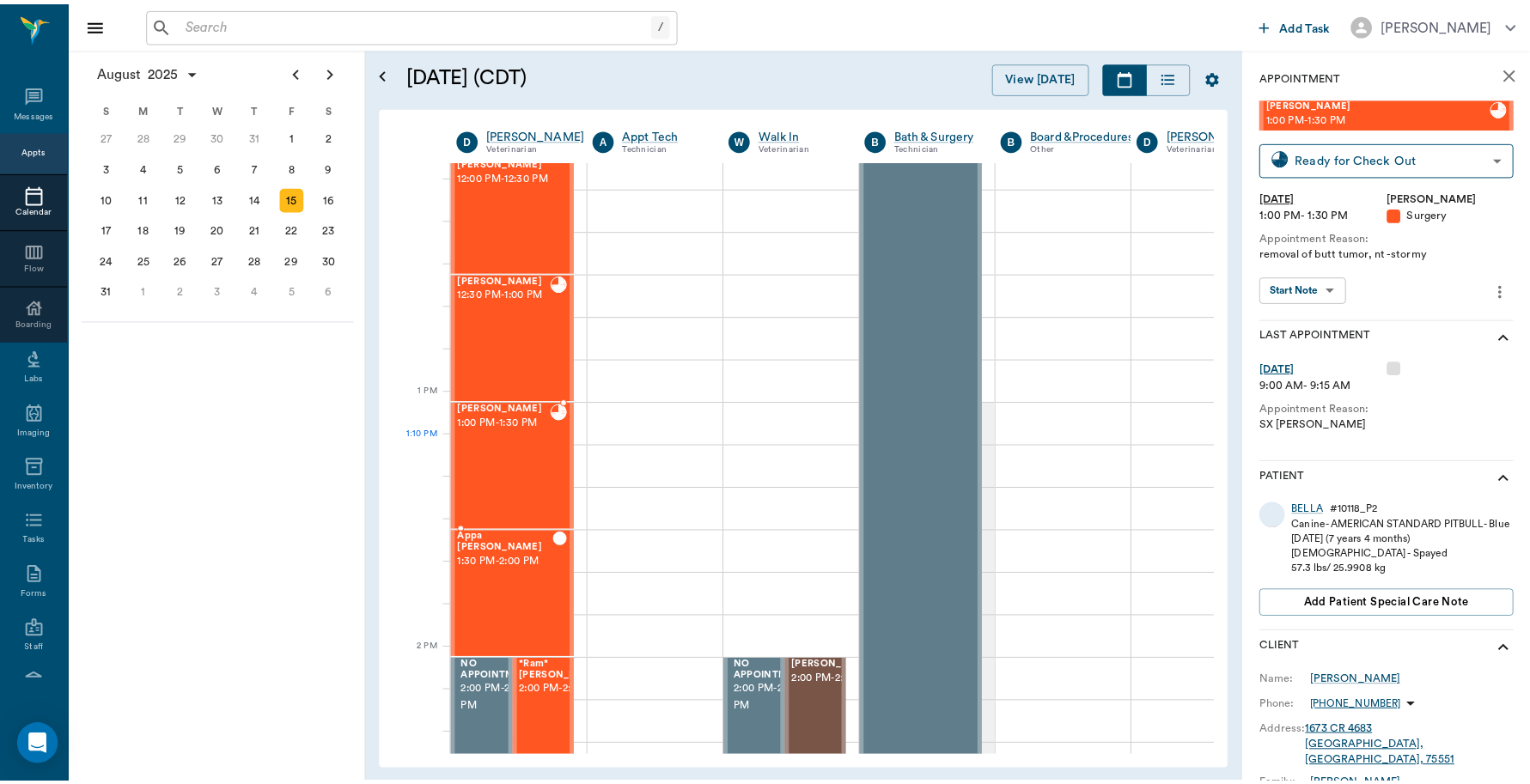
scroll to position [1065, 0]
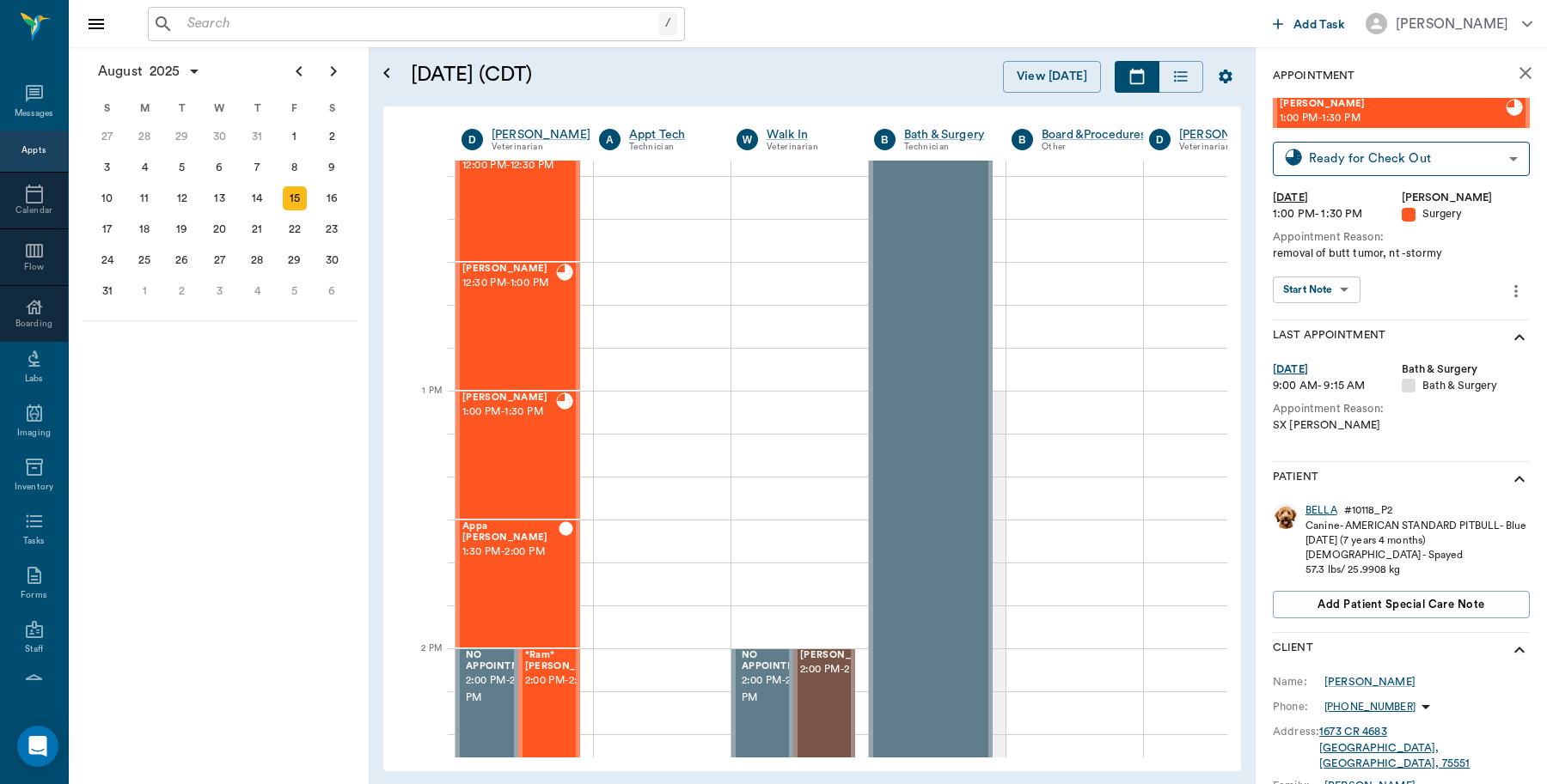
click at [1310, 507] on div "BELLA" at bounding box center [1321, 511] width 32 height 15
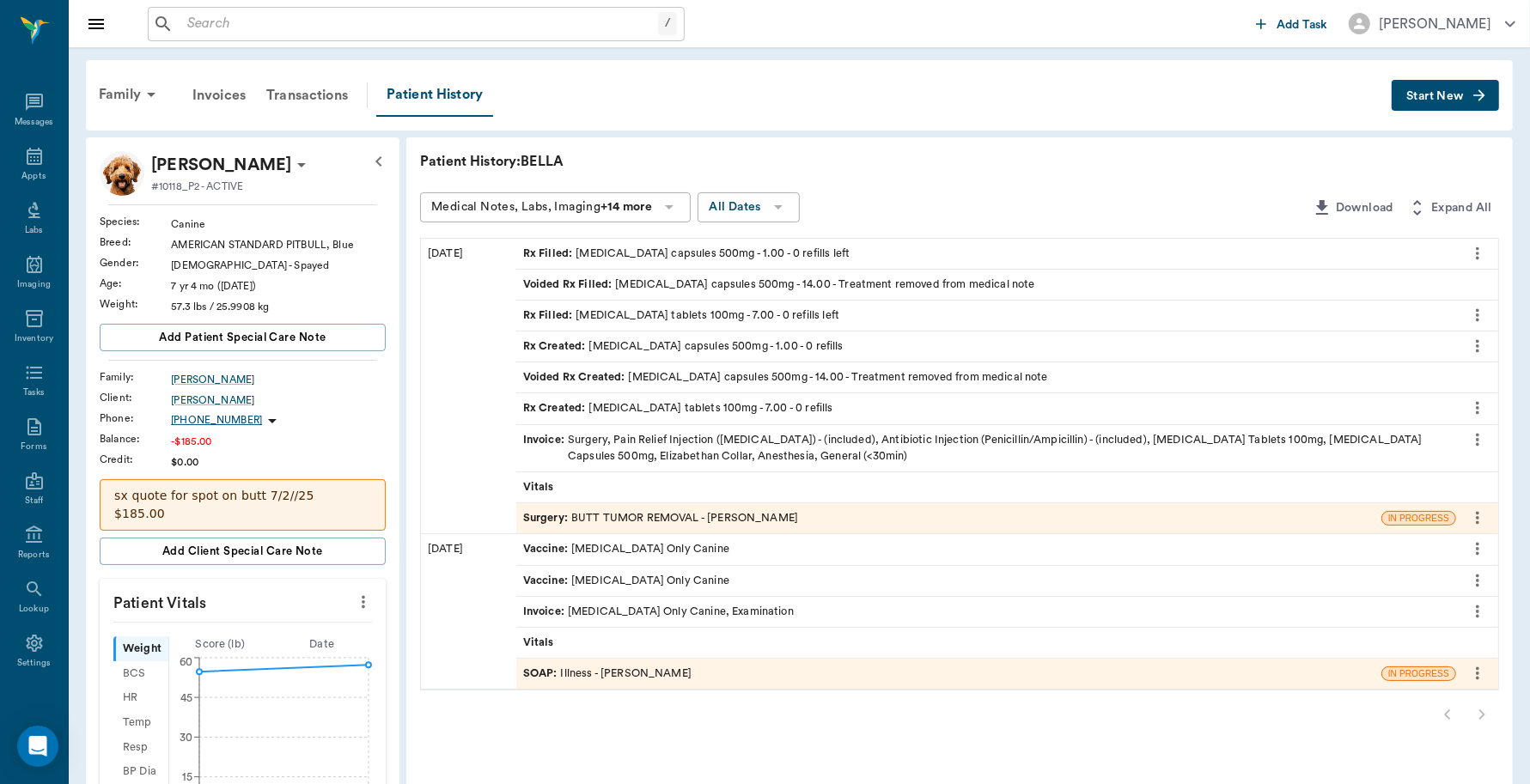
click at [783, 456] on div "Invoice : Surgery, Pain Relief Injection ([MEDICAL_DATA]) - (included), Antibio…" at bounding box center [986, 448] width 927 height 33
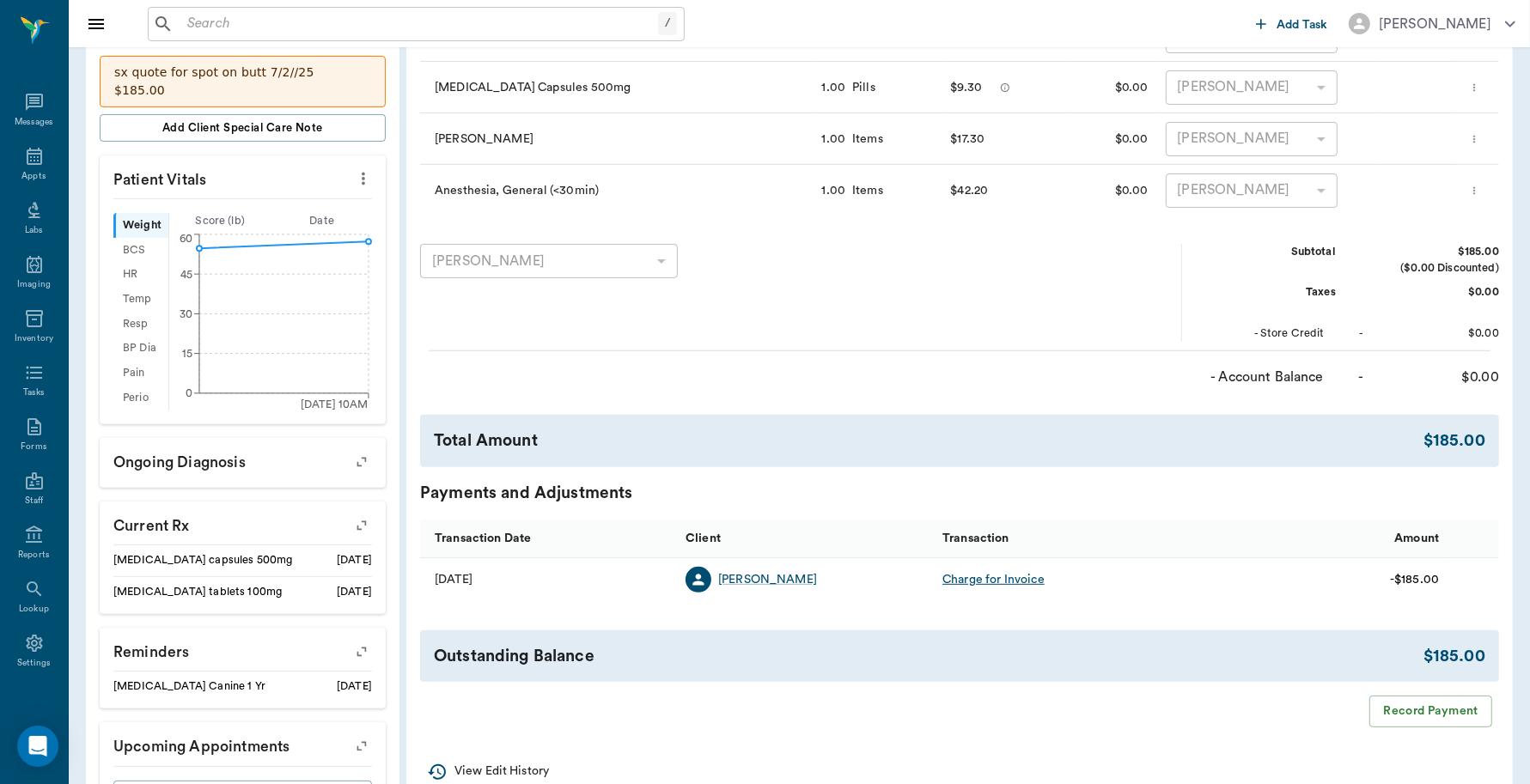
scroll to position [430, 0]
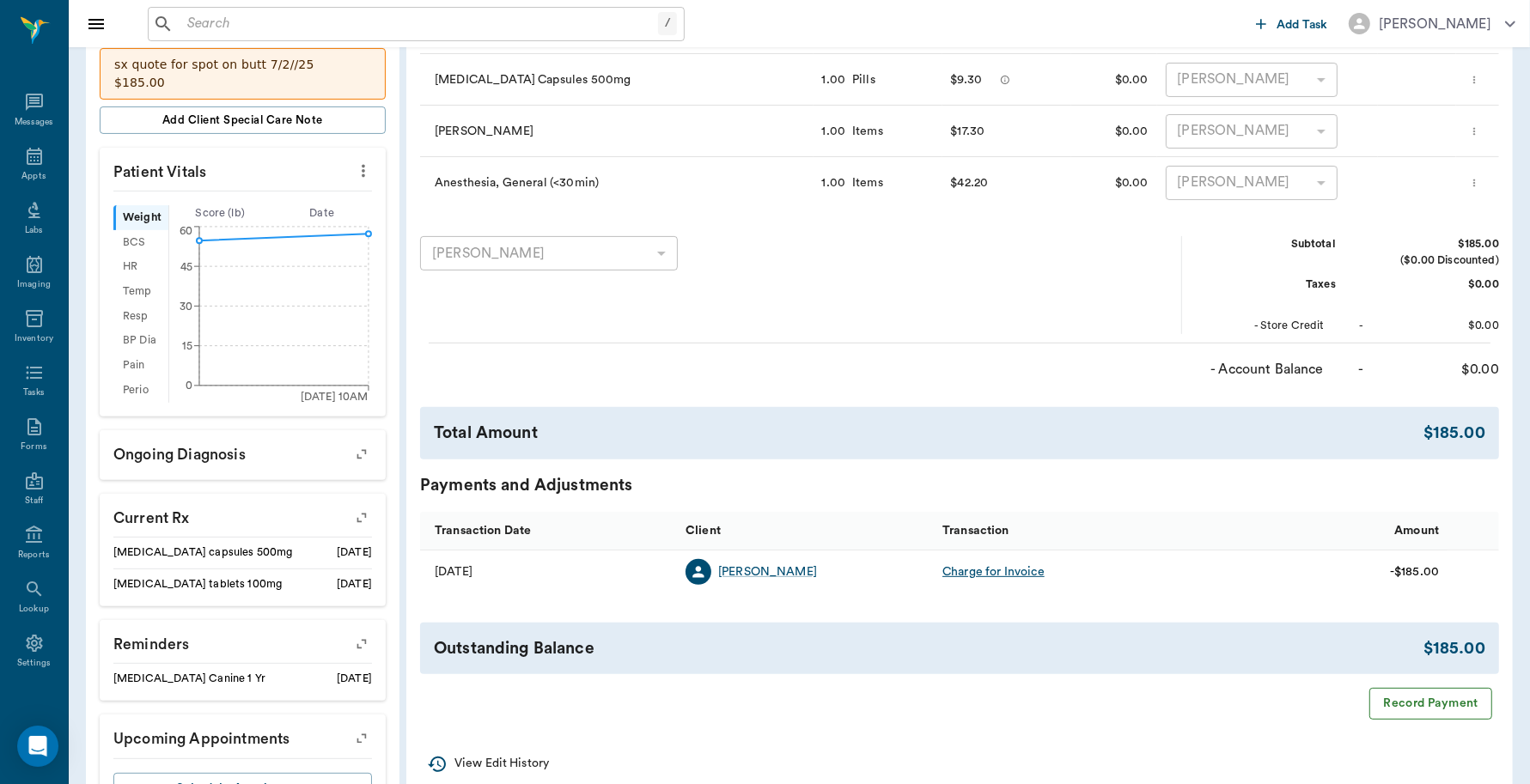
click at [1433, 710] on button "Record Payment" at bounding box center [1430, 704] width 123 height 32
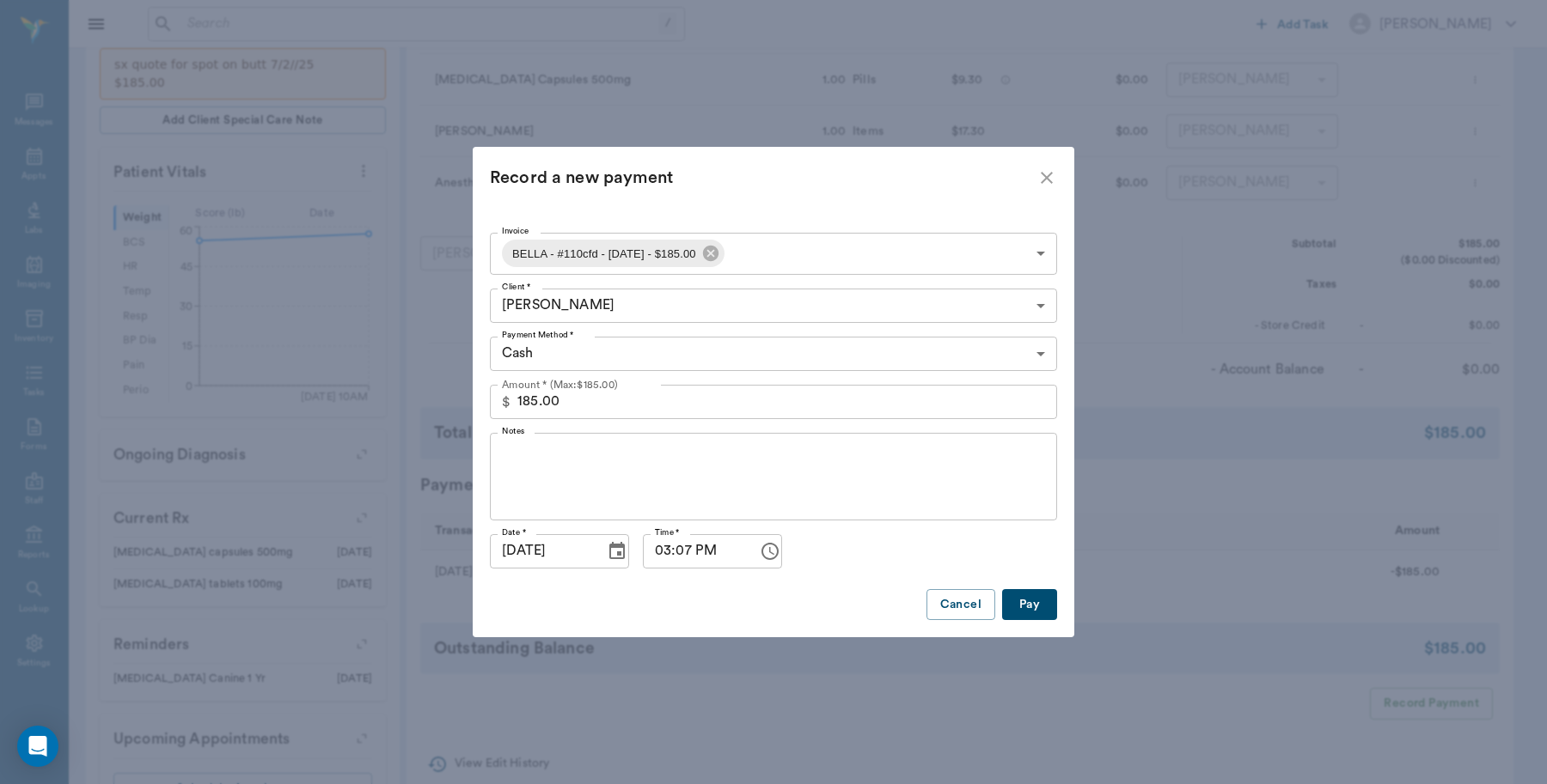
click at [1036, 350] on body "/ ​ Add Task [PERSON_NAME] Nectar Messages Appts Labs Imaging Inventory Tasks F…" at bounding box center [774, 214] width 1547 height 1288
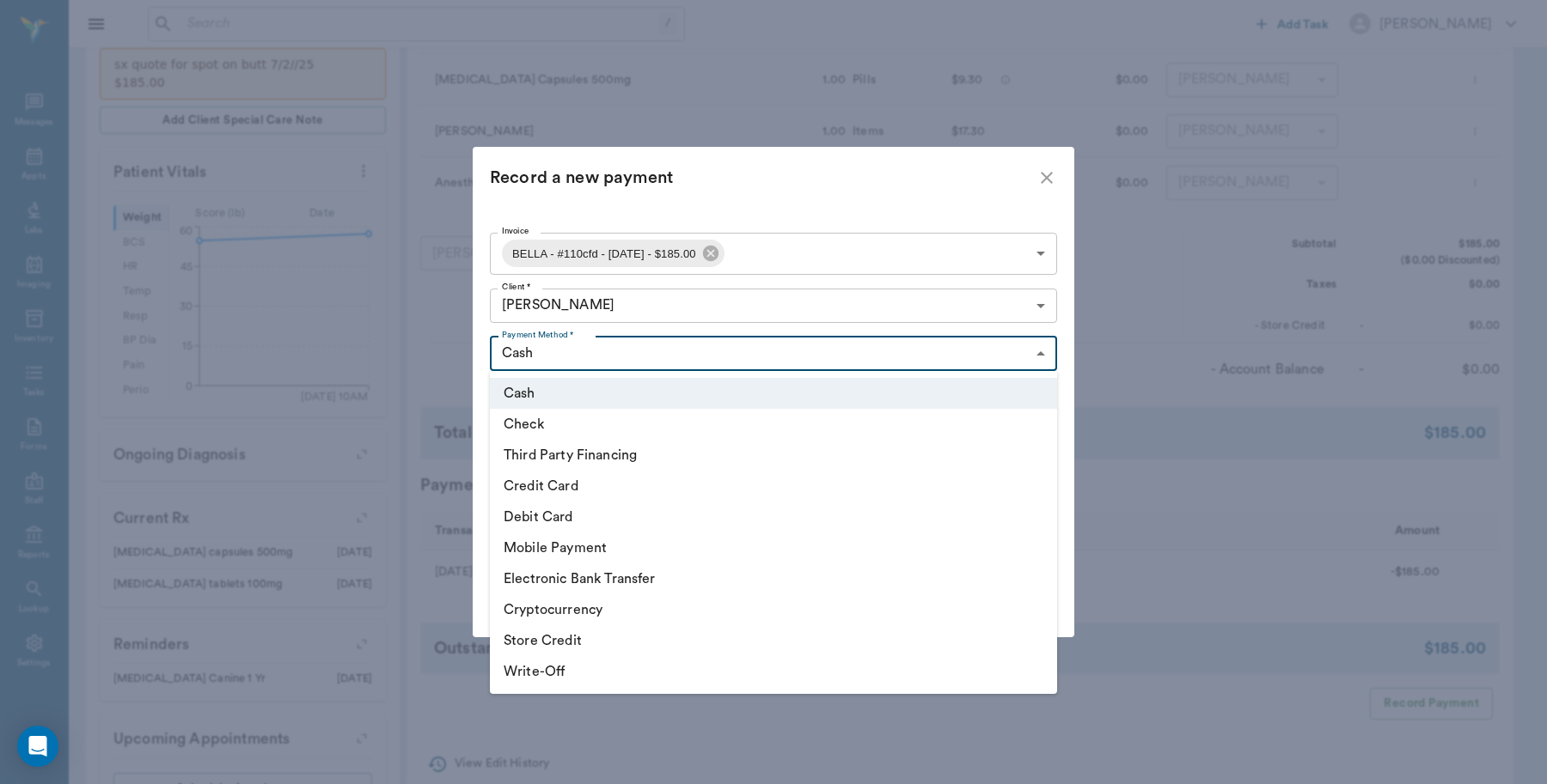
click at [574, 511] on li "Debit Card" at bounding box center [773, 517] width 567 height 31
type input "DEBIT_CARD"
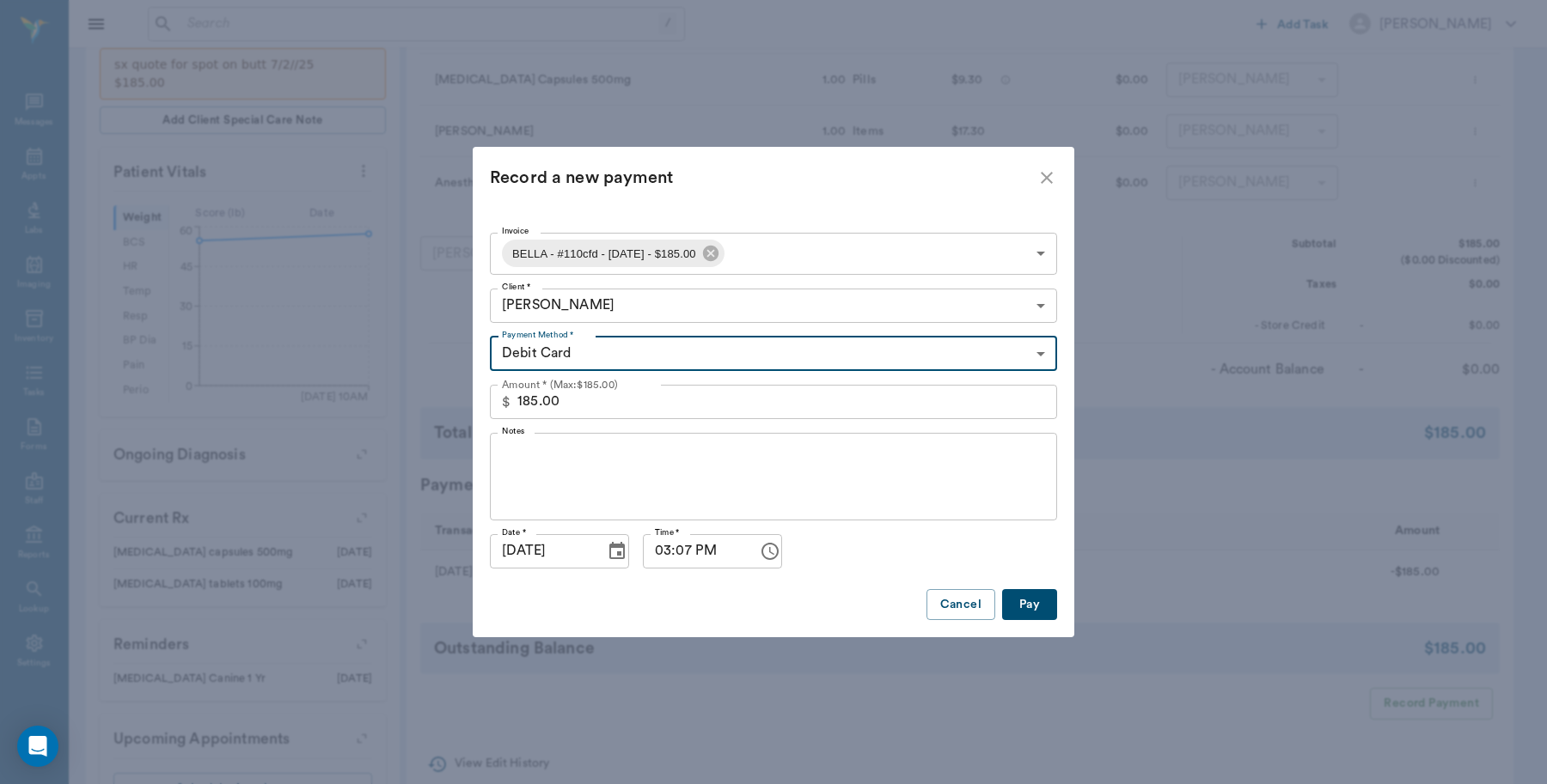
click at [1037, 611] on button "Pay" at bounding box center [1029, 605] width 55 height 32
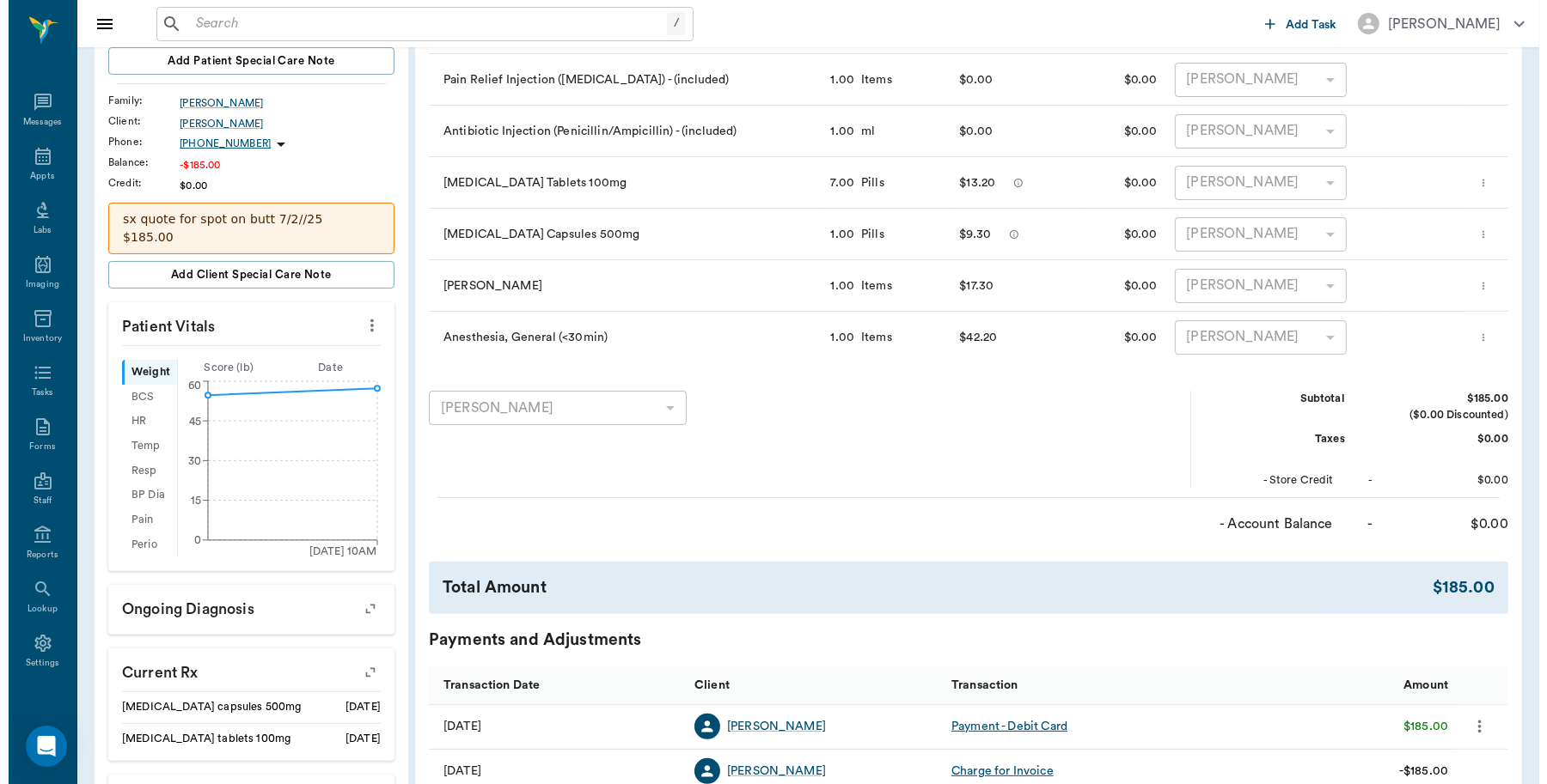
scroll to position [0, 0]
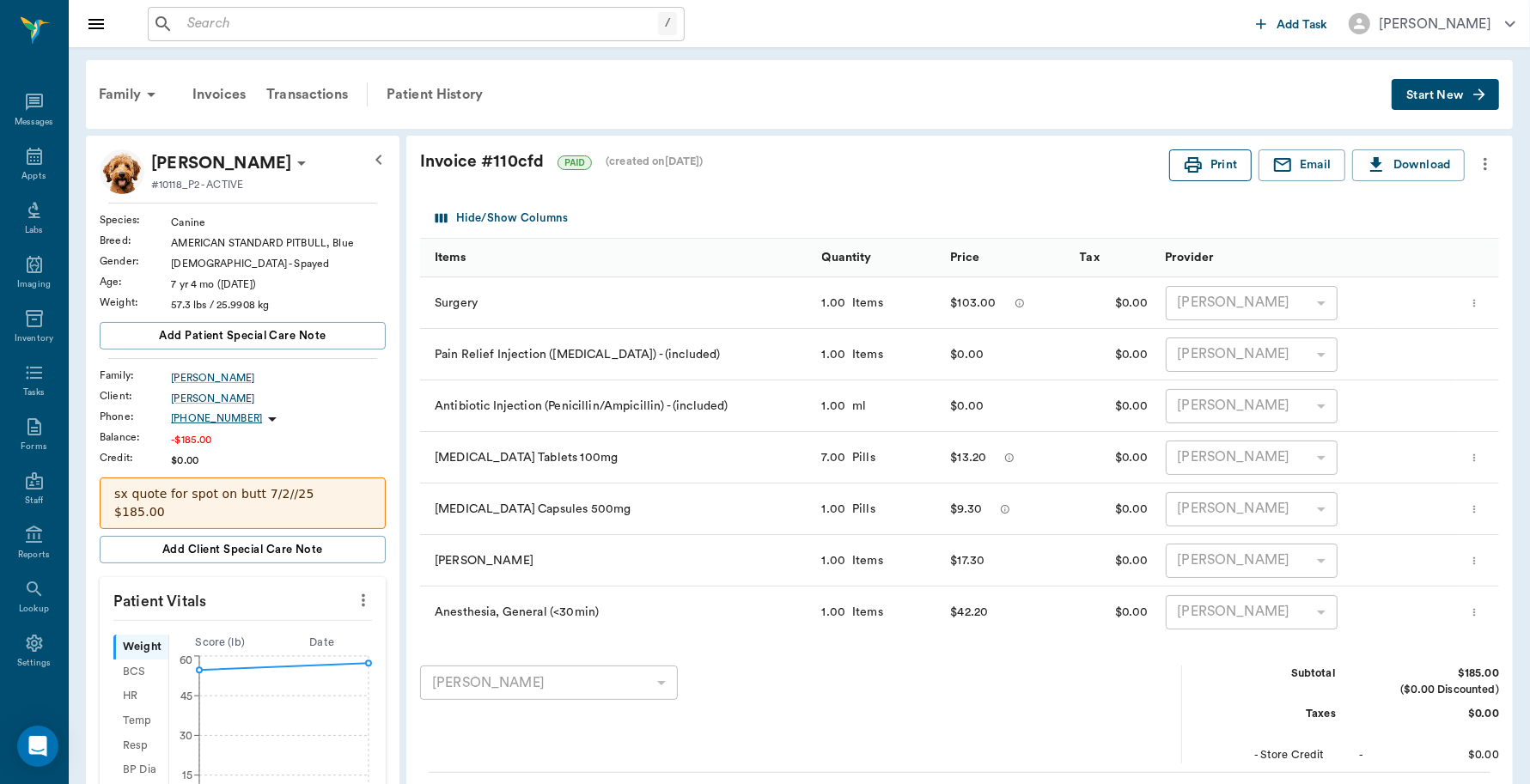
click at [1205, 160] on button "Print" at bounding box center [1210, 165] width 82 height 32
click at [24, 159] on icon at bounding box center [34, 156] width 21 height 21
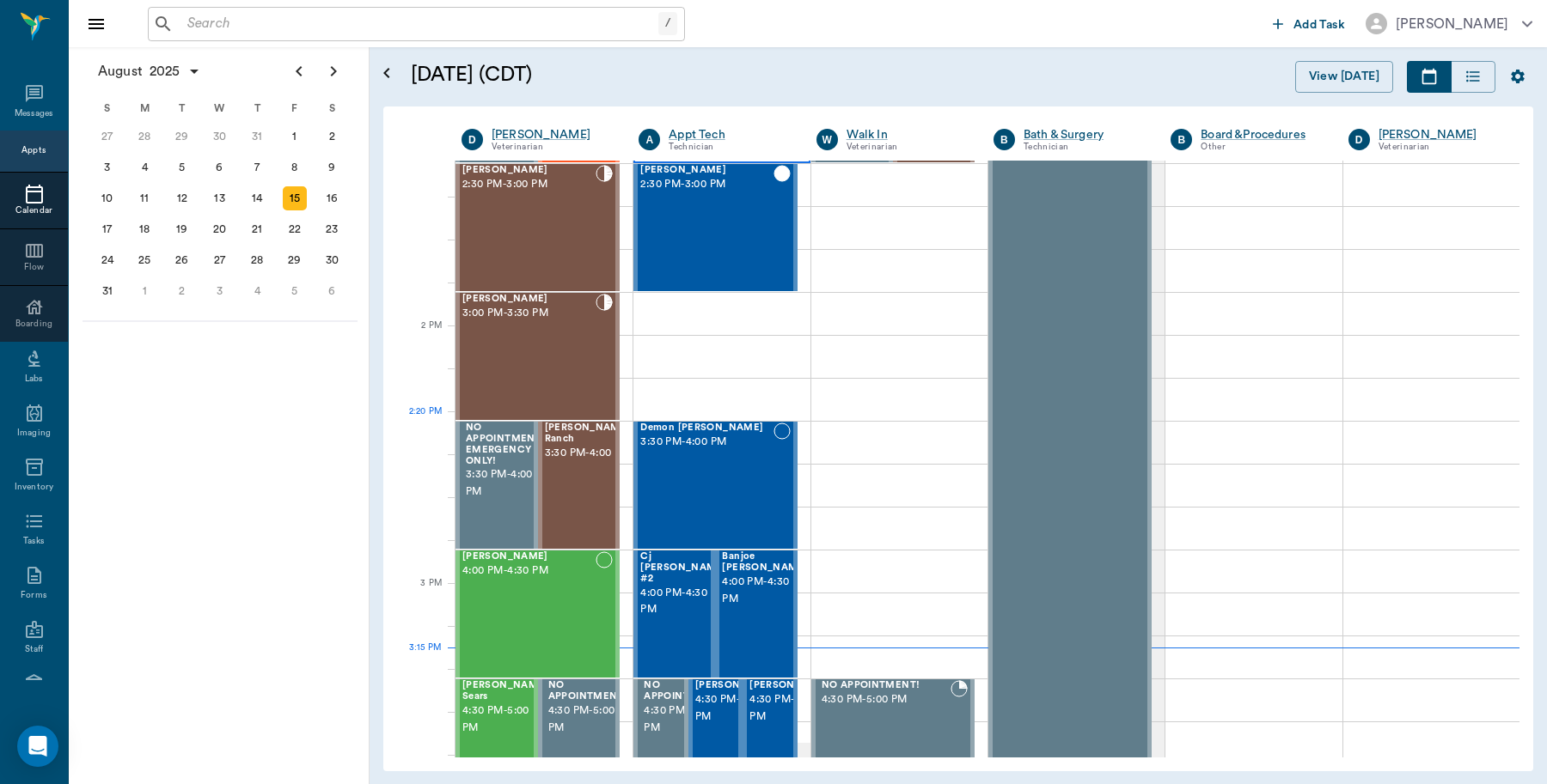
scroll to position [1267, 0]
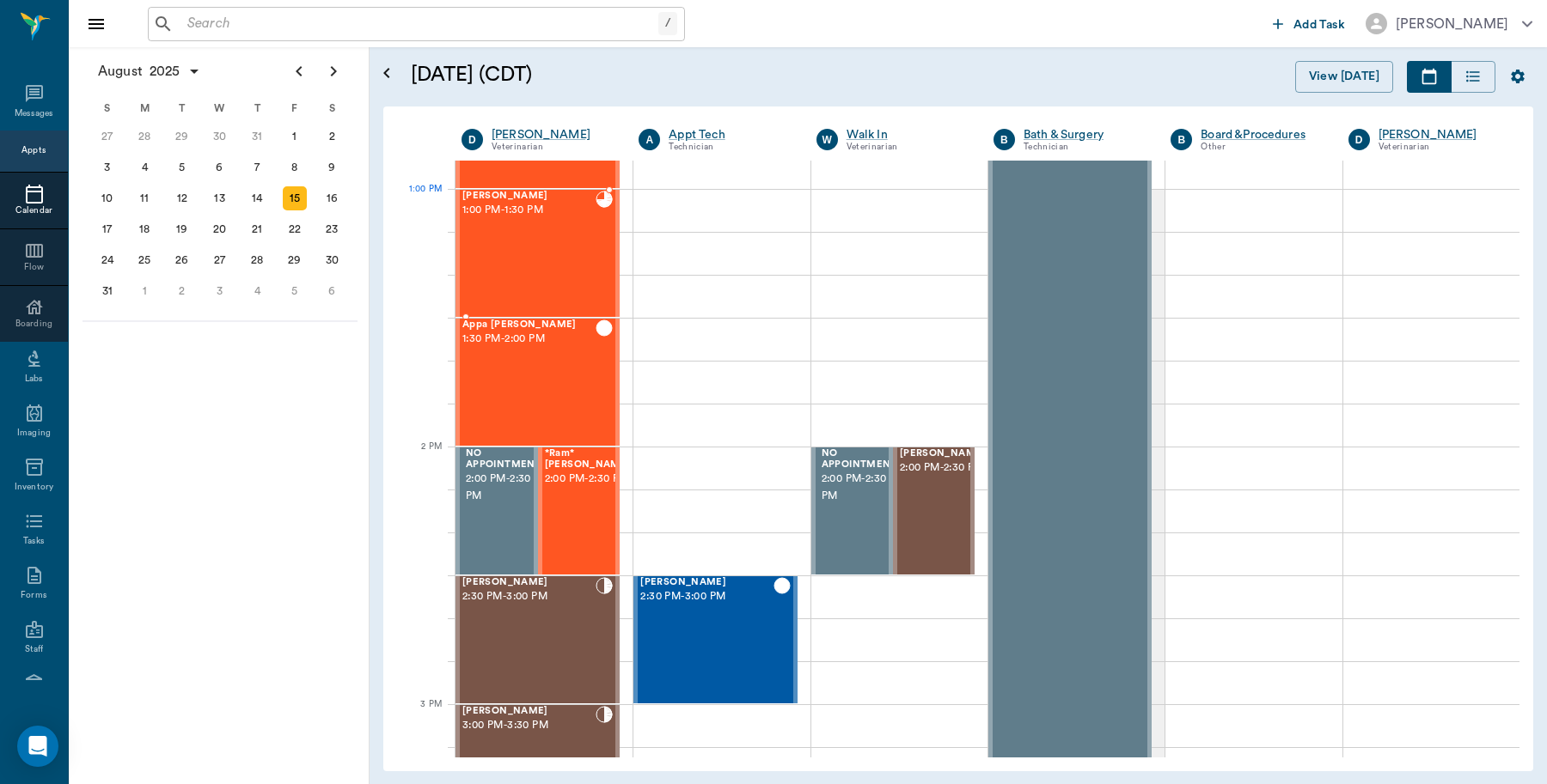
click at [590, 227] on div "BELLA Durmon 1:00 PM - 1:30 PM" at bounding box center [529, 253] width 133 height 125
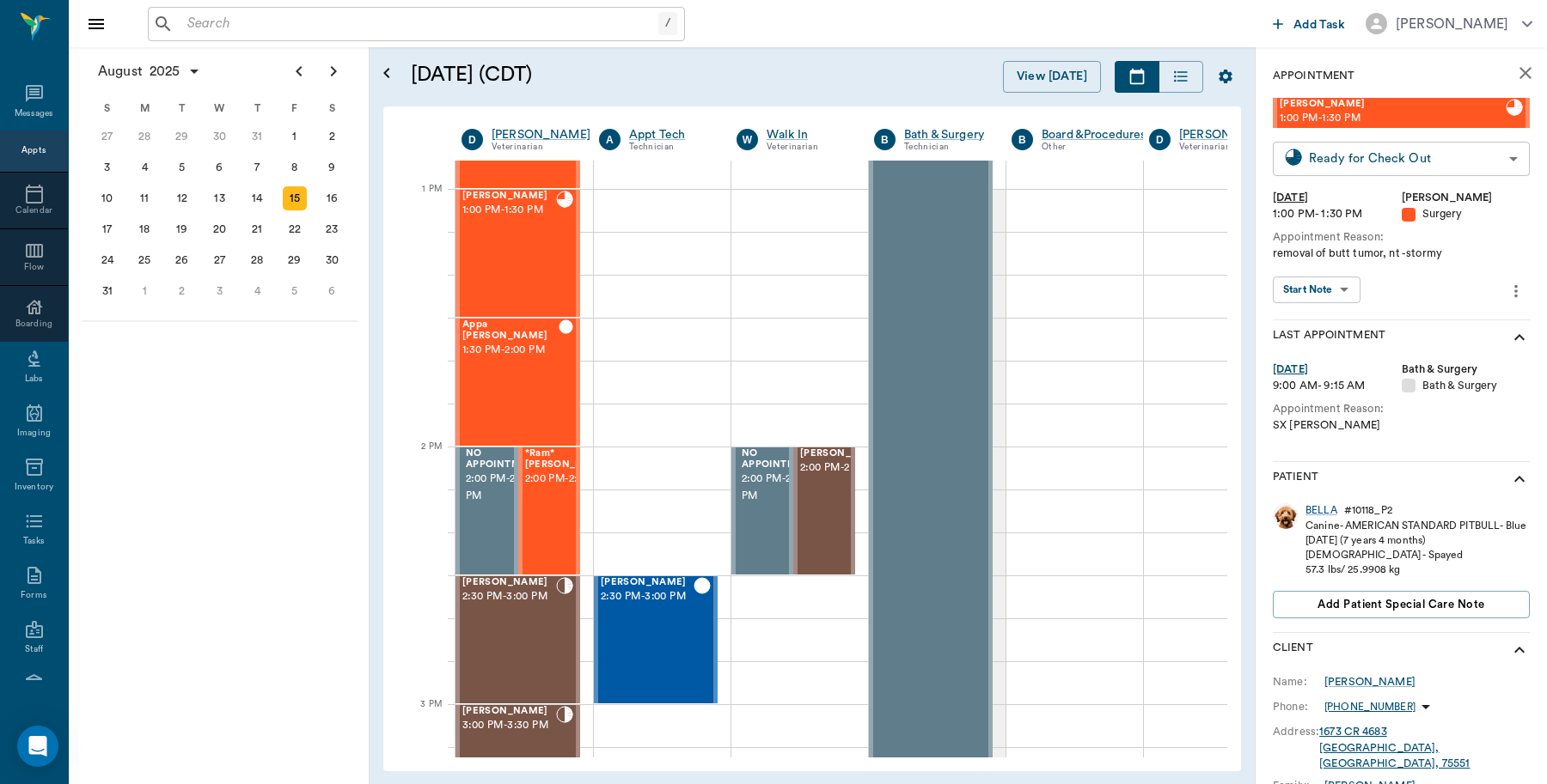
click at [1501, 163] on body "/ ​ Add Task Dr. Bert Ellsworth Nectar Messages Appts Calendar Flow Boarding La…" at bounding box center [774, 392] width 1547 height 784
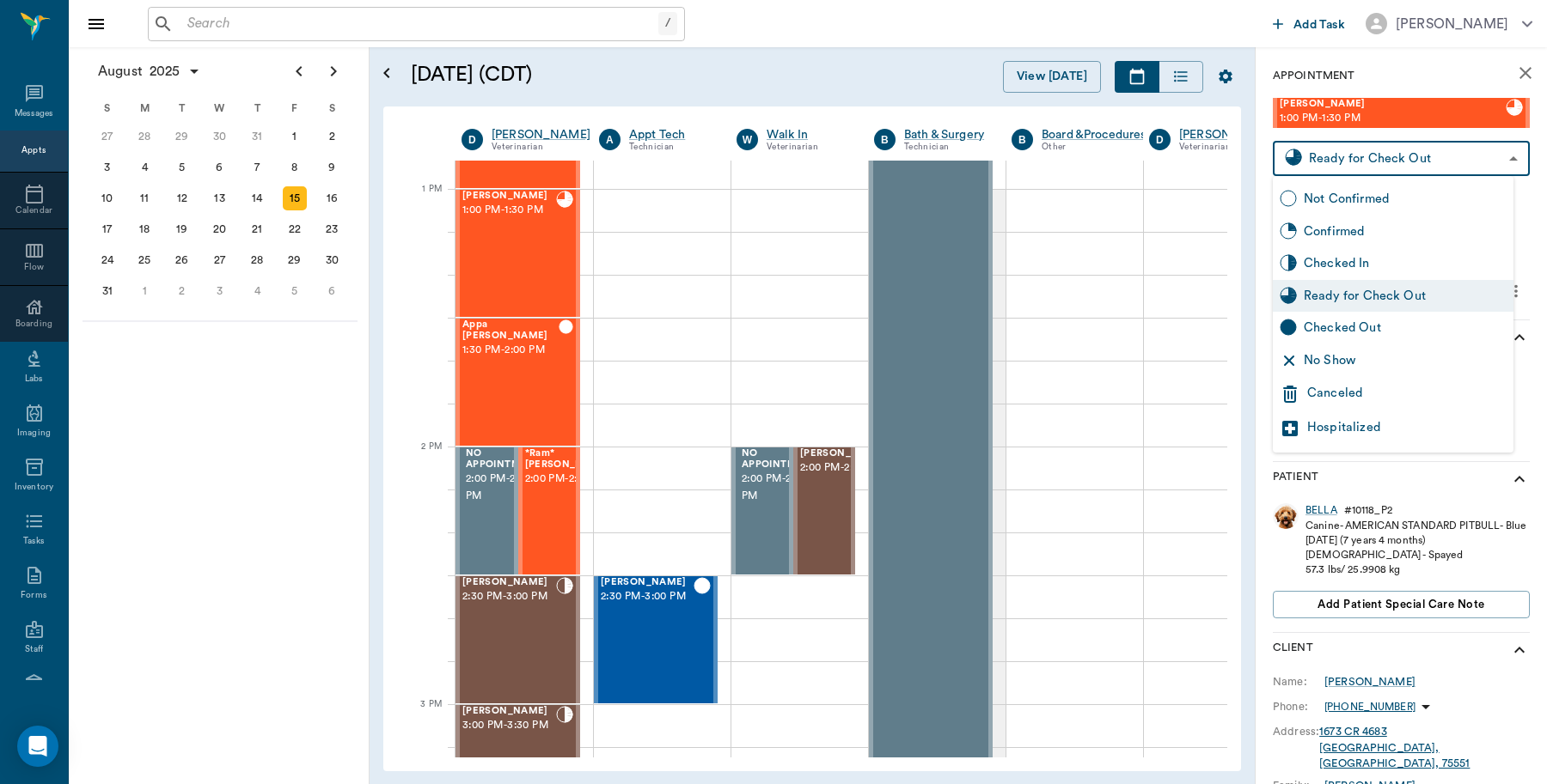
click at [1373, 330] on div "Checked Out" at bounding box center [1405, 328] width 203 height 19
type input "CHECKED_OUT"
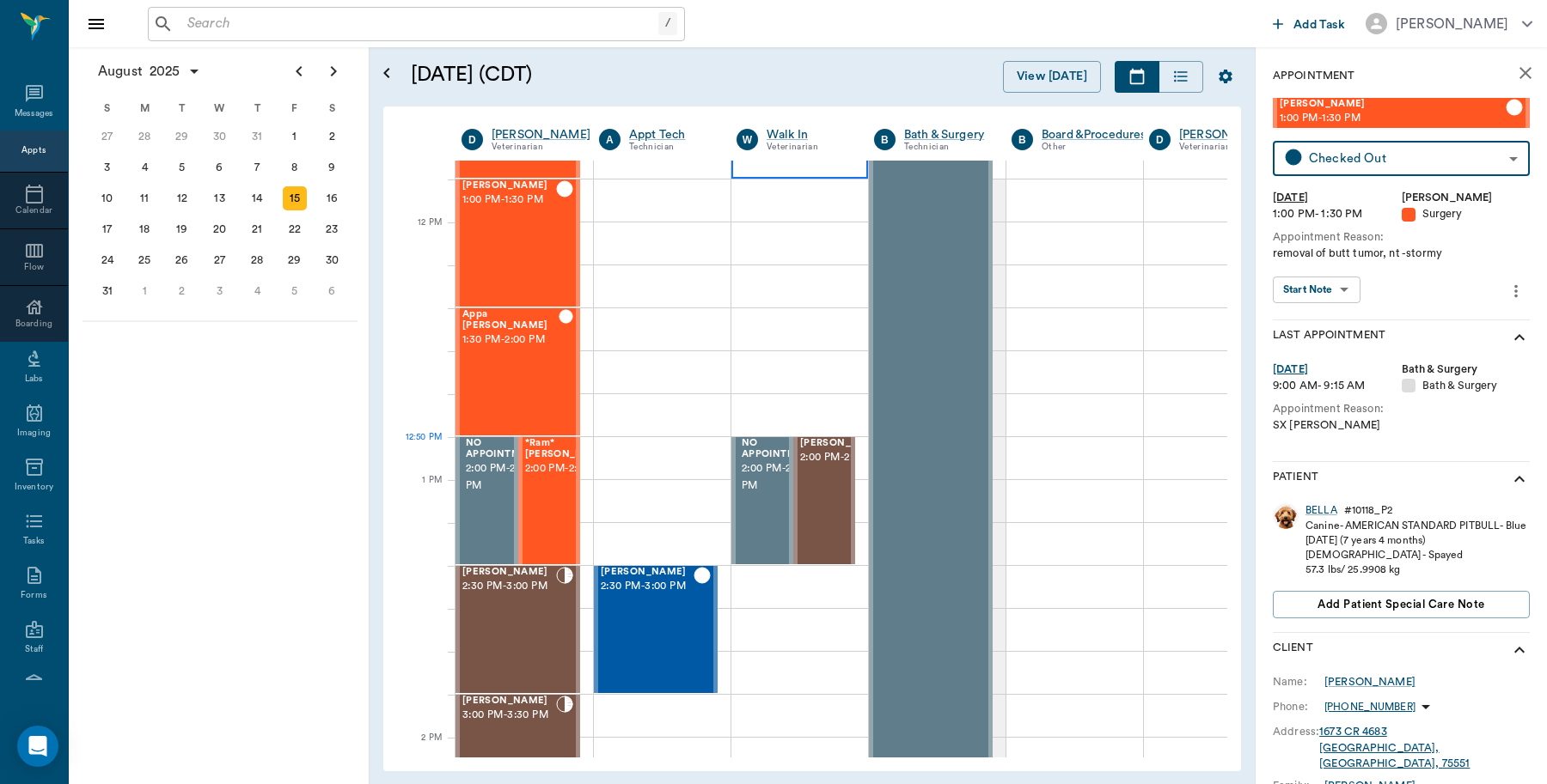
scroll to position [1482, 0]
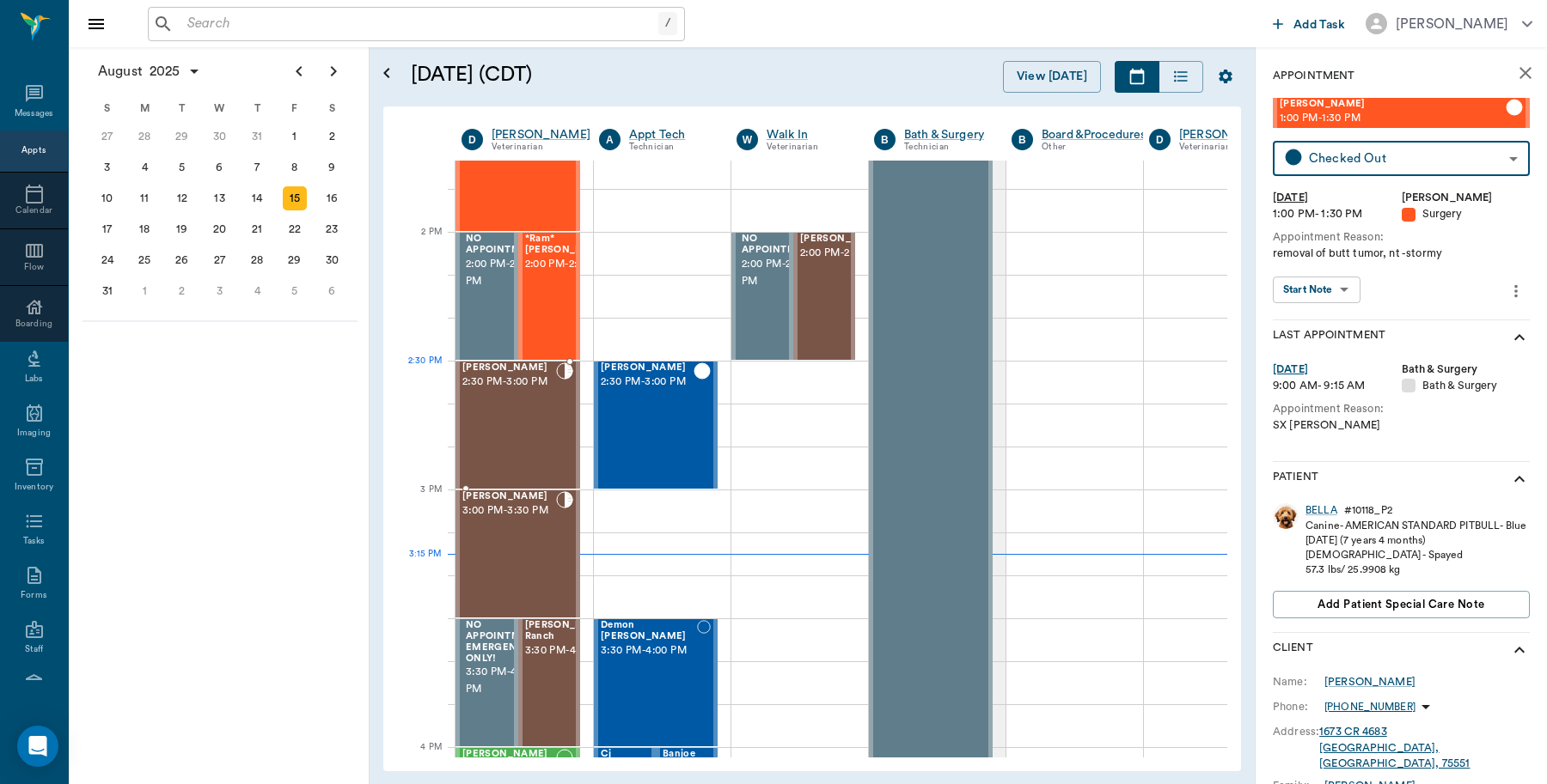
click at [484, 402] on div "Stormy Deming 2:30 PM - 3:00 PM" at bounding box center [509, 424] width 94 height 125
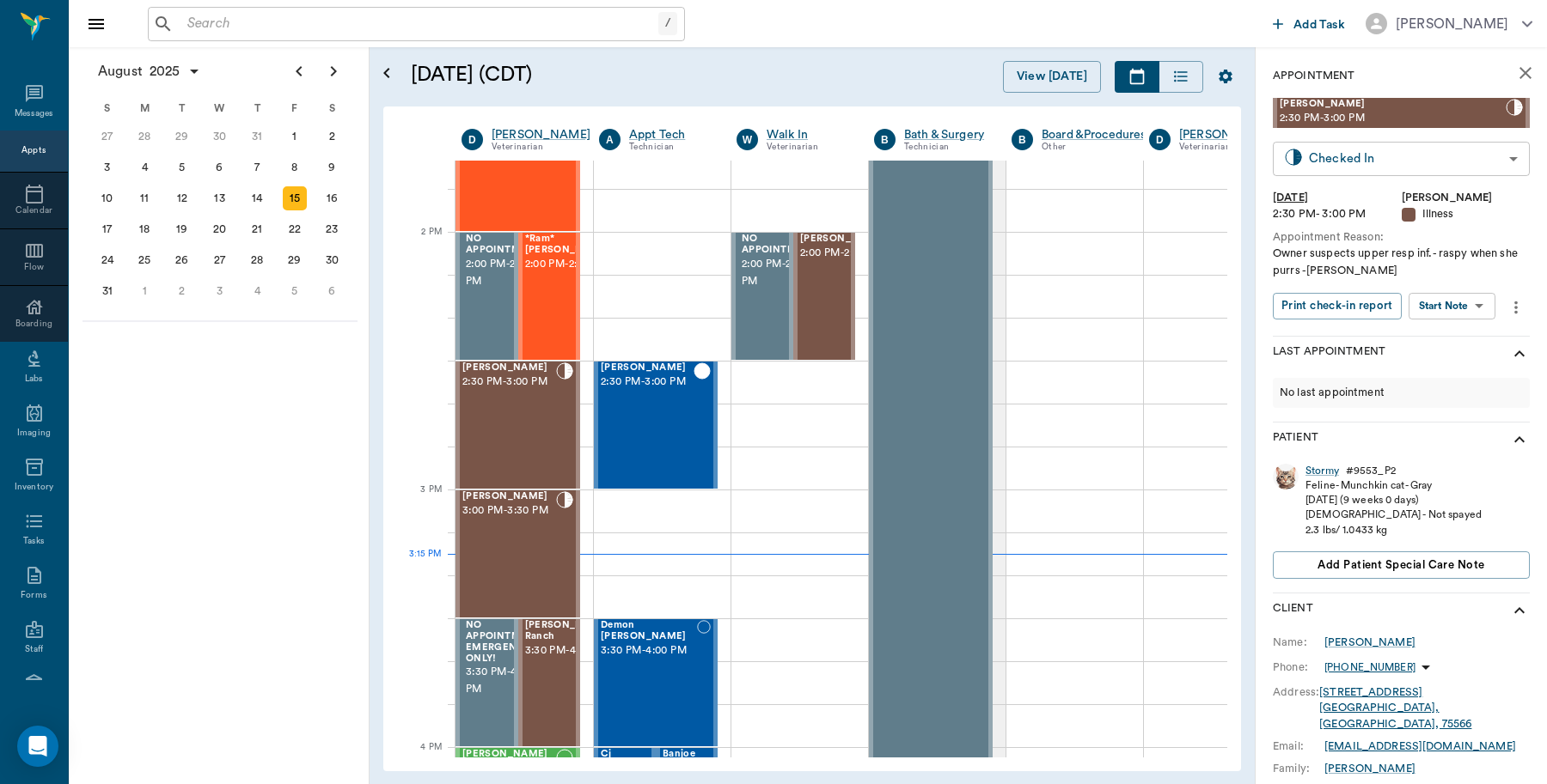
click at [1483, 153] on body "/ ​ Add Task Dr. Bert Ellsworth Nectar Messages Appts Calendar Flow Boarding La…" at bounding box center [774, 392] width 1547 height 784
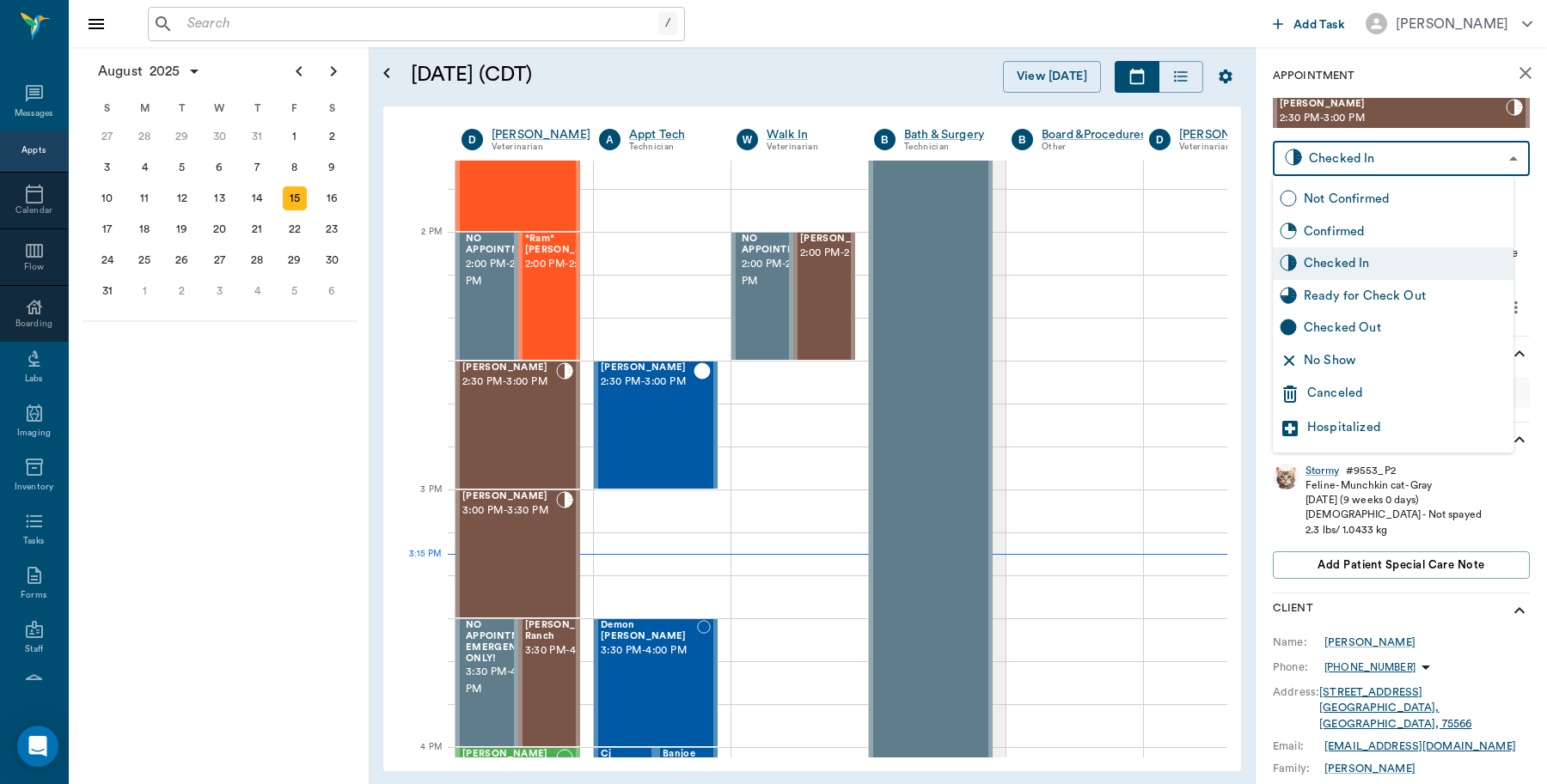
click at [1394, 324] on div "Checked Out" at bounding box center [1405, 328] width 203 height 19
type input "CHECKED_OUT"
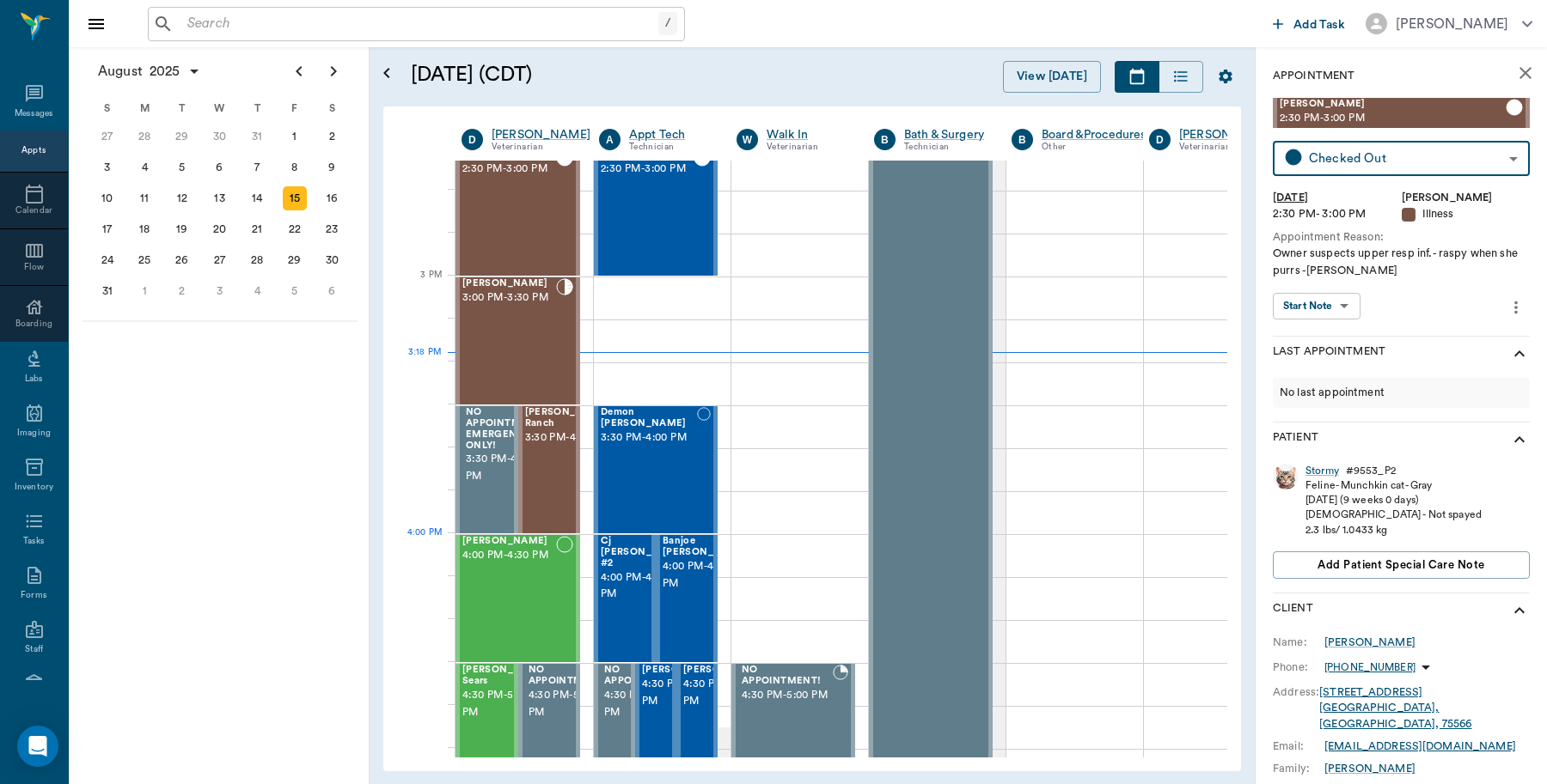
scroll to position [1697, 0]
click at [550, 444] on span "3:30 PM - 4:00 PM" at bounding box center [569, 436] width 89 height 17
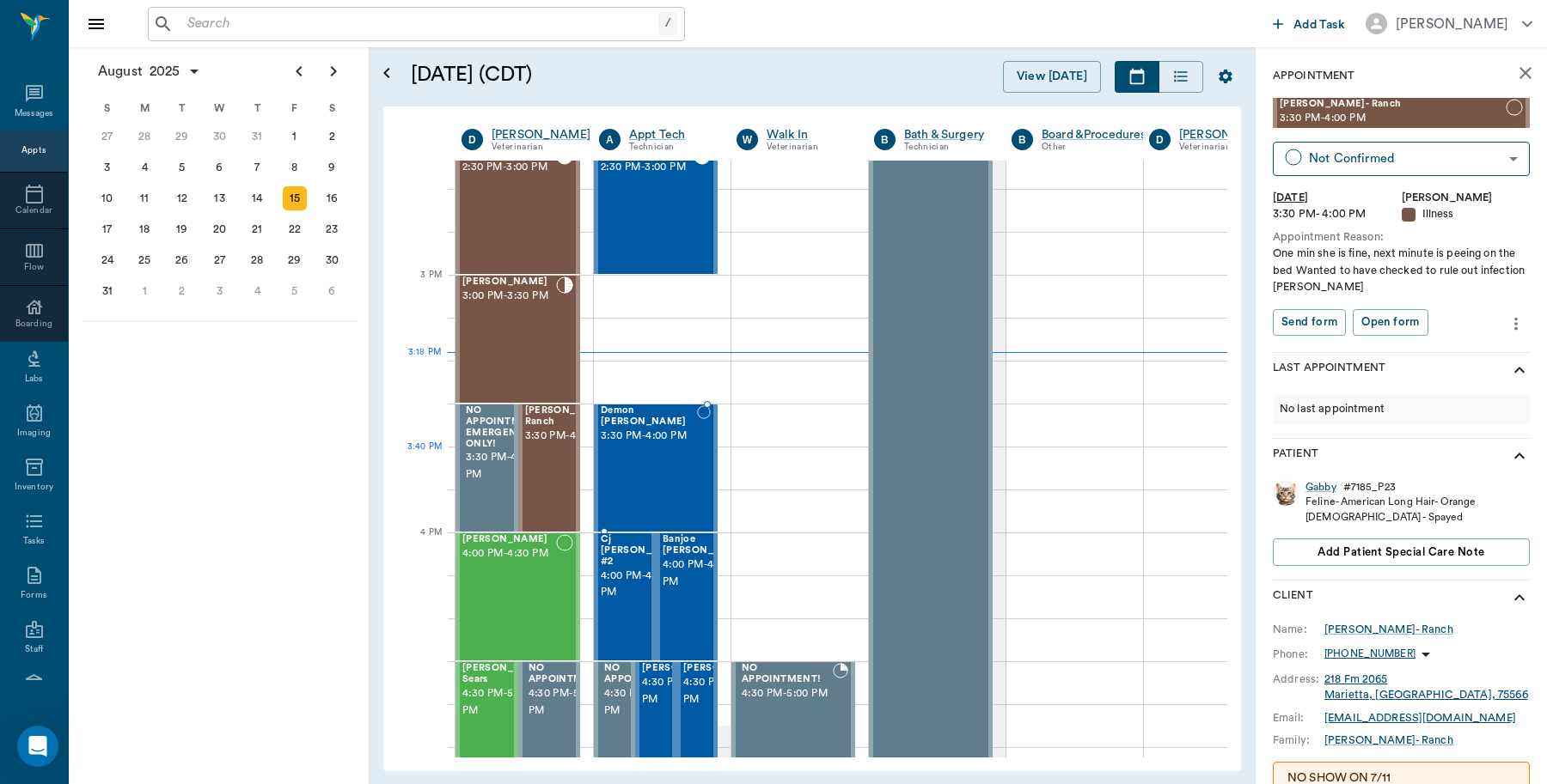
drag, startPoint x: 621, startPoint y: 461, endPoint x: 633, endPoint y: 447, distance: 18.4
click at [623, 458] on div "Demon [PERSON_NAME] 3:30 PM - 4:00 PM" at bounding box center [648, 467] width 96 height 125
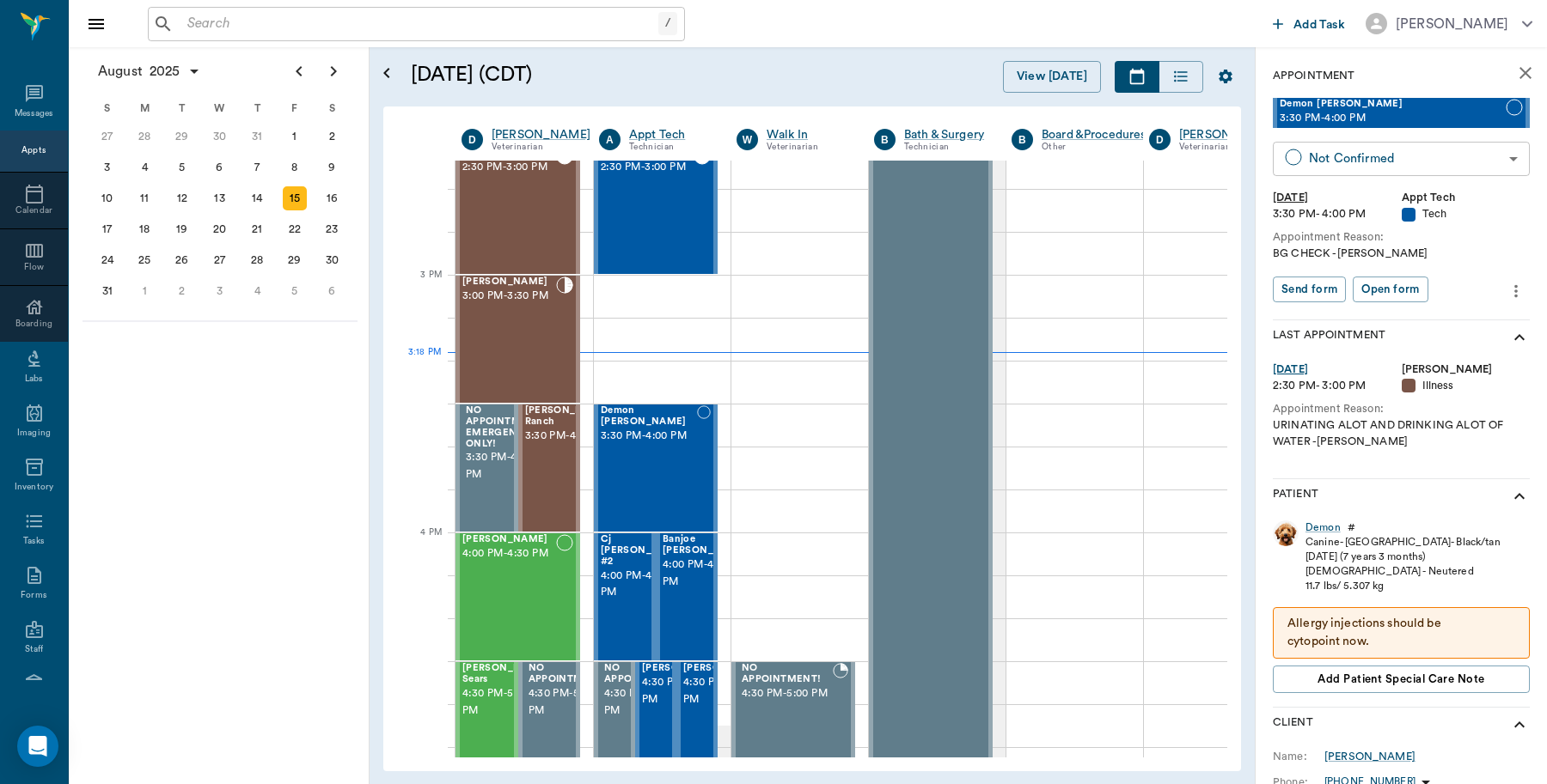
click at [1373, 161] on body "/ ​ Add Task Dr. Bert Ellsworth Nectar Messages Appts Calendar Flow Boarding La…" at bounding box center [774, 392] width 1547 height 784
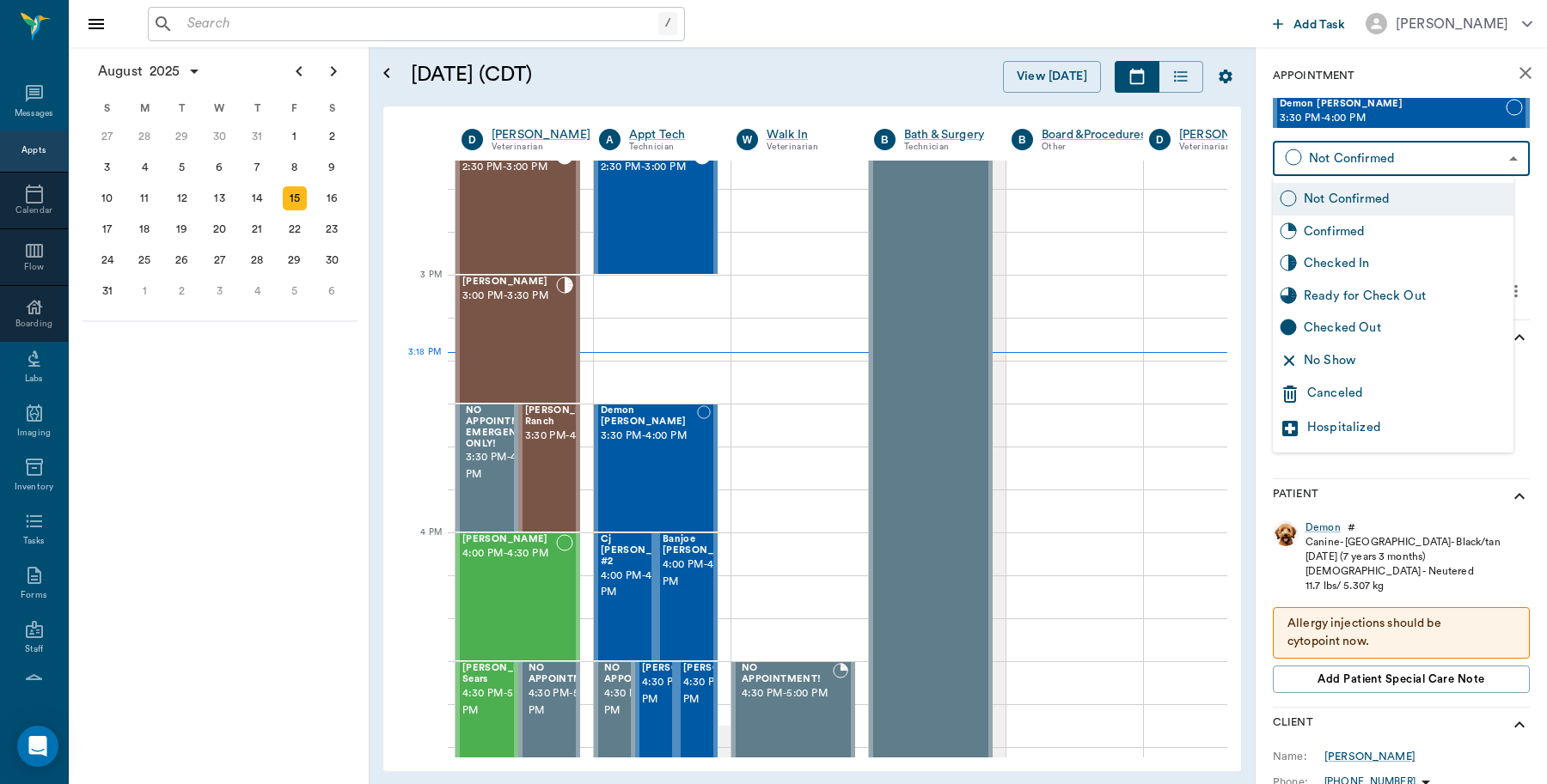
click at [1372, 264] on div "Checked In" at bounding box center [1405, 264] width 203 height 19
type input "CHECKED_IN"
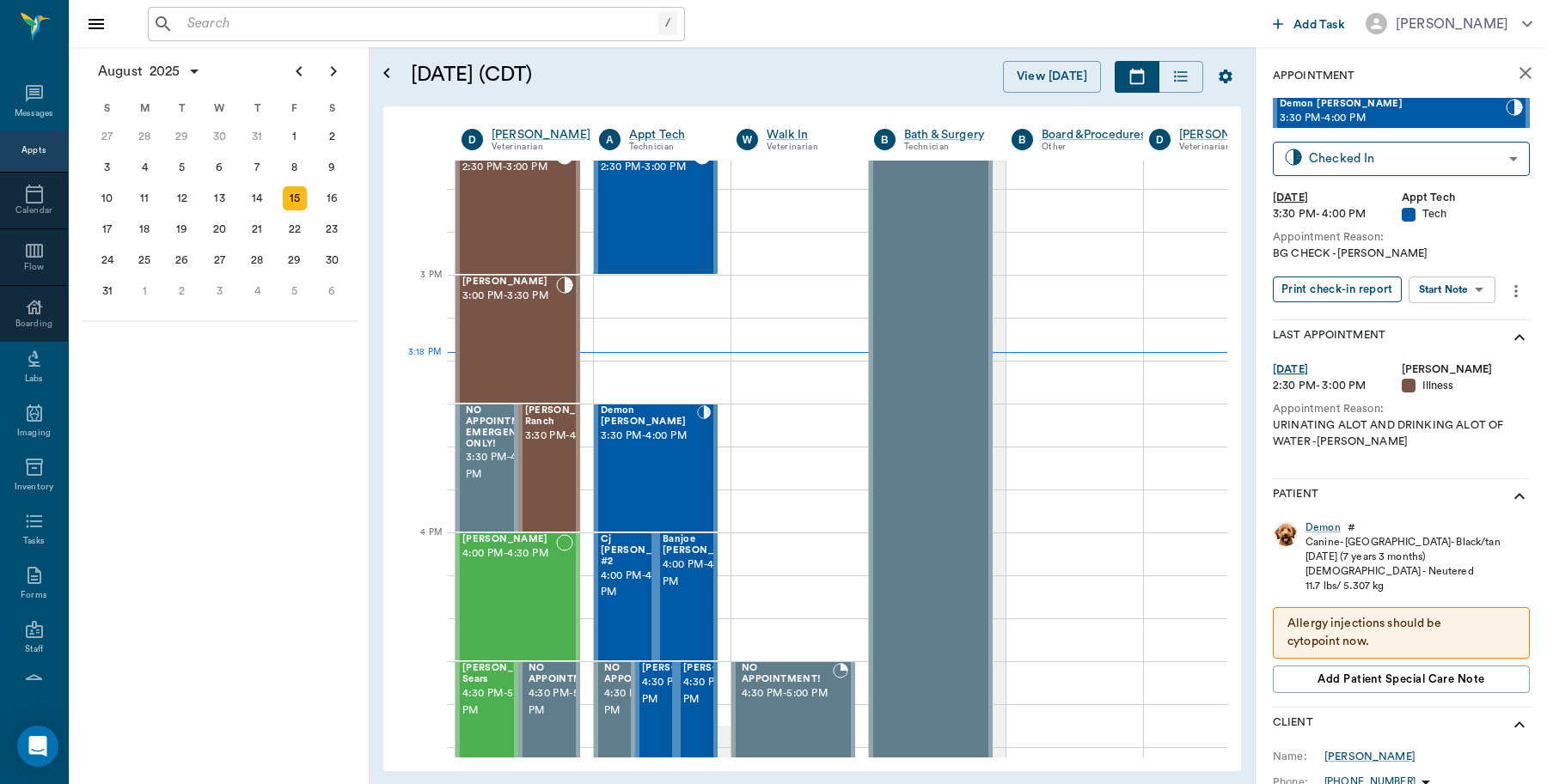
click at [1365, 289] on button "Print check-in report" at bounding box center [1337, 289] width 129 height 26
click at [635, 602] on span "4:00 PM - 4:30 PM" at bounding box center [644, 585] width 86 height 35
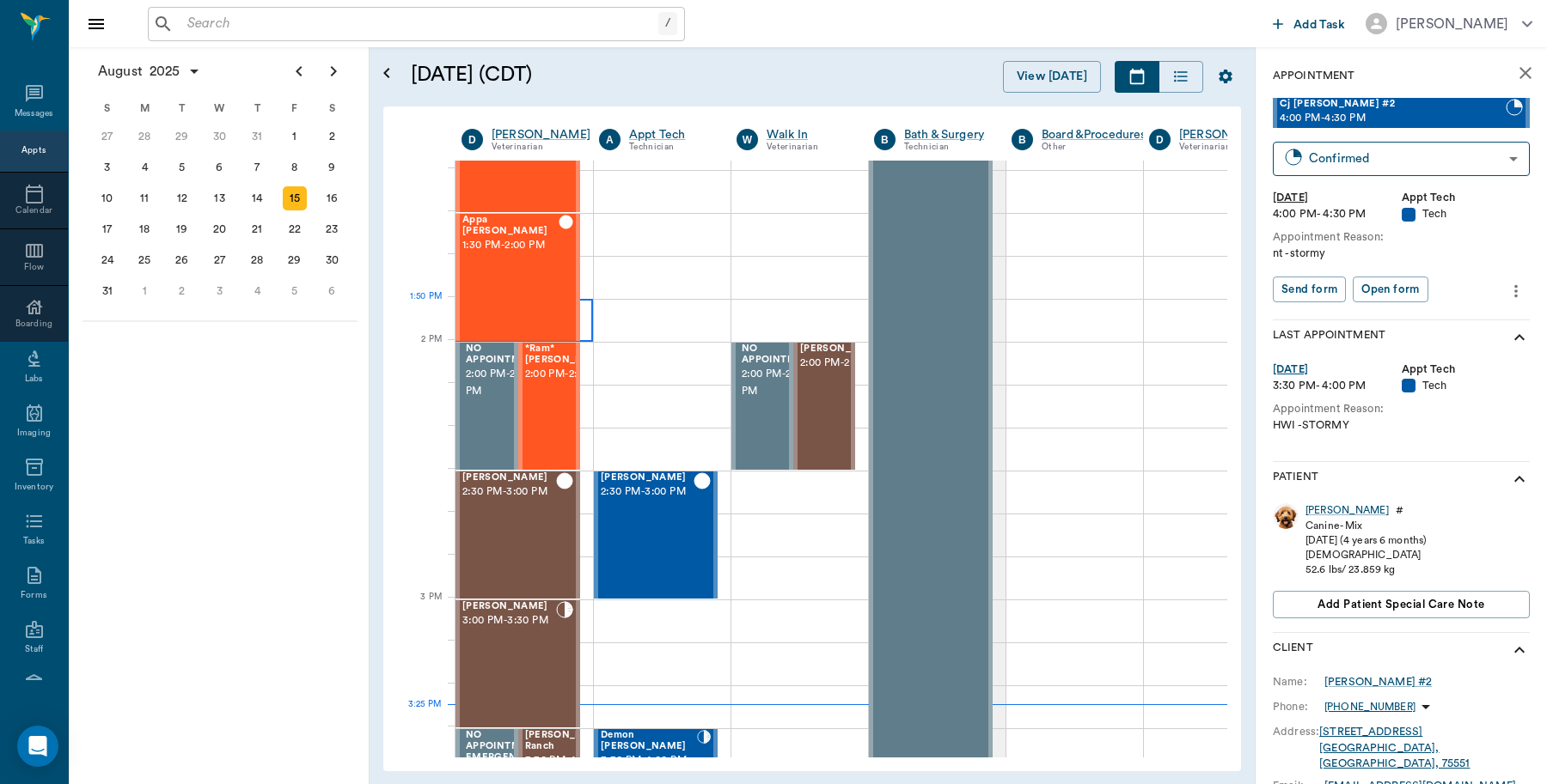
scroll to position [1375, 0]
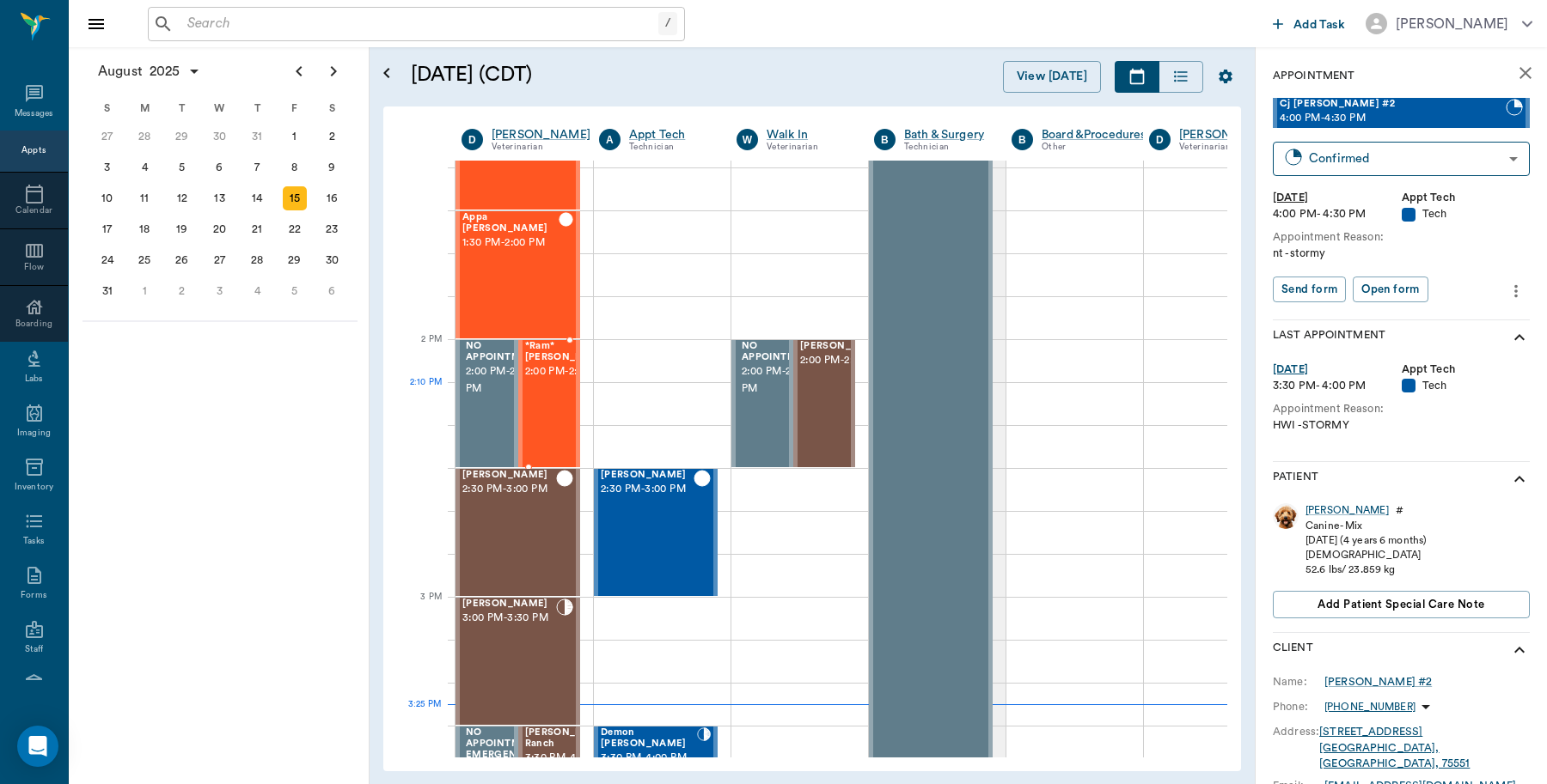
click at [554, 381] on span "2:00 PM - 2:30 PM" at bounding box center [568, 371] width 86 height 17
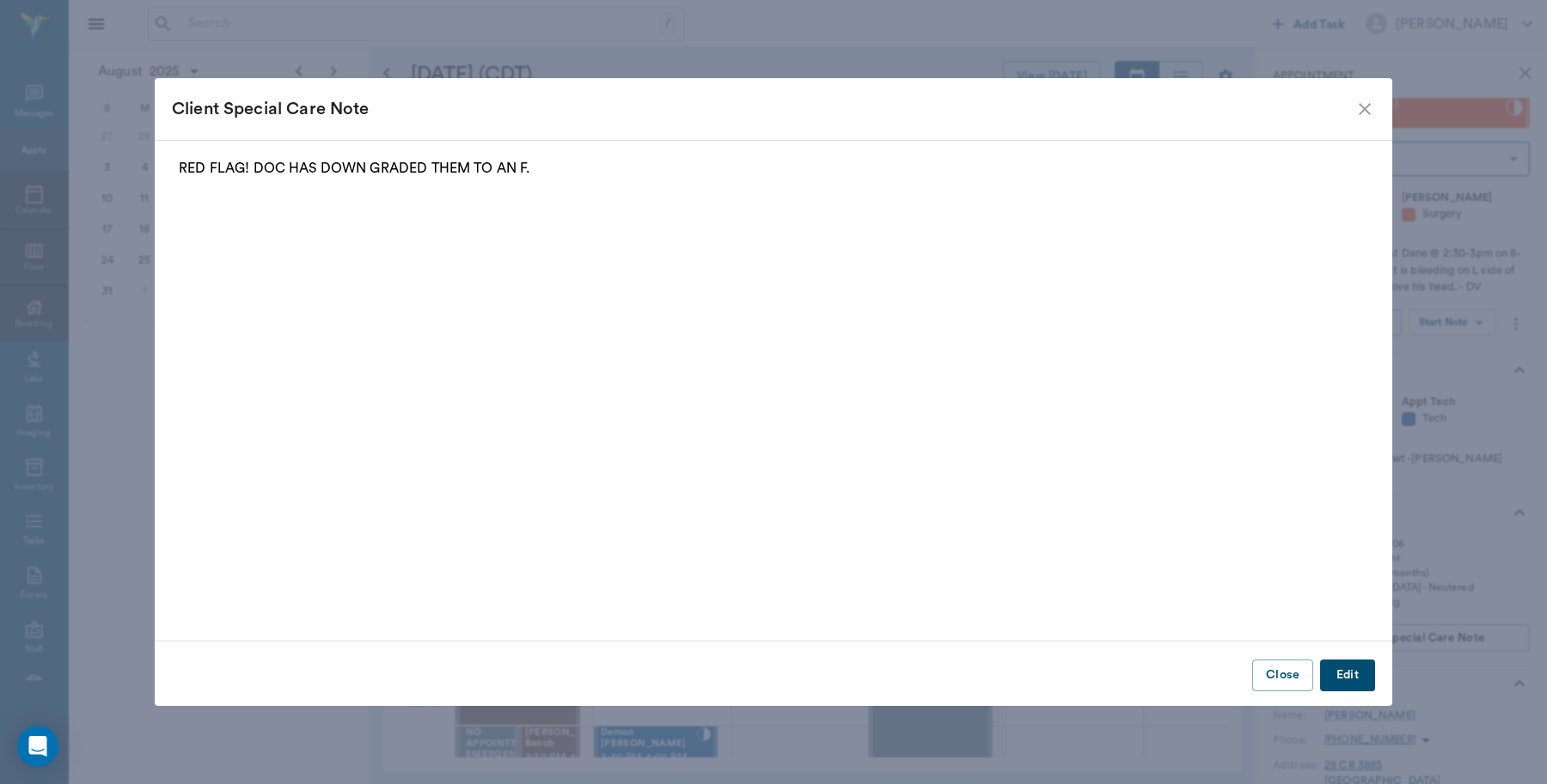
click at [1360, 116] on icon "close" at bounding box center [1364, 109] width 21 height 21
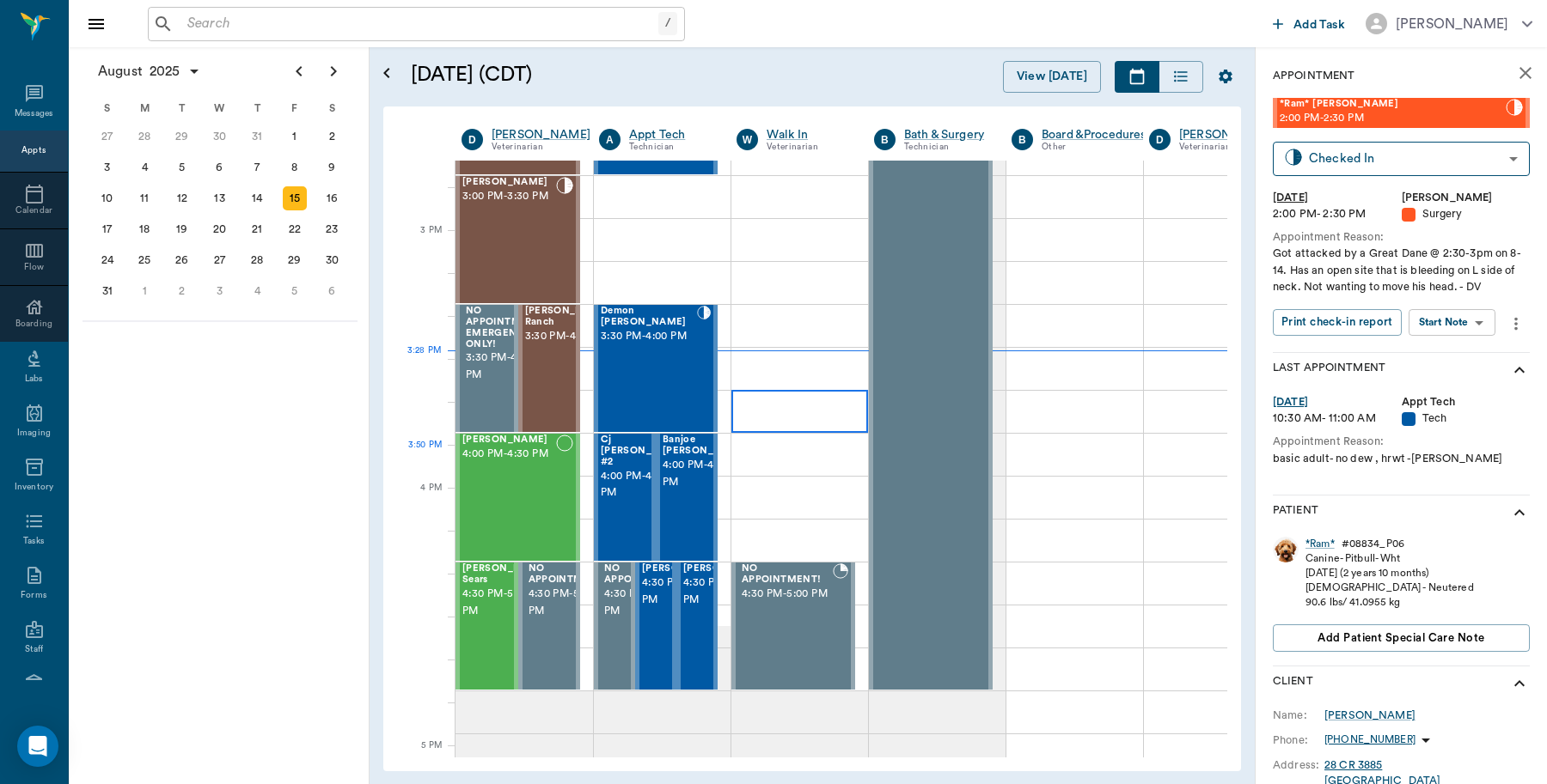
scroll to position [1803, 0]
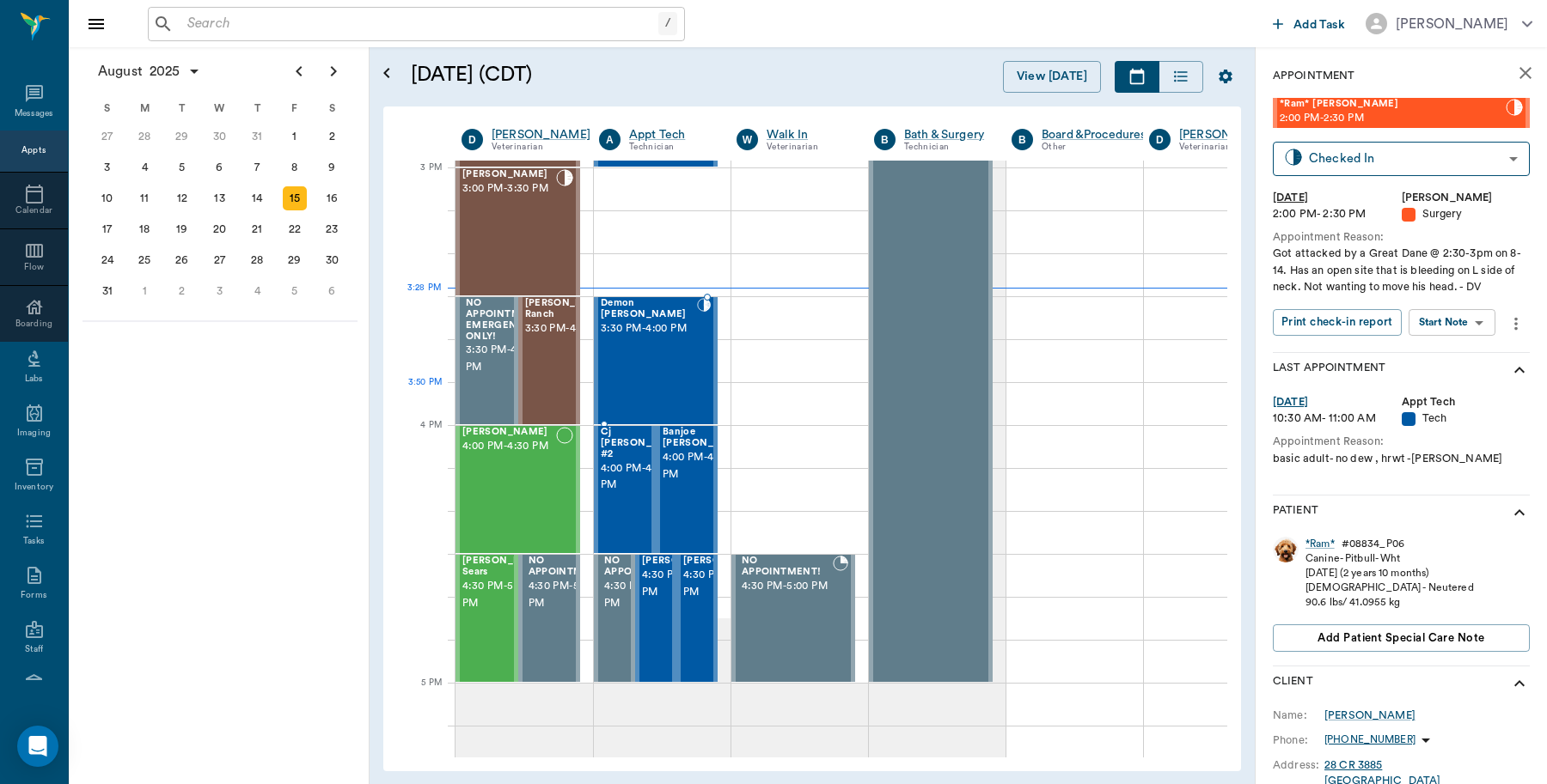
click at [668, 371] on div "Demon [PERSON_NAME] 3:30 PM - 4:00 PM" at bounding box center [648, 361] width 96 height 125
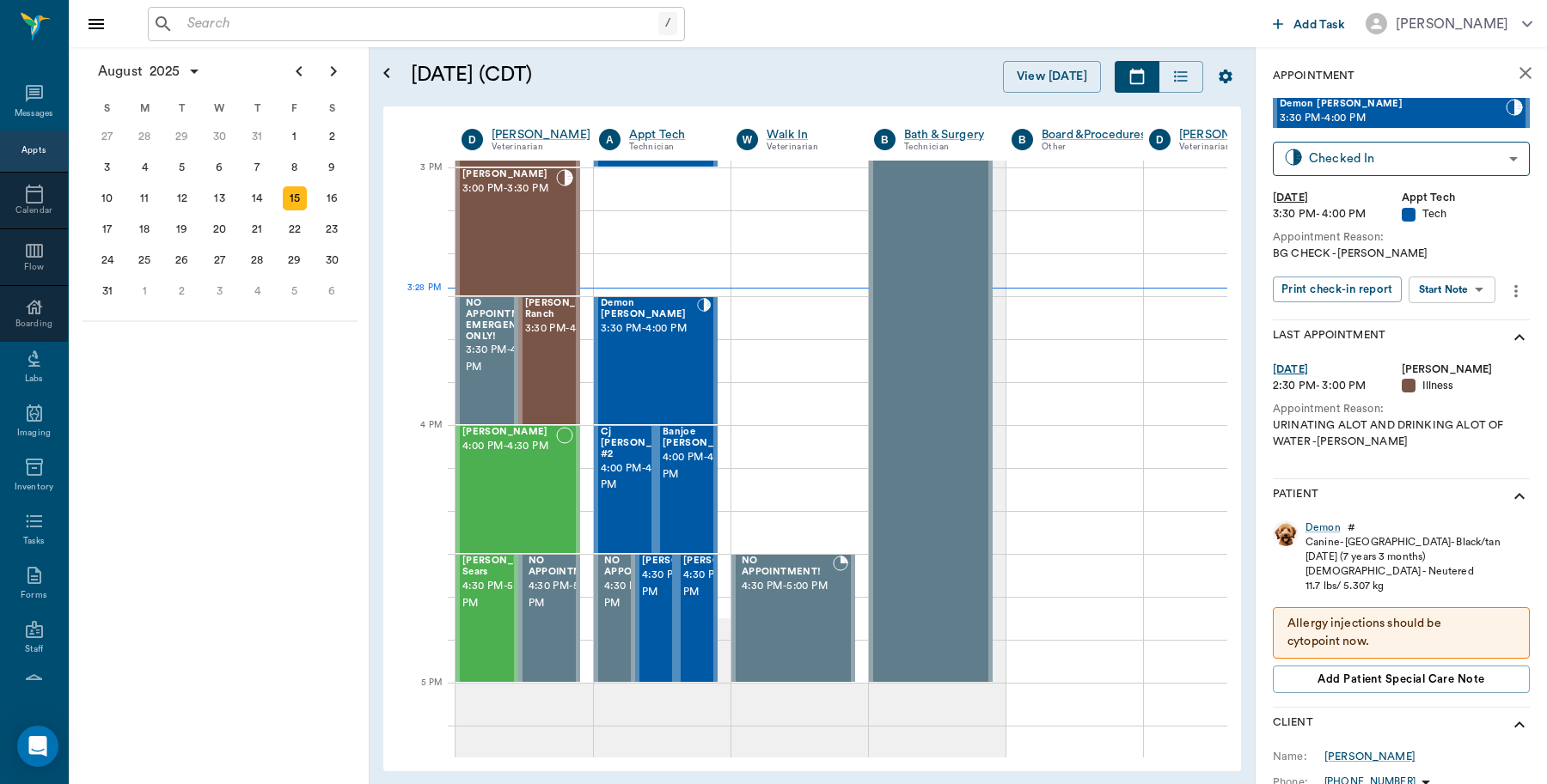
click at [1436, 289] on body "/ ​ Add Task Dr. Bert Ellsworth Nectar Messages Appts Calendar Flow Boarding La…" at bounding box center [774, 392] width 1547 height 784
click at [1441, 316] on button "View SOAP" at bounding box center [1434, 325] width 58 height 20
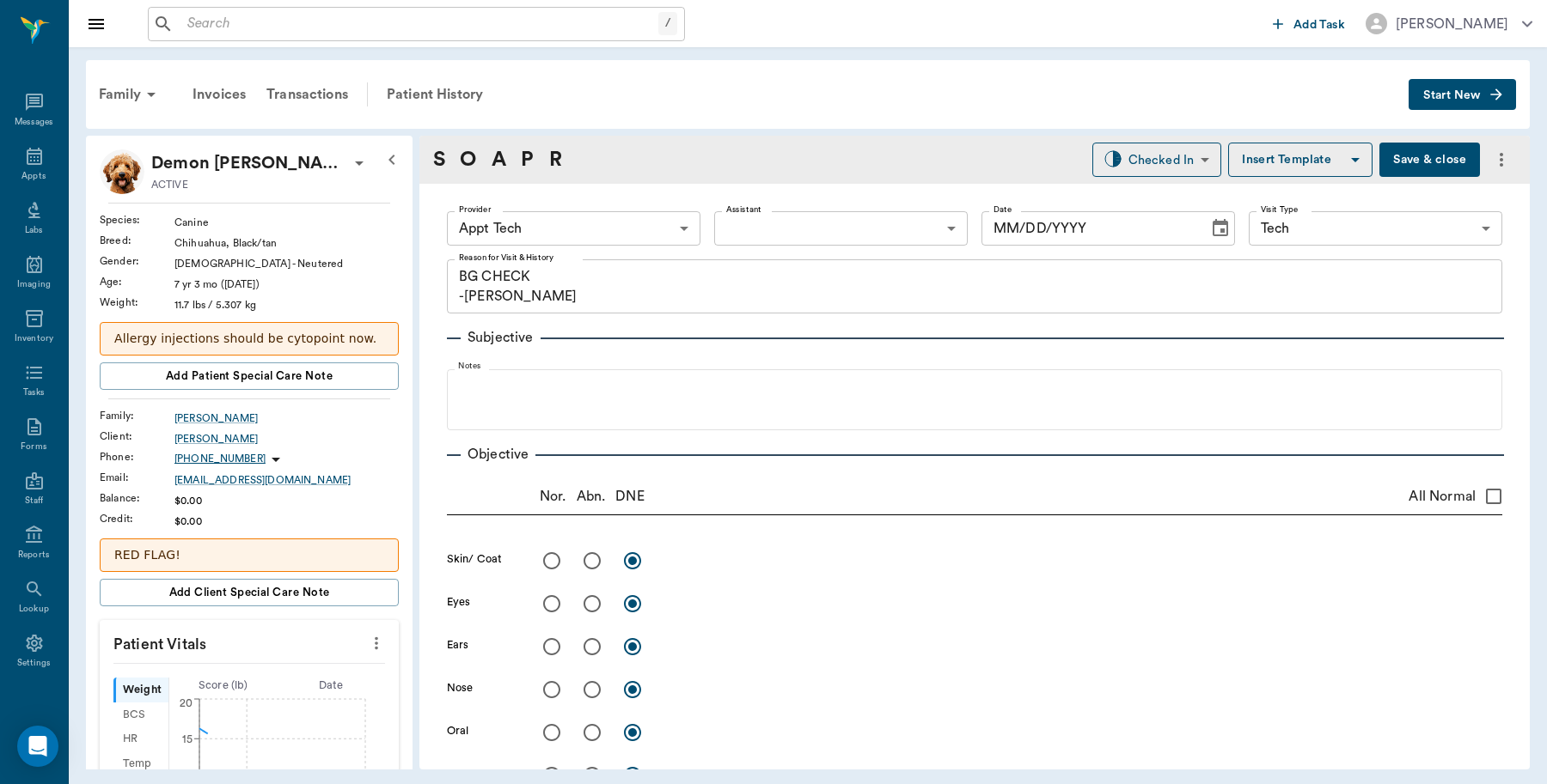
type input "63ec2f075fda476ae8351a4c"
type input "65d2be4f46e3a538d89b8c1a"
type textarea "BG CHECK -[PERSON_NAME]"
type input "[DATE]"
click at [637, 224] on body "/ ​ Add Task Dr. Bert Ellsworth Nectar Messages Appts Labs Imaging Inventory Ta…" at bounding box center [774, 392] width 1547 height 784
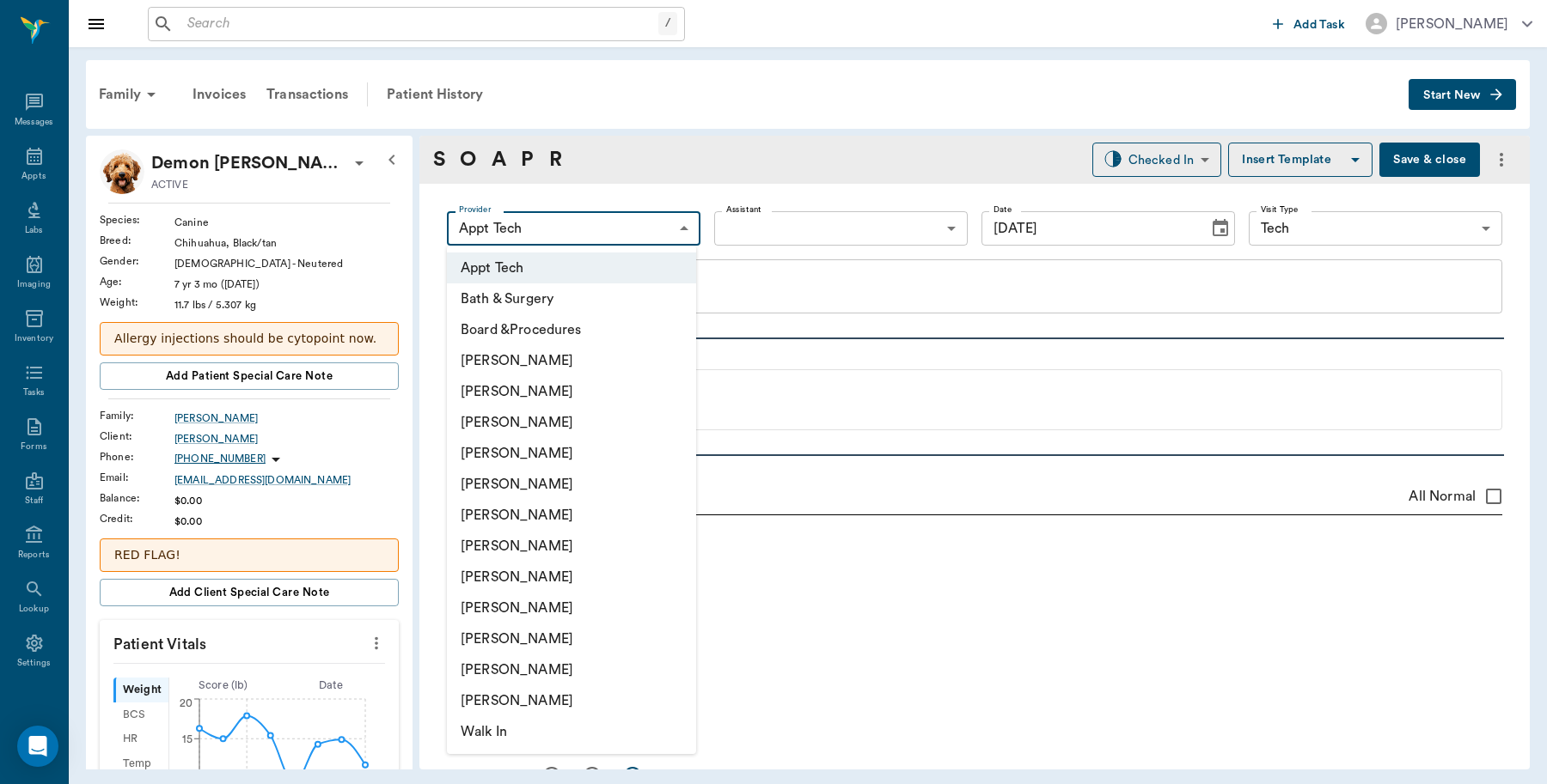
click at [587, 507] on li "Hunter Graves" at bounding box center [571, 516] width 249 height 31
type input "682b670d8bdc6f7f8feef3db"
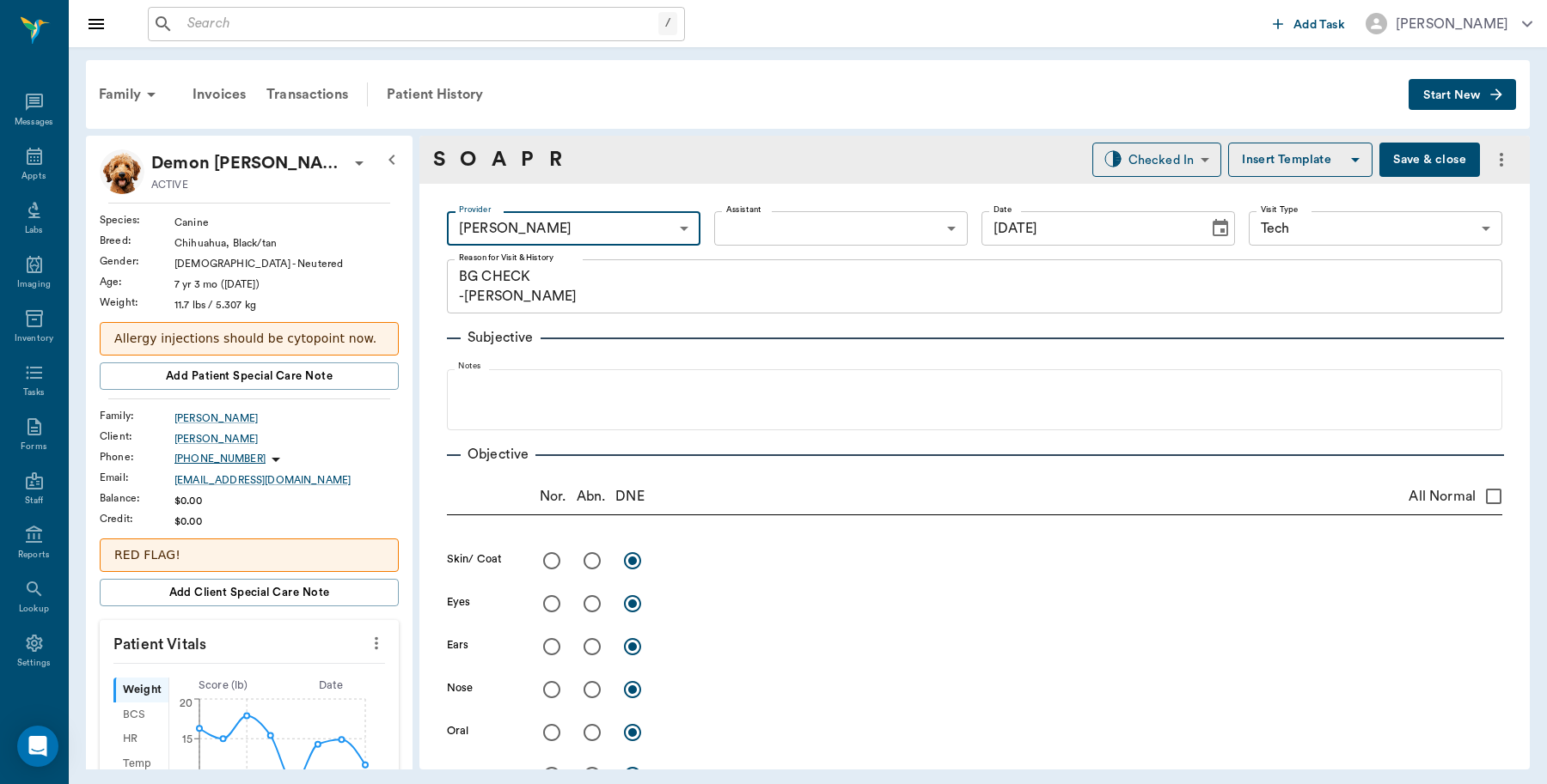
click at [821, 230] on body "/ ​ Add Task Dr. Bert Ellsworth Nectar Messages Appts Labs Imaging Inventory Ta…" at bounding box center [774, 392] width 1547 height 784
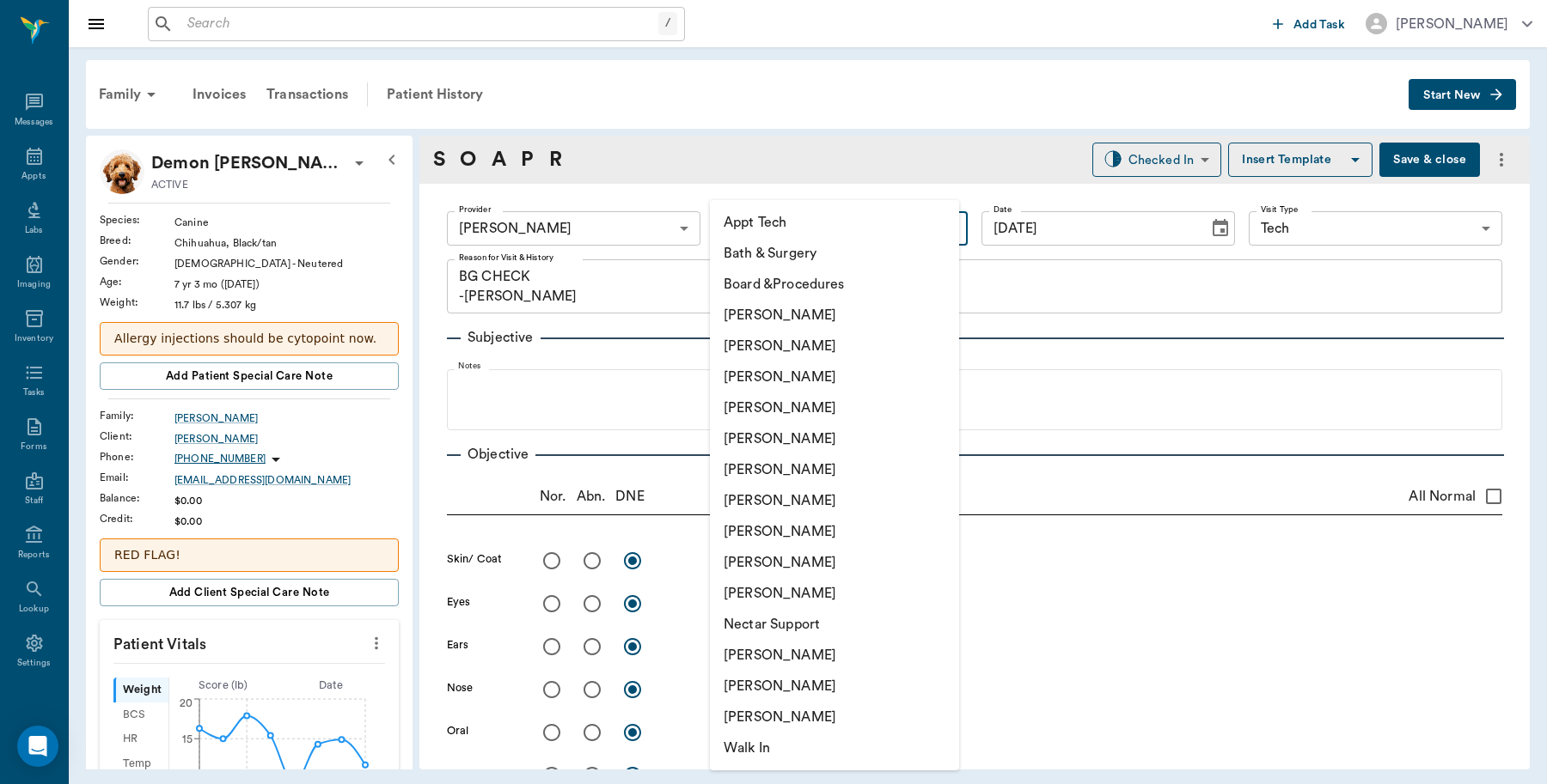
click at [812, 215] on li "Appt Tech" at bounding box center [834, 223] width 249 height 31
type input "63ec2f075fda476ae8351a4c"
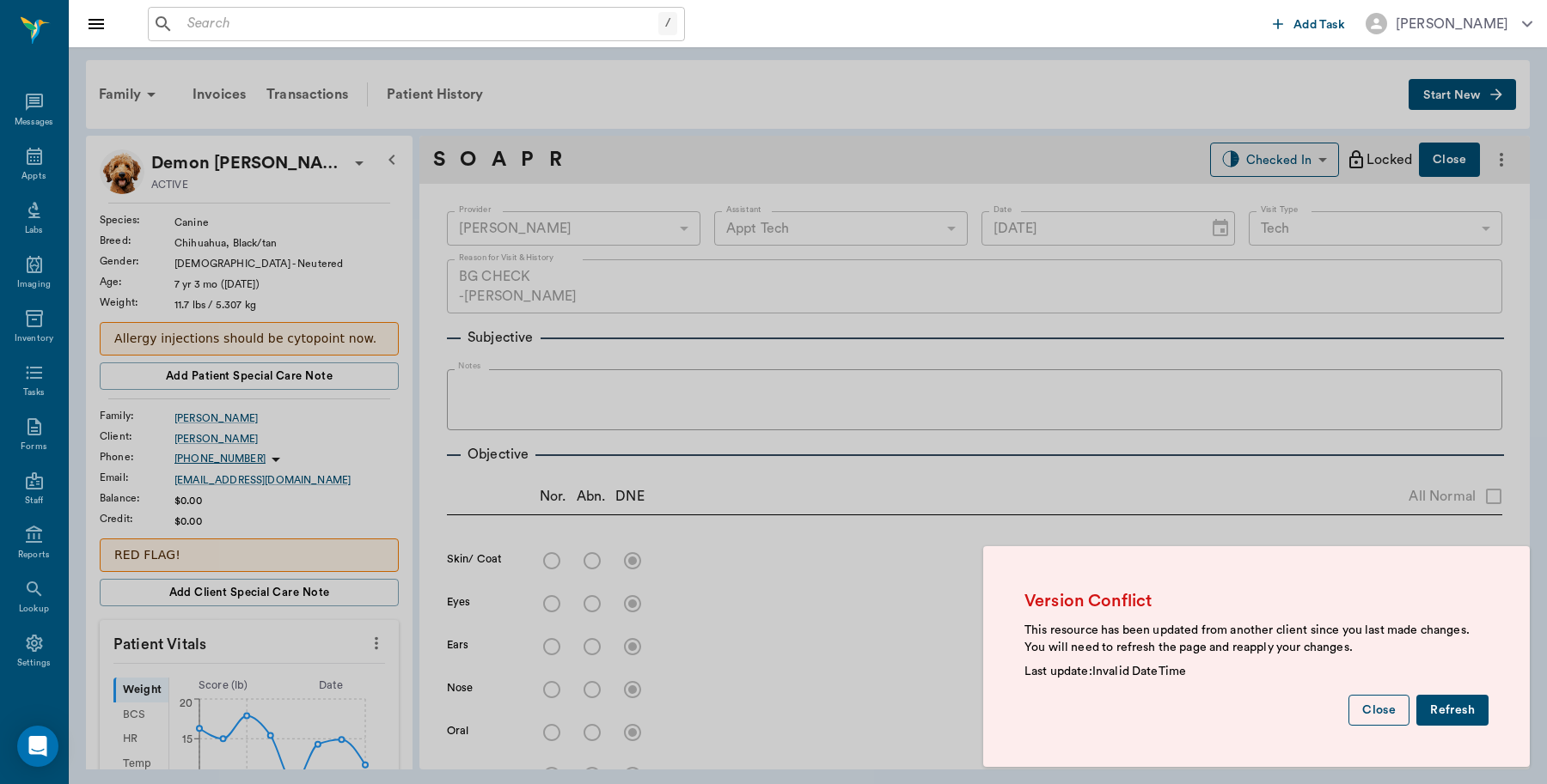
click at [1388, 702] on button "Close" at bounding box center [1379, 710] width 61 height 32
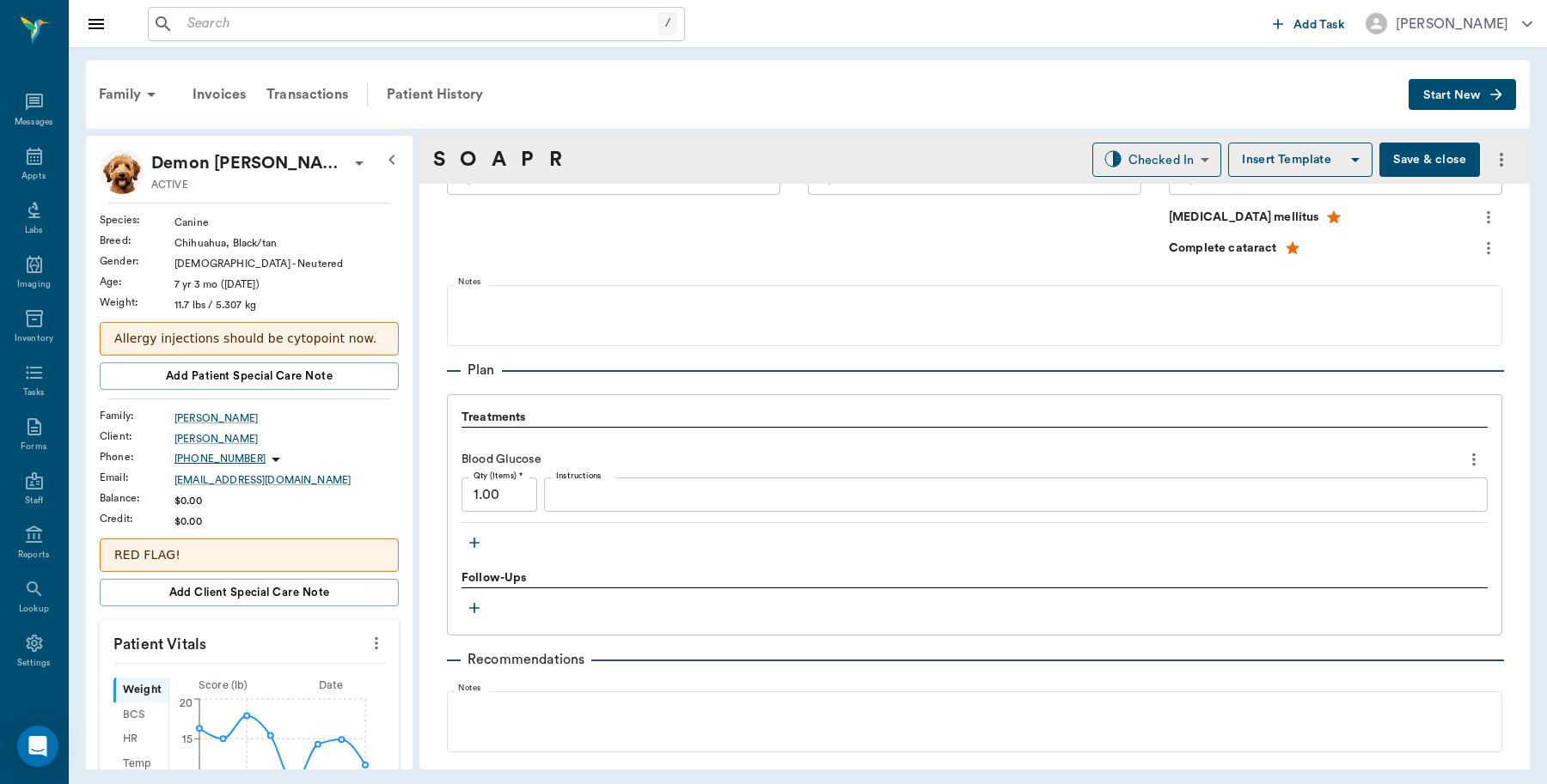
scroll to position [1073, 0]
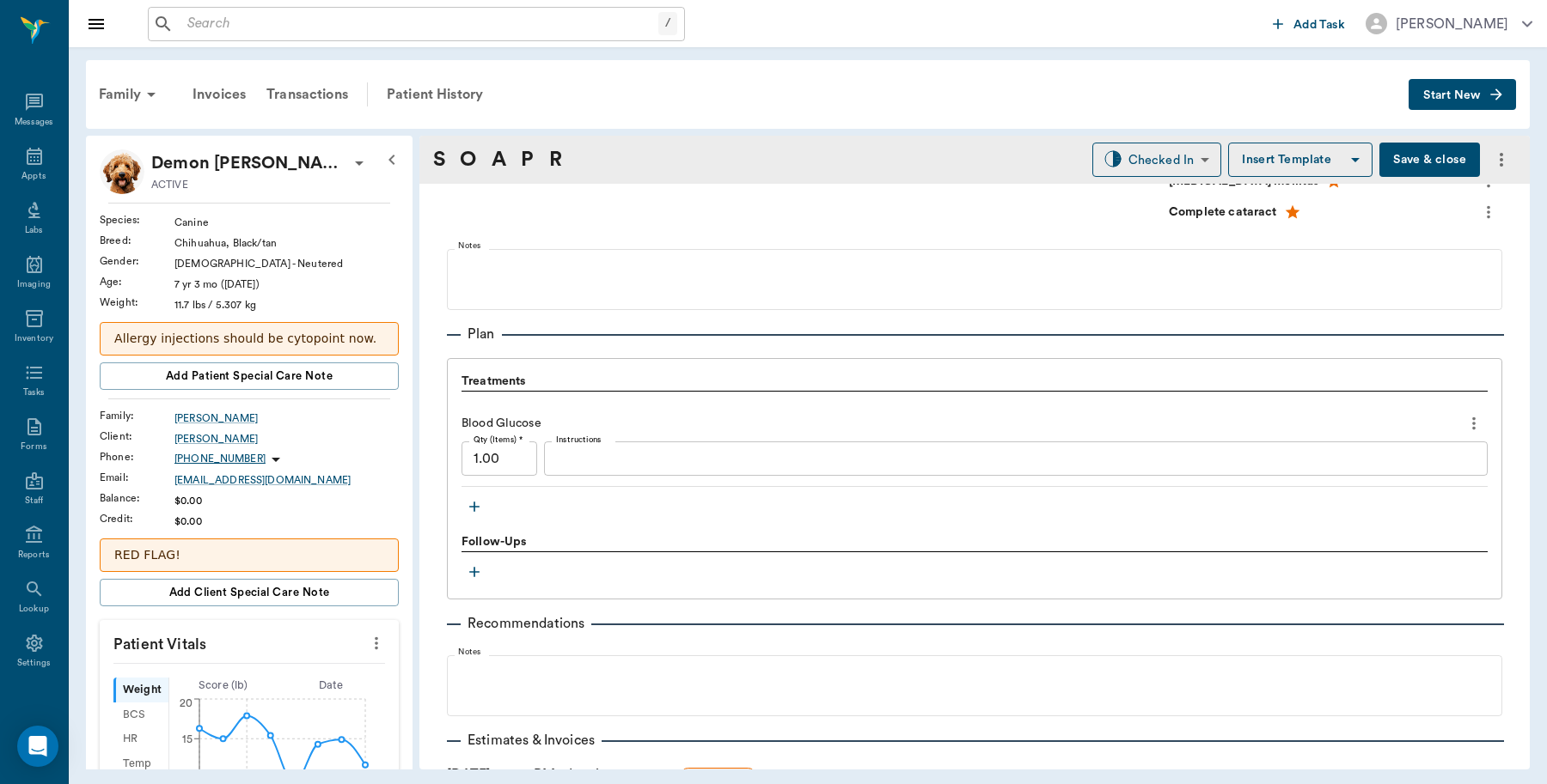
click at [634, 456] on textarea "Instructions" at bounding box center [1016, 459] width 920 height 20
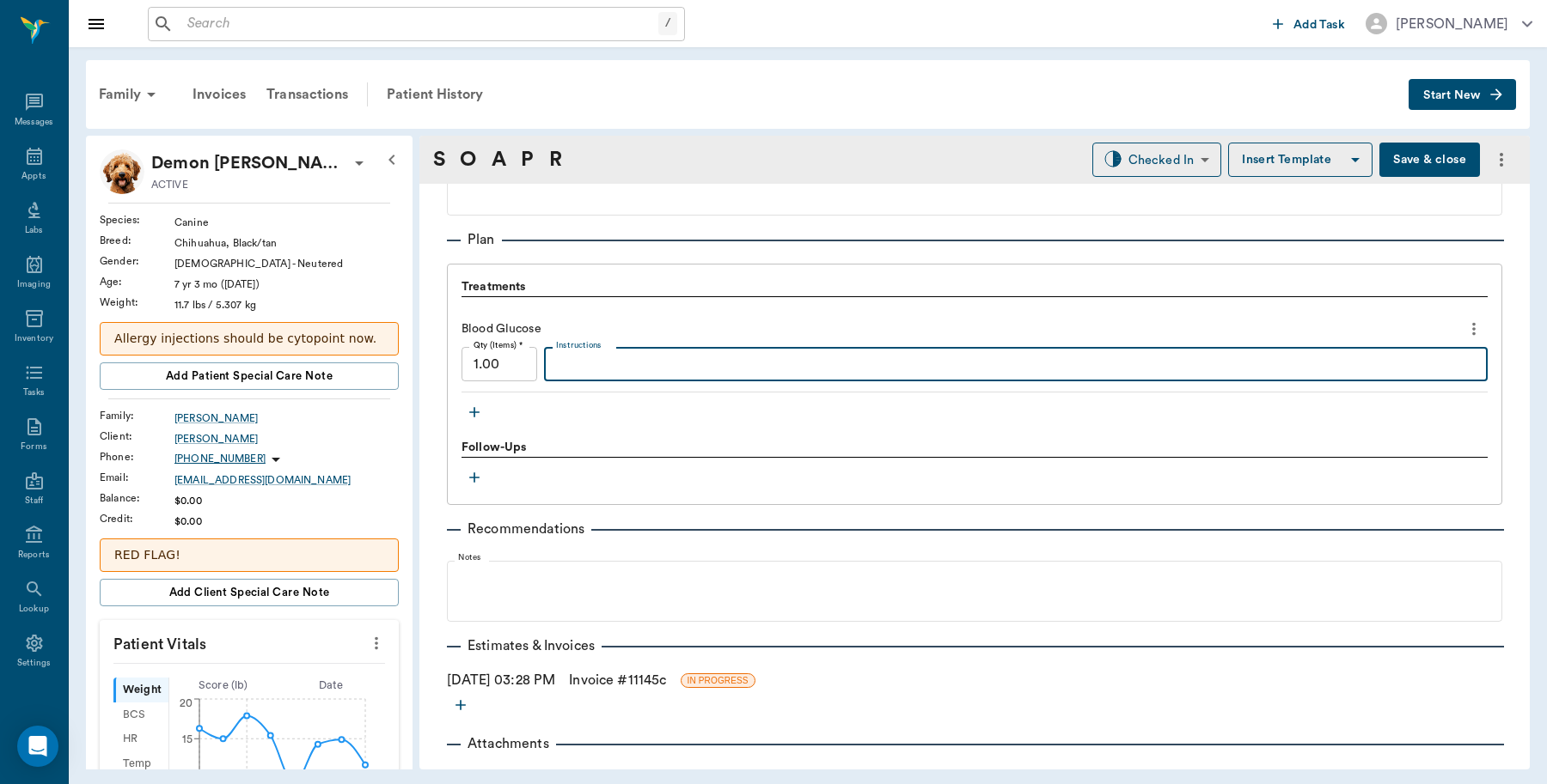
scroll to position [1181, 0]
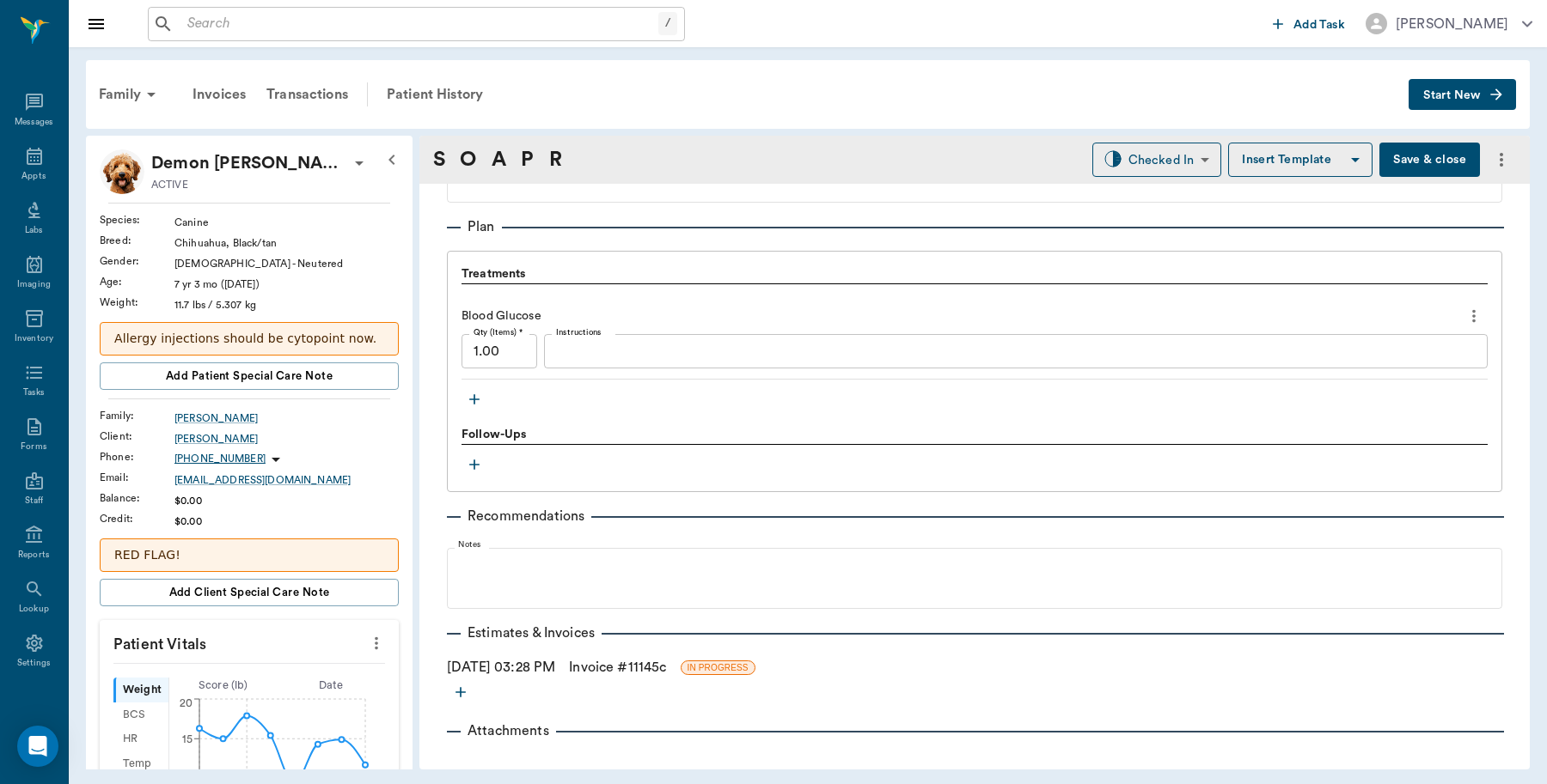
click at [646, 418] on div "Treatments Blood Glucose Qty (Items) * 1.00 Qty (Items) * Instructions x Instru…" at bounding box center [974, 371] width 1056 height 241
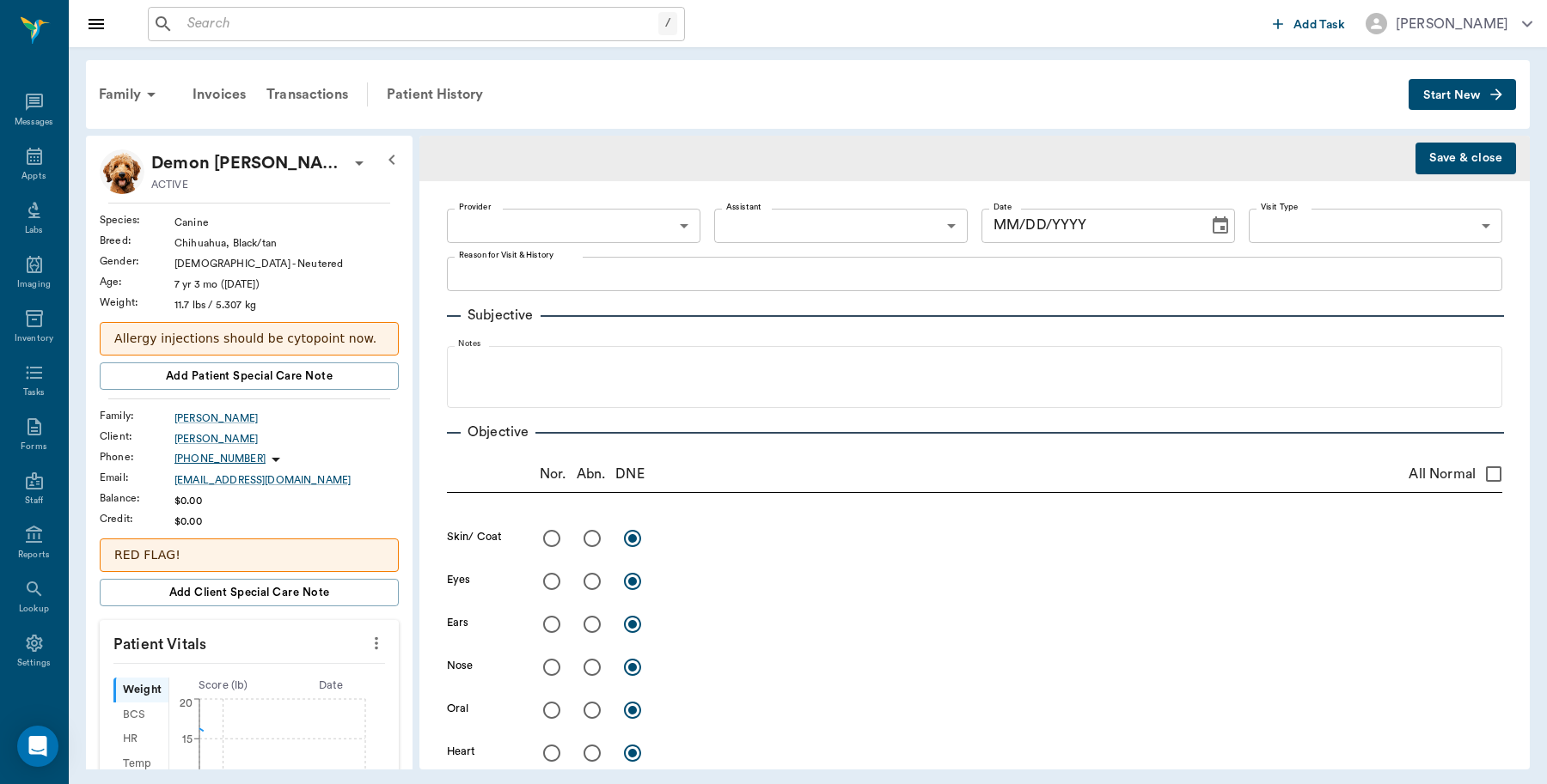
type textarea "BG CHECK -[PERSON_NAME]"
type input "63ec2f075fda476ae8351a4c"
type input "65d2be4f46e3a538d89b8c1a"
type input "[DATE]"
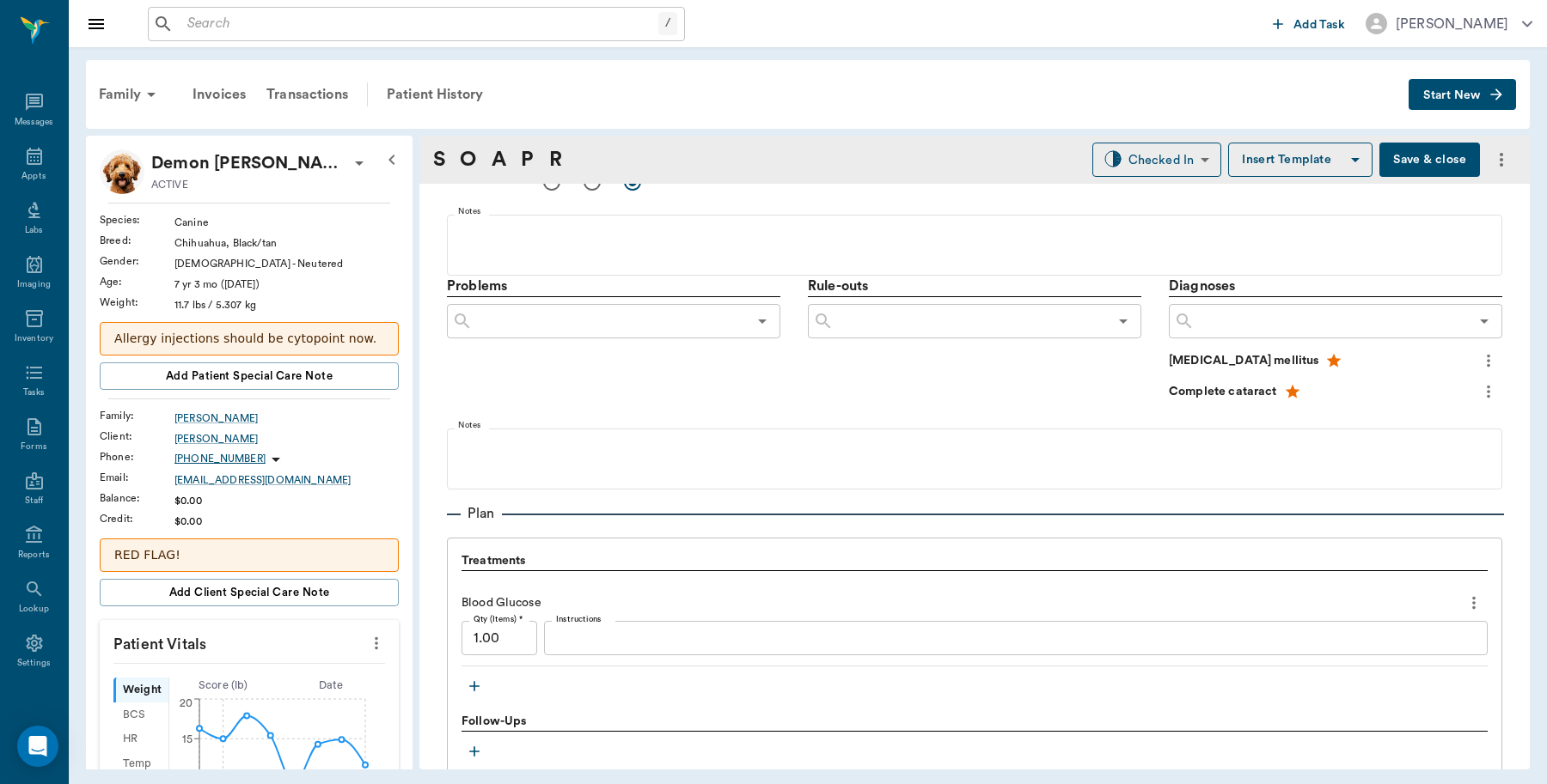
scroll to position [967, 0]
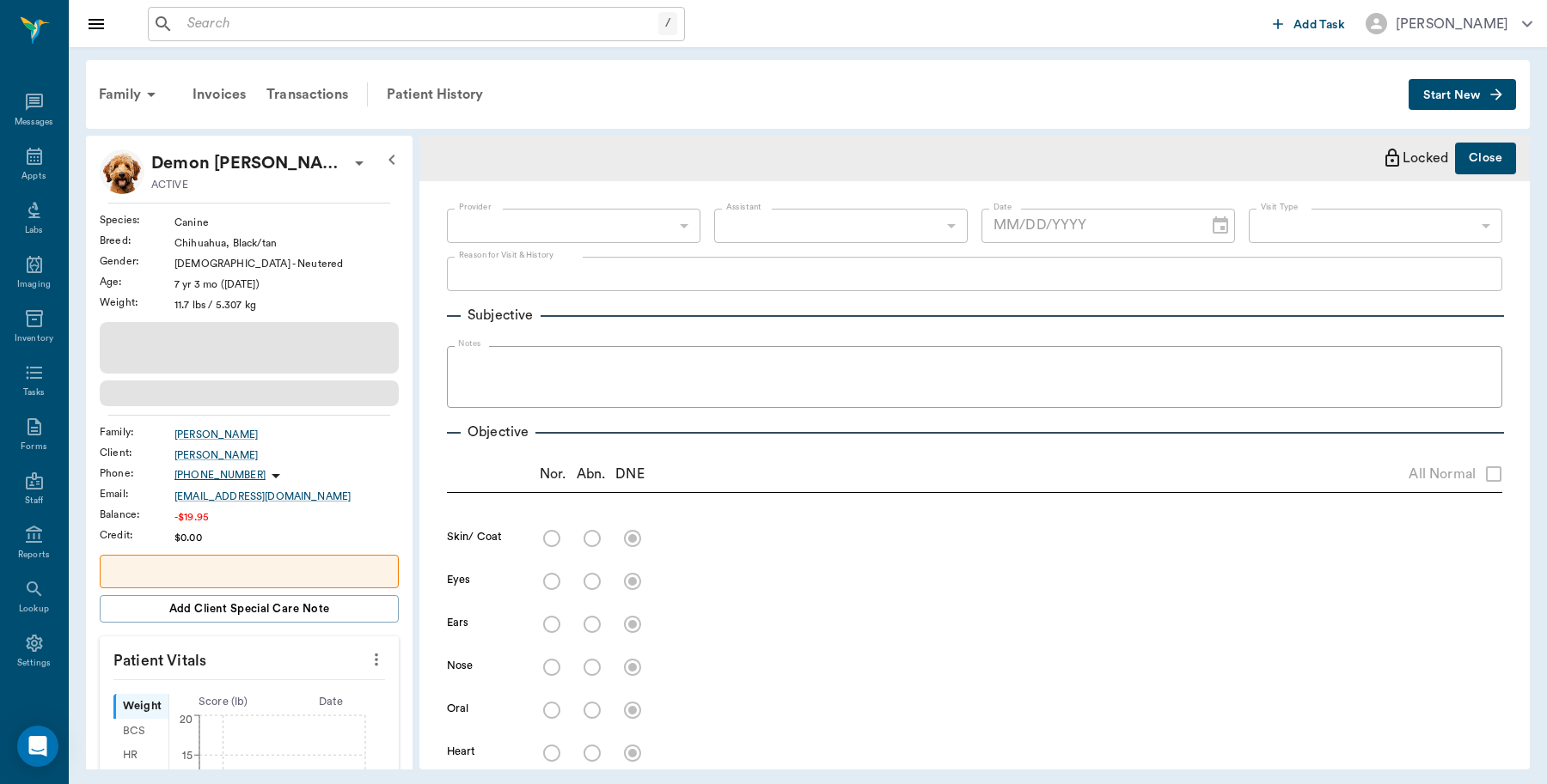
type textarea "BG CHECK -[PERSON_NAME]"
type input "63ec2f075fda476ae8351a4c"
type input "65d2be4f46e3a538d89b8c1a"
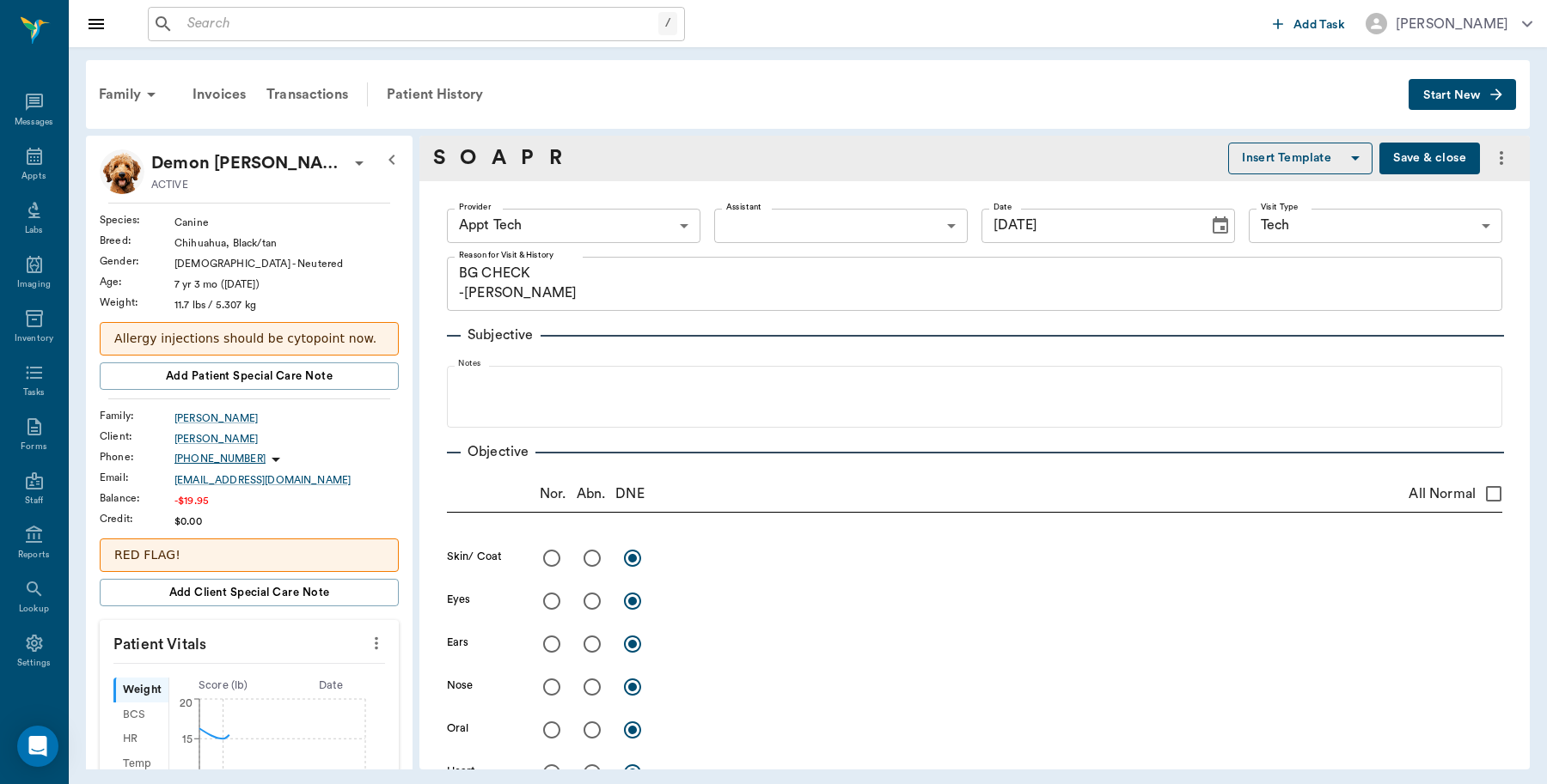
type input "[DATE]"
click at [337, 95] on div "Transactions" at bounding box center [307, 94] width 102 height 41
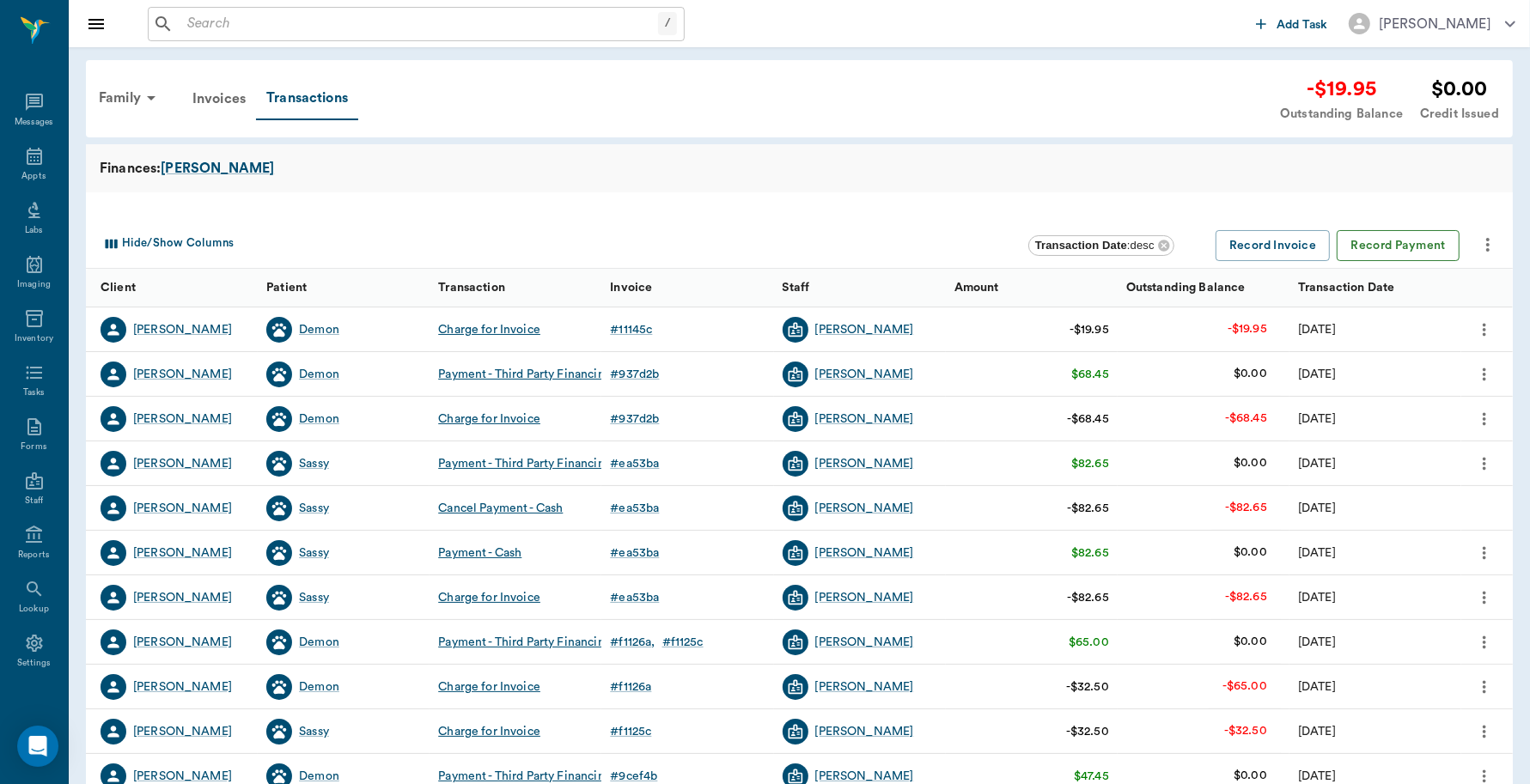
click at [1389, 241] on button "Record Payment" at bounding box center [1398, 246] width 123 height 32
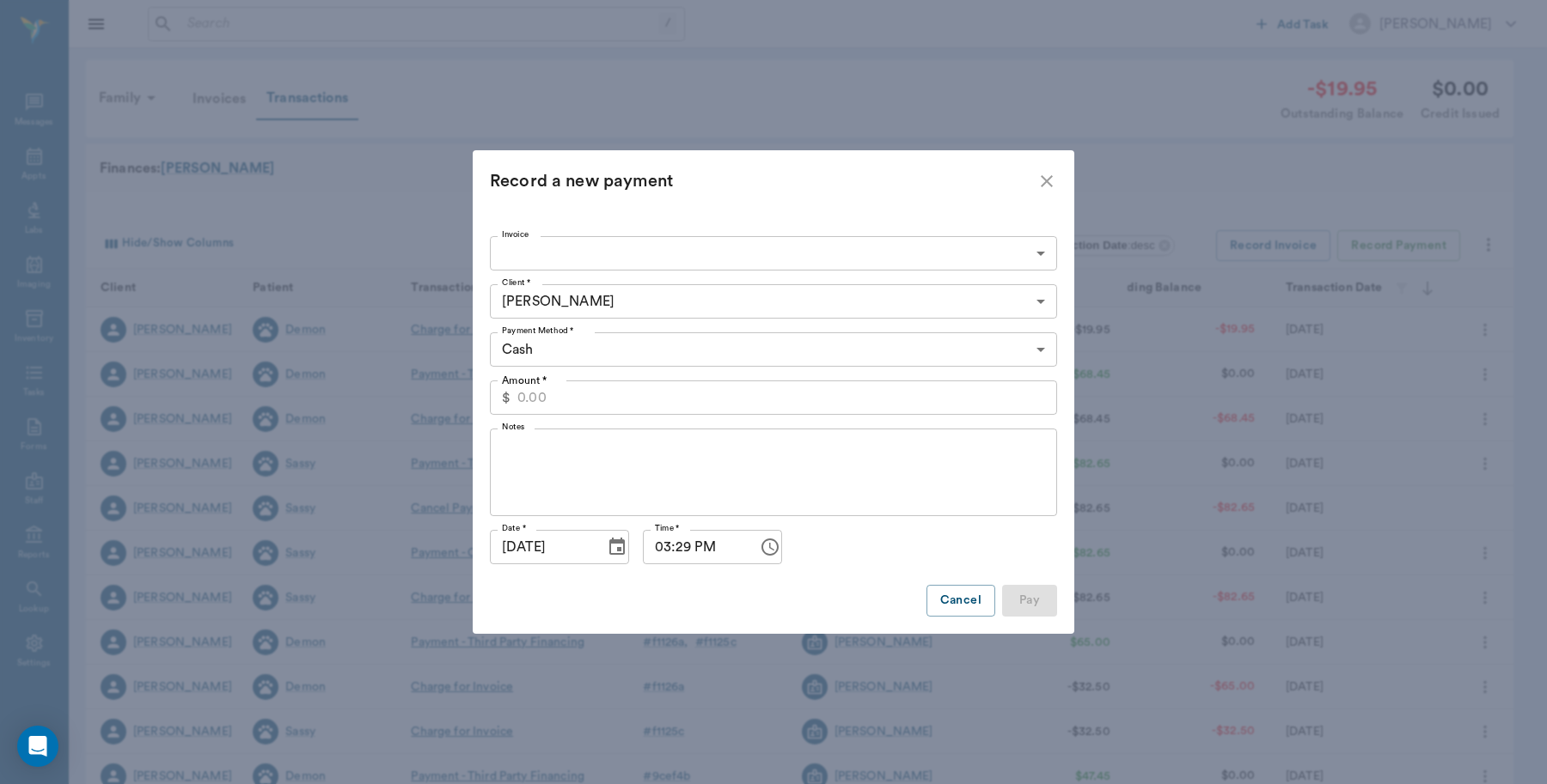
click at [763, 246] on body "/ ​ Add Task [PERSON_NAME] Nectar Messages Appts Labs Imaging Inventory Tasks F…" at bounding box center [774, 528] width 1547 height 1057
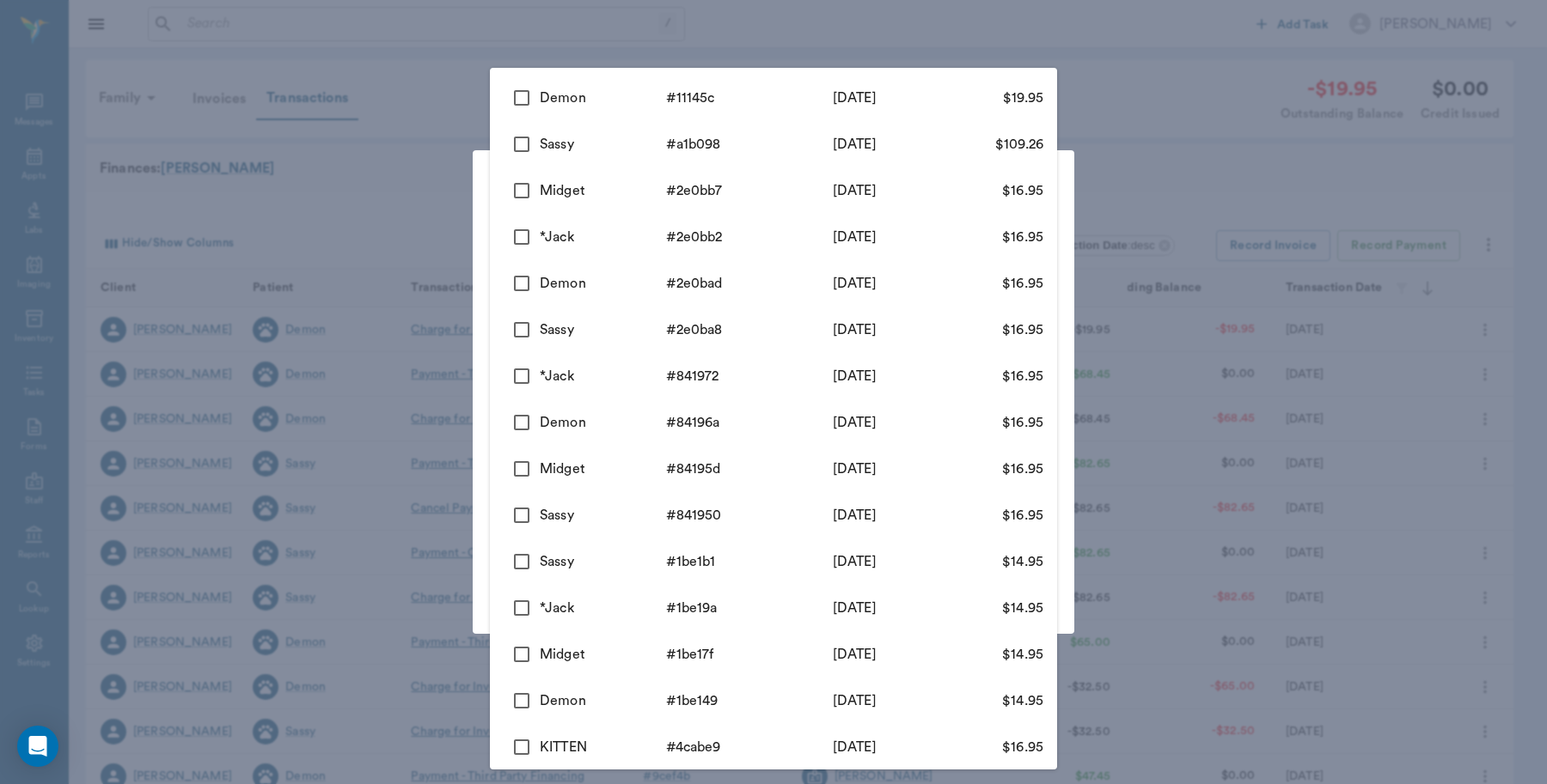
click at [530, 95] on input "checkbox" at bounding box center [522, 99] width 37 height 37
checkbox input "true"
type input "689f9864ed37b777db11145c"
type input "19.95"
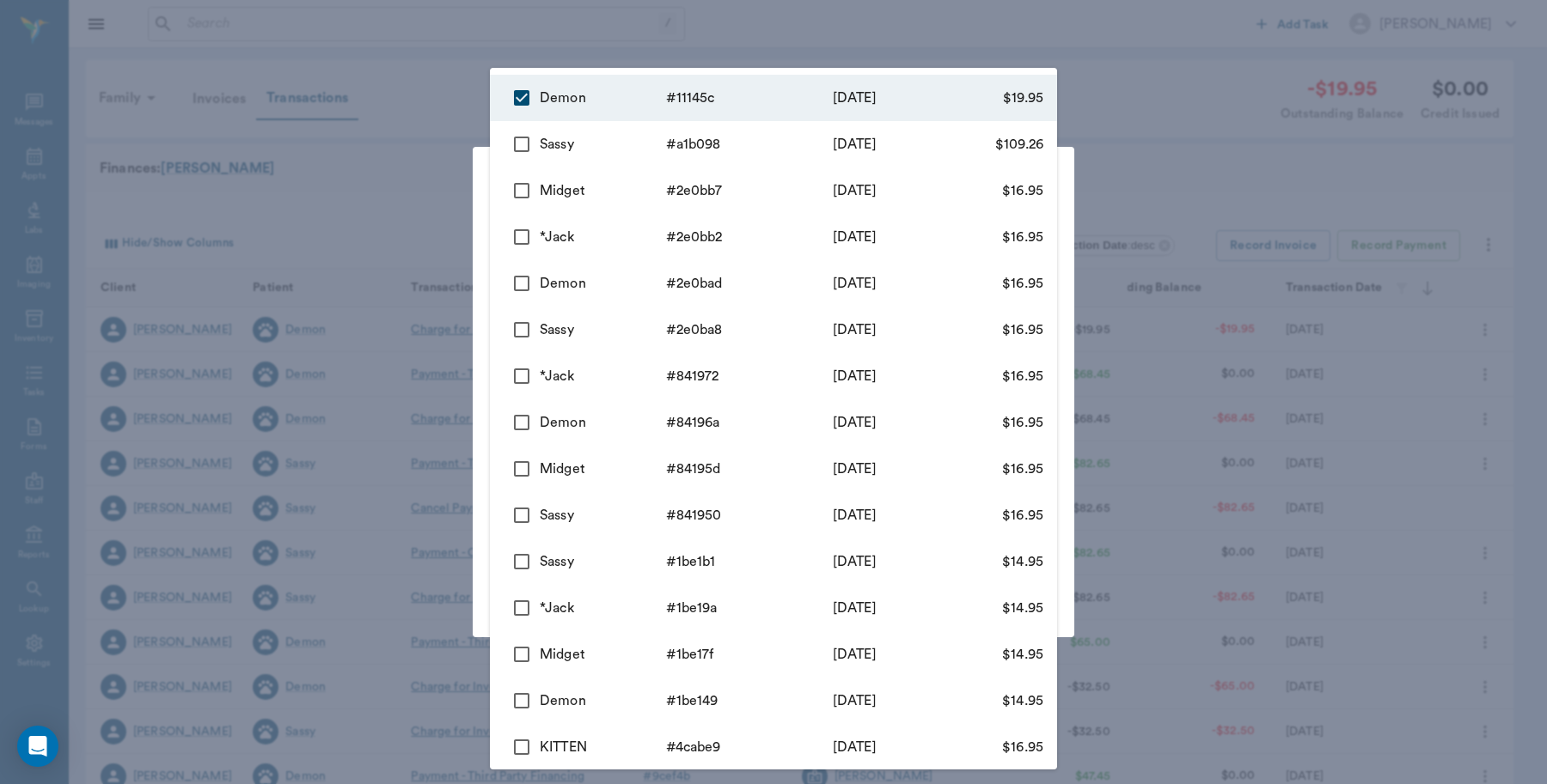
click at [1184, 131] on div at bounding box center [774, 392] width 1547 height 784
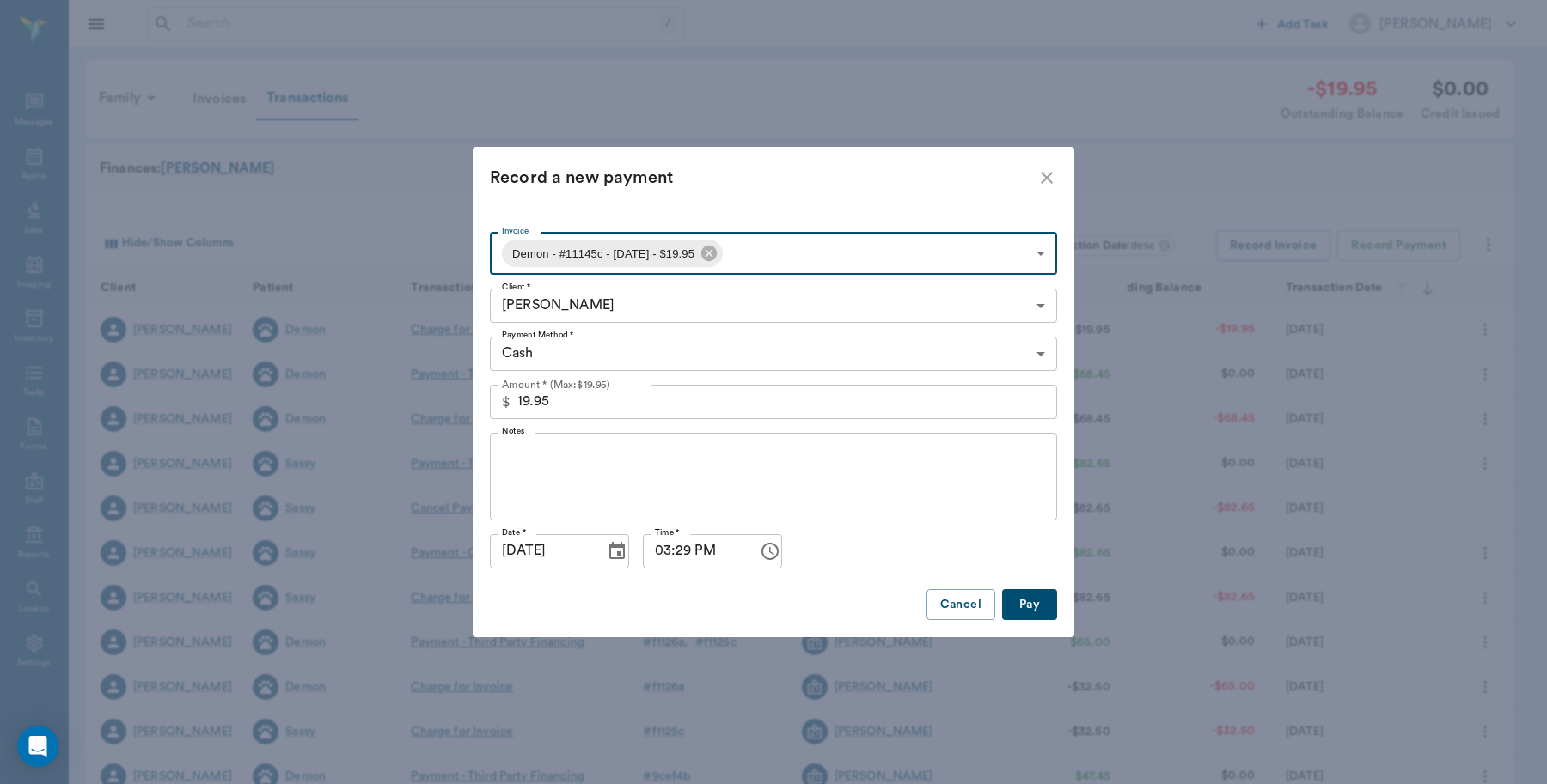
click at [650, 410] on input "19.95" at bounding box center [787, 402] width 540 height 35
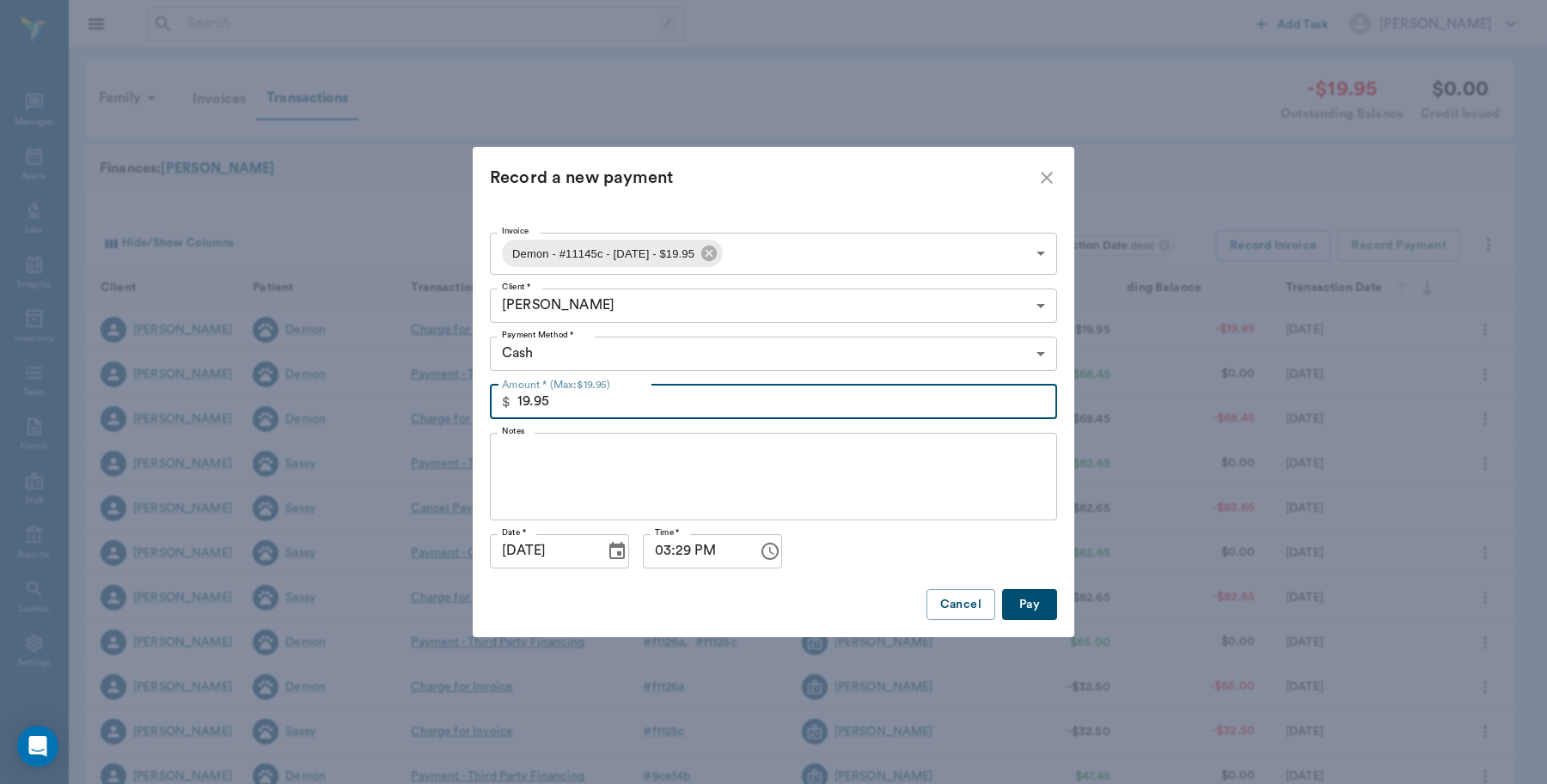
click at [789, 406] on input "19.95" at bounding box center [787, 402] width 540 height 35
click at [1043, 607] on button "Pay" at bounding box center [1029, 605] width 55 height 32
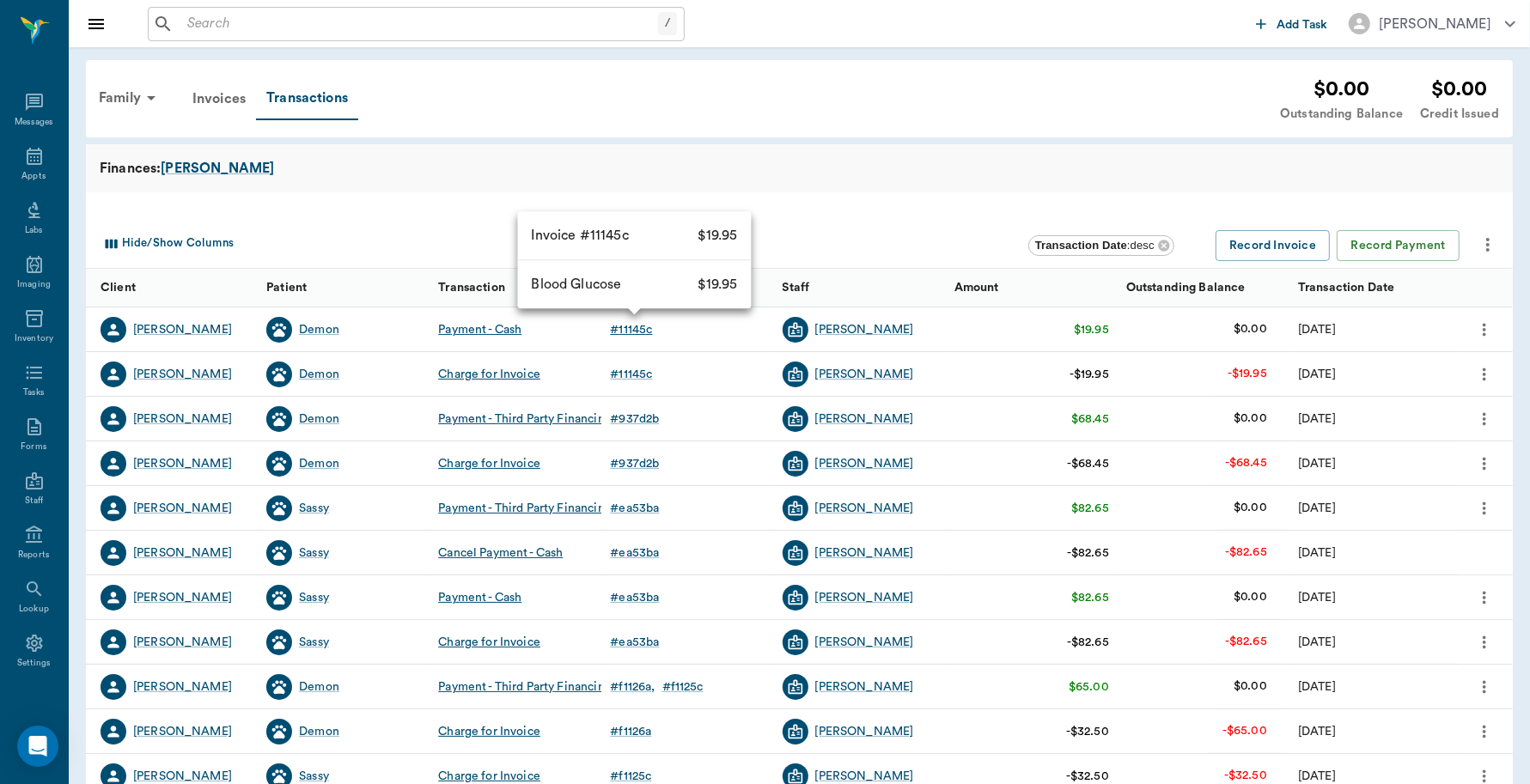
click at [641, 328] on div "# 11145c" at bounding box center [631, 329] width 42 height 17
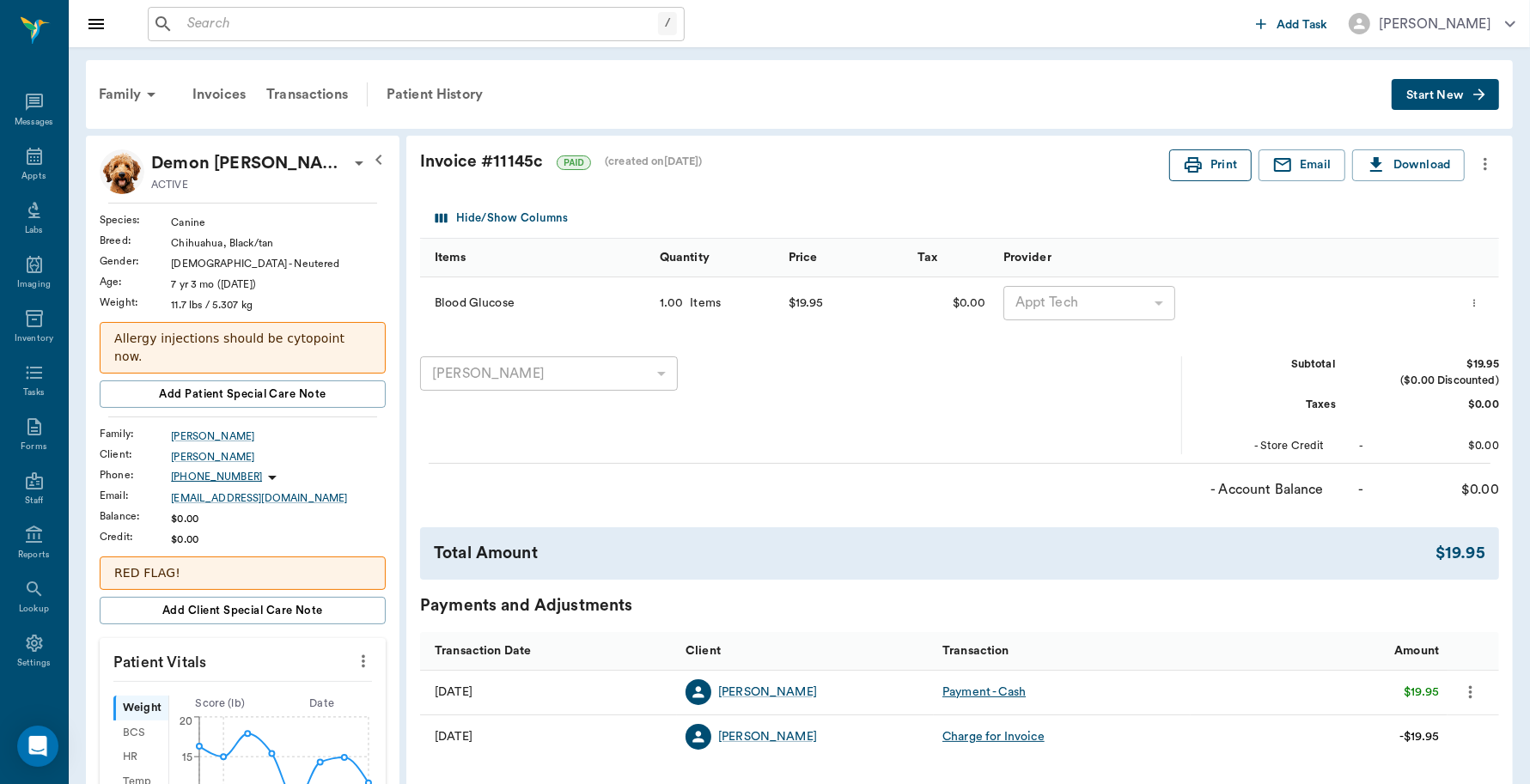
click at [1221, 168] on button "Print" at bounding box center [1210, 165] width 82 height 32
click at [37, 151] on div "Appts" at bounding box center [34, 165] width 68 height 54
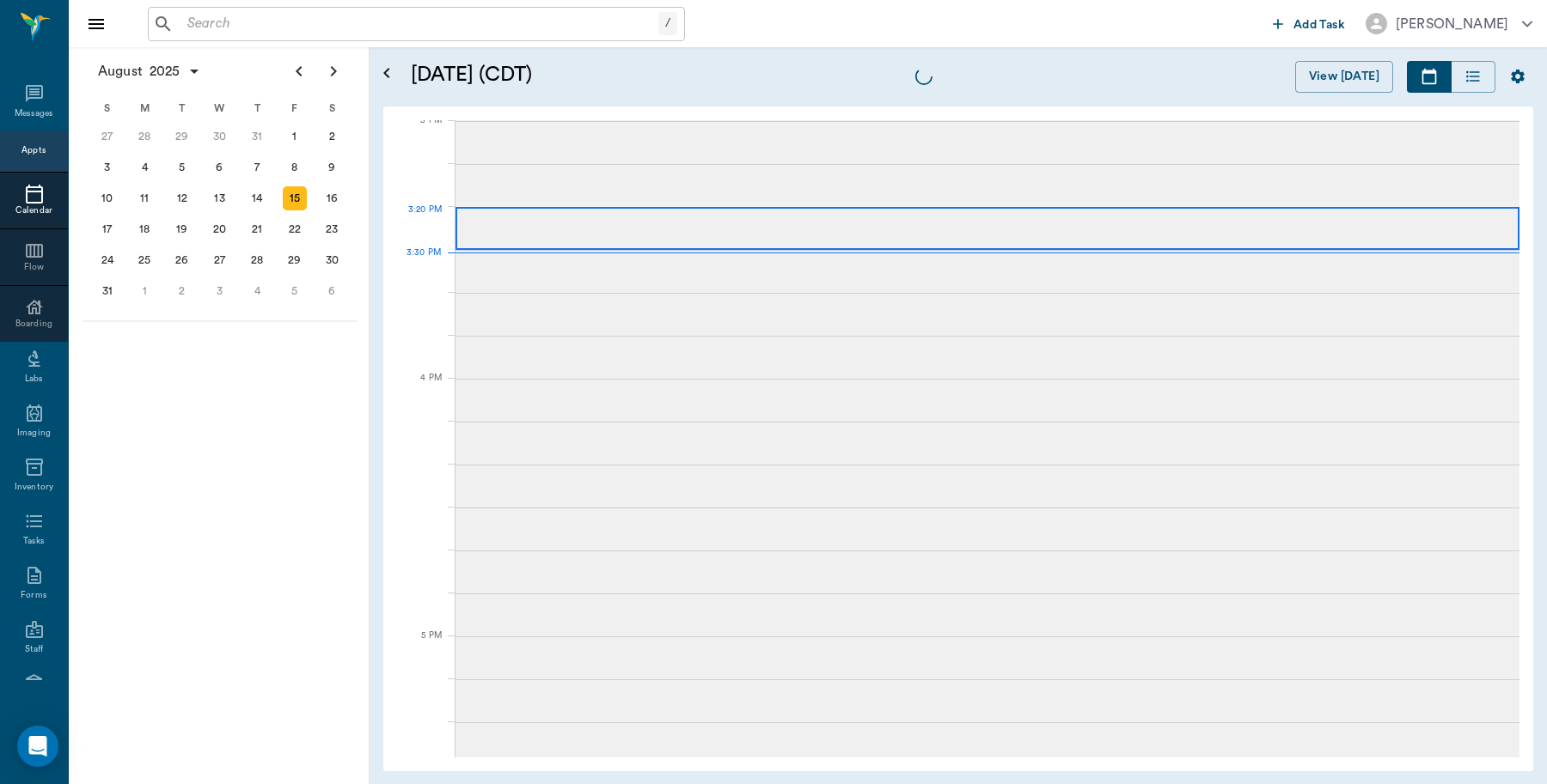
scroll to position [1806, 0]
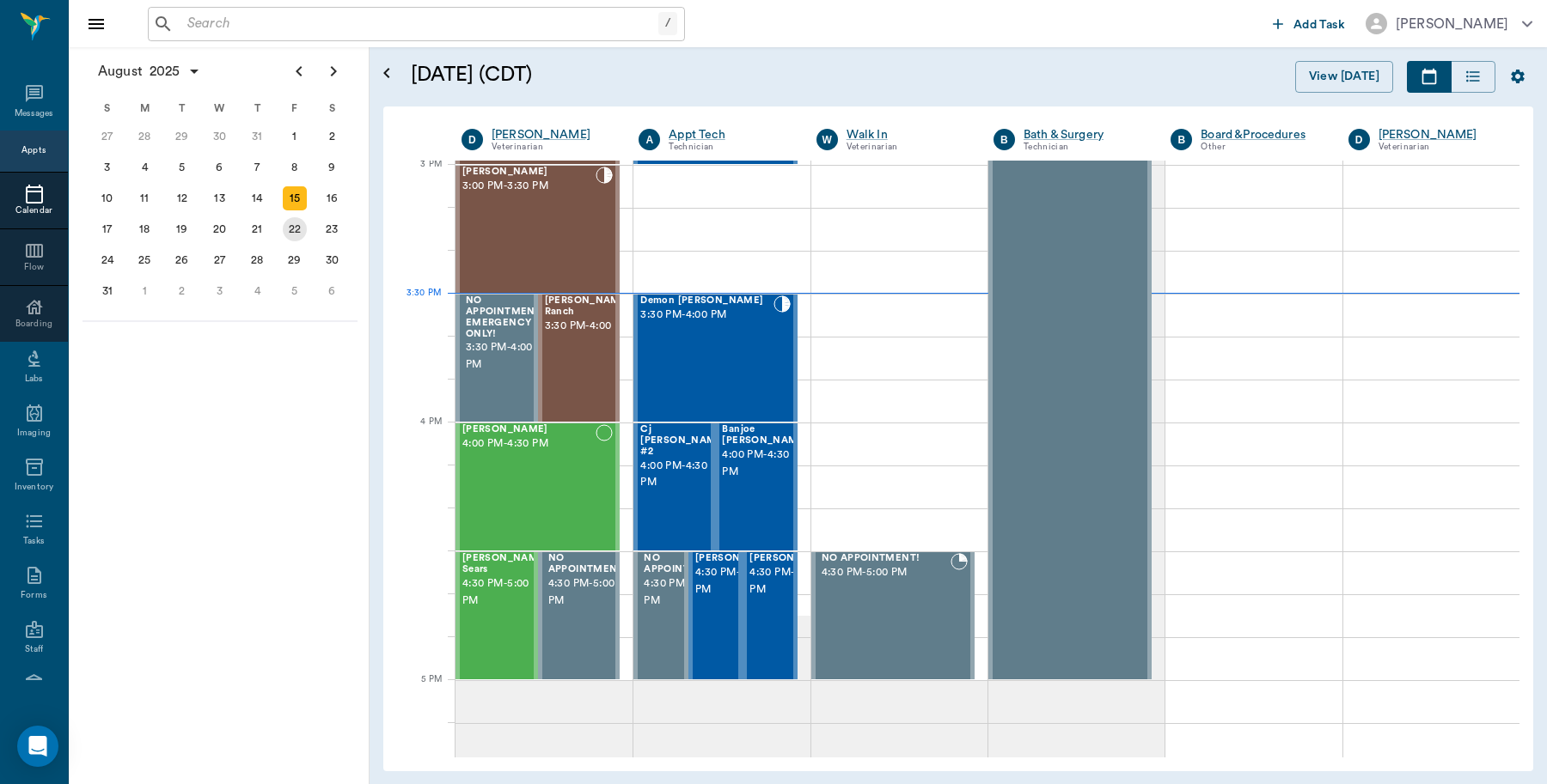
click at [305, 227] on div "22" at bounding box center [295, 229] width 24 height 24
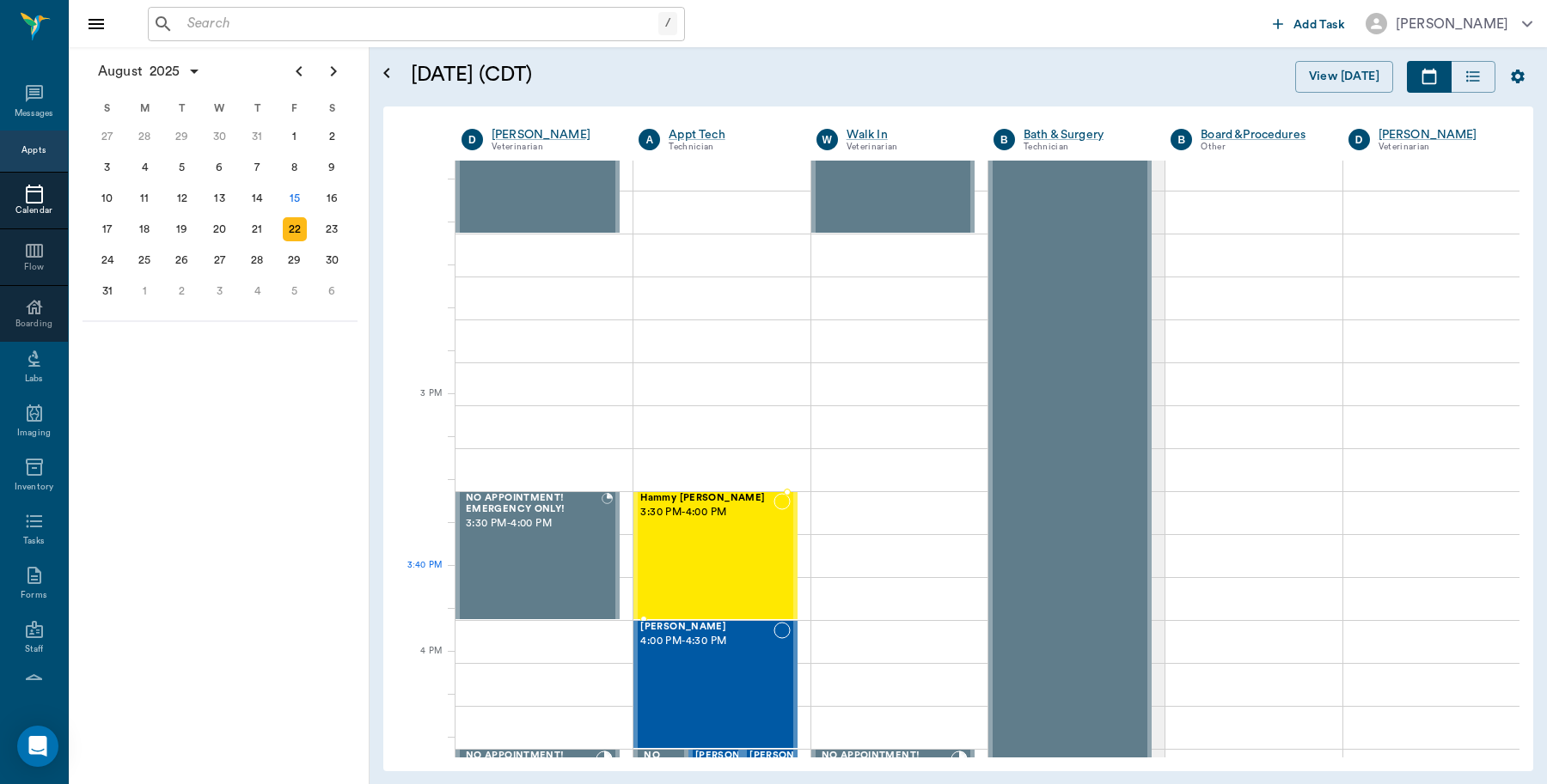
scroll to position [1611, 0]
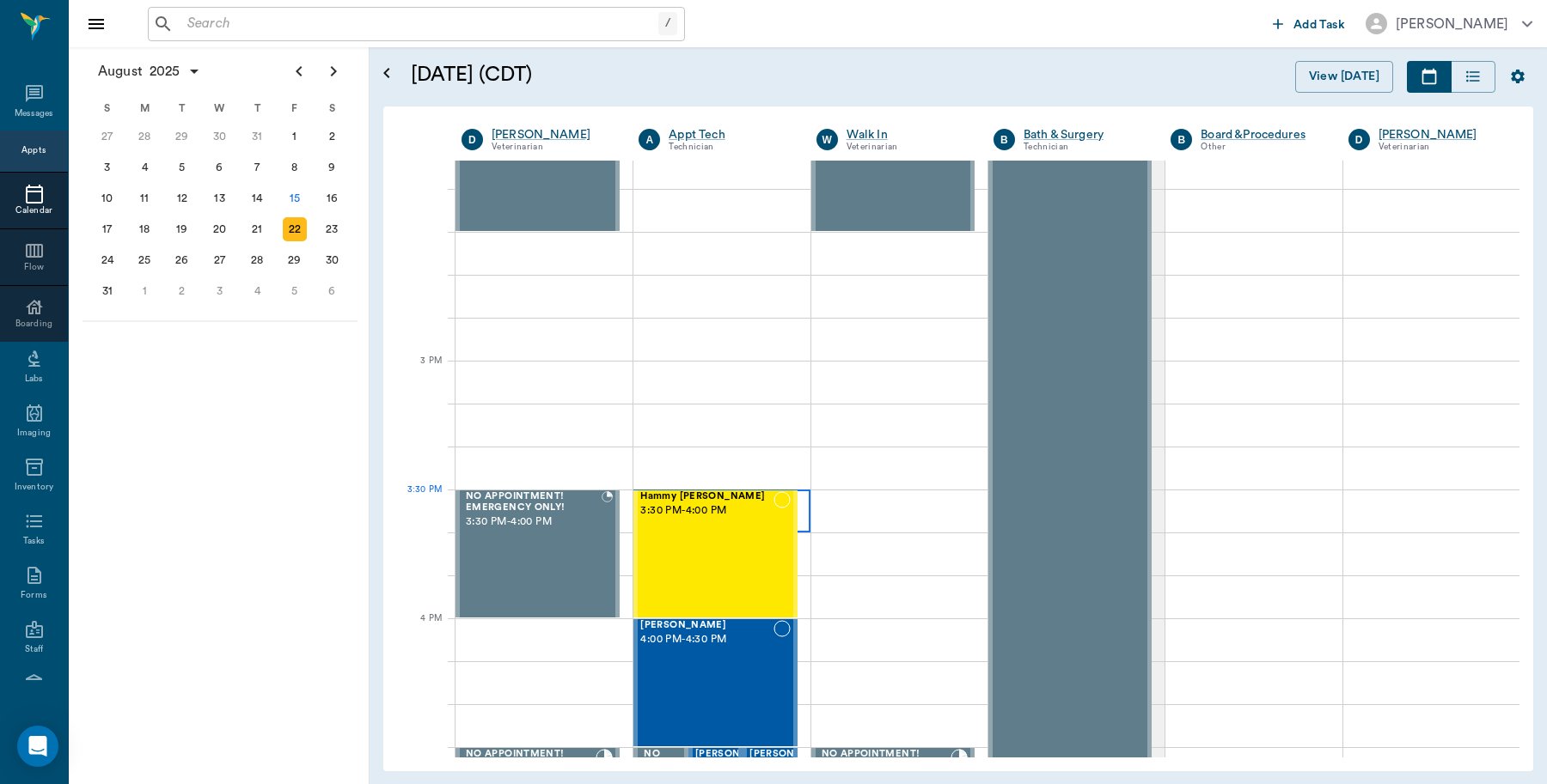
click at [795, 504] on div at bounding box center [721, 510] width 176 height 43
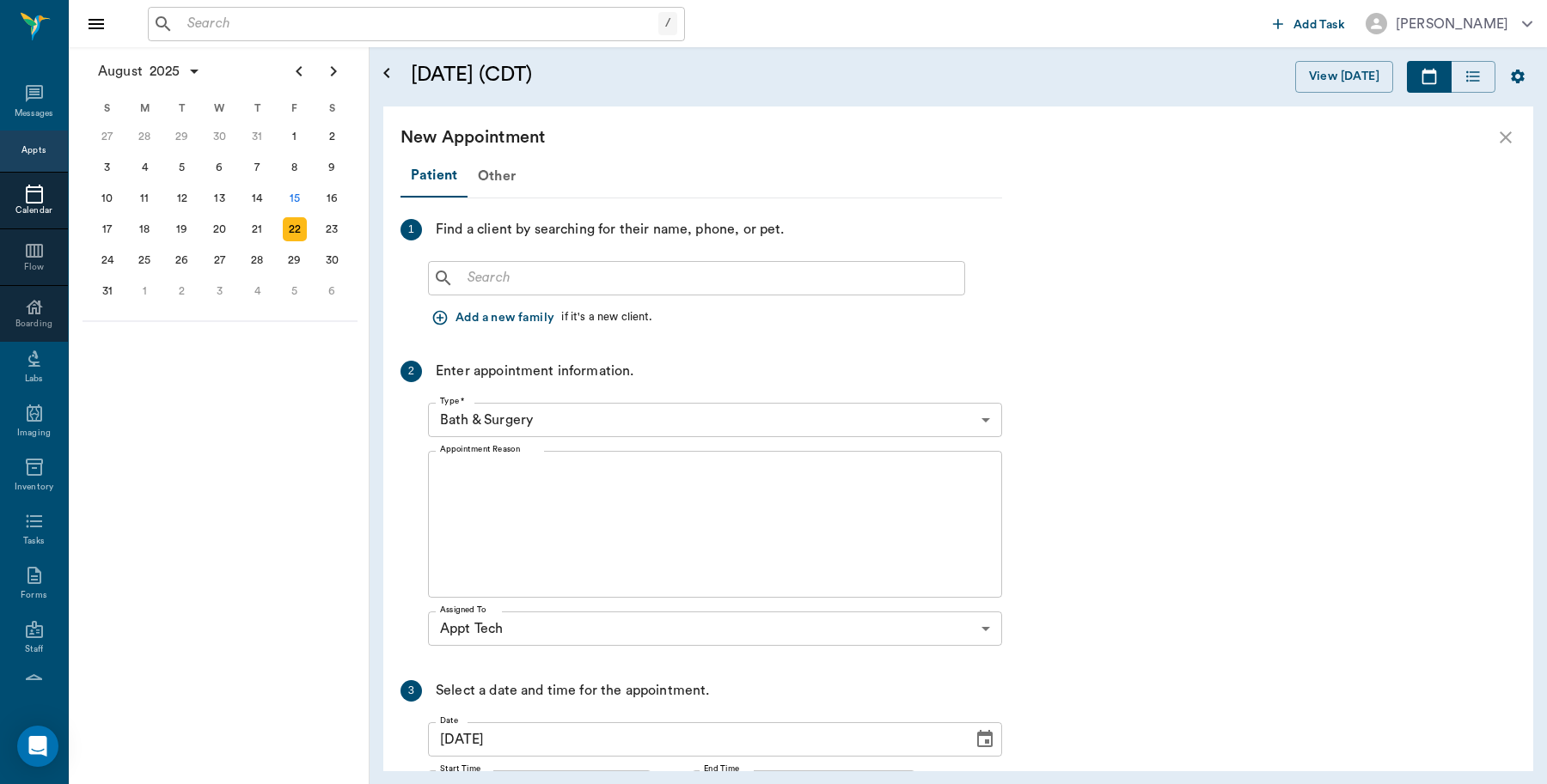
click at [489, 287] on input "text" at bounding box center [709, 278] width 497 height 24
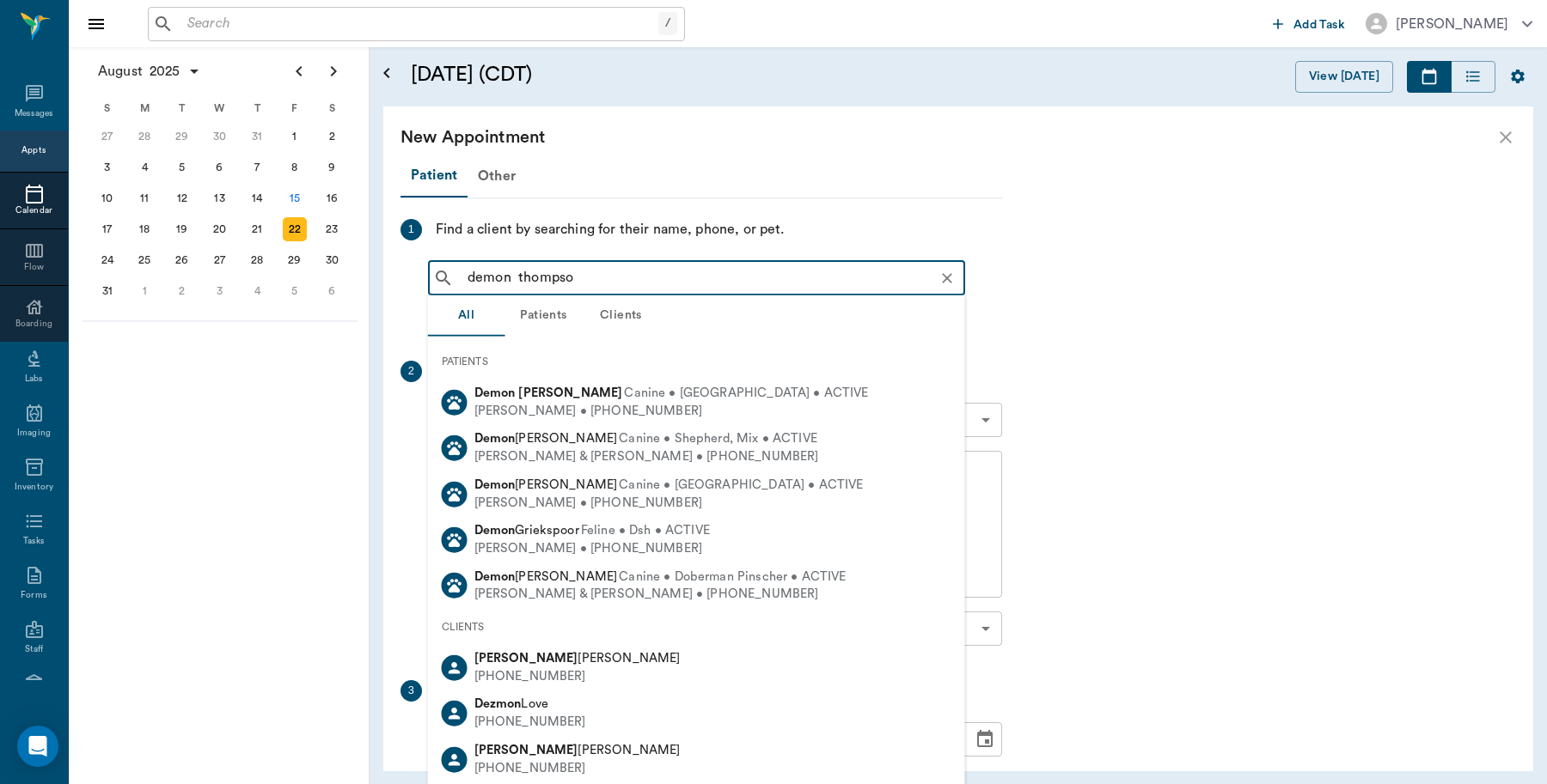
type input "demon [PERSON_NAME]"
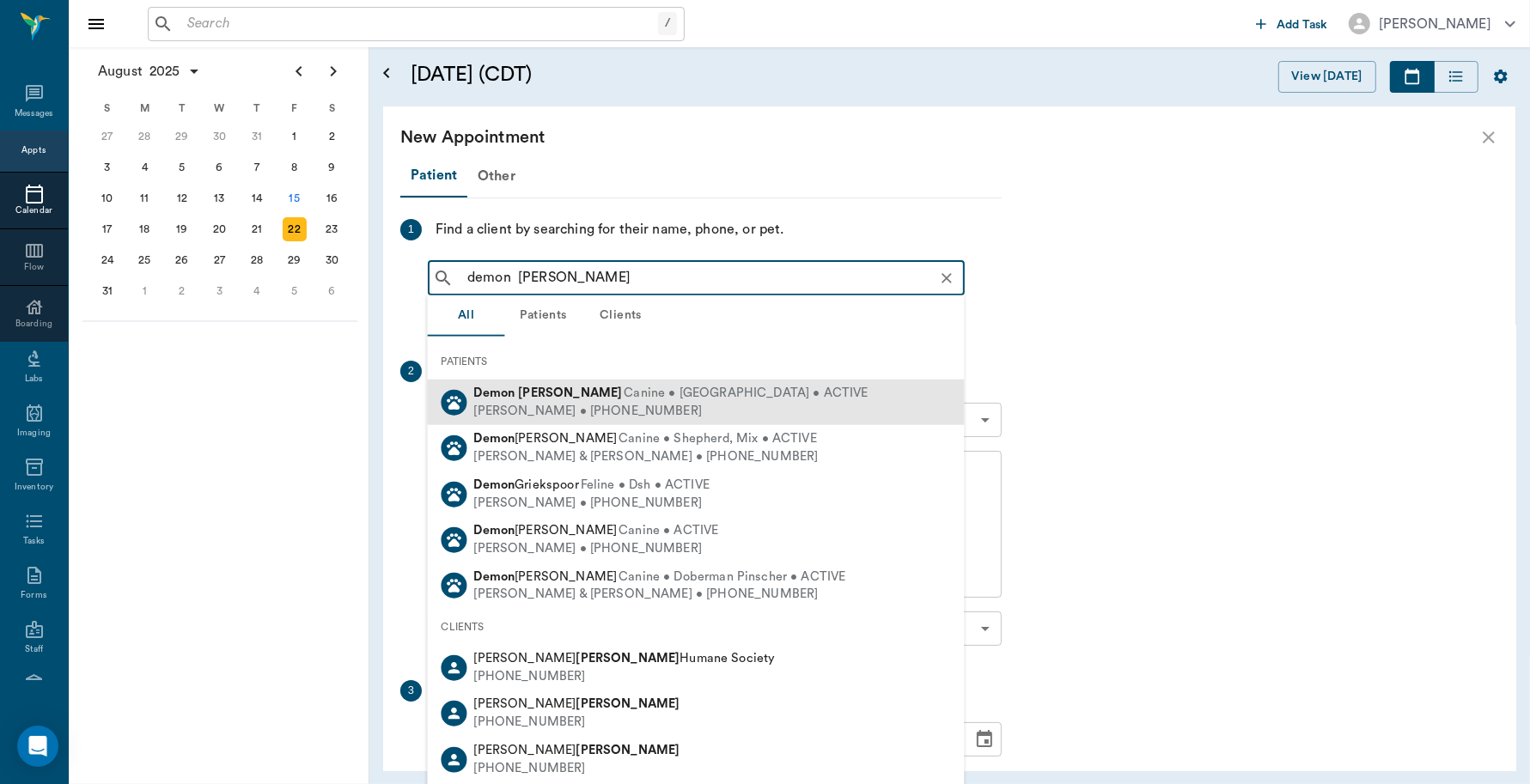
click at [599, 402] on div "[PERSON_NAME] • [PHONE_NUMBER]" at bounding box center [672, 411] width 394 height 18
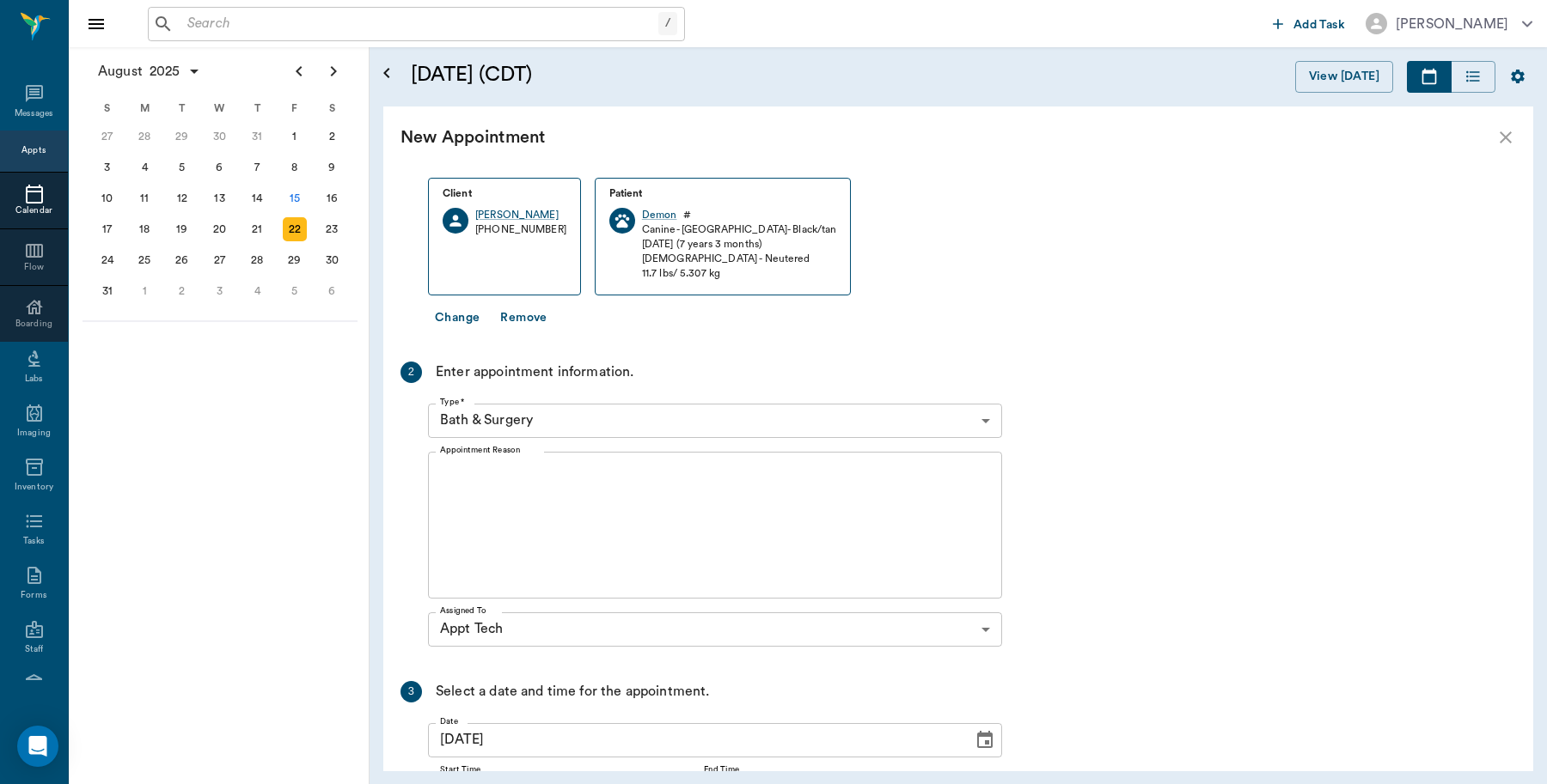
scroll to position [214, 0]
click at [557, 413] on body "/ ​ Add Task [PERSON_NAME] Nectar Messages Appts Calendar Flow Boarding Labs Im…" at bounding box center [774, 392] width 1547 height 784
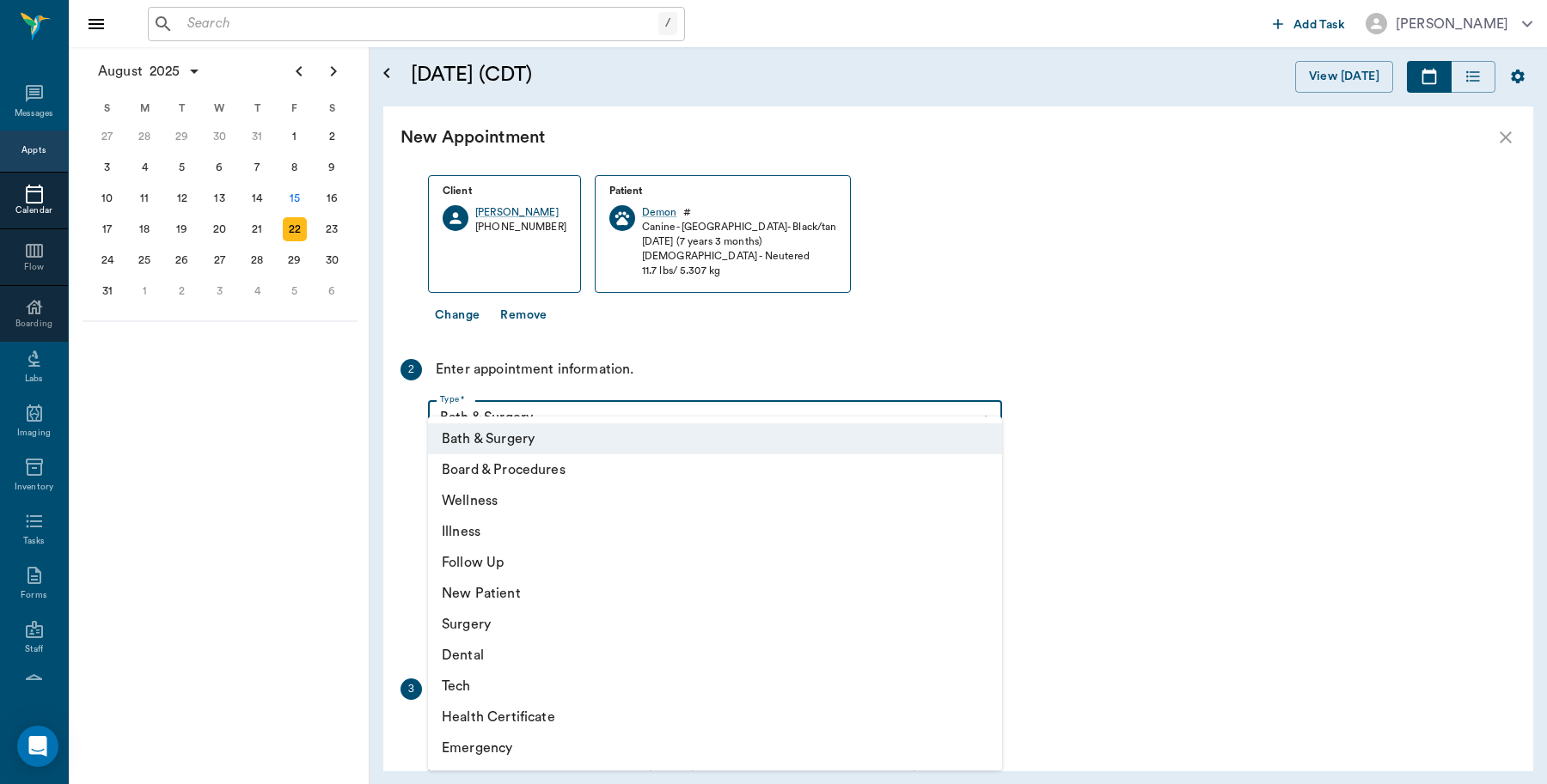
click at [526, 673] on li "Tech" at bounding box center [715, 686] width 574 height 31
type input "65d2be4f46e3a538d89b8c1a"
type input "04:00 PM"
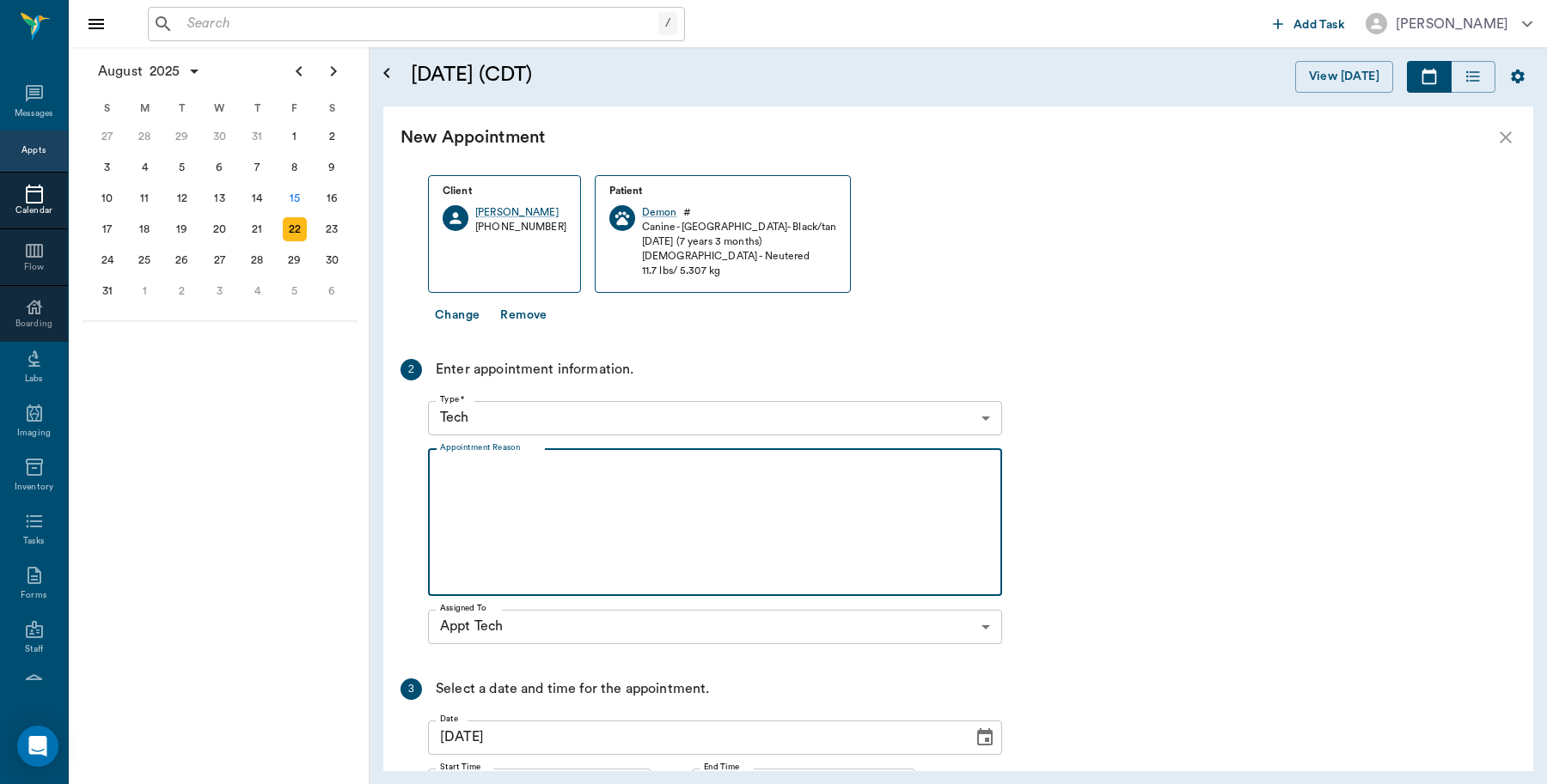
click at [560, 546] on textarea "Appointment Reason" at bounding box center [715, 522] width 550 height 119
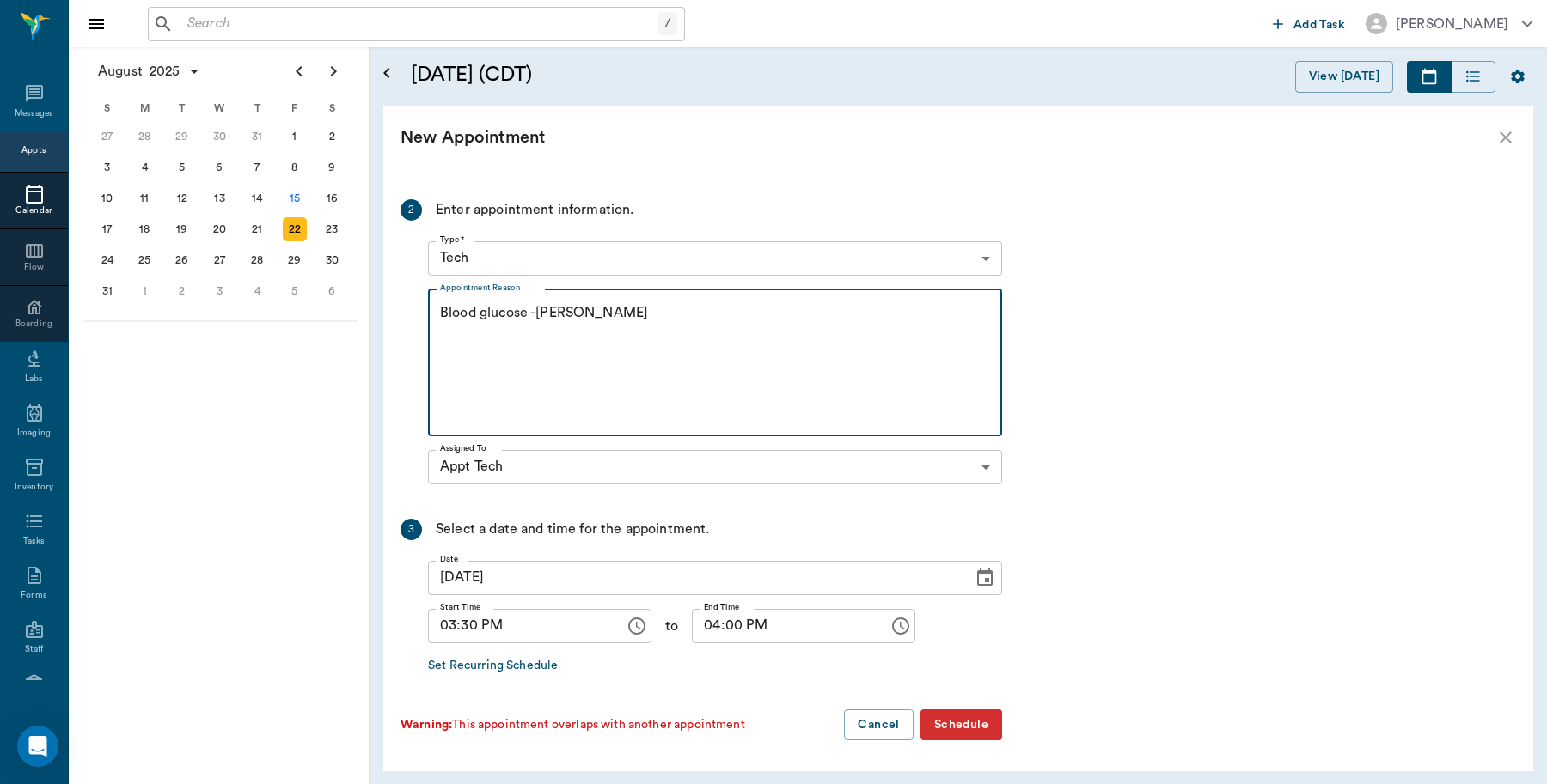
scroll to position [375, 0]
type textarea "Blood glucose -[PERSON_NAME]"
click at [963, 727] on button "Schedule" at bounding box center [961, 724] width 81 height 32
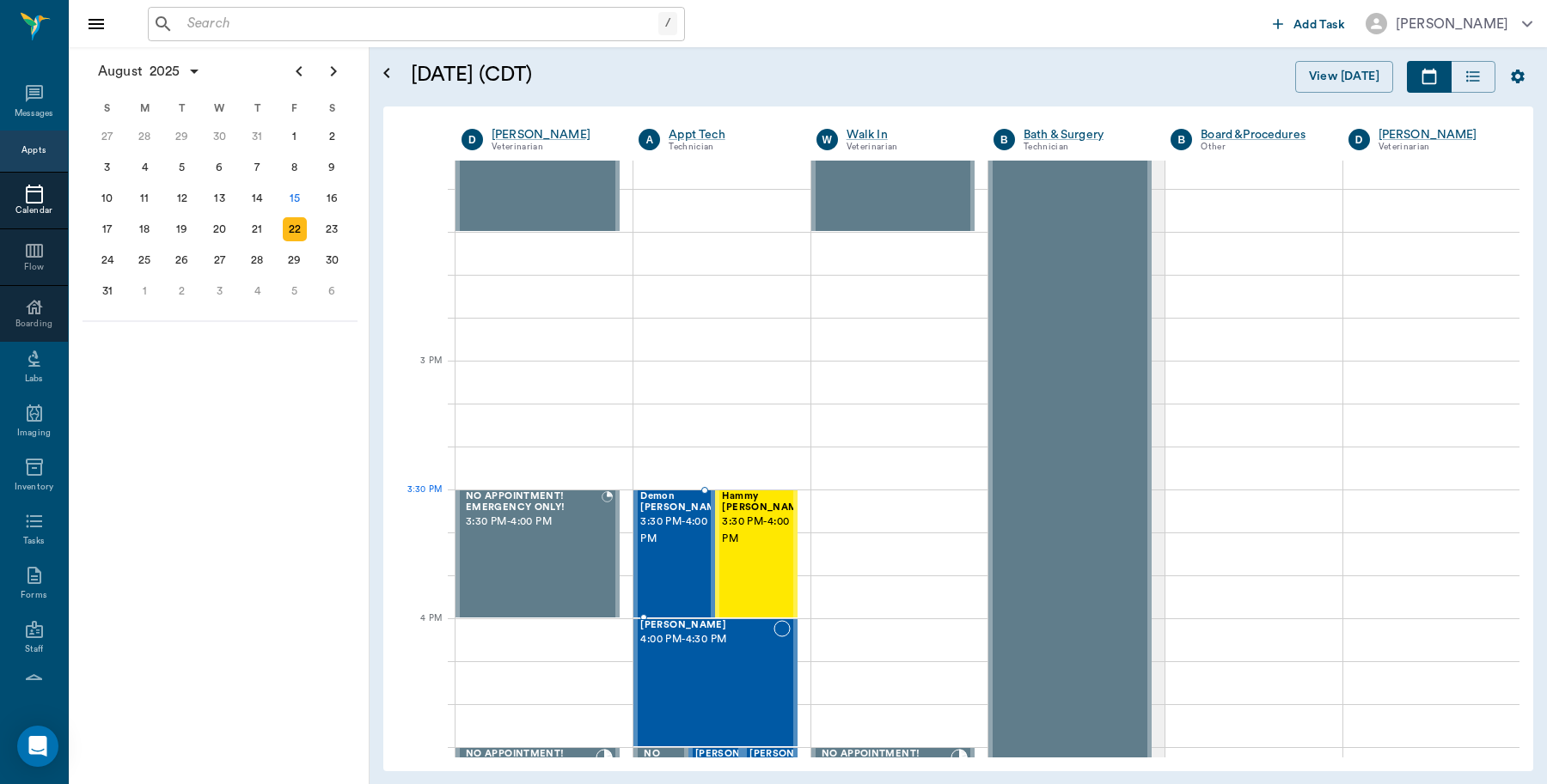
click at [664, 504] on span "Demon [PERSON_NAME]" at bounding box center [683, 502] width 86 height 22
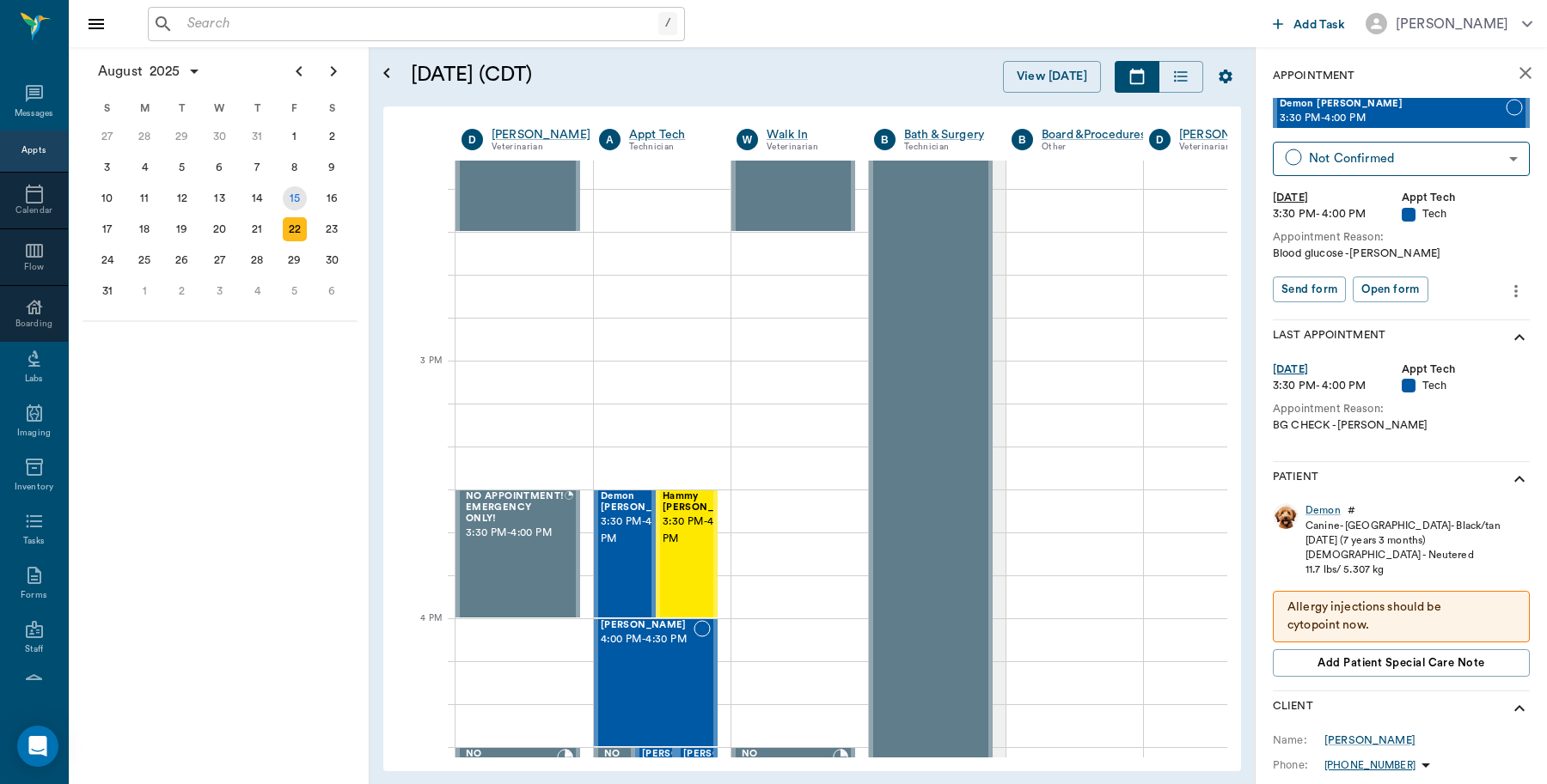
click at [300, 196] on div "15" at bounding box center [295, 198] width 24 height 24
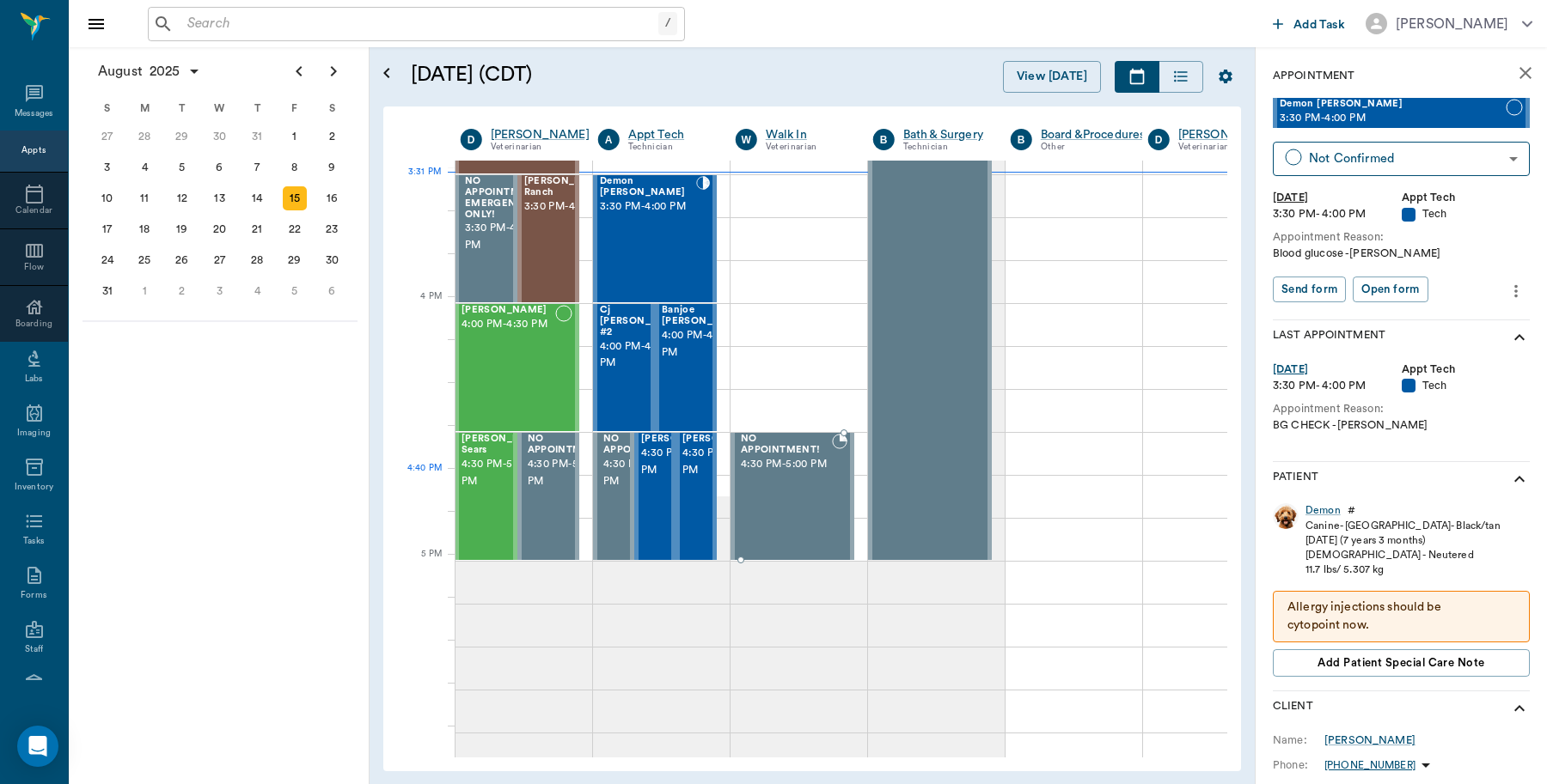
scroll to position [1933, 1]
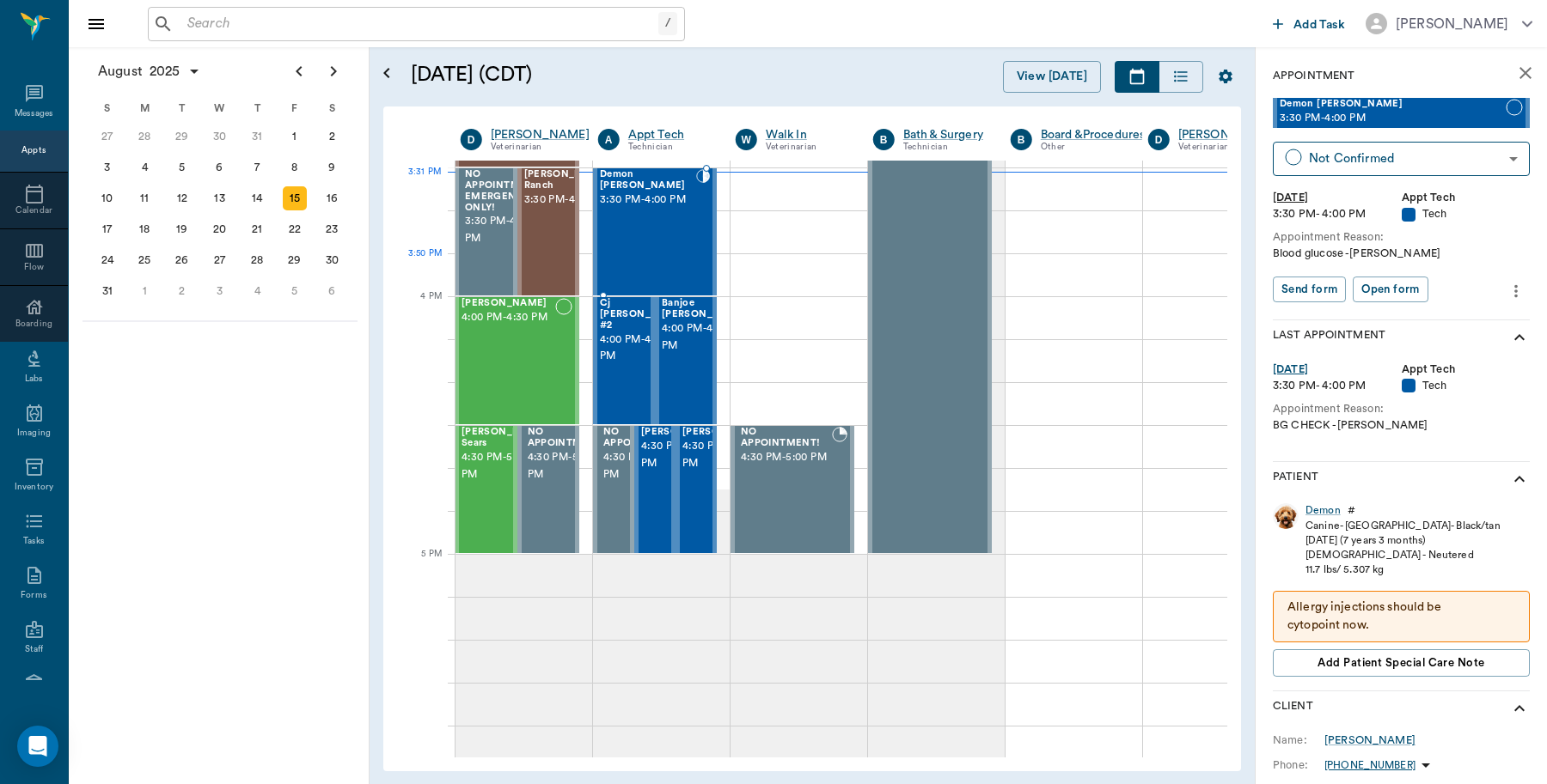
click at [660, 269] on div "Demon [PERSON_NAME] 3:30 PM - 4:00 PM" at bounding box center [647, 231] width 96 height 125
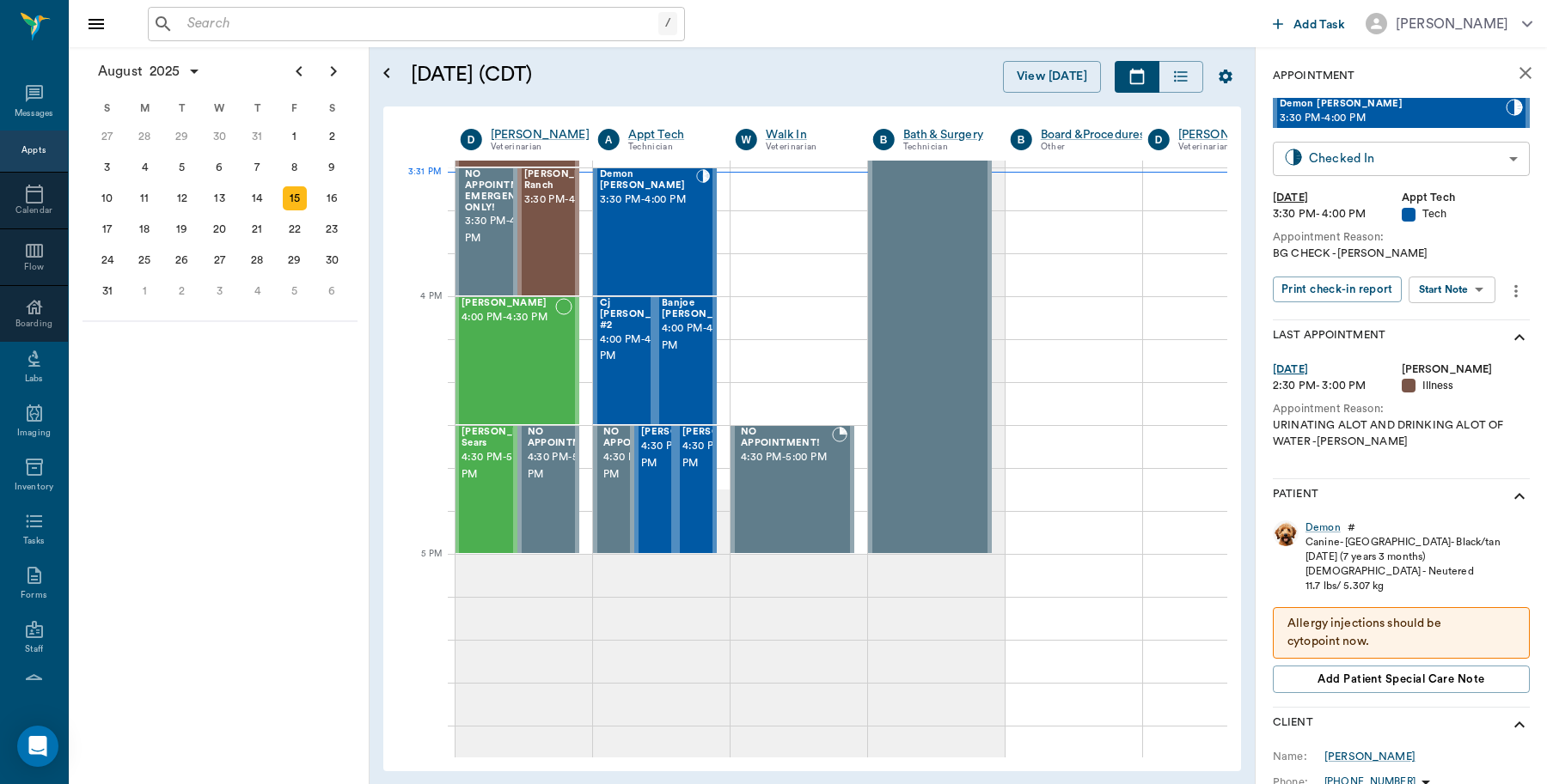
click at [1373, 160] on body "/ ​ Add Task [PERSON_NAME] Nectar Messages Appts Calendar Flow Boarding Labs Im…" at bounding box center [774, 392] width 1547 height 784
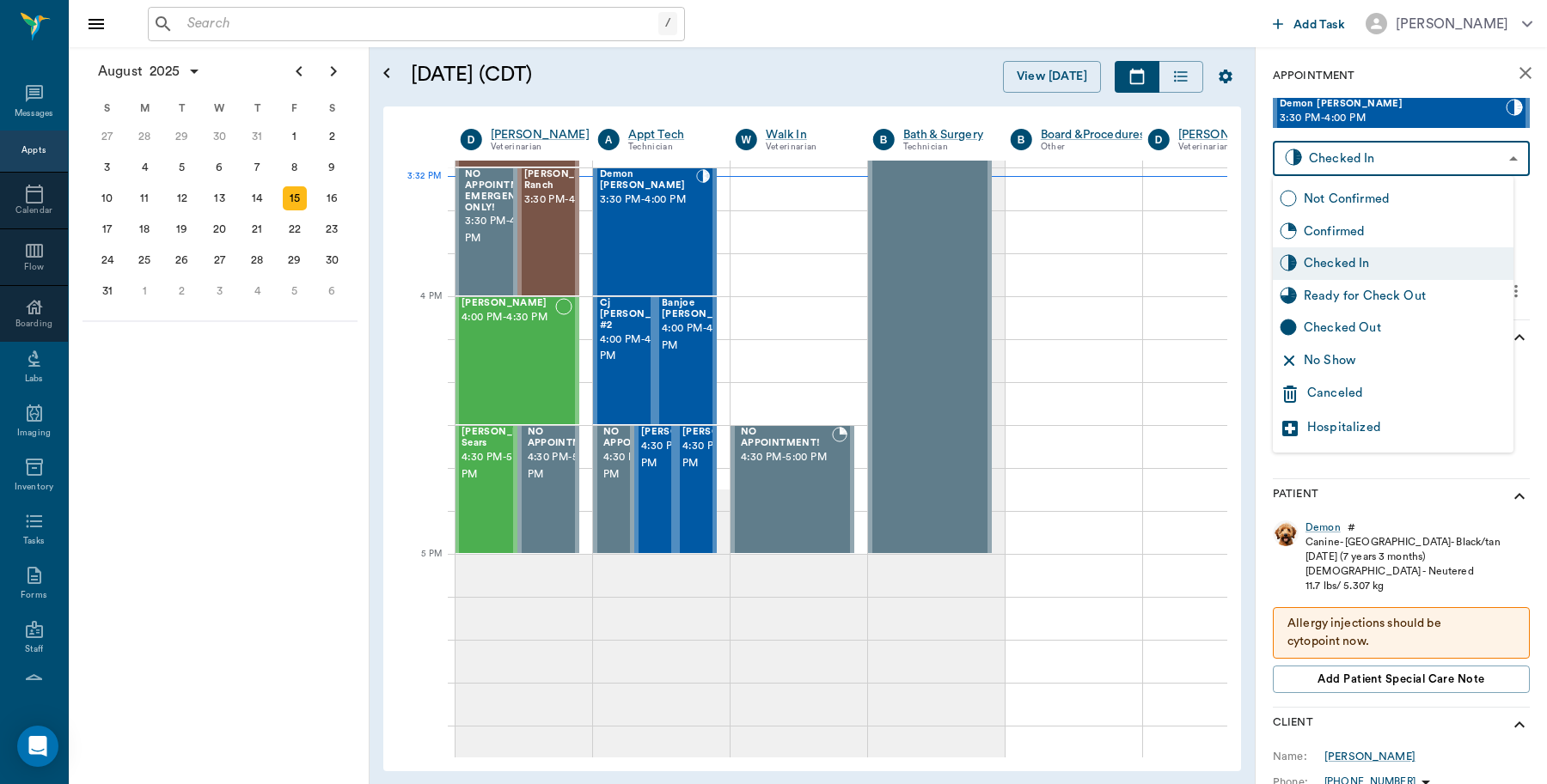
click at [1367, 327] on div "Checked Out" at bounding box center [1405, 328] width 203 height 19
type input "CHECKED_OUT"
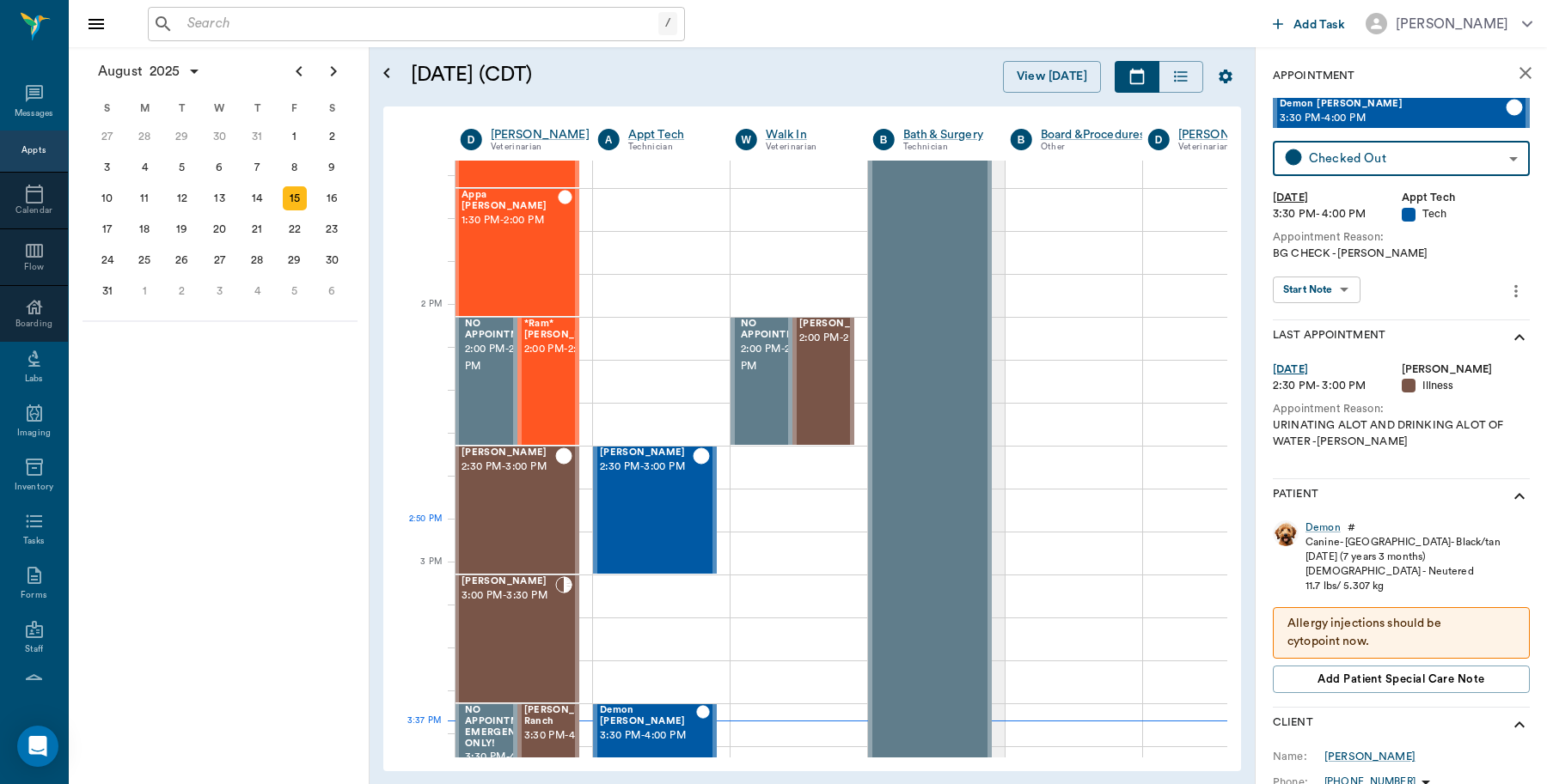
scroll to position [1396, 1]
click at [501, 662] on div "[PERSON_NAME] 3:00 PM - 3:30 PM" at bounding box center [508, 639] width 94 height 125
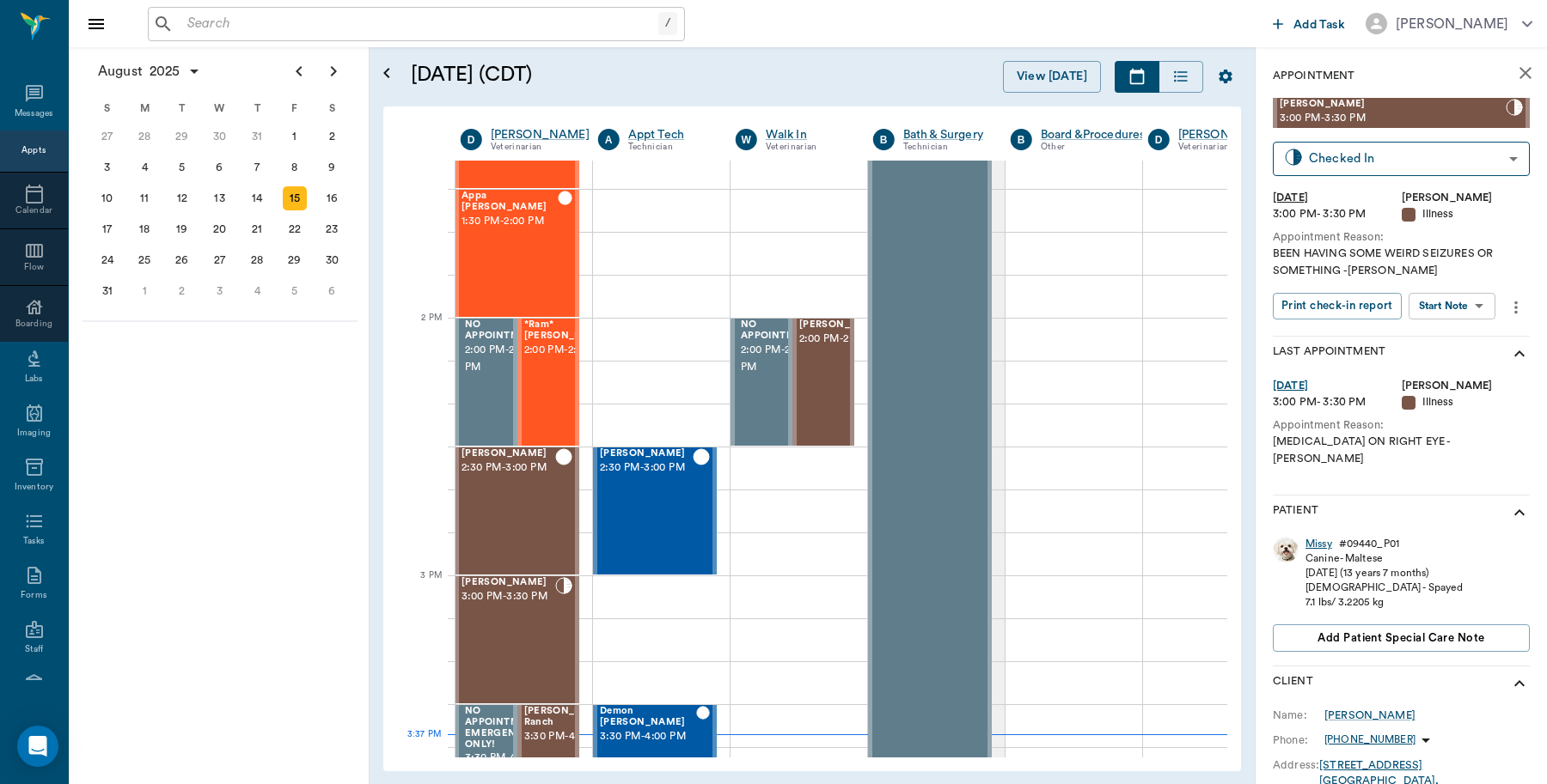
click at [1308, 537] on div "Missy" at bounding box center [1319, 544] width 26 height 15
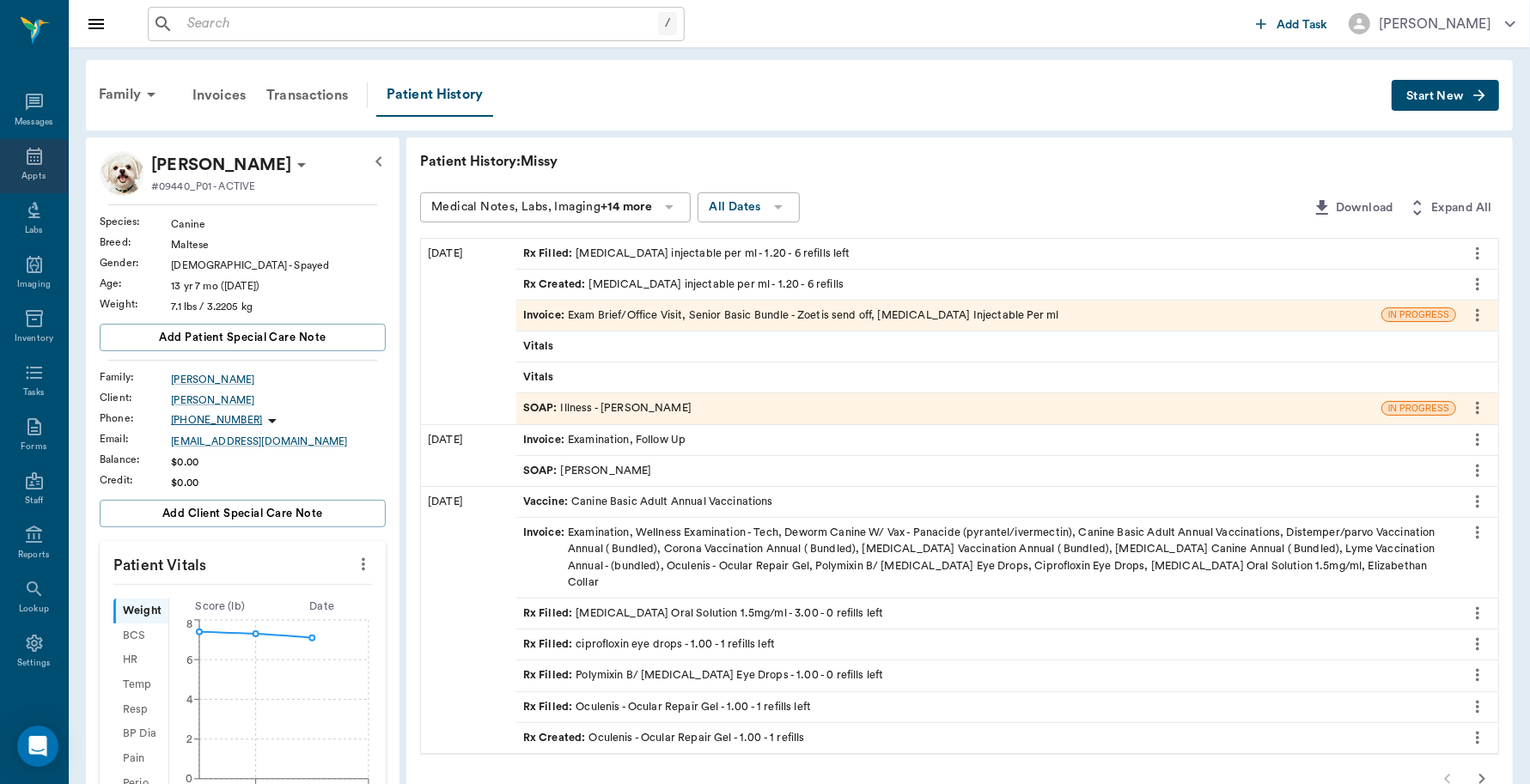
click at [24, 149] on icon at bounding box center [34, 156] width 21 height 21
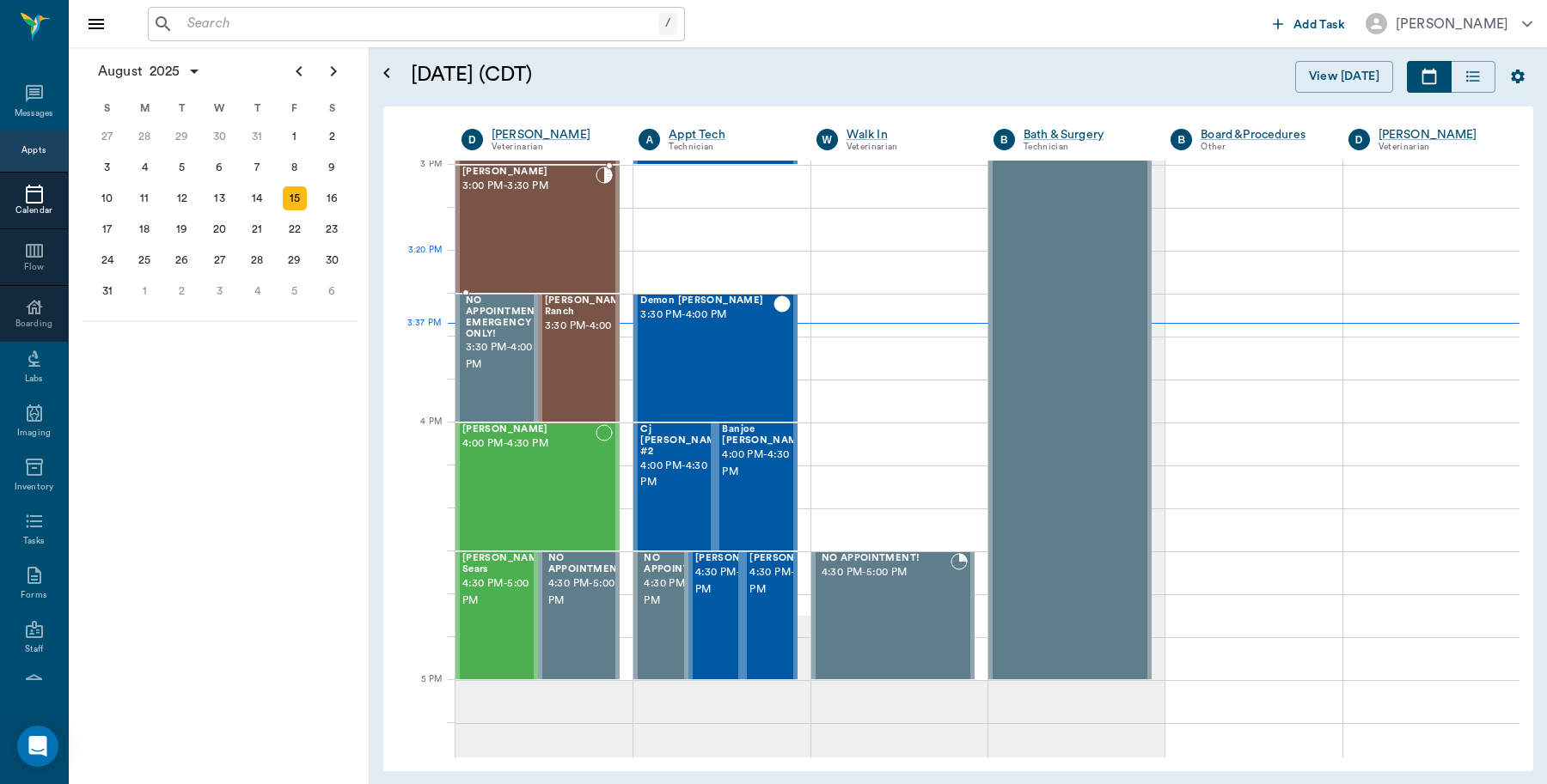
scroll to position [1805, 0]
click at [510, 236] on div "[PERSON_NAME] 3:00 PM - 3:30 PM" at bounding box center [529, 230] width 133 height 125
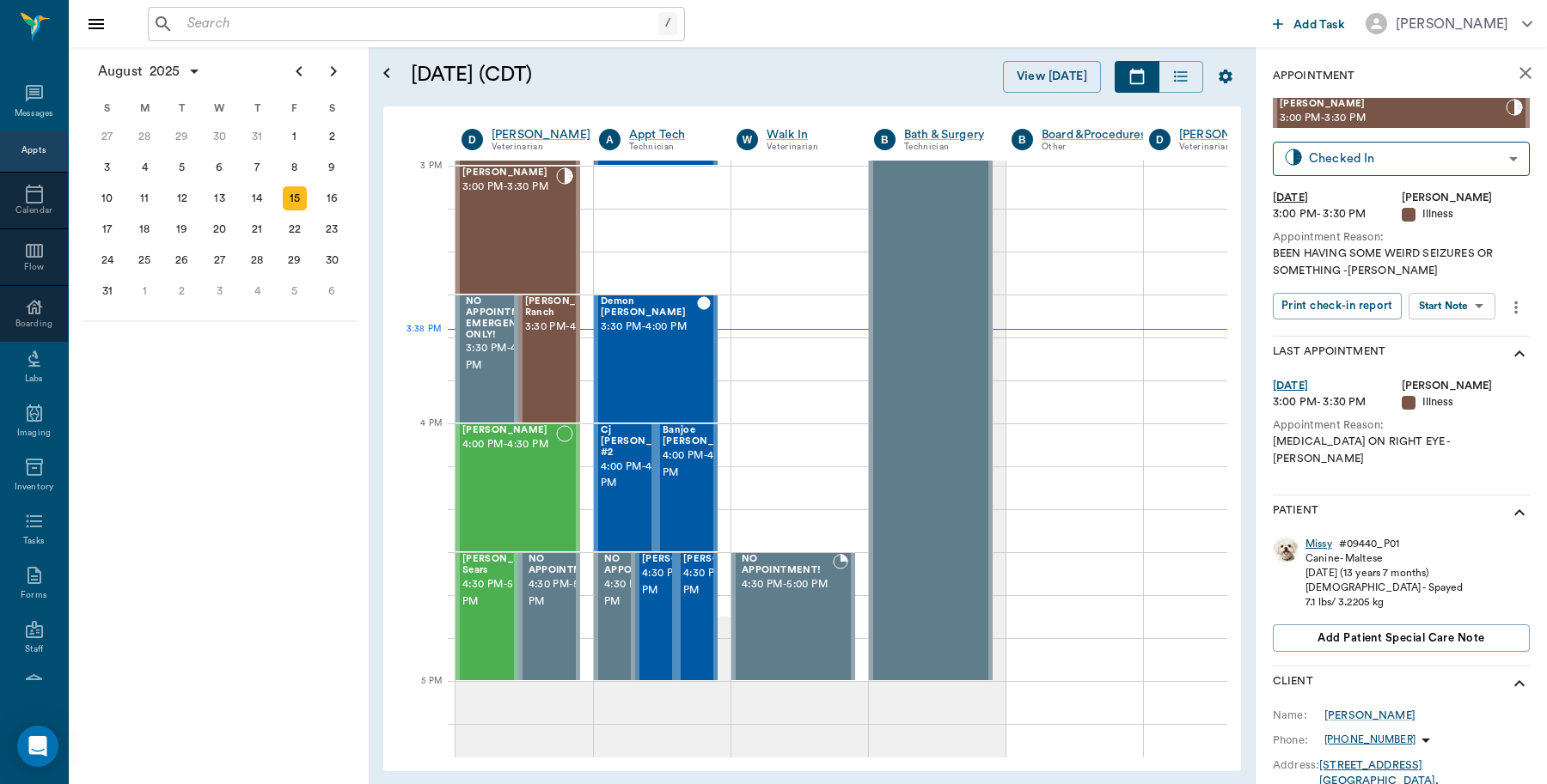
click at [1321, 537] on div "Missy" at bounding box center [1319, 544] width 26 height 15
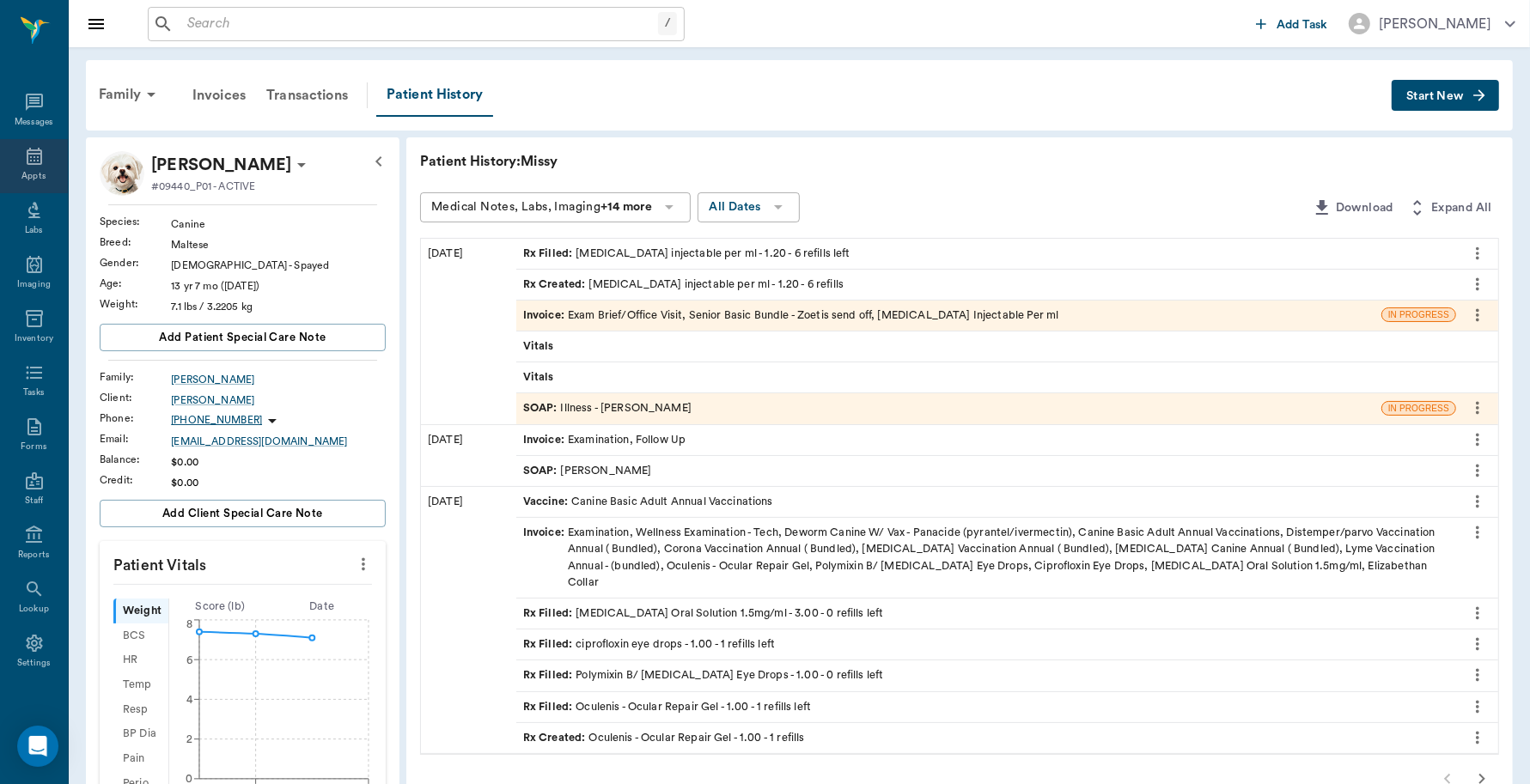
click at [24, 156] on icon at bounding box center [34, 156] width 21 height 21
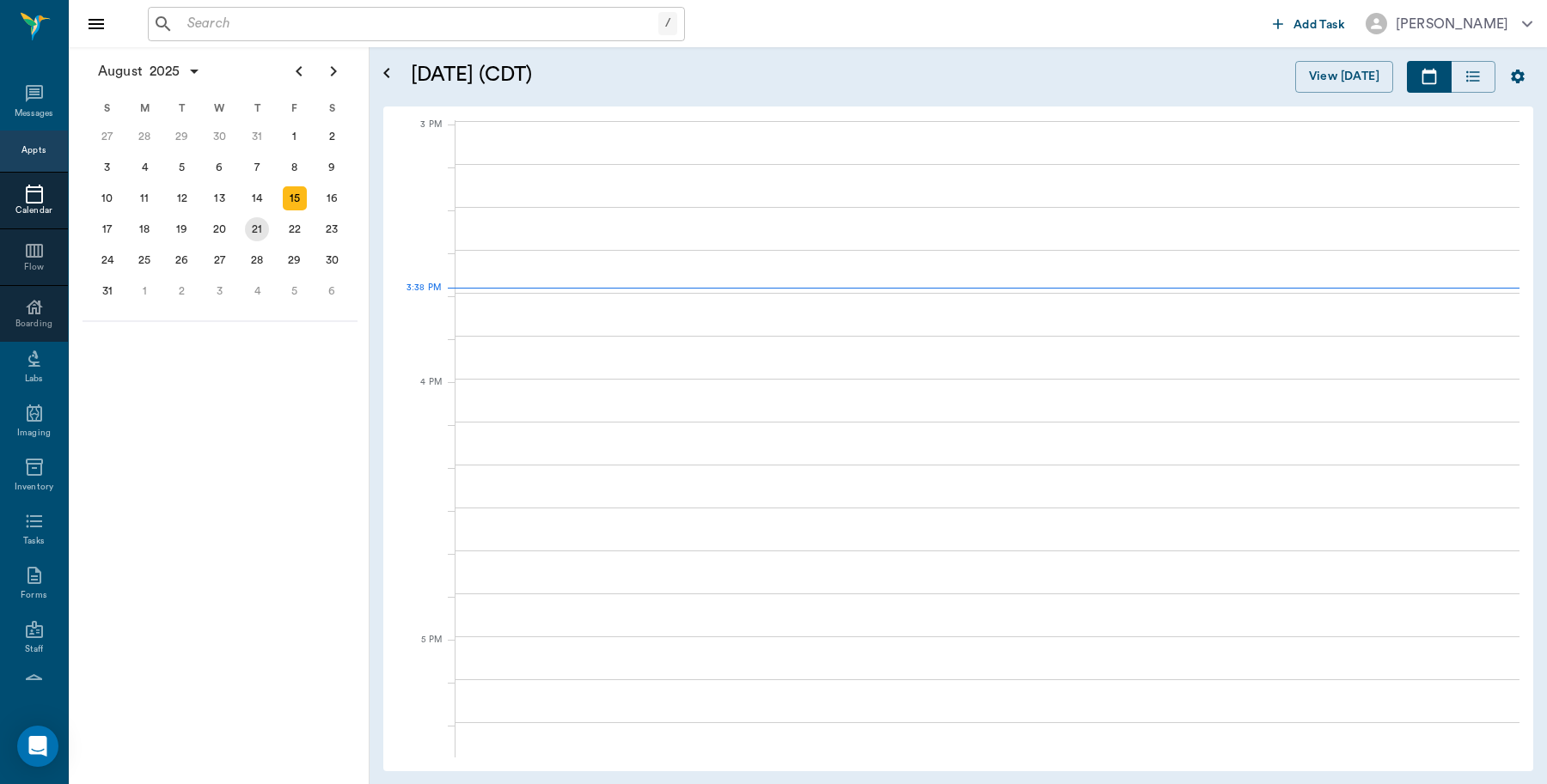
scroll to position [1805, 0]
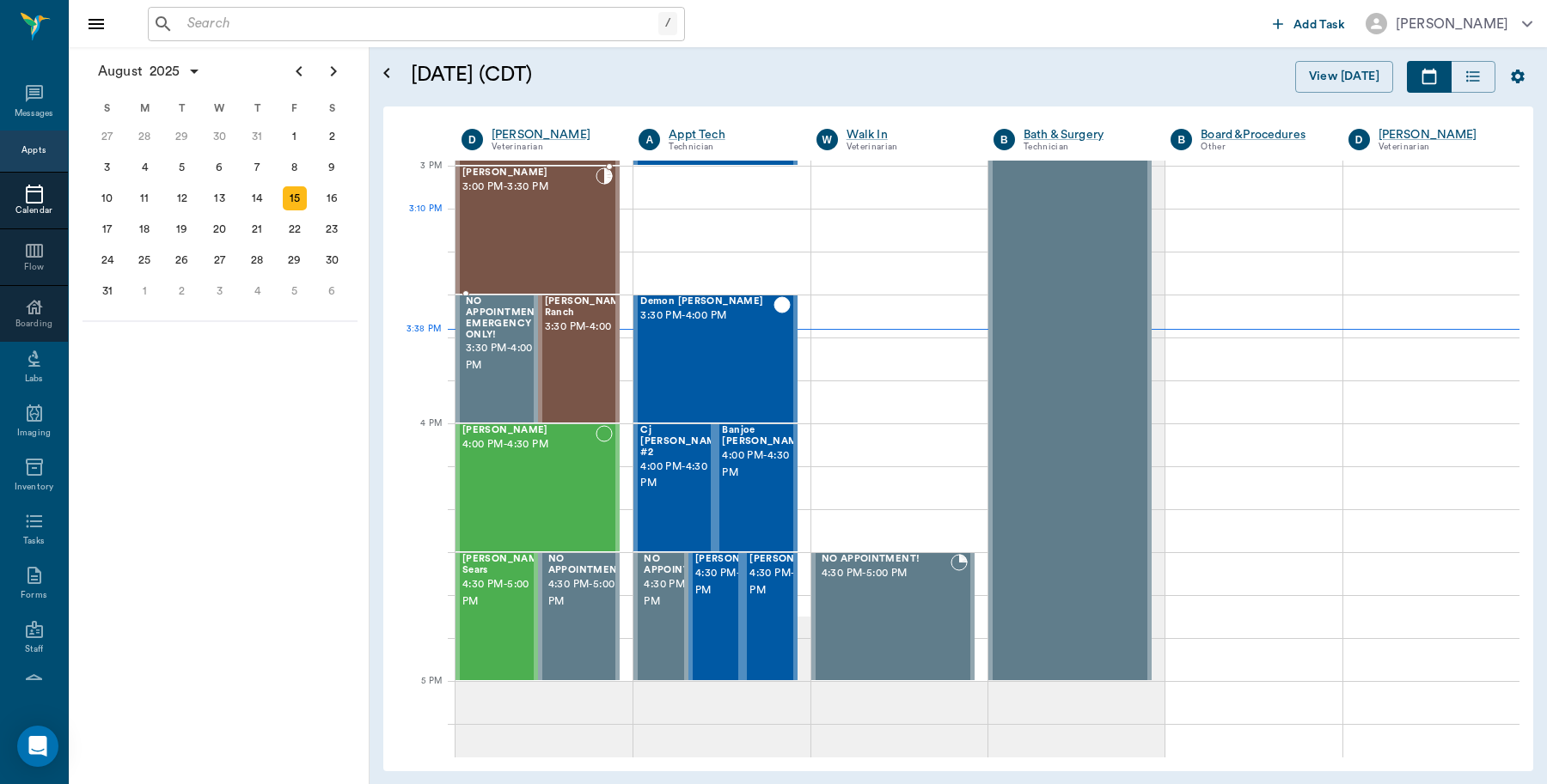
click at [526, 237] on div "[PERSON_NAME] 3:00 PM - 3:30 PM" at bounding box center [529, 230] width 133 height 125
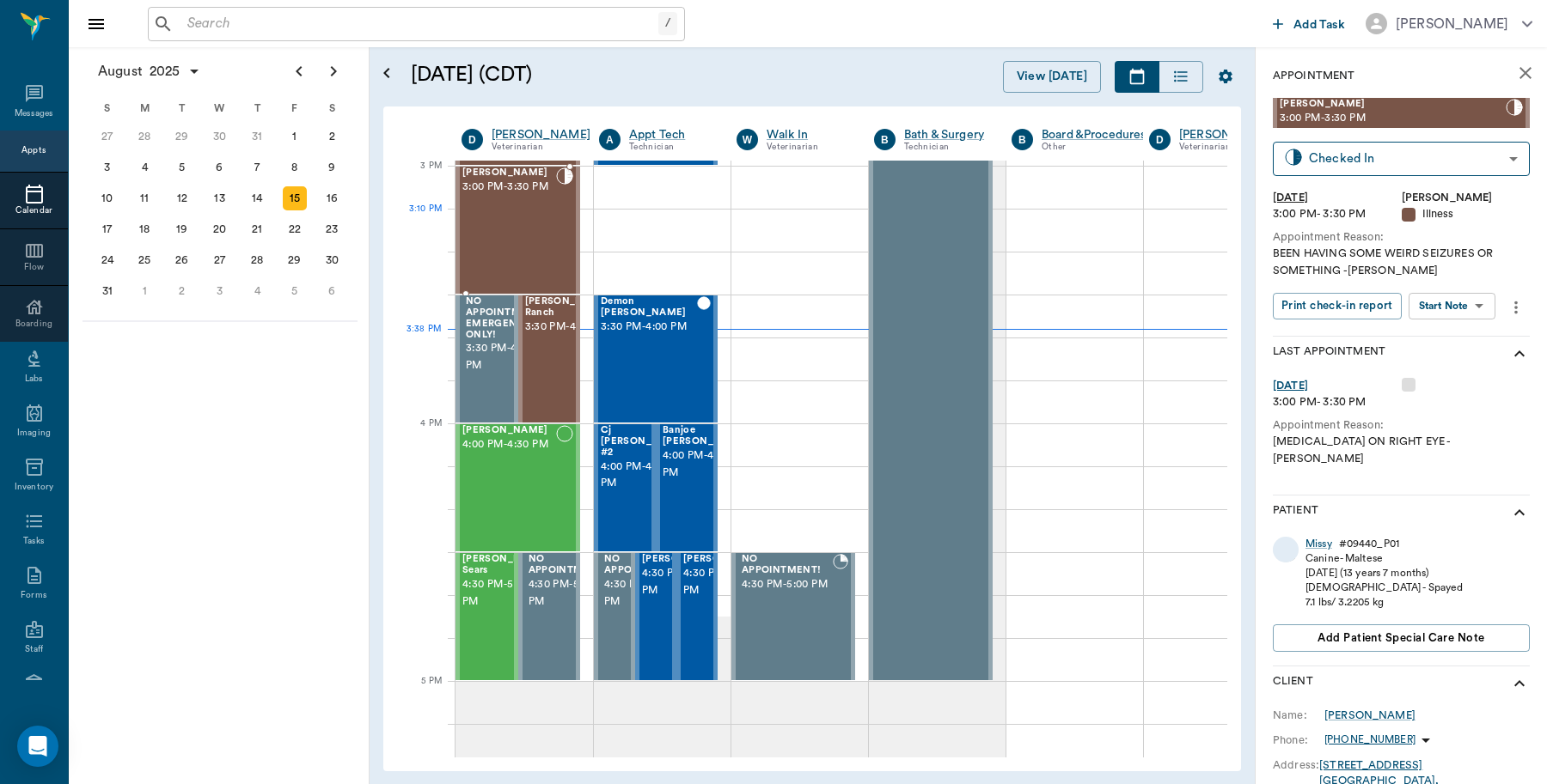
type input "READY_TO_CHECKOUT"
click at [1315, 537] on div "Missy" at bounding box center [1319, 544] width 26 height 15
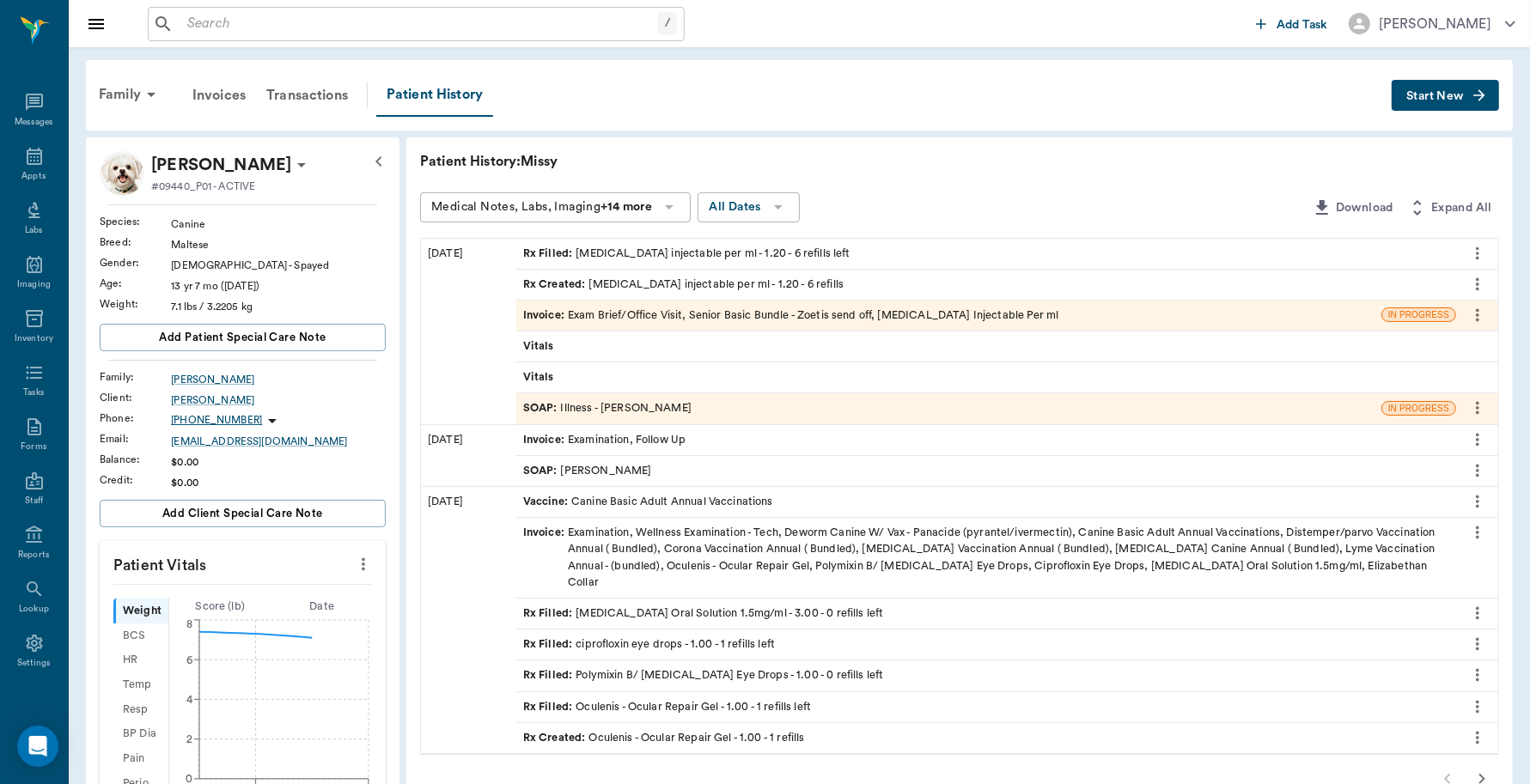
click at [692, 328] on div "Invoice : Exam Brief/Office Visit, Senior Basic Bundle - Zoetis send off, [MEDI…" at bounding box center [949, 315] width 865 height 30
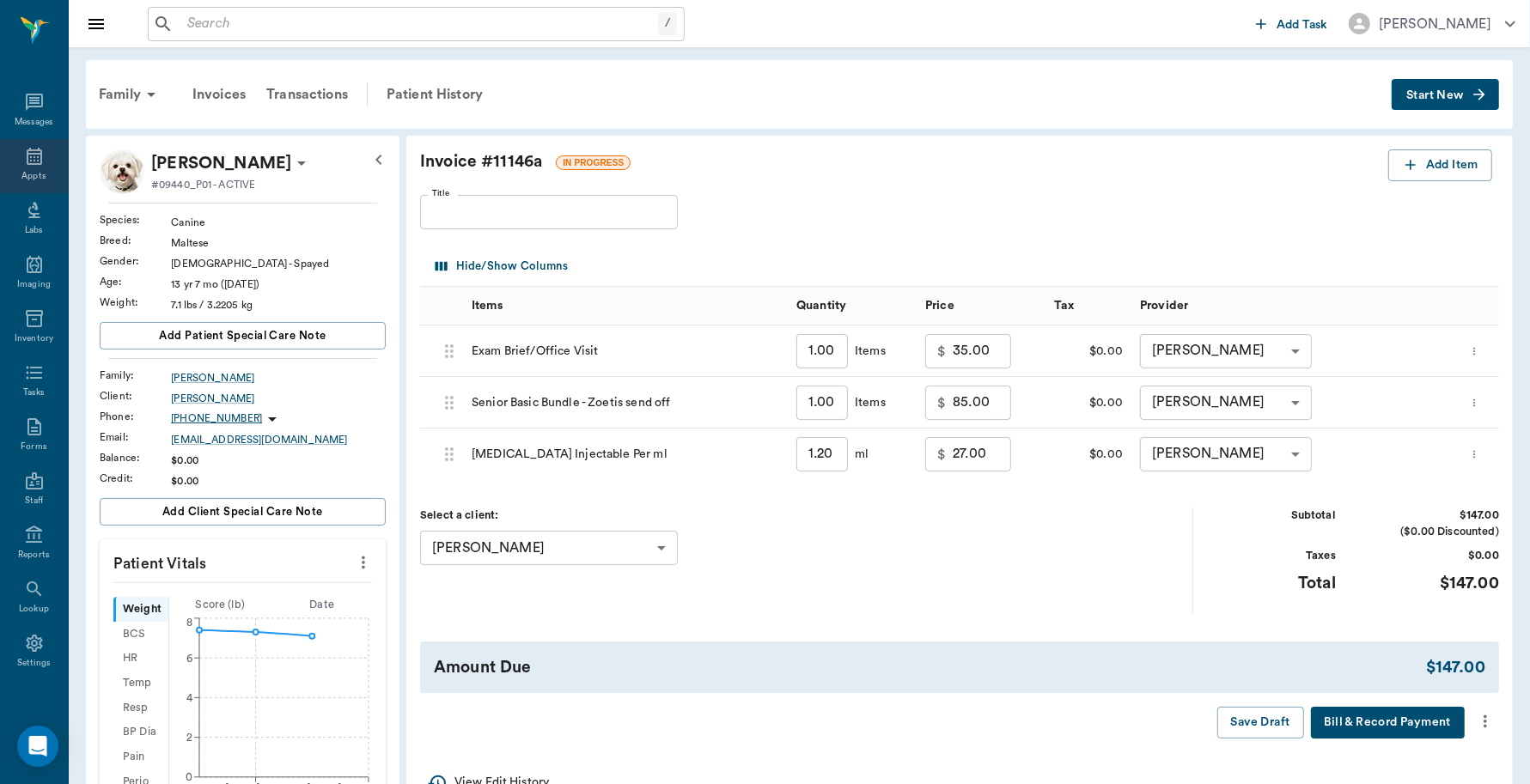
drag, startPoint x: 27, startPoint y: 168, endPoint x: 18, endPoint y: 170, distance: 9.2
click at [27, 168] on div "Appts" at bounding box center [34, 165] width 68 height 54
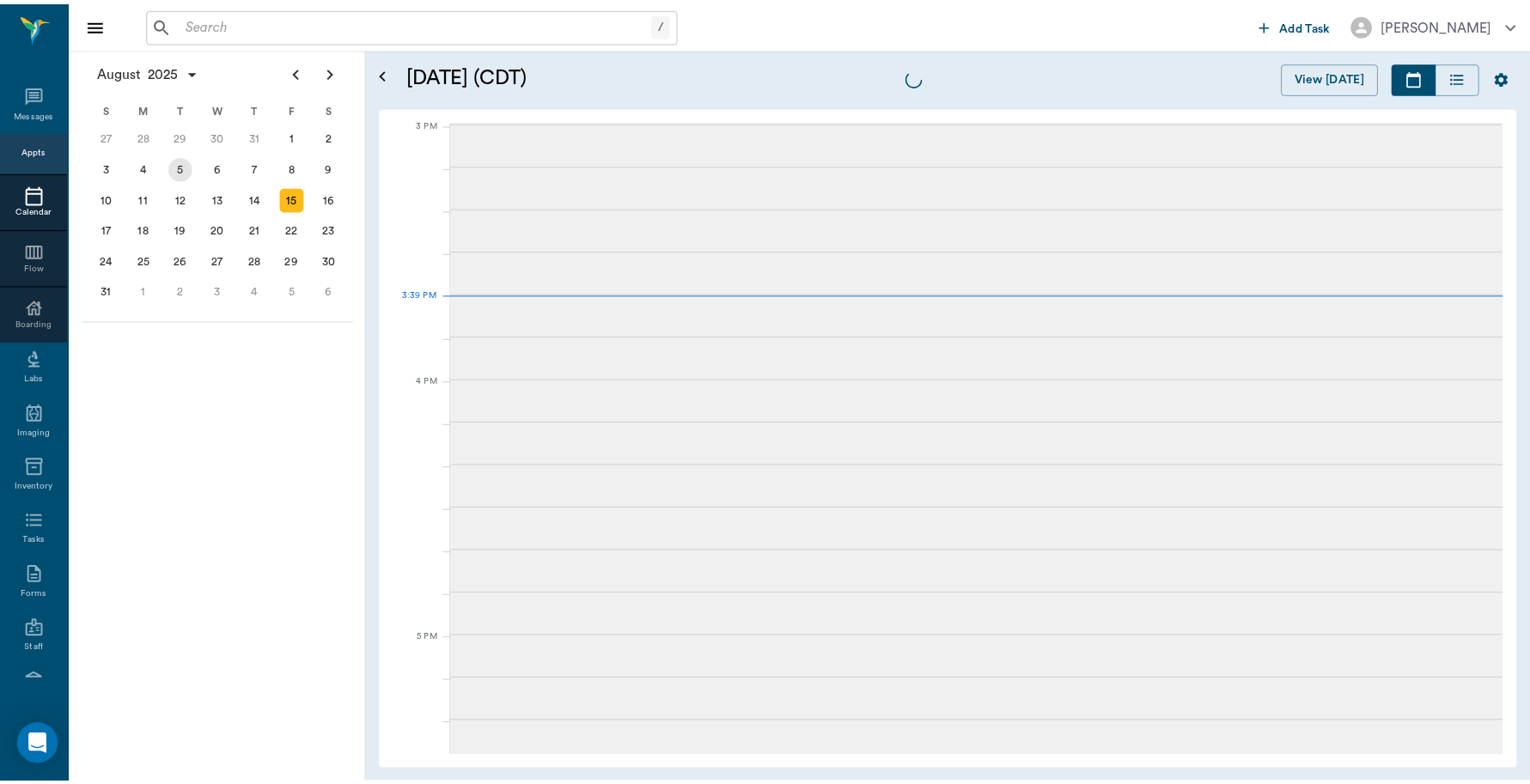
scroll to position [1804, 0]
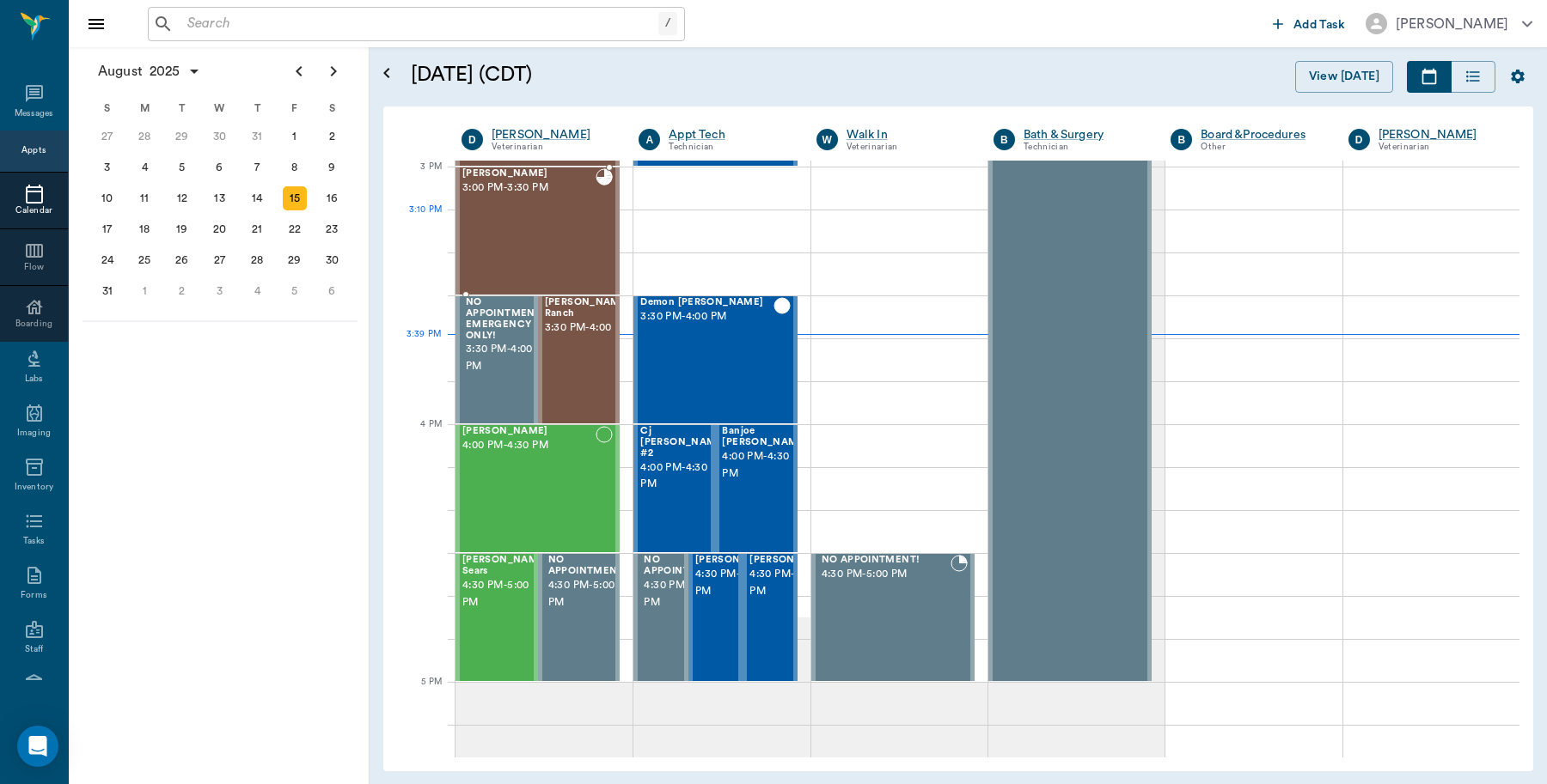
click at [533, 243] on div "Missy Martin 3:00 PM - 3:30 PM" at bounding box center [529, 230] width 133 height 125
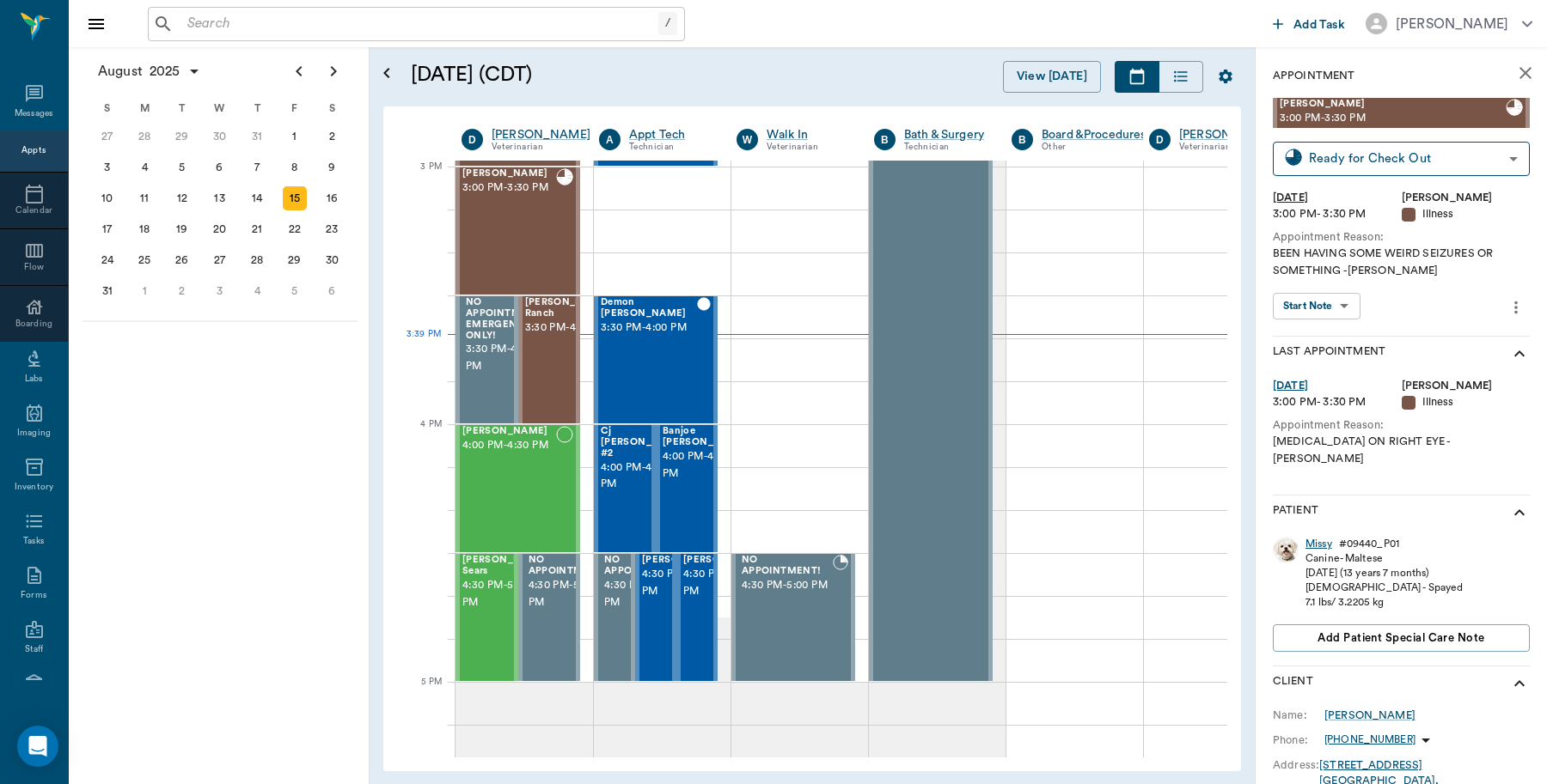
click at [1320, 537] on div "Missy" at bounding box center [1319, 544] width 26 height 15
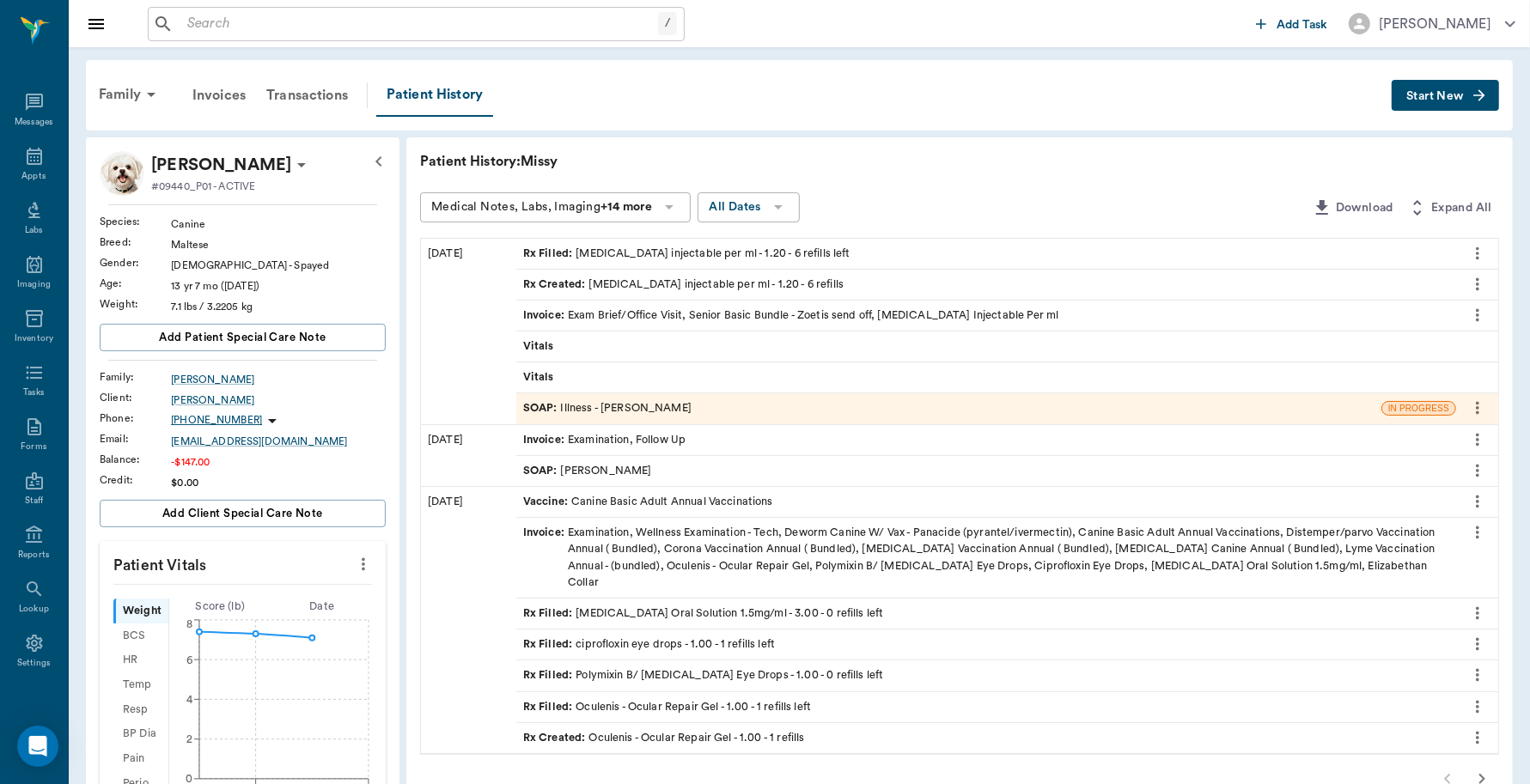
click at [621, 319] on div "Invoice : Exam Brief/Office Visit, Senior Basic Bundle - Zoetis send off, Diaze…" at bounding box center [791, 316] width 536 height 16
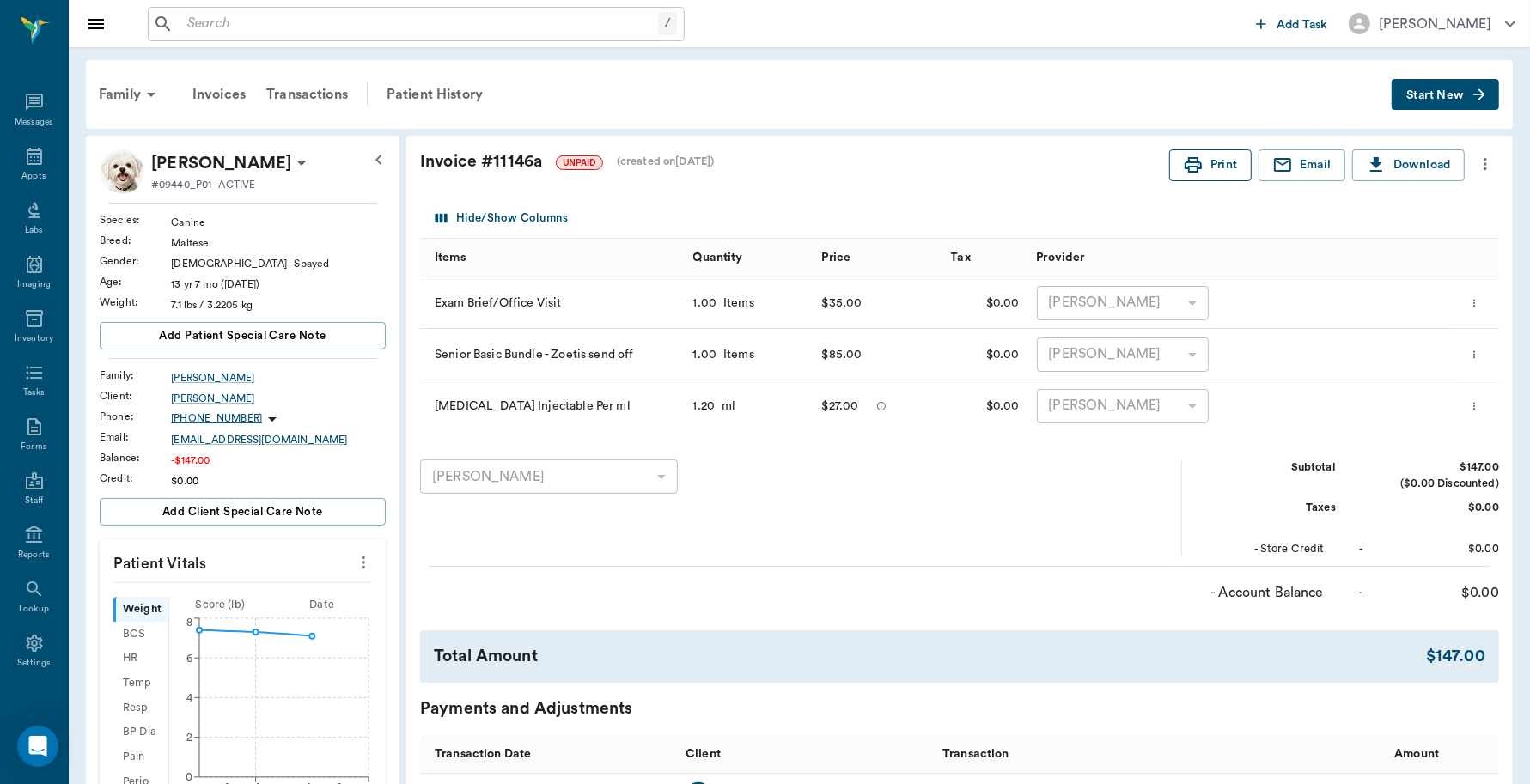
click at [1208, 168] on button "Print" at bounding box center [1210, 165] width 82 height 32
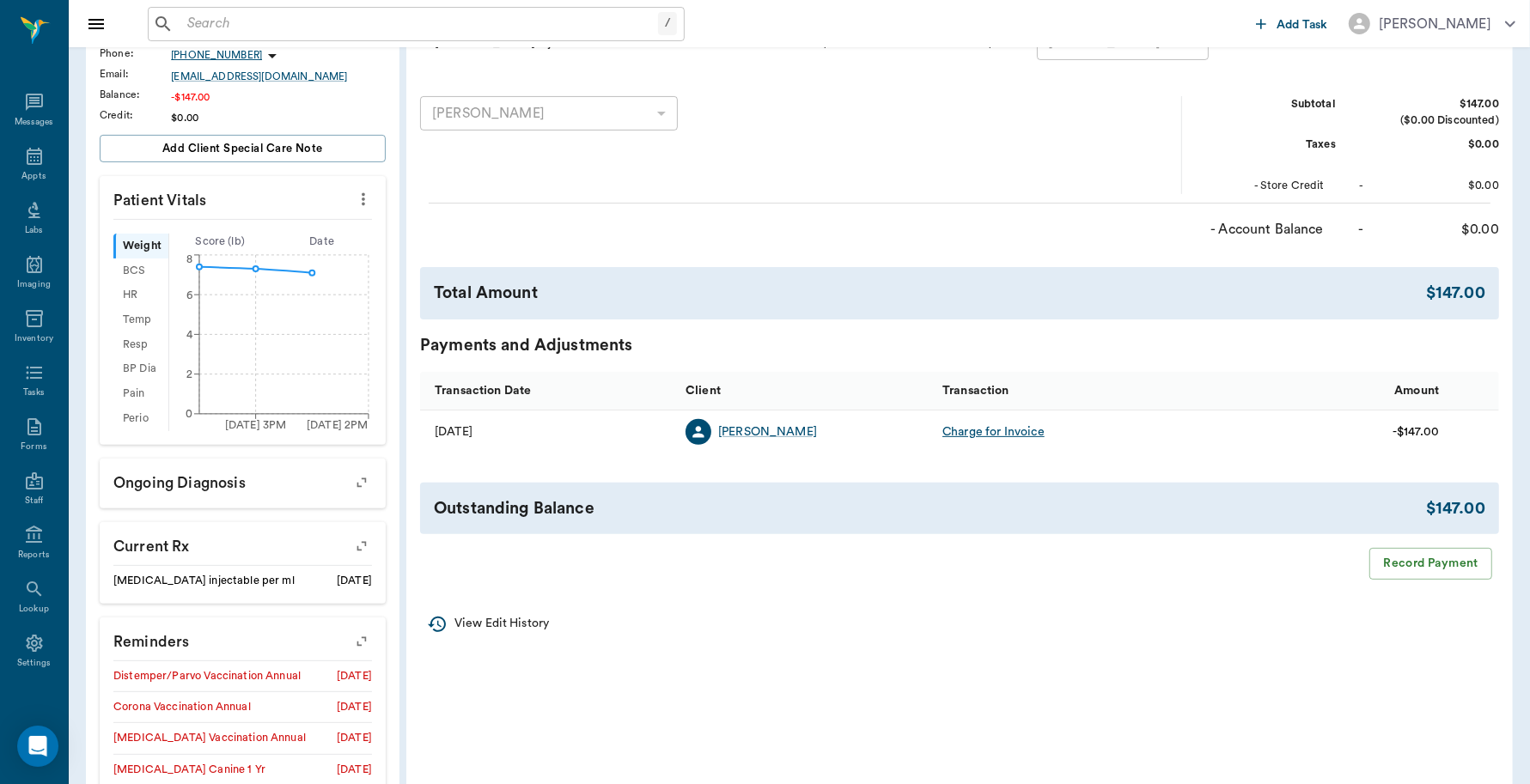
scroll to position [530, 0]
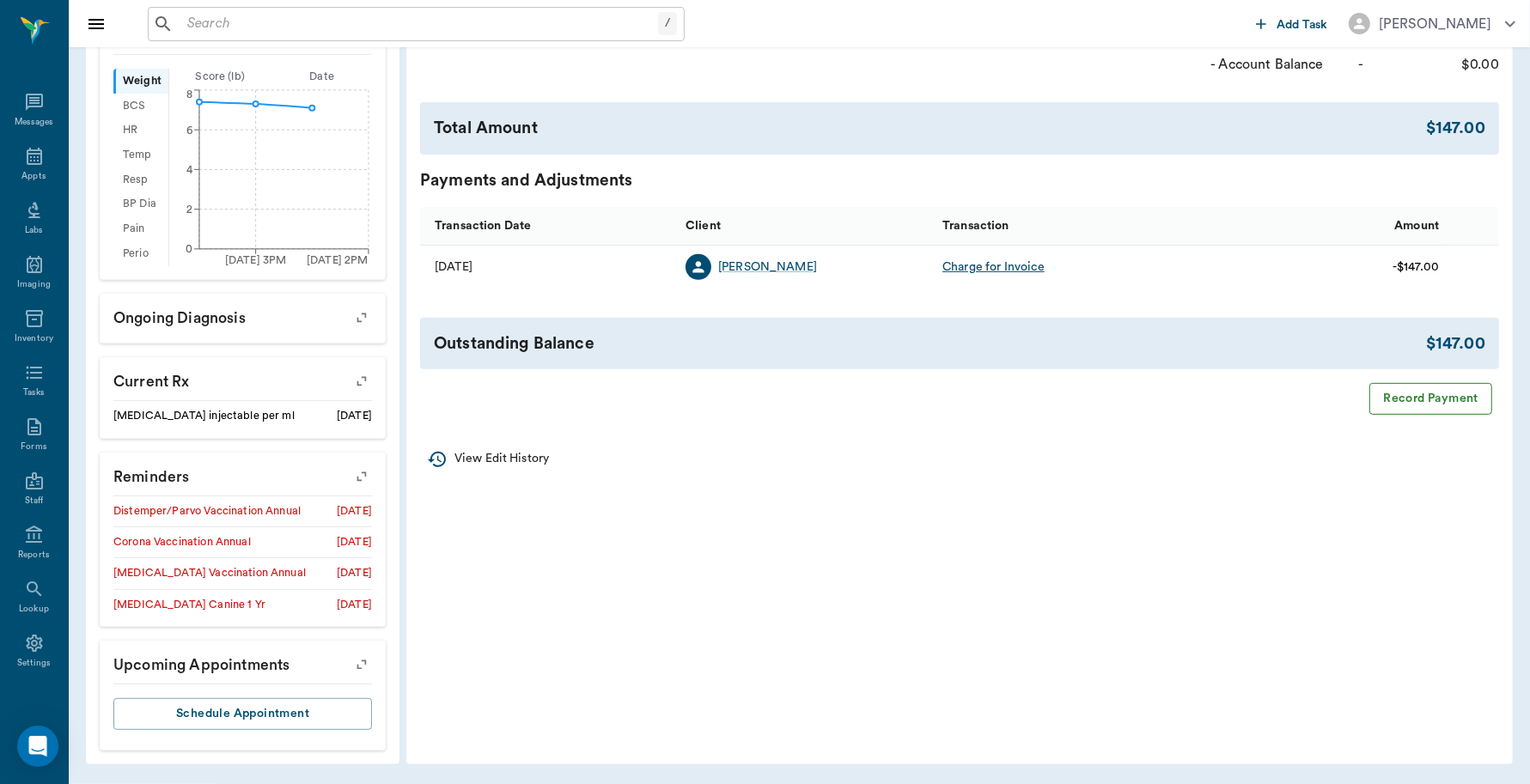
click at [1419, 401] on button "Record Payment" at bounding box center [1430, 399] width 123 height 32
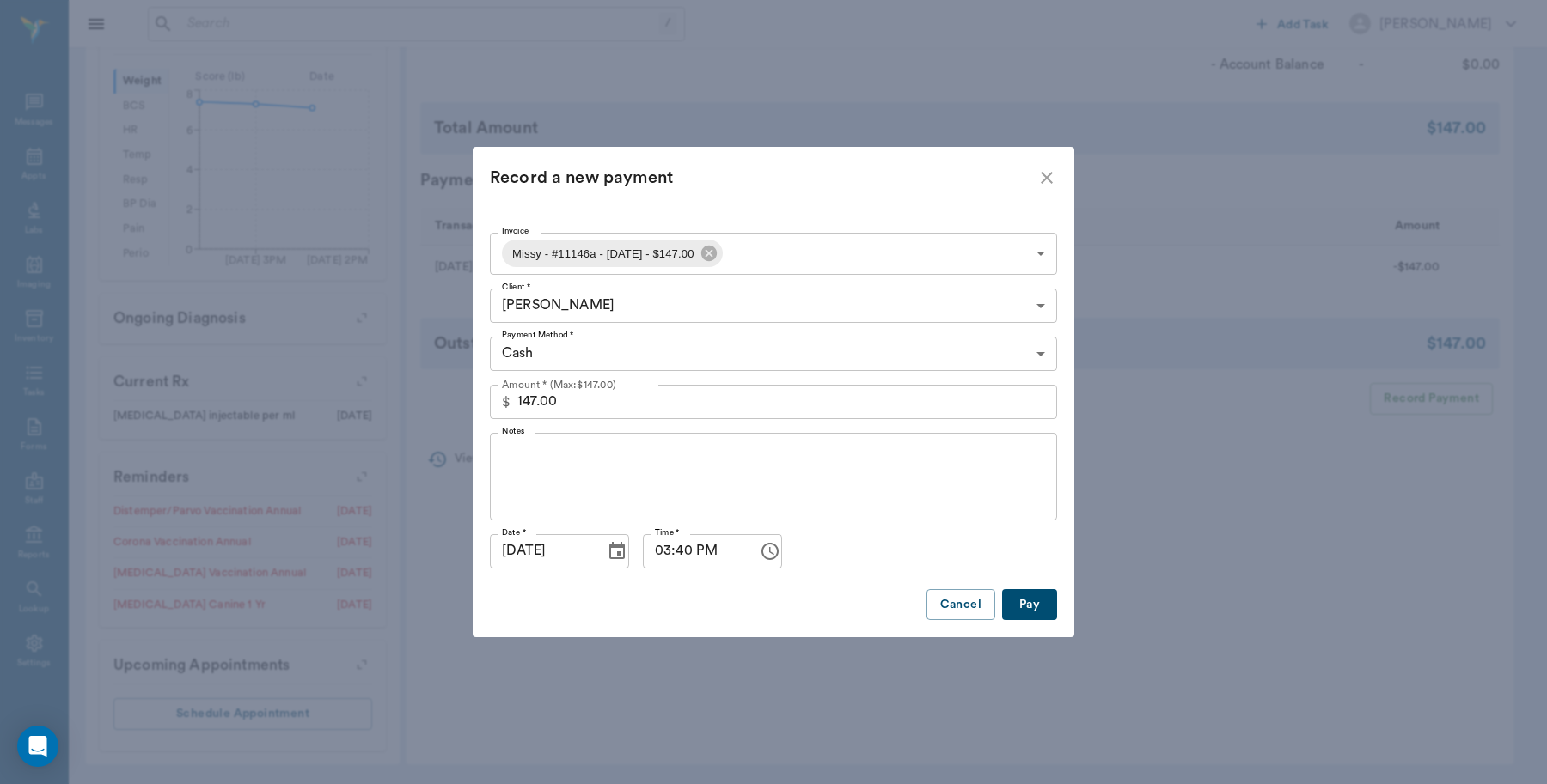
click at [1036, 353] on body "/ ​ Add Task Dr. Bert Ellsworth Nectar Messages Appts Labs Imaging Inventory Ta…" at bounding box center [774, 128] width 1547 height 1312
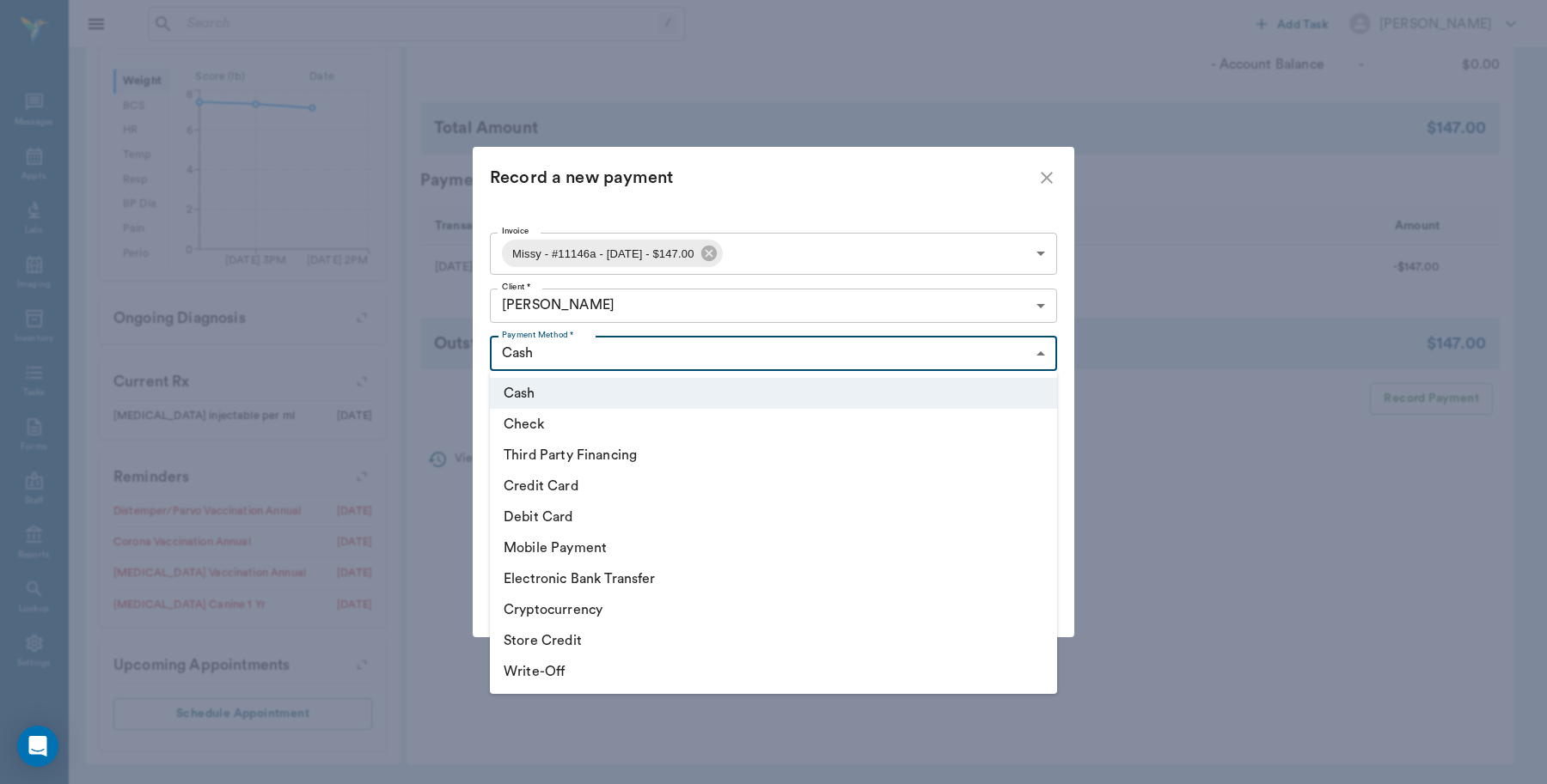
click at [548, 514] on li "Debit Card" at bounding box center [773, 517] width 567 height 31
type input "DEBIT_CARD"
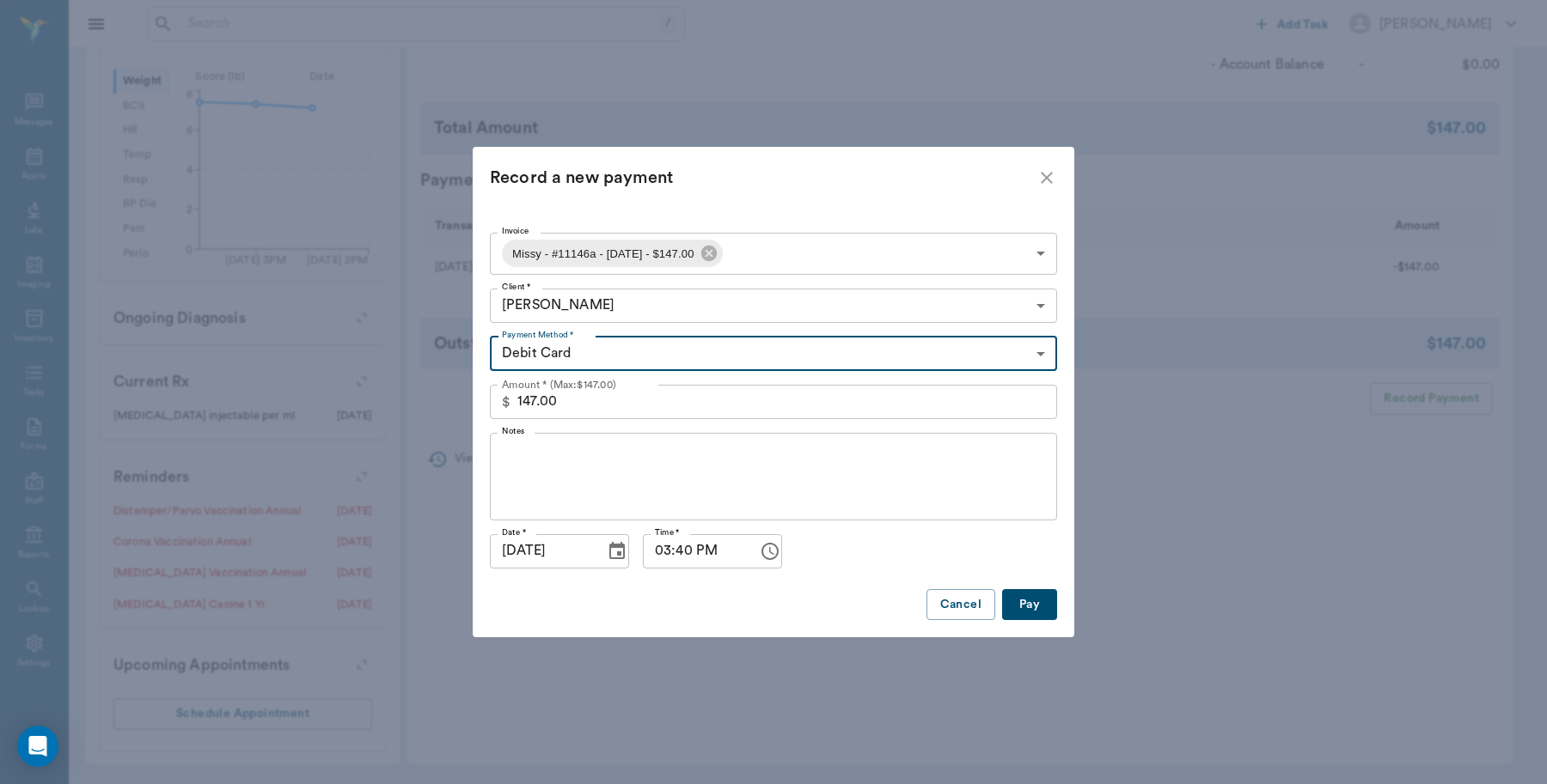
click at [1047, 604] on button "Pay" at bounding box center [1029, 605] width 55 height 32
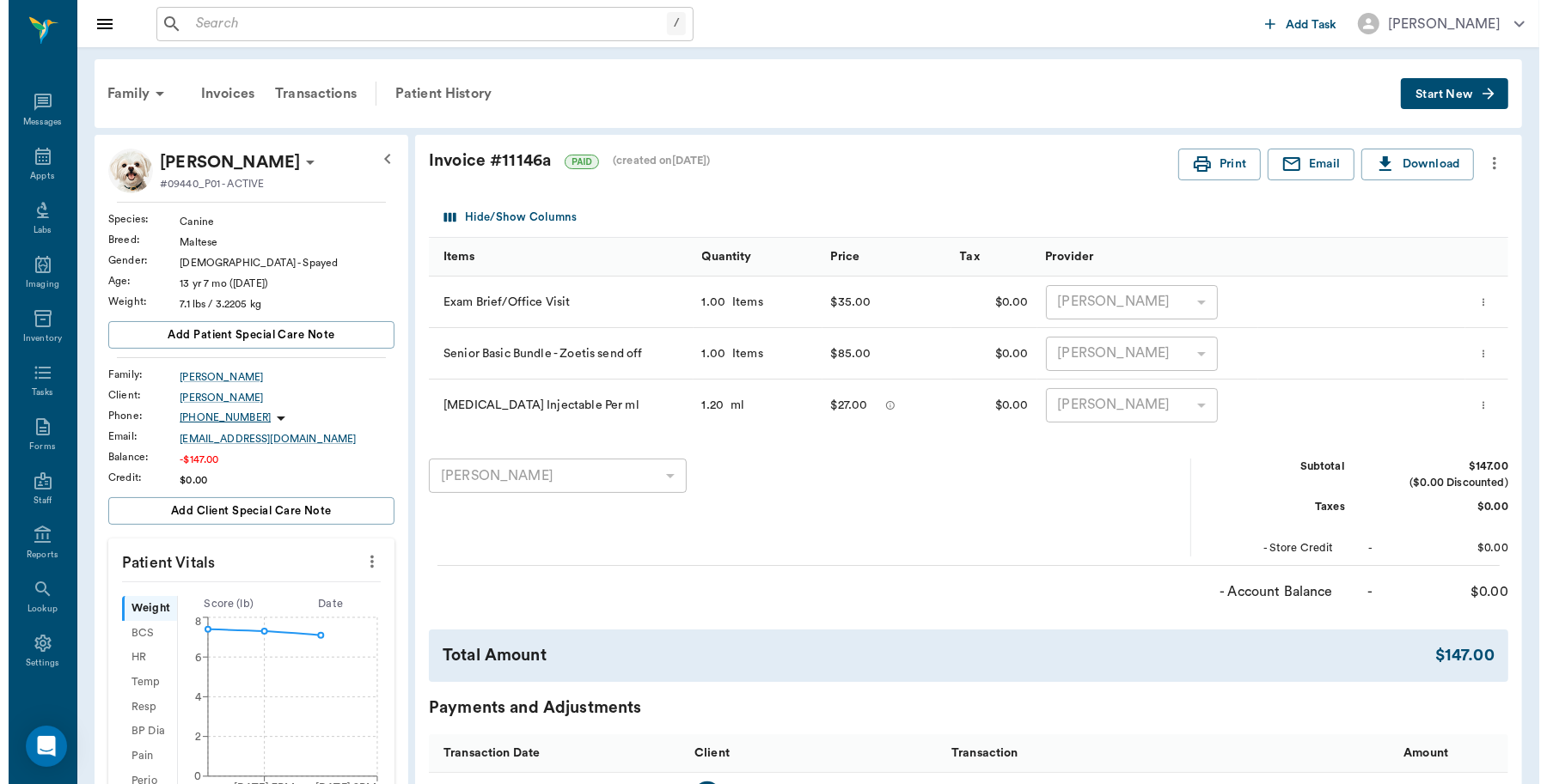
scroll to position [0, 0]
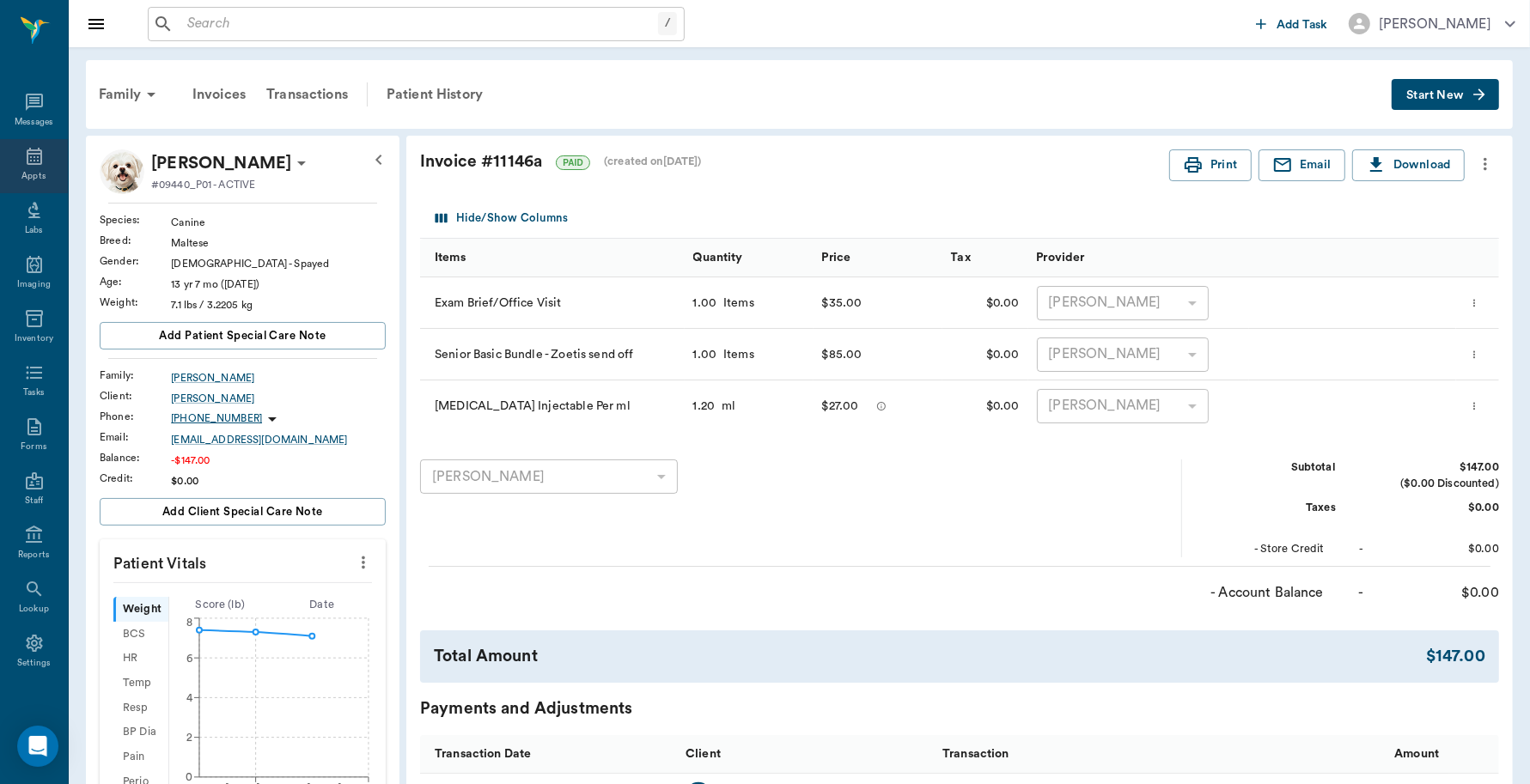
click at [26, 164] on icon at bounding box center [34, 156] width 16 height 17
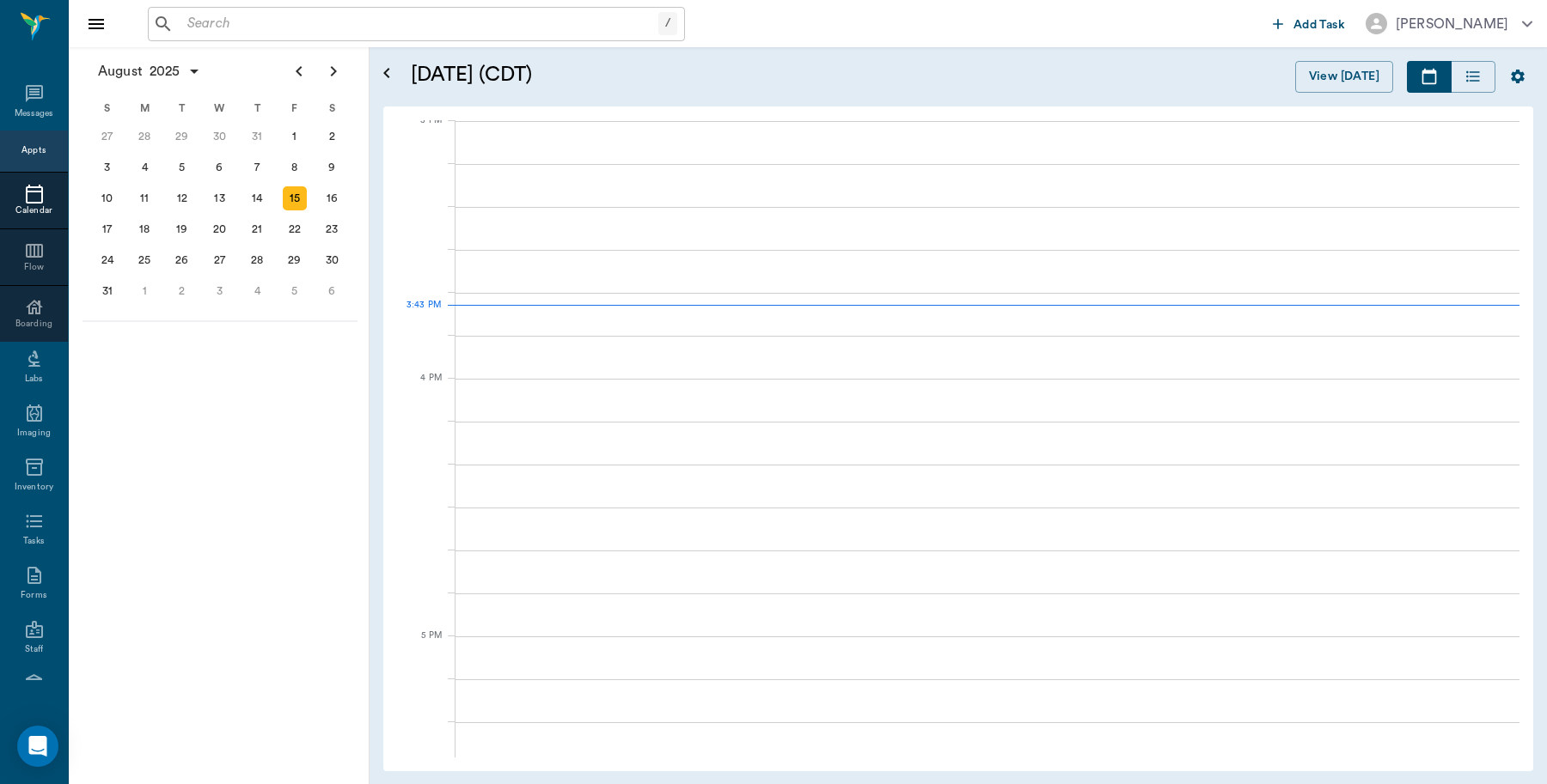
scroll to position [1805, 0]
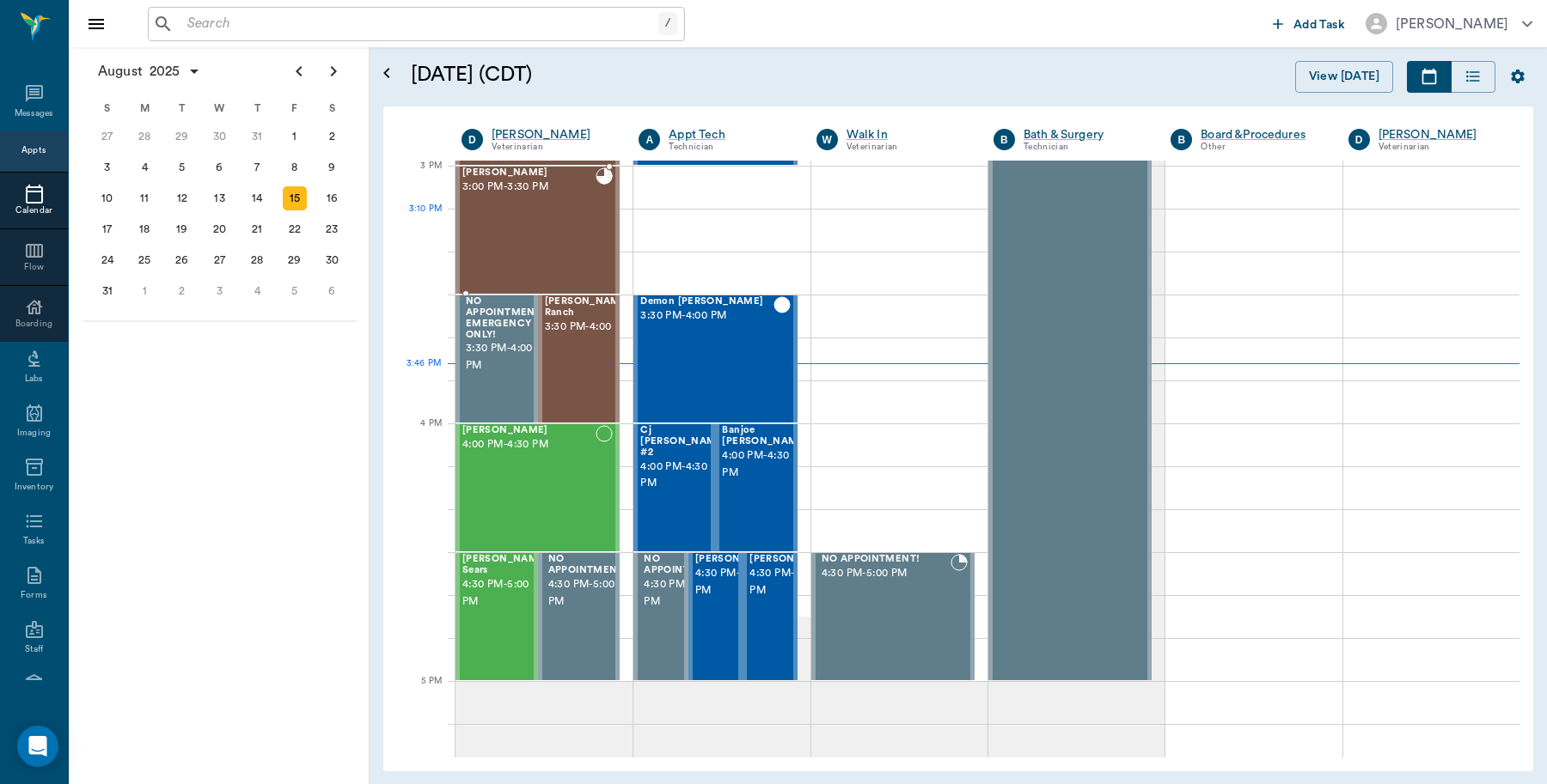
click at [585, 221] on div "Missy Martin 3:00 PM - 3:30 PM" at bounding box center [529, 230] width 133 height 125
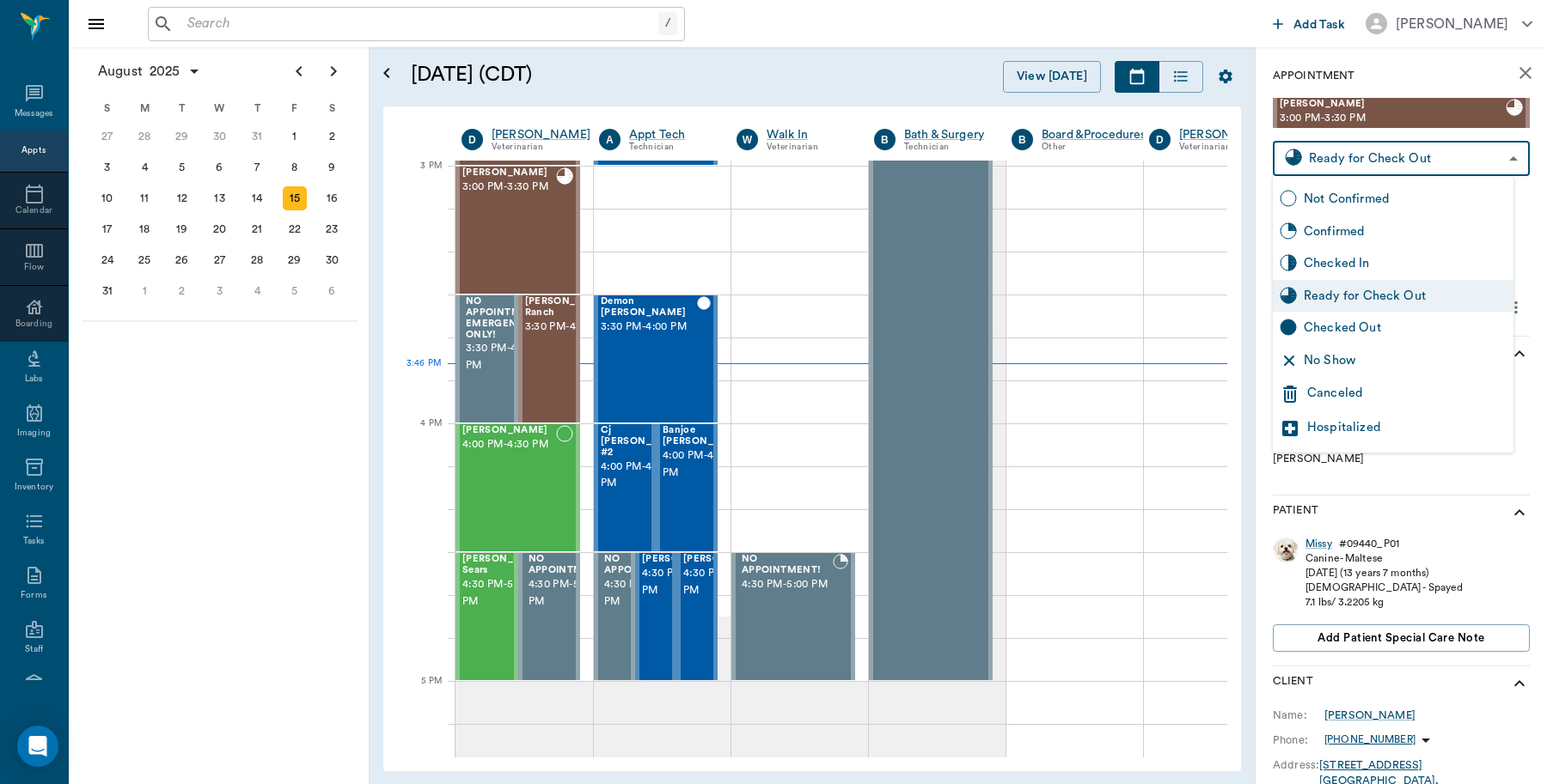
click at [1489, 160] on body "/ ​ Add Task Dr. Bert Ellsworth Nectar Messages Appts Calendar Flow Boarding La…" at bounding box center [774, 392] width 1547 height 784
click at [1385, 322] on div "Checked Out" at bounding box center [1405, 328] width 203 height 19
type input "CHECKED_OUT"
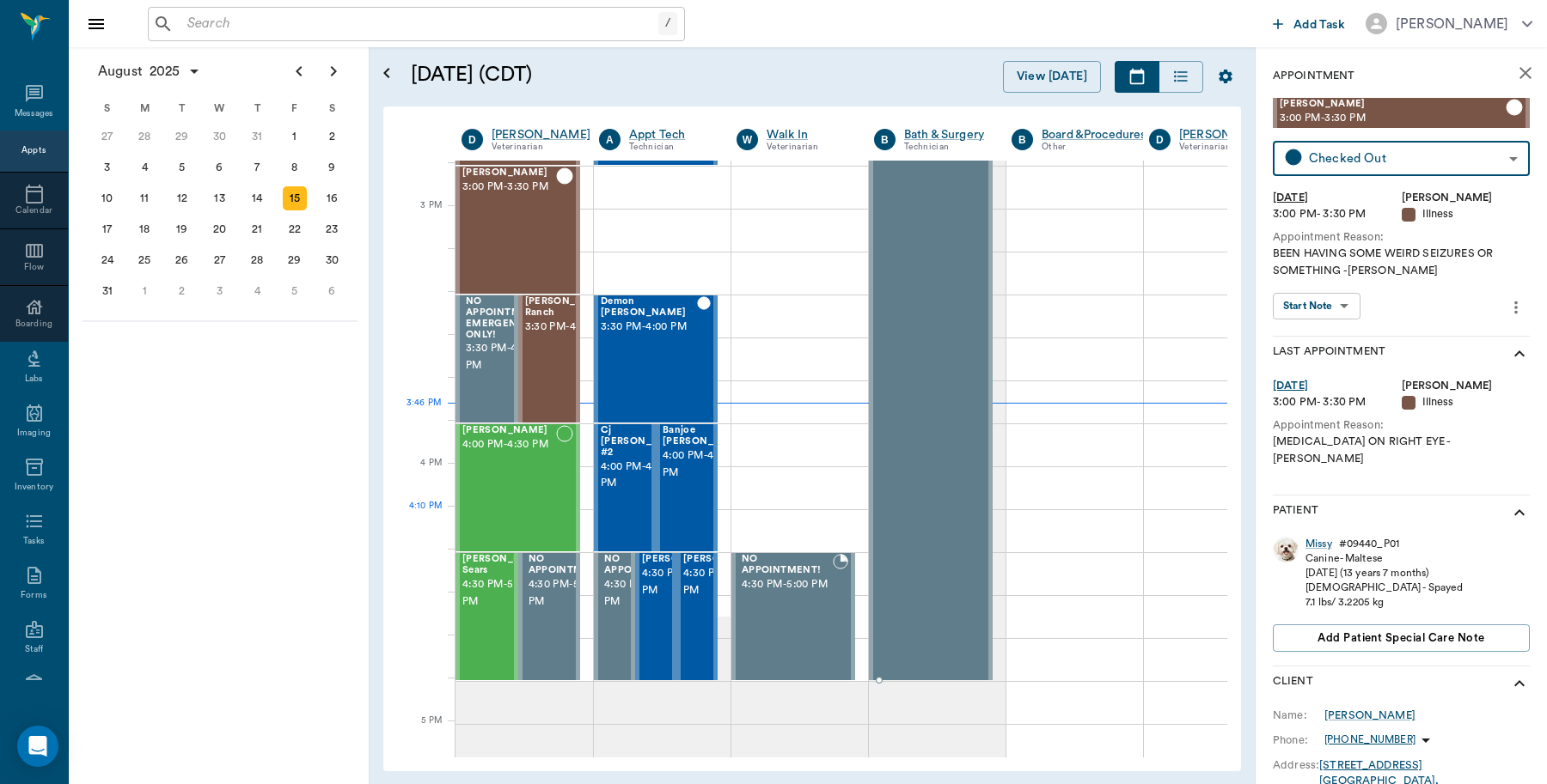
scroll to position [1699, 0]
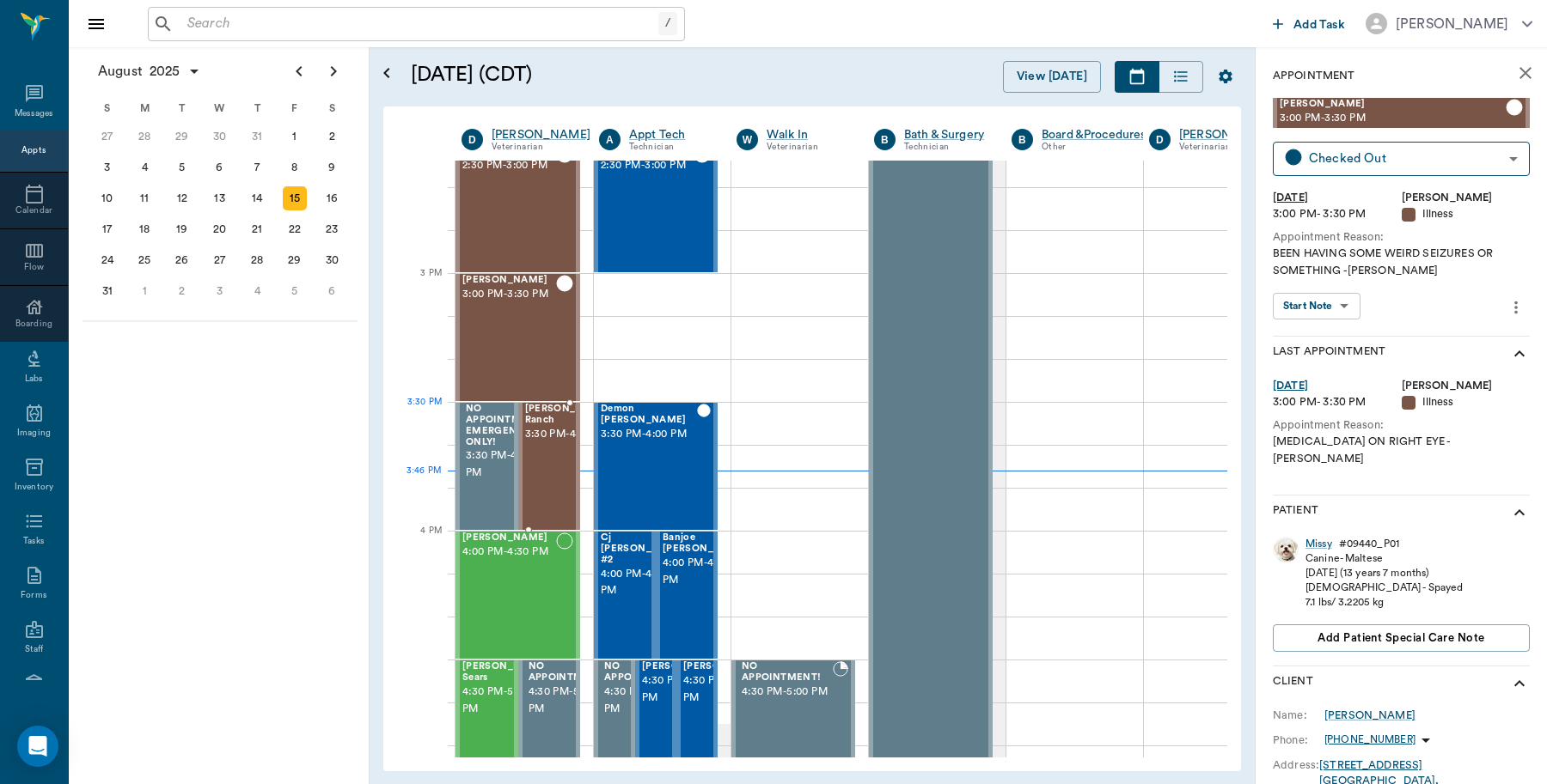
click at [555, 440] on span "3:30 PM - 4:00 PM" at bounding box center [569, 434] width 89 height 17
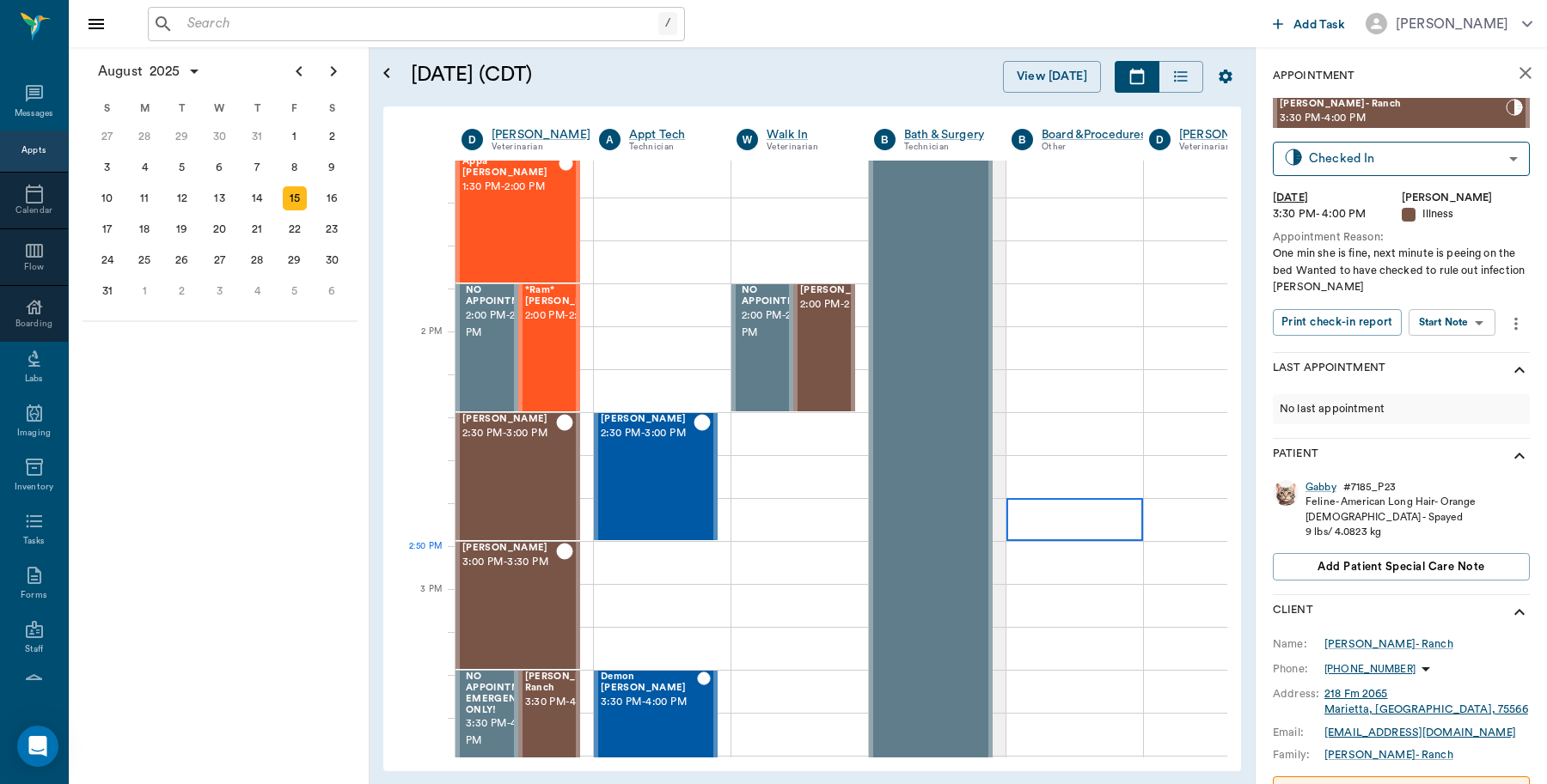
scroll to position [1376, 0]
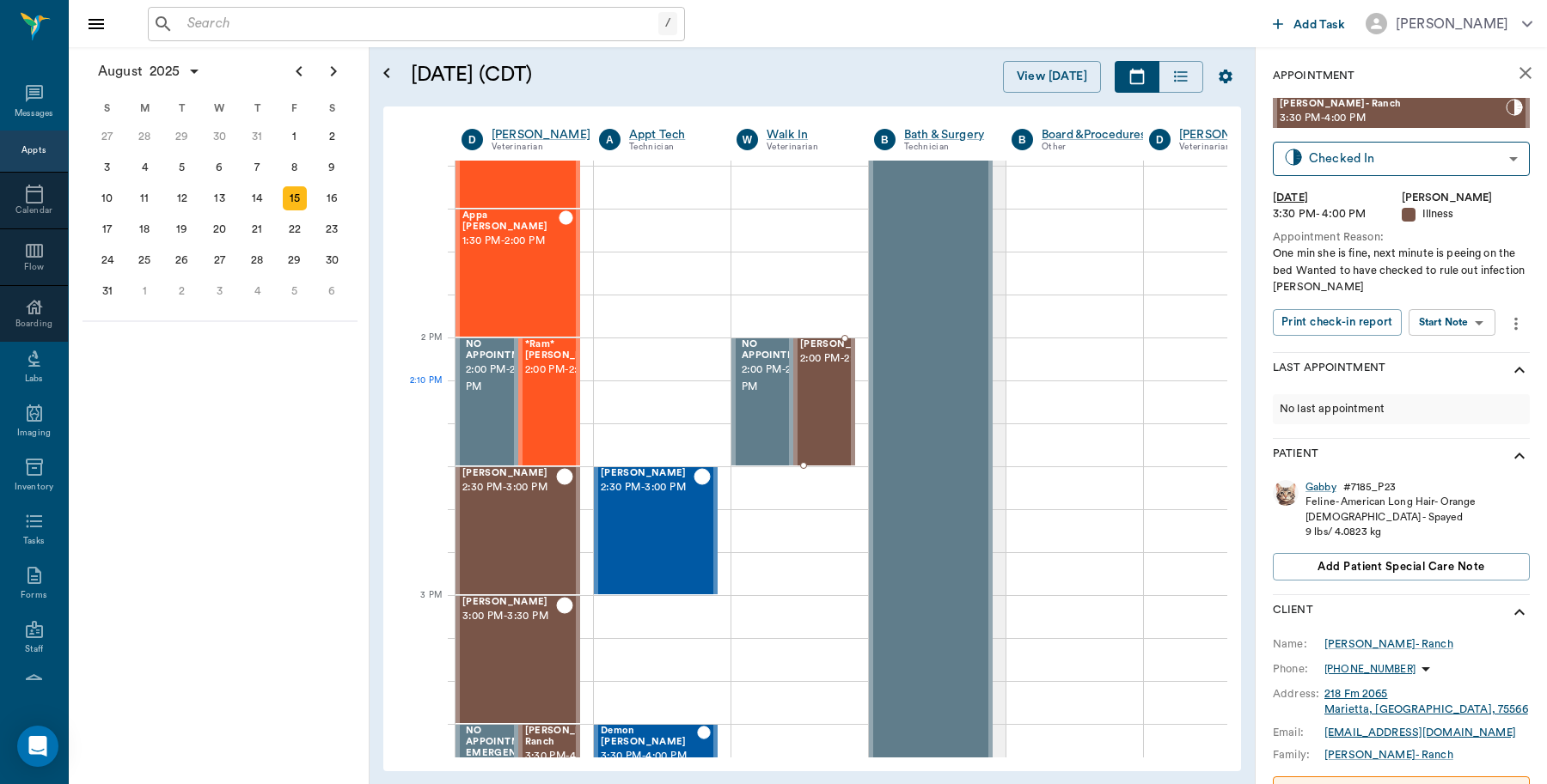
click at [824, 368] on span "2:00 PM - 2:30 PM" at bounding box center [843, 359] width 86 height 17
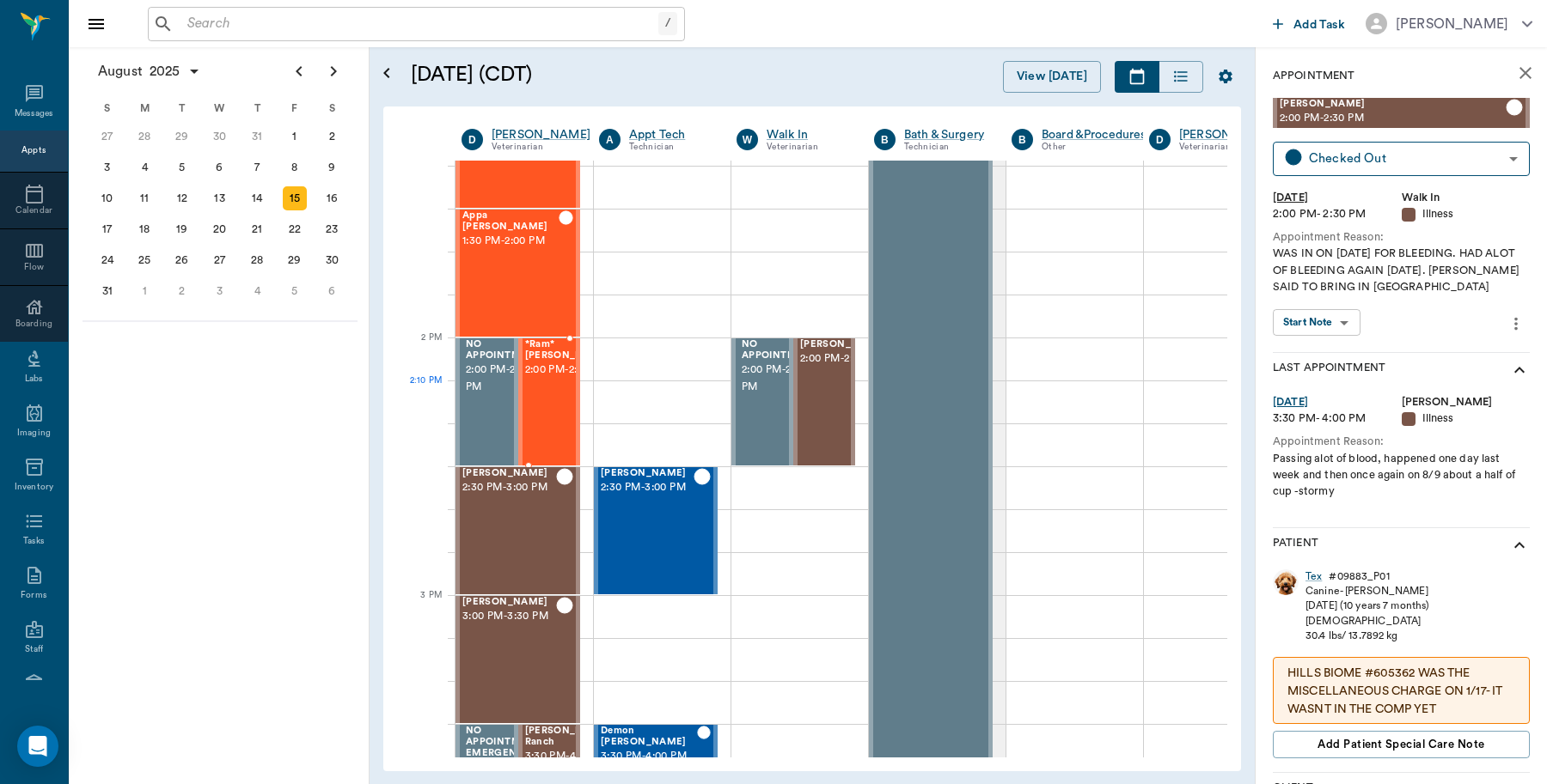
click at [557, 379] on span "2:00 PM - 2:30 PM" at bounding box center [568, 370] width 86 height 17
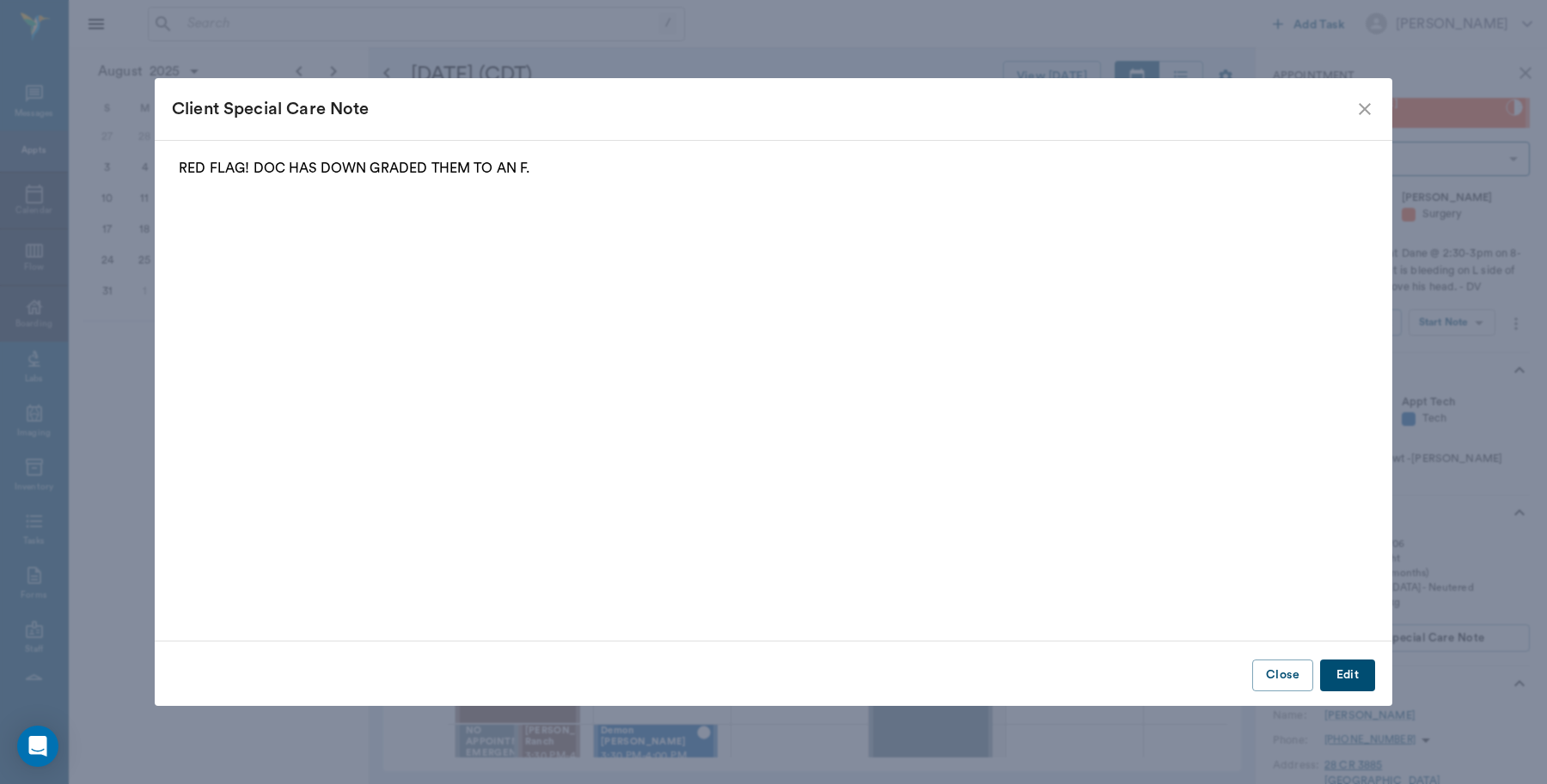
click at [1358, 108] on icon "close" at bounding box center [1364, 109] width 21 height 21
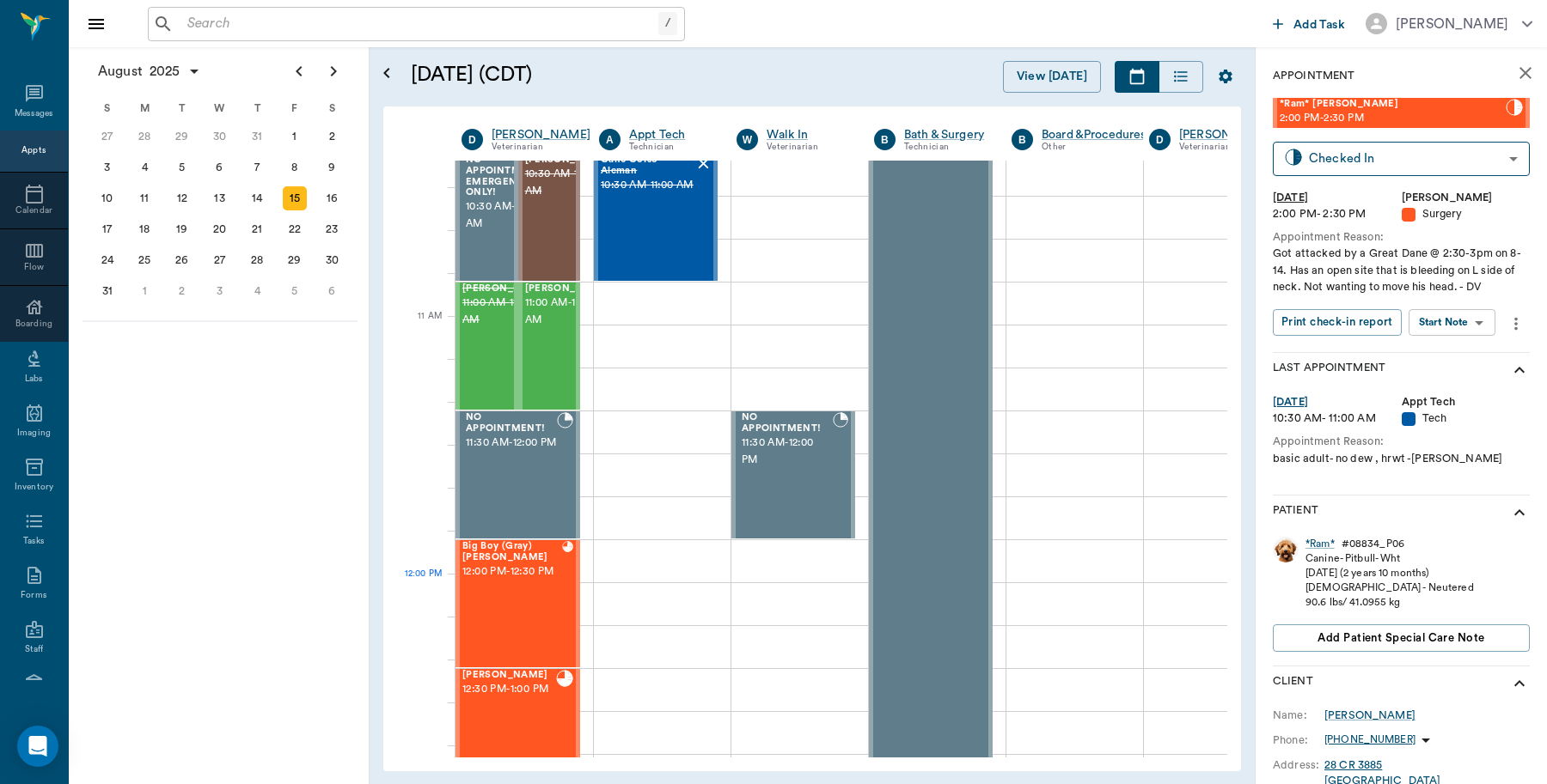
scroll to position [624, 0]
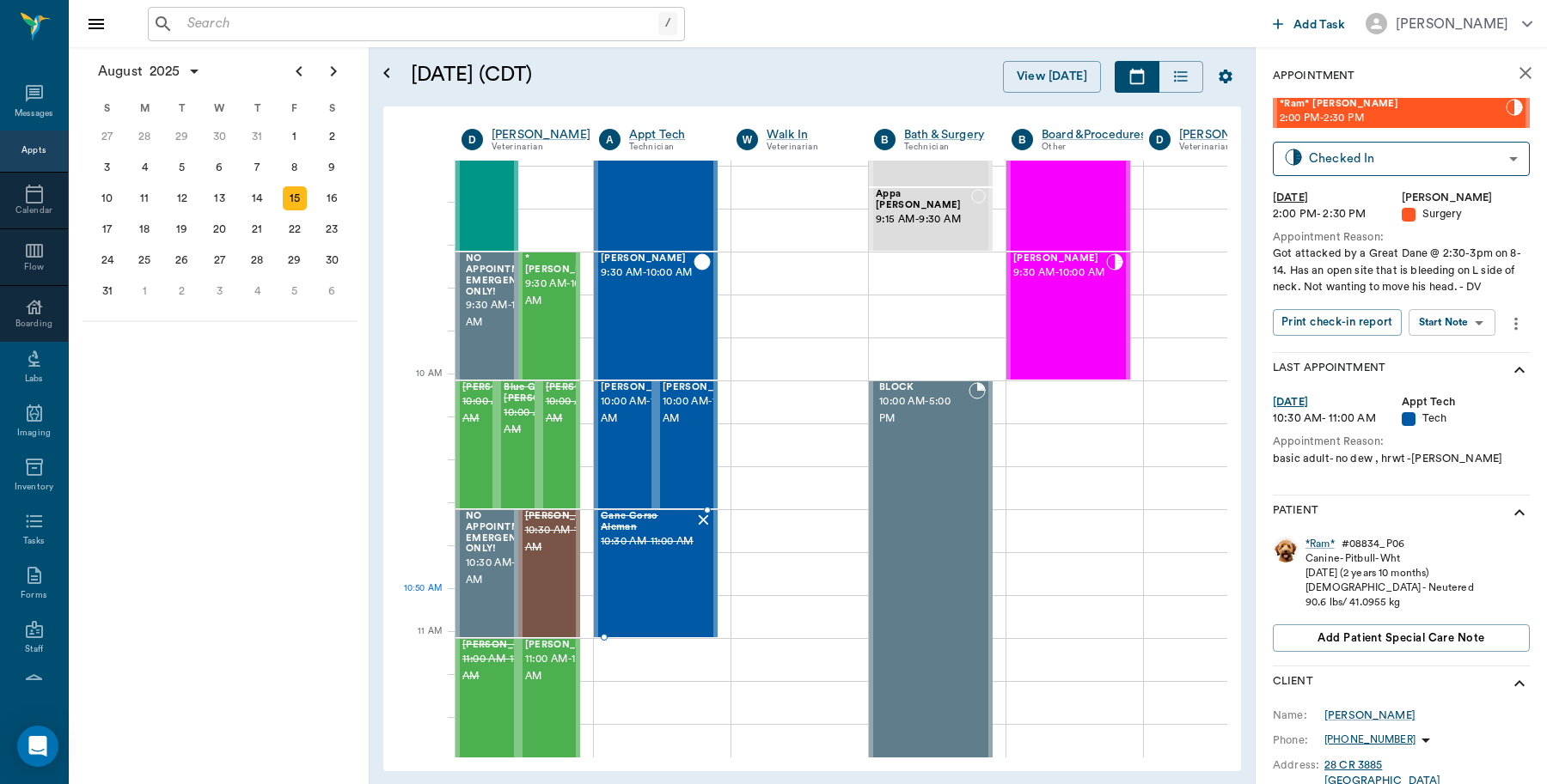
drag, startPoint x: 690, startPoint y: 621, endPoint x: 713, endPoint y: 606, distance: 27.5
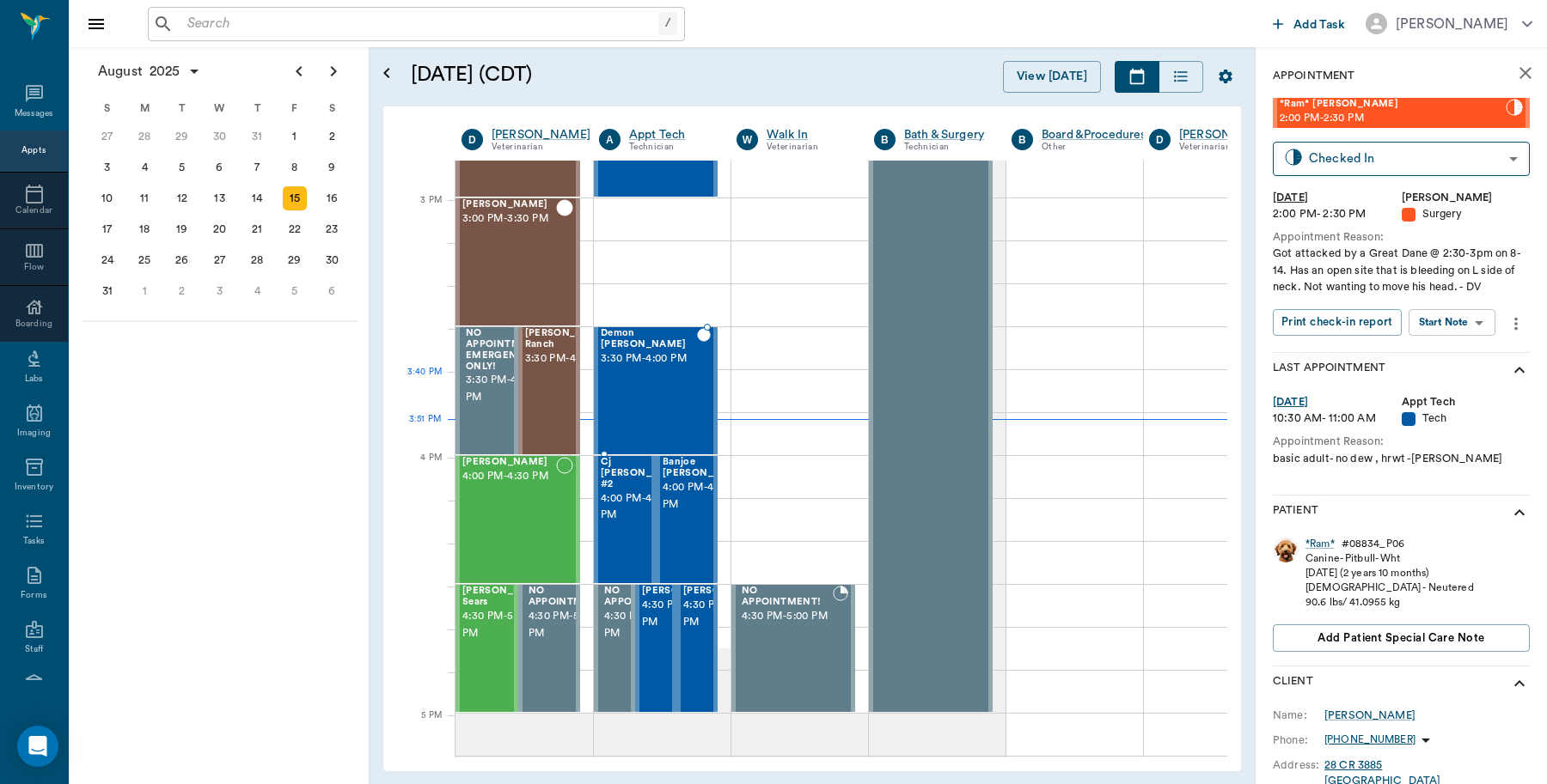
scroll to position [1667, 0]
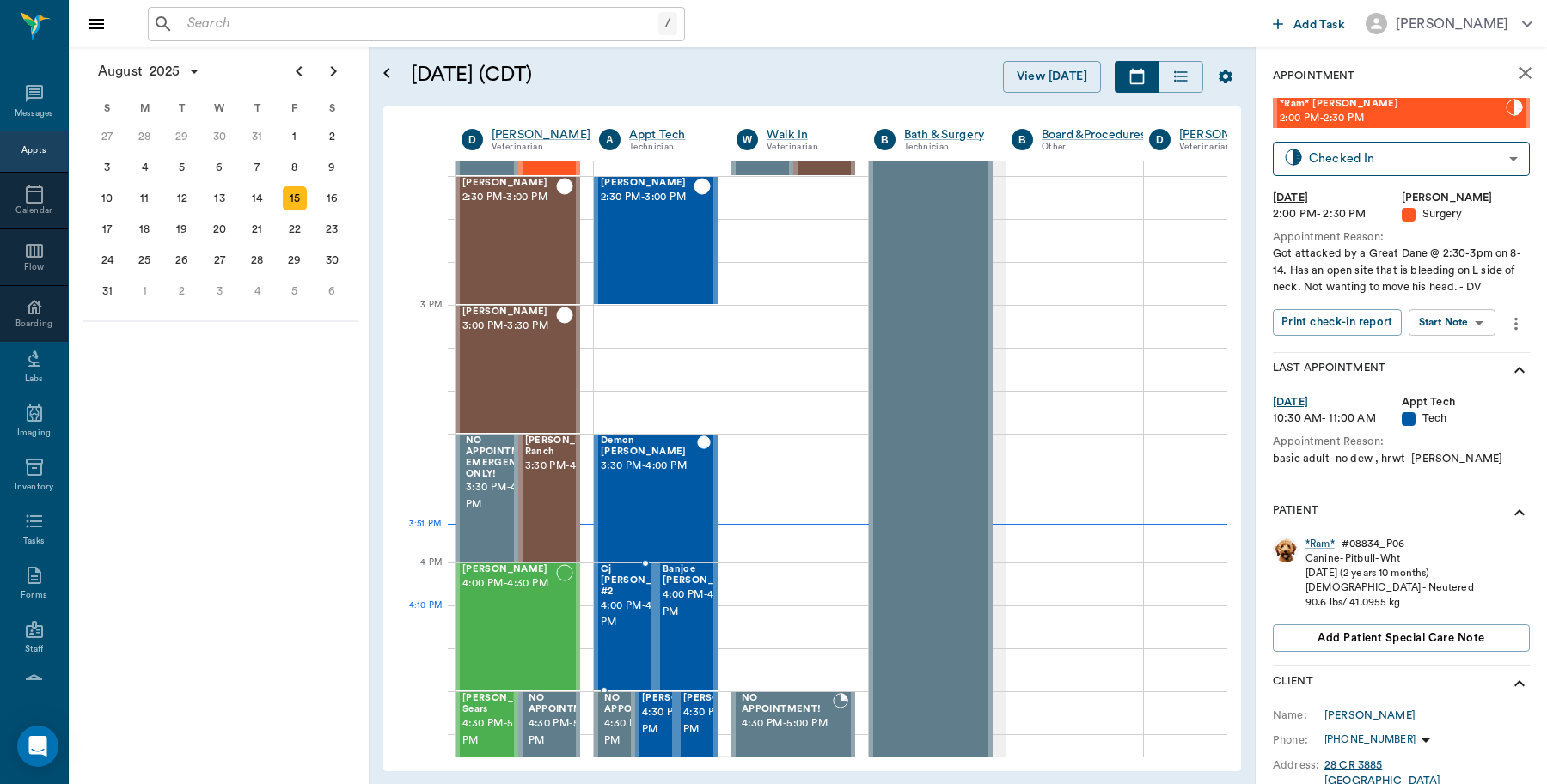
click at [620, 628] on span "4:00 PM - 4:30 PM" at bounding box center [644, 615] width 86 height 35
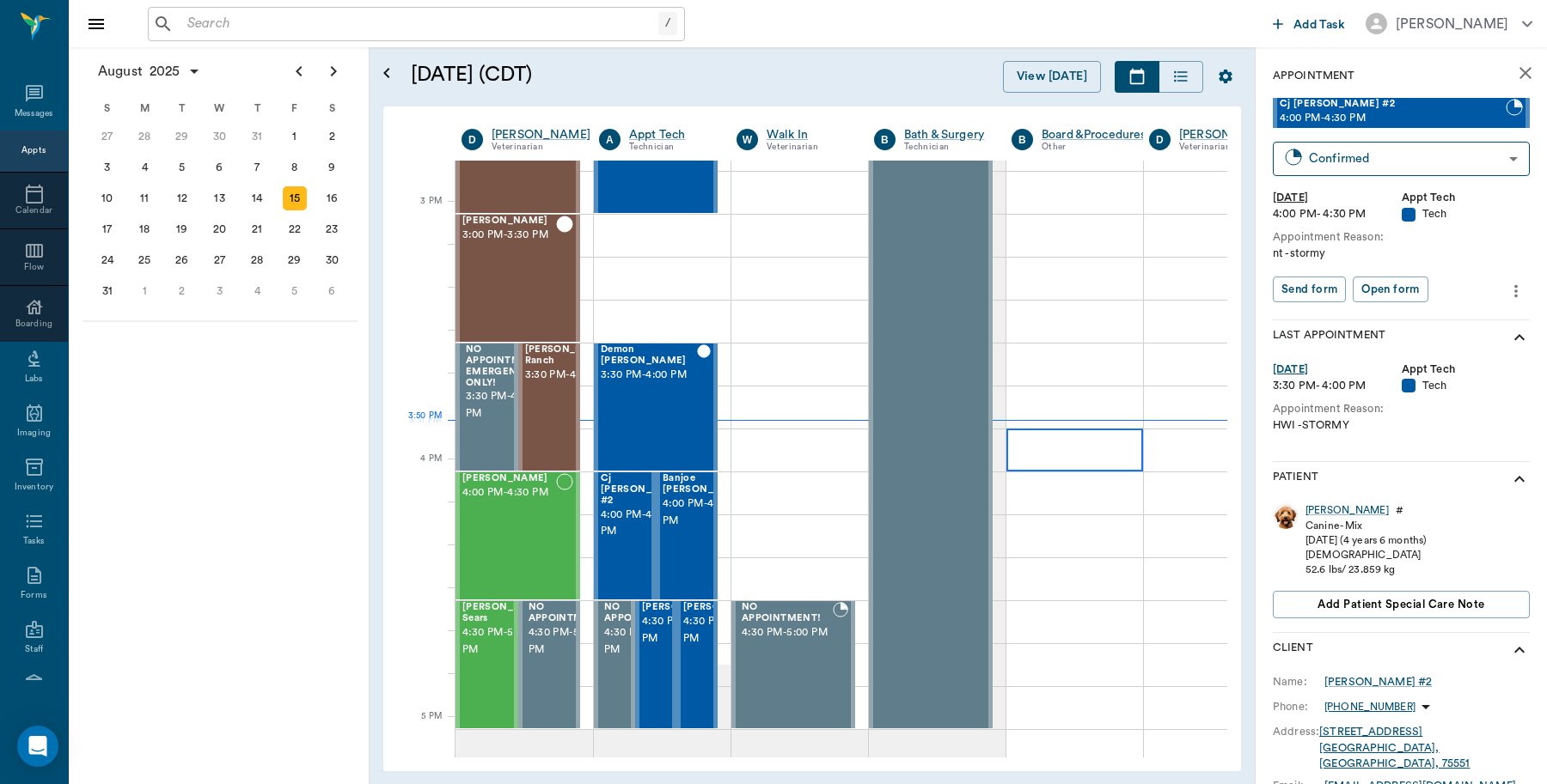
scroll to position [1774, 0]
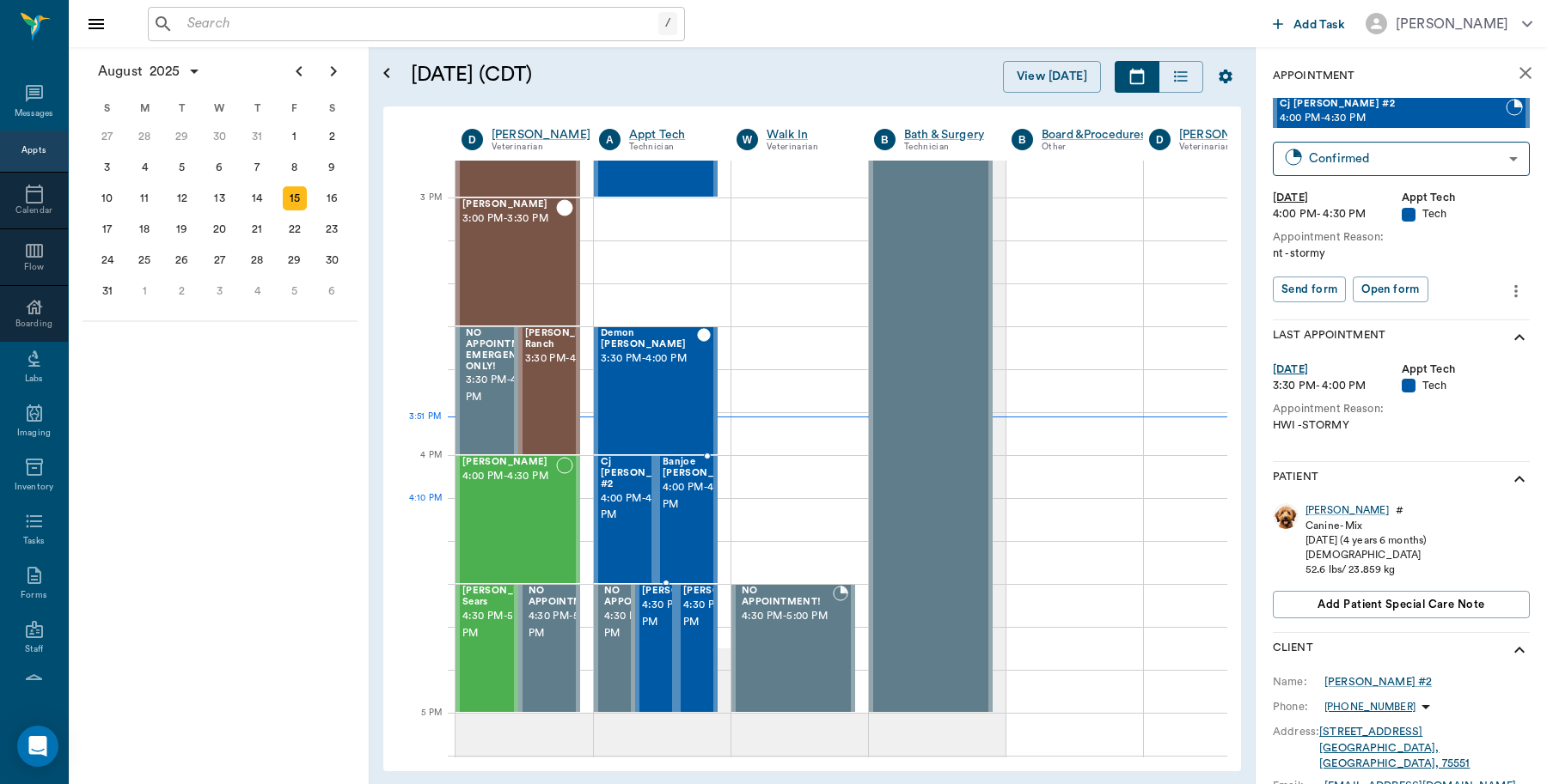
click at [686, 512] on span "4:00 PM - 4:30 PM" at bounding box center [706, 497] width 86 height 35
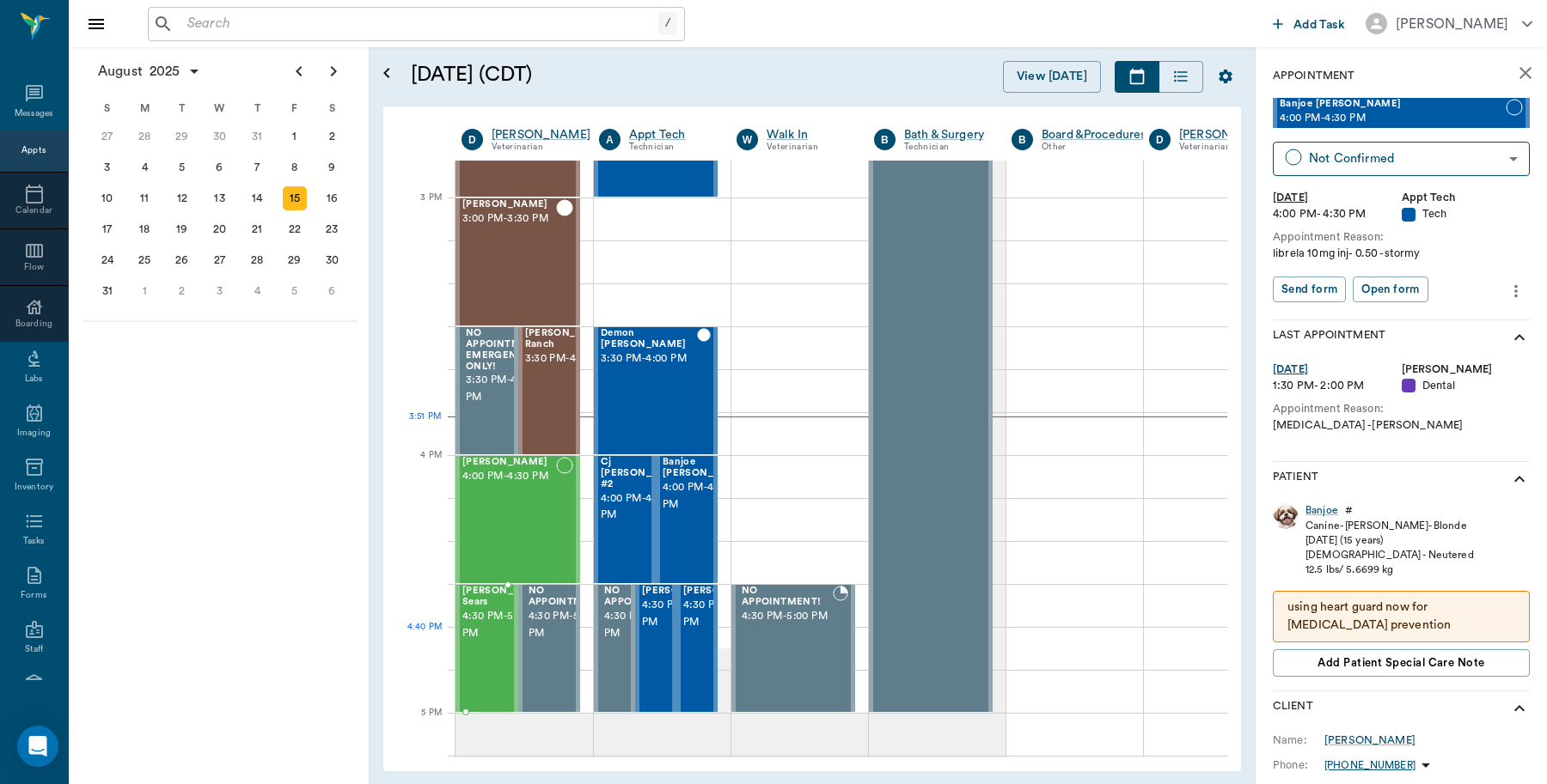
click at [487, 634] on span "4:30 PM - 5:00 PM" at bounding box center [505, 625] width 86 height 35
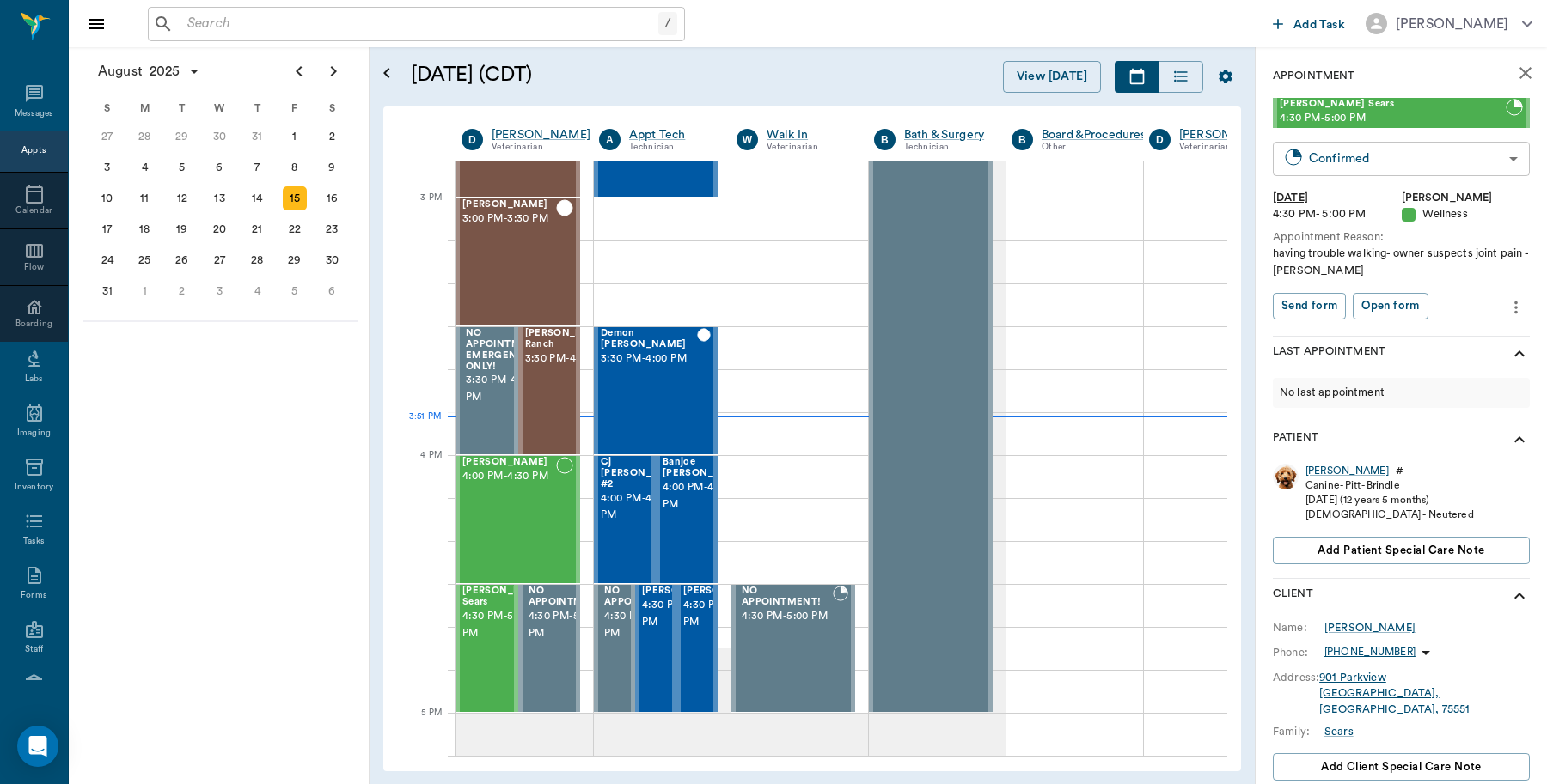
click at [1458, 140] on body "/ ​ Add Task Dr. Bert Ellsworth Nectar Messages Appts Calendar Flow Boarding La…" at bounding box center [774, 392] width 1547 height 784
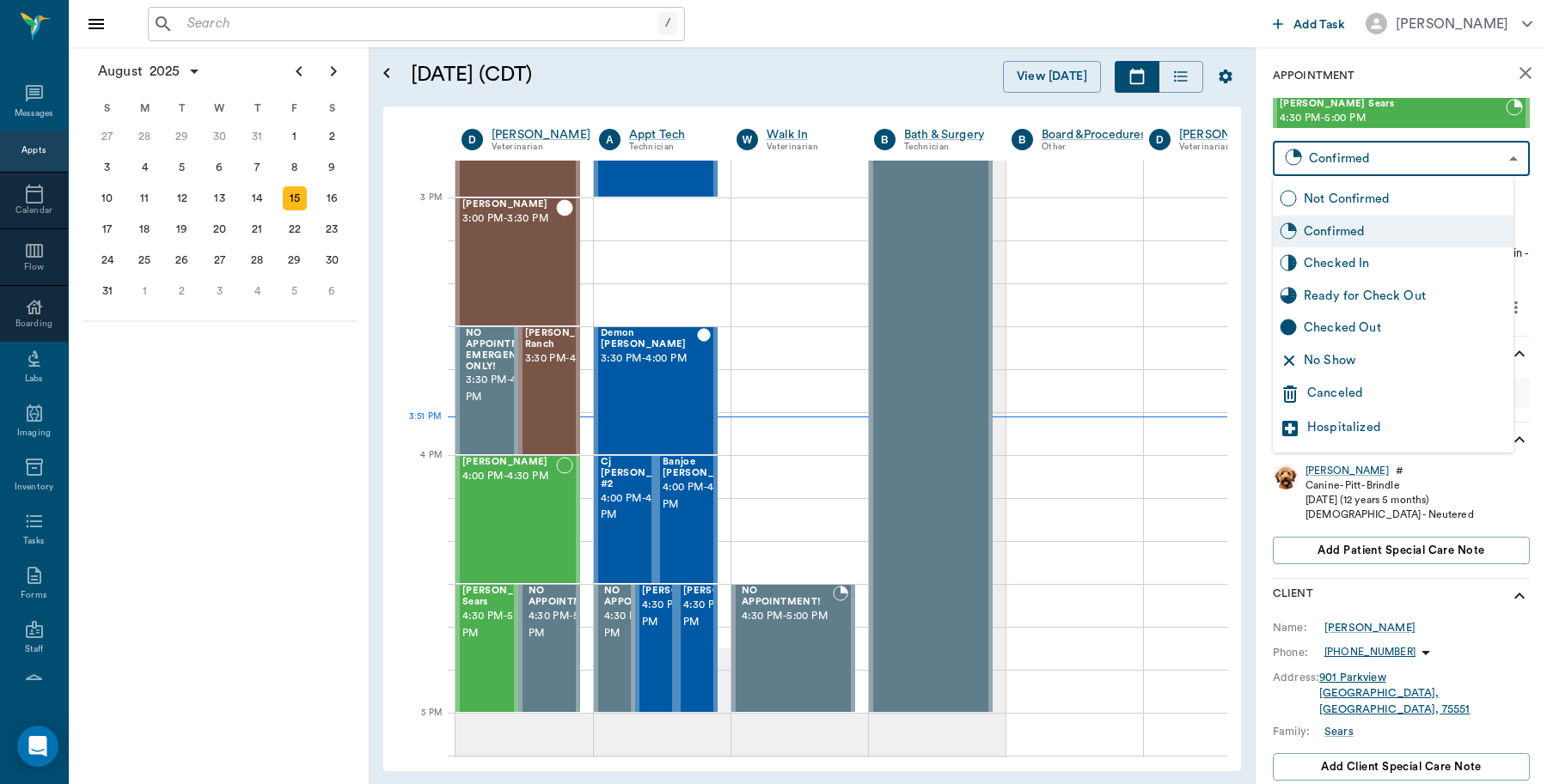
click at [1361, 267] on div "Checked In" at bounding box center [1405, 264] width 203 height 19
type input "CHECKED_IN"
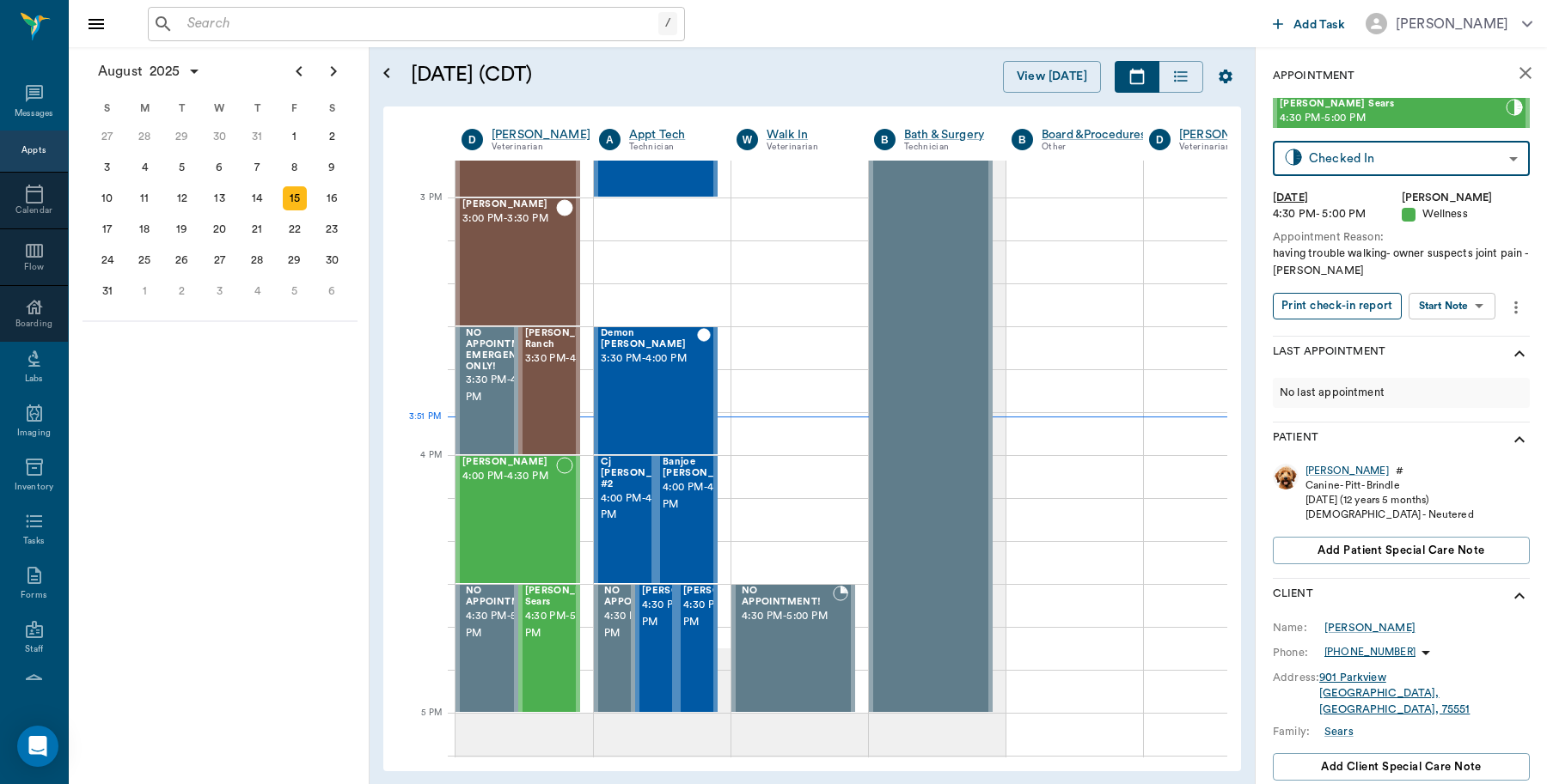
click at [1337, 299] on button "Print check-in report" at bounding box center [1337, 306] width 129 height 26
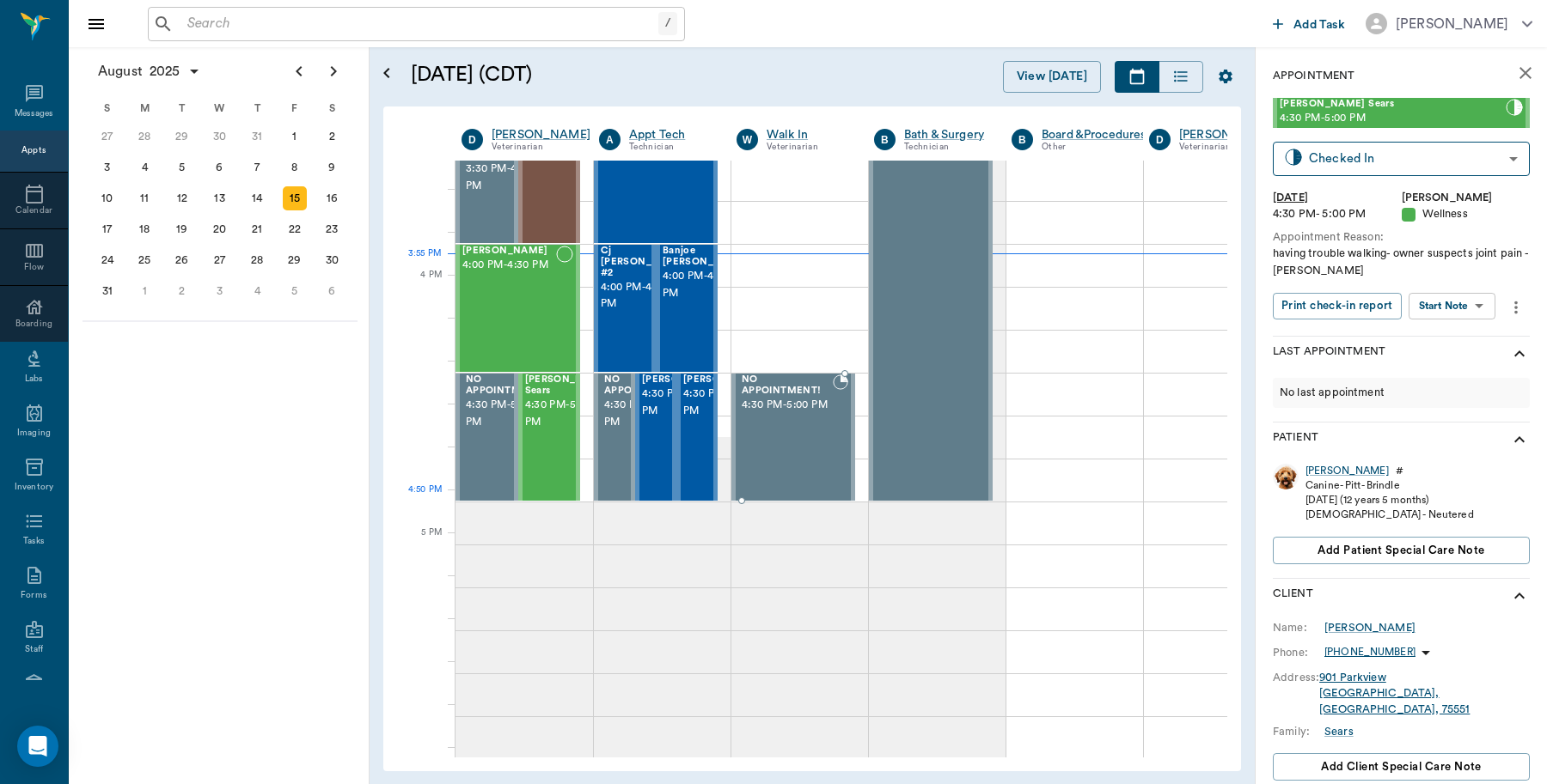
scroll to position [1881, 0]
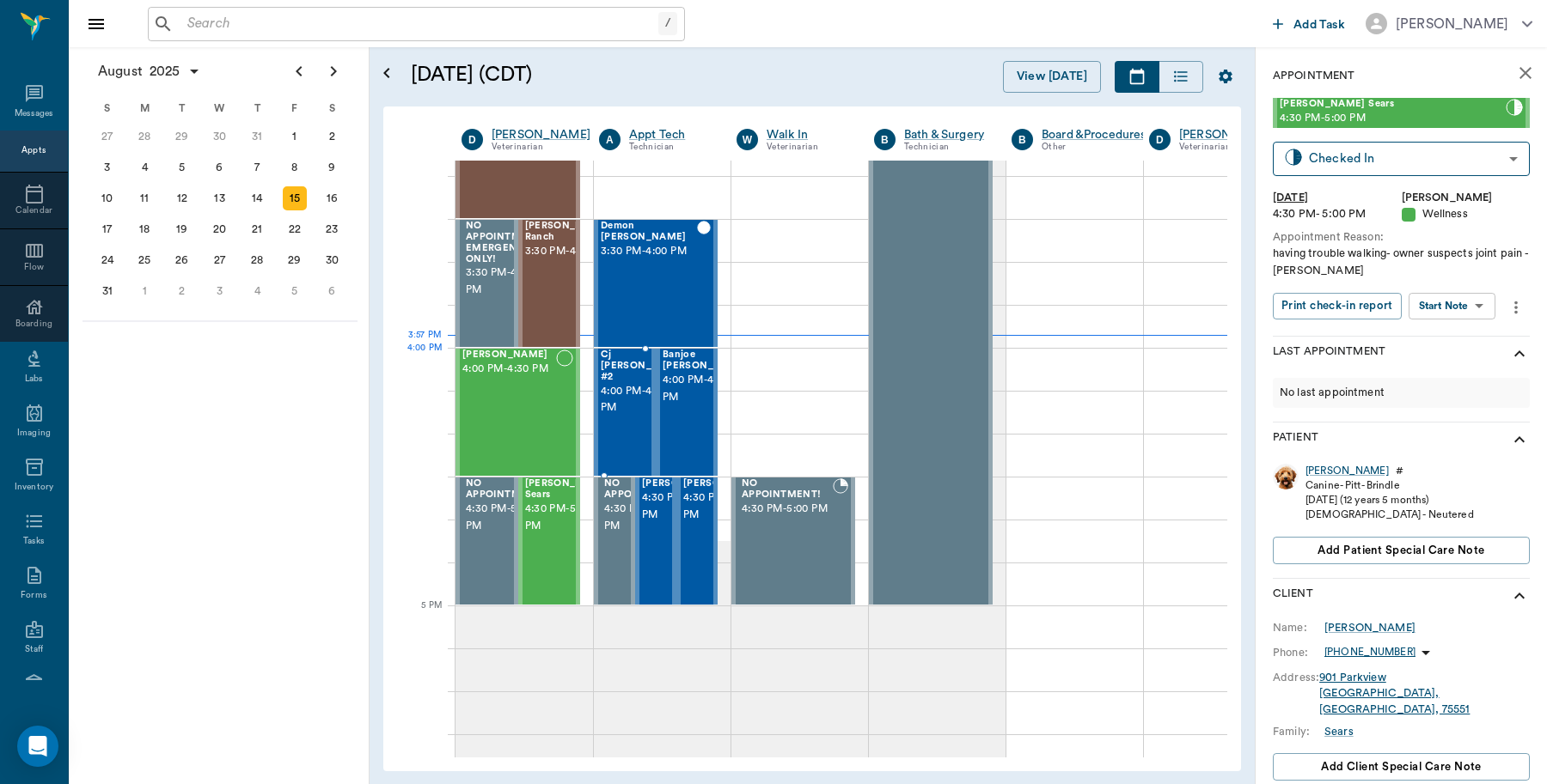
click at [630, 391] on span "4:00 PM - 4:30 PM" at bounding box center [644, 401] width 86 height 35
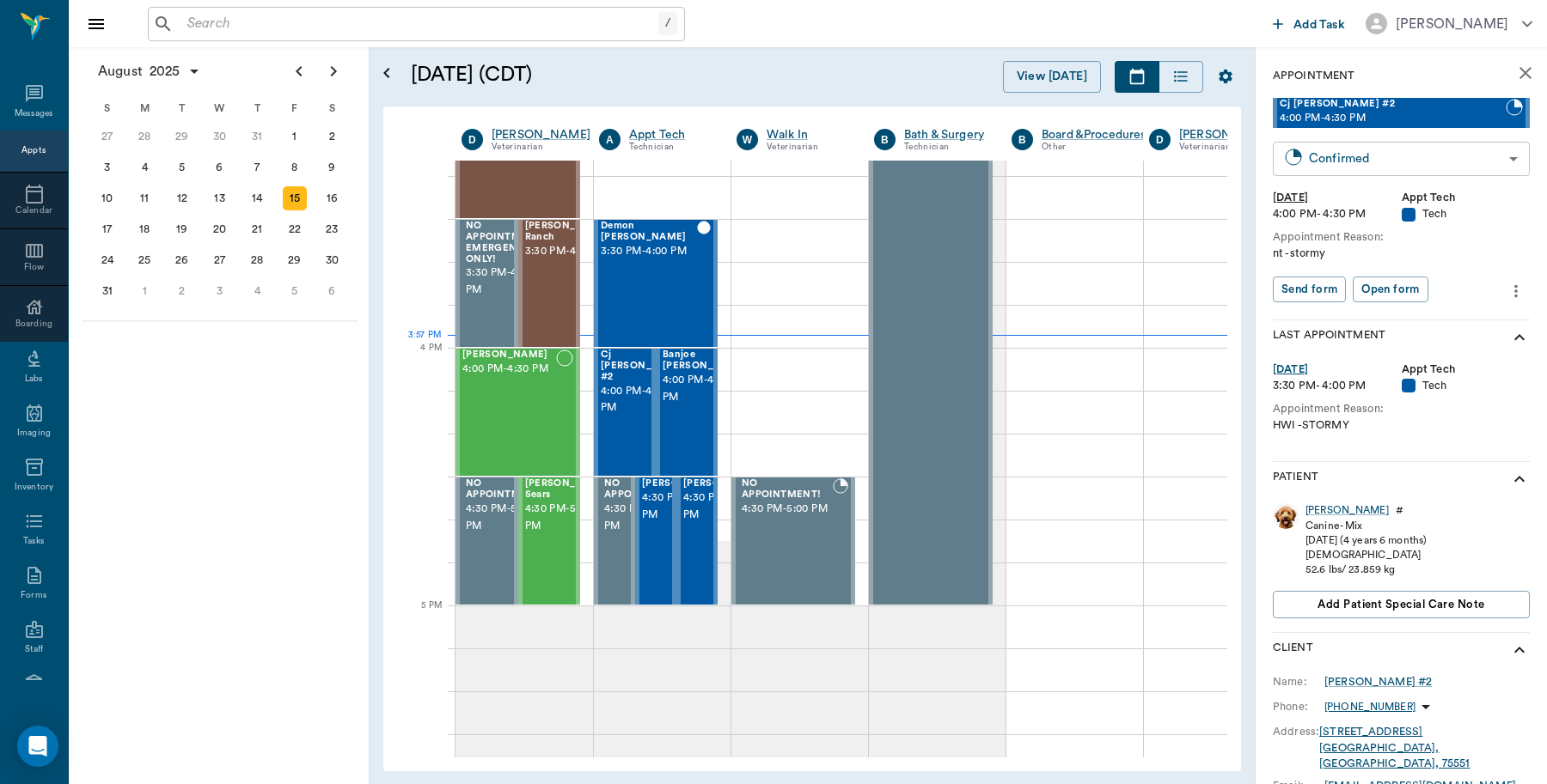
click at [1366, 160] on body "/ ​ Add Task [PERSON_NAME] Nectar Messages Appts Calendar Flow Boarding Labs Im…" at bounding box center [774, 392] width 1547 height 784
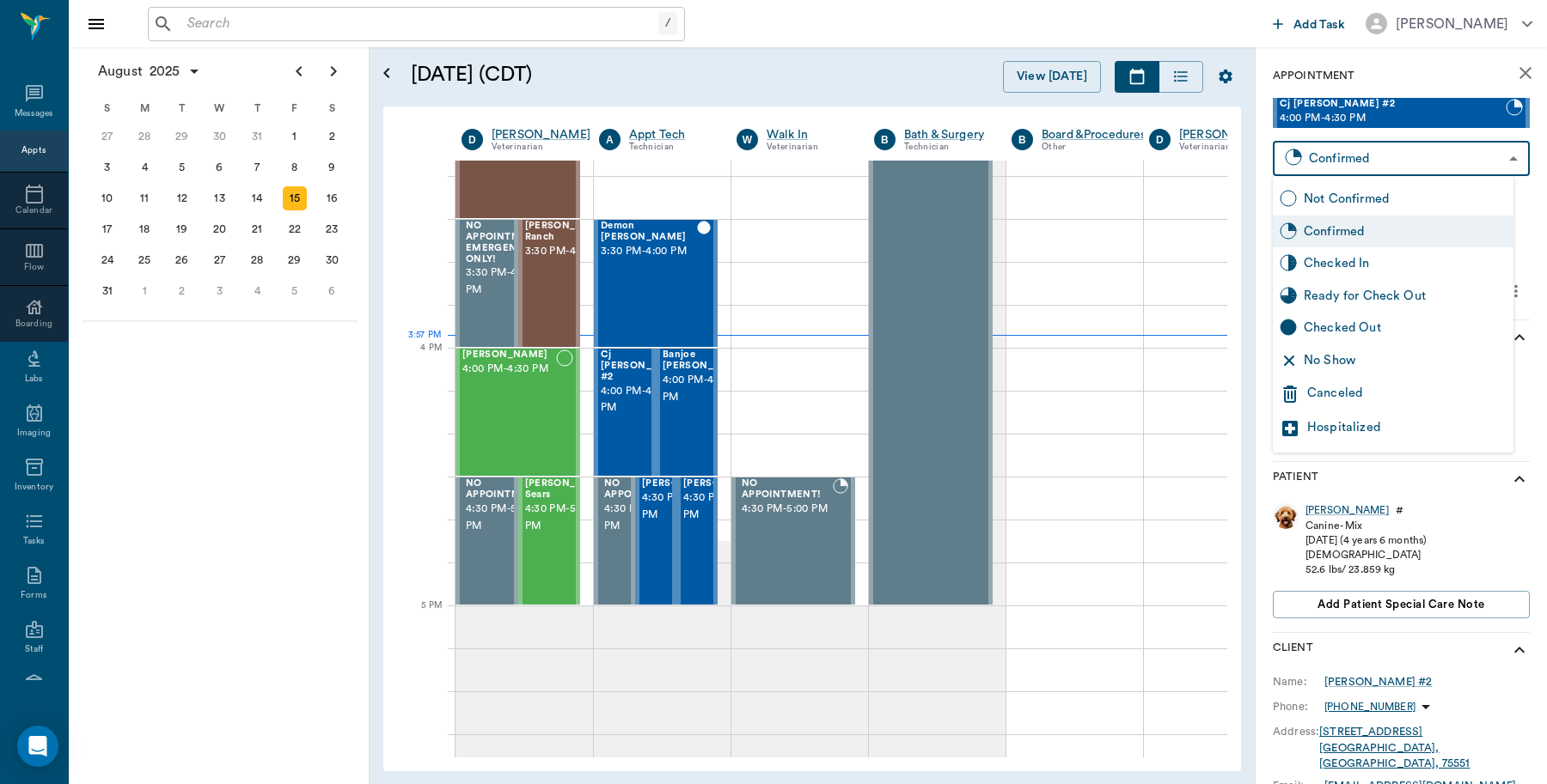
click at [1341, 265] on div "Checked In" at bounding box center [1405, 264] width 203 height 19
type input "CHECKED_IN"
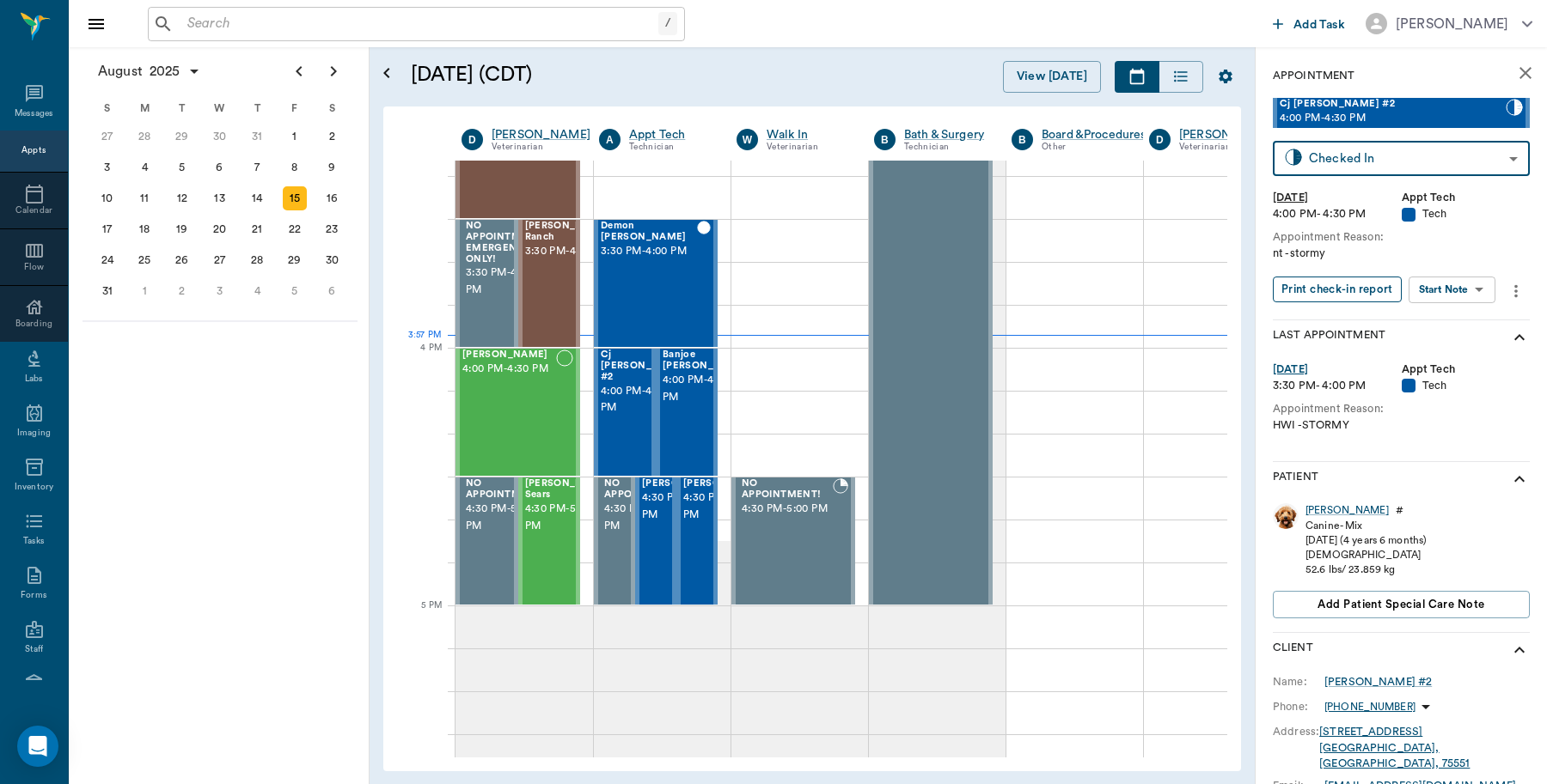
click at [1348, 285] on button "Print check-in report" at bounding box center [1337, 289] width 129 height 26
click at [497, 404] on div "[PERSON_NAME] 4:00 PM - 4:30 PM" at bounding box center [509, 412] width 94 height 125
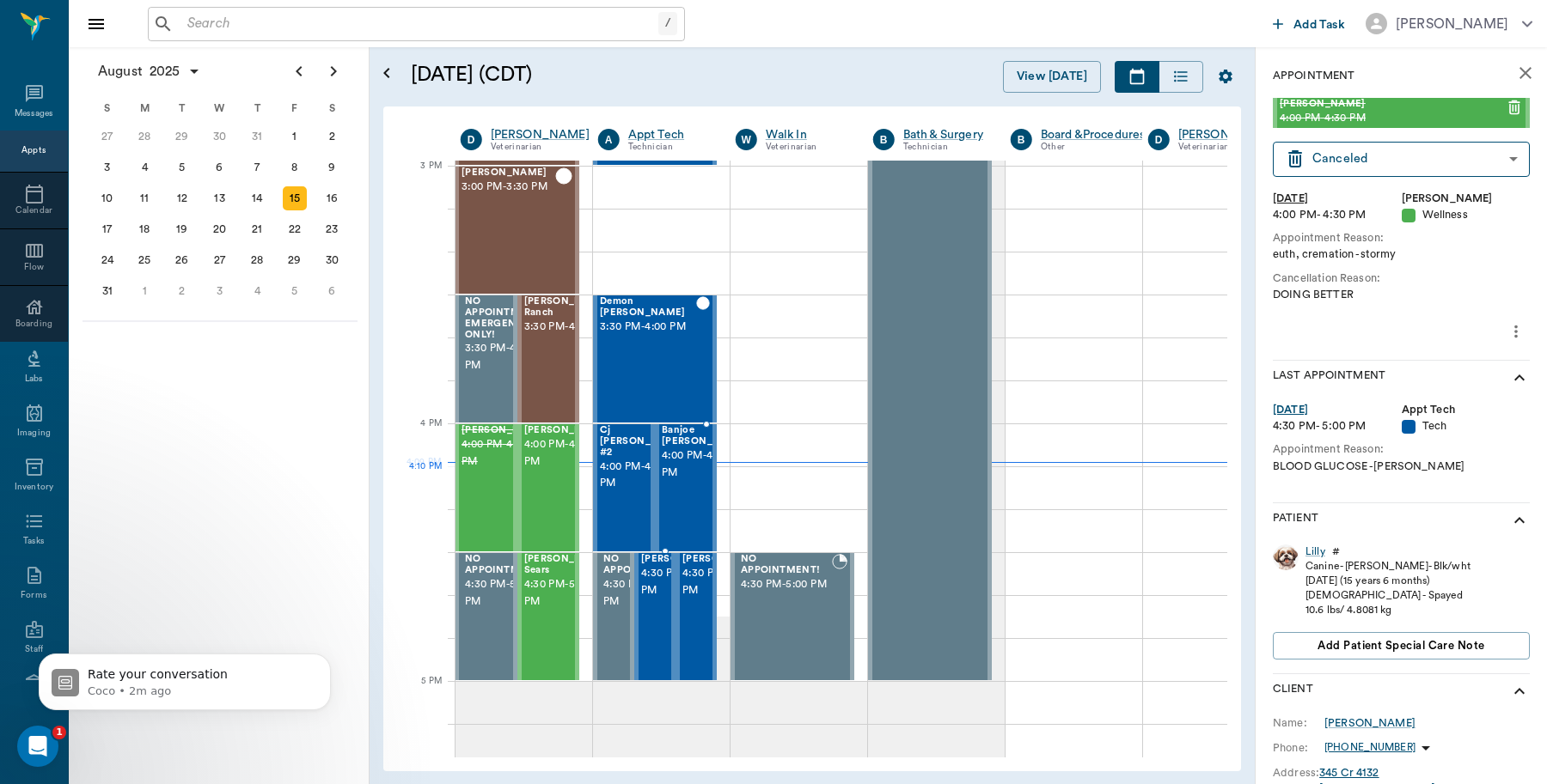
click at [697, 482] on span "4:00 PM - 4:30 PM" at bounding box center [705, 465] width 86 height 35
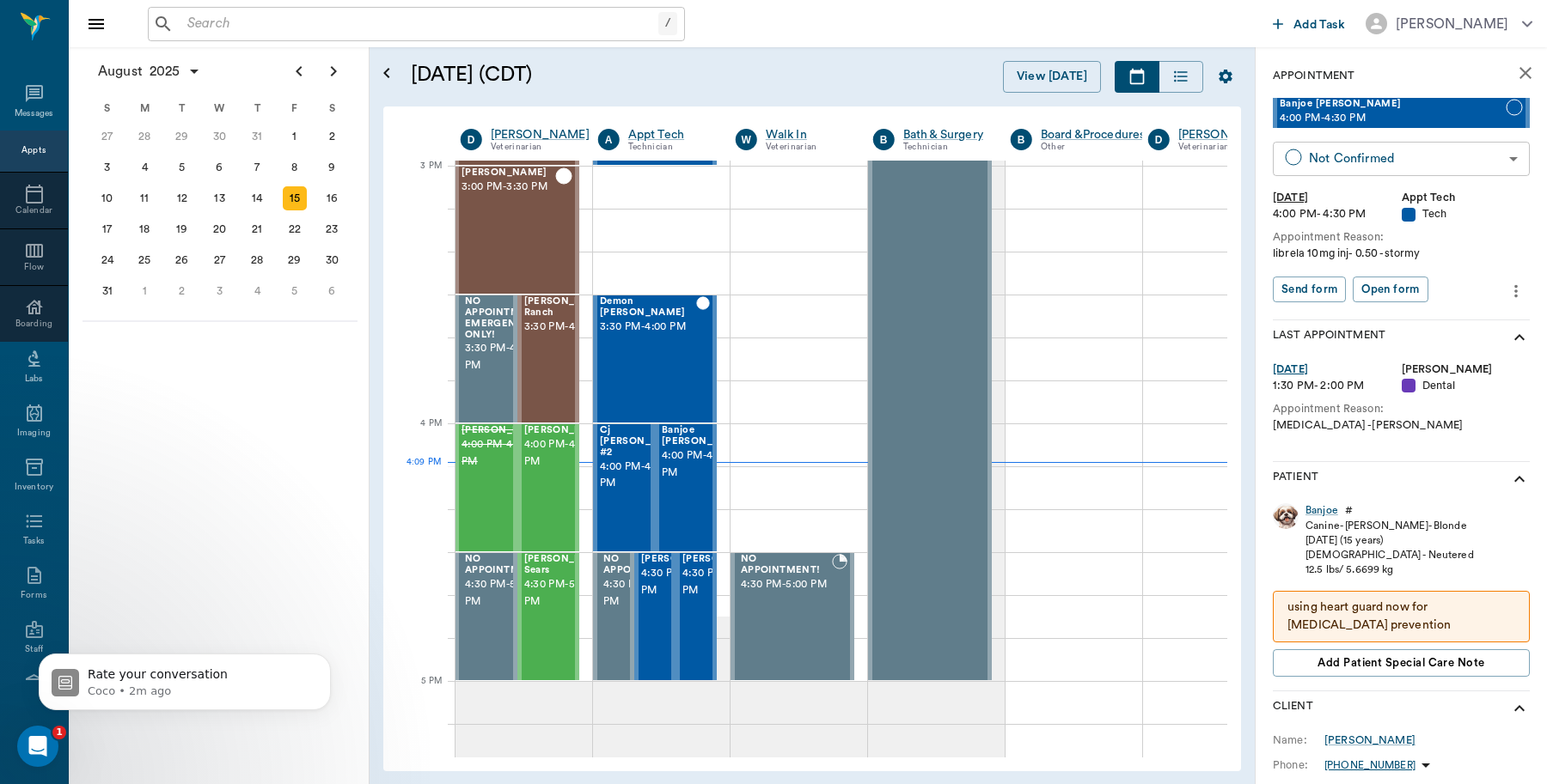
click at [1418, 166] on body "/ ​ Add Task Dr. Bert Ellsworth Nectar Messages Appts Calendar Flow Boarding La…" at bounding box center [774, 392] width 1547 height 784
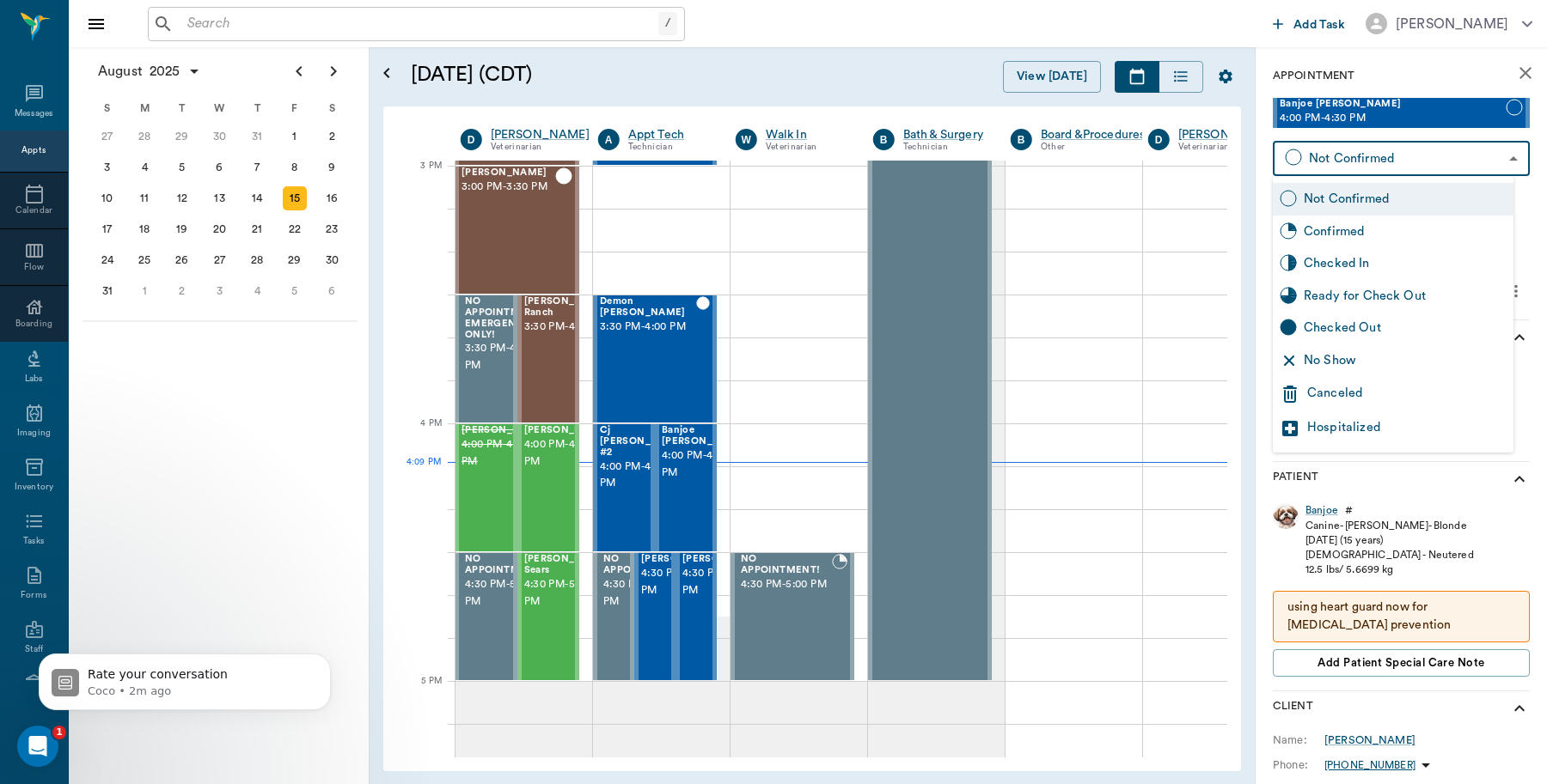
click at [1384, 256] on div "Checked In" at bounding box center [1405, 264] width 203 height 19
type input "CHECKED_IN"
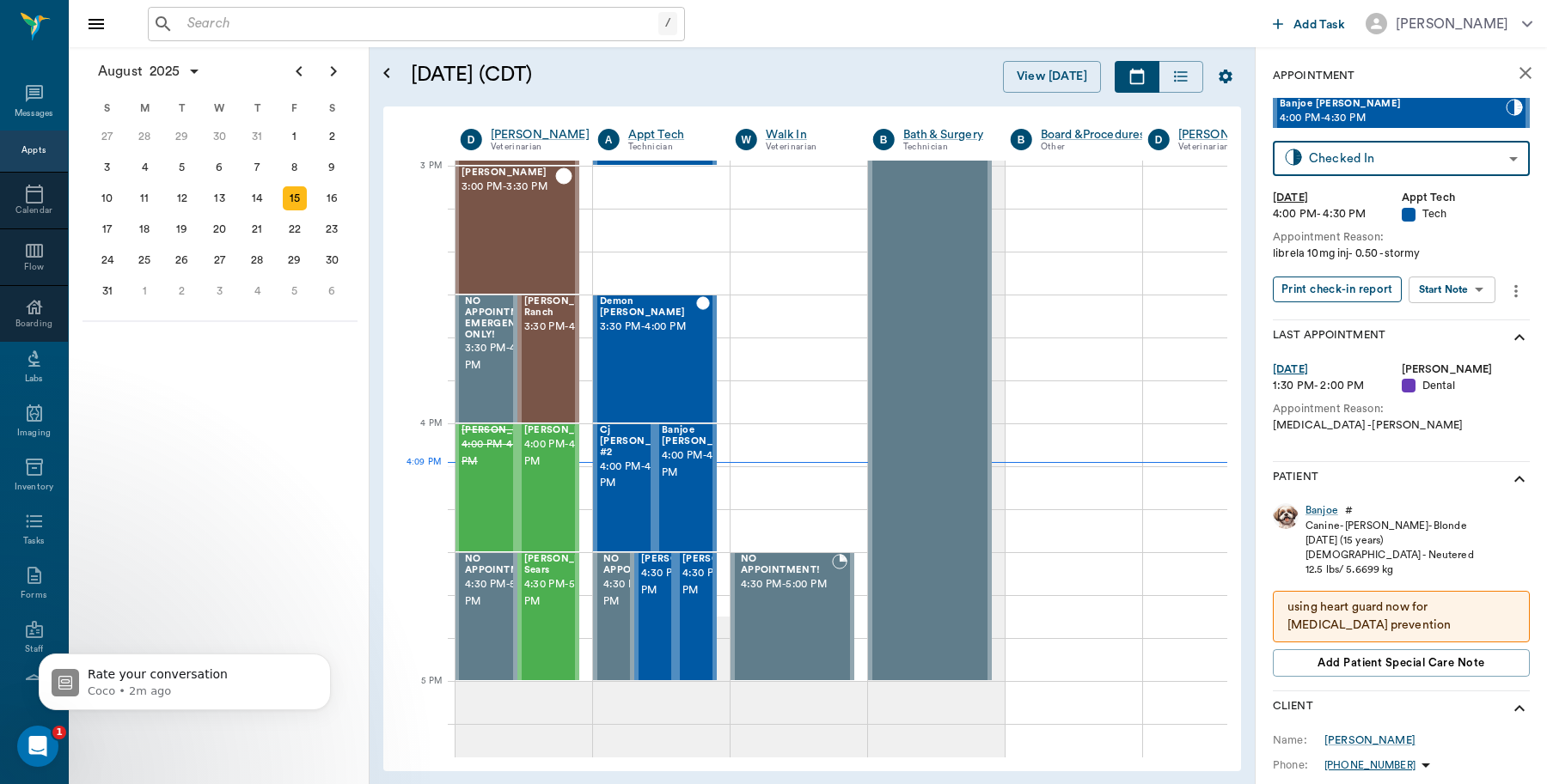
click at [1360, 285] on button "Print check-in report" at bounding box center [1337, 289] width 129 height 26
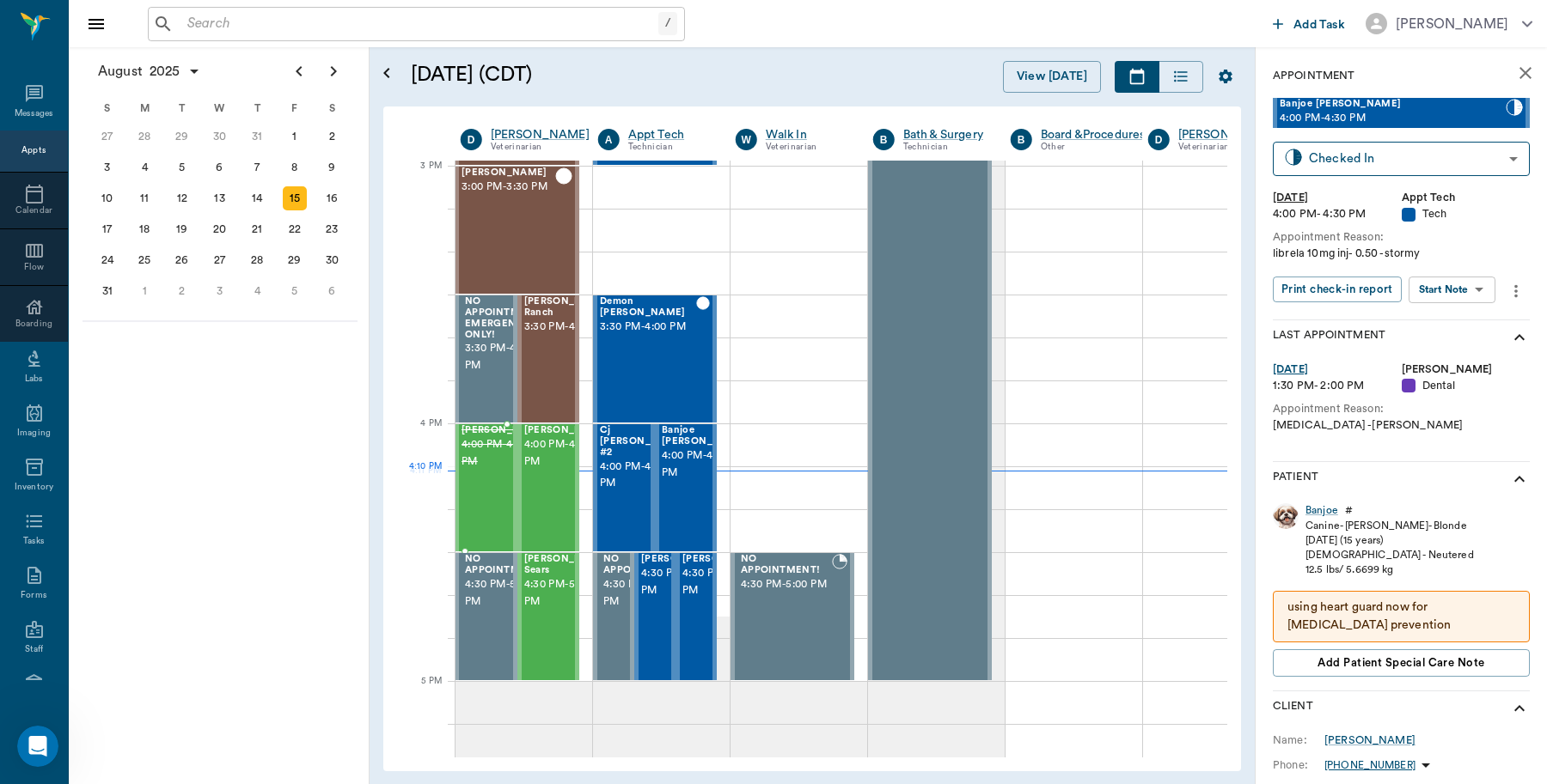
click at [489, 471] on span "4:00 PM - 4:30 PM" at bounding box center [504, 454] width 86 height 35
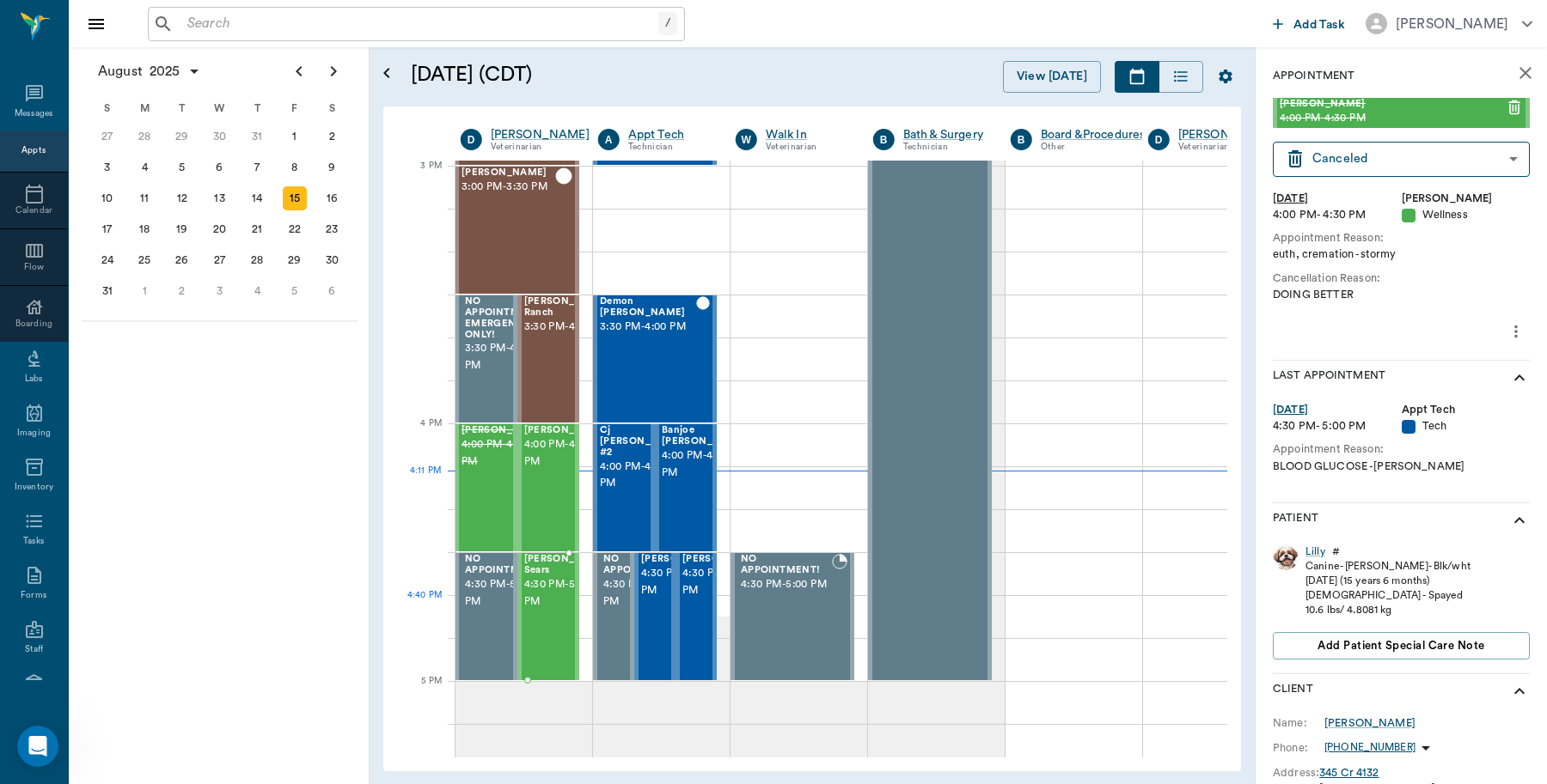
click at [557, 611] on span "4:30 PM - 5:00 PM" at bounding box center [567, 594] width 86 height 35
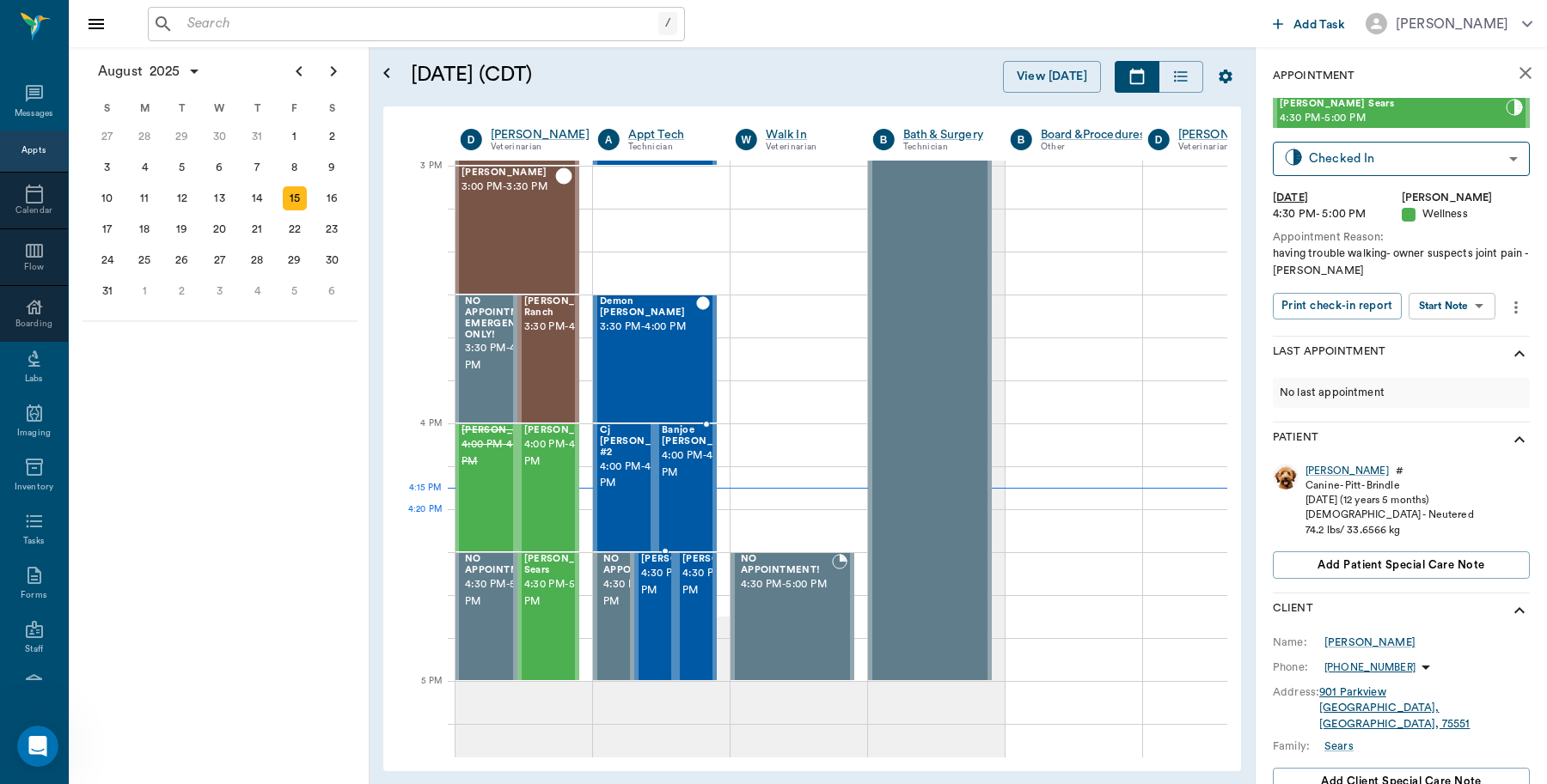
click at [685, 482] on span "4:00 PM - 4:30 PM" at bounding box center [705, 465] width 86 height 35
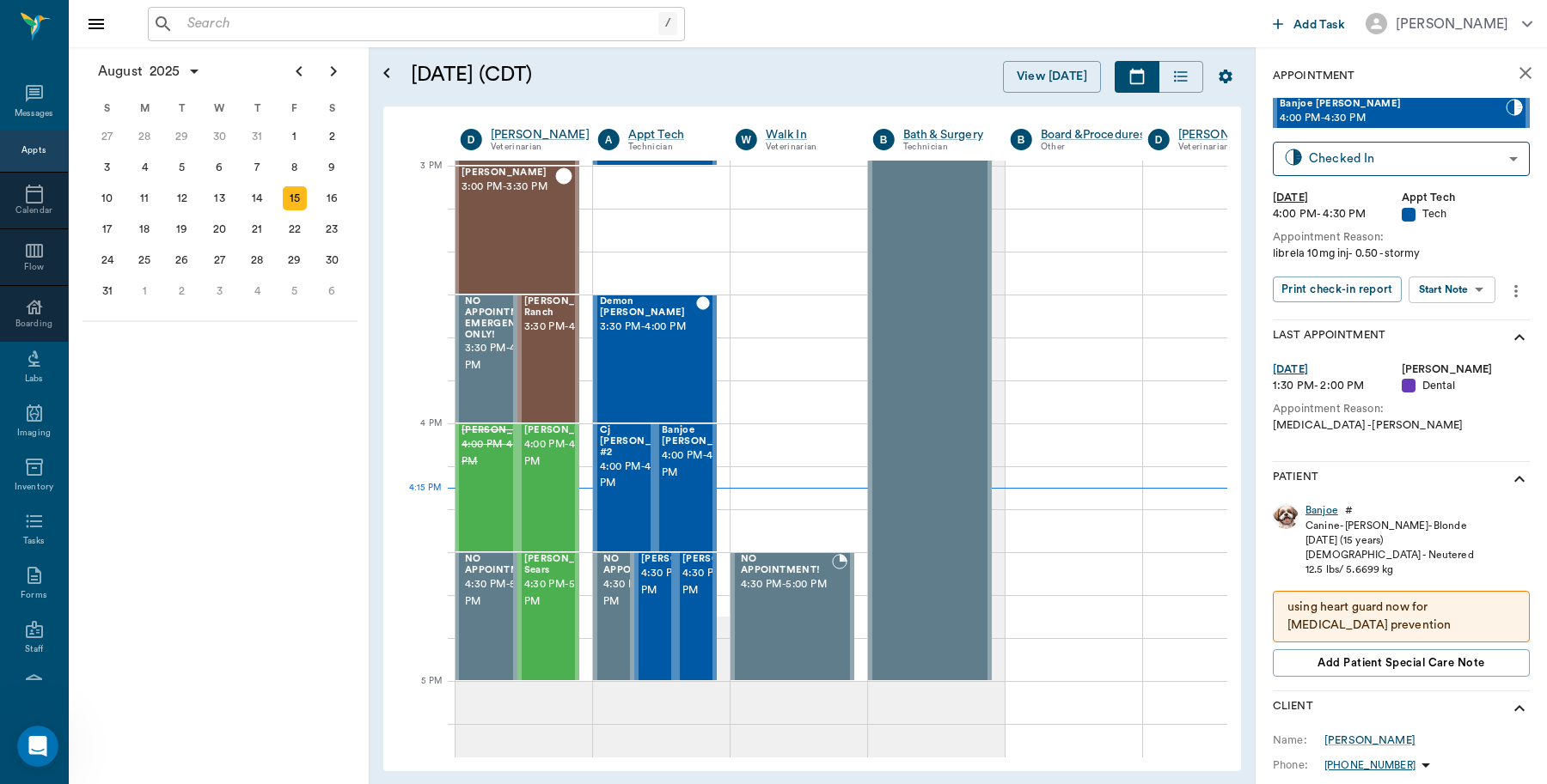
click at [1326, 512] on div "Banjoe" at bounding box center [1322, 511] width 33 height 15
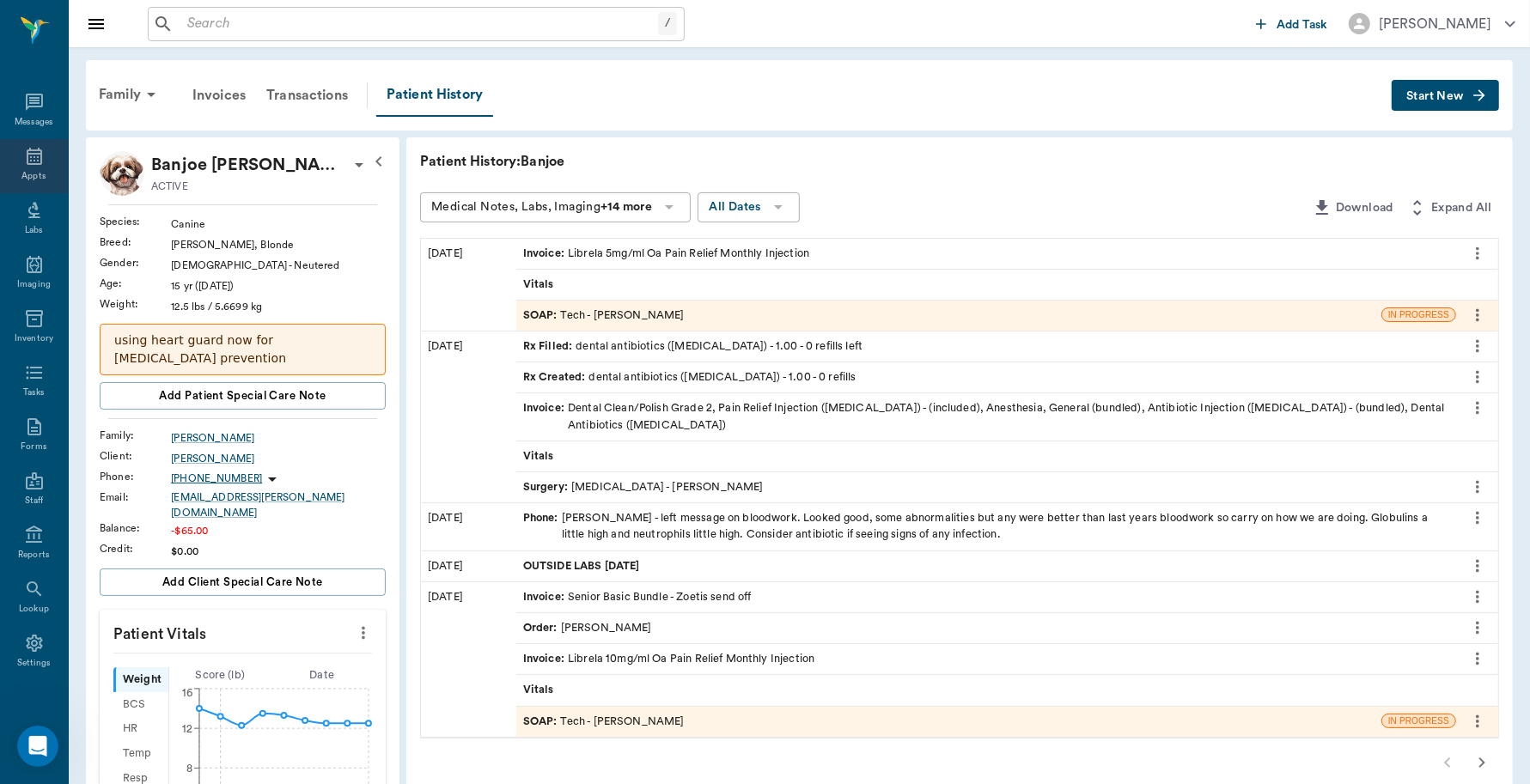
click at [24, 159] on icon at bounding box center [34, 156] width 21 height 21
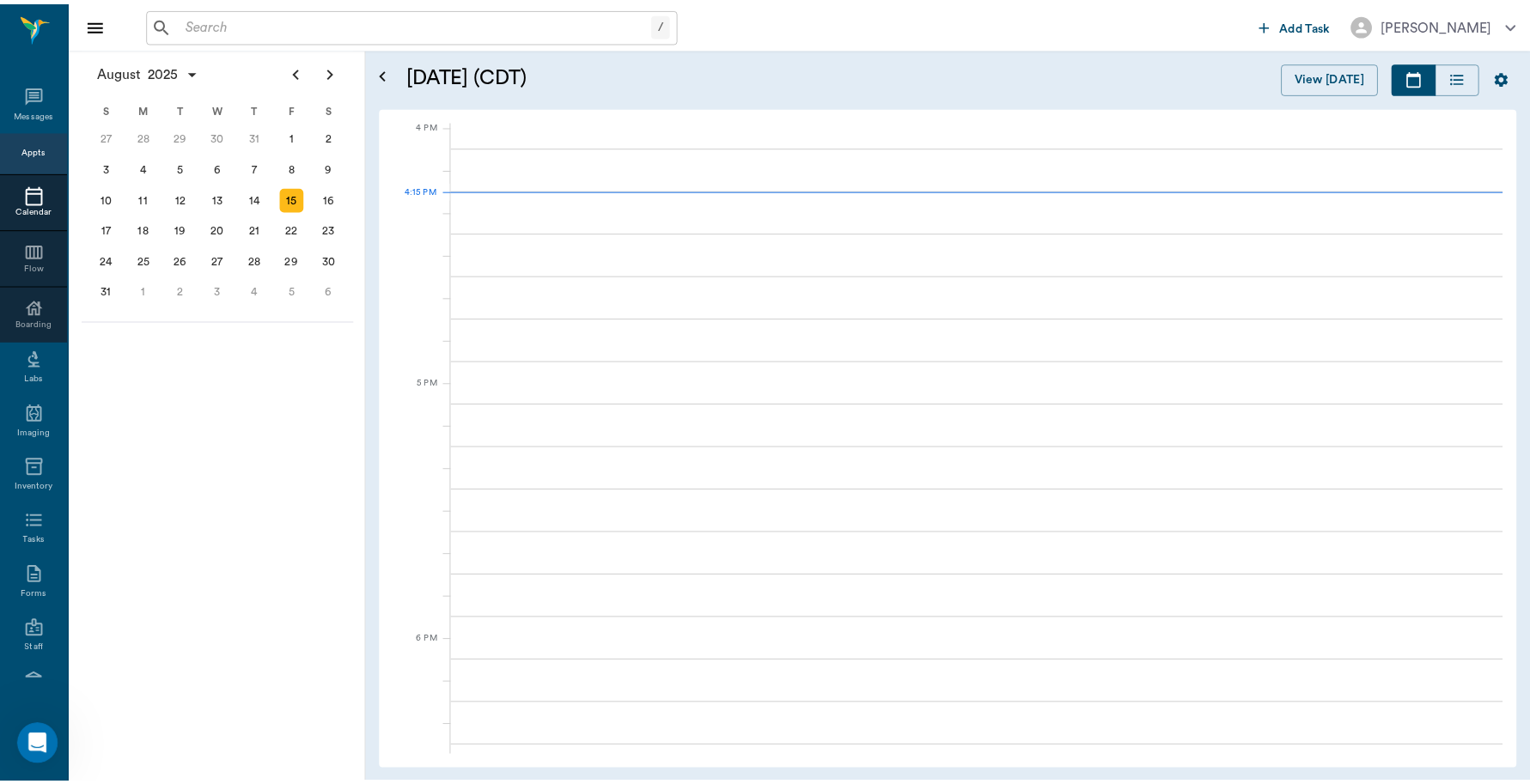
scroll to position [2063, 0]
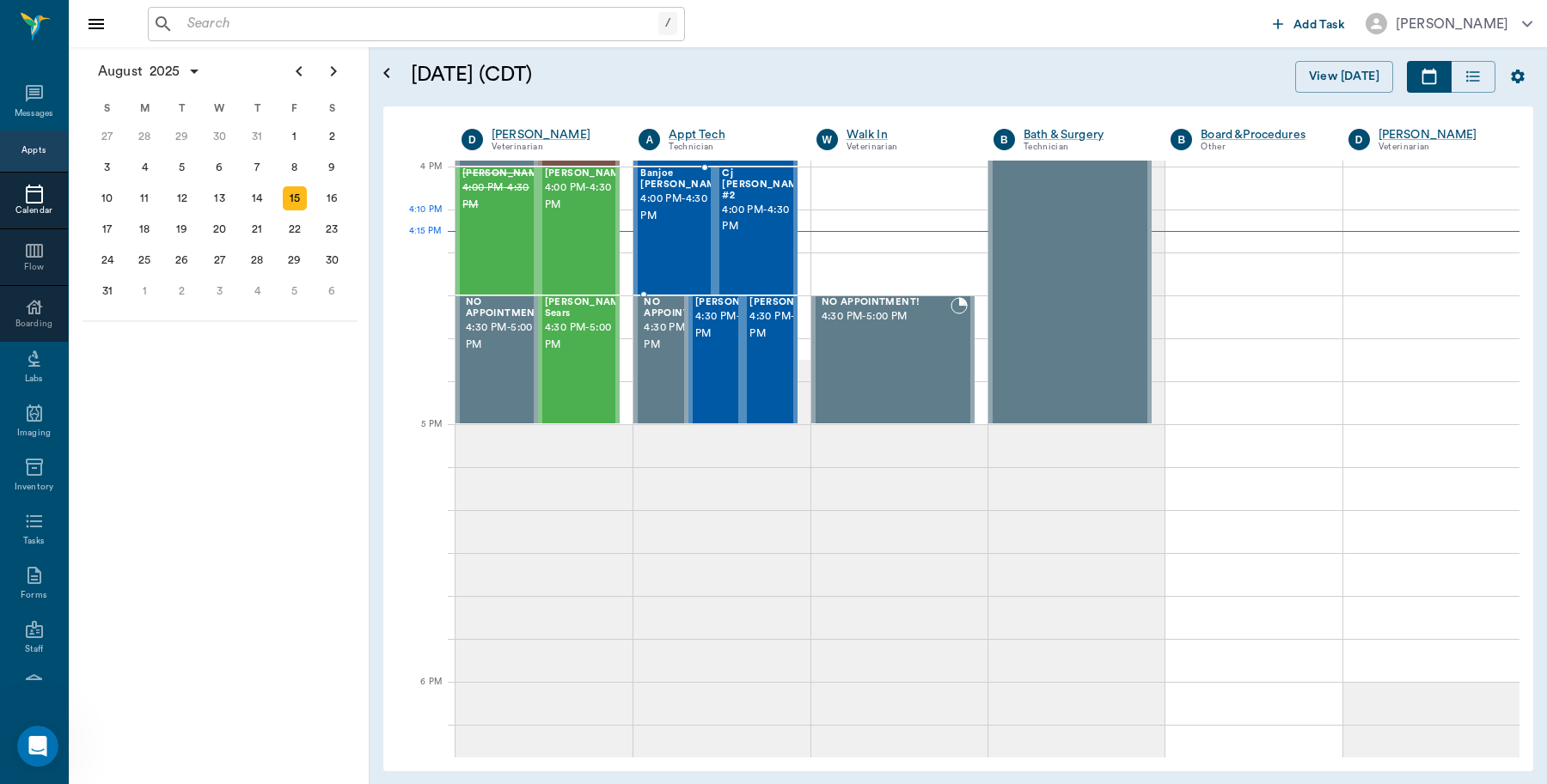
click at [678, 252] on div "Banjoe Walker 4:00 PM - 4:30 PM" at bounding box center [683, 230] width 86 height 125
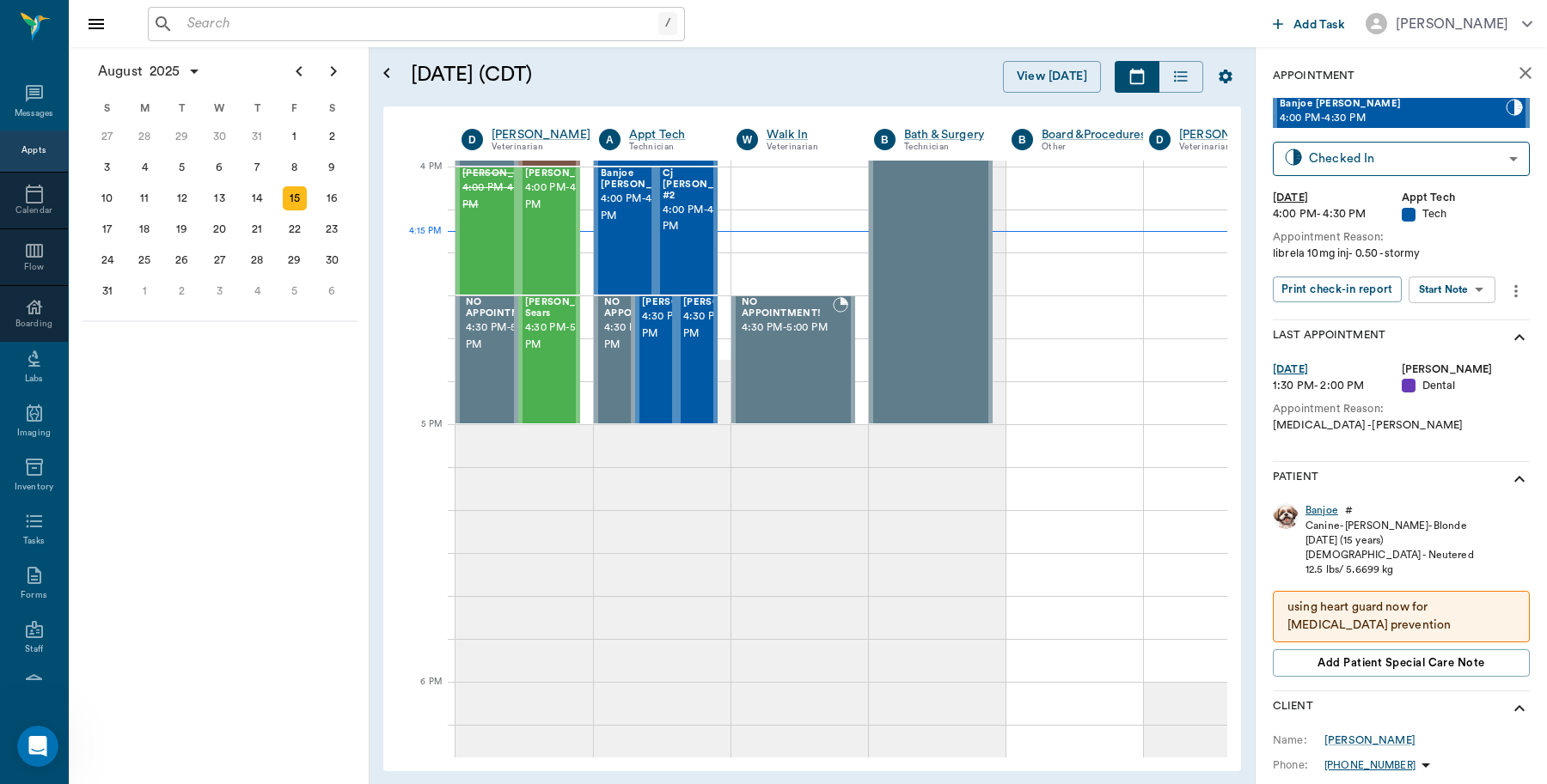
click at [1317, 516] on div "Banjoe" at bounding box center [1322, 511] width 33 height 15
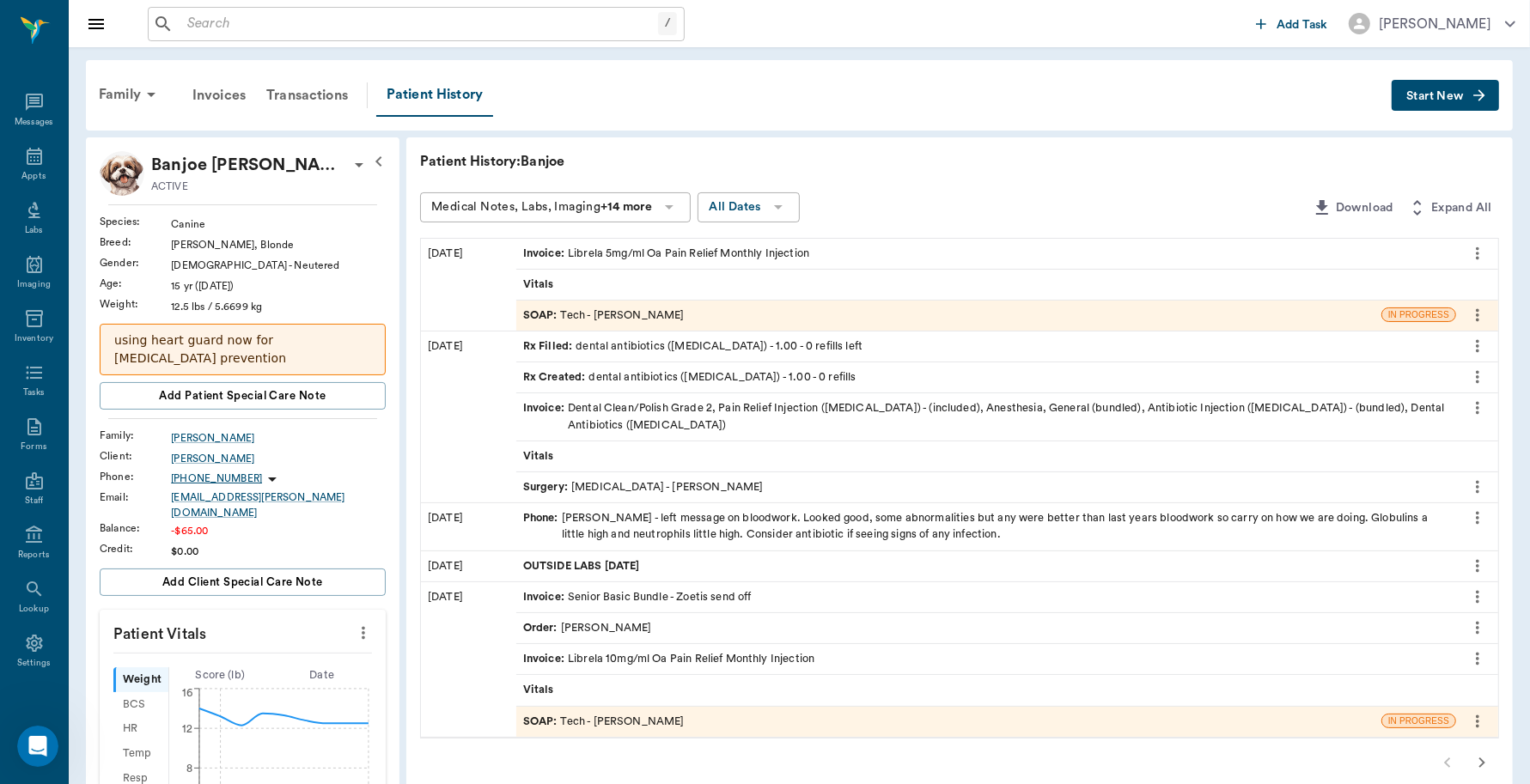
click at [628, 256] on div "Invoice : Librela 5mg/ml Oa Pain Relief Monthly Injection" at bounding box center [665, 254] width 286 height 16
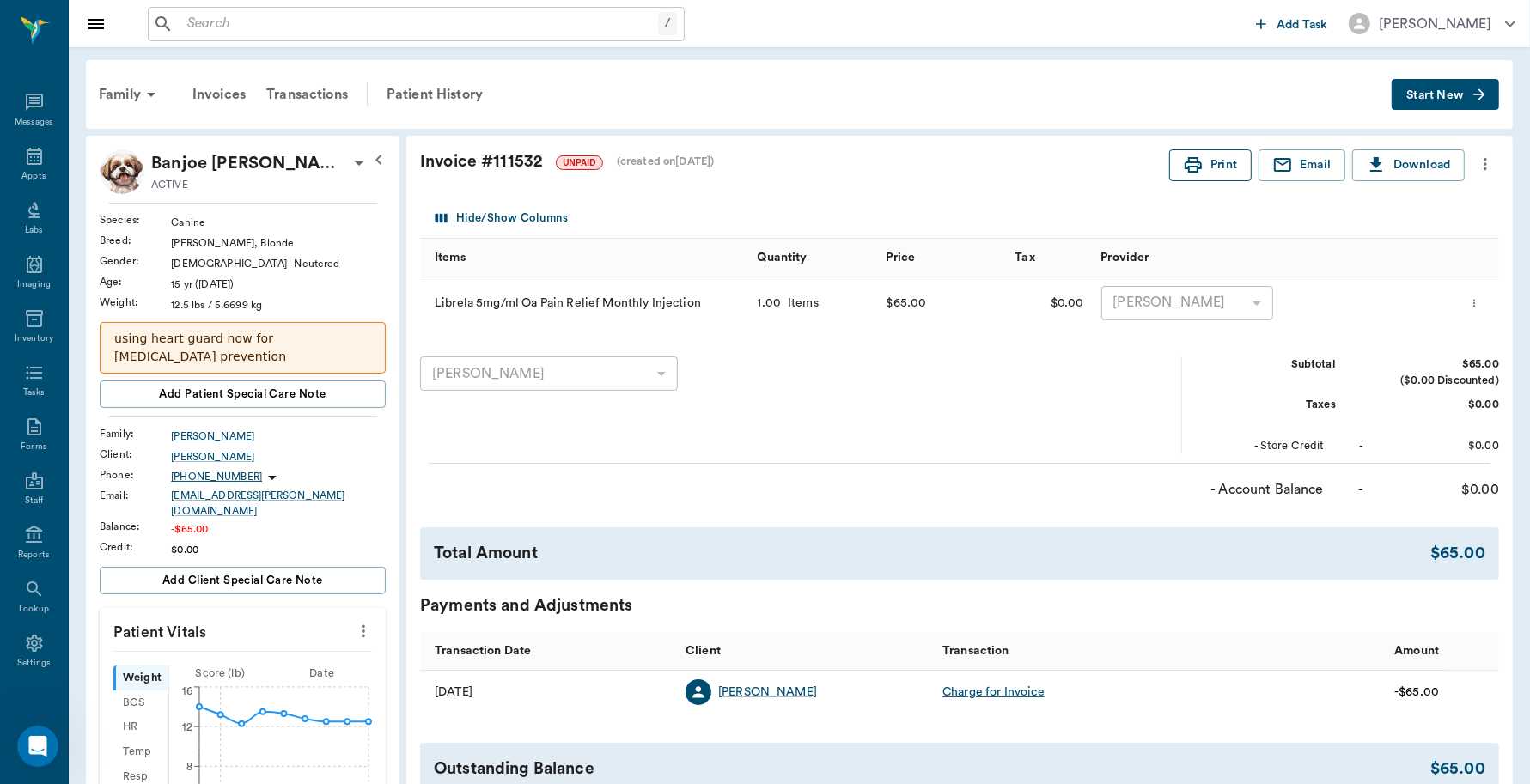
click at [1218, 170] on button "Print" at bounding box center [1210, 165] width 82 height 32
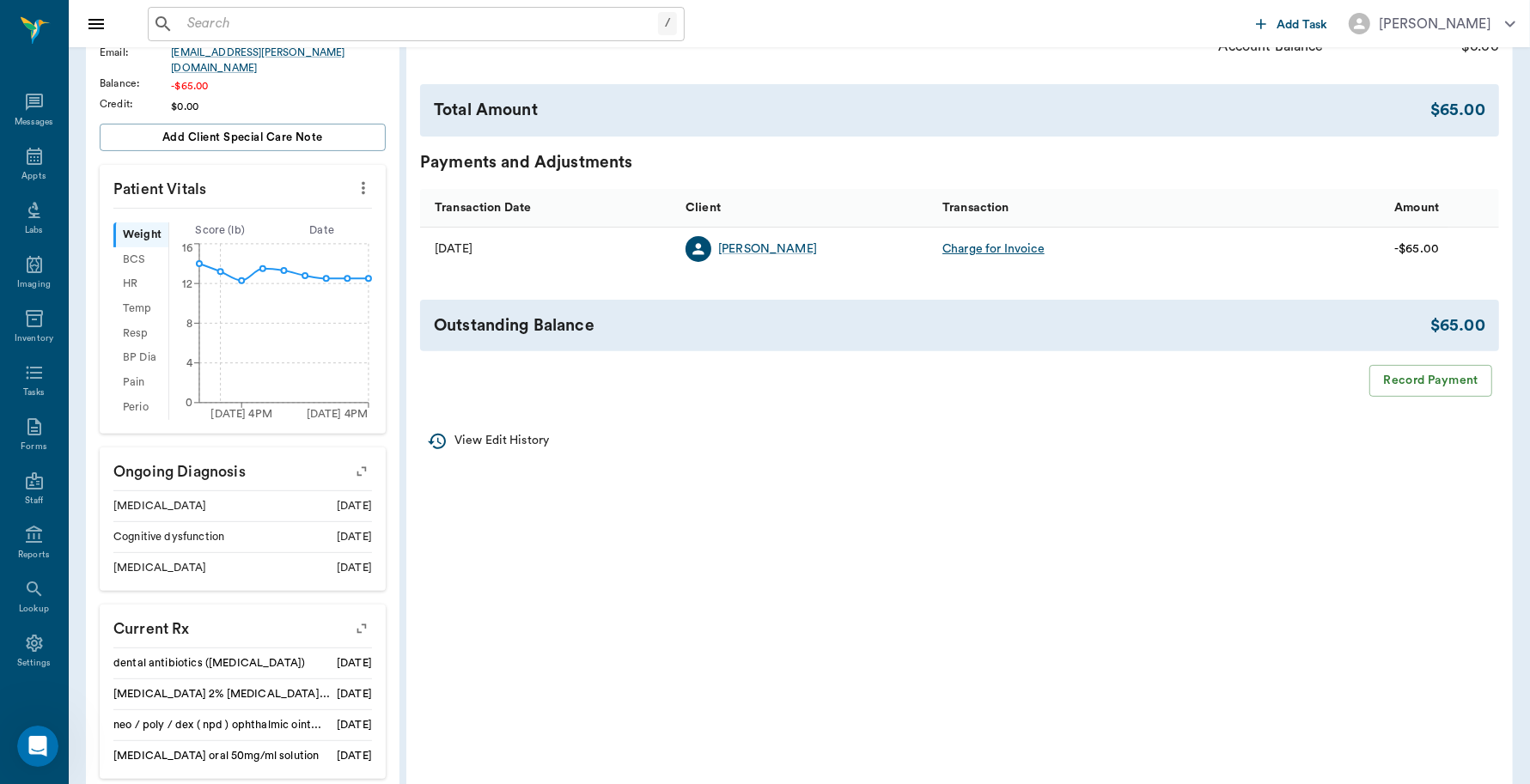
scroll to position [537, 0]
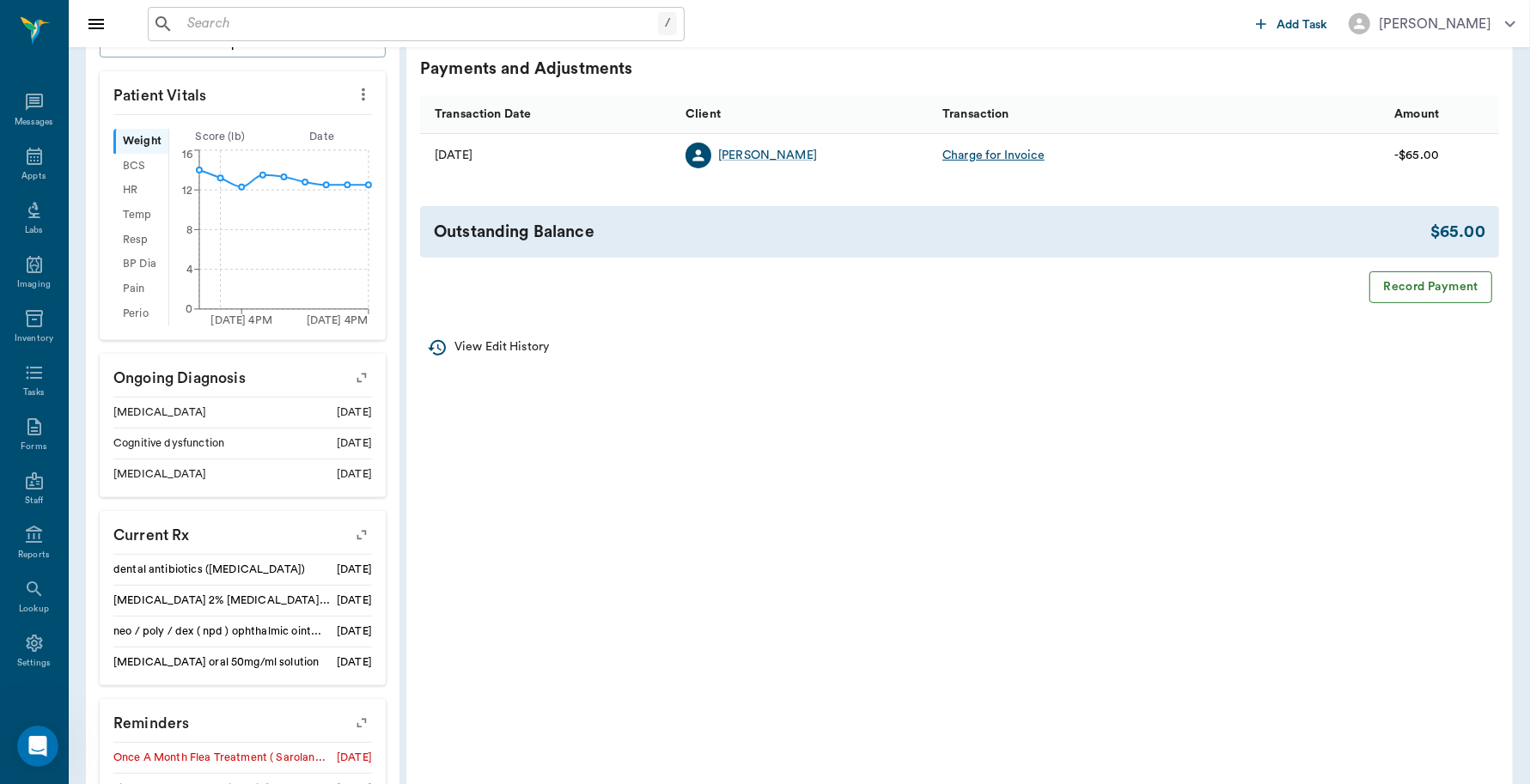
click at [1423, 287] on button "Record Payment" at bounding box center [1430, 287] width 123 height 32
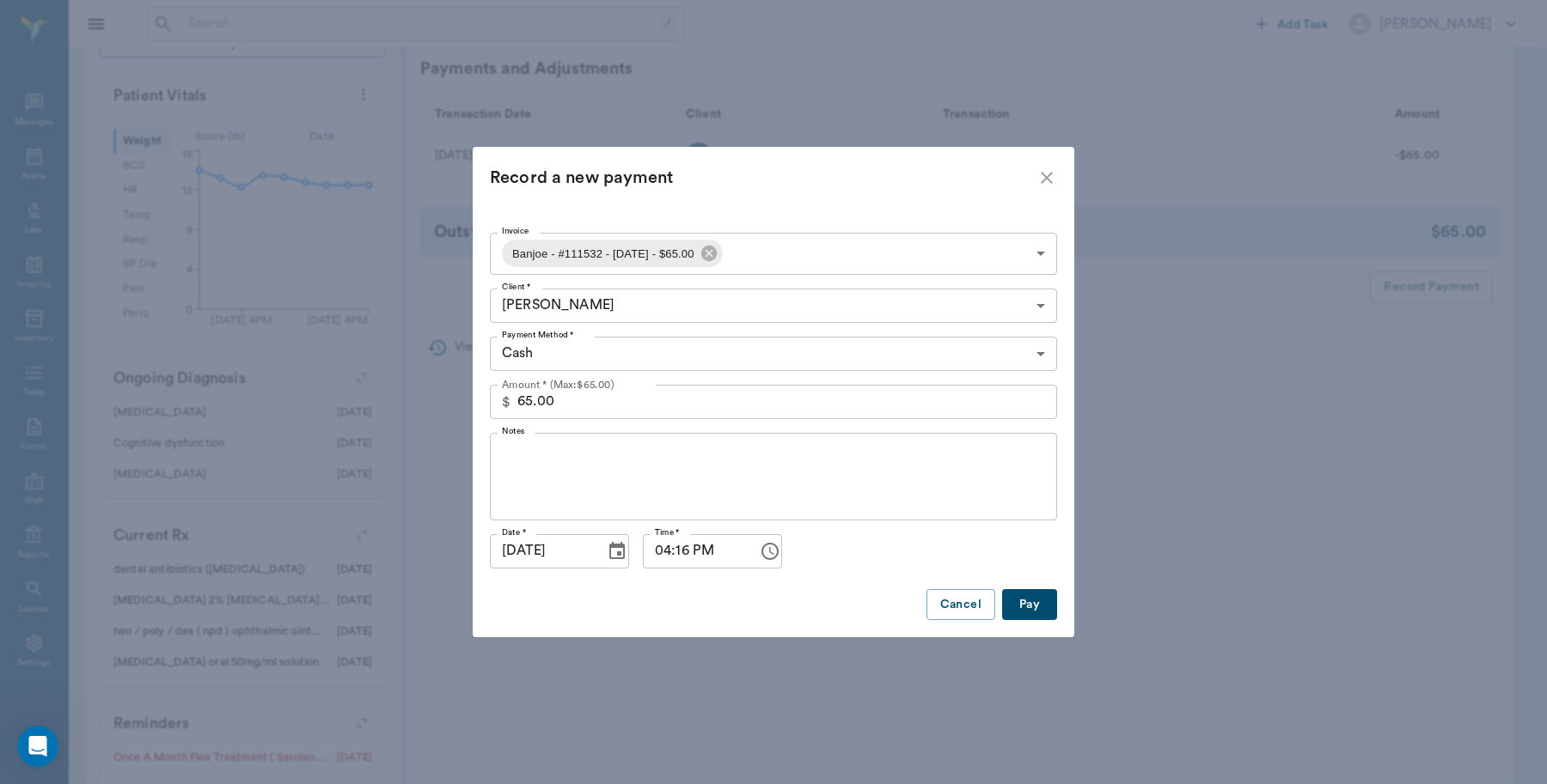
click at [1037, 355] on body "/ ​ Add Task Dr. Bert Ellsworth Nectar Messages Appts Labs Imaging Inventory Ta…" at bounding box center [774, 247] width 1547 height 1568
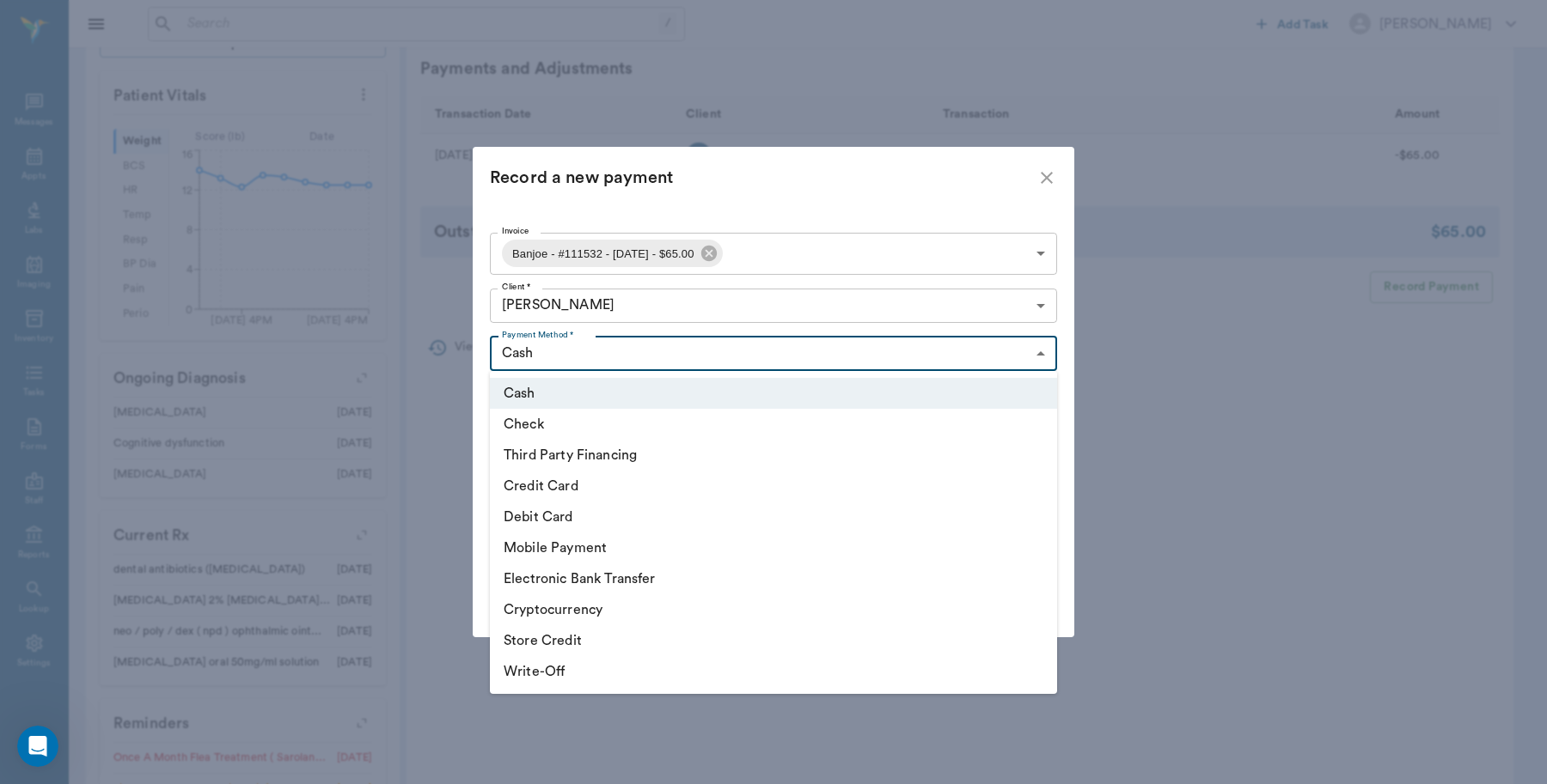
click at [593, 504] on li "Debit Card" at bounding box center [773, 517] width 567 height 31
type input "DEBIT_CARD"
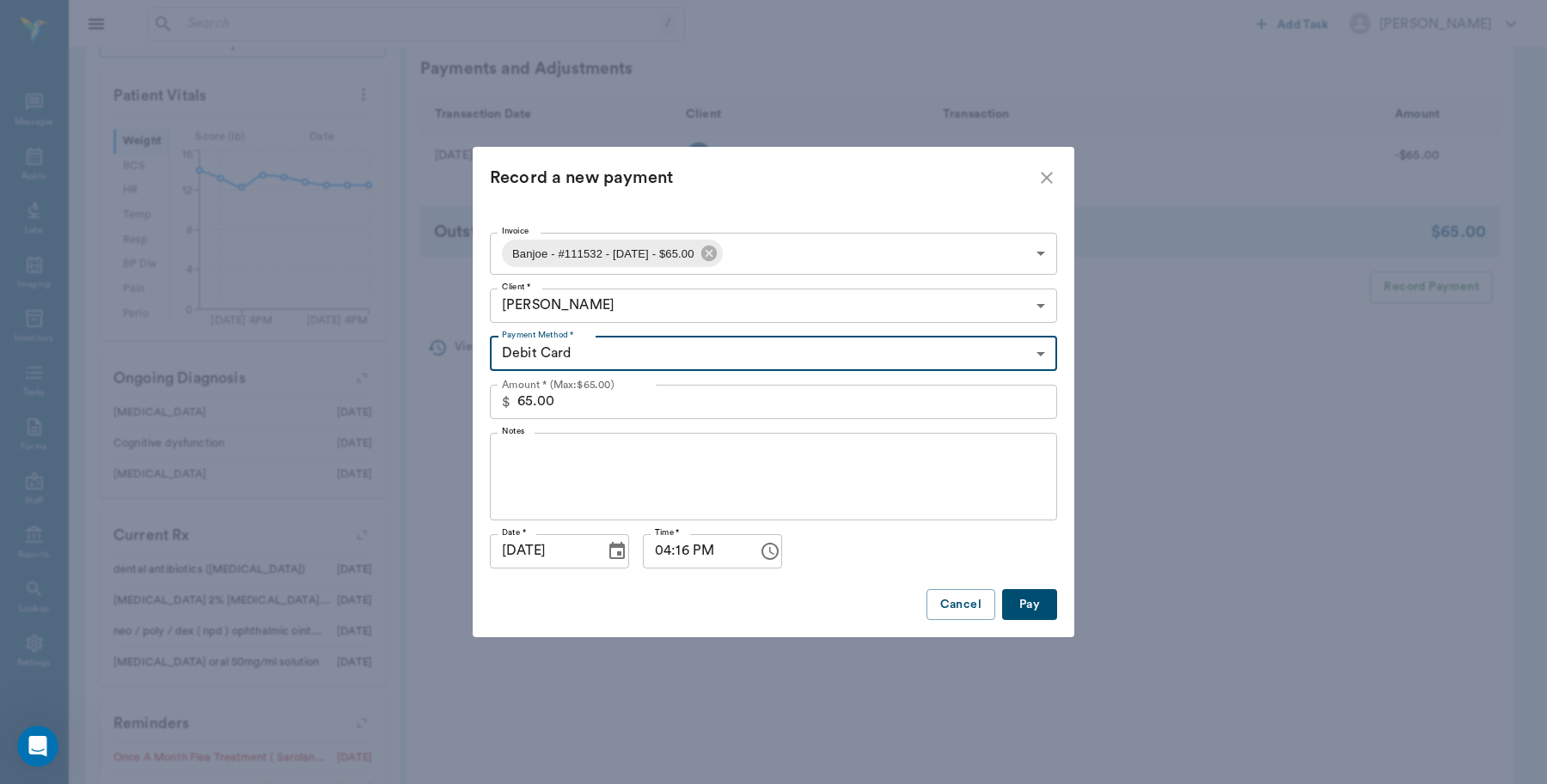
click at [1040, 591] on button "Pay" at bounding box center [1029, 605] width 55 height 32
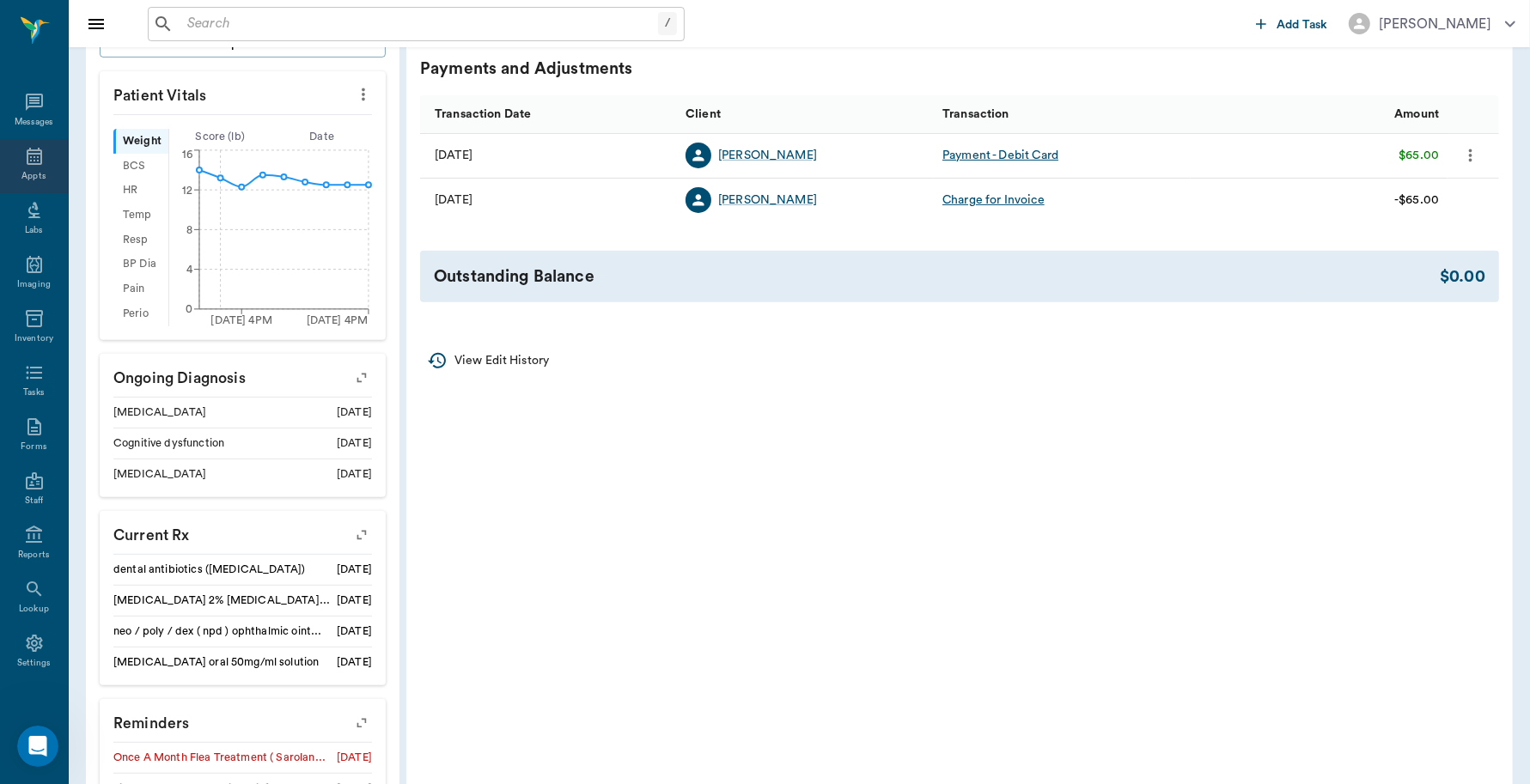
click at [24, 162] on icon at bounding box center [34, 156] width 21 height 21
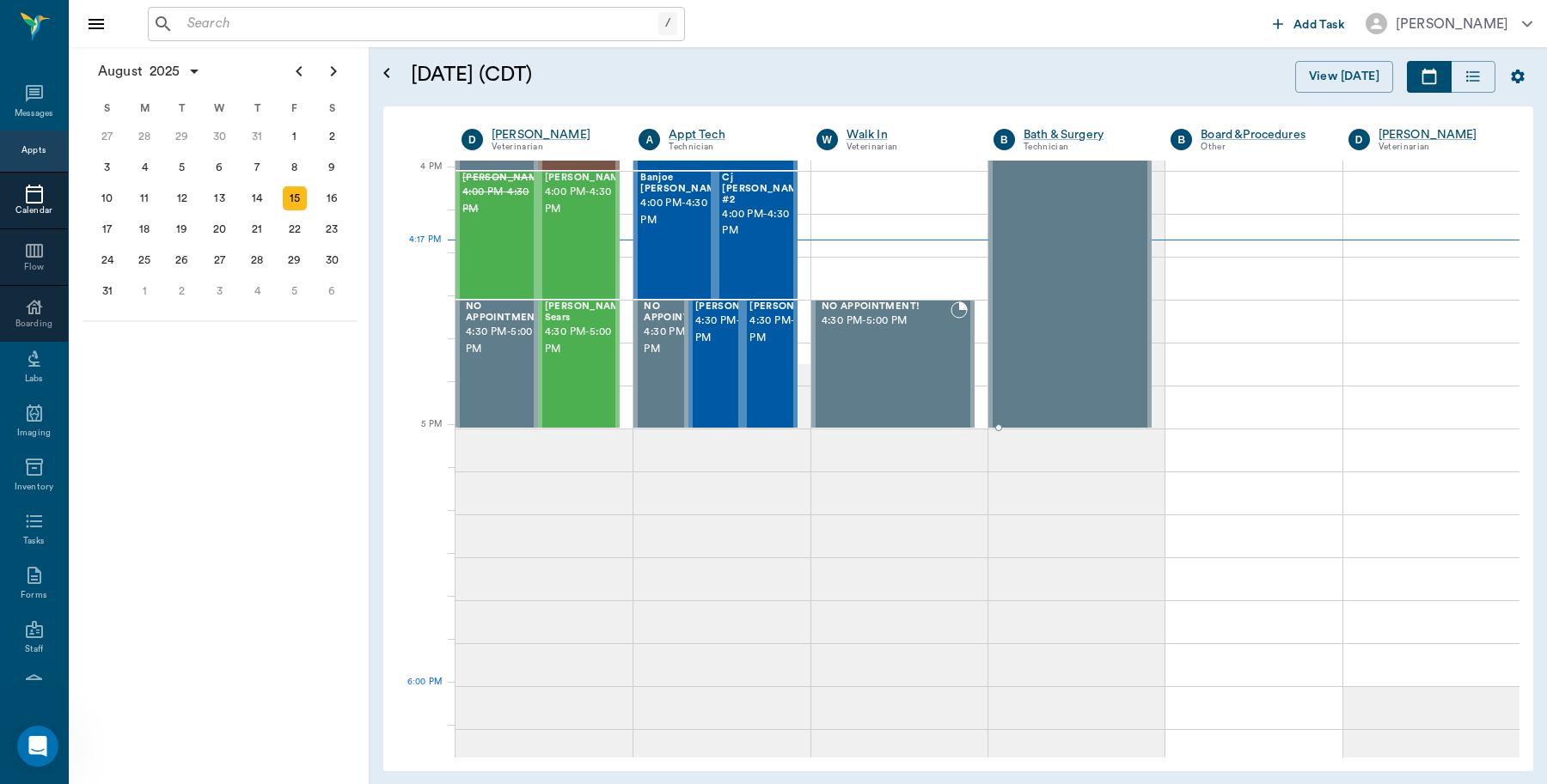
scroll to position [2063, 0]
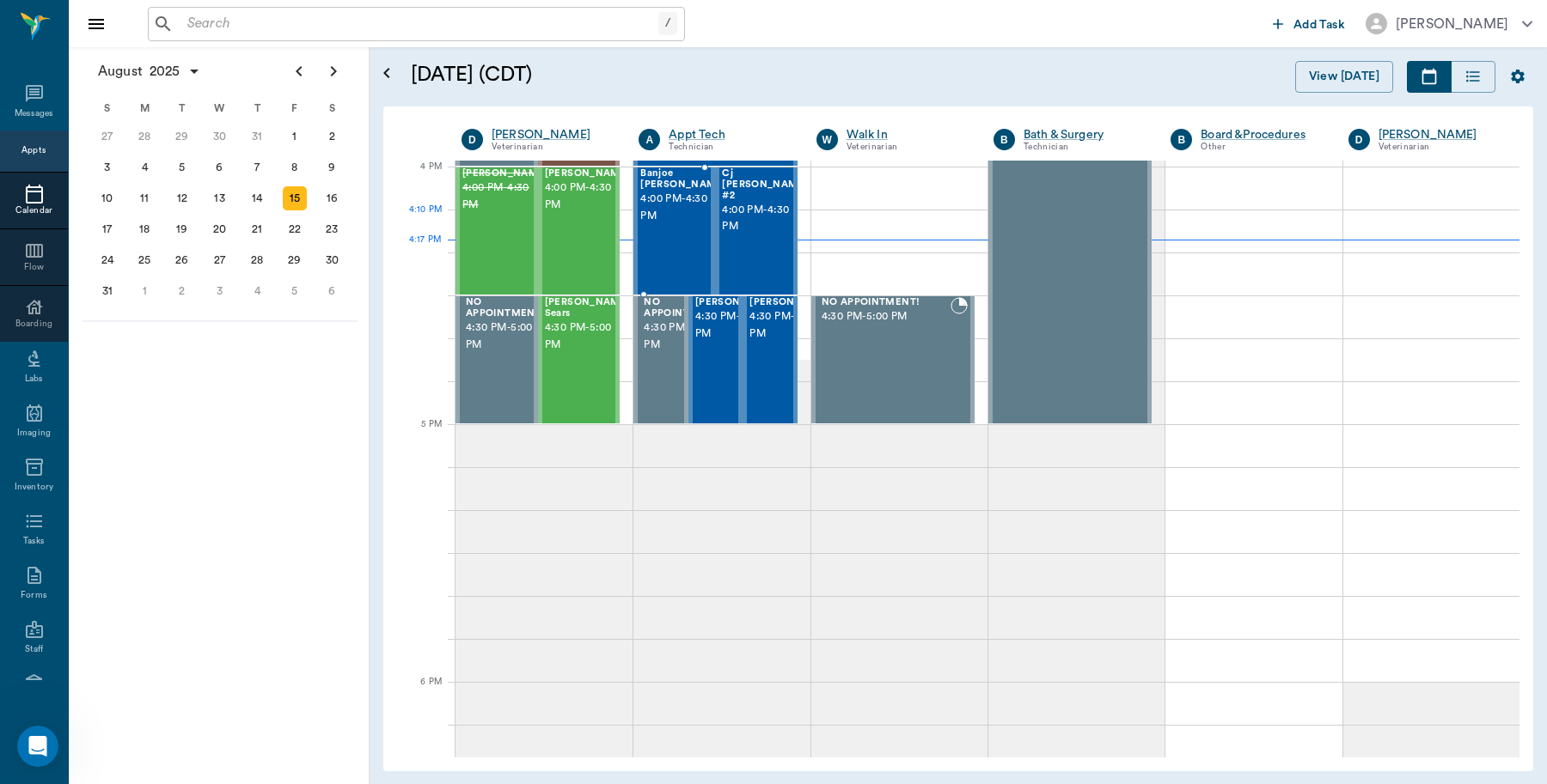
click at [673, 229] on div "Banjoe Walker 4:00 PM - 4:30 PM" at bounding box center [683, 230] width 86 height 125
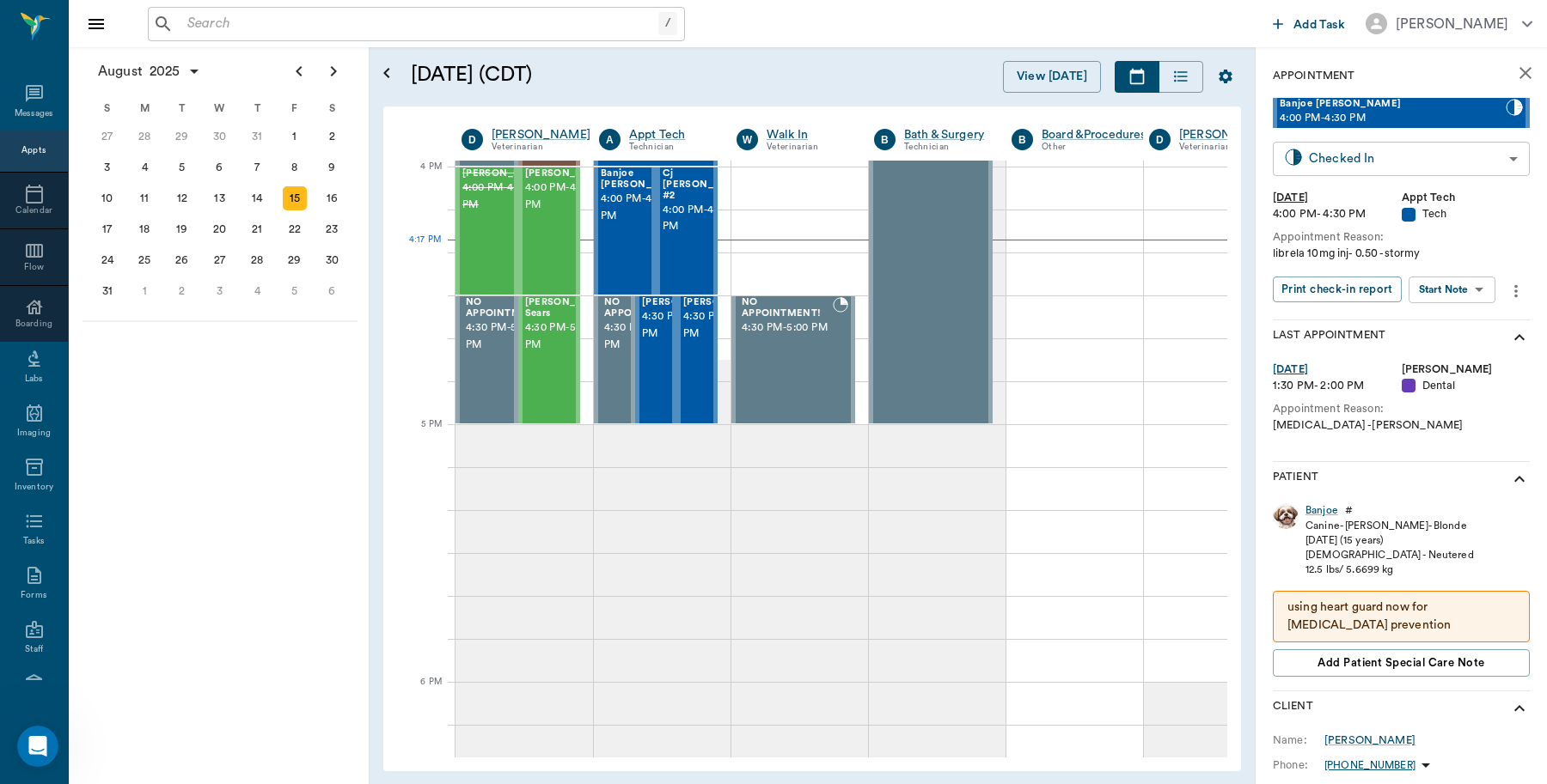
click at [1483, 164] on body "/ ​ Add Task Dr. Bert Ellsworth Nectar Messages Appts Calendar Flow Boarding La…" at bounding box center [774, 392] width 1547 height 784
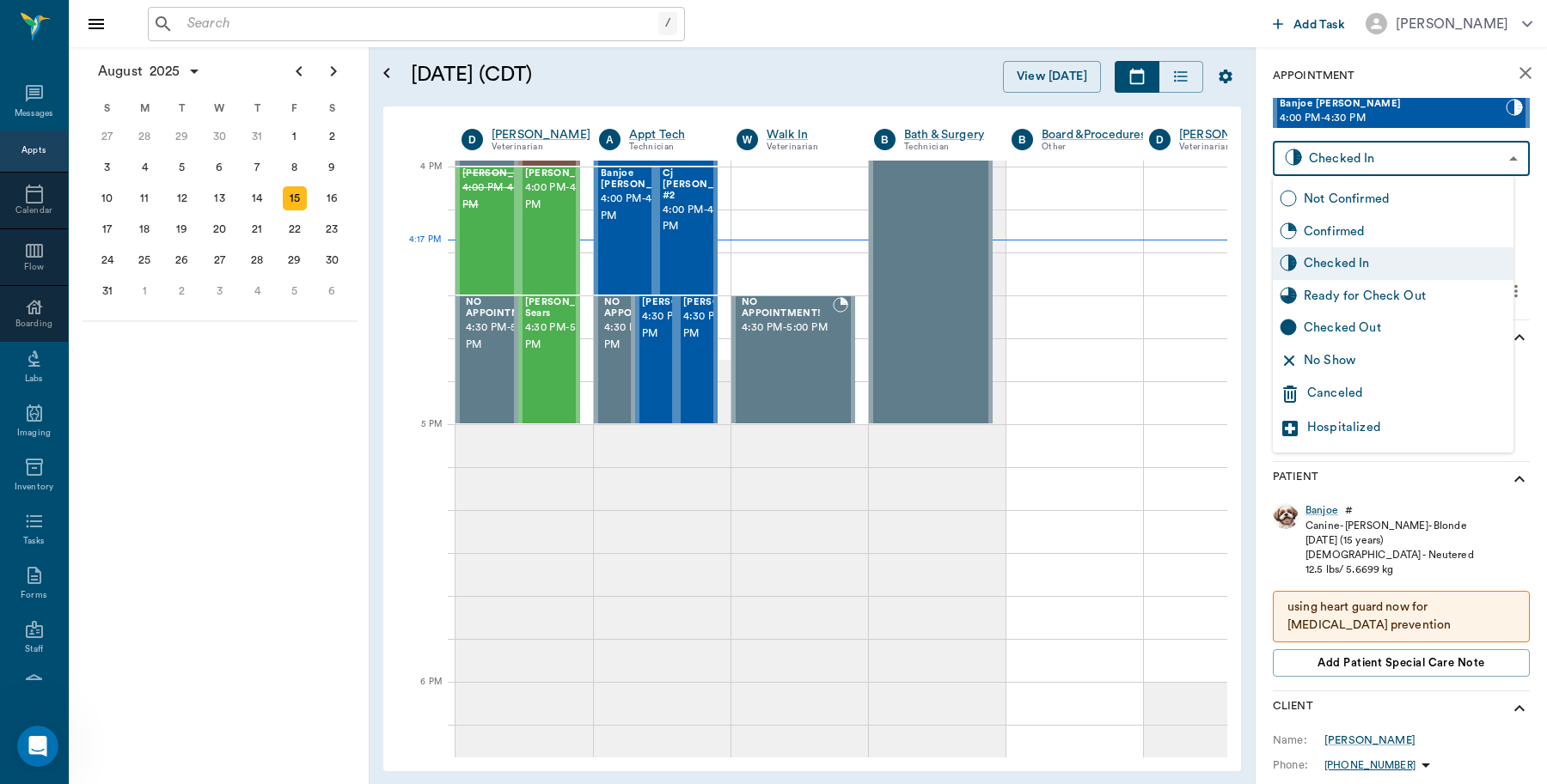
click at [1377, 320] on div "Checked Out" at bounding box center [1405, 328] width 203 height 19
type input "CHECKED_OUT"
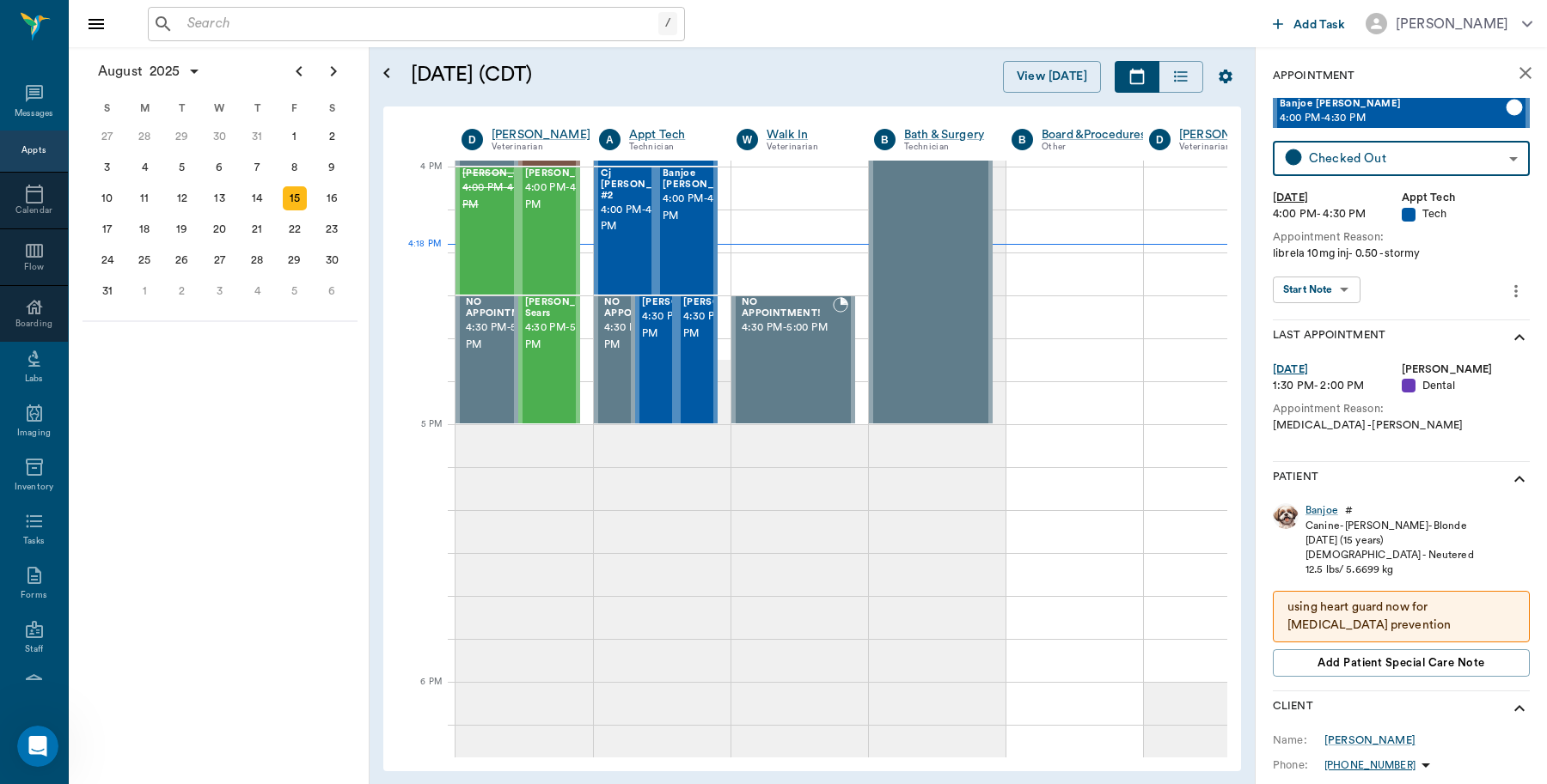
click at [301, 18] on input "text" at bounding box center [419, 24] width 478 height 24
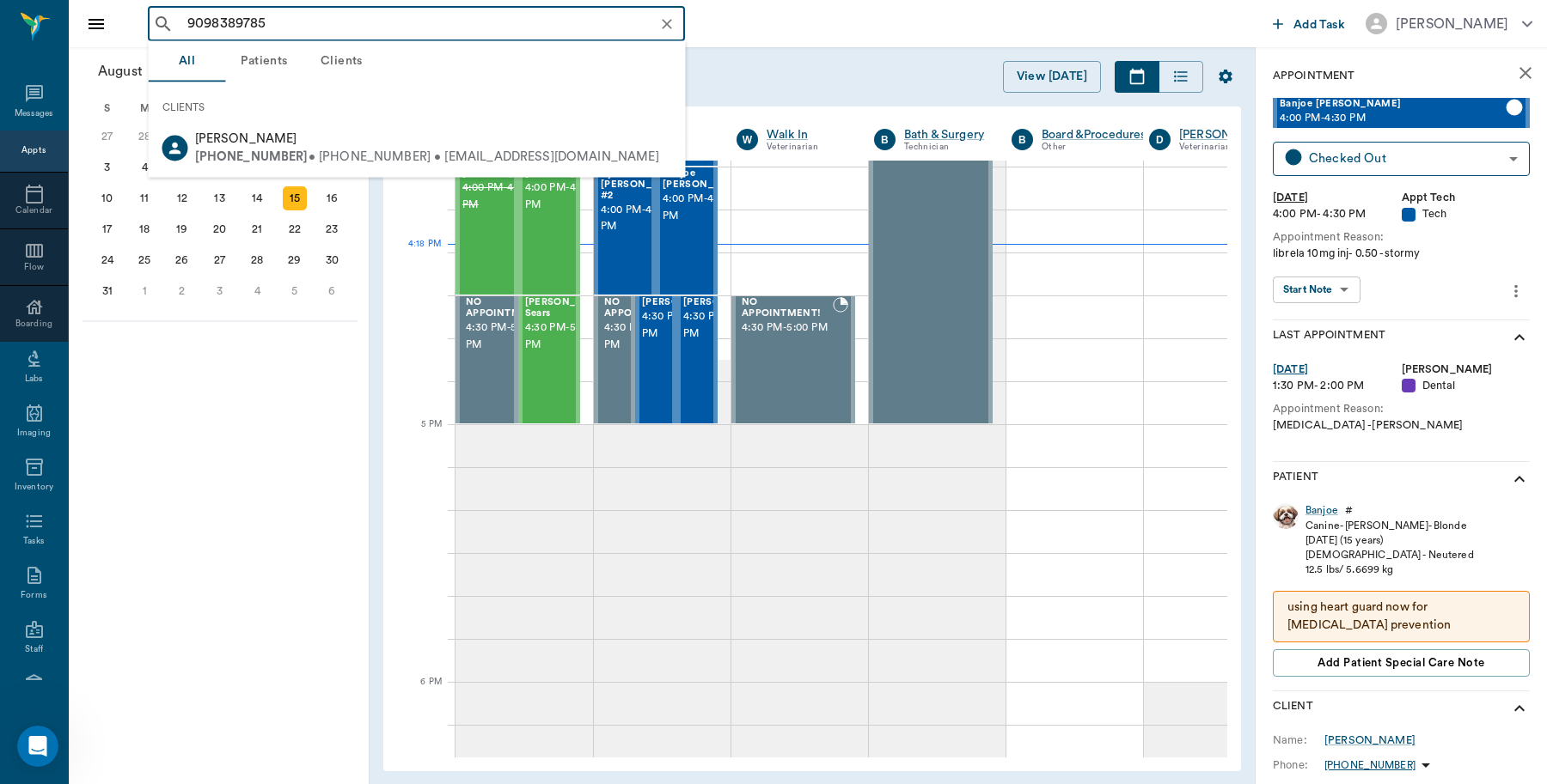
type input "9098389785"
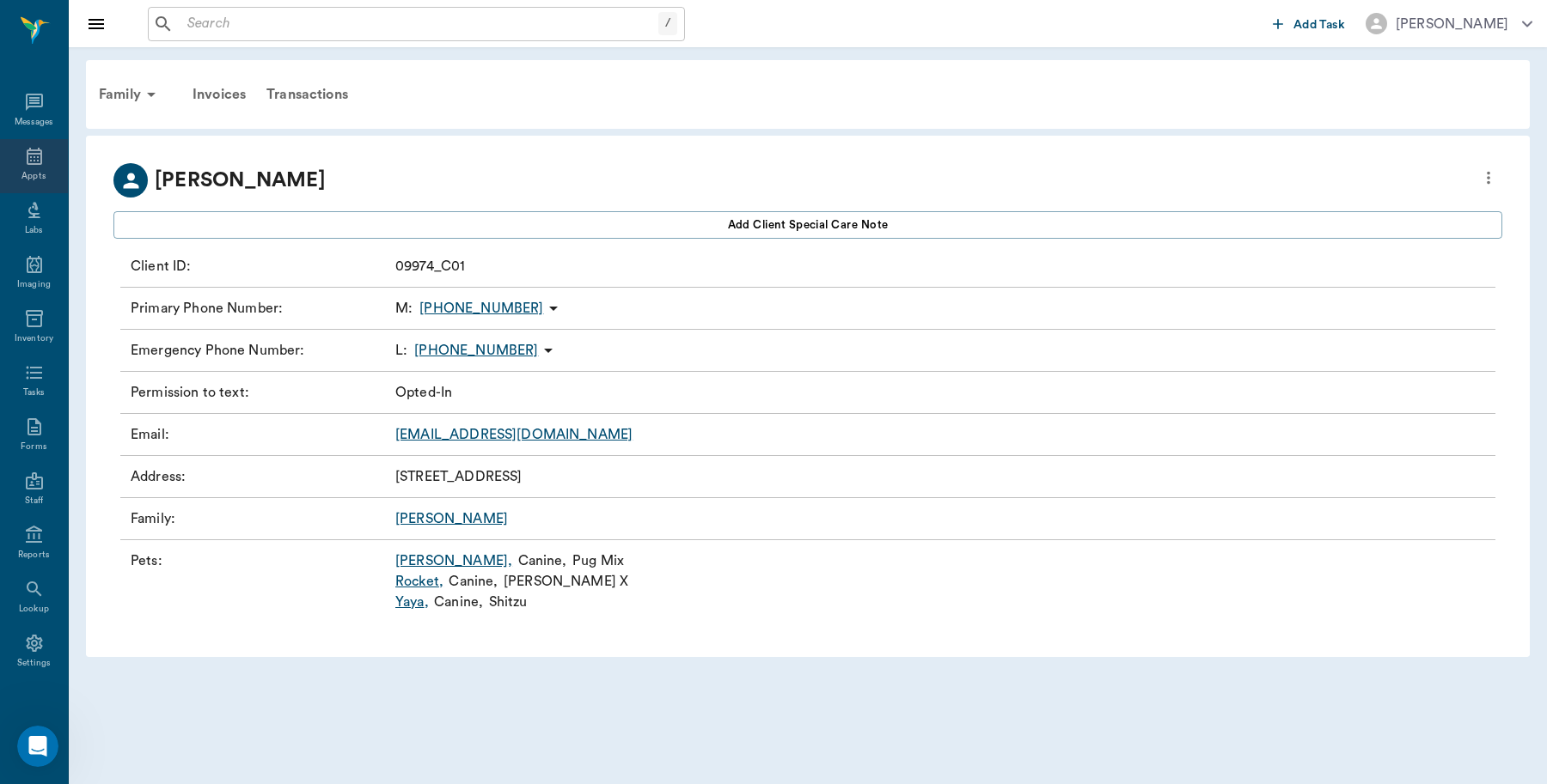
click at [28, 153] on icon at bounding box center [34, 156] width 16 height 17
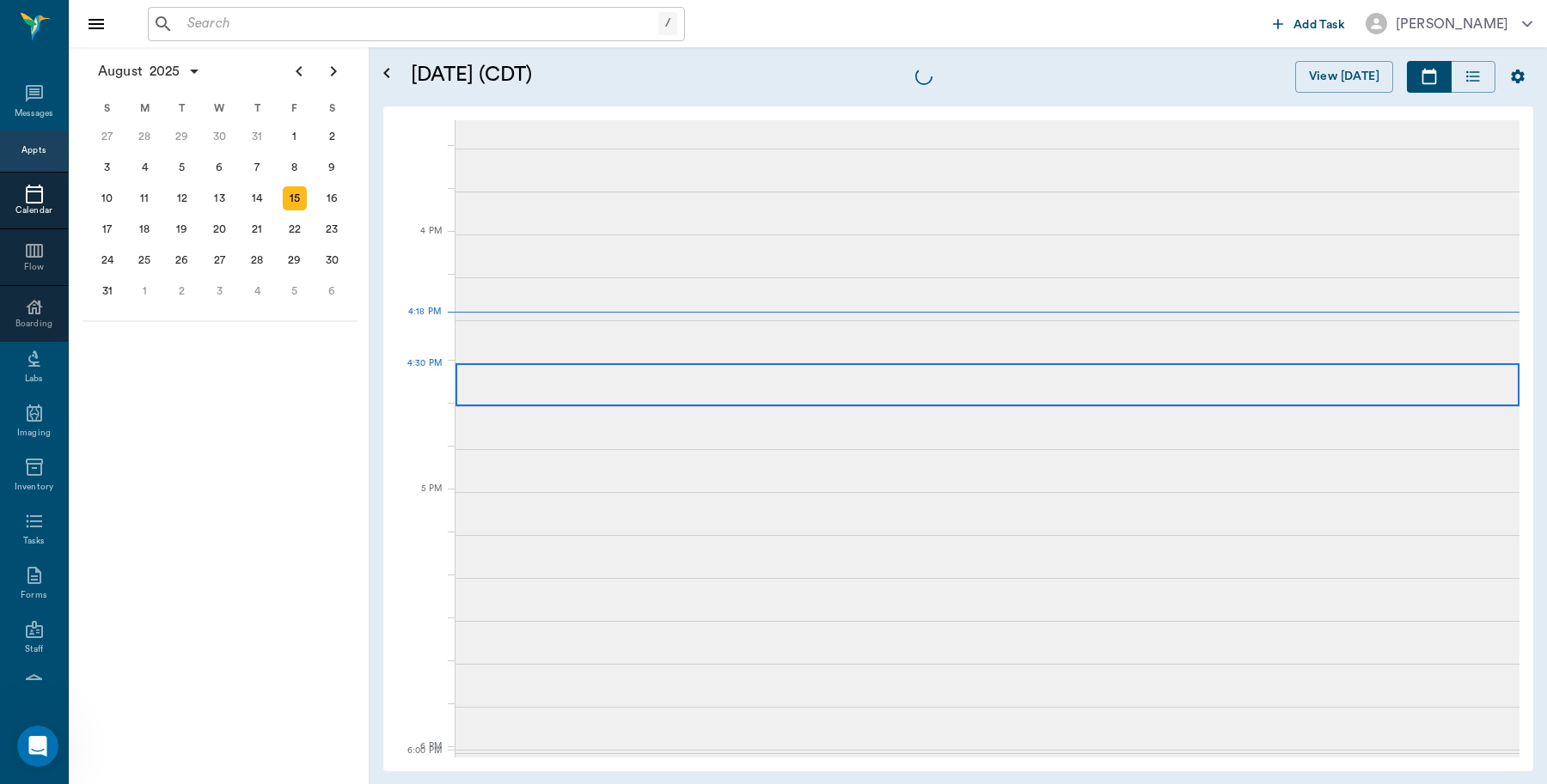
scroll to position [2065, 0]
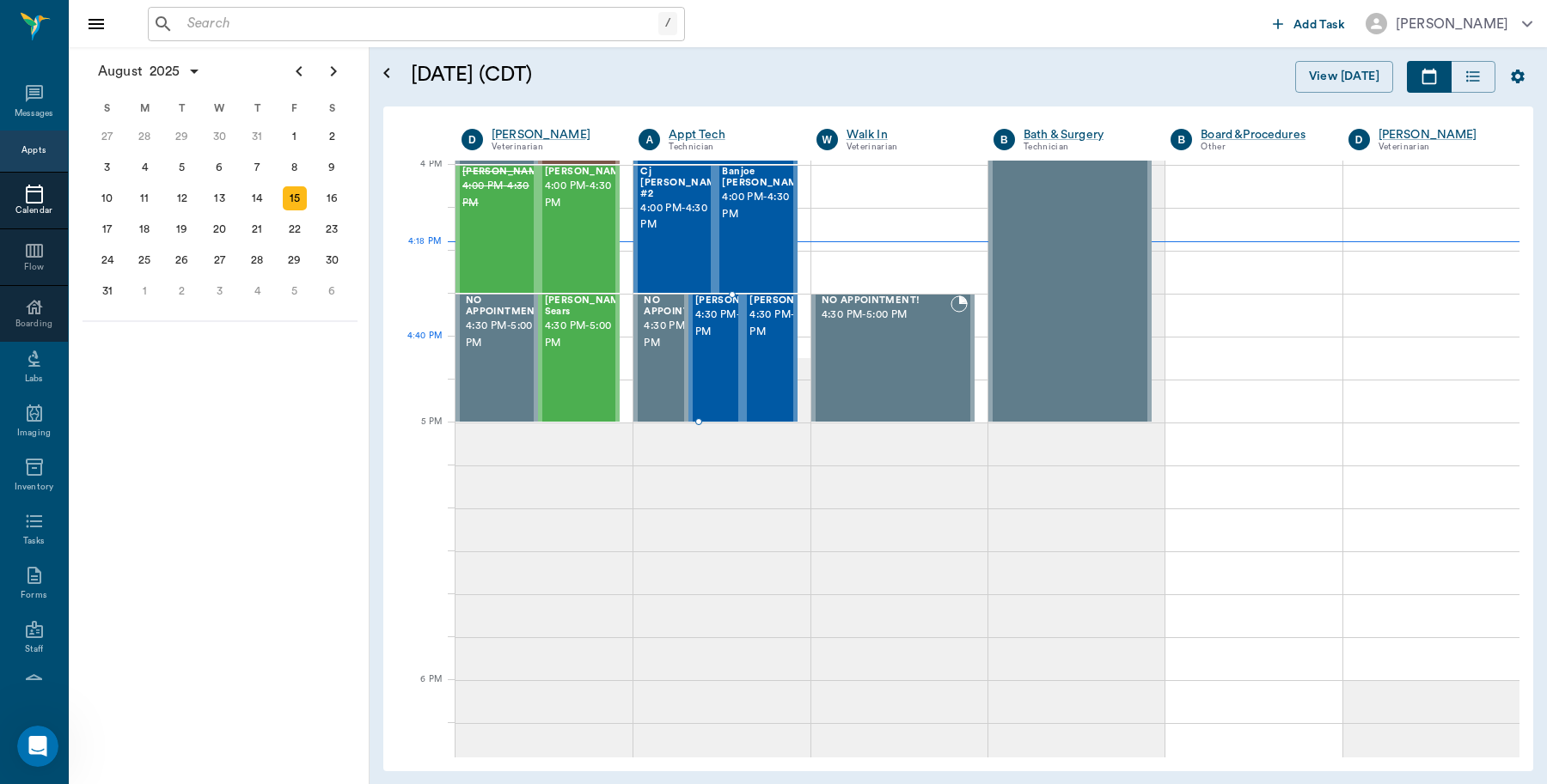
click at [708, 341] on span "4:30 PM - 5:00 PM" at bounding box center [738, 324] width 86 height 35
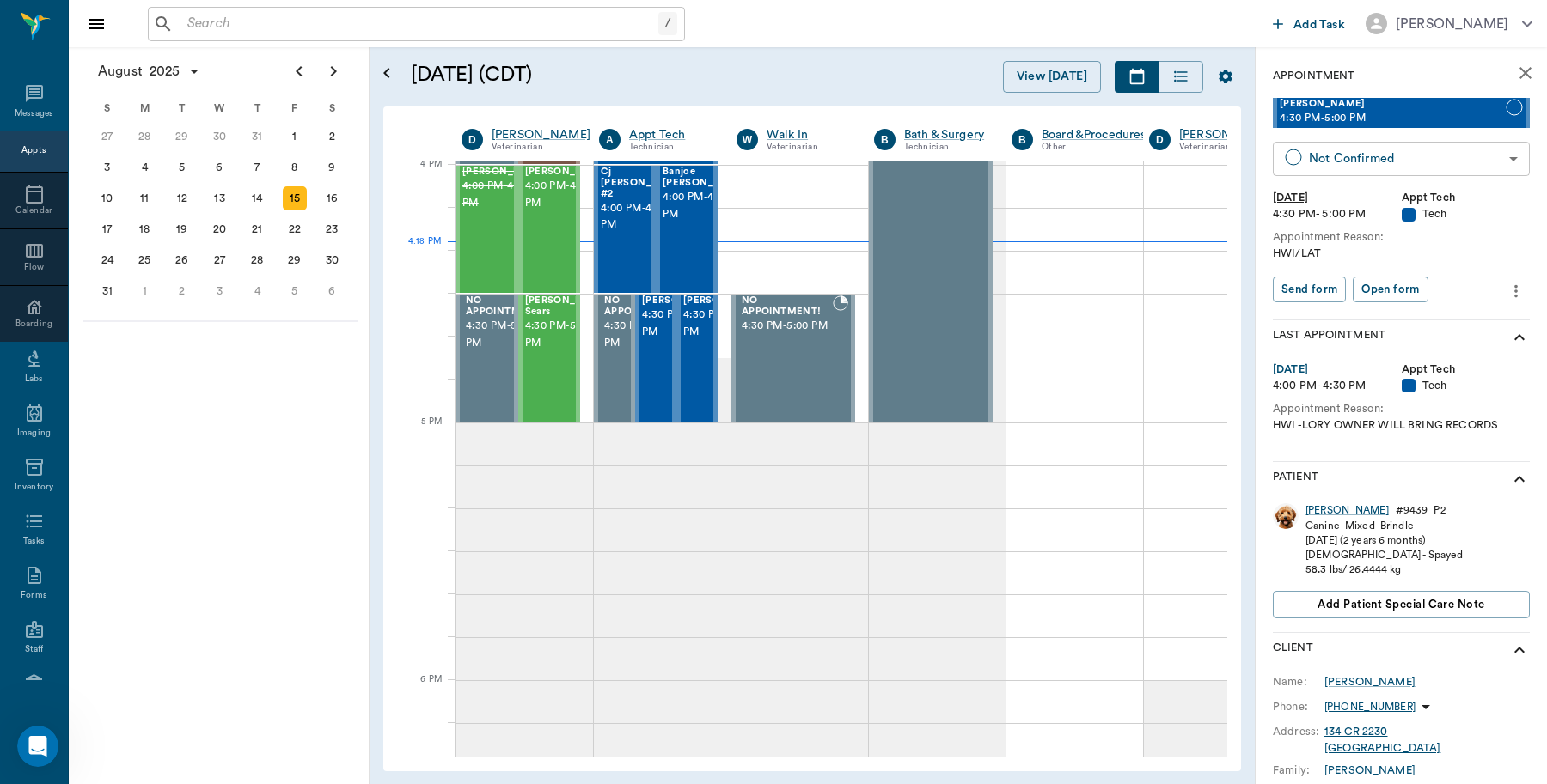
click at [1471, 157] on body "/ ​ Add Task Dr. Bert Ellsworth Nectar Messages Appts Calendar Flow Boarding La…" at bounding box center [774, 392] width 1547 height 784
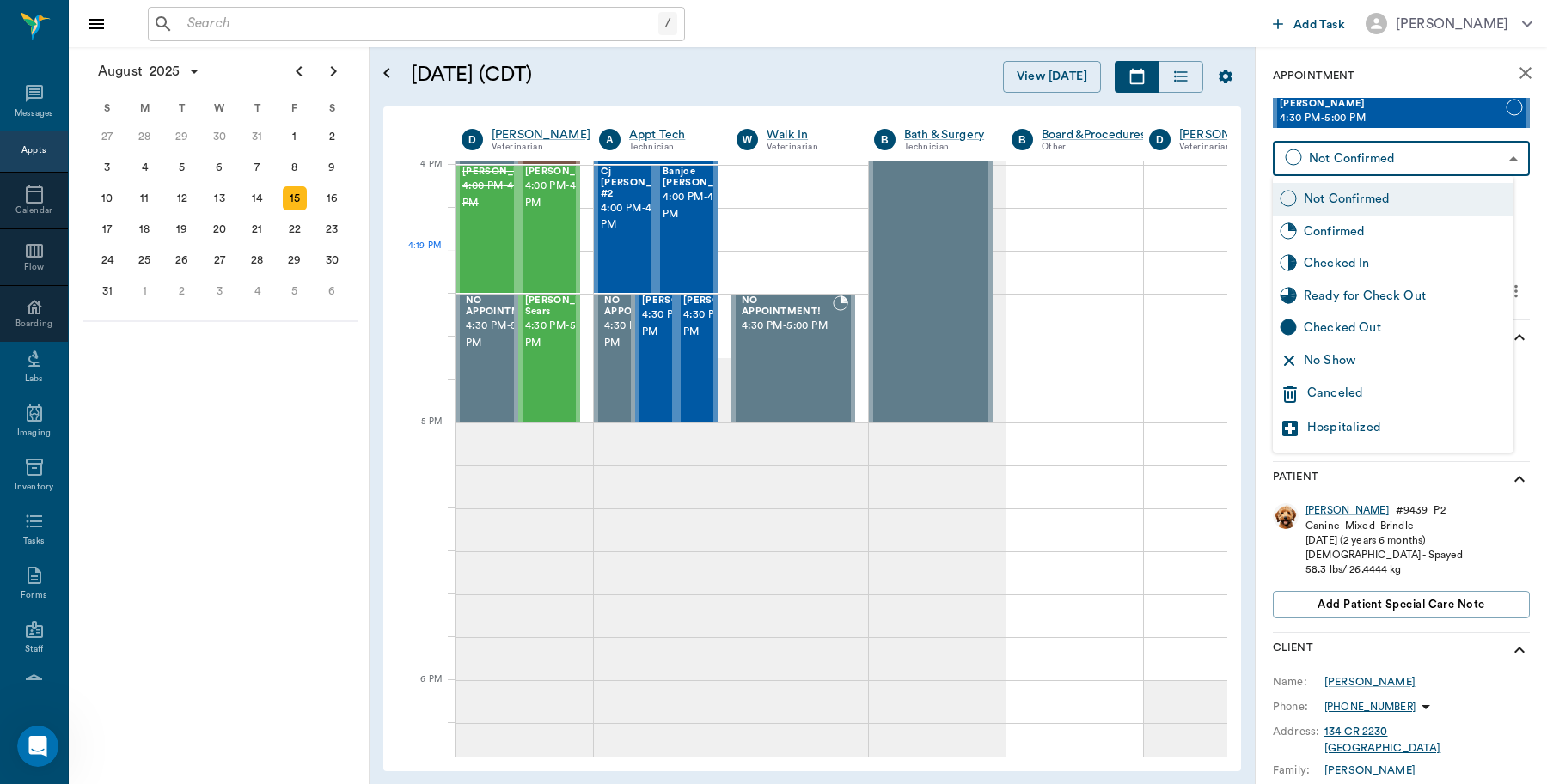
click at [1356, 256] on div "Checked In" at bounding box center [1405, 264] width 203 height 19
type input "CHECKED_IN"
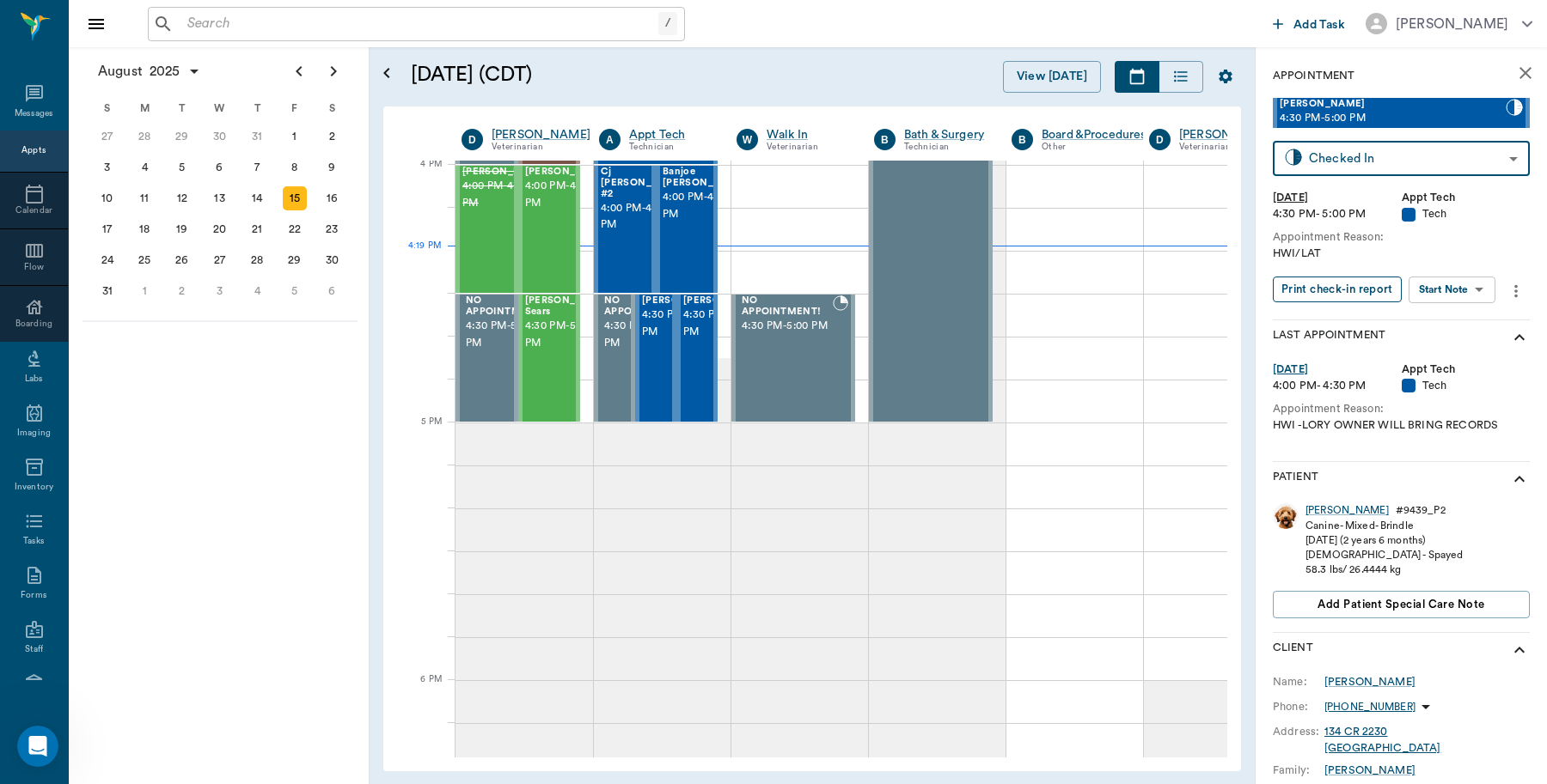
click at [1343, 287] on button "Print check-in report" at bounding box center [1337, 289] width 129 height 26
click at [693, 341] on span "4:30 PM - 5:00 PM" at bounding box center [726, 324] width 86 height 35
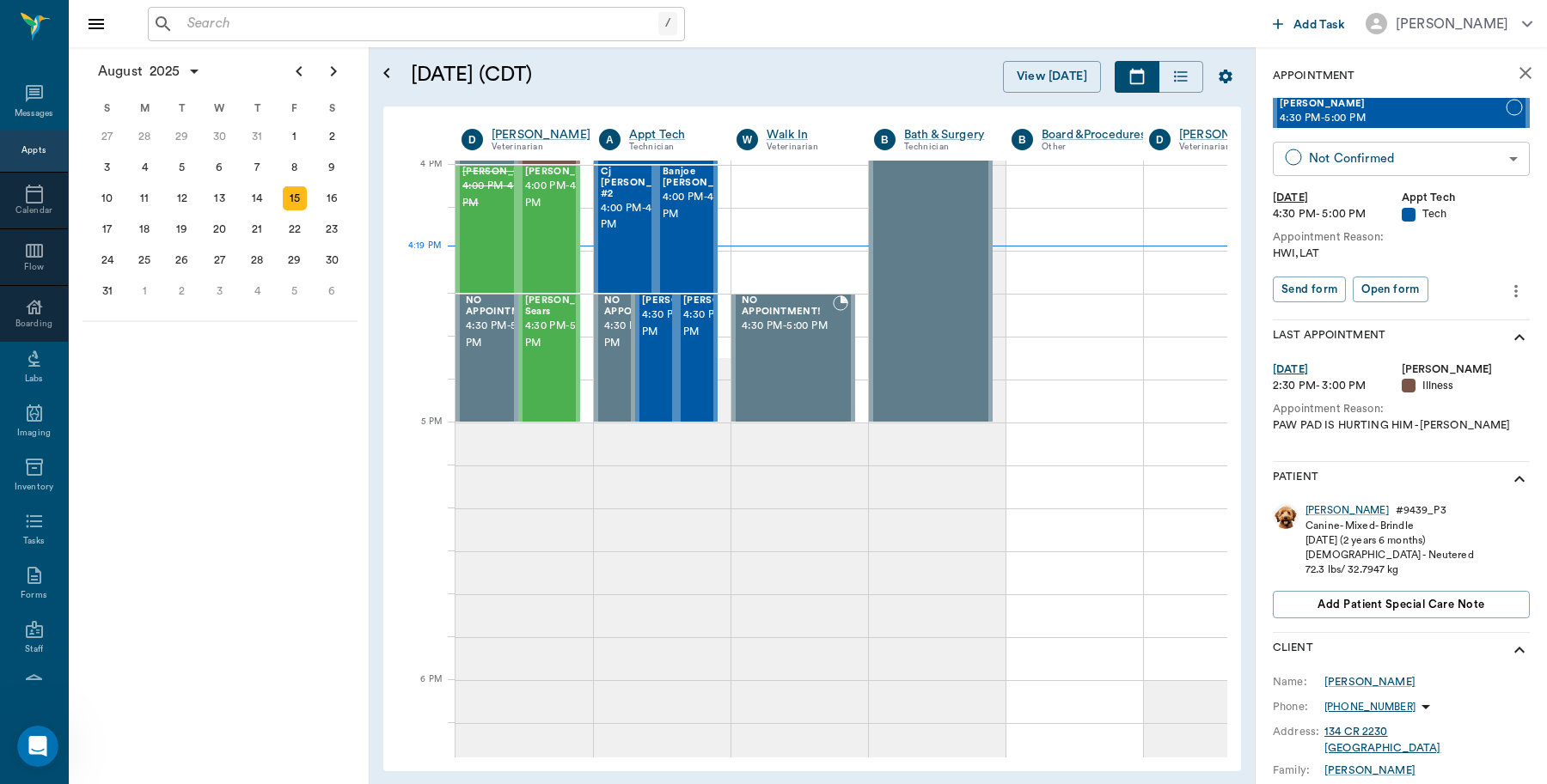
click at [1500, 159] on body "/ ​ Add Task Dr. Bert Ellsworth Nectar Messages Appts Calendar Flow Boarding La…" at bounding box center [774, 392] width 1547 height 784
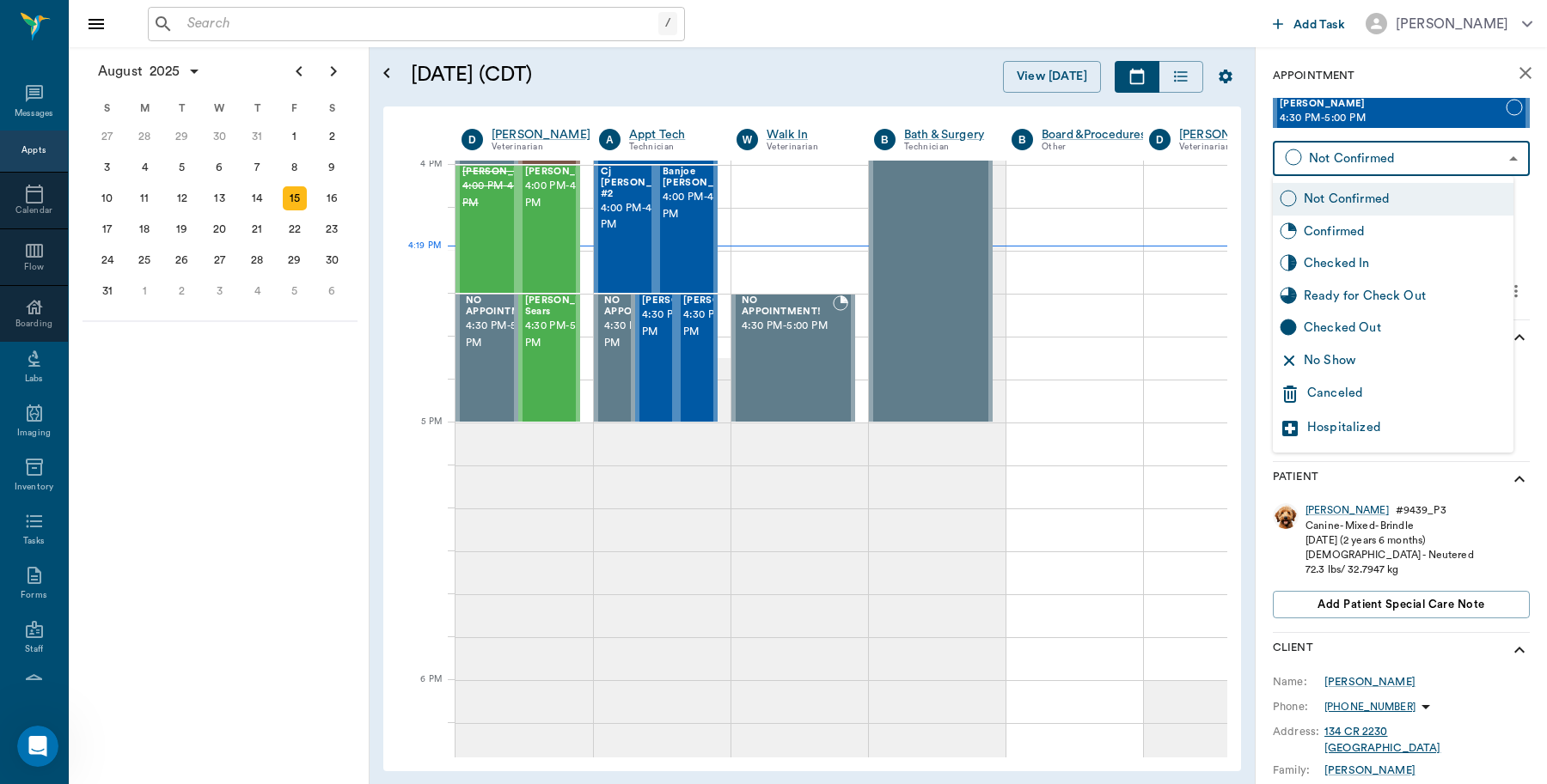
click at [1381, 268] on div "Checked In" at bounding box center [1405, 264] width 203 height 19
type input "CHECKED_IN"
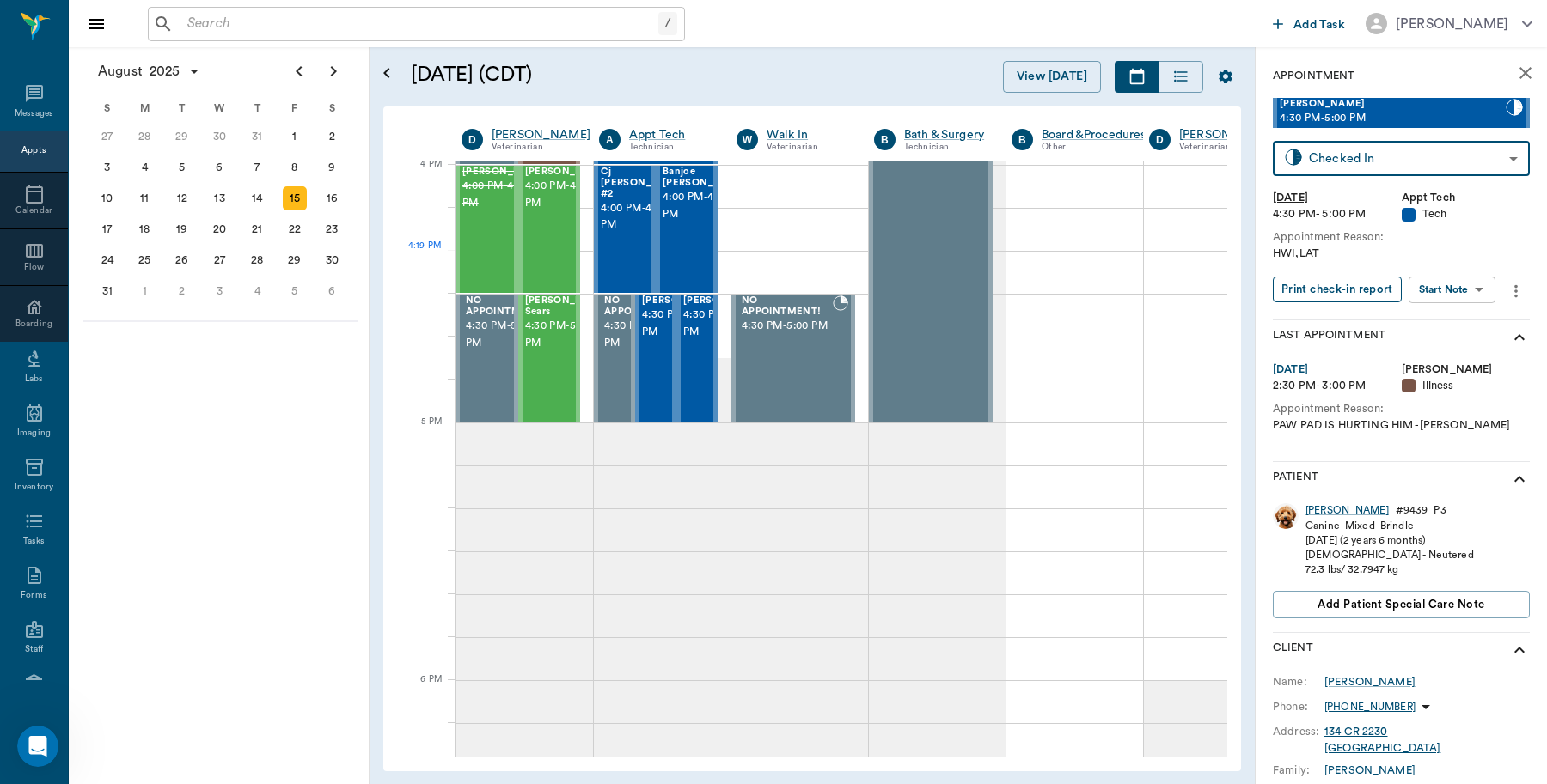
click at [1322, 288] on button "Print check-in report" at bounding box center [1337, 289] width 129 height 26
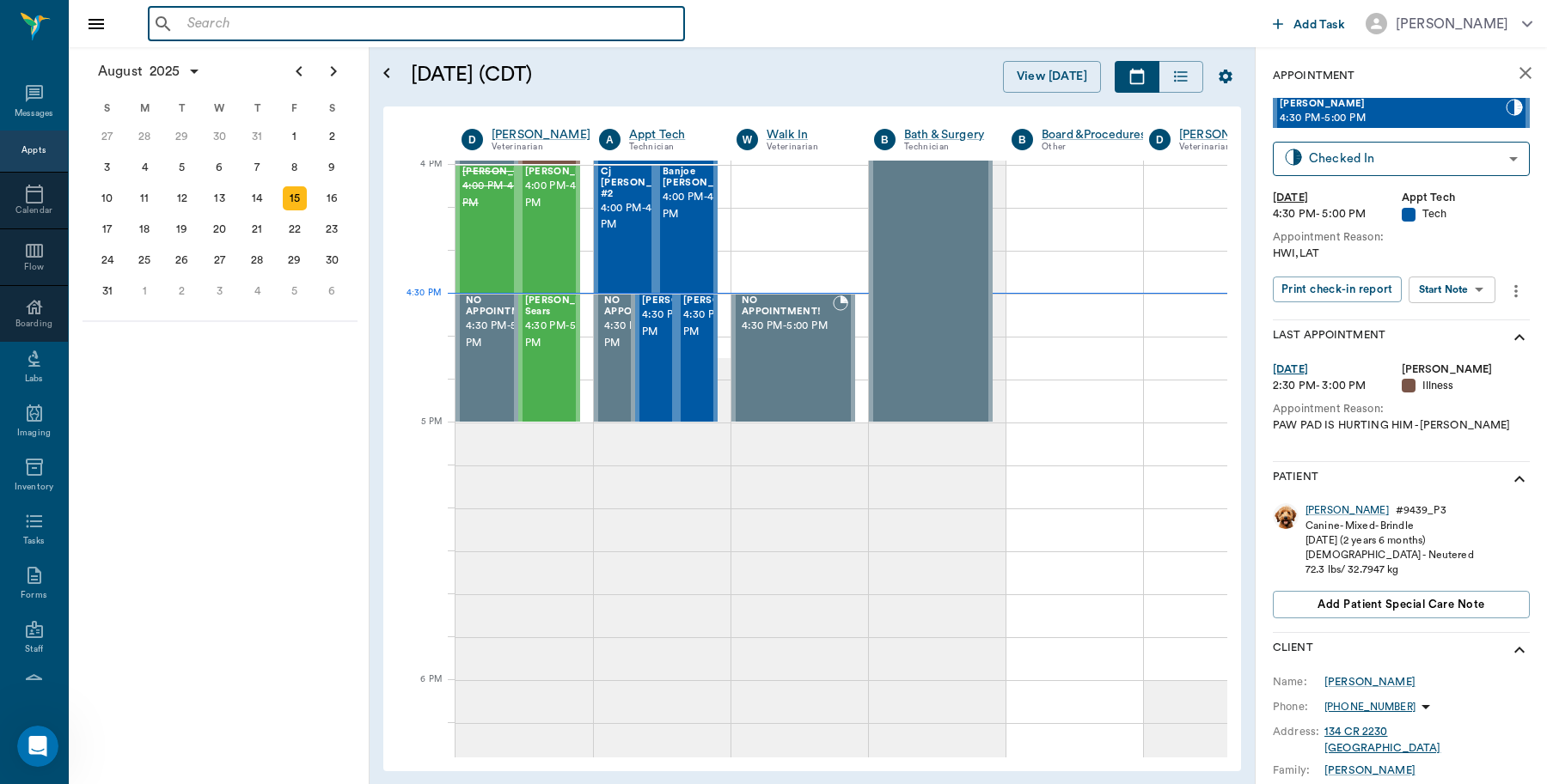
drag, startPoint x: 278, startPoint y: 17, endPoint x: 281, endPoint y: 38, distance: 21.2
click at [278, 22] on input "text" at bounding box center [429, 24] width 497 height 24
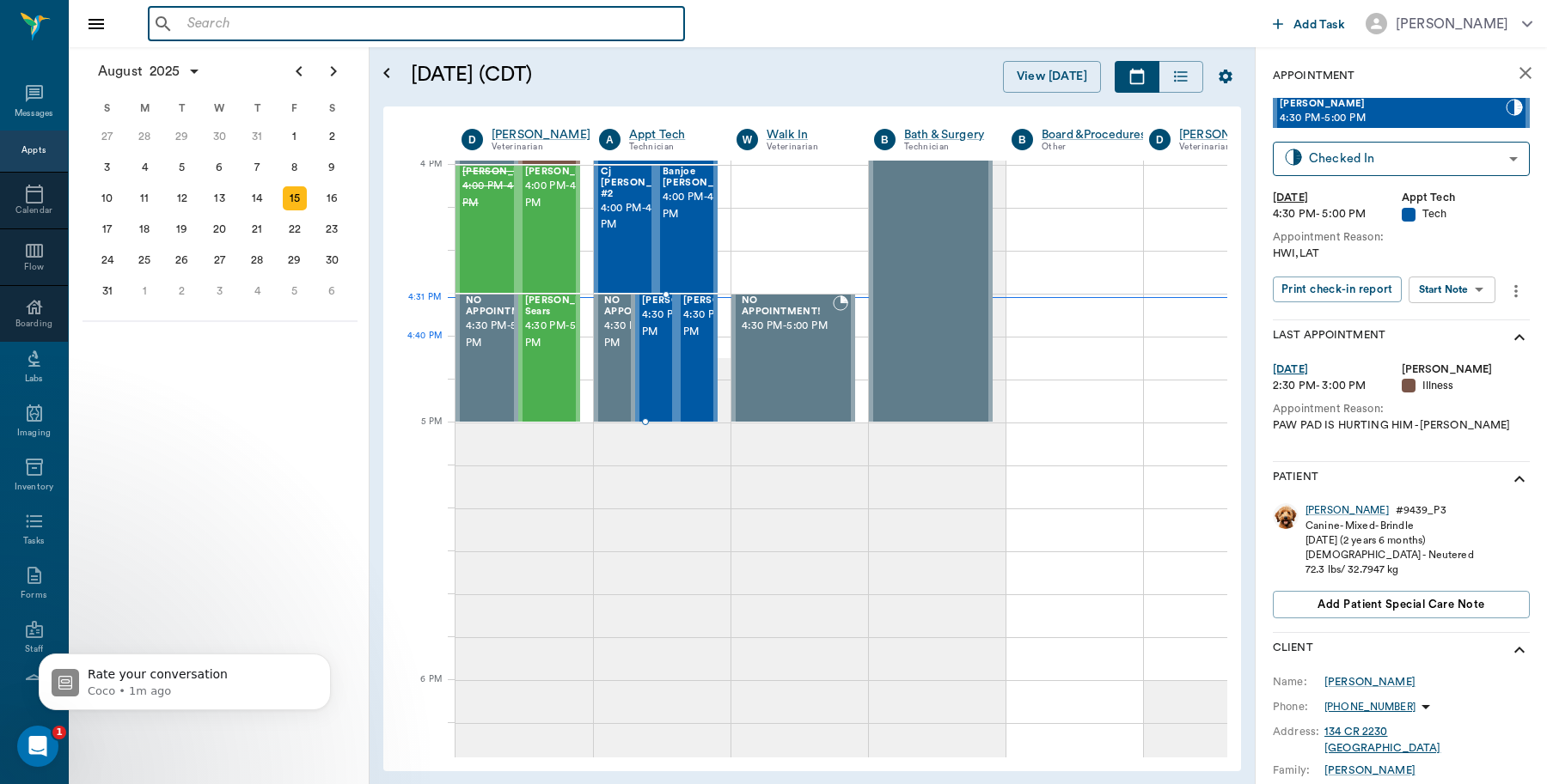
click at [647, 341] on span "4:30 PM - 5:00 PM" at bounding box center [685, 324] width 86 height 35
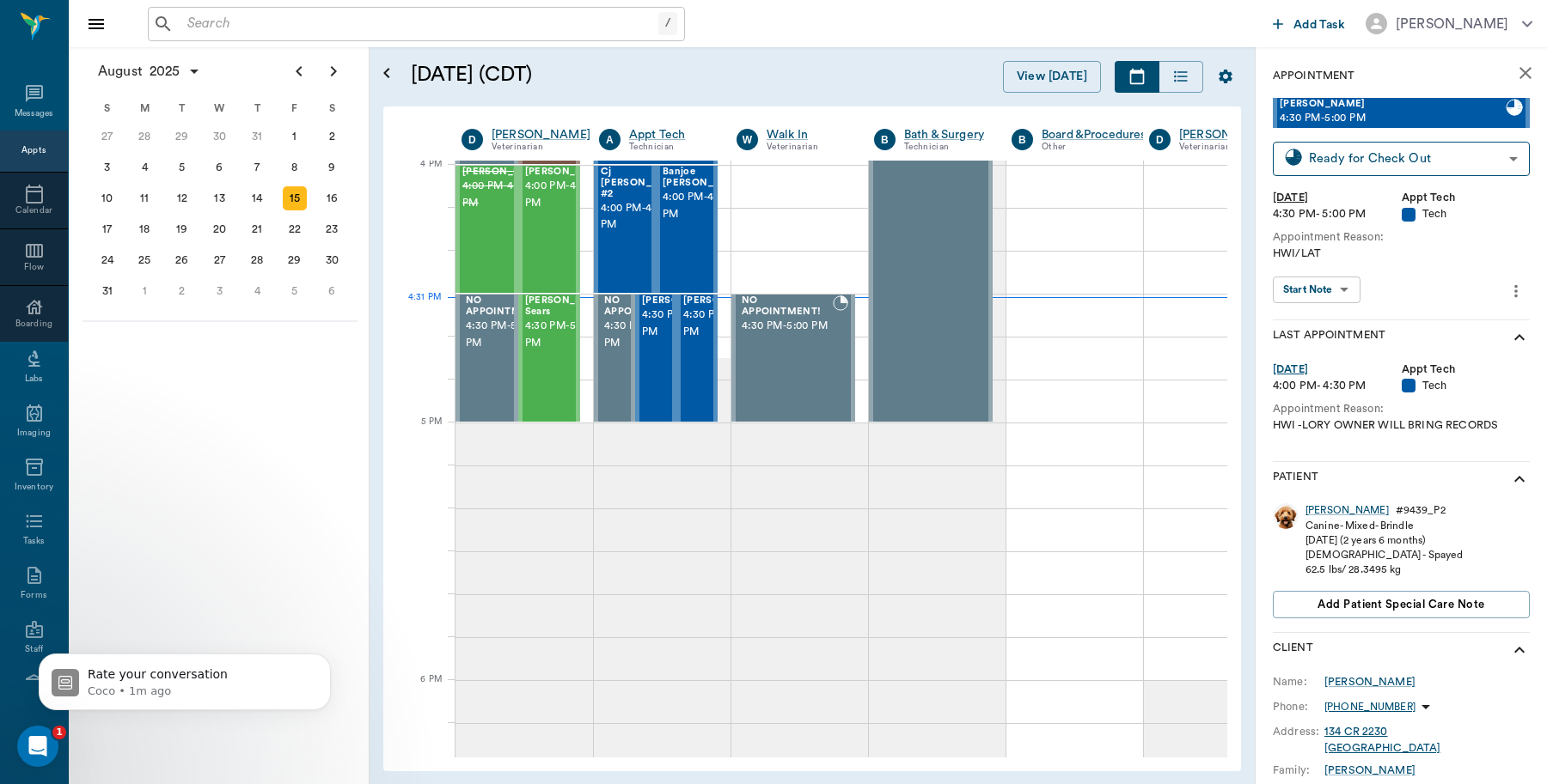
click at [1315, 514] on div "Tina" at bounding box center [1347, 511] width 83 height 15
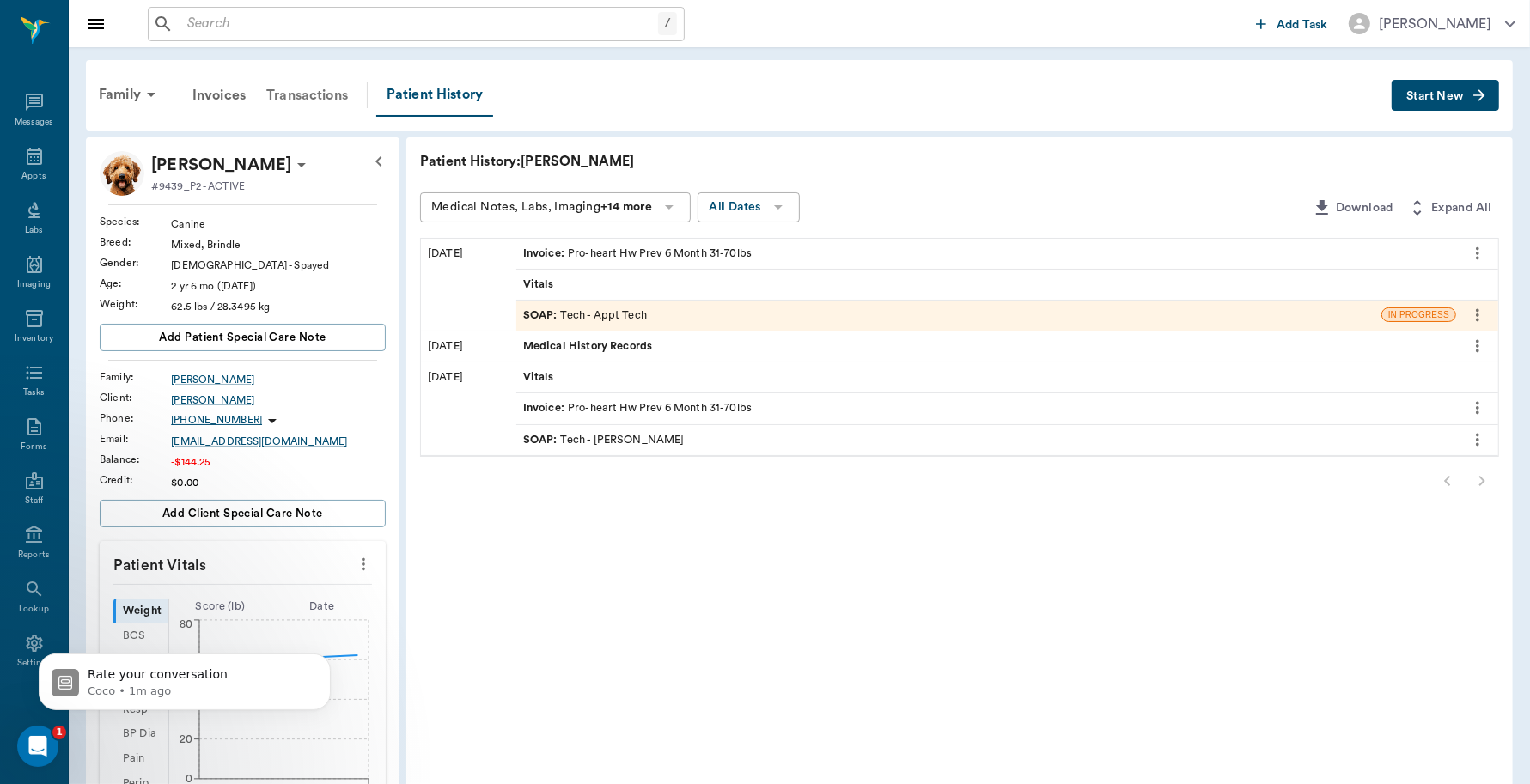
click at [301, 99] on div "Transactions" at bounding box center [307, 95] width 102 height 41
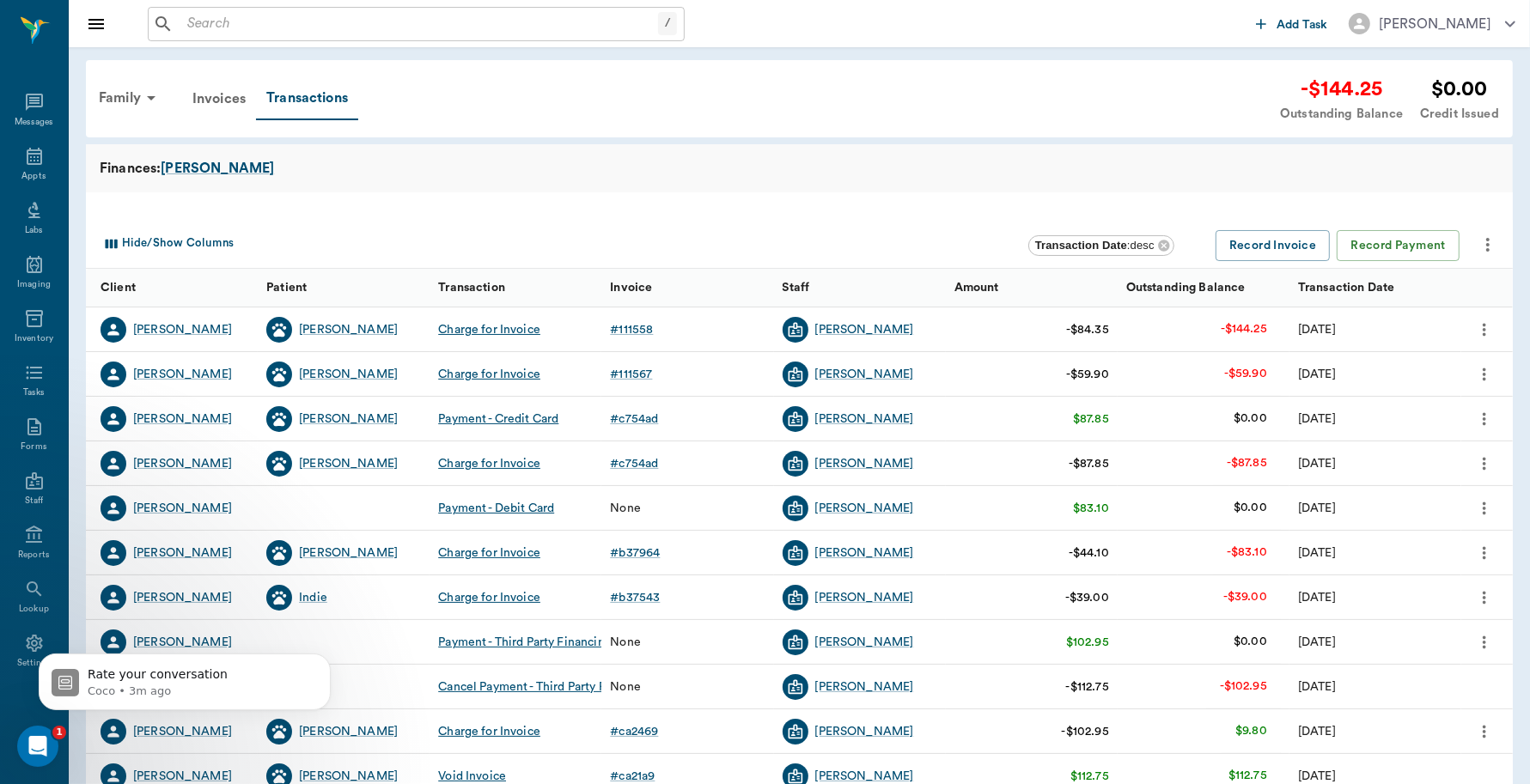
click at [1491, 242] on icon "more" at bounding box center [1488, 245] width 21 height 21
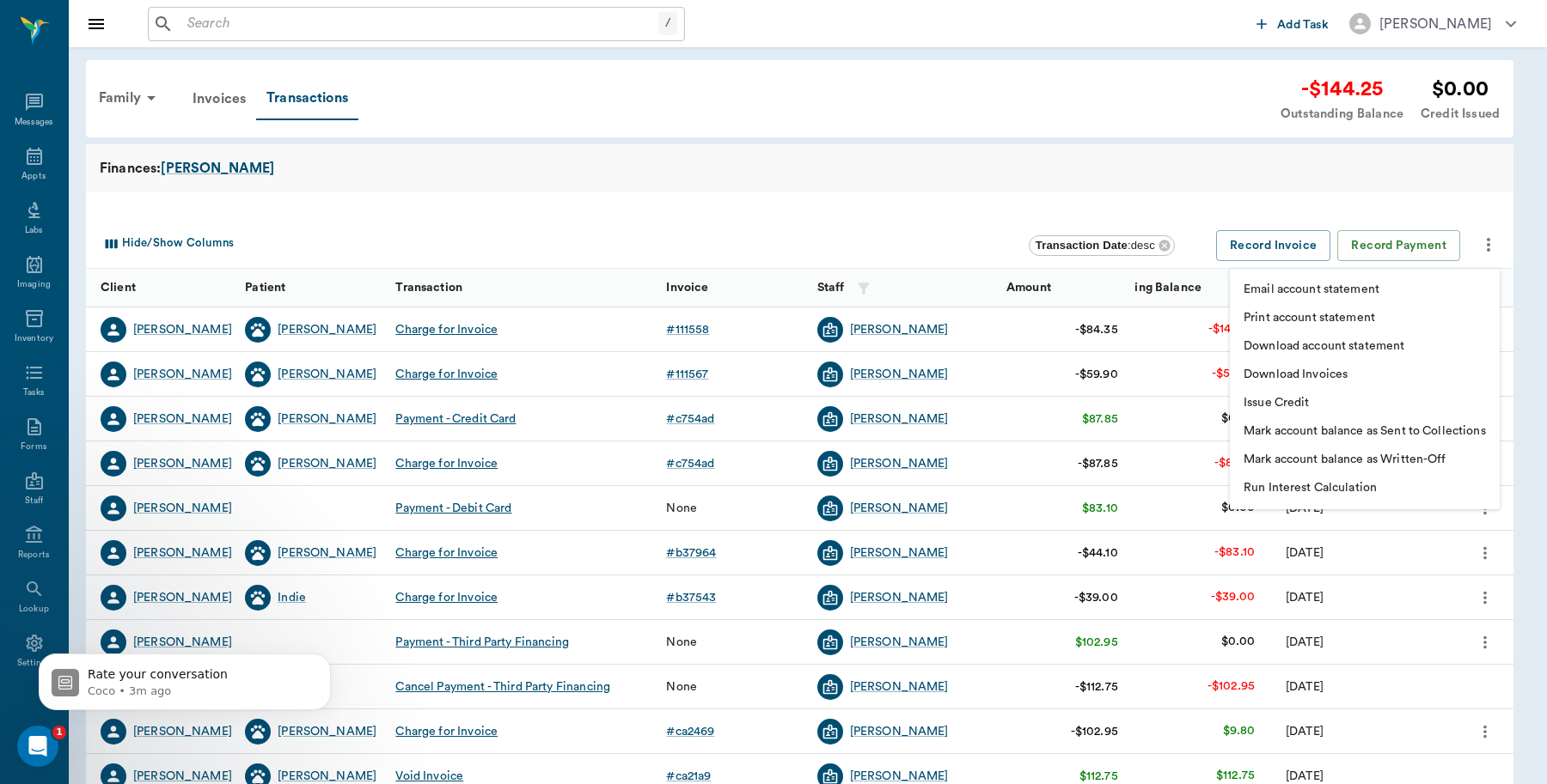
click at [633, 154] on div at bounding box center [774, 392] width 1547 height 784
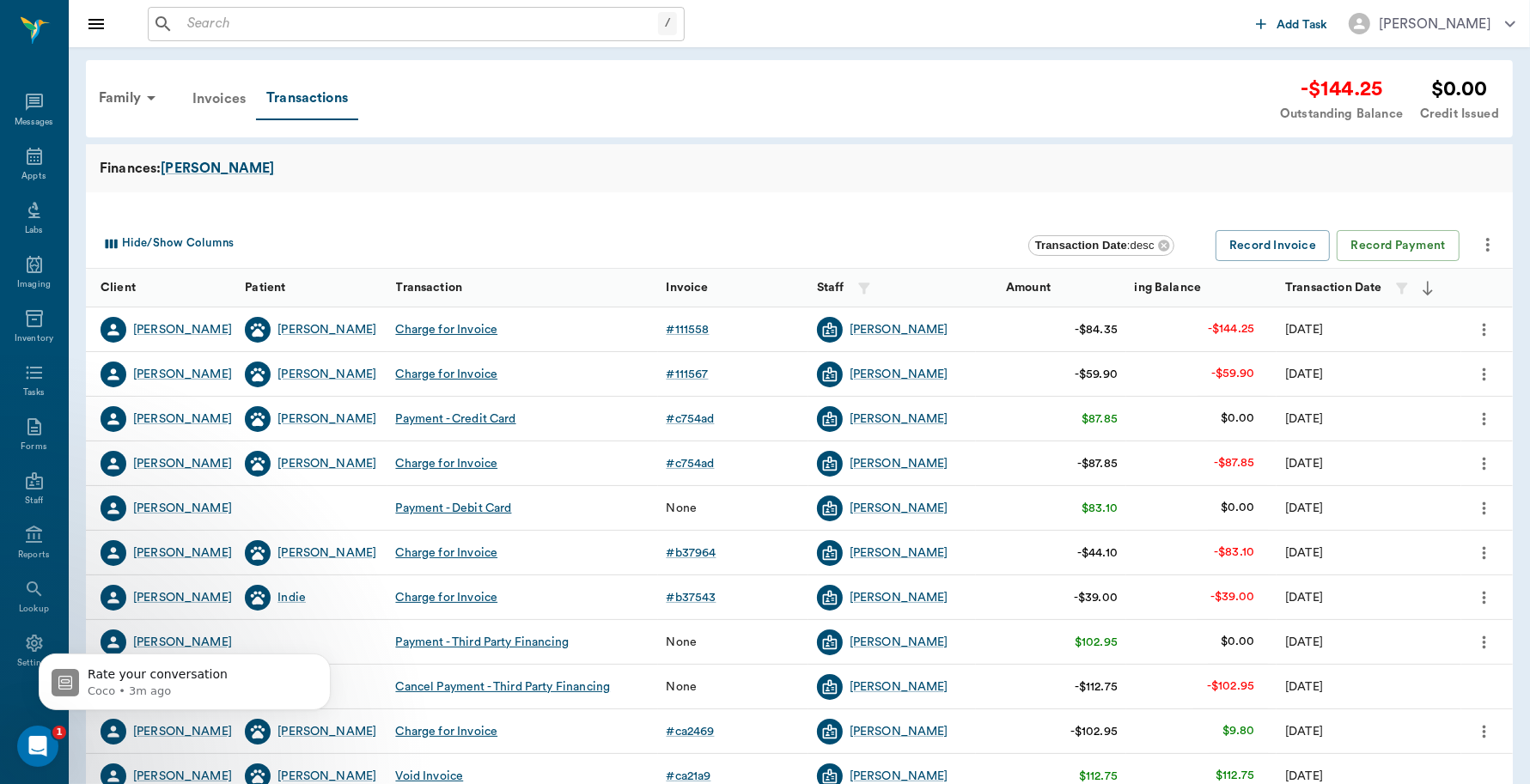
click at [228, 106] on div "Invoices" at bounding box center [219, 99] width 74 height 41
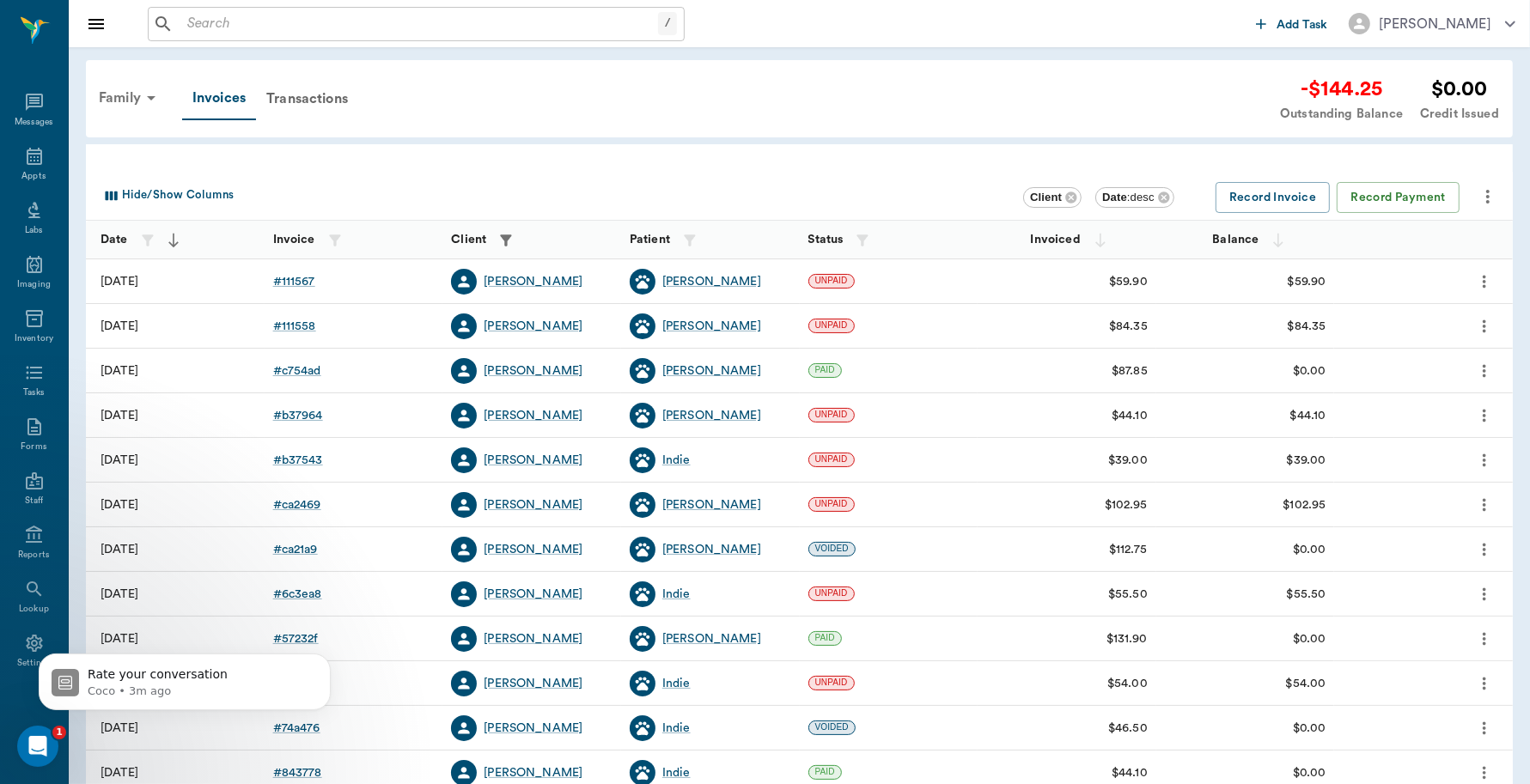
click at [116, 97] on div "Family" at bounding box center [130, 98] width 83 height 41
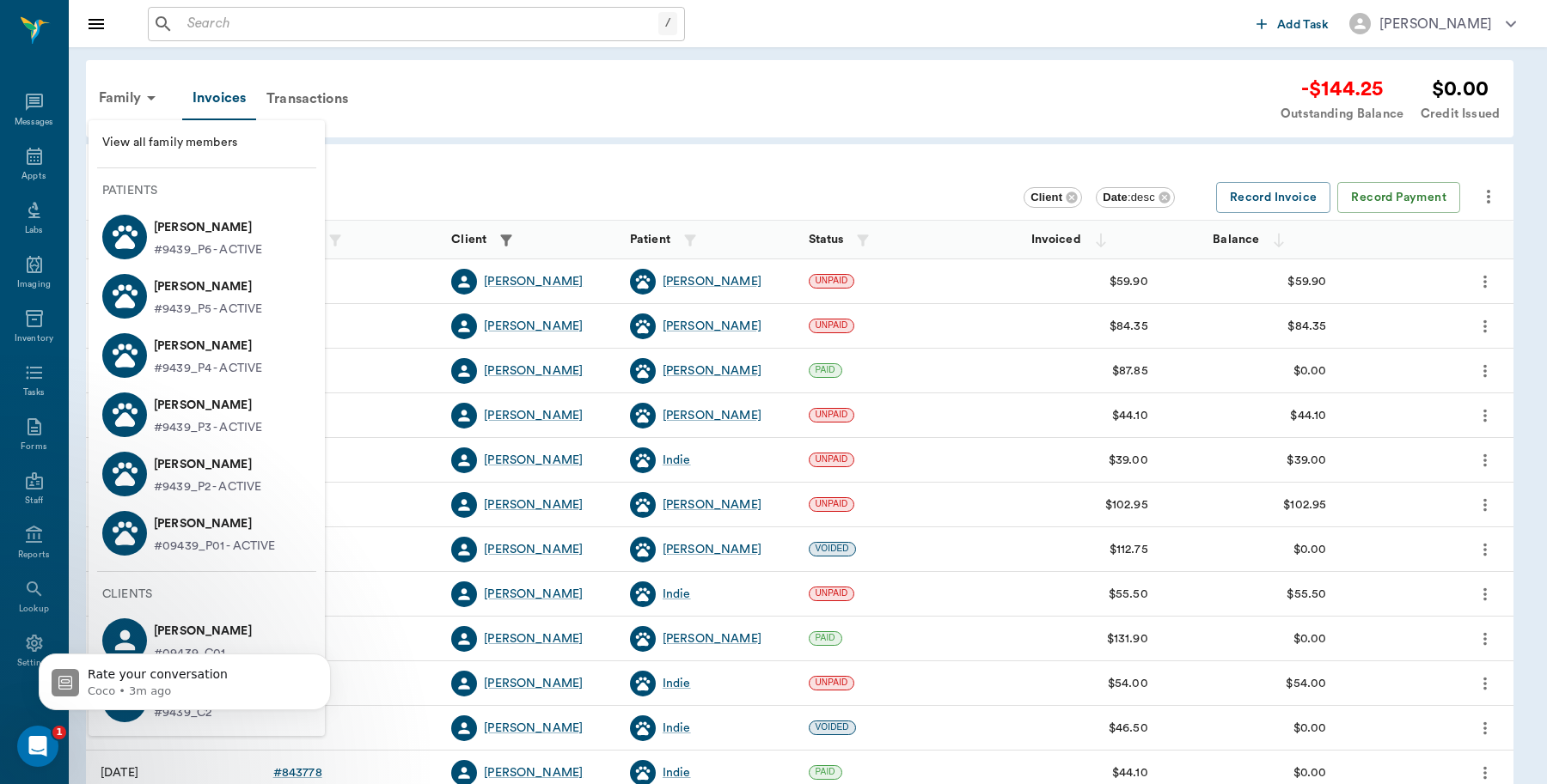
click at [190, 139] on span "View all family members" at bounding box center [206, 143] width 209 height 18
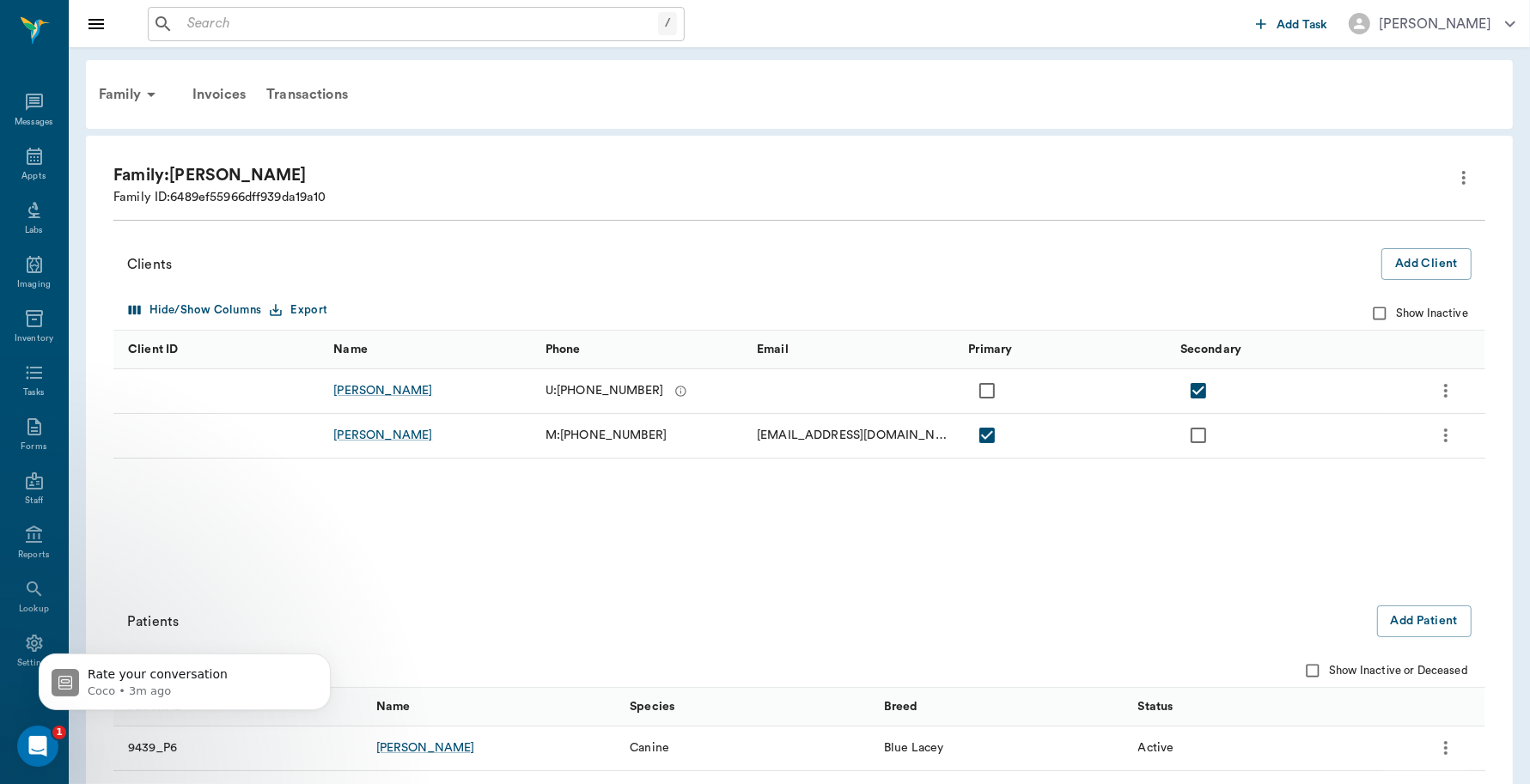
click at [1466, 183] on icon "more" at bounding box center [1463, 178] width 21 height 21
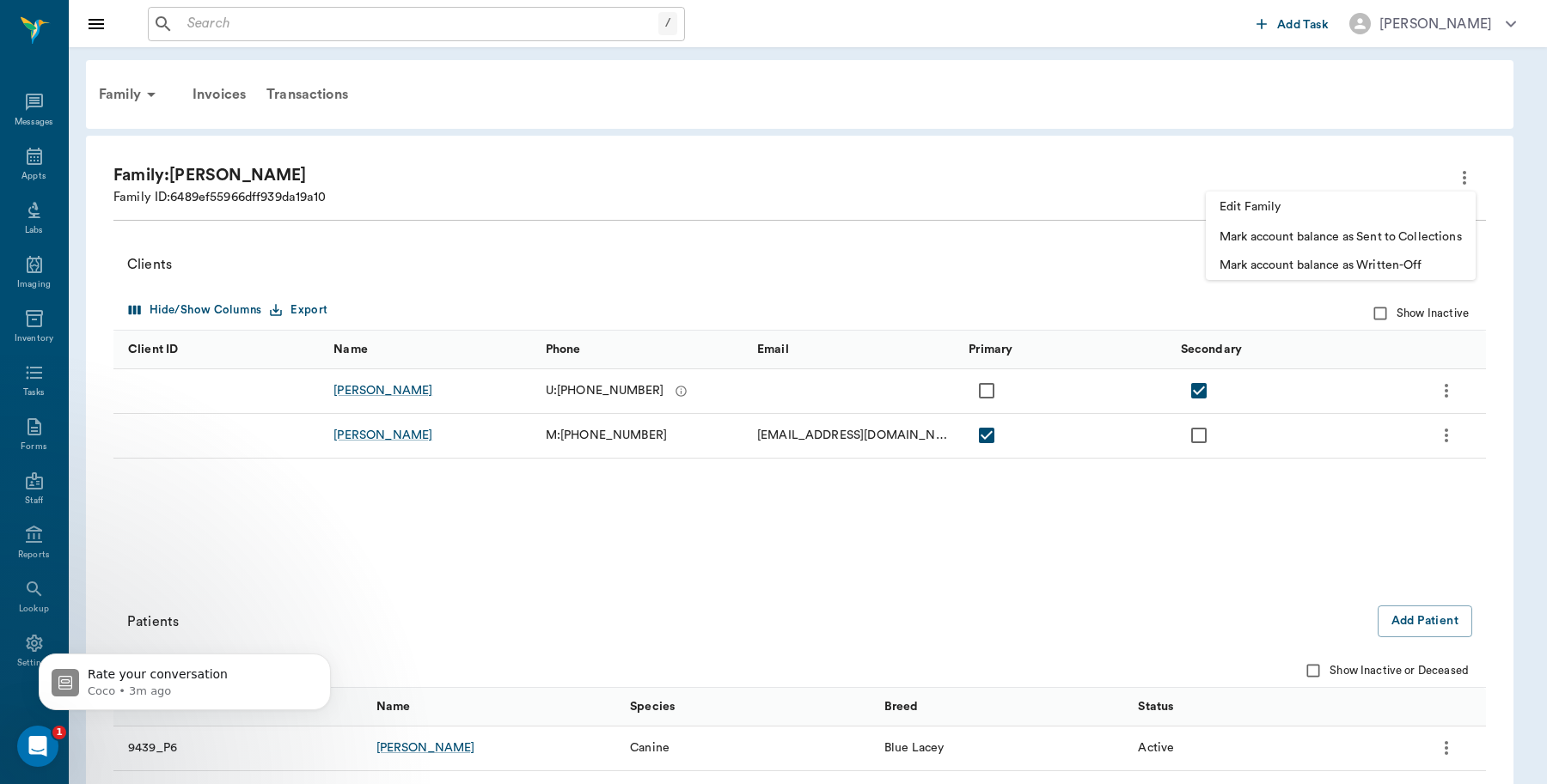
click at [121, 99] on div at bounding box center [774, 392] width 1547 height 784
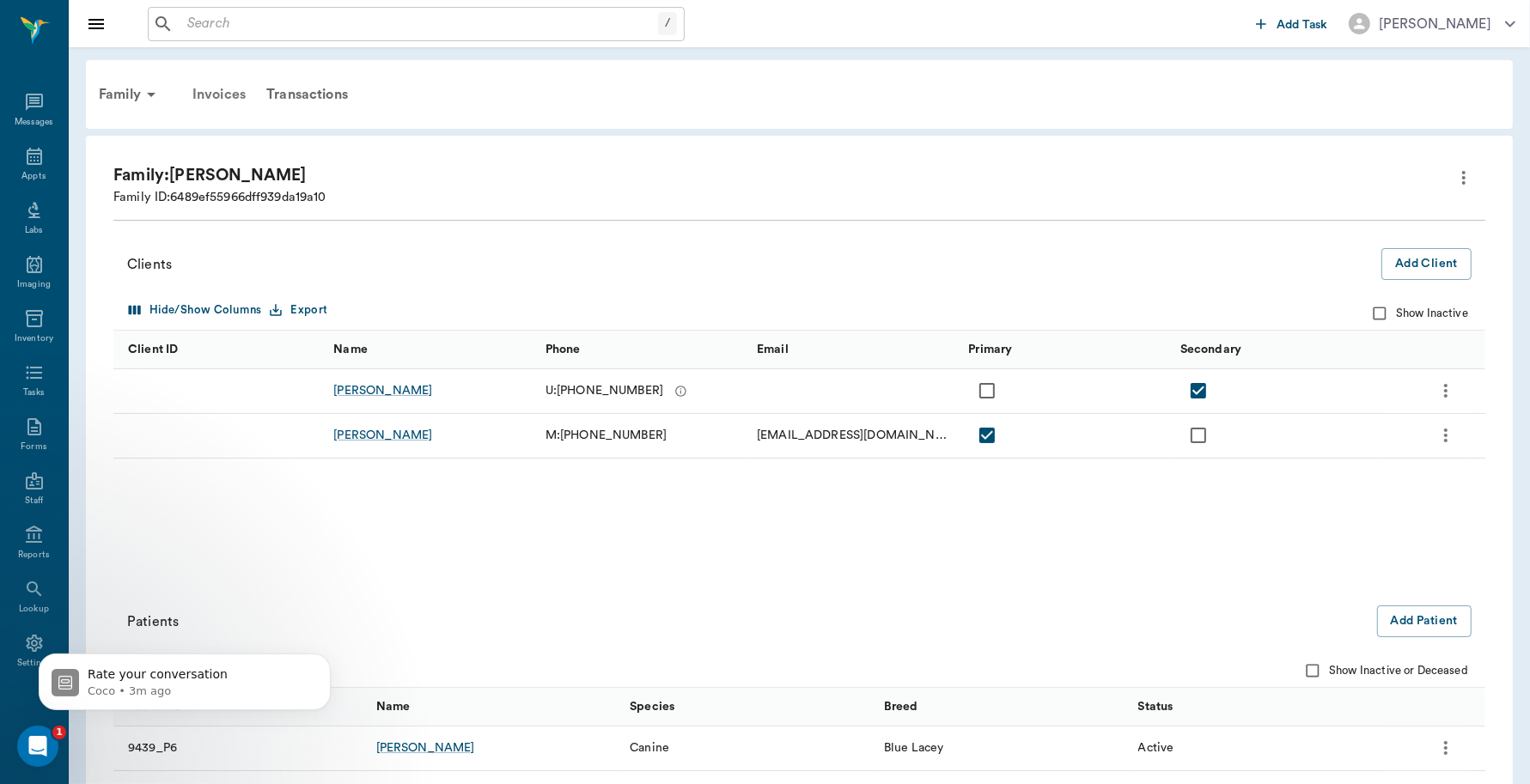
click at [233, 87] on div "Invoices" at bounding box center [219, 94] width 74 height 41
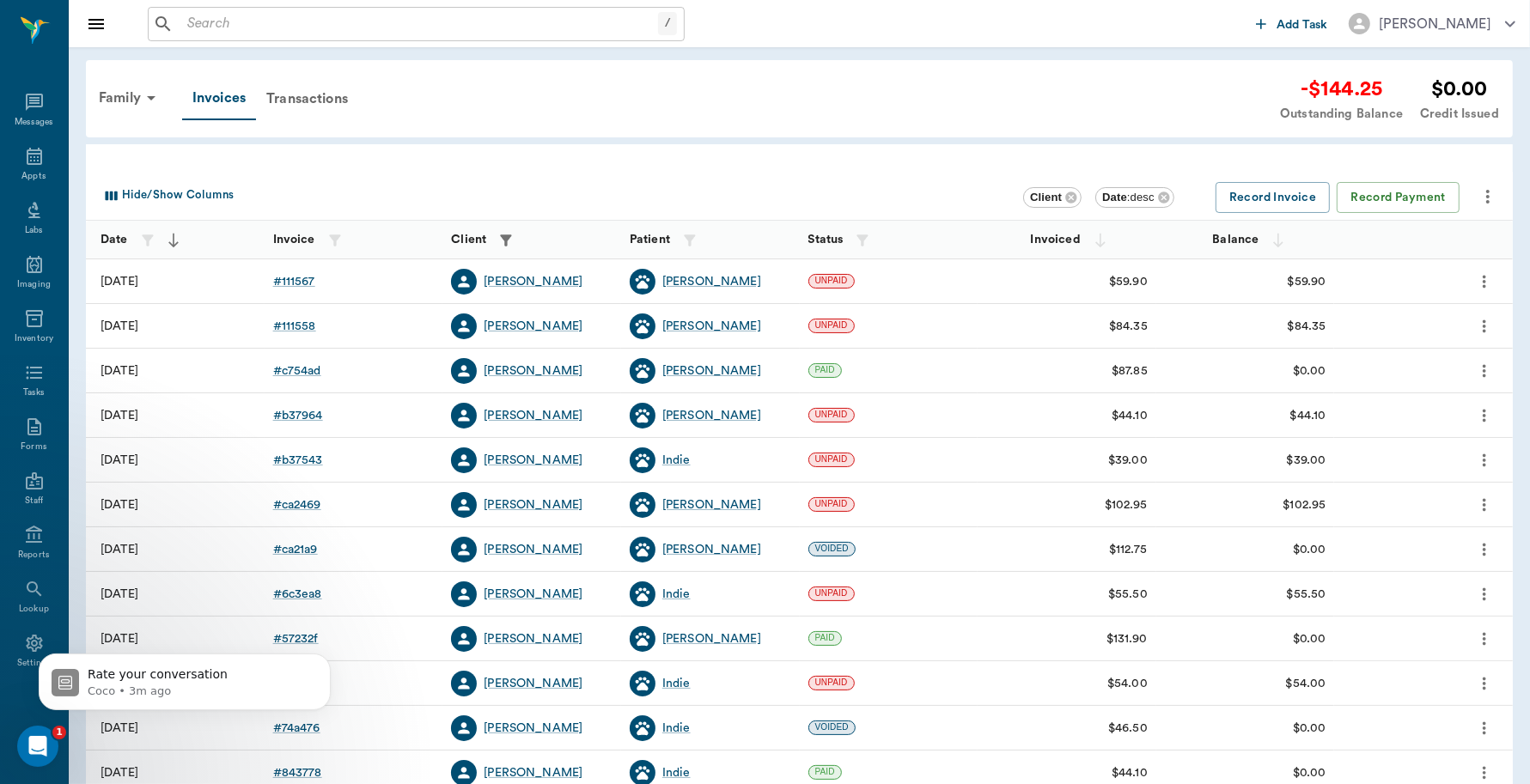
click at [1489, 202] on icon "more" at bounding box center [1488, 196] width 4 height 14
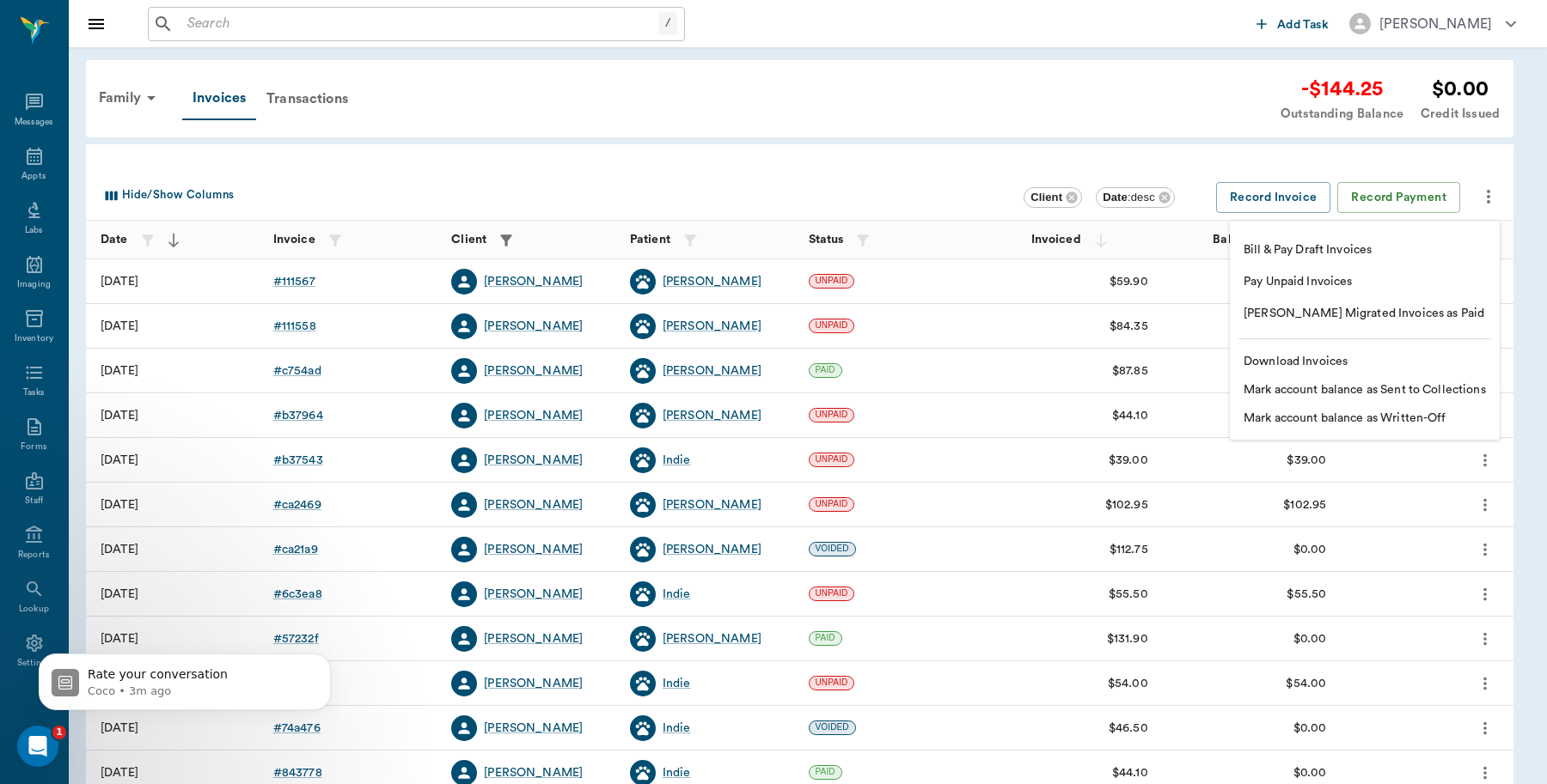
click at [294, 105] on div at bounding box center [774, 392] width 1547 height 784
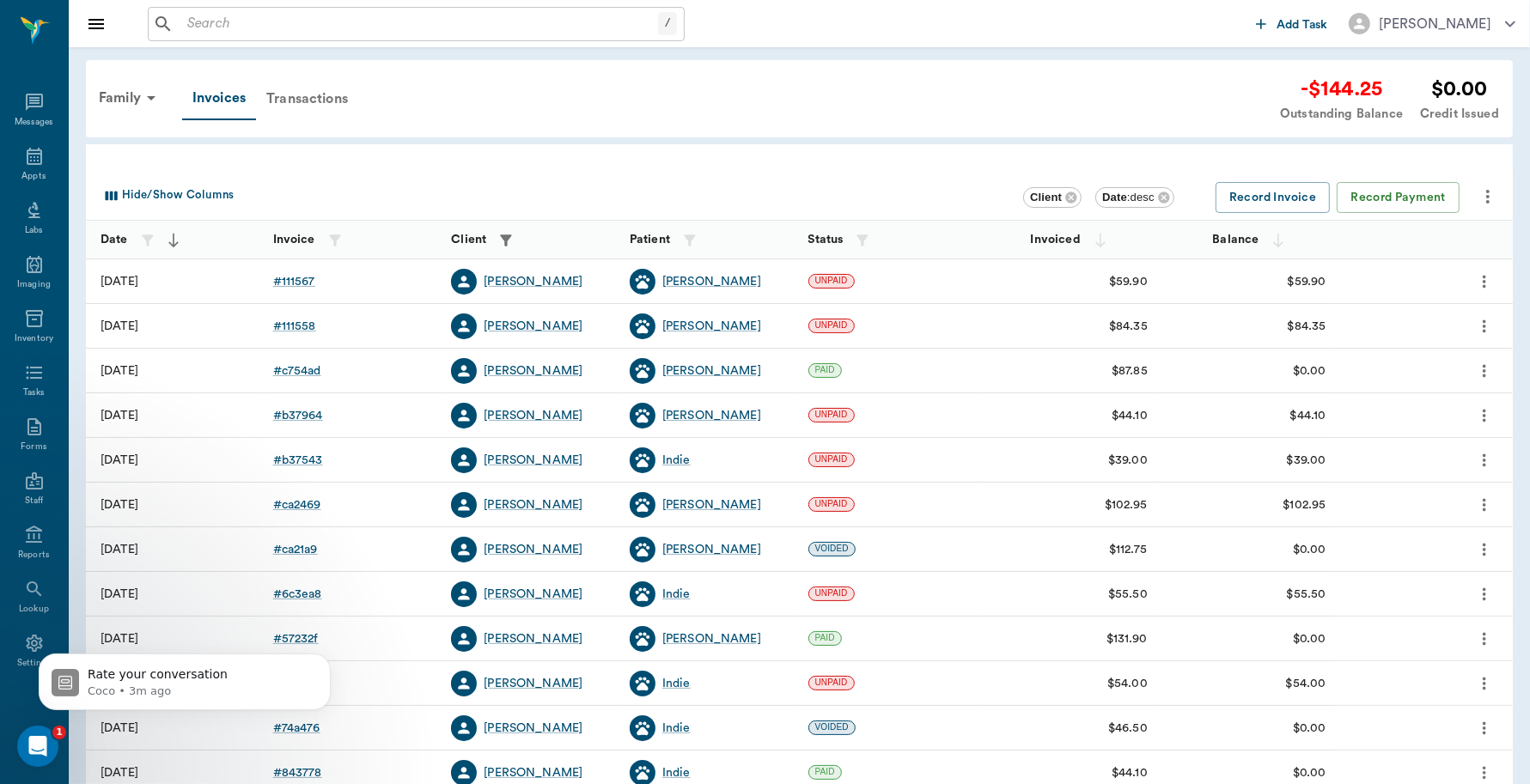
click at [306, 100] on div "Transactions" at bounding box center [307, 99] width 102 height 41
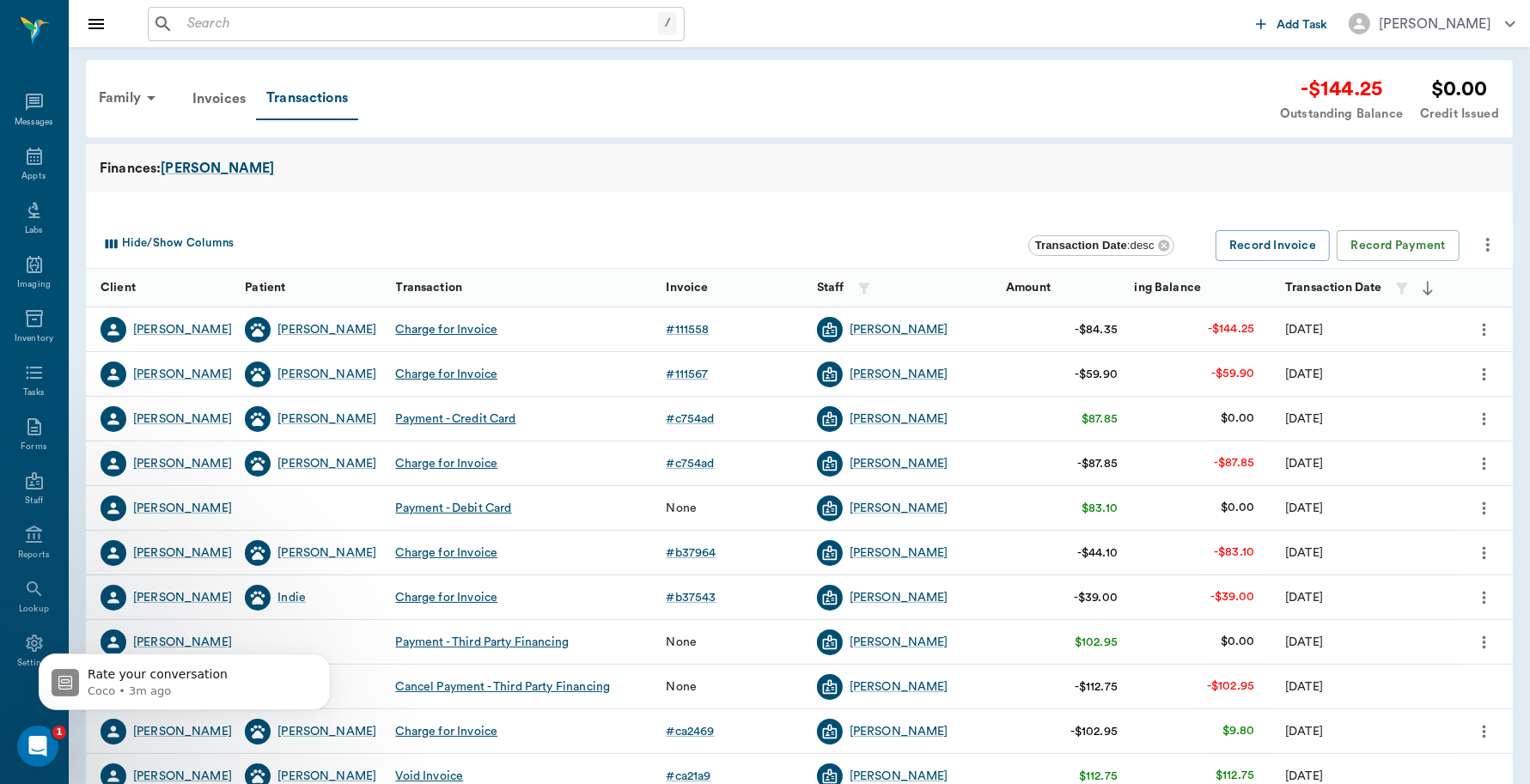
click at [1489, 236] on icon "more" at bounding box center [1488, 245] width 21 height 21
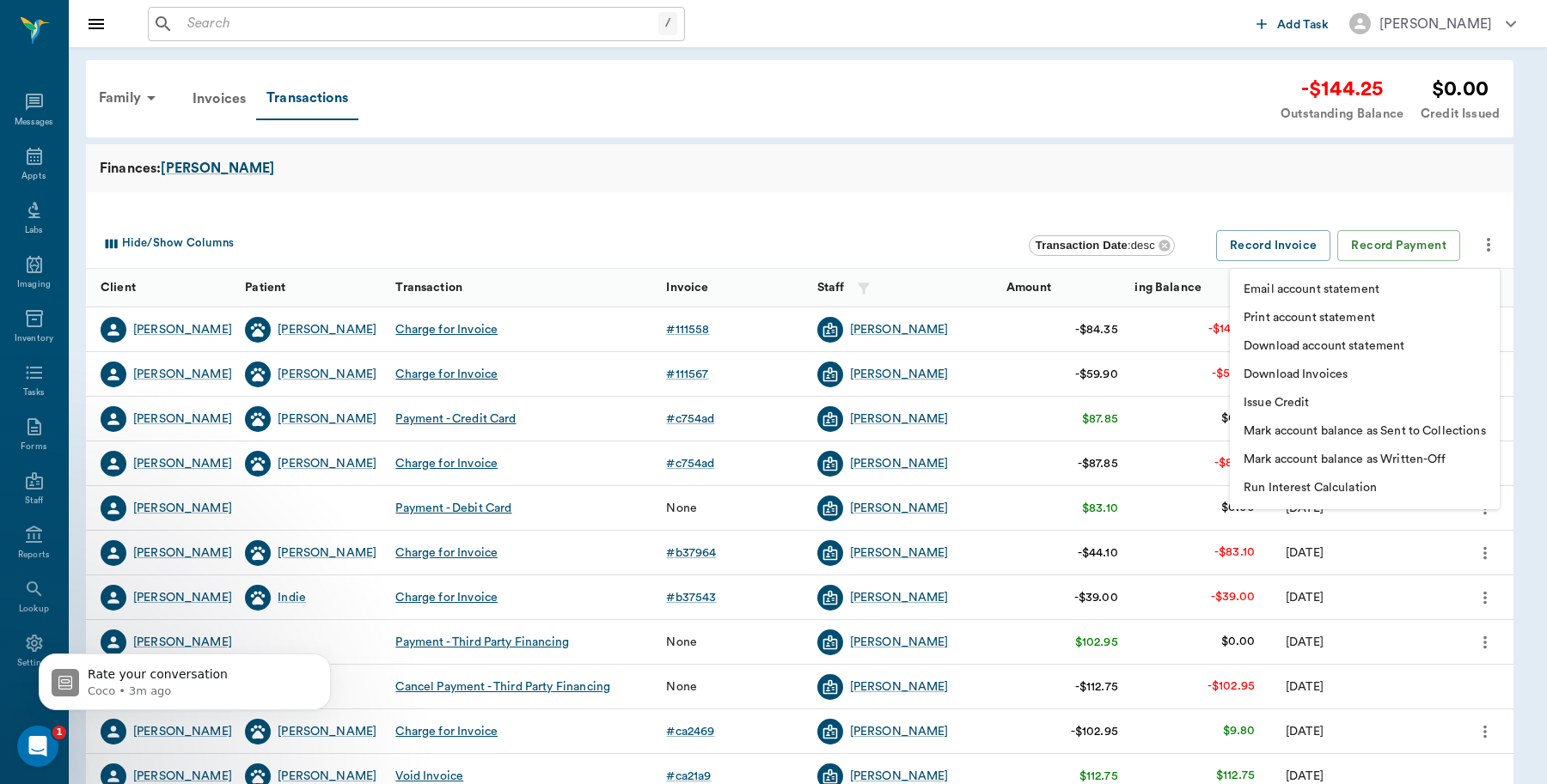
click at [753, 160] on div at bounding box center [774, 392] width 1547 height 784
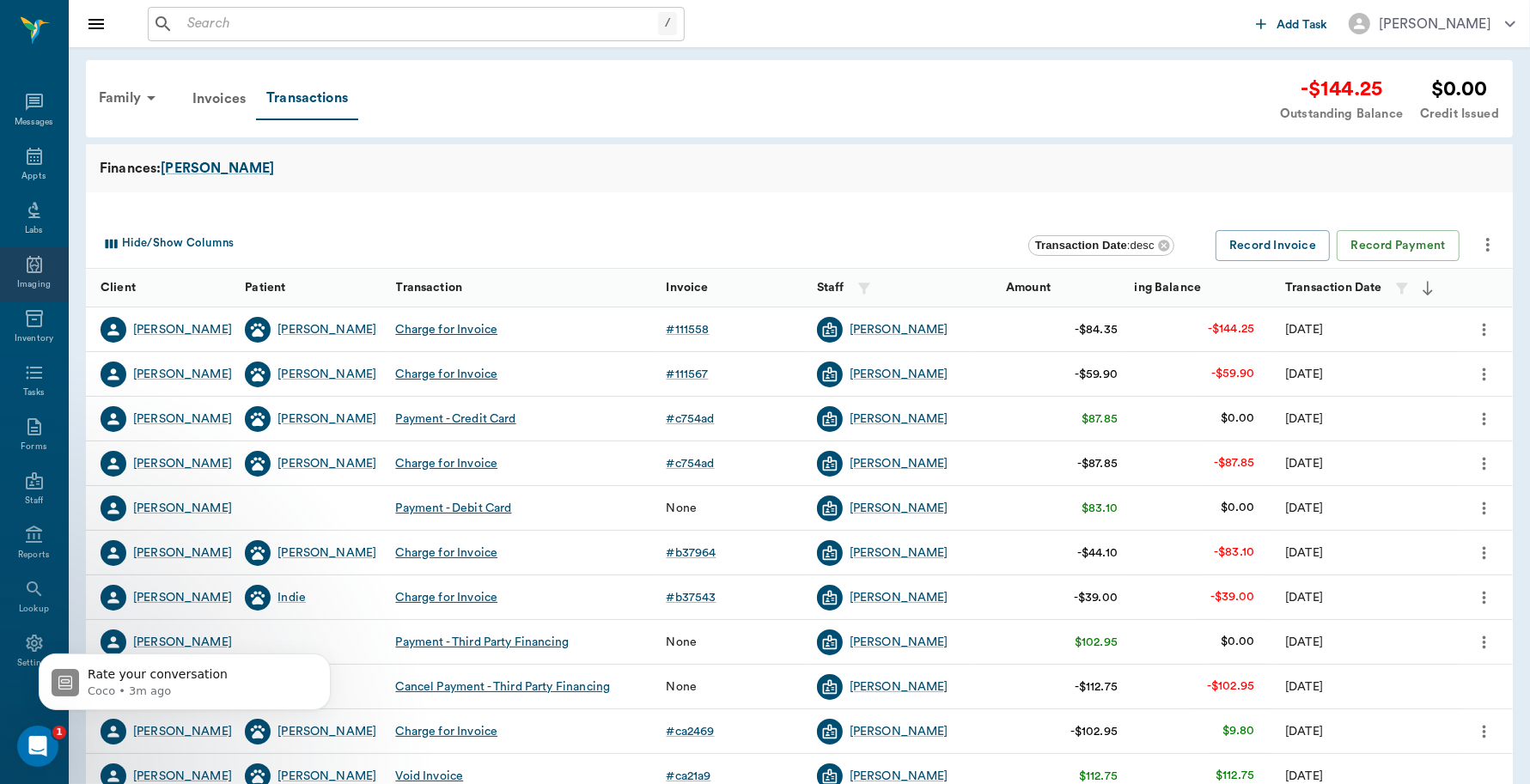
scroll to position [5, 0]
click at [131, 100] on div "Family" at bounding box center [130, 98] width 83 height 41
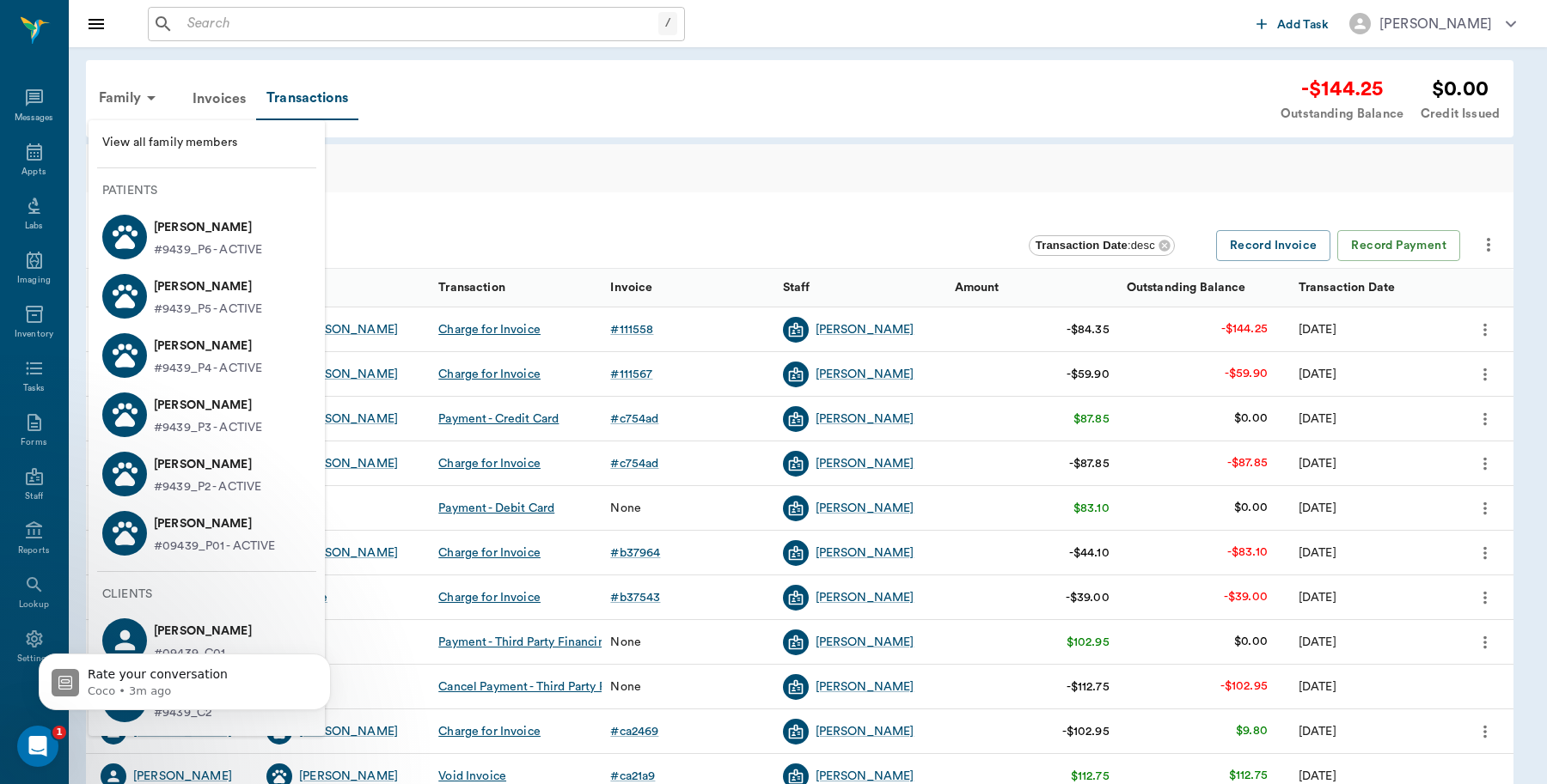
click at [568, 76] on div at bounding box center [774, 392] width 1547 height 784
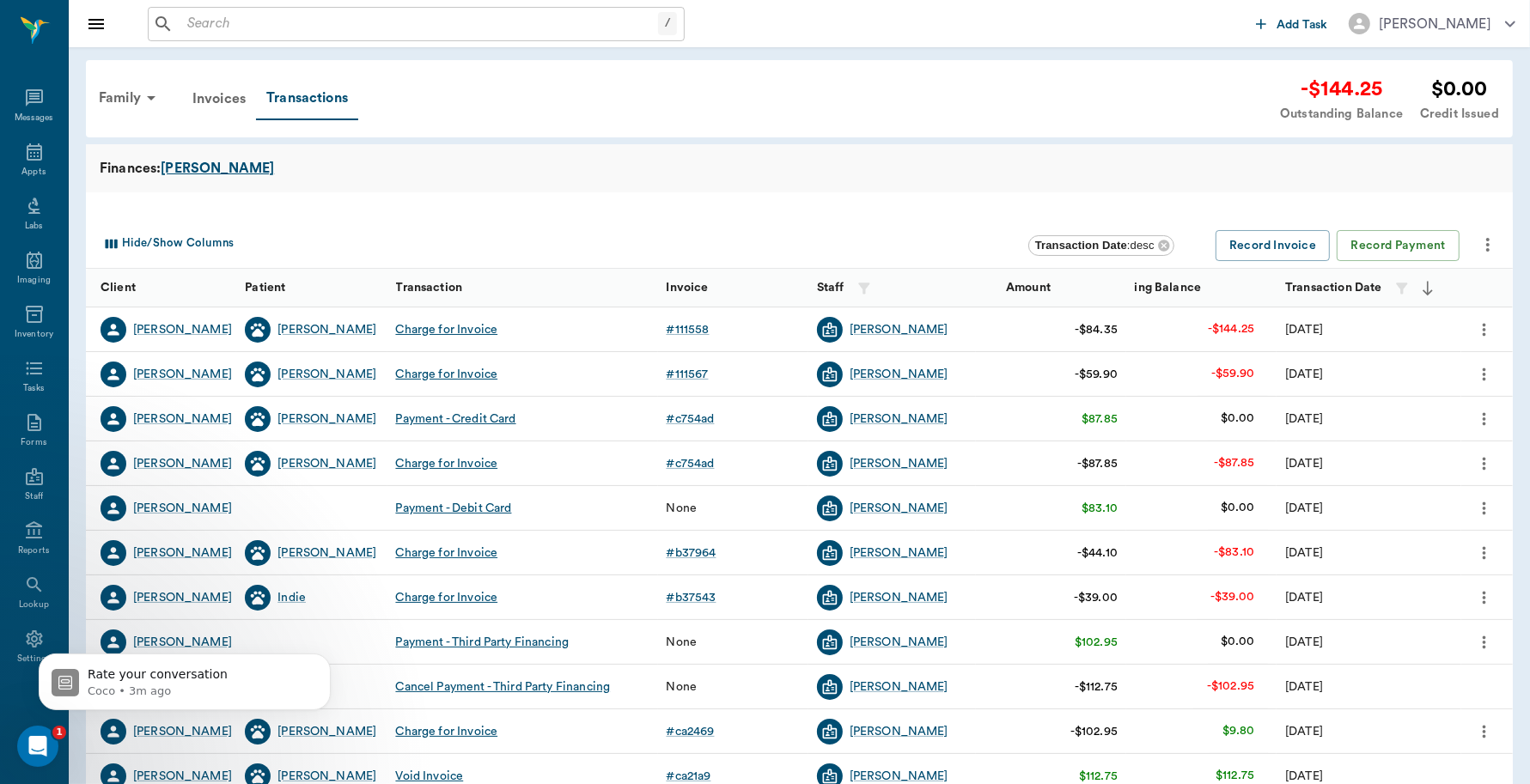
click at [181, 163] on div "Perez" at bounding box center [217, 168] width 113 height 21
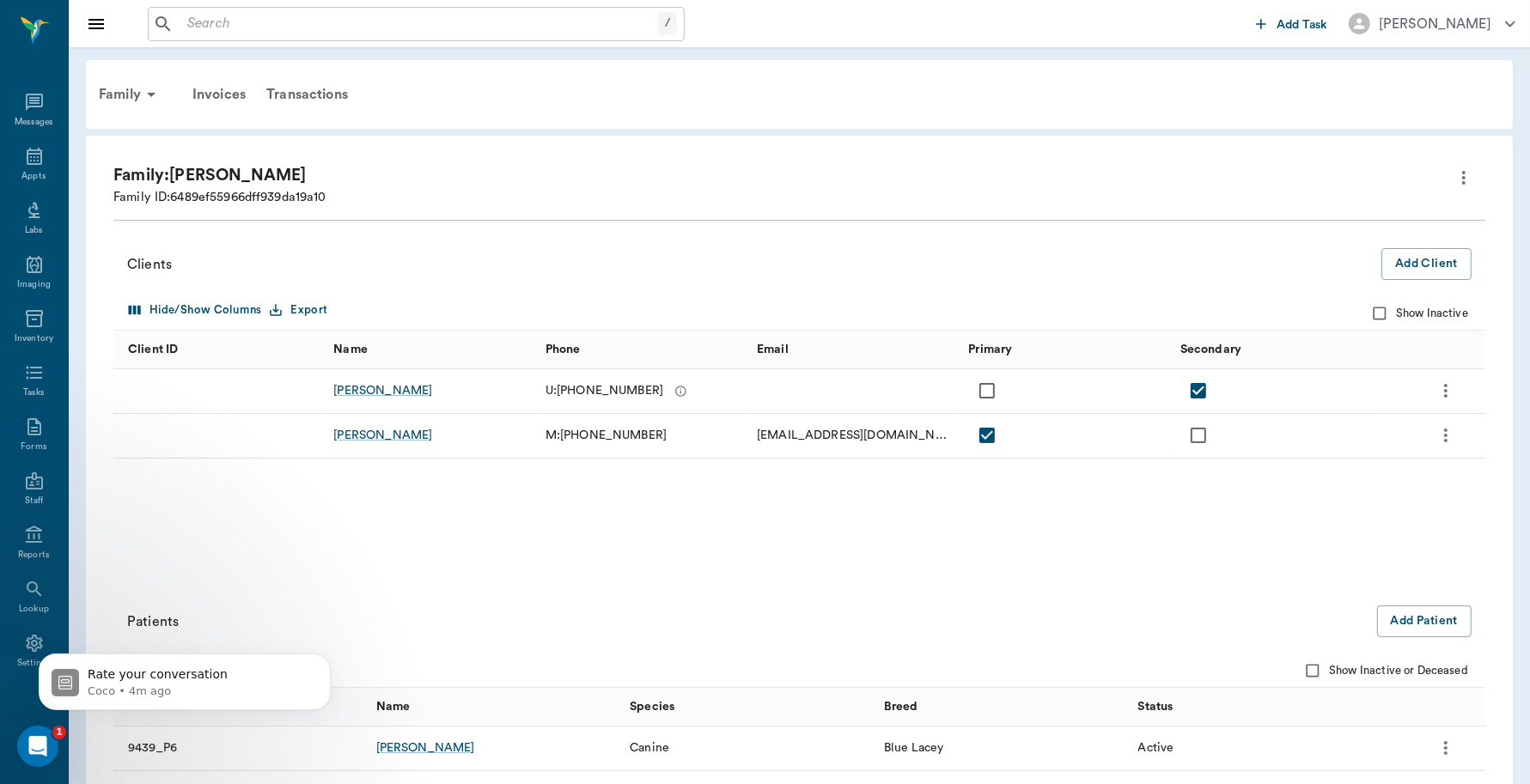
scroll to position [5, 0]
click at [1461, 168] on icon "more" at bounding box center [1463, 178] width 21 height 21
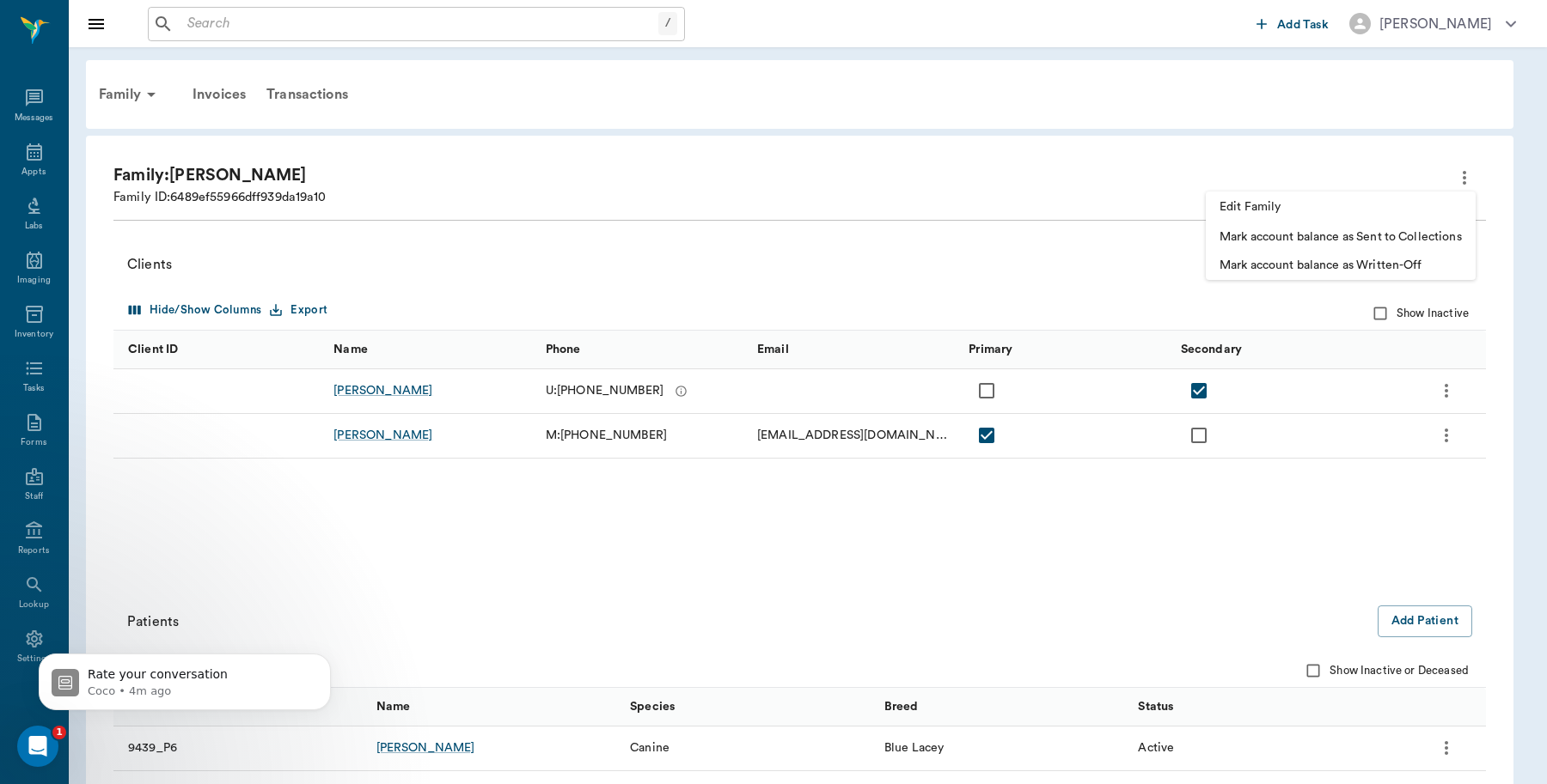
click at [104, 92] on div at bounding box center [774, 392] width 1547 height 784
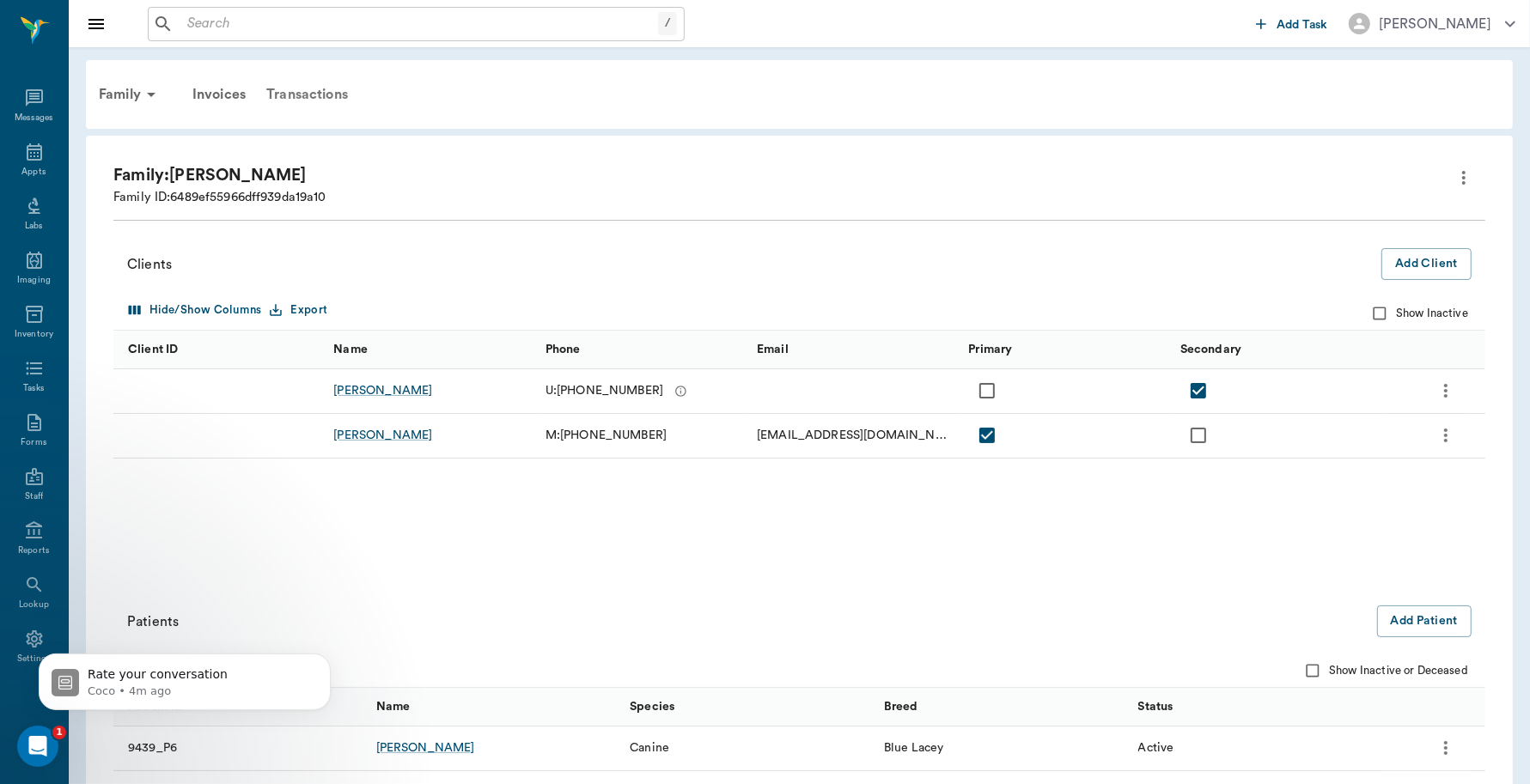
click at [351, 99] on div "Transactions" at bounding box center [307, 94] width 102 height 41
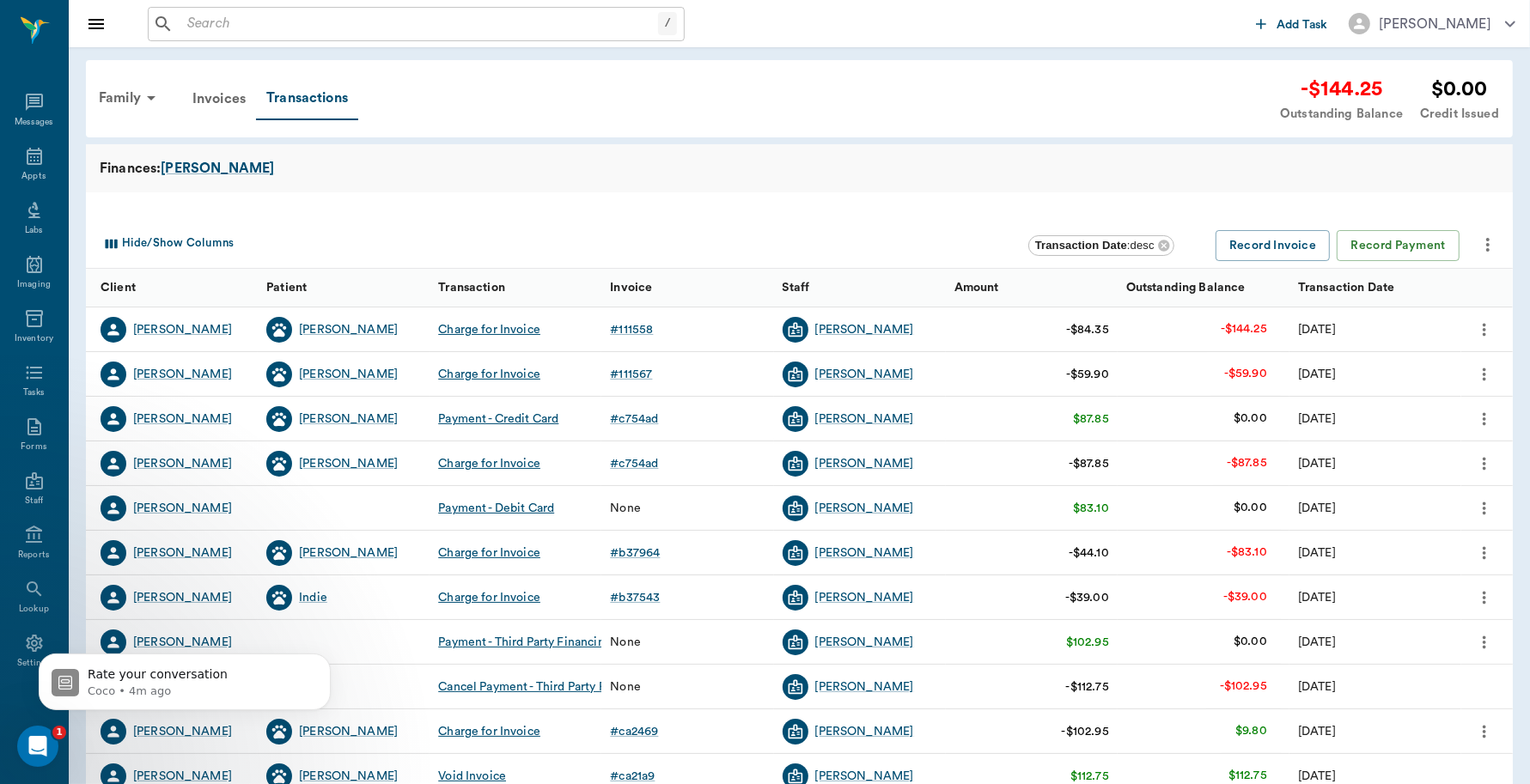
scroll to position [5, 0]
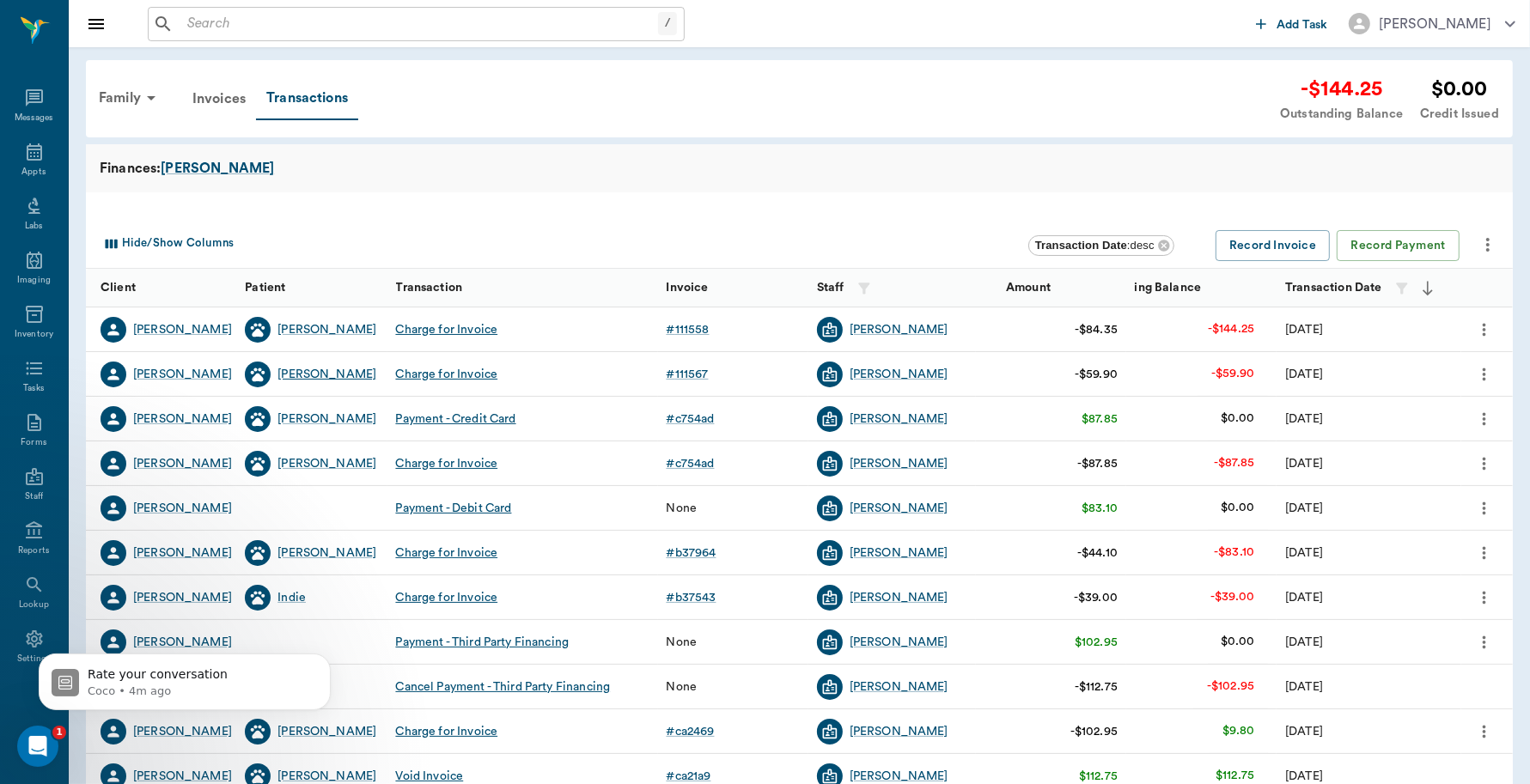
click at [286, 376] on div "Tina" at bounding box center [327, 374] width 99 height 17
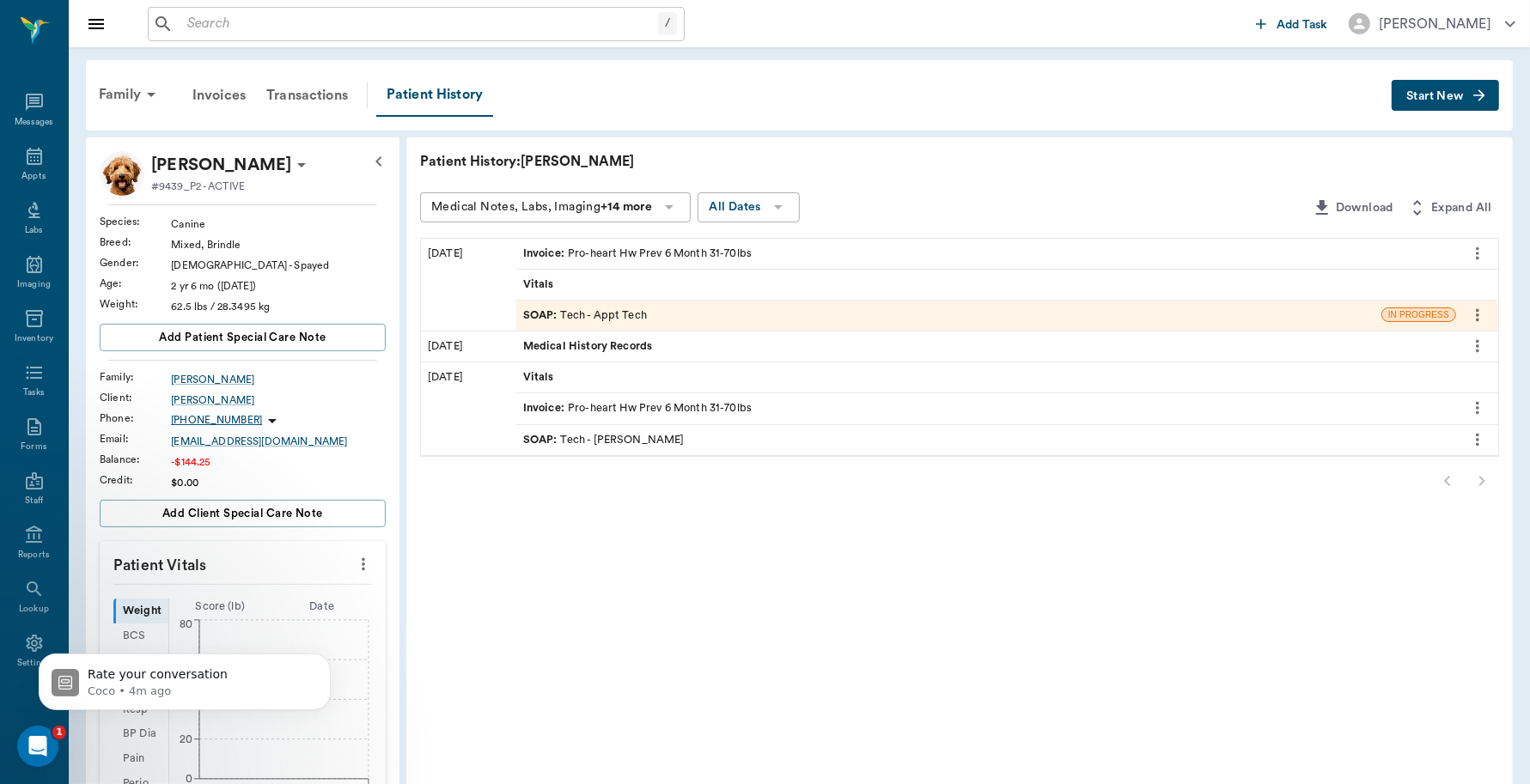
scroll to position [5, 0]
click at [1448, 96] on span "Start New" at bounding box center [1435, 96] width 58 height 0
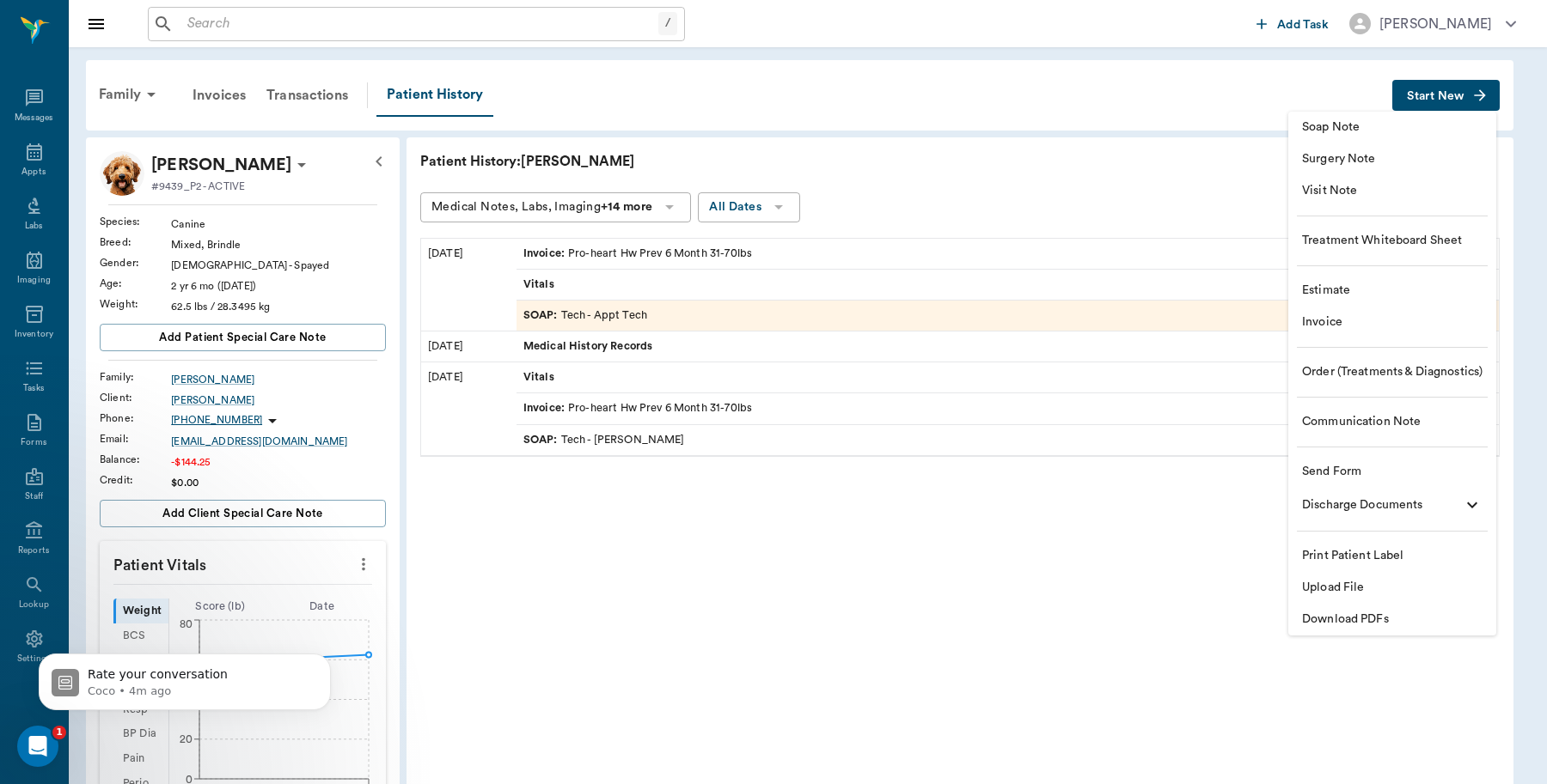
click at [1342, 322] on span "Invoice" at bounding box center [1393, 323] width 181 height 18
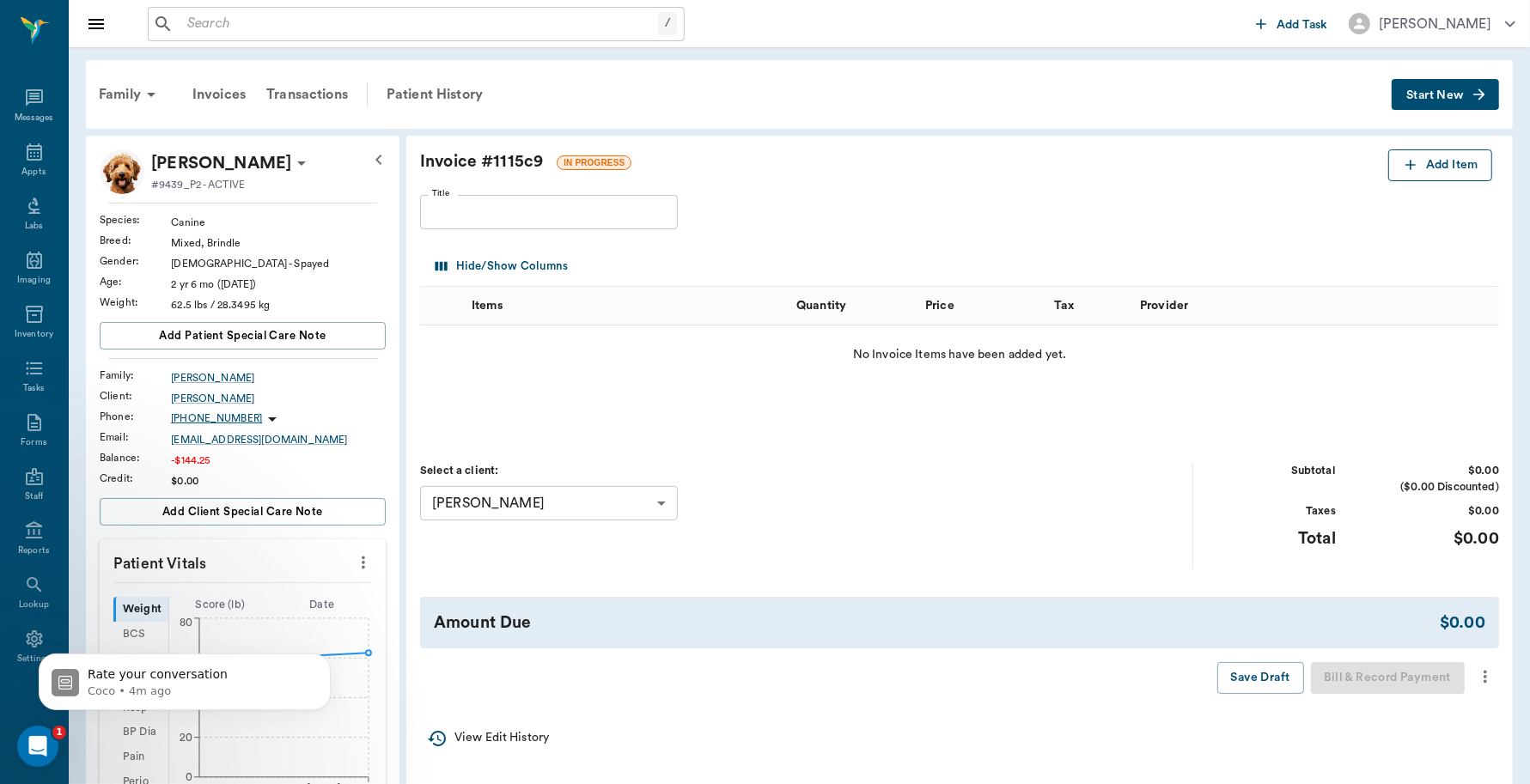
click at [1439, 172] on button "Add Item" at bounding box center [1441, 165] width 104 height 32
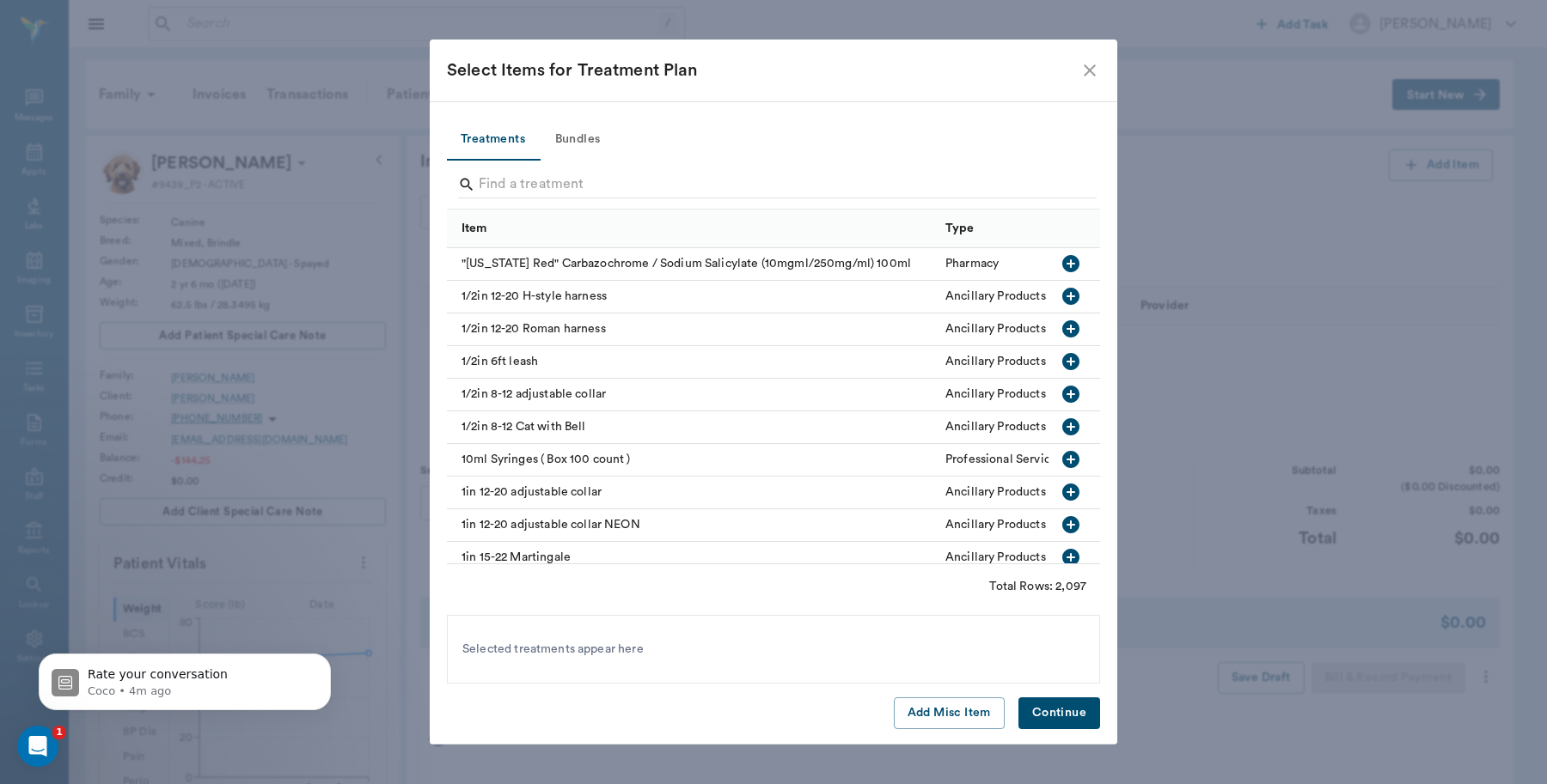
click at [818, 164] on div at bounding box center [777, 186] width 638 height 45
click at [793, 172] on input "Search" at bounding box center [774, 184] width 592 height 27
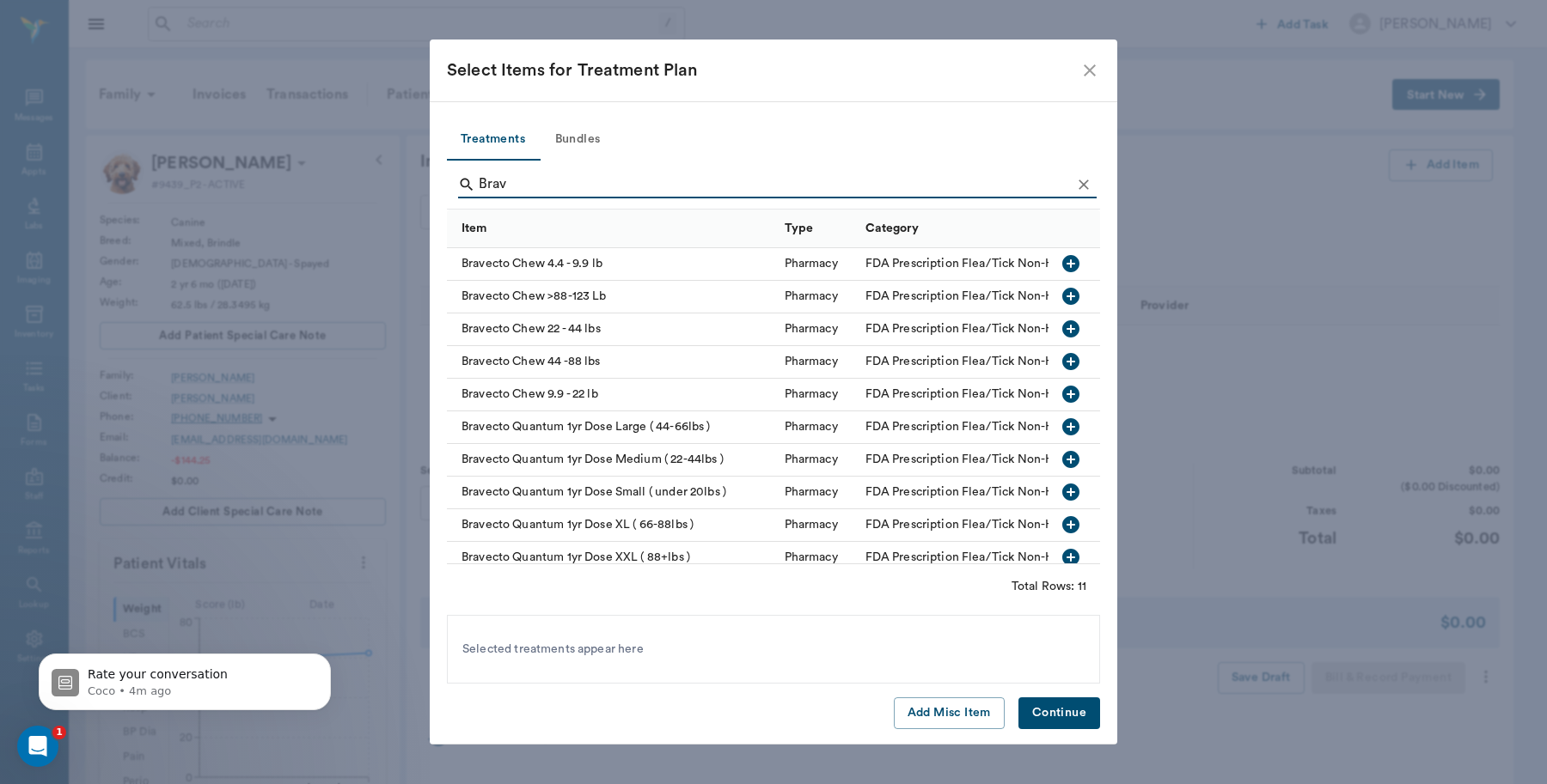
type input "Brav"
click at [689, 363] on div "Bravecto Chew 44 -88 lbs" at bounding box center [611, 362] width 329 height 33
click at [1068, 718] on button "Continue" at bounding box center [1058, 713] width 81 height 32
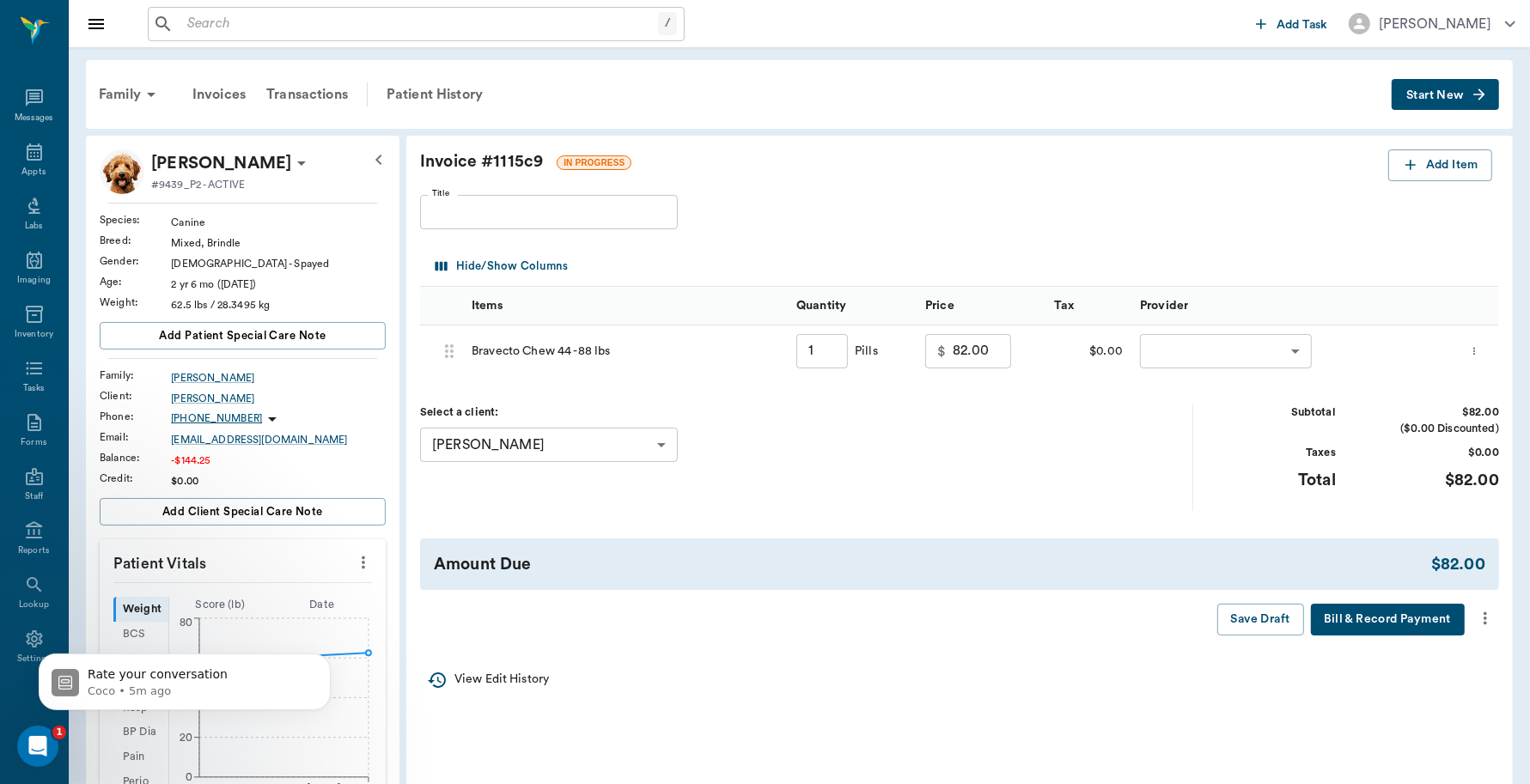
drag, startPoint x: 834, startPoint y: 348, endPoint x: 843, endPoint y: 346, distance: 9.2
click at [836, 348] on input "1" at bounding box center [822, 351] width 51 height 35
type input "2"
type input "164.00"
type input "2"
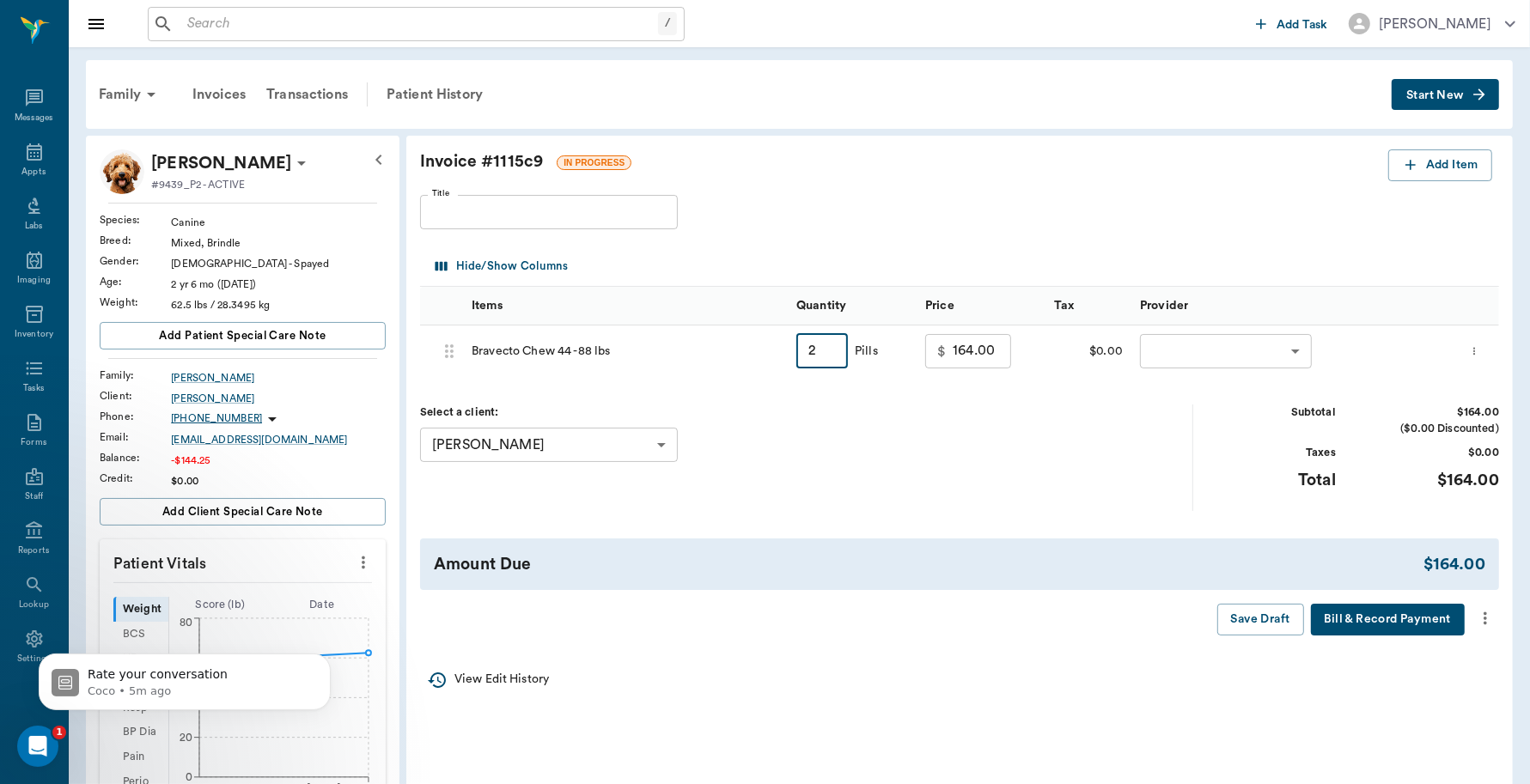
click at [1300, 353] on body "/ ​ Add Task Dr. Bert Ellsworth Nectar Messages Appts Labs Imaging Inventory Ta…" at bounding box center [765, 610] width 1530 height 1219
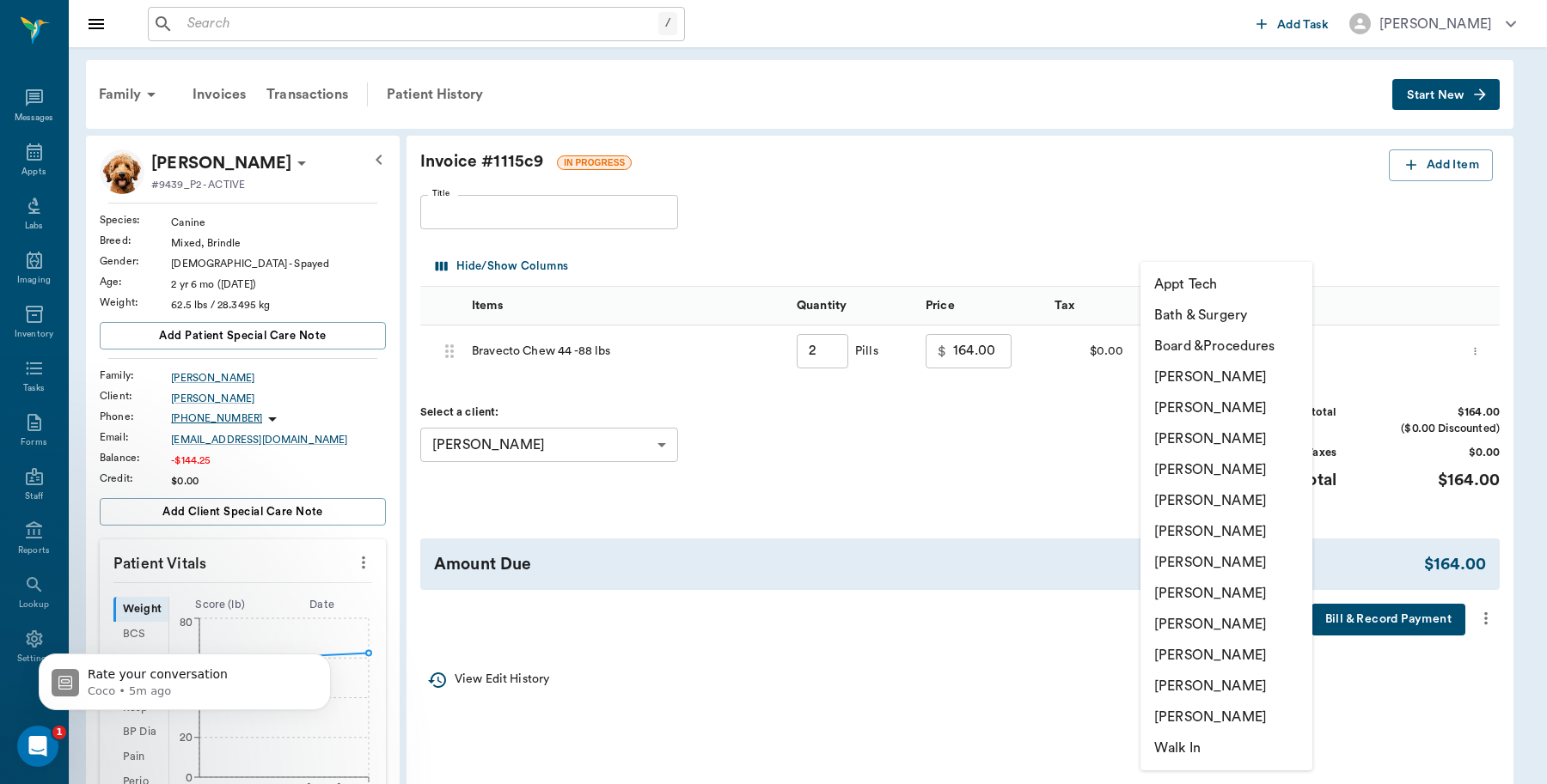
click at [1269, 373] on li "[PERSON_NAME]" at bounding box center [1226, 377] width 172 height 31
type input "none-6899ea08ed37b777db10de45"
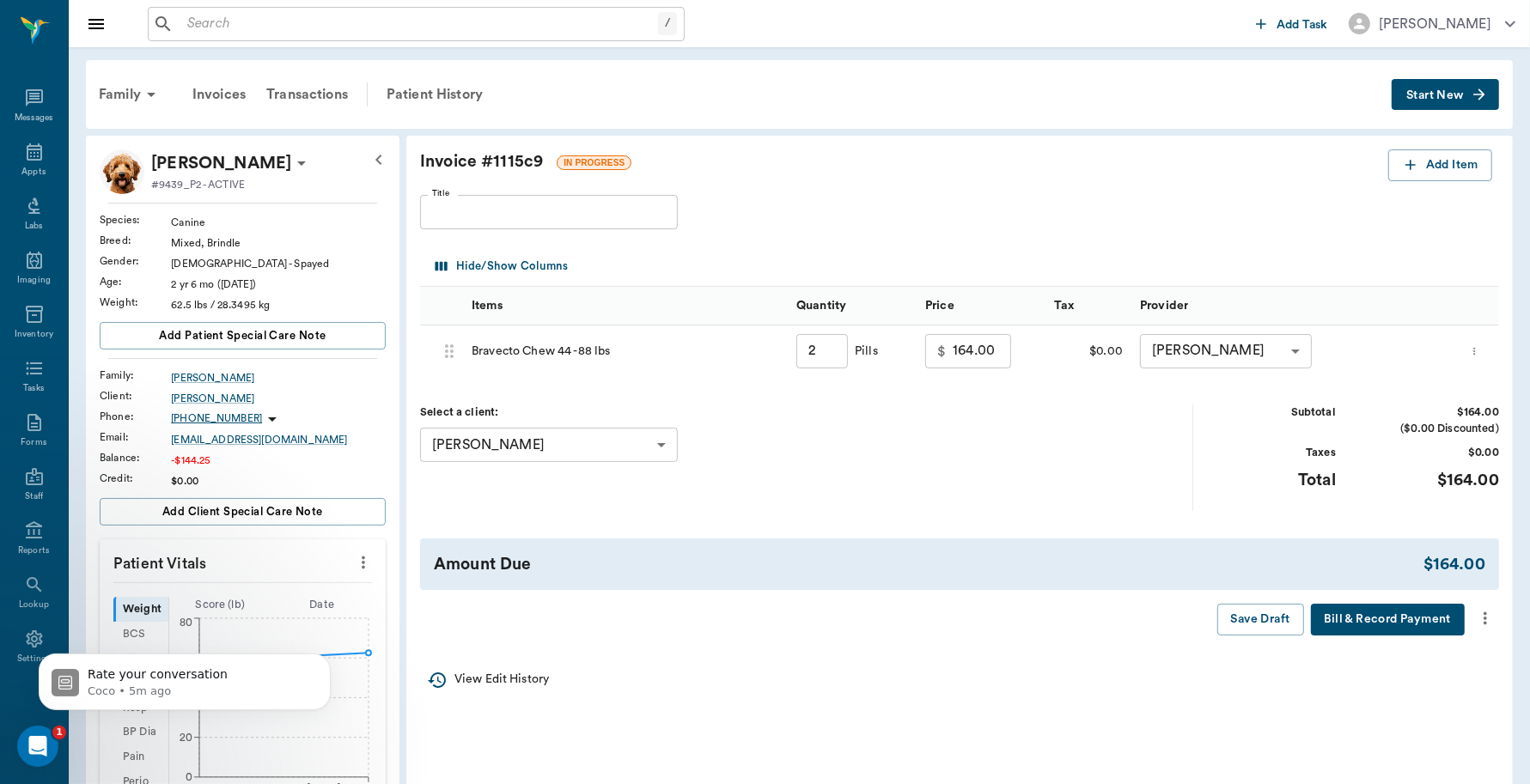
click at [1480, 620] on icon "more" at bounding box center [1485, 618] width 19 height 21
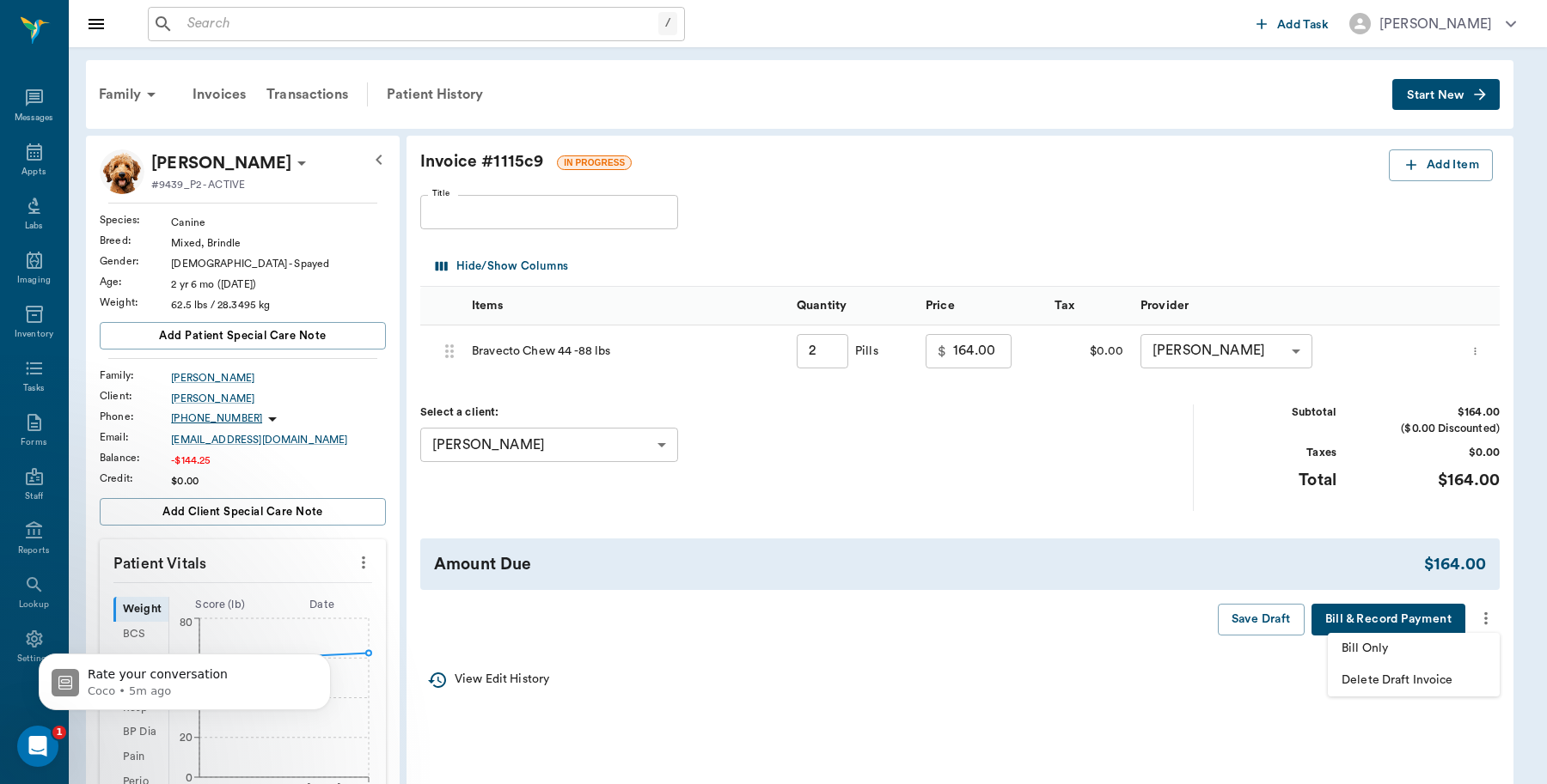
click at [1444, 651] on span "Bill Only" at bounding box center [1414, 649] width 144 height 18
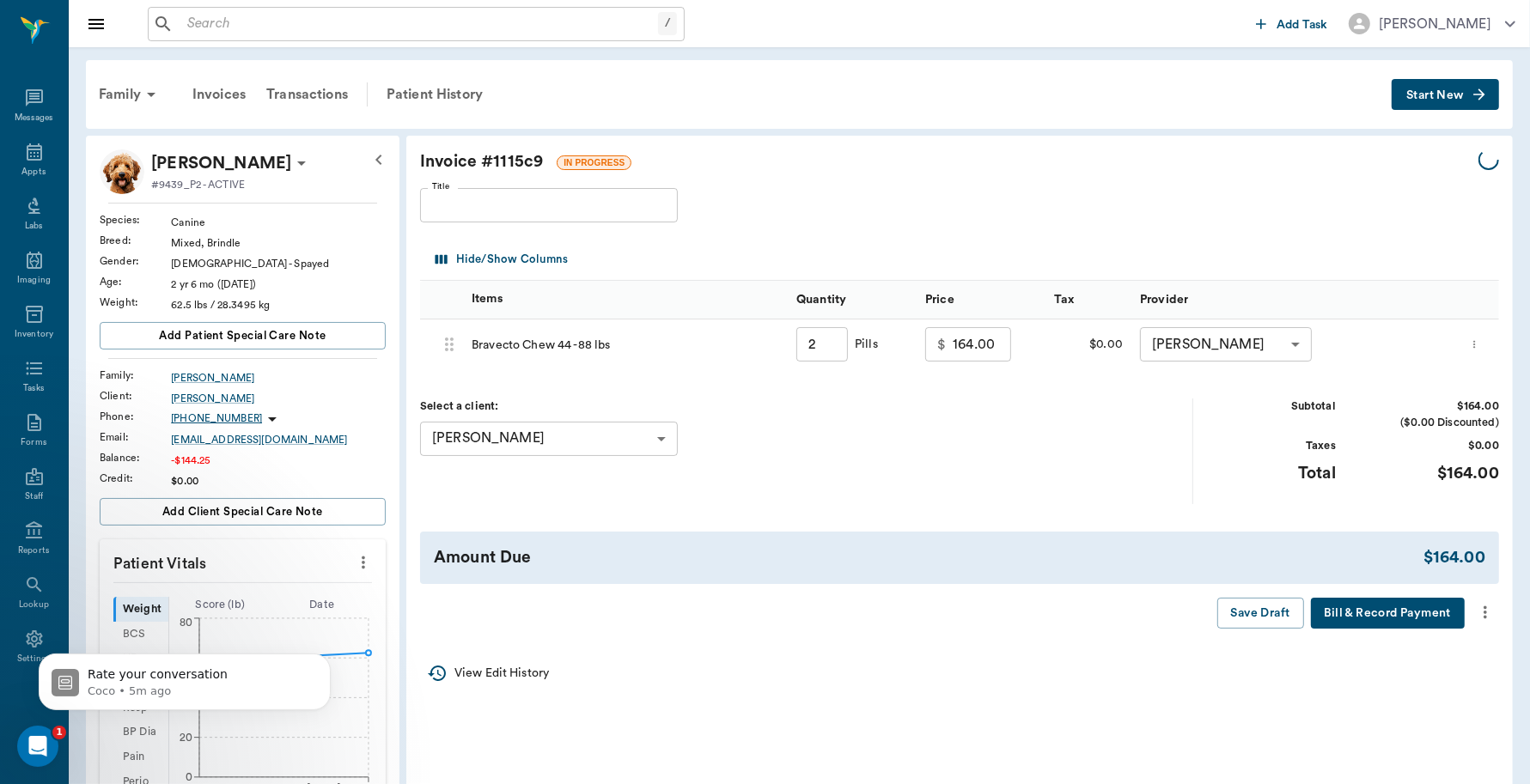
type input "2.00"
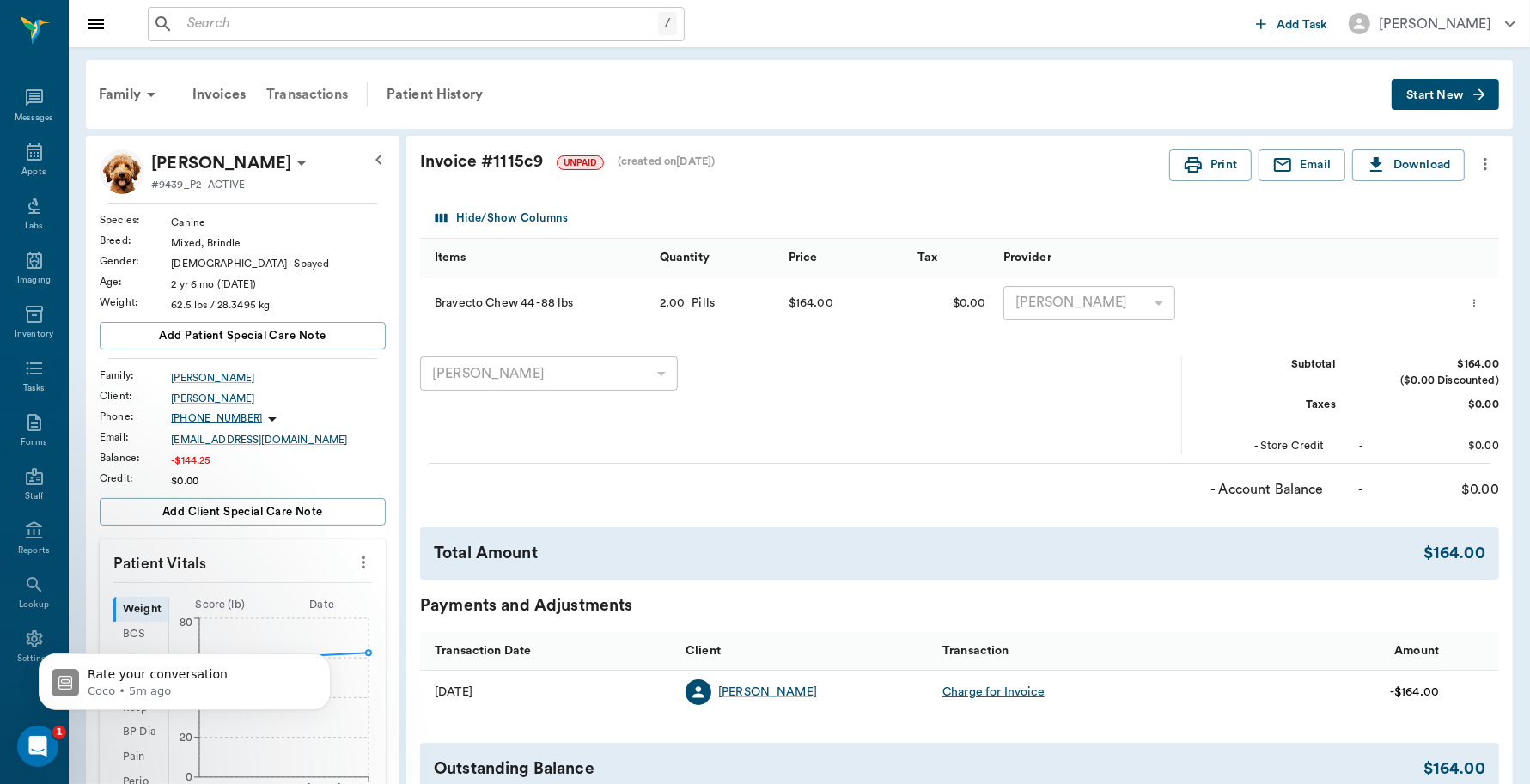
click at [293, 91] on div "Transactions" at bounding box center [307, 94] width 102 height 41
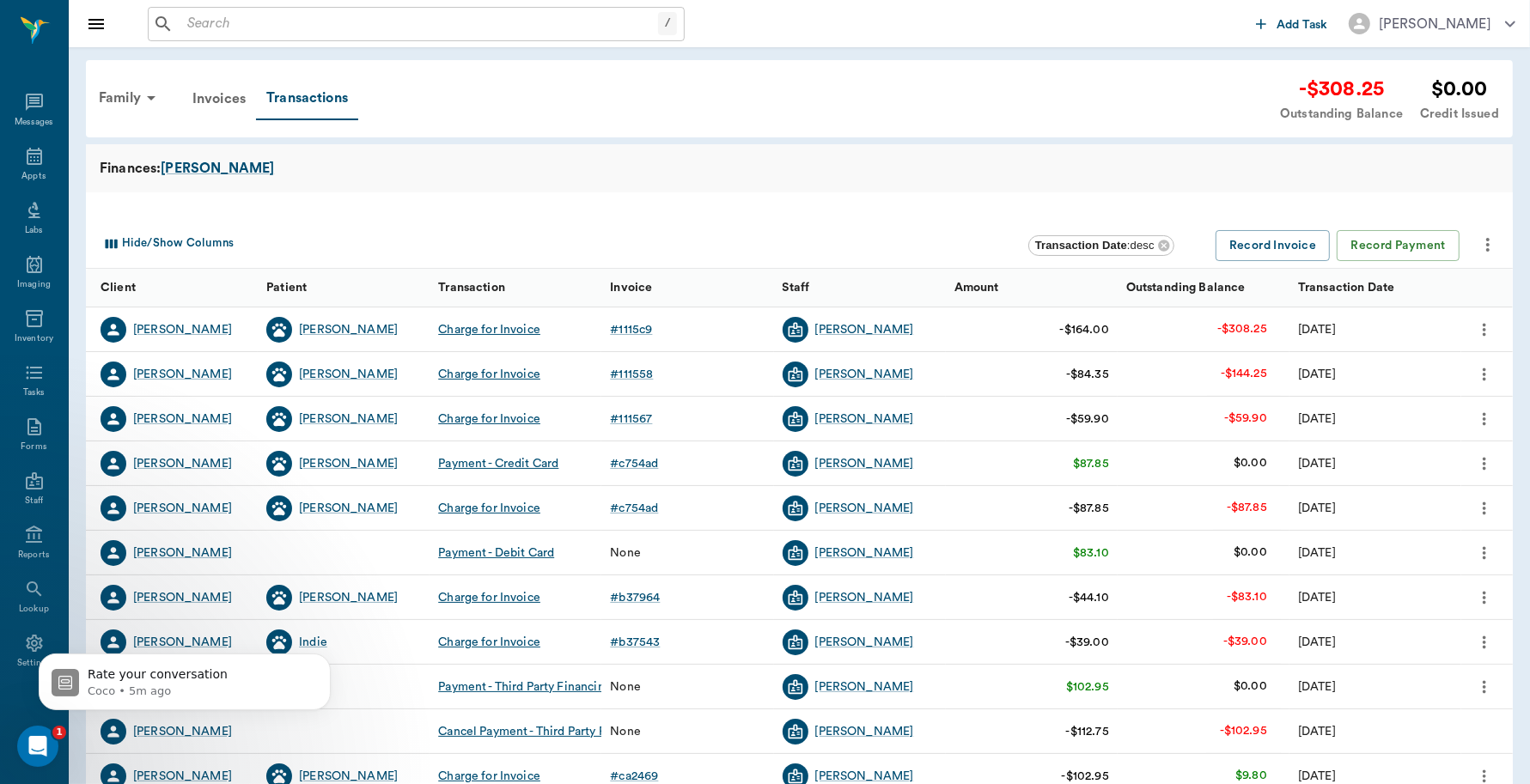
scroll to position [5, 0]
click at [1368, 246] on button "Record Payment" at bounding box center [1398, 246] width 123 height 32
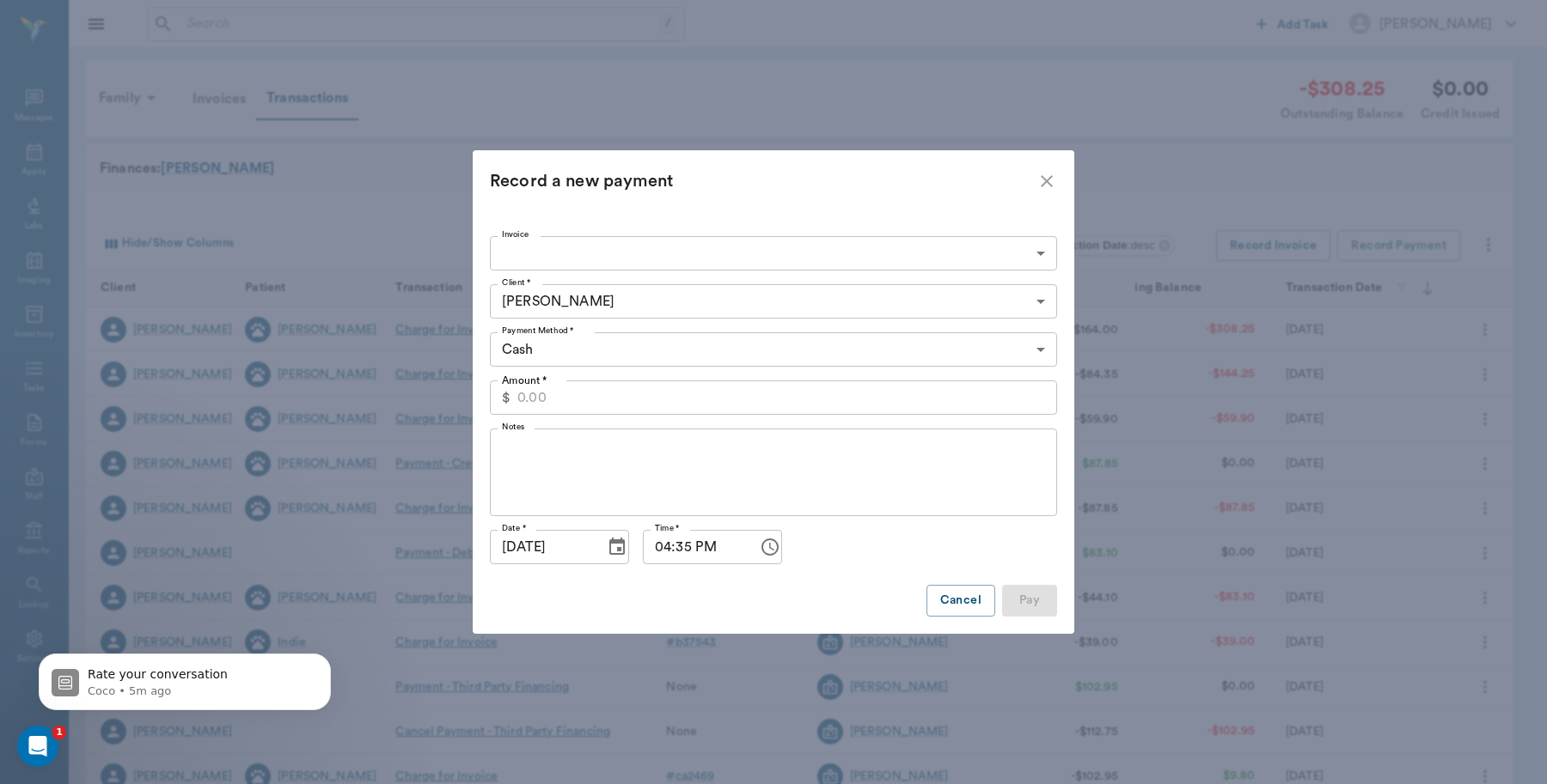
click at [1038, 264] on body "/ ​ Add Task Dr. Bert Ellsworth Nectar Messages Appts Labs Imaging Inventory Ta…" at bounding box center [774, 528] width 1547 height 1057
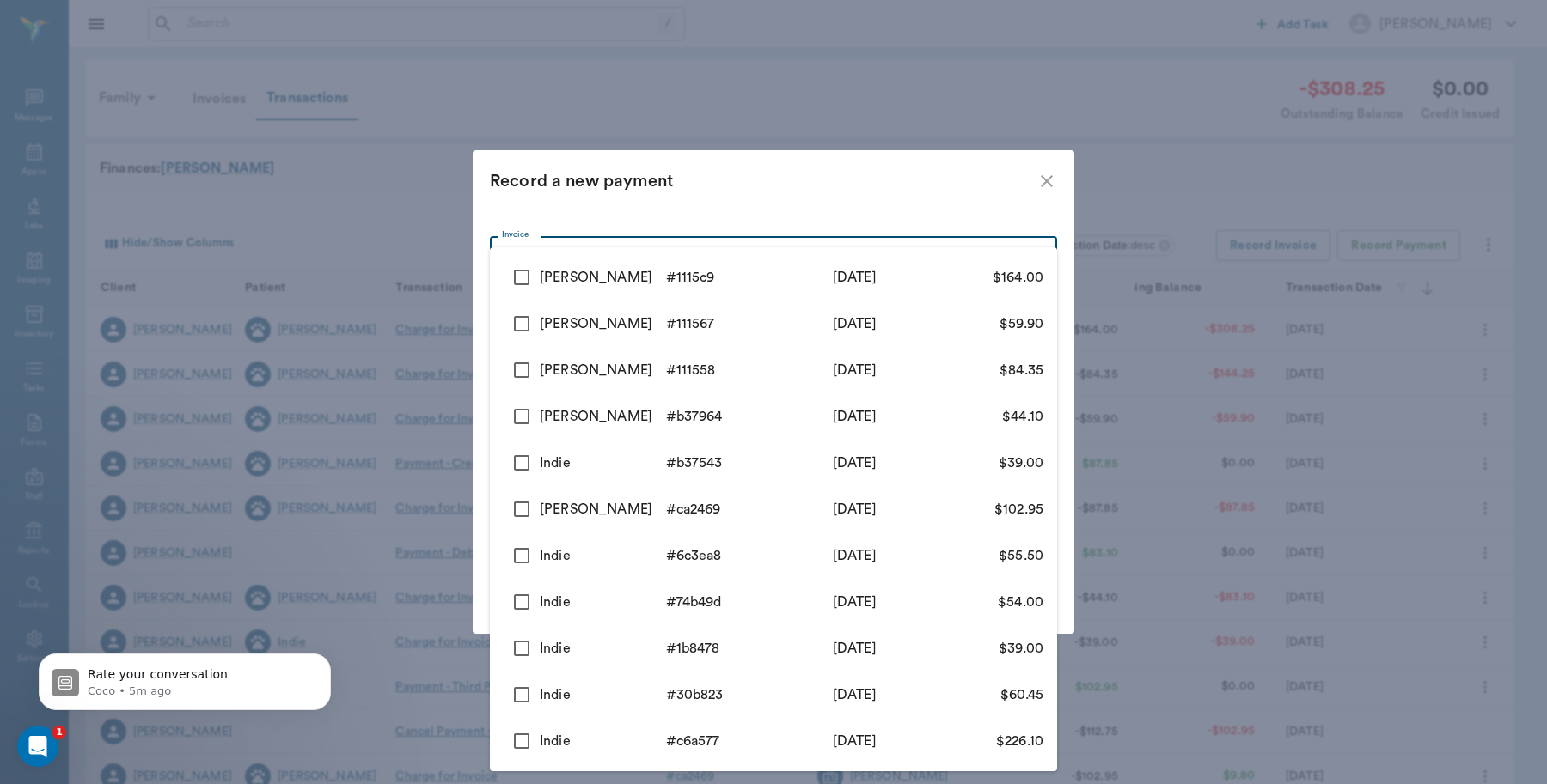
click at [529, 267] on input "checkbox" at bounding box center [522, 277] width 37 height 37
checkbox input "true"
type input "689fa80bed37b777db1115c9"
type input "164.00"
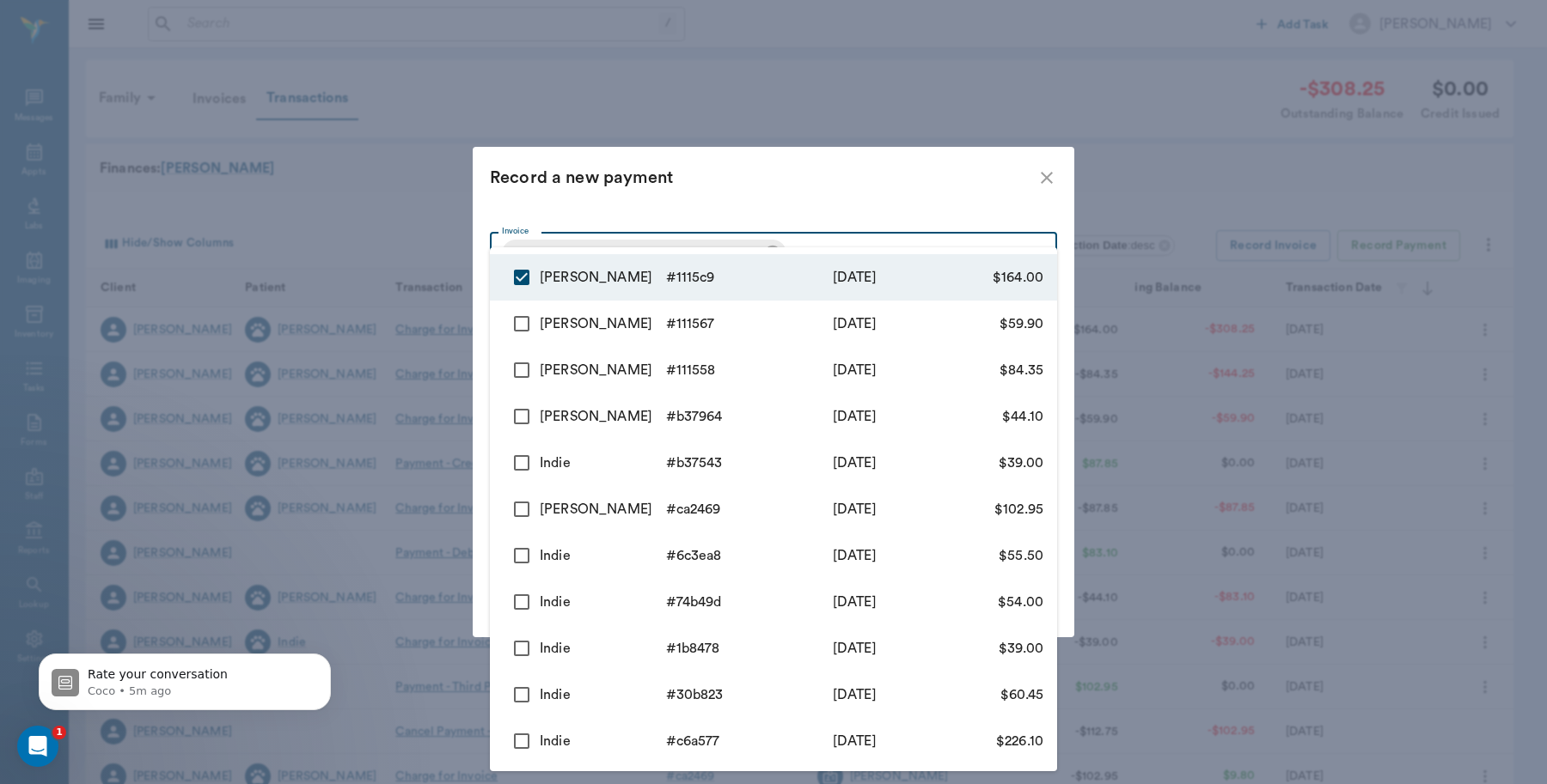
click at [516, 325] on input "checkbox" at bounding box center [522, 324] width 37 height 37
checkbox input "true"
type input "689fa80bed37b777db1115c9,689fa5d2ed37b777db111567"
type input "223.90"
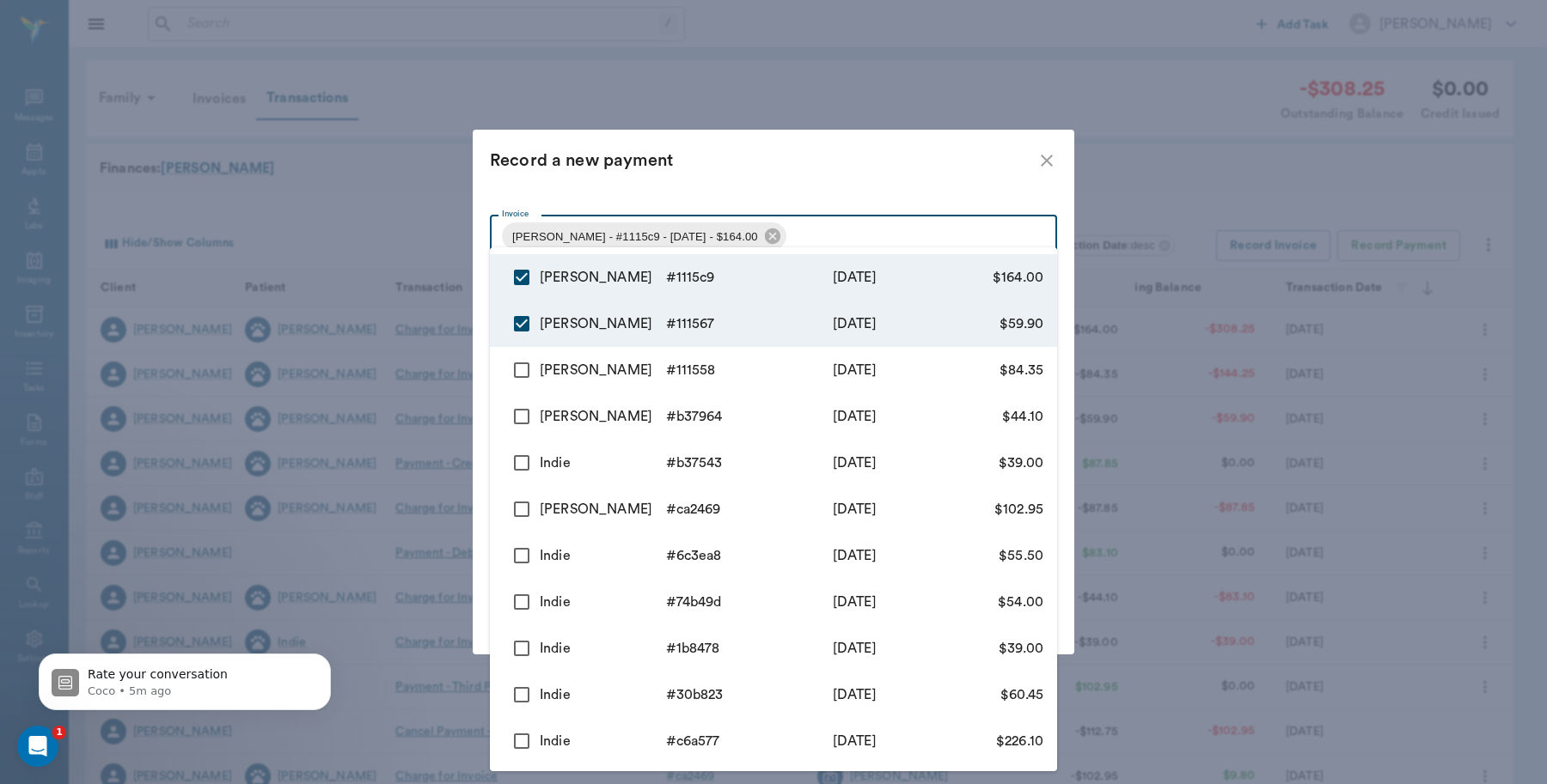
click at [518, 372] on input "checkbox" at bounding box center [522, 371] width 37 height 37
checkbox input "true"
type input "689fa80bed37b777db1115c9,689fa5d2ed37b777db111567,689fa595ed37b777db111558"
type input "308.25"
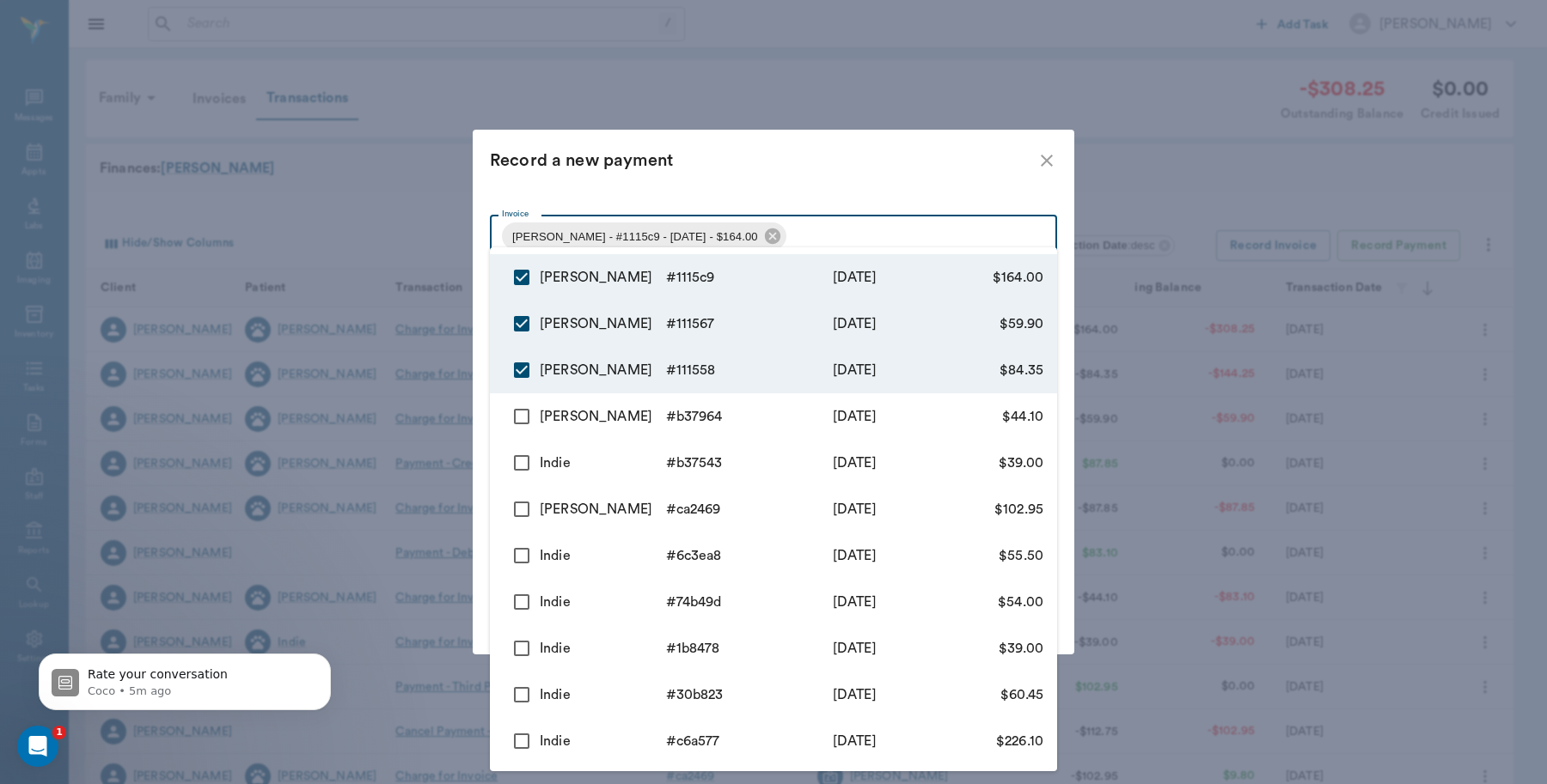
click at [905, 170] on div at bounding box center [774, 392] width 1547 height 784
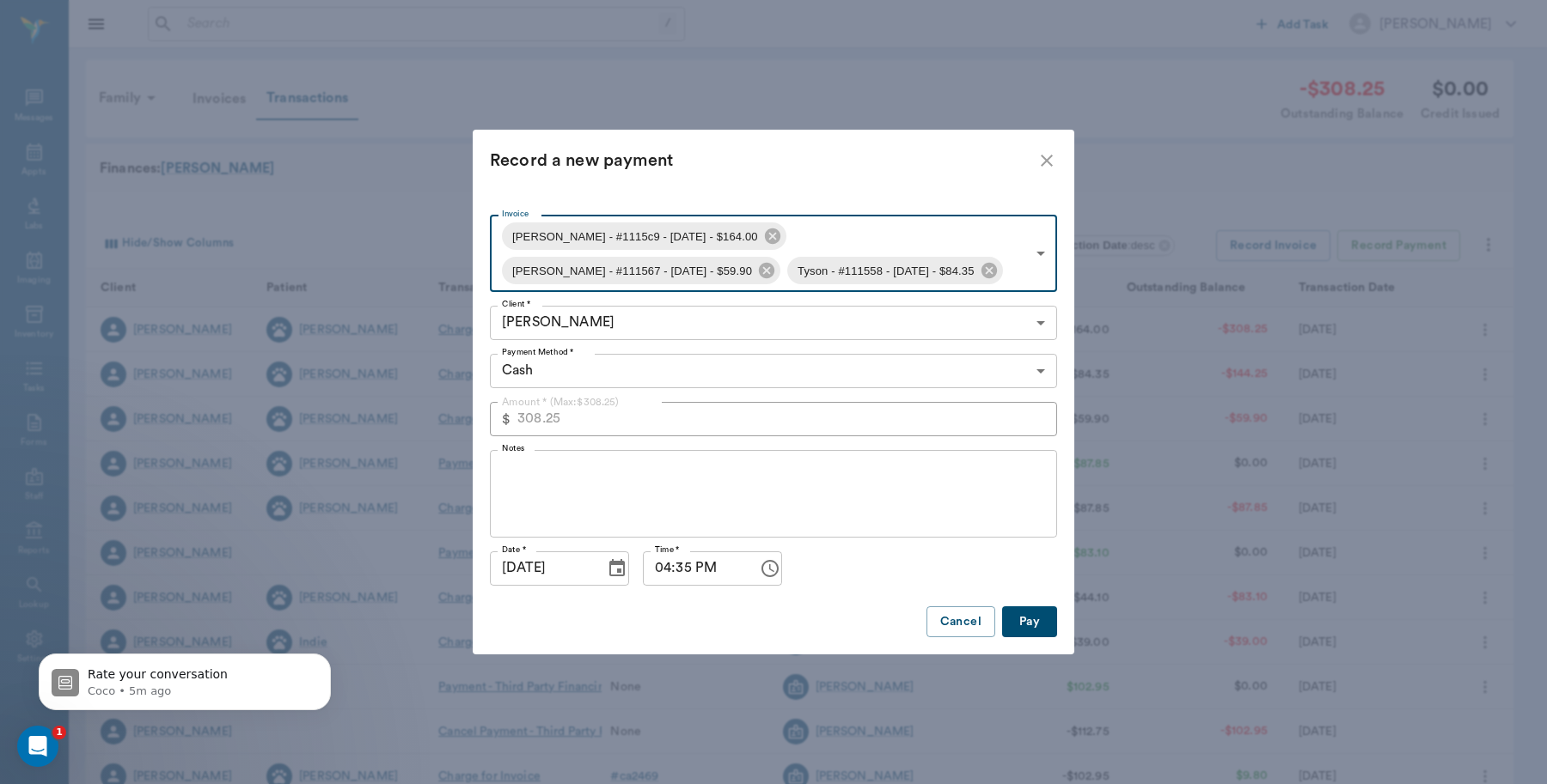
click at [1049, 154] on icon "close" at bounding box center [1047, 161] width 21 height 21
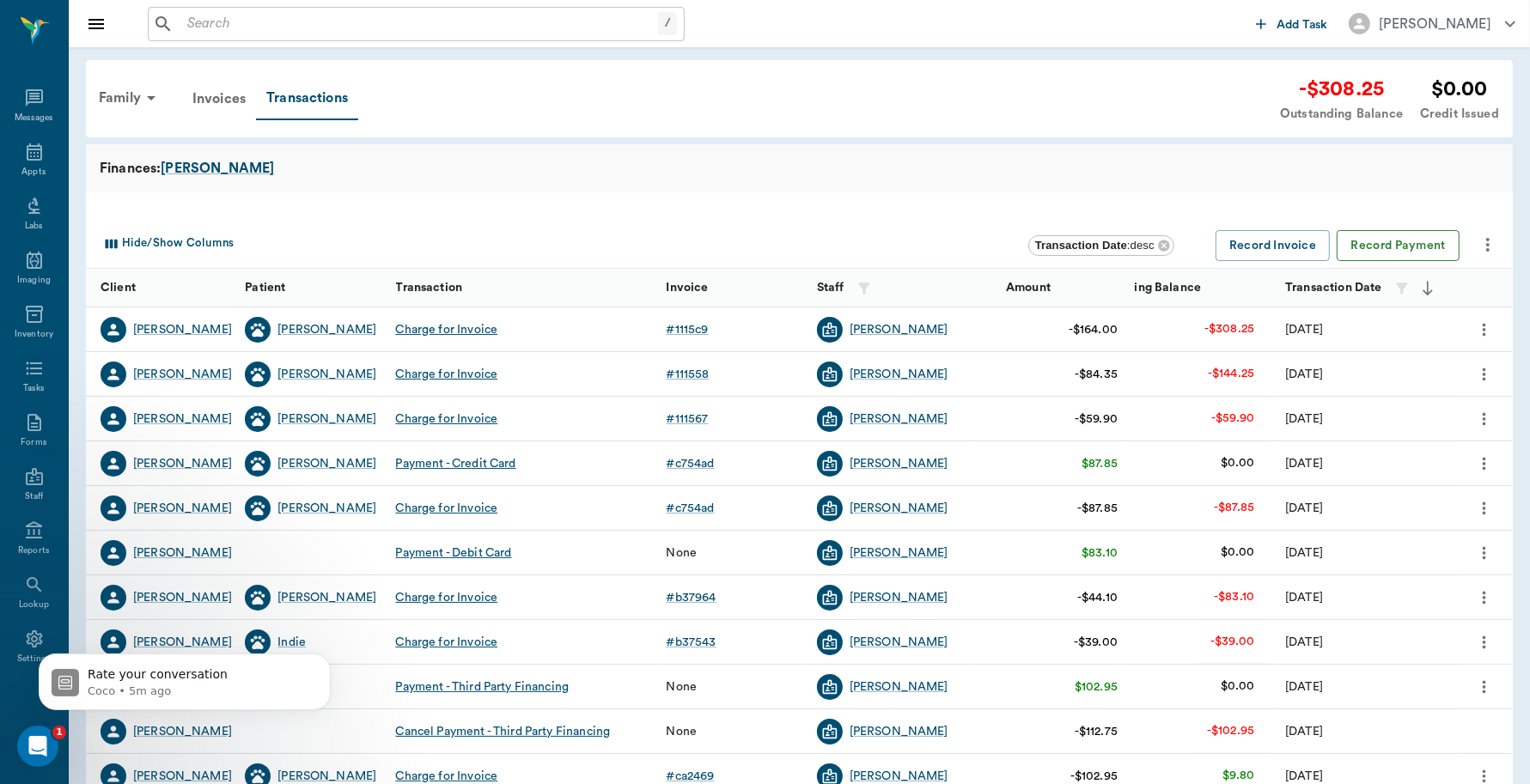
click at [1395, 241] on button "Record Payment" at bounding box center [1398, 246] width 123 height 32
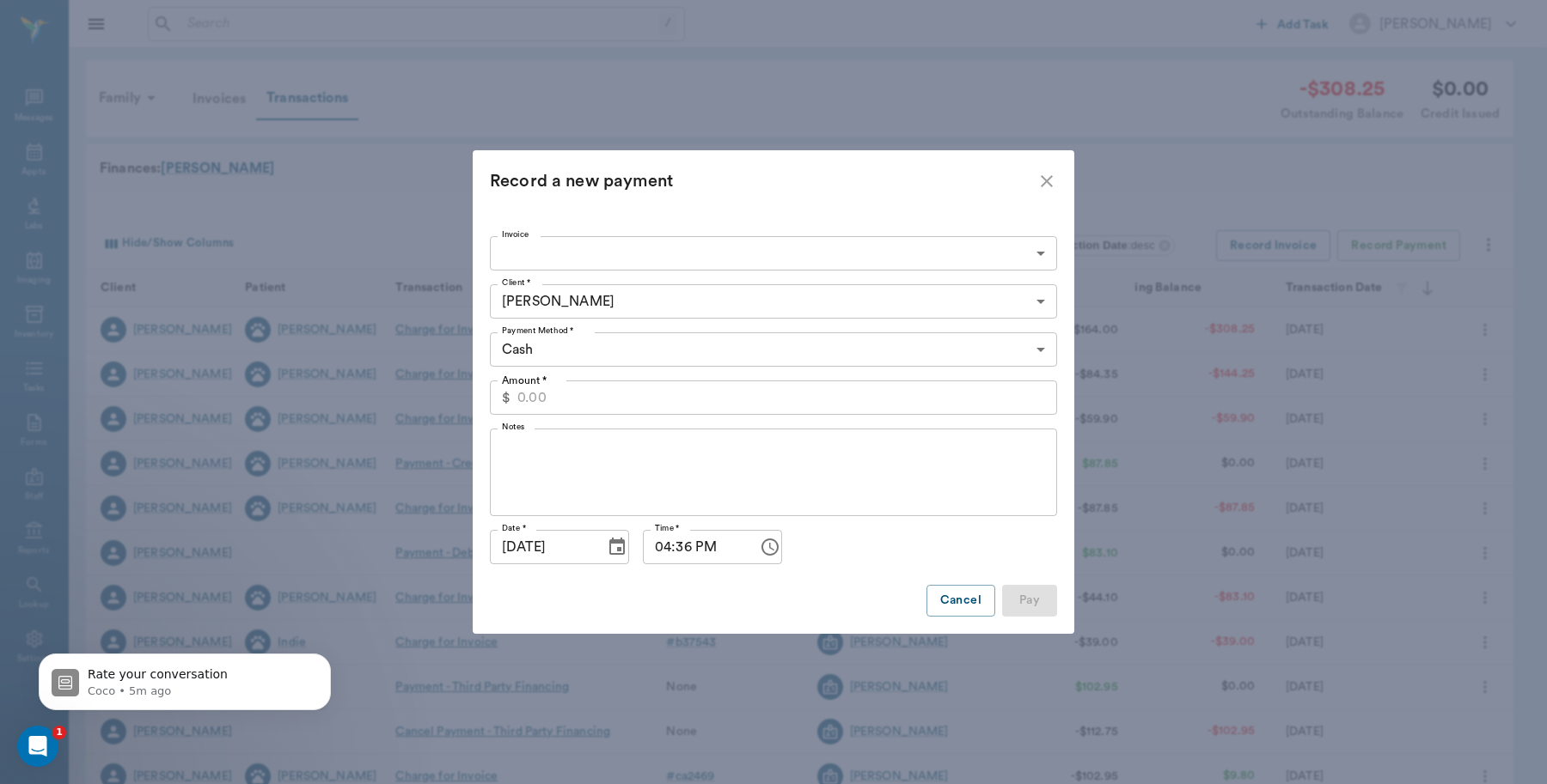
click at [1046, 262] on body "/ ​ Add Task Dr. Bert Ellsworth Nectar Messages Appts Labs Imaging Inventory Ta…" at bounding box center [774, 528] width 1547 height 1057
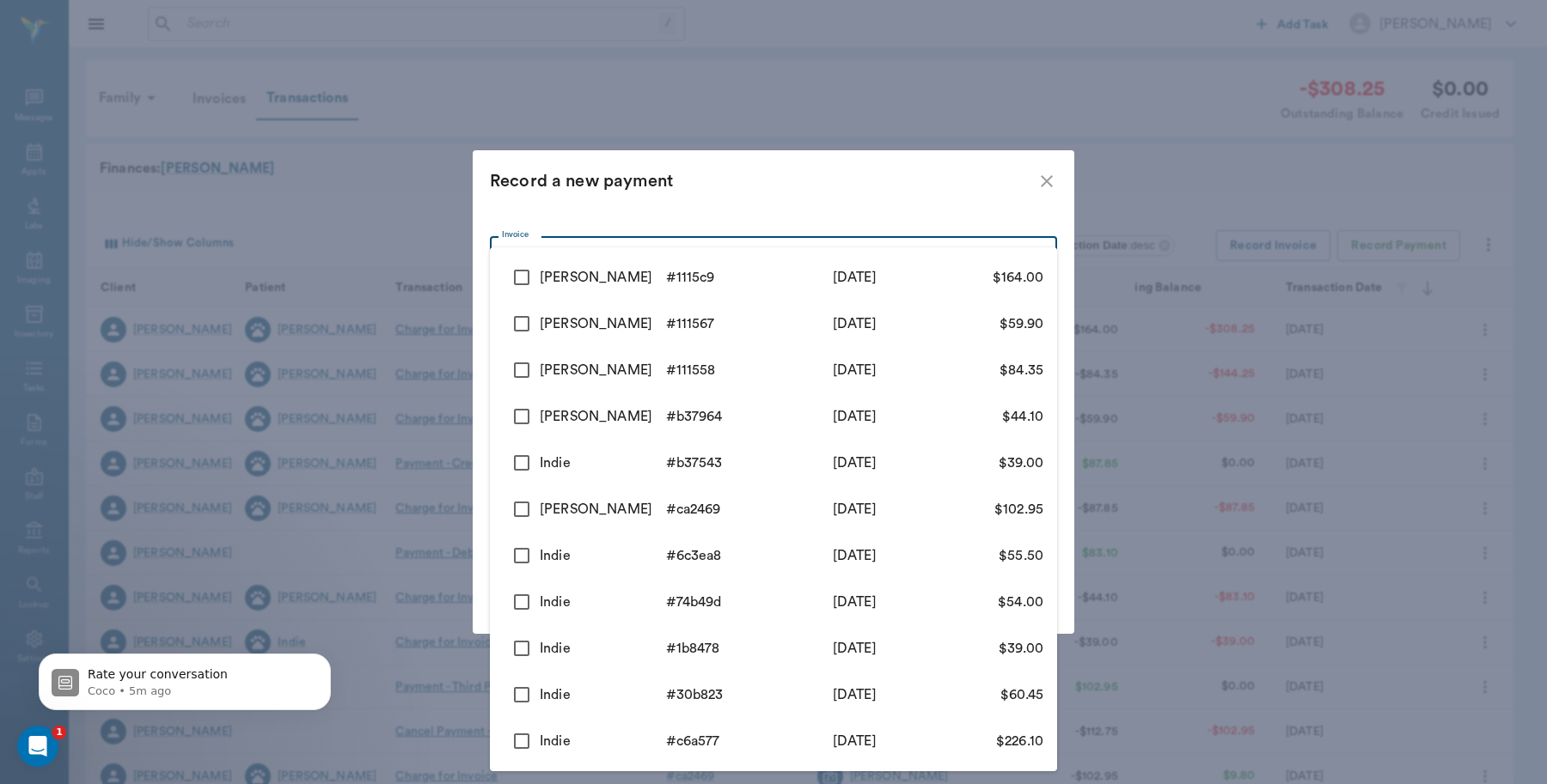
click at [521, 271] on input "checkbox" at bounding box center [522, 277] width 37 height 37
checkbox input "true"
type input "689fa80bed37b777db1115c9"
type input "164.00"
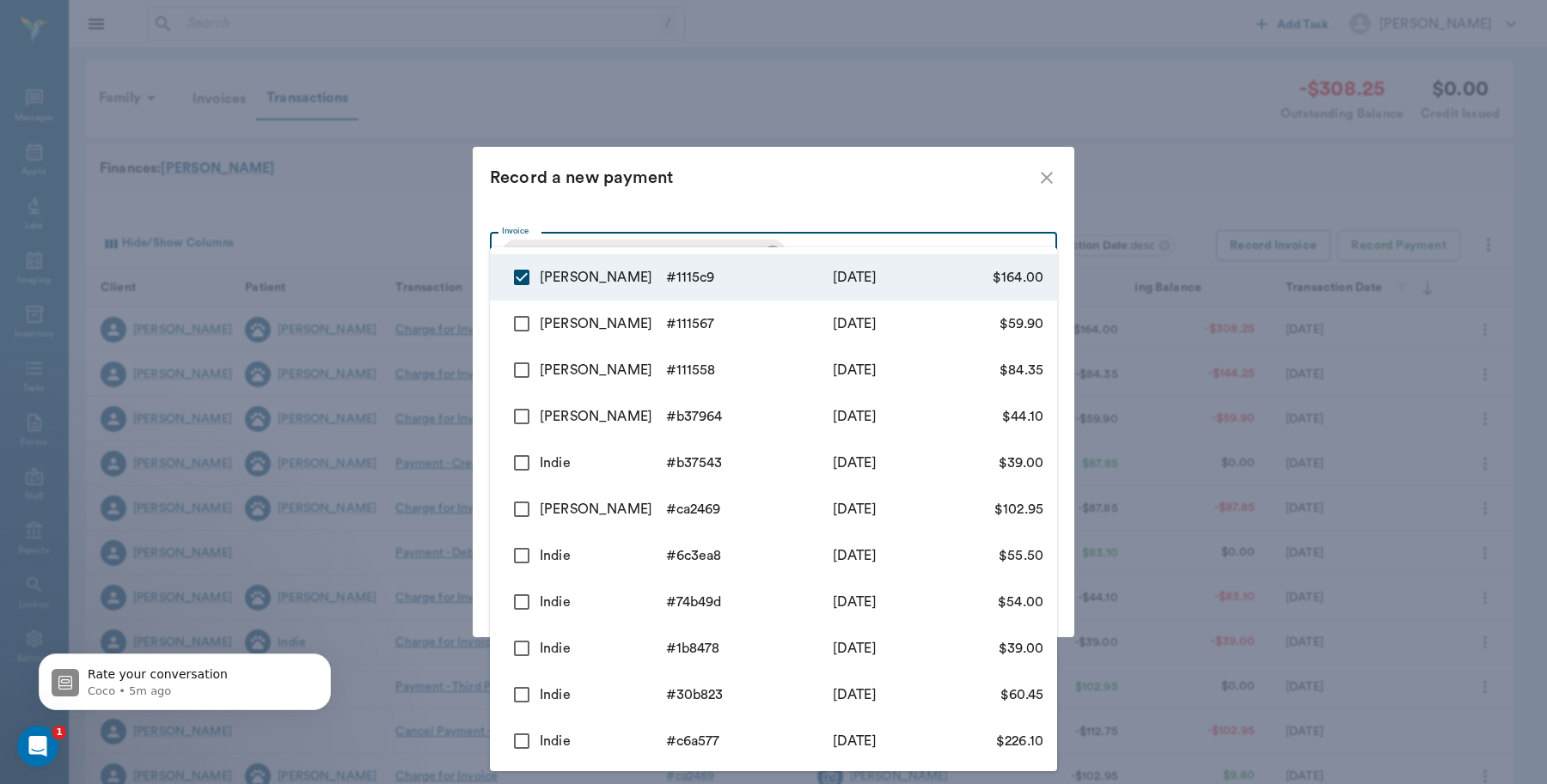
click at [514, 322] on input "checkbox" at bounding box center [522, 324] width 37 height 37
checkbox input "true"
type input "689fa80bed37b777db1115c9,689fa5d2ed37b777db111567"
type input "223.90"
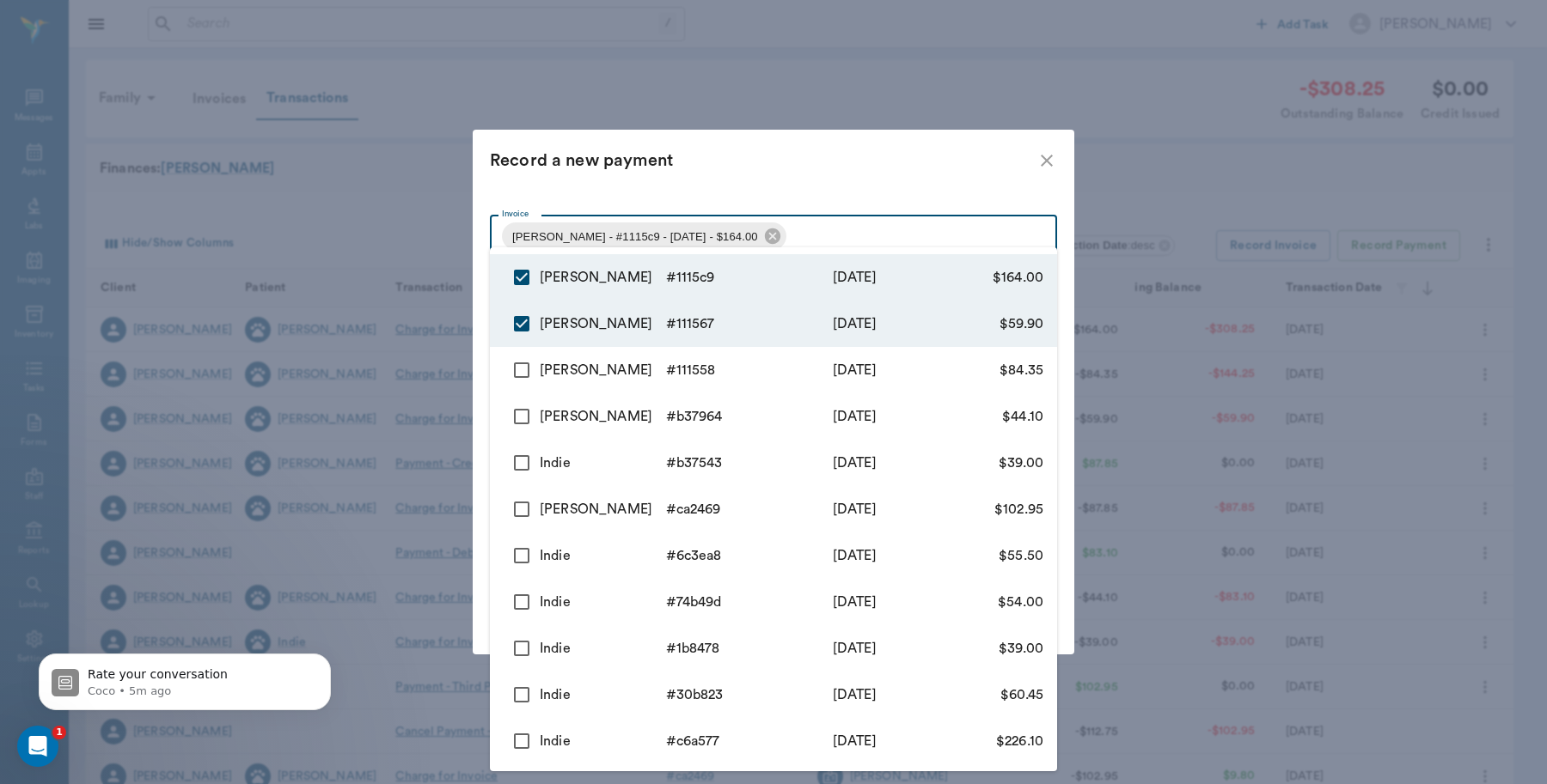
click at [530, 371] on input "checkbox" at bounding box center [522, 371] width 37 height 37
checkbox input "true"
type input "689fa80bed37b777db1115c9,689fa5d2ed37b777db111567,689fa595ed37b777db111558"
type input "308.25"
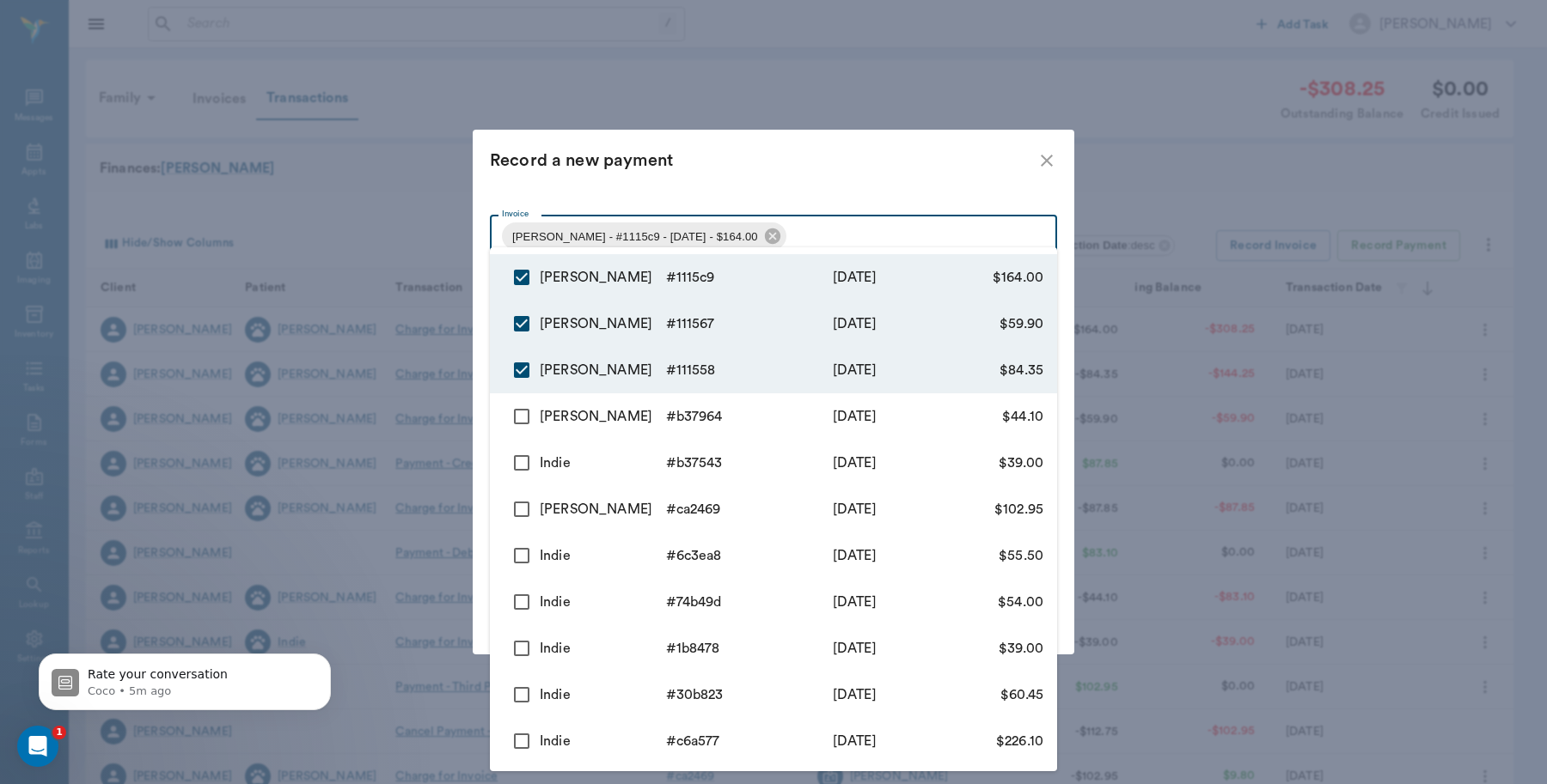
click at [918, 149] on div at bounding box center [774, 392] width 1547 height 784
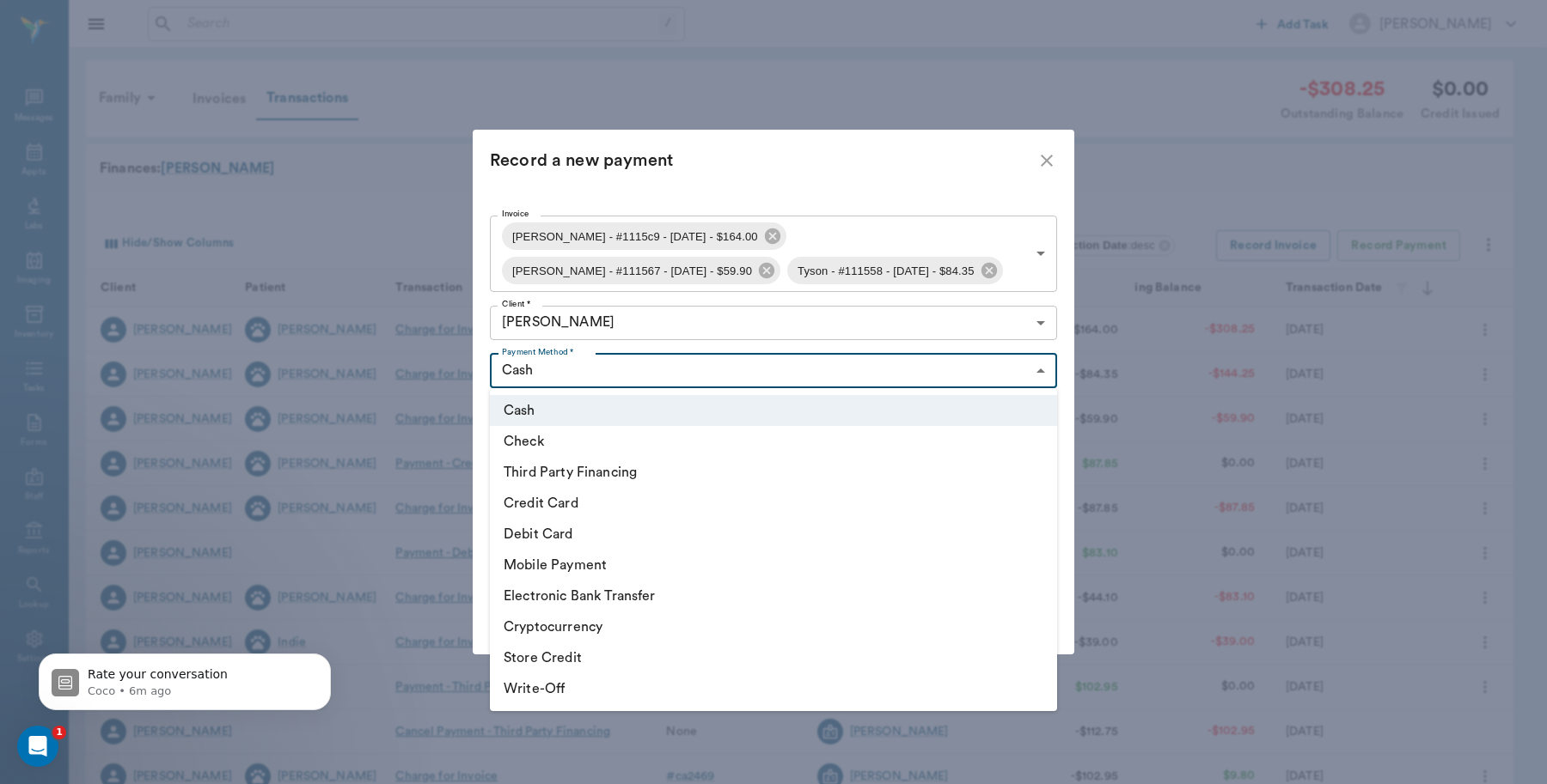
click at [1041, 373] on body "/ ​ Add Task Dr. Bert Ellsworth Nectar Messages Appts Labs Imaging Inventory Ta…" at bounding box center [774, 528] width 1547 height 1057
click at [606, 537] on li "Debit Card" at bounding box center [773, 534] width 567 height 31
type input "DEBIT_CARD"
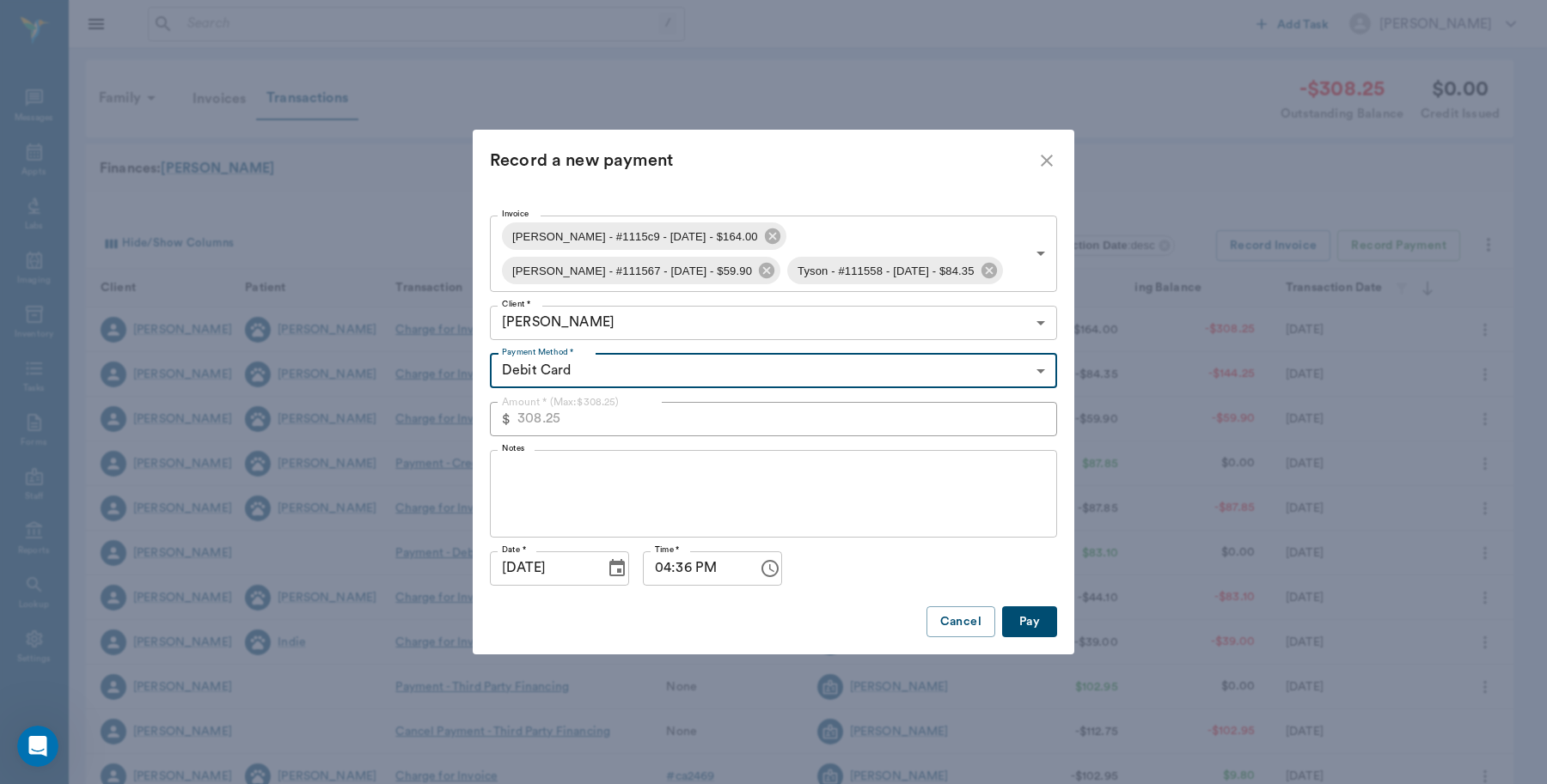
click at [1027, 621] on button "Pay" at bounding box center [1029, 622] width 55 height 32
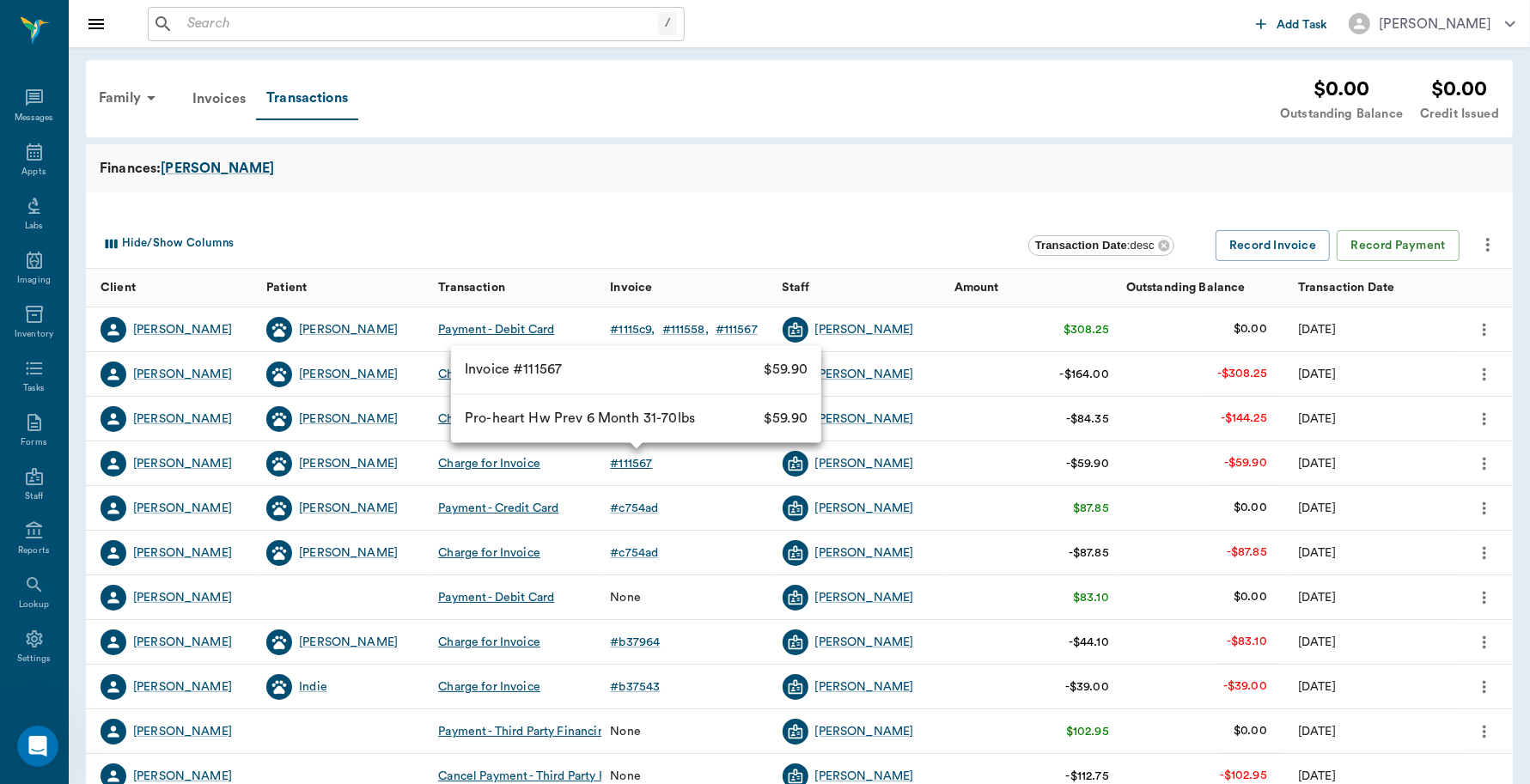
click at [624, 462] on div "# 111567" at bounding box center [631, 464] width 42 height 17
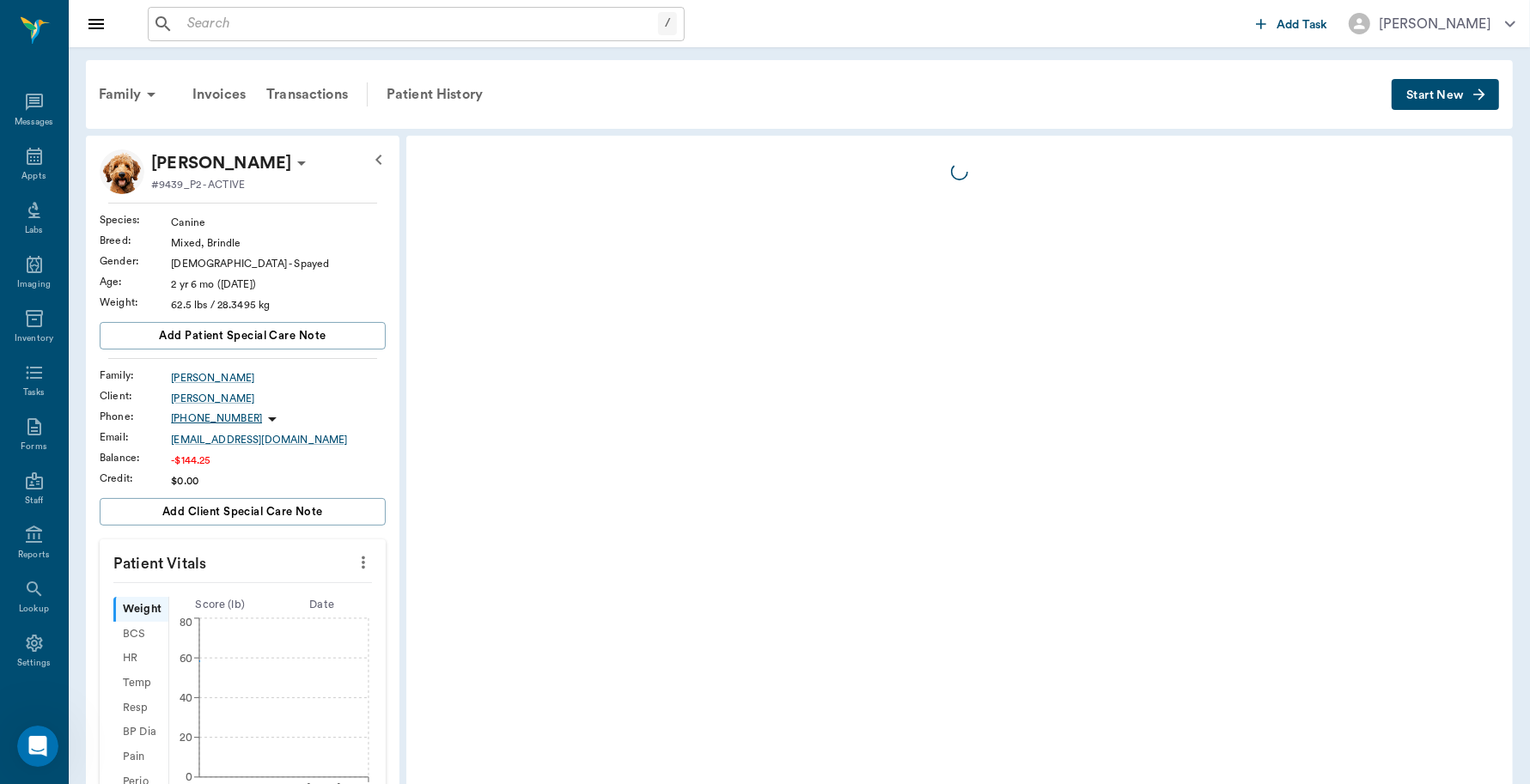
scroll to position [5, 0]
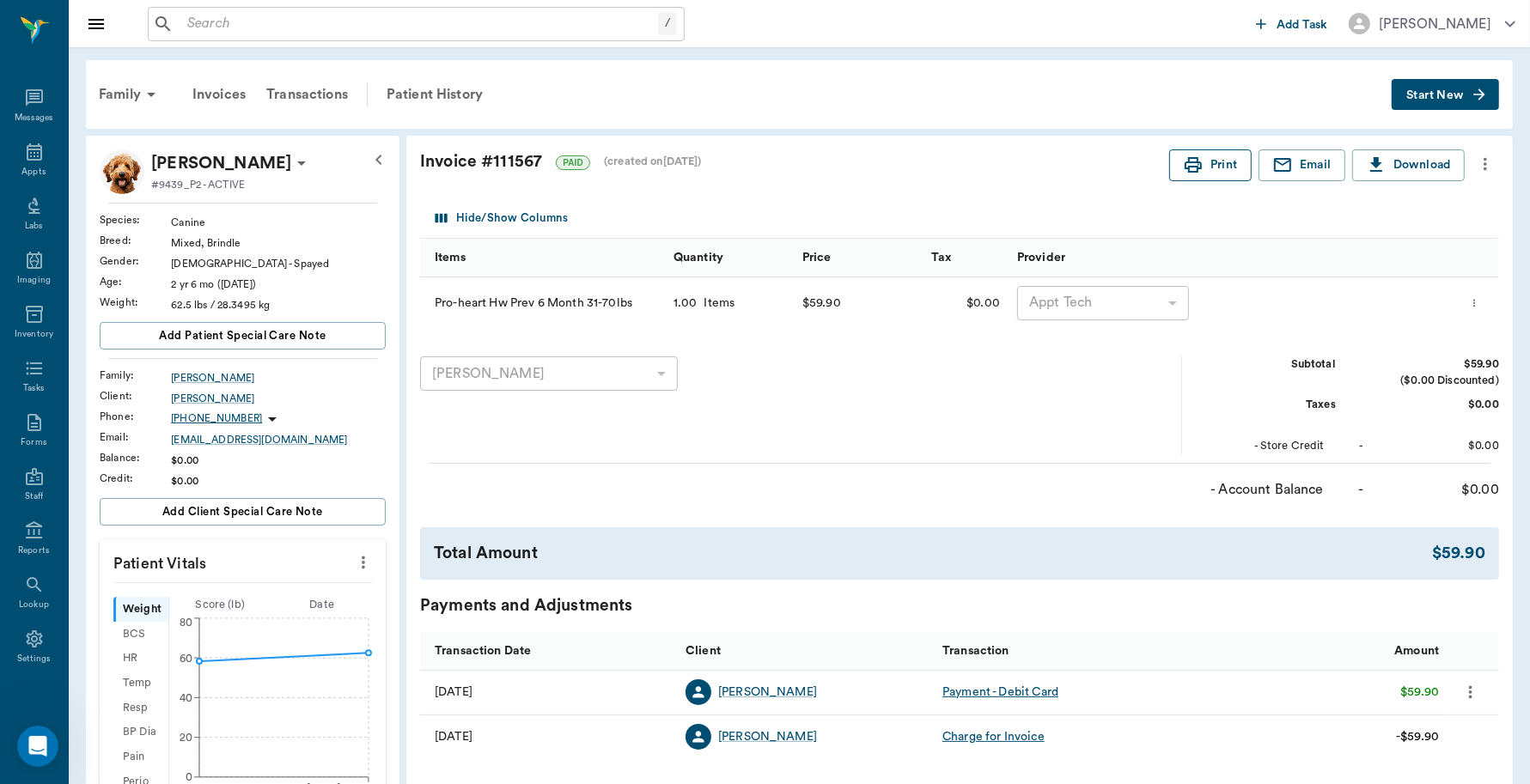
click at [1194, 162] on icon "button" at bounding box center [1193, 164] width 17 height 16
click at [325, 101] on div "Transactions" at bounding box center [307, 94] width 102 height 41
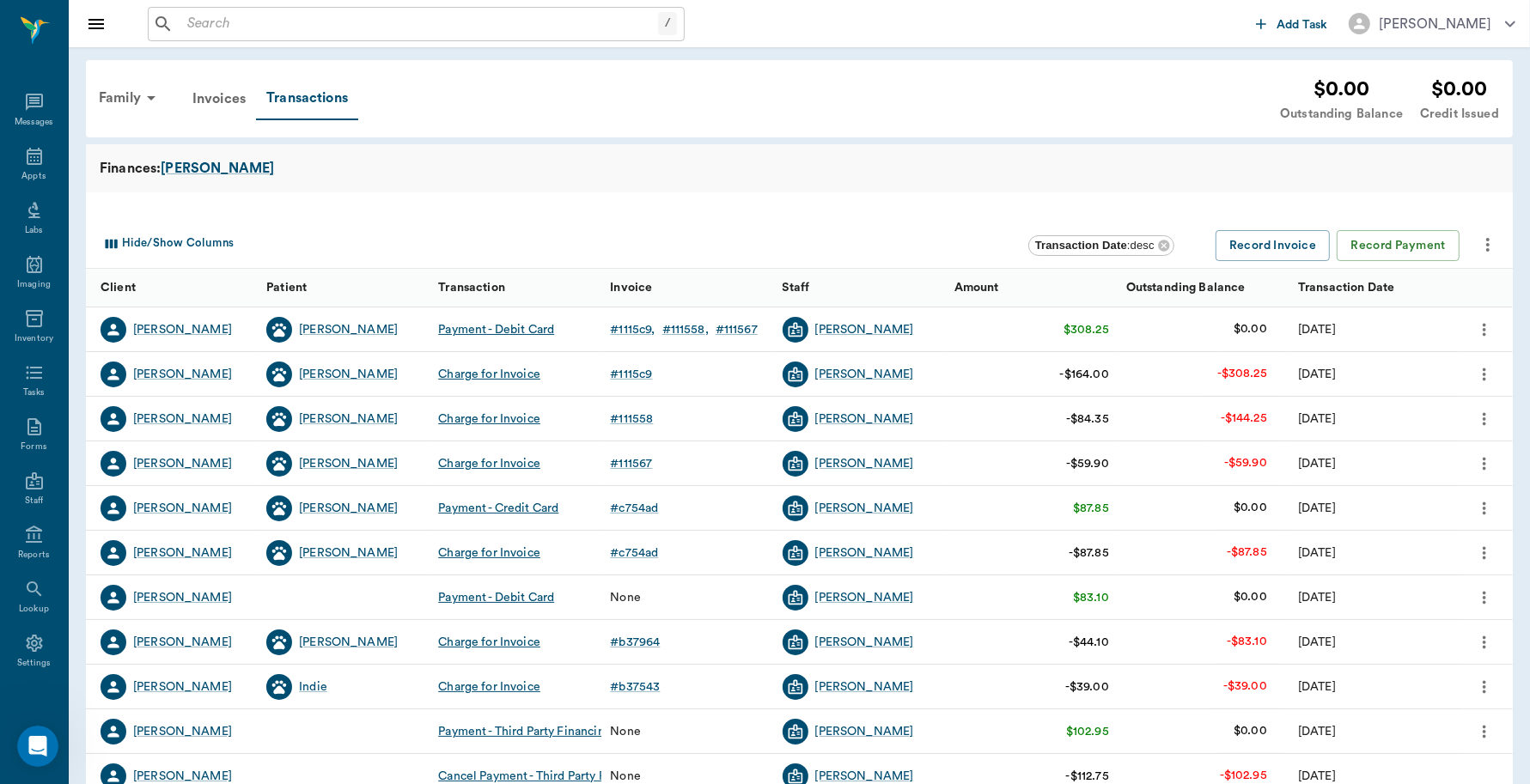
scroll to position [5, 0]
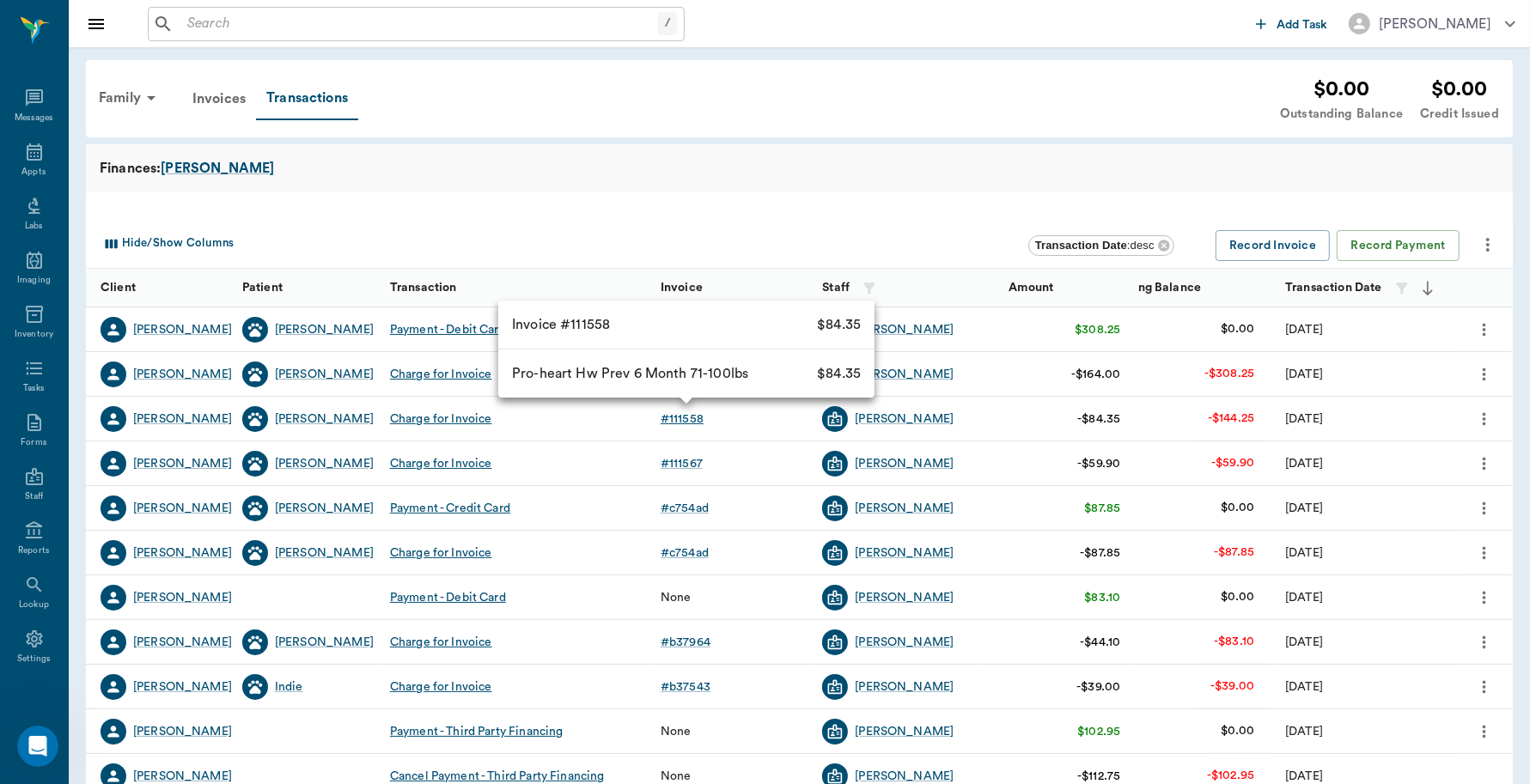
click at [676, 422] on div "# 111558" at bounding box center [682, 419] width 43 height 17
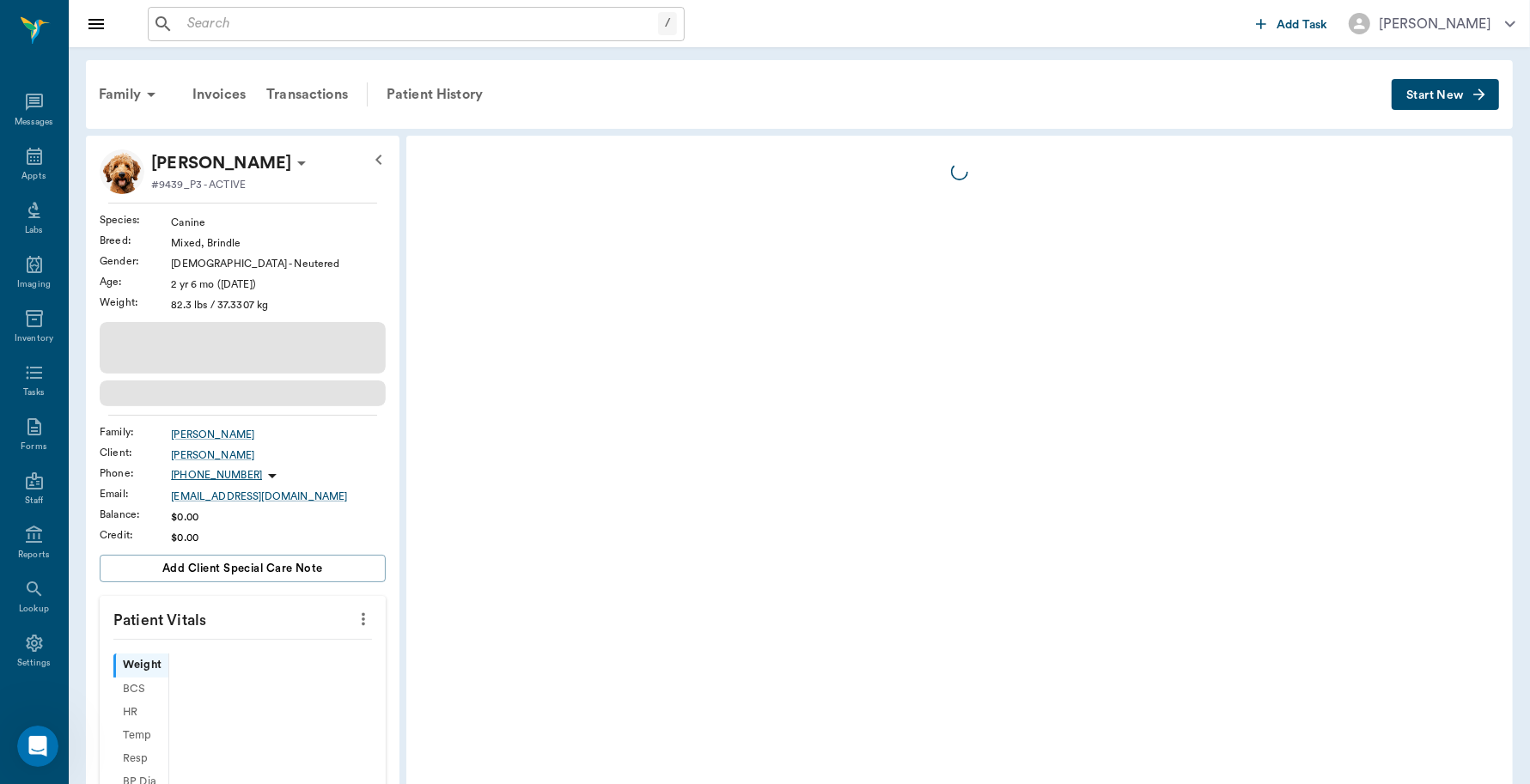
scroll to position [5, 0]
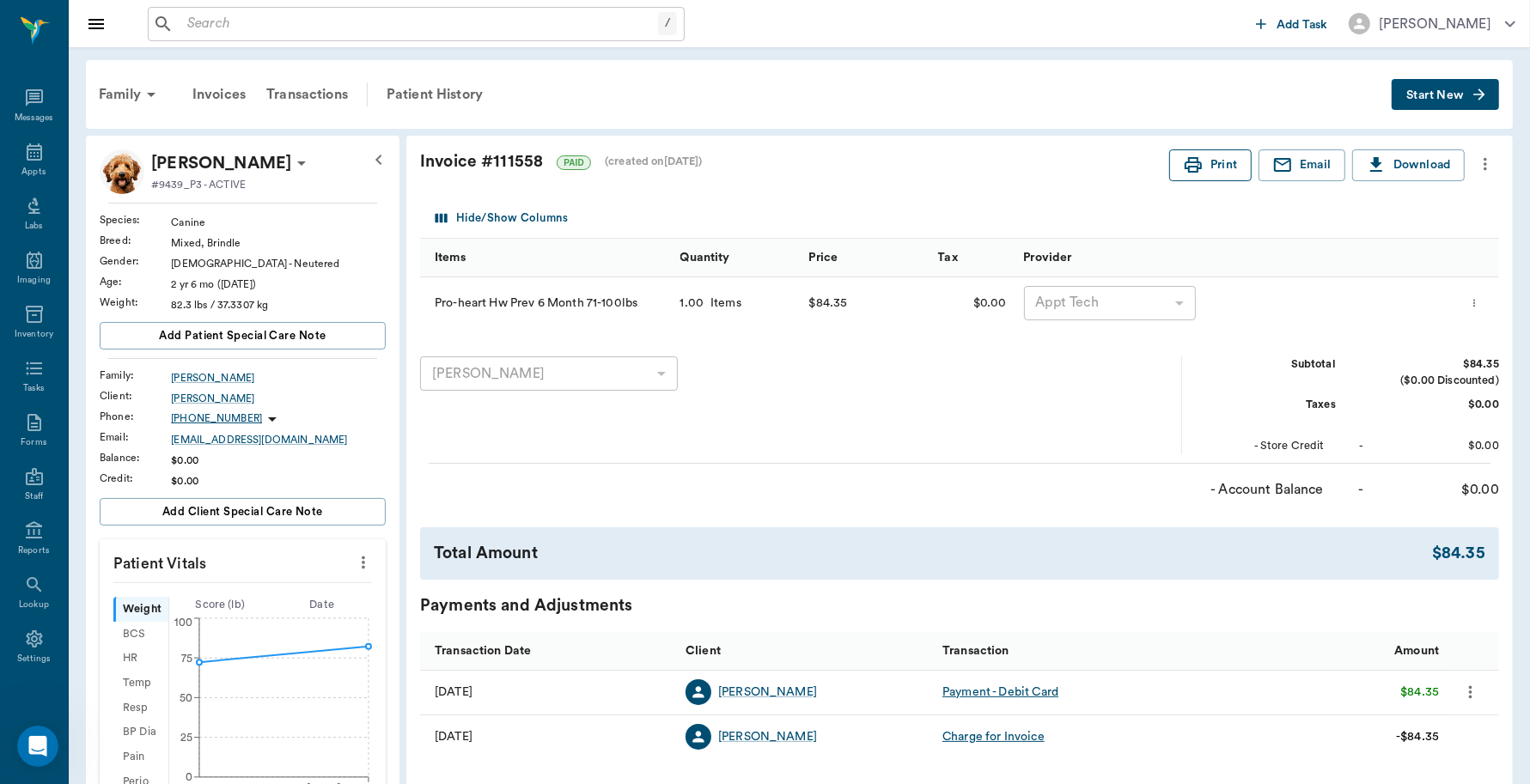
click at [1231, 168] on button "Print" at bounding box center [1210, 165] width 82 height 32
click at [295, 84] on div "Transactions" at bounding box center [307, 94] width 102 height 41
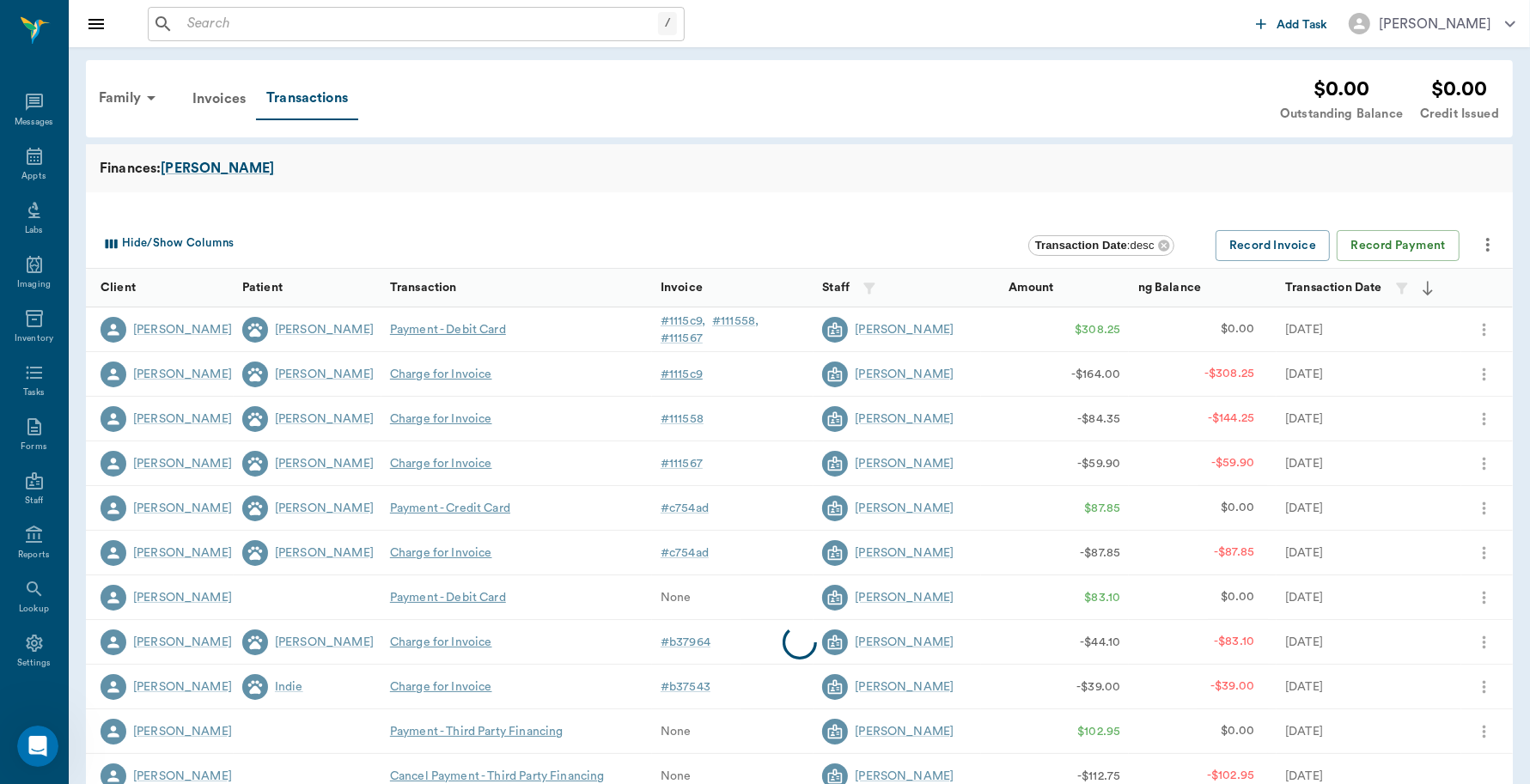
scroll to position [5, 0]
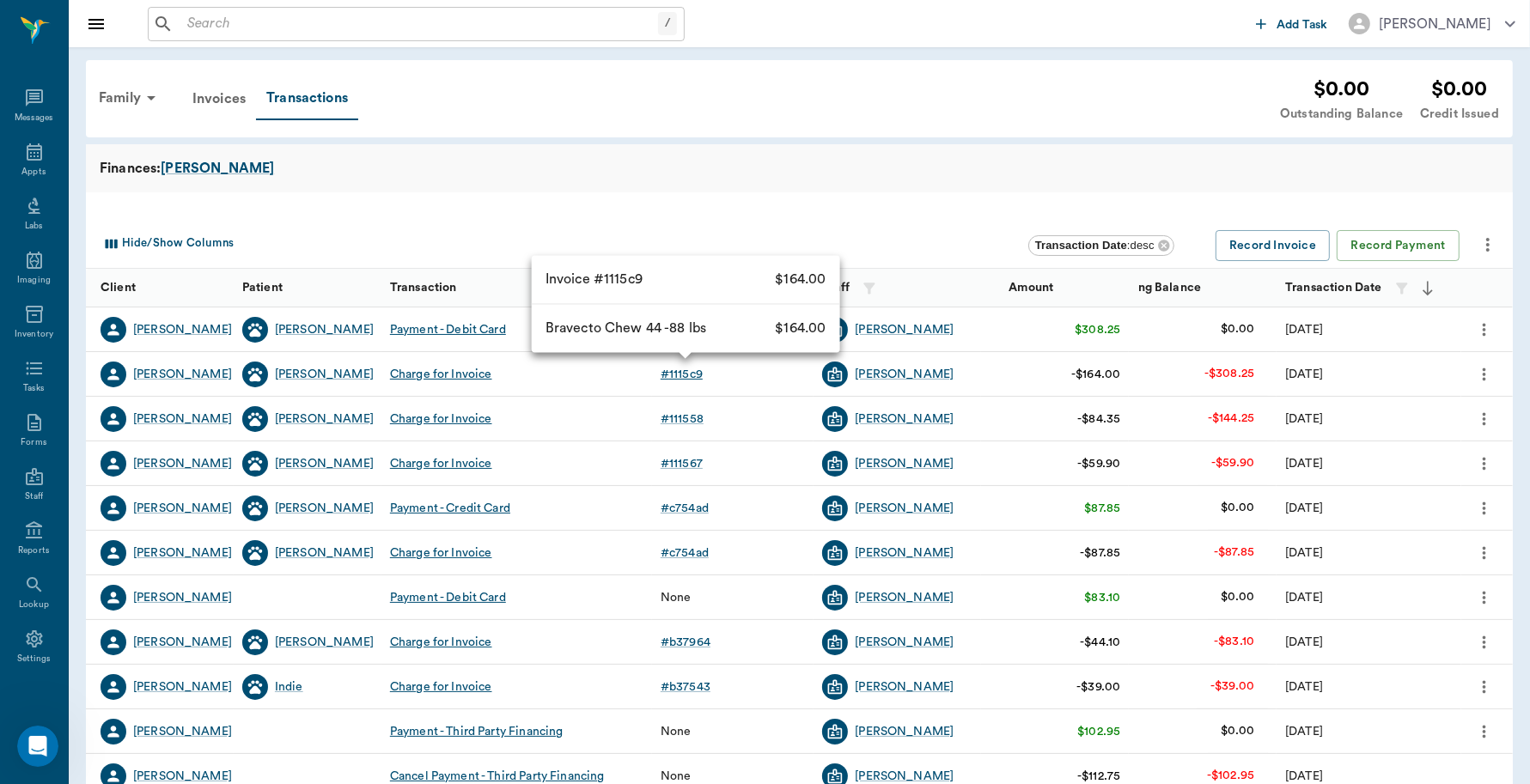
click at [697, 370] on div "# 1115c9" at bounding box center [682, 374] width 42 height 17
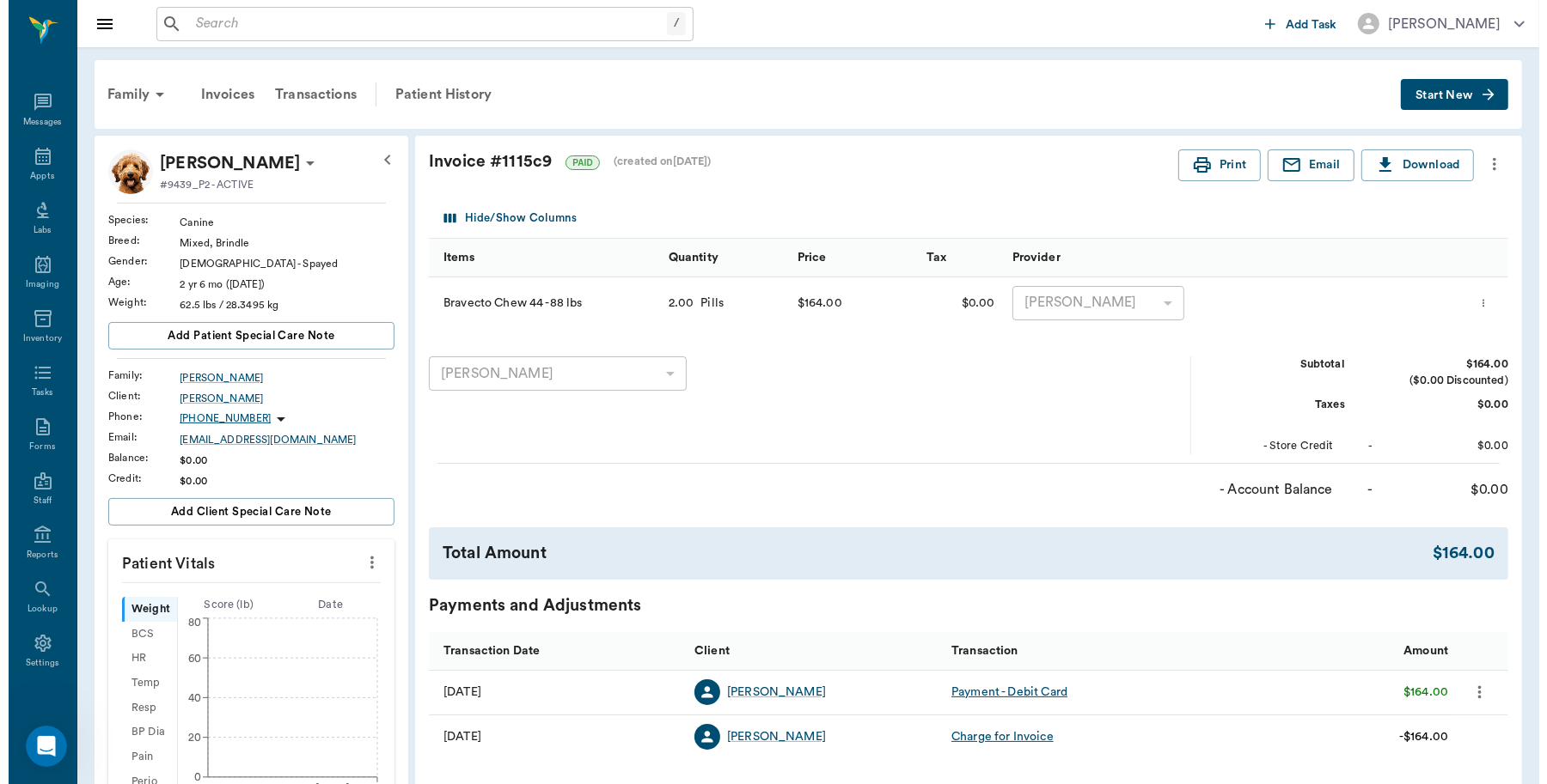
scroll to position [5, 0]
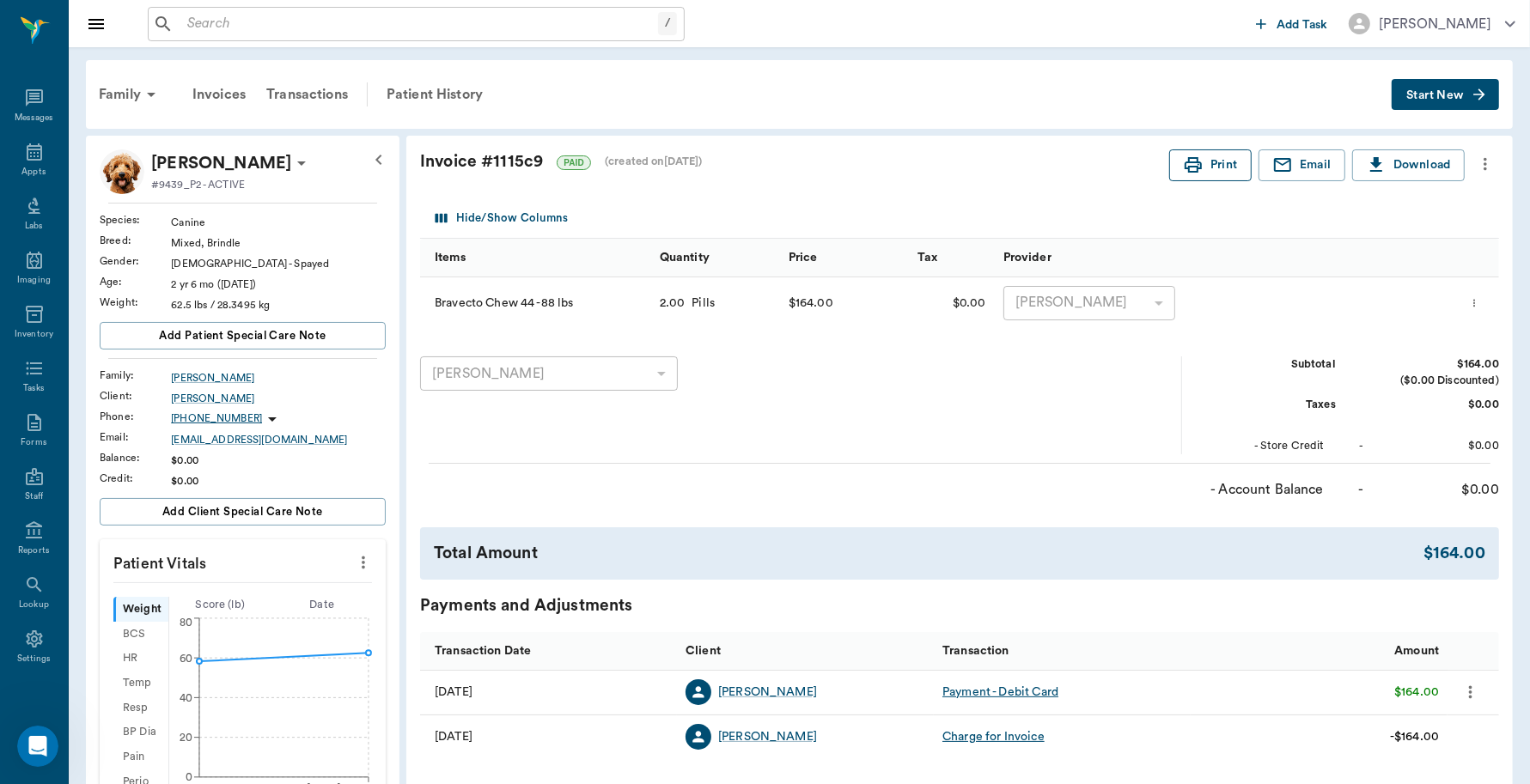
click at [1185, 168] on icon "button" at bounding box center [1193, 164] width 17 height 16
click at [26, 160] on icon at bounding box center [34, 152] width 16 height 17
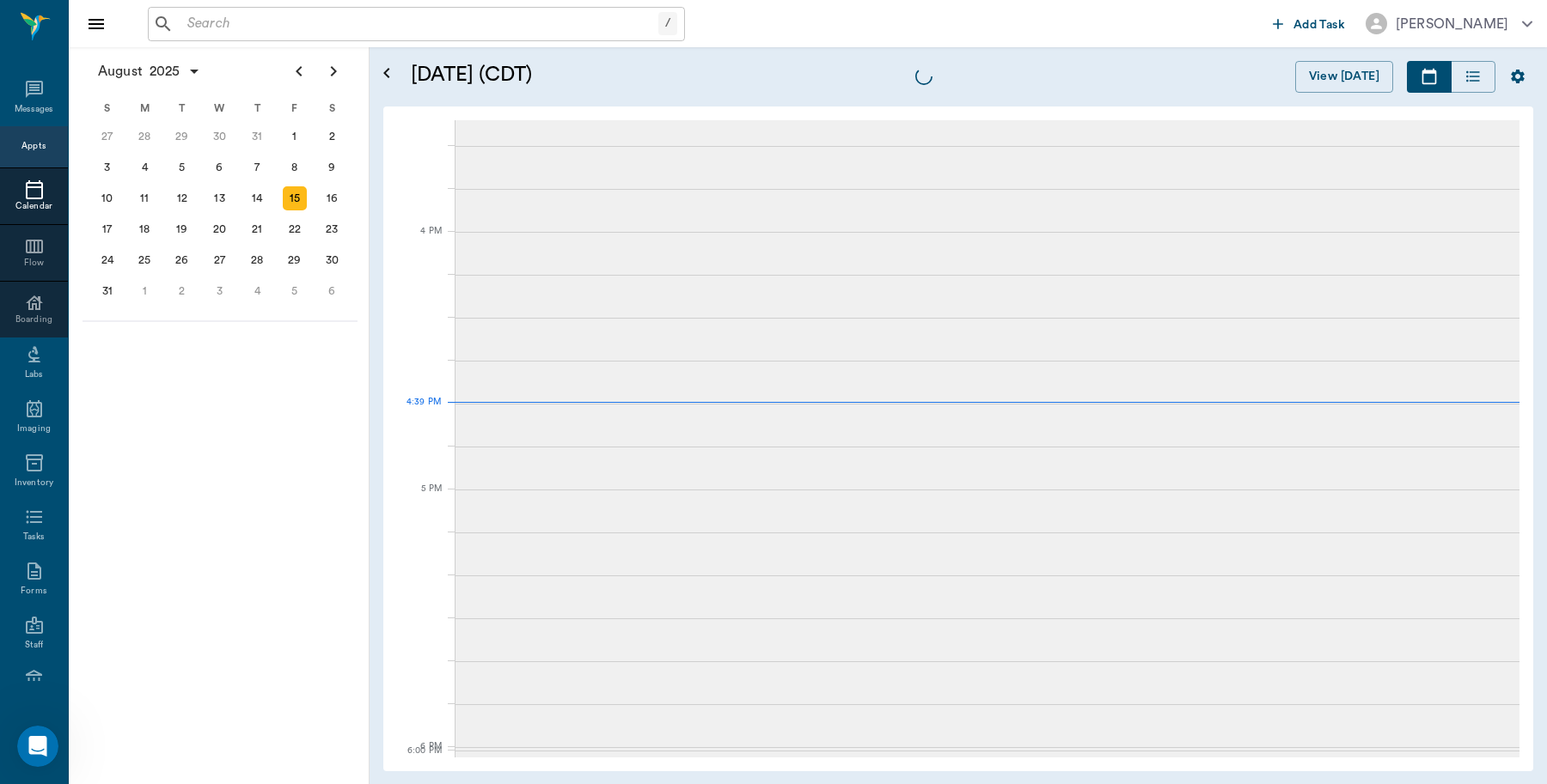
scroll to position [2064, 0]
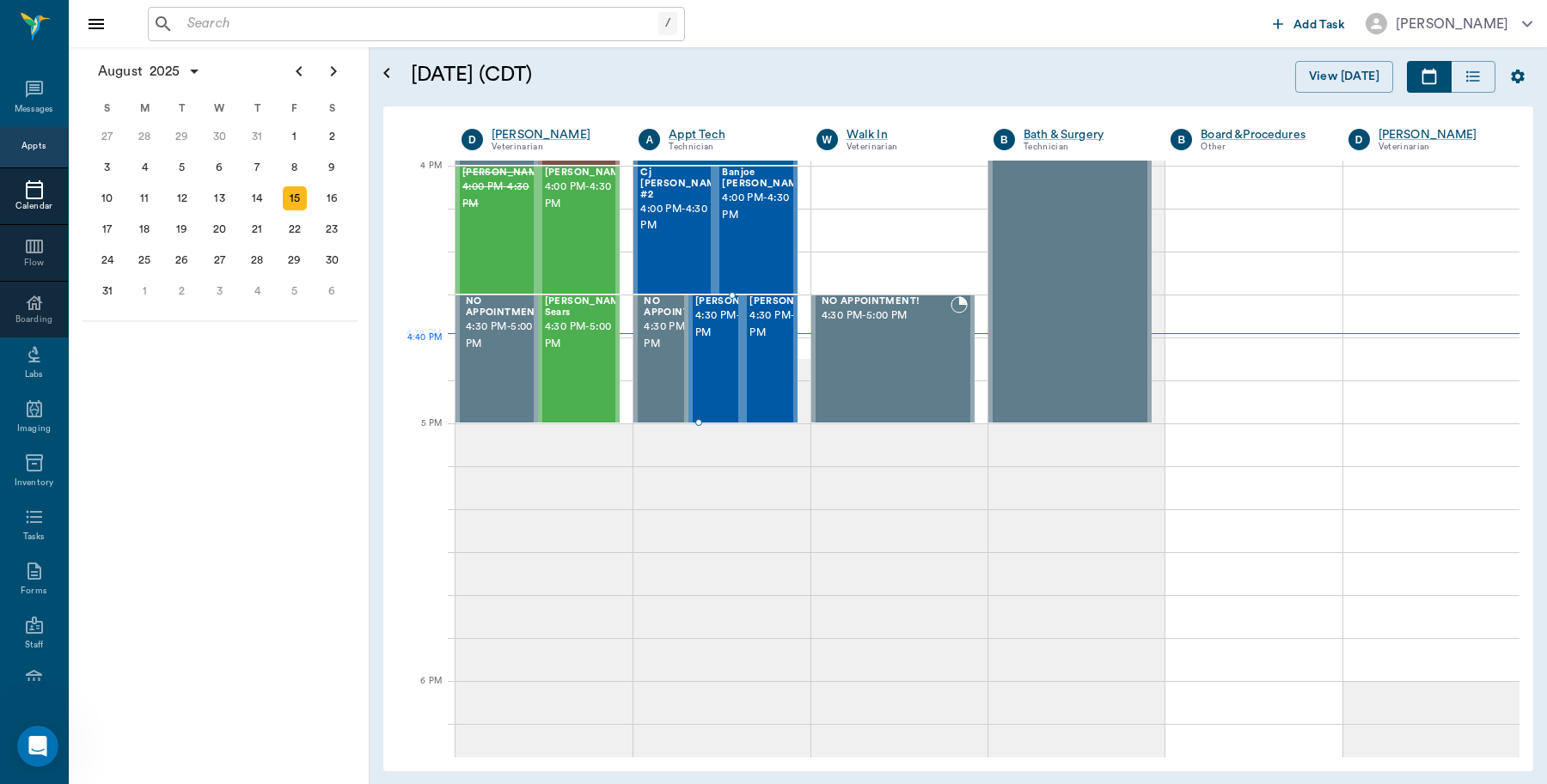
click at [723, 342] on span "4:30 PM - 5:00 PM" at bounding box center [738, 325] width 86 height 35
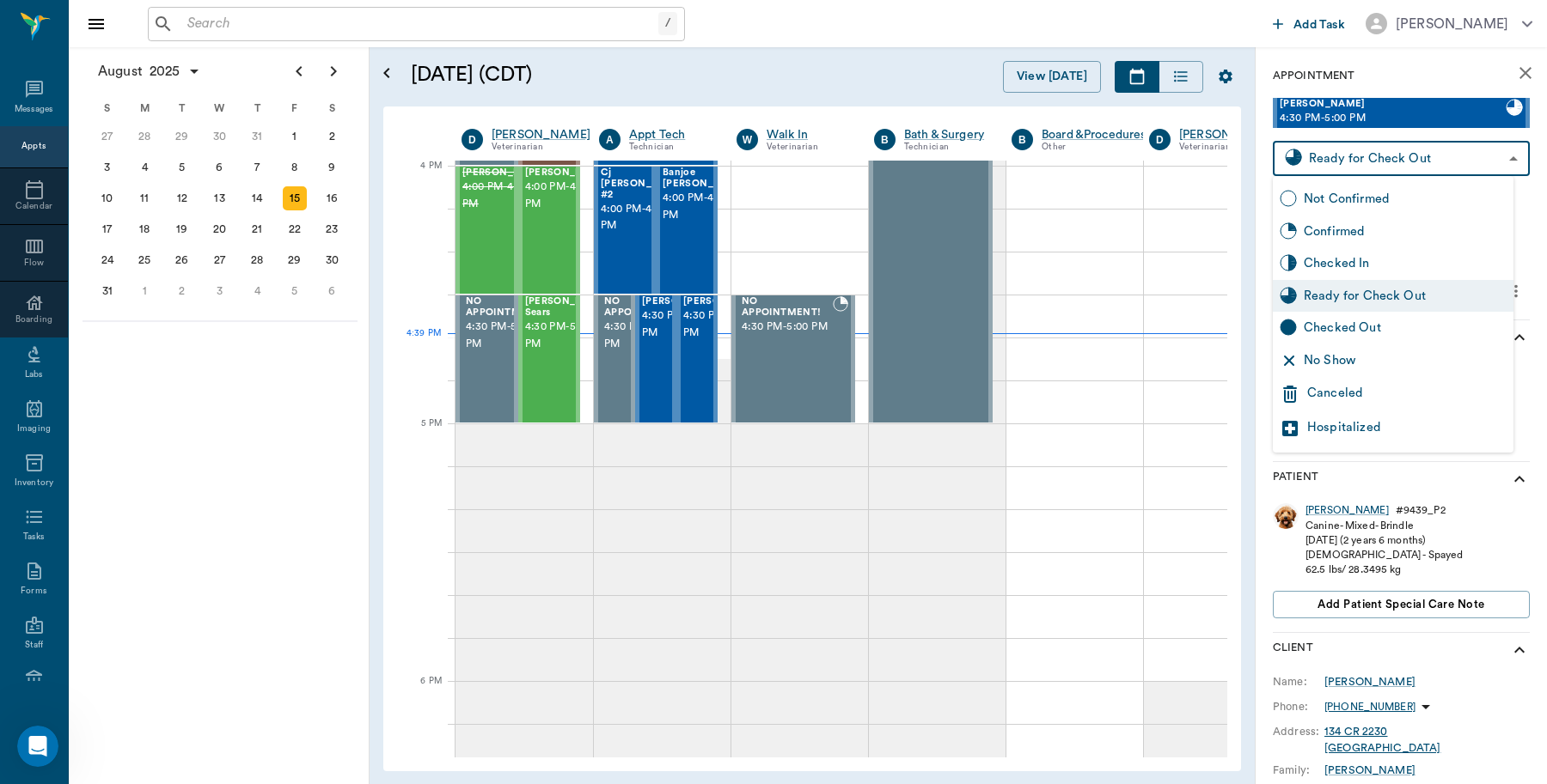
click at [1494, 160] on body "/ ​ Add Task Dr. Bert Ellsworth Nectar Messages Appts Calendar Flow Boarding La…" at bounding box center [774, 392] width 1547 height 784
click at [1378, 333] on div "Checked Out" at bounding box center [1405, 328] width 203 height 19
type input "CHECKED_OUT"
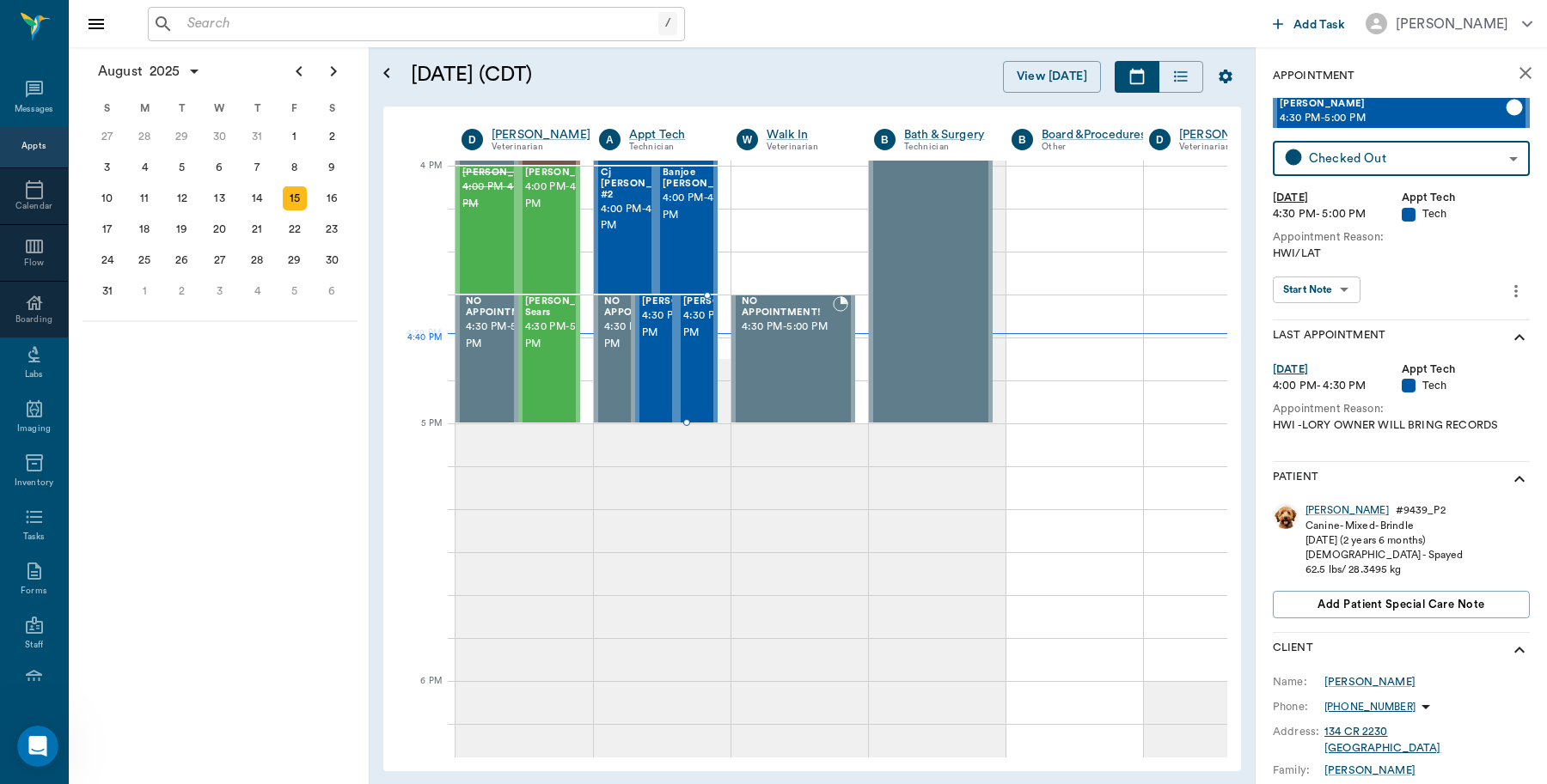
click at [710, 342] on span "4:30 PM - 5:00 PM" at bounding box center [726, 325] width 86 height 35
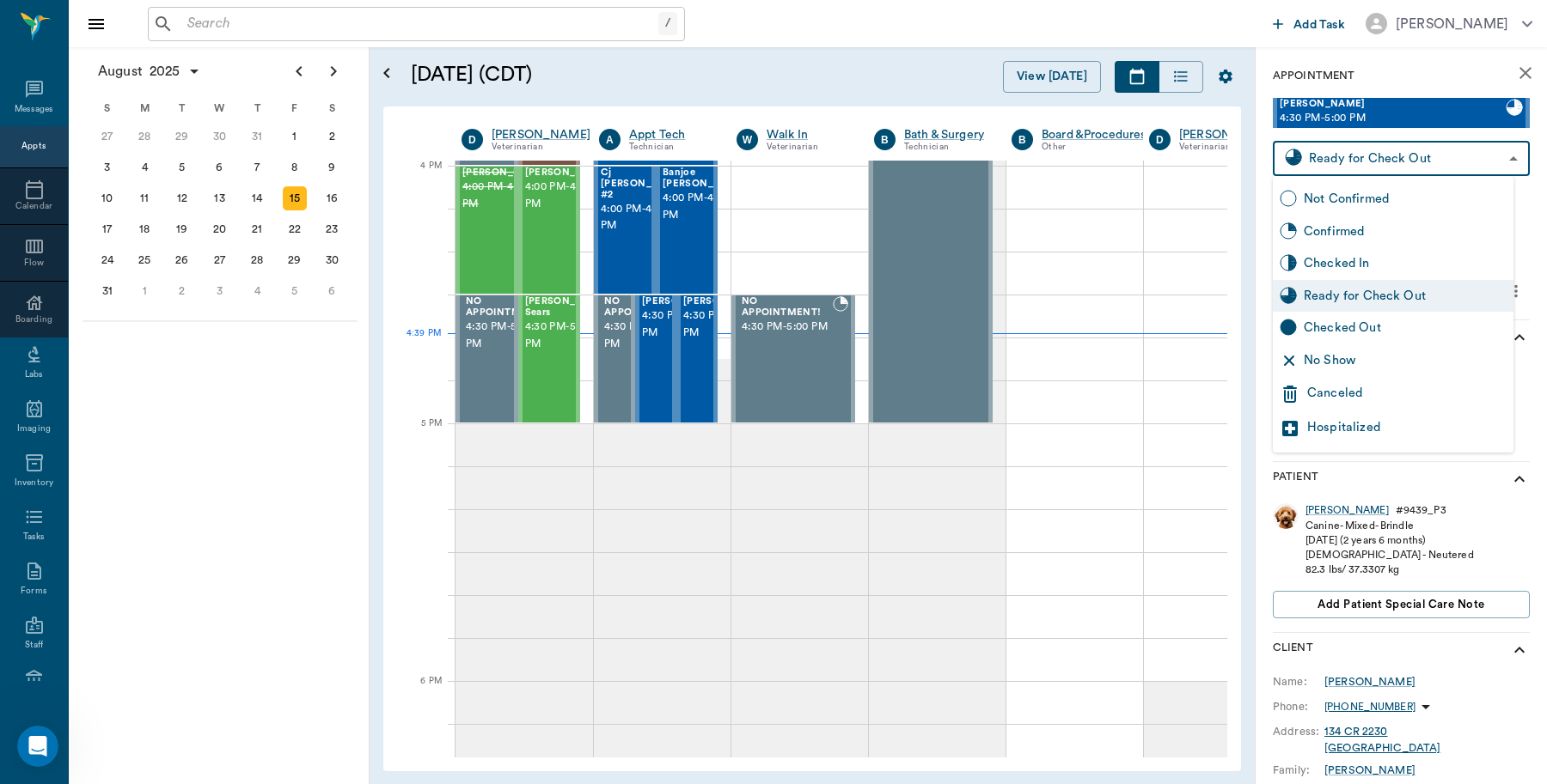
click at [1480, 160] on body "/ ​ Add Task Dr. Bert Ellsworth Nectar Messages Appts Calendar Flow Boarding La…" at bounding box center [774, 392] width 1547 height 784
click at [1396, 327] on div "Checked Out" at bounding box center [1405, 328] width 203 height 19
type input "CHECKED_OUT"
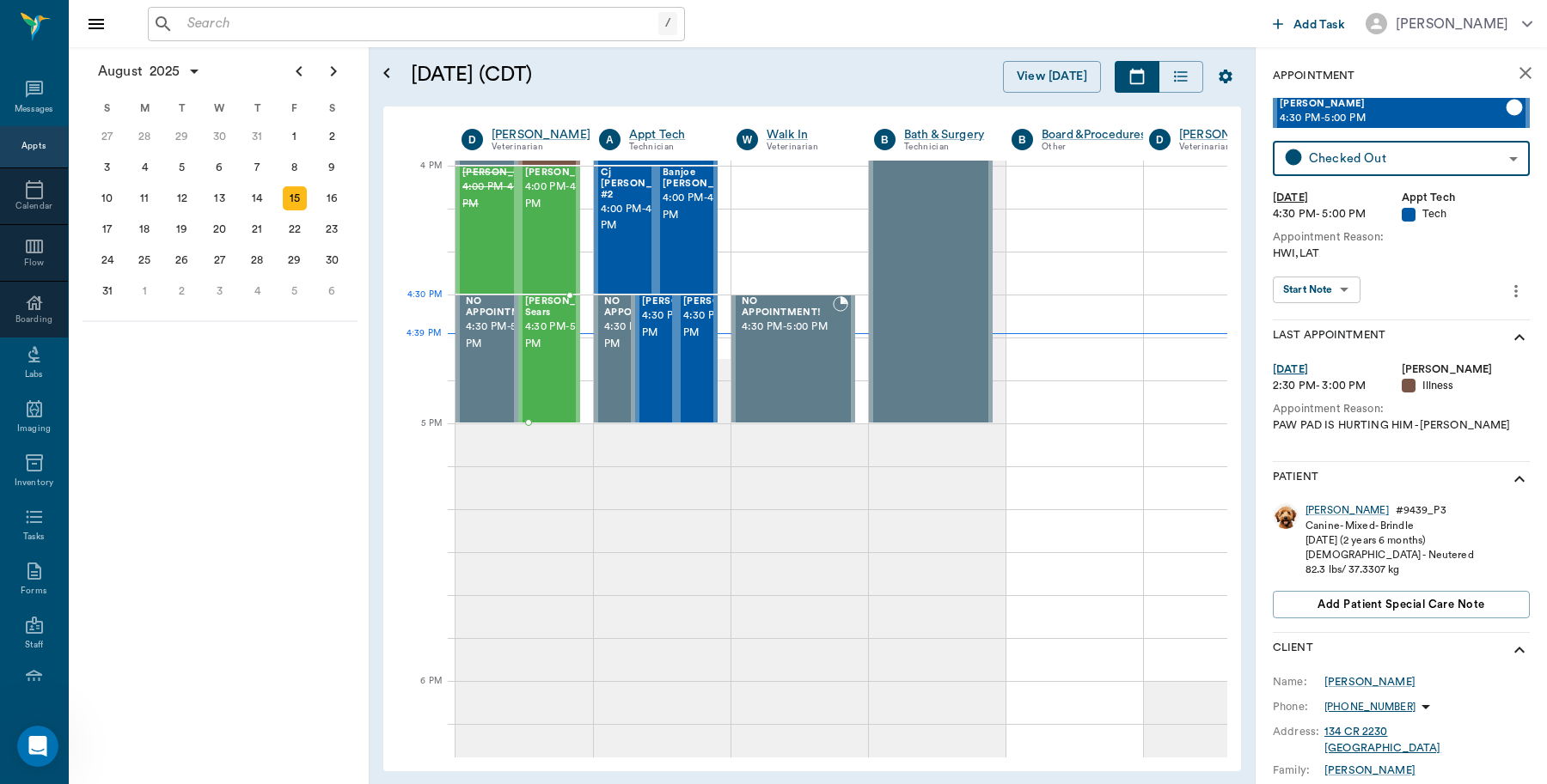
click at [574, 335] on div "[PERSON_NAME] Sears 4:30 PM - 5:00 PM" at bounding box center [550, 359] width 63 height 127
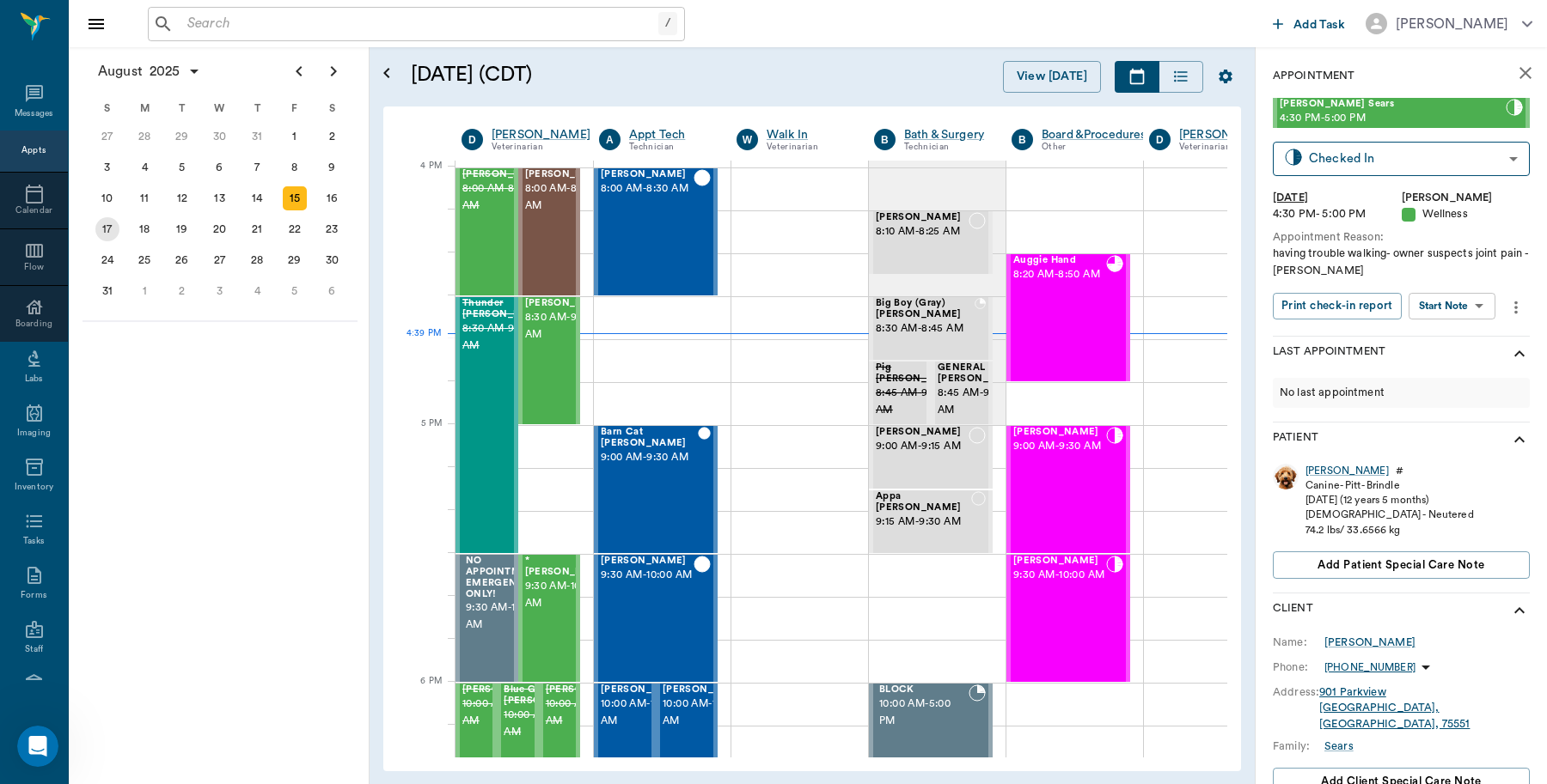
scroll to position [2064, 0]
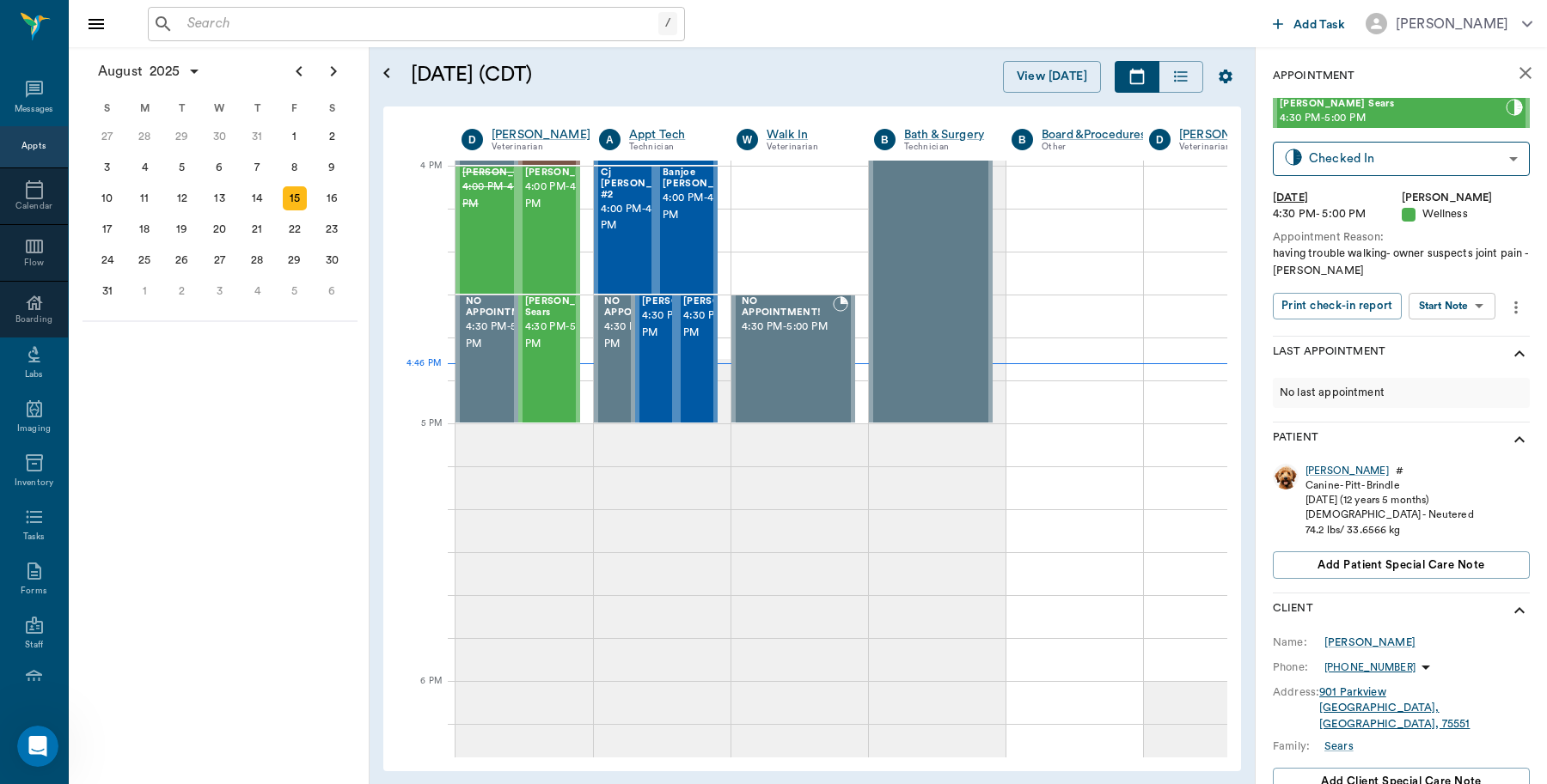
click at [298, 20] on input "text" at bounding box center [419, 24] width 478 height 24
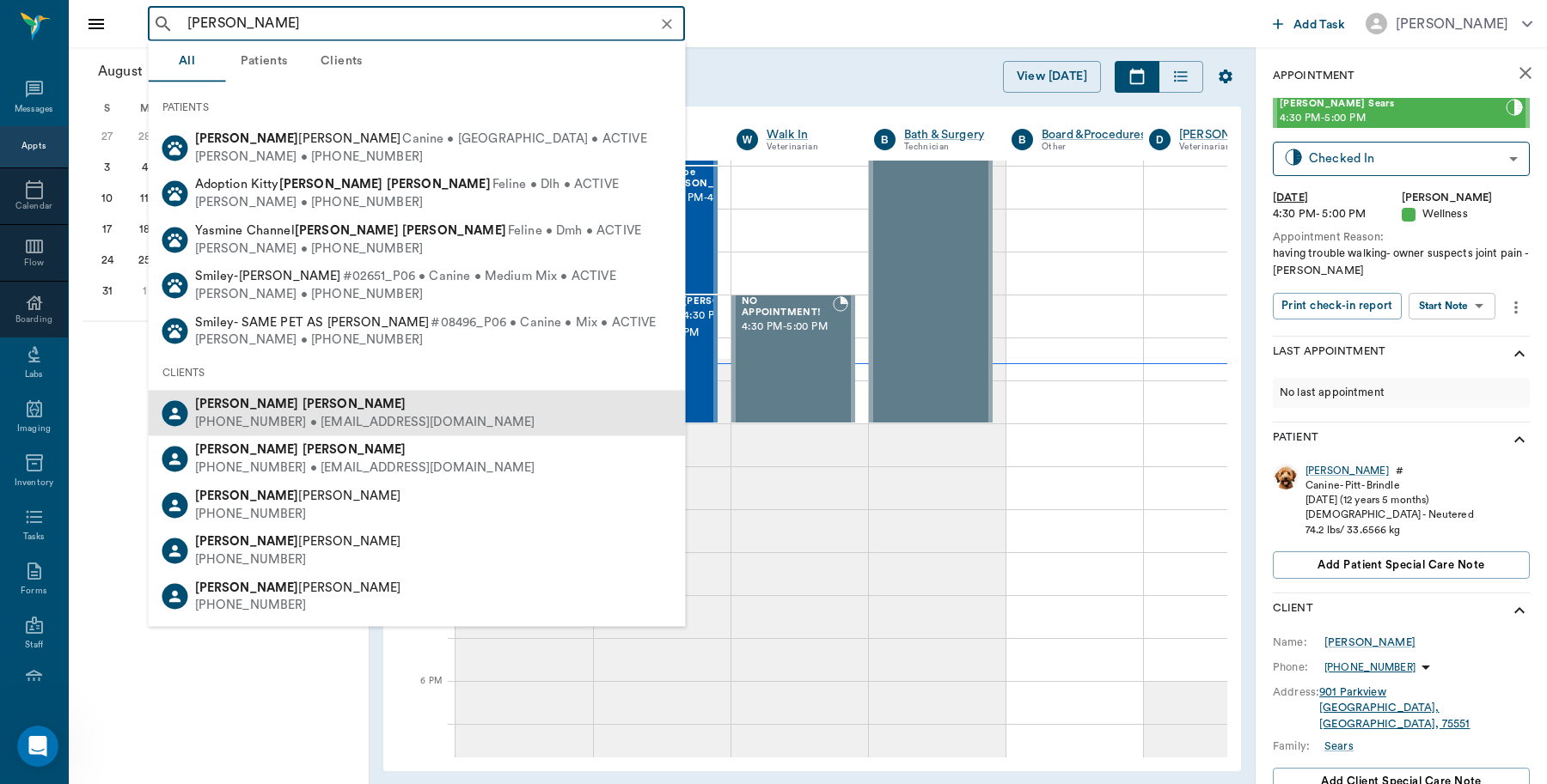
click at [258, 415] on div "[PHONE_NUMBER] • [EMAIL_ADDRESS][DOMAIN_NAME]" at bounding box center [365, 423] width 341 height 18
type input "[PERSON_NAME]"
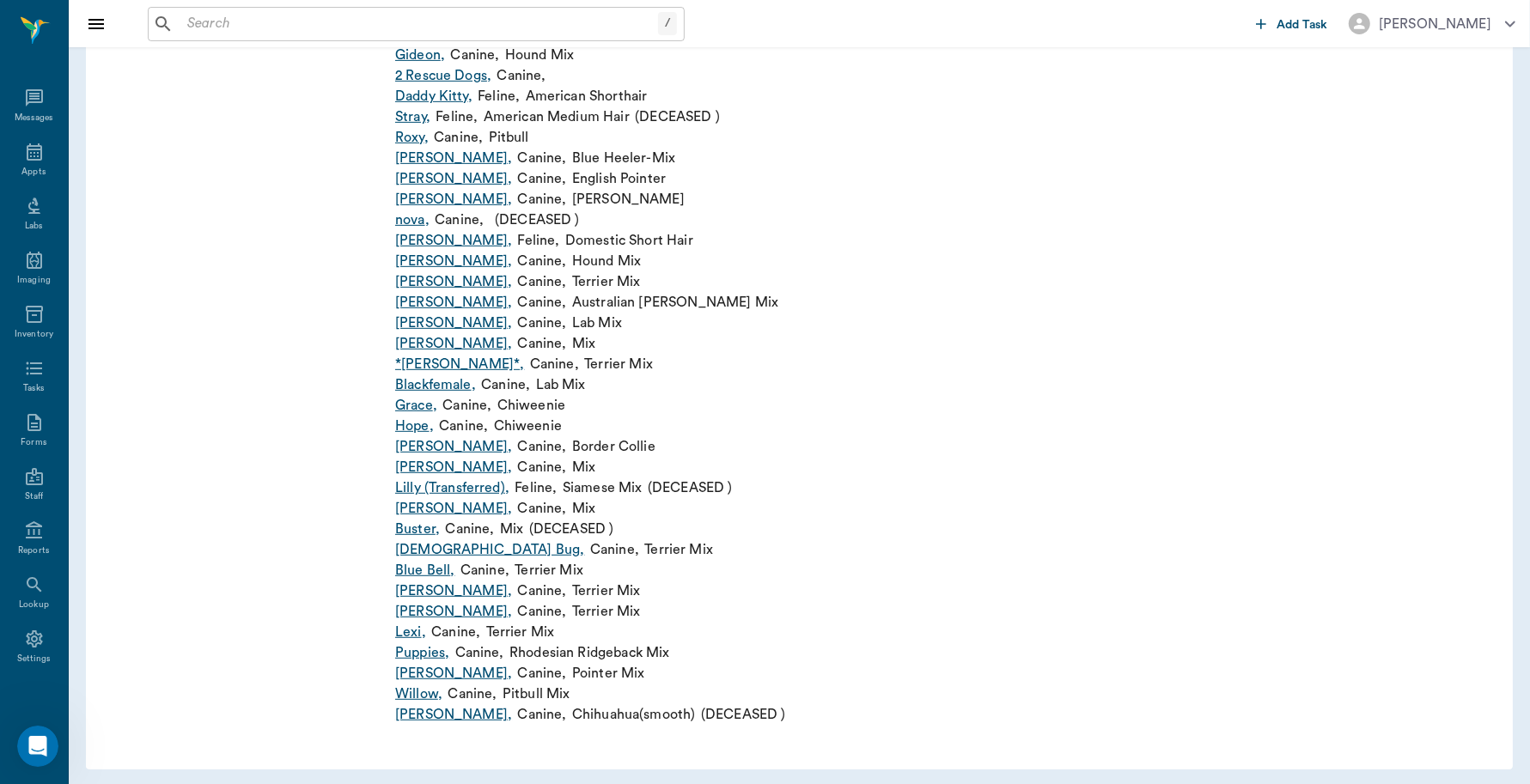
scroll to position [737, 0]
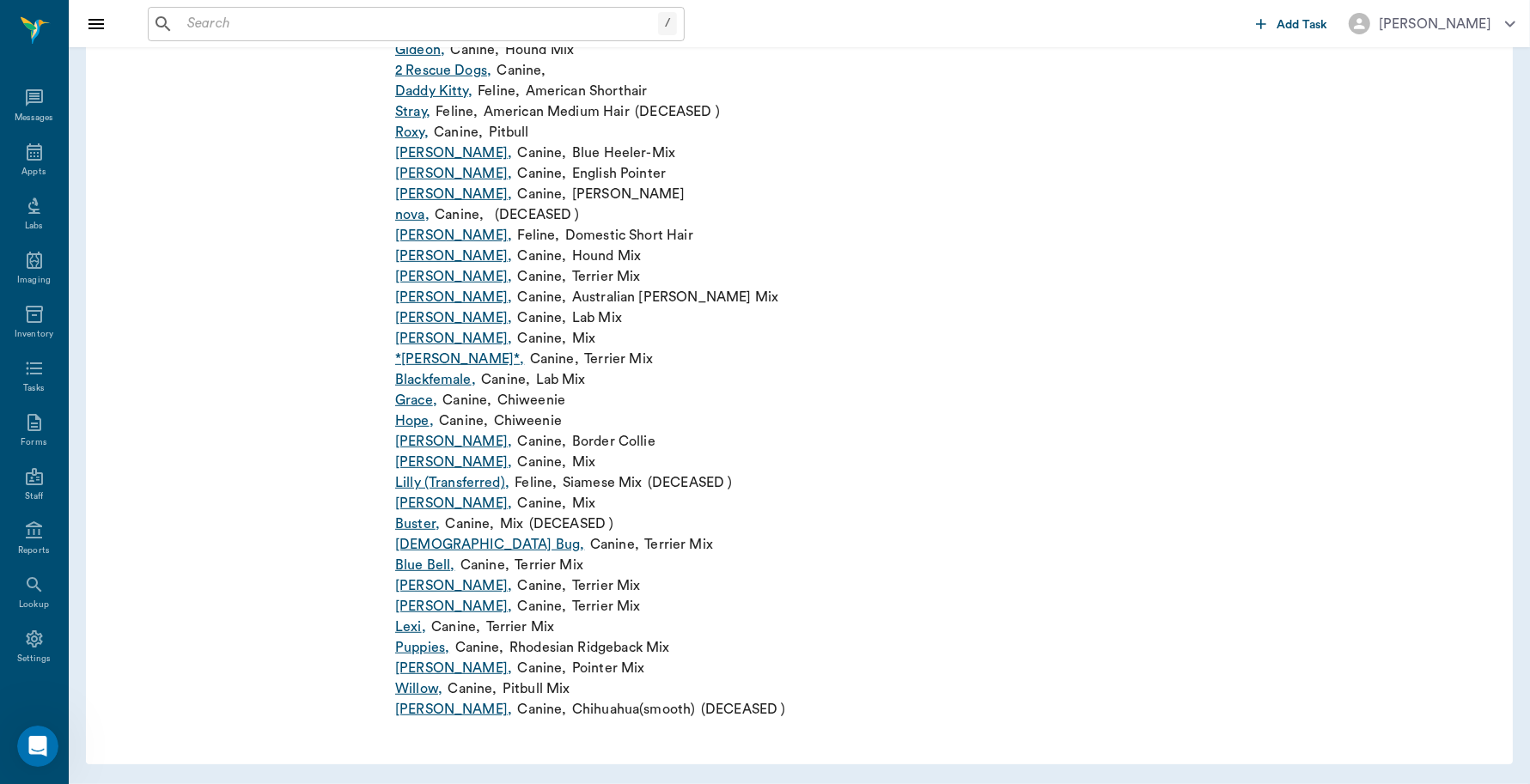
click at [417, 684] on link "Willow ," at bounding box center [419, 689] width 47 height 21
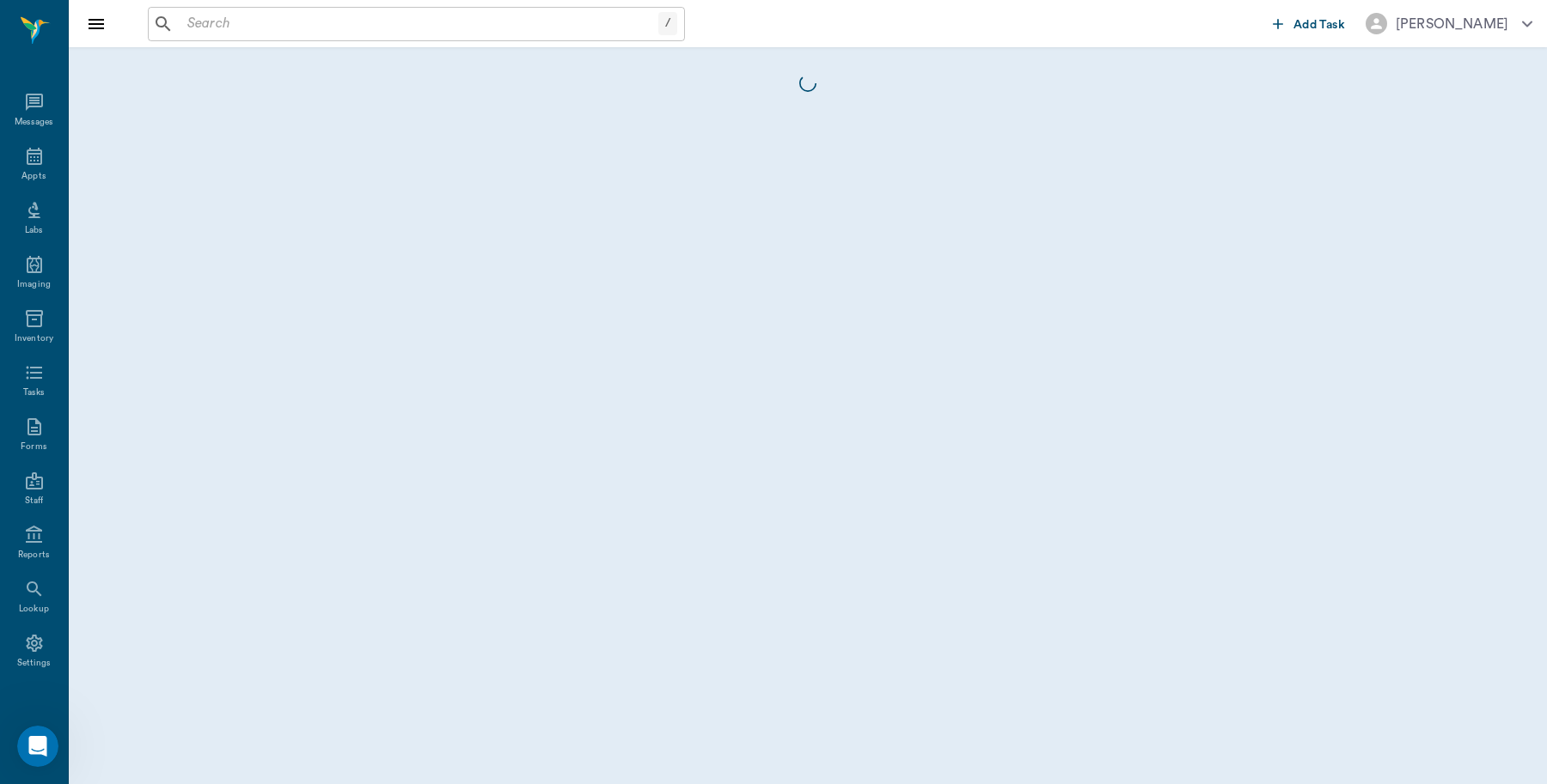
scroll to position [5, 0]
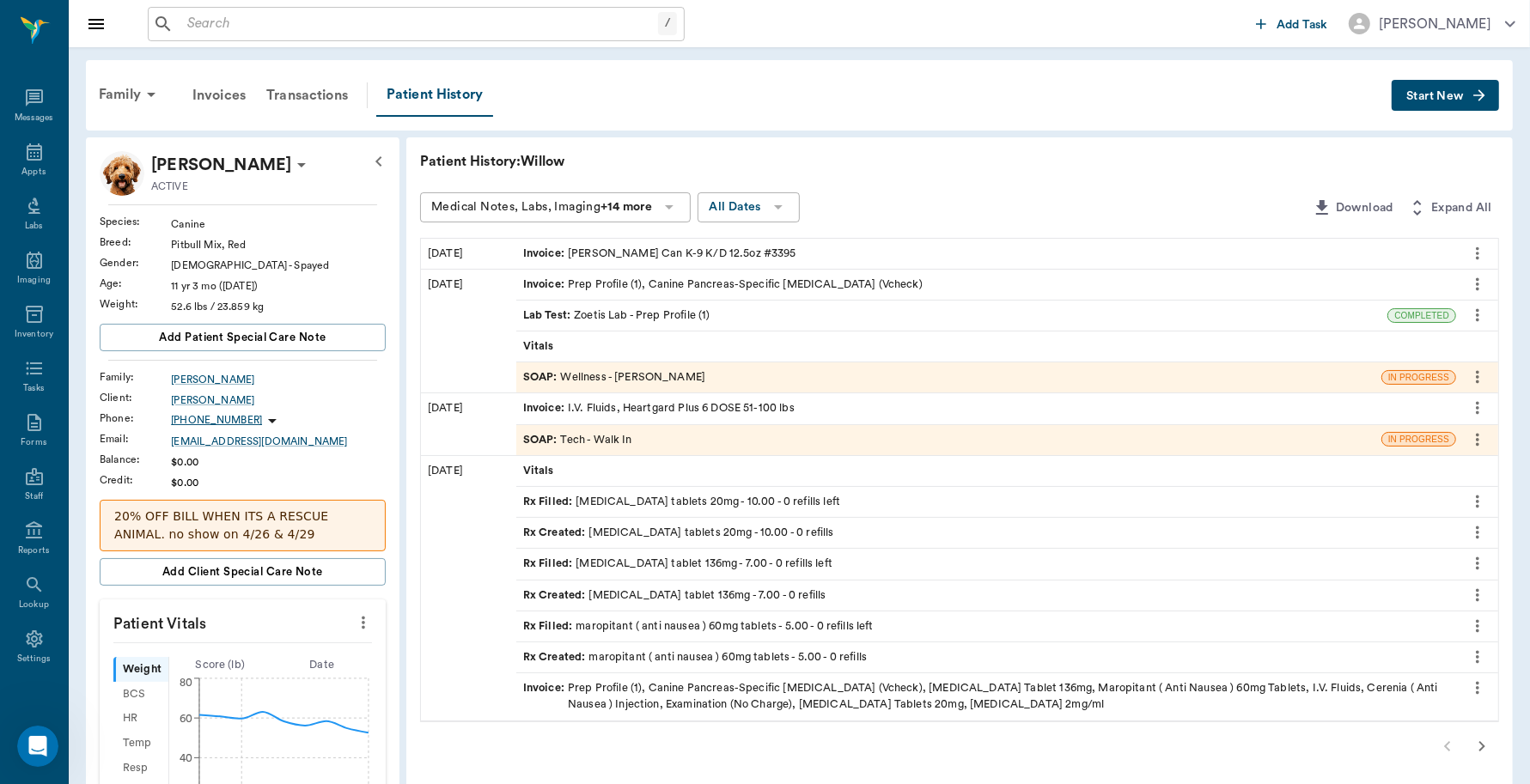
click at [1440, 96] on span "Start New" at bounding box center [1435, 96] width 58 height 0
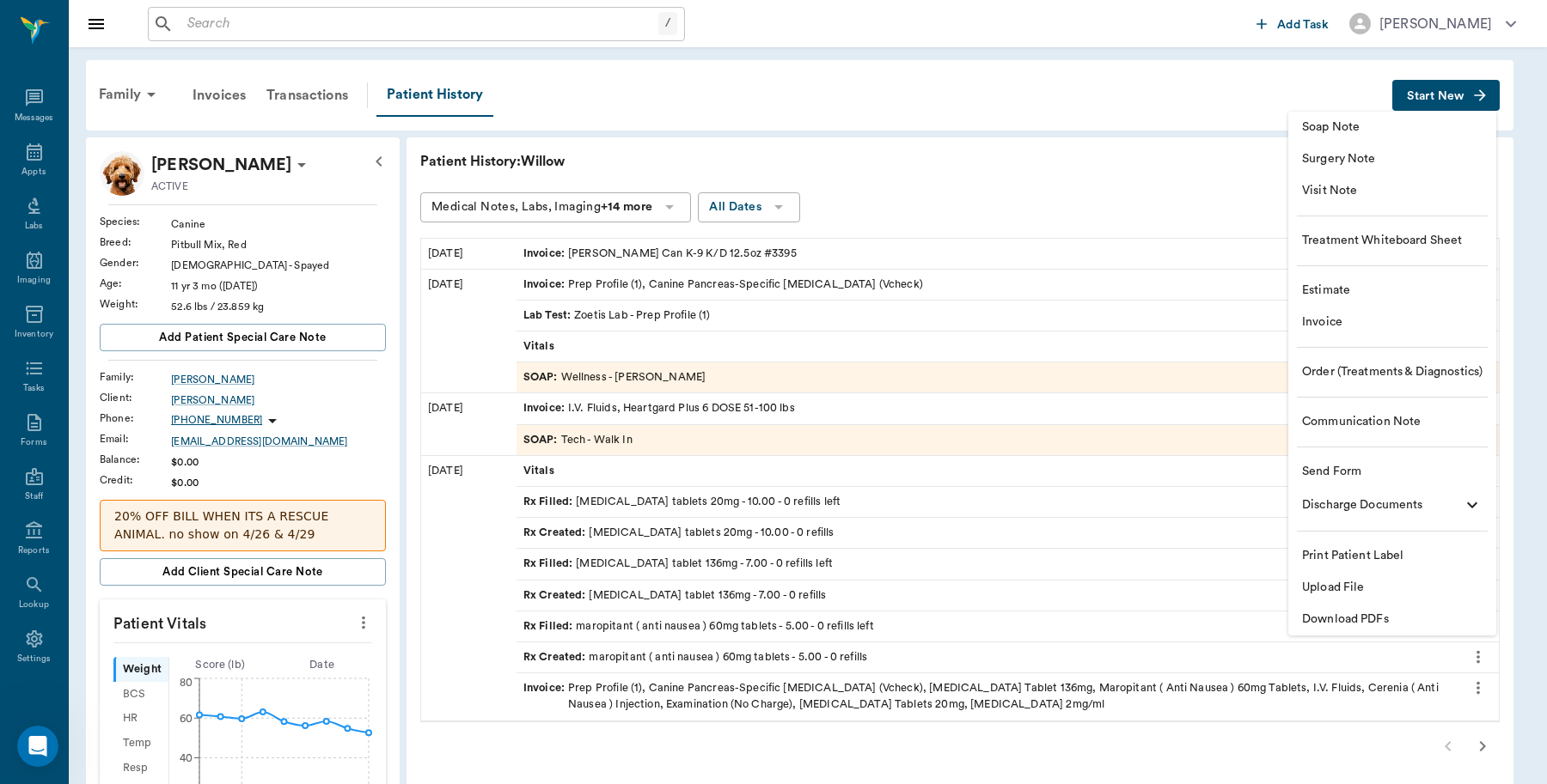
click at [1342, 314] on span "Invoice" at bounding box center [1393, 323] width 181 height 18
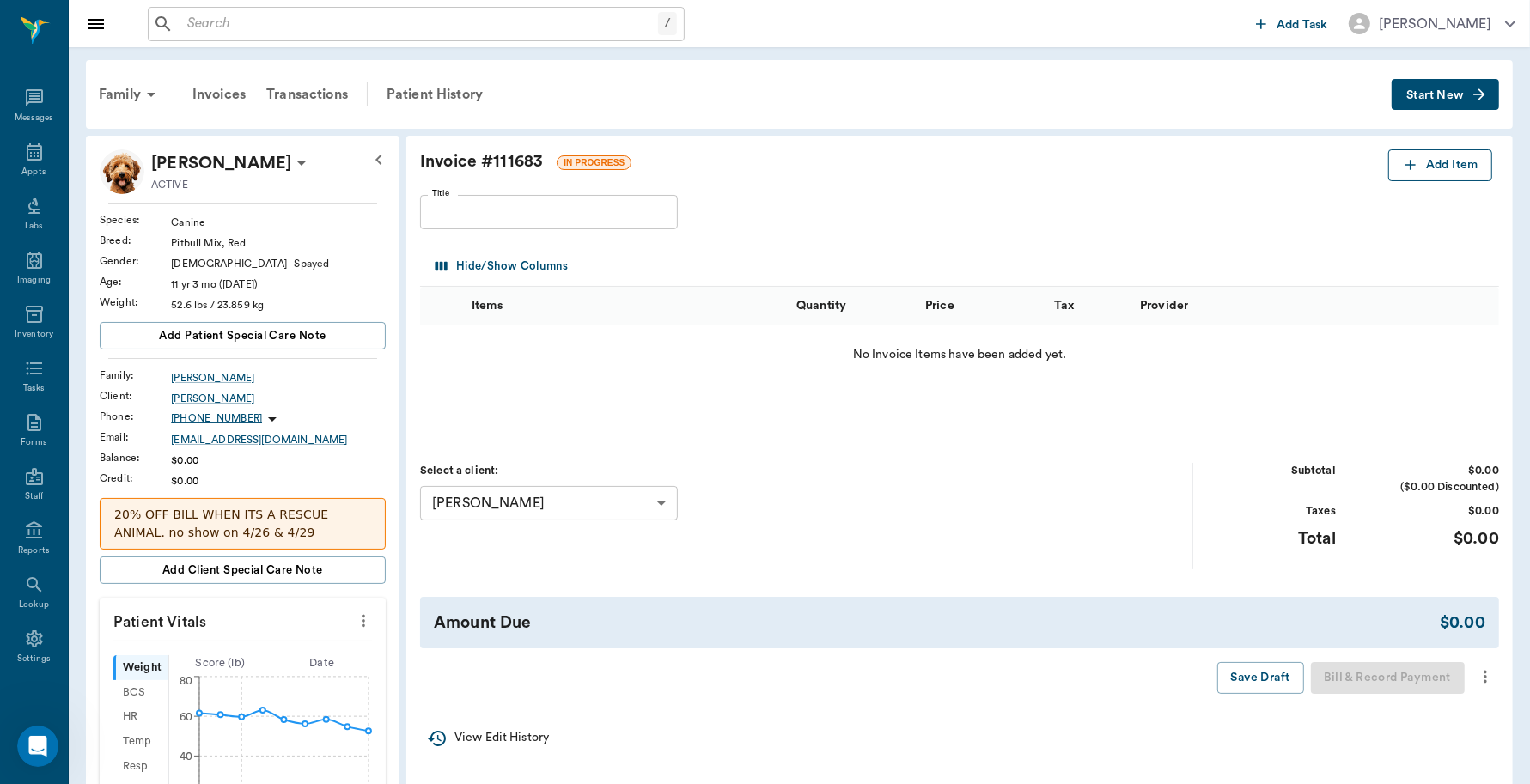
click at [1443, 172] on button "Add Item" at bounding box center [1441, 165] width 104 height 32
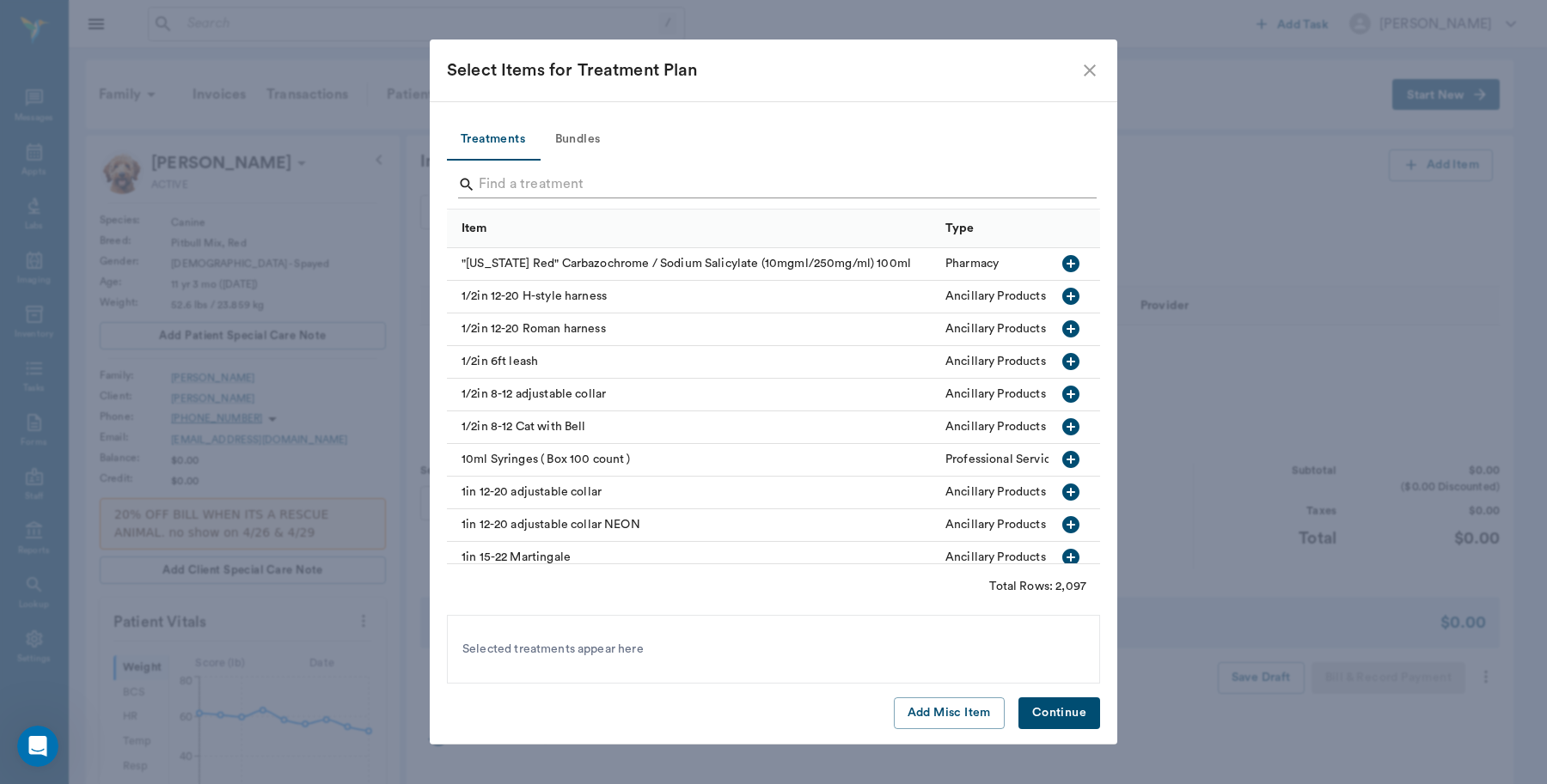
click at [585, 182] on input "Search" at bounding box center [774, 184] width 592 height 27
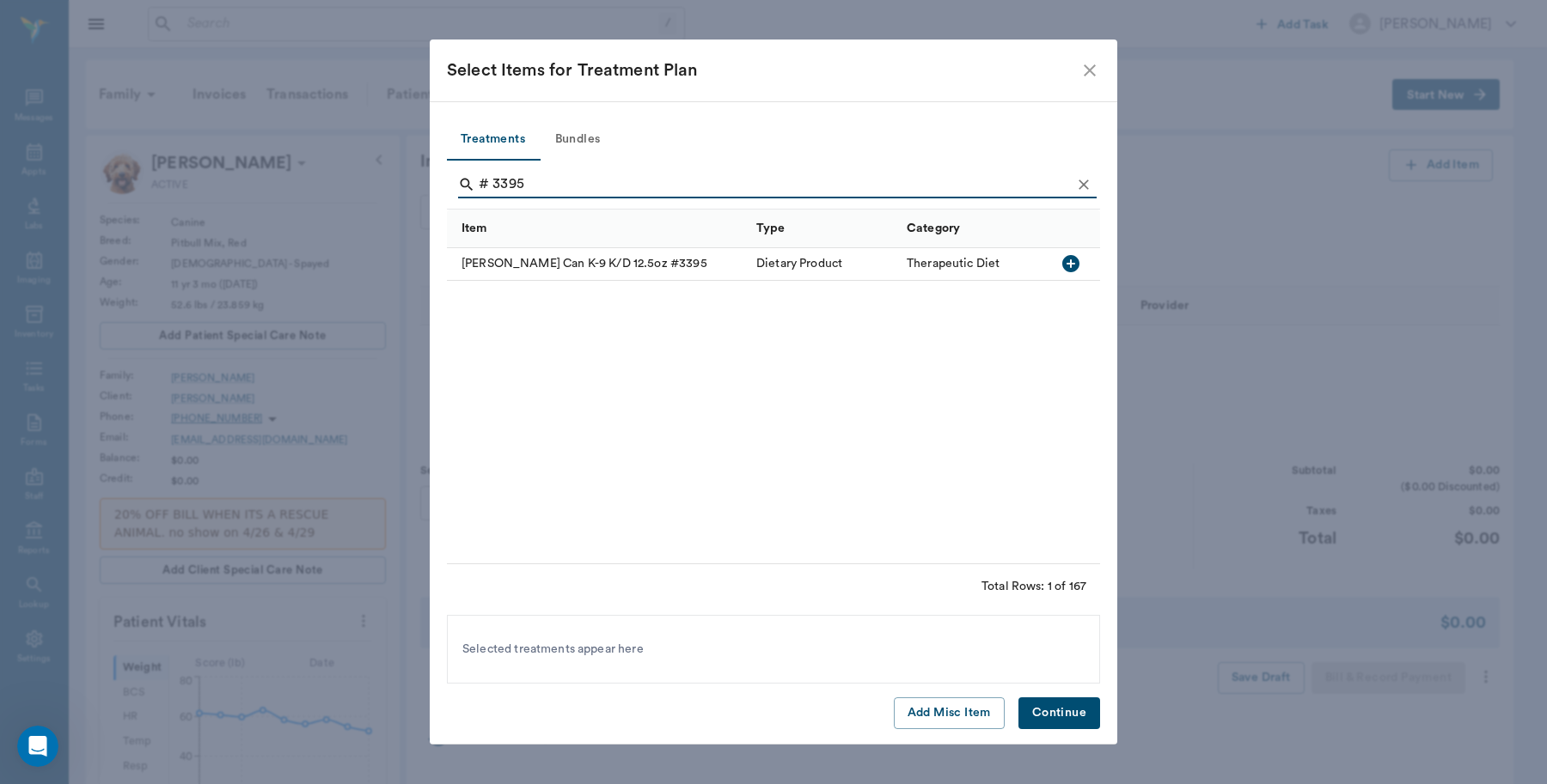
type input "# 3395"
click at [1068, 262] on icon "button" at bounding box center [1070, 264] width 17 height 17
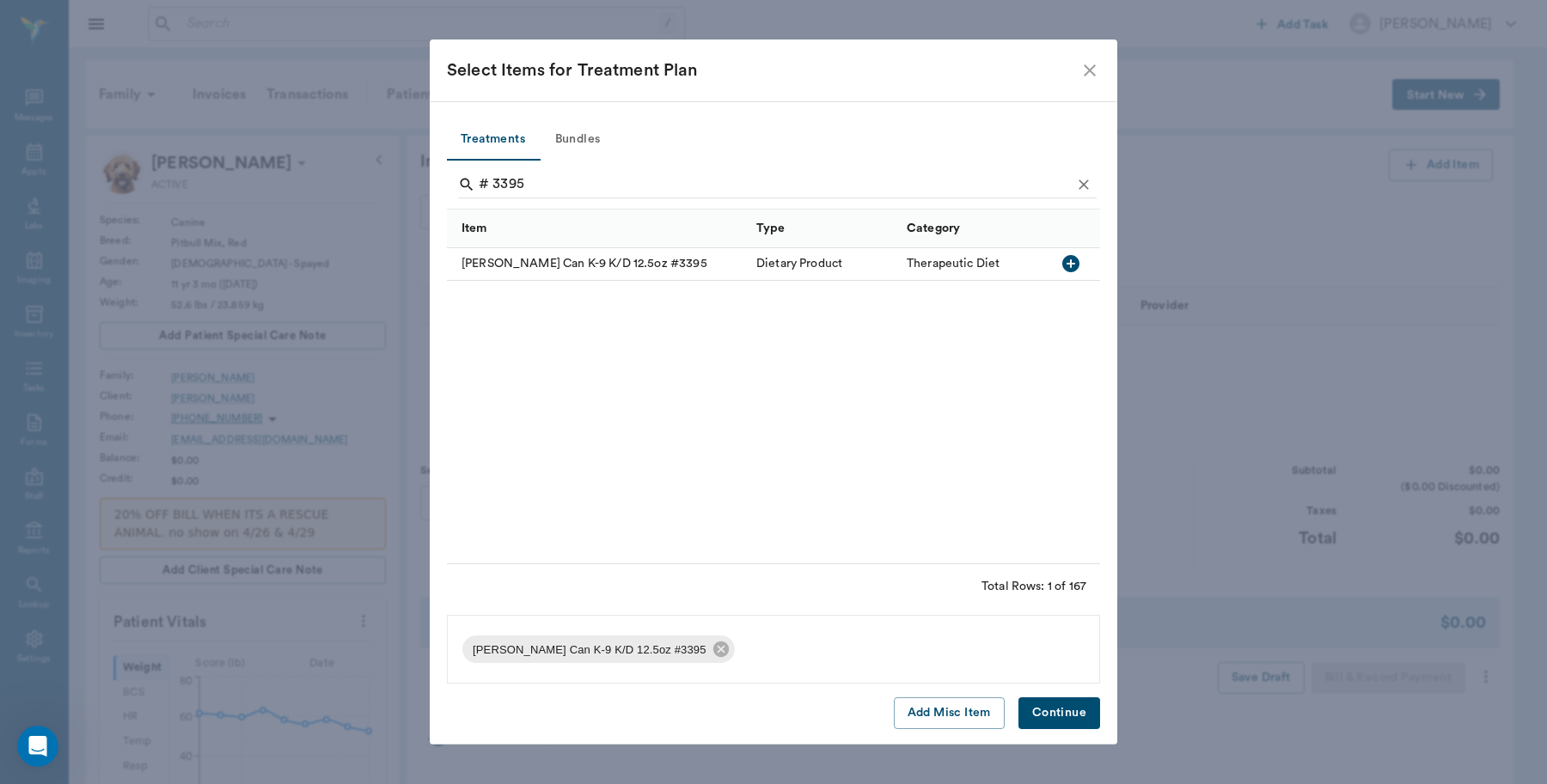
click at [1079, 694] on div "Treatments Bundles # 3395 Item Type Category [PERSON_NAME] Can K-9 K/D 12.5oz #…" at bounding box center [774, 423] width 688 height 644
click at [1070, 713] on button "Continue" at bounding box center [1058, 713] width 81 height 32
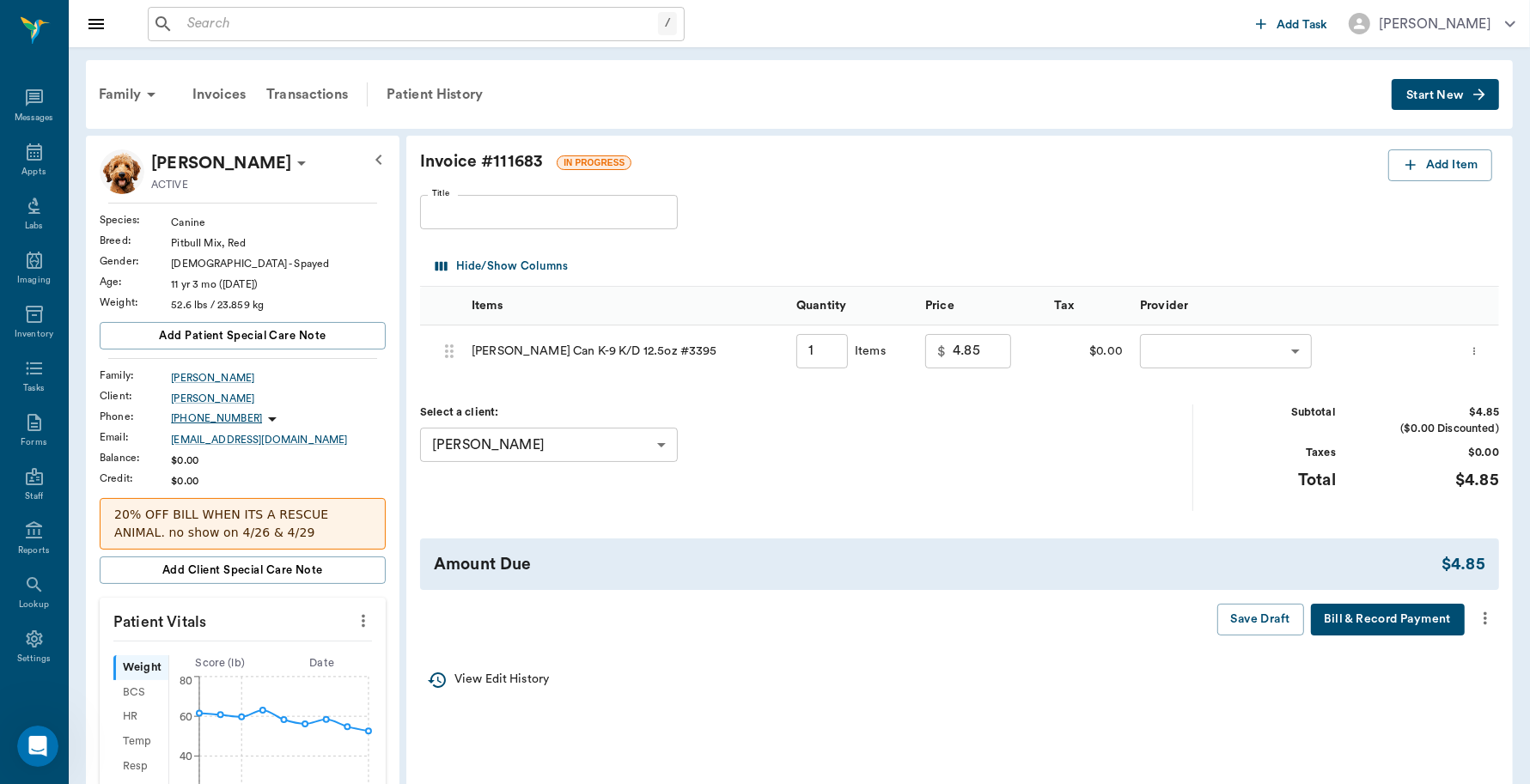
click at [823, 352] on input "1" at bounding box center [822, 351] width 51 height 35
type input "2"
type input "9.70"
type input "2"
click at [1307, 355] on body "/ ​ Add Task [PERSON_NAME] Nectar Messages Appts Labs Imaging Inventory Tasks F…" at bounding box center [765, 732] width 1530 height 1464
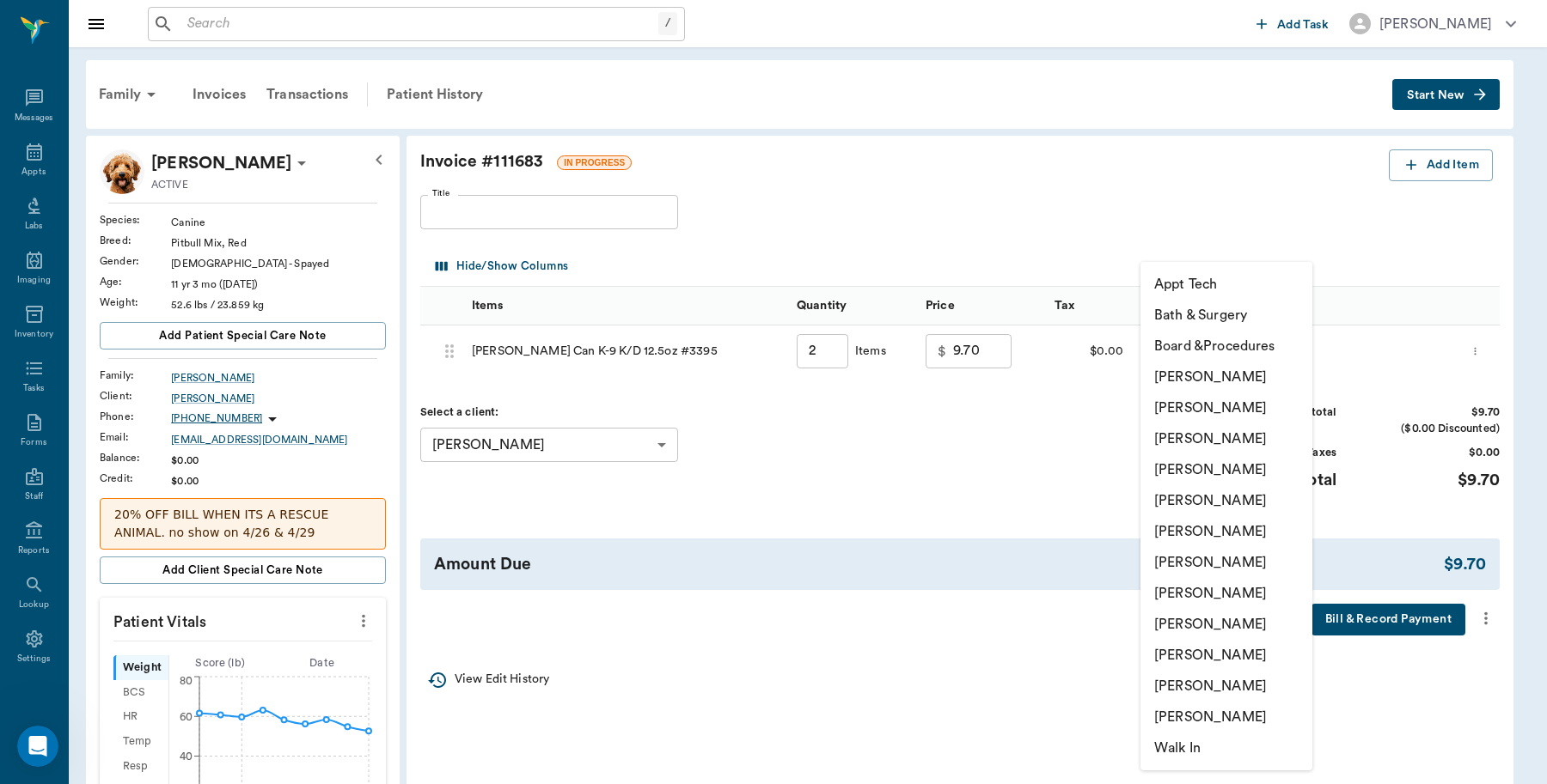
click at [1239, 387] on li "[PERSON_NAME]" at bounding box center [1226, 377] width 172 height 31
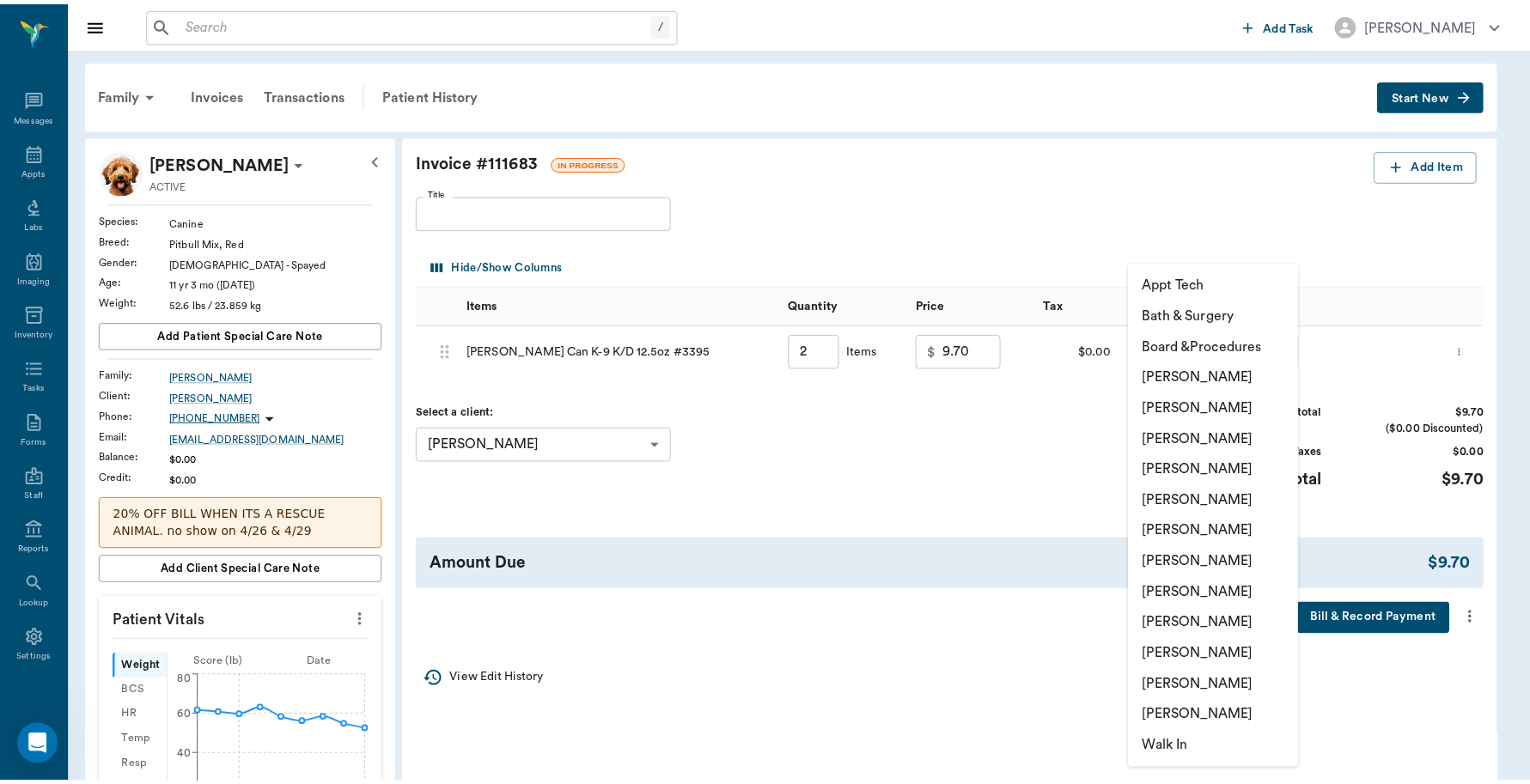
type input "none-6899ea08ed37b777db10de45"
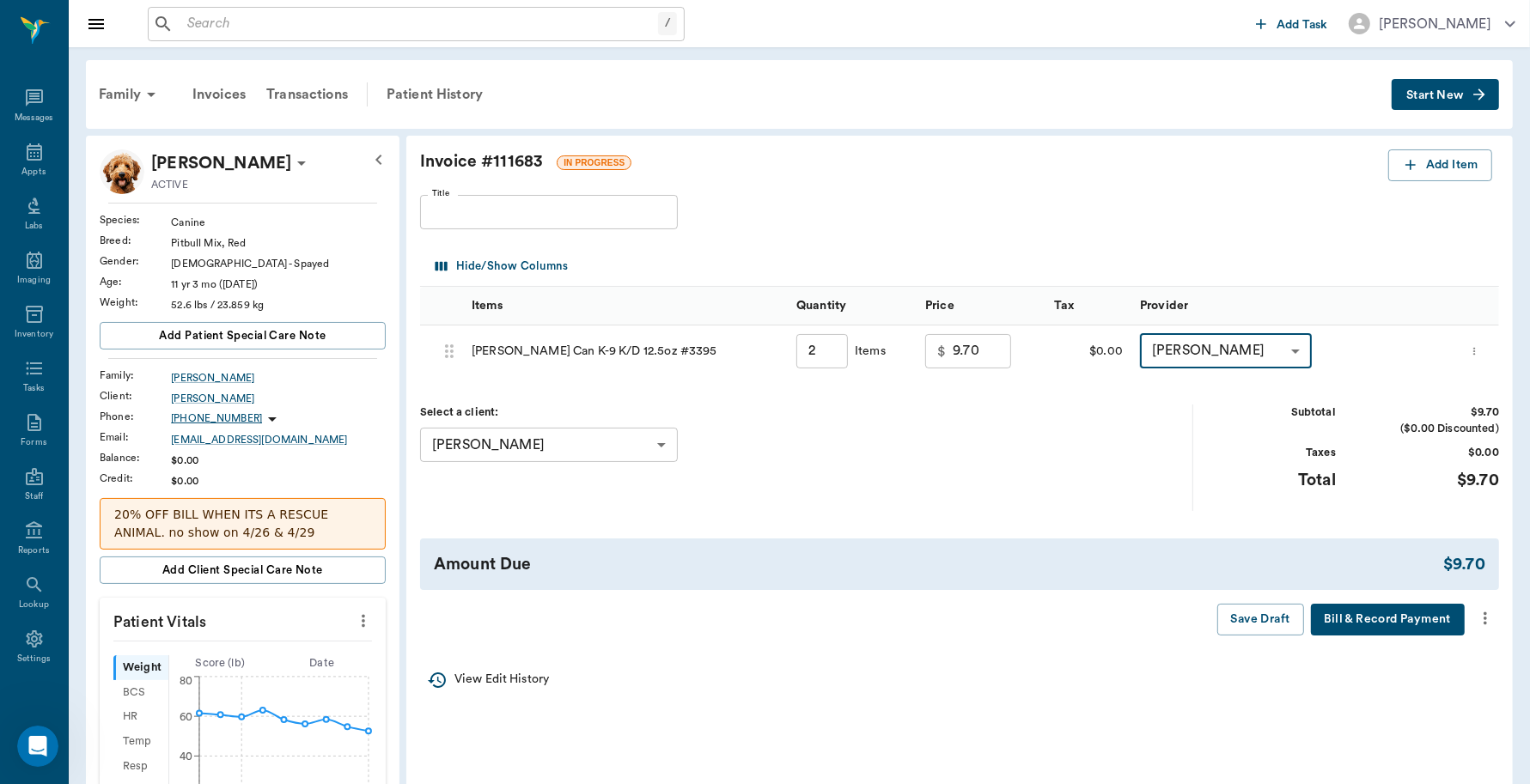
click at [1441, 630] on button "Bill & Record Payment" at bounding box center [1388, 620] width 153 height 32
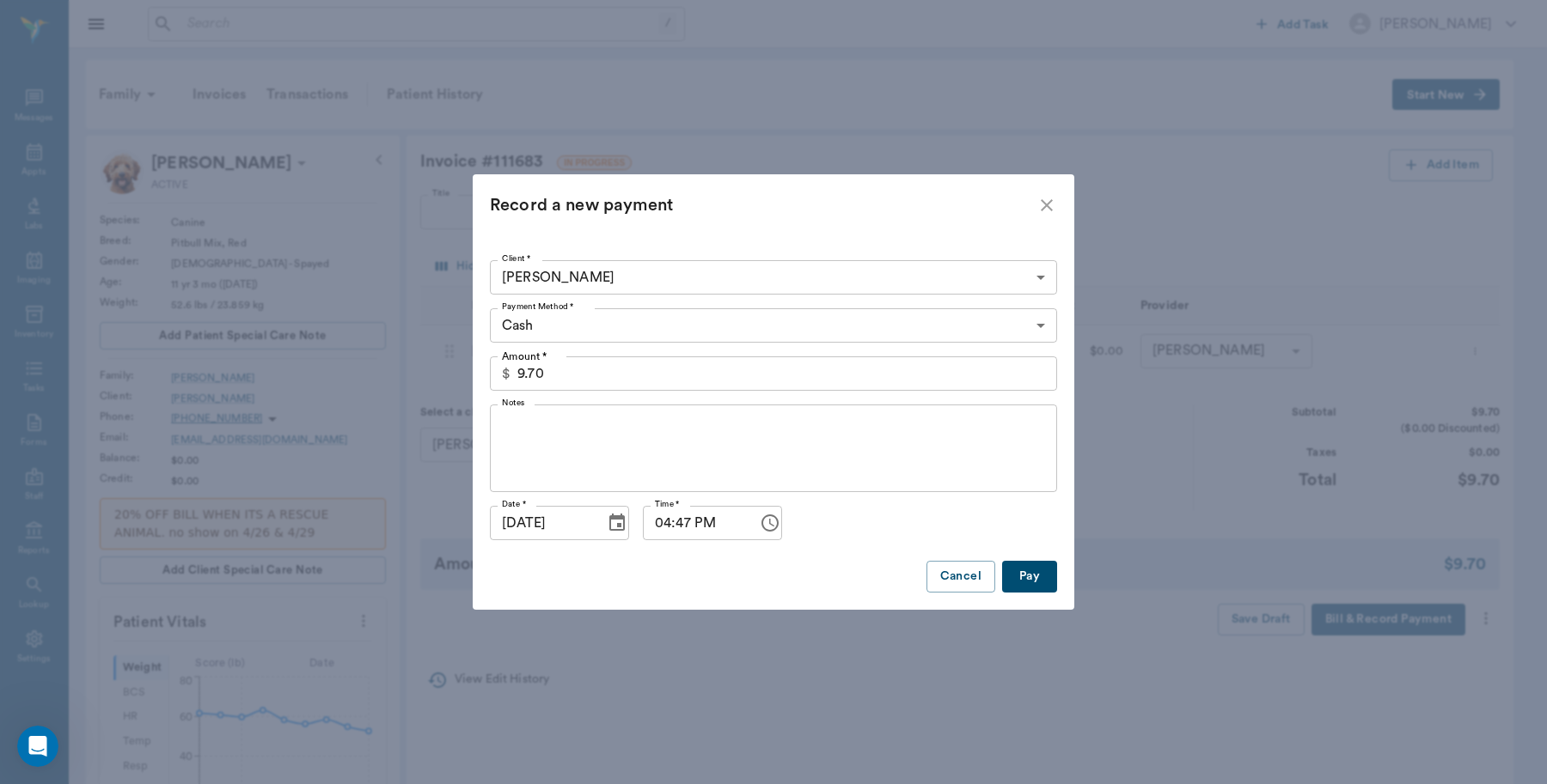
click at [1020, 577] on button "Pay" at bounding box center [1029, 577] width 55 height 32
type input "2.00"
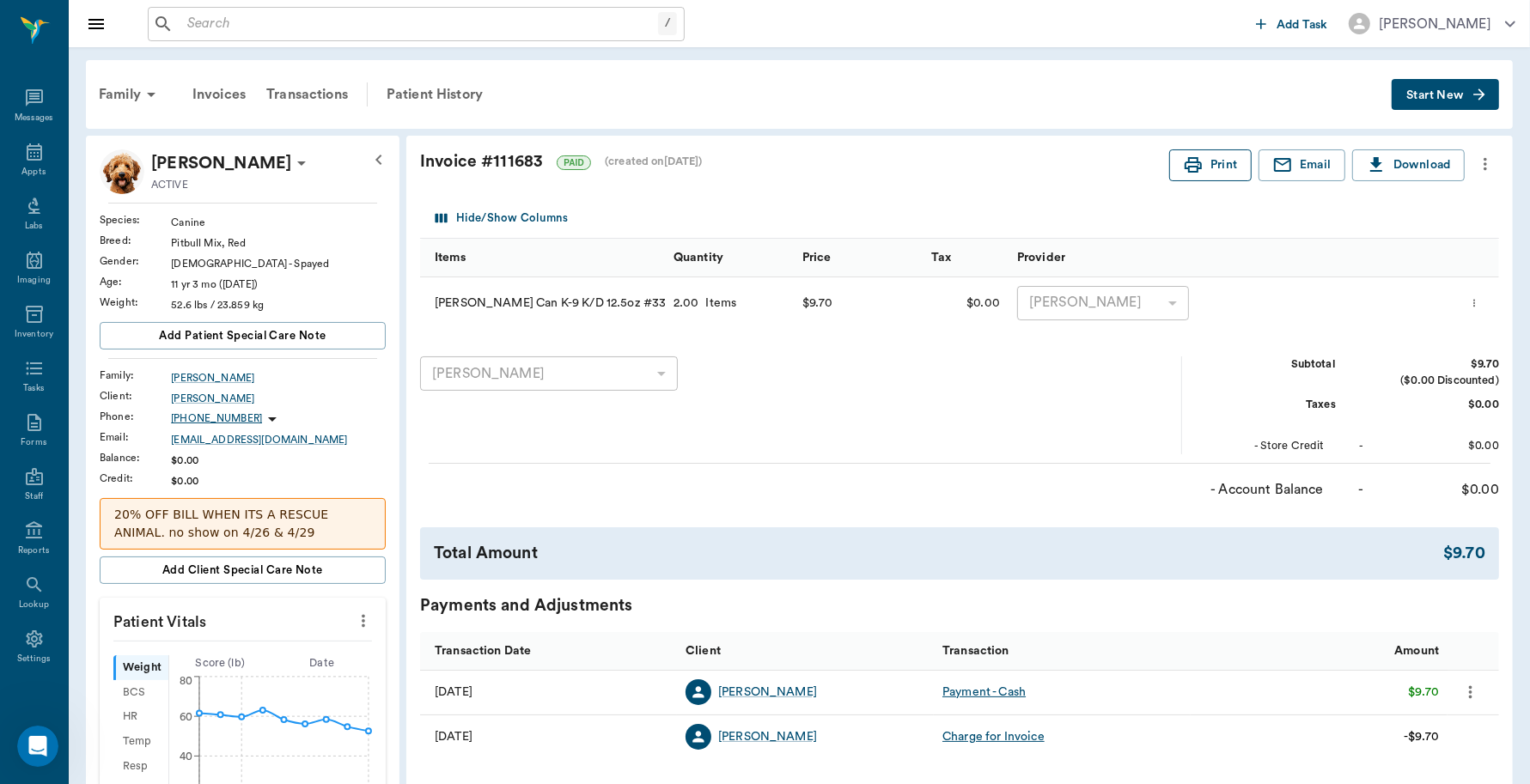
click at [1203, 163] on button "Print" at bounding box center [1210, 165] width 82 height 32
click at [24, 148] on icon at bounding box center [34, 152] width 21 height 21
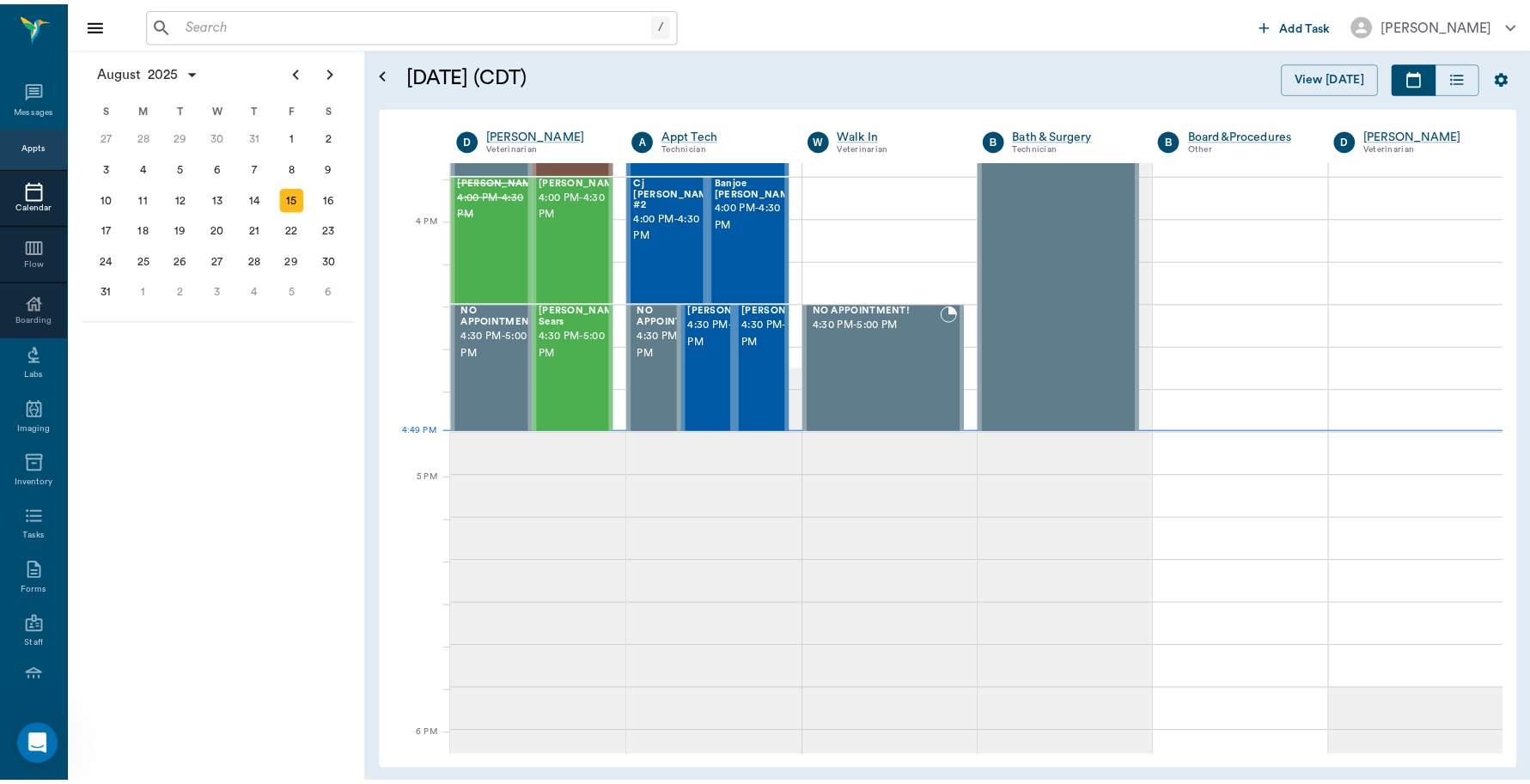
scroll to position [2064, 0]
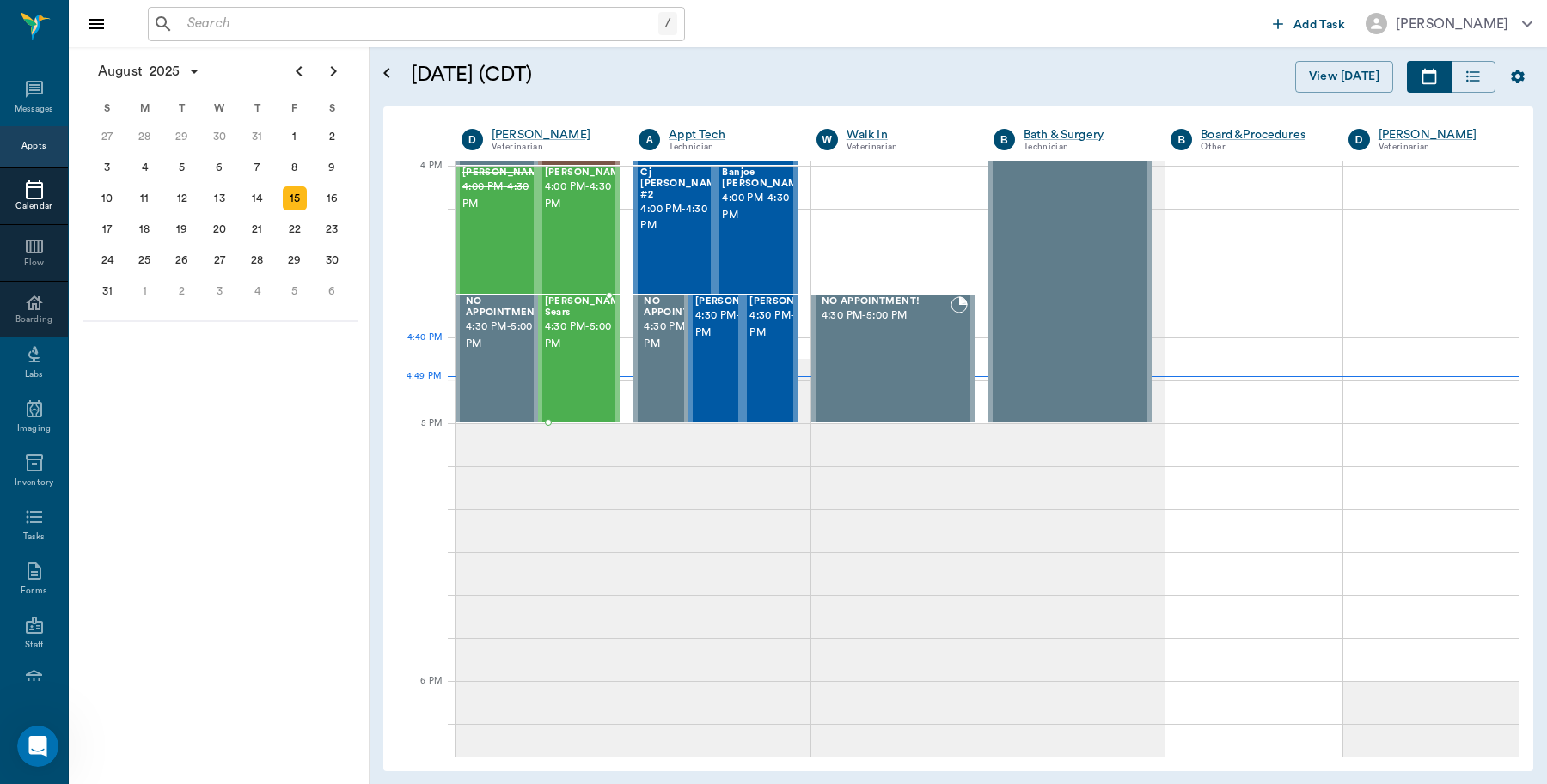
click at [563, 376] on div "[PERSON_NAME] Sears 4:30 PM - 5:00 PM" at bounding box center [588, 359] width 86 height 125
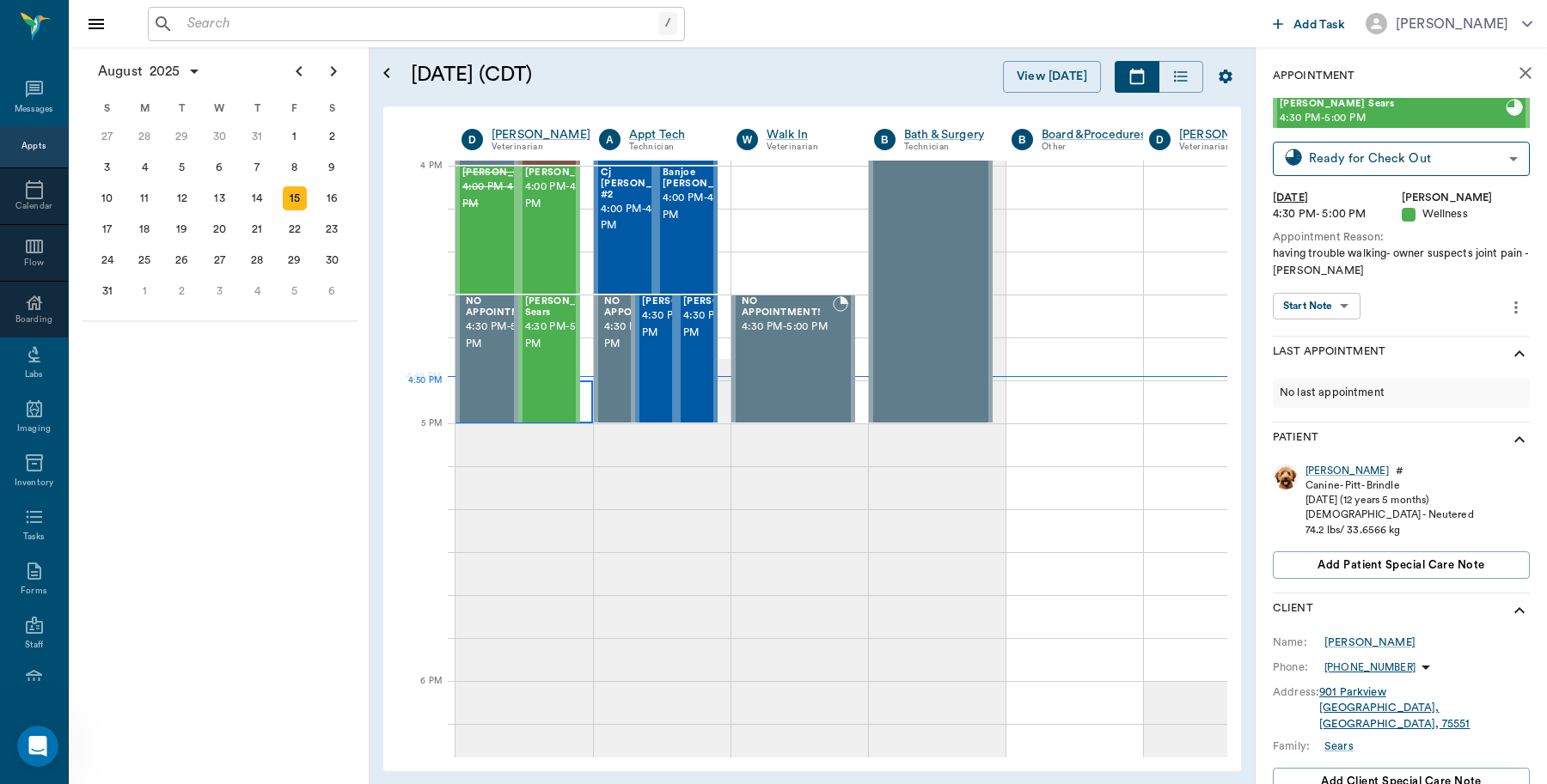
type input "READY_TO_CHECKOUT"
click at [1315, 469] on div "[PERSON_NAME]" at bounding box center [1347, 471] width 83 height 15
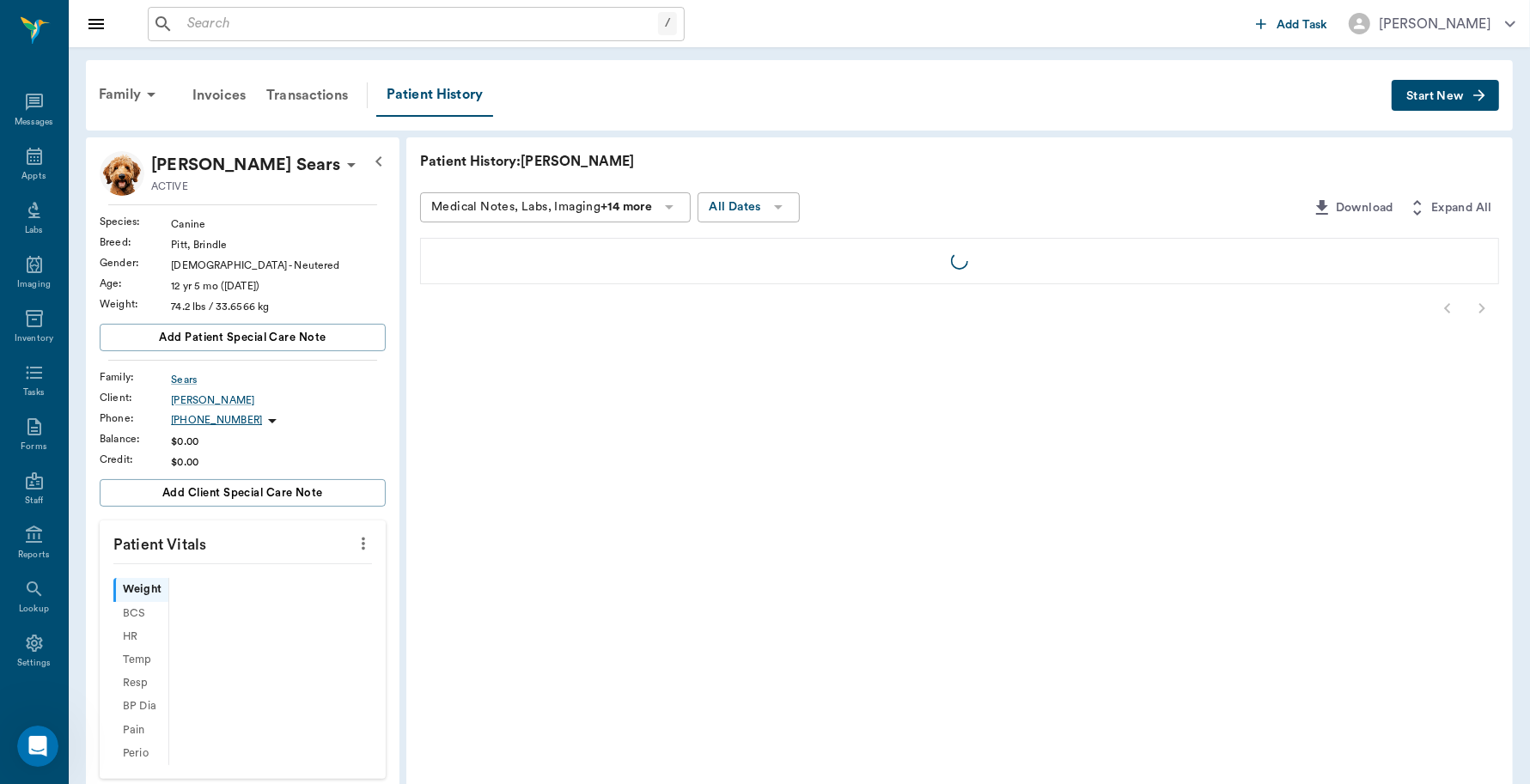
scroll to position [5, 0]
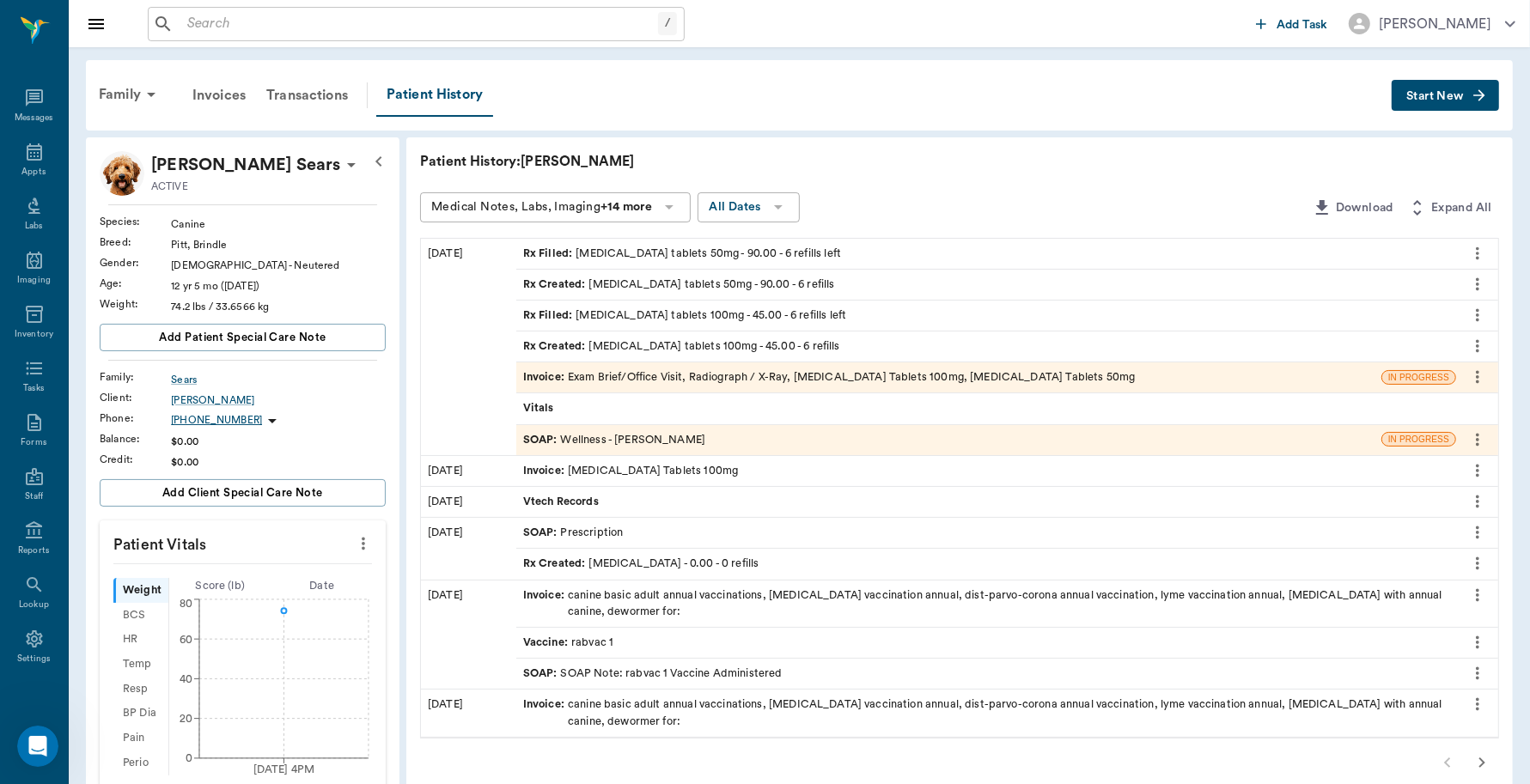
click at [654, 371] on div "Invoice : Exam Brief/Office Visit, Radiograph / X-Ray, [MEDICAL_DATA] Tablets 1…" at bounding box center [829, 378] width 613 height 16
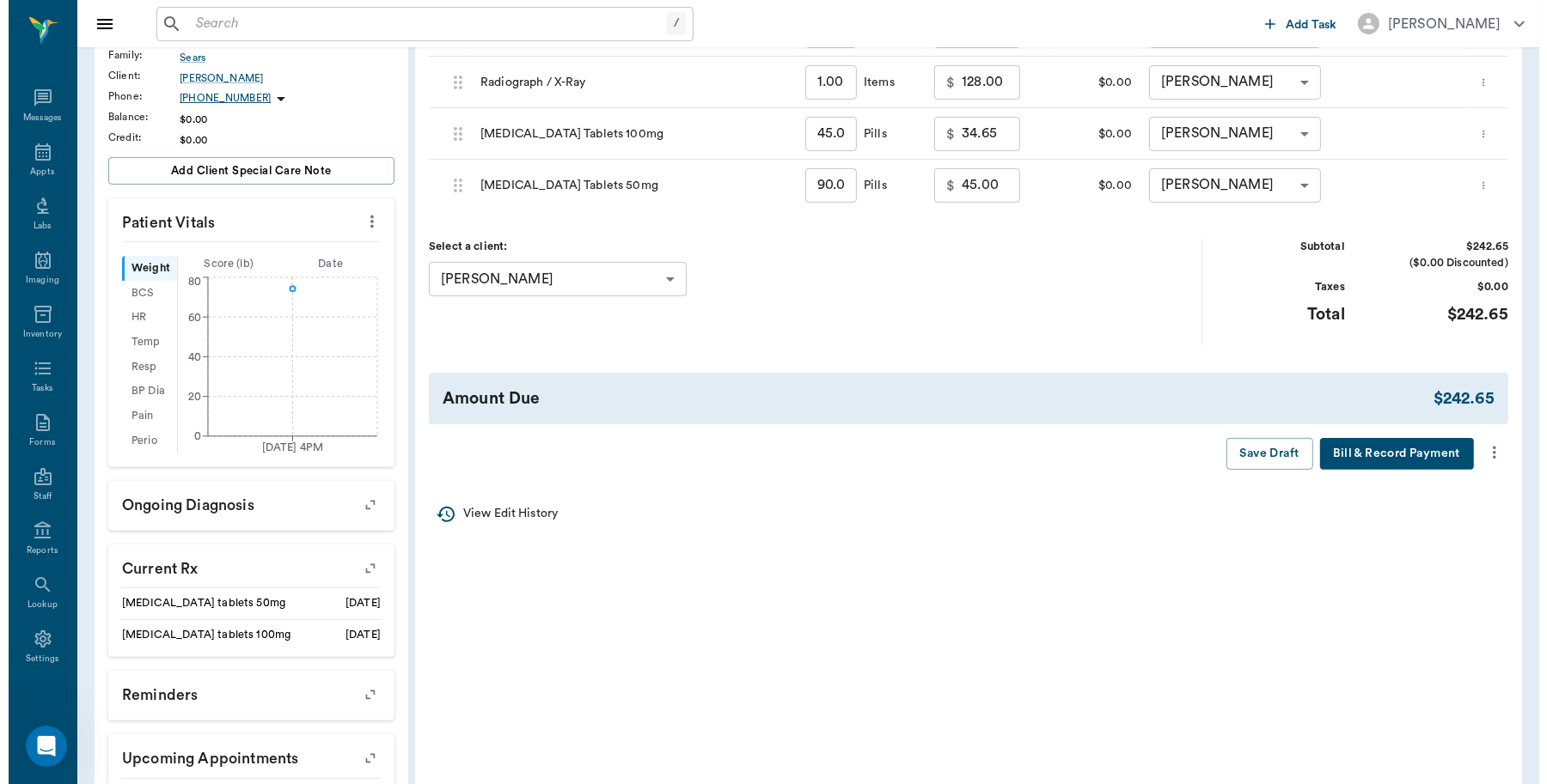
scroll to position [322, 0]
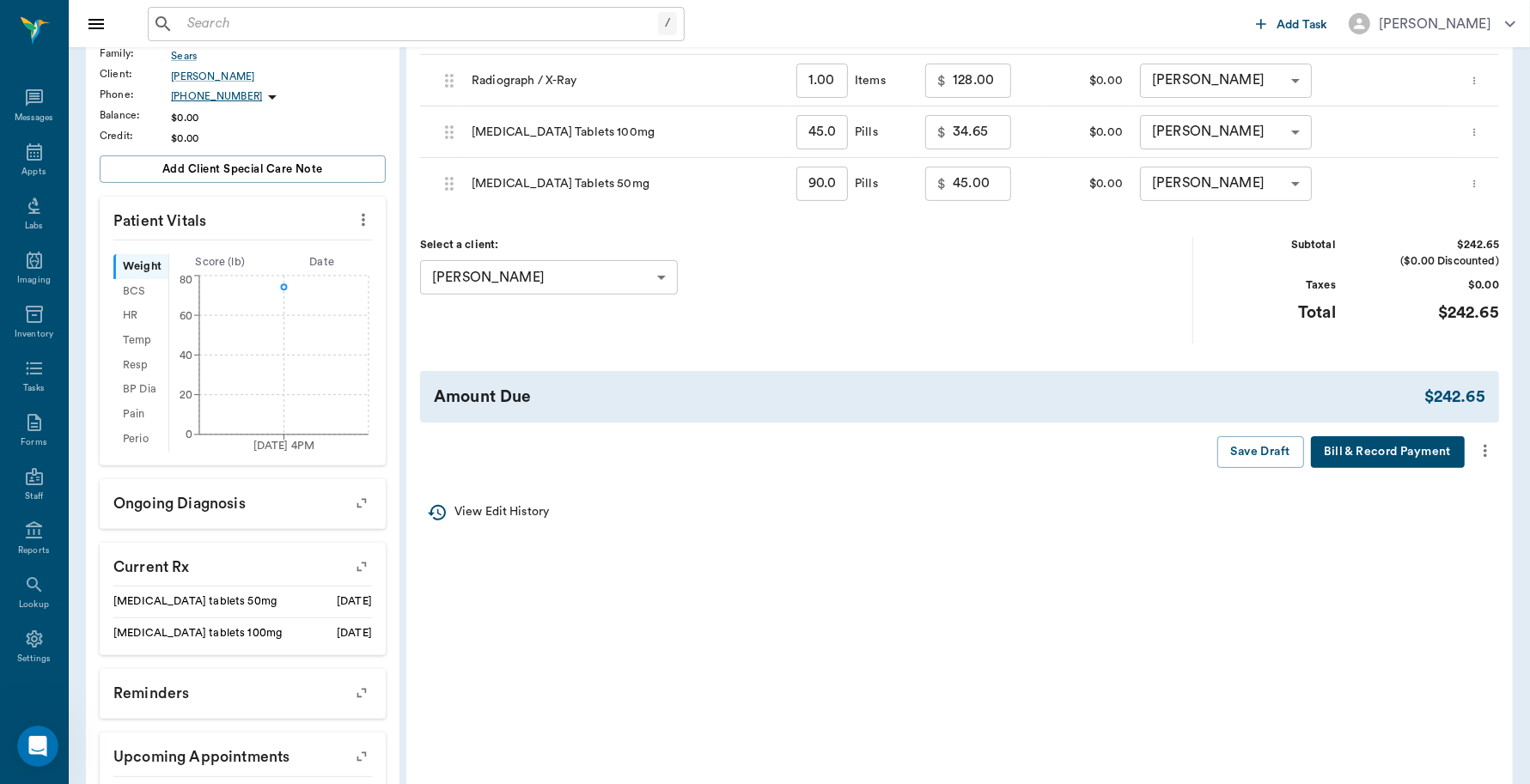
click at [1397, 448] on button "Bill & Record Payment" at bounding box center [1388, 452] width 153 height 32
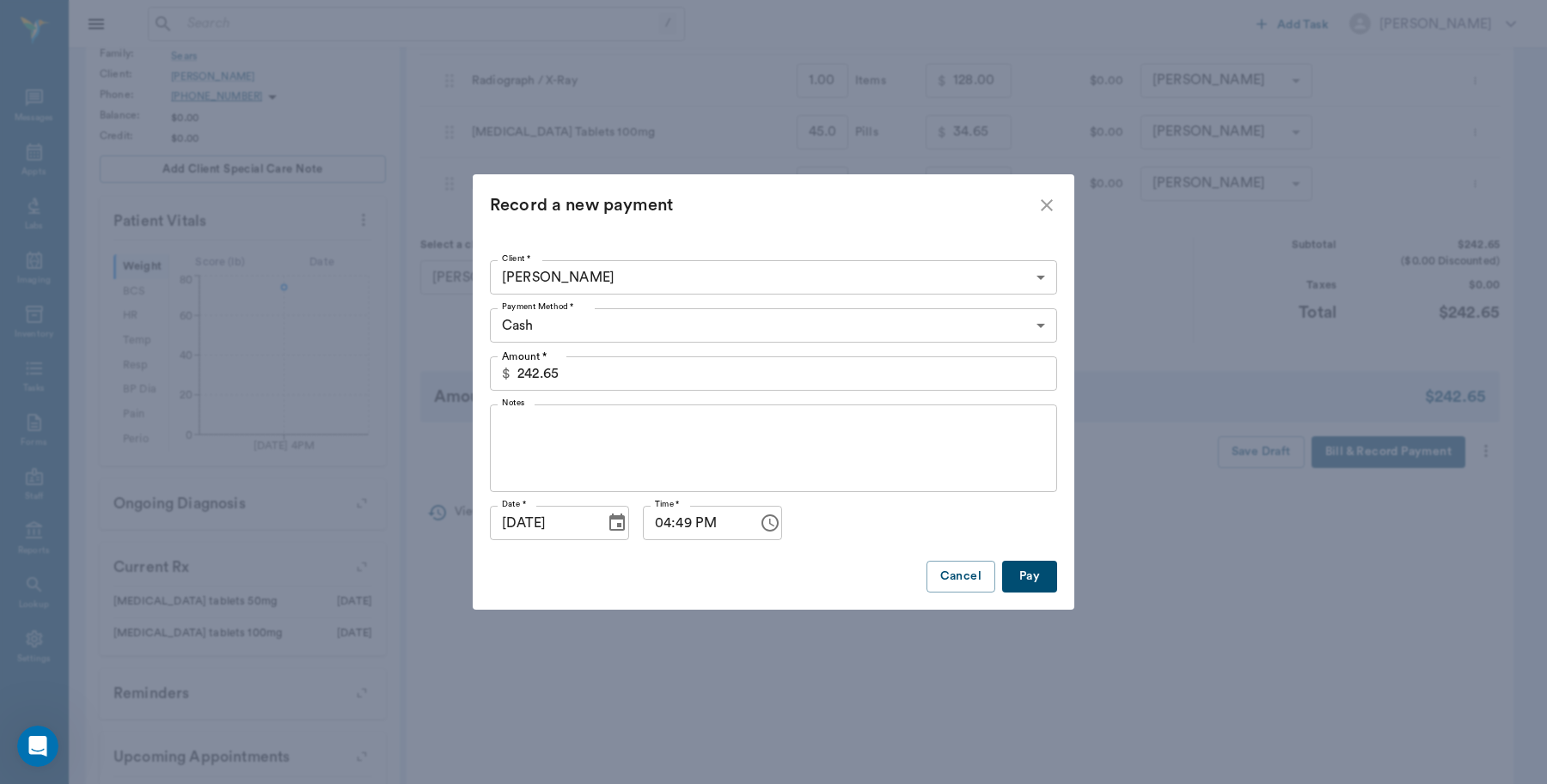
click at [1016, 331] on body "/ ​ Add Task [PERSON_NAME] Nectar Messages Appts Labs Imaging Inventory Tasks F…" at bounding box center [774, 277] width 1547 height 1198
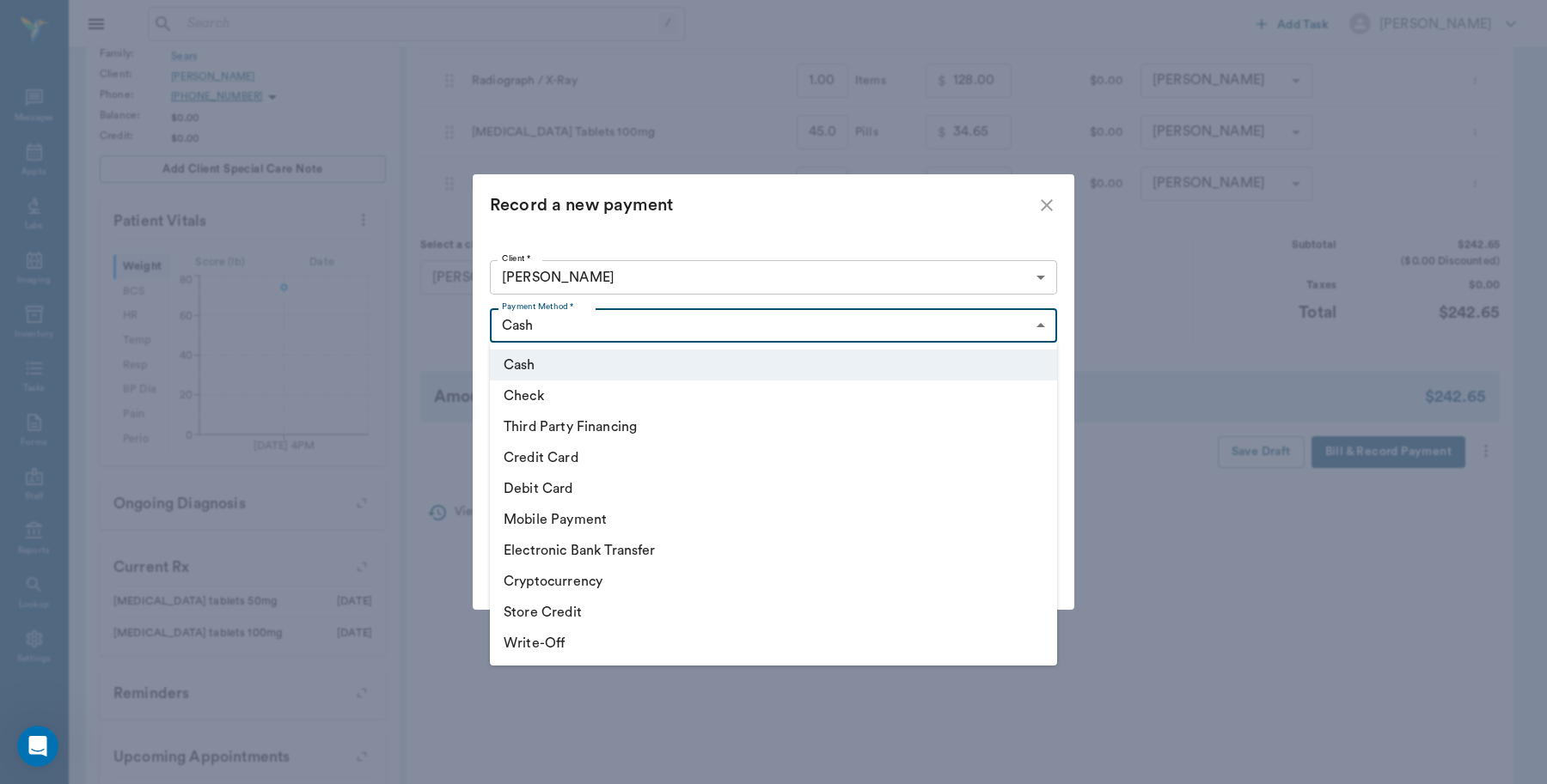
click at [563, 460] on li "Credit Card" at bounding box center [773, 458] width 567 height 31
type input "CREDIT_CARD"
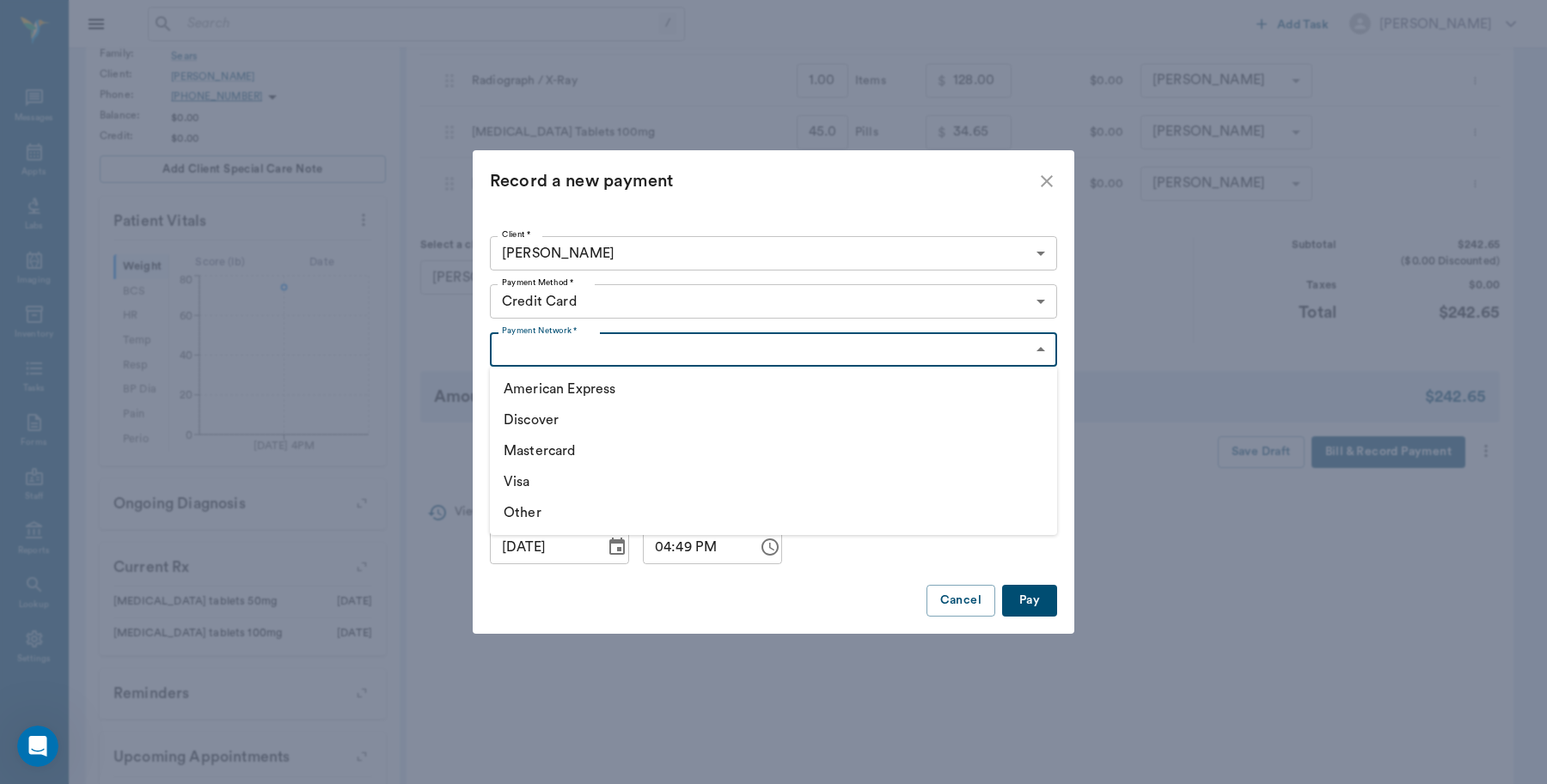
click at [1036, 346] on body "/ ​ Add Task [PERSON_NAME] Nectar Messages Appts Labs Imaging Inventory Tasks F…" at bounding box center [774, 277] width 1547 height 1198
click at [568, 417] on li "Discover" at bounding box center [773, 420] width 567 height 31
type input "DISCOVER"
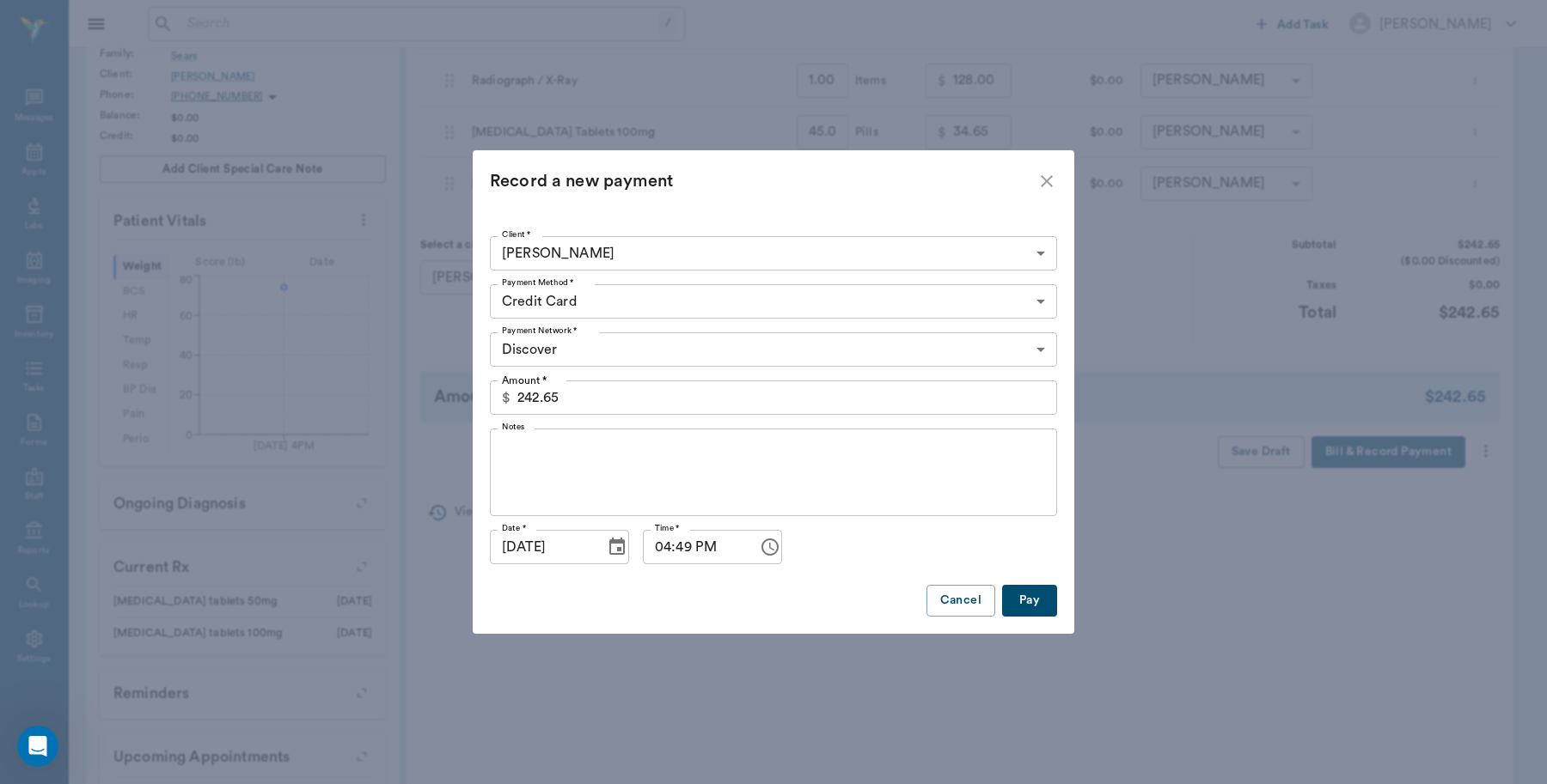
click at [1034, 598] on button "Pay" at bounding box center [1029, 601] width 55 height 32
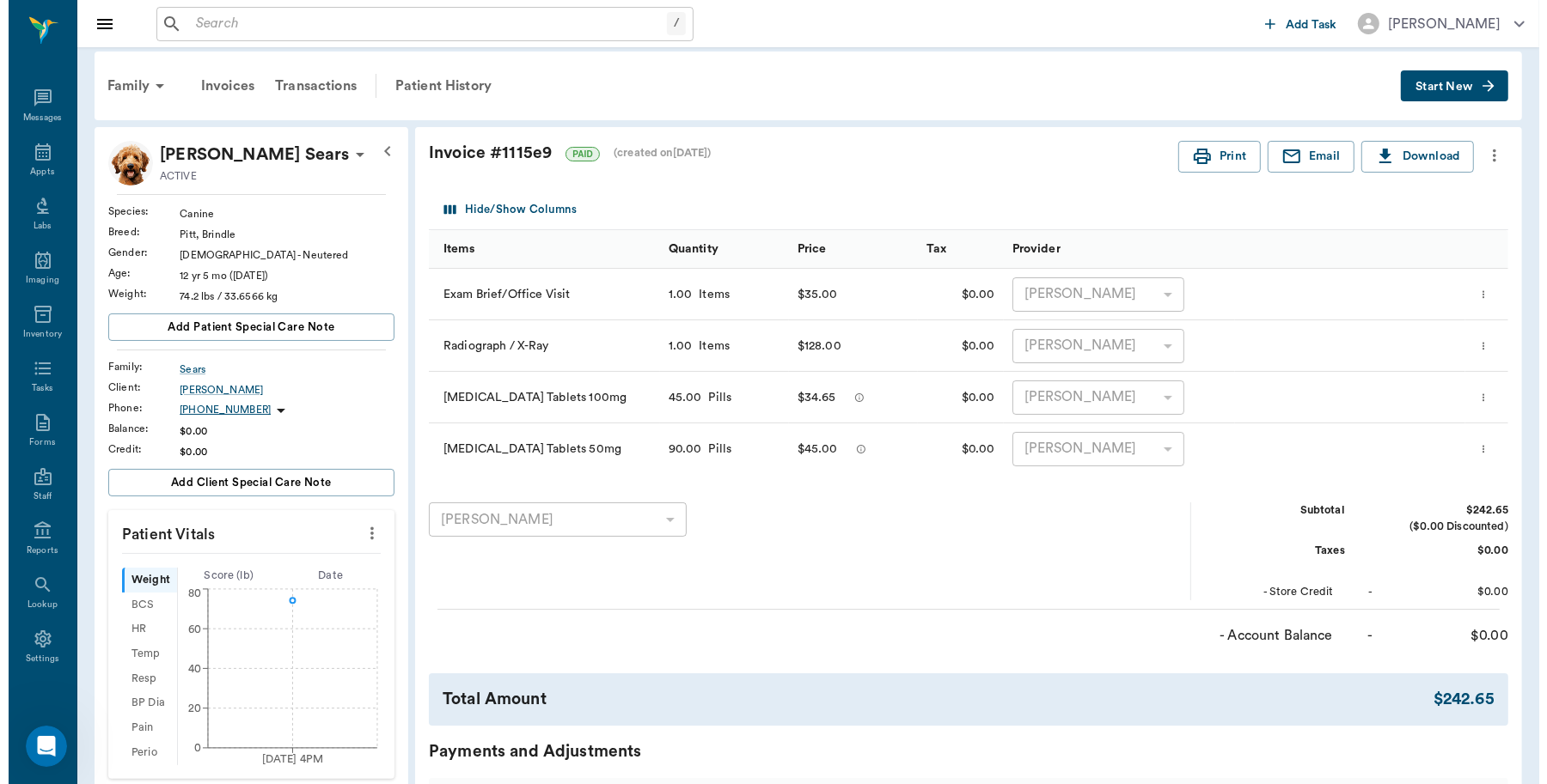
scroll to position [0, 0]
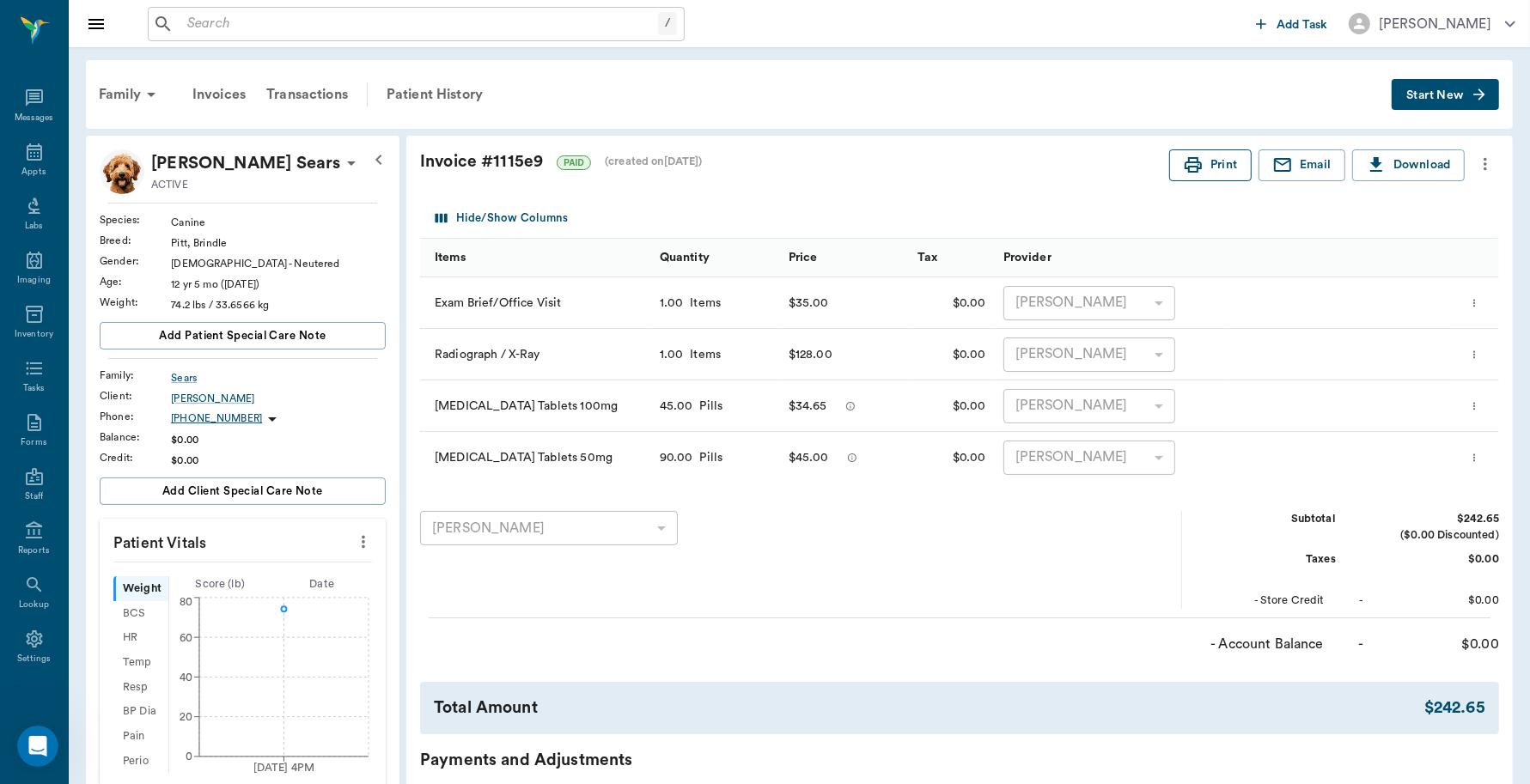
click at [1217, 161] on button "Print" at bounding box center [1210, 165] width 82 height 32
click at [27, 162] on div "Appts" at bounding box center [34, 162] width 68 height 54
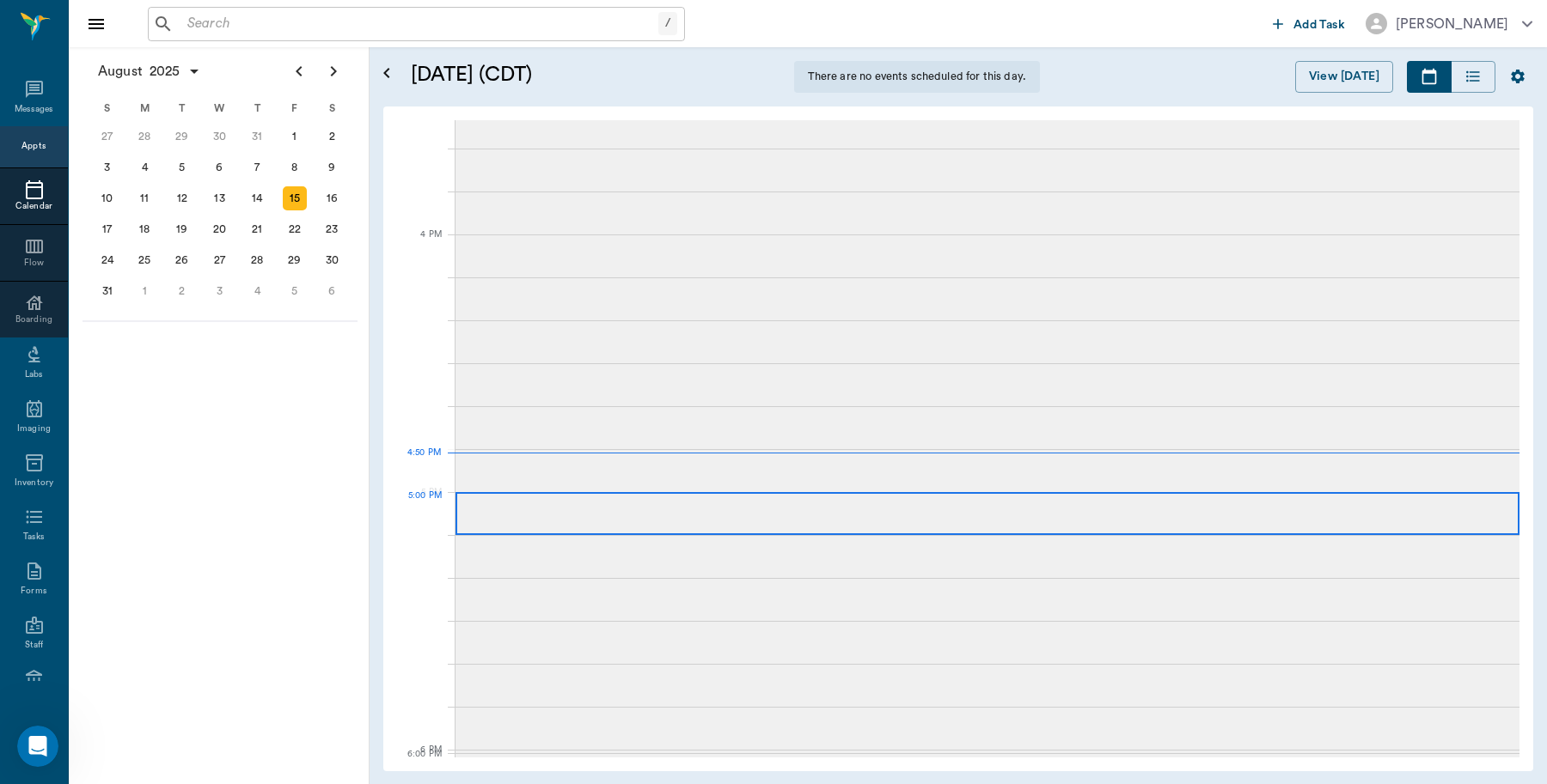
scroll to position [2066, 0]
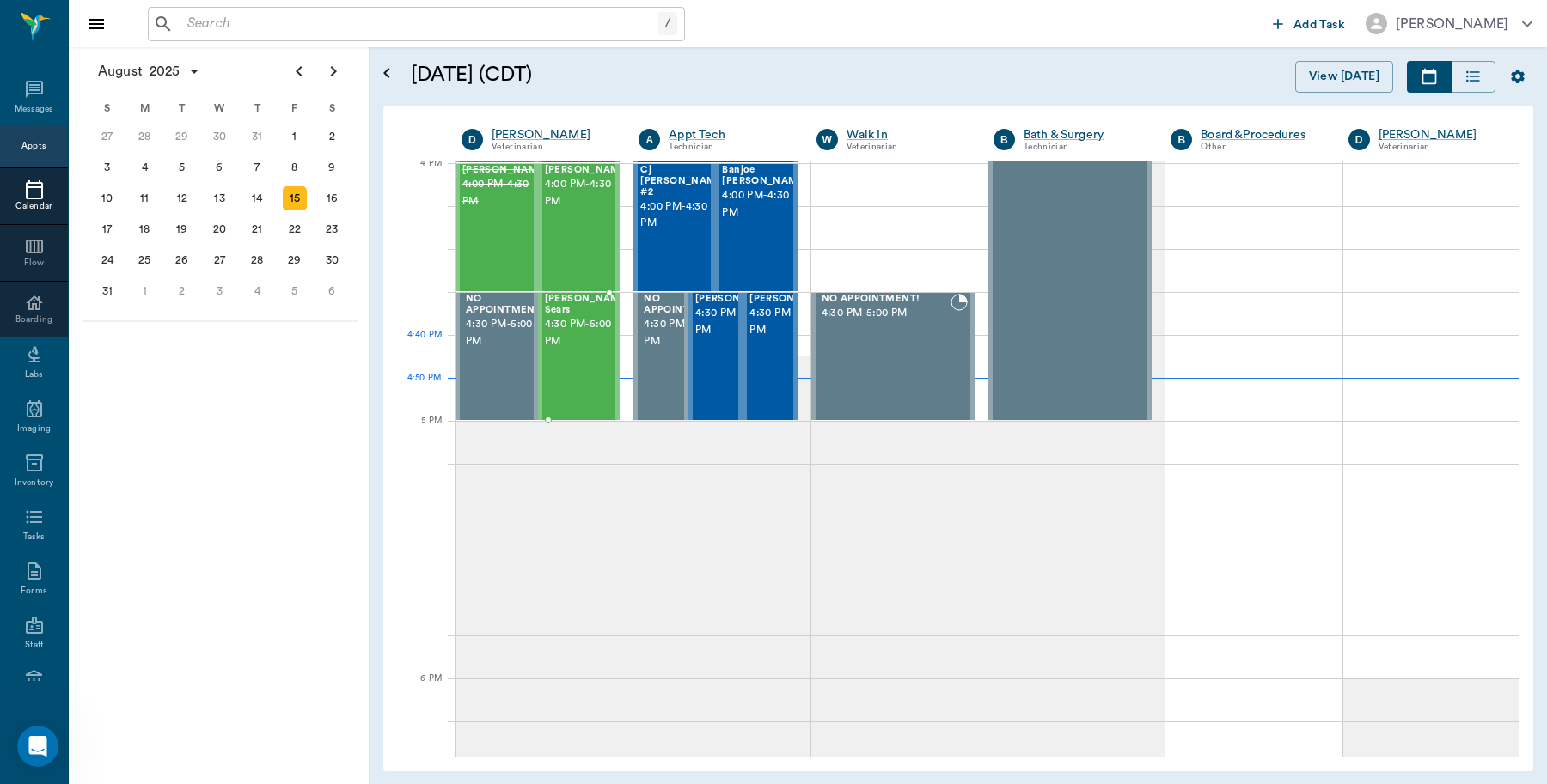
click at [585, 370] on div "[PERSON_NAME] Sears 4:30 PM - 5:00 PM" at bounding box center [588, 356] width 86 height 125
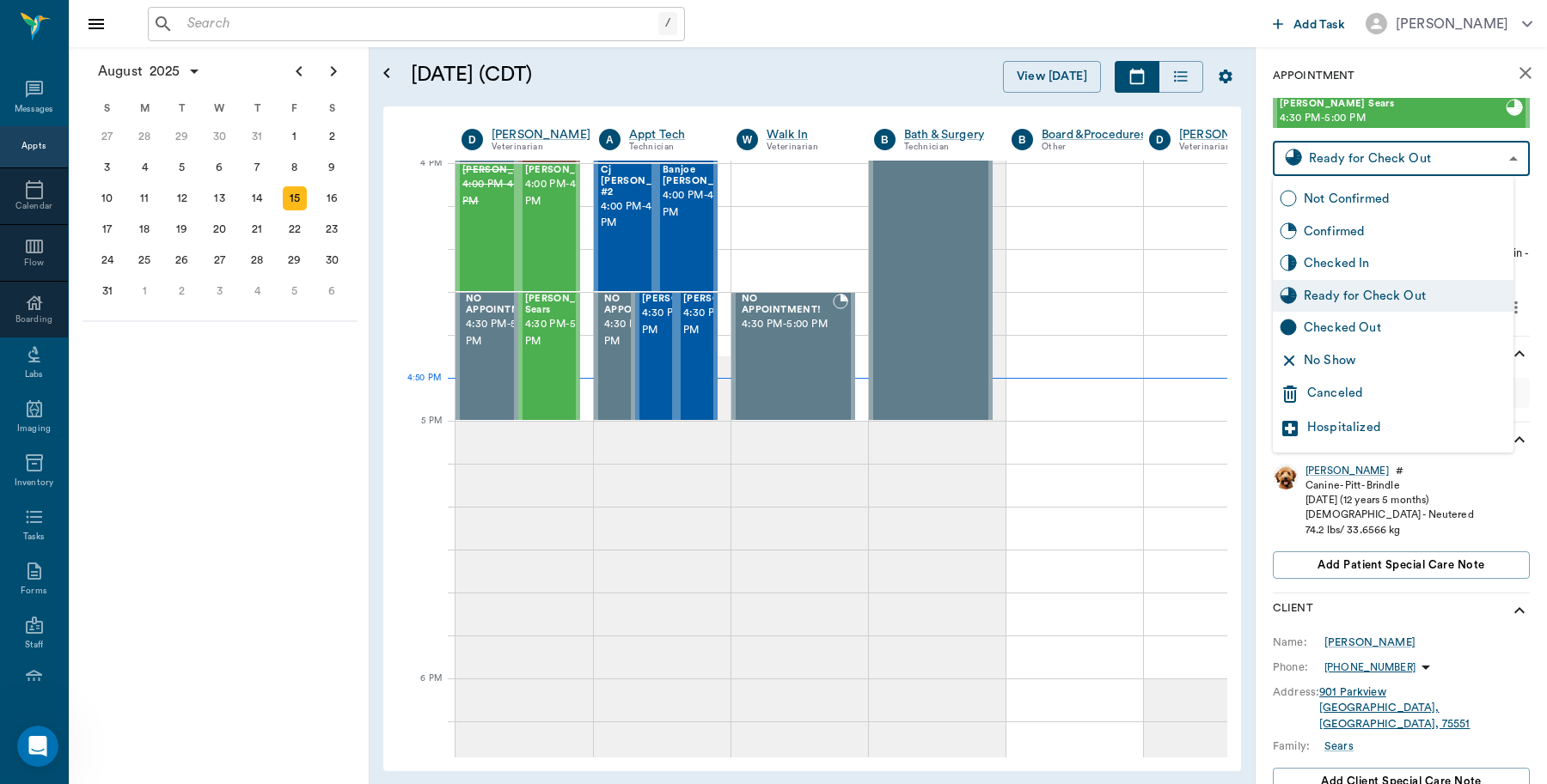
click at [1492, 157] on body "/ ​ Add Task [PERSON_NAME] Nectar Messages Appts Calendar Flow Boarding Labs Im…" at bounding box center [774, 392] width 1547 height 784
click at [1373, 329] on div "Checked Out" at bounding box center [1405, 328] width 203 height 19
type input "CHECKED_OUT"
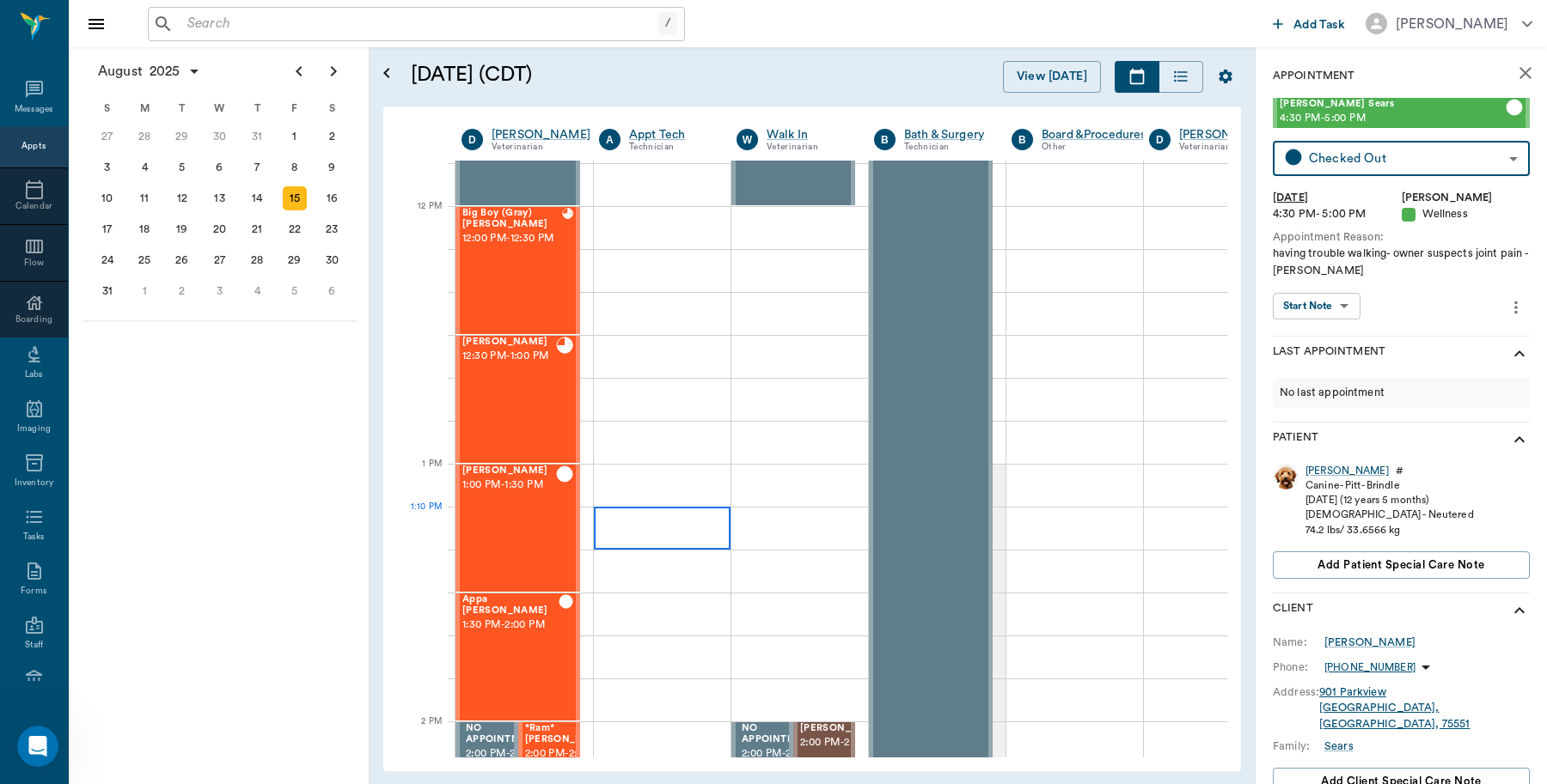
scroll to position [1314, 0]
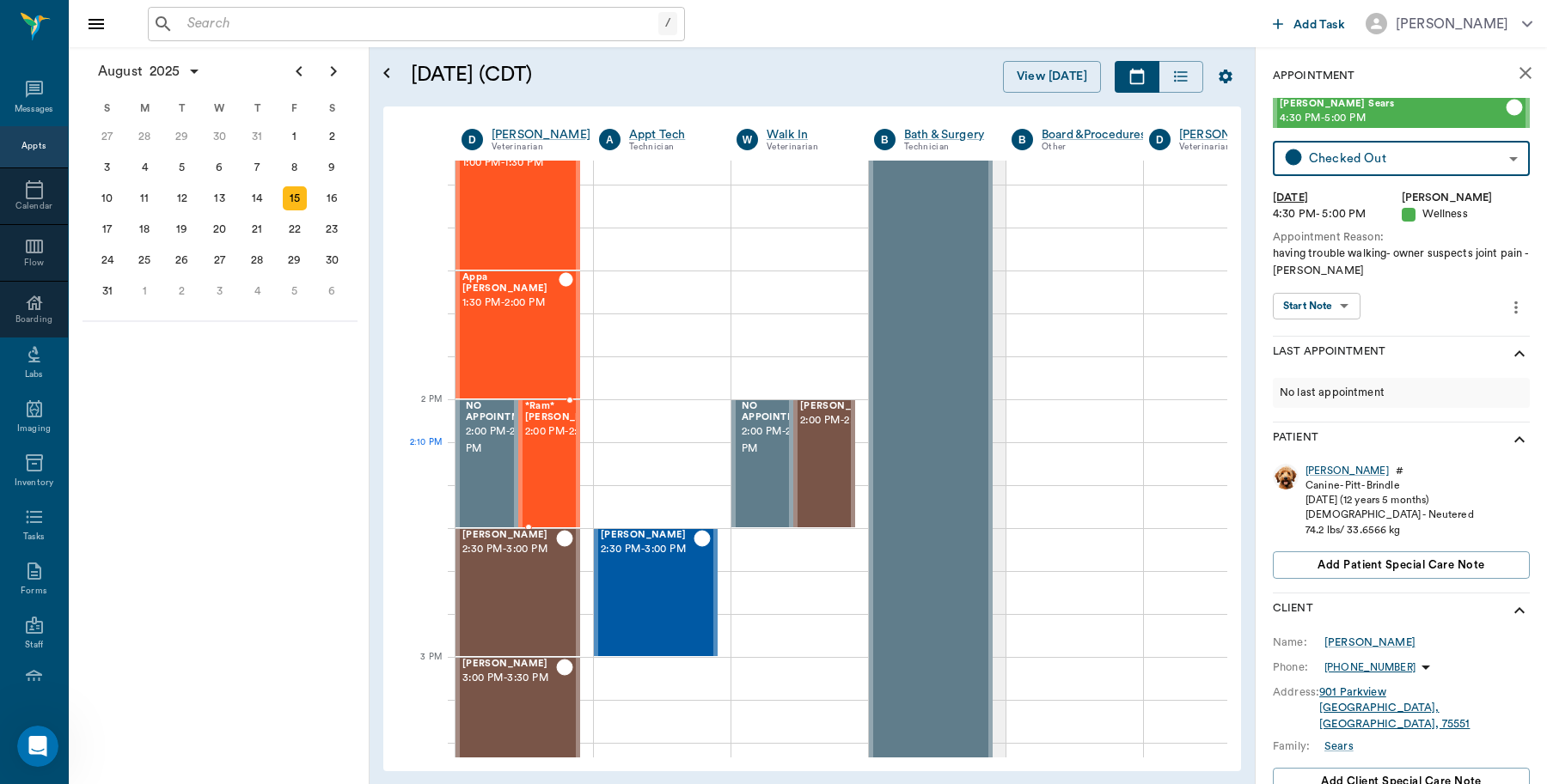
click at [546, 441] on span "2:00 PM - 2:30 PM" at bounding box center [568, 432] width 86 height 17
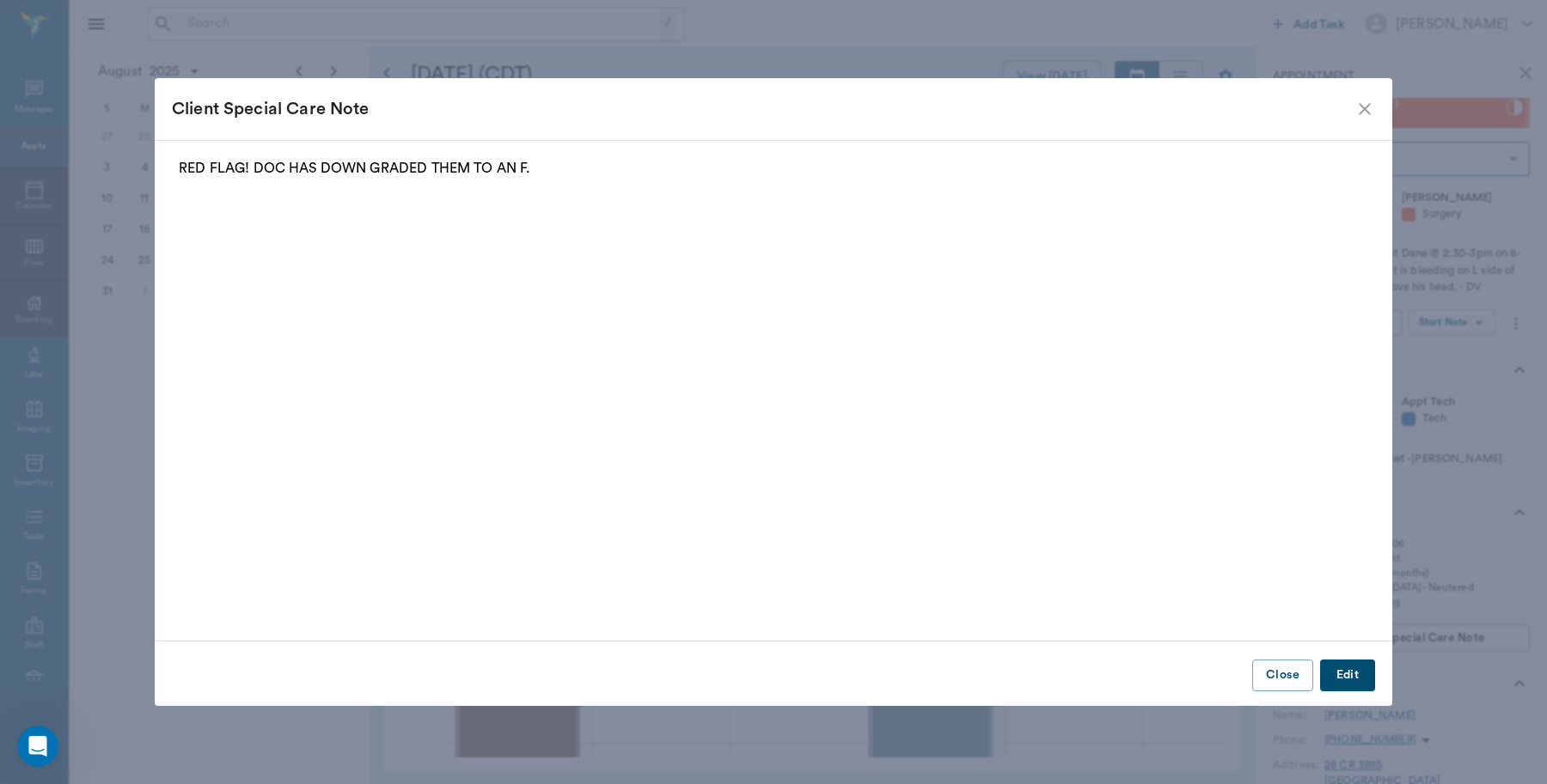
click at [1371, 105] on icon "close" at bounding box center [1364, 109] width 21 height 21
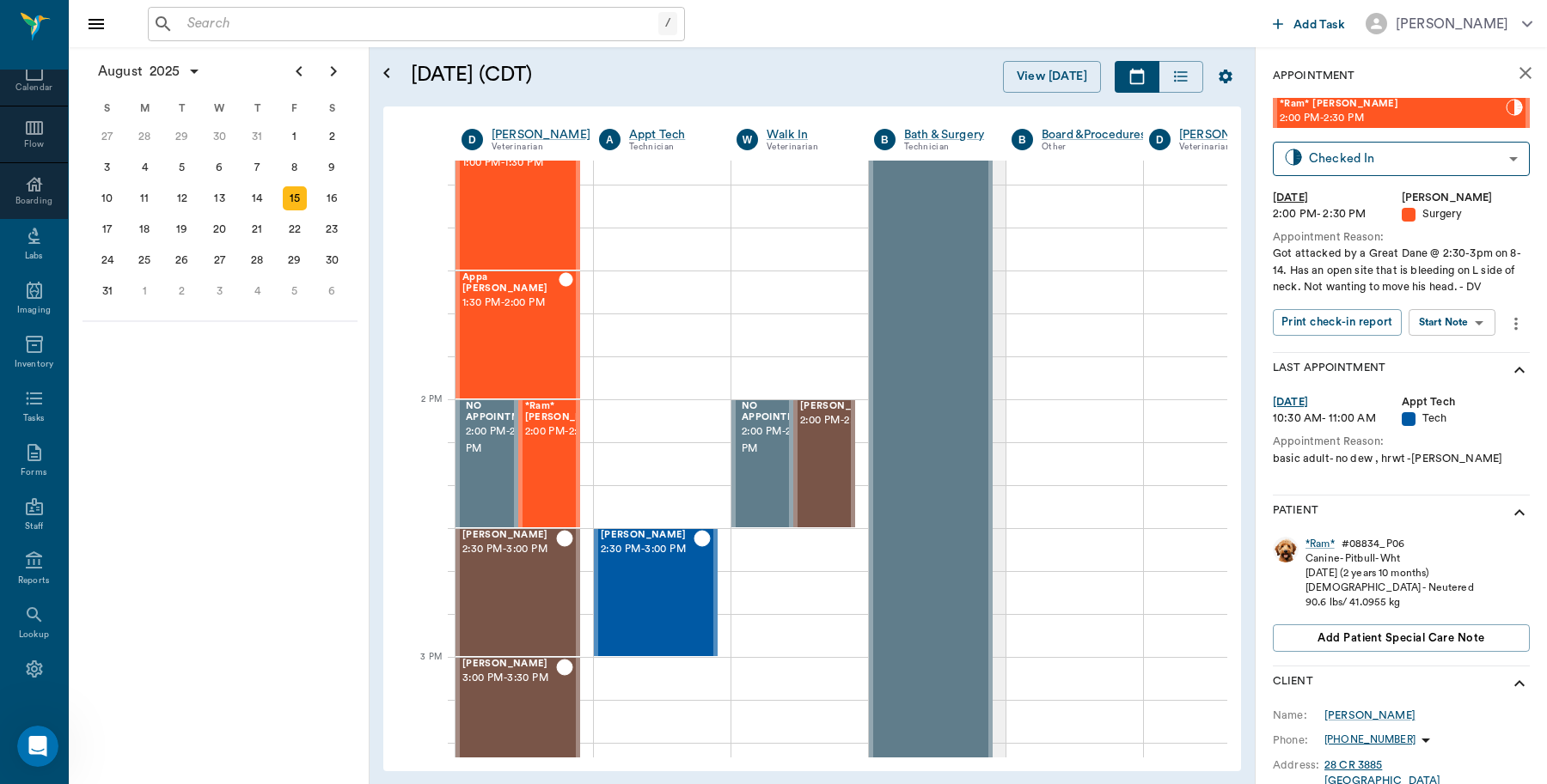
scroll to position [153, 0]
click at [37, 653] on div "Settings" at bounding box center [35, 659] width 35 height 13
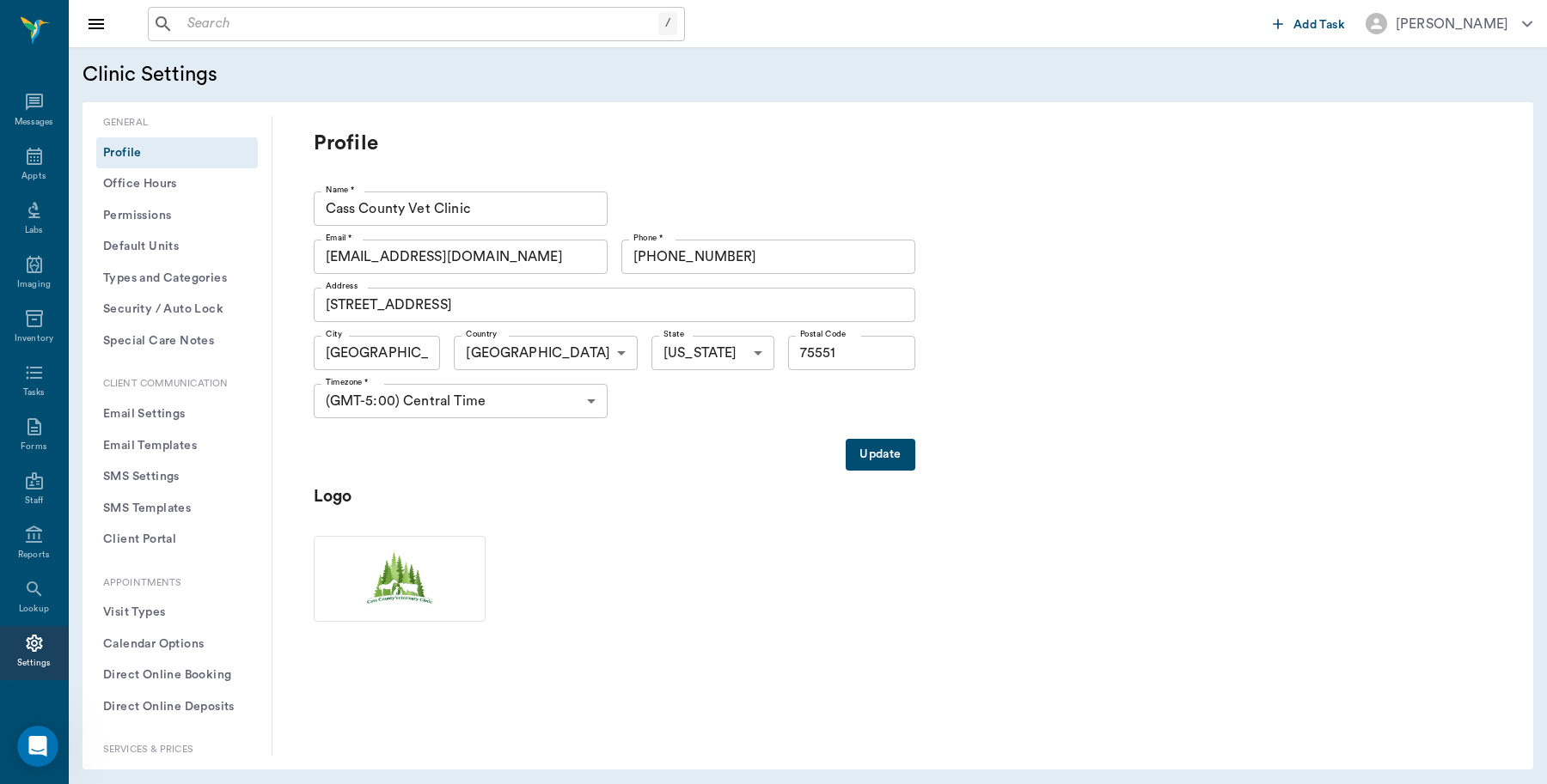
scroll to position [5, 0]
click at [28, 547] on div "Reports" at bounding box center [34, 550] width 32 height 13
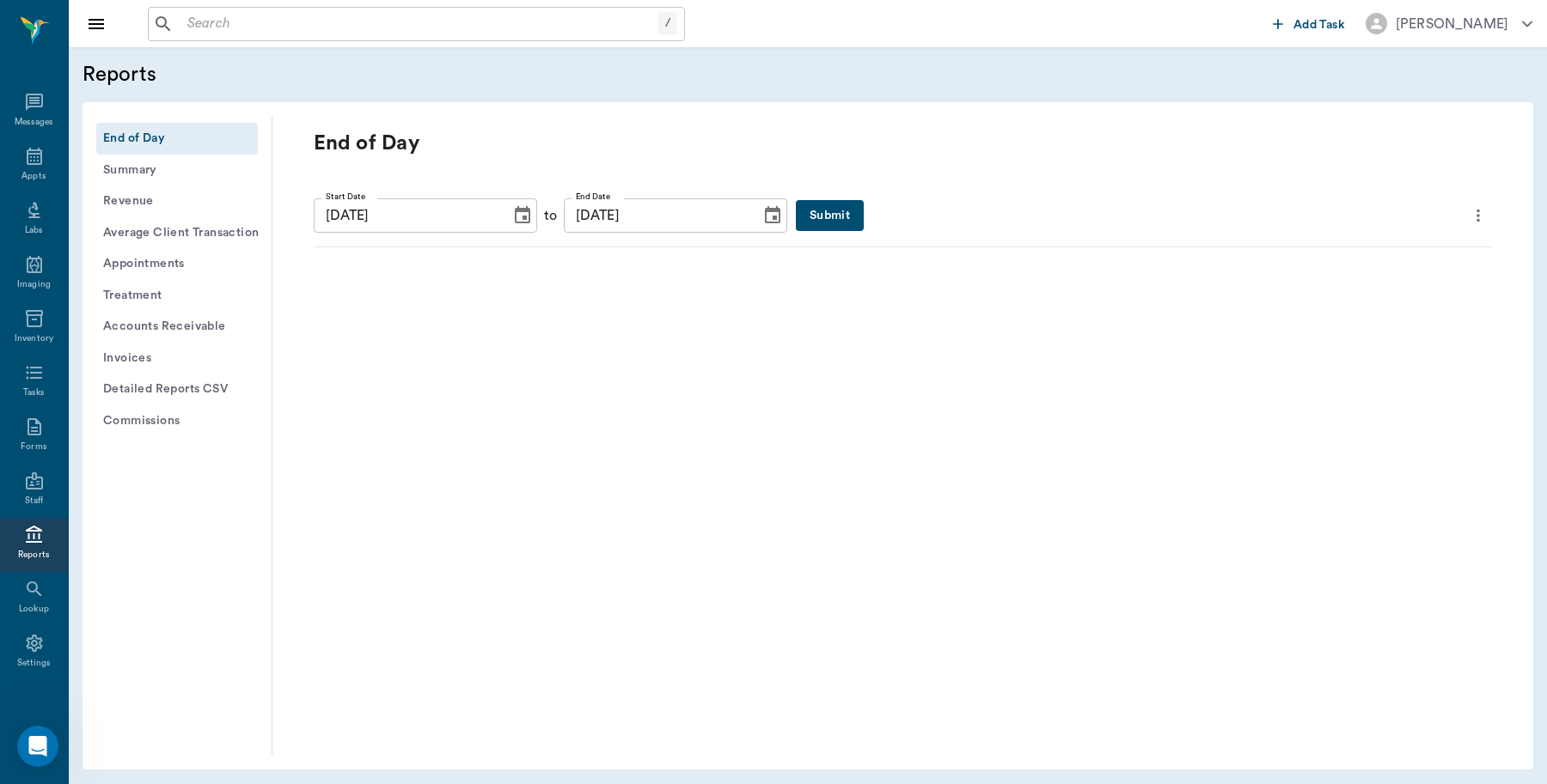
scroll to position [5, 0]
click at [802, 212] on button "Submit" at bounding box center [830, 215] width 68 height 32
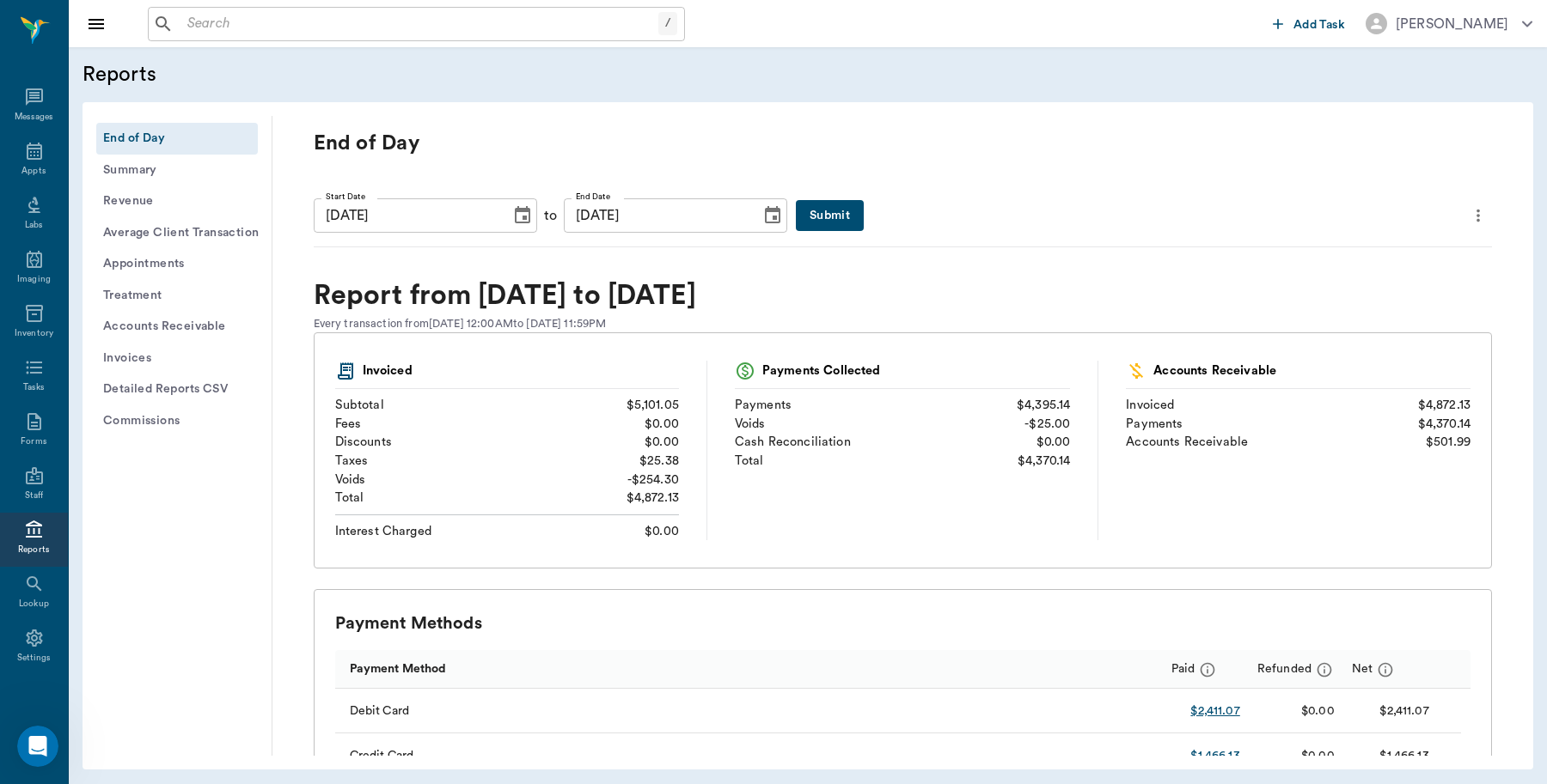
click at [1468, 214] on icon "more" at bounding box center [1478, 215] width 19 height 21
click at [1384, 309] on span "Print Report" at bounding box center [1380, 313] width 164 height 18
click at [1468, 219] on icon "more" at bounding box center [1478, 215] width 19 height 21
click at [1398, 323] on li "Print Report" at bounding box center [1380, 313] width 192 height 32
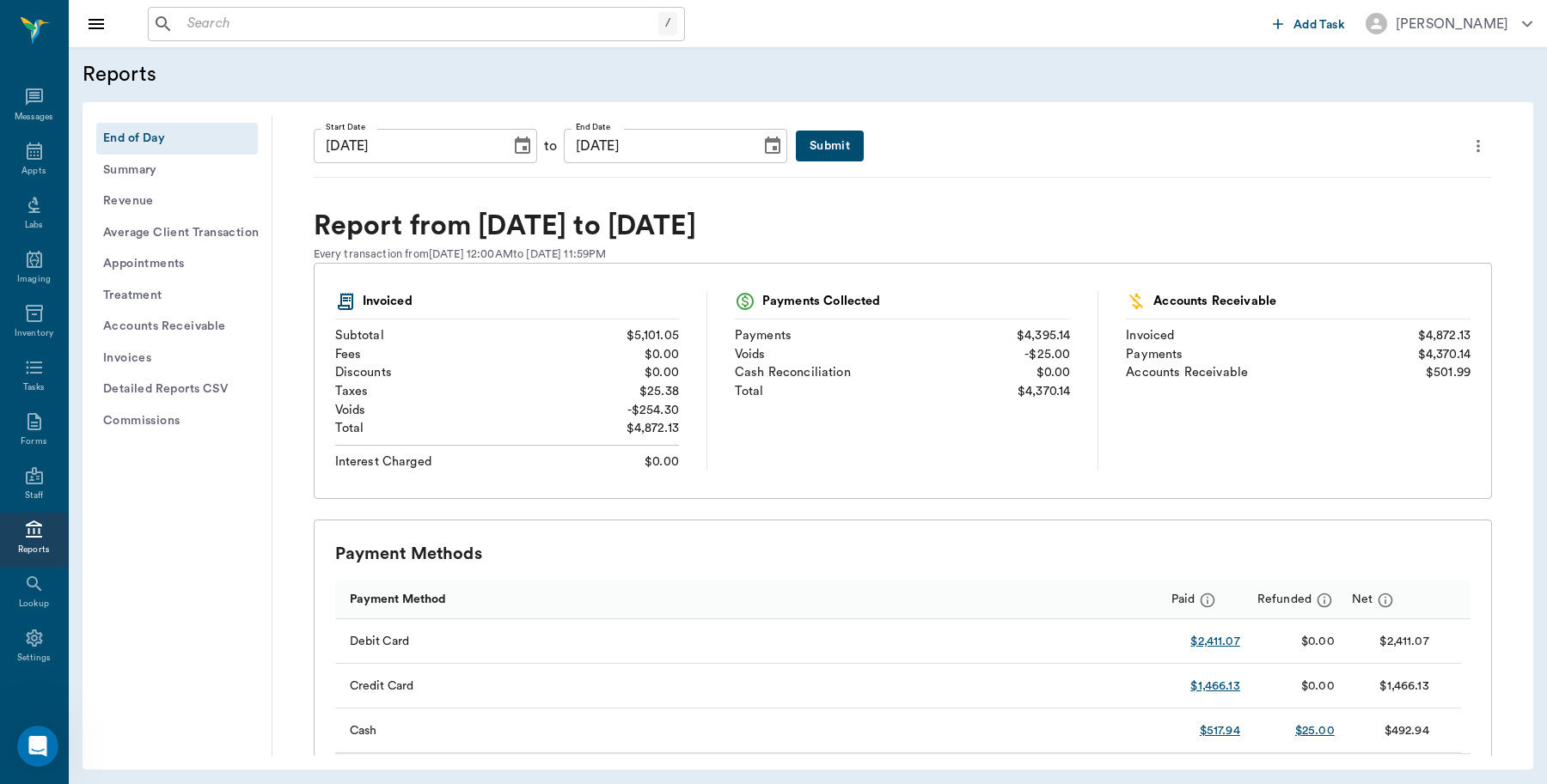
scroll to position [108, 0]
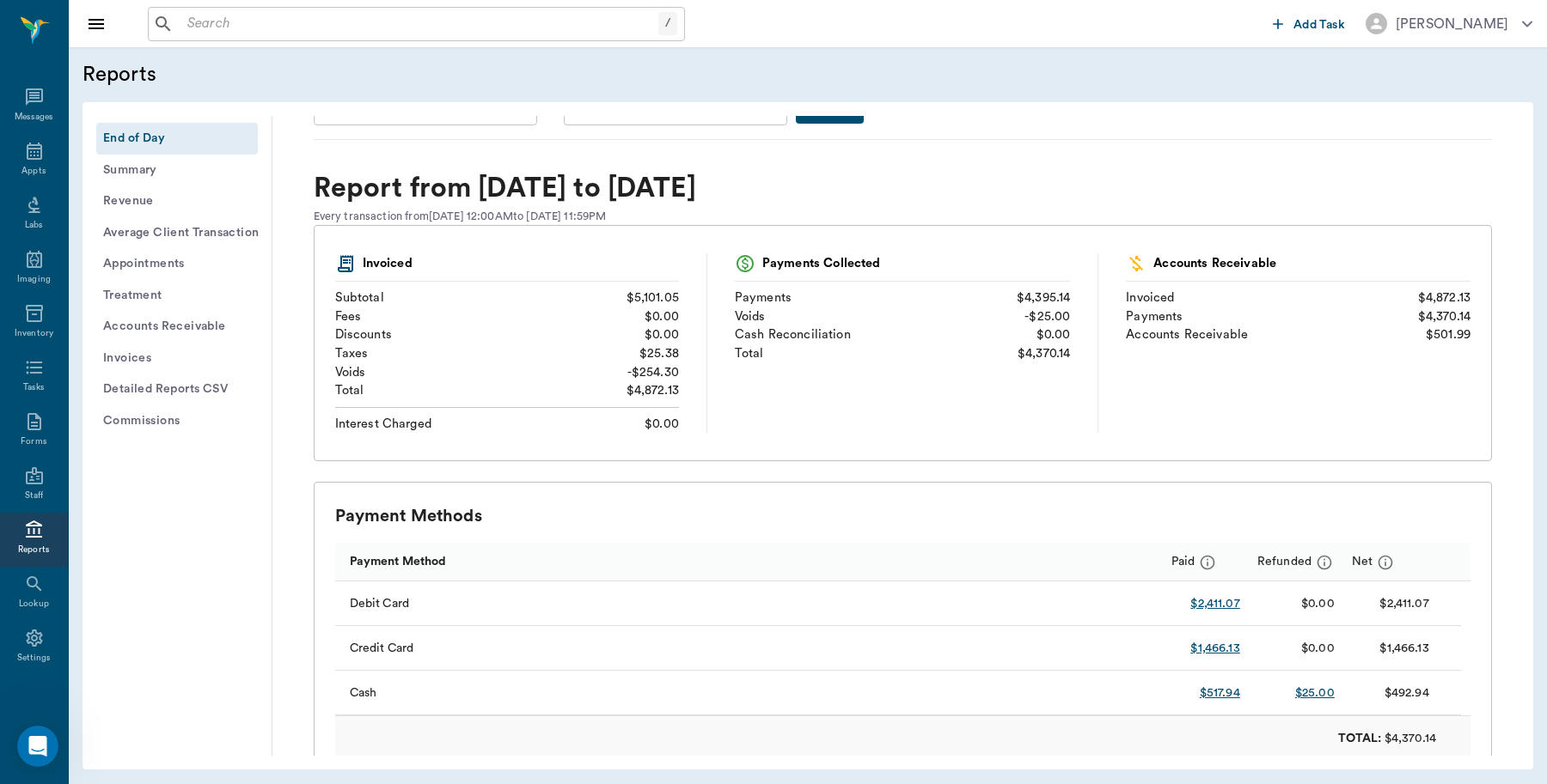
click at [216, 388] on button "Detailed Reports CSV" at bounding box center [176, 389] width 162 height 32
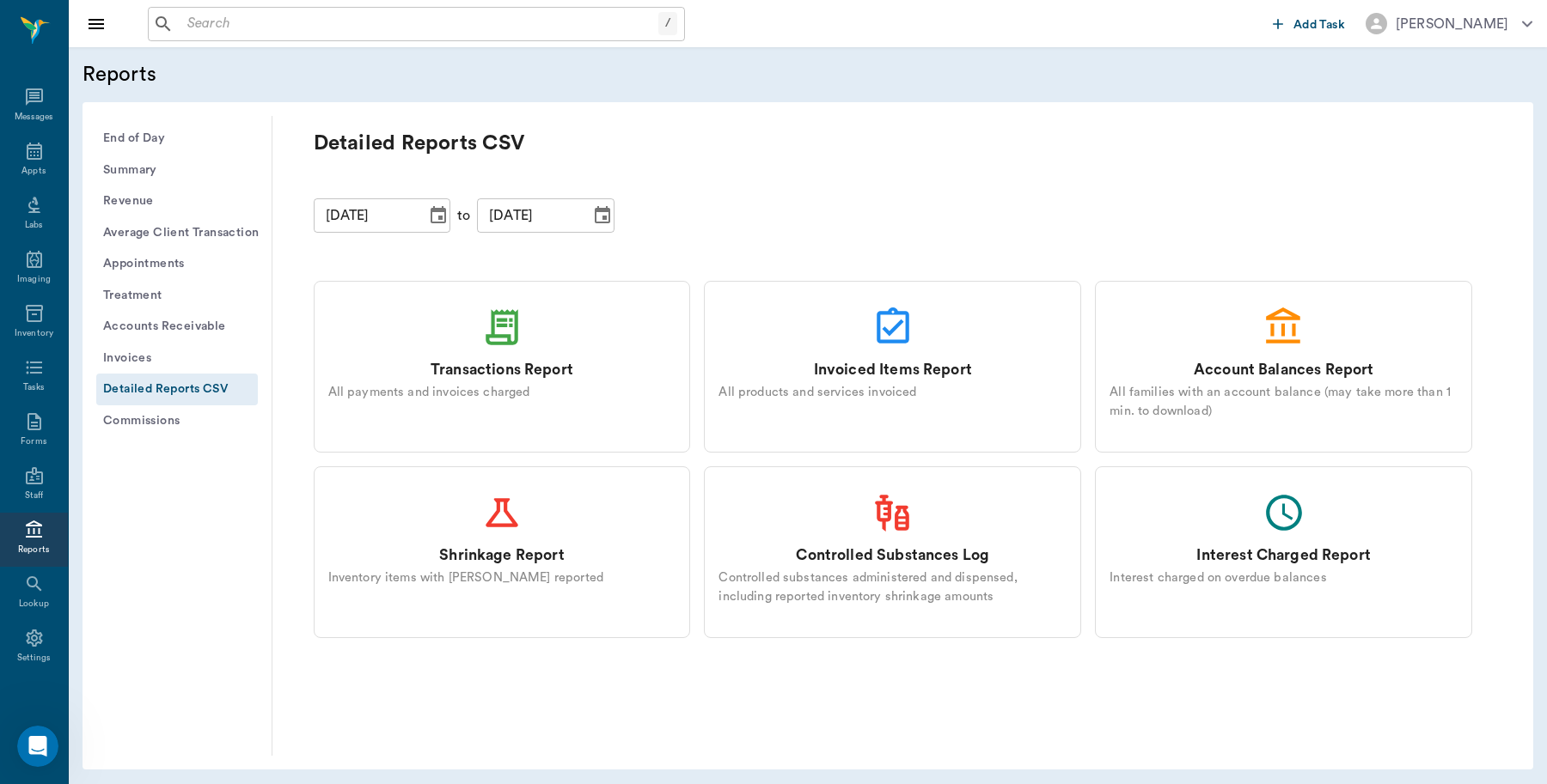
scroll to position [0, 0]
click at [469, 335] on div "Transactions Report All payments and invoices charged" at bounding box center [502, 367] width 377 height 172
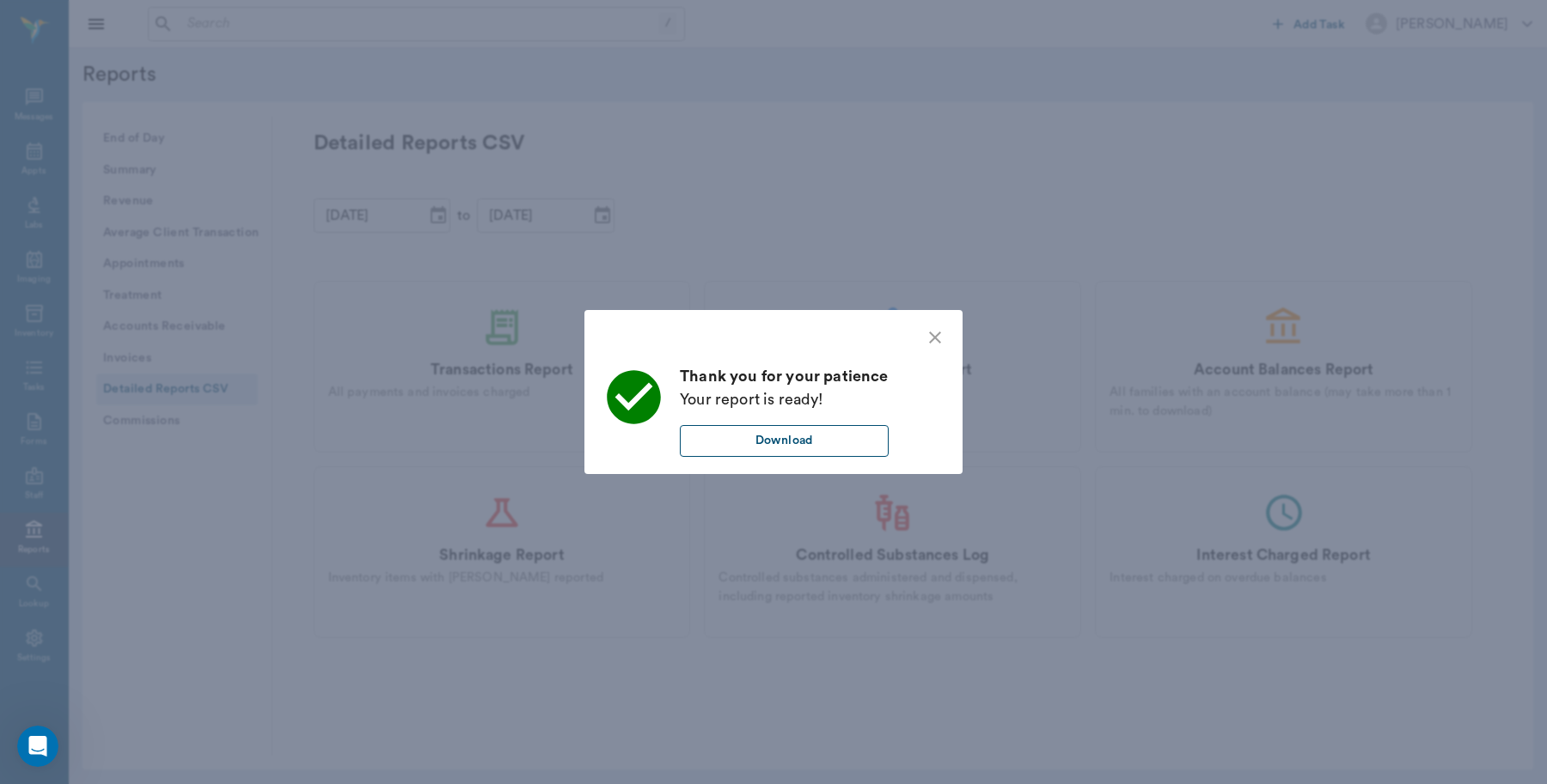
click at [762, 431] on button "Download" at bounding box center [784, 441] width 209 height 32
click at [939, 336] on icon "close" at bounding box center [935, 338] width 21 height 21
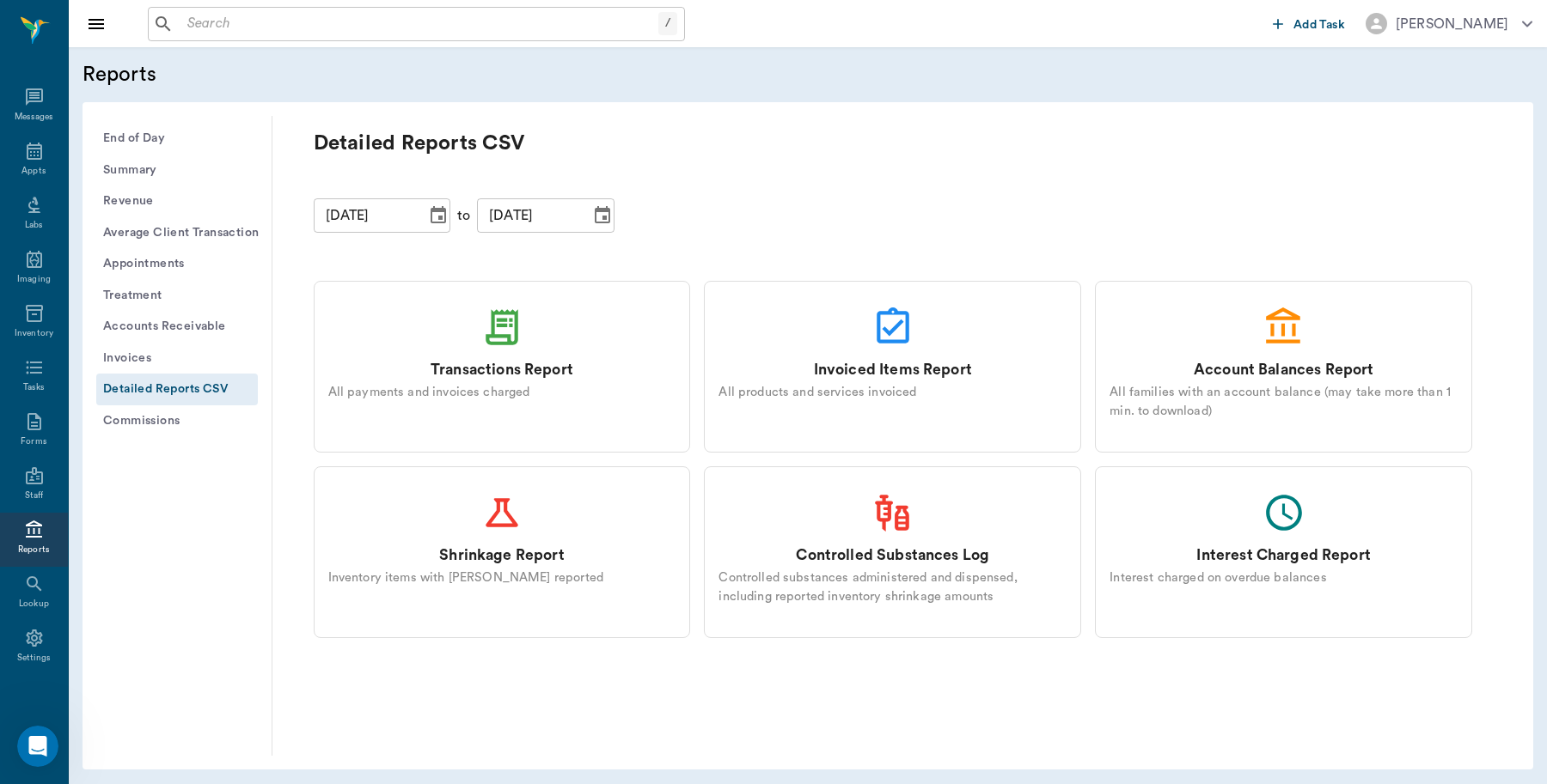
click at [147, 131] on button "End of Day" at bounding box center [176, 139] width 162 height 32
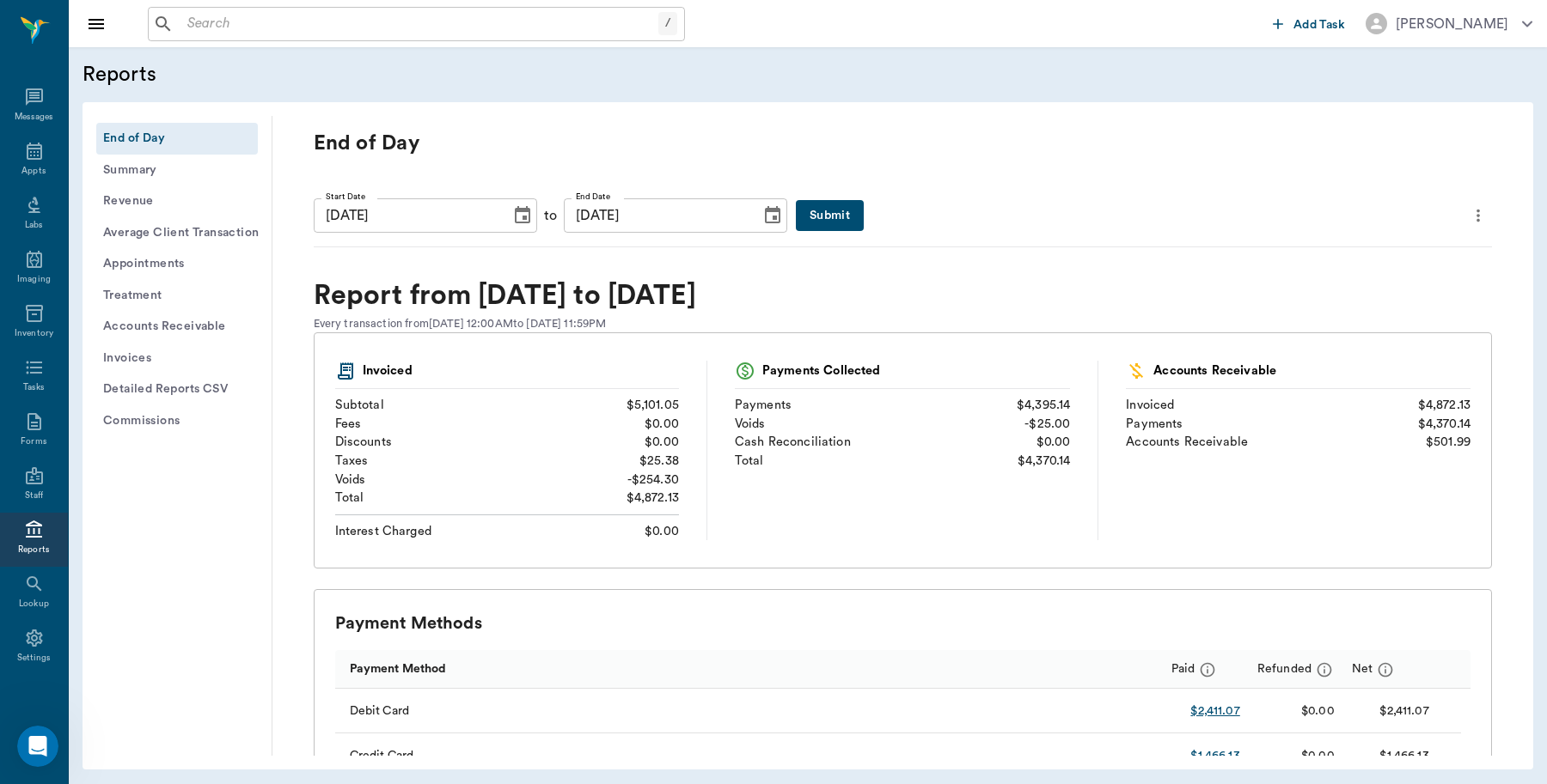
click at [1468, 207] on icon "more" at bounding box center [1478, 215] width 19 height 21
click at [1363, 309] on span "Print Report" at bounding box center [1380, 313] width 164 height 18
